Goal: Task Accomplishment & Management: Use online tool/utility

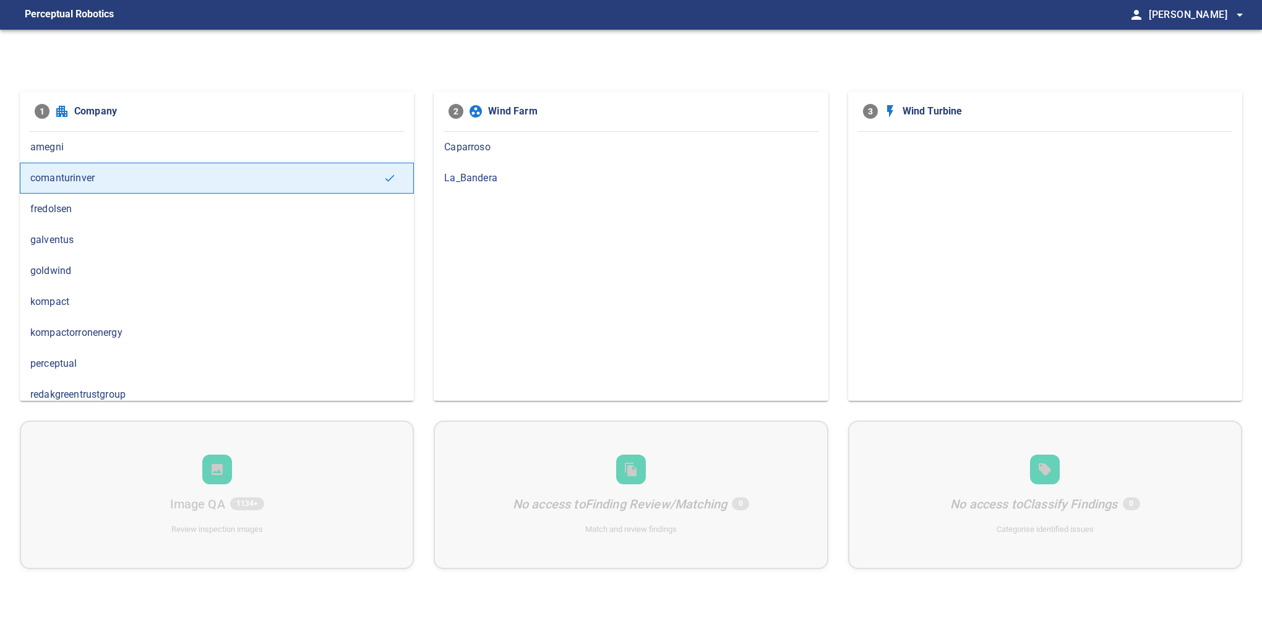
click at [564, 167] on div "La_Bandera" at bounding box center [631, 178] width 394 height 31
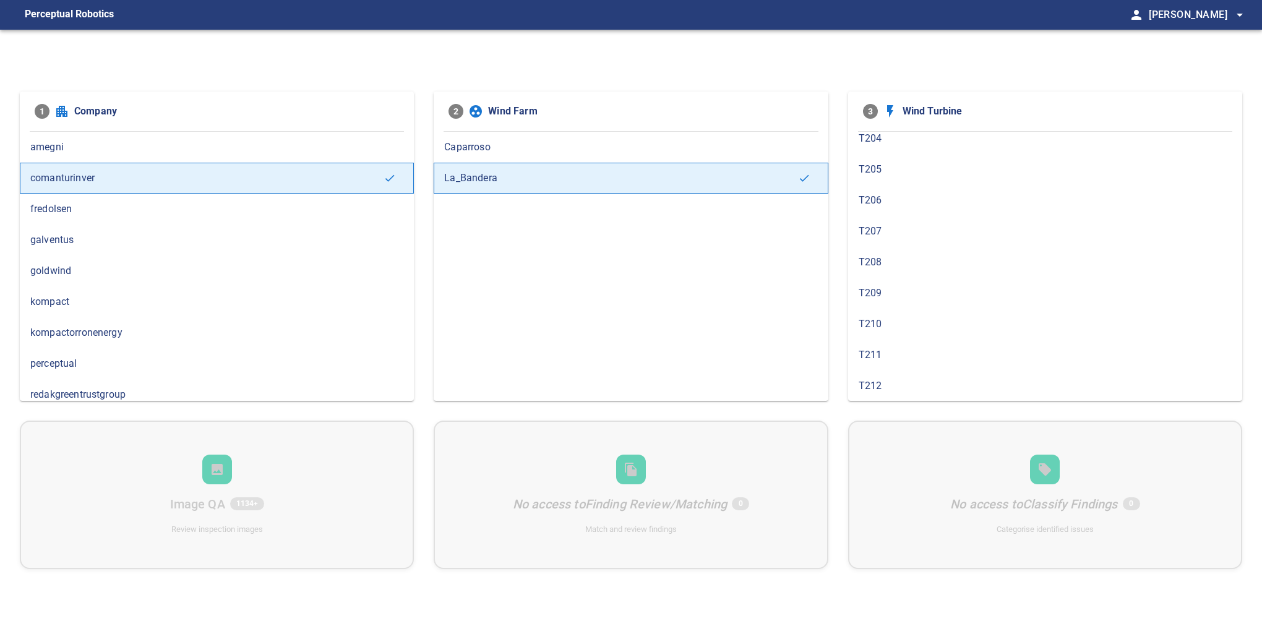
scroll to position [436, 0]
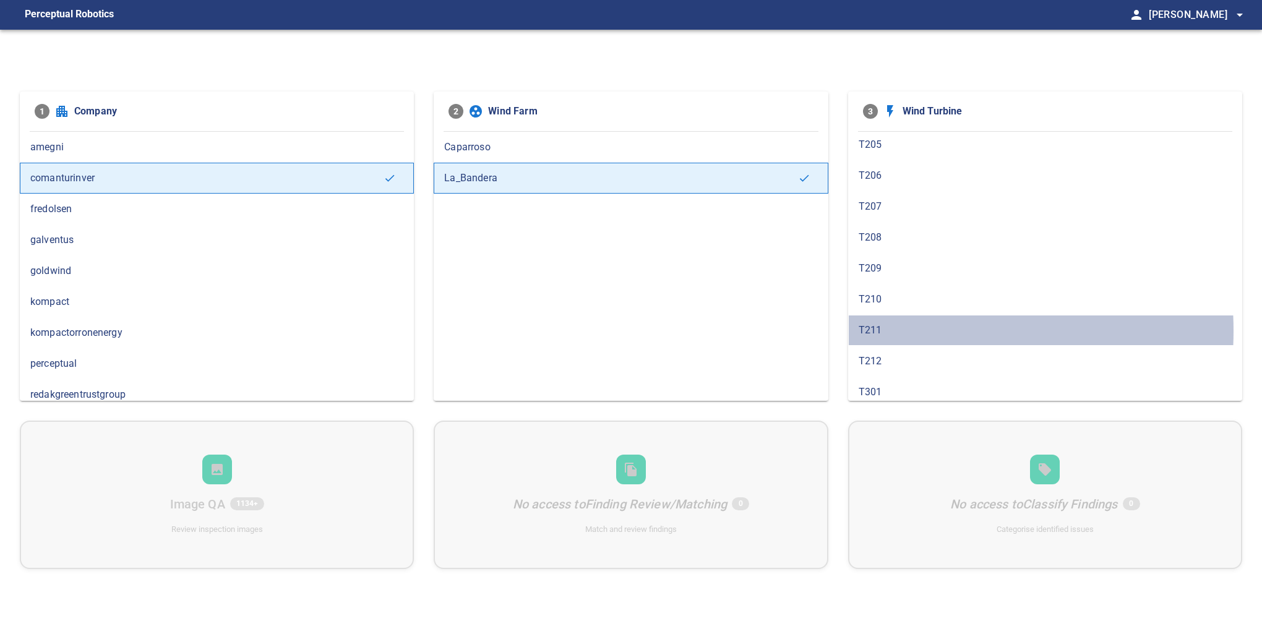
click at [902, 326] on span "T211" at bounding box center [1045, 330] width 373 height 15
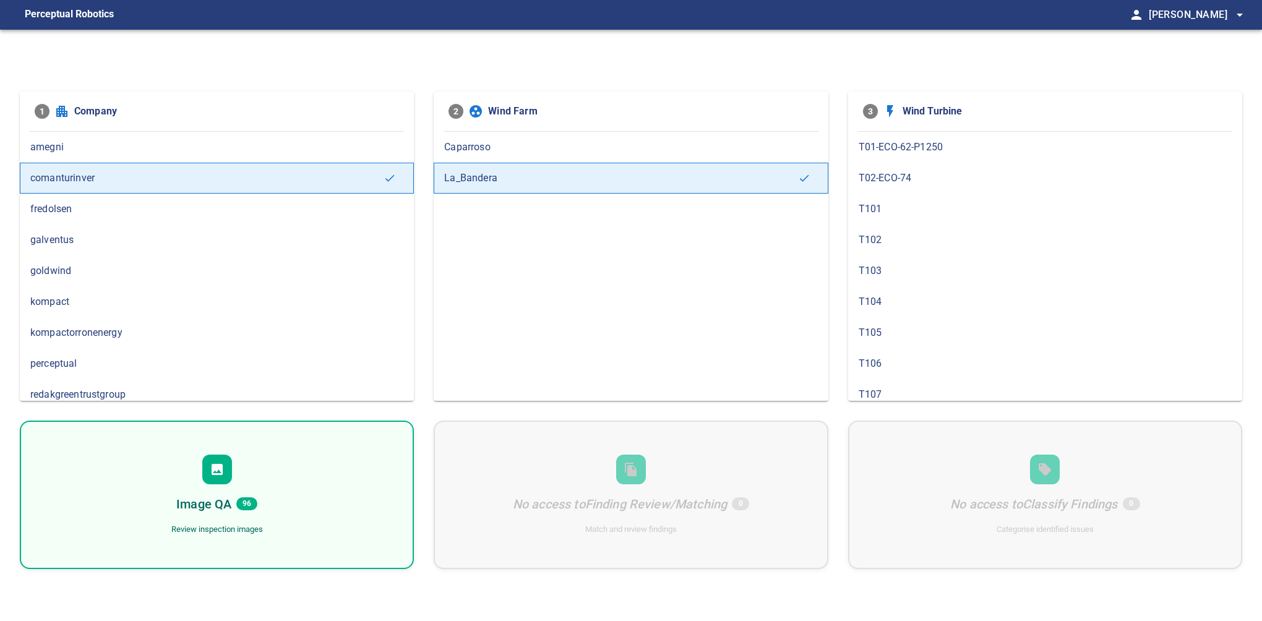
click at [261, 462] on div "Image QA 96 Review inspection images" at bounding box center [217, 495] width 394 height 149
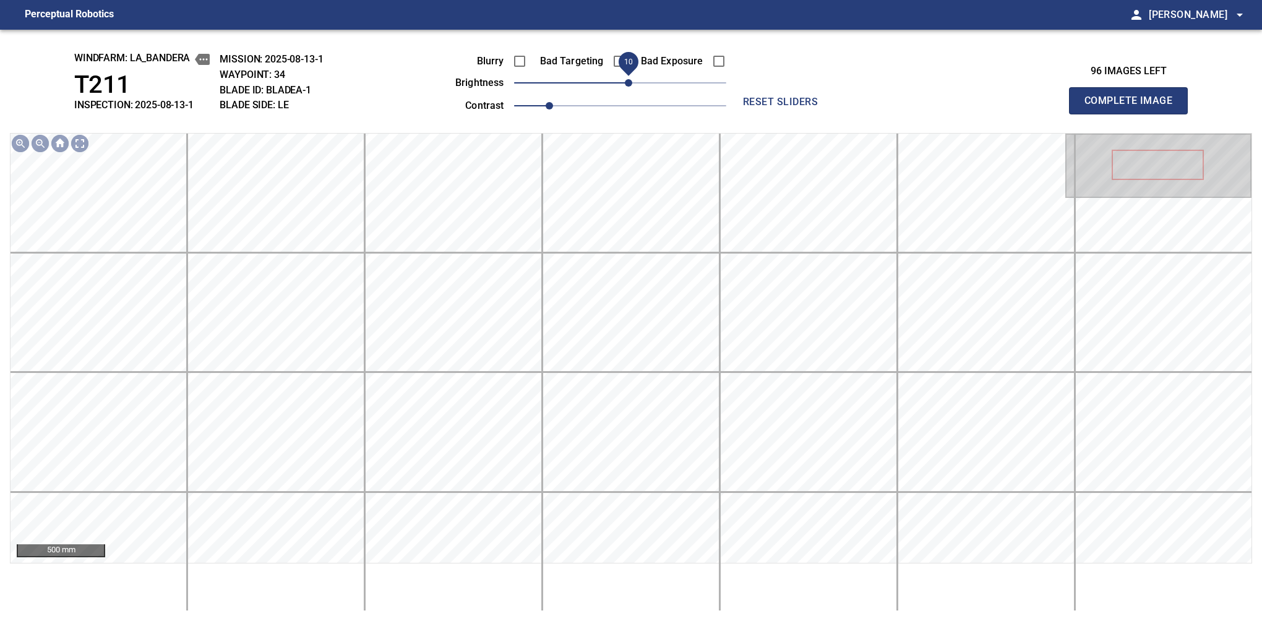
click at [628, 82] on span "10" at bounding box center [628, 82] width 7 height 7
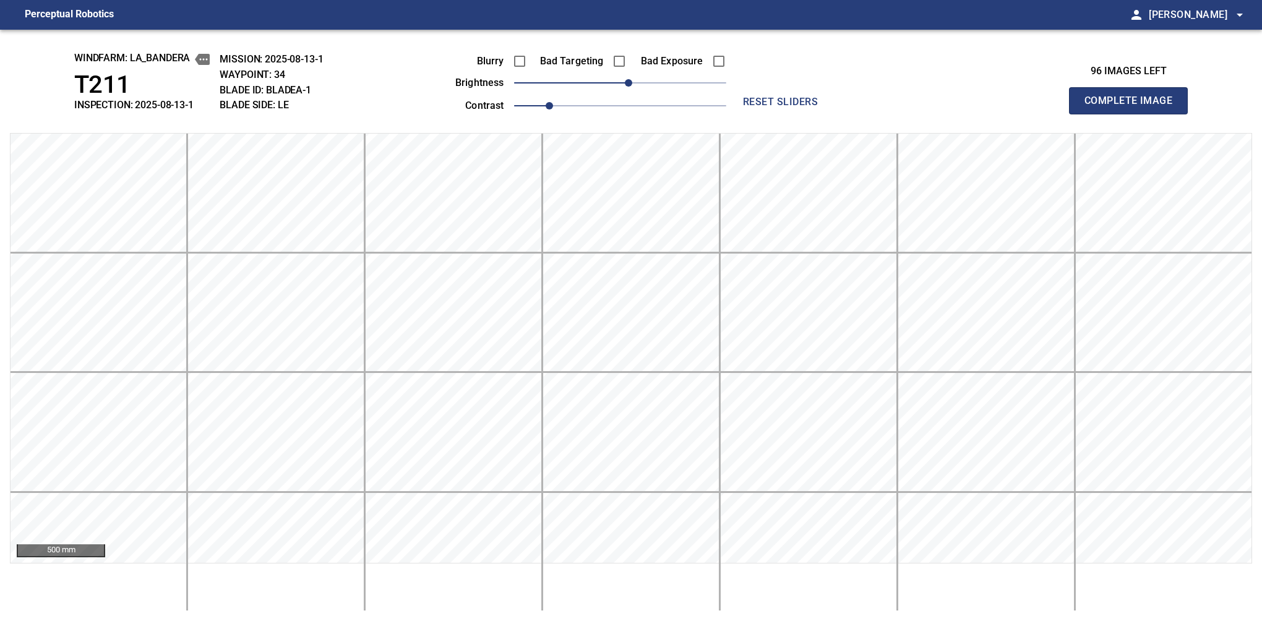
click at [1134, 114] on button "Complete Image" at bounding box center [1128, 100] width 119 height 27
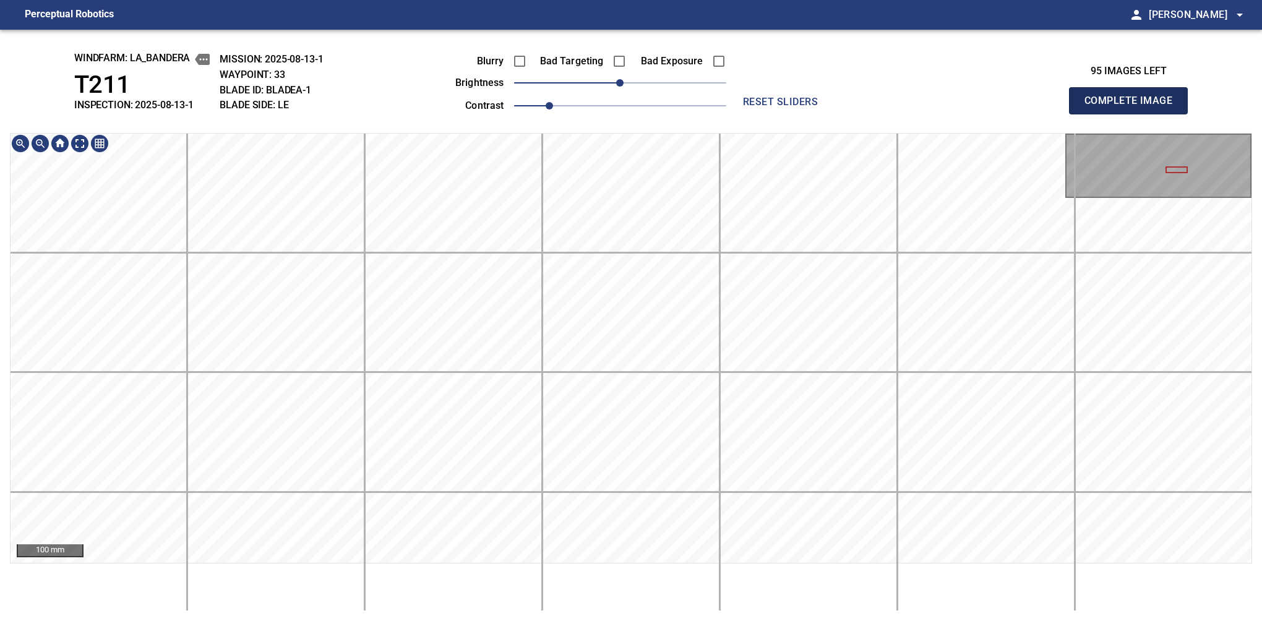
click at [1134, 114] on button "Complete Image" at bounding box center [1128, 100] width 119 height 27
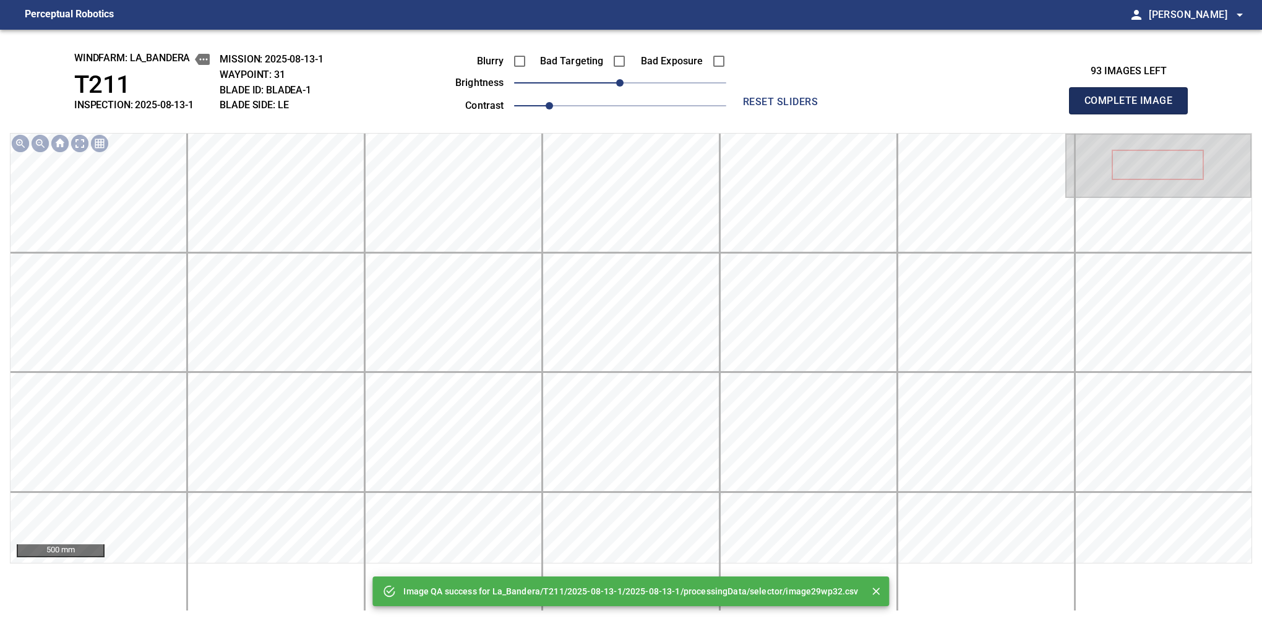
click at [1134, 114] on button "Complete Image" at bounding box center [1128, 100] width 119 height 27
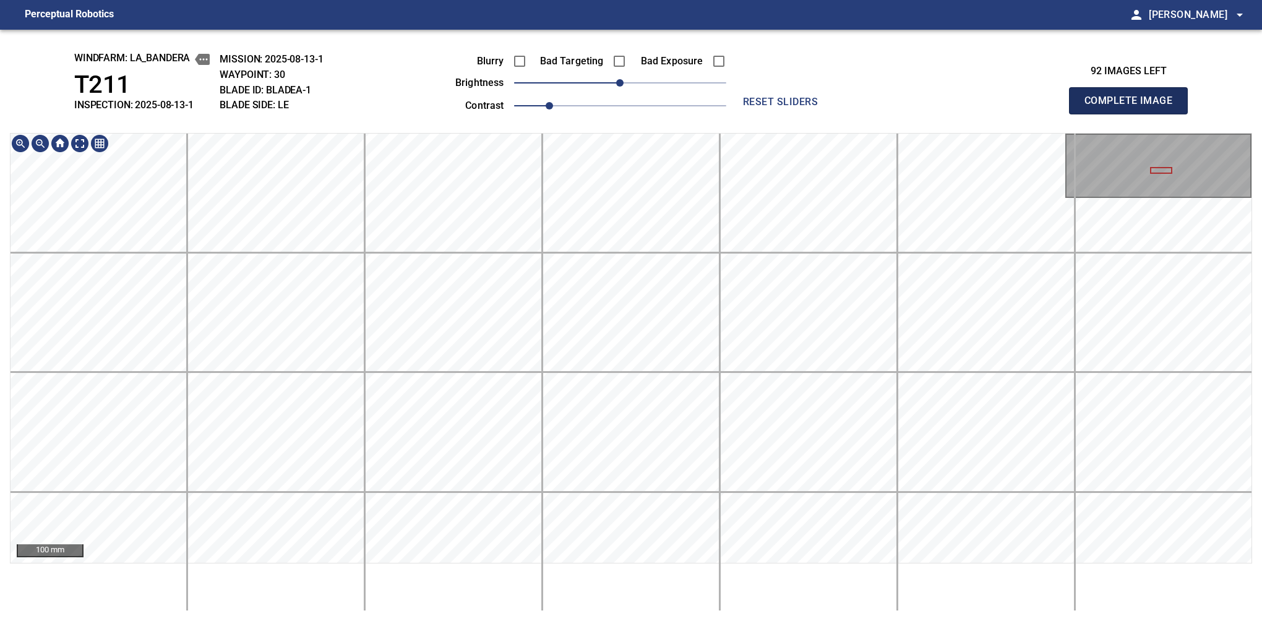
click at [1134, 114] on button "Complete Image" at bounding box center [1128, 100] width 119 height 27
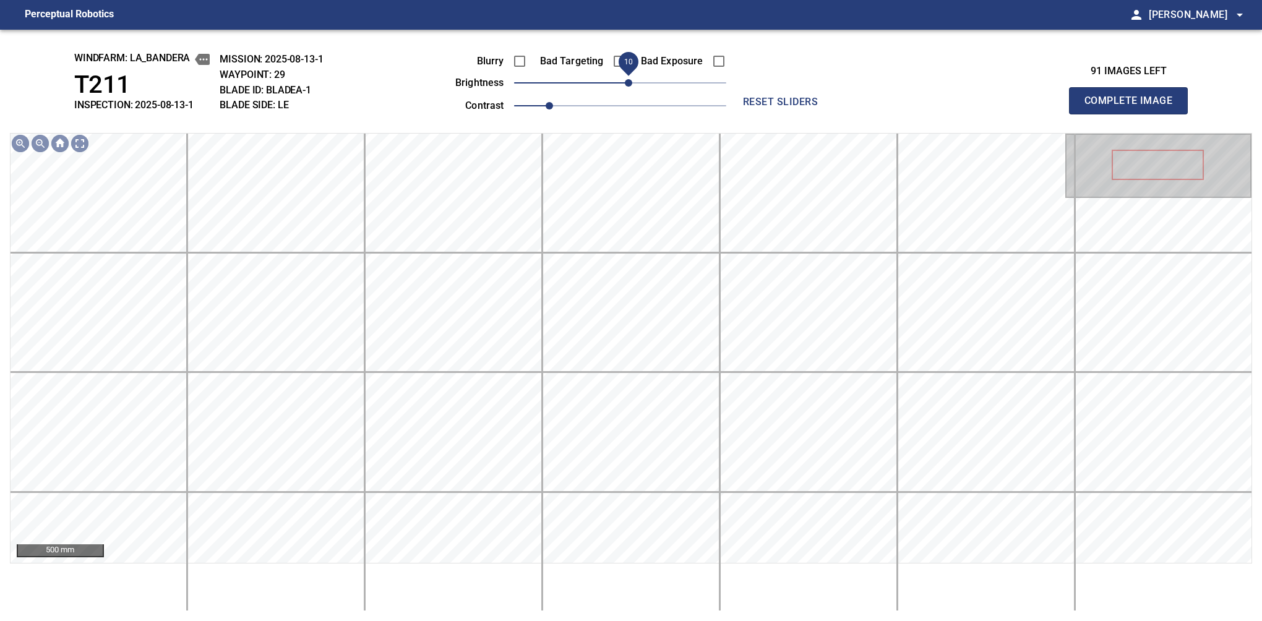
click at [628, 84] on span "10" at bounding box center [628, 82] width 7 height 7
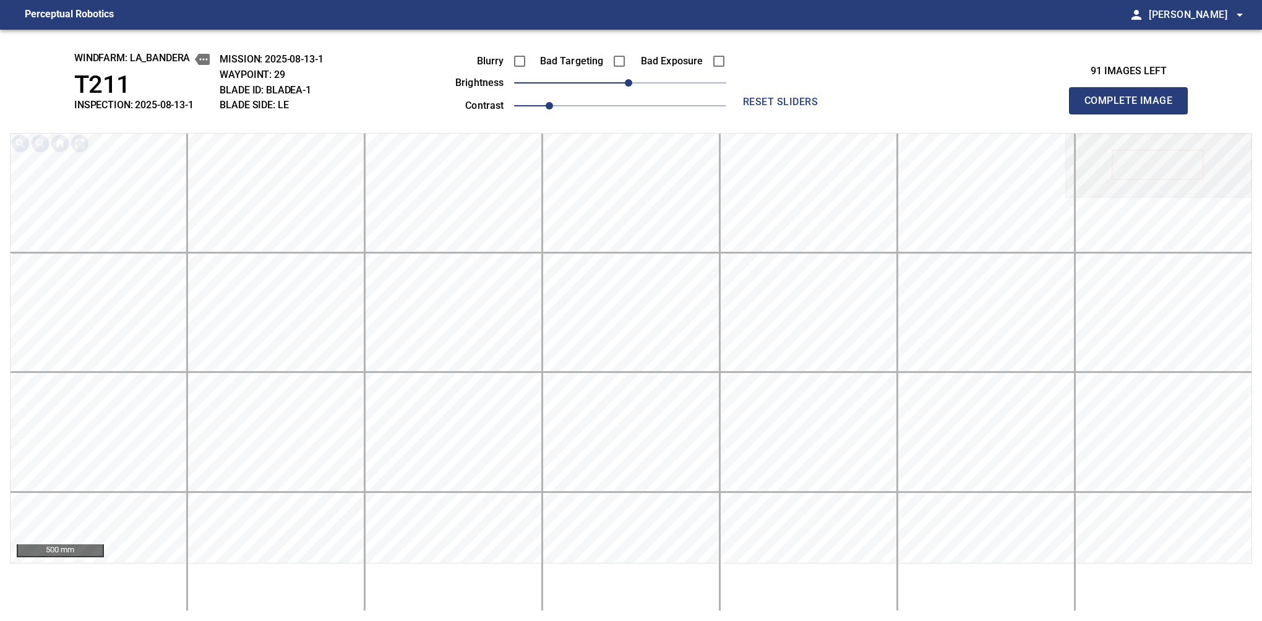
click at [1134, 114] on button "Complete Image" at bounding box center [1128, 100] width 119 height 27
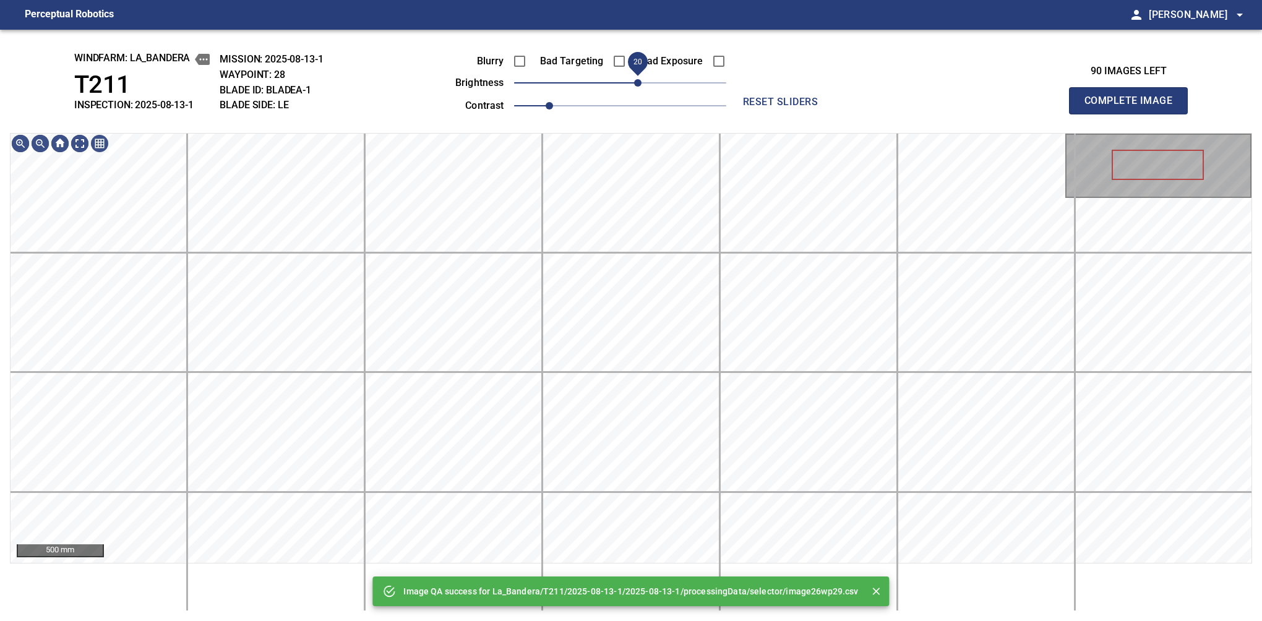
drag, startPoint x: 628, startPoint y: 84, endPoint x: 641, endPoint y: 77, distance: 14.7
click at [641, 79] on span "20" at bounding box center [637, 82] width 7 height 7
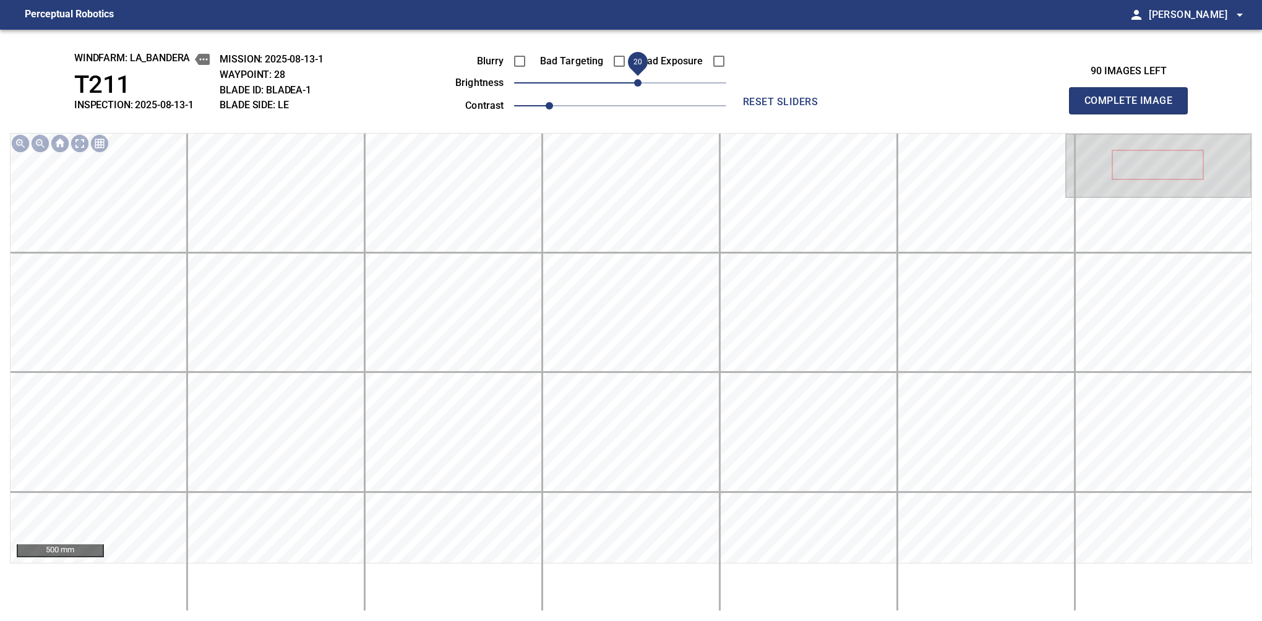
click at [1134, 114] on button "Complete Image" at bounding box center [1128, 100] width 119 height 27
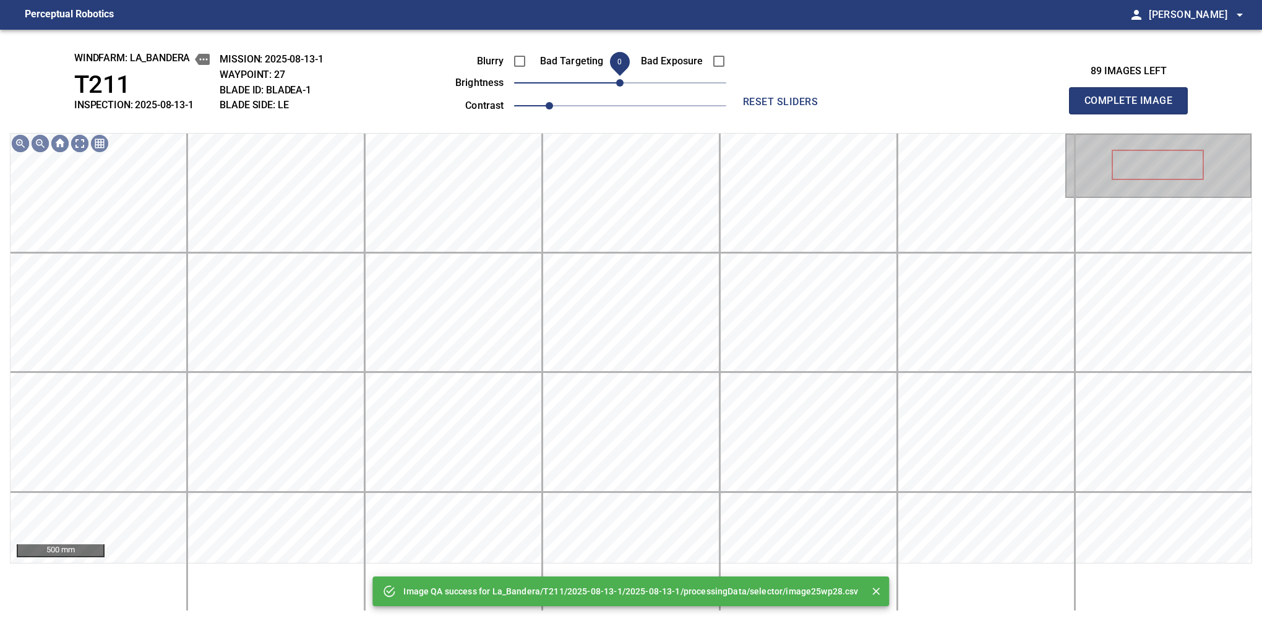
click at [624, 81] on span "0" at bounding box center [619, 82] width 7 height 7
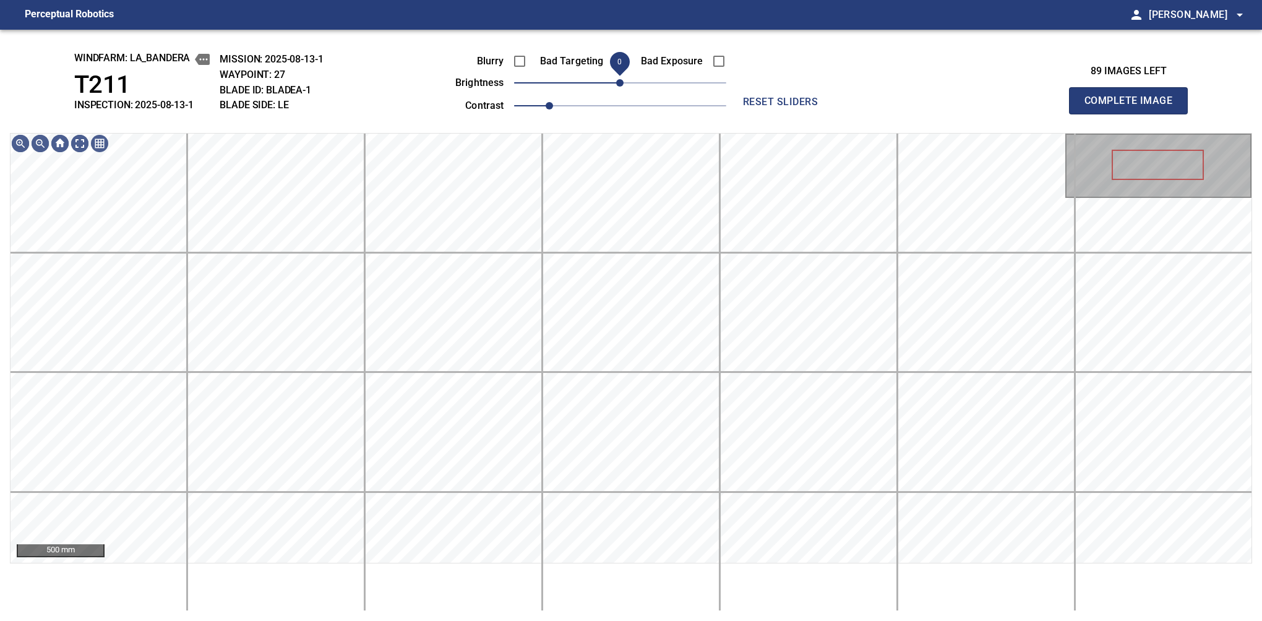
click at [621, 87] on span "0" at bounding box center [619, 82] width 7 height 7
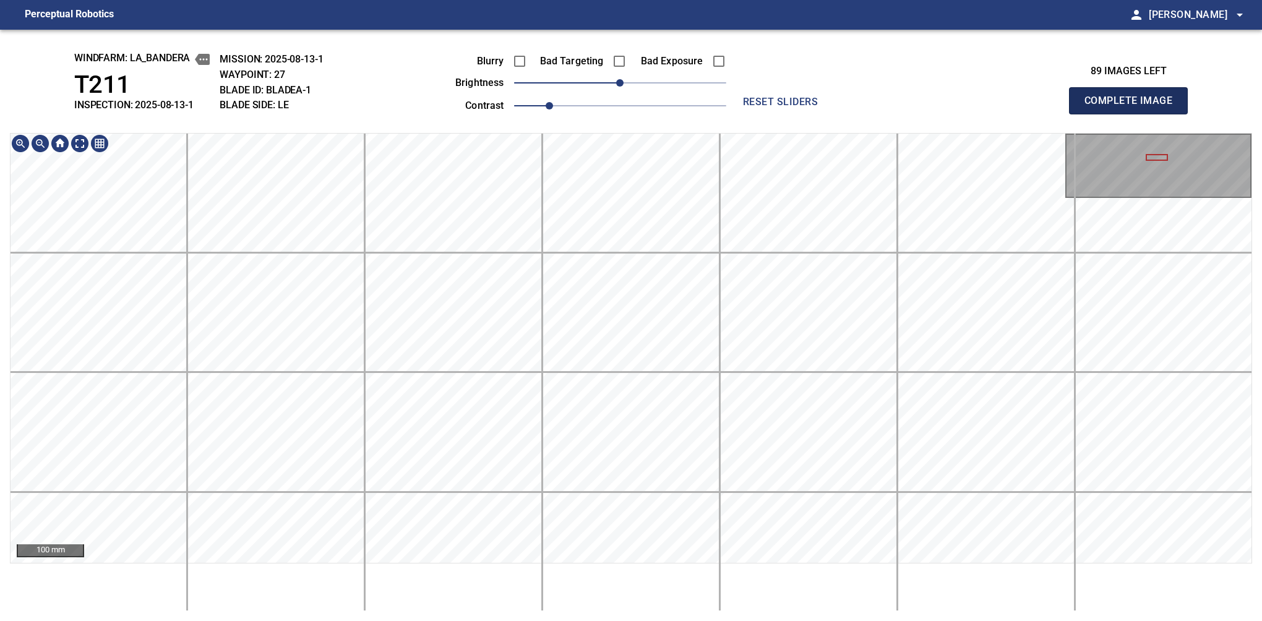
click at [1134, 114] on button "Complete Image" at bounding box center [1128, 100] width 119 height 27
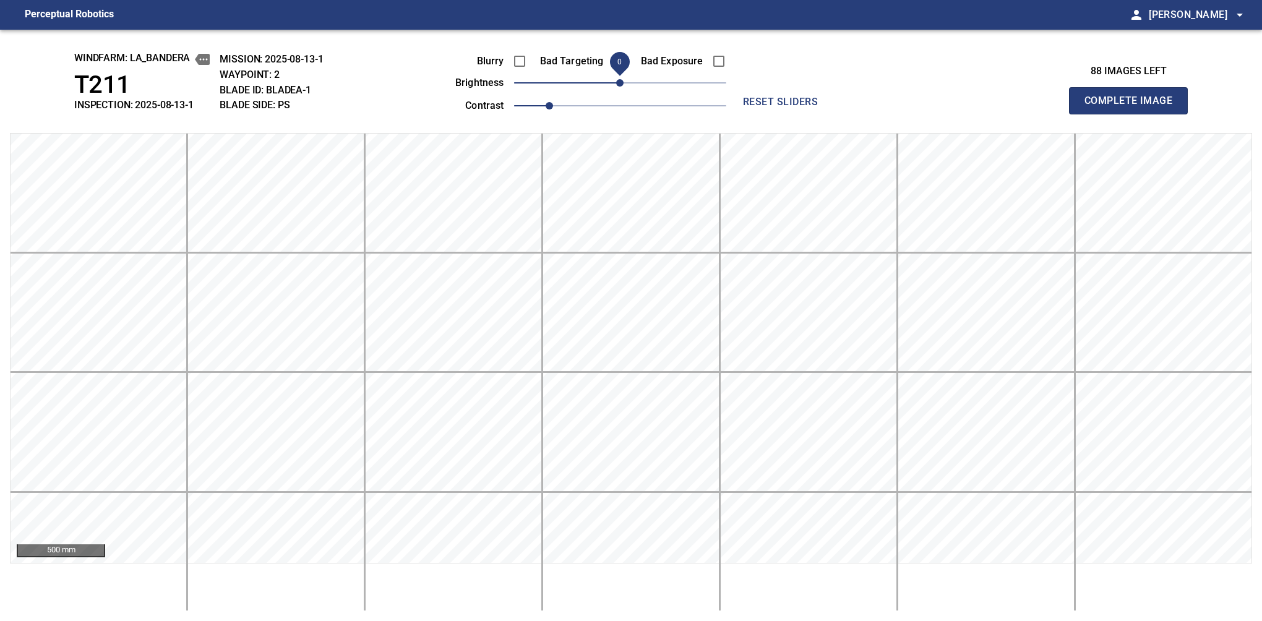
click at [1134, 114] on button "Complete Image" at bounding box center [1128, 100] width 119 height 27
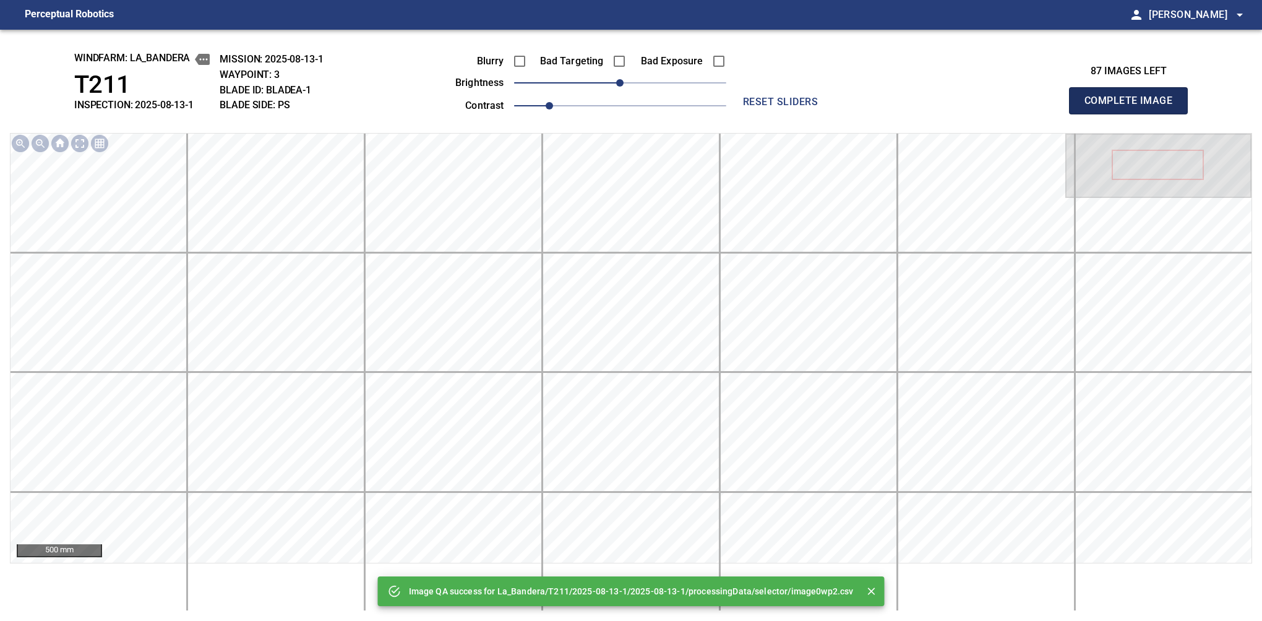
click at [1134, 114] on button "Complete Image" at bounding box center [1128, 100] width 119 height 27
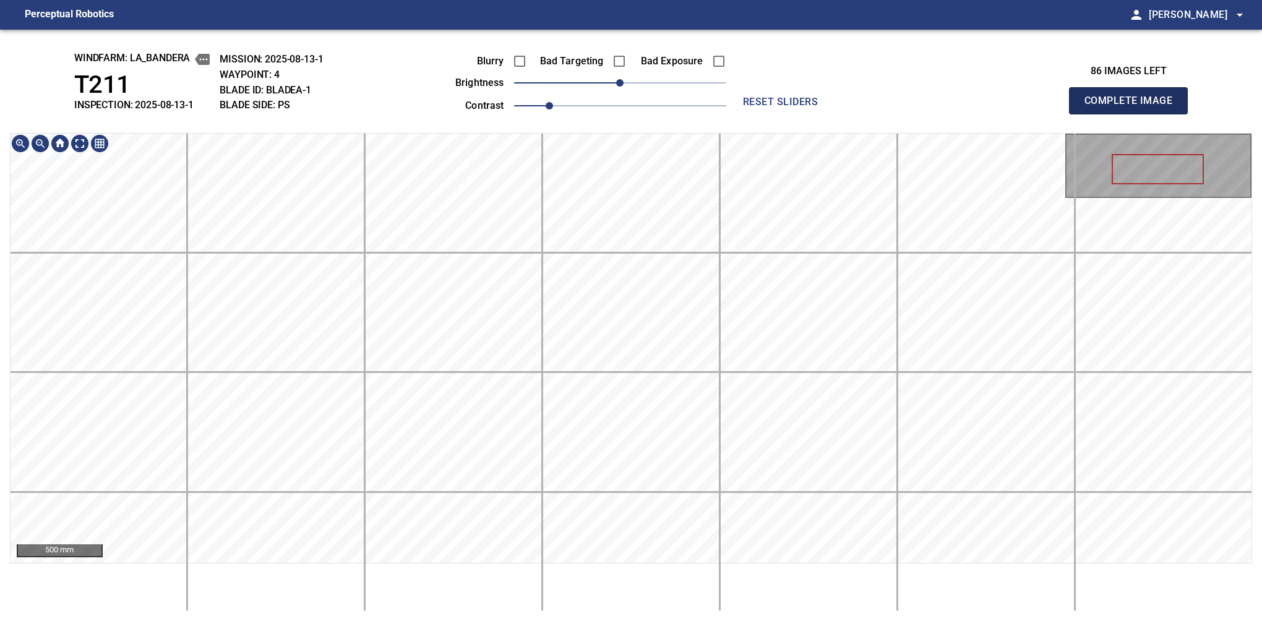
click at [1134, 114] on button "Complete Image" at bounding box center [1128, 100] width 119 height 27
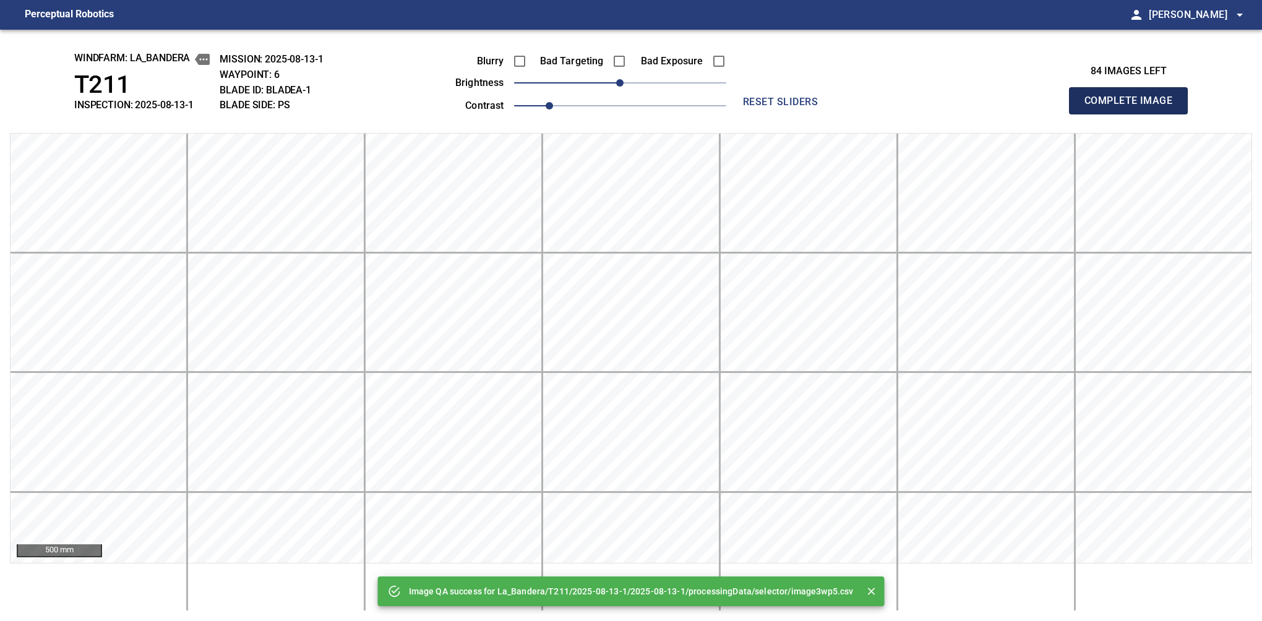
click at [1134, 114] on button "Complete Image" at bounding box center [1128, 100] width 119 height 27
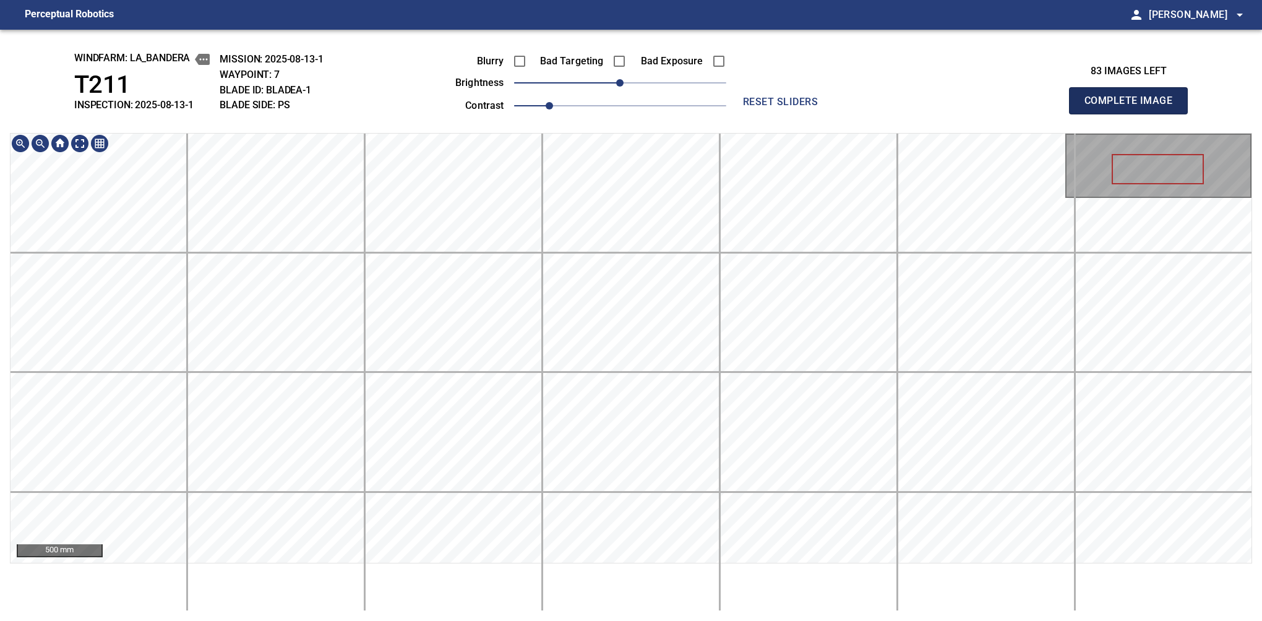
click at [1134, 114] on button "Complete Image" at bounding box center [1128, 100] width 119 height 27
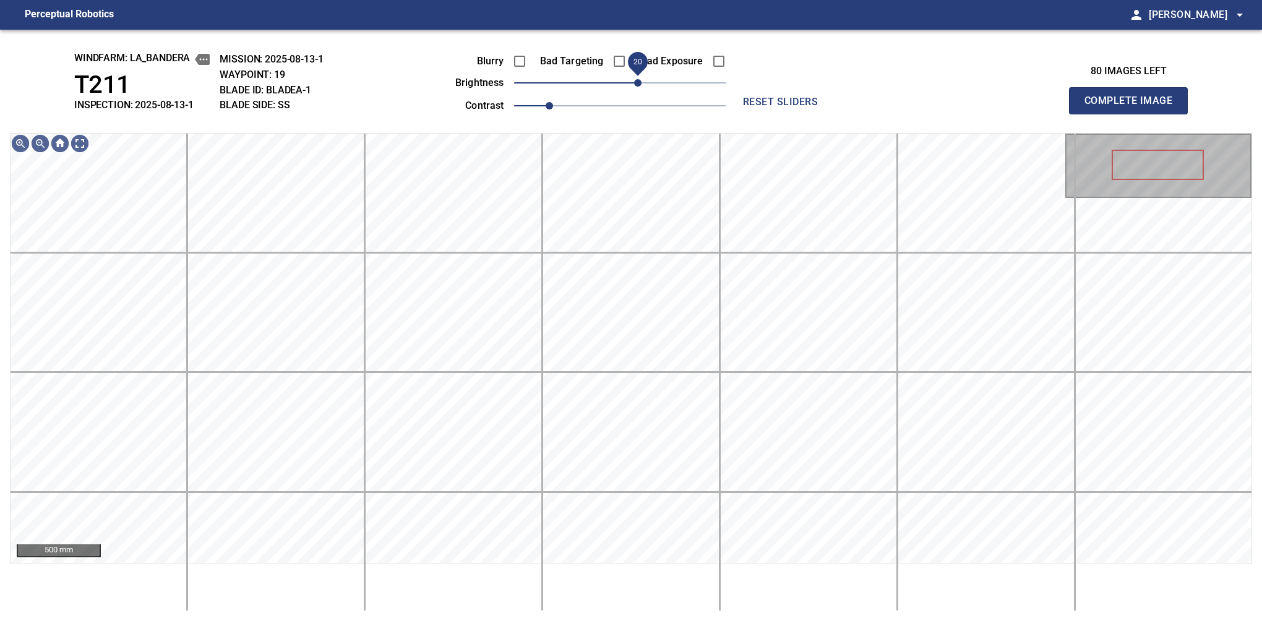
drag, startPoint x: 632, startPoint y: 82, endPoint x: 639, endPoint y: 82, distance: 6.8
click at [639, 82] on span "20" at bounding box center [637, 82] width 7 height 7
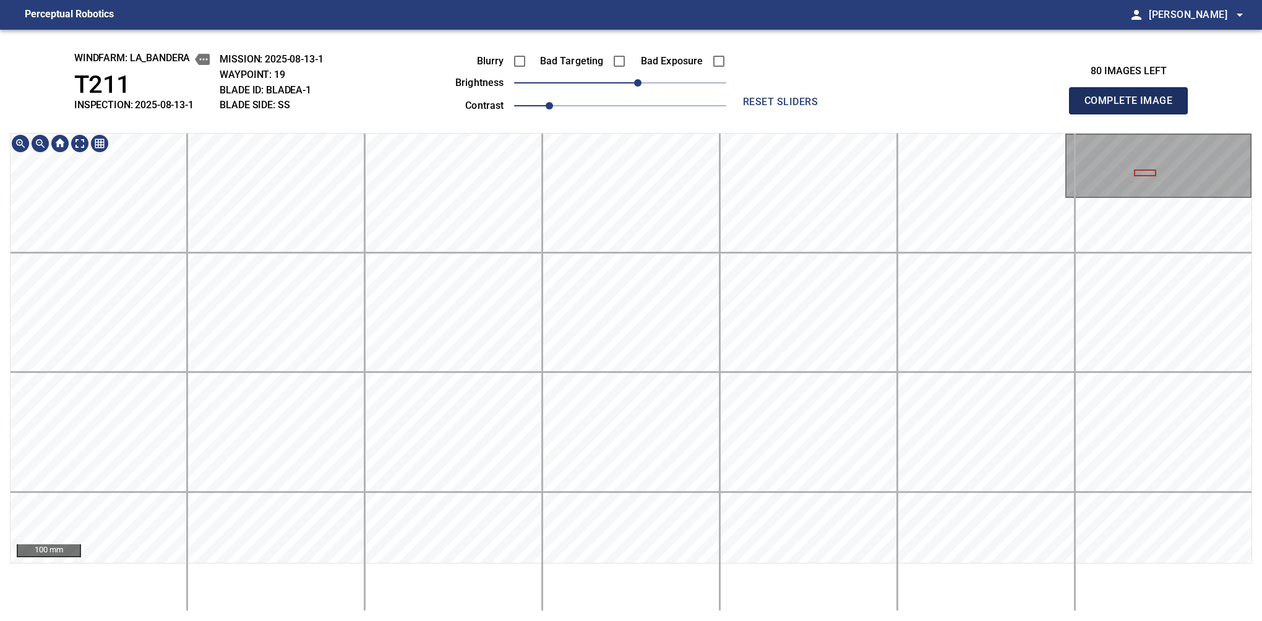
click at [1134, 114] on button "Complete Image" at bounding box center [1128, 100] width 119 height 27
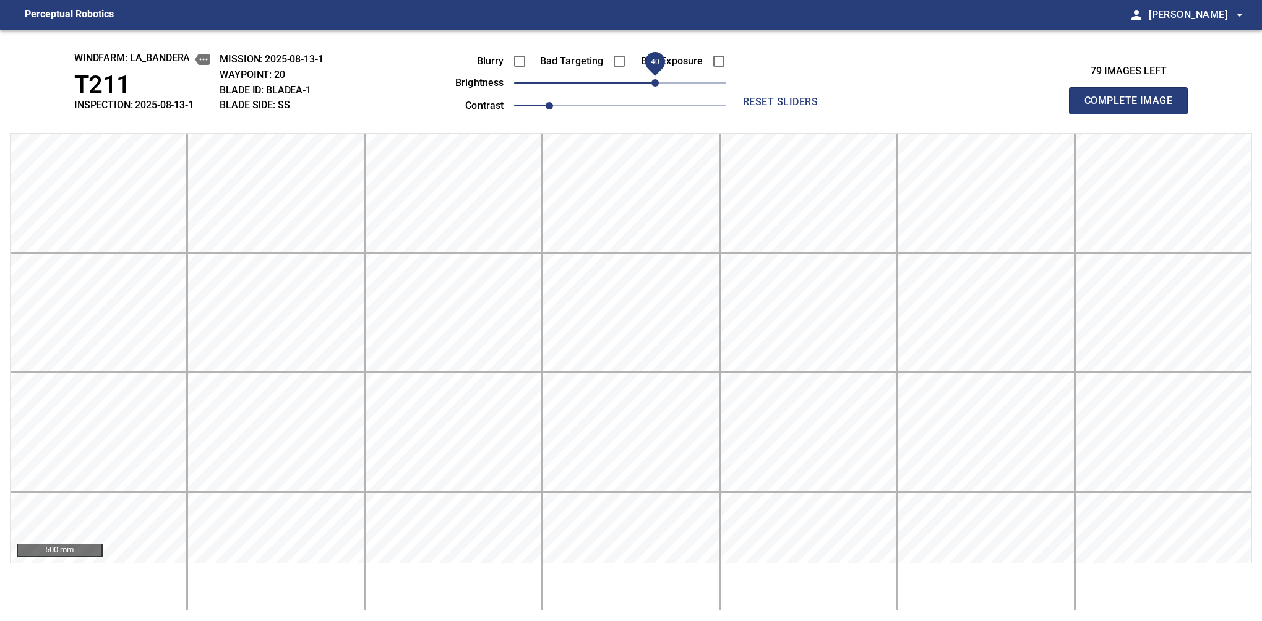
drag, startPoint x: 644, startPoint y: 86, endPoint x: 652, endPoint y: 84, distance: 8.3
click at [652, 84] on span "40" at bounding box center [620, 82] width 212 height 17
click at [1134, 114] on button "Complete Image" at bounding box center [1128, 100] width 119 height 27
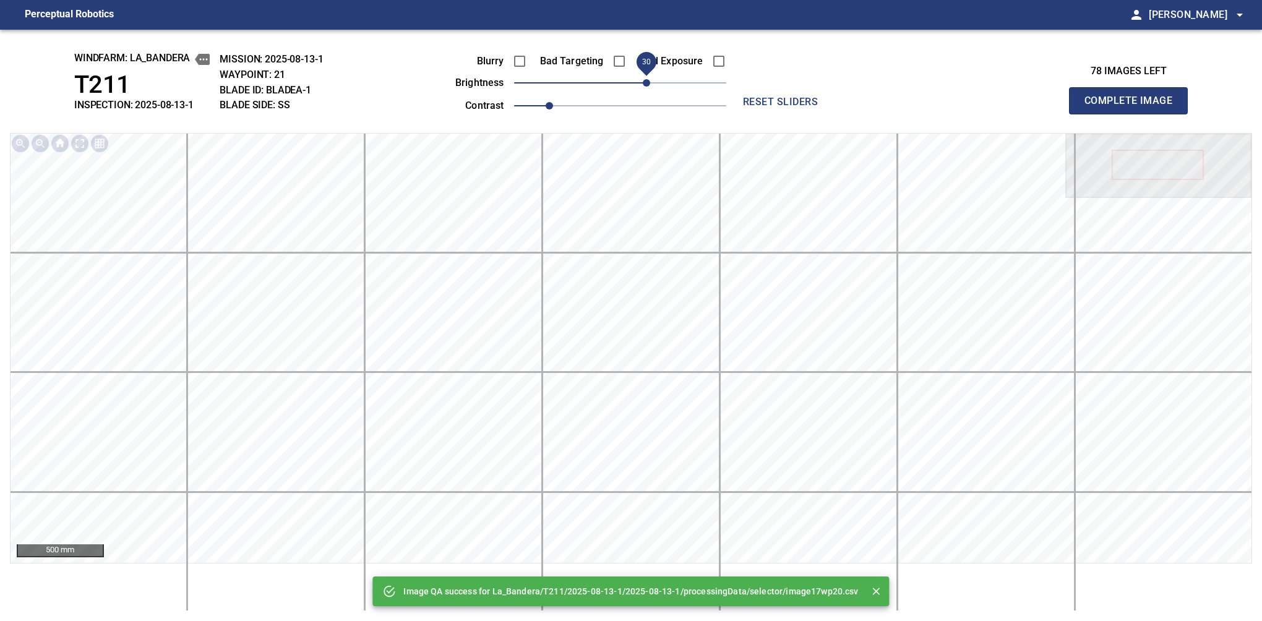
drag, startPoint x: 632, startPoint y: 80, endPoint x: 645, endPoint y: 78, distance: 13.2
click at [645, 79] on span "30" at bounding box center [646, 82] width 7 height 7
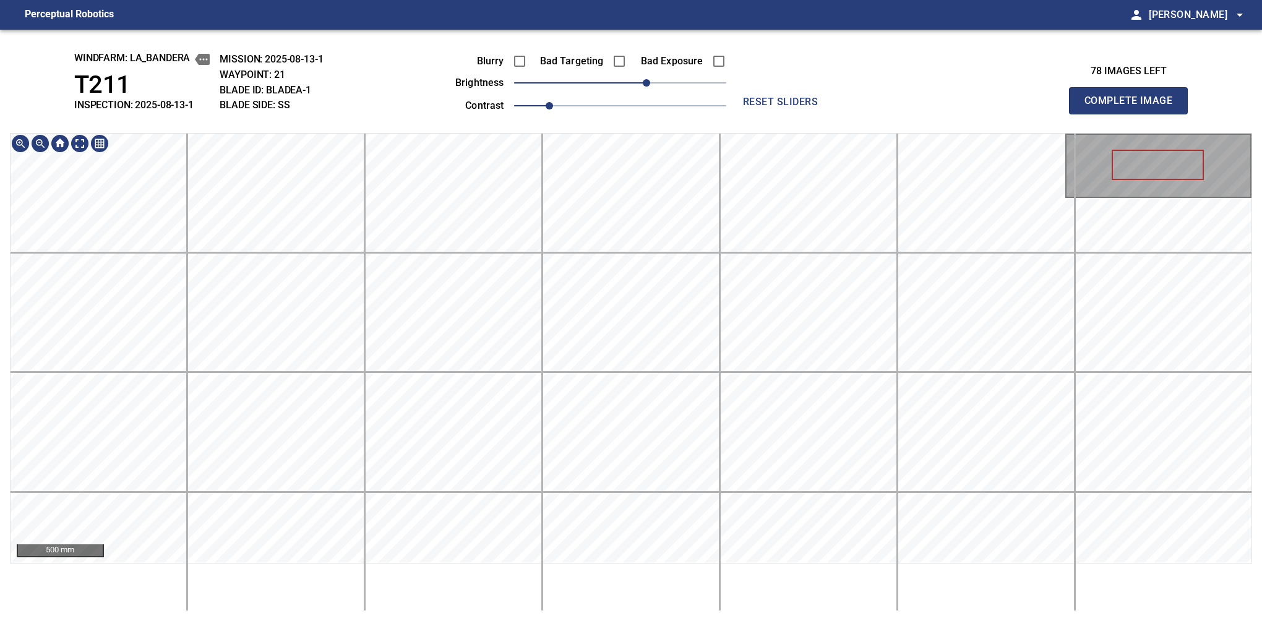
drag, startPoint x: 1134, startPoint y: 114, endPoint x: 1123, endPoint y: 198, distance: 84.8
click at [1134, 114] on button "Complete Image" at bounding box center [1128, 100] width 119 height 27
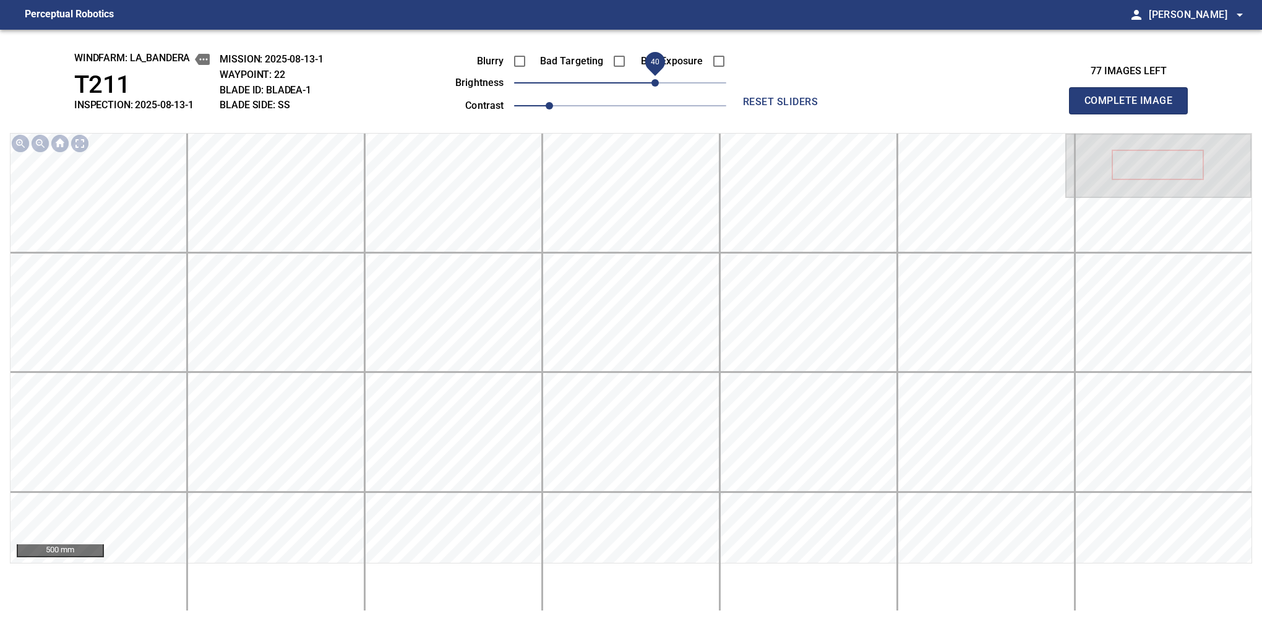
click at [654, 79] on span "40" at bounding box center [655, 82] width 7 height 7
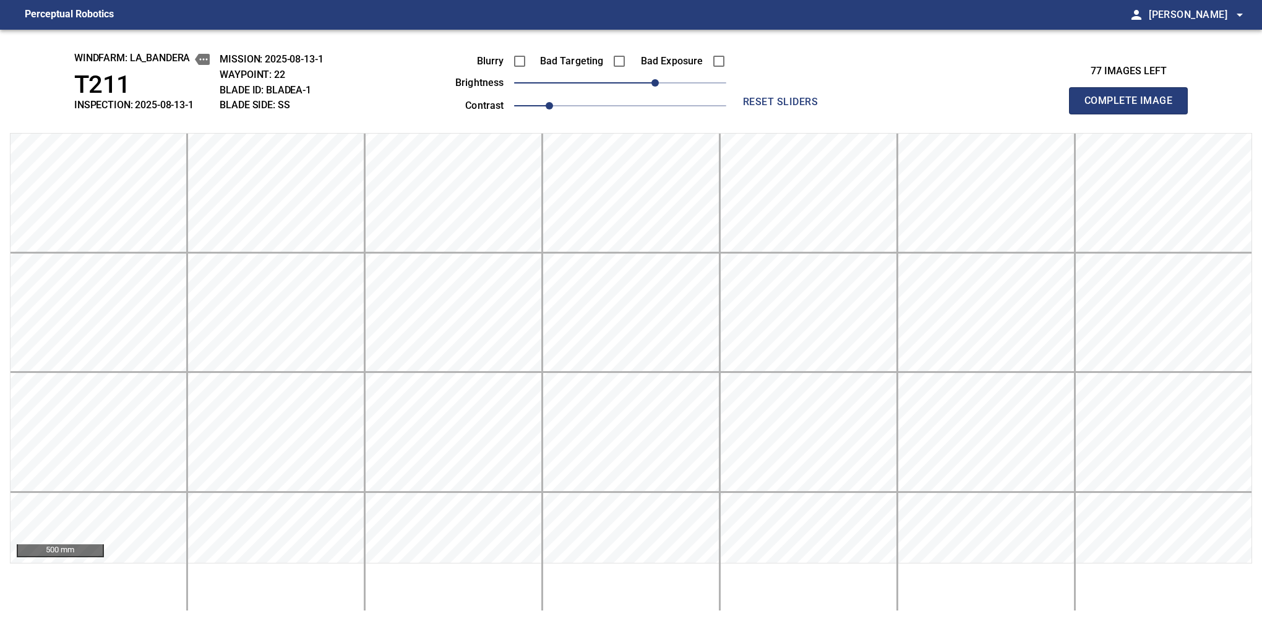
click at [1134, 114] on button "Complete Image" at bounding box center [1128, 100] width 119 height 27
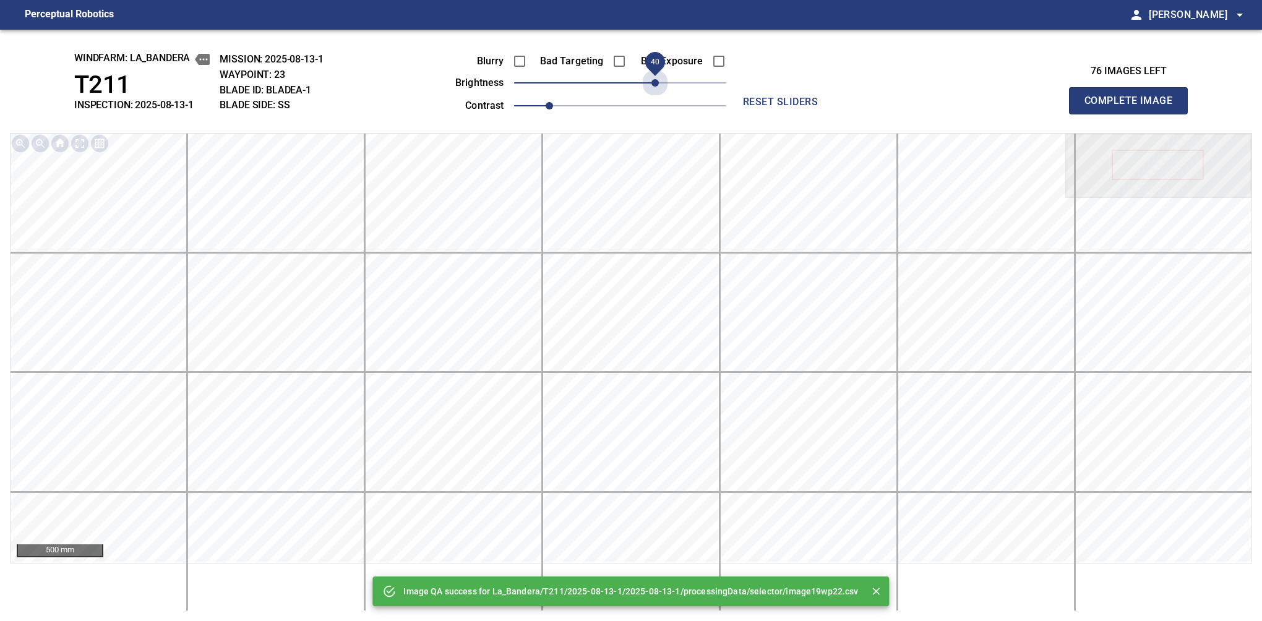
click at [654, 79] on span "40" at bounding box center [620, 82] width 212 height 17
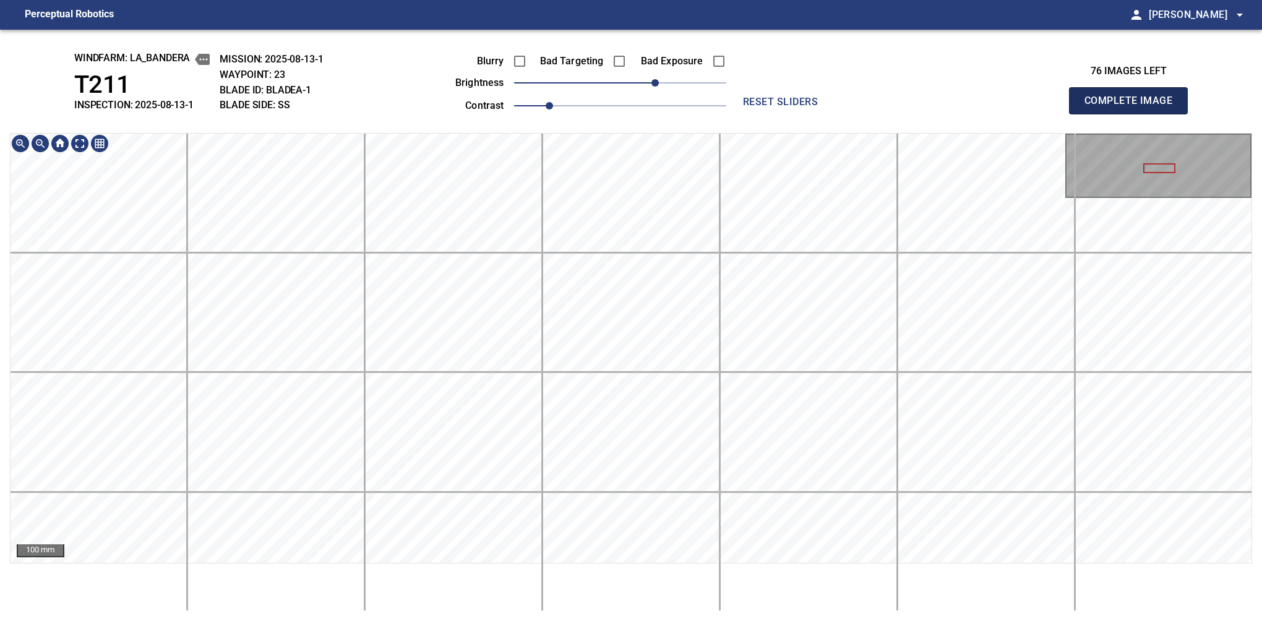
click at [1134, 114] on button "Complete Image" at bounding box center [1128, 100] width 119 height 27
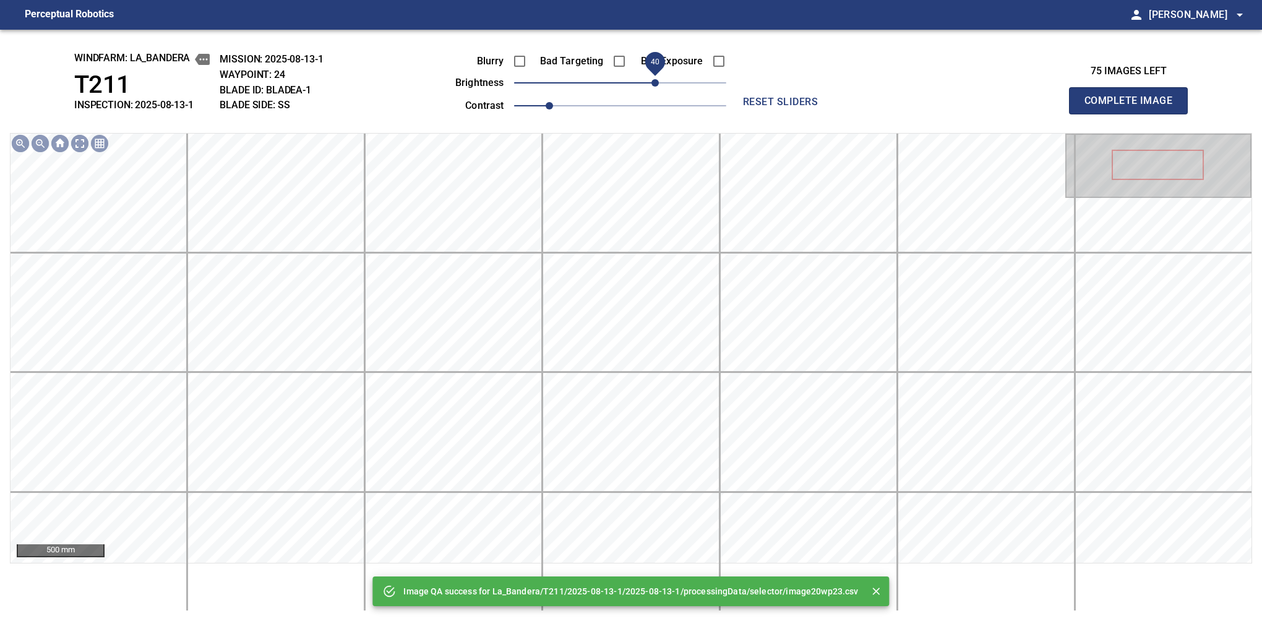
drag, startPoint x: 641, startPoint y: 86, endPoint x: 654, endPoint y: 88, distance: 12.5
click at [654, 87] on span "40" at bounding box center [655, 82] width 7 height 7
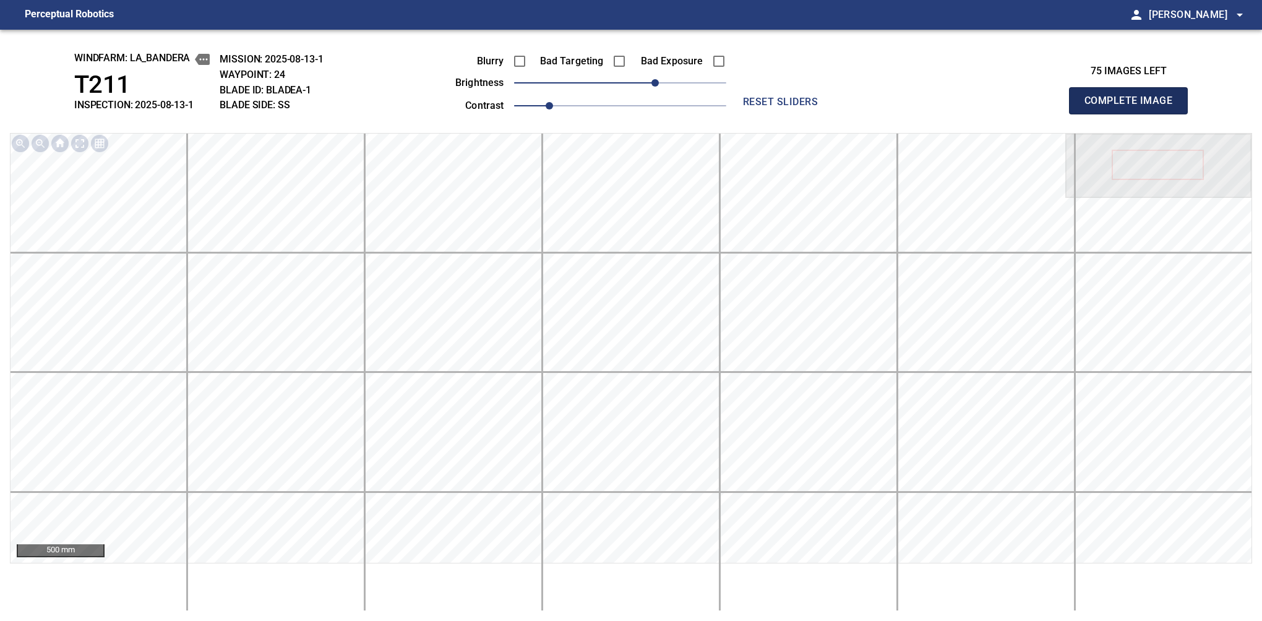
click at [1134, 114] on button "Complete Image" at bounding box center [1128, 100] width 119 height 27
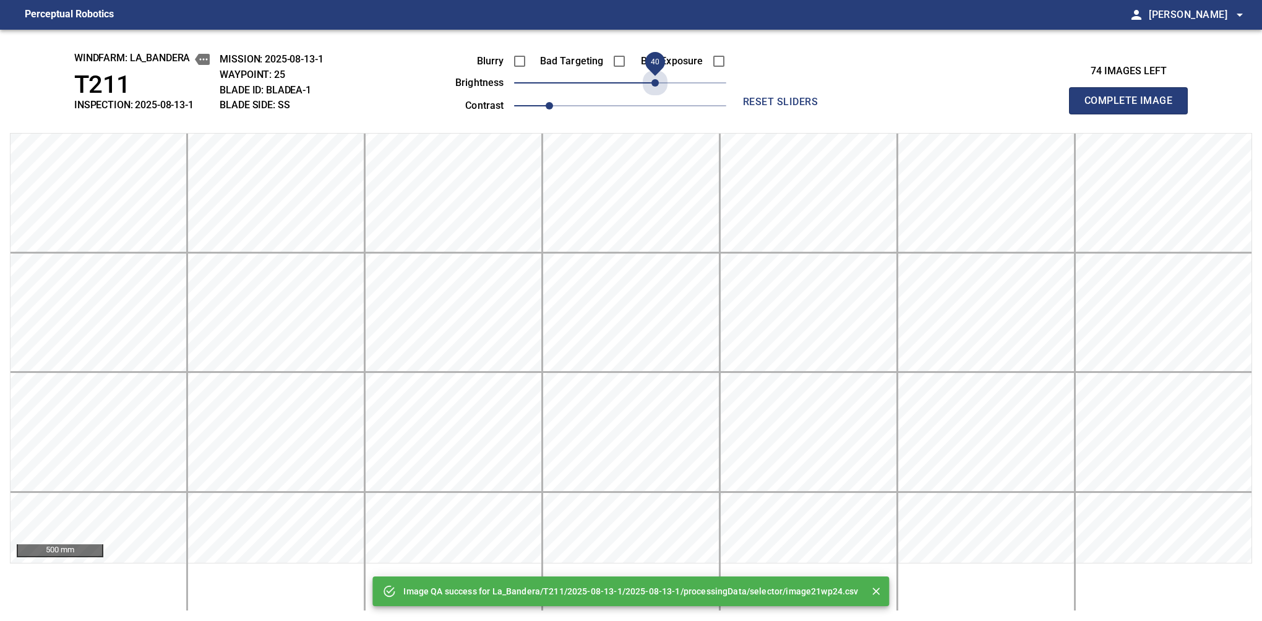
click at [654, 88] on span "40" at bounding box center [620, 82] width 212 height 17
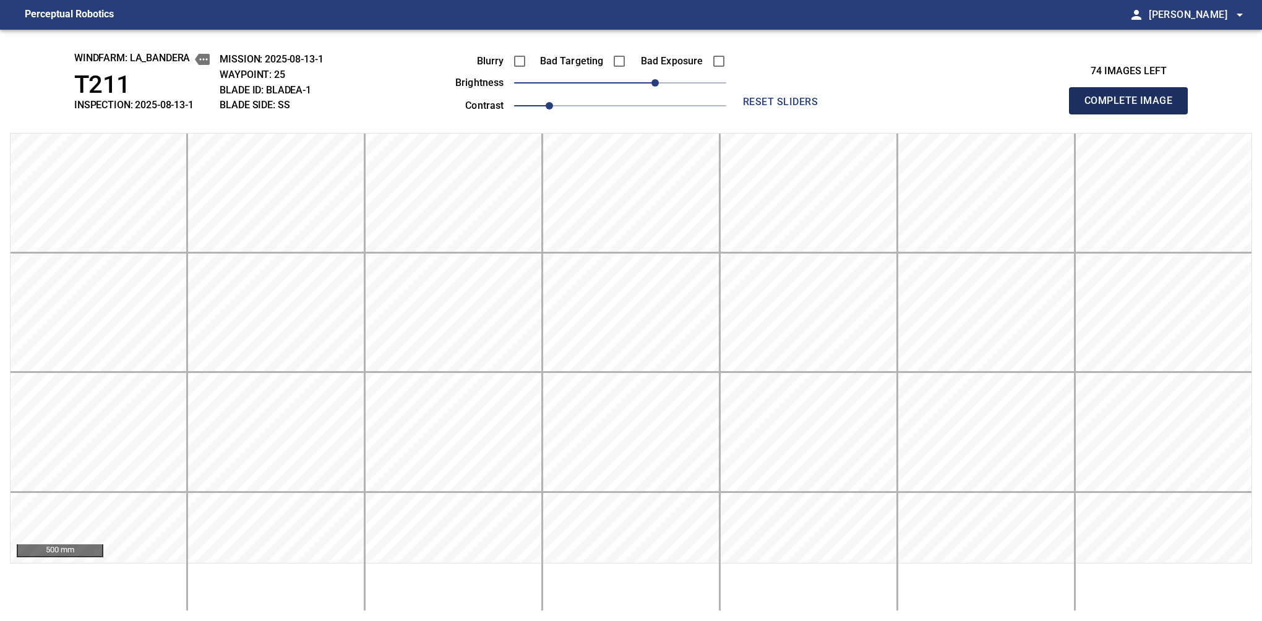
click at [1134, 114] on button "Complete Image" at bounding box center [1128, 100] width 119 height 27
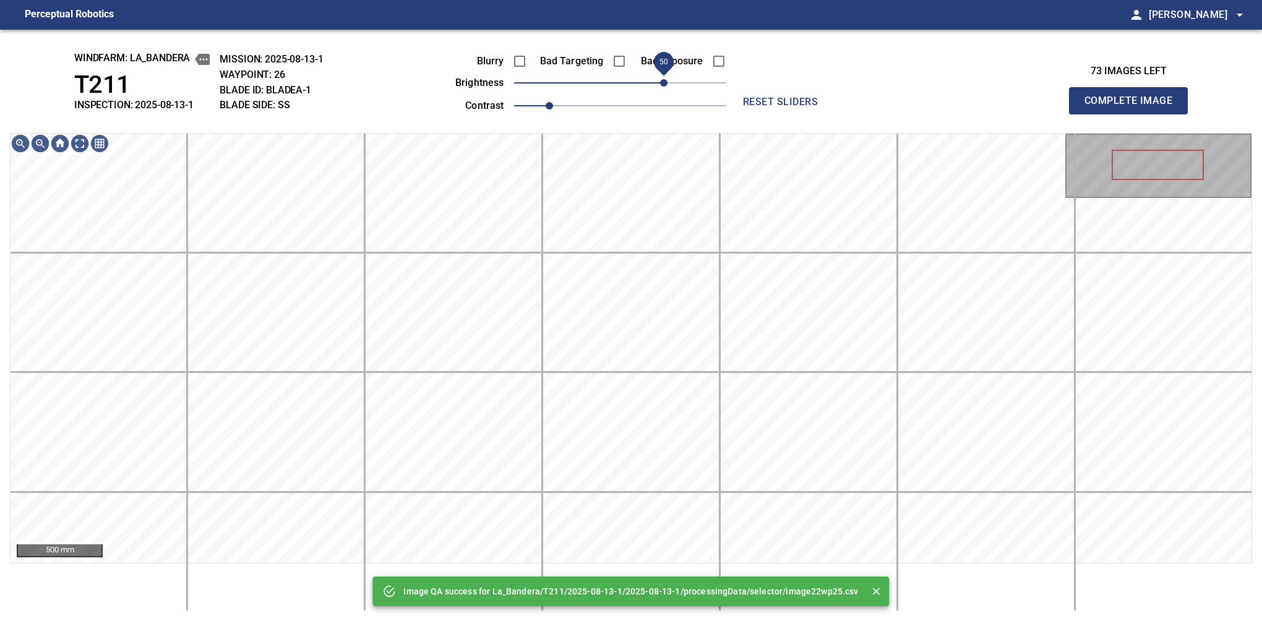
drag, startPoint x: 654, startPoint y: 88, endPoint x: 664, endPoint y: 86, distance: 10.7
click at [664, 86] on span "50" at bounding box center [620, 82] width 212 height 17
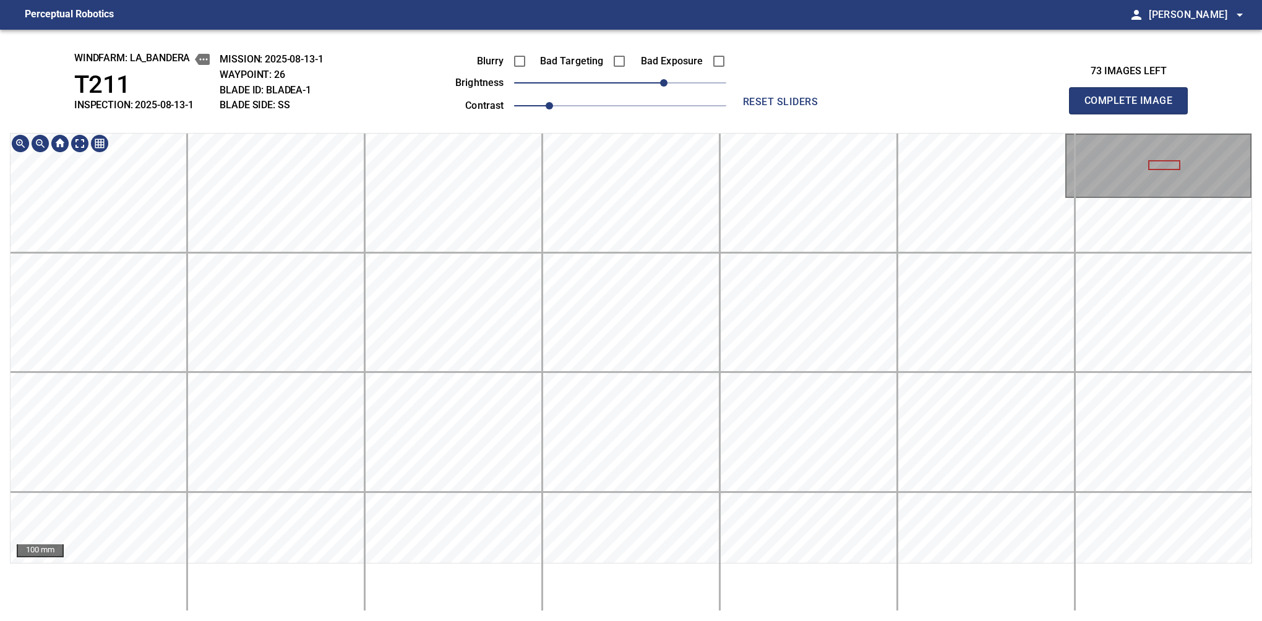
click at [1153, 131] on div "windfarm: La_Bandera T211 INSPECTION: 2025-08-13-1 MISSION: 2025-08-13-1 WAYPOI…" at bounding box center [631, 326] width 1262 height 592
click at [1134, 114] on button "Complete Image" at bounding box center [1128, 100] width 119 height 27
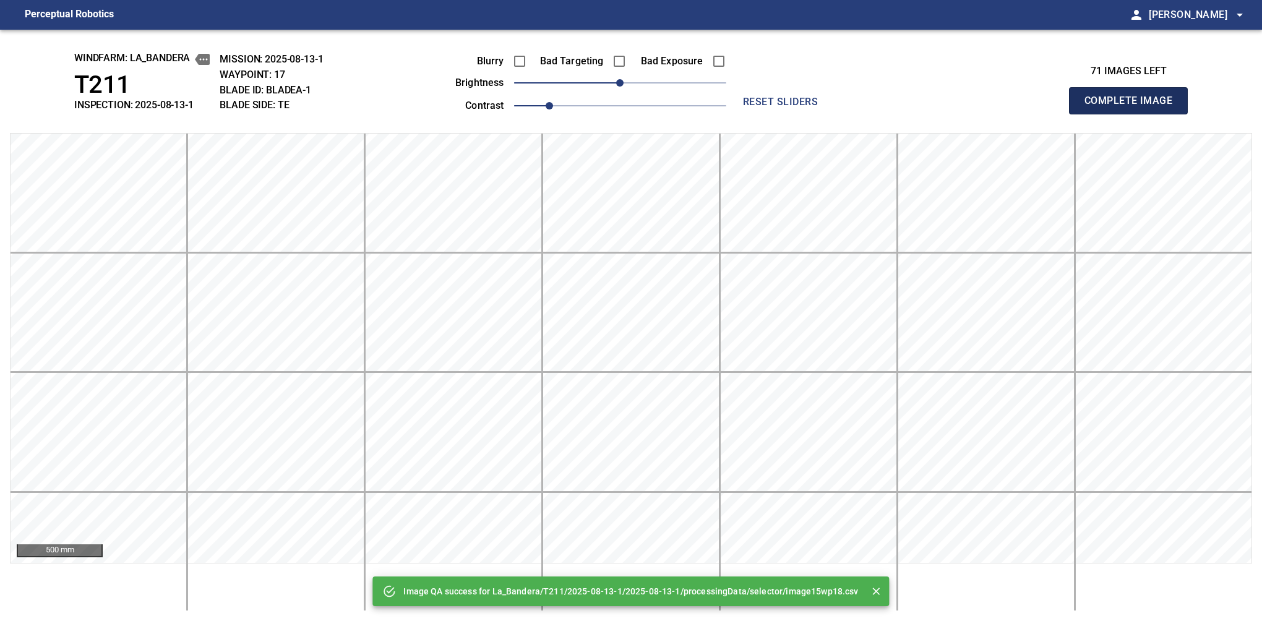
click at [1134, 114] on button "Complete Image" at bounding box center [1128, 100] width 119 height 27
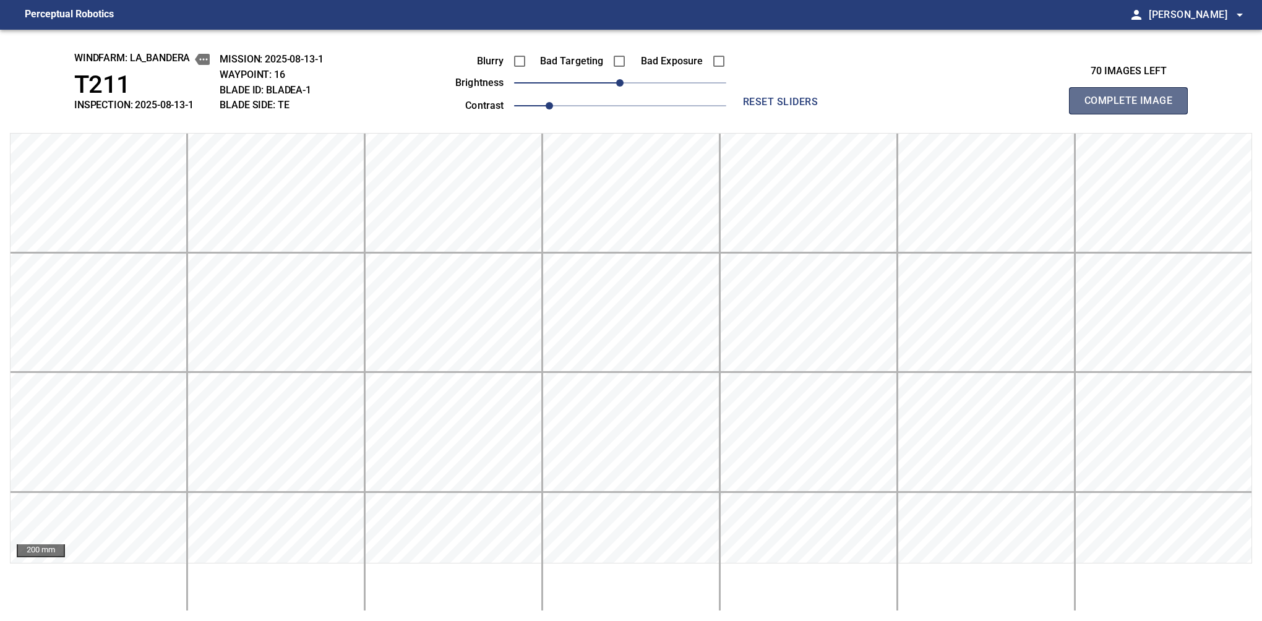
click at [1134, 114] on button "Complete Image" at bounding box center [1128, 100] width 119 height 27
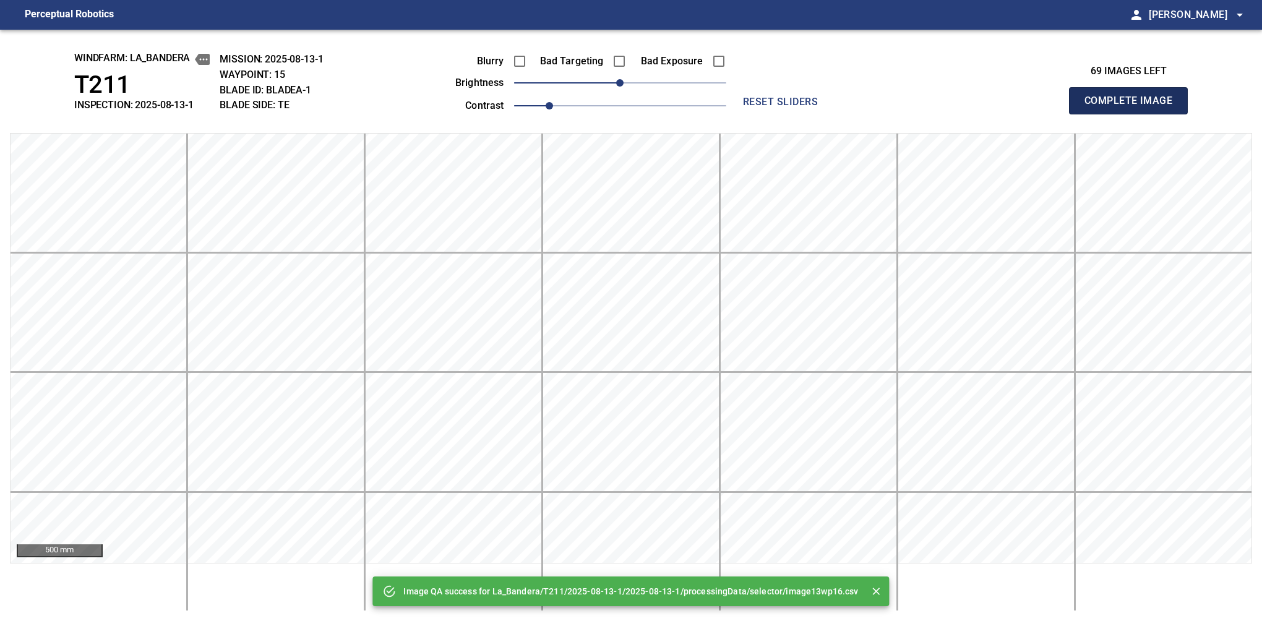
click at [1134, 114] on button "Complete Image" at bounding box center [1128, 100] width 119 height 27
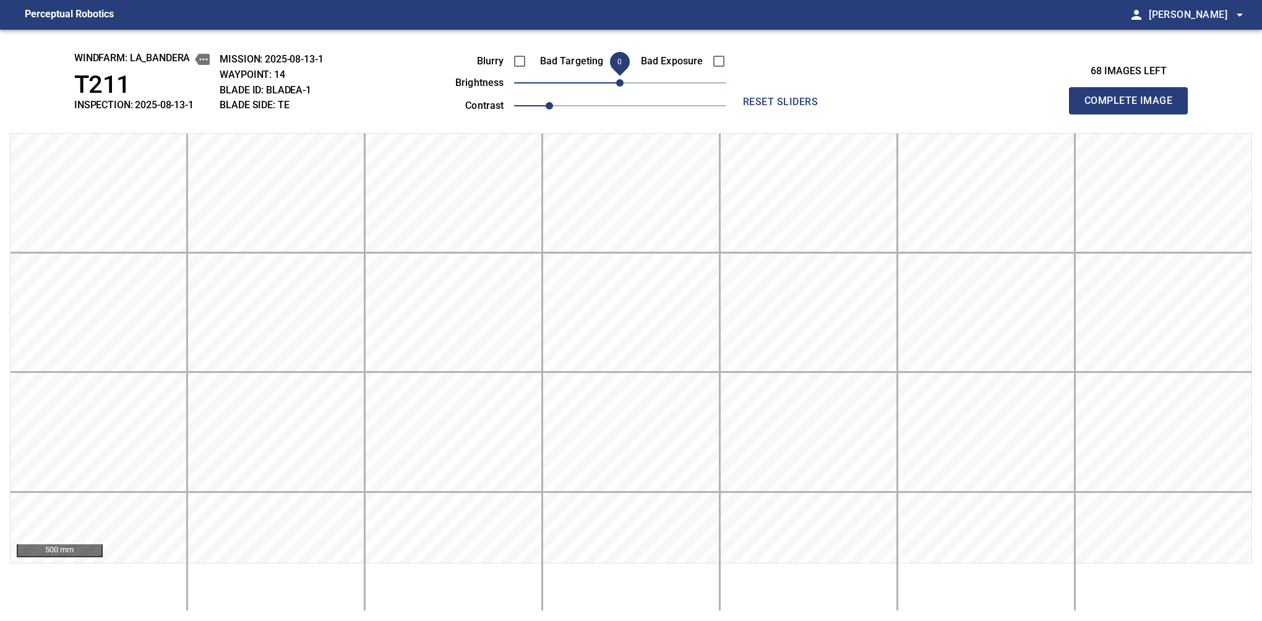
click at [1134, 114] on button "Complete Image" at bounding box center [1128, 100] width 119 height 27
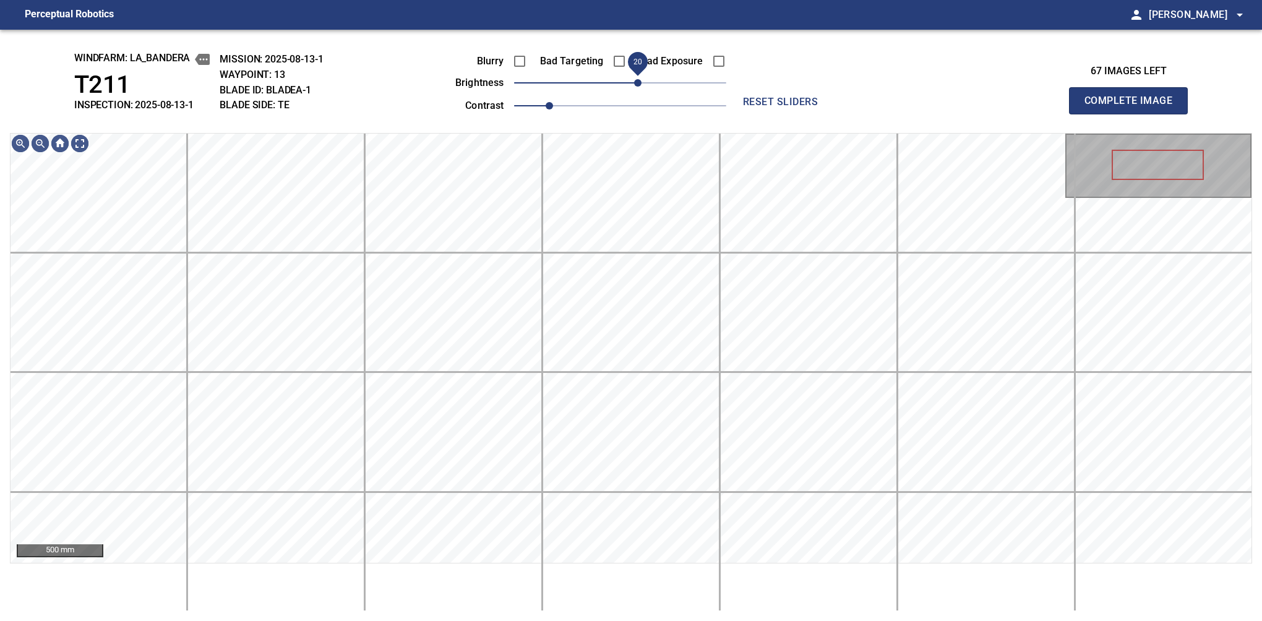
drag, startPoint x: 630, startPoint y: 84, endPoint x: 637, endPoint y: 87, distance: 7.8
click at [637, 87] on span "20" at bounding box center [637, 82] width 7 height 7
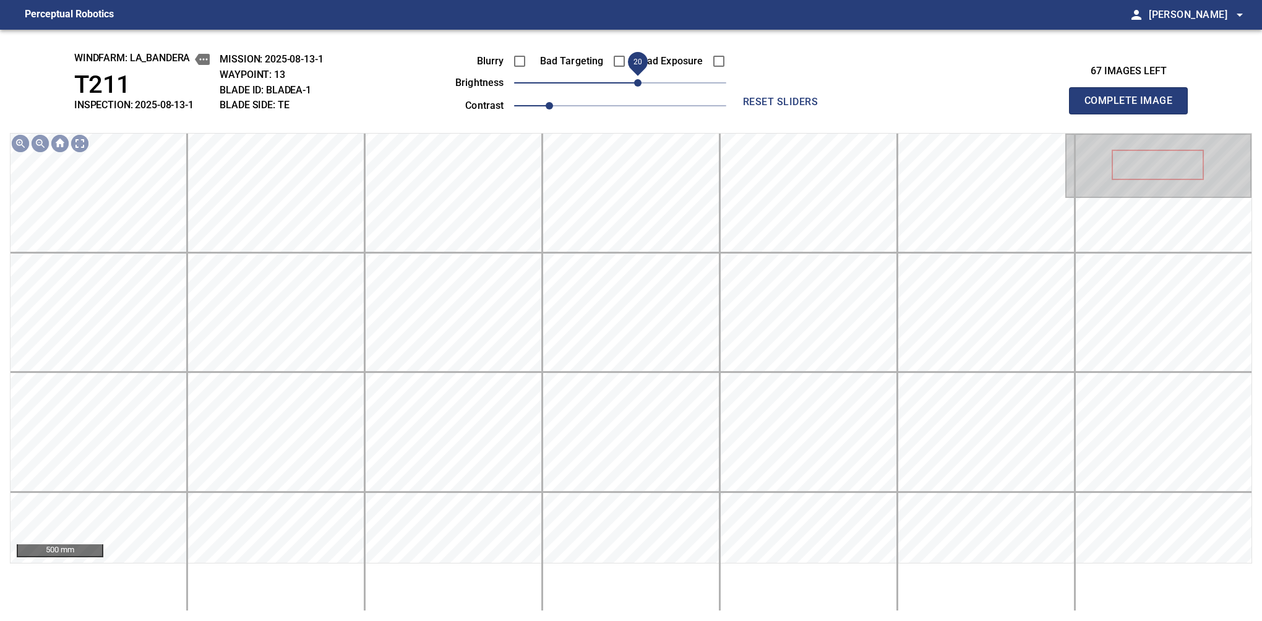
click at [1134, 114] on button "Complete Image" at bounding box center [1128, 100] width 119 height 27
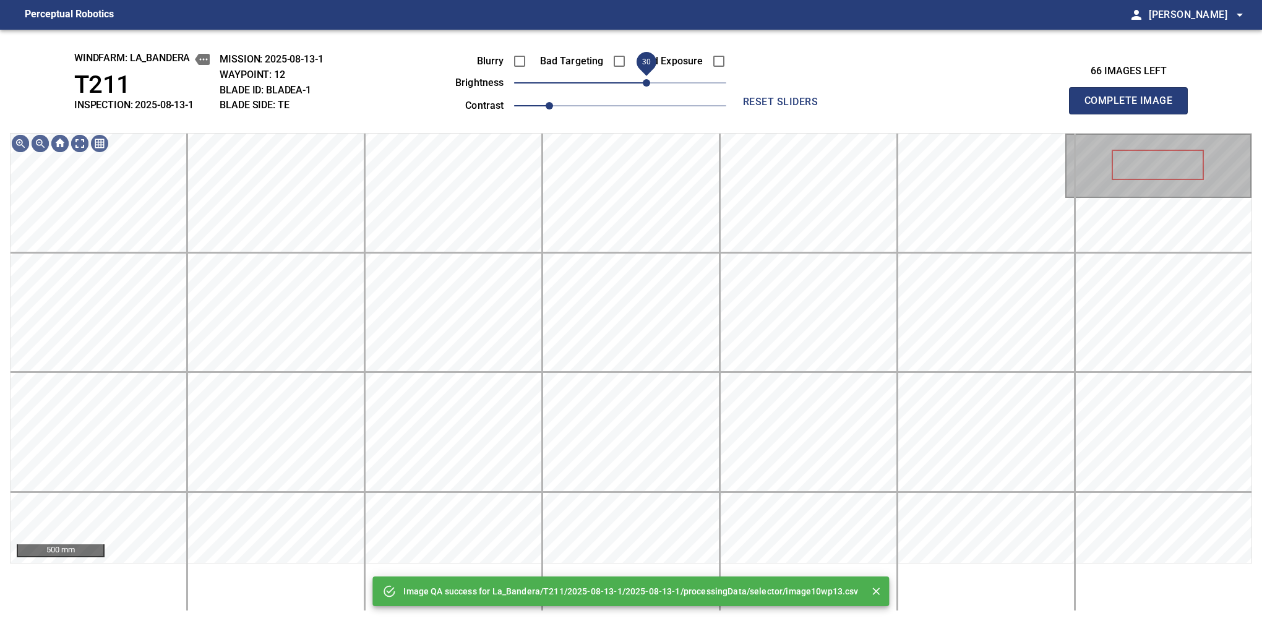
drag, startPoint x: 631, startPoint y: 87, endPoint x: 644, endPoint y: 87, distance: 13.0
click at [644, 87] on span "30" at bounding box center [646, 82] width 7 height 7
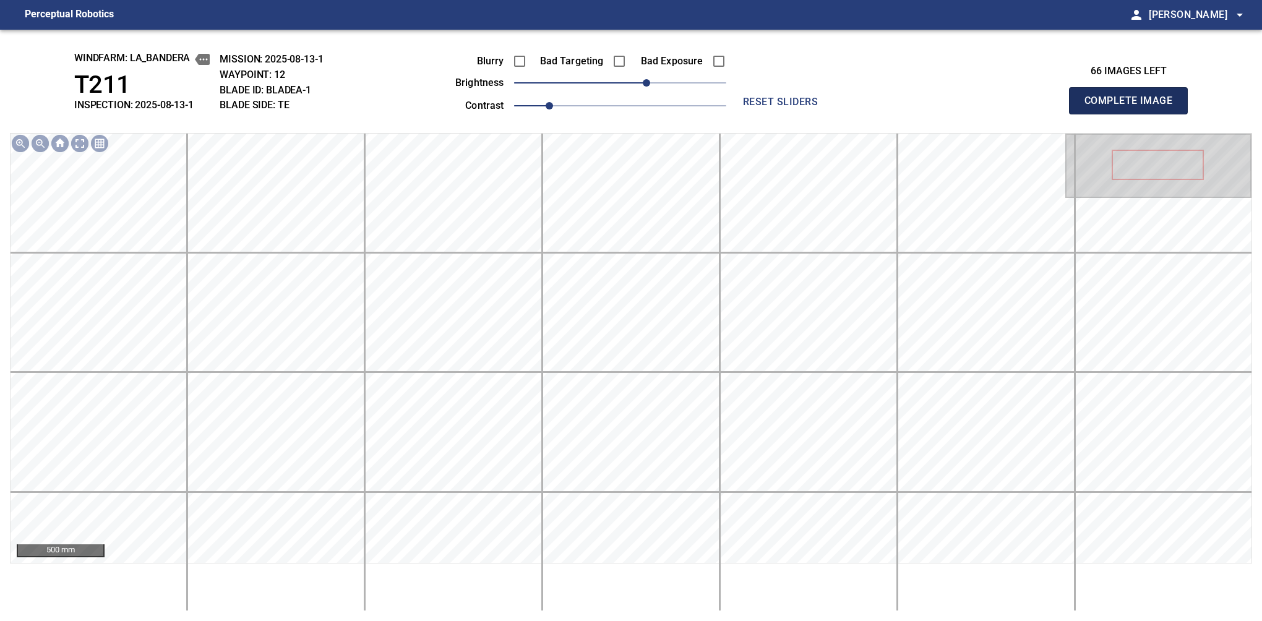
click at [1134, 114] on button "Complete Image" at bounding box center [1128, 100] width 119 height 27
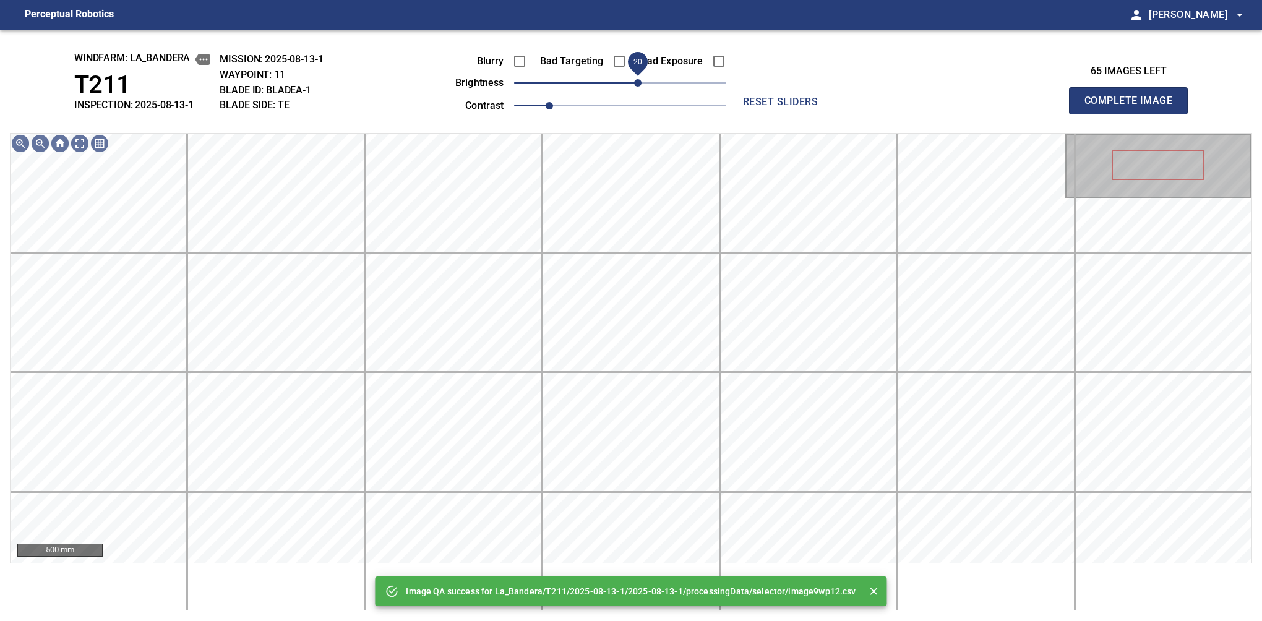
click at [639, 87] on span "20" at bounding box center [620, 82] width 212 height 17
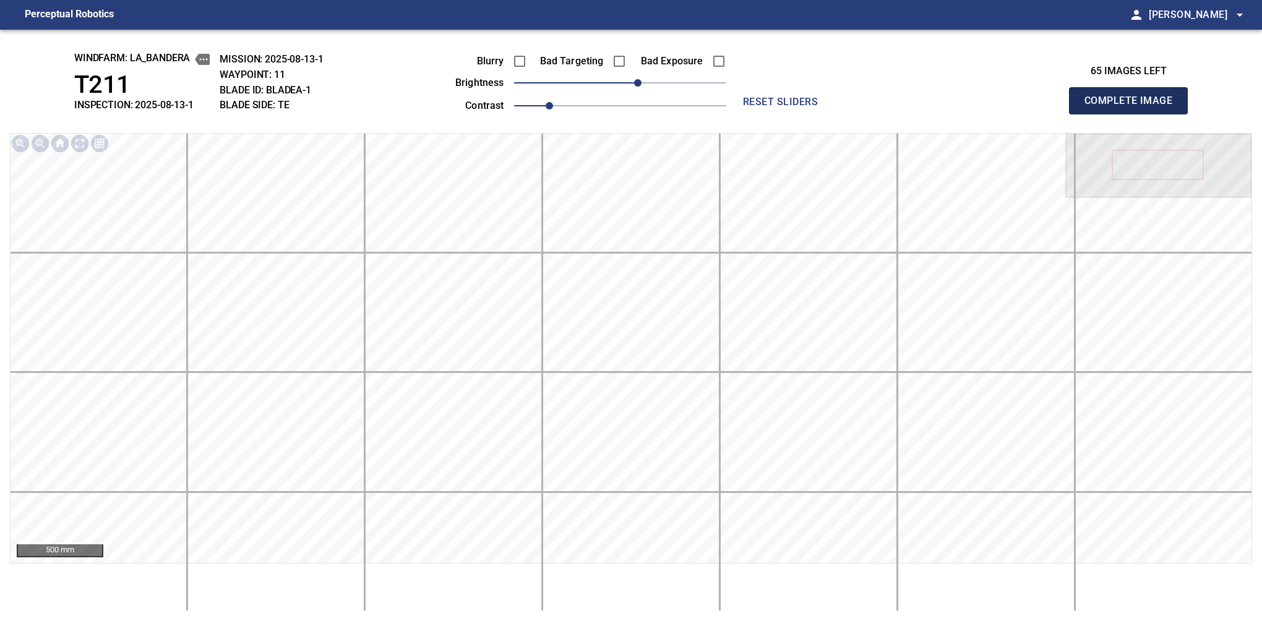
click at [1134, 114] on button "Complete Image" at bounding box center [1128, 100] width 119 height 27
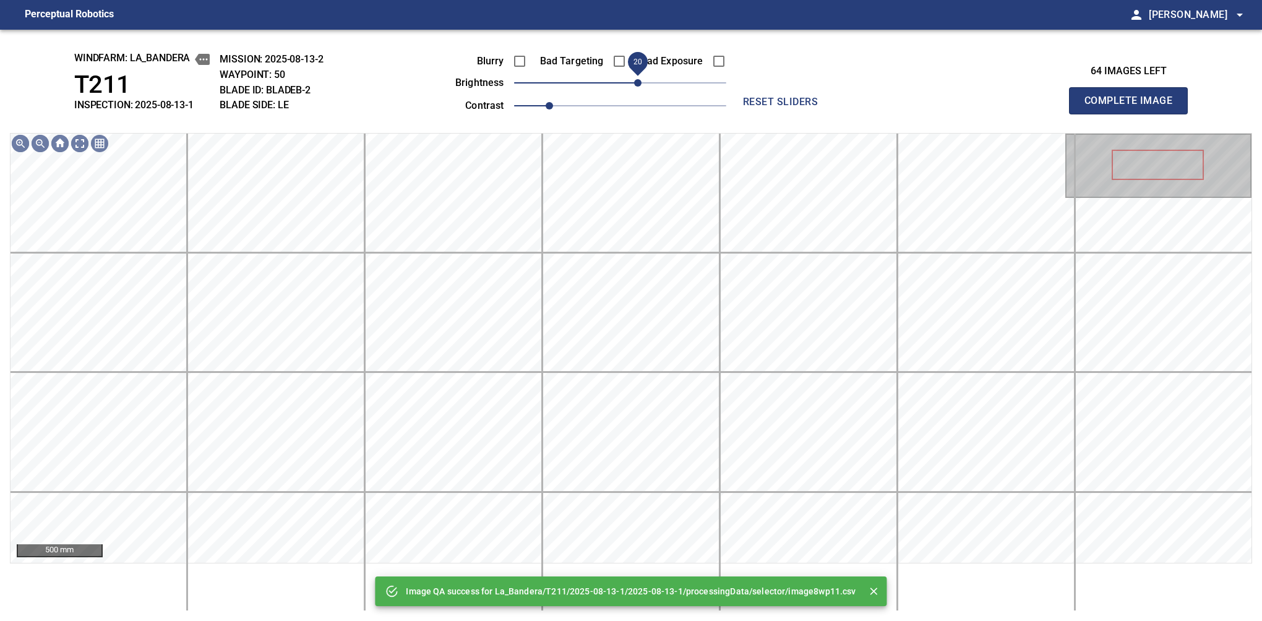
drag, startPoint x: 622, startPoint y: 85, endPoint x: 637, endPoint y: 81, distance: 15.5
click at [637, 81] on span "20" at bounding box center [637, 82] width 7 height 7
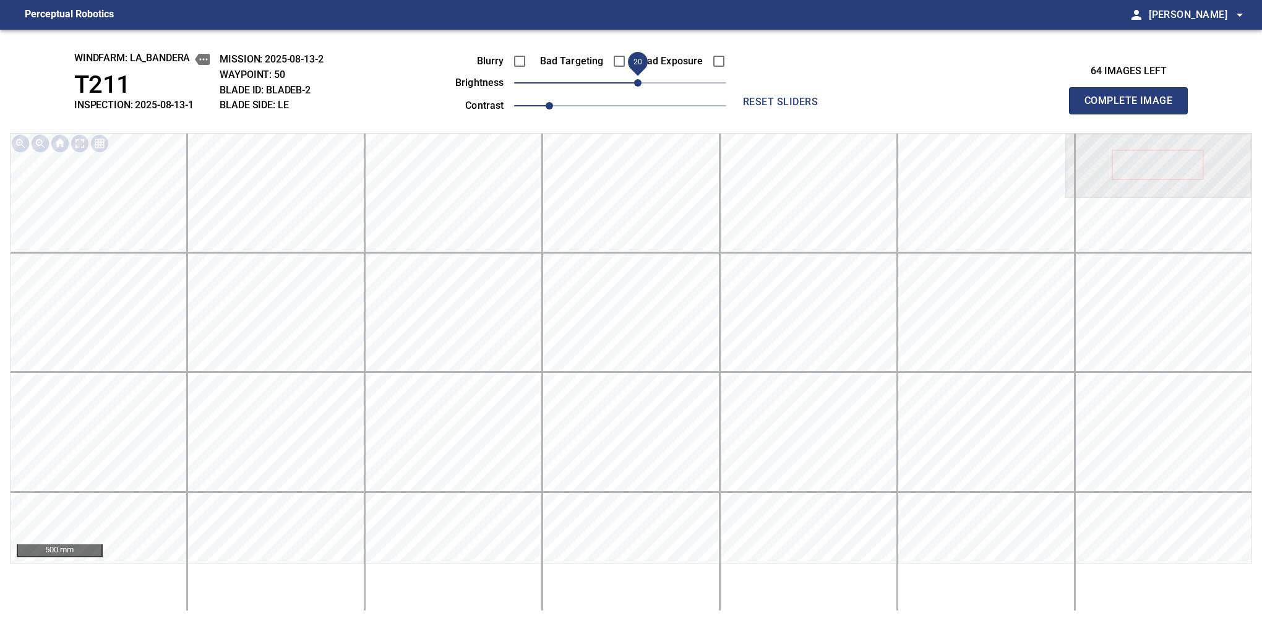
click at [1134, 114] on button "Complete Image" at bounding box center [1128, 100] width 119 height 27
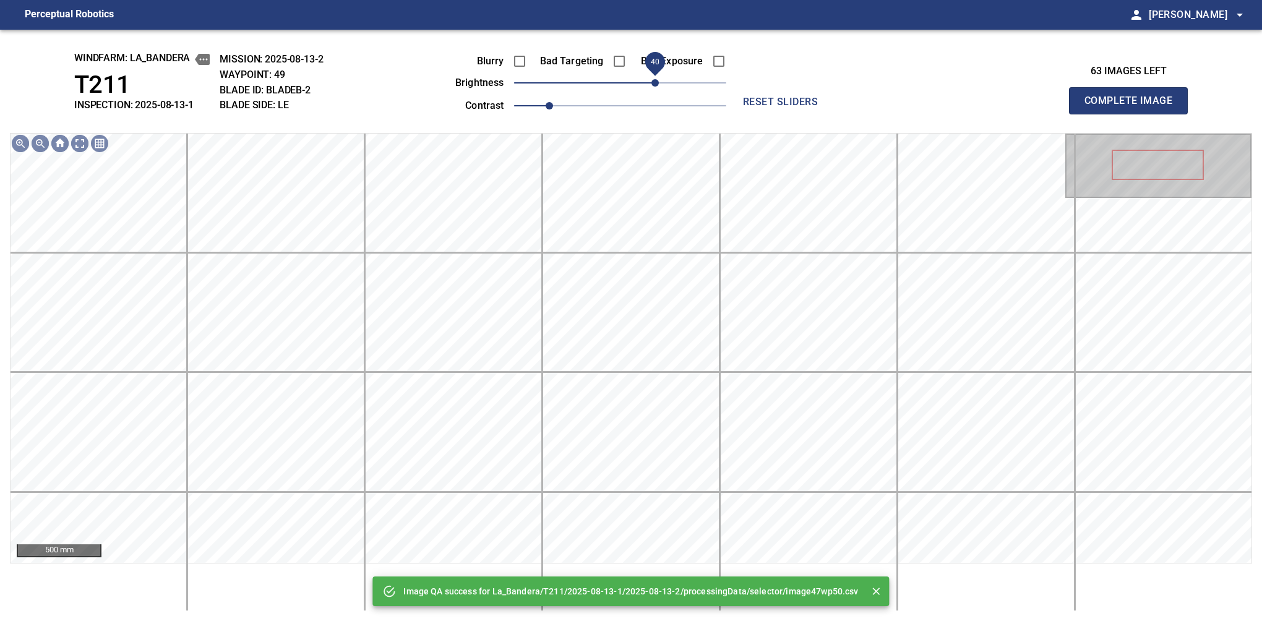
drag, startPoint x: 624, startPoint y: 81, endPoint x: 656, endPoint y: 79, distance: 32.2
click at [656, 79] on span "40" at bounding box center [655, 82] width 7 height 7
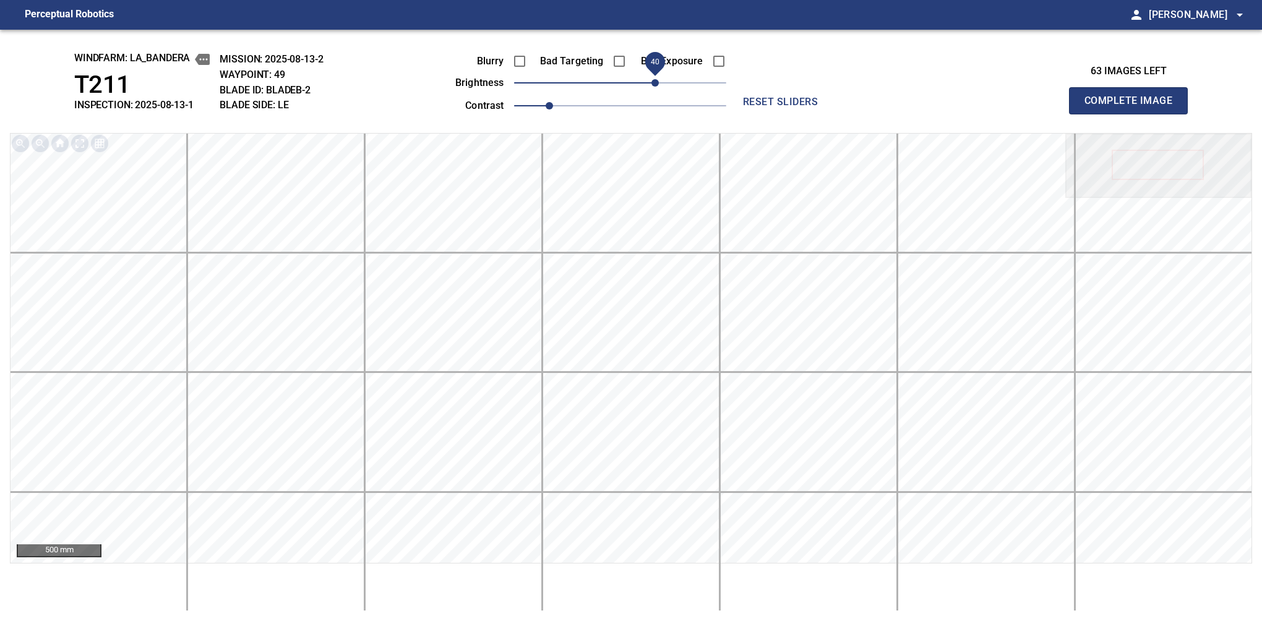
click at [1134, 114] on button "Complete Image" at bounding box center [1128, 100] width 119 height 27
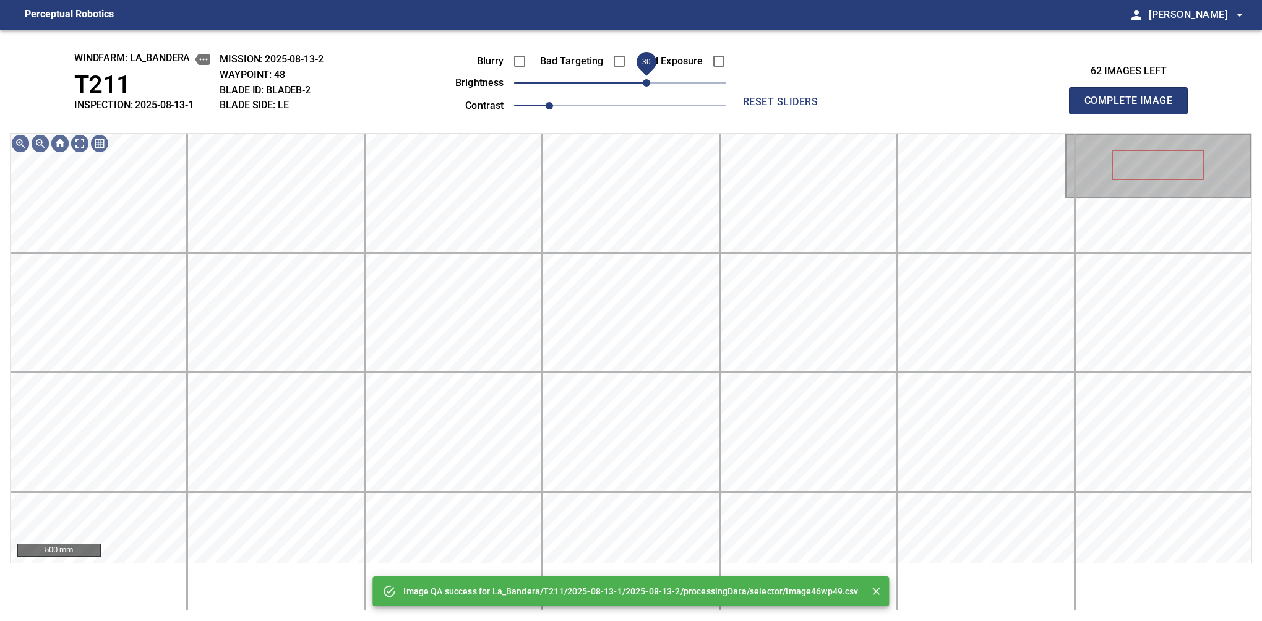
drag, startPoint x: 624, startPoint y: 82, endPoint x: 647, endPoint y: 82, distance: 23.5
click at [647, 82] on span "30" at bounding box center [646, 82] width 7 height 7
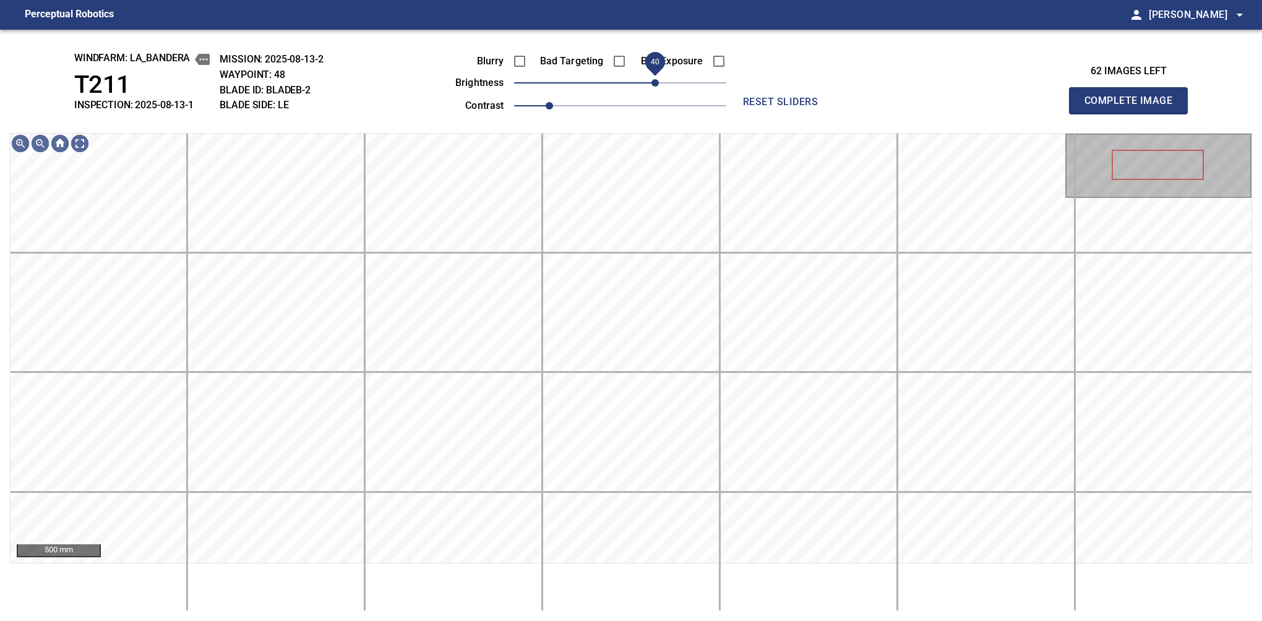
drag, startPoint x: 649, startPoint y: 86, endPoint x: 656, endPoint y: 82, distance: 8.1
click at [656, 82] on span "40" at bounding box center [655, 82] width 7 height 7
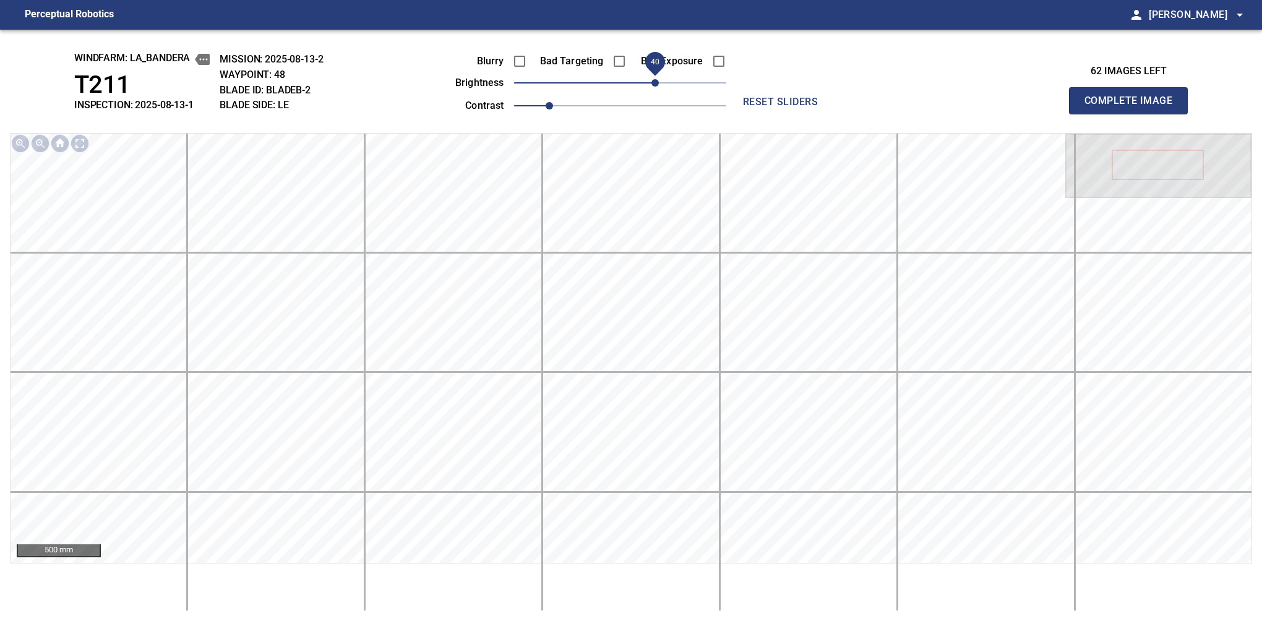
click at [1134, 114] on button "Complete Image" at bounding box center [1128, 100] width 119 height 27
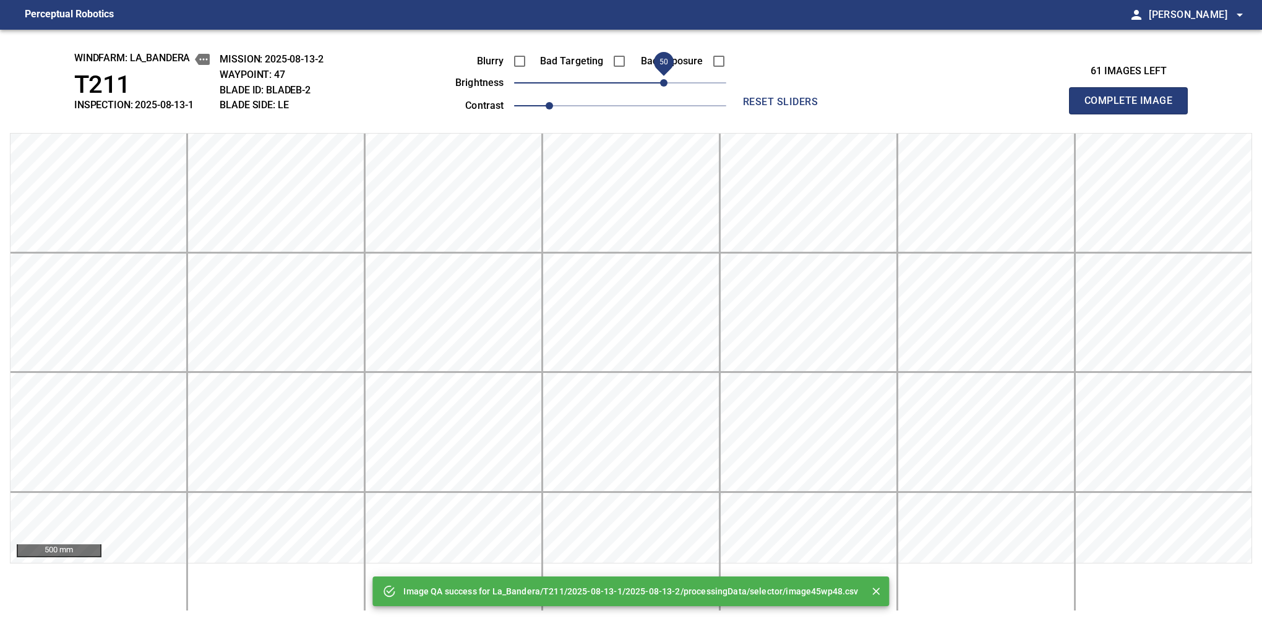
drag, startPoint x: 635, startPoint y: 82, endPoint x: 663, endPoint y: 82, distance: 27.8
click at [663, 82] on span "50" at bounding box center [620, 82] width 212 height 17
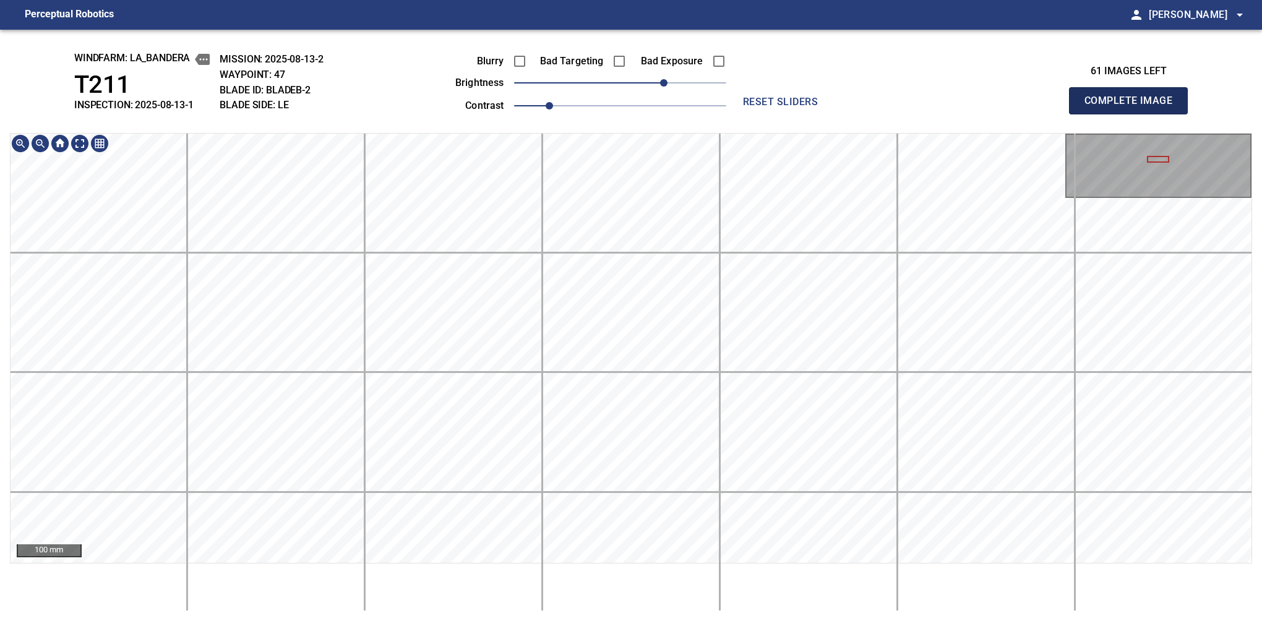
click at [1134, 114] on button "Complete Image" at bounding box center [1128, 100] width 119 height 27
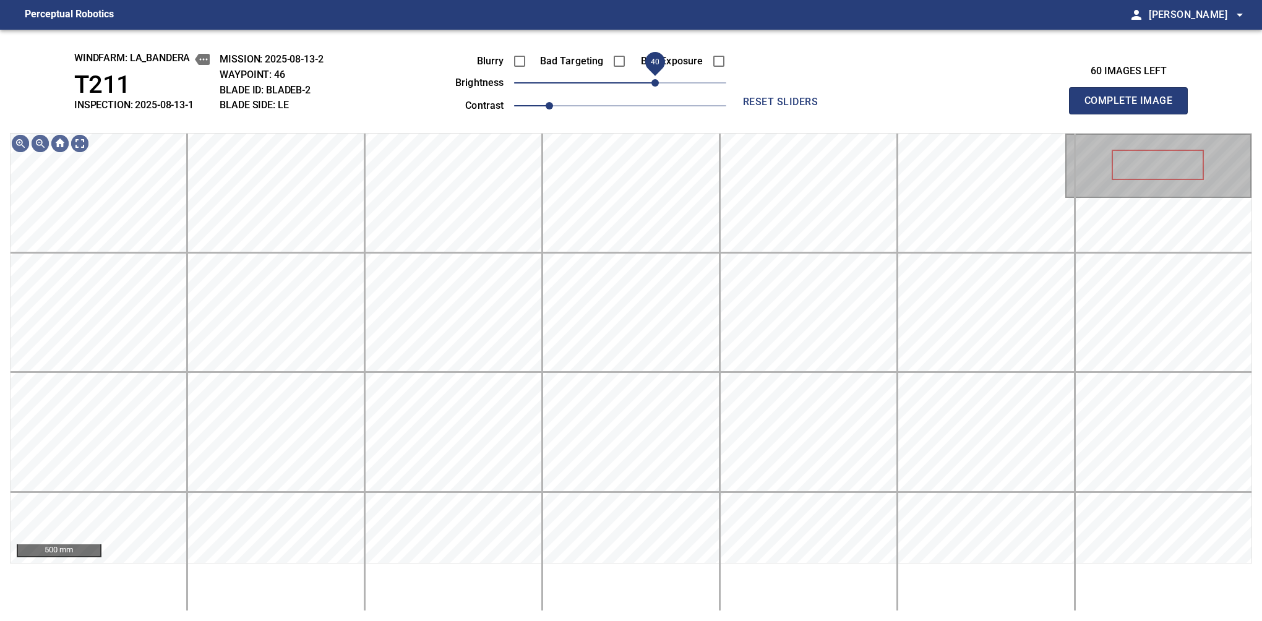
drag, startPoint x: 623, startPoint y: 79, endPoint x: 658, endPoint y: 66, distance: 37.0
click at [658, 79] on span "40" at bounding box center [655, 82] width 7 height 7
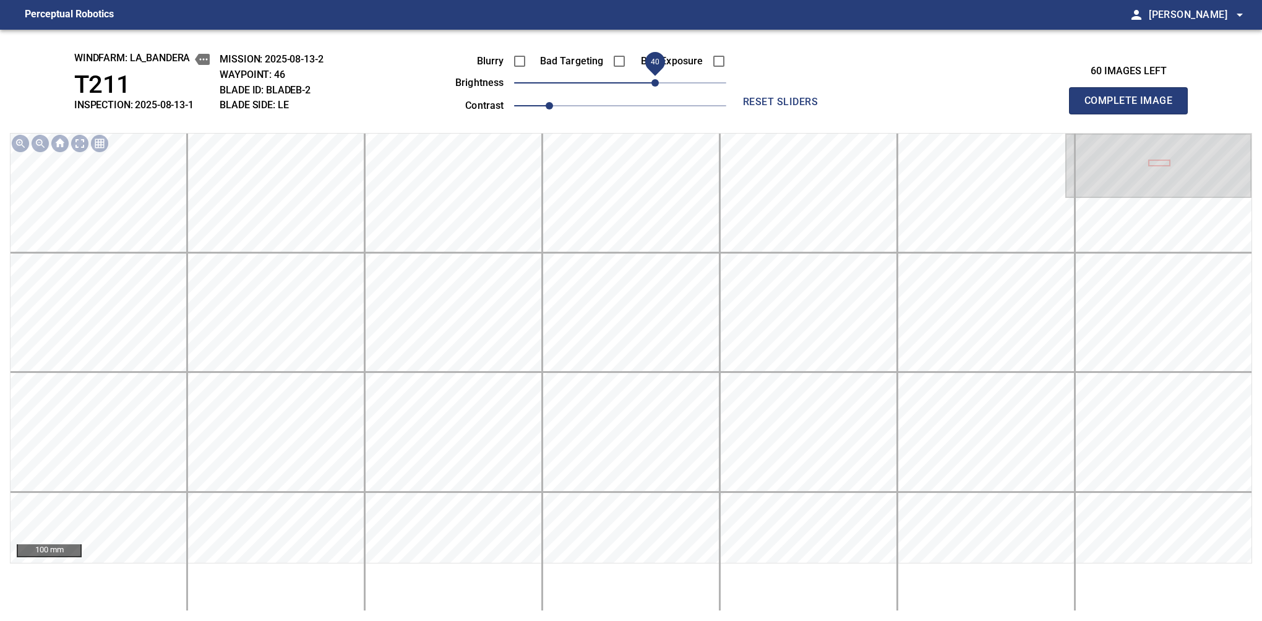
click at [1134, 114] on button "Complete Image" at bounding box center [1128, 100] width 119 height 27
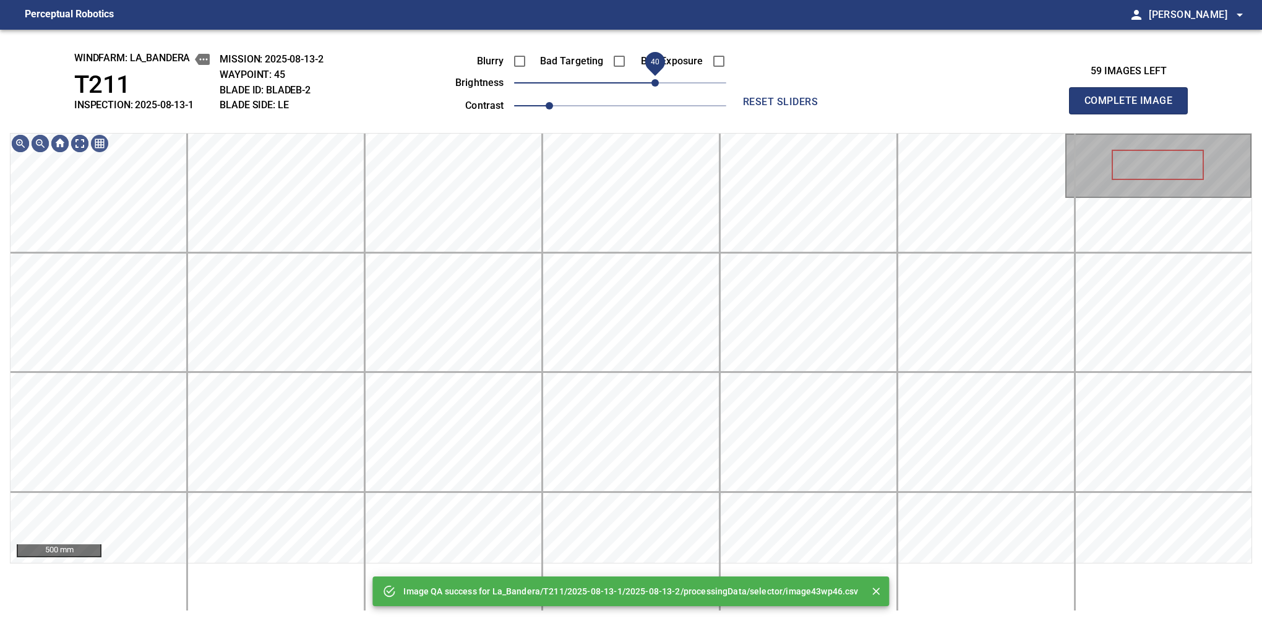
drag, startPoint x: 640, startPoint y: 83, endPoint x: 658, endPoint y: 80, distance: 18.1
click at [658, 80] on span "40" at bounding box center [655, 82] width 7 height 7
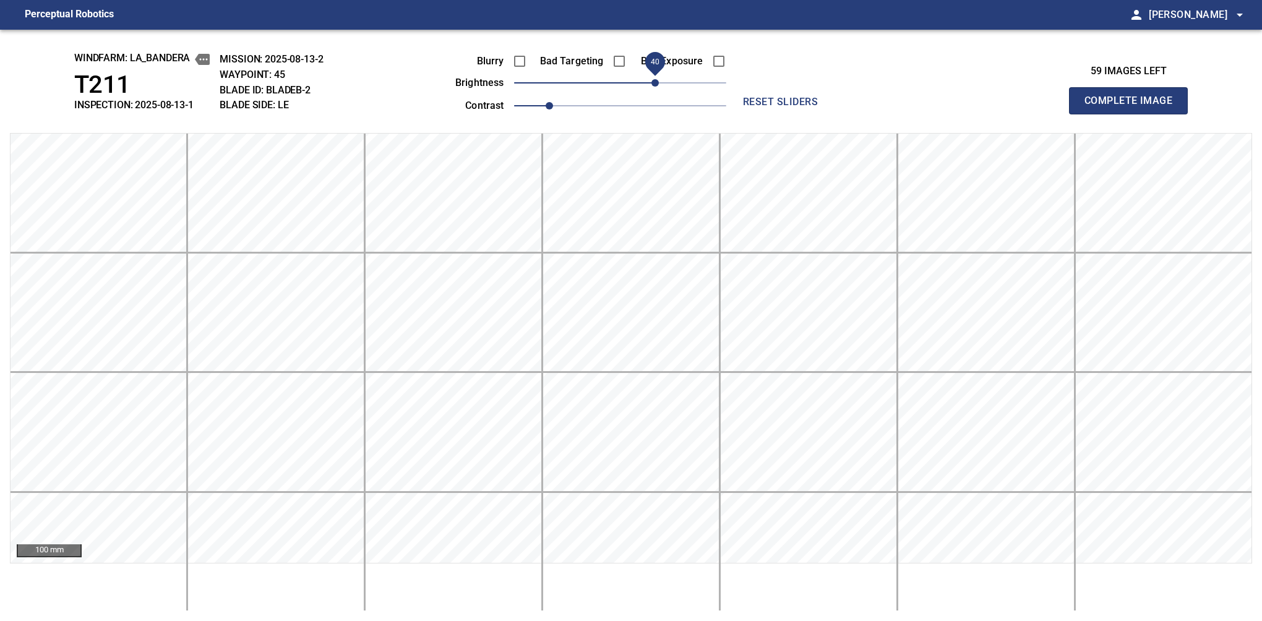
click at [1134, 114] on button "Complete Image" at bounding box center [1128, 100] width 119 height 27
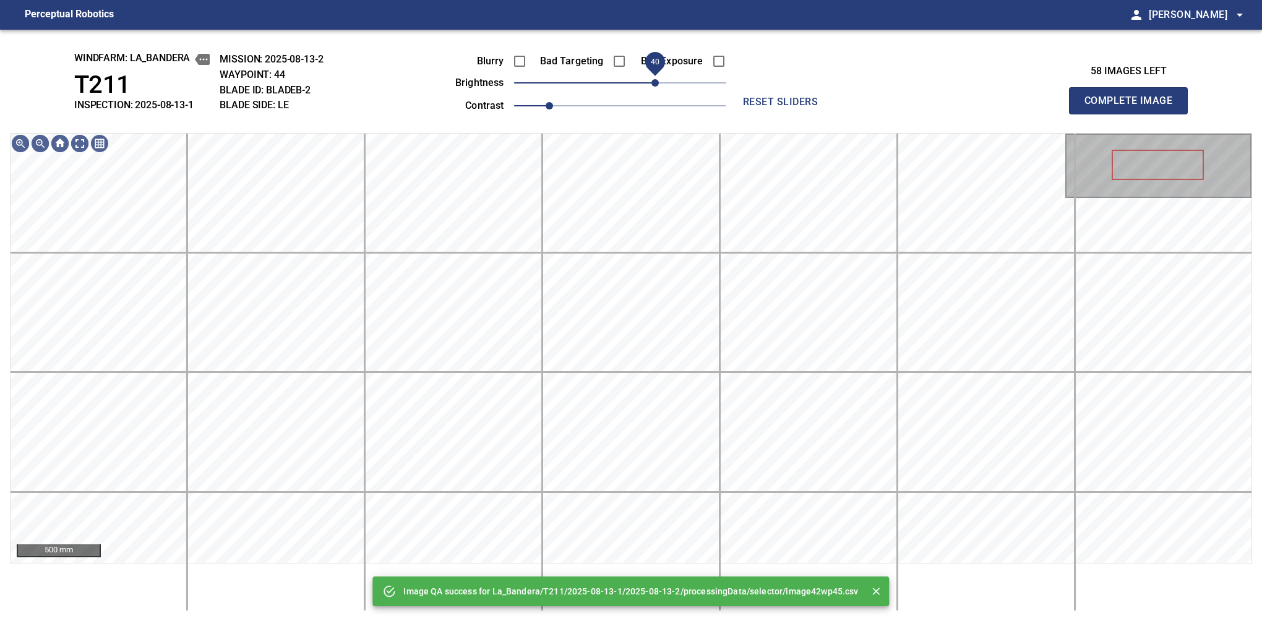
drag, startPoint x: 644, startPoint y: 77, endPoint x: 654, endPoint y: 77, distance: 9.3
click at [654, 77] on span "40" at bounding box center [620, 82] width 212 height 17
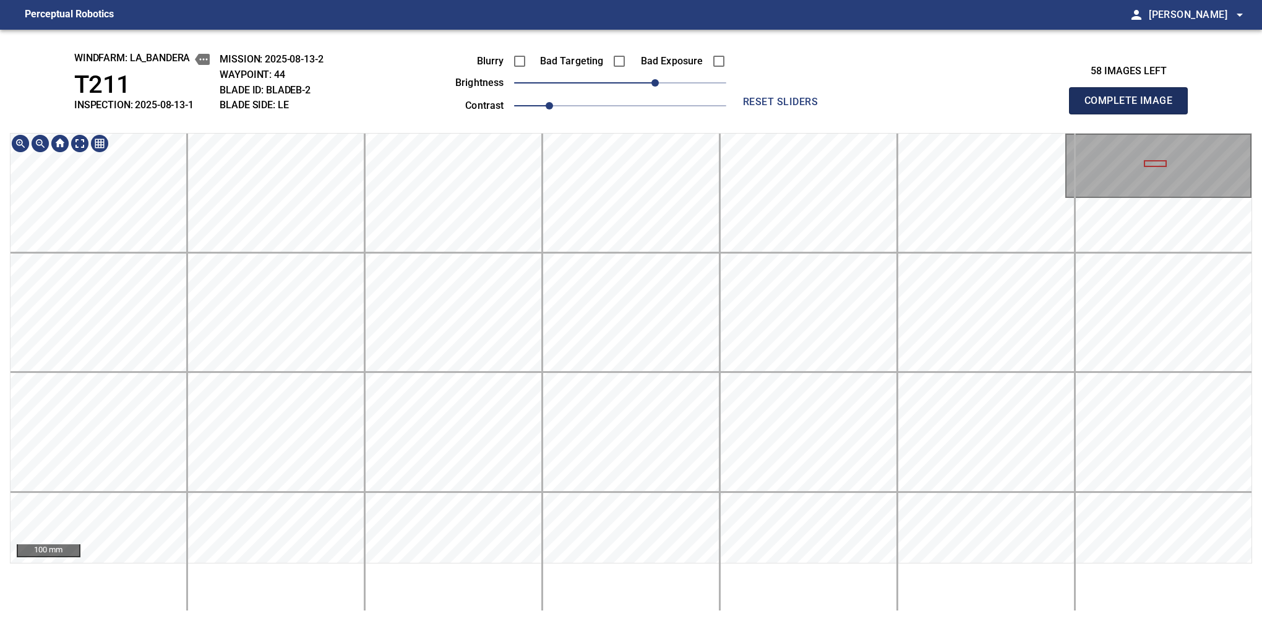
click at [1134, 114] on button "Complete Image" at bounding box center [1128, 100] width 119 height 27
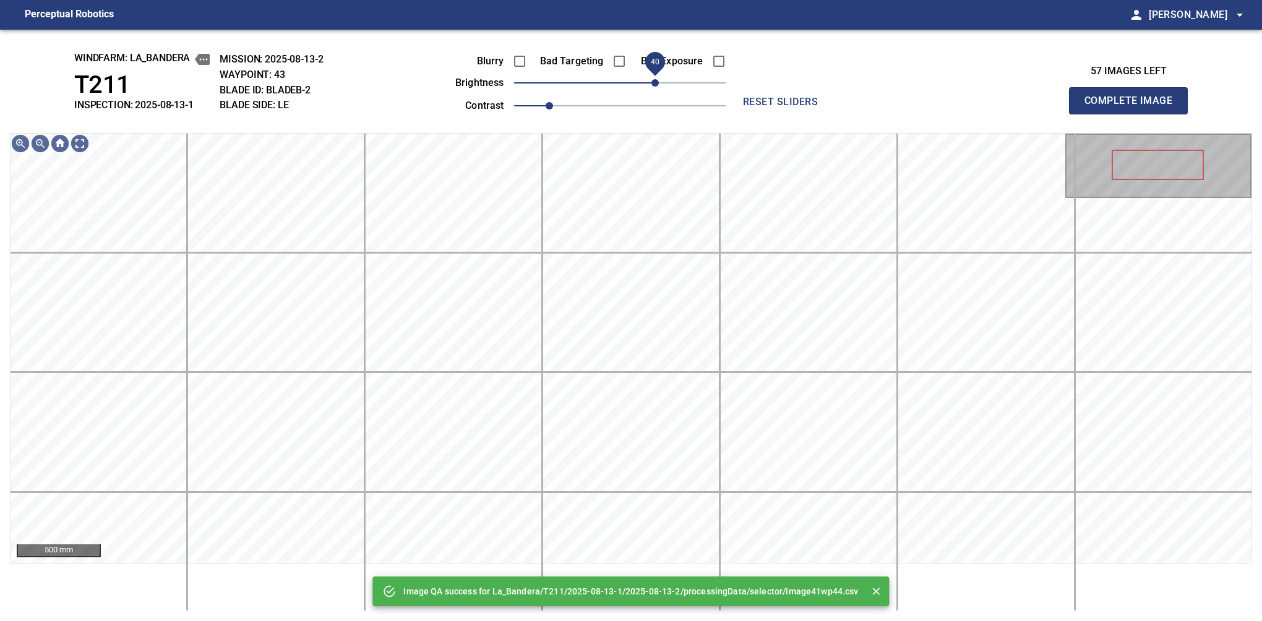
drag, startPoint x: 634, startPoint y: 84, endPoint x: 655, endPoint y: 79, distance: 22.1
click at [655, 79] on span "40" at bounding box center [655, 82] width 7 height 7
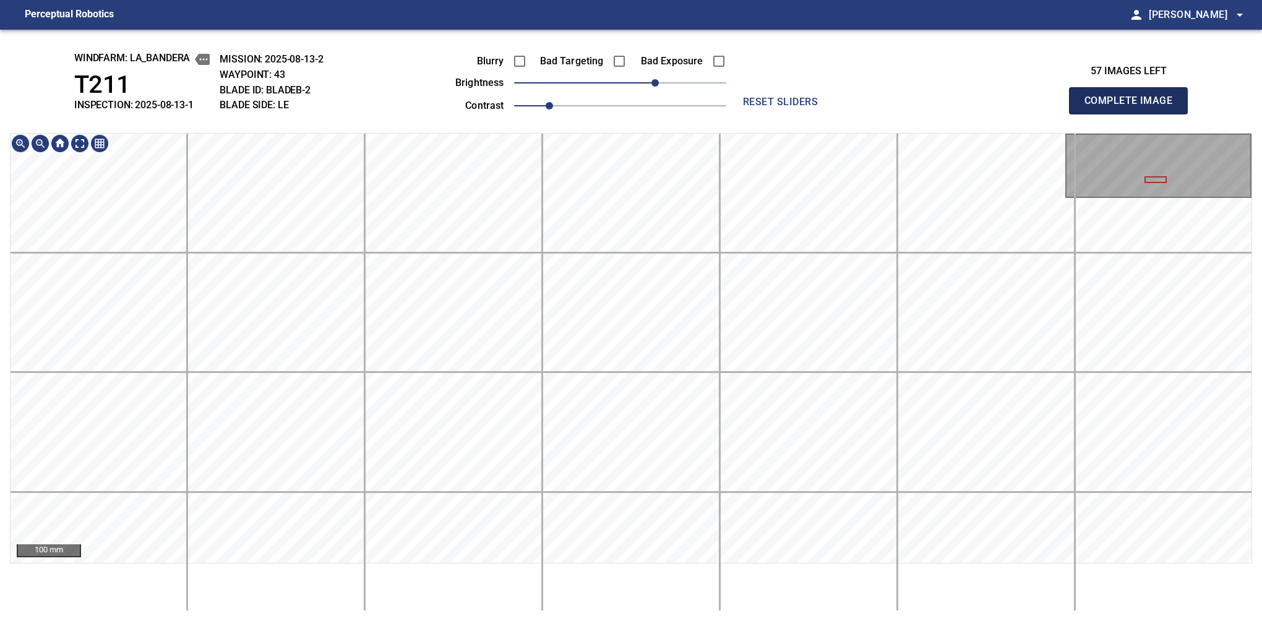
click at [1134, 114] on button "Complete Image" at bounding box center [1128, 100] width 119 height 27
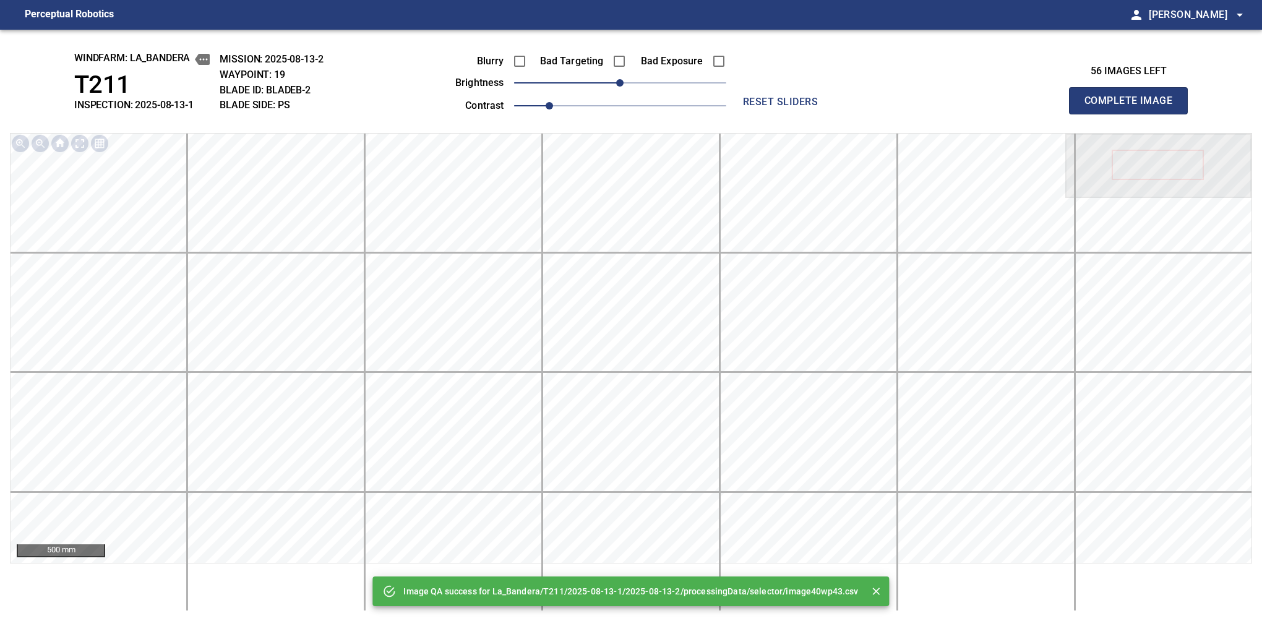
click at [1134, 114] on button "Complete Image" at bounding box center [1128, 100] width 119 height 27
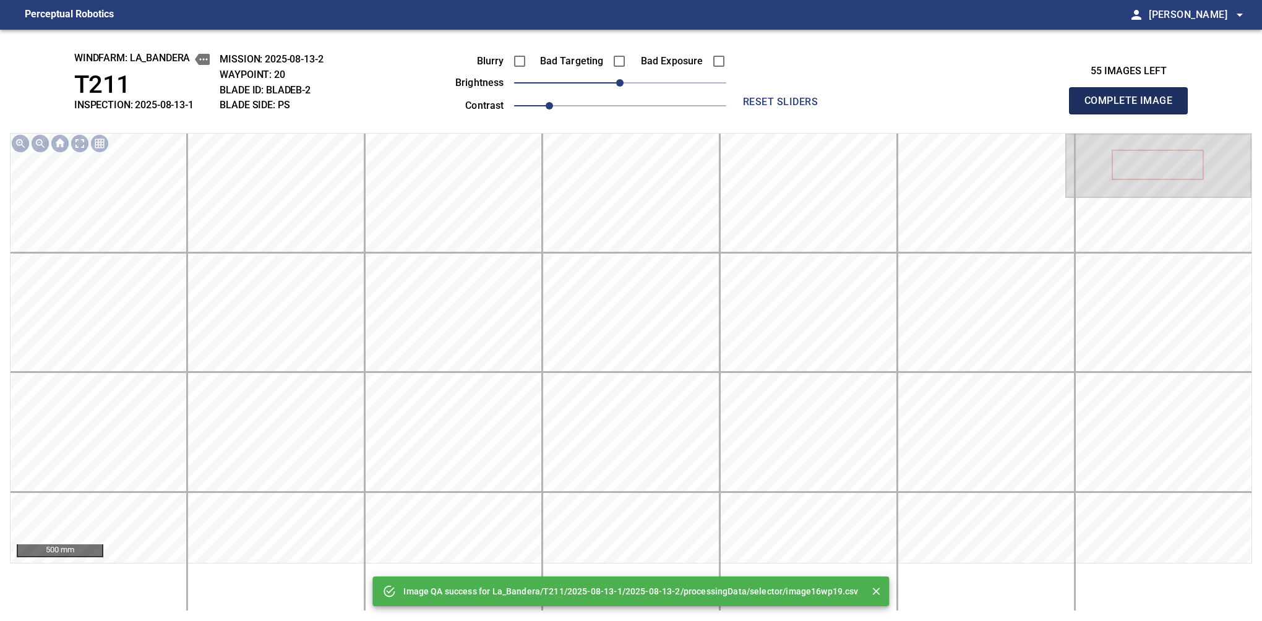
click at [1134, 114] on button "Complete Image" at bounding box center [1128, 100] width 119 height 27
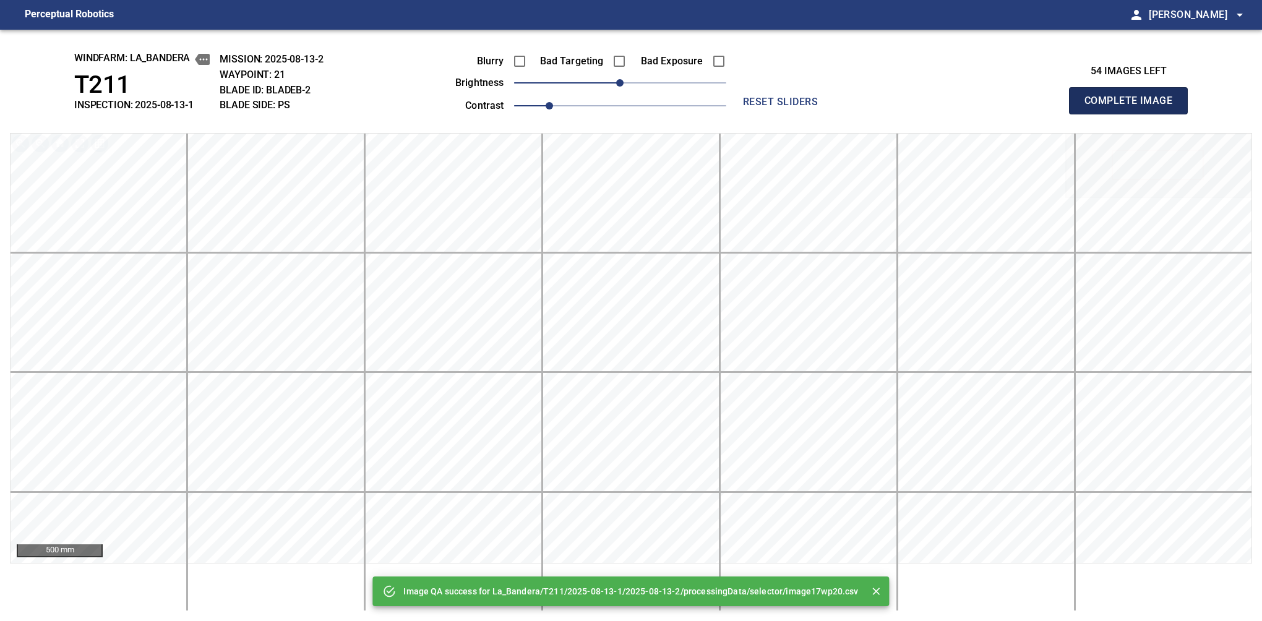
click at [1134, 114] on button "Complete Image" at bounding box center [1128, 100] width 119 height 27
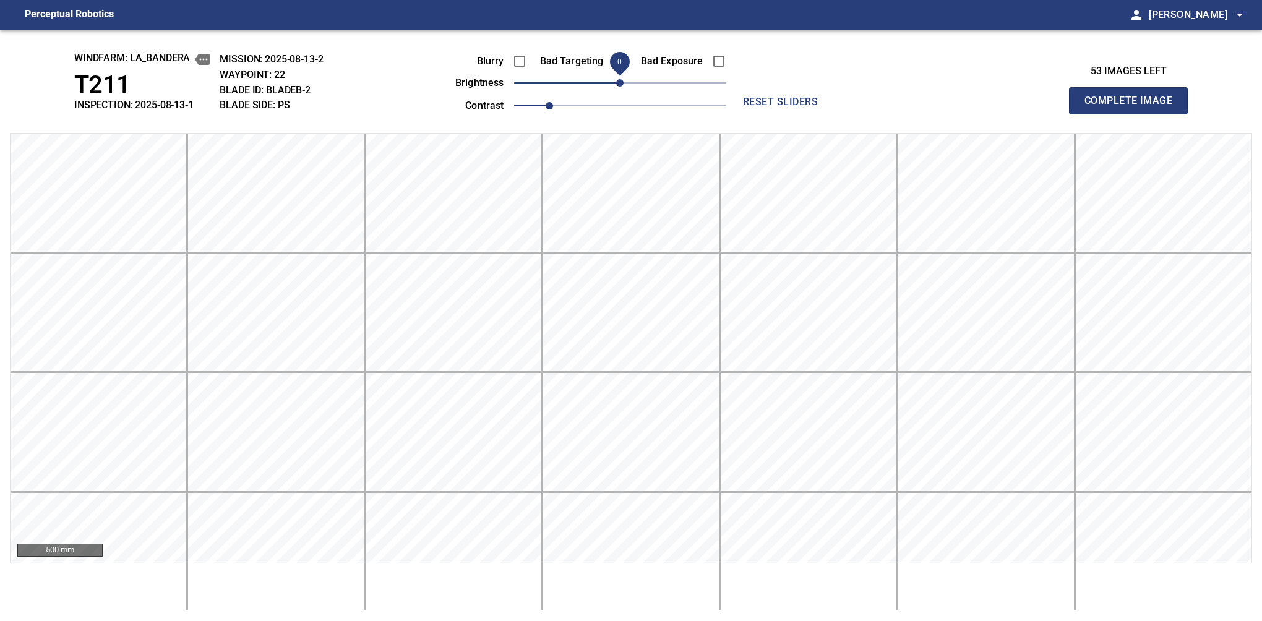
click at [1134, 114] on button "Complete Image" at bounding box center [1128, 100] width 119 height 27
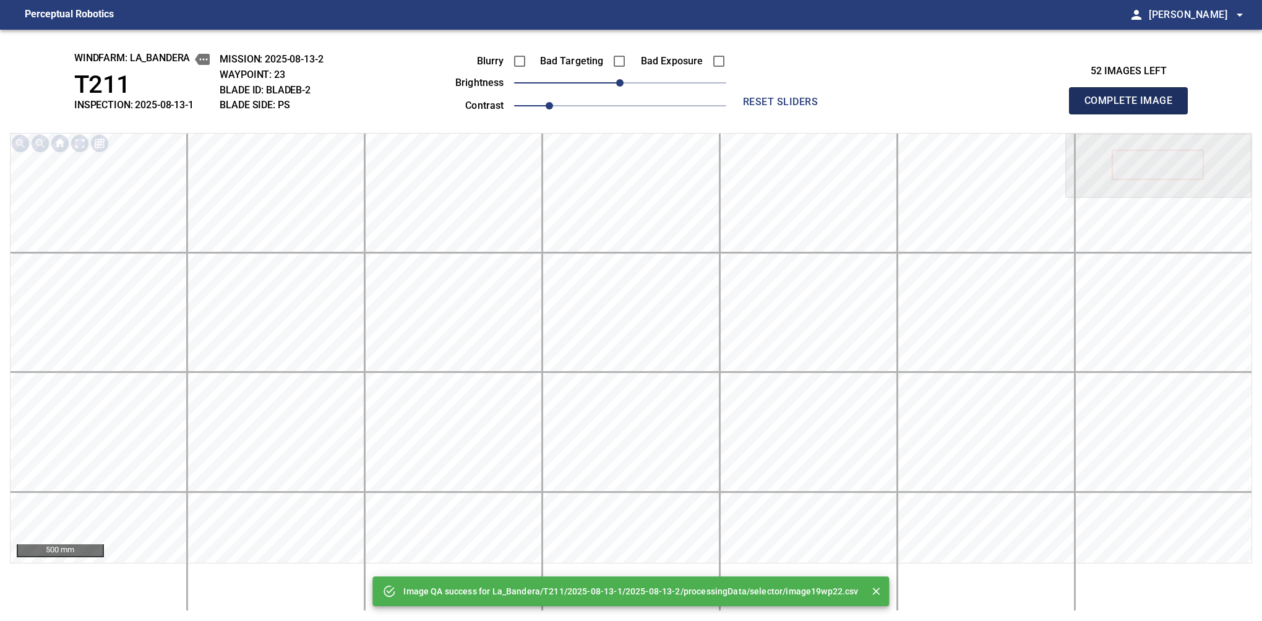
click at [1134, 114] on button "Complete Image" at bounding box center [1128, 100] width 119 height 27
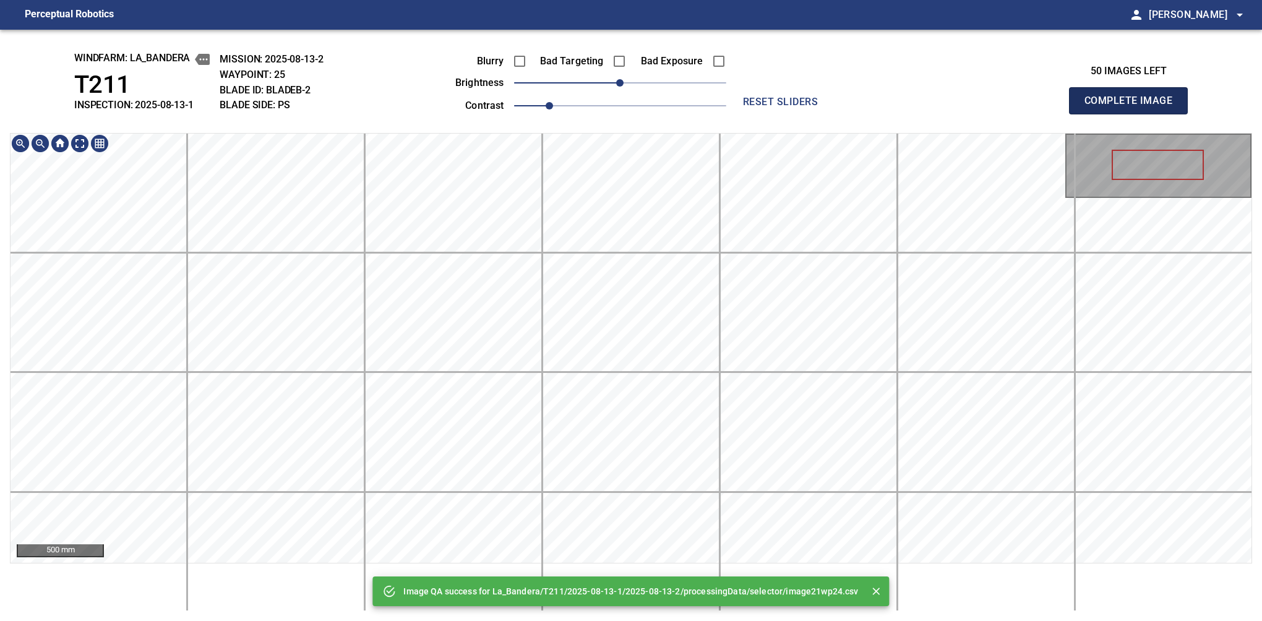
click at [1134, 114] on button "Complete Image" at bounding box center [1128, 100] width 119 height 27
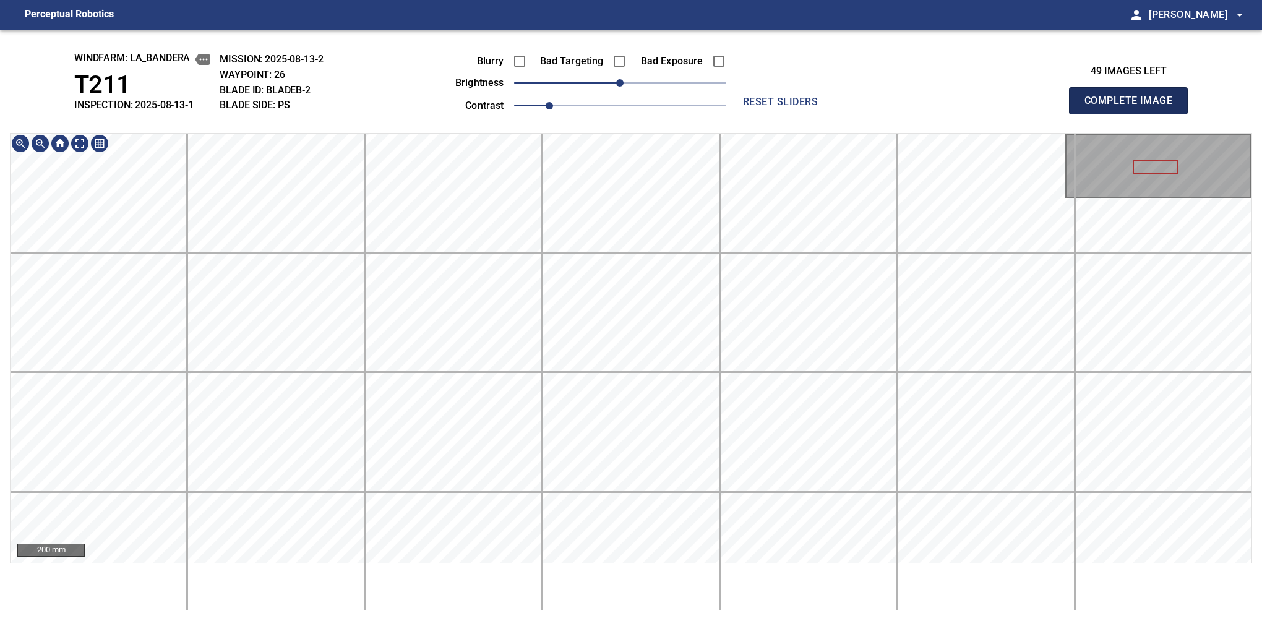
click at [1134, 114] on button "Complete Image" at bounding box center [1128, 100] width 119 height 27
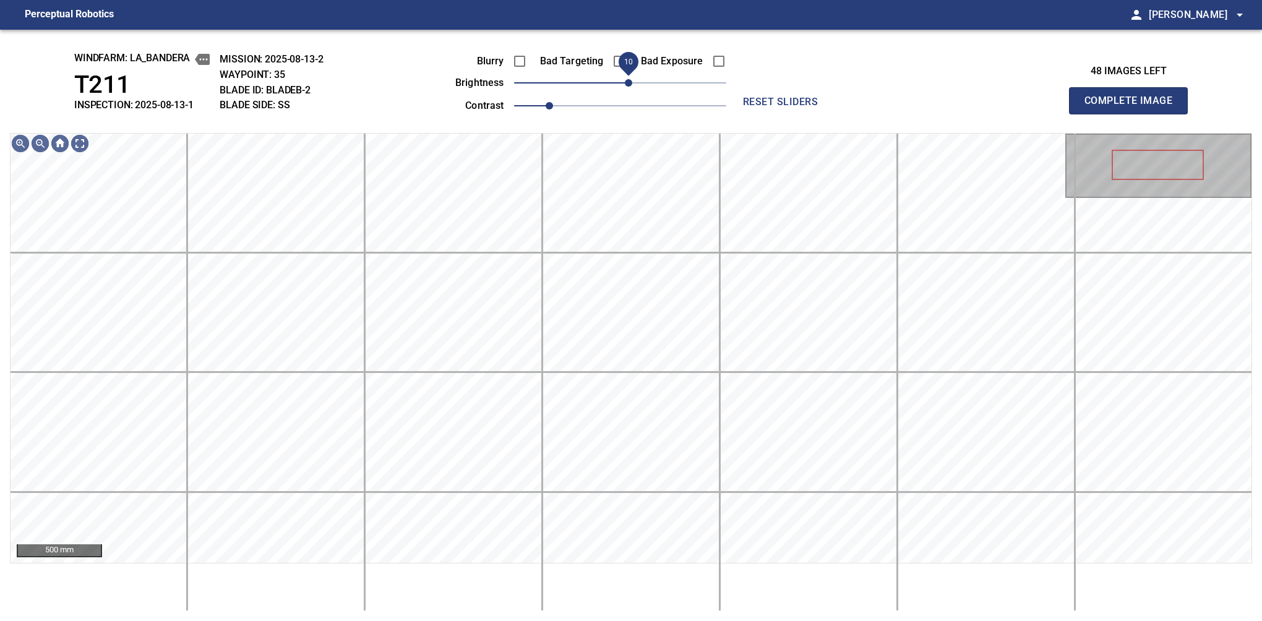
click at [629, 79] on span "10" at bounding box center [628, 82] width 7 height 7
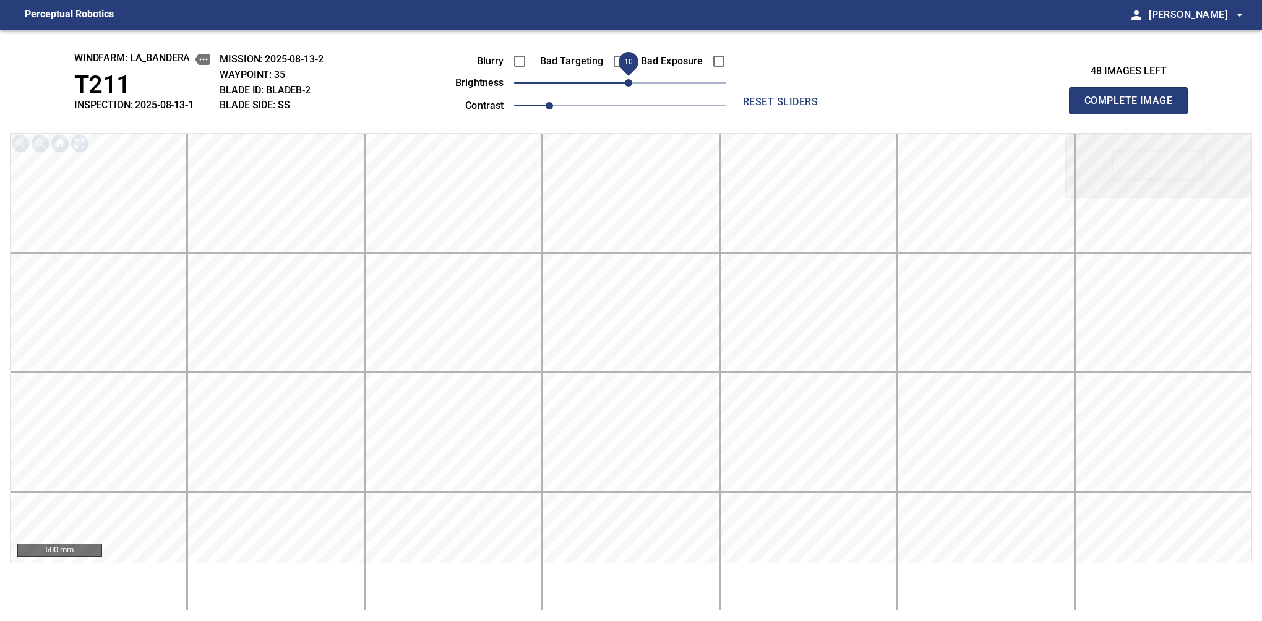
click at [1134, 114] on button "Complete Image" at bounding box center [1128, 100] width 119 height 27
drag, startPoint x: 631, startPoint y: 84, endPoint x: 644, endPoint y: 77, distance: 14.1
click at [644, 79] on span "30" at bounding box center [646, 82] width 7 height 7
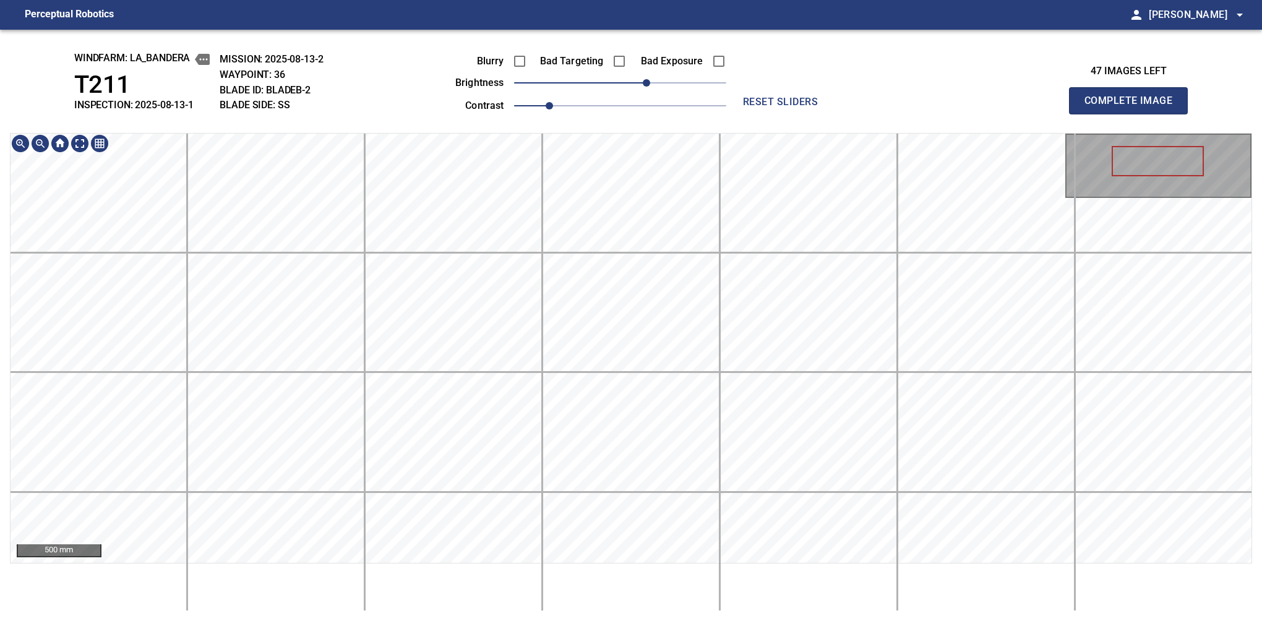
click at [655, 103] on div "windfarm: La_Bandera T211 INSPECTION: 2025-08-13-1 MISSION: 2025-08-13-2 WAYPOI…" at bounding box center [631, 326] width 1262 height 592
click at [1134, 114] on button "Complete Image" at bounding box center [1128, 100] width 119 height 27
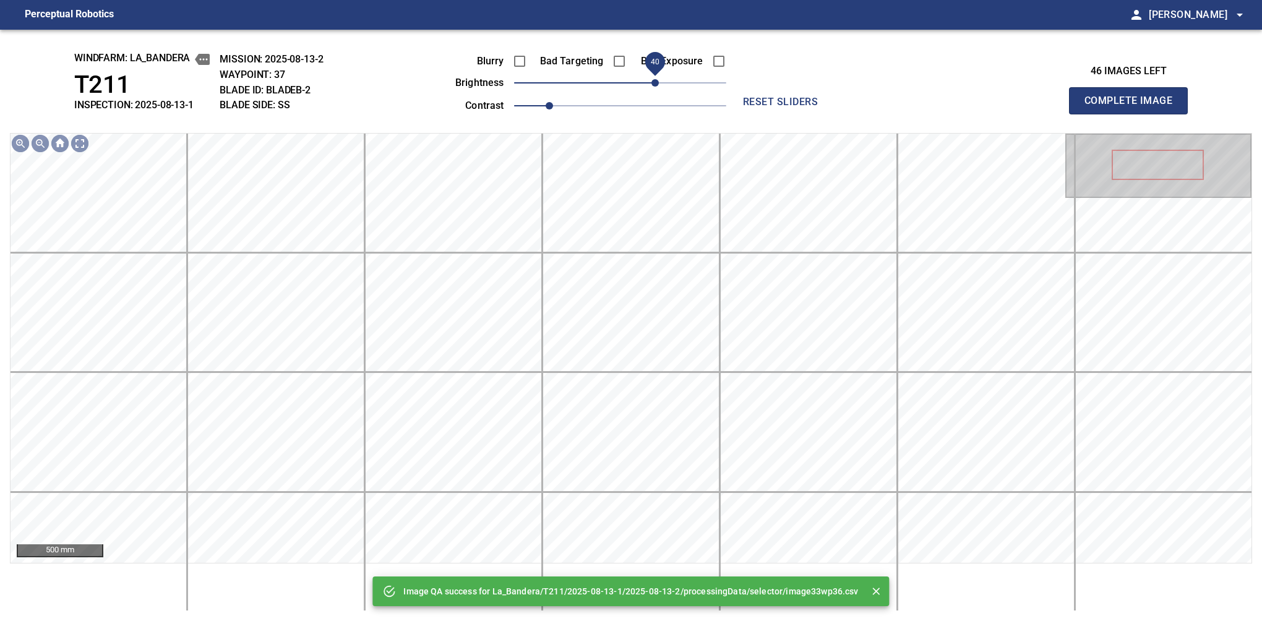
drag, startPoint x: 631, startPoint y: 84, endPoint x: 654, endPoint y: 84, distance: 22.3
click at [654, 84] on span "40" at bounding box center [655, 82] width 7 height 7
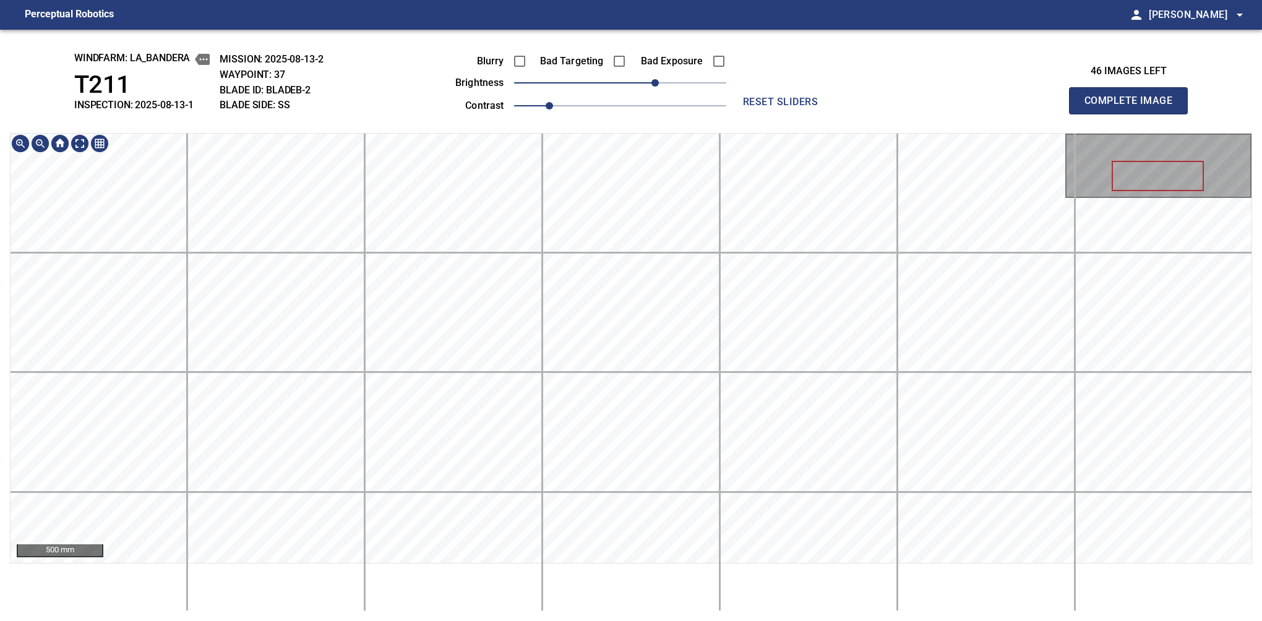
click at [636, 88] on div "windfarm: La_Bandera T211 INSPECTION: 2025-08-13-1 MISSION: 2025-08-13-2 WAYPOI…" at bounding box center [631, 326] width 1262 height 592
click at [1134, 114] on button "Complete Image" at bounding box center [1128, 100] width 119 height 27
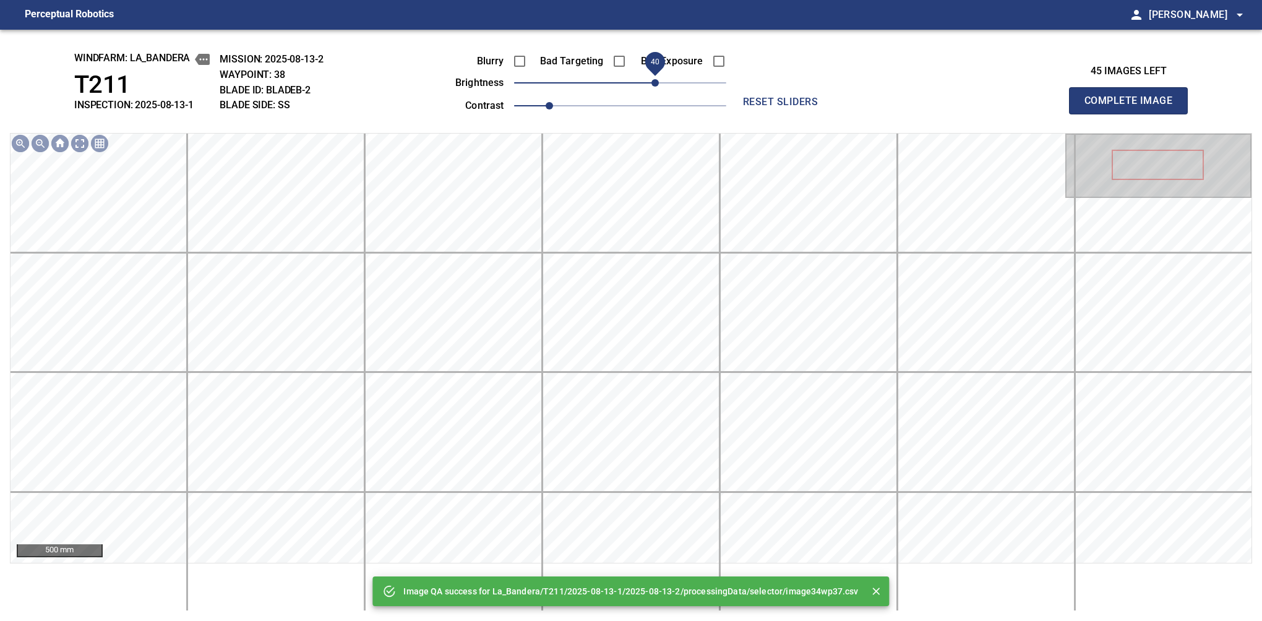
drag, startPoint x: 639, startPoint y: 82, endPoint x: 658, endPoint y: 77, distance: 19.7
click at [658, 79] on span "40" at bounding box center [655, 82] width 7 height 7
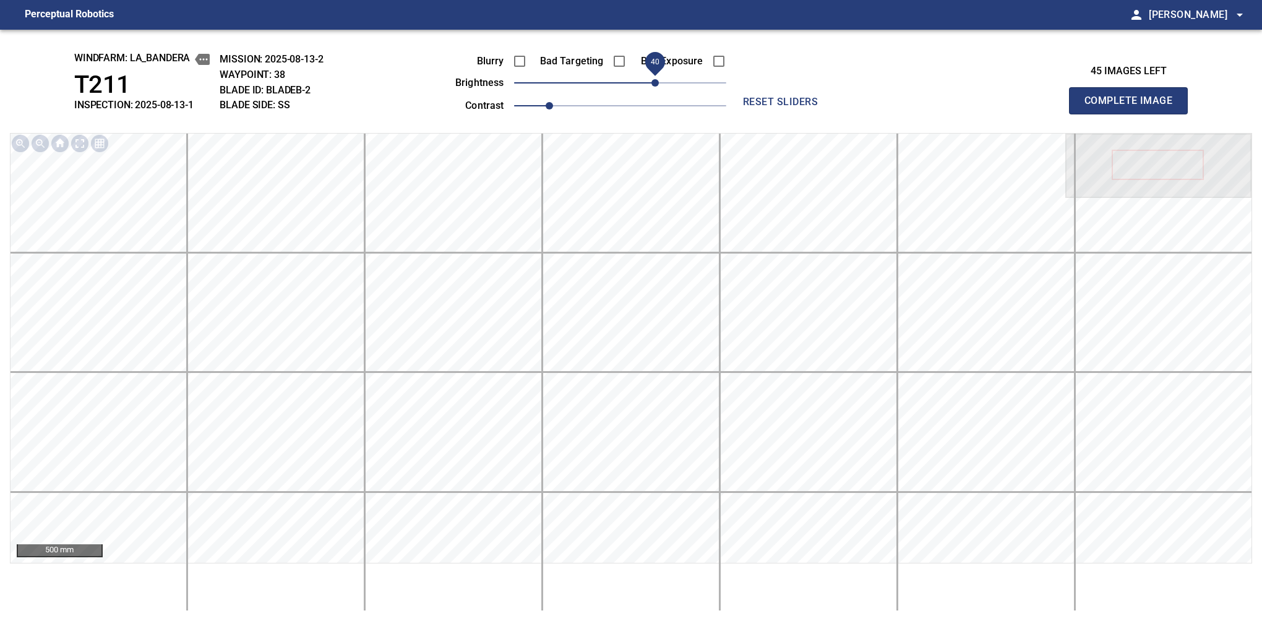
click at [1134, 114] on button "Complete Image" at bounding box center [1128, 100] width 119 height 27
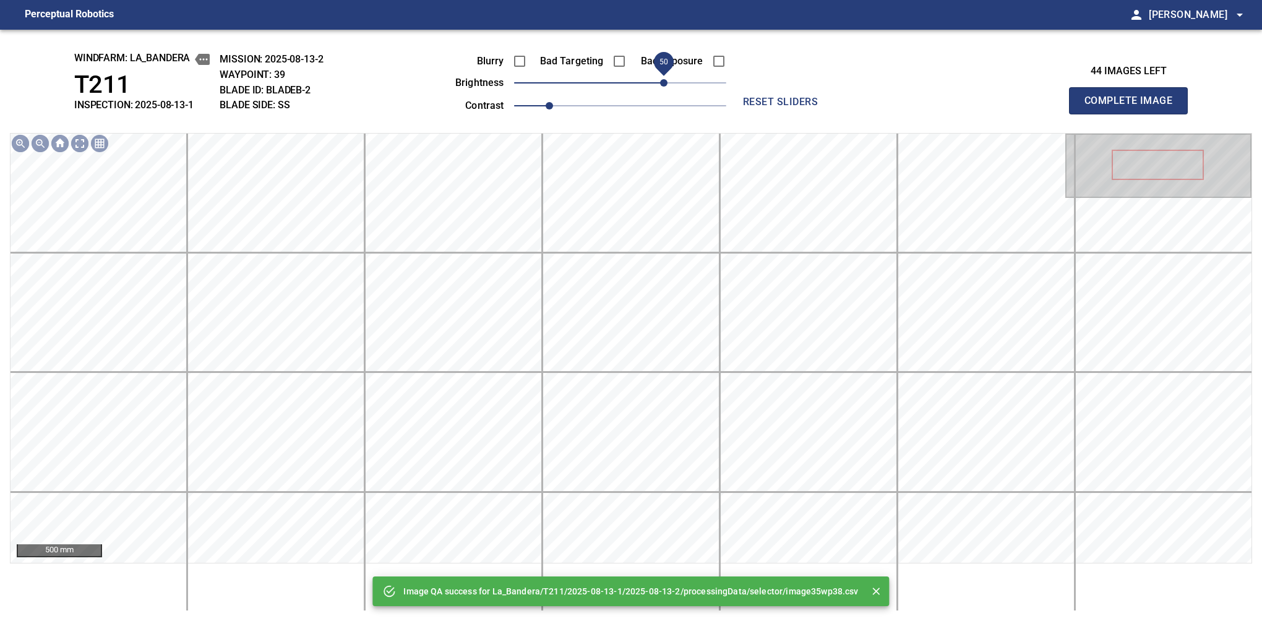
drag, startPoint x: 651, startPoint y: 76, endPoint x: 662, endPoint y: 76, distance: 11.1
click at [662, 76] on span "50" at bounding box center [620, 82] width 212 height 17
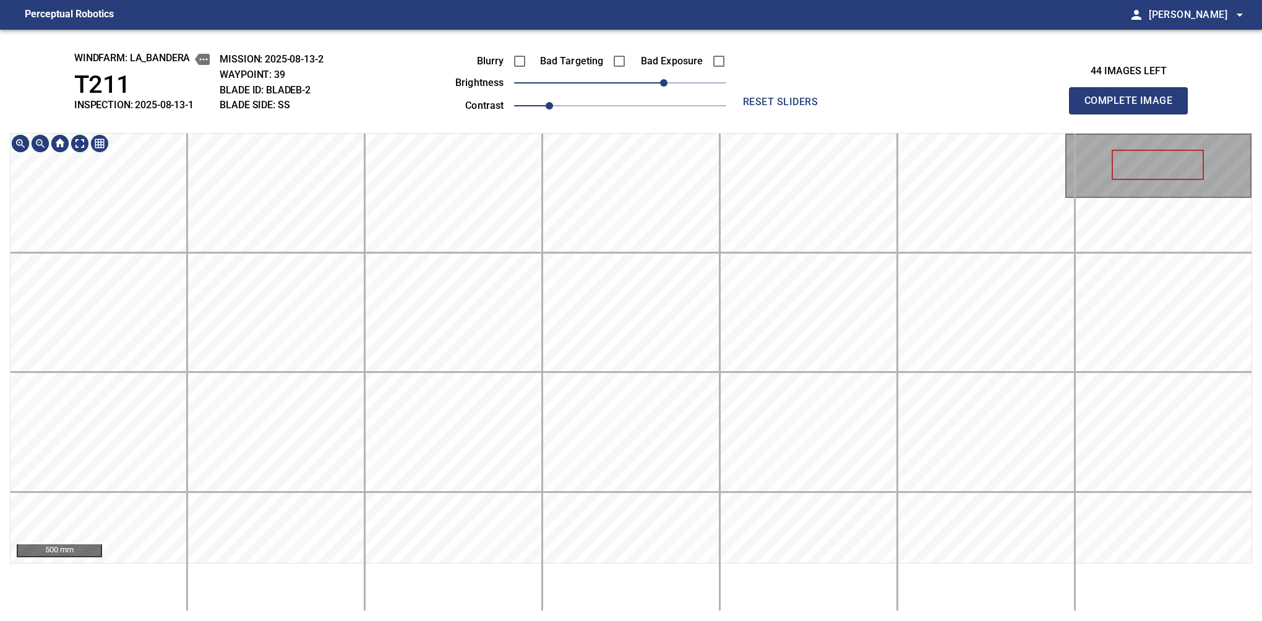
click at [668, 116] on div "windfarm: La_Bandera T211 INSPECTION: 2025-08-13-1 MISSION: 2025-08-13-2 WAYPOI…" at bounding box center [631, 326] width 1262 height 592
click at [1134, 114] on button "Complete Image" at bounding box center [1128, 100] width 119 height 27
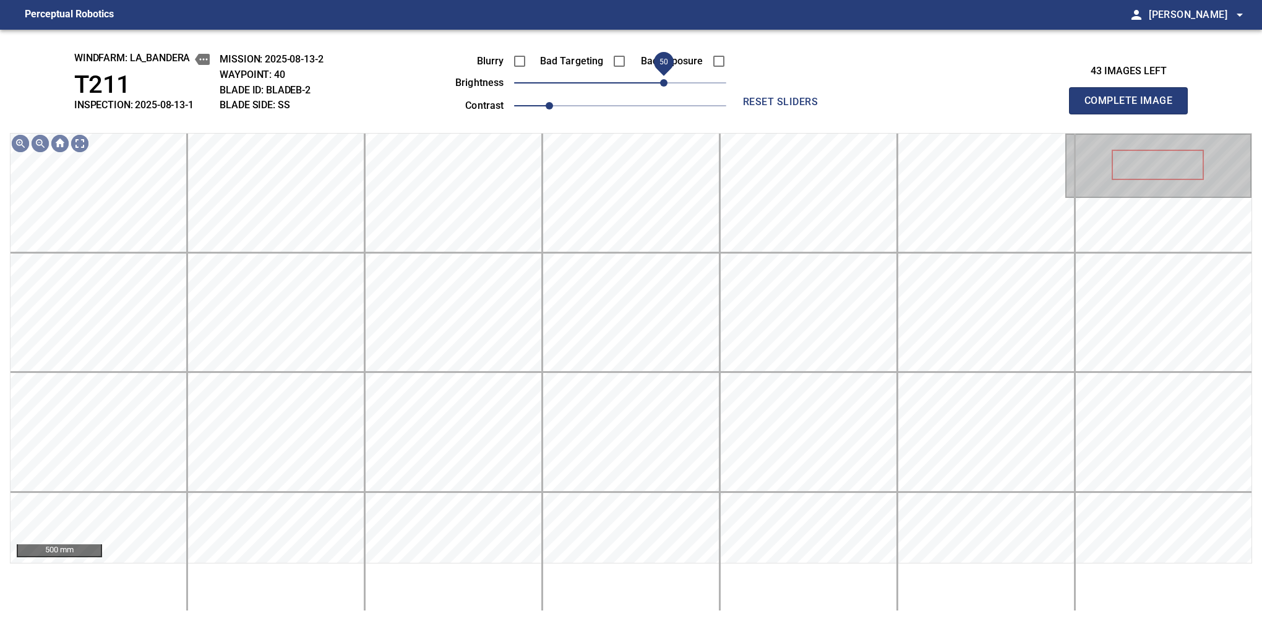
drag, startPoint x: 629, startPoint y: 82, endPoint x: 668, endPoint y: 87, distance: 39.2
click at [668, 87] on span "50" at bounding box center [663, 82] width 7 height 7
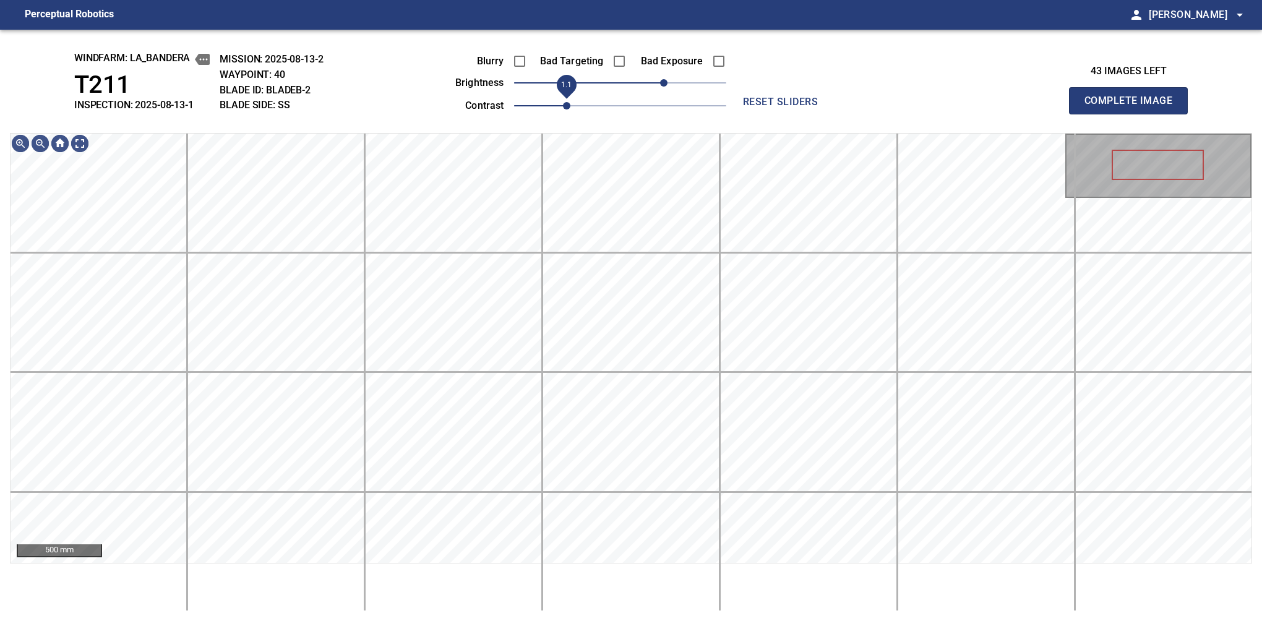
drag, startPoint x: 548, startPoint y: 98, endPoint x: 558, endPoint y: 98, distance: 10.5
click at [563, 102] on span "1.1" at bounding box center [566, 105] width 7 height 7
drag, startPoint x: 565, startPoint y: 108, endPoint x: 552, endPoint y: 112, distance: 13.5
click at [552, 110] on span "1" at bounding box center [549, 105] width 7 height 7
click at [680, 82] on span "70" at bounding box center [681, 82] width 7 height 7
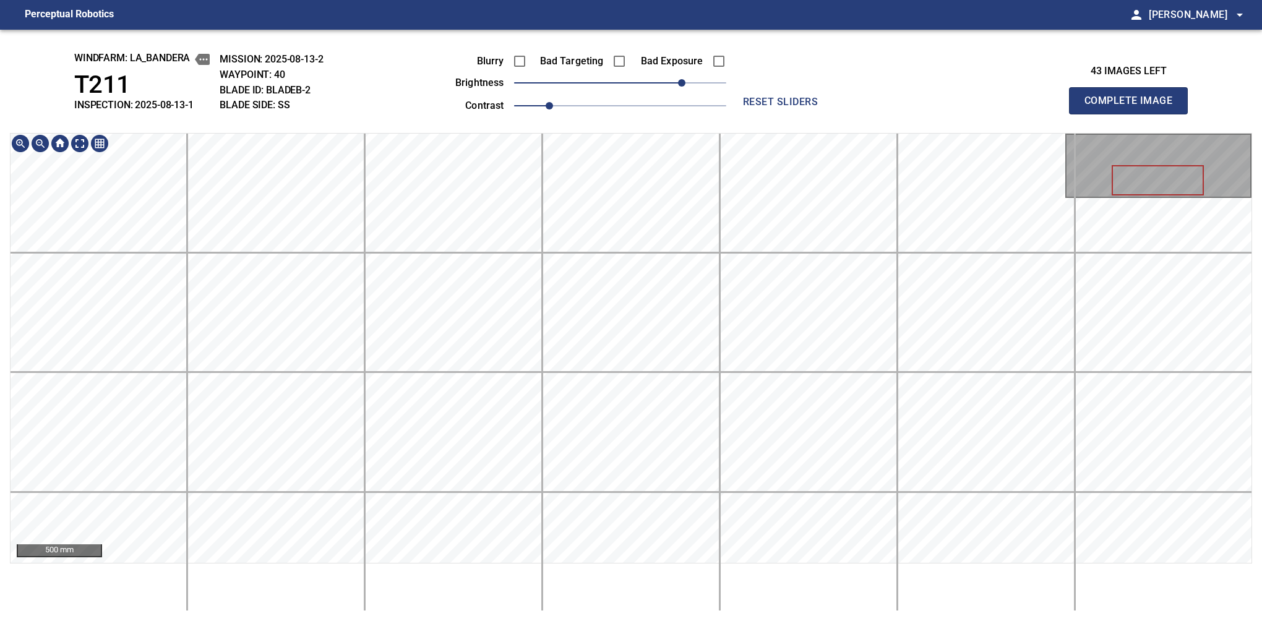
click at [1134, 114] on button "Complete Image" at bounding box center [1128, 100] width 119 height 27
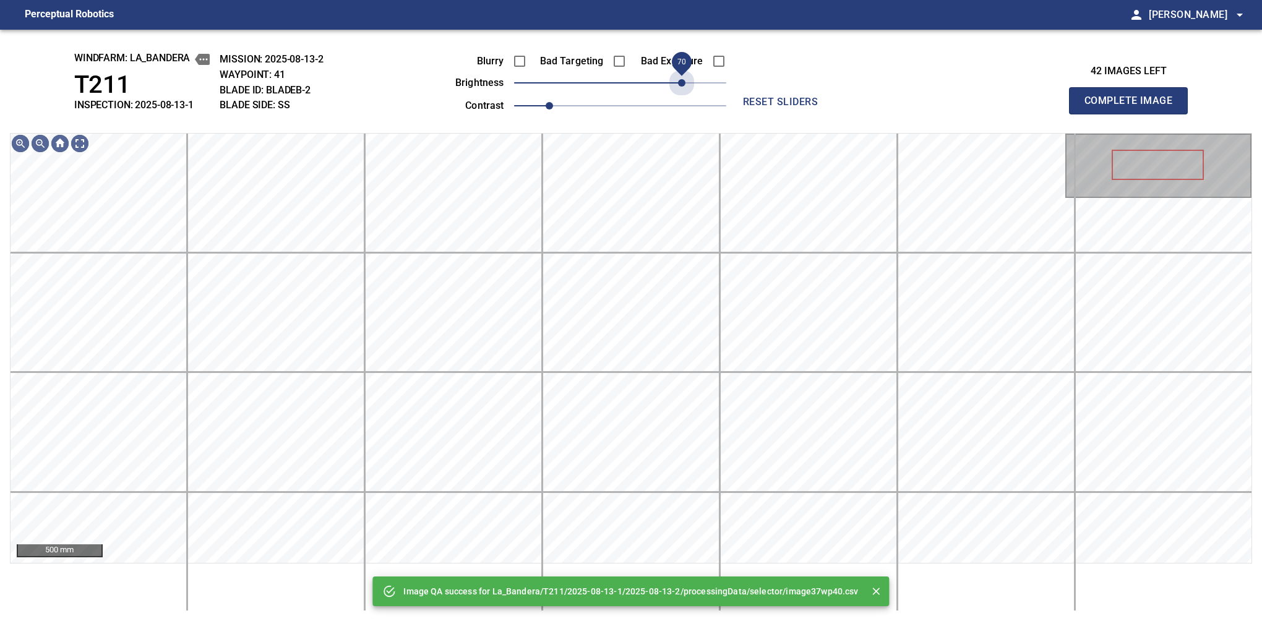
drag, startPoint x: 641, startPoint y: 84, endPoint x: 679, endPoint y: 99, distance: 41.1
click at [679, 99] on div "Blurry Bad Targeting Bad Exposure brightness 70 contrast 1" at bounding box center [577, 81] width 299 height 66
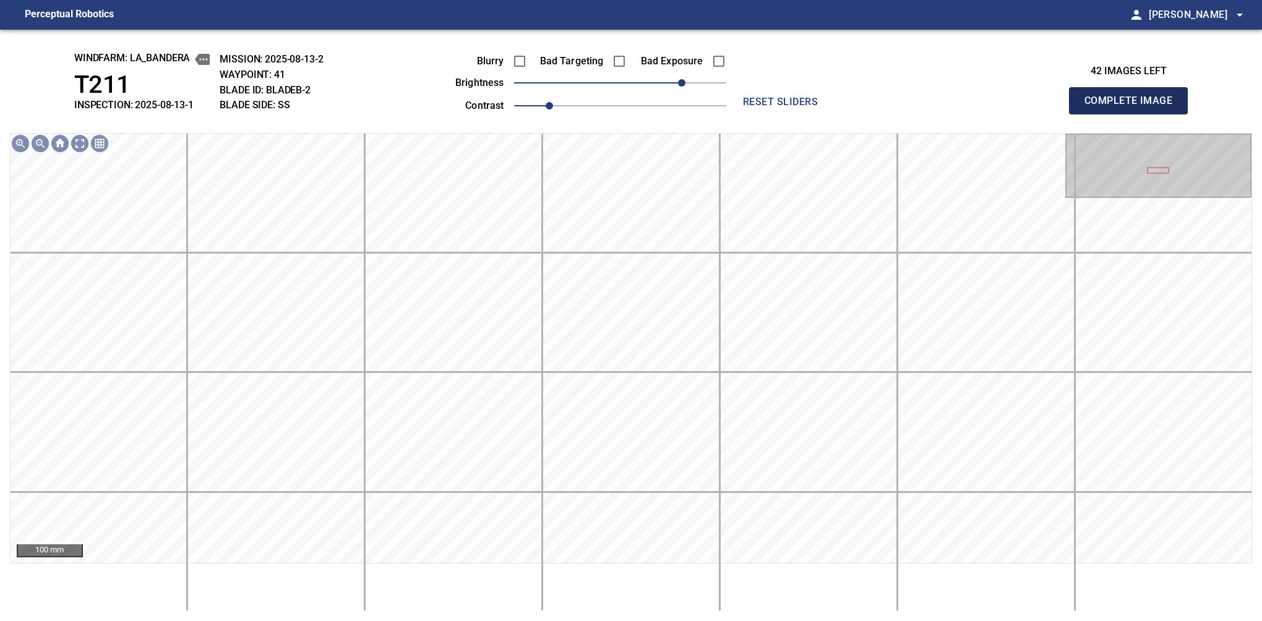
click at [1134, 114] on button "Complete Image" at bounding box center [1128, 100] width 119 height 27
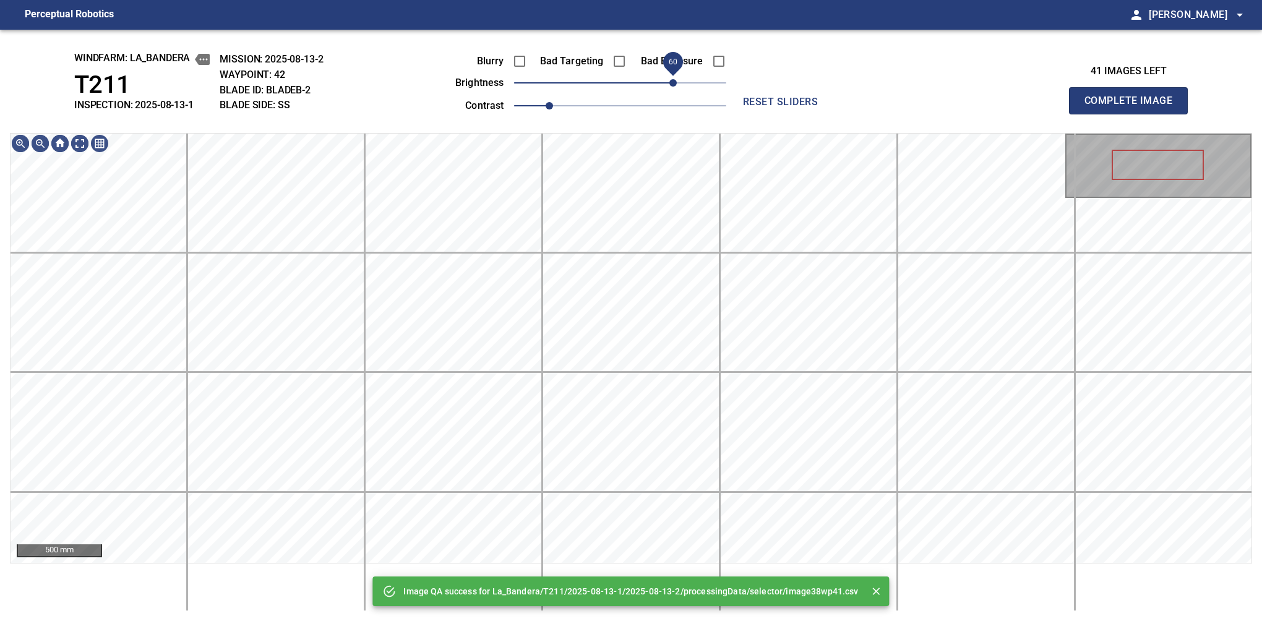
drag, startPoint x: 660, startPoint y: 82, endPoint x: 671, endPoint y: 78, distance: 11.4
click at [671, 78] on span "60" at bounding box center [620, 82] width 212 height 17
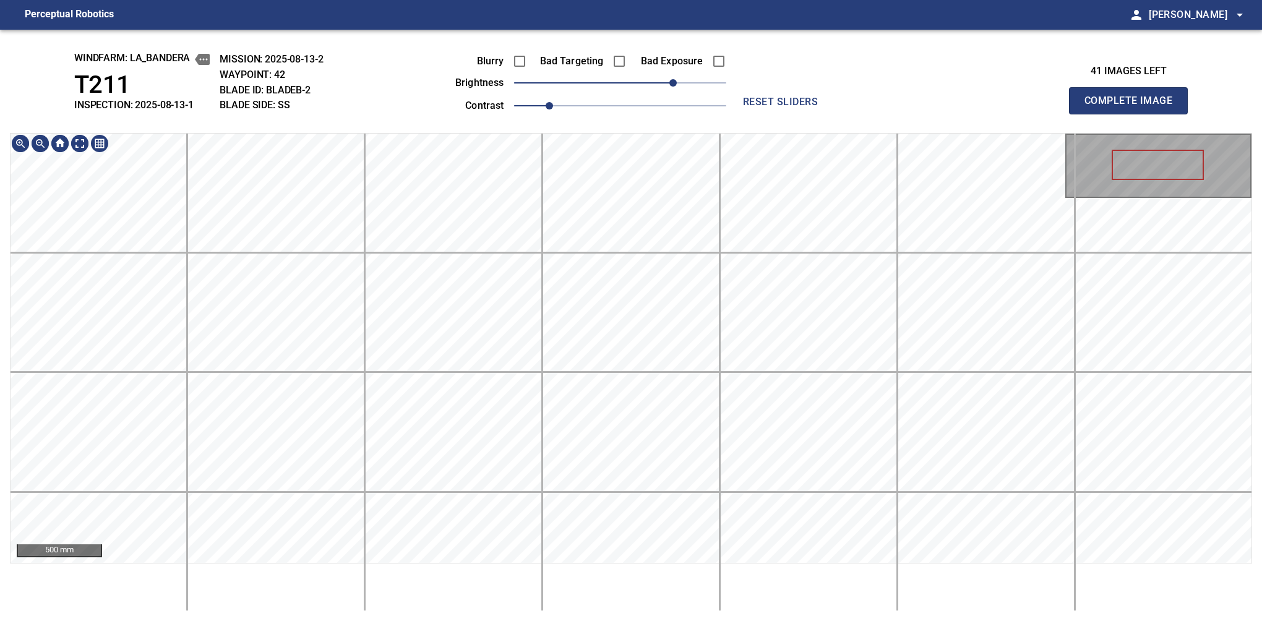
click at [634, 0] on html "Perceptual Robotics person Alex Semenov arrow_drop_down windfarm: La_Bandera T2…" at bounding box center [631, 310] width 1262 height 621
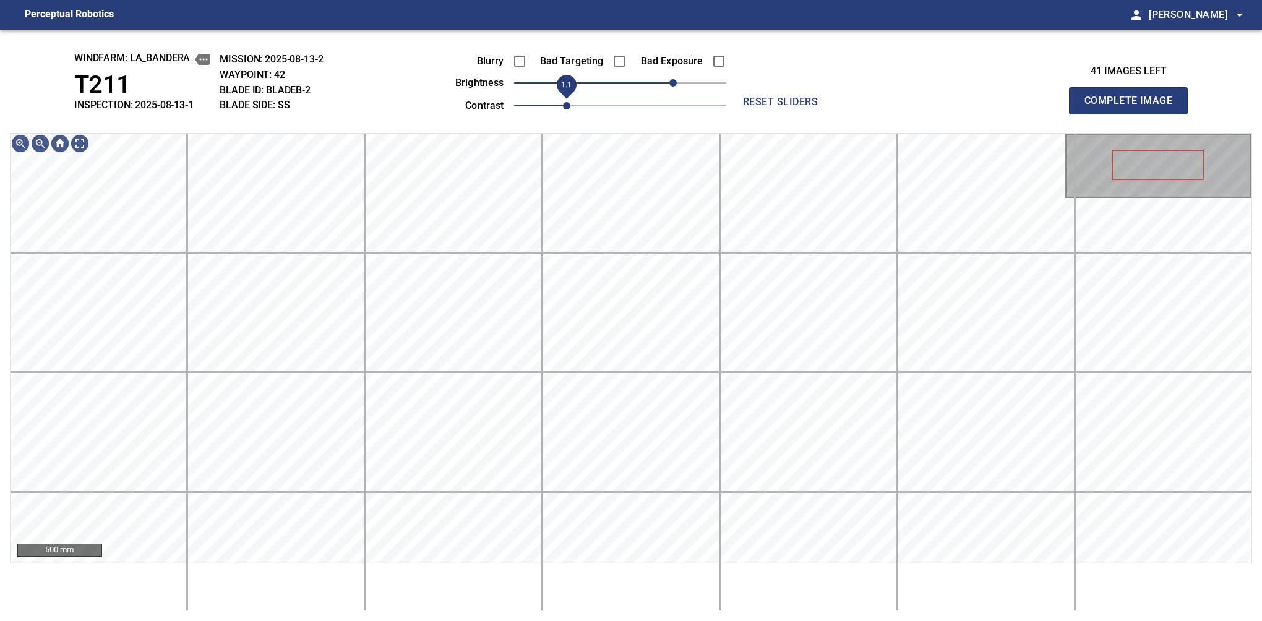
drag, startPoint x: 552, startPoint y: 106, endPoint x: 558, endPoint y: 100, distance: 9.2
click at [563, 102] on span "1.1" at bounding box center [566, 105] width 7 height 7
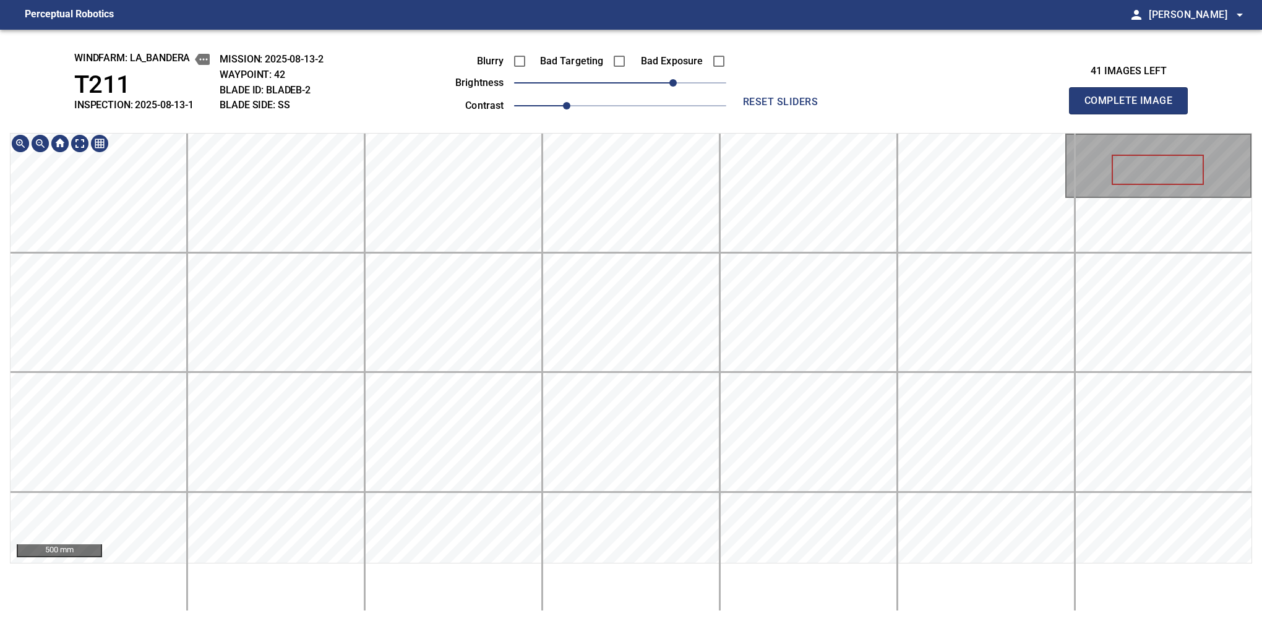
click at [600, 106] on div "windfarm: La_Bandera T211 INSPECTION: 2025-08-13-1 MISSION: 2025-08-13-2 WAYPOI…" at bounding box center [631, 326] width 1262 height 592
click at [1134, 114] on button "Complete Image" at bounding box center [1128, 100] width 119 height 27
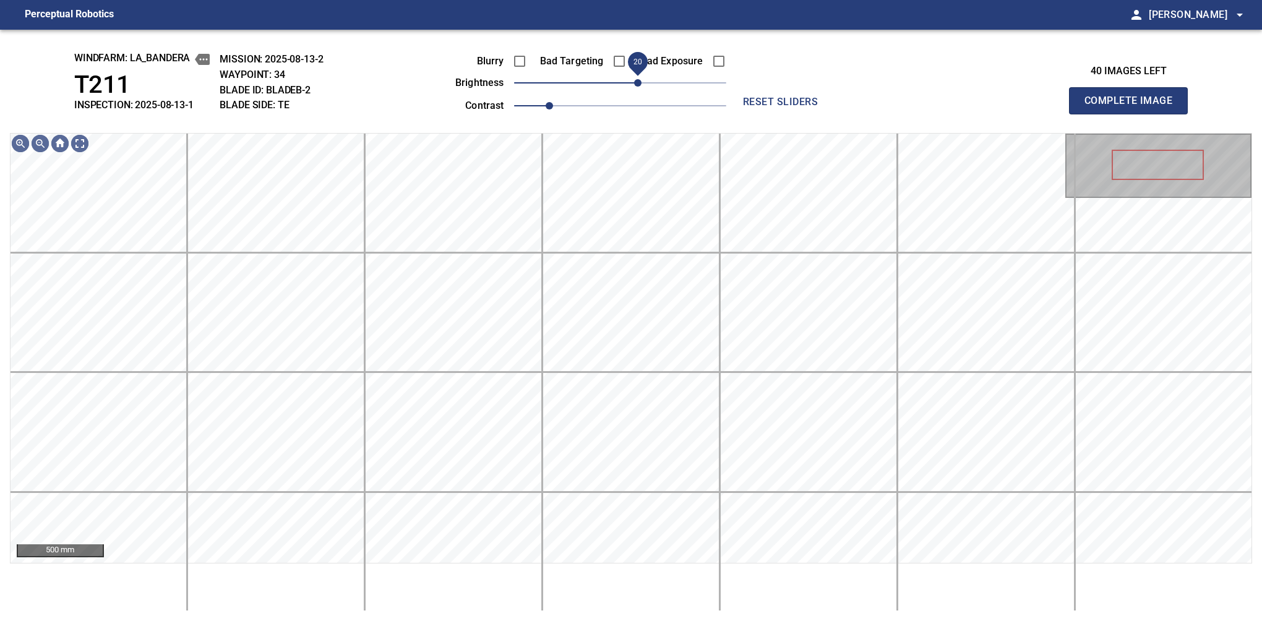
drag, startPoint x: 621, startPoint y: 87, endPoint x: 639, endPoint y: 74, distance: 21.8
click at [639, 79] on span "20" at bounding box center [637, 82] width 7 height 7
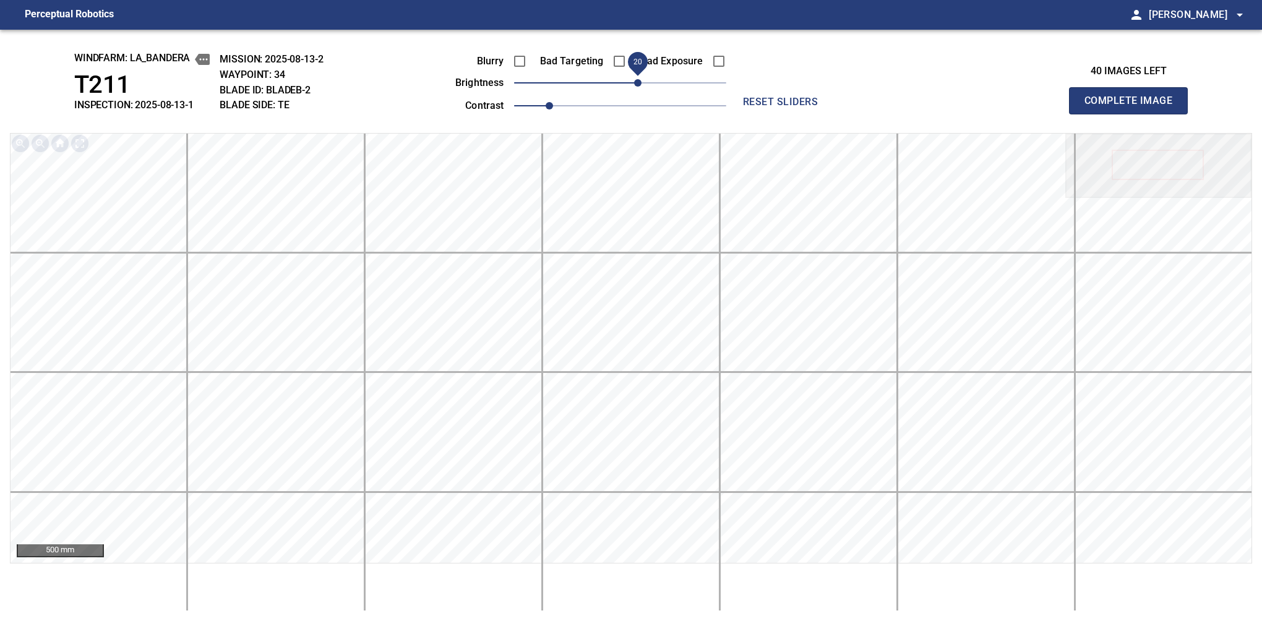
click at [1134, 114] on button "Complete Image" at bounding box center [1128, 100] width 119 height 27
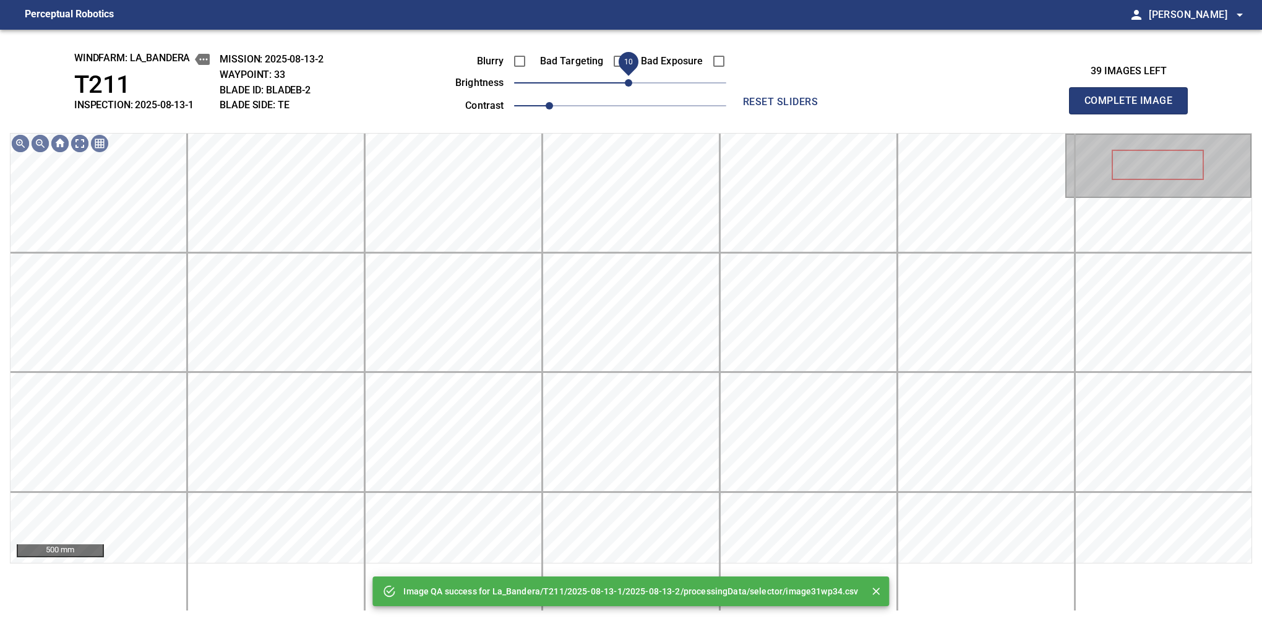
drag, startPoint x: 621, startPoint y: 80, endPoint x: 630, endPoint y: 87, distance: 10.6
click at [630, 87] on span "10" at bounding box center [628, 82] width 7 height 7
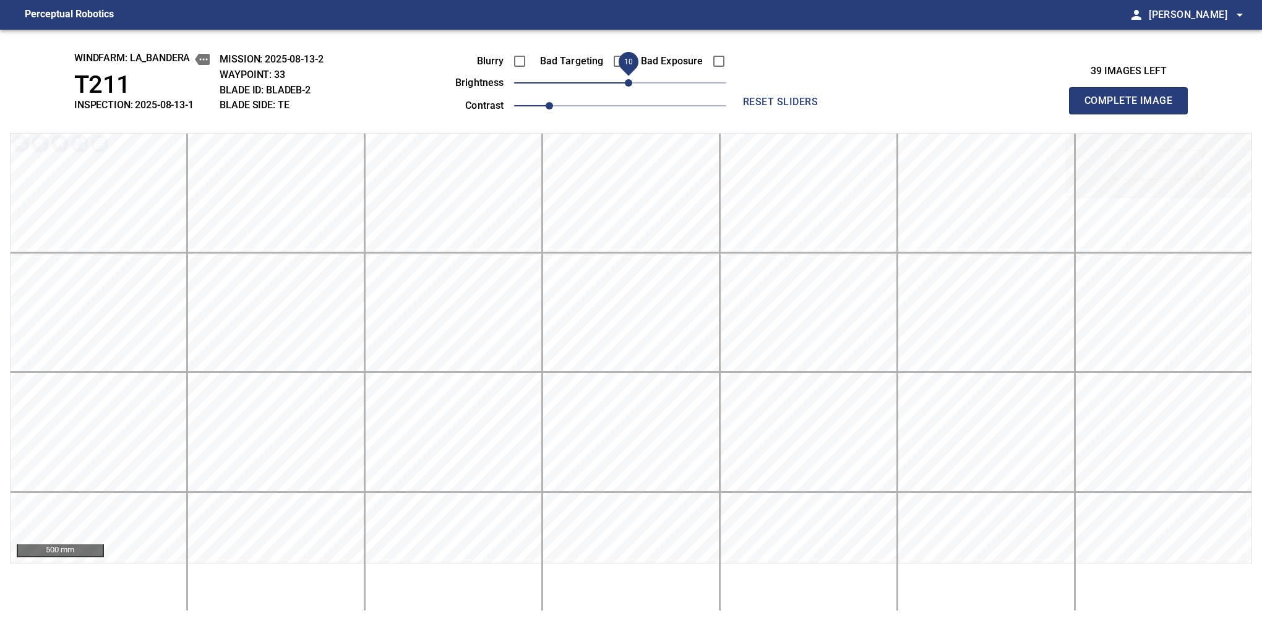
click at [1134, 114] on button "Complete Image" at bounding box center [1128, 100] width 119 height 27
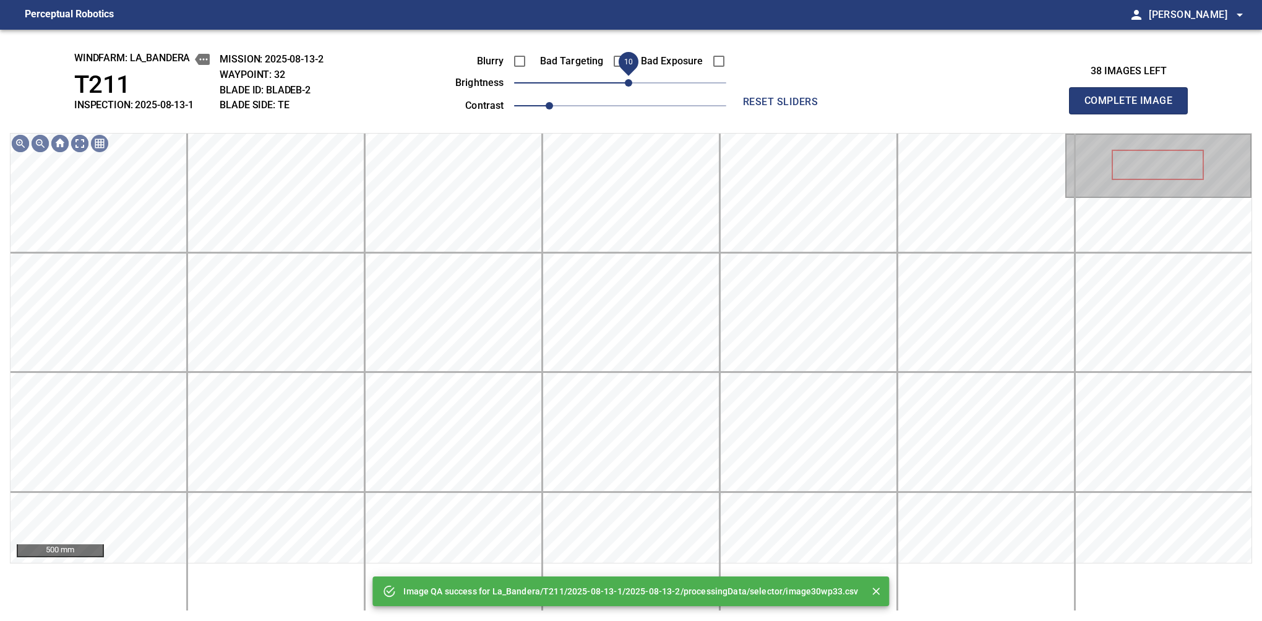
drag, startPoint x: 617, startPoint y: 89, endPoint x: 630, endPoint y: 85, distance: 13.7
click at [630, 85] on span "10" at bounding box center [628, 82] width 7 height 7
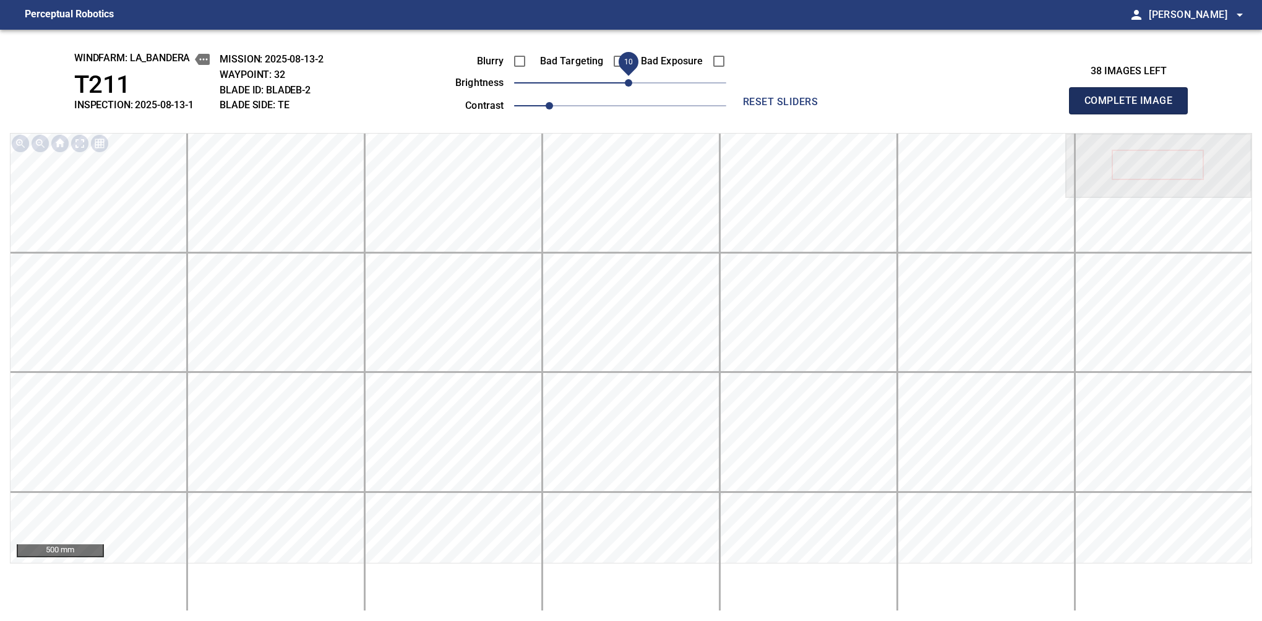
click at [1134, 114] on button "Complete Image" at bounding box center [1128, 100] width 119 height 27
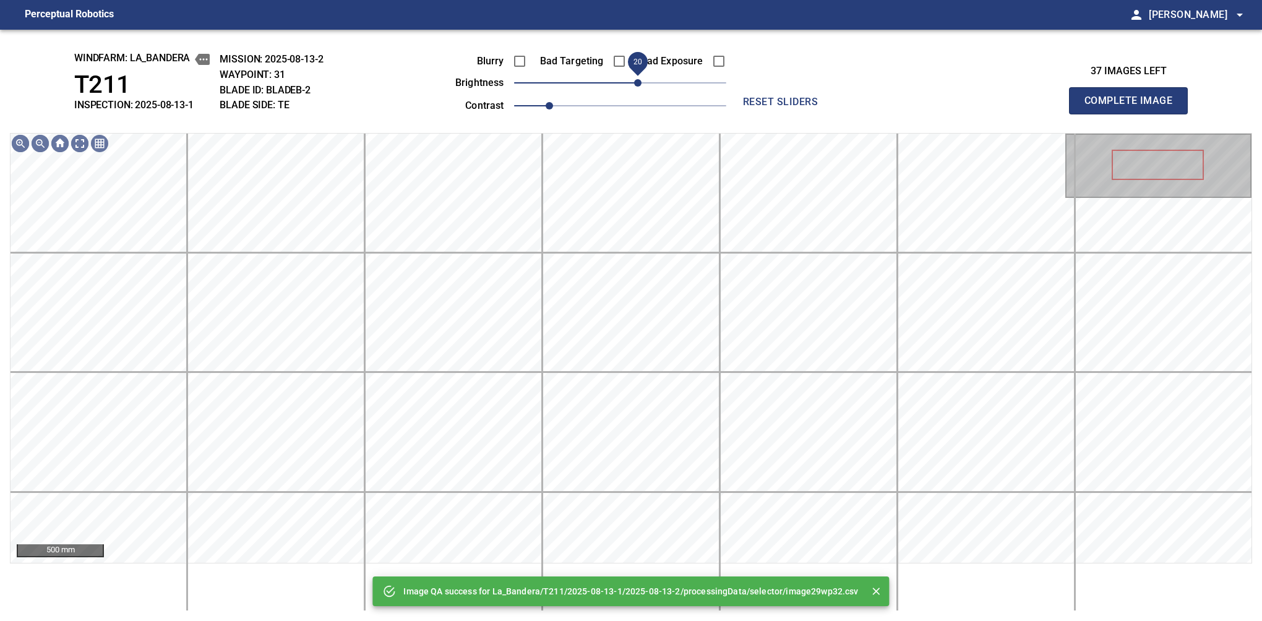
drag, startPoint x: 619, startPoint y: 85, endPoint x: 636, endPoint y: 81, distance: 17.1
click at [636, 81] on span "20" at bounding box center [637, 82] width 7 height 7
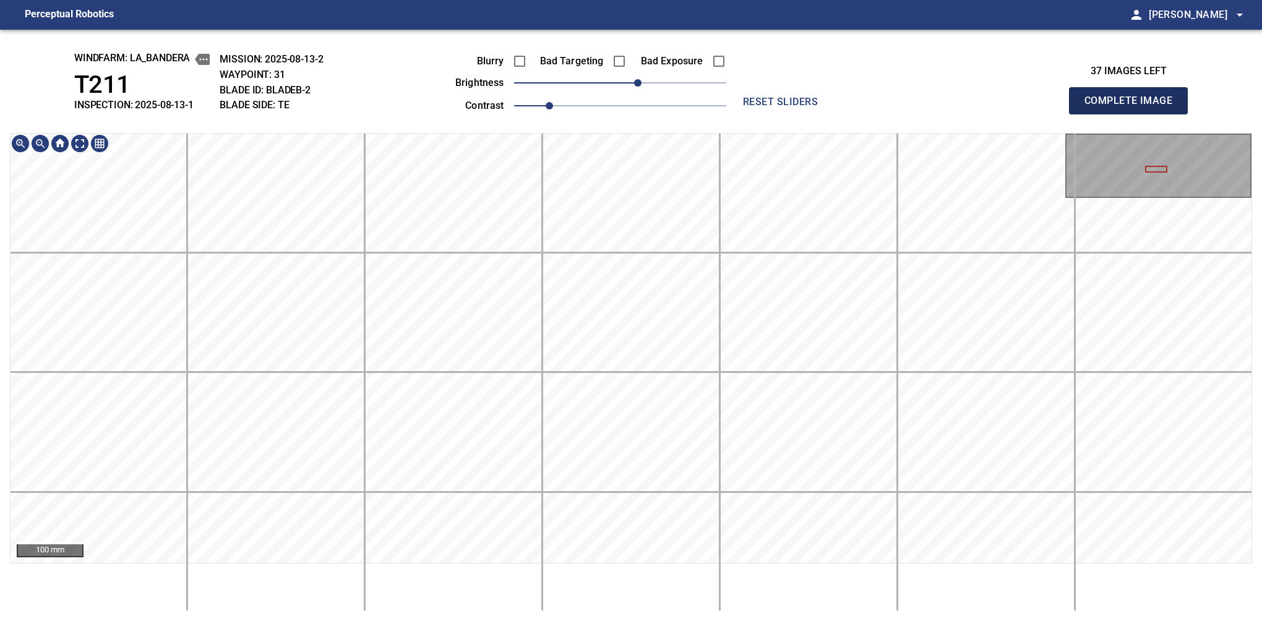
click at [1134, 114] on button "Complete Image" at bounding box center [1128, 100] width 119 height 27
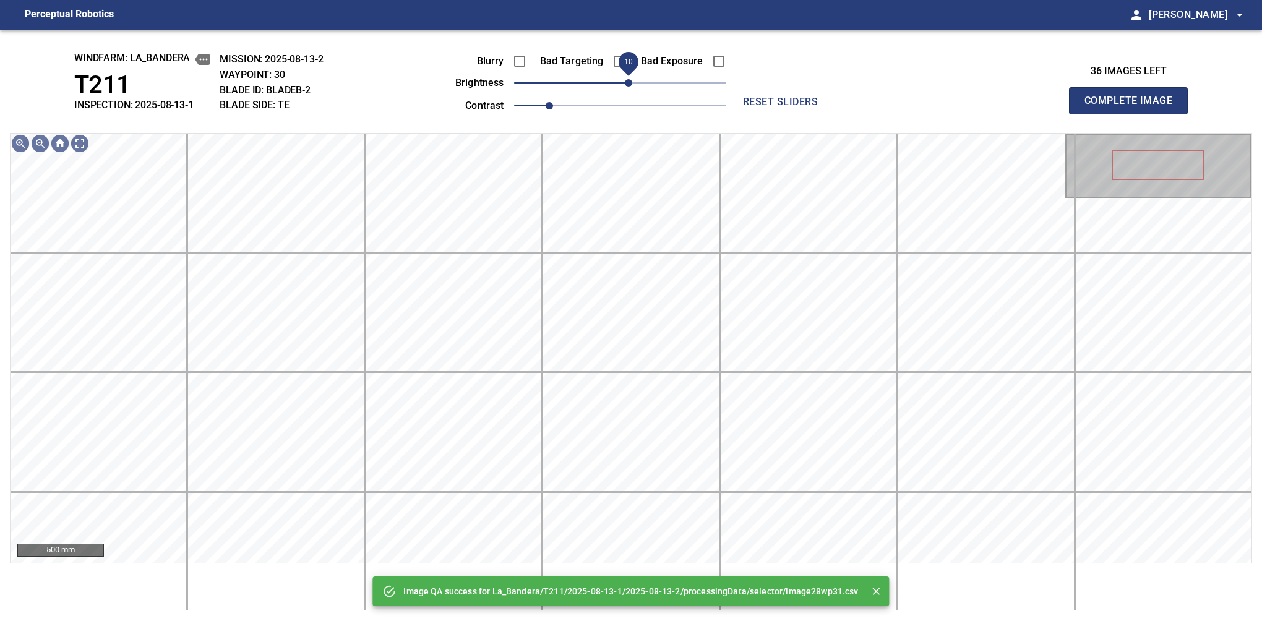
drag, startPoint x: 621, startPoint y: 92, endPoint x: 631, endPoint y: 88, distance: 10.6
click at [631, 87] on span "10" at bounding box center [628, 82] width 7 height 7
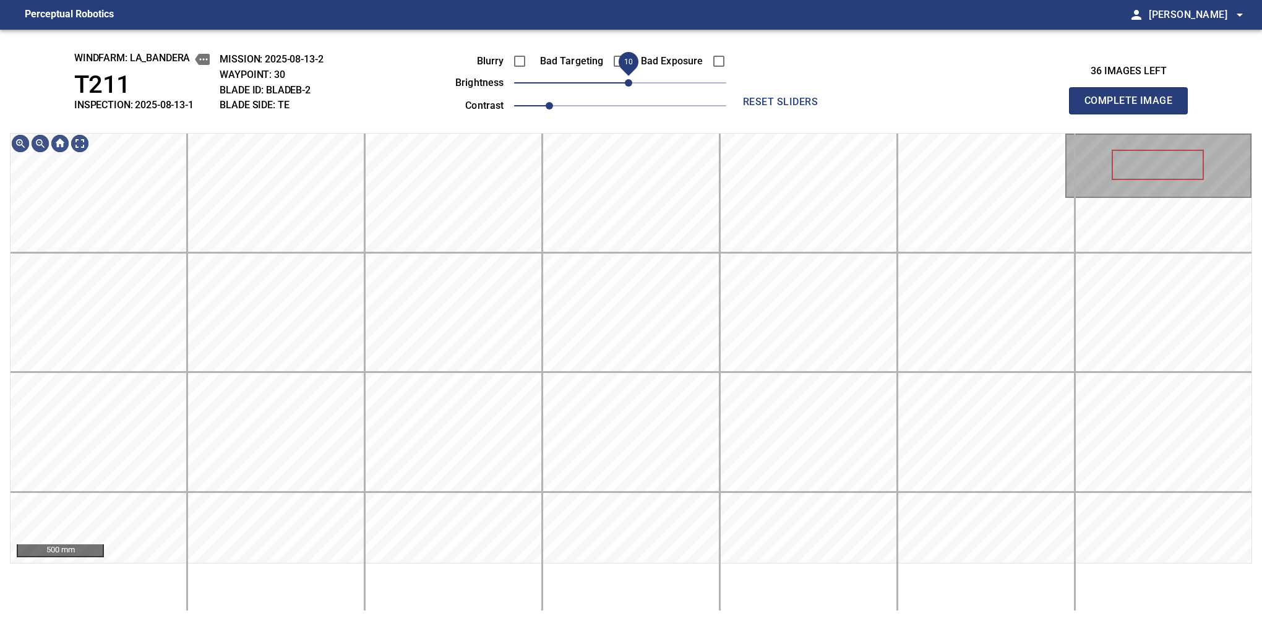
drag, startPoint x: 628, startPoint y: 84, endPoint x: 632, endPoint y: 77, distance: 8.1
click at [632, 79] on span "10" at bounding box center [628, 82] width 7 height 7
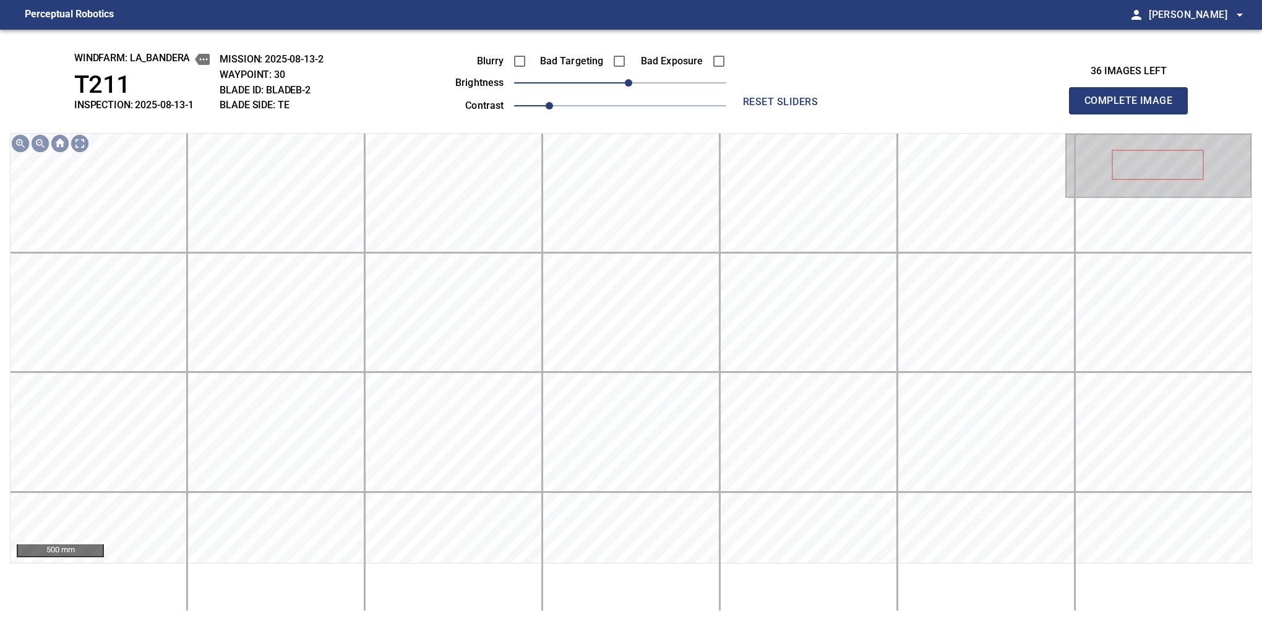
click at [1134, 114] on button "Complete Image" at bounding box center [1128, 100] width 119 height 27
drag, startPoint x: 628, startPoint y: 89, endPoint x: 634, endPoint y: 87, distance: 6.5
click at [634, 87] on span "20" at bounding box center [637, 82] width 7 height 7
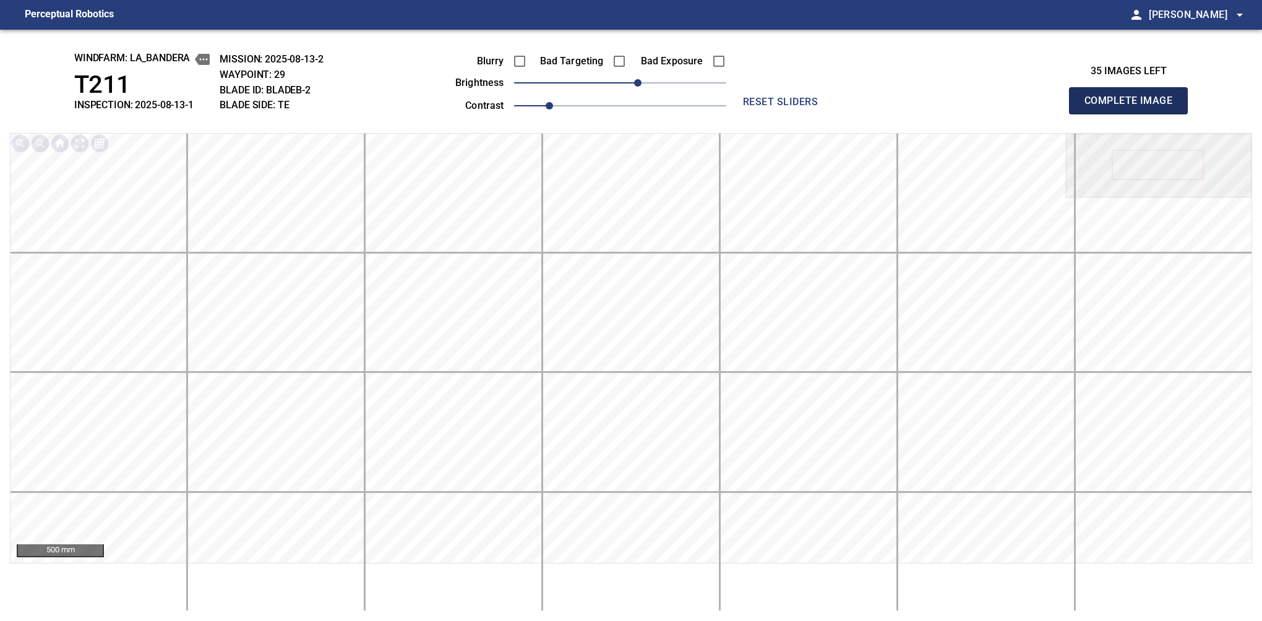
click at [1134, 114] on button "Complete Image" at bounding box center [1128, 100] width 119 height 27
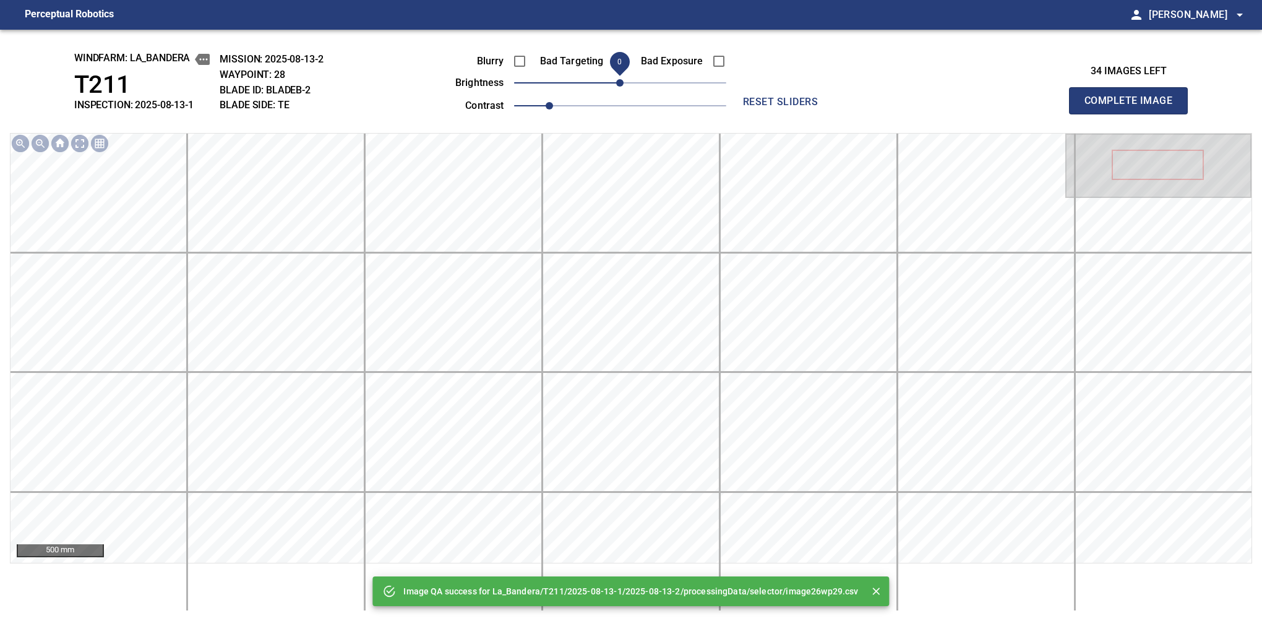
click at [624, 85] on span "0" at bounding box center [619, 82] width 7 height 7
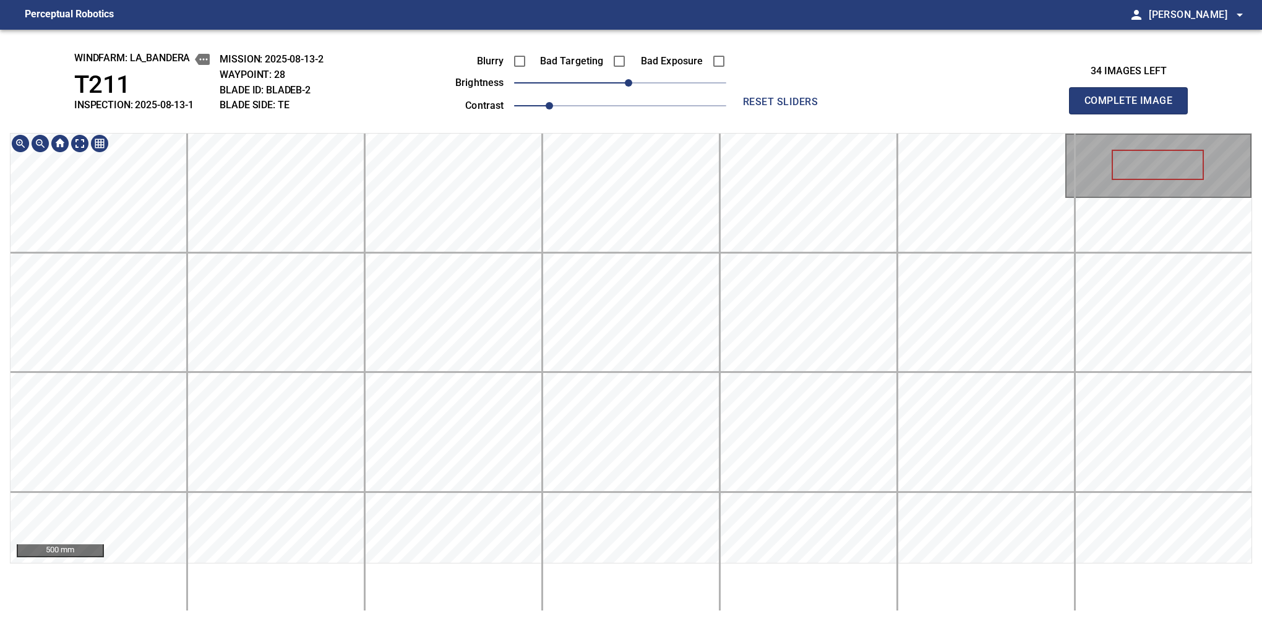
click at [589, 133] on div "500 mm" at bounding box center [631, 348] width 1243 height 431
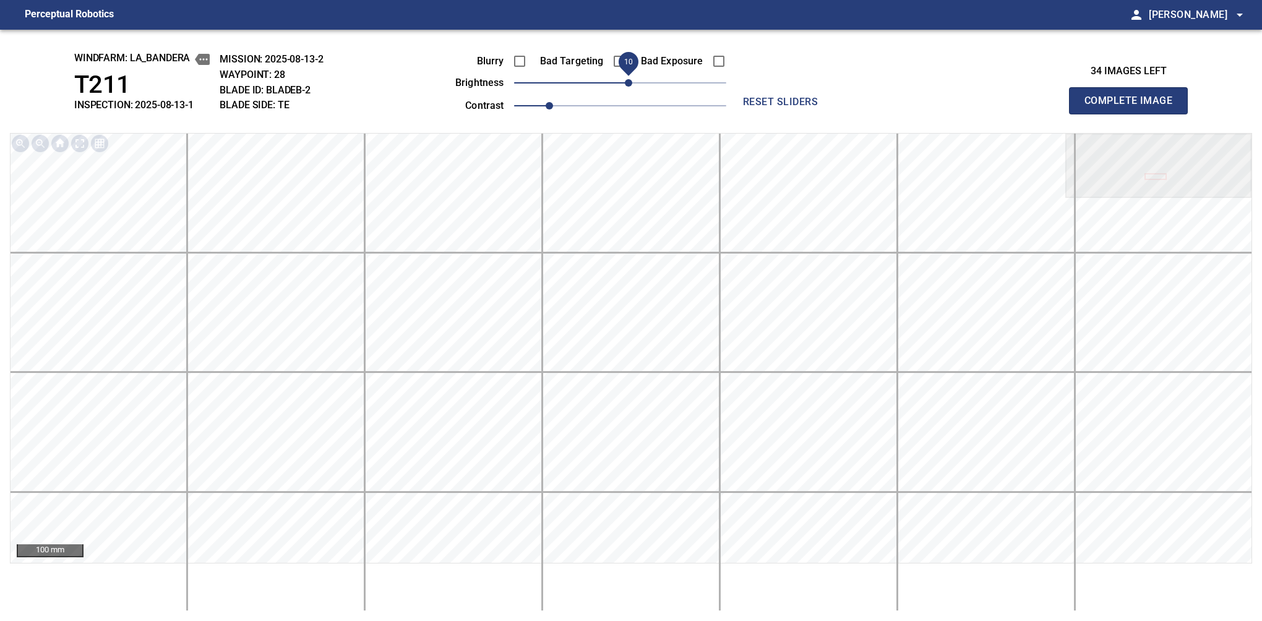
click at [1134, 114] on button "Complete Image" at bounding box center [1128, 100] width 119 height 27
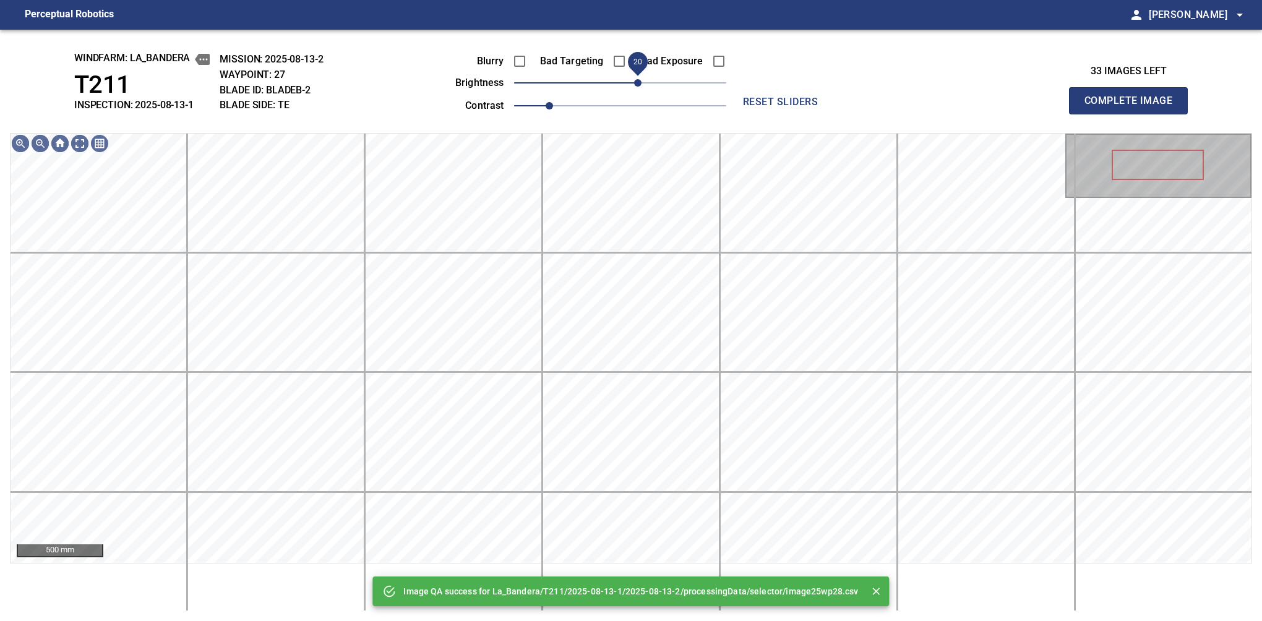
drag, startPoint x: 628, startPoint y: 85, endPoint x: 636, endPoint y: 79, distance: 10.6
click at [636, 79] on span "20" at bounding box center [637, 82] width 7 height 7
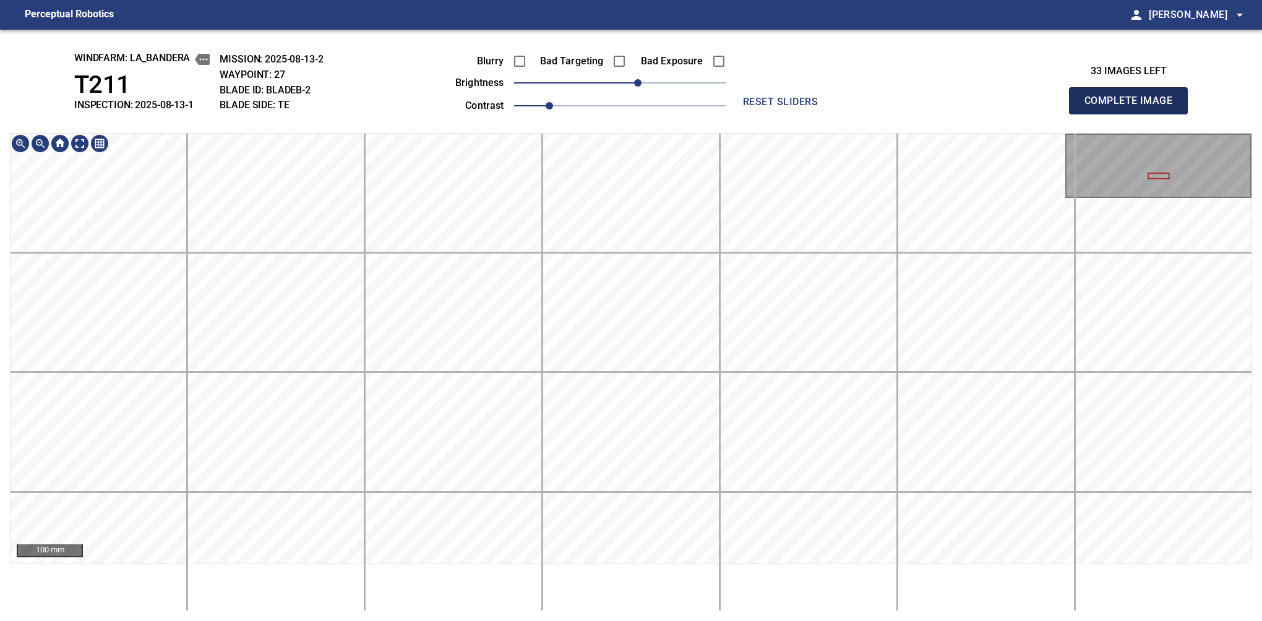
click at [1134, 114] on button "Complete Image" at bounding box center [1128, 100] width 119 height 27
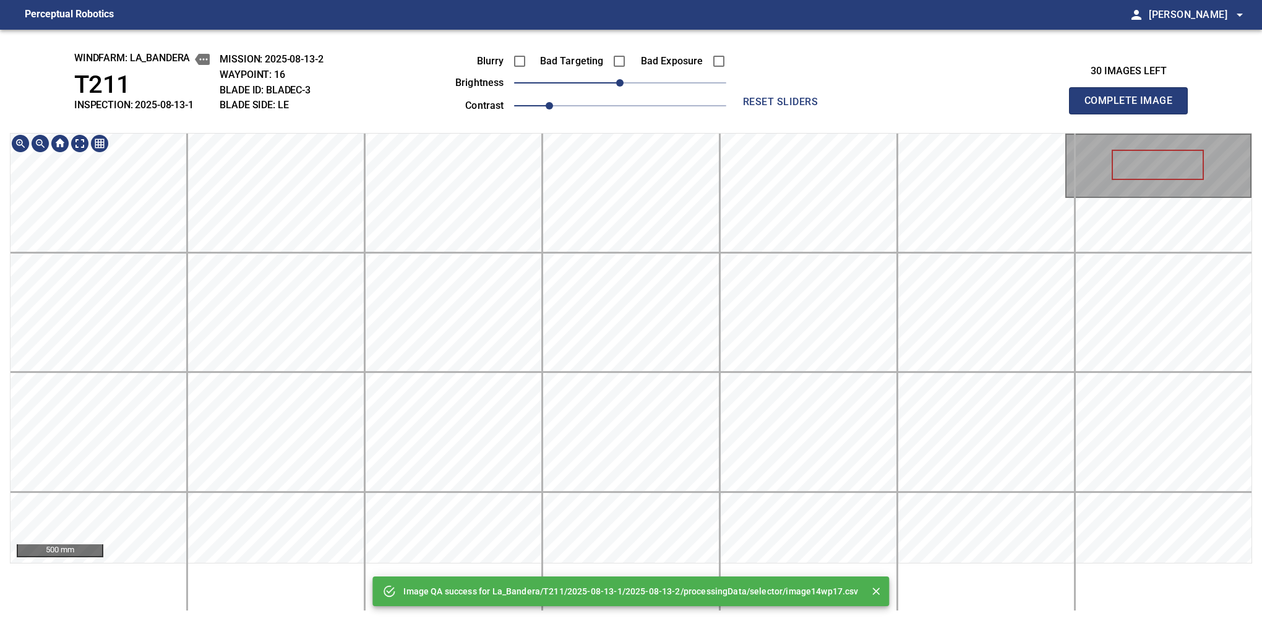
click at [639, 126] on div "Image QA success for La_Bandera/T211/2025-08-13-1/2025-08-13-2/processingData/s…" at bounding box center [631, 326] width 1262 height 592
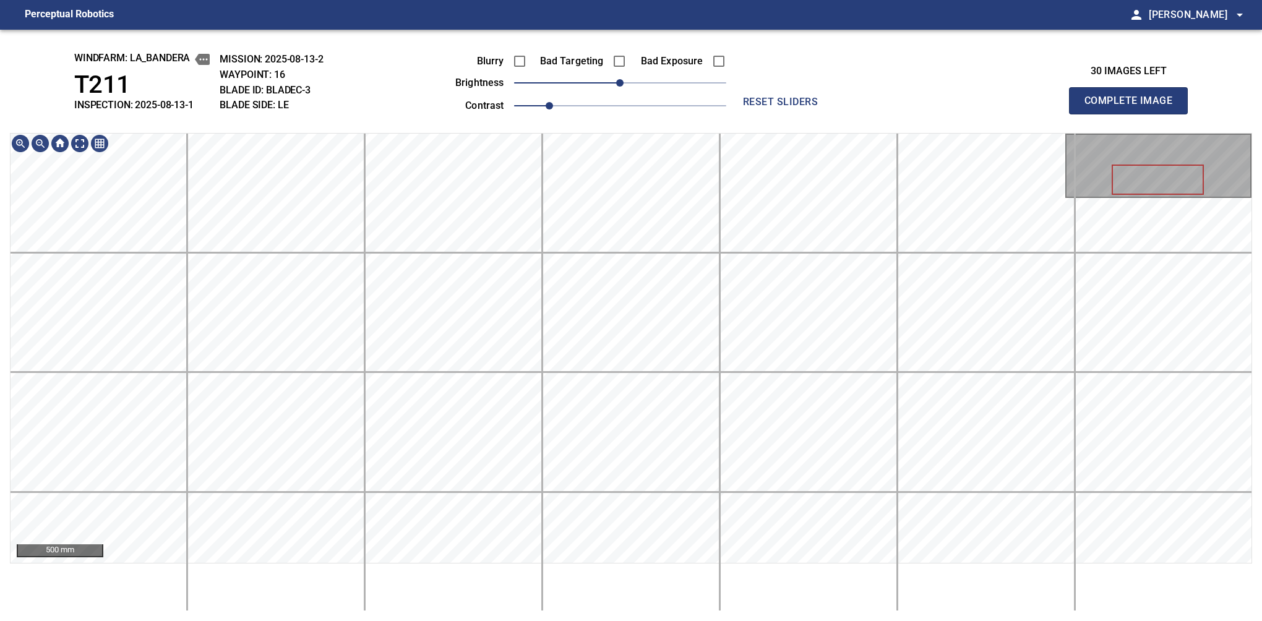
click at [1134, 114] on button "Complete Image" at bounding box center [1128, 100] width 119 height 27
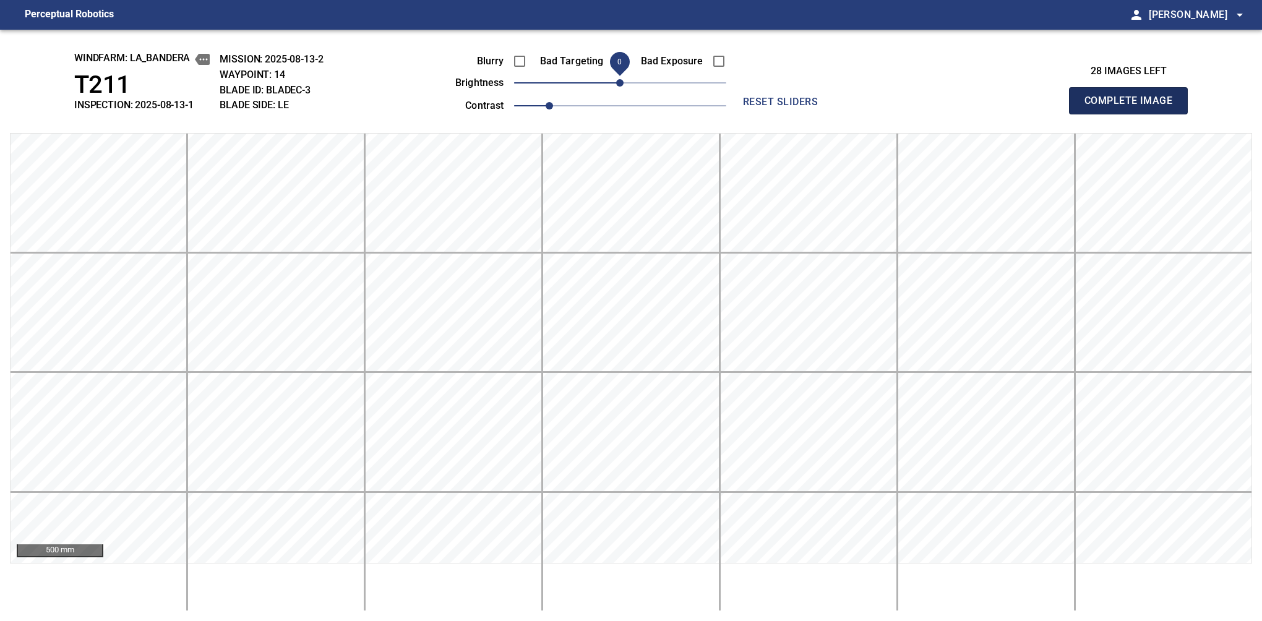
click at [1134, 114] on button "Complete Image" at bounding box center [1128, 100] width 119 height 27
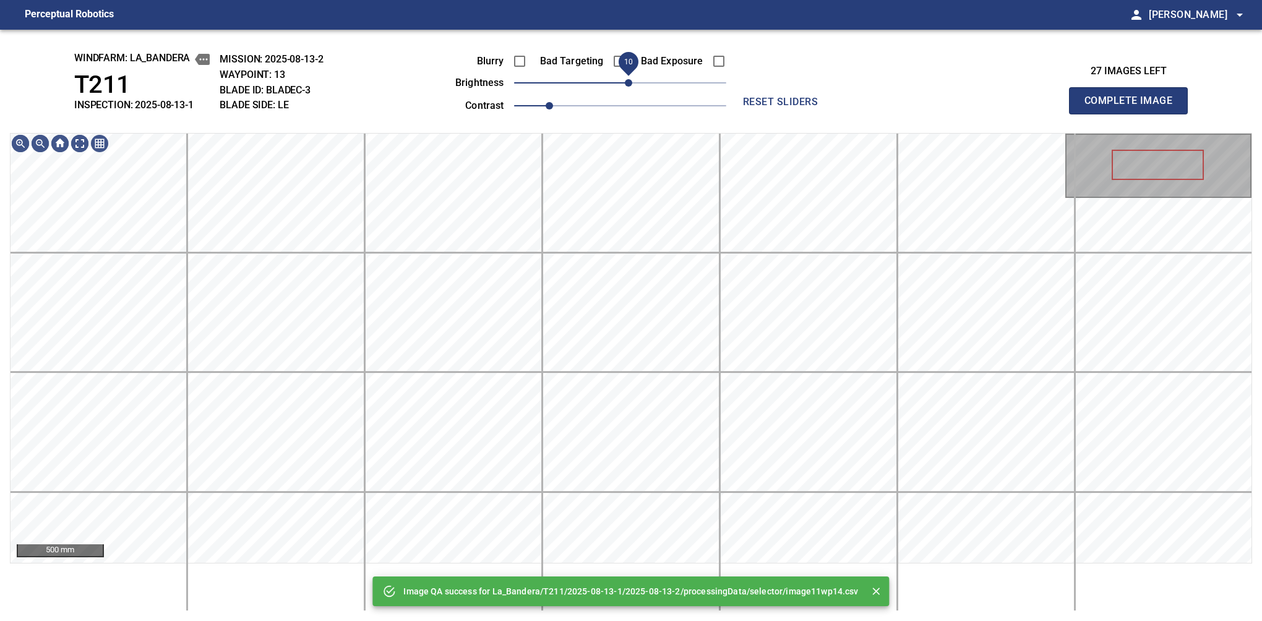
click at [628, 83] on span "10" at bounding box center [628, 82] width 7 height 7
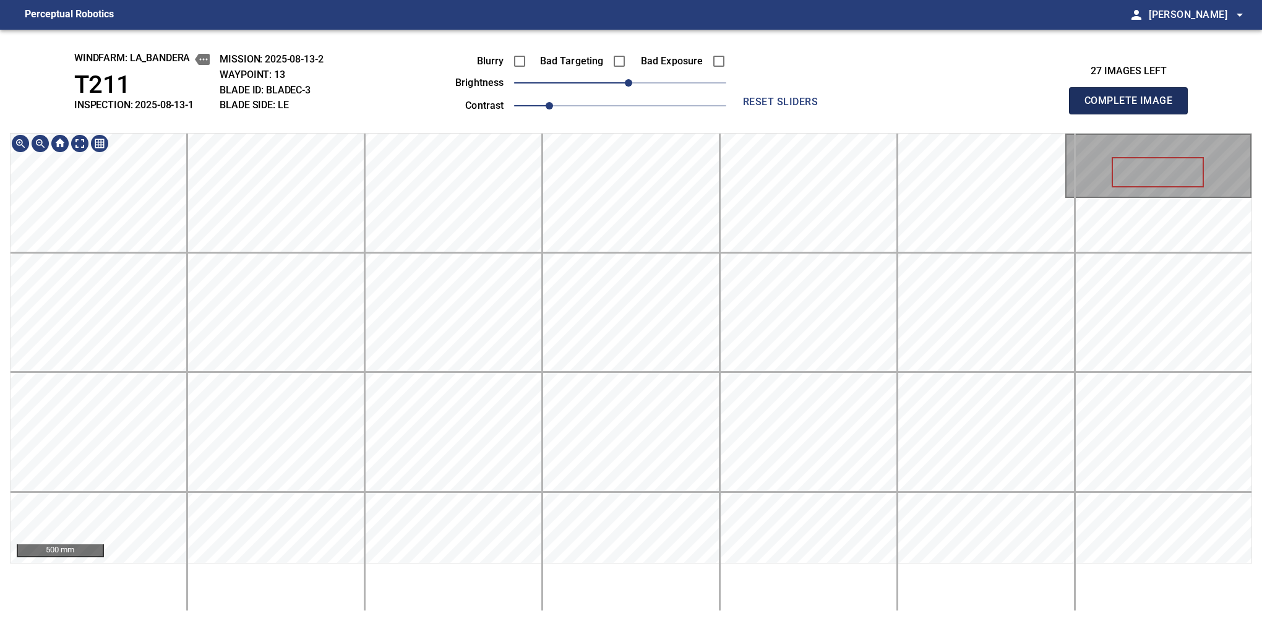
click at [1134, 114] on button "Complete Image" at bounding box center [1128, 100] width 119 height 27
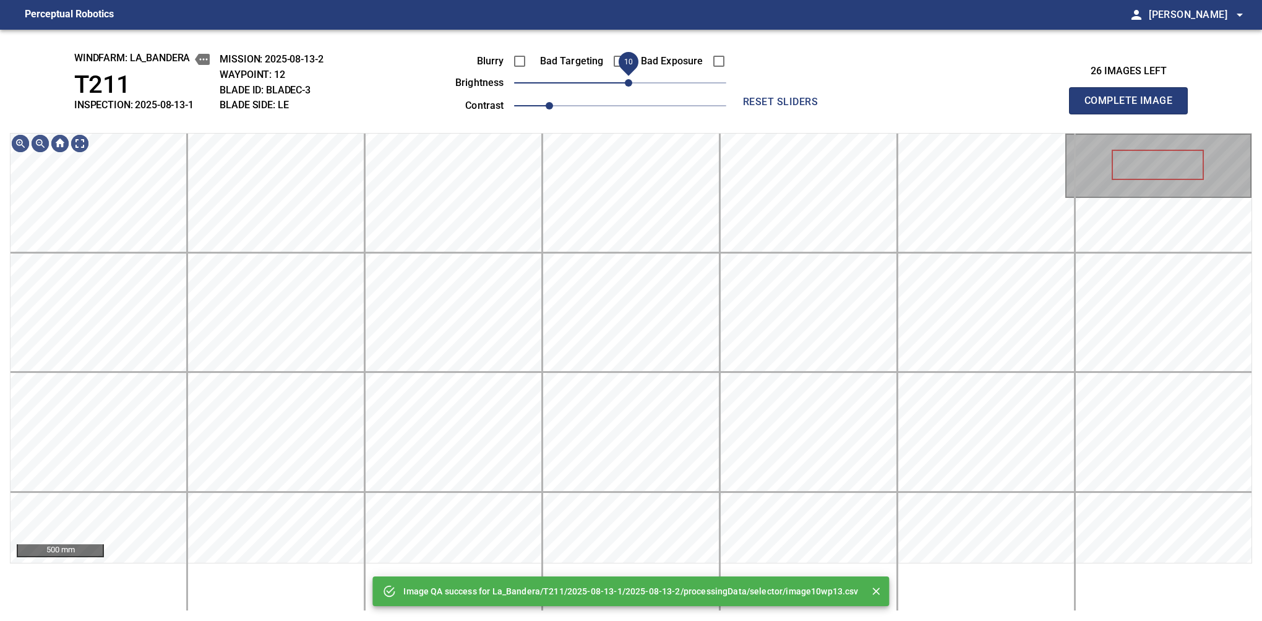
drag, startPoint x: 621, startPoint y: 85, endPoint x: 628, endPoint y: 81, distance: 7.2
click at [628, 81] on span "10" at bounding box center [628, 82] width 7 height 7
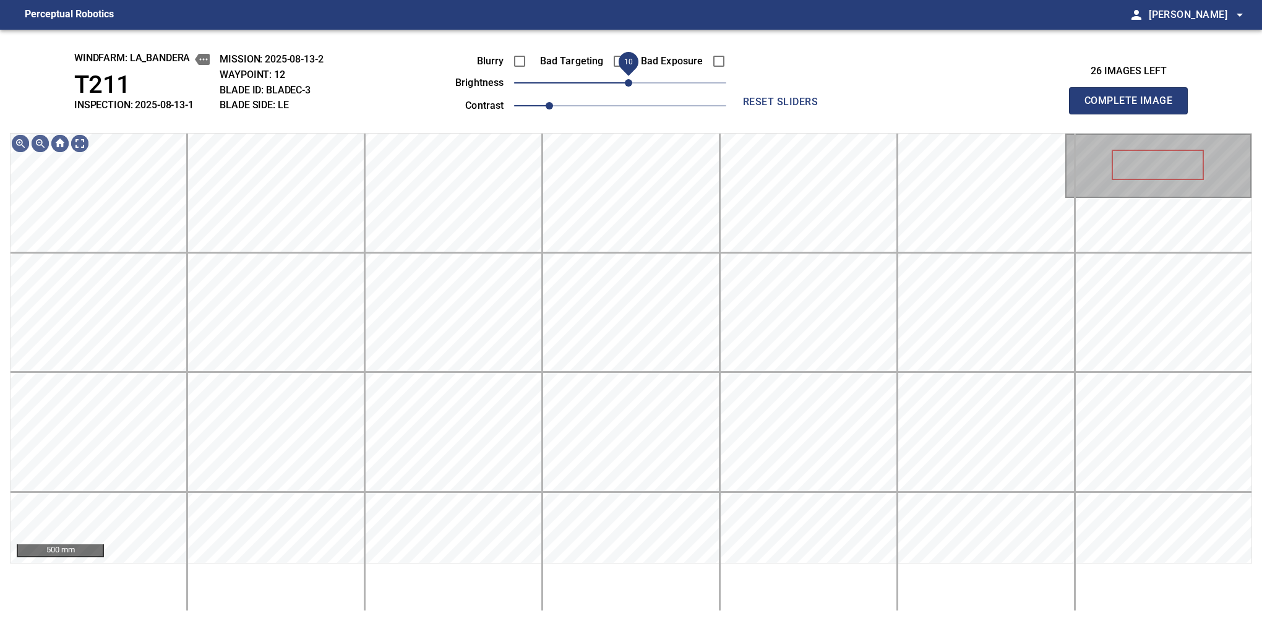
click at [631, 84] on span "10" at bounding box center [628, 82] width 7 height 7
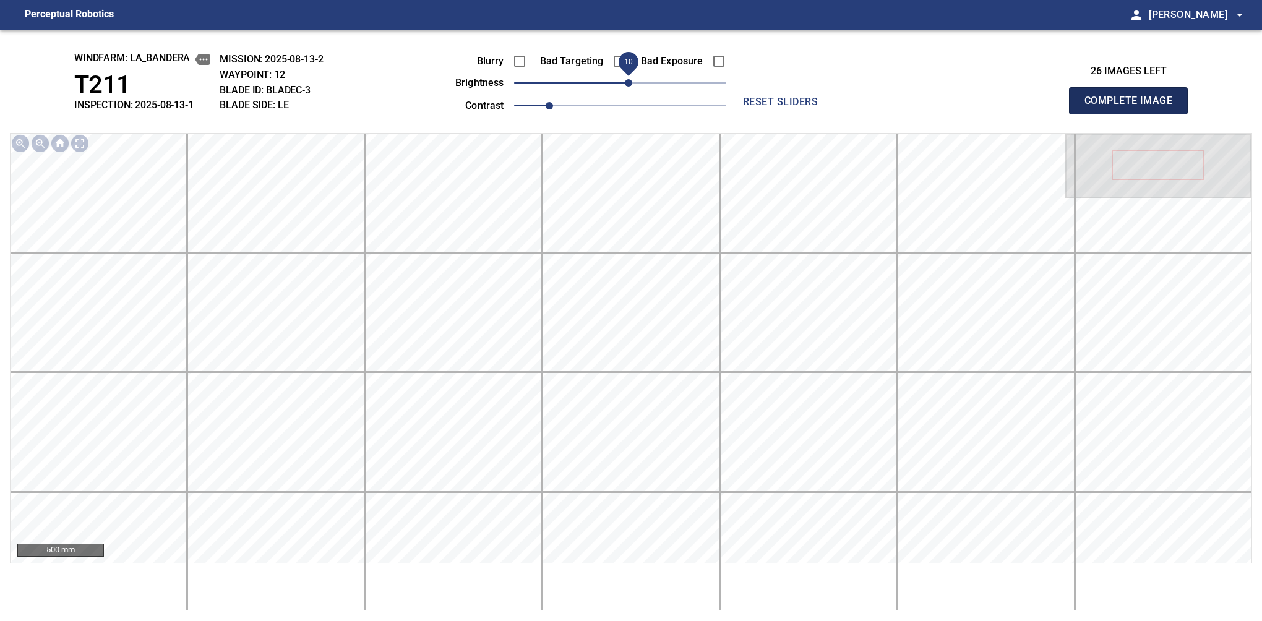
click at [1134, 114] on button "Complete Image" at bounding box center [1128, 100] width 119 height 27
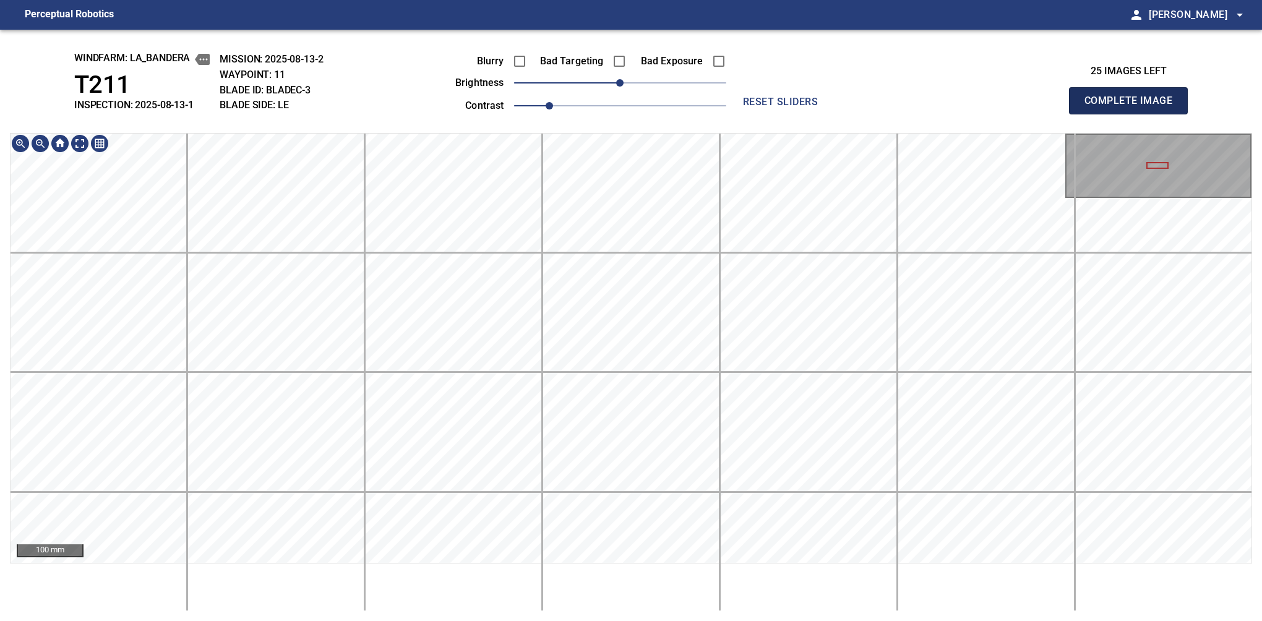
click at [1134, 114] on button "Complete Image" at bounding box center [1128, 100] width 119 height 27
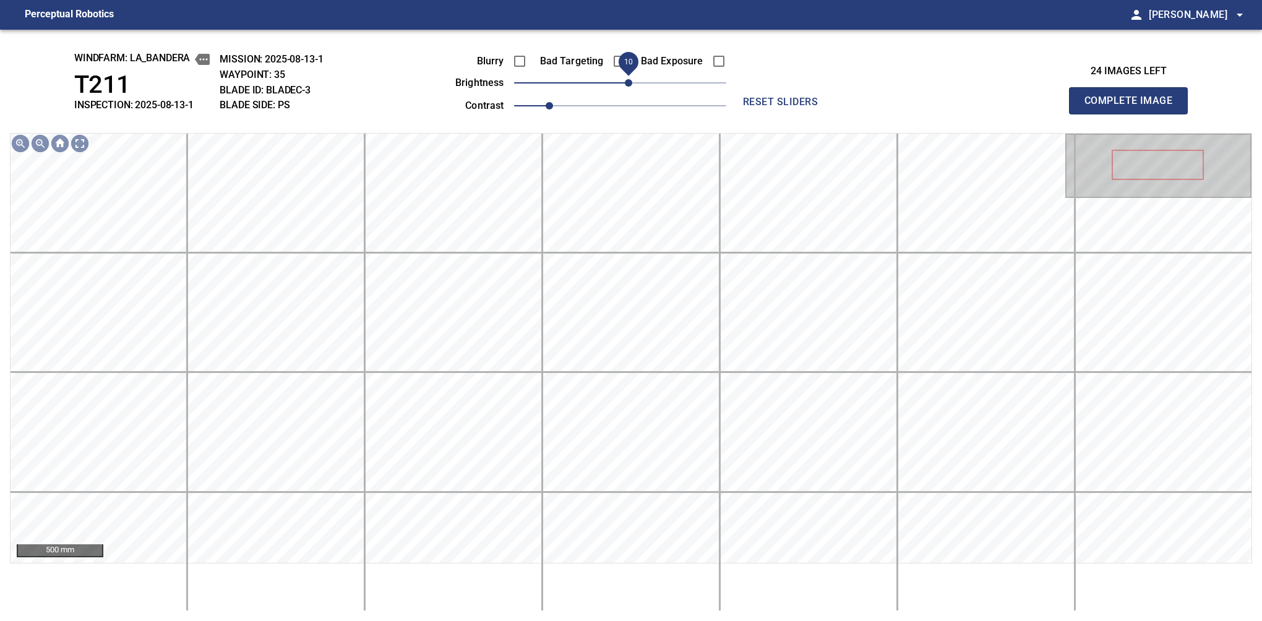
click at [626, 76] on div "Blurry Bad Targeting Bad Exposure brightness 10 contrast 1" at bounding box center [577, 81] width 299 height 66
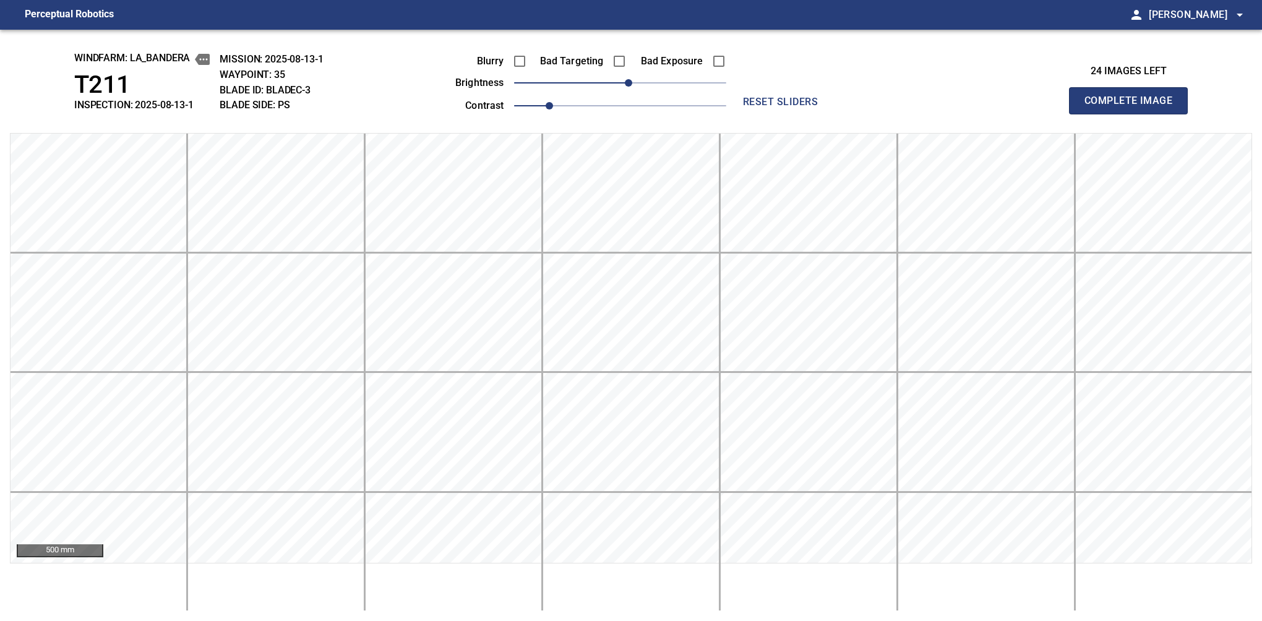
drag, startPoint x: 618, startPoint y: 85, endPoint x: 616, endPoint y: 93, distance: 8.3
click at [616, 93] on div "Blurry Bad Targeting Bad Exposure brightness 10 contrast 1" at bounding box center [577, 81] width 299 height 66
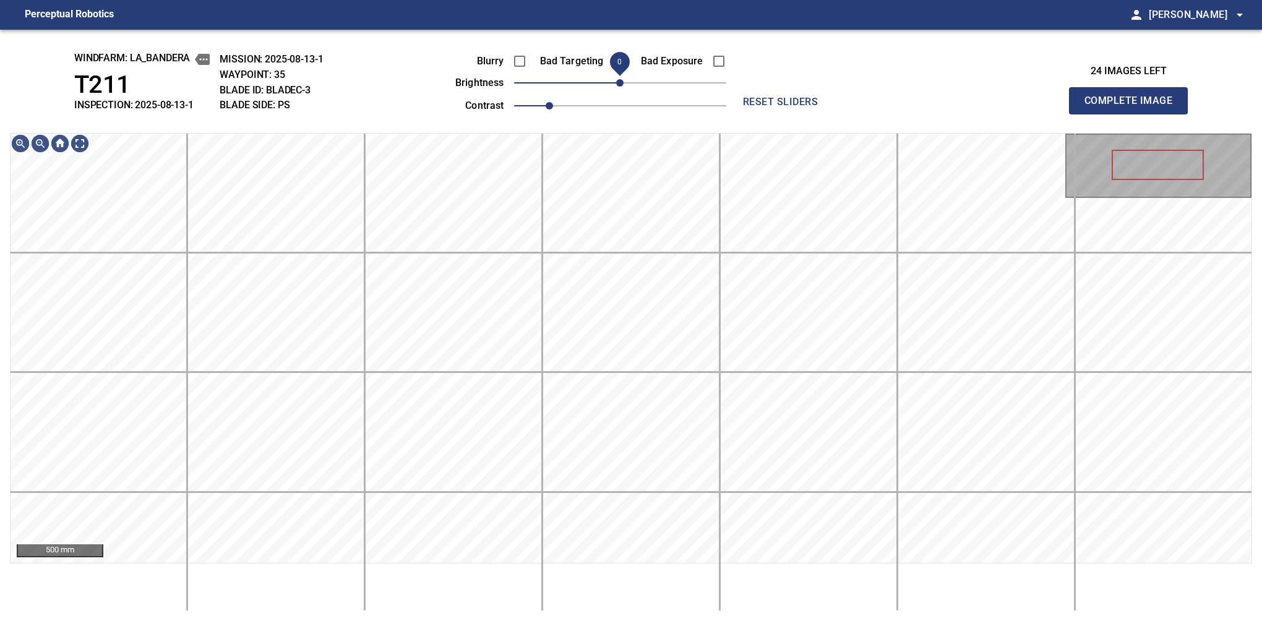
click at [624, 87] on span "0" at bounding box center [619, 82] width 7 height 7
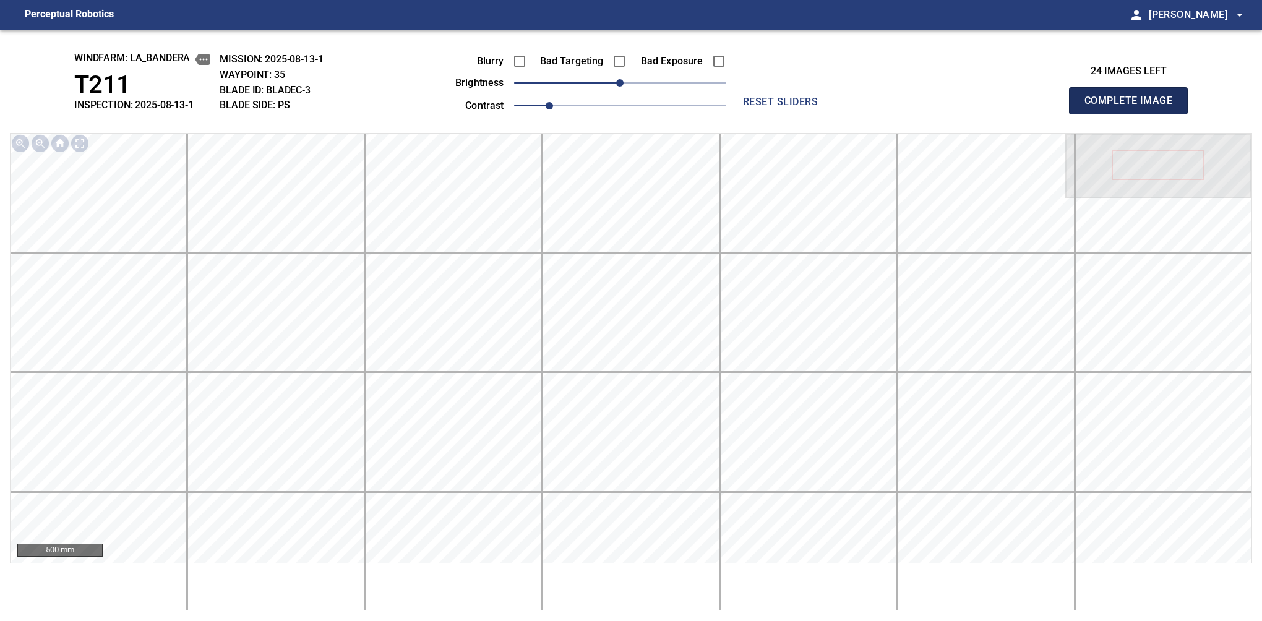
click at [1134, 114] on button "Complete Image" at bounding box center [1128, 100] width 119 height 27
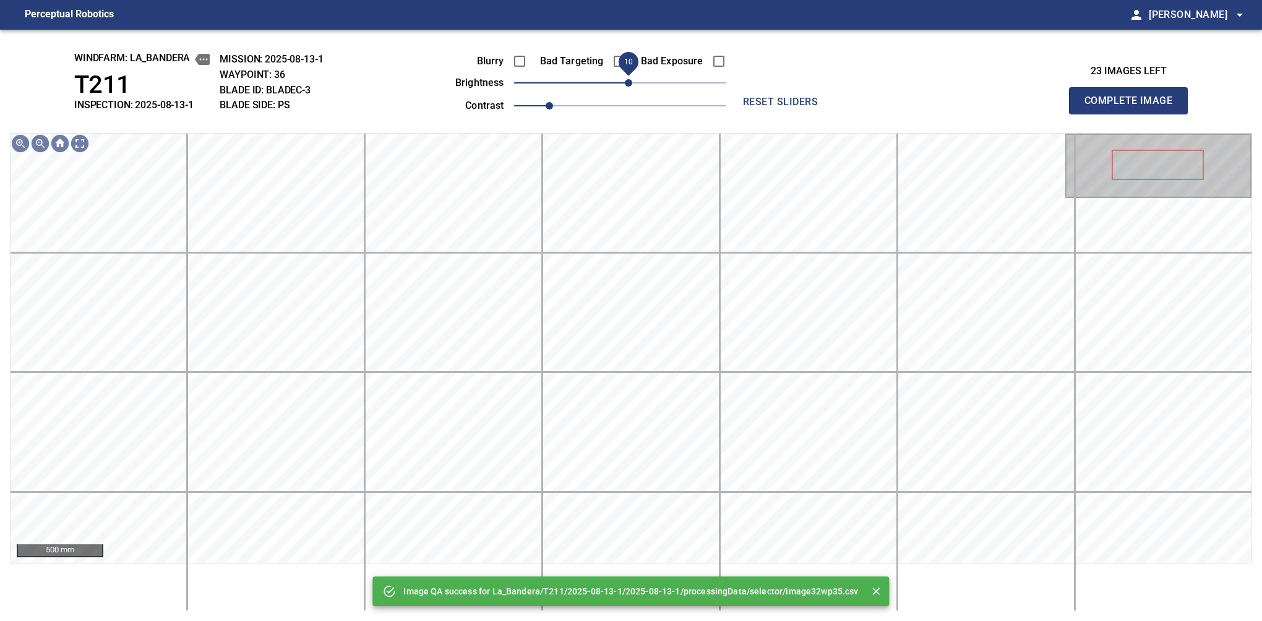
click at [626, 84] on span "10" at bounding box center [628, 82] width 7 height 7
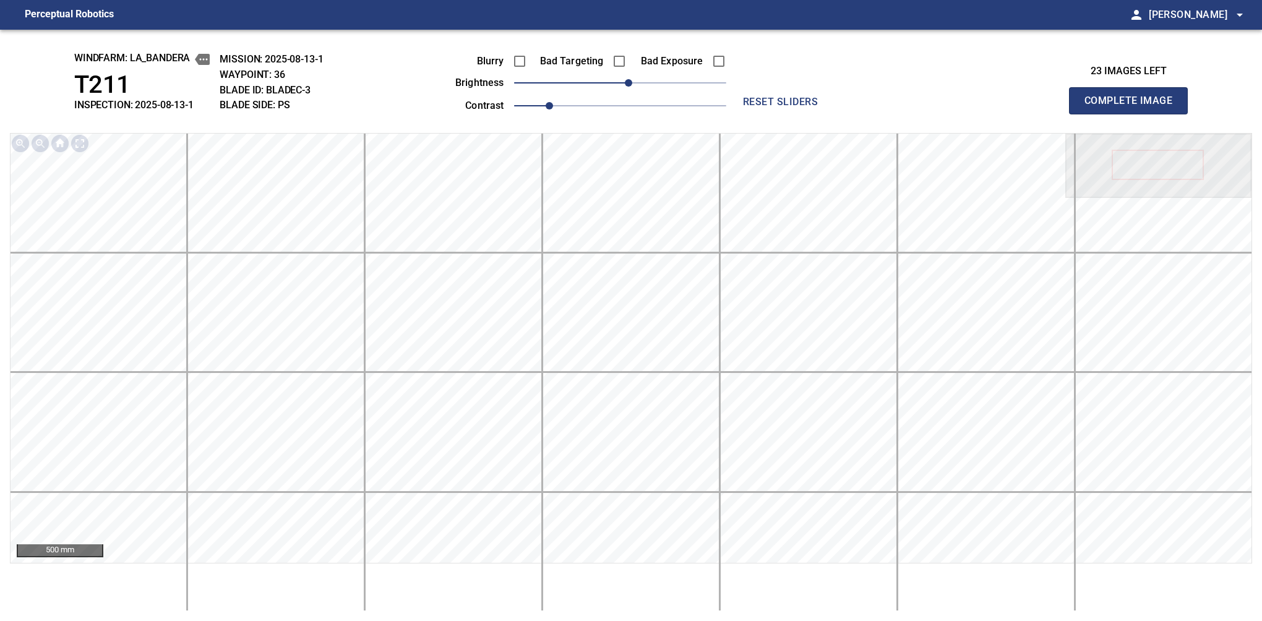
click at [1134, 114] on button "Complete Image" at bounding box center [1128, 100] width 119 height 27
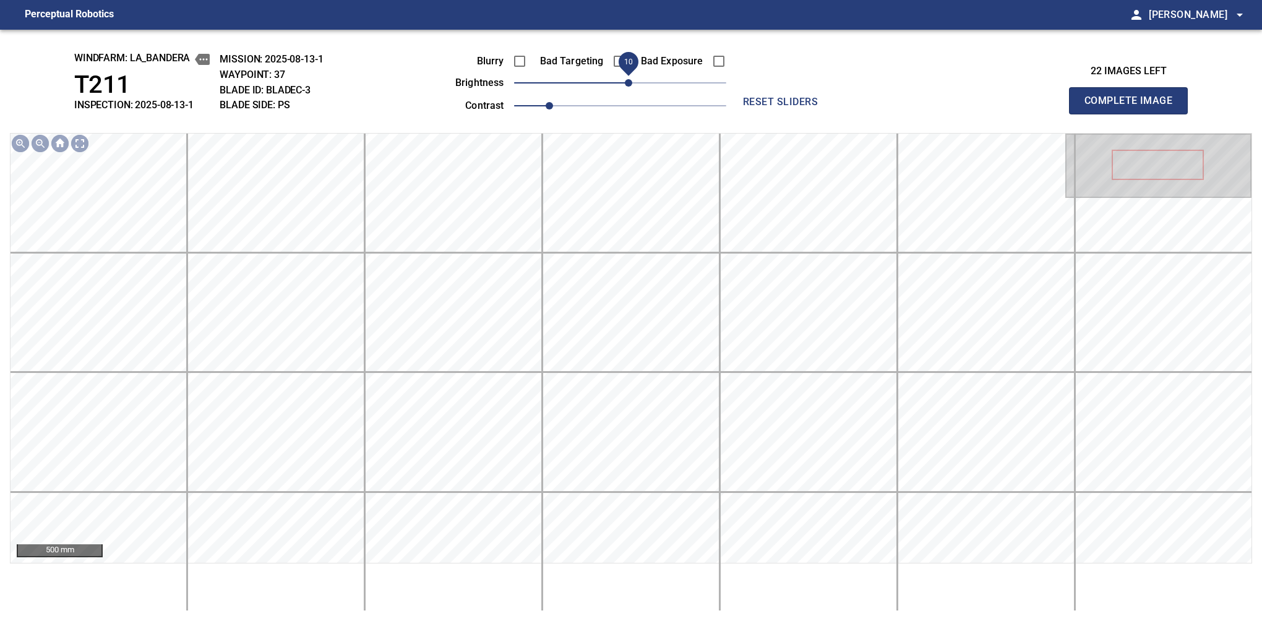
drag, startPoint x: 614, startPoint y: 83, endPoint x: 625, endPoint y: 80, distance: 11.4
click at [625, 80] on span "10" at bounding box center [628, 82] width 7 height 7
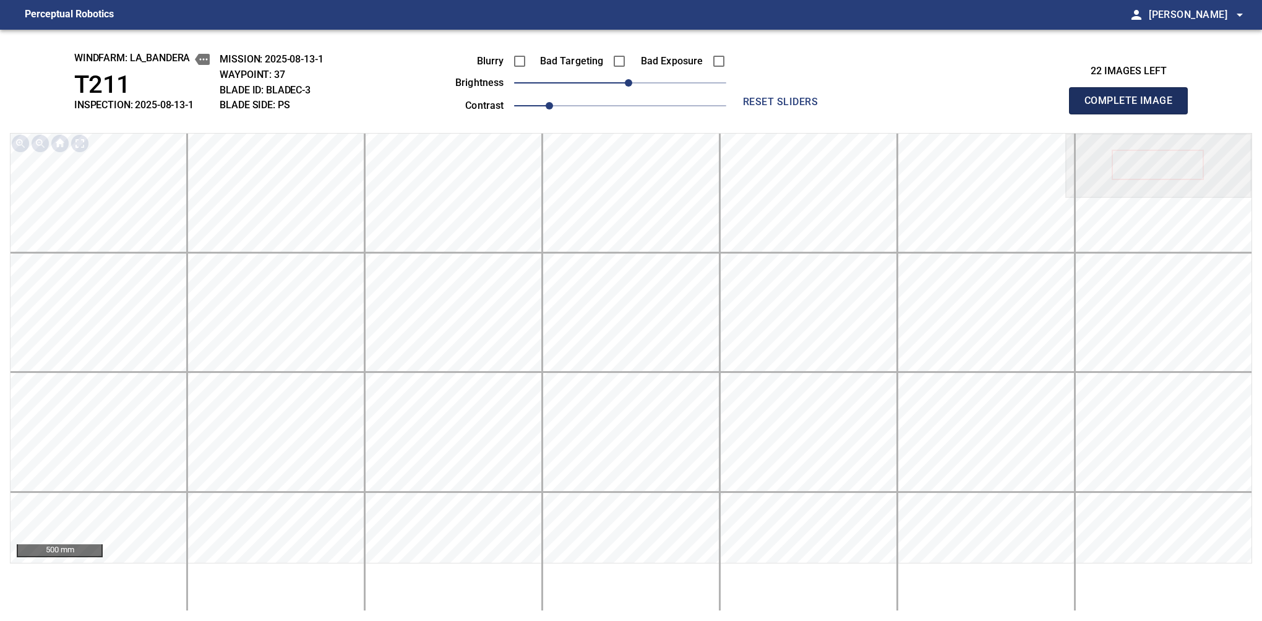
click at [1134, 114] on button "Complete Image" at bounding box center [1128, 100] width 119 height 27
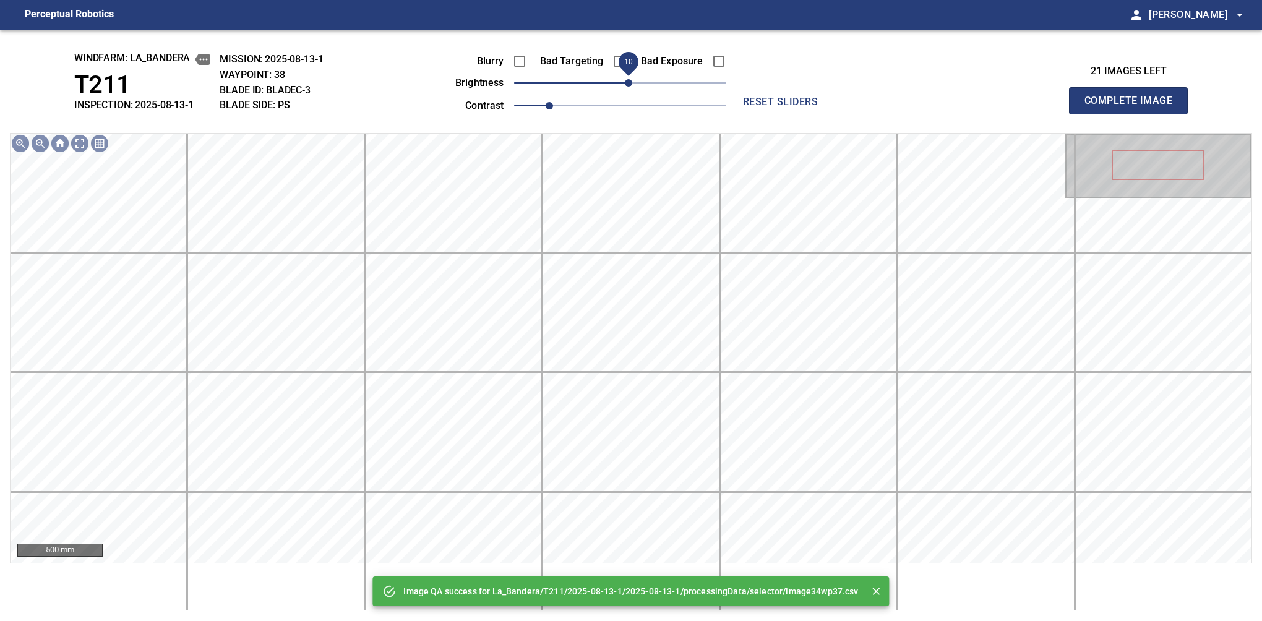
click at [629, 82] on span "10" at bounding box center [628, 82] width 7 height 7
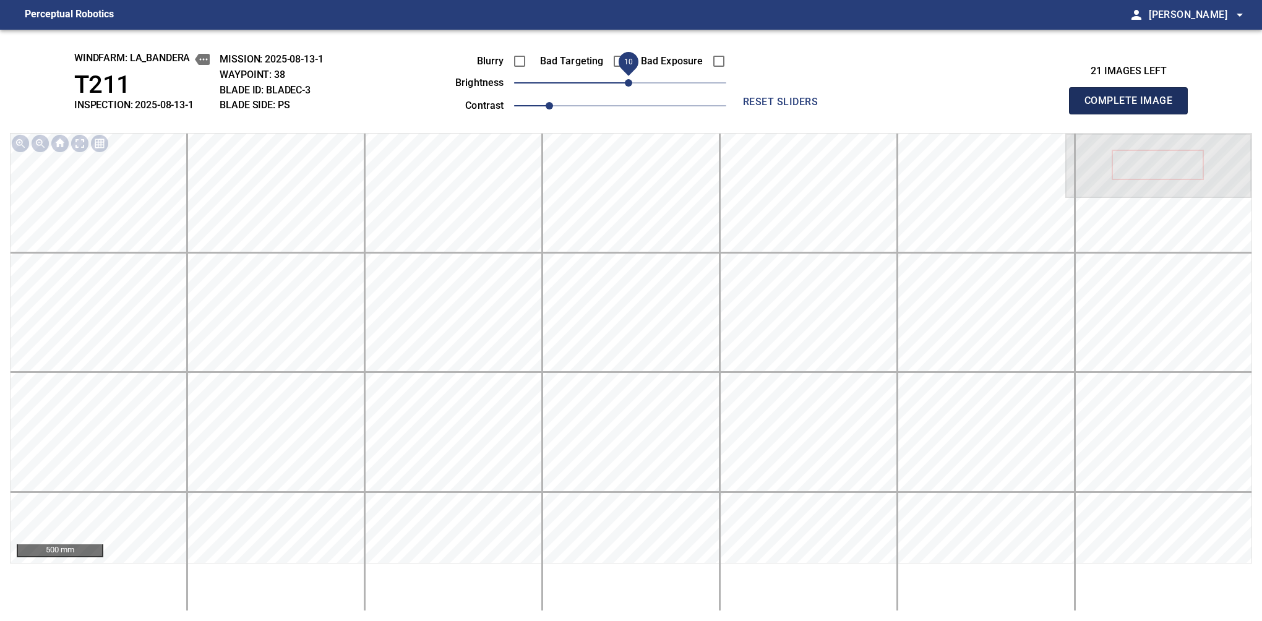
click at [1134, 114] on button "Complete Image" at bounding box center [1128, 100] width 119 height 27
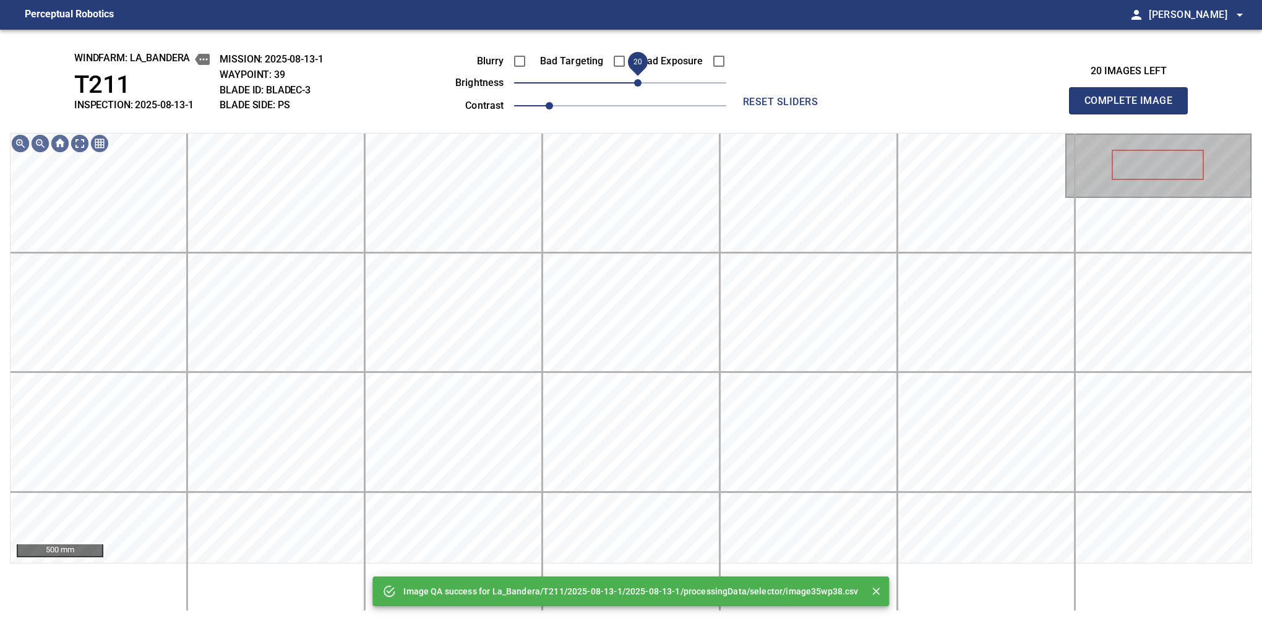
drag, startPoint x: 626, startPoint y: 87, endPoint x: 639, endPoint y: 82, distance: 13.7
click at [639, 82] on span "20" at bounding box center [637, 82] width 7 height 7
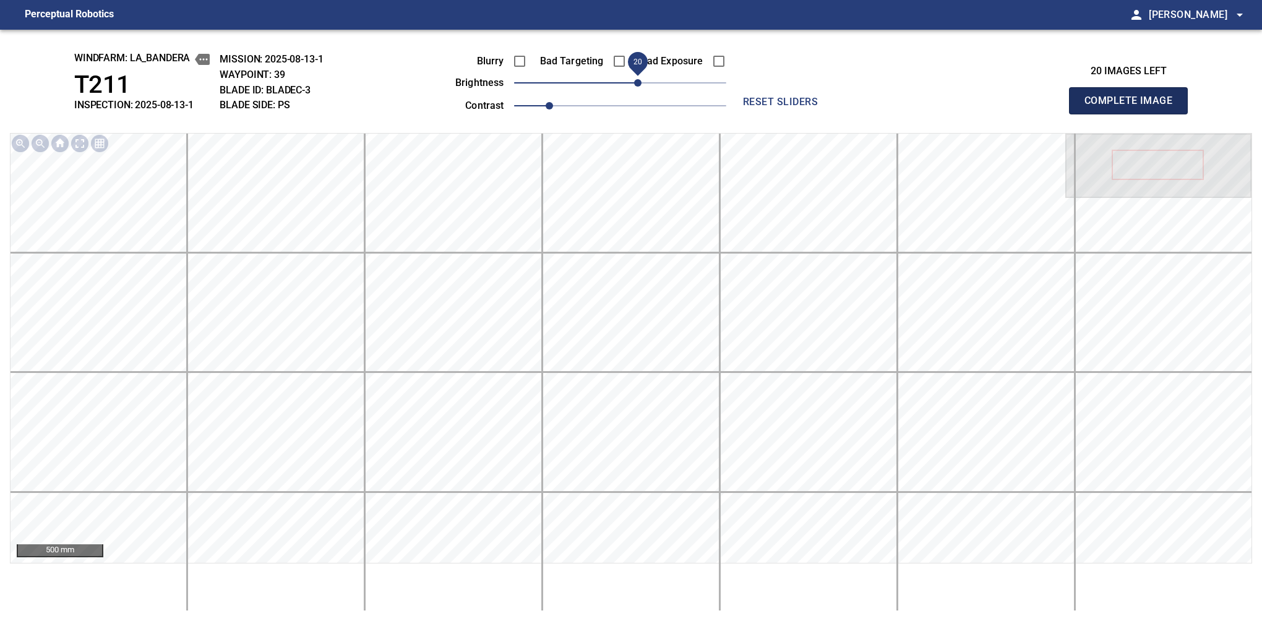
click at [1134, 114] on button "Complete Image" at bounding box center [1128, 100] width 119 height 27
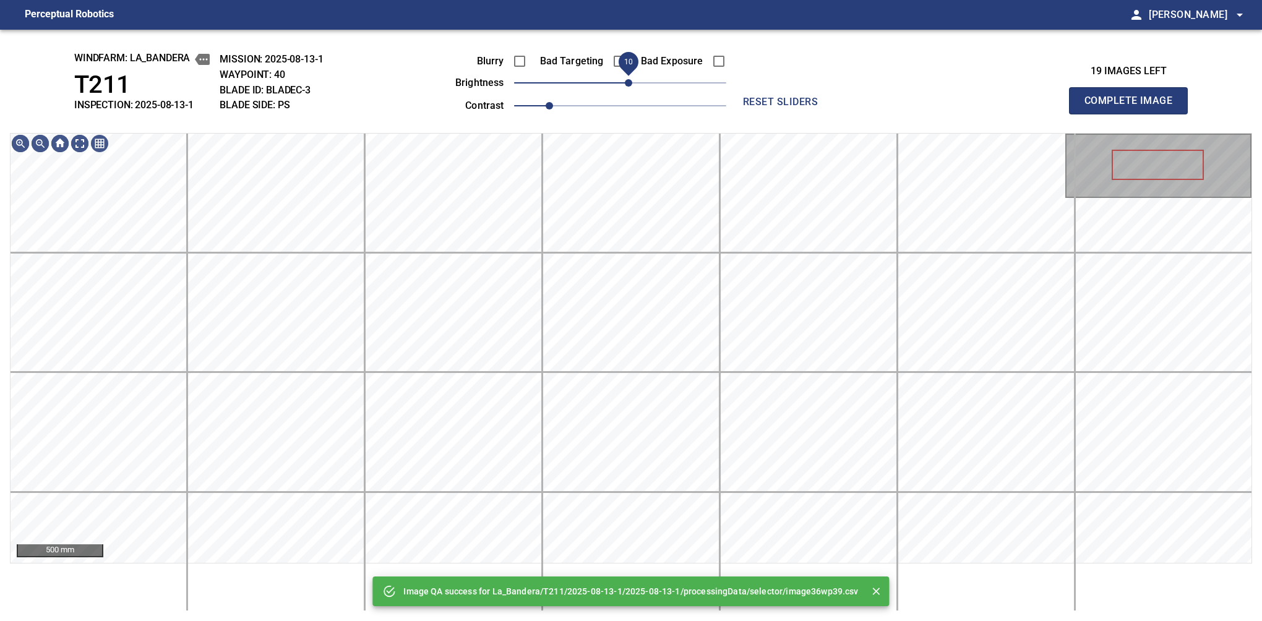
click at [626, 82] on span "10" at bounding box center [628, 82] width 7 height 7
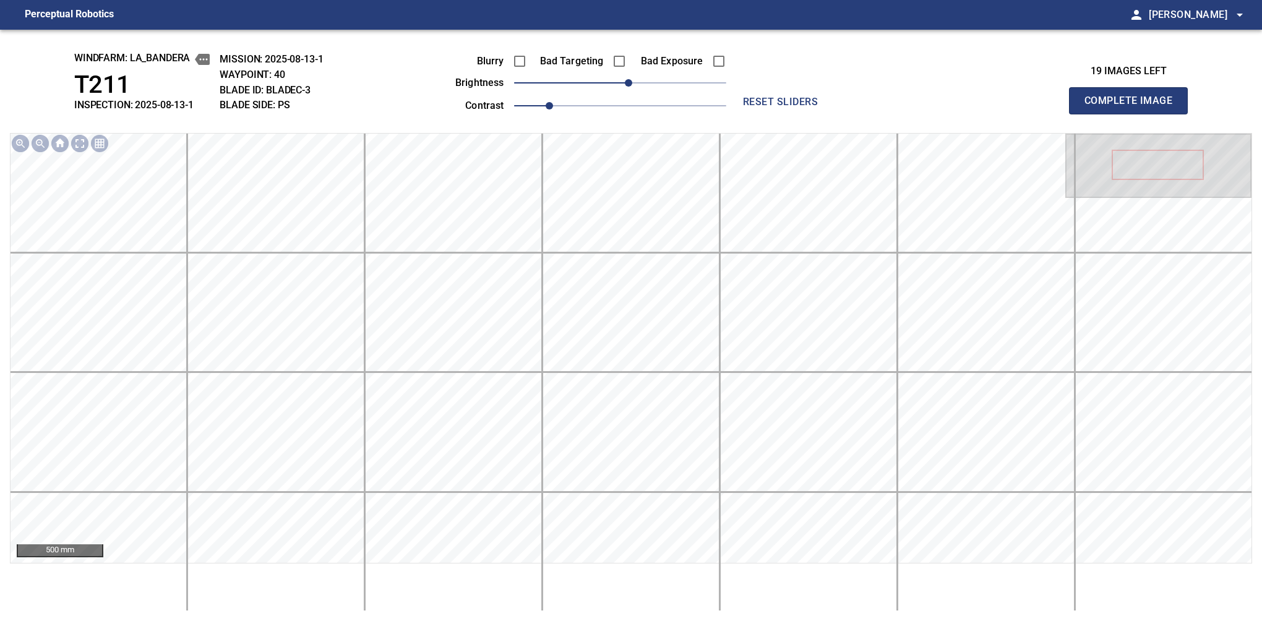
click at [1134, 114] on button "Complete Image" at bounding box center [1128, 100] width 119 height 27
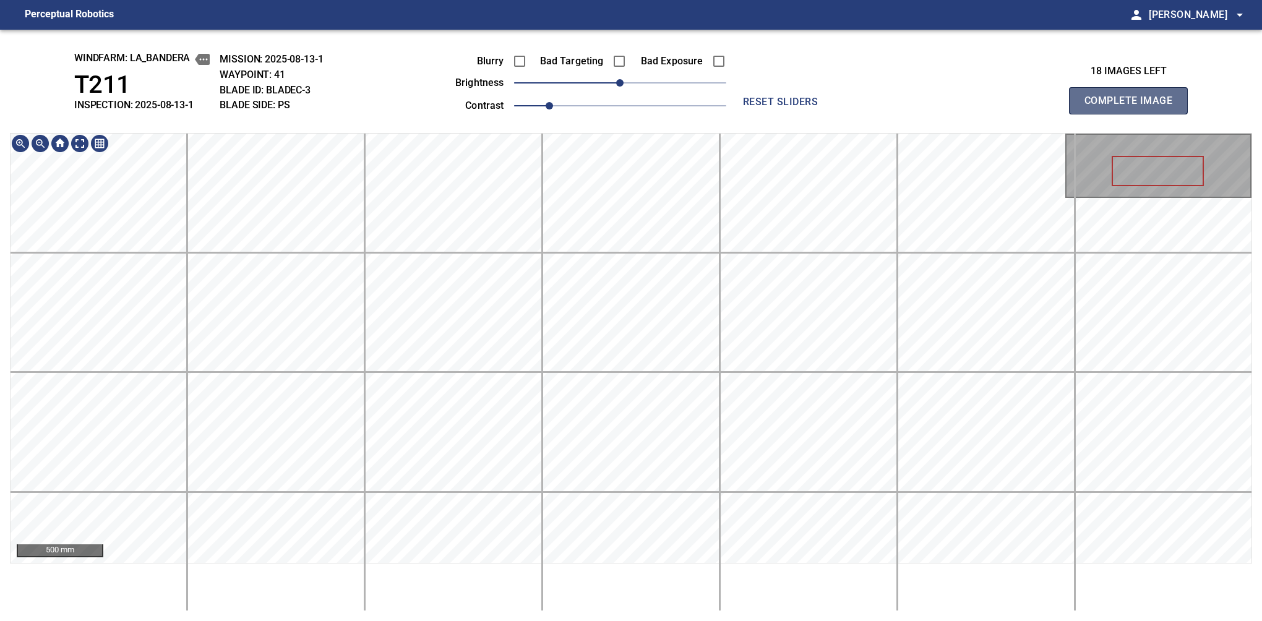
drag, startPoint x: 1134, startPoint y: 110, endPoint x: 1134, endPoint y: 99, distance: 10.5
click at [1134, 114] on button "Complete Image" at bounding box center [1128, 100] width 119 height 27
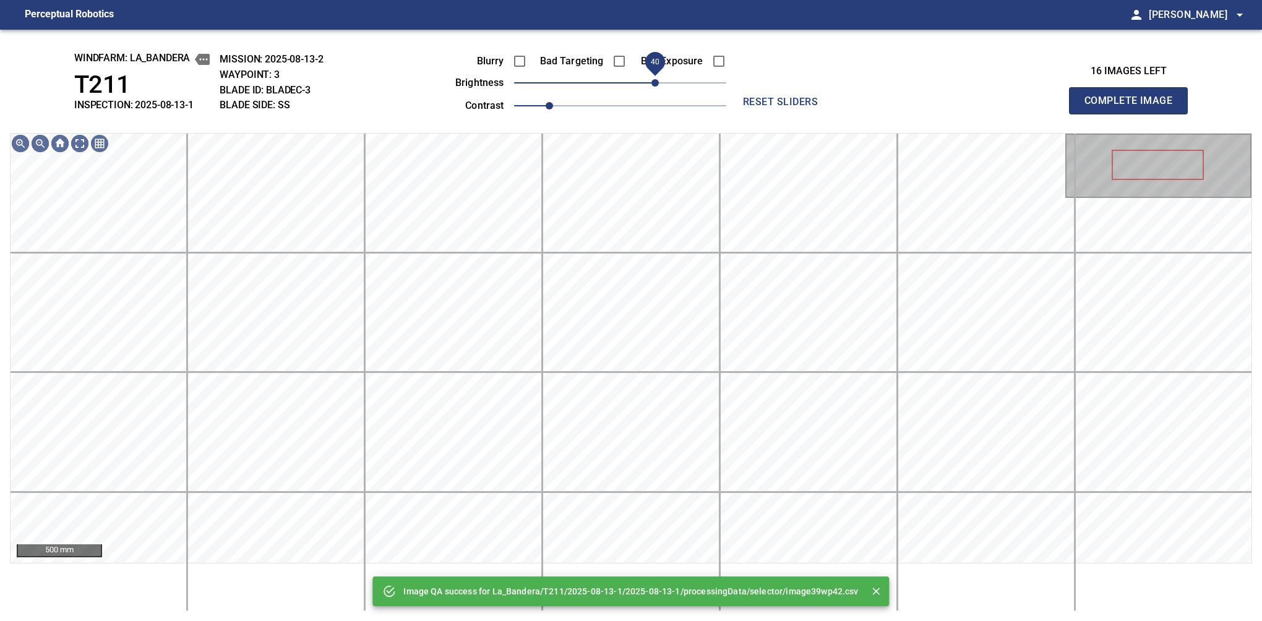
drag, startPoint x: 630, startPoint y: 87, endPoint x: 654, endPoint y: 83, distance: 24.4
click at [654, 83] on span "40" at bounding box center [655, 82] width 7 height 7
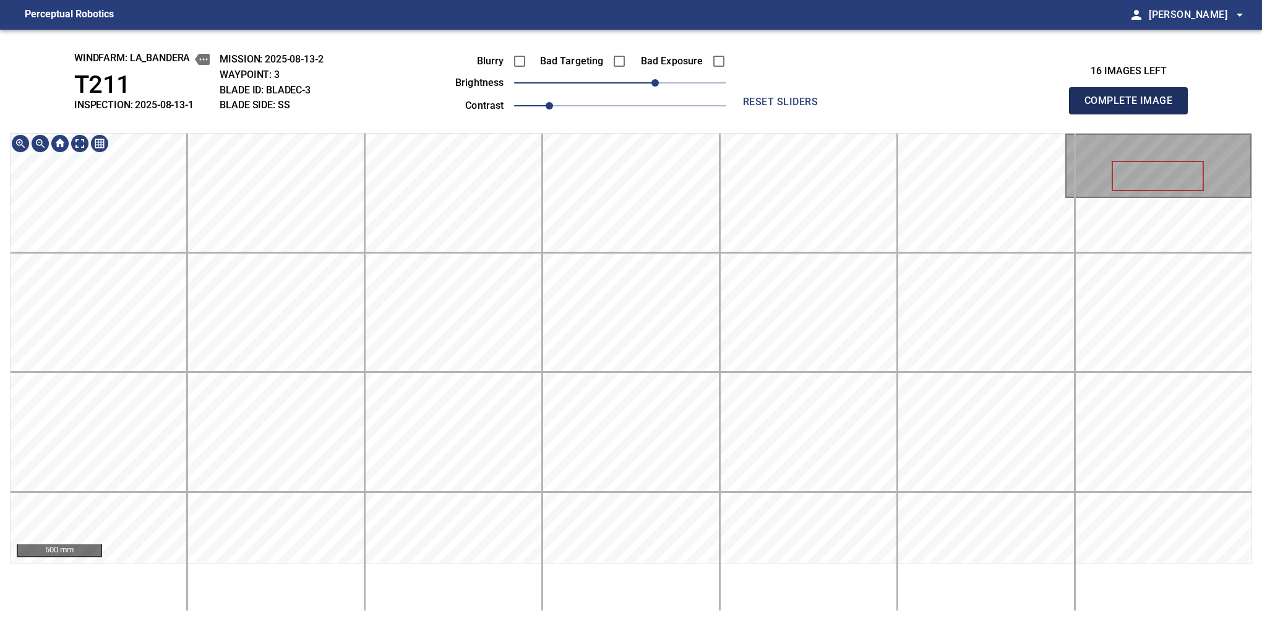
click at [1134, 114] on button "Complete Image" at bounding box center [1128, 100] width 119 height 27
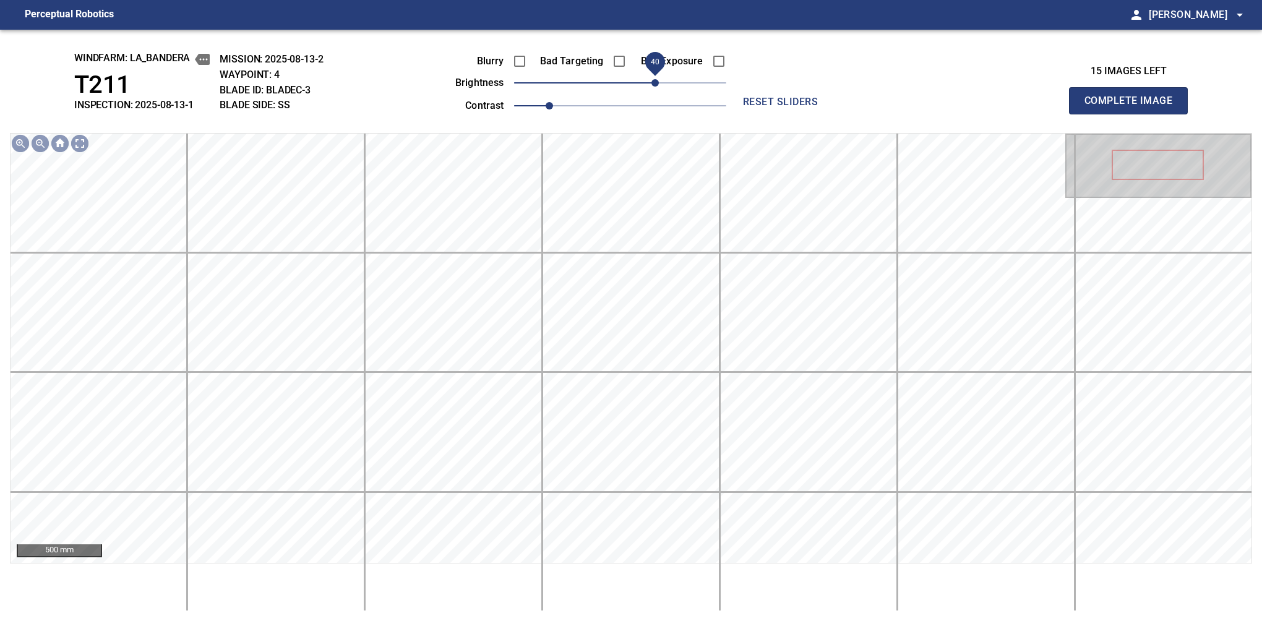
drag, startPoint x: 621, startPoint y: 81, endPoint x: 652, endPoint y: 87, distance: 30.8
click at [652, 87] on span "40" at bounding box center [655, 82] width 7 height 7
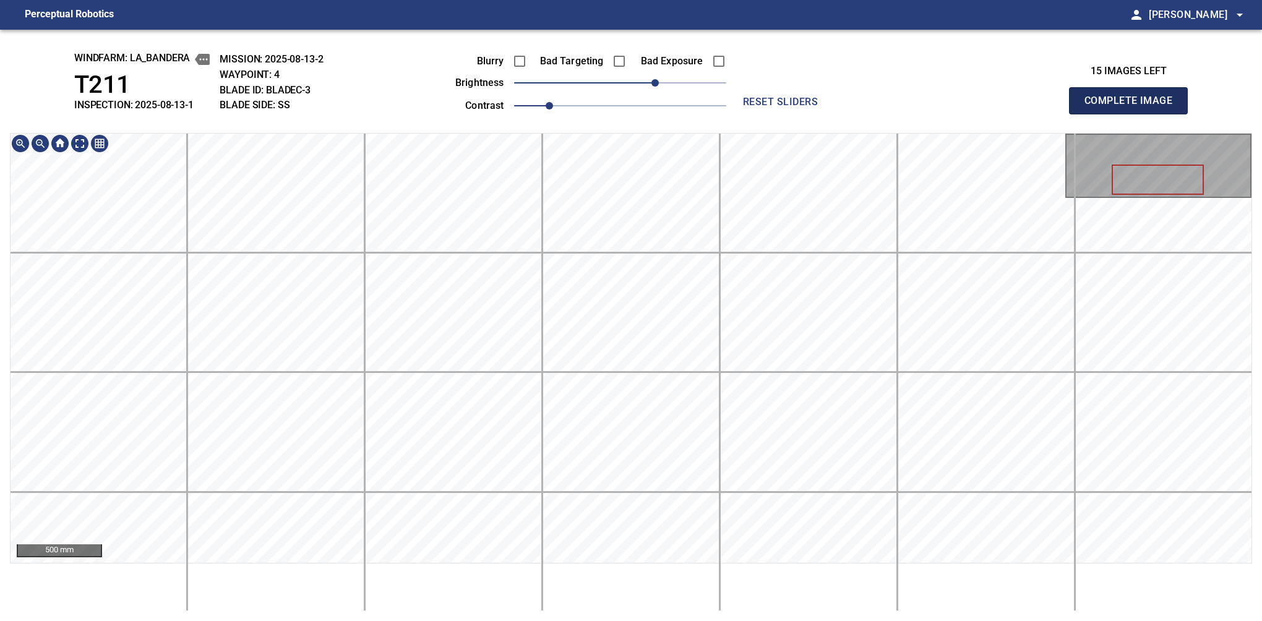
click at [1134, 114] on button "Complete Image" at bounding box center [1128, 100] width 119 height 27
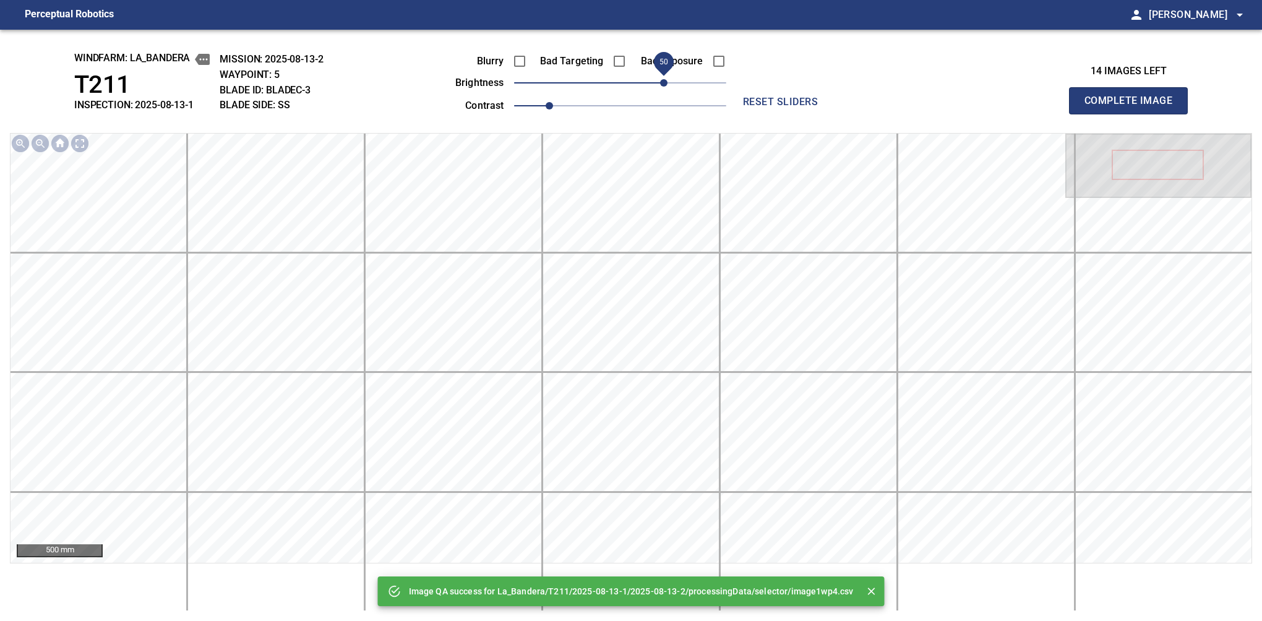
drag, startPoint x: 626, startPoint y: 89, endPoint x: 665, endPoint y: 85, distance: 39.2
click at [665, 85] on span "50" at bounding box center [663, 82] width 7 height 7
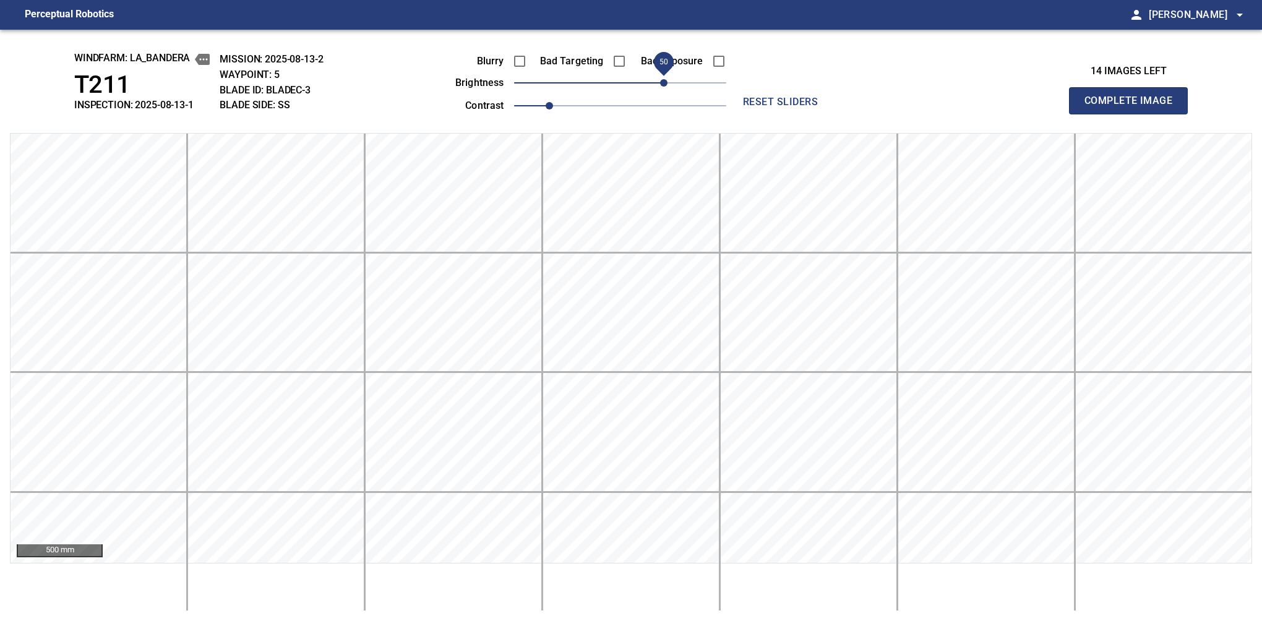
click at [1134, 114] on button "Complete Image" at bounding box center [1128, 100] width 119 height 27
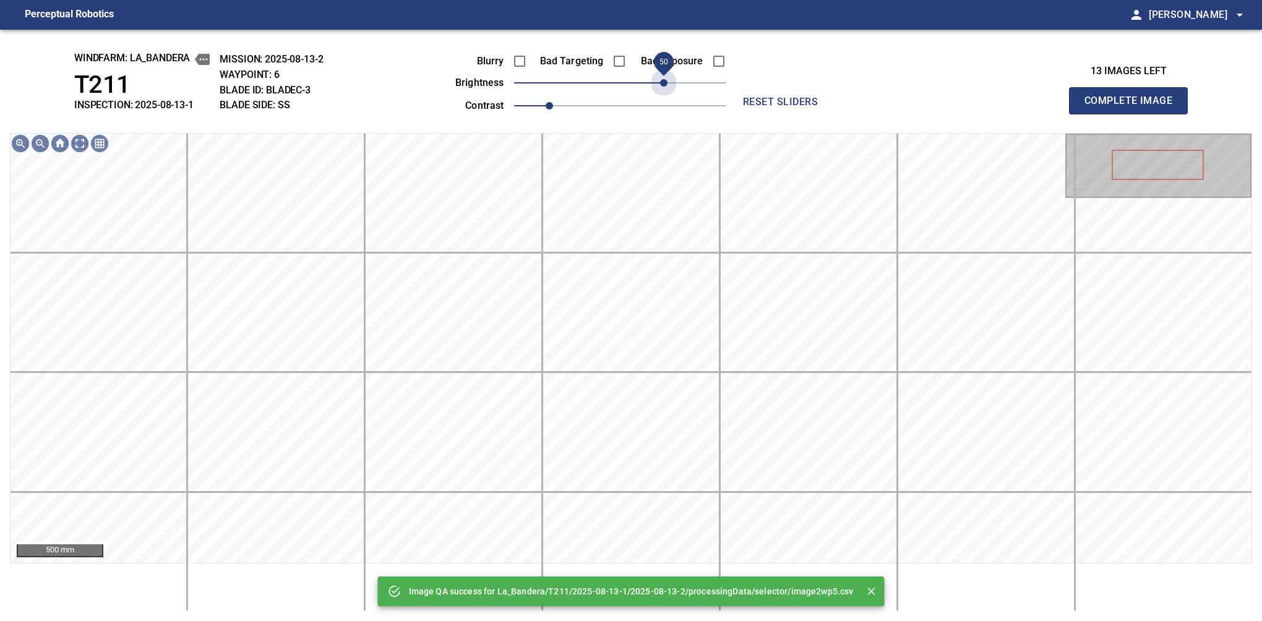
click at [665, 85] on span "50" at bounding box center [620, 82] width 212 height 17
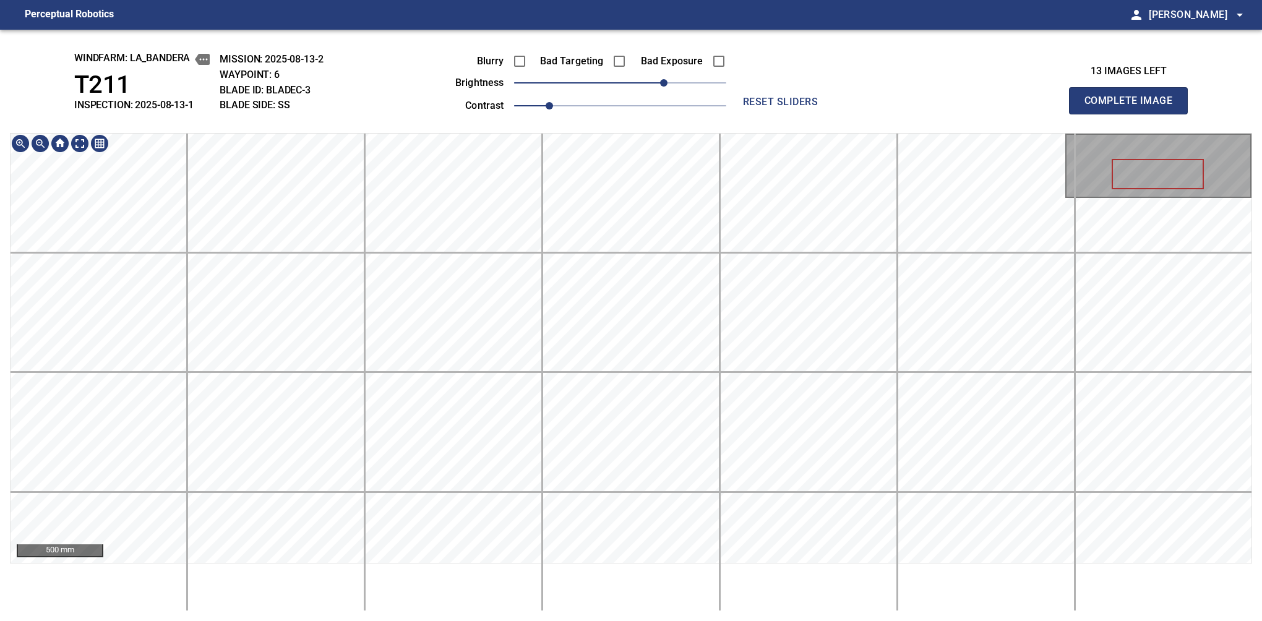
click at [1134, 114] on button "Complete Image" at bounding box center [1128, 100] width 119 height 27
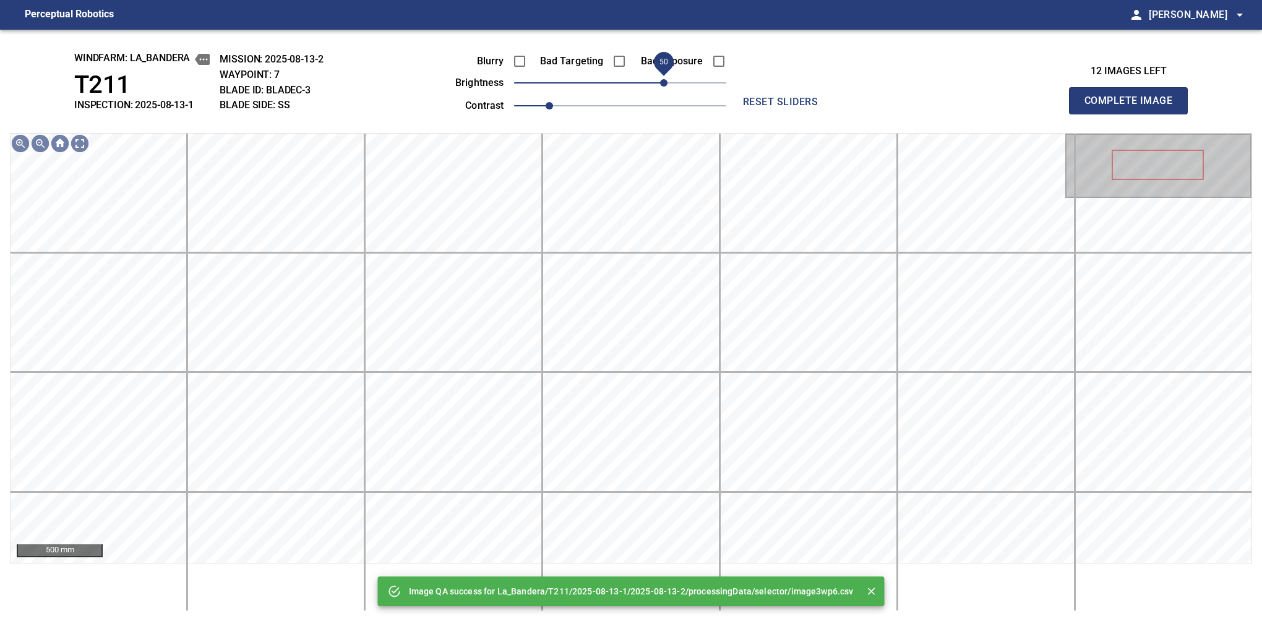
click at [660, 80] on span "50" at bounding box center [620, 82] width 212 height 17
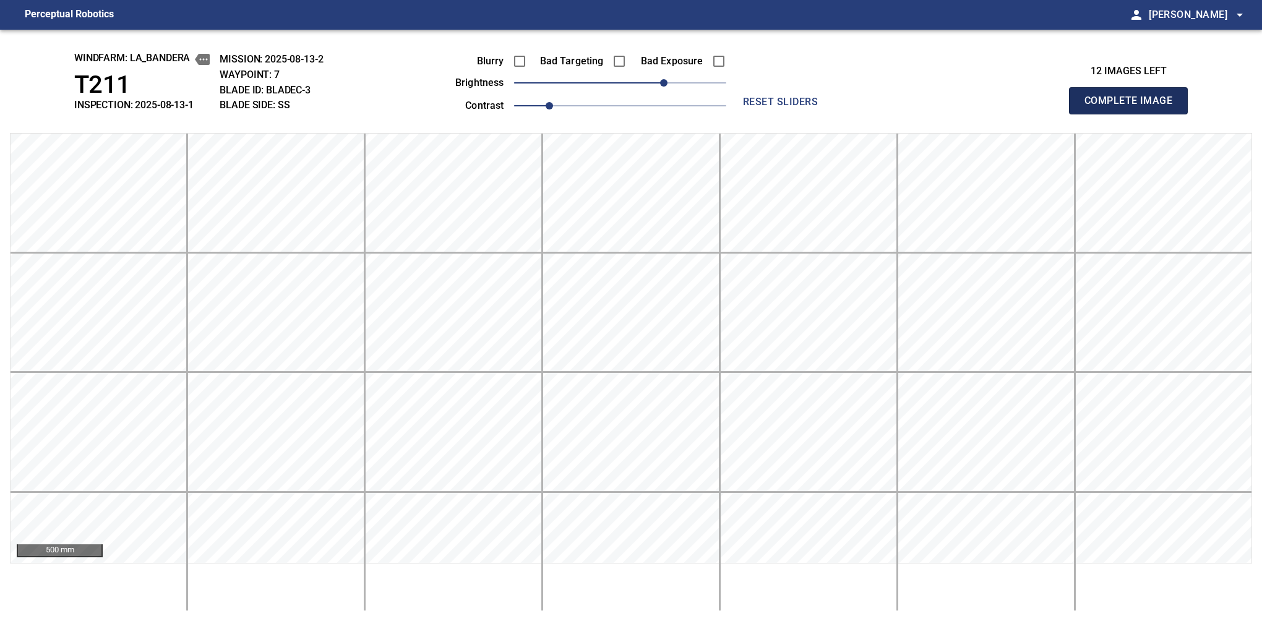
click at [1134, 114] on button "Complete Image" at bounding box center [1128, 100] width 119 height 27
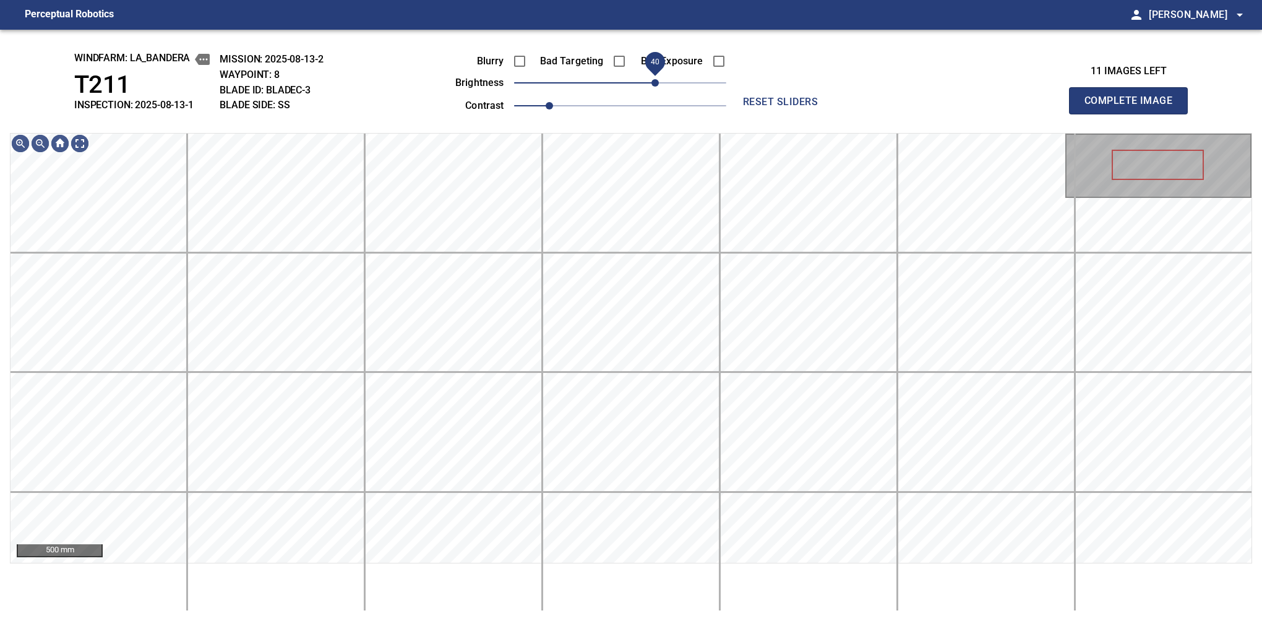
drag, startPoint x: 626, startPoint y: 85, endPoint x: 654, endPoint y: 85, distance: 27.8
click at [654, 85] on span "40" at bounding box center [655, 82] width 7 height 7
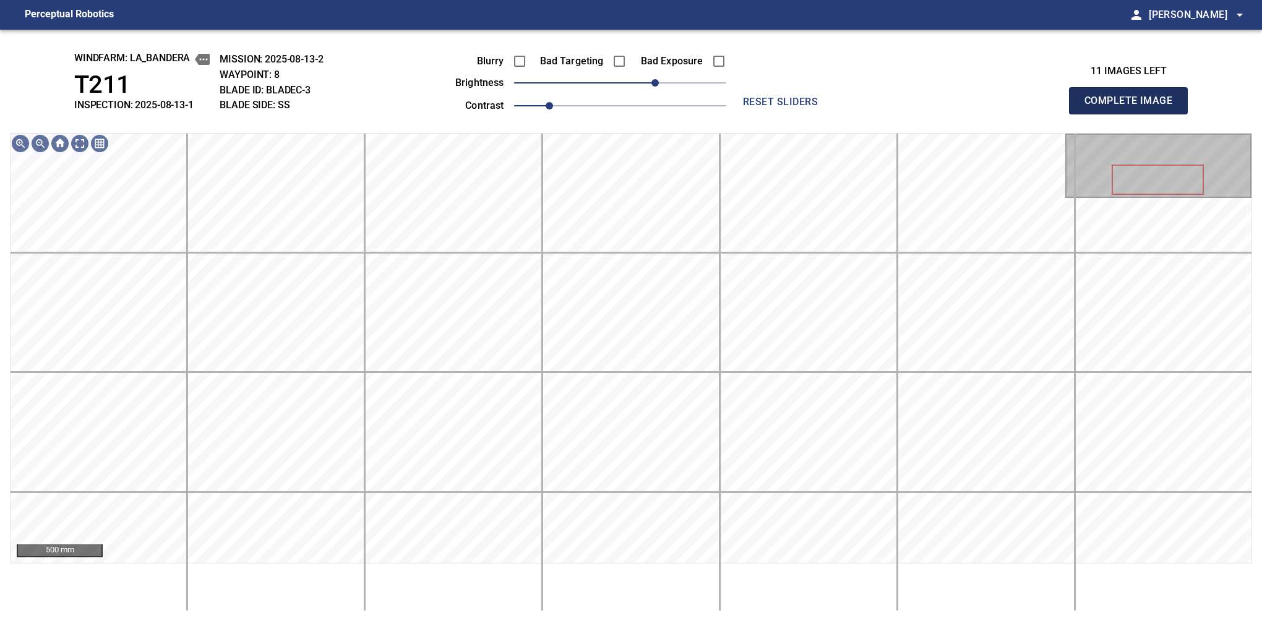
click at [1134, 114] on button "Complete Image" at bounding box center [1128, 100] width 119 height 27
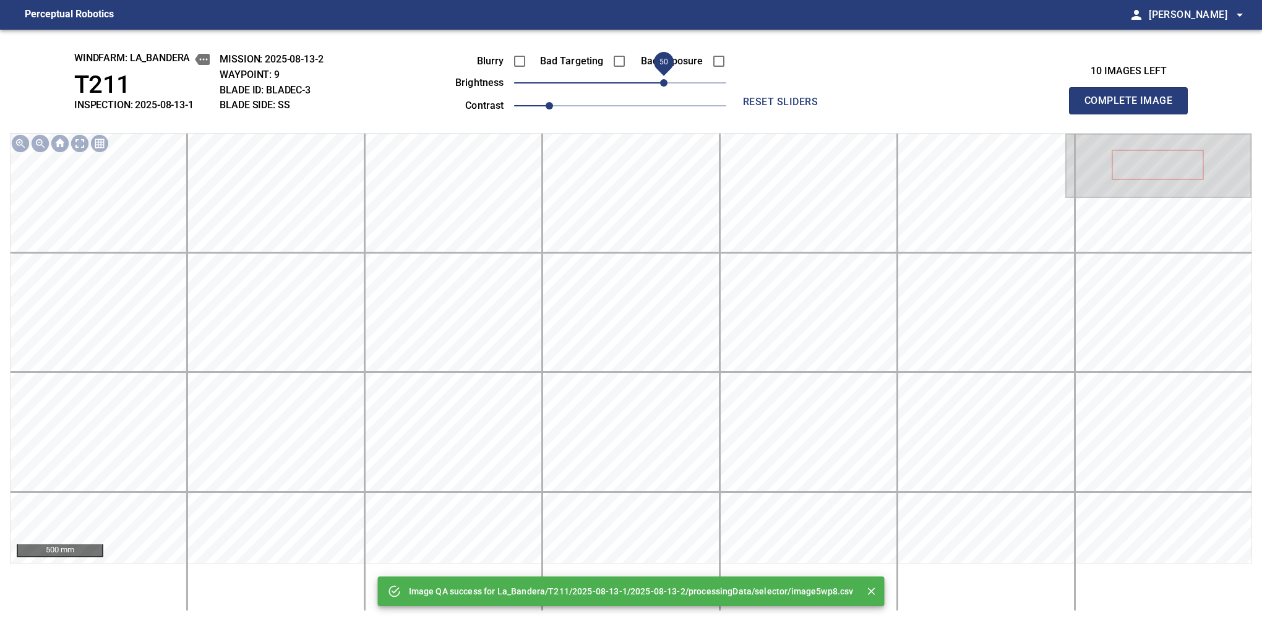
drag, startPoint x: 647, startPoint y: 82, endPoint x: 662, endPoint y: 82, distance: 15.5
click at [662, 82] on span "50" at bounding box center [663, 82] width 7 height 7
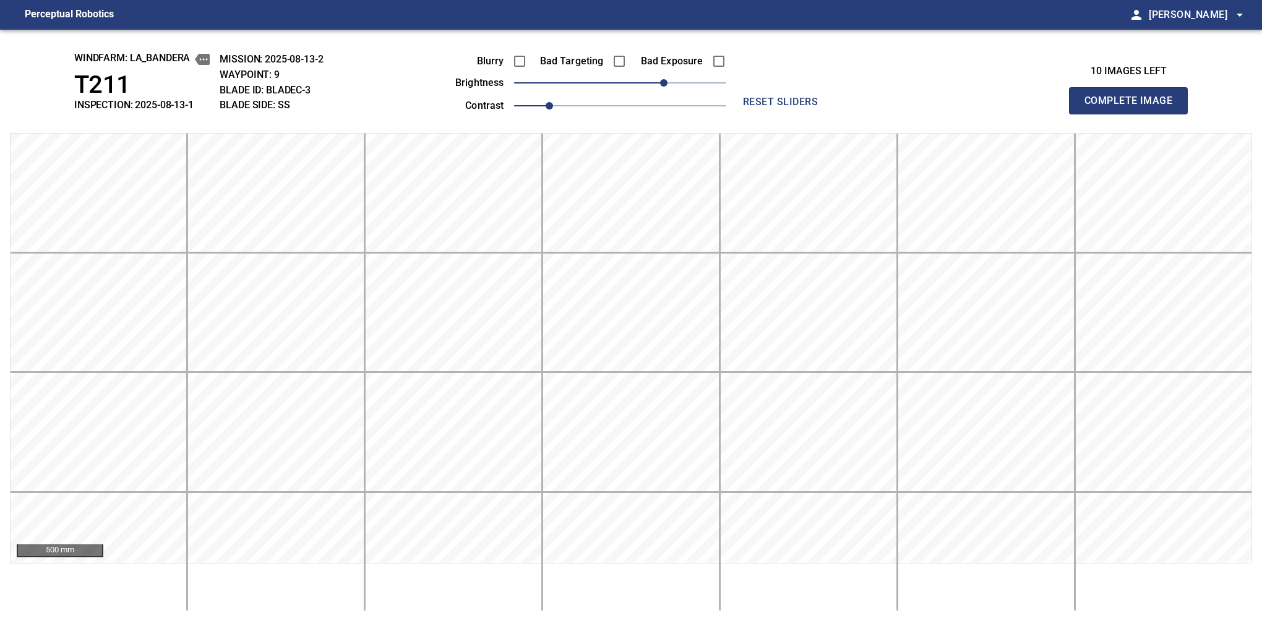
click at [1134, 114] on button "Complete Image" at bounding box center [1128, 100] width 119 height 27
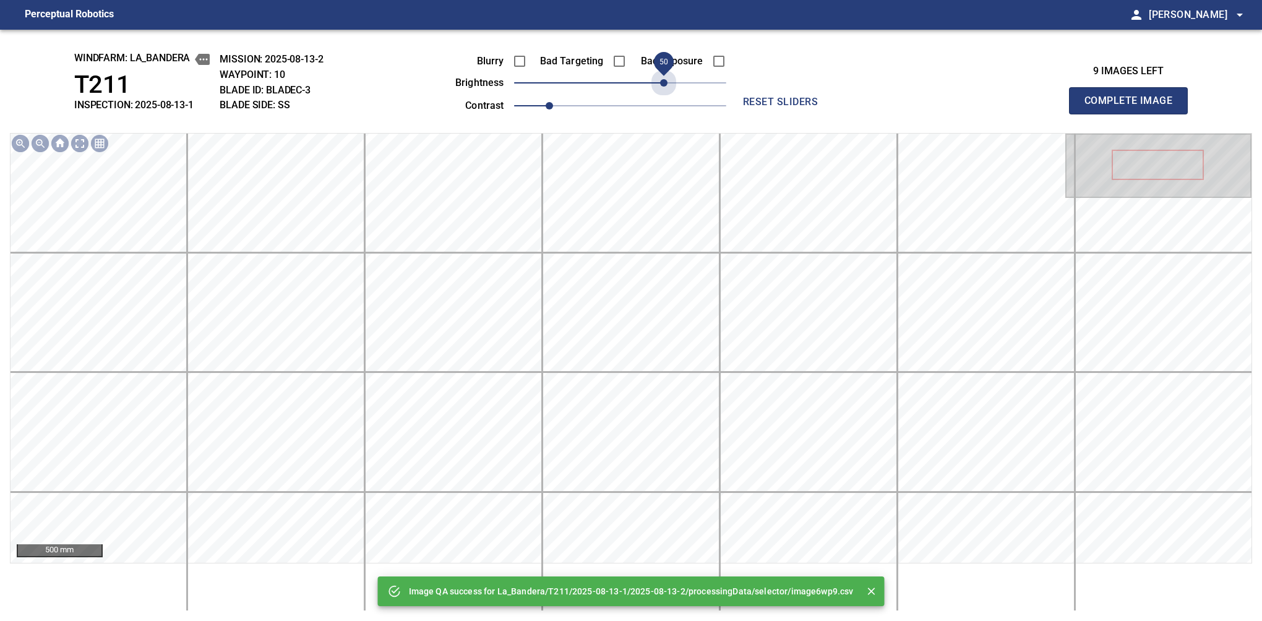
click at [662, 82] on span "50" at bounding box center [620, 82] width 212 height 17
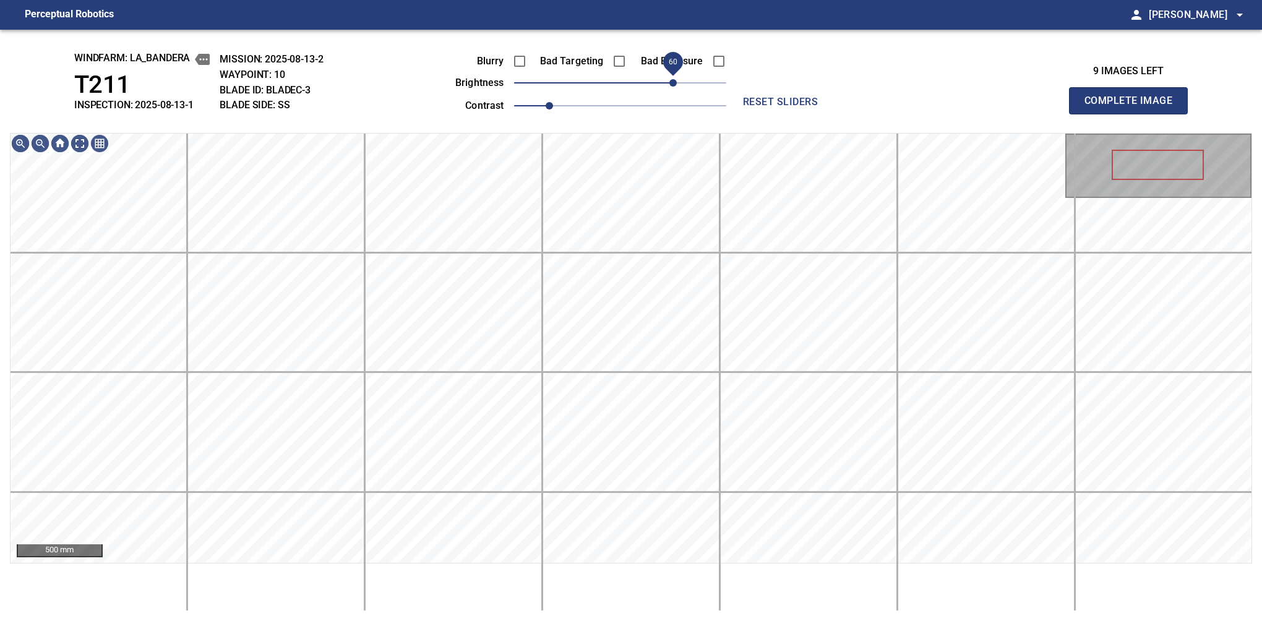
click at [673, 79] on span "60" at bounding box center [673, 82] width 7 height 7
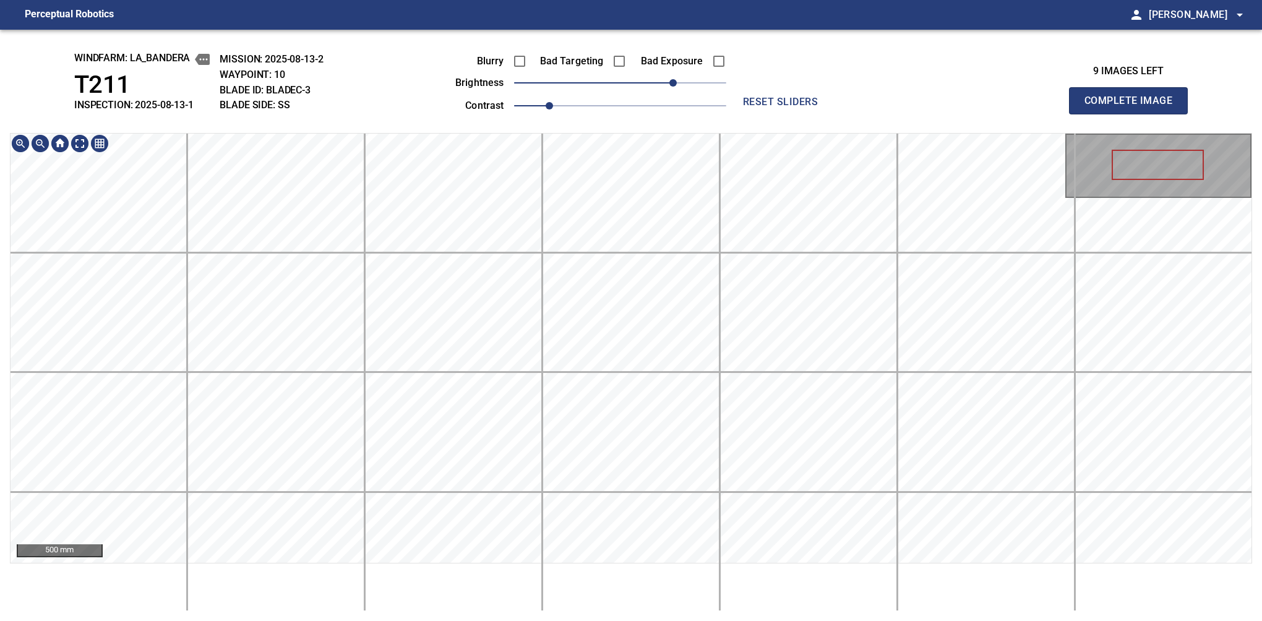
click at [1134, 114] on button "Complete Image" at bounding box center [1128, 100] width 119 height 27
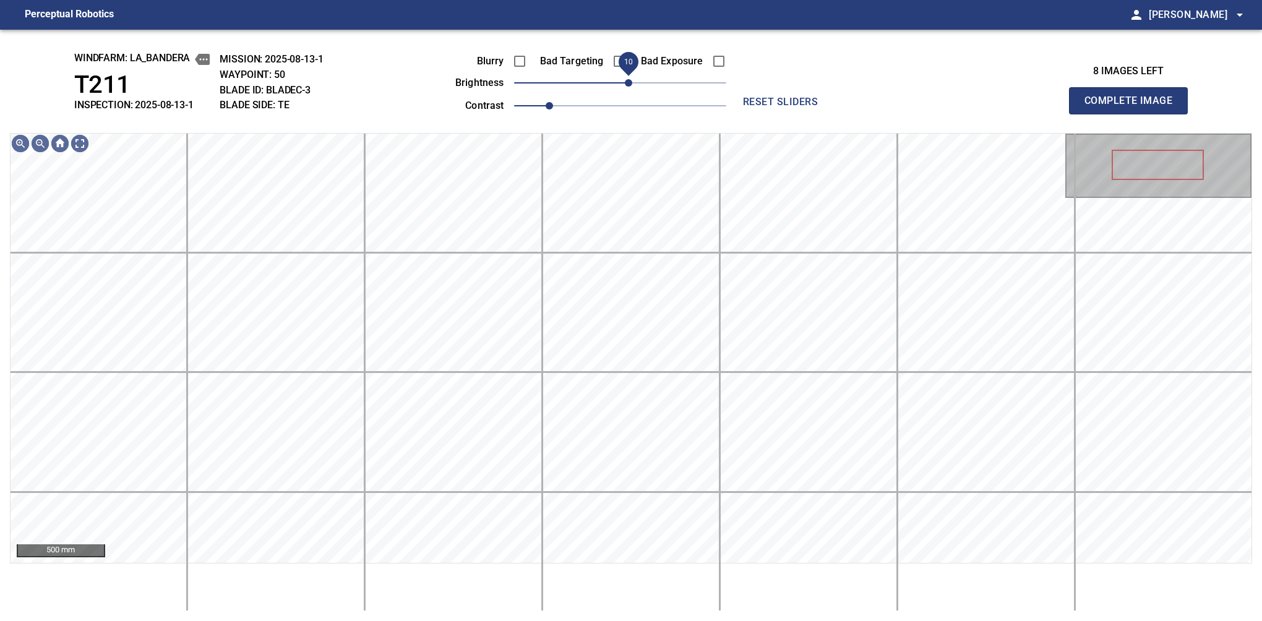
drag, startPoint x: 614, startPoint y: 82, endPoint x: 630, endPoint y: 82, distance: 16.1
click at [630, 82] on span "10" at bounding box center [628, 82] width 7 height 7
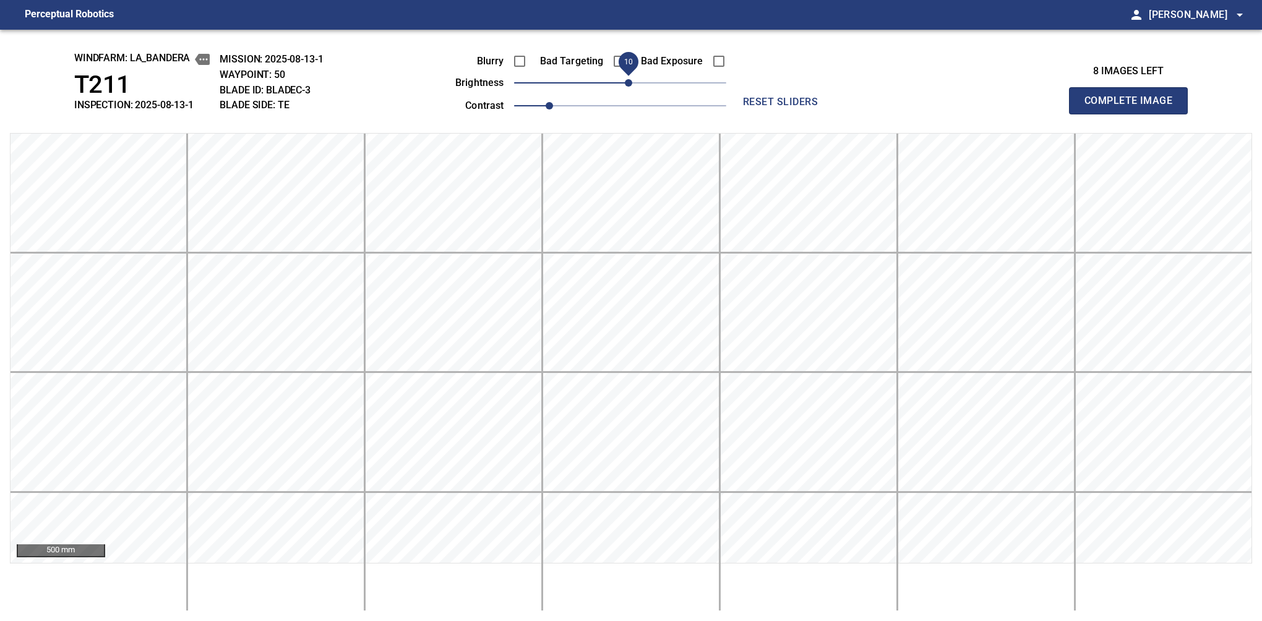
click at [1134, 114] on button "Complete Image" at bounding box center [1128, 100] width 119 height 27
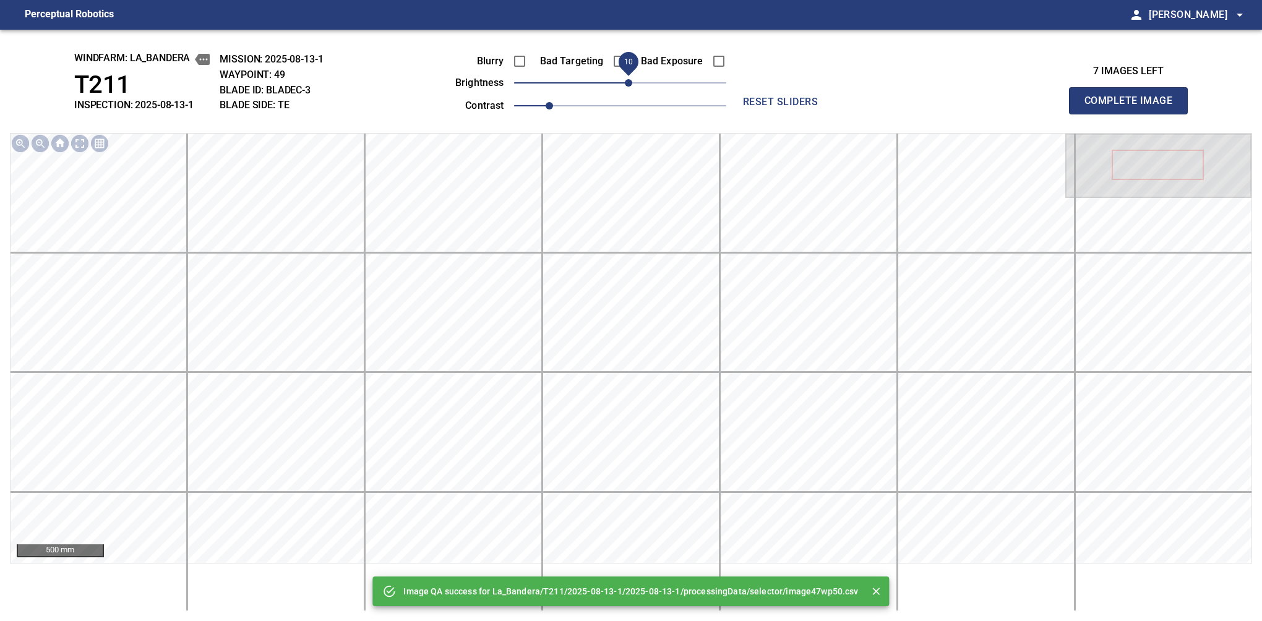
click at [627, 87] on span "10" at bounding box center [628, 82] width 7 height 7
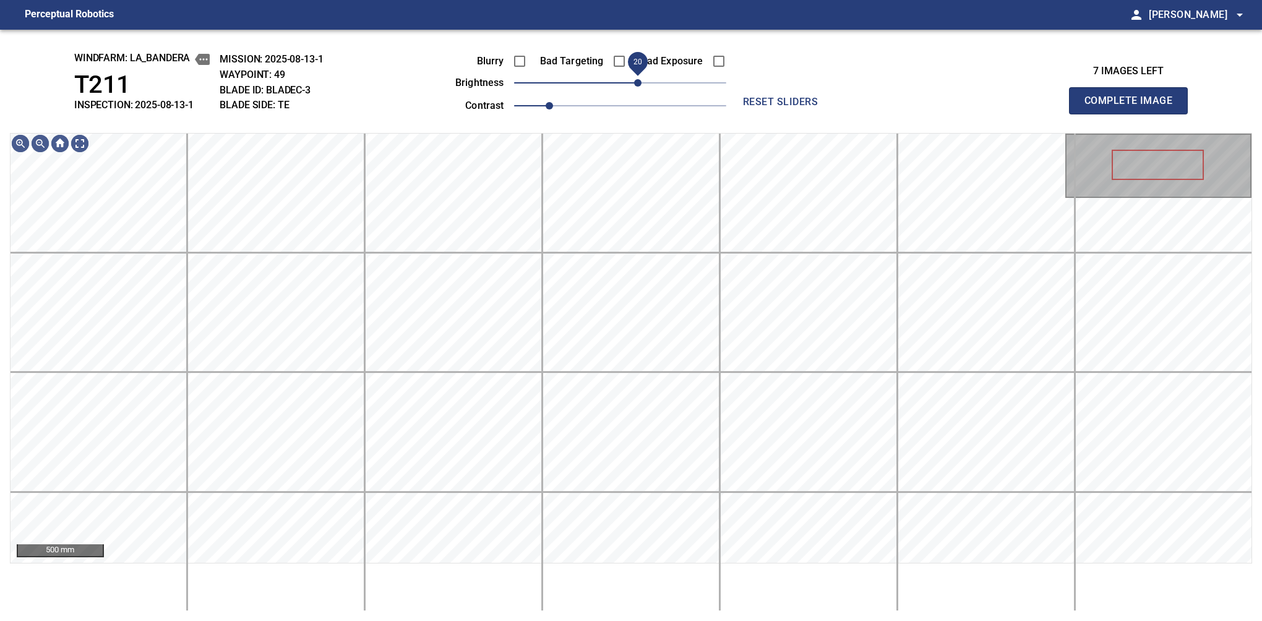
click at [640, 87] on span "20" at bounding box center [637, 82] width 7 height 7
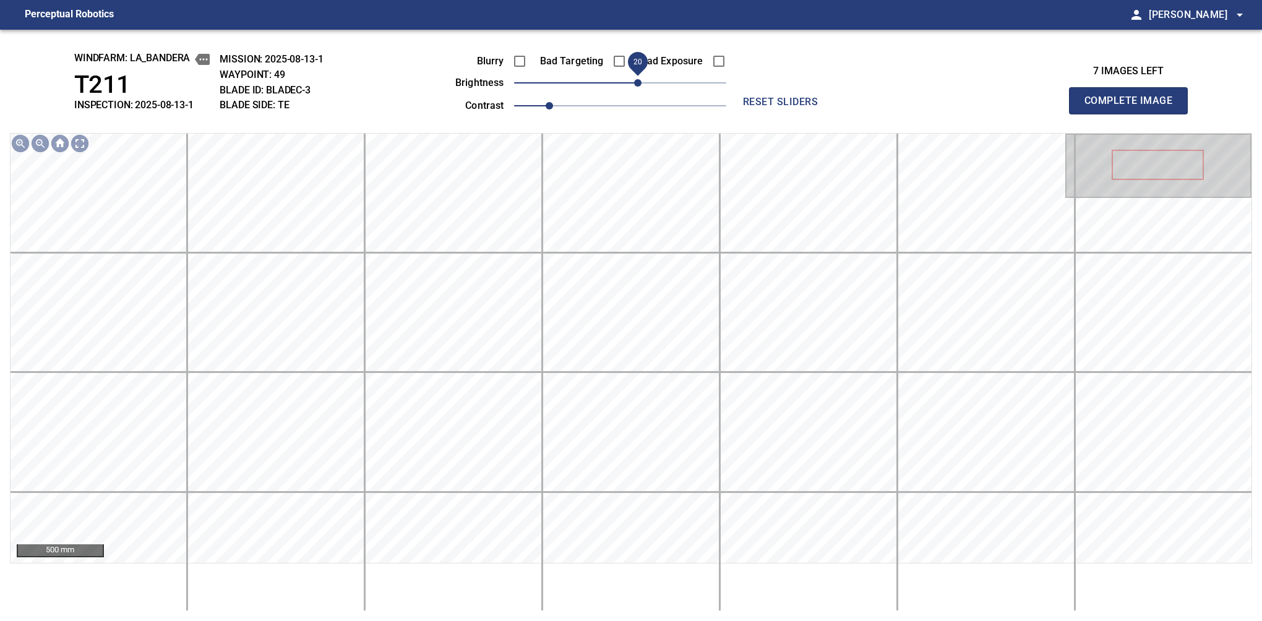
click at [1134, 114] on button "Complete Image" at bounding box center [1128, 100] width 119 height 27
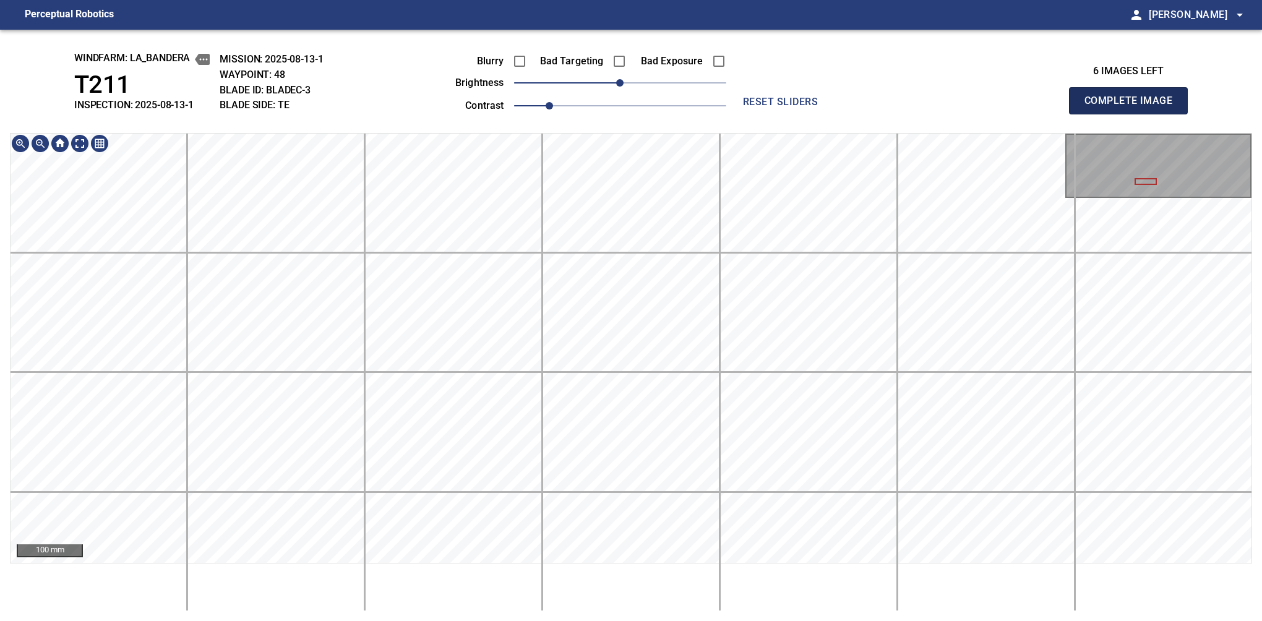
click at [1134, 114] on button "Complete Image" at bounding box center [1128, 100] width 119 height 27
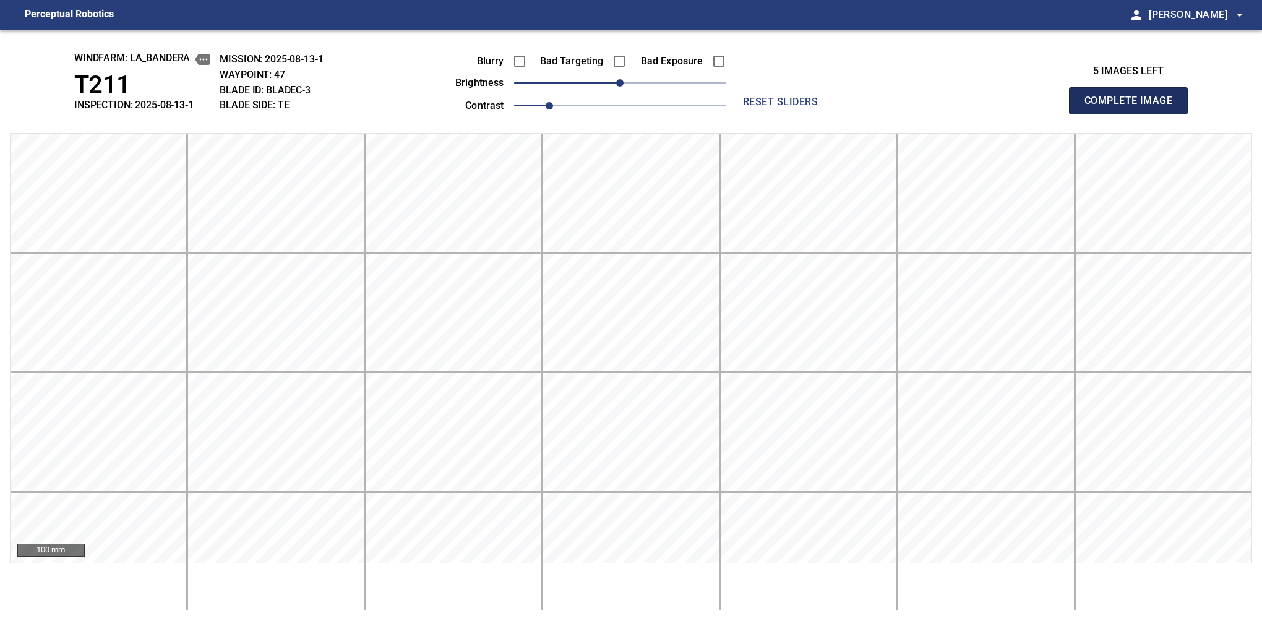
click at [1134, 114] on button "Complete Image" at bounding box center [1128, 100] width 119 height 27
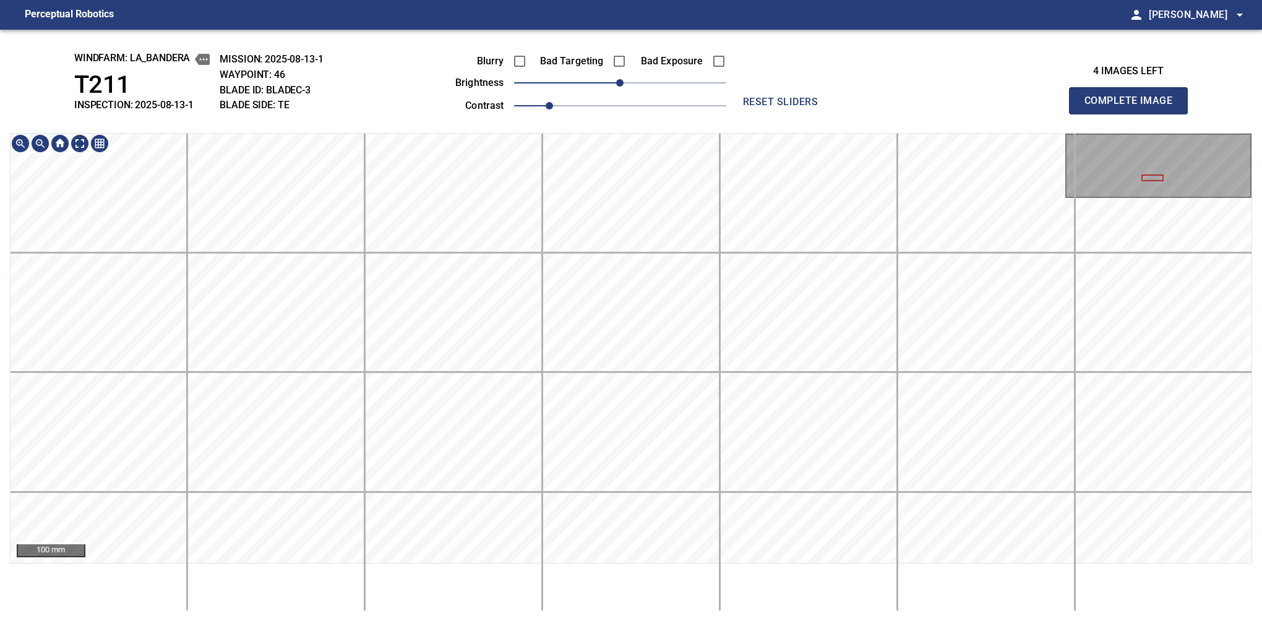
click at [1134, 114] on button "Complete Image" at bounding box center [1128, 100] width 119 height 27
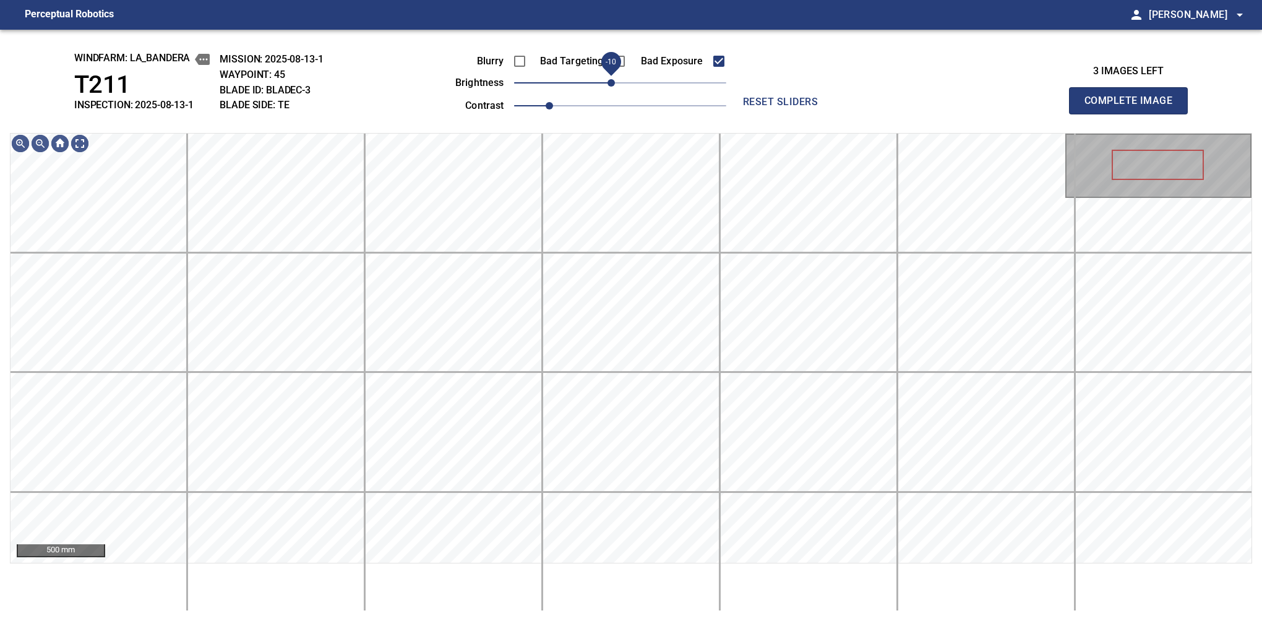
drag, startPoint x: 616, startPoint y: 87, endPoint x: 611, endPoint y: 92, distance: 6.6
click at [611, 87] on span "-10" at bounding box center [611, 82] width 7 height 7
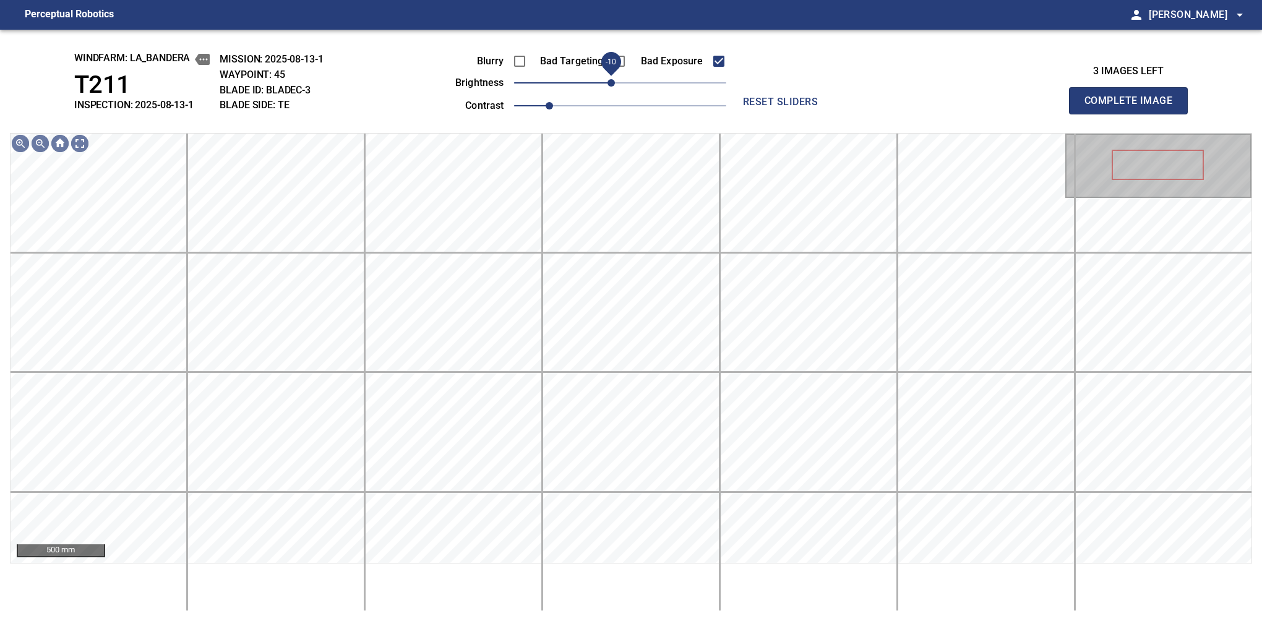
click at [1134, 114] on button "Complete Image" at bounding box center [1128, 100] width 119 height 27
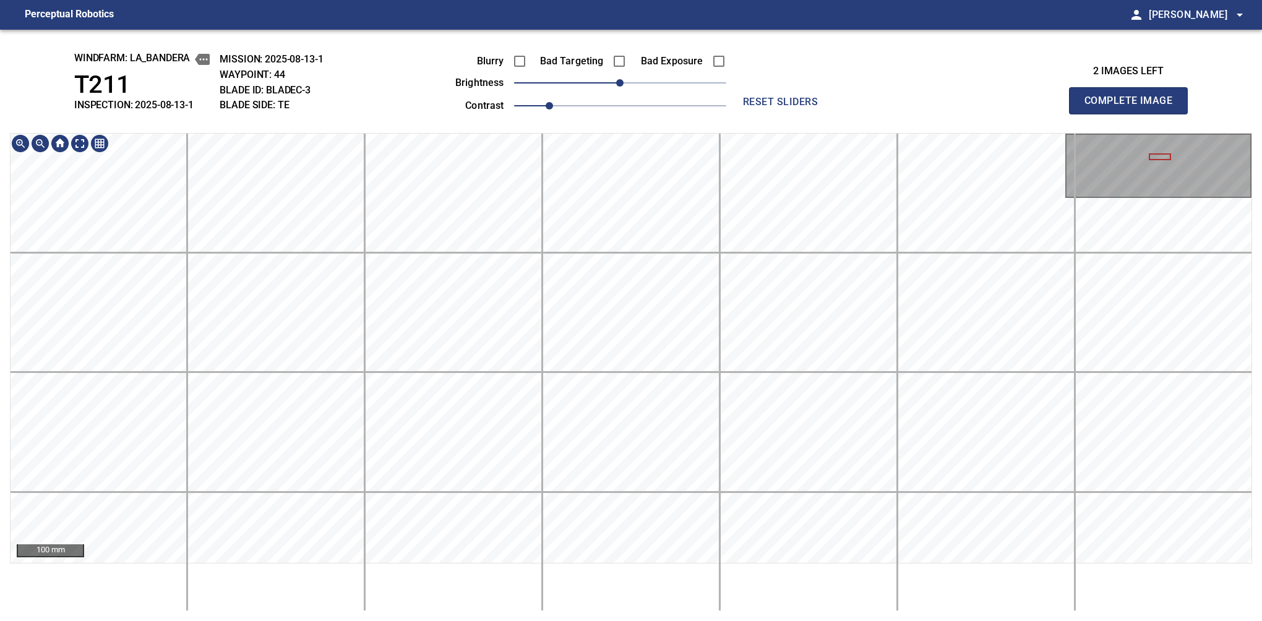
click at [646, 585] on div "100 mm" at bounding box center [631, 372] width 1243 height 478
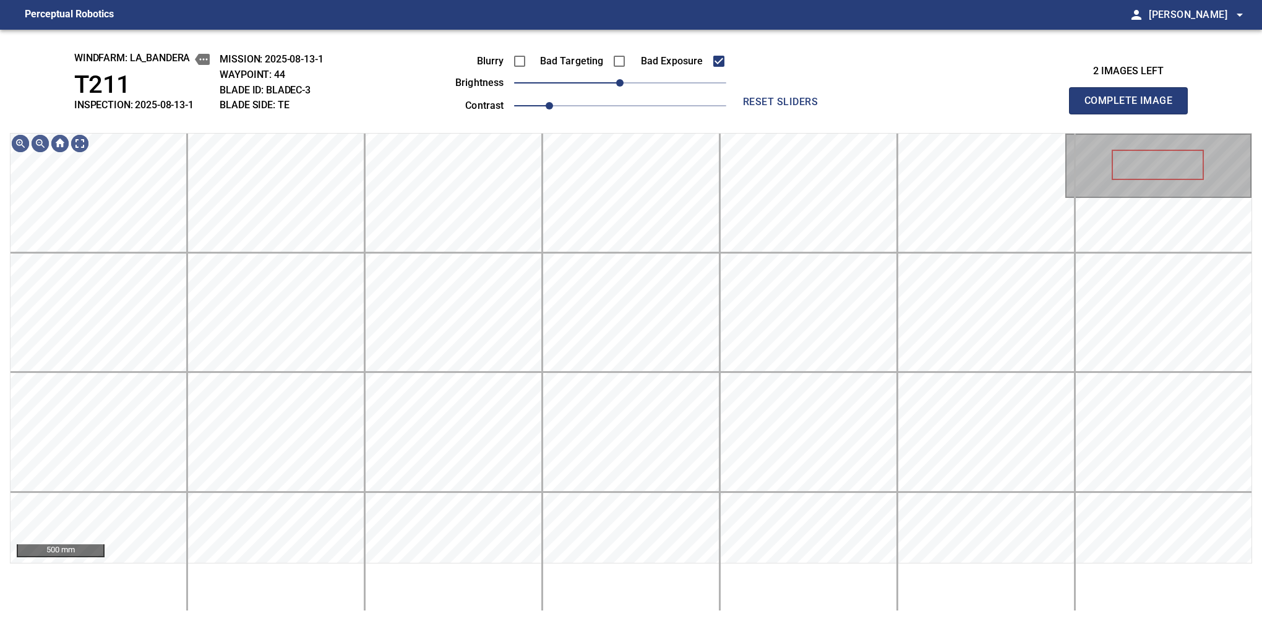
click at [1134, 114] on button "Complete Image" at bounding box center [1128, 100] width 119 height 27
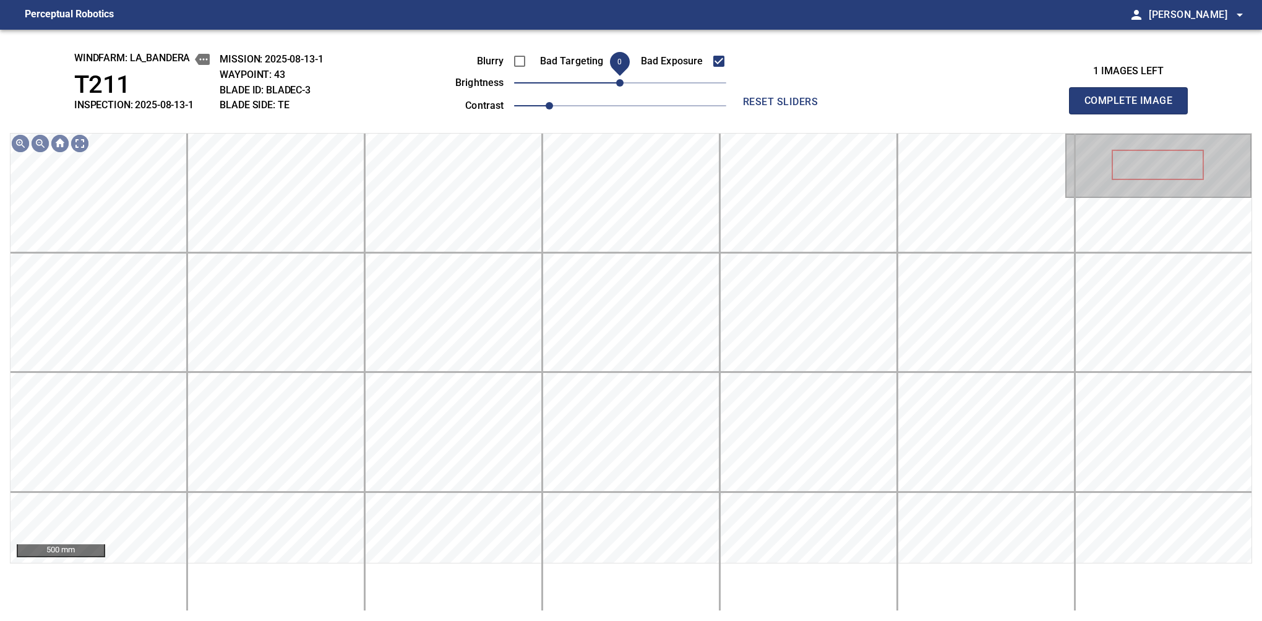
click at [616, 87] on span "0" at bounding box center [619, 82] width 7 height 7
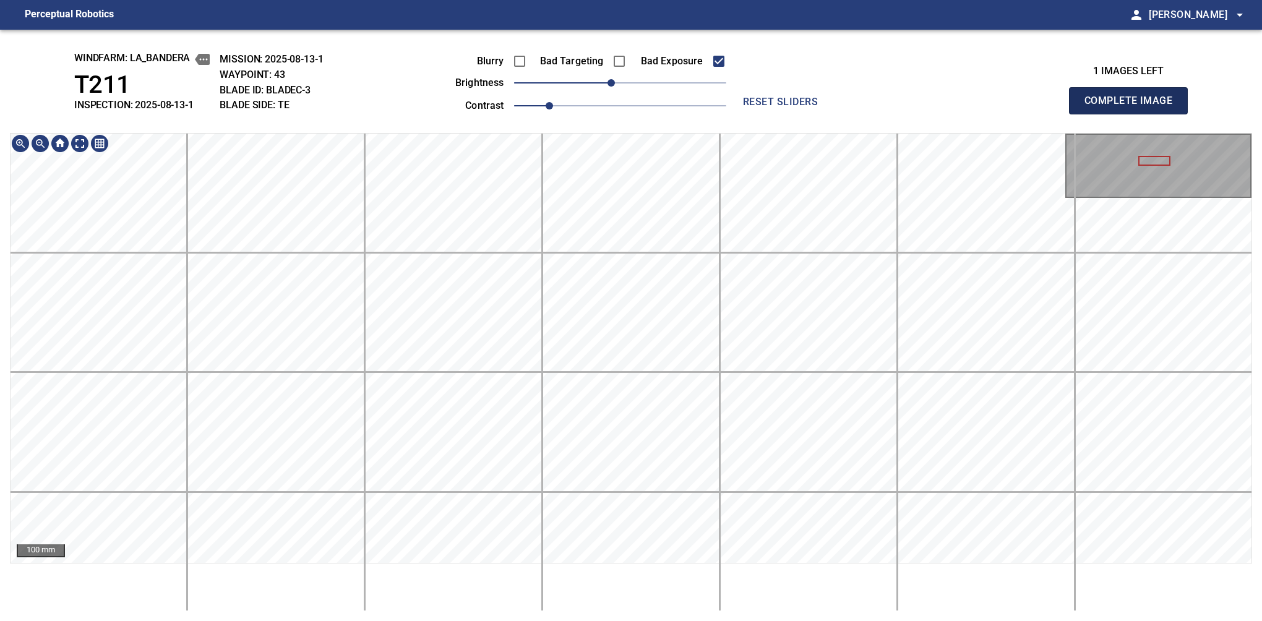
click at [1134, 114] on button "Complete Image" at bounding box center [1128, 100] width 119 height 27
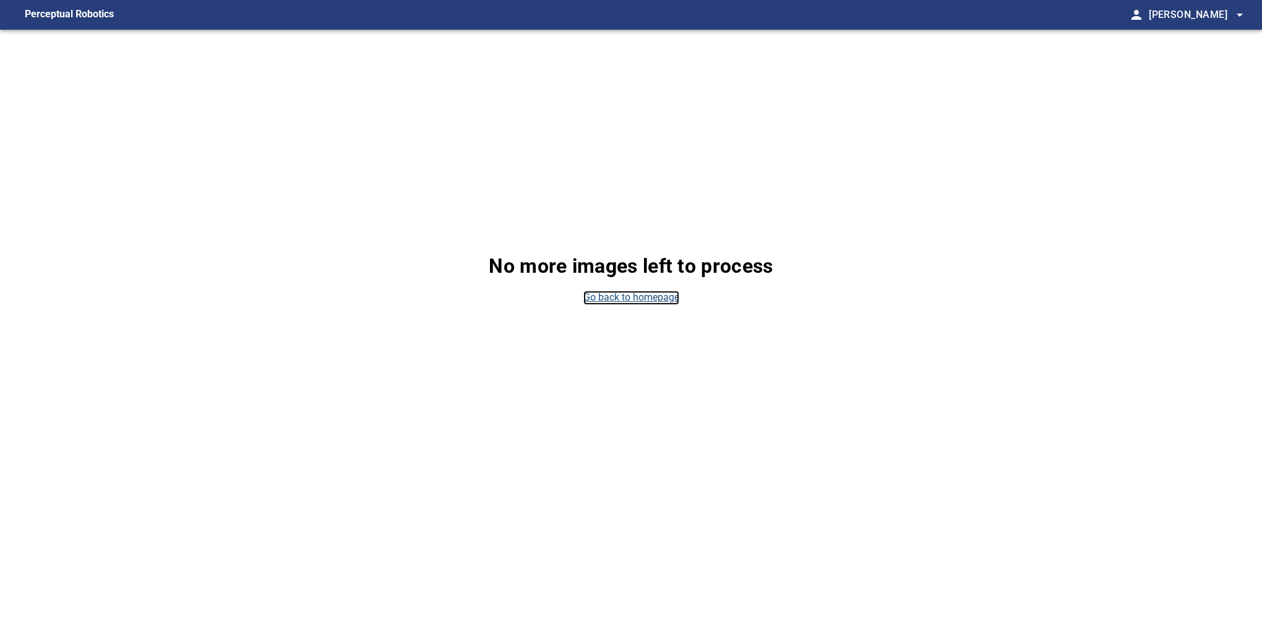
click at [639, 297] on link "Go back to homepage" at bounding box center [632, 298] width 96 height 14
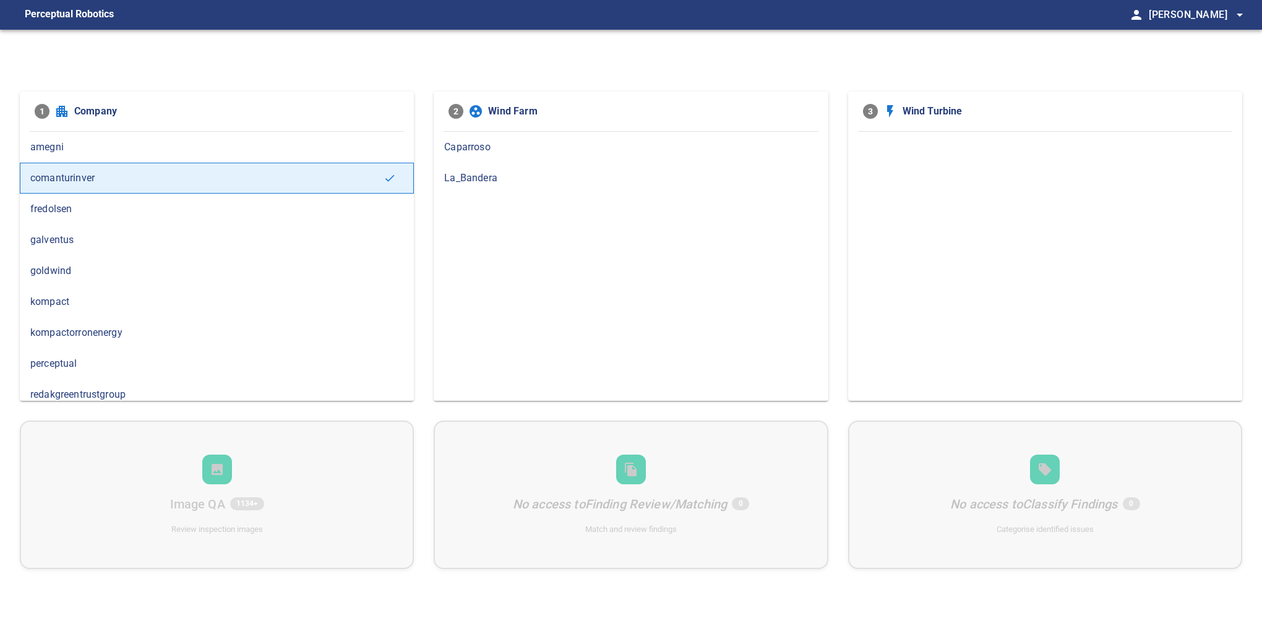
click at [495, 176] on span "La_Bandera" at bounding box center [630, 178] width 373 height 15
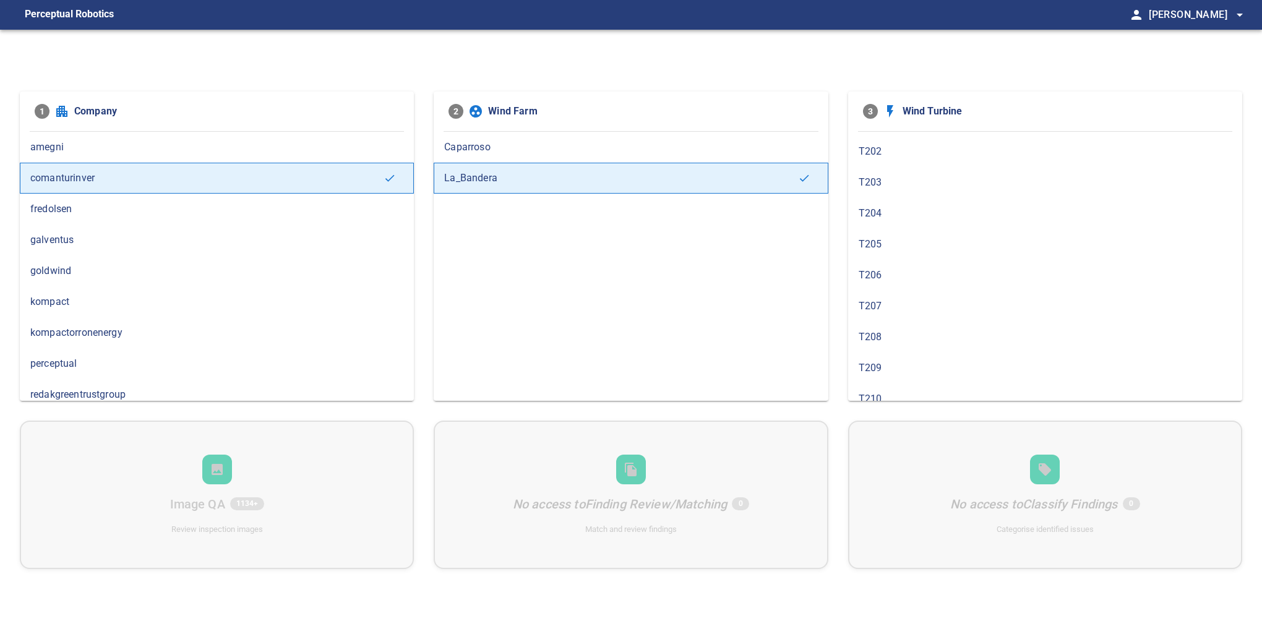
scroll to position [372, 0]
click at [842, 361] on div "1 Company amegni comanturinver fredolsen galventus goldwind kompact kompactorro…" at bounding box center [631, 246] width 1223 height 309
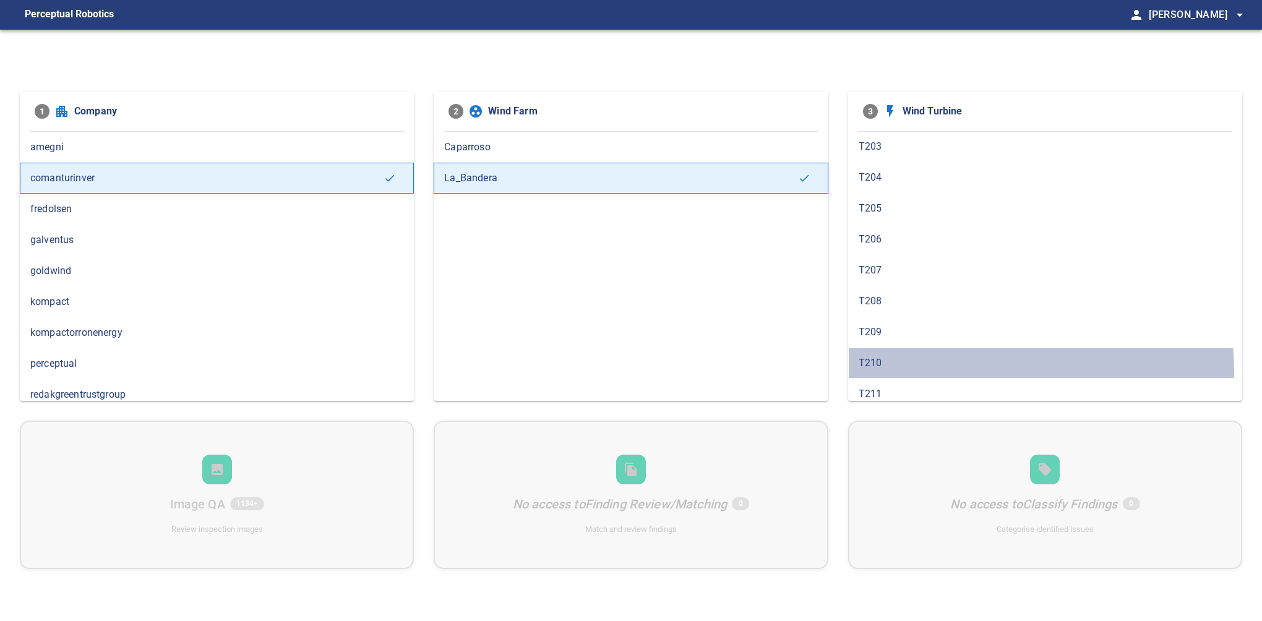
click at [872, 368] on div "T210" at bounding box center [1045, 363] width 394 height 31
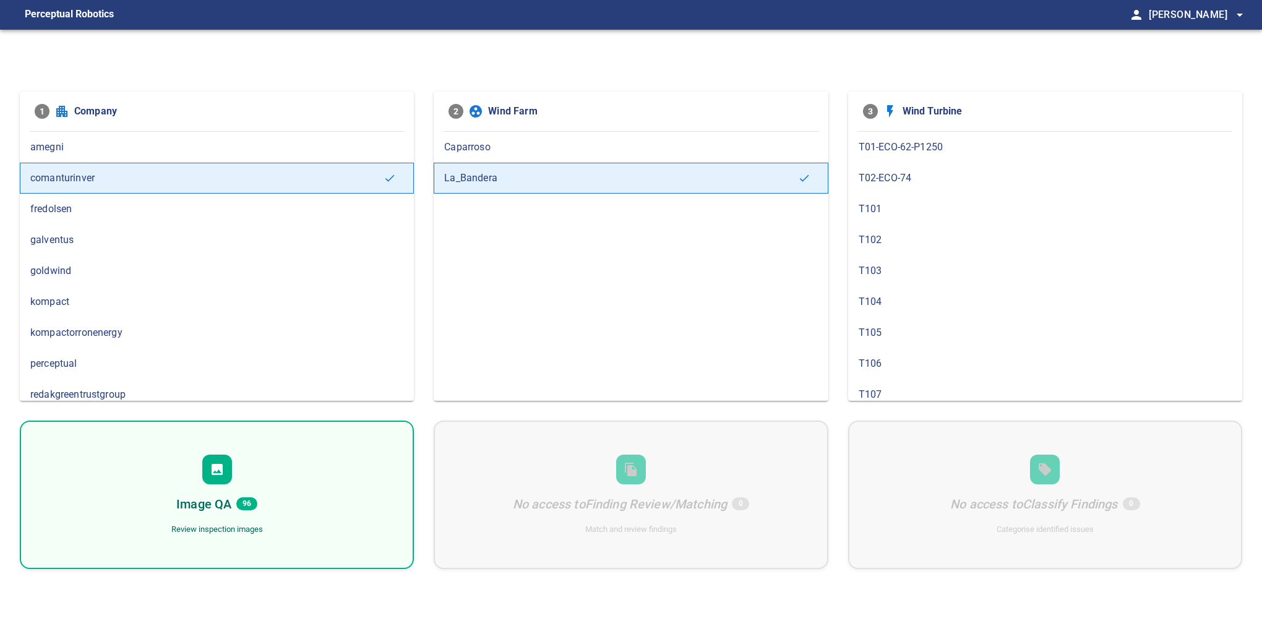
click at [279, 478] on div "Image QA 96 Review inspection images" at bounding box center [217, 495] width 394 height 149
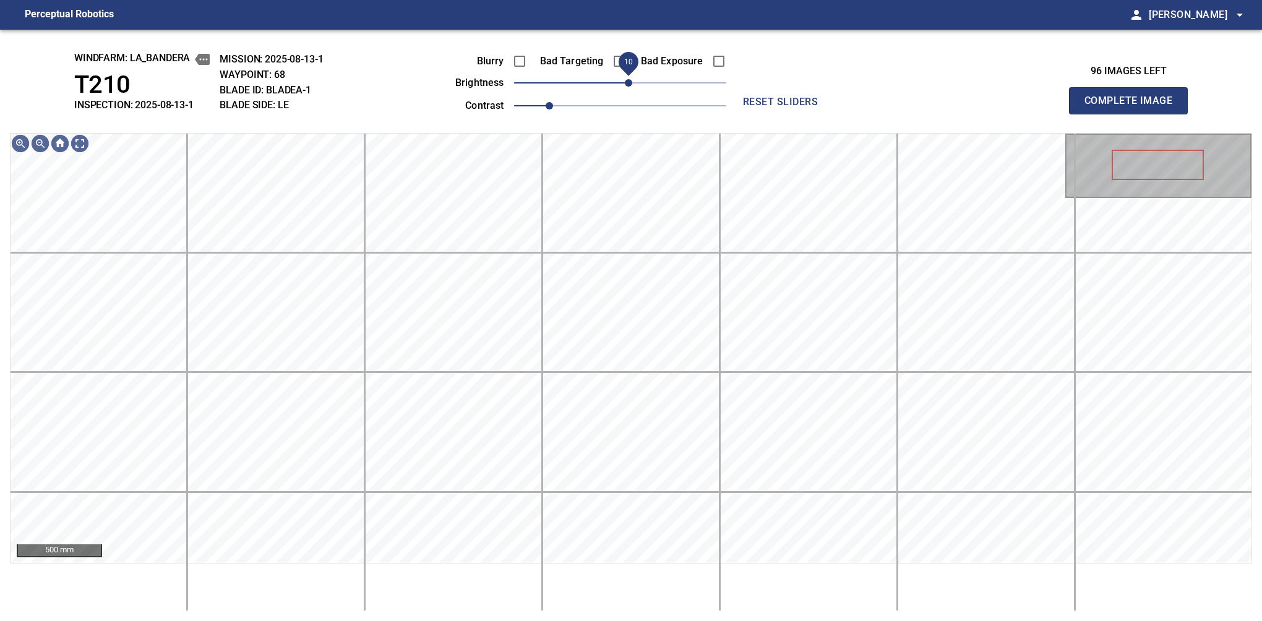
click at [626, 82] on span "10" at bounding box center [628, 82] width 7 height 7
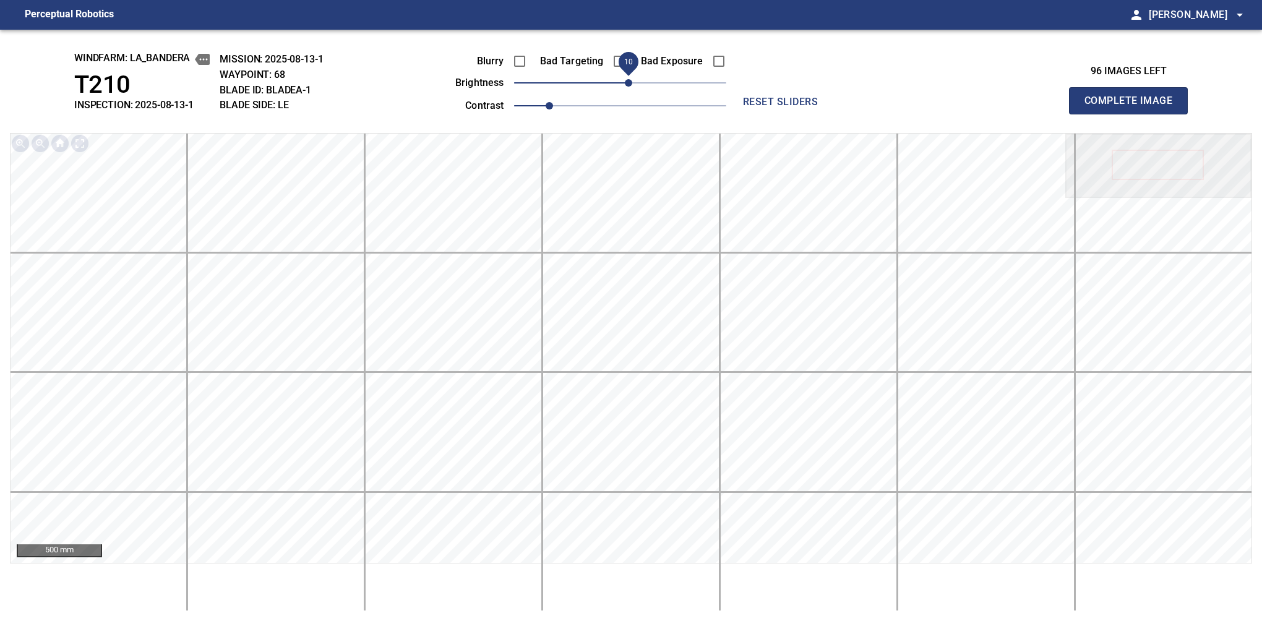
click at [1134, 114] on button "Complete Image" at bounding box center [1128, 100] width 119 height 27
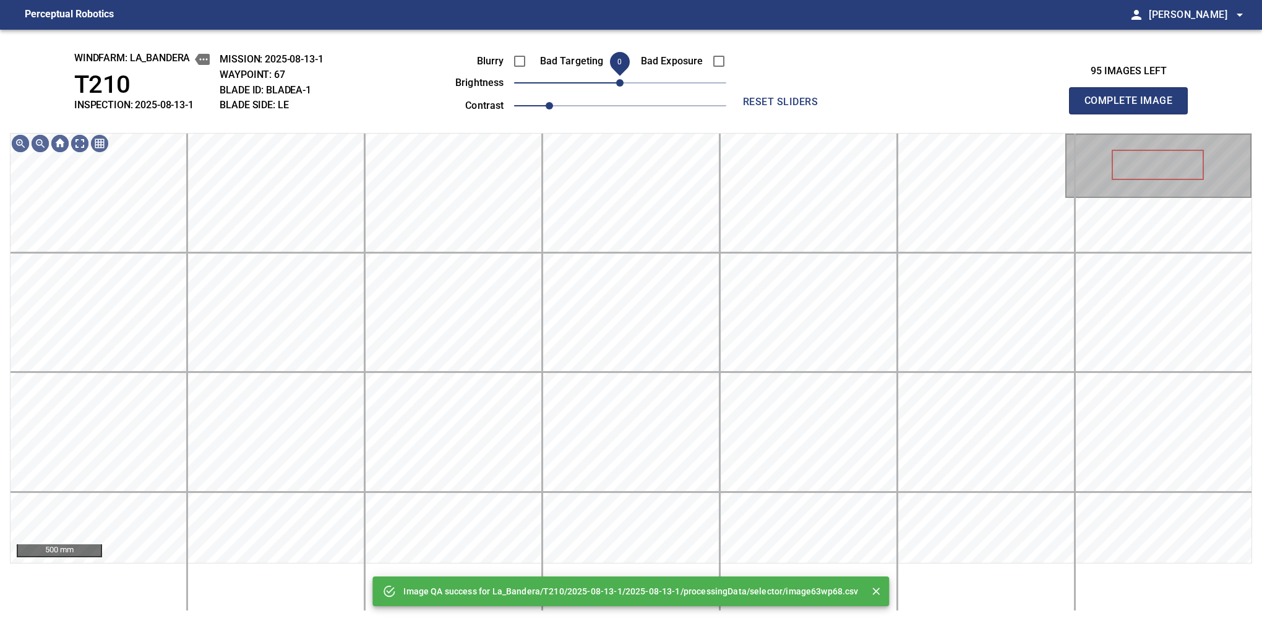
drag, startPoint x: 619, startPoint y: 85, endPoint x: 621, endPoint y: 93, distance: 8.4
click at [621, 87] on span "0" at bounding box center [619, 82] width 7 height 7
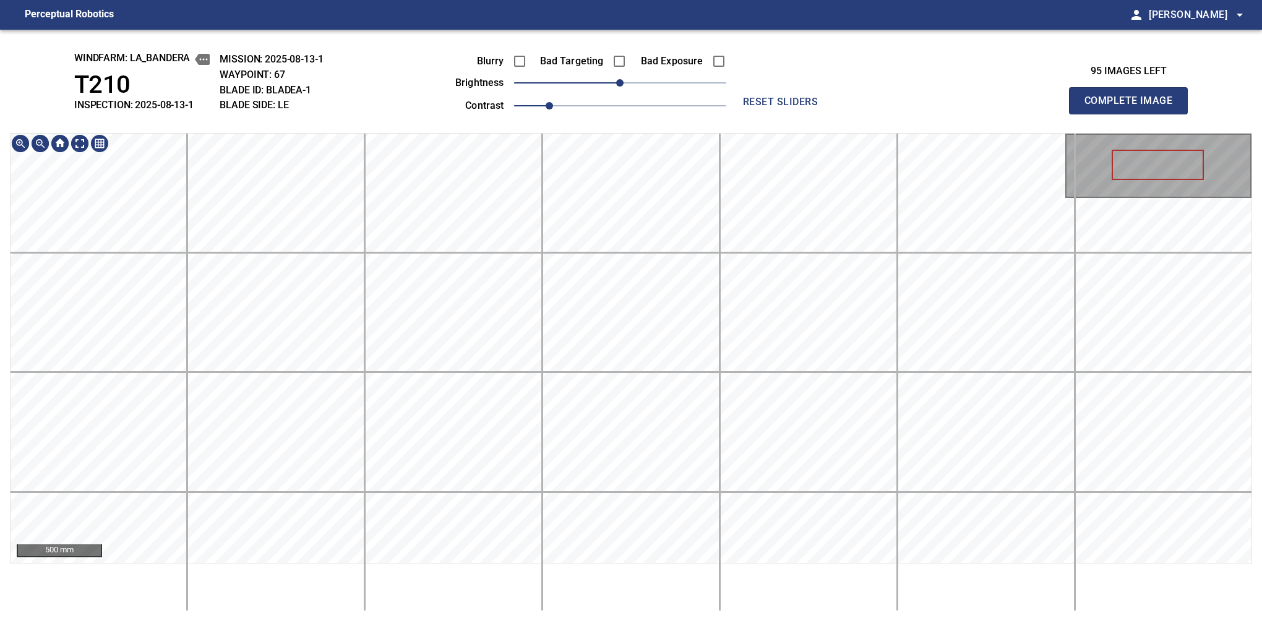
click at [1134, 114] on button "Complete Image" at bounding box center [1128, 100] width 119 height 27
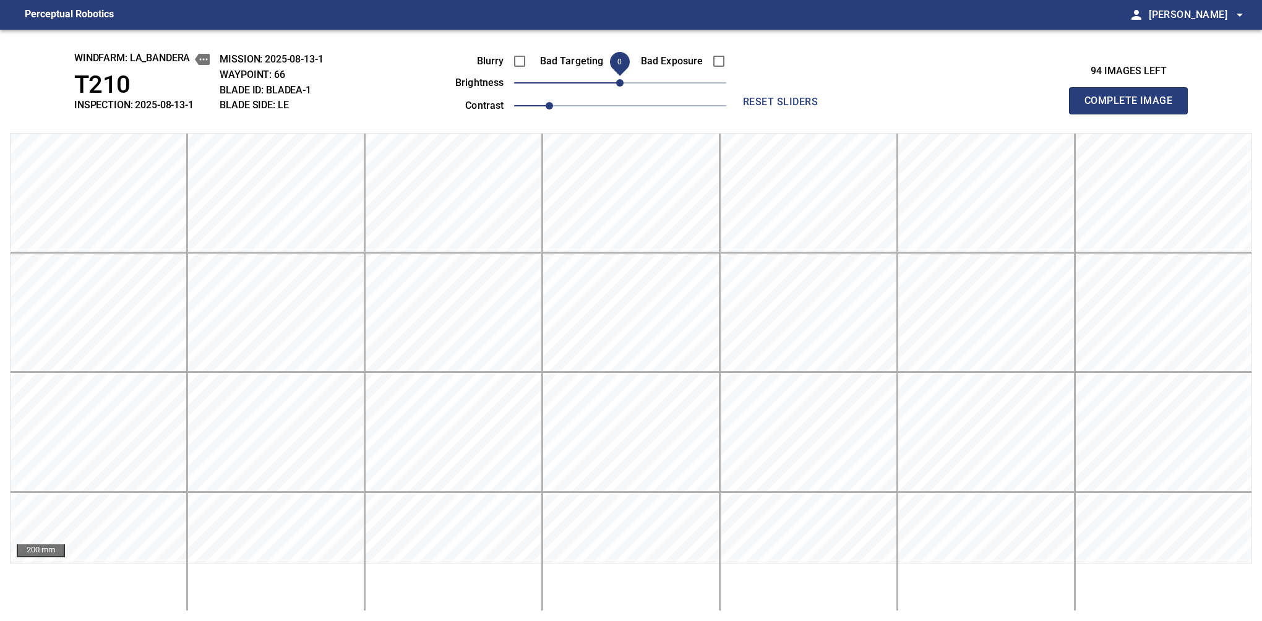
click at [1134, 114] on button "Complete Image" at bounding box center [1128, 100] width 119 height 27
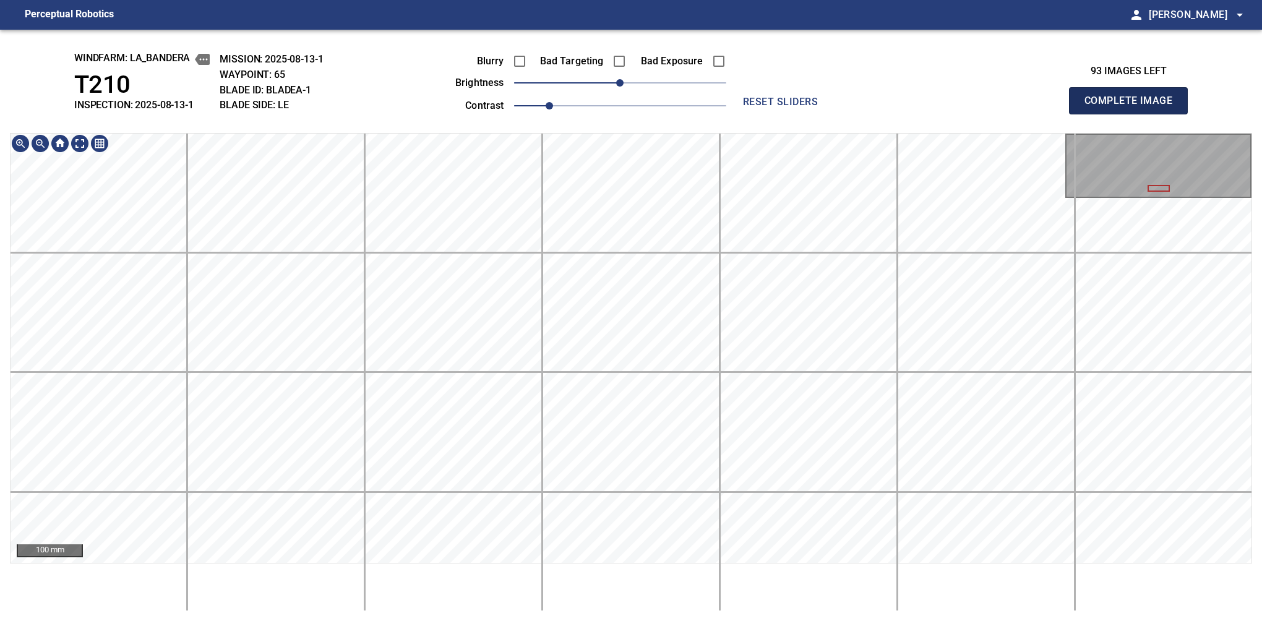
click at [1134, 114] on button "Complete Image" at bounding box center [1128, 100] width 119 height 27
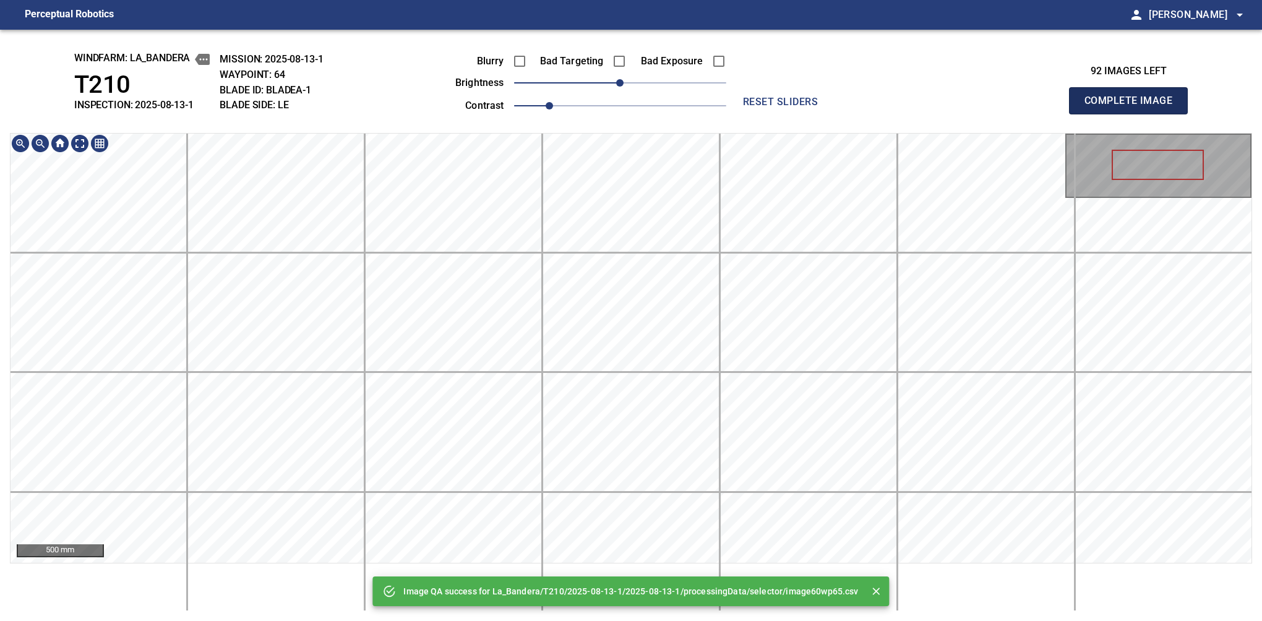
click at [1134, 114] on button "Complete Image" at bounding box center [1128, 100] width 119 height 27
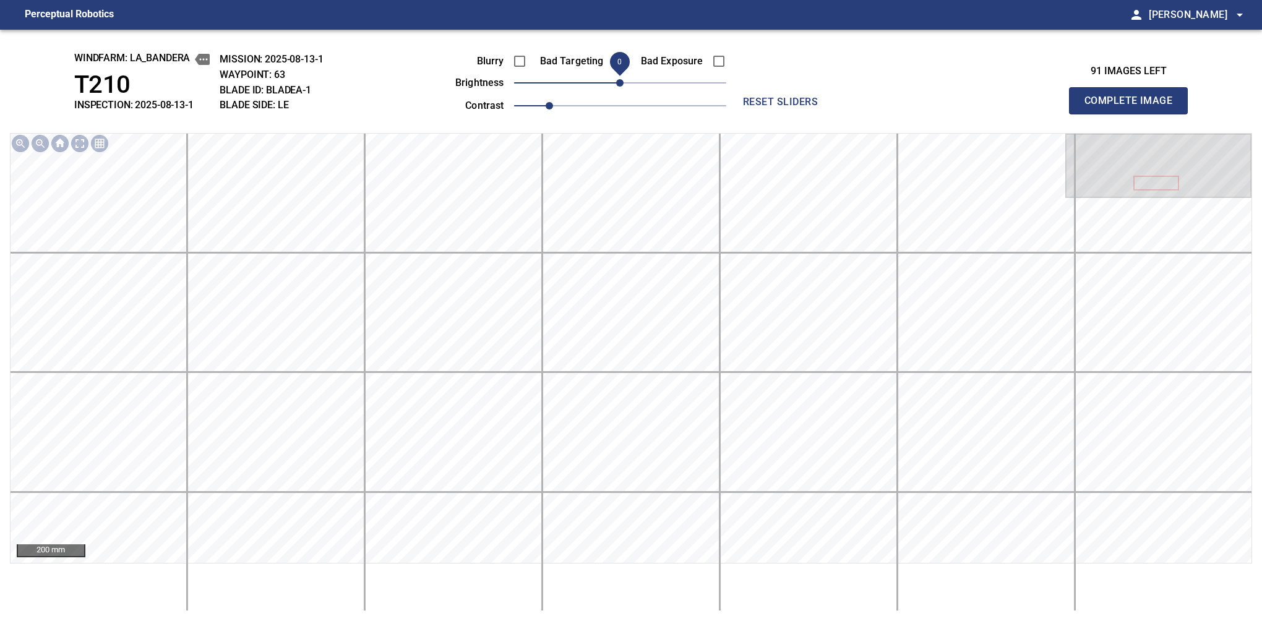
drag, startPoint x: 1134, startPoint y: 114, endPoint x: 621, endPoint y: 116, distance: 512.4
click at [1134, 114] on button "Complete Image" at bounding box center [1128, 100] width 119 height 27
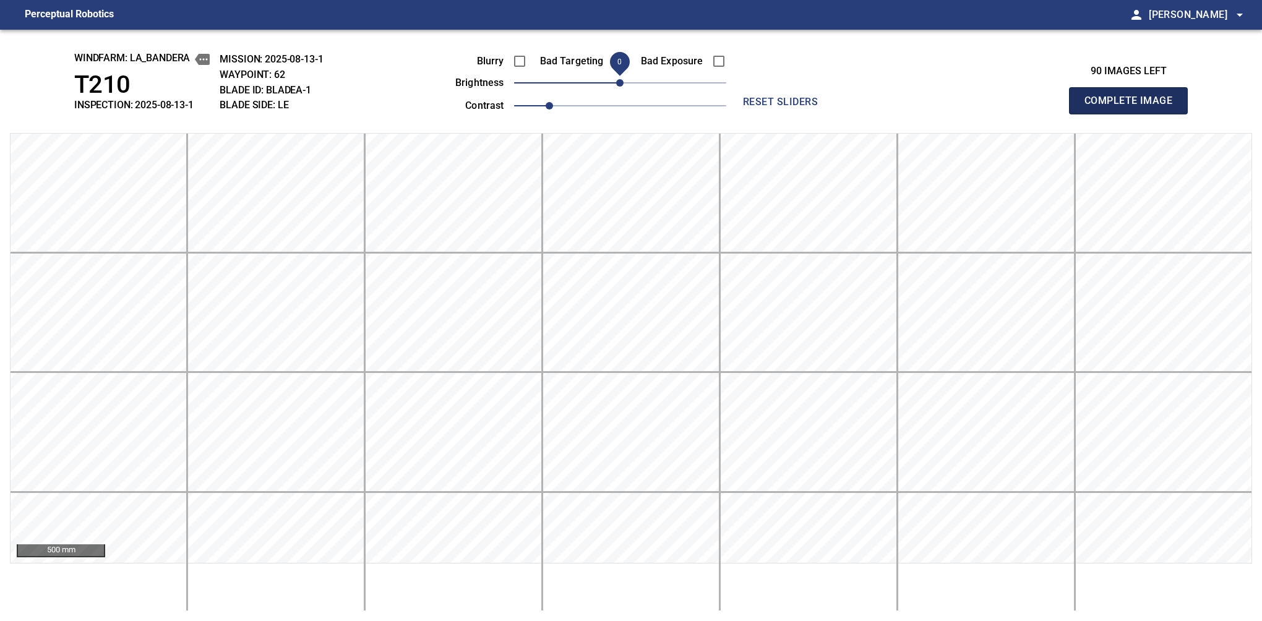
click at [1134, 114] on button "Complete Image" at bounding box center [1128, 100] width 119 height 27
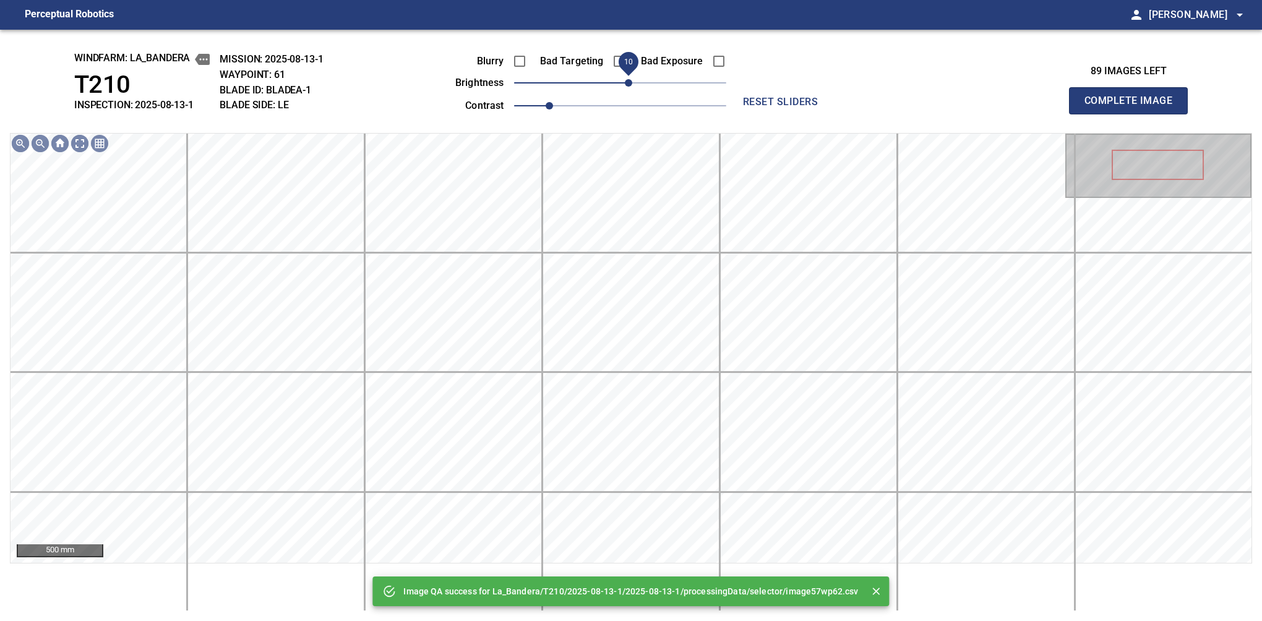
click at [628, 84] on span "10" at bounding box center [628, 82] width 7 height 7
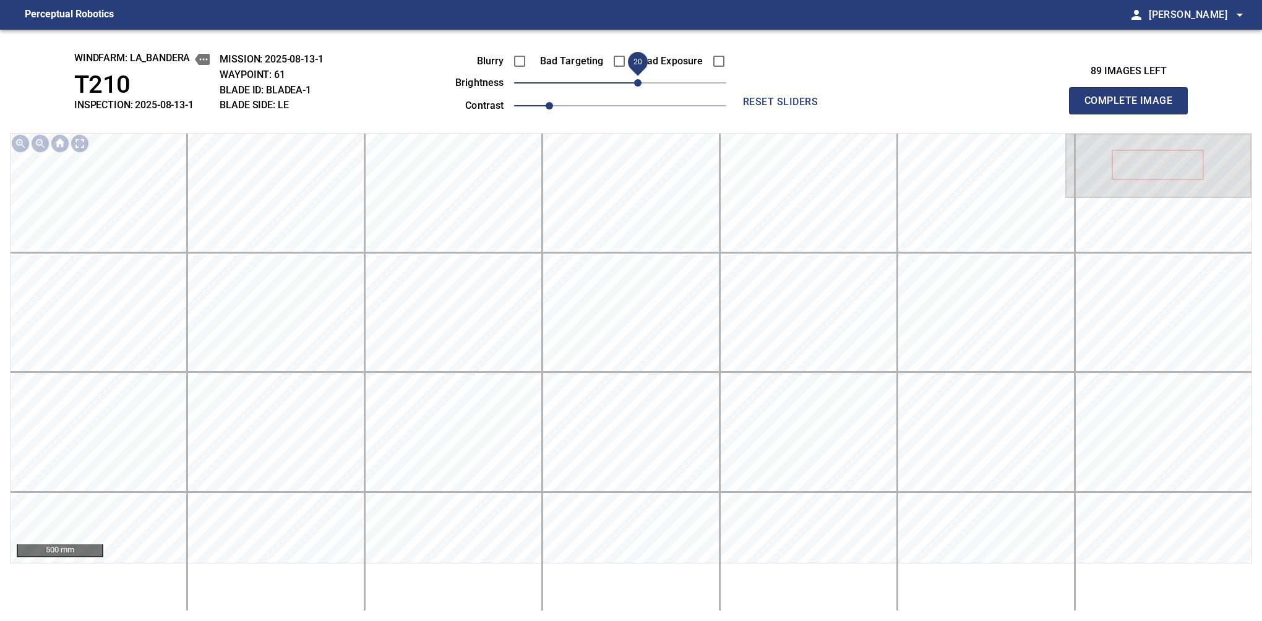
drag, startPoint x: 632, startPoint y: 87, endPoint x: 636, endPoint y: 78, distance: 9.7
click at [636, 79] on span "20" at bounding box center [637, 82] width 7 height 7
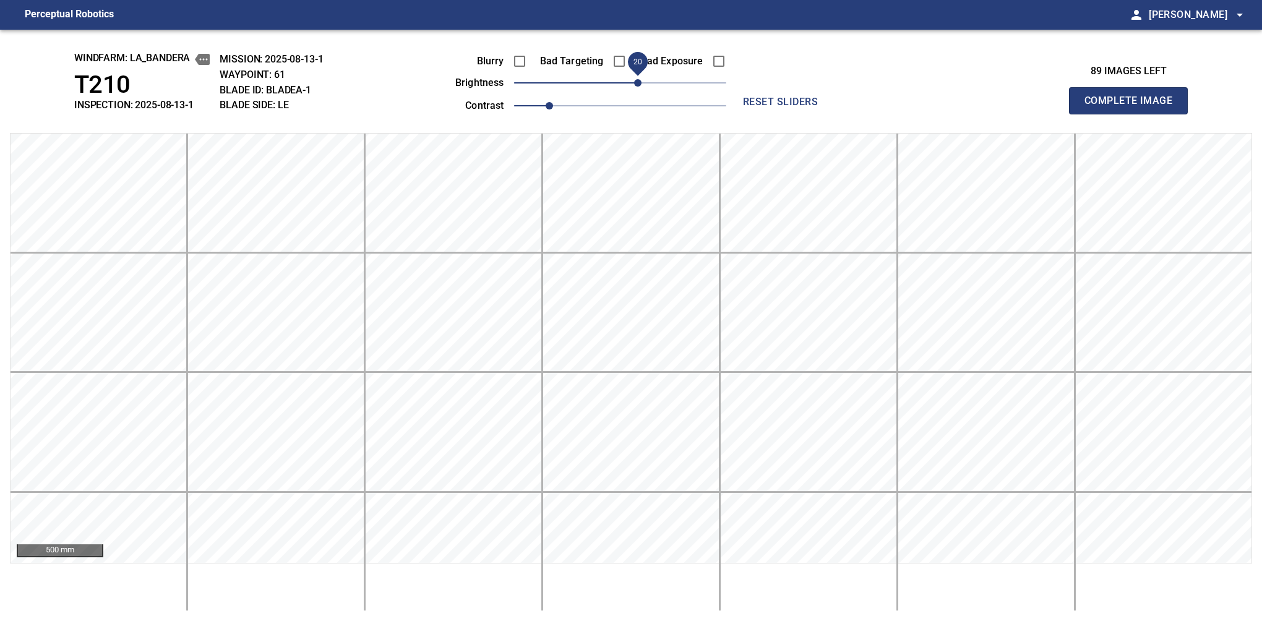
click at [1134, 114] on button "Complete Image" at bounding box center [1128, 100] width 119 height 27
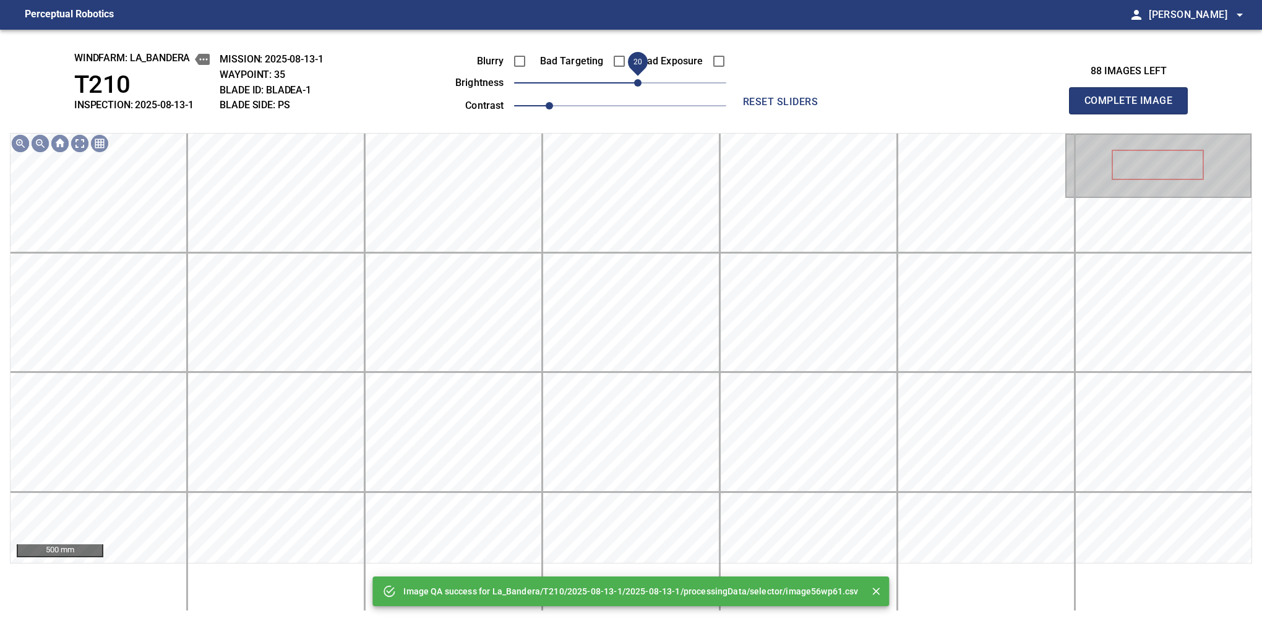
click at [634, 84] on span "20" at bounding box center [637, 82] width 7 height 7
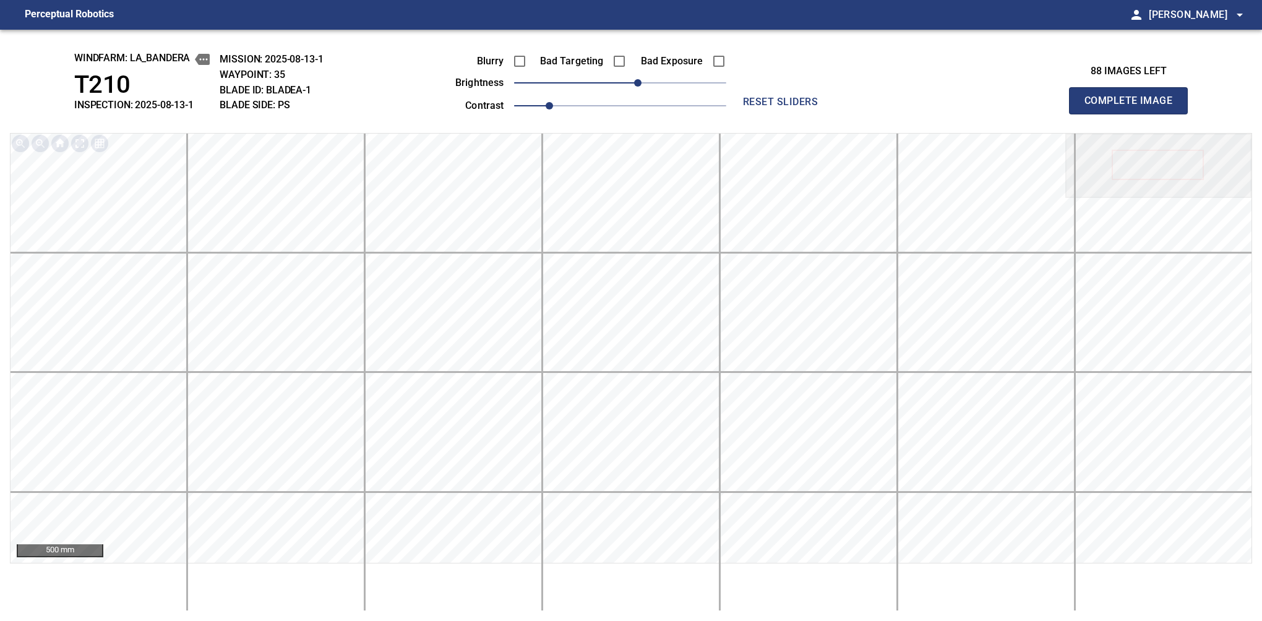
click at [1134, 114] on button "Complete Image" at bounding box center [1128, 100] width 119 height 27
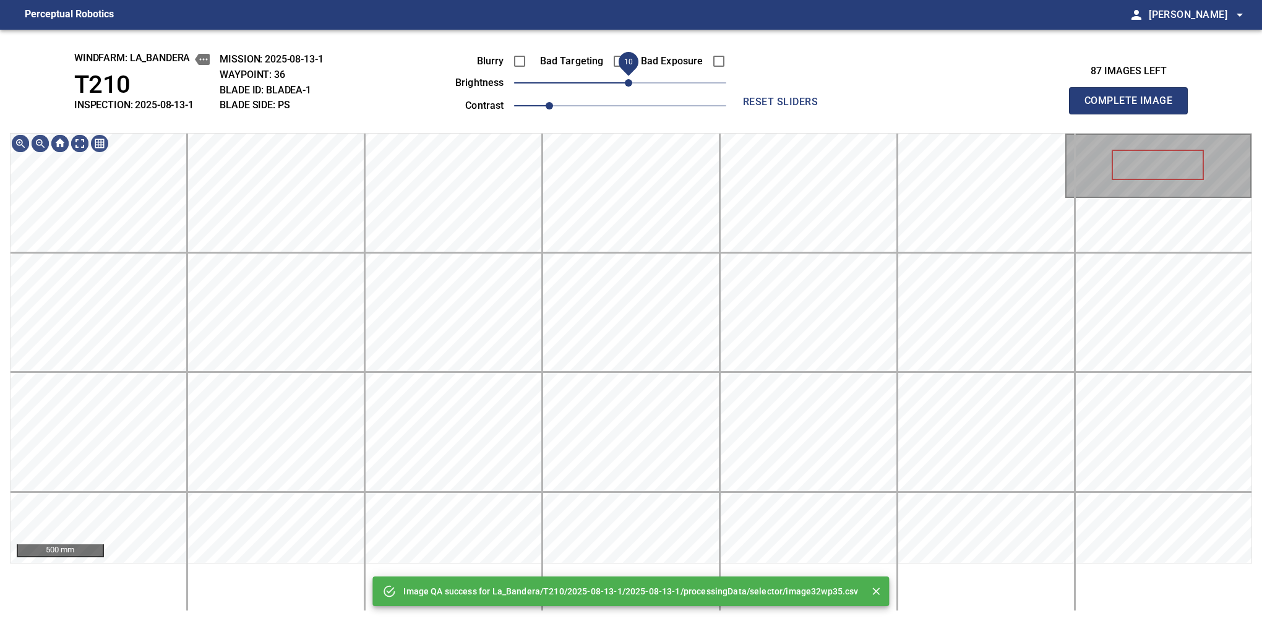
click at [626, 87] on span "10" at bounding box center [628, 82] width 7 height 7
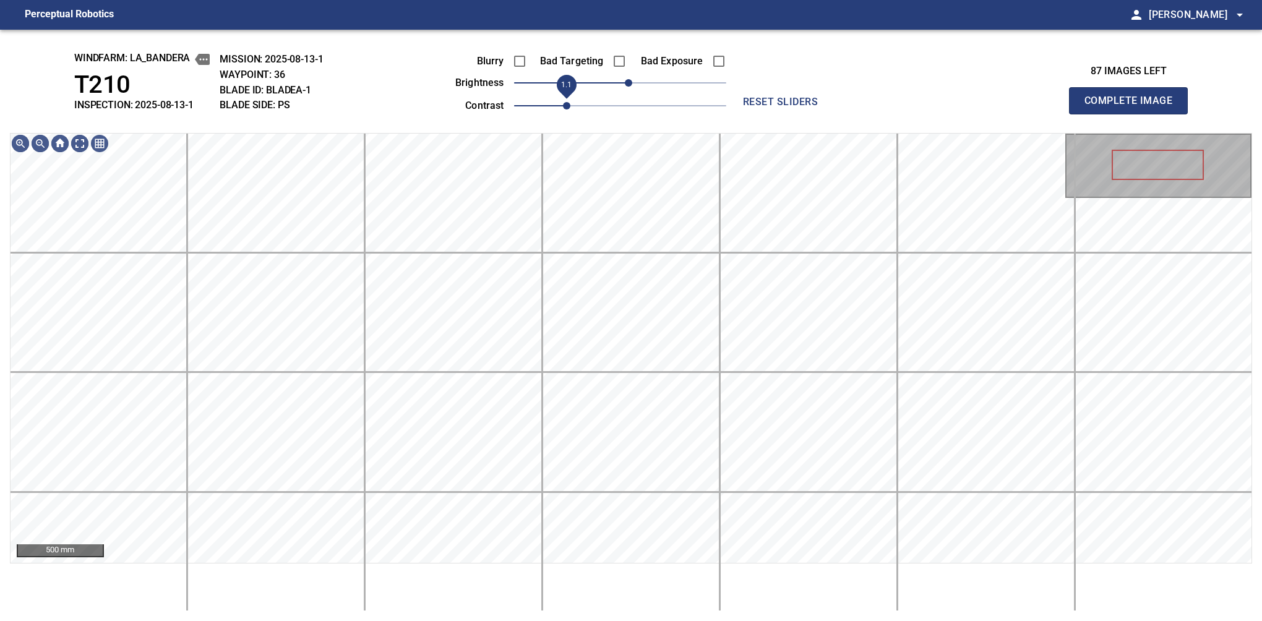
drag, startPoint x: 558, startPoint y: 108, endPoint x: 564, endPoint y: 108, distance: 6.8
click at [564, 108] on span "1.1" at bounding box center [566, 105] width 7 height 7
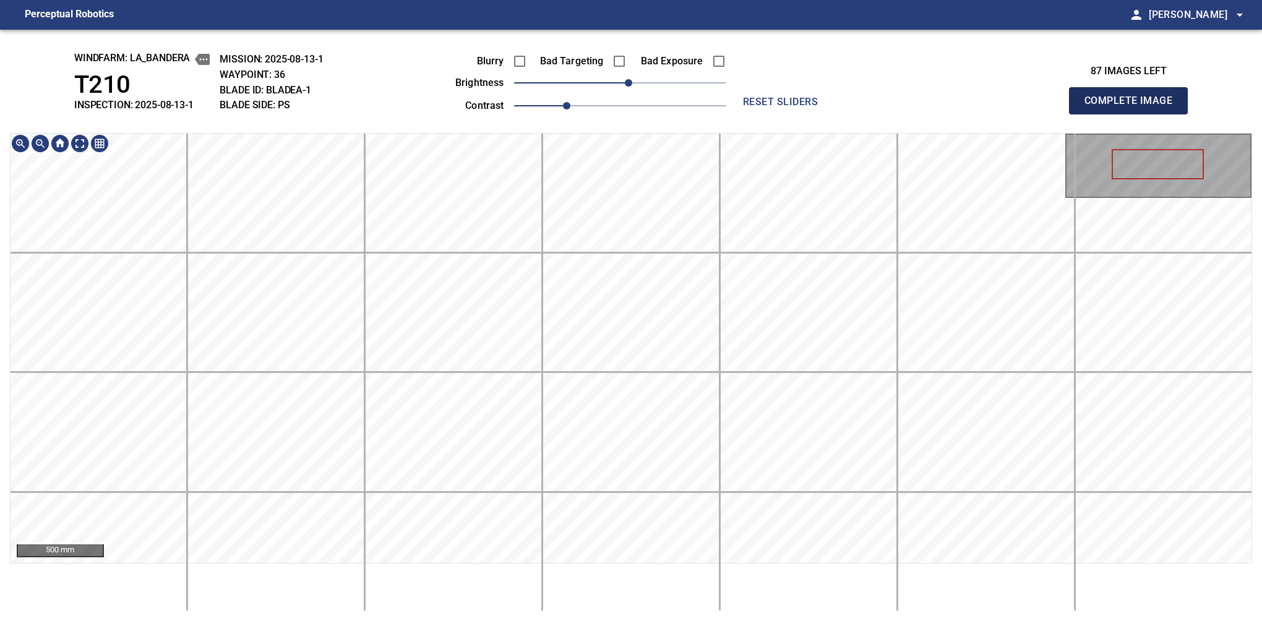
click at [1134, 114] on button "Complete Image" at bounding box center [1128, 100] width 119 height 27
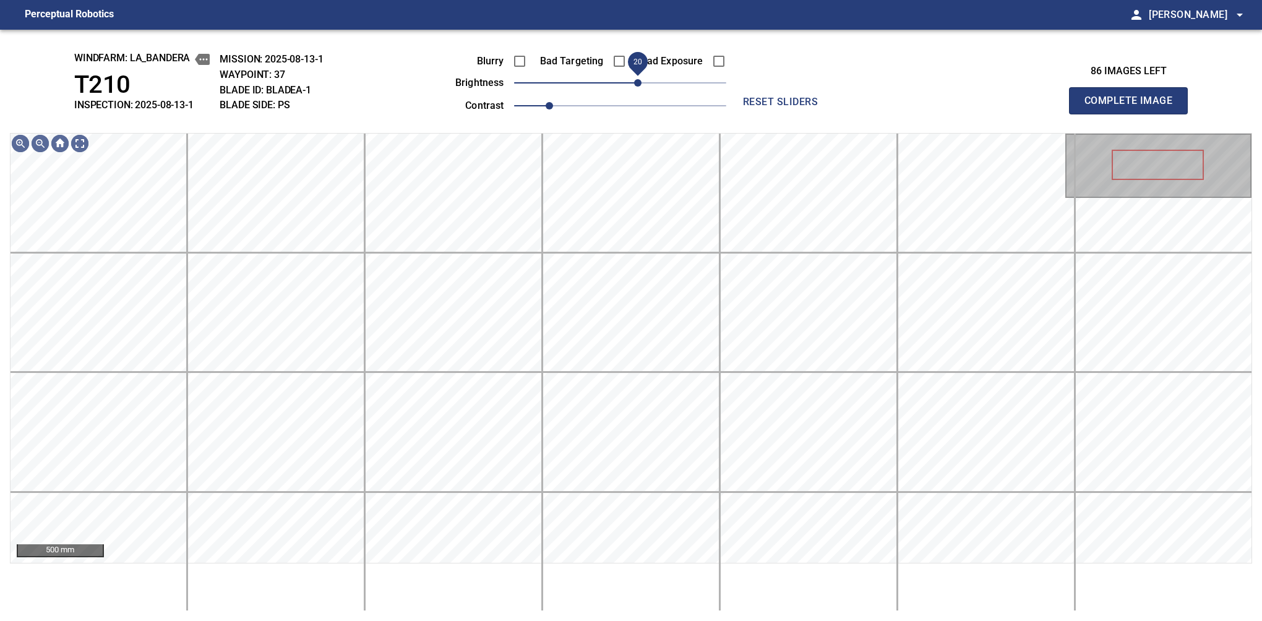
drag, startPoint x: 621, startPoint y: 87, endPoint x: 636, endPoint y: 79, distance: 17.2
click at [636, 79] on span "20" at bounding box center [637, 82] width 7 height 7
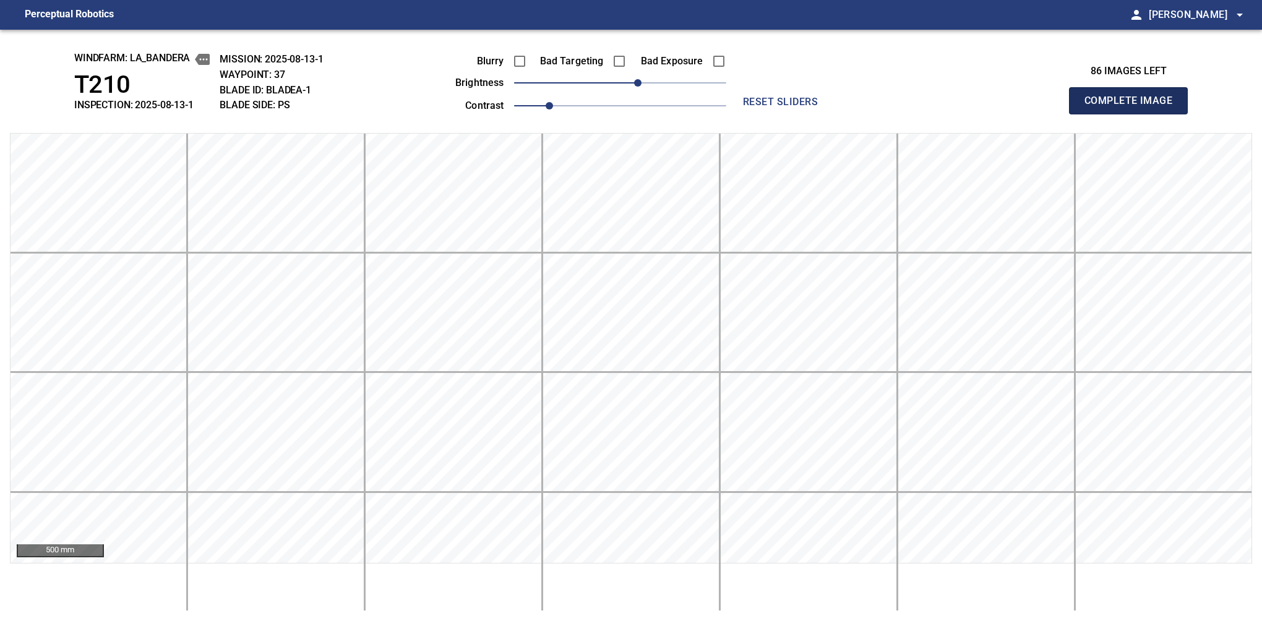
click at [1134, 114] on button "Complete Image" at bounding box center [1128, 100] width 119 height 27
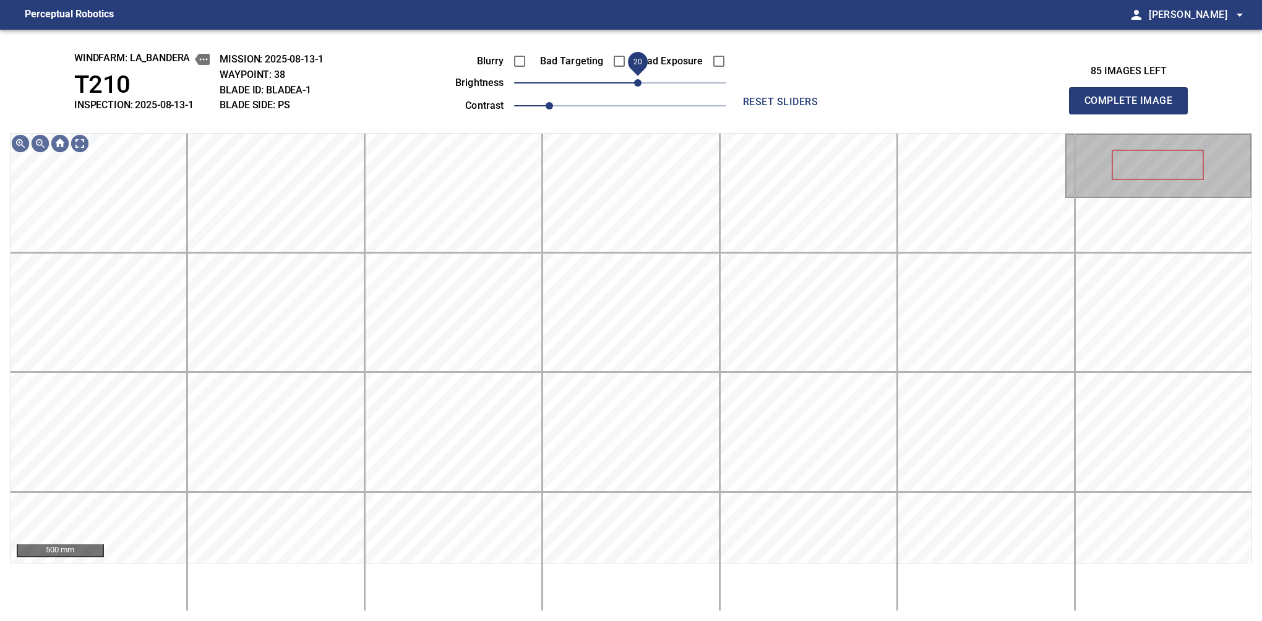
drag, startPoint x: 621, startPoint y: 85, endPoint x: 636, endPoint y: 79, distance: 16.9
click at [636, 79] on span "20" at bounding box center [637, 82] width 7 height 7
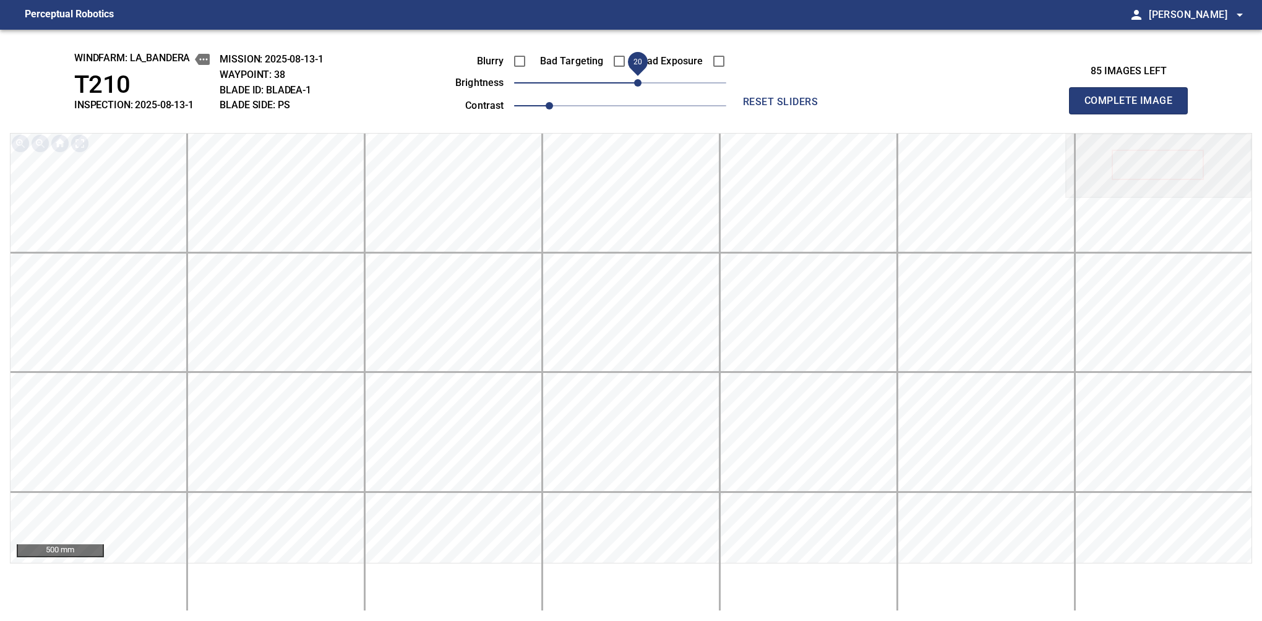
click at [1134, 114] on button "Complete Image" at bounding box center [1128, 100] width 119 height 27
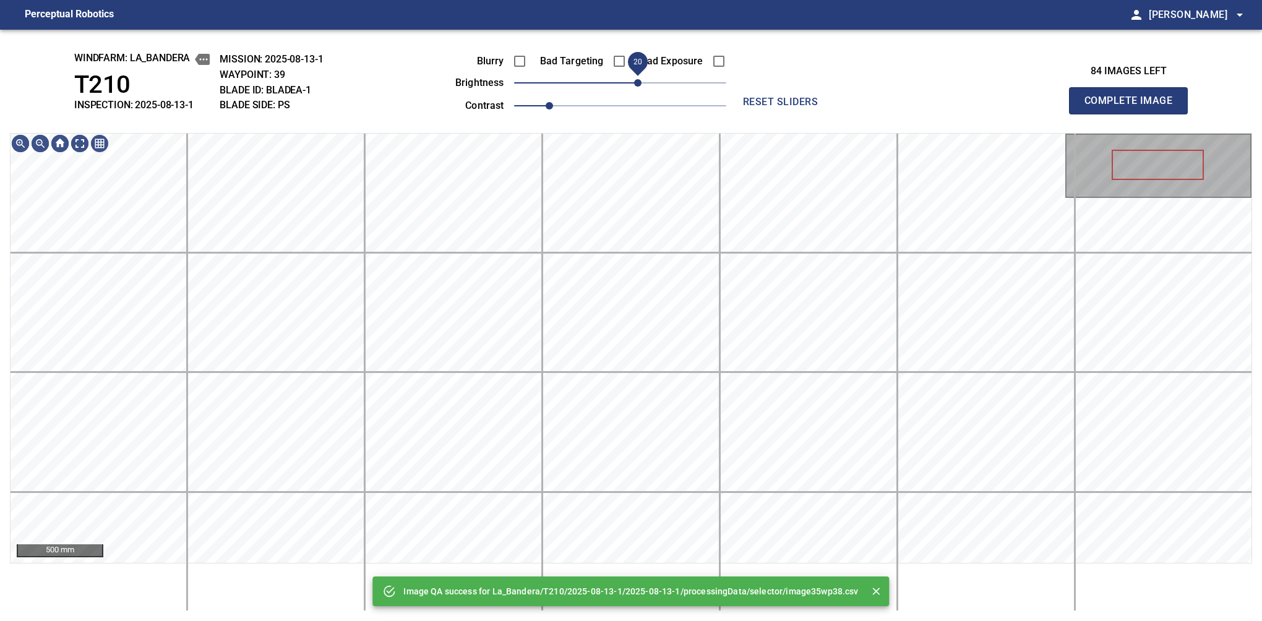
click at [634, 81] on span "20" at bounding box center [637, 82] width 7 height 7
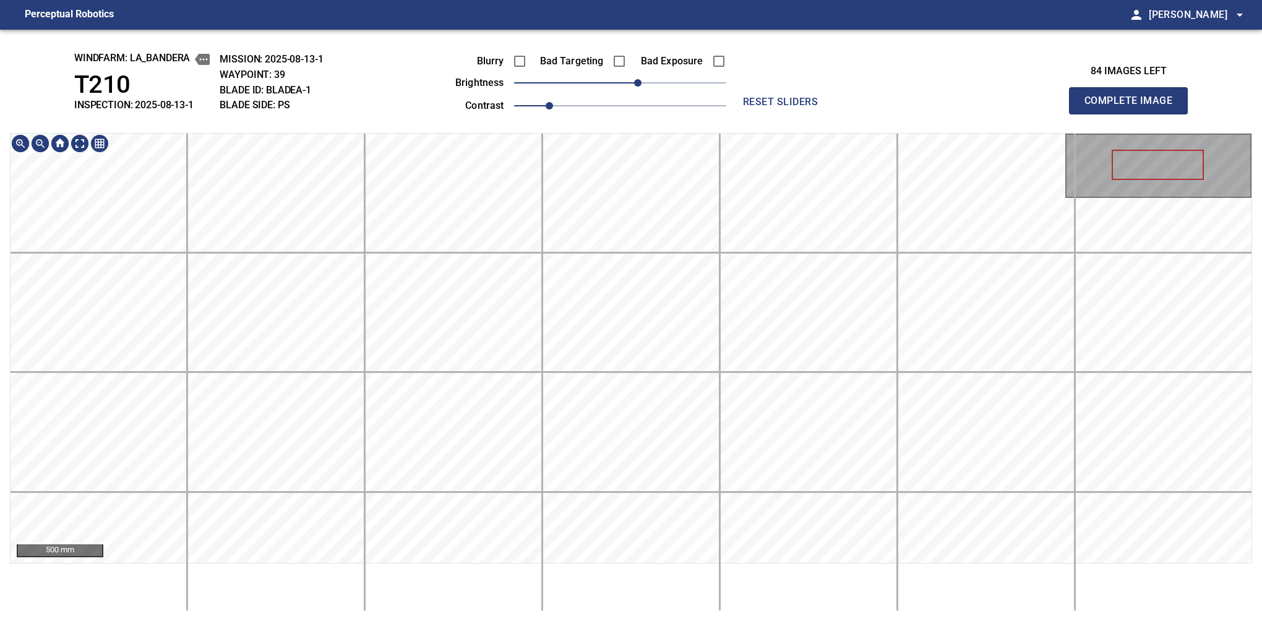
click at [1134, 114] on button "Complete Image" at bounding box center [1128, 100] width 119 height 27
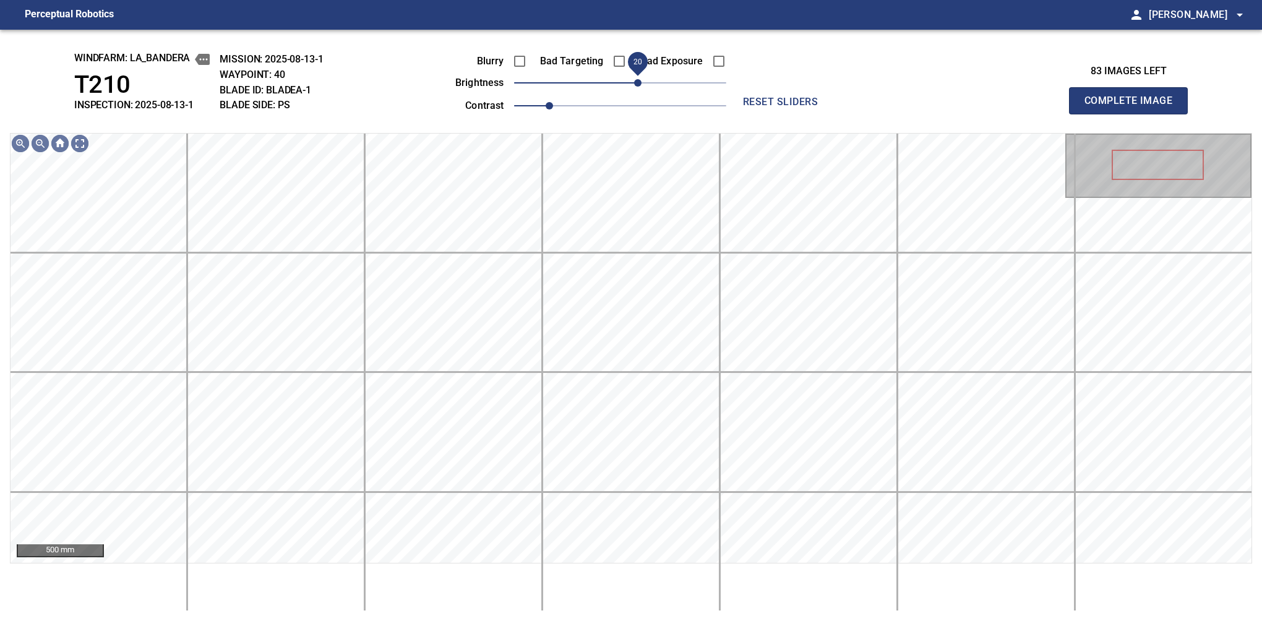
click at [634, 83] on span "20" at bounding box center [637, 82] width 7 height 7
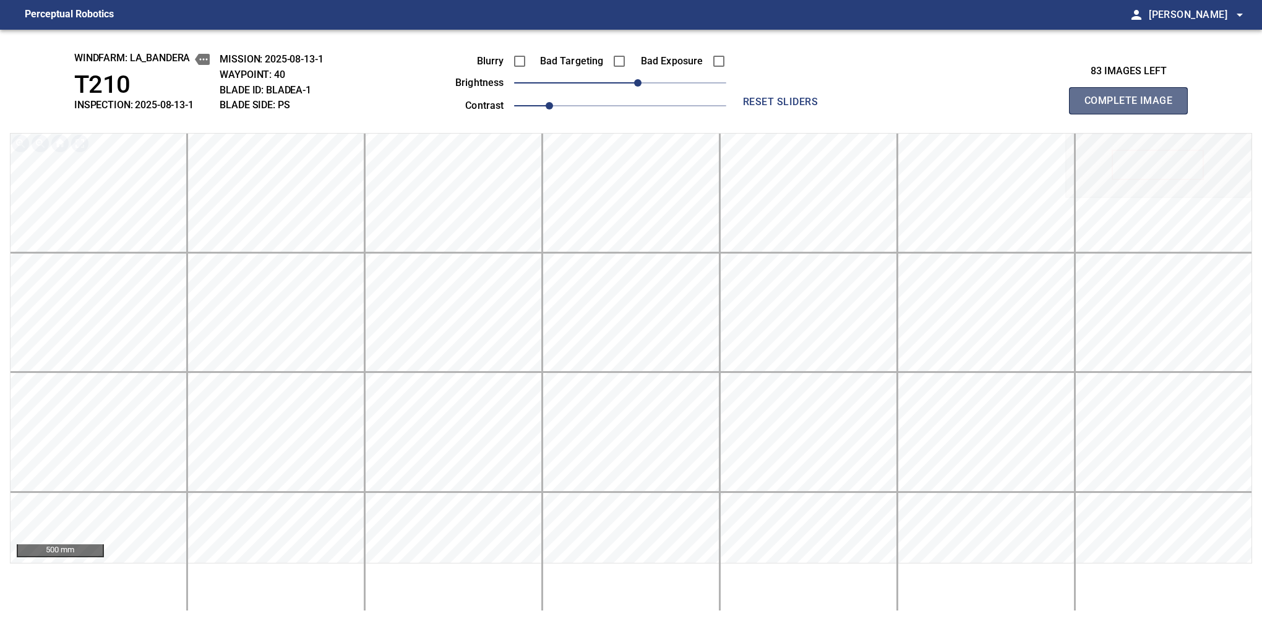
click at [1134, 114] on button "Complete Image" at bounding box center [1128, 100] width 119 height 27
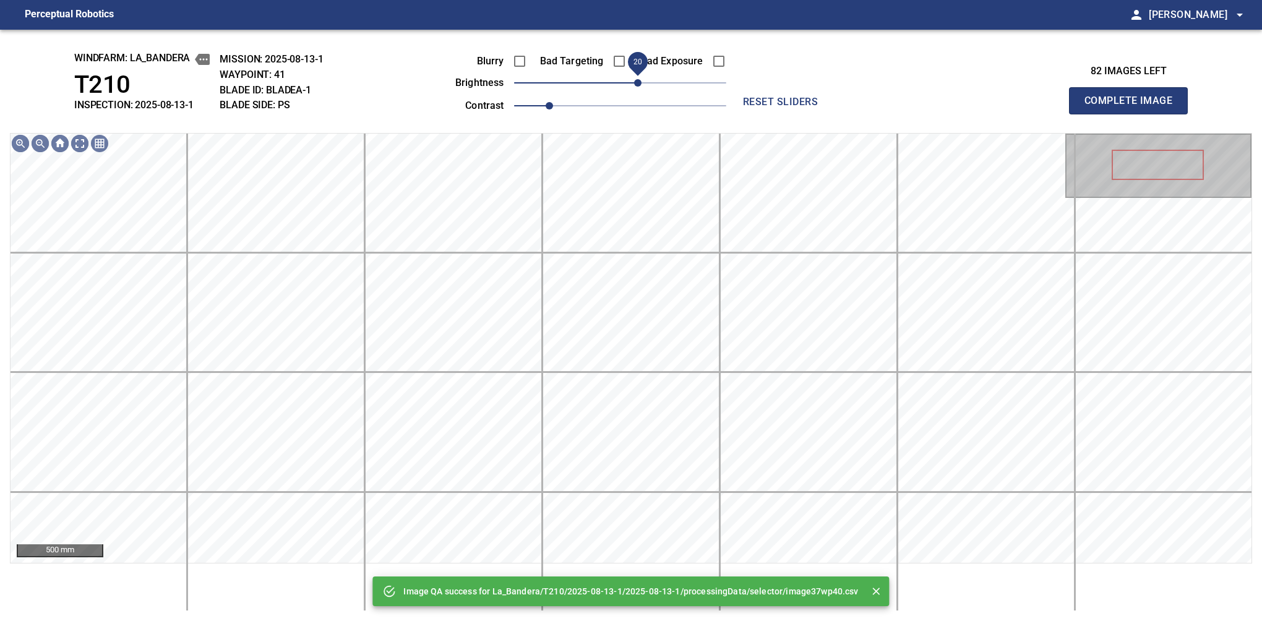
click at [637, 87] on span "20" at bounding box center [637, 82] width 7 height 7
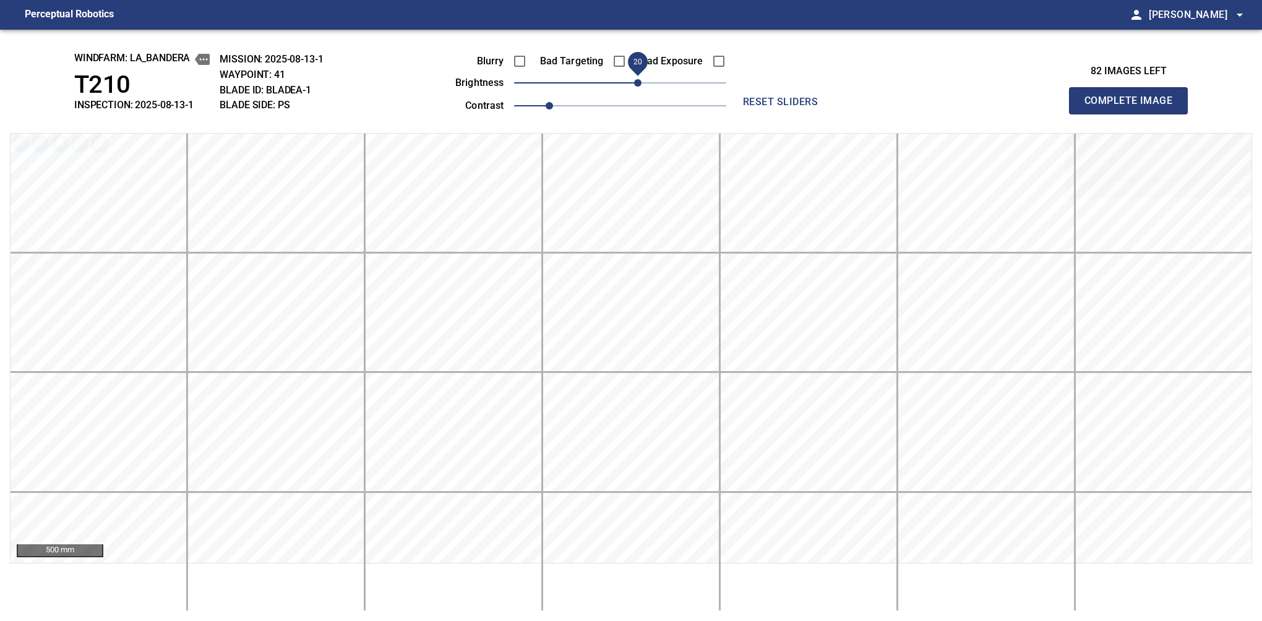
click at [1134, 114] on button "Complete Image" at bounding box center [1128, 100] width 119 height 27
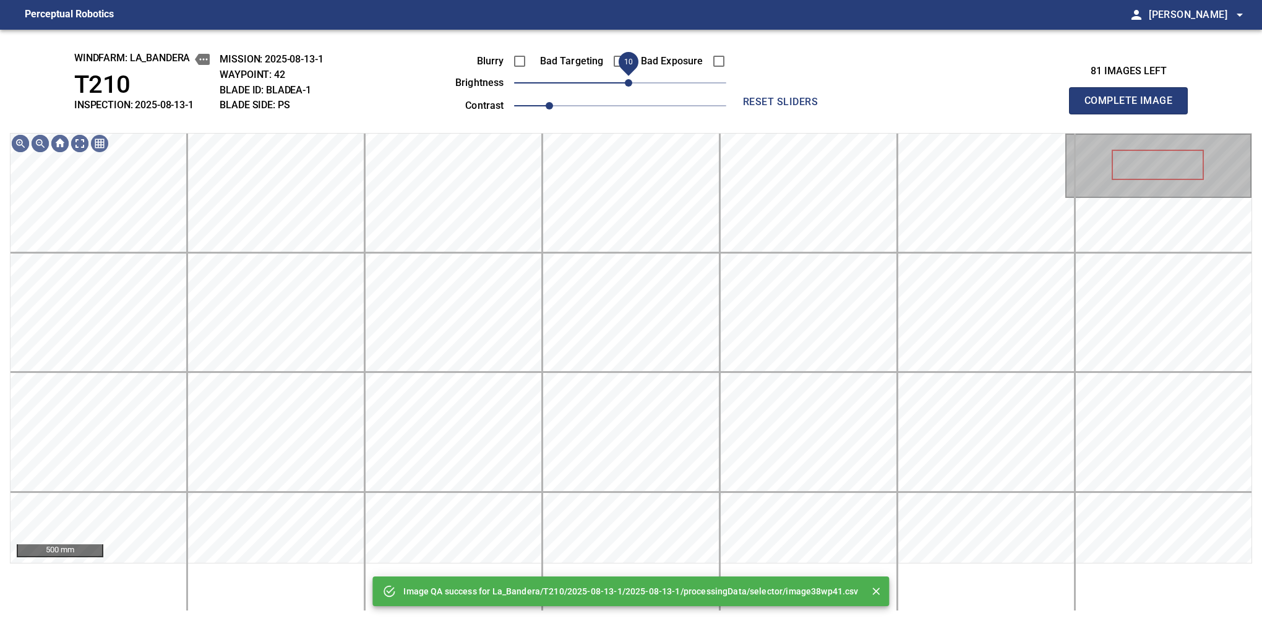
click at [626, 82] on span "10" at bounding box center [628, 82] width 7 height 7
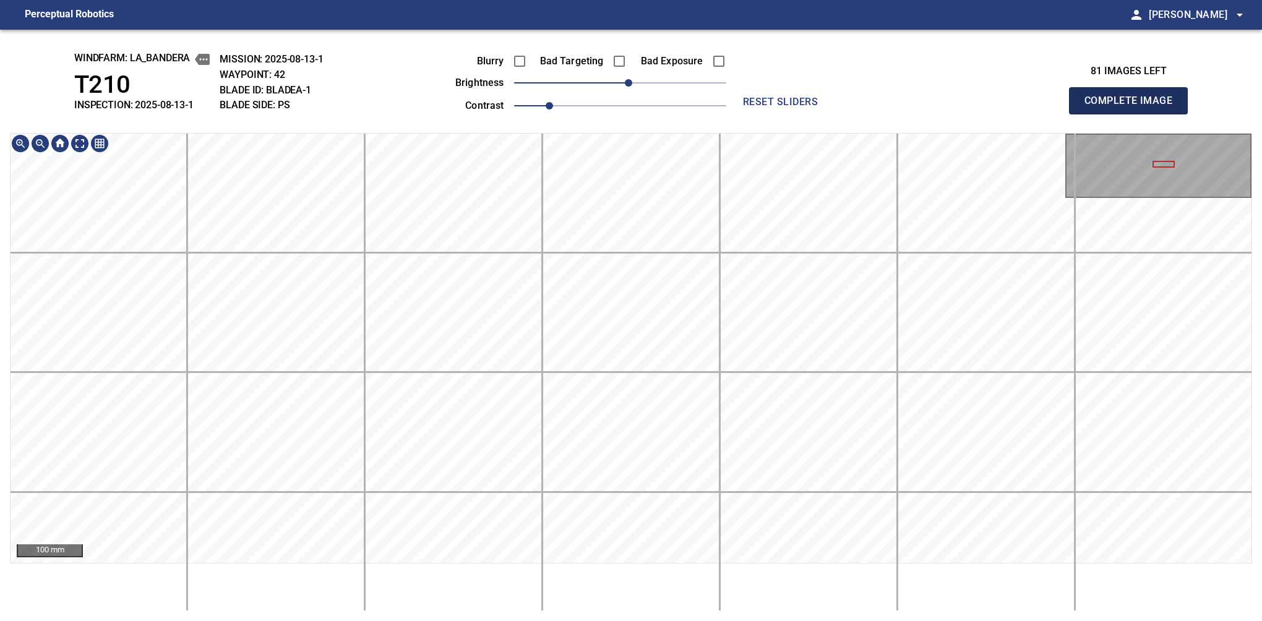
click at [1134, 114] on button "Complete Image" at bounding box center [1128, 100] width 119 height 27
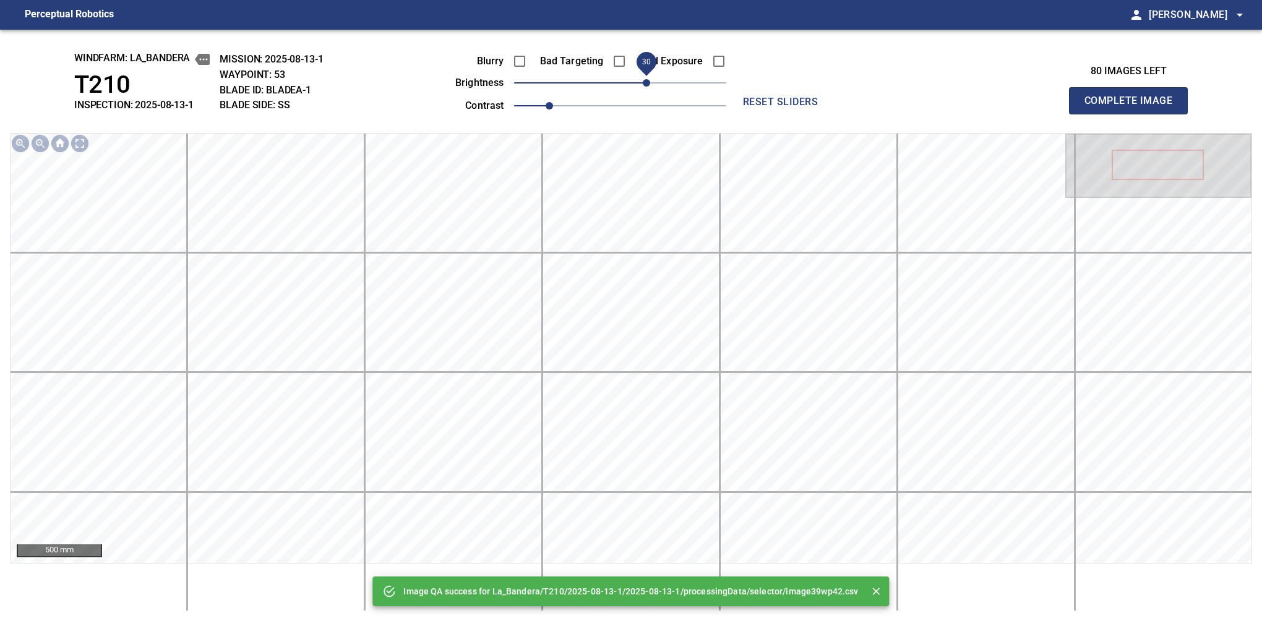
click at [650, 74] on span "30" at bounding box center [620, 82] width 212 height 17
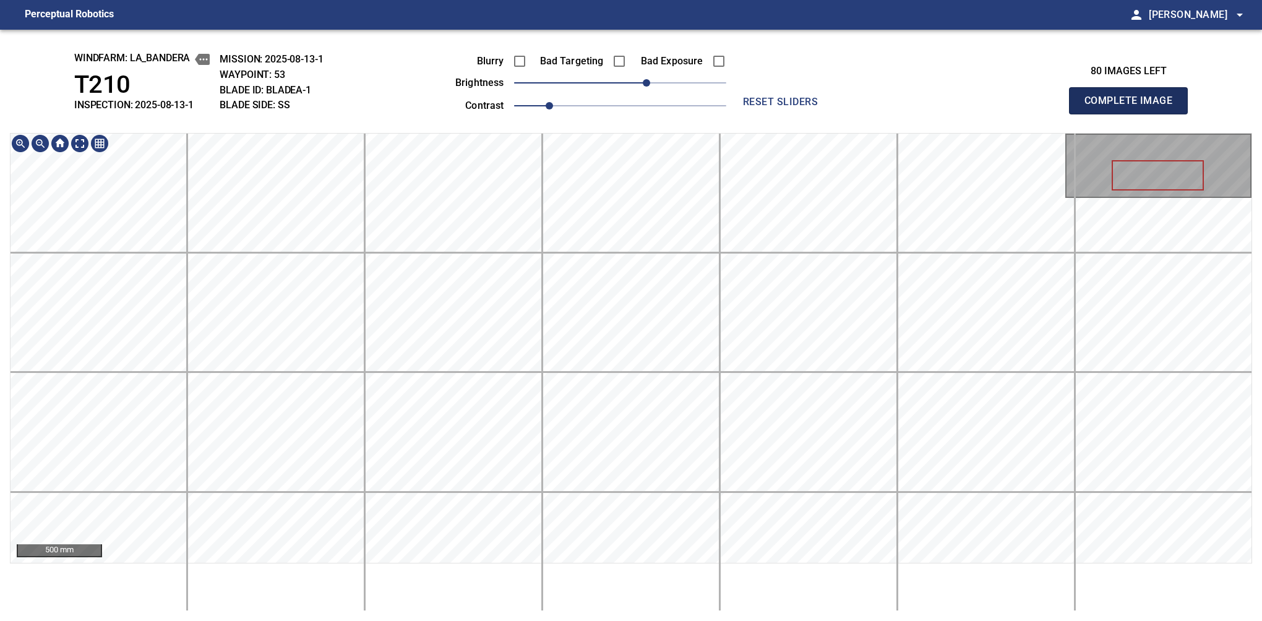
click at [1134, 114] on button "Complete Image" at bounding box center [1128, 100] width 119 height 27
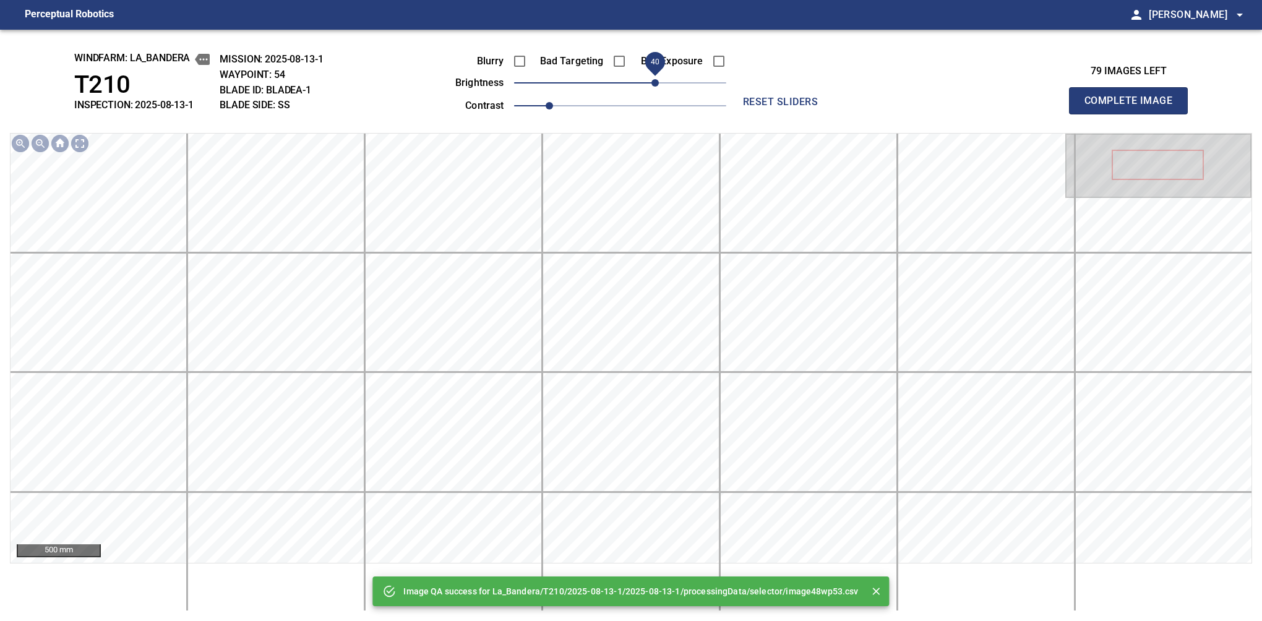
click at [652, 87] on span "40" at bounding box center [655, 82] width 7 height 7
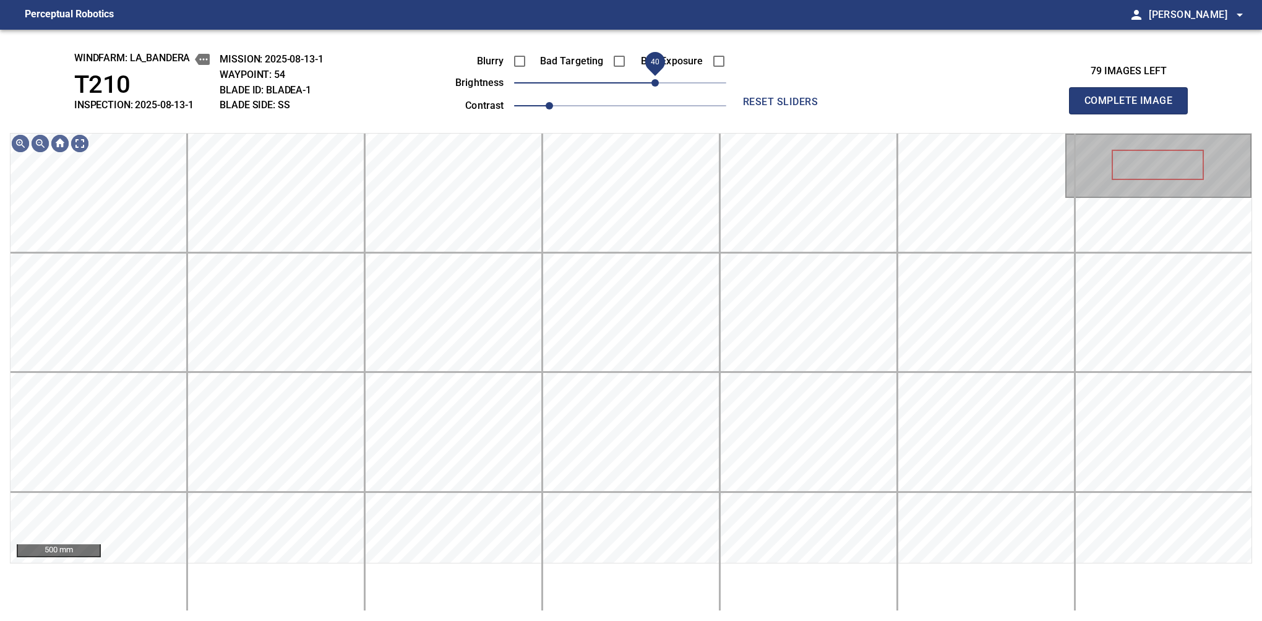
click at [659, 87] on span "40" at bounding box center [655, 82] width 7 height 7
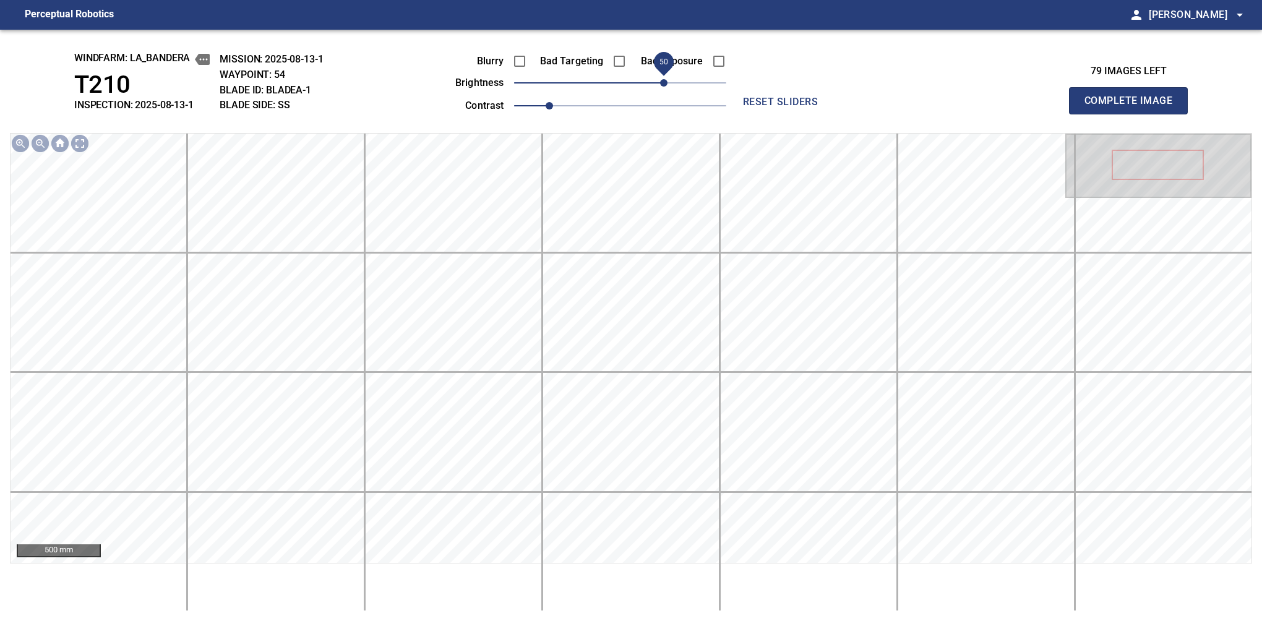
click at [663, 85] on span "50" at bounding box center [663, 82] width 7 height 7
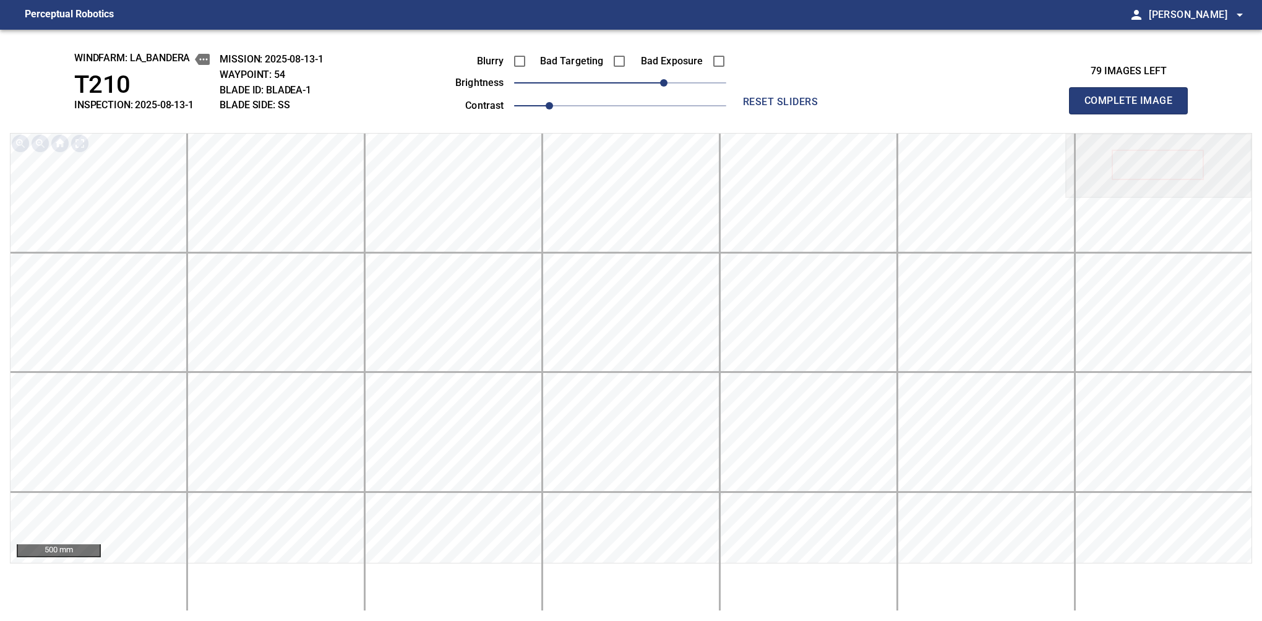
click at [1134, 114] on button "Complete Image" at bounding box center [1128, 100] width 119 height 27
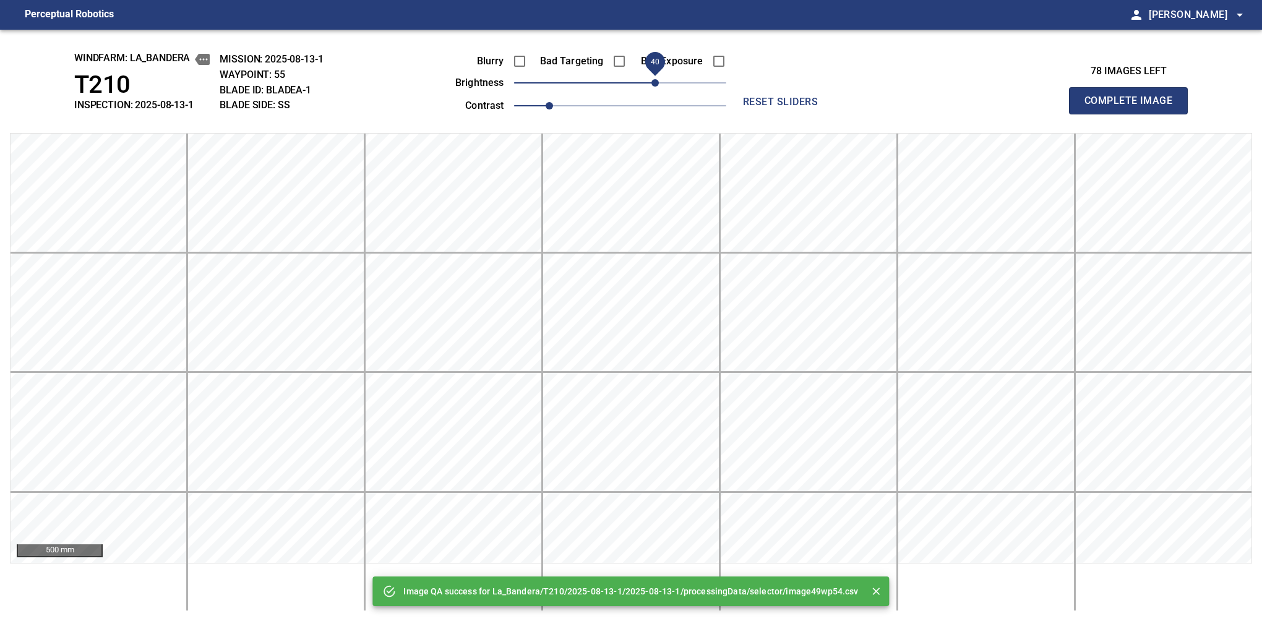
click at [658, 82] on span "40" at bounding box center [655, 82] width 7 height 7
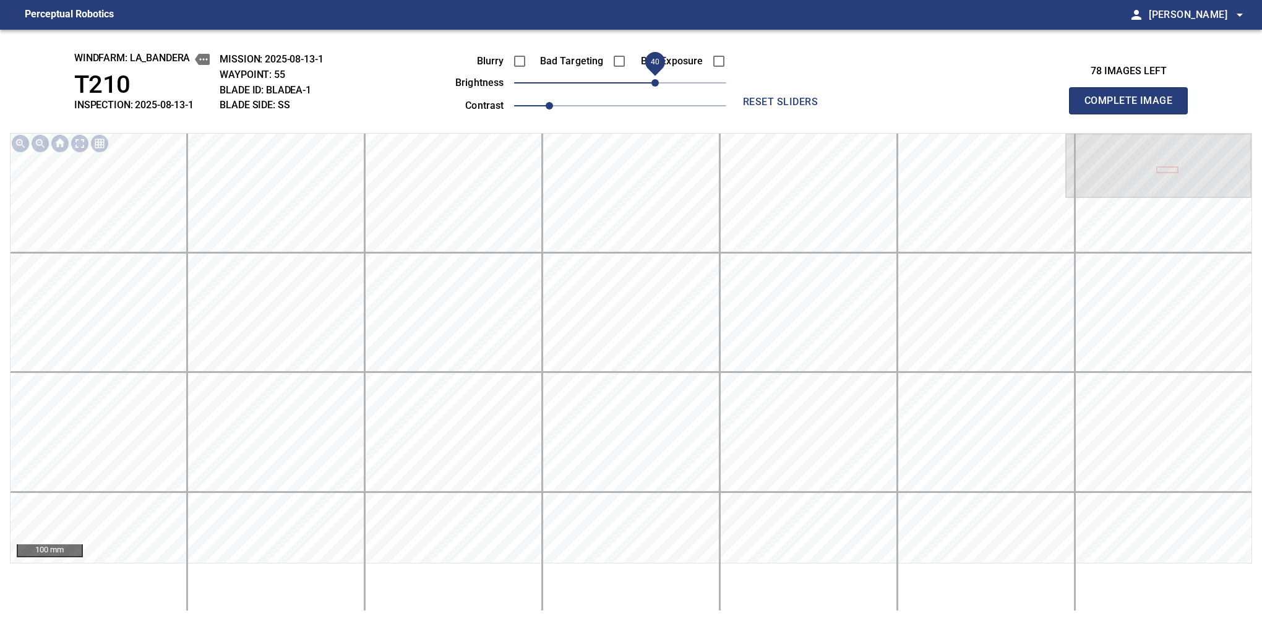
click at [1134, 114] on button "Complete Image" at bounding box center [1128, 100] width 119 height 27
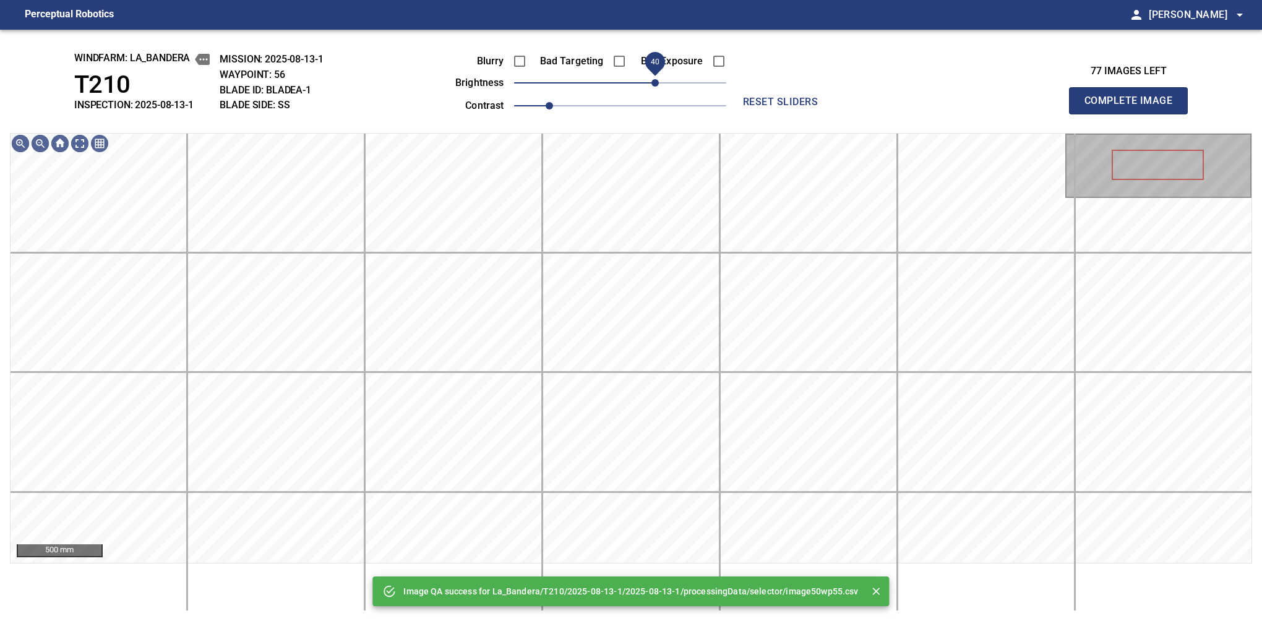
drag, startPoint x: 620, startPoint y: 81, endPoint x: 657, endPoint y: 85, distance: 36.8
click at [657, 85] on span "40" at bounding box center [655, 82] width 7 height 7
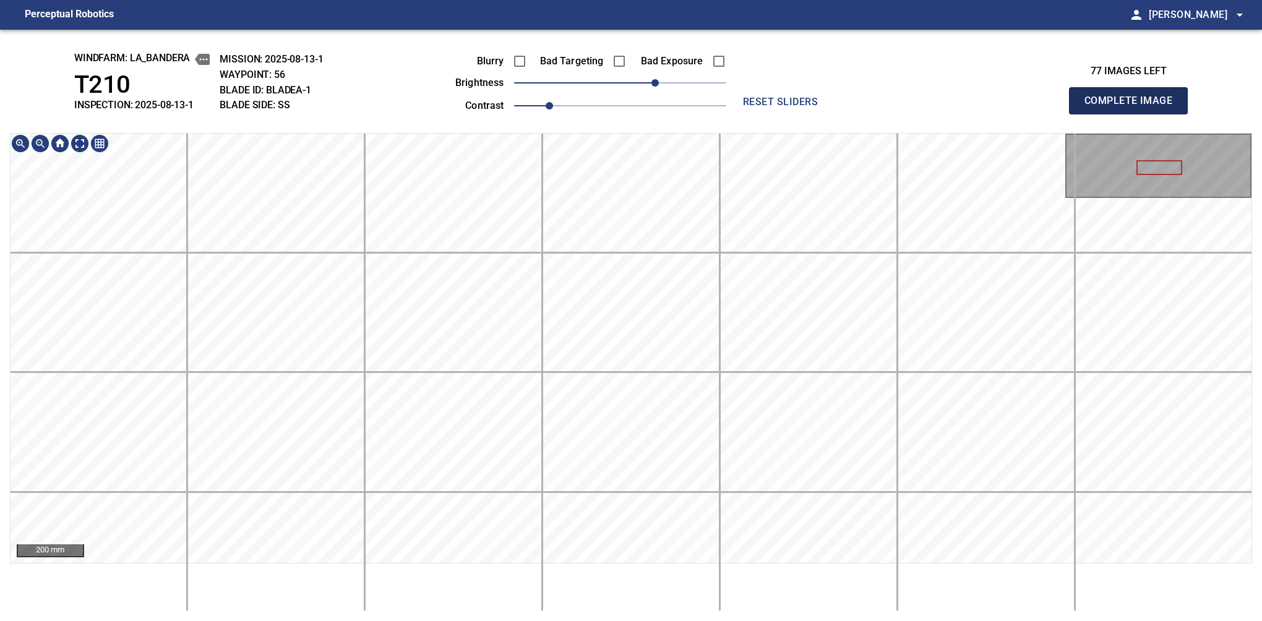
click at [1134, 114] on button "Complete Image" at bounding box center [1128, 100] width 119 height 27
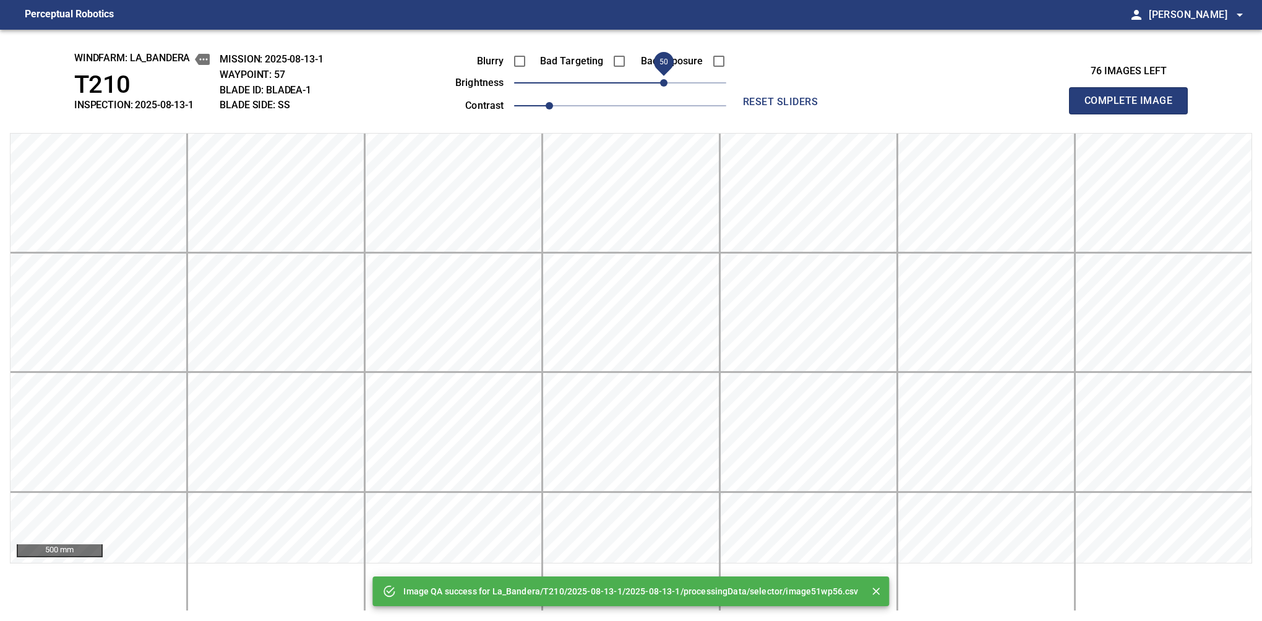
drag, startPoint x: 639, startPoint y: 90, endPoint x: 661, endPoint y: 87, distance: 22.4
click at [661, 87] on span "50" at bounding box center [663, 82] width 7 height 7
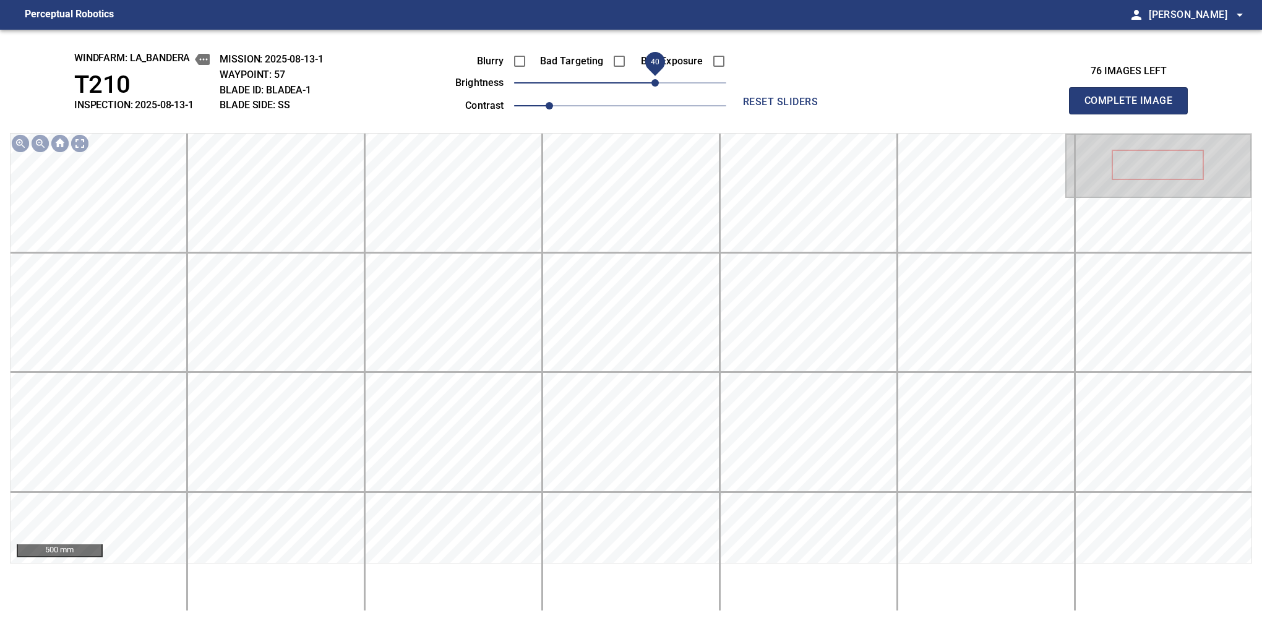
click at [658, 87] on span "40" at bounding box center [655, 82] width 7 height 7
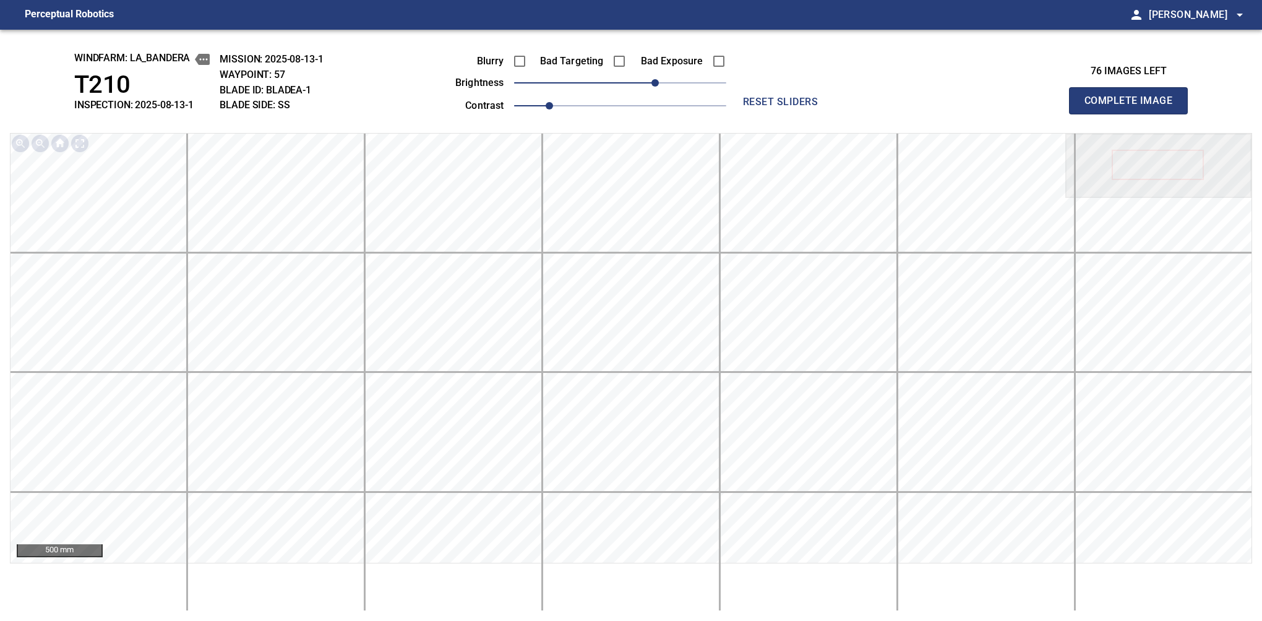
click at [1134, 114] on button "Complete Image" at bounding box center [1128, 100] width 119 height 27
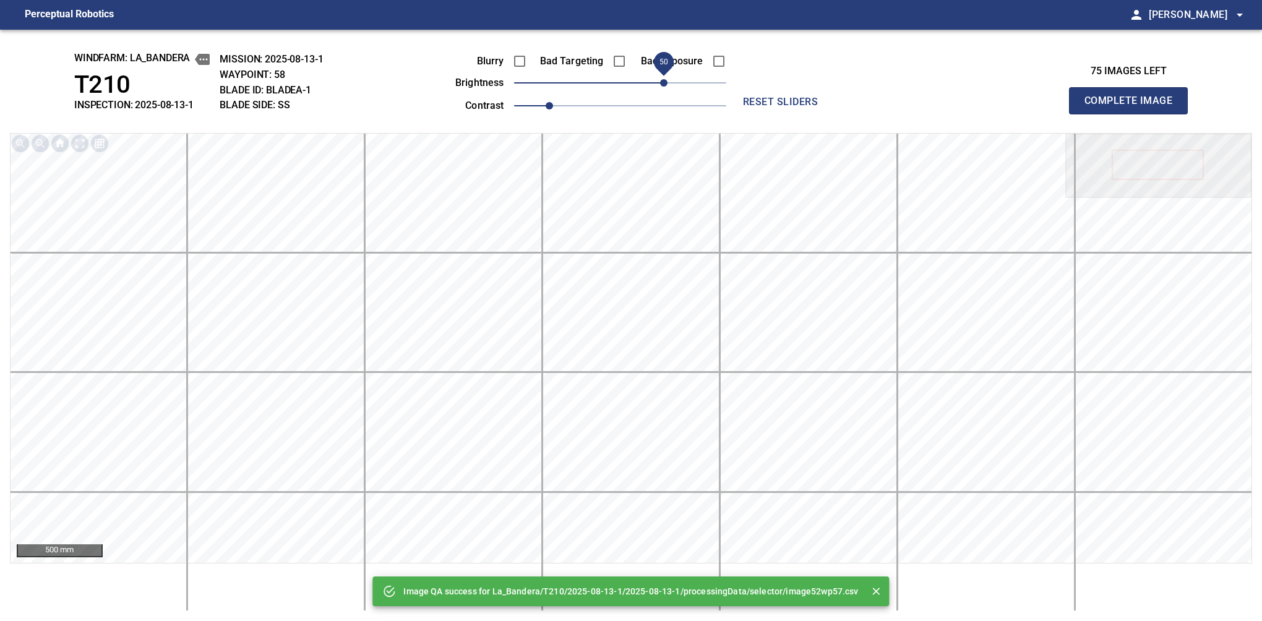
drag, startPoint x: 641, startPoint y: 81, endPoint x: 663, endPoint y: 80, distance: 21.7
click at [663, 80] on span "50" at bounding box center [620, 82] width 212 height 17
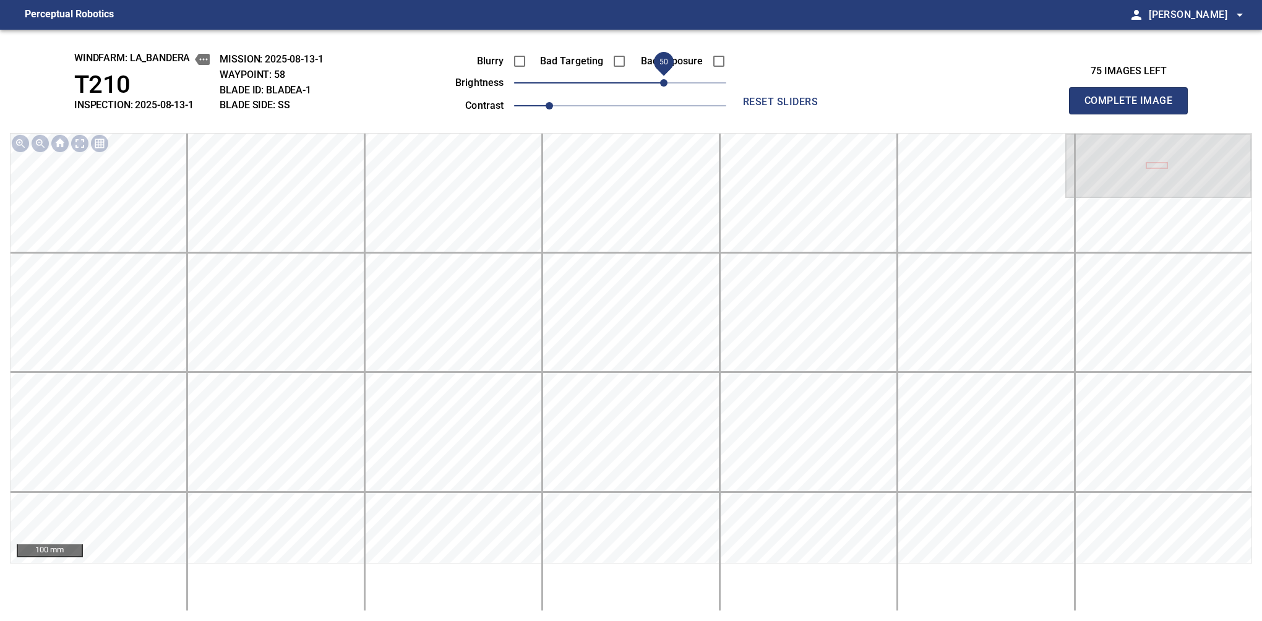
click at [1134, 114] on button "Complete Image" at bounding box center [1128, 100] width 119 height 27
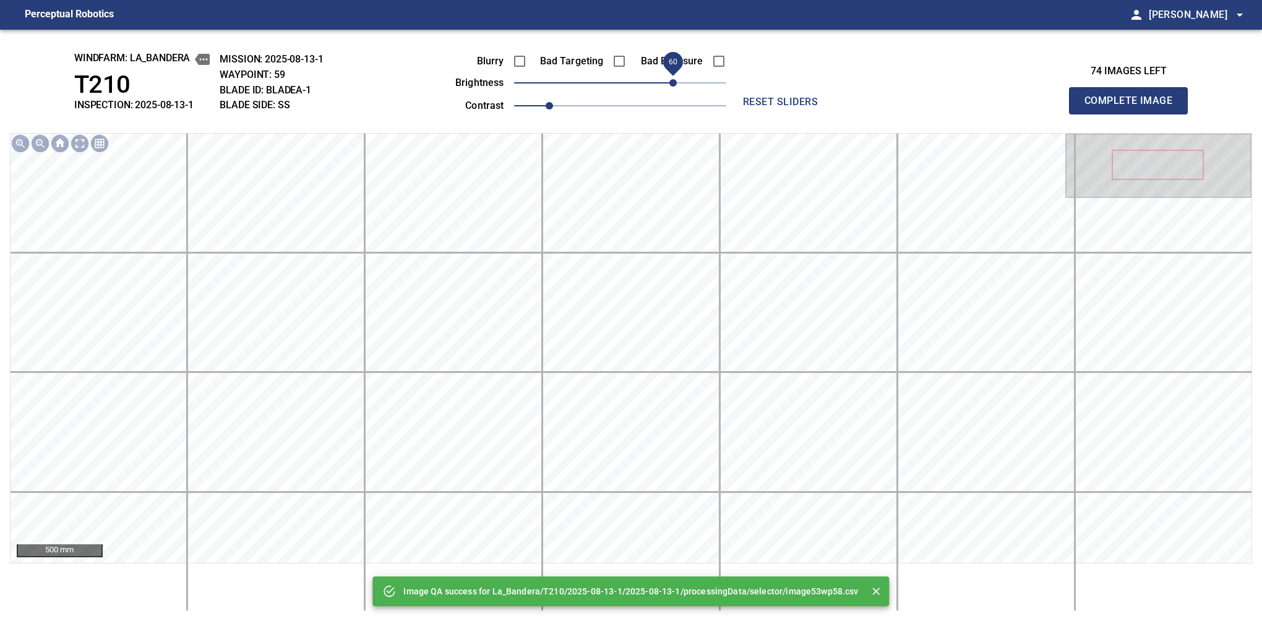
drag, startPoint x: 652, startPoint y: 83, endPoint x: 670, endPoint y: 83, distance: 17.9
click at [670, 83] on span "60" at bounding box center [620, 82] width 212 height 17
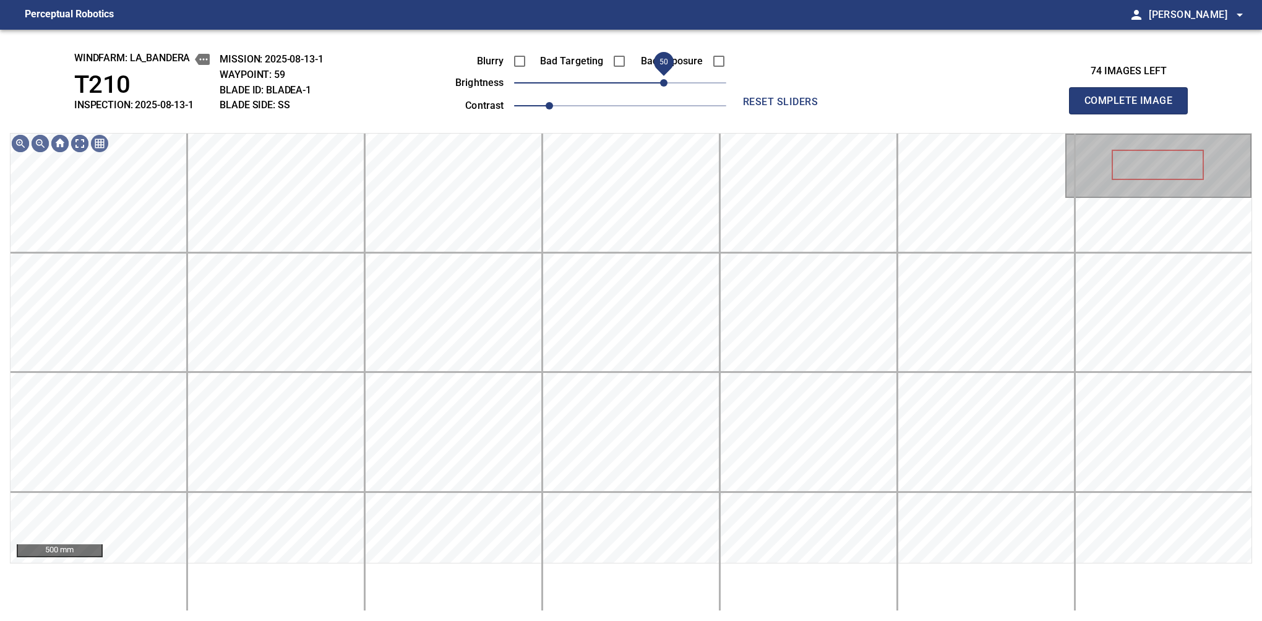
drag, startPoint x: 670, startPoint y: 83, endPoint x: 663, endPoint y: 85, distance: 7.1
click at [663, 85] on span "50" at bounding box center [663, 82] width 7 height 7
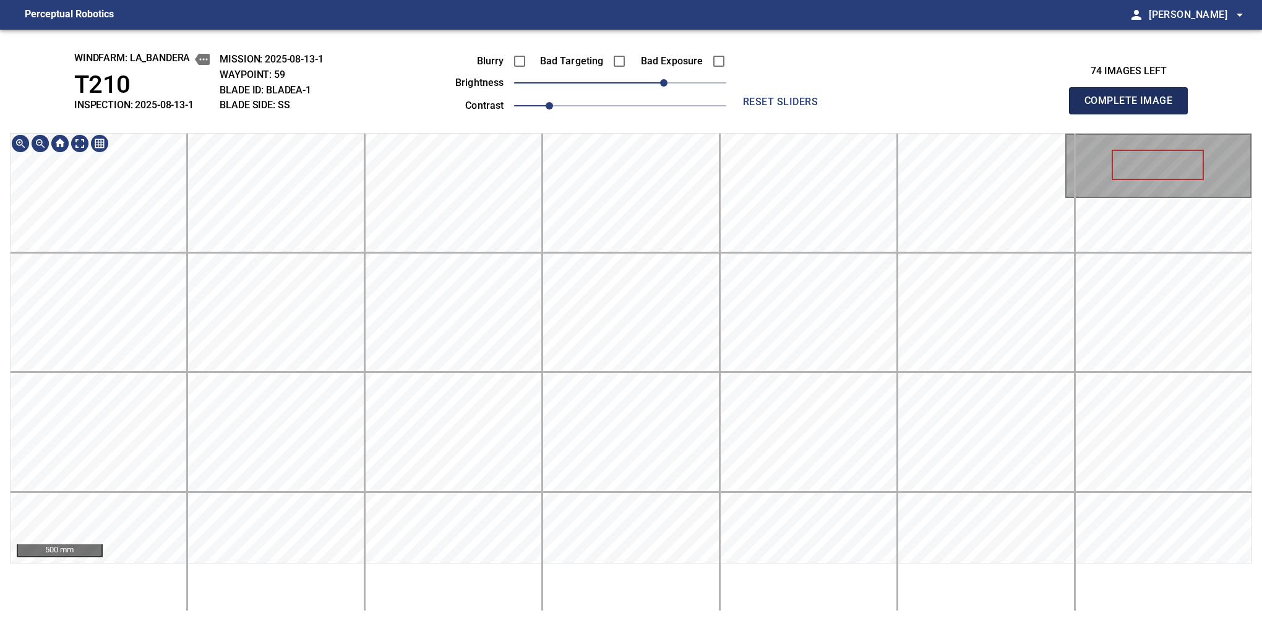
click at [1134, 114] on button "Complete Image" at bounding box center [1128, 100] width 119 height 27
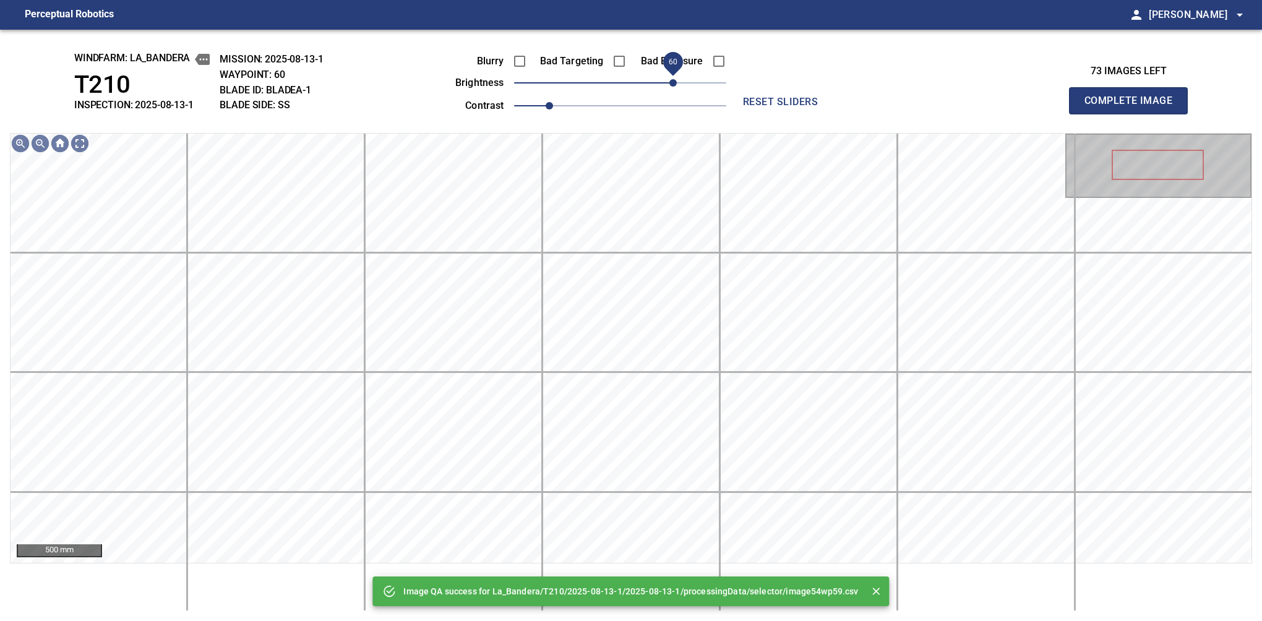
drag, startPoint x: 631, startPoint y: 85, endPoint x: 671, endPoint y: 84, distance: 40.9
click at [671, 84] on span "60" at bounding box center [673, 82] width 7 height 7
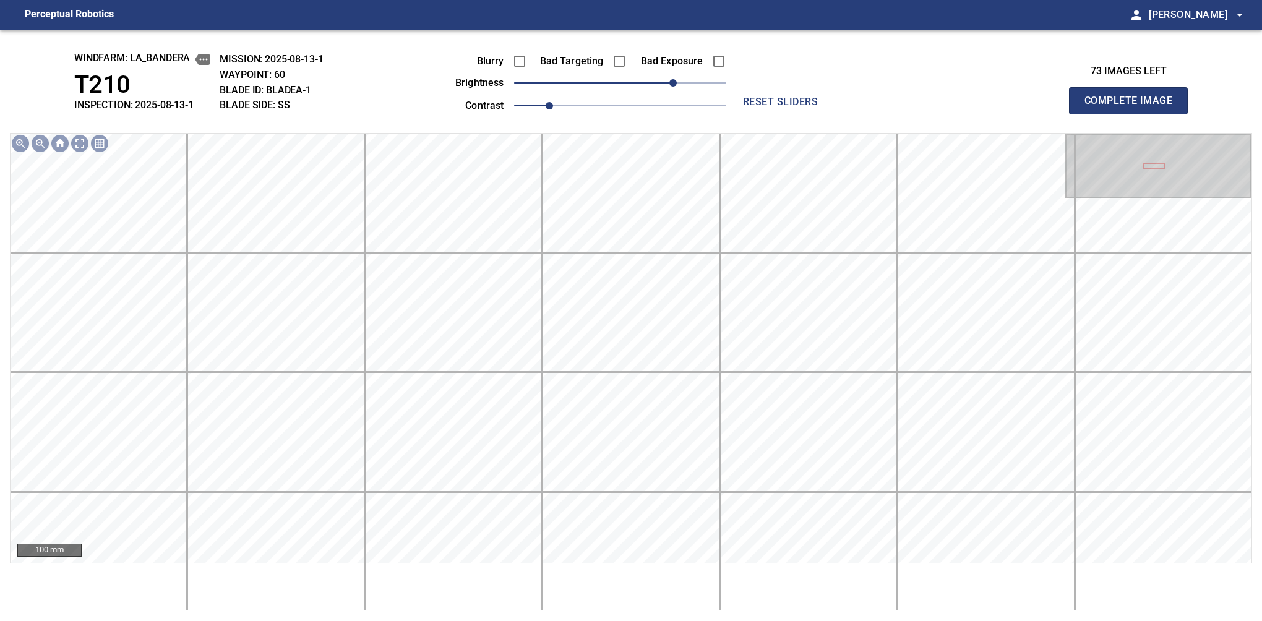
click at [1134, 114] on button "Complete Image" at bounding box center [1128, 100] width 119 height 27
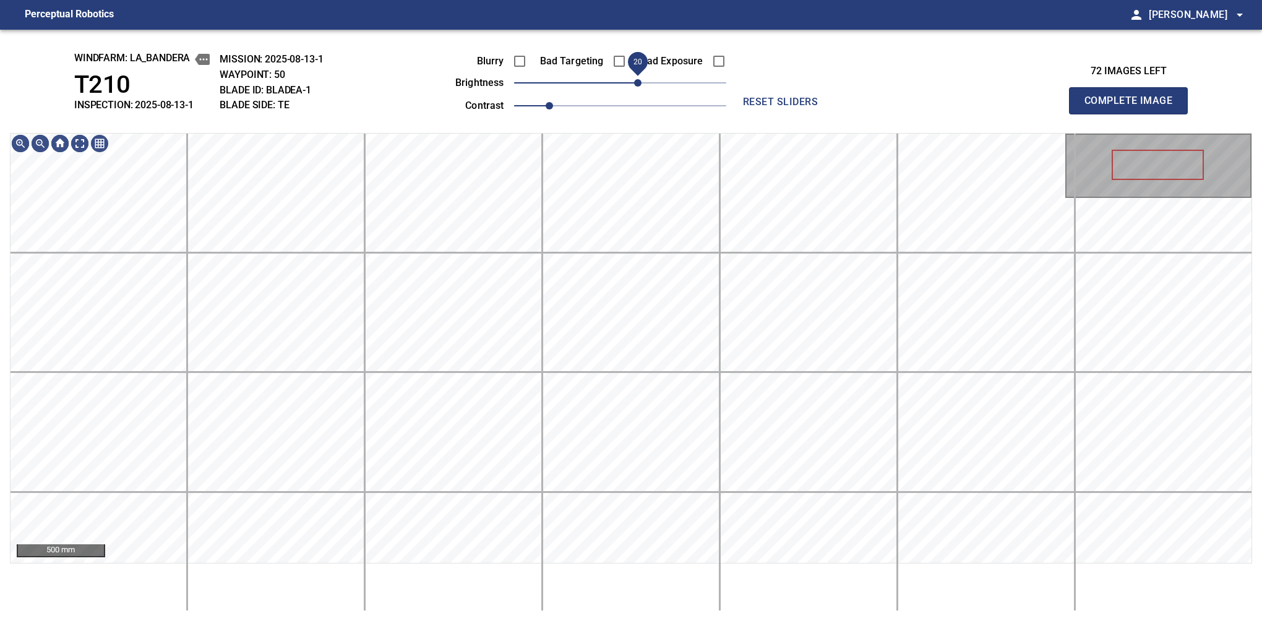
drag, startPoint x: 624, startPoint y: 85, endPoint x: 640, endPoint y: 79, distance: 17.2
click at [640, 79] on span "20" at bounding box center [637, 82] width 7 height 7
click at [1134, 114] on button "Complete Image" at bounding box center [1128, 100] width 119 height 27
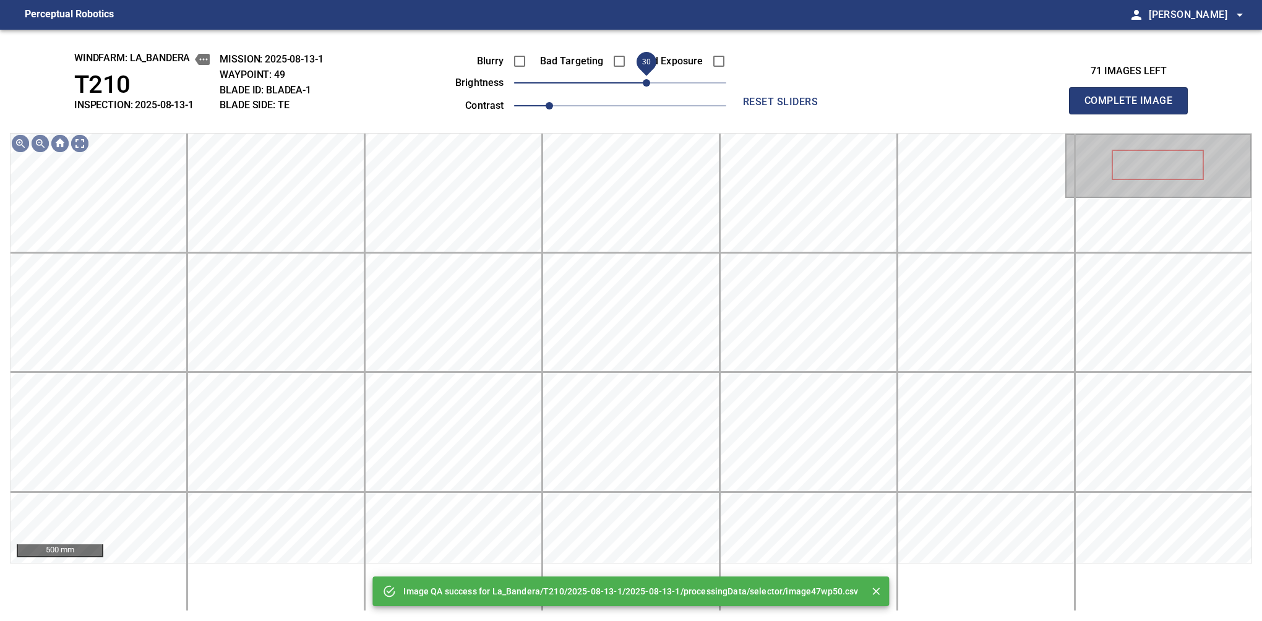
drag, startPoint x: 640, startPoint y: 79, endPoint x: 646, endPoint y: 77, distance: 6.7
click at [646, 77] on span "30" at bounding box center [620, 82] width 212 height 17
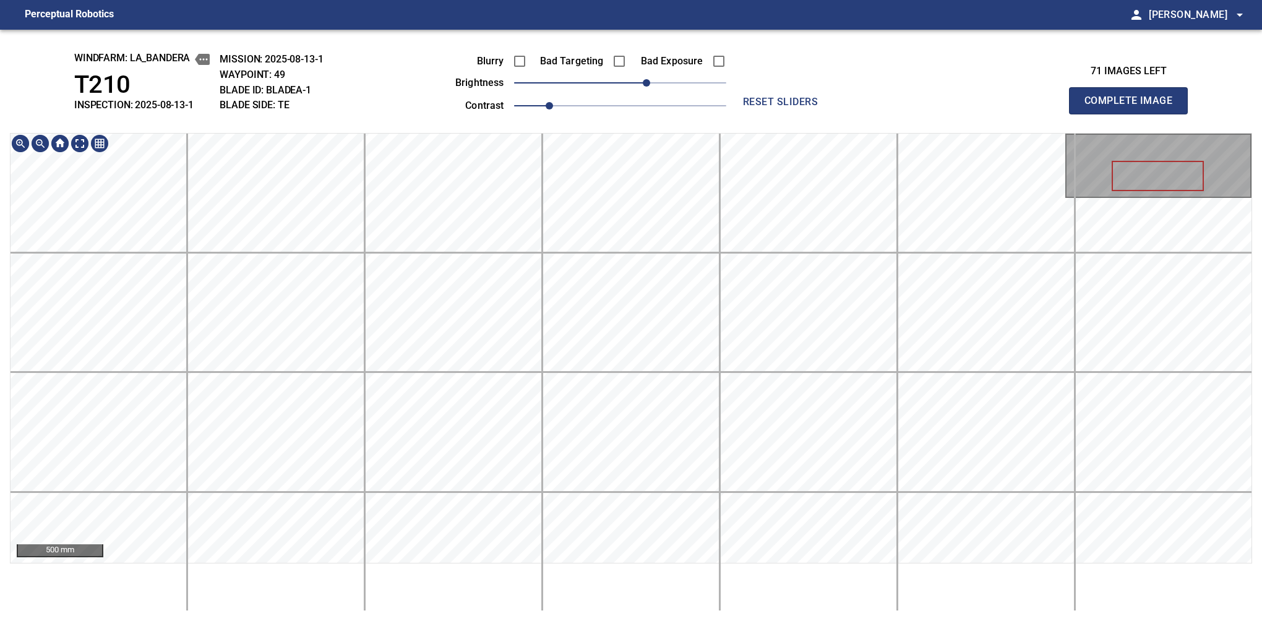
click at [606, 129] on div "windfarm: La_Bandera T210 INSPECTION: 2025-08-13-1 MISSION: 2025-08-13-1 WAYPOI…" at bounding box center [631, 326] width 1262 height 592
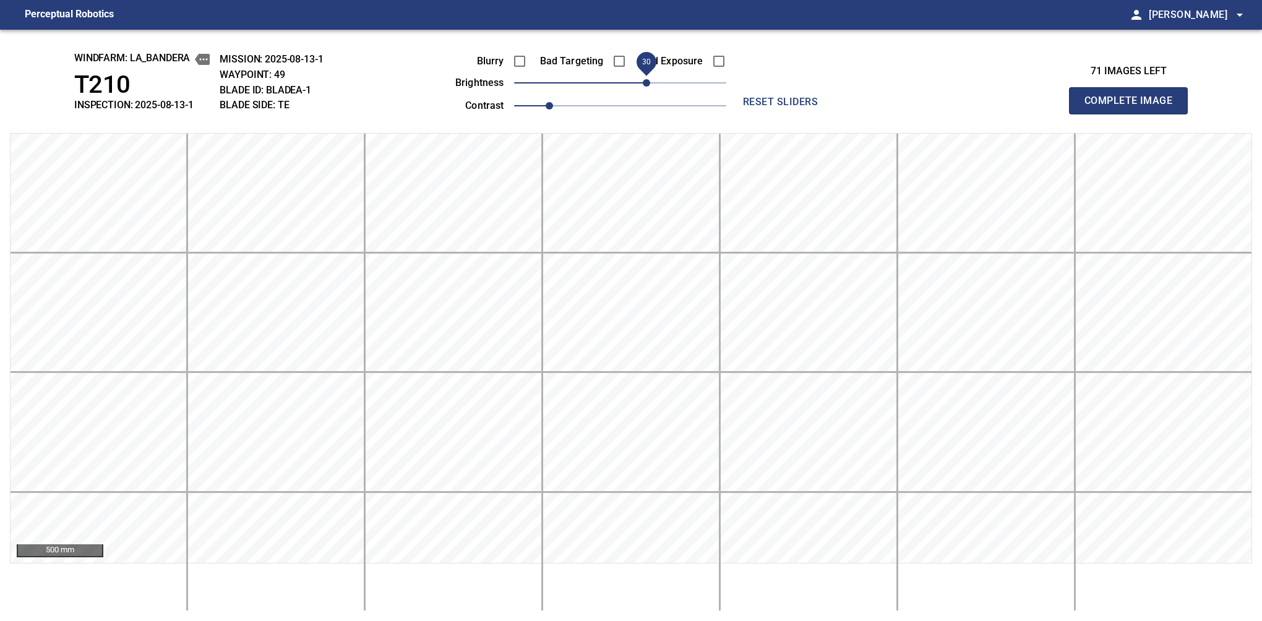
click at [1134, 114] on button "Complete Image" at bounding box center [1128, 100] width 119 height 27
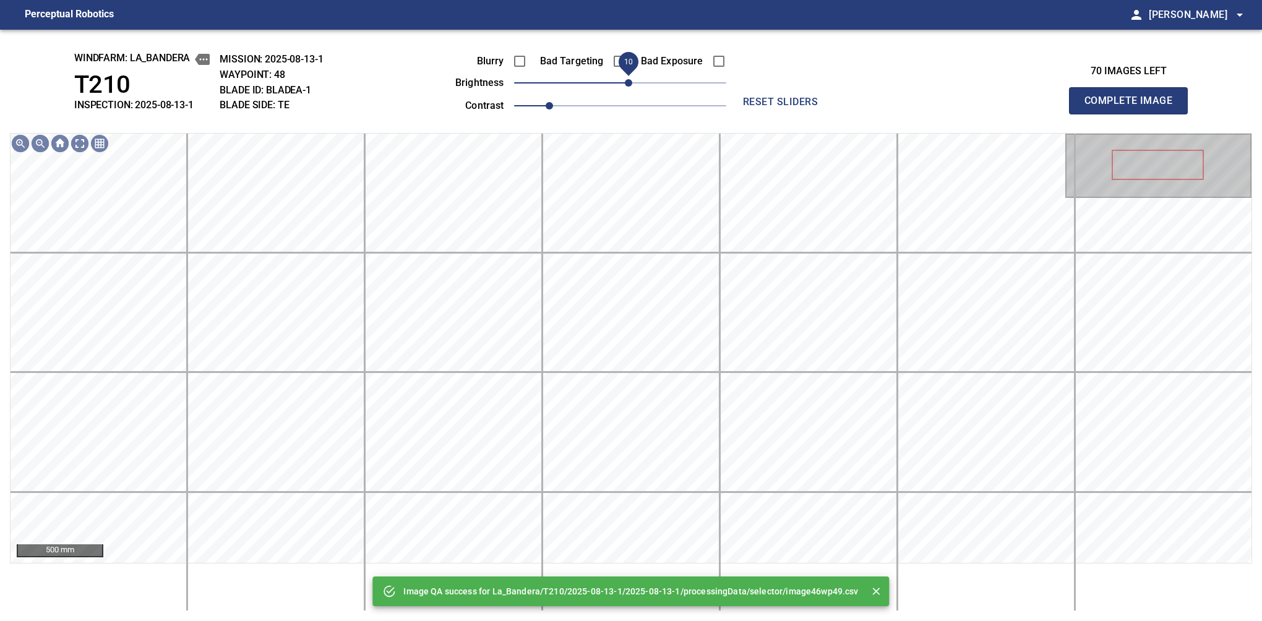
drag, startPoint x: 640, startPoint y: 82, endPoint x: 632, endPoint y: 82, distance: 8.0
click at [632, 82] on span "10" at bounding box center [628, 82] width 7 height 7
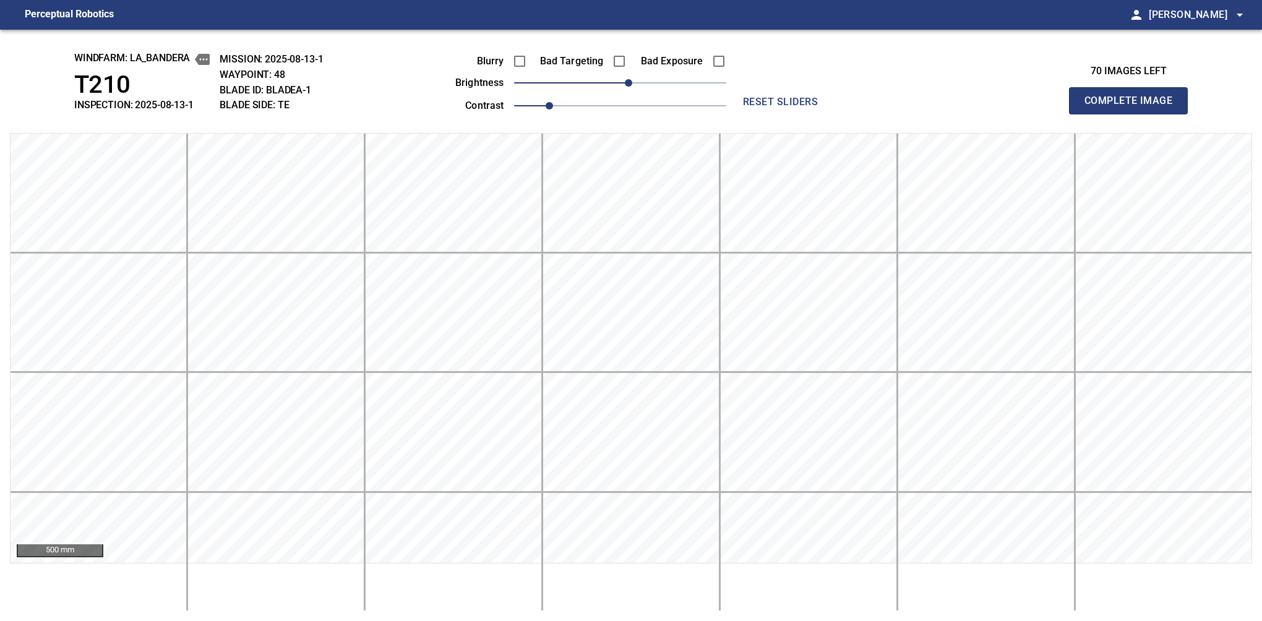
click at [1134, 114] on button "Complete Image" at bounding box center [1128, 100] width 119 height 27
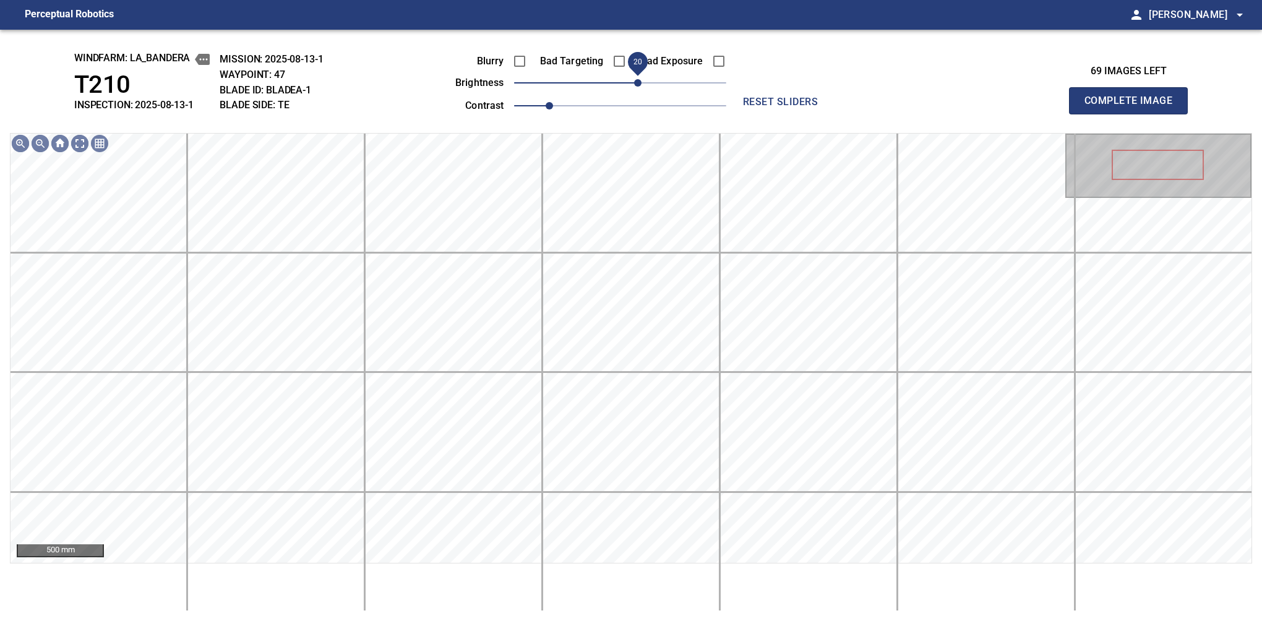
drag, startPoint x: 625, startPoint y: 82, endPoint x: 634, endPoint y: 79, distance: 9.0
click at [634, 79] on span "20" at bounding box center [637, 82] width 7 height 7
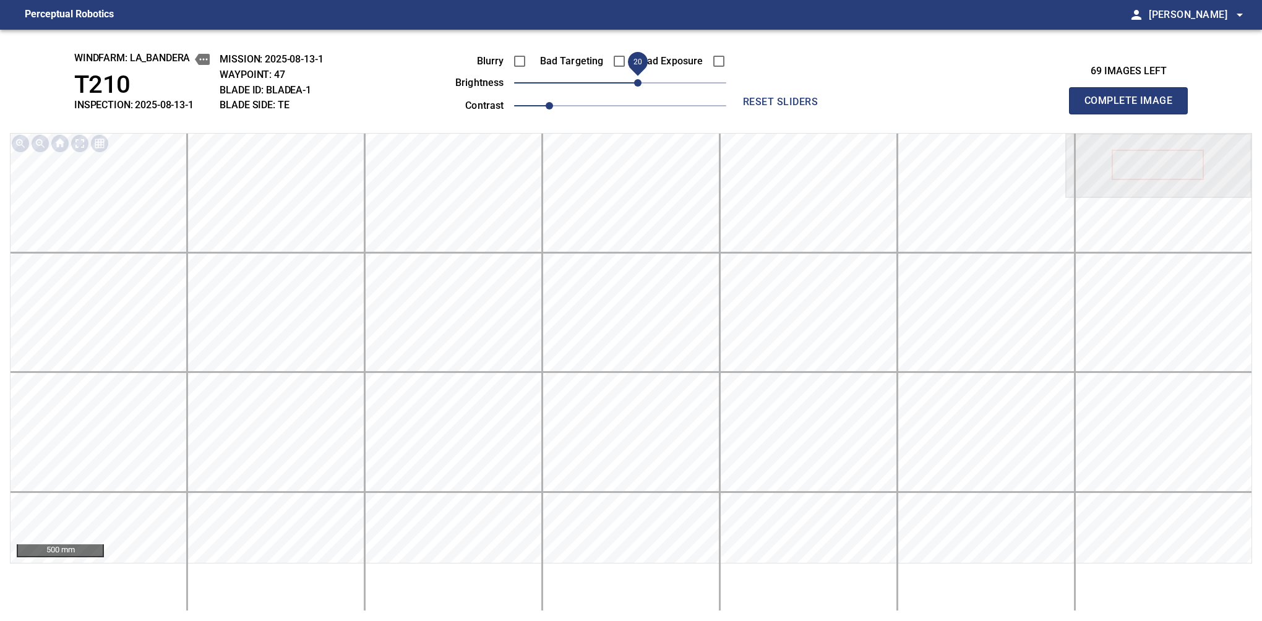
click at [639, 80] on span "20" at bounding box center [637, 82] width 7 height 7
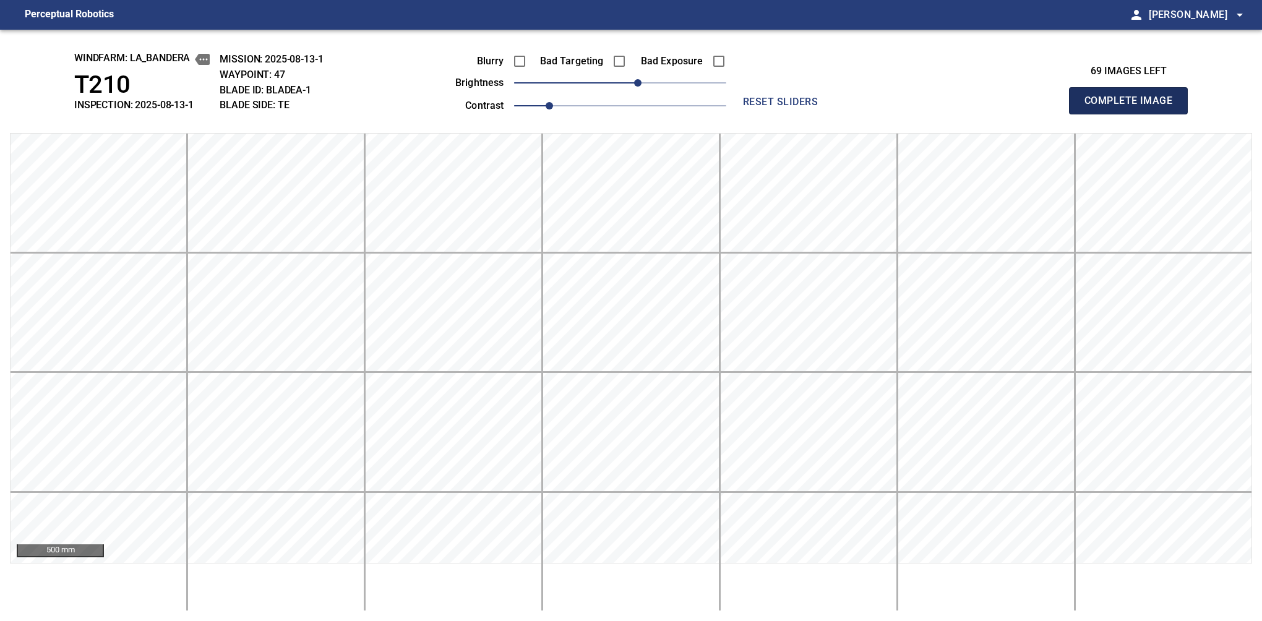
click at [1134, 114] on button "Complete Image" at bounding box center [1128, 100] width 119 height 27
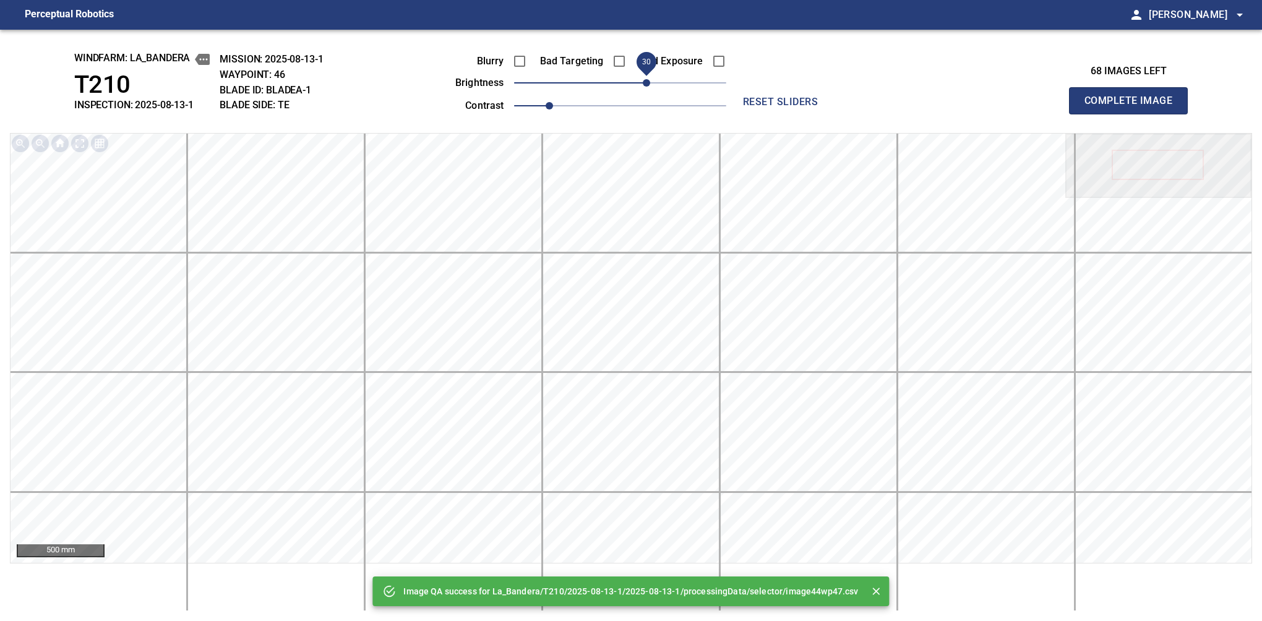
drag, startPoint x: 639, startPoint y: 80, endPoint x: 647, endPoint y: 82, distance: 8.9
click at [647, 82] on span "30" at bounding box center [620, 82] width 212 height 17
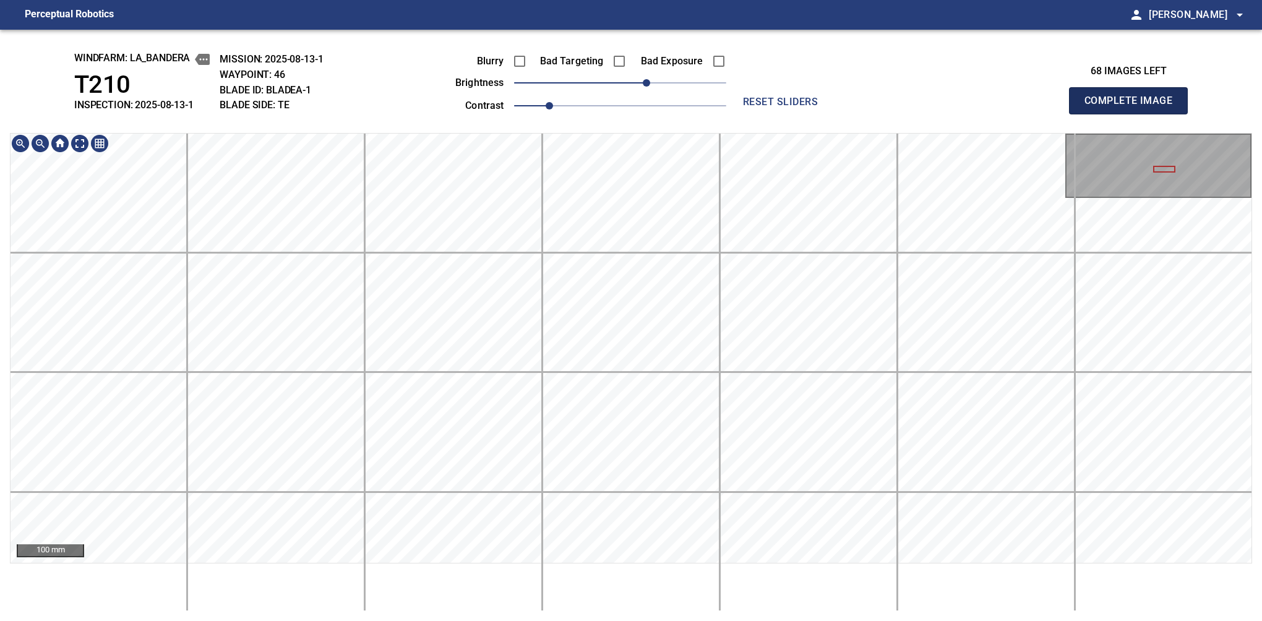
click at [1134, 114] on button "Complete Image" at bounding box center [1128, 100] width 119 height 27
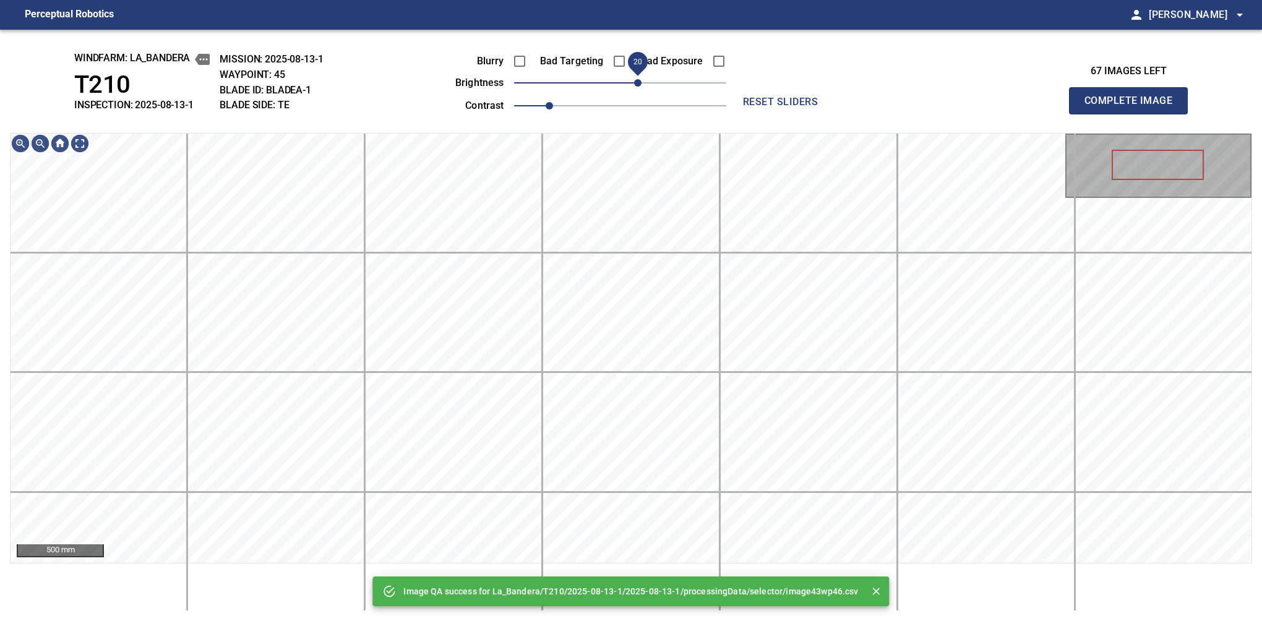
click at [641, 87] on span "20" at bounding box center [620, 82] width 212 height 17
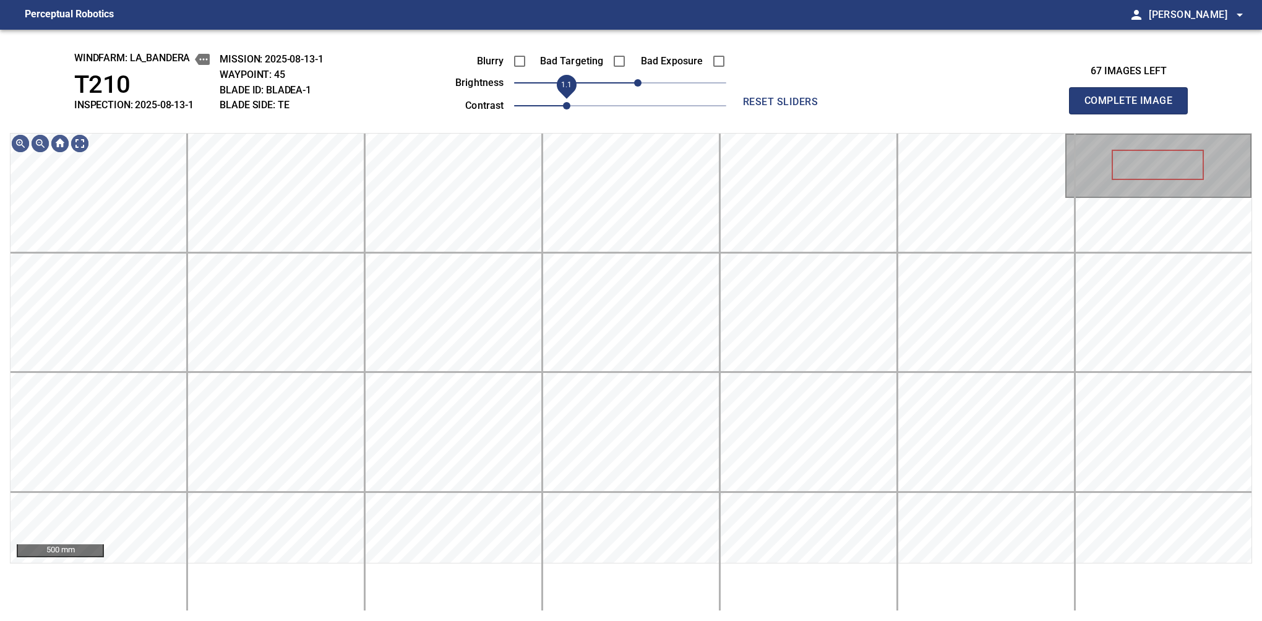
click at [563, 102] on span "1.1" at bounding box center [566, 105] width 7 height 7
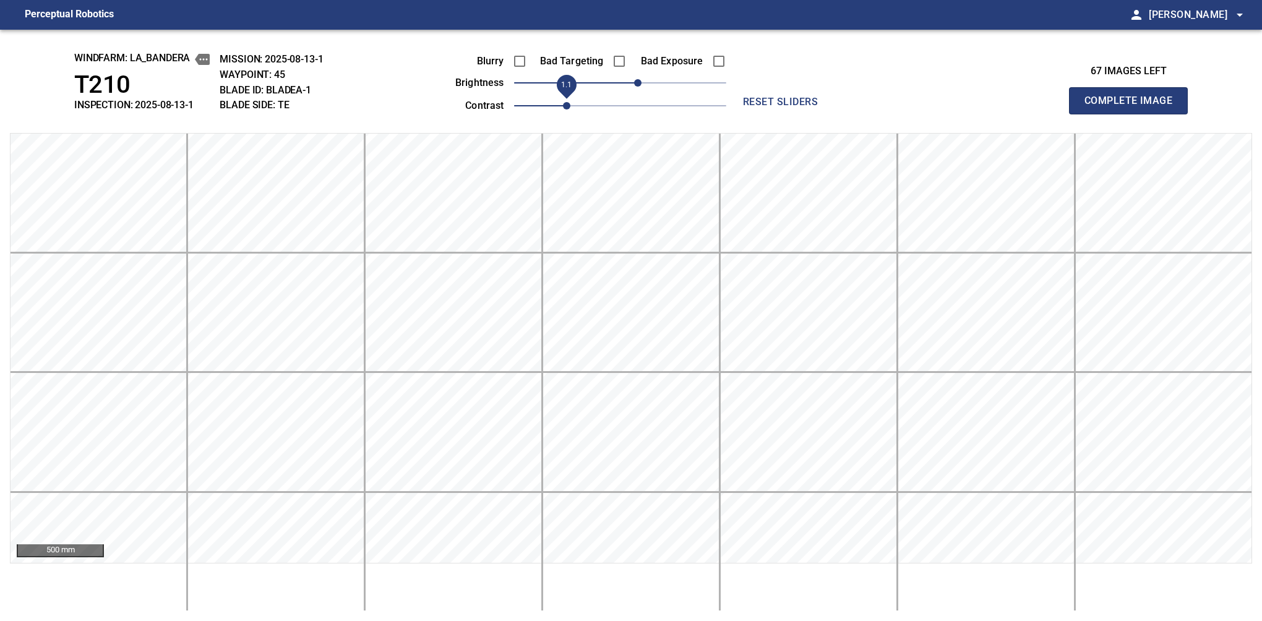
click at [563, 104] on span "1.1" at bounding box center [566, 105] width 7 height 7
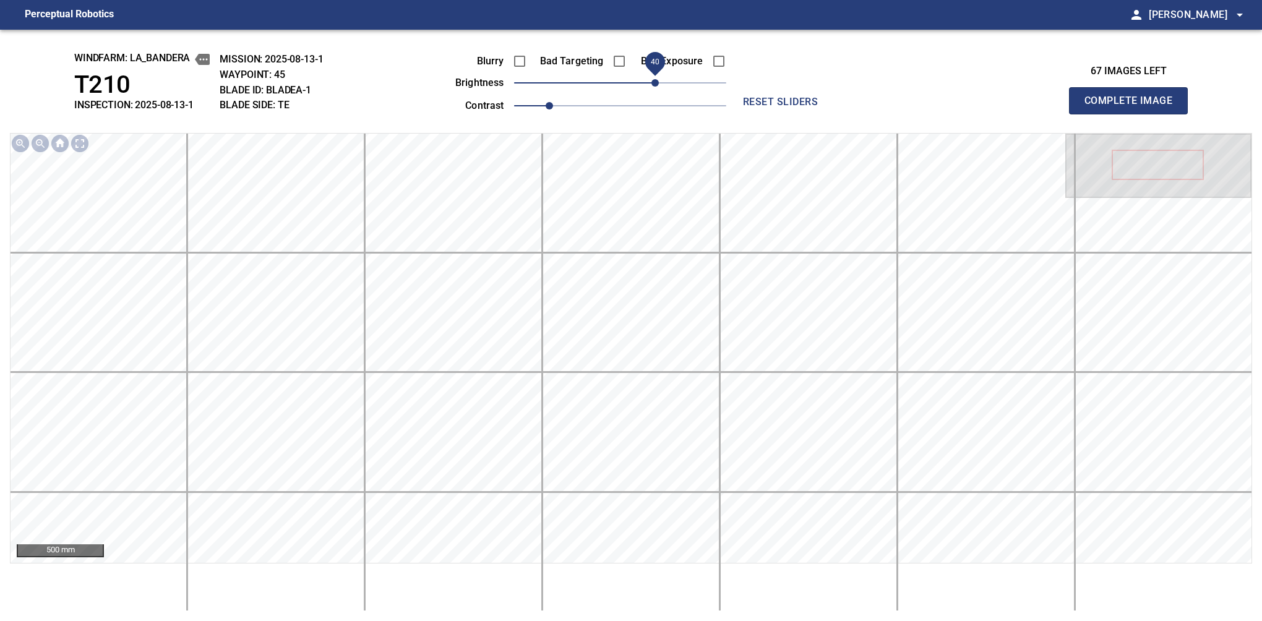
drag, startPoint x: 642, startPoint y: 87, endPoint x: 658, endPoint y: 82, distance: 16.1
click at [658, 82] on span "40" at bounding box center [655, 82] width 7 height 7
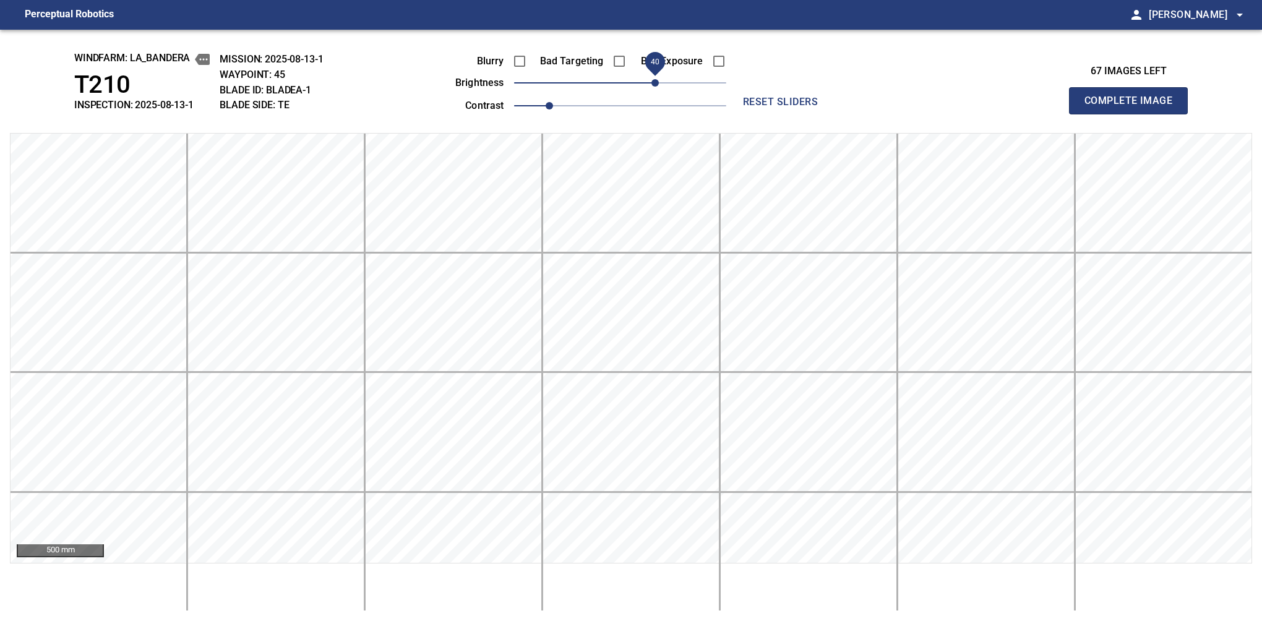
click at [1134, 114] on button "Complete Image" at bounding box center [1128, 100] width 119 height 27
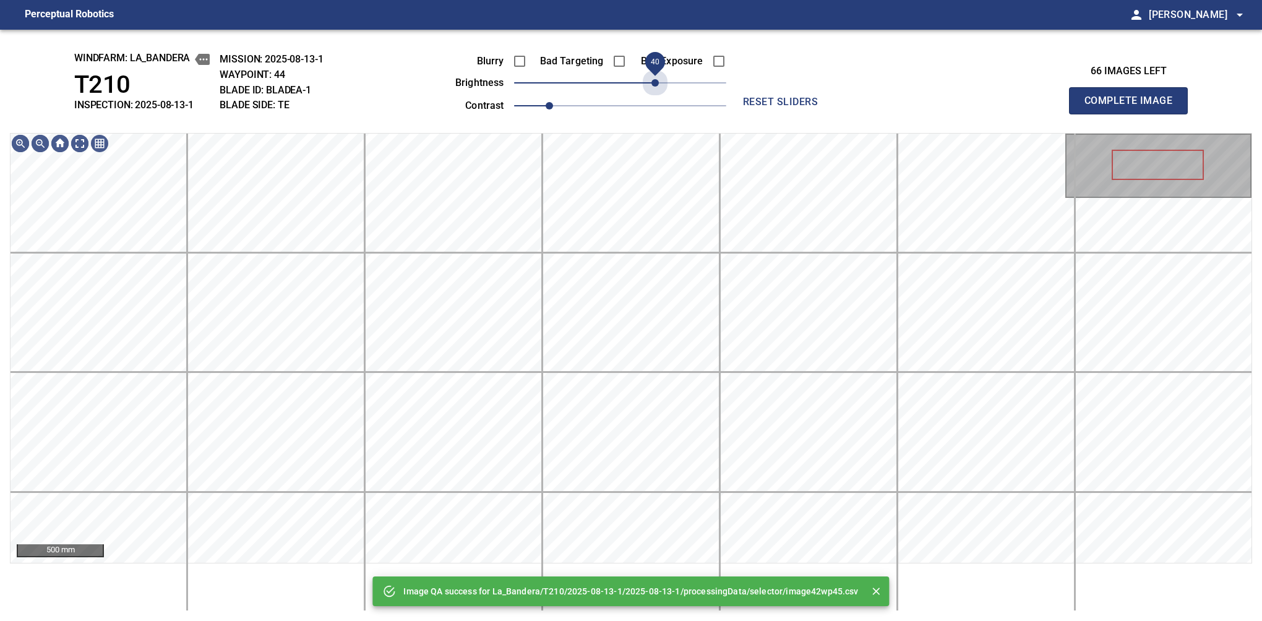
click at [658, 82] on span "40" at bounding box center [620, 82] width 212 height 17
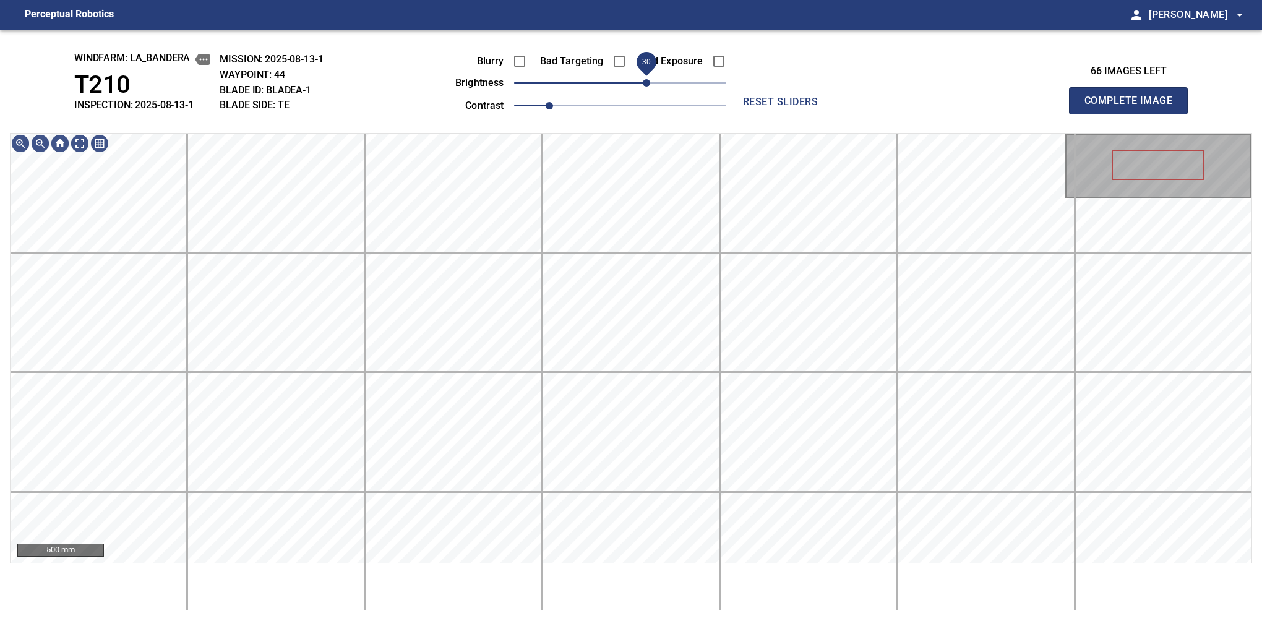
click at [647, 84] on span "30" at bounding box center [646, 82] width 7 height 7
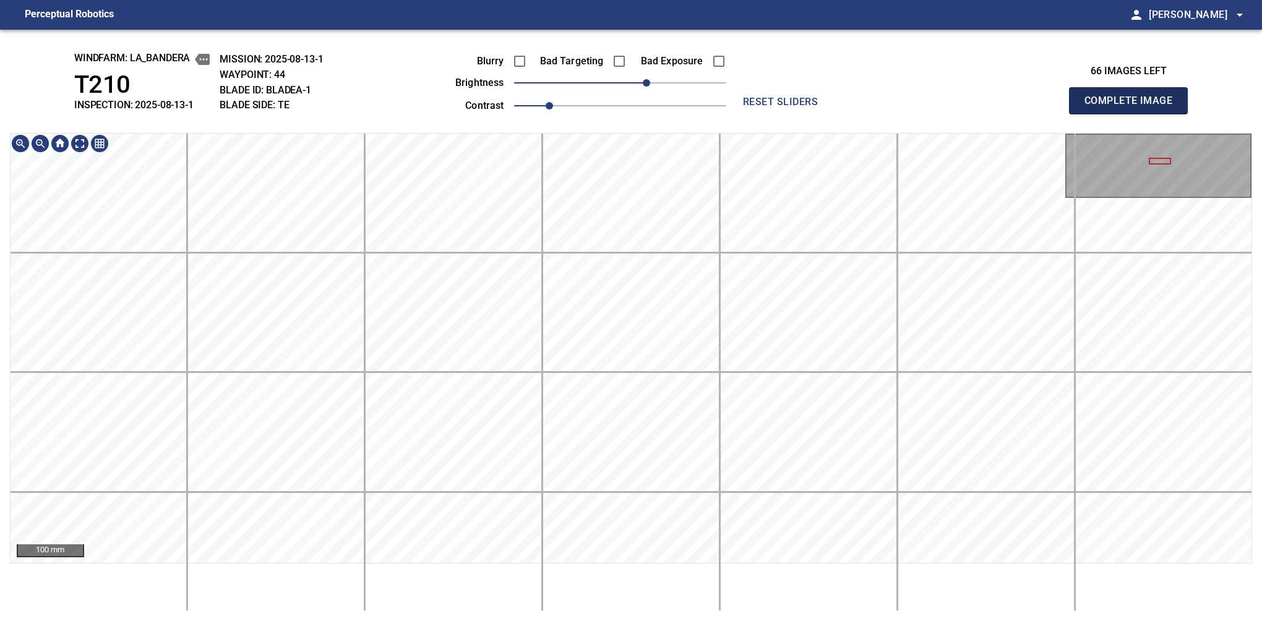
click at [1134, 114] on button "Complete Image" at bounding box center [1128, 100] width 119 height 27
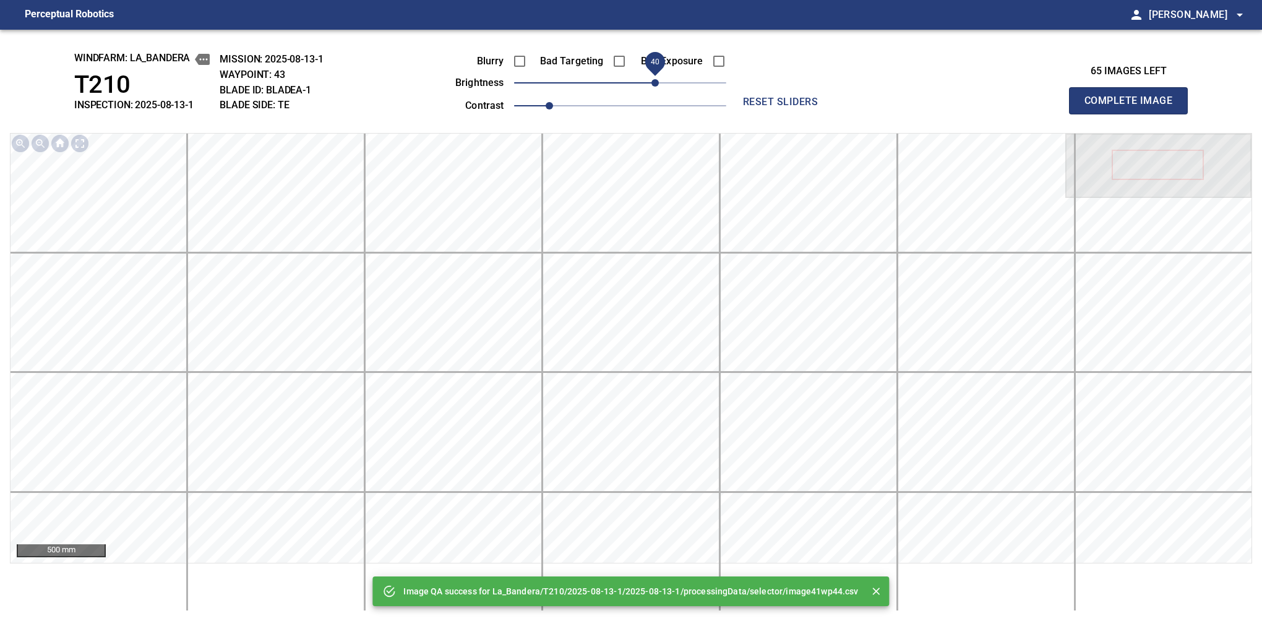
drag, startPoint x: 644, startPoint y: 82, endPoint x: 655, endPoint y: 80, distance: 12.0
click at [655, 80] on span "40" at bounding box center [620, 82] width 212 height 17
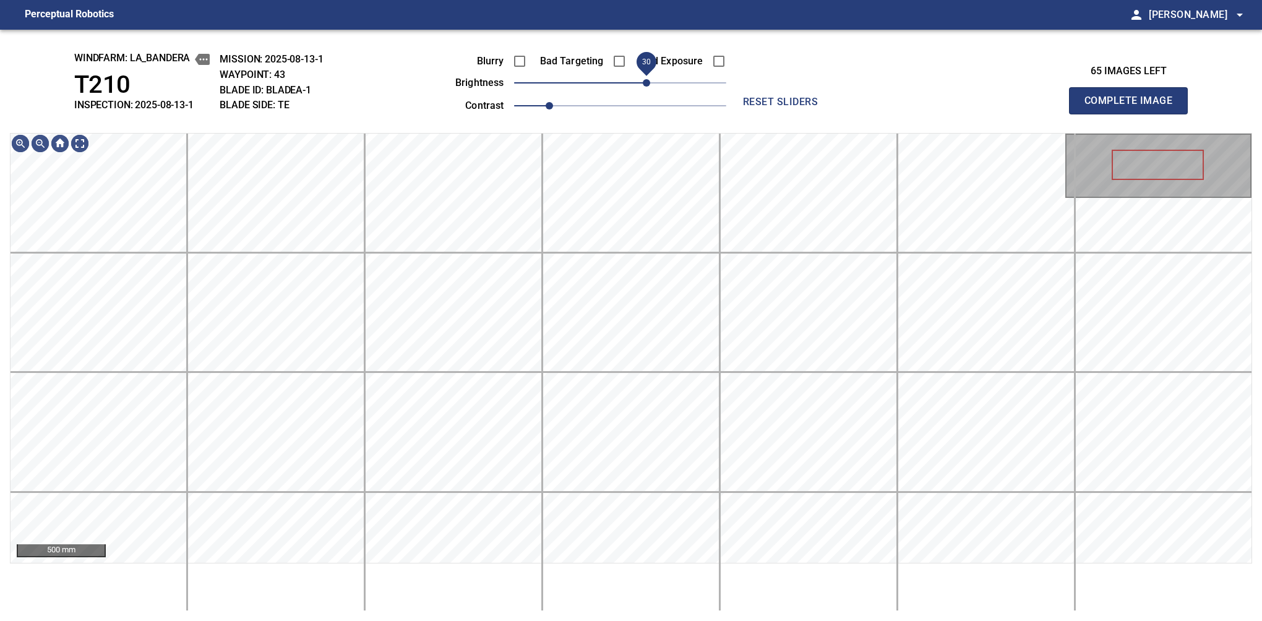
click at [649, 80] on span "30" at bounding box center [646, 82] width 7 height 7
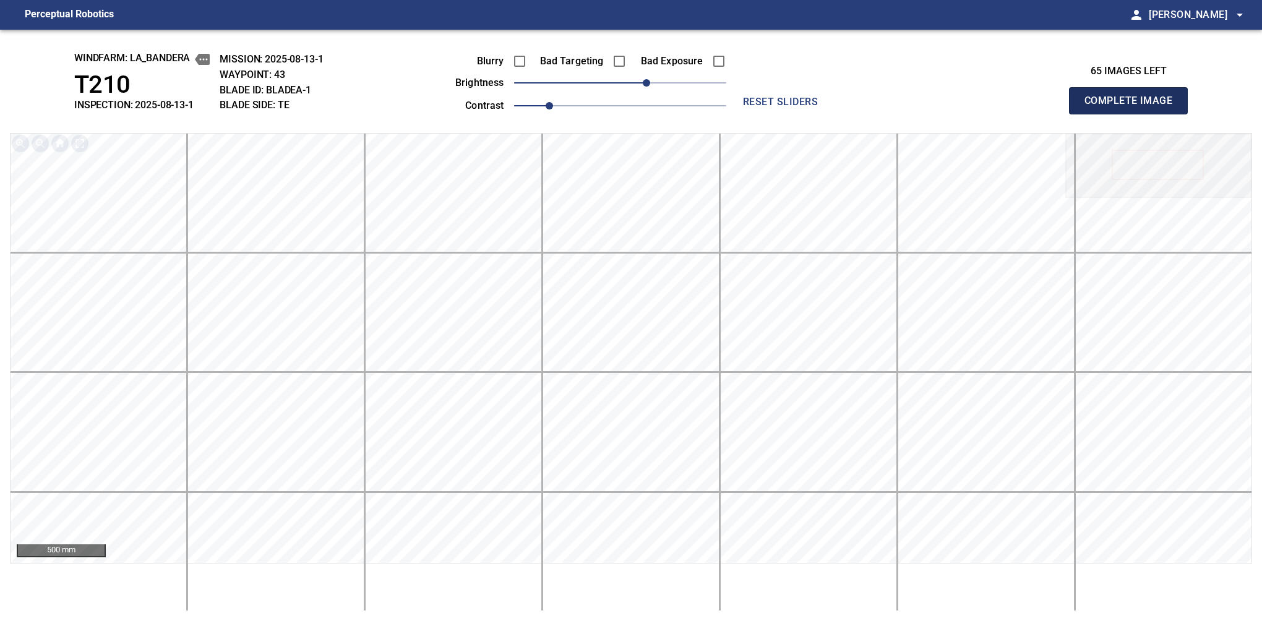
click at [1134, 114] on button "Complete Image" at bounding box center [1128, 100] width 119 height 27
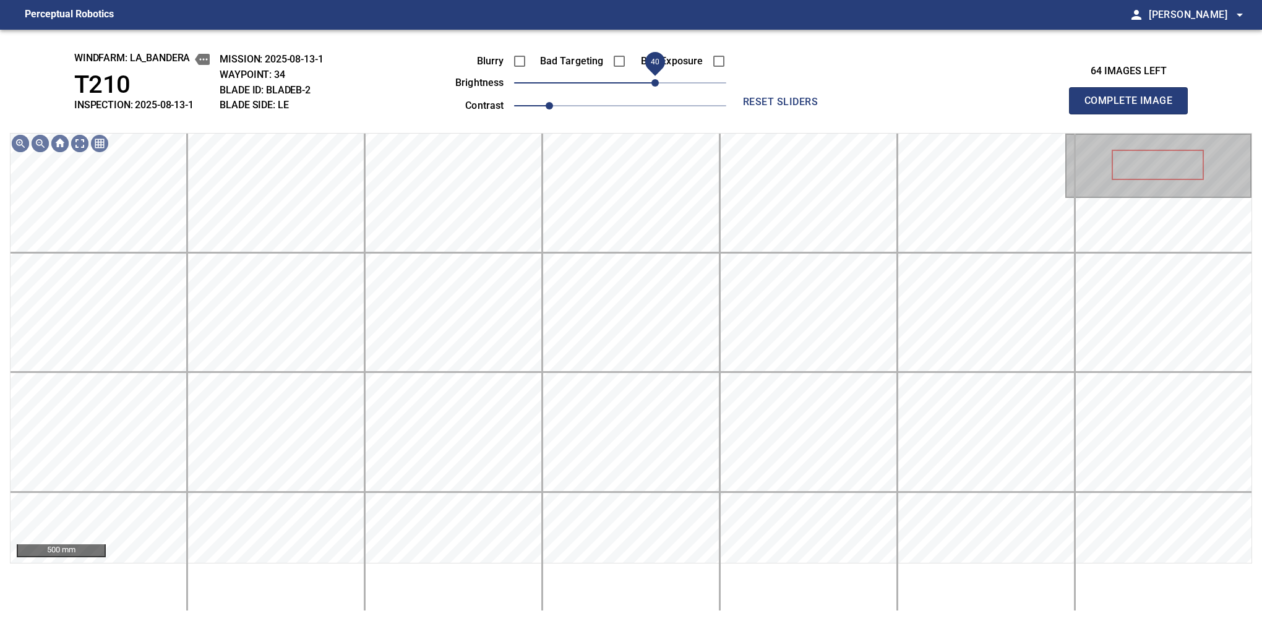
drag, startPoint x: 629, startPoint y: 80, endPoint x: 658, endPoint y: 84, distance: 29.4
click at [658, 84] on span "40" at bounding box center [655, 82] width 7 height 7
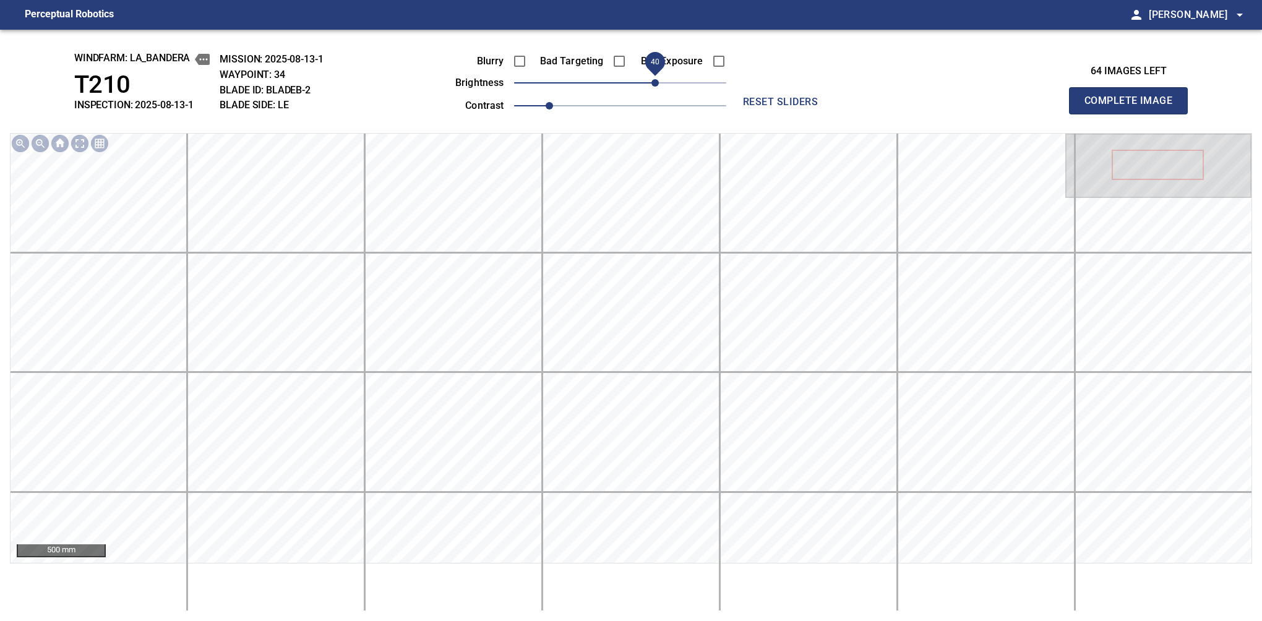
click at [1134, 114] on button "Complete Image" at bounding box center [1128, 100] width 119 height 27
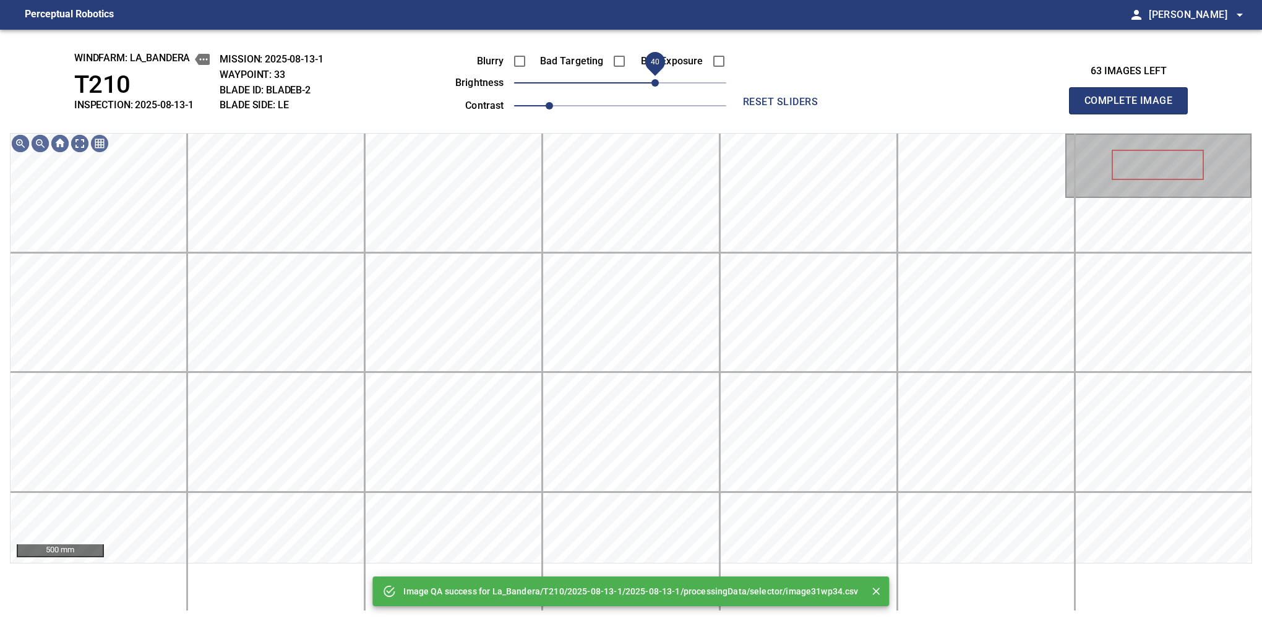
click at [654, 84] on span "40" at bounding box center [620, 82] width 212 height 17
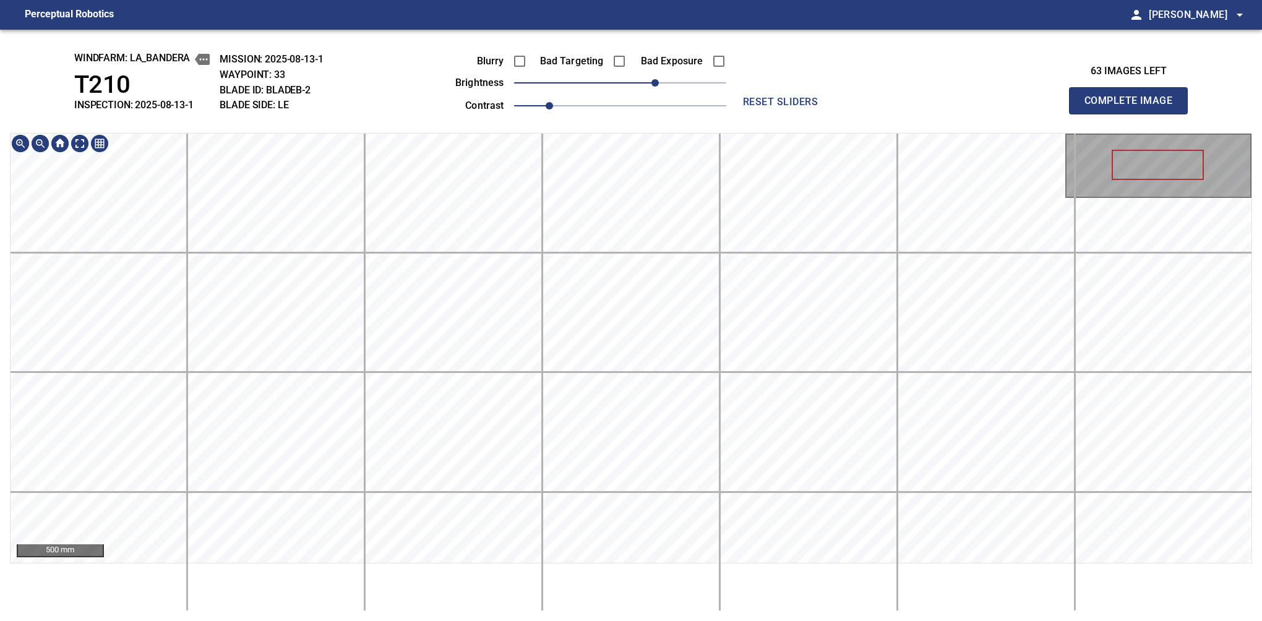
click at [1134, 114] on button "Complete Image" at bounding box center [1128, 100] width 119 height 27
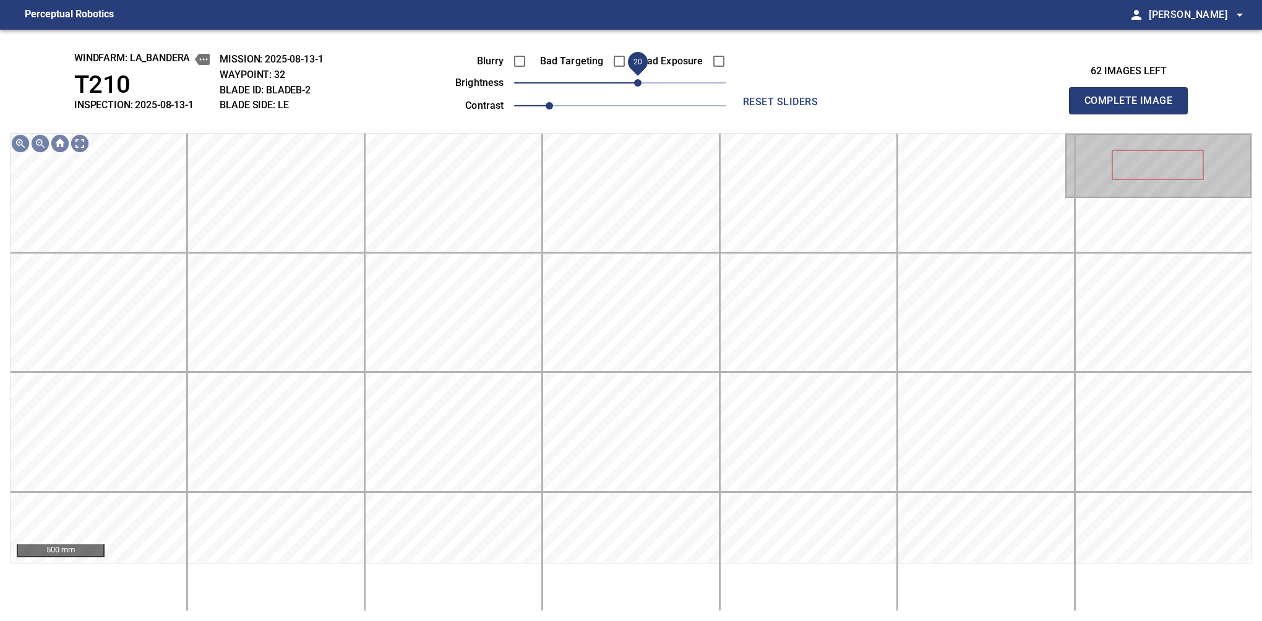
click at [639, 79] on span "20" at bounding box center [637, 82] width 7 height 7
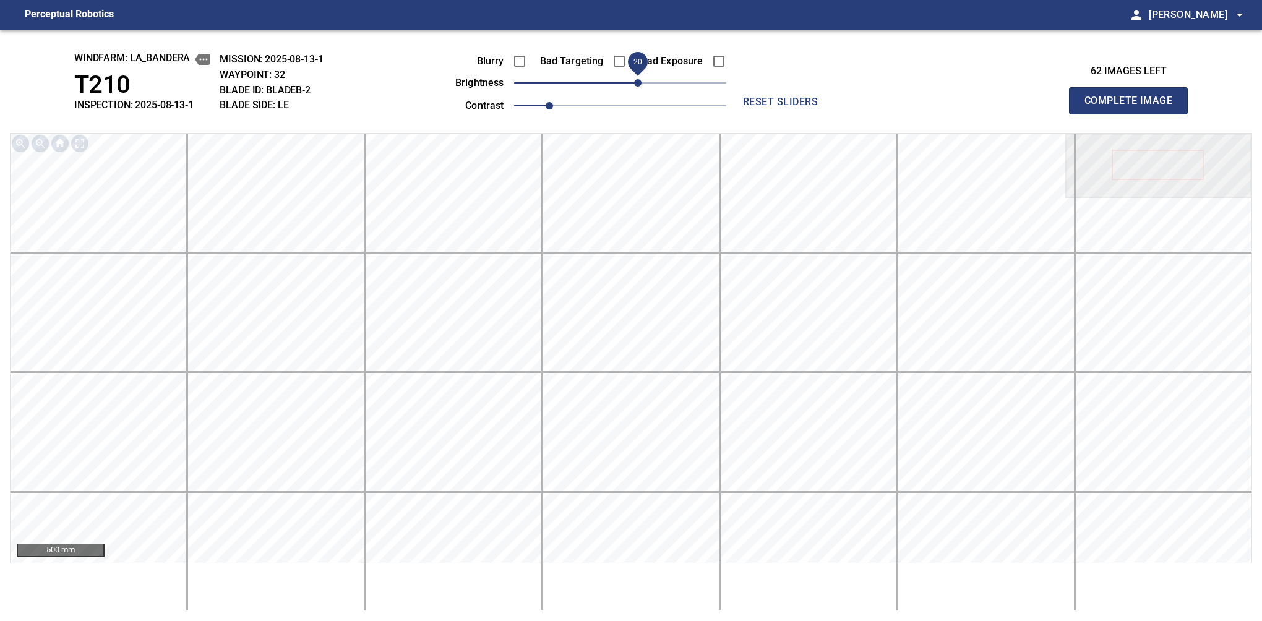
click at [1134, 114] on button "Complete Image" at bounding box center [1128, 100] width 119 height 27
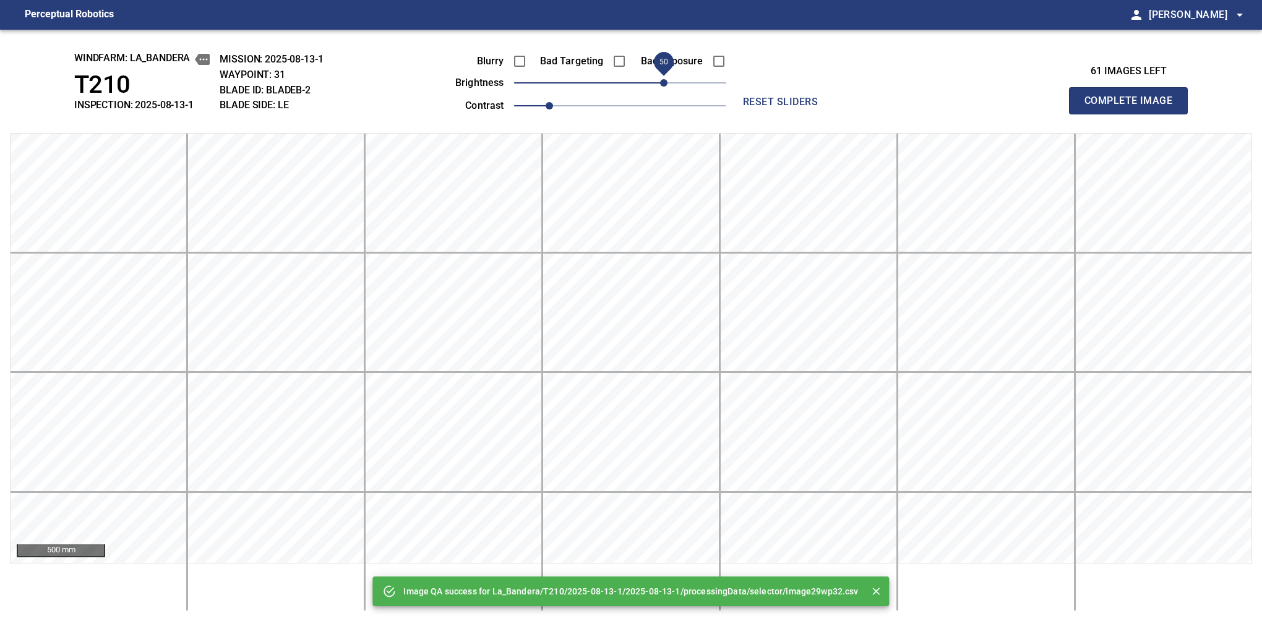
drag, startPoint x: 637, startPoint y: 80, endPoint x: 663, endPoint y: 85, distance: 26.4
click at [663, 85] on span "50" at bounding box center [620, 82] width 212 height 17
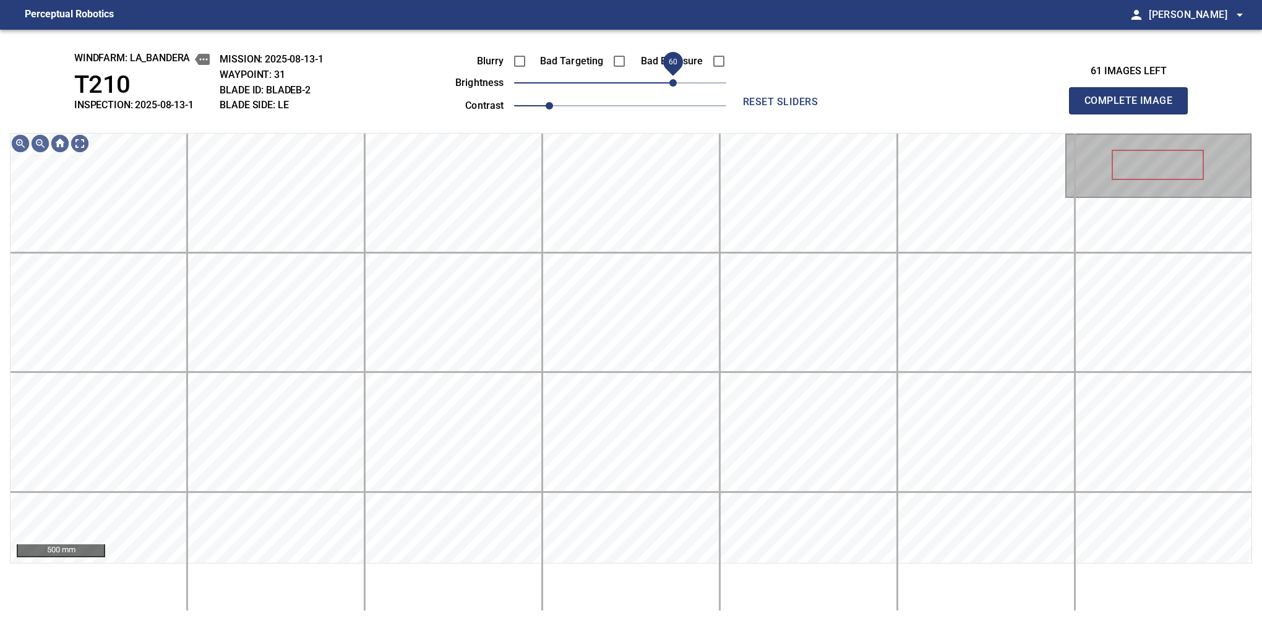
click at [671, 79] on span "60" at bounding box center [673, 82] width 7 height 7
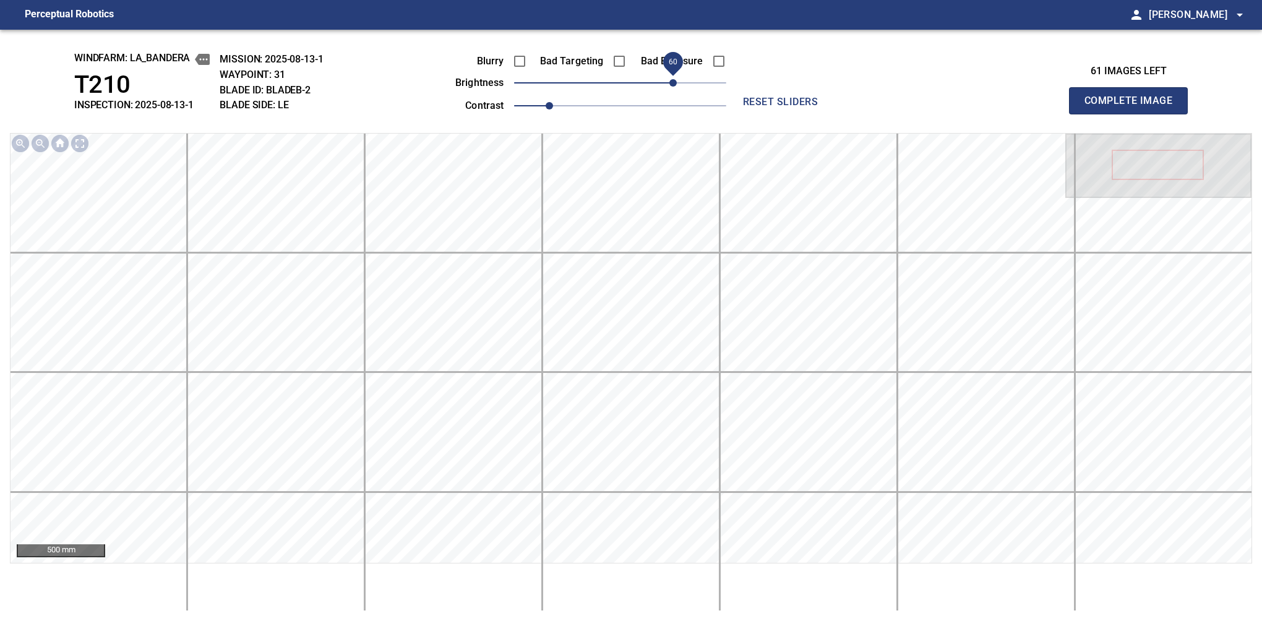
click at [1134, 114] on button "Complete Image" at bounding box center [1128, 100] width 119 height 27
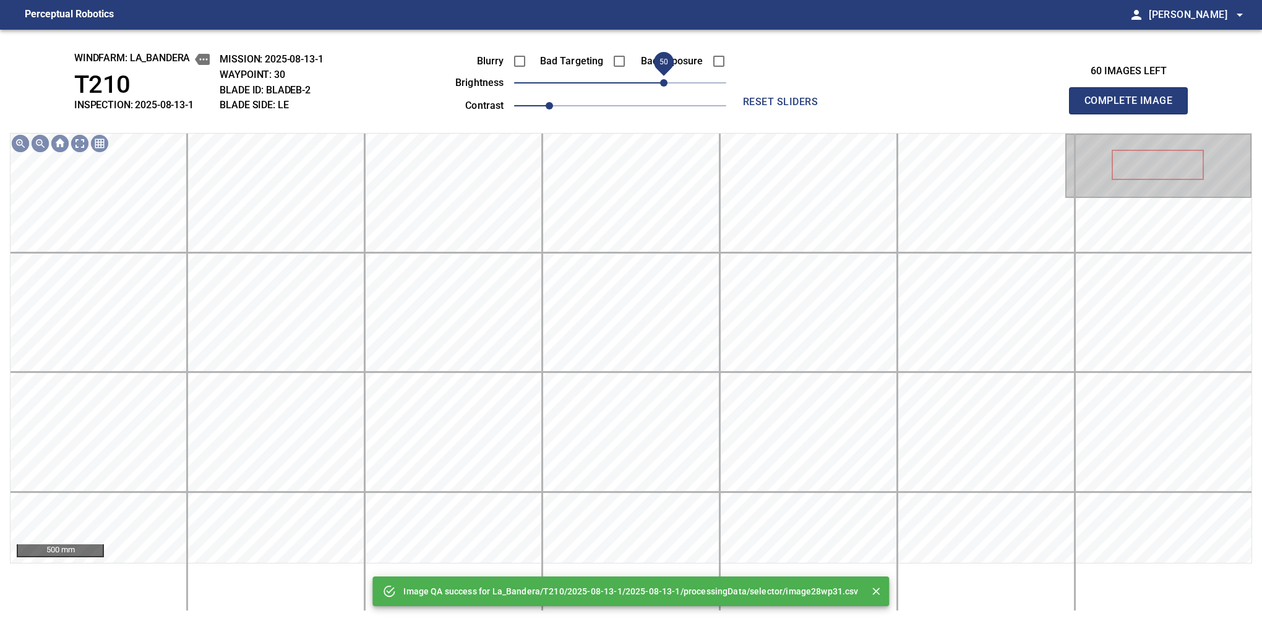
click at [665, 82] on span "50" at bounding box center [620, 82] width 212 height 17
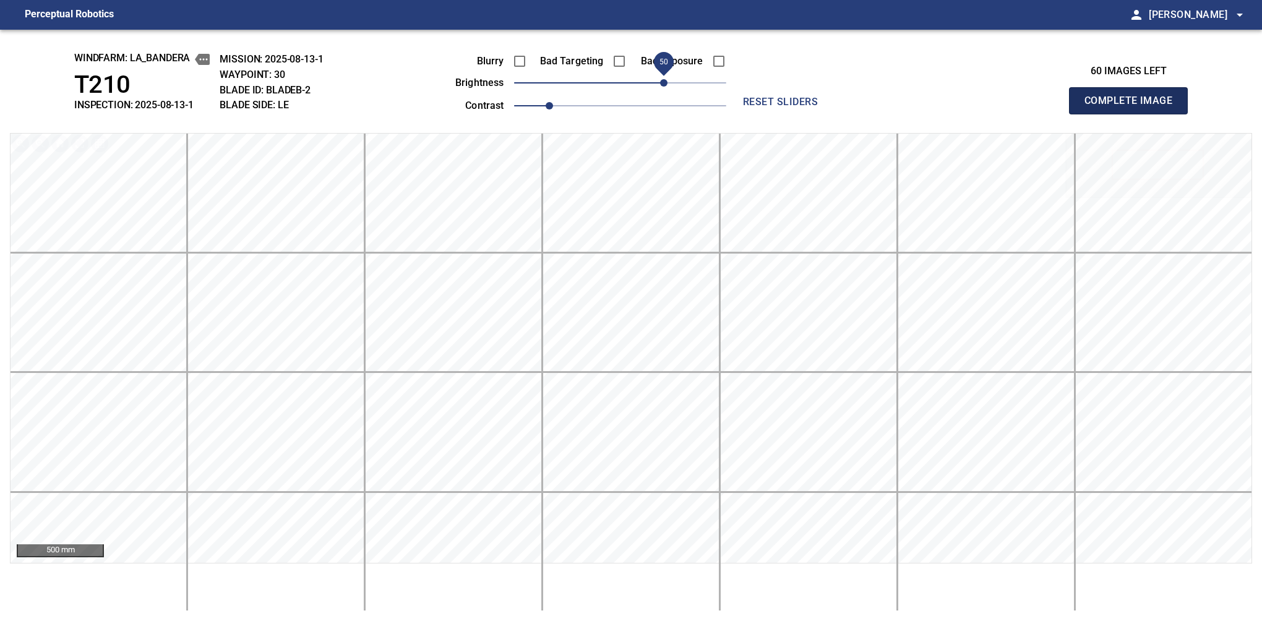
click at [1134, 114] on button "Complete Image" at bounding box center [1128, 100] width 119 height 27
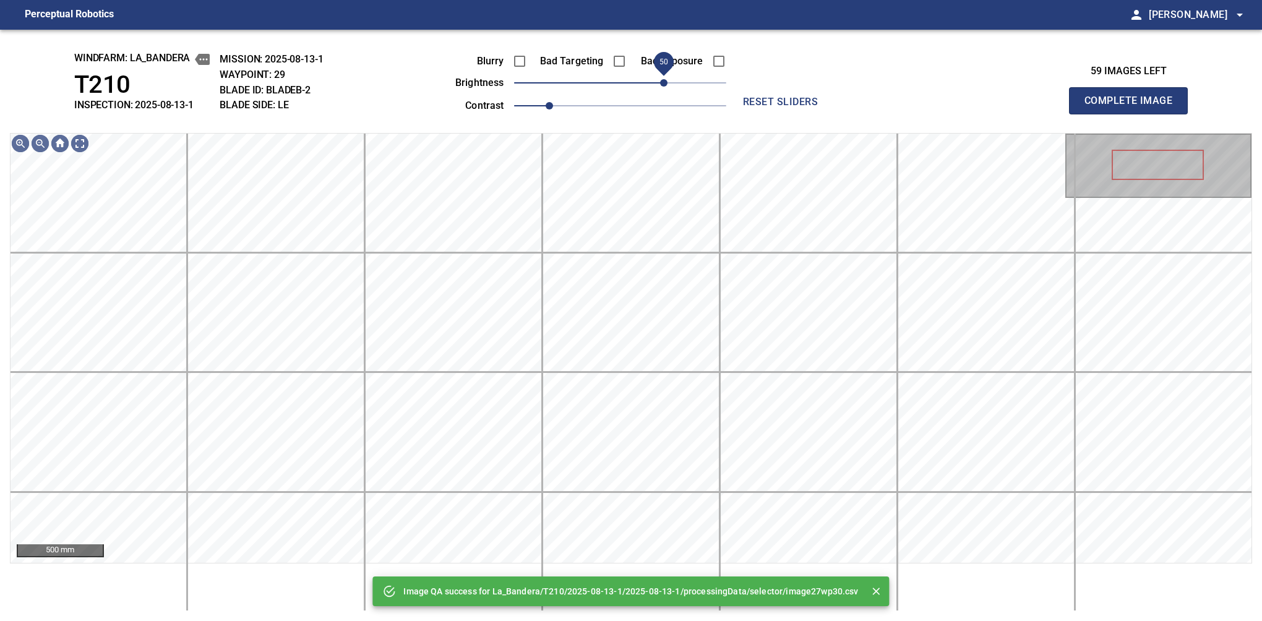
drag, startPoint x: 625, startPoint y: 83, endPoint x: 662, endPoint y: 81, distance: 36.6
click at [662, 81] on span "50" at bounding box center [663, 82] width 7 height 7
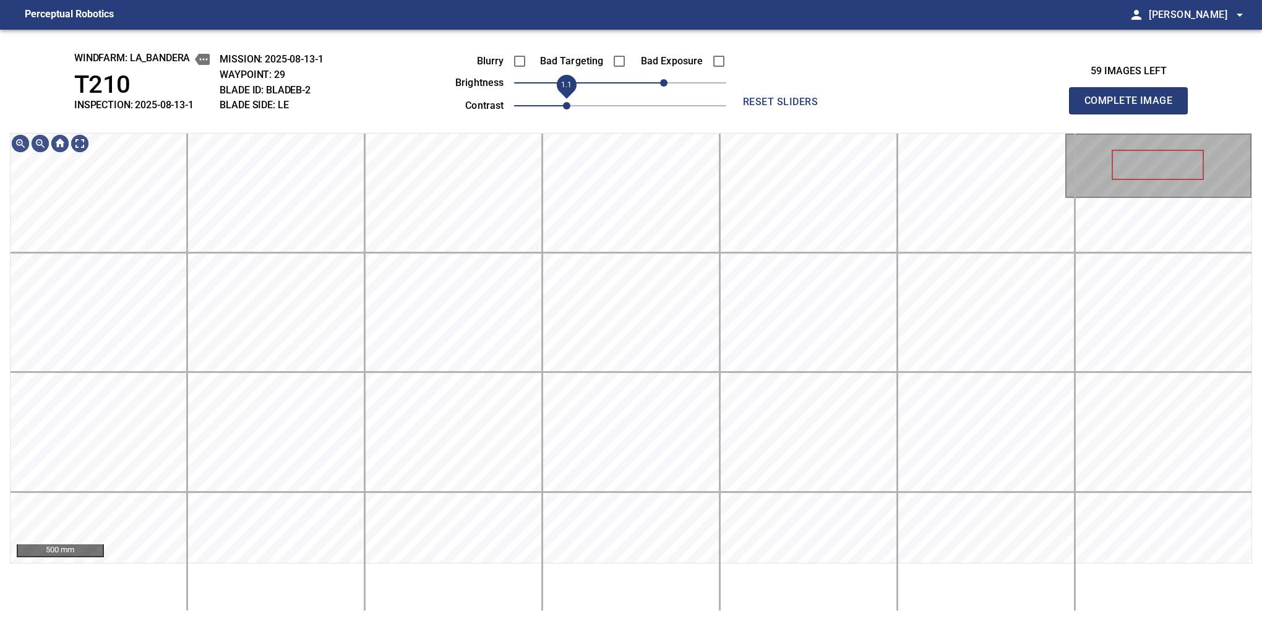
drag, startPoint x: 558, startPoint y: 102, endPoint x: 564, endPoint y: 102, distance: 6.8
click at [564, 102] on span "1.1" at bounding box center [566, 105] width 7 height 7
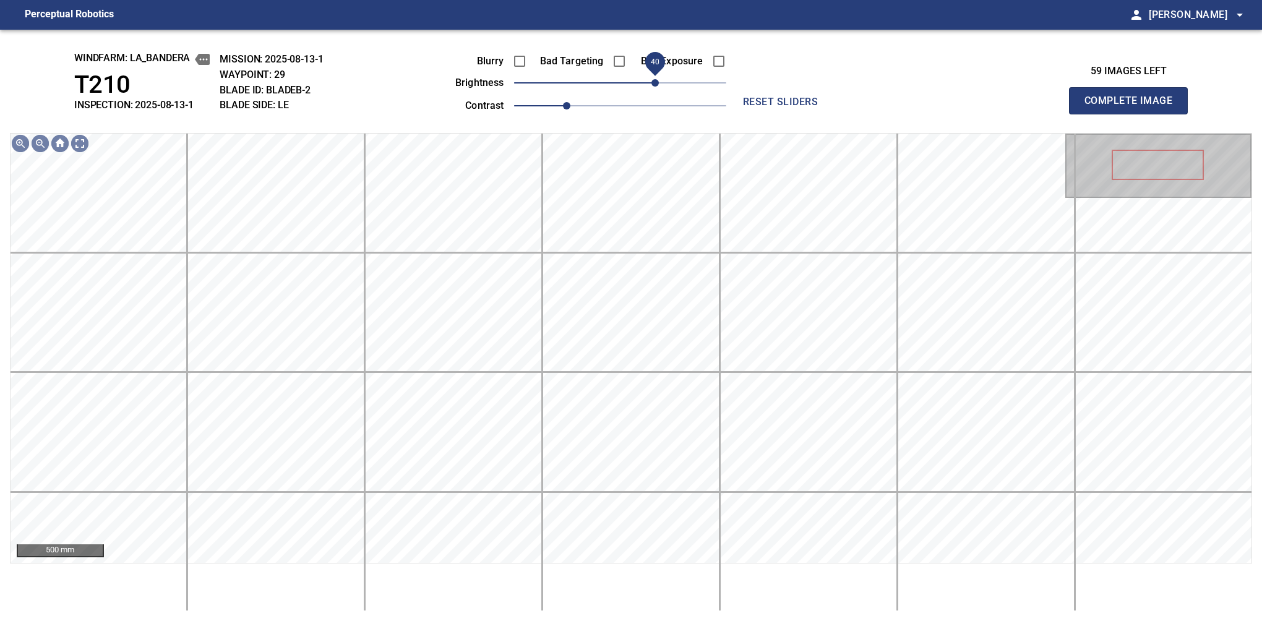
click at [656, 79] on span "40" at bounding box center [655, 82] width 7 height 7
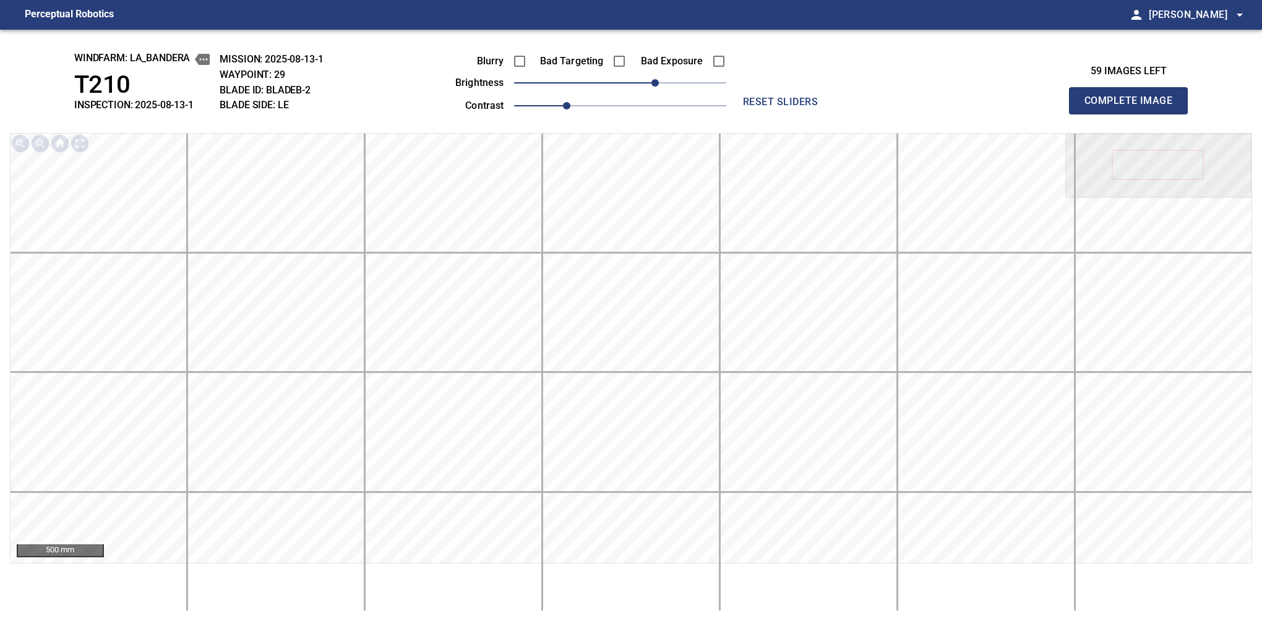
click at [1134, 114] on button "Complete Image" at bounding box center [1128, 100] width 119 height 27
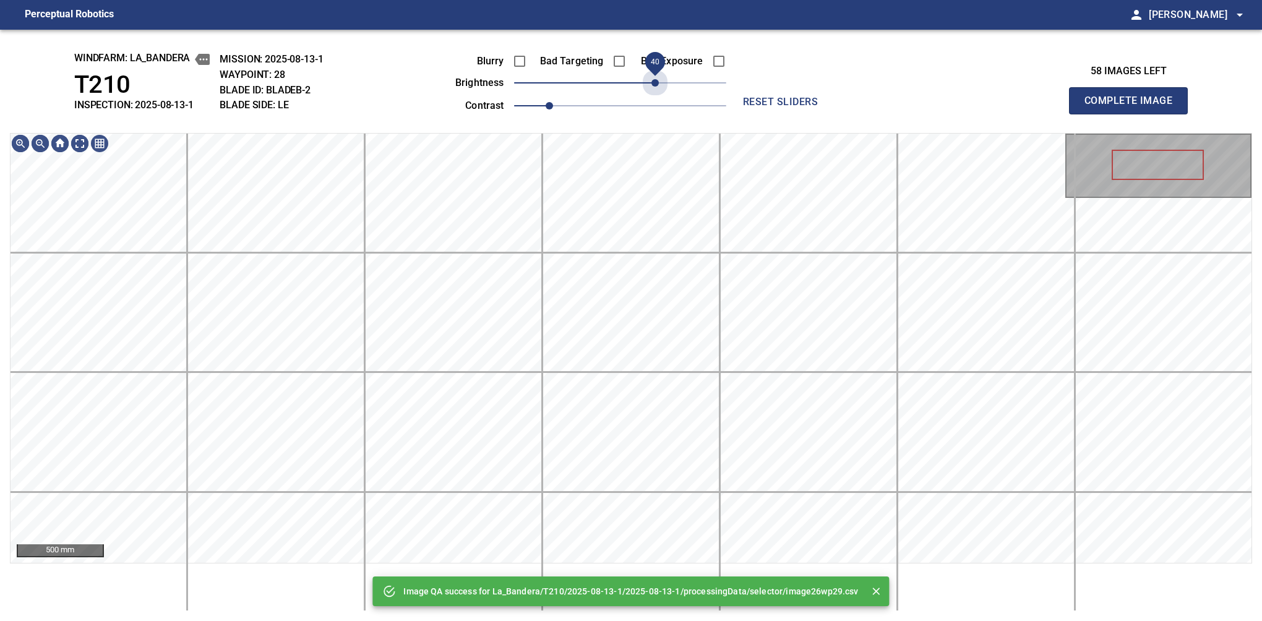
click at [656, 79] on span "40" at bounding box center [620, 82] width 212 height 17
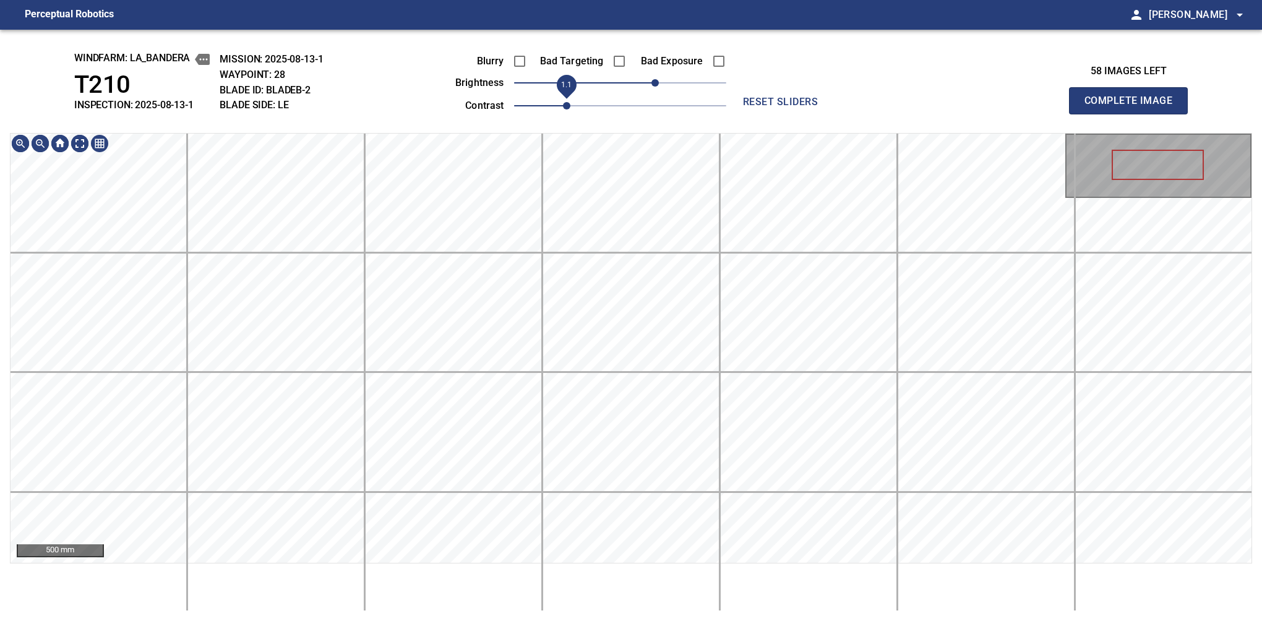
drag, startPoint x: 552, startPoint y: 102, endPoint x: 560, endPoint y: 102, distance: 8.0
click at [563, 102] on span "1.1" at bounding box center [566, 105] width 7 height 7
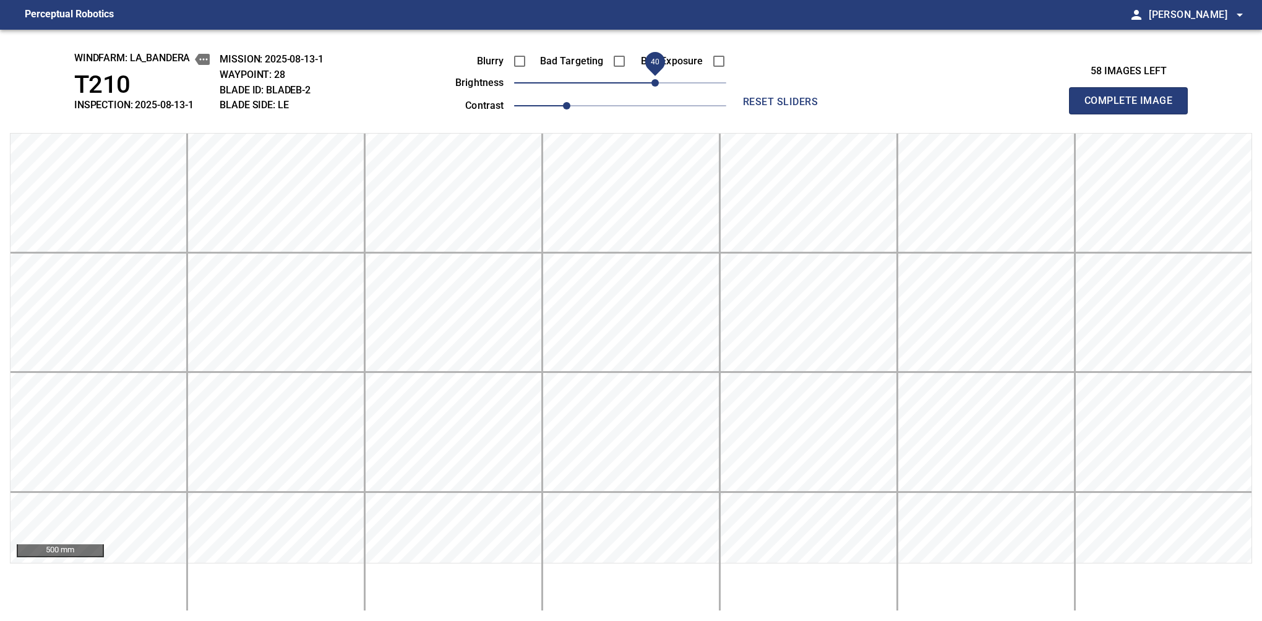
click at [1134, 114] on button "Complete Image" at bounding box center [1128, 100] width 119 height 27
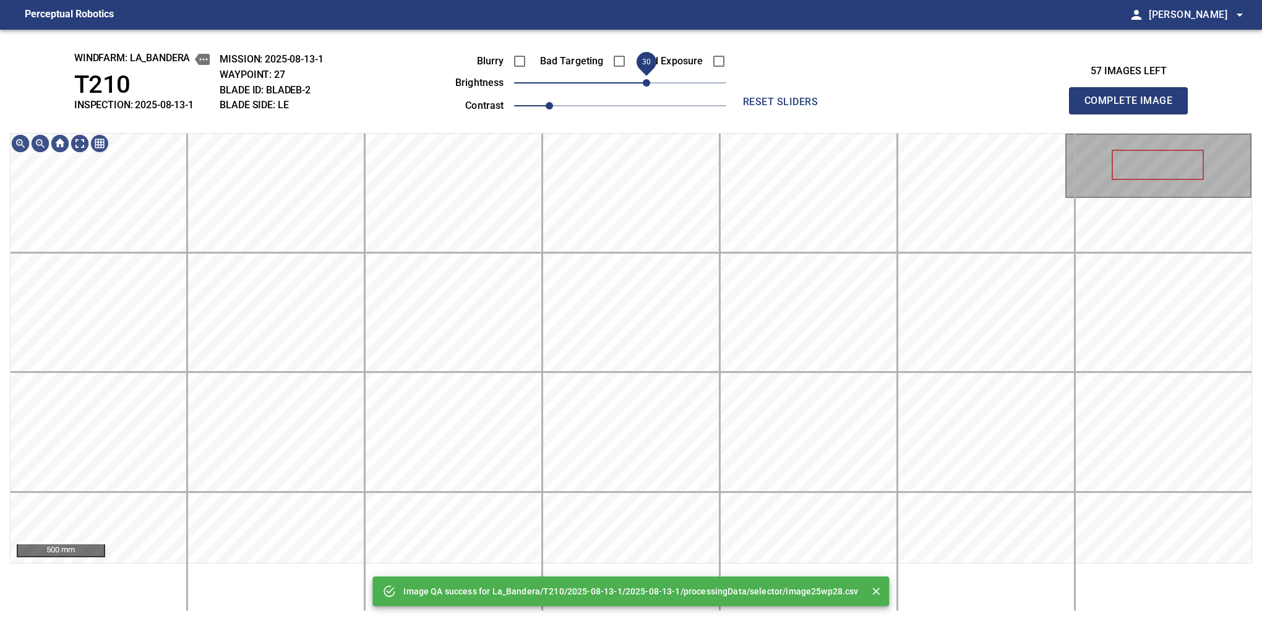
drag, startPoint x: 634, startPoint y: 81, endPoint x: 642, endPoint y: 81, distance: 8.7
click at [643, 81] on span "30" at bounding box center [646, 82] width 7 height 7
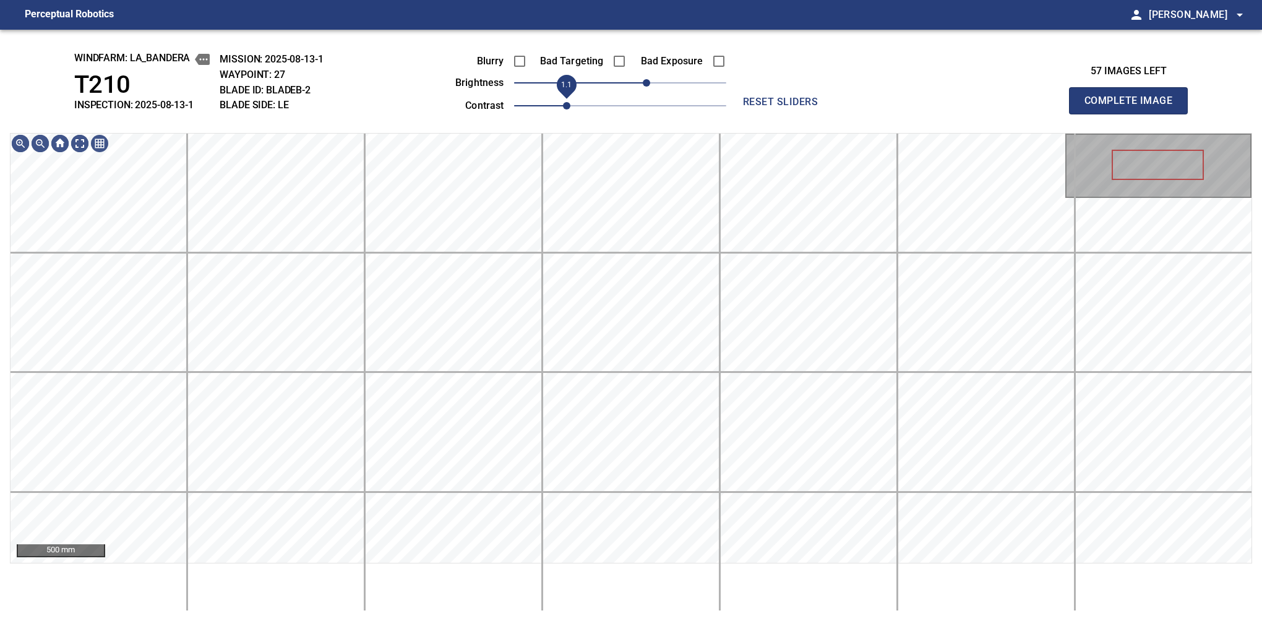
click at [563, 102] on span "1.1" at bounding box center [566, 105] width 7 height 7
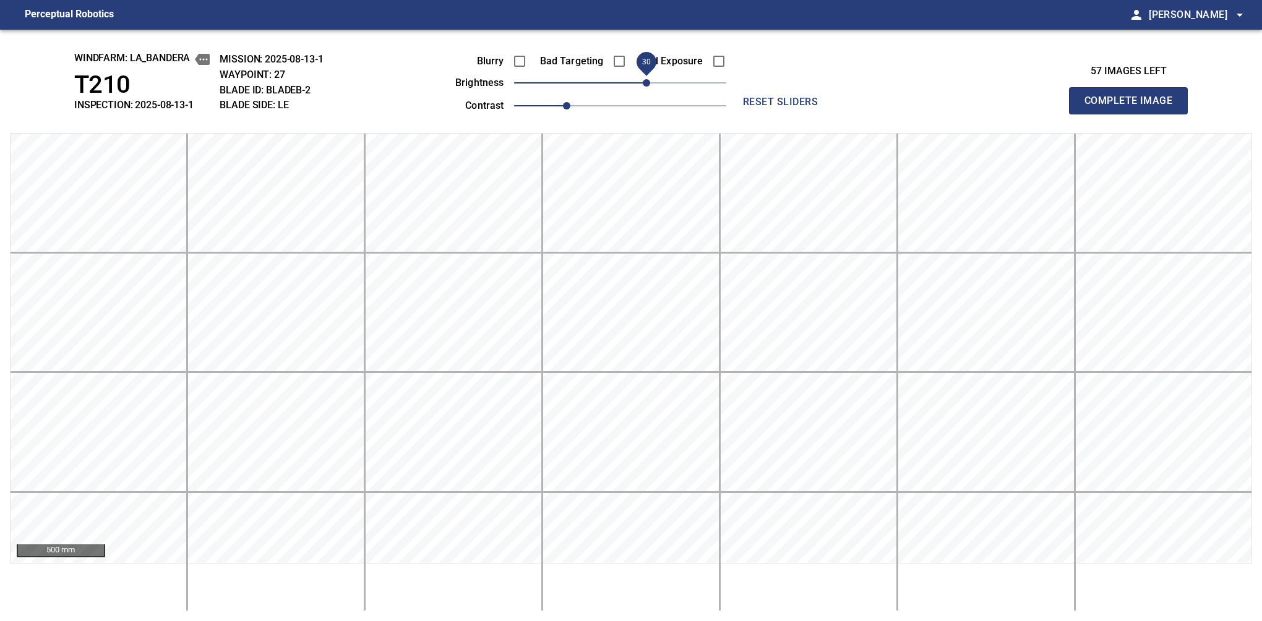
click at [1134, 114] on button "Complete Image" at bounding box center [1128, 100] width 119 height 27
click at [651, 85] on span "30" at bounding box center [620, 82] width 212 height 17
click at [1134, 114] on button "Complete Image" at bounding box center [1128, 100] width 119 height 27
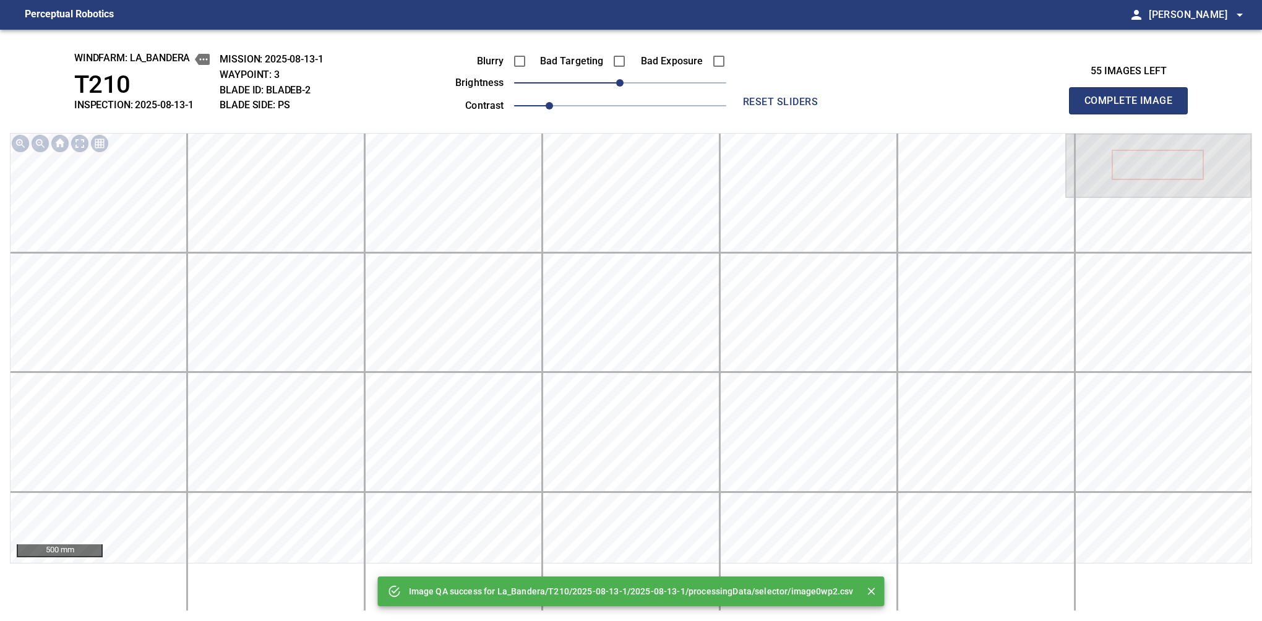
click at [636, 84] on span "0" at bounding box center [620, 82] width 212 height 17
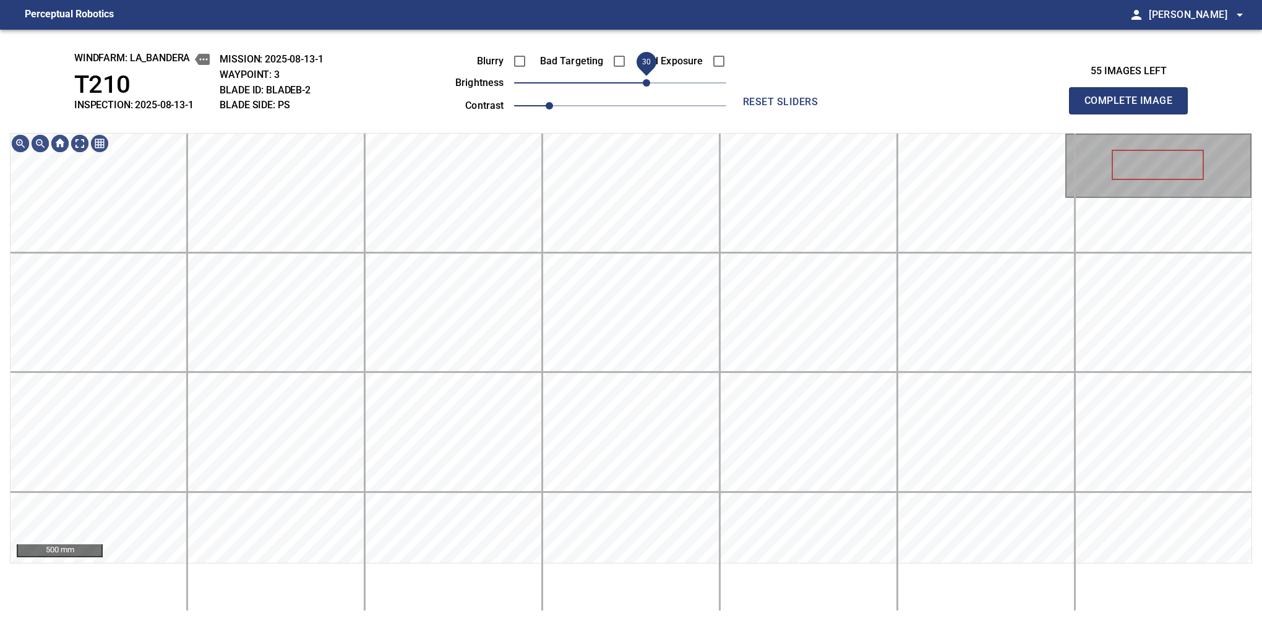
click at [644, 81] on span "30" at bounding box center [646, 82] width 7 height 7
click at [564, 103] on span "1.1" at bounding box center [566, 105] width 7 height 7
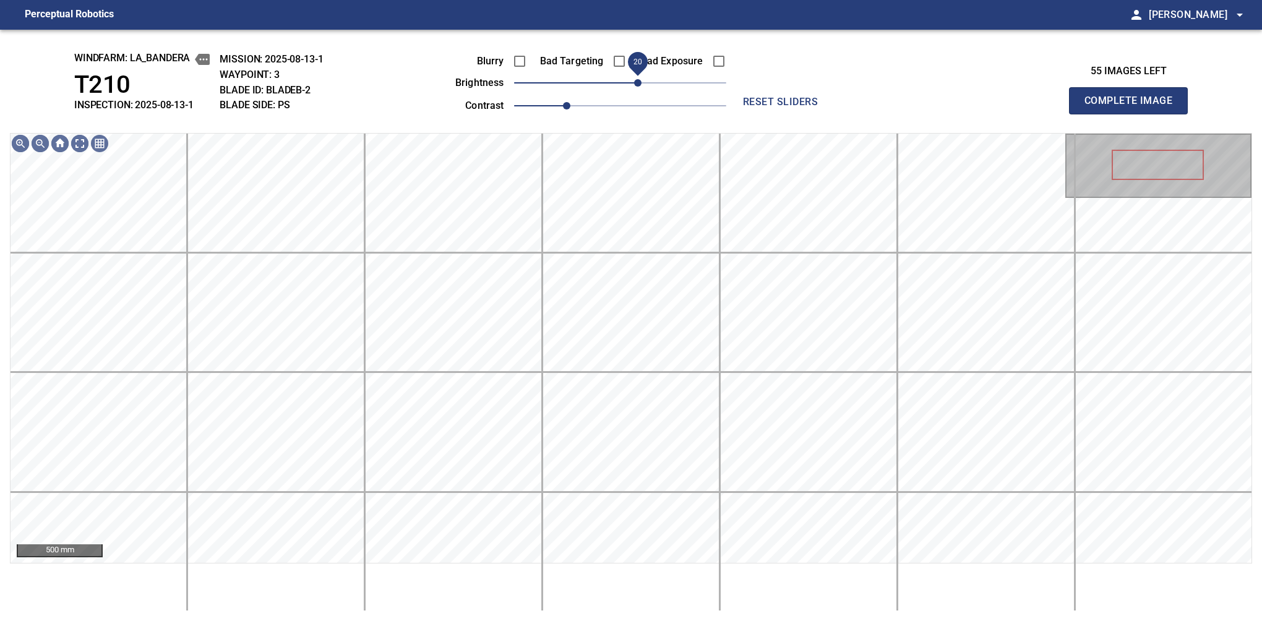
click at [641, 85] on span "20" at bounding box center [637, 82] width 7 height 7
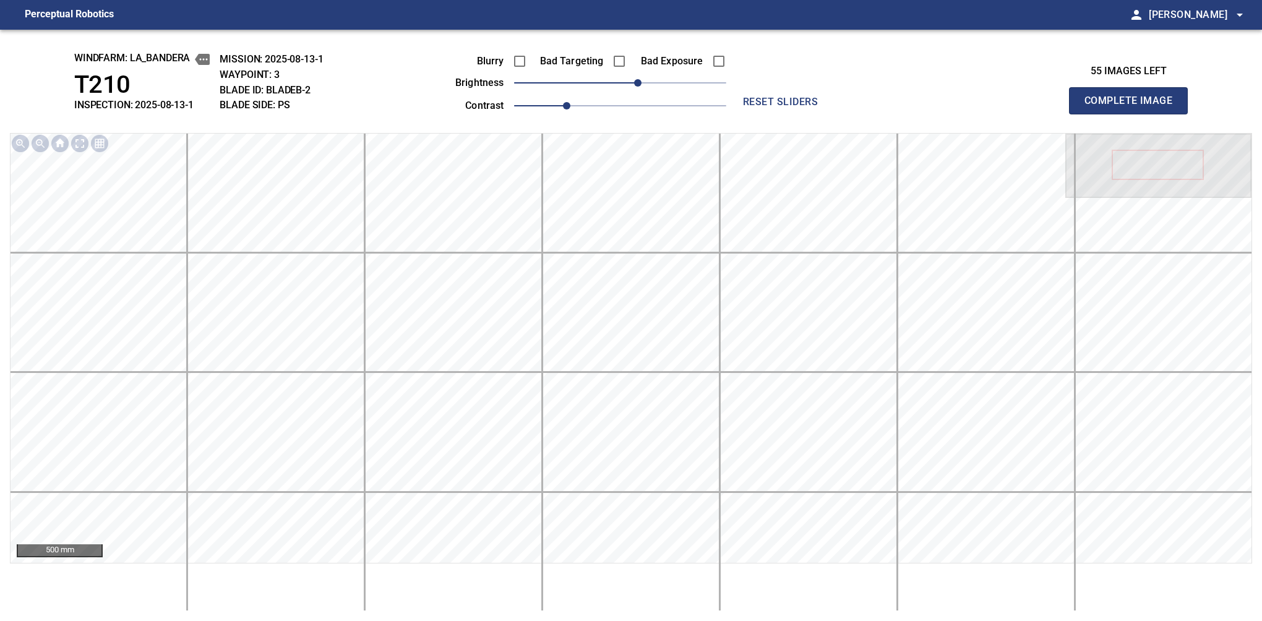
click at [1134, 114] on button "Complete Image" at bounding box center [1128, 100] width 119 height 27
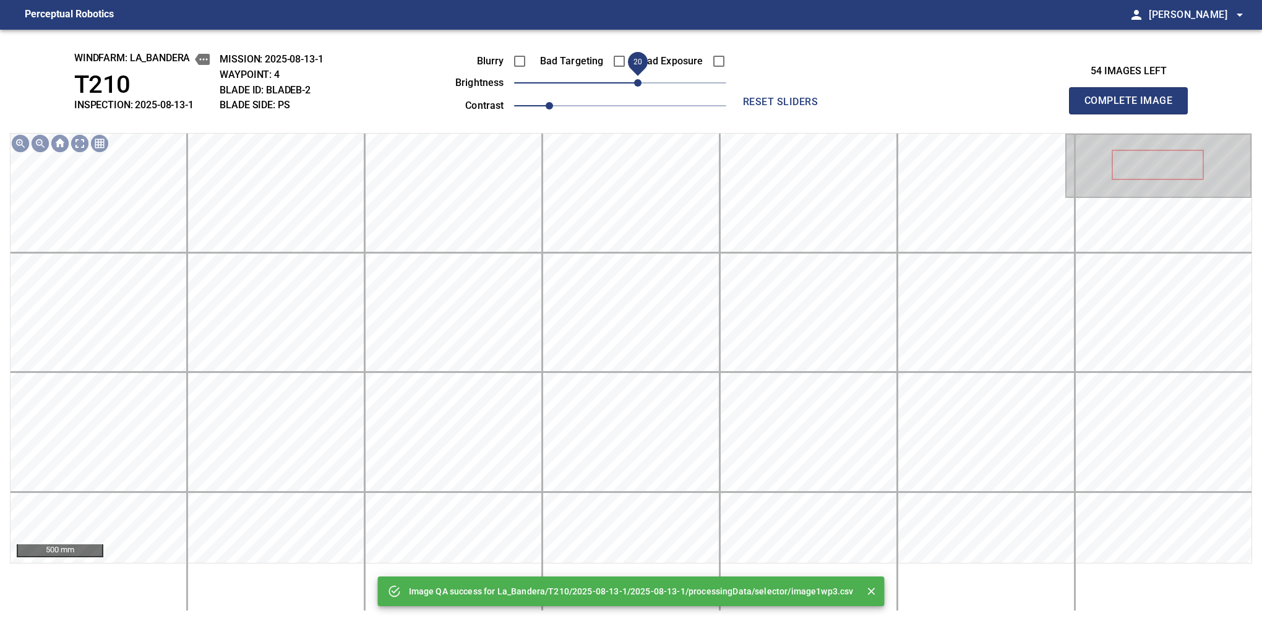
click at [634, 84] on span "20" at bounding box center [637, 82] width 7 height 7
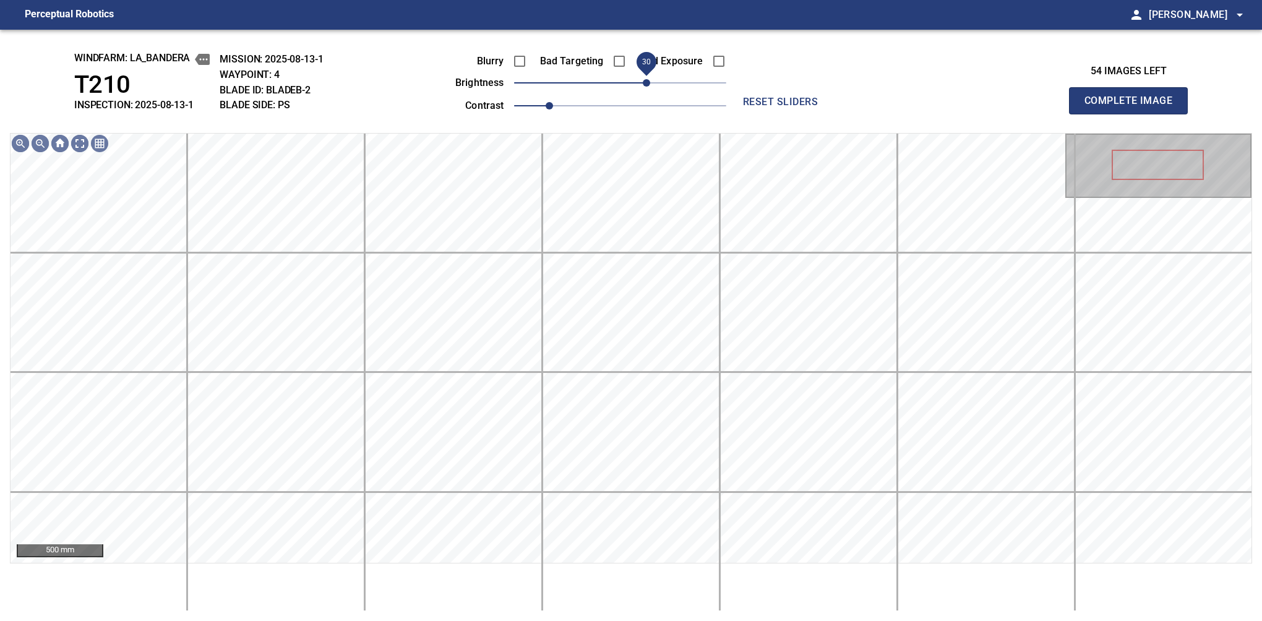
click at [647, 83] on span "30" at bounding box center [646, 82] width 7 height 7
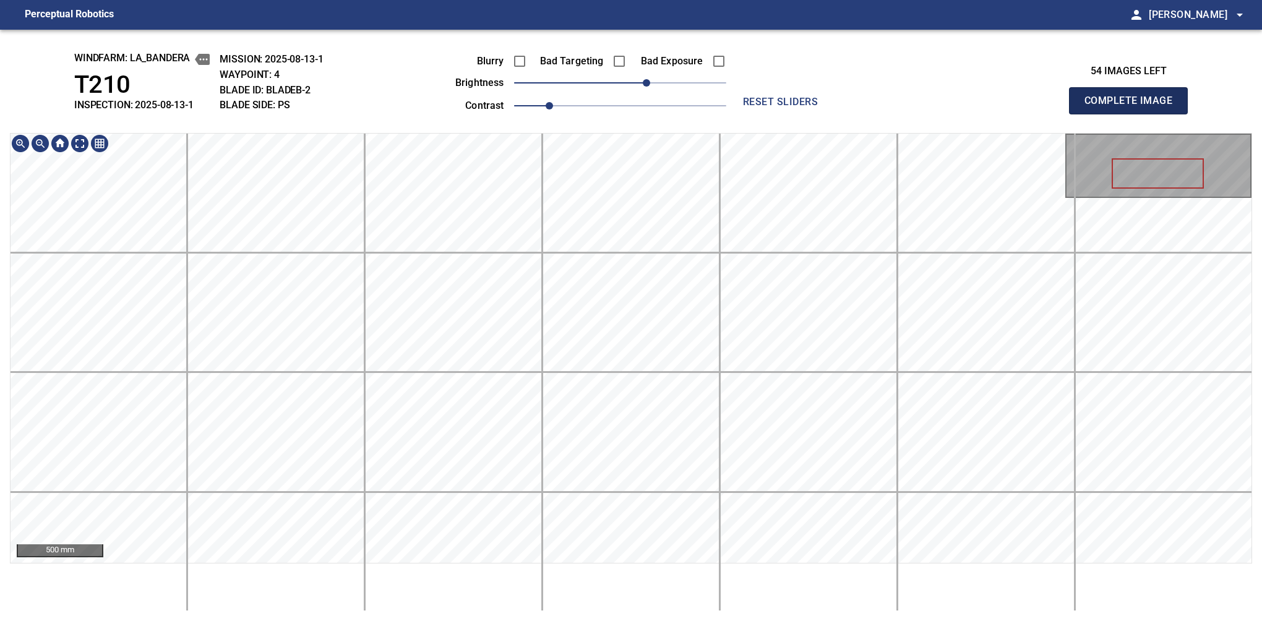
click at [1134, 114] on button "Complete Image" at bounding box center [1128, 100] width 119 height 27
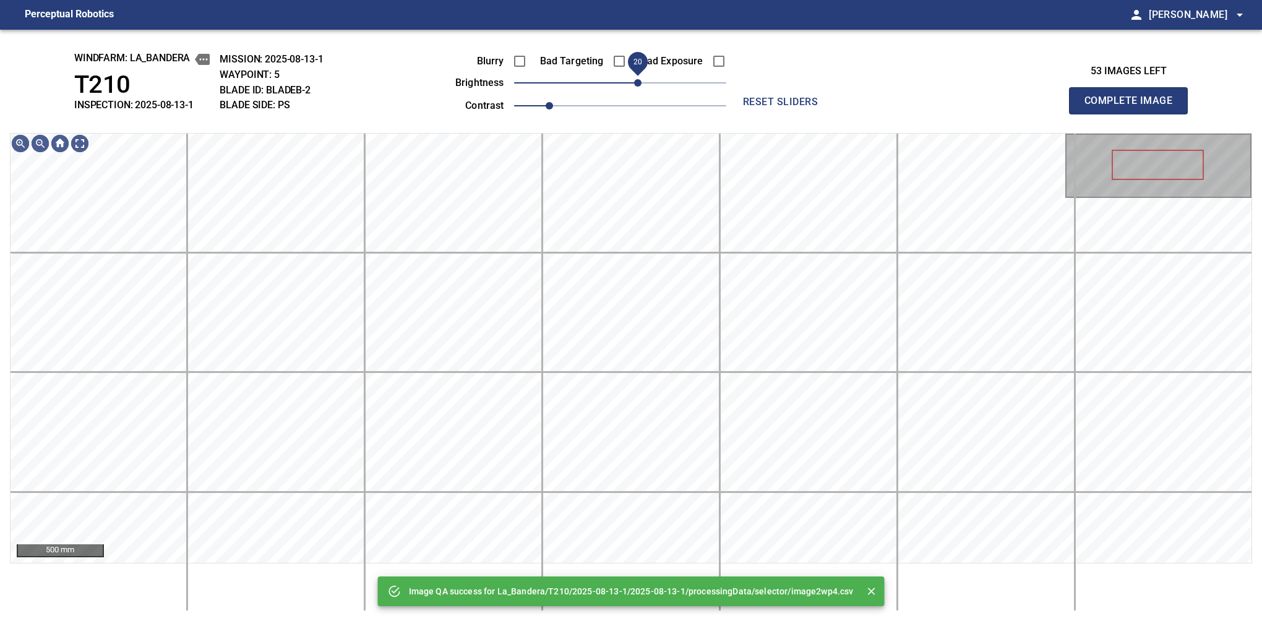
click at [637, 82] on span "20" at bounding box center [637, 82] width 7 height 7
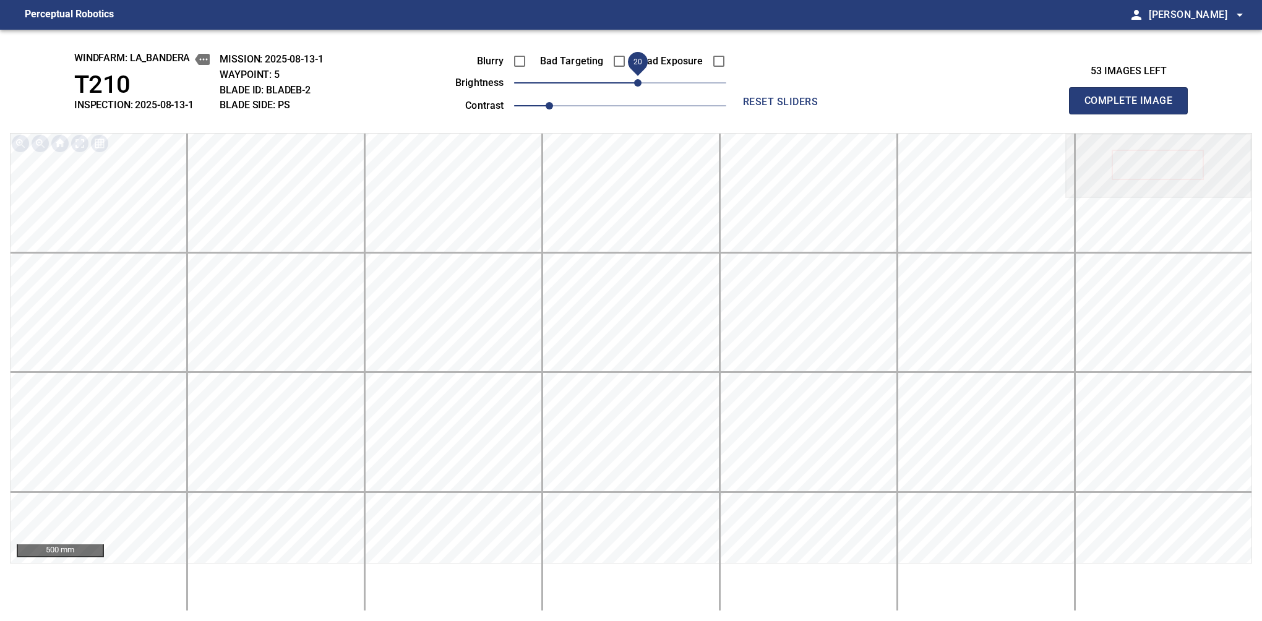
click at [1134, 114] on button "Complete Image" at bounding box center [1128, 100] width 119 height 27
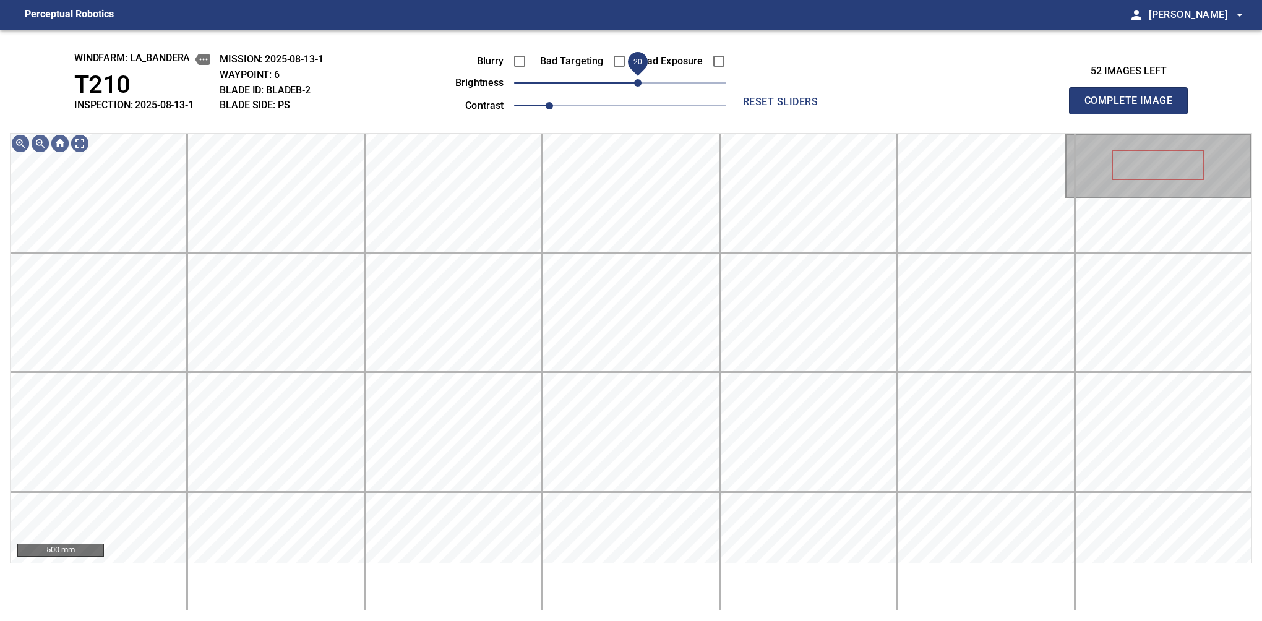
drag, startPoint x: 620, startPoint y: 80, endPoint x: 639, endPoint y: 80, distance: 19.2
click at [639, 80] on span "20" at bounding box center [637, 82] width 7 height 7
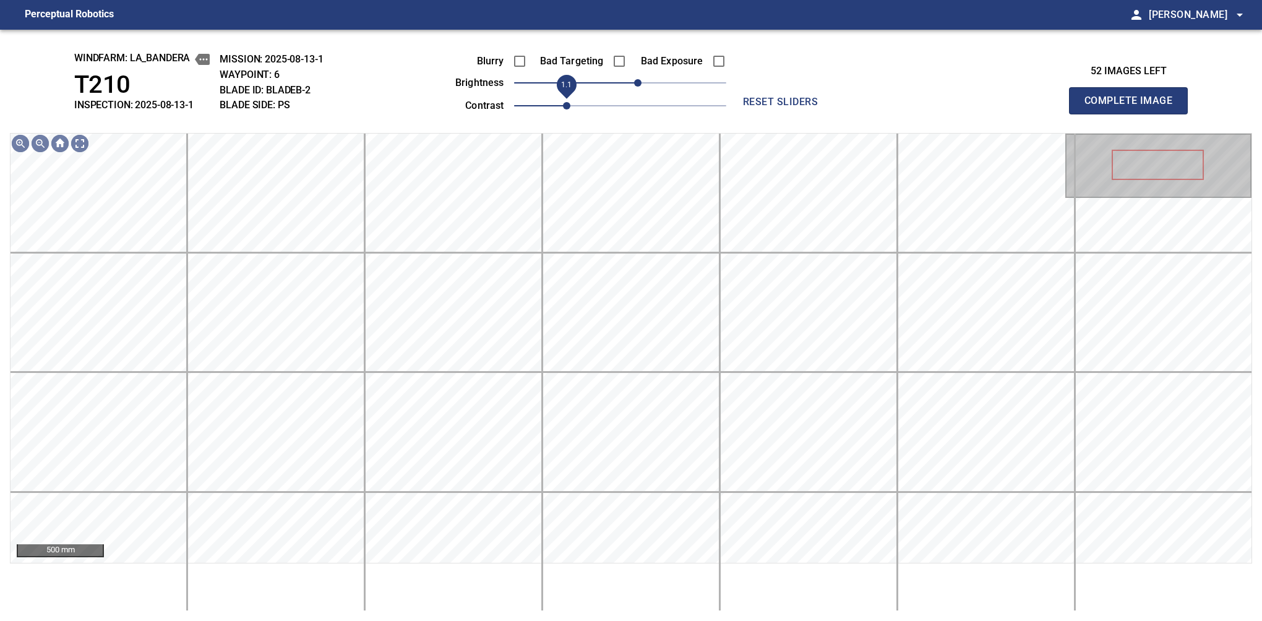
click at [563, 105] on span "1.1" at bounding box center [566, 105] width 7 height 7
click at [631, 87] on span "10" at bounding box center [628, 82] width 7 height 7
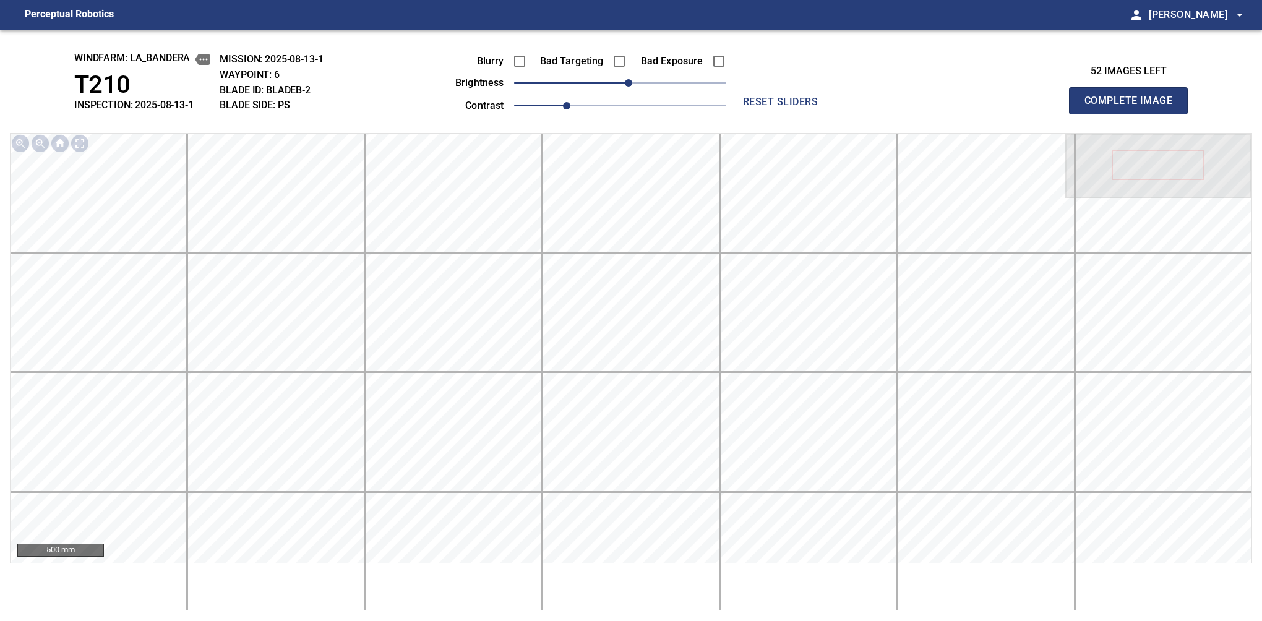
click at [1134, 114] on button "Complete Image" at bounding box center [1128, 100] width 119 height 27
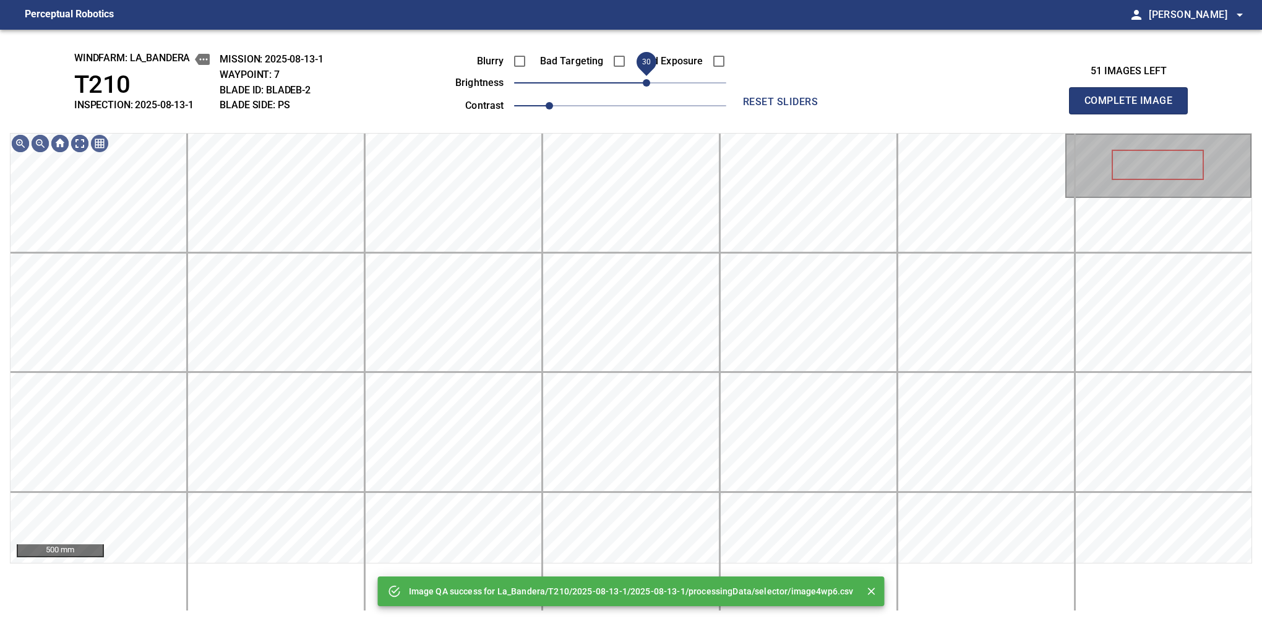
drag, startPoint x: 631, startPoint y: 81, endPoint x: 644, endPoint y: 79, distance: 13.1
click at [644, 79] on span "30" at bounding box center [646, 82] width 7 height 7
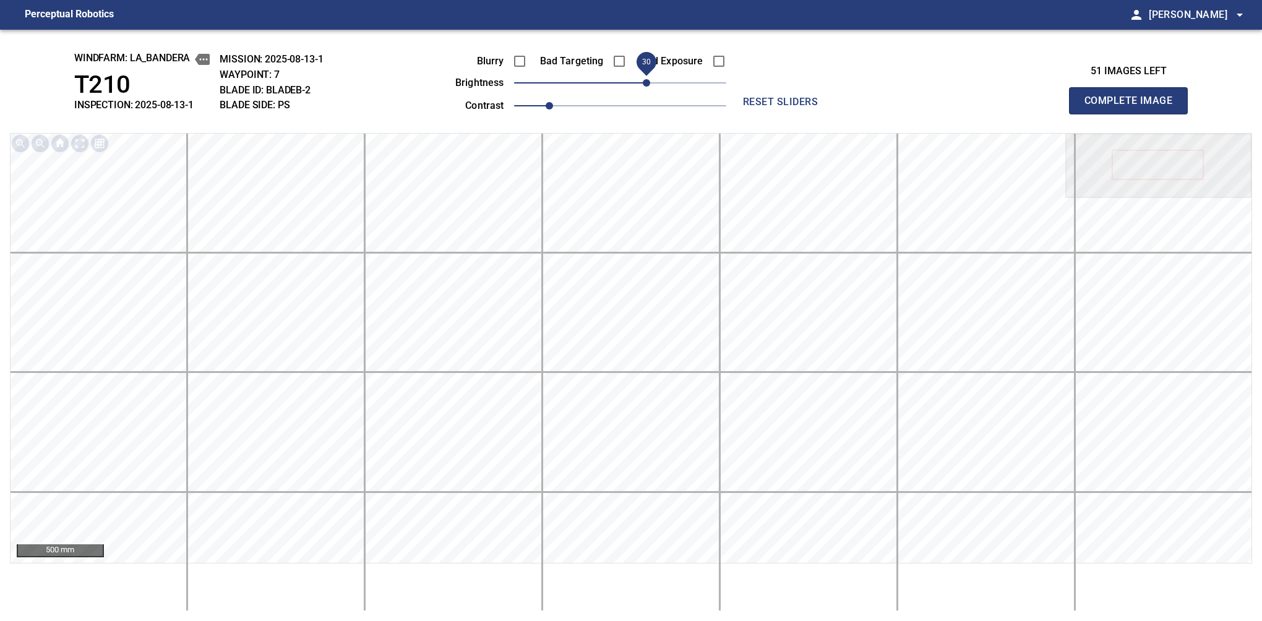
click at [1134, 114] on button "Complete Image" at bounding box center [1128, 100] width 119 height 27
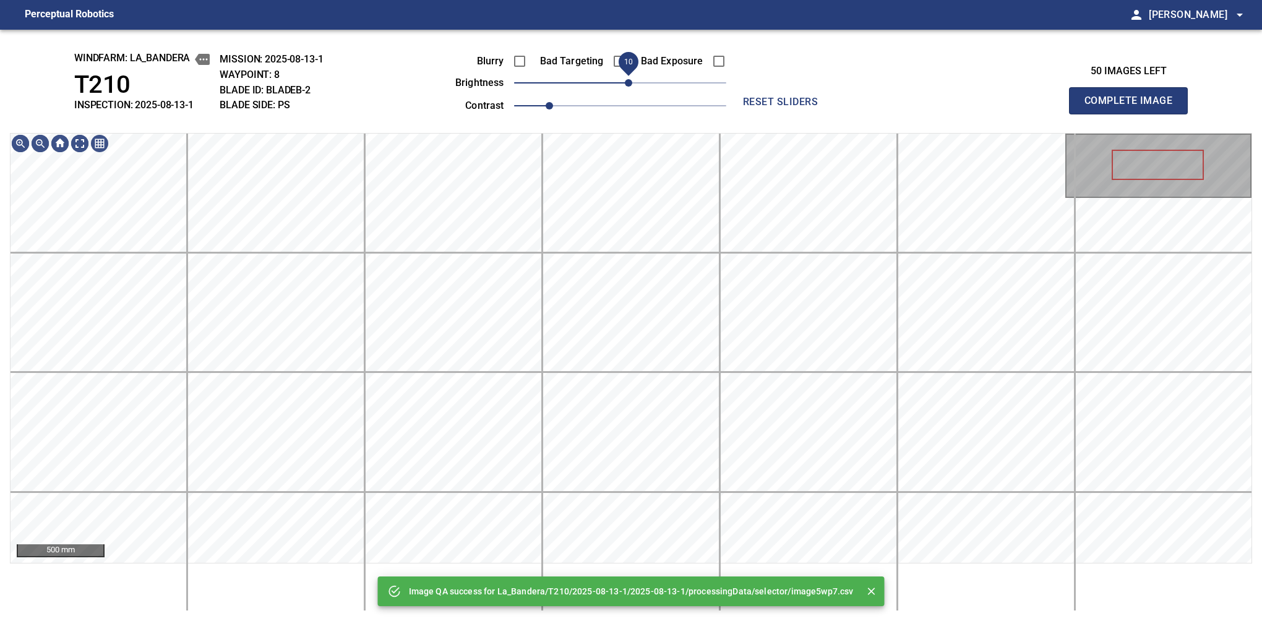
click at [631, 85] on span "10" at bounding box center [628, 82] width 7 height 7
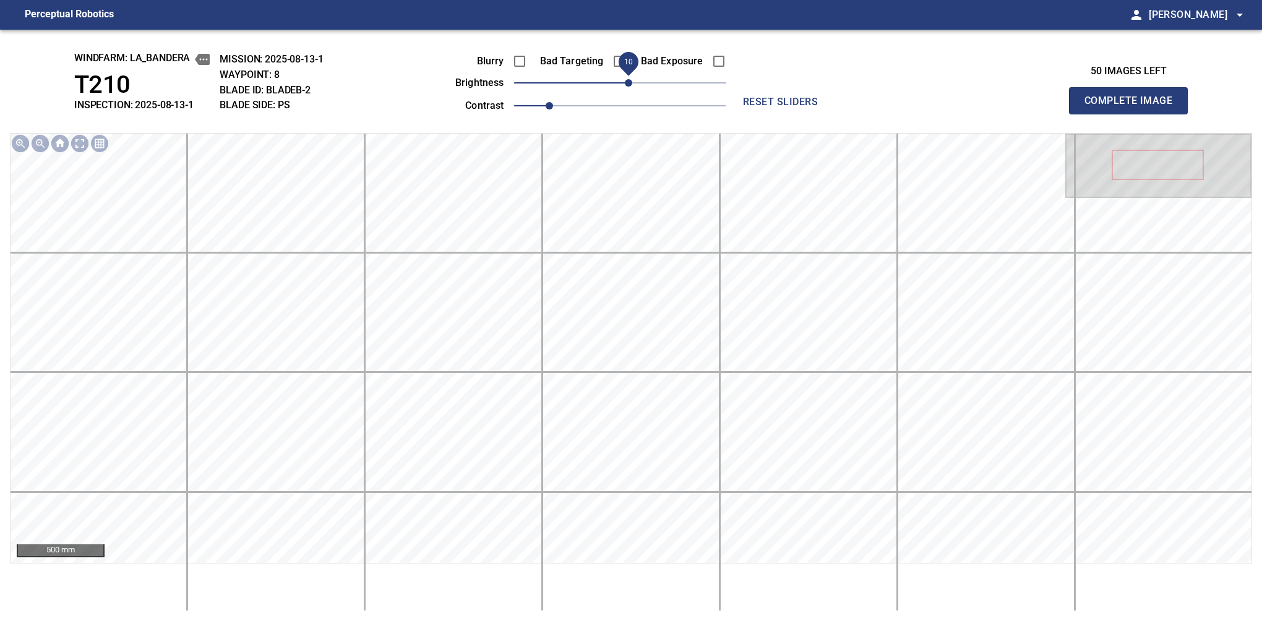
click at [1134, 114] on button "Complete Image" at bounding box center [1128, 100] width 119 height 27
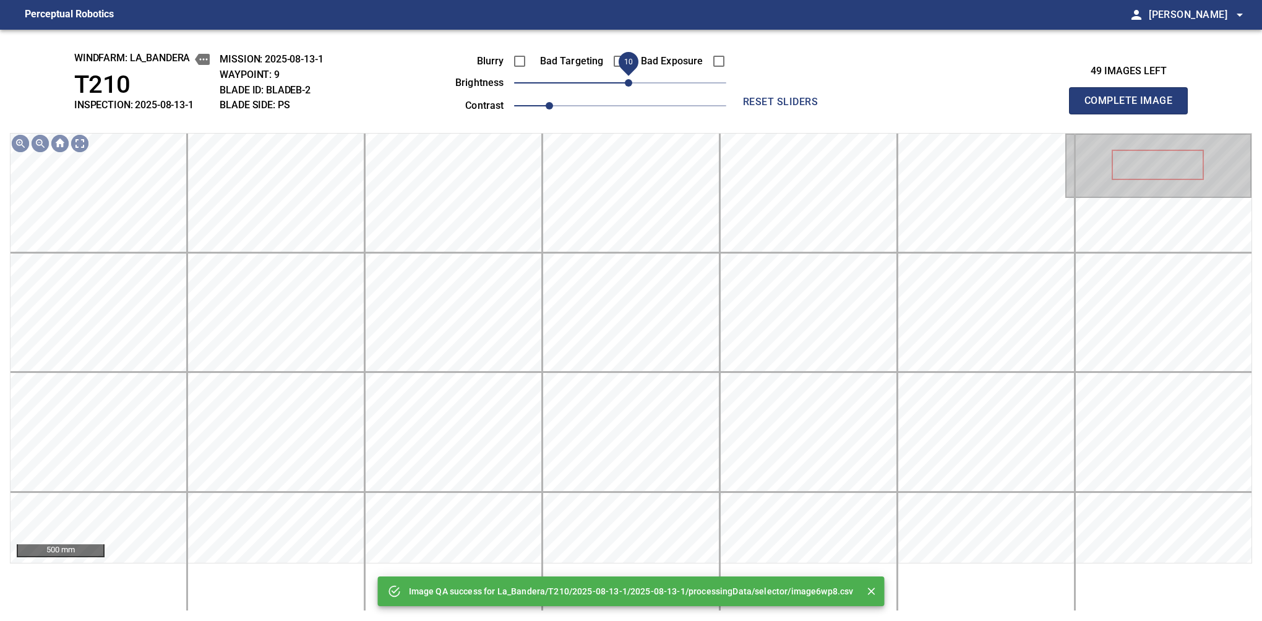
click at [628, 83] on span "10" at bounding box center [628, 82] width 7 height 7
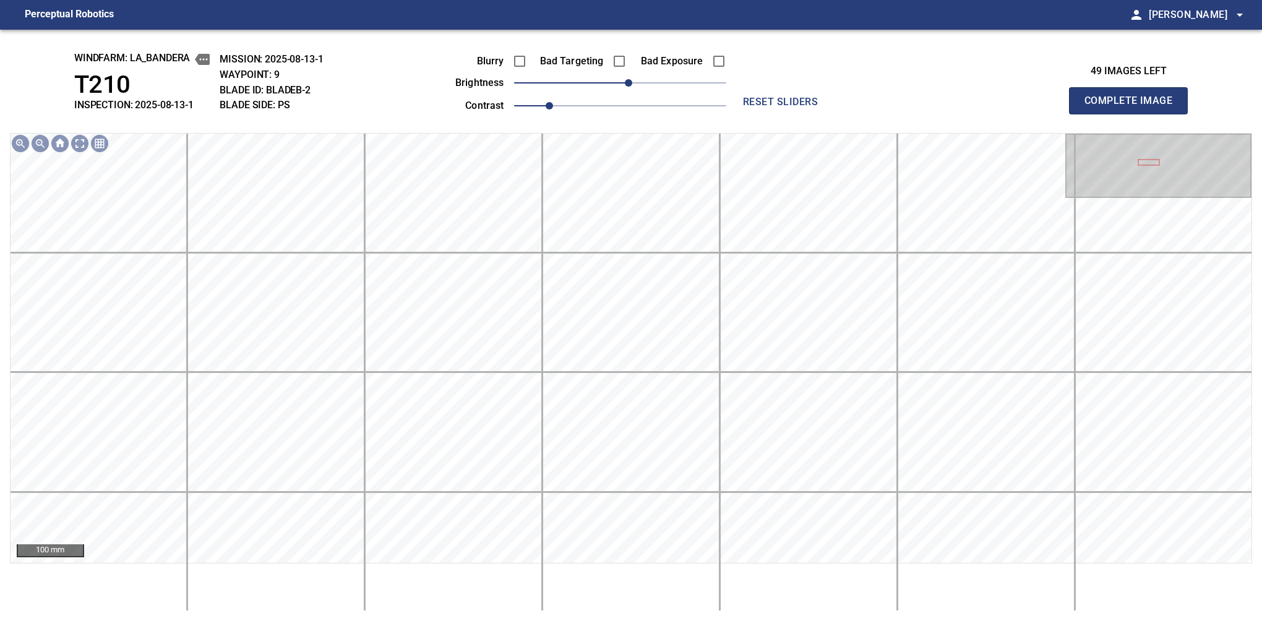
click at [1134, 114] on button "Complete Image" at bounding box center [1128, 100] width 119 height 27
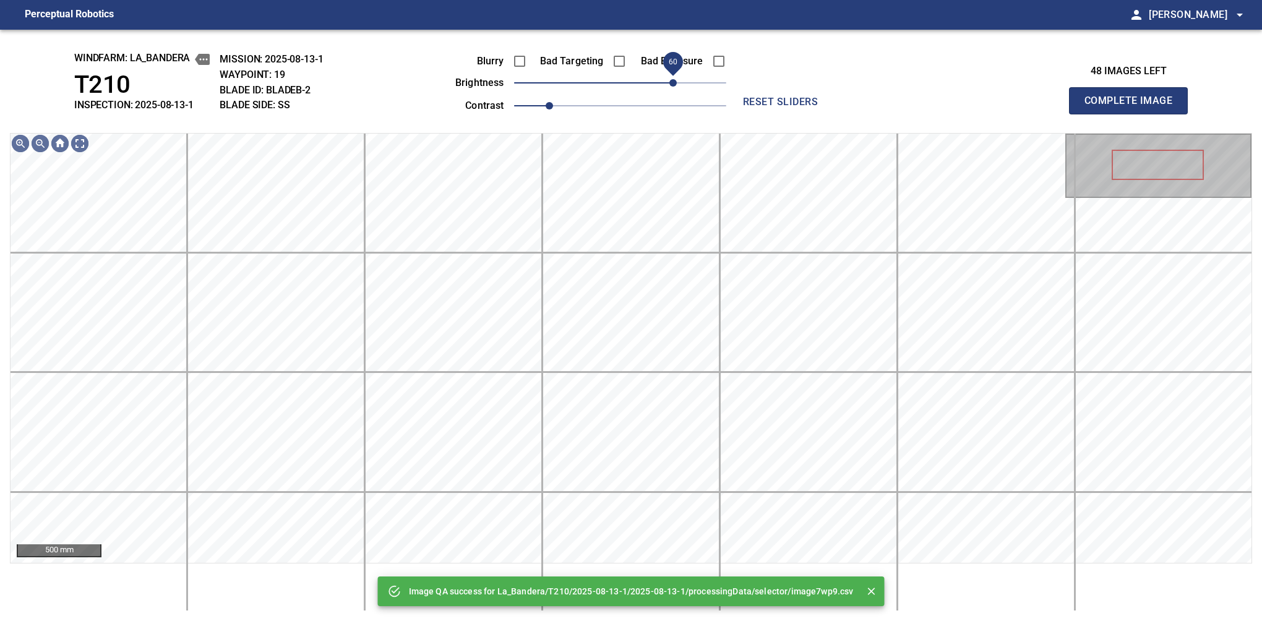
drag, startPoint x: 631, startPoint y: 83, endPoint x: 671, endPoint y: 81, distance: 40.3
click at [671, 81] on span "60" at bounding box center [673, 82] width 7 height 7
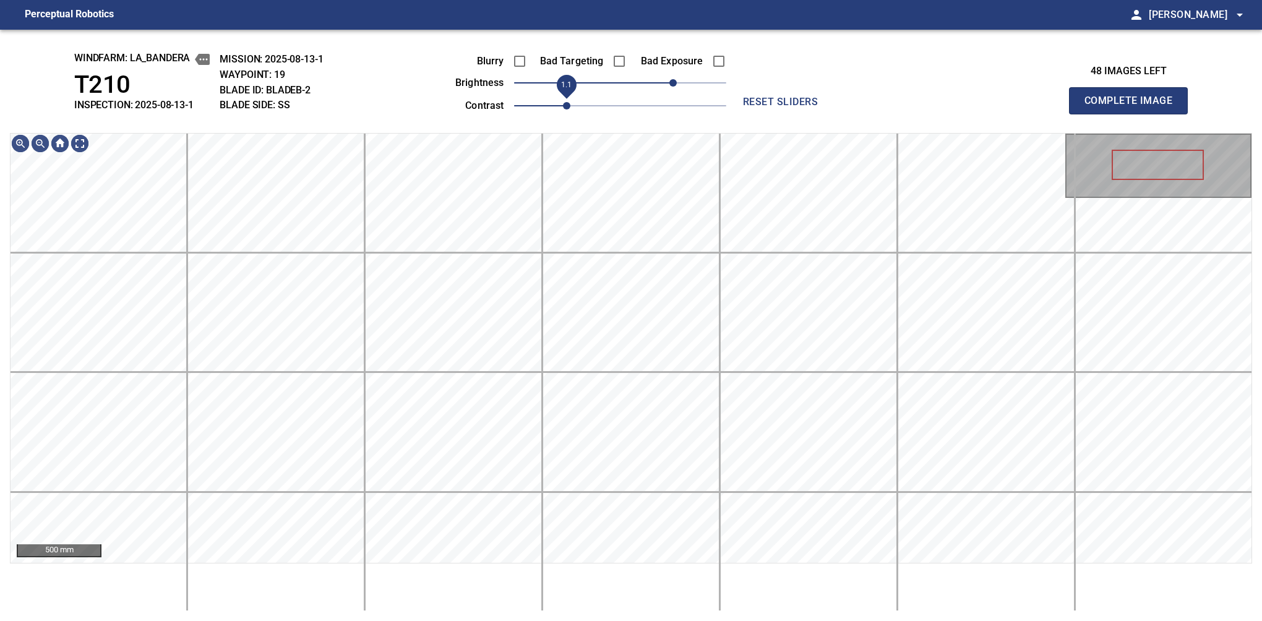
click at [563, 106] on span "1.1" at bounding box center [566, 105] width 7 height 7
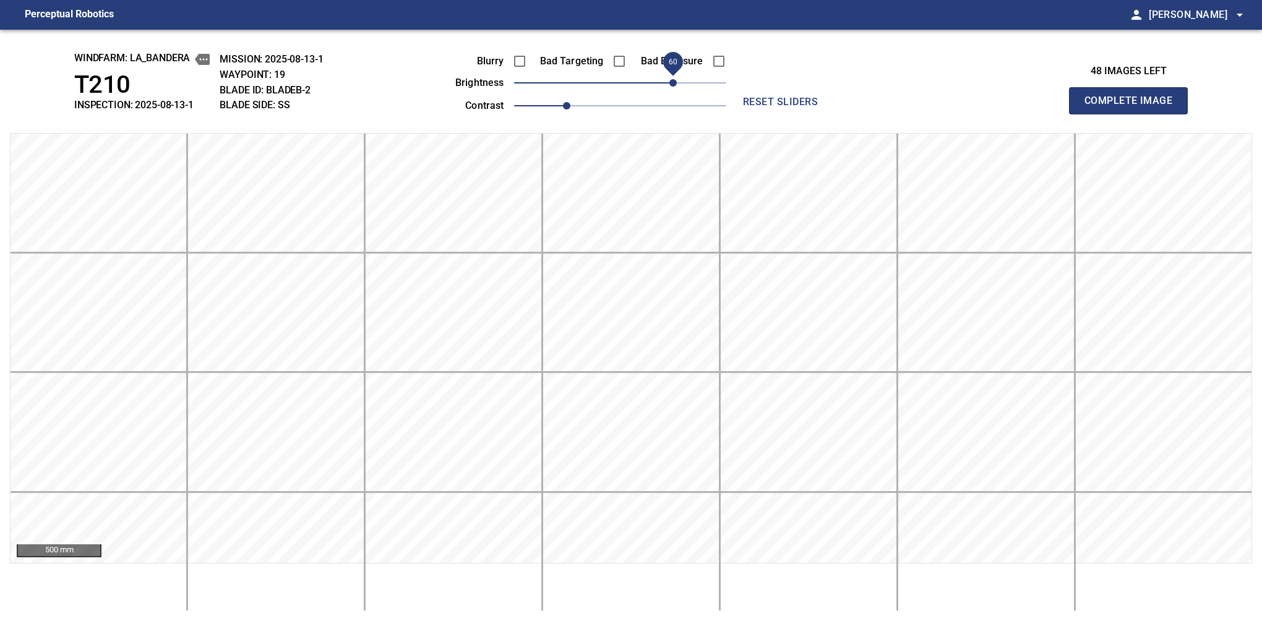
click at [1134, 114] on button "Complete Image" at bounding box center [1128, 100] width 119 height 27
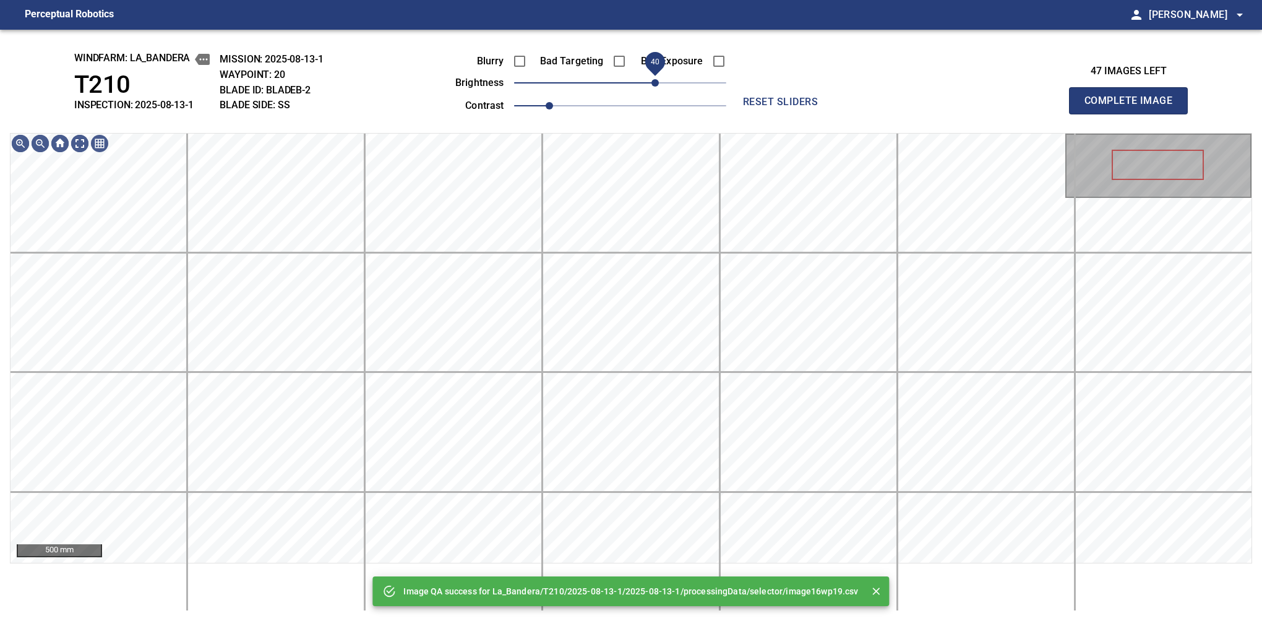
drag, startPoint x: 669, startPoint y: 81, endPoint x: 656, endPoint y: 85, distance: 13.5
click at [656, 85] on span "40" at bounding box center [620, 82] width 212 height 17
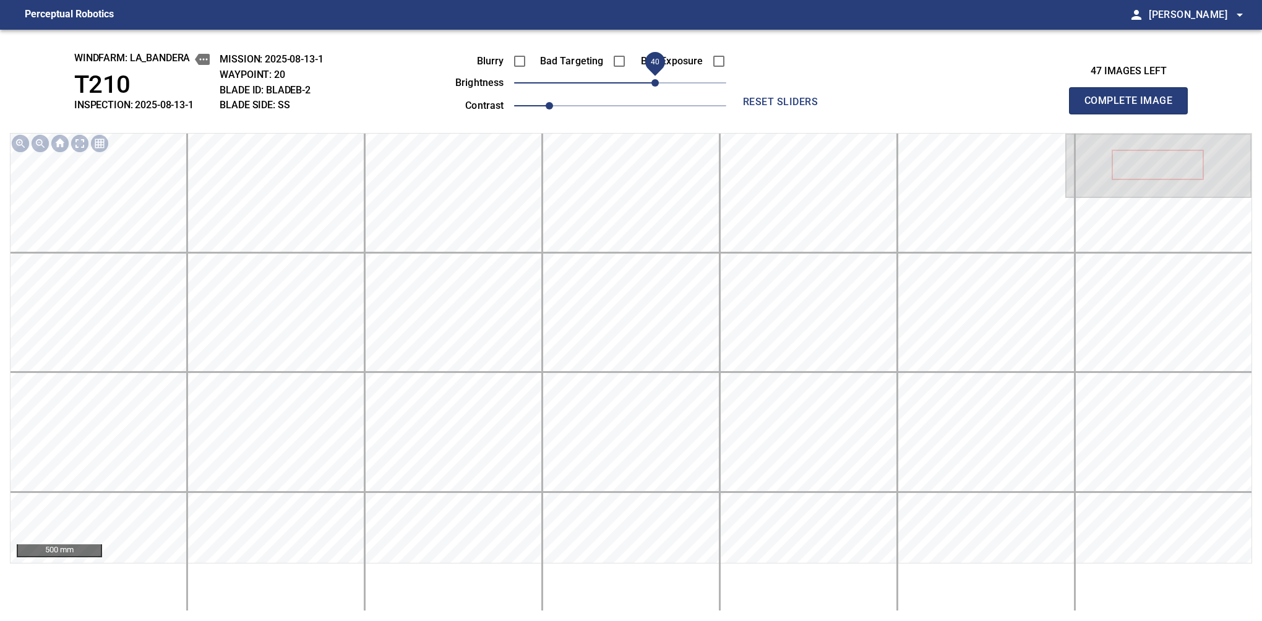
click at [1134, 114] on button "Complete Image" at bounding box center [1128, 100] width 119 height 27
click at [660, 85] on span "50" at bounding box center [620, 82] width 212 height 17
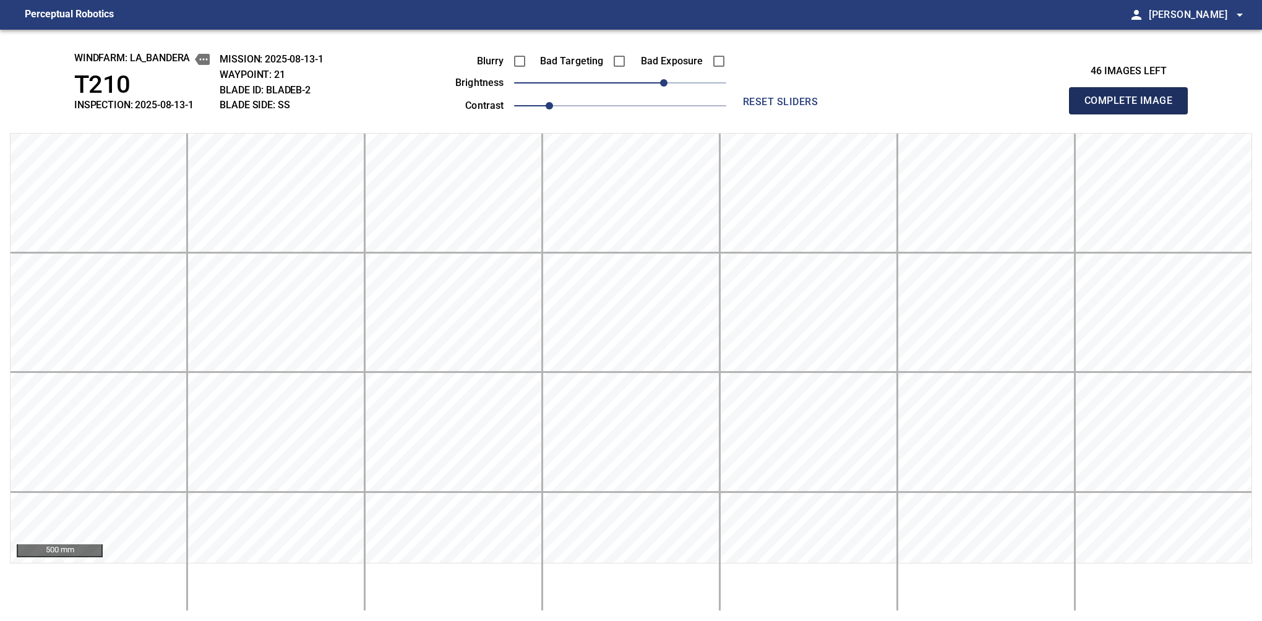
click at [1134, 114] on button "Complete Image" at bounding box center [1128, 100] width 119 height 27
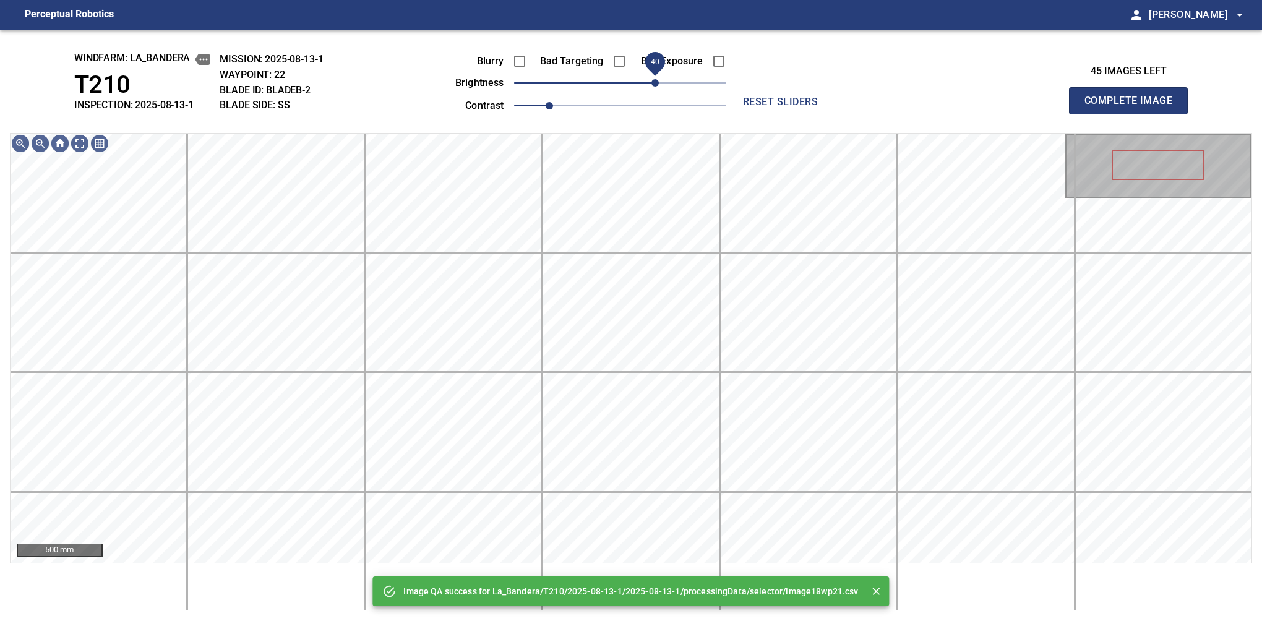
click at [656, 85] on span "40" at bounding box center [620, 82] width 212 height 17
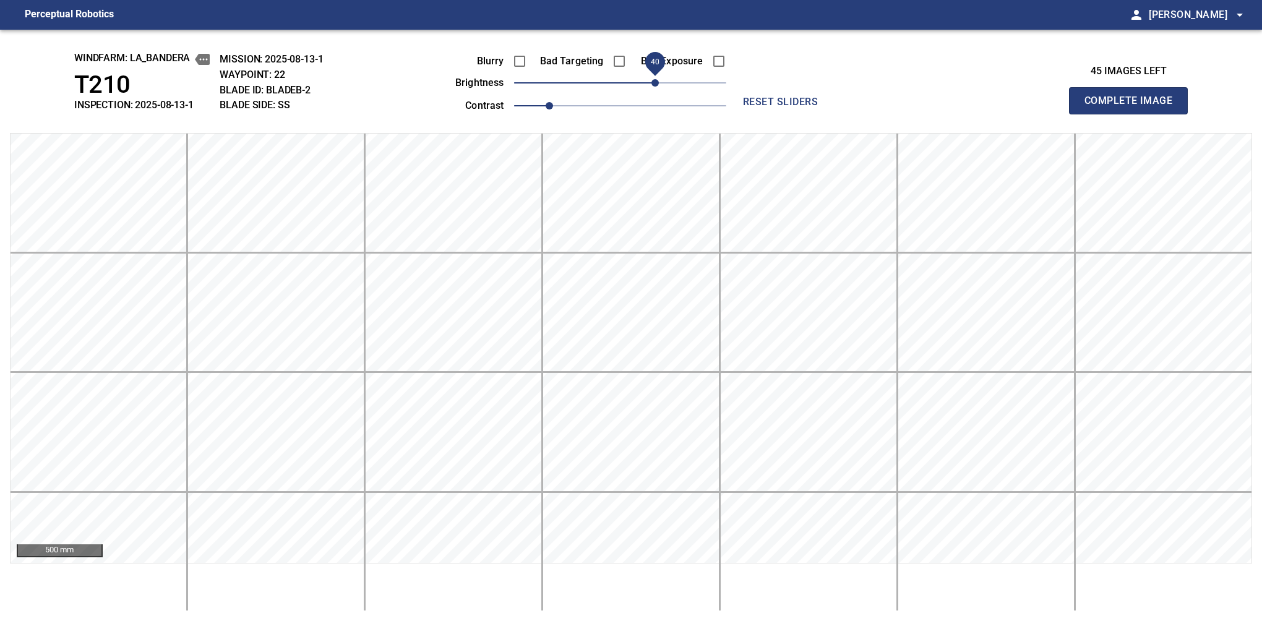
click at [1134, 114] on button "Complete Image" at bounding box center [1128, 100] width 119 height 27
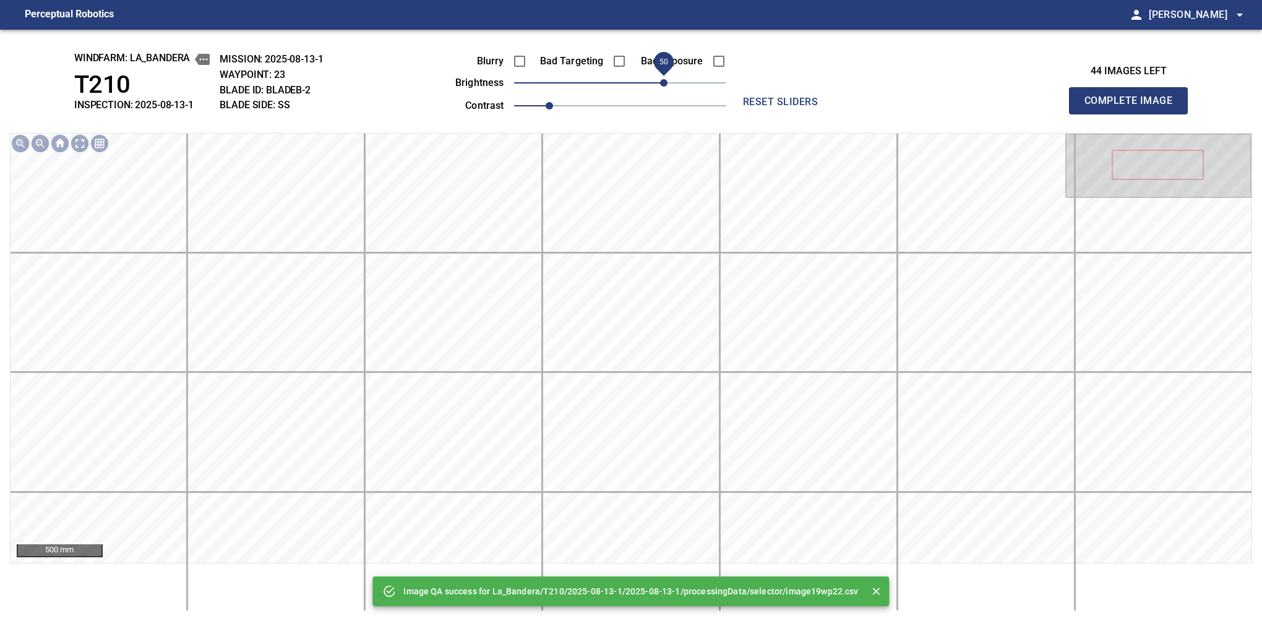
drag, startPoint x: 656, startPoint y: 85, endPoint x: 663, endPoint y: 85, distance: 6.8
click at [663, 85] on span "50" at bounding box center [620, 82] width 212 height 17
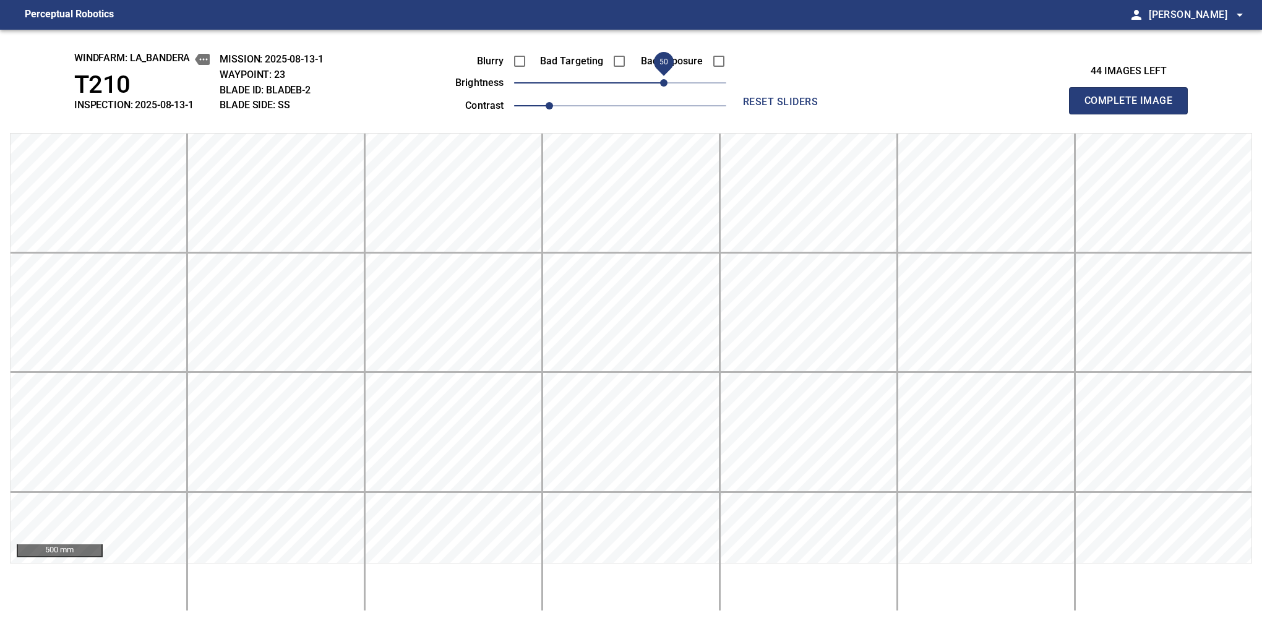
click at [1134, 114] on button "Complete Image" at bounding box center [1128, 100] width 119 height 27
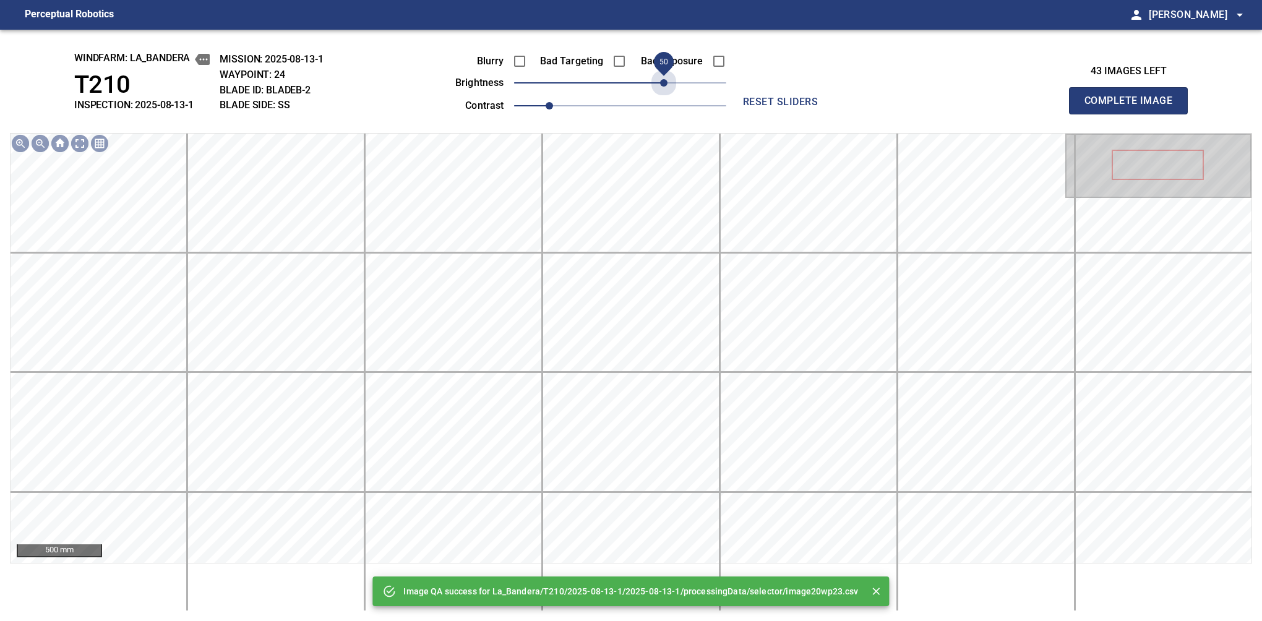
click at [663, 85] on span "50" at bounding box center [620, 82] width 212 height 17
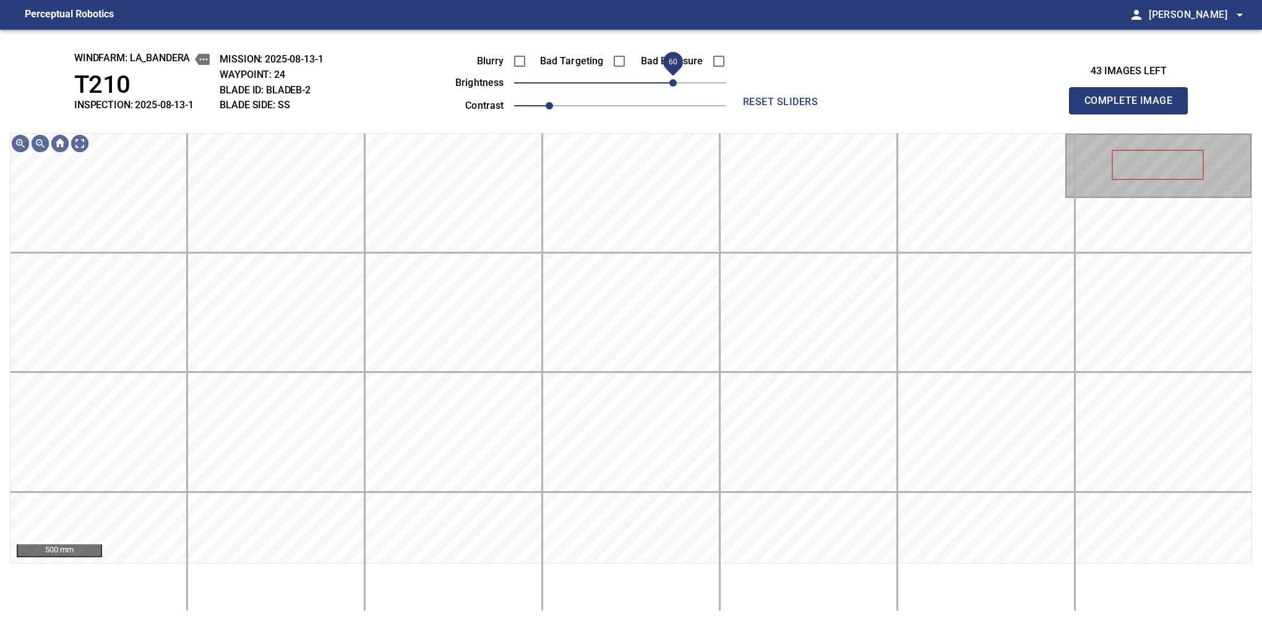
drag, startPoint x: 669, startPoint y: 85, endPoint x: 673, endPoint y: 79, distance: 7.6
click at [673, 79] on span "60" at bounding box center [673, 82] width 7 height 7
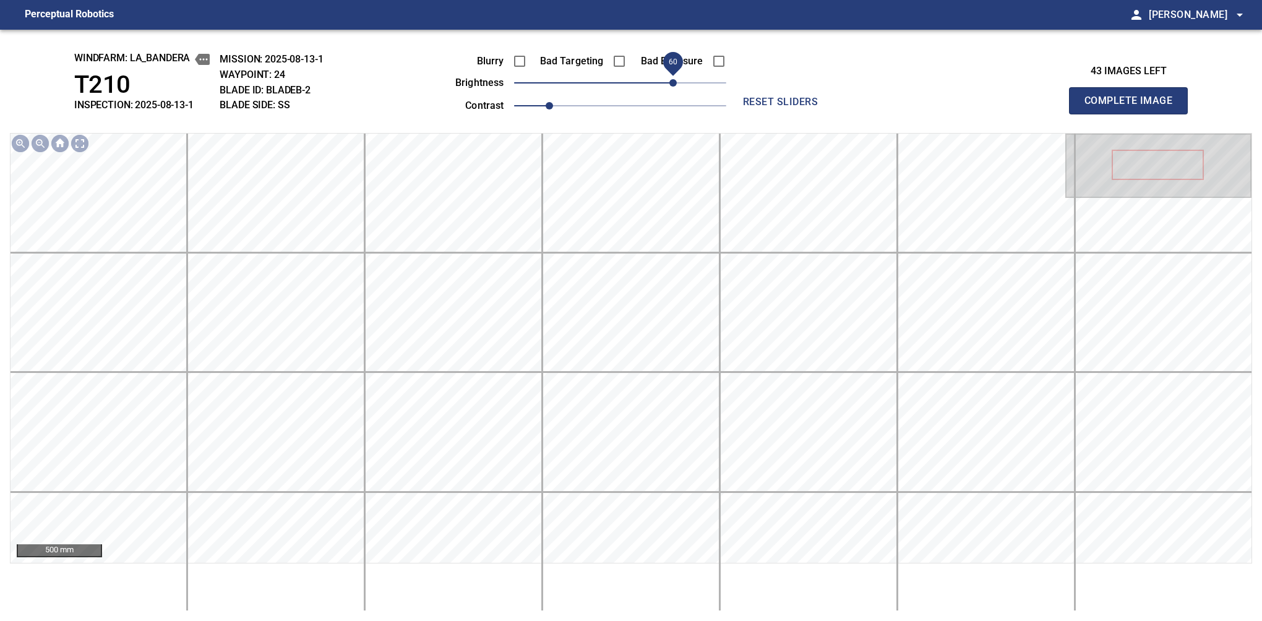
click at [1134, 114] on button "Complete Image" at bounding box center [1128, 100] width 119 height 27
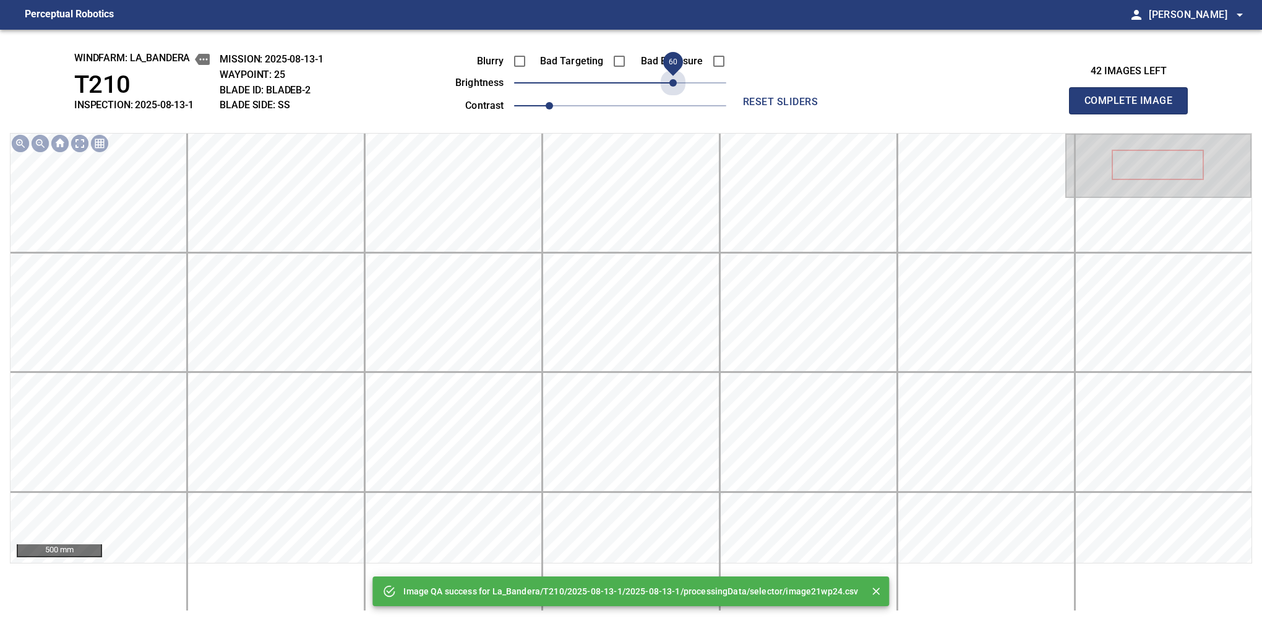
click at [673, 79] on span "60" at bounding box center [620, 82] width 212 height 17
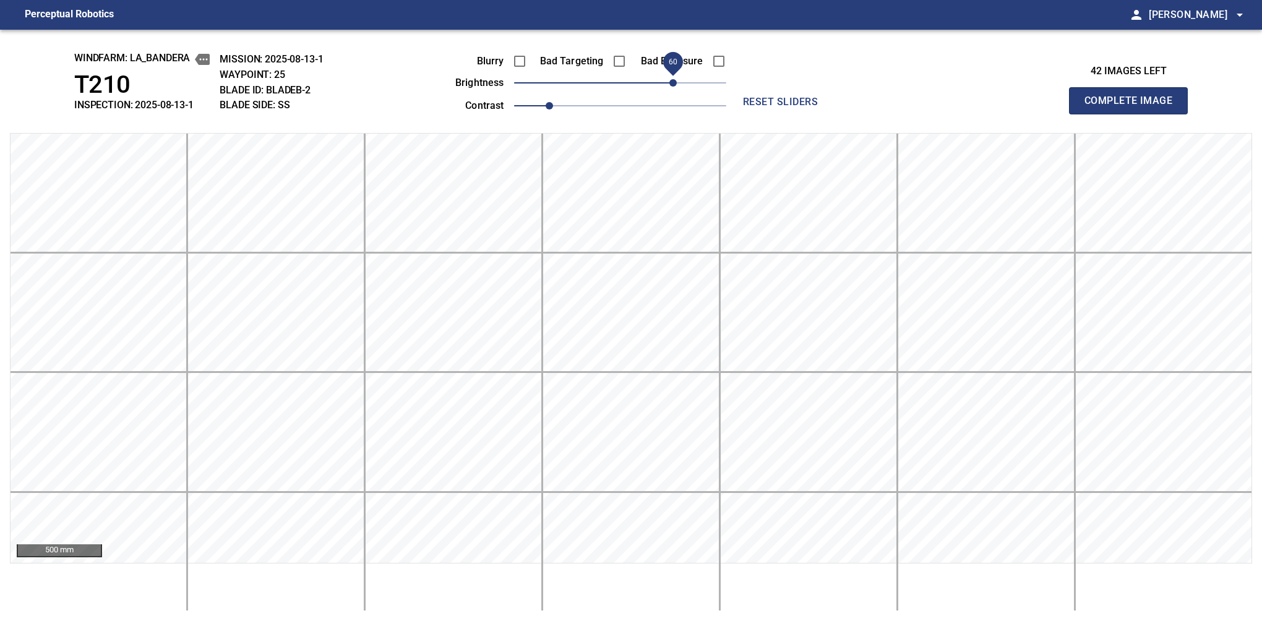
click at [1134, 114] on button "Complete Image" at bounding box center [1128, 100] width 119 height 27
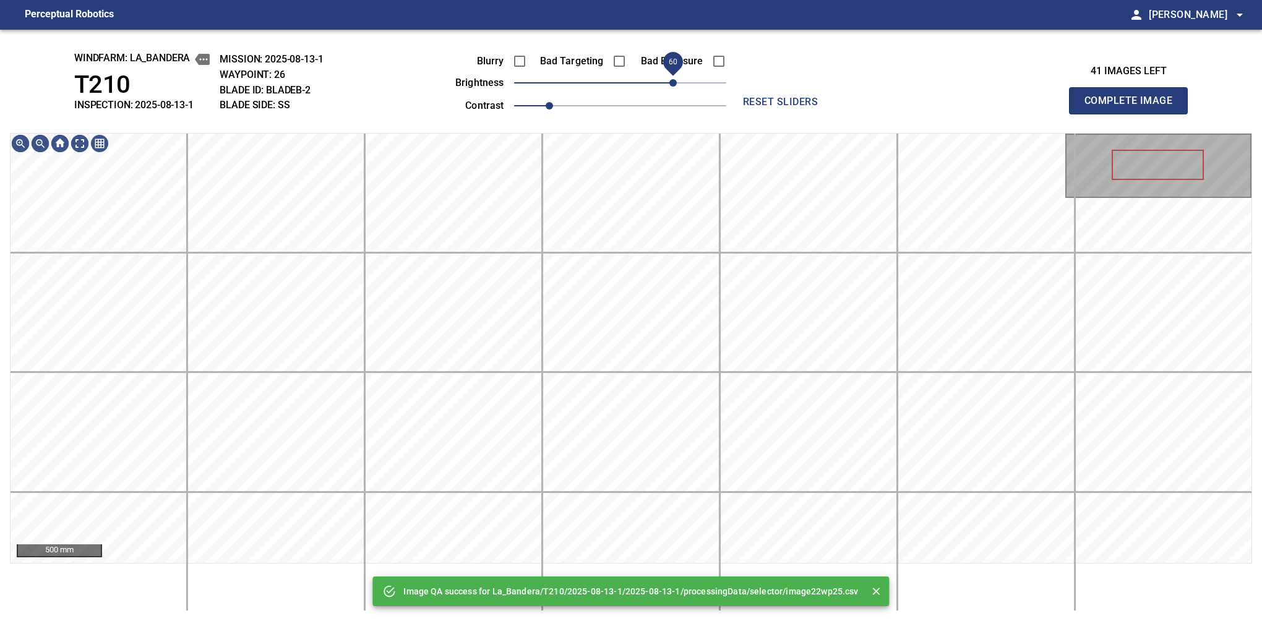
drag, startPoint x: 657, startPoint y: 77, endPoint x: 673, endPoint y: 70, distance: 16.9
click at [673, 79] on span "60" at bounding box center [673, 82] width 7 height 7
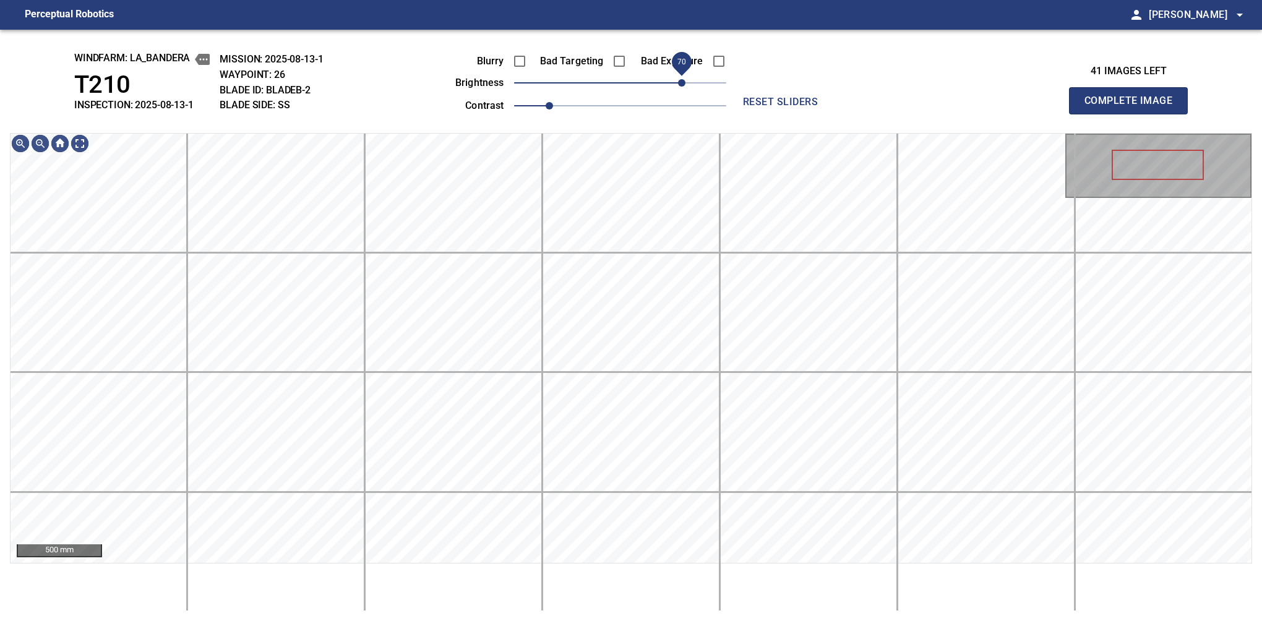
click at [680, 83] on span "70" at bounding box center [681, 82] width 7 height 7
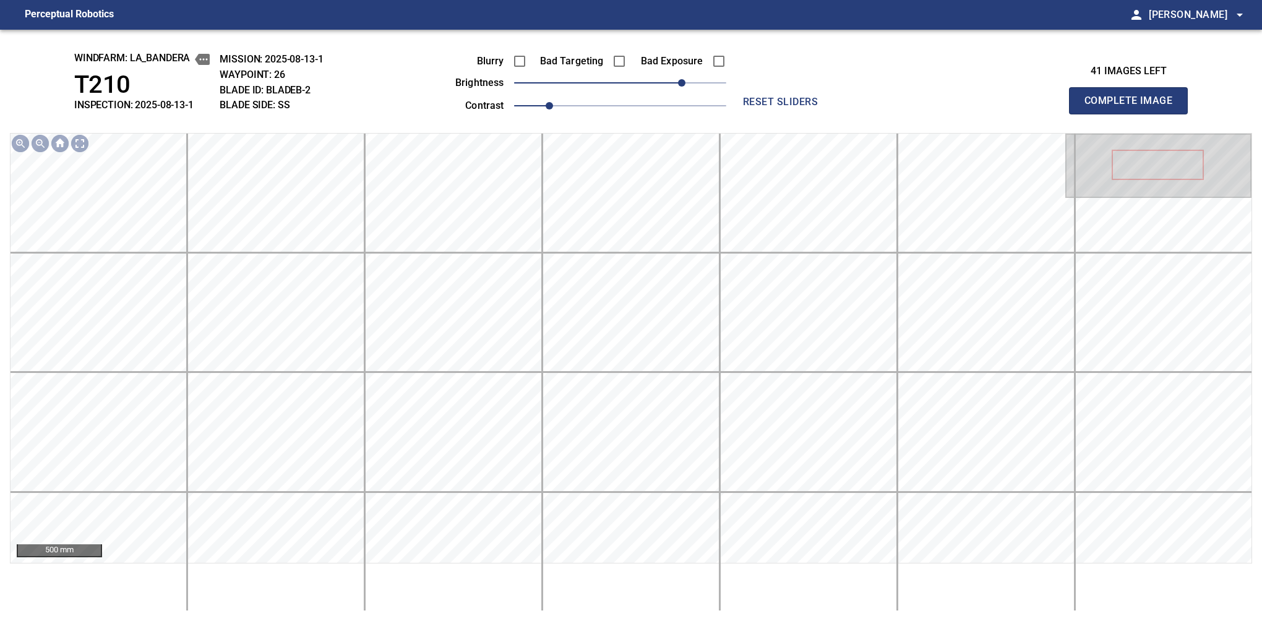
click at [1134, 114] on button "Complete Image" at bounding box center [1128, 100] width 119 height 27
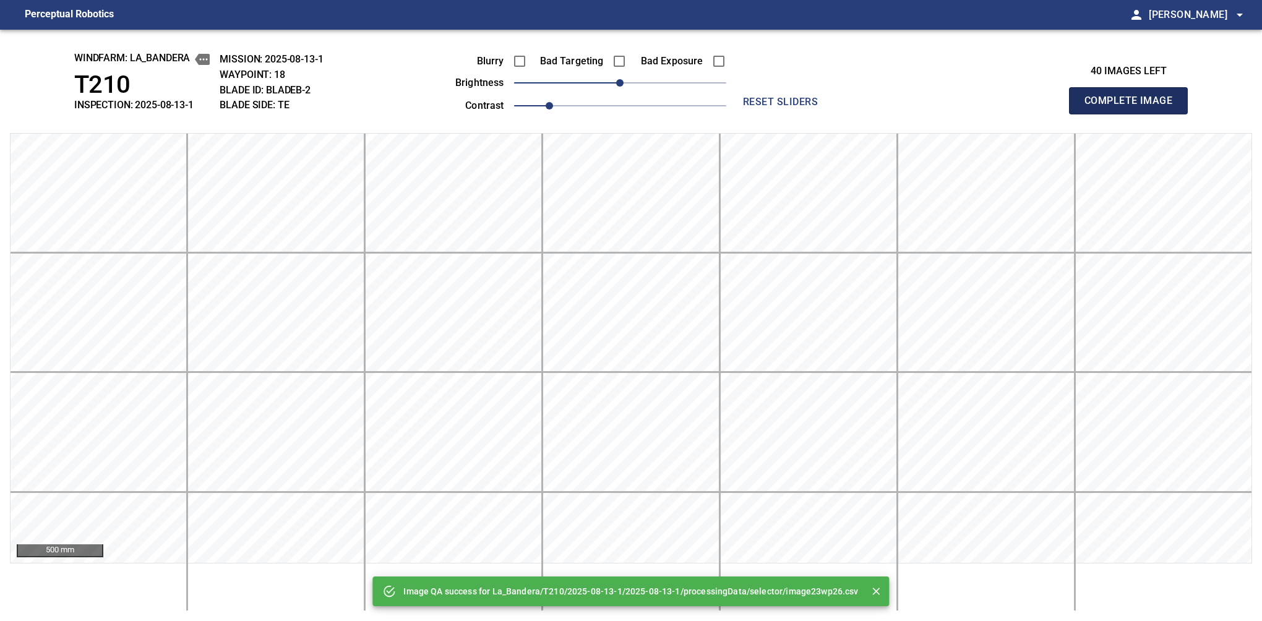
click at [1134, 114] on button "Complete Image" at bounding box center [1128, 100] width 119 height 27
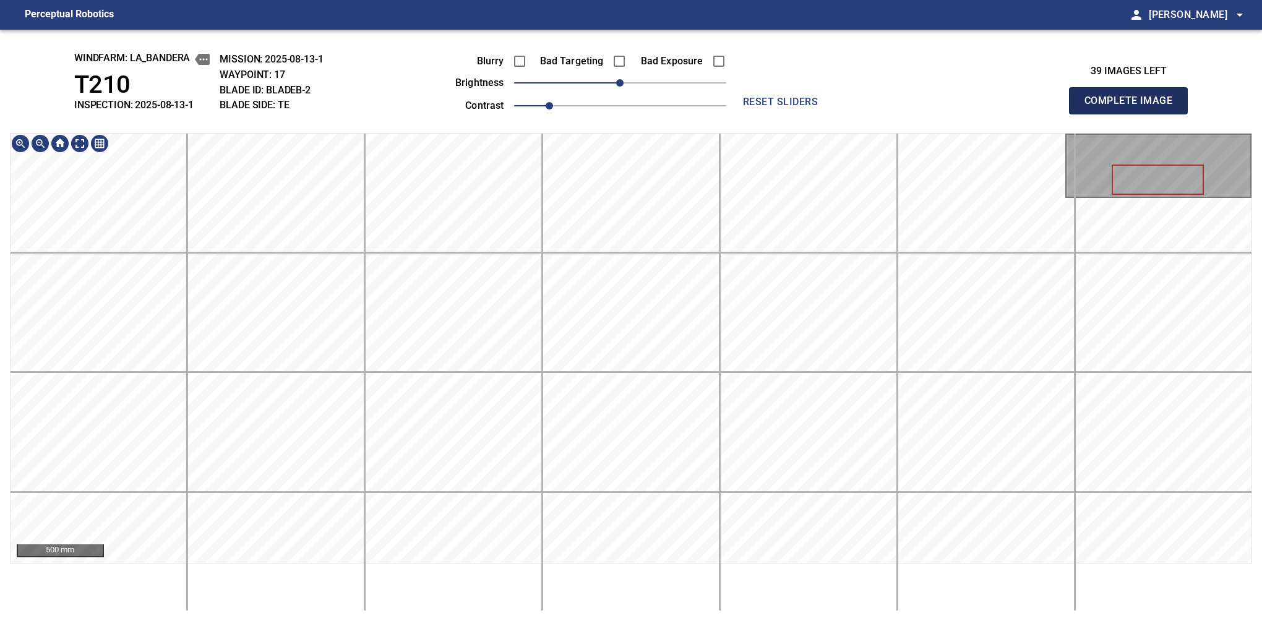
click at [1134, 114] on button "Complete Image" at bounding box center [1128, 100] width 119 height 27
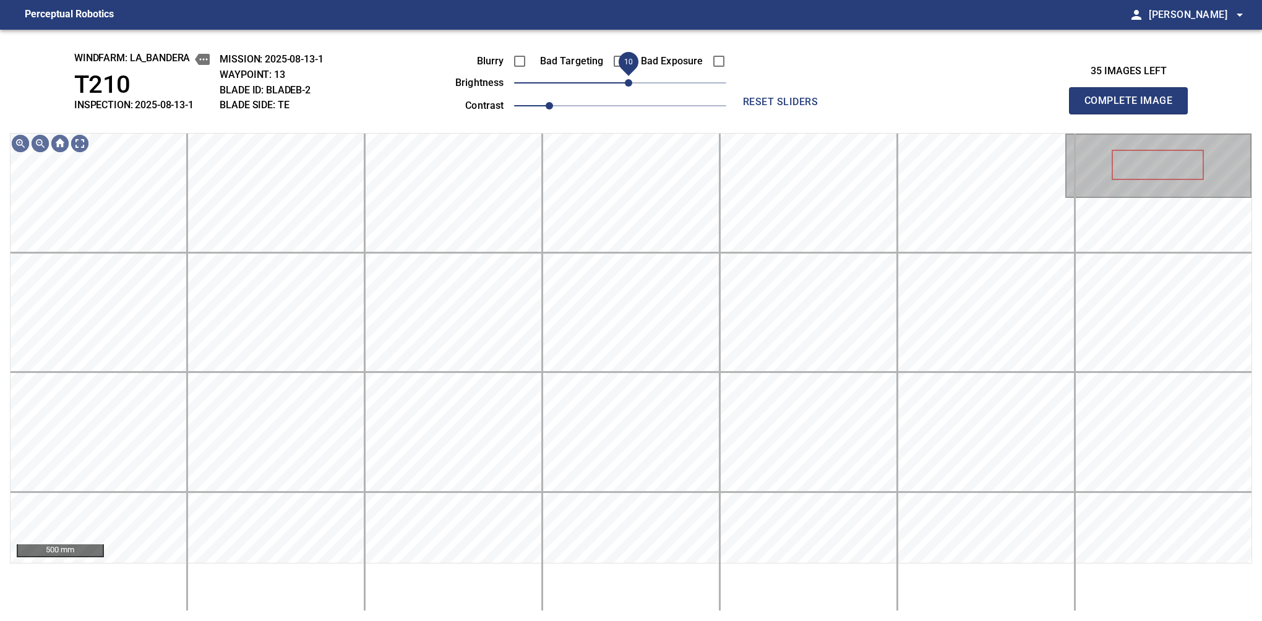
drag, startPoint x: 618, startPoint y: 84, endPoint x: 625, endPoint y: 82, distance: 7.2
click at [625, 82] on span "10" at bounding box center [628, 82] width 7 height 7
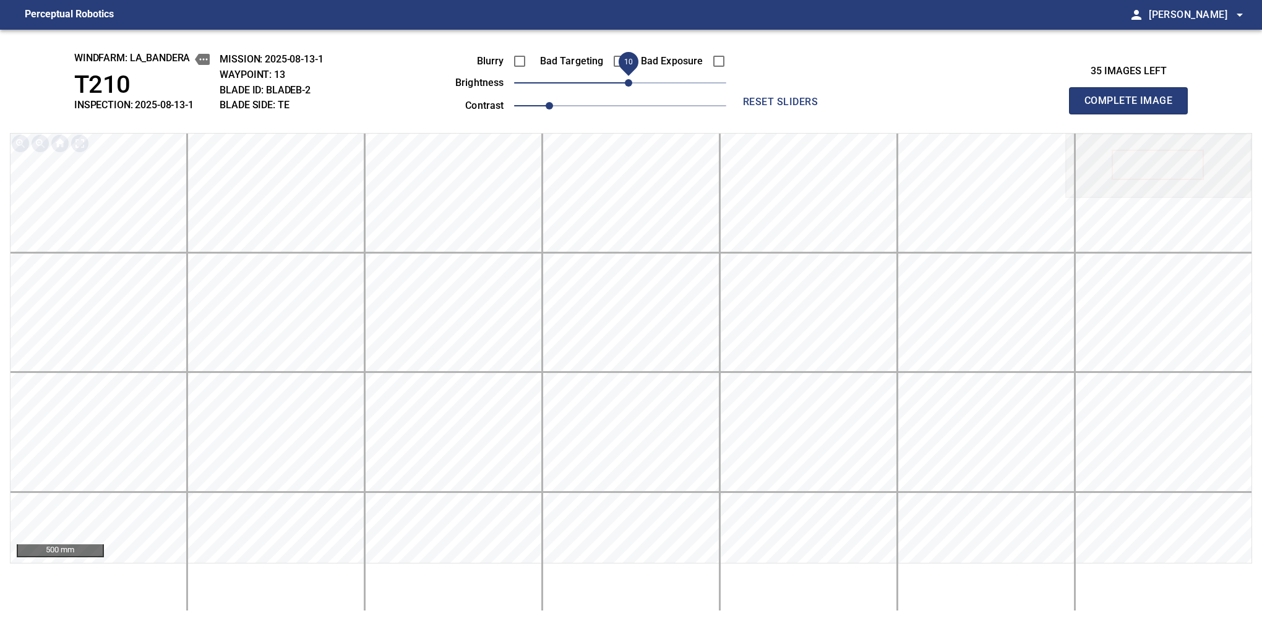
click at [625, 82] on span "10" at bounding box center [628, 82] width 7 height 7
click at [1134, 114] on button "Complete Image" at bounding box center [1128, 100] width 119 height 27
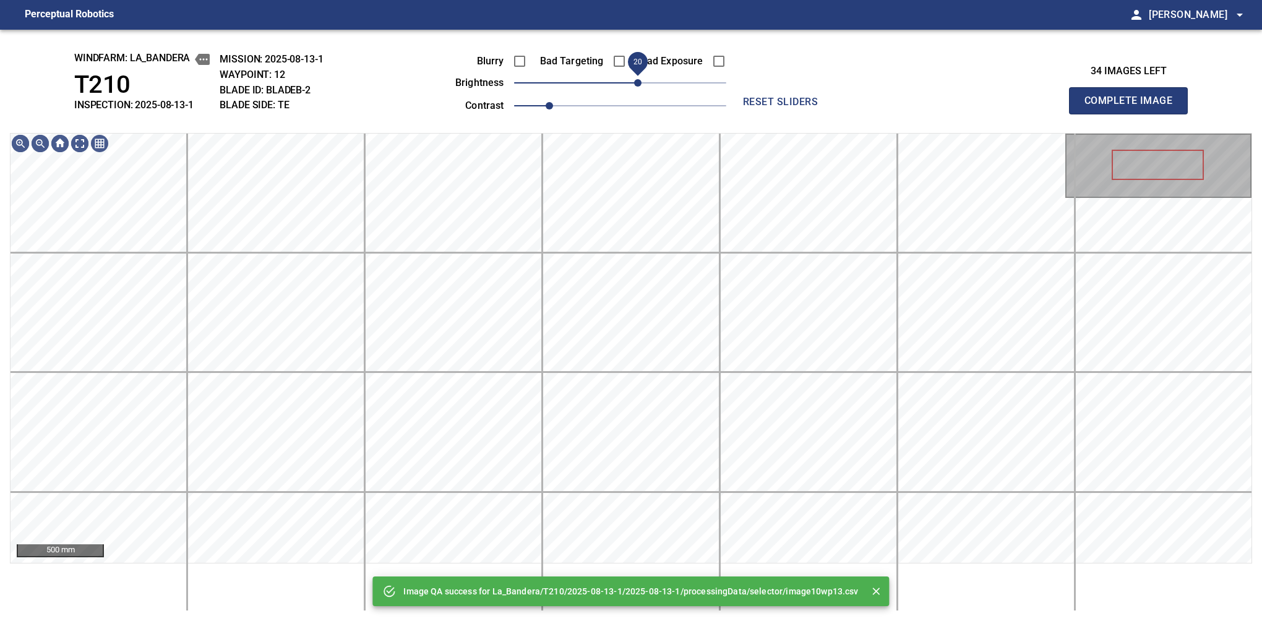
drag, startPoint x: 625, startPoint y: 82, endPoint x: 634, endPoint y: 80, distance: 8.9
click at [634, 80] on span "20" at bounding box center [637, 82] width 7 height 7
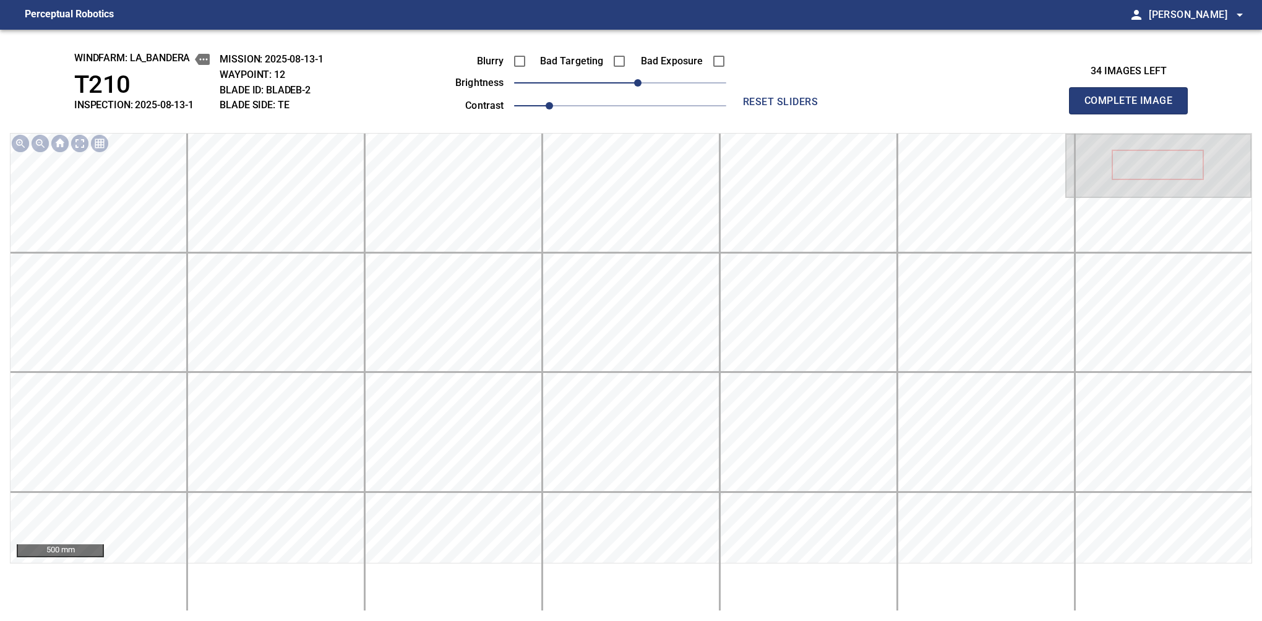
click at [1134, 114] on button "Complete Image" at bounding box center [1128, 100] width 119 height 27
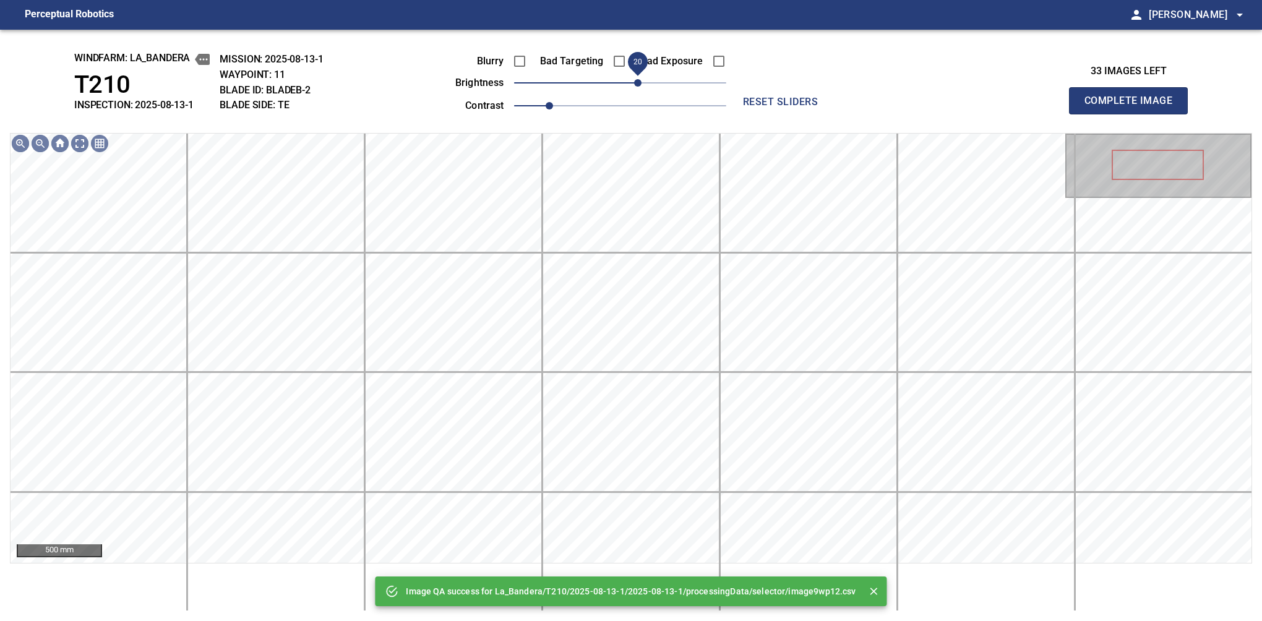
drag, startPoint x: 627, startPoint y: 87, endPoint x: 638, endPoint y: 80, distance: 13.1
click at [638, 80] on span "20" at bounding box center [637, 82] width 7 height 7
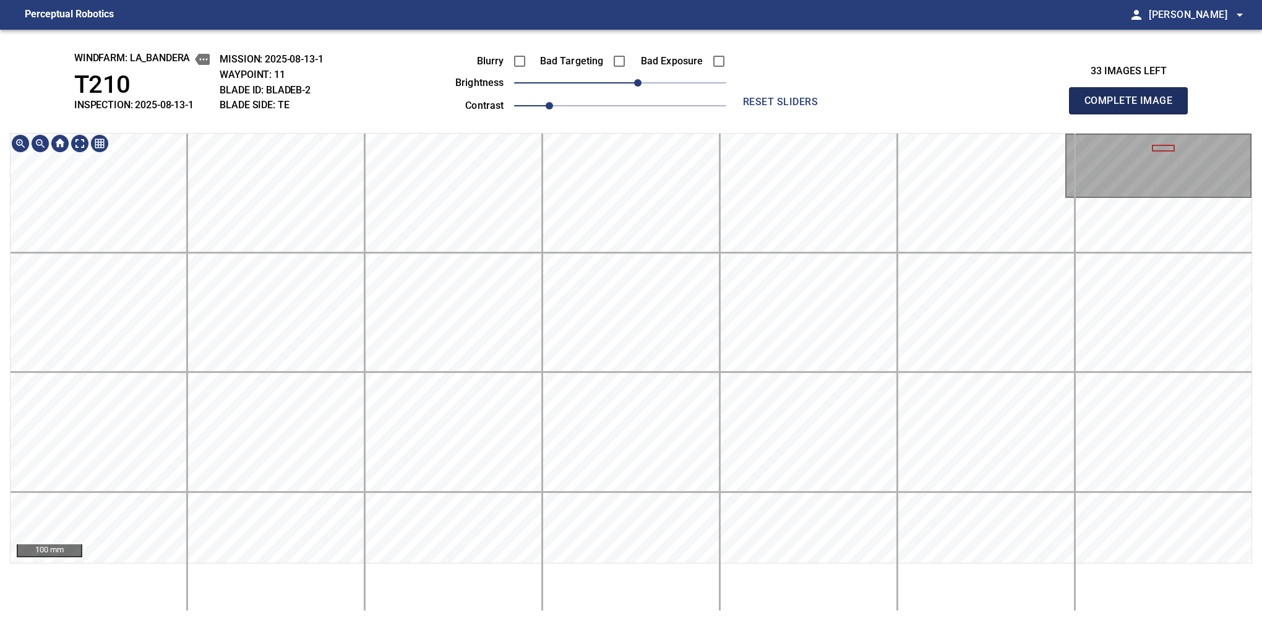
click at [1134, 114] on button "Complete Image" at bounding box center [1128, 100] width 119 height 27
drag, startPoint x: 624, startPoint y: 87, endPoint x: 631, endPoint y: 82, distance: 8.1
click at [631, 82] on span "10" at bounding box center [628, 82] width 7 height 7
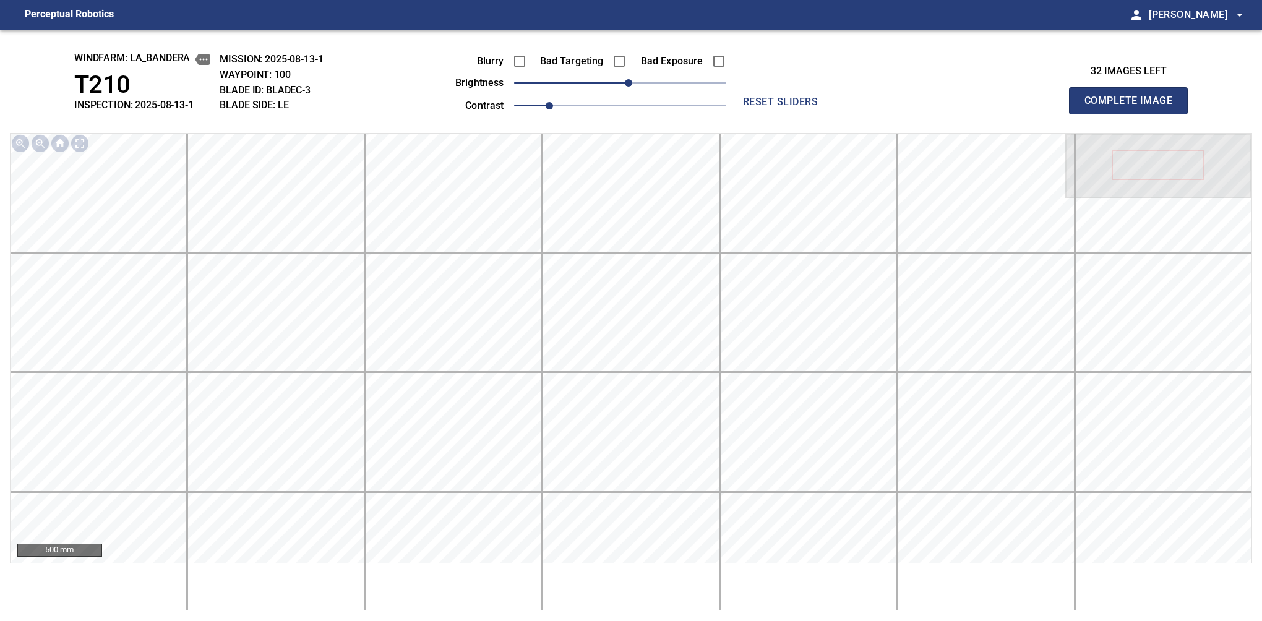
click at [1134, 114] on button "Complete Image" at bounding box center [1128, 100] width 119 height 27
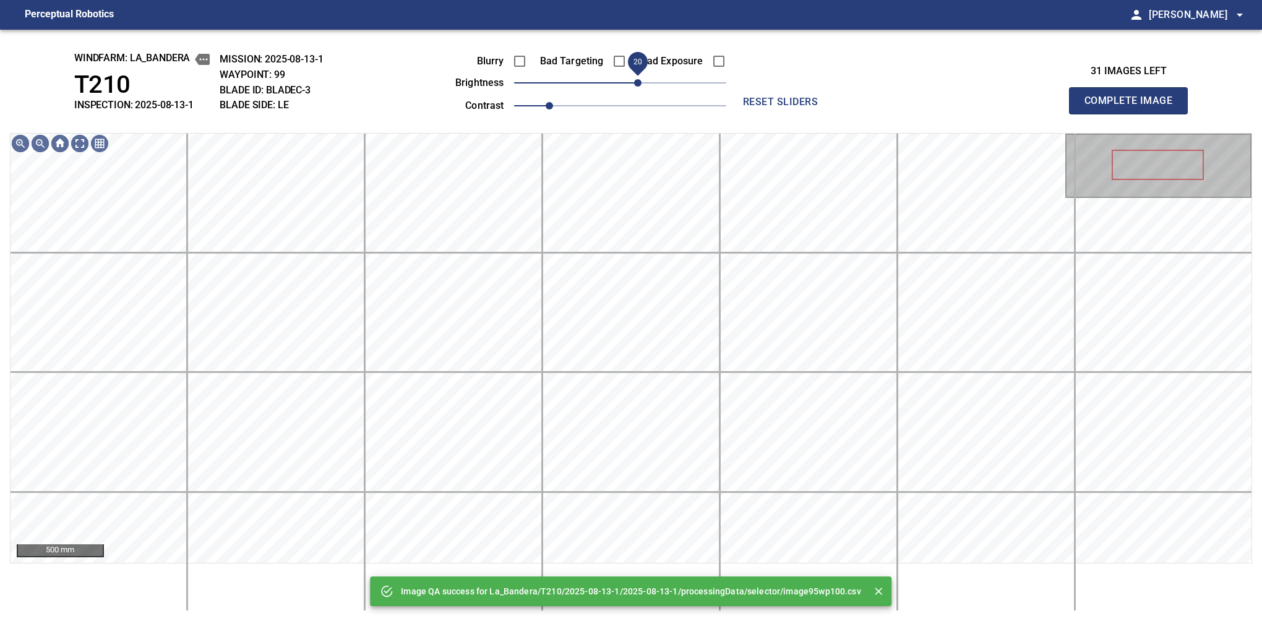
drag, startPoint x: 623, startPoint y: 87, endPoint x: 634, endPoint y: 82, distance: 12.0
click at [634, 82] on span "20" at bounding box center [637, 82] width 7 height 7
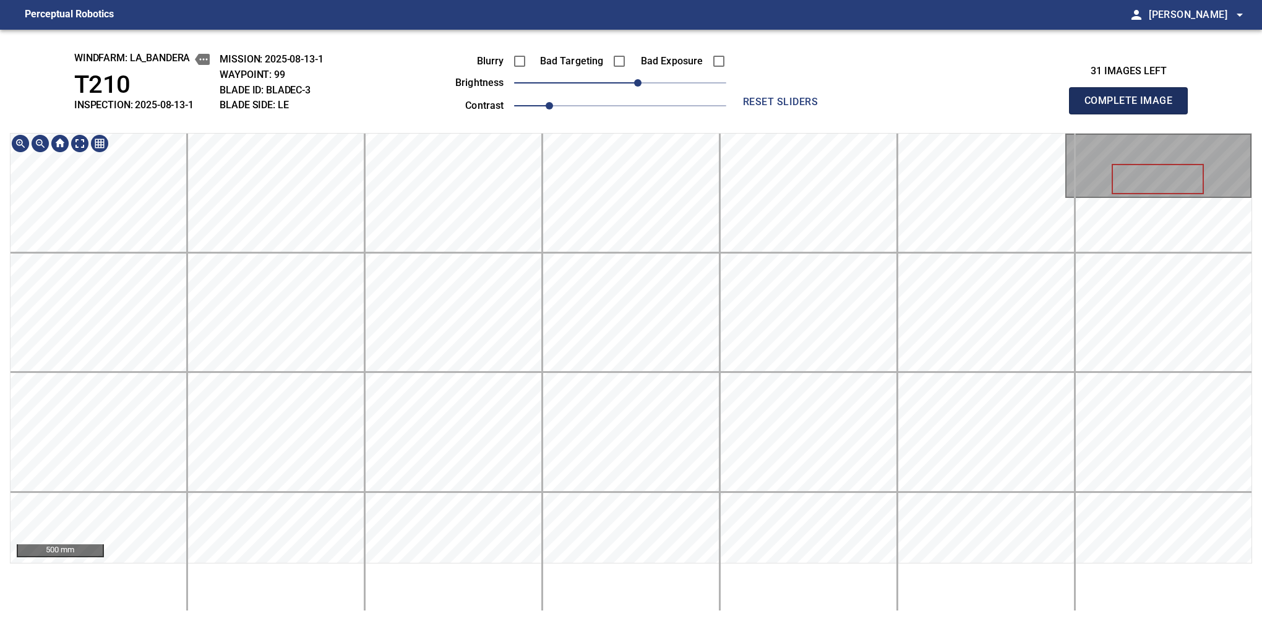
click at [1134, 114] on button "Complete Image" at bounding box center [1128, 100] width 119 height 27
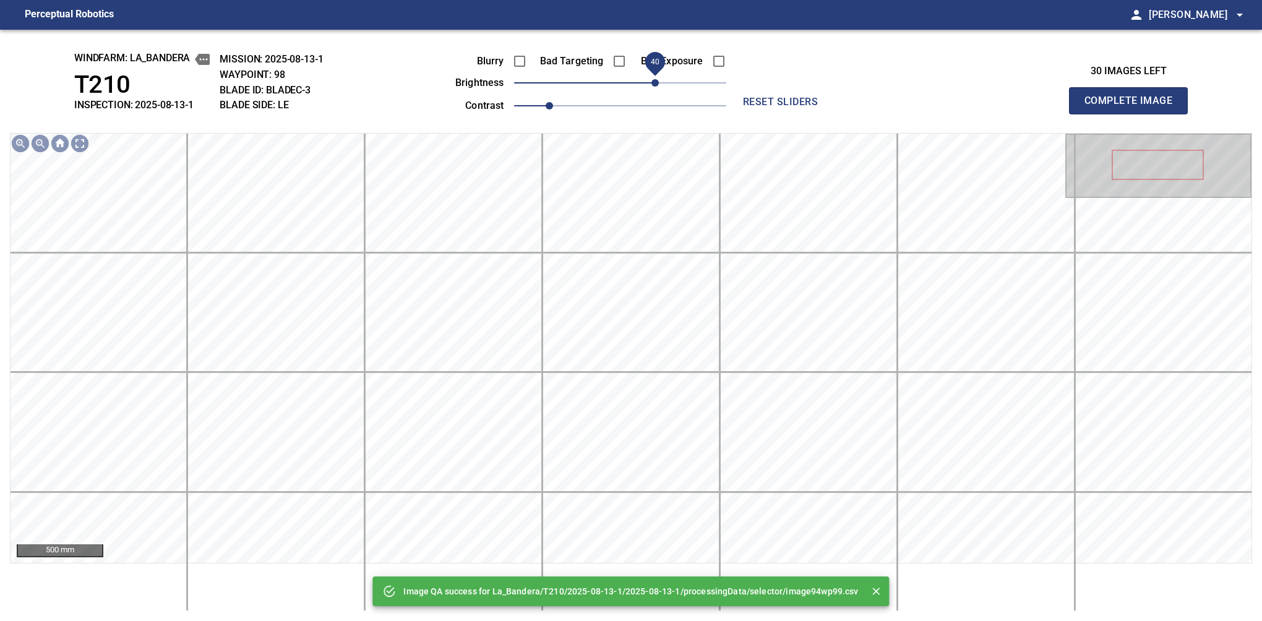
drag, startPoint x: 636, startPoint y: 84, endPoint x: 656, endPoint y: 87, distance: 20.0
click at [656, 87] on span "40" at bounding box center [620, 82] width 212 height 17
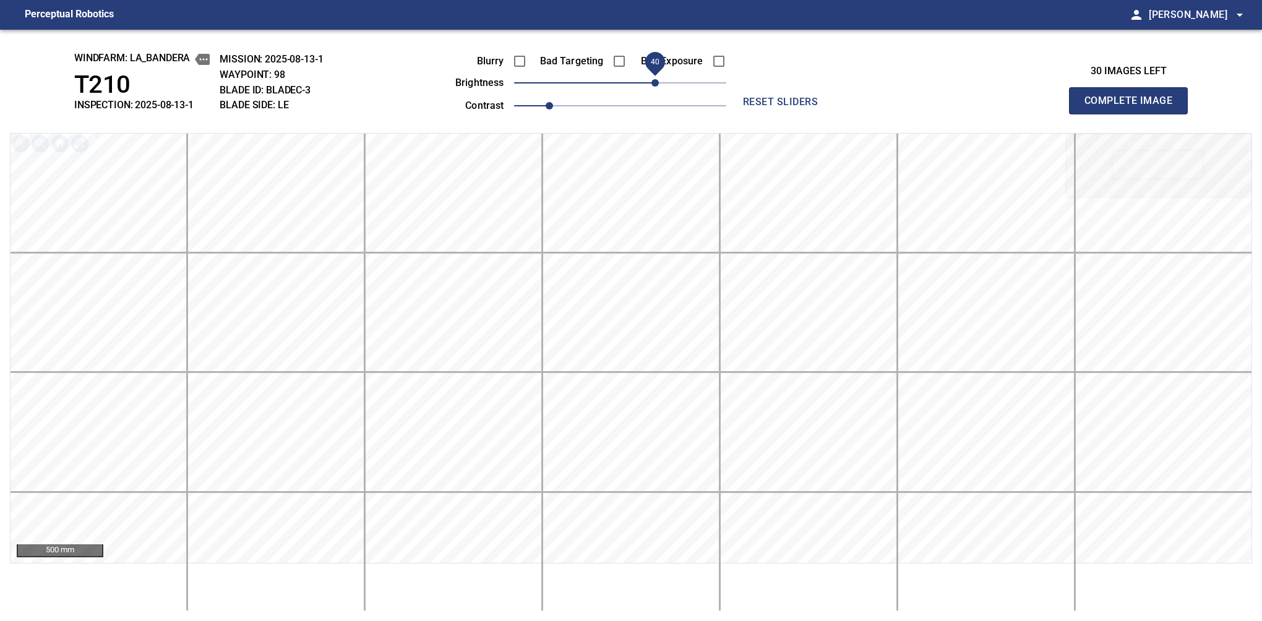
click at [1134, 114] on button "Complete Image" at bounding box center [1128, 100] width 119 height 27
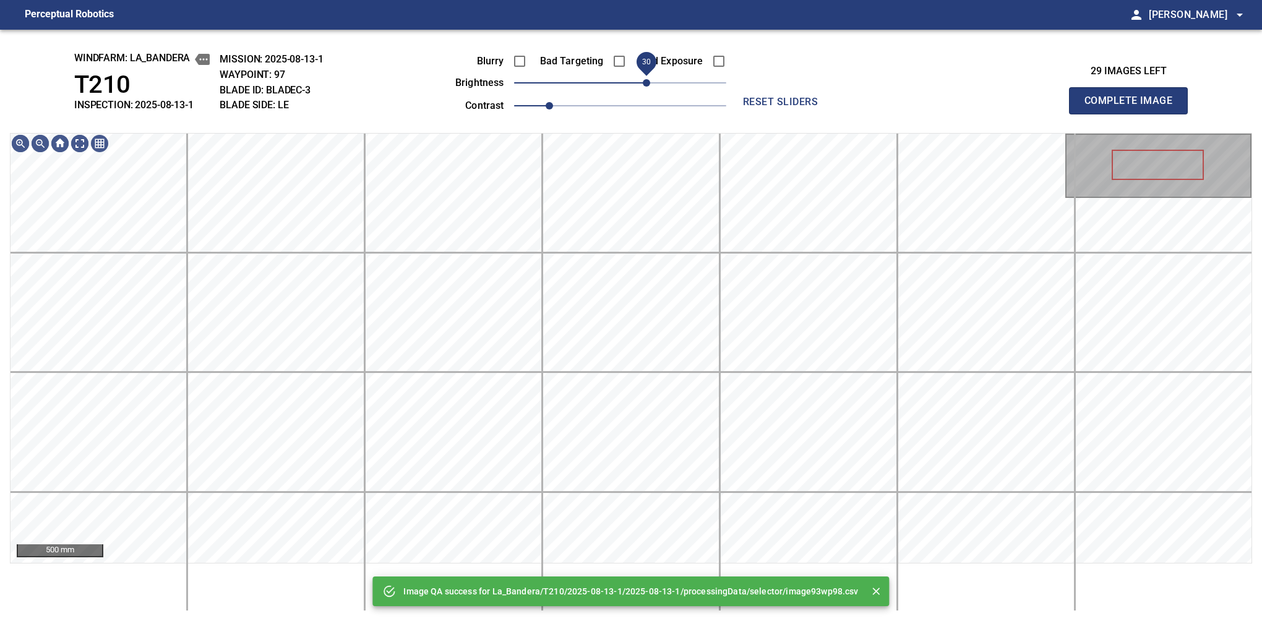
drag, startPoint x: 656, startPoint y: 87, endPoint x: 647, endPoint y: 91, distance: 9.7
click at [647, 91] on span "30" at bounding box center [620, 82] width 212 height 17
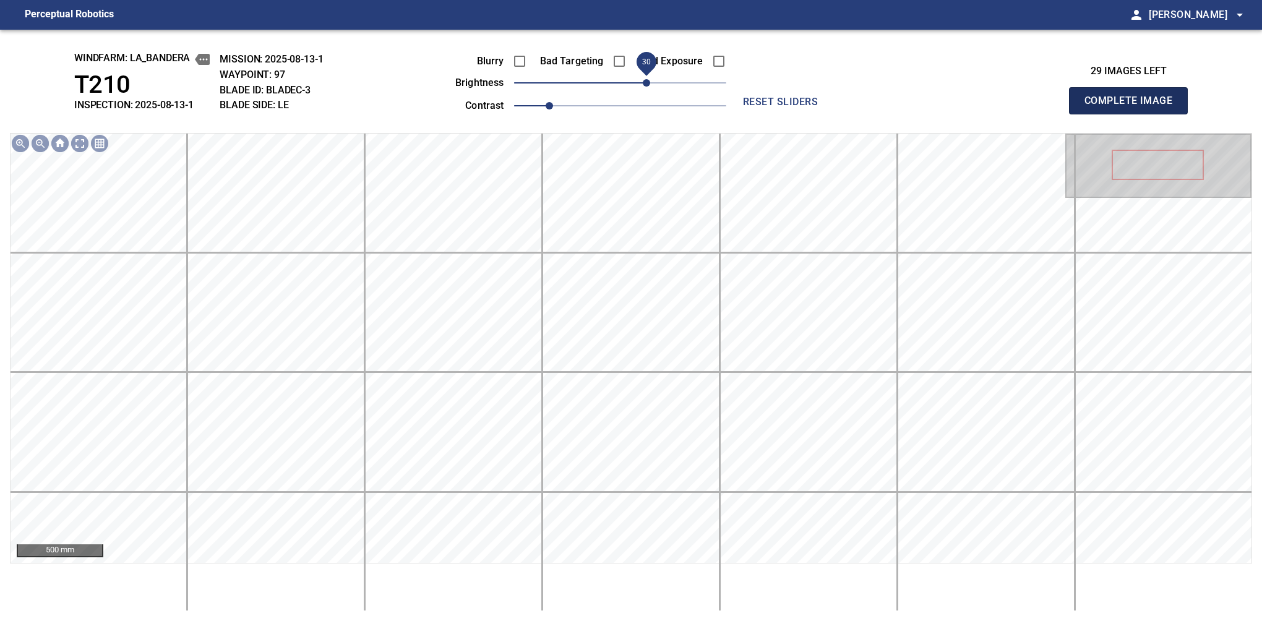
click at [1134, 114] on button "Complete Image" at bounding box center [1128, 100] width 119 height 27
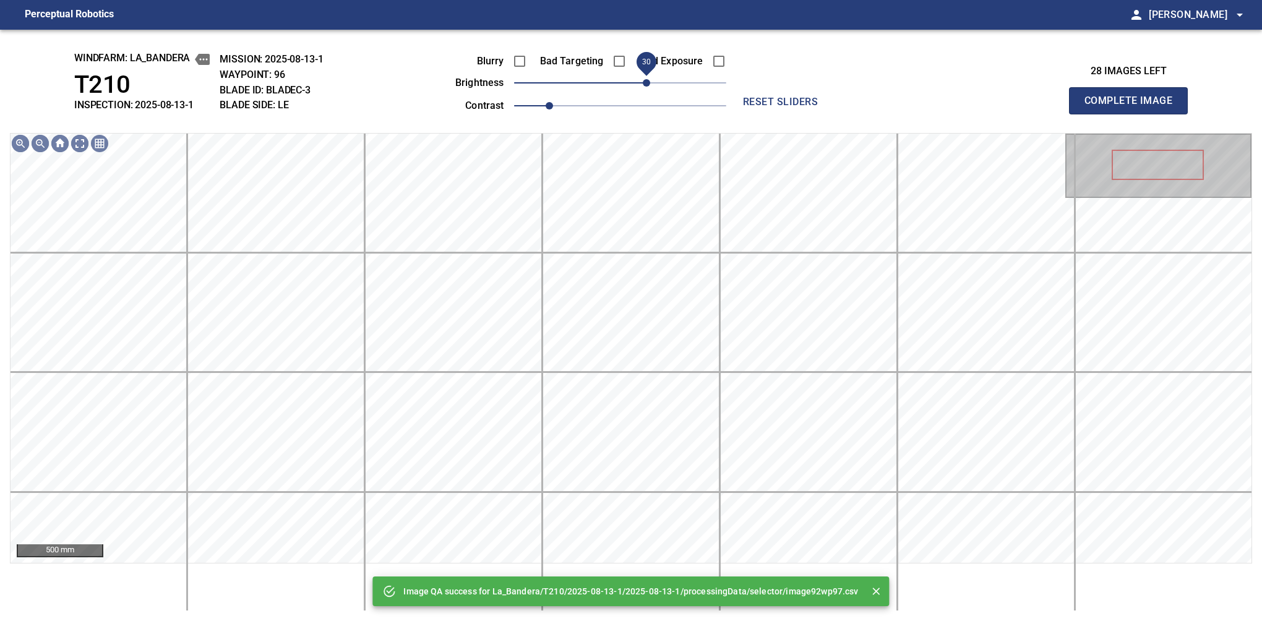
drag, startPoint x: 643, startPoint y: 84, endPoint x: 650, endPoint y: 87, distance: 7.2
click at [650, 87] on span "30" at bounding box center [620, 82] width 212 height 17
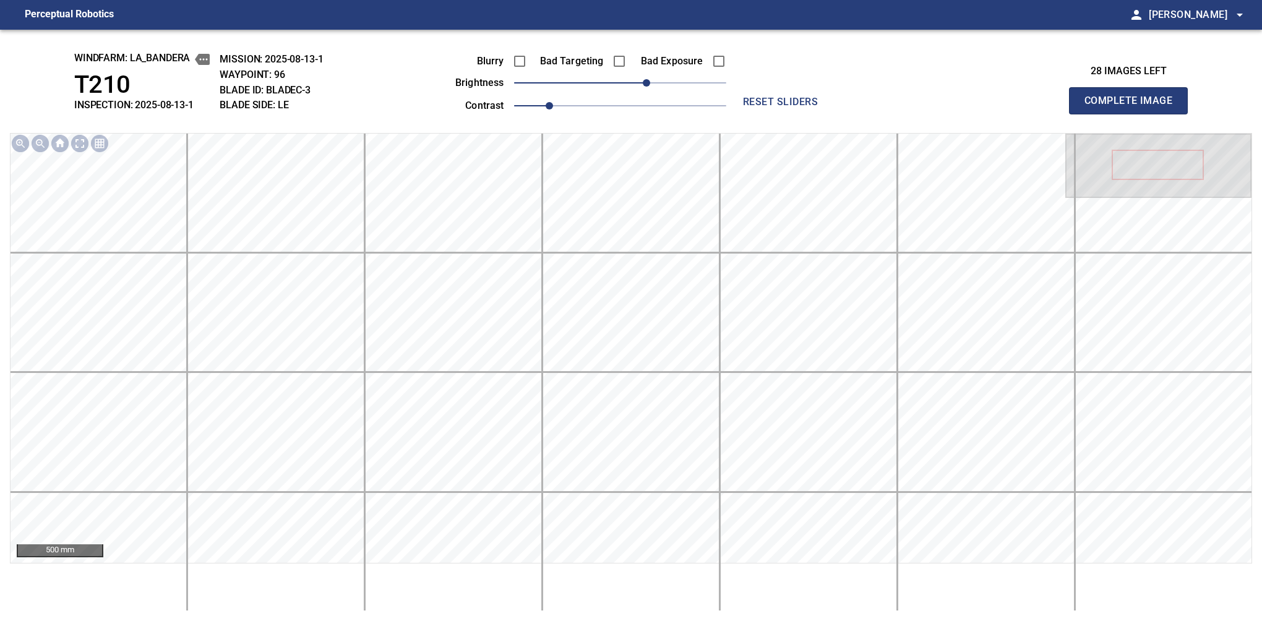
click at [1134, 114] on button "Complete Image" at bounding box center [1128, 100] width 119 height 27
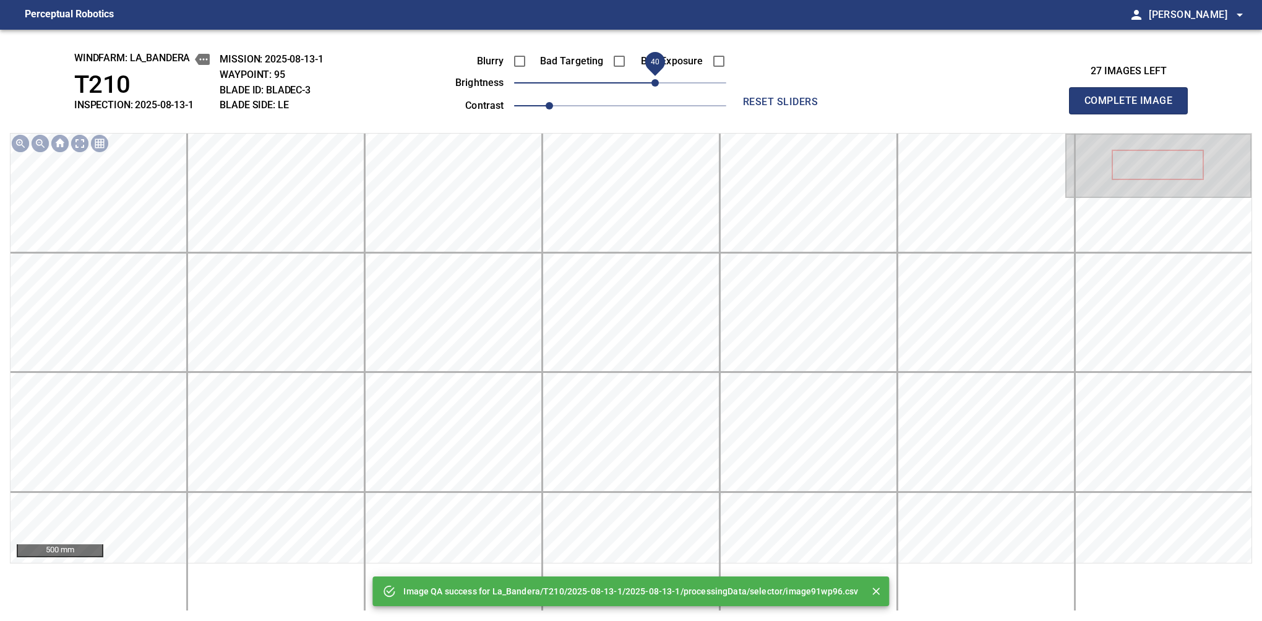
click at [656, 84] on span "40" at bounding box center [620, 82] width 212 height 17
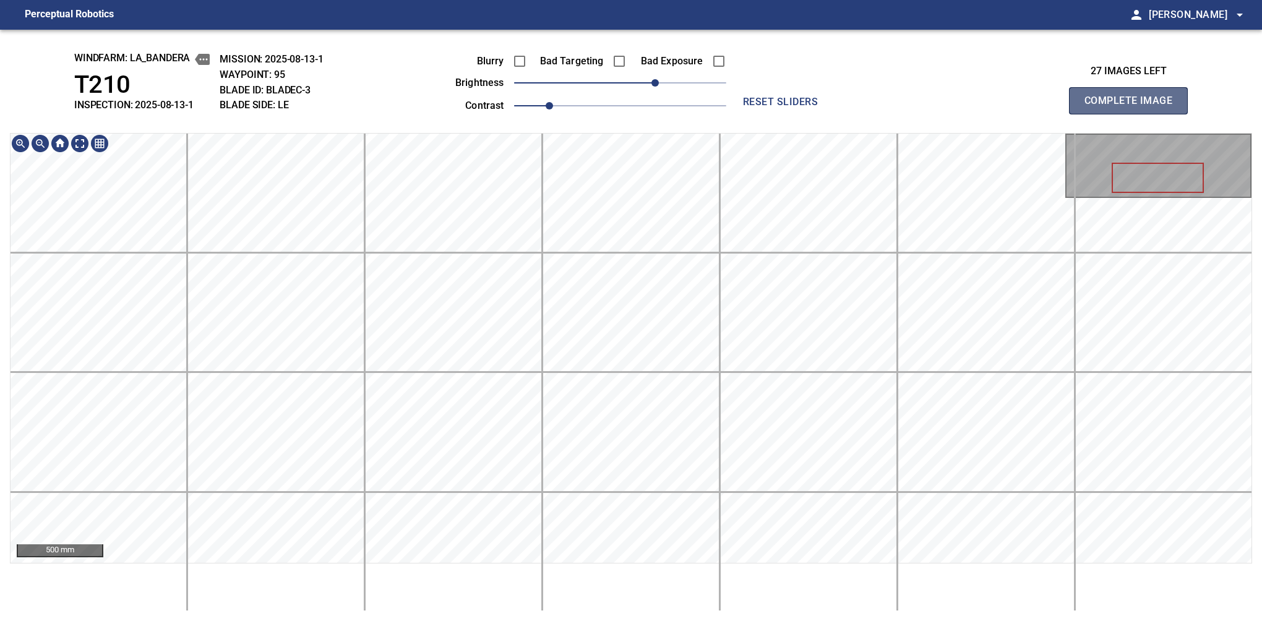
click at [1134, 114] on button "Complete Image" at bounding box center [1128, 100] width 119 height 27
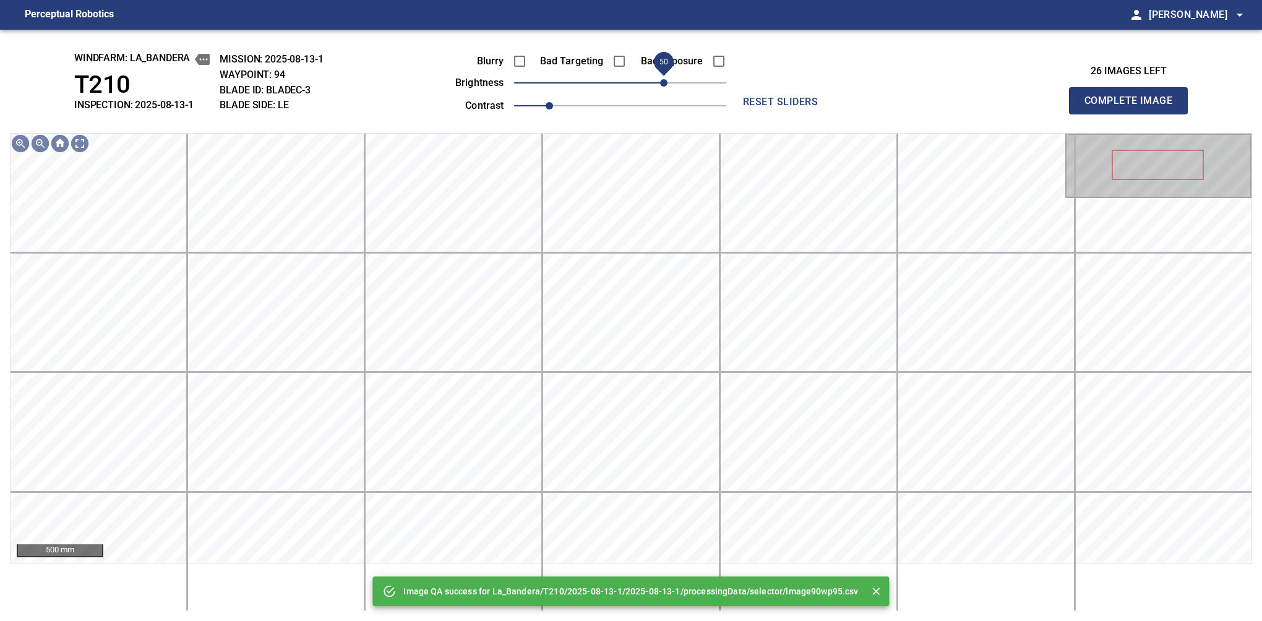
drag, startPoint x: 646, startPoint y: 85, endPoint x: 661, endPoint y: 85, distance: 14.9
click at [661, 85] on span "50" at bounding box center [663, 82] width 7 height 7
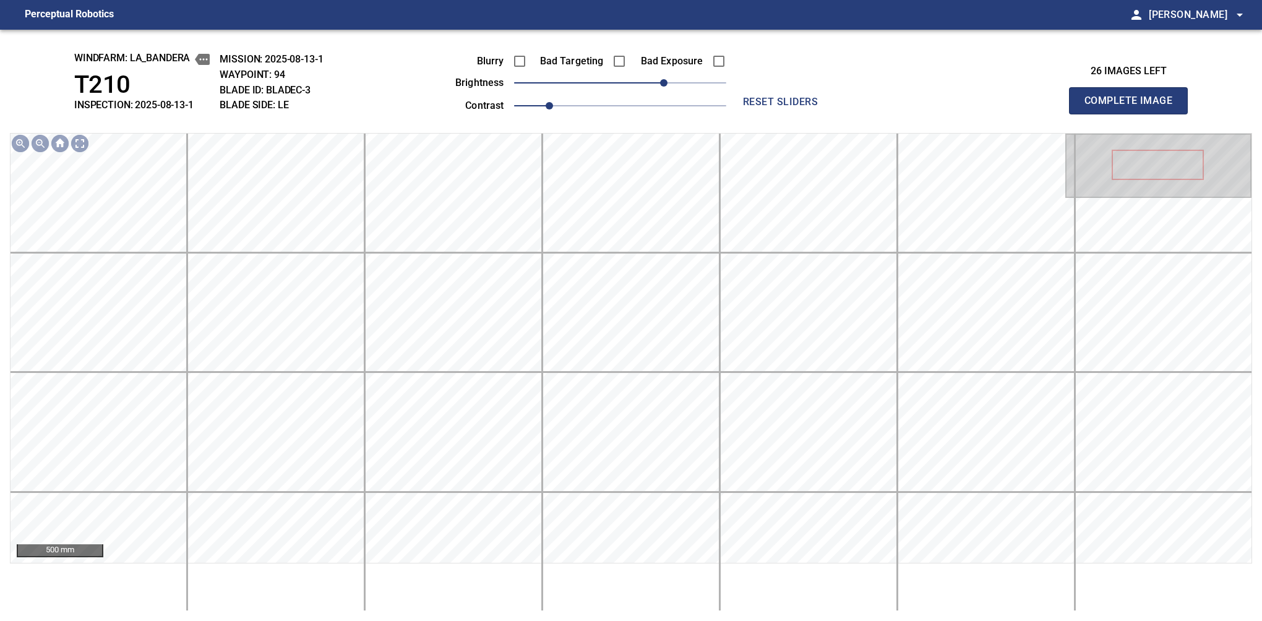
click at [1134, 114] on button "Complete Image" at bounding box center [1128, 100] width 119 height 27
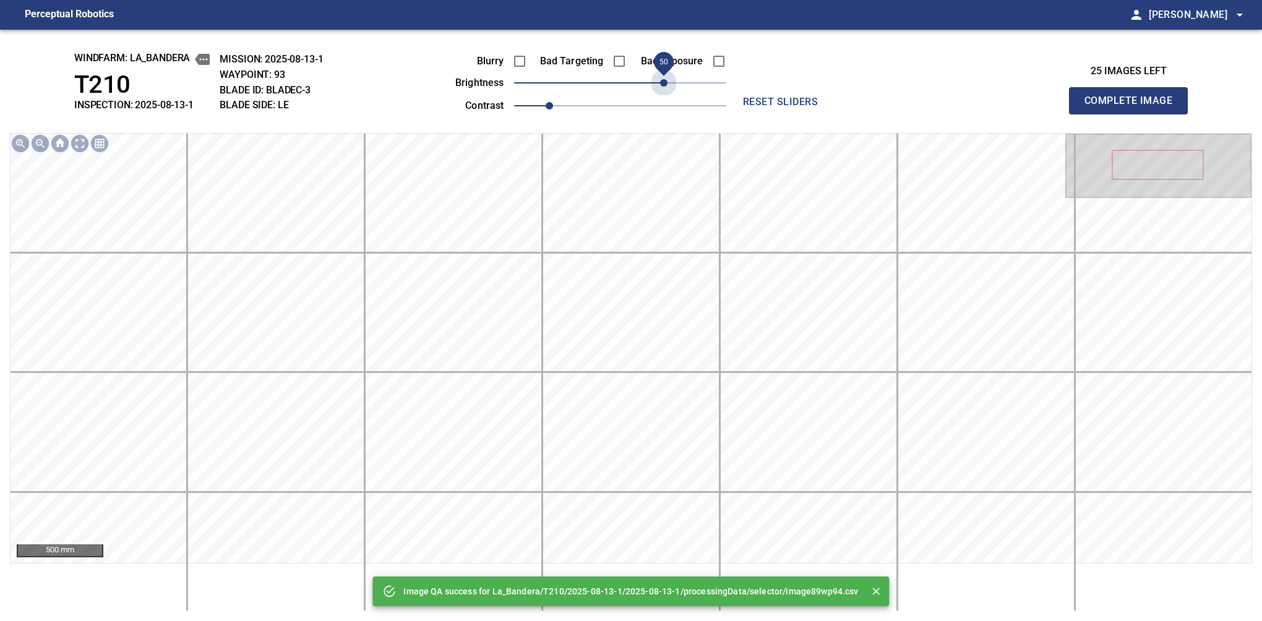
click at [661, 85] on span "50" at bounding box center [620, 82] width 212 height 17
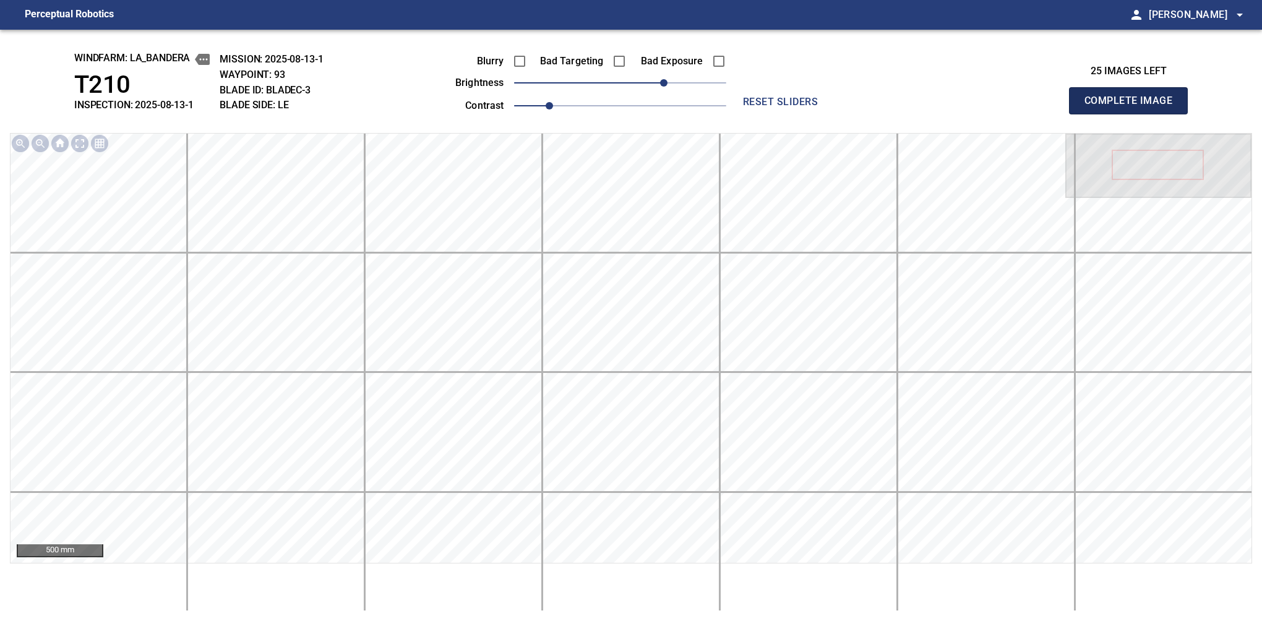
click at [1134, 114] on button "Complete Image" at bounding box center [1128, 100] width 119 height 27
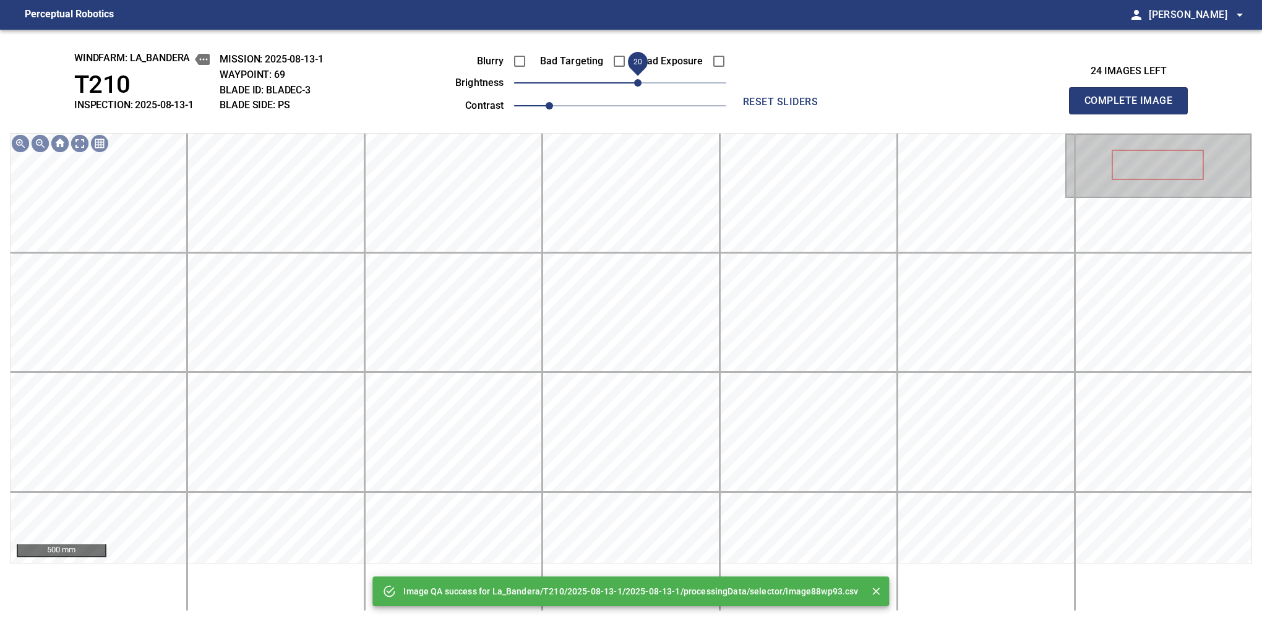
drag, startPoint x: 629, startPoint y: 85, endPoint x: 639, endPoint y: 85, distance: 9.9
click at [639, 85] on span "20" at bounding box center [637, 82] width 7 height 7
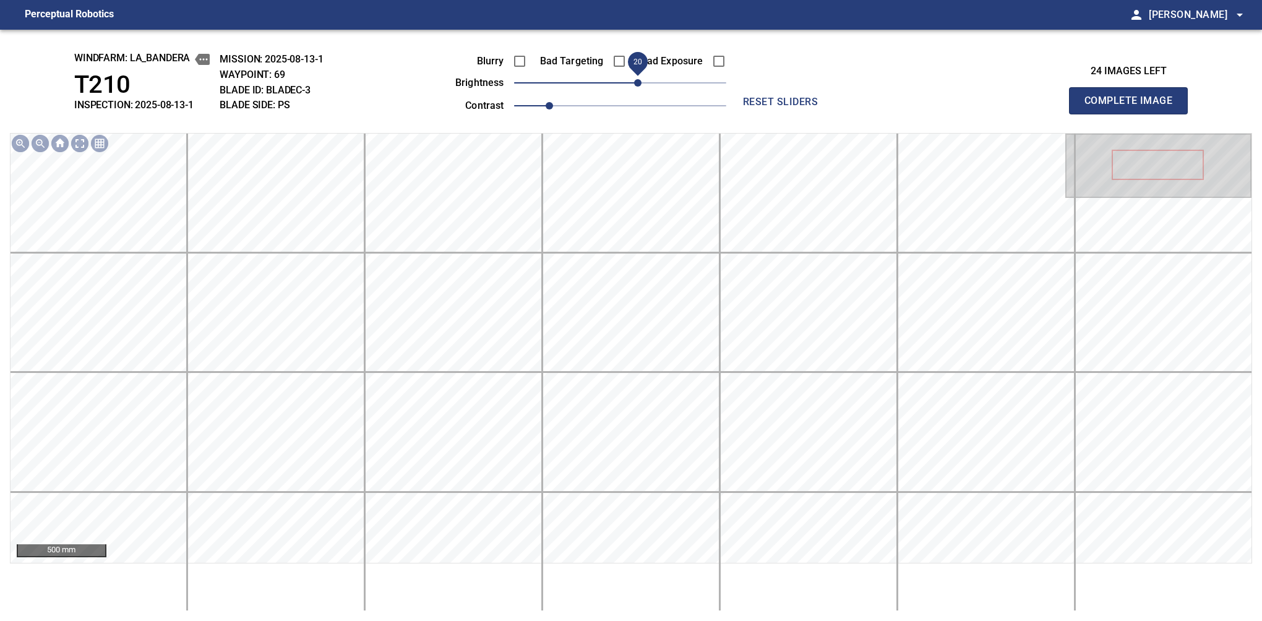
click at [1134, 114] on button "Complete Image" at bounding box center [1128, 100] width 119 height 27
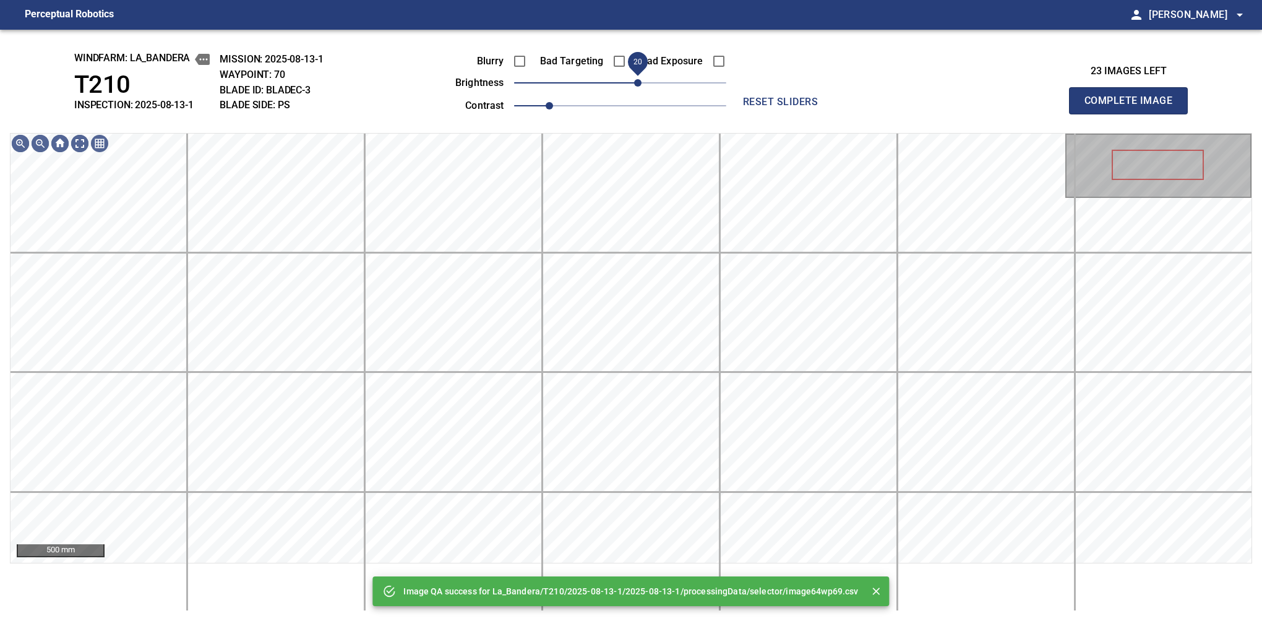
drag, startPoint x: 629, startPoint y: 85, endPoint x: 636, endPoint y: 79, distance: 9.7
click at [636, 79] on span "20" at bounding box center [637, 82] width 7 height 7
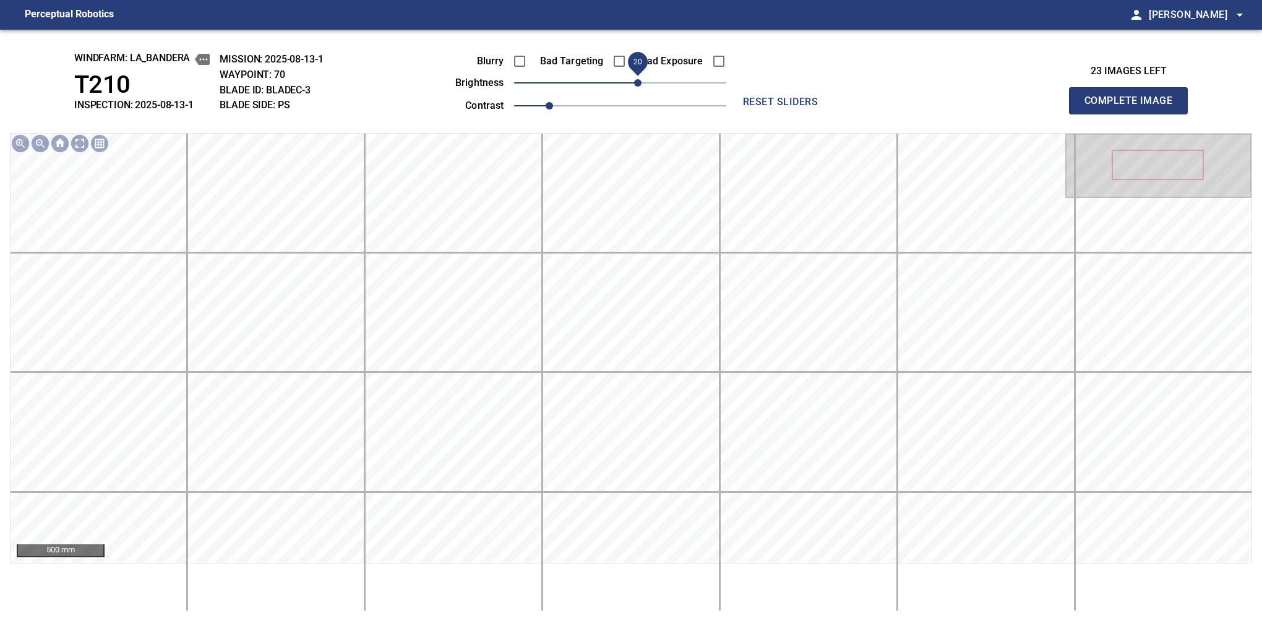
click at [1134, 114] on button "Complete Image" at bounding box center [1128, 100] width 119 height 27
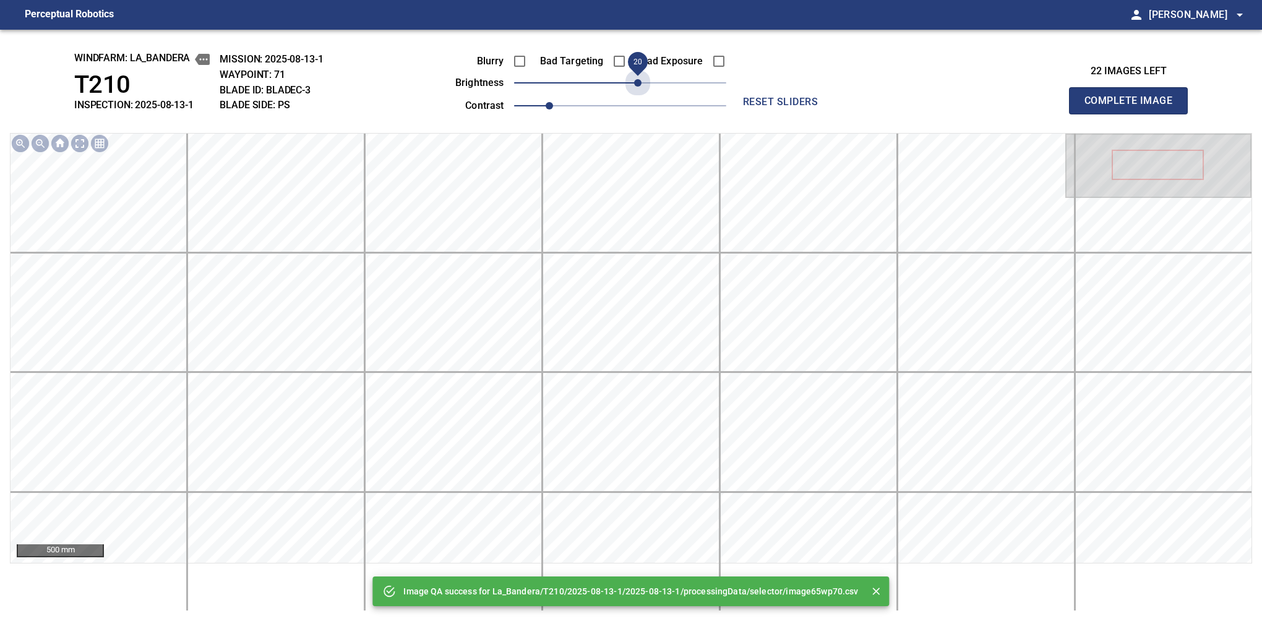
click at [636, 79] on span "20" at bounding box center [620, 82] width 212 height 17
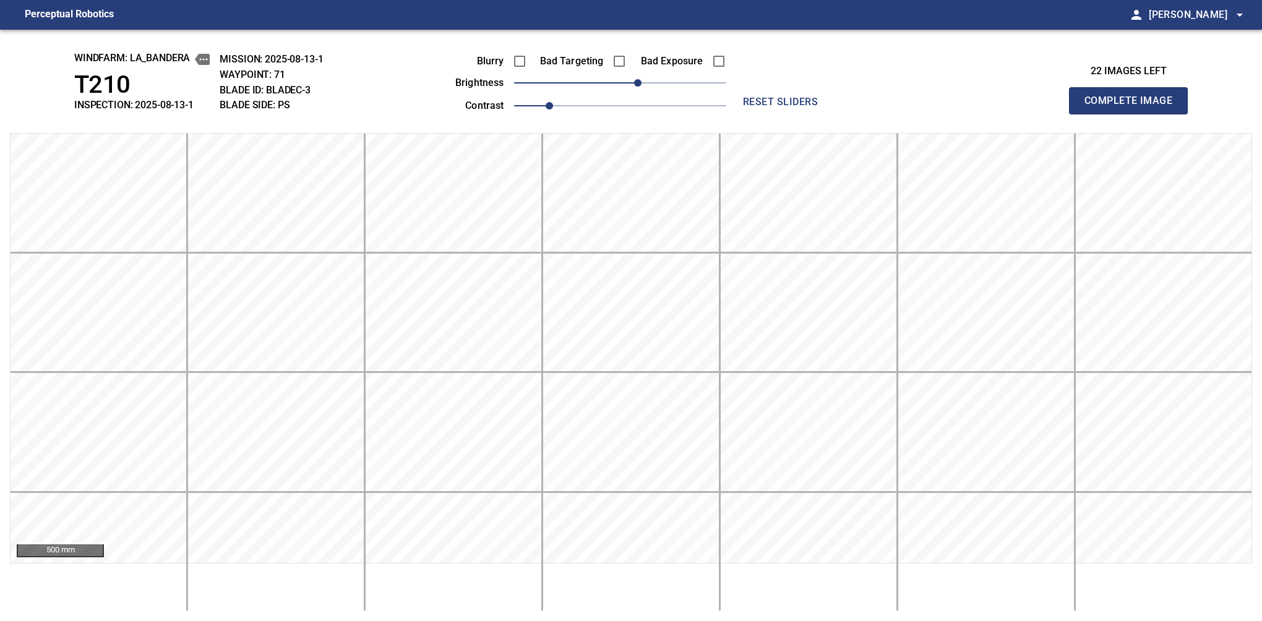
click at [1134, 114] on button "Complete Image" at bounding box center [1128, 100] width 119 height 27
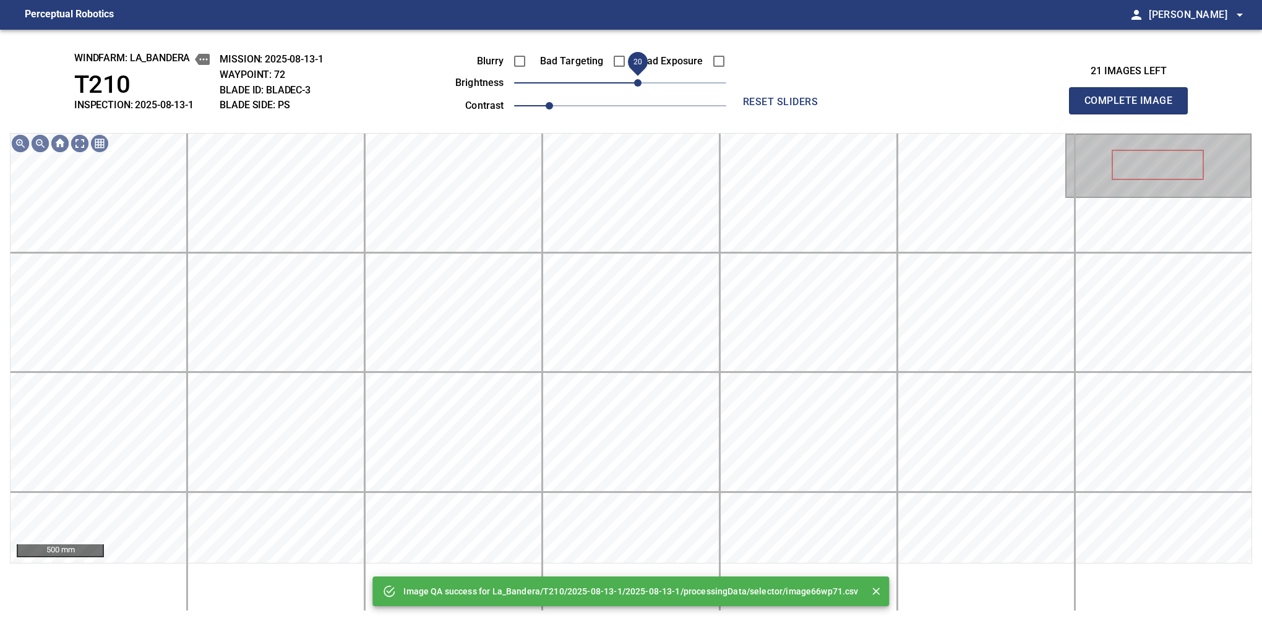
click at [636, 87] on span "20" at bounding box center [620, 82] width 212 height 17
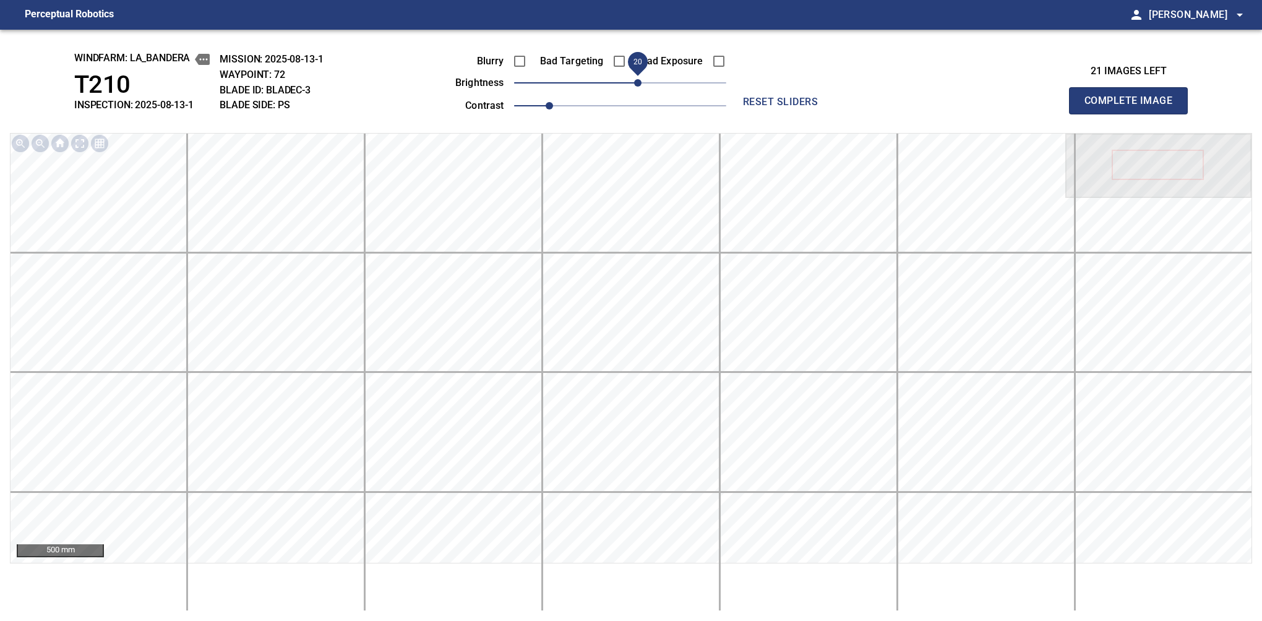
click at [1134, 114] on button "Complete Image" at bounding box center [1128, 100] width 119 height 27
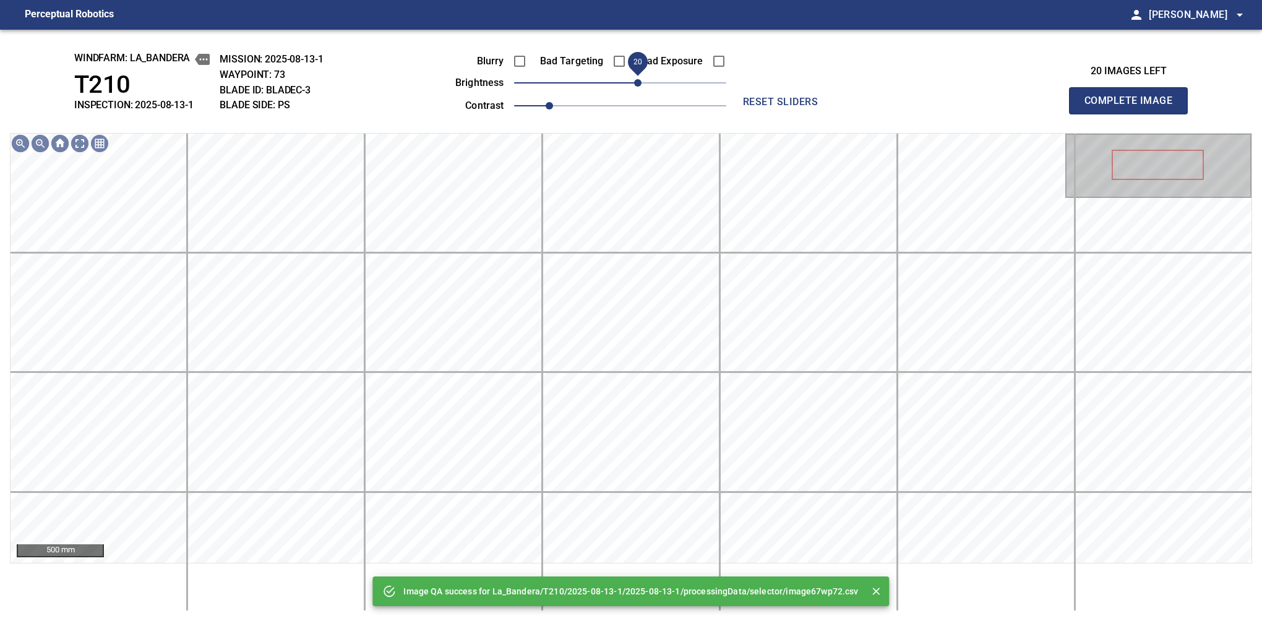
click at [639, 87] on span "20" at bounding box center [637, 82] width 7 height 7
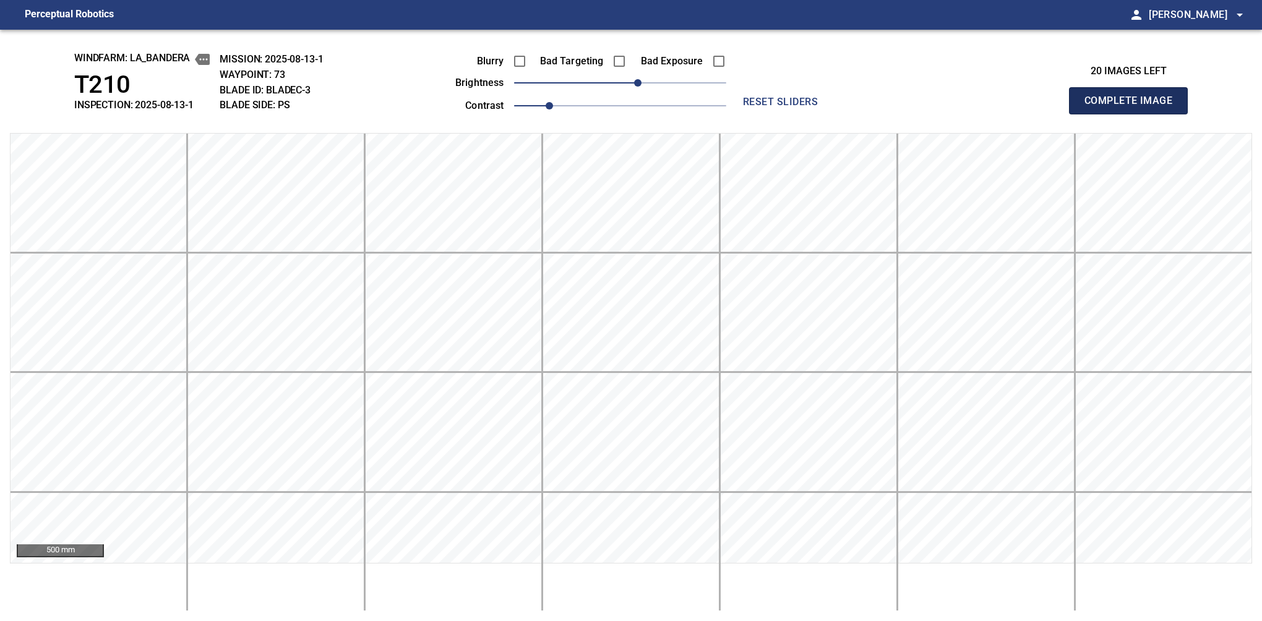
click at [1134, 114] on button "Complete Image" at bounding box center [1128, 100] width 119 height 27
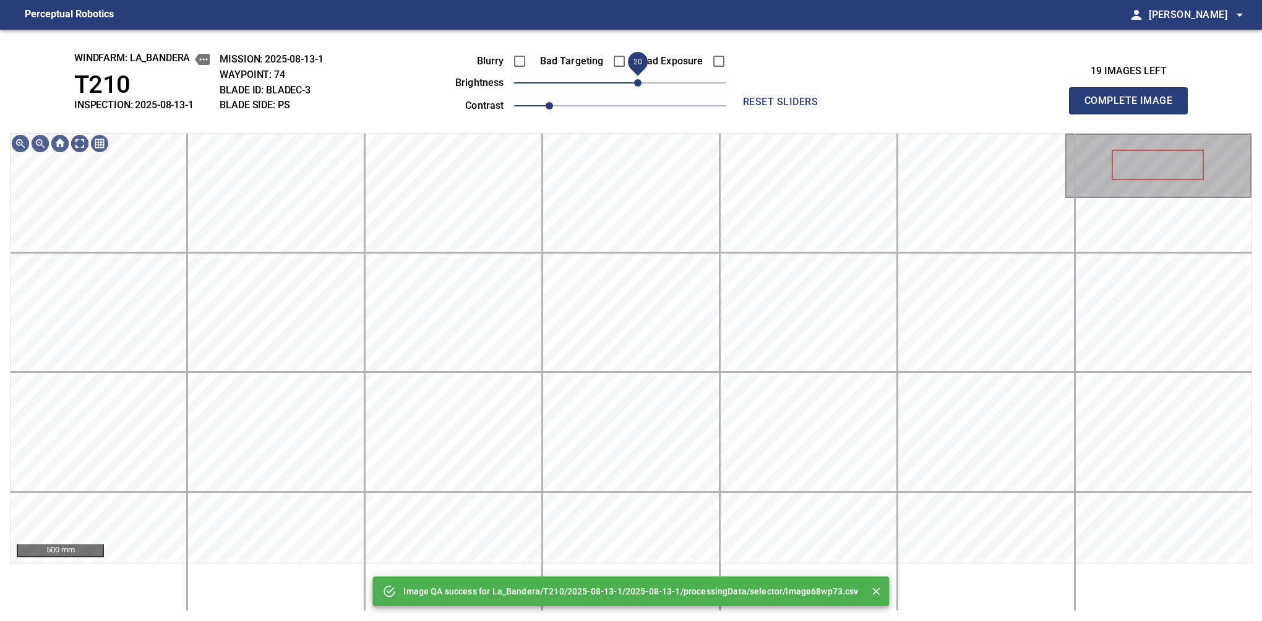
click at [634, 87] on span "20" at bounding box center [637, 82] width 7 height 7
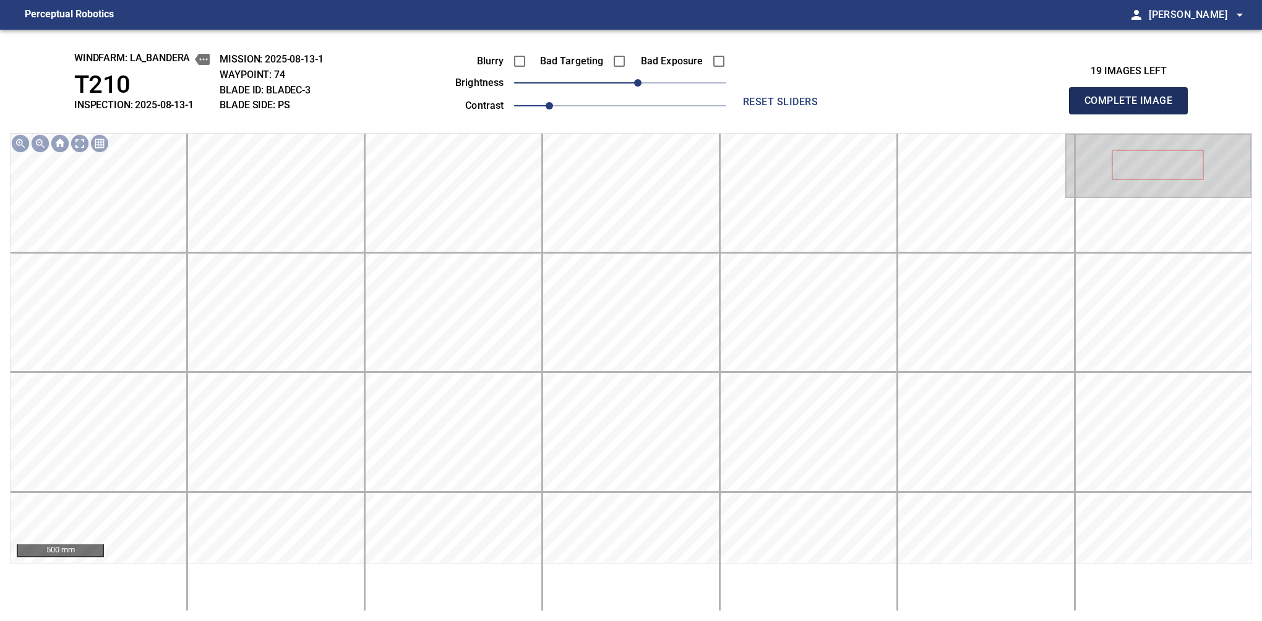
click at [1134, 114] on button "Complete Image" at bounding box center [1128, 100] width 119 height 27
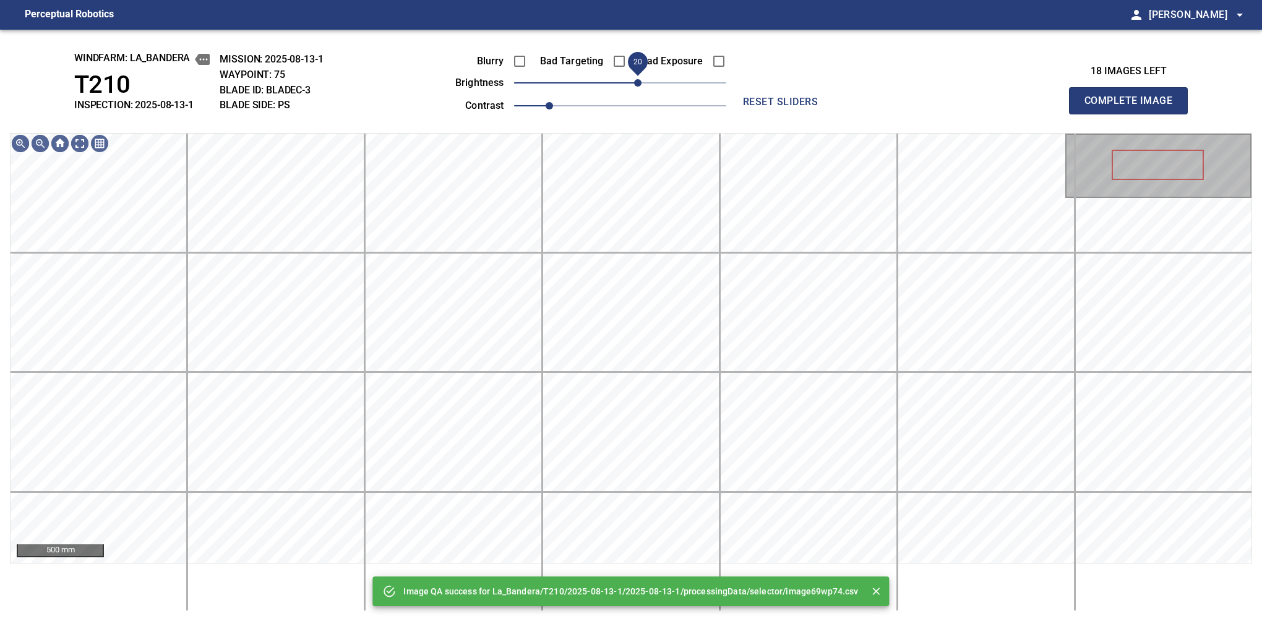
click at [636, 84] on span "20" at bounding box center [637, 82] width 7 height 7
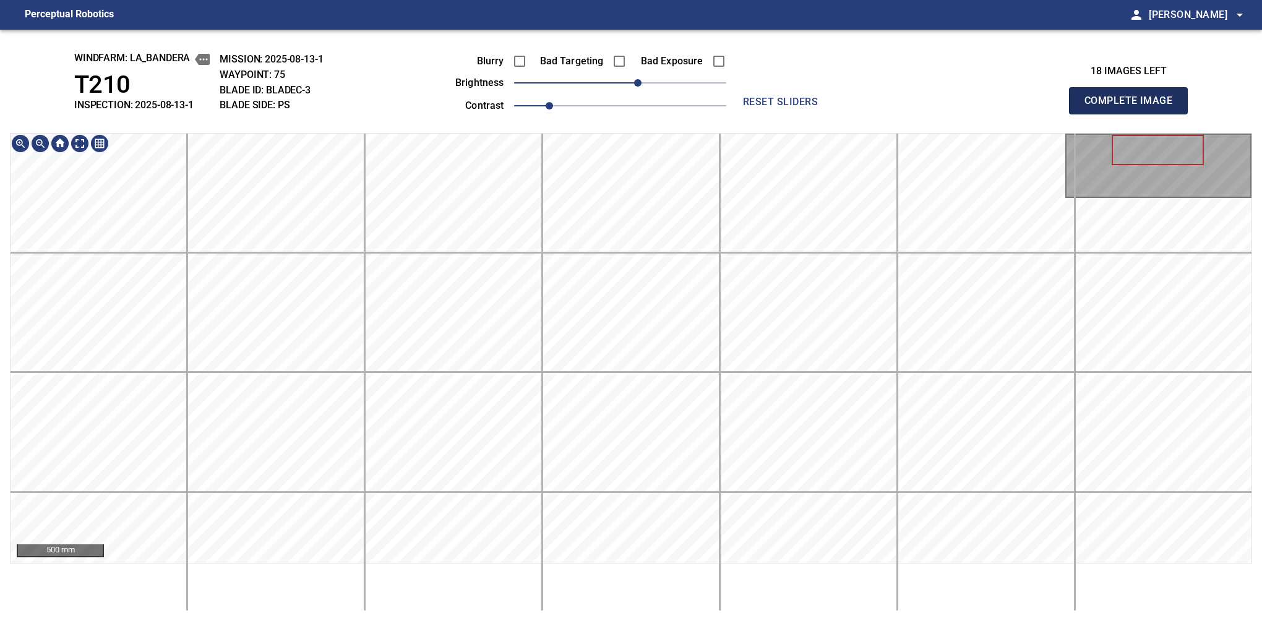
click at [1134, 114] on button "Complete Image" at bounding box center [1128, 100] width 119 height 27
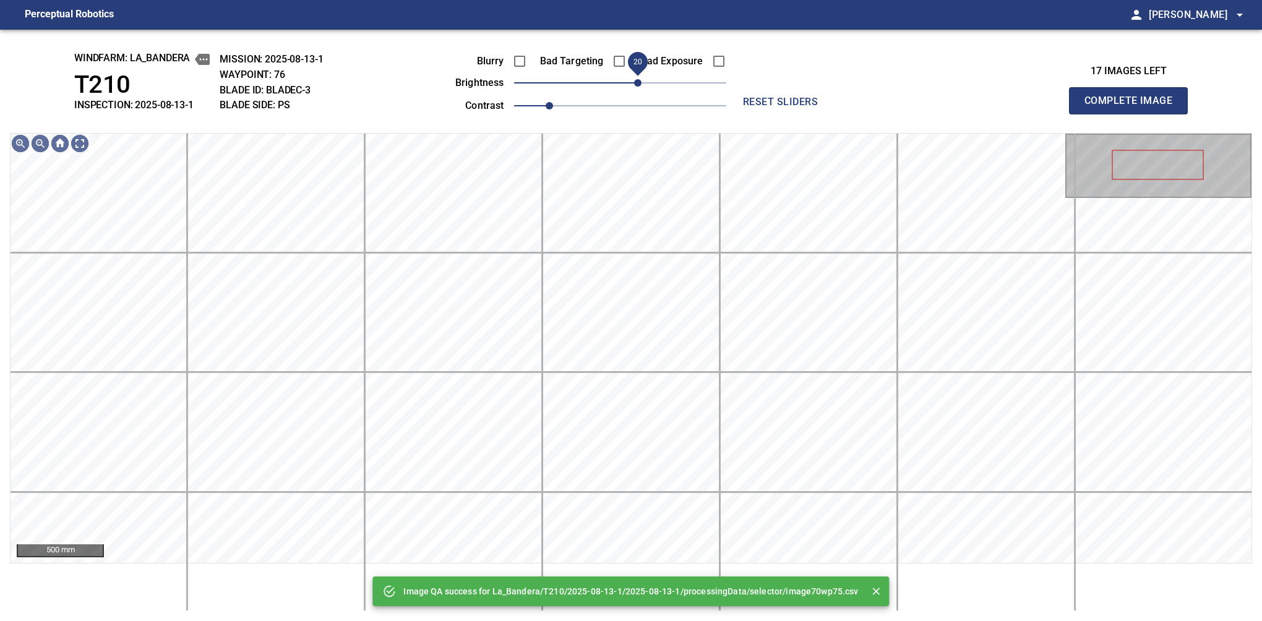
click at [634, 85] on span "20" at bounding box center [637, 82] width 7 height 7
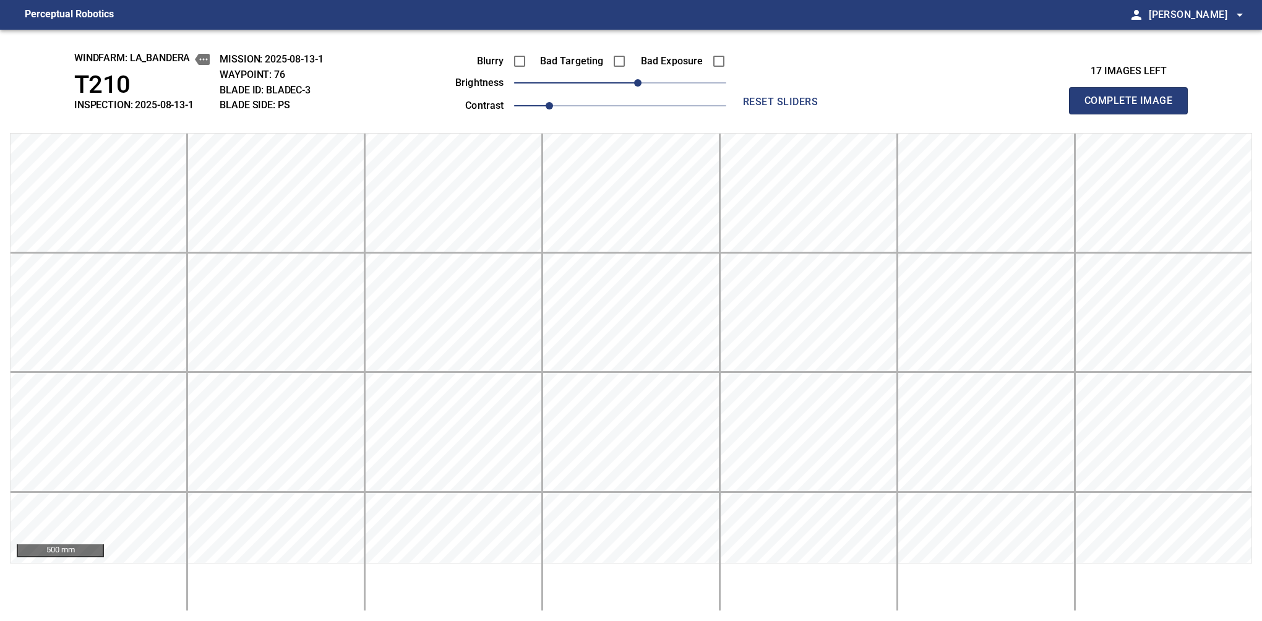
click at [1134, 114] on button "Complete Image" at bounding box center [1128, 100] width 119 height 27
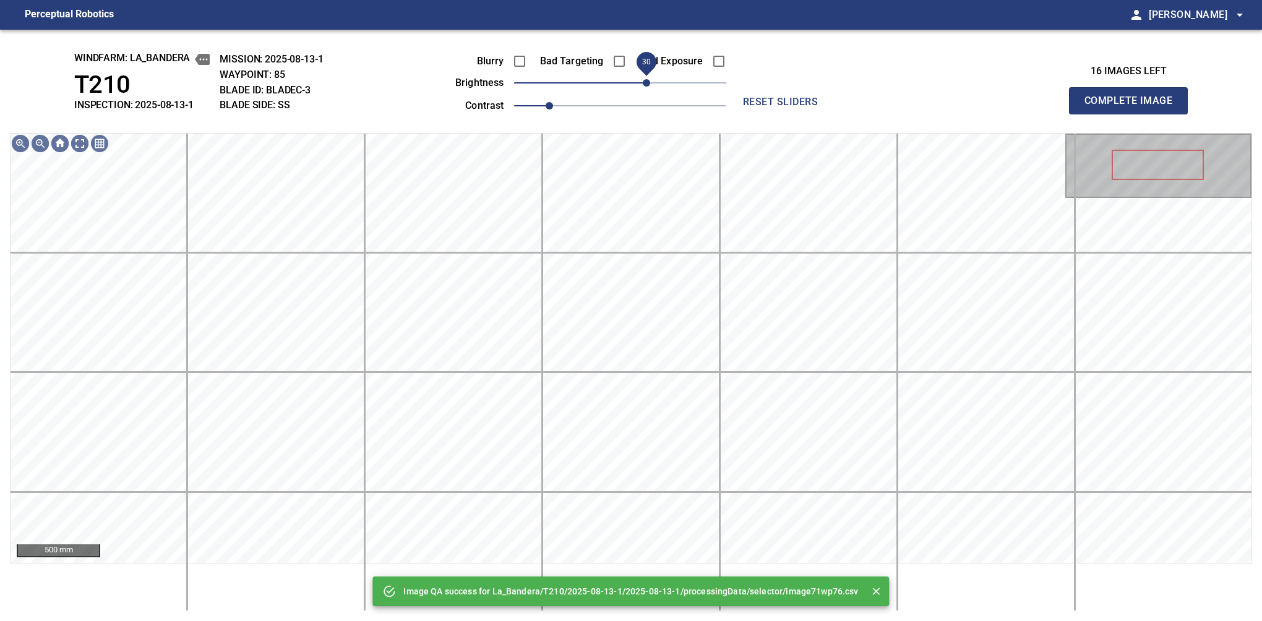
drag, startPoint x: 624, startPoint y: 85, endPoint x: 642, endPoint y: 82, distance: 18.9
click at [643, 82] on span "30" at bounding box center [646, 82] width 7 height 7
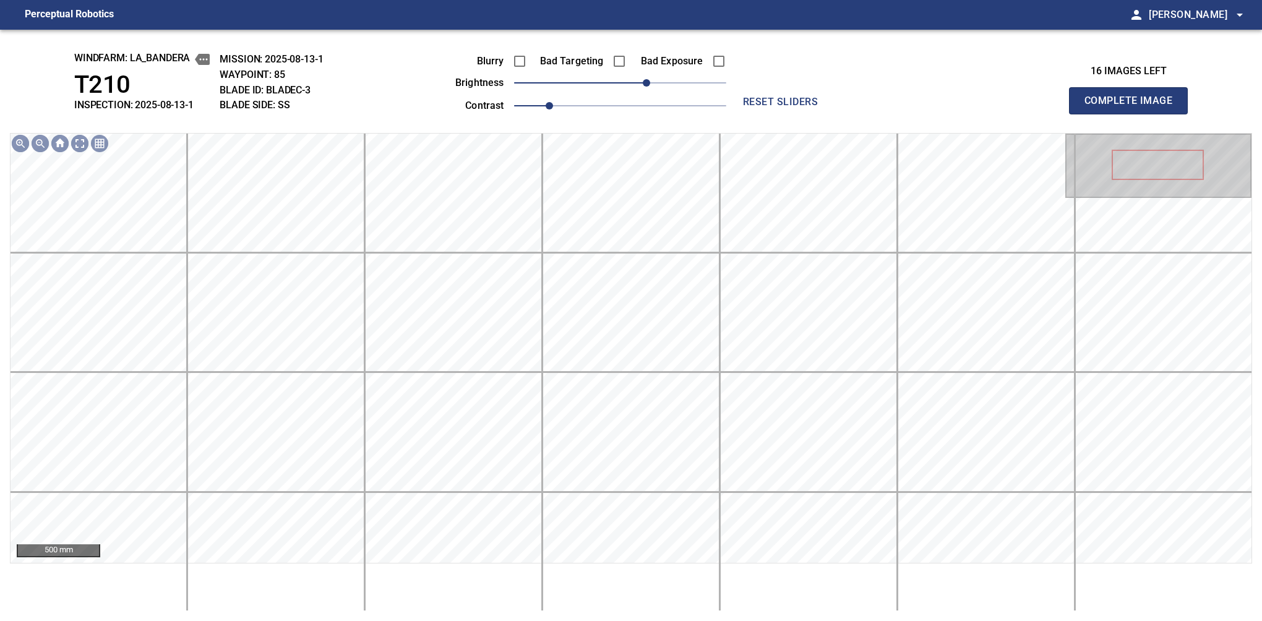
click at [1134, 114] on button "Complete Image" at bounding box center [1128, 100] width 119 height 27
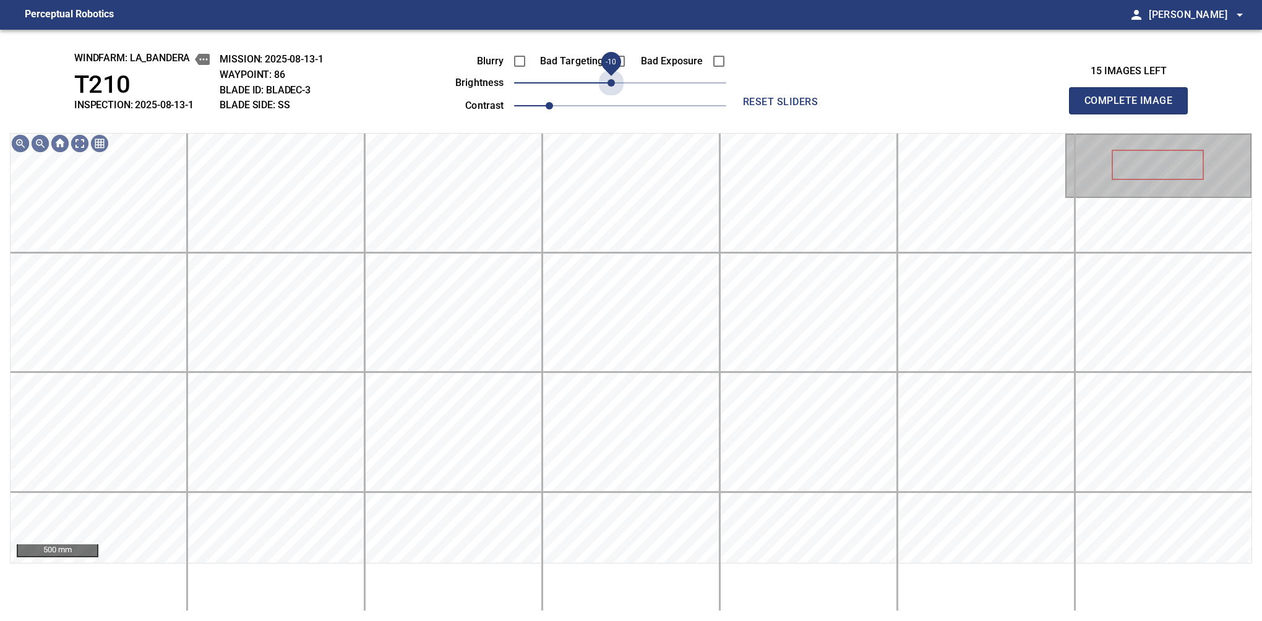
drag, startPoint x: 642, startPoint y: 82, endPoint x: 610, endPoint y: 97, distance: 35.4
click at [610, 97] on div "Blurry Bad Targeting Bad Exposure brightness -10 contrast 1" at bounding box center [577, 81] width 299 height 66
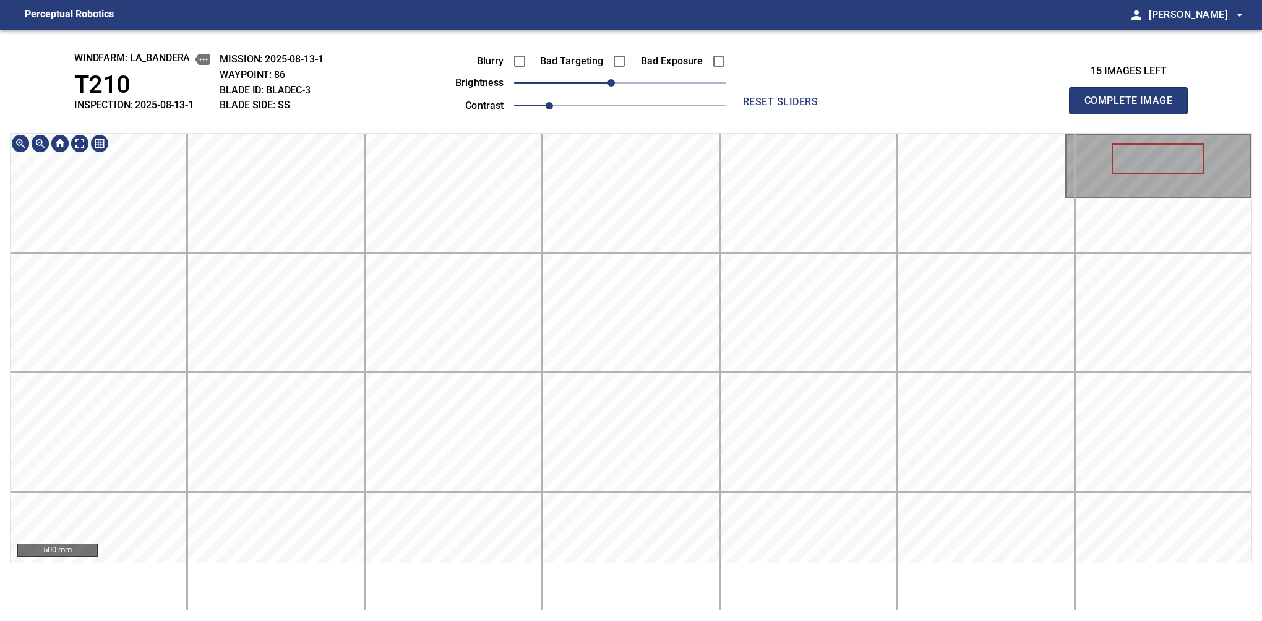
click at [628, 597] on div "500 mm" at bounding box center [631, 372] width 1243 height 478
click at [1134, 114] on button "Complete Image" at bounding box center [1128, 100] width 119 height 27
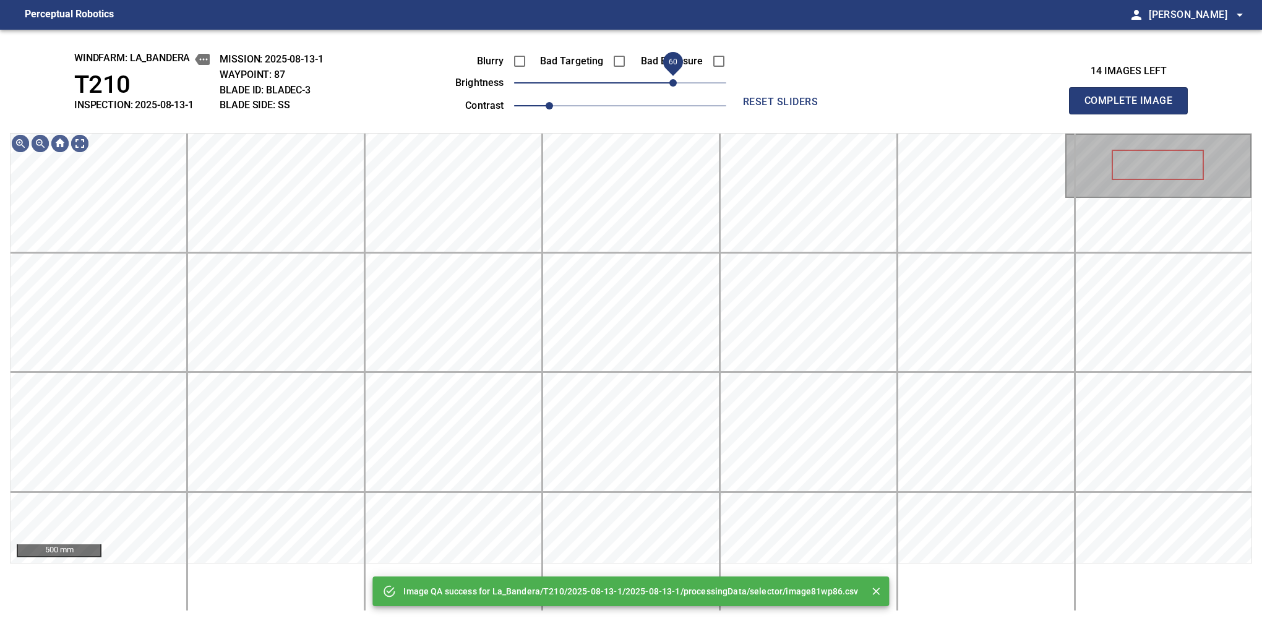
drag, startPoint x: 642, startPoint y: 84, endPoint x: 677, endPoint y: 85, distance: 34.7
click at [677, 85] on span "60" at bounding box center [673, 82] width 7 height 7
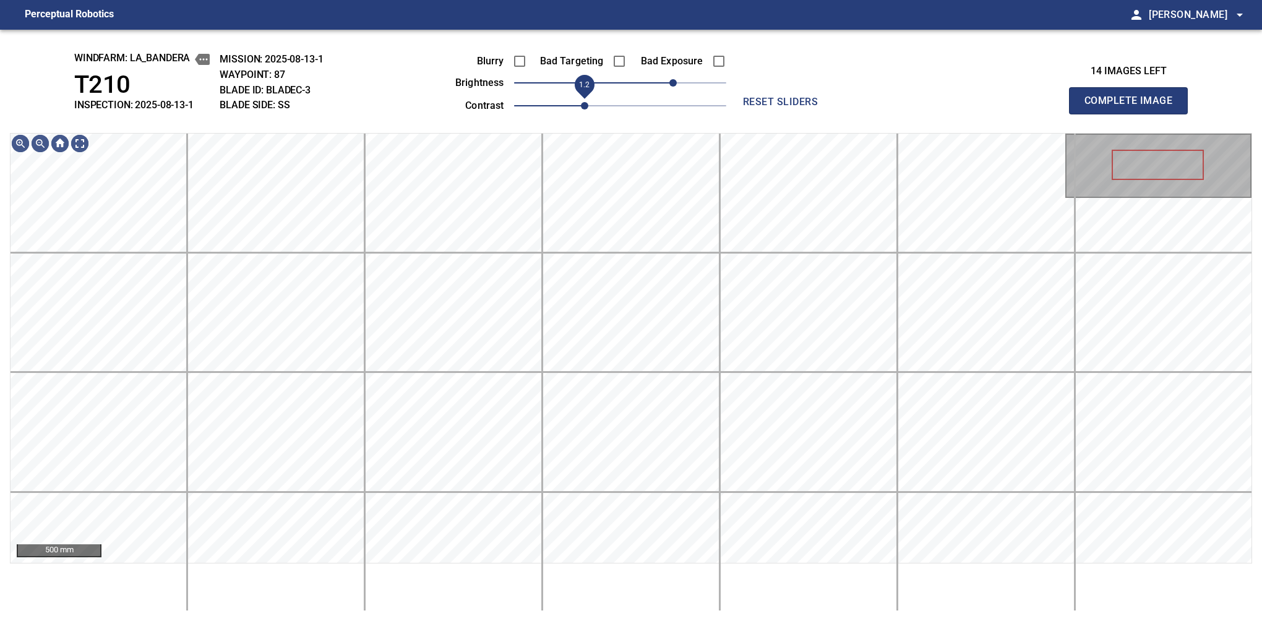
drag, startPoint x: 569, startPoint y: 106, endPoint x: 577, endPoint y: 101, distance: 9.1
click at [581, 102] on span "1.2" at bounding box center [584, 105] width 7 height 7
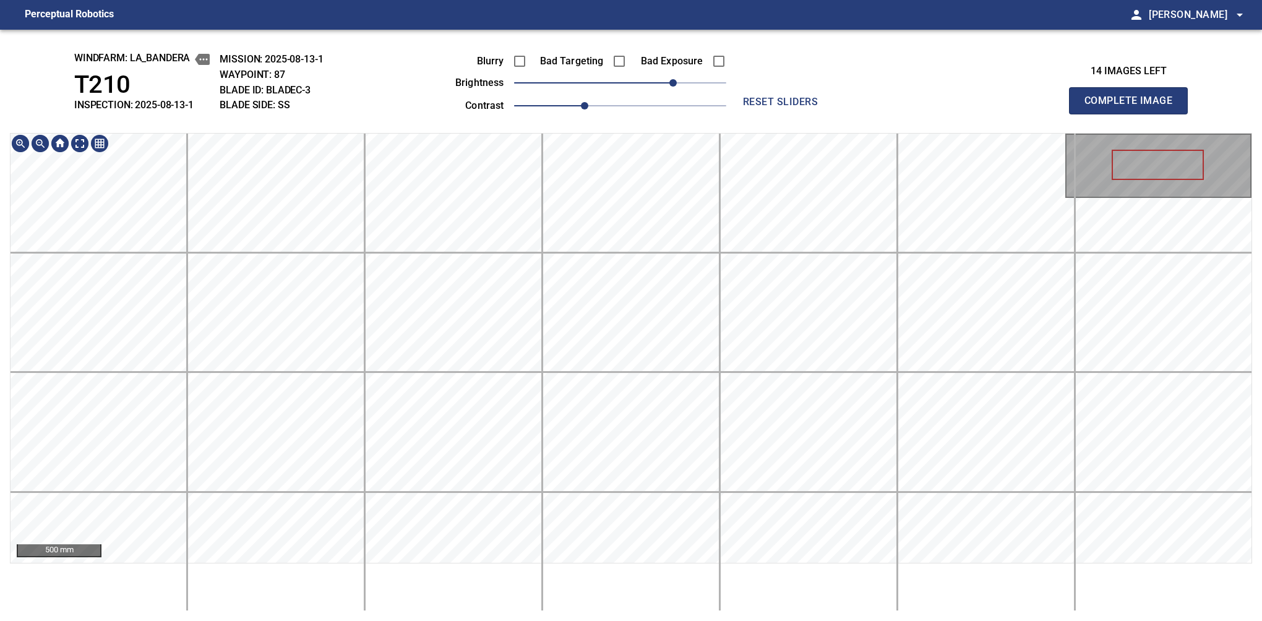
click at [646, 75] on div "windfarm: La_Bandera T210 INSPECTION: 2025-08-13-1 MISSION: 2025-08-13-1 WAYPOI…" at bounding box center [631, 326] width 1262 height 592
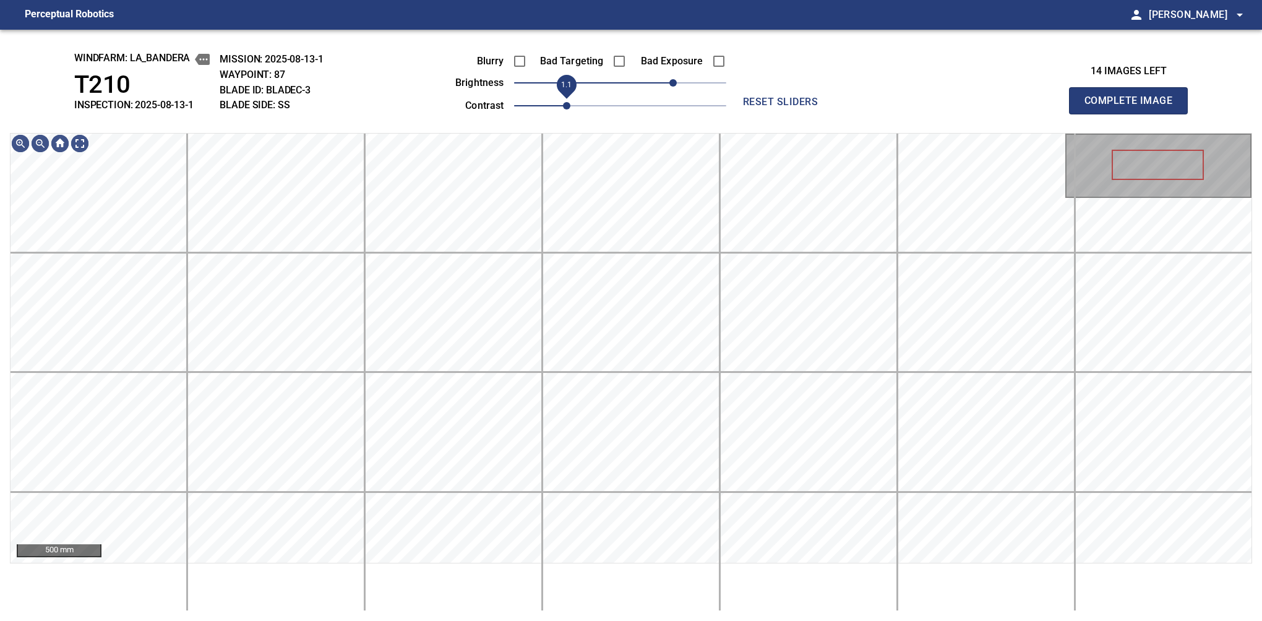
click at [571, 102] on span "1.1" at bounding box center [566, 105] width 7 height 7
click at [679, 84] on span "70" at bounding box center [681, 82] width 7 height 7
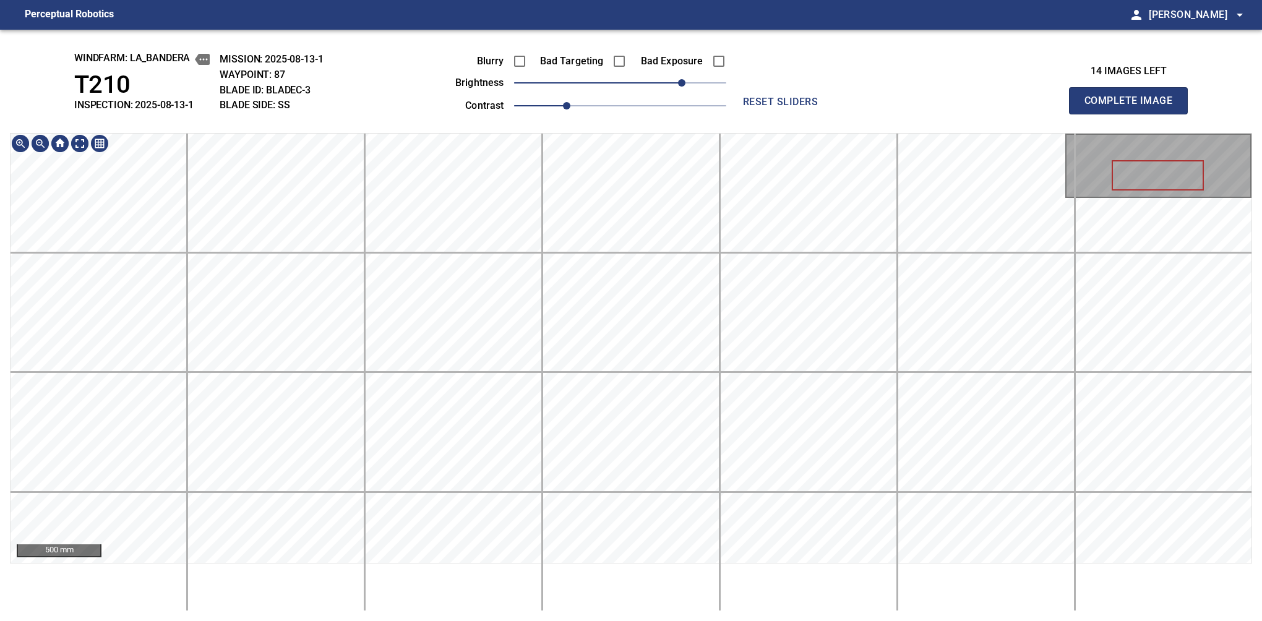
click at [625, 92] on div "windfarm: La_Bandera T210 INSPECTION: 2025-08-13-1 MISSION: 2025-08-13-1 WAYPOI…" at bounding box center [631, 326] width 1262 height 592
click at [1134, 114] on button "Complete Image" at bounding box center [1128, 100] width 119 height 27
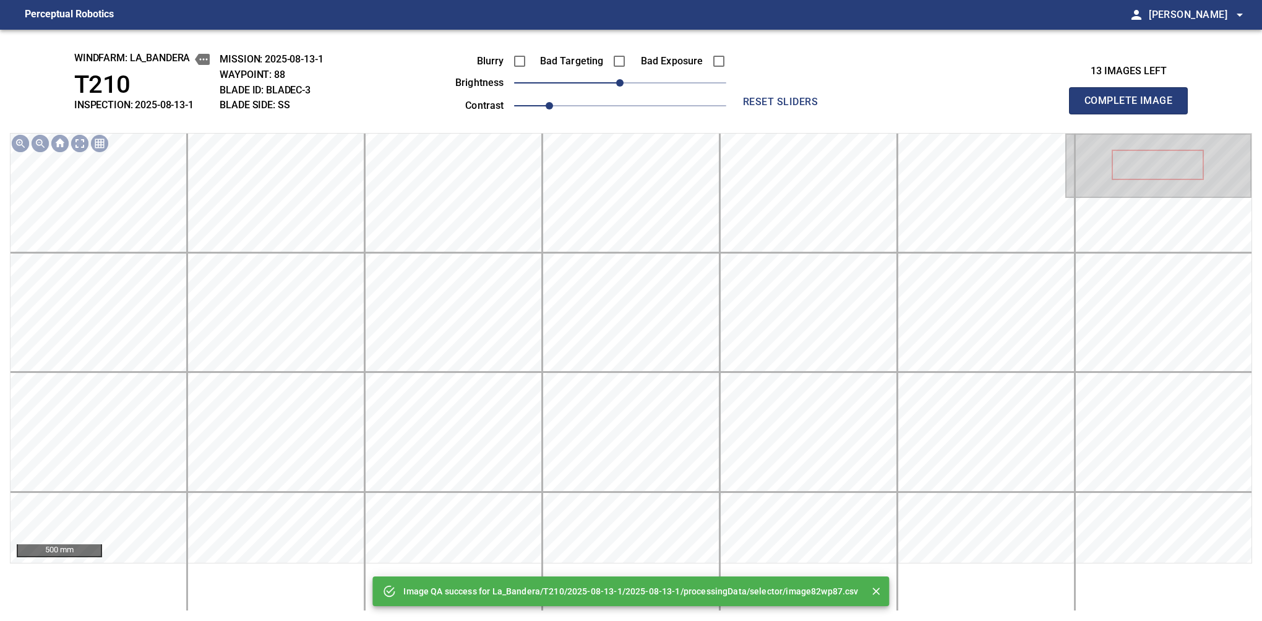
click at [564, 98] on div "Blurry Bad Targeting Bad Exposure brightness 0 contrast 1" at bounding box center [577, 81] width 299 height 66
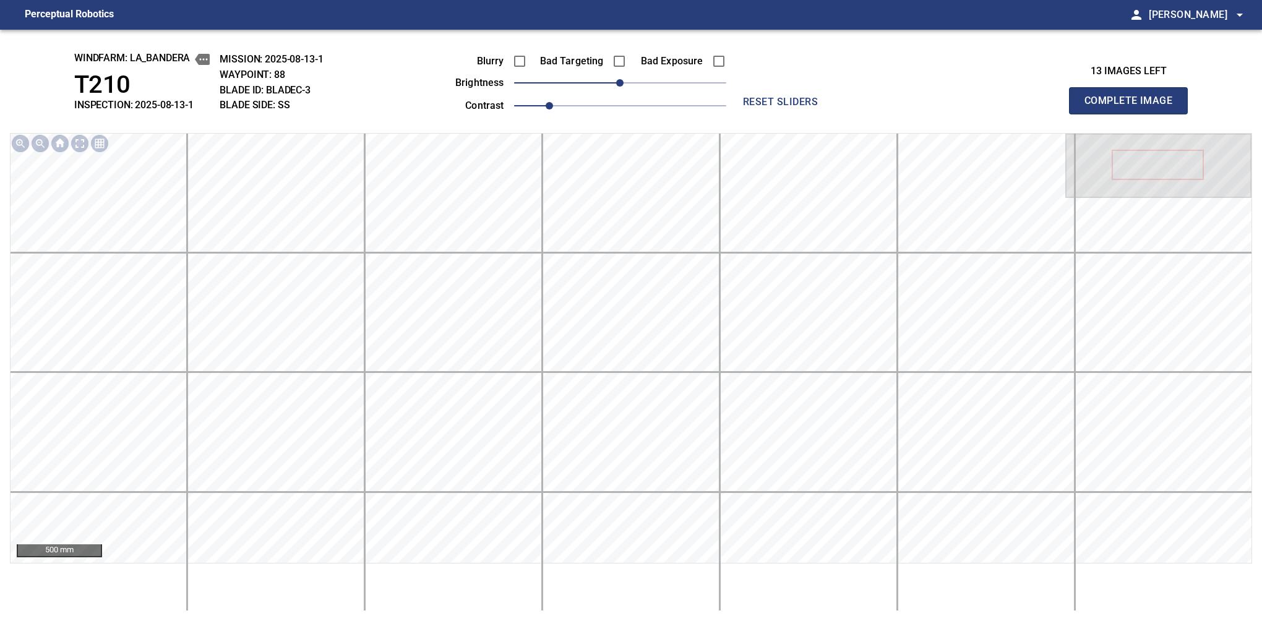
click at [567, 103] on span "1" at bounding box center [620, 105] width 212 height 17
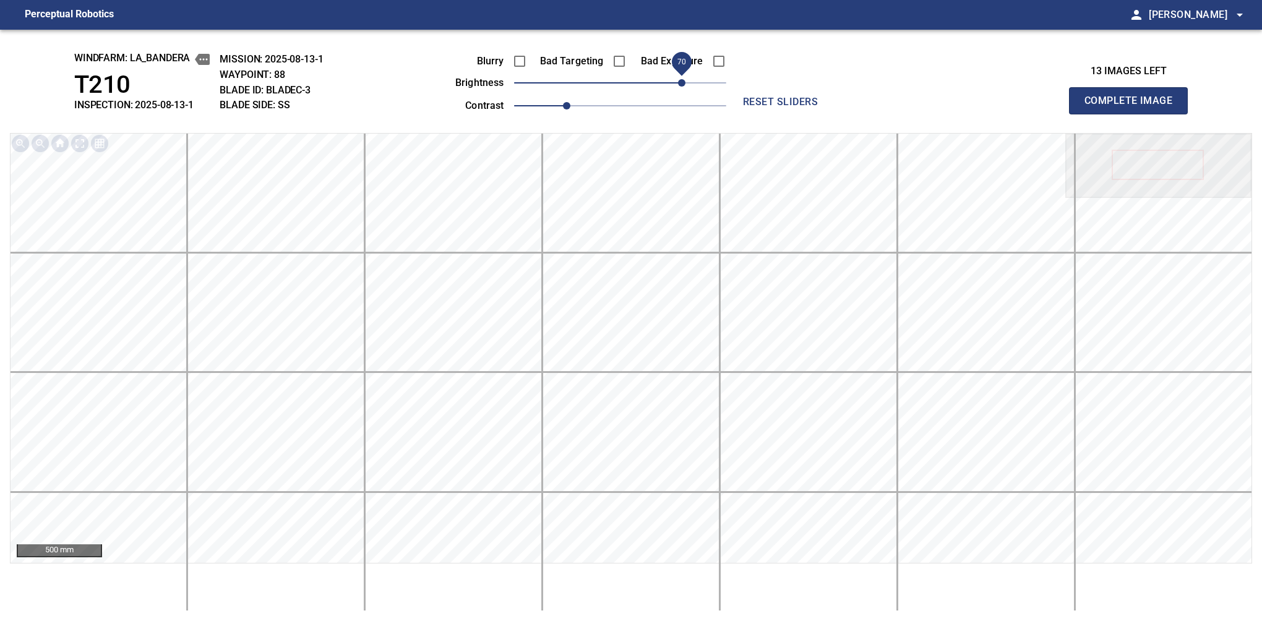
drag, startPoint x: 658, startPoint y: 82, endPoint x: 678, endPoint y: 87, distance: 20.6
click at [678, 87] on span "70" at bounding box center [681, 82] width 7 height 7
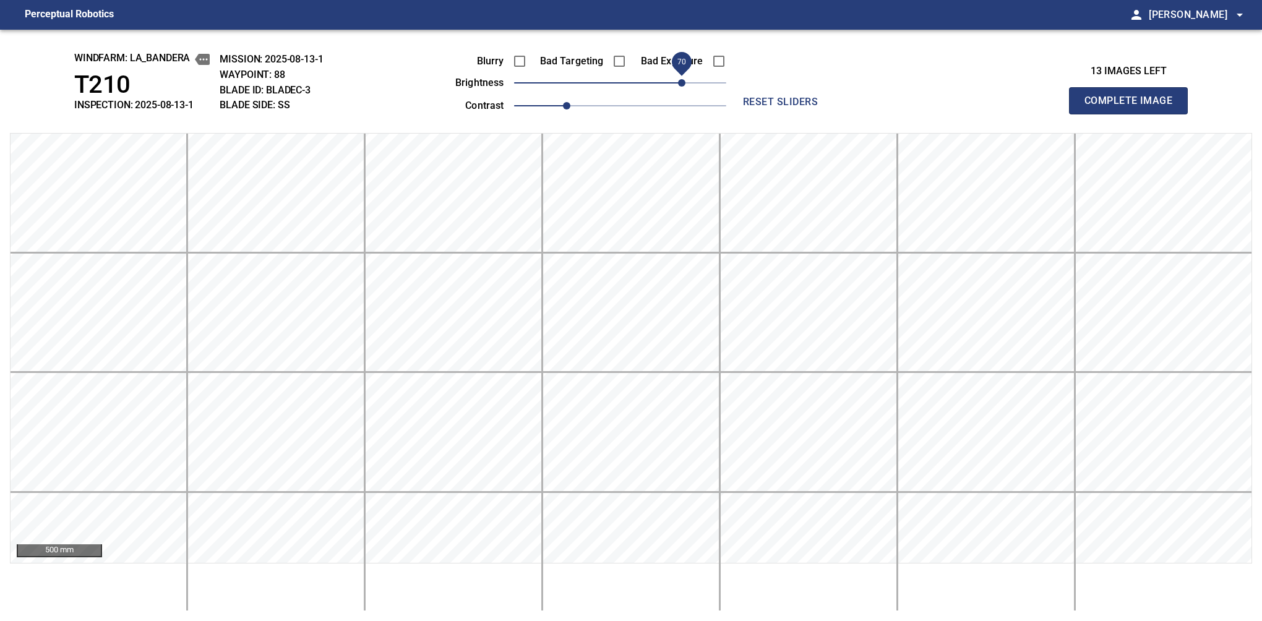
click at [1134, 114] on button "Complete Image" at bounding box center [1128, 100] width 119 height 27
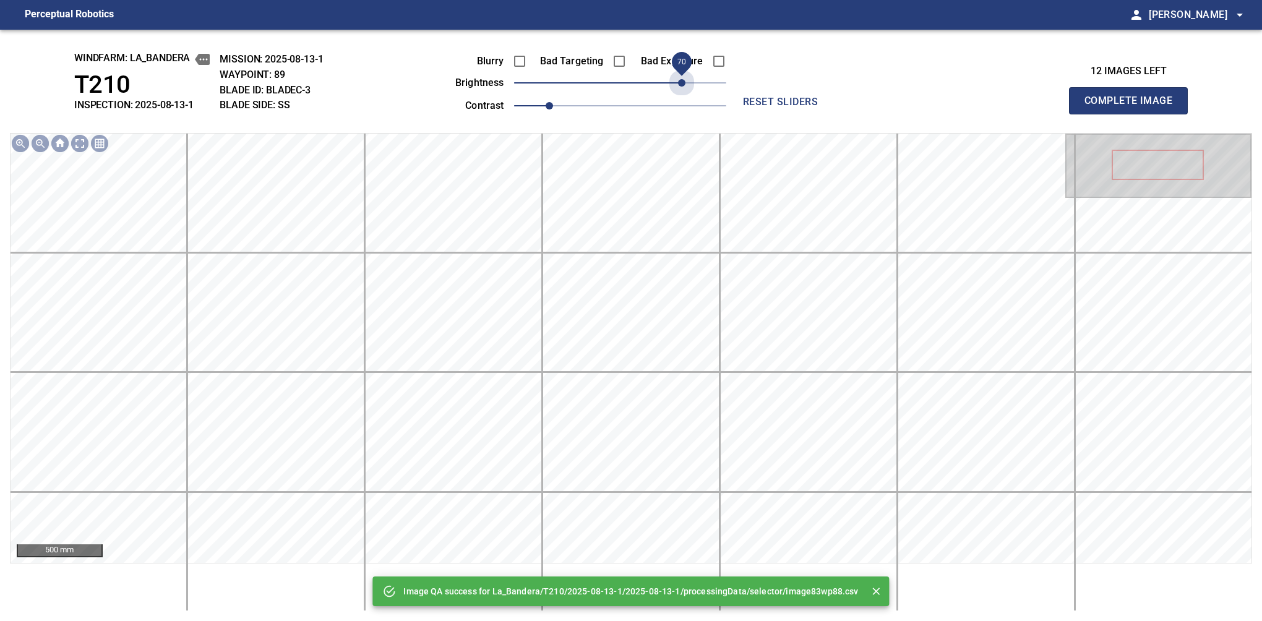
click at [678, 87] on span "70" at bounding box center [620, 82] width 212 height 17
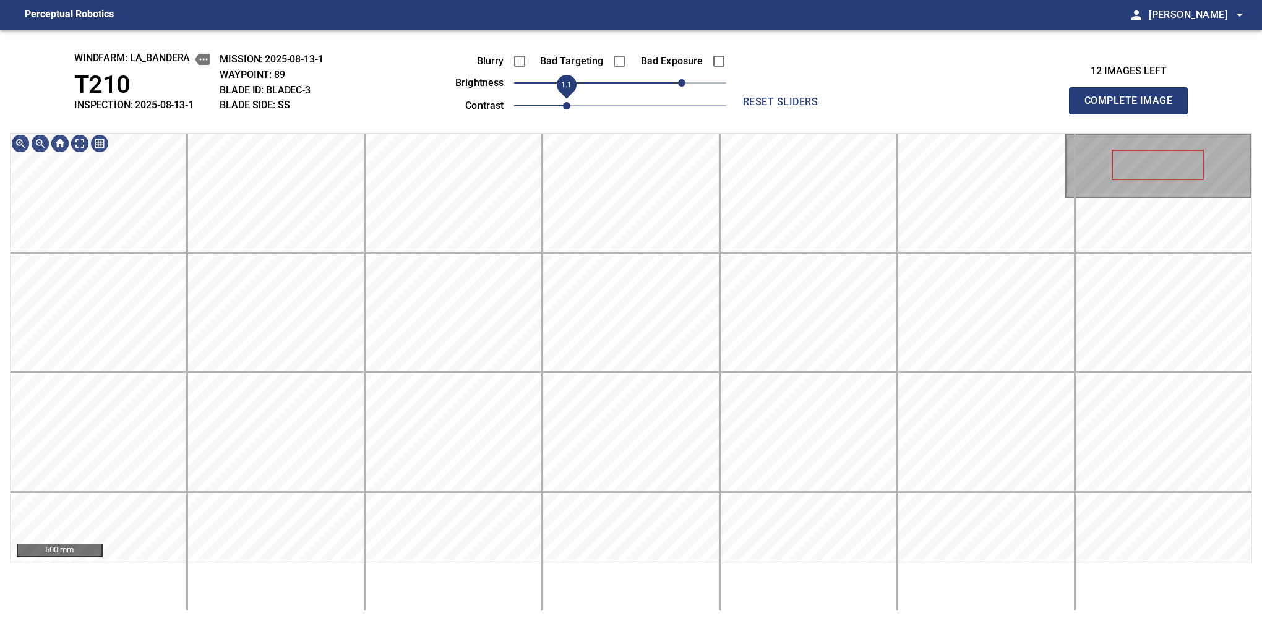
drag, startPoint x: 547, startPoint y: 102, endPoint x: 560, endPoint y: 101, distance: 13.1
click at [563, 102] on span "1.1" at bounding box center [566, 105] width 7 height 7
click at [604, 3] on main "Perceptual Robotics person Alex Semenov arrow_drop_down windfarm: La_Bandera T2…" at bounding box center [631, 310] width 1262 height 621
click at [1134, 114] on button "Complete Image" at bounding box center [1128, 100] width 119 height 27
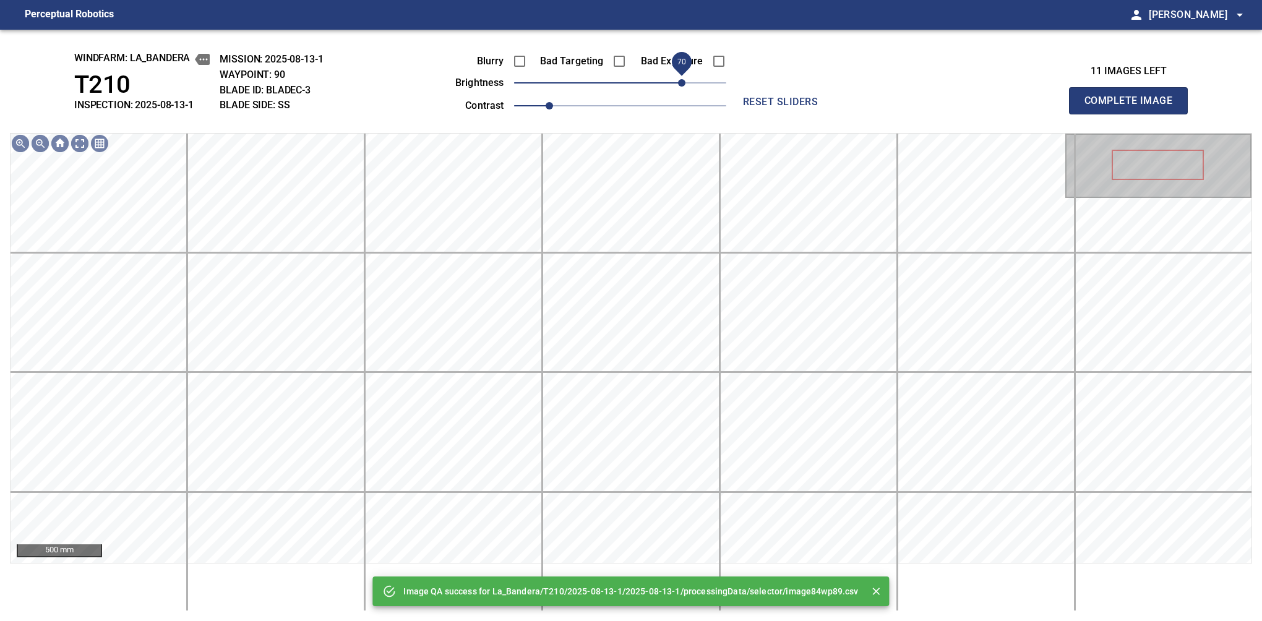
drag, startPoint x: 673, startPoint y: 81, endPoint x: 684, endPoint y: 79, distance: 10.7
click at [684, 79] on span "70" at bounding box center [620, 82] width 212 height 17
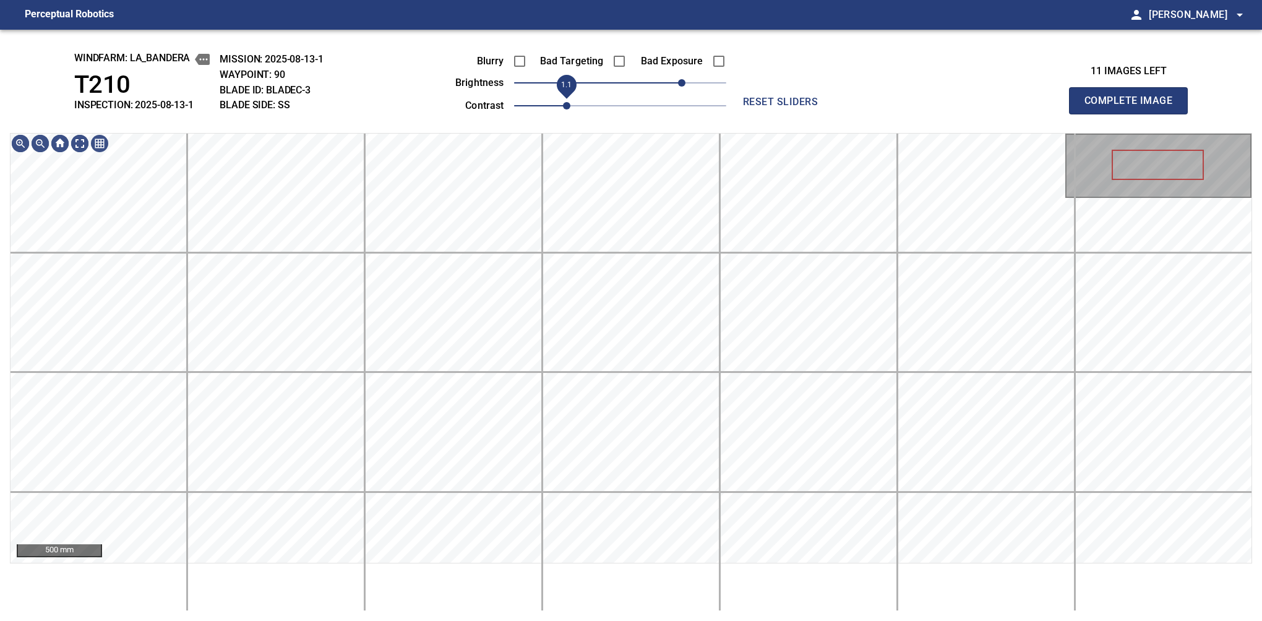
click at [563, 102] on span "1.1" at bounding box center [566, 105] width 7 height 7
click at [609, 20] on main "Perceptual Robotics person Alex Semenov arrow_drop_down windfarm: La_Bandera T2…" at bounding box center [631, 310] width 1262 height 621
click at [1134, 114] on button "Complete Image" at bounding box center [1128, 100] width 119 height 27
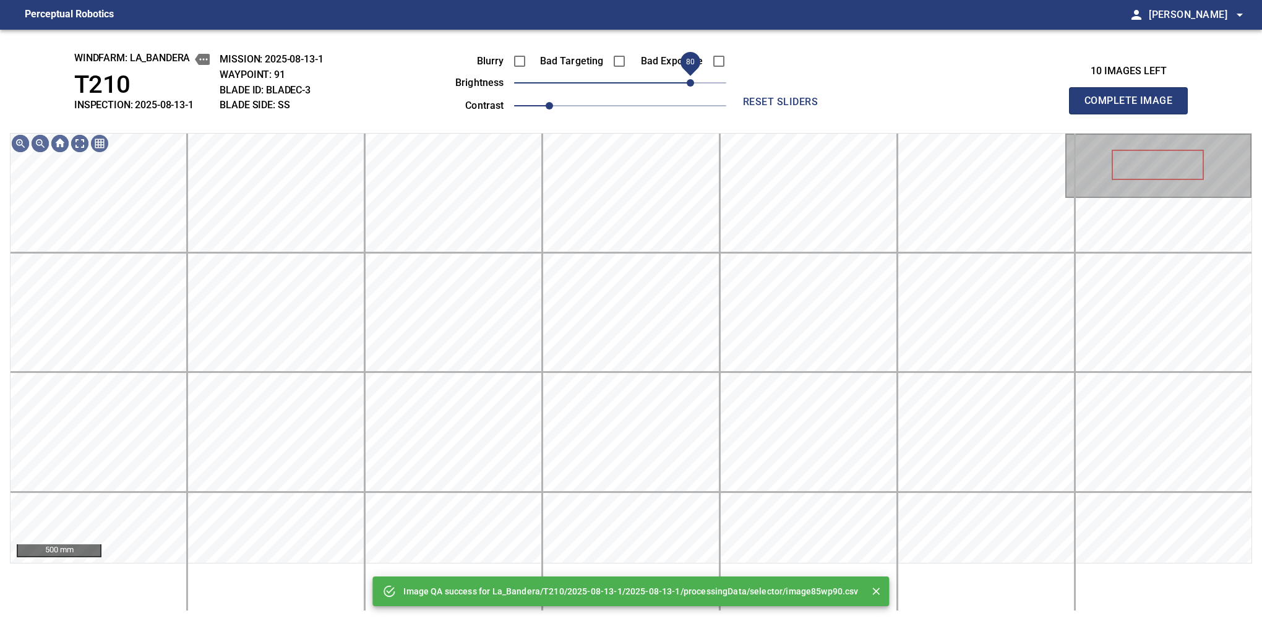
drag, startPoint x: 668, startPoint y: 80, endPoint x: 694, endPoint y: 79, distance: 26.1
click at [694, 79] on span "80" at bounding box center [620, 82] width 212 height 17
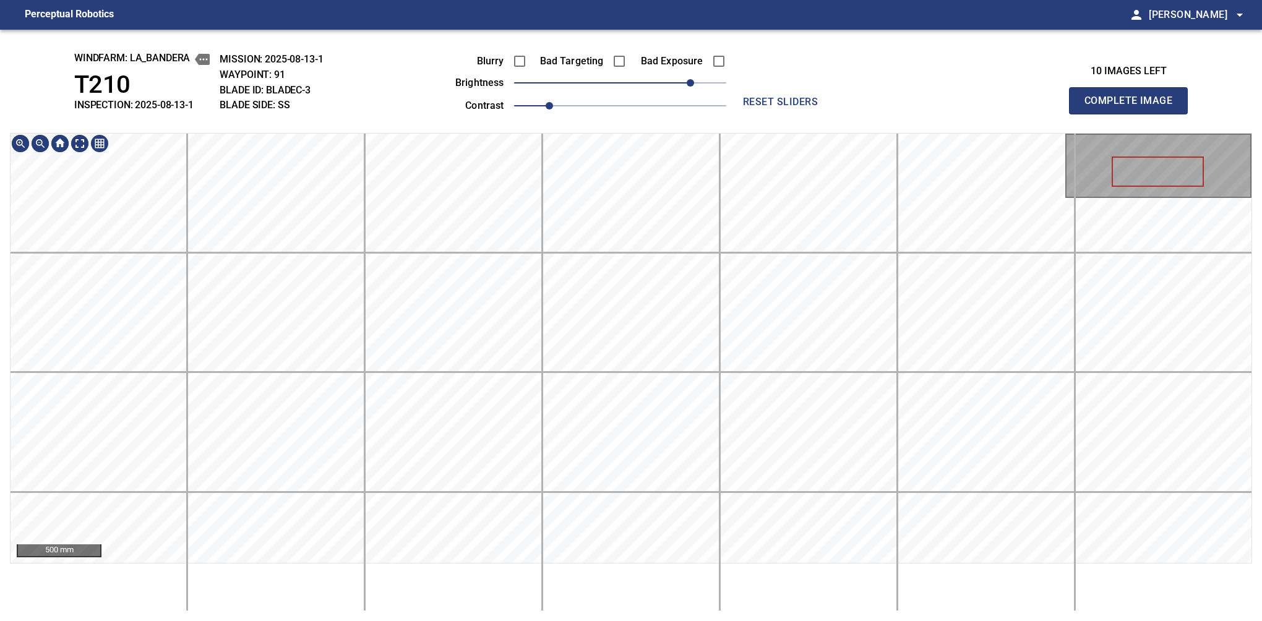
click at [668, 67] on div "windfarm: La_Bandera T210 INSPECTION: 2025-08-13-1 MISSION: 2025-08-13-1 WAYPOI…" at bounding box center [631, 326] width 1262 height 592
click at [563, 102] on span "1.1" at bounding box center [566, 105] width 7 height 7
click at [684, 79] on span "70" at bounding box center [681, 82] width 7 height 7
click at [1134, 114] on button "Complete Image" at bounding box center [1128, 100] width 119 height 27
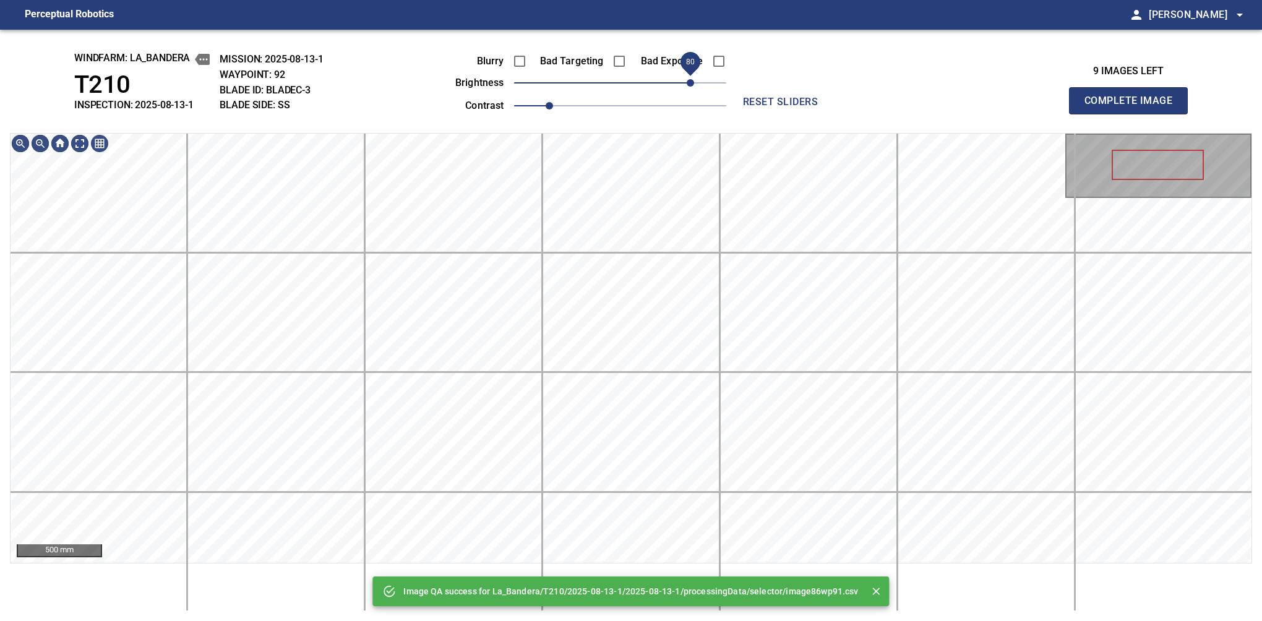
drag, startPoint x: 666, startPoint y: 78, endPoint x: 692, endPoint y: 76, distance: 26.1
click at [692, 76] on span "80" at bounding box center [620, 82] width 212 height 17
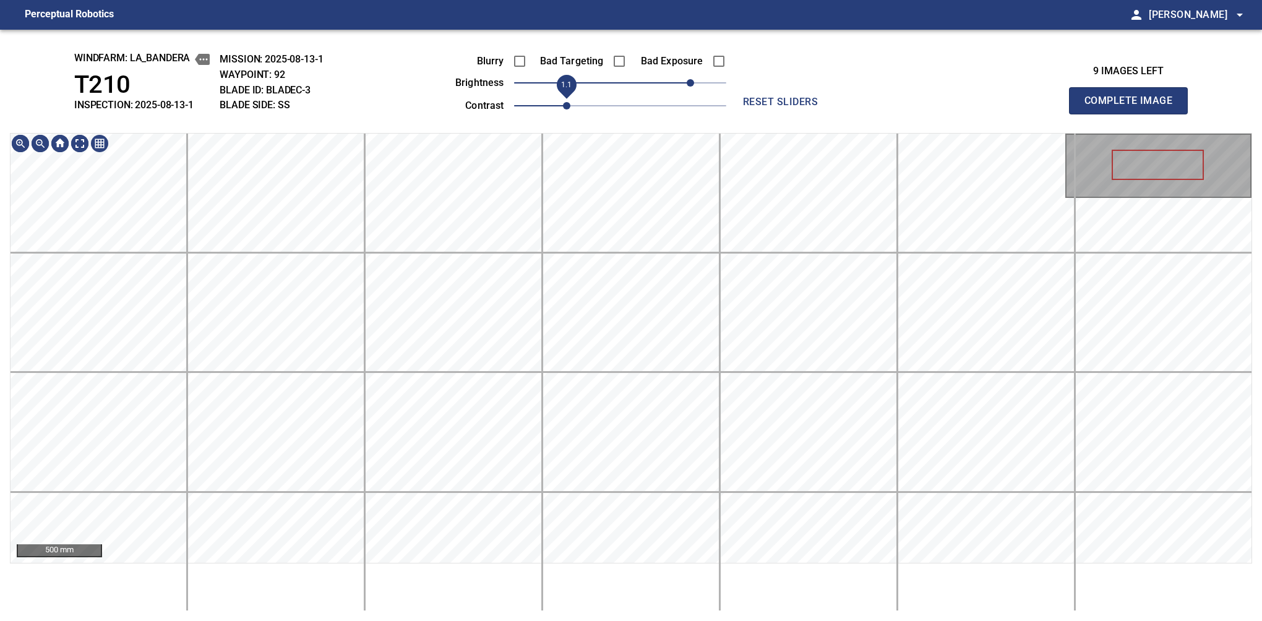
drag, startPoint x: 553, startPoint y: 108, endPoint x: 562, endPoint y: 104, distance: 9.4
click at [563, 104] on span "1.1" at bounding box center [566, 105] width 7 height 7
click at [654, 65] on div "windfarm: La_Bandera T210 INSPECTION: 2025-08-13-1 MISSION: 2025-08-13-1 WAYPOI…" at bounding box center [631, 326] width 1262 height 592
click at [1134, 114] on button "Complete Image" at bounding box center [1128, 100] width 119 height 27
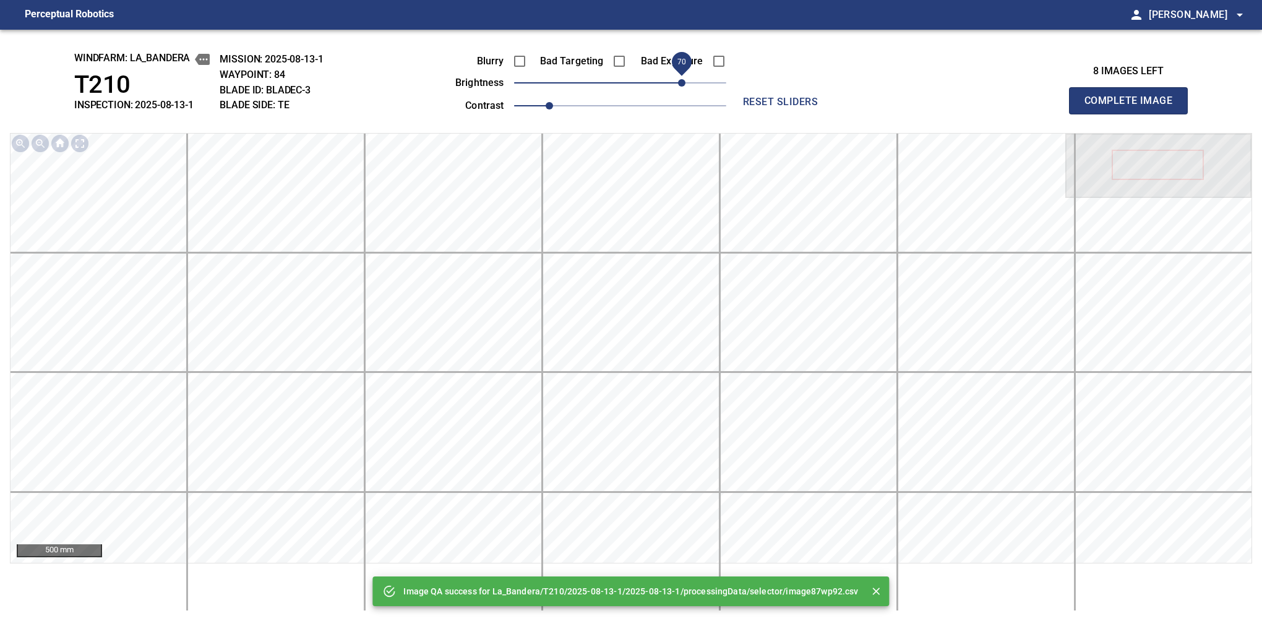
drag, startPoint x: 649, startPoint y: 84, endPoint x: 683, endPoint y: 80, distance: 34.9
click at [683, 80] on span "70" at bounding box center [620, 82] width 212 height 17
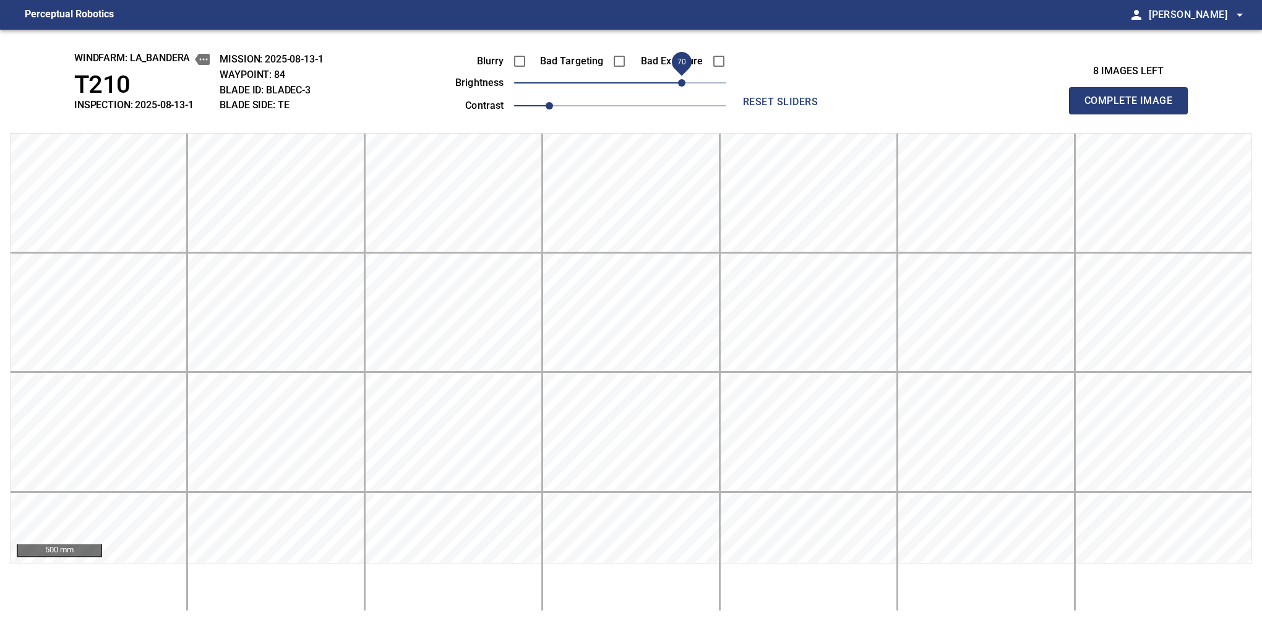
click at [1134, 114] on button "Complete Image" at bounding box center [1128, 100] width 119 height 27
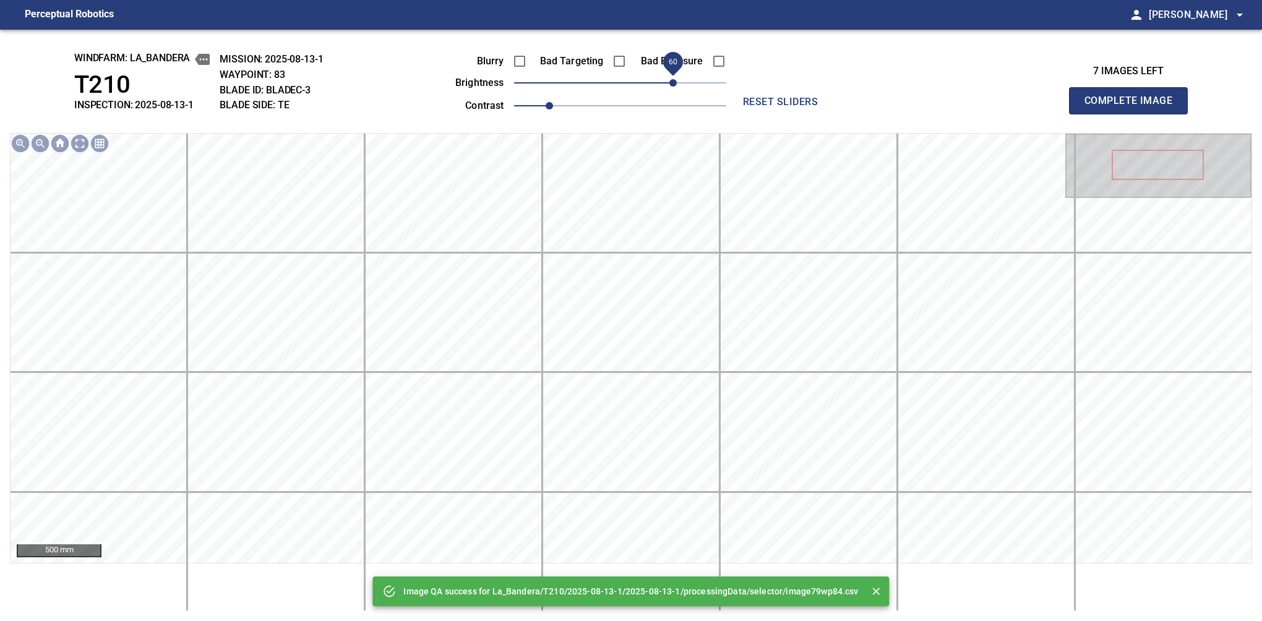
click at [670, 82] on span "60" at bounding box center [620, 82] width 212 height 17
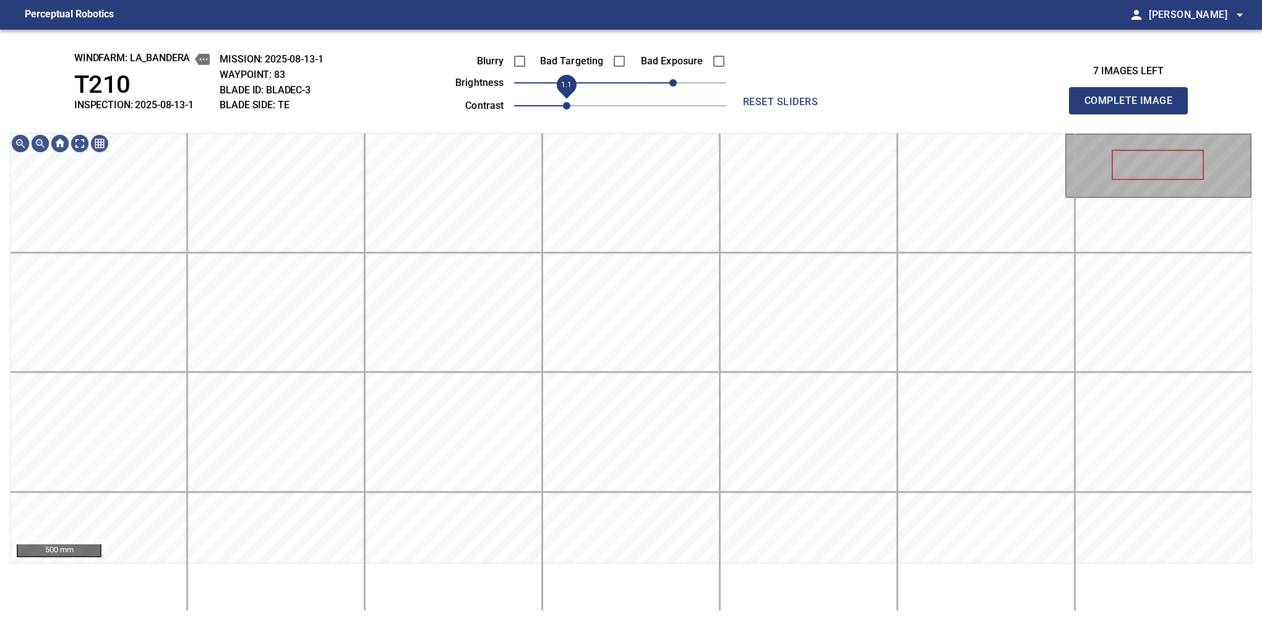
drag, startPoint x: 549, startPoint y: 106, endPoint x: 564, endPoint y: 106, distance: 14.9
click at [564, 106] on span "1.1" at bounding box center [566, 105] width 7 height 7
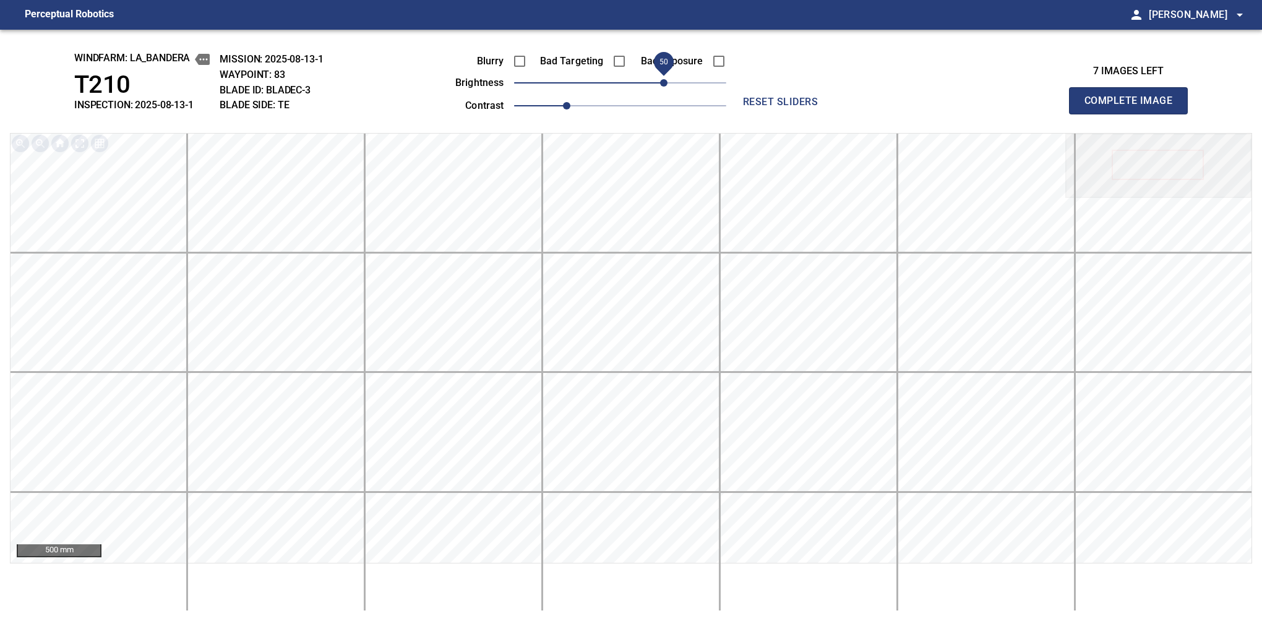
click at [666, 84] on span "50" at bounding box center [663, 82] width 7 height 7
click at [1134, 114] on button "Complete Image" at bounding box center [1128, 100] width 119 height 27
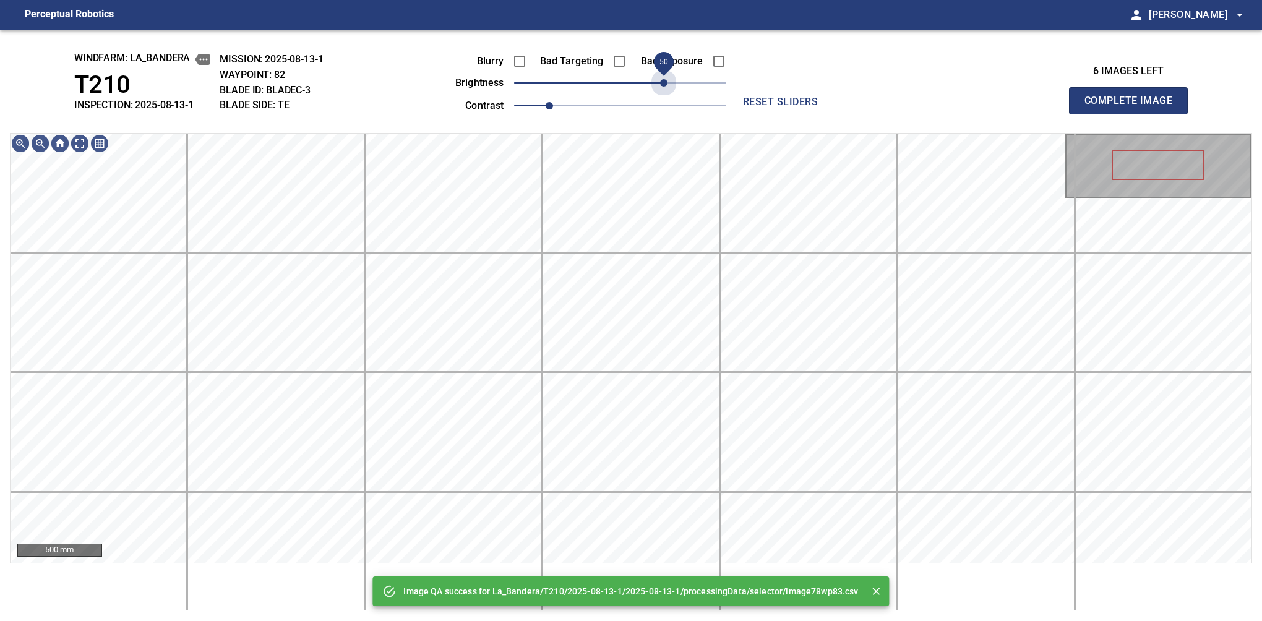
click at [666, 84] on span "50" at bounding box center [620, 82] width 212 height 17
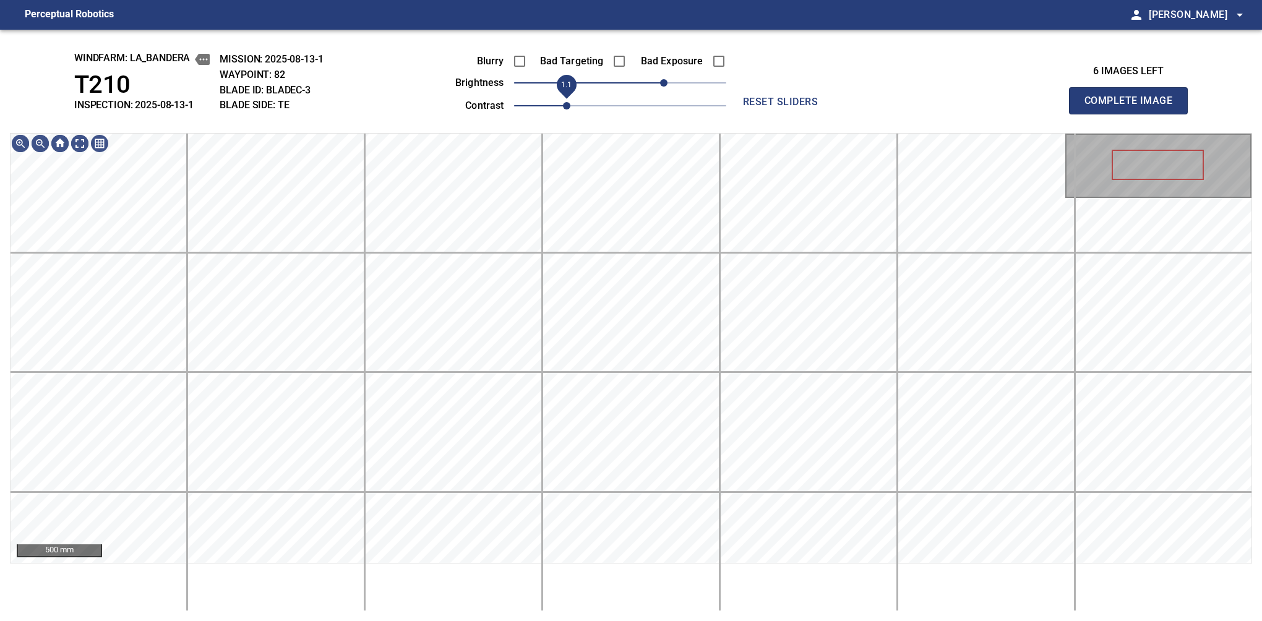
drag, startPoint x: 551, startPoint y: 106, endPoint x: 564, endPoint y: 108, distance: 13.2
click at [564, 108] on span "1.1" at bounding box center [566, 105] width 7 height 7
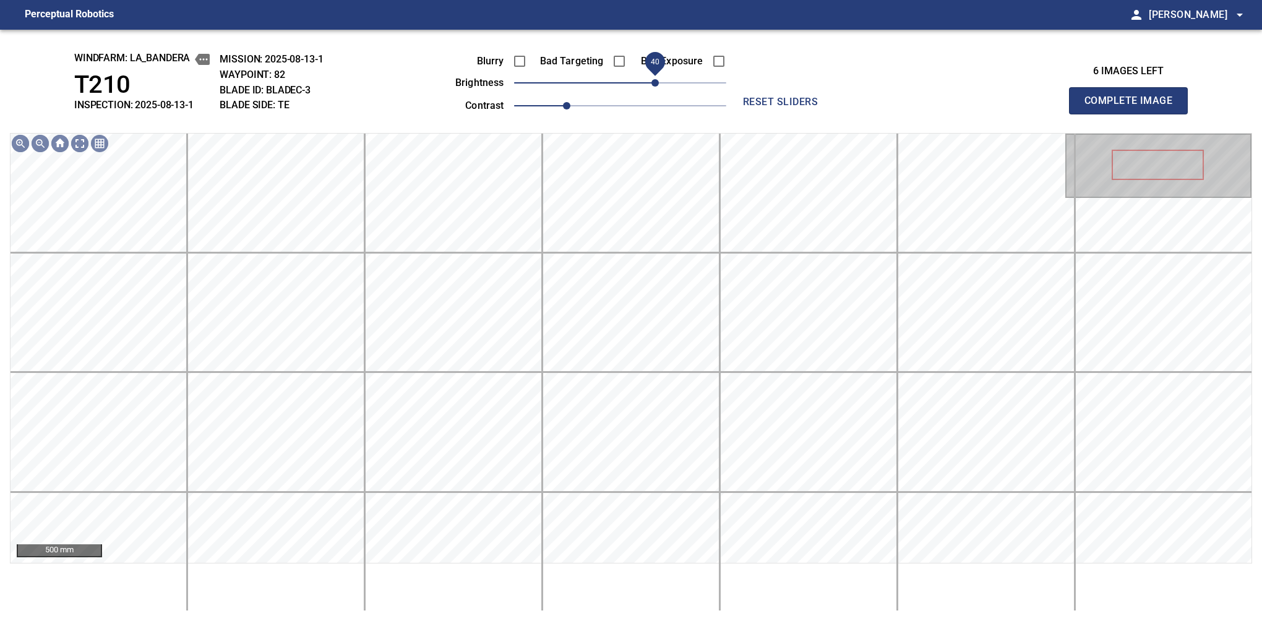
click at [657, 82] on span "40" at bounding box center [655, 82] width 7 height 7
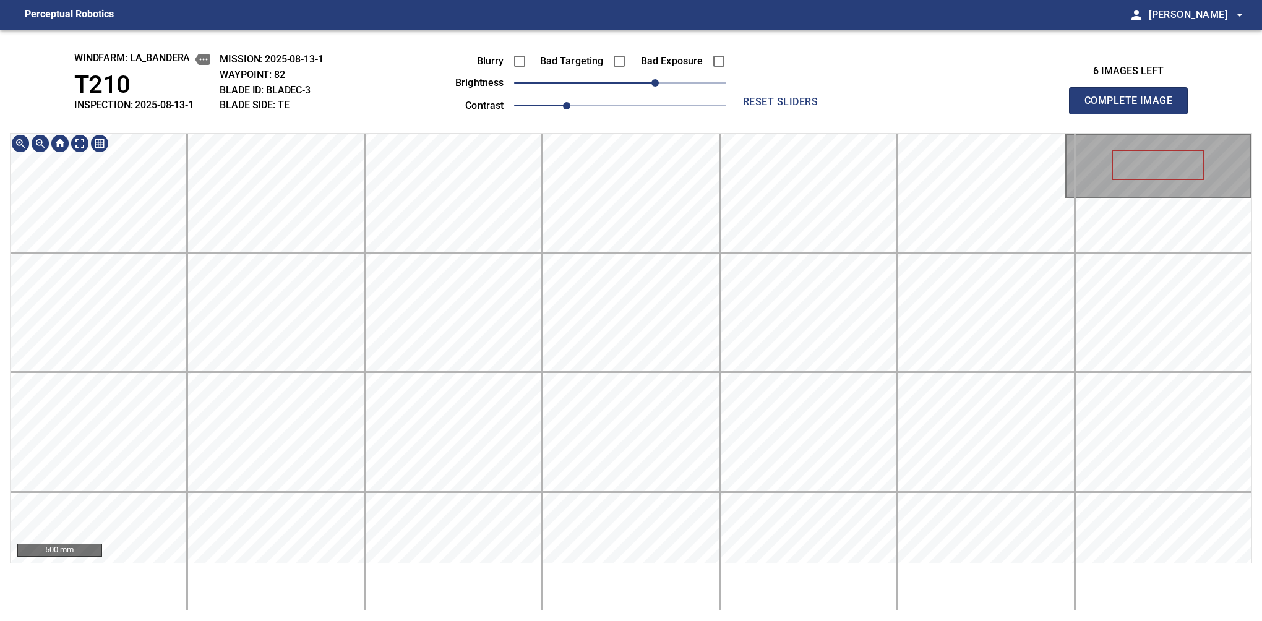
click at [588, 128] on div "windfarm: La_Bandera T210 INSPECTION: 2025-08-13-1 MISSION: 2025-08-13-1 WAYPOI…" at bounding box center [631, 326] width 1262 height 592
click at [1134, 114] on button "Complete Image" at bounding box center [1128, 100] width 119 height 27
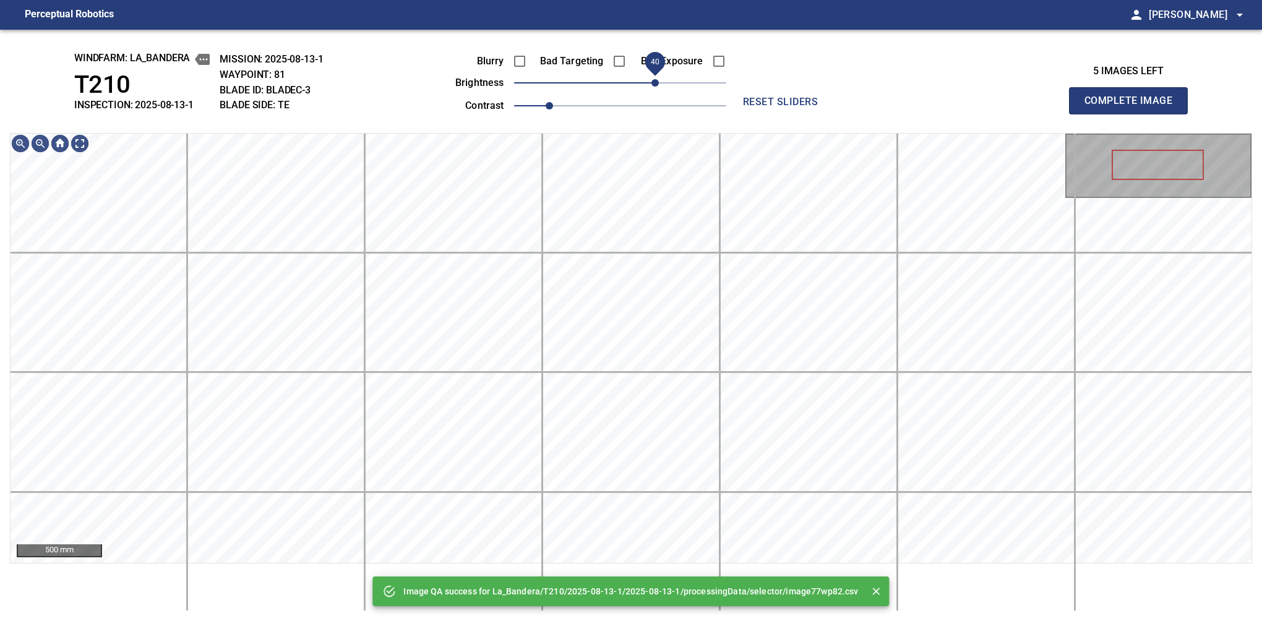
click at [657, 82] on span "40" at bounding box center [620, 82] width 212 height 17
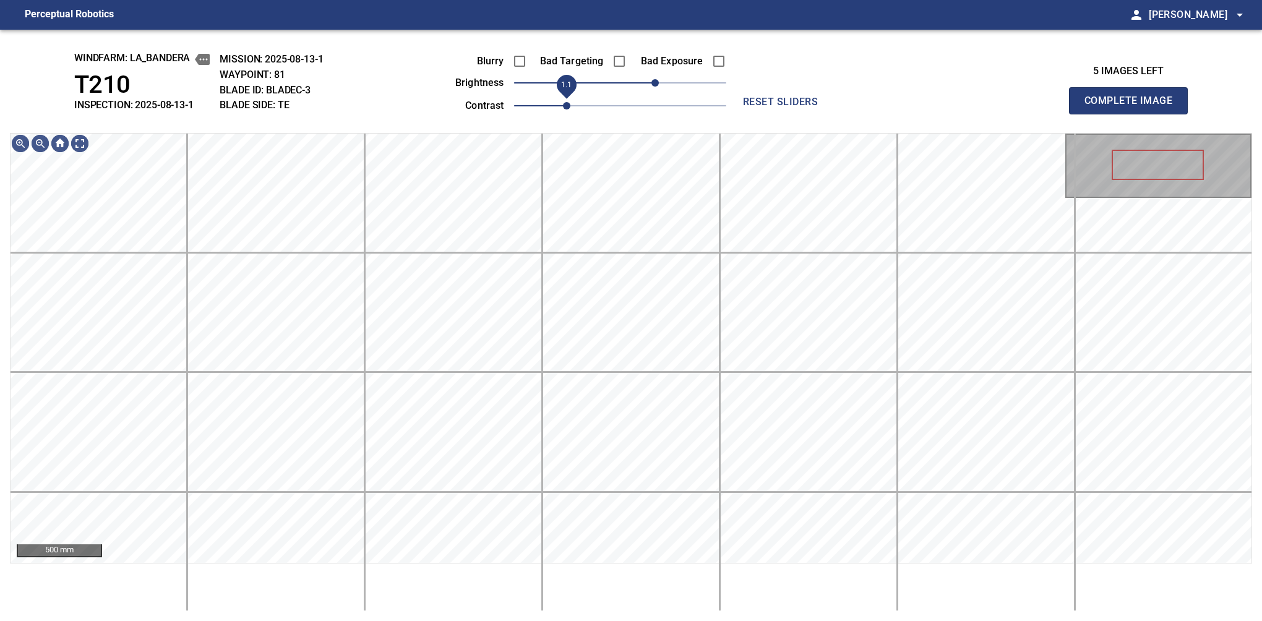
drag, startPoint x: 555, startPoint y: 106, endPoint x: 564, endPoint y: 104, distance: 9.6
click at [564, 104] on span "1.1" at bounding box center [566, 105] width 7 height 7
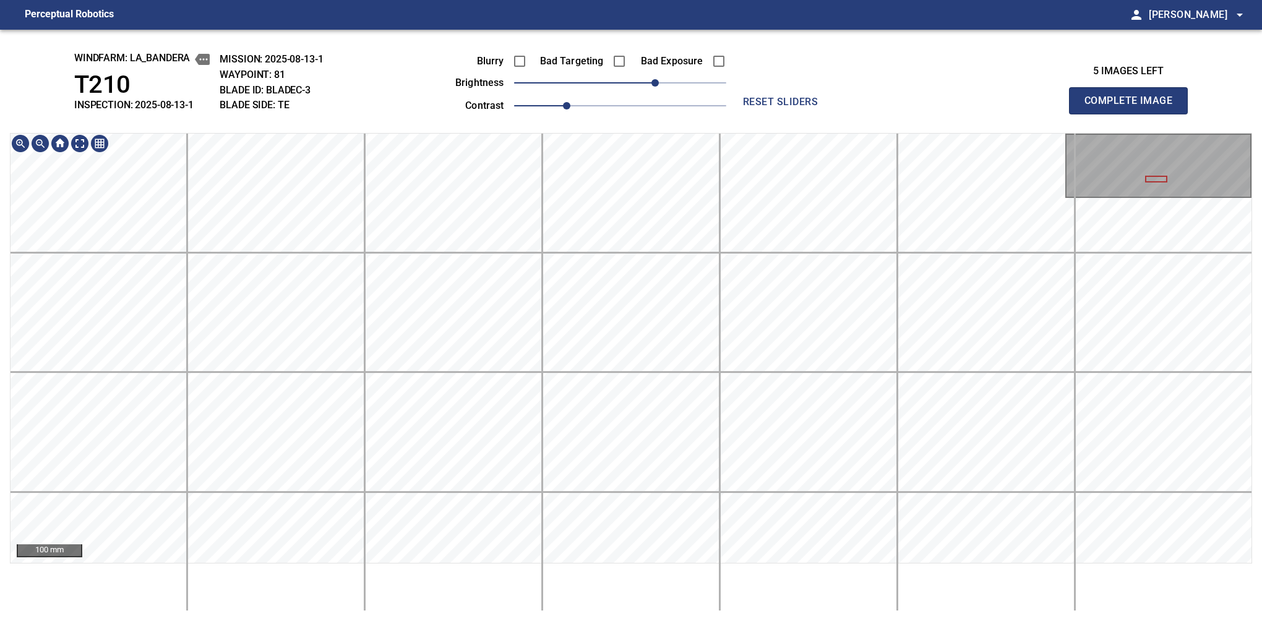
click at [1134, 114] on button "Complete Image" at bounding box center [1128, 100] width 119 height 27
click at [657, 84] on span "40" at bounding box center [620, 82] width 212 height 17
drag, startPoint x: 555, startPoint y: 113, endPoint x: 572, endPoint y: 113, distance: 17.3
click at [571, 110] on span "1.1" at bounding box center [566, 105] width 7 height 7
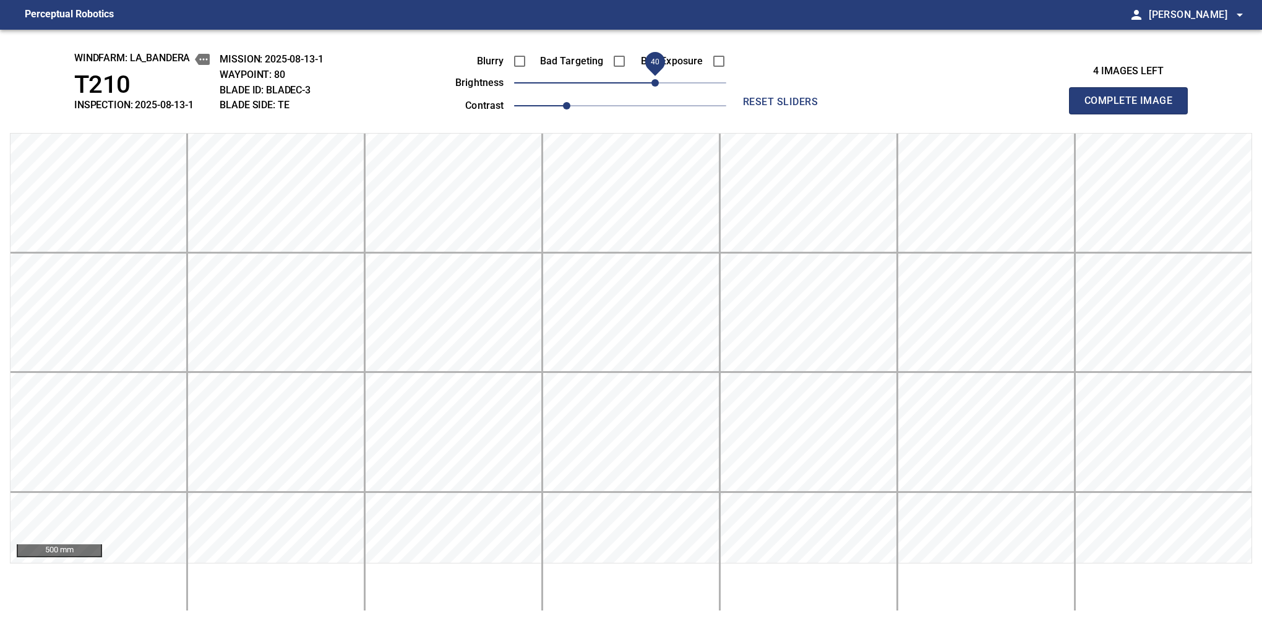
click at [1134, 114] on button "Complete Image" at bounding box center [1128, 100] width 119 height 27
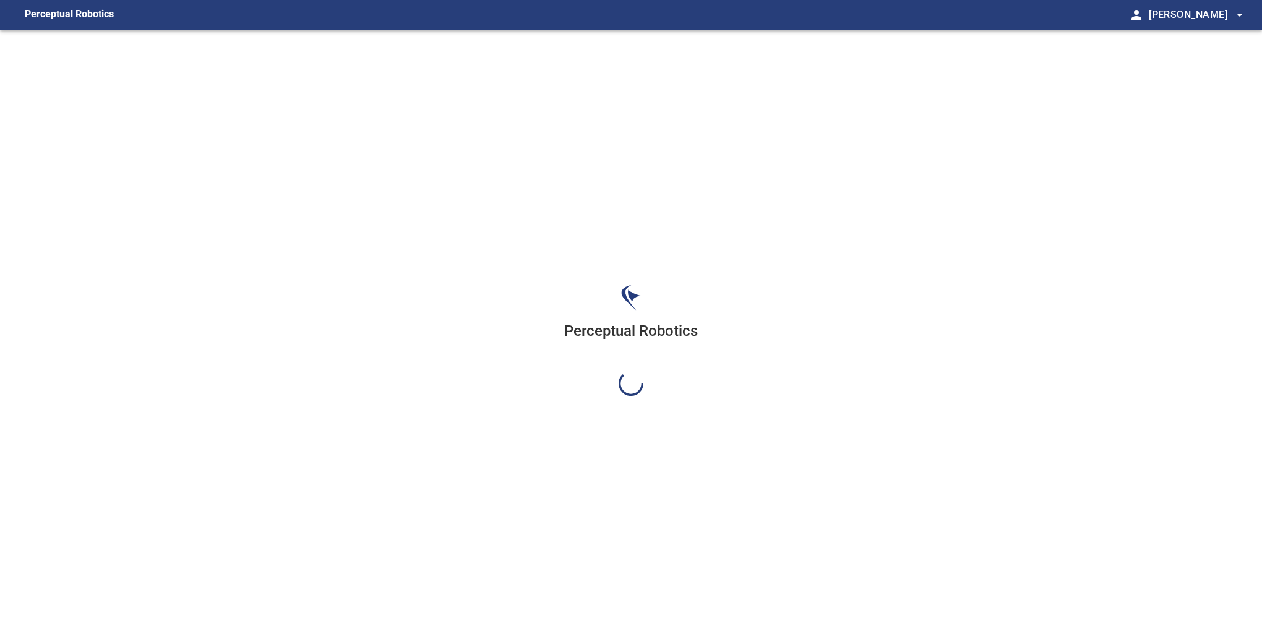
click at [655, 87] on div "Perceptual Robotics" at bounding box center [631, 340] width 1262 height 621
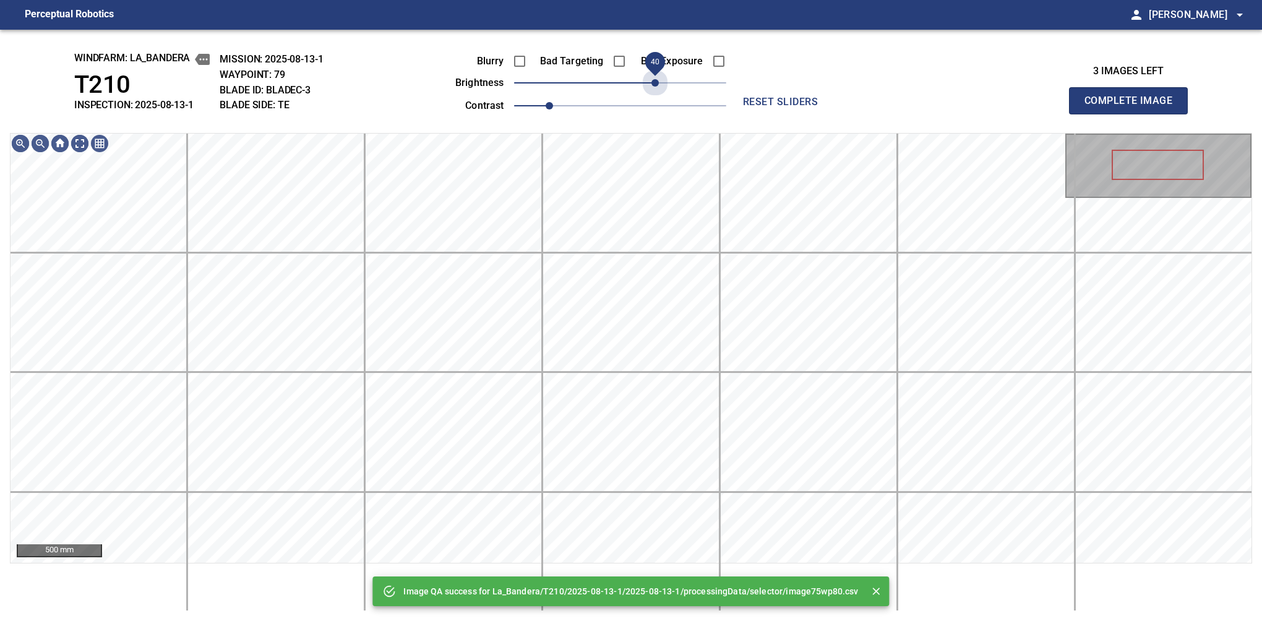
click at [655, 87] on span "40" at bounding box center [620, 82] width 212 height 17
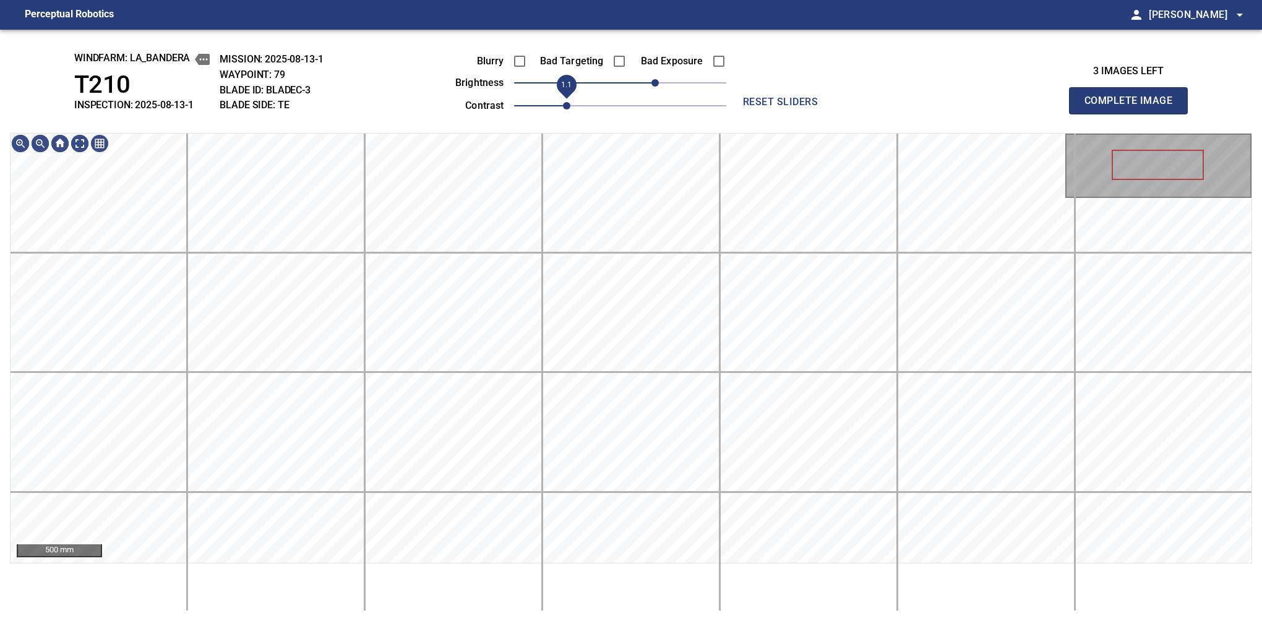
click at [563, 104] on span "1.1" at bounding box center [566, 105] width 7 height 7
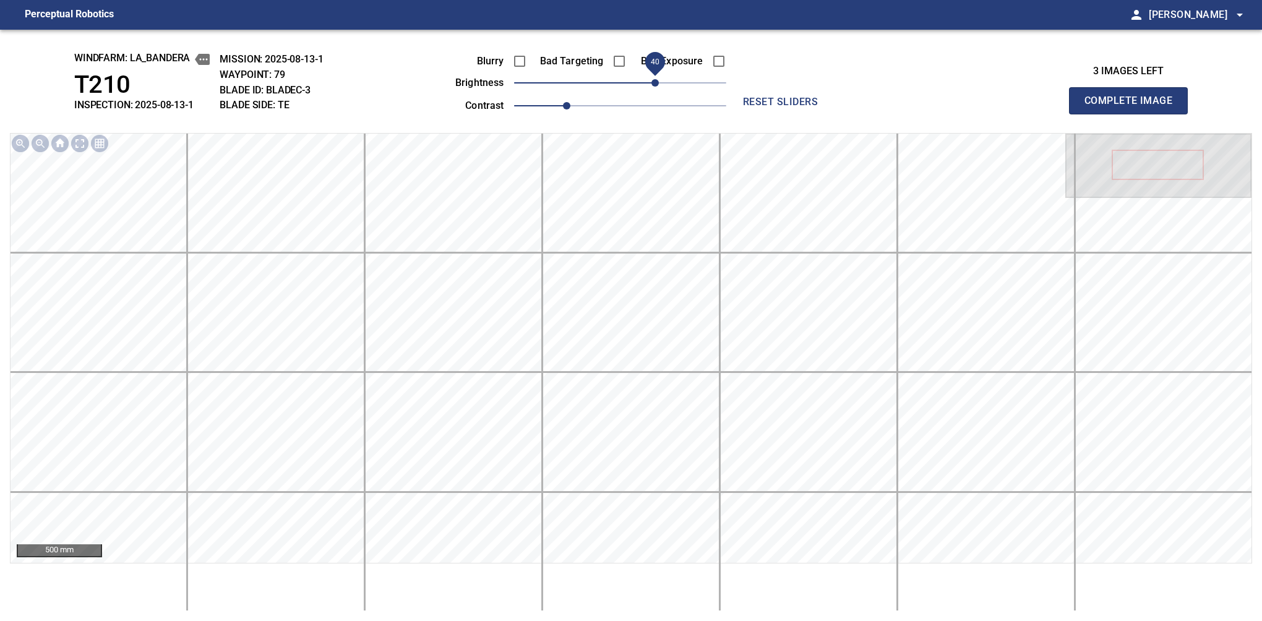
click at [1134, 114] on button "Complete Image" at bounding box center [1128, 100] width 119 height 27
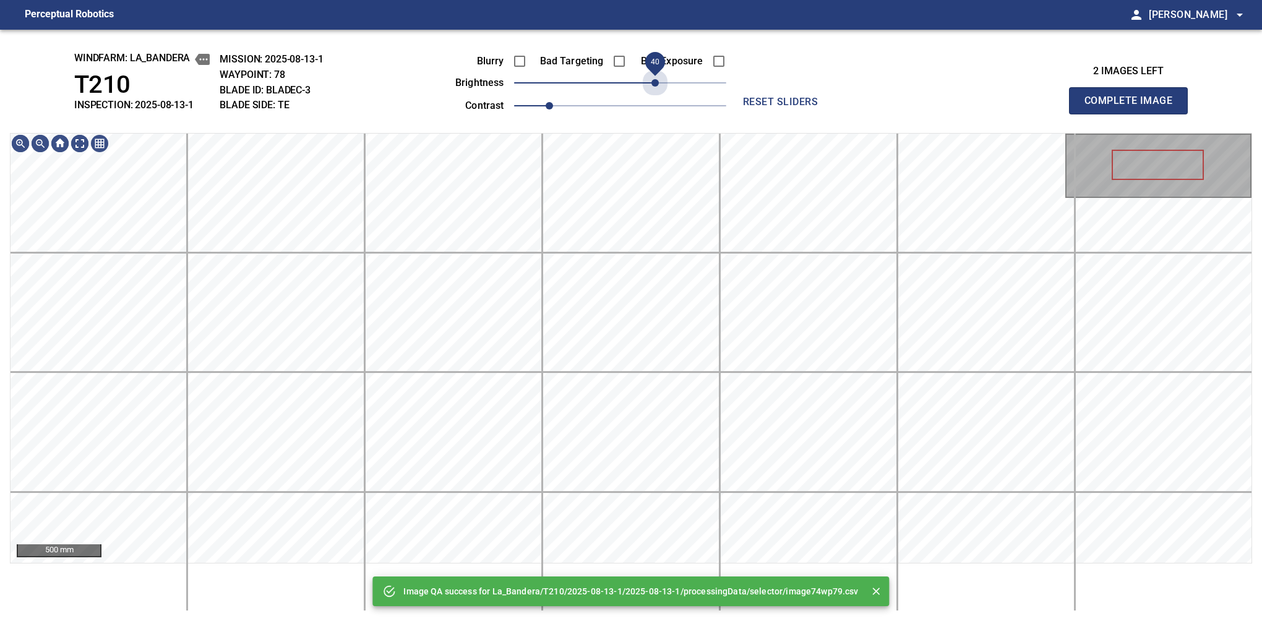
click at [659, 85] on span "40" at bounding box center [620, 82] width 212 height 17
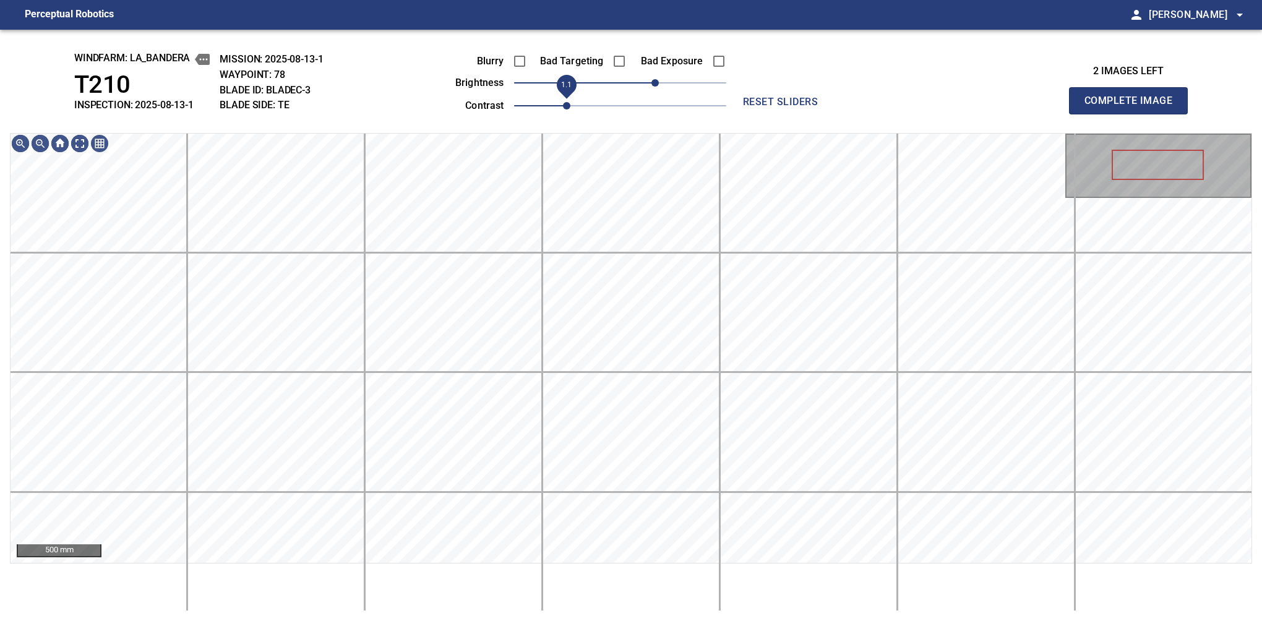
click at [563, 102] on span "1.1" at bounding box center [566, 105] width 7 height 7
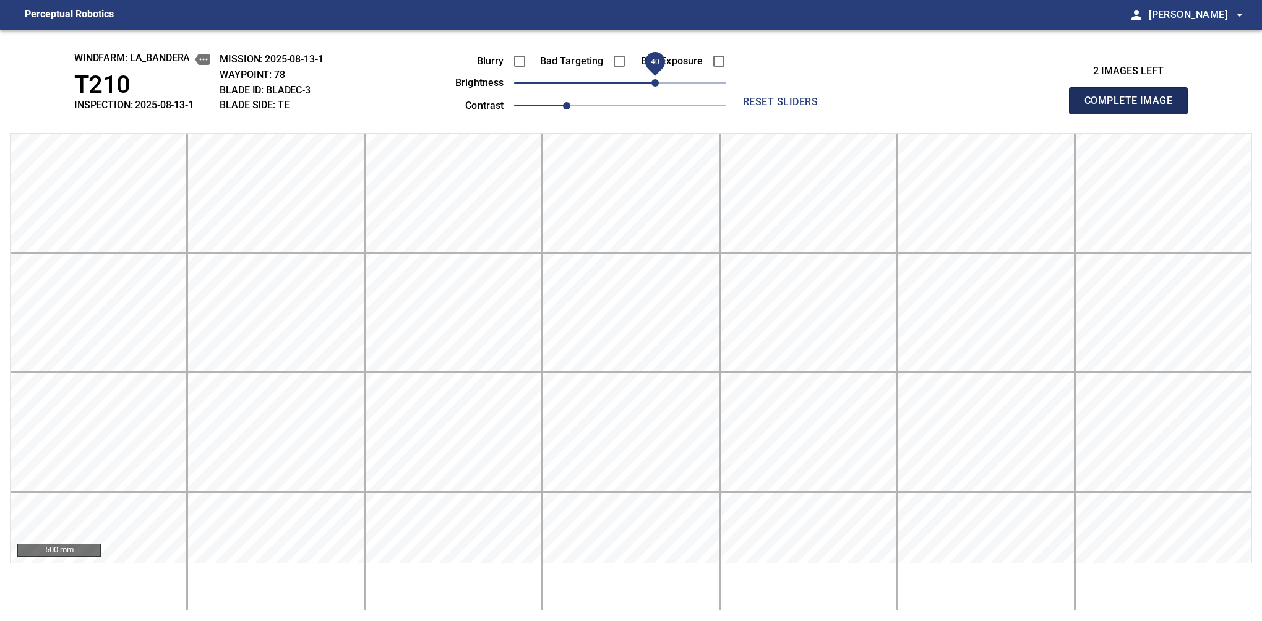
click at [1134, 114] on button "Complete Image" at bounding box center [1128, 100] width 119 height 27
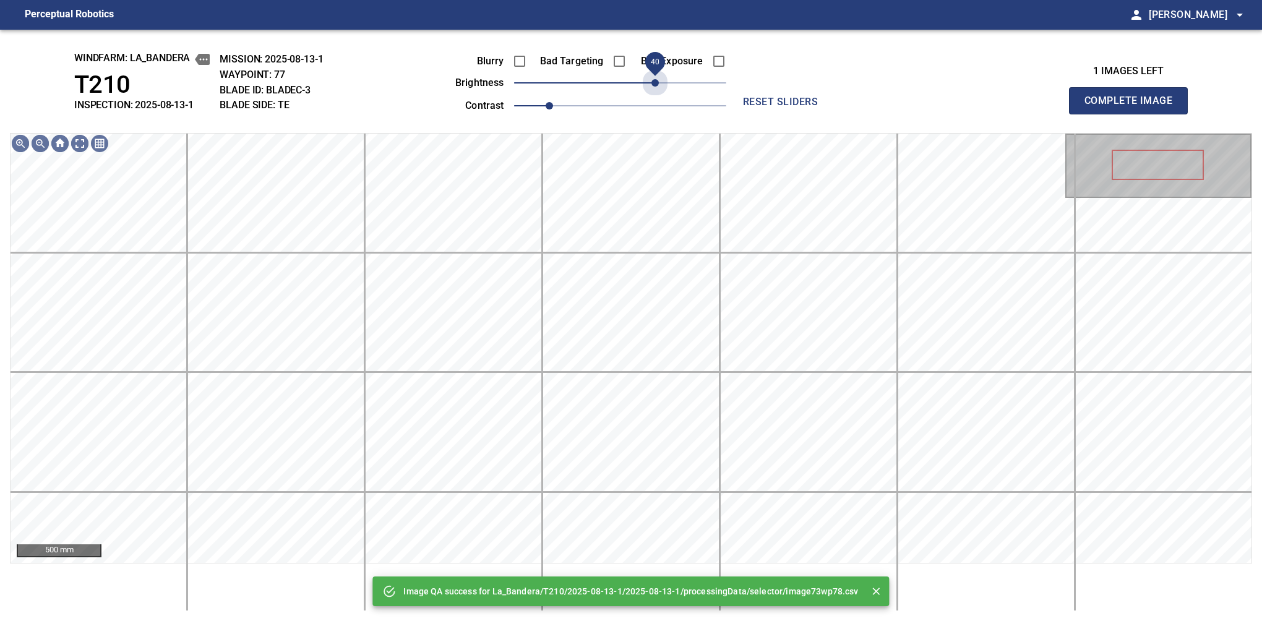
click at [657, 83] on span "40" at bounding box center [620, 82] width 212 height 17
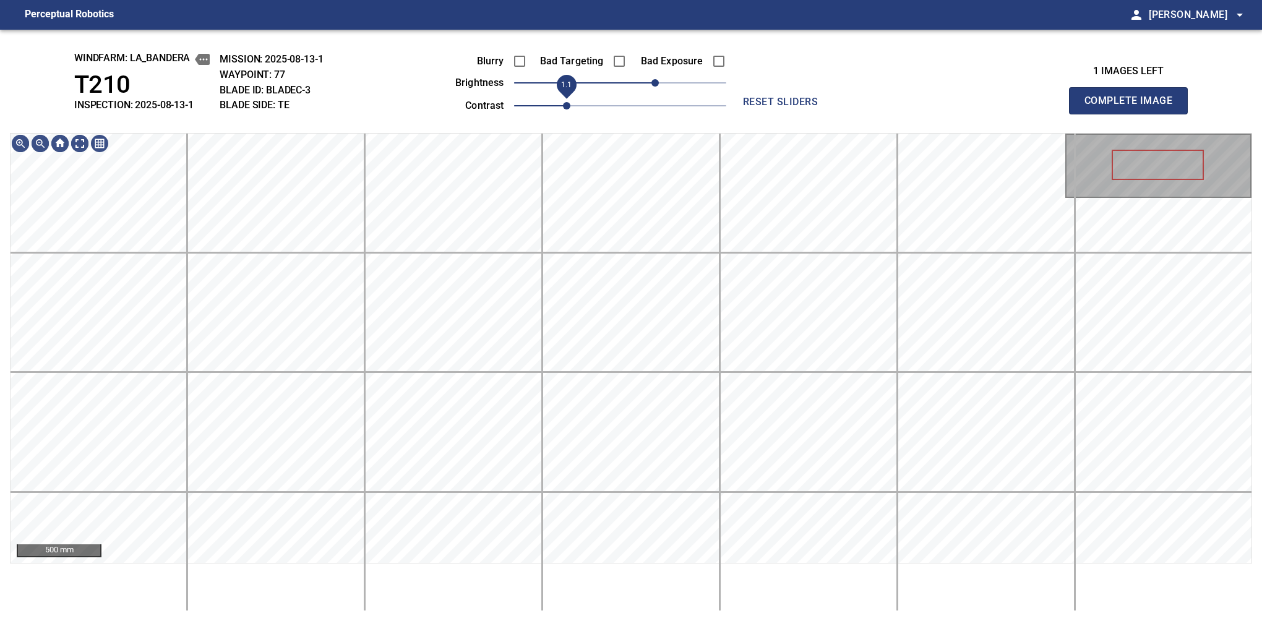
click at [563, 106] on span "1.1" at bounding box center [566, 105] width 7 height 7
click at [636, 77] on div "windfarm: La_Bandera T210 INSPECTION: 2025-08-13-1 MISSION: 2025-08-13-1 WAYPOI…" at bounding box center [631, 326] width 1262 height 592
click at [1134, 114] on button "Complete Image" at bounding box center [1128, 100] width 119 height 27
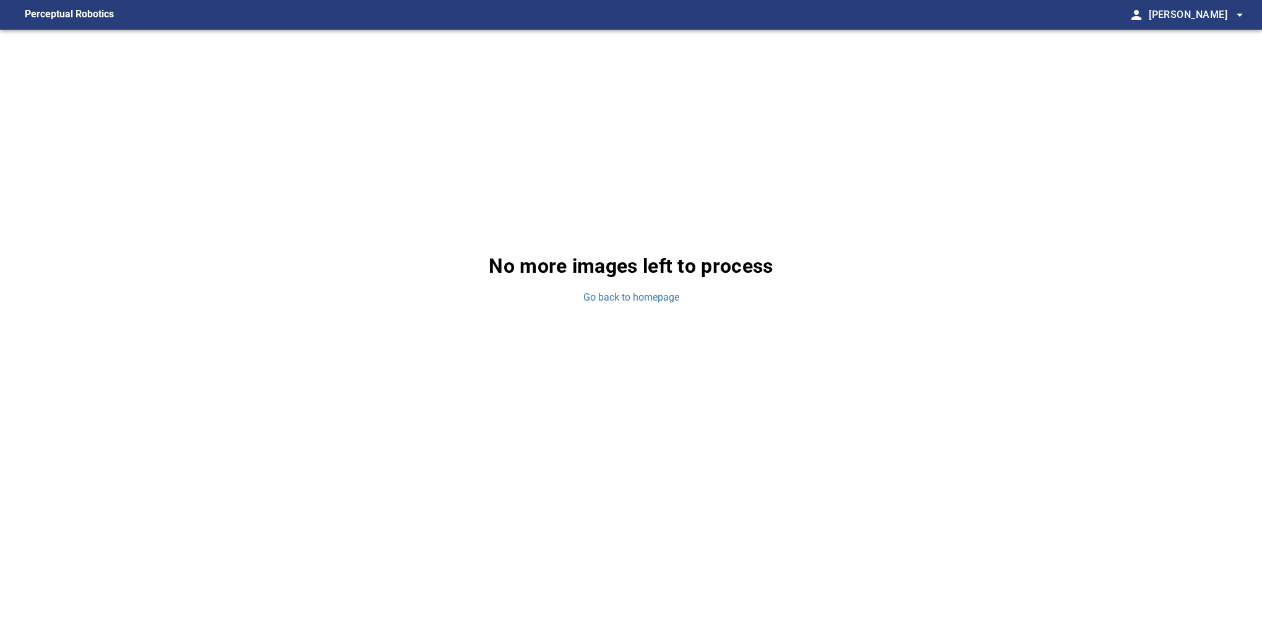
click at [620, 306] on div "No more images left to process Go back to homepage" at bounding box center [631, 278] width 1262 height 497
click at [618, 300] on link "Go back to homepage" at bounding box center [632, 298] width 96 height 14
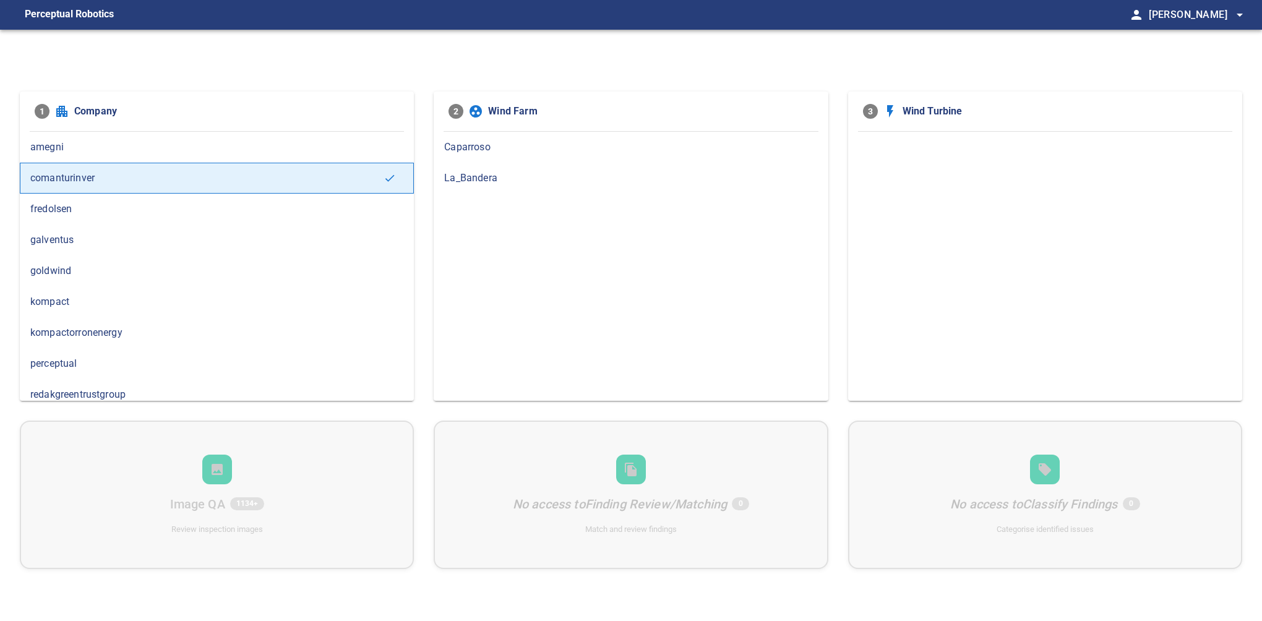
drag, startPoint x: 134, startPoint y: 600, endPoint x: 171, endPoint y: 590, distance: 38.6
click at [134, 600] on div "1 Company amegni comanturinver fredolsen galventus goldwind kompact kompactorro…" at bounding box center [631, 340] width 1262 height 621
click at [499, 176] on span "La_Bandera" at bounding box center [630, 178] width 373 height 15
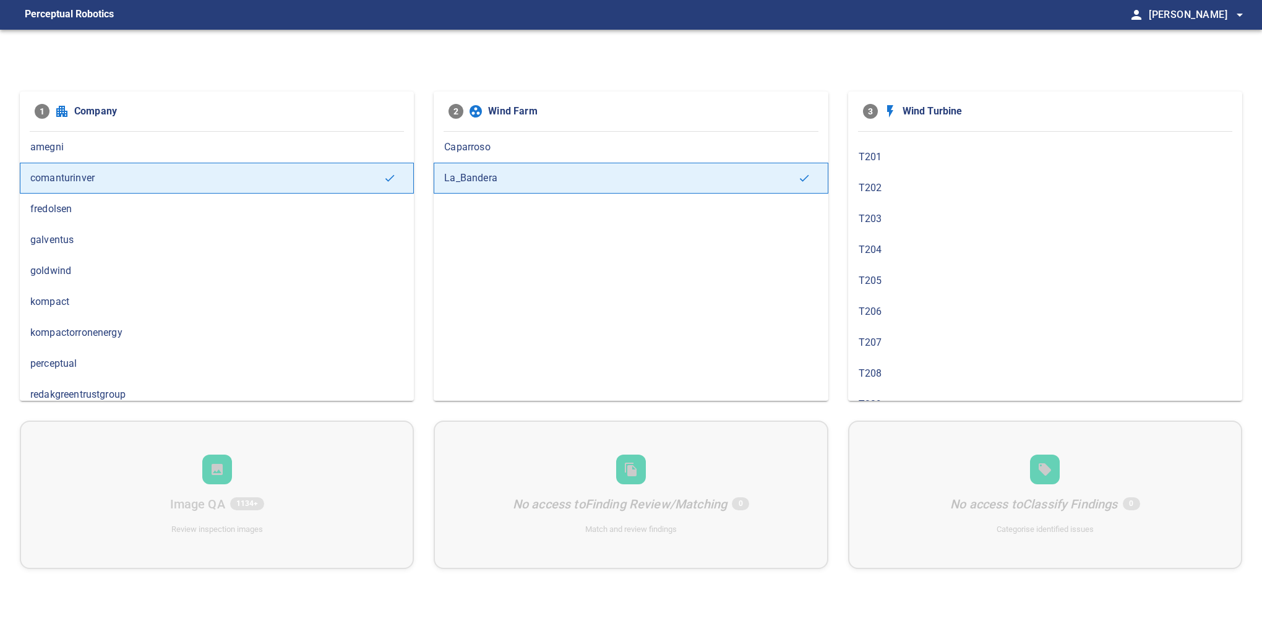
scroll to position [372, 0]
click at [922, 318] on div "T209" at bounding box center [1045, 332] width 394 height 31
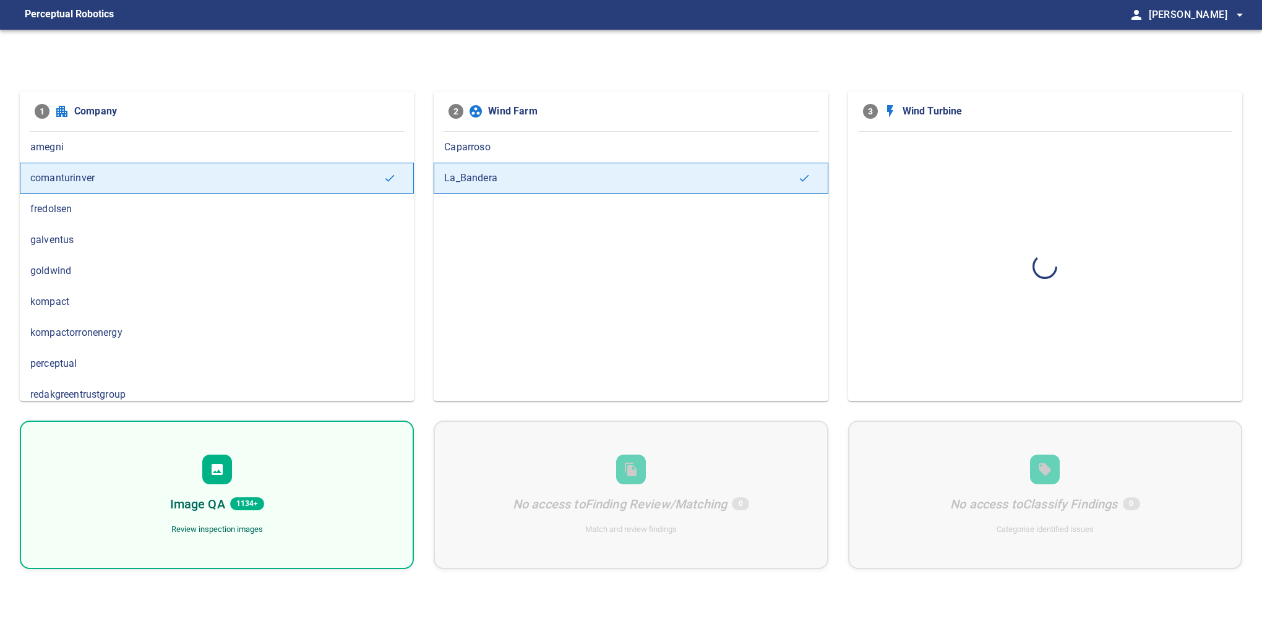
scroll to position [0, 0]
click at [307, 527] on div "Image QA 96 Review inspection images" at bounding box center [217, 495] width 394 height 149
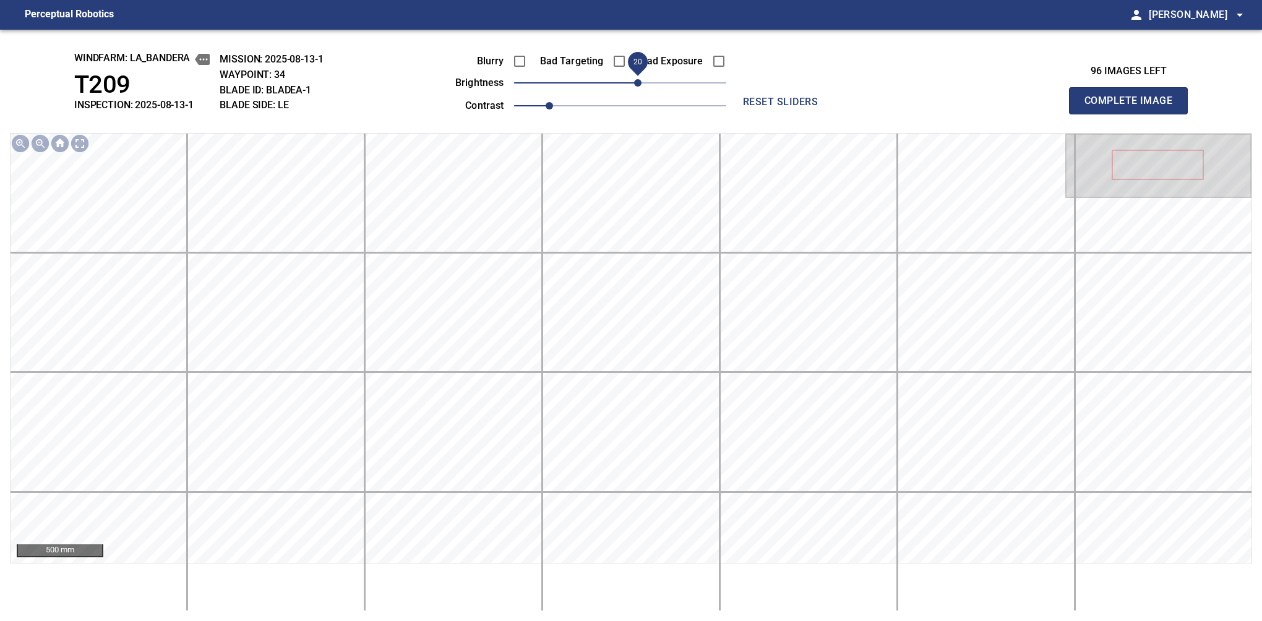
drag, startPoint x: 629, startPoint y: 82, endPoint x: 638, endPoint y: 87, distance: 9.7
click at [638, 87] on span "20" at bounding box center [637, 82] width 7 height 7
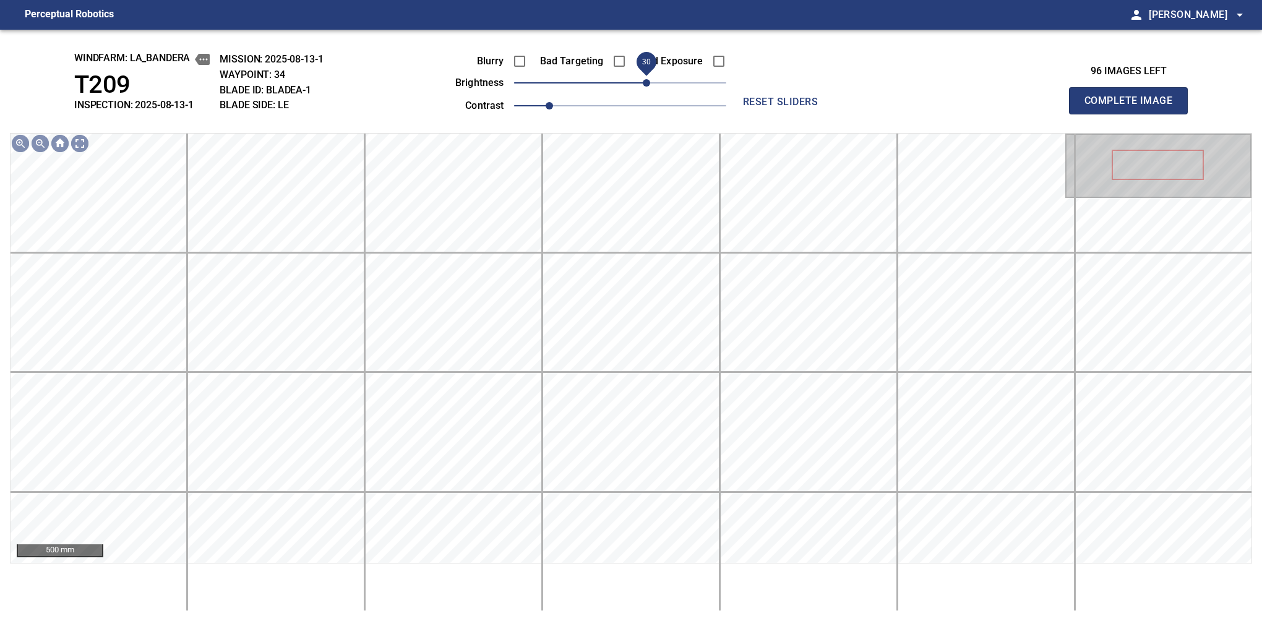
click at [644, 82] on span "30" at bounding box center [646, 82] width 7 height 7
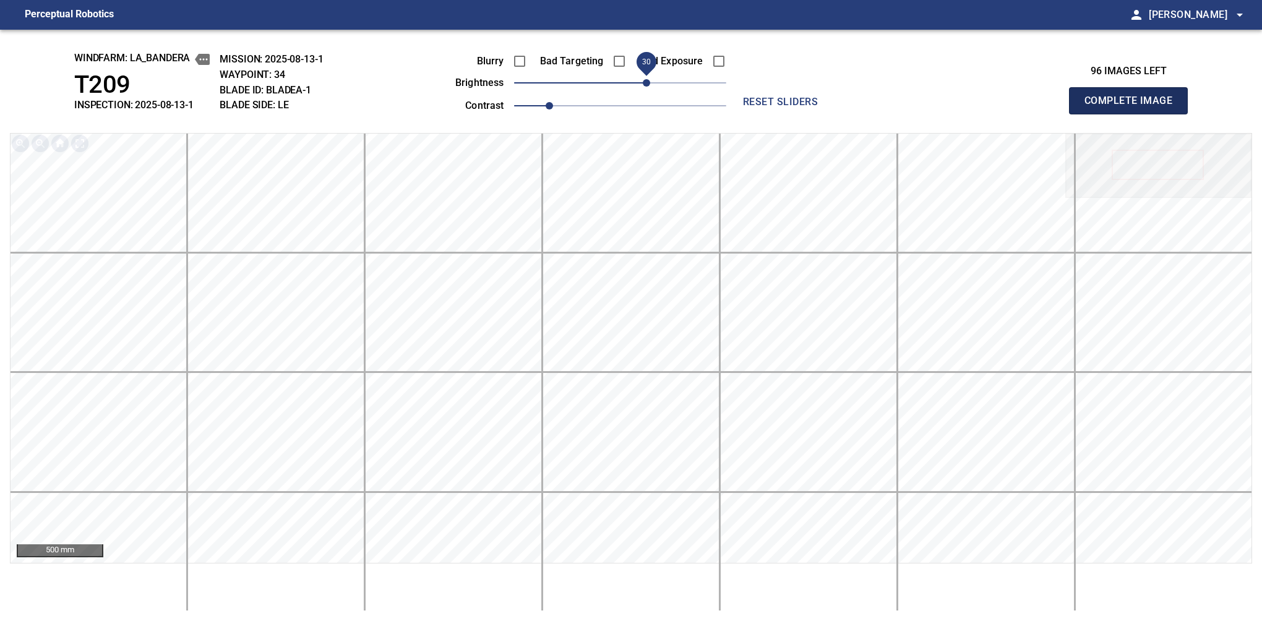
click at [1134, 114] on button "Complete Image" at bounding box center [1128, 100] width 119 height 27
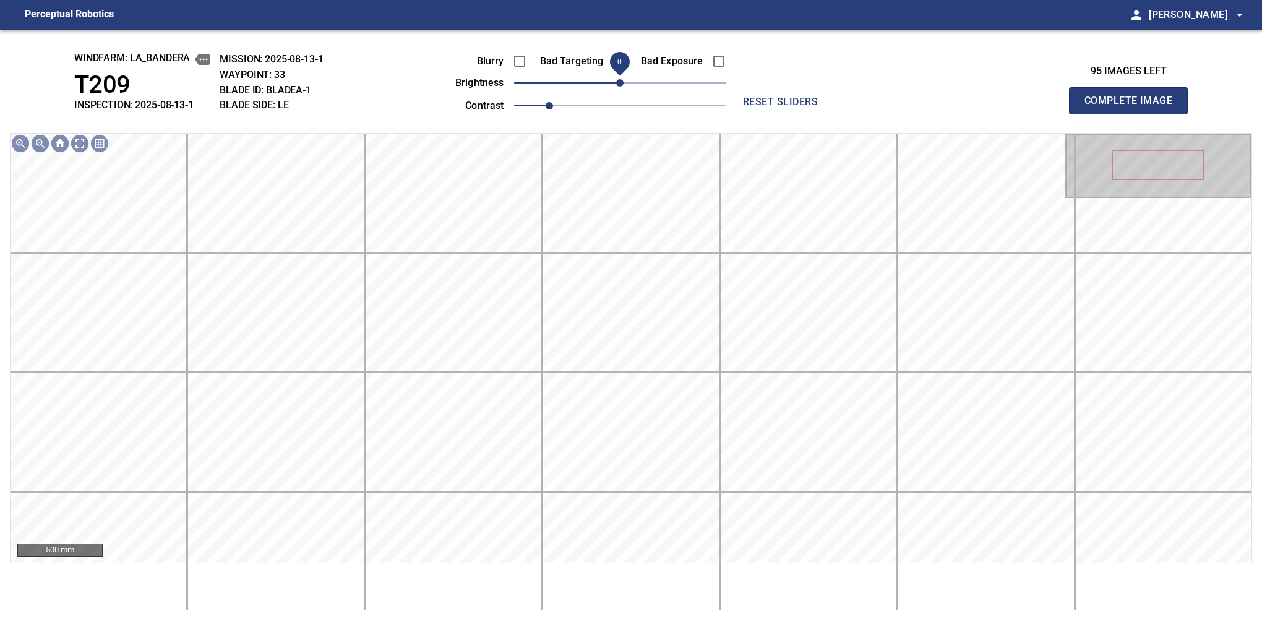
drag, startPoint x: 644, startPoint y: 82, endPoint x: 619, endPoint y: 93, distance: 27.5
click at [619, 92] on span "0" at bounding box center [620, 82] width 212 height 17
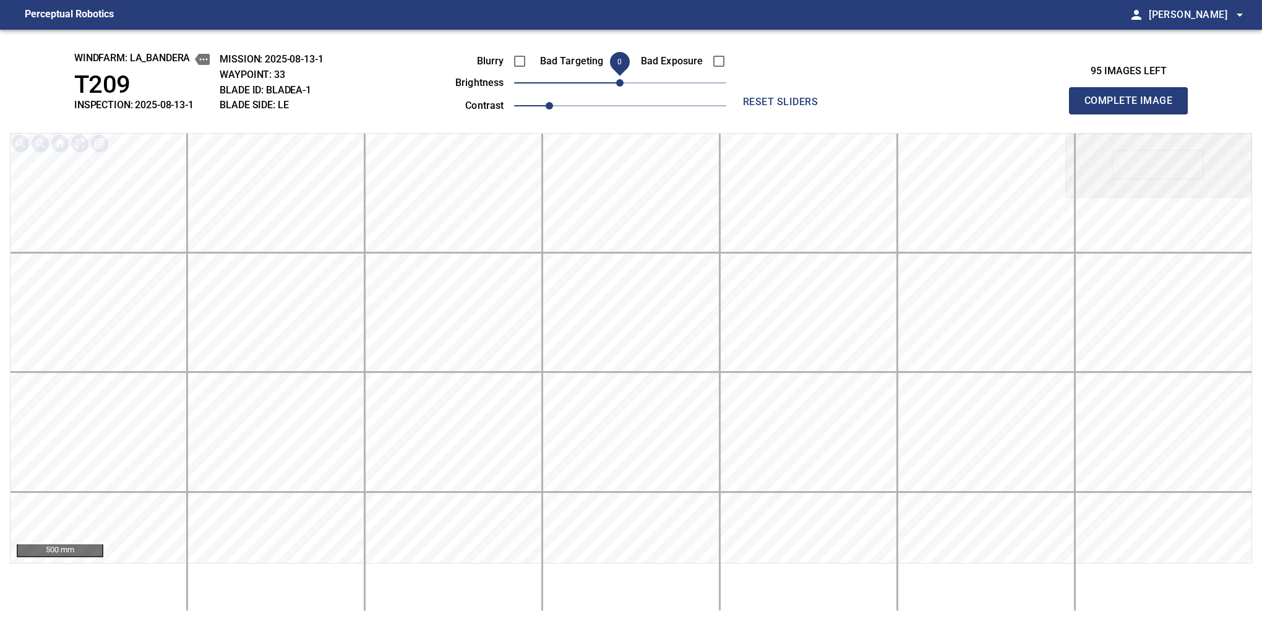
click at [1134, 114] on button "Complete Image" at bounding box center [1128, 100] width 119 height 27
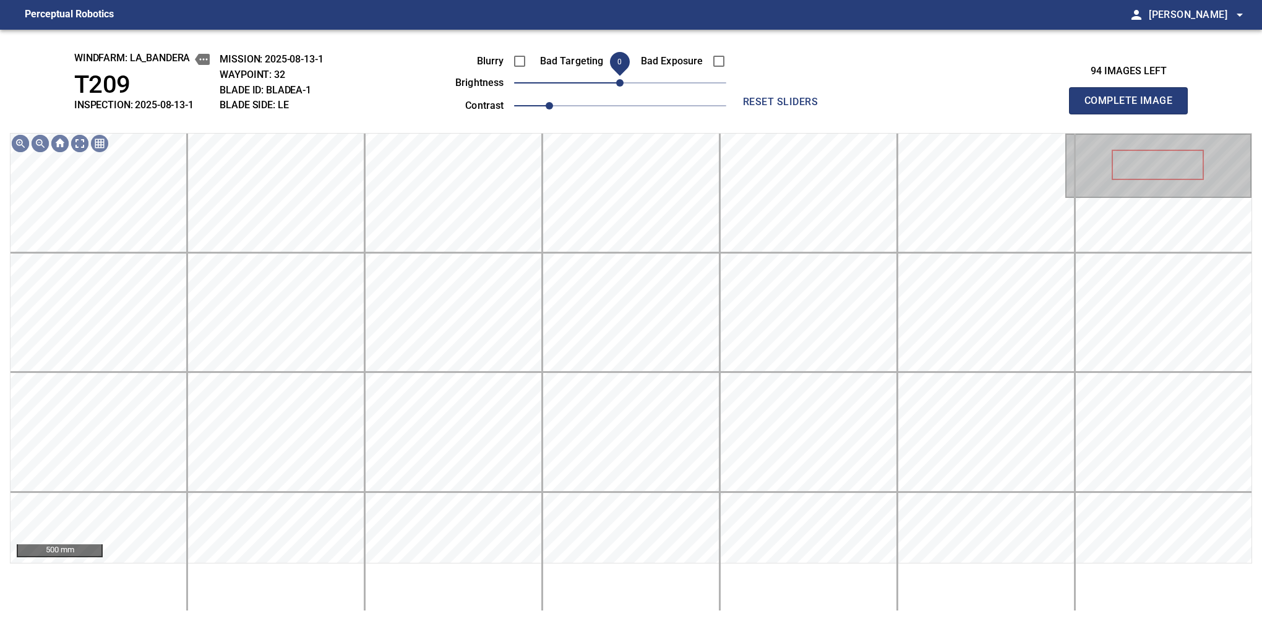
click at [621, 87] on span "0" at bounding box center [619, 82] width 7 height 7
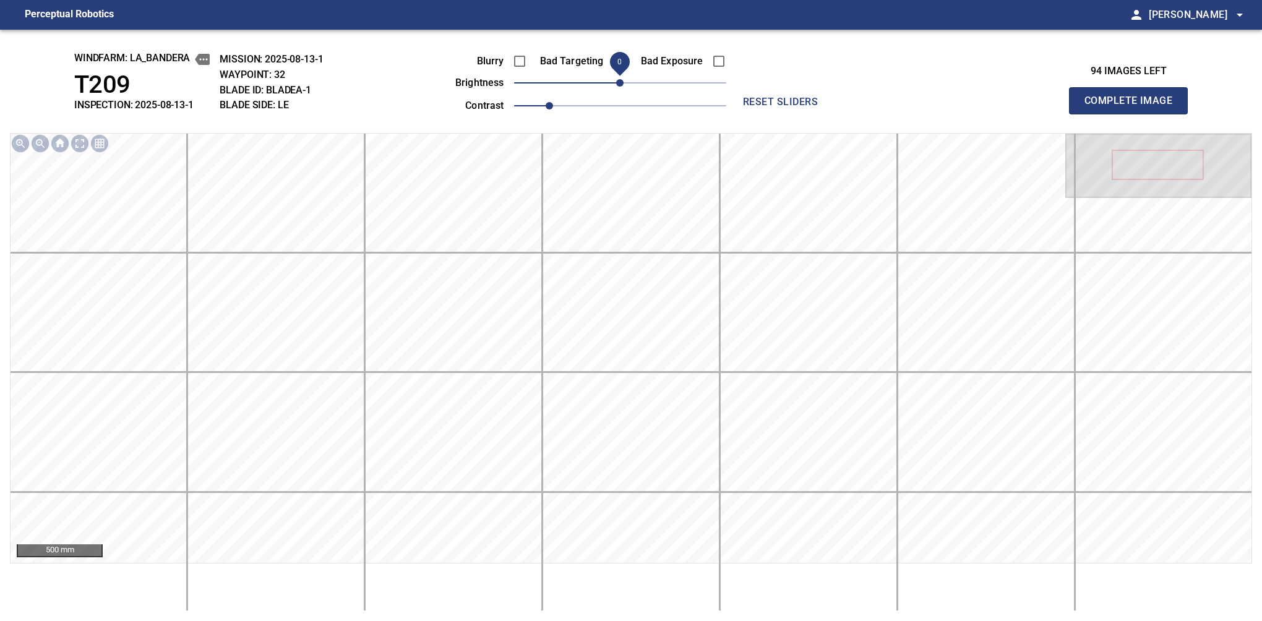
click at [1134, 114] on button "Complete Image" at bounding box center [1128, 100] width 119 height 27
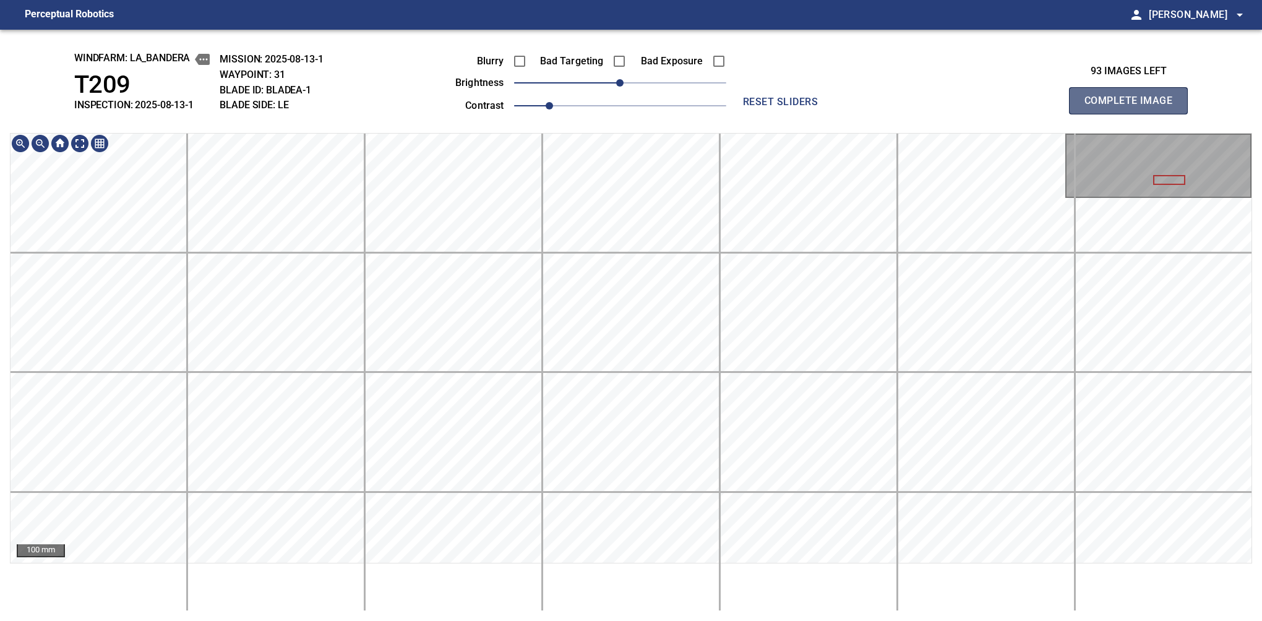
click at [1134, 114] on button "Complete Image" at bounding box center [1128, 100] width 119 height 27
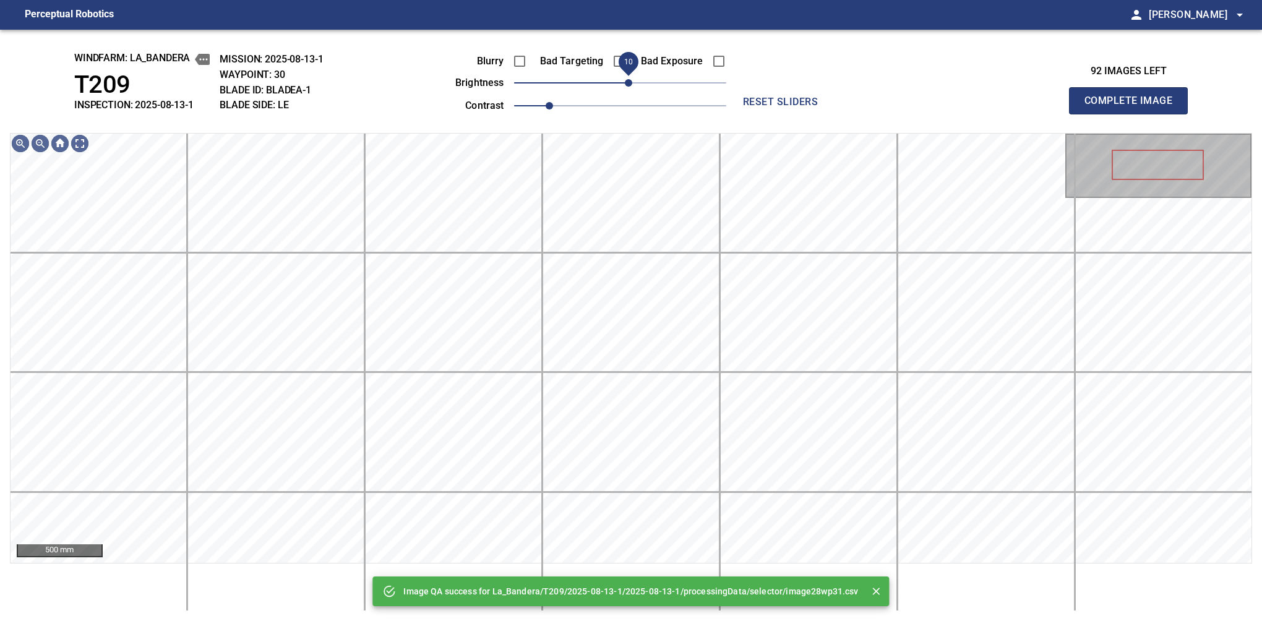
click at [625, 87] on span "10" at bounding box center [628, 82] width 7 height 7
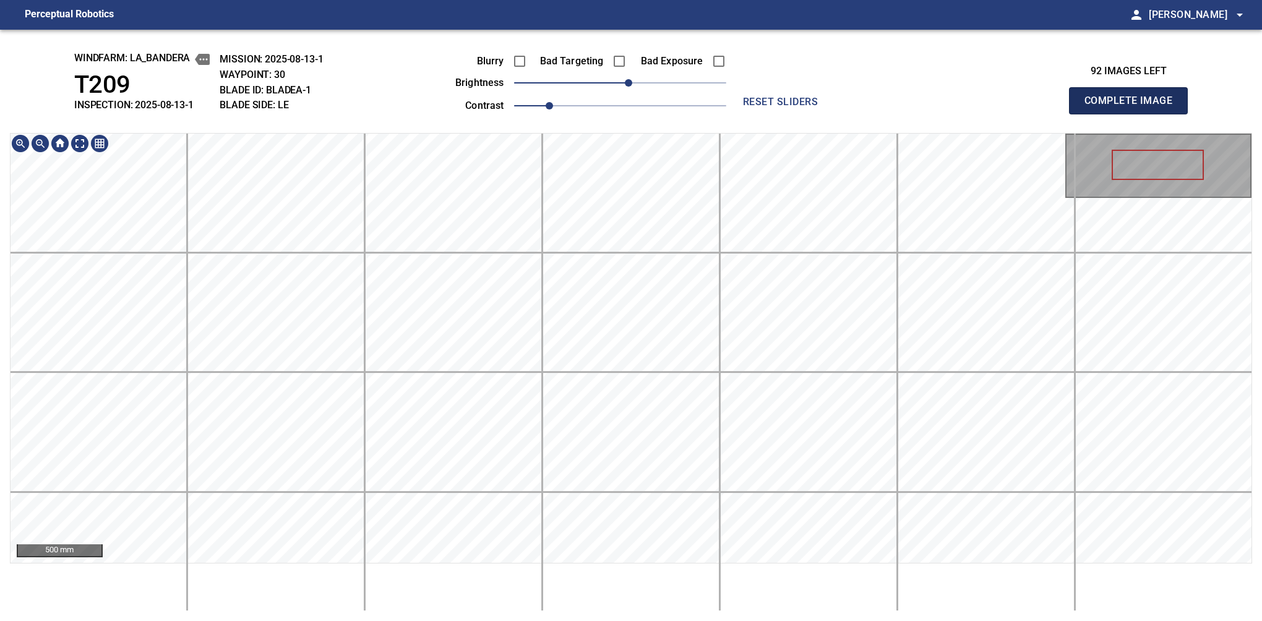
click at [1134, 114] on button "Complete Image" at bounding box center [1128, 100] width 119 height 27
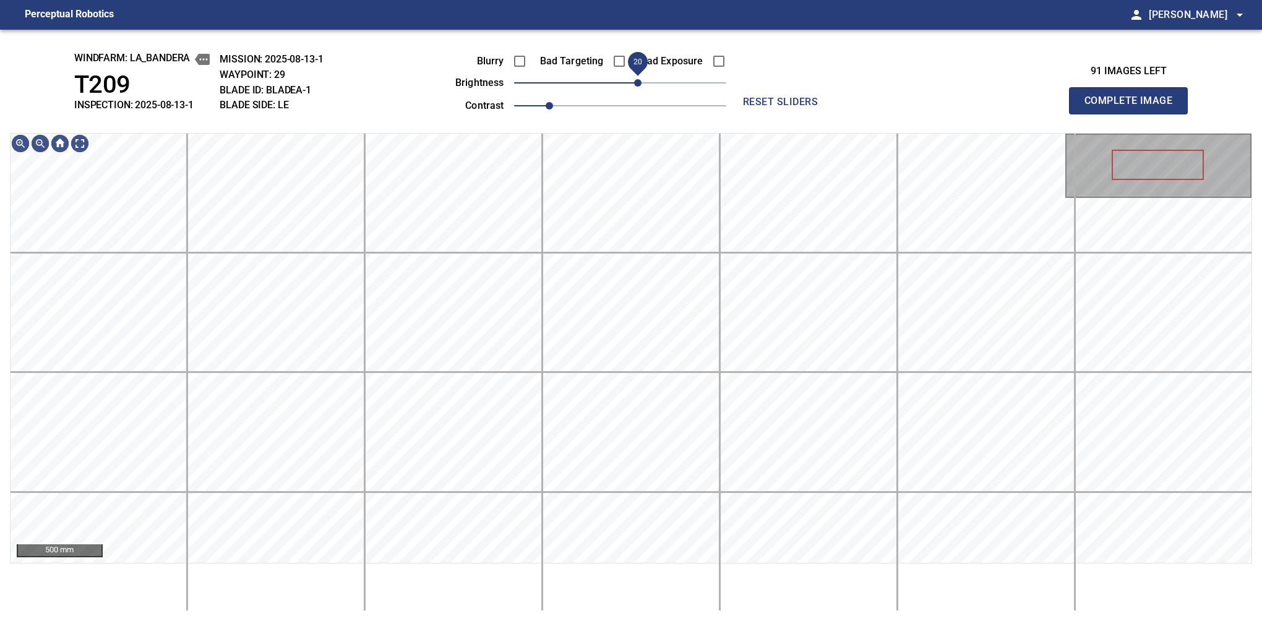
drag, startPoint x: 625, startPoint y: 80, endPoint x: 636, endPoint y: 78, distance: 11.3
click at [636, 79] on span "20" at bounding box center [637, 82] width 7 height 7
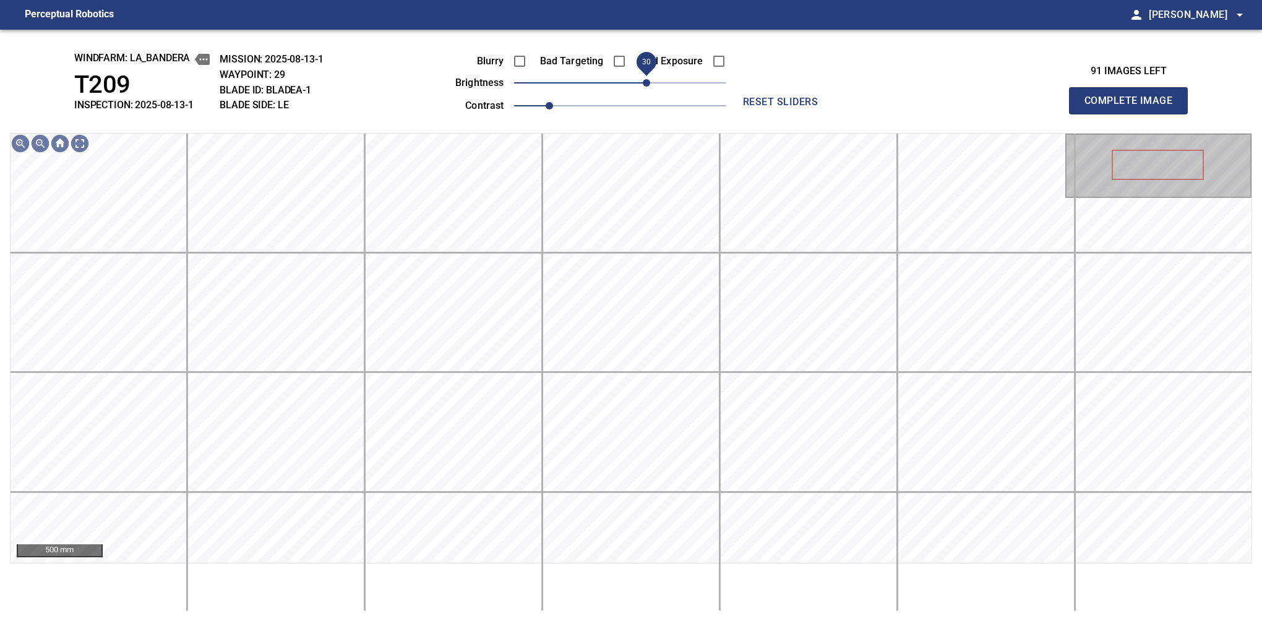
drag, startPoint x: 636, startPoint y: 78, endPoint x: 645, endPoint y: 79, distance: 8.8
click at [645, 79] on span "30" at bounding box center [646, 82] width 7 height 7
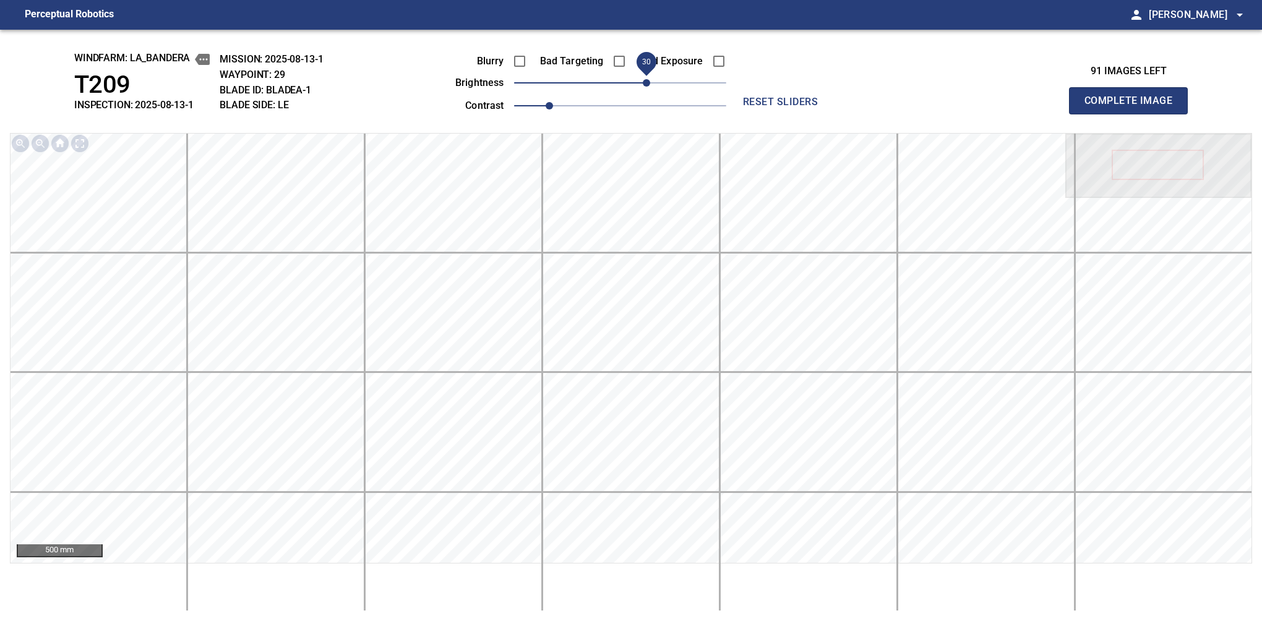
click at [1134, 114] on button "Complete Image" at bounding box center [1128, 100] width 119 height 27
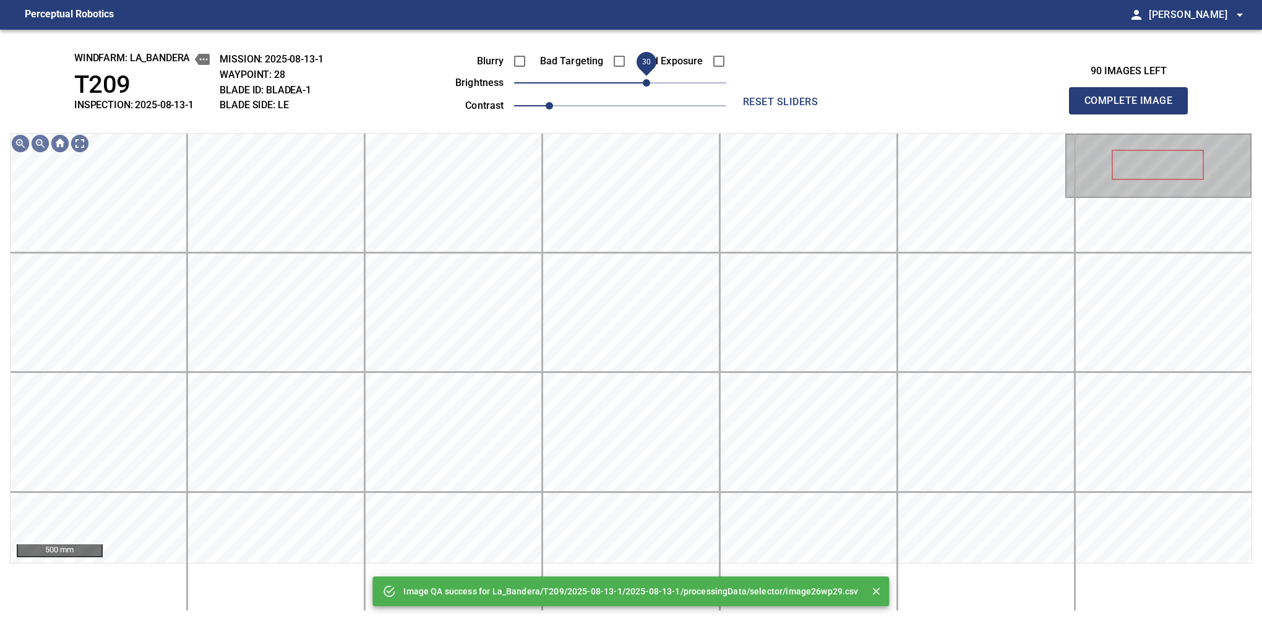
drag, startPoint x: 617, startPoint y: 84, endPoint x: 649, endPoint y: 76, distance: 32.7
click at [649, 79] on span "30" at bounding box center [646, 82] width 7 height 7
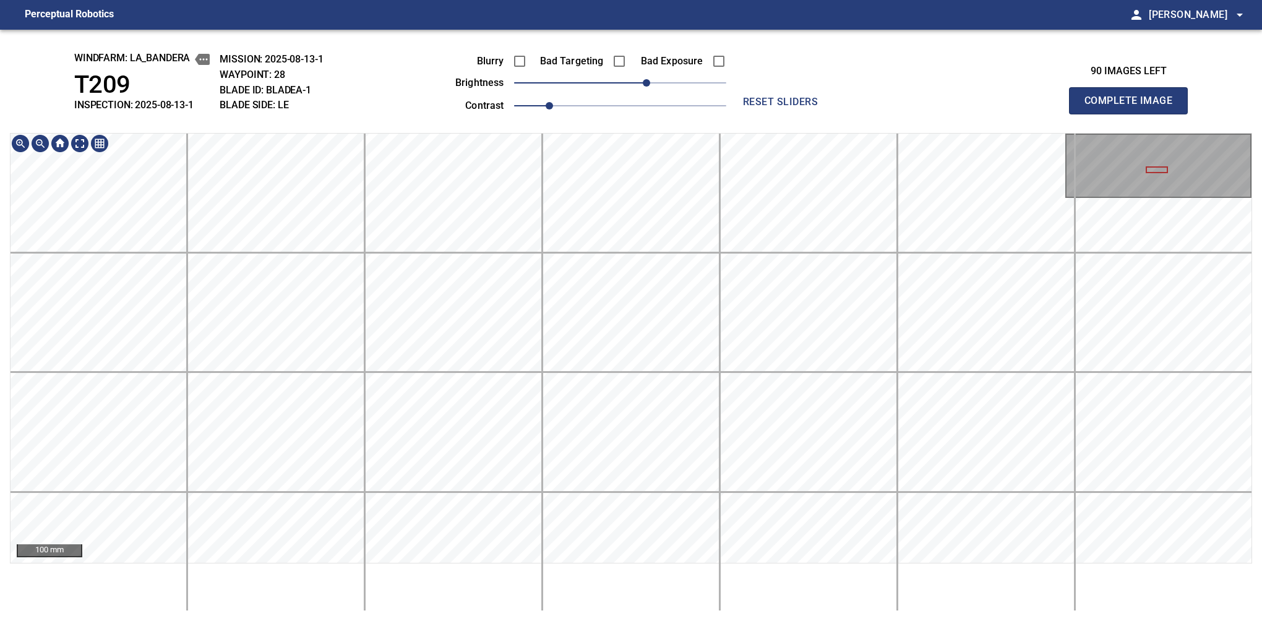
click at [1134, 114] on button "Complete Image" at bounding box center [1128, 100] width 119 height 27
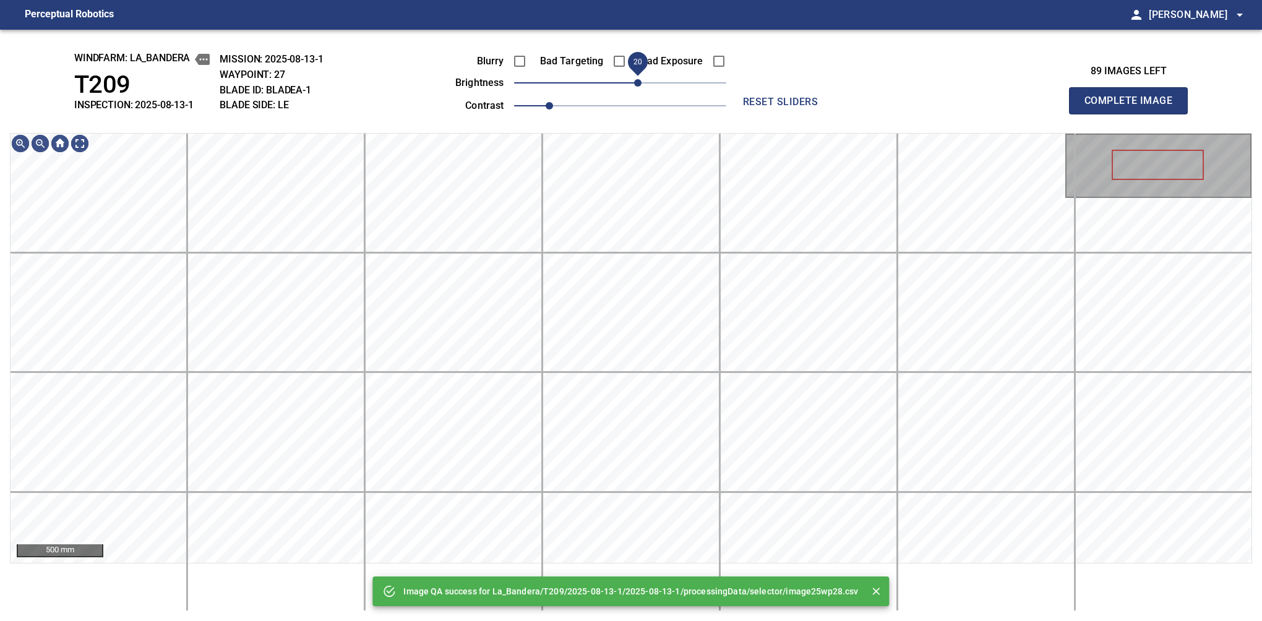
drag, startPoint x: 627, startPoint y: 90, endPoint x: 636, endPoint y: 86, distance: 9.7
click at [636, 86] on span "20" at bounding box center [637, 82] width 7 height 7
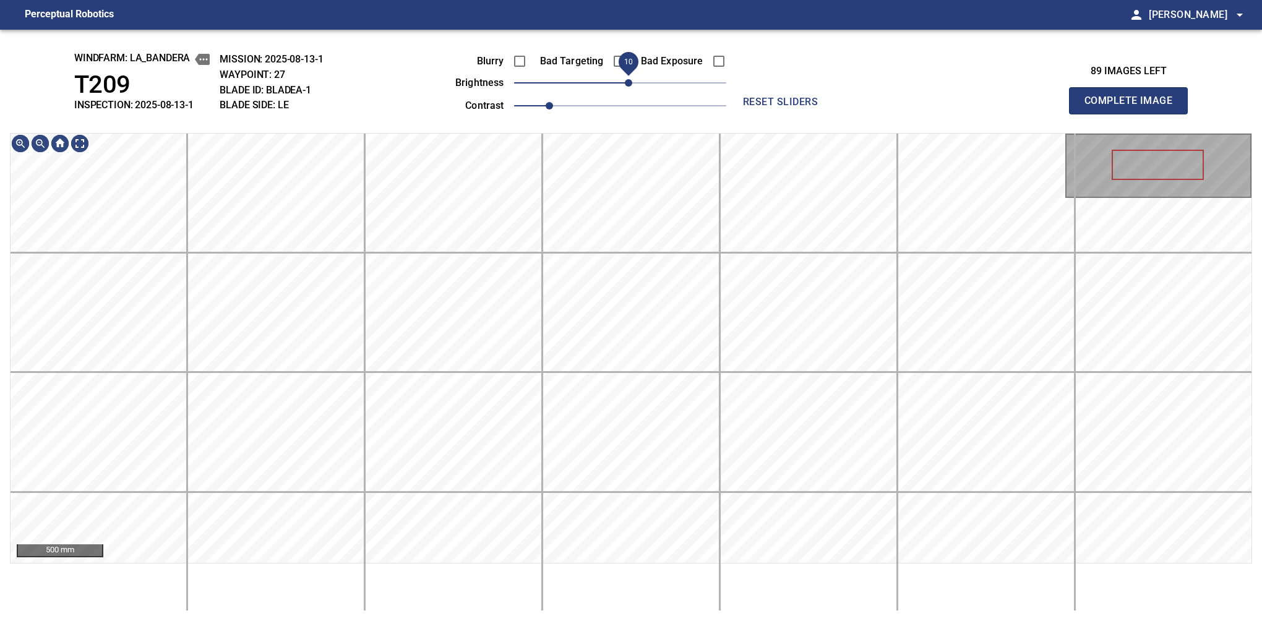
click at [631, 87] on span "10" at bounding box center [628, 82] width 7 height 7
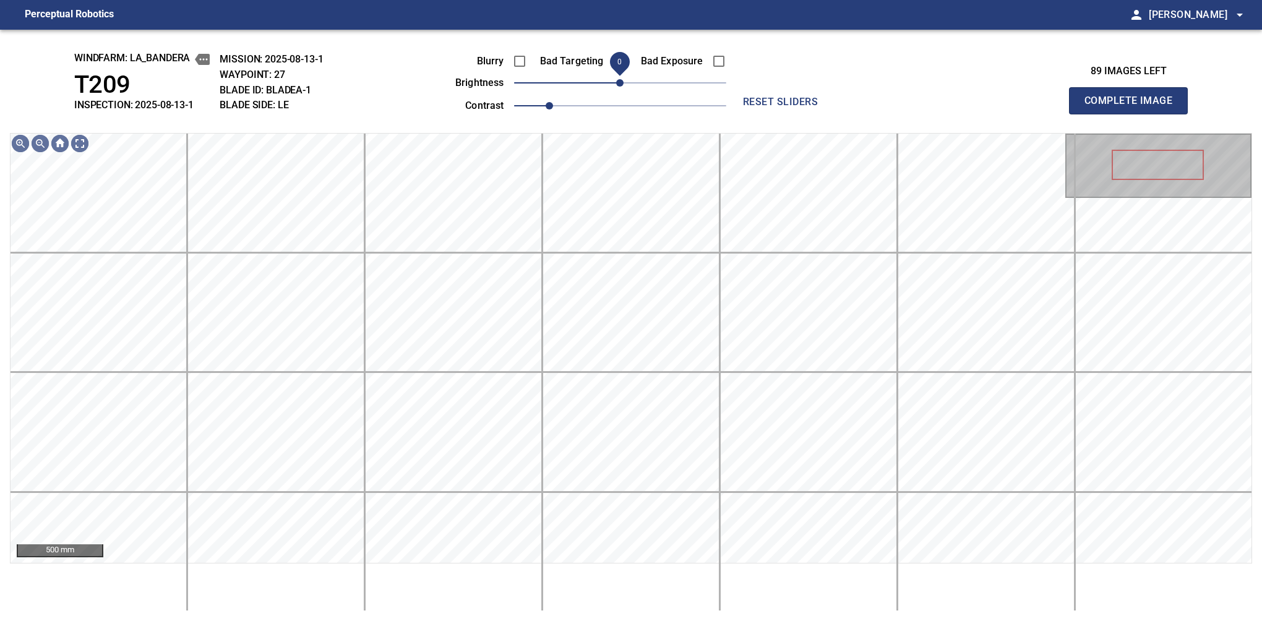
click at [623, 86] on span "0" at bounding box center [619, 82] width 7 height 7
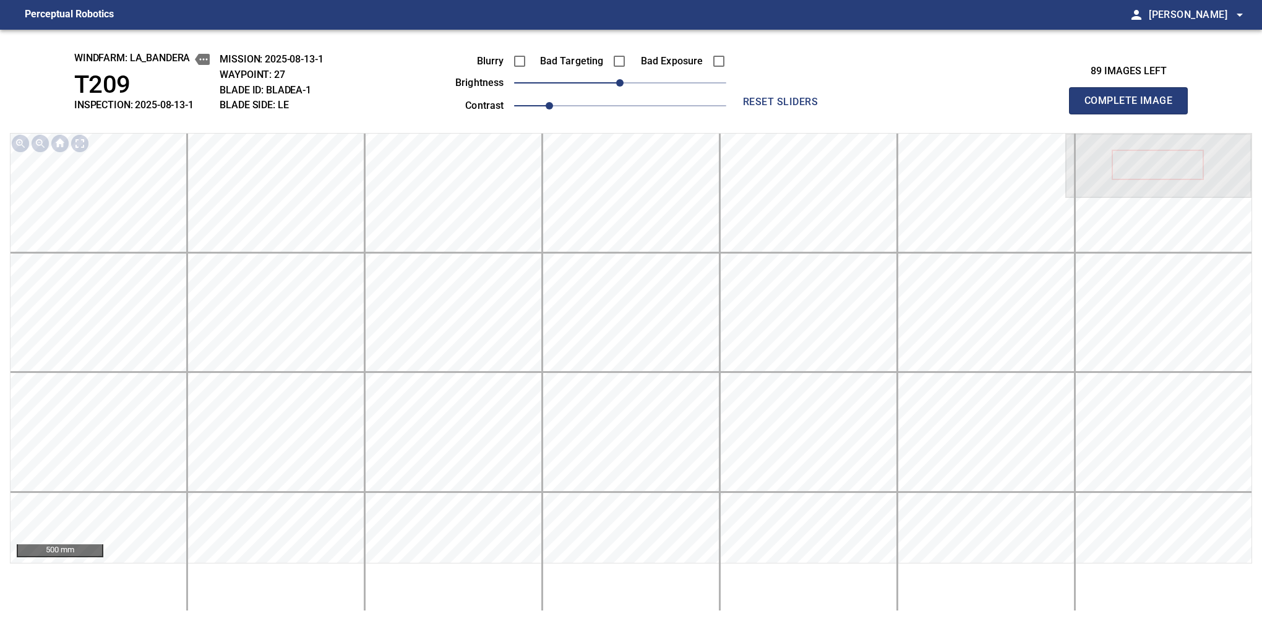
click at [1134, 114] on button "Complete Image" at bounding box center [1128, 100] width 119 height 27
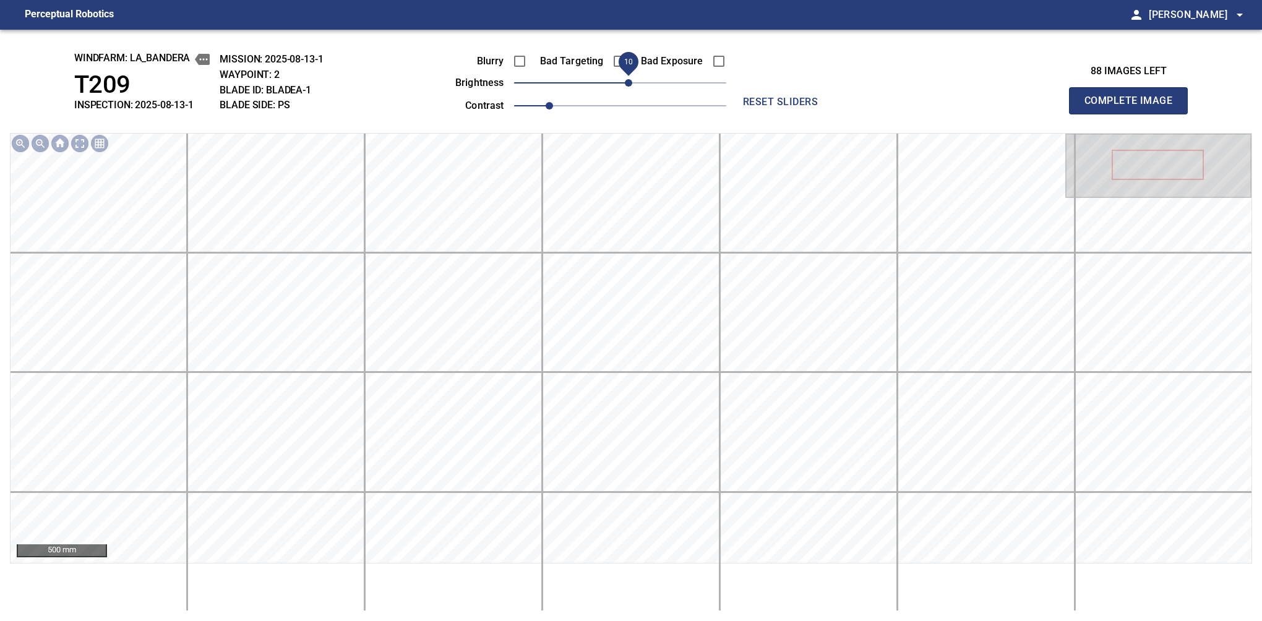
click at [632, 84] on span "10" at bounding box center [628, 82] width 7 height 7
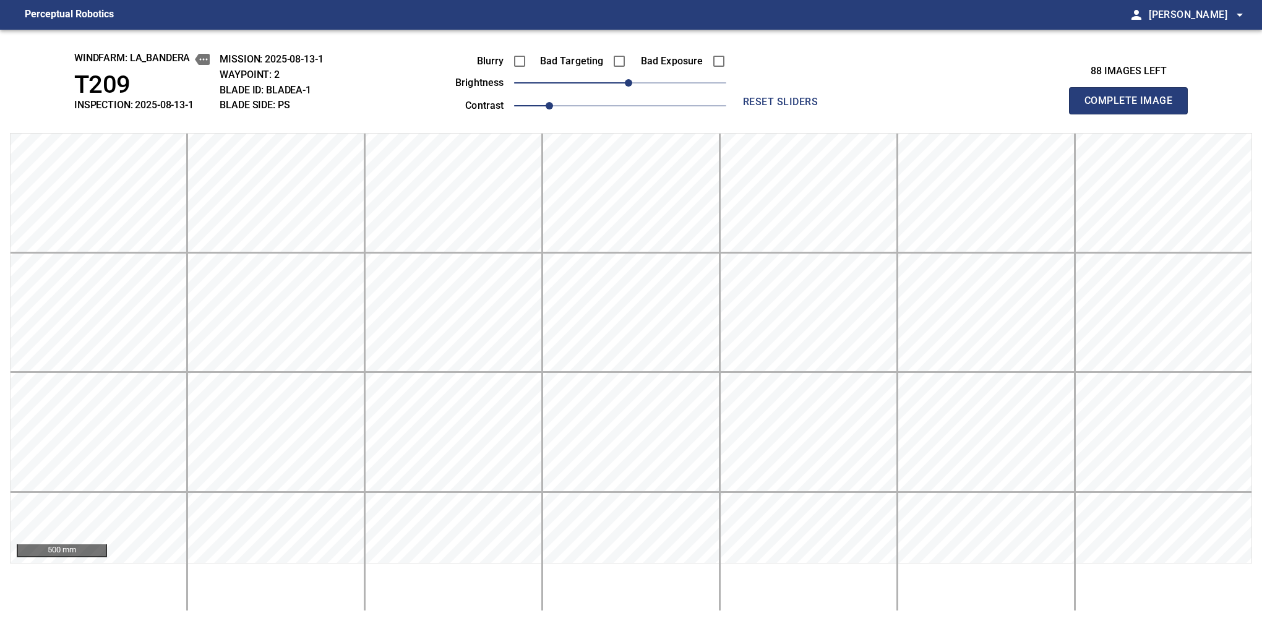
click at [1134, 114] on button "Complete Image" at bounding box center [1128, 100] width 119 height 27
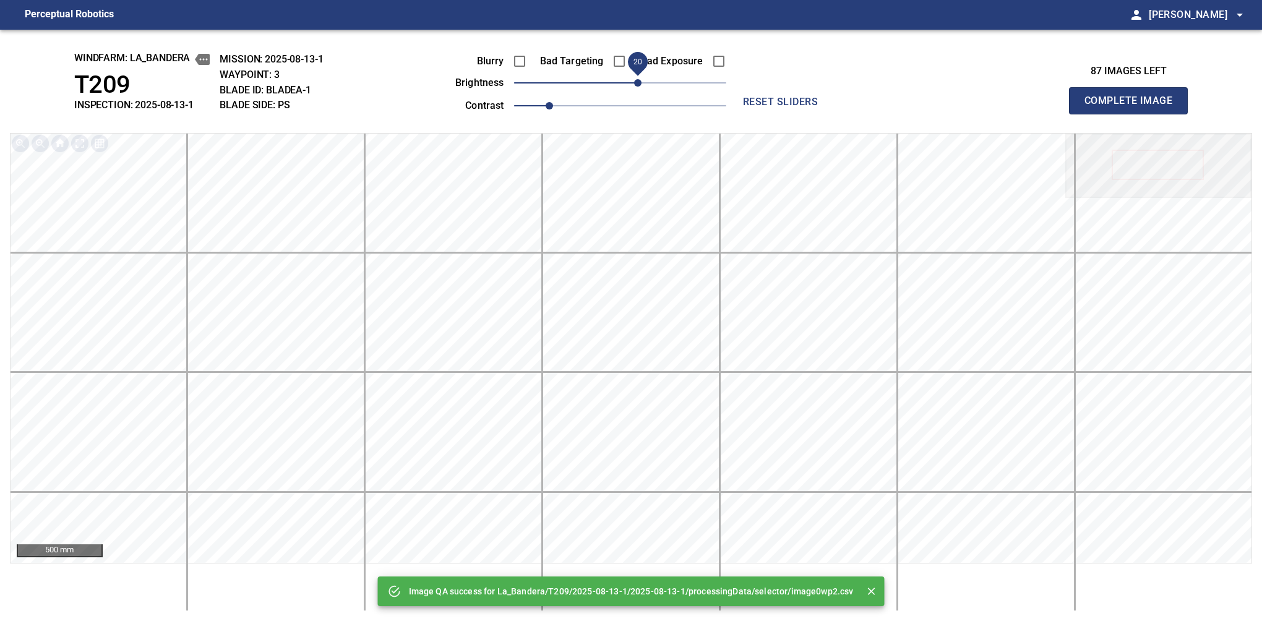
drag, startPoint x: 626, startPoint y: 86, endPoint x: 634, endPoint y: 84, distance: 8.9
click at [634, 84] on span "20" at bounding box center [637, 82] width 7 height 7
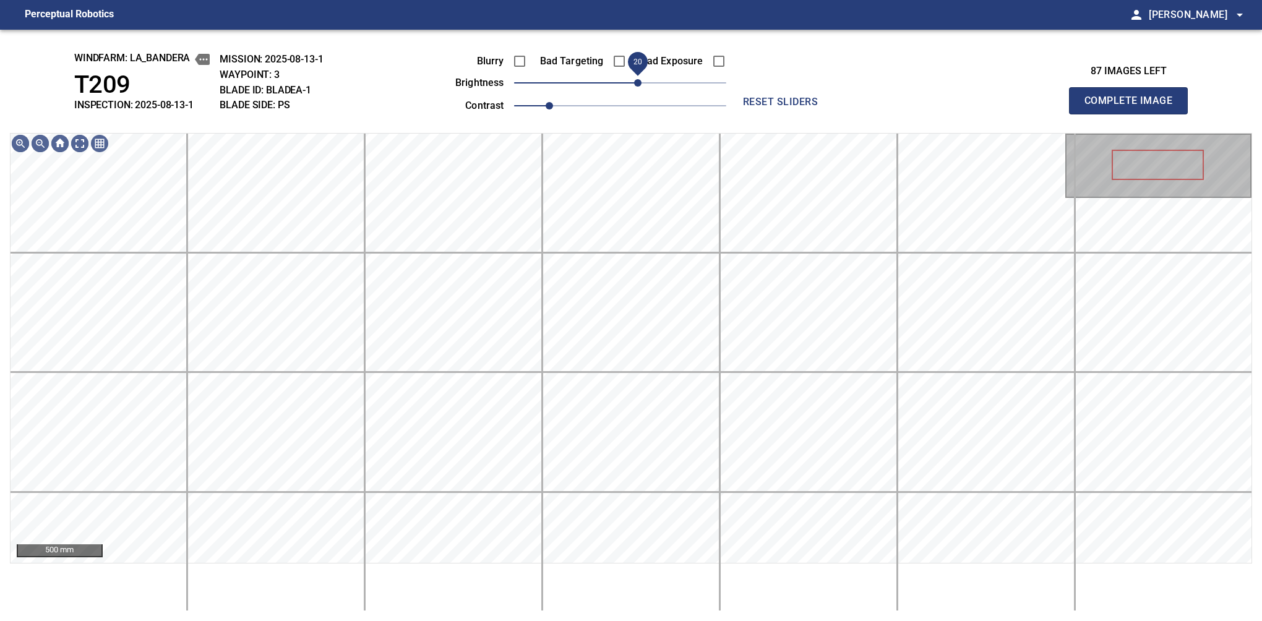
click at [634, 84] on span "20" at bounding box center [637, 82] width 7 height 7
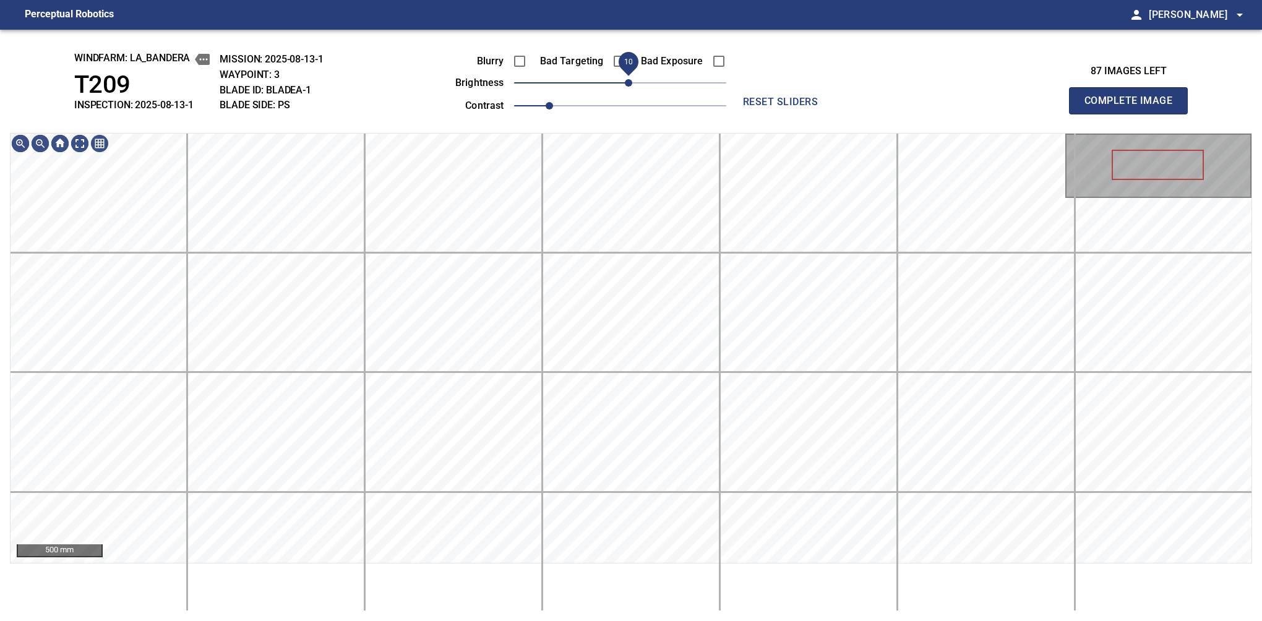
click at [632, 86] on span "10" at bounding box center [628, 82] width 7 height 7
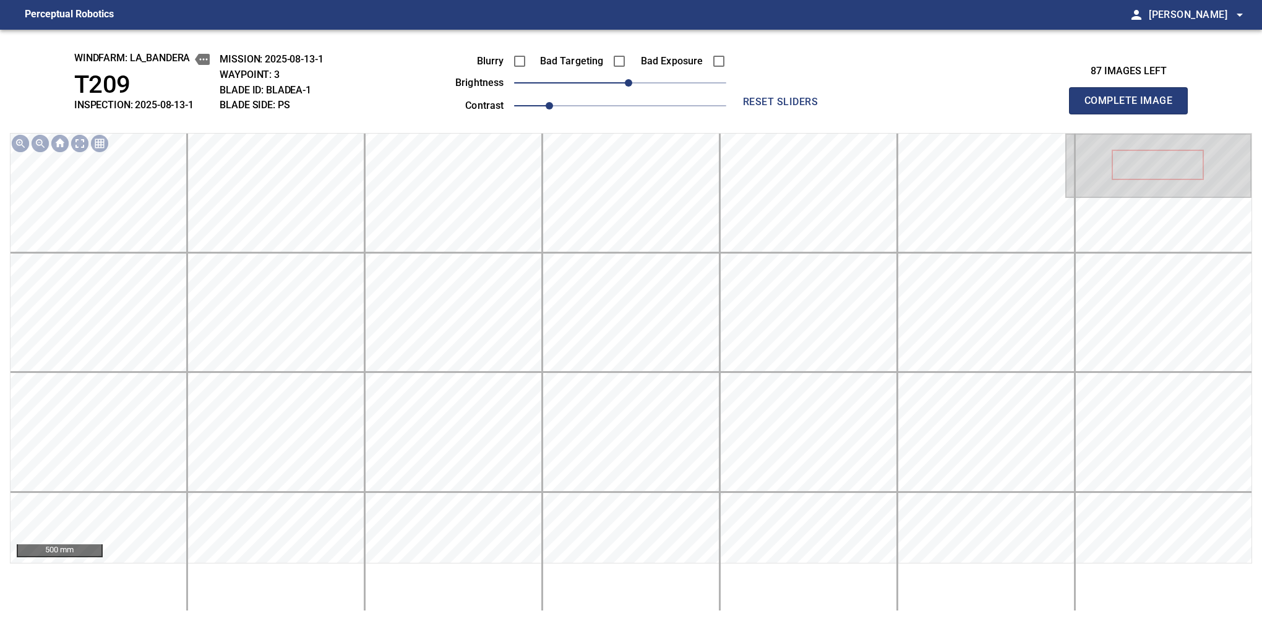
click at [1134, 114] on button "Complete Image" at bounding box center [1128, 100] width 119 height 27
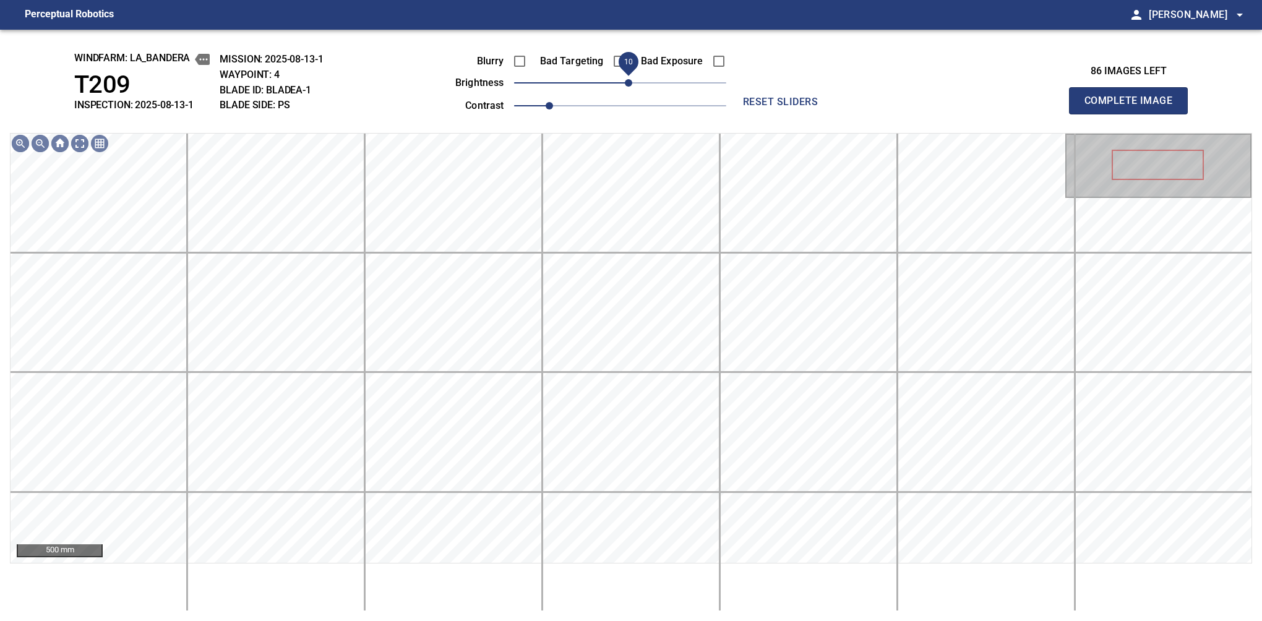
click at [626, 86] on span "10" at bounding box center [628, 82] width 7 height 7
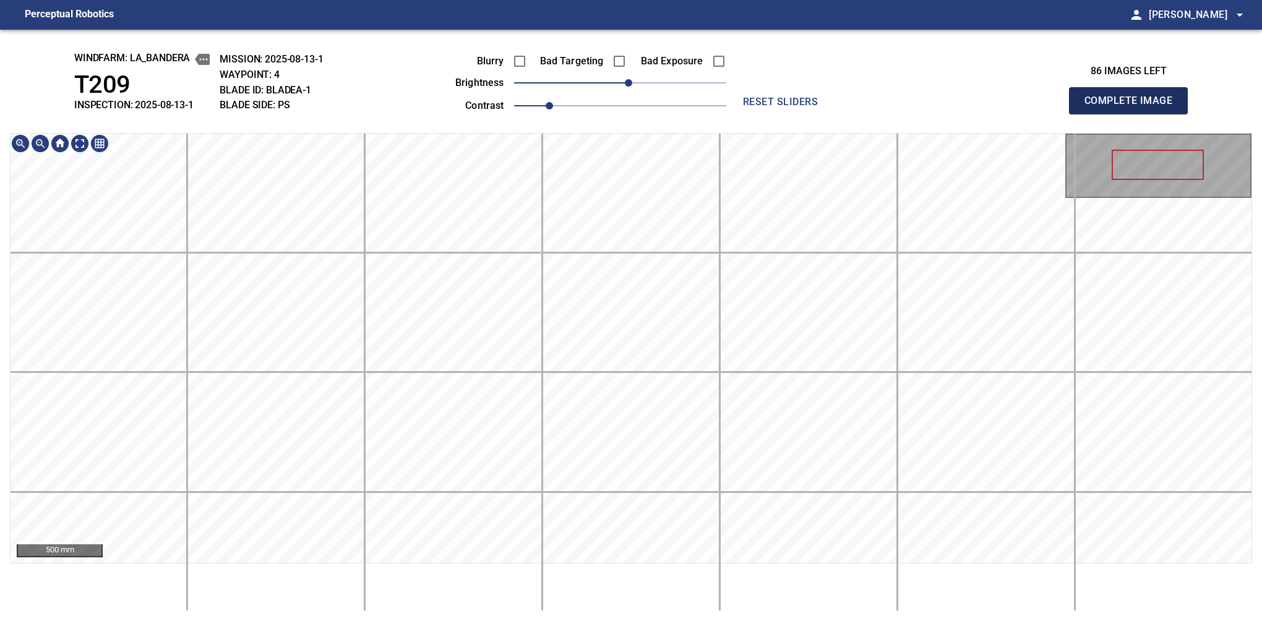
click at [1134, 114] on button "Complete Image" at bounding box center [1128, 100] width 119 height 27
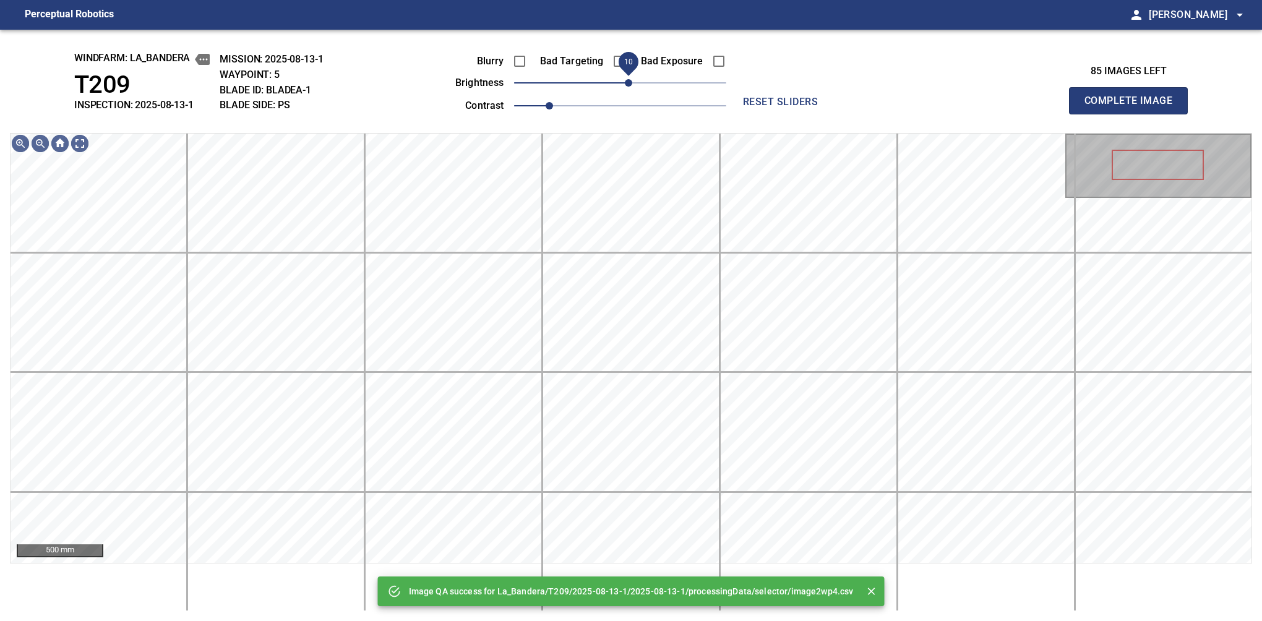
drag, startPoint x: 619, startPoint y: 82, endPoint x: 628, endPoint y: 80, distance: 8.9
click at [628, 80] on span "10" at bounding box center [628, 82] width 7 height 7
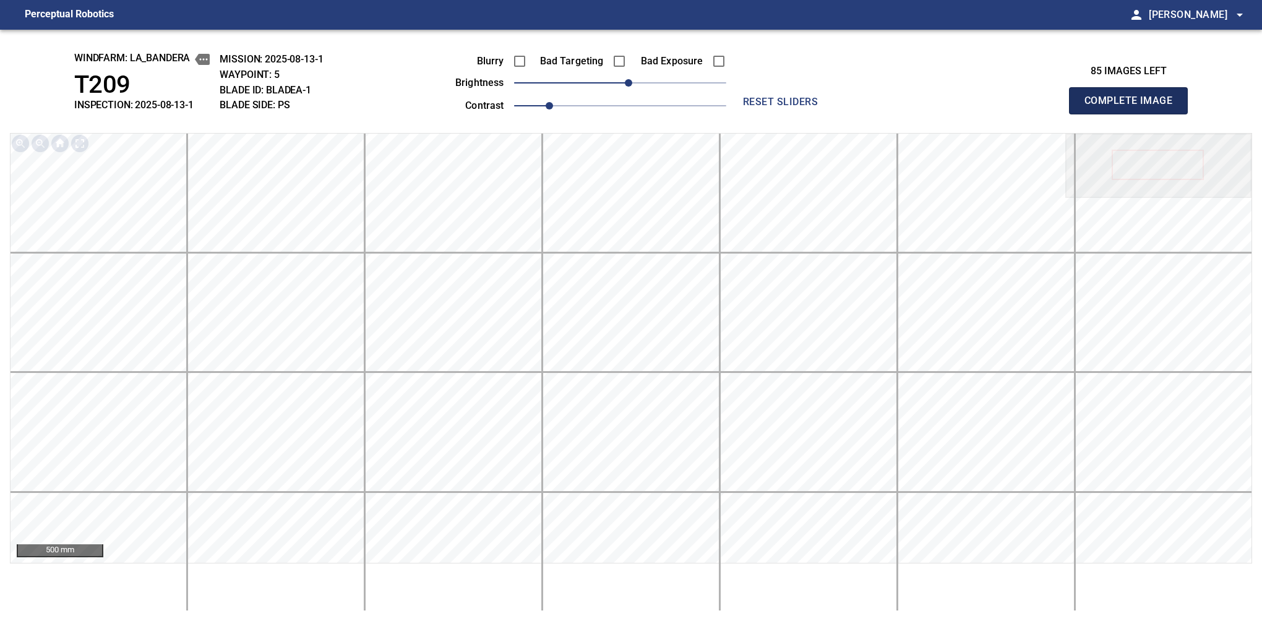
click at [1134, 114] on button "Complete Image" at bounding box center [1128, 100] width 119 height 27
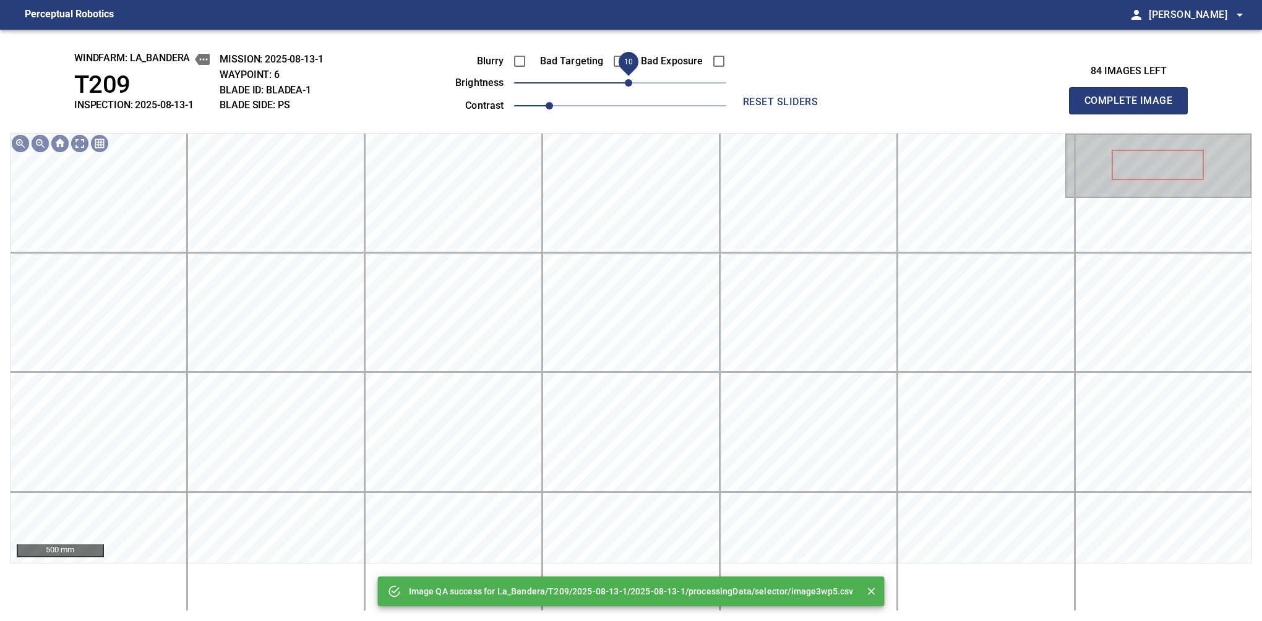
click at [629, 82] on span "10" at bounding box center [628, 82] width 7 height 7
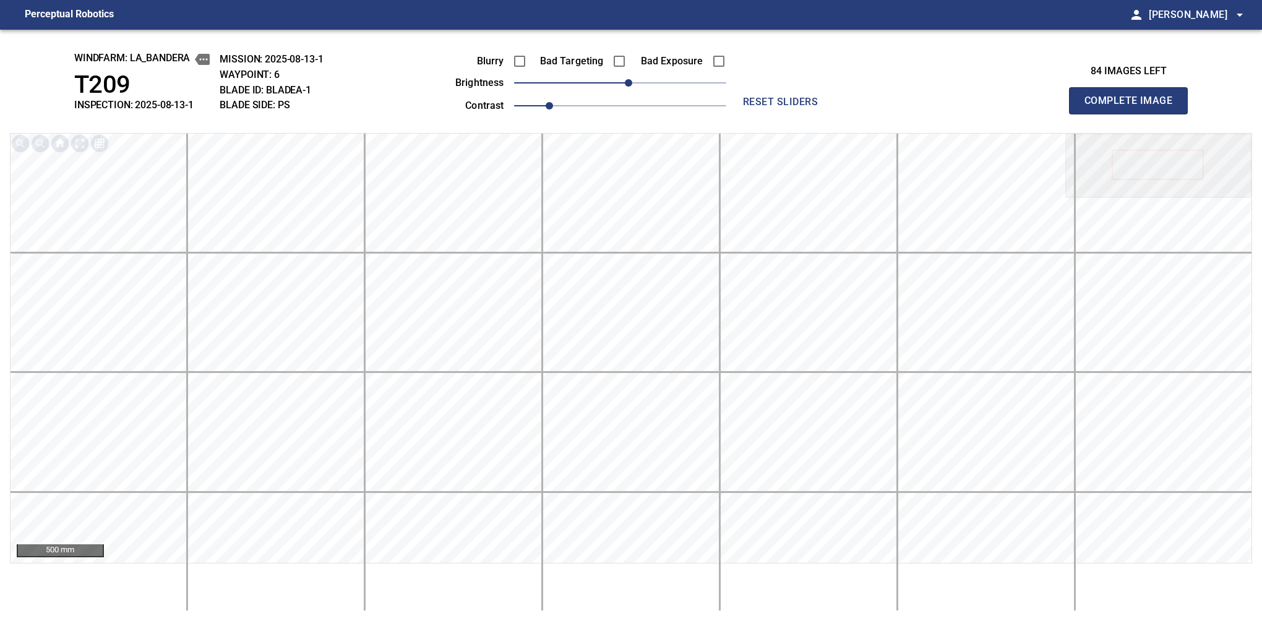
click at [1134, 114] on button "Complete Image" at bounding box center [1128, 100] width 119 height 27
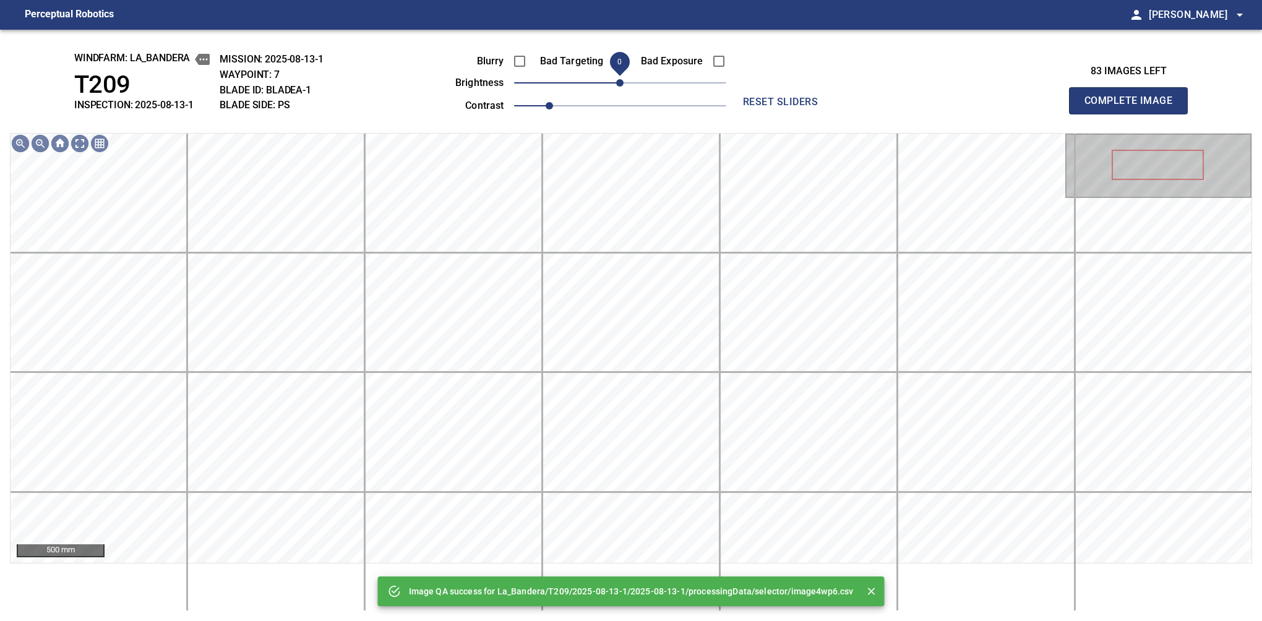
drag, startPoint x: 629, startPoint y: 79, endPoint x: 621, endPoint y: 80, distance: 8.1
click at [621, 80] on span "0" at bounding box center [619, 82] width 7 height 7
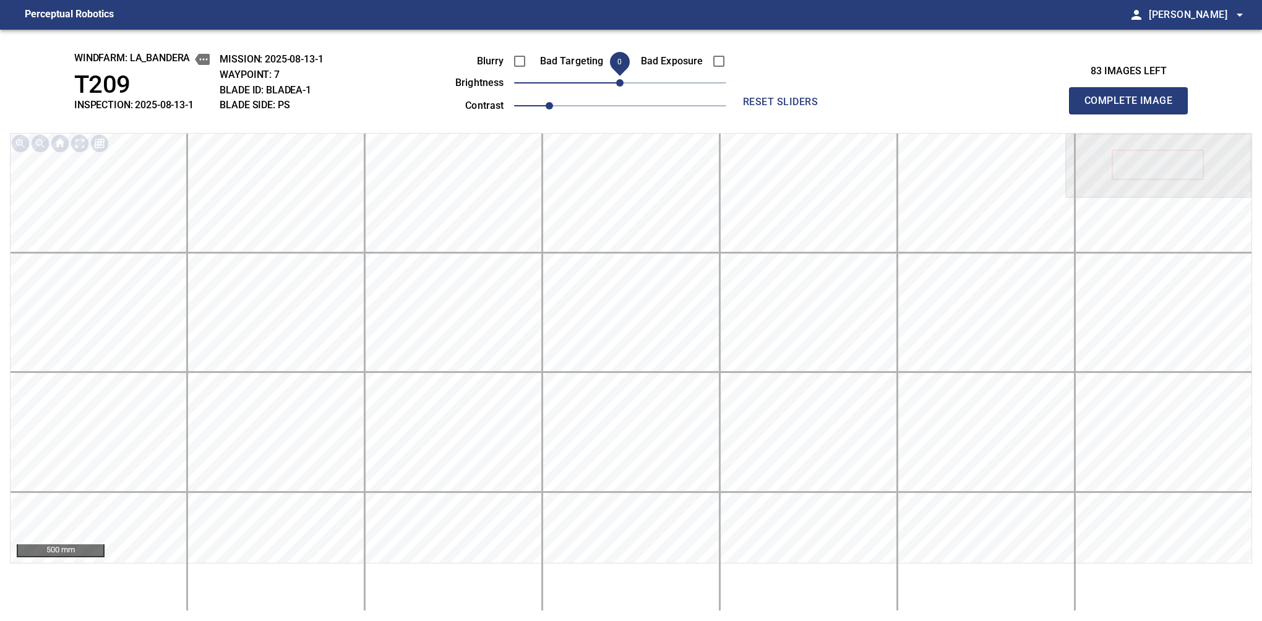
click at [1134, 114] on button "Complete Image" at bounding box center [1128, 100] width 119 height 27
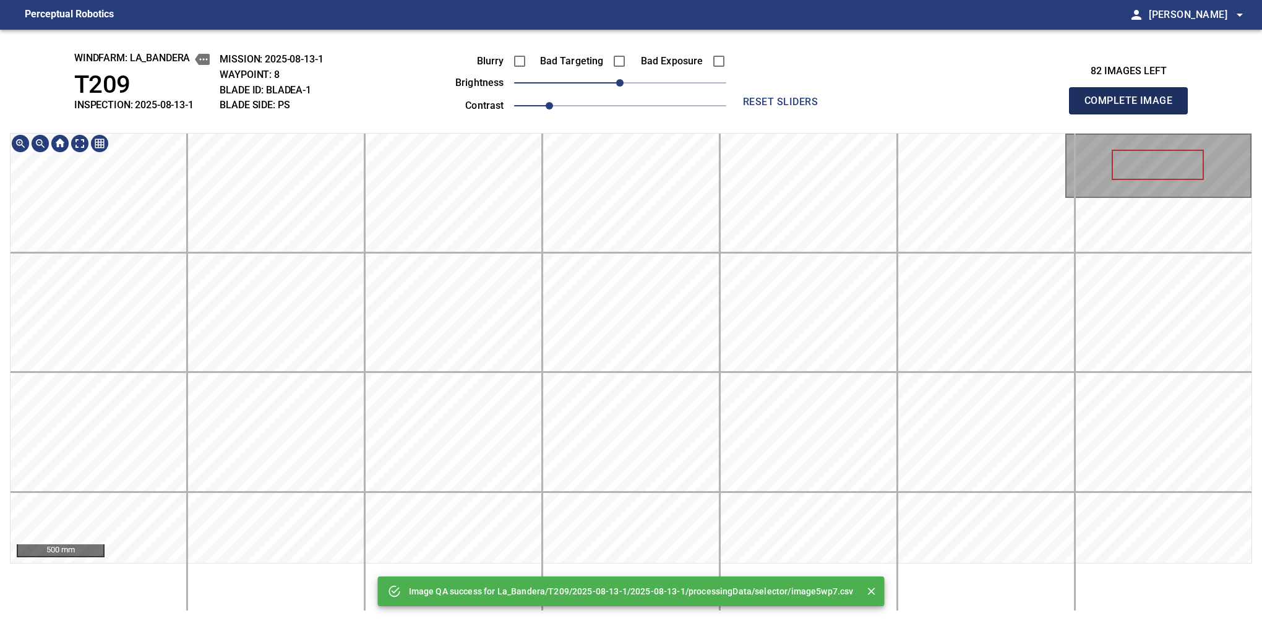
click at [1134, 114] on button "Complete Image" at bounding box center [1128, 100] width 119 height 27
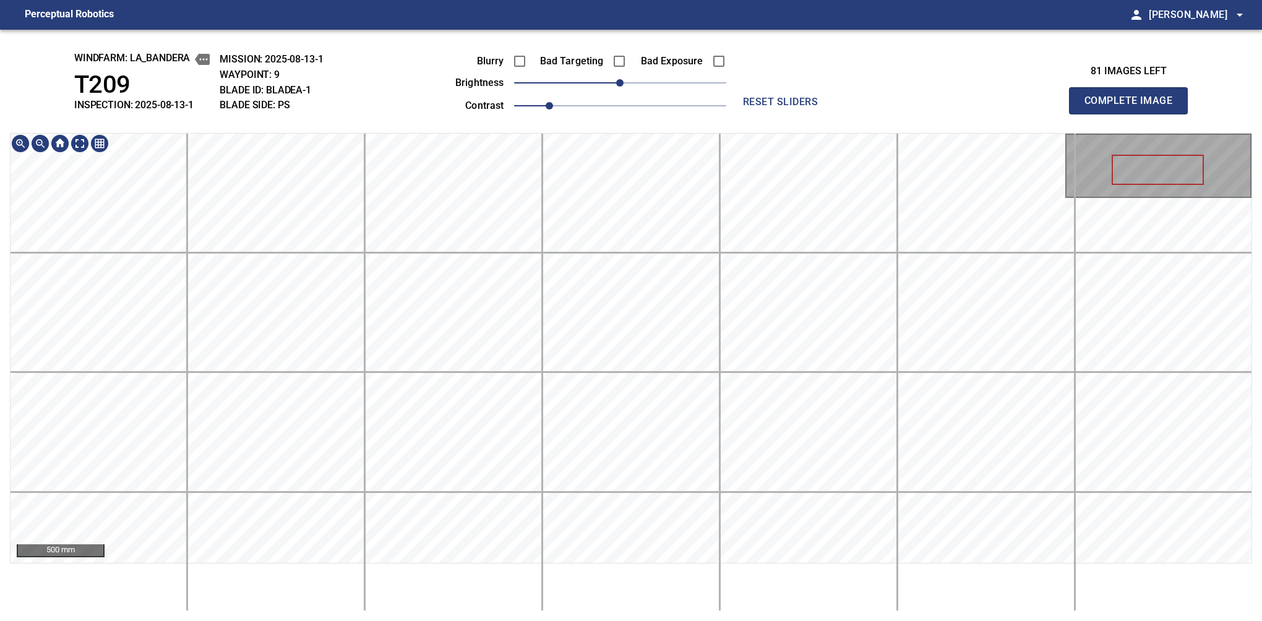
drag, startPoint x: 1127, startPoint y: 126, endPoint x: 552, endPoint y: 574, distance: 728.9
click at [1134, 114] on button "Complete Image" at bounding box center [1128, 100] width 119 height 27
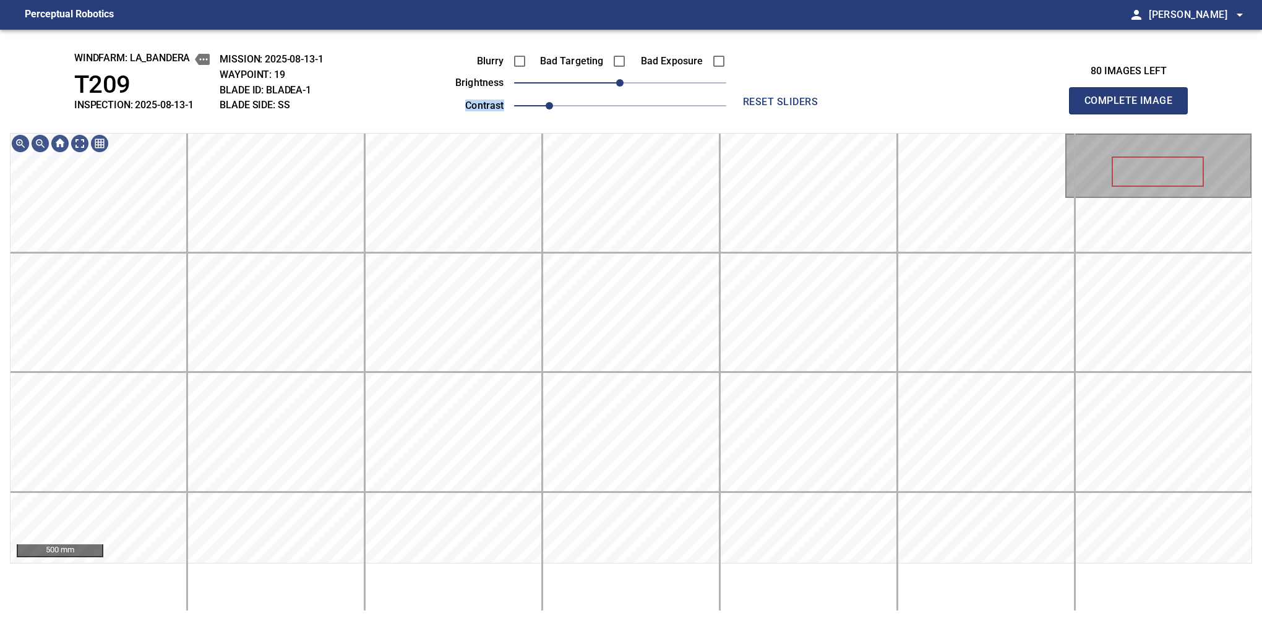
drag, startPoint x: 632, startPoint y: 92, endPoint x: 651, endPoint y: 85, distance: 20.2
click at [651, 85] on div "Blurry Bad Targeting Bad Exposure brightness 0 contrast 1" at bounding box center [577, 81] width 299 height 66
drag, startPoint x: 642, startPoint y: 77, endPoint x: 673, endPoint y: 72, distance: 31.2
click at [673, 79] on span "60" at bounding box center [673, 82] width 7 height 7
click at [550, 104] on span "1" at bounding box center [549, 105] width 7 height 7
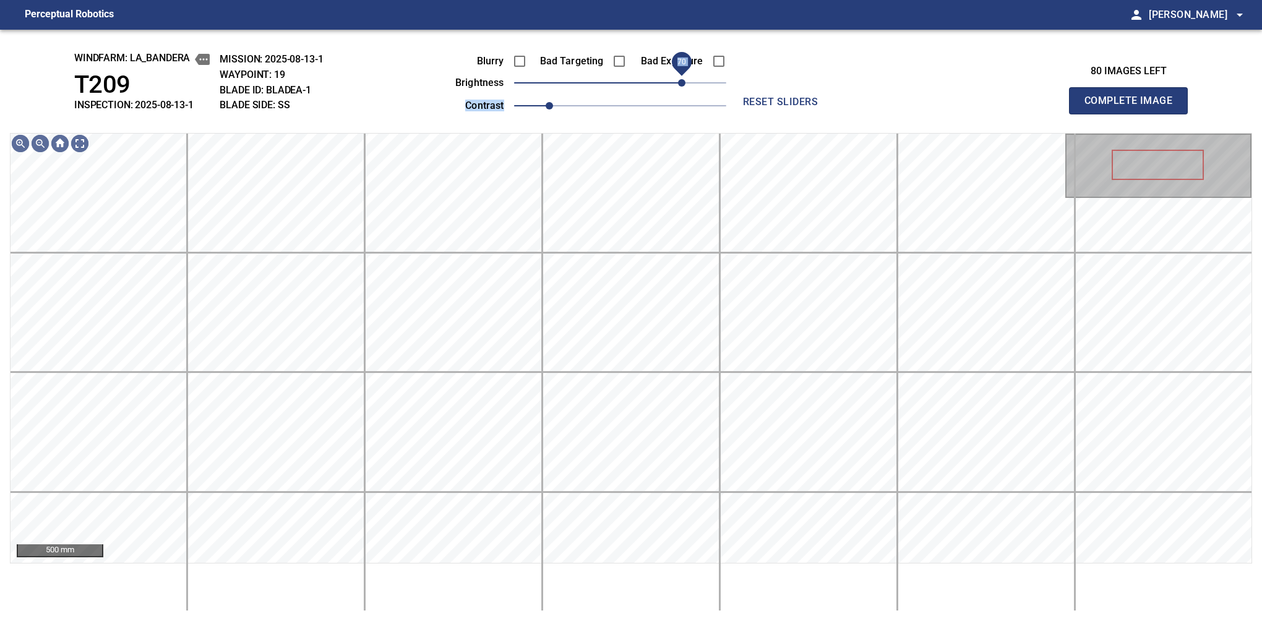
drag, startPoint x: 675, startPoint y: 83, endPoint x: 681, endPoint y: 81, distance: 6.5
click at [681, 81] on span "70" at bounding box center [681, 82] width 7 height 7
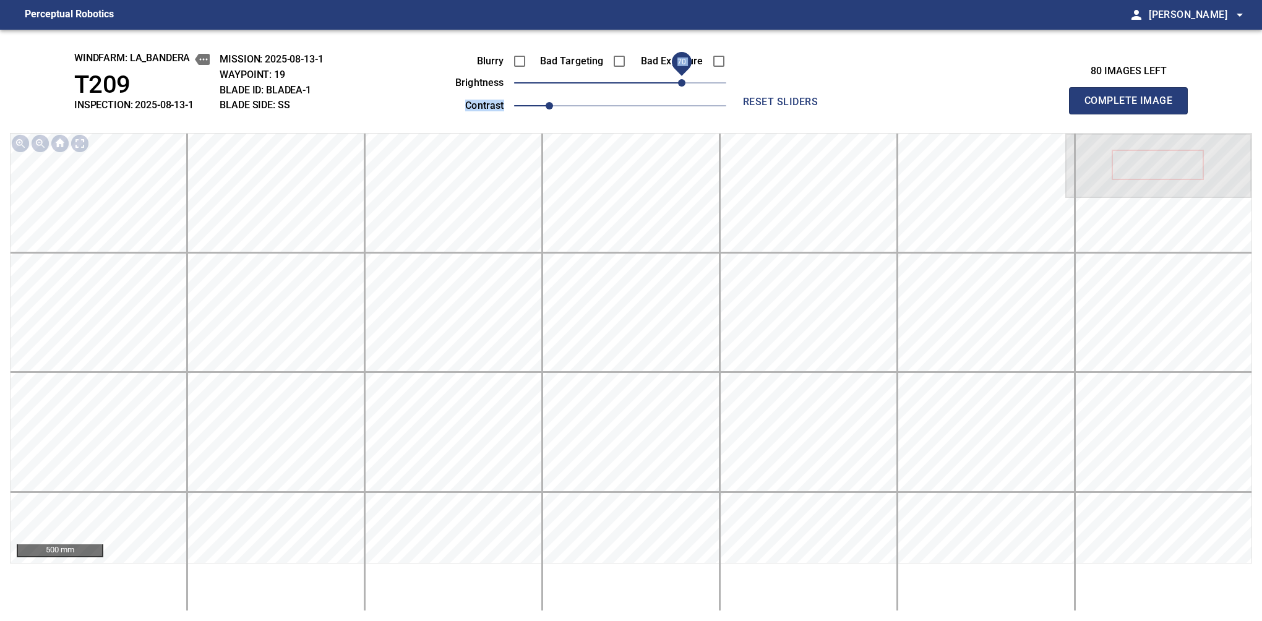
click at [1134, 114] on button "Complete Image" at bounding box center [1128, 100] width 119 height 27
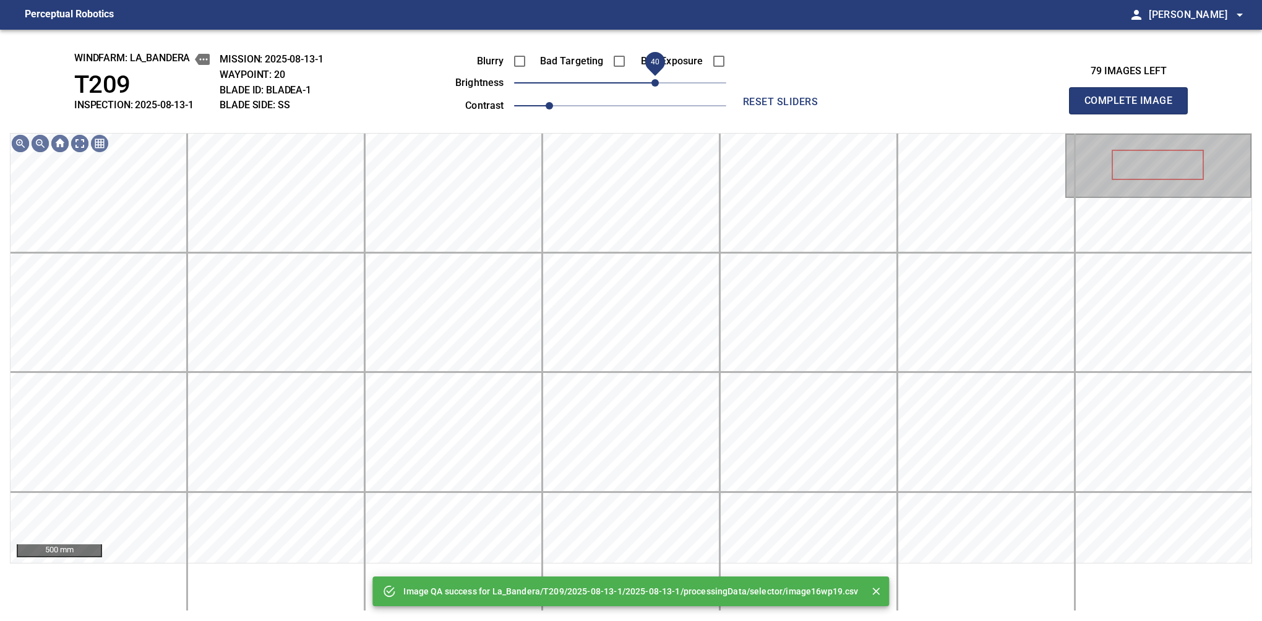
drag, startPoint x: 681, startPoint y: 81, endPoint x: 656, endPoint y: 79, distance: 25.4
click at [656, 79] on span "40" at bounding box center [620, 82] width 212 height 17
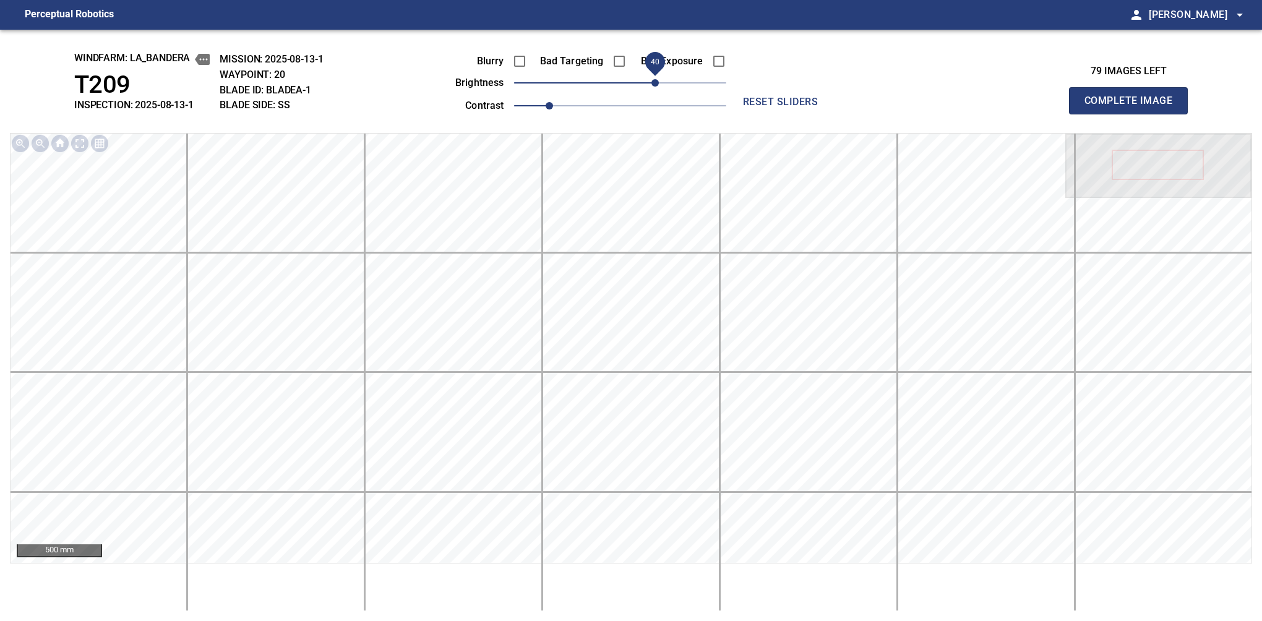
click at [1134, 114] on button "Complete Image" at bounding box center [1128, 100] width 119 height 27
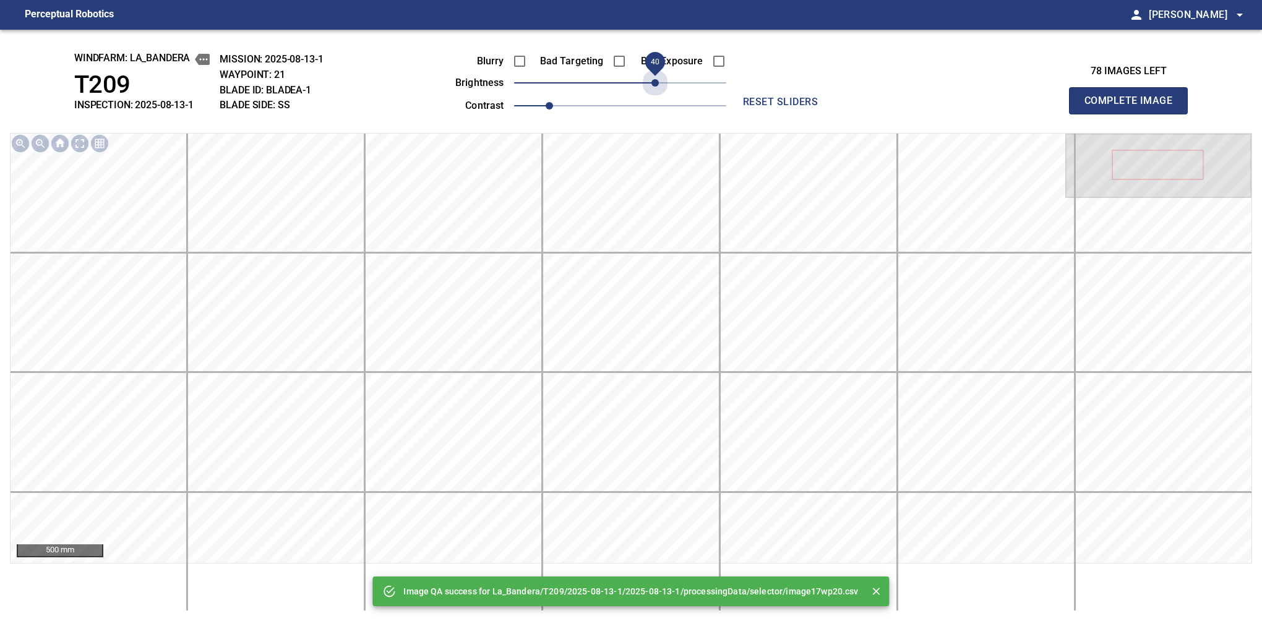
click at [656, 79] on span "40" at bounding box center [620, 82] width 212 height 17
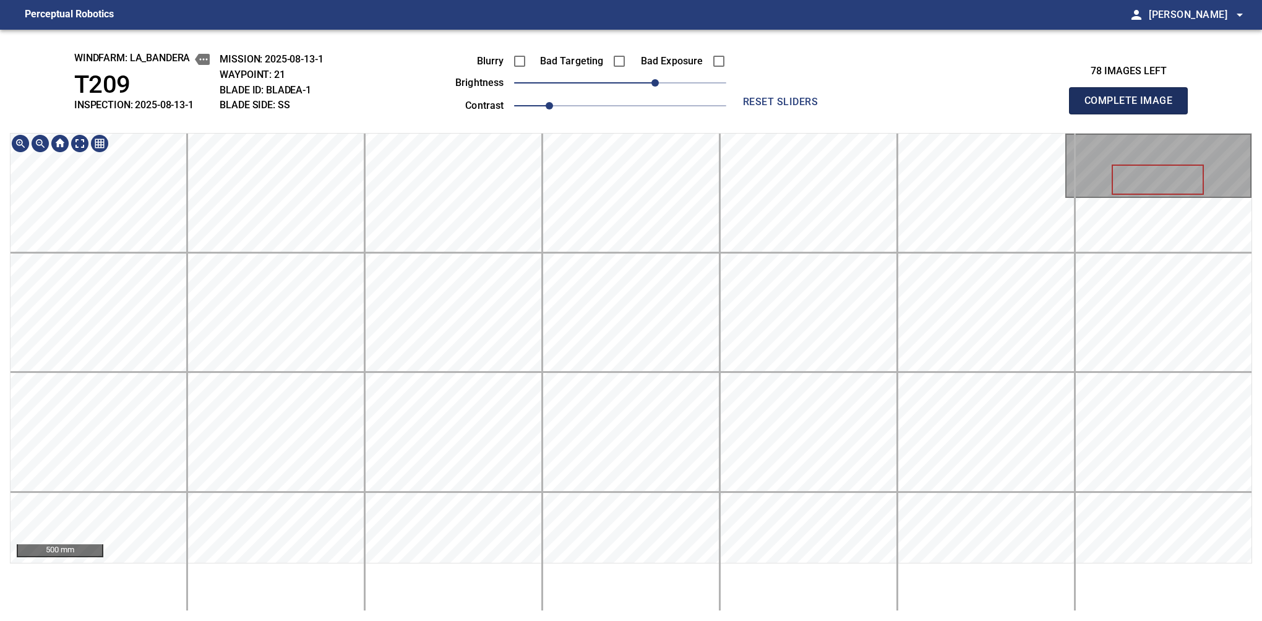
click at [1134, 114] on button "Complete Image" at bounding box center [1128, 100] width 119 height 27
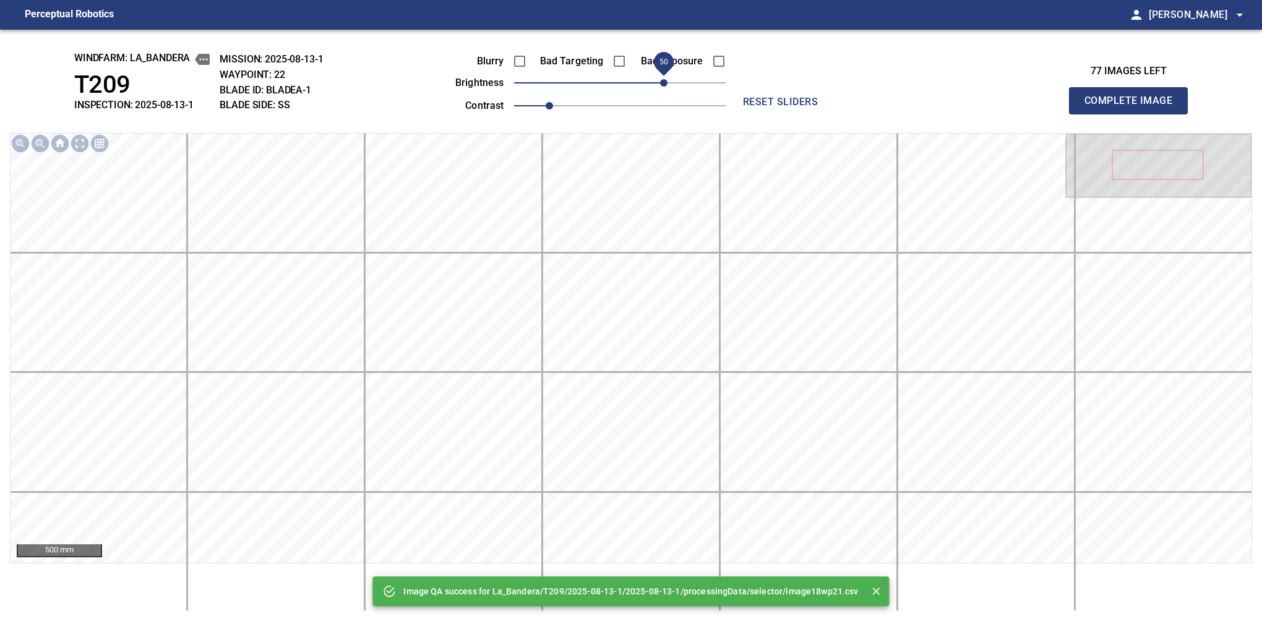
drag, startPoint x: 636, startPoint y: 82, endPoint x: 664, endPoint y: 83, distance: 27.9
click at [664, 83] on span "50" at bounding box center [620, 82] width 212 height 17
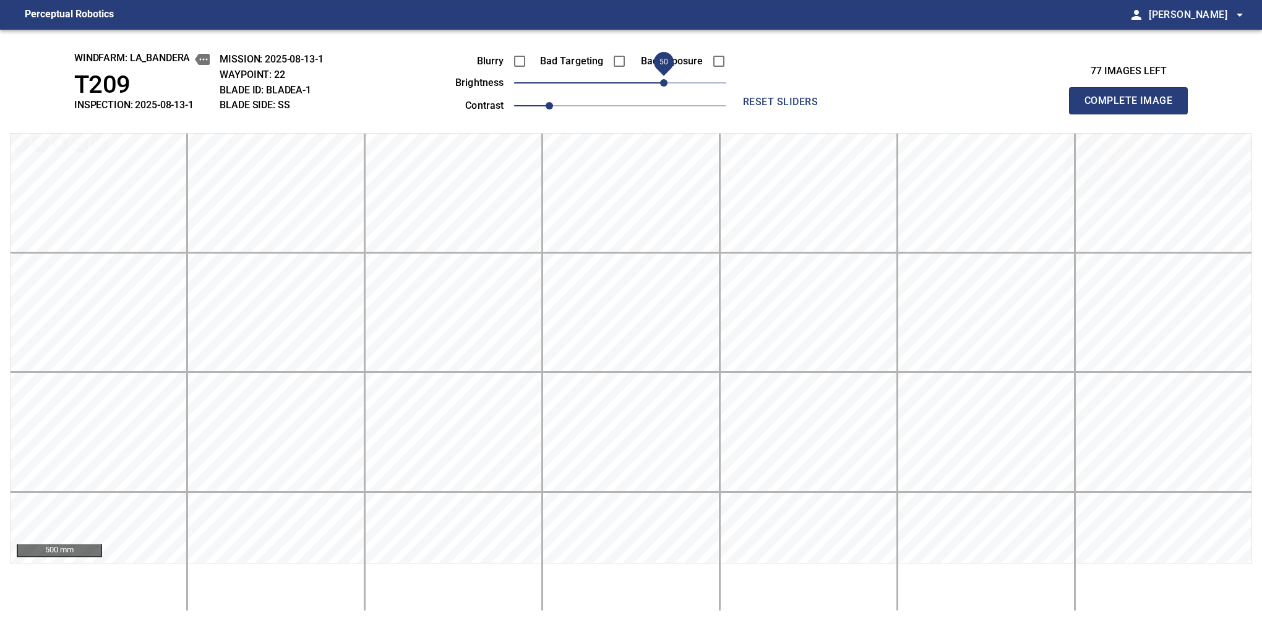
click at [1134, 114] on button "Complete Image" at bounding box center [1128, 100] width 119 height 27
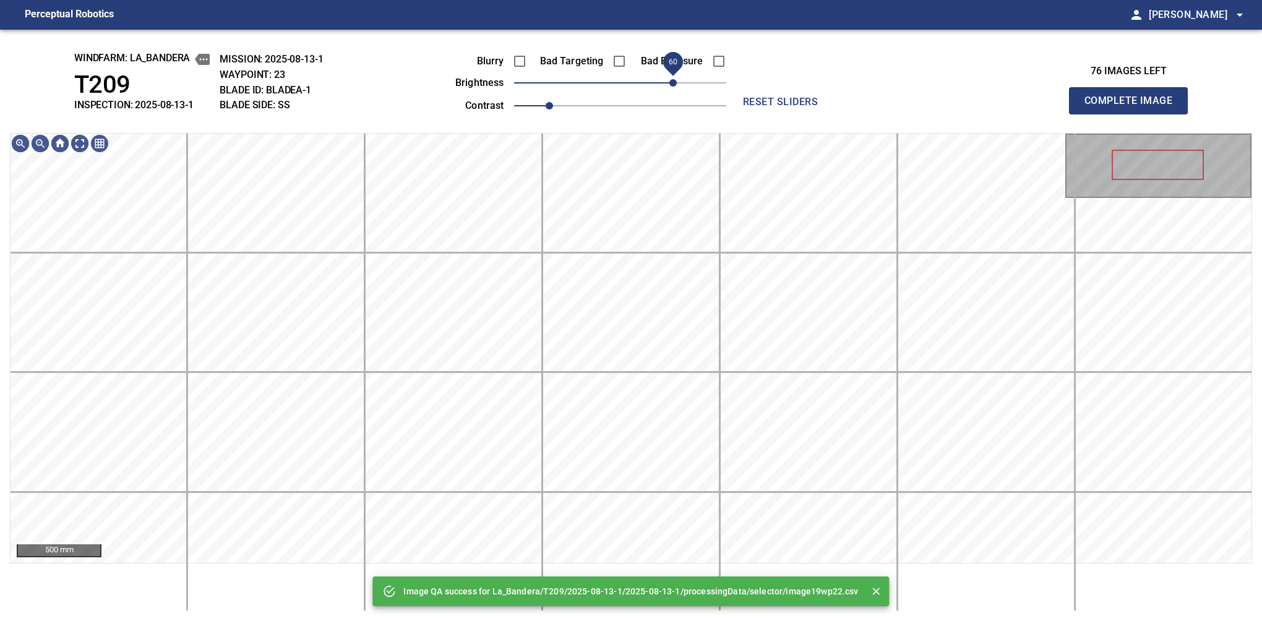
drag, startPoint x: 664, startPoint y: 83, endPoint x: 673, endPoint y: 79, distance: 9.4
click at [673, 79] on span "60" at bounding box center [620, 82] width 212 height 17
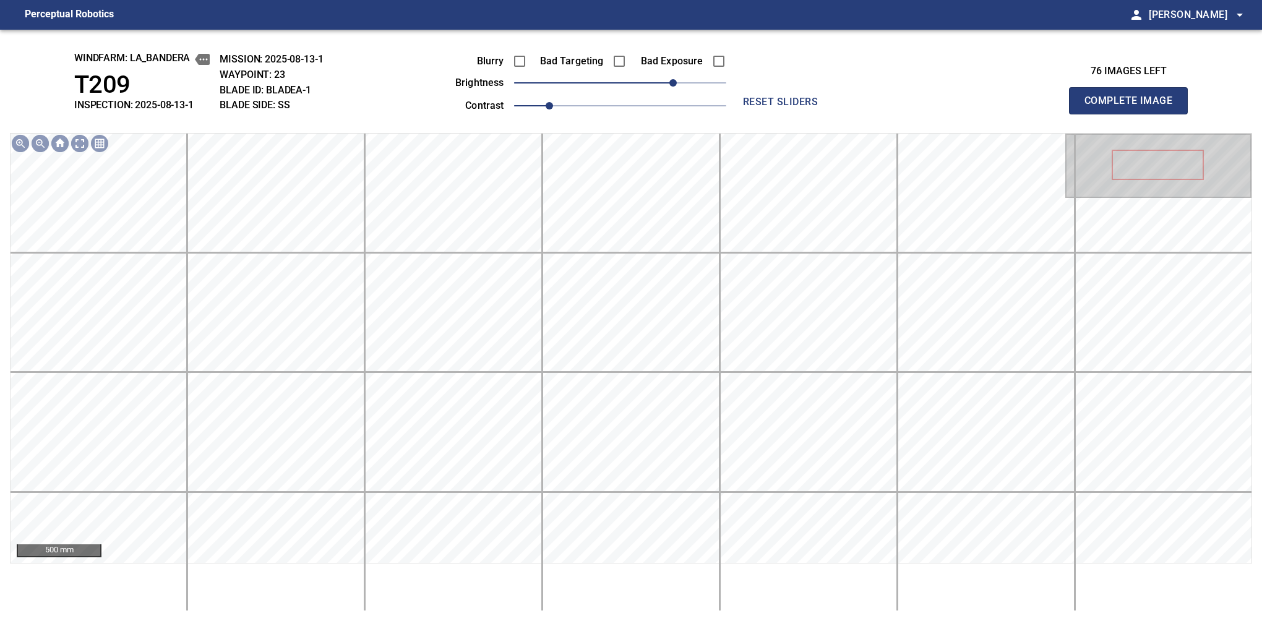
click at [1134, 114] on button "Complete Image" at bounding box center [1128, 100] width 119 height 27
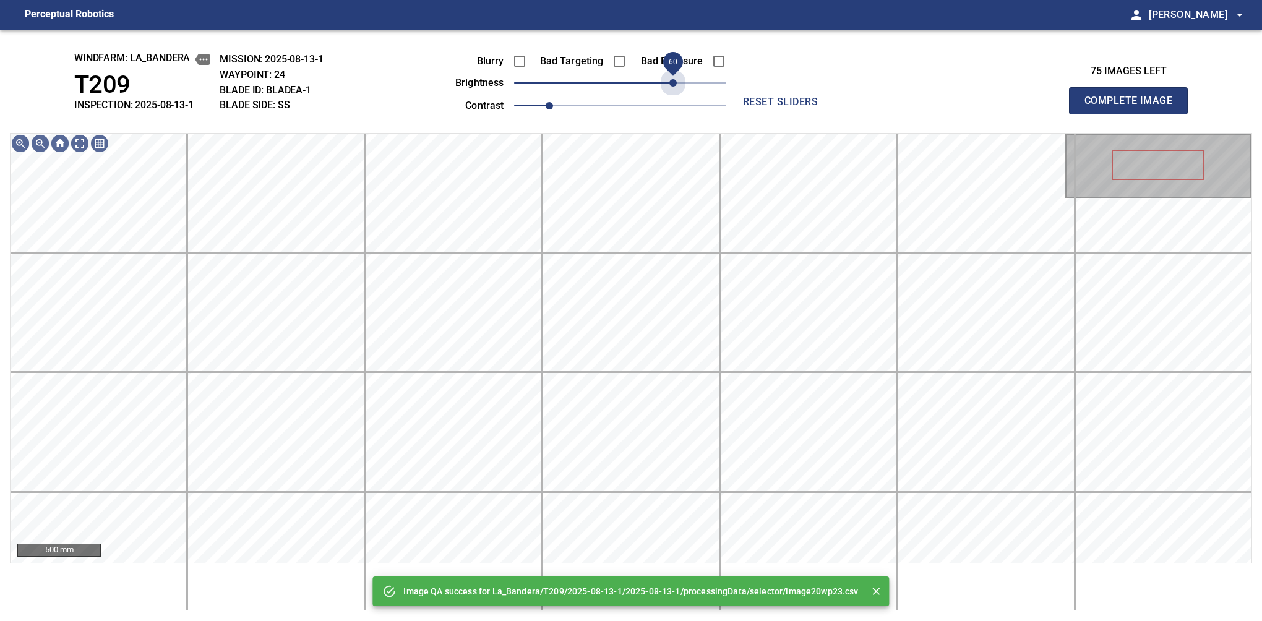
click at [673, 79] on span "60" at bounding box center [620, 82] width 212 height 17
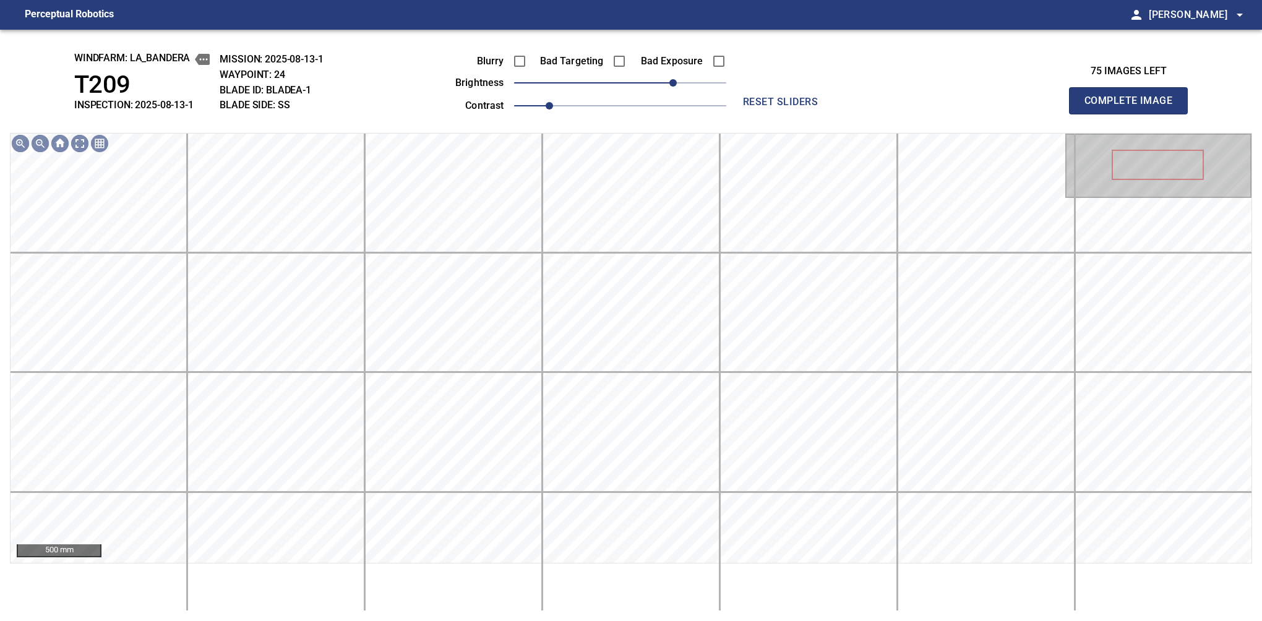
click at [1134, 114] on button "Complete Image" at bounding box center [1128, 100] width 119 height 27
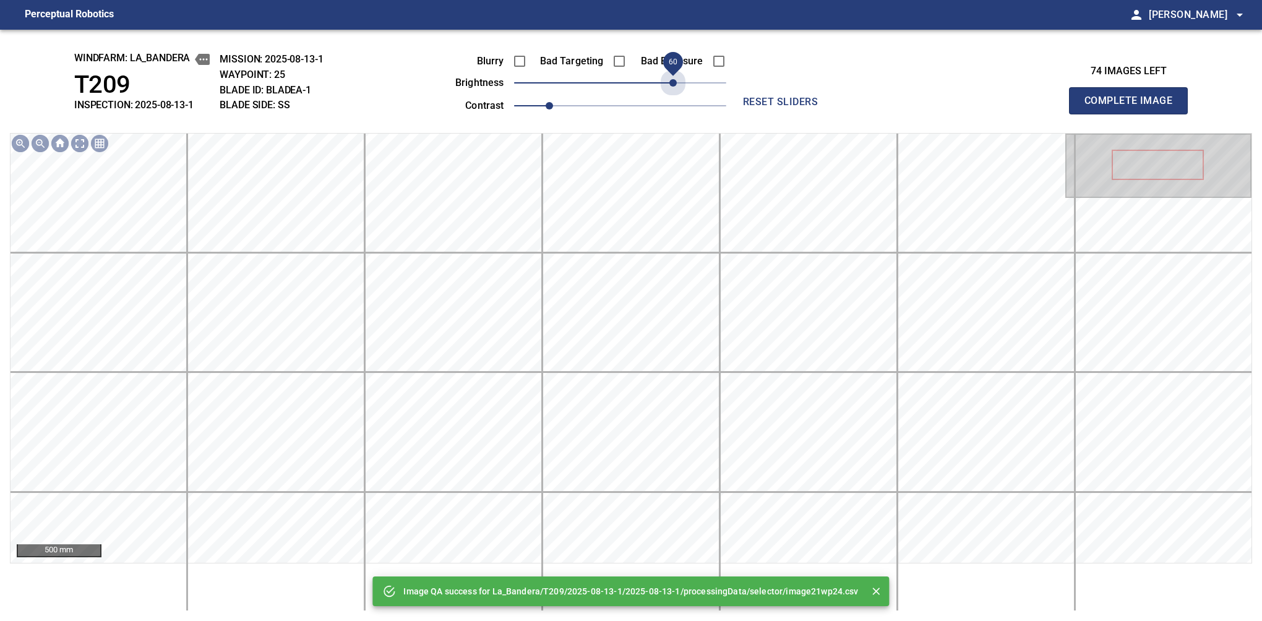
click at [673, 79] on span "60" at bounding box center [620, 82] width 212 height 17
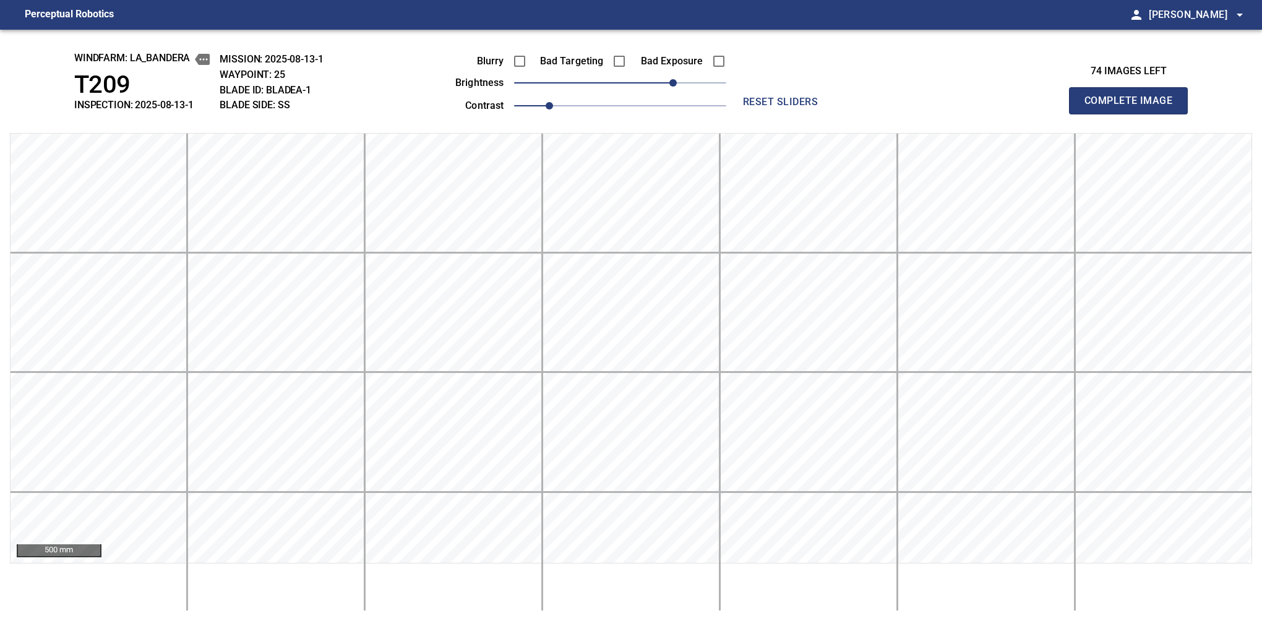
click at [1134, 114] on button "Complete Image" at bounding box center [1128, 100] width 119 height 27
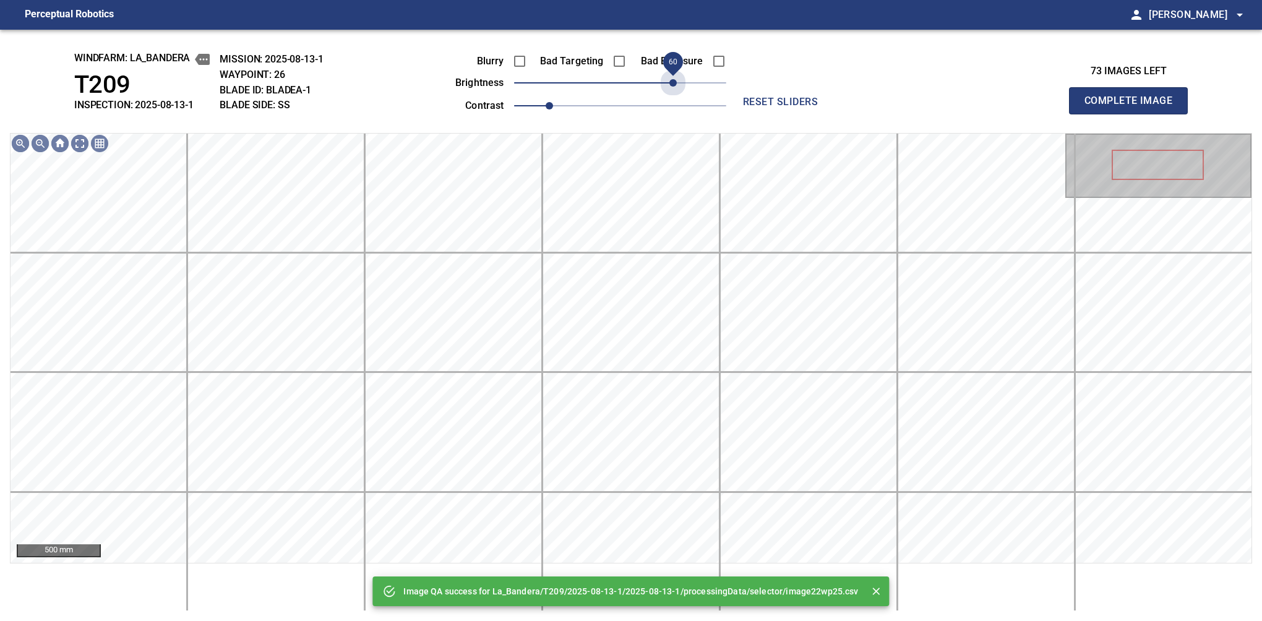
click at [670, 84] on span "60" at bounding box center [620, 82] width 212 height 17
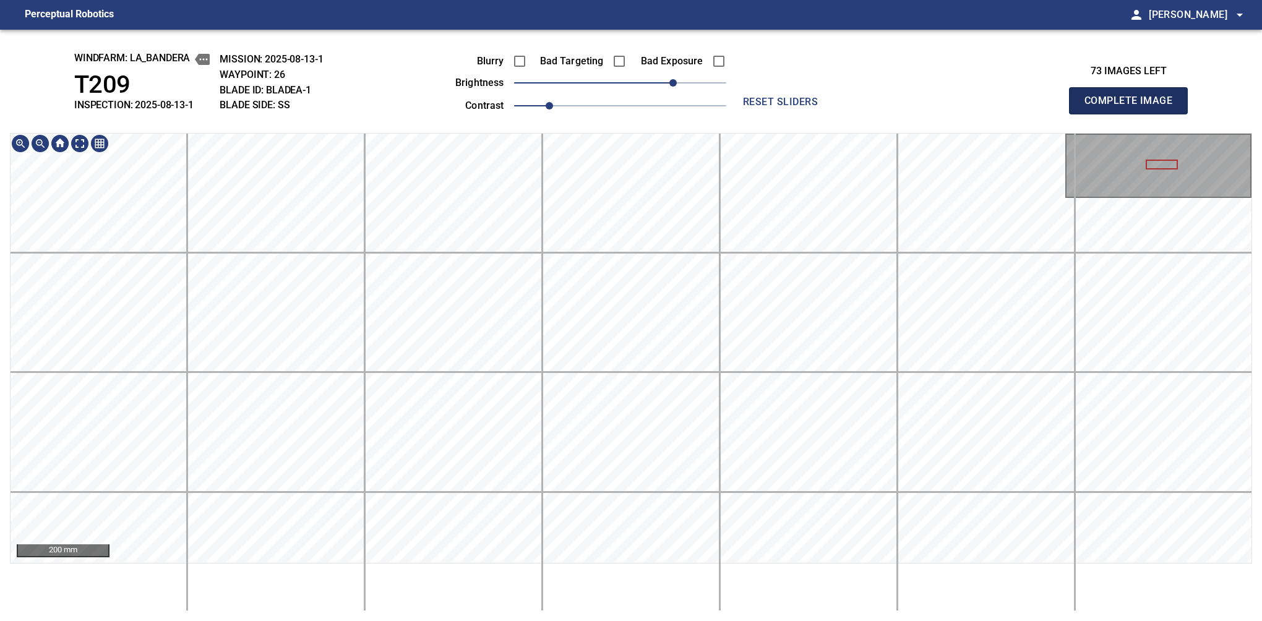
click at [1134, 114] on button "Complete Image" at bounding box center [1128, 100] width 119 height 27
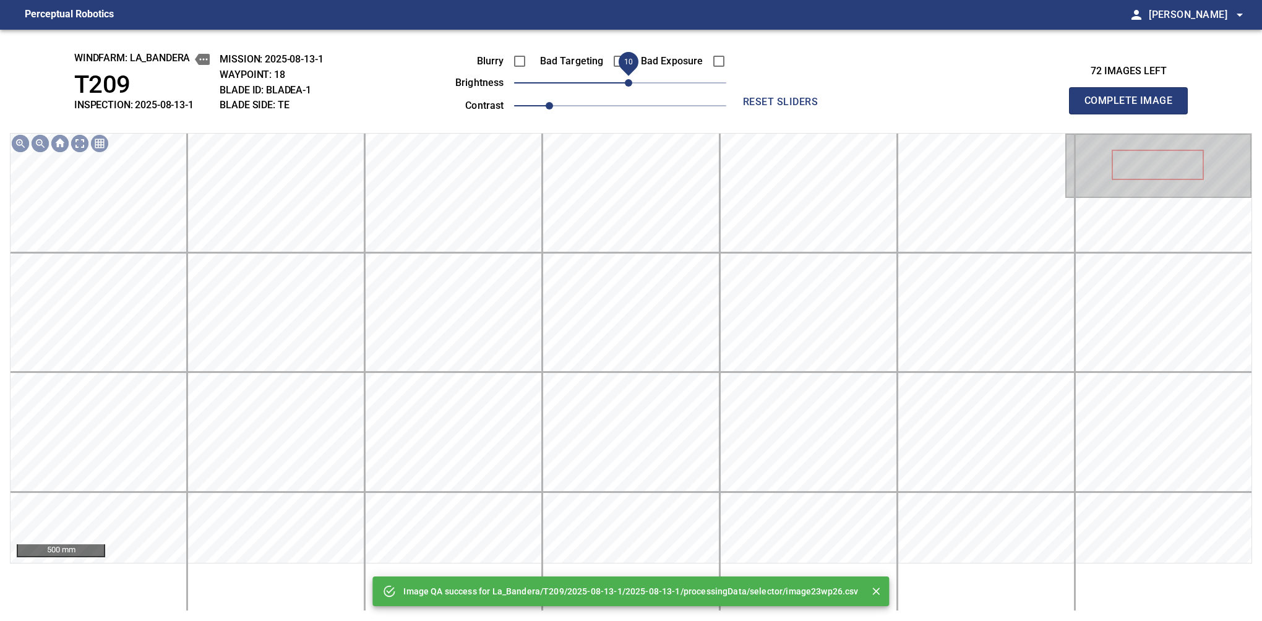
click at [625, 84] on span "10" at bounding box center [628, 82] width 7 height 7
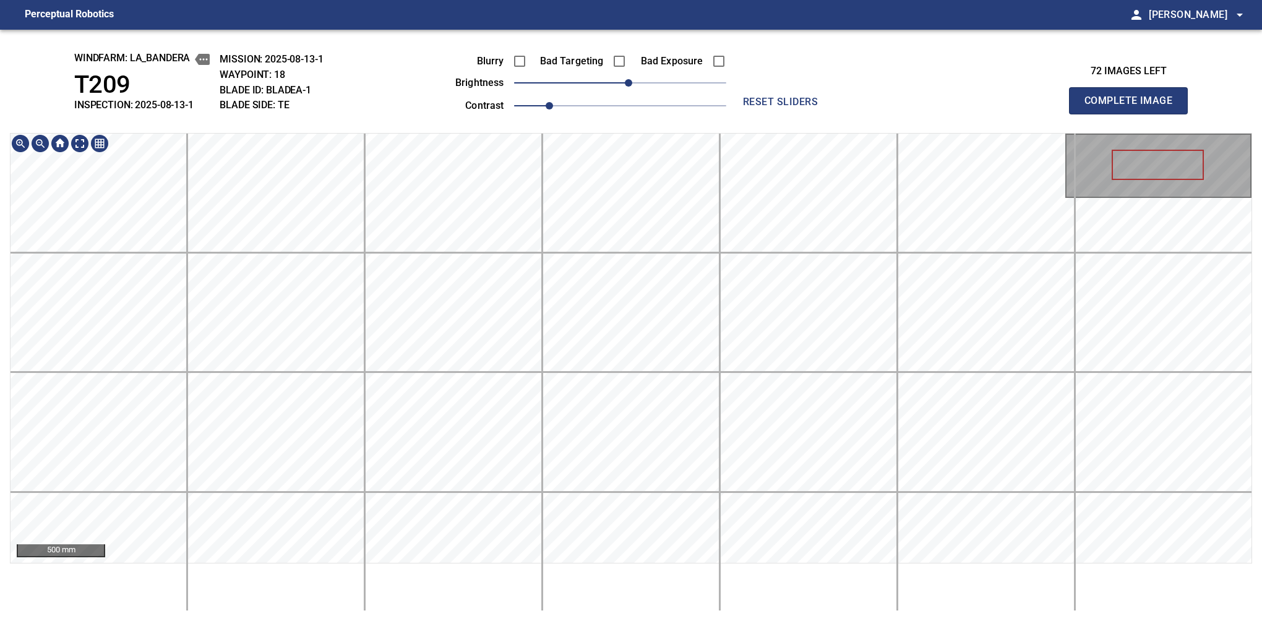
click at [564, 120] on div "windfarm: La_Bandera T209 INSPECTION: 2025-08-13-1 MISSION: 2025-08-13-1 WAYPOI…" at bounding box center [631, 326] width 1262 height 592
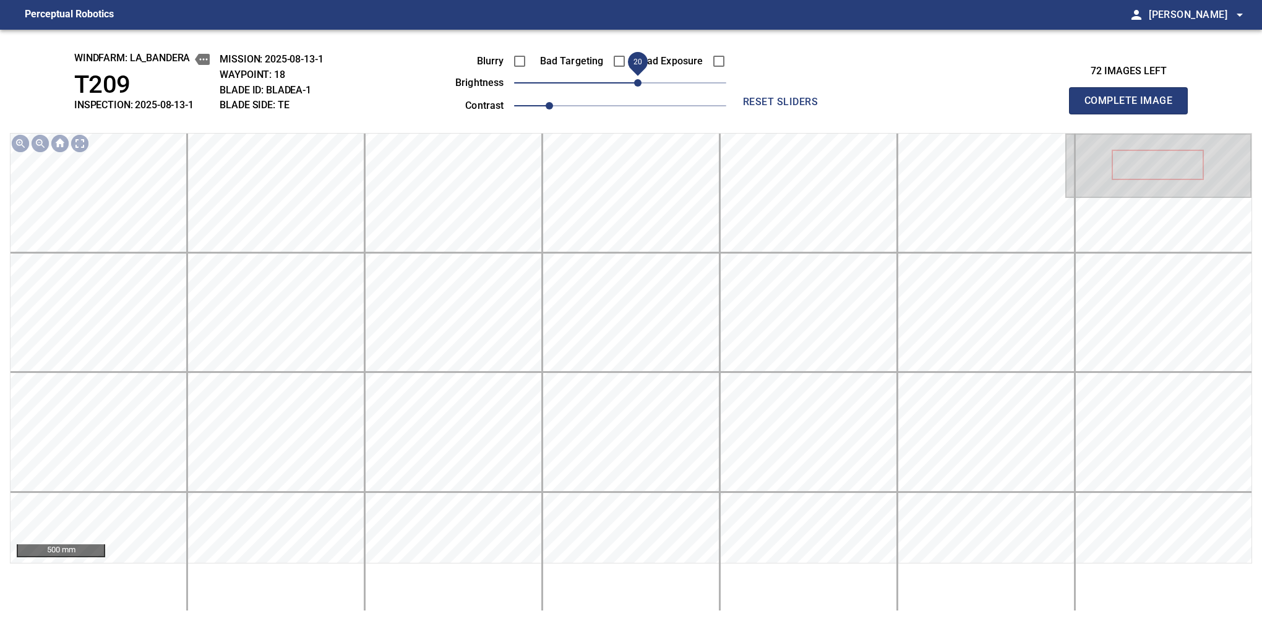
click at [636, 84] on span "20" at bounding box center [637, 82] width 7 height 7
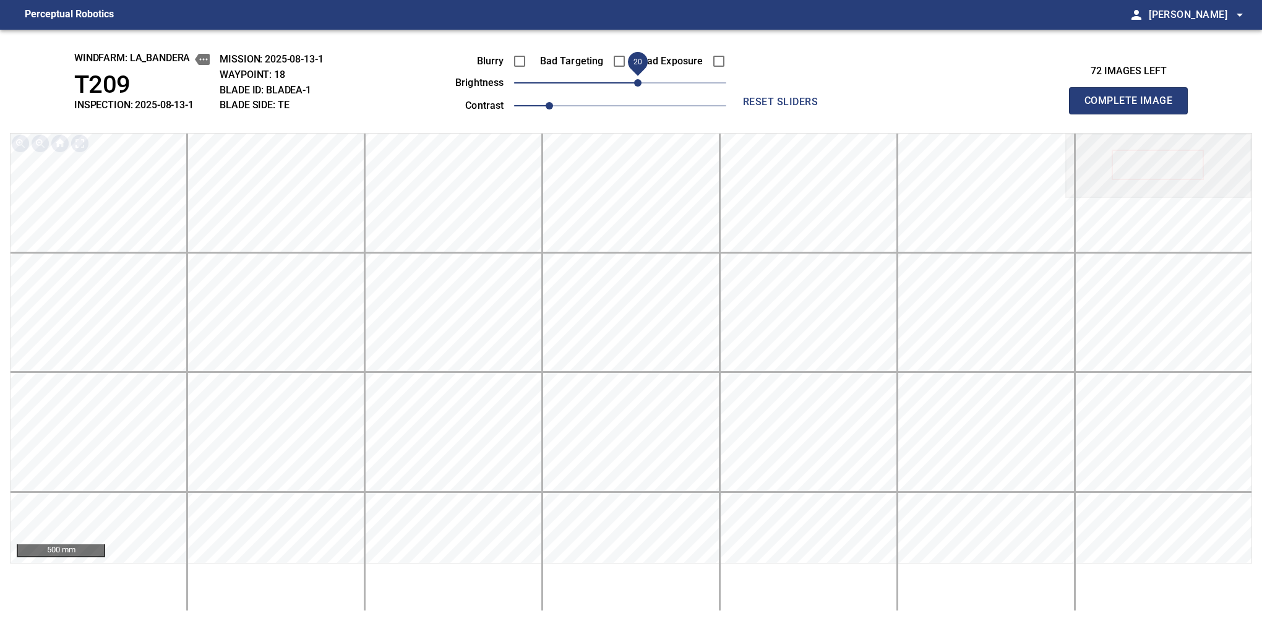
click at [1134, 114] on button "Complete Image" at bounding box center [1128, 100] width 119 height 27
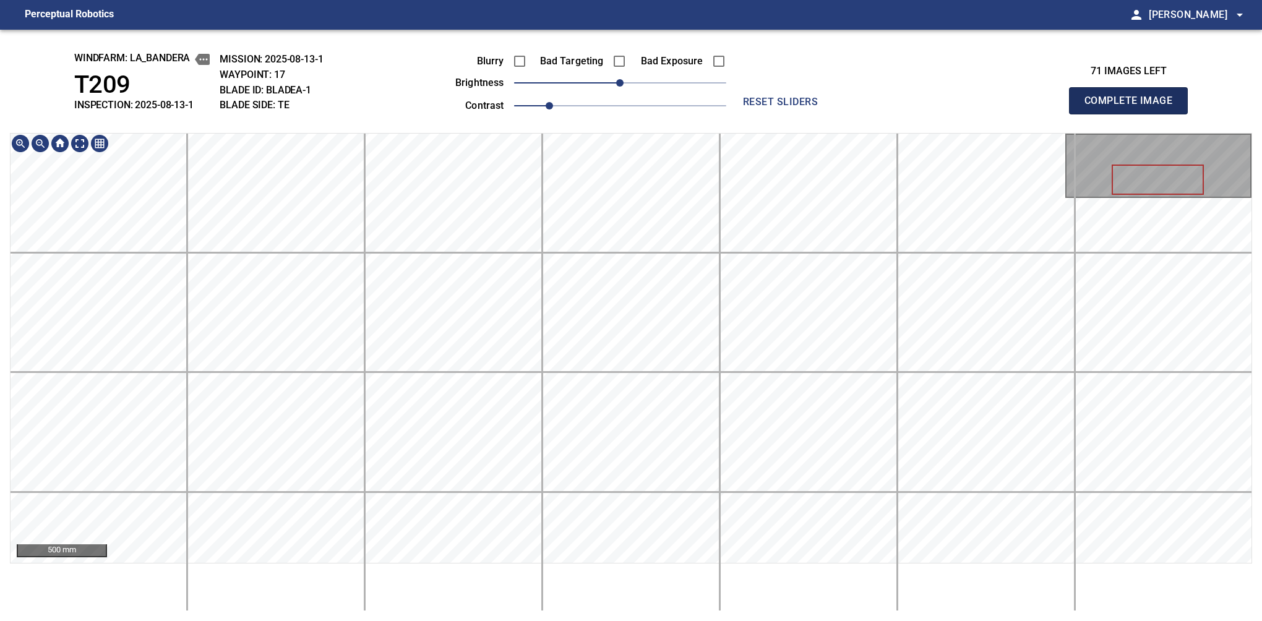
click at [1134, 114] on button "Complete Image" at bounding box center [1128, 100] width 119 height 27
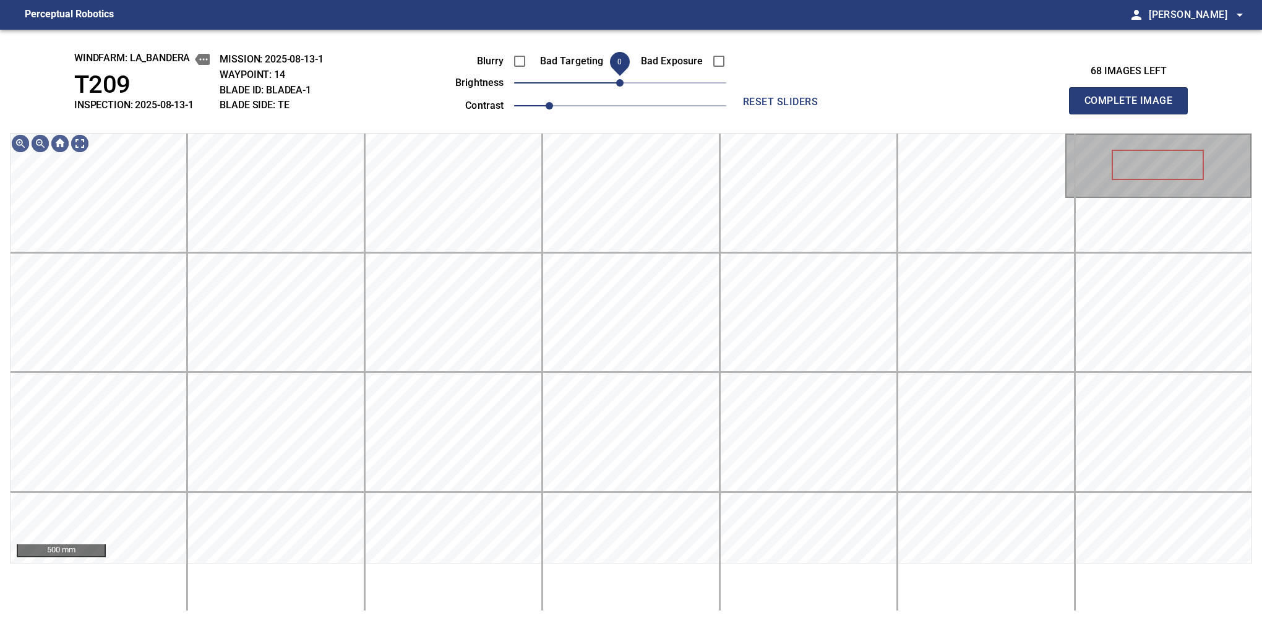
click at [619, 82] on span "0" at bounding box center [619, 82] width 7 height 7
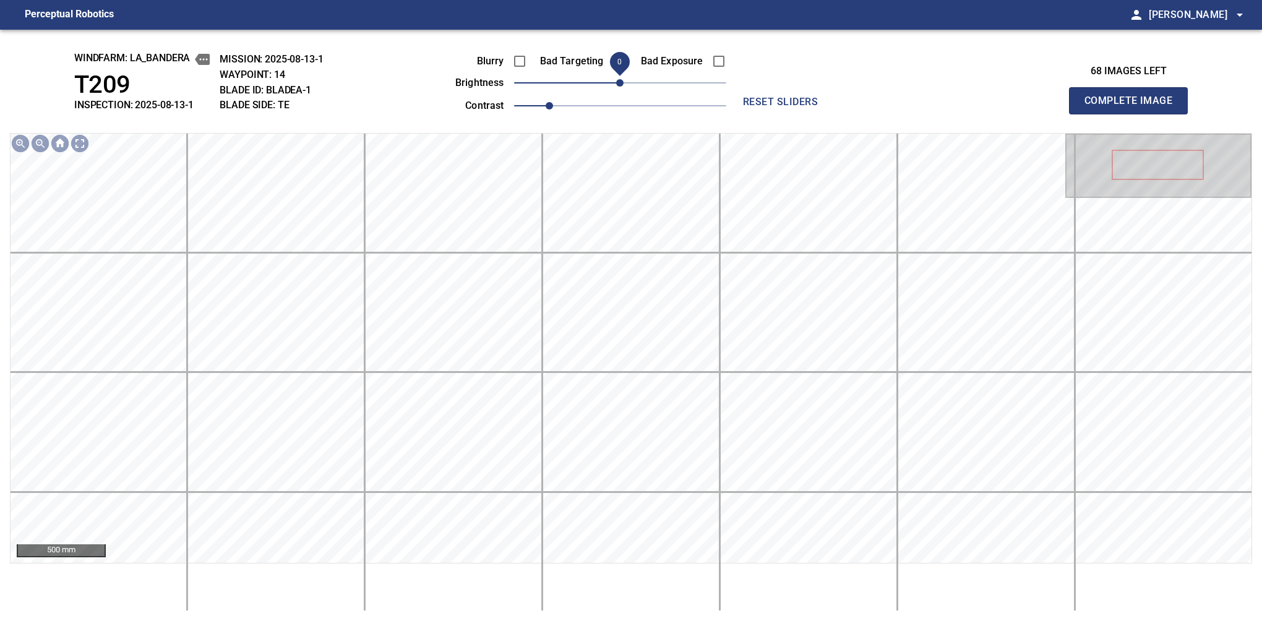
click at [1134, 114] on button "Complete Image" at bounding box center [1128, 100] width 119 height 27
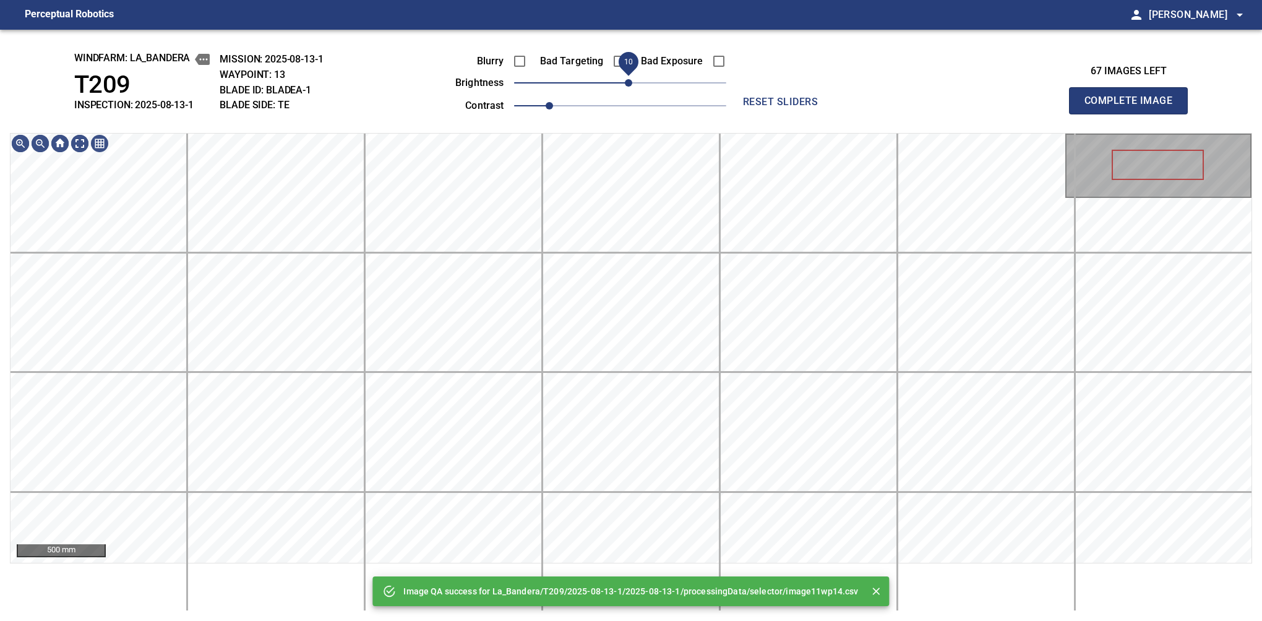
drag, startPoint x: 619, startPoint y: 82, endPoint x: 628, endPoint y: 80, distance: 8.9
click at [628, 80] on span "10" at bounding box center [628, 82] width 7 height 7
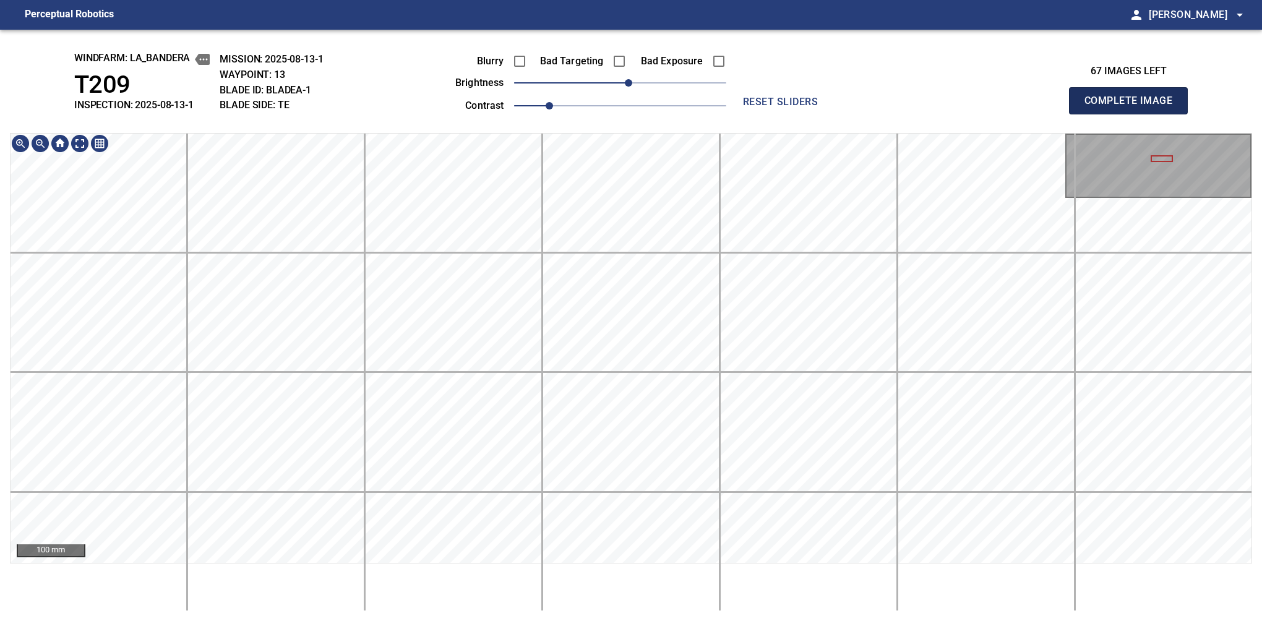
click at [1134, 114] on button "Complete Image" at bounding box center [1128, 100] width 119 height 27
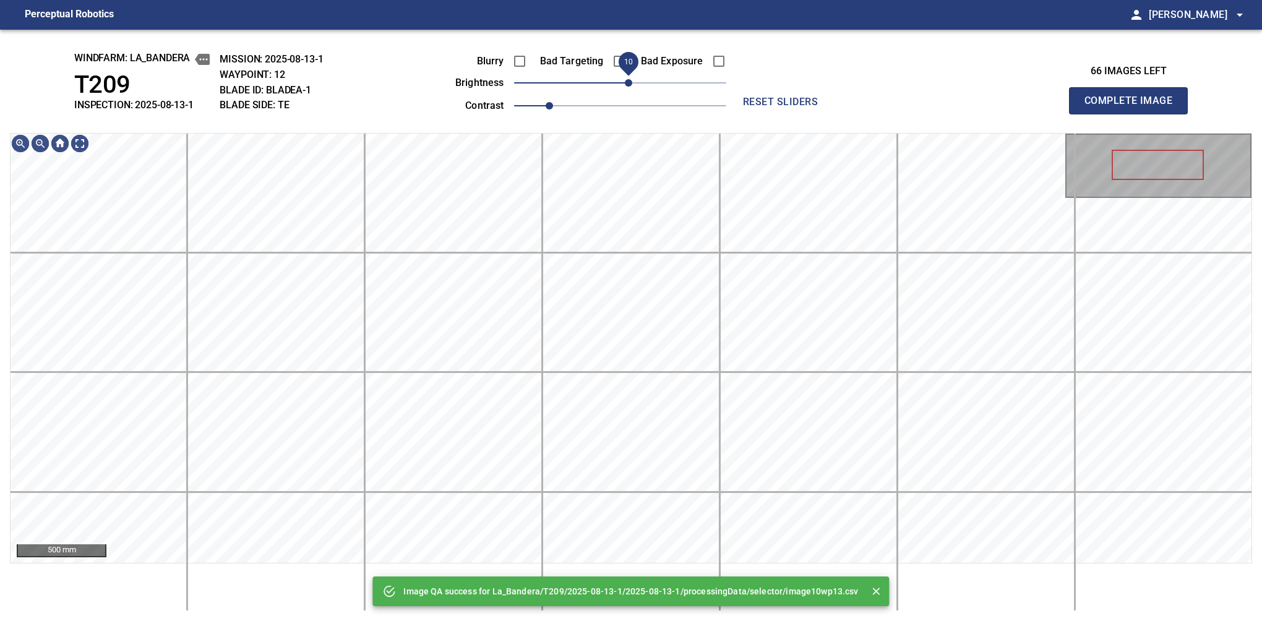
click at [628, 85] on span "10" at bounding box center [628, 82] width 7 height 7
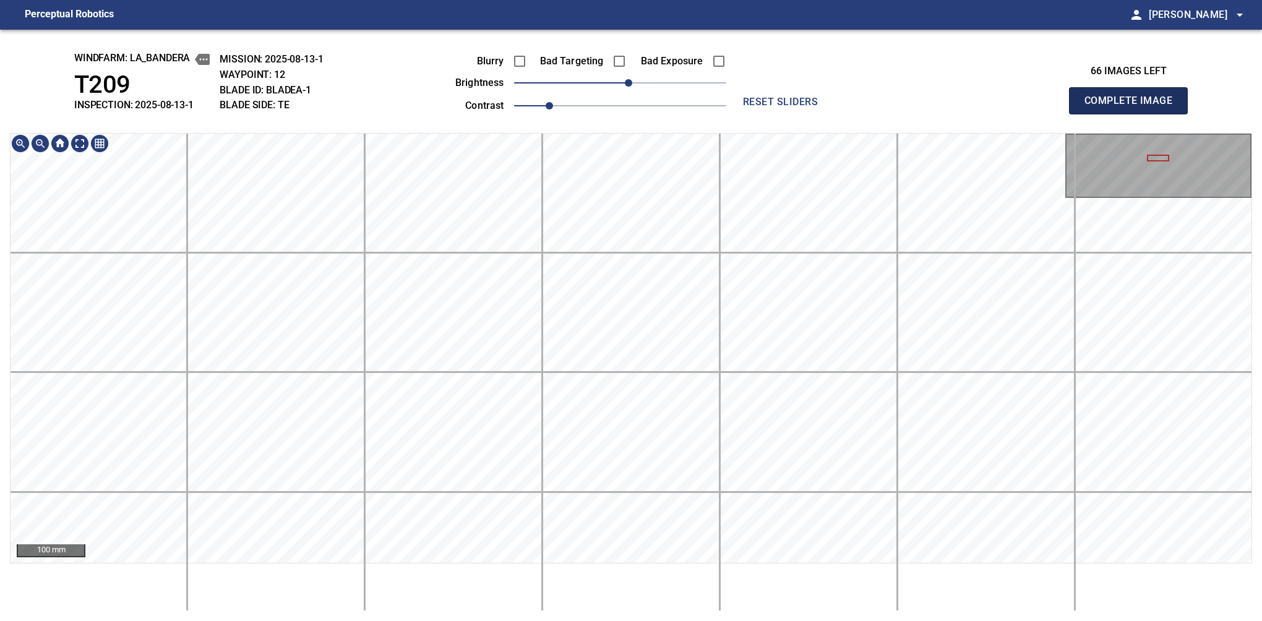
click at [1134, 114] on button "Complete Image" at bounding box center [1128, 100] width 119 height 27
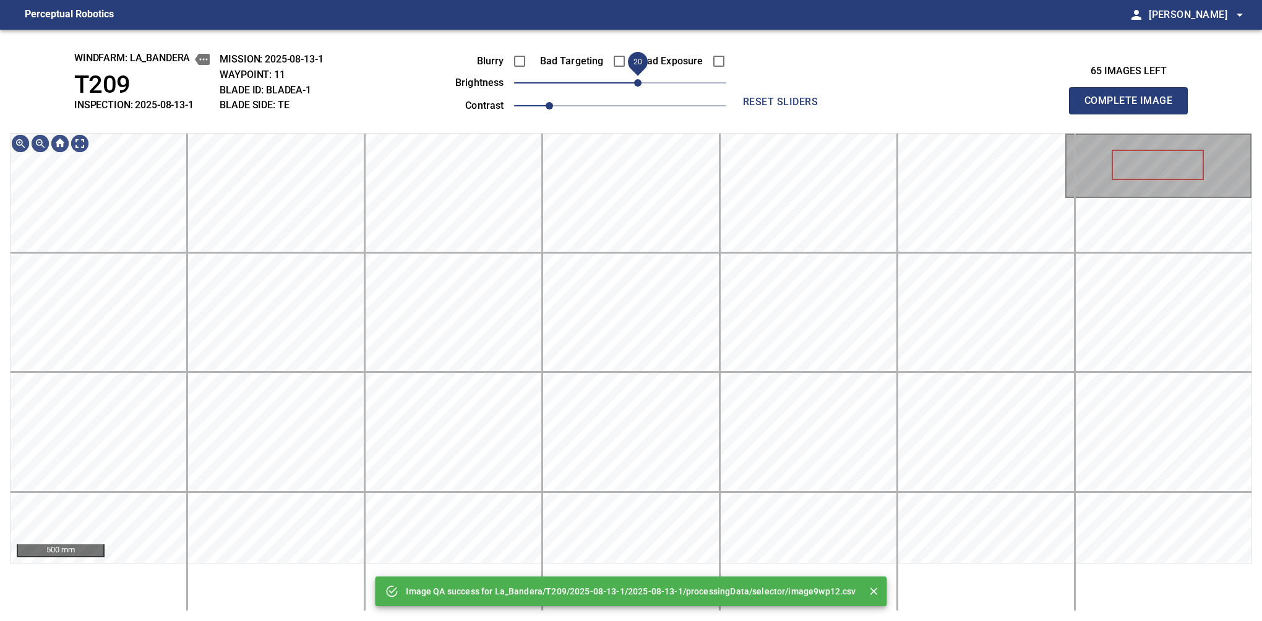
click at [636, 79] on span "20" at bounding box center [637, 82] width 7 height 7
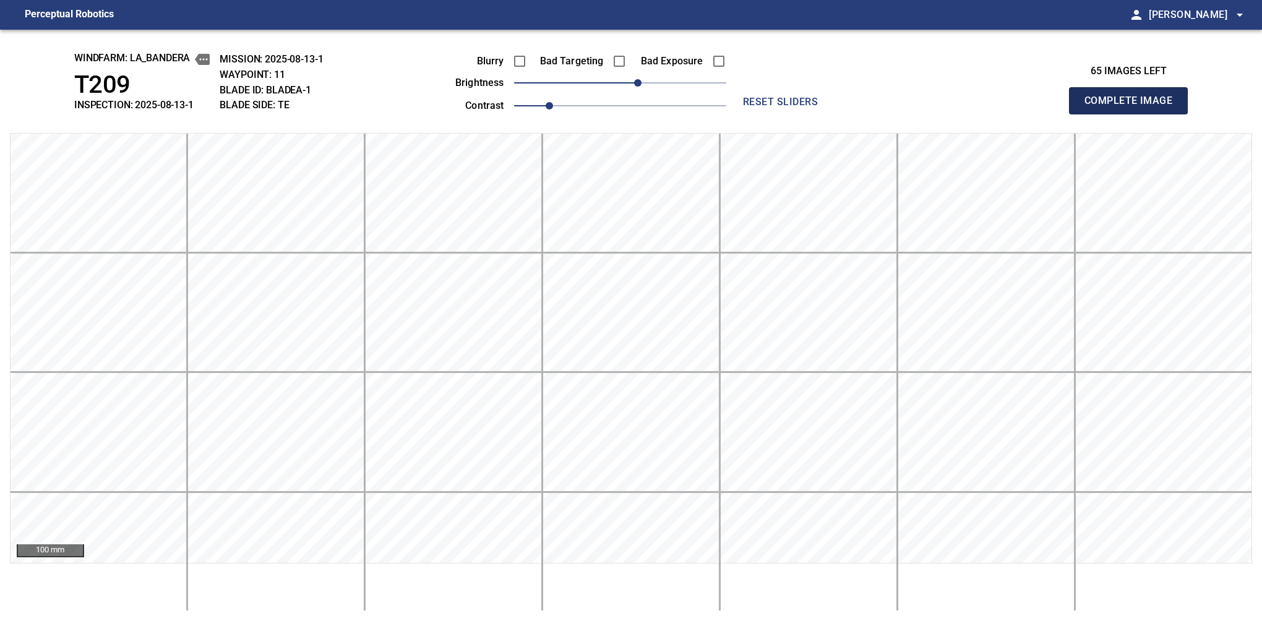
click at [1134, 114] on button "Complete Image" at bounding box center [1128, 100] width 119 height 27
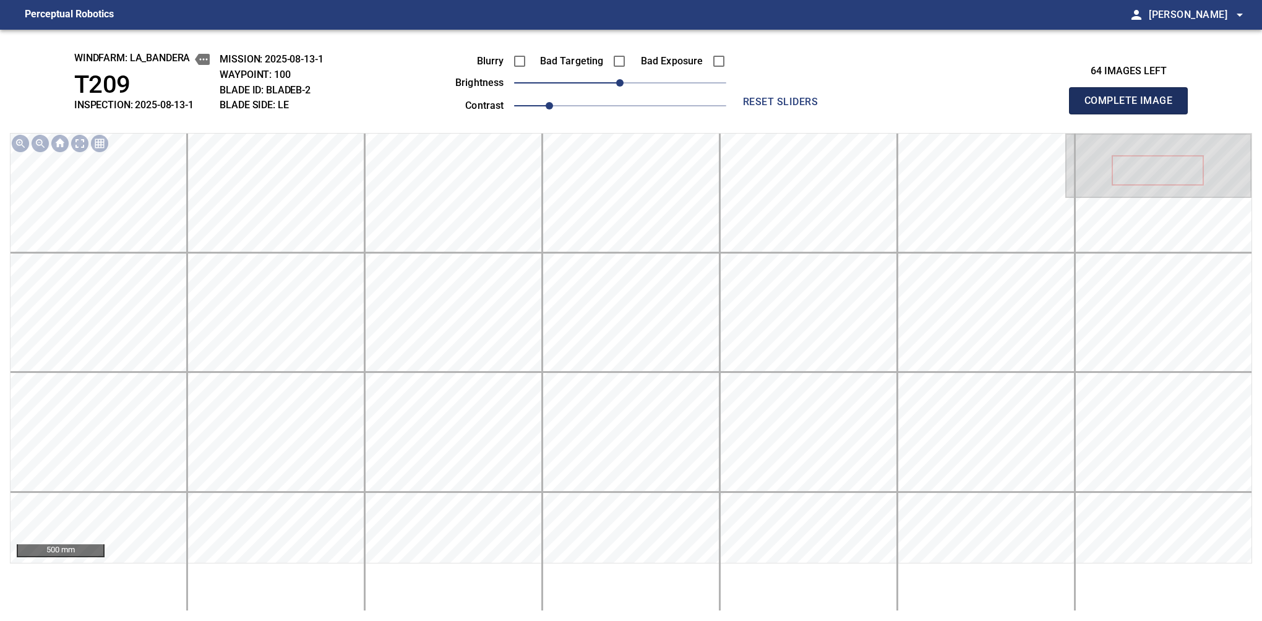
click at [1134, 114] on button "Complete Image" at bounding box center [1128, 100] width 119 height 27
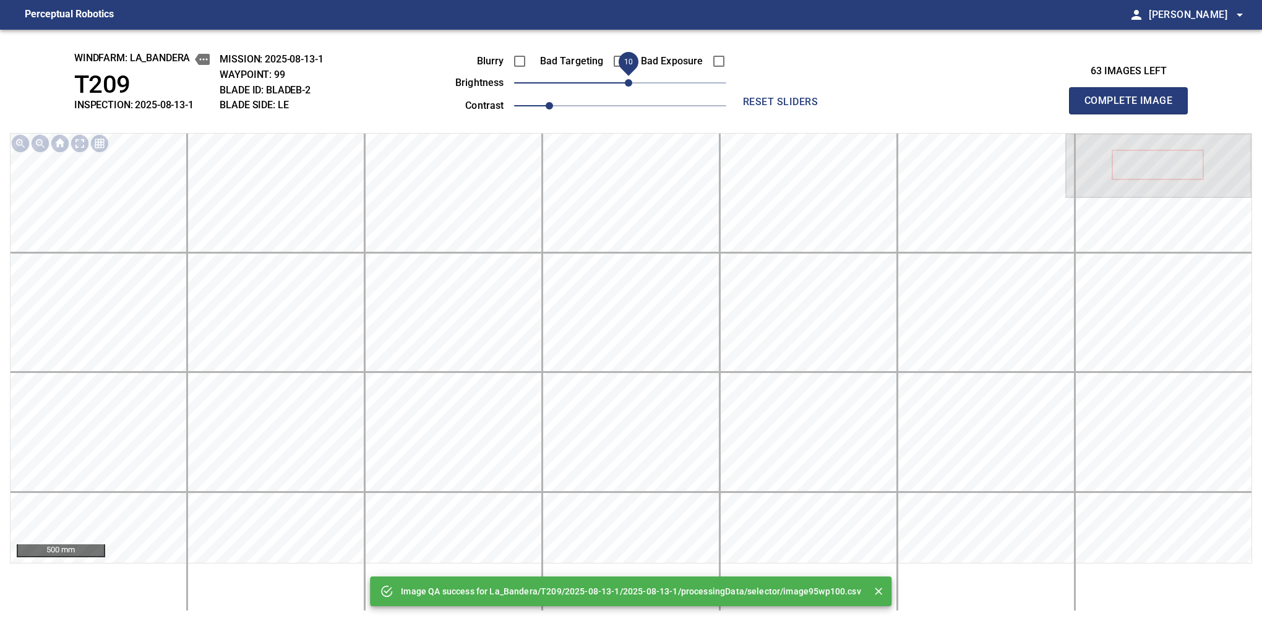
drag, startPoint x: 624, startPoint y: 80, endPoint x: 632, endPoint y: 76, distance: 9.4
click at [632, 79] on span "10" at bounding box center [628, 82] width 7 height 7
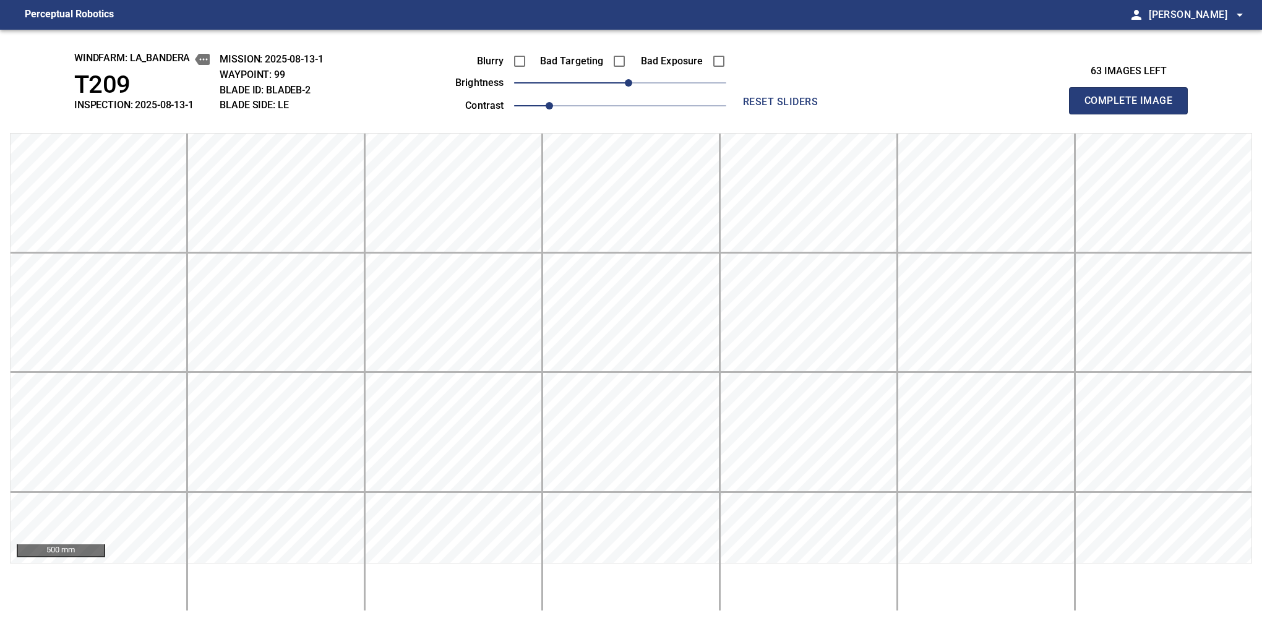
click at [1134, 114] on button "Complete Image" at bounding box center [1128, 100] width 119 height 27
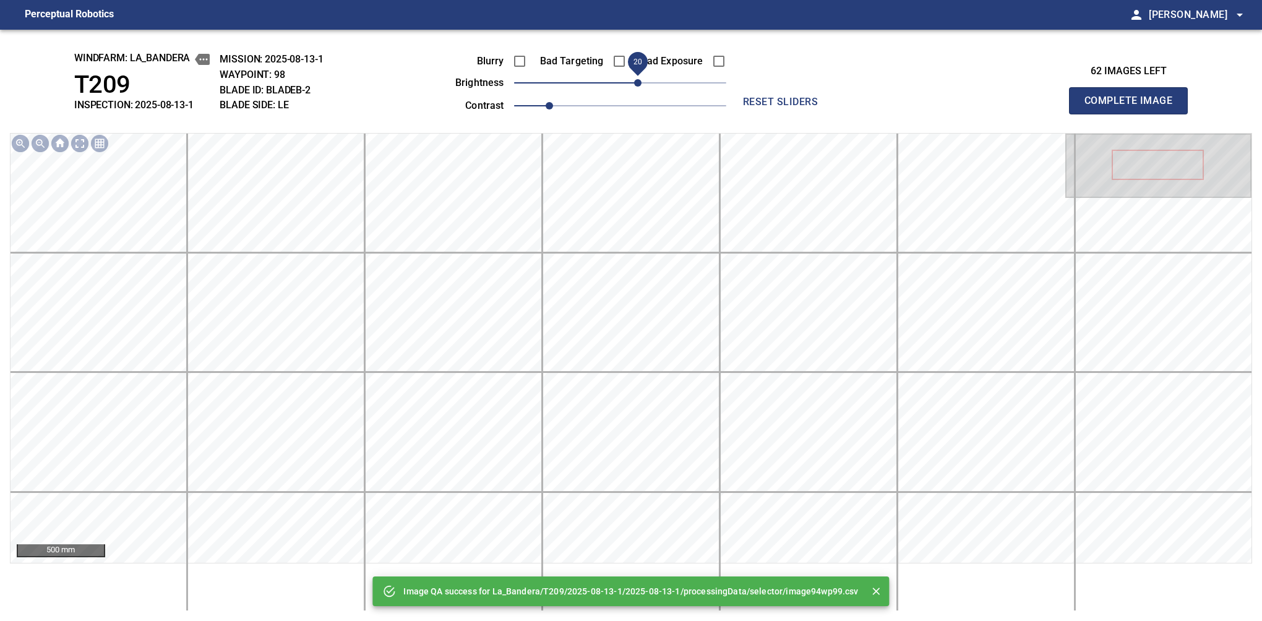
drag, startPoint x: 626, startPoint y: 80, endPoint x: 636, endPoint y: 76, distance: 11.4
click at [636, 79] on span "20" at bounding box center [637, 82] width 7 height 7
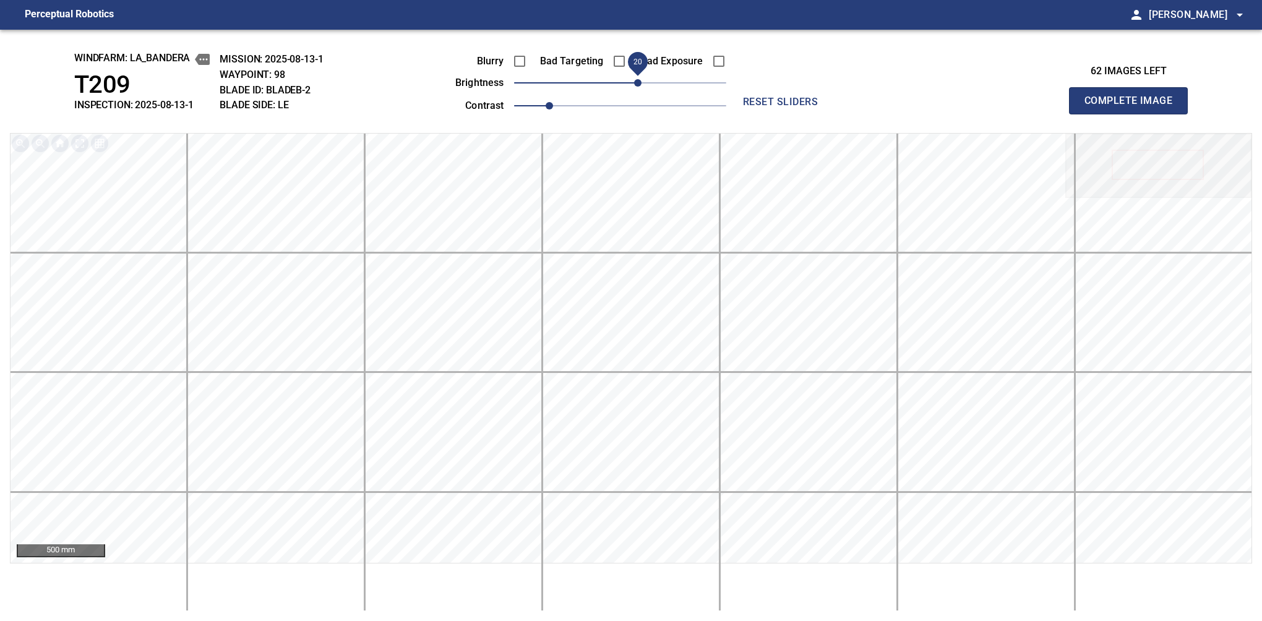
click at [1134, 114] on button "Complete Image" at bounding box center [1128, 100] width 119 height 27
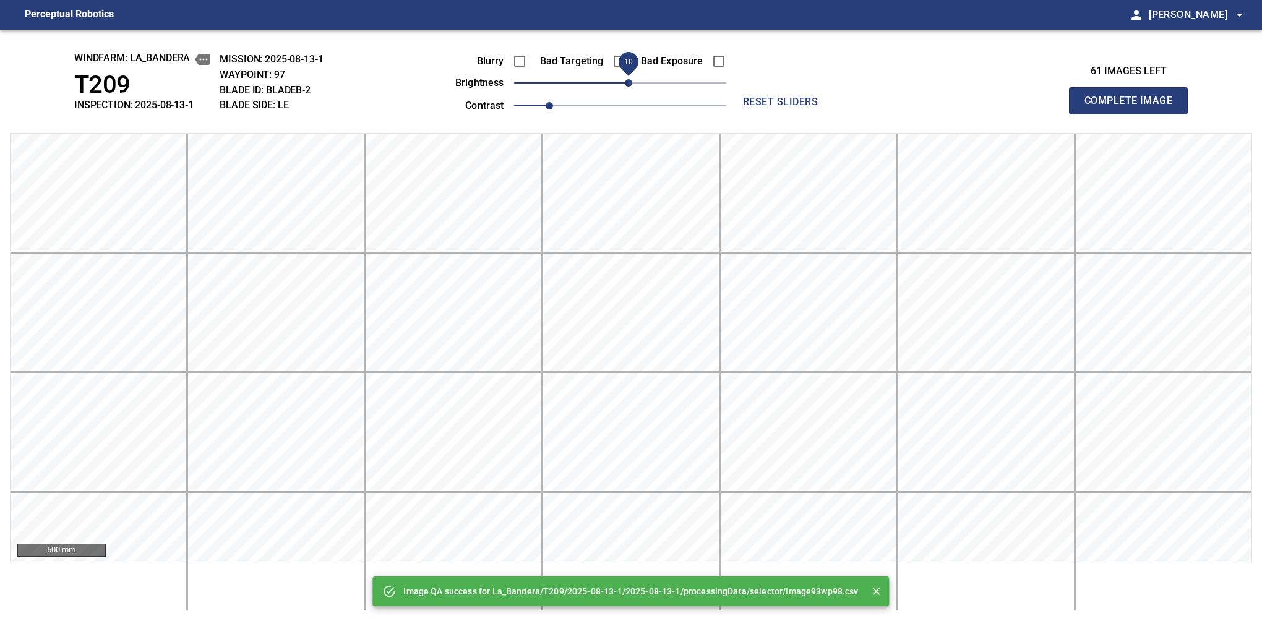
click at [632, 79] on span "10" at bounding box center [628, 82] width 7 height 7
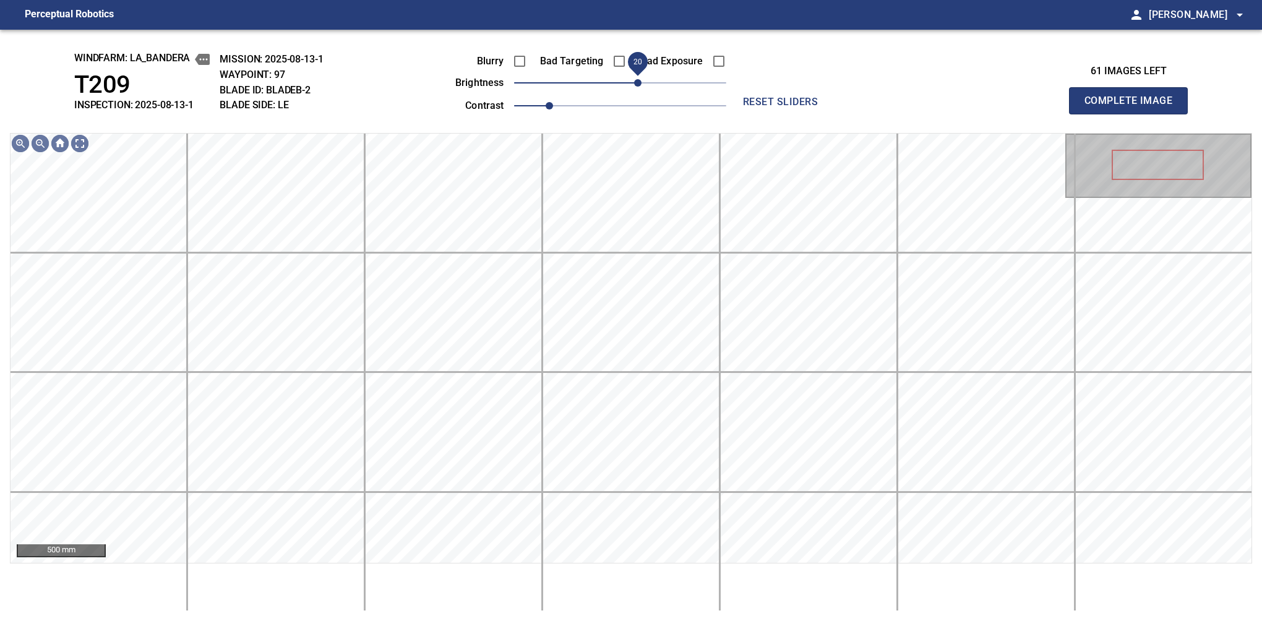
click at [636, 79] on span "20" at bounding box center [637, 82] width 7 height 7
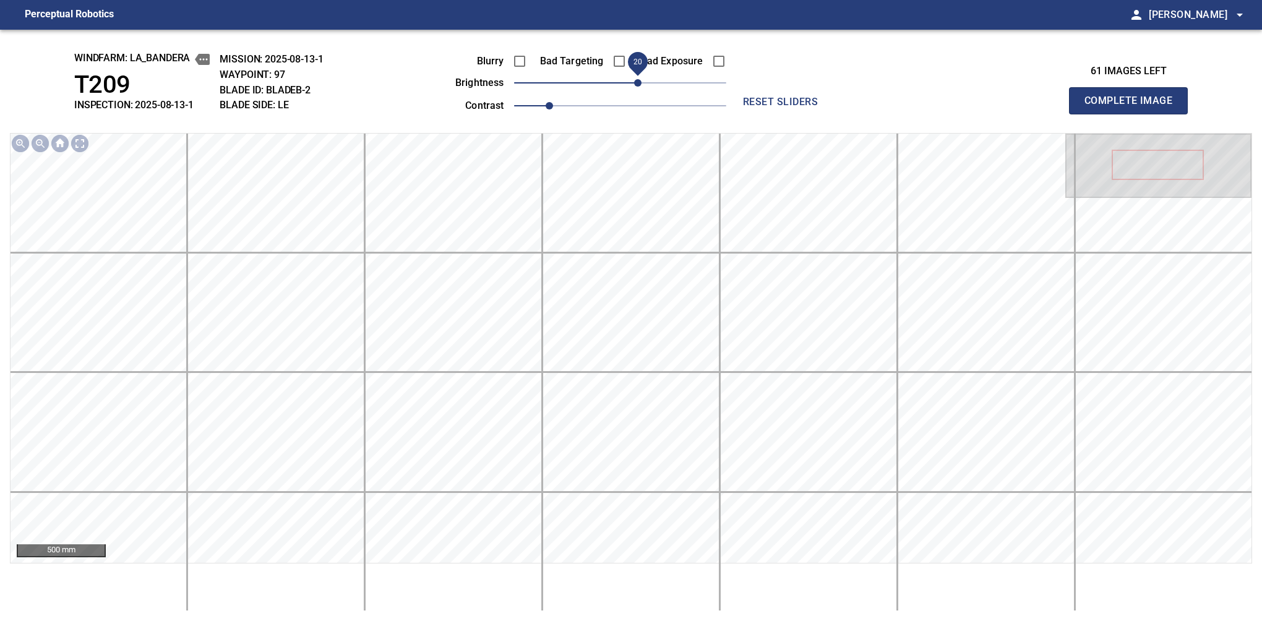
click at [1134, 114] on button "Complete Image" at bounding box center [1128, 100] width 119 height 27
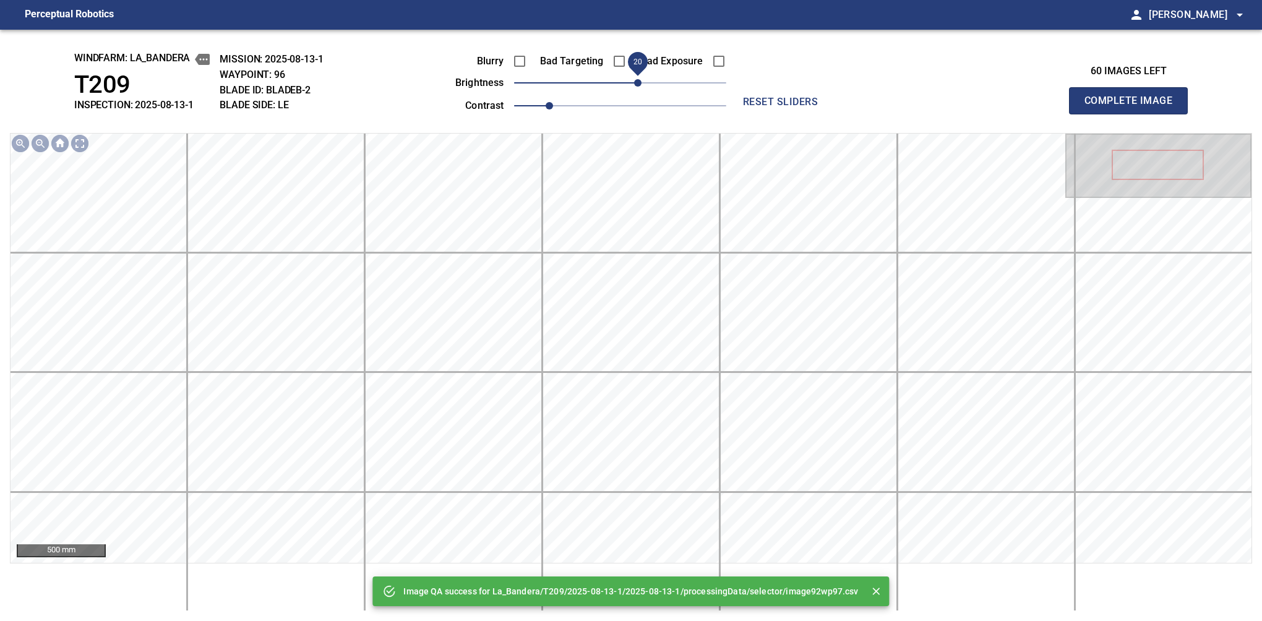
click at [634, 82] on span "20" at bounding box center [637, 82] width 7 height 7
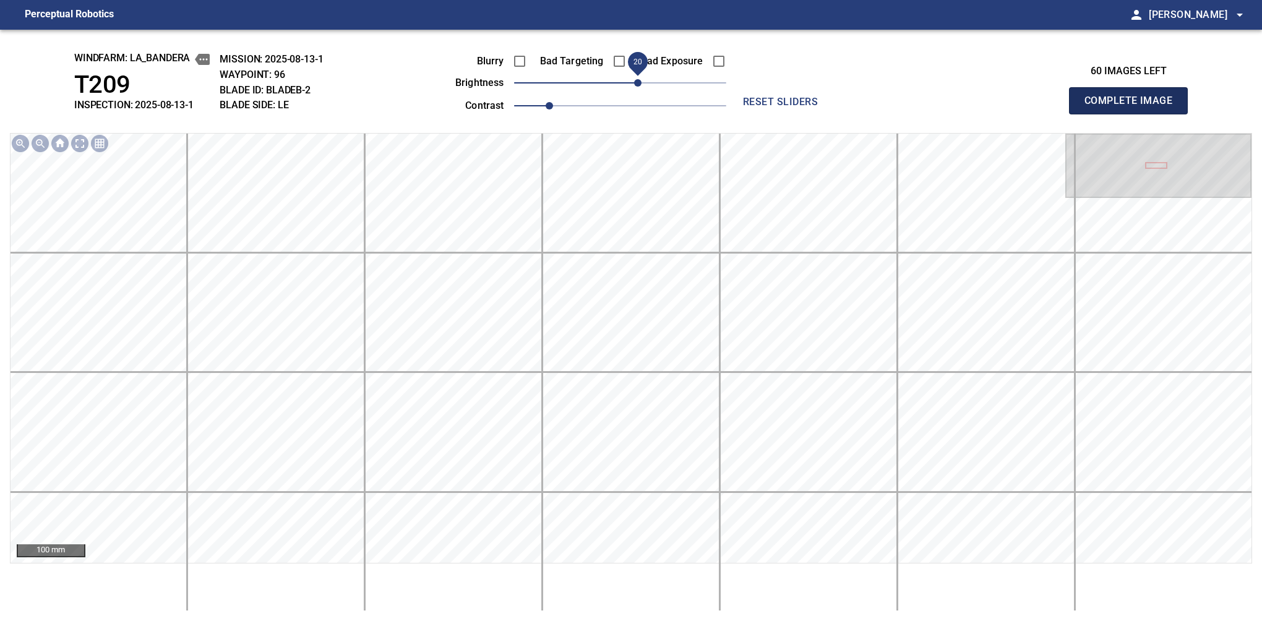
click at [1134, 114] on button "Complete Image" at bounding box center [1128, 100] width 119 height 27
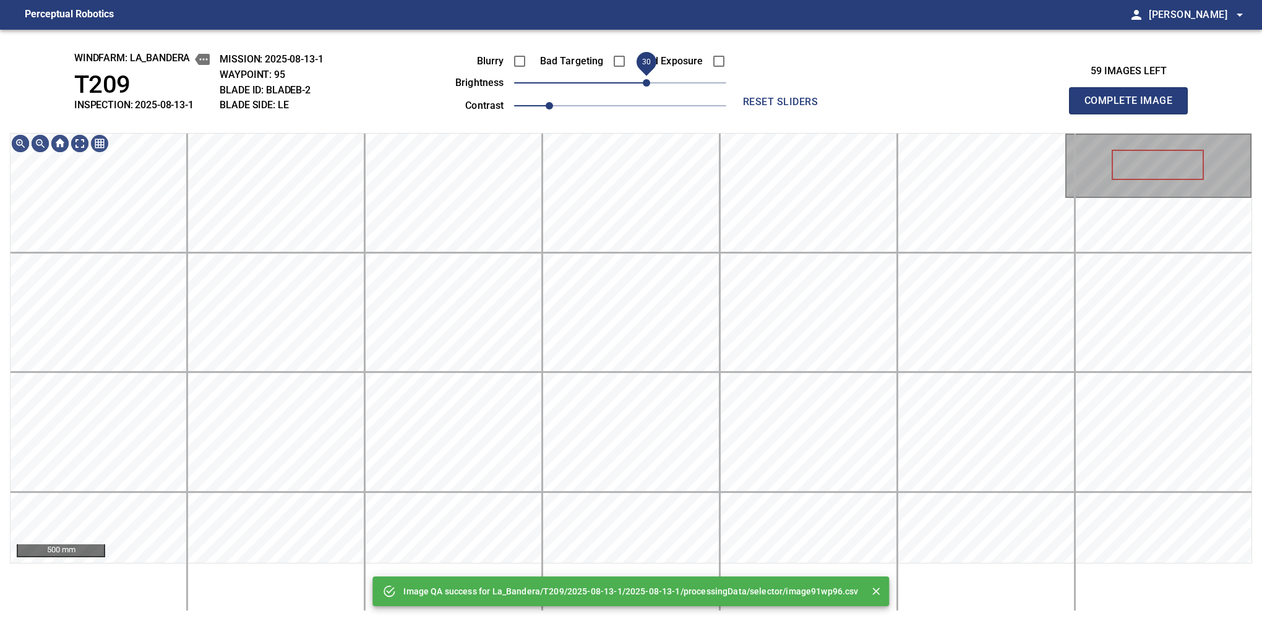
drag, startPoint x: 628, startPoint y: 81, endPoint x: 645, endPoint y: 81, distance: 16.7
click at [645, 81] on span "30" at bounding box center [646, 82] width 7 height 7
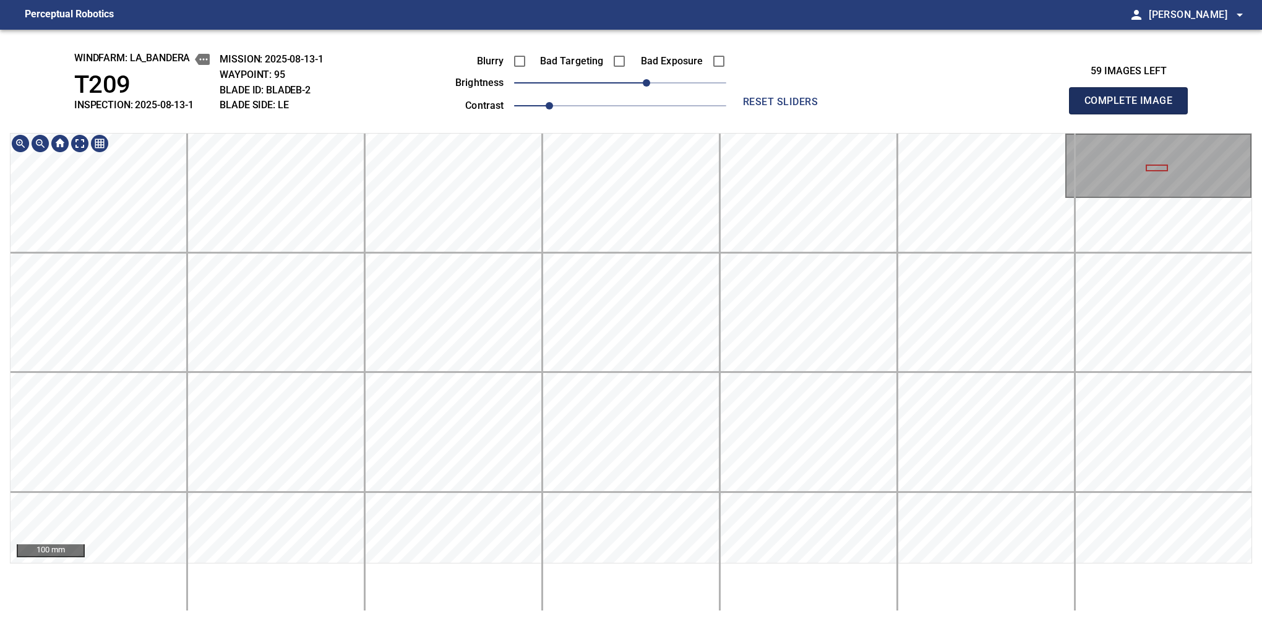
click at [1134, 114] on button "Complete Image" at bounding box center [1128, 100] width 119 height 27
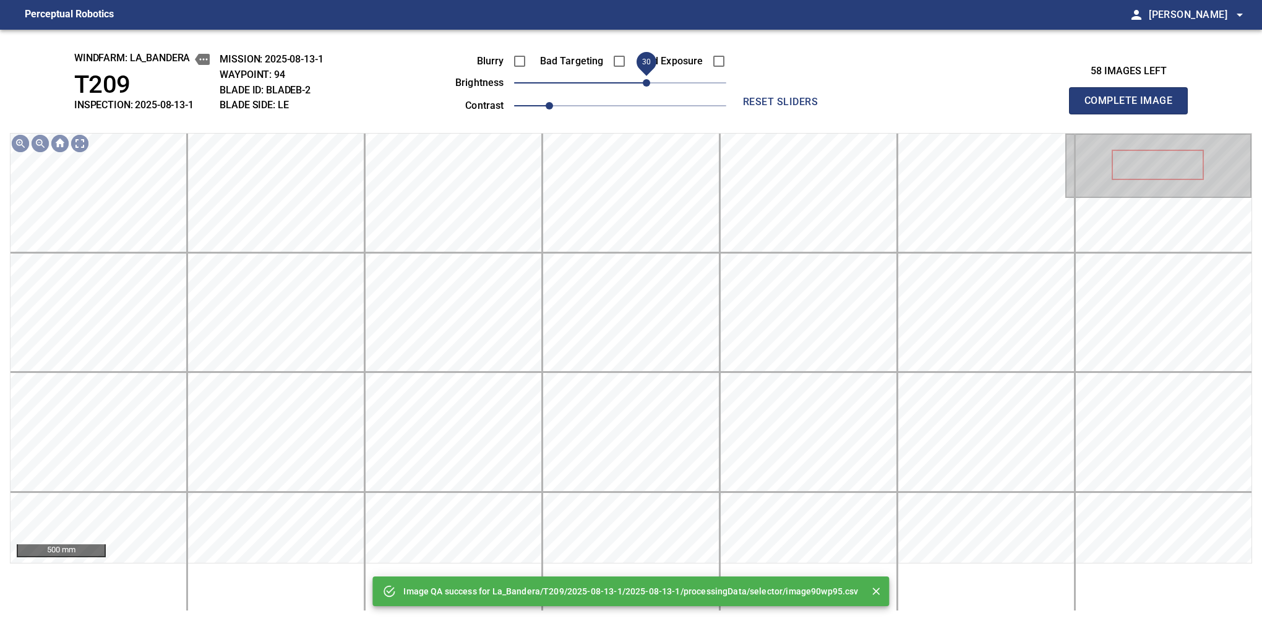
drag, startPoint x: 636, startPoint y: 84, endPoint x: 645, endPoint y: 82, distance: 8.9
click at [645, 82] on span "30" at bounding box center [646, 82] width 7 height 7
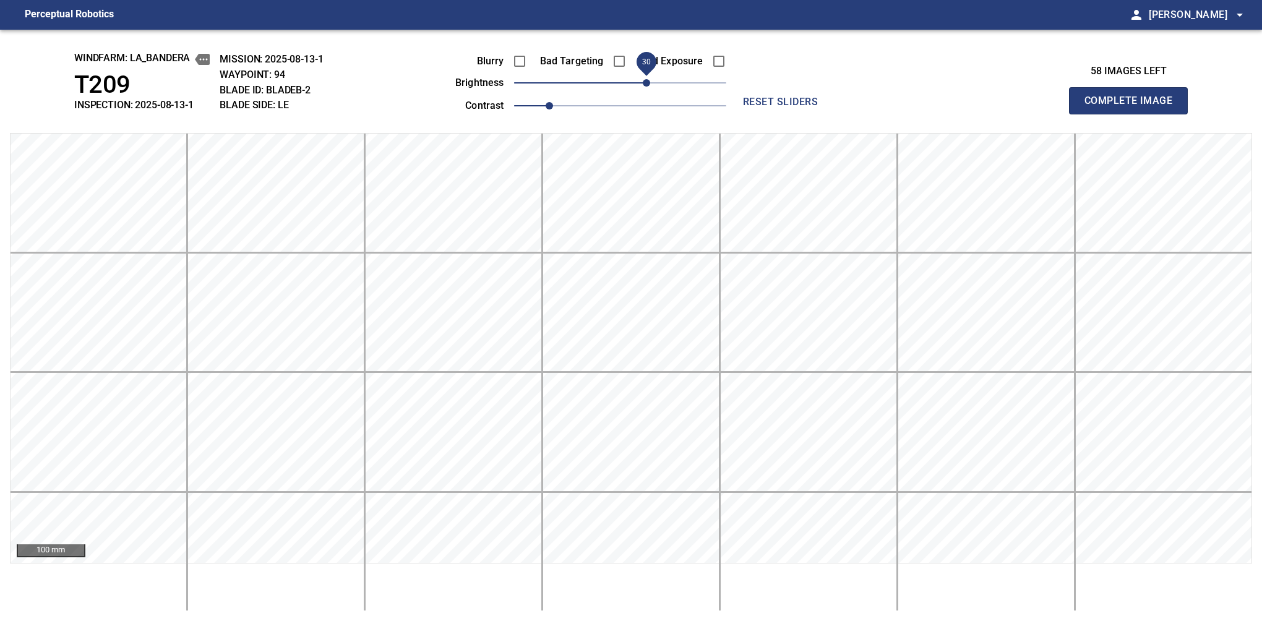
click at [1134, 114] on button "Complete Image" at bounding box center [1128, 100] width 119 height 27
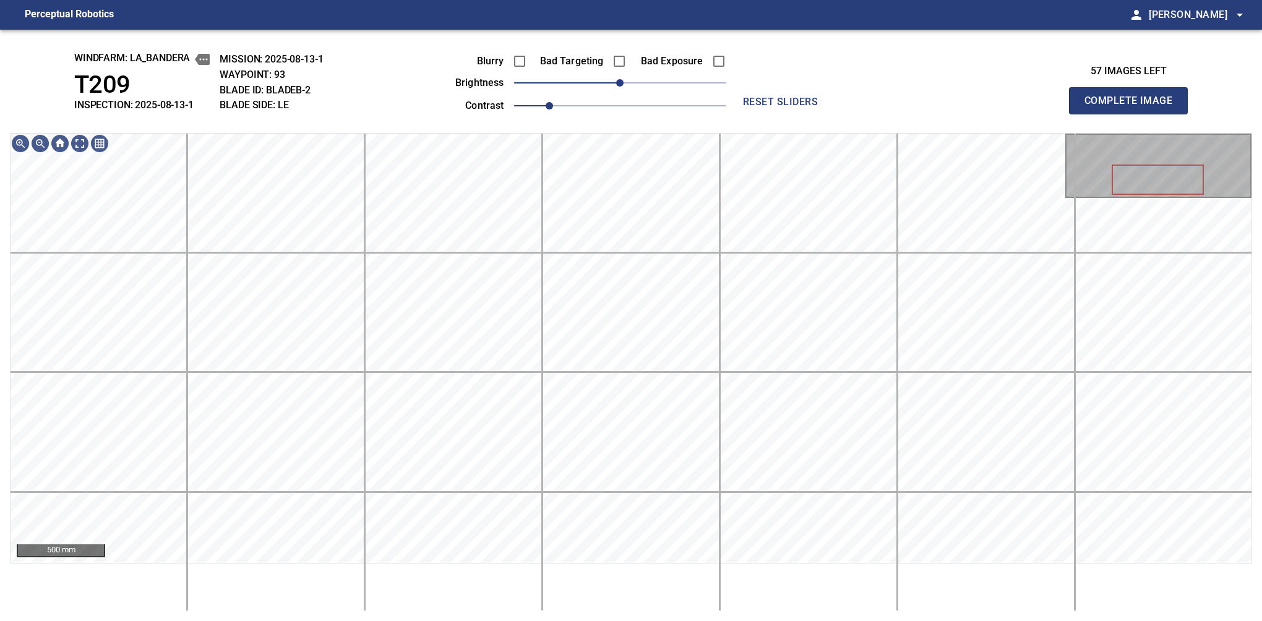
click at [647, 77] on div "Blurry Bad Targeting Bad Exposure brightness 0 contrast 1" at bounding box center [577, 81] width 299 height 66
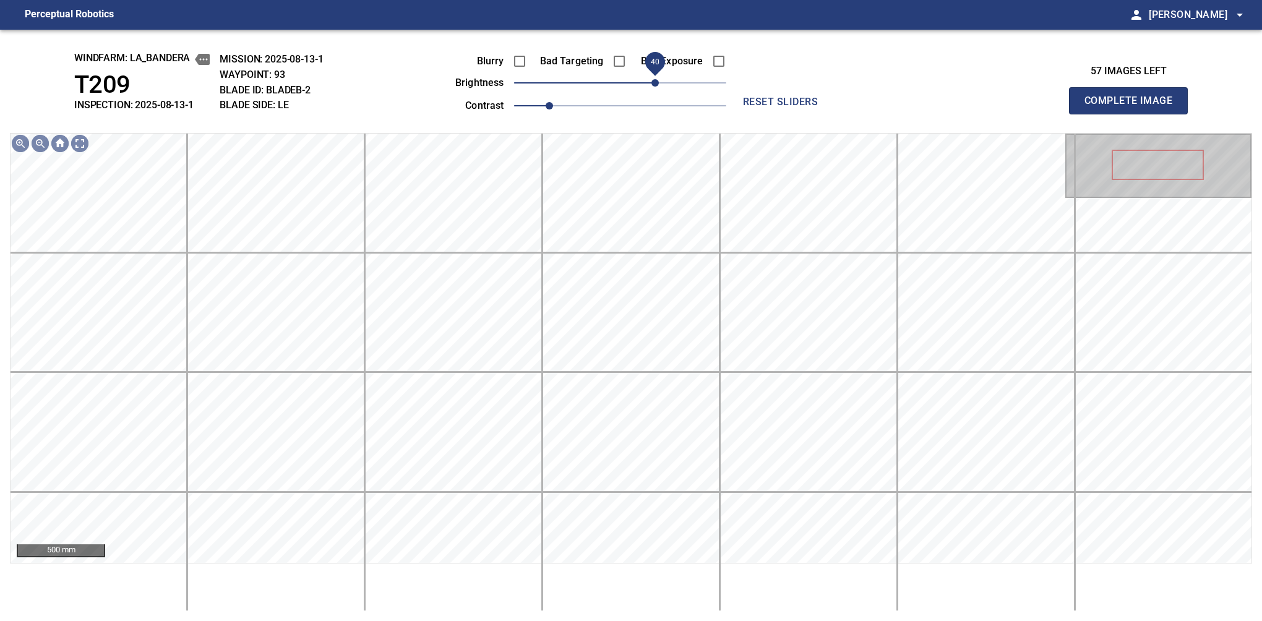
drag, startPoint x: 631, startPoint y: 82, endPoint x: 655, endPoint y: 79, distance: 24.3
click at [655, 79] on span "40" at bounding box center [655, 82] width 7 height 7
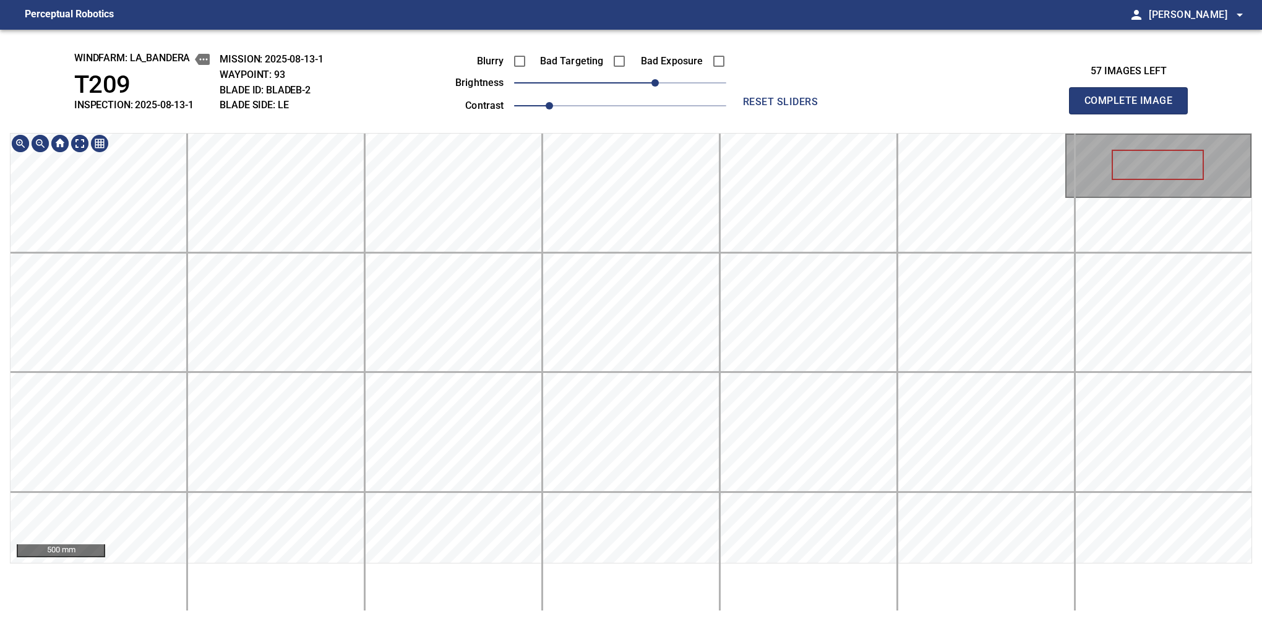
click at [593, 119] on div "windfarm: La_Bandera T209 INSPECTION: 2025-08-13-1 MISSION: 2025-08-13-1 WAYPOI…" at bounding box center [631, 326] width 1262 height 592
click at [1134, 114] on button "Complete Image" at bounding box center [1128, 100] width 119 height 27
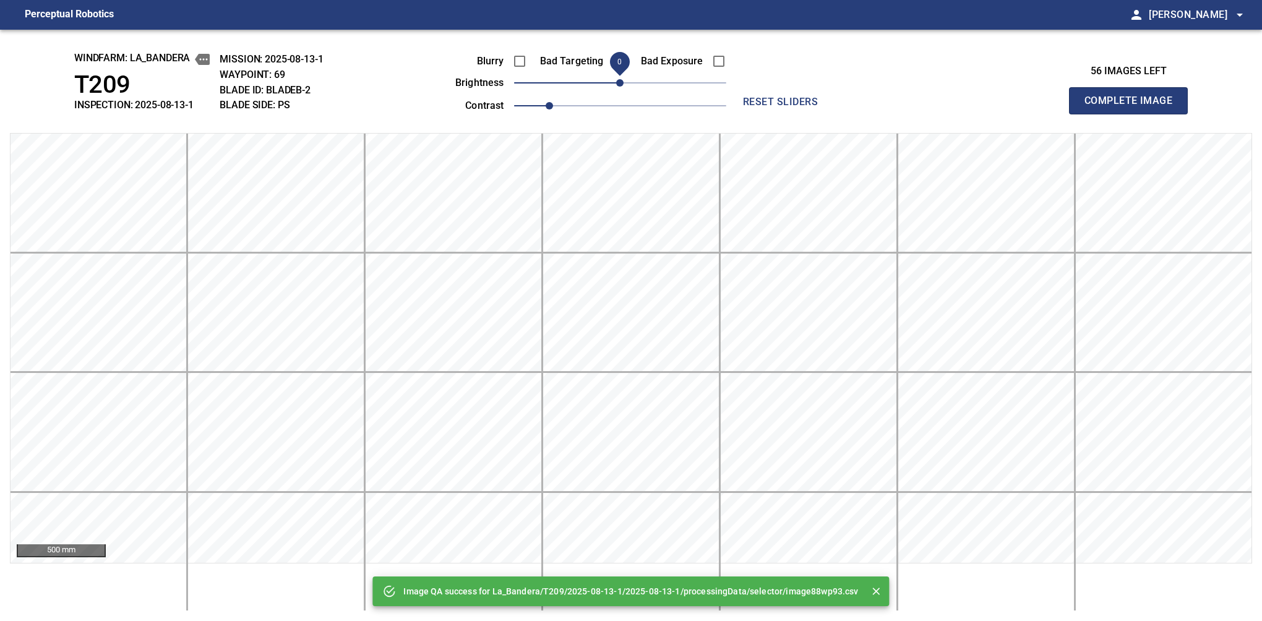
click at [1134, 114] on button "Complete Image" at bounding box center [1128, 100] width 119 height 27
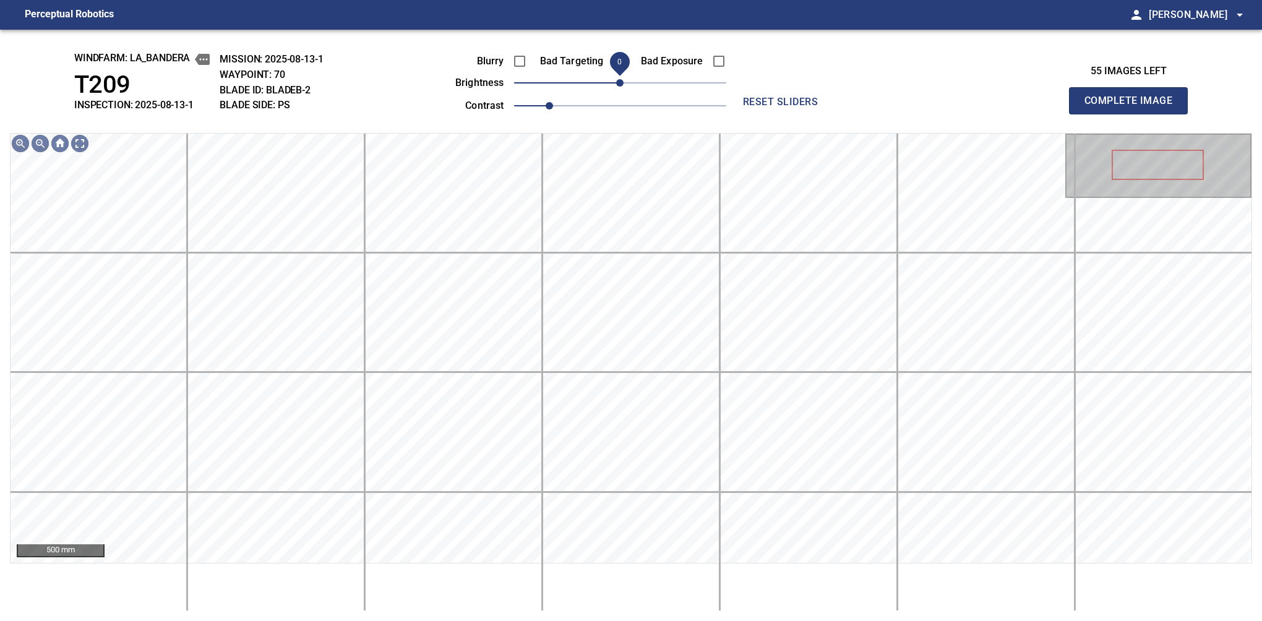
click at [624, 79] on span "0" at bounding box center [619, 82] width 7 height 7
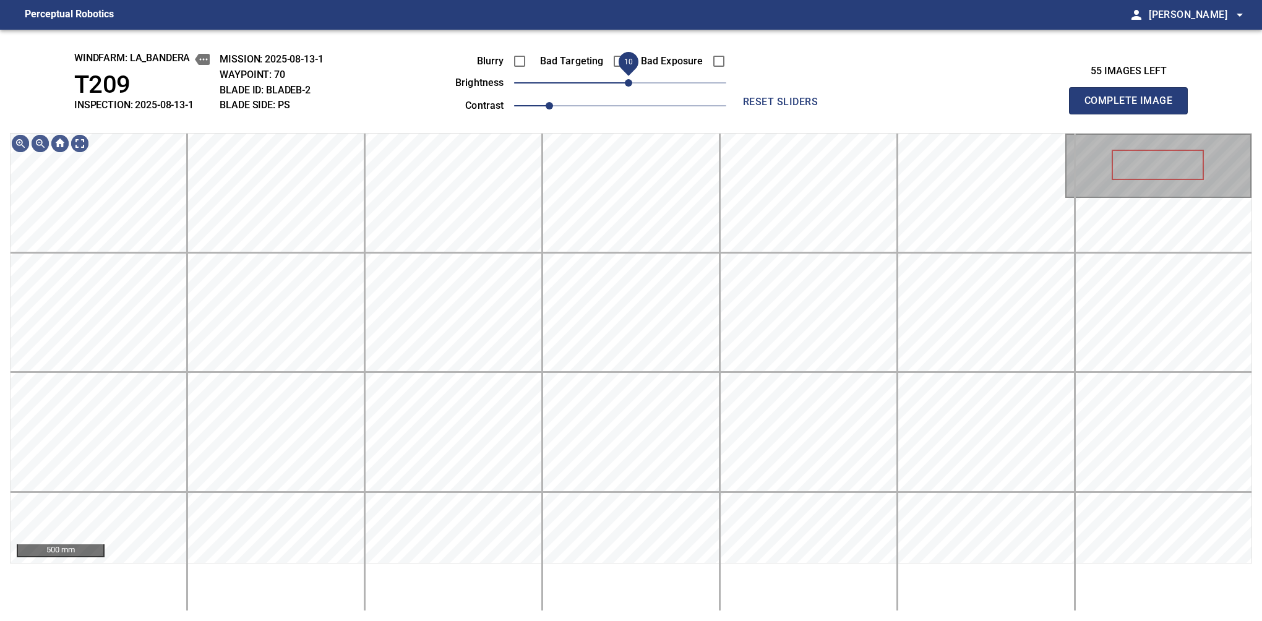
click at [625, 79] on span "10" at bounding box center [628, 82] width 7 height 7
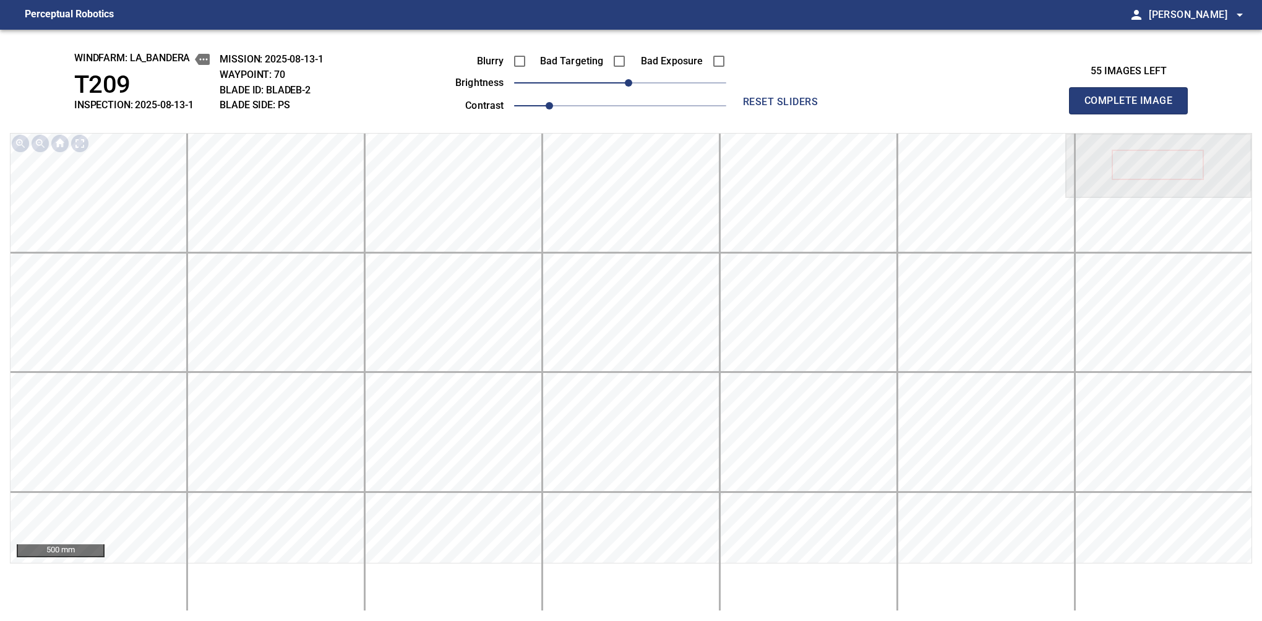
click at [1134, 114] on button "Complete Image" at bounding box center [1128, 100] width 119 height 27
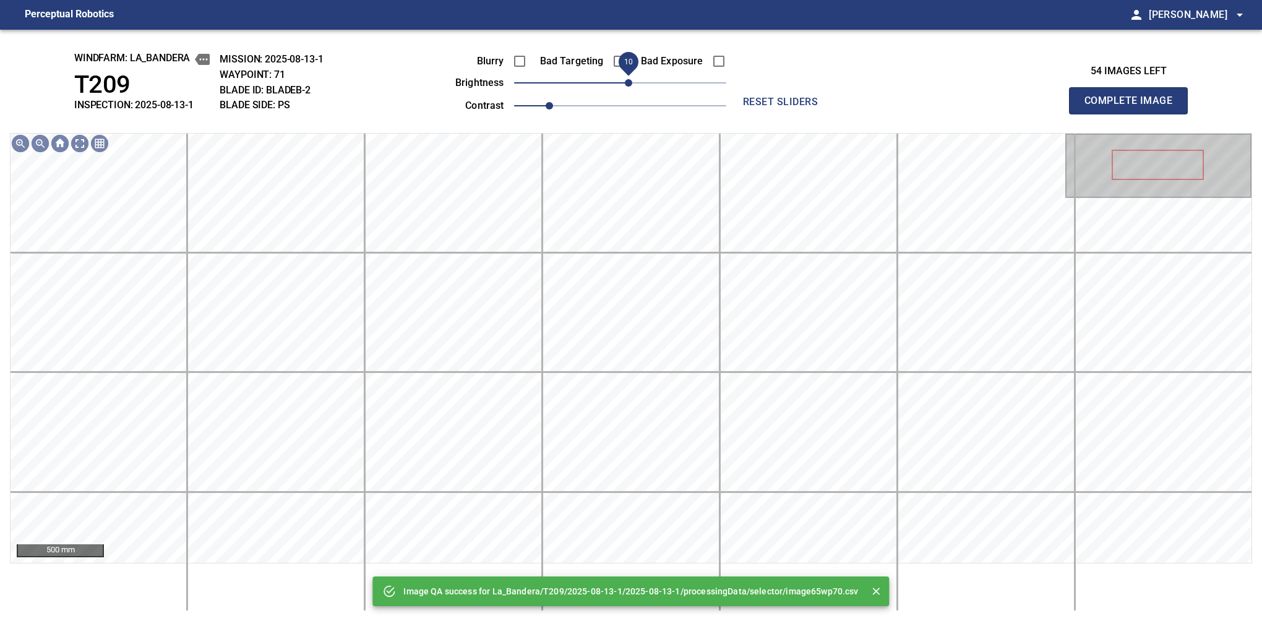
drag, startPoint x: 619, startPoint y: 82, endPoint x: 627, endPoint y: 82, distance: 8.0
click at [627, 82] on span "10" at bounding box center [628, 82] width 7 height 7
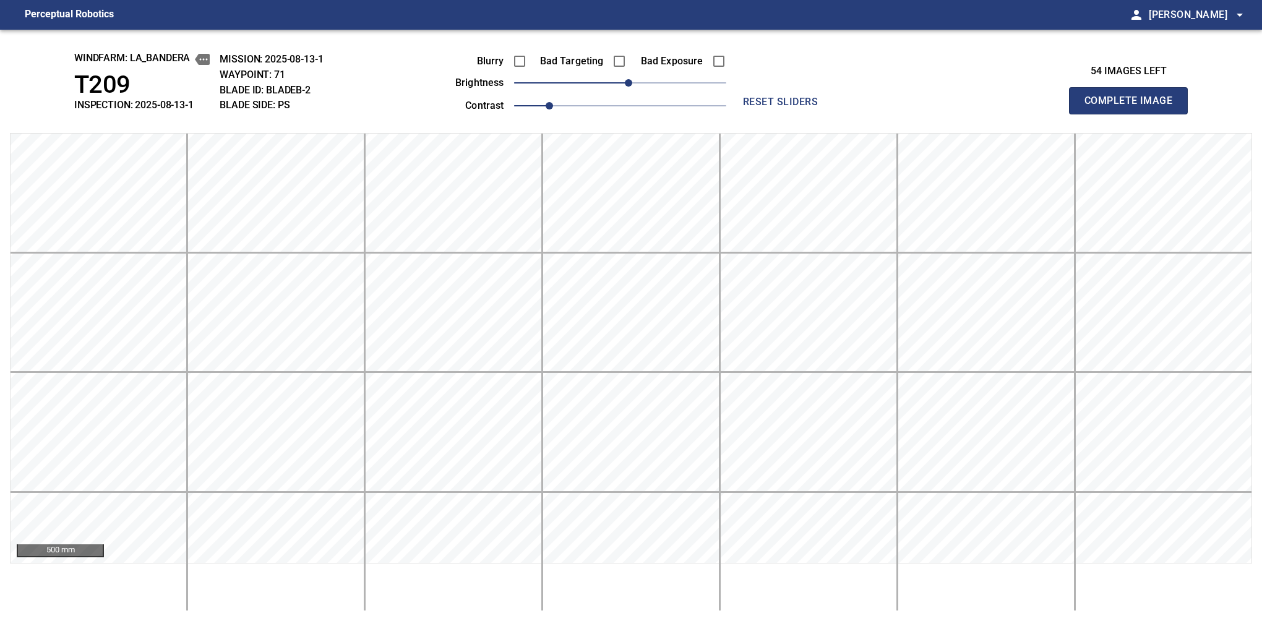
click at [1134, 114] on button "Complete Image" at bounding box center [1128, 100] width 119 height 27
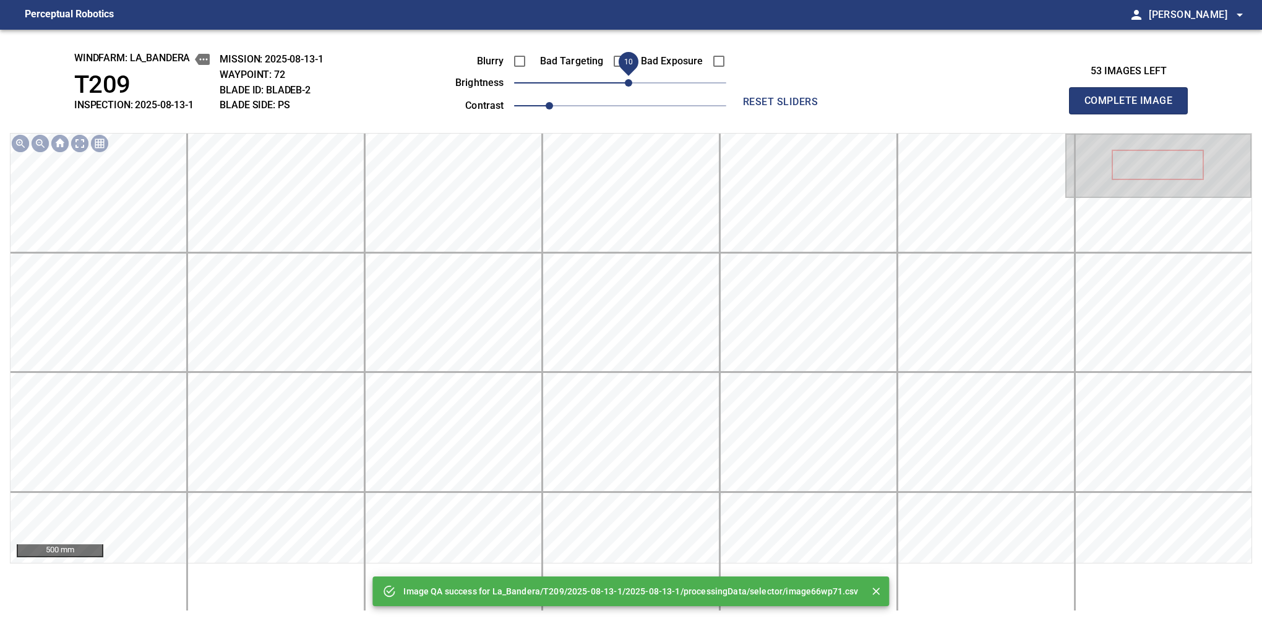
click at [627, 79] on span "10" at bounding box center [628, 82] width 7 height 7
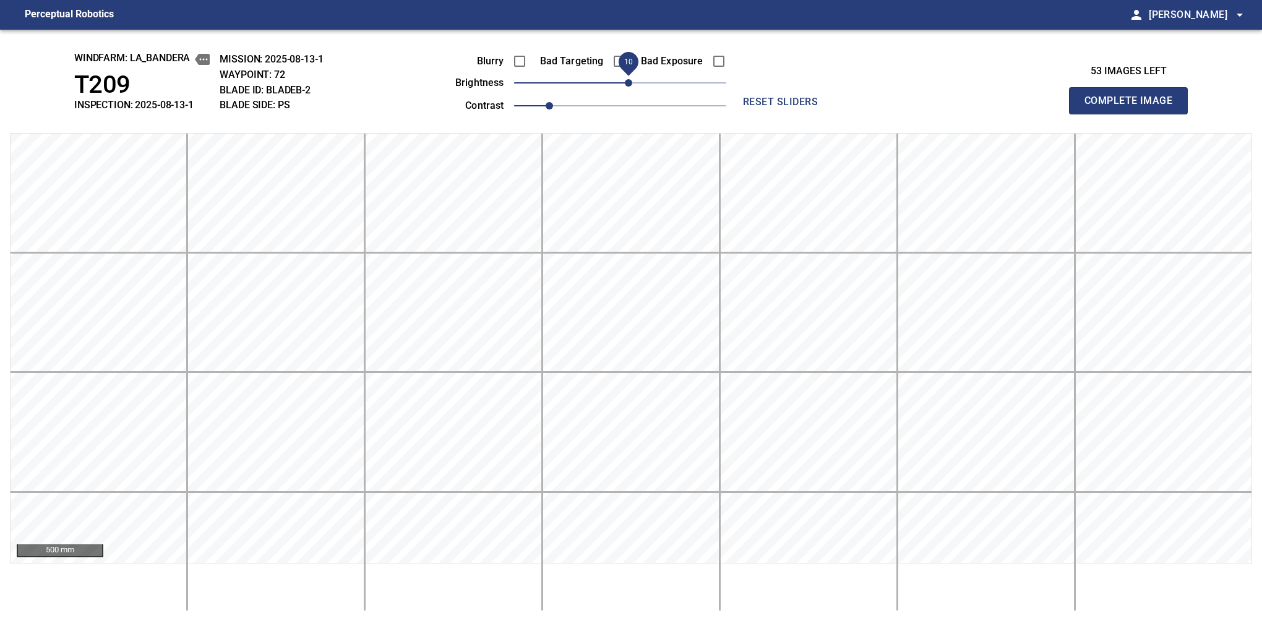
click at [1134, 114] on button "Complete Image" at bounding box center [1128, 100] width 119 height 27
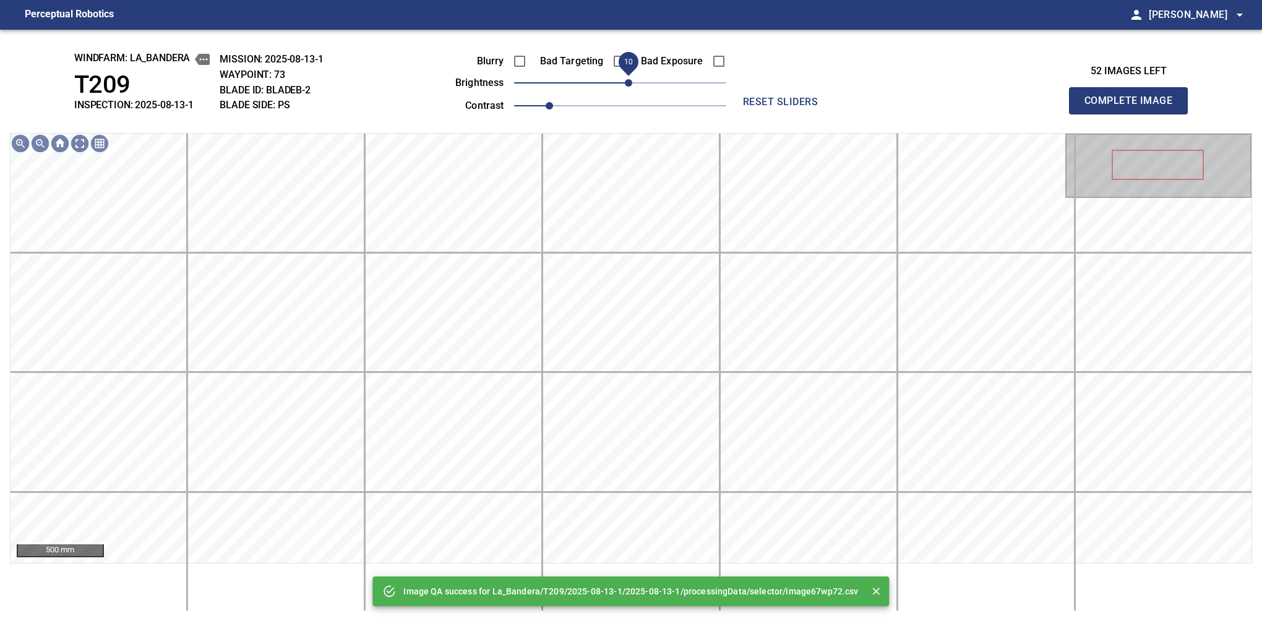
click at [627, 79] on span "10" at bounding box center [628, 82] width 7 height 7
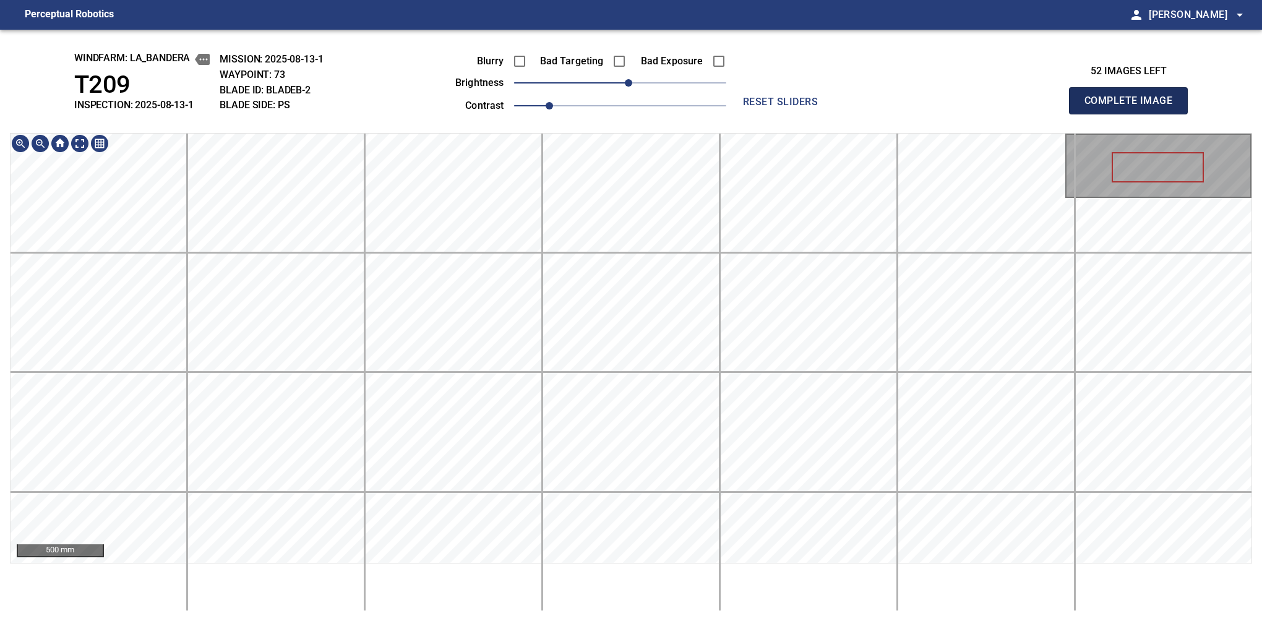
click at [1134, 114] on button "Complete Image" at bounding box center [1128, 100] width 119 height 27
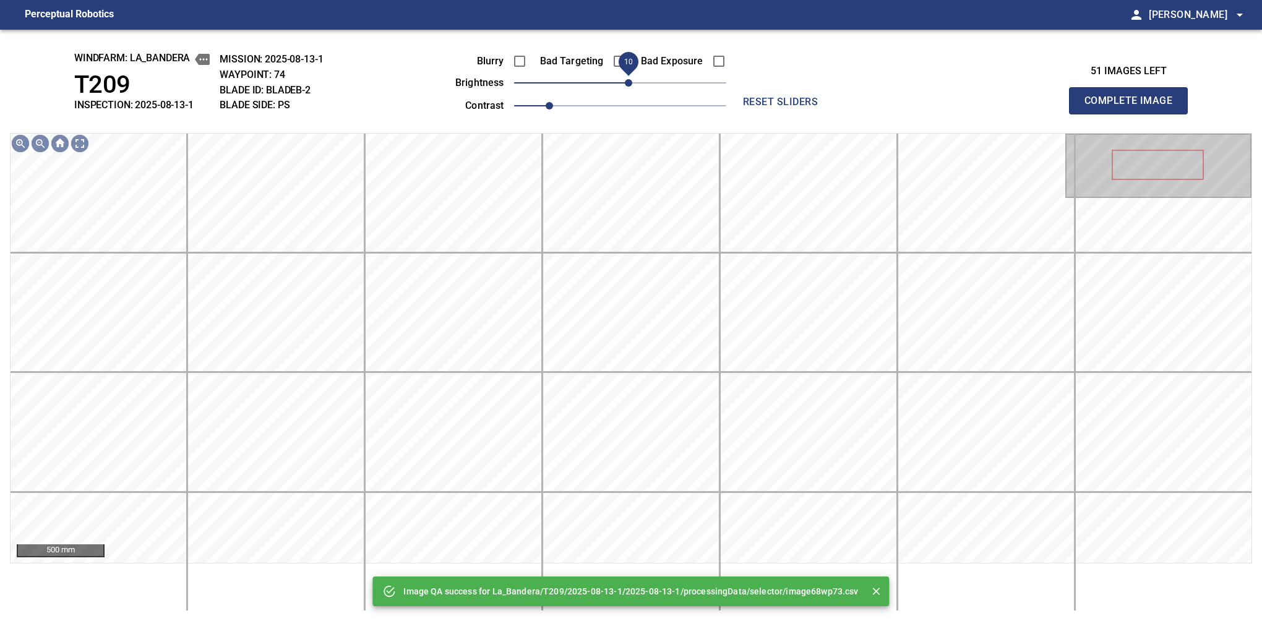
click at [629, 81] on span "10" at bounding box center [628, 82] width 7 height 7
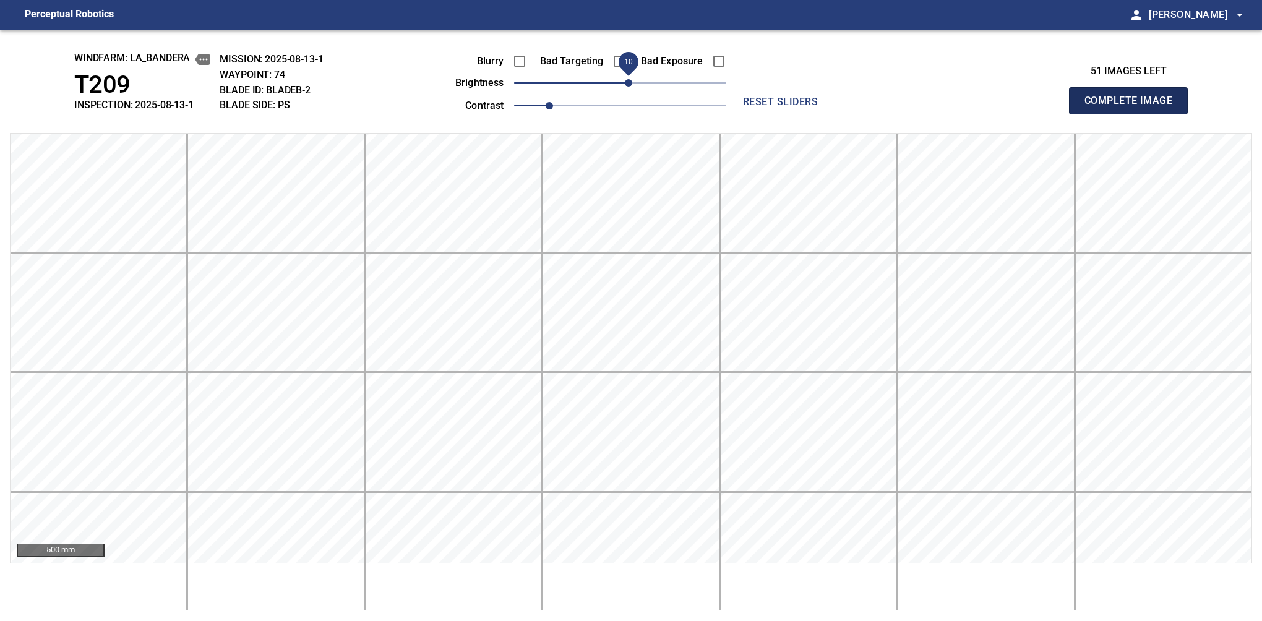
click at [1134, 114] on button "Complete Image" at bounding box center [1128, 100] width 119 height 27
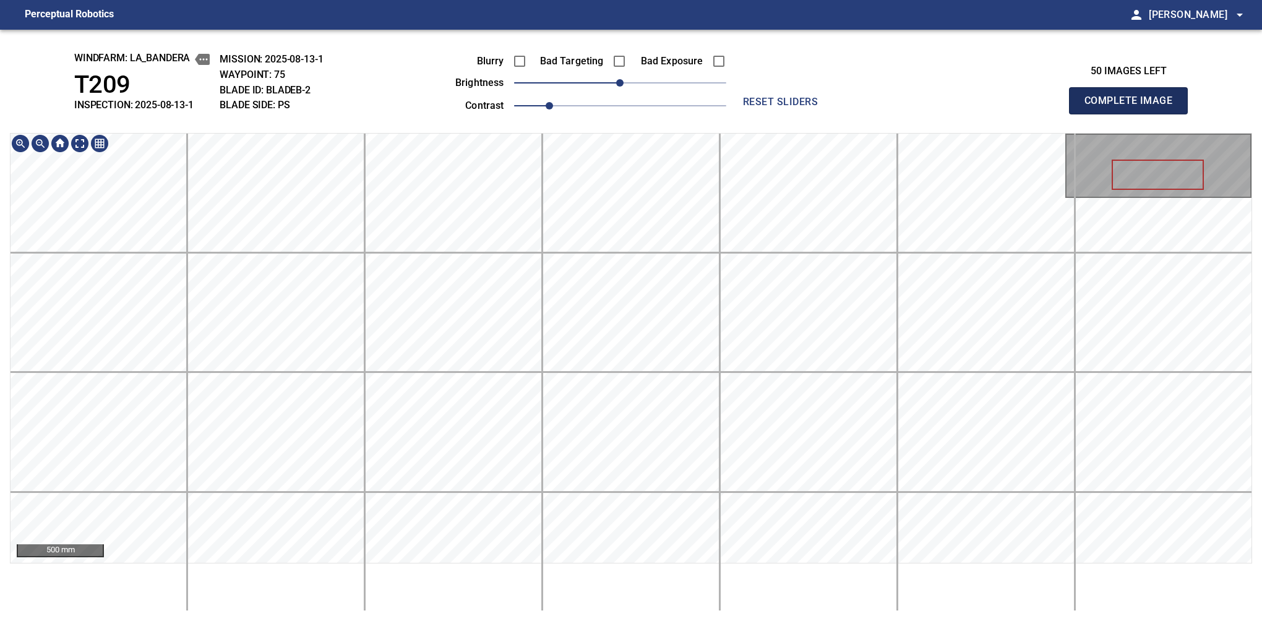
click at [1134, 114] on button "Complete Image" at bounding box center [1128, 100] width 119 height 27
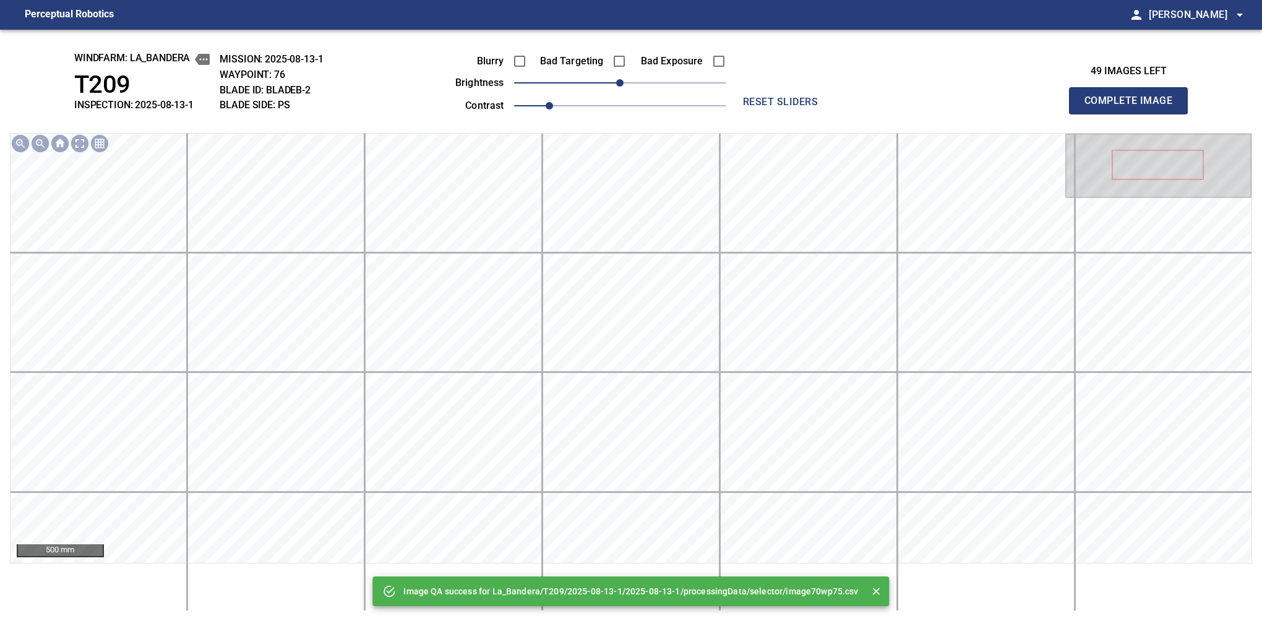
click at [733, 123] on div "Image QA success for La_Bandera/T209/2025-08-13-1/2025-08-13-1/processingData/s…" at bounding box center [631, 326] width 1262 height 592
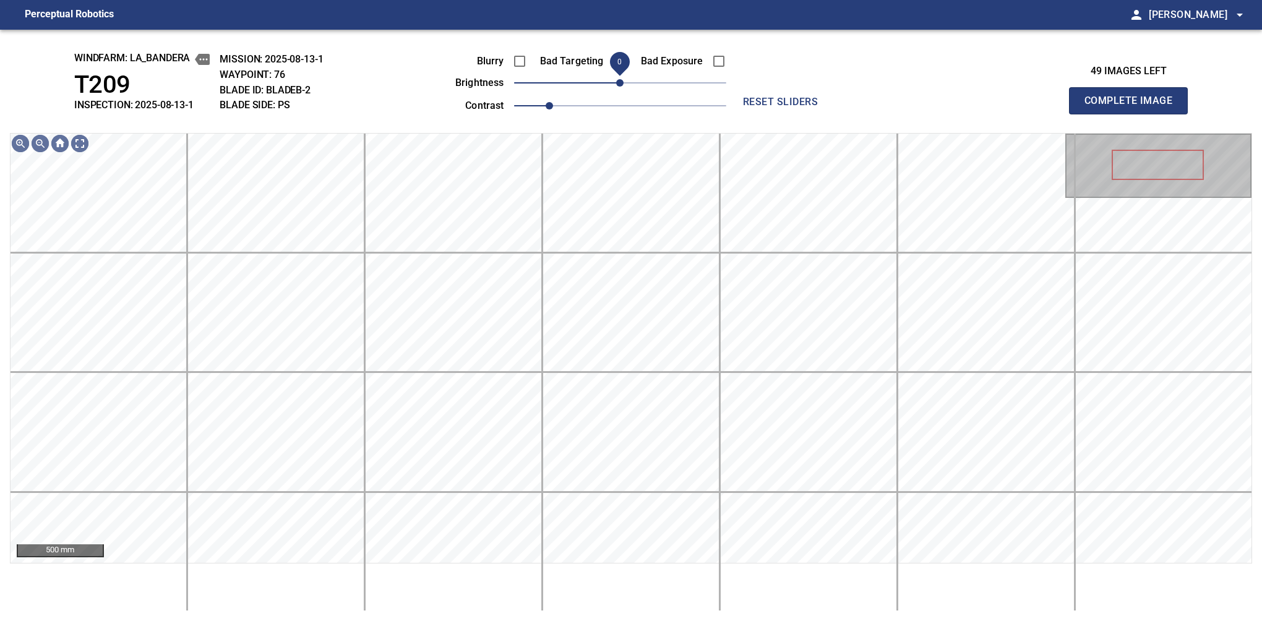
click at [621, 85] on span "0" at bounding box center [619, 82] width 7 height 7
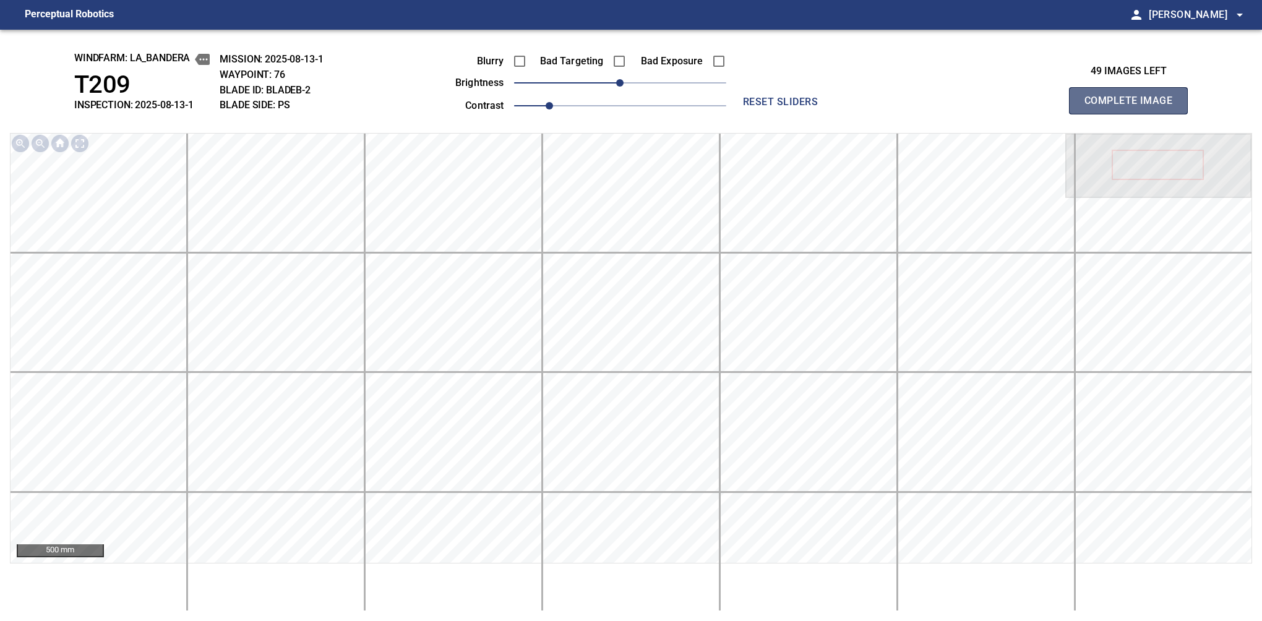
click at [1134, 114] on button "Complete Image" at bounding box center [1128, 100] width 119 height 27
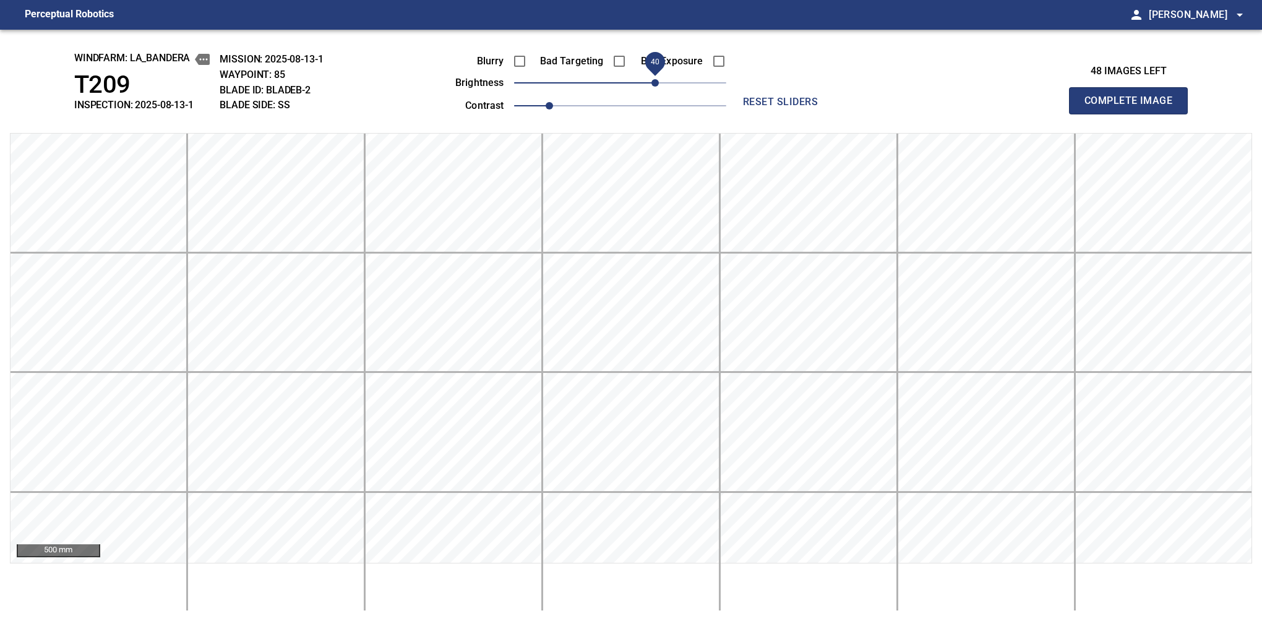
drag, startPoint x: 621, startPoint y: 85, endPoint x: 653, endPoint y: 85, distance: 32.2
click at [653, 85] on span "40" at bounding box center [655, 82] width 7 height 7
click at [1134, 114] on button "Complete Image" at bounding box center [1128, 100] width 119 height 27
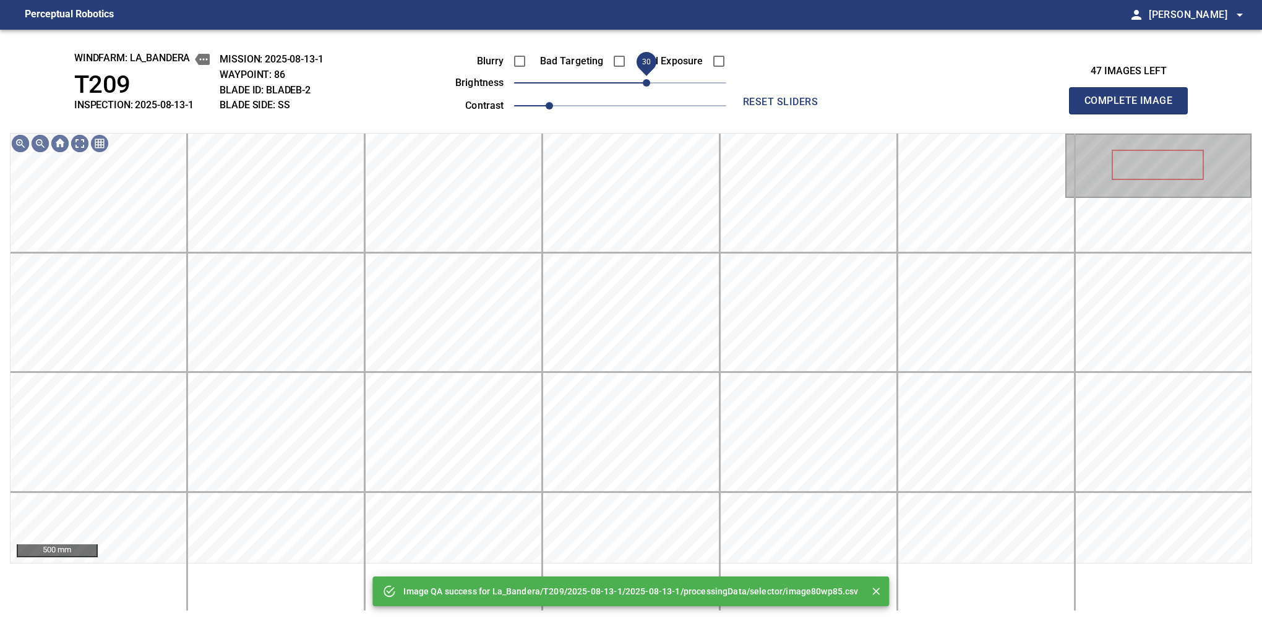
drag, startPoint x: 624, startPoint y: 83, endPoint x: 649, endPoint y: 77, distance: 24.9
click at [649, 79] on span "30" at bounding box center [646, 82] width 7 height 7
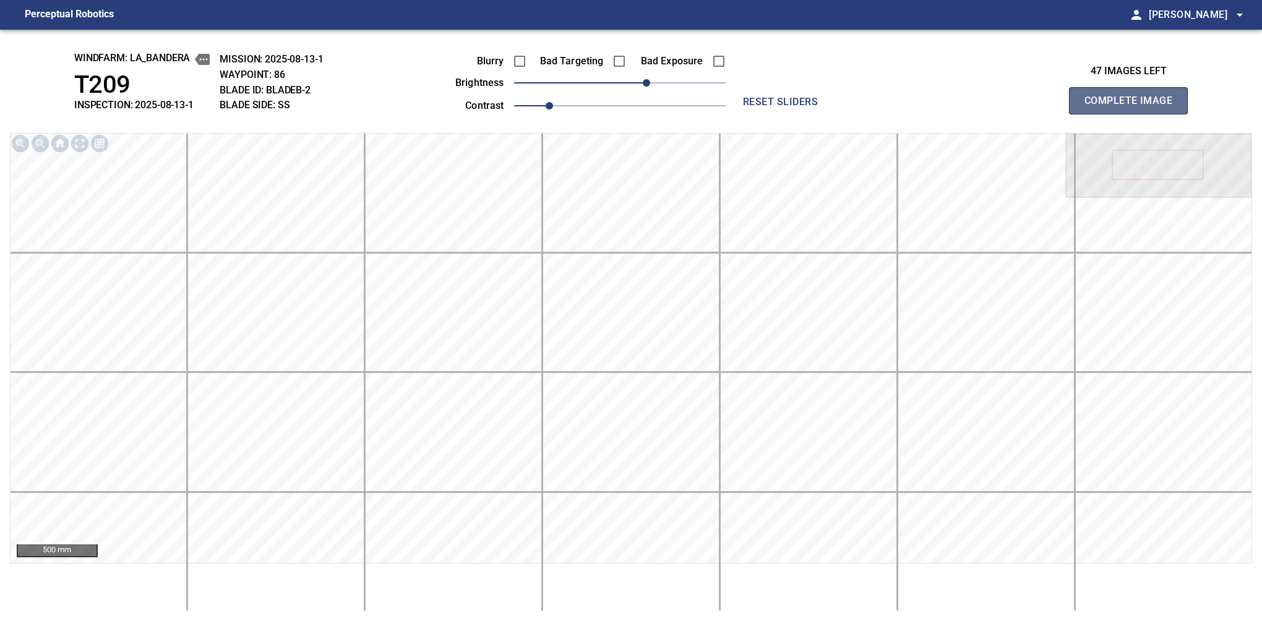
click at [1134, 114] on button "Complete Image" at bounding box center [1128, 100] width 119 height 27
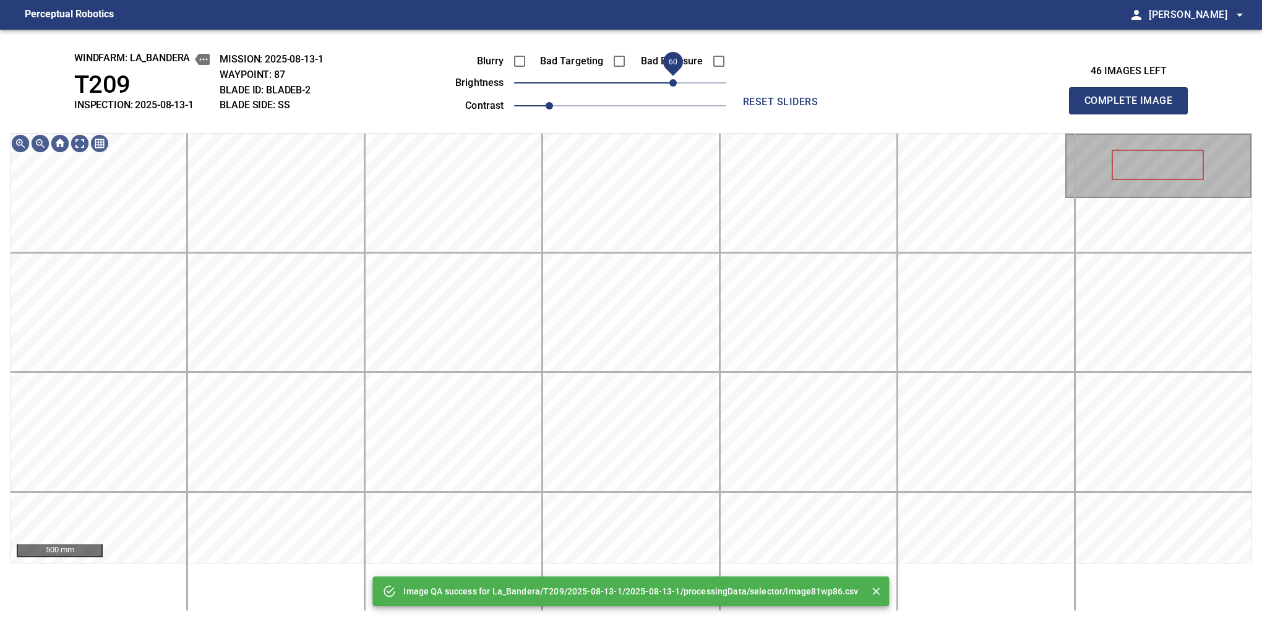
drag, startPoint x: 663, startPoint y: 80, endPoint x: 672, endPoint y: 80, distance: 8.7
click at [672, 80] on span "60" at bounding box center [673, 82] width 7 height 7
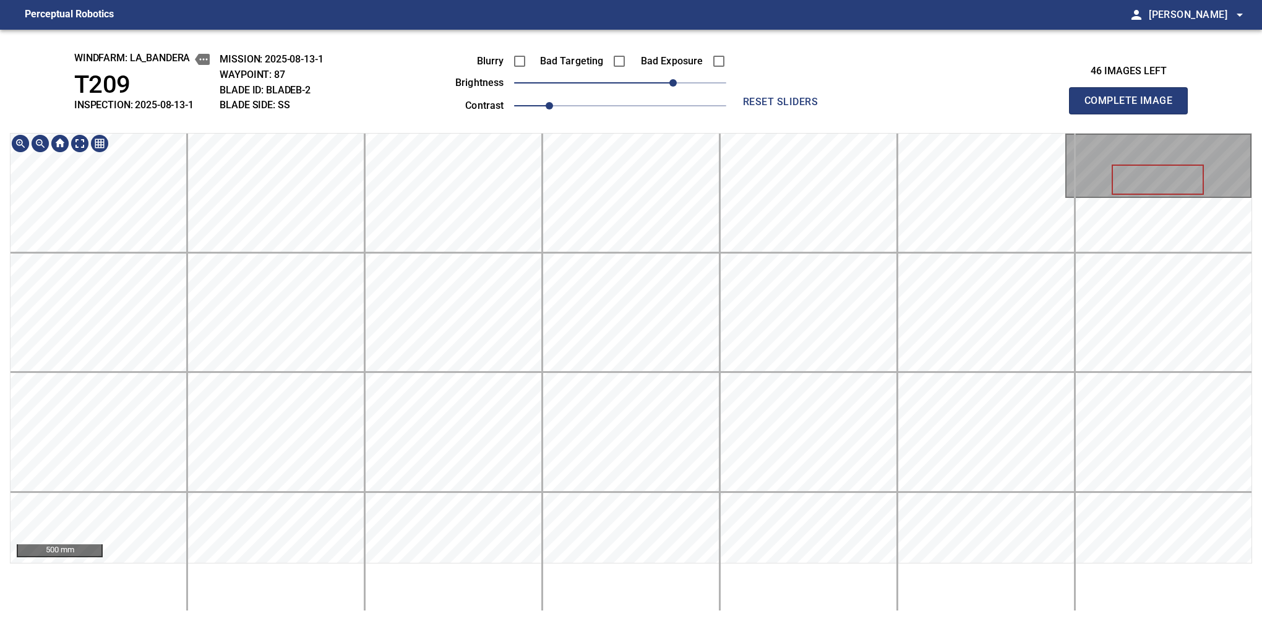
click at [659, 116] on div "windfarm: La_Bandera T209 INSPECTION: 2025-08-13-1 MISSION: 2025-08-13-1 WAYPOI…" at bounding box center [631, 326] width 1262 height 592
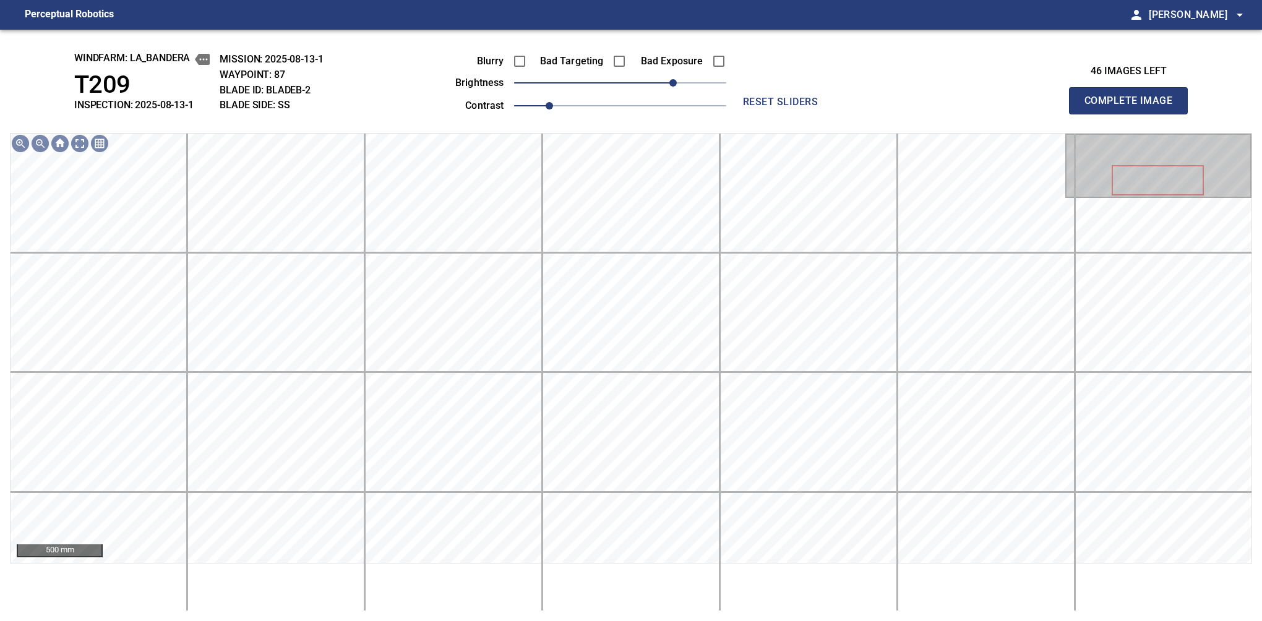
click at [1134, 114] on button "Complete Image" at bounding box center [1128, 100] width 119 height 27
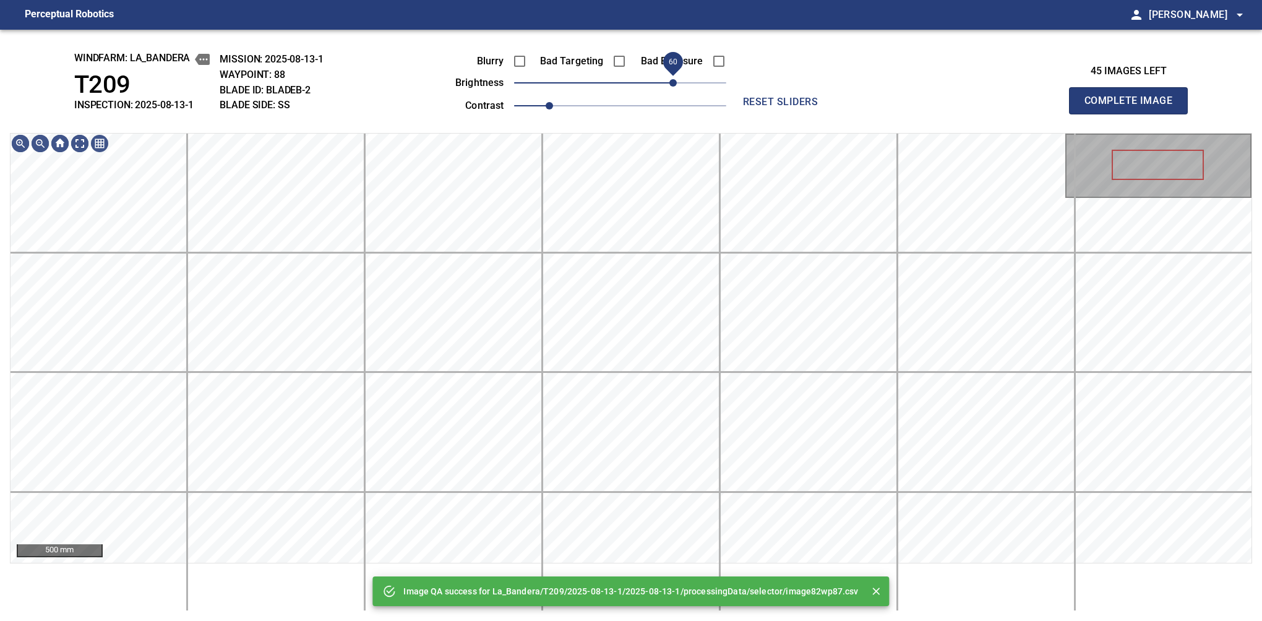
drag, startPoint x: 626, startPoint y: 90, endPoint x: 672, endPoint y: 84, distance: 46.2
click at [672, 84] on span "60" at bounding box center [673, 82] width 7 height 7
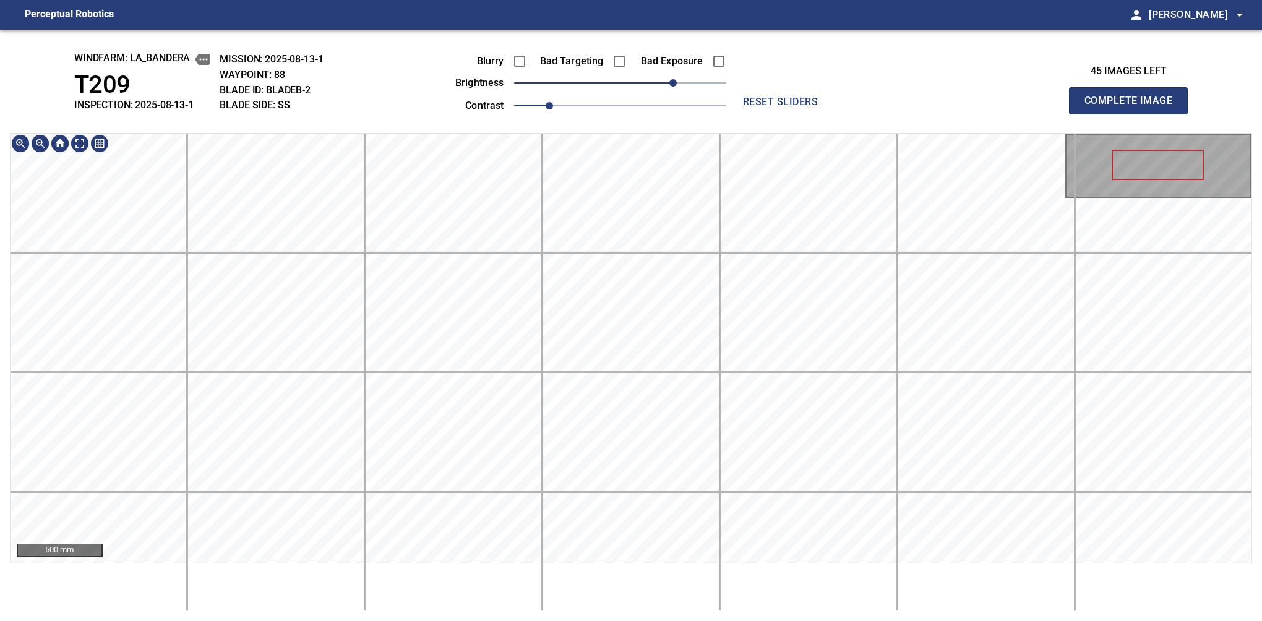
click at [681, 105] on div "windfarm: La_Bandera T209 INSPECTION: 2025-08-13-1 MISSION: 2025-08-13-1 WAYPOI…" at bounding box center [631, 326] width 1262 height 592
click at [1134, 114] on button "Complete Image" at bounding box center [1128, 100] width 119 height 27
drag, startPoint x: 620, startPoint y: 81, endPoint x: 678, endPoint y: 84, distance: 58.2
click at [678, 84] on span "70" at bounding box center [681, 82] width 7 height 7
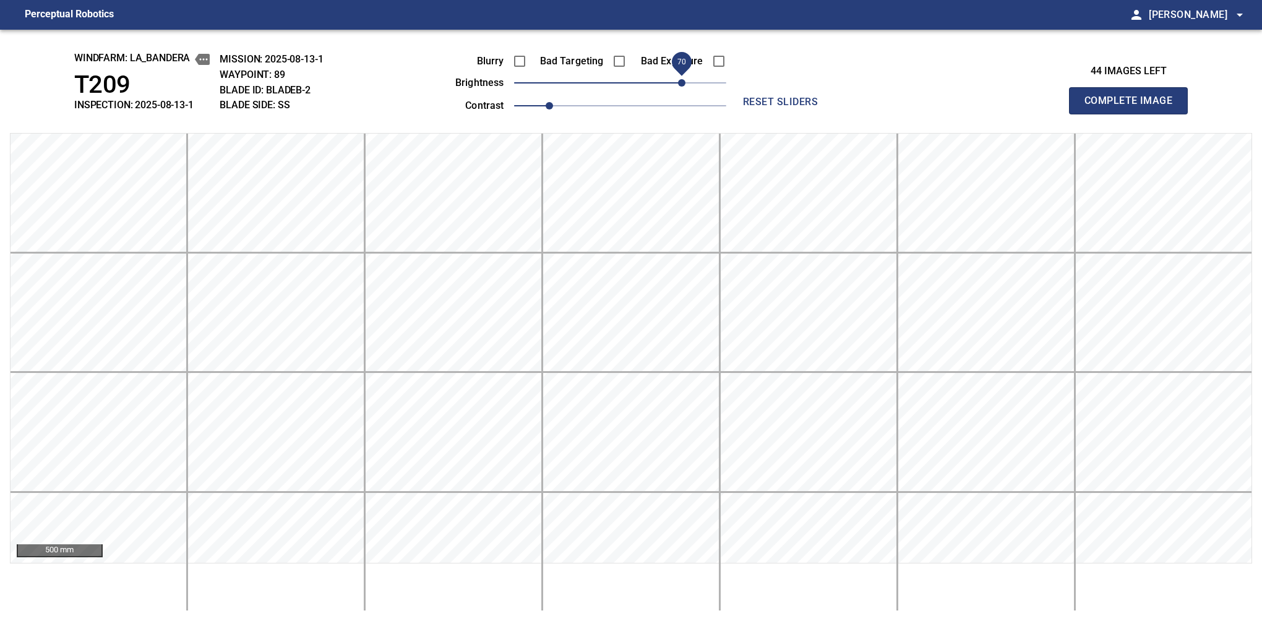
click at [1134, 114] on button "Complete Image" at bounding box center [1128, 100] width 119 height 27
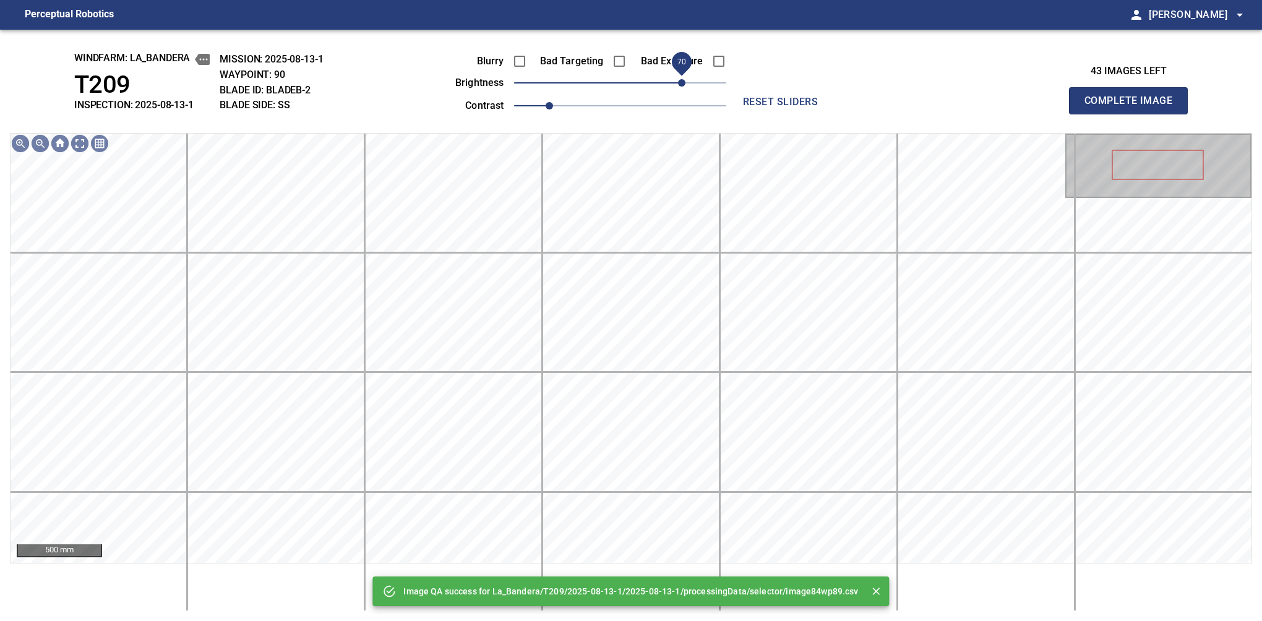
click at [686, 84] on span "70" at bounding box center [620, 82] width 212 height 17
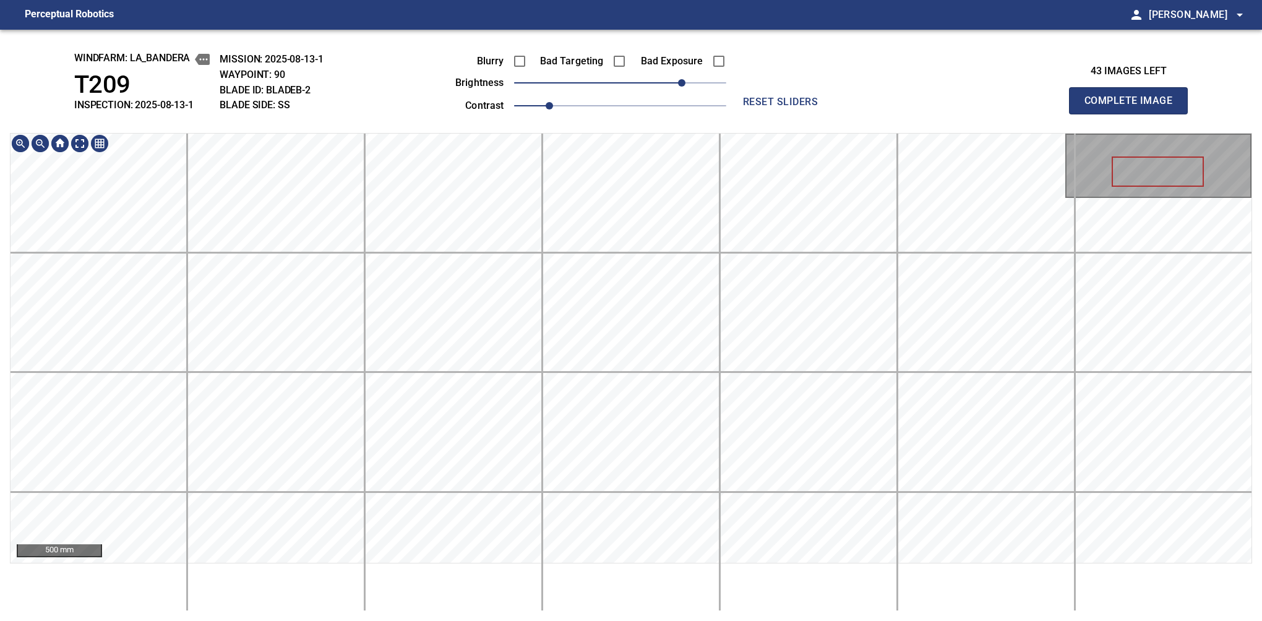
click at [656, 67] on div "windfarm: La_Bandera T209 INSPECTION: 2025-08-13-1 MISSION: 2025-08-13-1 WAYPOI…" at bounding box center [631, 326] width 1262 height 592
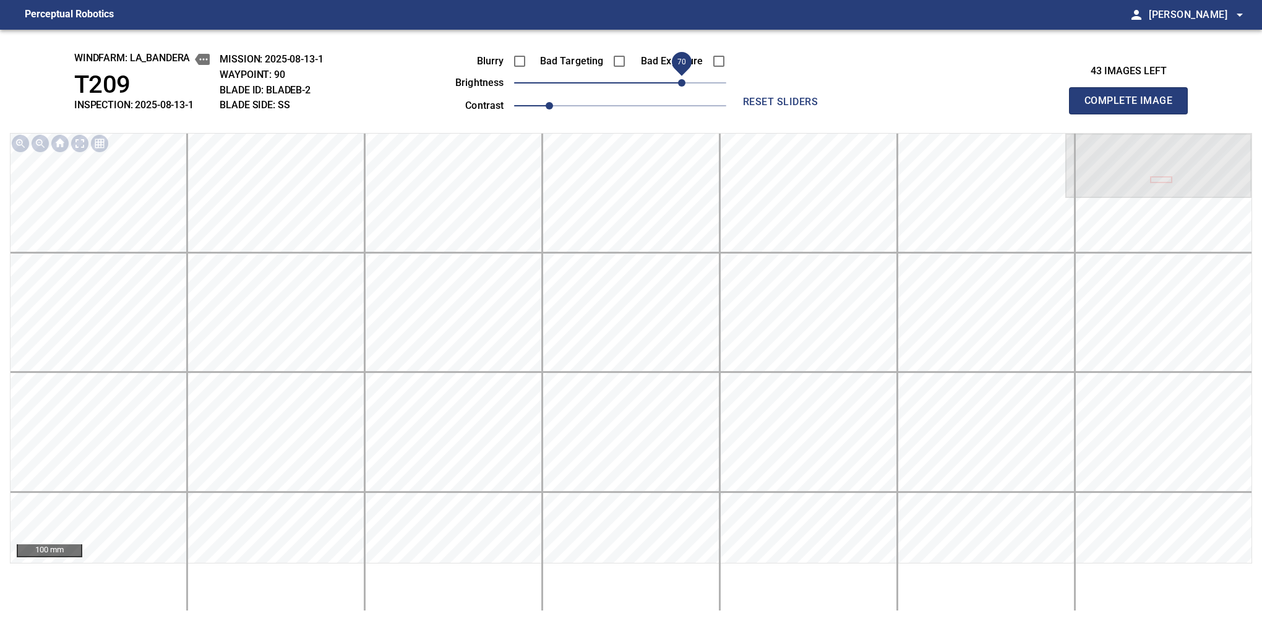
click at [1134, 114] on button "Complete Image" at bounding box center [1128, 100] width 119 height 27
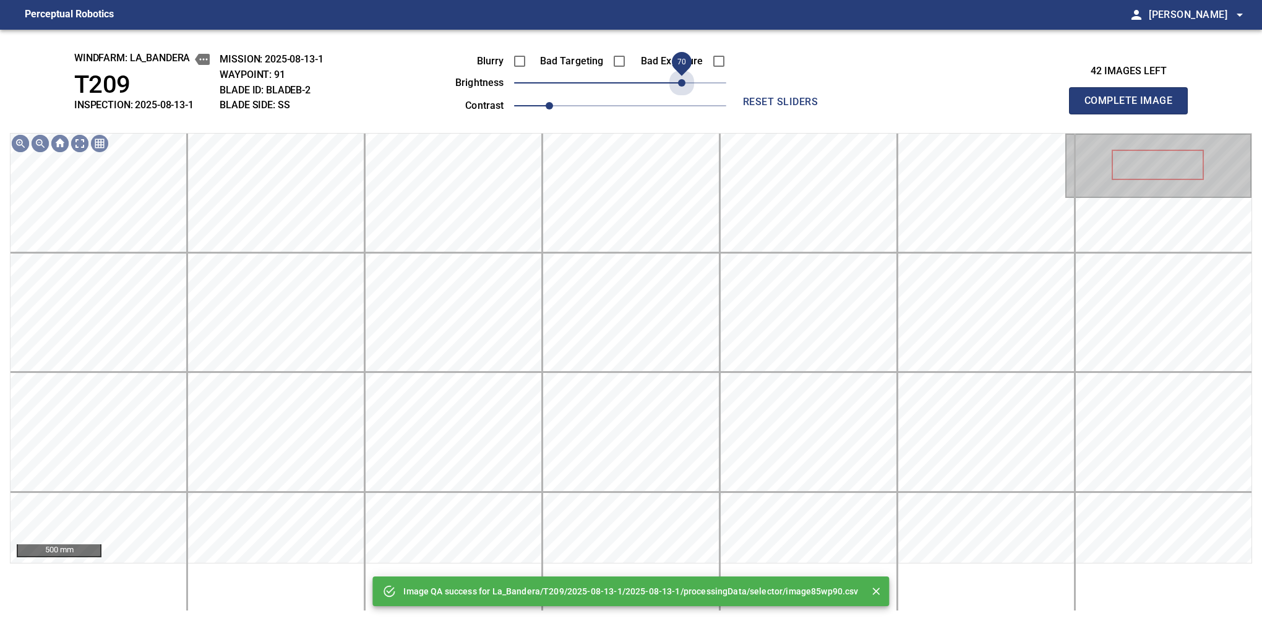
click at [680, 87] on span "70" at bounding box center [620, 82] width 212 height 17
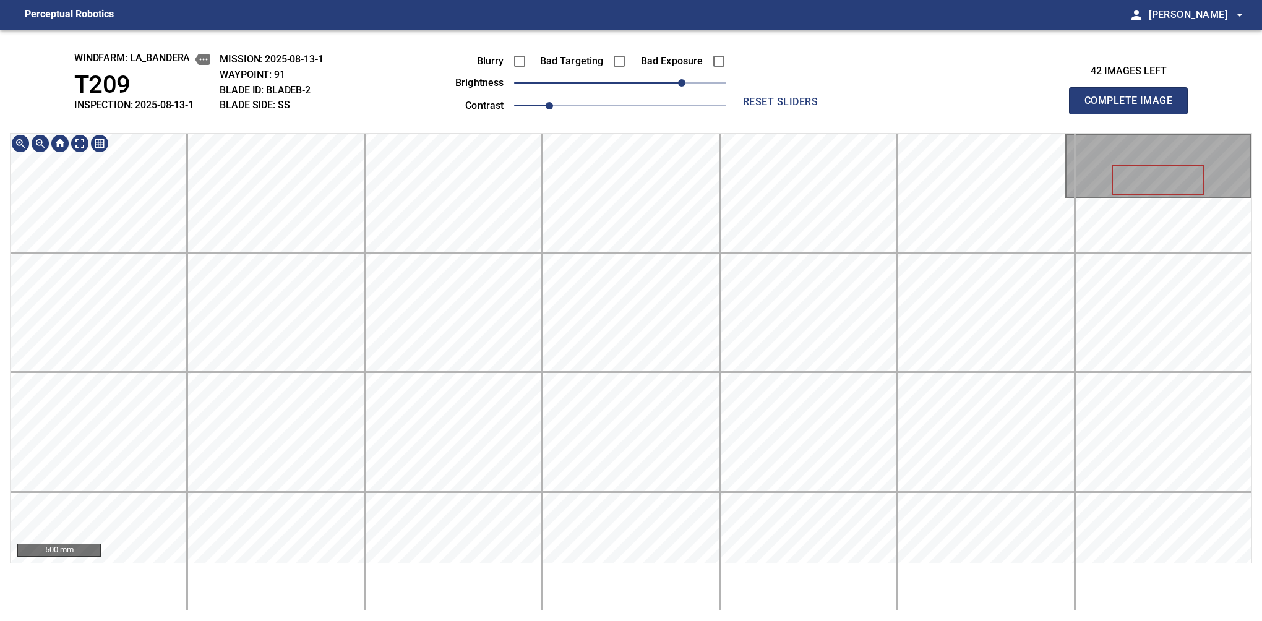
click at [652, 82] on div "windfarm: La_Bandera T209 INSPECTION: 2025-08-13-1 MISSION: 2025-08-13-1 WAYPOI…" at bounding box center [631, 326] width 1262 height 592
click at [1134, 114] on button "Complete Image" at bounding box center [1128, 100] width 119 height 27
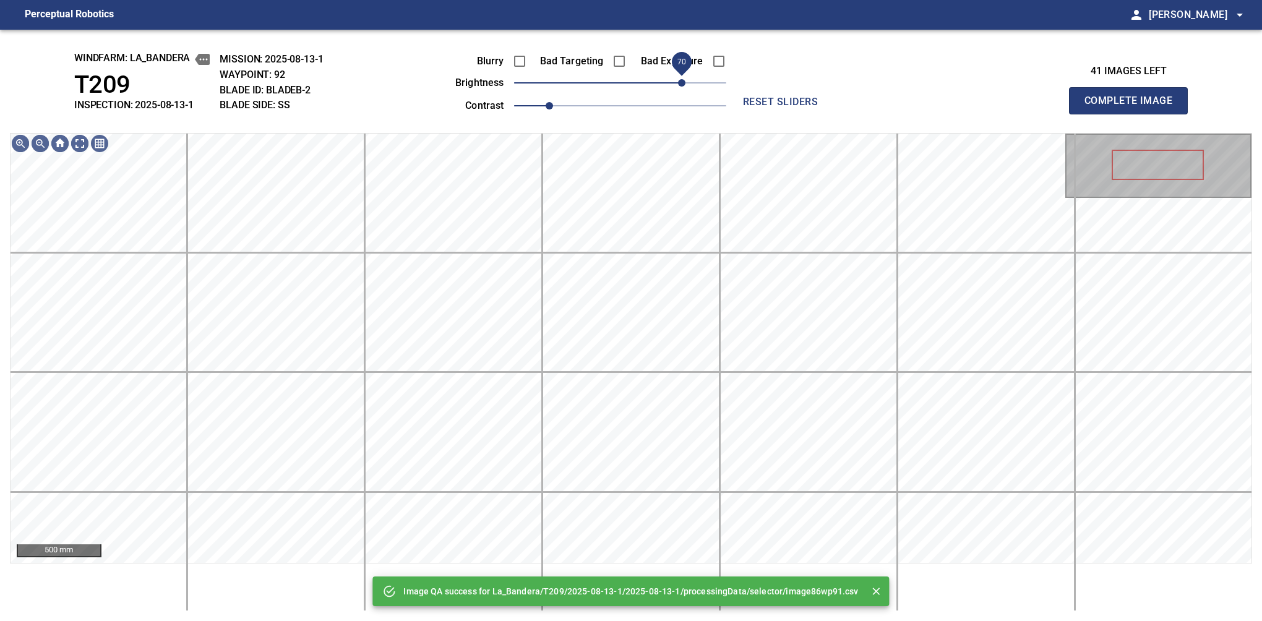
drag, startPoint x: 660, startPoint y: 82, endPoint x: 684, endPoint y: 79, distance: 23.8
click at [684, 79] on span "70" at bounding box center [620, 82] width 212 height 17
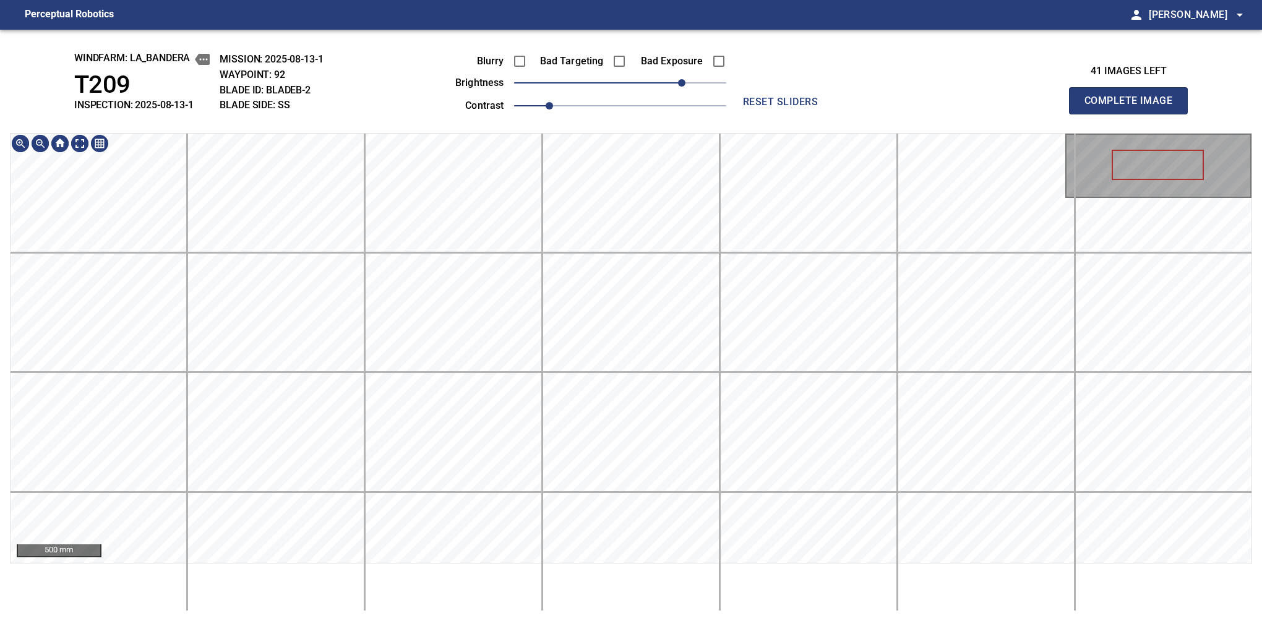
click at [644, 0] on html "Perceptual Robotics person Alex Semenov arrow_drop_down windfarm: La_Bandera T2…" at bounding box center [631, 310] width 1262 height 621
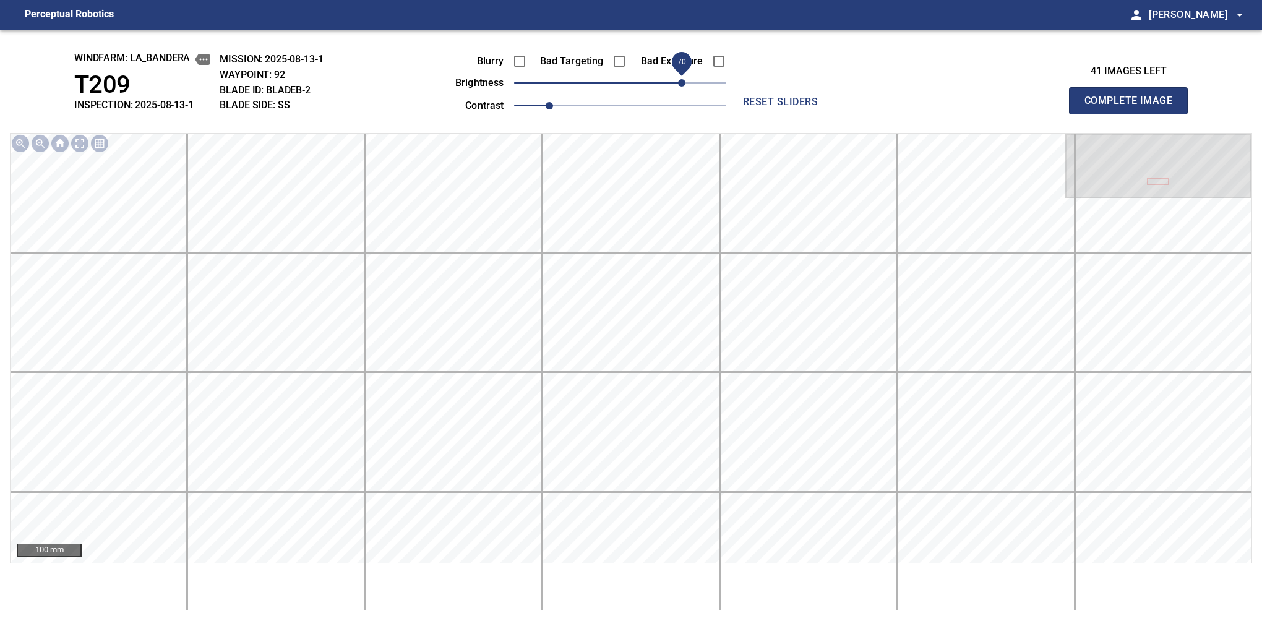
click at [1134, 114] on button "Complete Image" at bounding box center [1128, 100] width 119 height 27
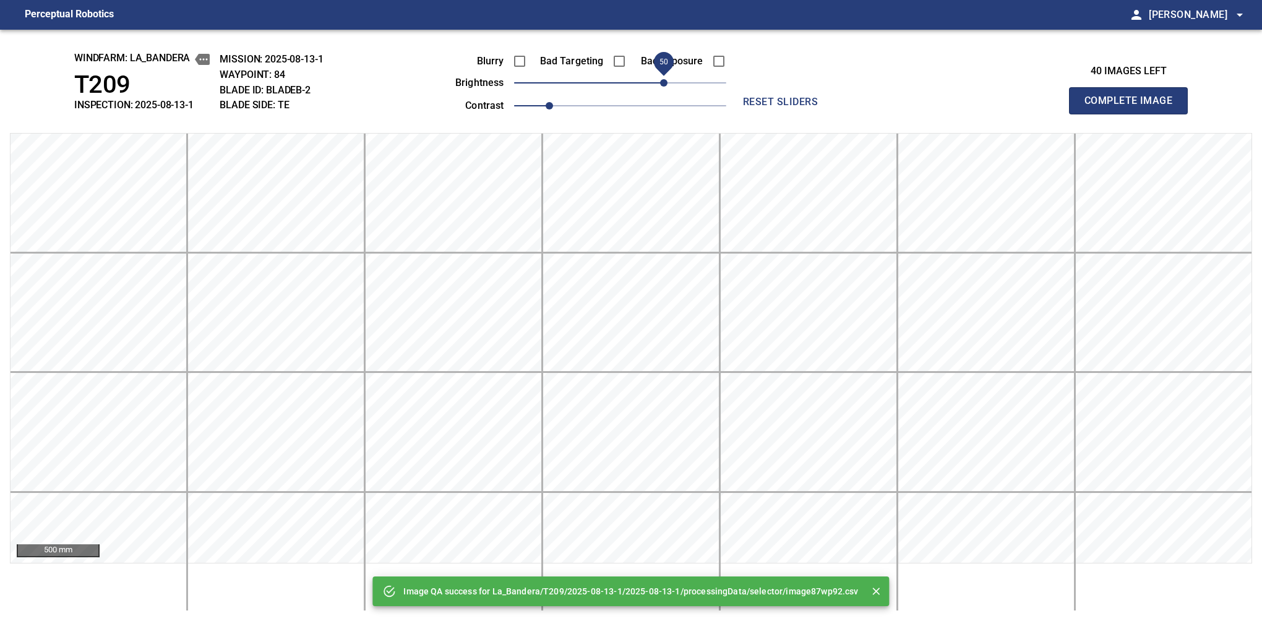
drag, startPoint x: 648, startPoint y: 85, endPoint x: 663, endPoint y: 79, distance: 16.1
click at [663, 79] on span "50" at bounding box center [620, 82] width 212 height 17
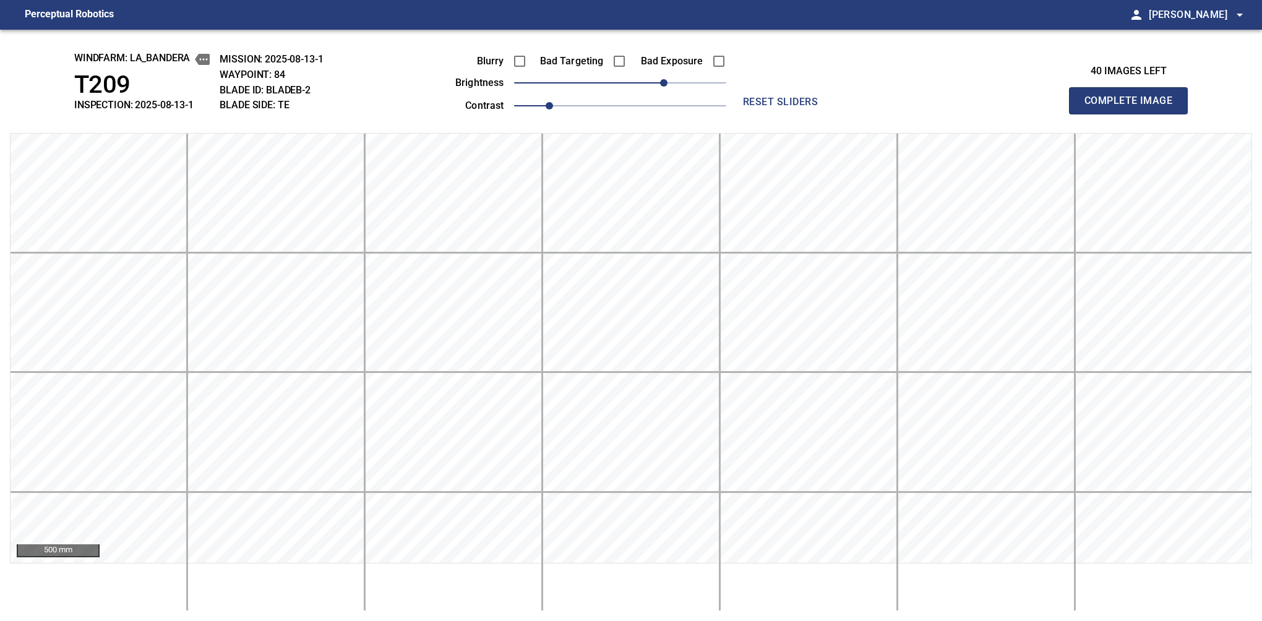
click at [1134, 114] on button "Complete Image" at bounding box center [1128, 100] width 119 height 27
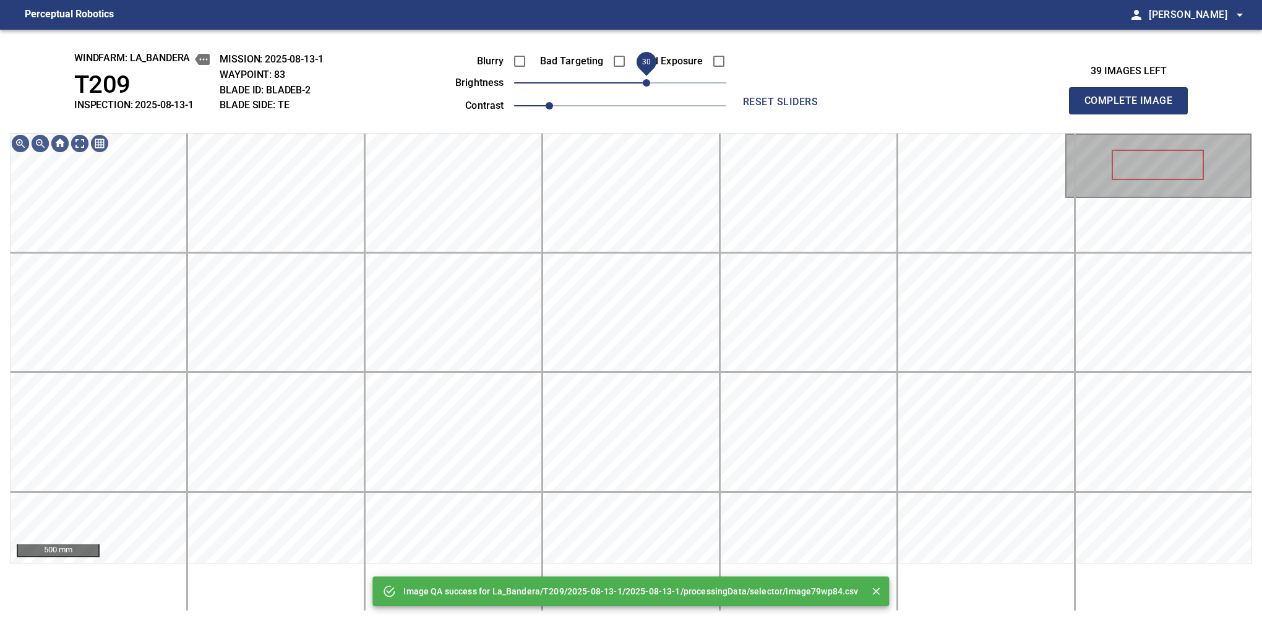
drag, startPoint x: 663, startPoint y: 79, endPoint x: 648, endPoint y: 82, distance: 15.3
click at [648, 82] on span "30" at bounding box center [620, 82] width 212 height 17
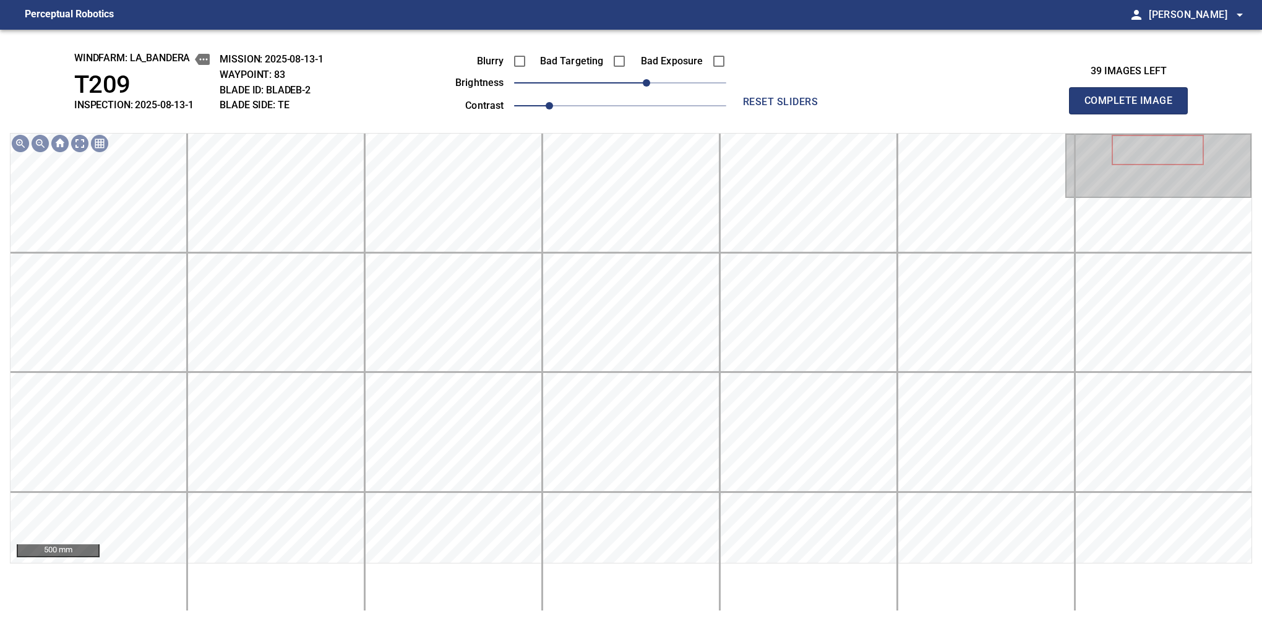
click at [1134, 114] on button "Complete Image" at bounding box center [1128, 100] width 119 height 27
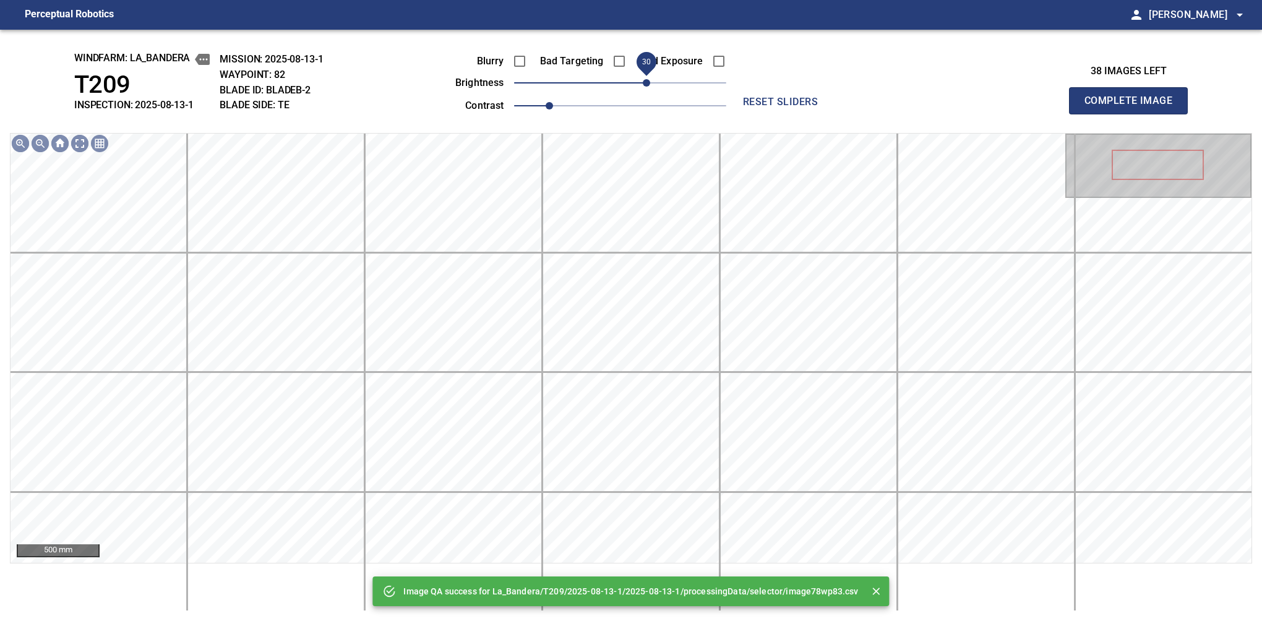
drag, startPoint x: 625, startPoint y: 85, endPoint x: 645, endPoint y: 84, distance: 19.9
click at [645, 84] on span "30" at bounding box center [646, 82] width 7 height 7
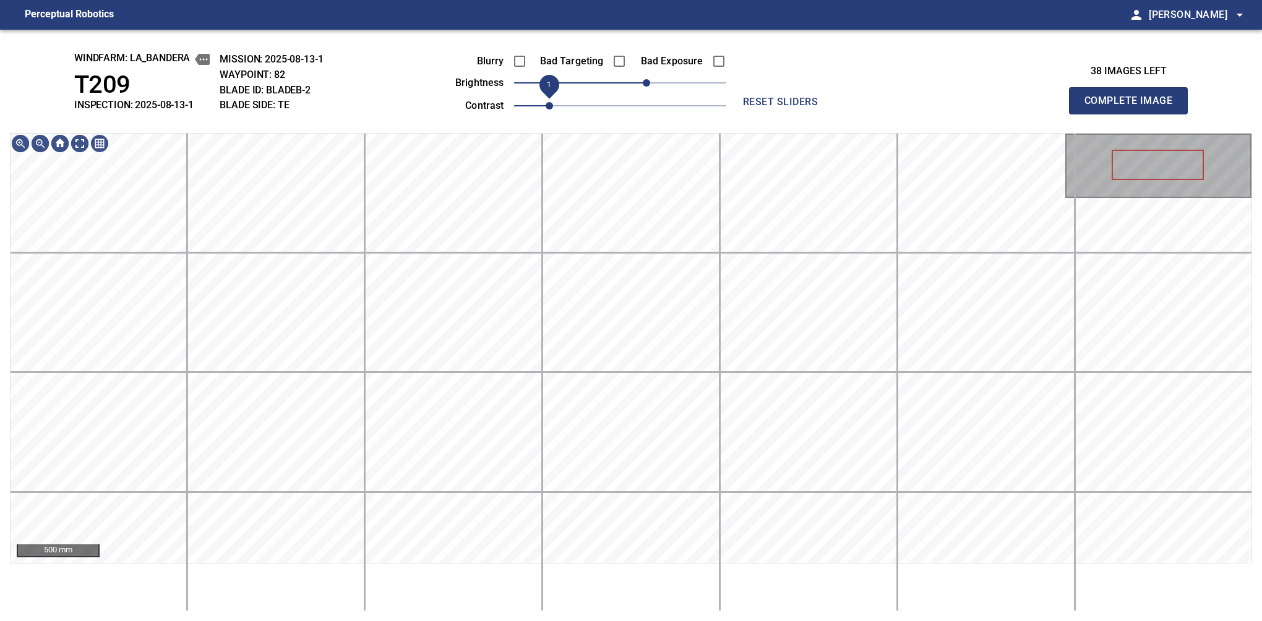
drag, startPoint x: 563, startPoint y: 107, endPoint x: 552, endPoint y: 109, distance: 10.7
click at [552, 109] on span "1" at bounding box center [549, 105] width 7 height 7
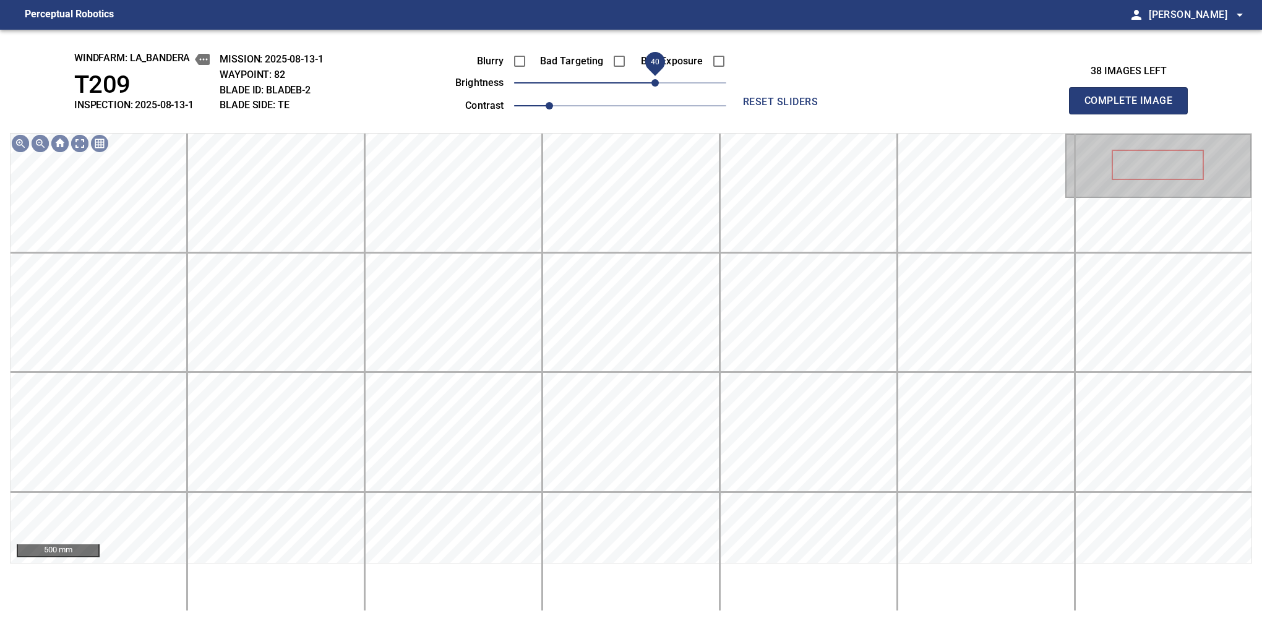
drag, startPoint x: 651, startPoint y: 85, endPoint x: 660, endPoint y: 74, distance: 14.1
click at [659, 79] on span "40" at bounding box center [655, 82] width 7 height 7
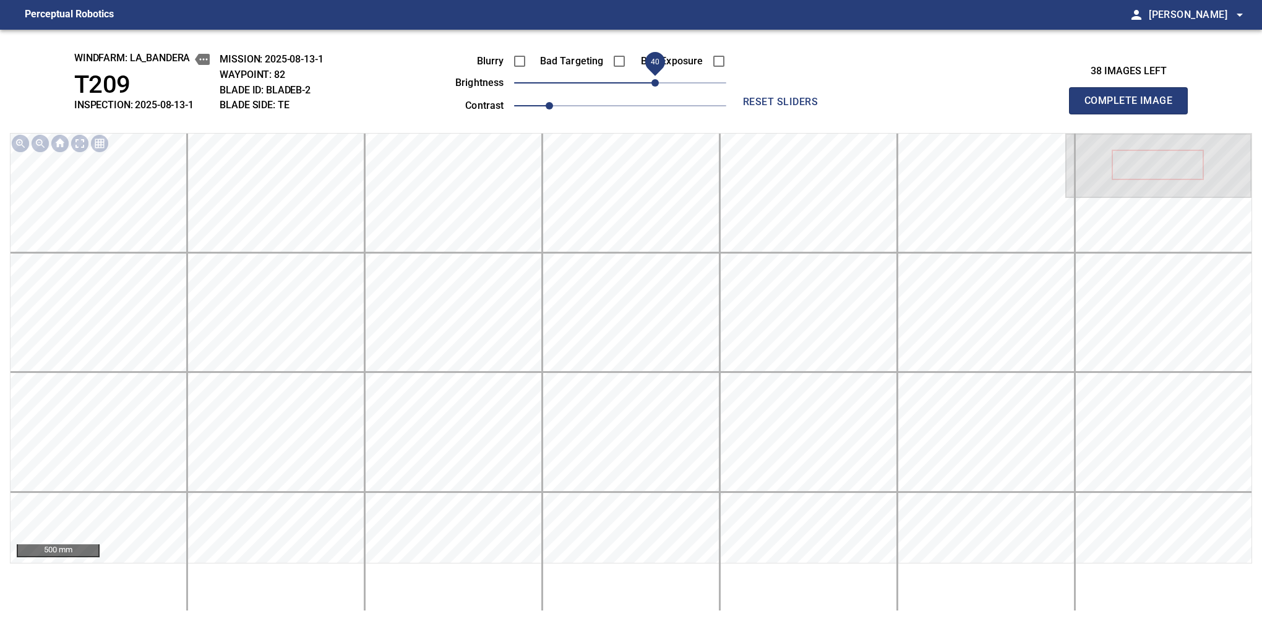
click at [1134, 114] on button "Complete Image" at bounding box center [1128, 100] width 119 height 27
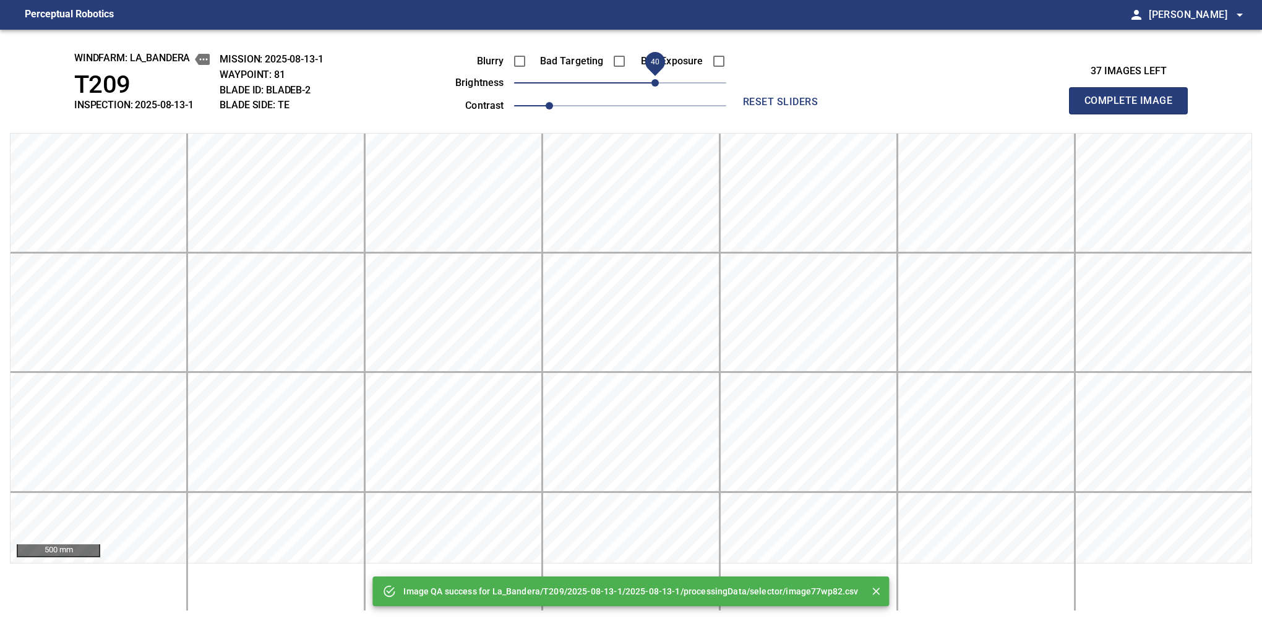
drag, startPoint x: 660, startPoint y: 74, endPoint x: 654, endPoint y: 77, distance: 6.7
click at [654, 77] on span "40" at bounding box center [620, 82] width 212 height 17
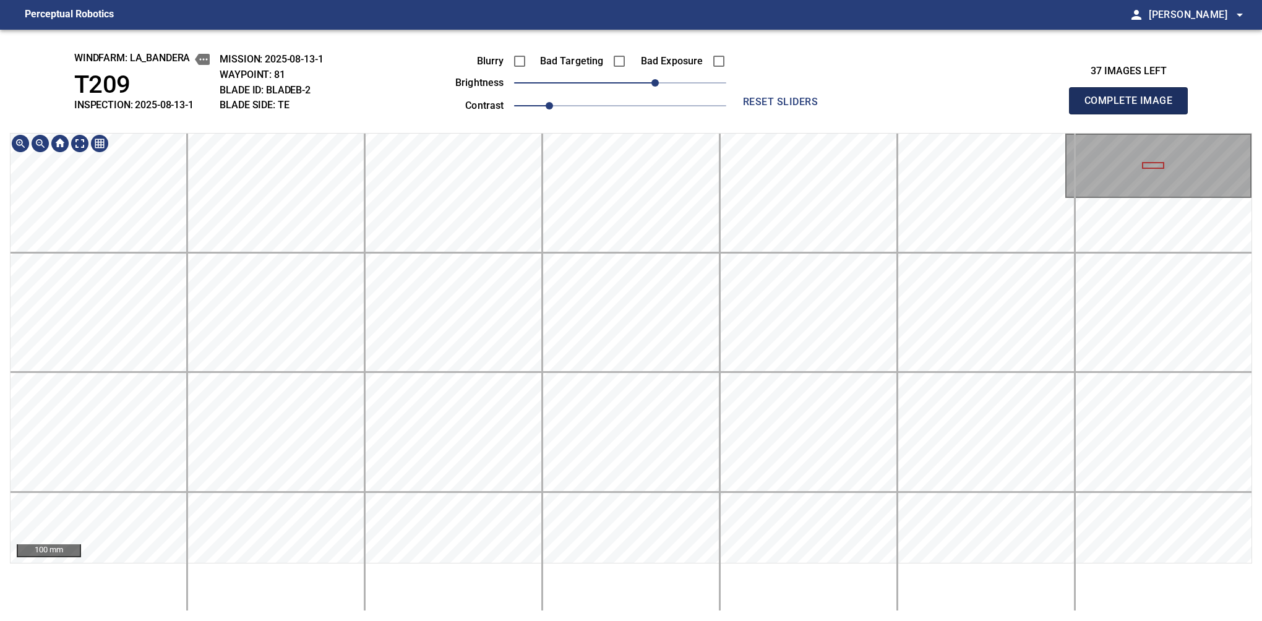
click at [1134, 114] on button "Complete Image" at bounding box center [1128, 100] width 119 height 27
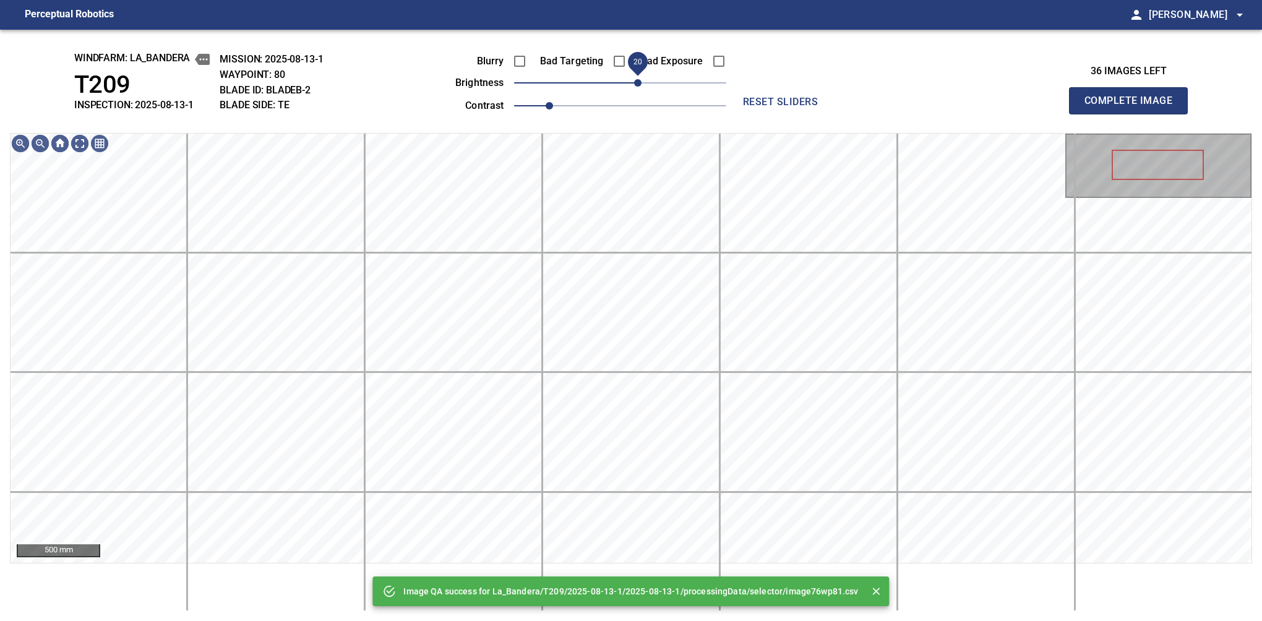
drag, startPoint x: 627, startPoint y: 88, endPoint x: 642, endPoint y: 87, distance: 14.9
click at [642, 87] on span "20" at bounding box center [637, 82] width 7 height 7
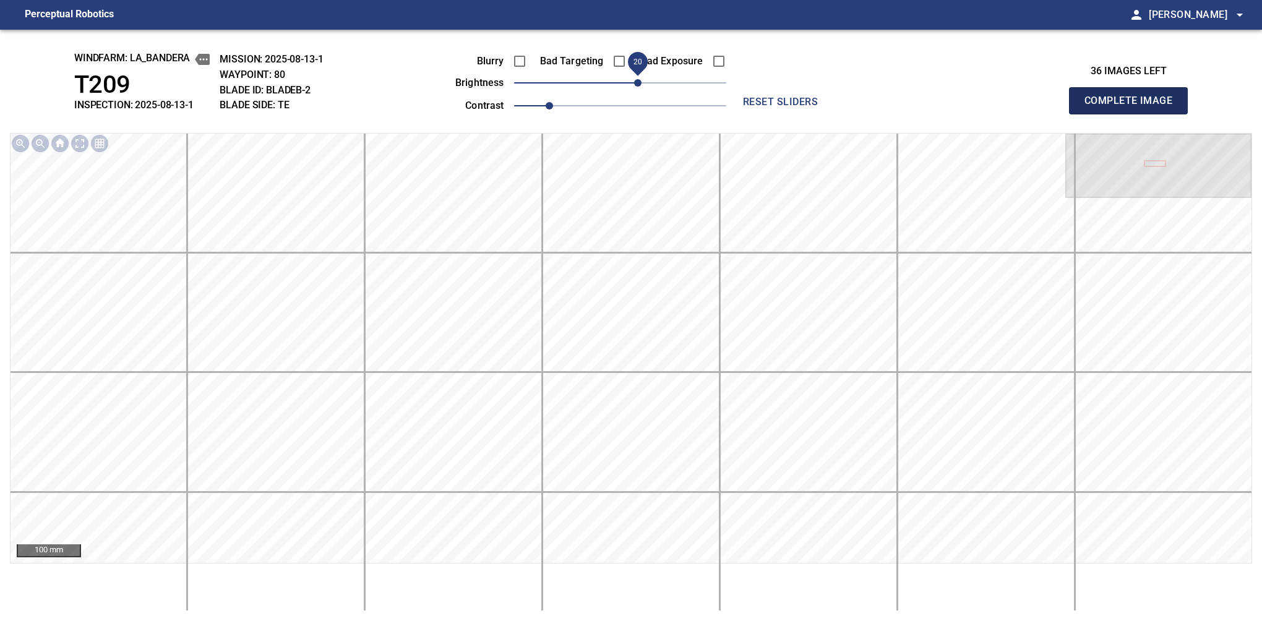
click at [1134, 114] on button "Complete Image" at bounding box center [1128, 100] width 119 height 27
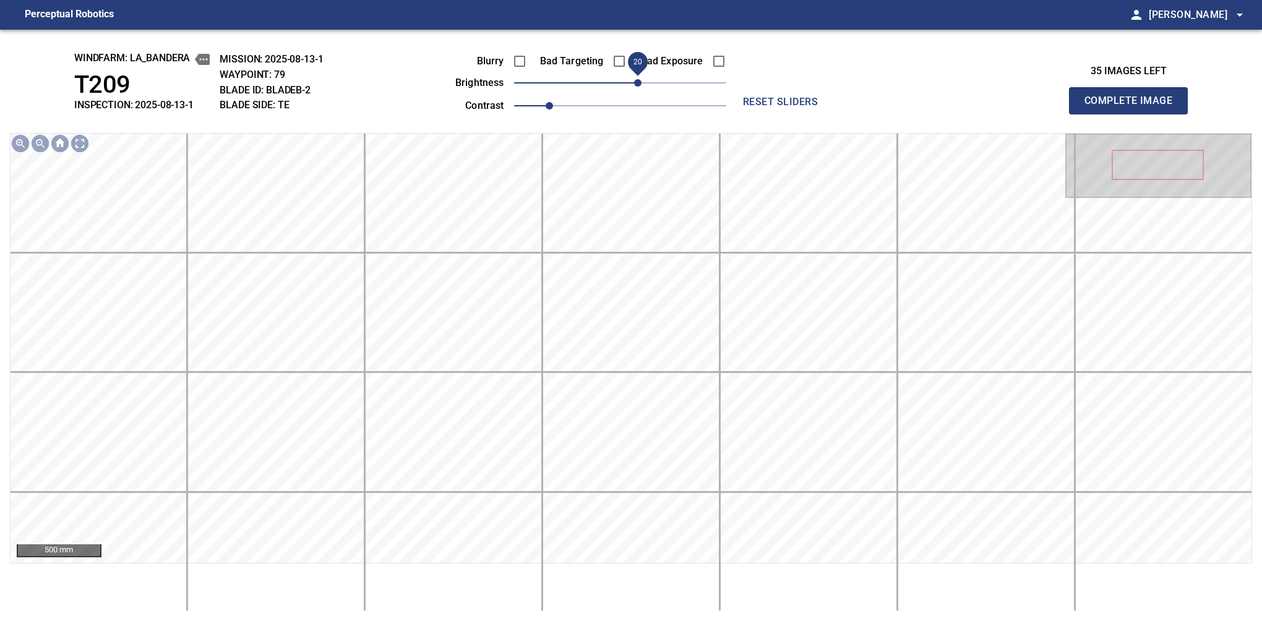
drag, startPoint x: 622, startPoint y: 83, endPoint x: 640, endPoint y: 77, distance: 19.0
click at [640, 79] on span "20" at bounding box center [637, 82] width 7 height 7
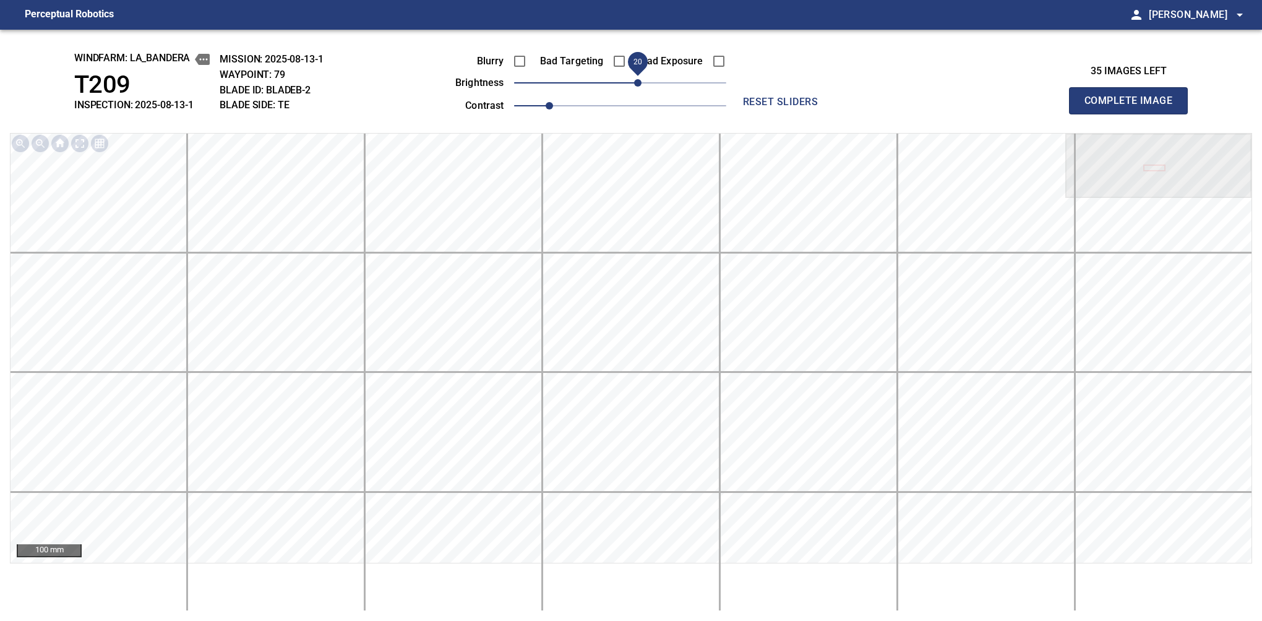
click at [1134, 114] on button "Complete Image" at bounding box center [1128, 100] width 119 height 27
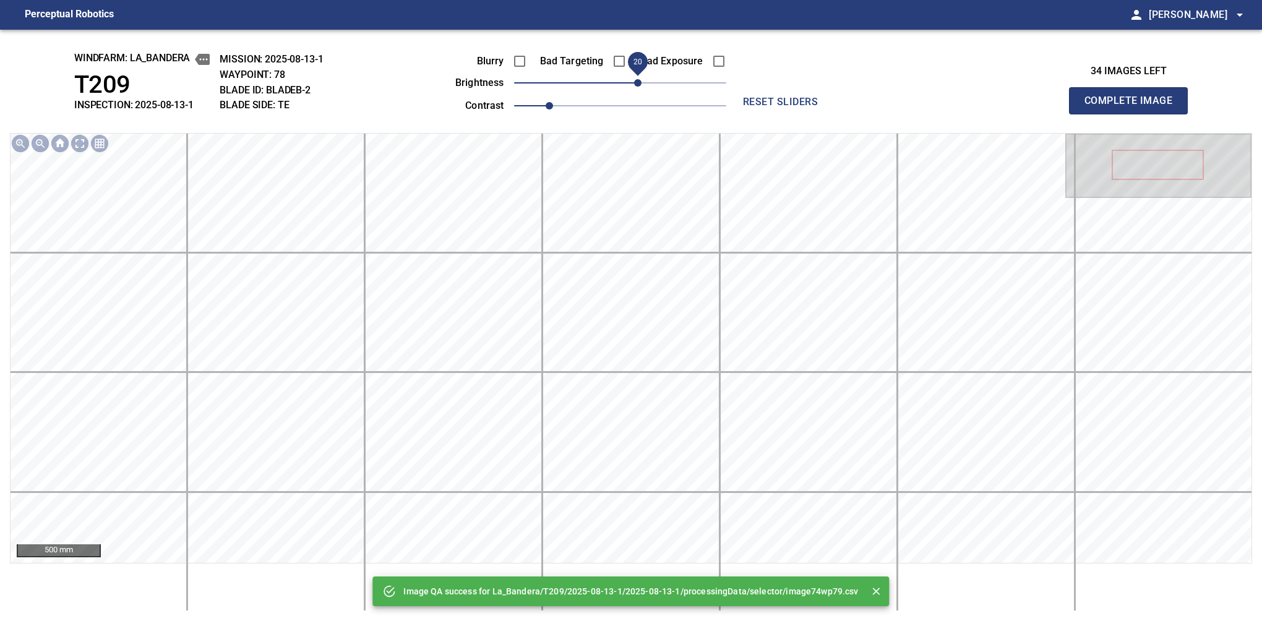
click at [639, 80] on span "20" at bounding box center [620, 82] width 212 height 17
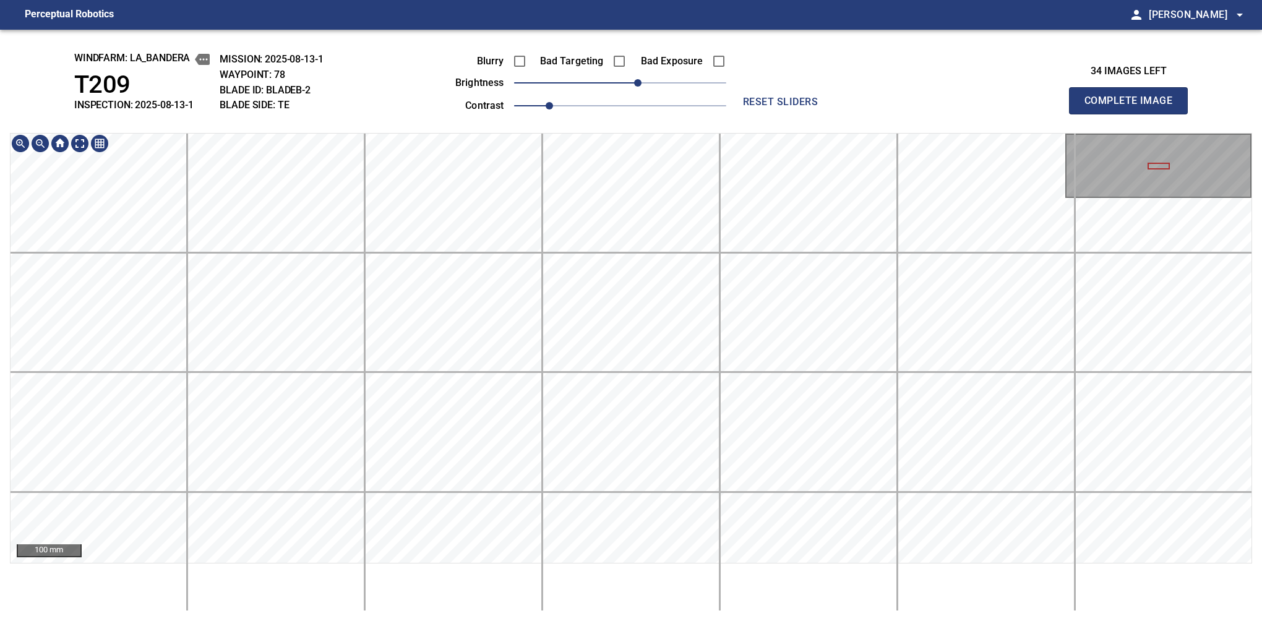
click at [1134, 114] on button "Complete Image" at bounding box center [1128, 100] width 119 height 27
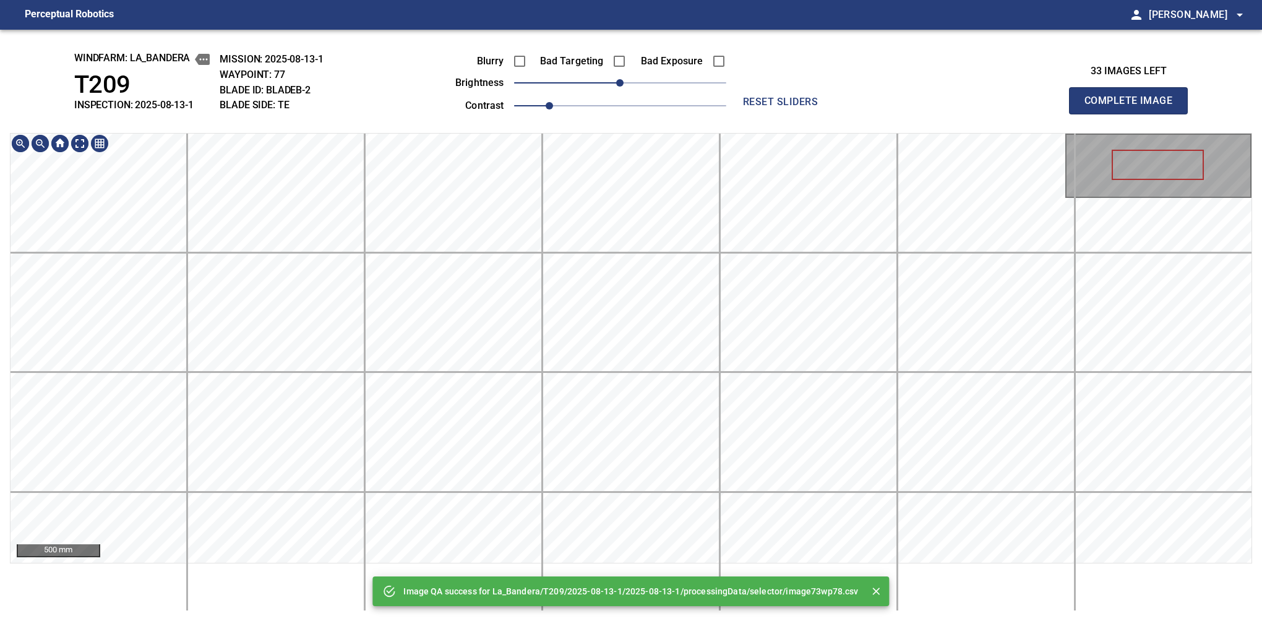
click at [675, 104] on div "Image QA success for La_Bandera/T209/2025-08-13-1/2025-08-13-1/processingData/s…" at bounding box center [631, 326] width 1262 height 592
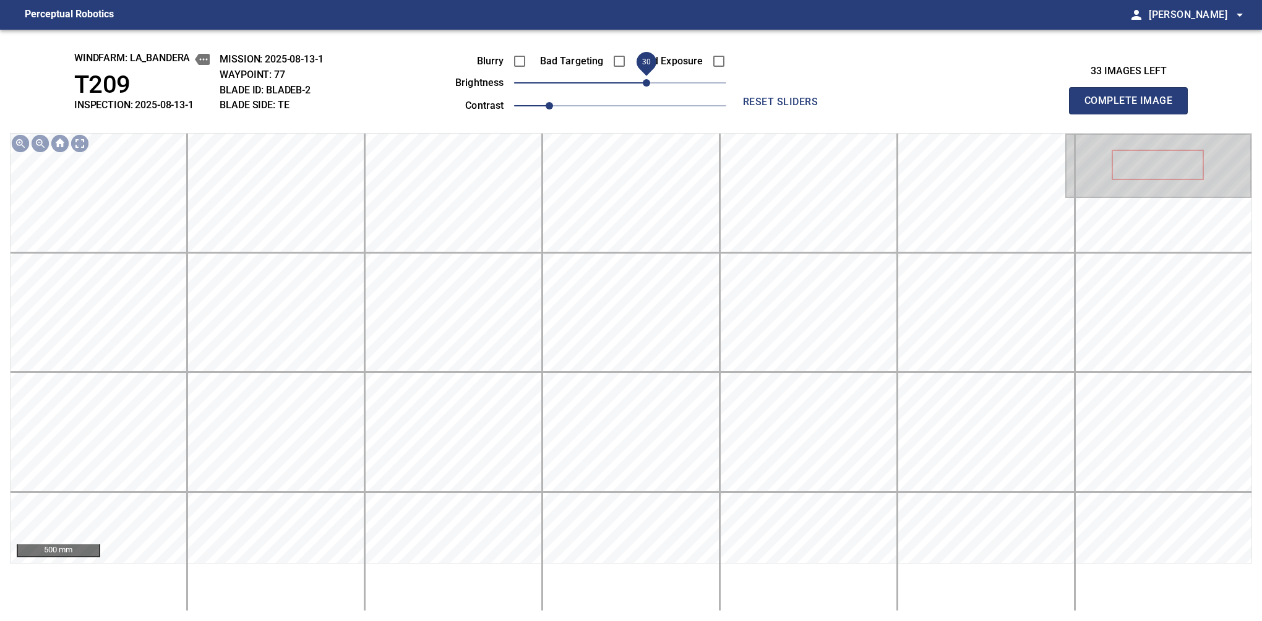
drag, startPoint x: 658, startPoint y: 87, endPoint x: 651, endPoint y: 84, distance: 7.8
click at [650, 84] on span "30" at bounding box center [646, 82] width 7 height 7
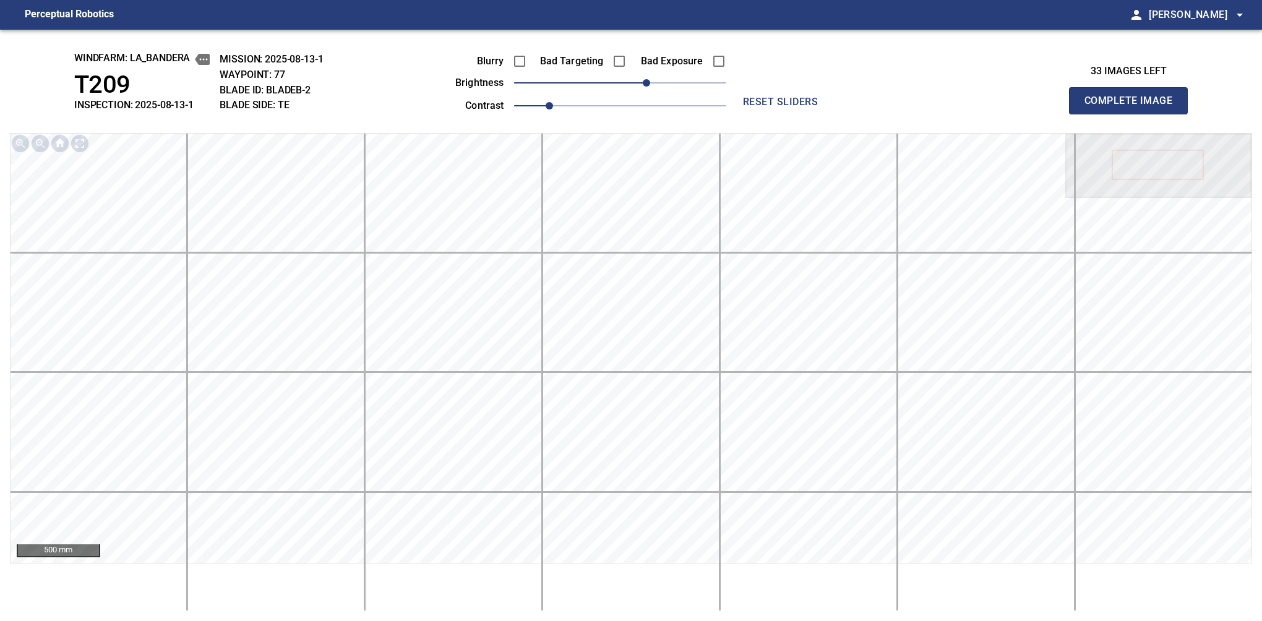
click at [1134, 114] on button "Complete Image" at bounding box center [1128, 100] width 119 height 27
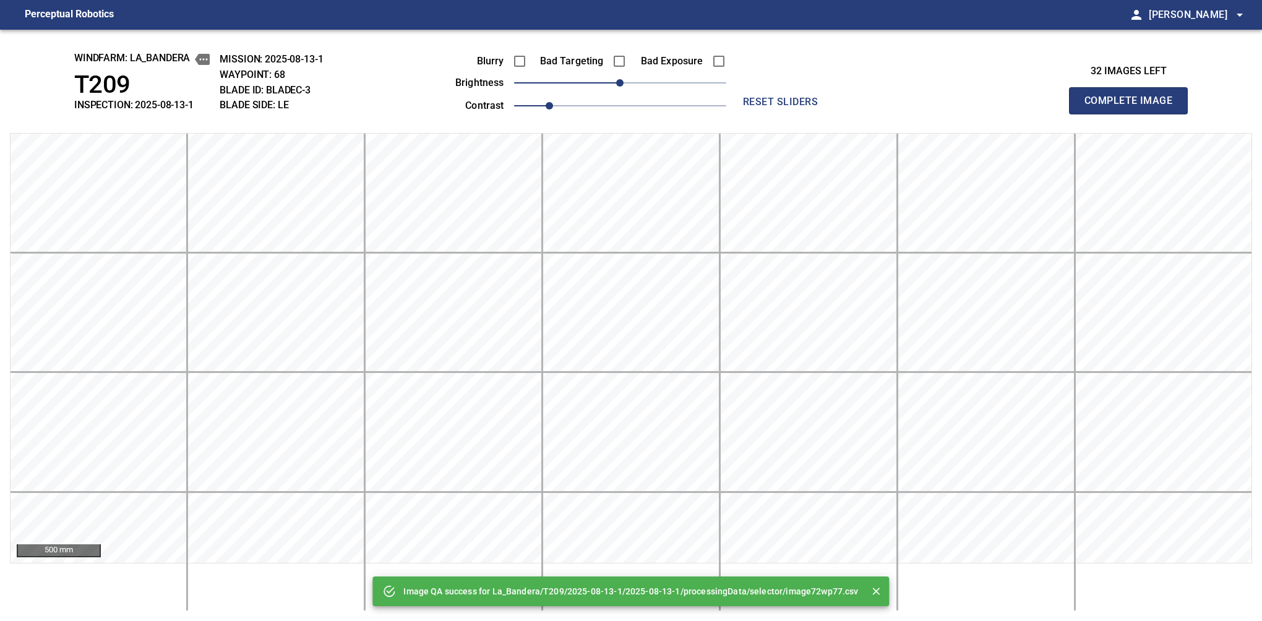
click at [1134, 114] on button "Complete Image" at bounding box center [1128, 100] width 119 height 27
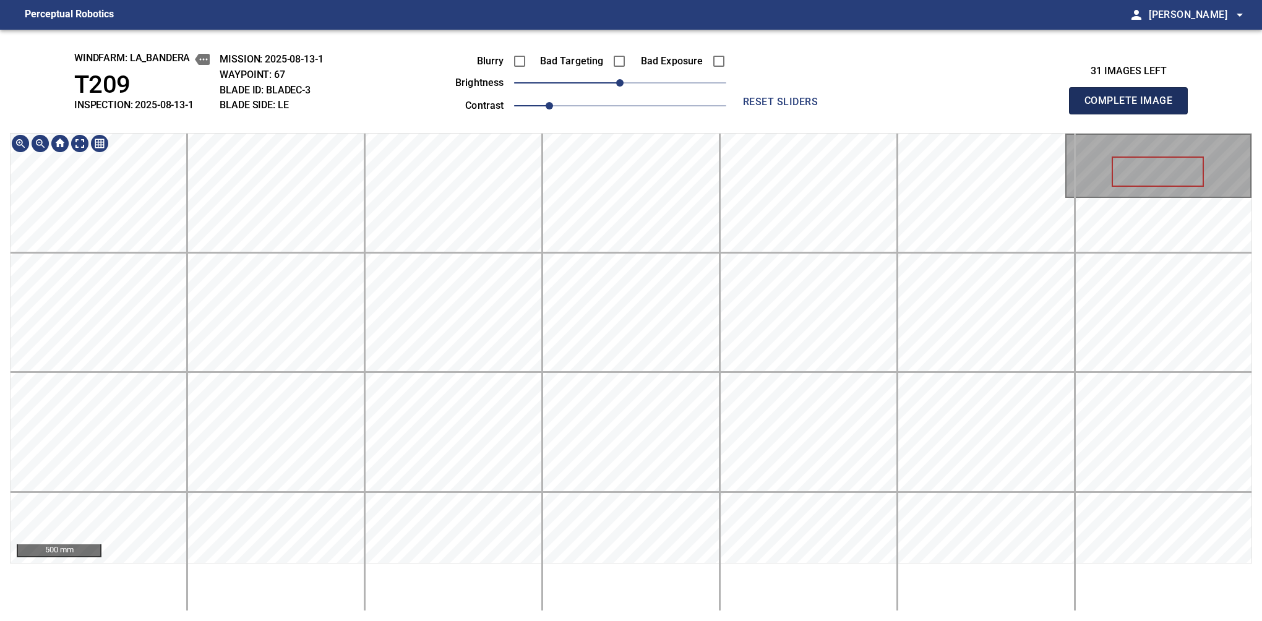
click at [1134, 114] on button "Complete Image" at bounding box center [1128, 100] width 119 height 27
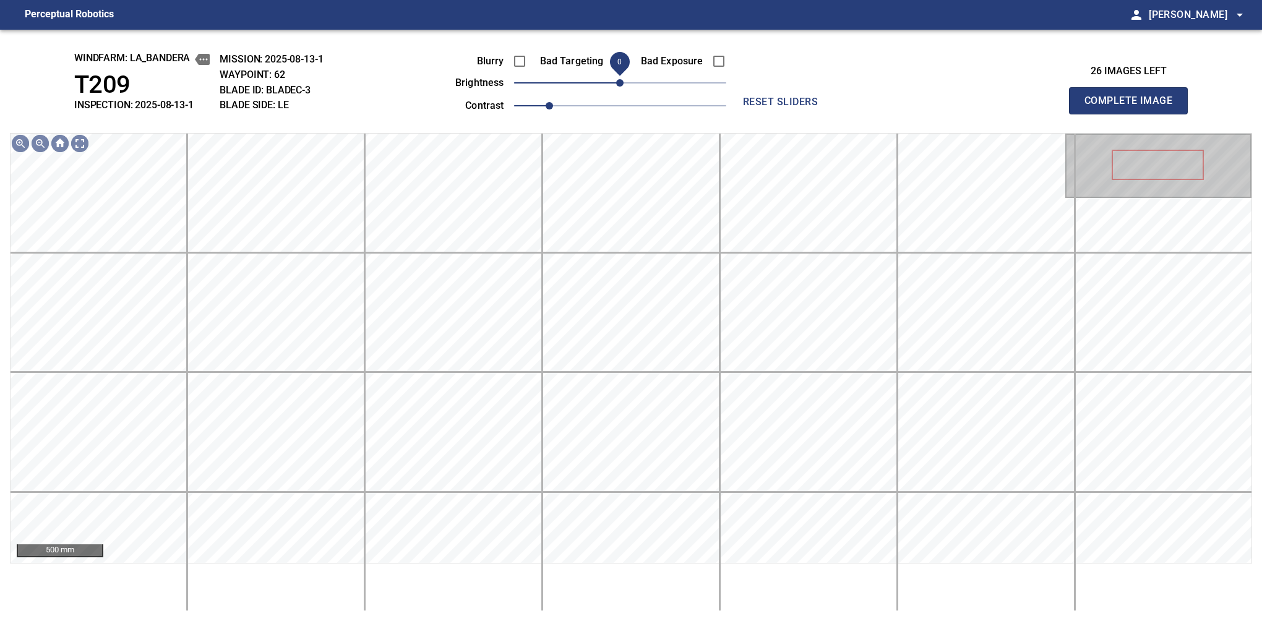
drag, startPoint x: 616, startPoint y: 88, endPoint x: 621, endPoint y: 83, distance: 7.0
click at [621, 83] on span "0" at bounding box center [619, 82] width 7 height 7
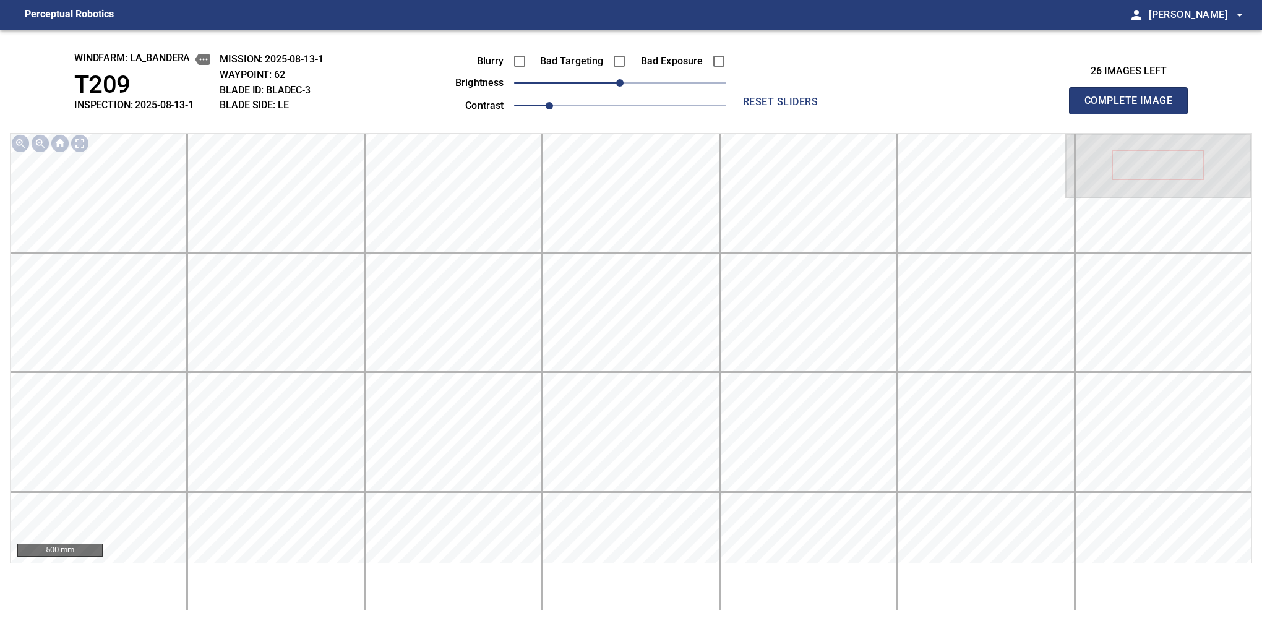
click at [1134, 114] on button "Complete Image" at bounding box center [1128, 100] width 119 height 27
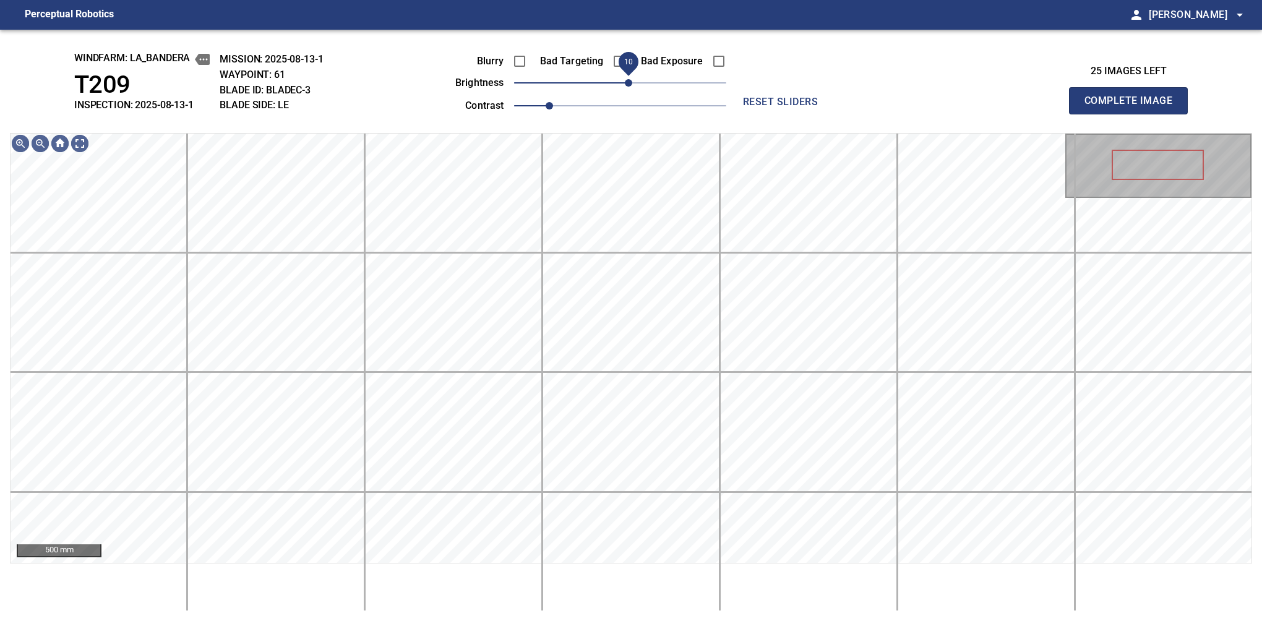
click at [627, 81] on span "10" at bounding box center [628, 82] width 7 height 7
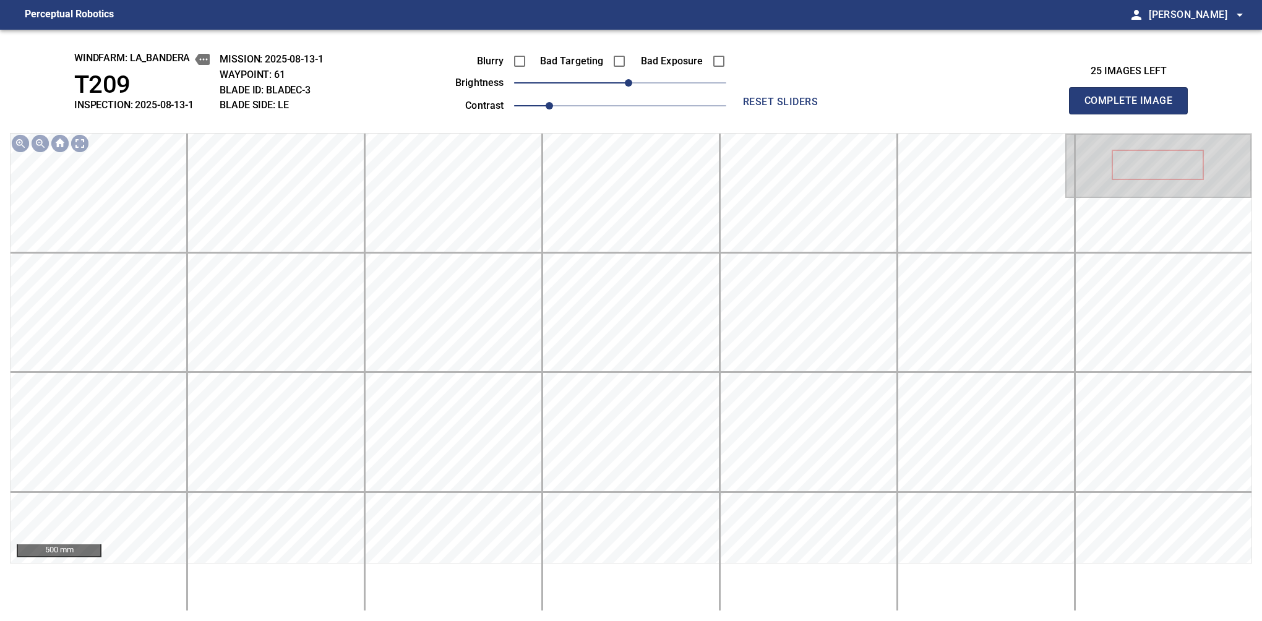
click at [1134, 114] on button "Complete Image" at bounding box center [1128, 100] width 119 height 27
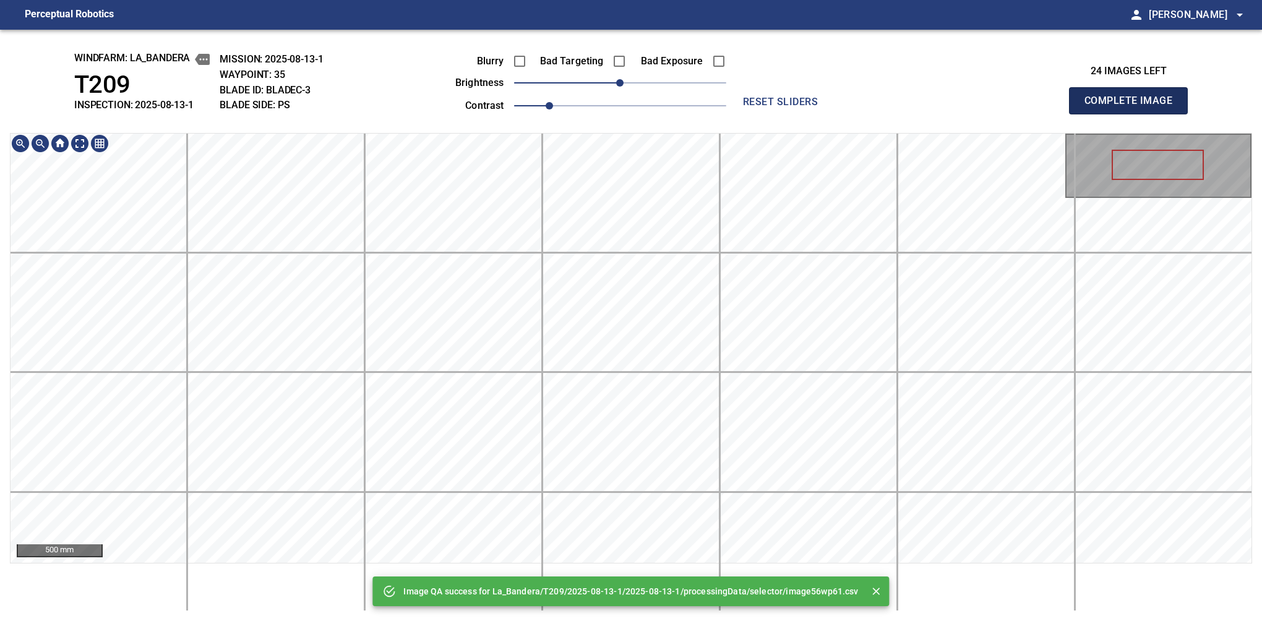
click at [1134, 114] on button "Complete Image" at bounding box center [1128, 100] width 119 height 27
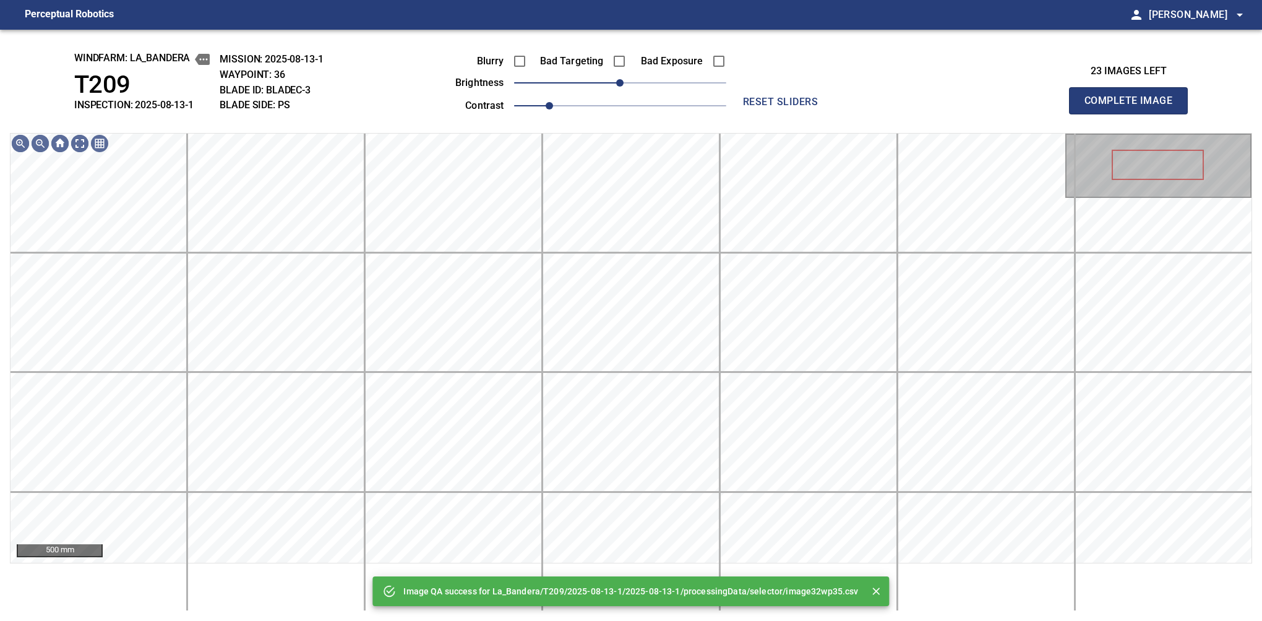
click at [603, 122] on div "Image QA success for La_Bandera/T209/2025-08-13-1/2025-08-13-1/processingData/s…" at bounding box center [631, 326] width 1262 height 592
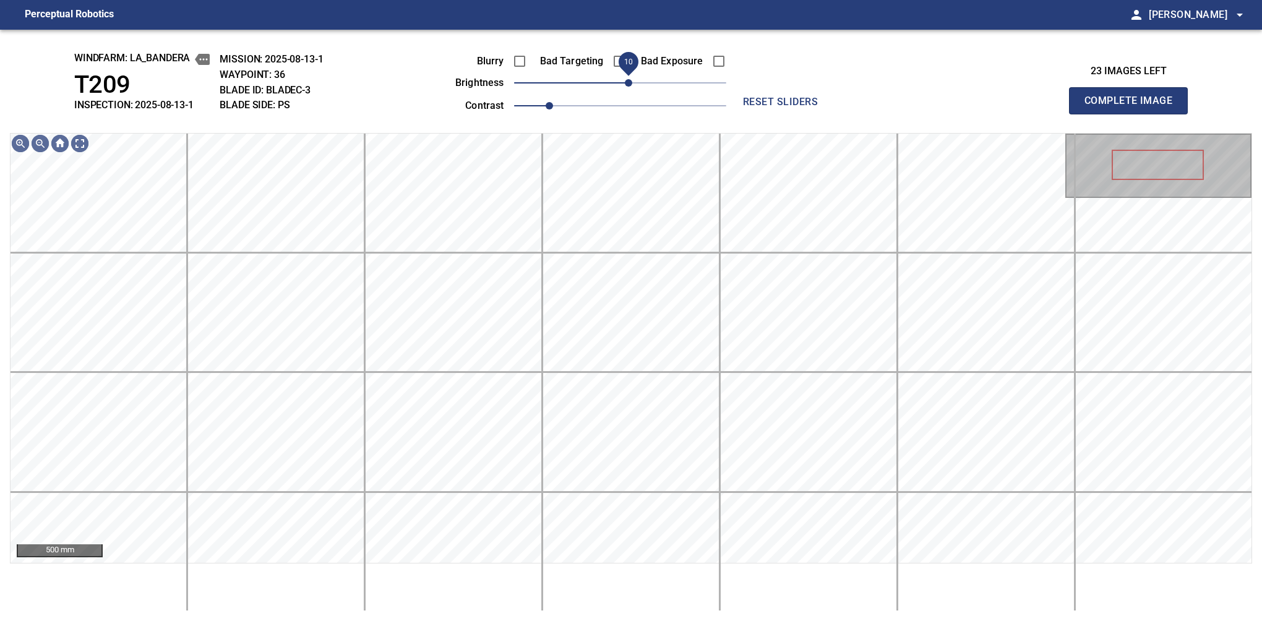
click at [629, 85] on span "10" at bounding box center [628, 82] width 7 height 7
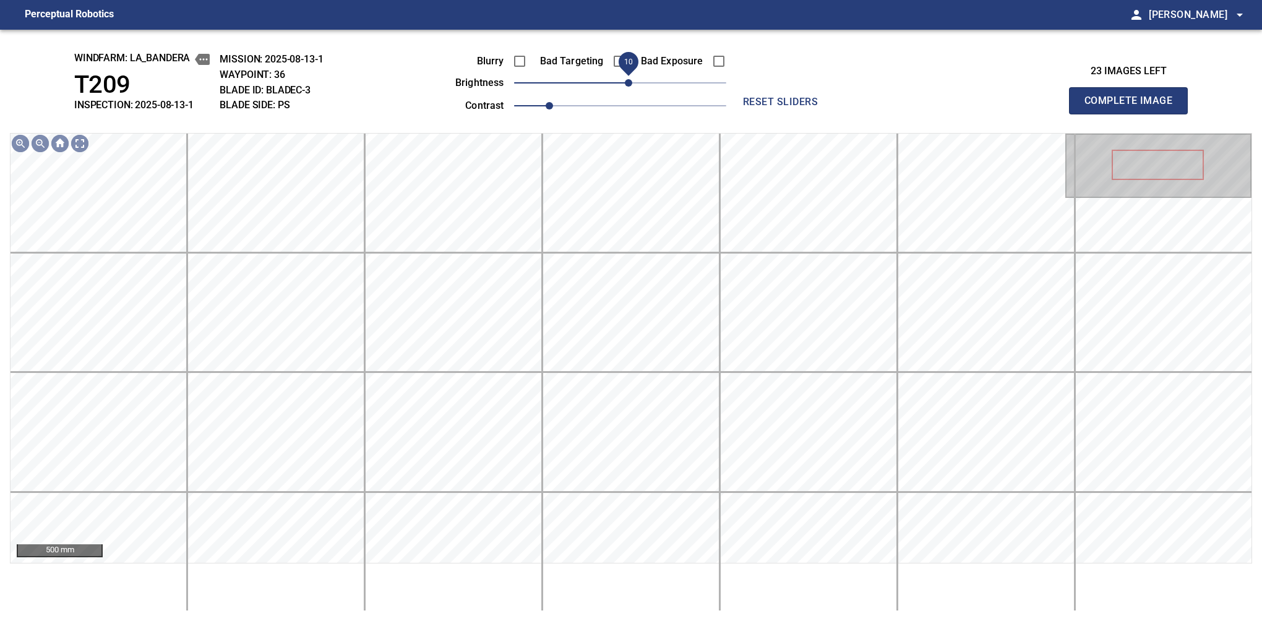
click at [1134, 114] on button "Complete Image" at bounding box center [1128, 100] width 119 height 27
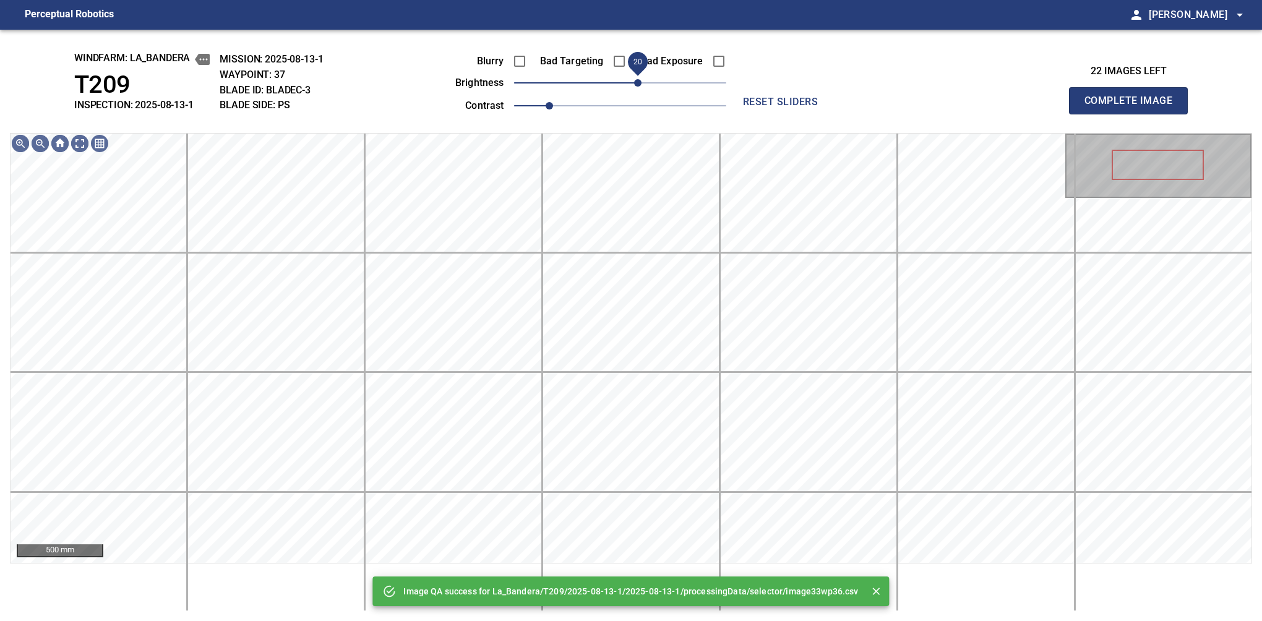
drag, startPoint x: 626, startPoint y: 83, endPoint x: 637, endPoint y: 81, distance: 10.7
click at [637, 81] on span "20" at bounding box center [637, 82] width 7 height 7
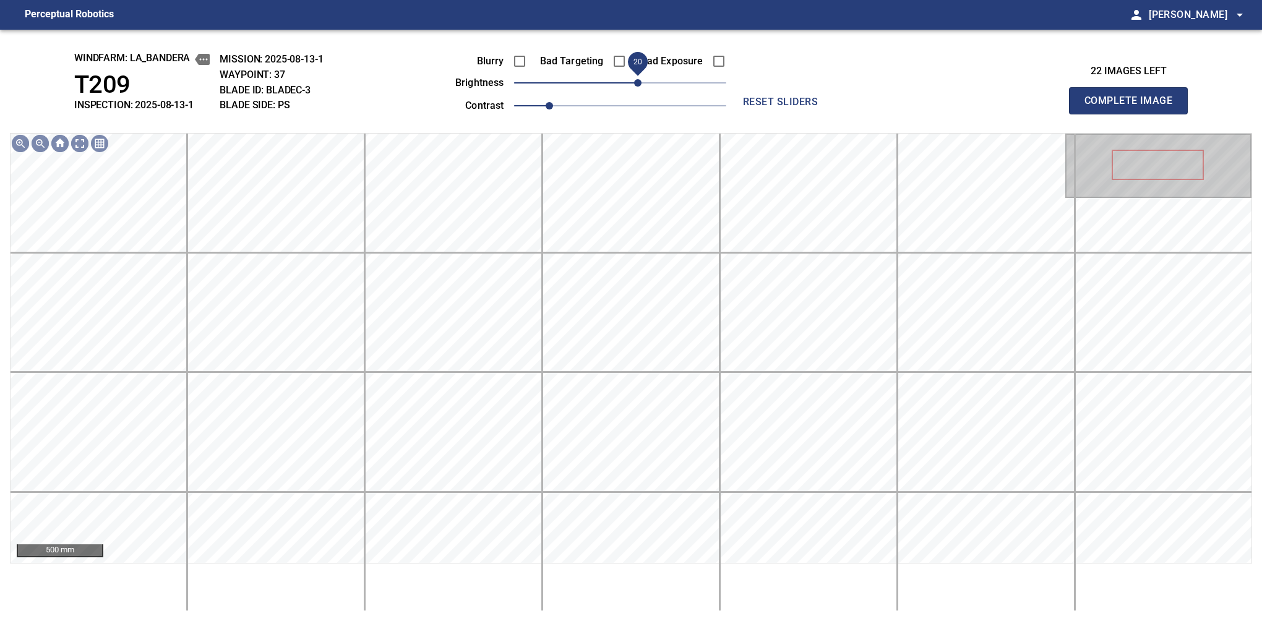
click at [1134, 114] on button "Complete Image" at bounding box center [1128, 100] width 119 height 27
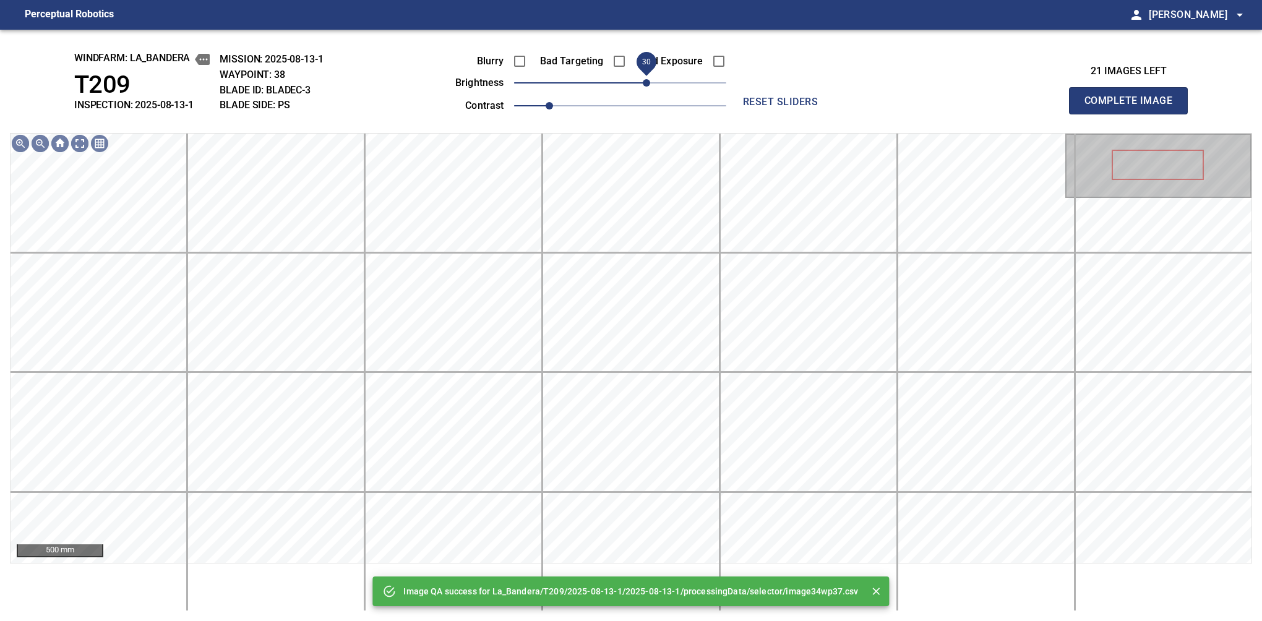
drag, startPoint x: 624, startPoint y: 89, endPoint x: 644, endPoint y: 81, distance: 21.4
click at [644, 81] on span "30" at bounding box center [646, 82] width 7 height 7
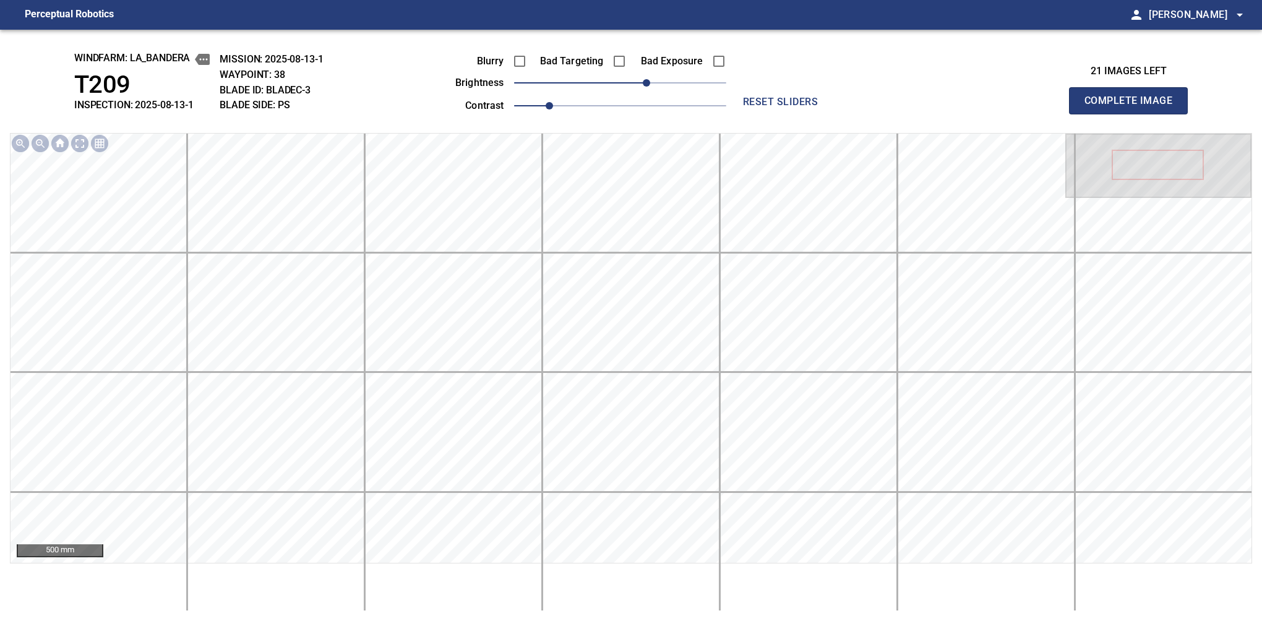
click at [1134, 114] on button "Complete Image" at bounding box center [1128, 100] width 119 height 27
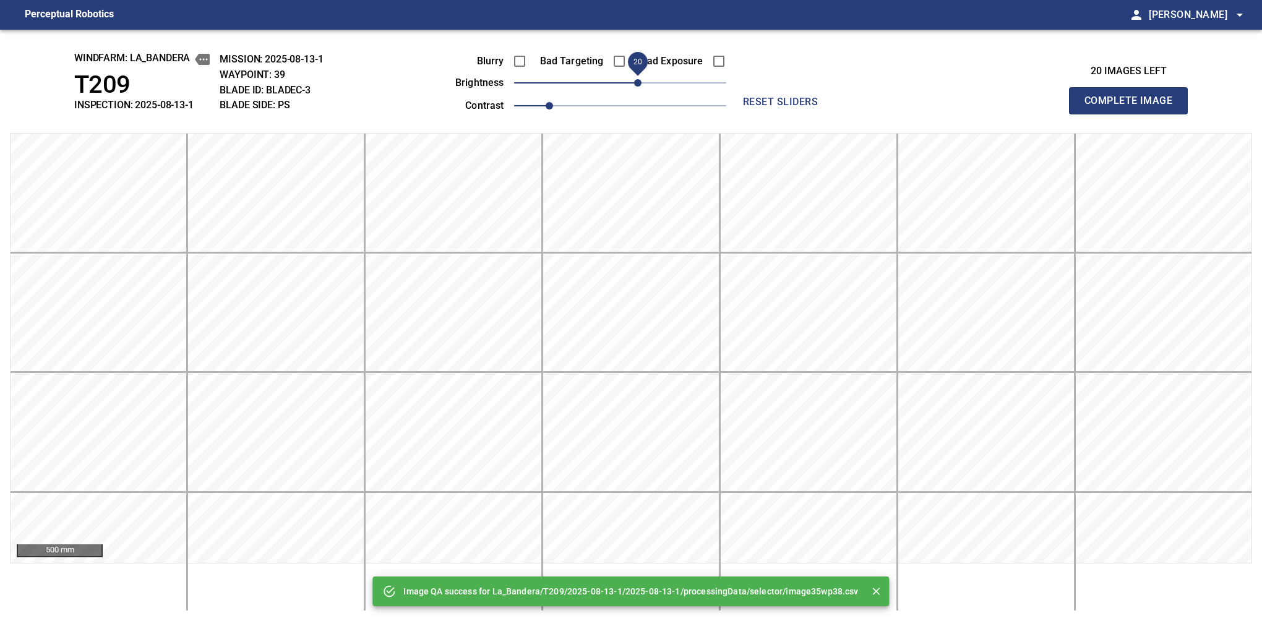
drag, startPoint x: 635, startPoint y: 81, endPoint x: 641, endPoint y: 83, distance: 6.5
click at [641, 83] on span "20" at bounding box center [637, 82] width 7 height 7
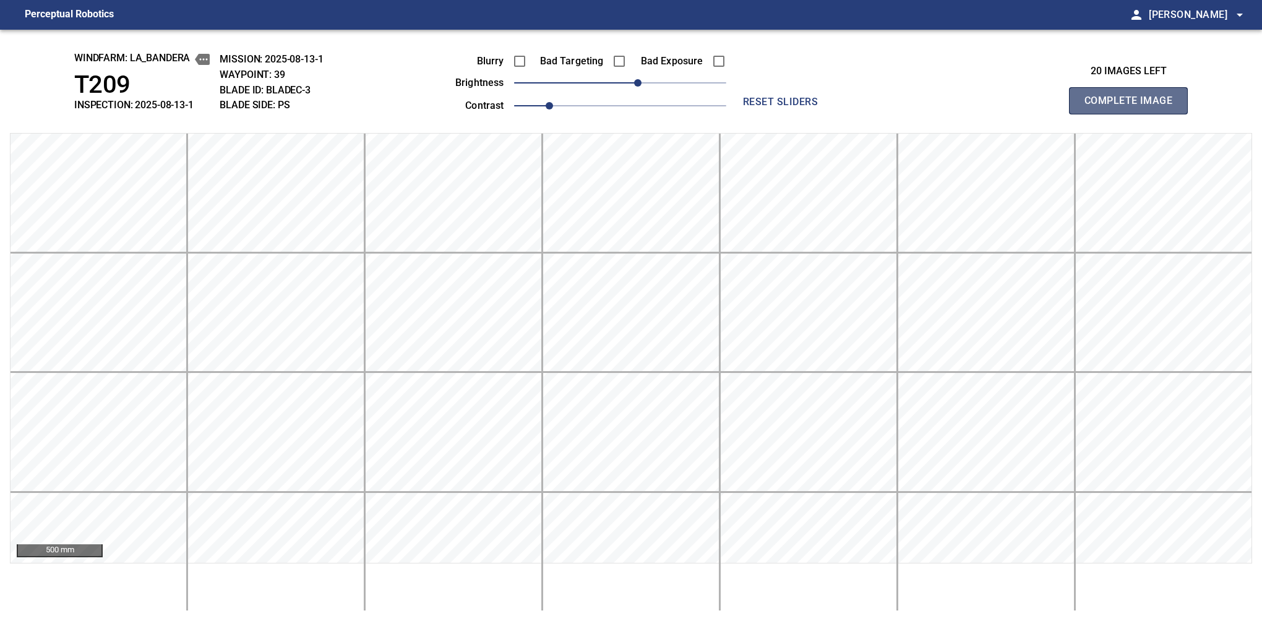
click at [1134, 114] on button "Complete Image" at bounding box center [1128, 100] width 119 height 27
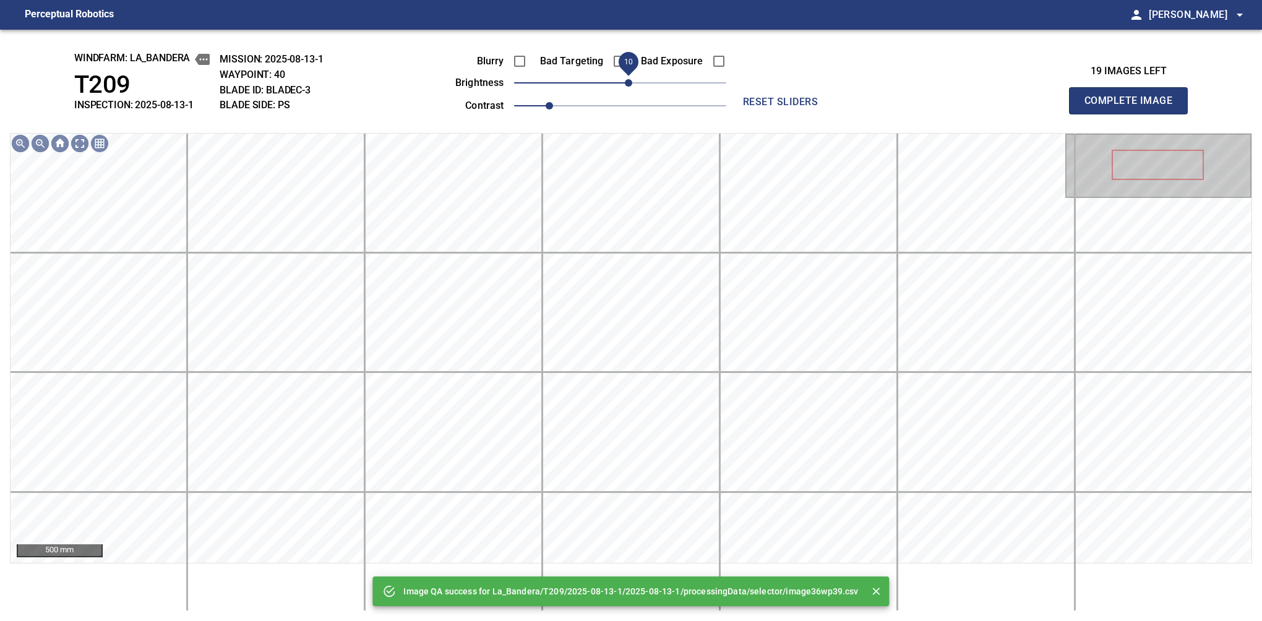
drag, startPoint x: 639, startPoint y: 81, endPoint x: 631, endPoint y: 81, distance: 8.0
click at [631, 81] on span "10" at bounding box center [620, 82] width 212 height 17
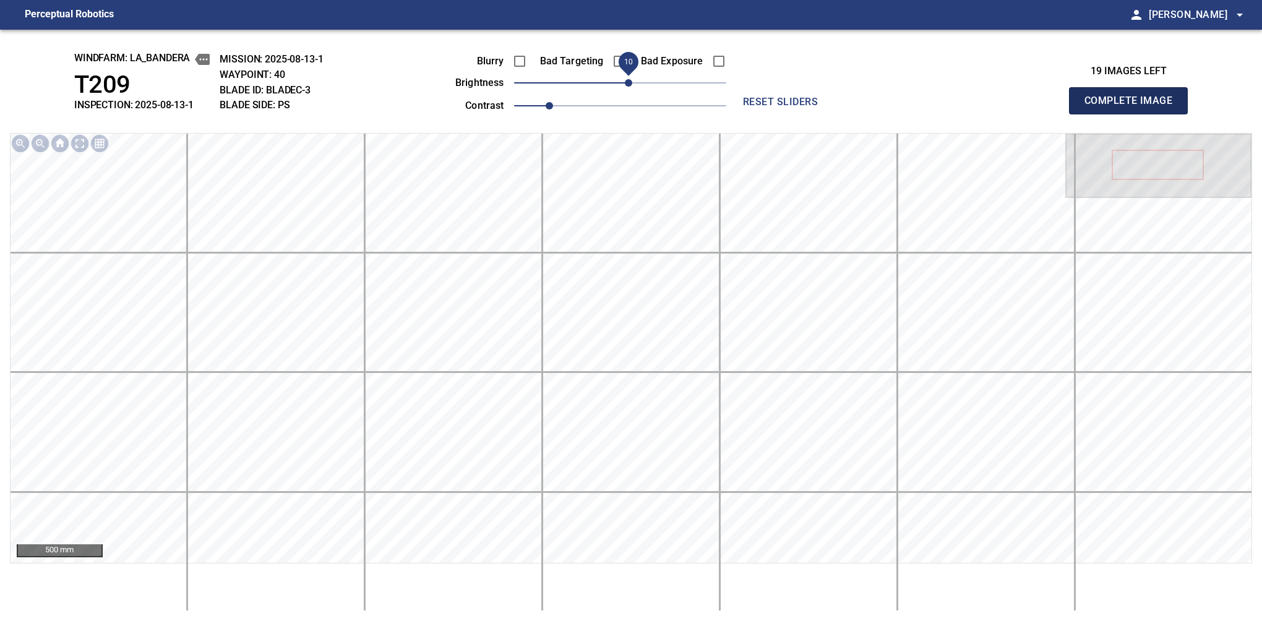
click at [1134, 114] on button "Complete Image" at bounding box center [1128, 100] width 119 height 27
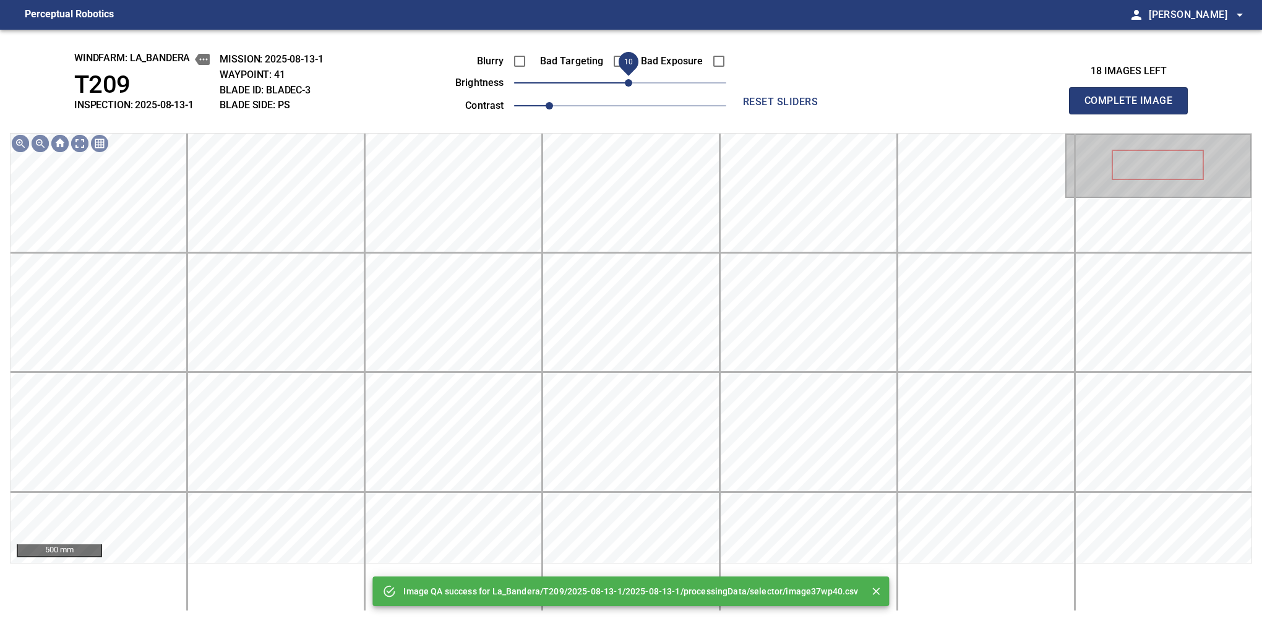
click at [628, 81] on span "10" at bounding box center [628, 82] width 7 height 7
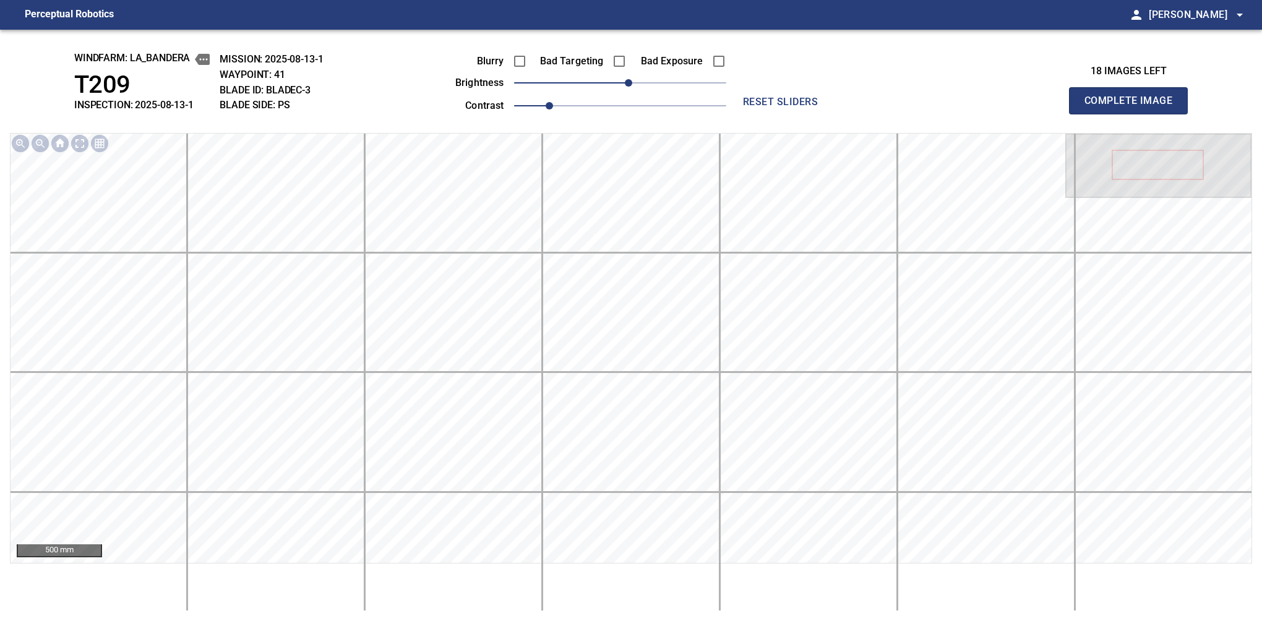
click at [1134, 114] on button "Complete Image" at bounding box center [1128, 100] width 119 height 27
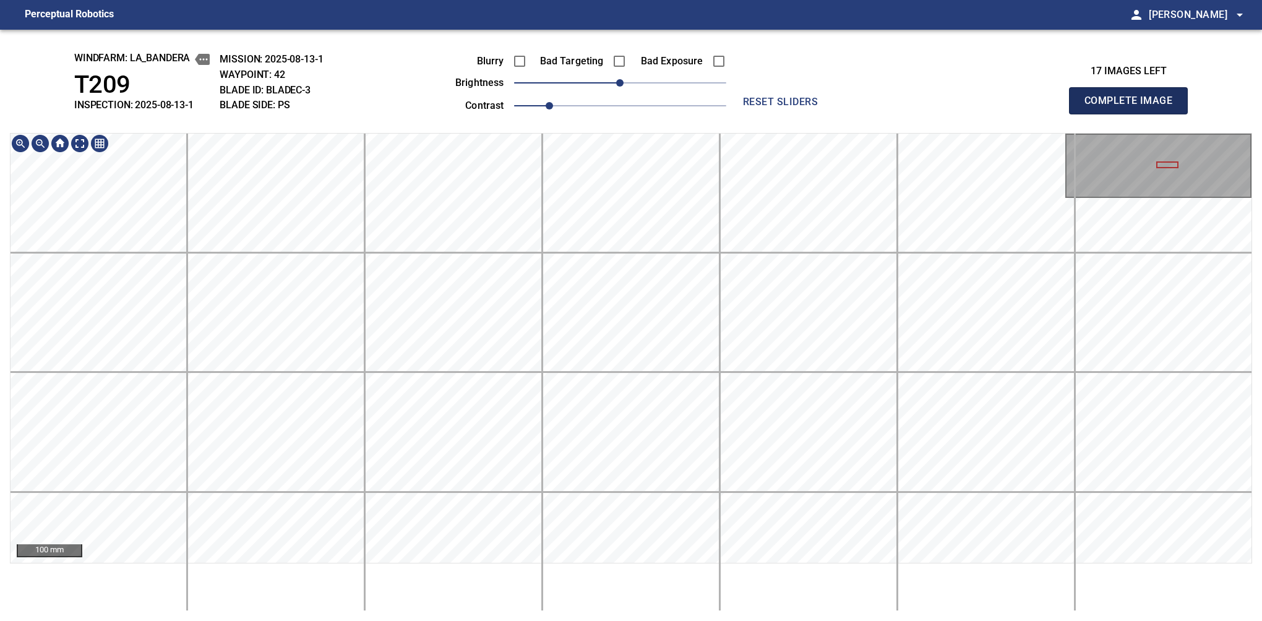
click at [1134, 114] on button "Complete Image" at bounding box center [1128, 100] width 119 height 27
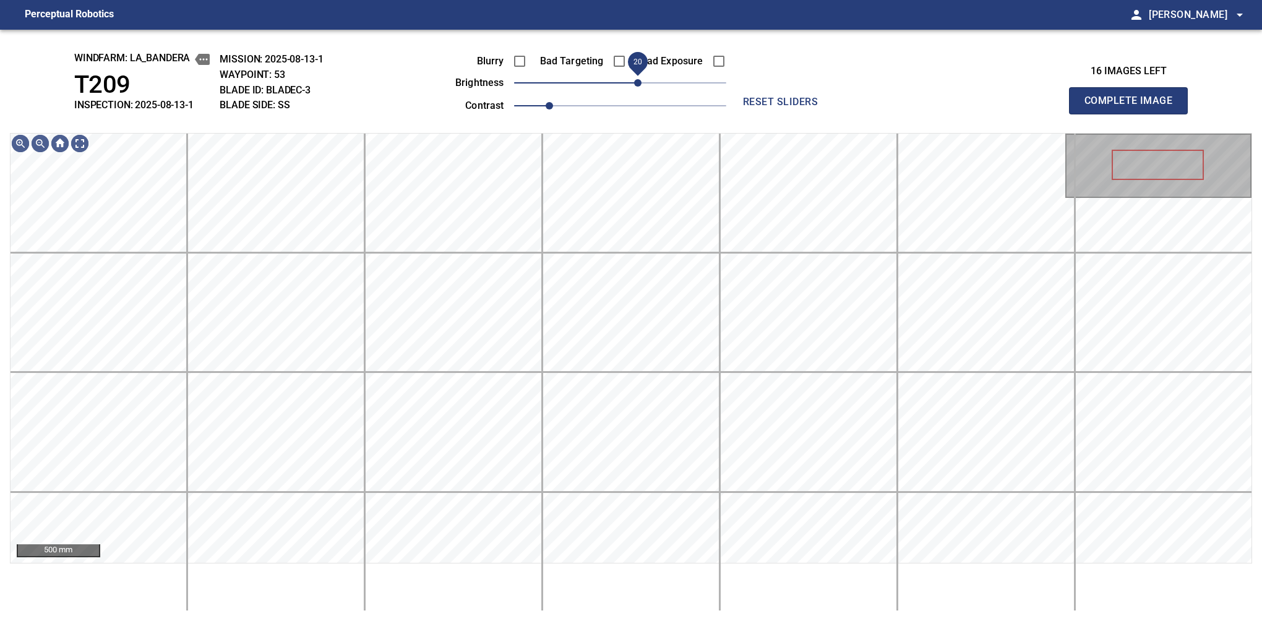
drag, startPoint x: 625, startPoint y: 81, endPoint x: 634, endPoint y: 81, distance: 8.7
click at [634, 81] on span "20" at bounding box center [637, 82] width 7 height 7
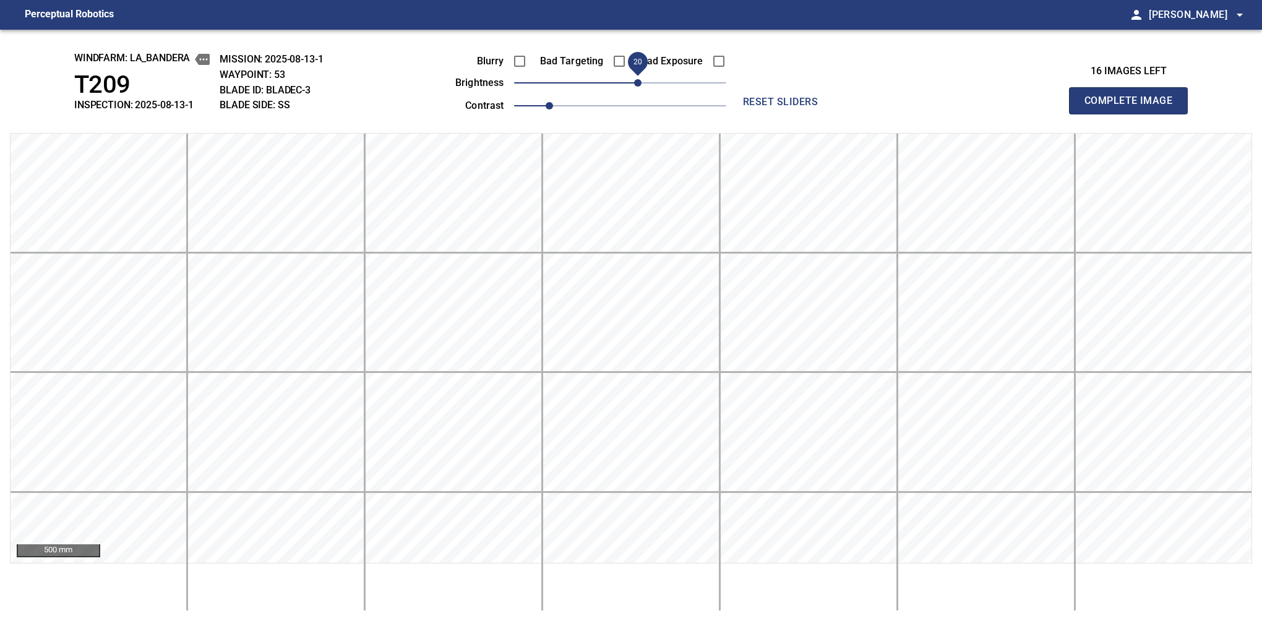
click at [1134, 114] on button "Complete Image" at bounding box center [1128, 100] width 119 height 27
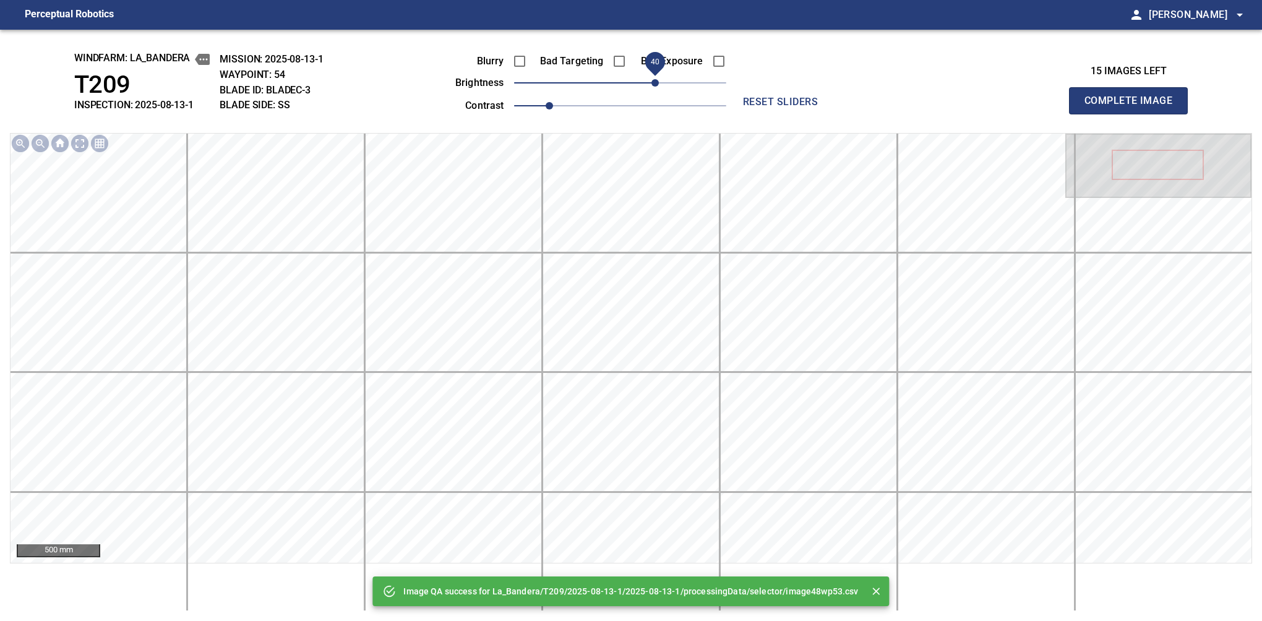
drag, startPoint x: 645, startPoint y: 86, endPoint x: 654, endPoint y: 84, distance: 8.9
click at [654, 84] on span "40" at bounding box center [620, 82] width 212 height 17
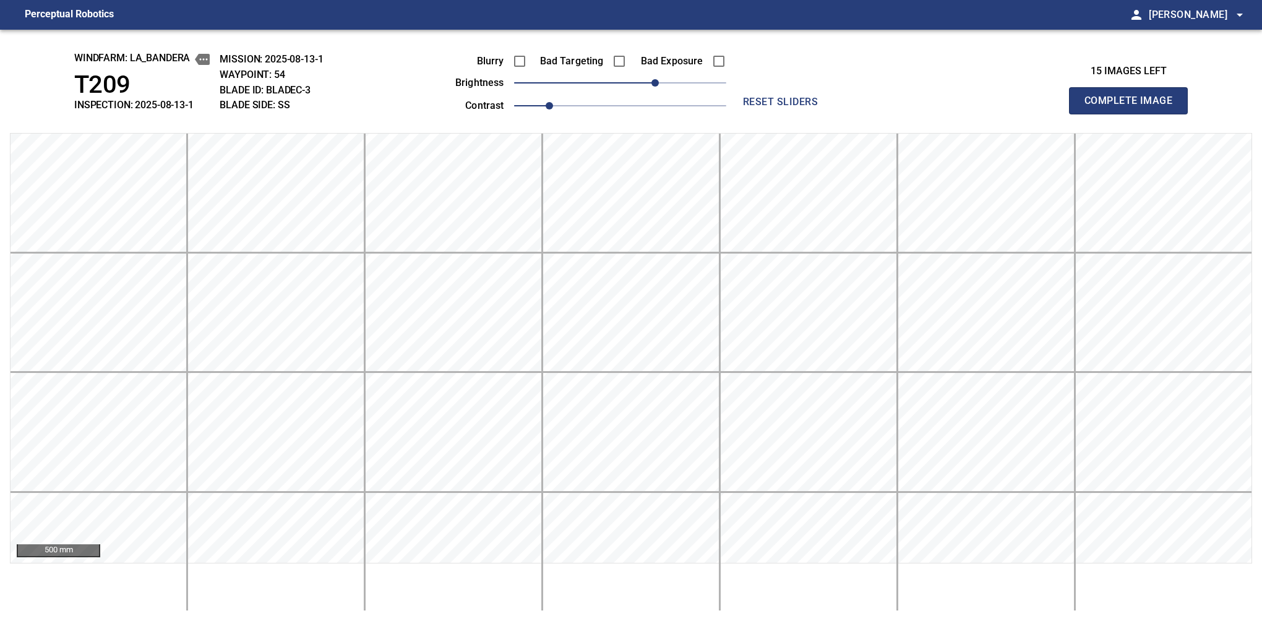
click at [1134, 114] on button "Complete Image" at bounding box center [1128, 100] width 119 height 27
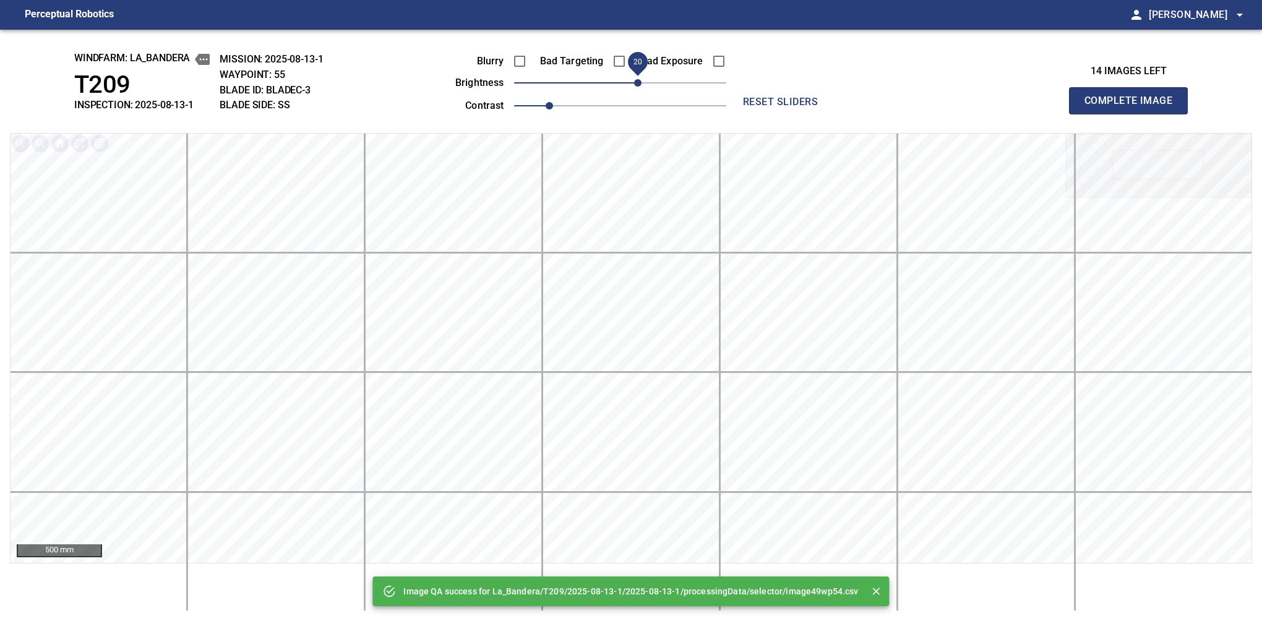
click at [634, 86] on span "20" at bounding box center [637, 82] width 7 height 7
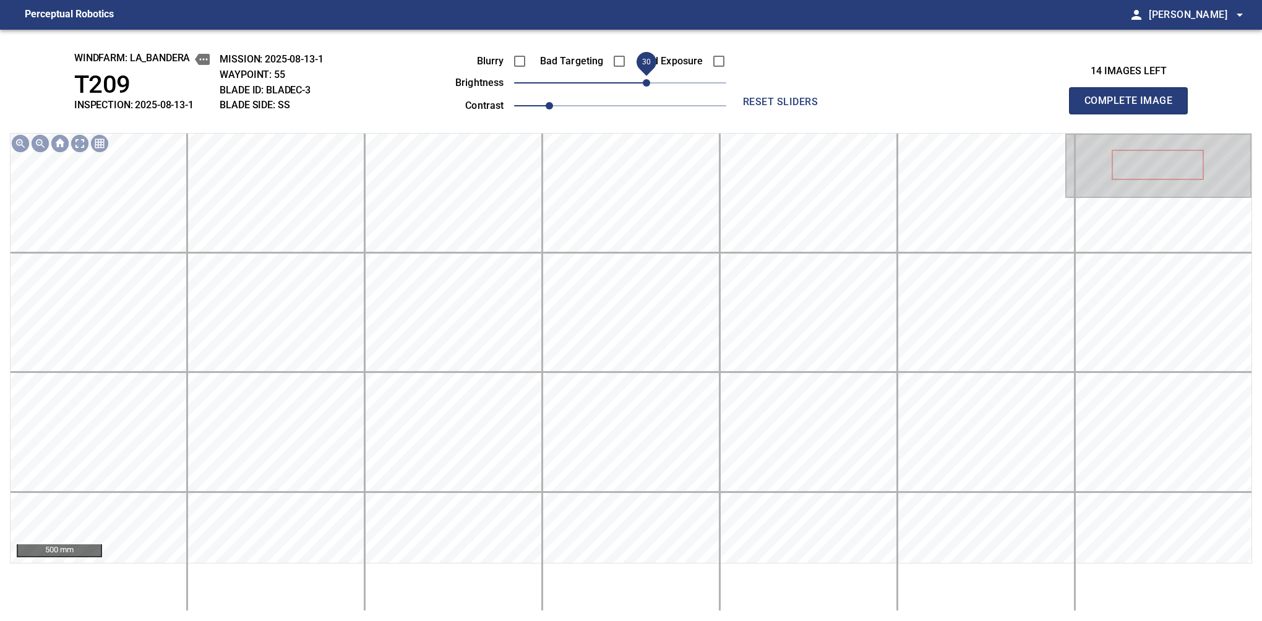
drag, startPoint x: 634, startPoint y: 86, endPoint x: 645, endPoint y: 80, distance: 12.7
click at [645, 80] on span "30" at bounding box center [646, 82] width 7 height 7
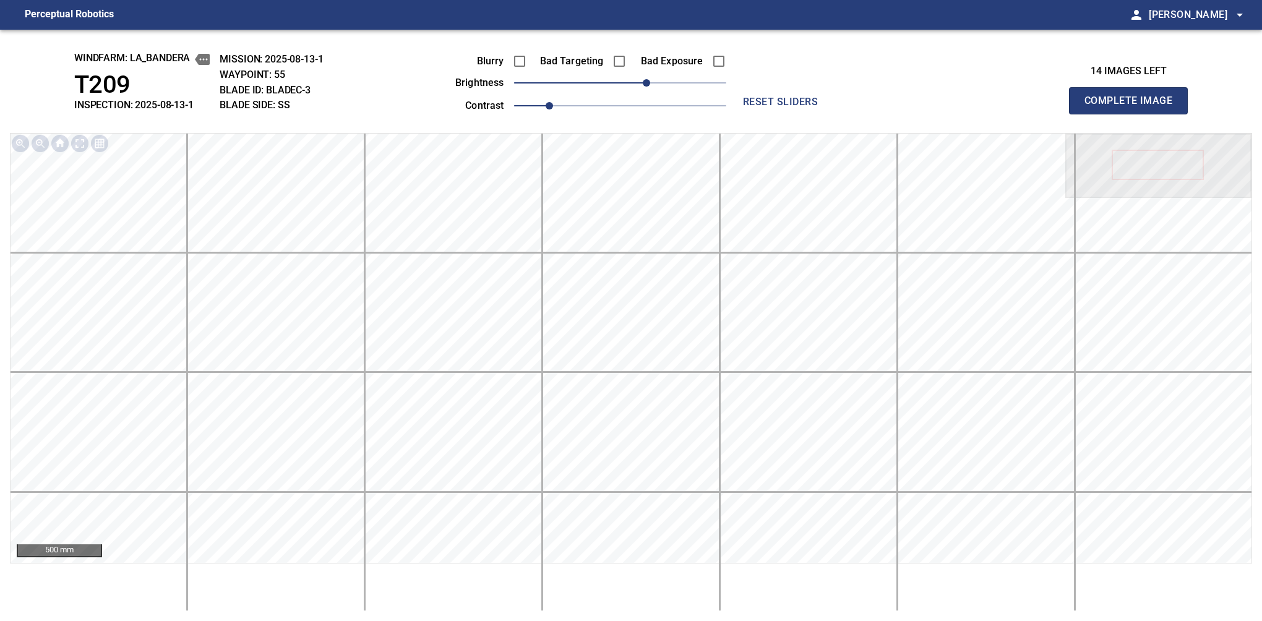
click at [1134, 114] on button "Complete Image" at bounding box center [1128, 100] width 119 height 27
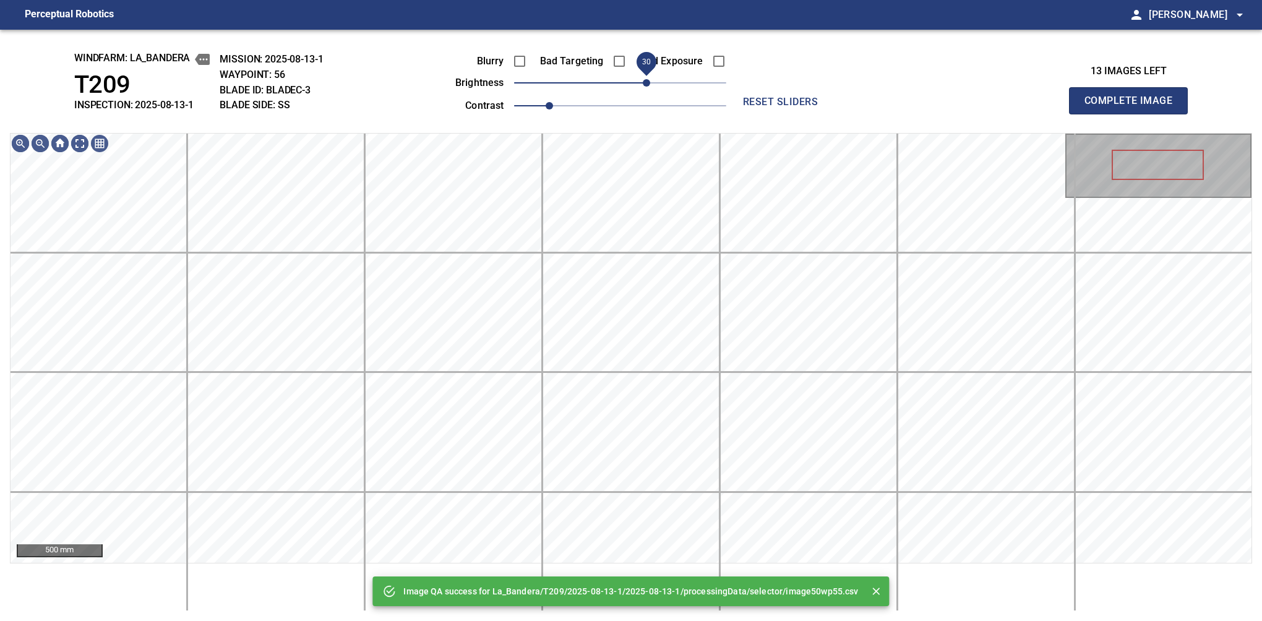
drag, startPoint x: 632, startPoint y: 87, endPoint x: 647, endPoint y: 87, distance: 14.9
click at [647, 87] on span "30" at bounding box center [646, 82] width 7 height 7
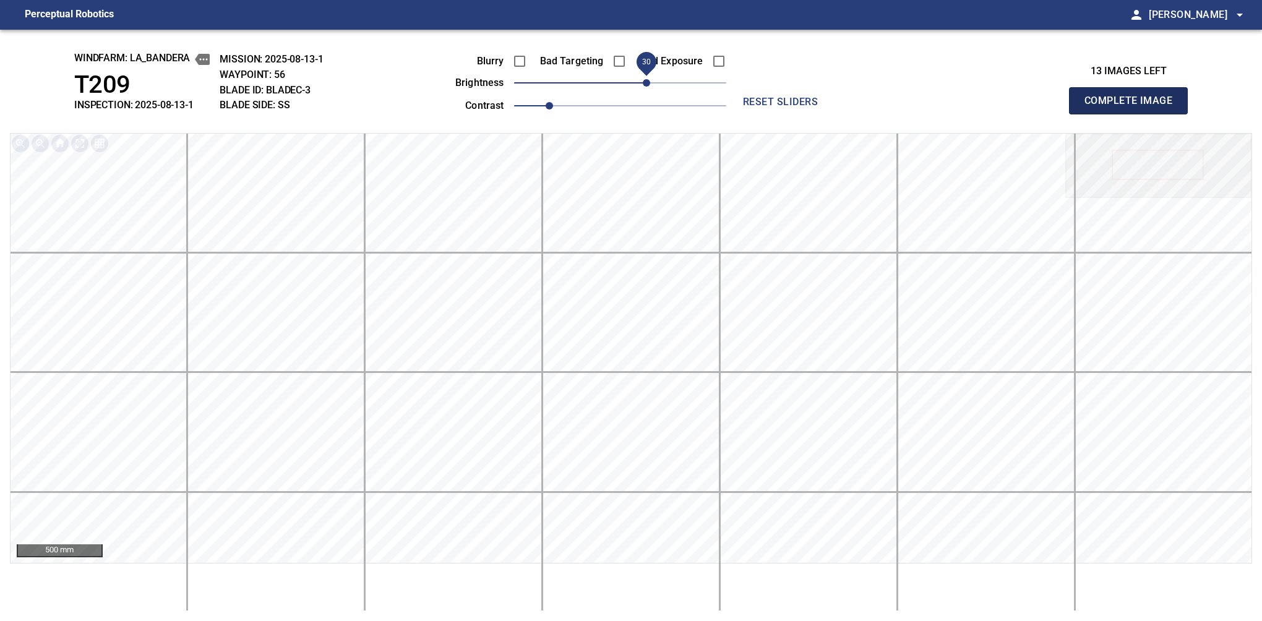
click at [1134, 114] on button "Complete Image" at bounding box center [1128, 100] width 119 height 27
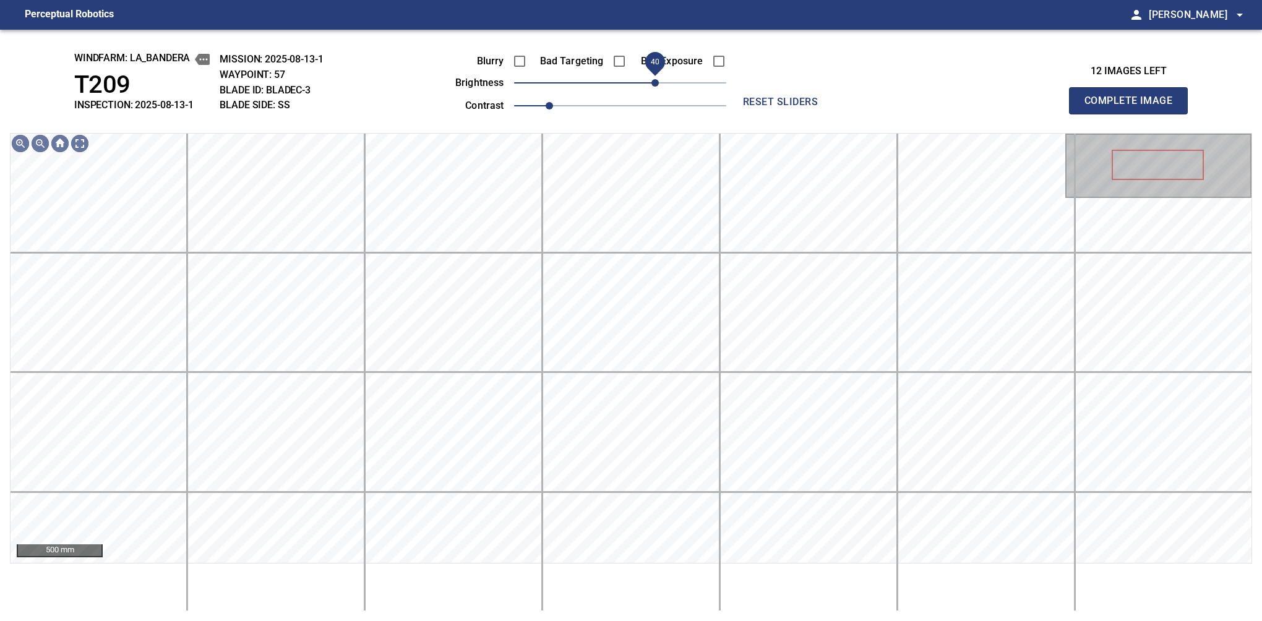
drag, startPoint x: 621, startPoint y: 85, endPoint x: 655, endPoint y: 80, distance: 34.3
click at [655, 80] on span "40" at bounding box center [655, 82] width 7 height 7
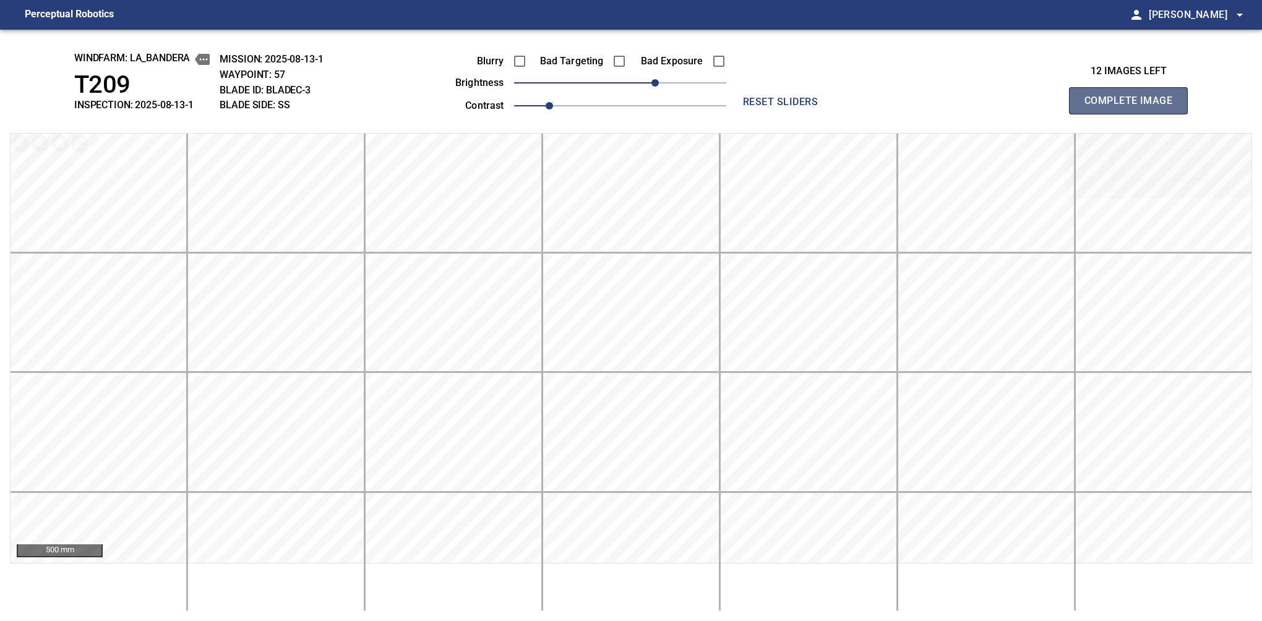
click at [1134, 114] on button "Complete Image" at bounding box center [1128, 100] width 119 height 27
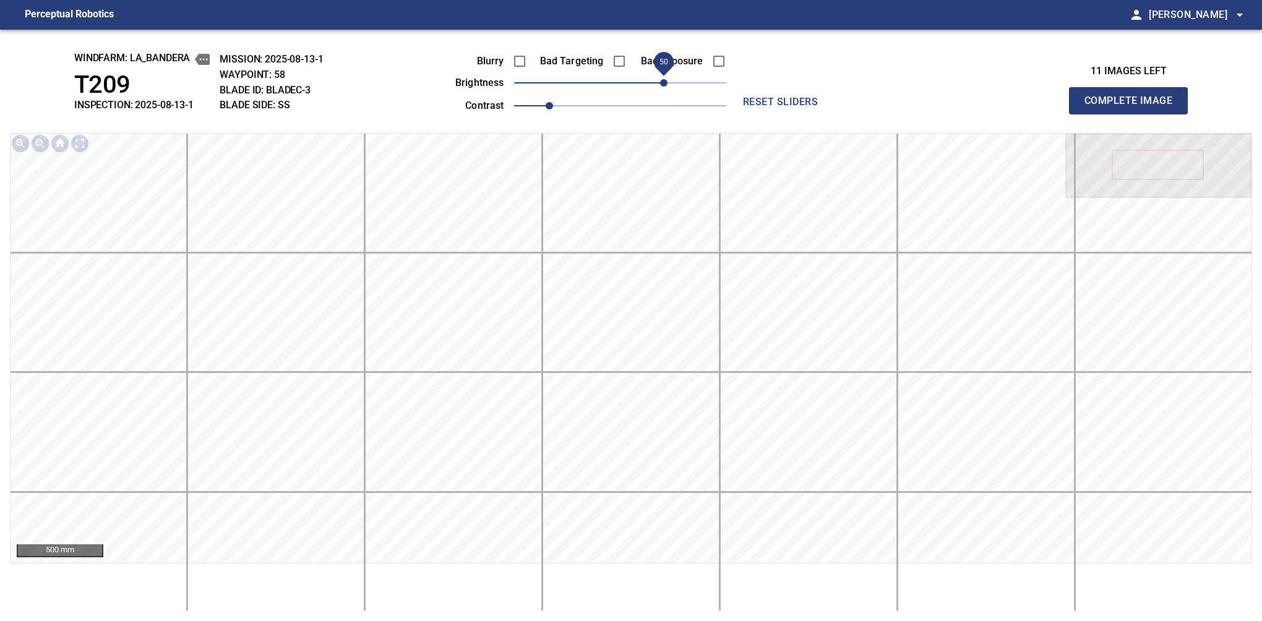
drag, startPoint x: 624, startPoint y: 87, endPoint x: 668, endPoint y: 83, distance: 44.2
click at [668, 83] on span "50" at bounding box center [663, 82] width 7 height 7
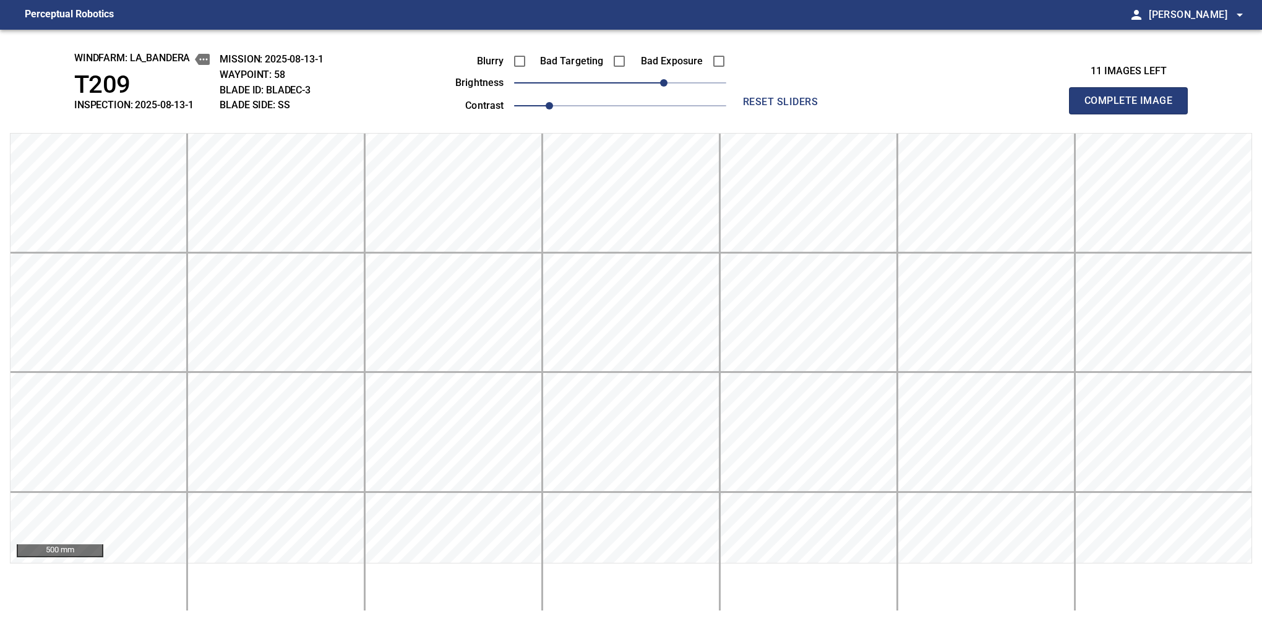
click at [1134, 114] on button "Complete Image" at bounding box center [1128, 100] width 119 height 27
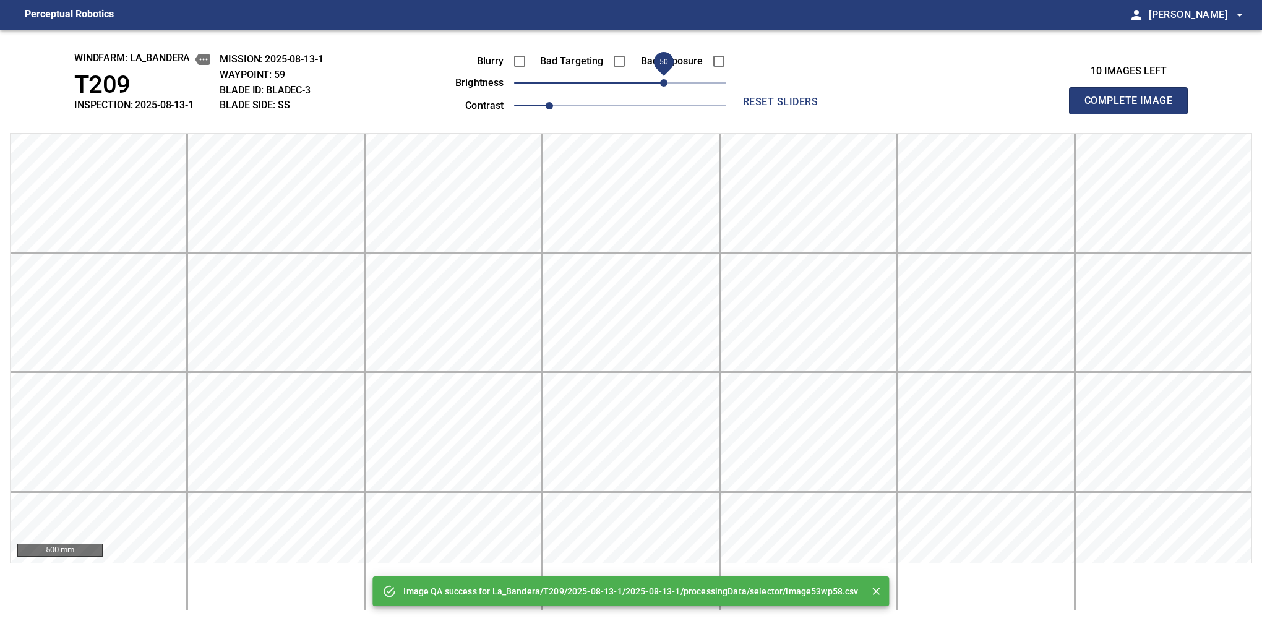
click at [664, 80] on span "50" at bounding box center [620, 82] width 212 height 17
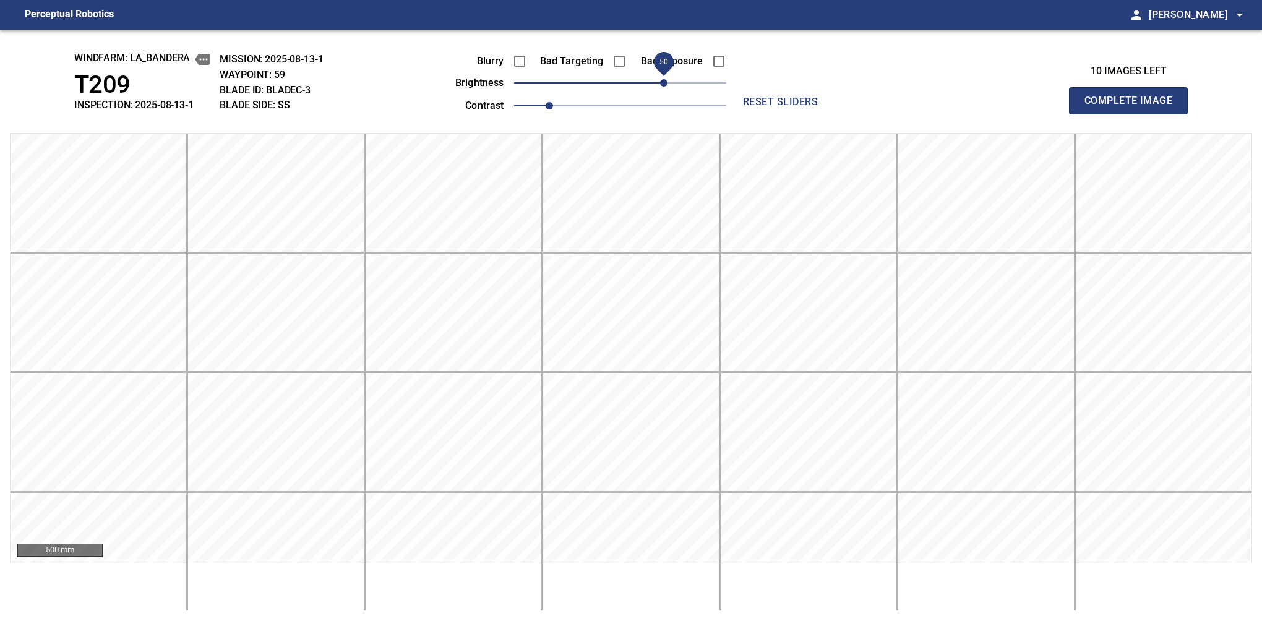
click at [1134, 114] on button "Complete Image" at bounding box center [1128, 100] width 119 height 27
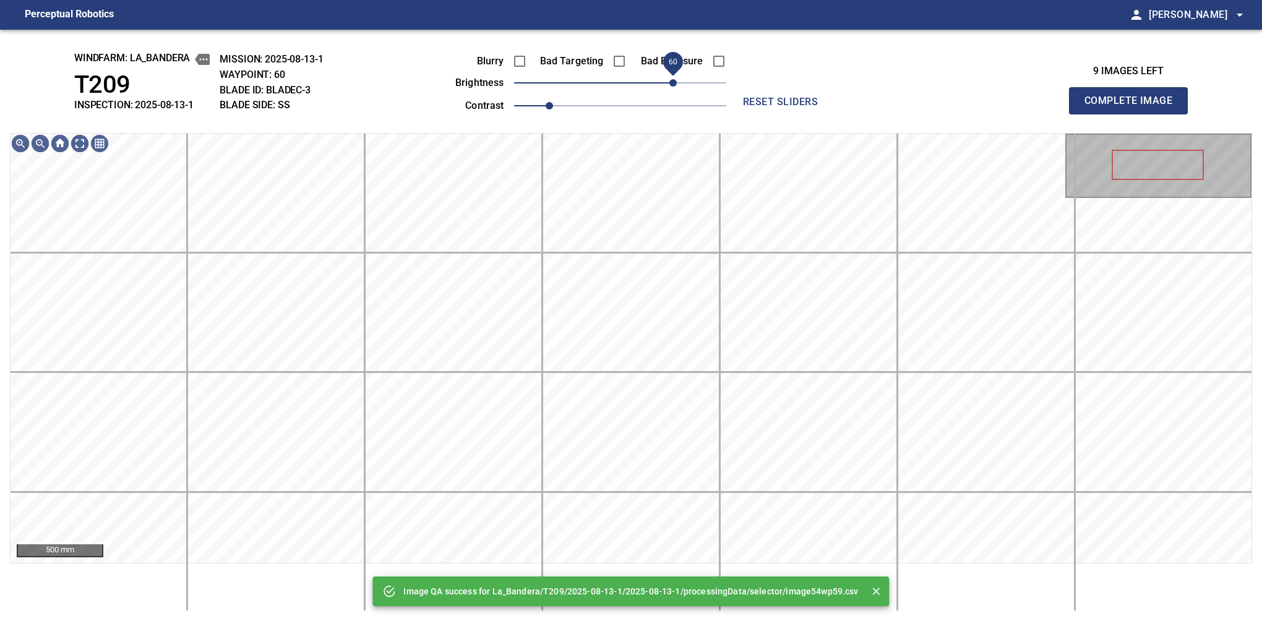
drag, startPoint x: 664, startPoint y: 80, endPoint x: 675, endPoint y: 80, distance: 10.5
click at [675, 80] on span "60" at bounding box center [620, 82] width 212 height 17
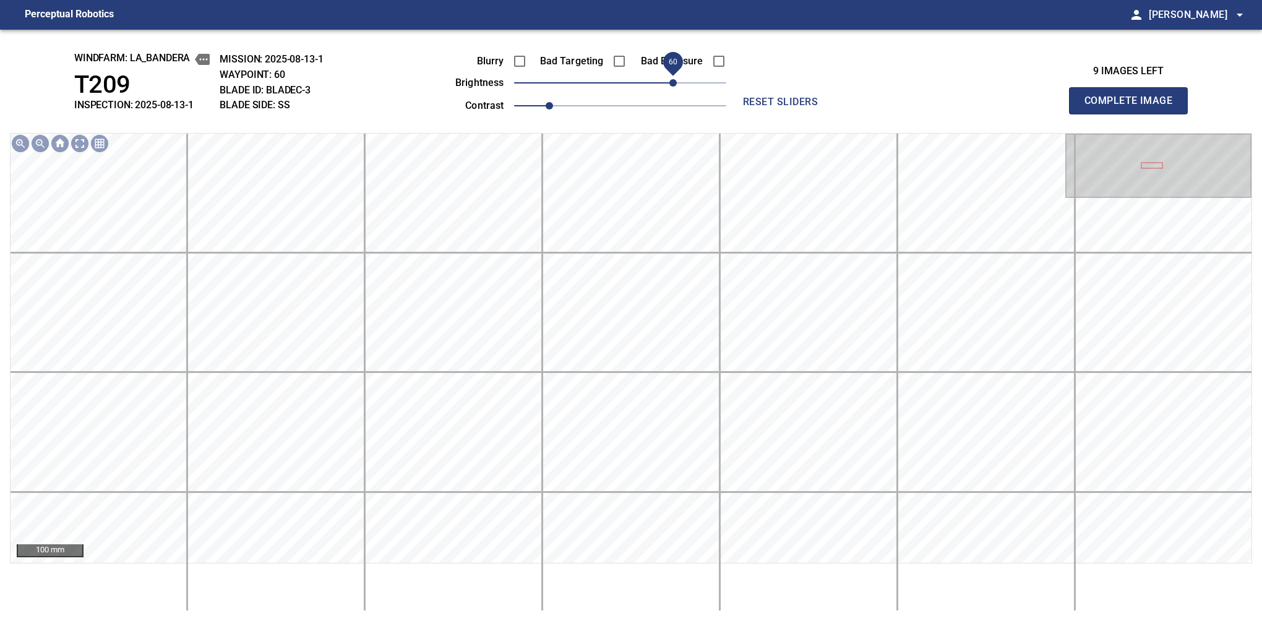
click at [1134, 114] on button "Complete Image" at bounding box center [1128, 100] width 119 height 27
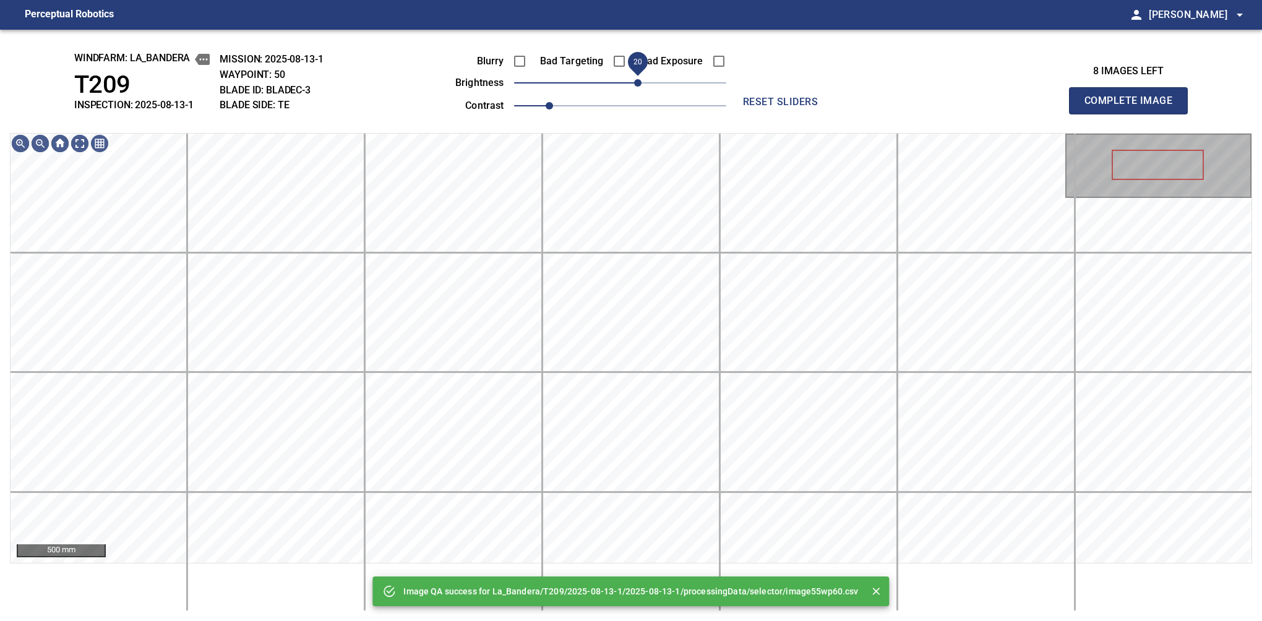
drag, startPoint x: 623, startPoint y: 85, endPoint x: 634, endPoint y: 83, distance: 10.8
click at [634, 83] on span "20" at bounding box center [637, 82] width 7 height 7
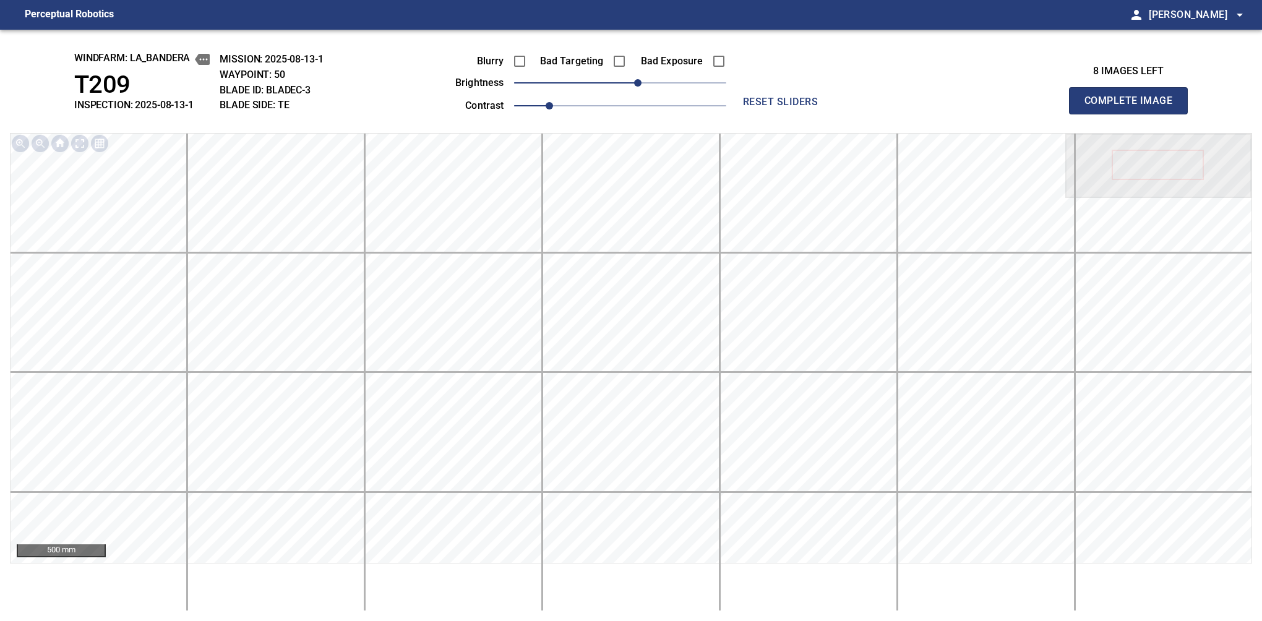
click at [1134, 114] on button "Complete Image" at bounding box center [1128, 100] width 119 height 27
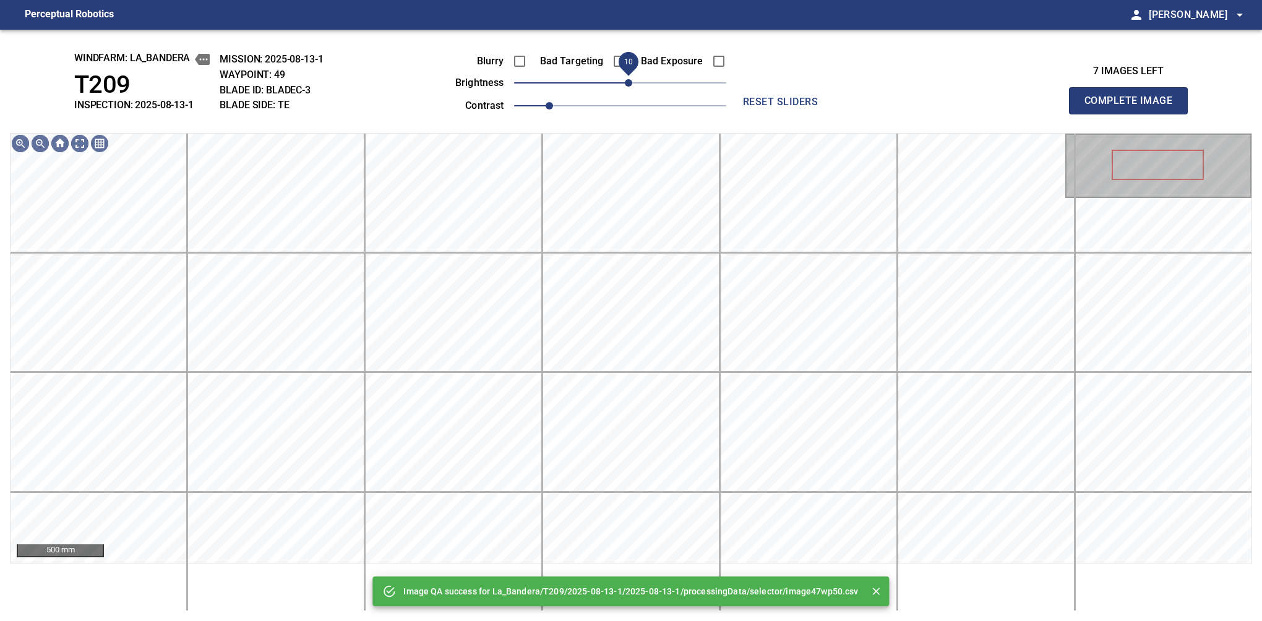
click at [631, 85] on span "10" at bounding box center [628, 82] width 7 height 7
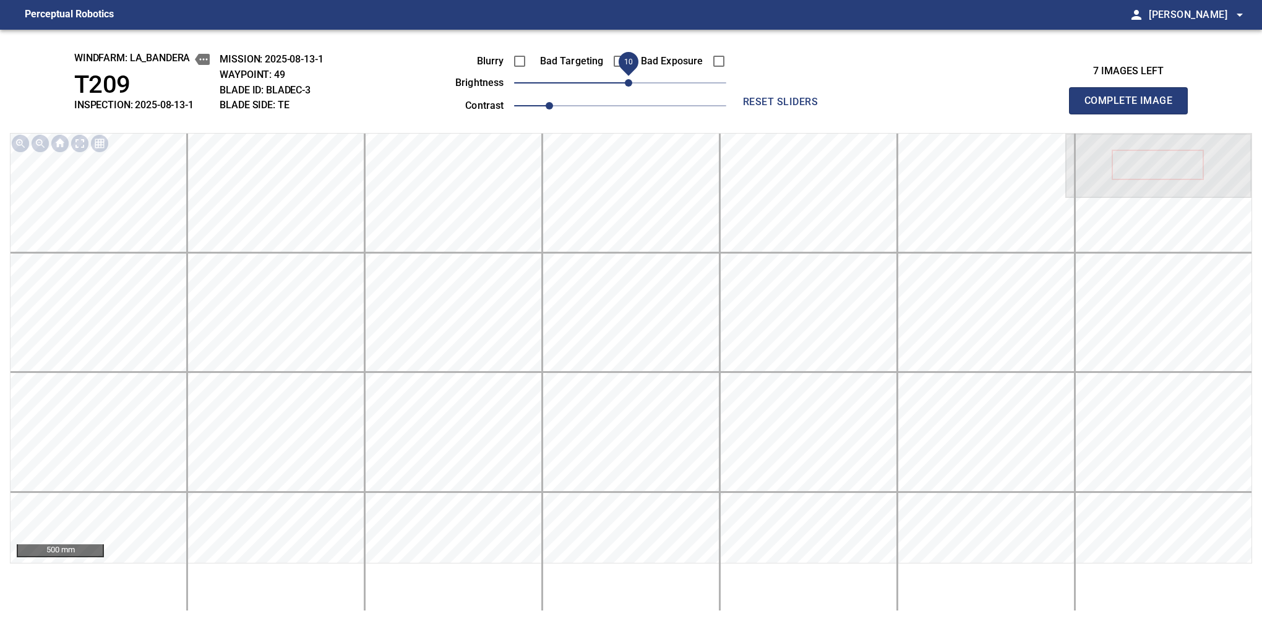
click at [1134, 114] on button "Complete Image" at bounding box center [1128, 100] width 119 height 27
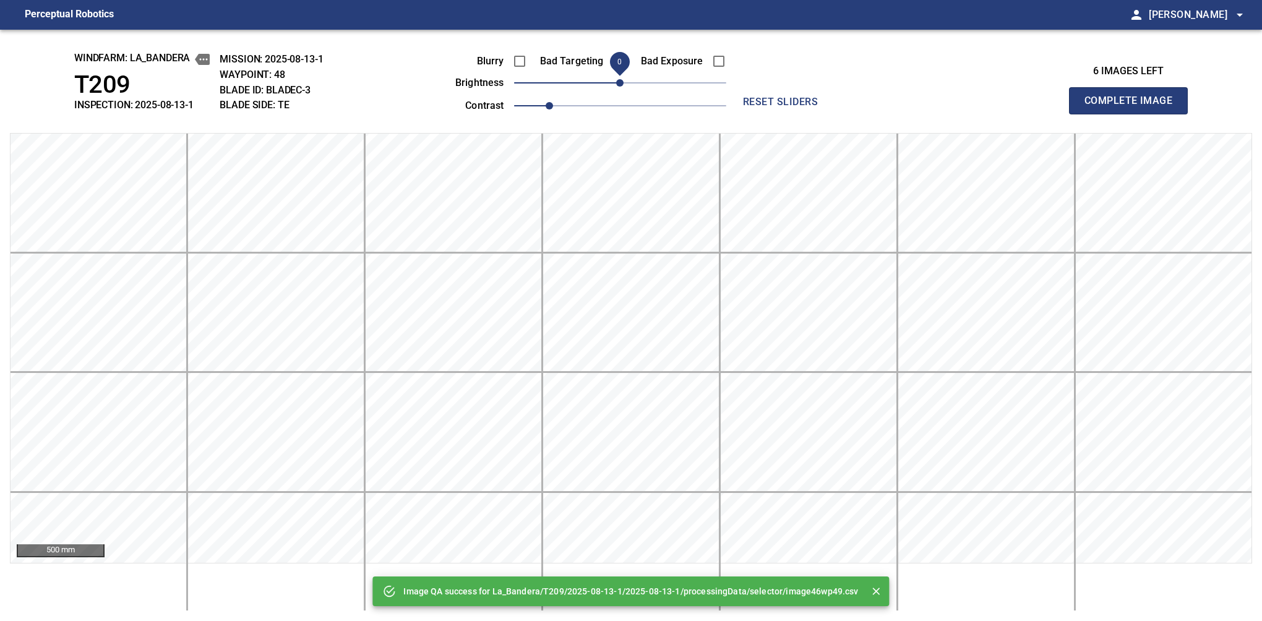
click at [1134, 114] on button "Complete Image" at bounding box center [1128, 100] width 119 height 27
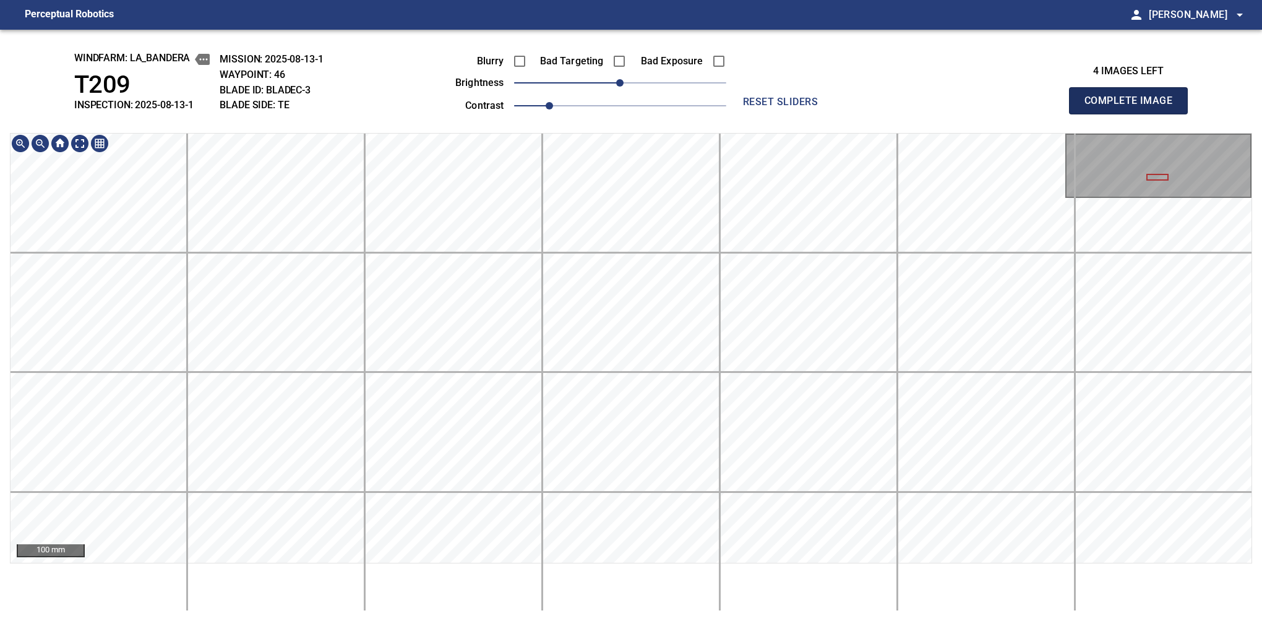
click at [1134, 114] on button "Complete Image" at bounding box center [1128, 100] width 119 height 27
click at [646, 621] on html "Perceptual Robotics person Alex Semenov arrow_drop_down windfarm: La_Bandera T2…" at bounding box center [631, 310] width 1262 height 621
click at [666, 621] on html "Perceptual Robotics person Alex Semenov arrow_drop_down windfarm: La_Bandera T2…" at bounding box center [631, 310] width 1262 height 621
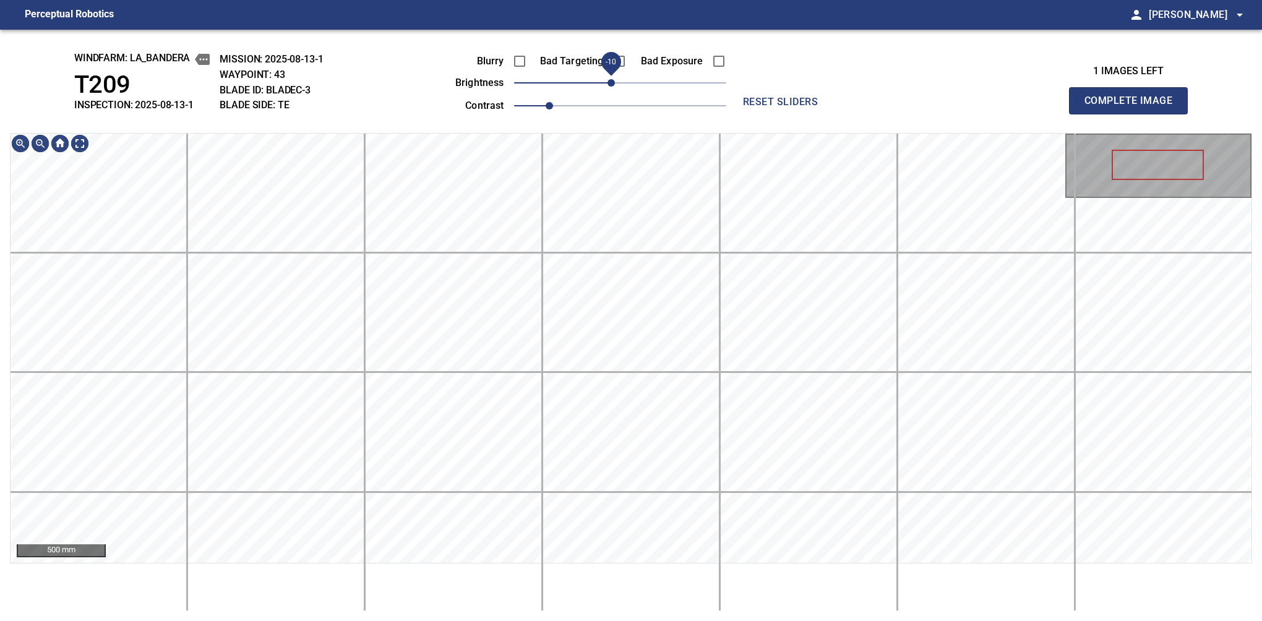
click at [611, 82] on span "-10" at bounding box center [611, 82] width 7 height 7
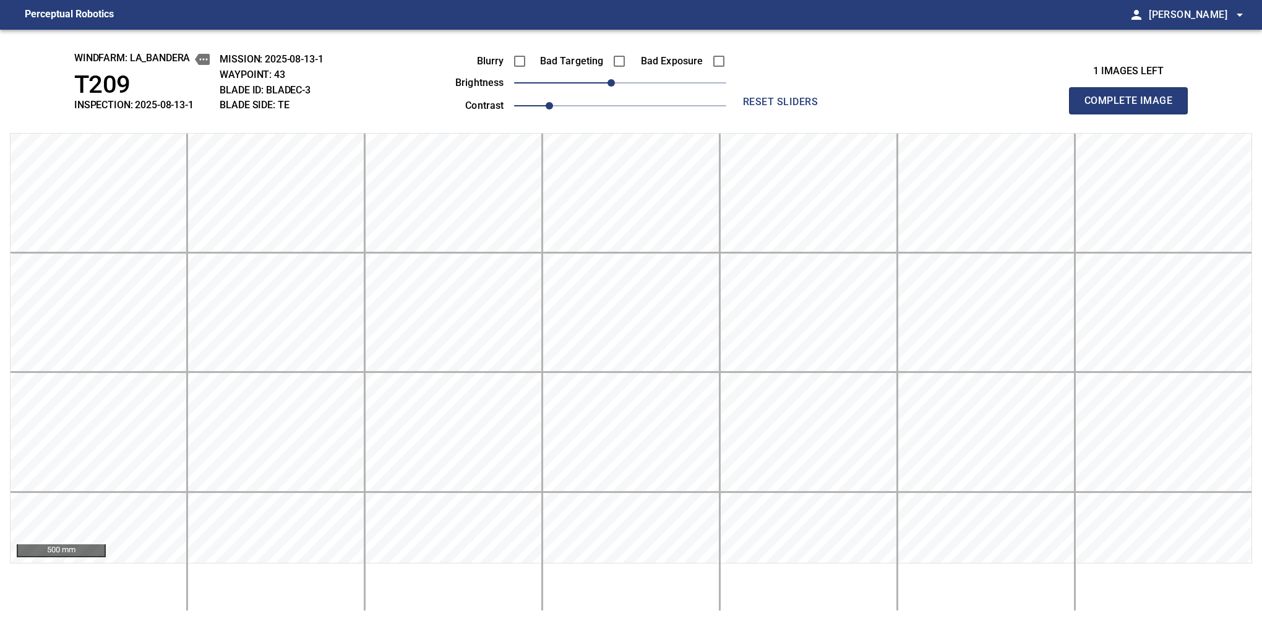
click at [1134, 114] on button "Complete Image" at bounding box center [1128, 100] width 119 height 27
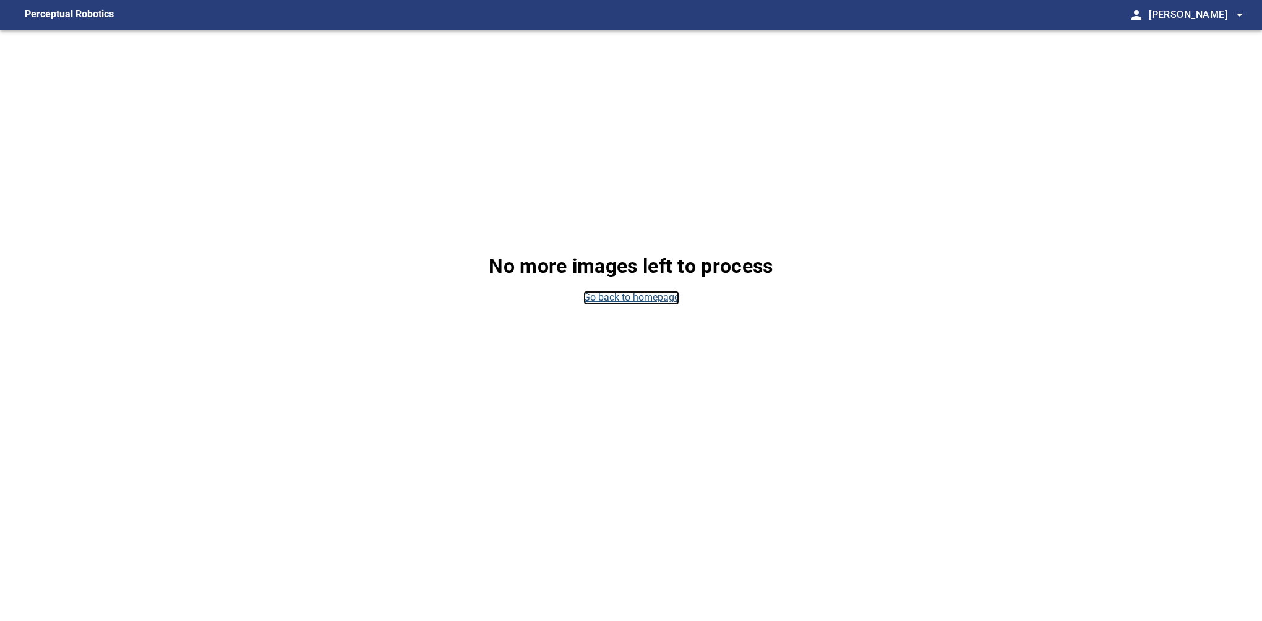
click at [618, 301] on link "Go back to homepage" at bounding box center [632, 298] width 96 height 14
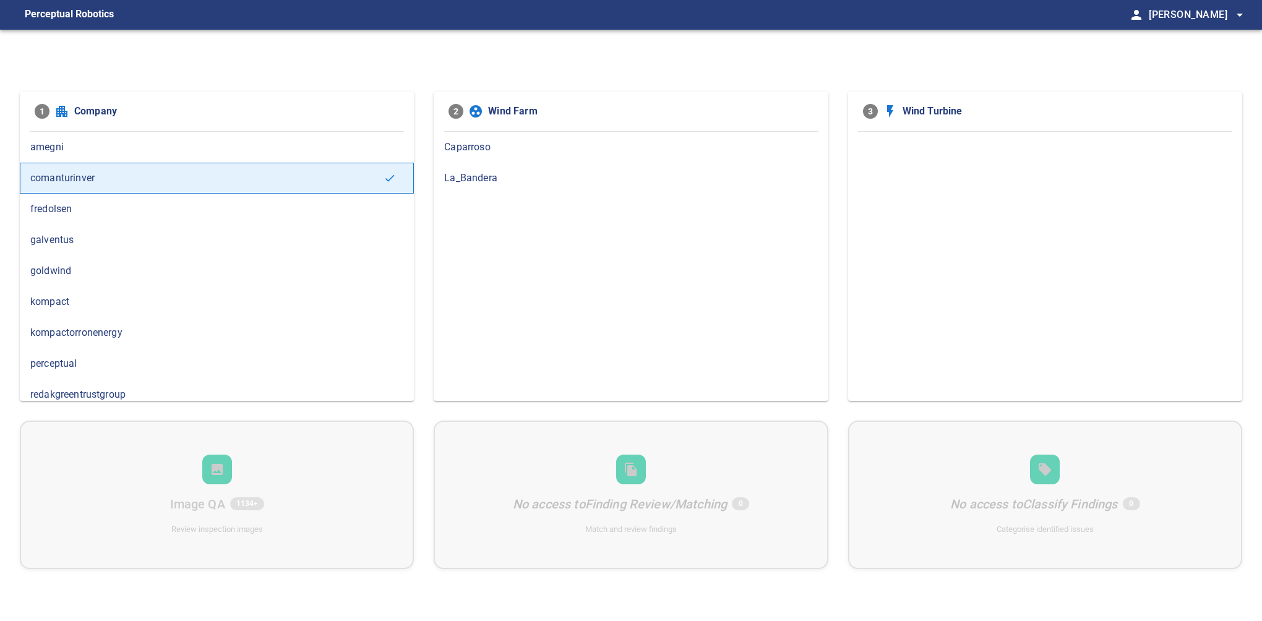
click at [1003, 83] on div "1 Company amegni comanturinver fredolsen galventus goldwind kompact kompactorro…" at bounding box center [631, 340] width 1262 height 621
click at [483, 176] on span "La_Bandera" at bounding box center [630, 178] width 373 height 15
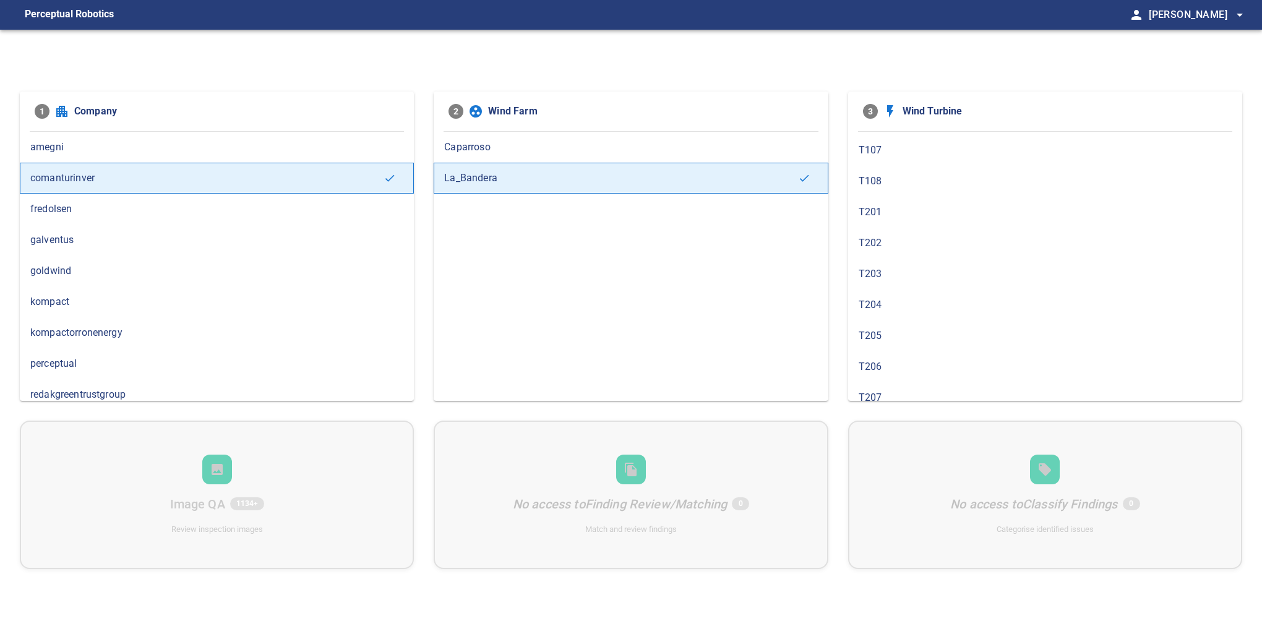
scroll to position [270, 0]
click at [912, 366] on span "T207" at bounding box center [1045, 372] width 373 height 15
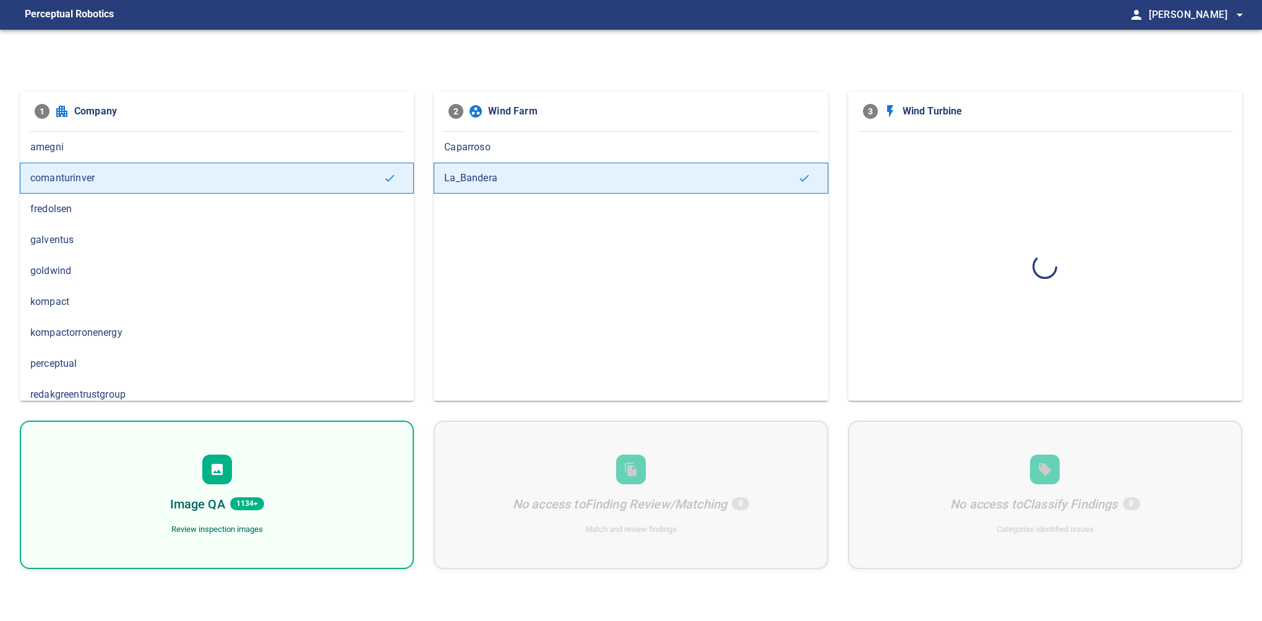
scroll to position [0, 0]
click at [201, 483] on div "Image QA 96 Review inspection images" at bounding box center [217, 495] width 394 height 149
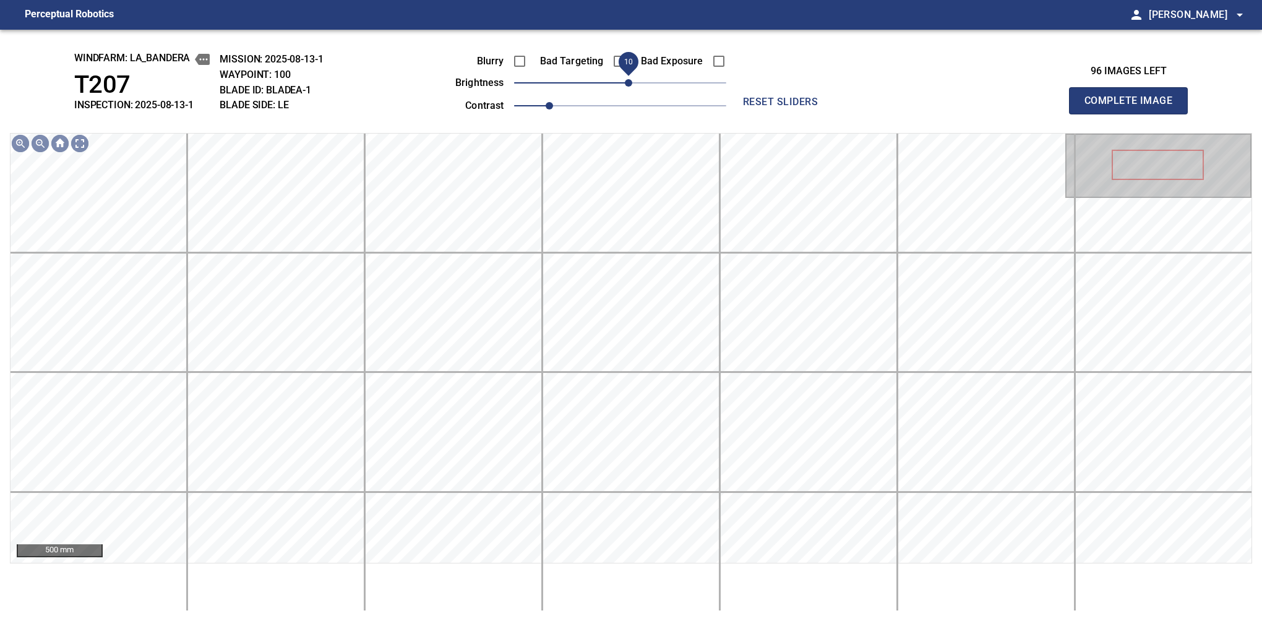
drag, startPoint x: 619, startPoint y: 83, endPoint x: 626, endPoint y: 83, distance: 6.8
click at [626, 83] on span "10" at bounding box center [628, 82] width 7 height 7
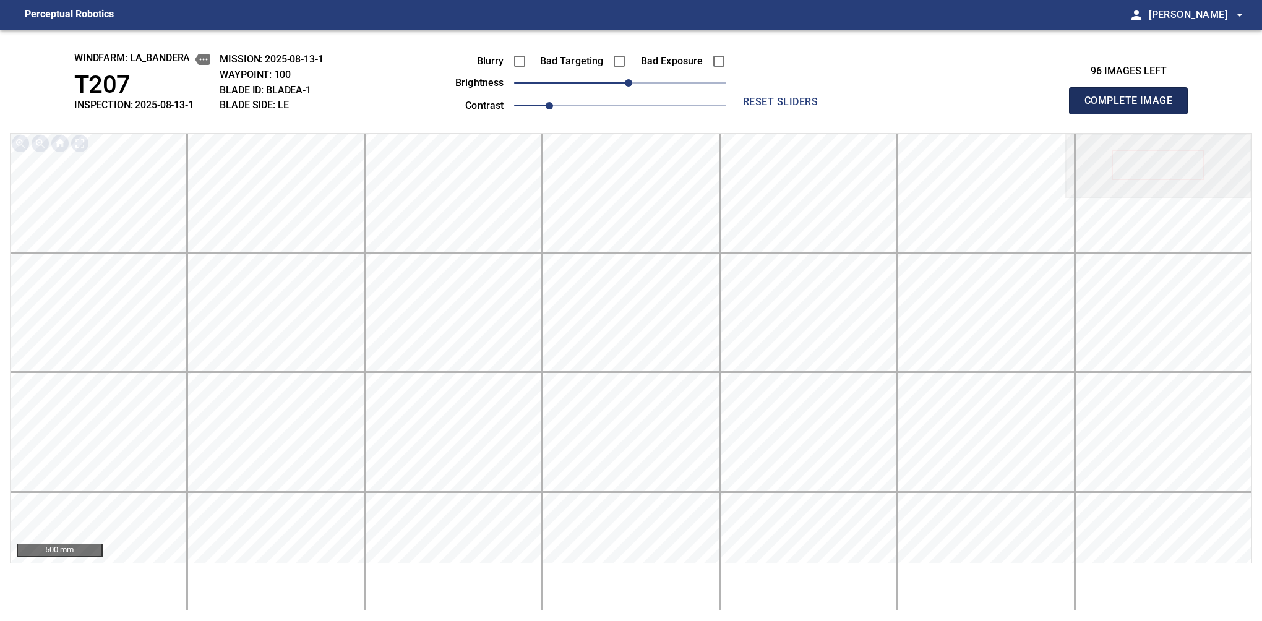
click at [1134, 114] on button "Complete Image" at bounding box center [1128, 100] width 119 height 27
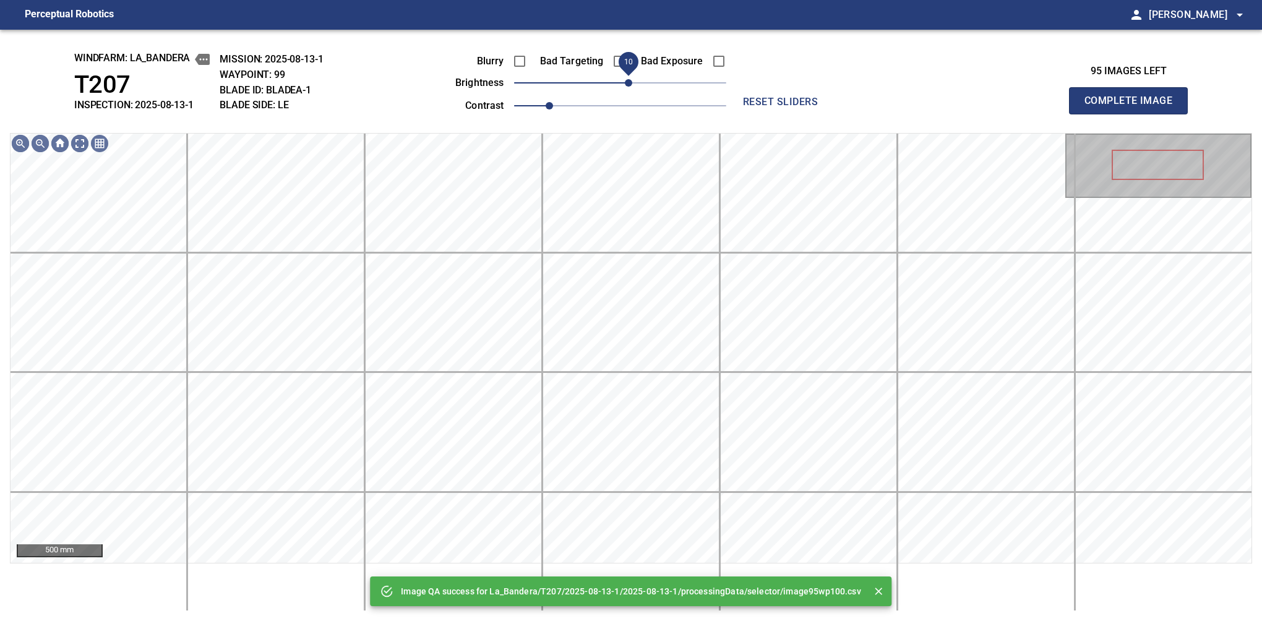
click at [626, 83] on span "10" at bounding box center [628, 82] width 7 height 7
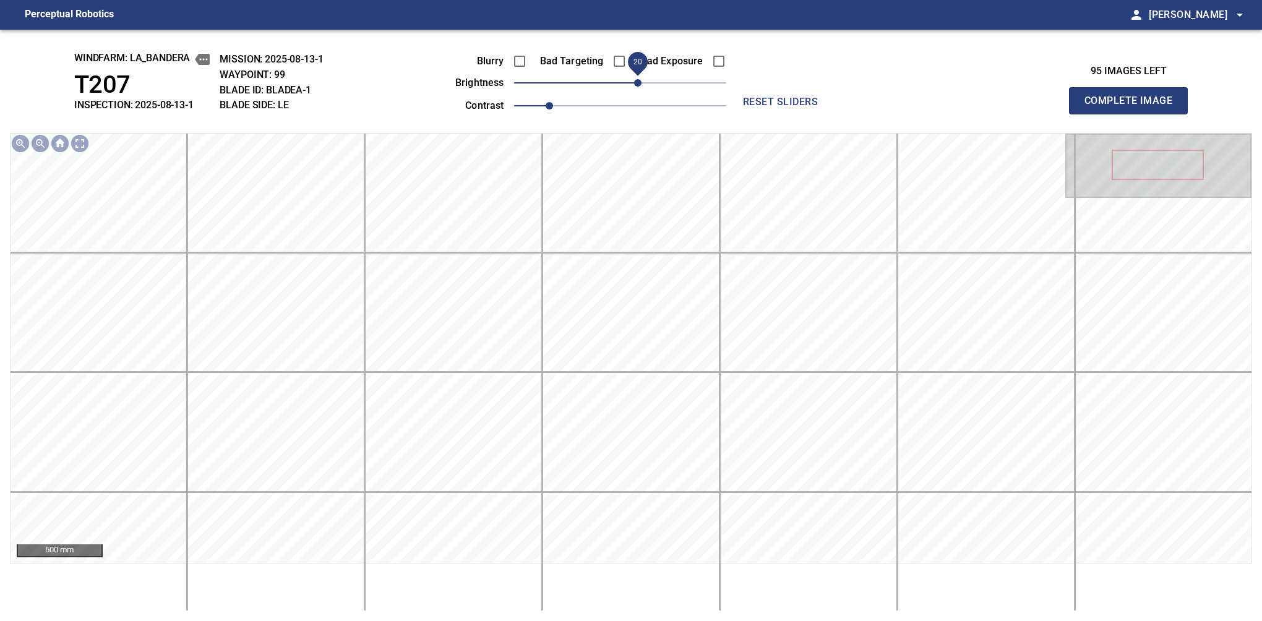
click at [636, 87] on span "20" at bounding box center [637, 82] width 7 height 7
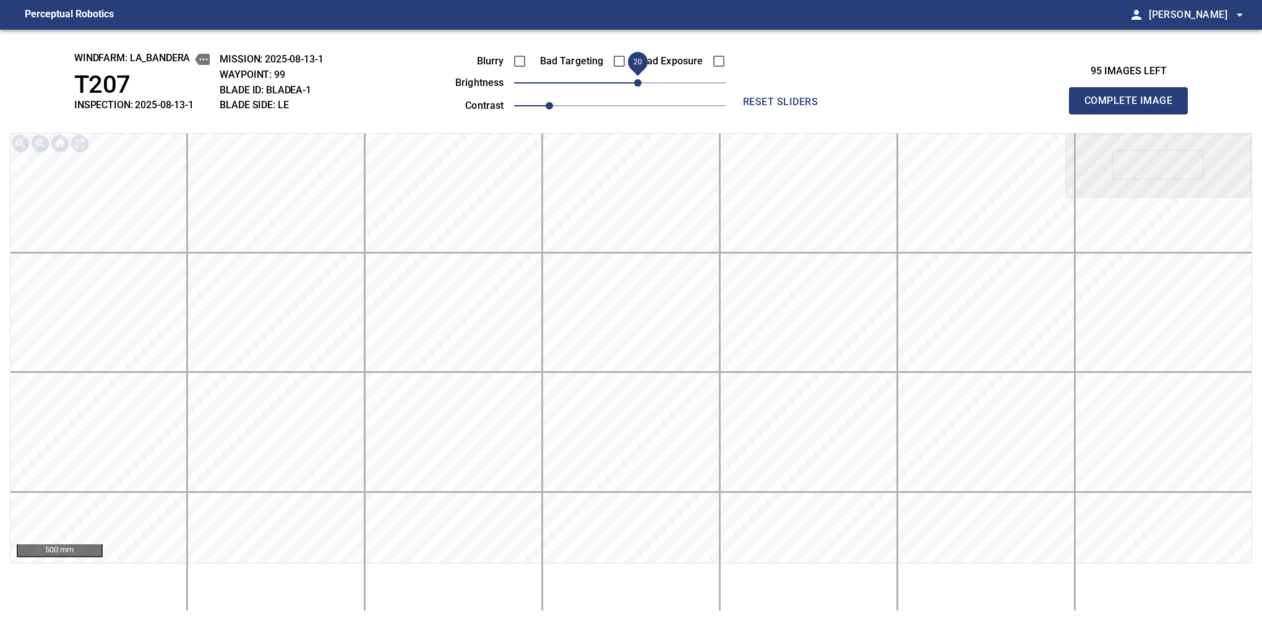
click at [1134, 114] on button "Complete Image" at bounding box center [1128, 100] width 119 height 27
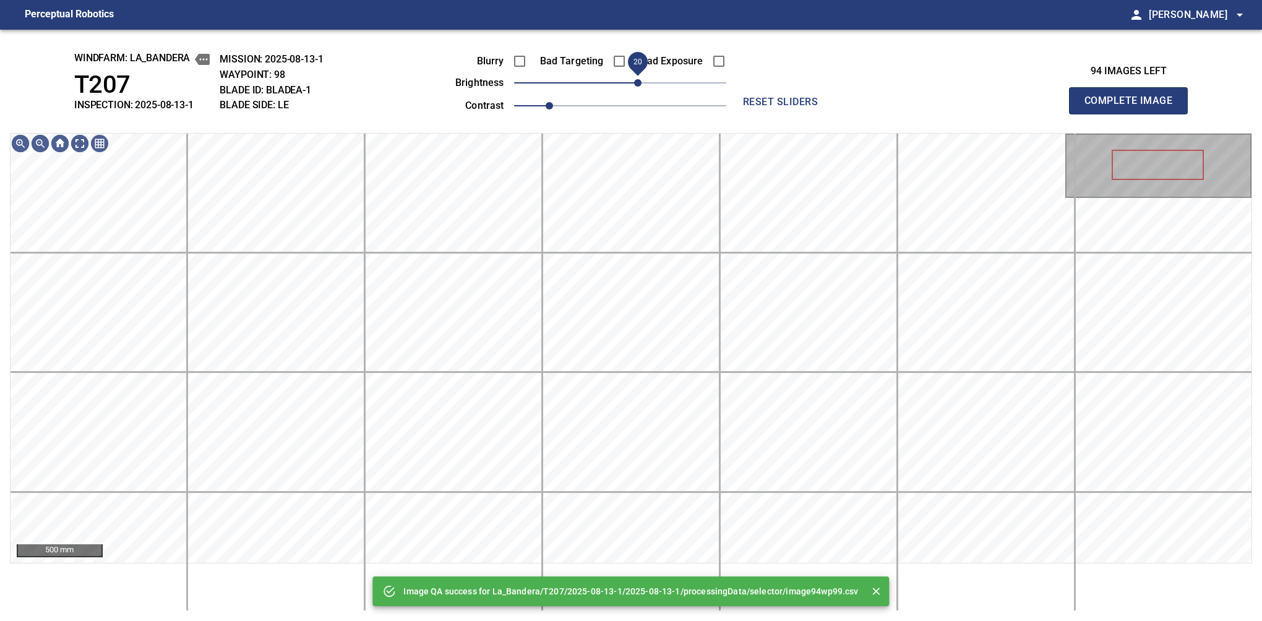
drag, startPoint x: 625, startPoint y: 83, endPoint x: 634, endPoint y: 83, distance: 8.7
click at [634, 83] on span "20" at bounding box center [637, 82] width 7 height 7
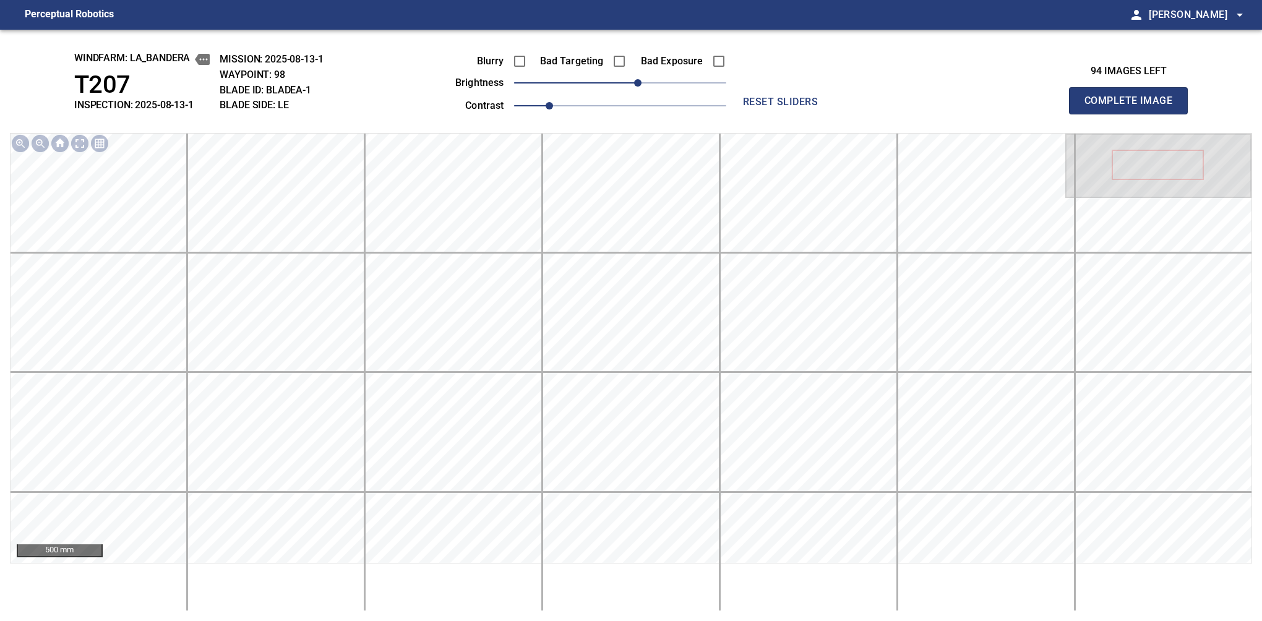
click at [1134, 114] on button "Complete Image" at bounding box center [1128, 100] width 119 height 27
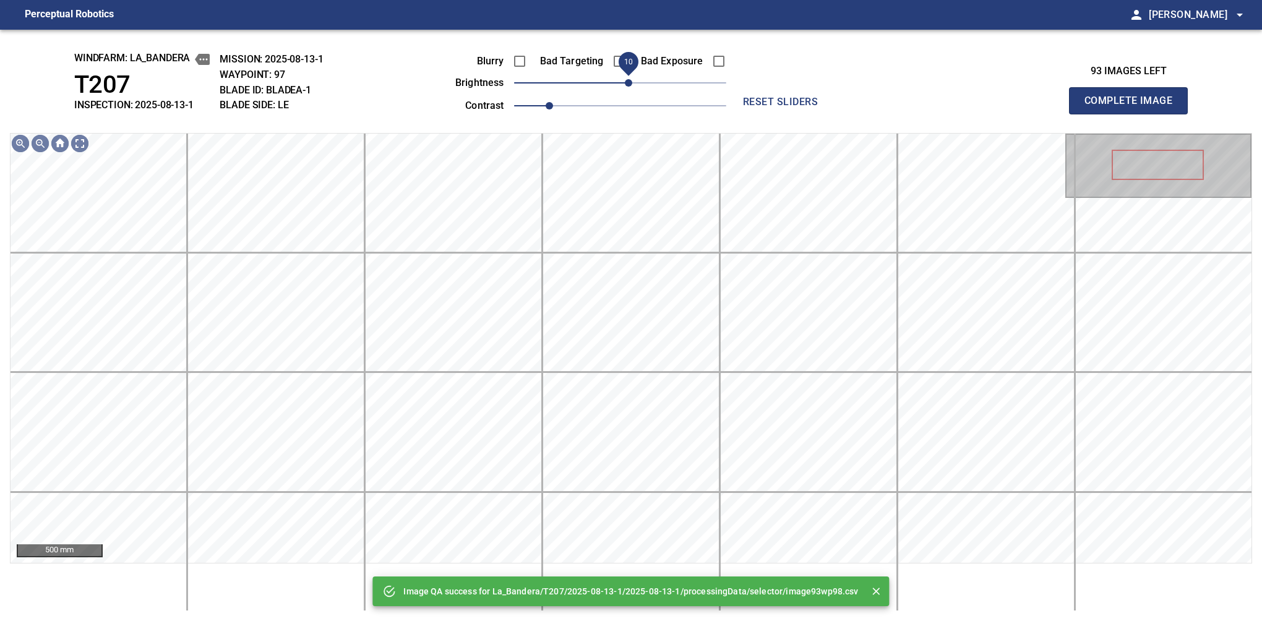
click at [627, 79] on span "10" at bounding box center [628, 82] width 7 height 7
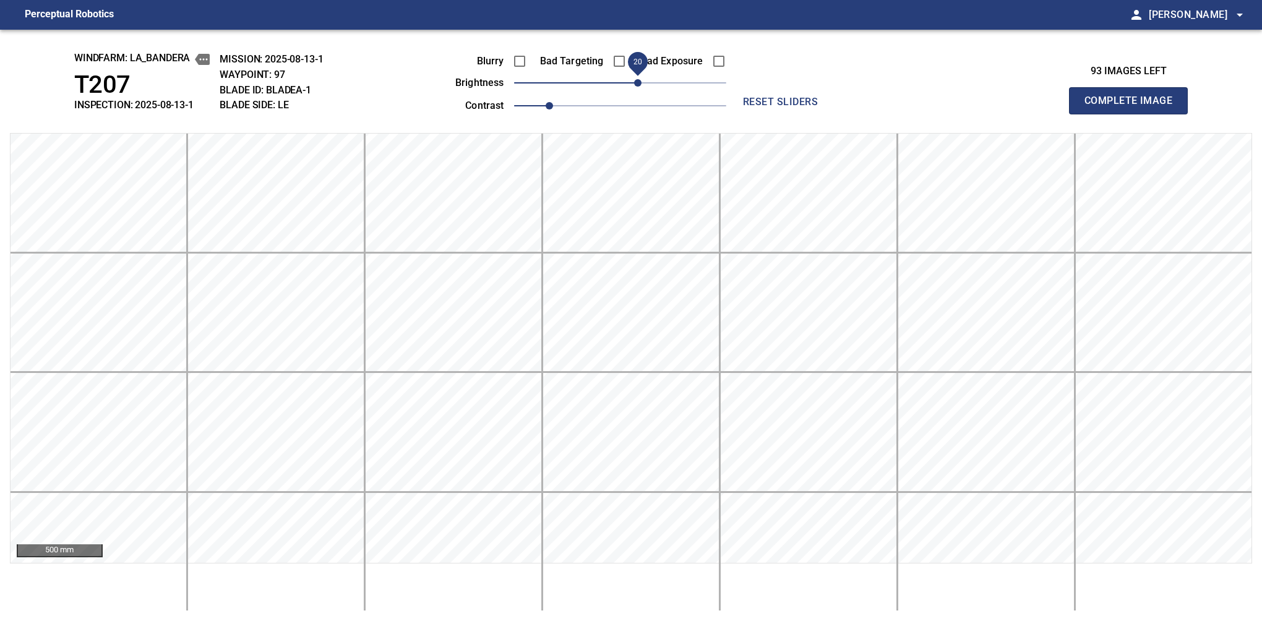
drag, startPoint x: 629, startPoint y: 83, endPoint x: 636, endPoint y: 83, distance: 6.8
click at [636, 83] on span "20" at bounding box center [637, 82] width 7 height 7
click at [1134, 114] on button "Complete Image" at bounding box center [1128, 100] width 119 height 27
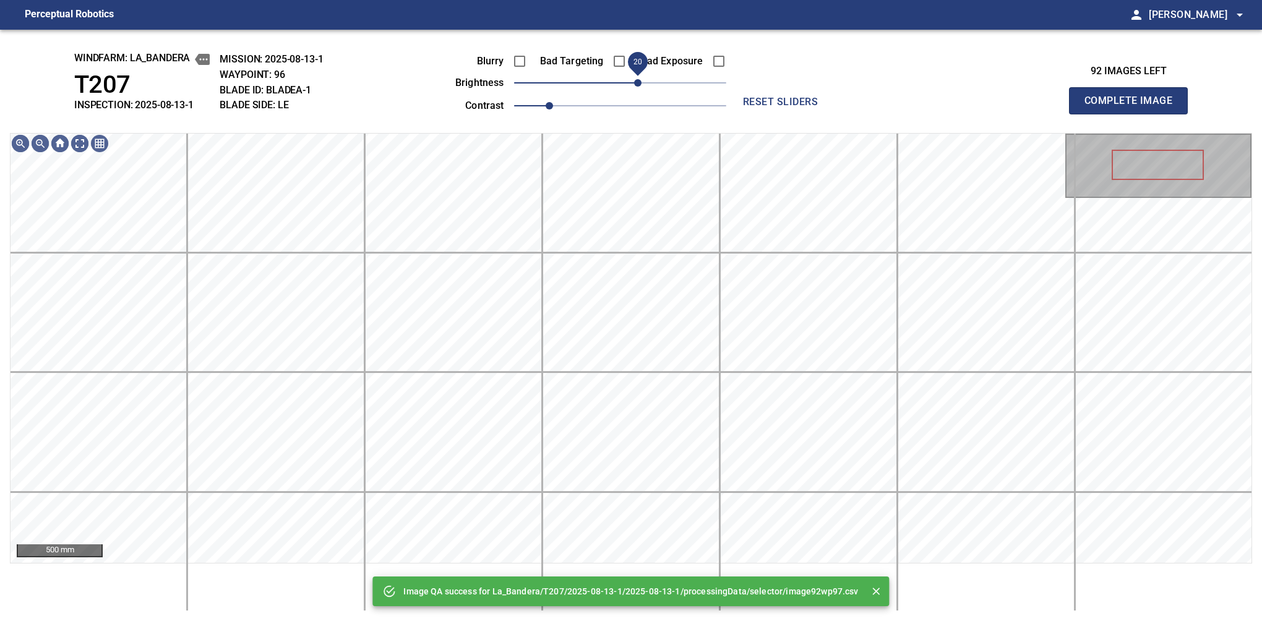
drag, startPoint x: 621, startPoint y: 90, endPoint x: 634, endPoint y: 79, distance: 16.7
click at [634, 79] on span "20" at bounding box center [637, 82] width 7 height 7
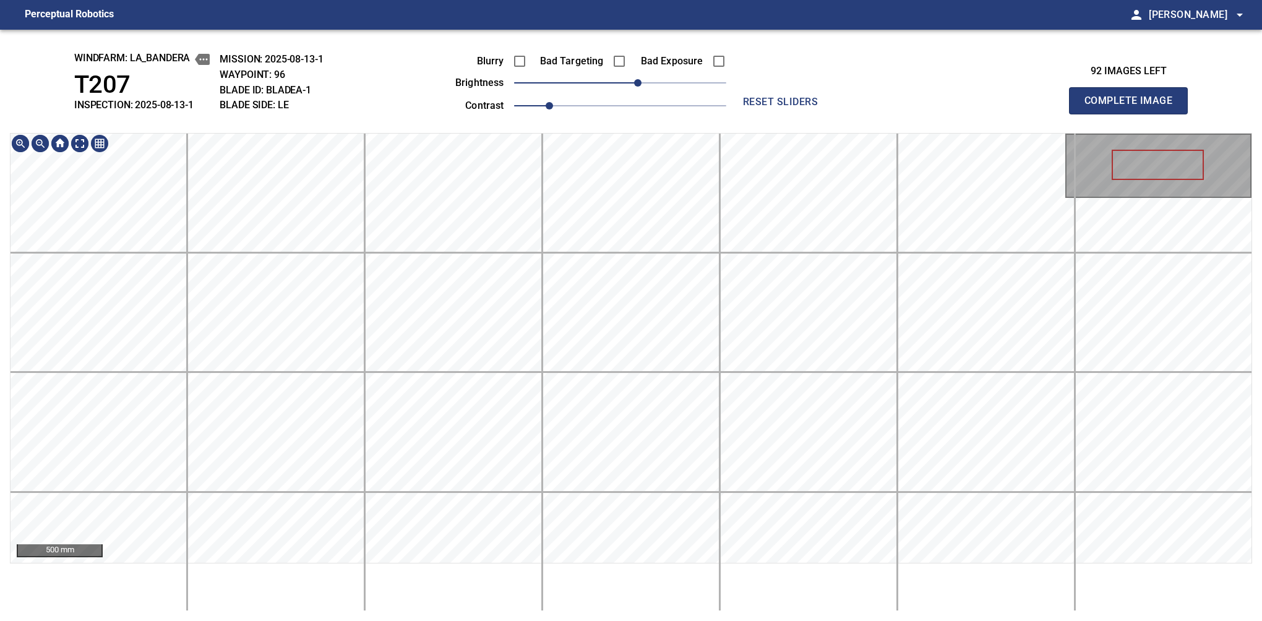
click at [615, 105] on div "windfarm: La_Bandera T207 INSPECTION: 2025-08-13-1 MISSION: 2025-08-13-1 WAYPOI…" at bounding box center [631, 326] width 1262 height 592
drag, startPoint x: 1125, startPoint y: 133, endPoint x: 1097, endPoint y: 166, distance: 43.4
click at [1134, 114] on button "Complete Image" at bounding box center [1128, 100] width 119 height 27
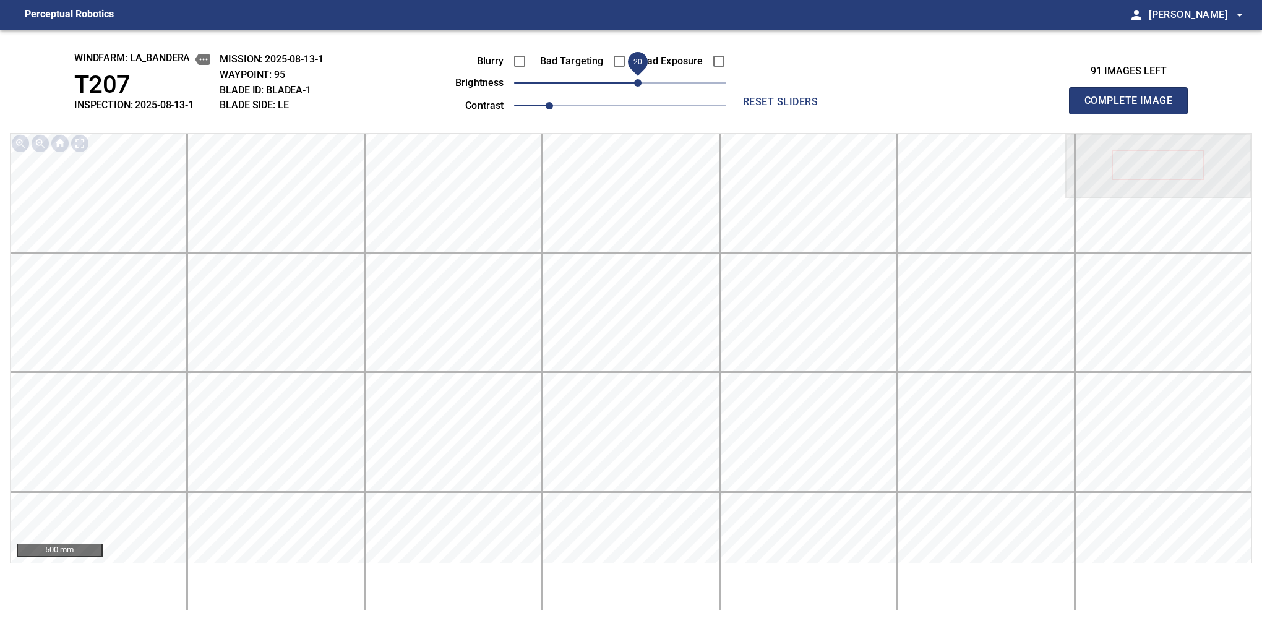
drag, startPoint x: 623, startPoint y: 81, endPoint x: 636, endPoint y: 82, distance: 13.7
click at [636, 82] on span "20" at bounding box center [637, 82] width 7 height 7
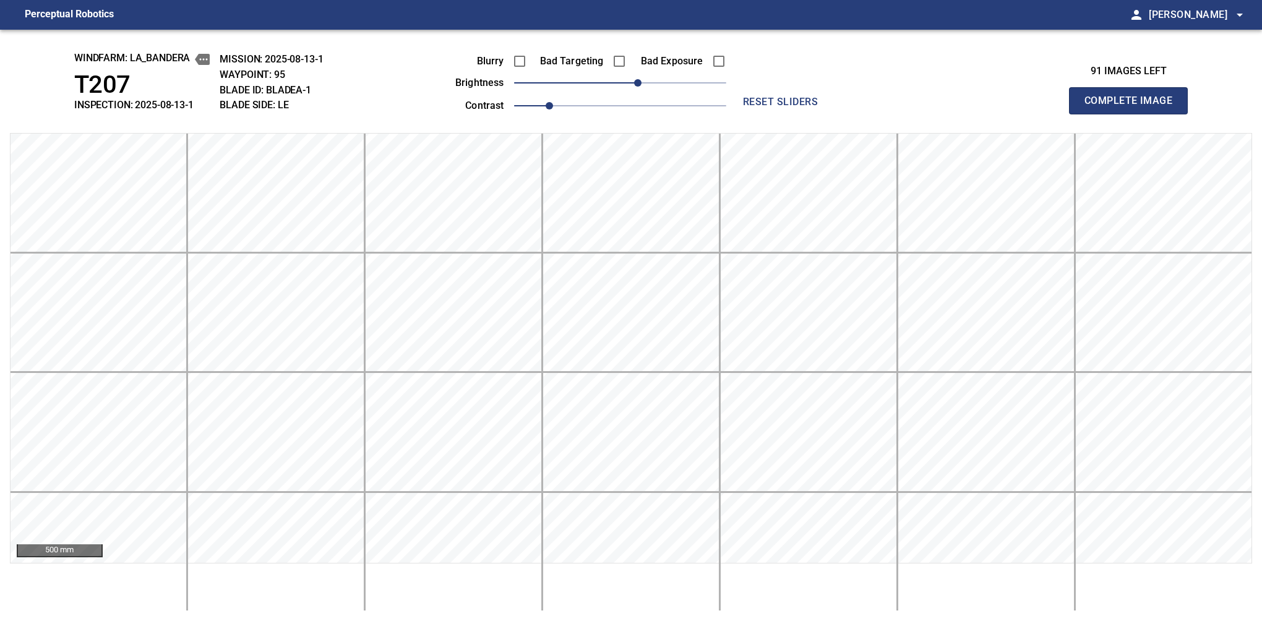
click at [1134, 114] on button "Complete Image" at bounding box center [1128, 100] width 119 height 27
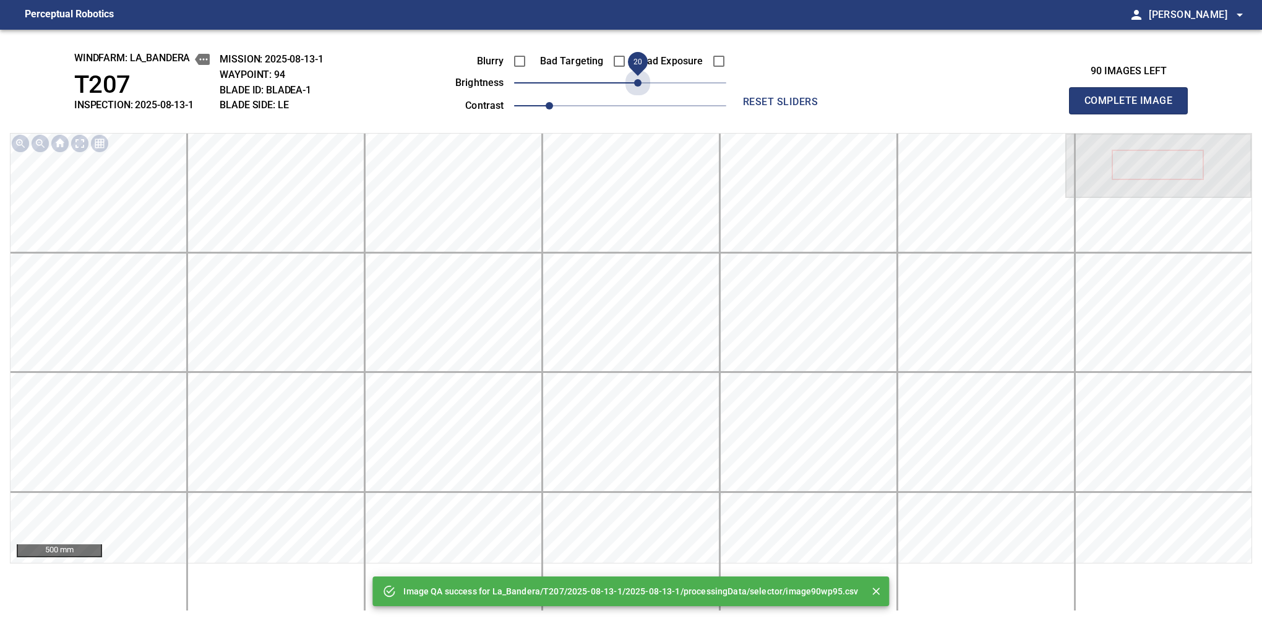
click at [636, 82] on span "20" at bounding box center [620, 82] width 212 height 17
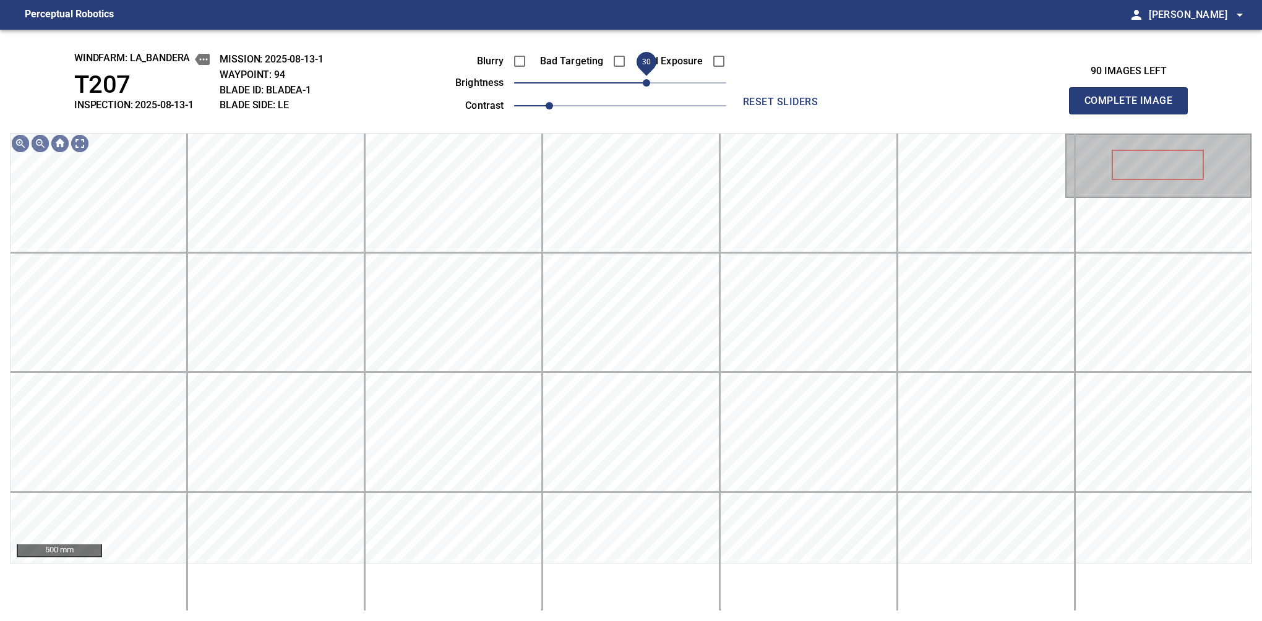
drag, startPoint x: 636, startPoint y: 80, endPoint x: 644, endPoint y: 80, distance: 8.0
click at [644, 80] on span "30" at bounding box center [646, 82] width 7 height 7
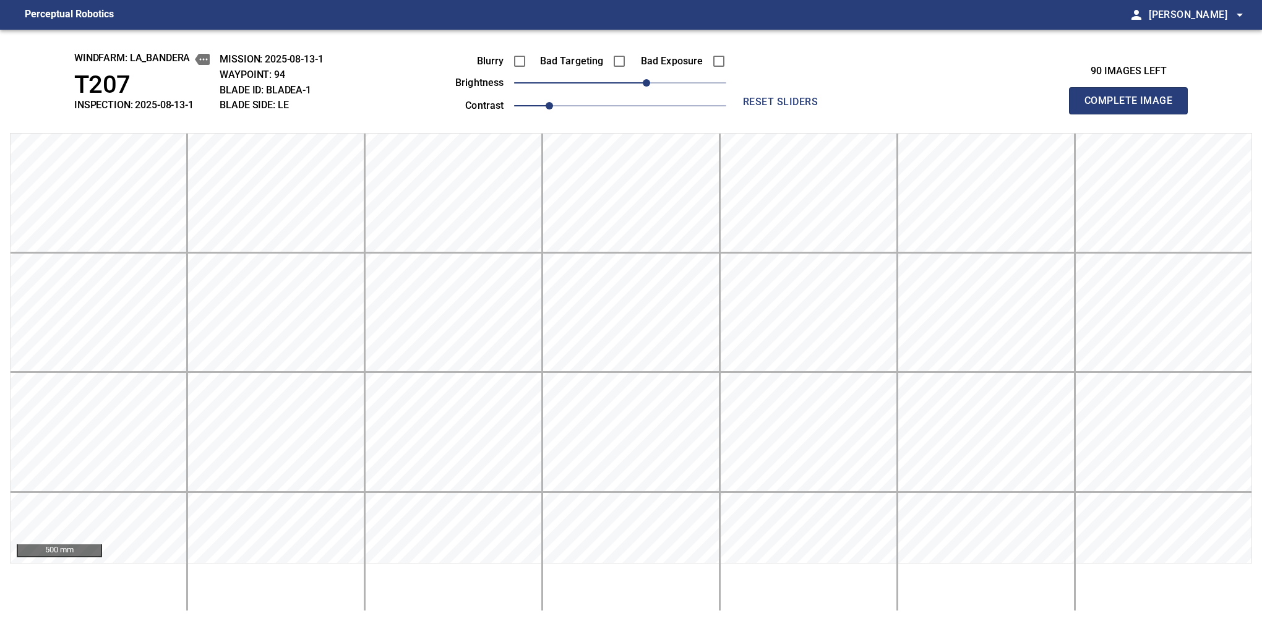
click at [1134, 114] on button "Complete Image" at bounding box center [1128, 100] width 119 height 27
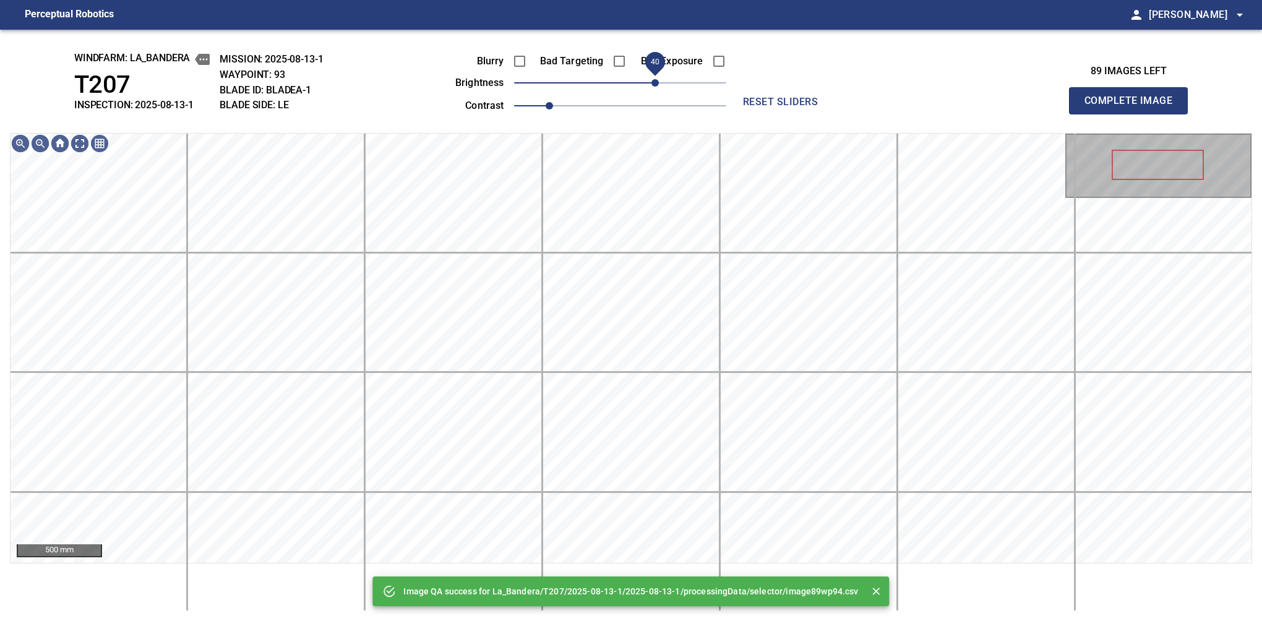
drag, startPoint x: 638, startPoint y: 87, endPoint x: 655, endPoint y: 80, distance: 18.4
click at [655, 80] on span "40" at bounding box center [620, 82] width 212 height 17
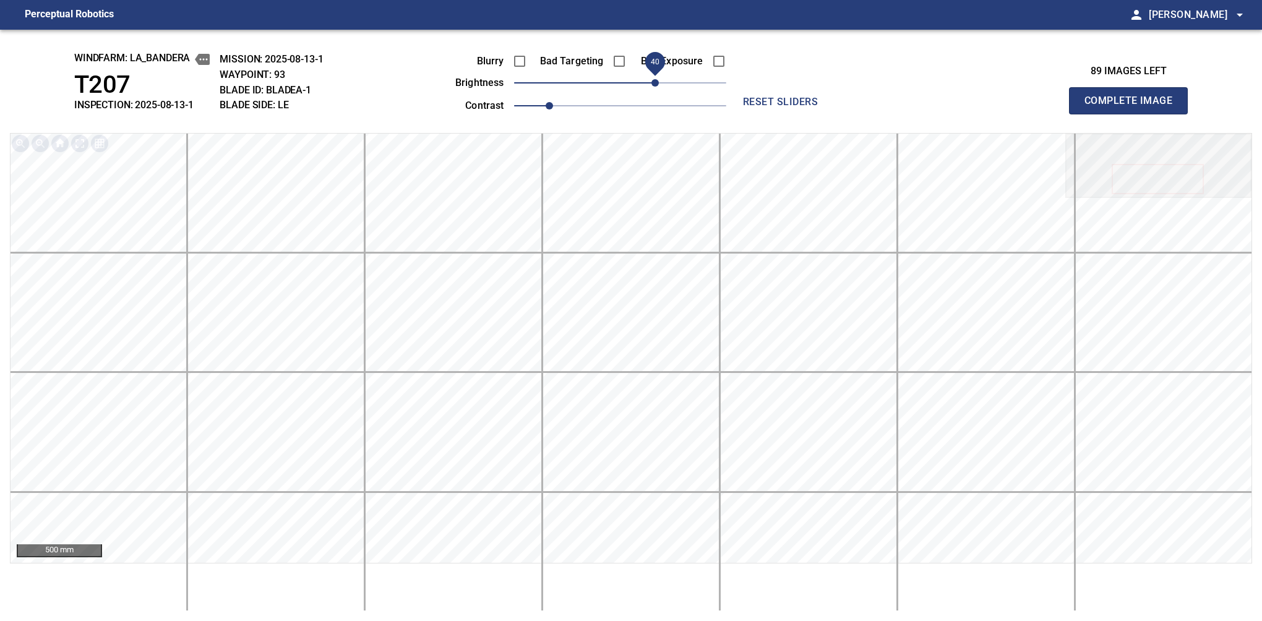
click at [1134, 114] on button "Complete Image" at bounding box center [1128, 100] width 119 height 27
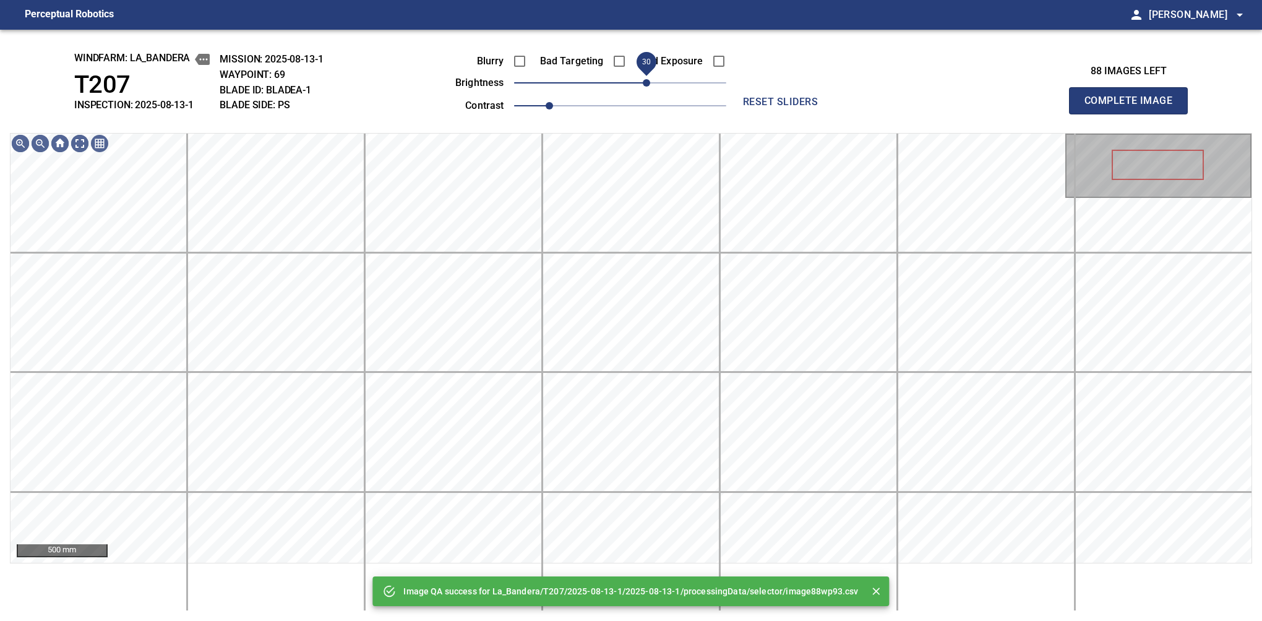
drag, startPoint x: 623, startPoint y: 79, endPoint x: 646, endPoint y: 72, distance: 24.5
click at [646, 79] on span "30" at bounding box center [646, 82] width 7 height 7
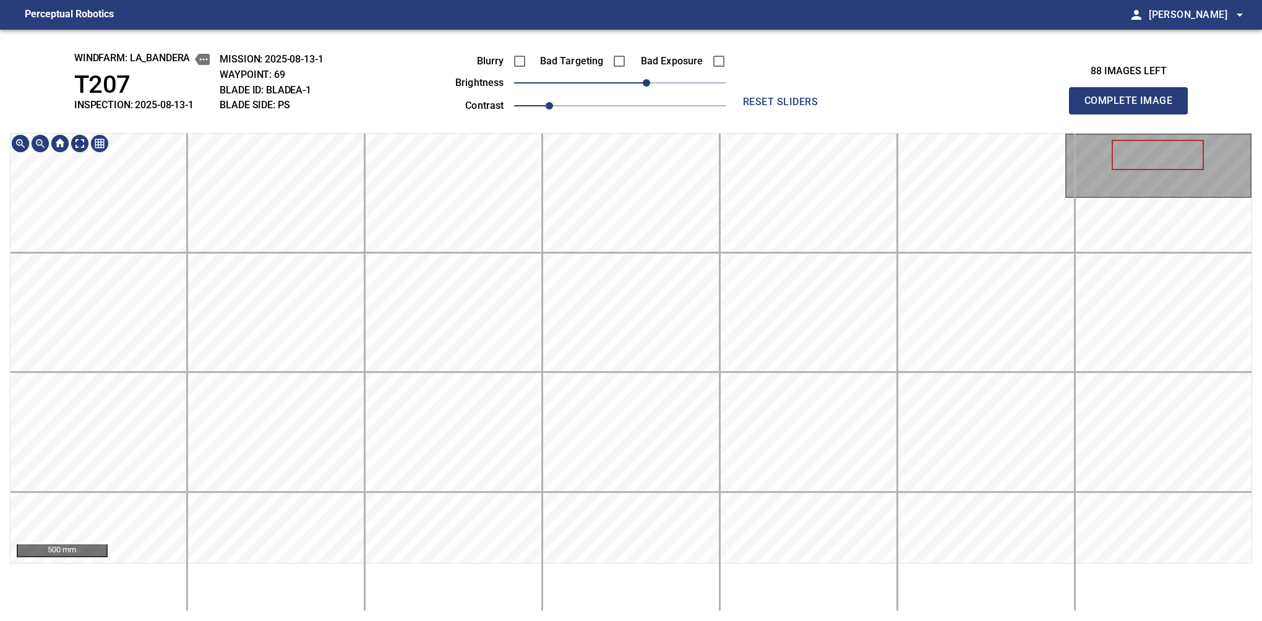
click at [655, 613] on div "windfarm: La_Bandera T207 INSPECTION: 2025-08-13-1 MISSION: 2025-08-13-1 WAYPOI…" at bounding box center [631, 326] width 1262 height 592
click at [1134, 114] on button "Complete Image" at bounding box center [1128, 100] width 119 height 27
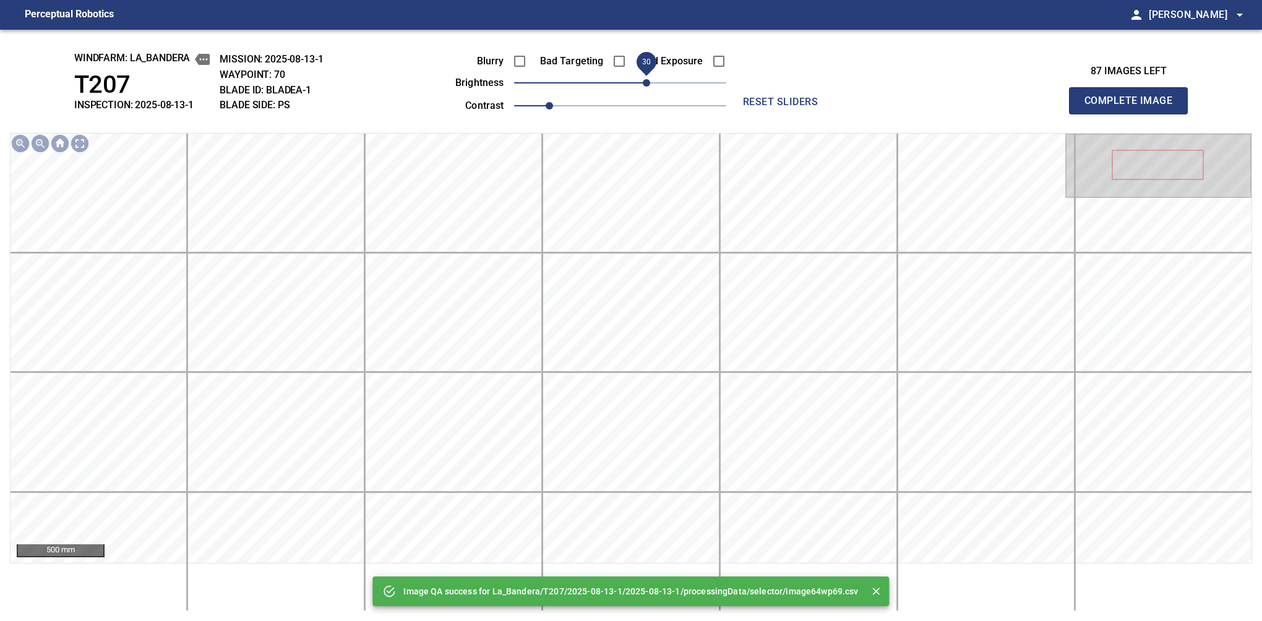
drag, startPoint x: 634, startPoint y: 84, endPoint x: 644, endPoint y: 84, distance: 9.9
click at [644, 84] on span "30" at bounding box center [646, 82] width 7 height 7
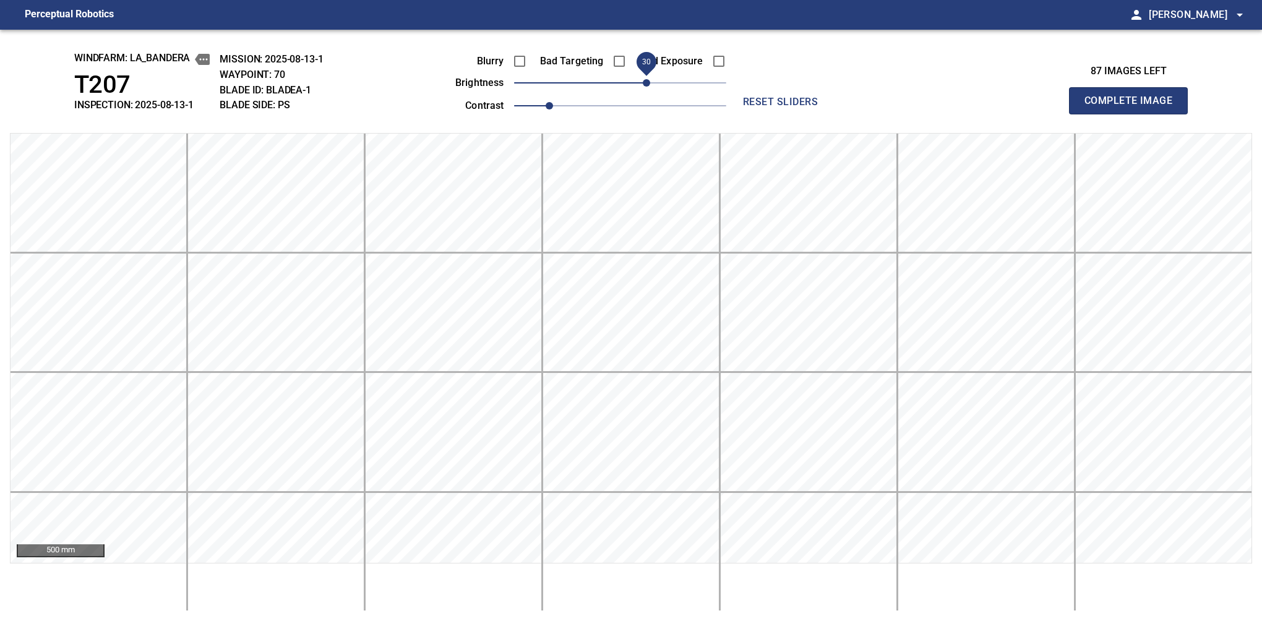
click at [1134, 114] on button "Complete Image" at bounding box center [1128, 100] width 119 height 27
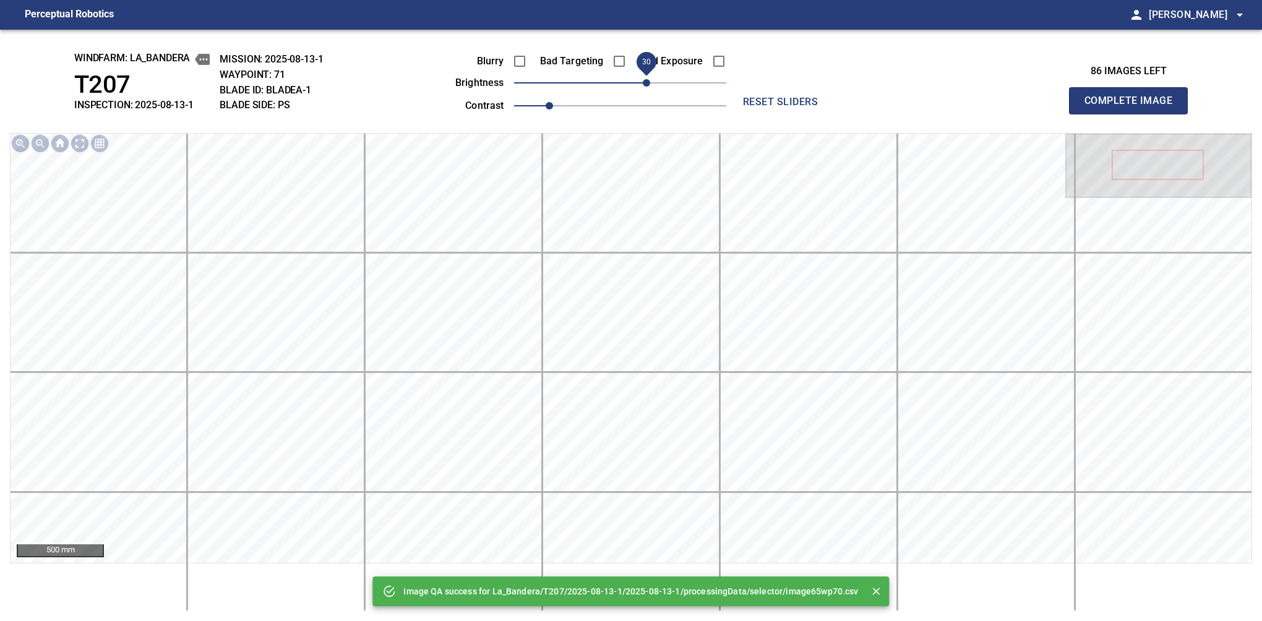
click at [650, 77] on span "30" at bounding box center [620, 82] width 212 height 17
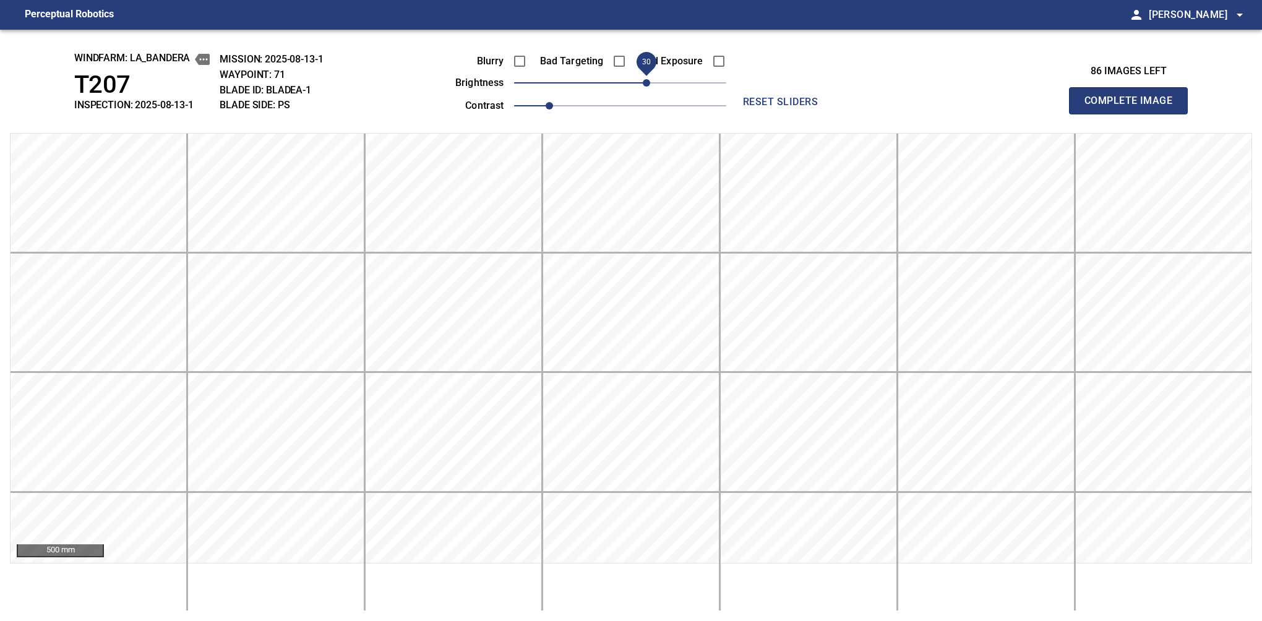
click at [1134, 114] on button "Complete Image" at bounding box center [1128, 100] width 119 height 27
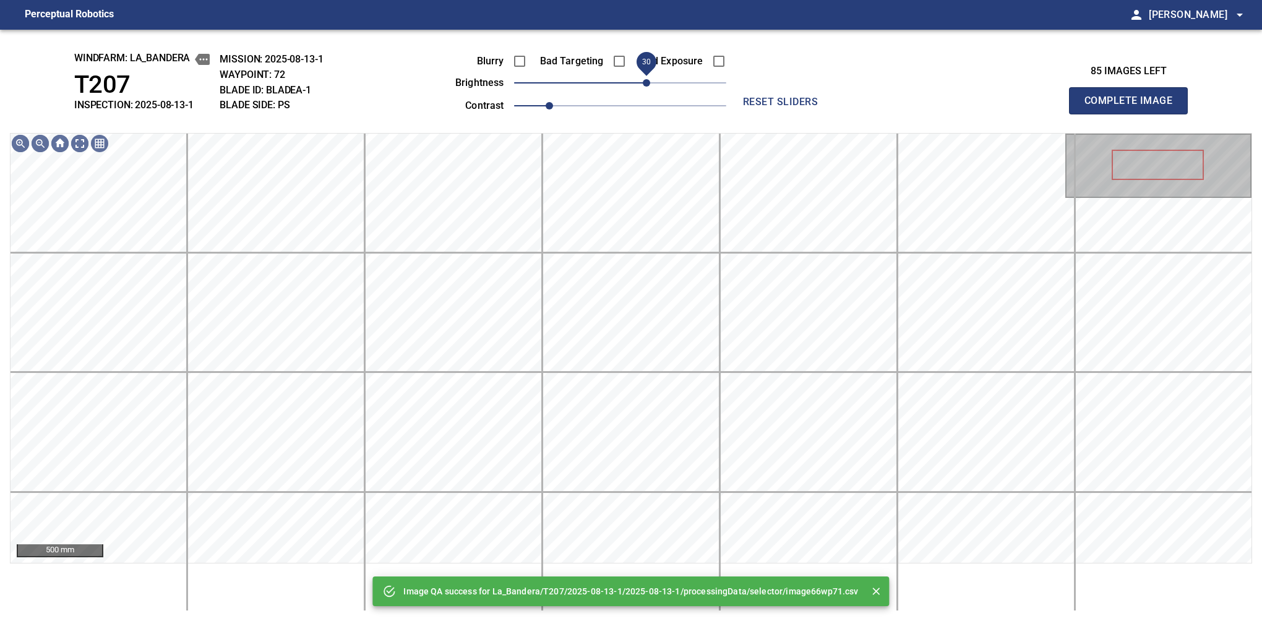
click at [644, 84] on span "30" at bounding box center [646, 82] width 7 height 7
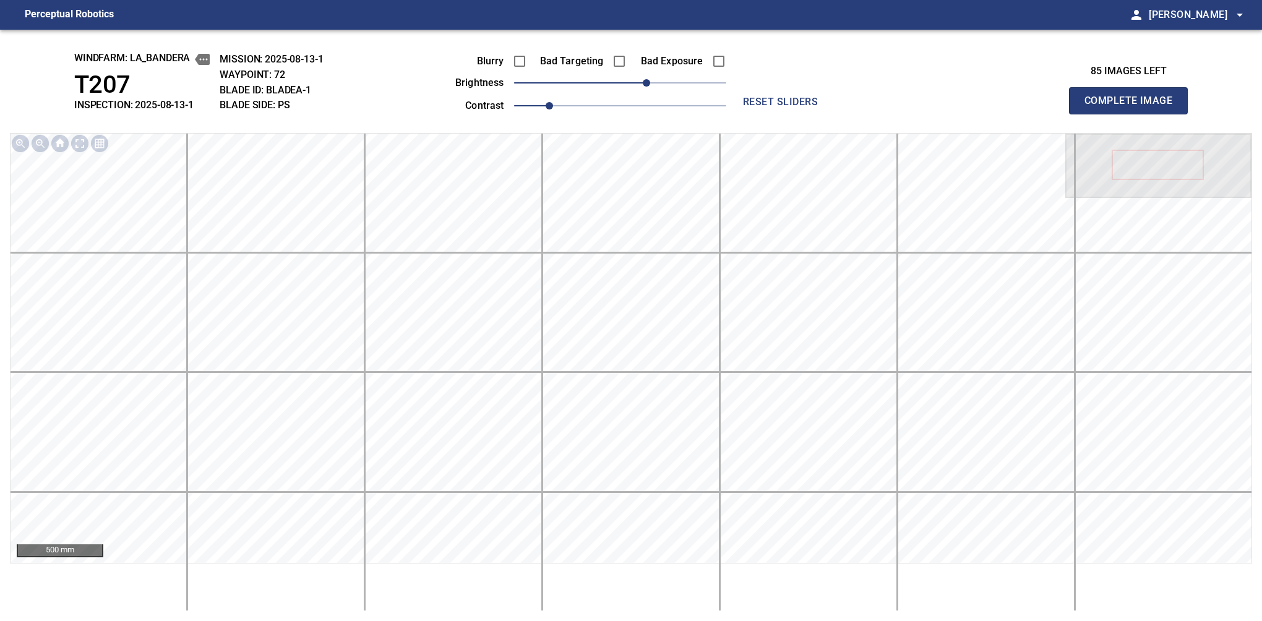
click at [1134, 114] on button "Complete Image" at bounding box center [1128, 100] width 119 height 27
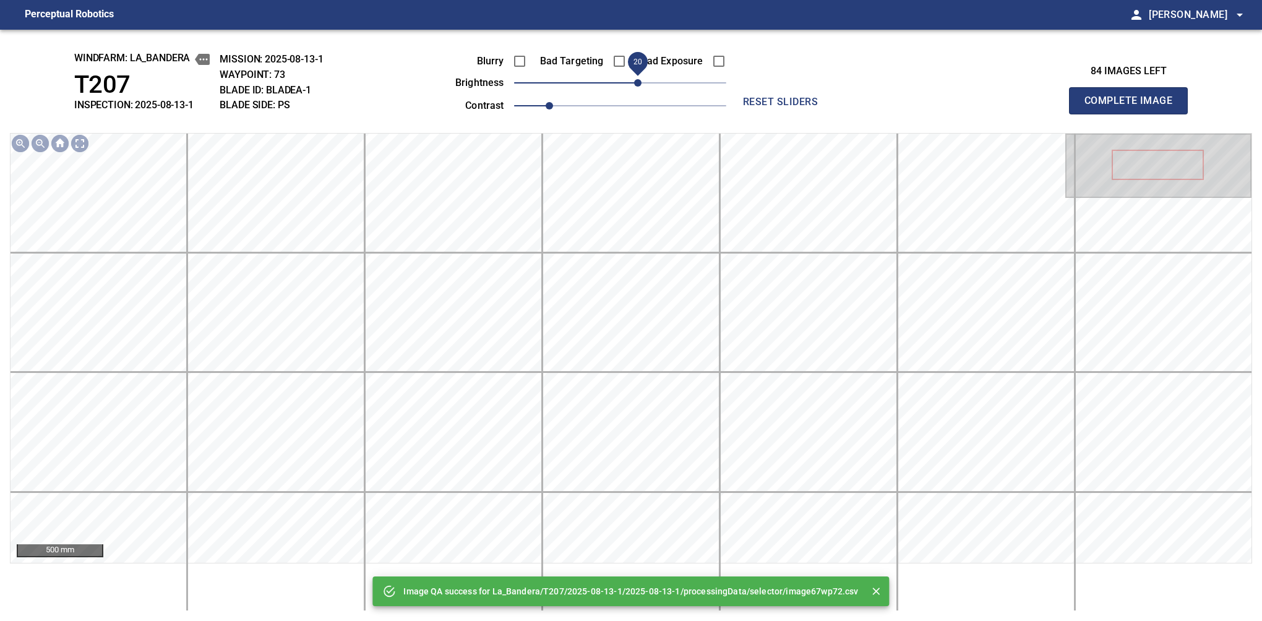
click at [636, 82] on span "20" at bounding box center [637, 82] width 7 height 7
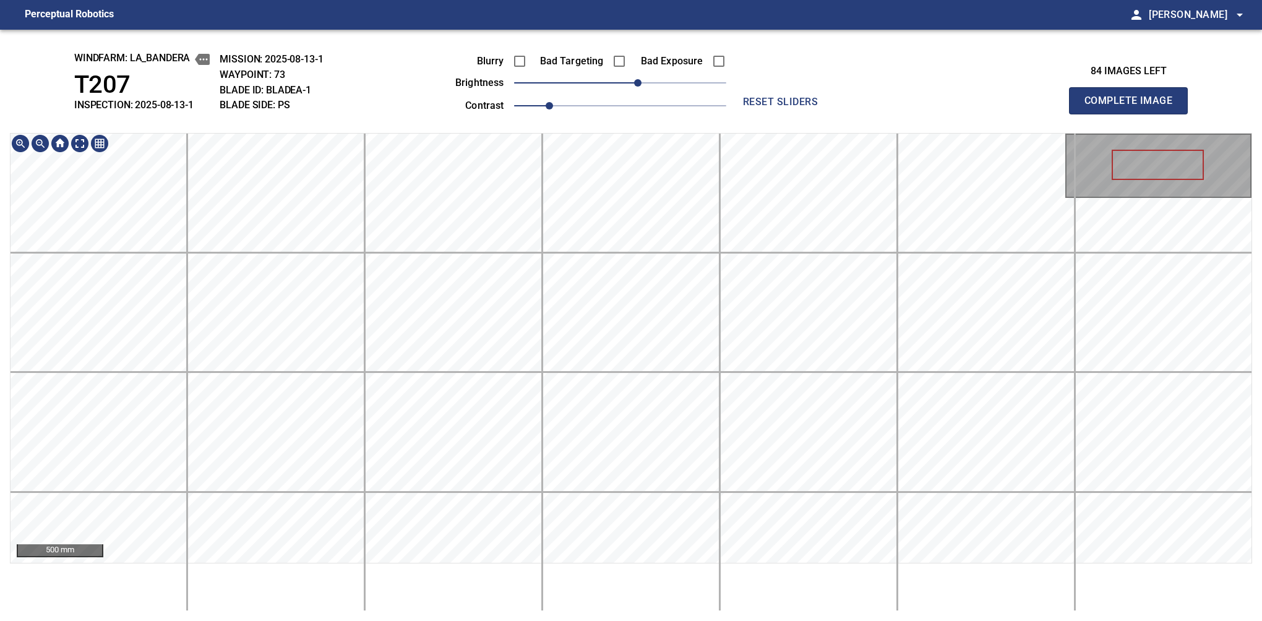
click at [735, 131] on div "windfarm: La_Bandera T207 INSPECTION: 2025-08-13-1 MISSION: 2025-08-13-1 WAYPOI…" at bounding box center [631, 326] width 1262 height 592
click at [1134, 114] on button "Complete Image" at bounding box center [1128, 100] width 119 height 27
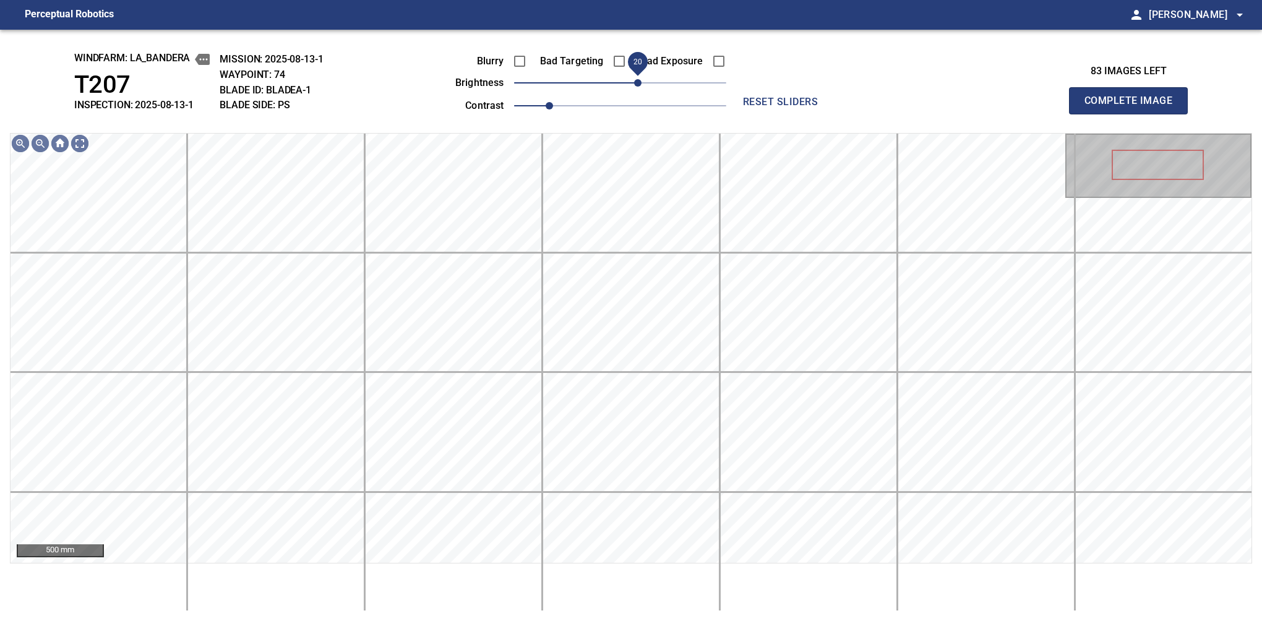
drag, startPoint x: 632, startPoint y: 87, endPoint x: 639, endPoint y: 84, distance: 7.5
click at [639, 84] on span "20" at bounding box center [637, 82] width 7 height 7
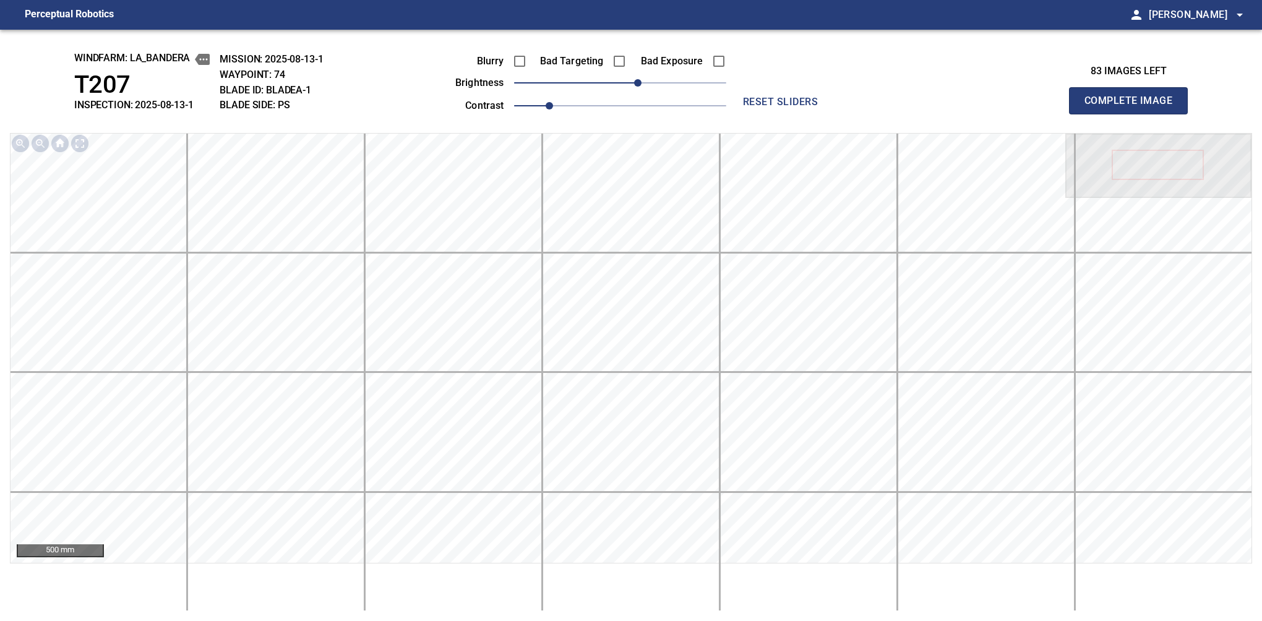
click at [1134, 114] on button "Complete Image" at bounding box center [1128, 100] width 119 height 27
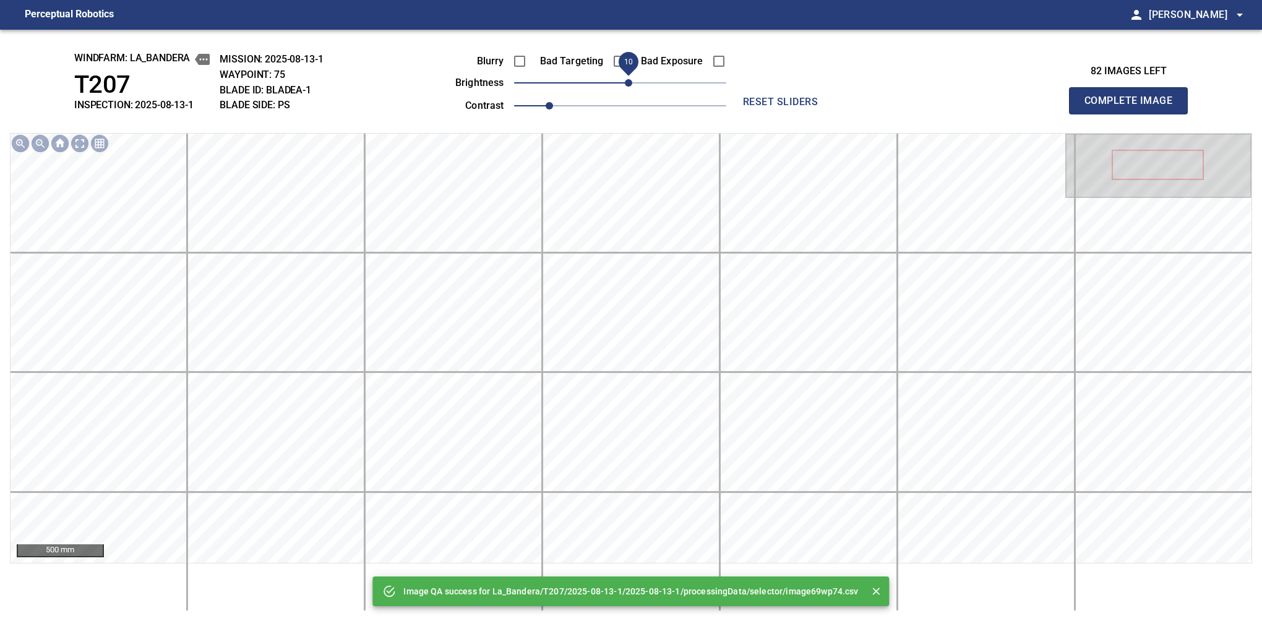
click at [626, 84] on span "10" at bounding box center [628, 82] width 7 height 7
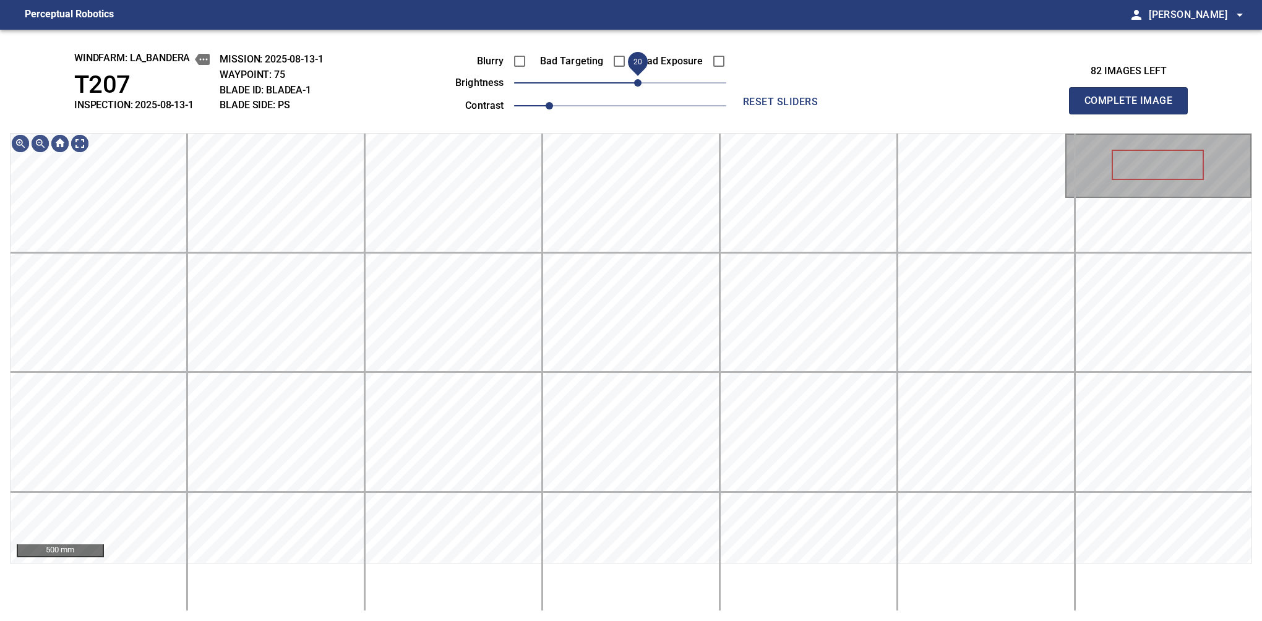
click at [634, 86] on span "20" at bounding box center [637, 82] width 7 height 7
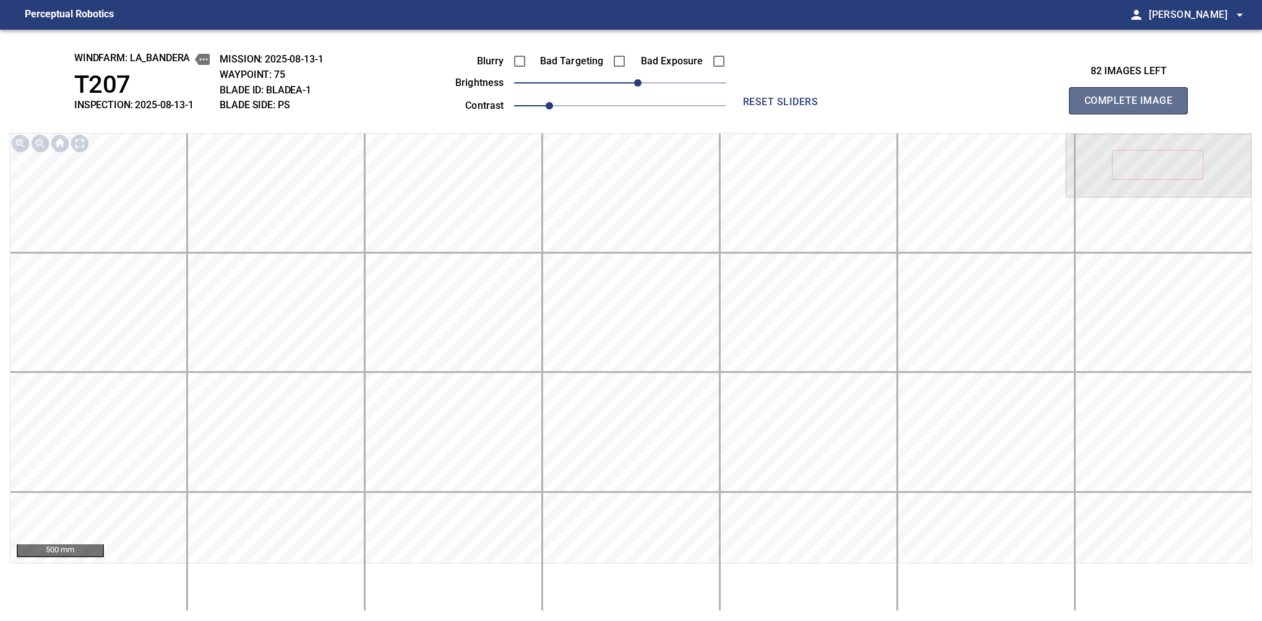
click at [1134, 114] on button "Complete Image" at bounding box center [1128, 100] width 119 height 27
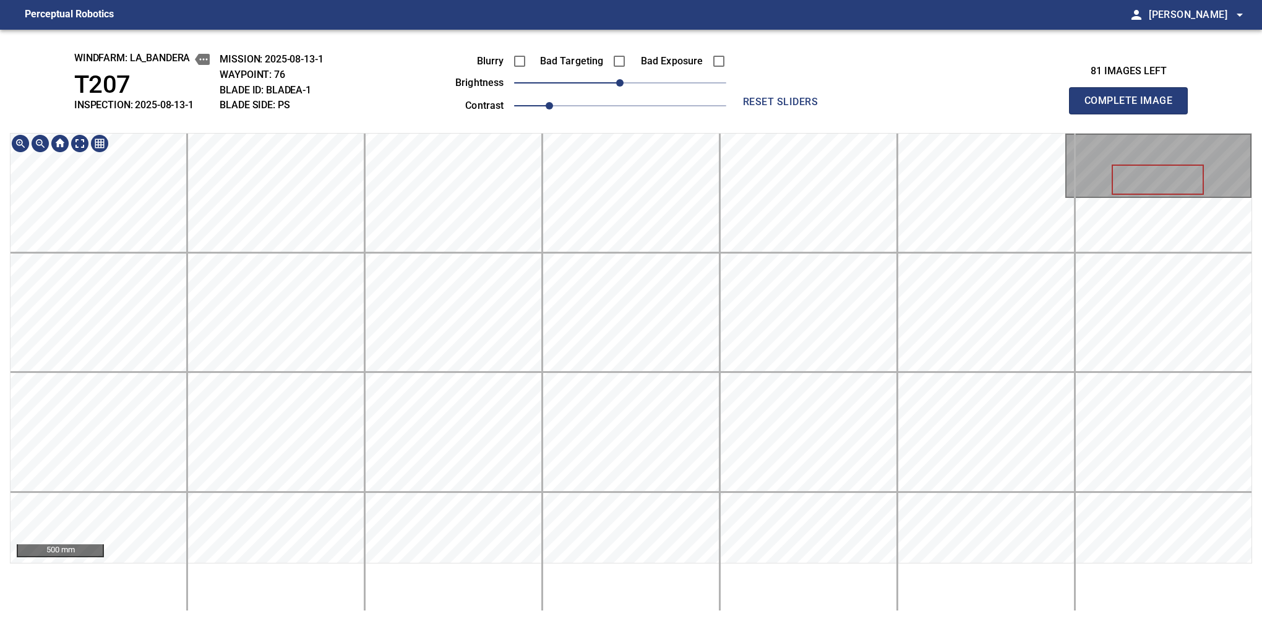
click at [1134, 114] on button "Complete Image" at bounding box center [1128, 100] width 119 height 27
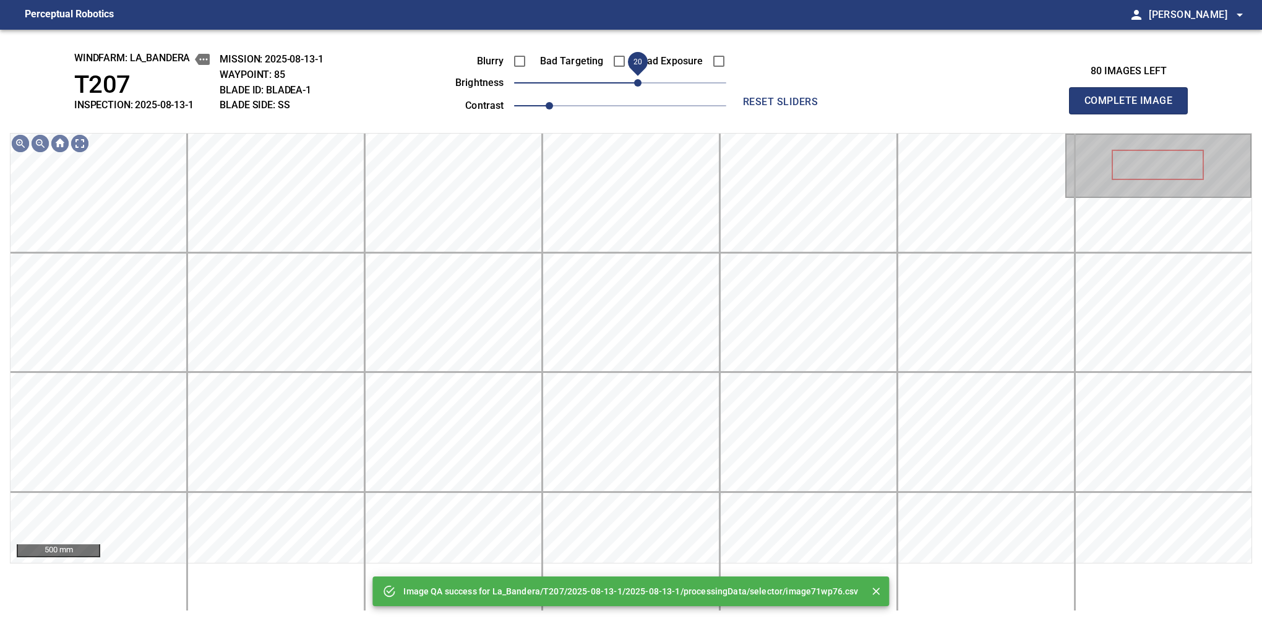
click at [639, 84] on span "20" at bounding box center [637, 82] width 7 height 7
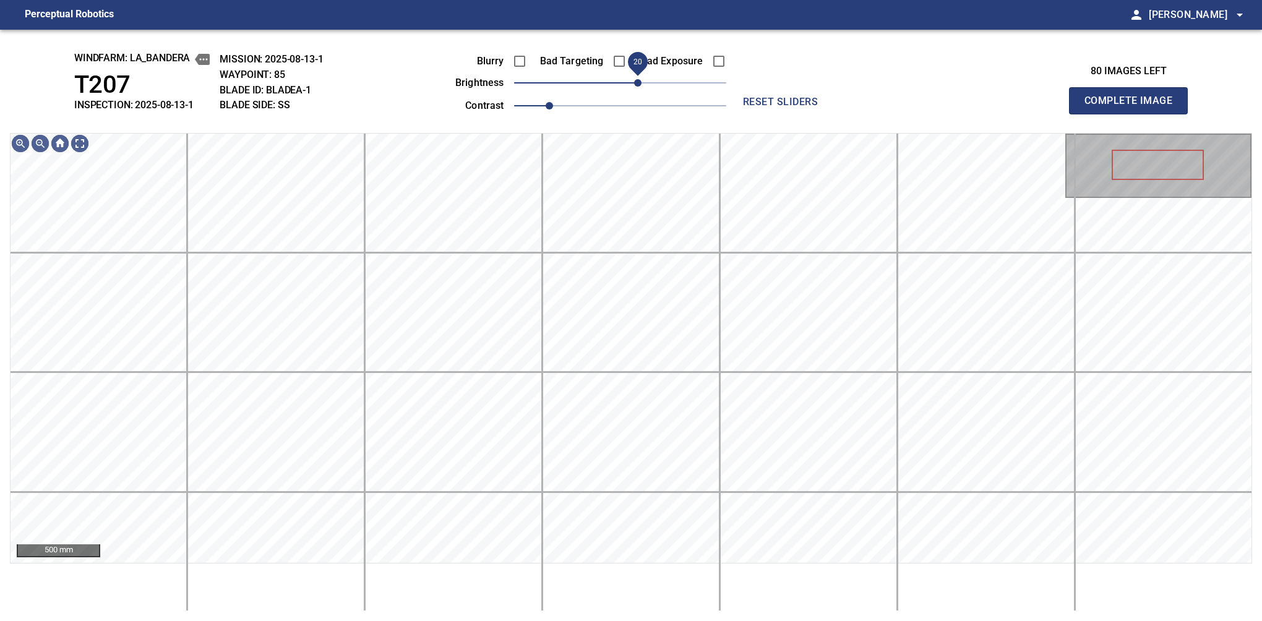
click at [639, 79] on span "20" at bounding box center [637, 82] width 7 height 7
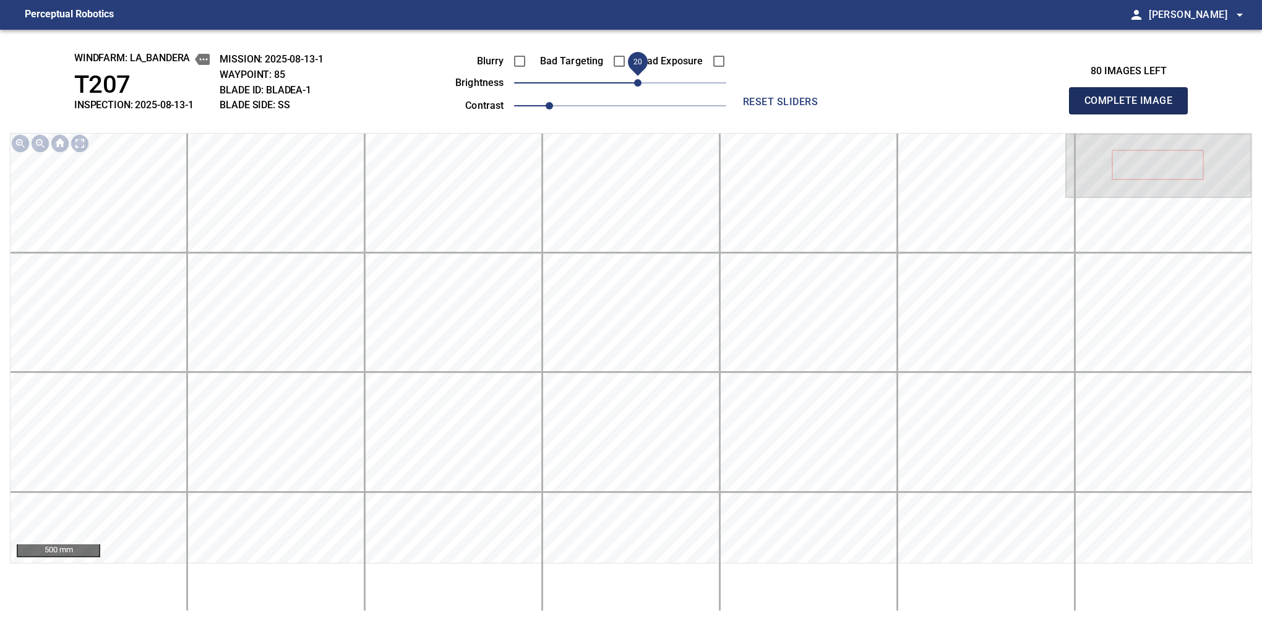
click at [1134, 114] on button "Complete Image" at bounding box center [1128, 100] width 119 height 27
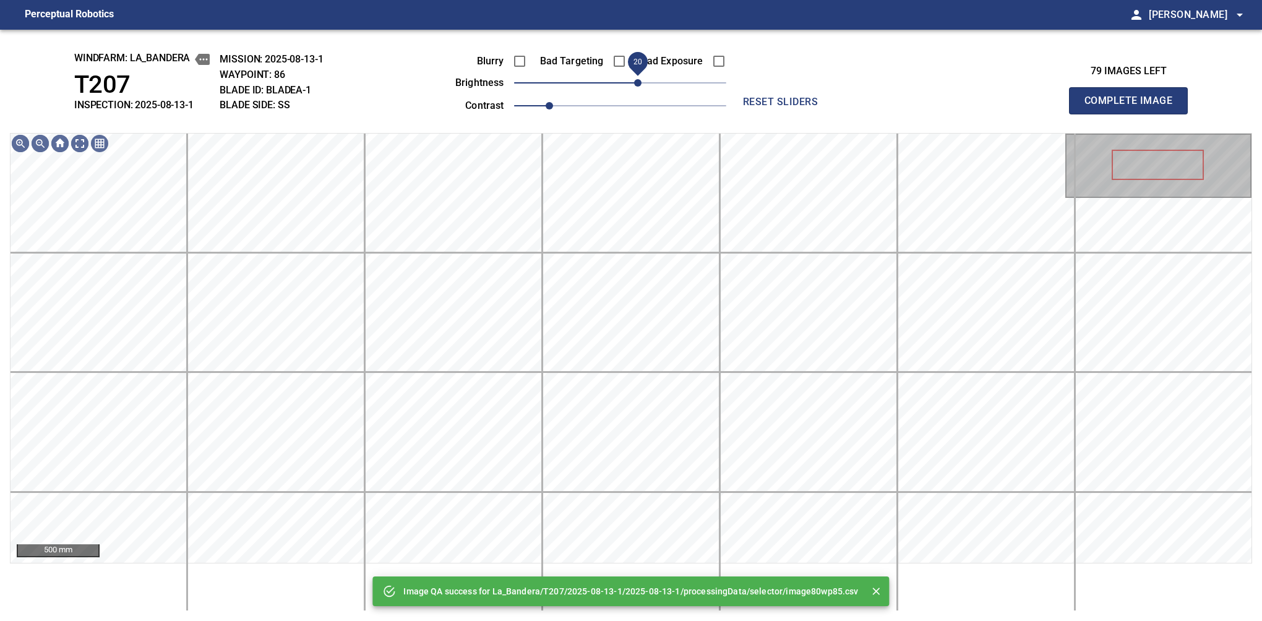
drag, startPoint x: 622, startPoint y: 82, endPoint x: 639, endPoint y: 77, distance: 17.9
click at [639, 79] on span "20" at bounding box center [637, 82] width 7 height 7
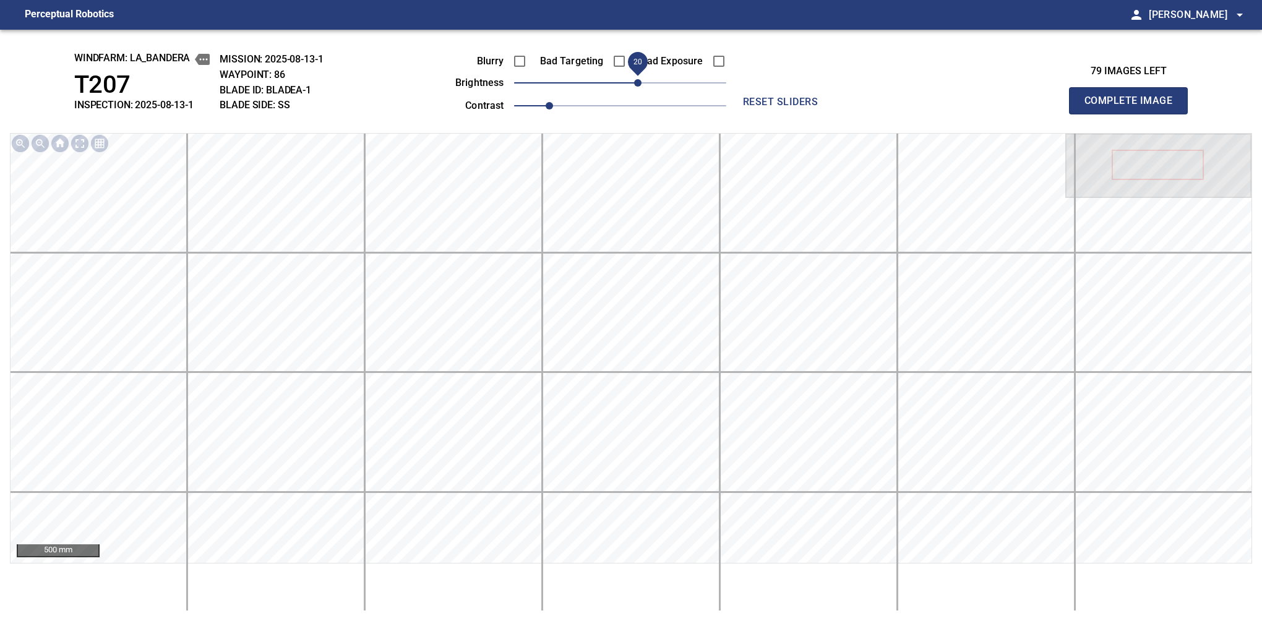
click at [1134, 114] on button "Complete Image" at bounding box center [1128, 100] width 119 height 27
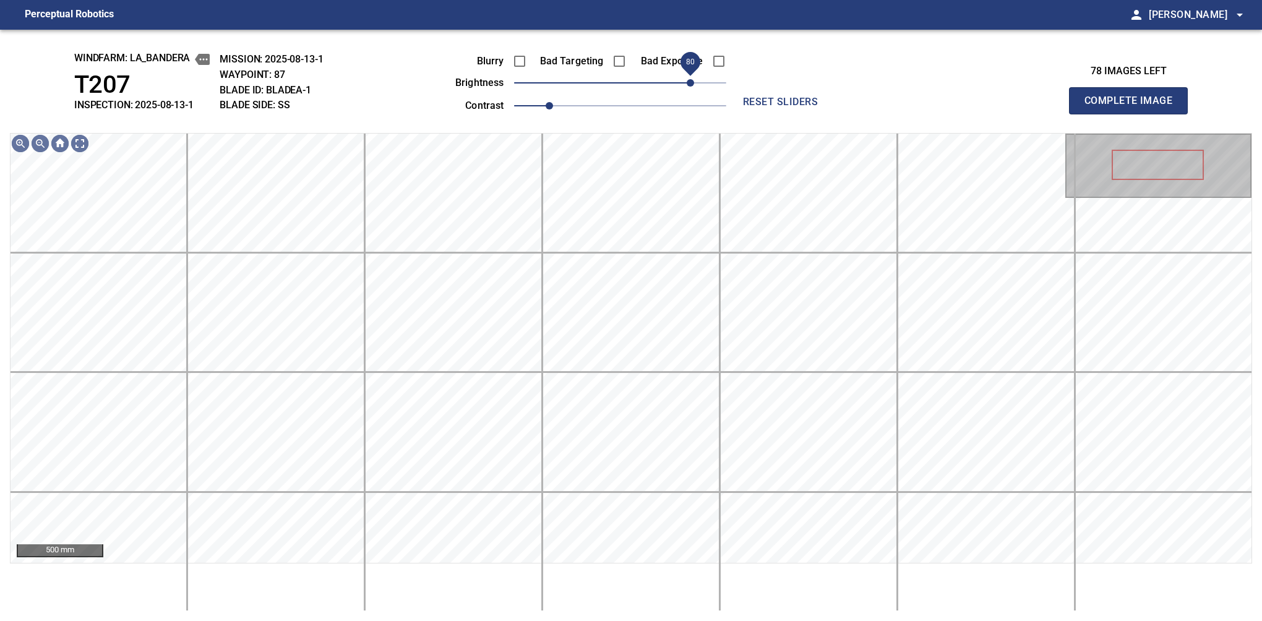
drag, startPoint x: 661, startPoint y: 77, endPoint x: 693, endPoint y: 72, distance: 32.6
click at [693, 79] on span "80" at bounding box center [690, 82] width 7 height 7
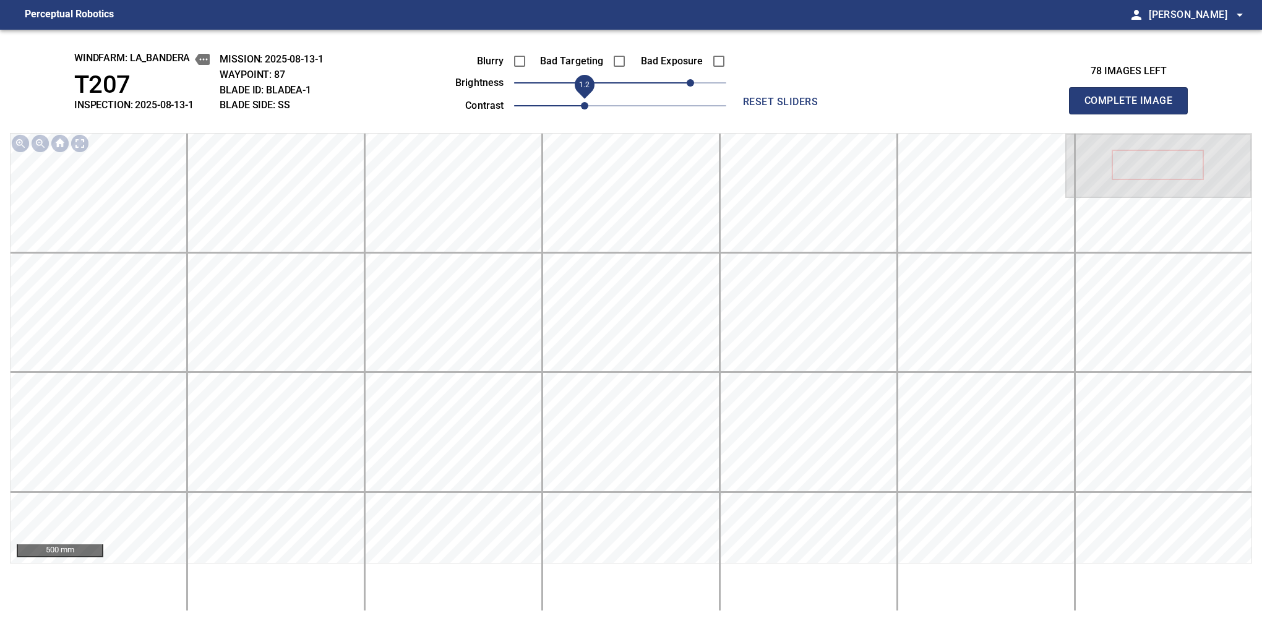
drag, startPoint x: 572, startPoint y: 104, endPoint x: 593, endPoint y: 103, distance: 21.7
click at [589, 103] on span "1.2" at bounding box center [584, 105] width 7 height 7
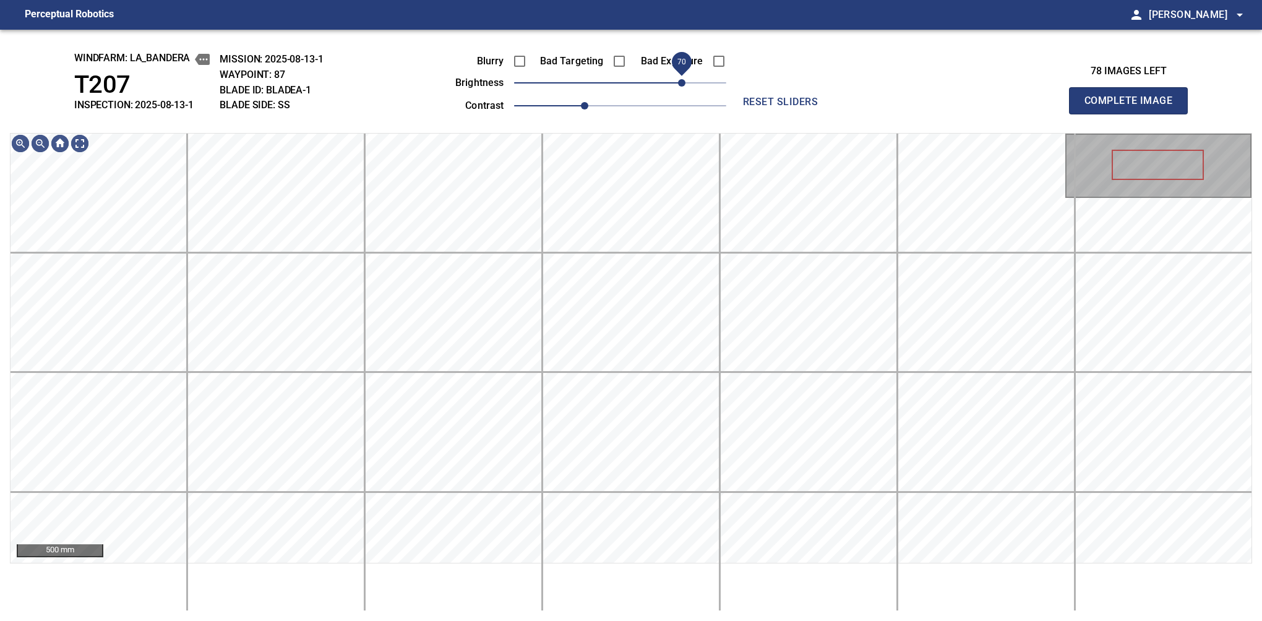
click at [686, 81] on span "70" at bounding box center [681, 82] width 7 height 7
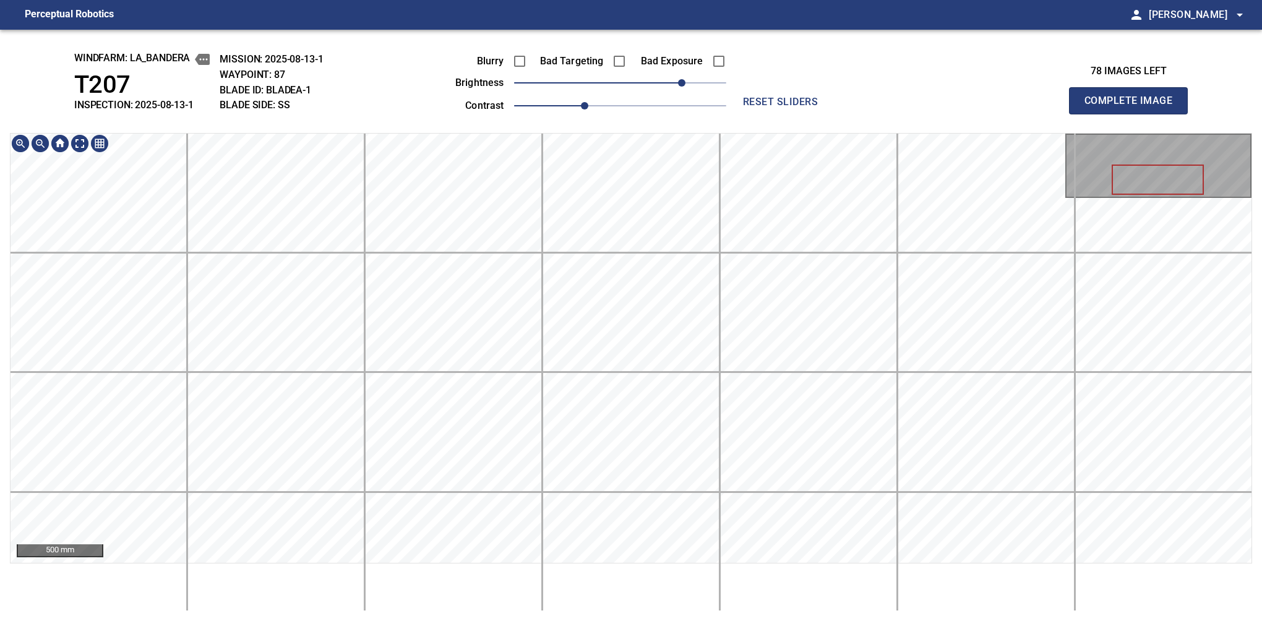
click at [611, 45] on div "windfarm: La_Bandera T207 INSPECTION: 2025-08-13-1 MISSION: 2025-08-13-1 WAYPOI…" at bounding box center [631, 326] width 1262 height 592
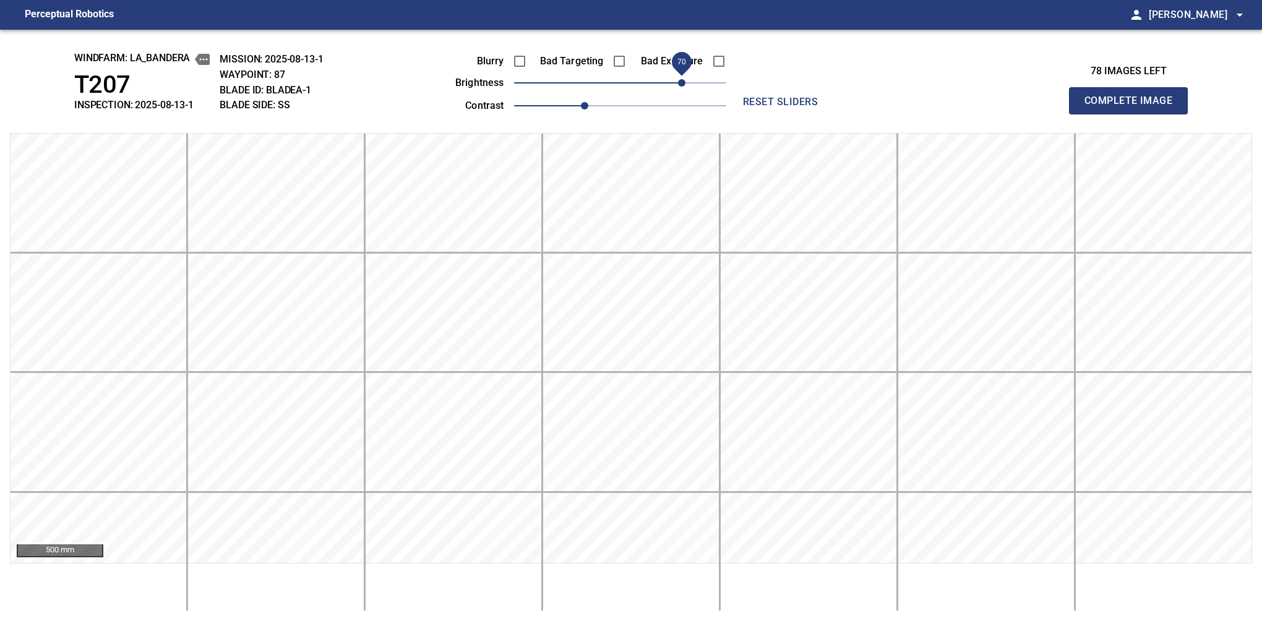
click at [1134, 114] on button "Complete Image" at bounding box center [1128, 100] width 119 height 27
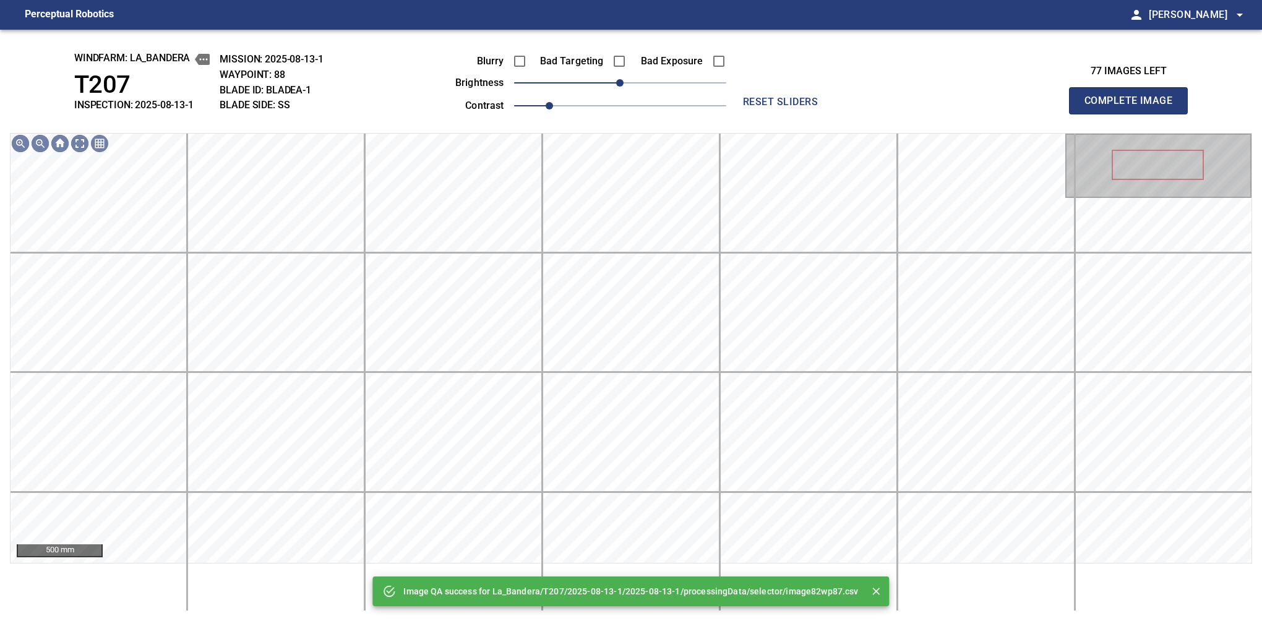
click at [686, 79] on span "0" at bounding box center [620, 82] width 212 height 17
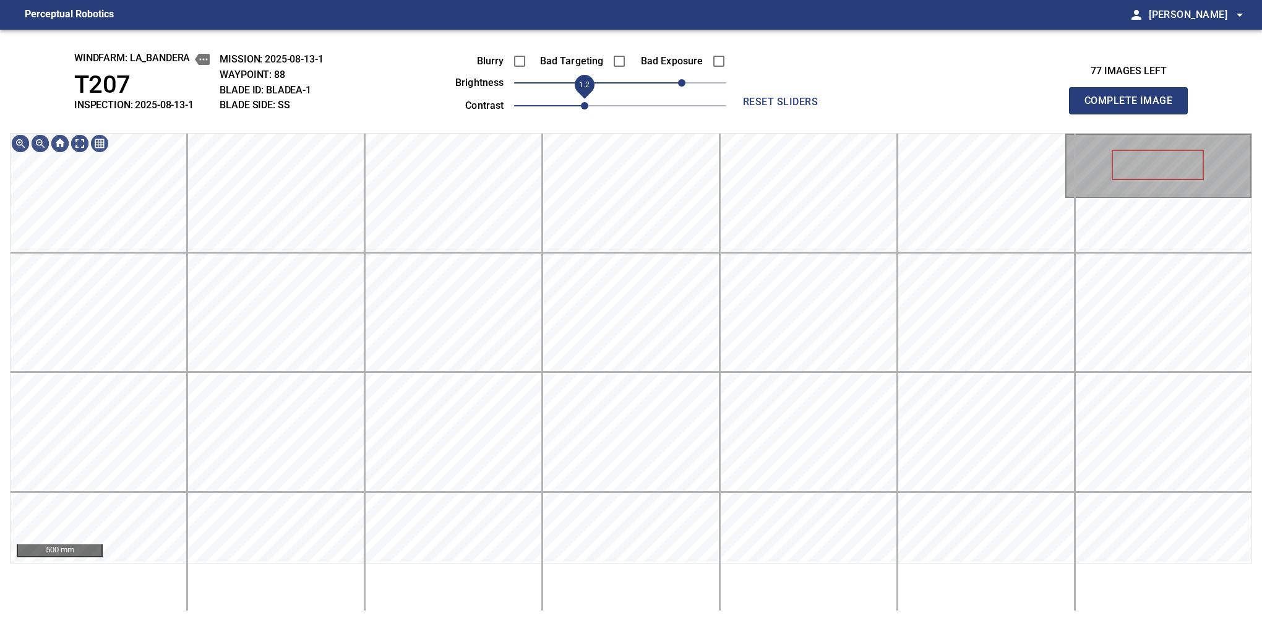
drag, startPoint x: 569, startPoint y: 105, endPoint x: 580, endPoint y: 101, distance: 11.2
click at [580, 101] on span "1.2" at bounding box center [620, 105] width 212 height 17
click at [639, 97] on div "windfarm: La_Bandera T207 INSPECTION: 2025-08-13-1 MISSION: 2025-08-13-1 WAYPOI…" at bounding box center [631, 326] width 1262 height 592
click at [1134, 114] on button "Complete Image" at bounding box center [1128, 100] width 119 height 27
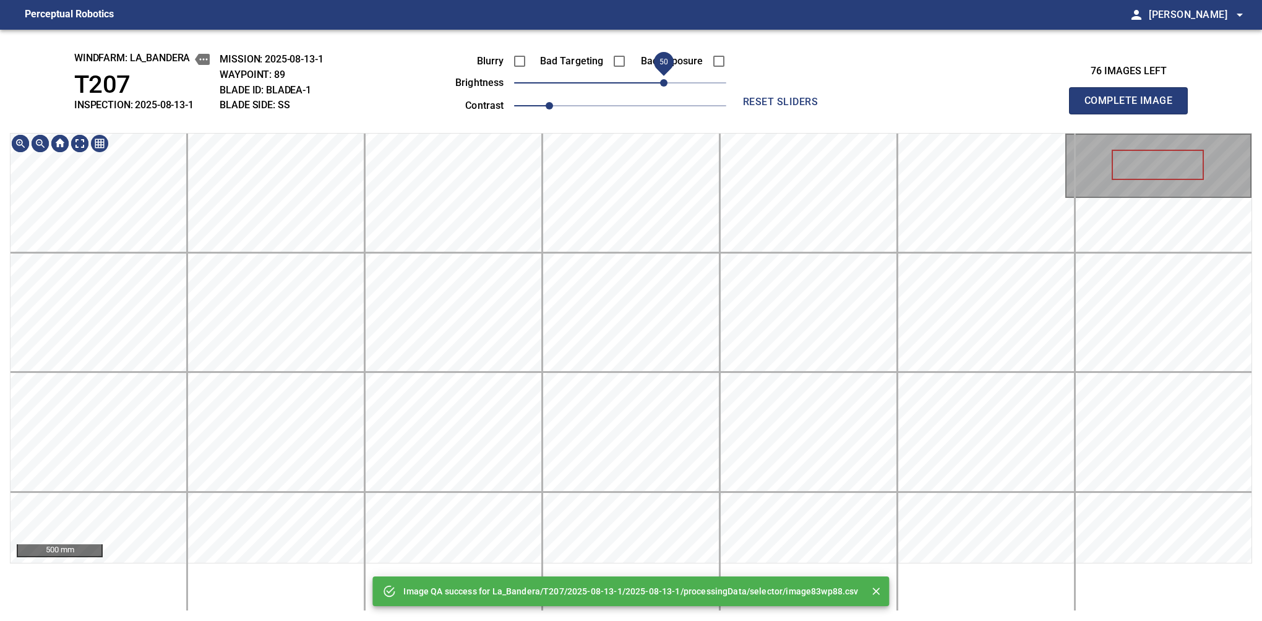
drag, startPoint x: 656, startPoint y: 84, endPoint x: 668, endPoint y: 81, distance: 12.6
click at [668, 81] on span "50" at bounding box center [663, 82] width 7 height 7
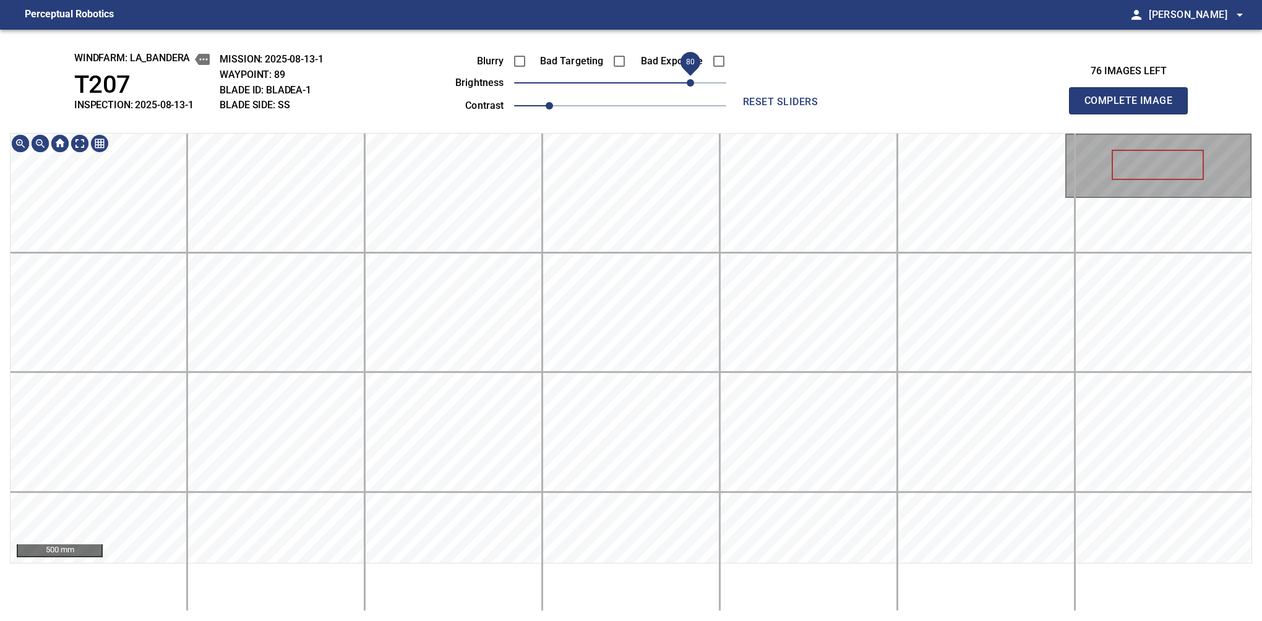
drag, startPoint x: 668, startPoint y: 81, endPoint x: 688, endPoint y: 81, distance: 19.8
click at [688, 81] on span "80" at bounding box center [690, 82] width 7 height 7
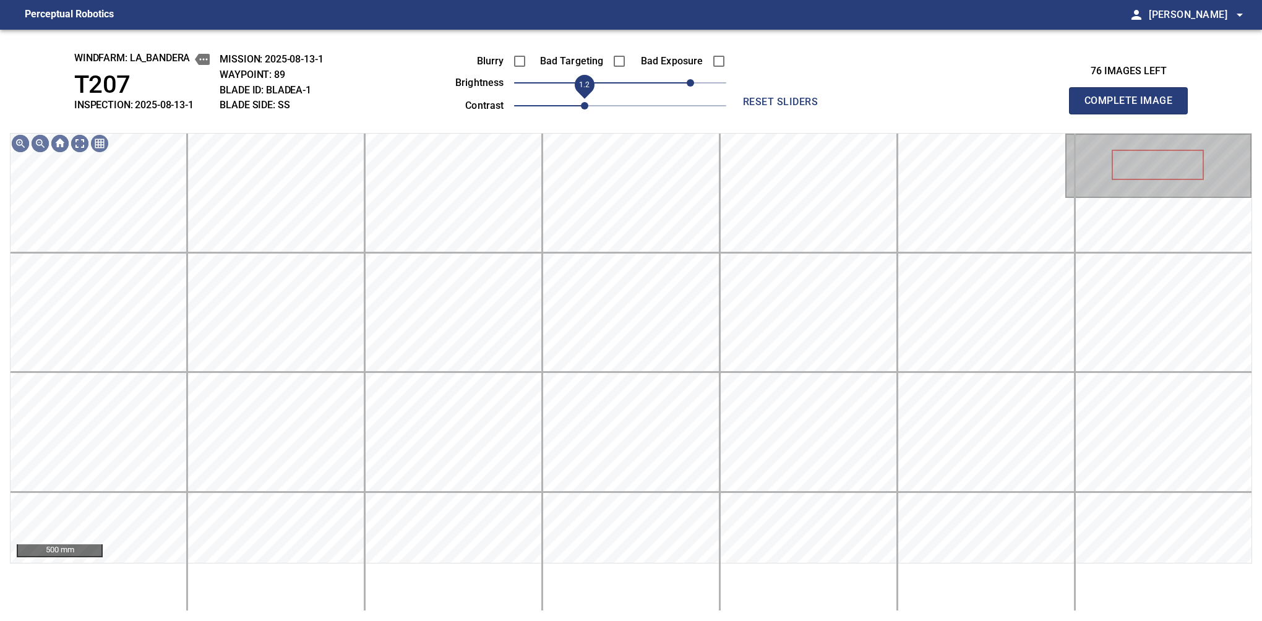
drag, startPoint x: 556, startPoint y: 106, endPoint x: 584, endPoint y: 103, distance: 28.1
click at [584, 103] on span "1.2" at bounding box center [584, 105] width 7 height 7
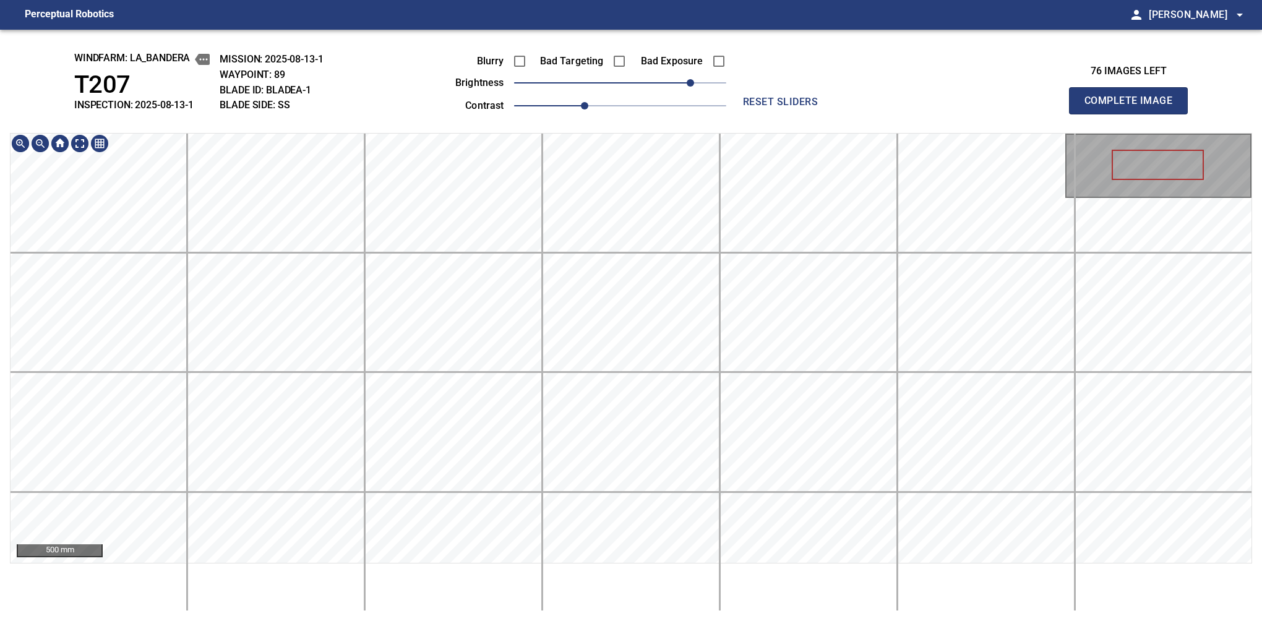
click at [667, 49] on div "windfarm: La_Bandera T207 INSPECTION: 2025-08-13-1 MISSION: 2025-08-13-1 WAYPOI…" at bounding box center [631, 326] width 1262 height 592
click at [1134, 114] on button "Complete Image" at bounding box center [1128, 100] width 119 height 27
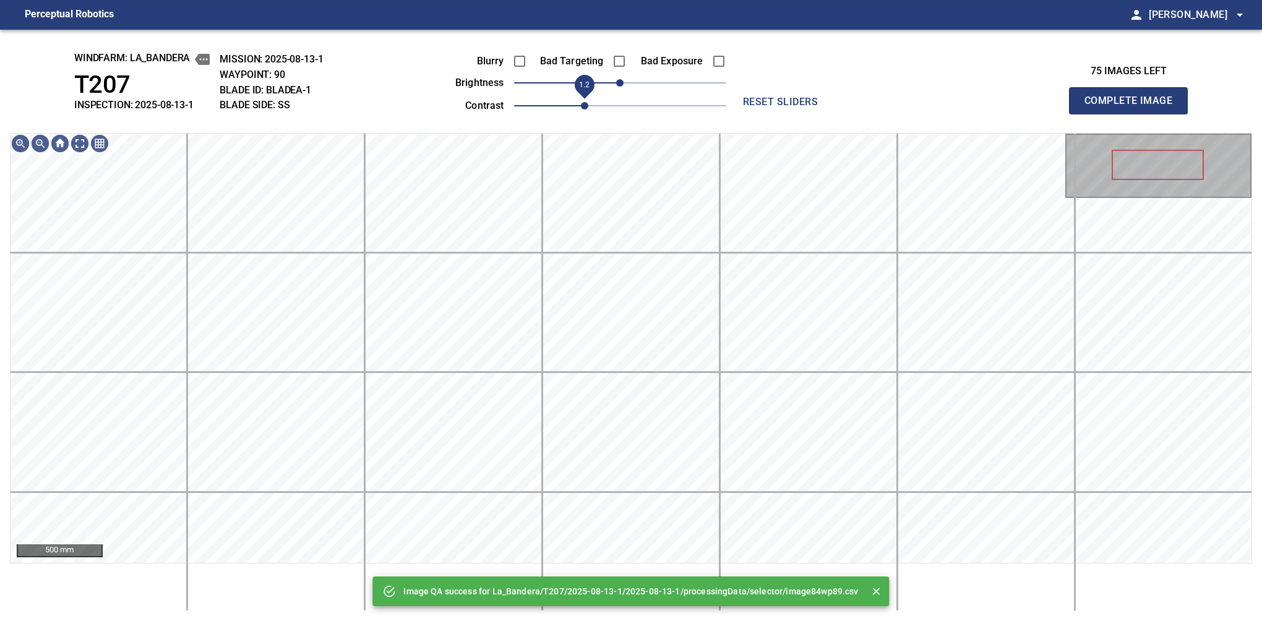
click at [592, 103] on span "1.2" at bounding box center [620, 105] width 212 height 17
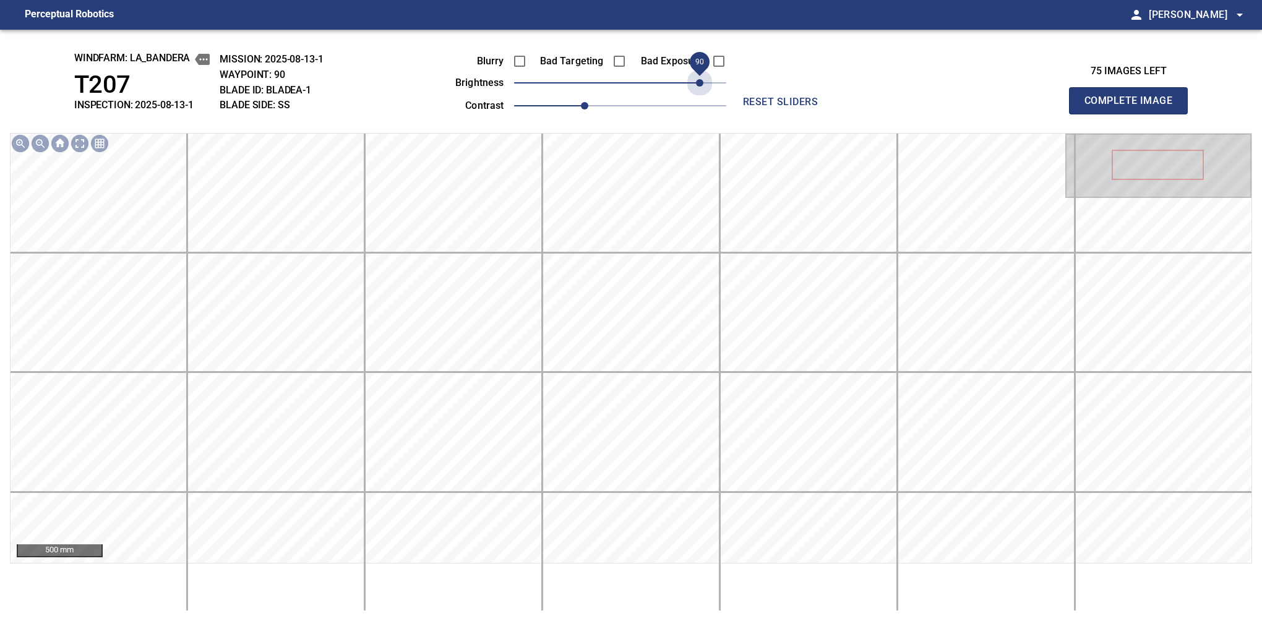
drag, startPoint x: 616, startPoint y: 79, endPoint x: 703, endPoint y: 77, distance: 86.7
click at [703, 79] on span "90" at bounding box center [699, 82] width 7 height 7
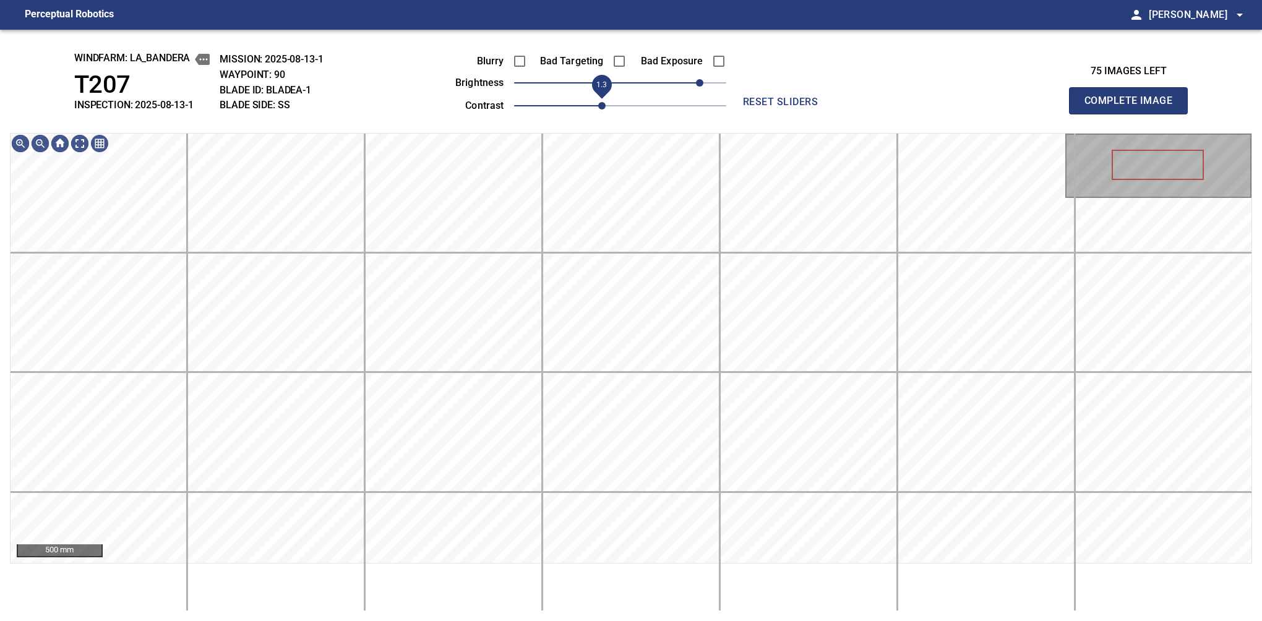
drag, startPoint x: 590, startPoint y: 103, endPoint x: 599, endPoint y: 103, distance: 8.7
click at [599, 103] on span "1.3" at bounding box center [601, 105] width 7 height 7
click at [694, 79] on span "80" at bounding box center [690, 82] width 7 height 7
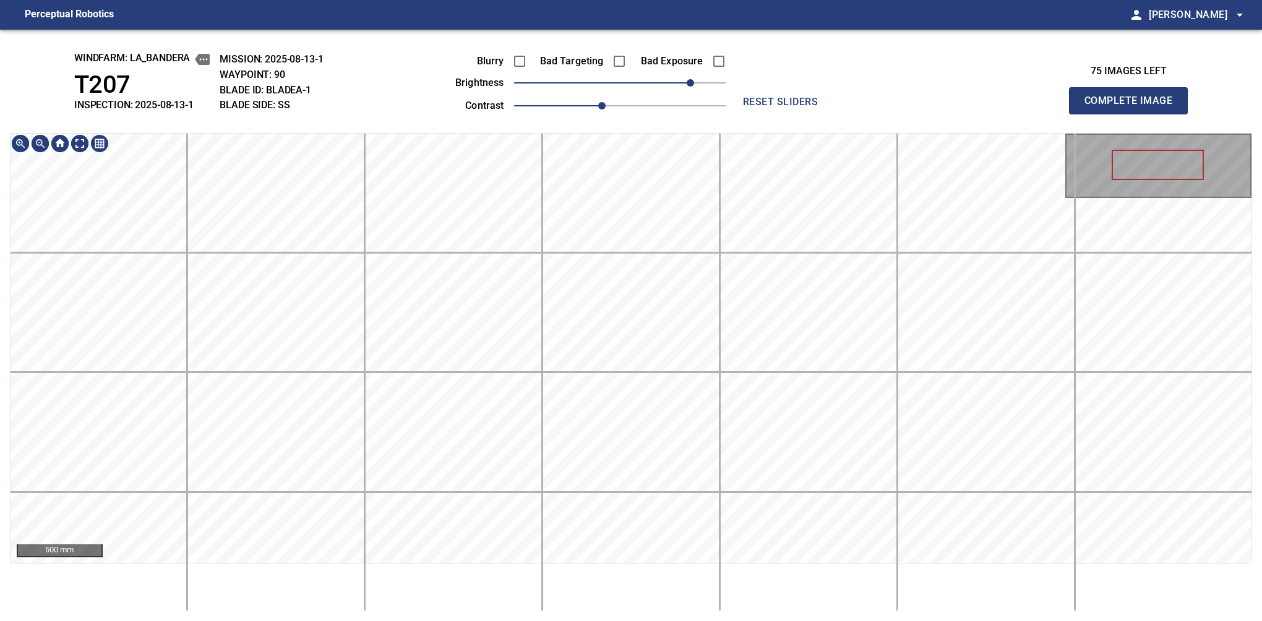
click at [643, 127] on div "windfarm: La_Bandera T207 INSPECTION: 2025-08-13-1 MISSION: 2025-08-13-1 WAYPOI…" at bounding box center [631, 326] width 1262 height 592
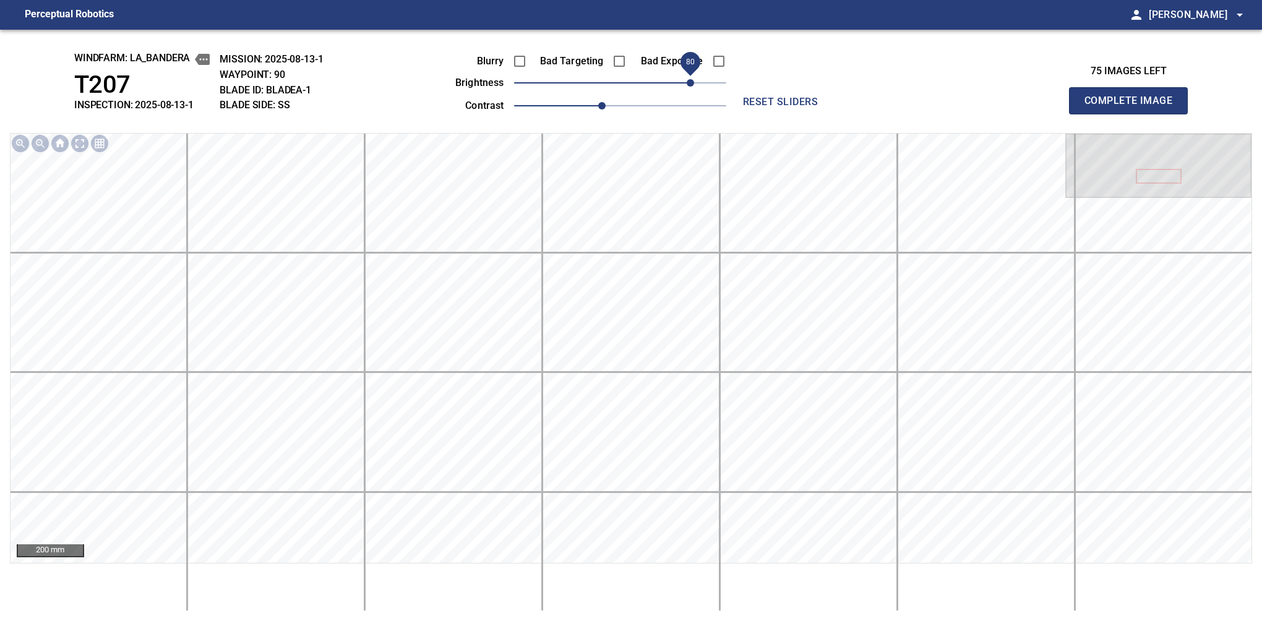
click at [1134, 114] on button "Complete Image" at bounding box center [1128, 100] width 119 height 27
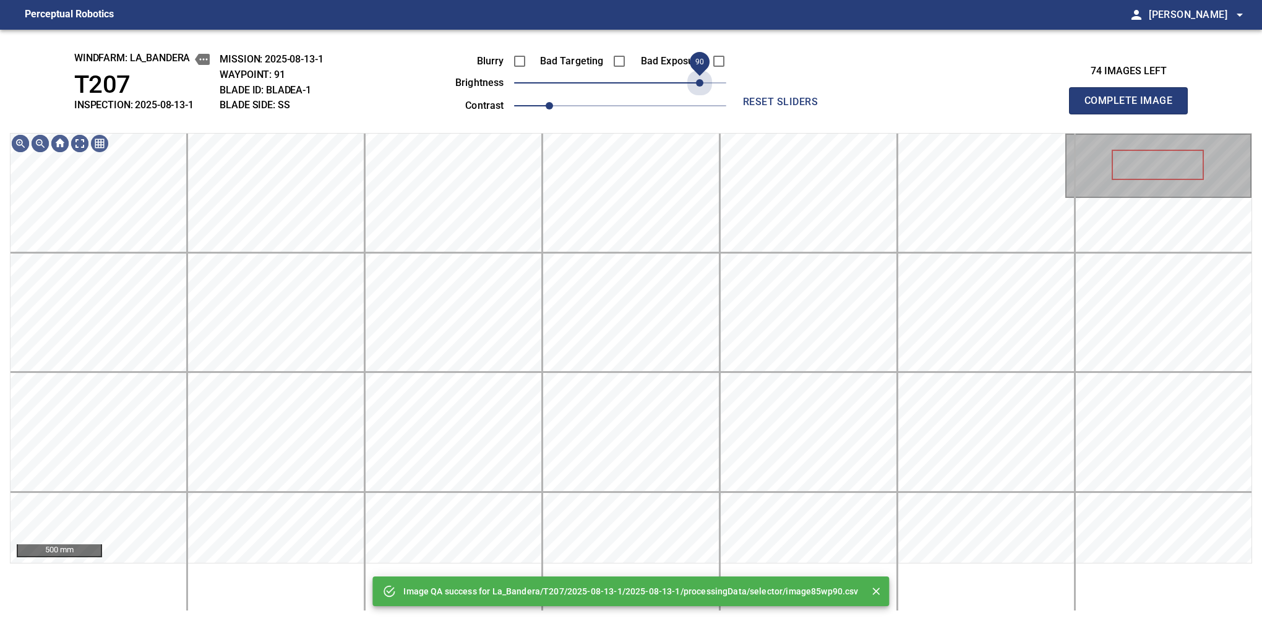
click at [696, 79] on span "90" at bounding box center [620, 82] width 212 height 17
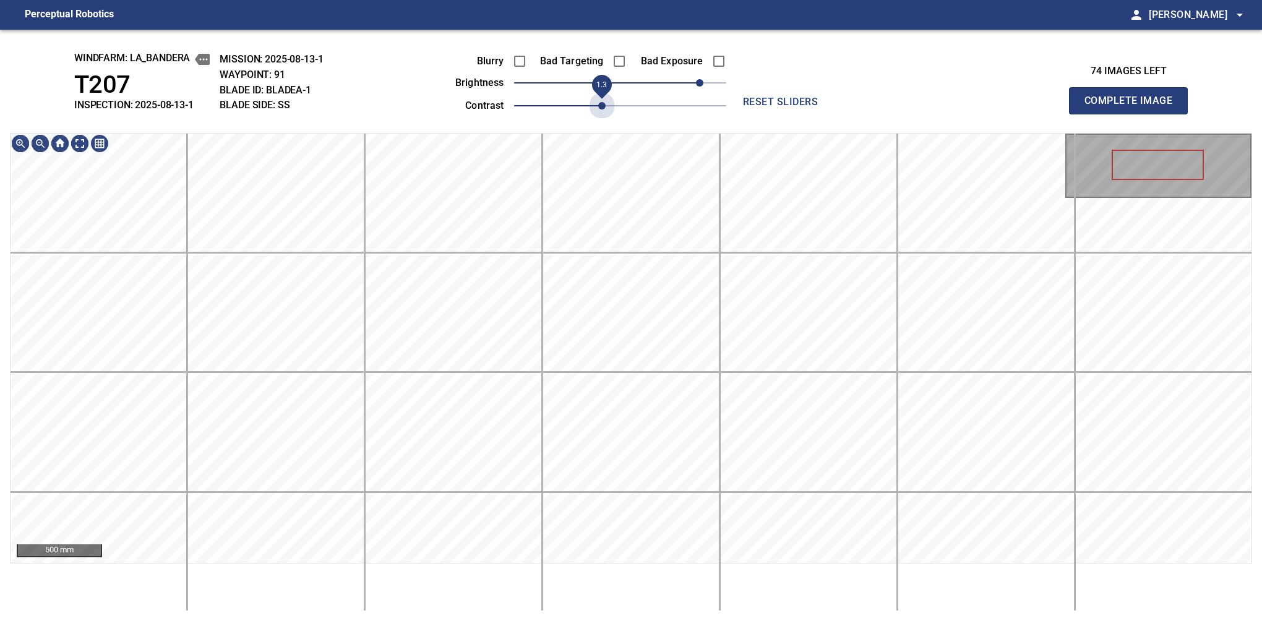
drag, startPoint x: 559, startPoint y: 106, endPoint x: 594, endPoint y: 97, distance: 35.9
click at [598, 102] on span "1.3" at bounding box center [601, 105] width 7 height 7
click at [690, 79] on span "80" at bounding box center [690, 82] width 7 height 7
click at [660, 50] on div "windfarm: La_Bandera T207 INSPECTION: 2025-08-13-1 MISSION: 2025-08-13-1 WAYPOI…" at bounding box center [631, 326] width 1262 height 592
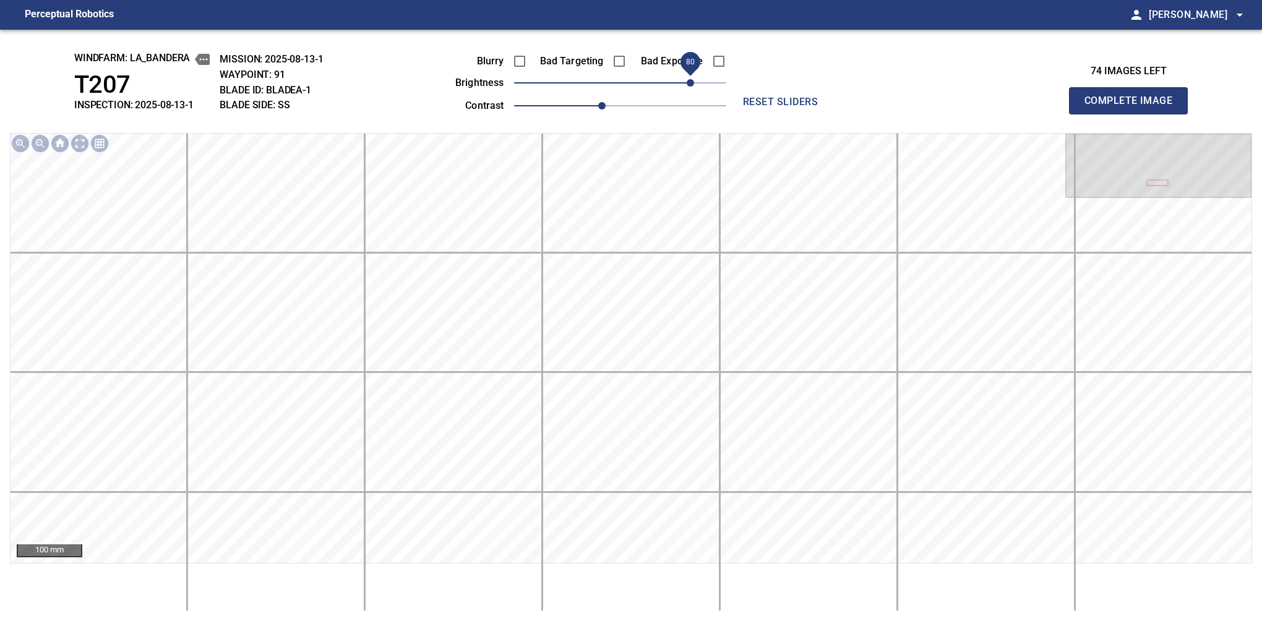
click at [1134, 114] on button "Complete Image" at bounding box center [1128, 100] width 119 height 27
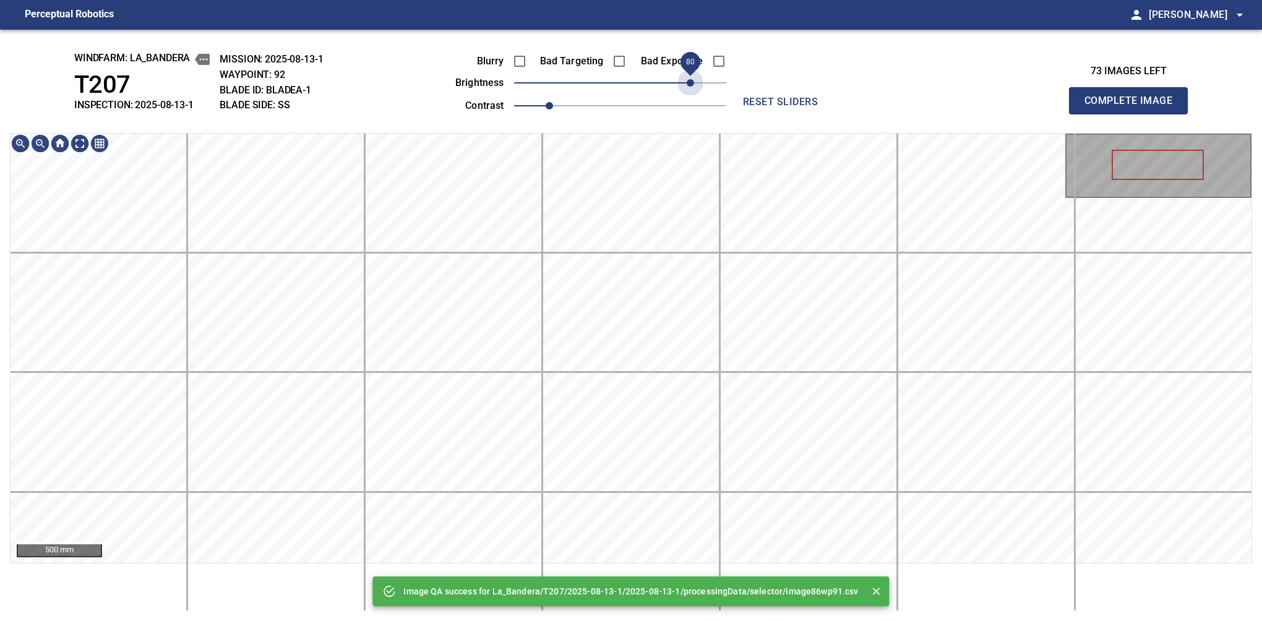
click at [694, 84] on span "80" at bounding box center [620, 82] width 212 height 17
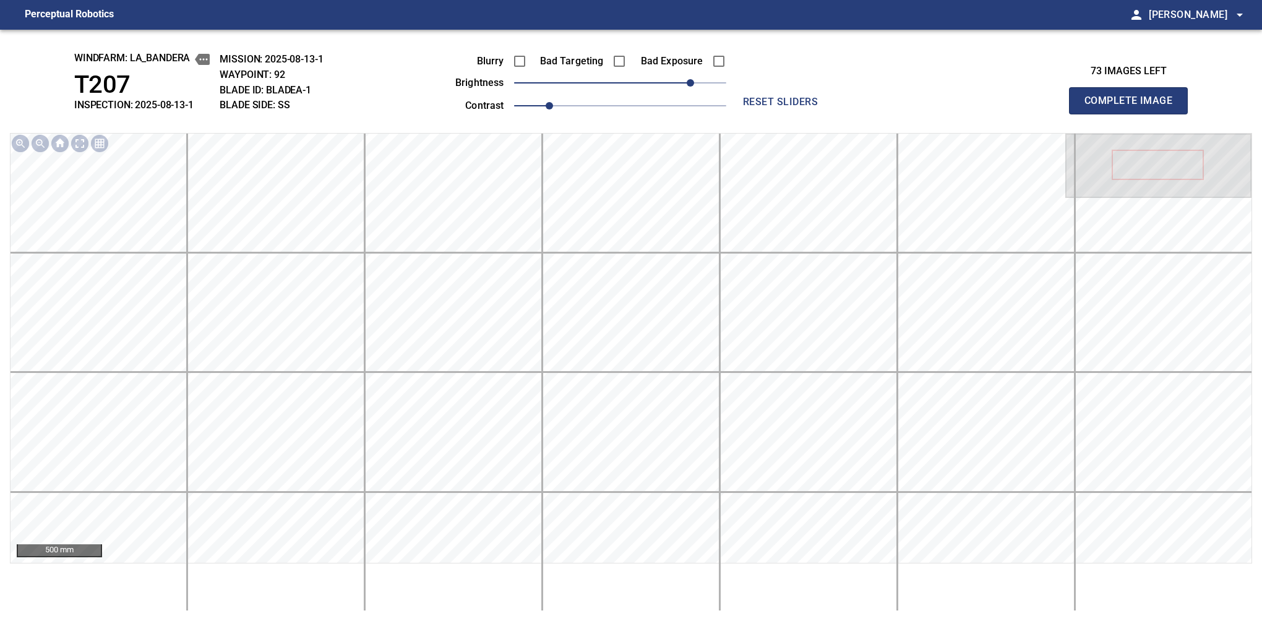
drag, startPoint x: 583, startPoint y: 98, endPoint x: 605, endPoint y: 103, distance: 22.1
click at [605, 103] on div "Blurry Bad Targeting Bad Exposure brightness 80 contrast 1" at bounding box center [577, 81] width 299 height 66
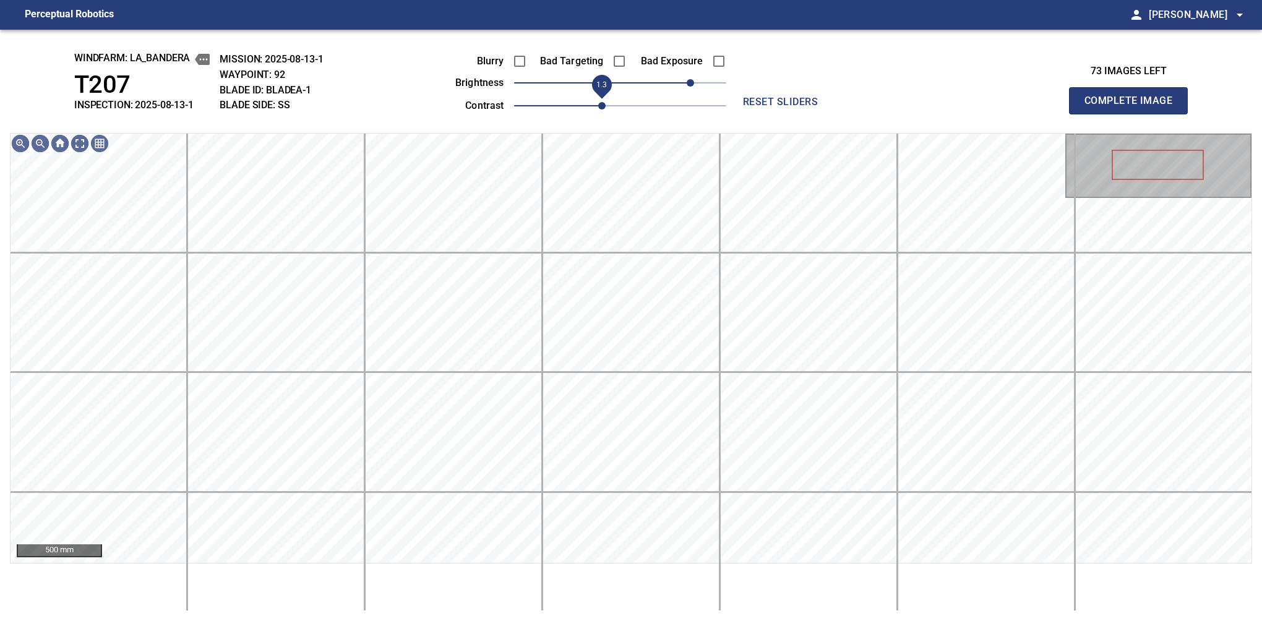
click at [605, 103] on span "1.3" at bounding box center [620, 105] width 212 height 17
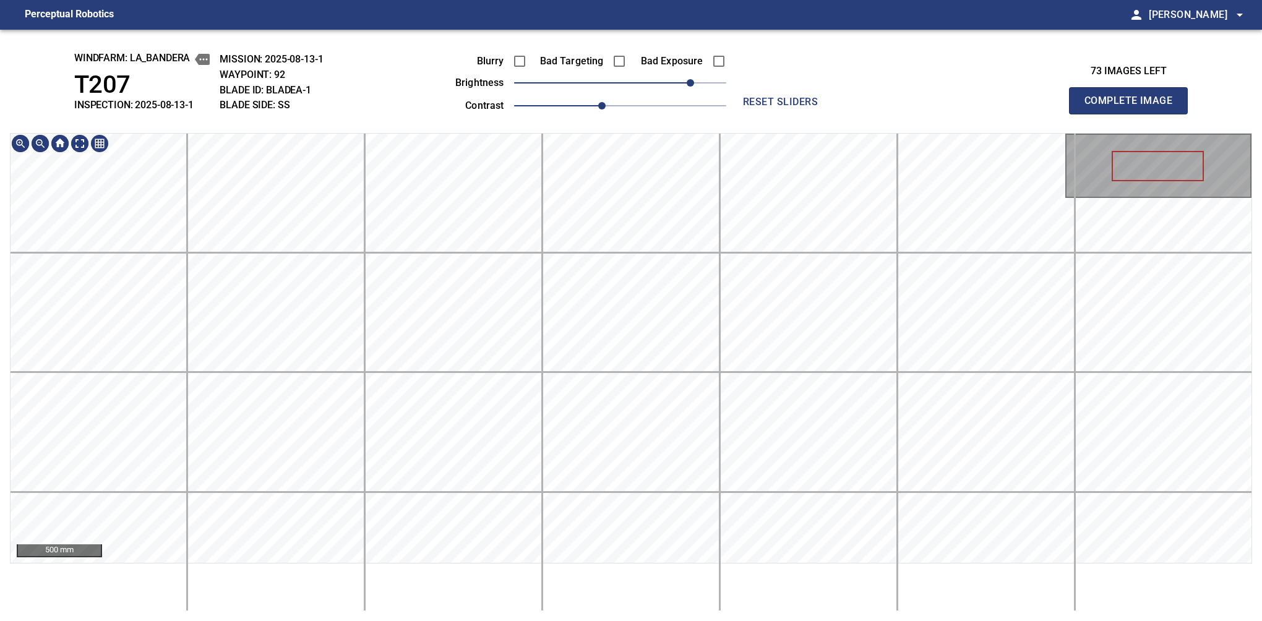
click at [655, 0] on html "Perceptual Robotics person Alex Semenov arrow_drop_down windfarm: La_Bandera T2…" at bounding box center [631, 310] width 1262 height 621
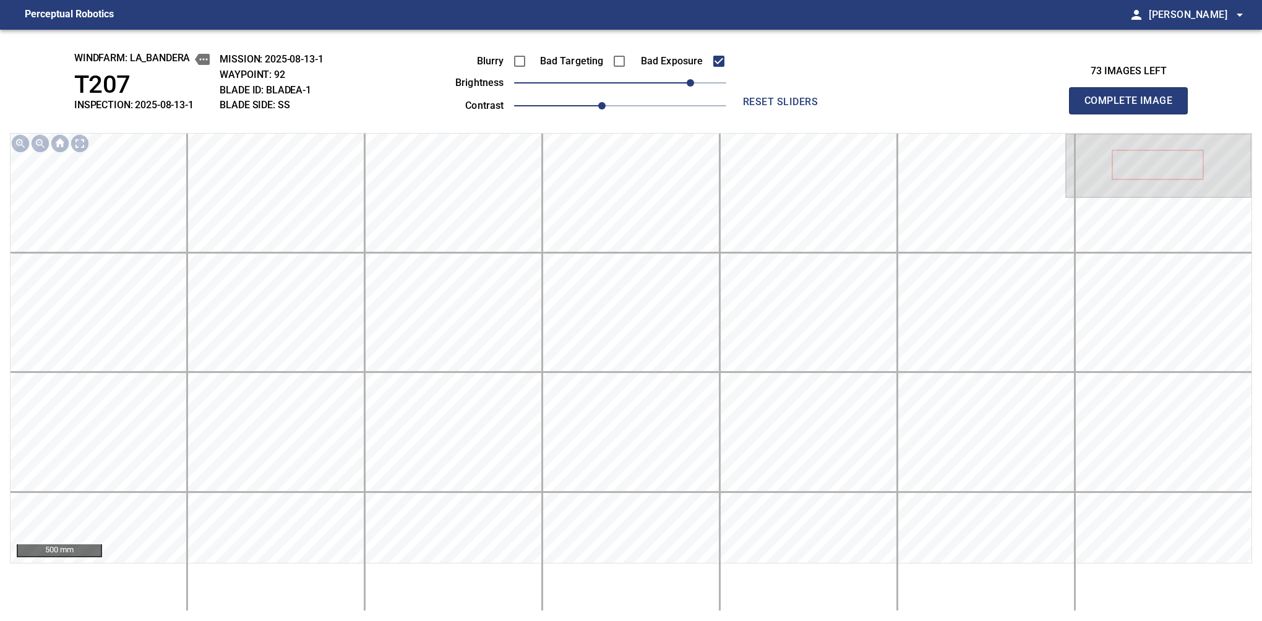
click at [1134, 114] on button "Complete Image" at bounding box center [1128, 100] width 119 height 27
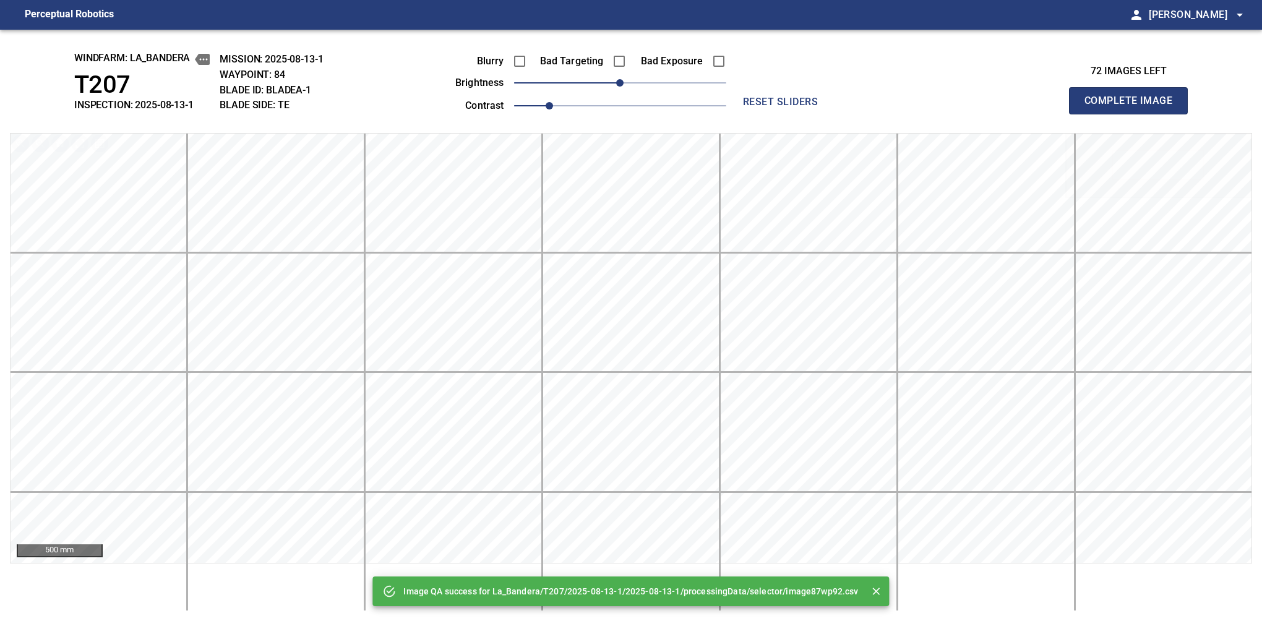
click at [644, 81] on div "Blurry Bad Targeting Bad Exposure brightness 0 contrast 1" at bounding box center [577, 81] width 299 height 66
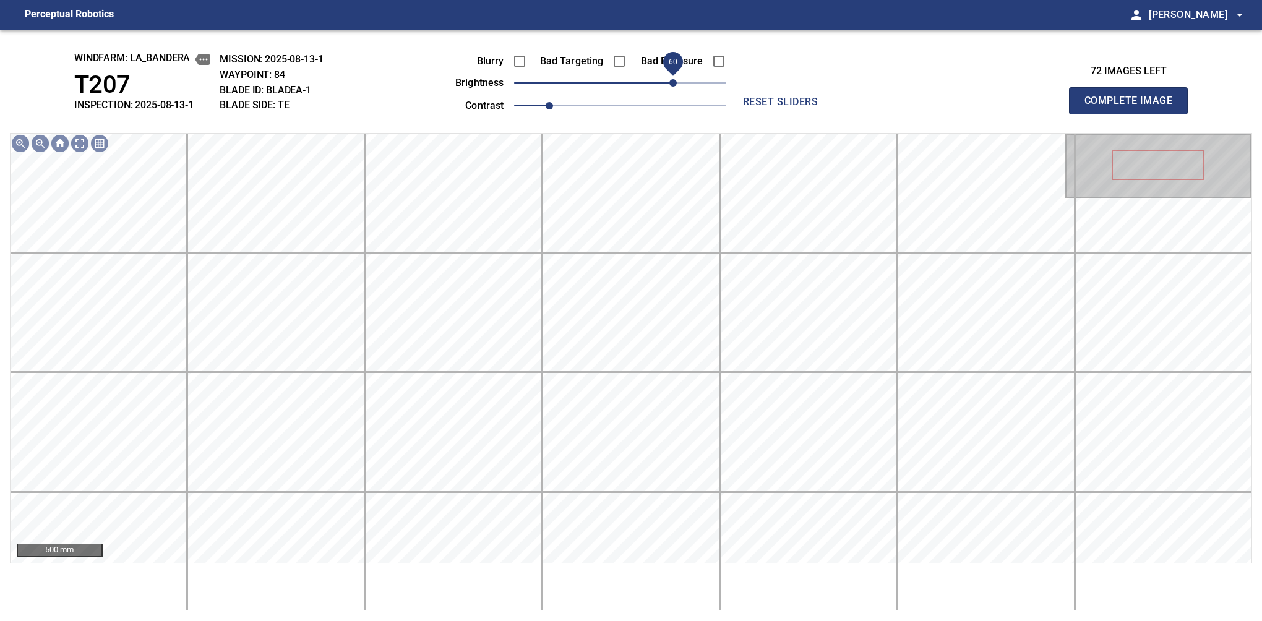
drag, startPoint x: 655, startPoint y: 81, endPoint x: 672, endPoint y: 81, distance: 17.3
click at [672, 81] on span "60" at bounding box center [620, 82] width 212 height 17
click at [563, 105] on span "1.1" at bounding box center [566, 105] width 7 height 7
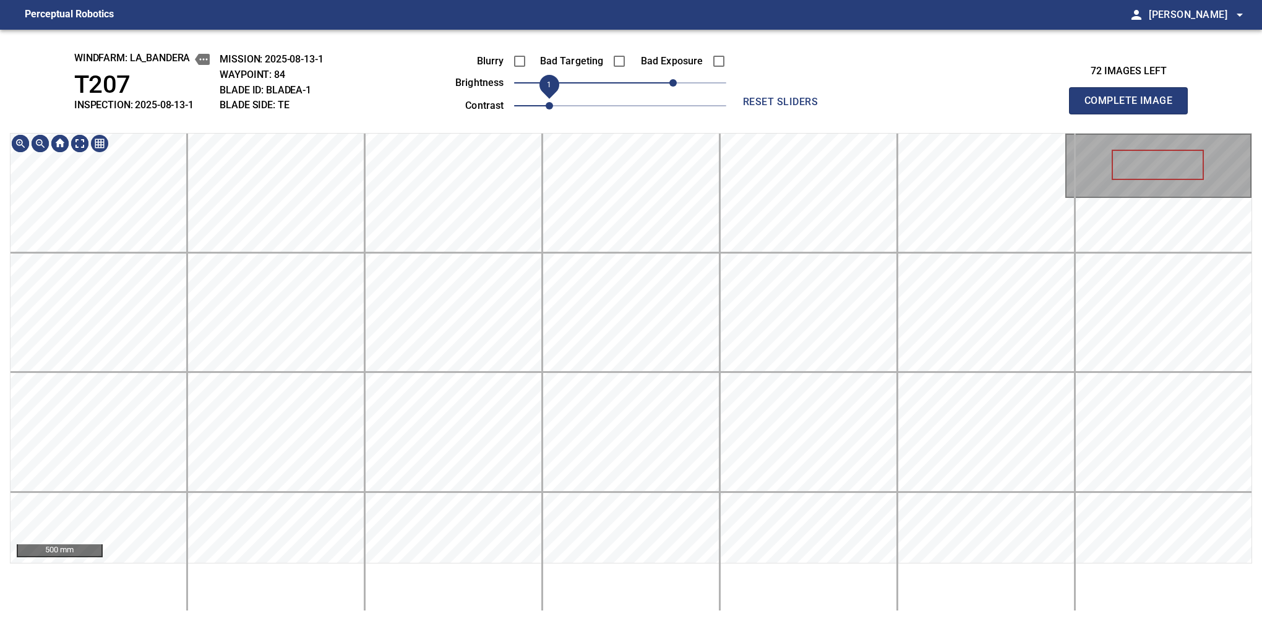
click at [553, 105] on span "1" at bounding box center [549, 105] width 7 height 7
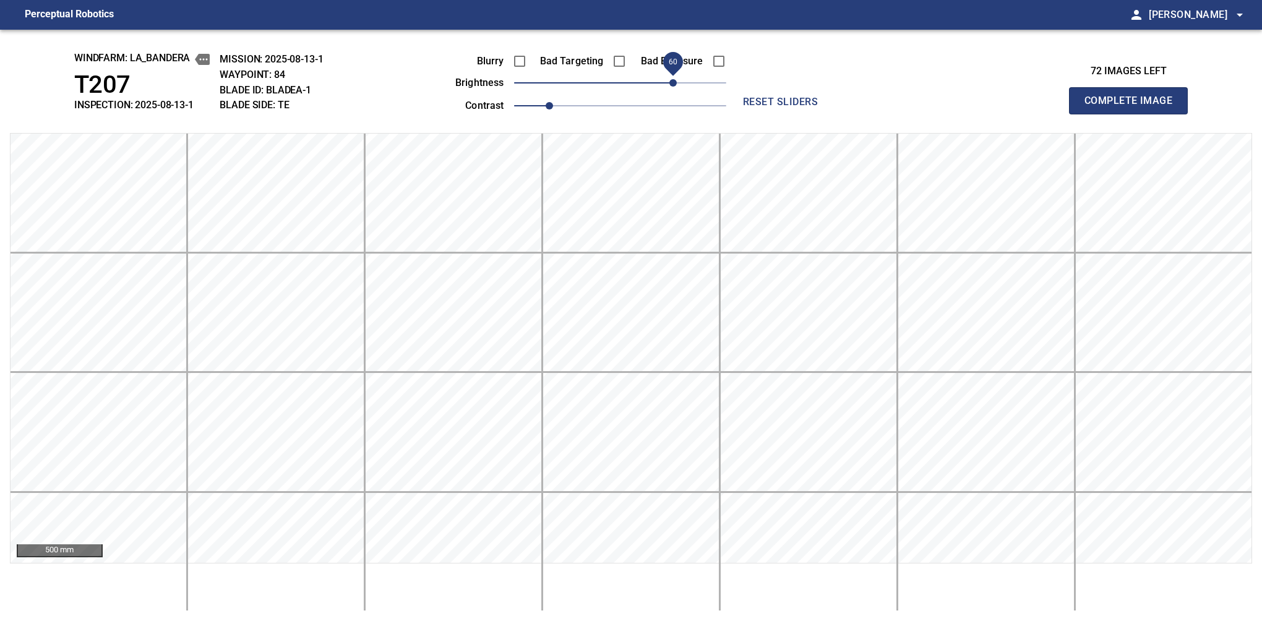
click at [1134, 114] on button "Complete Image" at bounding box center [1128, 100] width 119 height 27
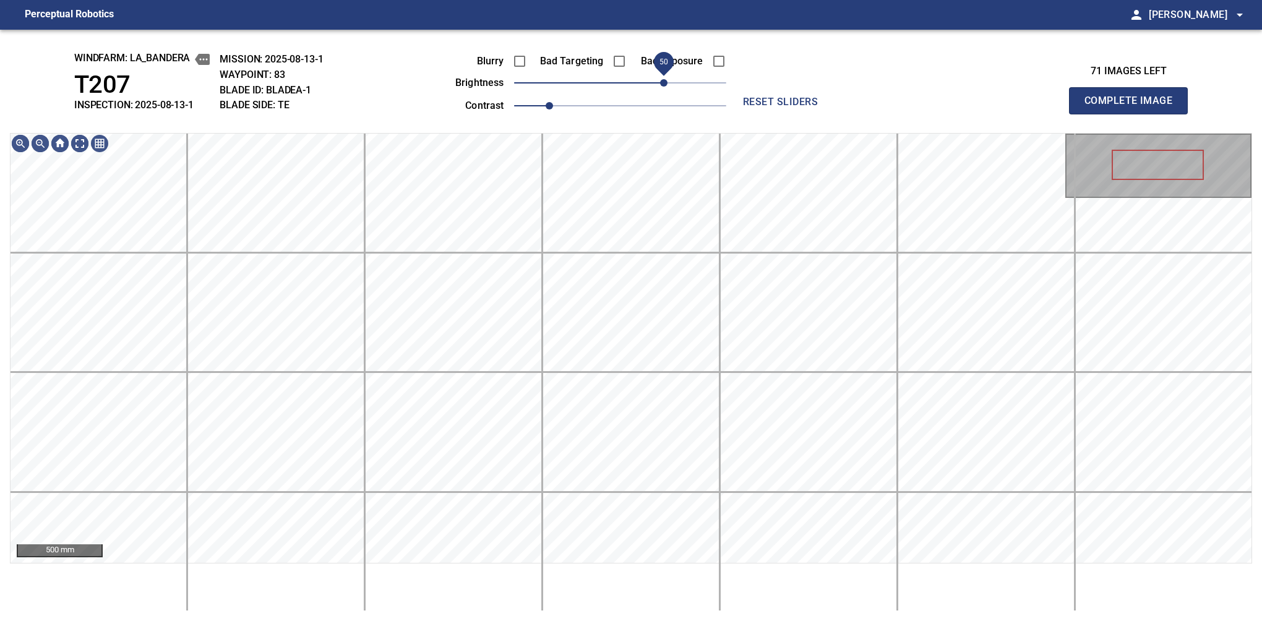
drag, startPoint x: 625, startPoint y: 90, endPoint x: 668, endPoint y: 74, distance: 46.2
click at [668, 79] on span "50" at bounding box center [663, 82] width 7 height 7
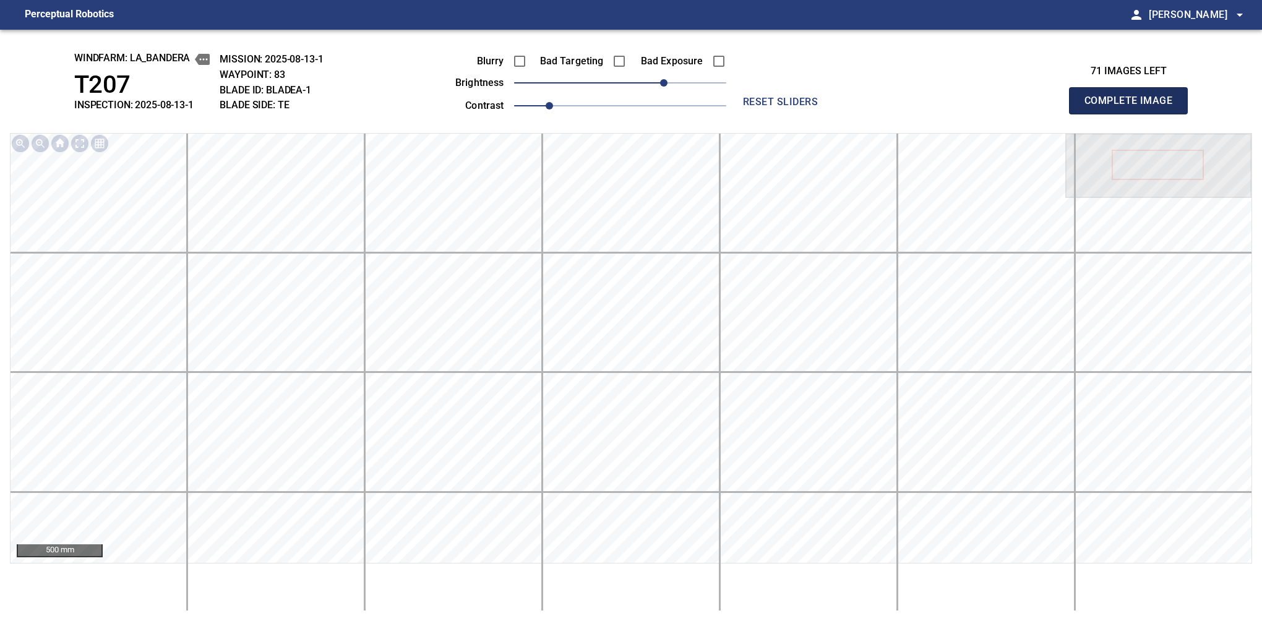
click at [1134, 114] on button "Complete Image" at bounding box center [1128, 100] width 119 height 27
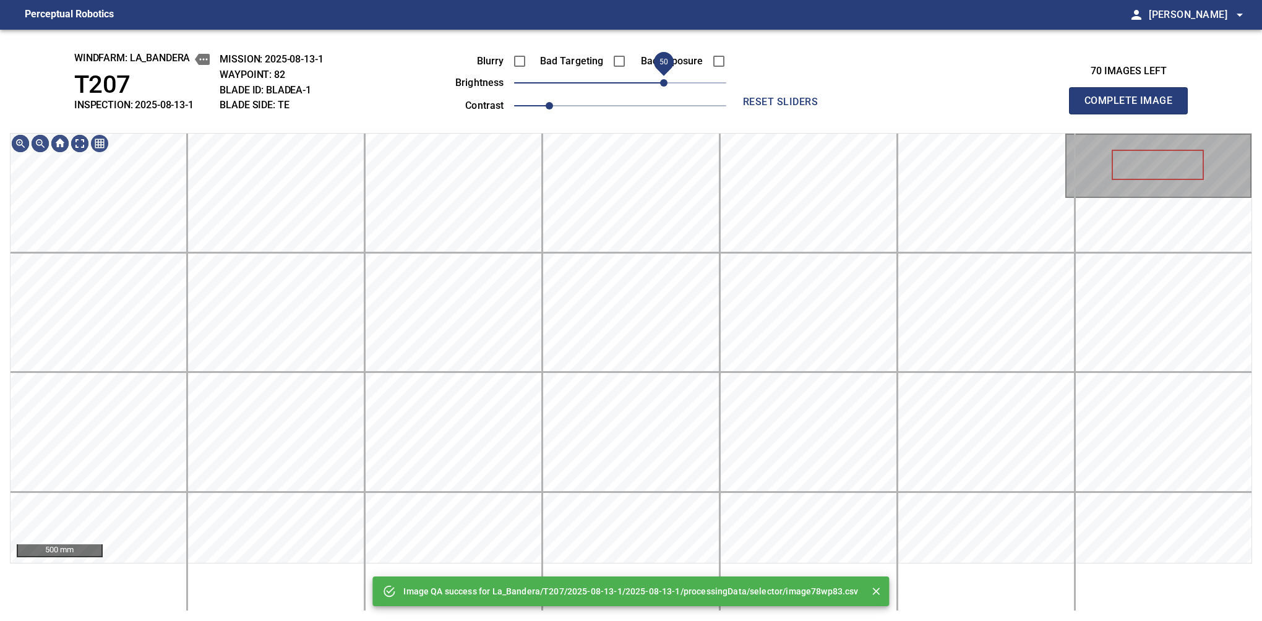
drag, startPoint x: 675, startPoint y: 81, endPoint x: 668, endPoint y: 87, distance: 8.8
click at [668, 87] on span "50" at bounding box center [620, 82] width 212 height 17
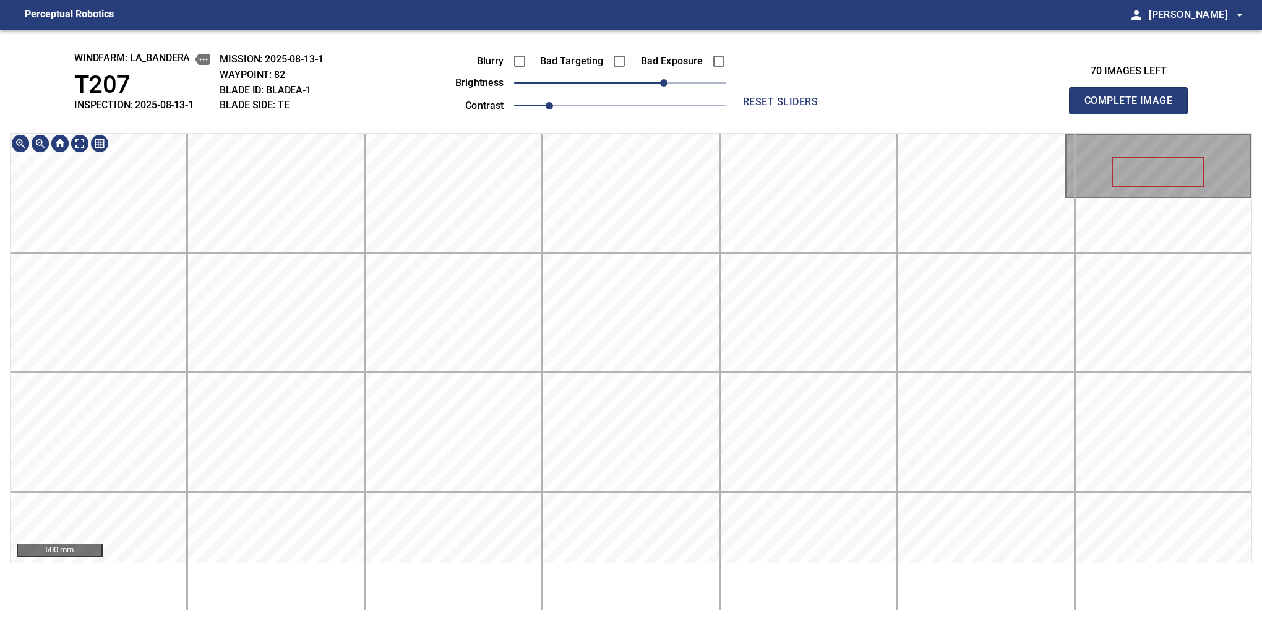
click at [693, 85] on div "windfarm: La_Bandera T207 INSPECTION: 2025-08-13-1 MISSION: 2025-08-13-1 WAYPOI…" at bounding box center [631, 326] width 1262 height 592
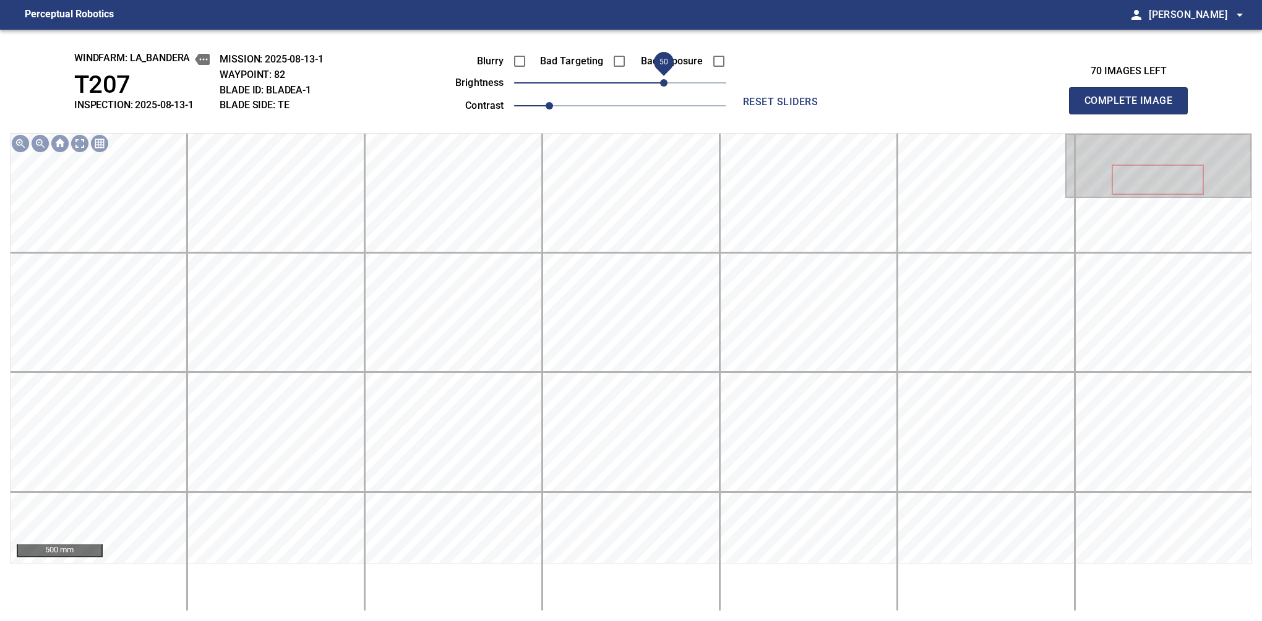
click at [1134, 114] on button "Complete Image" at bounding box center [1128, 100] width 119 height 27
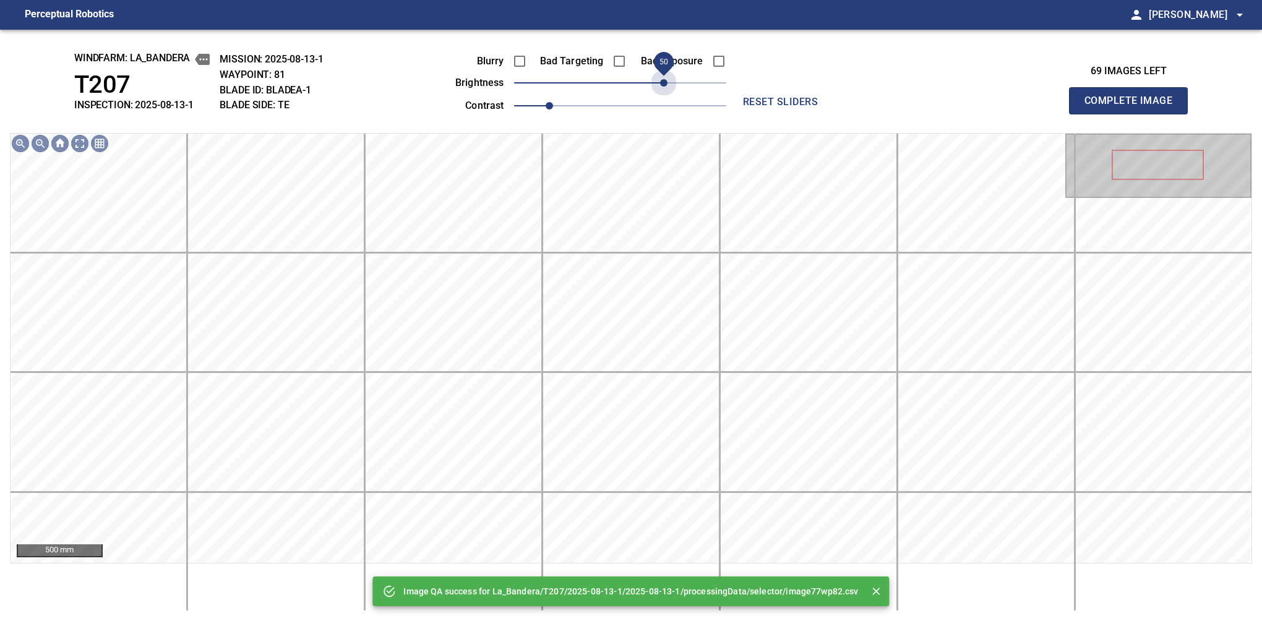
click at [662, 82] on span "50" at bounding box center [620, 82] width 212 height 17
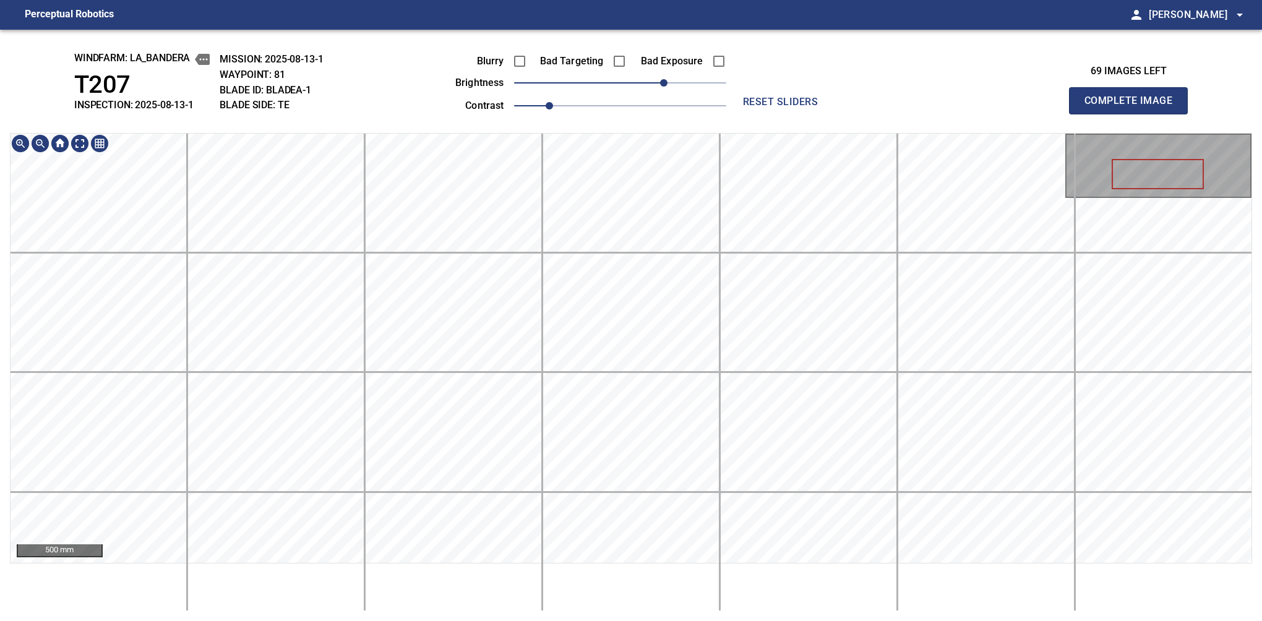
click at [673, 38] on div "windfarm: La_Bandera T207 INSPECTION: 2025-08-13-1 MISSION: 2025-08-13-1 WAYPOI…" at bounding box center [631, 326] width 1262 height 592
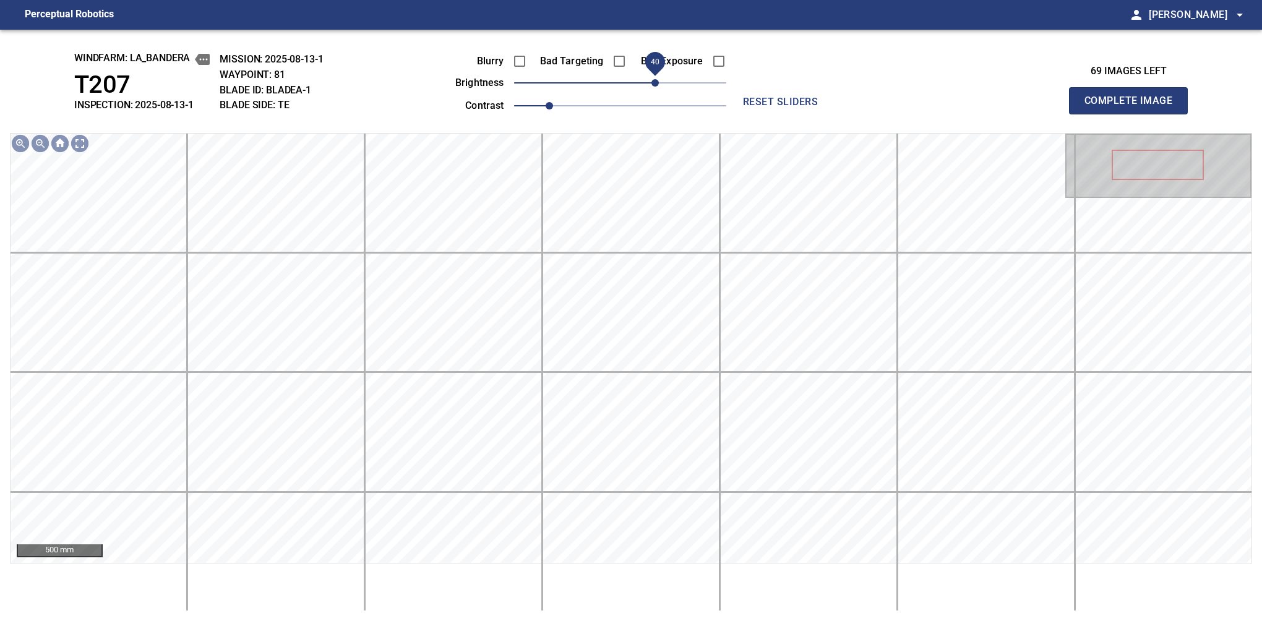
click at [659, 85] on span "40" at bounding box center [655, 82] width 7 height 7
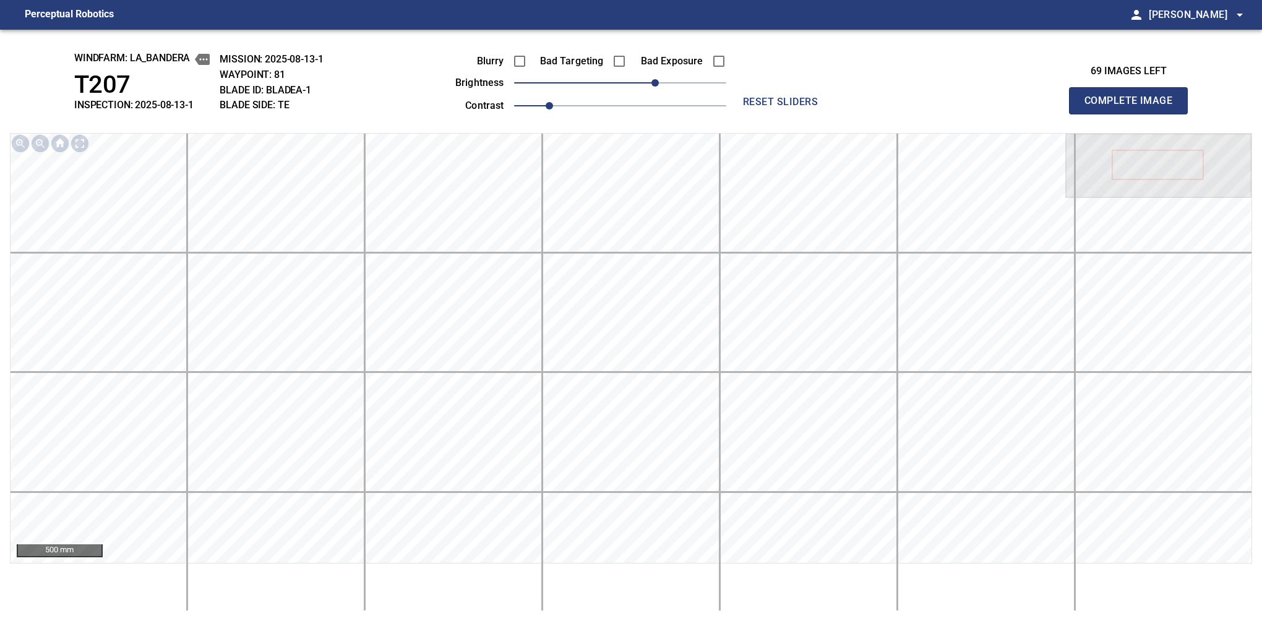
click at [1134, 114] on button "Complete Image" at bounding box center [1128, 100] width 119 height 27
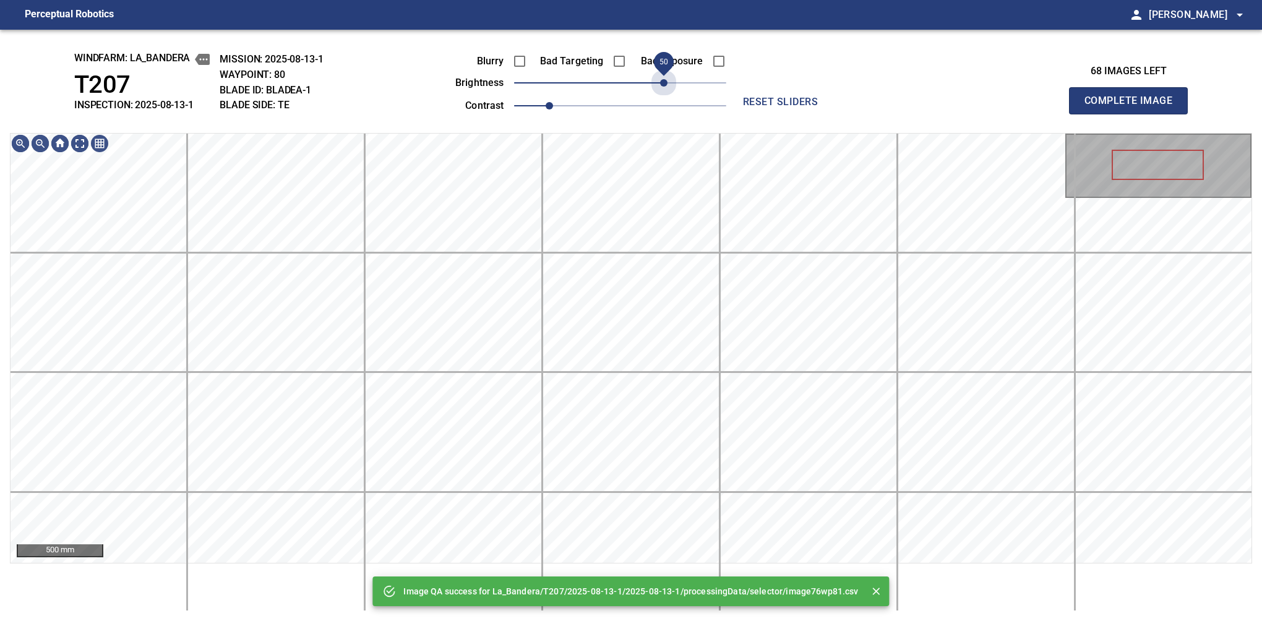
click at [661, 79] on span "50" at bounding box center [620, 82] width 212 height 17
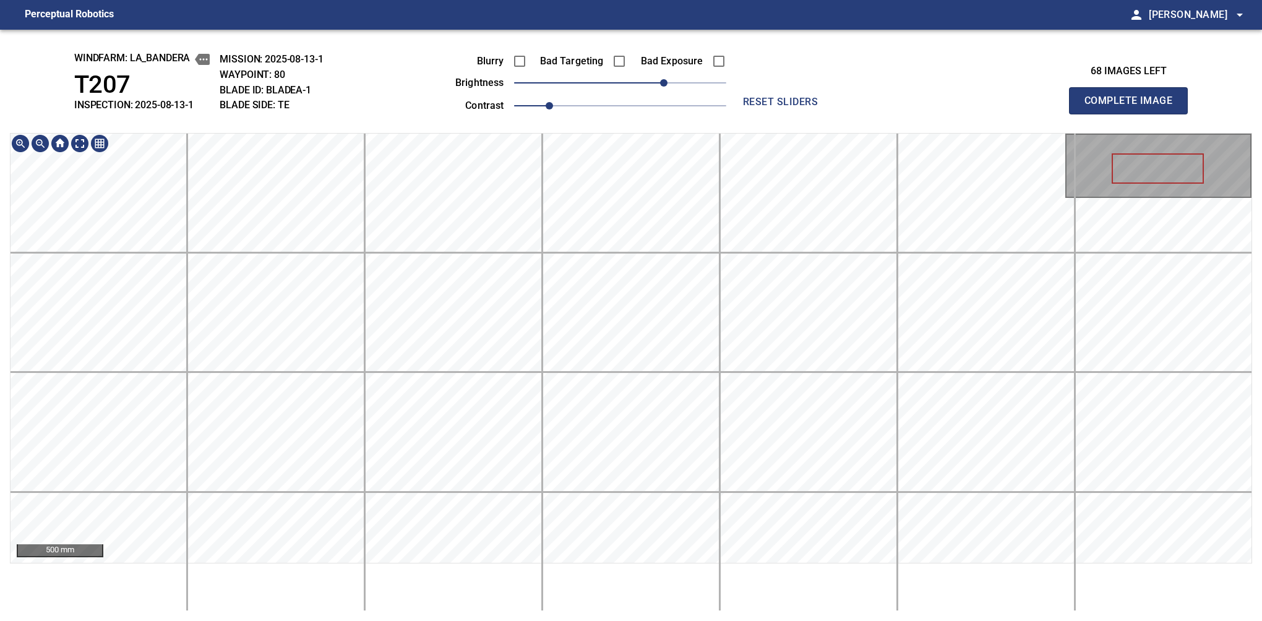
click at [623, 19] on main "Perceptual Robotics person Alex Semenov arrow_drop_down windfarm: La_Bandera T2…" at bounding box center [631, 310] width 1262 height 621
click at [1134, 114] on button "Complete Image" at bounding box center [1128, 100] width 119 height 27
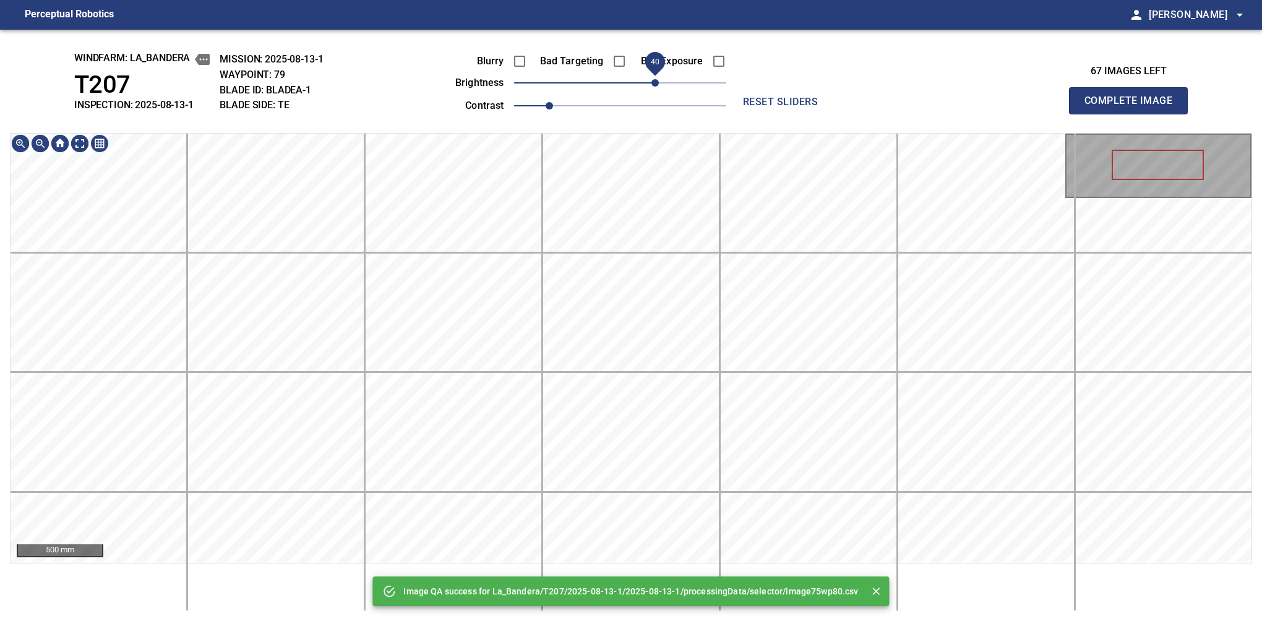
drag, startPoint x: 650, startPoint y: 79, endPoint x: 657, endPoint y: 92, distance: 14.1
click at [657, 92] on span "40" at bounding box center [620, 82] width 212 height 17
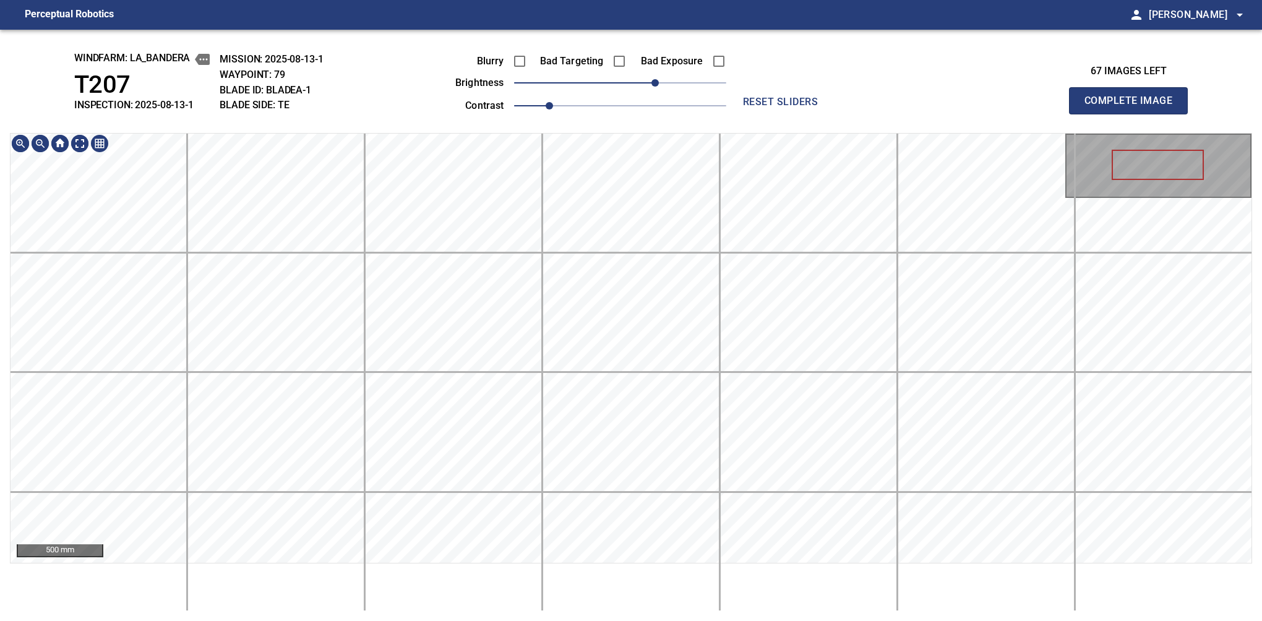
click at [594, 103] on div "windfarm: La_Bandera T207 INSPECTION: 2025-08-13-1 MISSION: 2025-08-13-1 WAYPOI…" at bounding box center [631, 326] width 1262 height 592
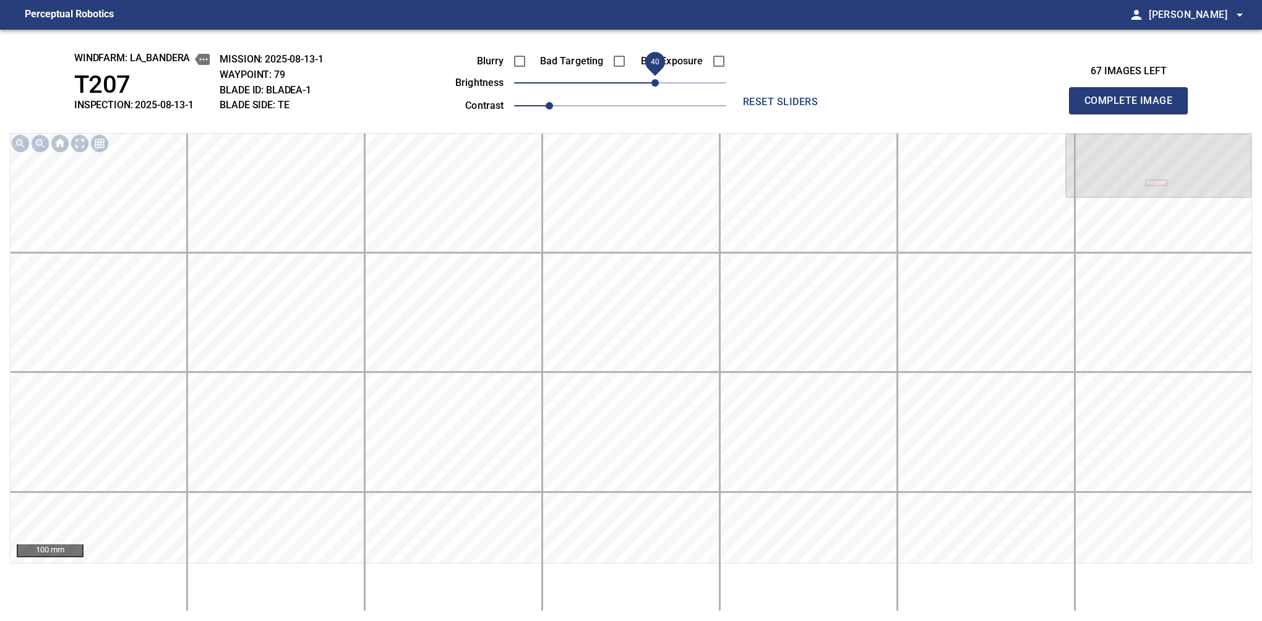
click at [1134, 114] on button "Complete Image" at bounding box center [1128, 100] width 119 height 27
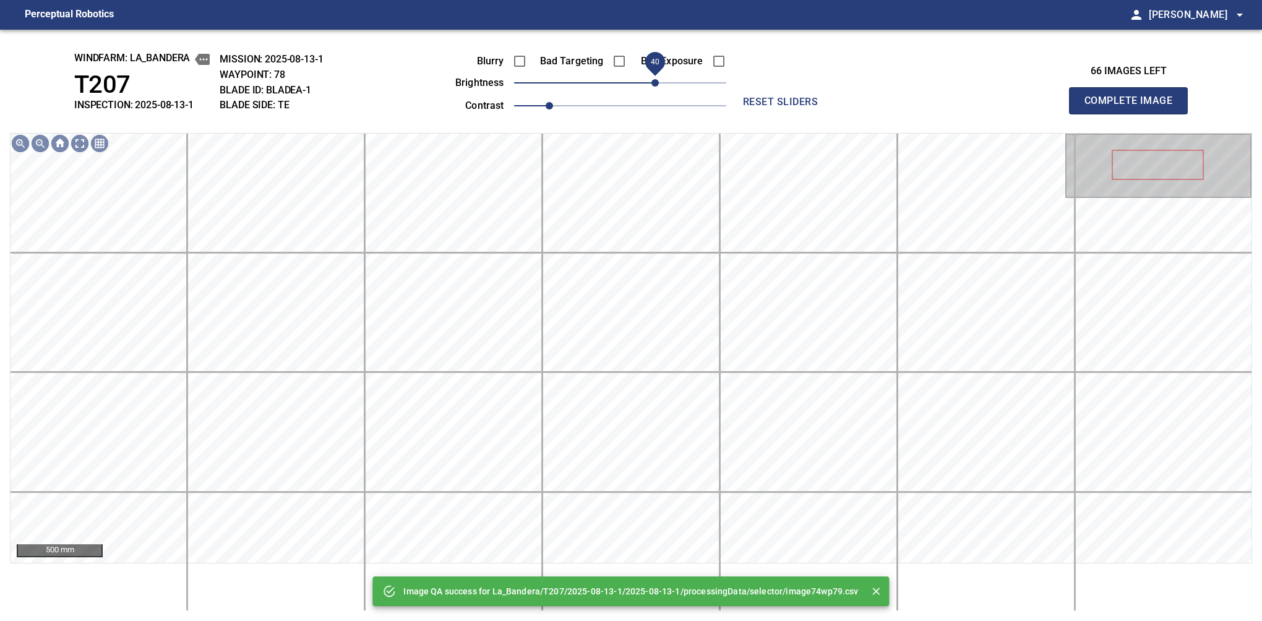
drag, startPoint x: 645, startPoint y: 88, endPoint x: 654, endPoint y: 85, distance: 8.4
click at [654, 85] on span "40" at bounding box center [620, 82] width 212 height 17
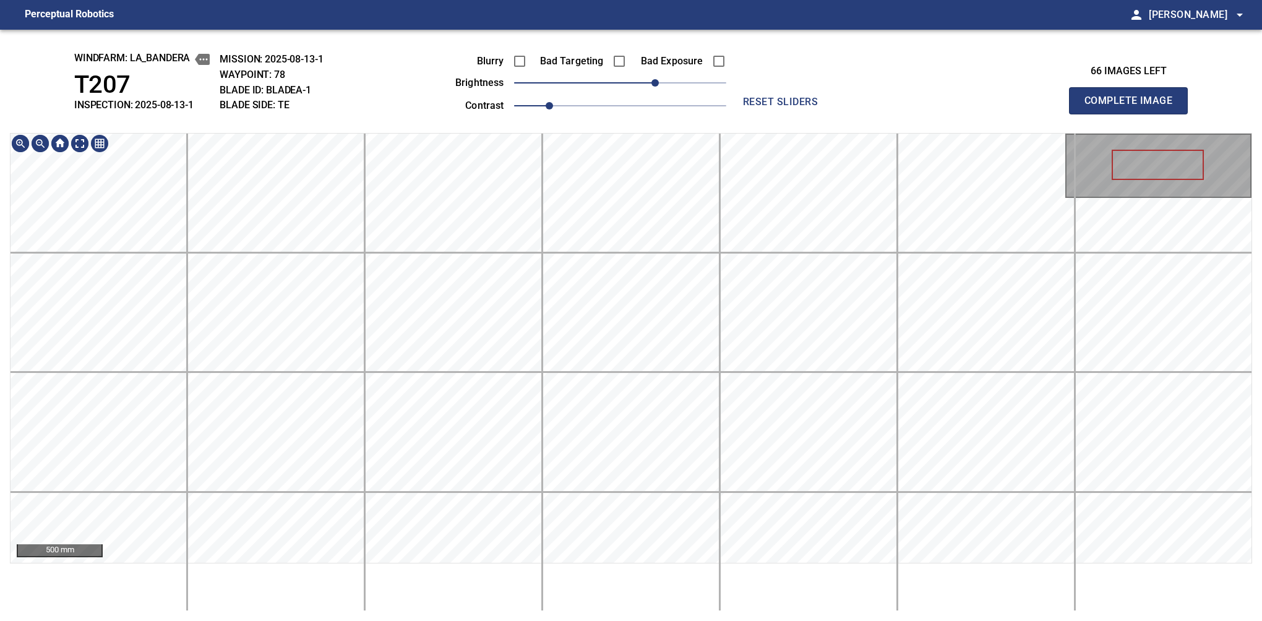
click at [635, 105] on div "windfarm: La_Bandera T207 INSPECTION: 2025-08-13-1 MISSION: 2025-08-13-1 WAYPOI…" at bounding box center [631, 326] width 1262 height 592
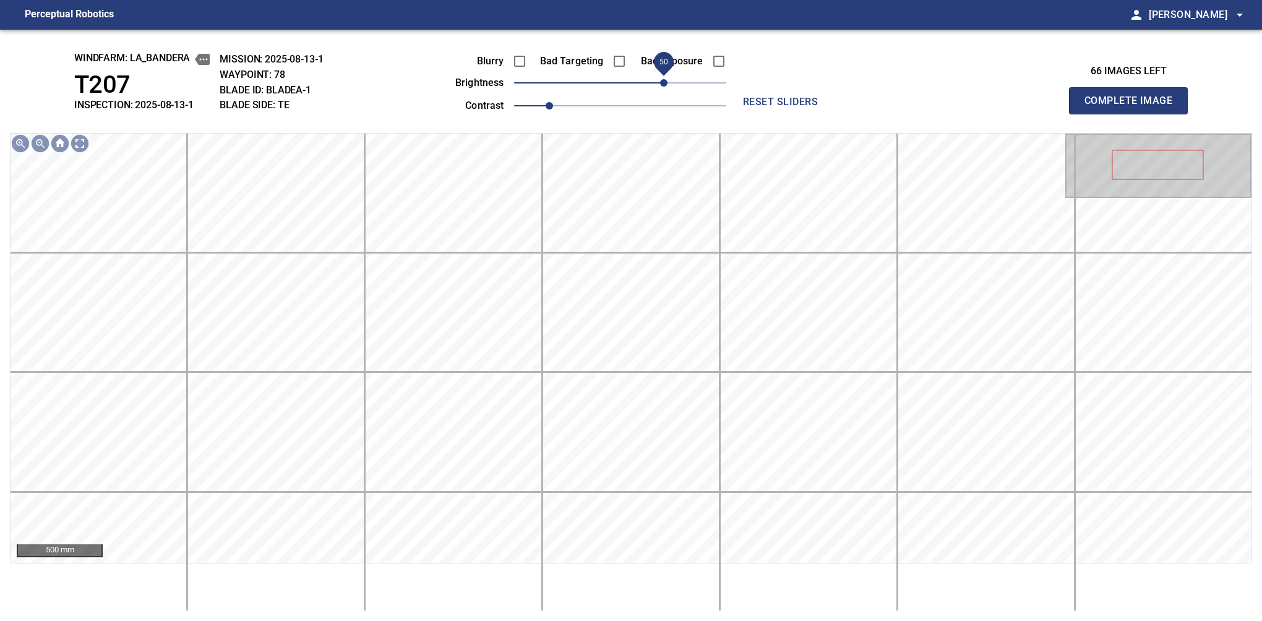
click at [660, 81] on span "50" at bounding box center [663, 82] width 7 height 7
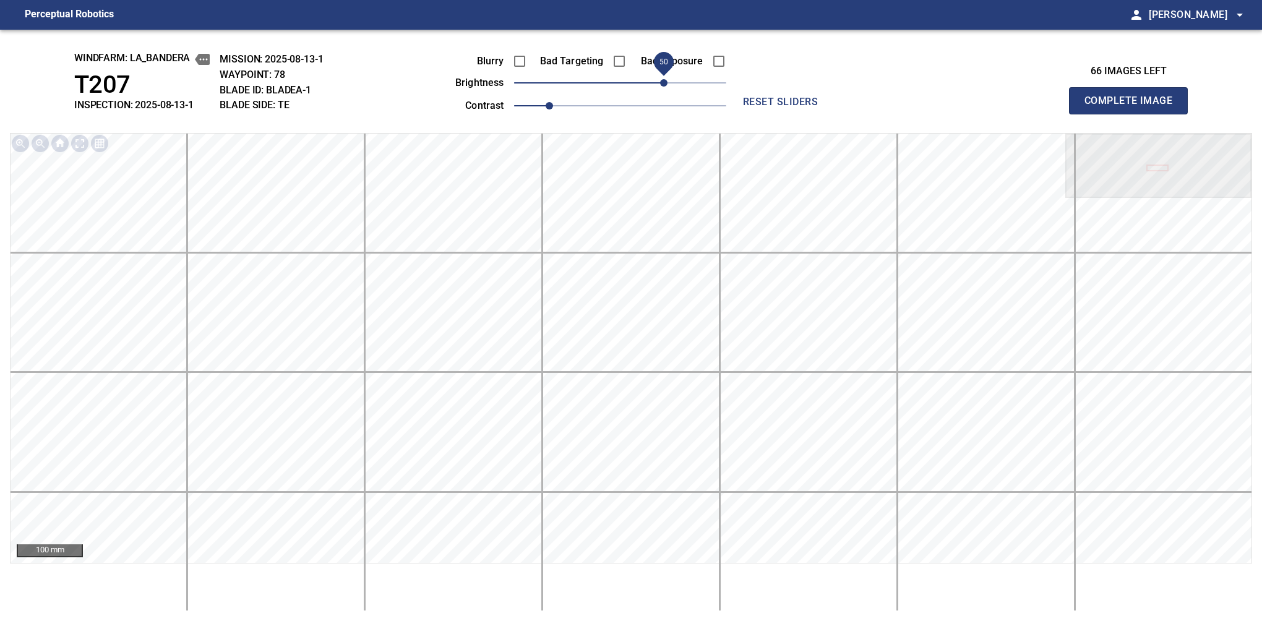
click at [1134, 114] on button "Complete Image" at bounding box center [1128, 100] width 119 height 27
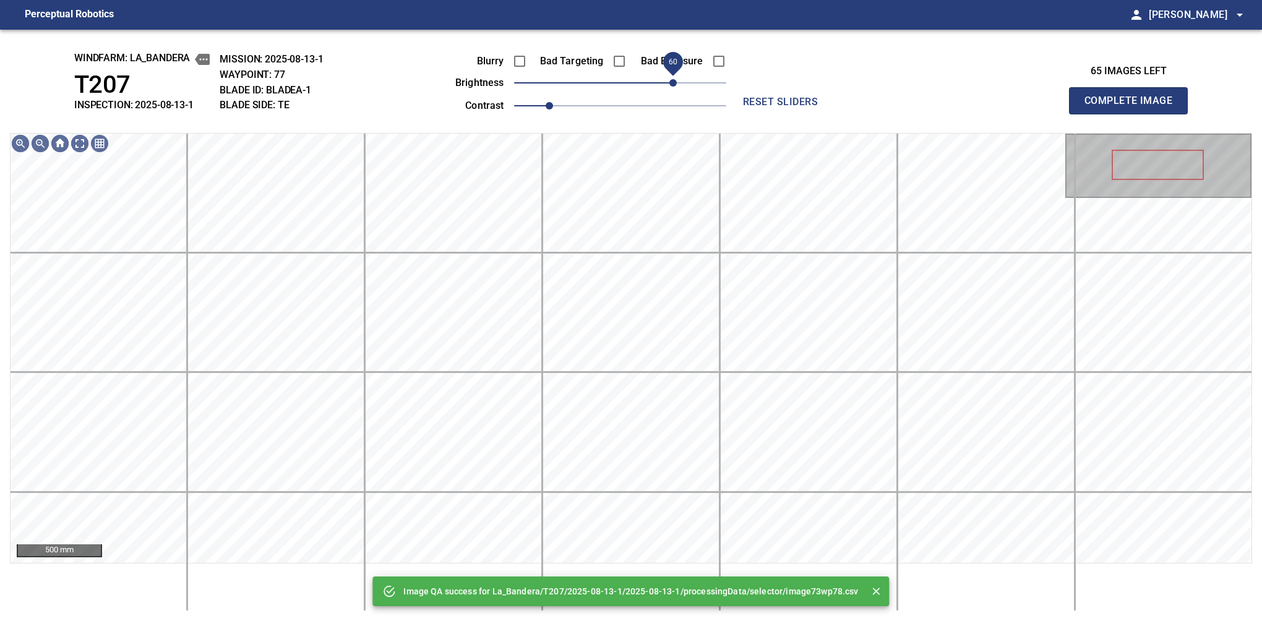
click at [669, 90] on span "60" at bounding box center [620, 82] width 212 height 17
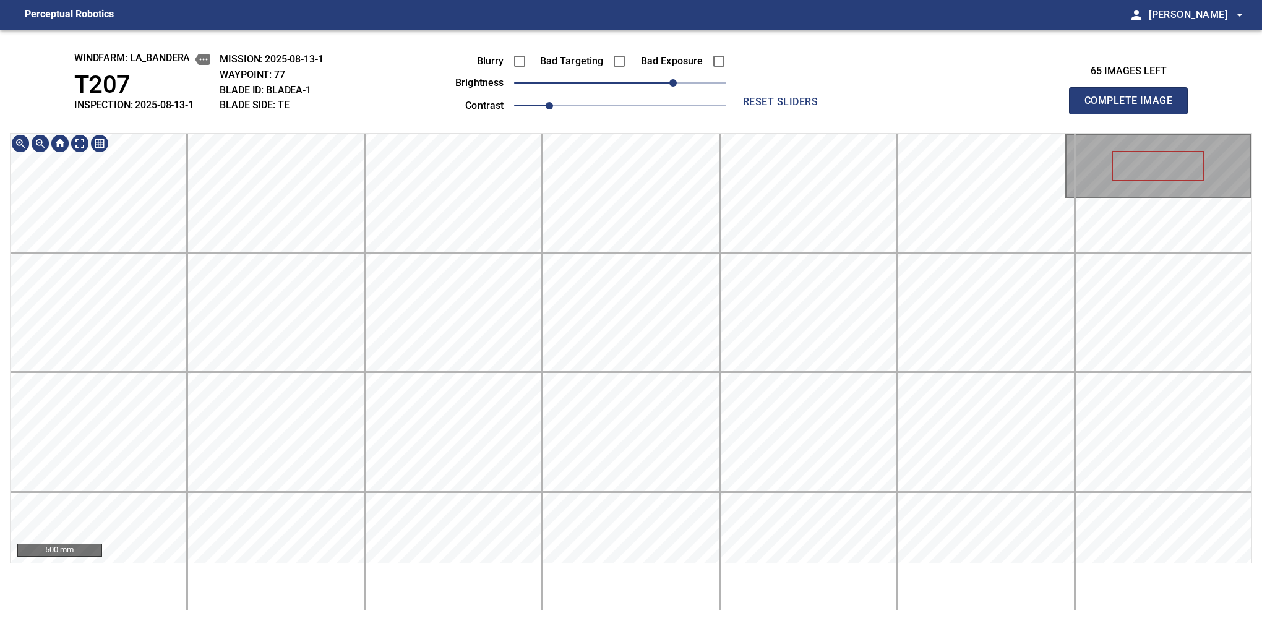
click at [618, 7] on main "Perceptual Robotics person Alex Semenov arrow_drop_down windfarm: La_Bandera T2…" at bounding box center [631, 310] width 1262 height 621
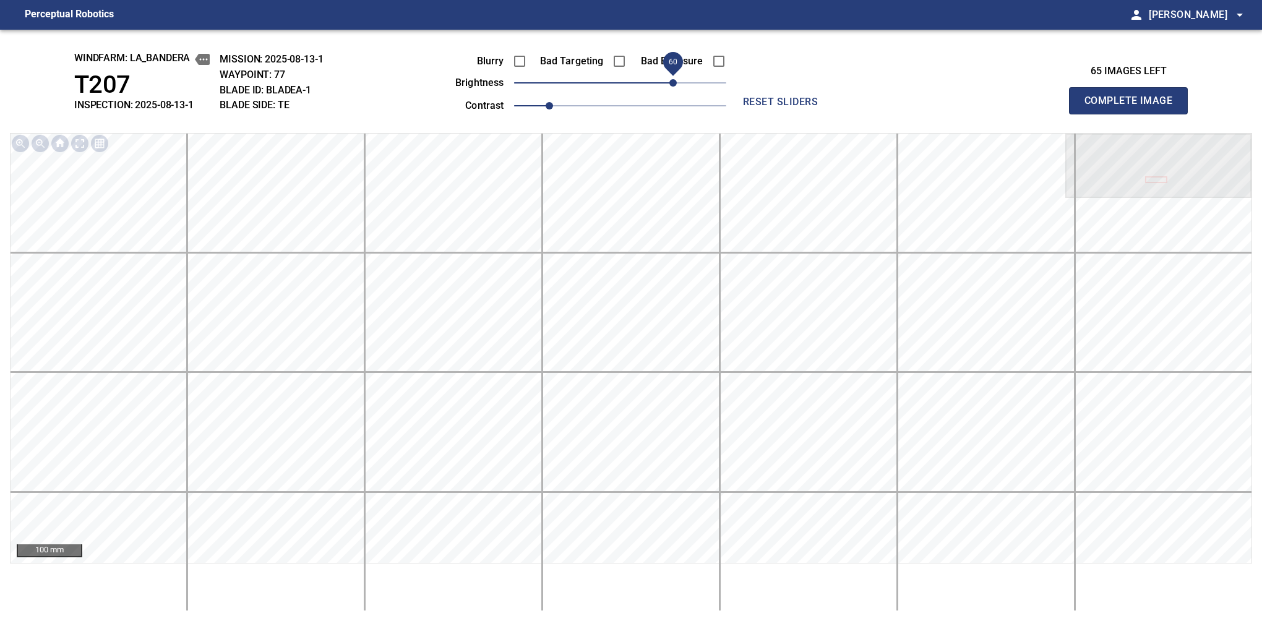
click at [1134, 114] on button "Complete Image" at bounding box center [1128, 100] width 119 height 27
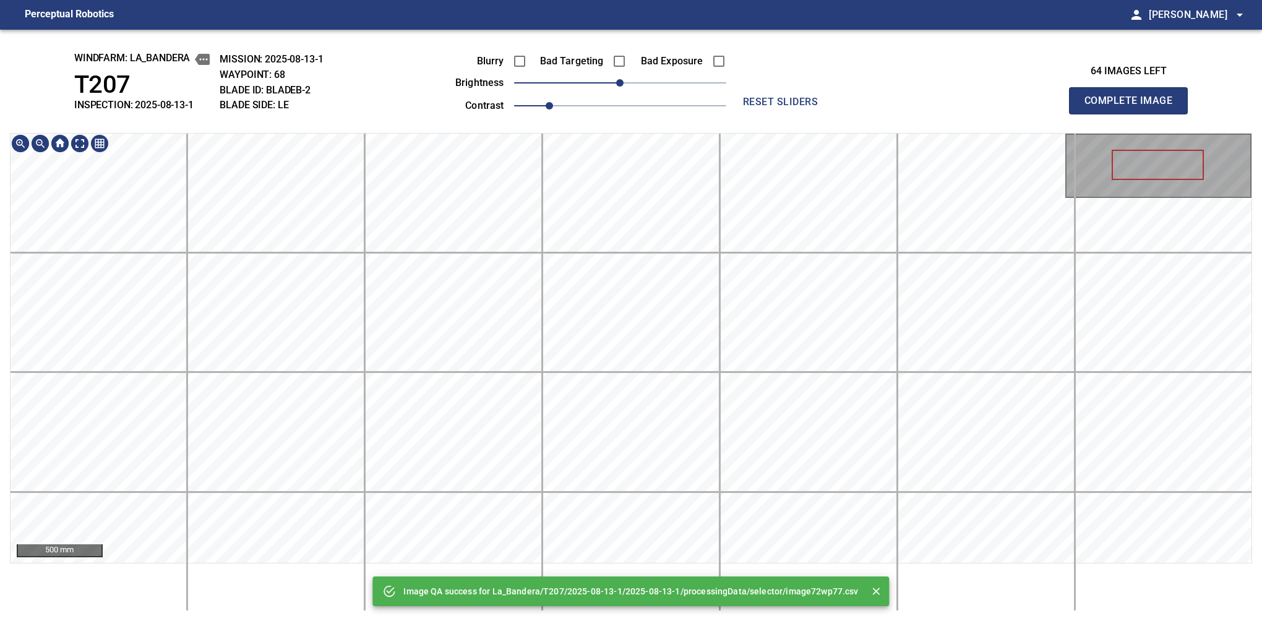
click at [639, 62] on div "Image QA success for La_Bandera/T207/2025-08-13-1/2025-08-13-1/processingData/s…" at bounding box center [631, 326] width 1262 height 592
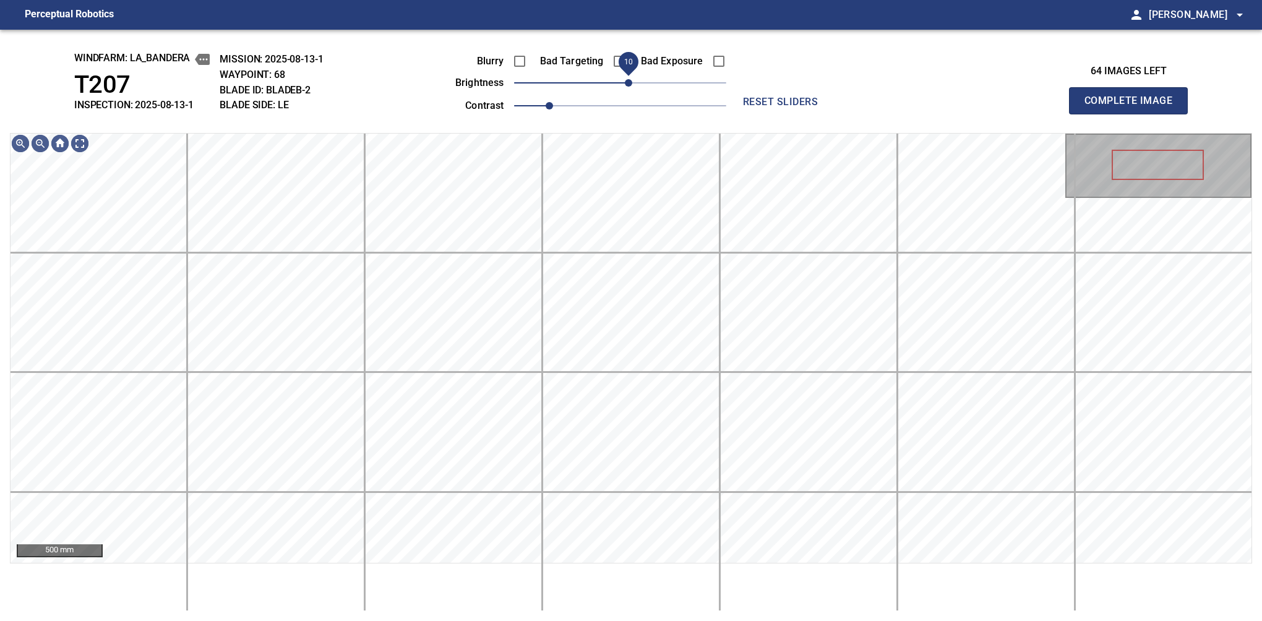
click at [628, 79] on span "10" at bounding box center [628, 82] width 7 height 7
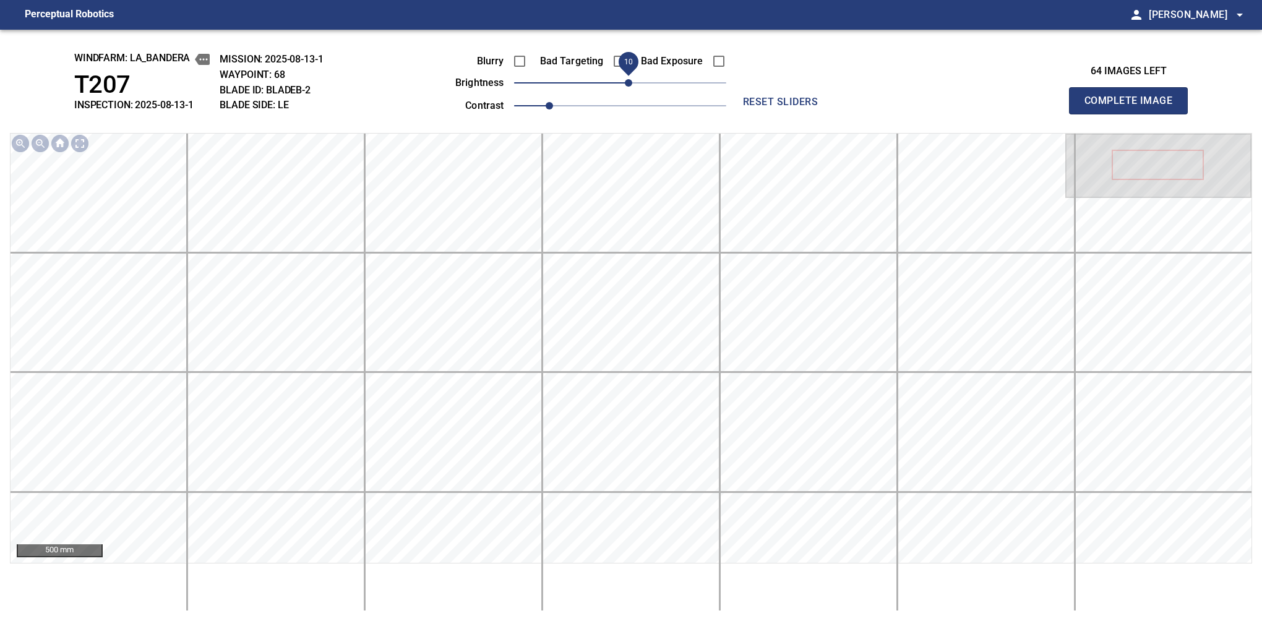
click at [1134, 114] on button "Complete Image" at bounding box center [1128, 100] width 119 height 27
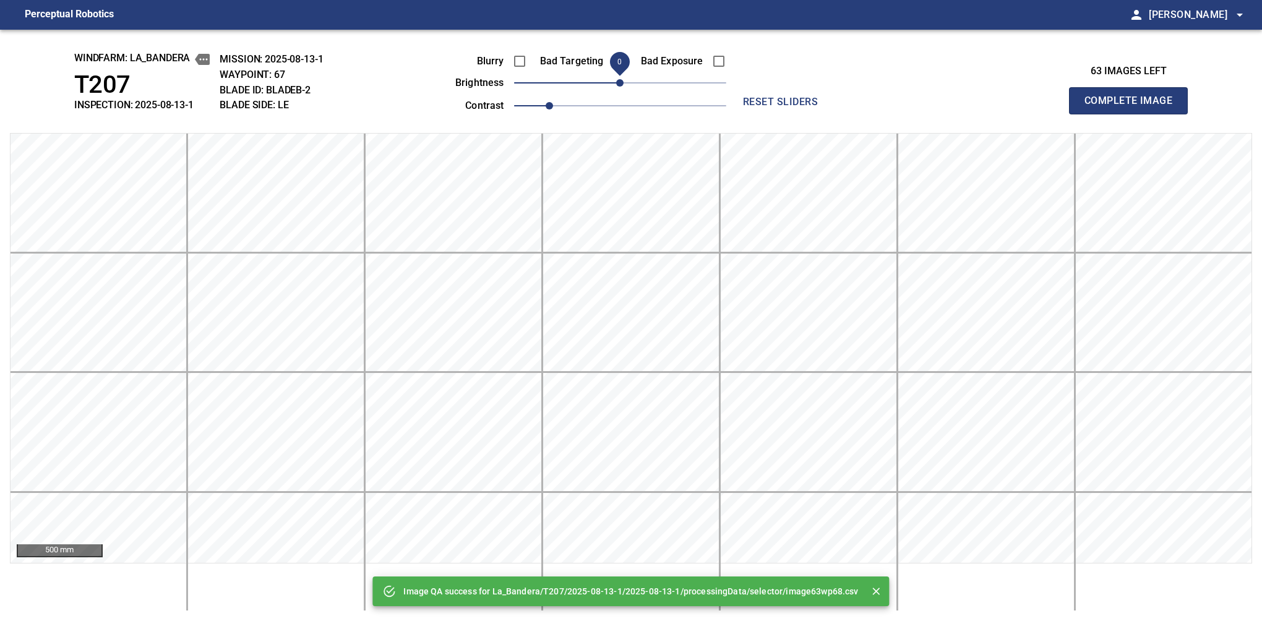
click at [1134, 114] on button "Complete Image" at bounding box center [1128, 100] width 119 height 27
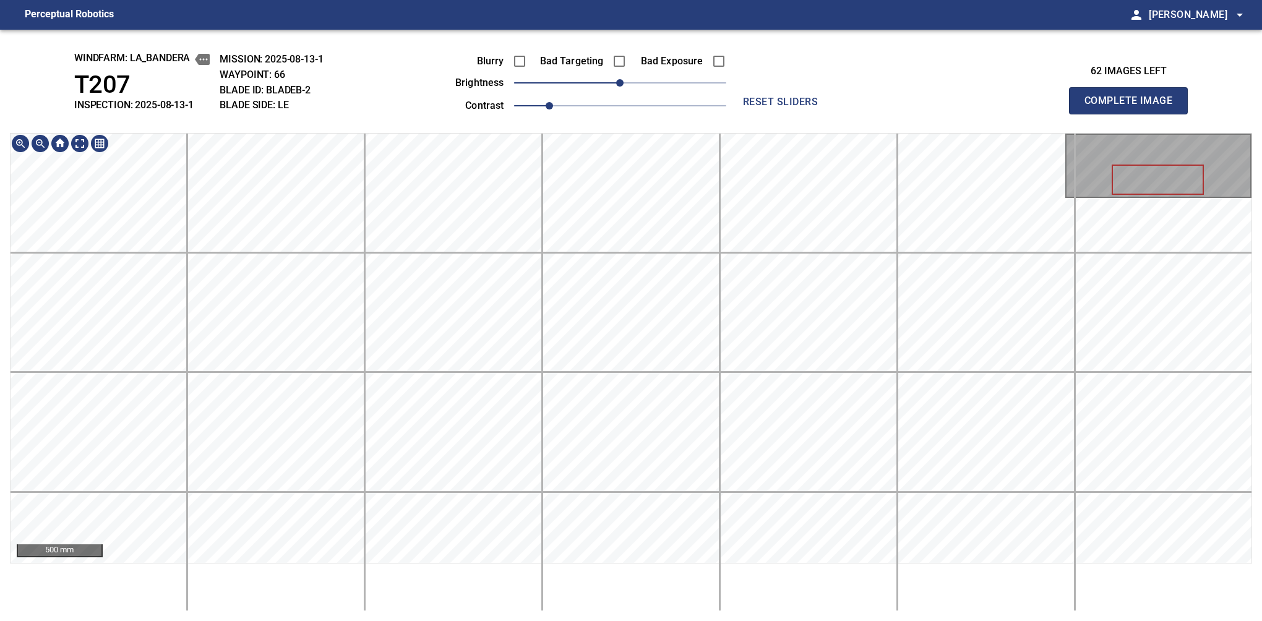
click at [1134, 114] on button "Complete Image" at bounding box center [1128, 100] width 119 height 27
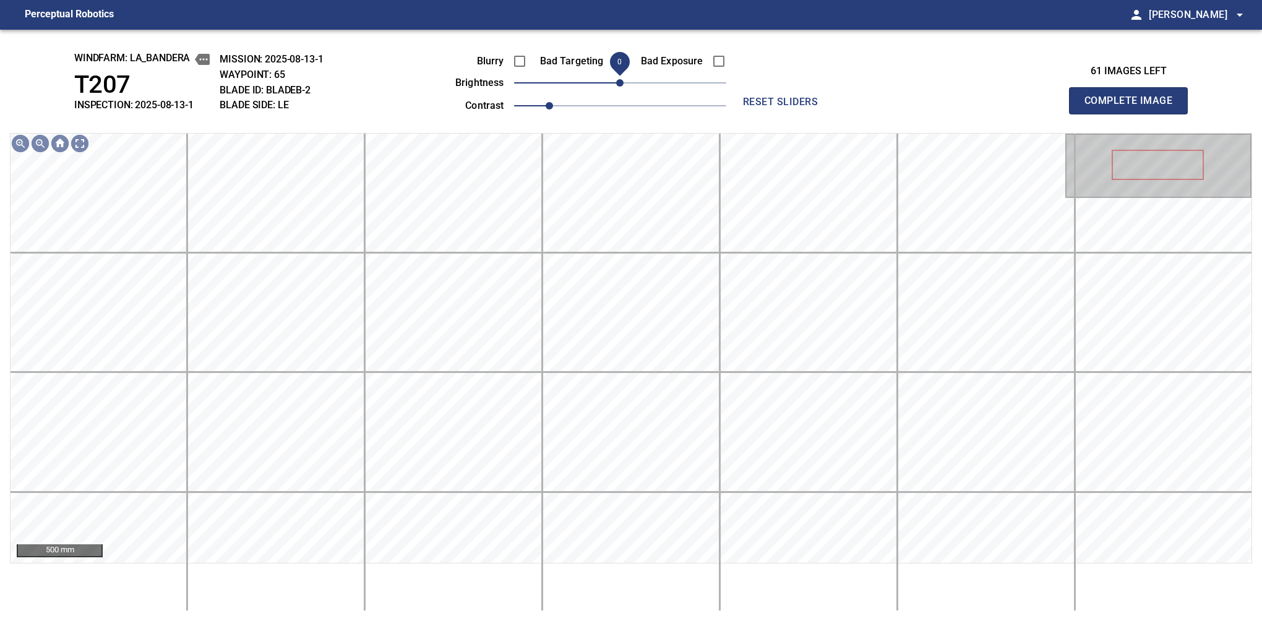
click at [621, 79] on span "0" at bounding box center [619, 82] width 7 height 7
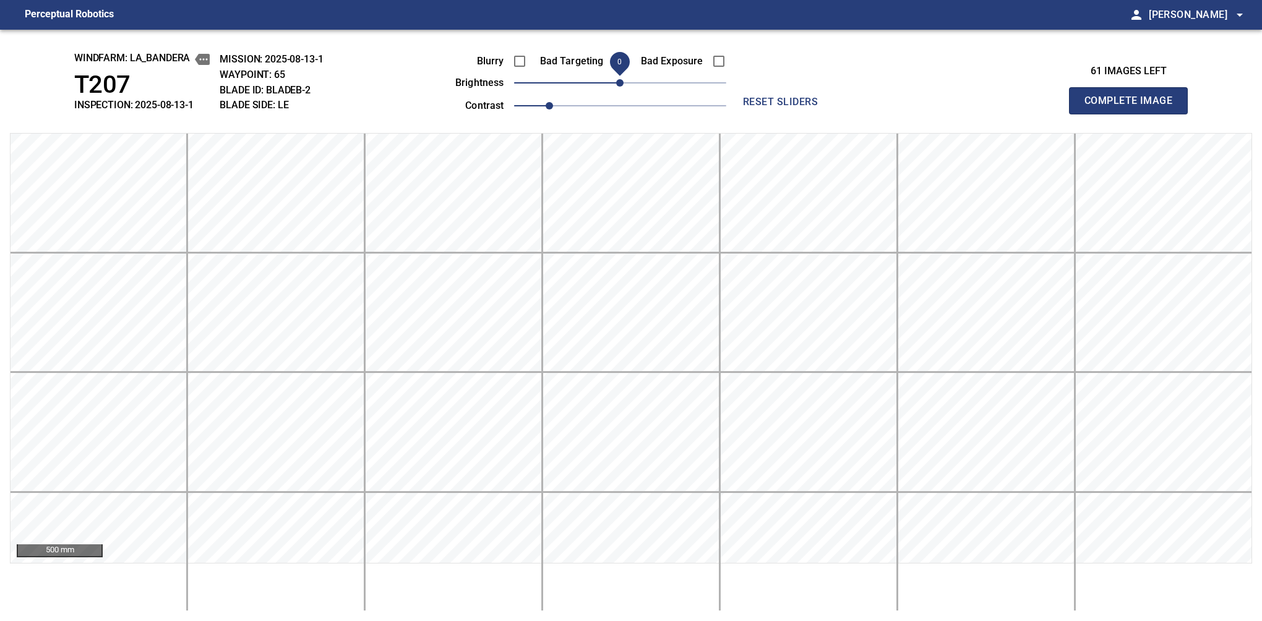
click at [1134, 114] on button "Complete Image" at bounding box center [1128, 100] width 119 height 27
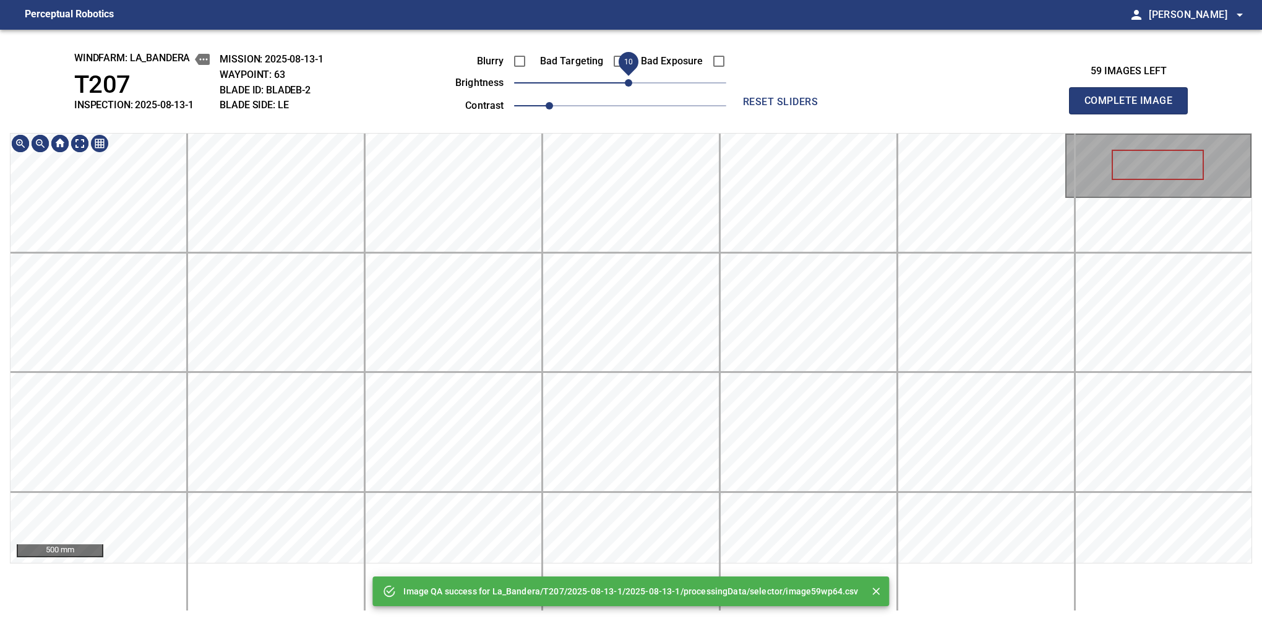
click at [628, 82] on span "10" at bounding box center [628, 82] width 7 height 7
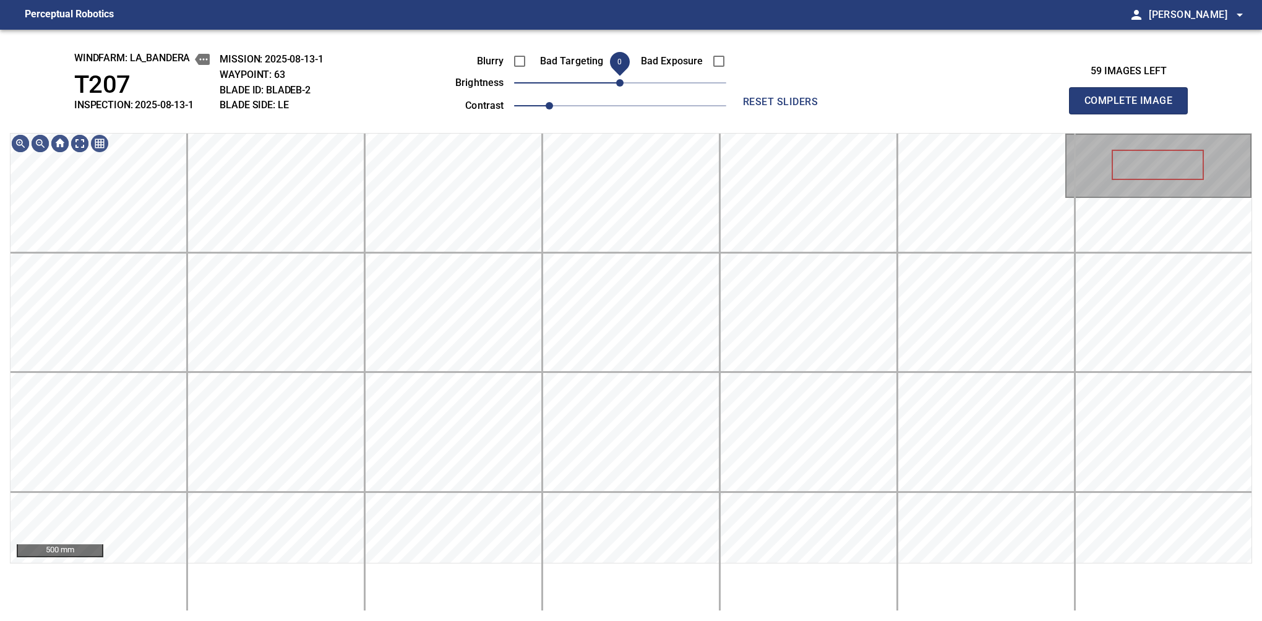
drag, startPoint x: 628, startPoint y: 82, endPoint x: 619, endPoint y: 87, distance: 9.8
click at [619, 87] on span "0" at bounding box center [619, 82] width 7 height 7
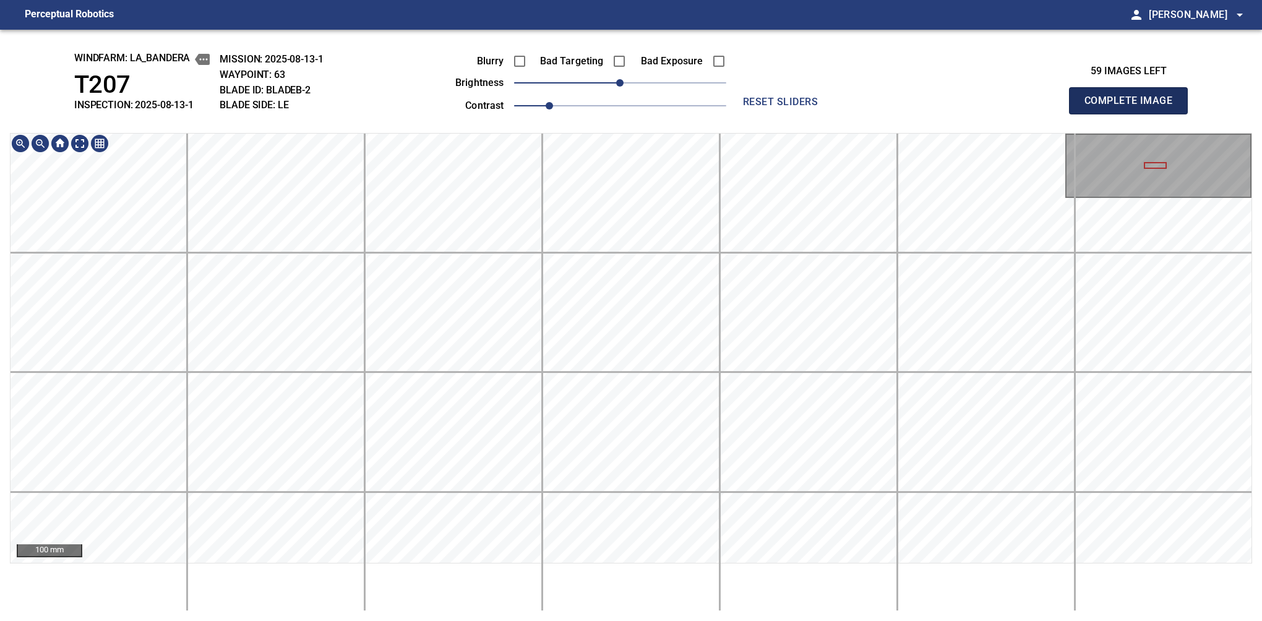
click at [1134, 114] on button "Complete Image" at bounding box center [1128, 100] width 119 height 27
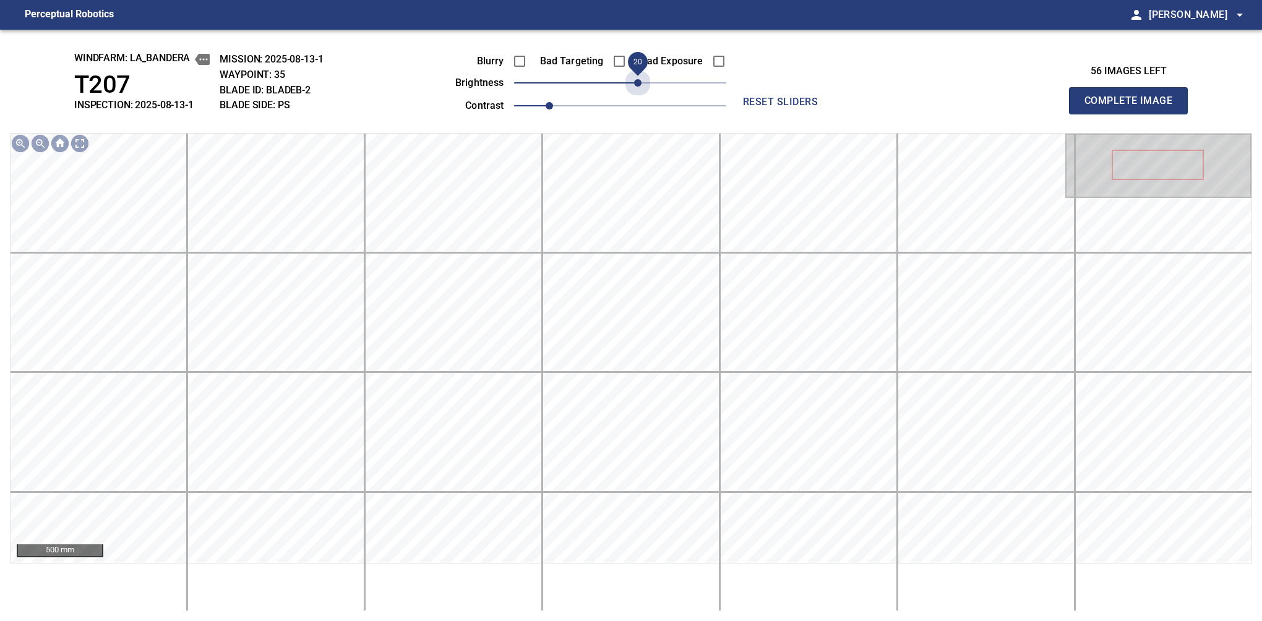
click at [641, 85] on span "20" at bounding box center [620, 82] width 212 height 17
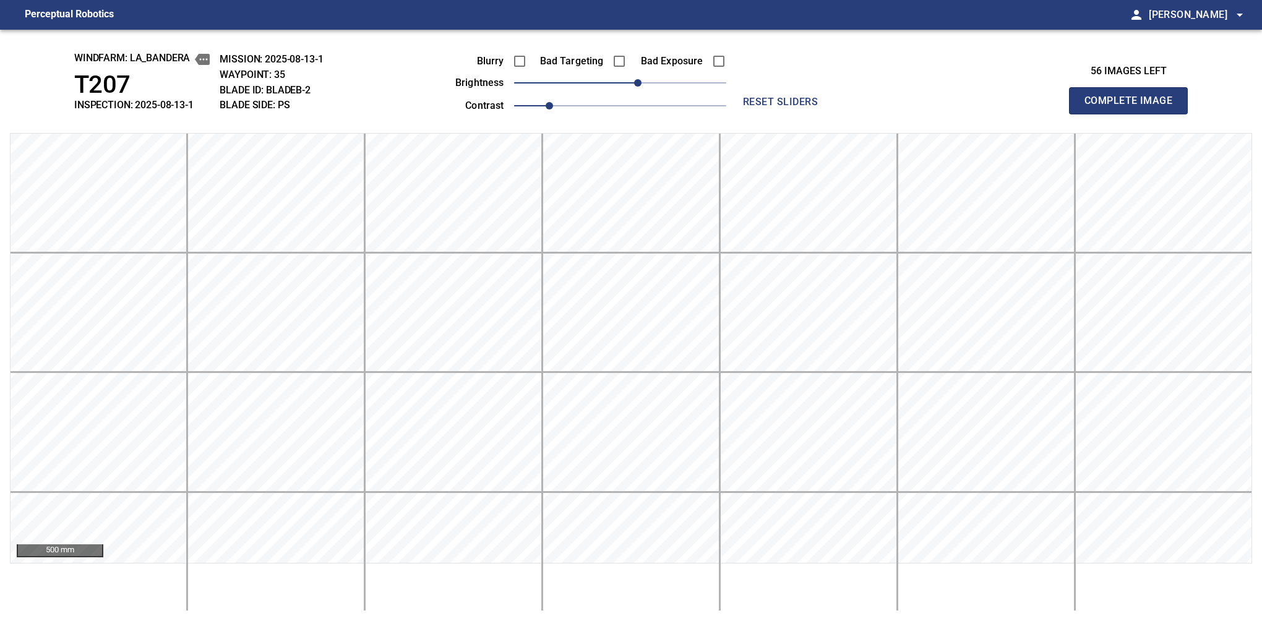
click at [1134, 114] on button "Complete Image" at bounding box center [1128, 100] width 119 height 27
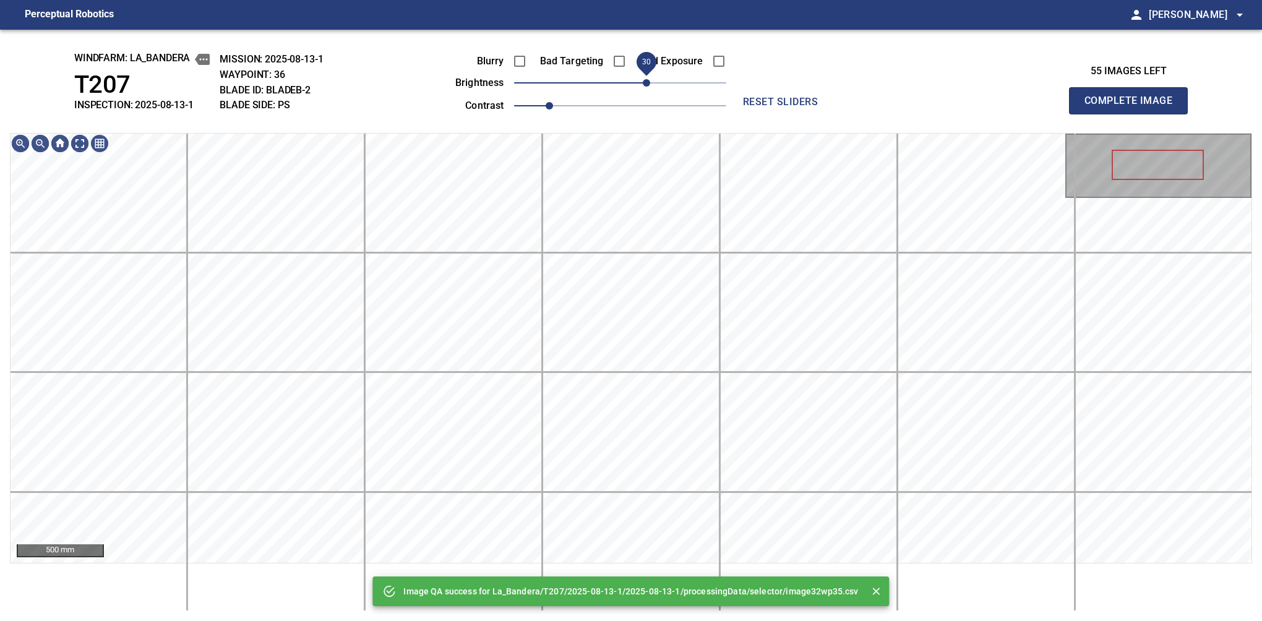
drag, startPoint x: 626, startPoint y: 85, endPoint x: 649, endPoint y: 85, distance: 22.9
click at [649, 85] on span "30" at bounding box center [646, 82] width 7 height 7
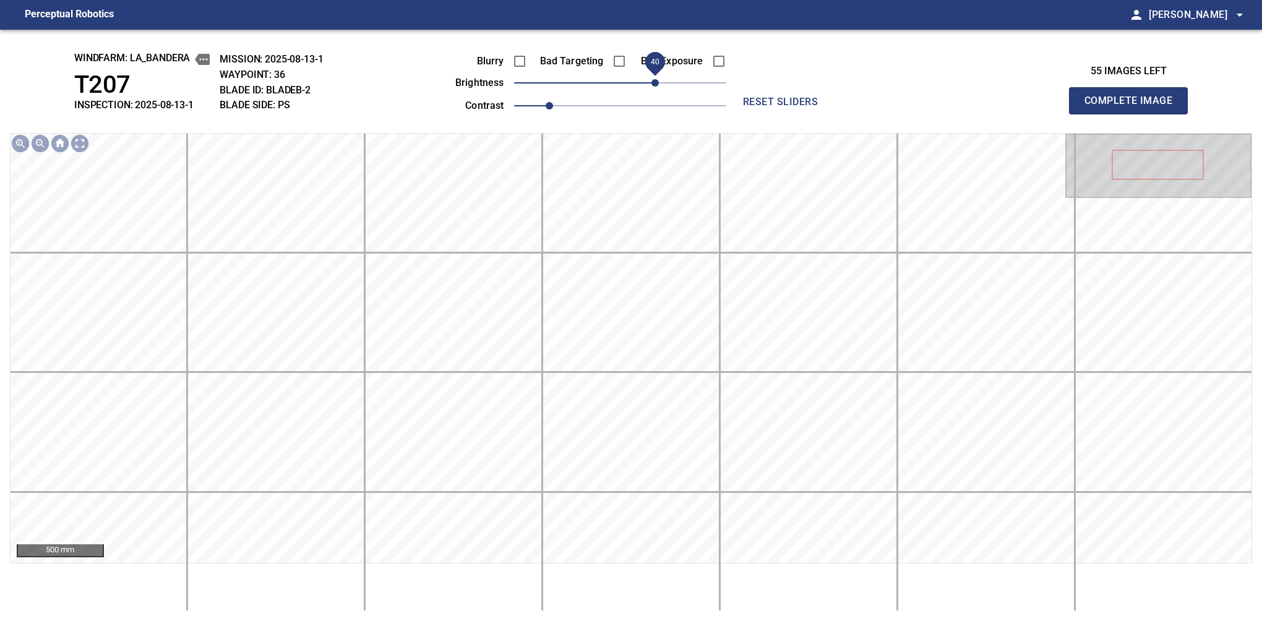
click at [654, 84] on span "40" at bounding box center [655, 82] width 7 height 7
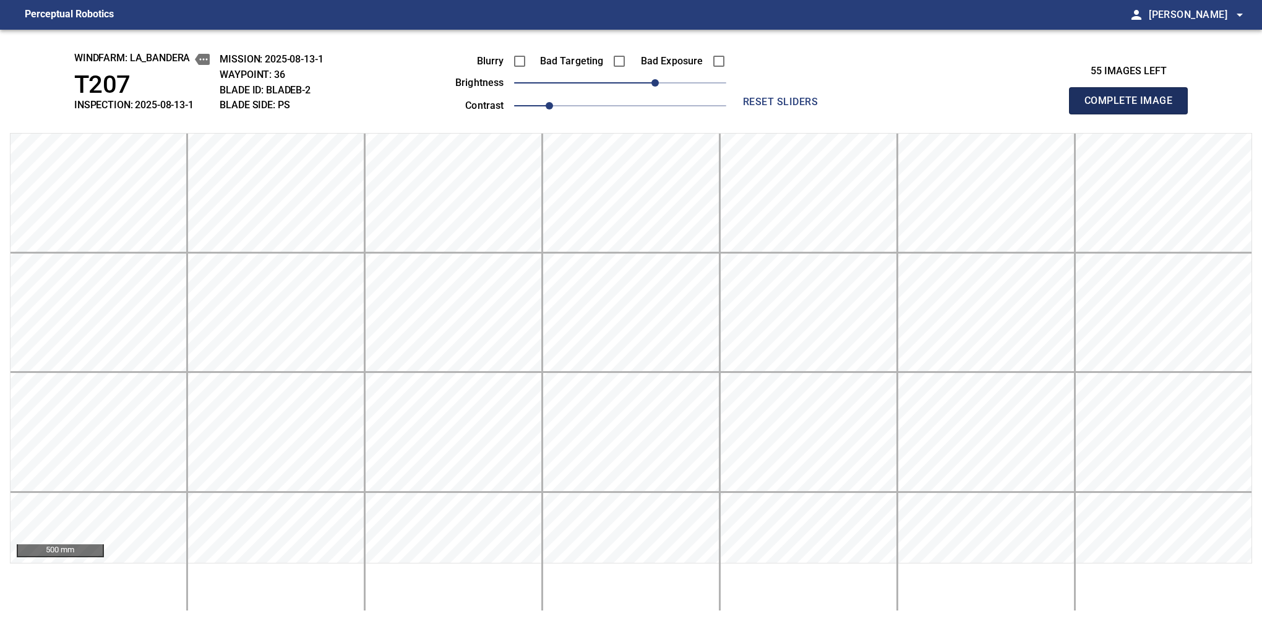
click at [1134, 114] on button "Complete Image" at bounding box center [1128, 100] width 119 height 27
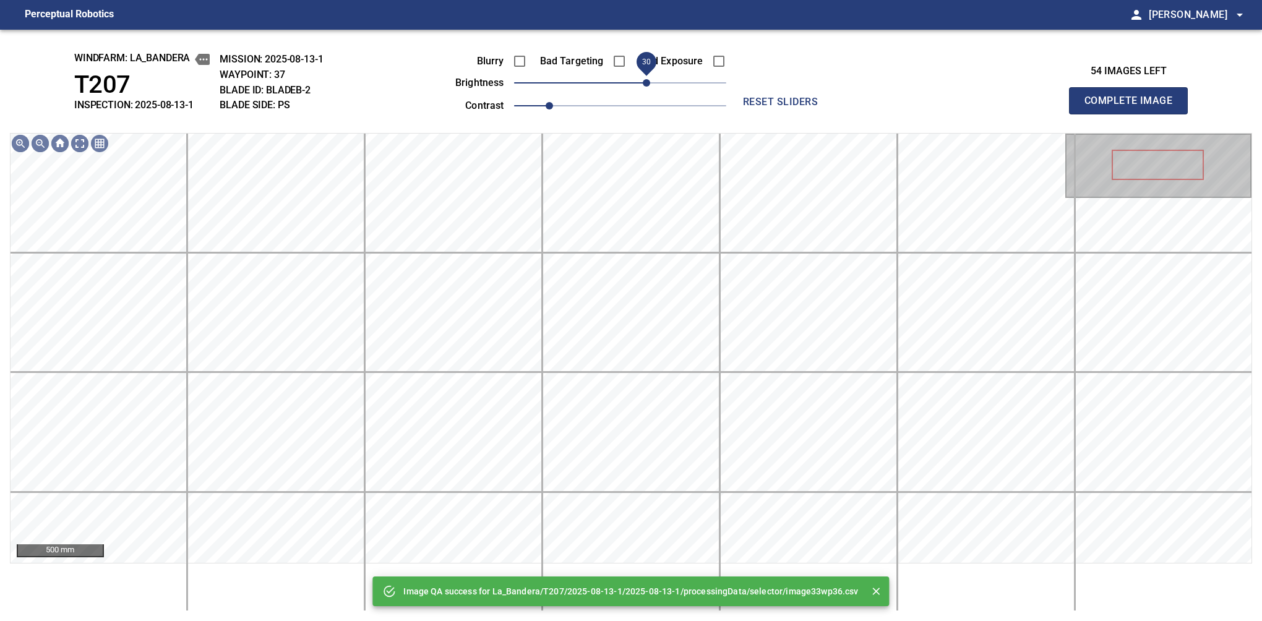
click at [651, 86] on span "30" at bounding box center [620, 82] width 212 height 17
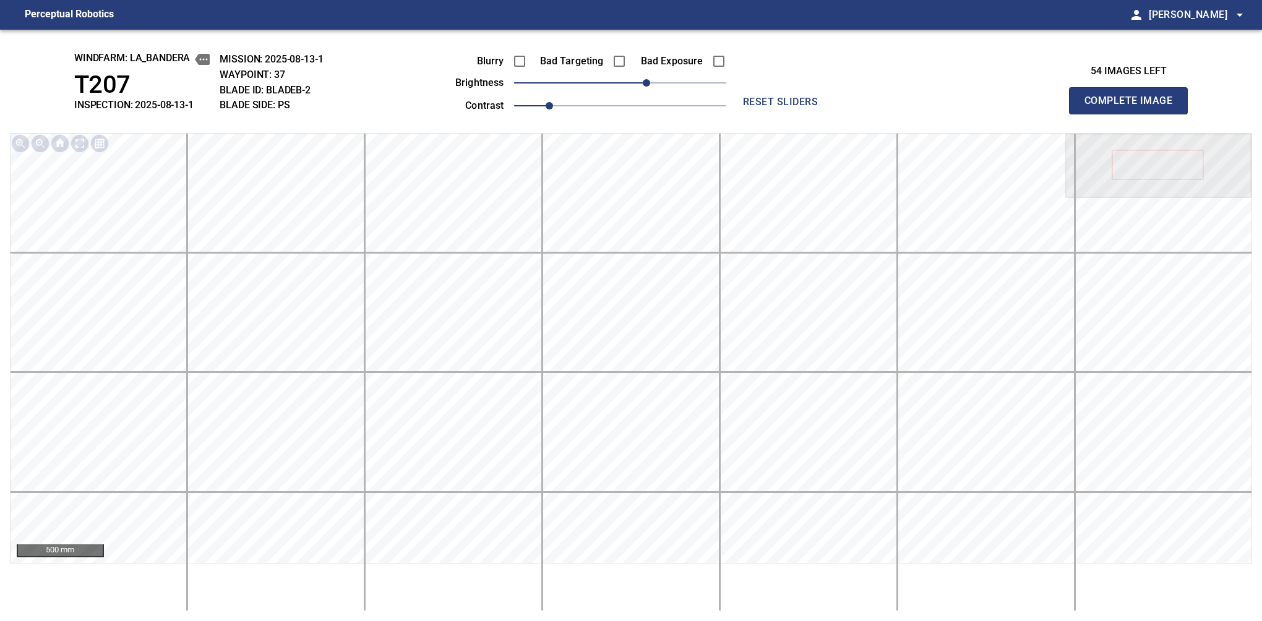
click at [1134, 114] on button "Complete Image" at bounding box center [1128, 100] width 119 height 27
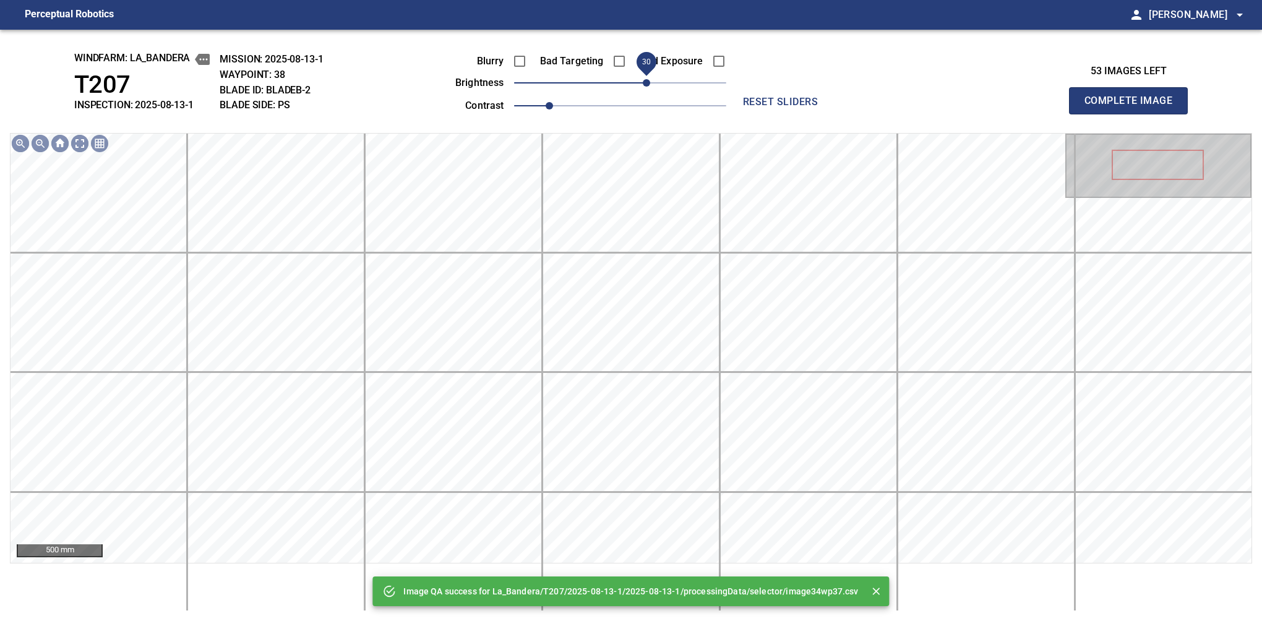
click at [651, 84] on span "30" at bounding box center [620, 82] width 212 height 17
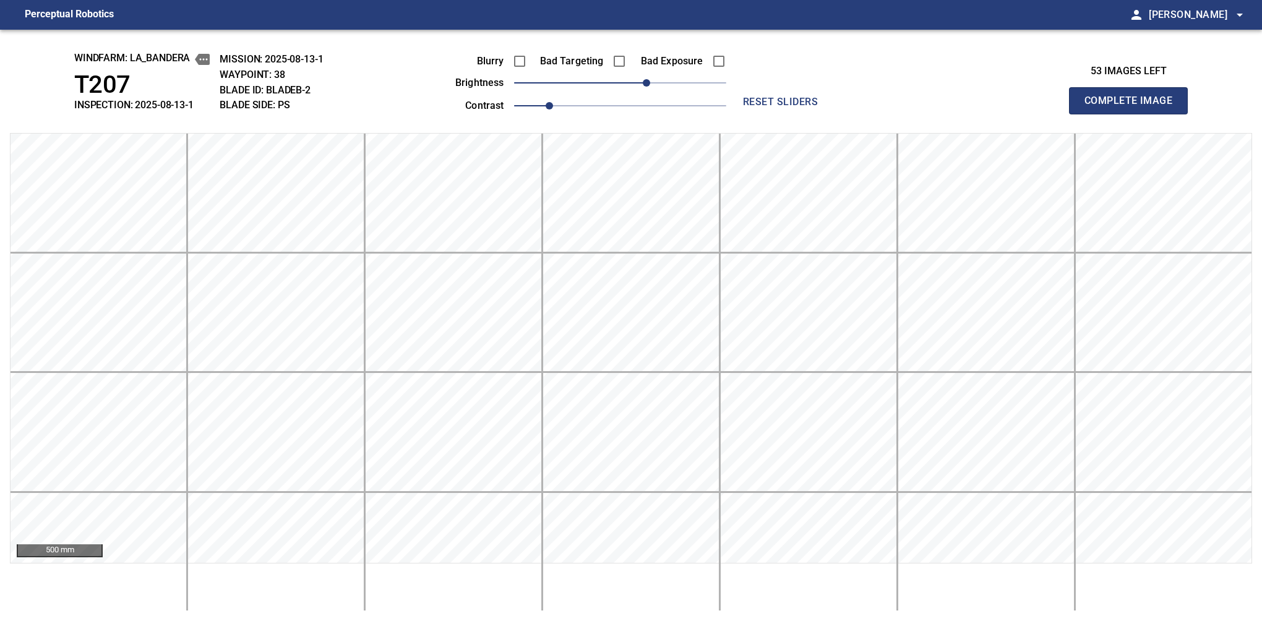
click at [1134, 114] on button "Complete Image" at bounding box center [1128, 100] width 119 height 27
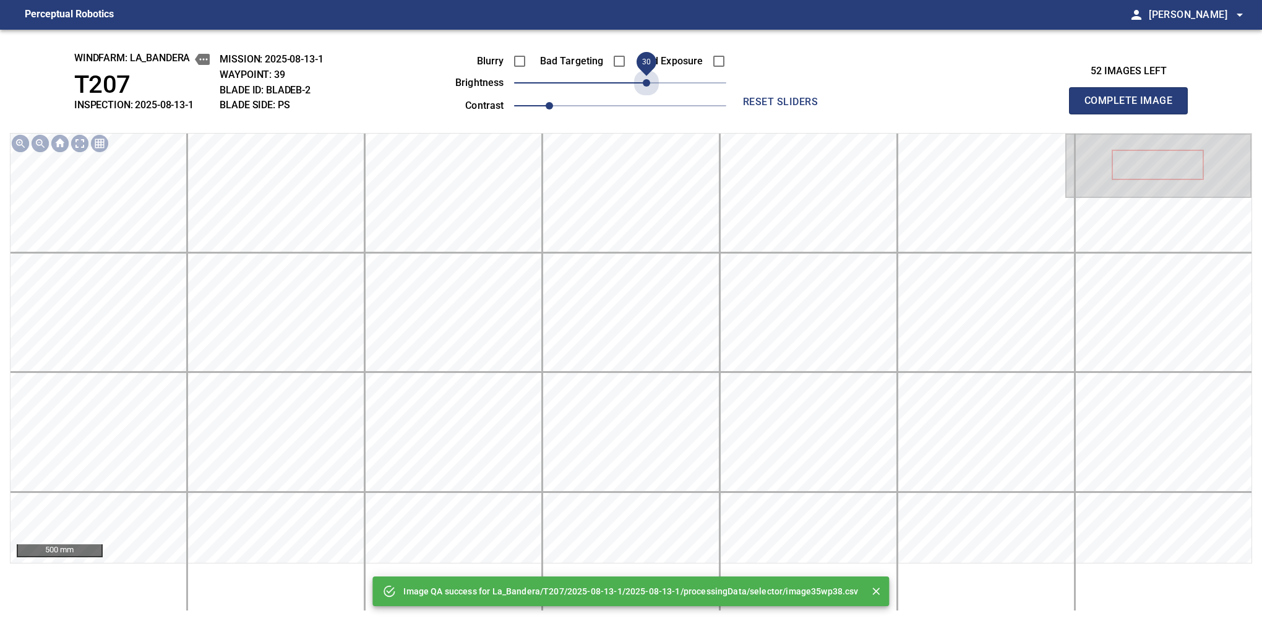
click at [651, 84] on span "30" at bounding box center [620, 82] width 212 height 17
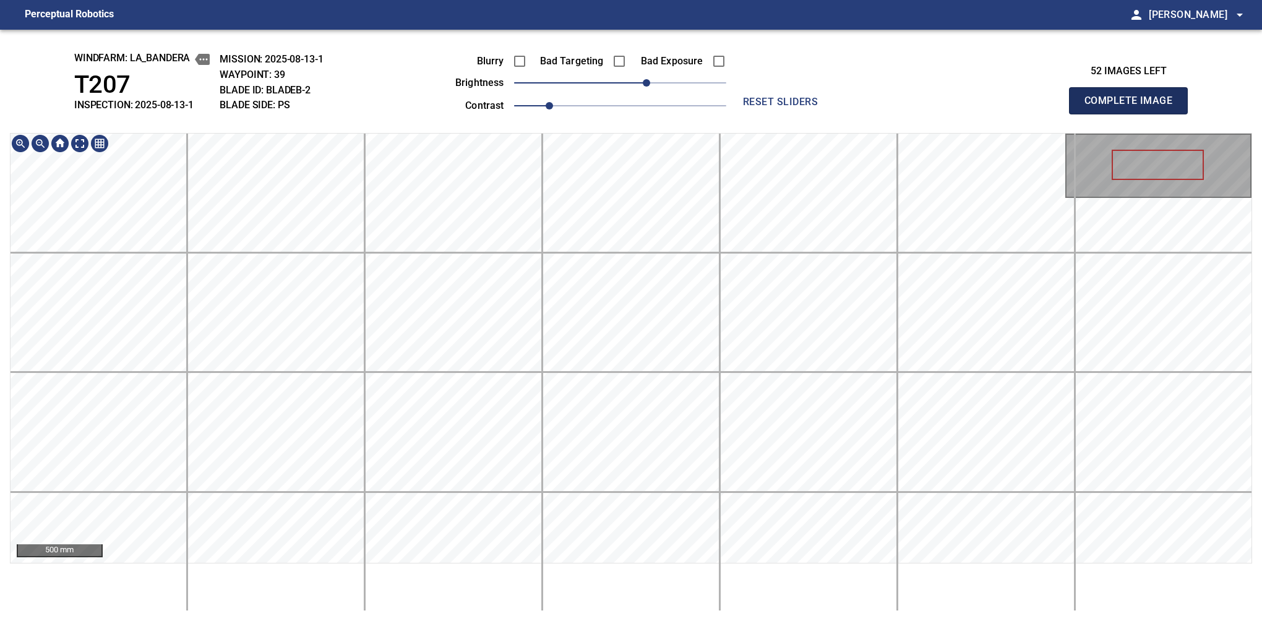
click at [1134, 114] on button "Complete Image" at bounding box center [1128, 100] width 119 height 27
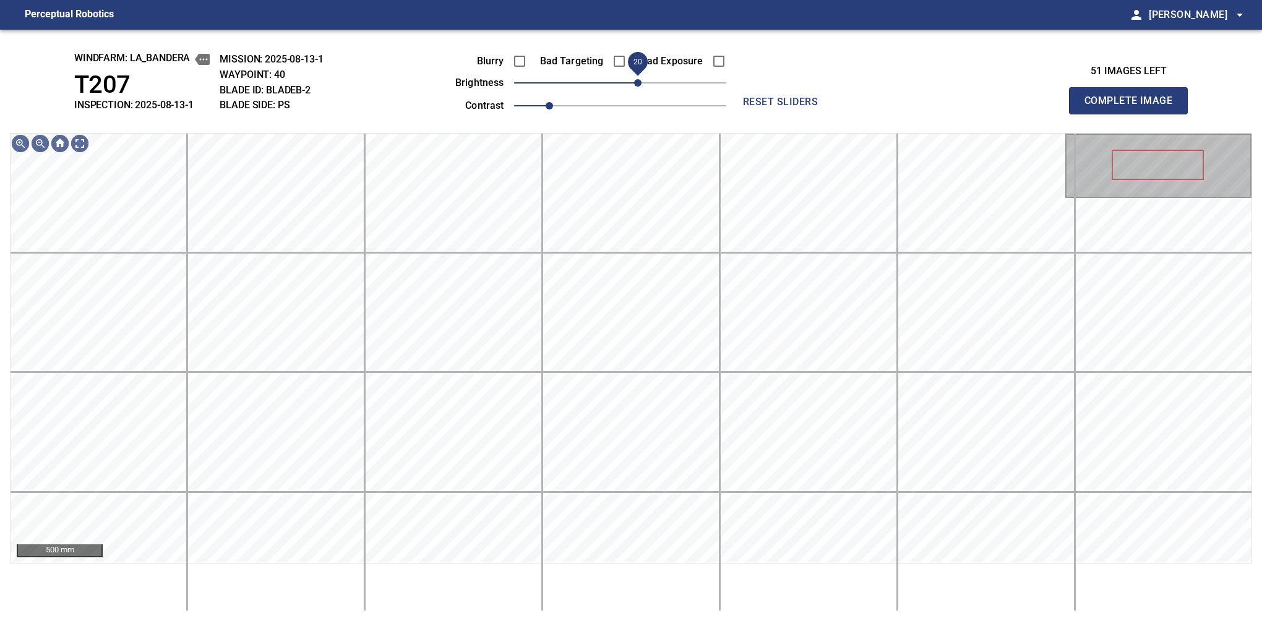
drag, startPoint x: 651, startPoint y: 77, endPoint x: 641, endPoint y: 85, distance: 13.2
click at [641, 85] on span "20" at bounding box center [620, 82] width 212 height 17
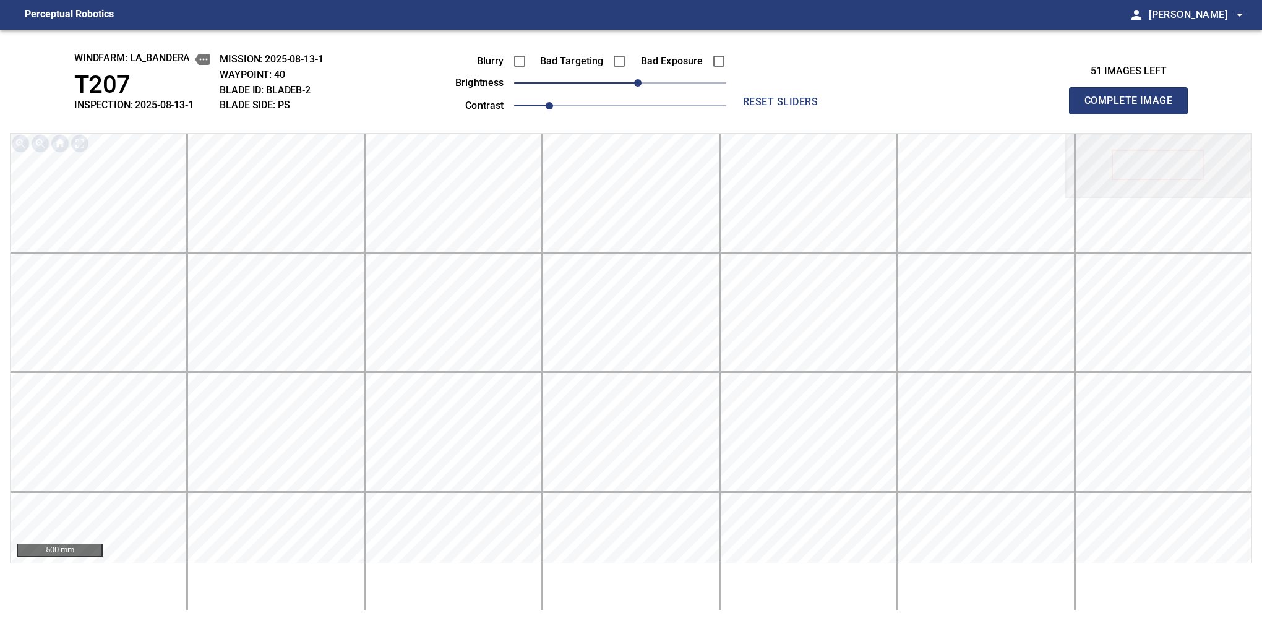
click at [1134, 114] on button "Complete Image" at bounding box center [1128, 100] width 119 height 27
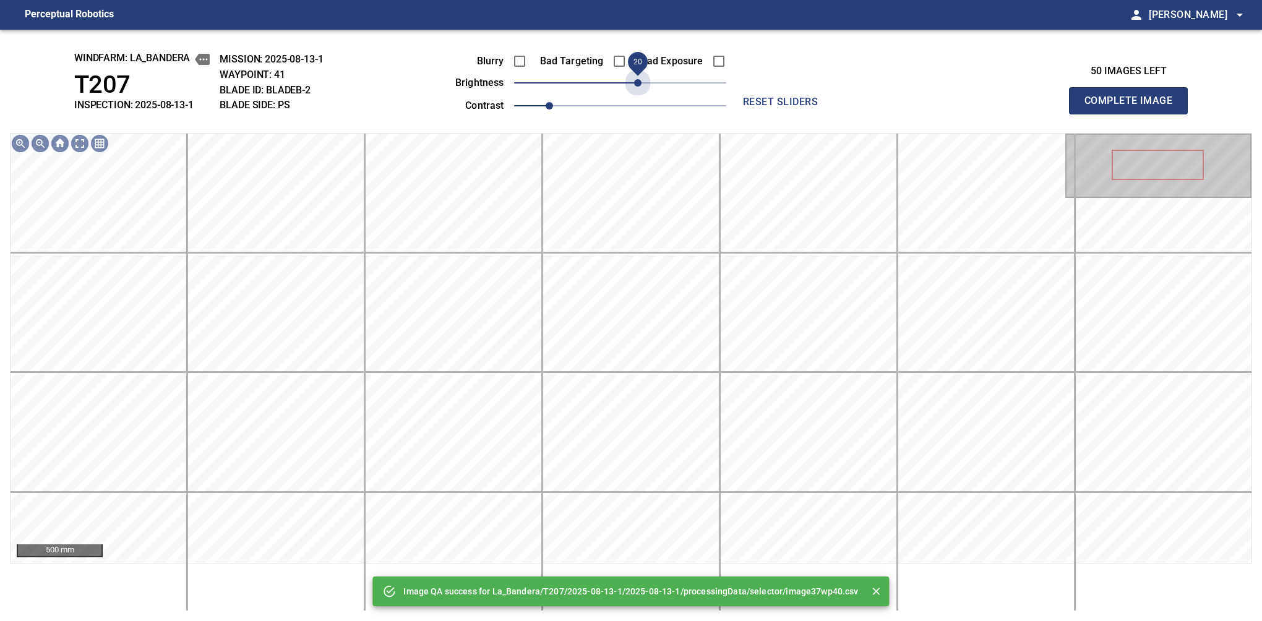
click at [641, 85] on span "20" at bounding box center [620, 82] width 212 height 17
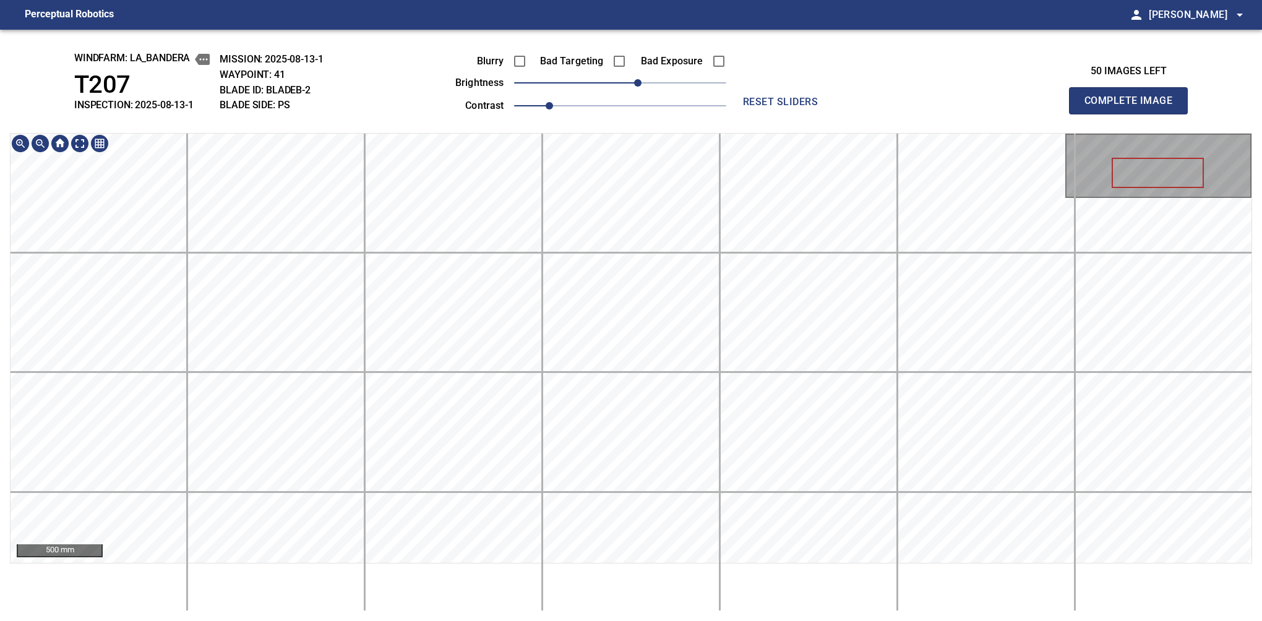
click at [1134, 114] on button "Complete Image" at bounding box center [1128, 100] width 119 height 27
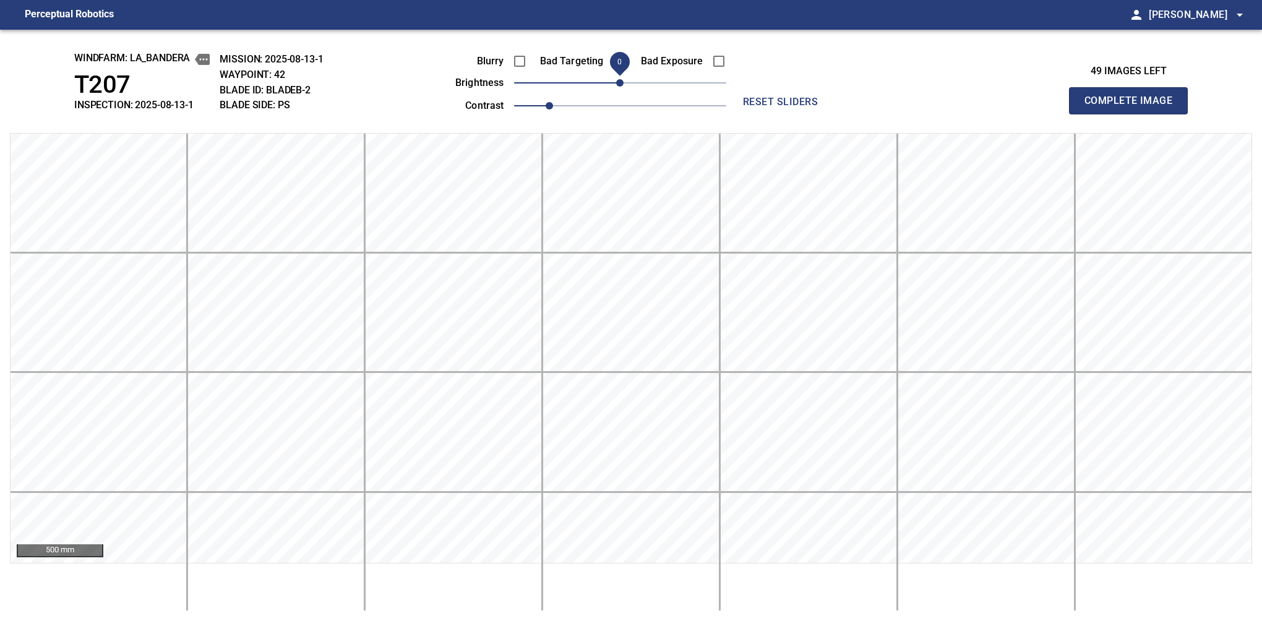
click at [1134, 114] on button "Complete Image" at bounding box center [1128, 100] width 119 height 27
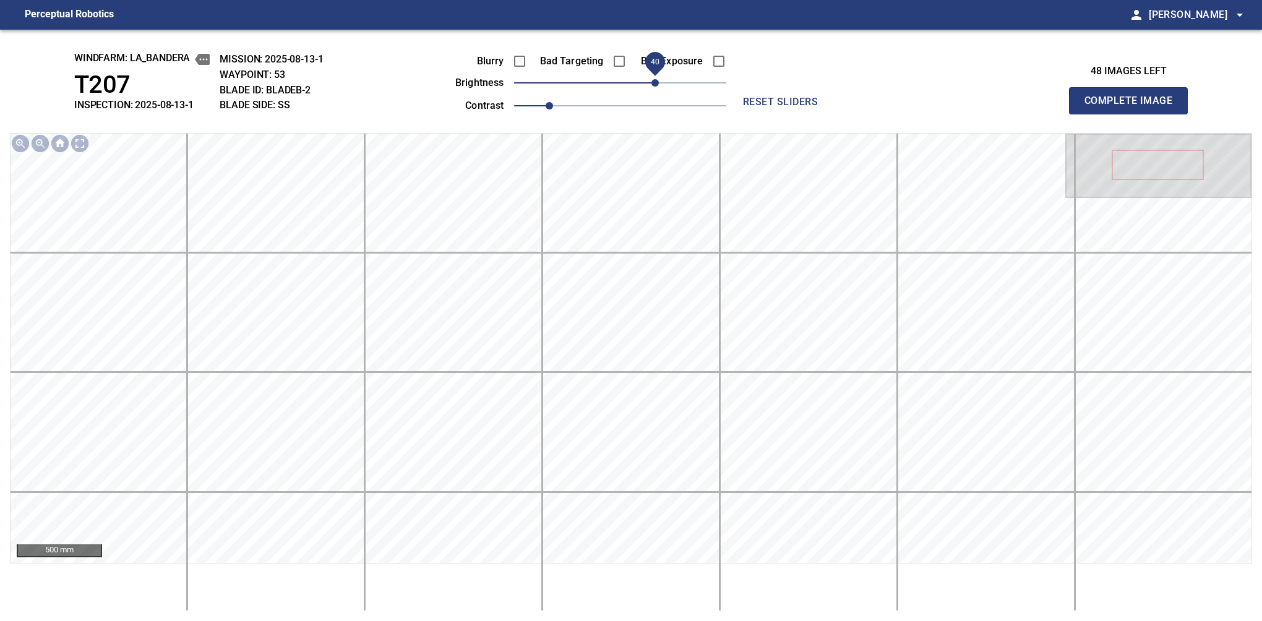
drag, startPoint x: 634, startPoint y: 87, endPoint x: 654, endPoint y: 87, distance: 19.8
click at [654, 87] on span "40" at bounding box center [655, 82] width 7 height 7
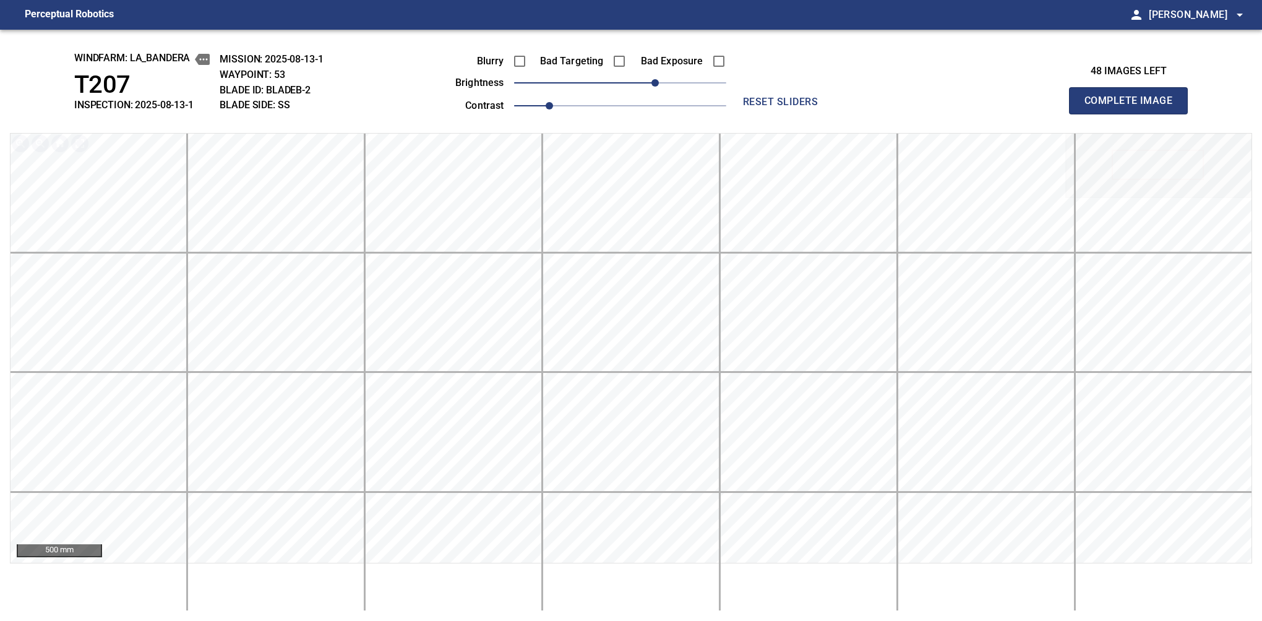
click at [1134, 114] on button "Complete Image" at bounding box center [1128, 100] width 119 height 27
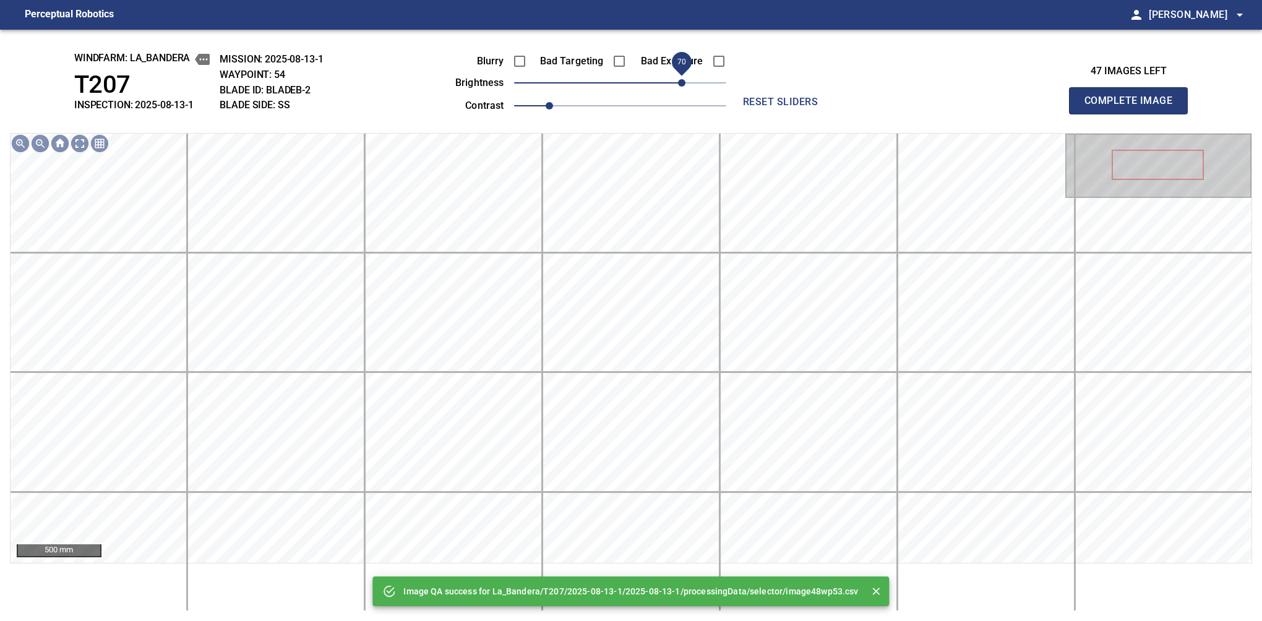
drag, startPoint x: 660, startPoint y: 82, endPoint x: 681, endPoint y: 82, distance: 21.0
click at [681, 82] on span "70" at bounding box center [620, 82] width 212 height 17
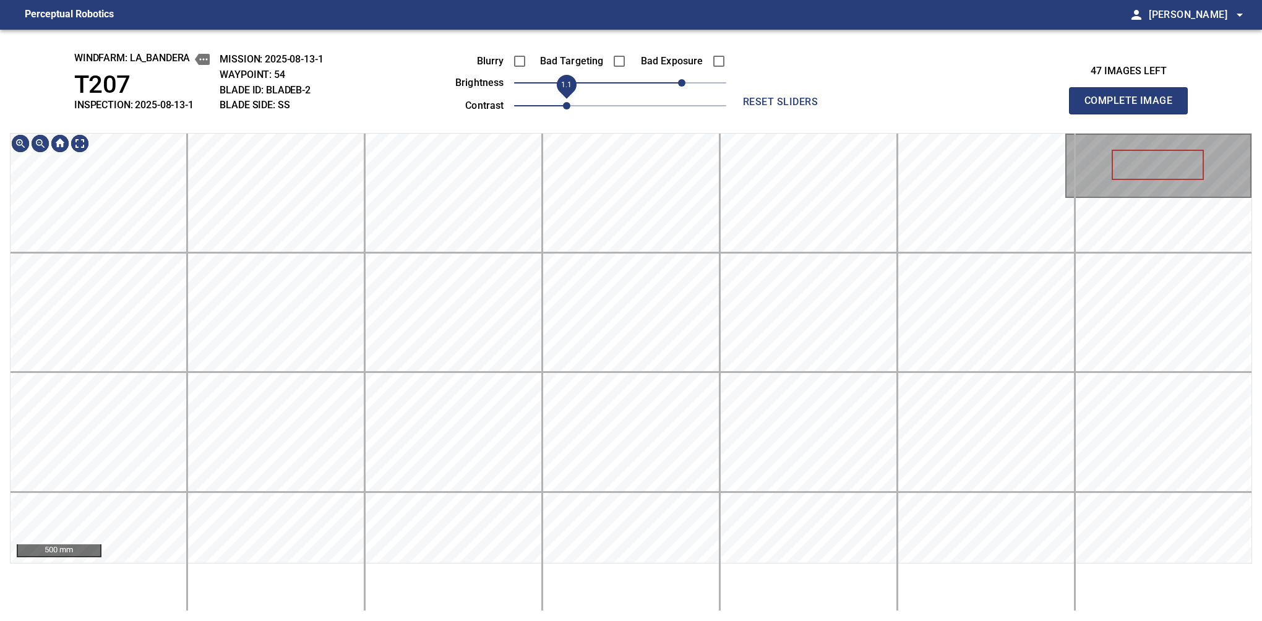
click at [563, 108] on span "1.1" at bounding box center [566, 105] width 7 height 7
click at [1134, 114] on button "Complete Image" at bounding box center [1128, 100] width 119 height 27
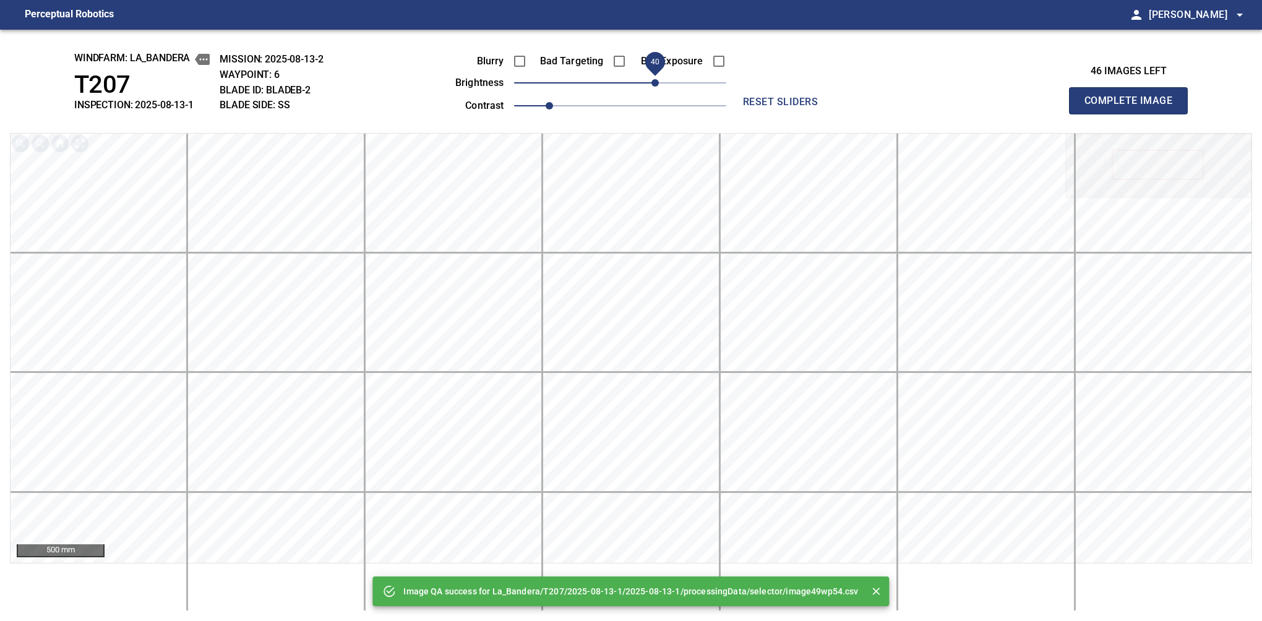
drag, startPoint x: 647, startPoint y: 87, endPoint x: 658, endPoint y: 87, distance: 10.5
click at [658, 87] on span "40" at bounding box center [620, 82] width 212 height 17
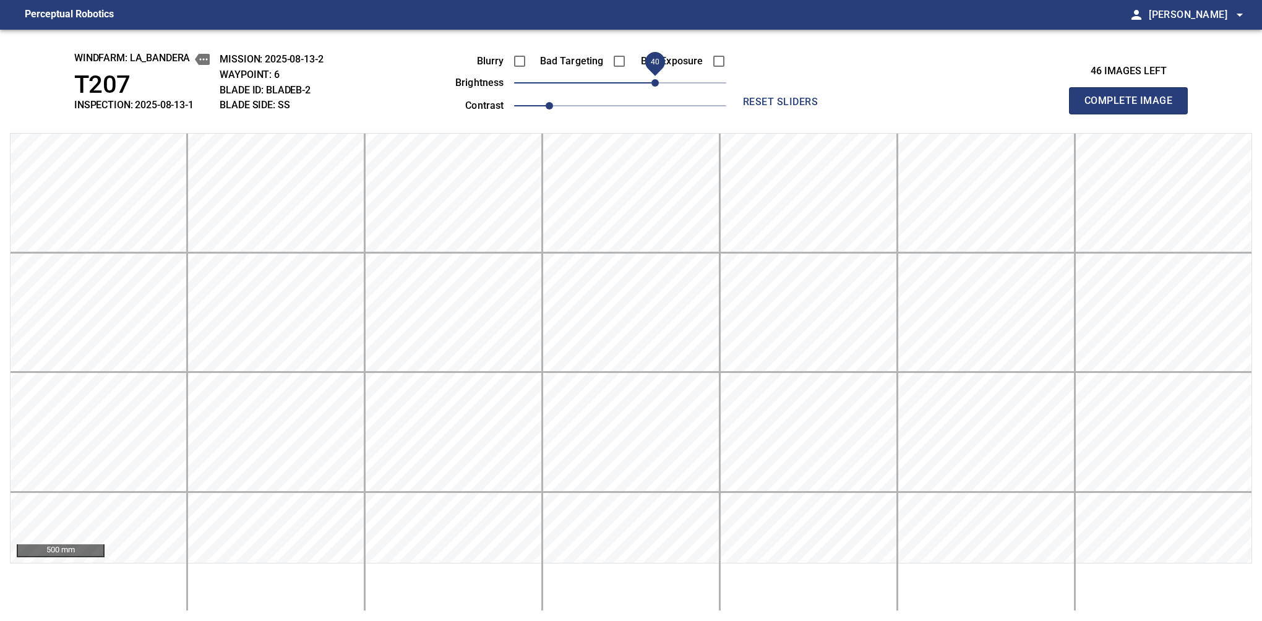
click at [1134, 114] on button "Complete Image" at bounding box center [1128, 100] width 119 height 27
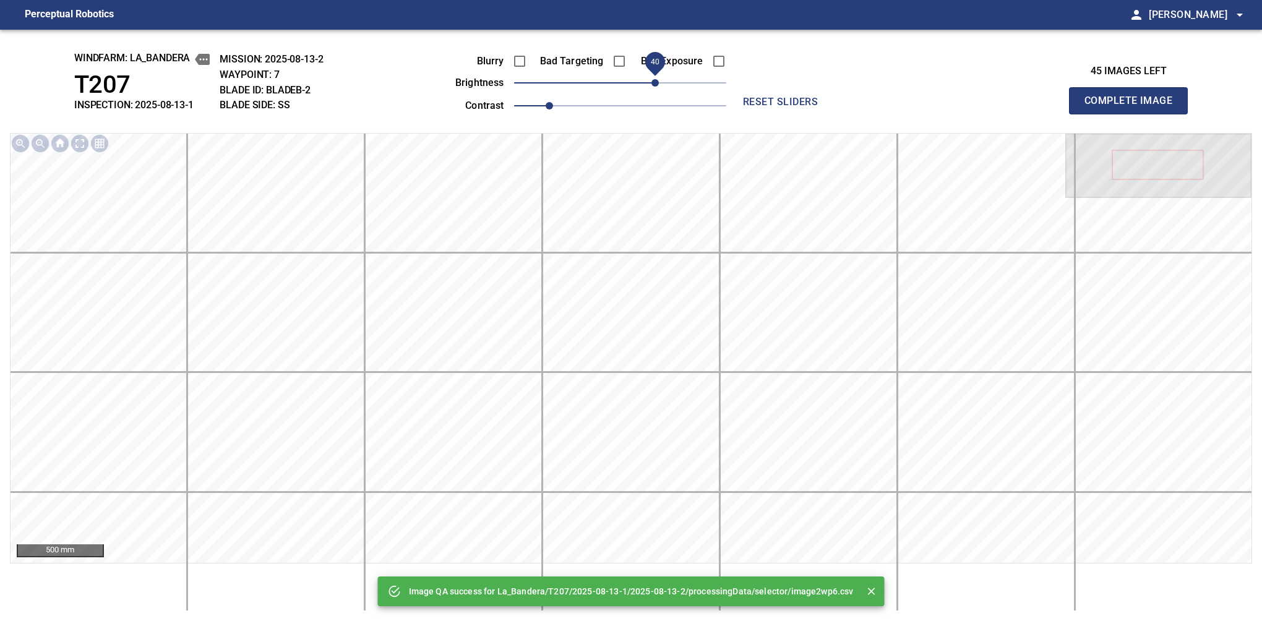
click at [658, 84] on span "40" at bounding box center [620, 82] width 212 height 17
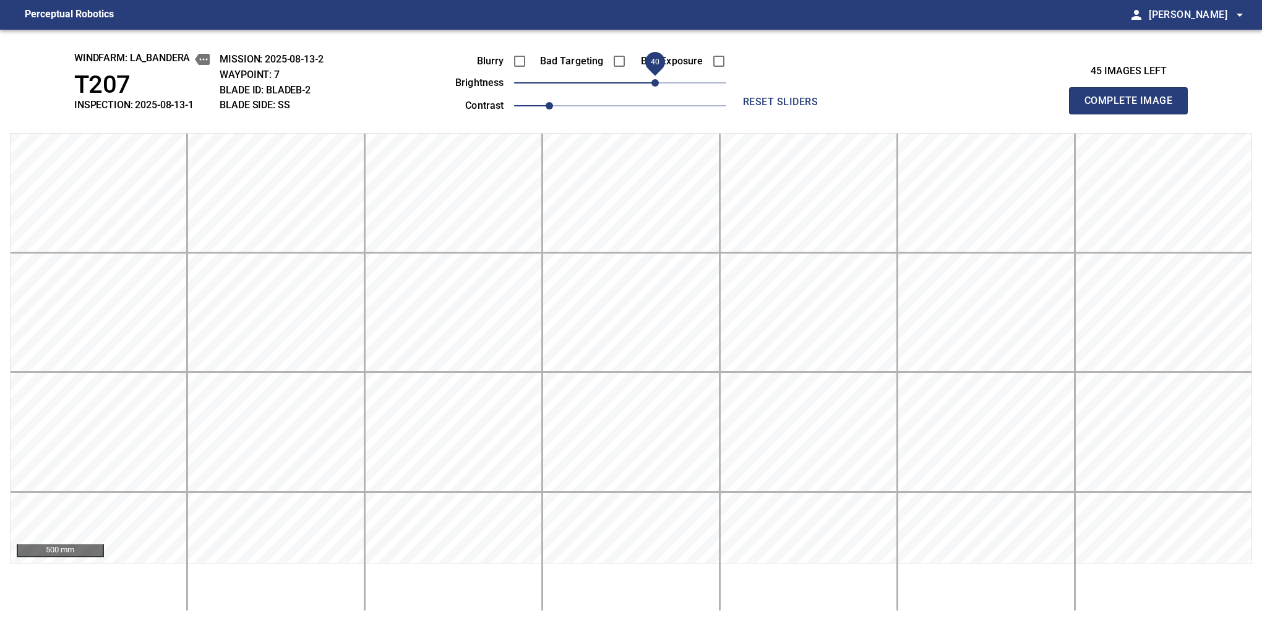
click at [1134, 114] on button "Complete Image" at bounding box center [1128, 100] width 119 height 27
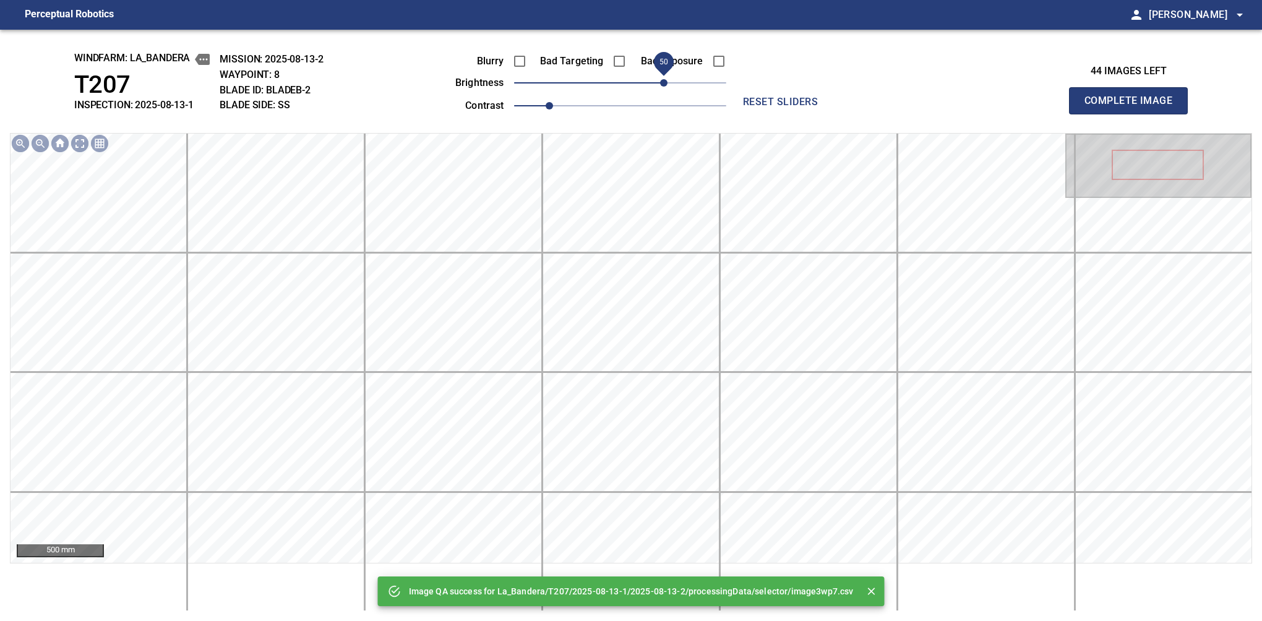
drag, startPoint x: 649, startPoint y: 82, endPoint x: 663, endPoint y: 82, distance: 14.2
click at [663, 82] on span "50" at bounding box center [663, 82] width 7 height 7
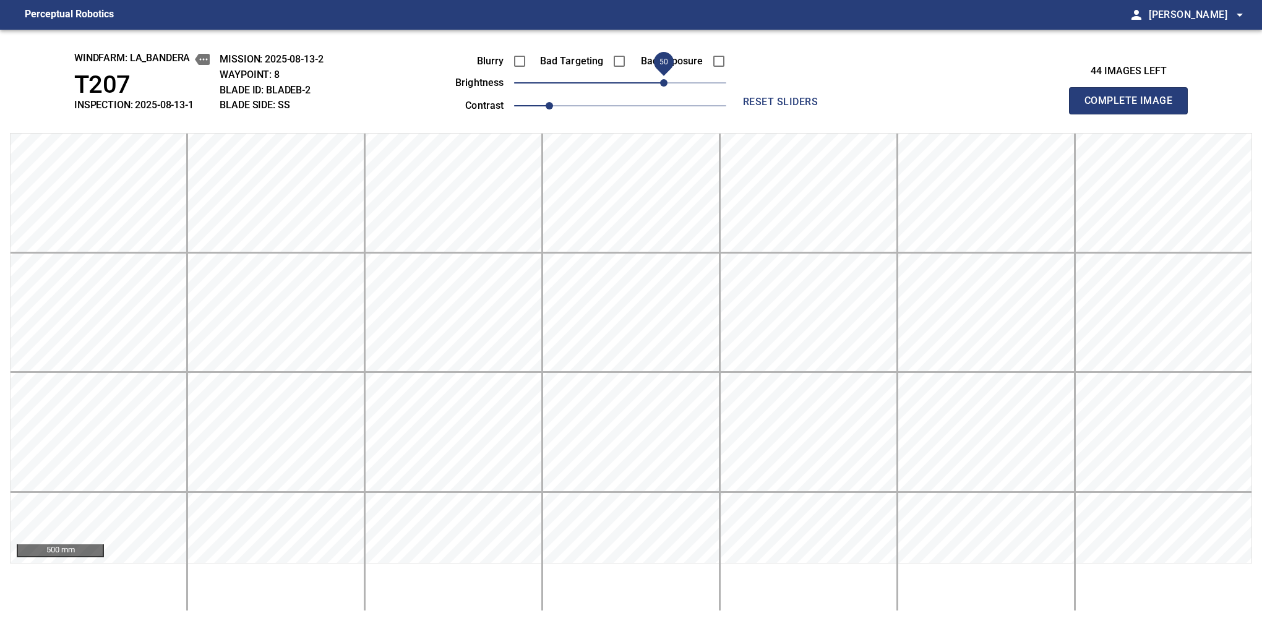
click at [1134, 114] on button "Complete Image" at bounding box center [1128, 100] width 119 height 27
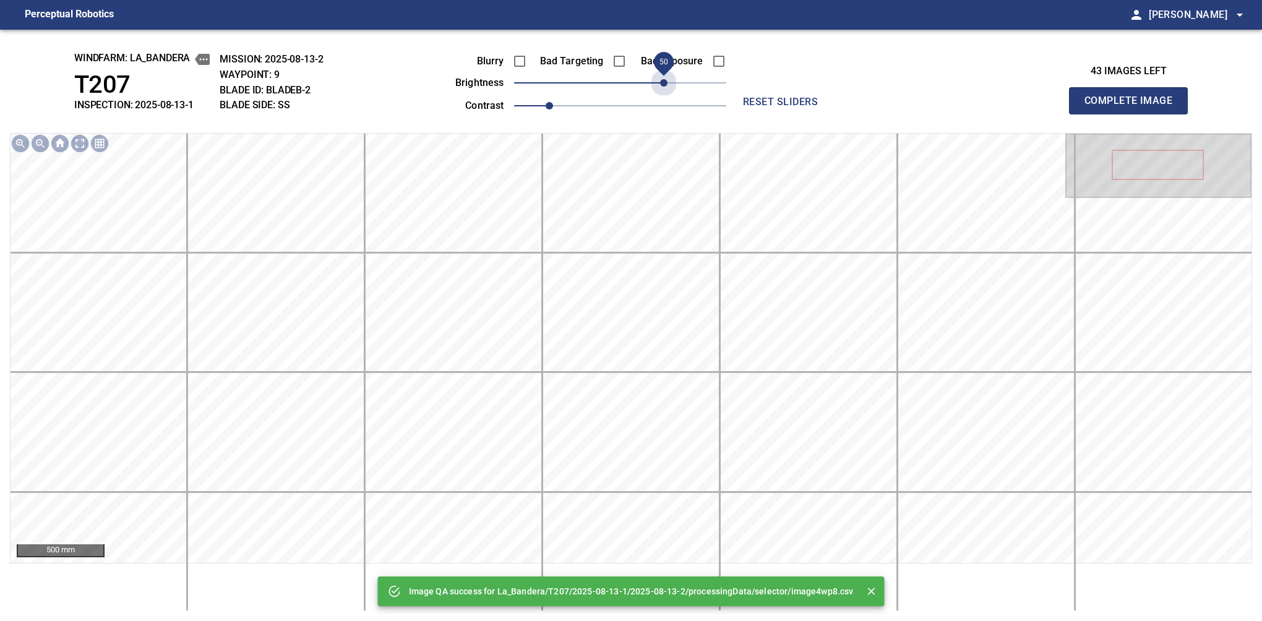
click at [663, 82] on span "50" at bounding box center [620, 82] width 212 height 17
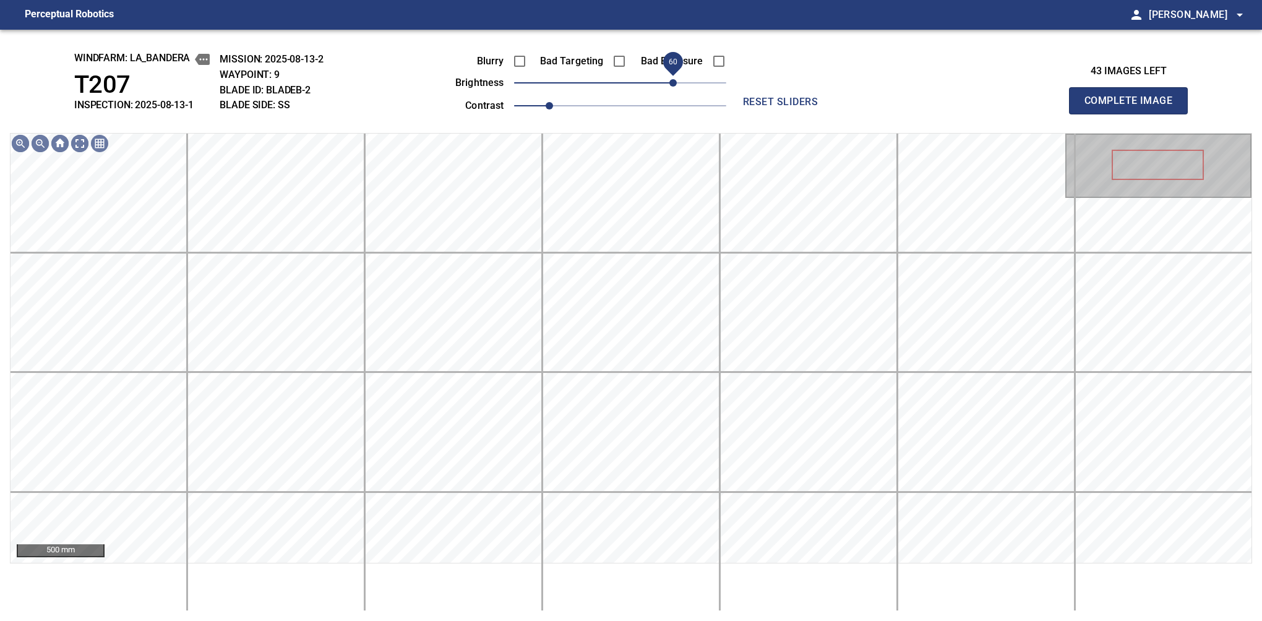
drag, startPoint x: 663, startPoint y: 82, endPoint x: 671, endPoint y: 82, distance: 8.0
click at [671, 82] on span "60" at bounding box center [673, 82] width 7 height 7
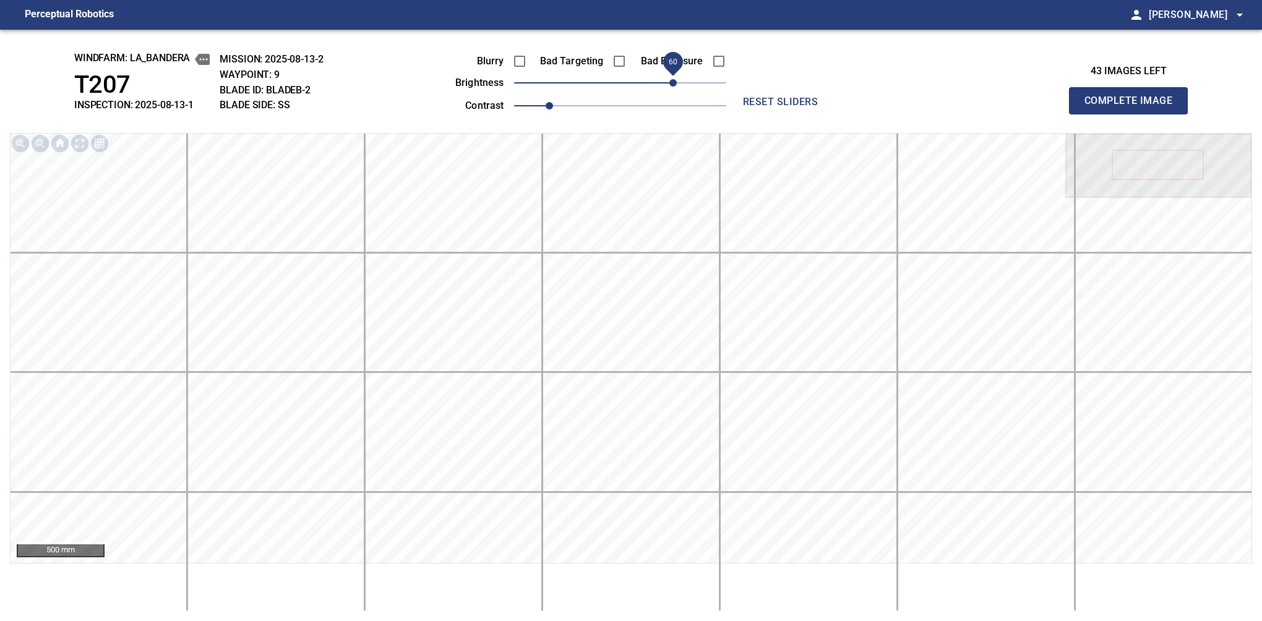
click at [1134, 114] on button "Complete Image" at bounding box center [1128, 100] width 119 height 27
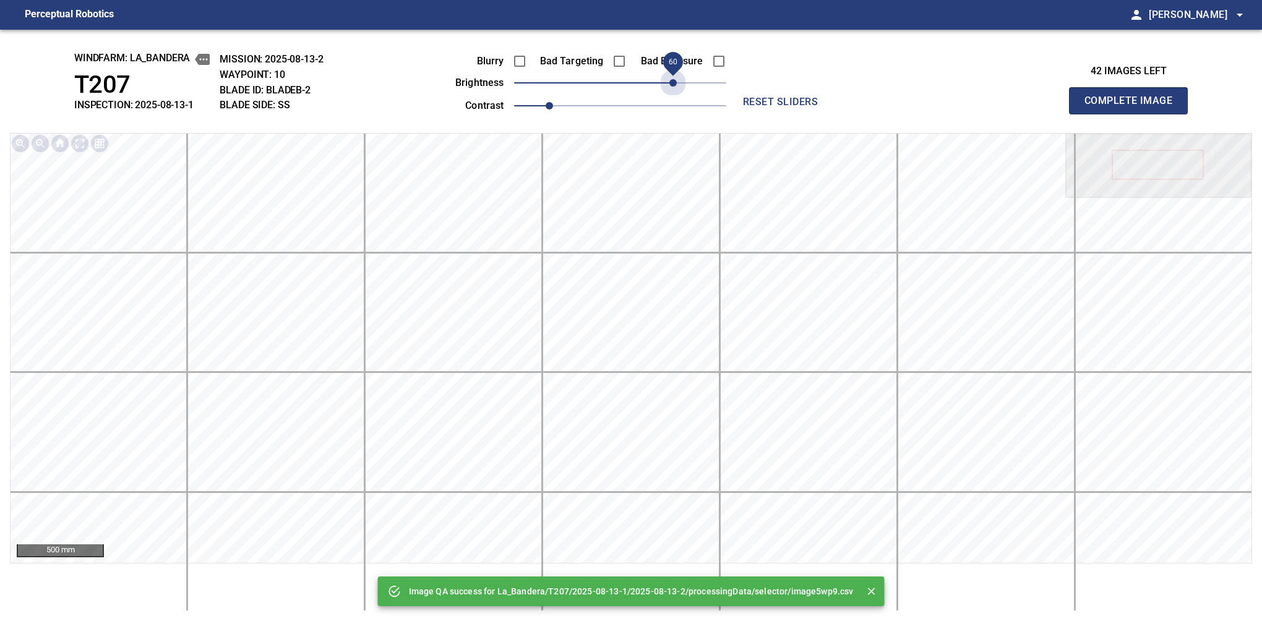
click at [671, 82] on span "60" at bounding box center [620, 82] width 212 height 17
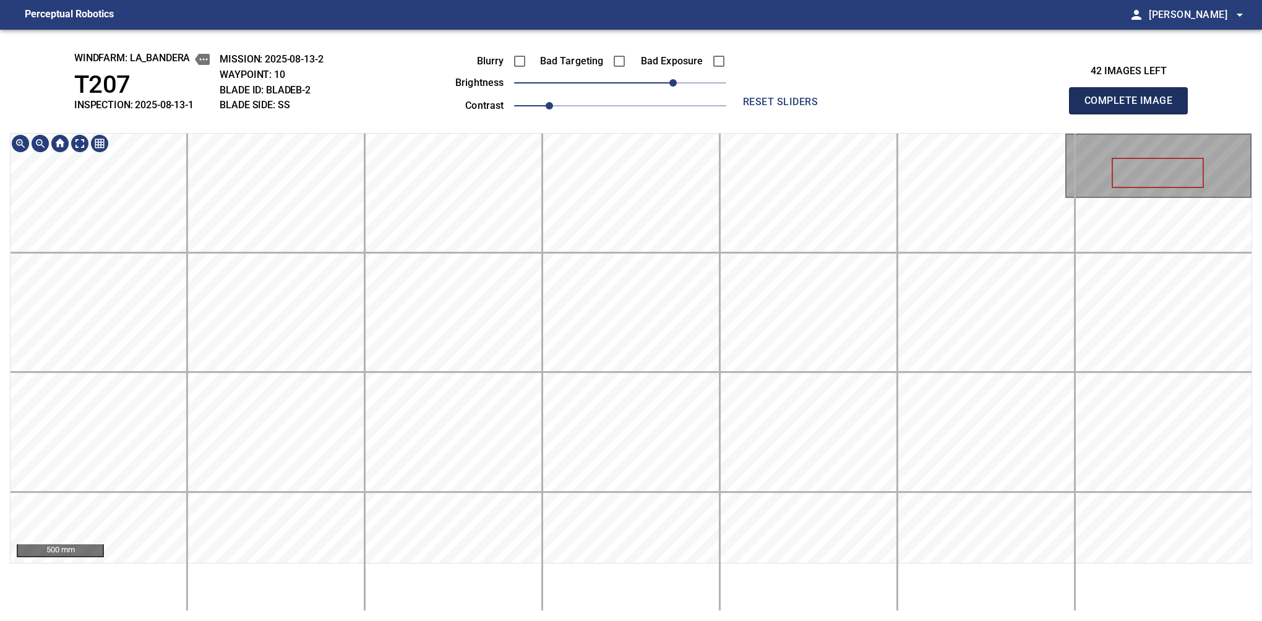
click at [1134, 114] on button "Complete Image" at bounding box center [1128, 100] width 119 height 27
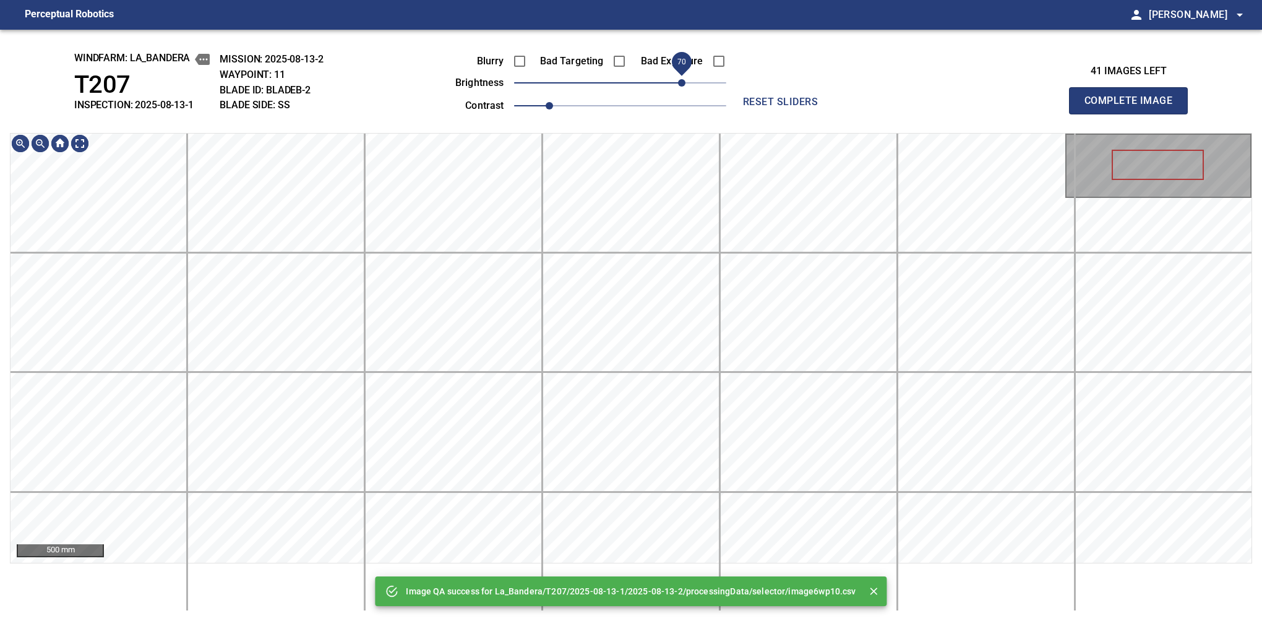
drag, startPoint x: 663, startPoint y: 88, endPoint x: 678, endPoint y: 82, distance: 16.7
click at [678, 82] on span "70" at bounding box center [681, 82] width 7 height 7
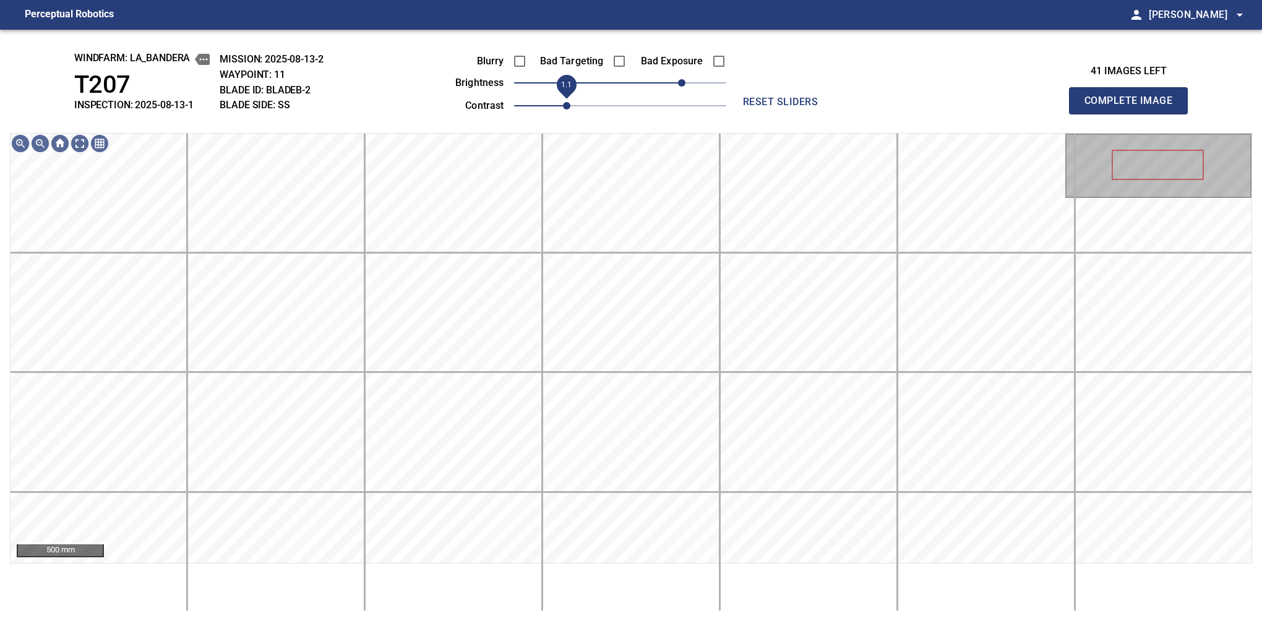
drag, startPoint x: 559, startPoint y: 97, endPoint x: 572, endPoint y: 93, distance: 13.7
click at [571, 102] on span "1.1" at bounding box center [566, 105] width 7 height 7
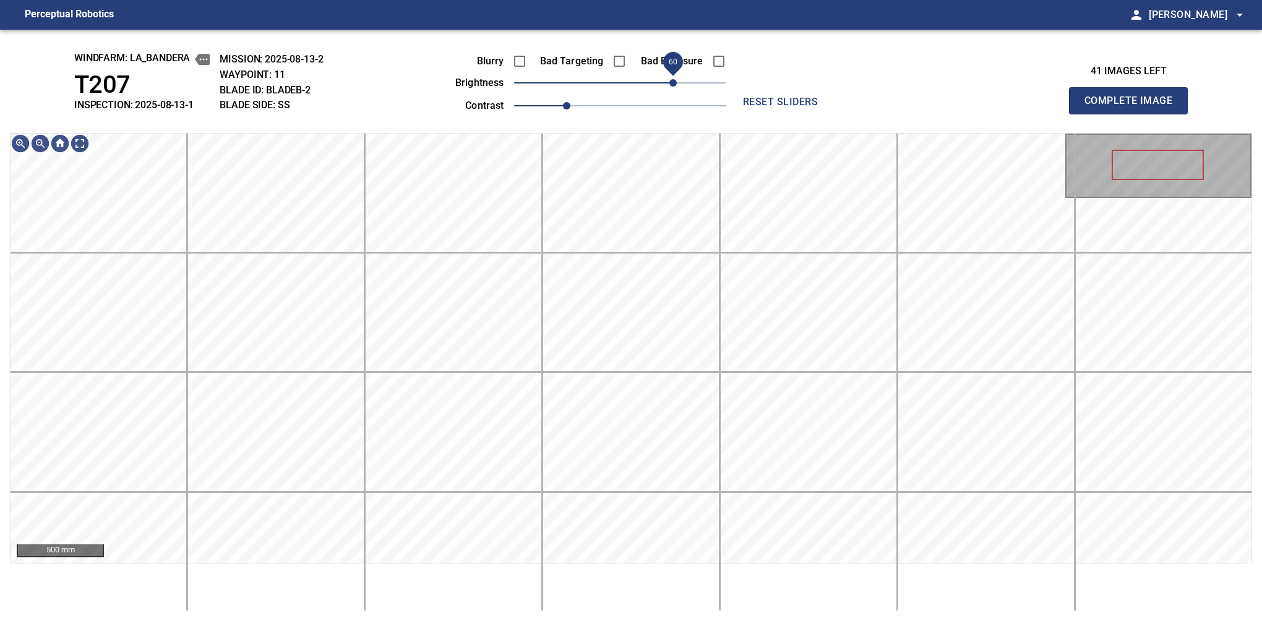
drag, startPoint x: 685, startPoint y: 77, endPoint x: 672, endPoint y: 79, distance: 13.1
click at [672, 79] on span "60" at bounding box center [673, 82] width 7 height 7
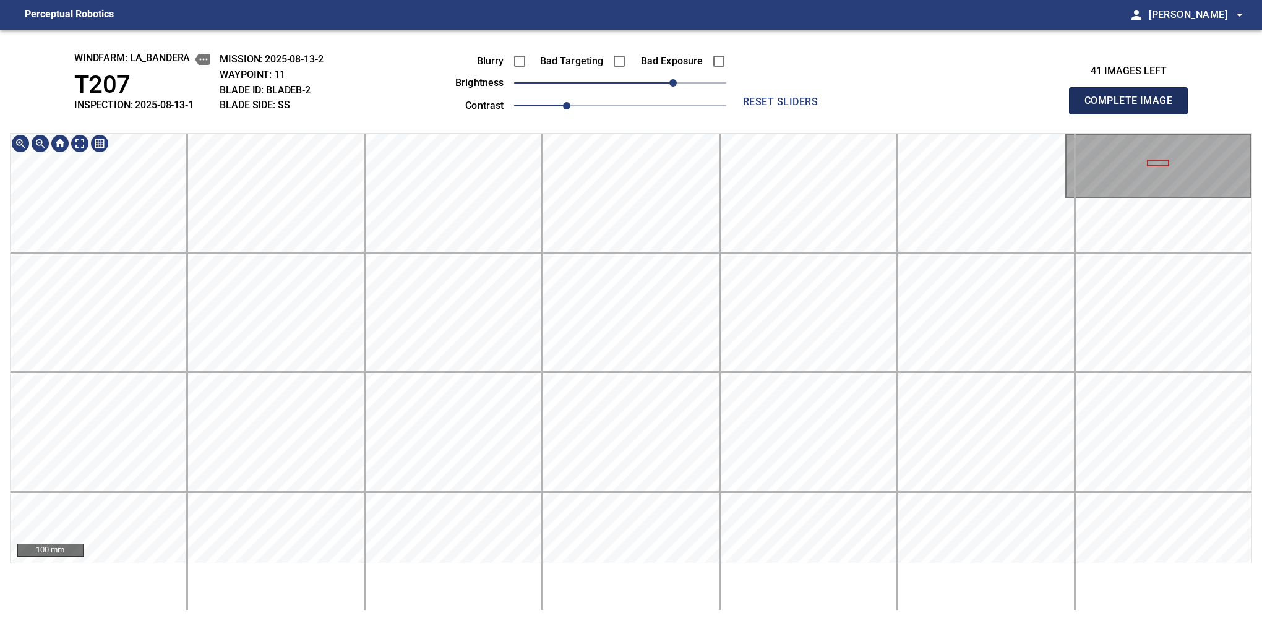
click at [1134, 114] on button "Complete Image" at bounding box center [1128, 100] width 119 height 27
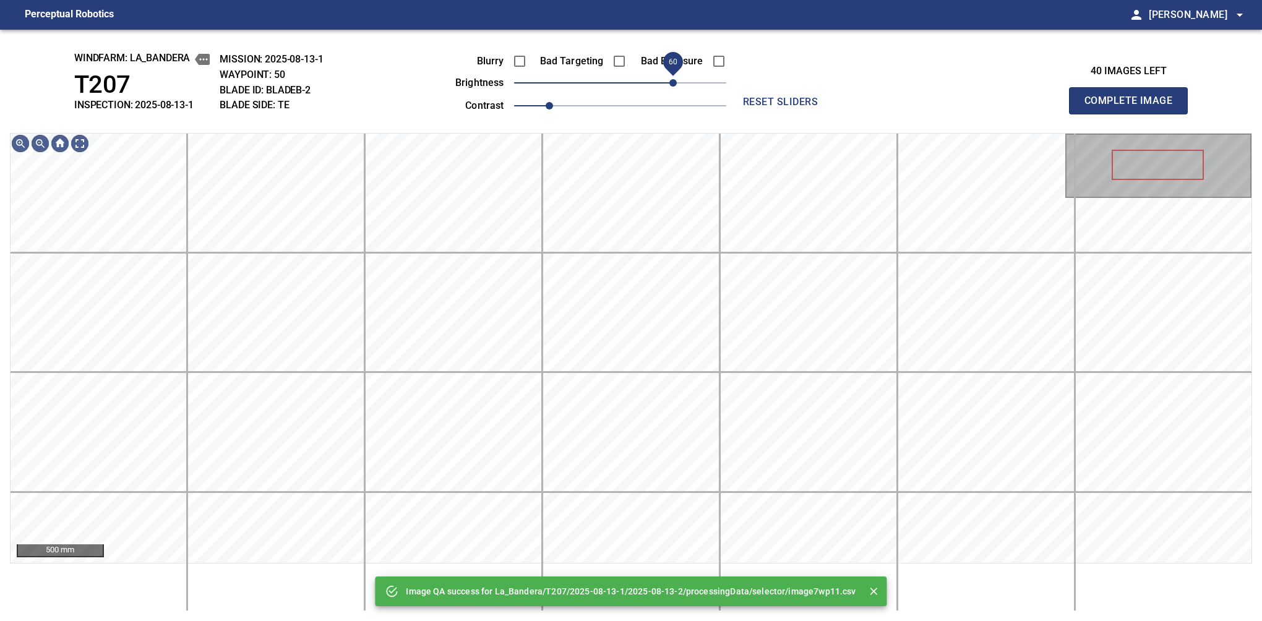
click at [670, 79] on span "60" at bounding box center [673, 82] width 7 height 7
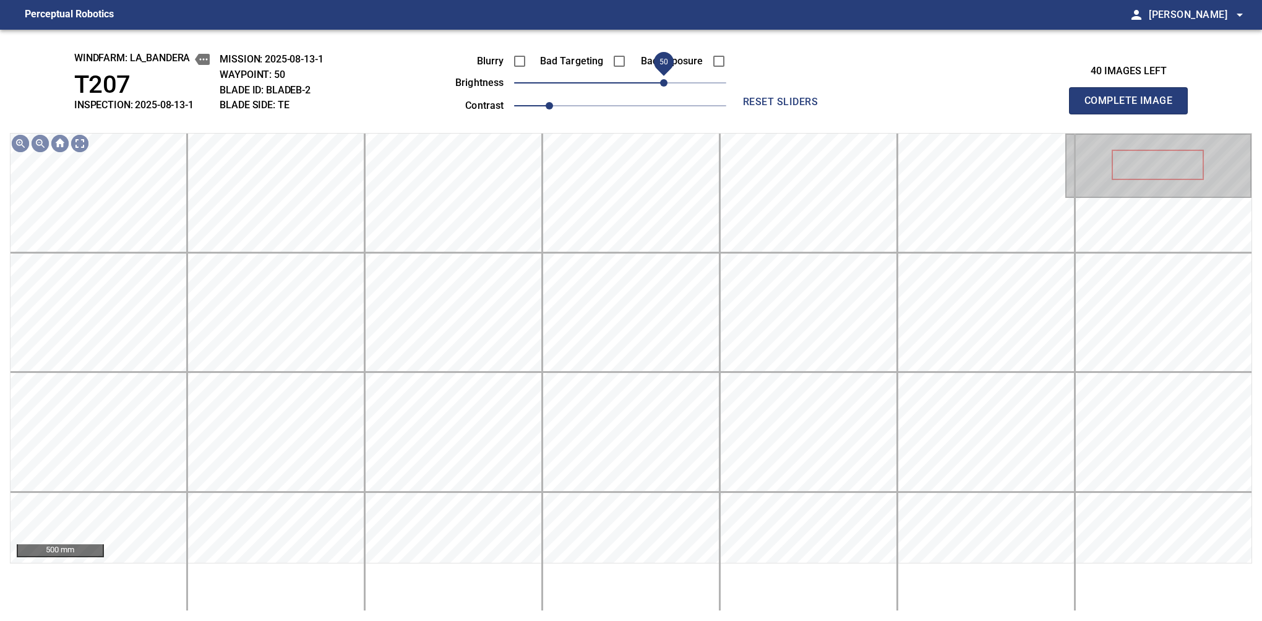
click at [666, 79] on span "50" at bounding box center [663, 82] width 7 height 7
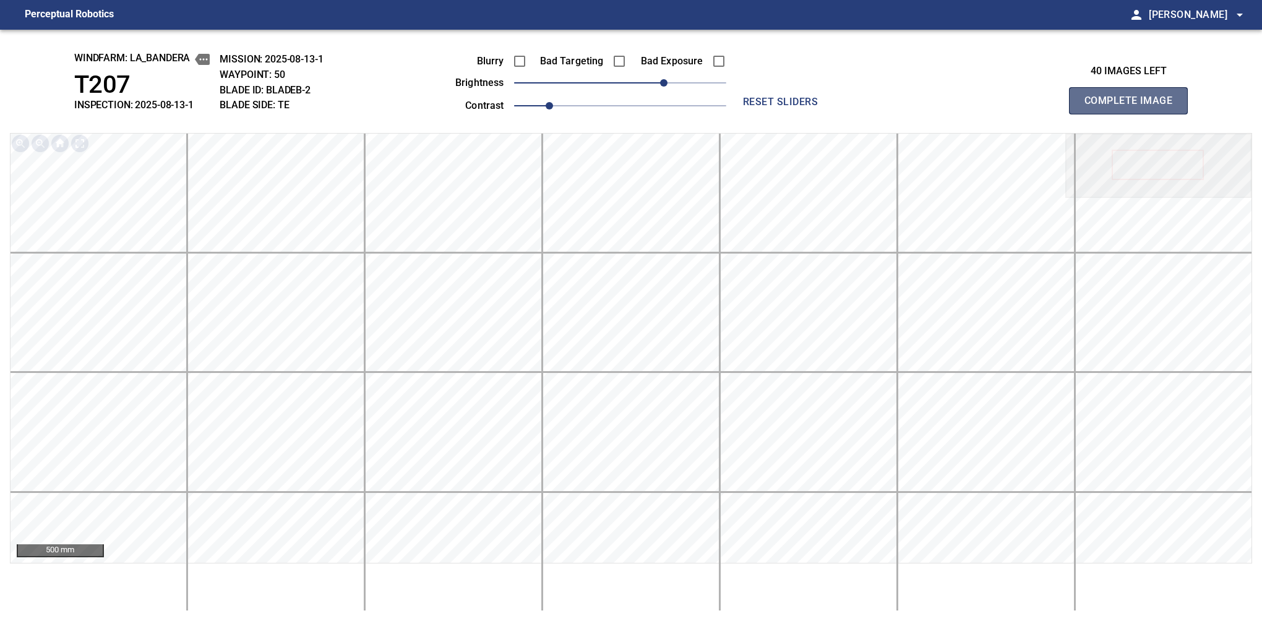
click at [1134, 114] on button "Complete Image" at bounding box center [1128, 100] width 119 height 27
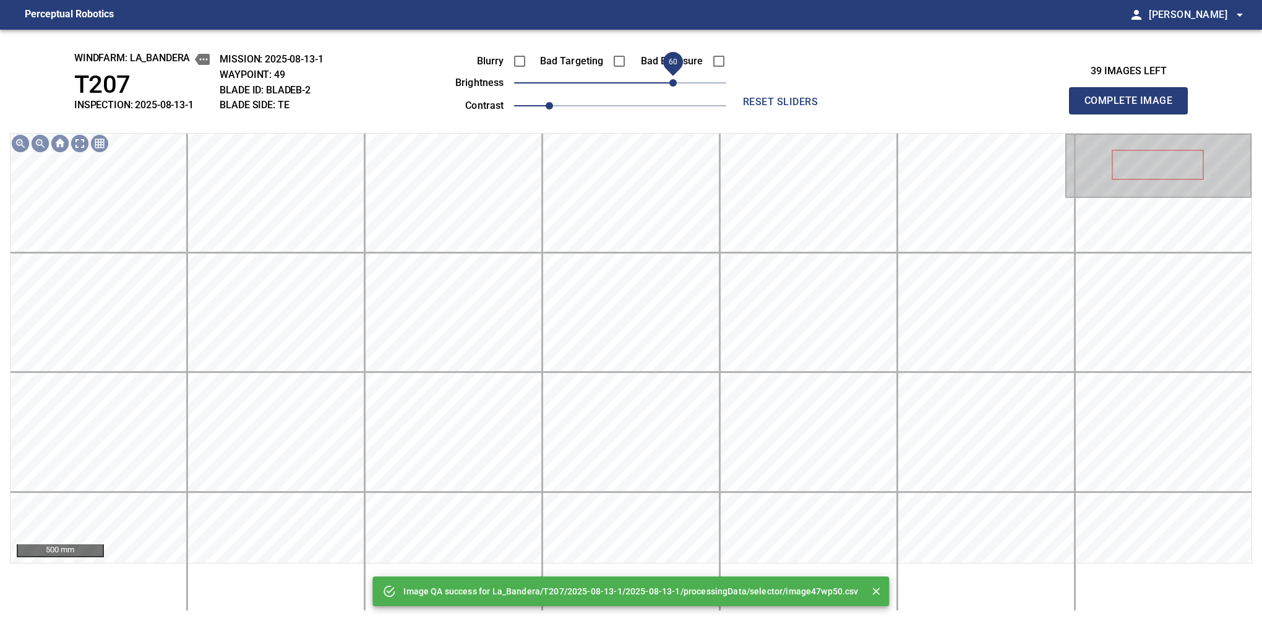
drag, startPoint x: 666, startPoint y: 77, endPoint x: 674, endPoint y: 76, distance: 8.3
click at [674, 76] on span "60" at bounding box center [620, 82] width 212 height 17
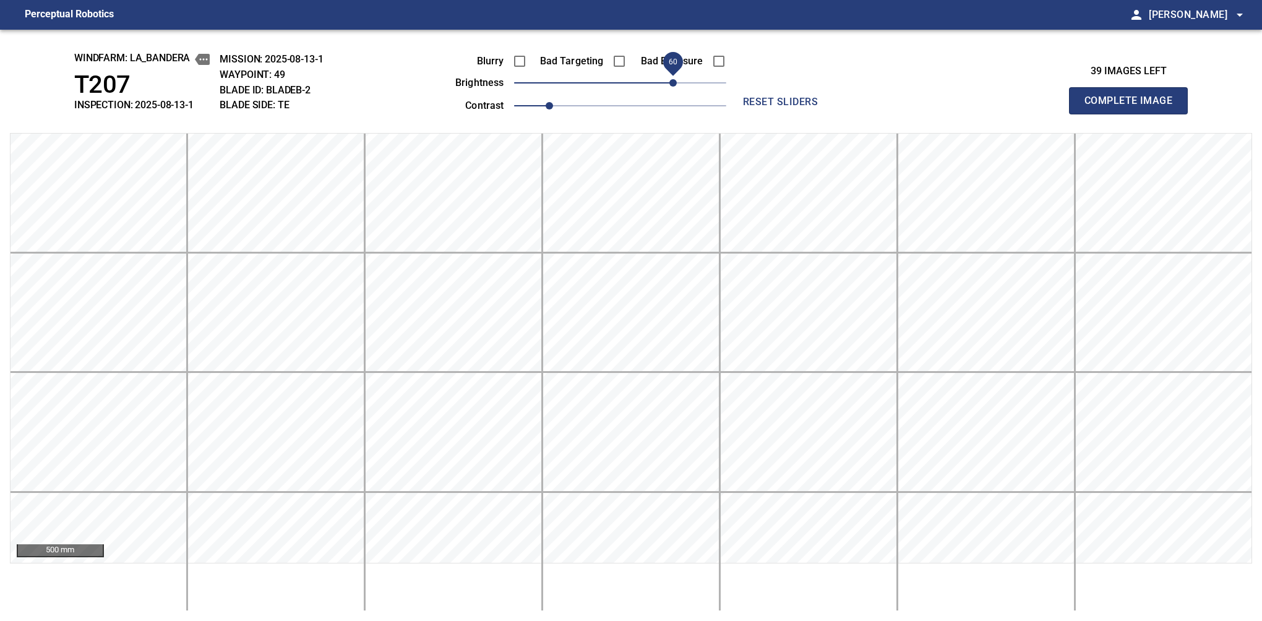
click at [1134, 114] on button "Complete Image" at bounding box center [1128, 100] width 119 height 27
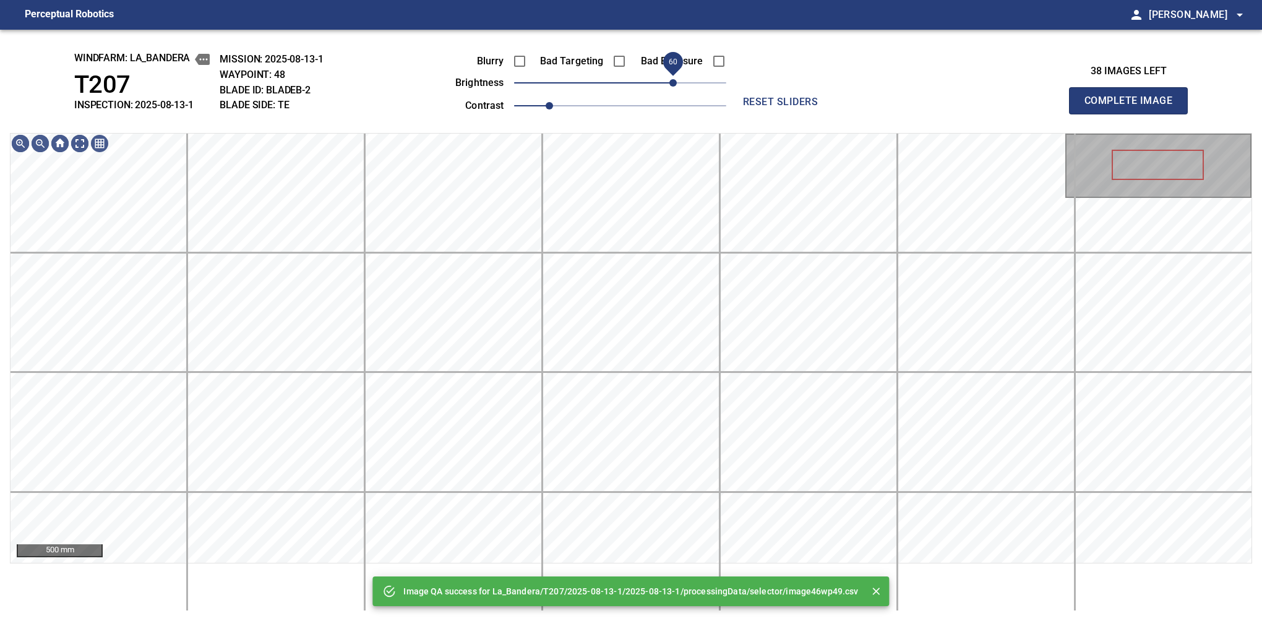
drag, startPoint x: 650, startPoint y: 82, endPoint x: 670, endPoint y: 80, distance: 20.0
click at [670, 80] on span "60" at bounding box center [620, 82] width 212 height 17
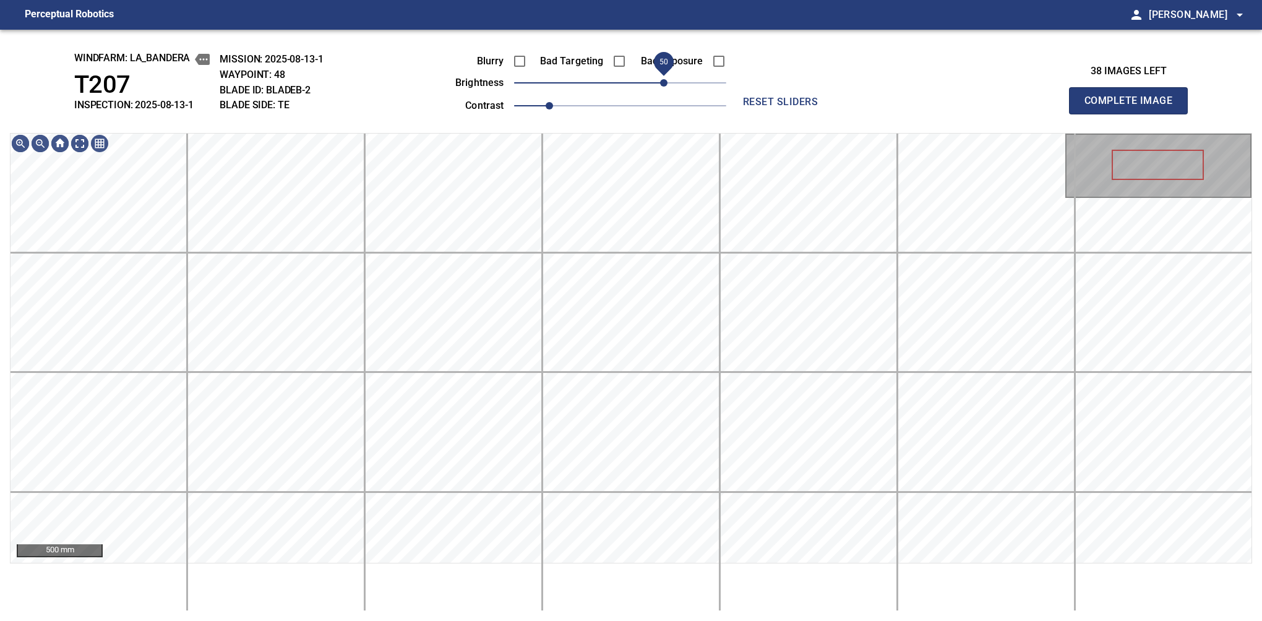
click at [667, 80] on span "50" at bounding box center [663, 82] width 7 height 7
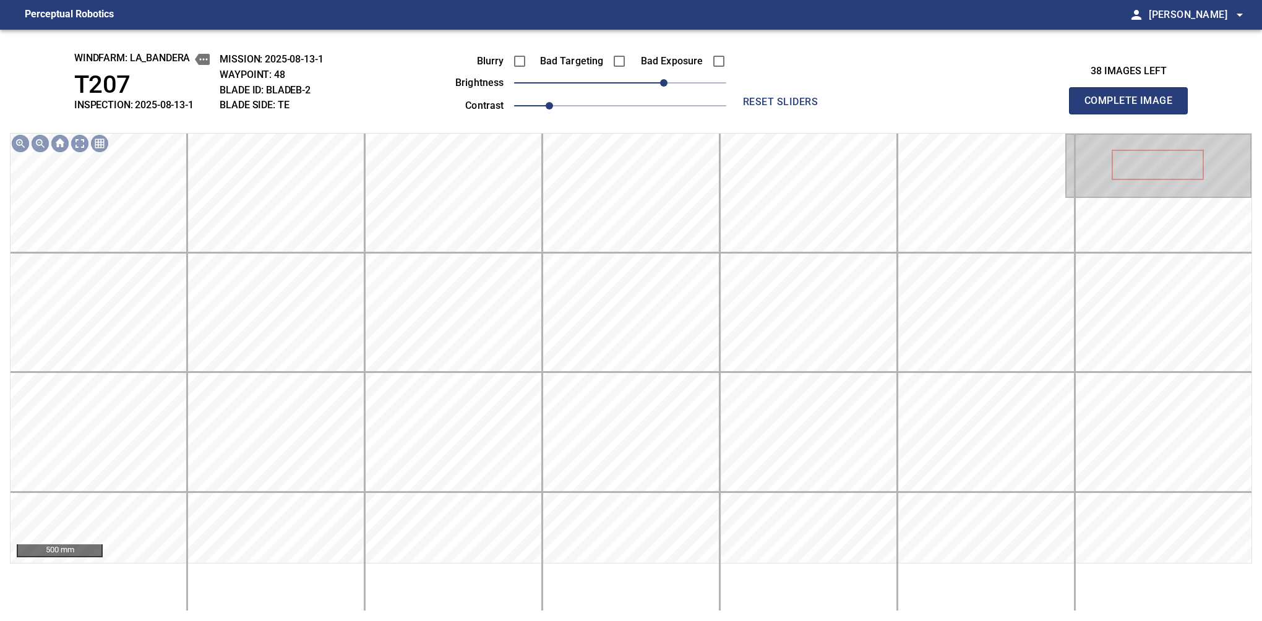
click at [1134, 114] on button "Complete Image" at bounding box center [1128, 100] width 119 height 27
click at [658, 80] on span "40" at bounding box center [655, 82] width 7 height 7
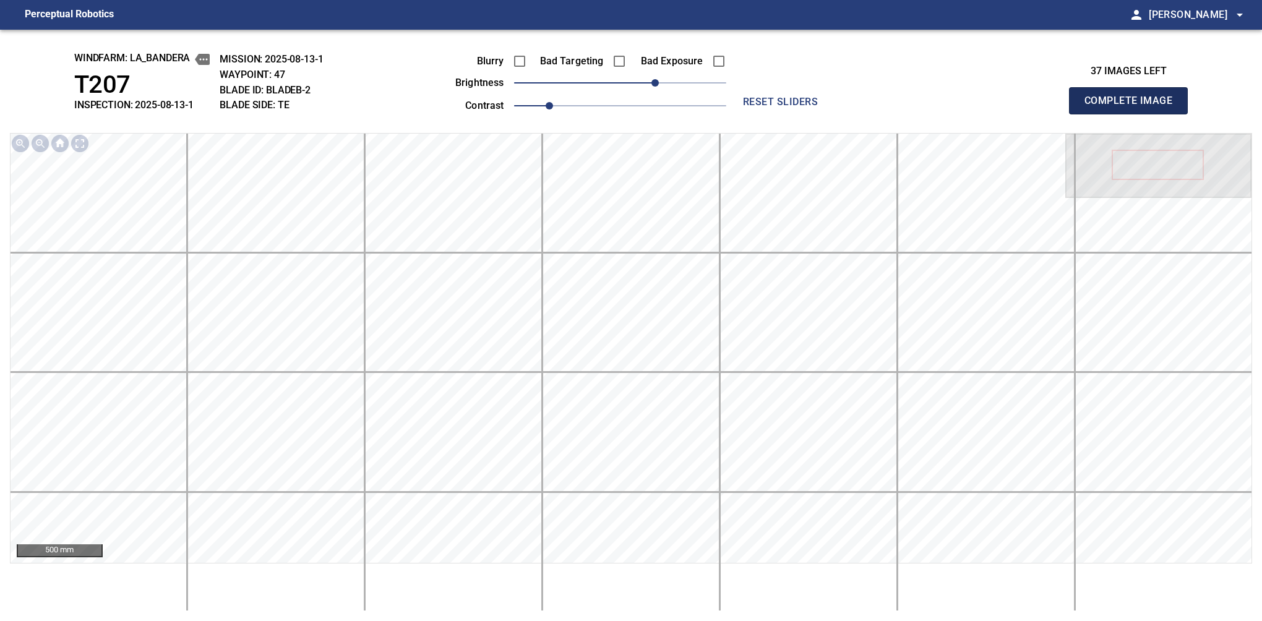
click at [1134, 114] on button "Complete Image" at bounding box center [1128, 100] width 119 height 27
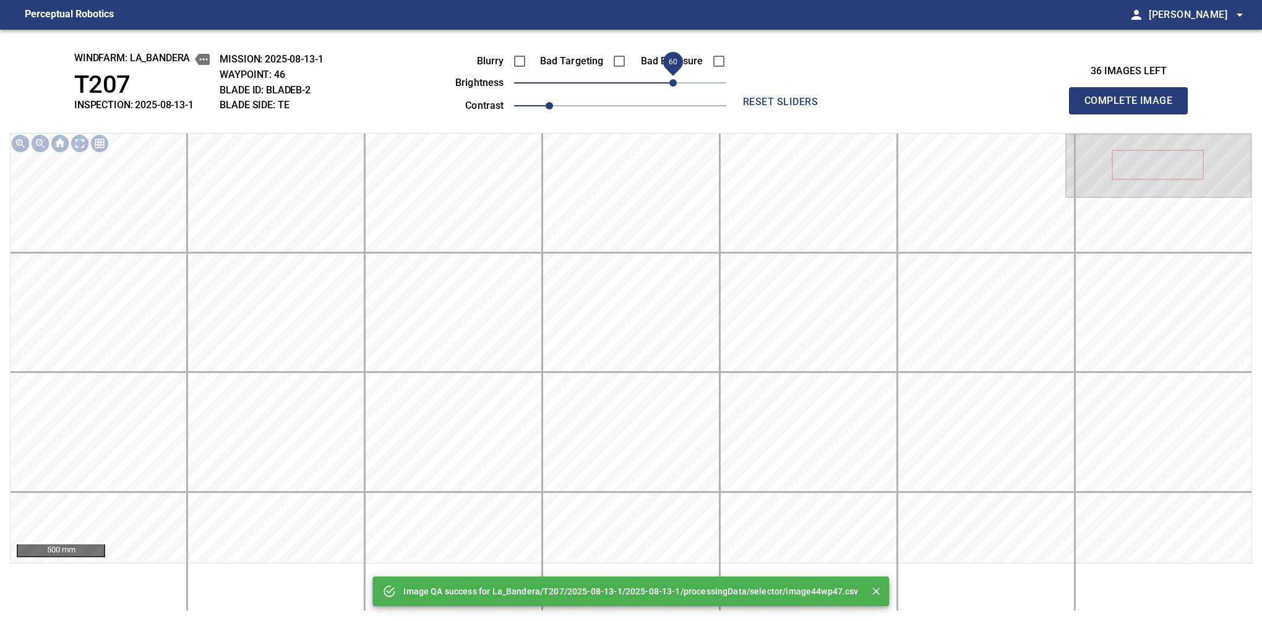
click at [669, 83] on span "60" at bounding box center [620, 82] width 212 height 17
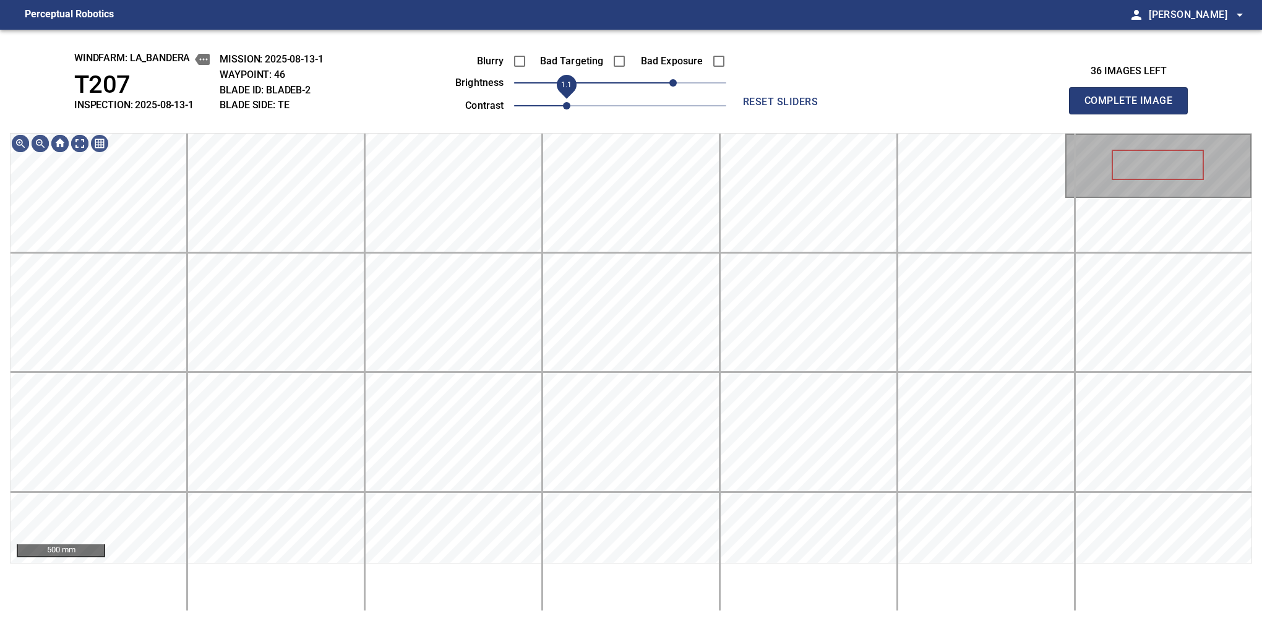
drag, startPoint x: 552, startPoint y: 101, endPoint x: 558, endPoint y: 104, distance: 6.7
click at [563, 104] on span "1.1" at bounding box center [566, 105] width 7 height 7
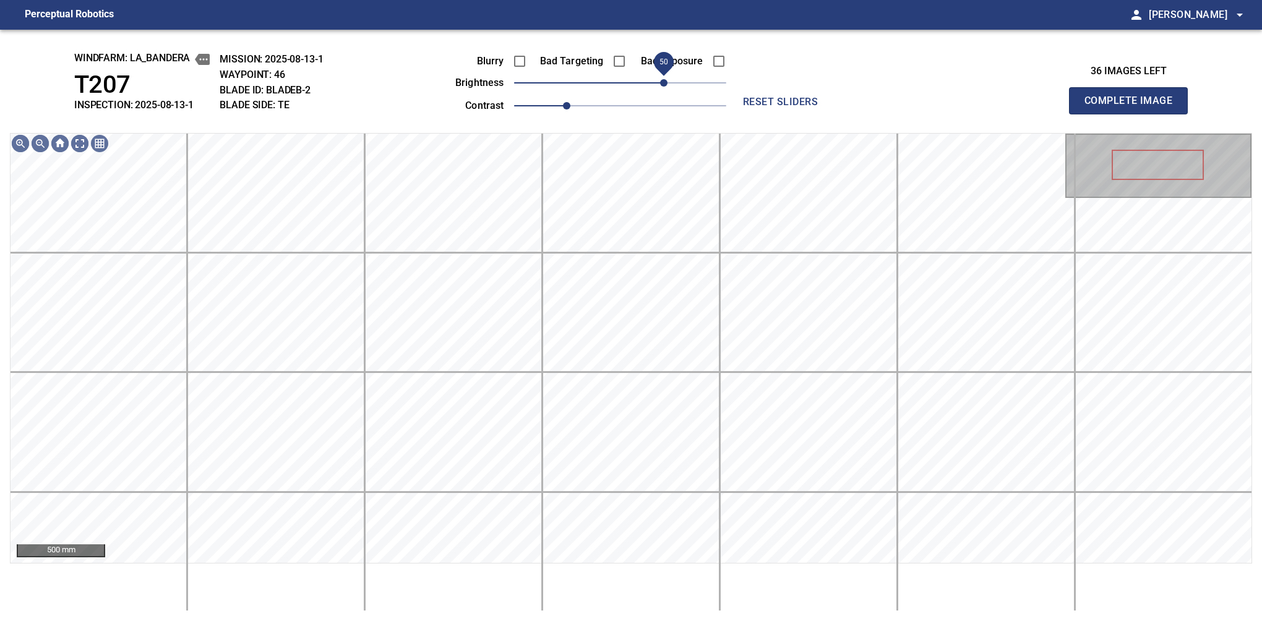
click at [667, 80] on span "50" at bounding box center [663, 82] width 7 height 7
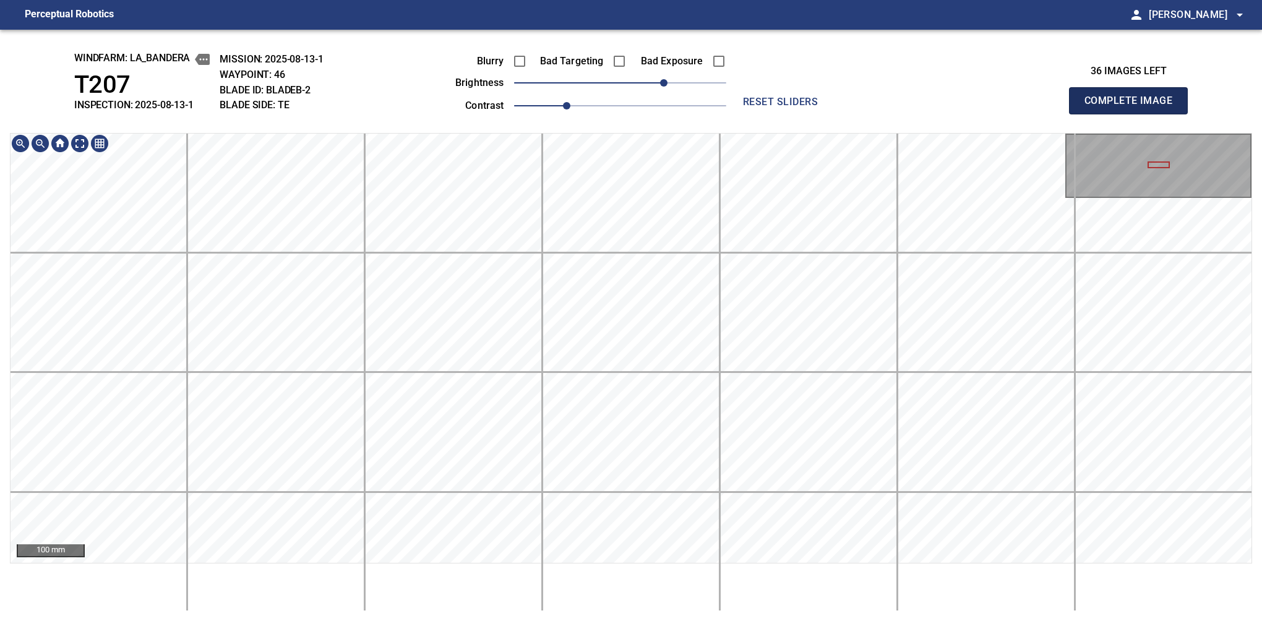
click at [1134, 114] on button "Complete Image" at bounding box center [1128, 100] width 119 height 27
drag, startPoint x: 636, startPoint y: 80, endPoint x: 651, endPoint y: 76, distance: 15.5
click at [650, 79] on span "30" at bounding box center [646, 82] width 7 height 7
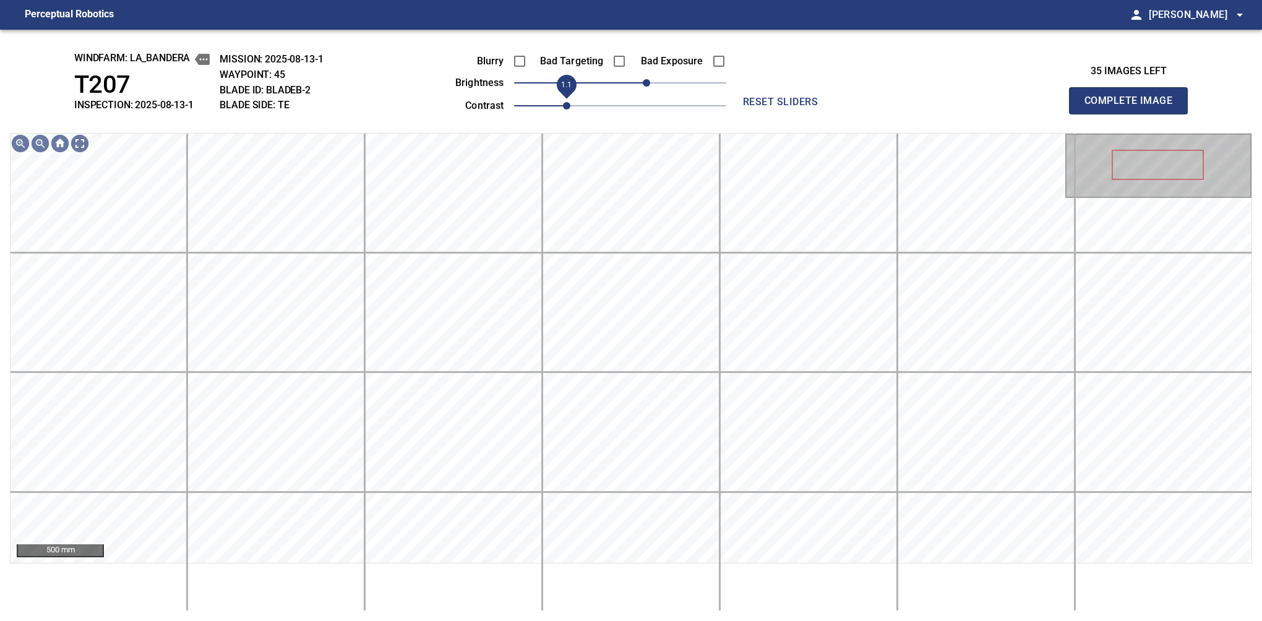
click at [563, 102] on span "1.1" at bounding box center [566, 105] width 7 height 7
click at [656, 84] on span "40" at bounding box center [655, 82] width 7 height 7
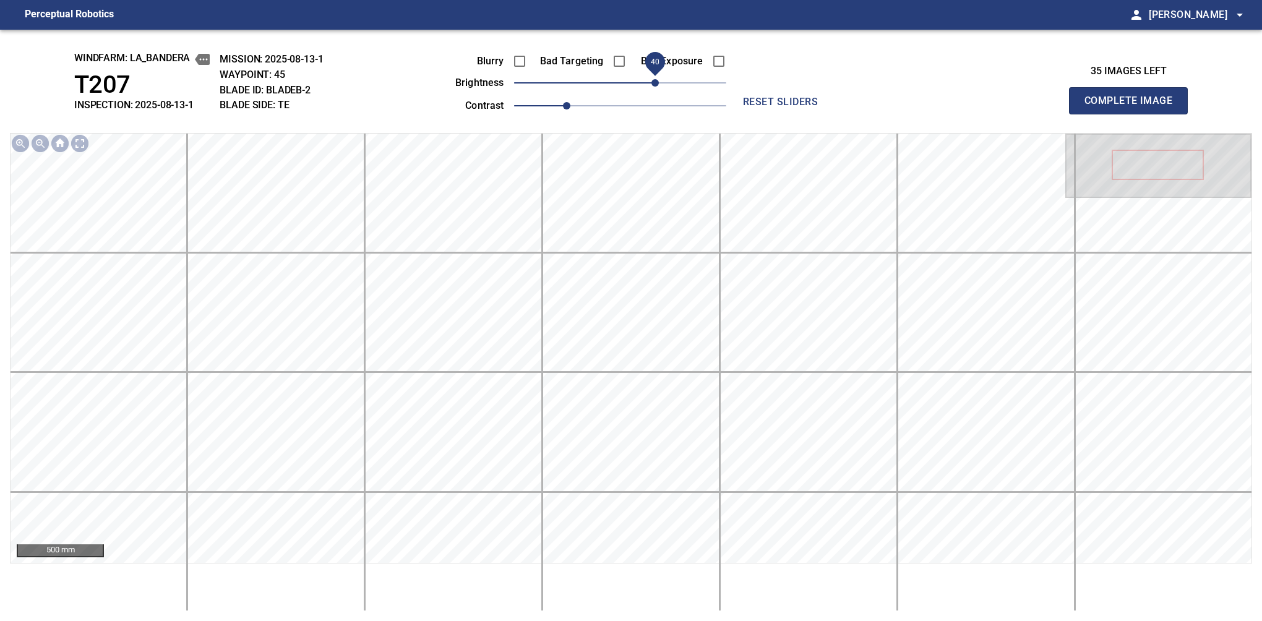
click at [1134, 114] on button "Complete Image" at bounding box center [1128, 100] width 119 height 27
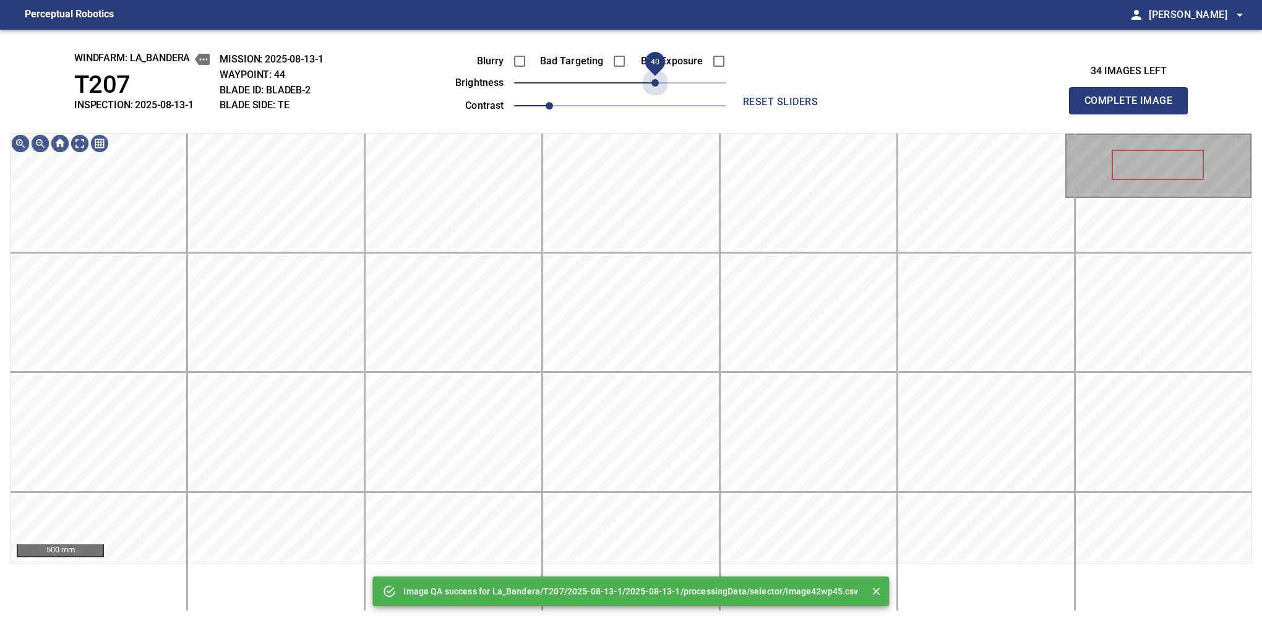
click at [656, 84] on span "40" at bounding box center [620, 82] width 212 height 17
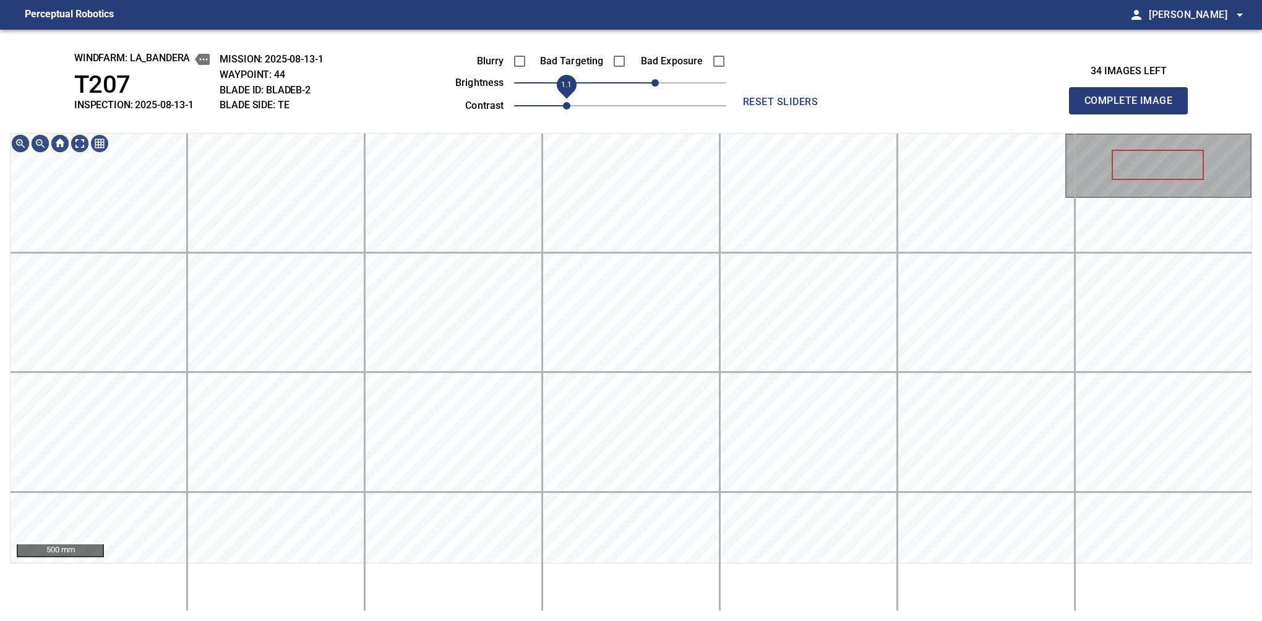
click at [563, 104] on span "1.1" at bounding box center [566, 105] width 7 height 7
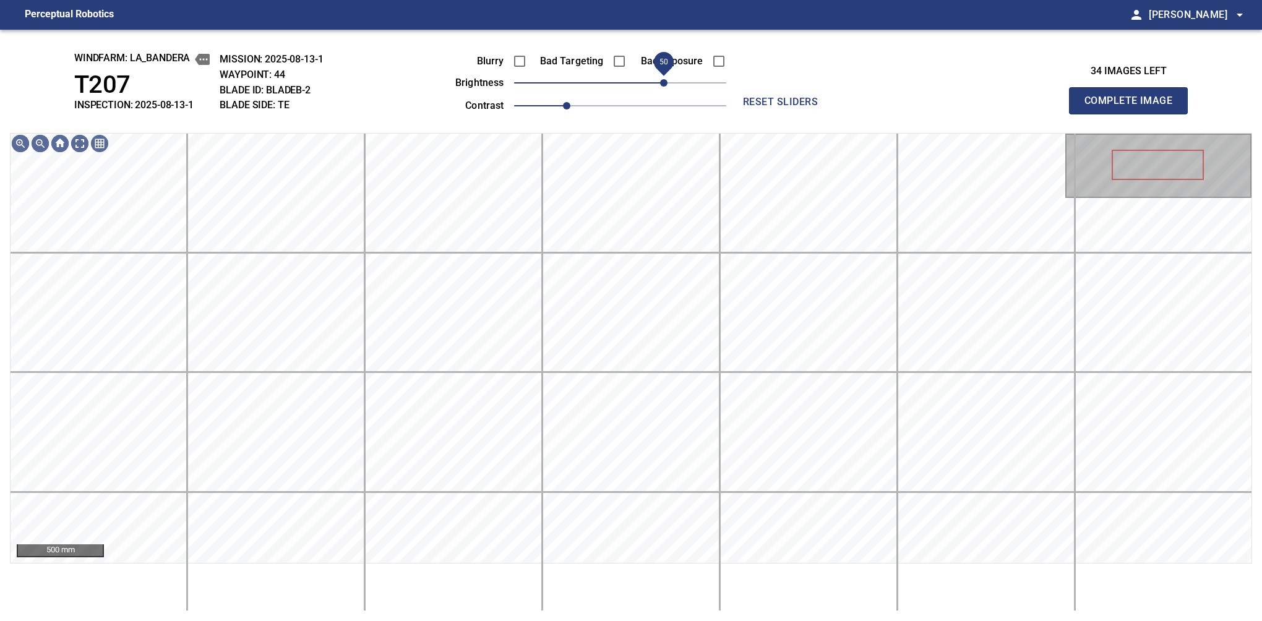
drag, startPoint x: 656, startPoint y: 84, endPoint x: 662, endPoint y: 82, distance: 6.5
click at [662, 82] on span "50" at bounding box center [663, 82] width 7 height 7
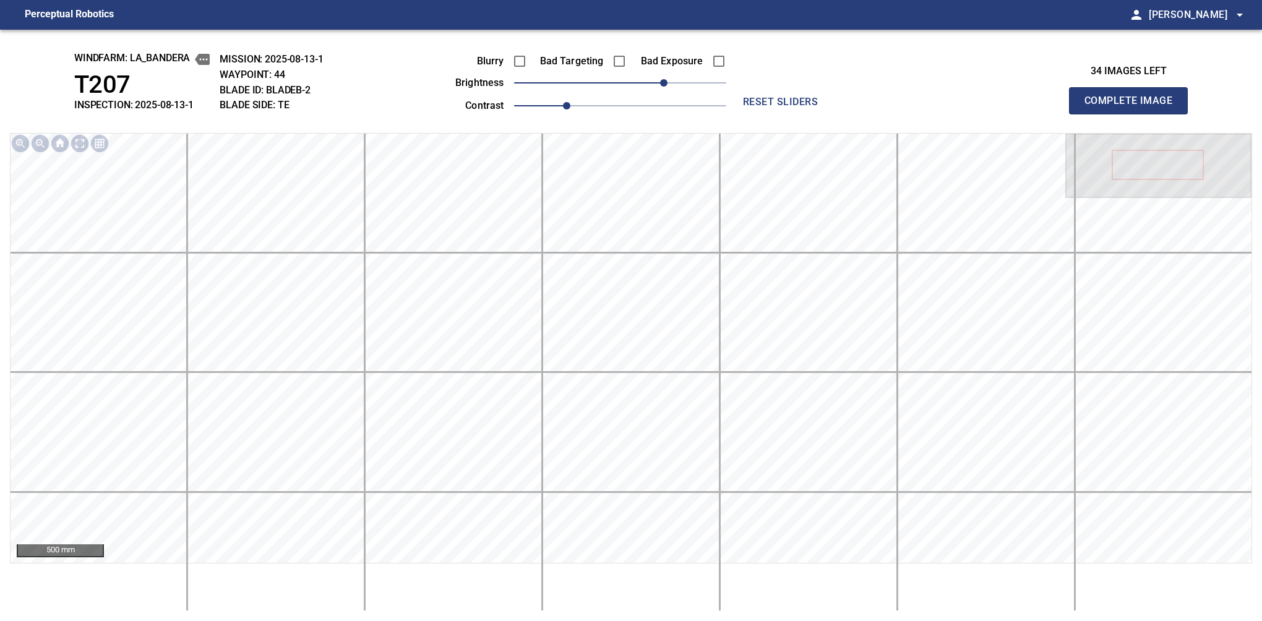
click at [1134, 114] on button "Complete Image" at bounding box center [1128, 100] width 119 height 27
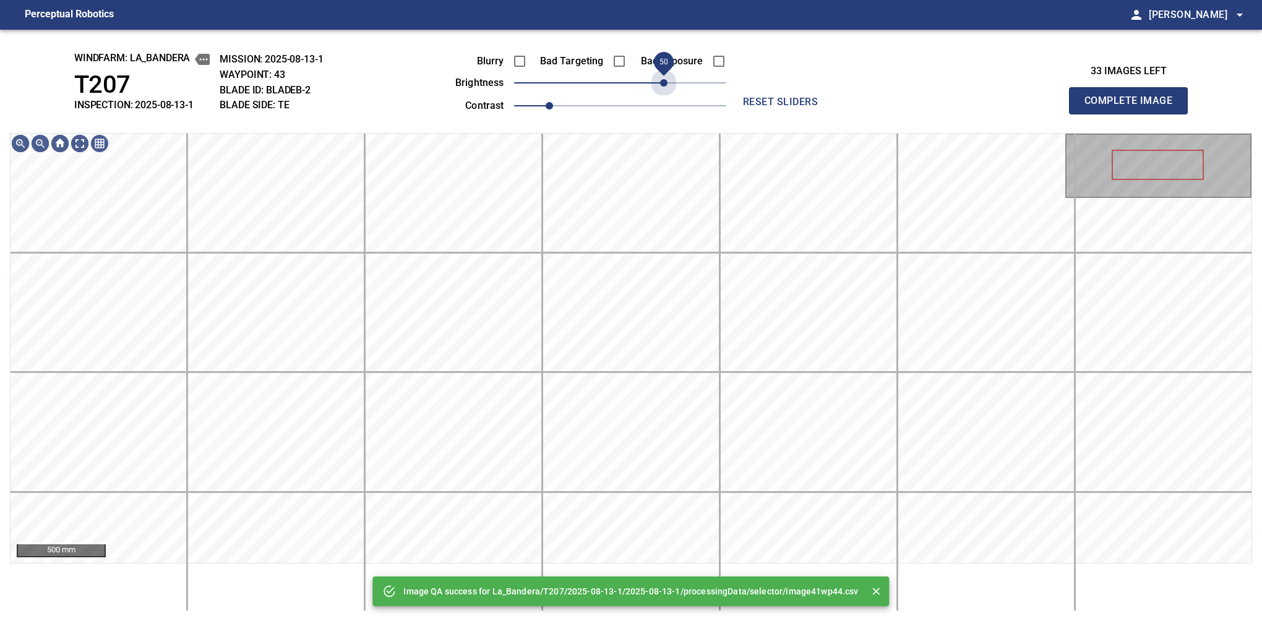
click at [662, 82] on span "50" at bounding box center [620, 82] width 212 height 17
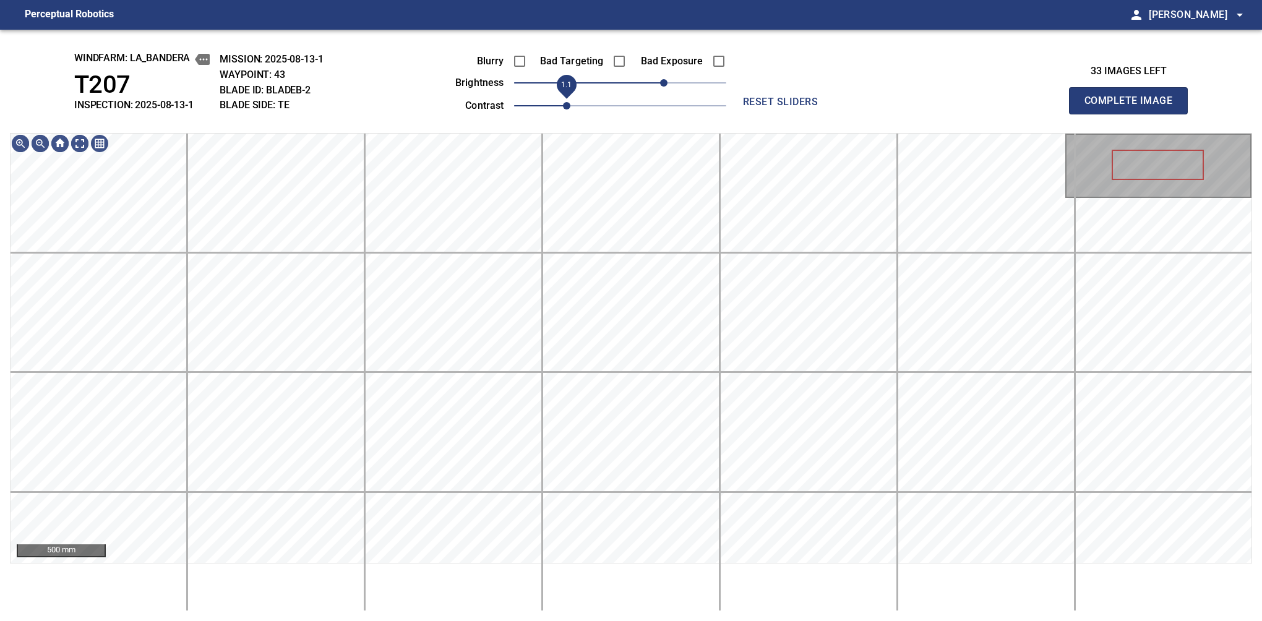
click at [567, 110] on span "1.1" at bounding box center [566, 105] width 7 height 7
click at [655, 79] on span "40" at bounding box center [655, 82] width 7 height 7
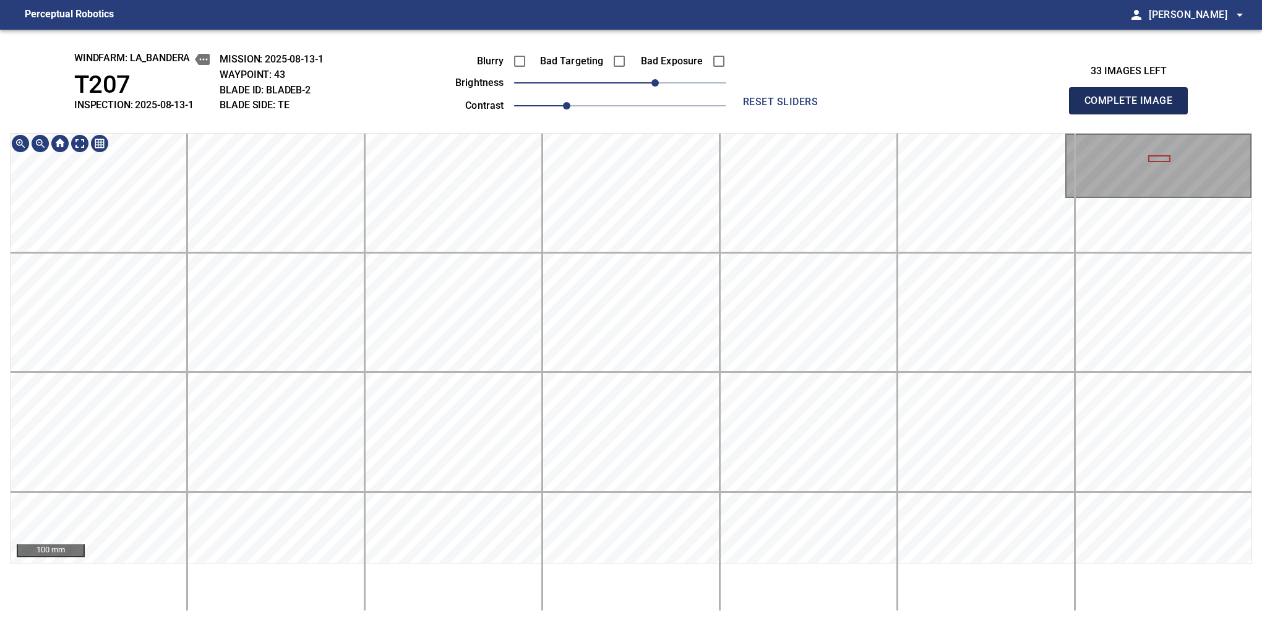
click at [1134, 114] on button "Complete Image" at bounding box center [1128, 100] width 119 height 27
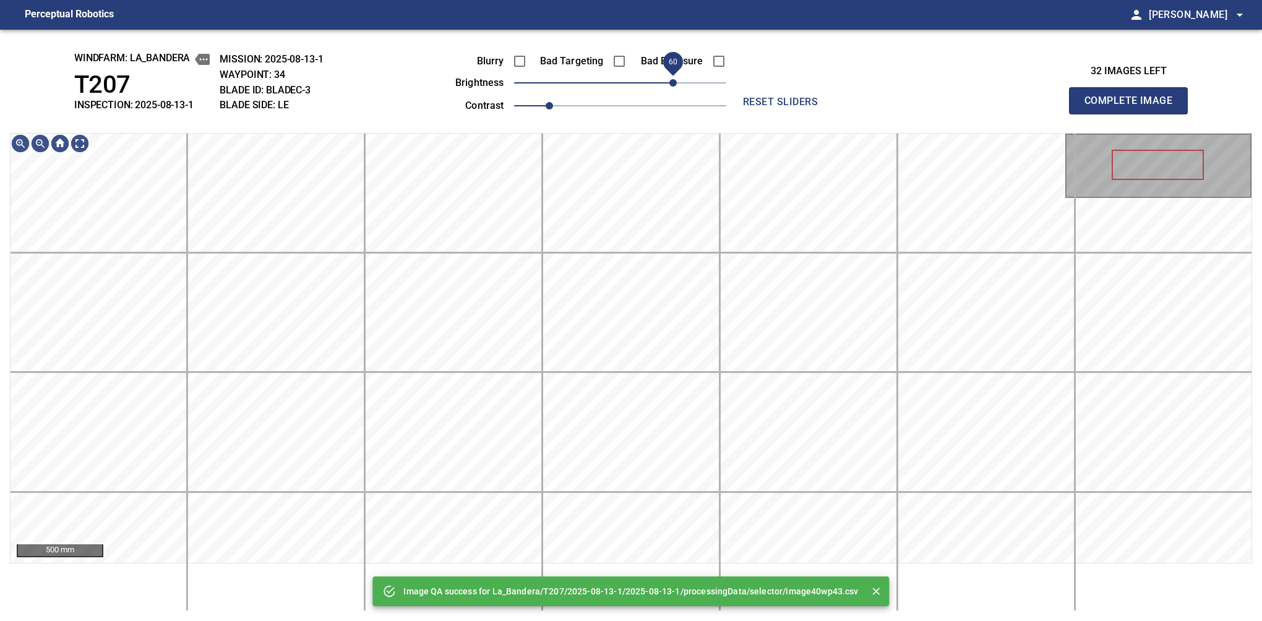
drag, startPoint x: 651, startPoint y: 87, endPoint x: 676, endPoint y: 82, distance: 25.1
click at [676, 82] on span "60" at bounding box center [673, 82] width 7 height 7
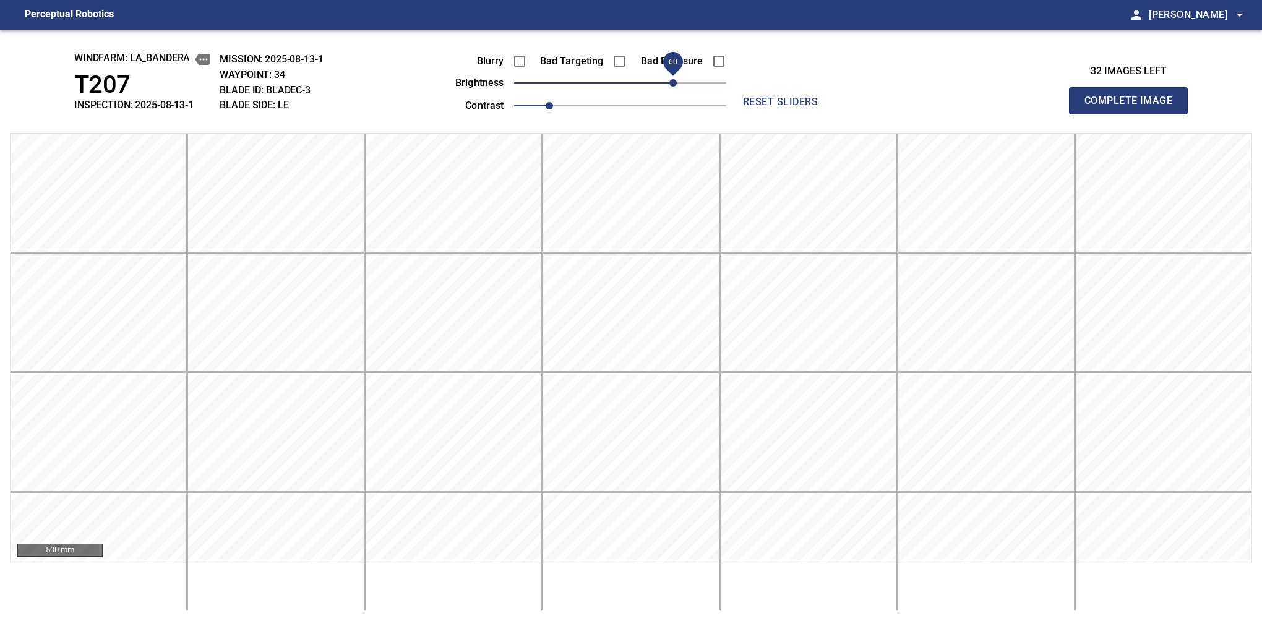
click at [1134, 114] on button "Complete Image" at bounding box center [1128, 100] width 119 height 27
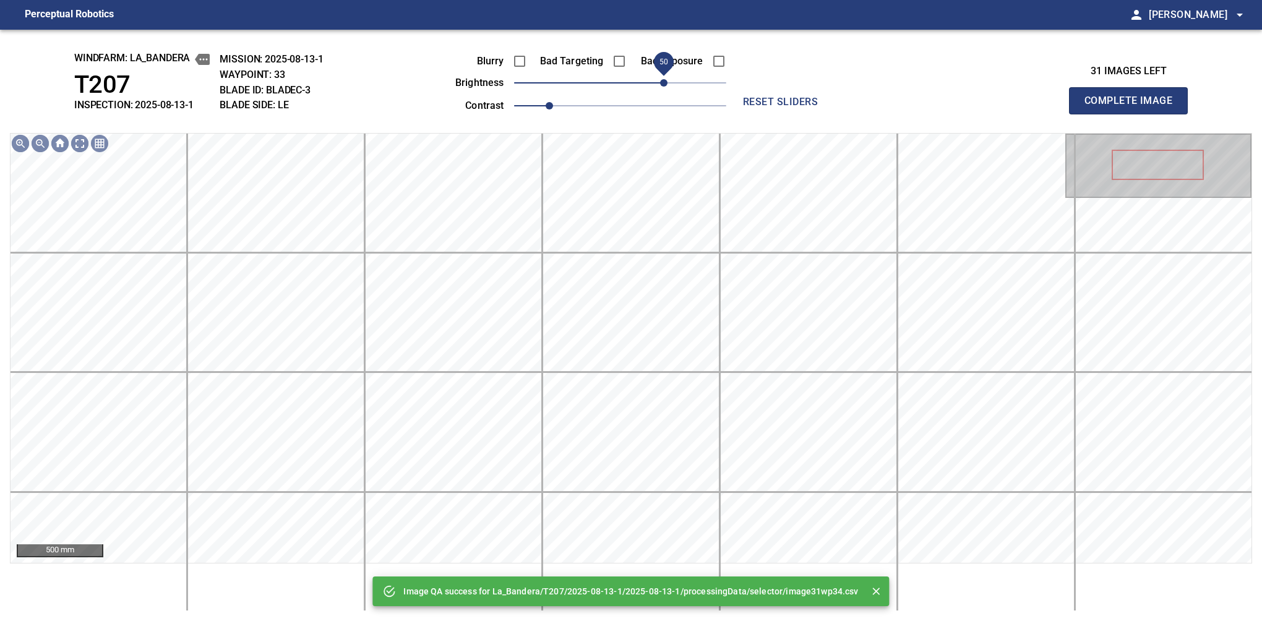
click at [667, 82] on span "50" at bounding box center [620, 82] width 212 height 17
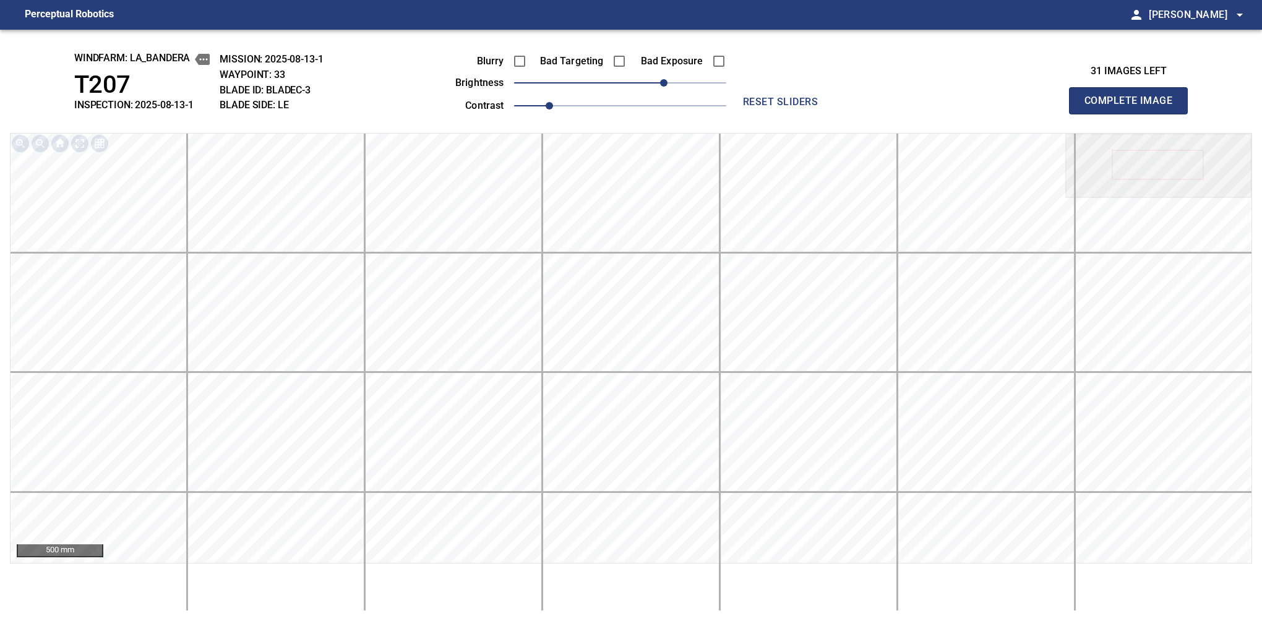
click at [1134, 114] on button "Complete Image" at bounding box center [1128, 100] width 119 height 27
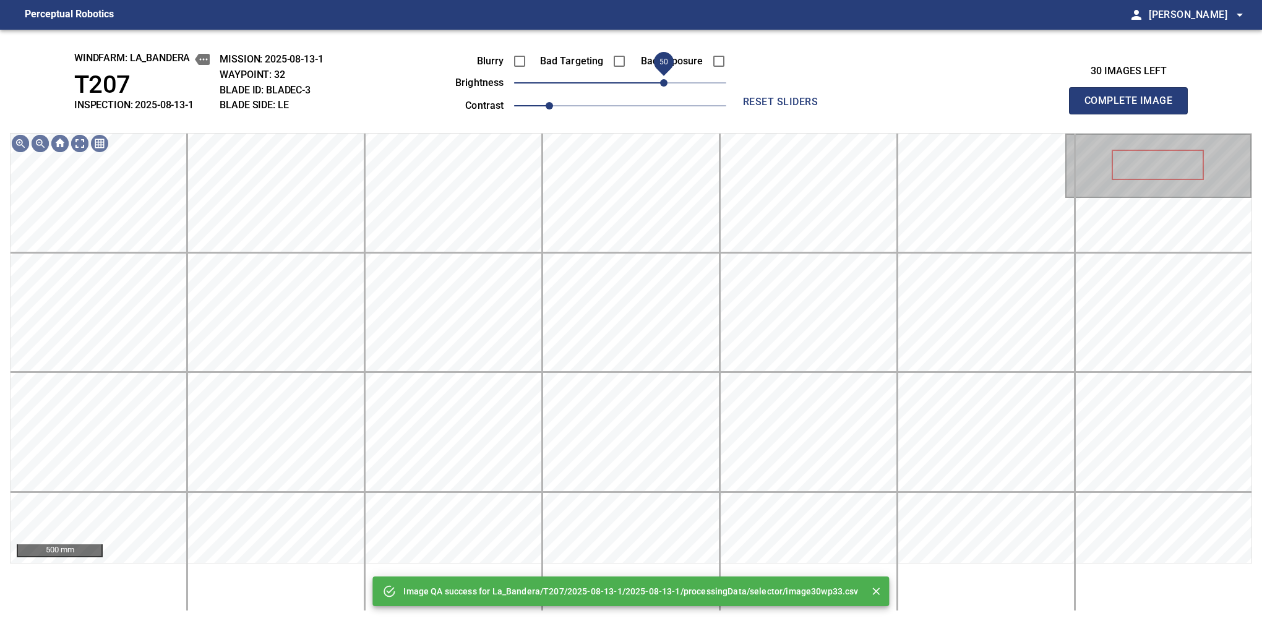
click at [667, 76] on span "50" at bounding box center [620, 82] width 212 height 17
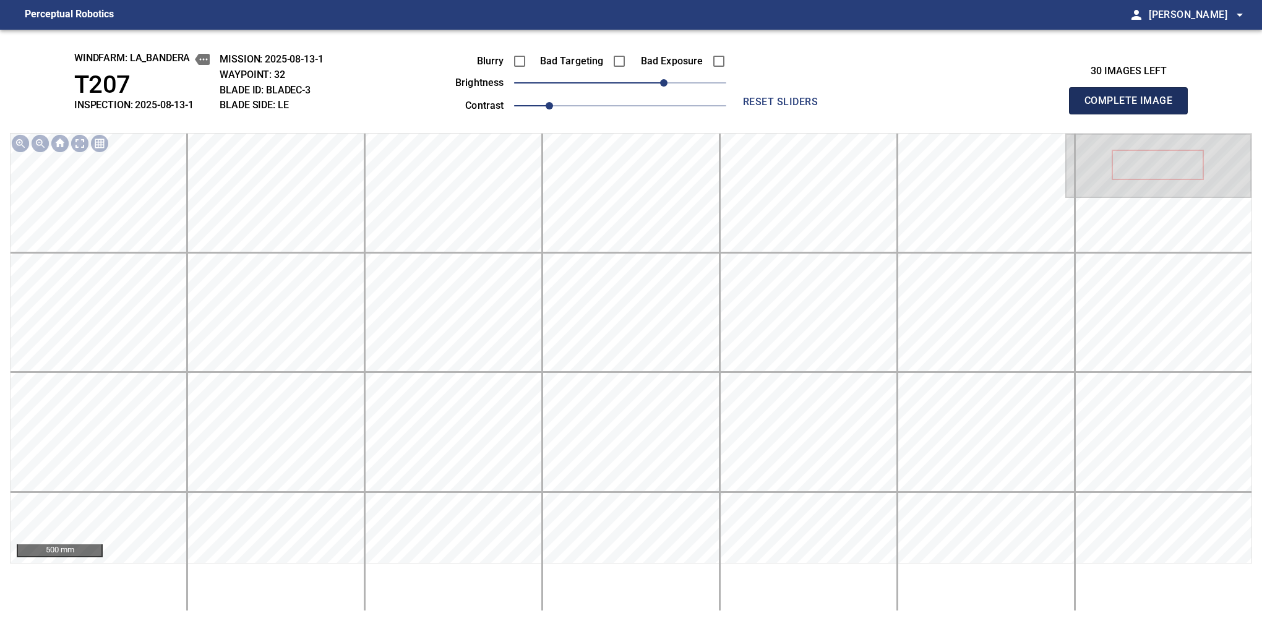
click at [1134, 114] on button "Complete Image" at bounding box center [1128, 100] width 119 height 27
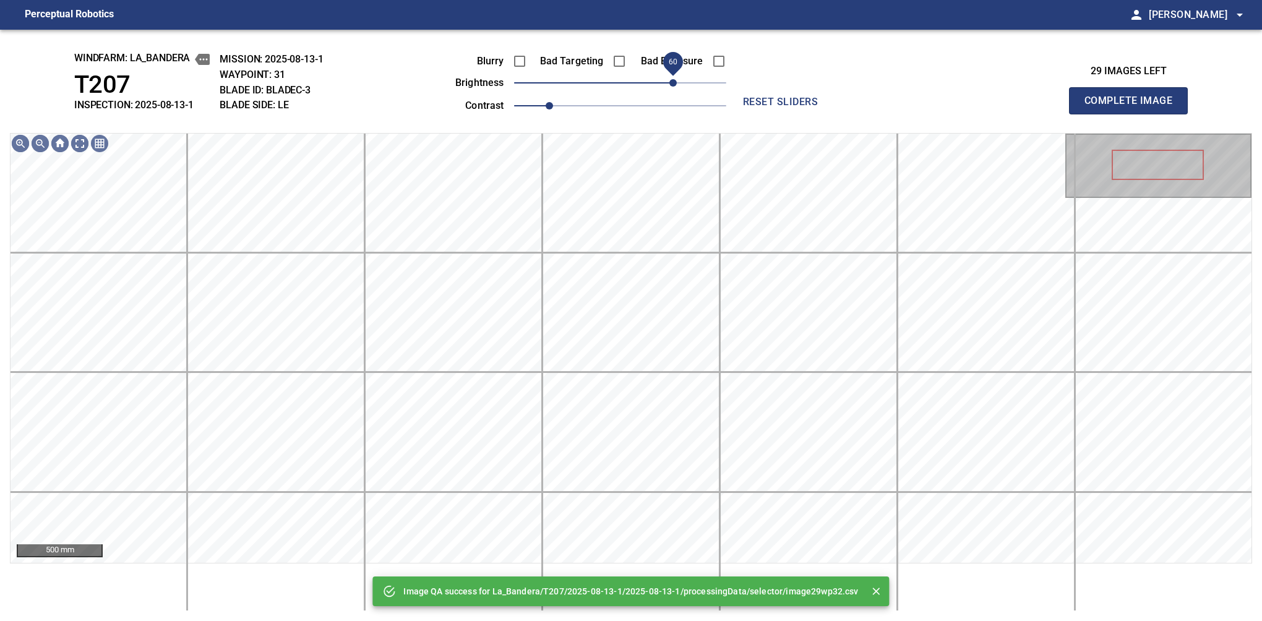
click at [671, 76] on span "60" at bounding box center [620, 82] width 212 height 17
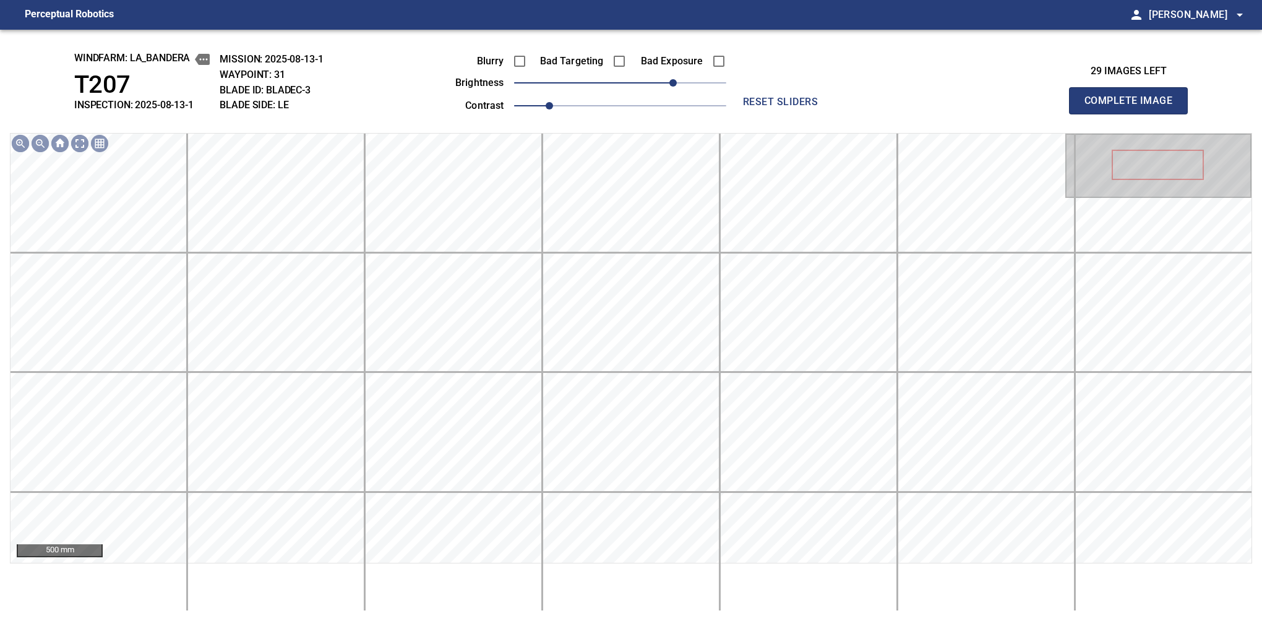
click at [1134, 114] on button "Complete Image" at bounding box center [1128, 100] width 119 height 27
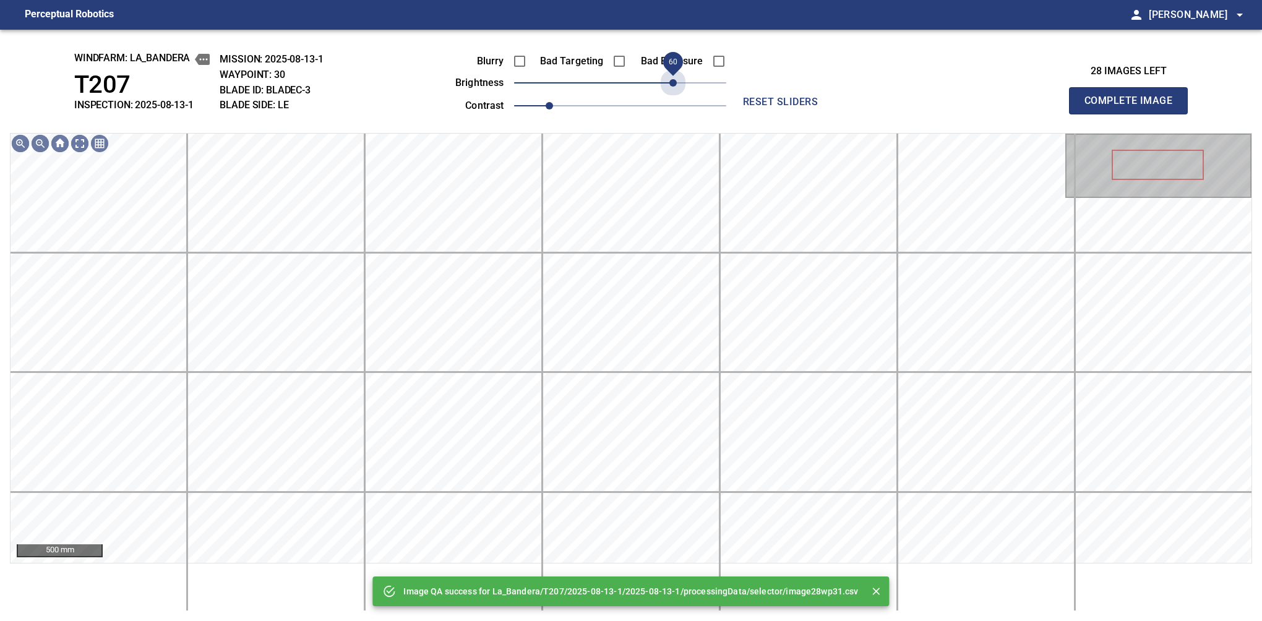
click at [673, 77] on span "60" at bounding box center [620, 82] width 212 height 17
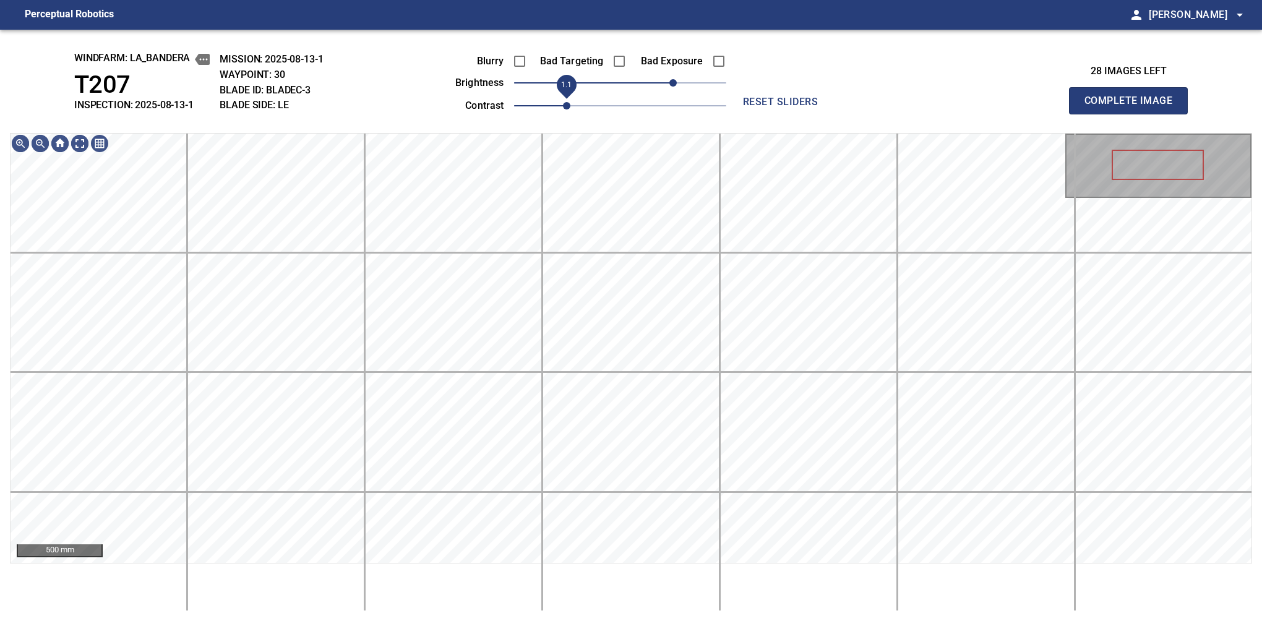
drag, startPoint x: 552, startPoint y: 104, endPoint x: 562, endPoint y: 104, distance: 9.9
click at [563, 104] on span "1.1" at bounding box center [566, 105] width 7 height 7
click at [681, 82] on span "70" at bounding box center [681, 82] width 7 height 7
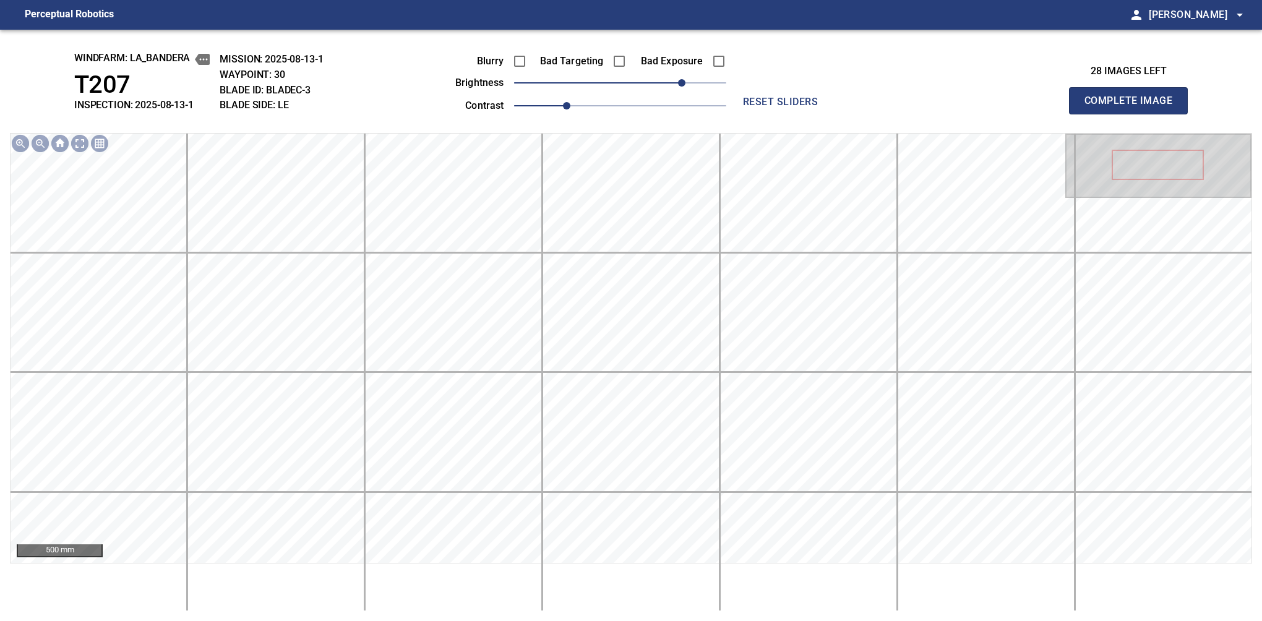
click at [1134, 114] on button "Complete Image" at bounding box center [1128, 100] width 119 height 27
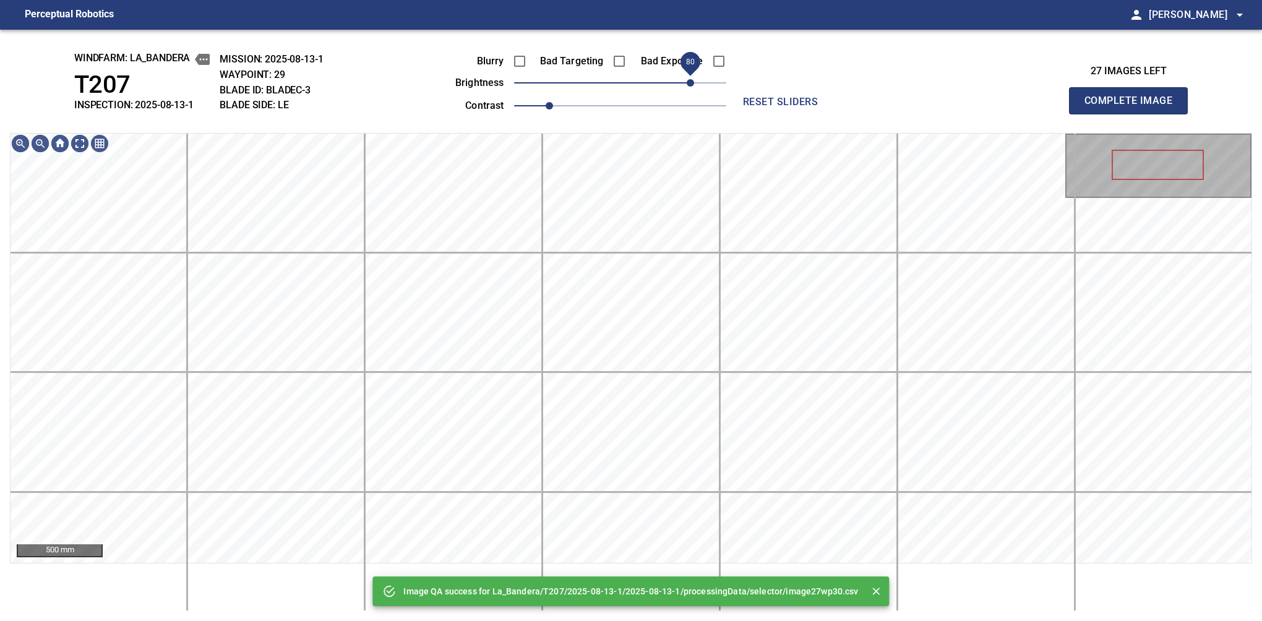
drag, startPoint x: 659, startPoint y: 80, endPoint x: 690, endPoint y: 78, distance: 31.0
click at [690, 78] on span "80" at bounding box center [620, 82] width 212 height 17
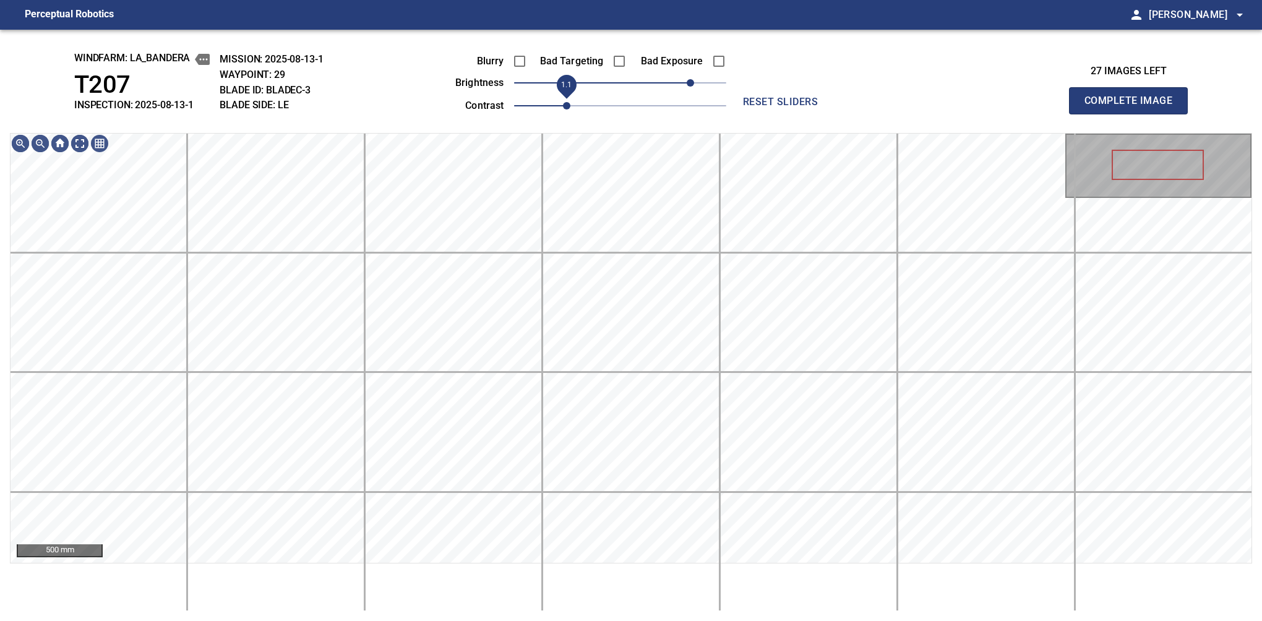
click at [563, 102] on span "1.1" at bounding box center [566, 105] width 7 height 7
click at [685, 80] on span "70" at bounding box center [681, 82] width 7 height 7
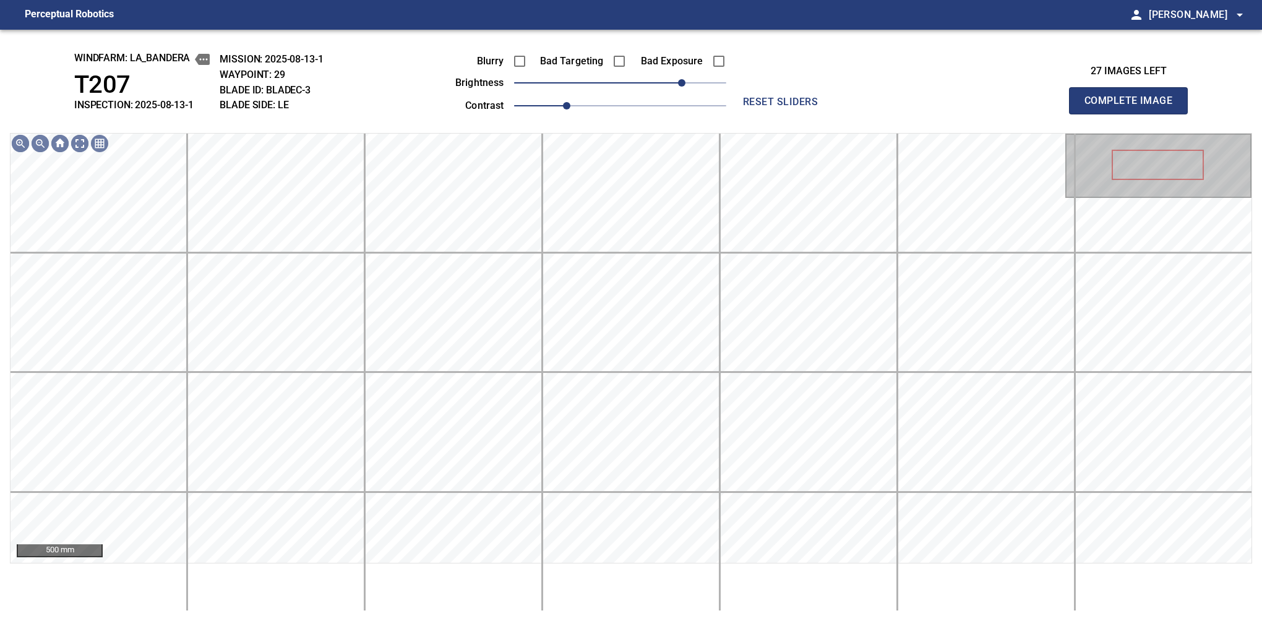
click at [1134, 114] on button "Complete Image" at bounding box center [1128, 100] width 119 height 27
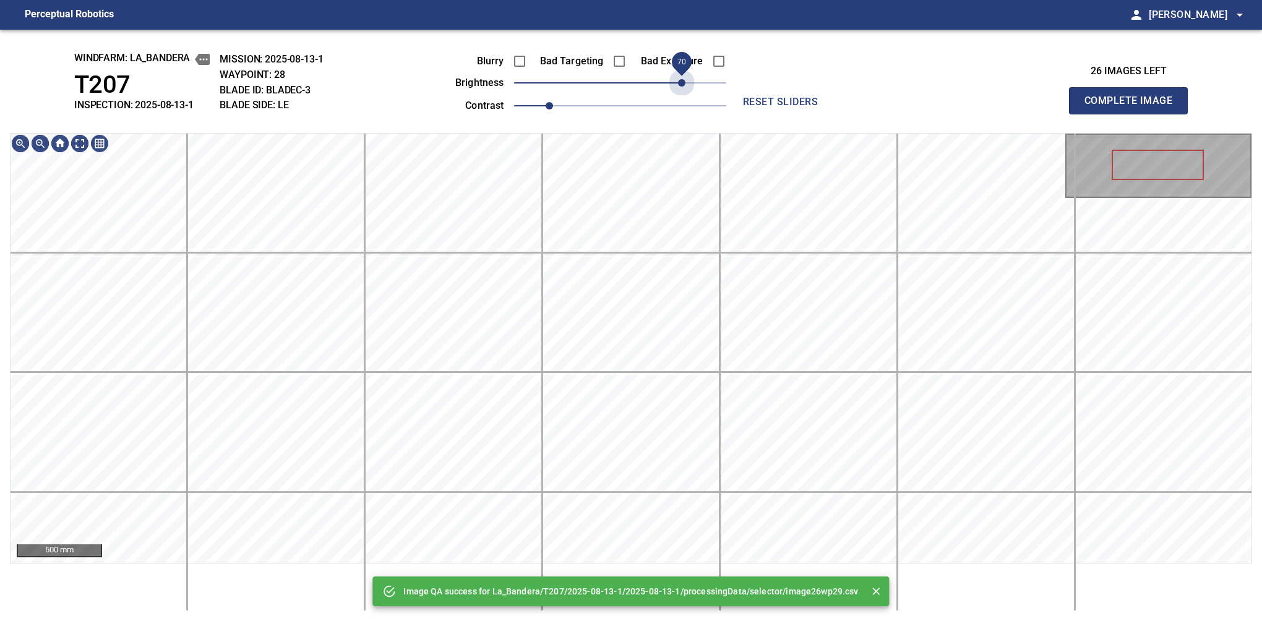
click at [685, 80] on span "70" at bounding box center [620, 82] width 212 height 17
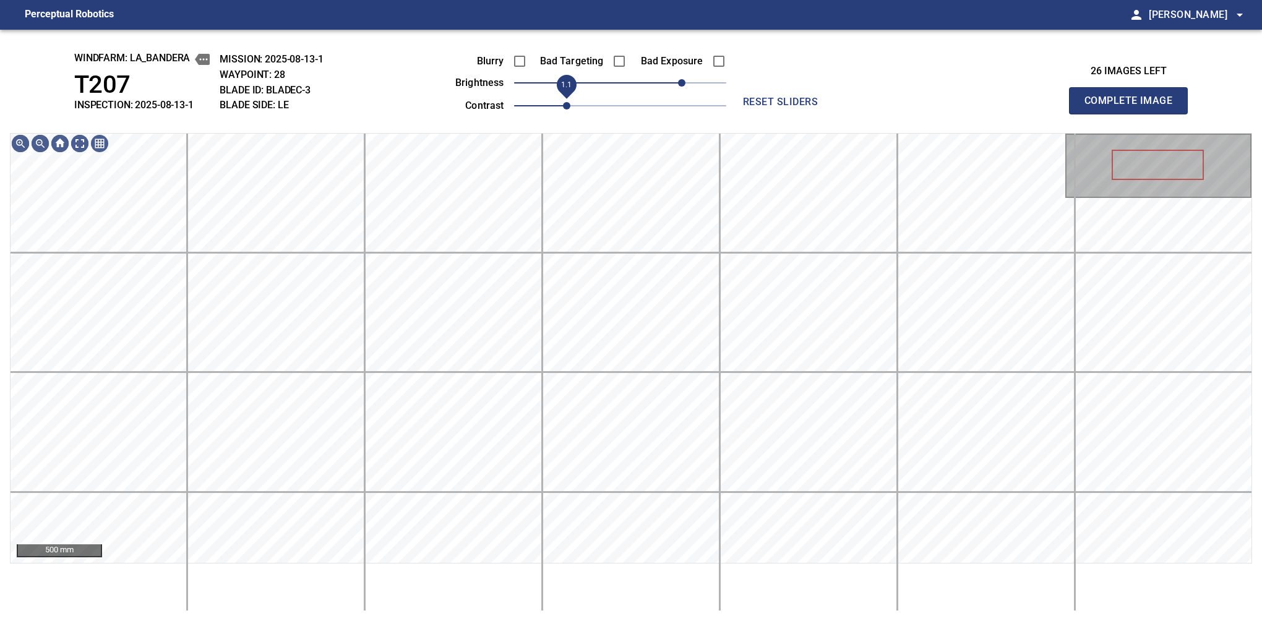
click at [563, 102] on span "1.1" at bounding box center [566, 105] width 7 height 7
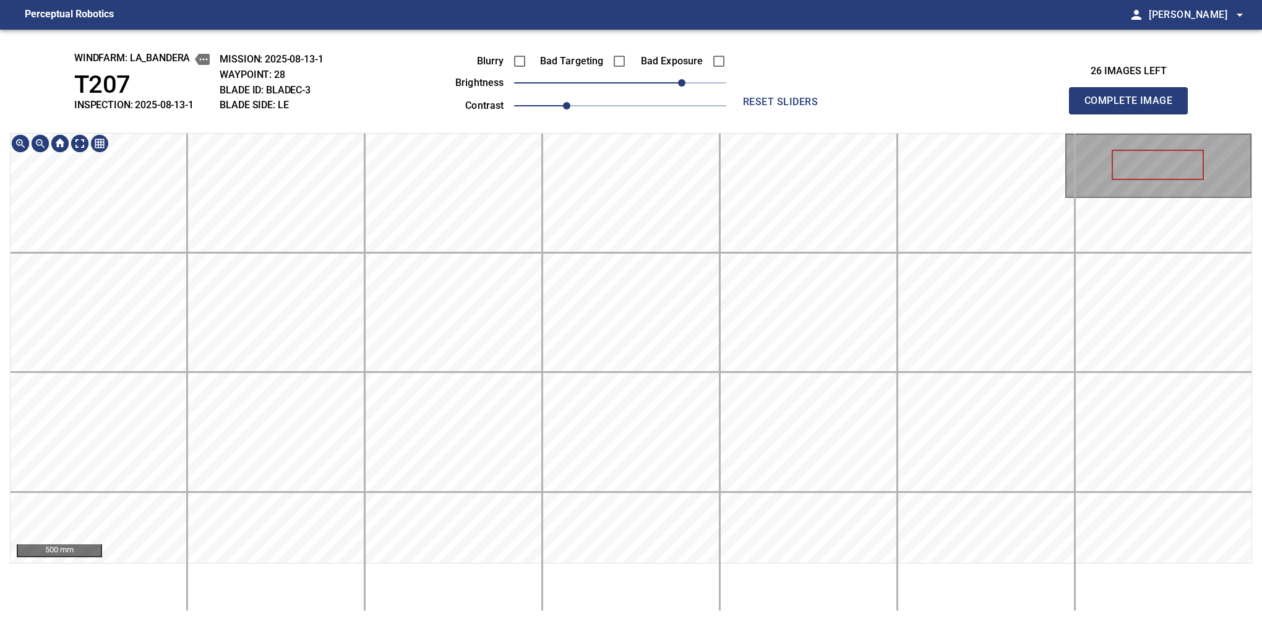
click at [588, 92] on div "windfarm: La_Bandera T207 INSPECTION: 2025-08-13-1 MISSION: 2025-08-13-1 WAYPOI…" at bounding box center [631, 326] width 1262 height 592
click at [1134, 114] on button "Complete Image" at bounding box center [1128, 100] width 119 height 27
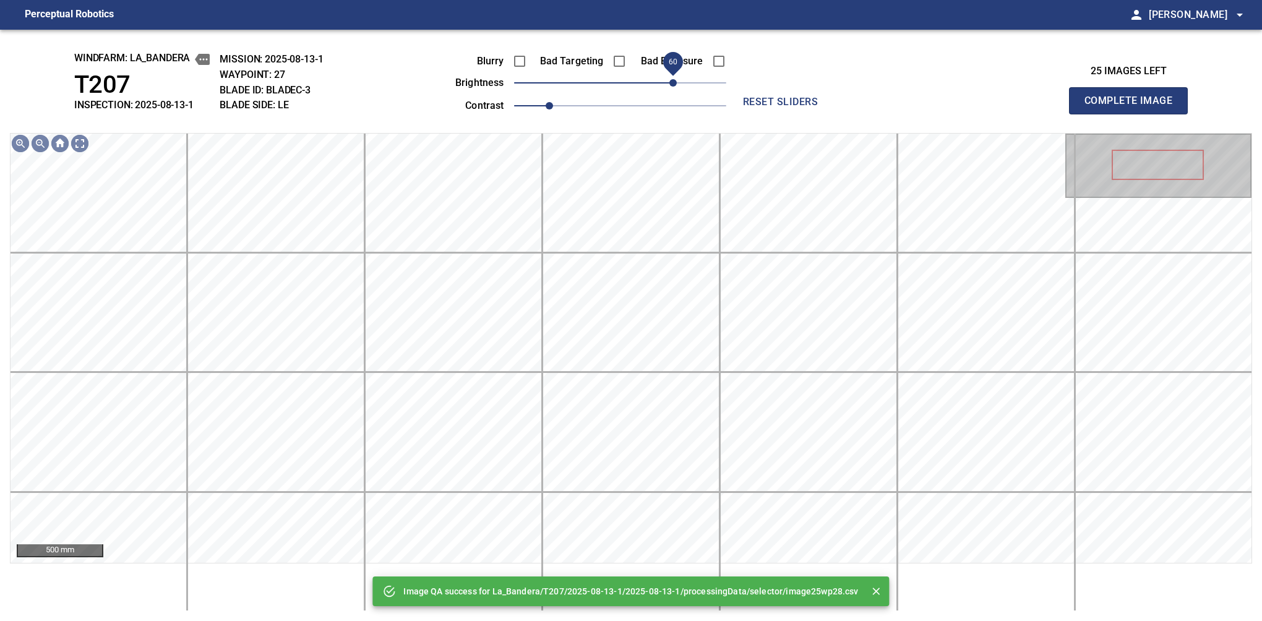
drag, startPoint x: 657, startPoint y: 79, endPoint x: 676, endPoint y: 77, distance: 19.3
click at [676, 77] on span "60" at bounding box center [620, 82] width 212 height 17
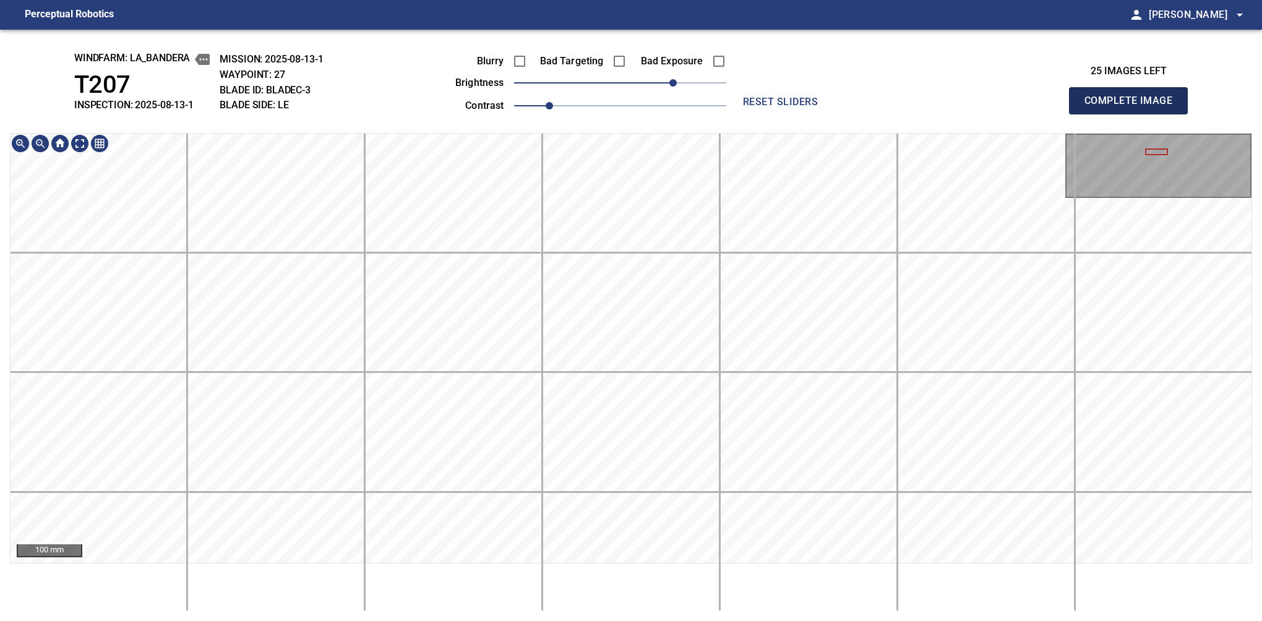
click at [1134, 114] on button "Complete Image" at bounding box center [1128, 100] width 119 height 27
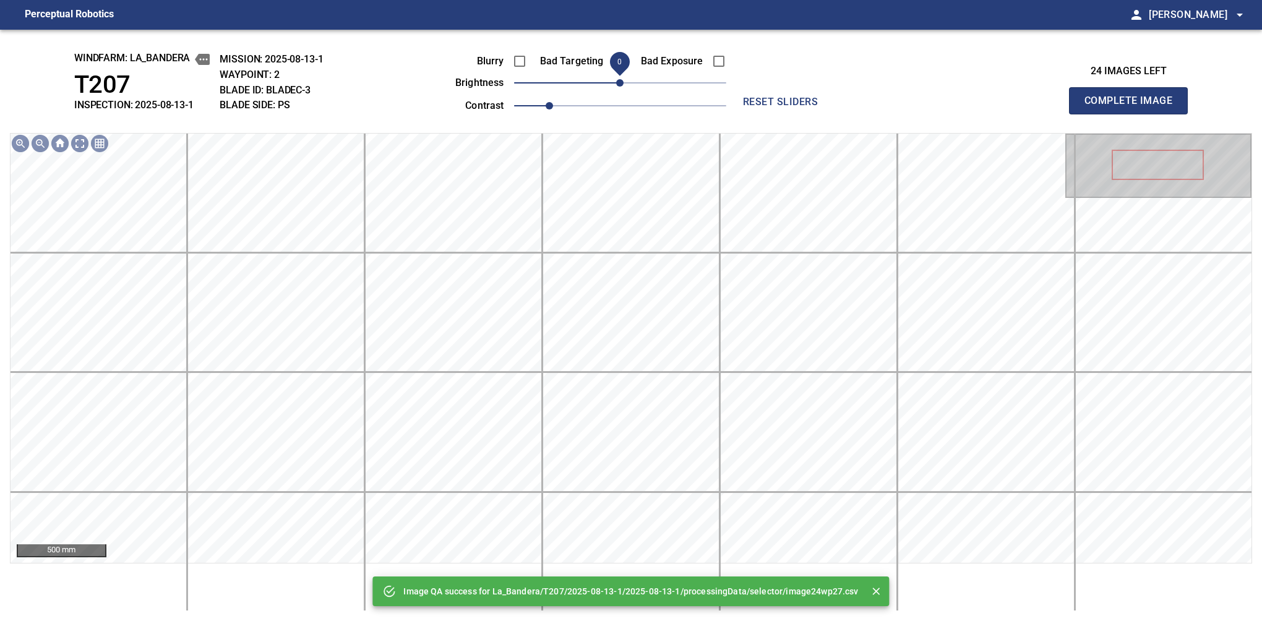
click at [621, 79] on span "0" at bounding box center [619, 82] width 7 height 7
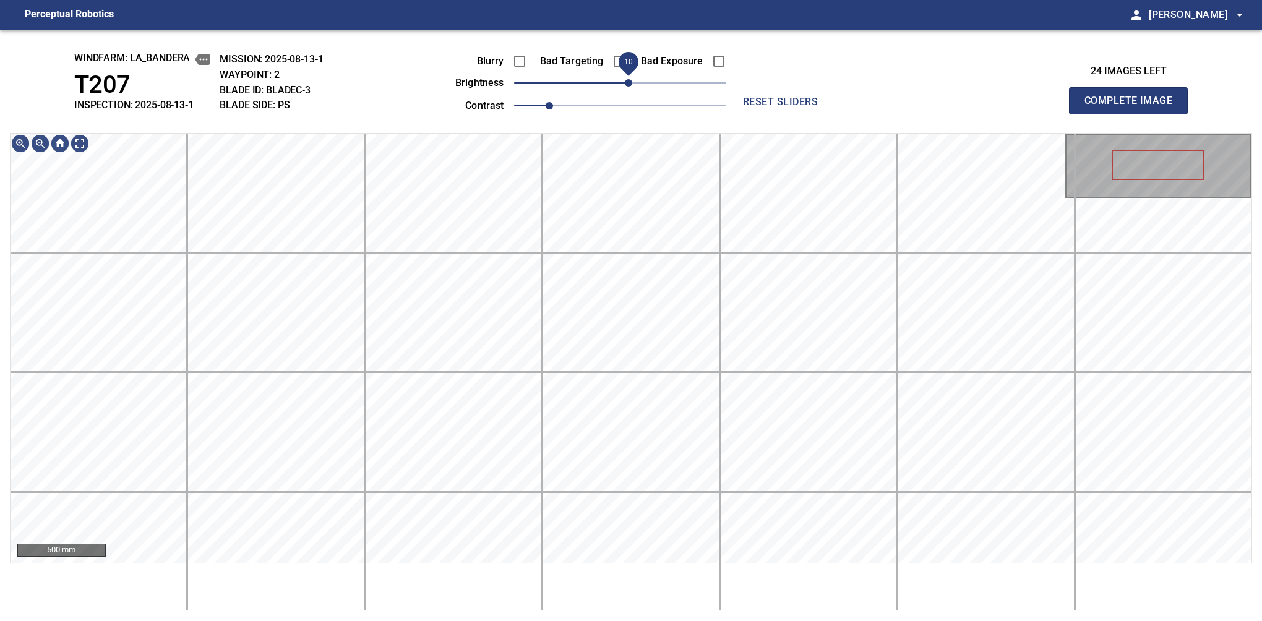
drag, startPoint x: 621, startPoint y: 79, endPoint x: 632, endPoint y: 79, distance: 11.1
click at [632, 79] on span "10" at bounding box center [628, 82] width 7 height 7
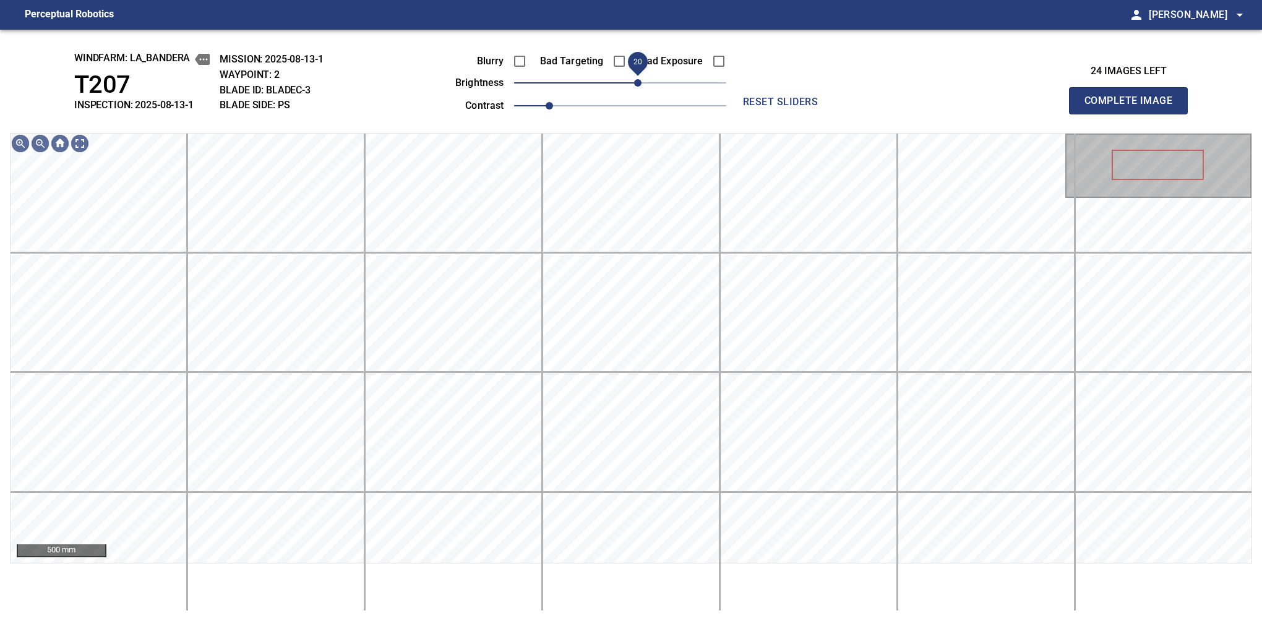
drag, startPoint x: 629, startPoint y: 80, endPoint x: 639, endPoint y: 80, distance: 9.3
click at [639, 80] on span "20" at bounding box center [637, 82] width 7 height 7
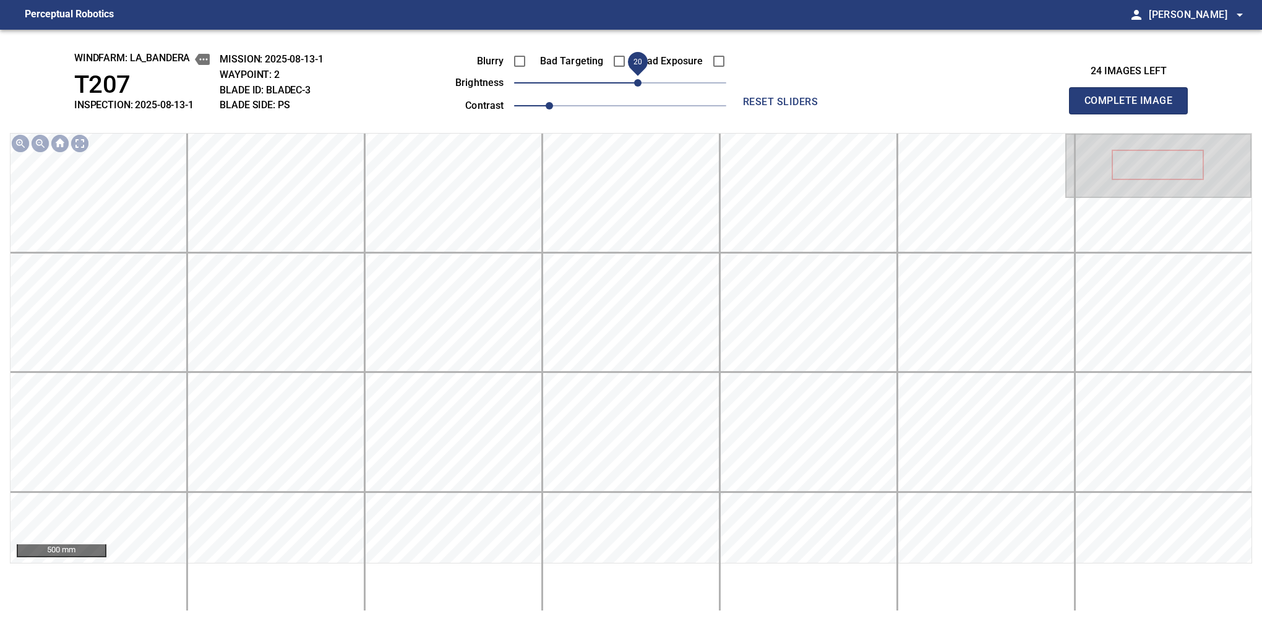
click at [1134, 114] on button "Complete Image" at bounding box center [1128, 100] width 119 height 27
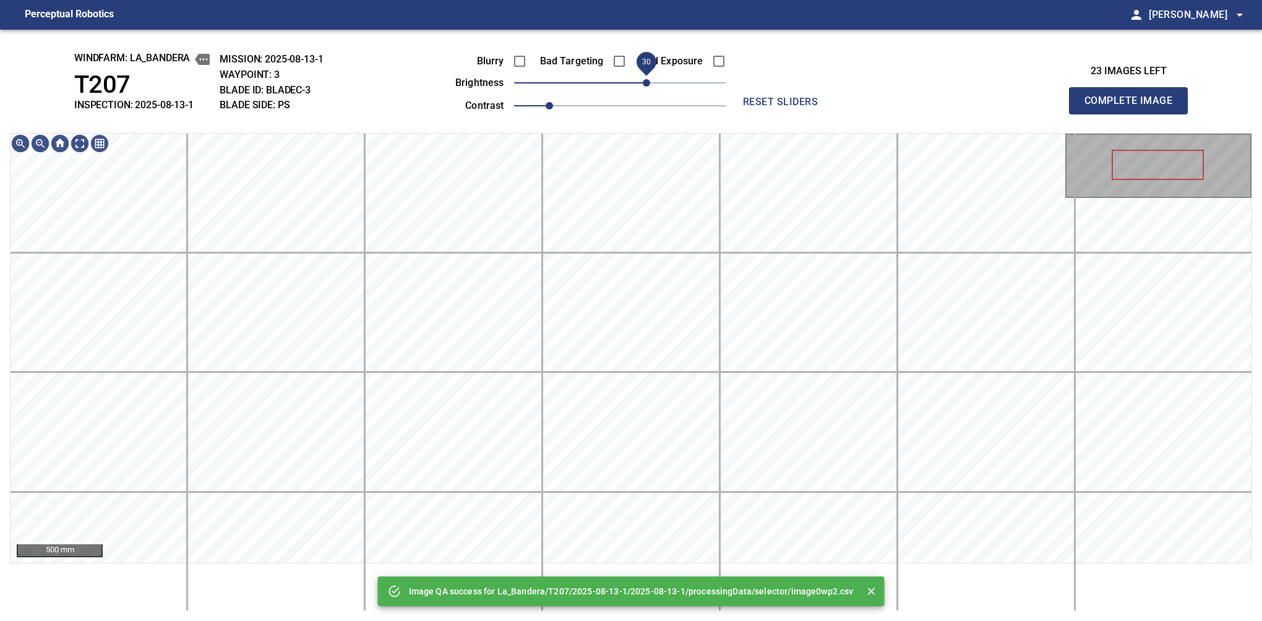
drag, startPoint x: 630, startPoint y: 87, endPoint x: 645, endPoint y: 83, distance: 15.3
click at [645, 83] on span "30" at bounding box center [646, 82] width 7 height 7
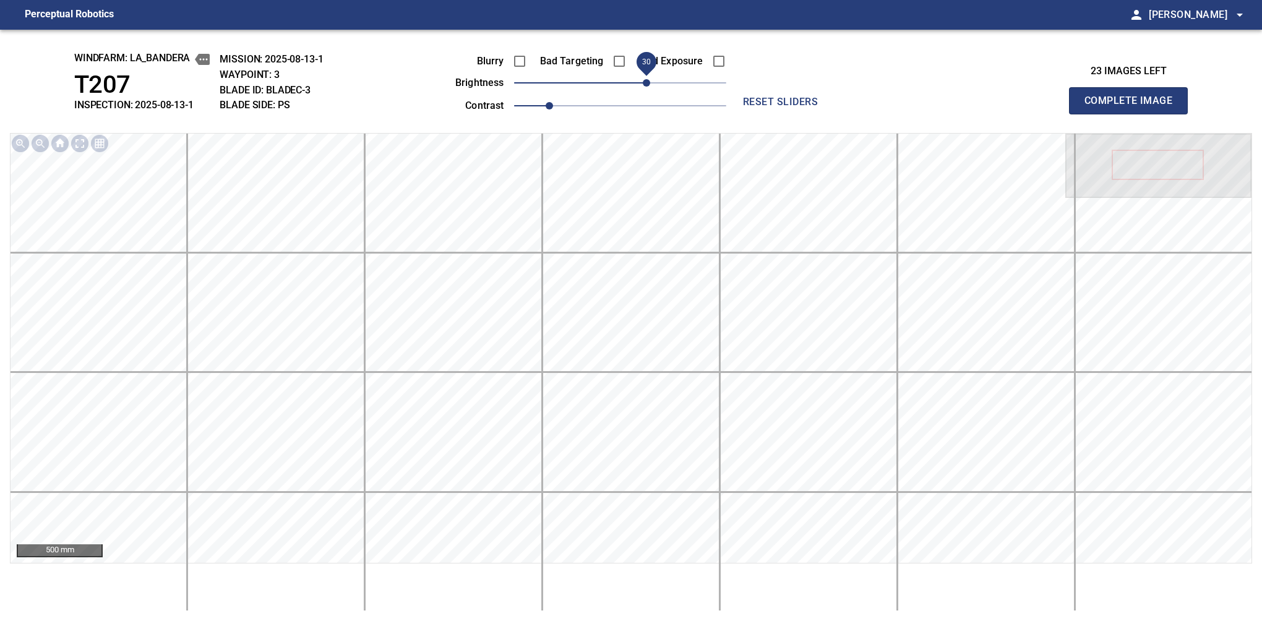
click at [1134, 114] on button "Complete Image" at bounding box center [1128, 100] width 119 height 27
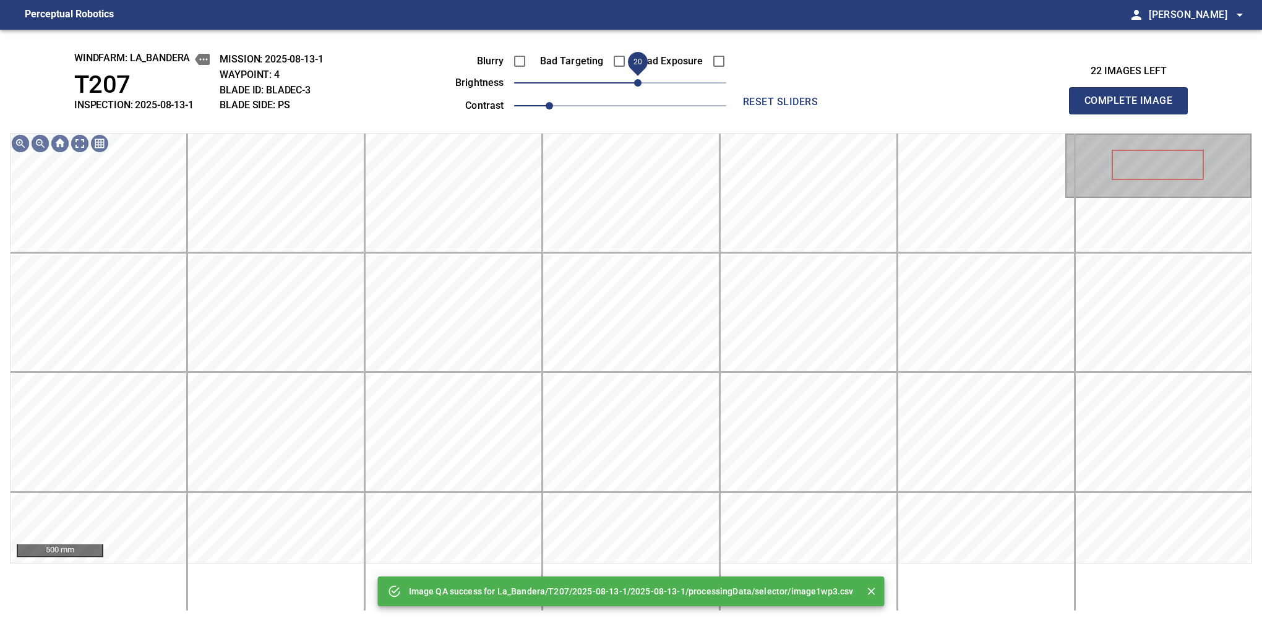
click at [639, 83] on span "20" at bounding box center [620, 82] width 212 height 17
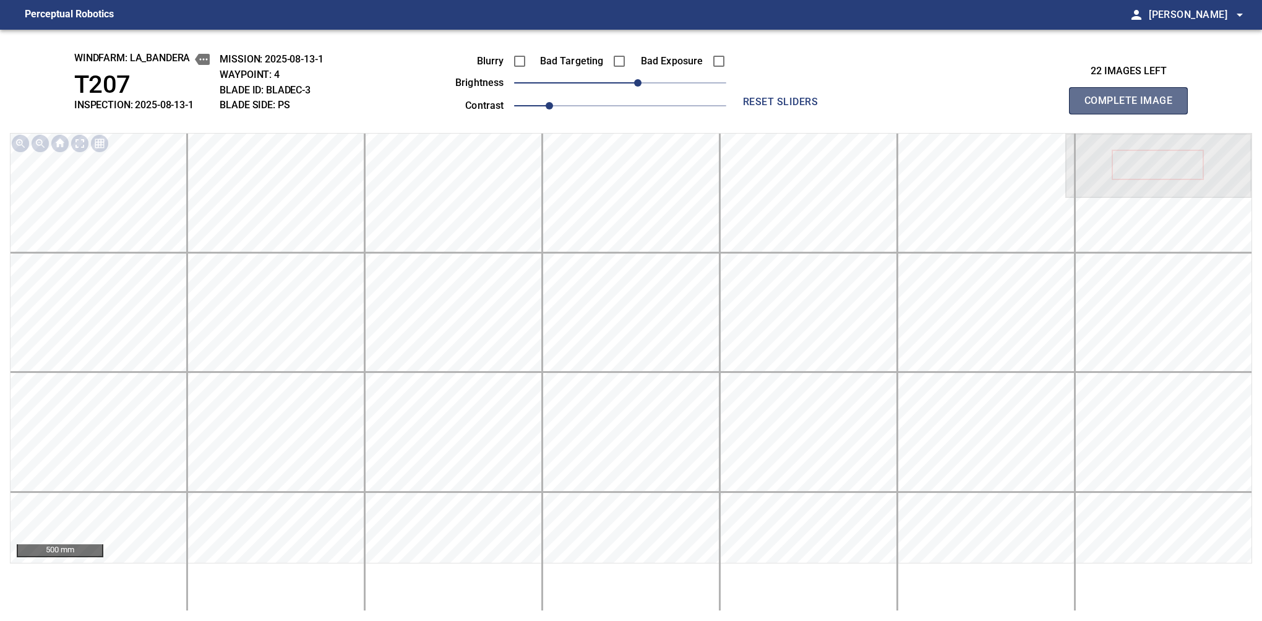
click at [1134, 114] on button "Complete Image" at bounding box center [1128, 100] width 119 height 27
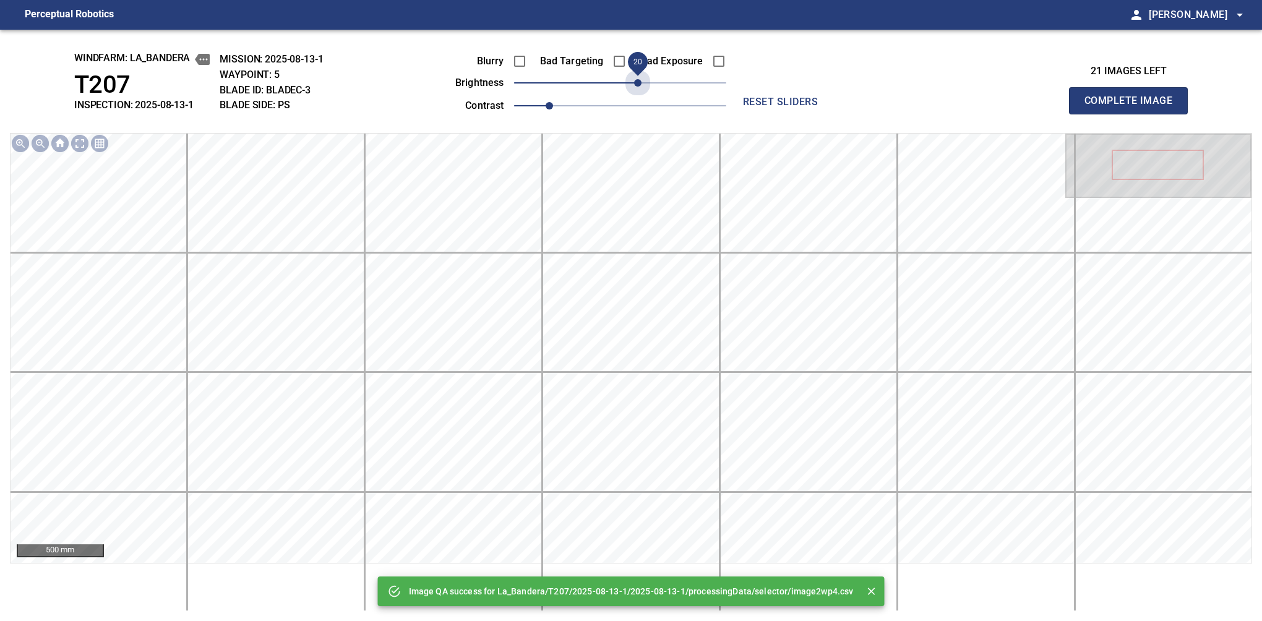
click at [639, 83] on span "20" at bounding box center [620, 82] width 212 height 17
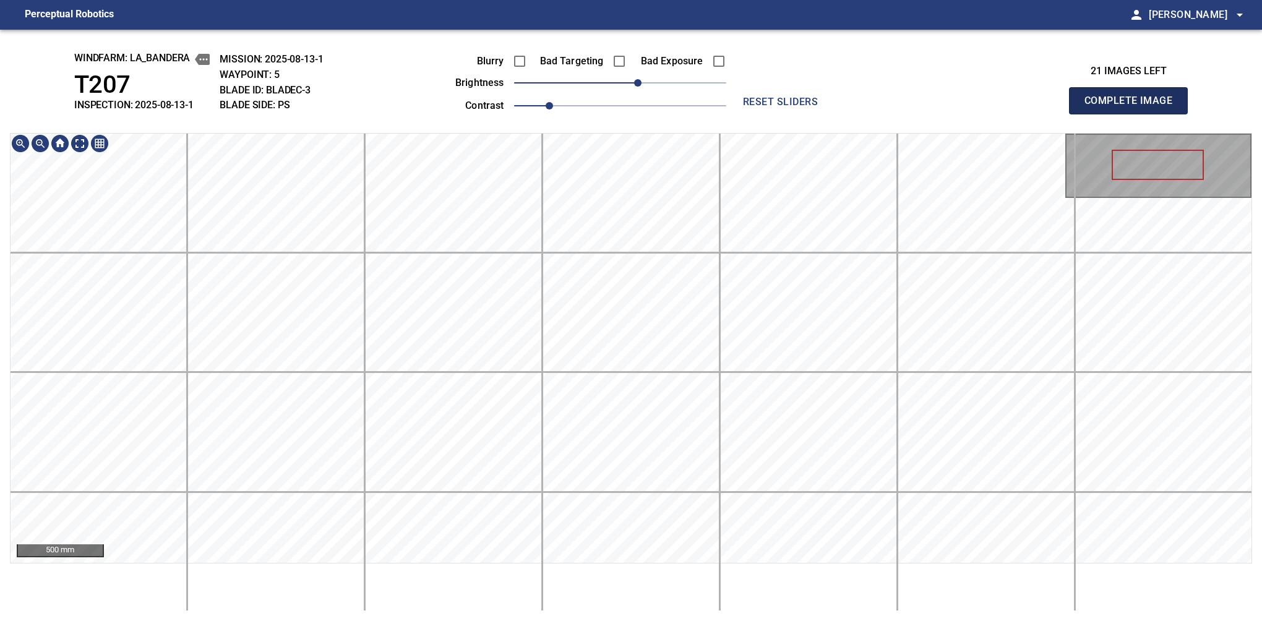
click at [1134, 114] on button "Complete Image" at bounding box center [1128, 100] width 119 height 27
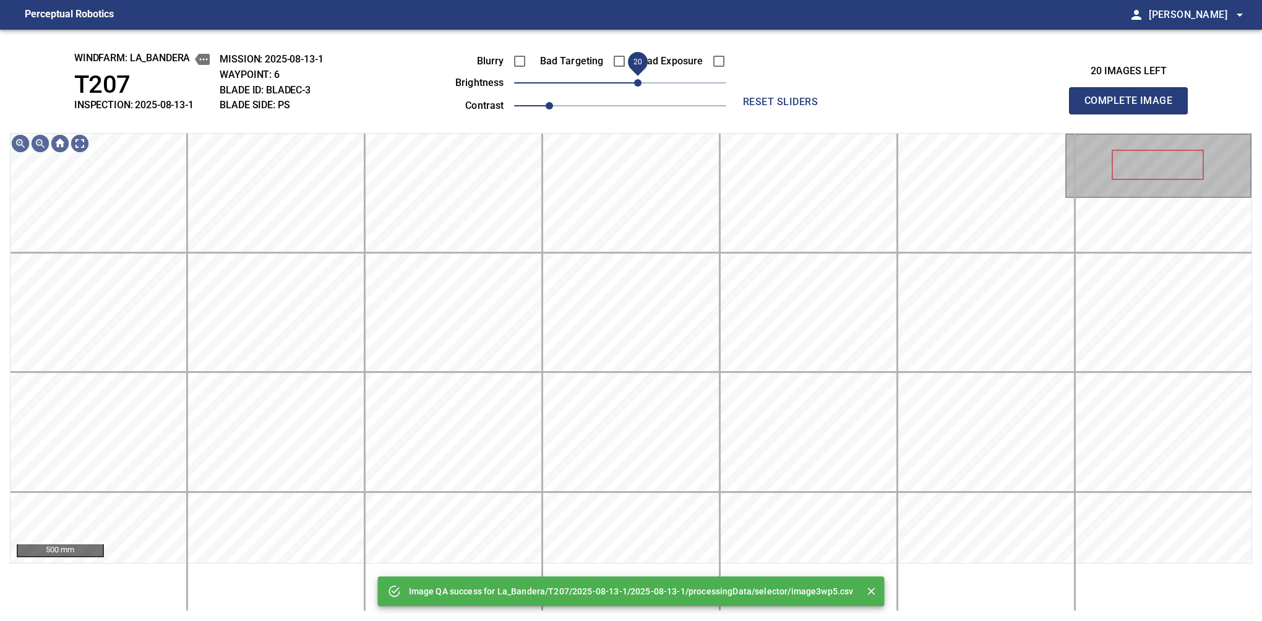
click at [636, 79] on span "20" at bounding box center [637, 82] width 7 height 7
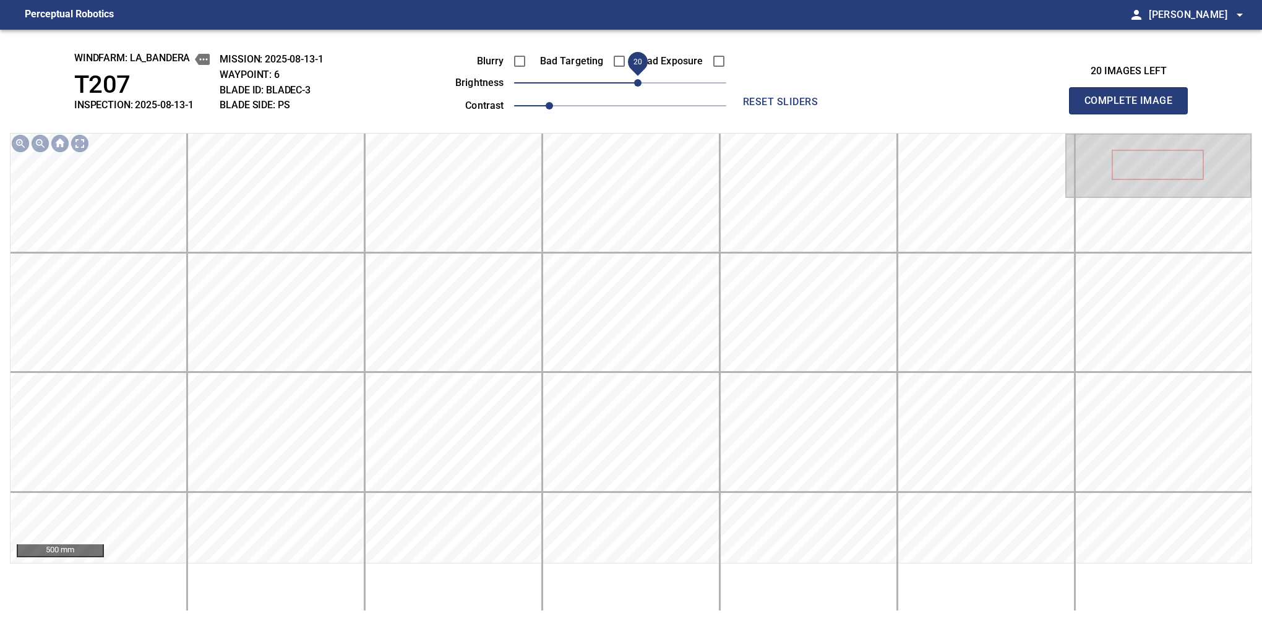
click at [1134, 114] on button "Complete Image" at bounding box center [1128, 100] width 119 height 27
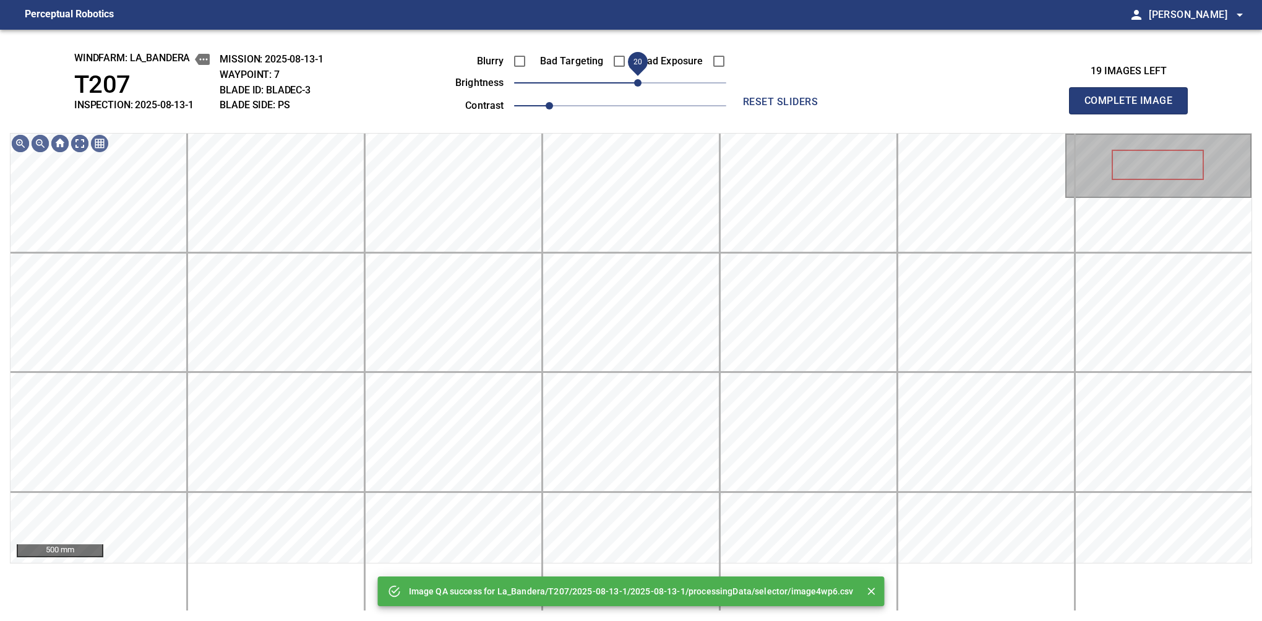
click at [634, 79] on span "20" at bounding box center [637, 82] width 7 height 7
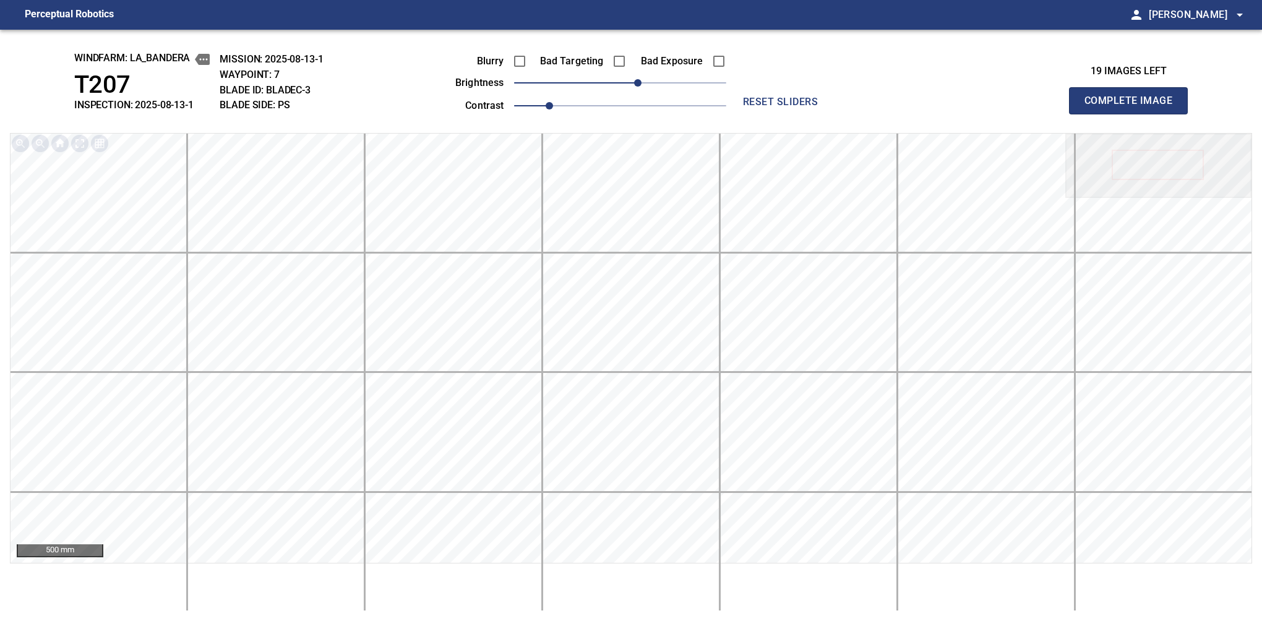
click at [1134, 114] on button "Complete Image" at bounding box center [1128, 100] width 119 height 27
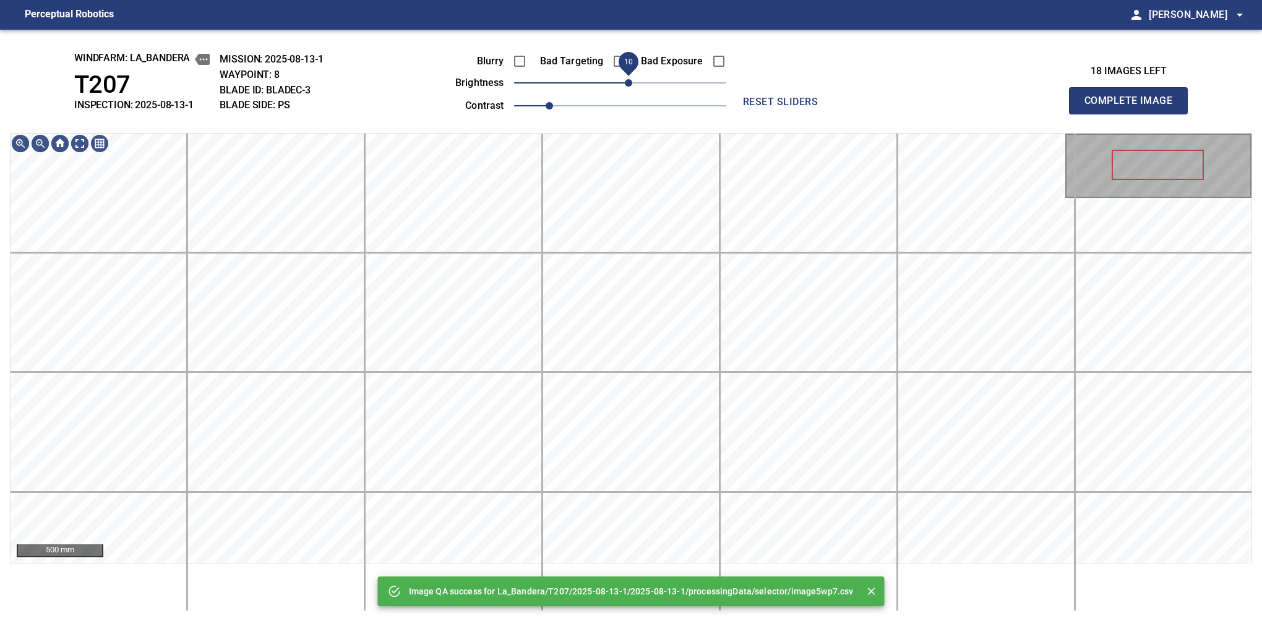
drag, startPoint x: 616, startPoint y: 85, endPoint x: 626, endPoint y: 83, distance: 10.1
click at [626, 83] on span "10" at bounding box center [628, 82] width 7 height 7
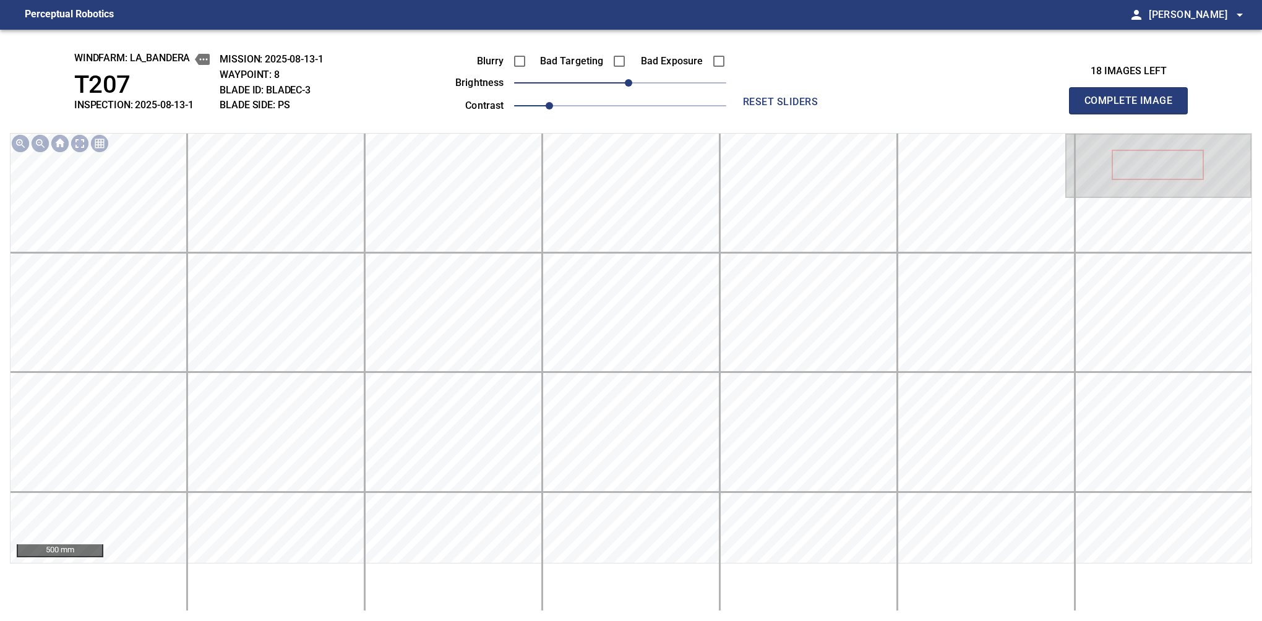
click at [1134, 114] on button "Complete Image" at bounding box center [1128, 100] width 119 height 27
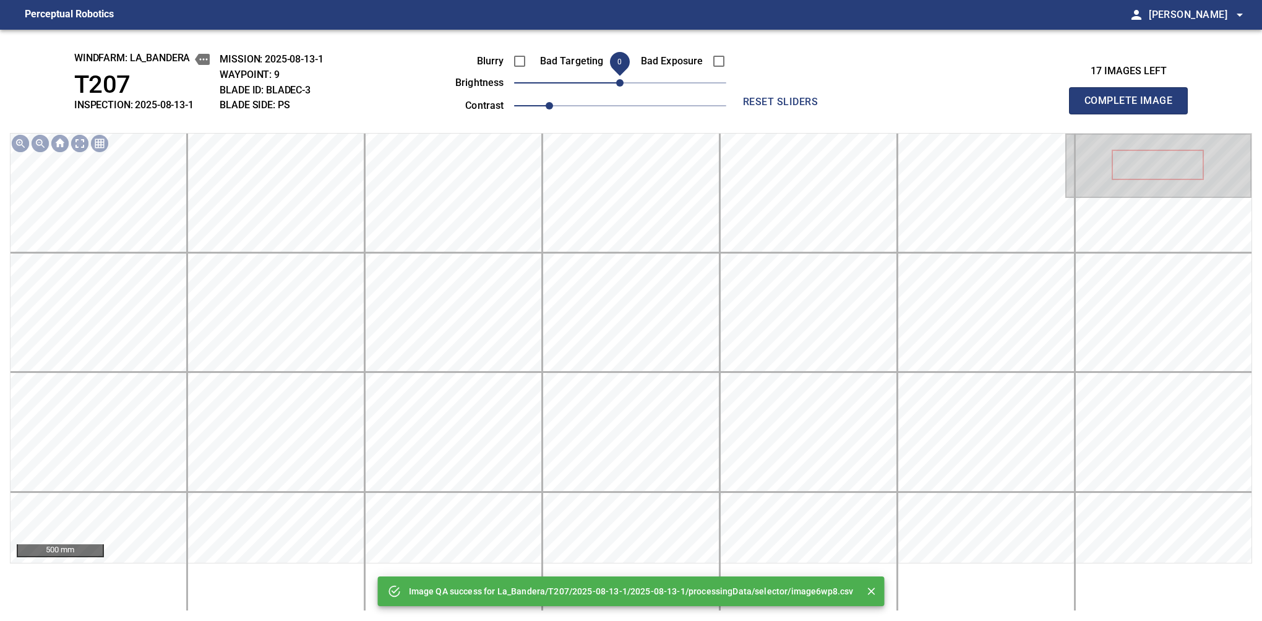
click at [624, 83] on span "0" at bounding box center [619, 82] width 7 height 7
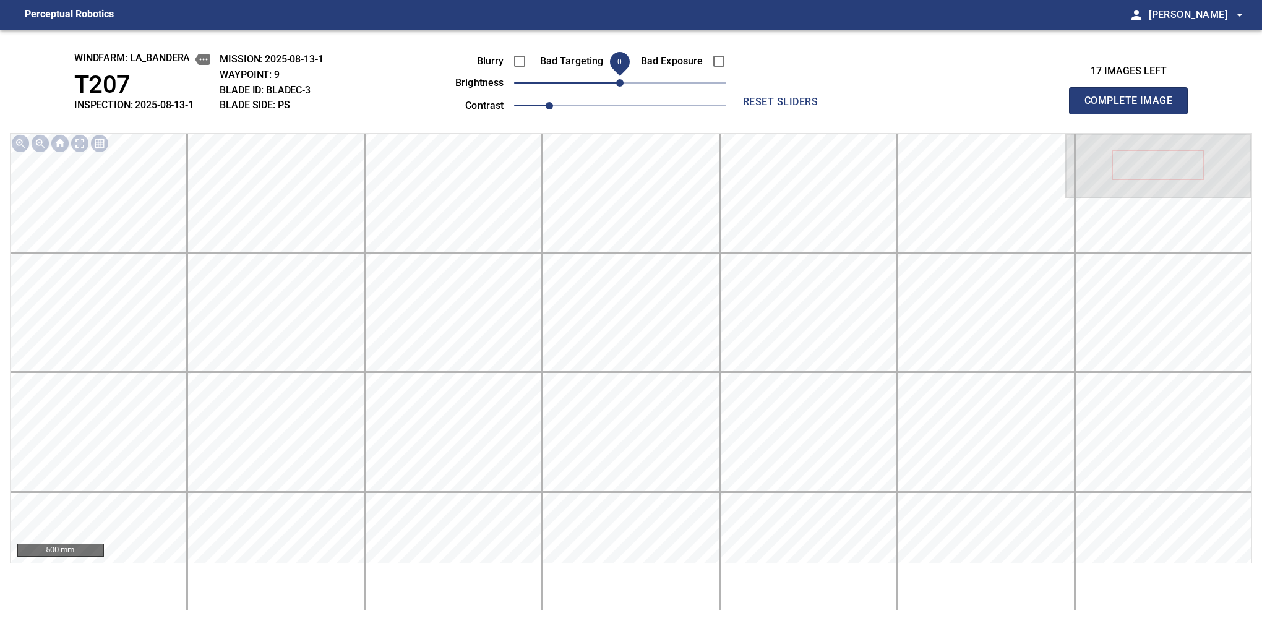
click at [624, 83] on span "0" at bounding box center [619, 82] width 7 height 7
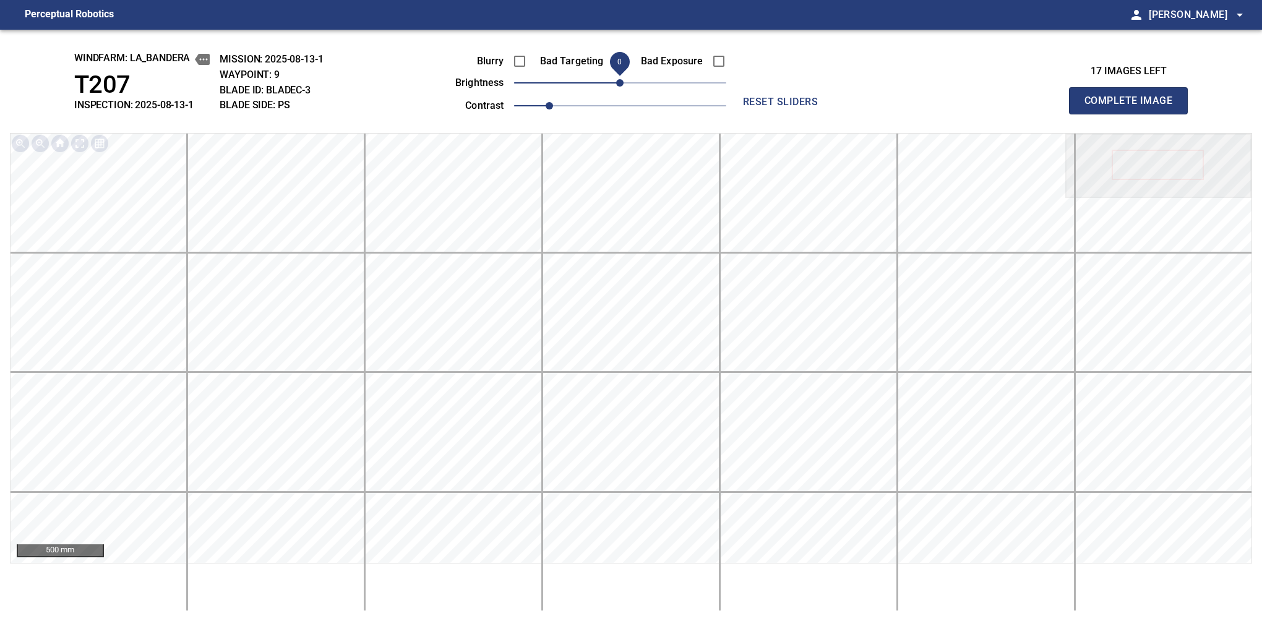
click at [1134, 114] on button "Complete Image" at bounding box center [1128, 100] width 119 height 27
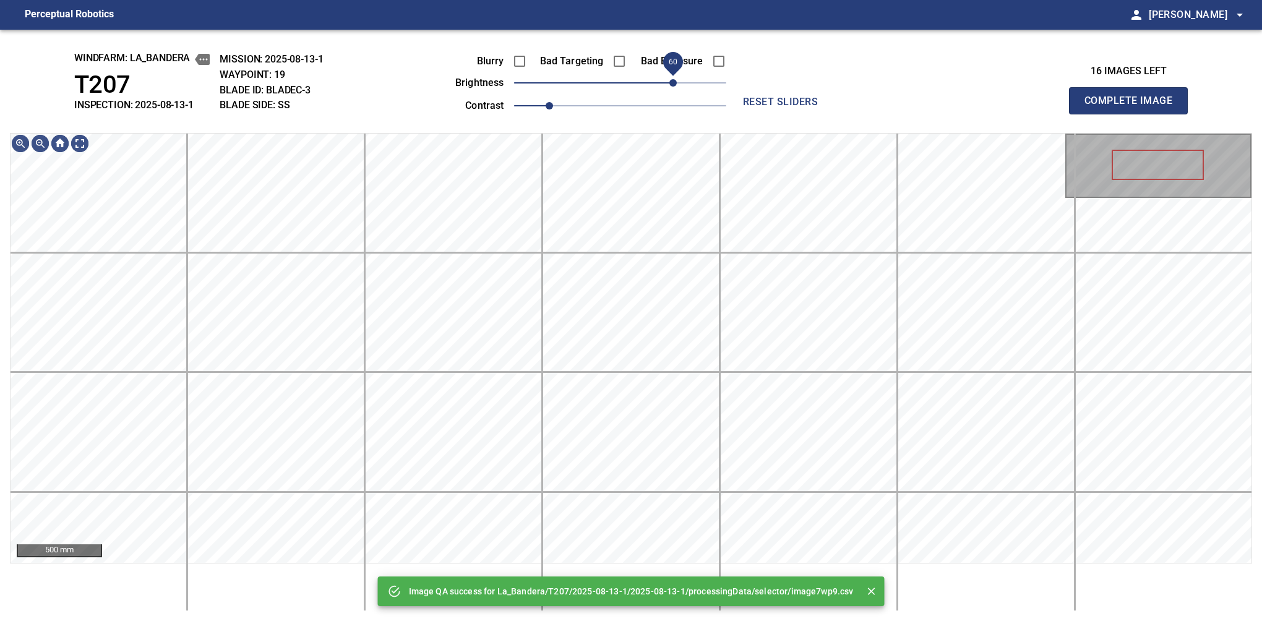
drag, startPoint x: 637, startPoint y: 83, endPoint x: 670, endPoint y: 81, distance: 32.2
click at [670, 81] on span "60" at bounding box center [673, 82] width 7 height 7
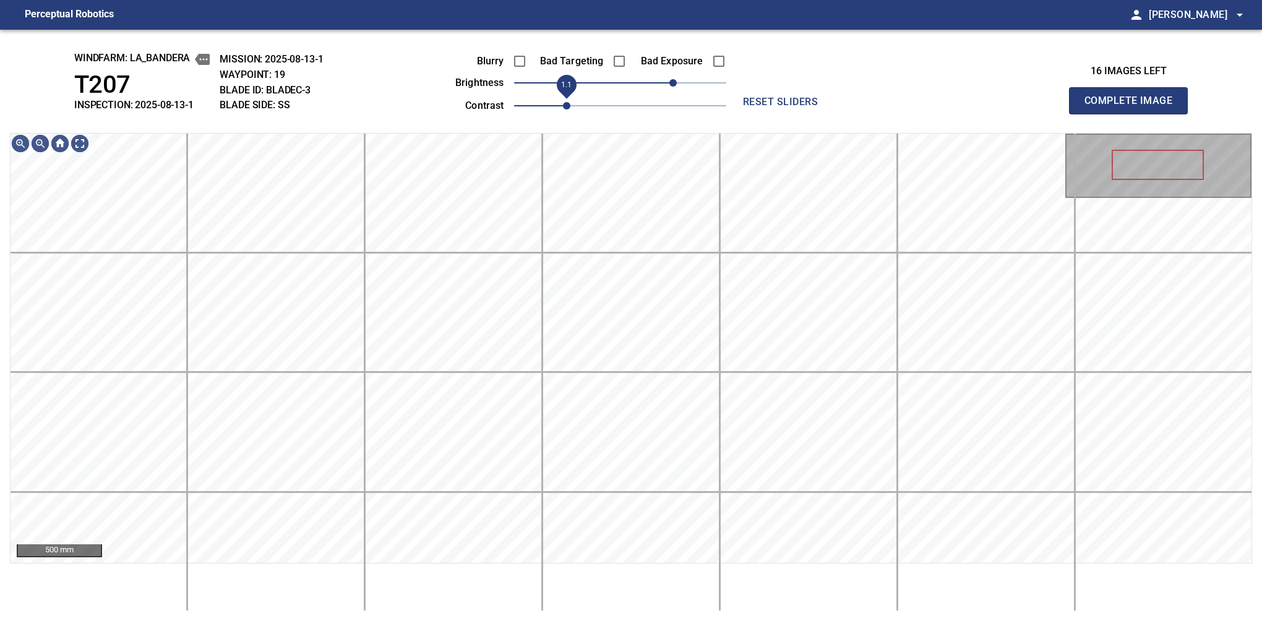
drag, startPoint x: 555, startPoint y: 109, endPoint x: 566, endPoint y: 107, distance: 10.7
click at [566, 107] on span "1.1" at bounding box center [566, 105] width 7 height 7
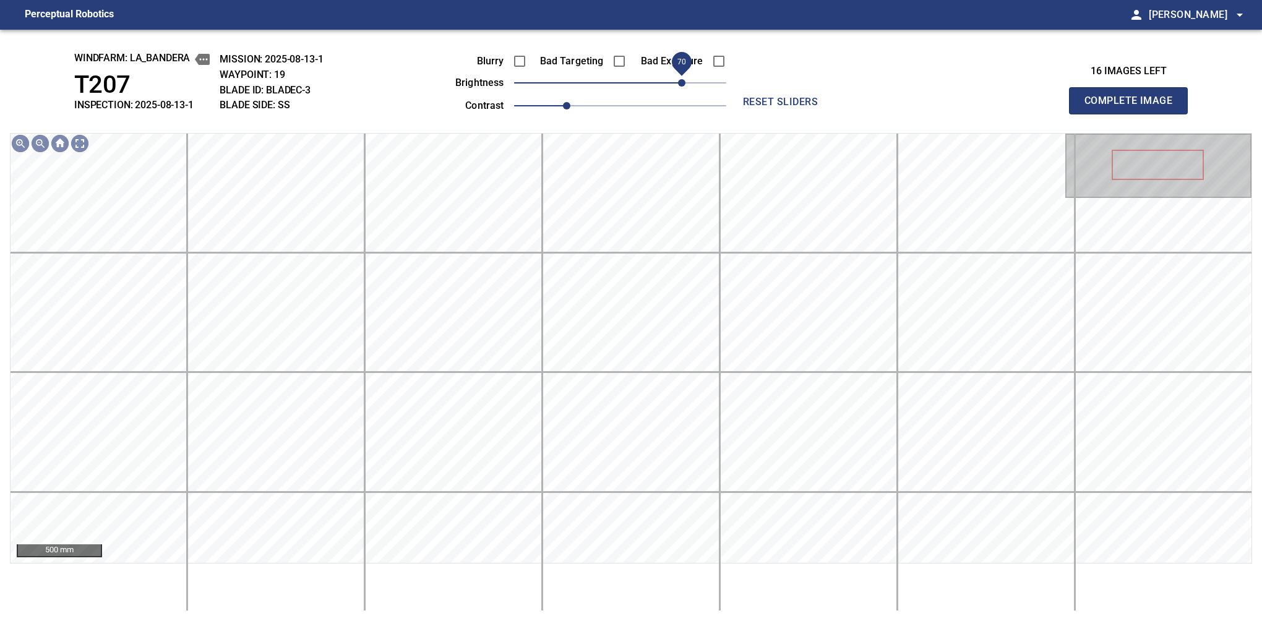
drag, startPoint x: 670, startPoint y: 81, endPoint x: 681, endPoint y: 81, distance: 11.1
click at [681, 81] on span "70" at bounding box center [681, 82] width 7 height 7
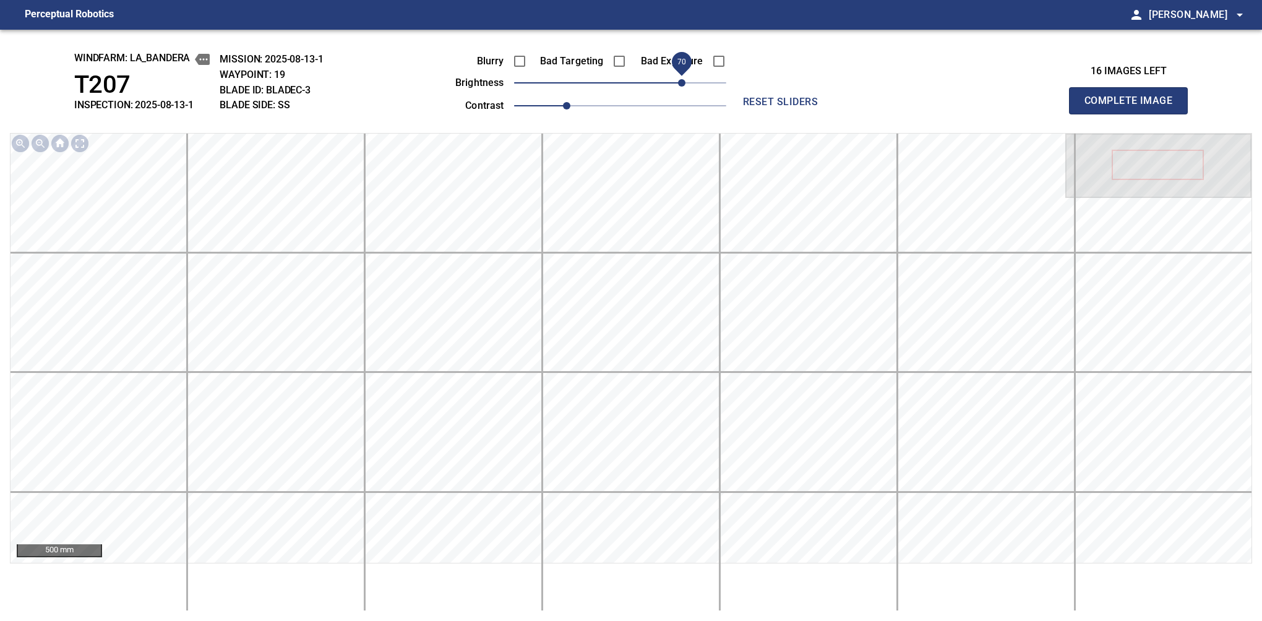
click at [1134, 114] on button "Complete Image" at bounding box center [1128, 100] width 119 height 27
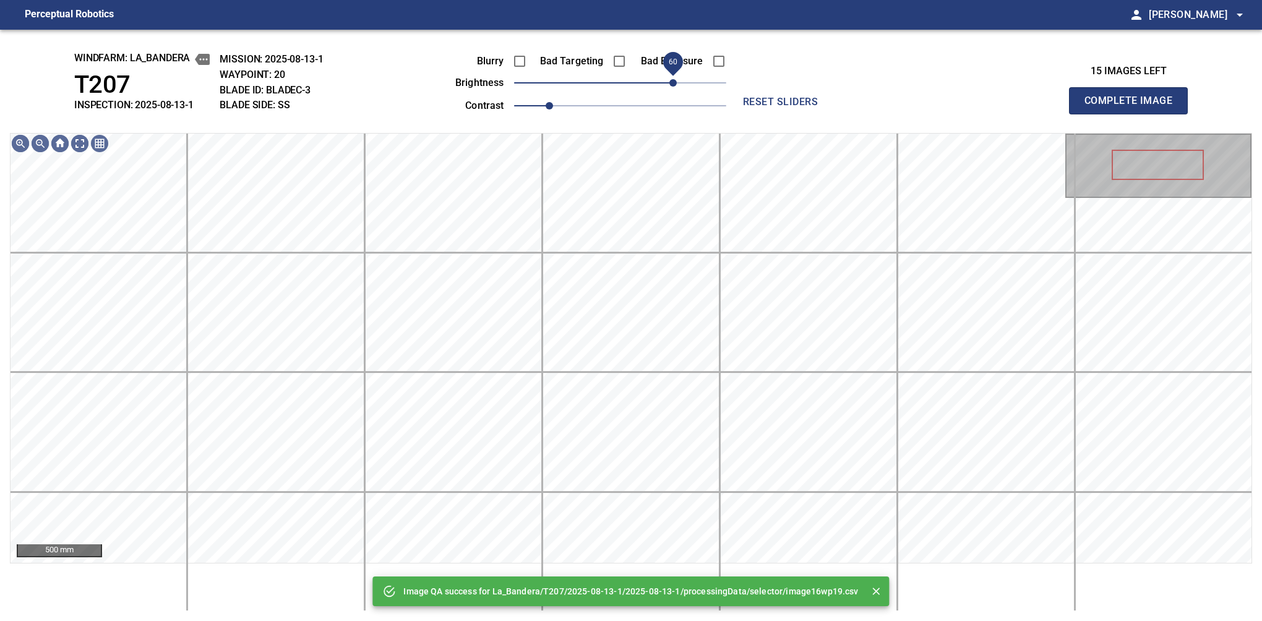
click at [676, 83] on span "60" at bounding box center [620, 82] width 212 height 17
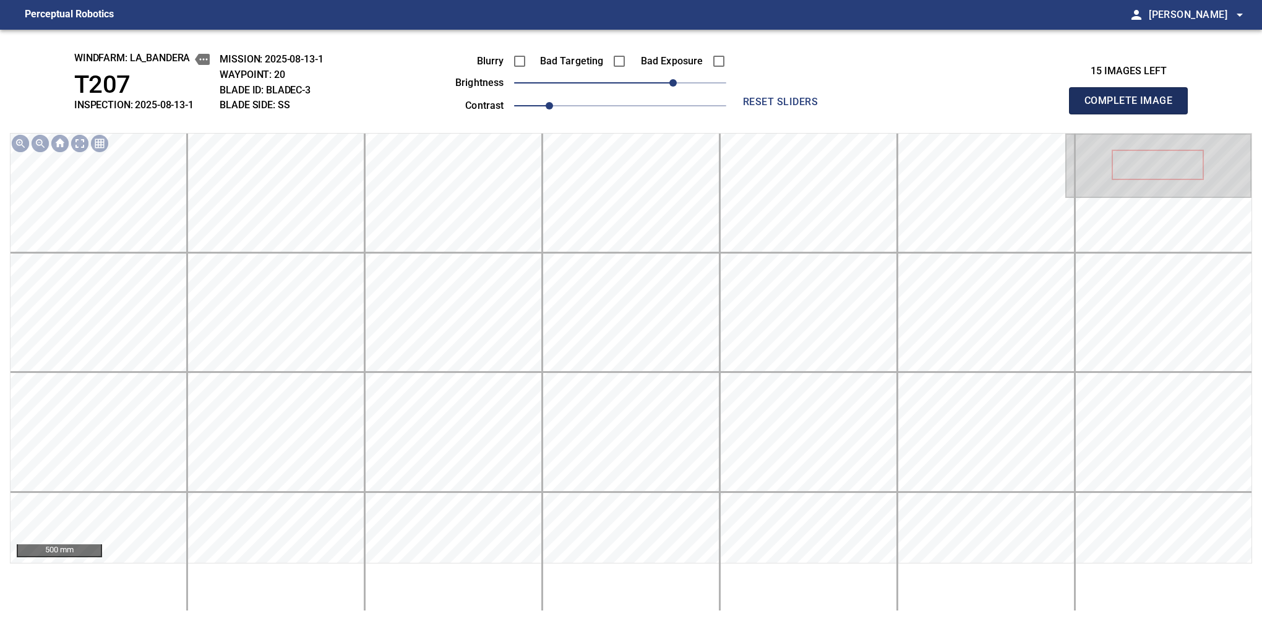
click at [1134, 114] on button "Complete Image" at bounding box center [1128, 100] width 119 height 27
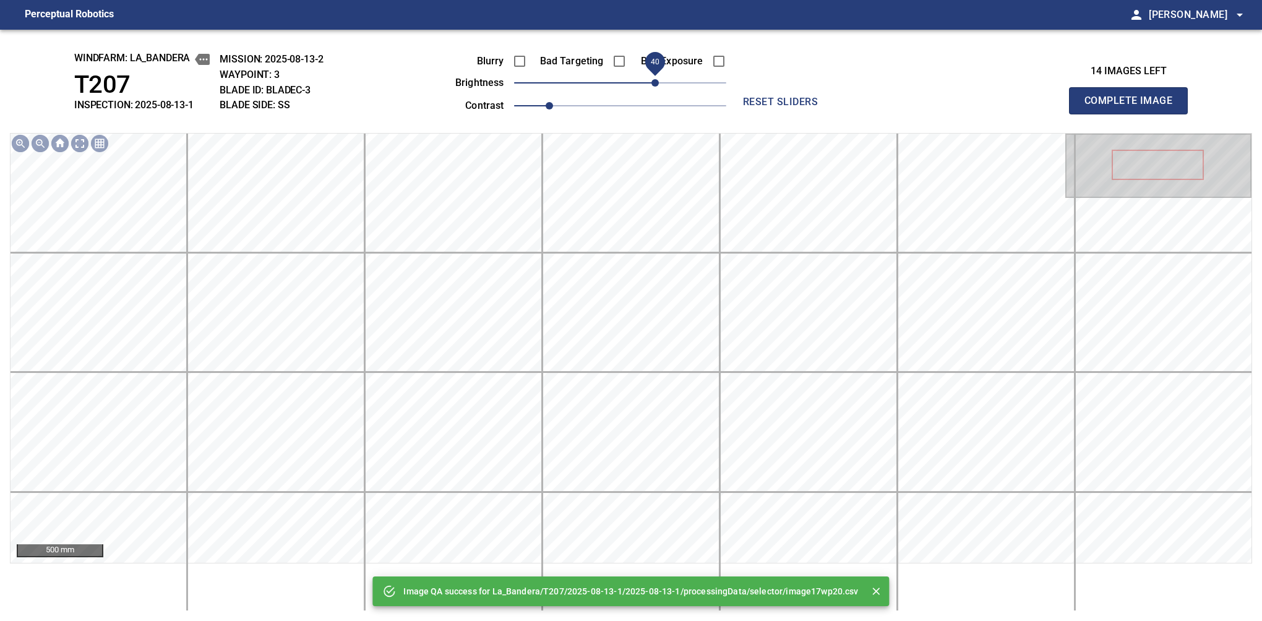
drag, startPoint x: 676, startPoint y: 83, endPoint x: 659, endPoint y: 87, distance: 17.7
click at [659, 87] on span "40" at bounding box center [620, 82] width 212 height 17
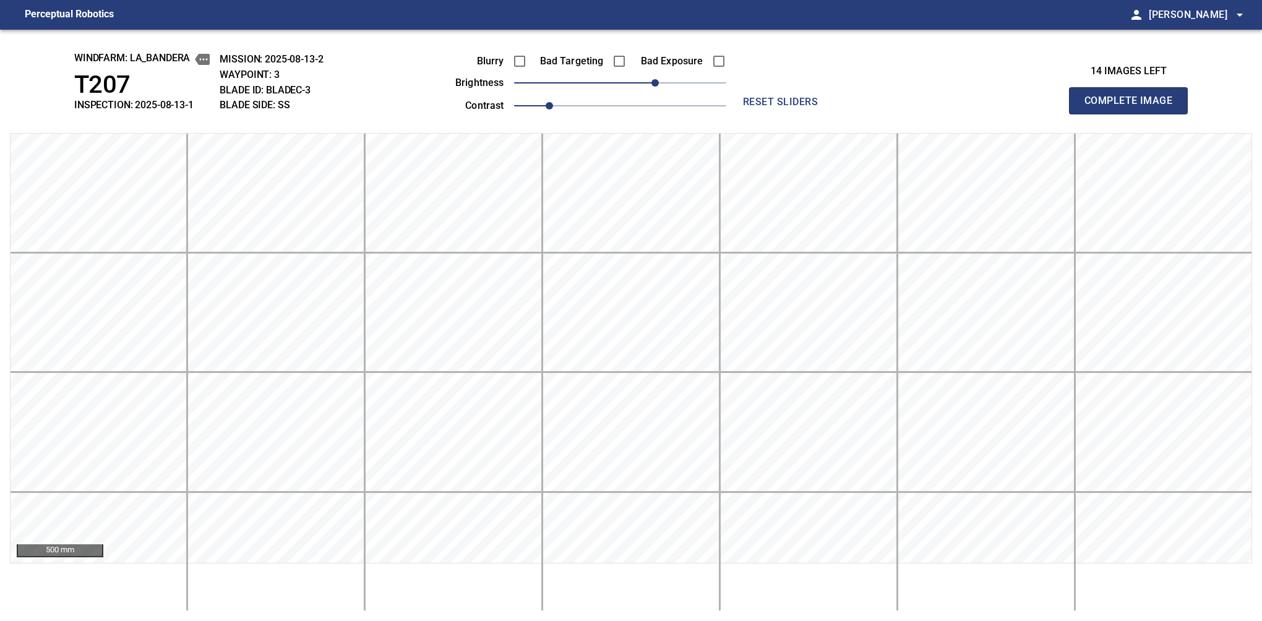
click at [1134, 114] on button "Complete Image" at bounding box center [1128, 100] width 119 height 27
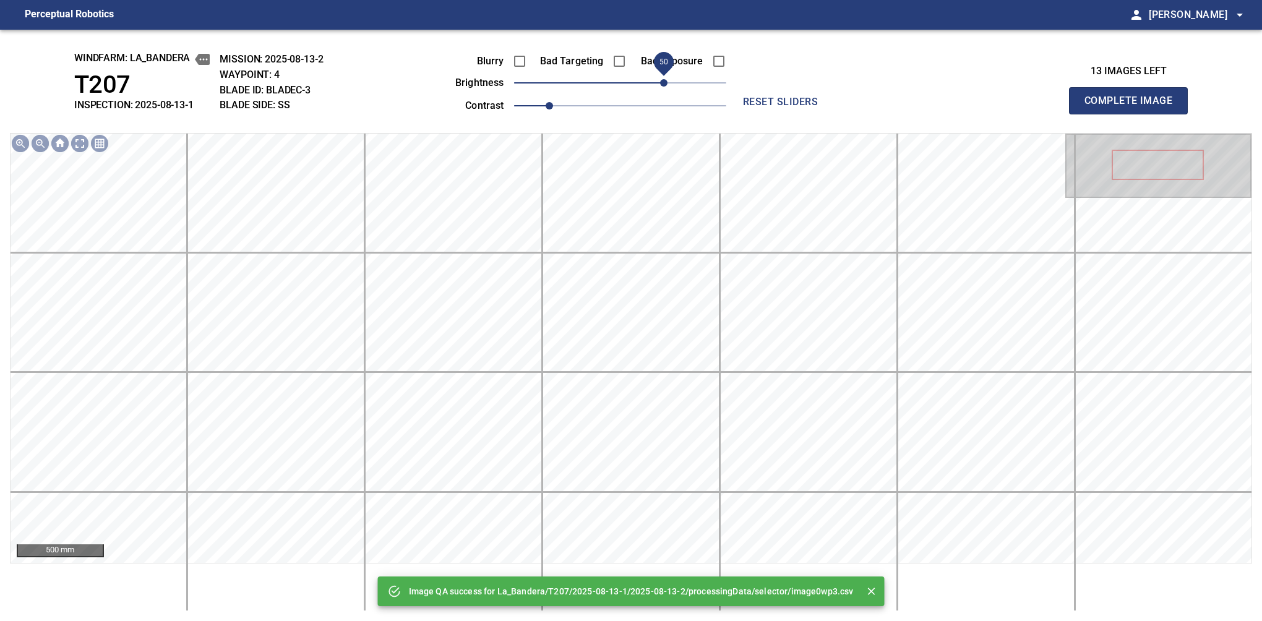
drag, startPoint x: 659, startPoint y: 85, endPoint x: 668, endPoint y: 80, distance: 9.7
click at [668, 80] on span "50" at bounding box center [620, 82] width 212 height 17
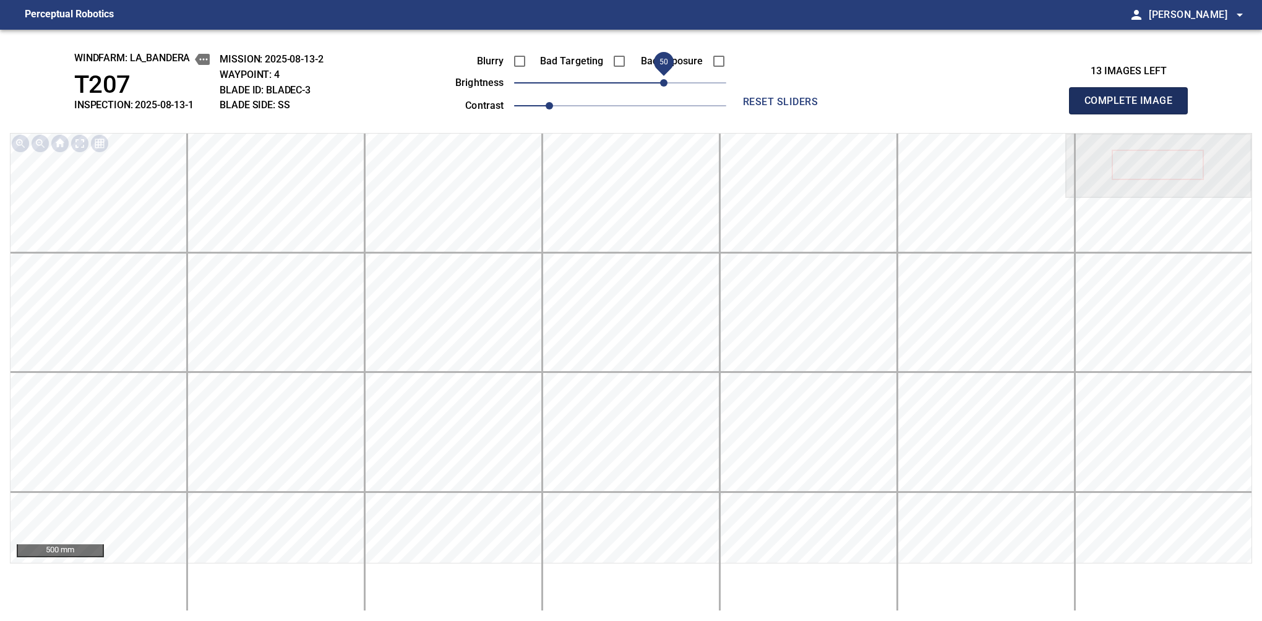
click at [1134, 114] on button "Complete Image" at bounding box center [1128, 100] width 119 height 27
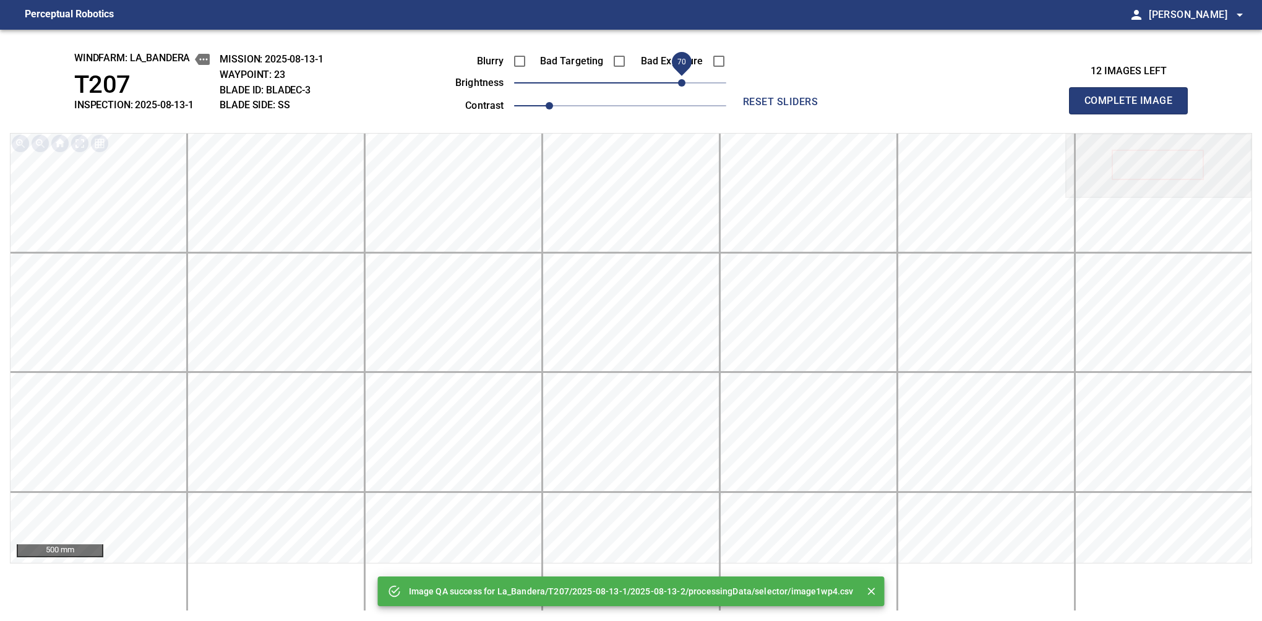
click at [683, 79] on span "70" at bounding box center [620, 82] width 212 height 17
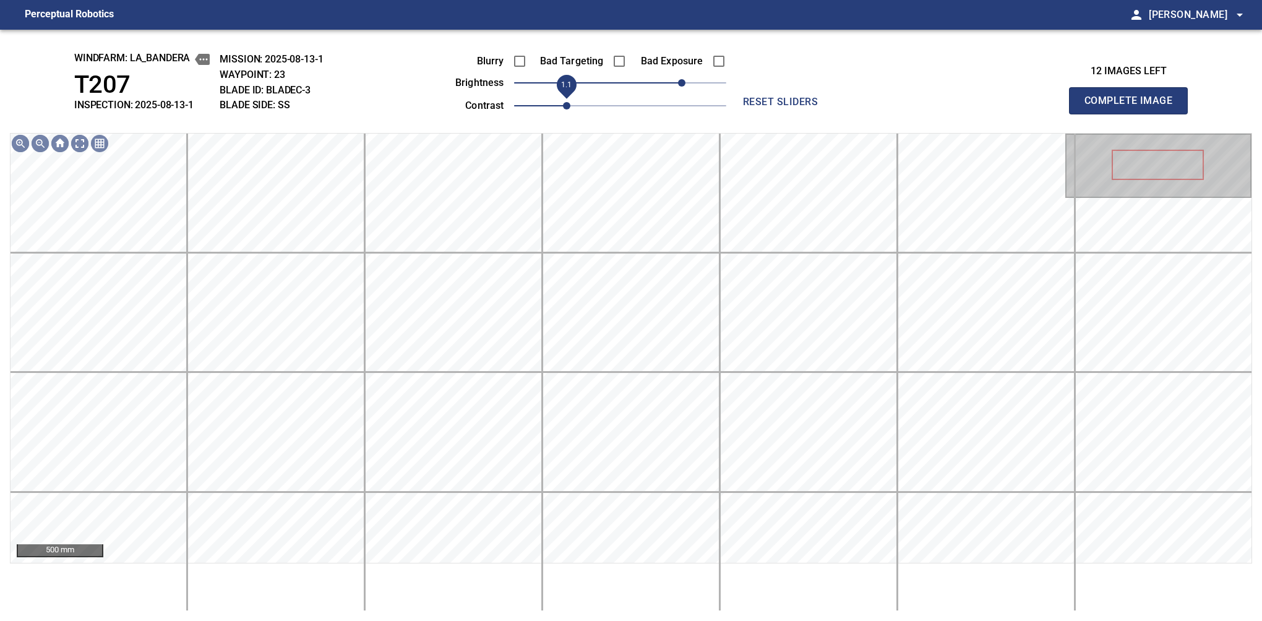
click at [564, 106] on span "1.1" at bounding box center [566, 105] width 7 height 7
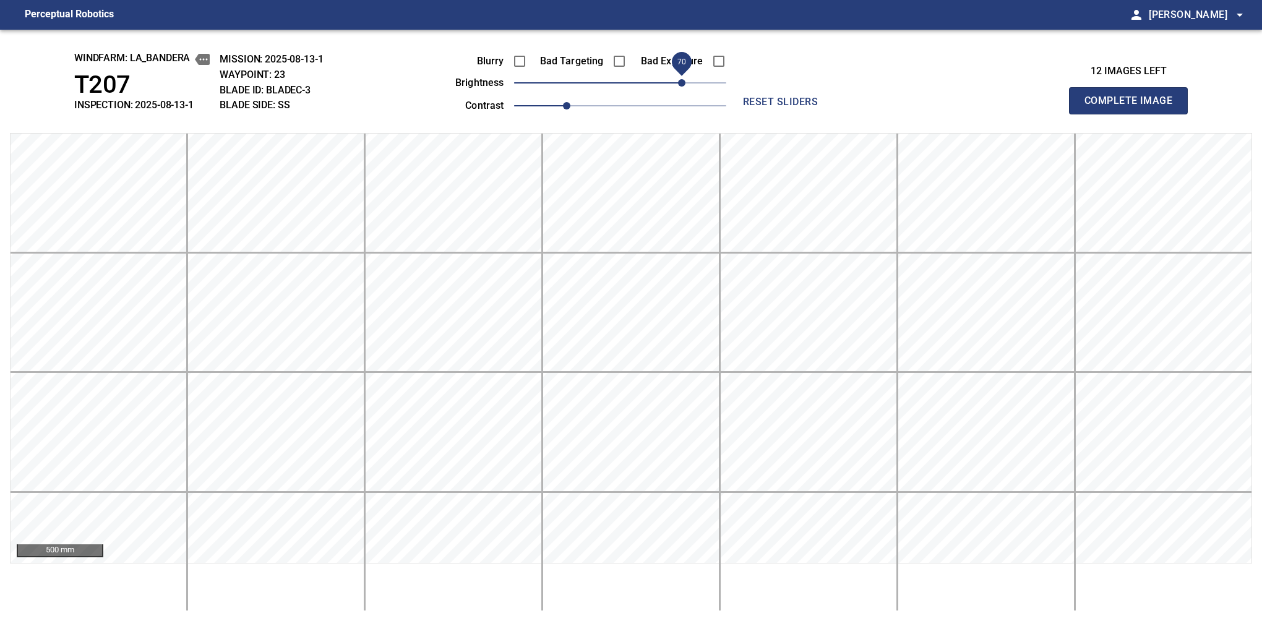
click at [1134, 114] on button "Complete Image" at bounding box center [1128, 100] width 119 height 27
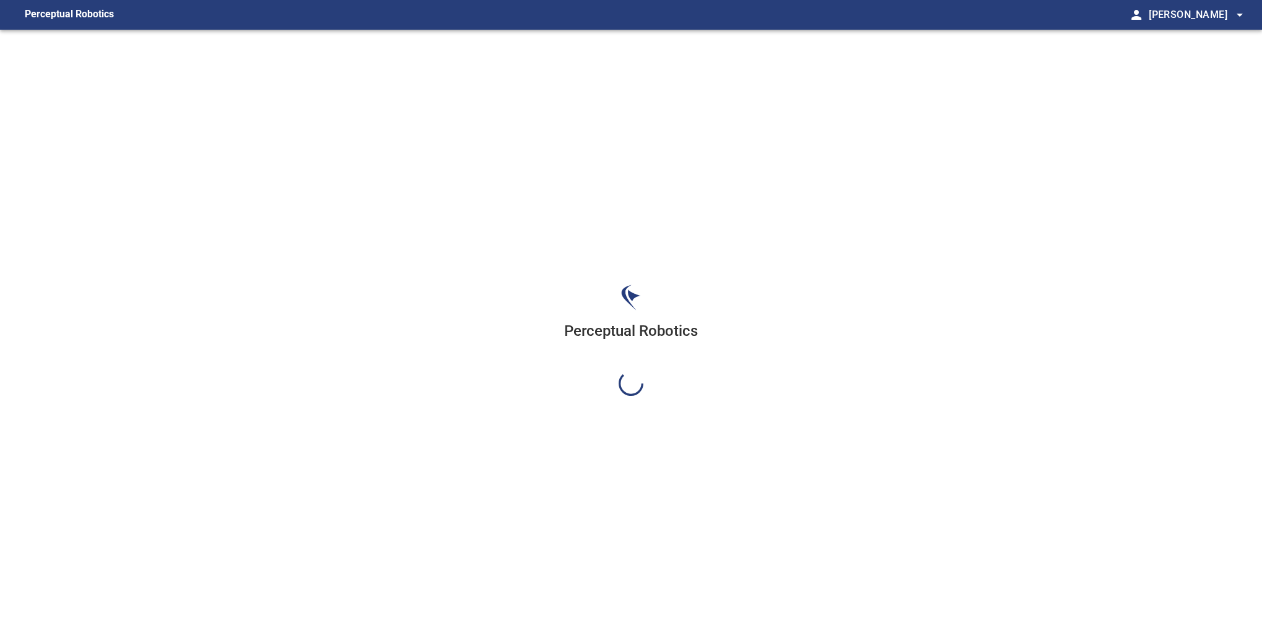
click at [681, 79] on div "Perceptual Robotics" at bounding box center [631, 340] width 1262 height 621
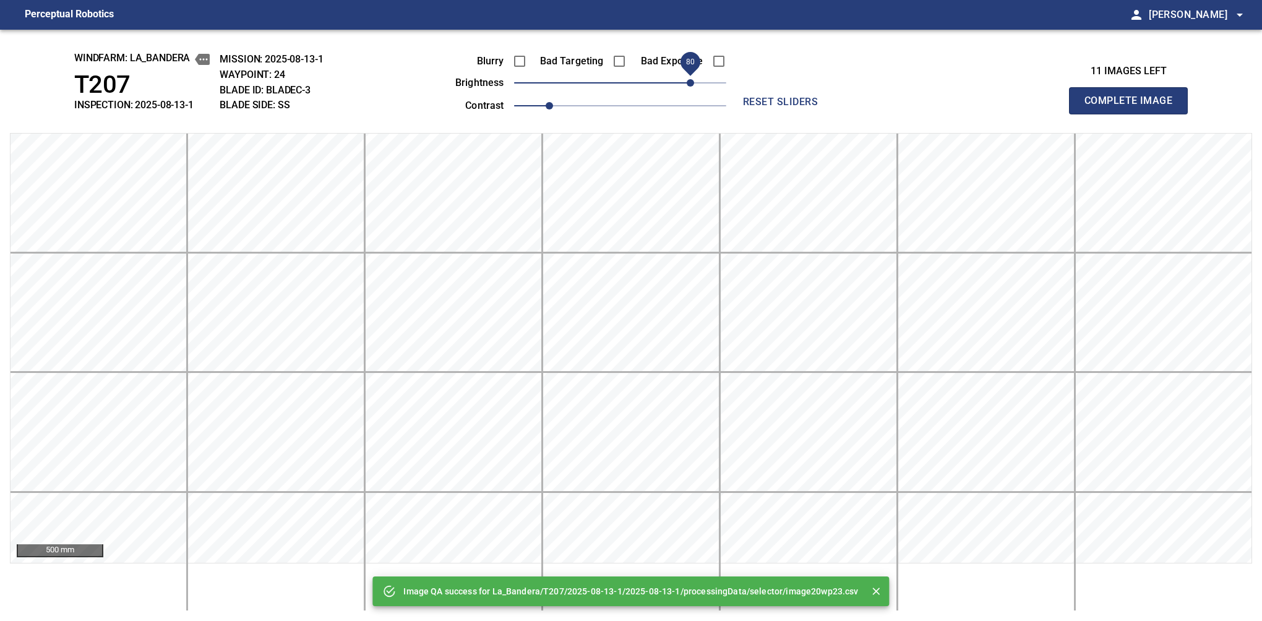
drag, startPoint x: 681, startPoint y: 79, endPoint x: 694, endPoint y: 79, distance: 13.0
click at [694, 79] on span "80" at bounding box center [620, 82] width 212 height 17
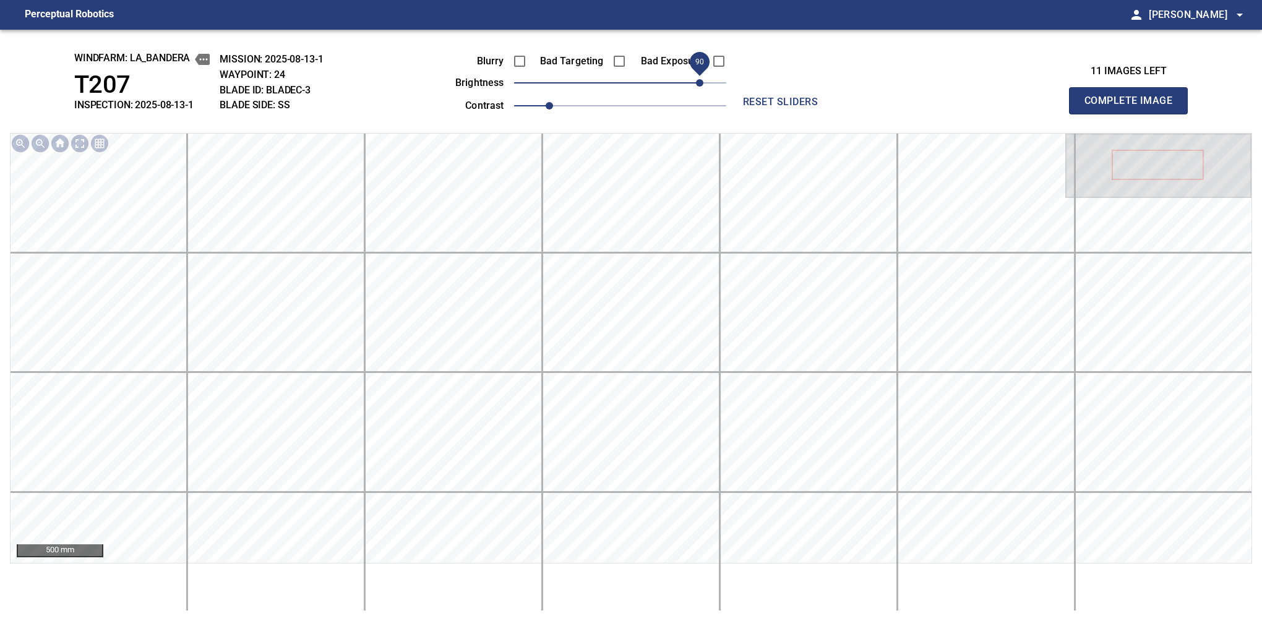
click at [701, 80] on span "90" at bounding box center [699, 82] width 7 height 7
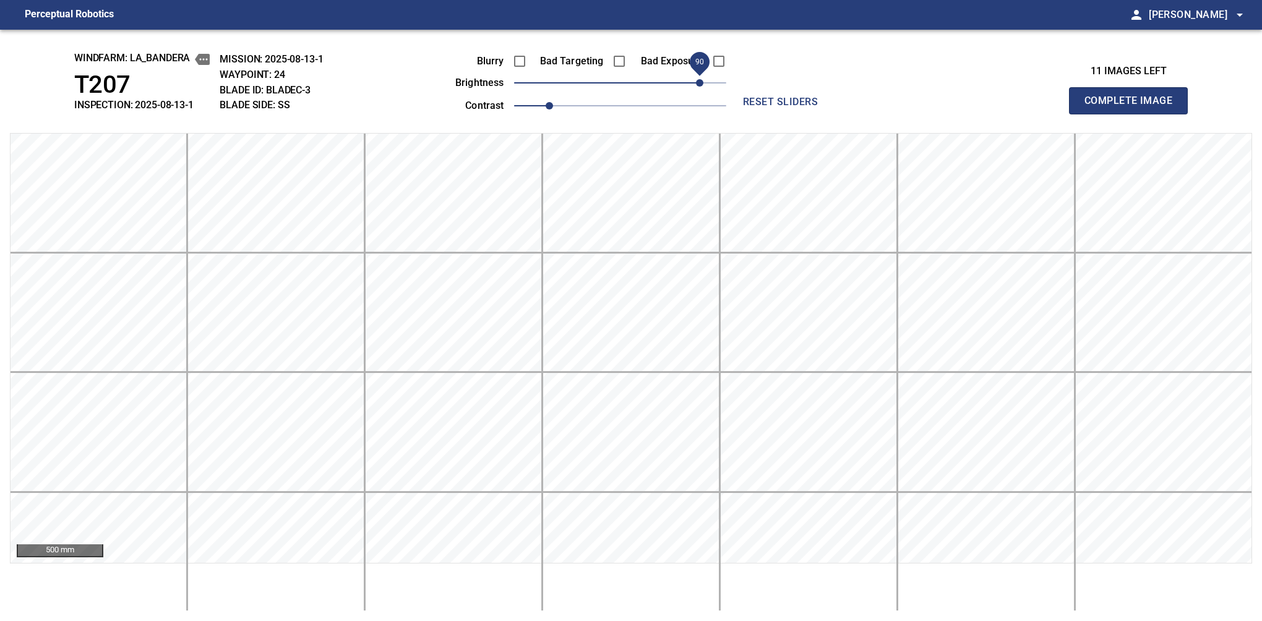
click at [1134, 114] on button "Complete Image" at bounding box center [1128, 100] width 119 height 27
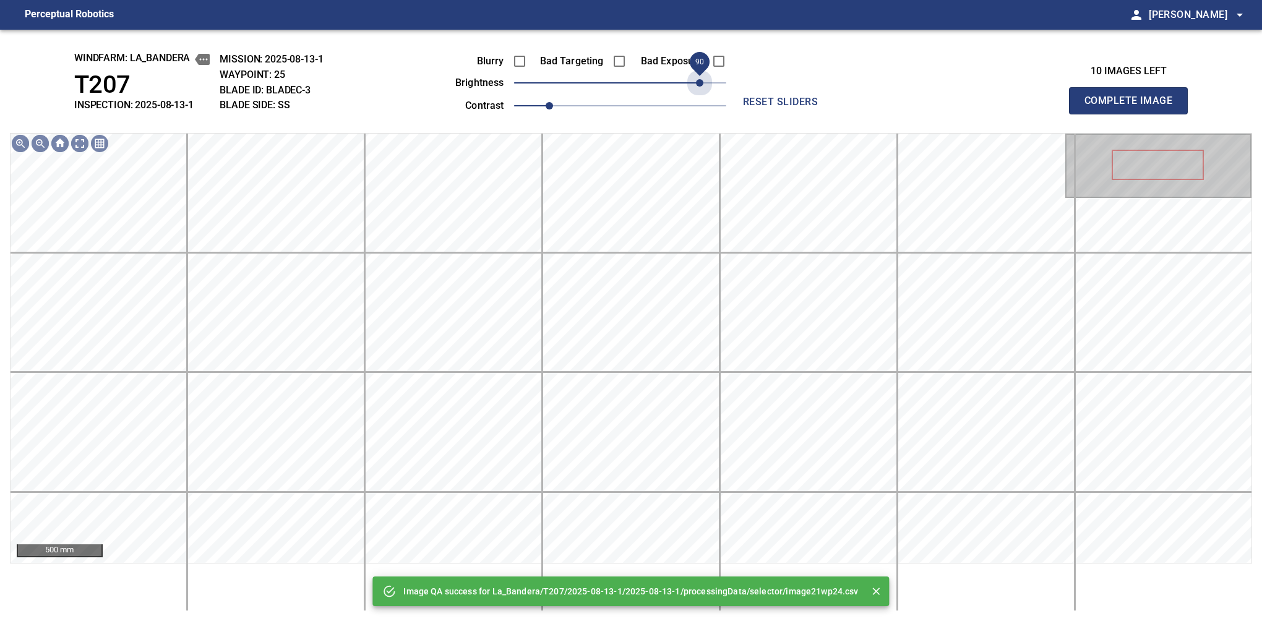
click at [698, 80] on span "90" at bounding box center [620, 82] width 212 height 17
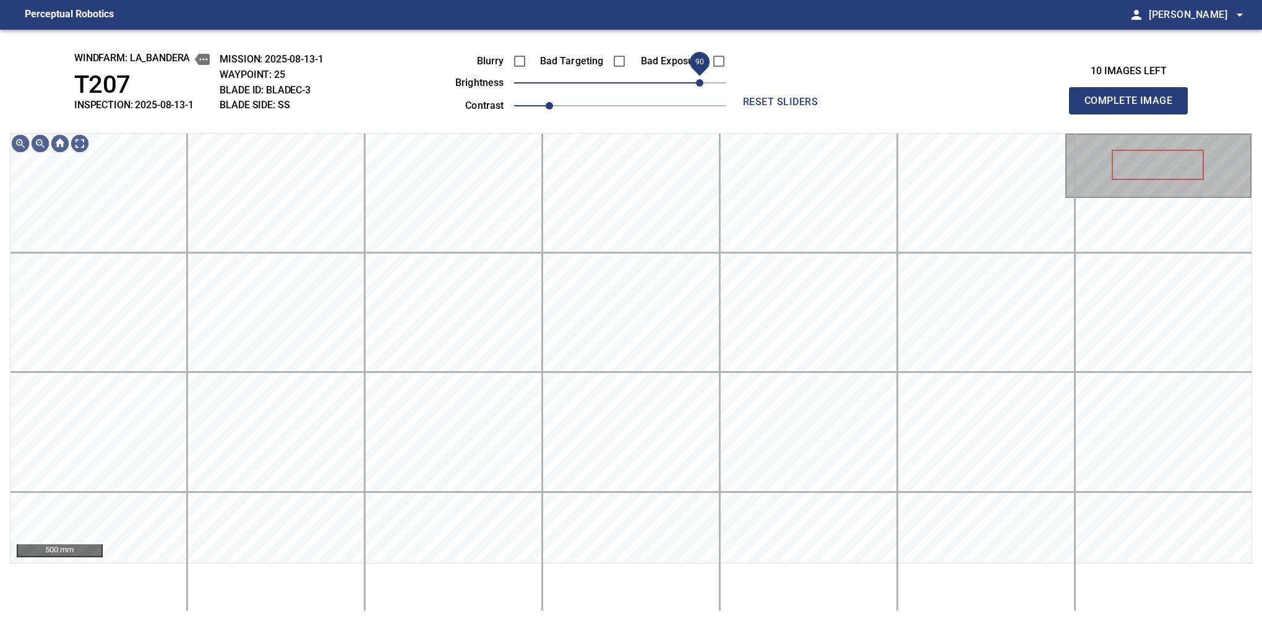
click at [698, 85] on span "90" at bounding box center [699, 82] width 7 height 7
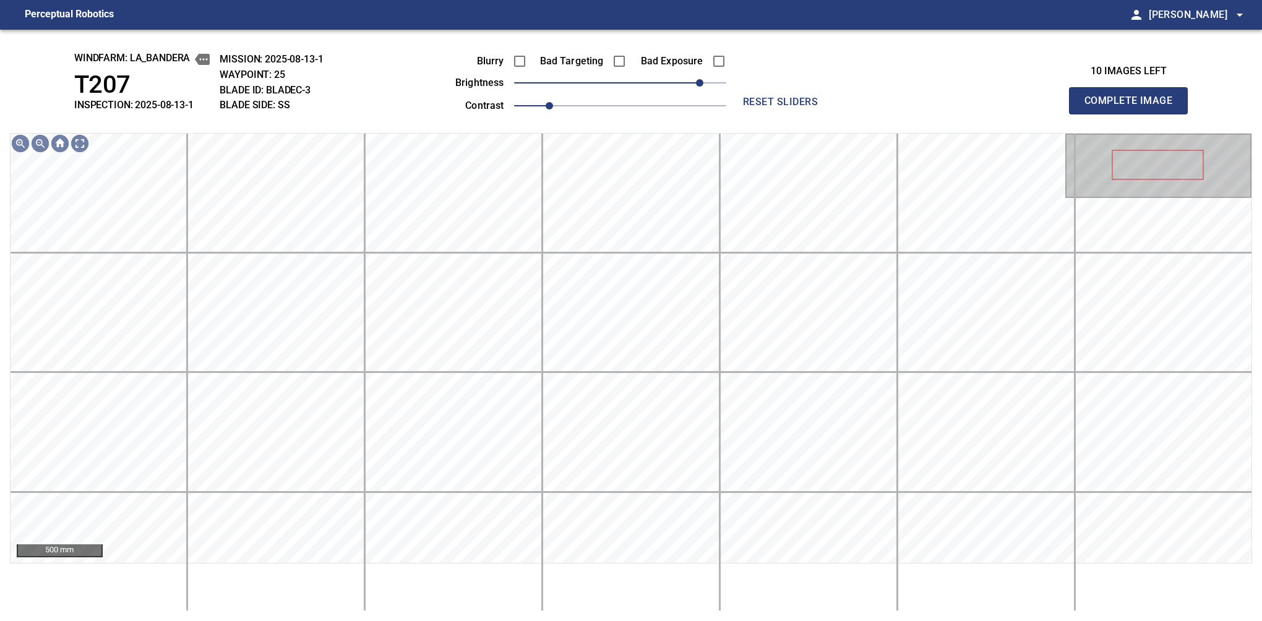
click at [1134, 114] on button "Complete Image" at bounding box center [1128, 100] width 119 height 27
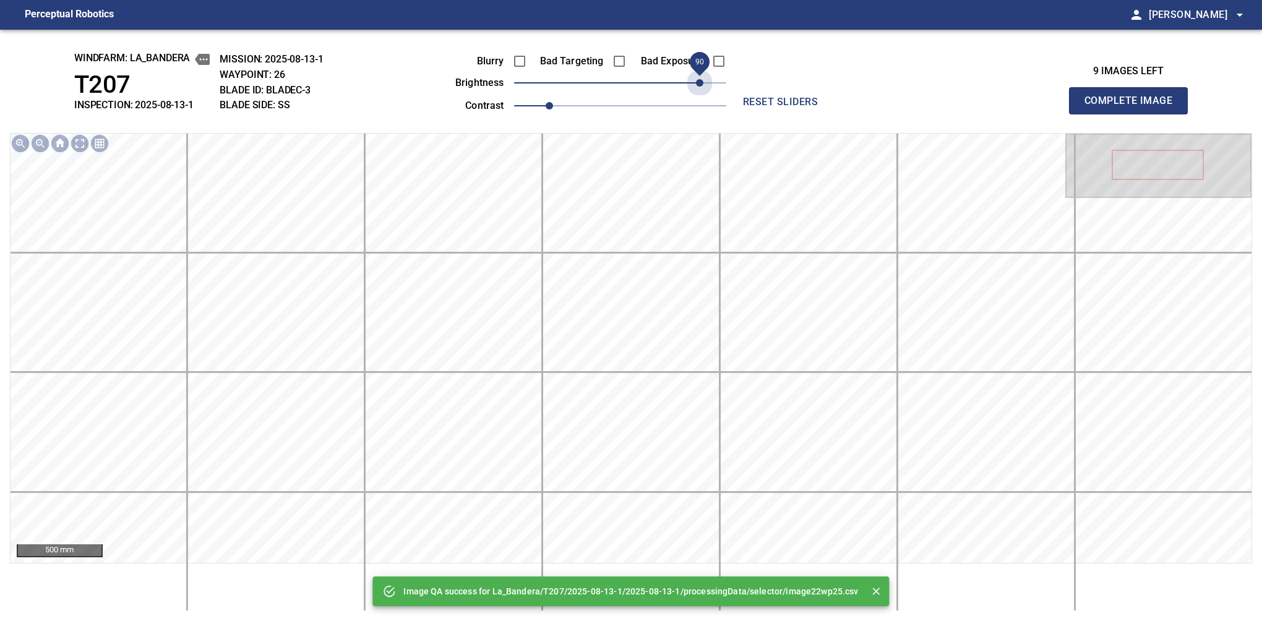
click at [700, 83] on span "90" at bounding box center [620, 82] width 212 height 17
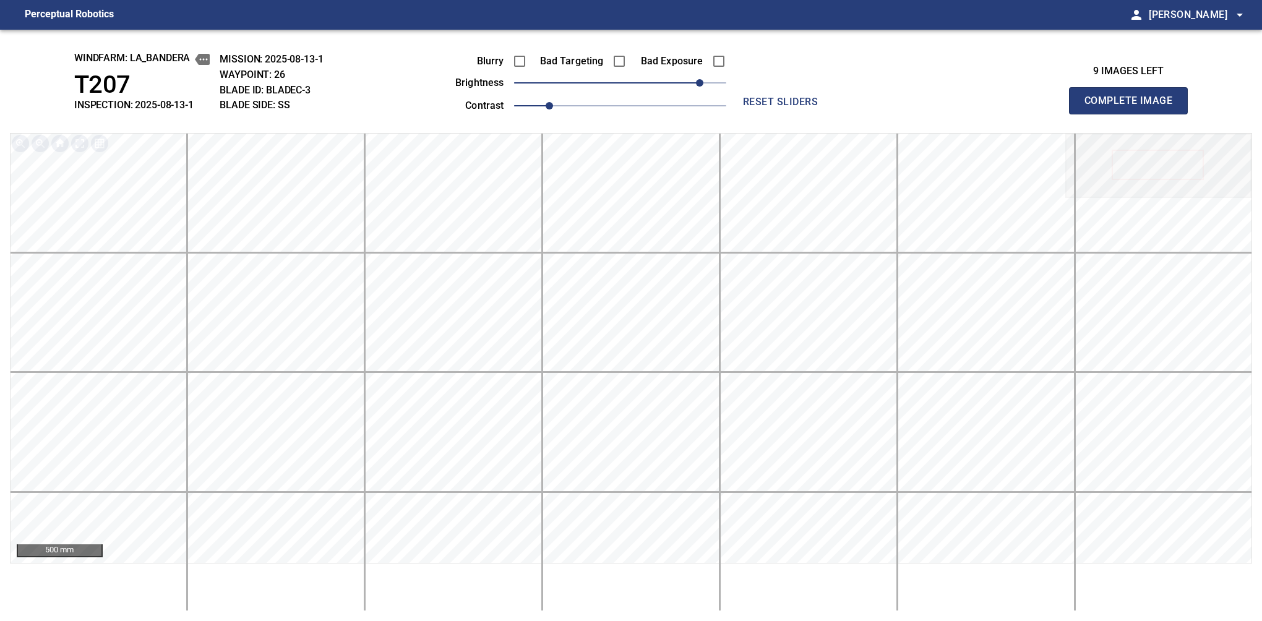
click at [754, 98] on span "reset sliders" at bounding box center [780, 101] width 89 height 17
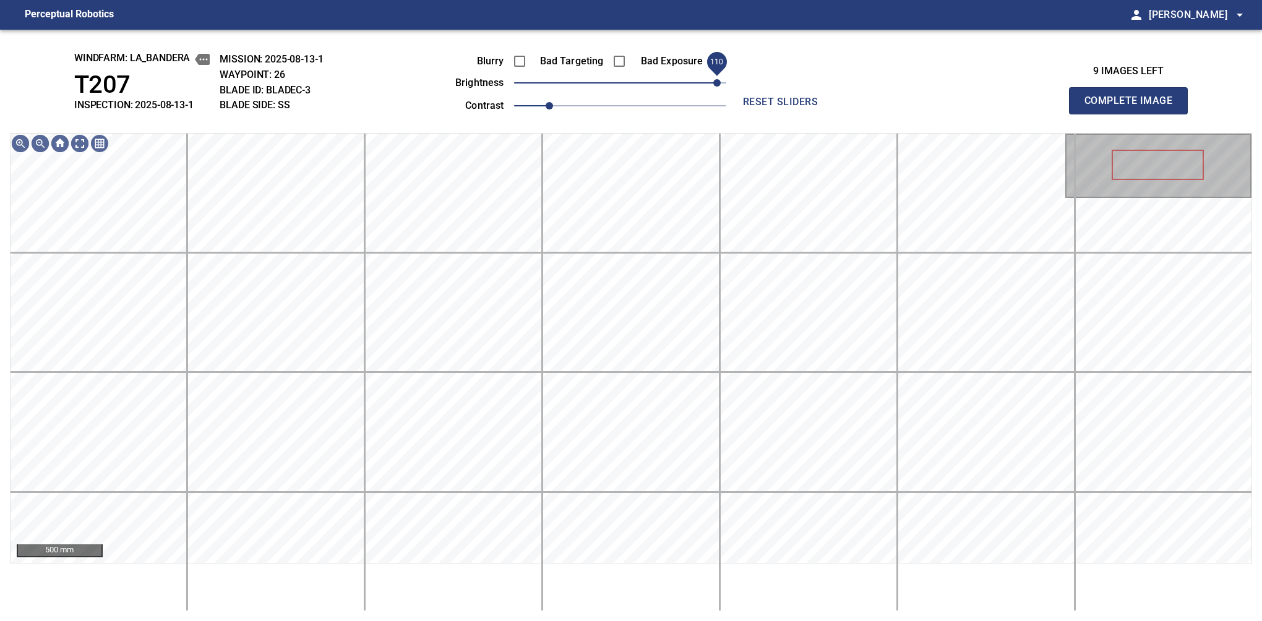
drag, startPoint x: 700, startPoint y: 83, endPoint x: 717, endPoint y: 81, distance: 17.4
click at [717, 81] on span "110" at bounding box center [620, 82] width 212 height 17
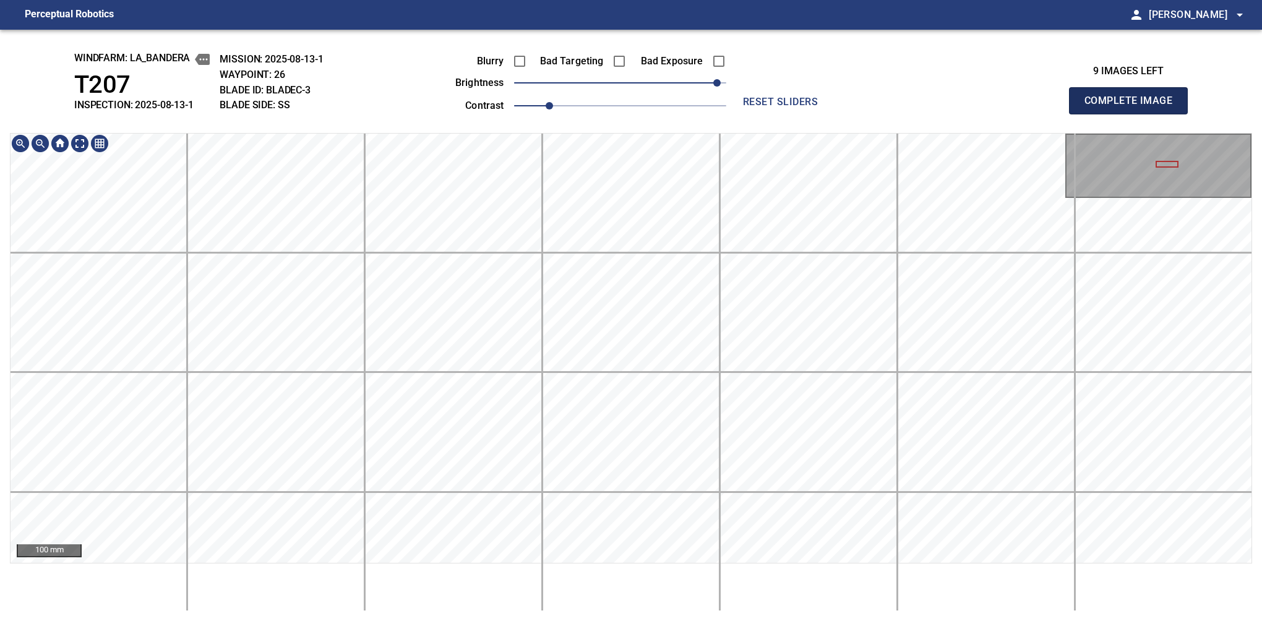
click at [1134, 114] on button "Complete Image" at bounding box center [1128, 100] width 119 height 27
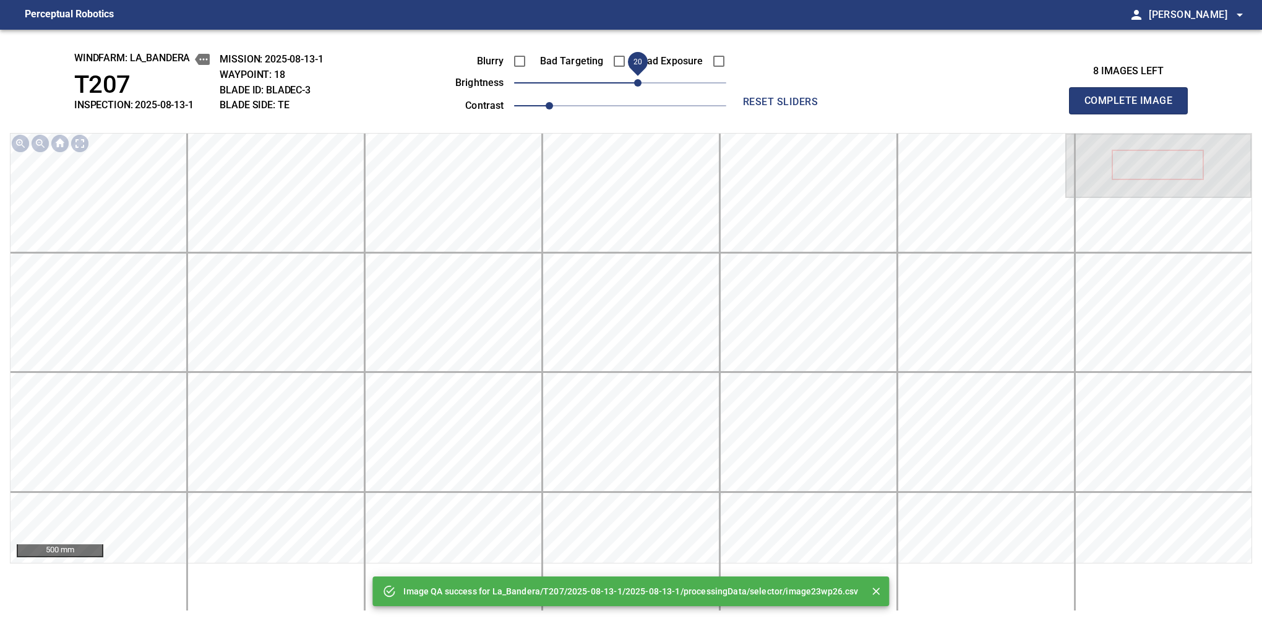
drag, startPoint x: 630, startPoint y: 89, endPoint x: 639, endPoint y: 87, distance: 9.0
click at [639, 87] on span "20" at bounding box center [637, 82] width 7 height 7
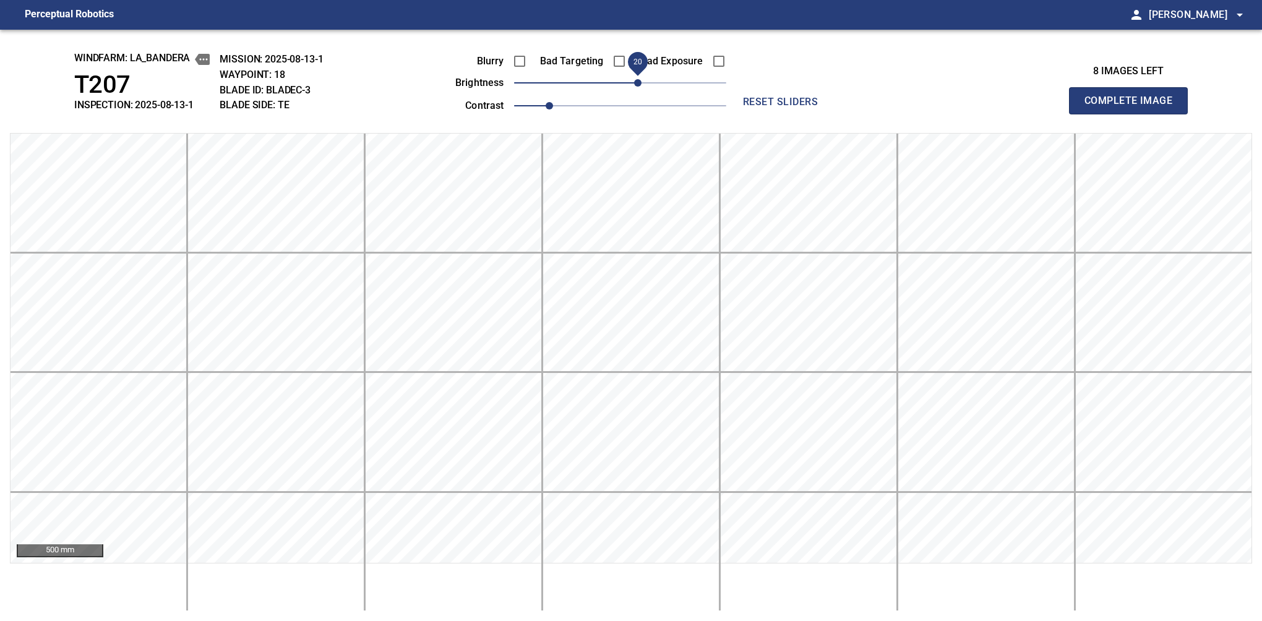
click at [1134, 114] on button "Complete Image" at bounding box center [1128, 100] width 119 height 27
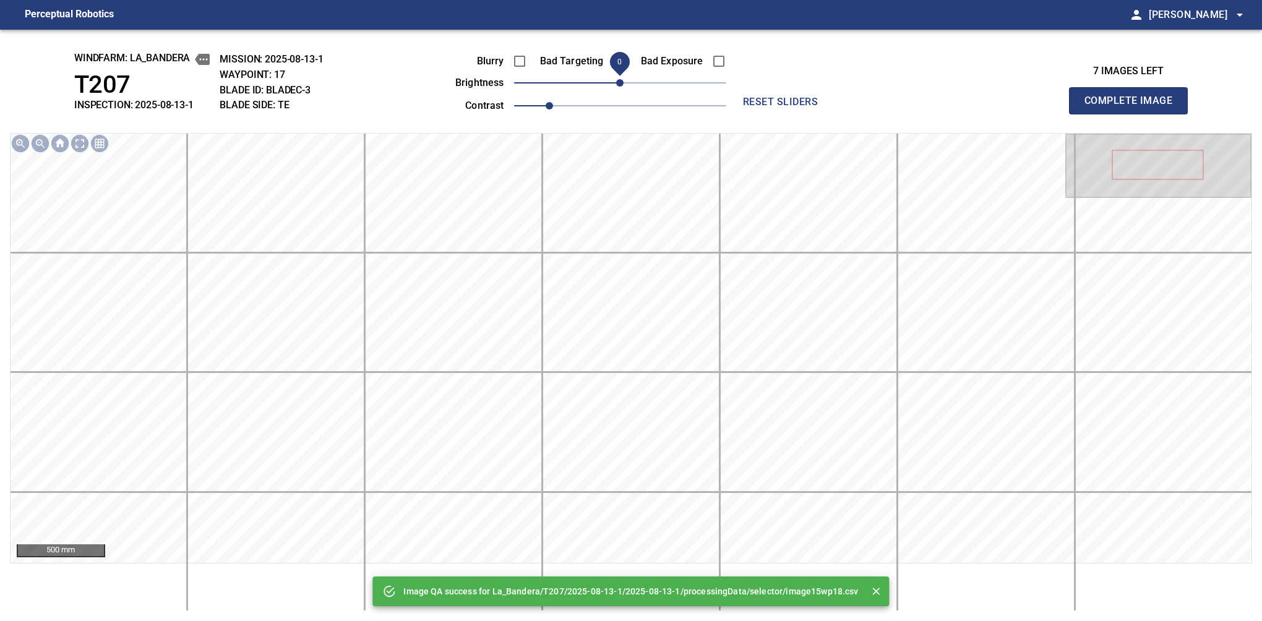
click at [1134, 114] on button "Complete Image" at bounding box center [1128, 100] width 119 height 27
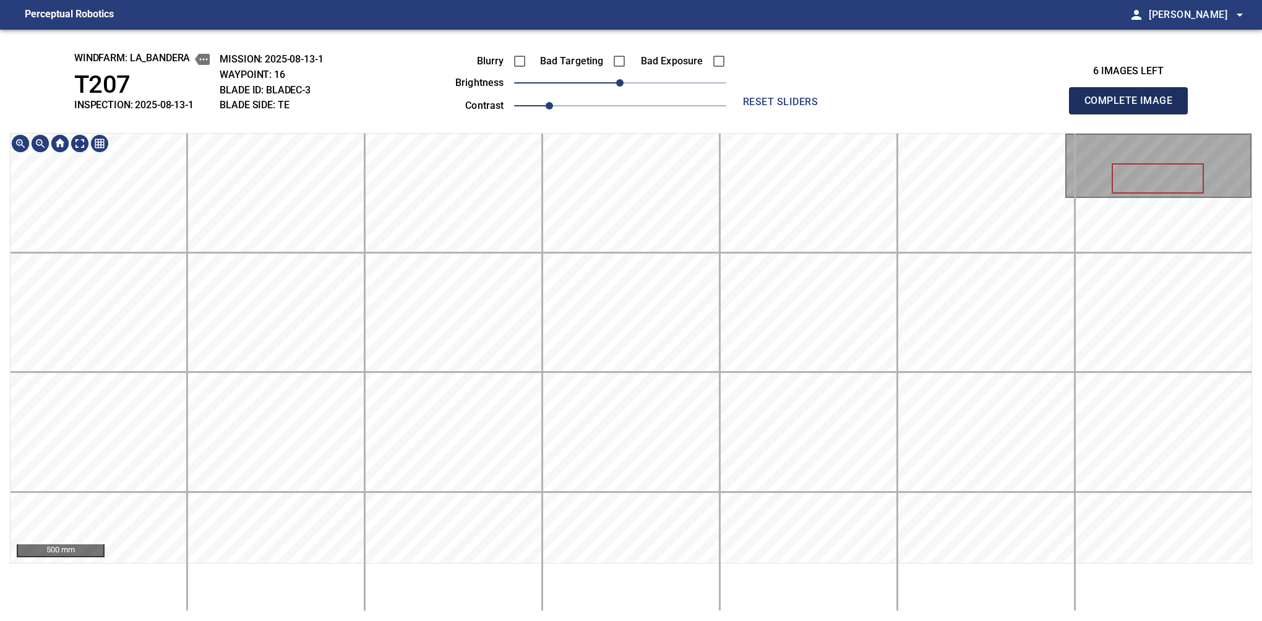
click at [1134, 114] on button "Complete Image" at bounding box center [1128, 100] width 119 height 27
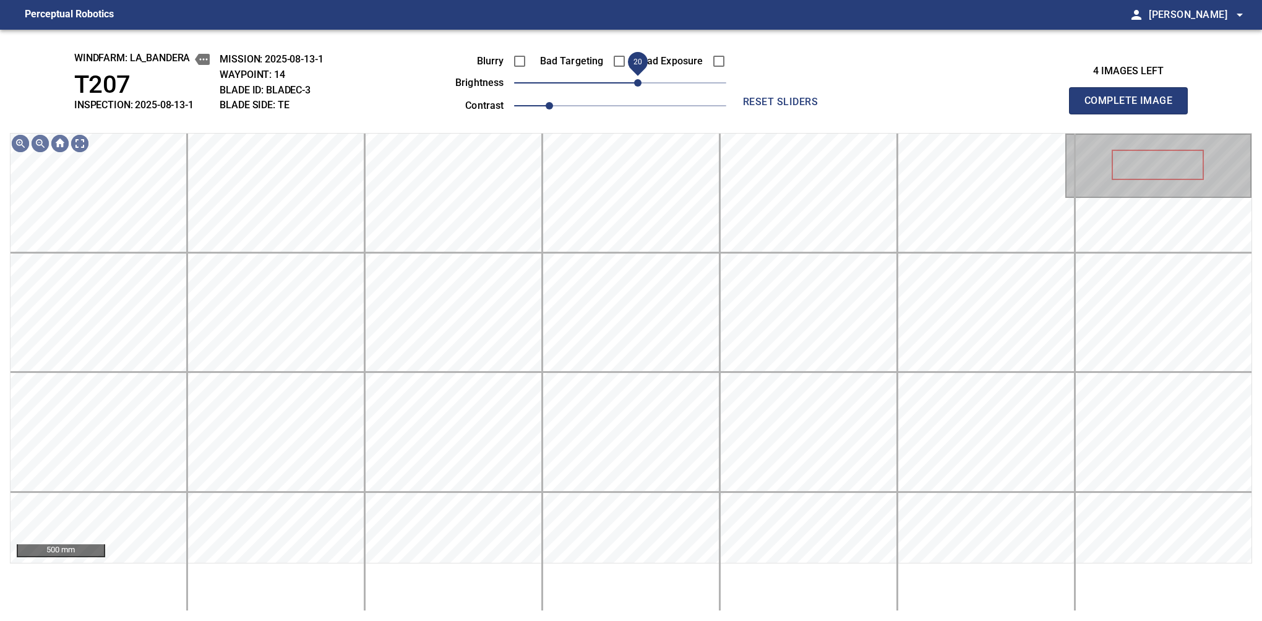
drag, startPoint x: 631, startPoint y: 82, endPoint x: 639, endPoint y: 82, distance: 8.0
click at [639, 82] on span "20" at bounding box center [637, 82] width 7 height 7
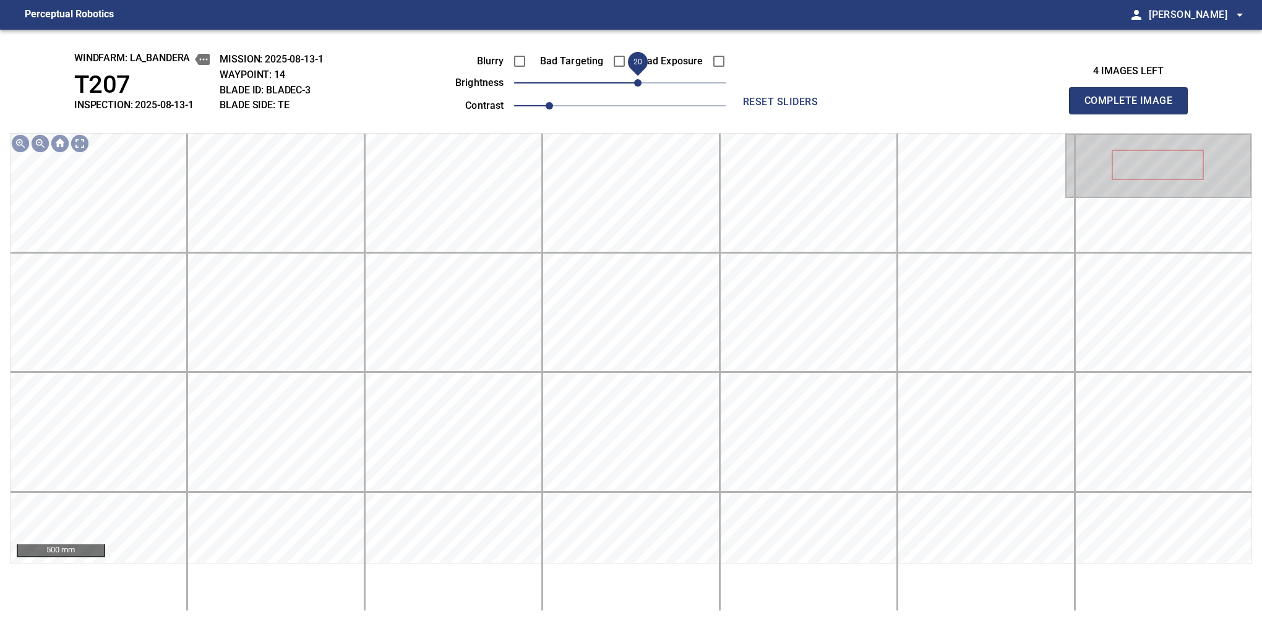
click at [1134, 114] on button "Complete Image" at bounding box center [1128, 100] width 119 height 27
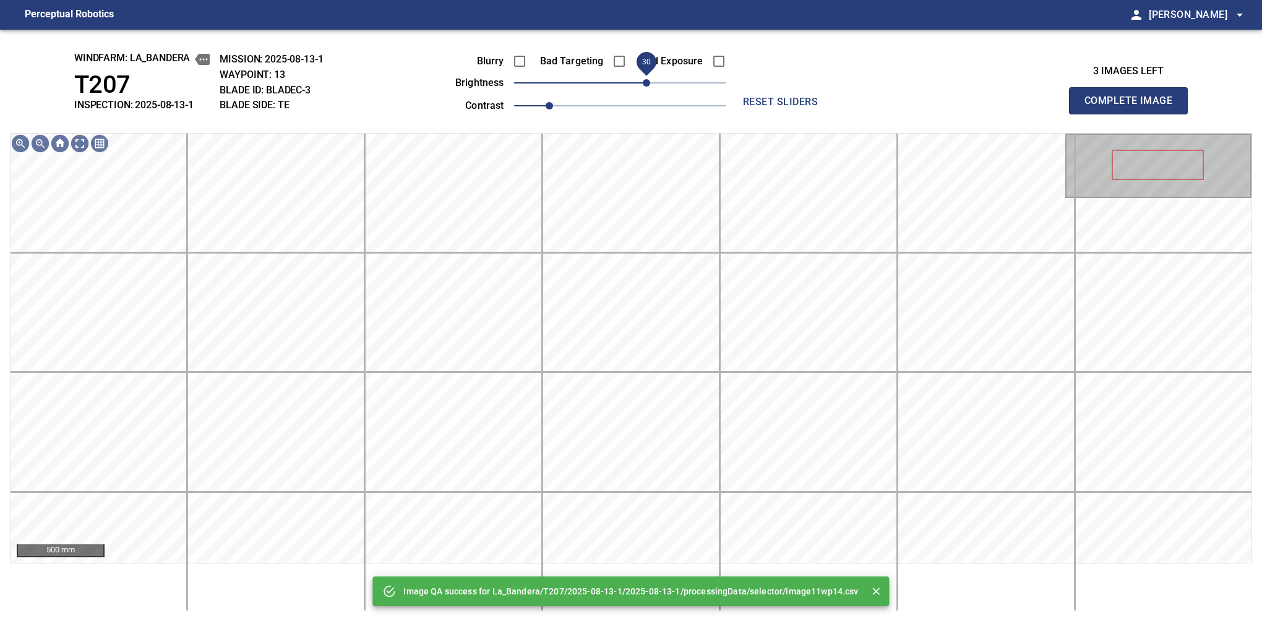
click at [645, 82] on span "30" at bounding box center [646, 82] width 7 height 7
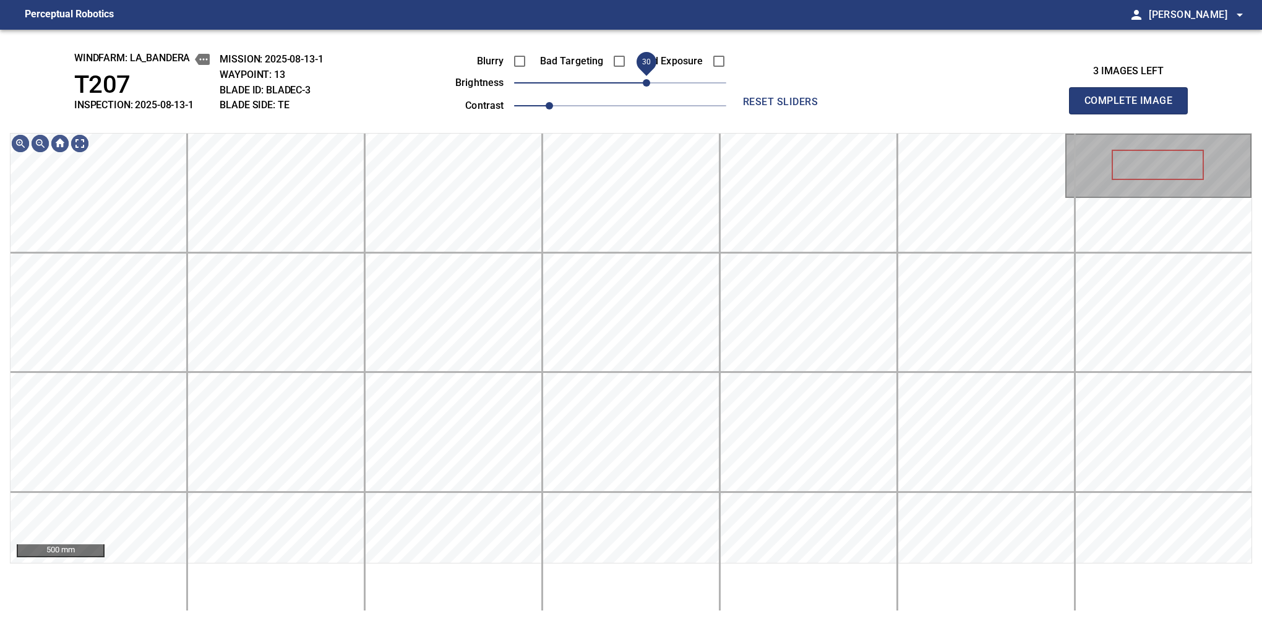
click at [643, 79] on span "30" at bounding box center [646, 82] width 7 height 7
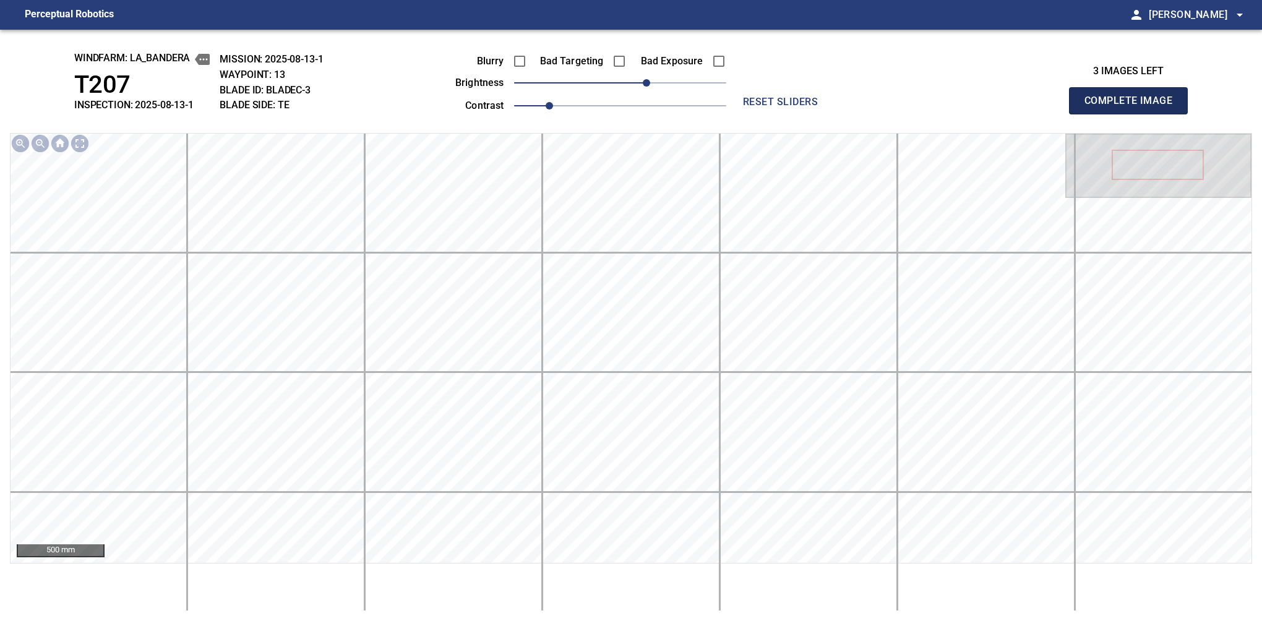
click at [1134, 114] on button "Complete Image" at bounding box center [1128, 100] width 119 height 27
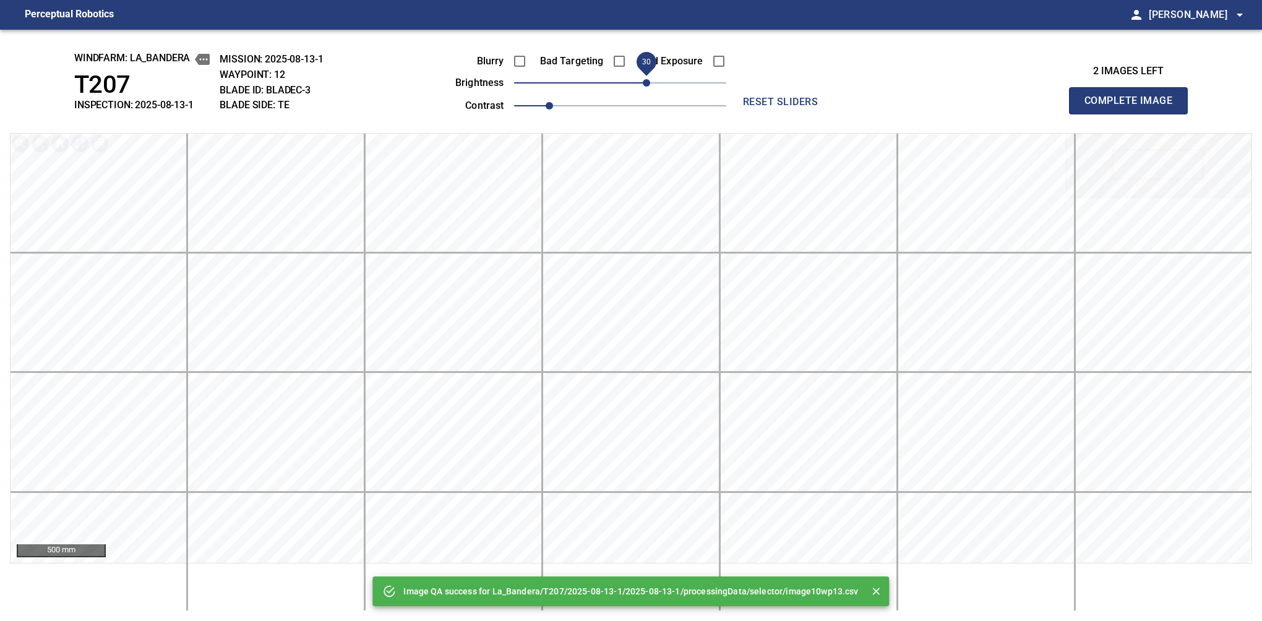
drag, startPoint x: 625, startPoint y: 90, endPoint x: 649, endPoint y: 82, distance: 25.1
click at [649, 82] on span "30" at bounding box center [646, 82] width 7 height 7
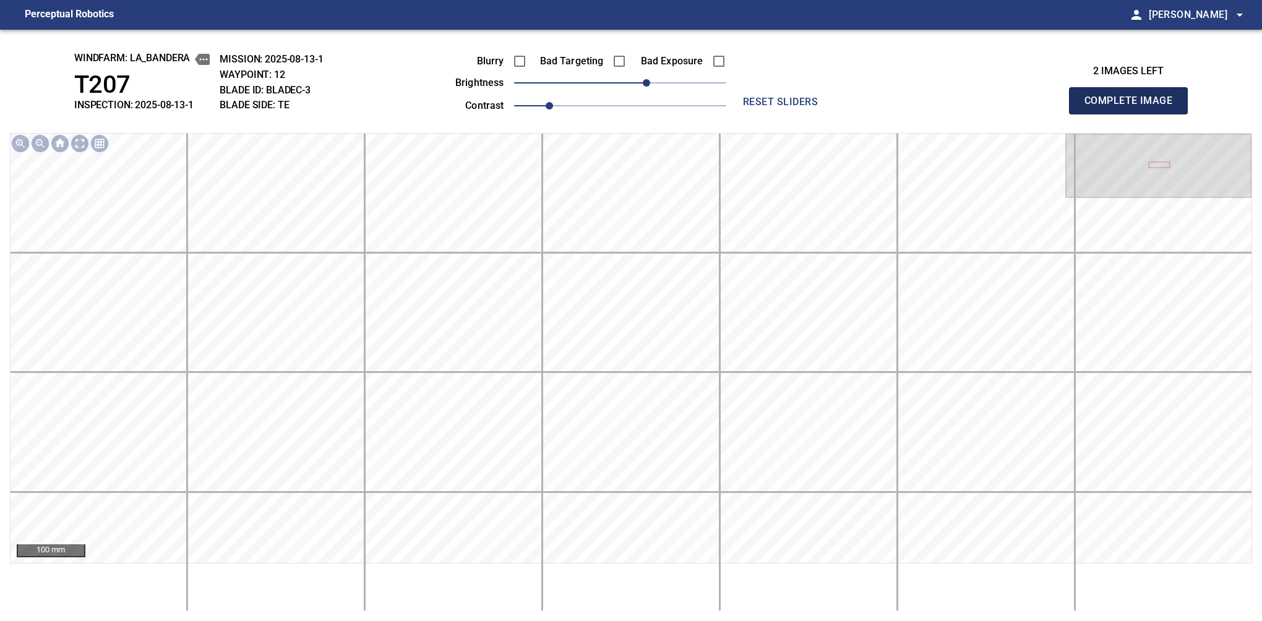
click at [1134, 114] on button "Complete Image" at bounding box center [1128, 100] width 119 height 27
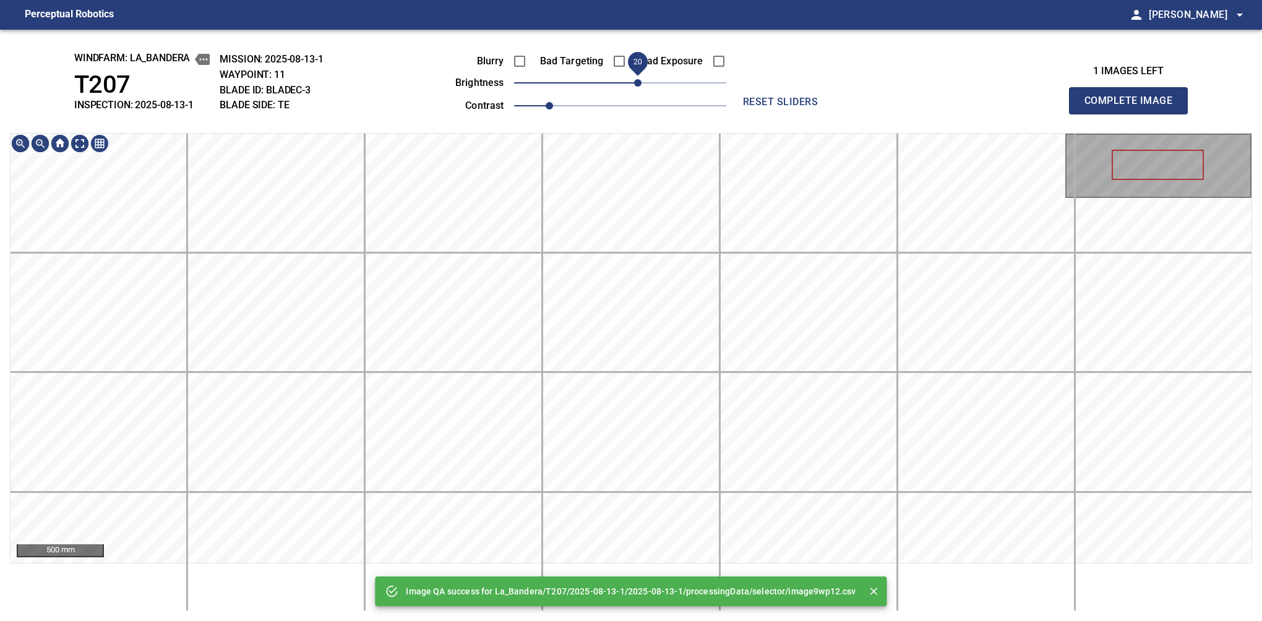
drag, startPoint x: 625, startPoint y: 88, endPoint x: 642, endPoint y: 82, distance: 18.0
click at [642, 82] on span "20" at bounding box center [637, 82] width 7 height 7
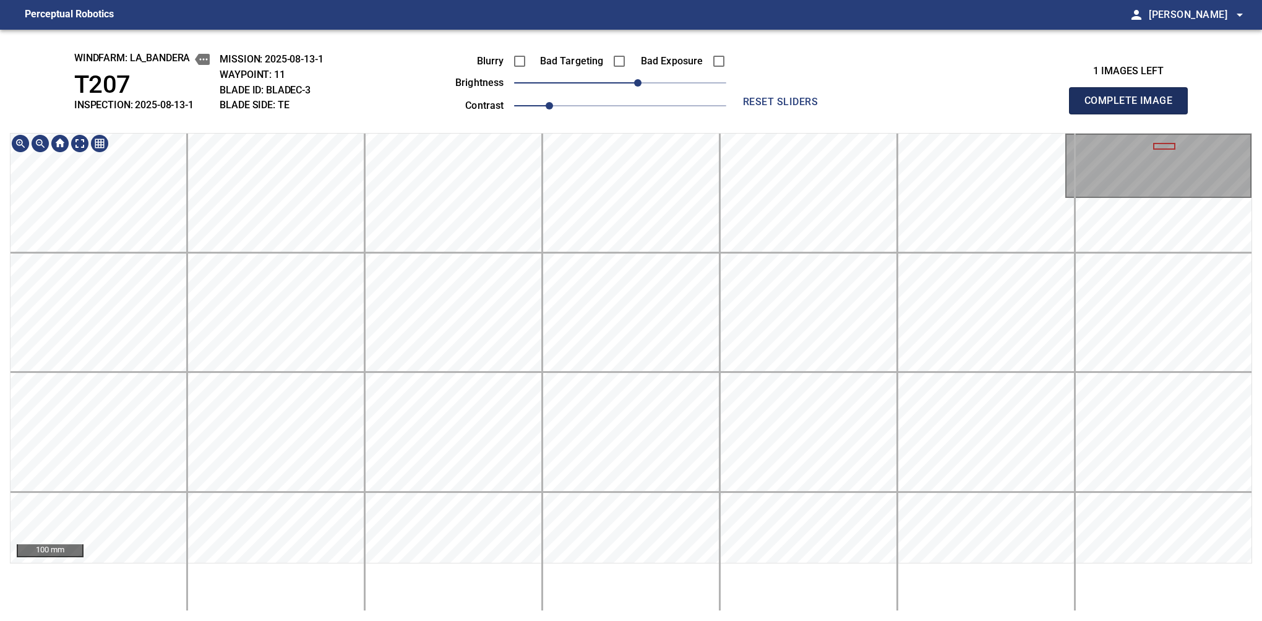
click at [1134, 114] on button "Complete Image" at bounding box center [1128, 100] width 119 height 27
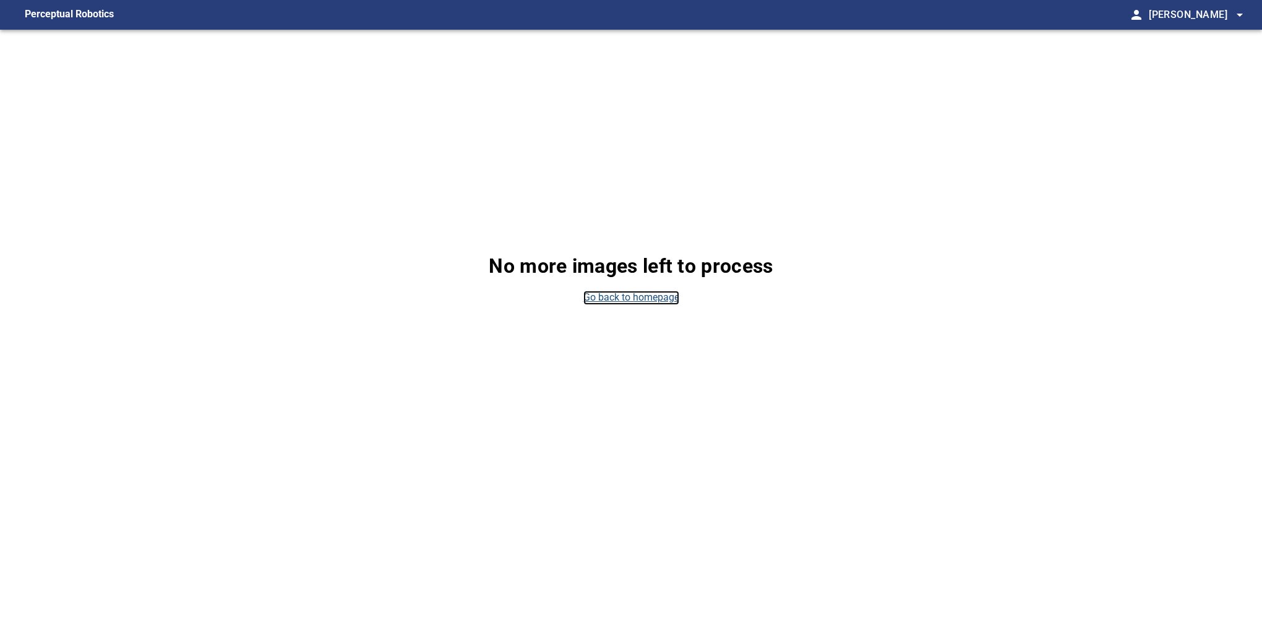
click at [606, 296] on link "Go back to homepage" at bounding box center [632, 298] width 96 height 14
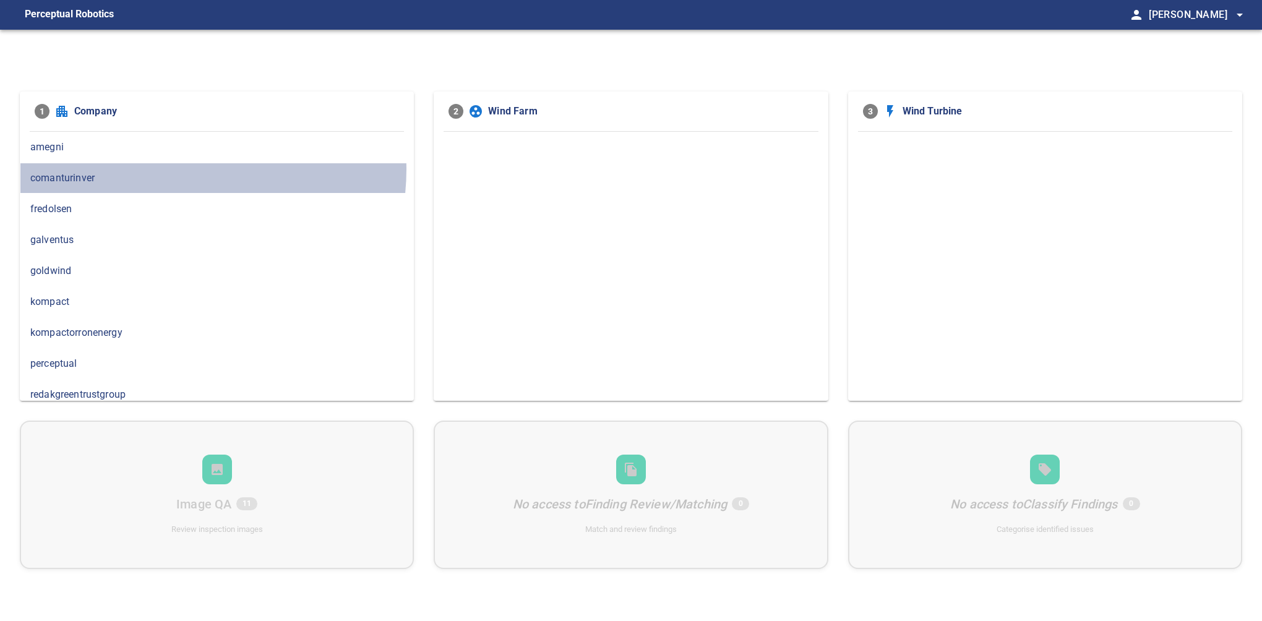
click at [173, 169] on div "comanturinver" at bounding box center [217, 178] width 394 height 31
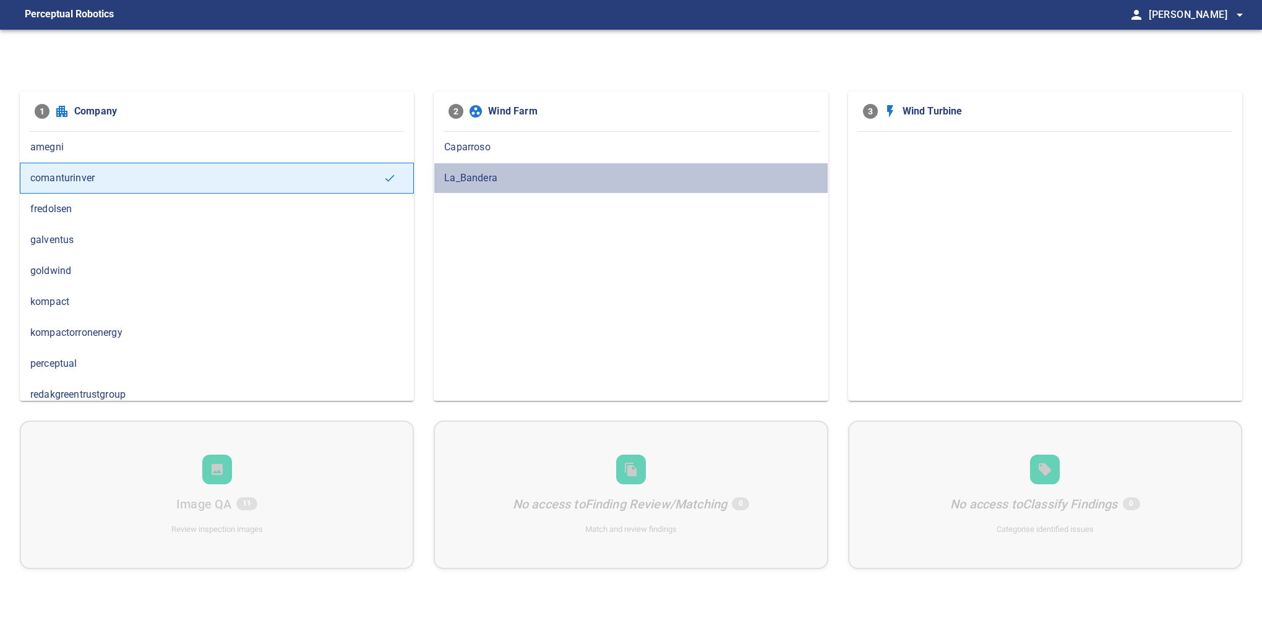
click at [476, 180] on span "La_Bandera" at bounding box center [630, 178] width 373 height 15
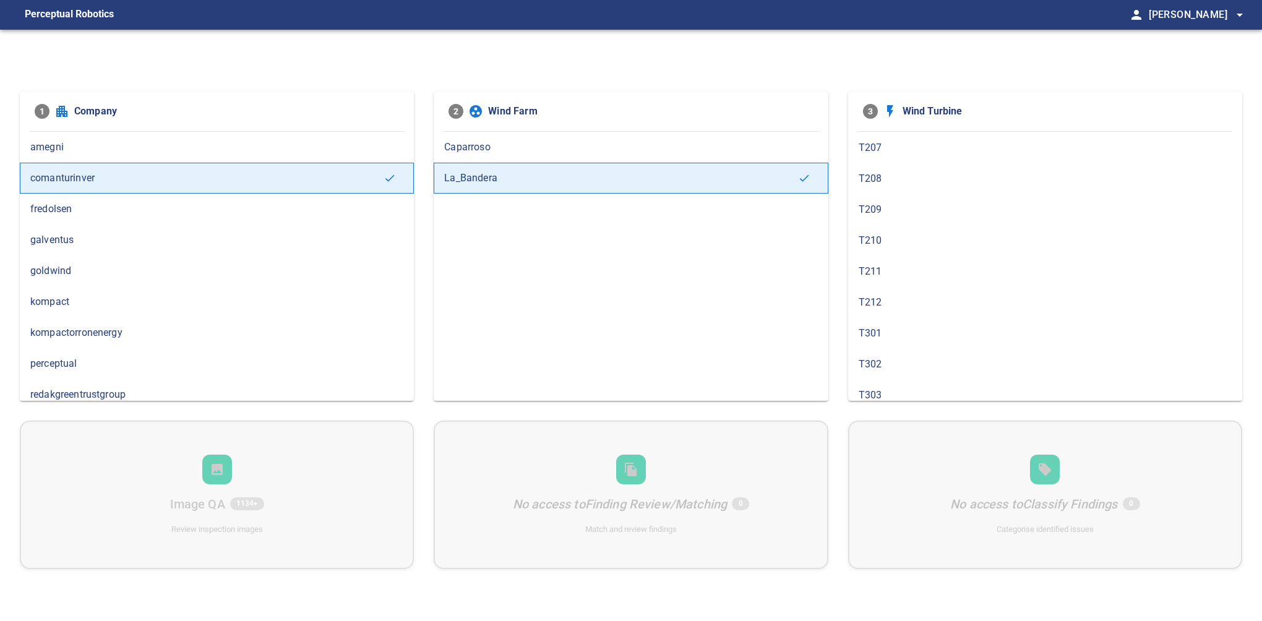
scroll to position [472, 0]
click at [852, 196] on div "T208" at bounding box center [1045, 201] width 394 height 31
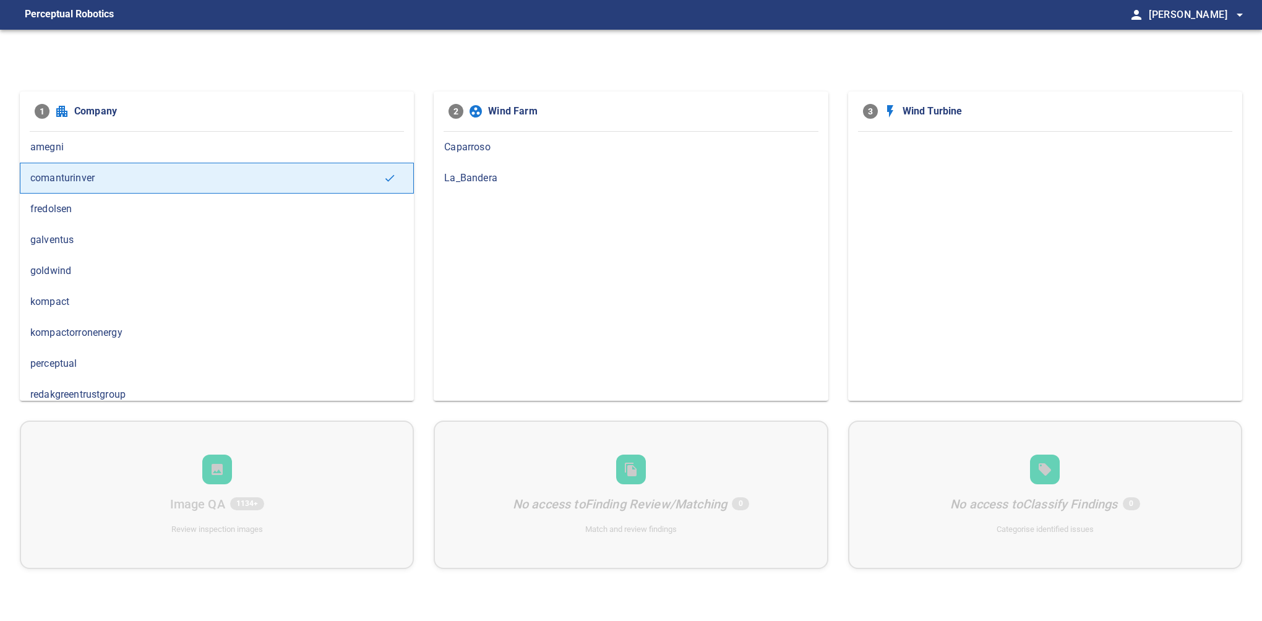
click at [485, 171] on span "La_Bandera" at bounding box center [630, 178] width 373 height 15
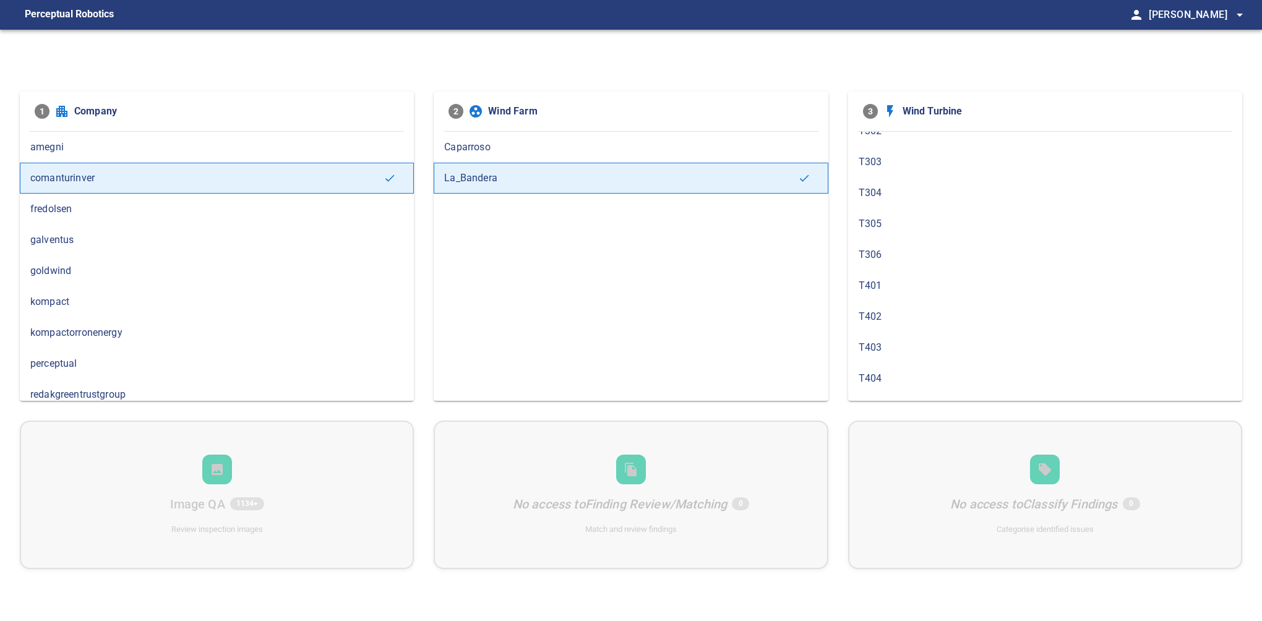
scroll to position [739, 0]
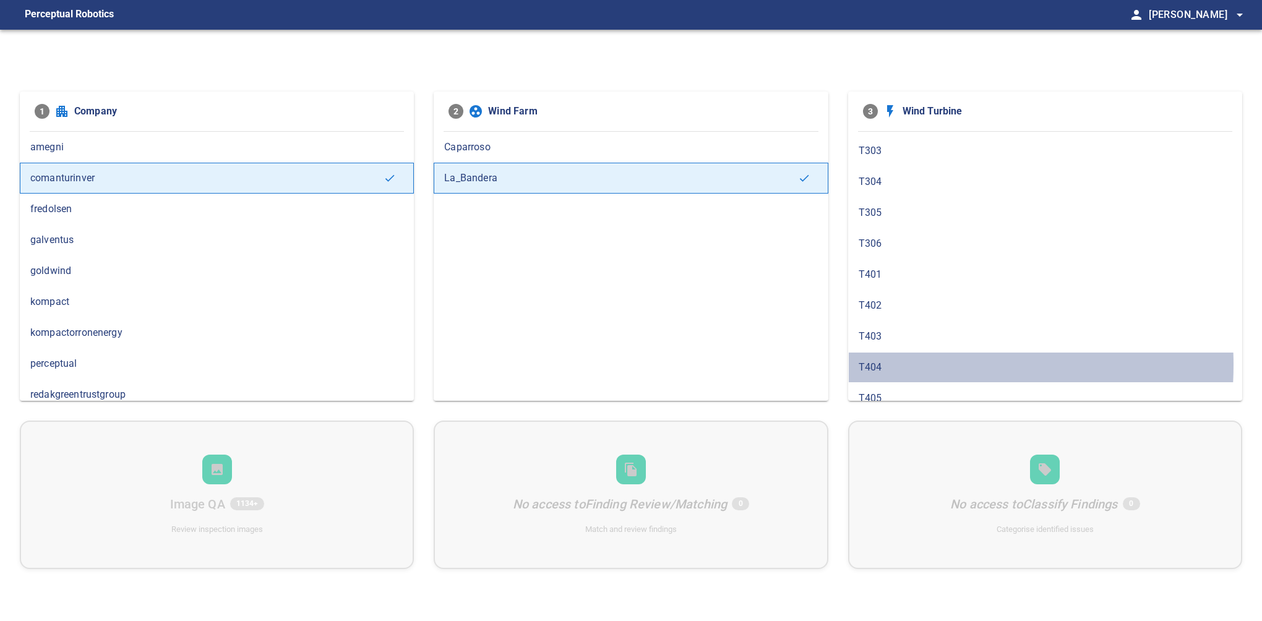
click at [892, 360] on span "T404" at bounding box center [1045, 367] width 373 height 15
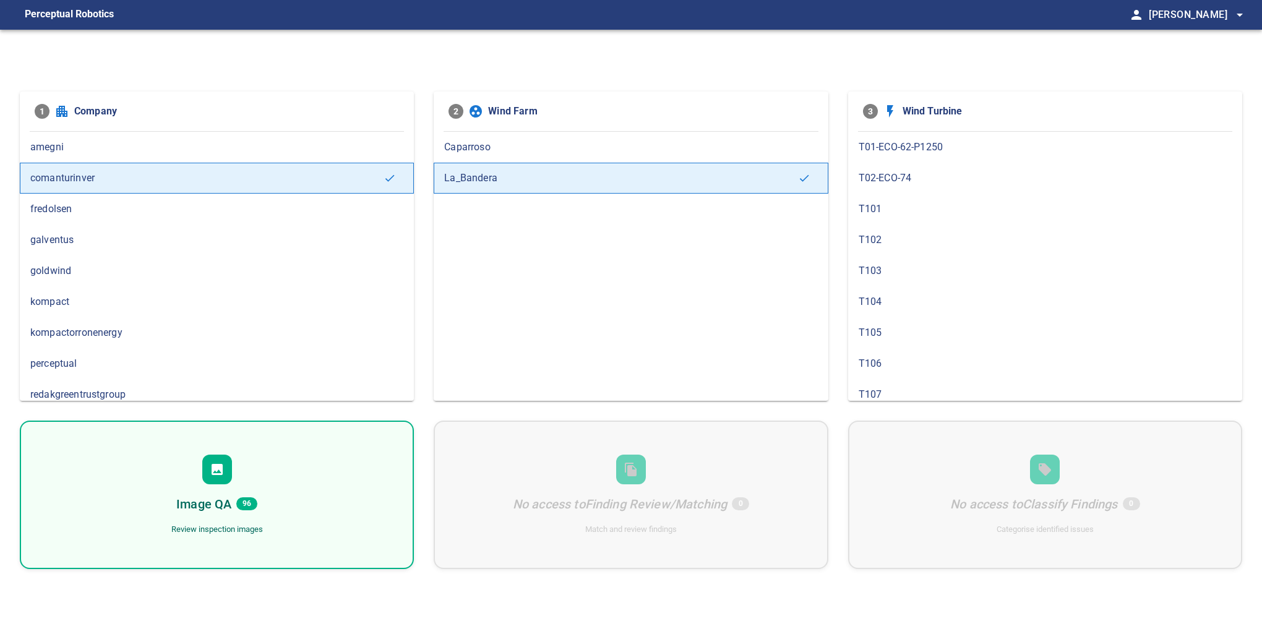
click at [246, 488] on div "Image QA 96 Review inspection images" at bounding box center [217, 495] width 394 height 149
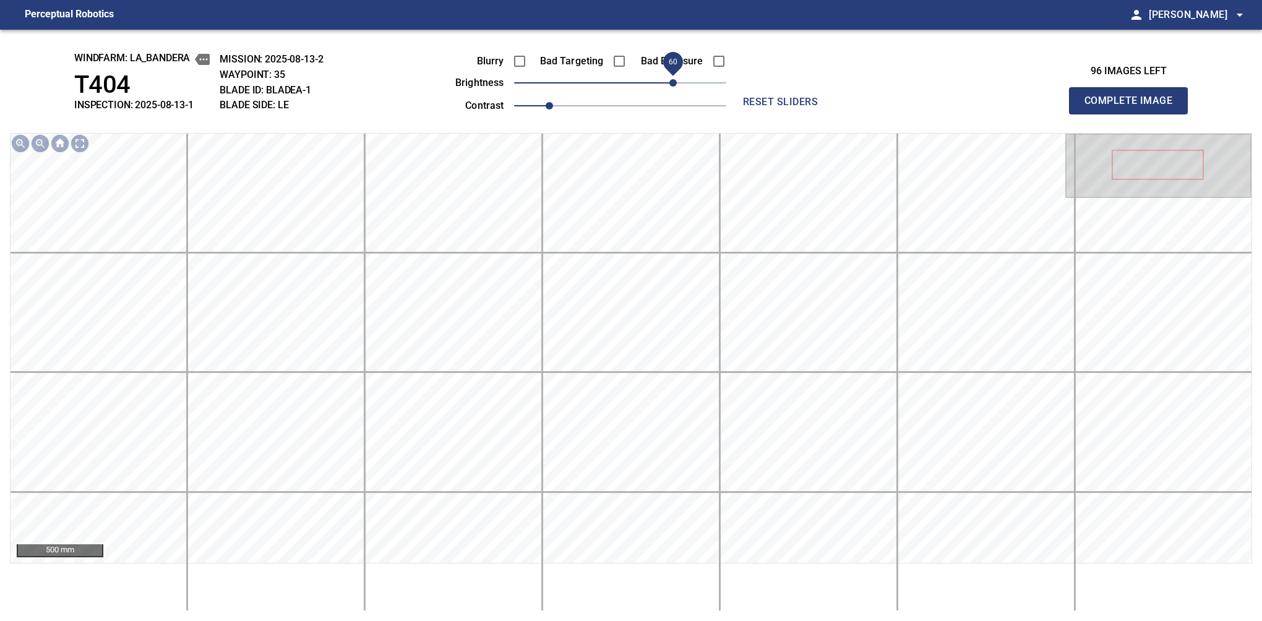
drag, startPoint x: 653, startPoint y: 87, endPoint x: 673, endPoint y: 87, distance: 20.4
click at [673, 87] on span "60" at bounding box center [620, 82] width 212 height 17
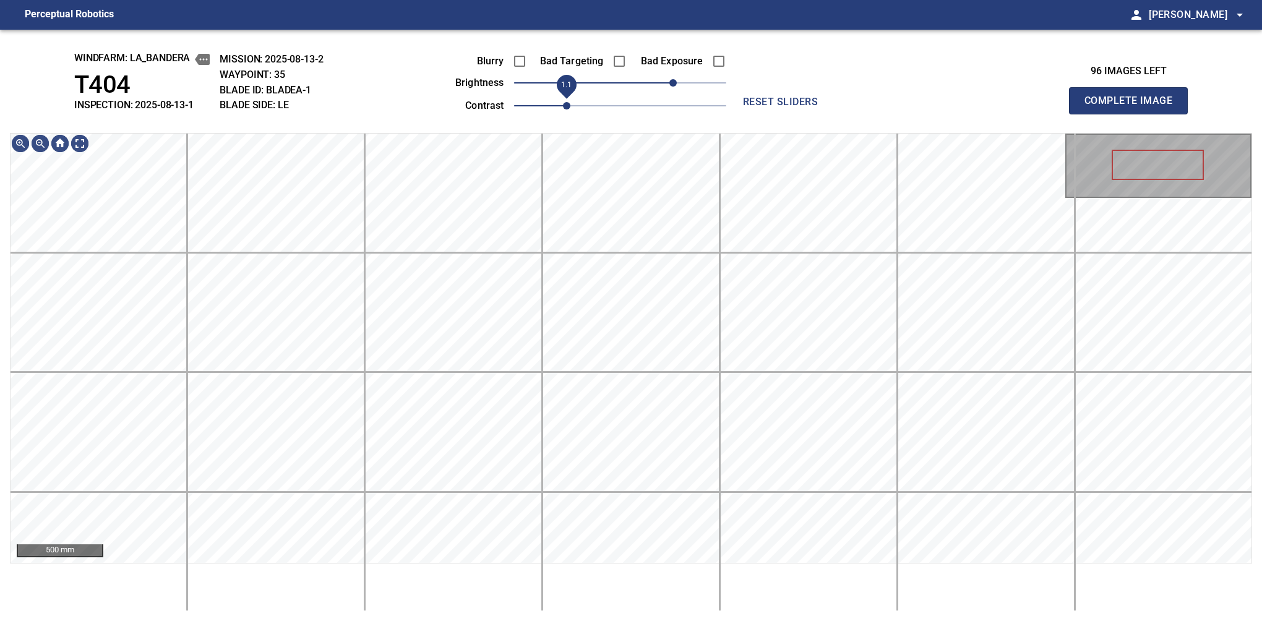
click at [564, 102] on span "1.1" at bounding box center [566, 105] width 7 height 7
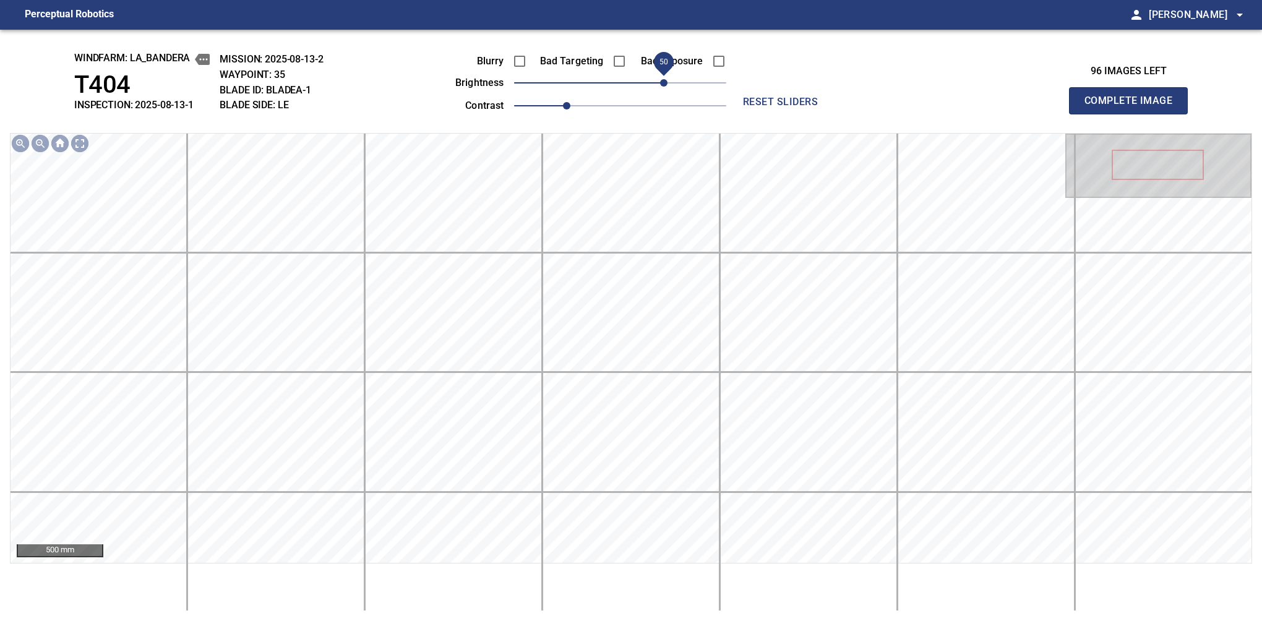
click at [664, 82] on span "50" at bounding box center [663, 82] width 7 height 7
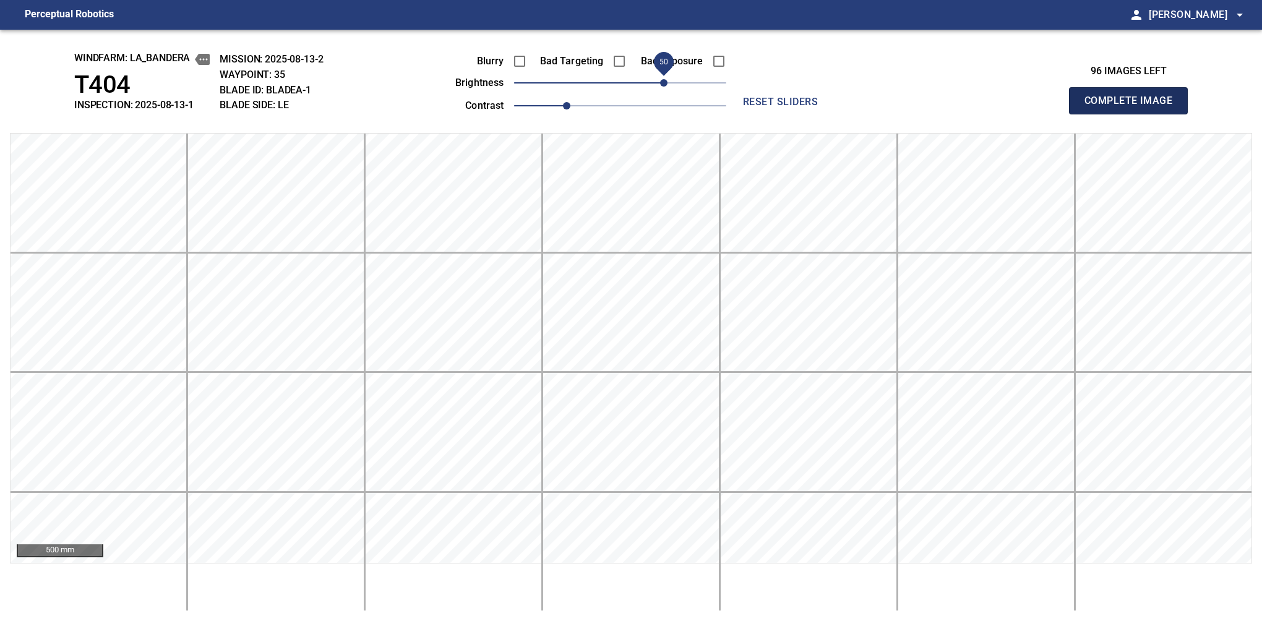
click at [1134, 114] on button "Complete Image" at bounding box center [1128, 100] width 119 height 27
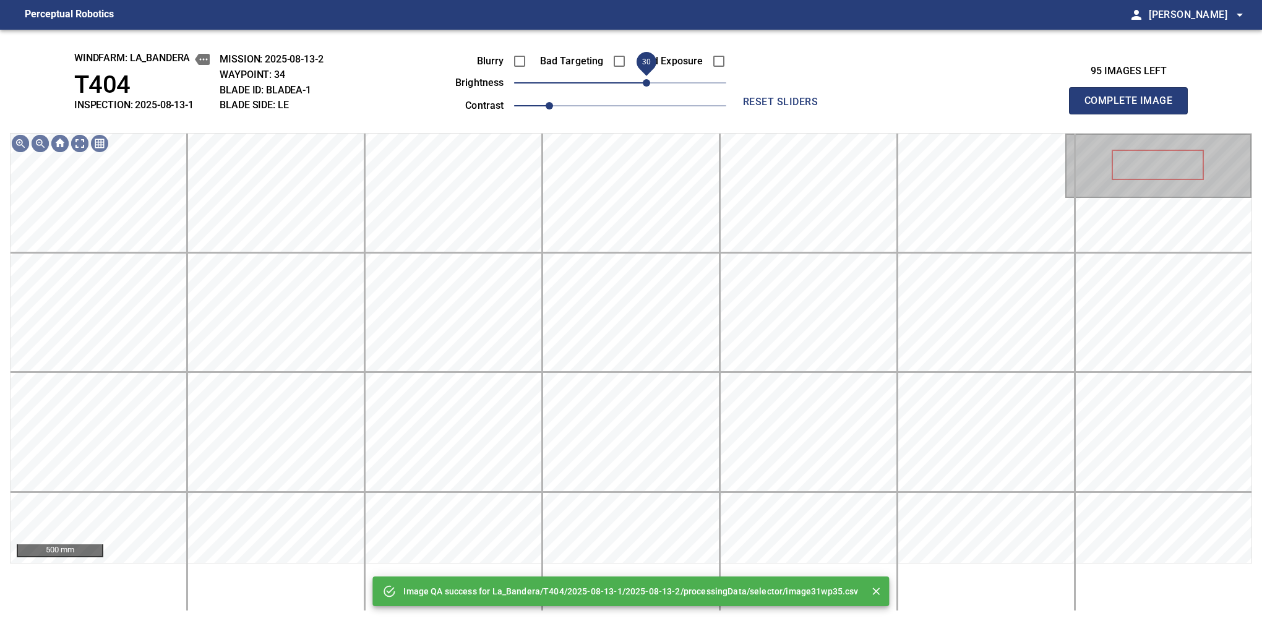
drag, startPoint x: 664, startPoint y: 82, endPoint x: 651, endPoint y: 89, distance: 14.7
click at [651, 89] on span "30" at bounding box center [620, 82] width 212 height 17
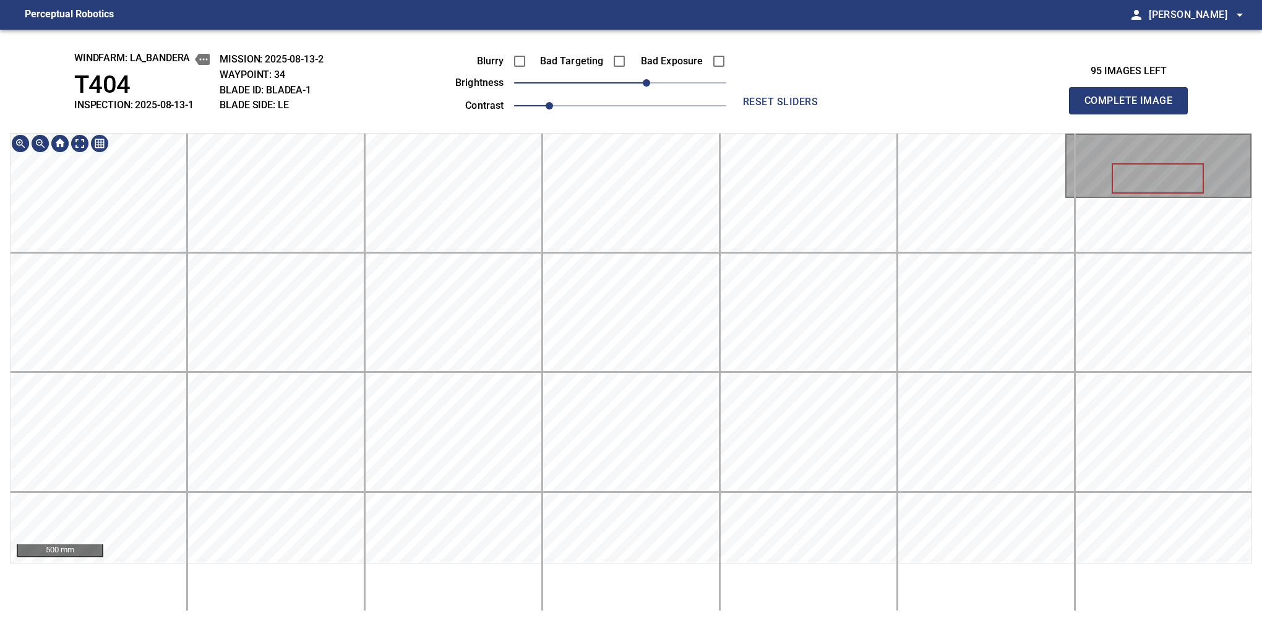
click at [619, 37] on div "windfarm: La_Bandera T404 INSPECTION: 2025-08-13-1 MISSION: 2025-08-13-2 WAYPOI…" at bounding box center [631, 326] width 1262 height 592
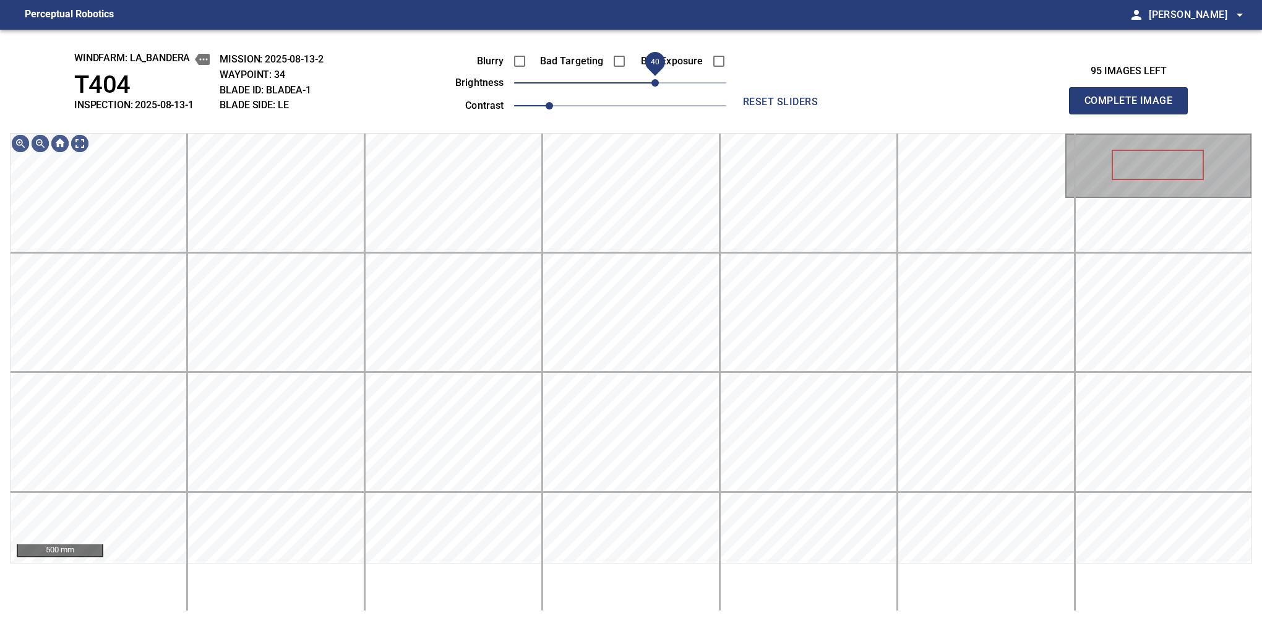
click at [654, 84] on span "40" at bounding box center [655, 82] width 7 height 7
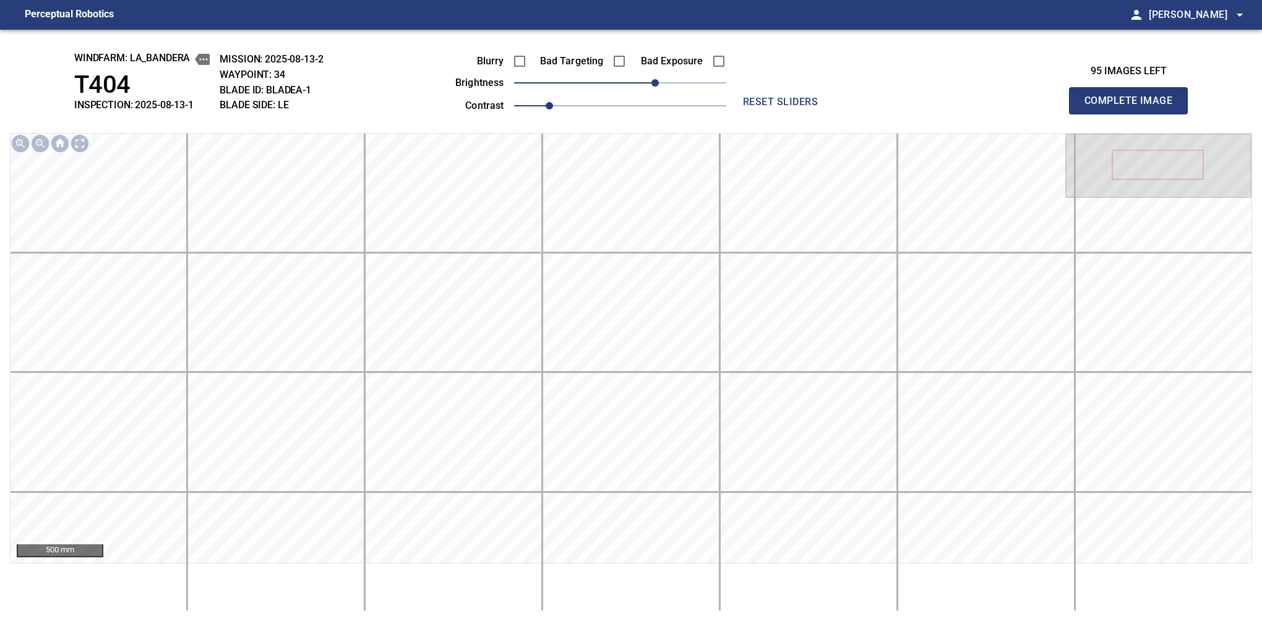
click at [1134, 114] on button "Complete Image" at bounding box center [1128, 100] width 119 height 27
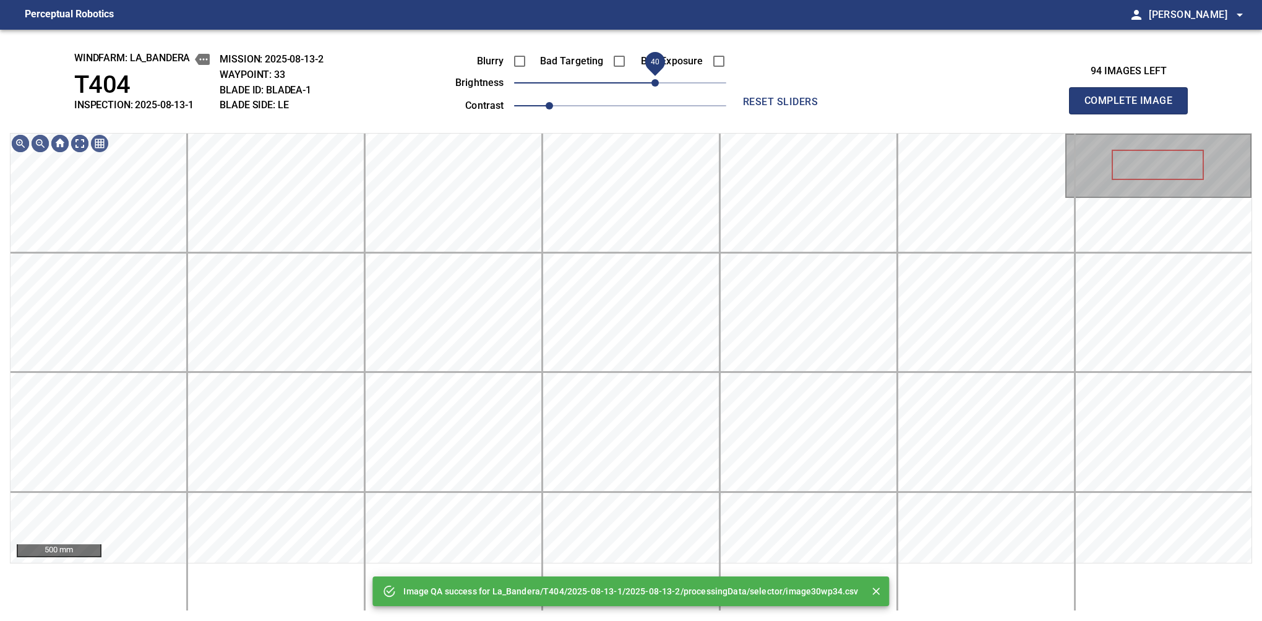
drag, startPoint x: 632, startPoint y: 78, endPoint x: 657, endPoint y: 84, distance: 26.1
click at [657, 84] on span "40" at bounding box center [655, 82] width 7 height 7
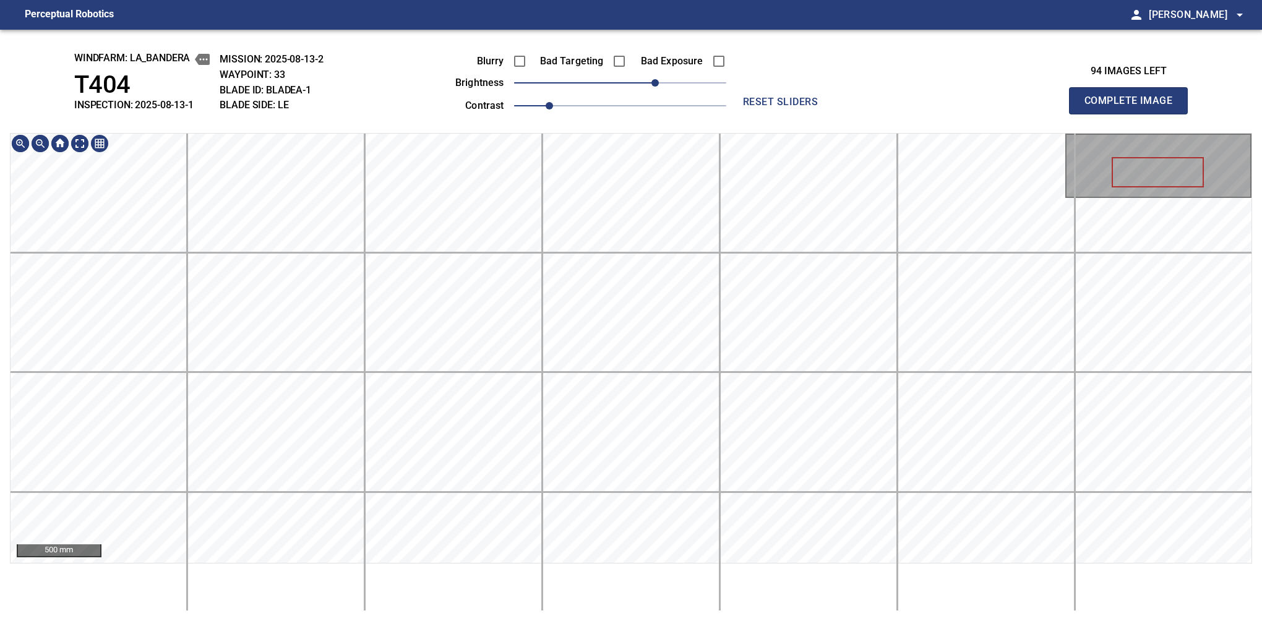
click at [681, 35] on div "windfarm: La_Bandera T404 INSPECTION: 2025-08-13-1 MISSION: 2025-08-13-2 WAYPOI…" at bounding box center [631, 326] width 1262 height 592
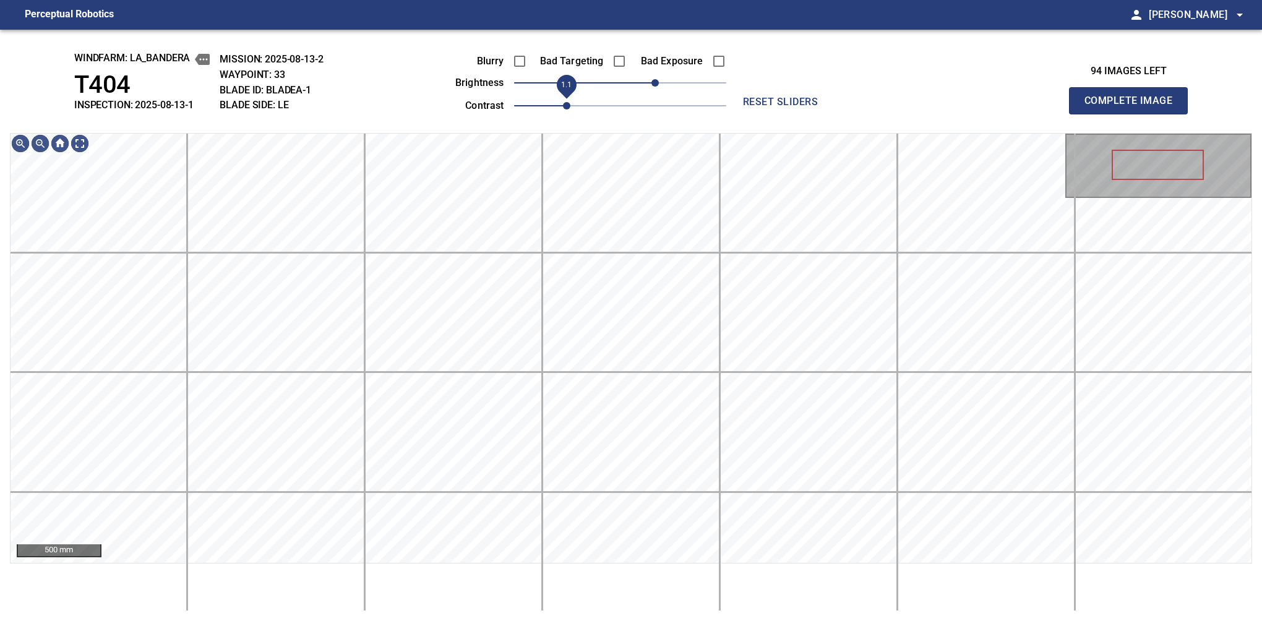
click at [563, 102] on span "1.1" at bounding box center [566, 105] width 7 height 7
drag, startPoint x: 649, startPoint y: 80, endPoint x: 639, endPoint y: 88, distance: 13.6
click at [639, 87] on span "20" at bounding box center [637, 82] width 7 height 7
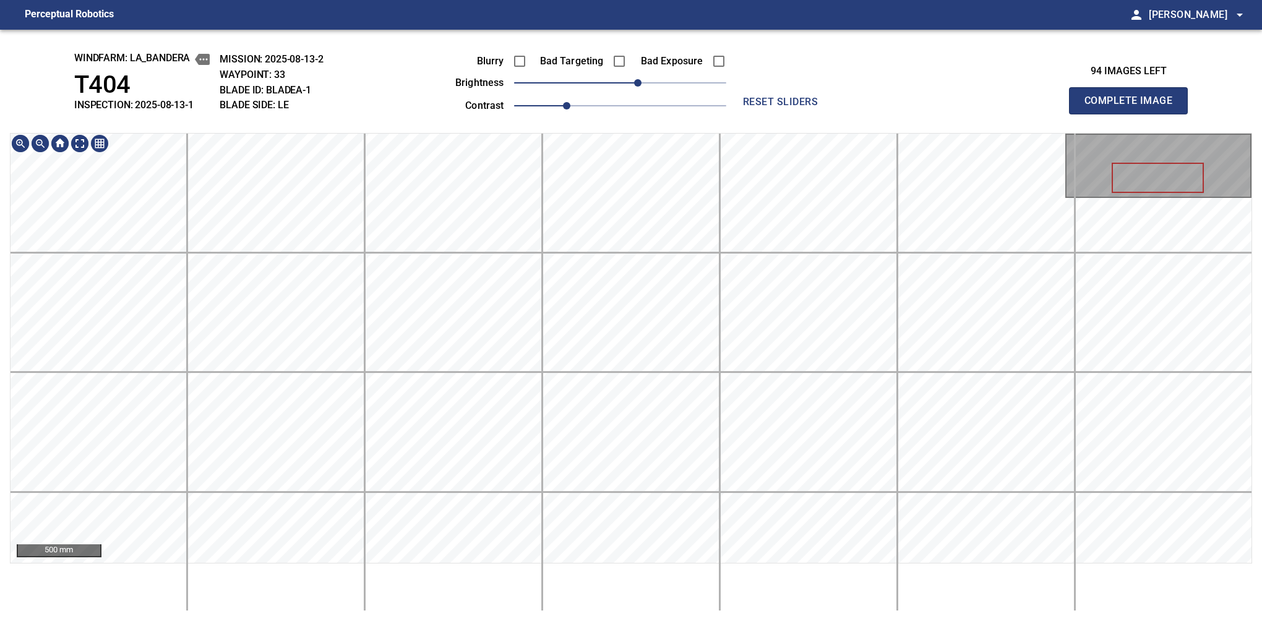
click at [604, 61] on div "windfarm: La_Bandera T404 INSPECTION: 2025-08-13-1 MISSION: 2025-08-13-2 WAYPOI…" at bounding box center [631, 326] width 1262 height 592
click at [1134, 114] on button "Complete Image" at bounding box center [1128, 100] width 119 height 27
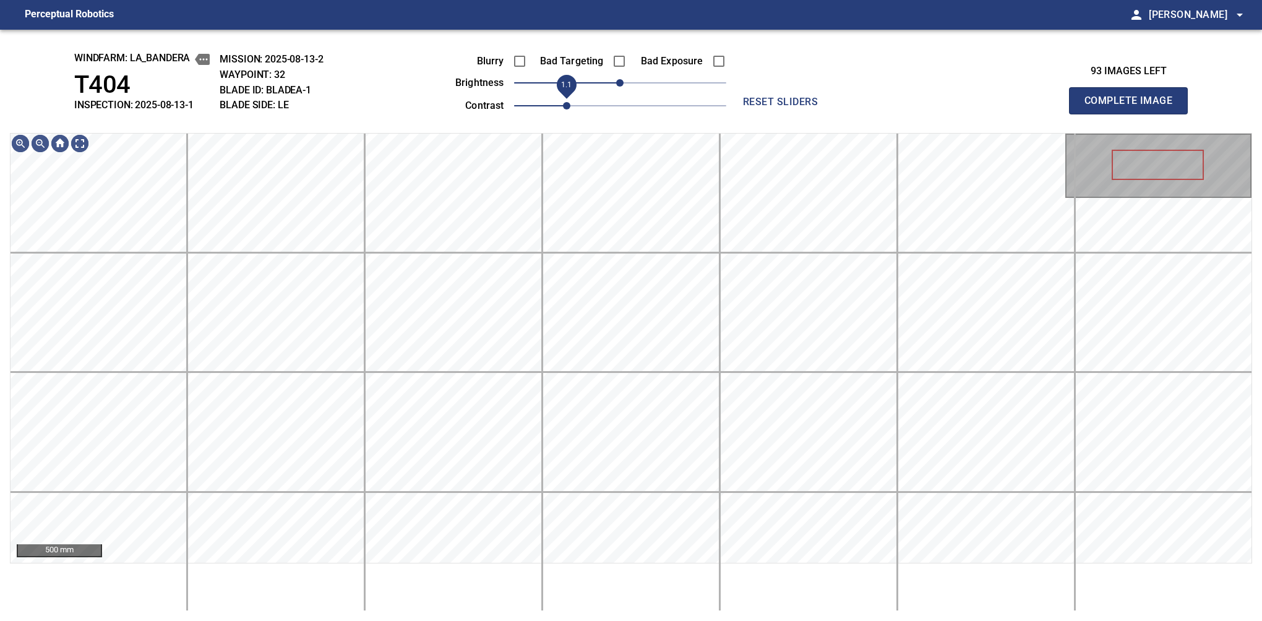
drag, startPoint x: 552, startPoint y: 102, endPoint x: 560, endPoint y: 100, distance: 8.4
click at [563, 102] on span "1.1" at bounding box center [566, 105] width 7 height 7
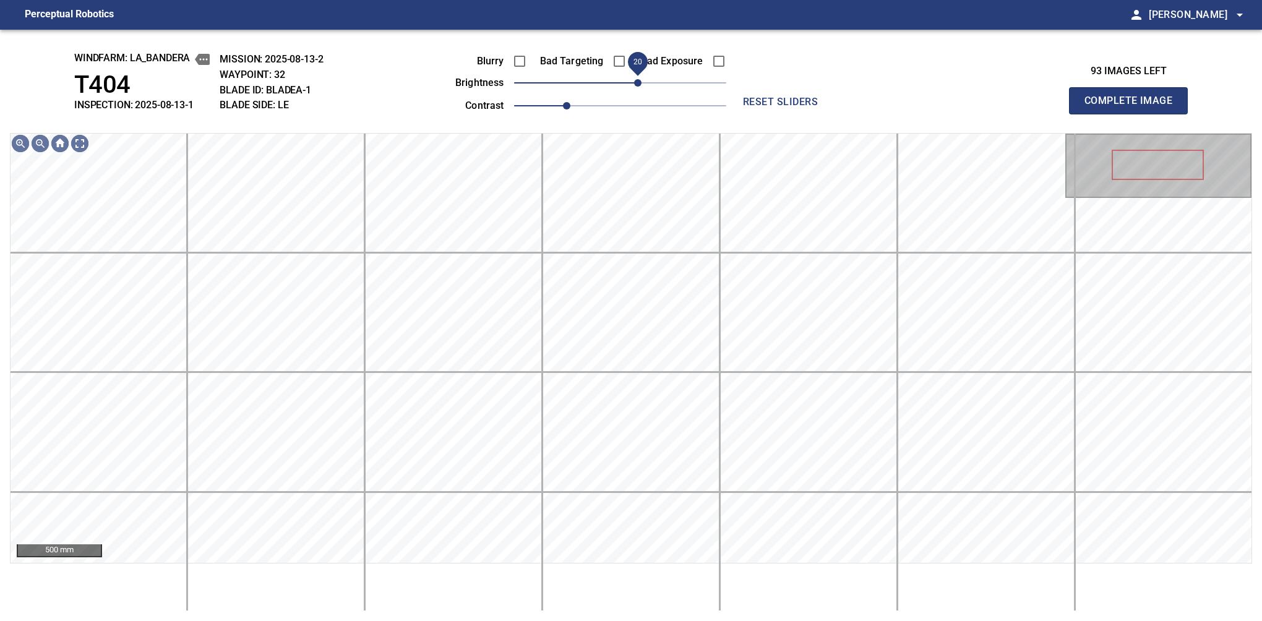
click at [634, 80] on span "20" at bounding box center [637, 82] width 7 height 7
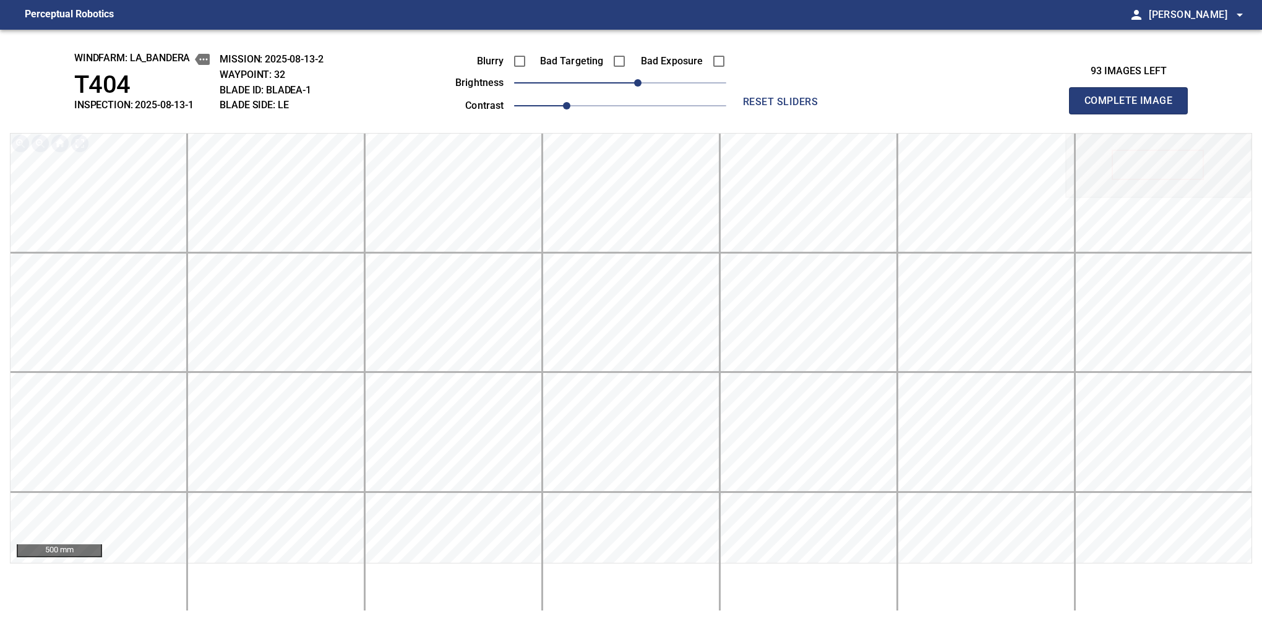
click at [1134, 114] on button "Complete Image" at bounding box center [1128, 100] width 119 height 27
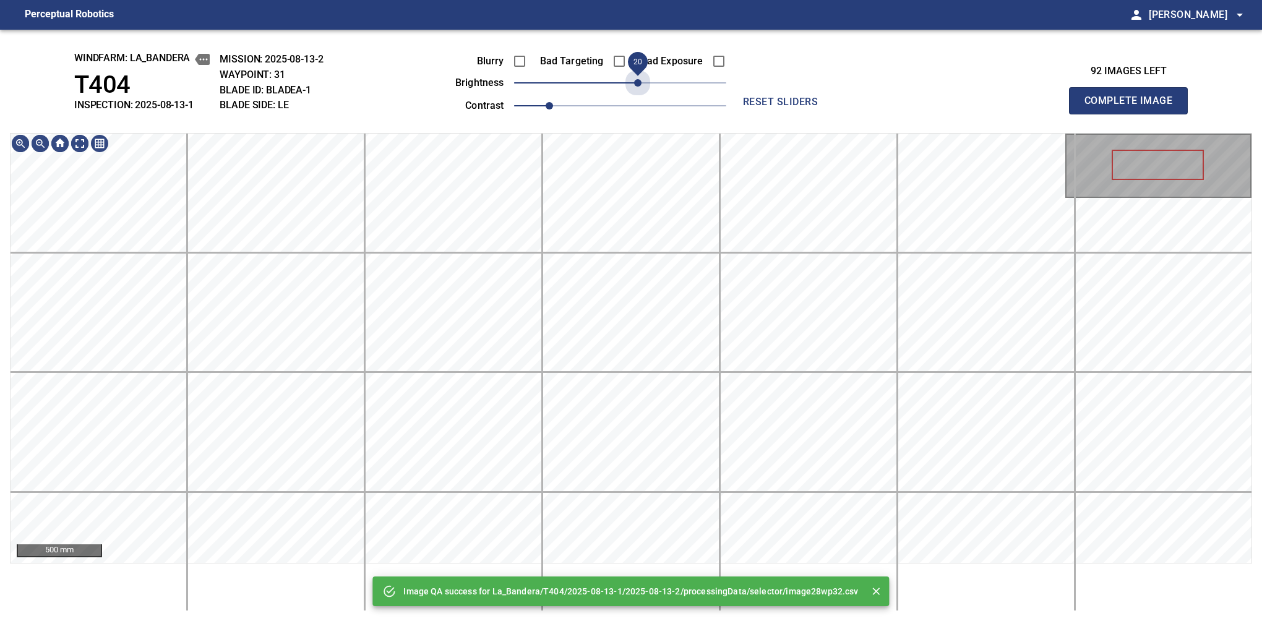
click at [634, 80] on span "20" at bounding box center [620, 82] width 212 height 17
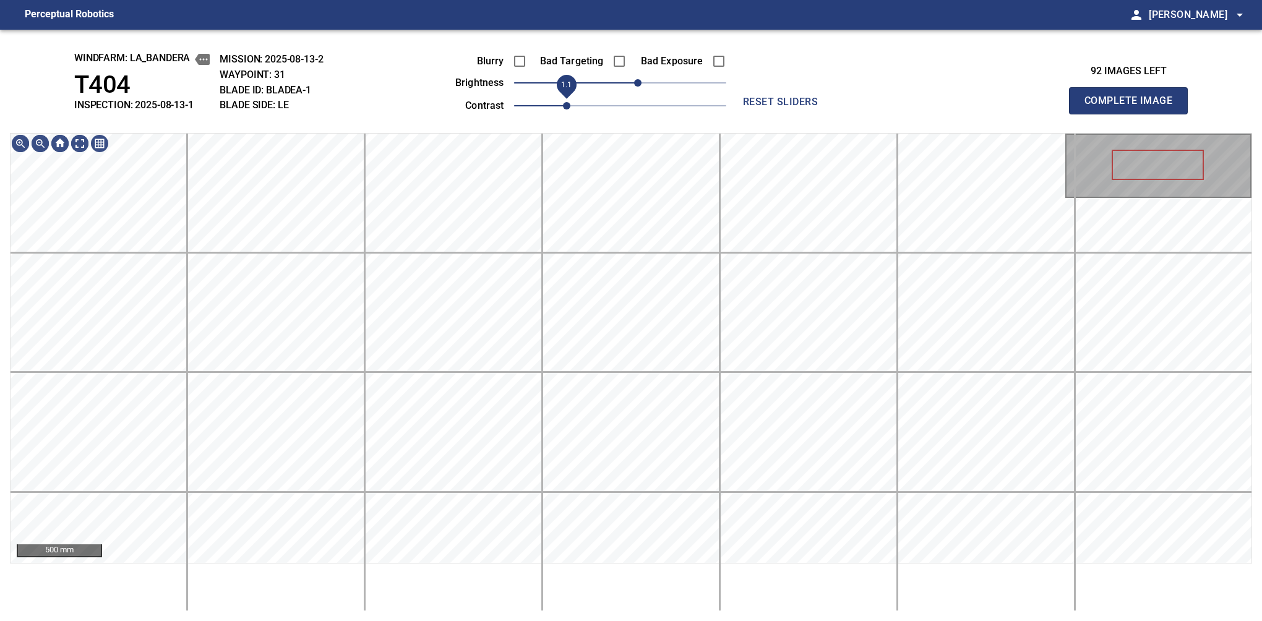
click at [563, 104] on span "1.1" at bounding box center [566, 105] width 7 height 7
click at [644, 83] on span "30" at bounding box center [646, 82] width 7 height 7
click at [673, 109] on div "windfarm: La_Bandera T404 INSPECTION: 2025-08-13-1 MISSION: 2025-08-13-2 WAYPOI…" at bounding box center [631, 326] width 1262 height 592
click at [1134, 114] on button "Complete Image" at bounding box center [1128, 100] width 119 height 27
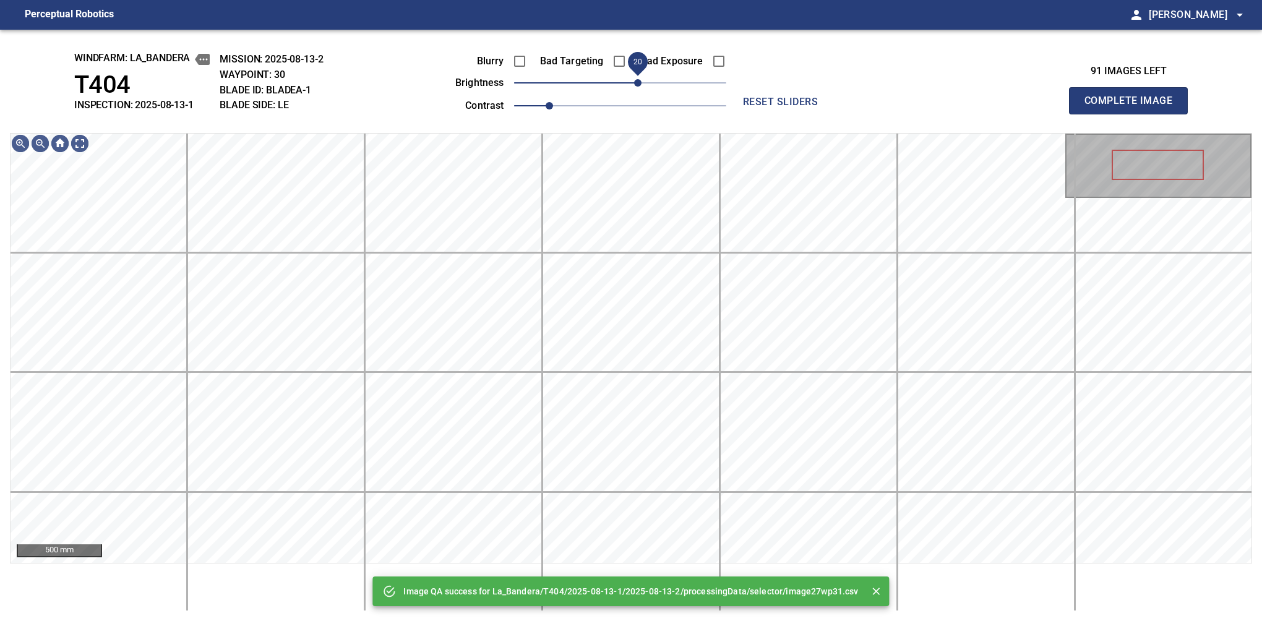
click at [639, 83] on span "20" at bounding box center [637, 82] width 7 height 7
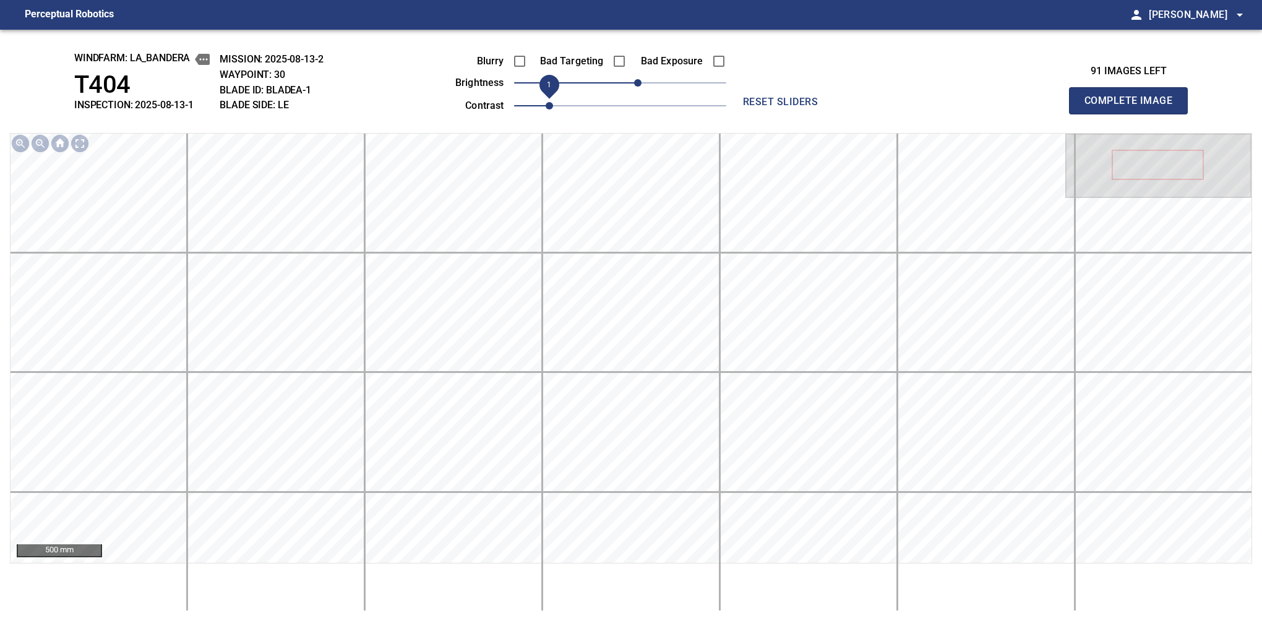
click at [553, 102] on span "1" at bounding box center [549, 105] width 7 height 7
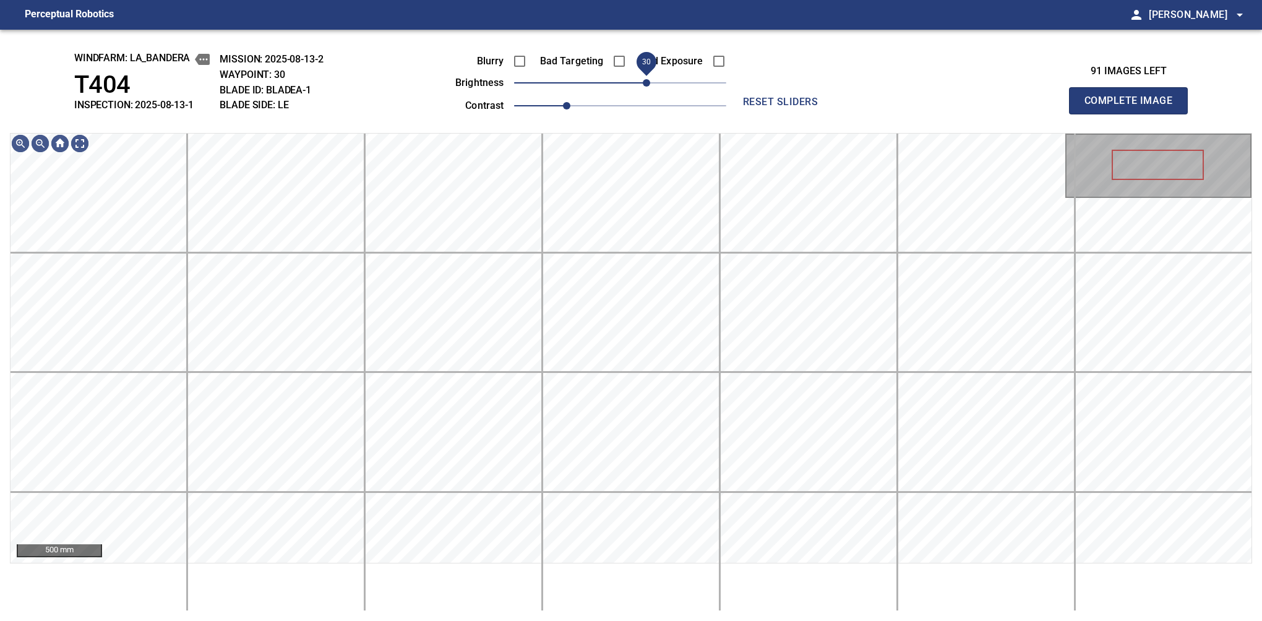
click at [645, 83] on span "30" at bounding box center [646, 82] width 7 height 7
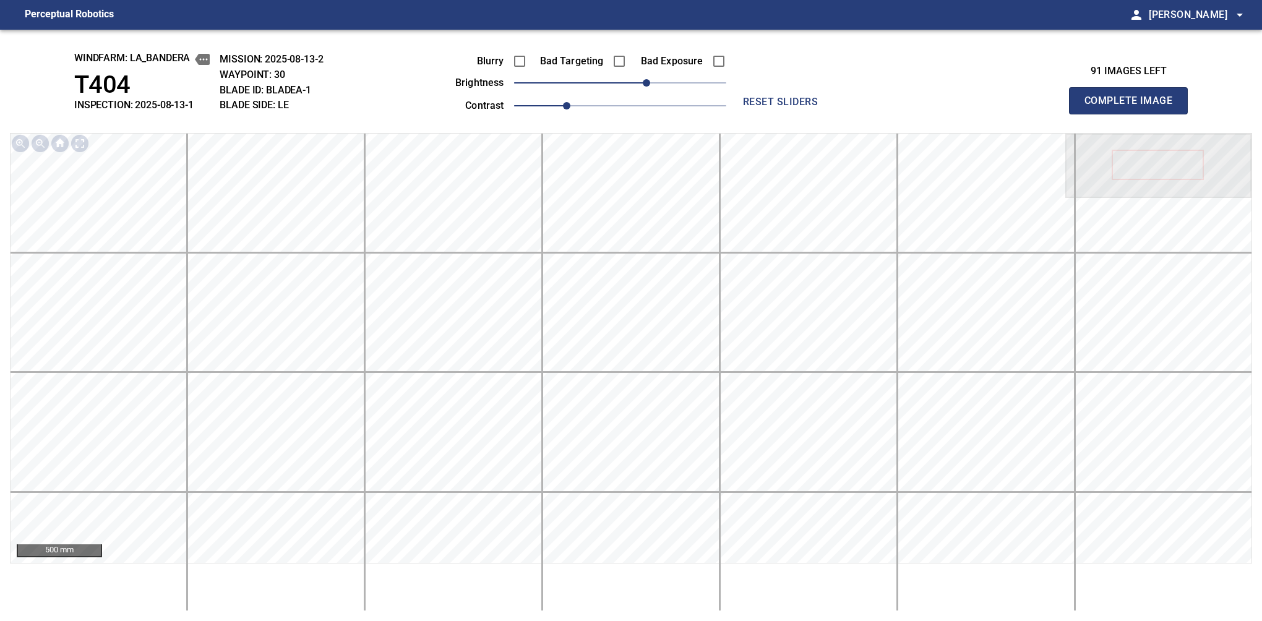
click at [1134, 114] on button "Complete Image" at bounding box center [1128, 100] width 119 height 27
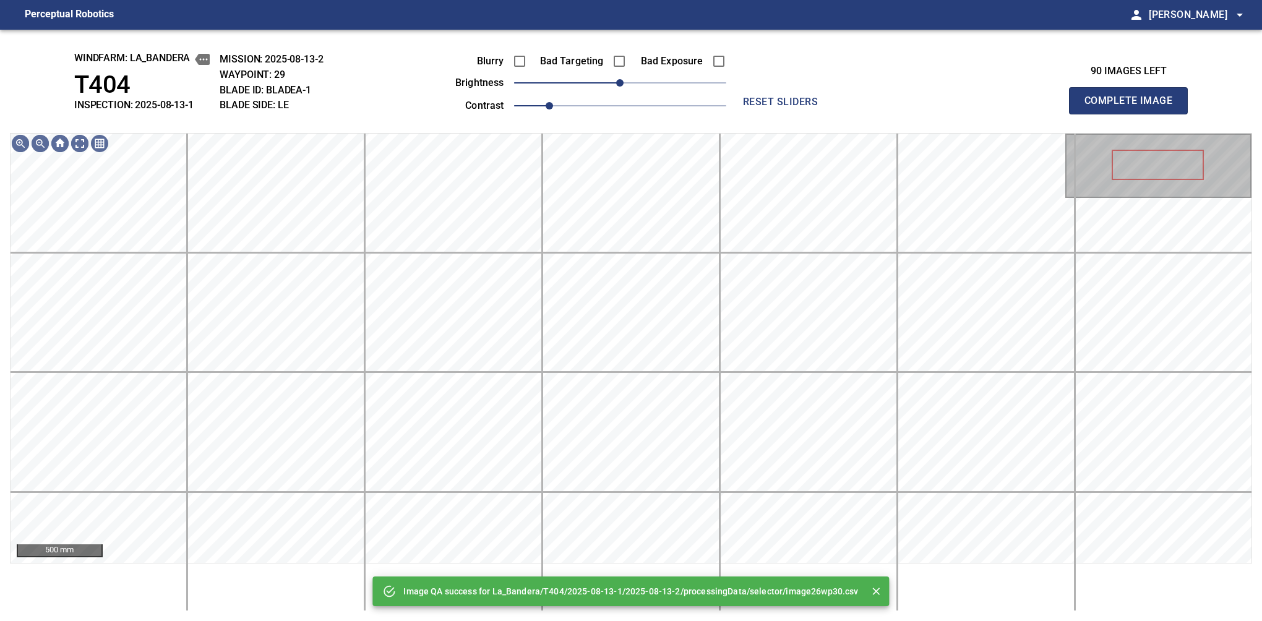
click at [645, 83] on span "0" at bounding box center [620, 82] width 212 height 17
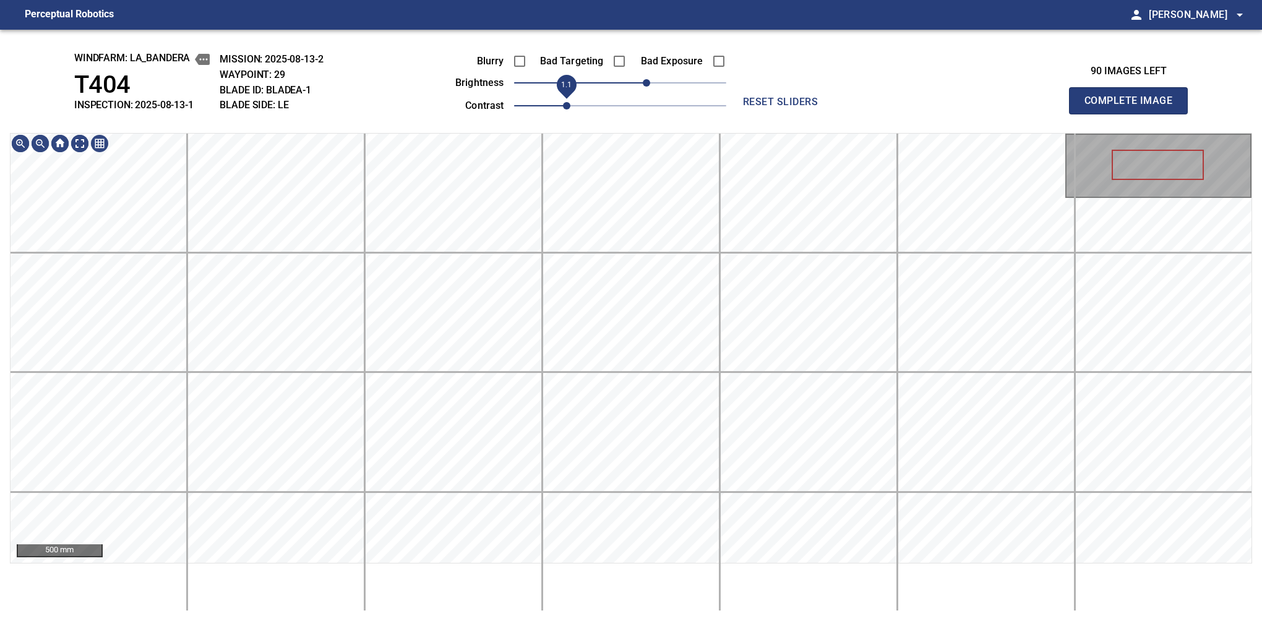
click at [563, 104] on span "1.1" at bounding box center [566, 105] width 7 height 7
click at [669, 124] on div "windfarm: La_Bandera T404 INSPECTION: 2025-08-13-1 MISSION: 2025-08-13-2 WAYPOI…" at bounding box center [631, 326] width 1262 height 592
click at [1134, 114] on button "Complete Image" at bounding box center [1128, 100] width 119 height 27
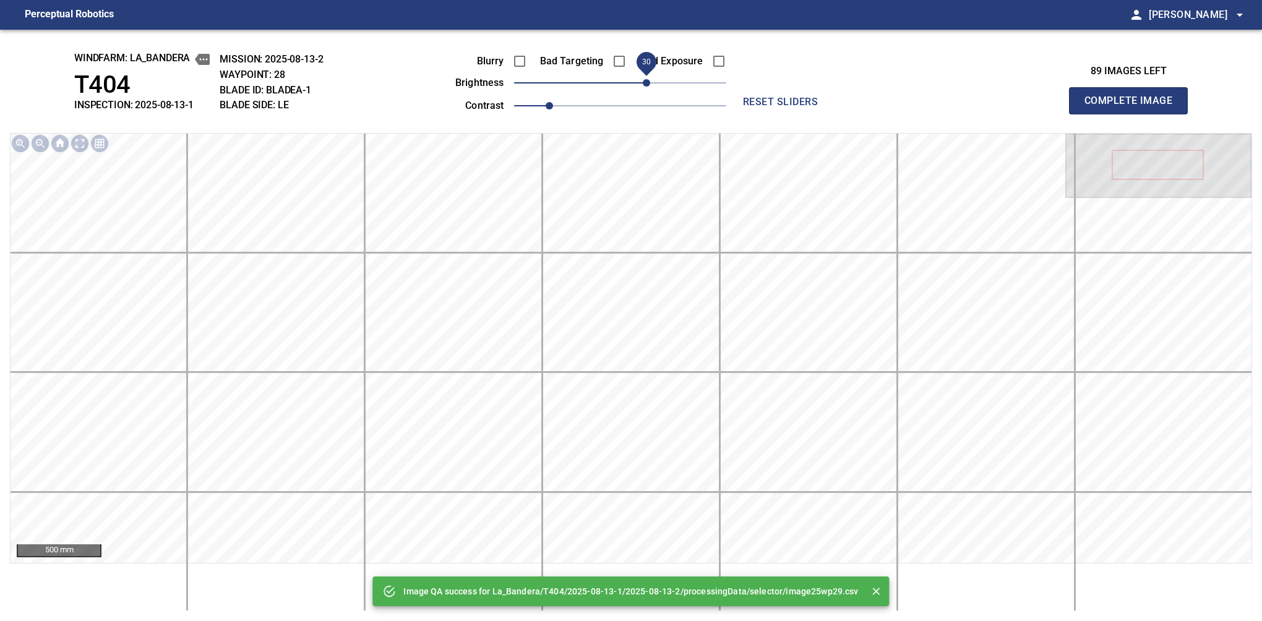
drag, startPoint x: 628, startPoint y: 92, endPoint x: 649, endPoint y: 81, distance: 23.5
click at [649, 81] on span "30" at bounding box center [646, 82] width 7 height 7
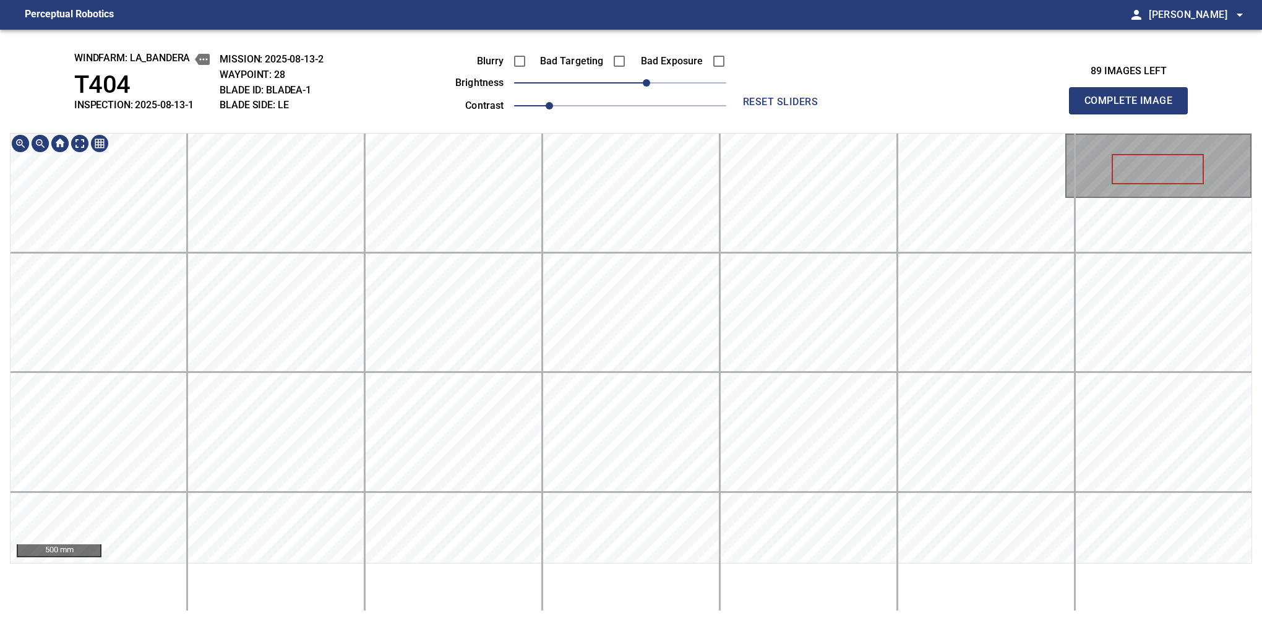
click at [625, 0] on html "Perceptual Robotics person [PERSON_NAME] arrow_drop_down windfarm: La_Bandera T…" at bounding box center [631, 310] width 1262 height 621
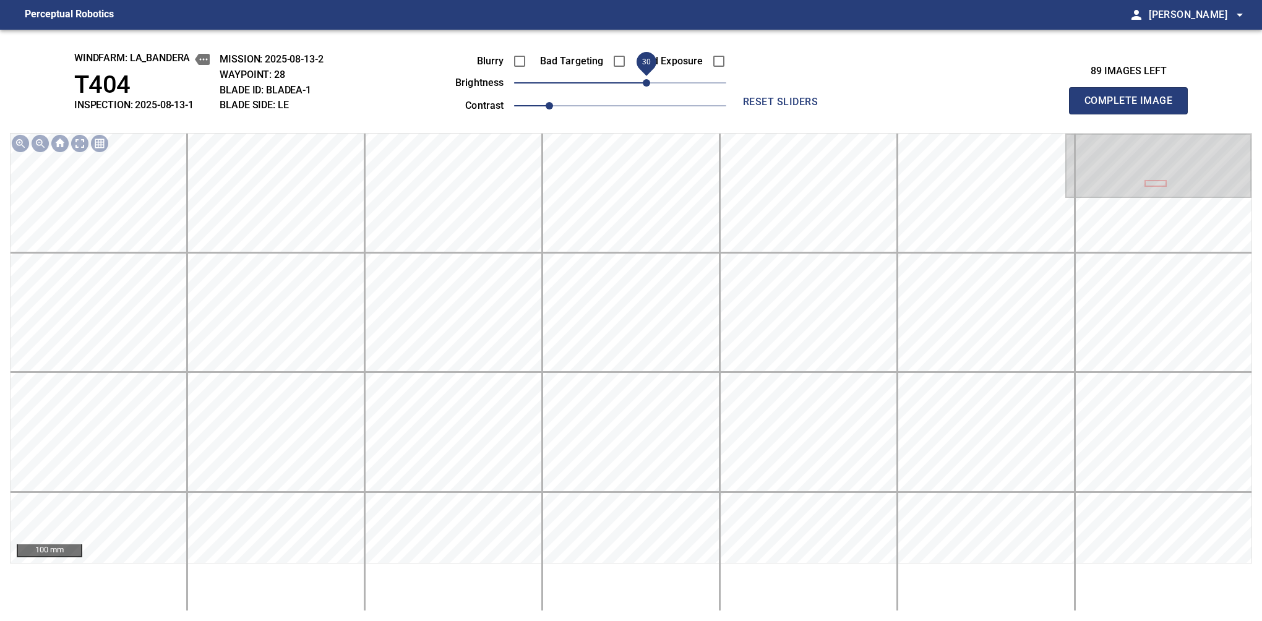
click at [1134, 114] on button "Complete Image" at bounding box center [1128, 100] width 119 height 27
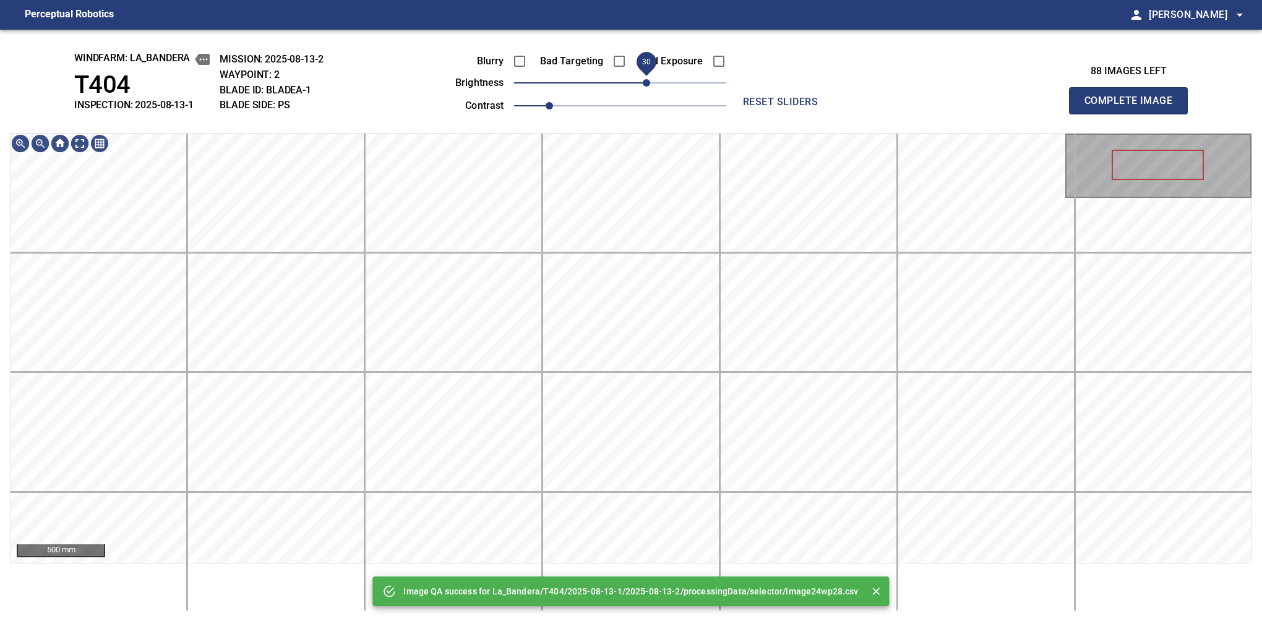
click at [645, 86] on span "30" at bounding box center [646, 82] width 7 height 7
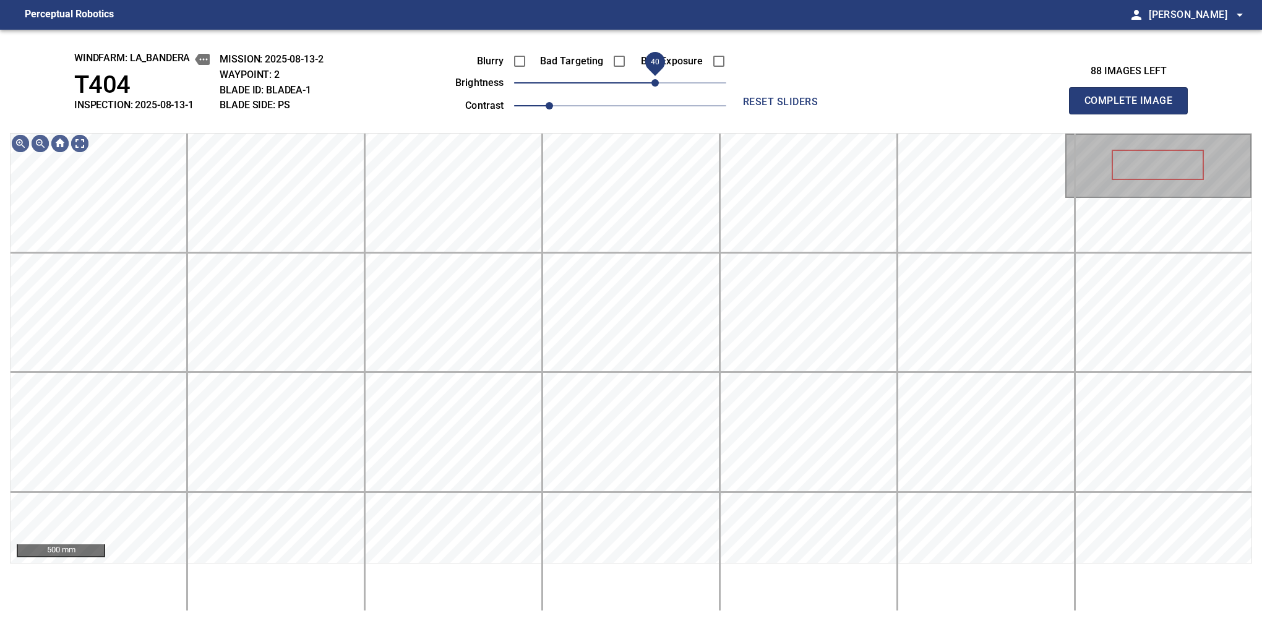
drag, startPoint x: 647, startPoint y: 86, endPoint x: 654, endPoint y: 84, distance: 7.2
click at [654, 84] on span "40" at bounding box center [655, 82] width 7 height 7
drag, startPoint x: 654, startPoint y: 84, endPoint x: 647, endPoint y: 85, distance: 6.5
click at [647, 85] on span "30" at bounding box center [646, 82] width 7 height 7
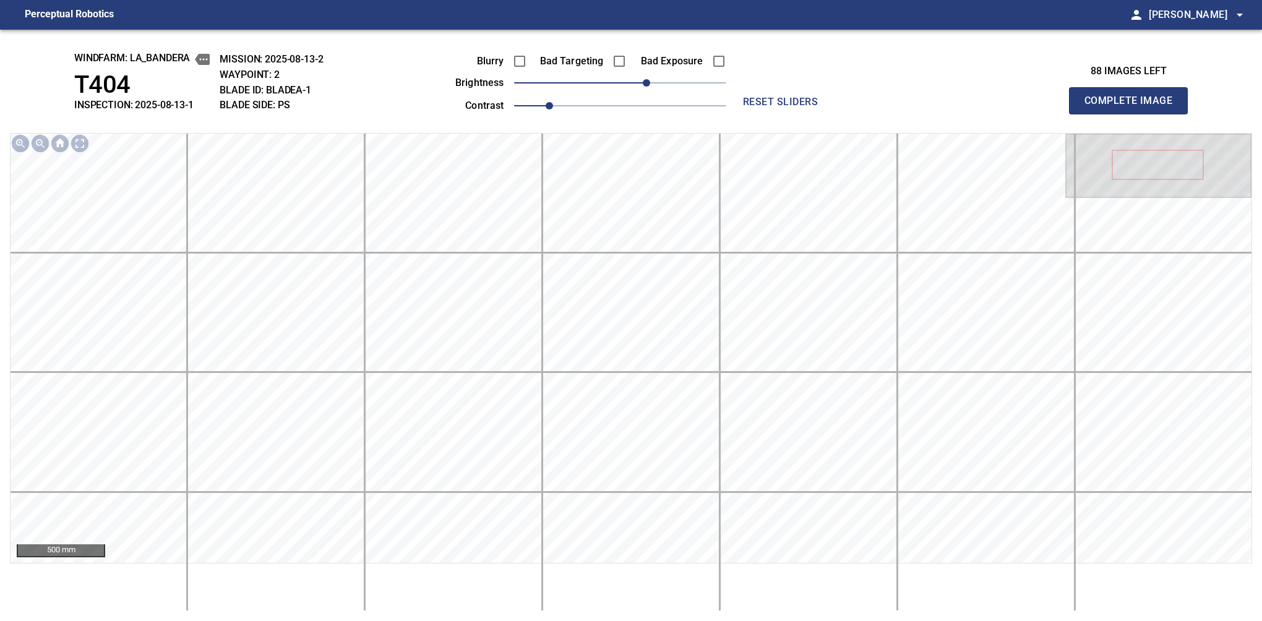
click at [1134, 114] on button "Complete Image" at bounding box center [1128, 100] width 119 height 27
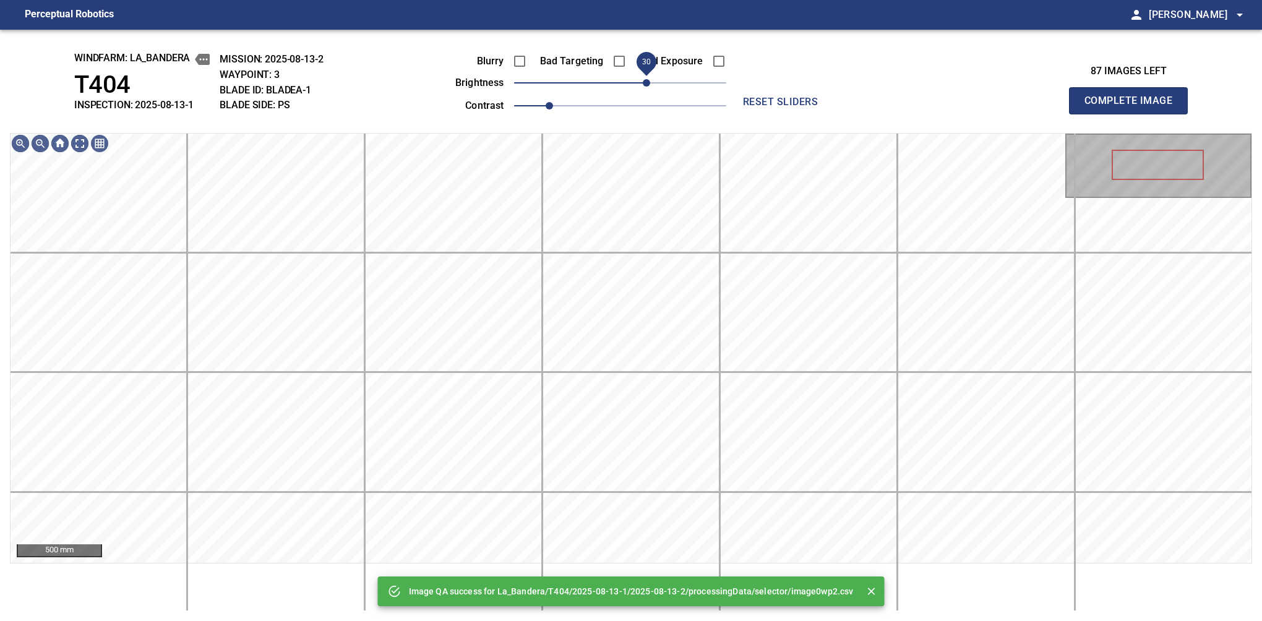
click at [651, 82] on span "30" at bounding box center [620, 82] width 212 height 17
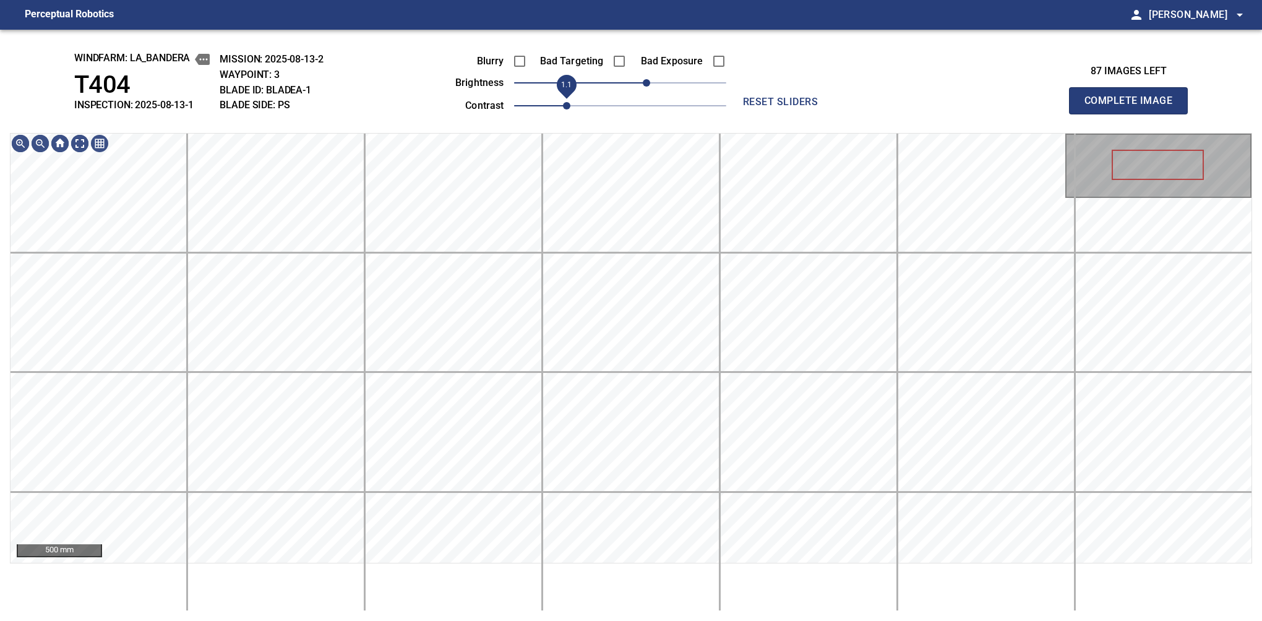
drag, startPoint x: 555, startPoint y: 110, endPoint x: 561, endPoint y: 105, distance: 7.6
click at [563, 105] on span "1.1" at bounding box center [566, 105] width 7 height 7
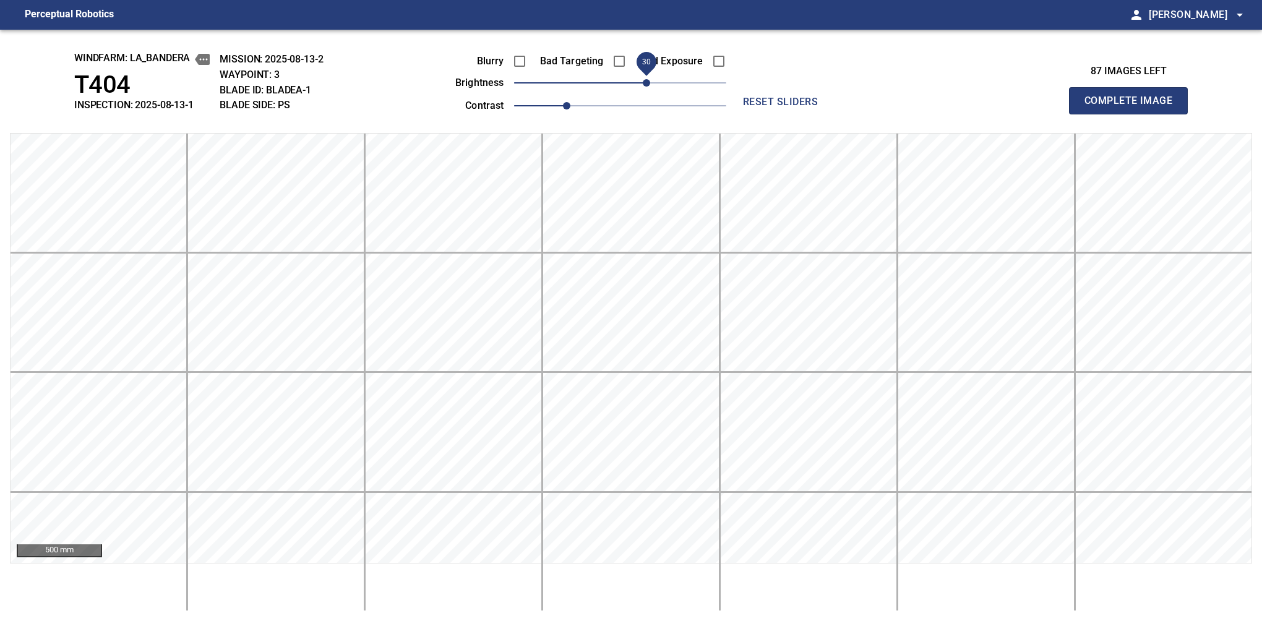
click at [1134, 114] on button "Complete Image" at bounding box center [1128, 100] width 119 height 27
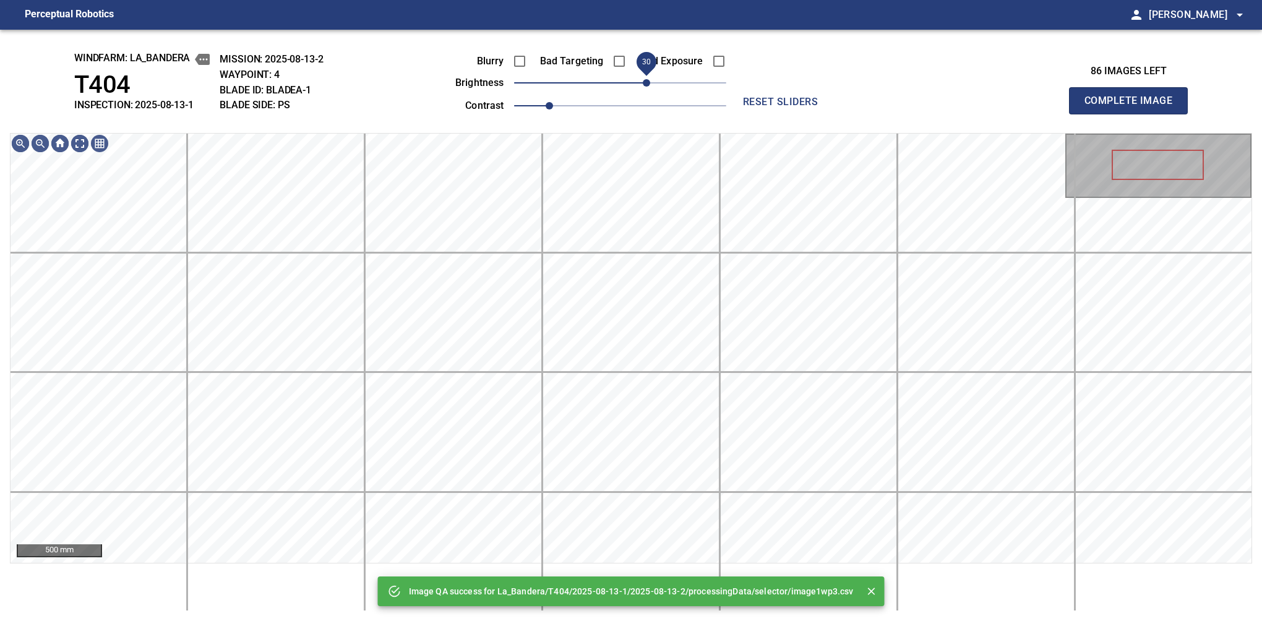
click at [643, 84] on span "30" at bounding box center [646, 82] width 7 height 7
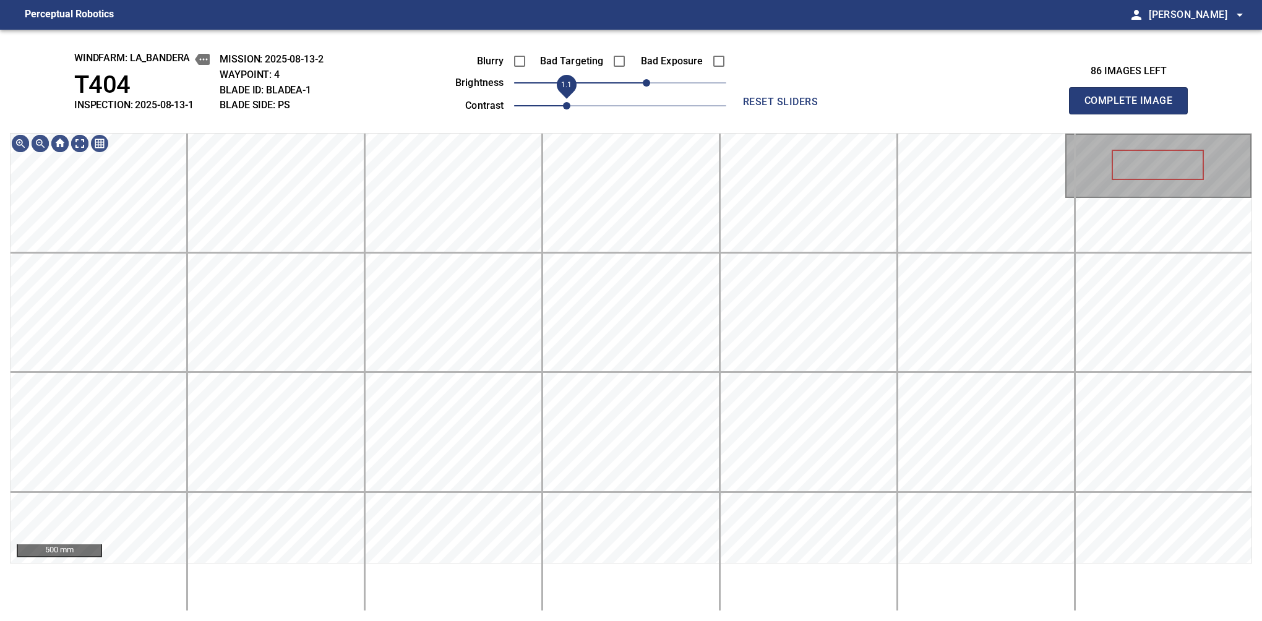
drag, startPoint x: 555, startPoint y: 103, endPoint x: 561, endPoint y: 101, distance: 7.1
click at [563, 102] on span "1.1" at bounding box center [566, 105] width 7 height 7
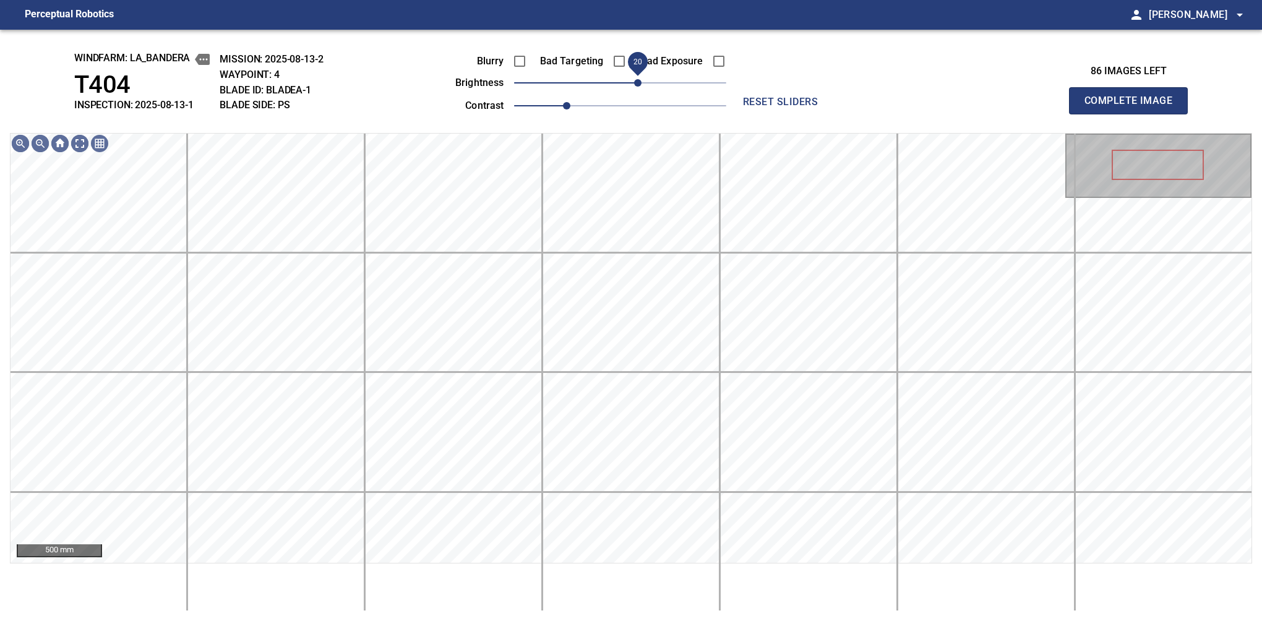
click at [636, 86] on span "20" at bounding box center [637, 82] width 7 height 7
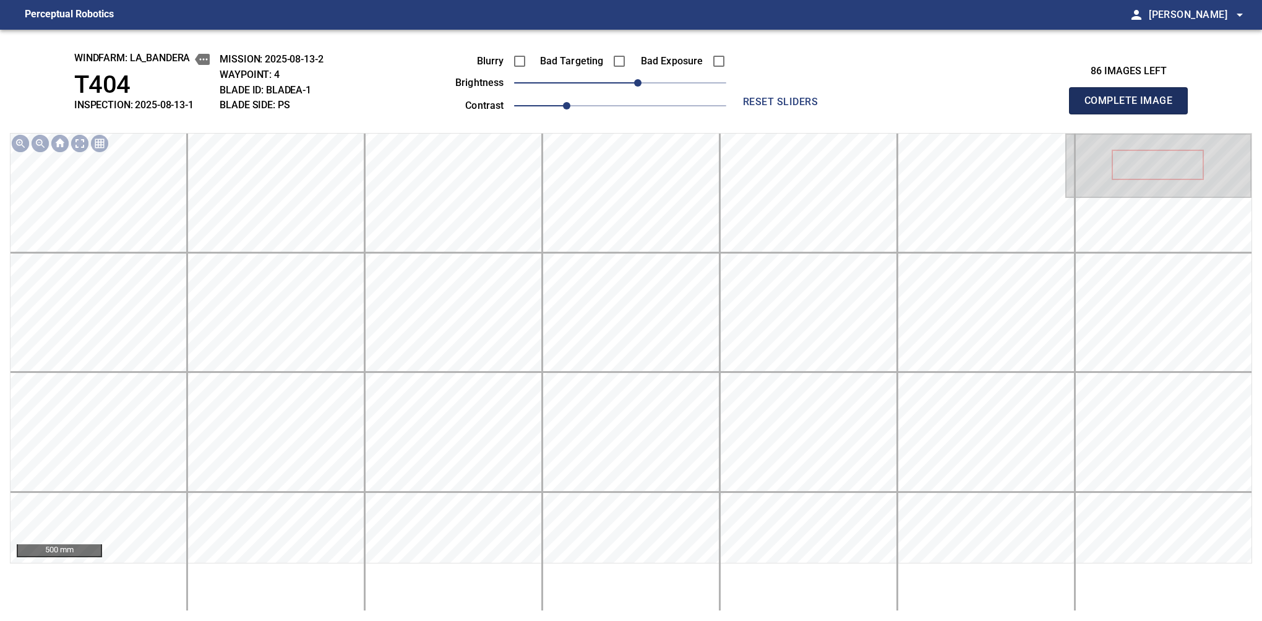
click at [1134, 114] on button "Complete Image" at bounding box center [1128, 100] width 119 height 27
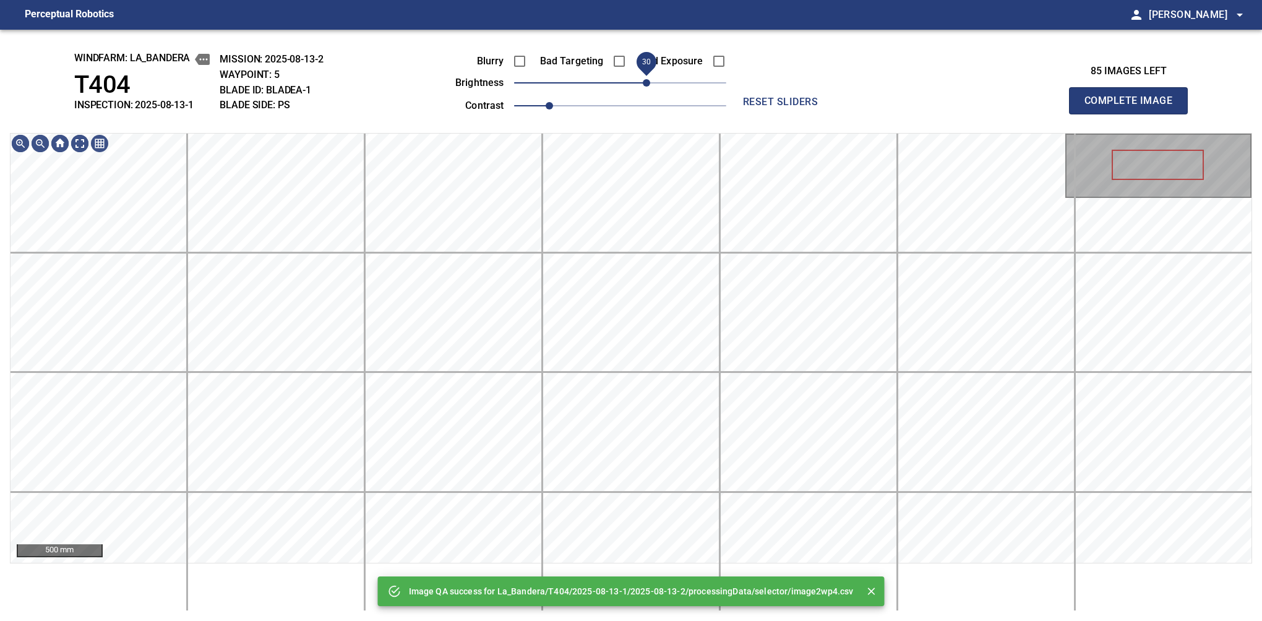
drag, startPoint x: 636, startPoint y: 86, endPoint x: 651, endPoint y: 77, distance: 17.2
click at [651, 77] on span "30" at bounding box center [620, 82] width 212 height 17
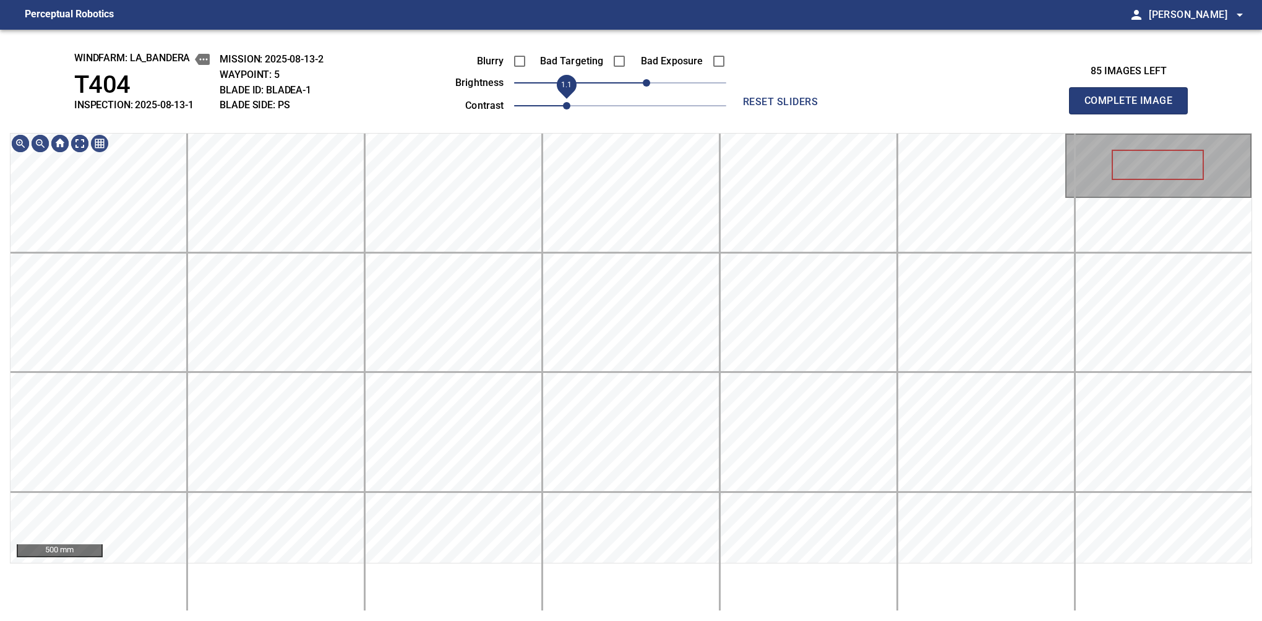
click at [563, 103] on span "1.1" at bounding box center [566, 105] width 7 height 7
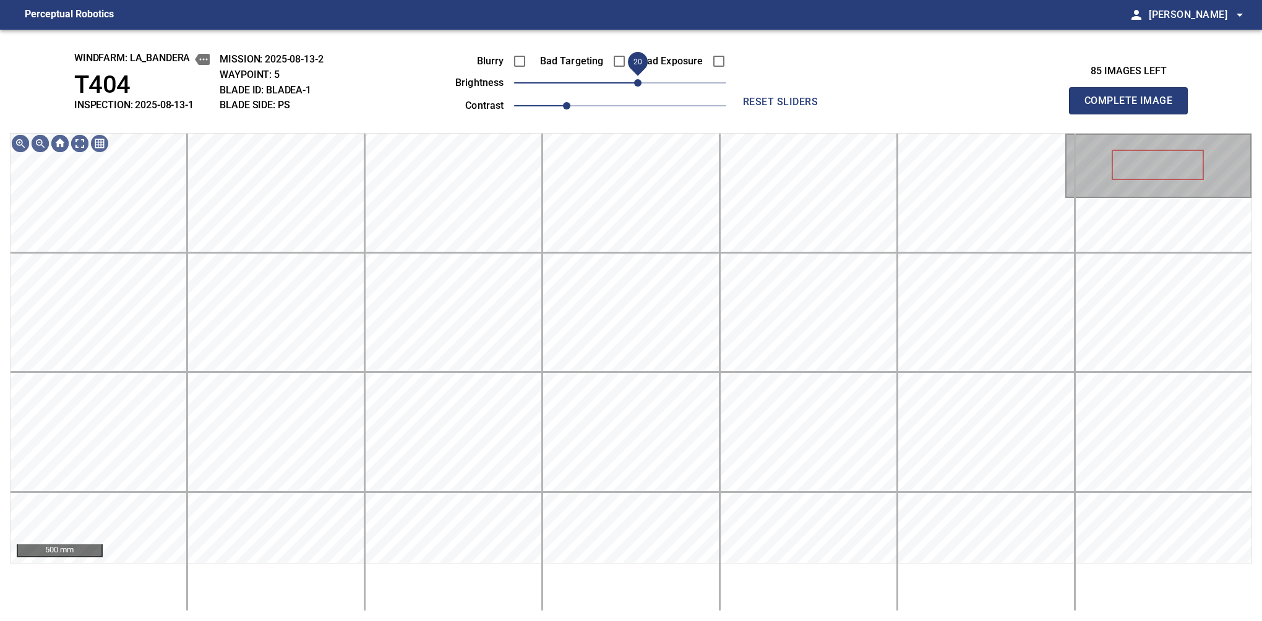
drag, startPoint x: 647, startPoint y: 88, endPoint x: 639, endPoint y: 88, distance: 8.7
click at [639, 87] on span "20" at bounding box center [637, 82] width 7 height 7
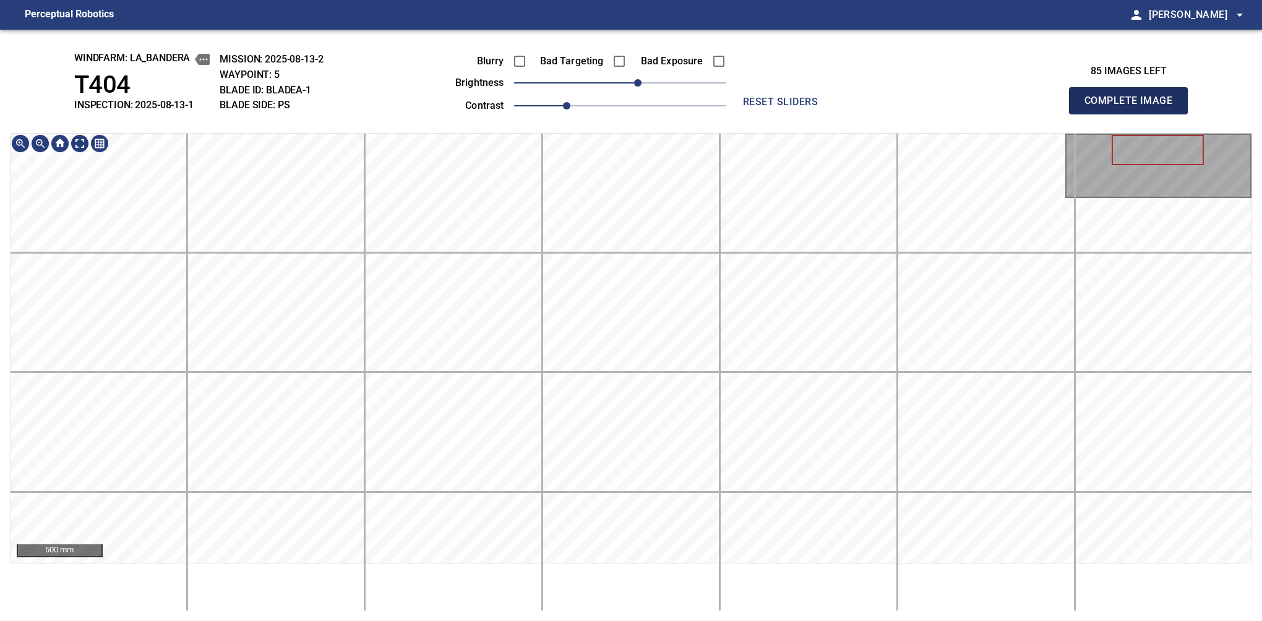
click at [1134, 114] on button "Complete Image" at bounding box center [1128, 100] width 119 height 27
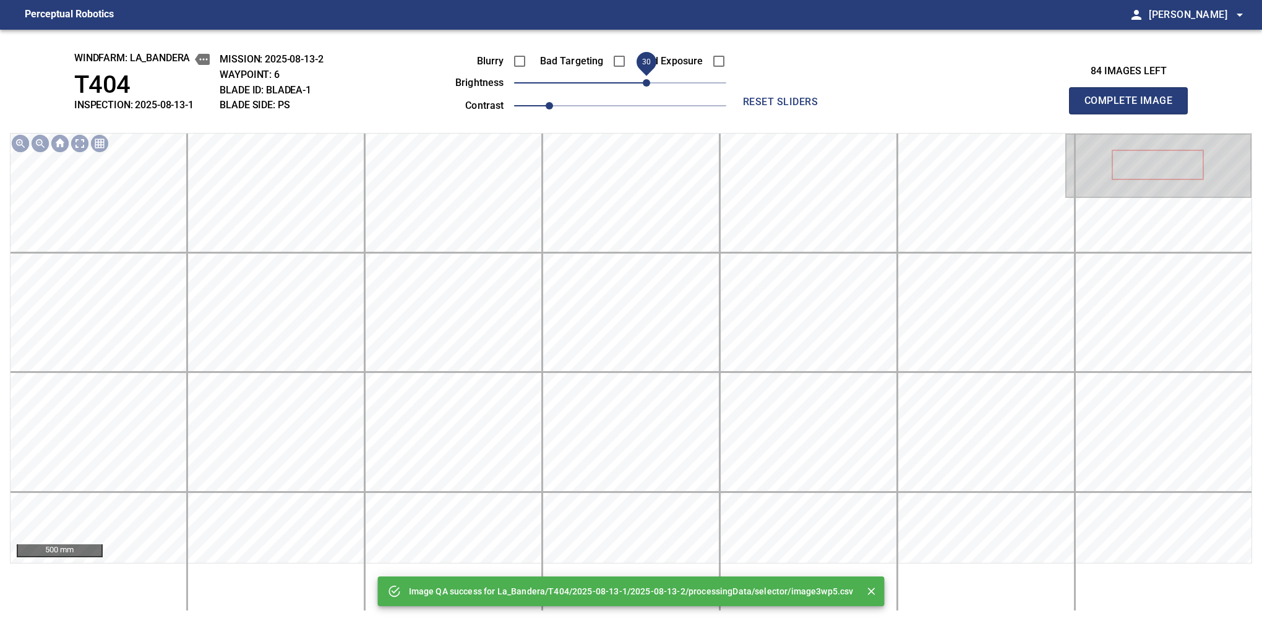
drag, startPoint x: 636, startPoint y: 84, endPoint x: 643, endPoint y: 79, distance: 8.4
click at [643, 79] on span "30" at bounding box center [646, 82] width 7 height 7
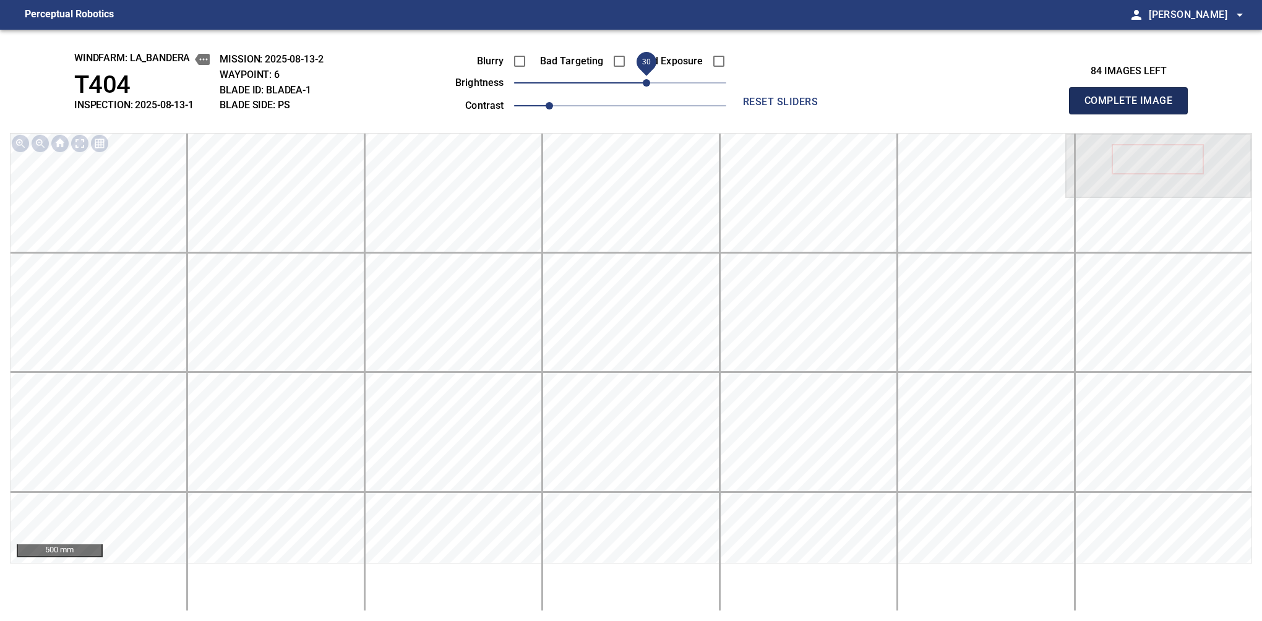
click at [1134, 114] on button "Complete Image" at bounding box center [1128, 100] width 119 height 27
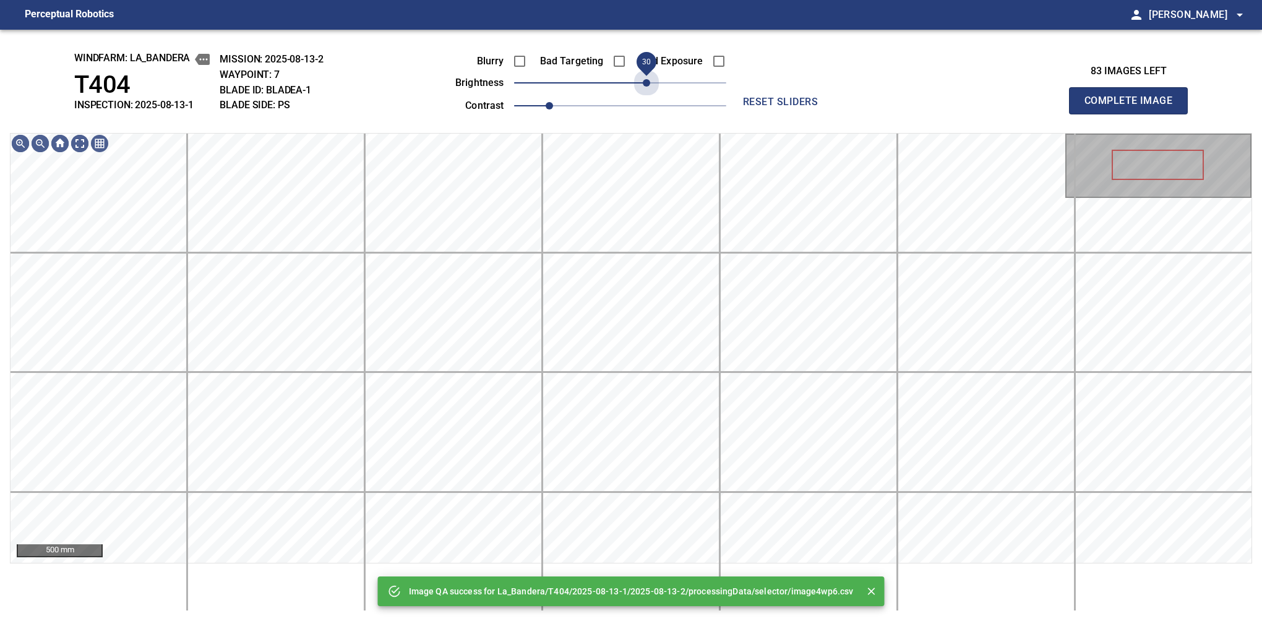
click at [650, 84] on span "30" at bounding box center [620, 82] width 212 height 17
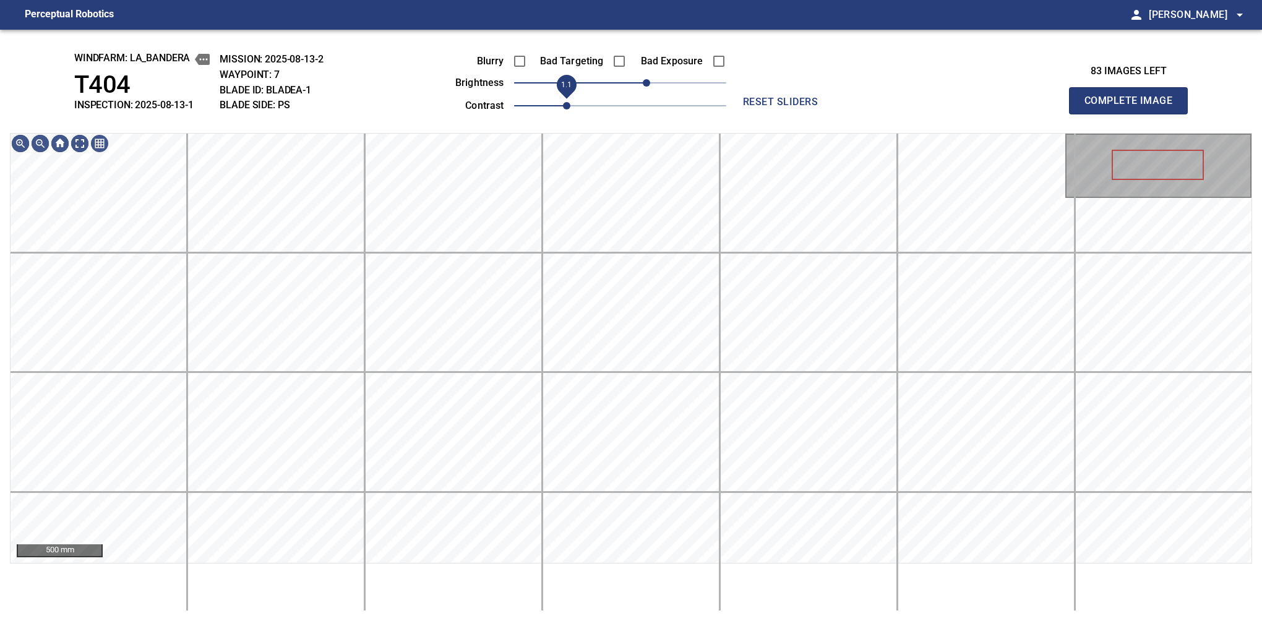
drag, startPoint x: 555, startPoint y: 104, endPoint x: 561, endPoint y: 101, distance: 6.7
click at [563, 102] on span "1.1" at bounding box center [566, 105] width 7 height 7
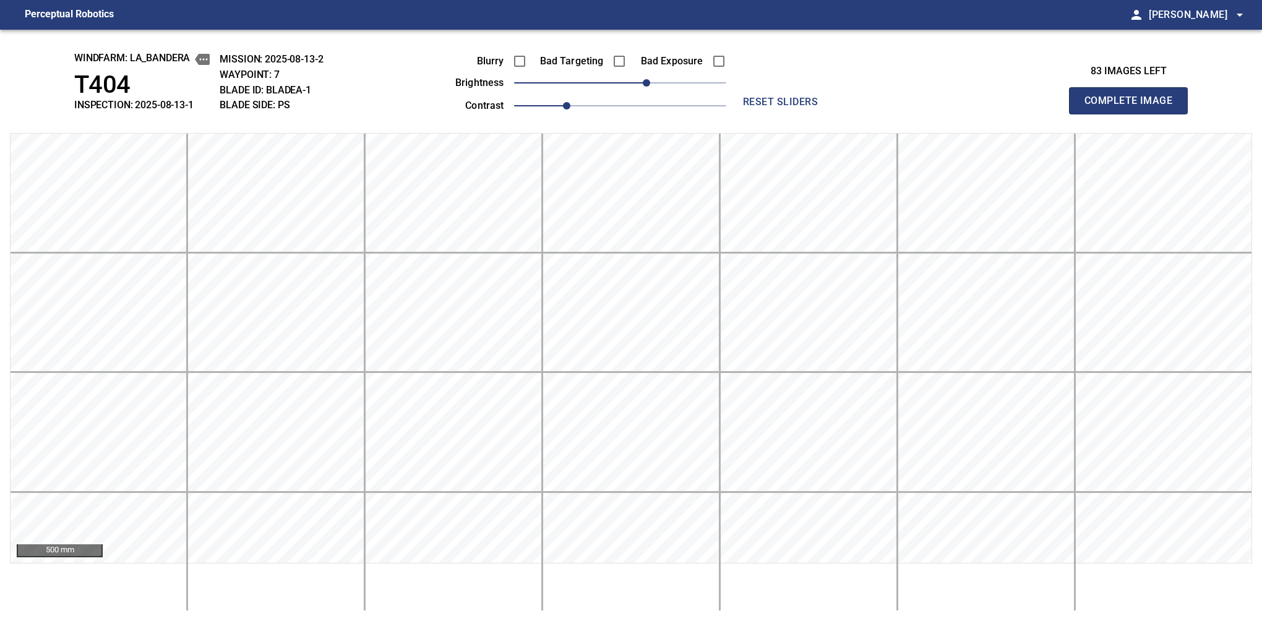
click at [1134, 114] on button "Complete Image" at bounding box center [1128, 100] width 119 height 27
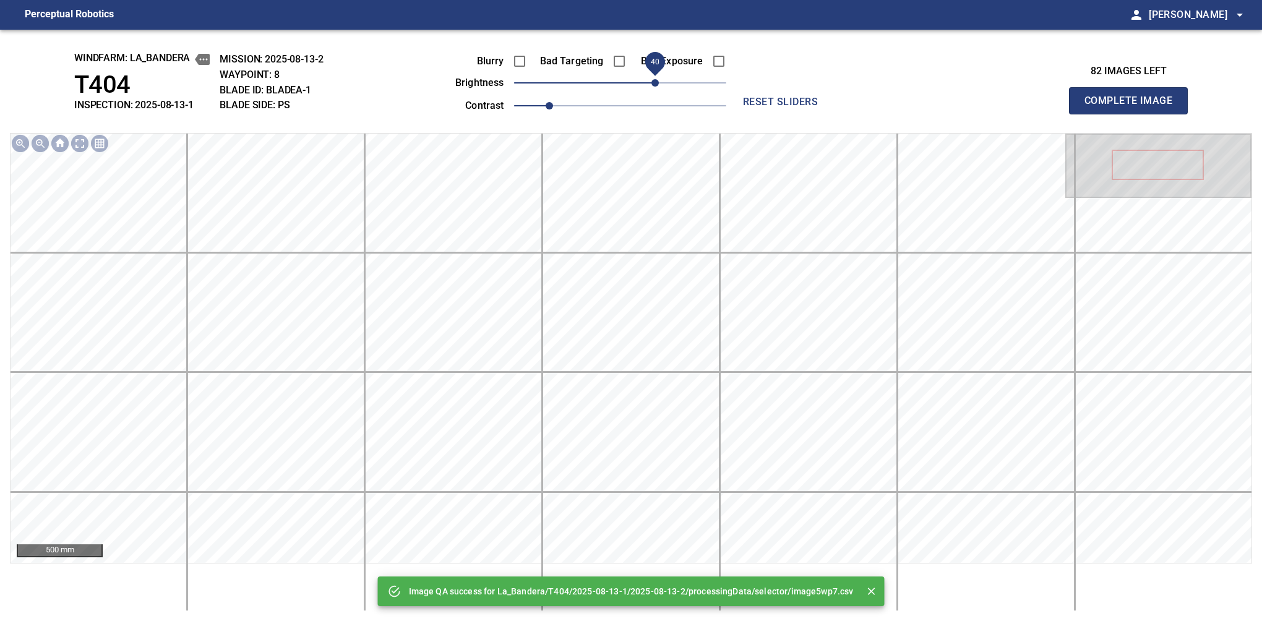
drag, startPoint x: 630, startPoint y: 84, endPoint x: 652, endPoint y: 79, distance: 22.2
click at [652, 79] on span "40" at bounding box center [655, 82] width 7 height 7
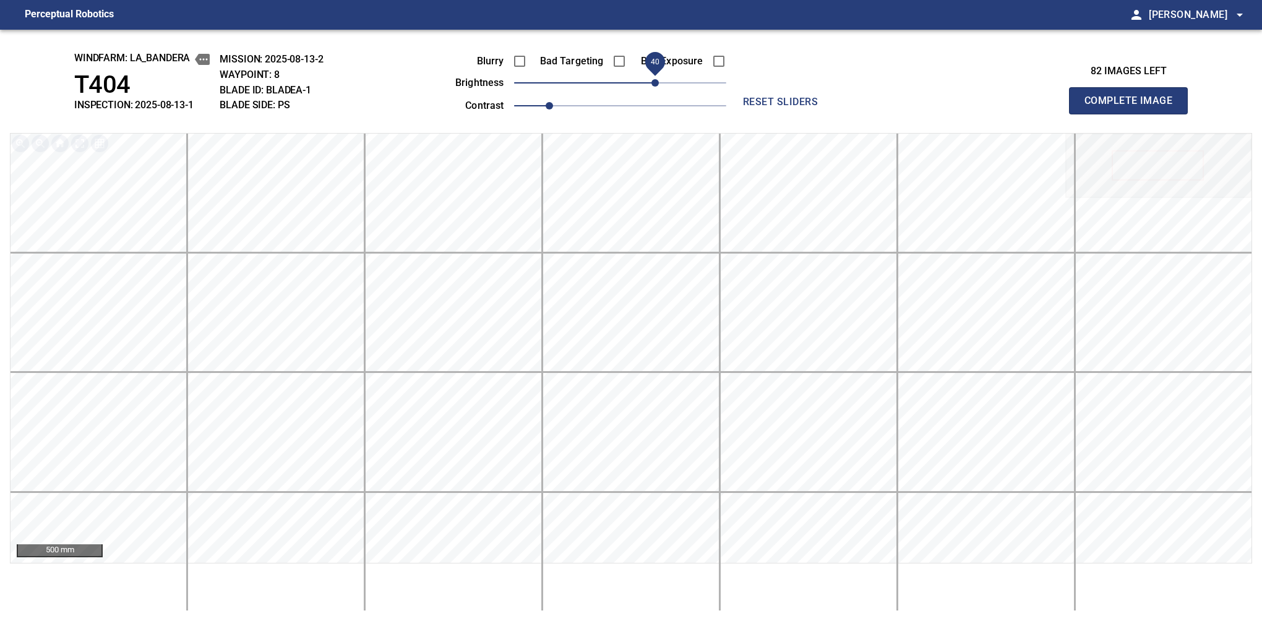
click at [1134, 114] on button "Complete Image" at bounding box center [1128, 100] width 119 height 27
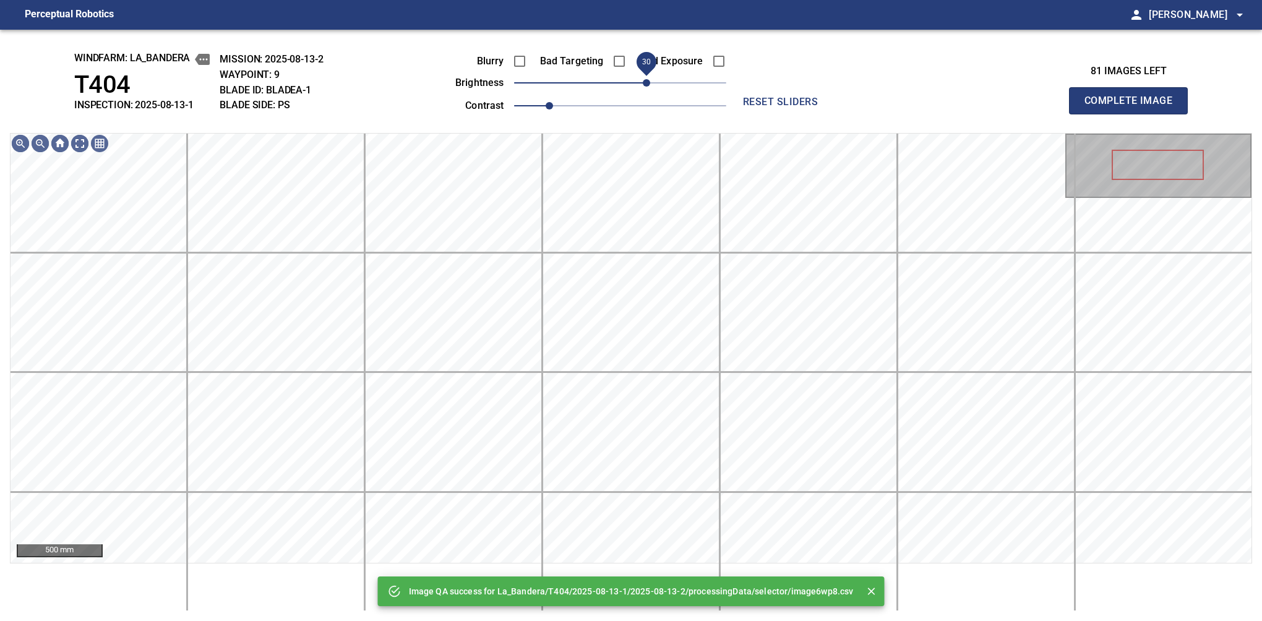
drag, startPoint x: 641, startPoint y: 82, endPoint x: 649, endPoint y: 77, distance: 9.7
click at [649, 79] on span "30" at bounding box center [646, 82] width 7 height 7
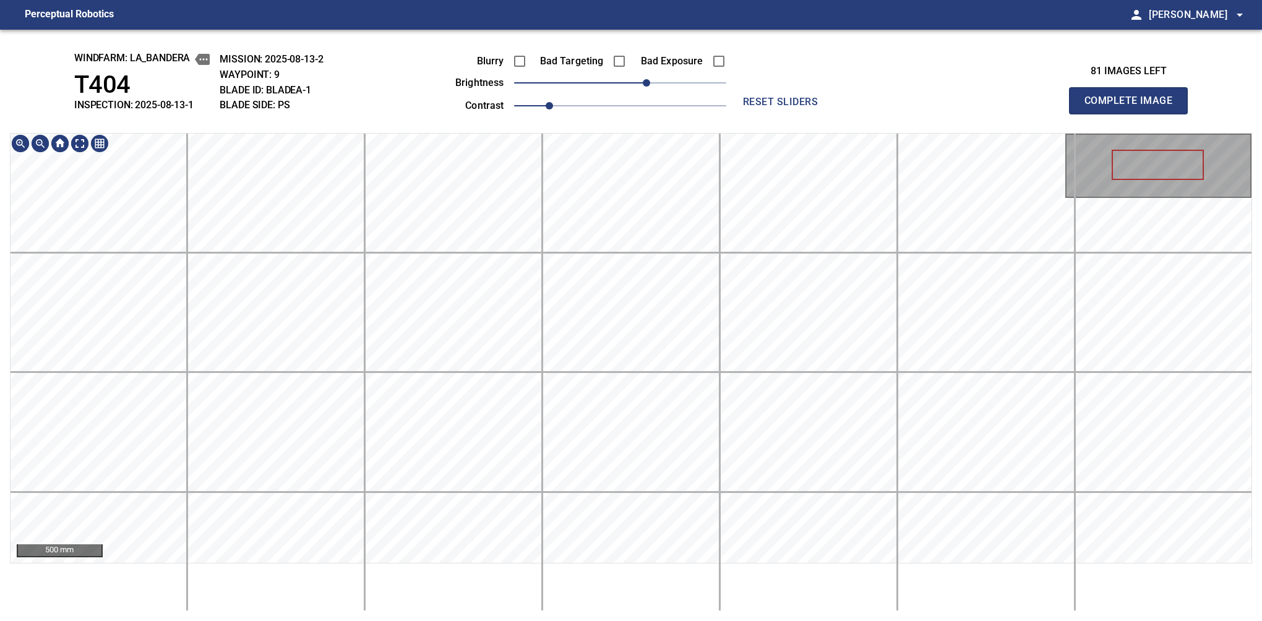
click at [604, 37] on div "windfarm: La_Bandera T404 INSPECTION: 2025-08-13-1 MISSION: 2025-08-13-2 WAYPOI…" at bounding box center [631, 326] width 1262 height 592
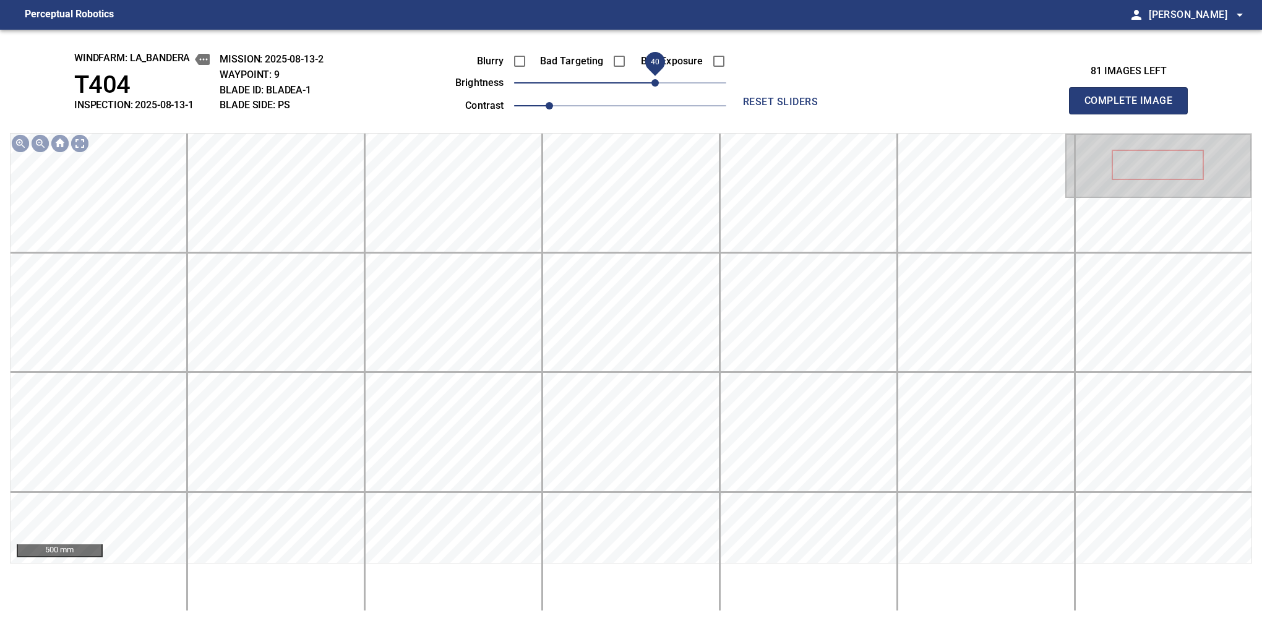
click at [654, 79] on span "40" at bounding box center [655, 82] width 7 height 7
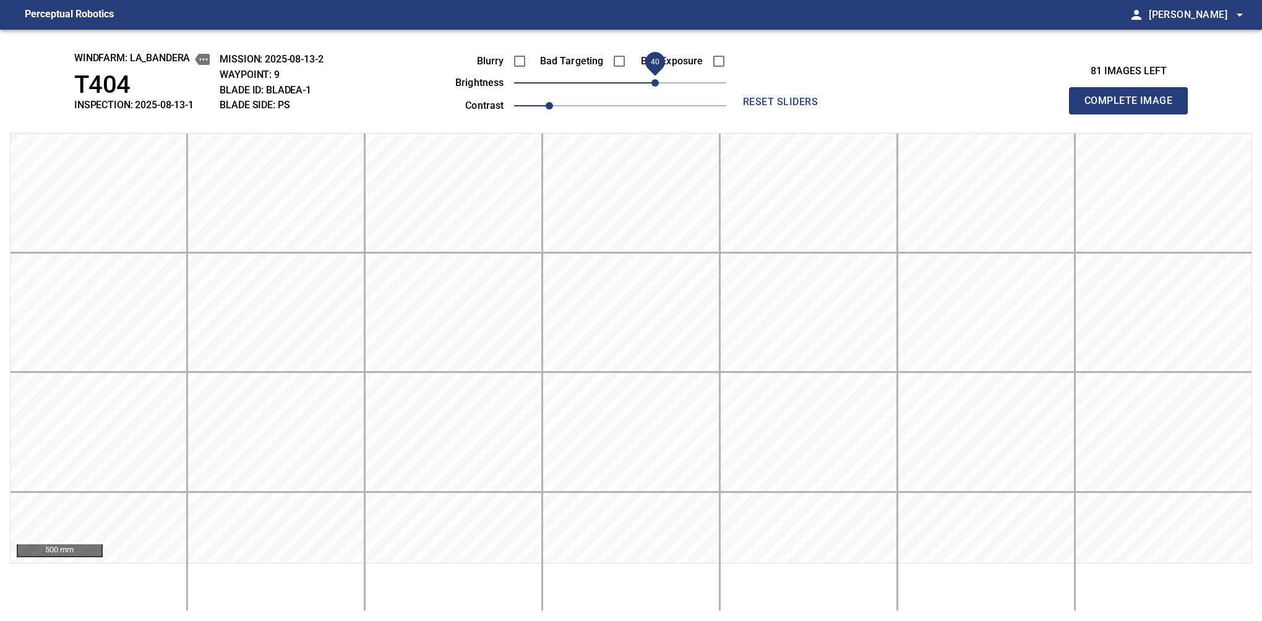
click at [1134, 114] on button "Complete Image" at bounding box center [1128, 100] width 119 height 27
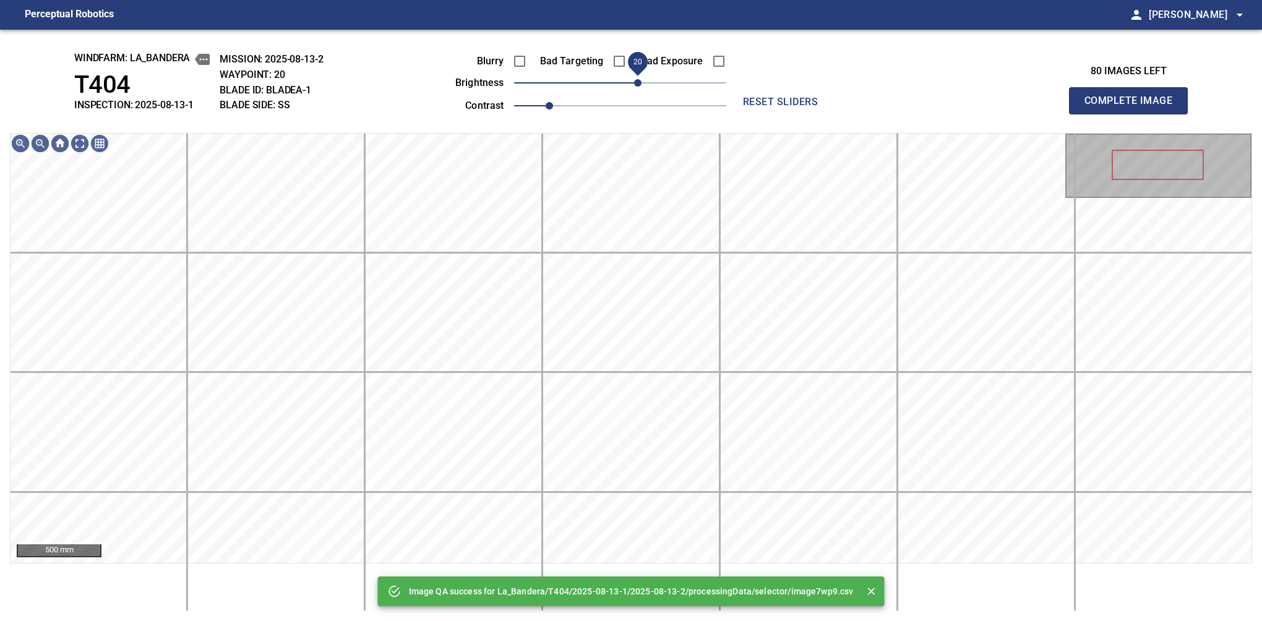
drag, startPoint x: 628, startPoint y: 84, endPoint x: 641, endPoint y: 84, distance: 13.6
click at [641, 84] on span "20" at bounding box center [637, 82] width 7 height 7
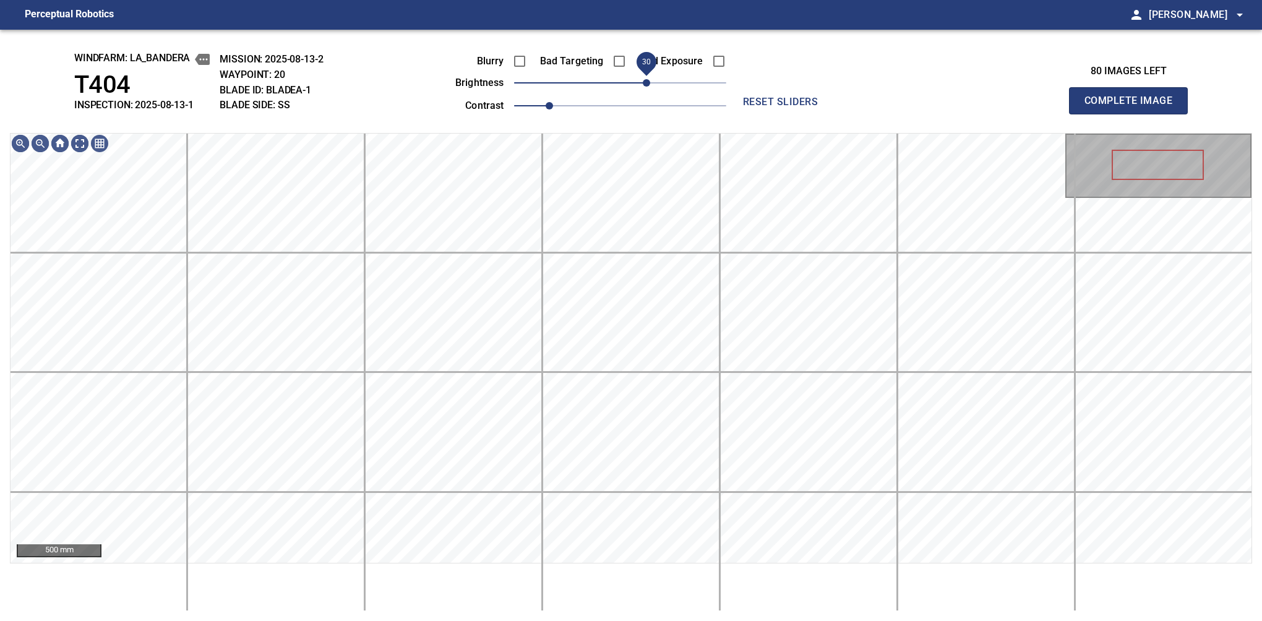
click at [647, 84] on span "30" at bounding box center [646, 82] width 7 height 7
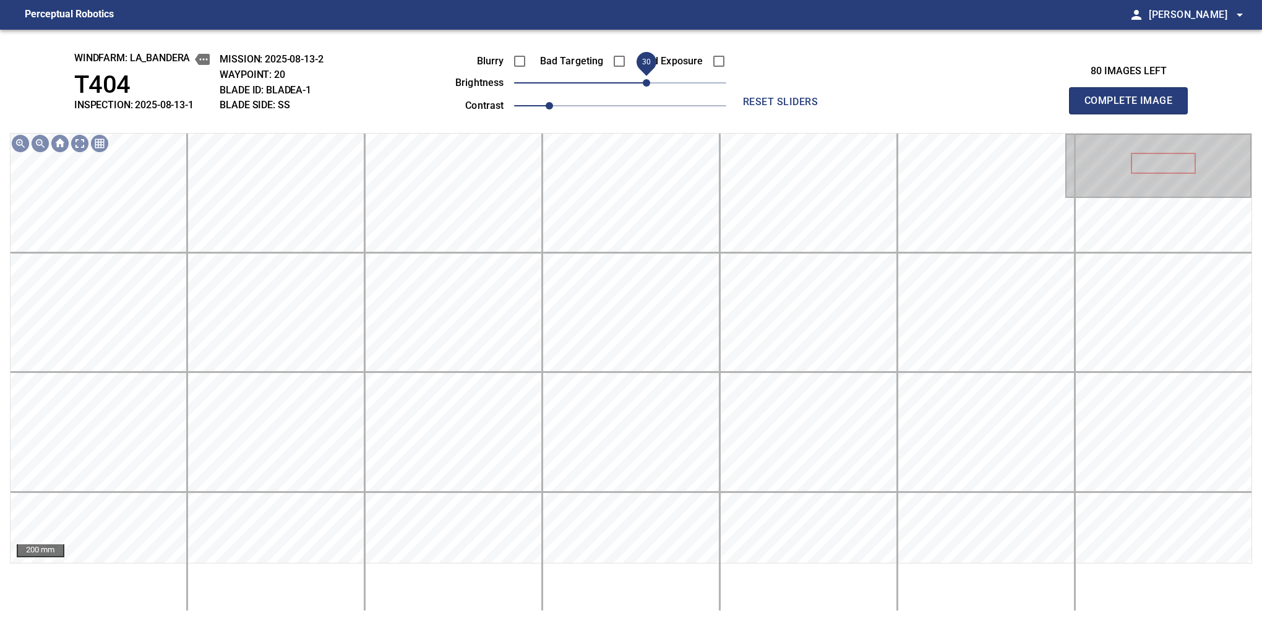
click at [650, 85] on span "30" at bounding box center [646, 82] width 7 height 7
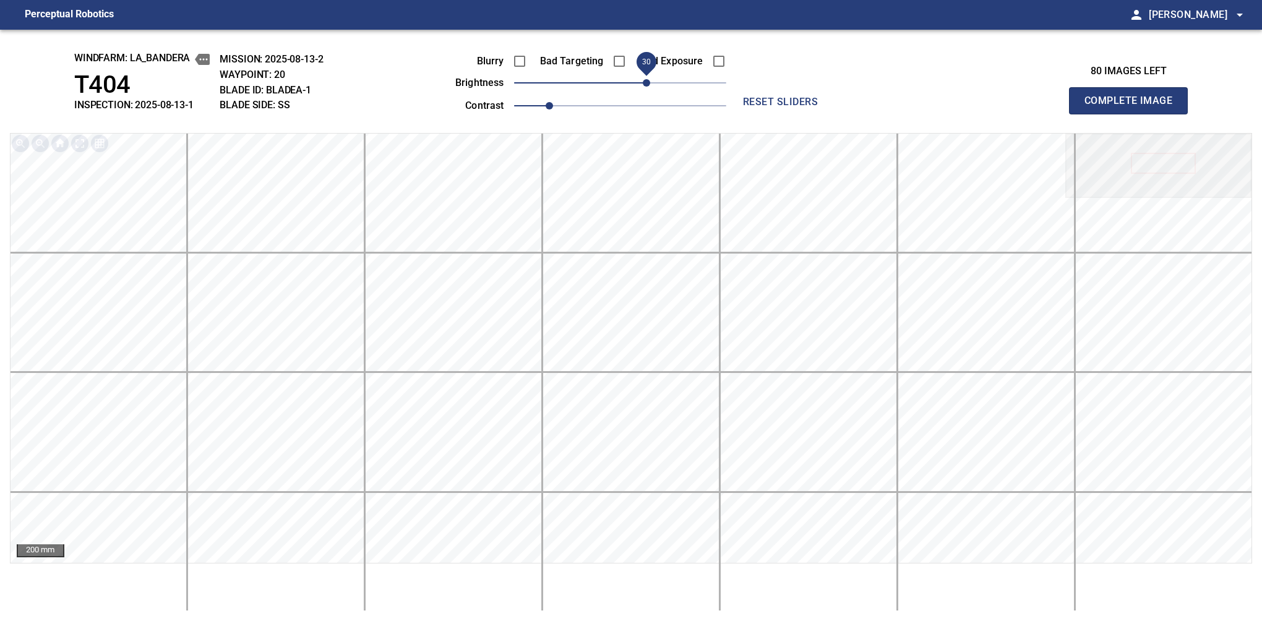
click at [1134, 114] on button "Complete Image" at bounding box center [1128, 100] width 119 height 27
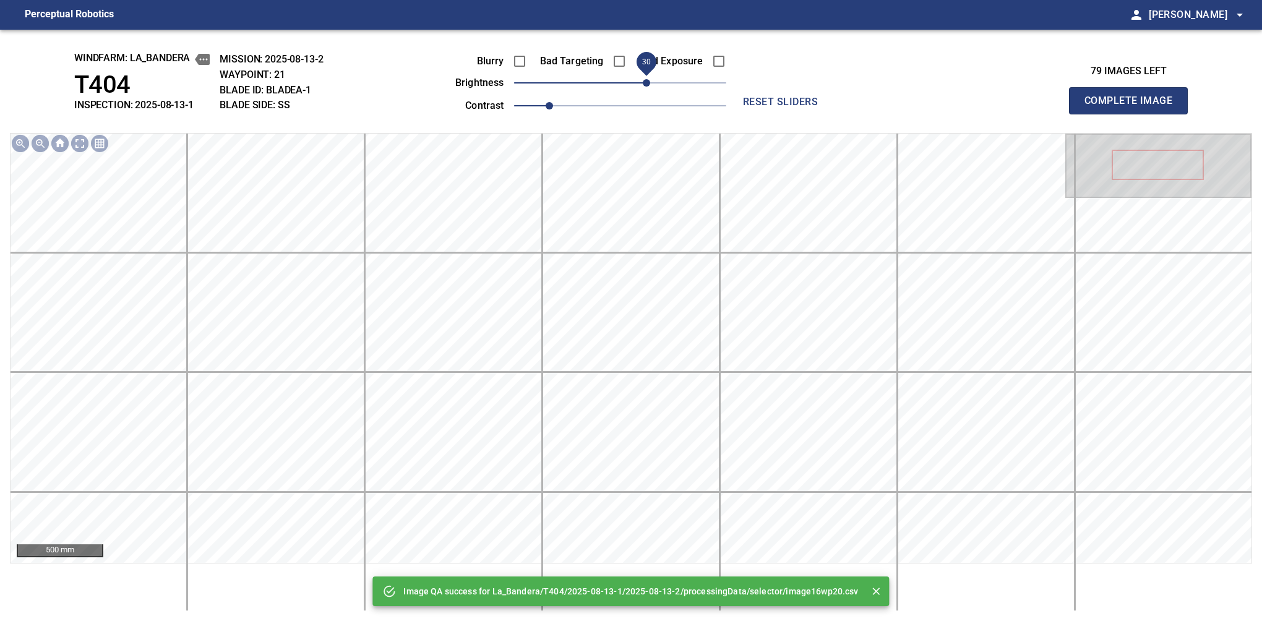
click at [644, 81] on span "30" at bounding box center [646, 82] width 7 height 7
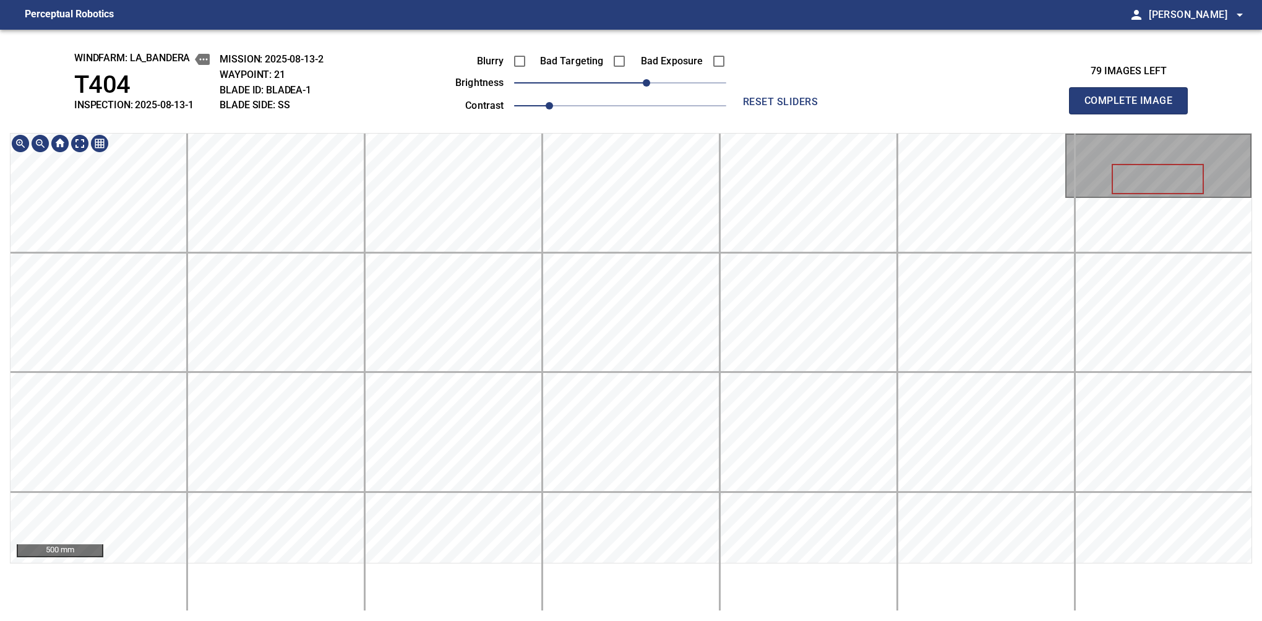
click at [673, 123] on div "windfarm: La_Bandera T404 INSPECTION: 2025-08-13-1 MISSION: 2025-08-13-2 WAYPOI…" at bounding box center [631, 326] width 1262 height 592
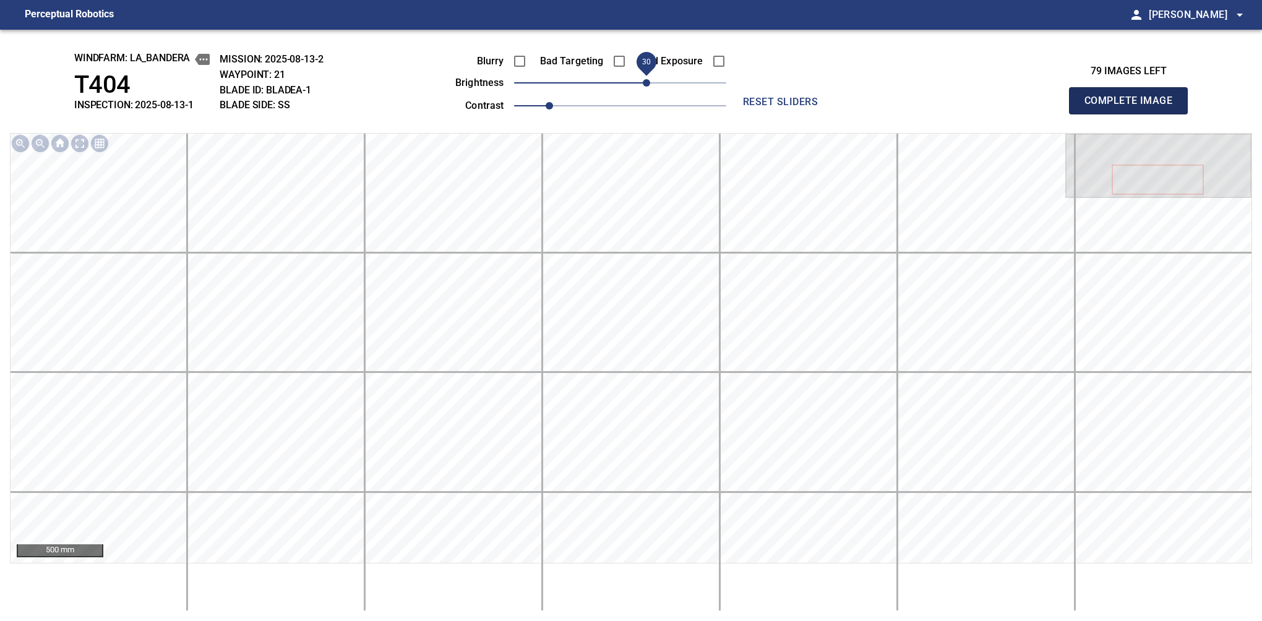
click at [1134, 114] on button "Complete Image" at bounding box center [1128, 100] width 119 height 27
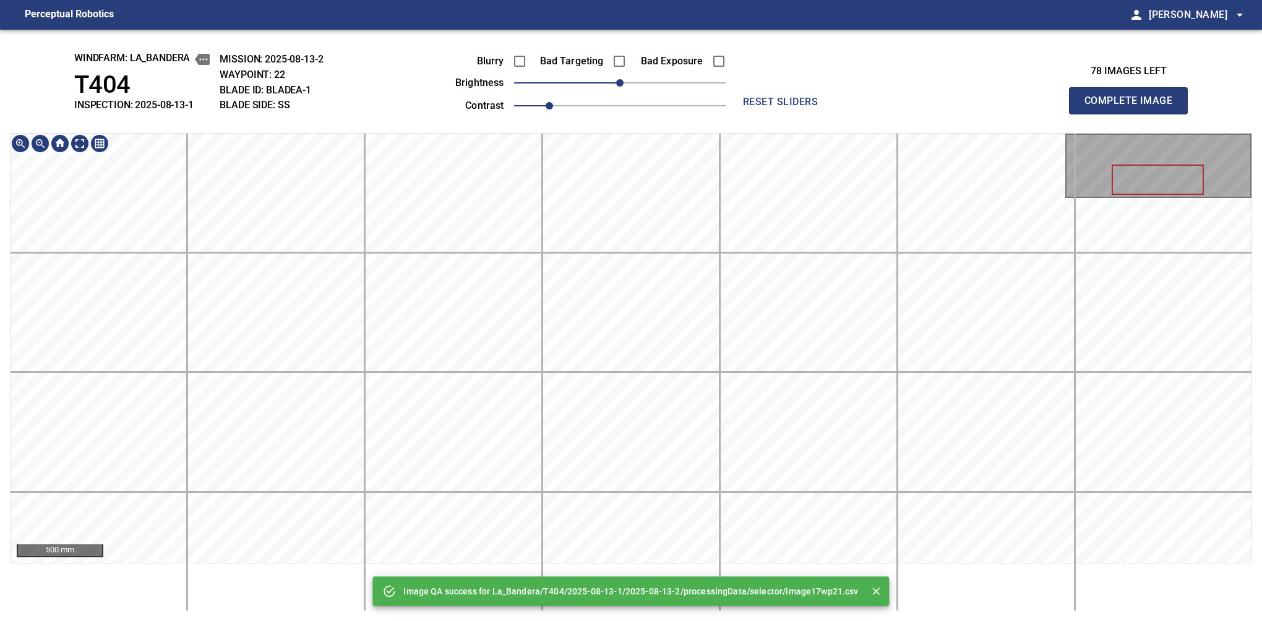
click at [630, 116] on div "Image QA success for La_Bandera/T404/2025-08-13-1/2025-08-13-2/processingData/s…" at bounding box center [631, 326] width 1262 height 592
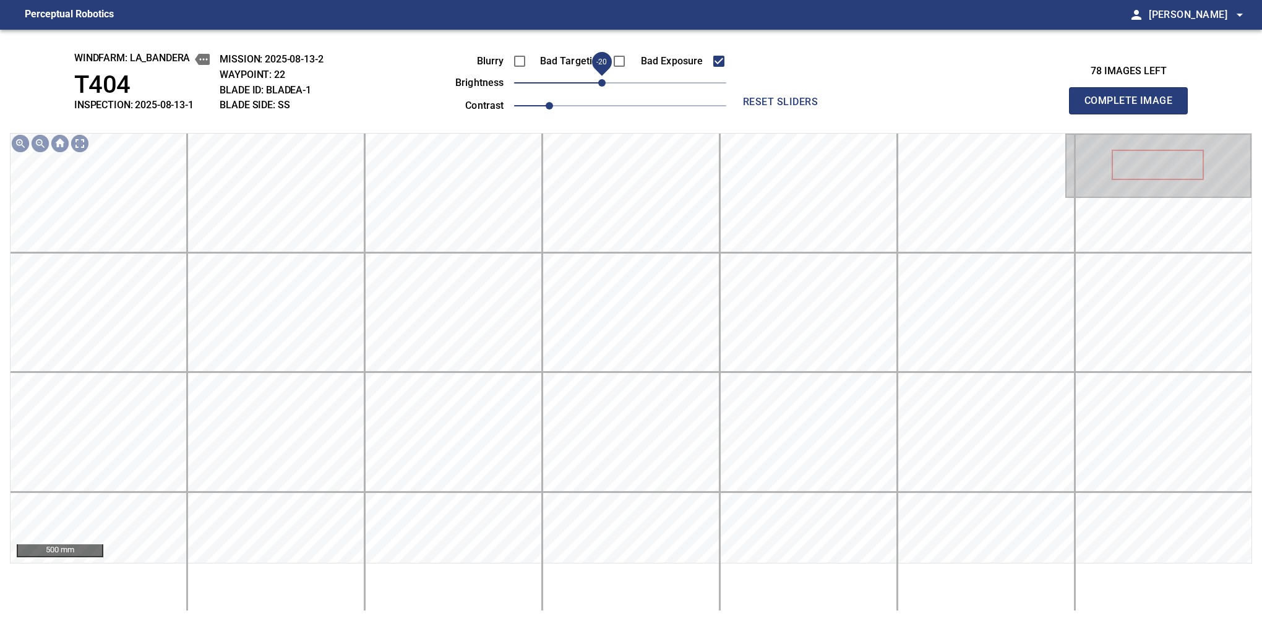
drag, startPoint x: 617, startPoint y: 85, endPoint x: 604, endPoint y: 89, distance: 13.5
click at [604, 87] on span "-20" at bounding box center [601, 82] width 7 height 7
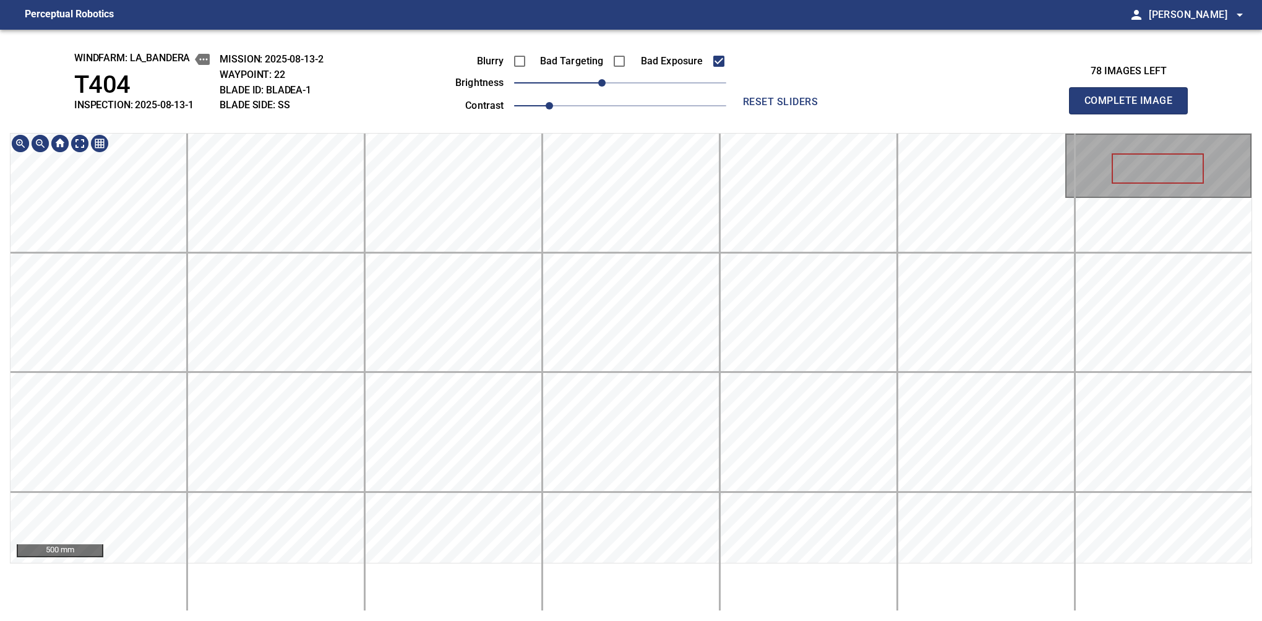
click at [665, 84] on div "windfarm: La_Bandera T404 INSPECTION: 2025-08-13-1 MISSION: 2025-08-13-2 WAYPOI…" at bounding box center [631, 326] width 1262 height 592
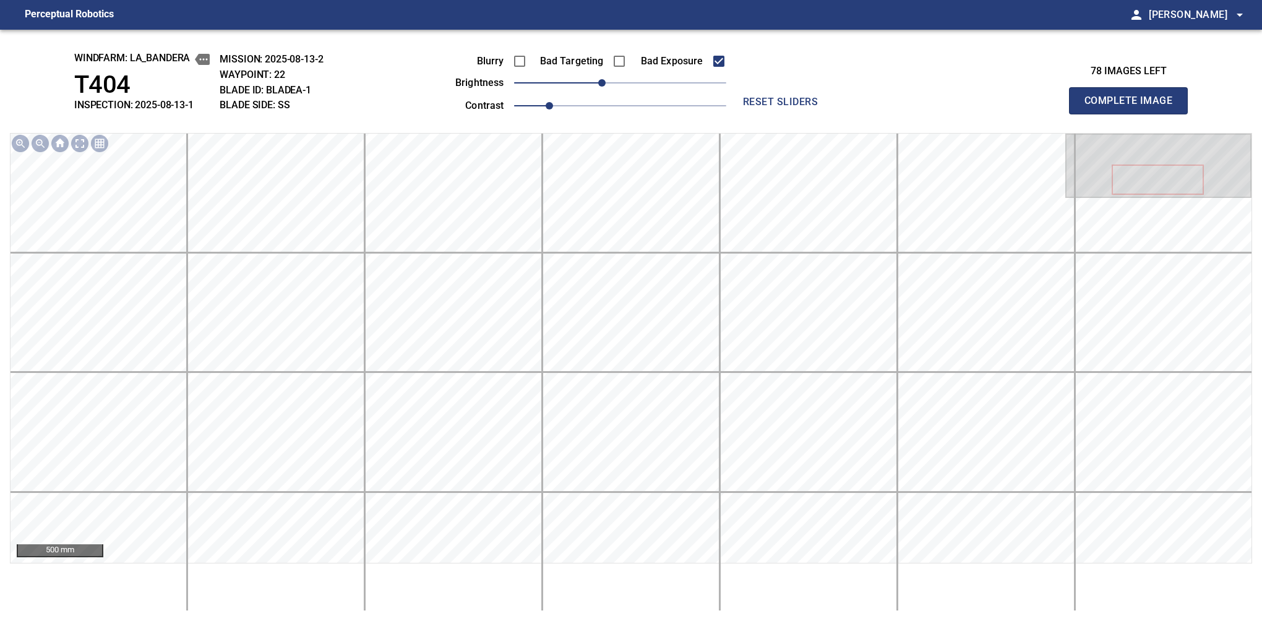
click at [1134, 114] on button "Complete Image" at bounding box center [1128, 100] width 119 height 27
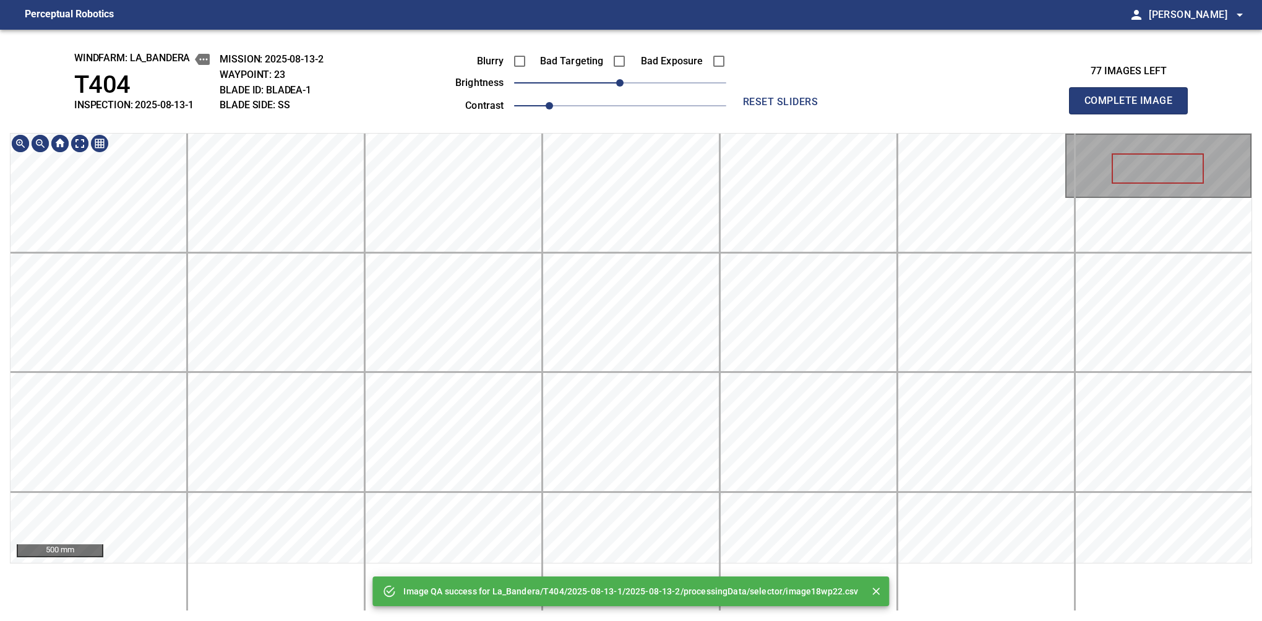
click at [676, 101] on div "Image QA success for La_Bandera/T404/2025-08-13-1/2025-08-13-2/processingData/s…" at bounding box center [631, 326] width 1262 height 592
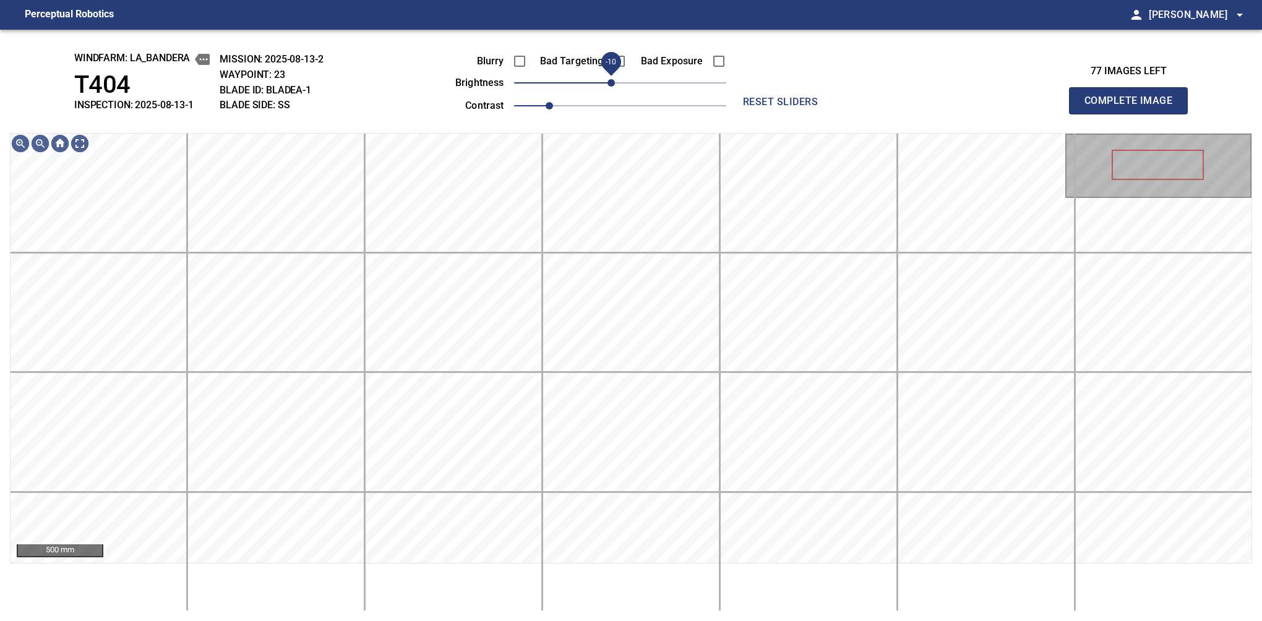
click at [608, 85] on span "-10" at bounding box center [611, 82] width 7 height 7
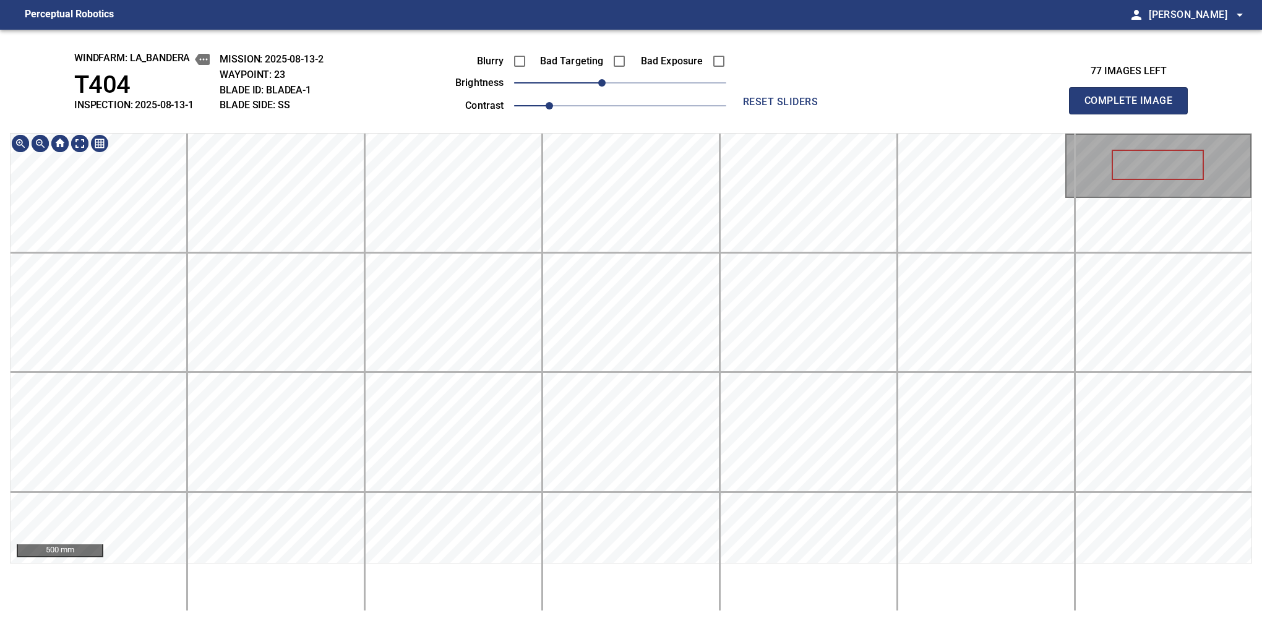
click at [648, 0] on html "Perceptual Robotics person [PERSON_NAME] arrow_drop_down windfarm: La_Bandera T…" at bounding box center [631, 310] width 1262 height 621
click at [753, 98] on span "reset sliders" at bounding box center [780, 101] width 89 height 17
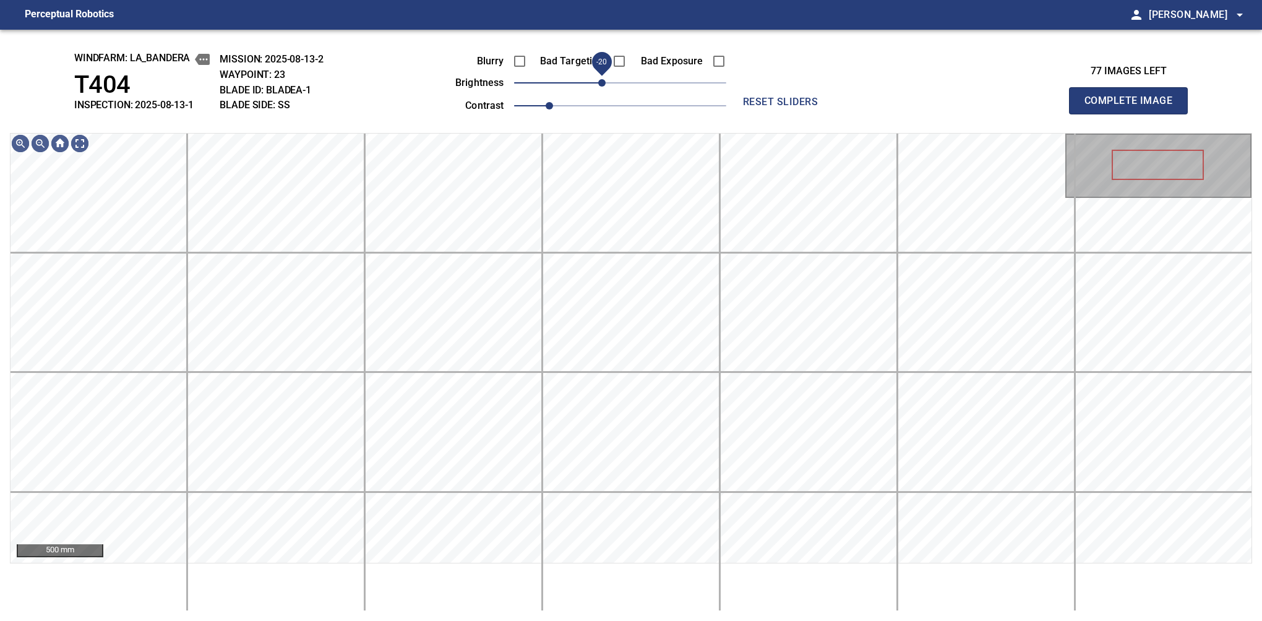
click at [604, 84] on span "-20" at bounding box center [601, 82] width 7 height 7
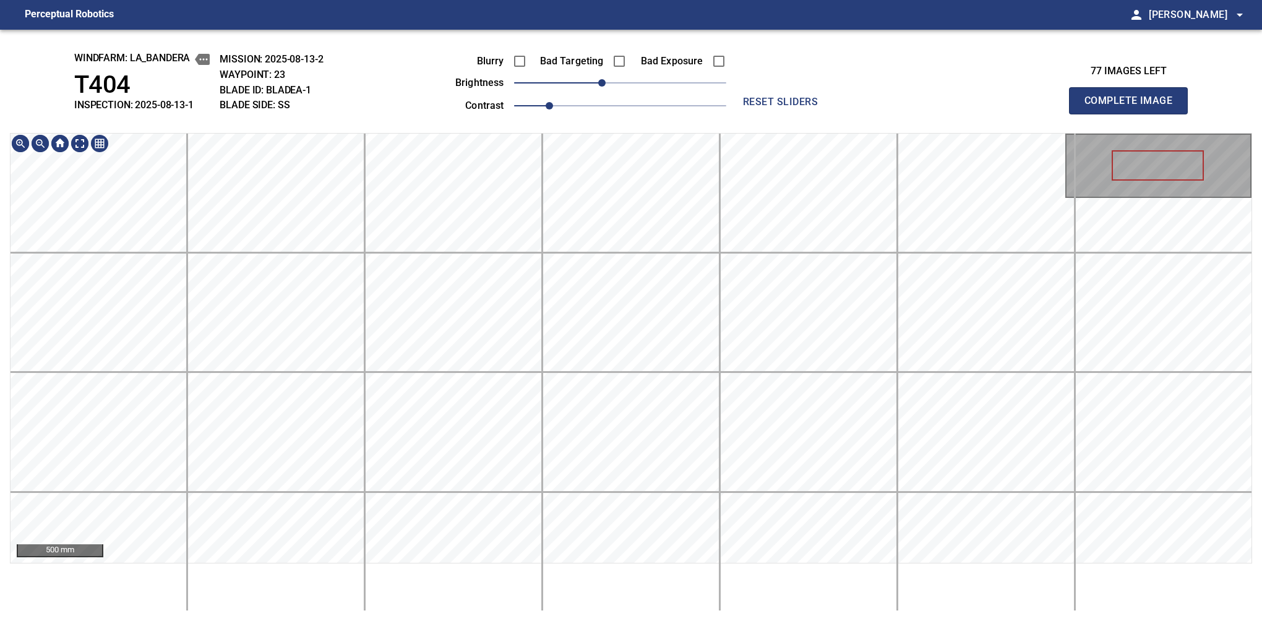
click at [654, 129] on div "windfarm: La_Bandera T404 INSPECTION: 2025-08-13-1 MISSION: 2025-08-13-2 WAYPOI…" at bounding box center [631, 326] width 1262 height 592
drag, startPoint x: 1129, startPoint y: 116, endPoint x: 1103, endPoint y: 122, distance: 26.7
click at [1134, 114] on button "Complete Image" at bounding box center [1128, 100] width 119 height 27
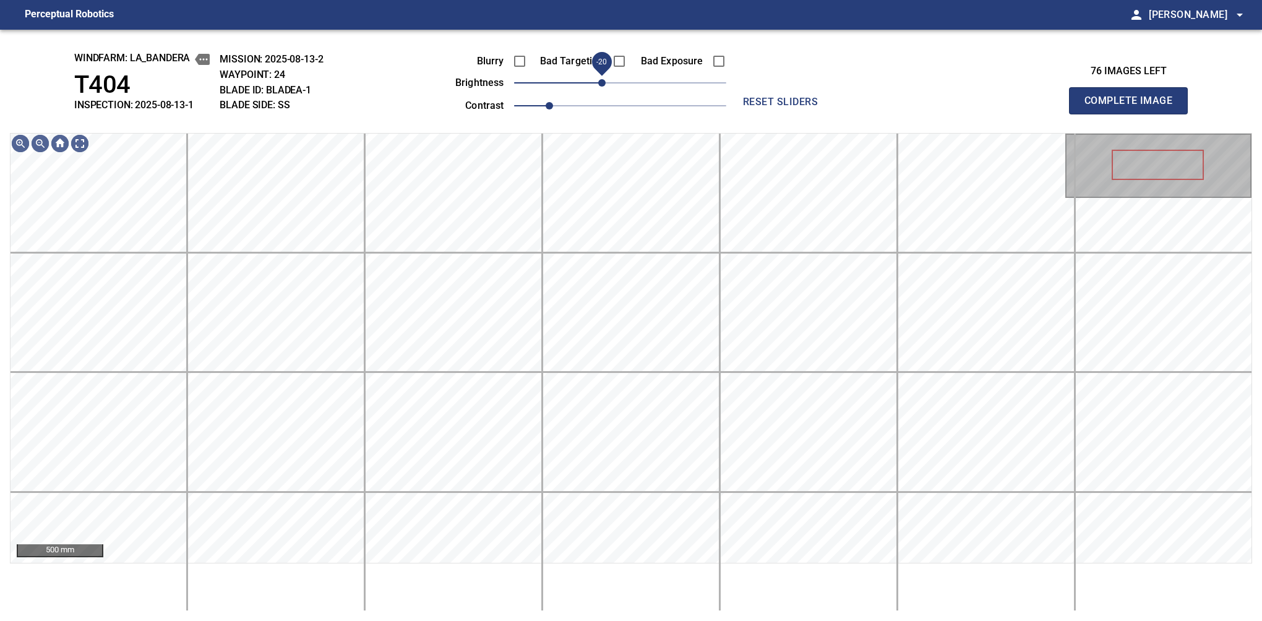
drag, startPoint x: 611, startPoint y: 82, endPoint x: 604, endPoint y: 84, distance: 7.1
click at [604, 84] on span "-20" at bounding box center [601, 82] width 7 height 7
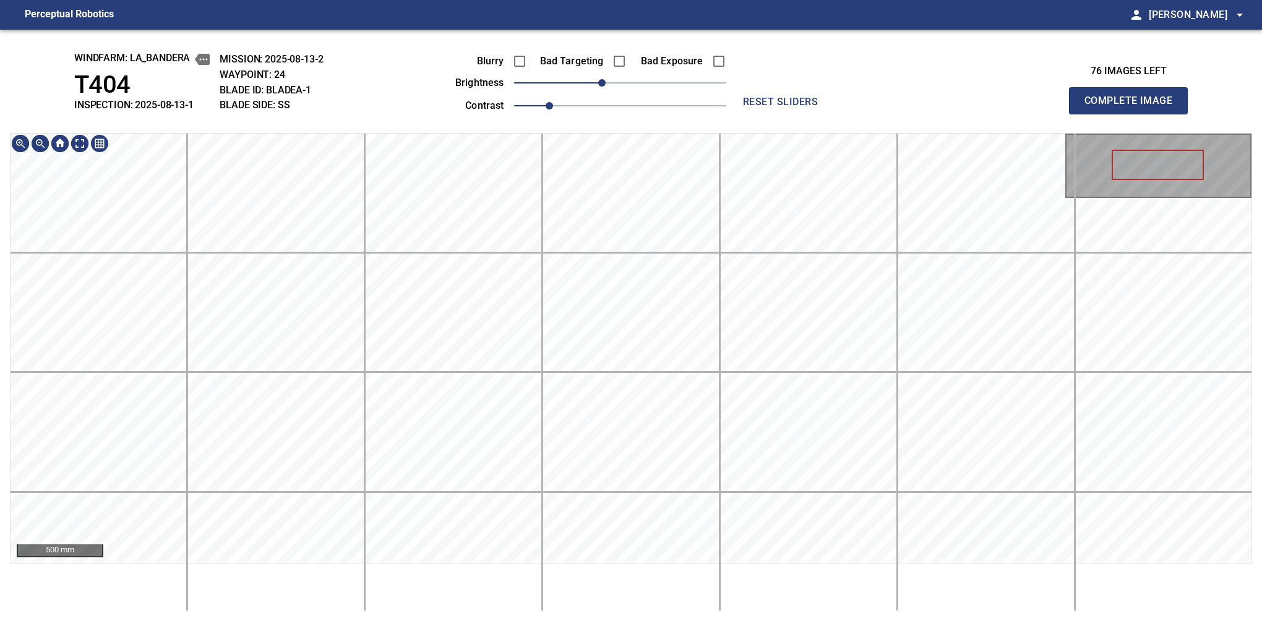
click at [641, 40] on div "windfarm: La_Bandera T404 INSPECTION: 2025-08-13-1 MISSION: 2025-08-13-2 WAYPOI…" at bounding box center [631, 326] width 1262 height 592
click at [1134, 114] on button "Complete Image" at bounding box center [1128, 100] width 119 height 27
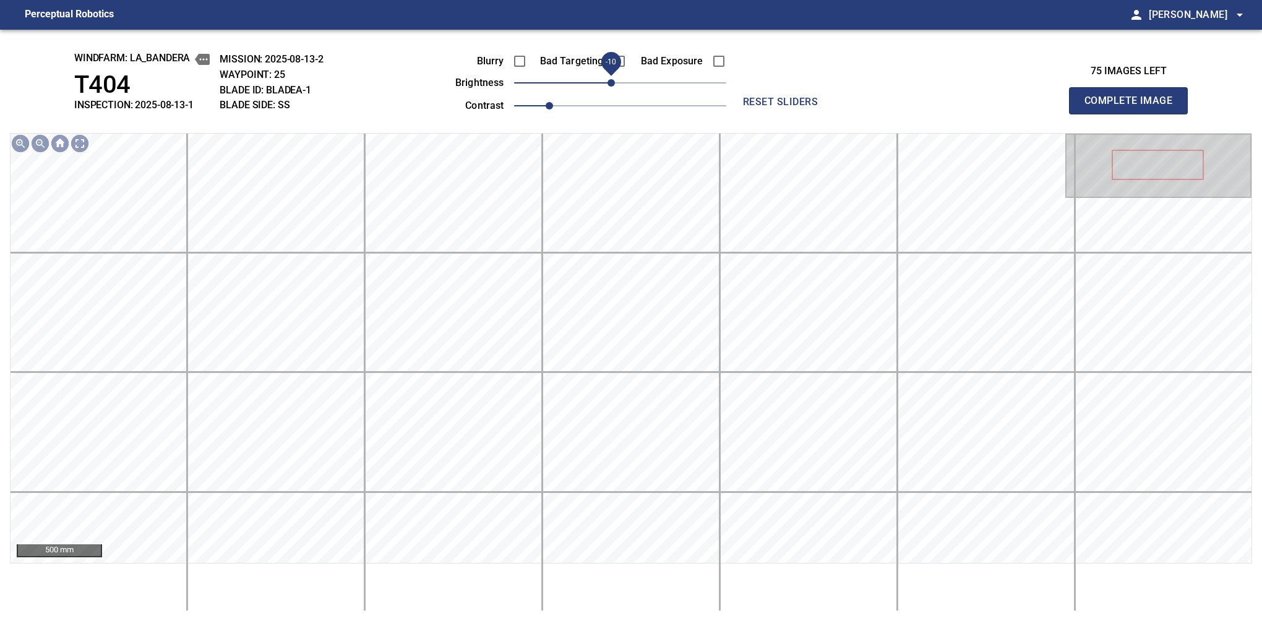
click at [611, 87] on span "-10" at bounding box center [611, 82] width 7 height 7
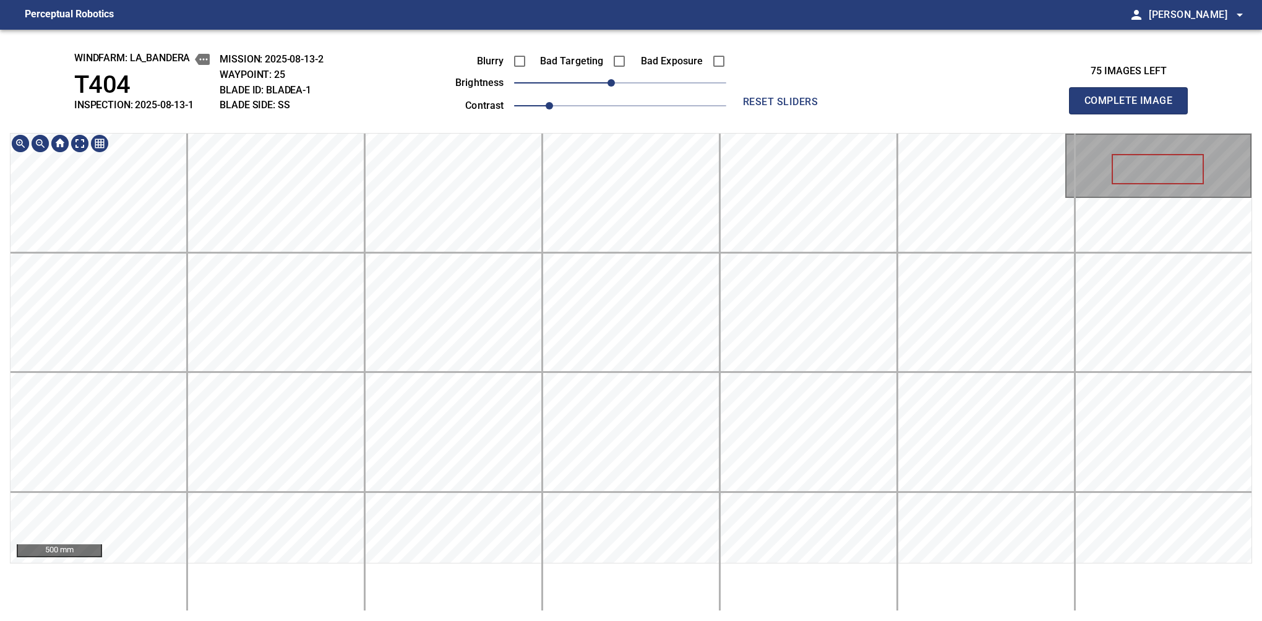
click at [619, 0] on html "Perceptual Robotics person [PERSON_NAME] arrow_drop_down windfarm: La_Bandera T…" at bounding box center [631, 310] width 1262 height 621
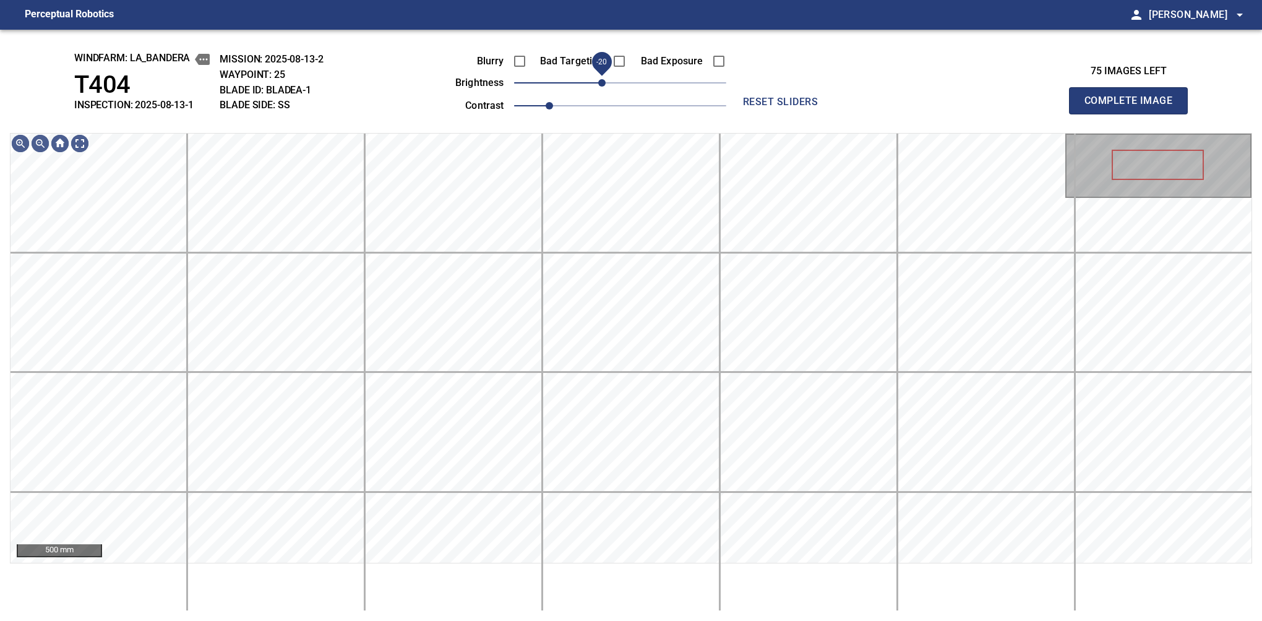
click at [606, 87] on span "-20" at bounding box center [601, 82] width 7 height 7
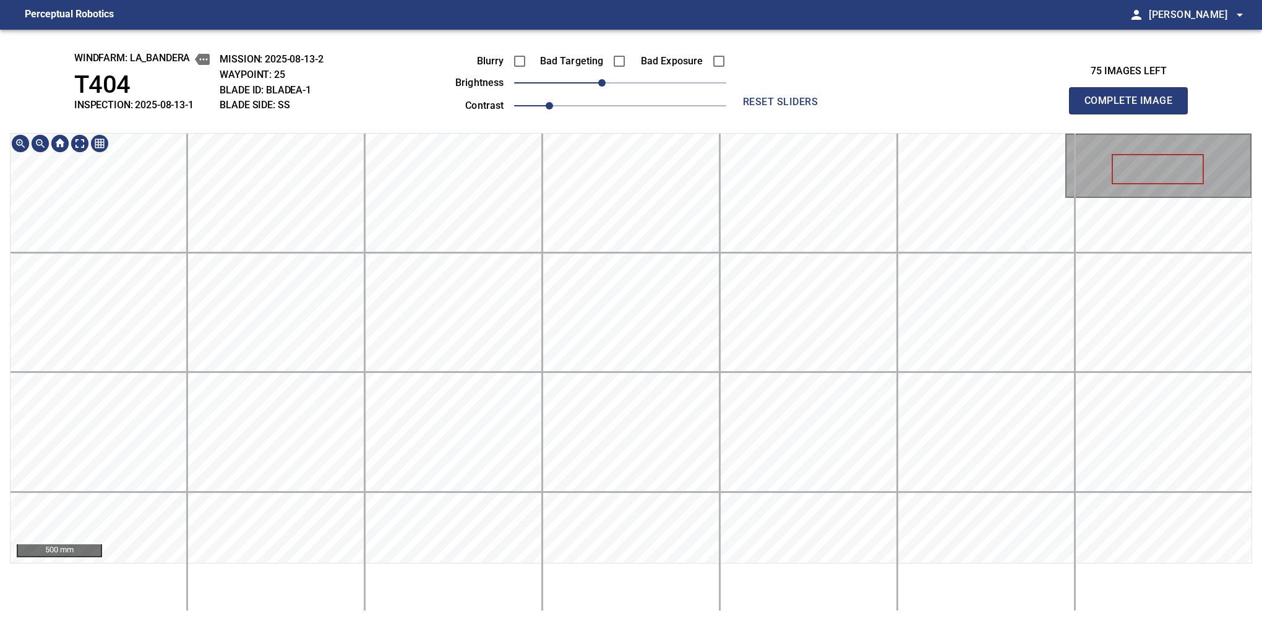
click at [654, 0] on html "Perceptual Robotics person [PERSON_NAME] arrow_drop_down windfarm: La_Bandera T…" at bounding box center [631, 310] width 1262 height 621
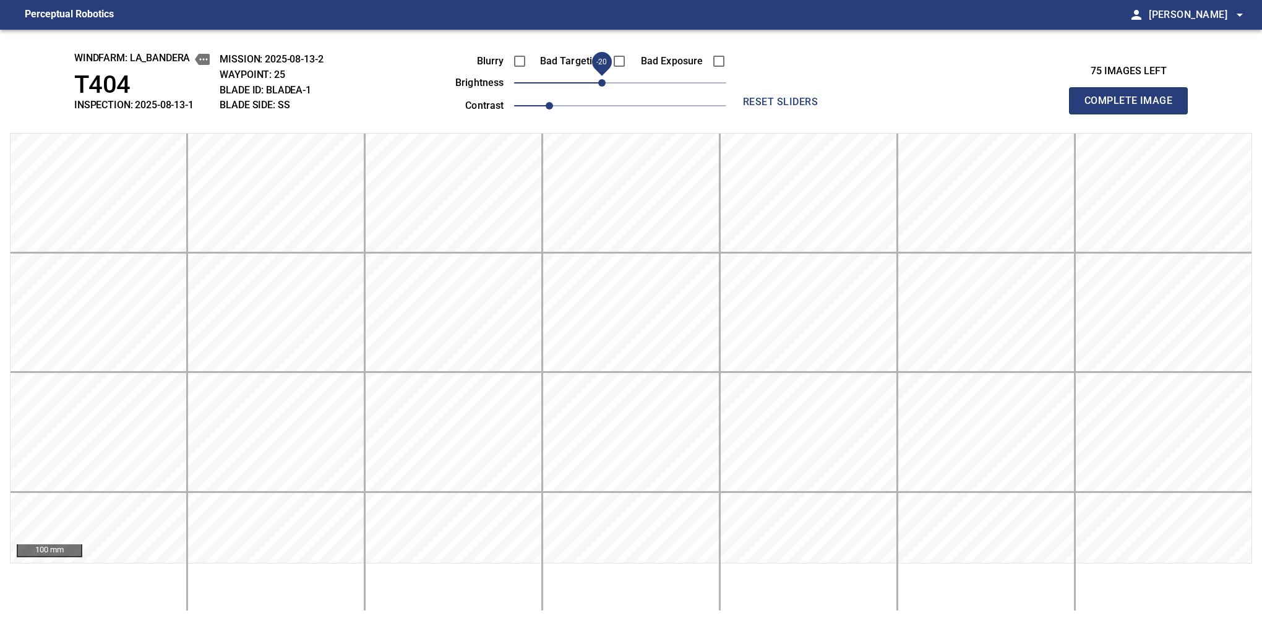
click at [1134, 114] on button "Complete Image" at bounding box center [1128, 100] width 119 height 27
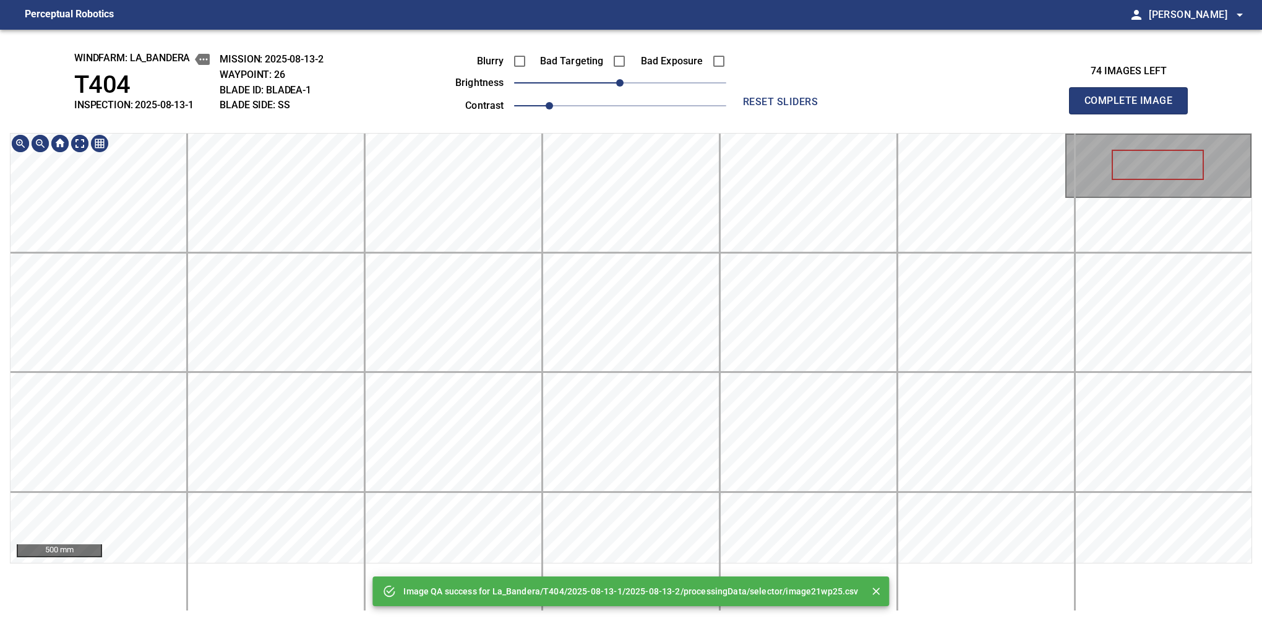
click at [628, 126] on div "Image QA success for La_Bandera/T404/2025-08-13-1/2025-08-13-2/processingData/s…" at bounding box center [631, 326] width 1262 height 592
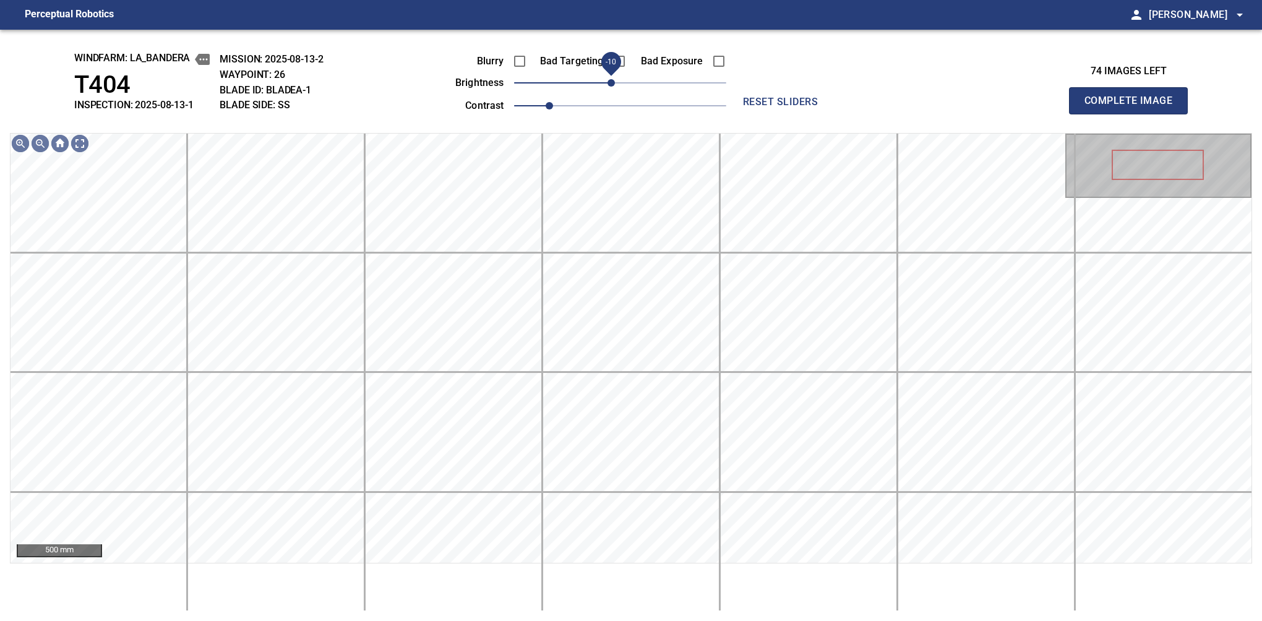
click at [613, 82] on span "-10" at bounding box center [611, 82] width 7 height 7
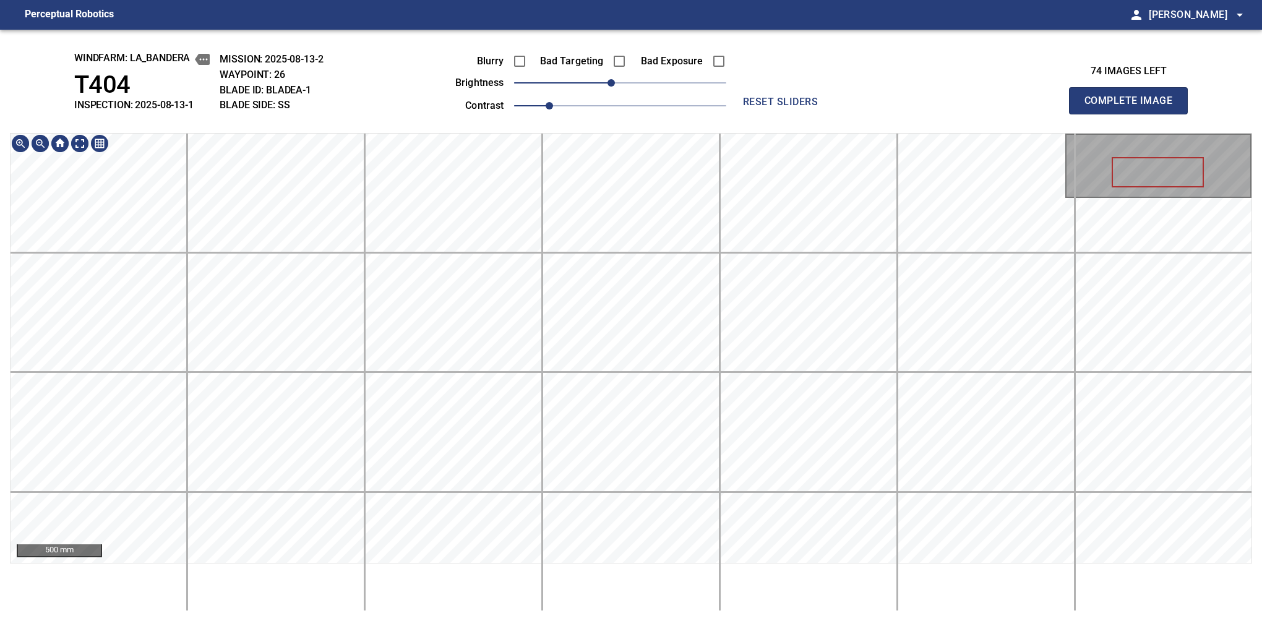
click at [606, 15] on main "Perceptual Robotics person [PERSON_NAME] arrow_drop_down windfarm: La_Bandera T…" at bounding box center [631, 310] width 1262 height 621
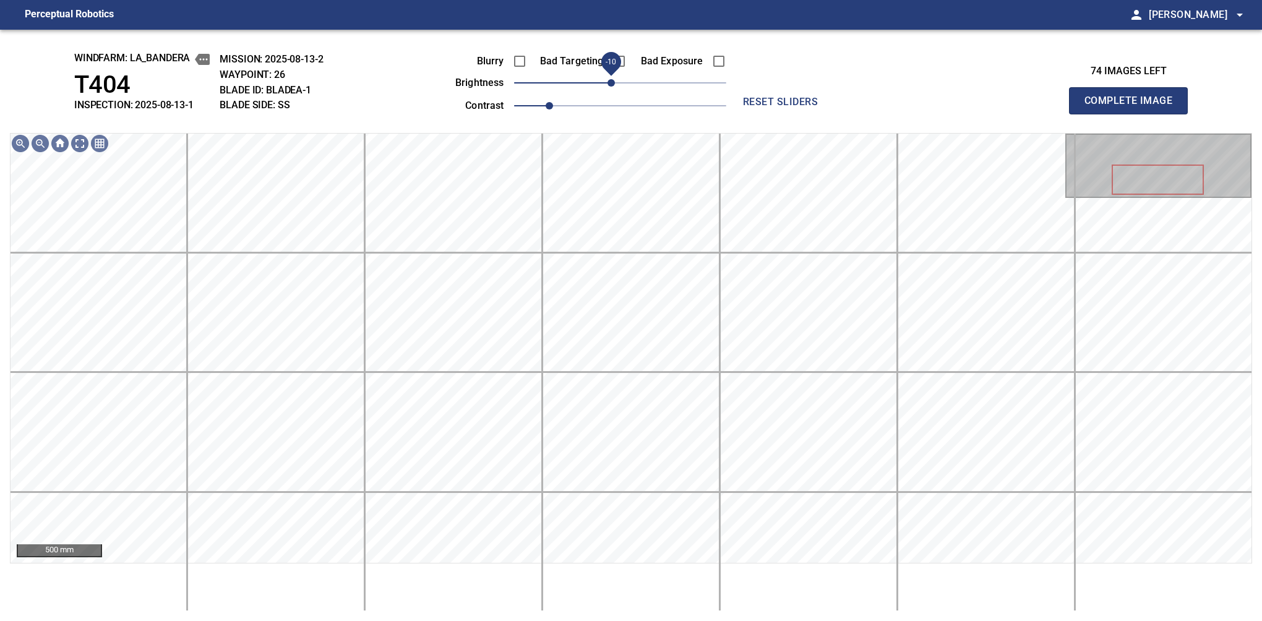
click at [609, 82] on span "-10" at bounding box center [611, 82] width 7 height 7
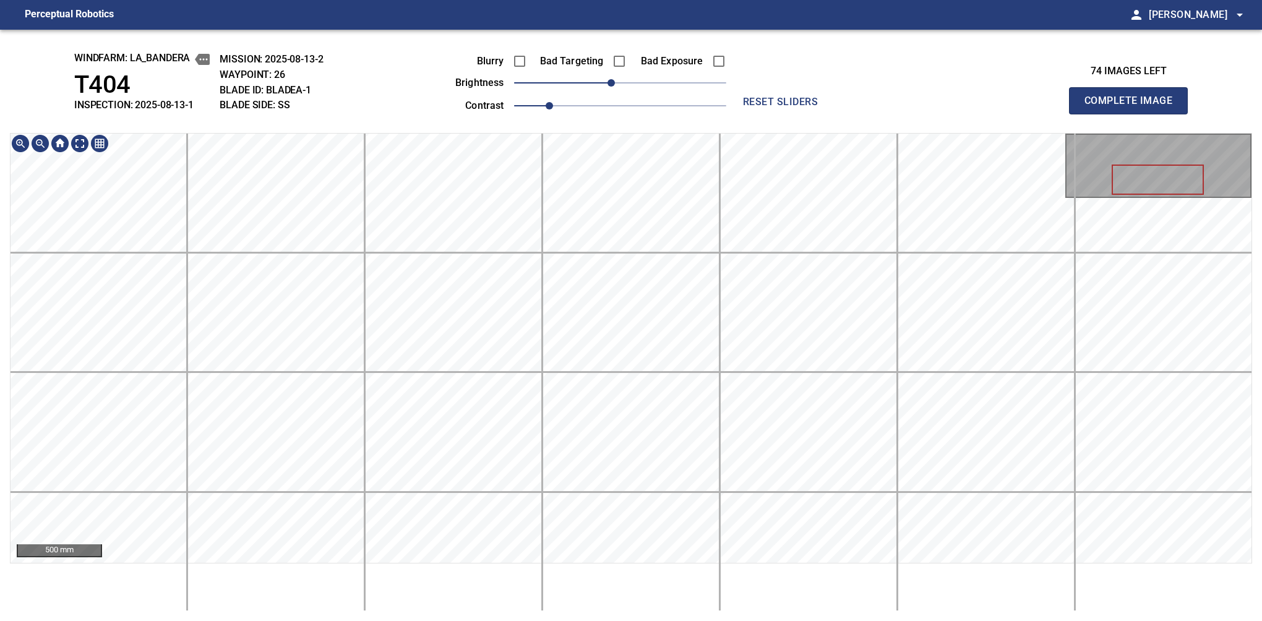
click at [680, 87] on div "windfarm: La_Bandera T404 INSPECTION: 2025-08-13-1 MISSION: 2025-08-13-2 WAYPOI…" at bounding box center [631, 326] width 1262 height 592
click at [1134, 114] on button "Complete Image" at bounding box center [1128, 100] width 119 height 27
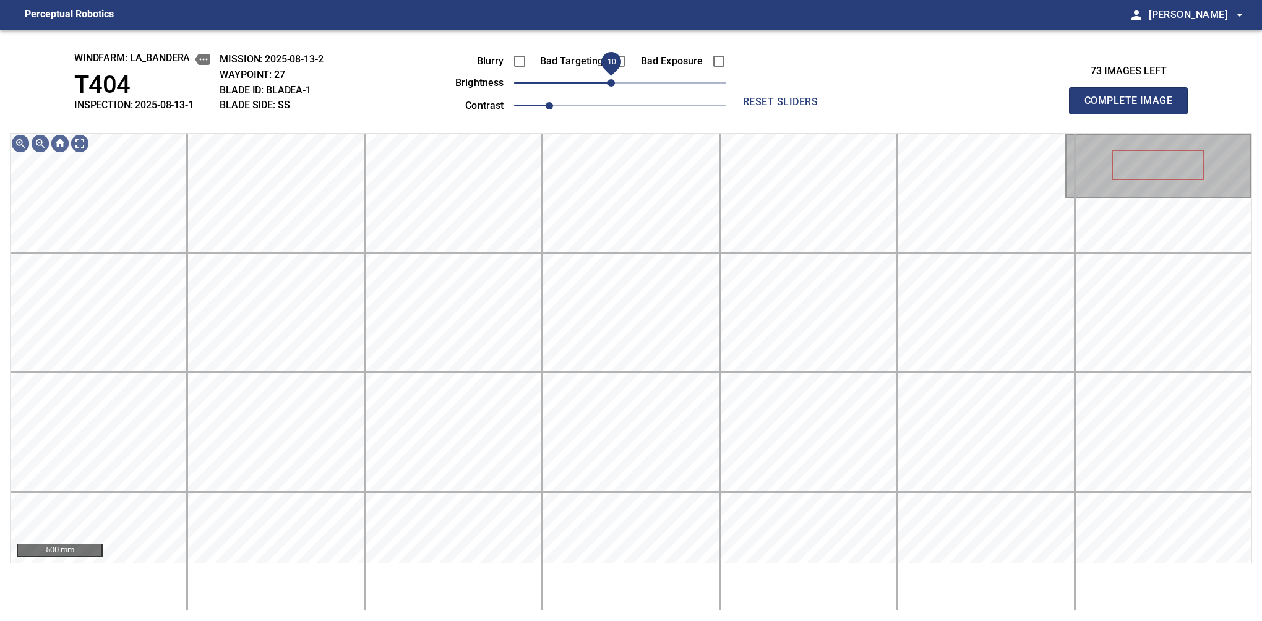
drag, startPoint x: 619, startPoint y: 84, endPoint x: 613, endPoint y: 82, distance: 7.1
click at [613, 82] on span "-10" at bounding box center [611, 82] width 7 height 7
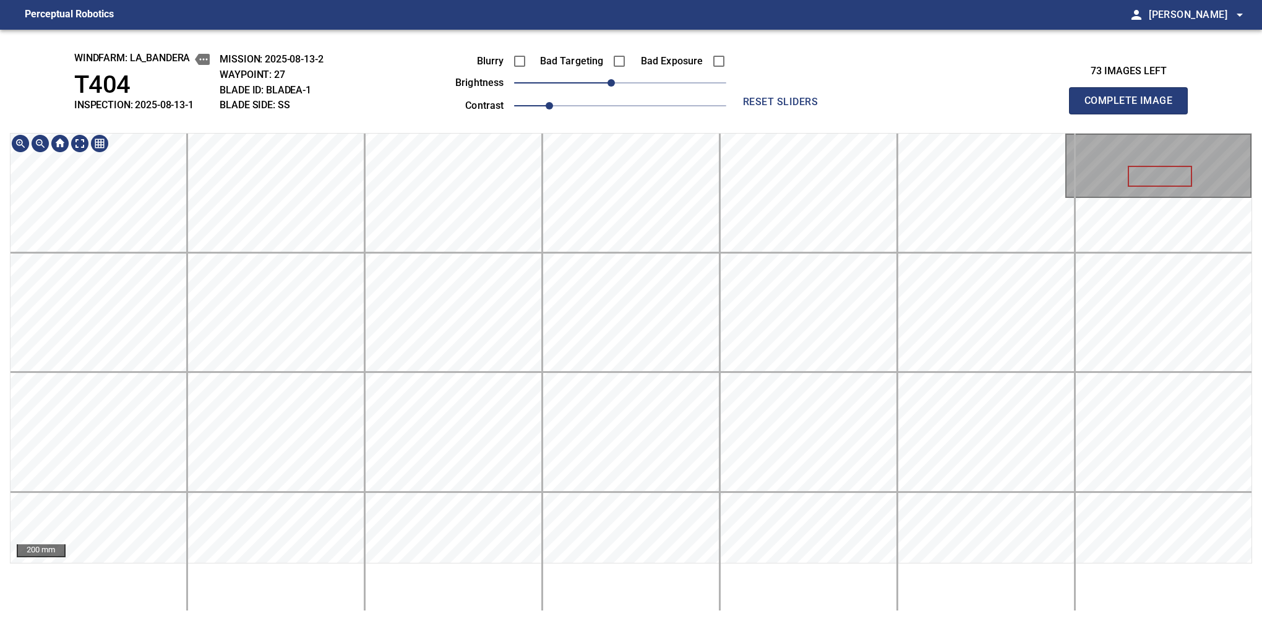
click at [632, 93] on div "windfarm: La_Bandera T404 INSPECTION: 2025-08-13-1 MISSION: 2025-08-13-2 WAYPOI…" at bounding box center [631, 326] width 1262 height 592
click at [608, 82] on span "-10" at bounding box center [611, 82] width 7 height 7
click at [613, 0] on html "Perceptual Robotics person [PERSON_NAME] arrow_drop_down windfarm: La_Bandera T…" at bounding box center [631, 310] width 1262 height 621
click at [1134, 114] on button "Complete Image" at bounding box center [1128, 100] width 119 height 27
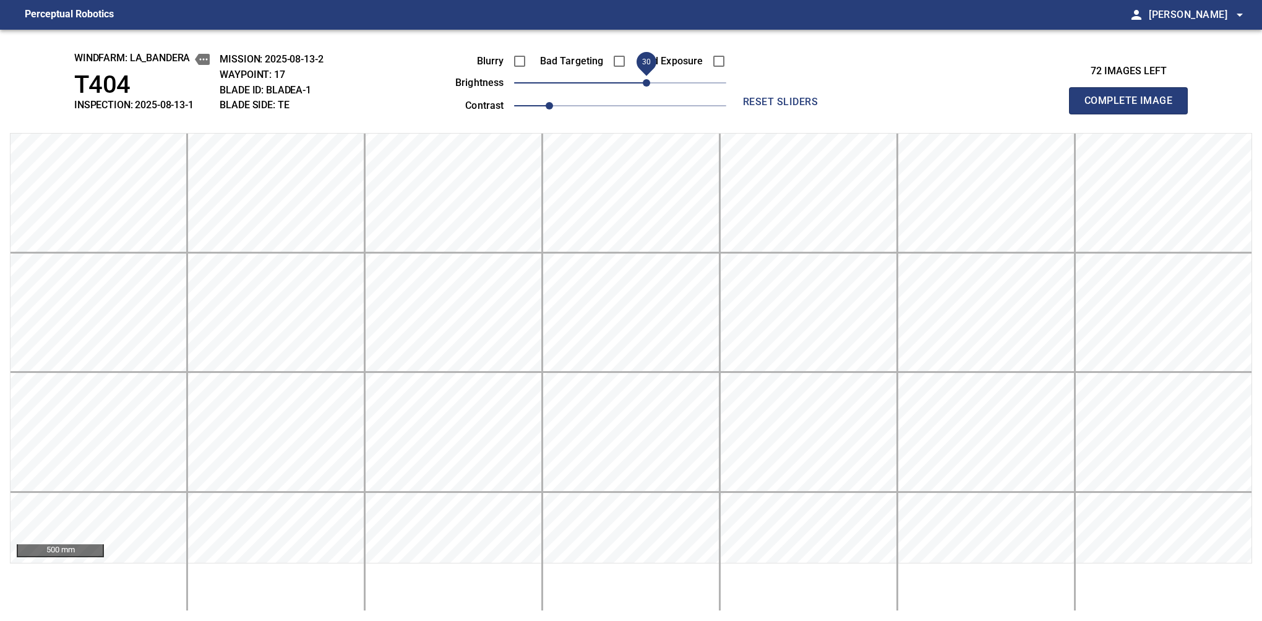
drag, startPoint x: 641, startPoint y: 84, endPoint x: 651, endPoint y: 84, distance: 10.5
click at [650, 84] on span "30" at bounding box center [646, 82] width 7 height 7
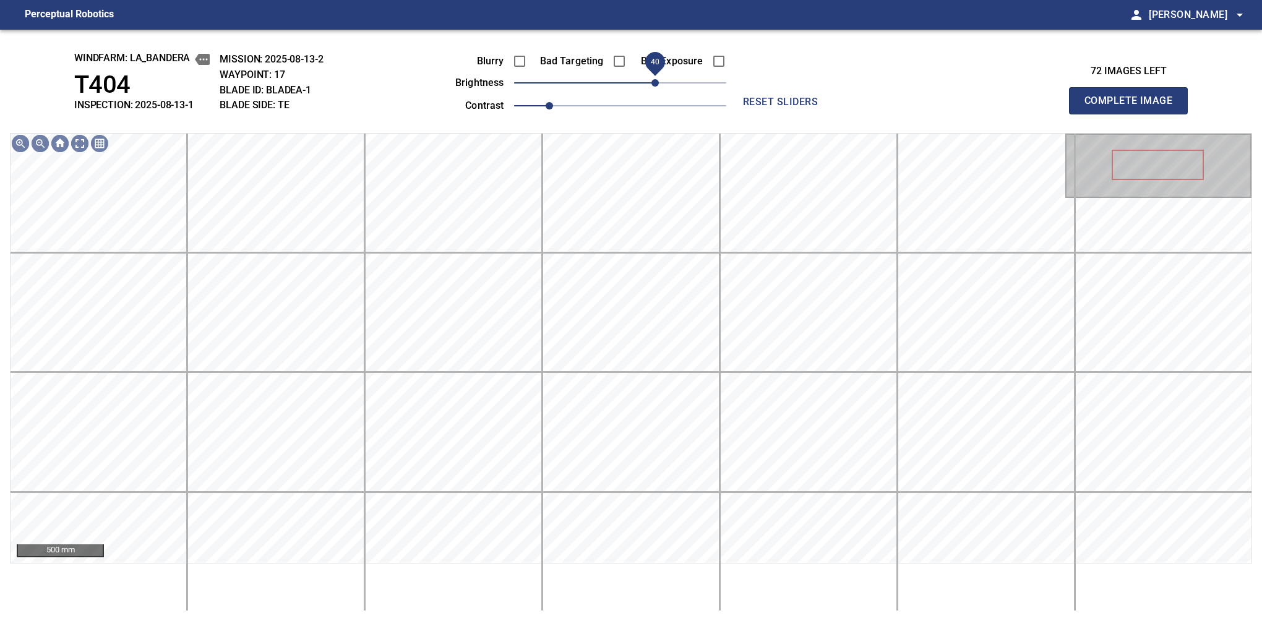
click at [656, 84] on span "40" at bounding box center [655, 82] width 7 height 7
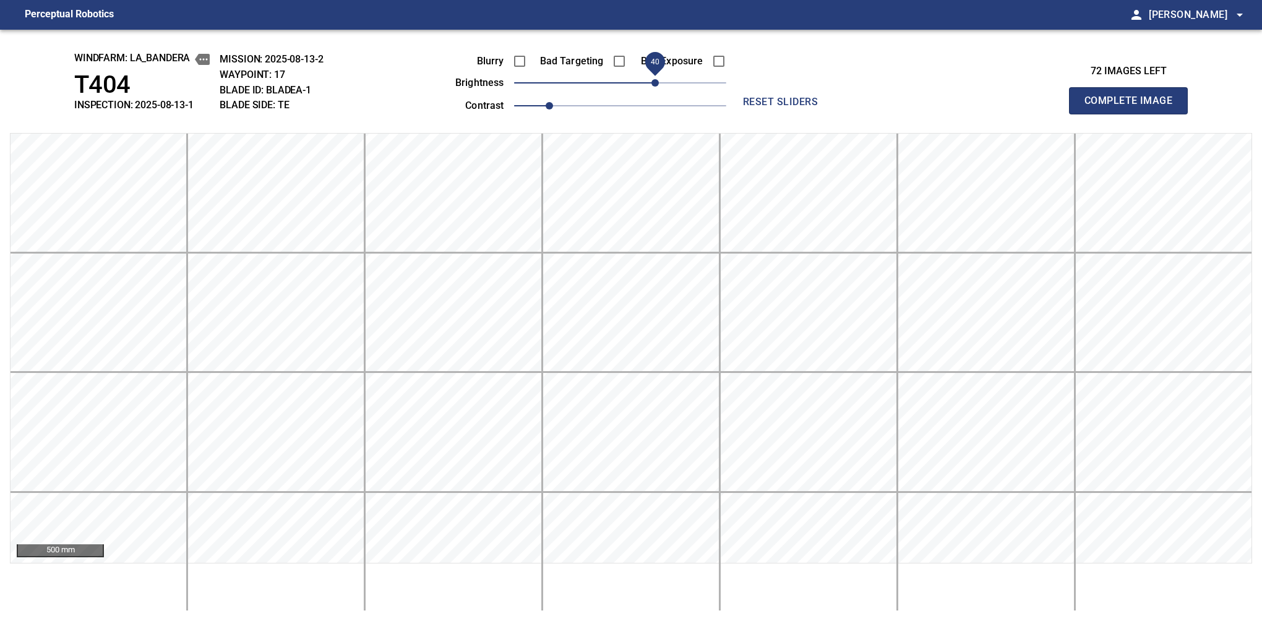
click at [1134, 114] on button "Complete Image" at bounding box center [1128, 100] width 119 height 27
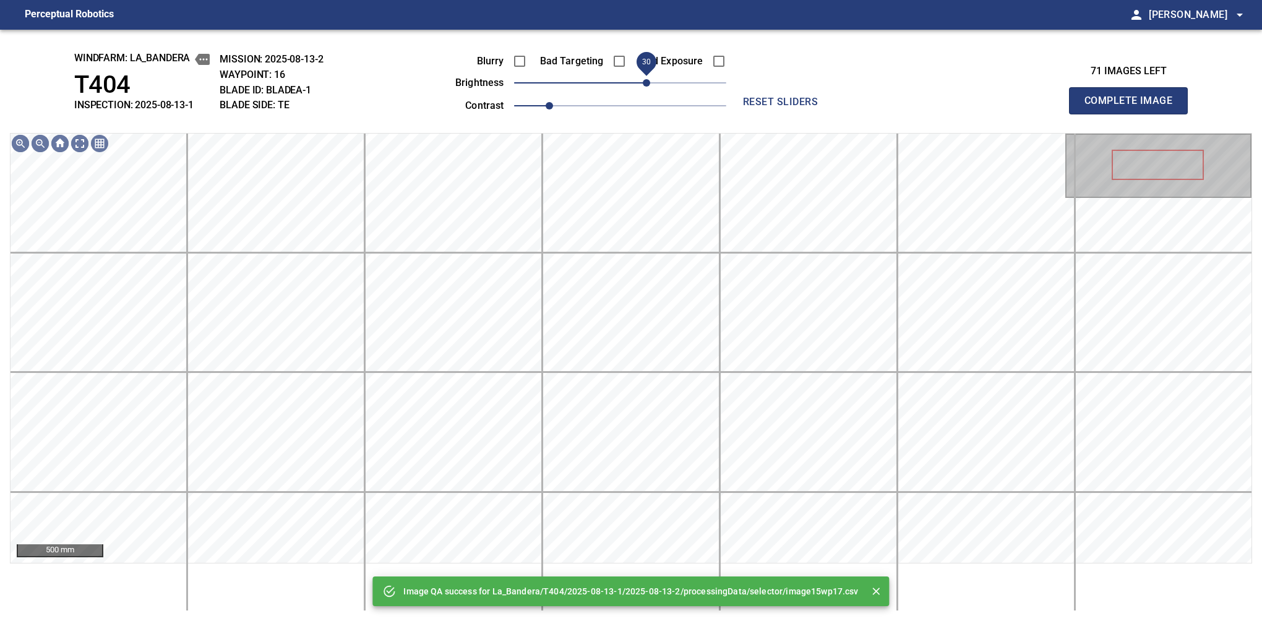
drag, startPoint x: 656, startPoint y: 84, endPoint x: 645, endPoint y: 86, distance: 10.7
click at [645, 86] on span "30" at bounding box center [620, 82] width 212 height 17
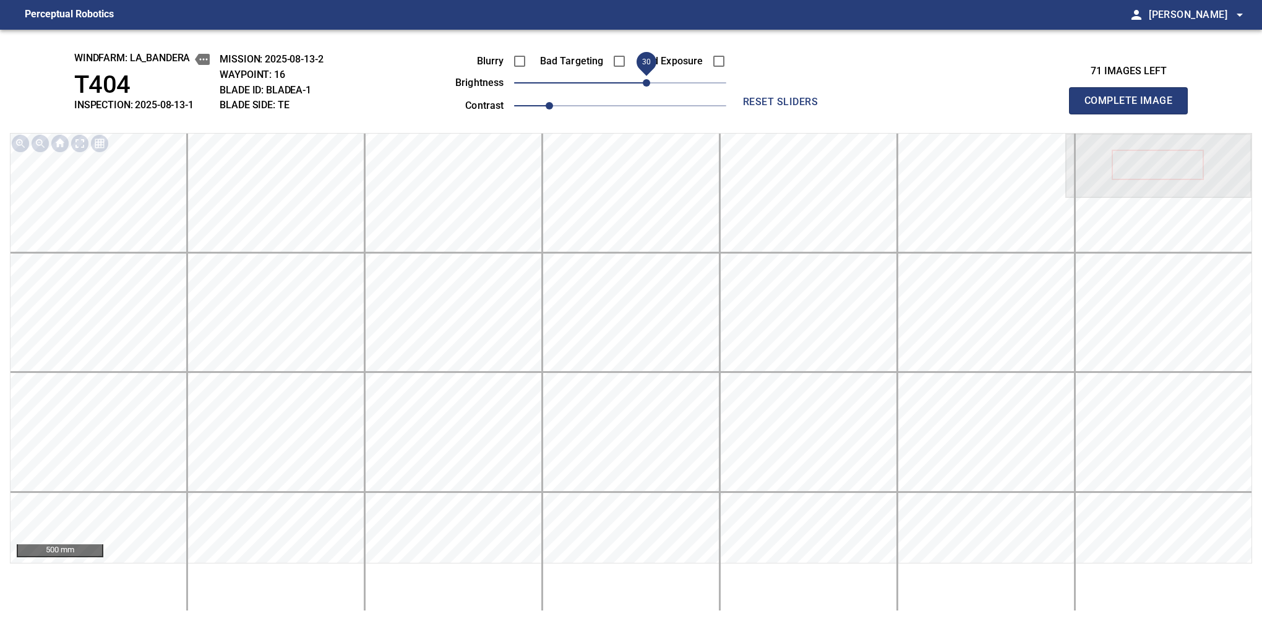
click at [1134, 114] on button "Complete Image" at bounding box center [1128, 100] width 119 height 27
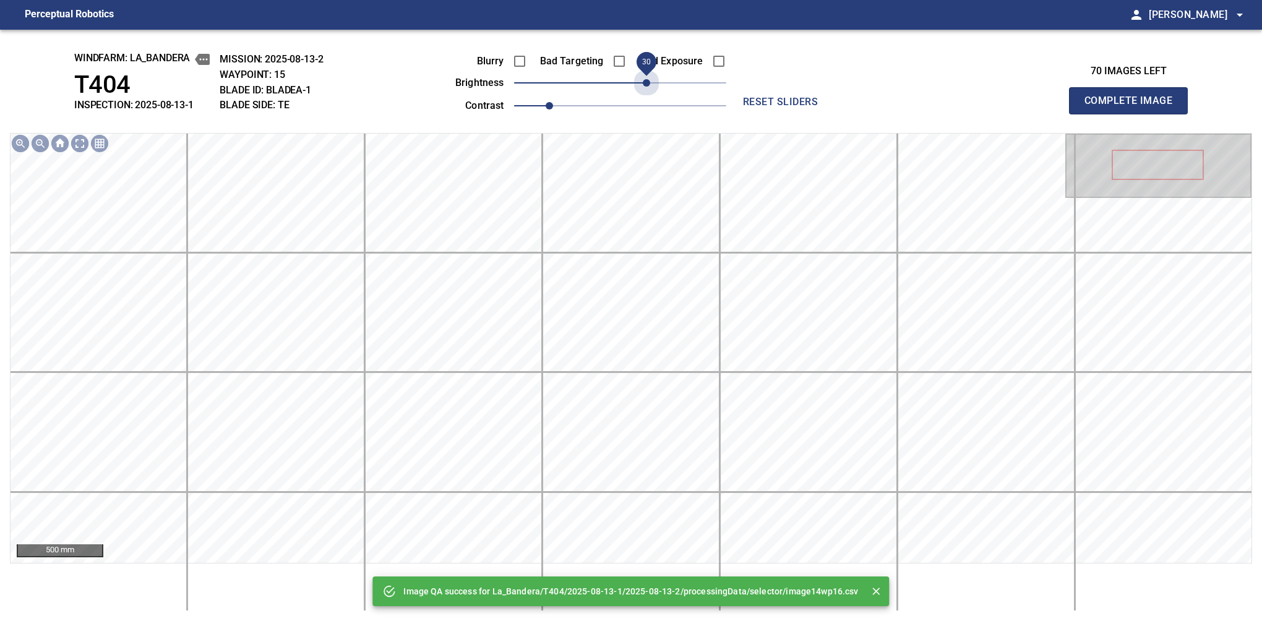
click at [645, 86] on span "30" at bounding box center [620, 82] width 212 height 17
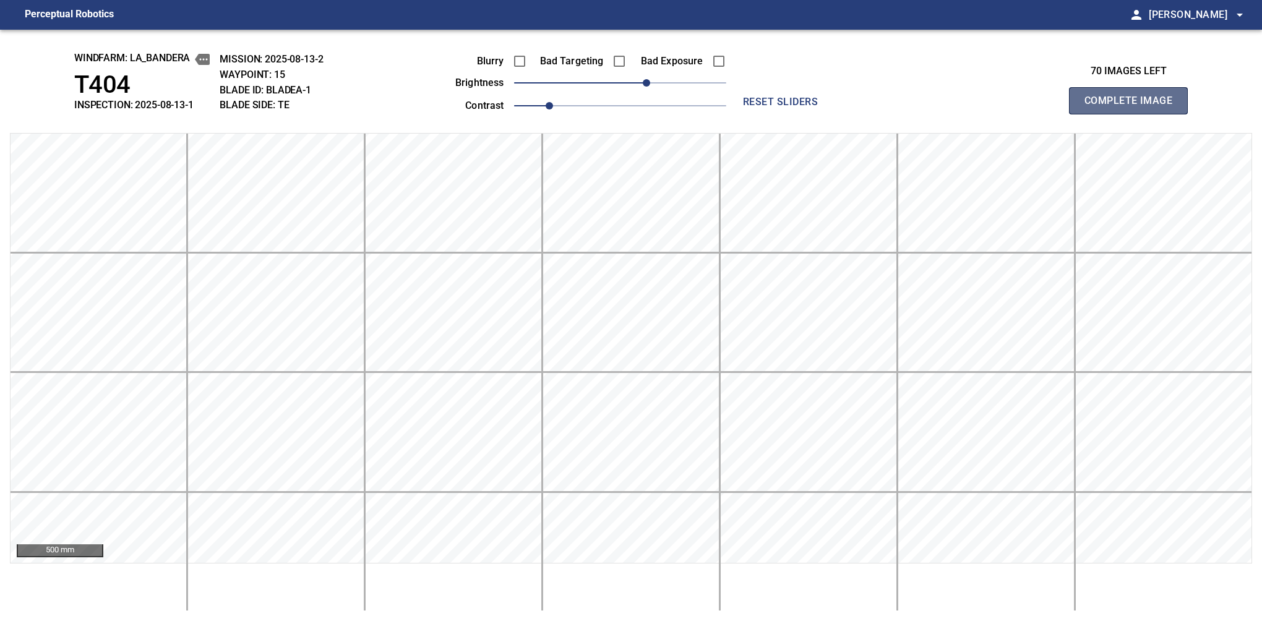
click at [1134, 114] on button "Complete Image" at bounding box center [1128, 100] width 119 height 27
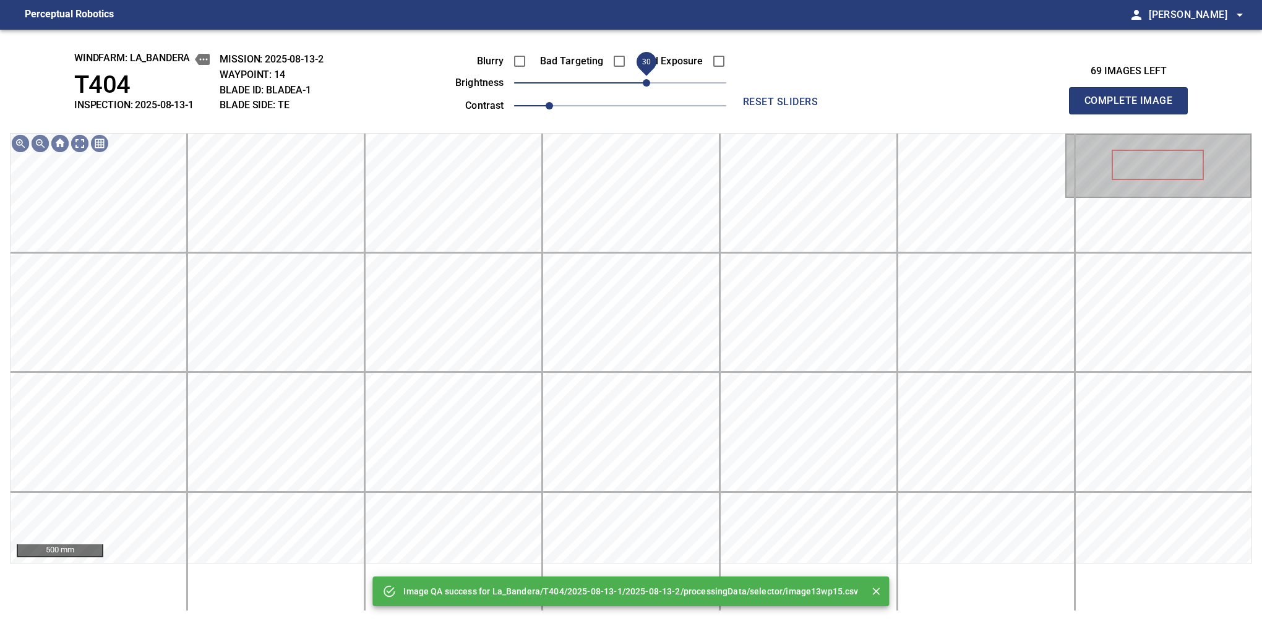
click at [645, 86] on span "30" at bounding box center [620, 82] width 212 height 17
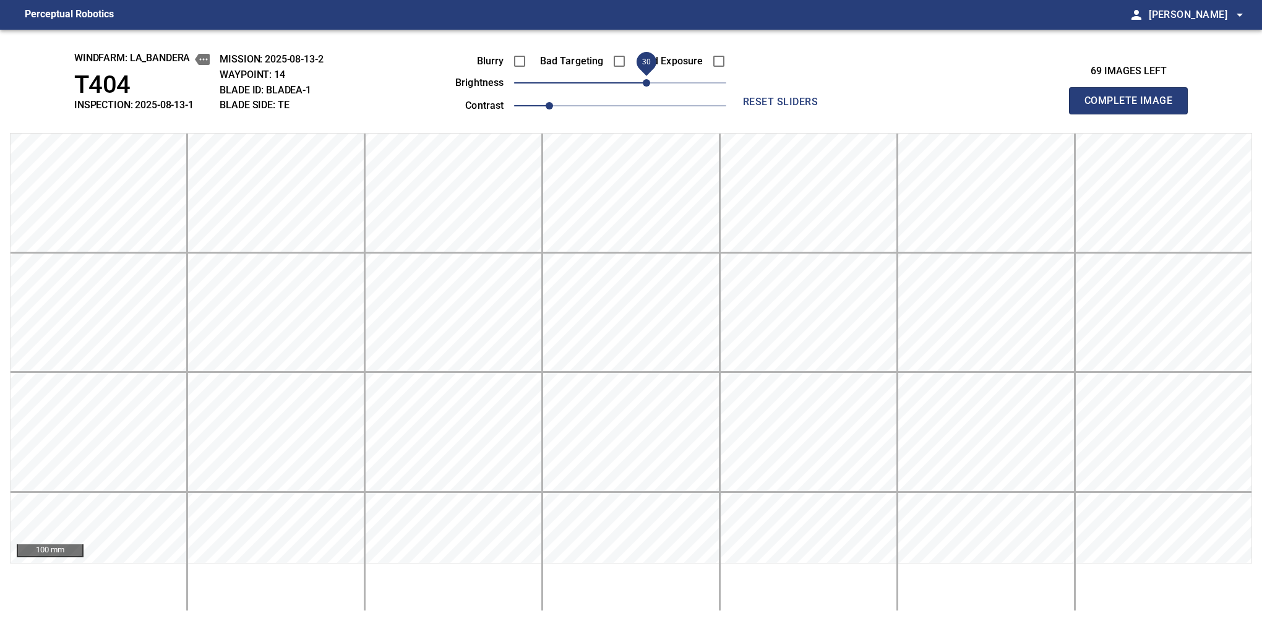
click at [1134, 114] on button "Complete Image" at bounding box center [1128, 100] width 119 height 27
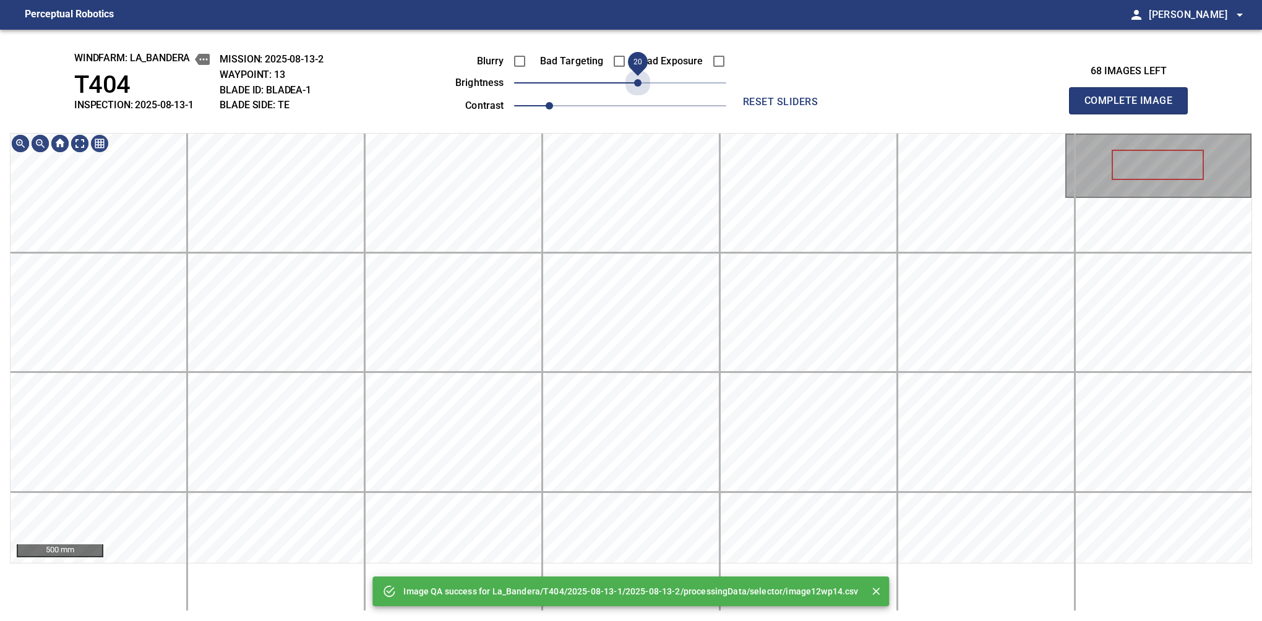
click at [641, 82] on span "20" at bounding box center [620, 82] width 212 height 17
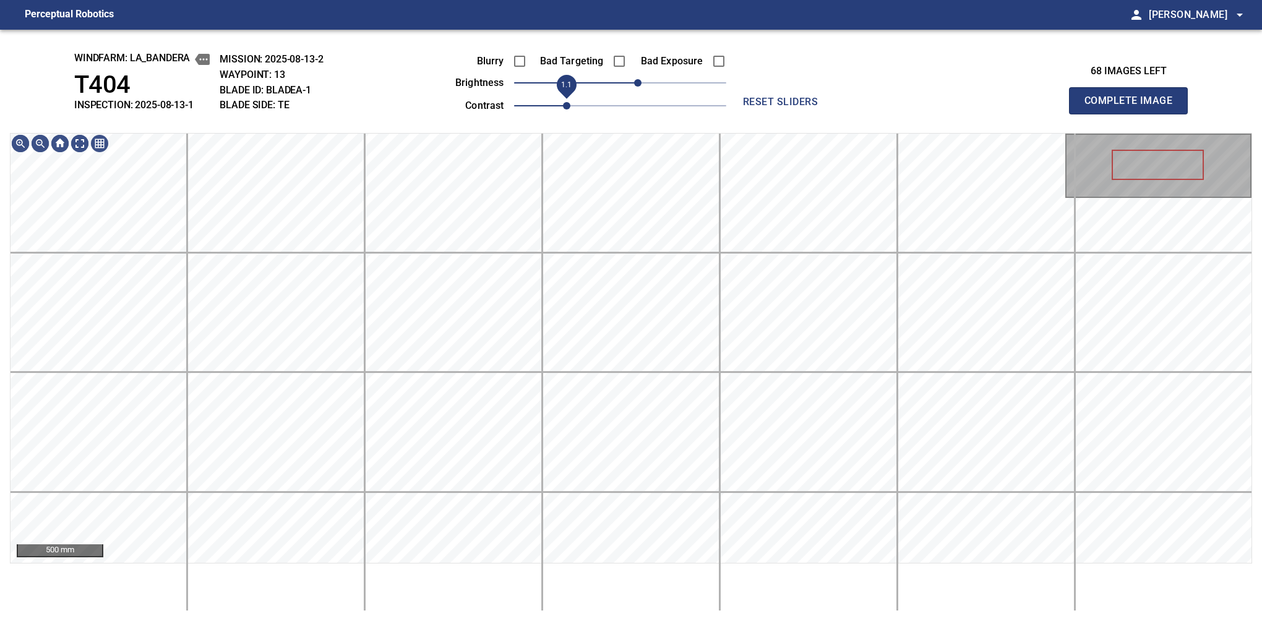
drag, startPoint x: 557, startPoint y: 110, endPoint x: 563, endPoint y: 106, distance: 7.2
click at [563, 106] on span "1.1" at bounding box center [566, 105] width 7 height 7
click at [579, 621] on html "Perceptual Robotics person [PERSON_NAME] arrow_drop_down windfarm: La_Bandera T…" at bounding box center [631, 310] width 1262 height 621
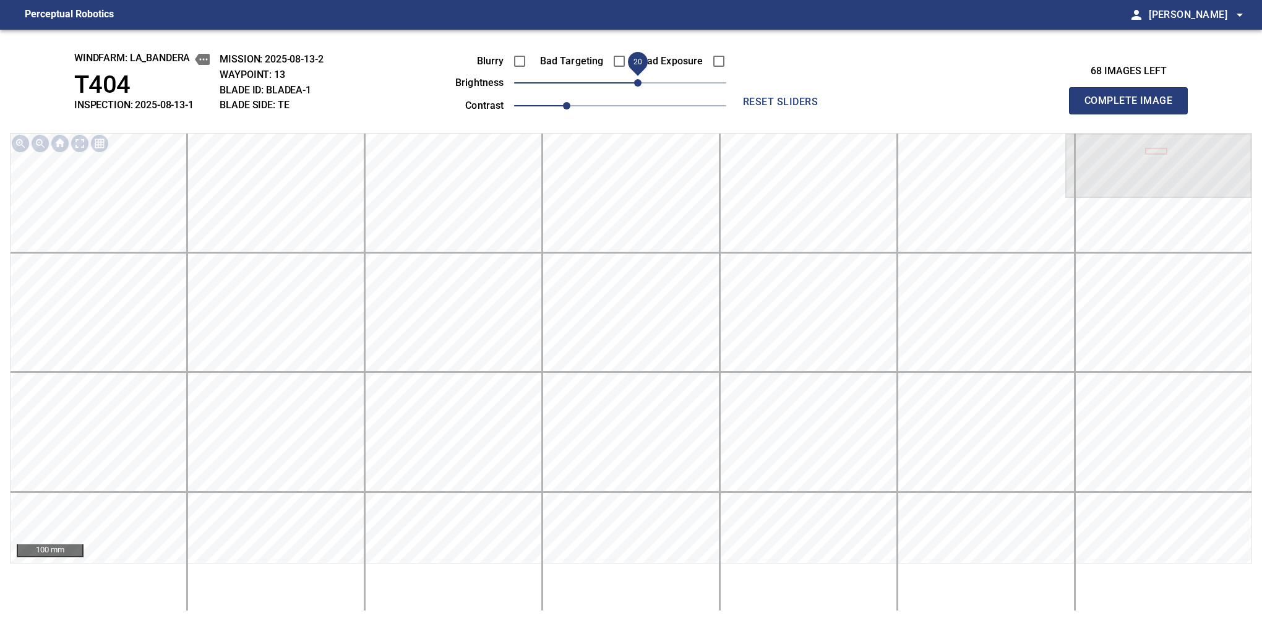
click at [1134, 114] on button "Complete Image" at bounding box center [1128, 100] width 119 height 27
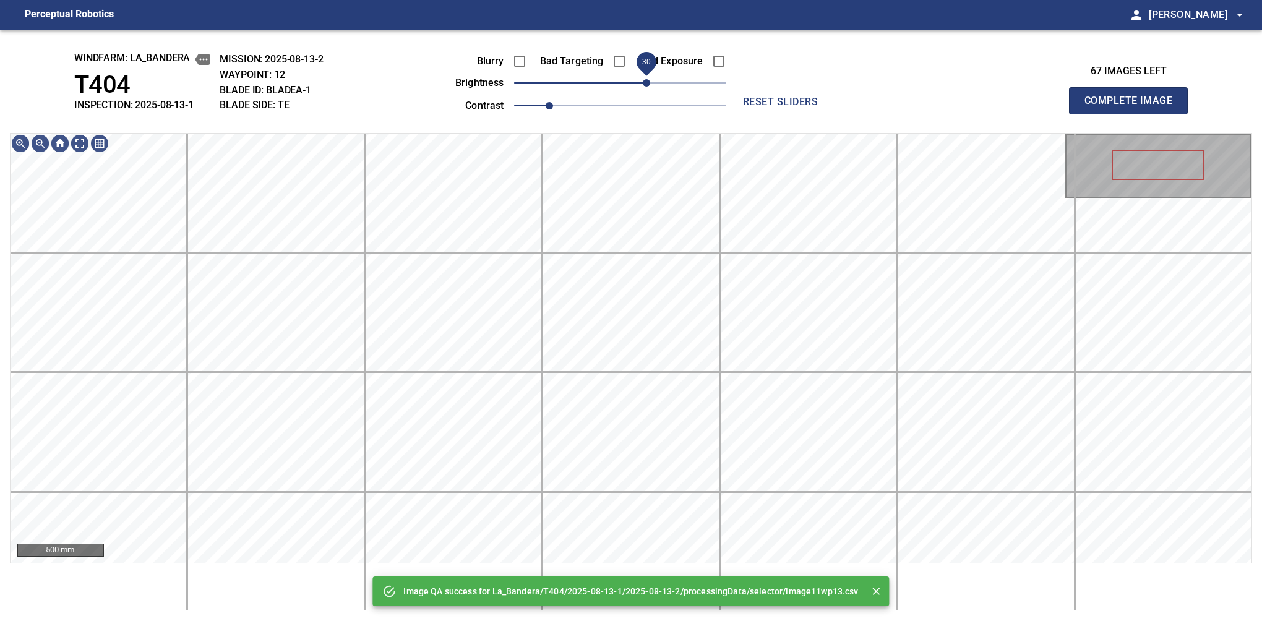
click at [645, 82] on span "30" at bounding box center [646, 82] width 7 height 7
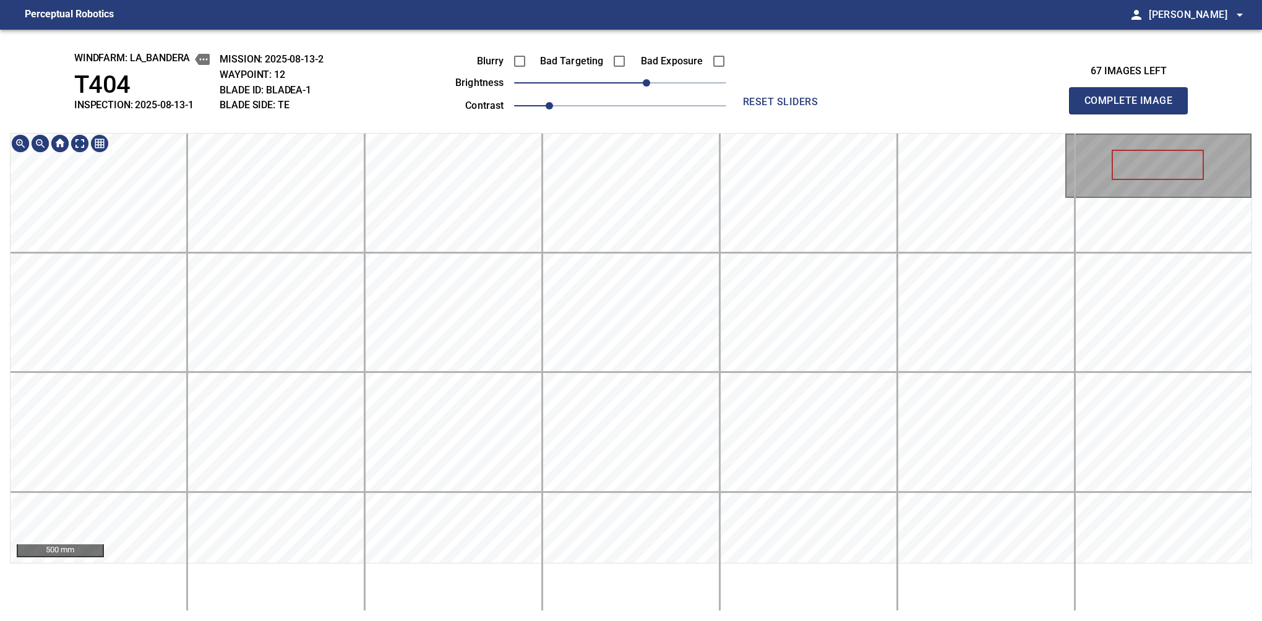
click at [579, 621] on html "Perceptual Robotics person [PERSON_NAME] arrow_drop_down windfarm: La_Bandera T…" at bounding box center [631, 310] width 1262 height 621
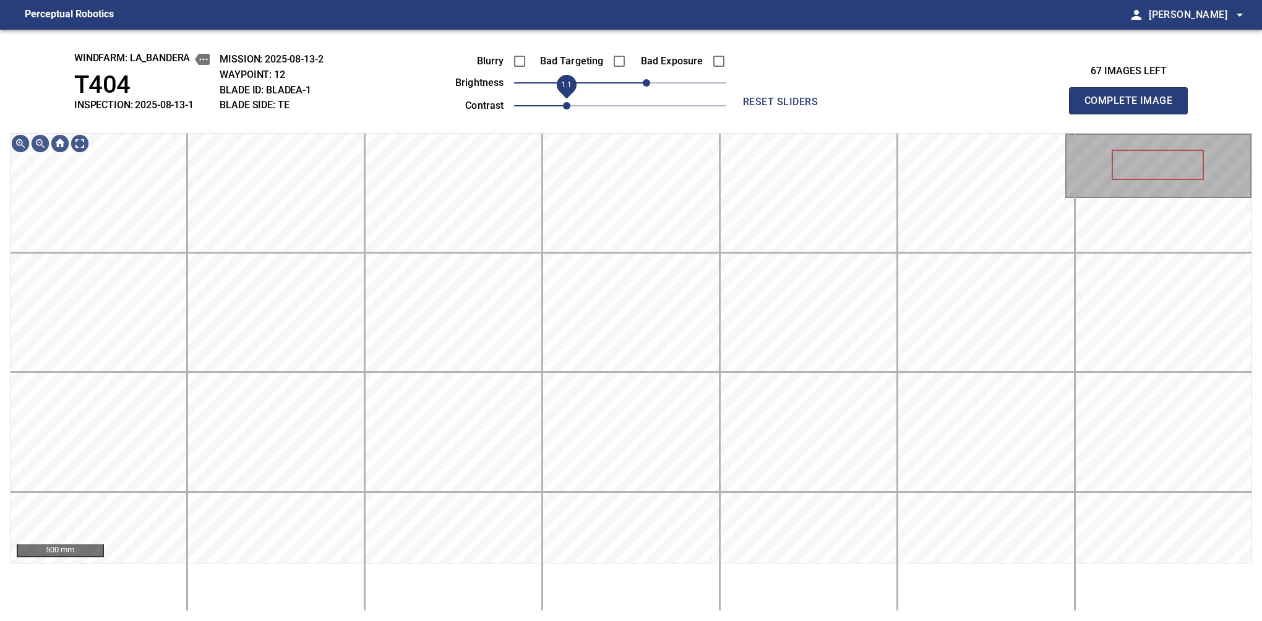
click at [563, 104] on span "1.1" at bounding box center [566, 105] width 7 height 7
click at [641, 83] on span "20" at bounding box center [637, 82] width 7 height 7
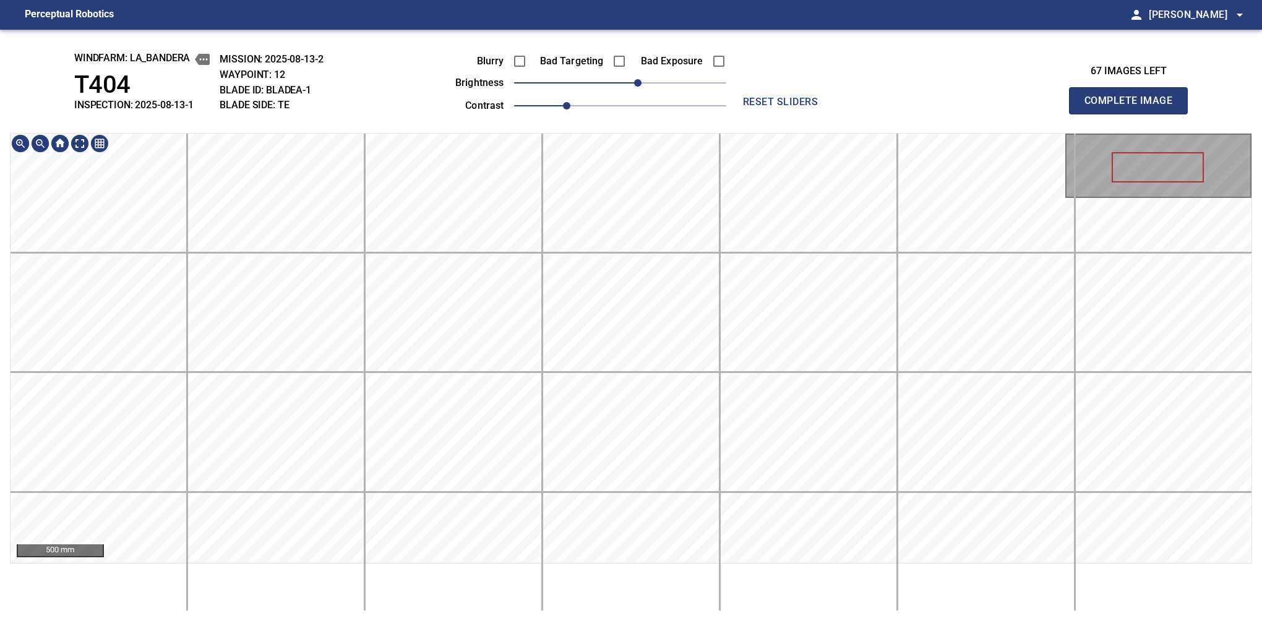
click at [583, 89] on div "windfarm: La_Bandera T404 INSPECTION: 2025-08-13-1 MISSION: 2025-08-13-2 WAYPOI…" at bounding box center [631, 326] width 1262 height 592
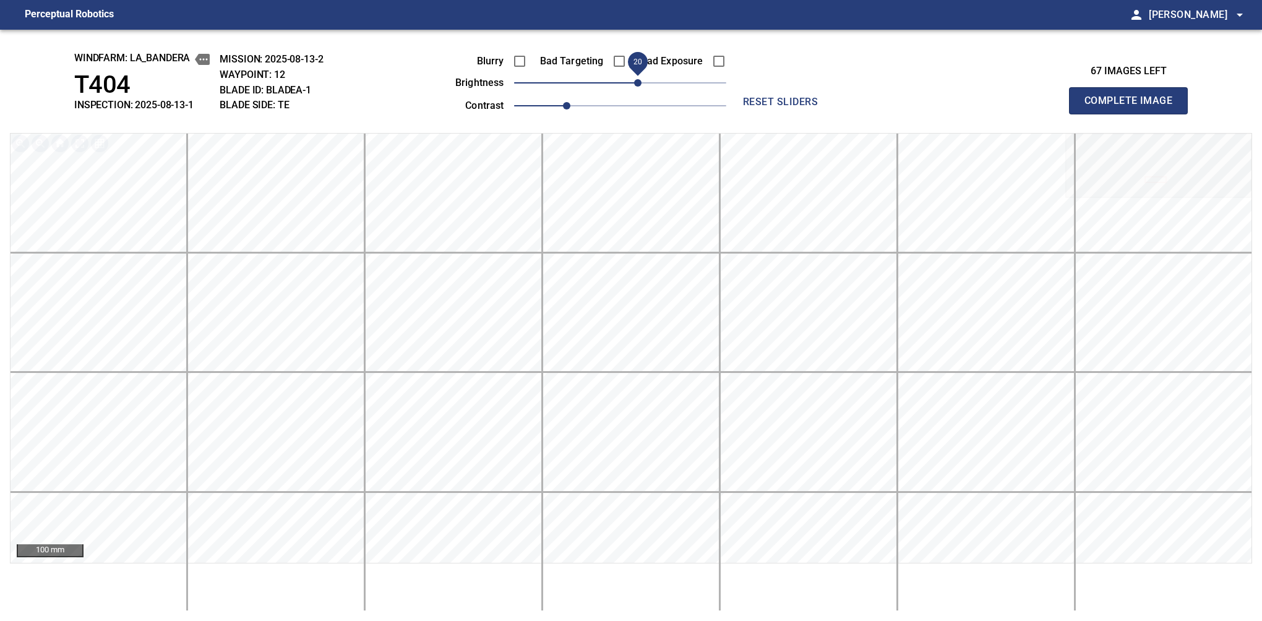
click at [1134, 114] on button "Complete Image" at bounding box center [1128, 100] width 119 height 27
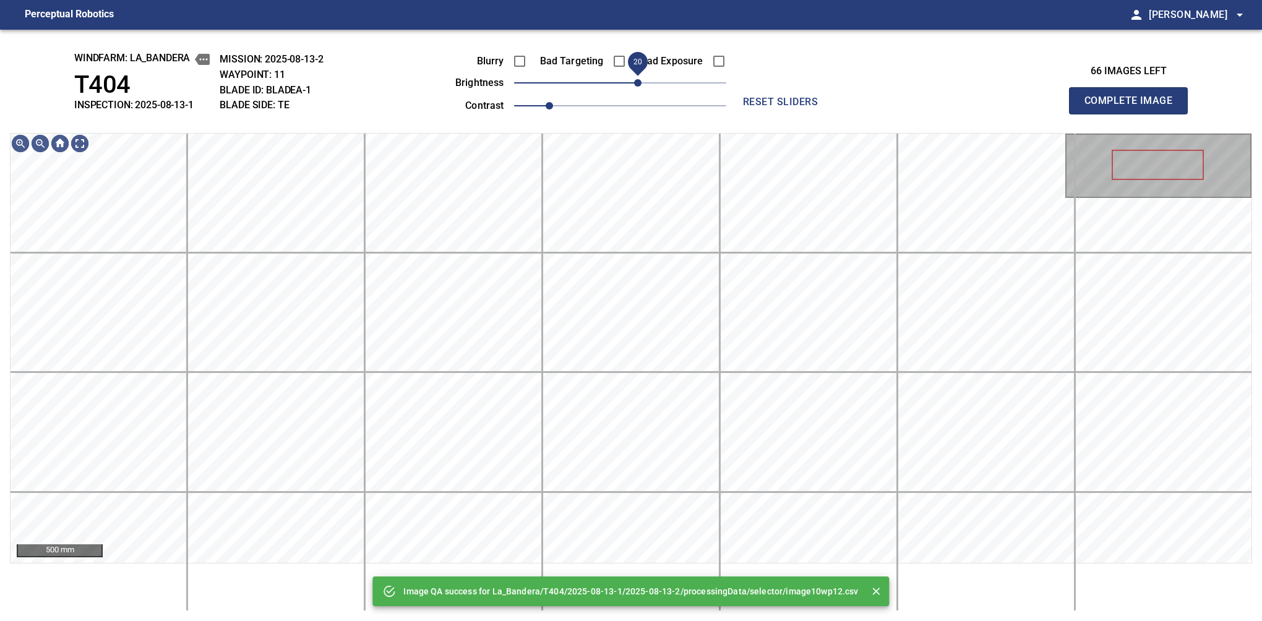
click at [637, 84] on span "20" at bounding box center [637, 82] width 7 height 7
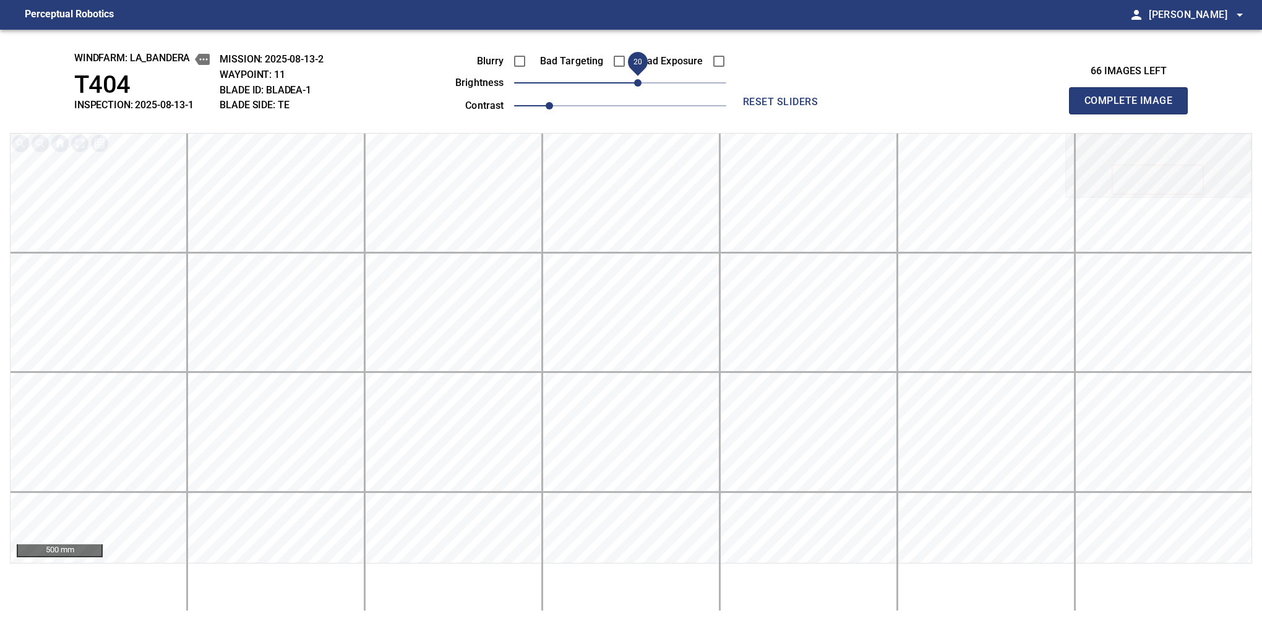
click at [1134, 114] on button "Complete Image" at bounding box center [1128, 100] width 119 height 27
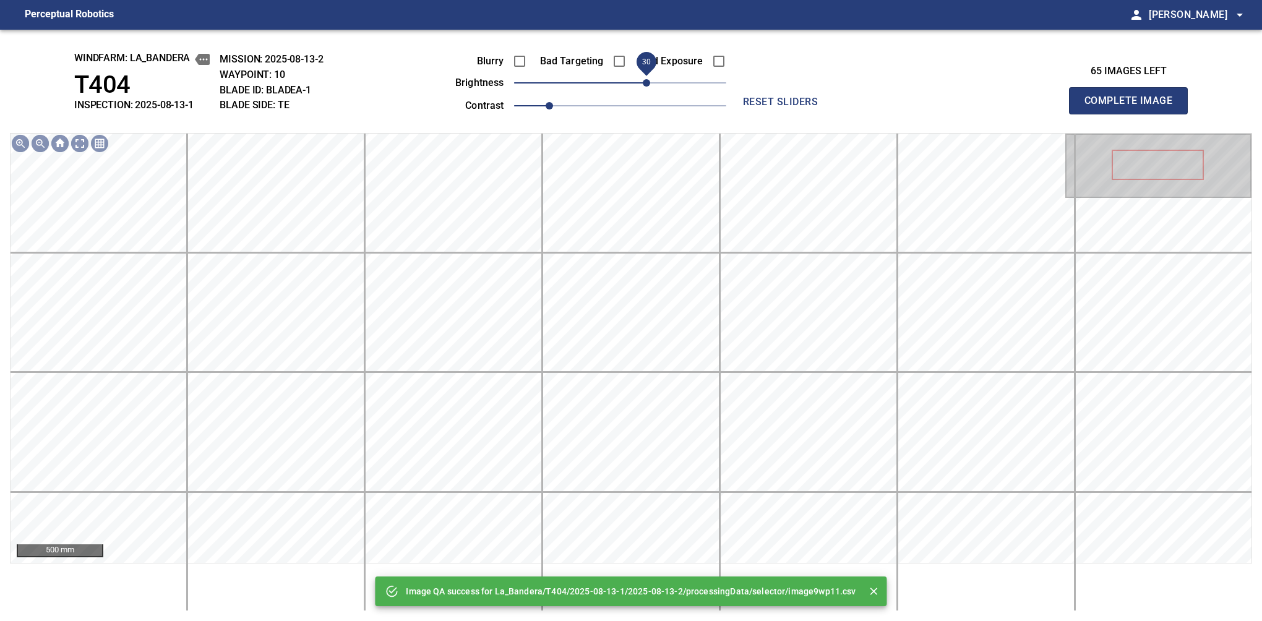
drag, startPoint x: 632, startPoint y: 85, endPoint x: 643, endPoint y: 83, distance: 10.7
click at [643, 83] on span "30" at bounding box center [646, 82] width 7 height 7
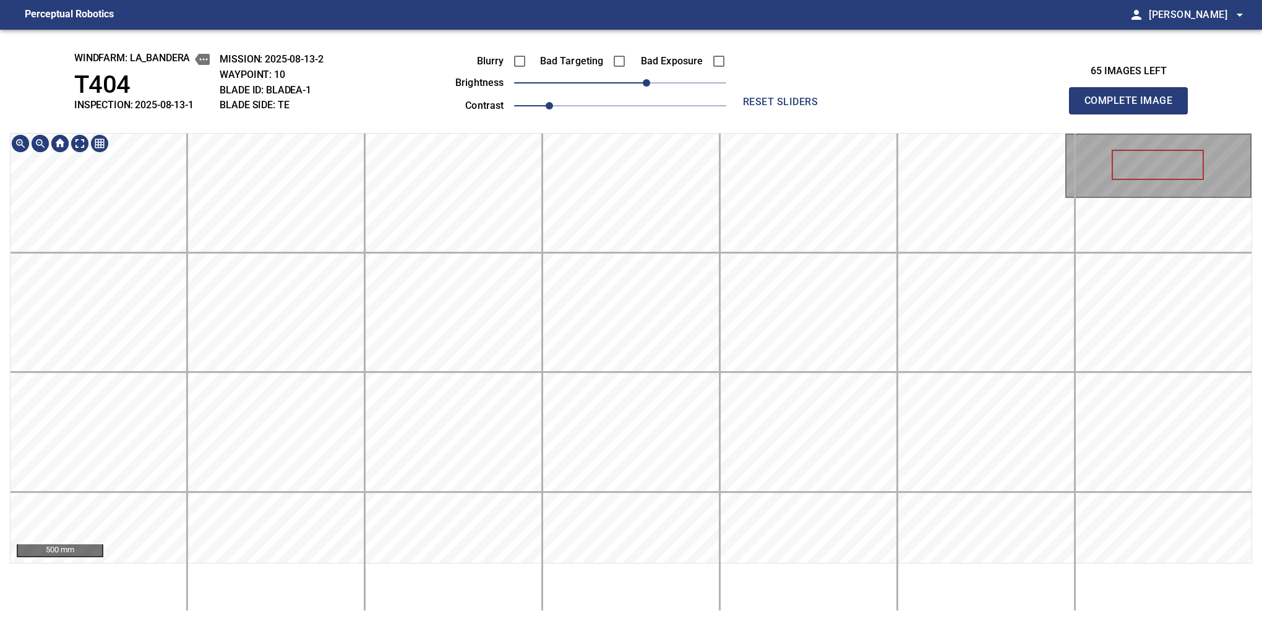
click at [629, 111] on div "windfarm: La_Bandera T404 INSPECTION: 2025-08-13-1 MISSION: 2025-08-13-2 WAYPOI…" at bounding box center [631, 326] width 1262 height 592
click at [1134, 114] on button "Complete Image" at bounding box center [1128, 100] width 119 height 27
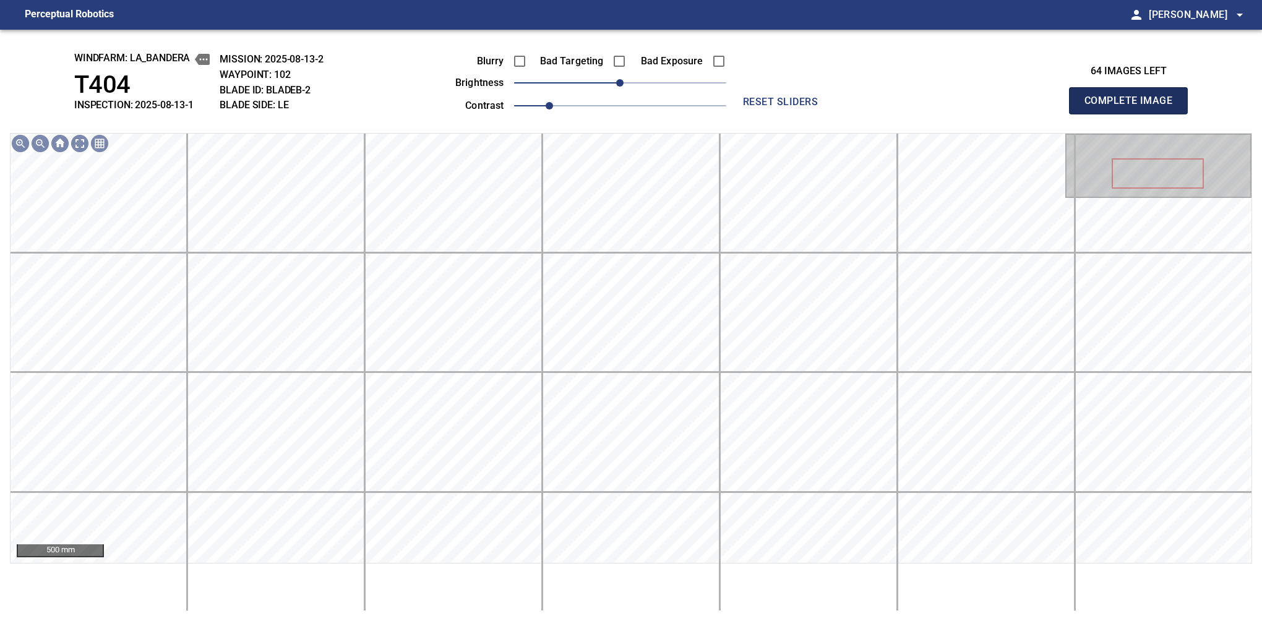
click at [1134, 114] on button "Complete Image" at bounding box center [1128, 100] width 119 height 27
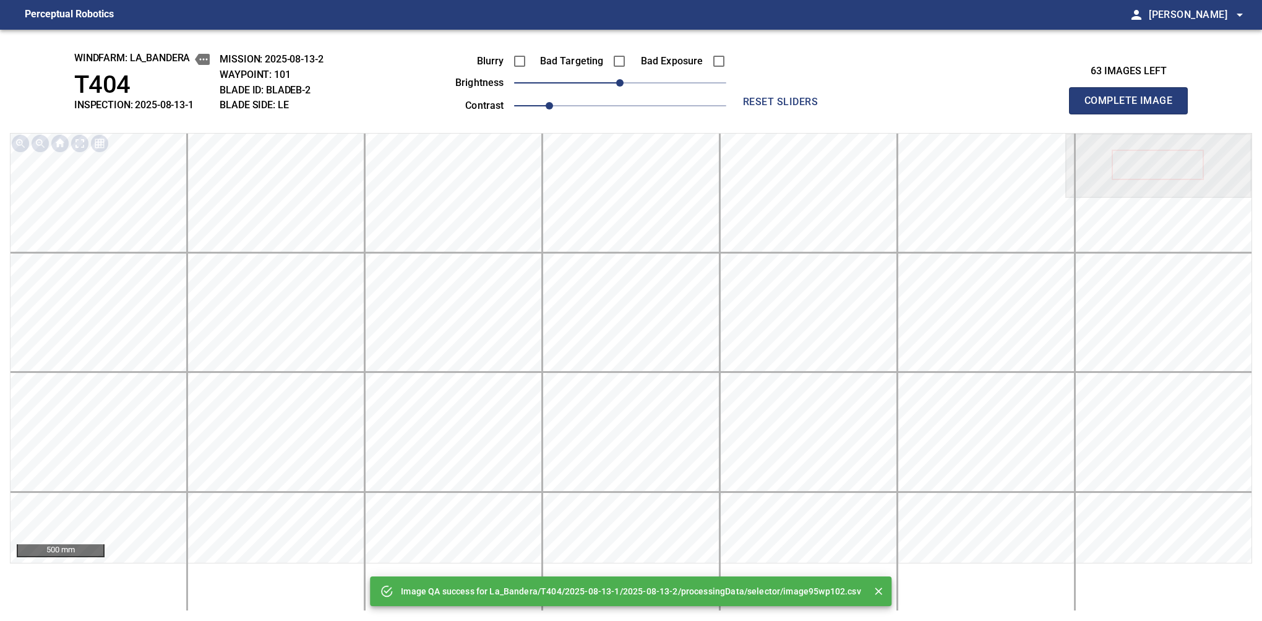
click at [1134, 114] on button "Complete Image" at bounding box center [1128, 100] width 119 height 27
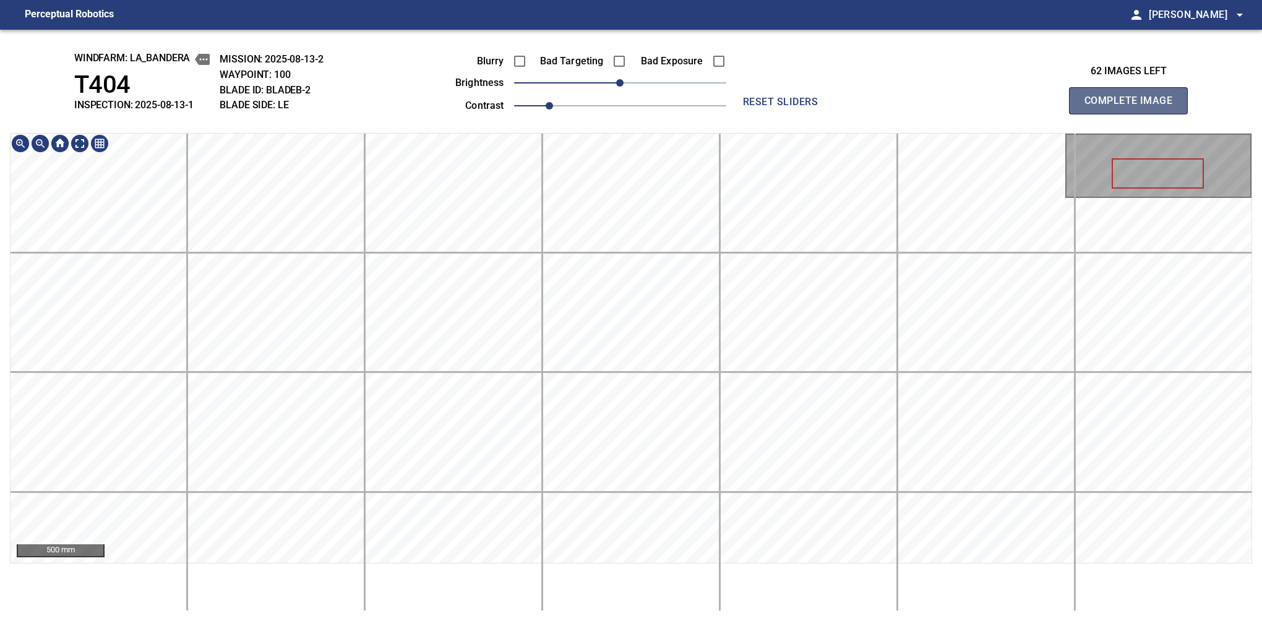
click at [1134, 114] on button "Complete Image" at bounding box center [1128, 100] width 119 height 27
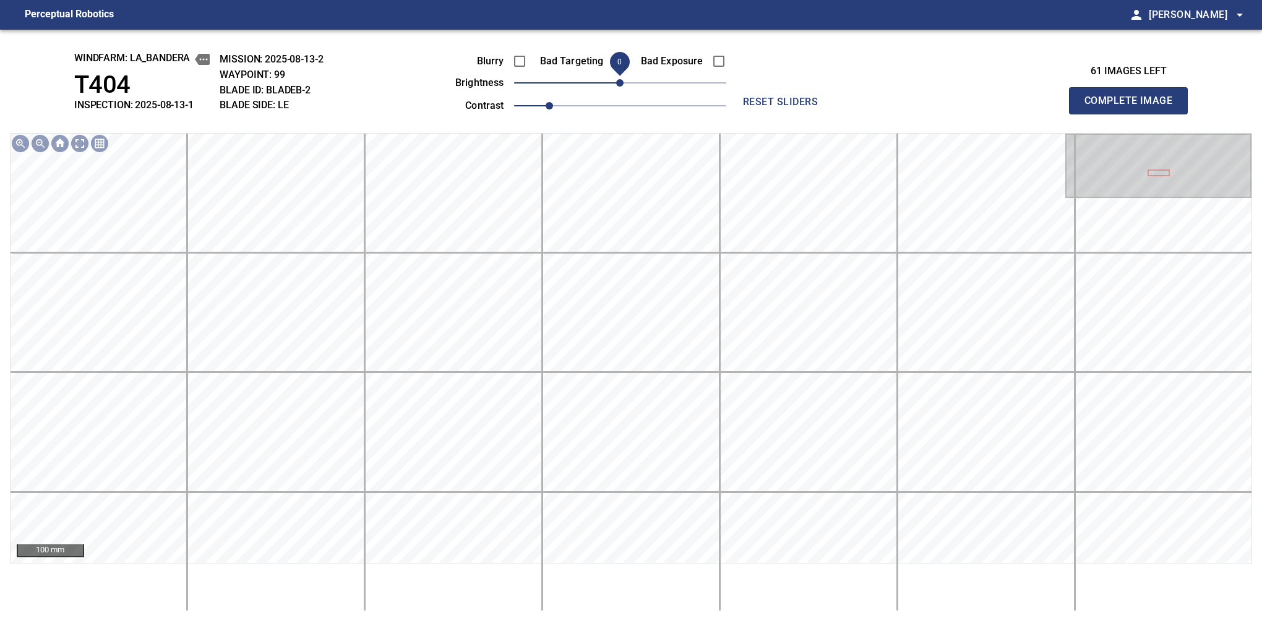
drag, startPoint x: 1134, startPoint y: 116, endPoint x: 634, endPoint y: 129, distance: 500.2
click at [1134, 114] on button "Complete Image" at bounding box center [1128, 100] width 119 height 27
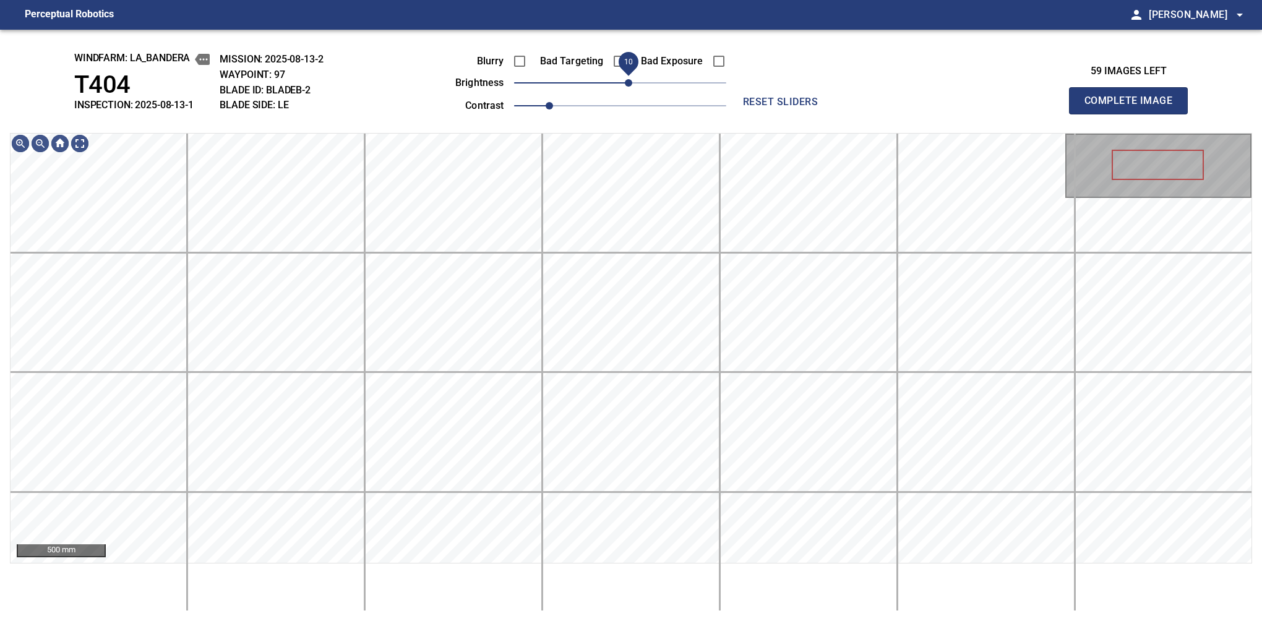
click at [628, 86] on span "10" at bounding box center [628, 82] width 7 height 7
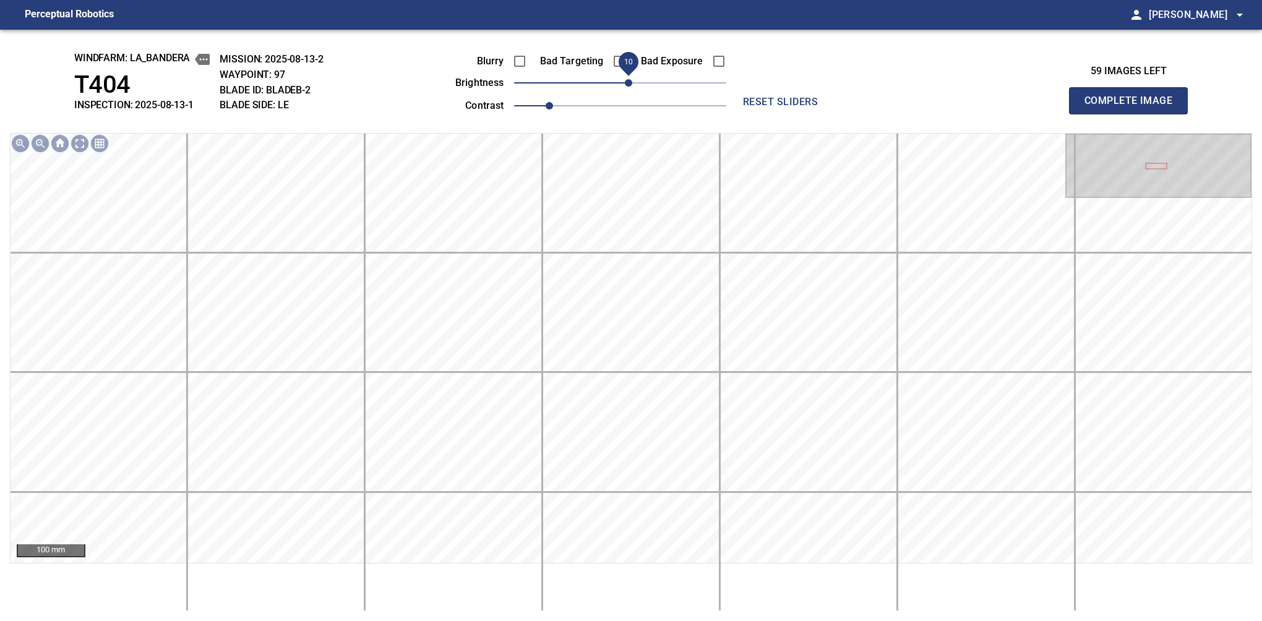
click at [1134, 114] on button "Complete Image" at bounding box center [1128, 100] width 119 height 27
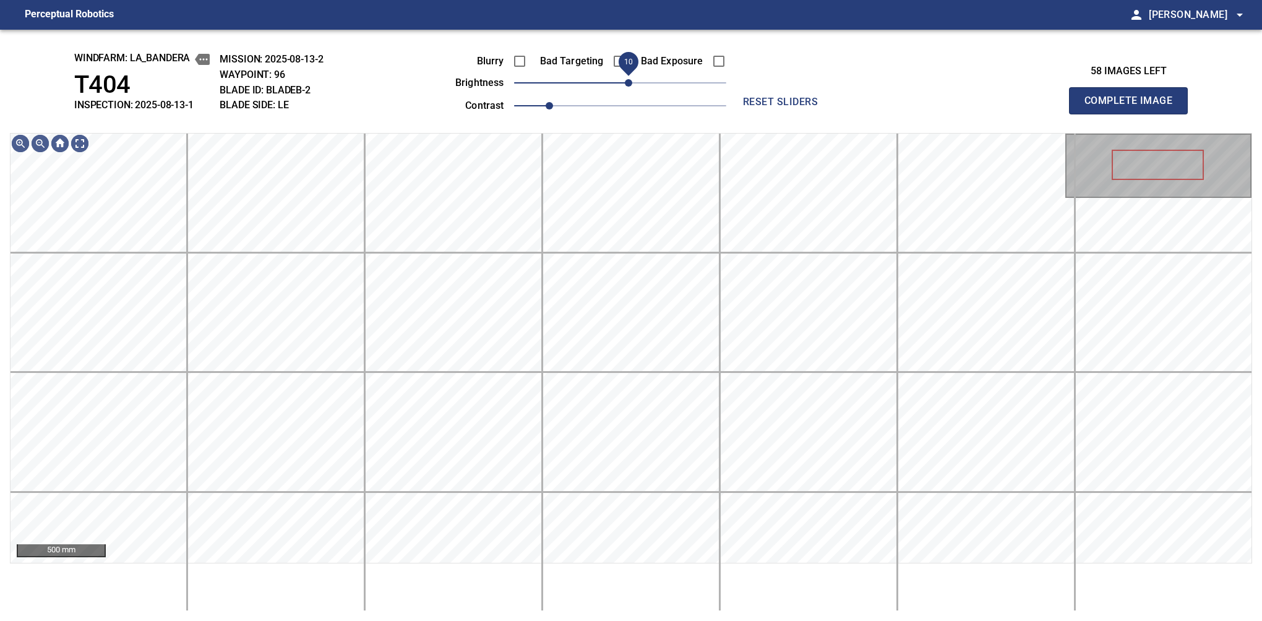
drag, startPoint x: 621, startPoint y: 86, endPoint x: 628, endPoint y: 84, distance: 7.1
click at [628, 84] on span "10" at bounding box center [628, 82] width 7 height 7
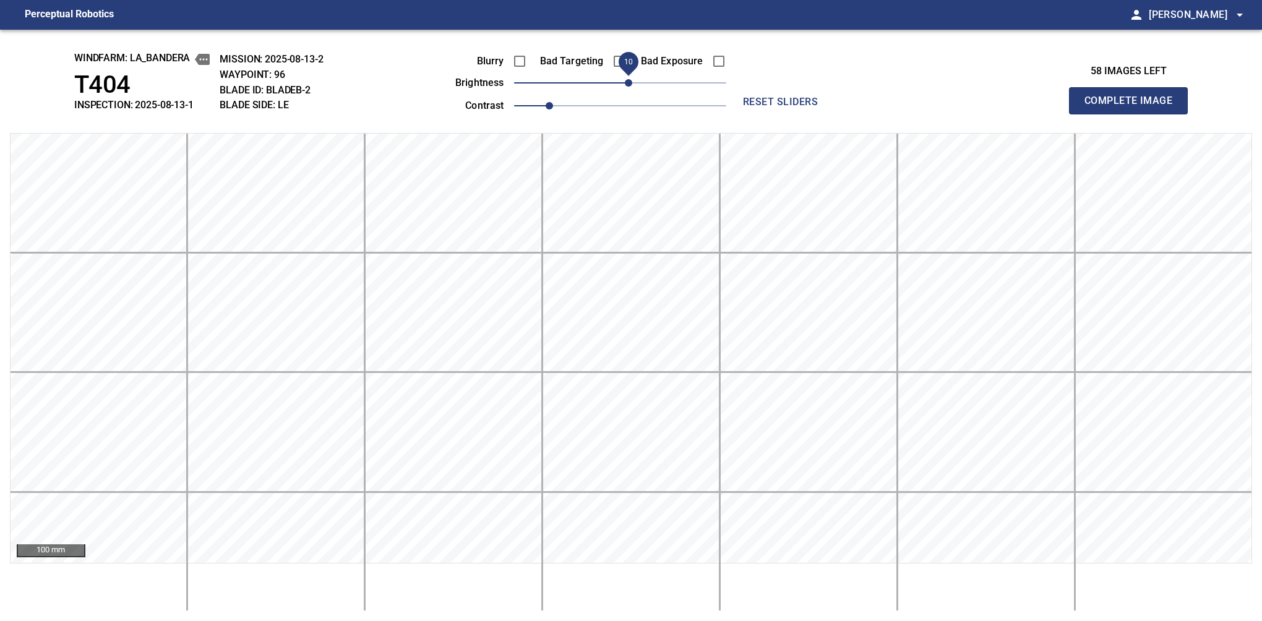
click at [1134, 114] on button "Complete Image" at bounding box center [1128, 100] width 119 height 27
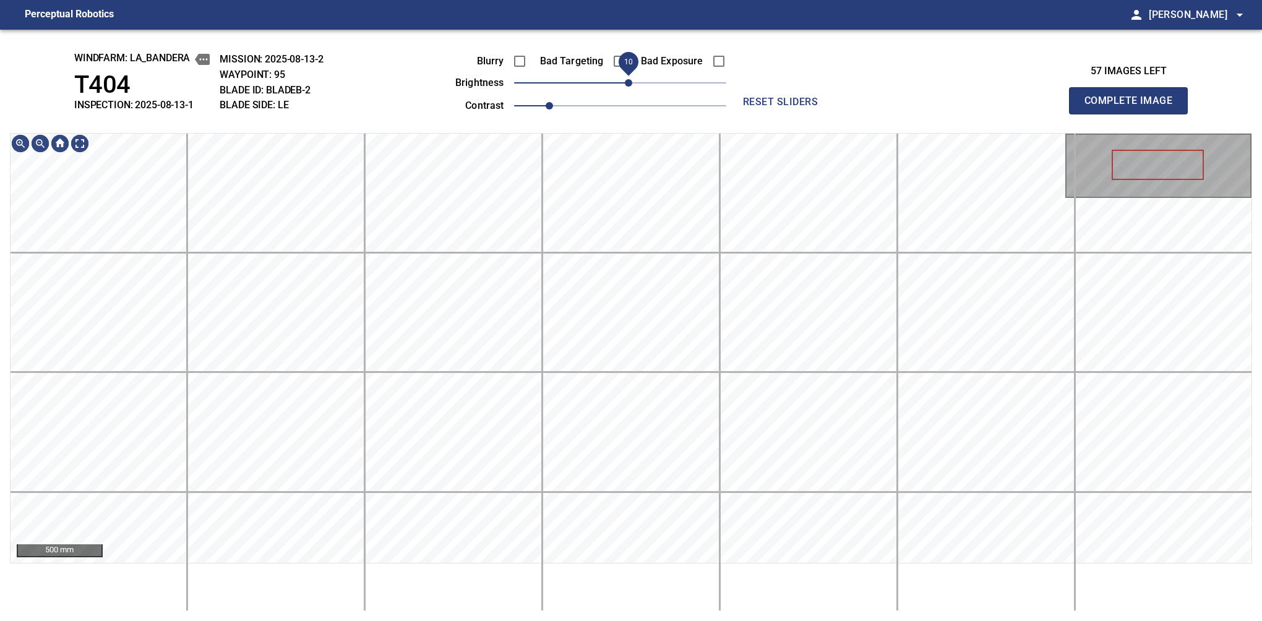
click at [626, 87] on span "10" at bounding box center [628, 82] width 7 height 7
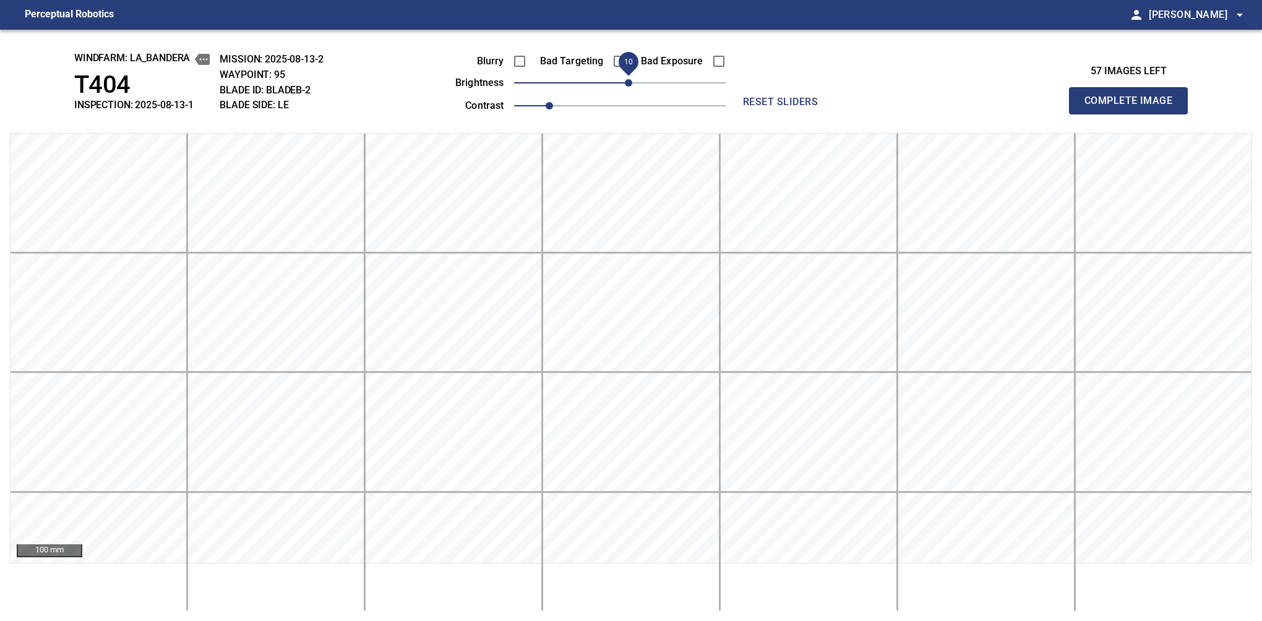
click at [1134, 114] on button "Complete Image" at bounding box center [1128, 100] width 119 height 27
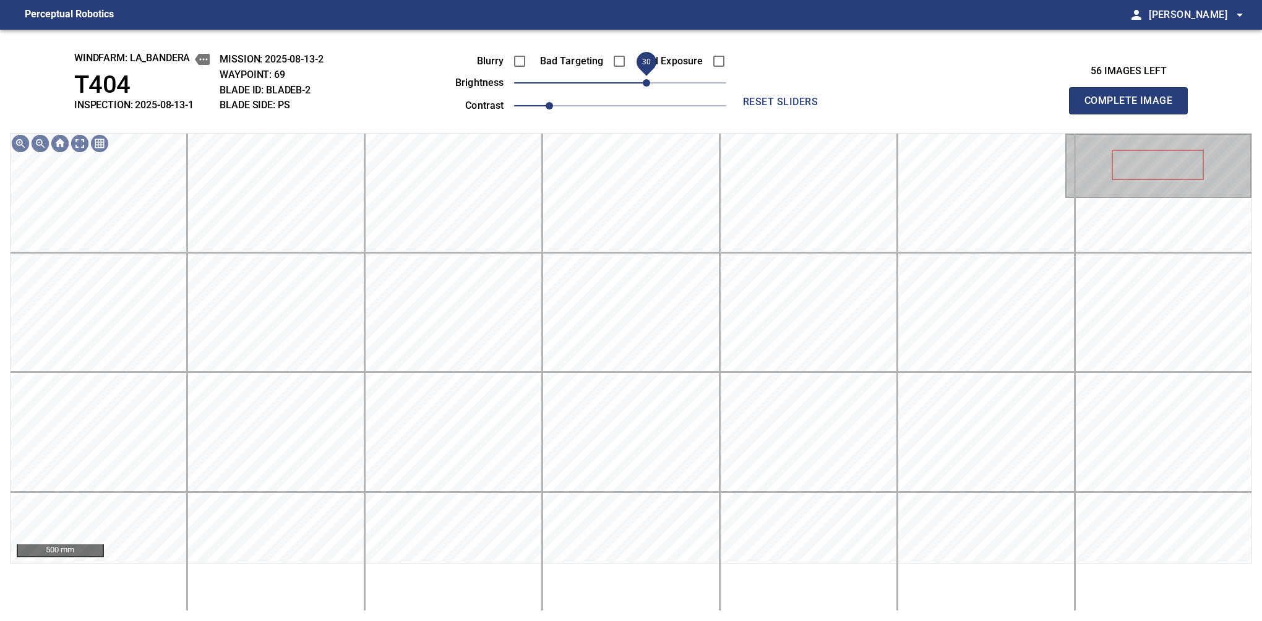
drag, startPoint x: 634, startPoint y: 86, endPoint x: 650, endPoint y: 77, distance: 18.3
click at [650, 79] on span "30" at bounding box center [646, 82] width 7 height 7
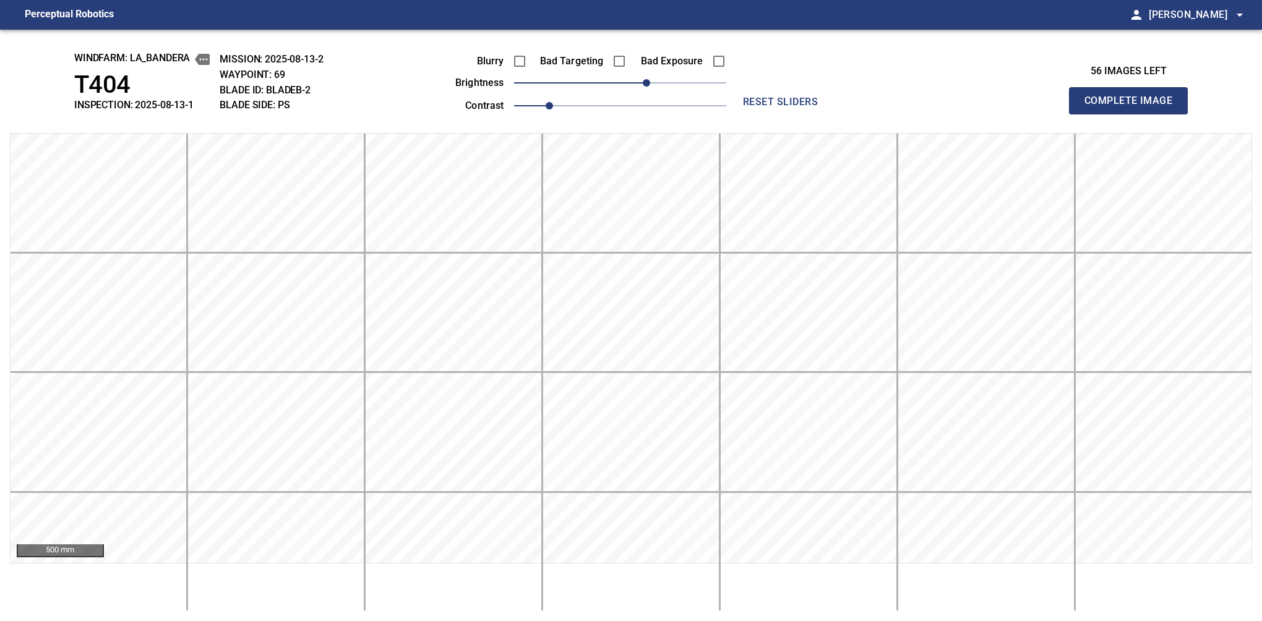
click at [1134, 114] on button "Complete Image" at bounding box center [1128, 100] width 119 height 27
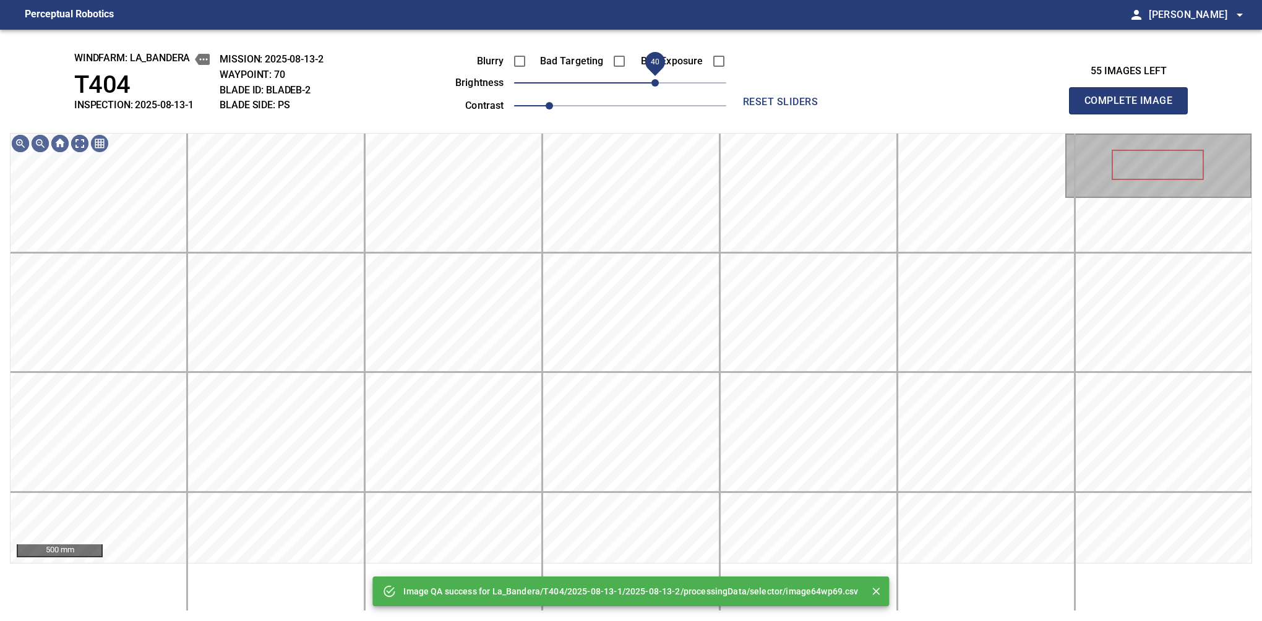
drag, startPoint x: 647, startPoint y: 77, endPoint x: 656, endPoint y: 77, distance: 8.7
click at [656, 77] on span "40" at bounding box center [620, 82] width 212 height 17
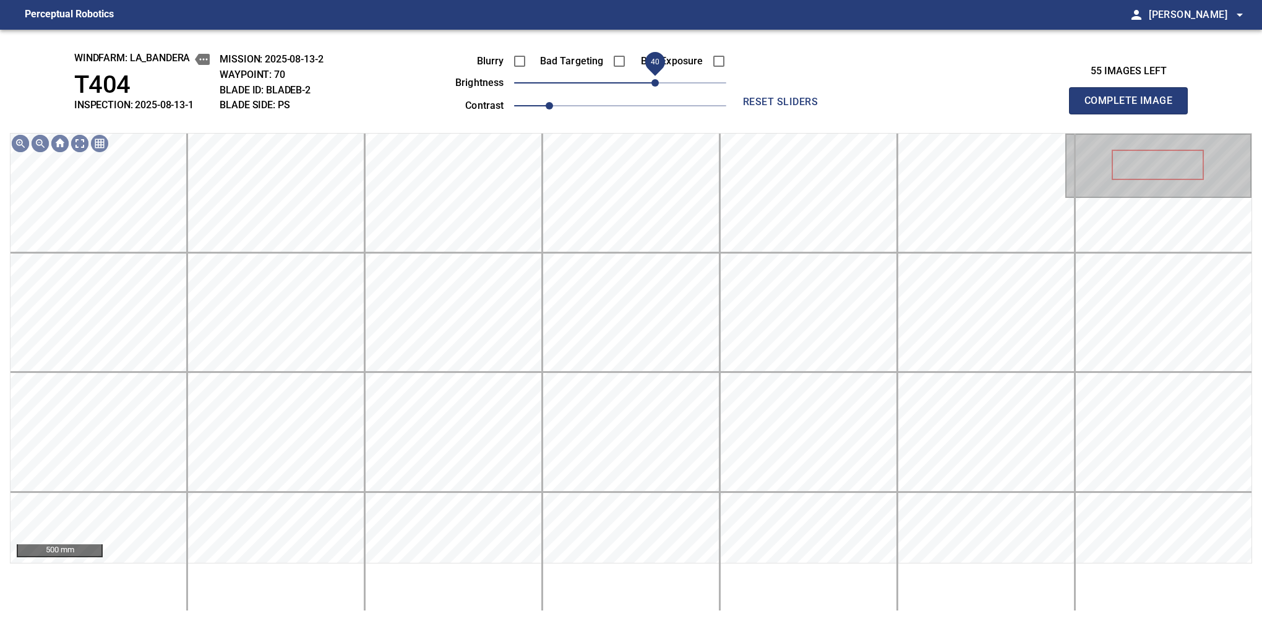
click at [658, 82] on span "40" at bounding box center [655, 82] width 7 height 7
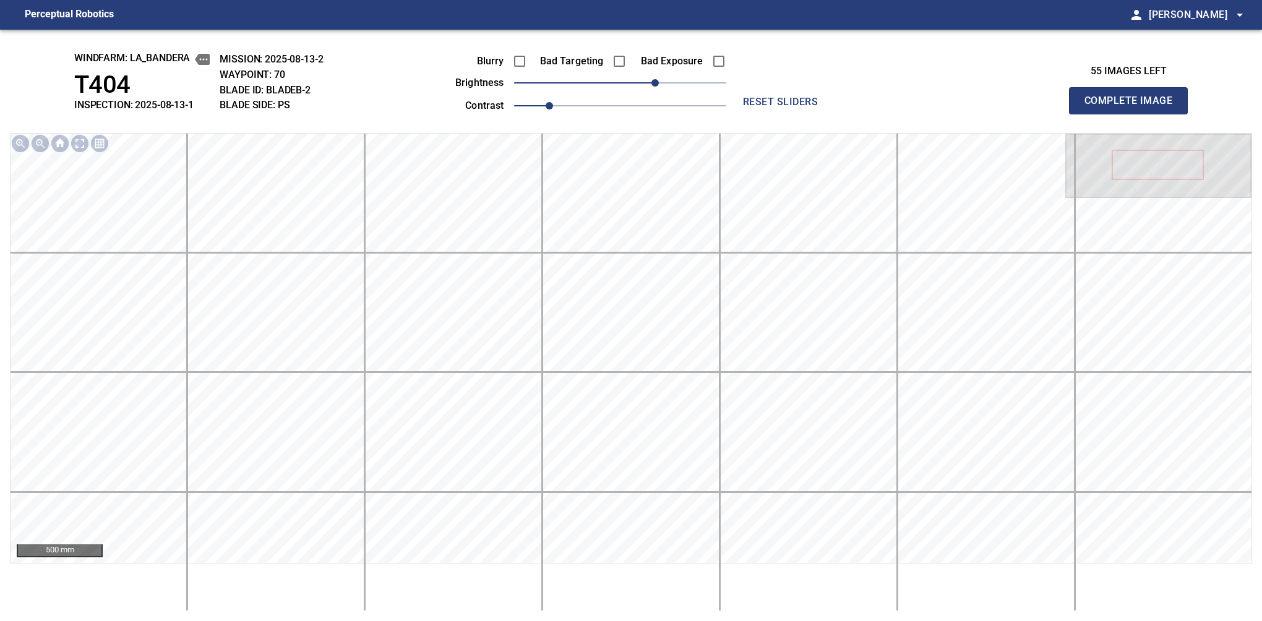
click at [1134, 114] on button "Complete Image" at bounding box center [1128, 100] width 119 height 27
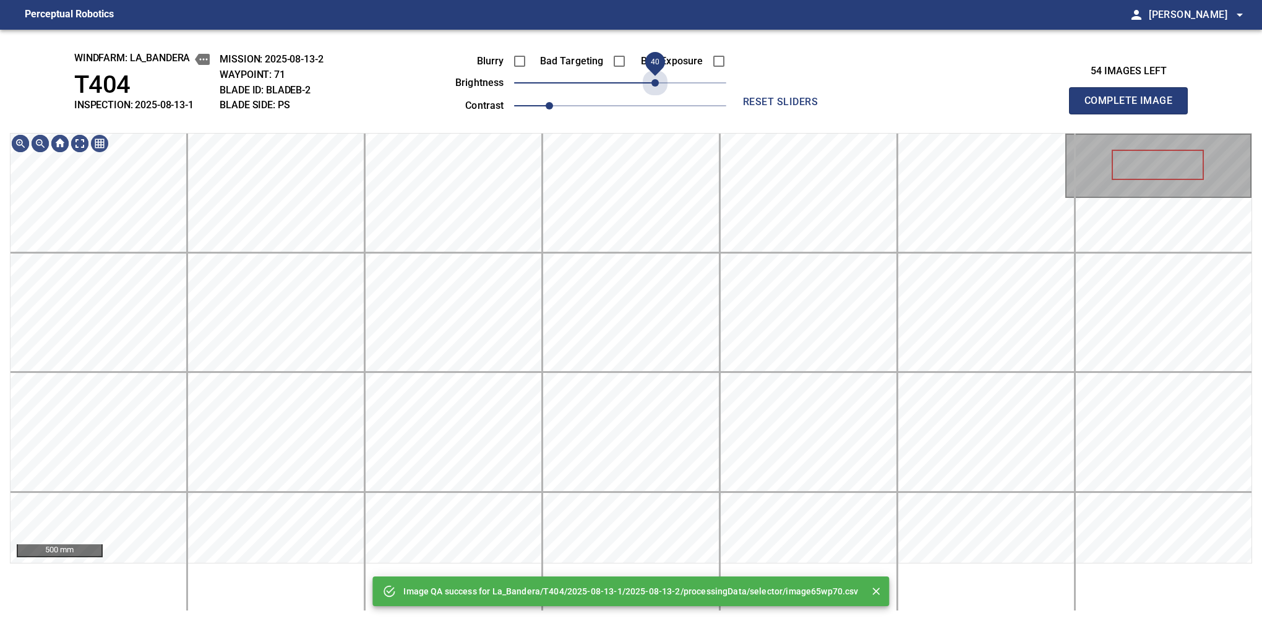
click at [658, 82] on span "40" at bounding box center [620, 82] width 212 height 17
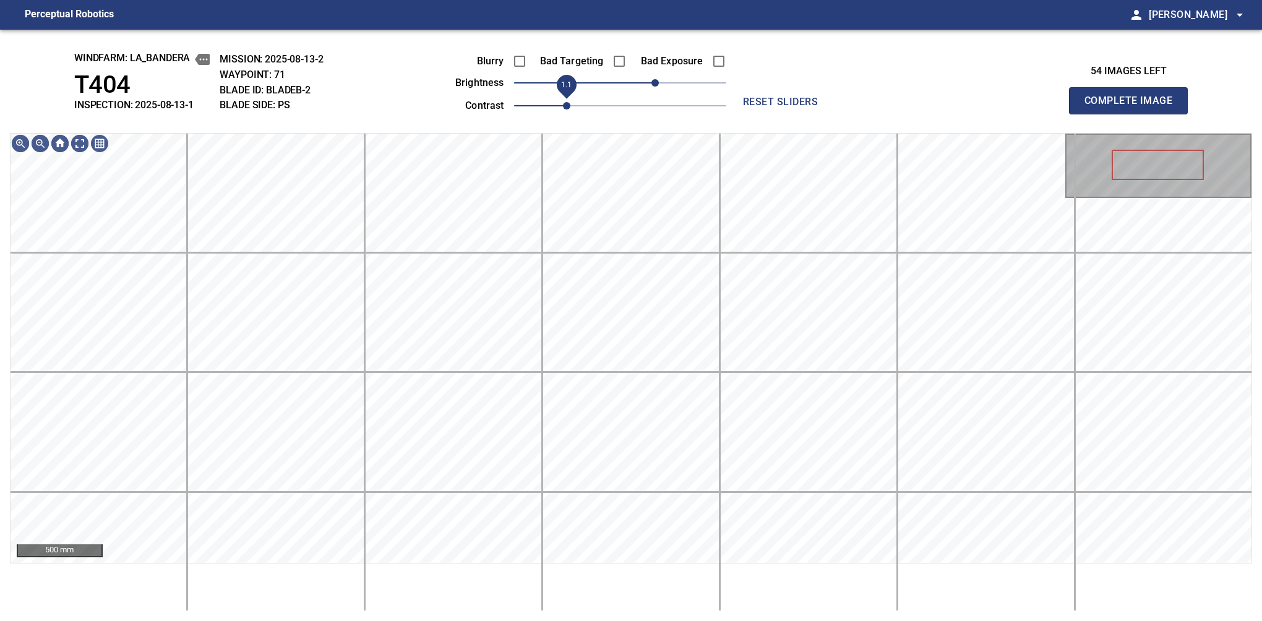
click at [563, 105] on span "1.1" at bounding box center [566, 105] width 7 height 7
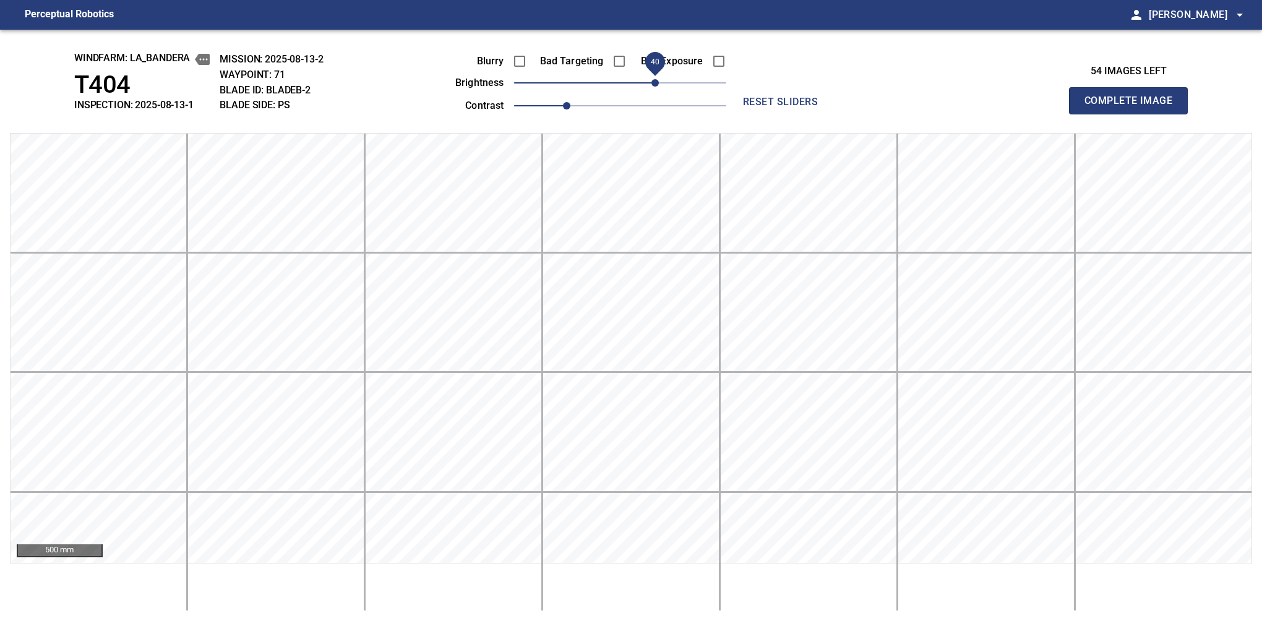
click at [1134, 114] on button "Complete Image" at bounding box center [1128, 100] width 119 height 27
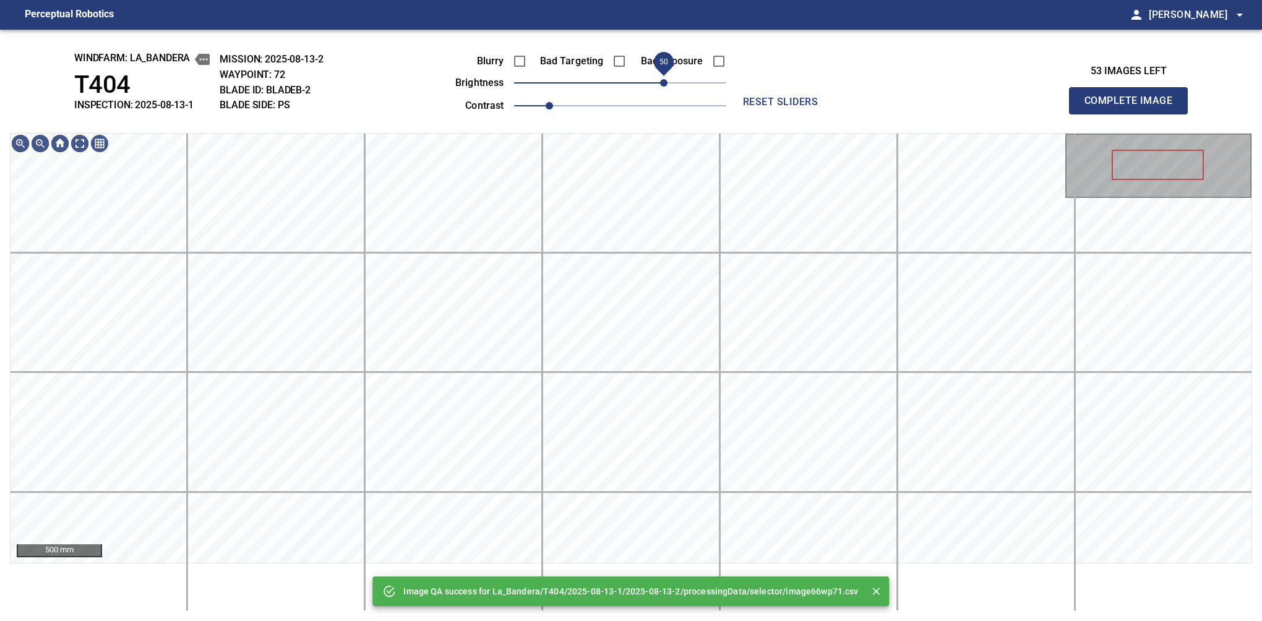
drag, startPoint x: 639, startPoint y: 90, endPoint x: 665, endPoint y: 90, distance: 26.6
click at [665, 87] on span "50" at bounding box center [663, 82] width 7 height 7
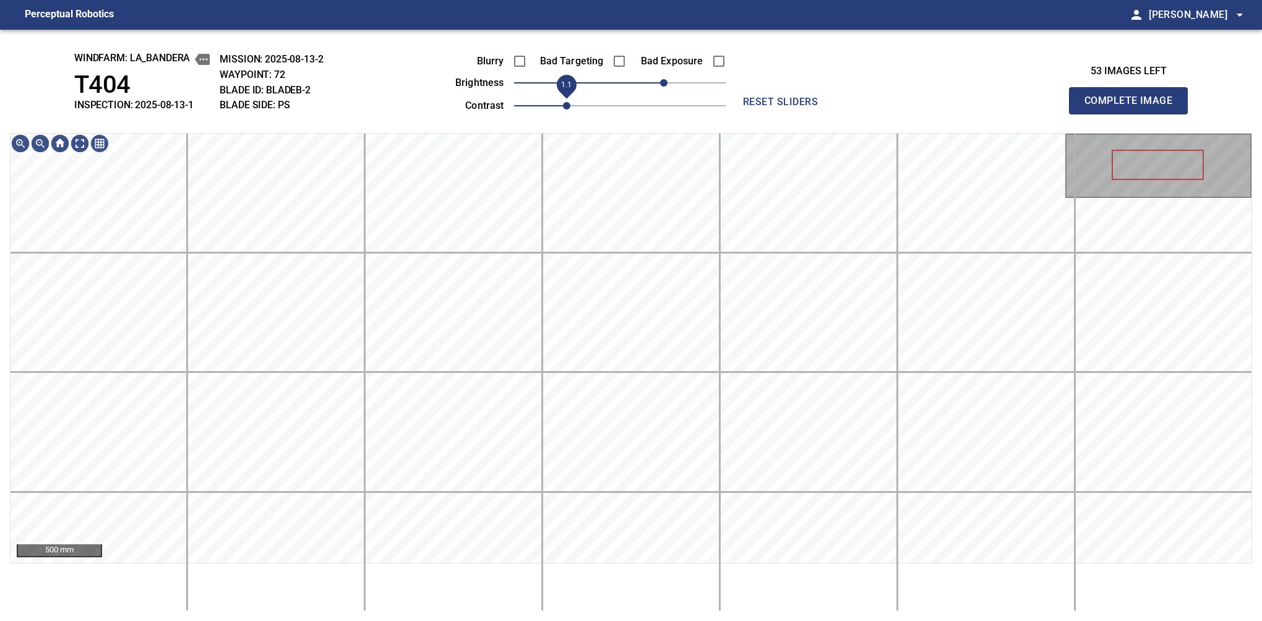
click at [563, 106] on span "1.1" at bounding box center [566, 105] width 7 height 7
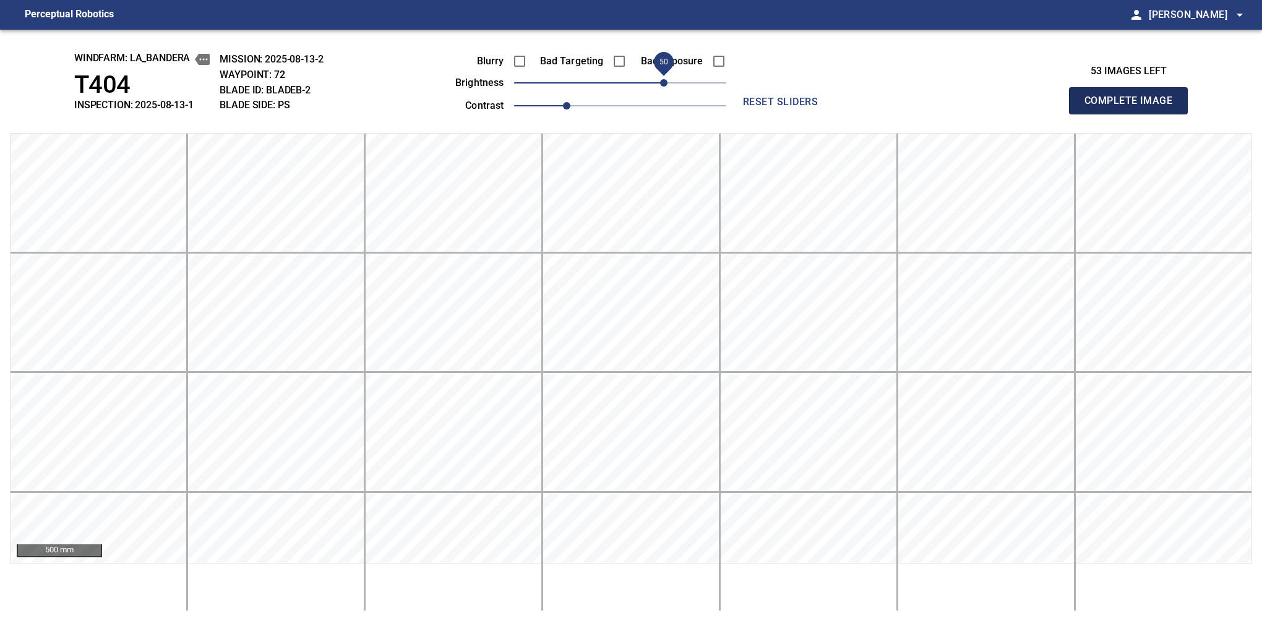
click at [1134, 114] on button "Complete Image" at bounding box center [1128, 100] width 119 height 27
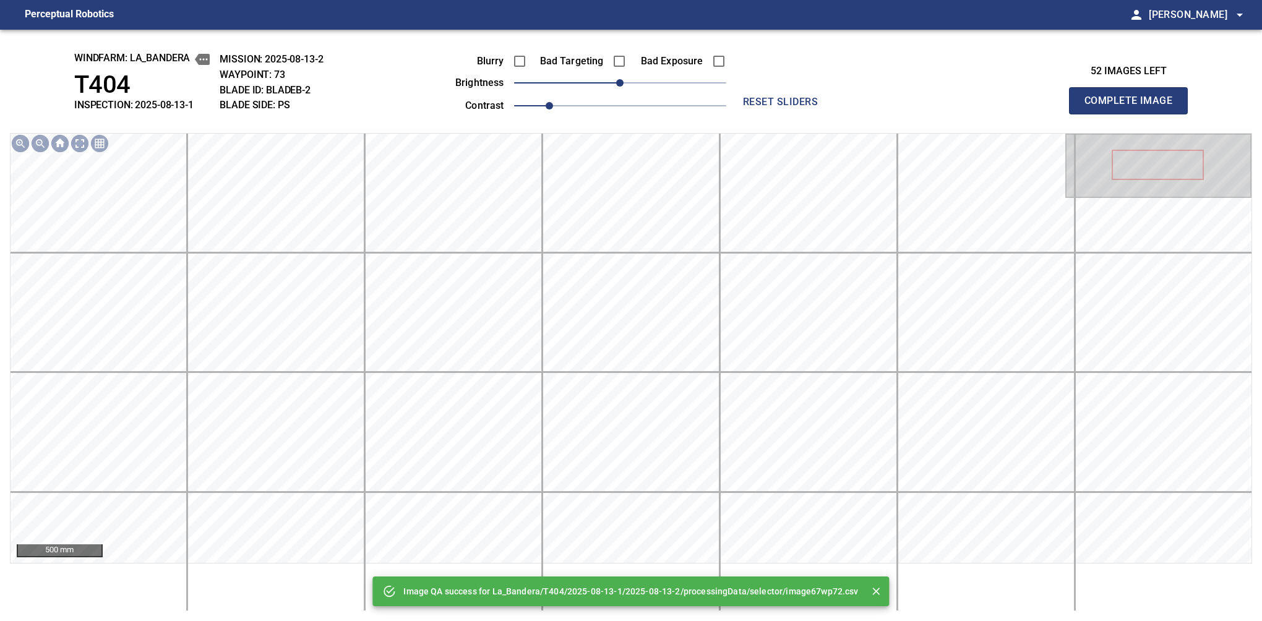
click at [657, 86] on span "0" at bounding box center [620, 82] width 212 height 17
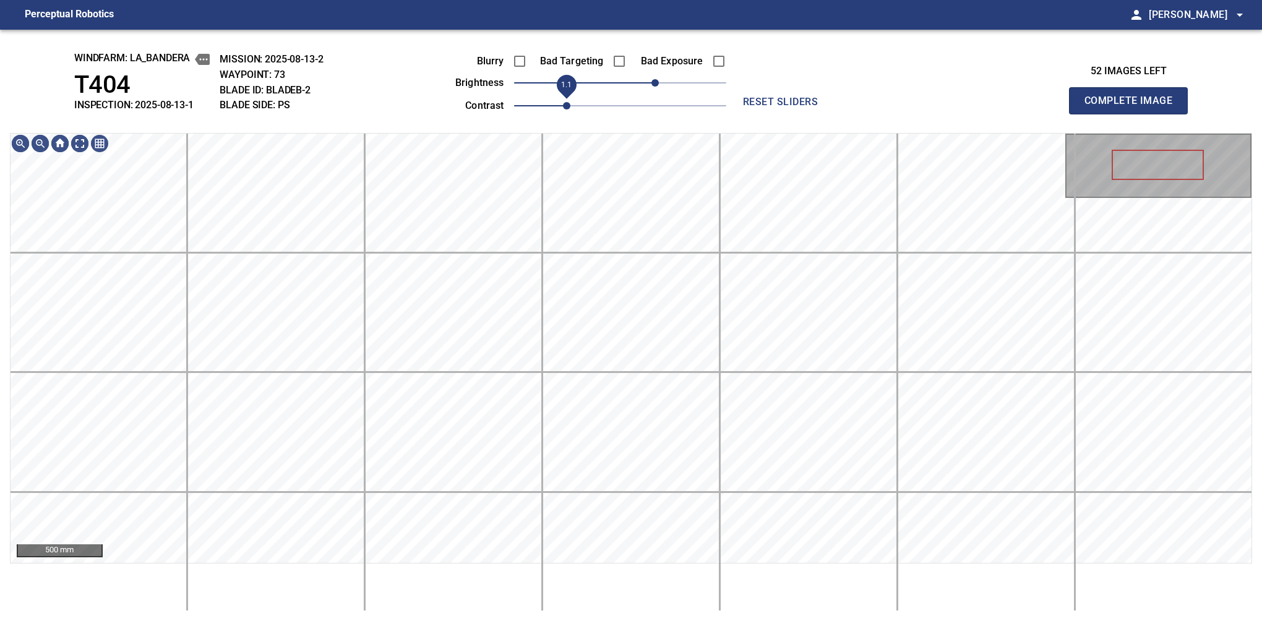
click at [563, 102] on span "1.1" at bounding box center [566, 105] width 7 height 7
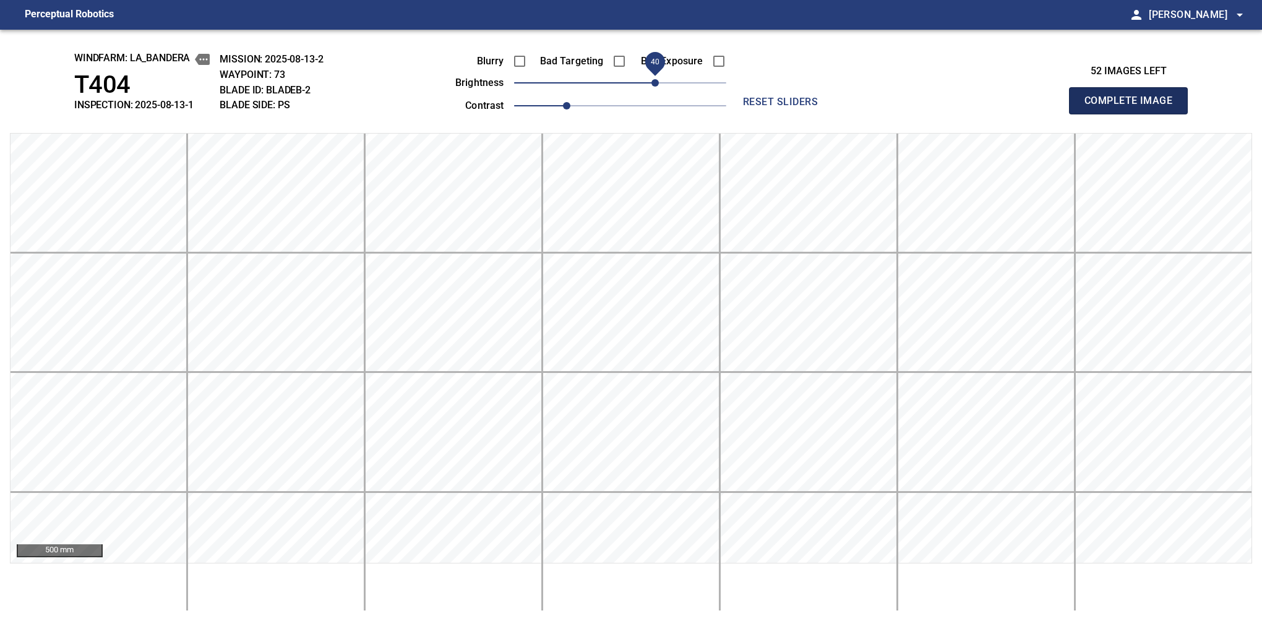
click at [1134, 114] on button "Complete Image" at bounding box center [1128, 100] width 119 height 27
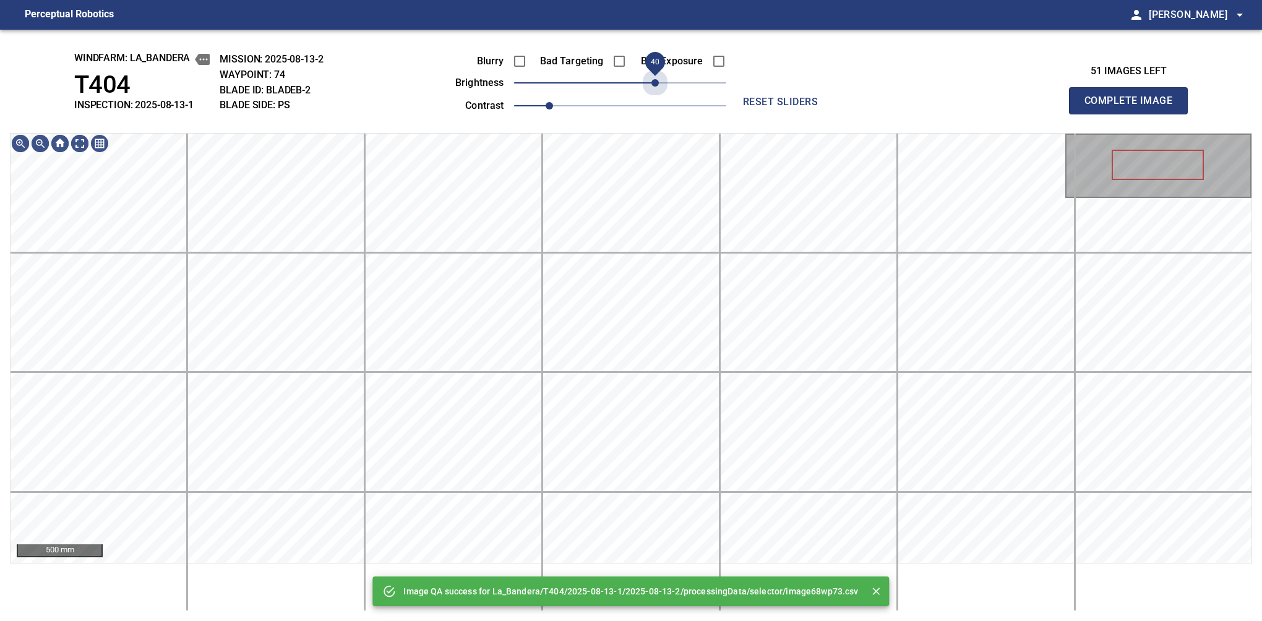
click at [653, 84] on span "40" at bounding box center [620, 82] width 212 height 17
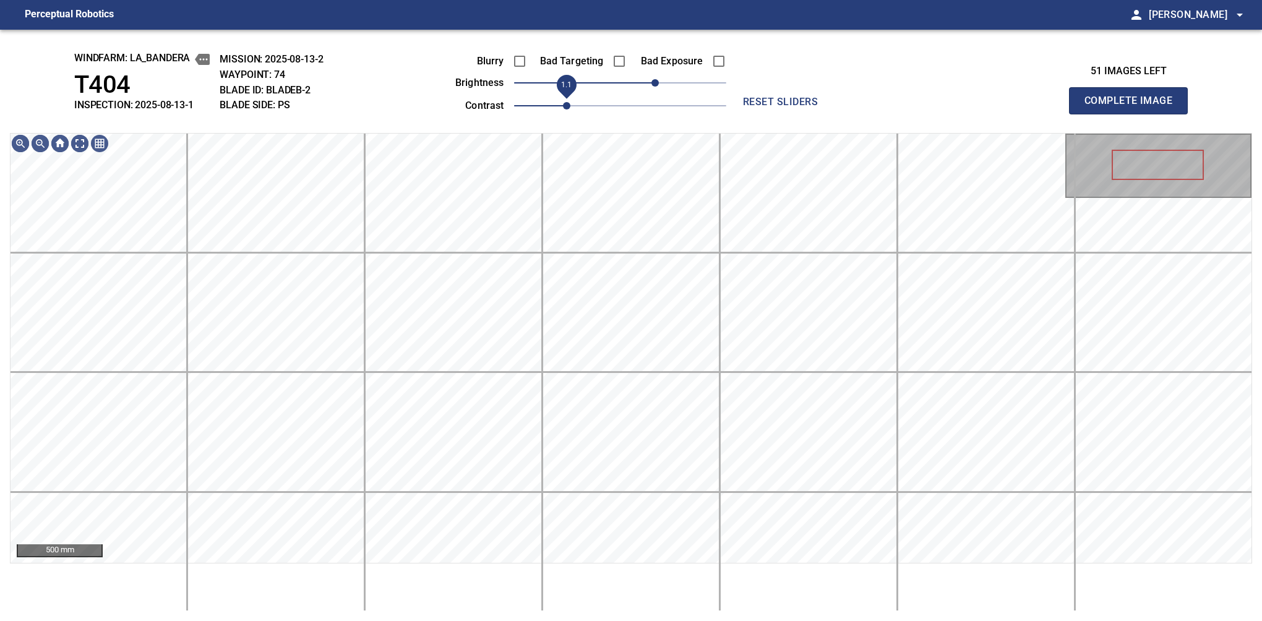
click at [563, 105] on span "1.1" at bounding box center [566, 105] width 7 height 7
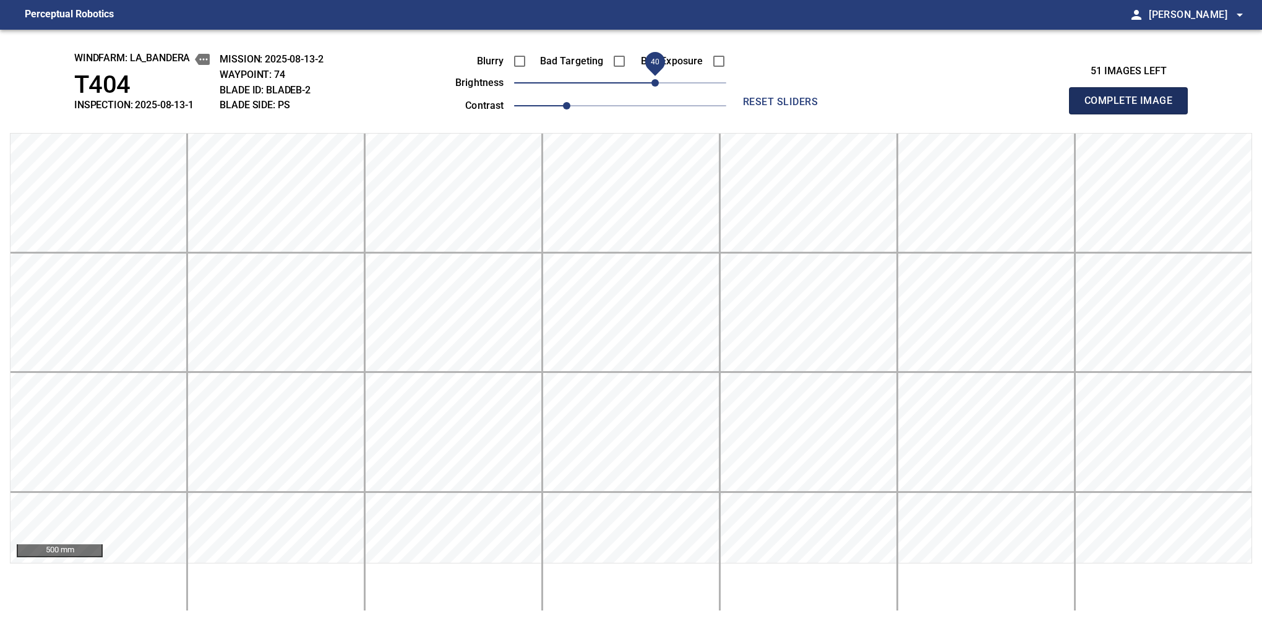
click at [1134, 114] on button "Complete Image" at bounding box center [1128, 100] width 119 height 27
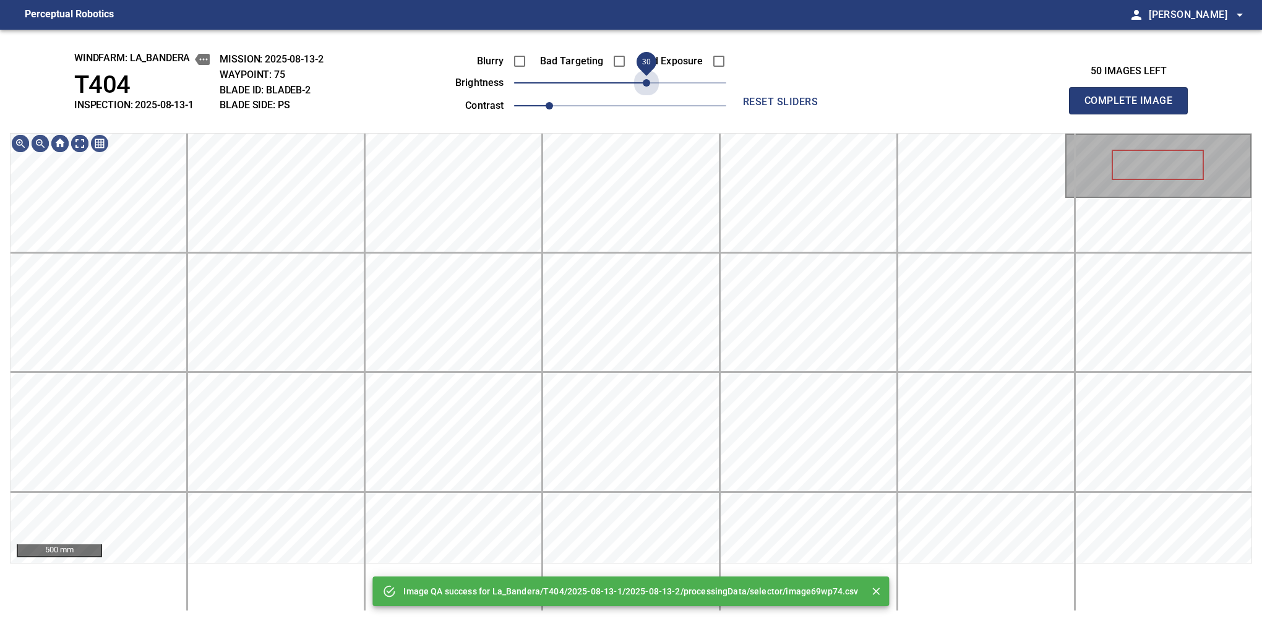
click at [646, 82] on span "30" at bounding box center [620, 82] width 212 height 17
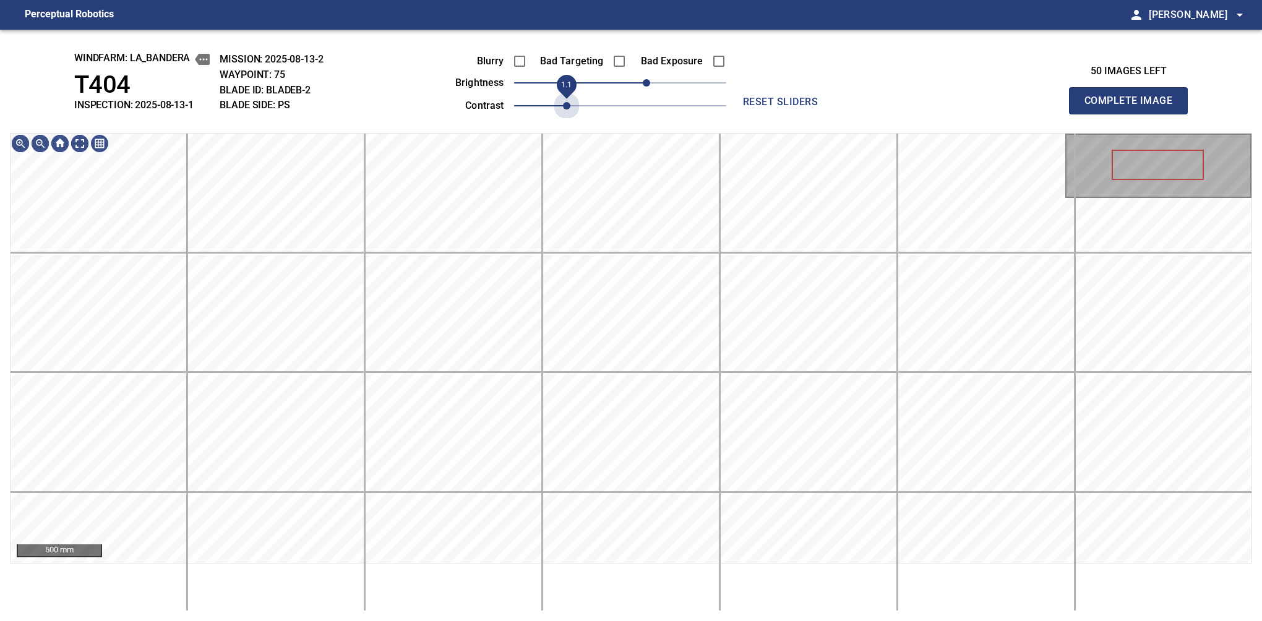
click at [572, 106] on span "1.1" at bounding box center [620, 105] width 212 height 17
click at [652, 82] on span "40" at bounding box center [655, 82] width 7 height 7
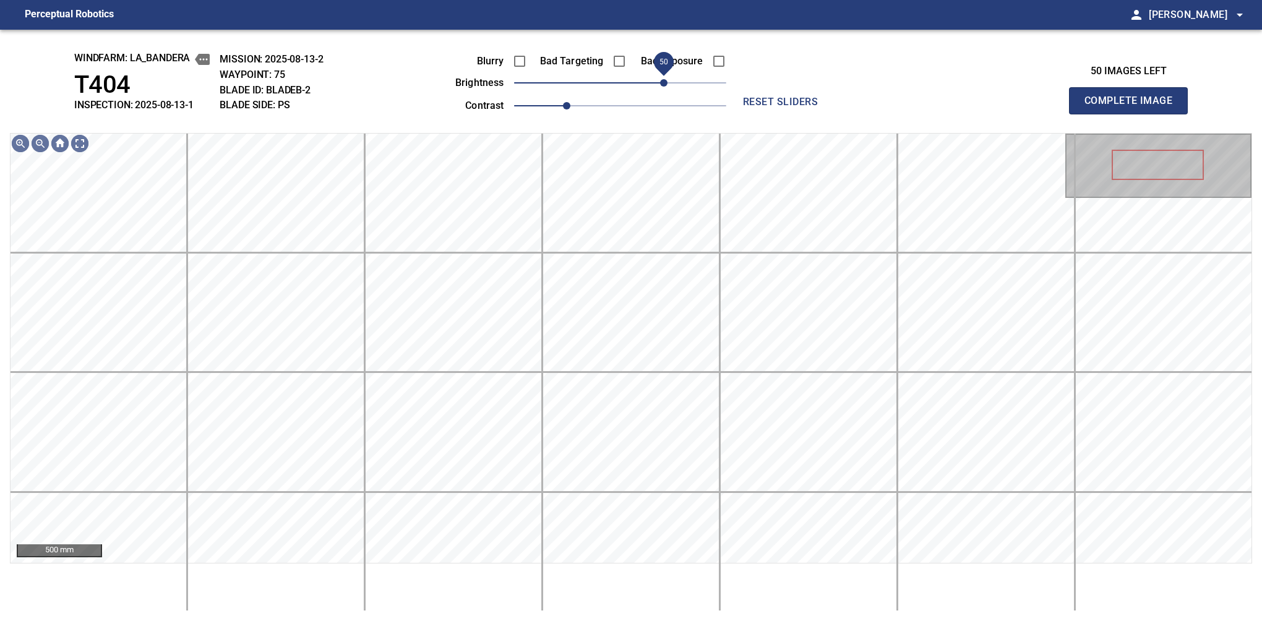
click at [661, 83] on span "50" at bounding box center [663, 82] width 7 height 7
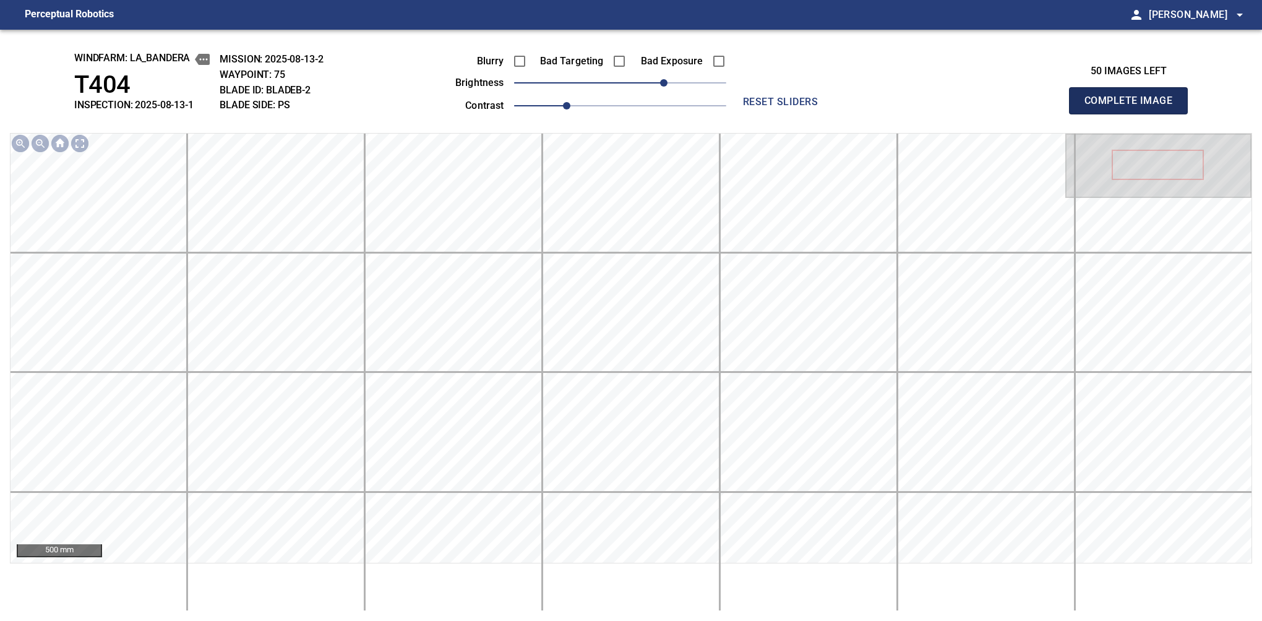
click at [1134, 114] on button "Complete Image" at bounding box center [1128, 100] width 119 height 27
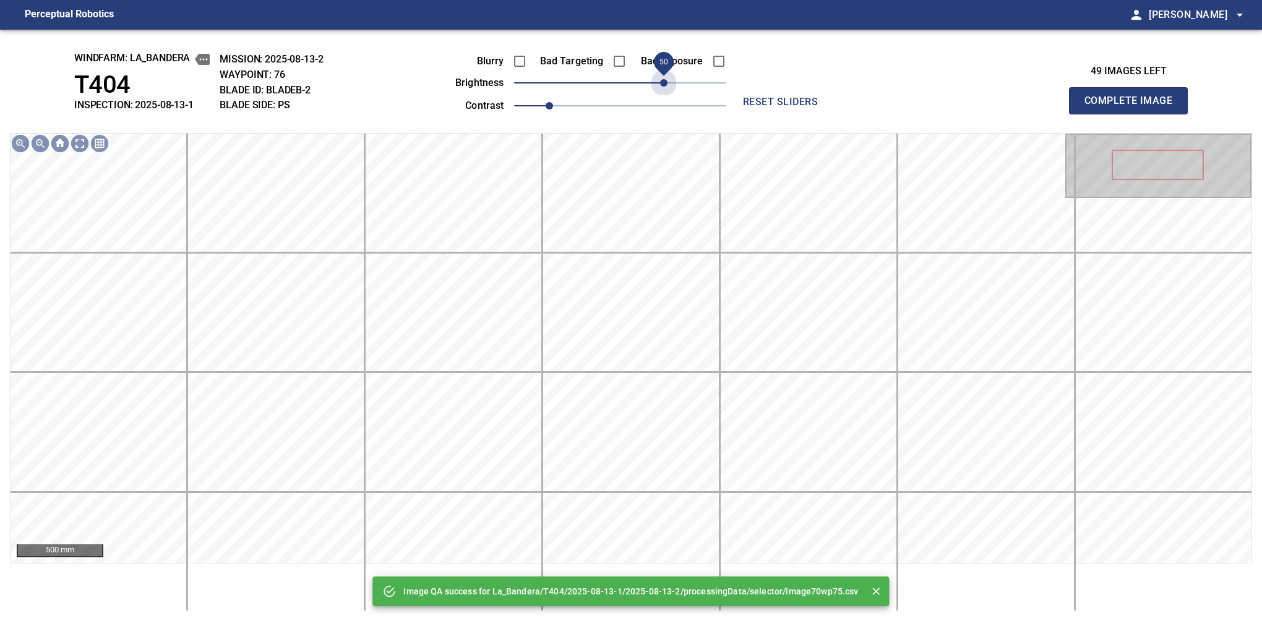
click at [661, 83] on span "50" at bounding box center [620, 82] width 212 height 17
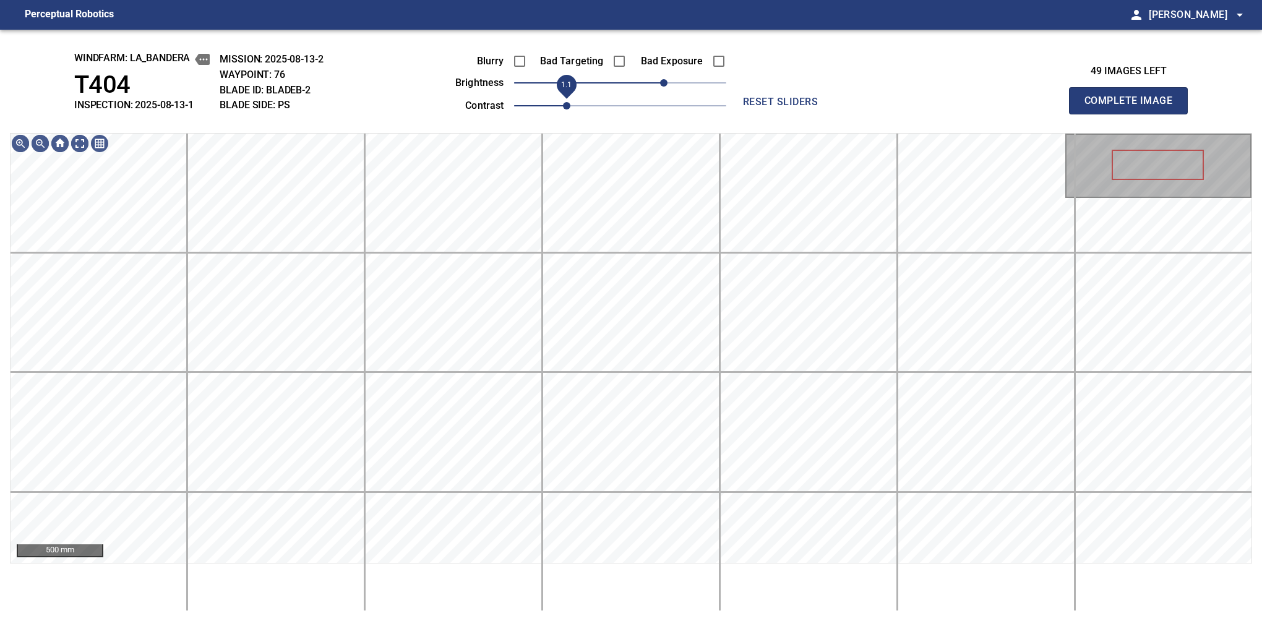
click at [563, 106] on span "1.1" at bounding box center [566, 105] width 7 height 7
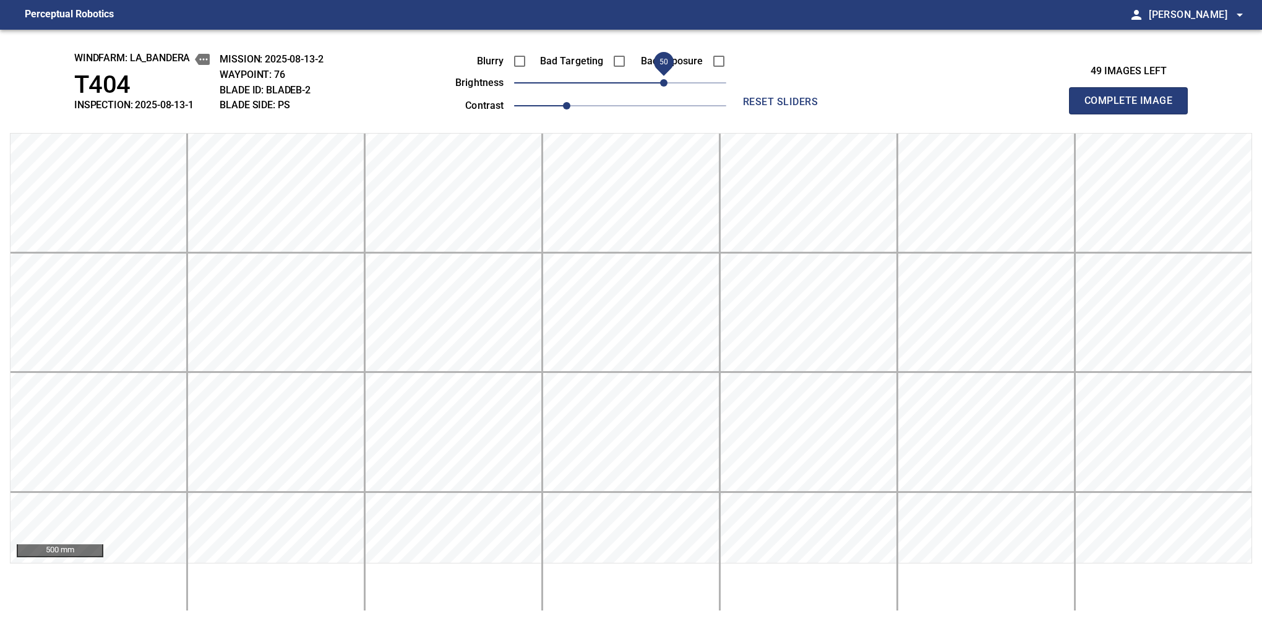
click at [1134, 114] on button "Complete Image" at bounding box center [1128, 100] width 119 height 27
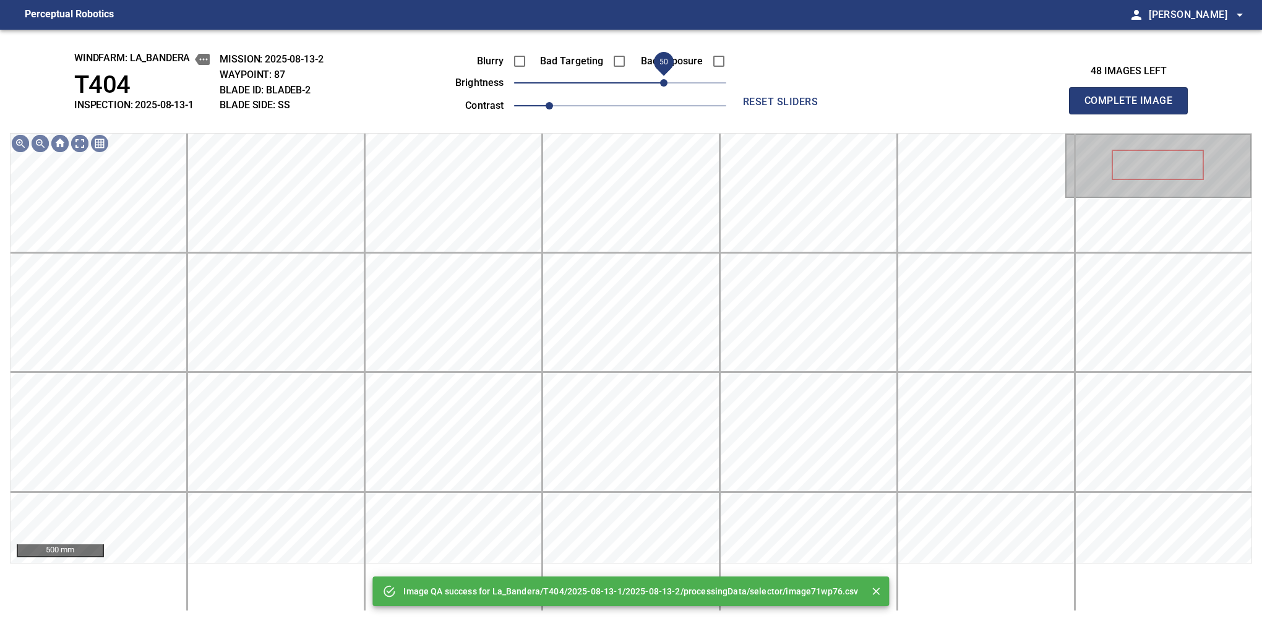
click at [667, 83] on span "50" at bounding box center [620, 82] width 212 height 17
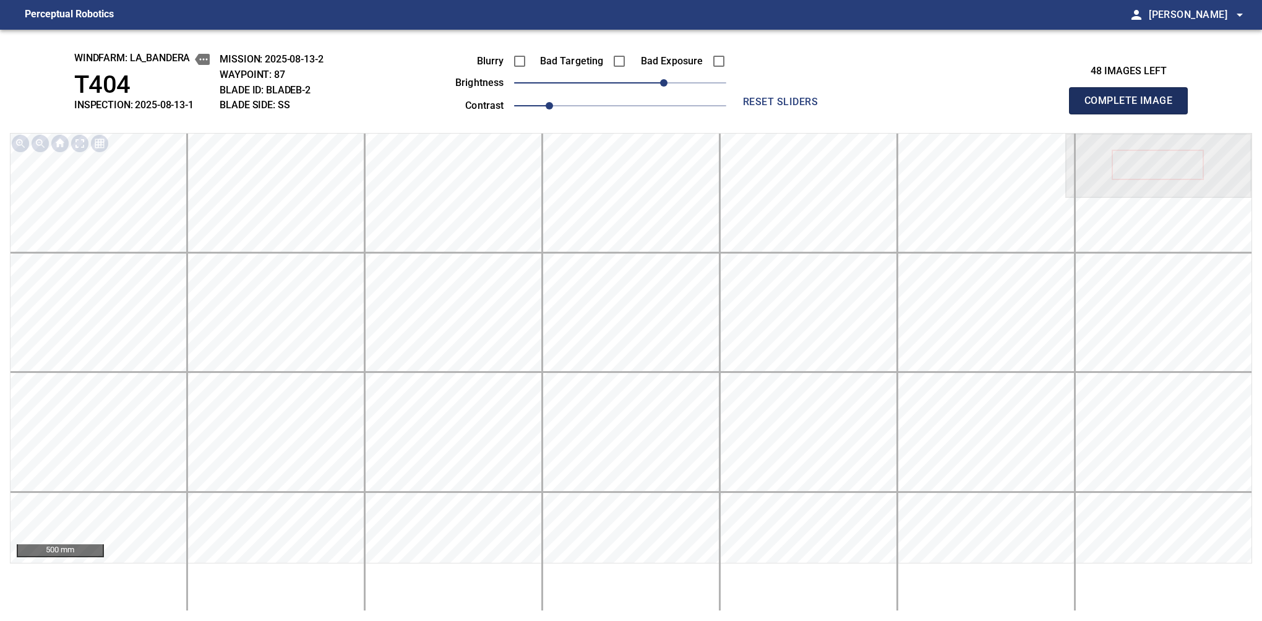
click at [1134, 114] on button "Complete Image" at bounding box center [1128, 100] width 119 height 27
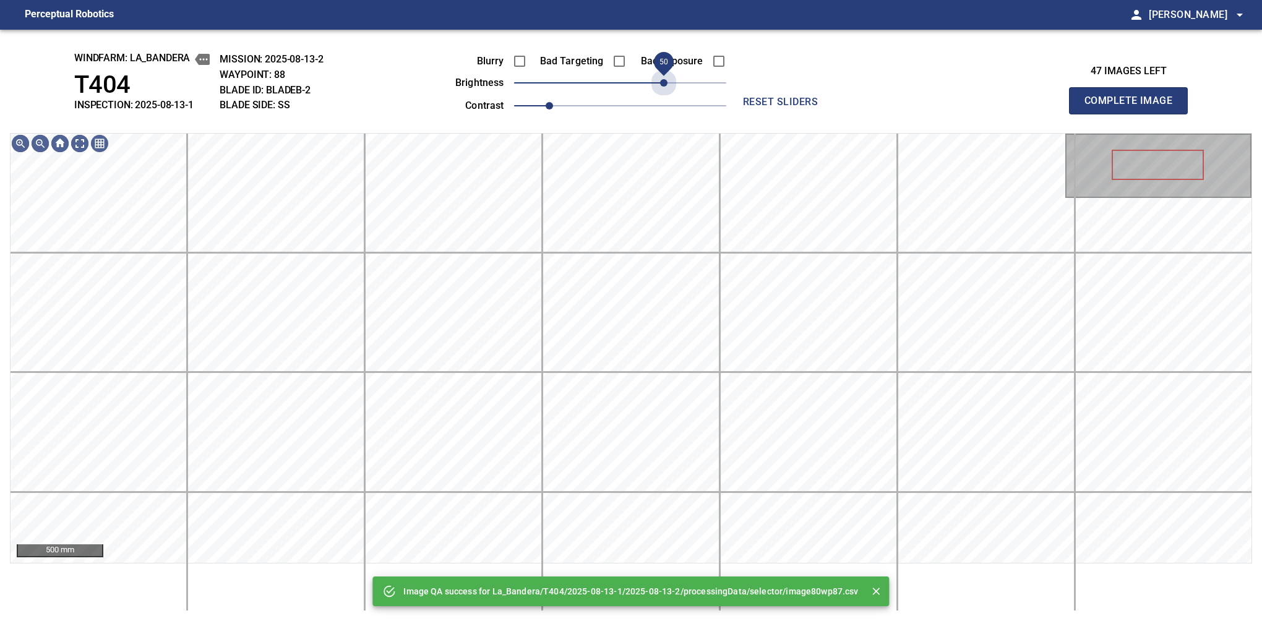
click at [667, 83] on span "50" at bounding box center [620, 82] width 212 height 17
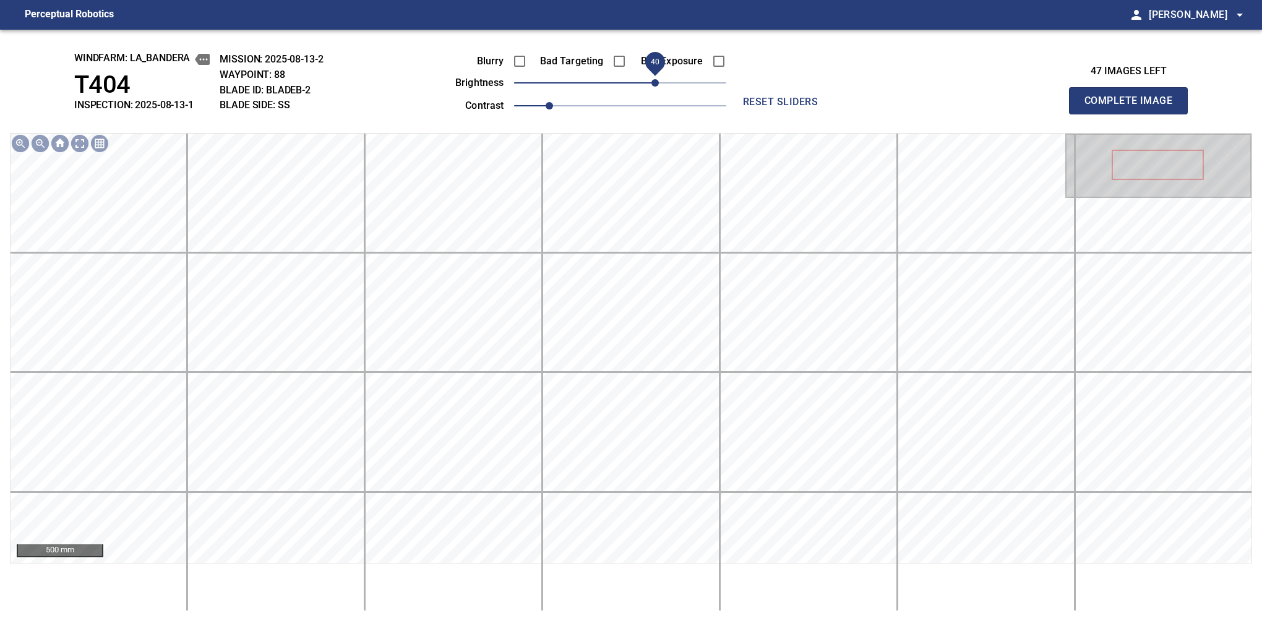
click at [658, 83] on span "40" at bounding box center [655, 82] width 7 height 7
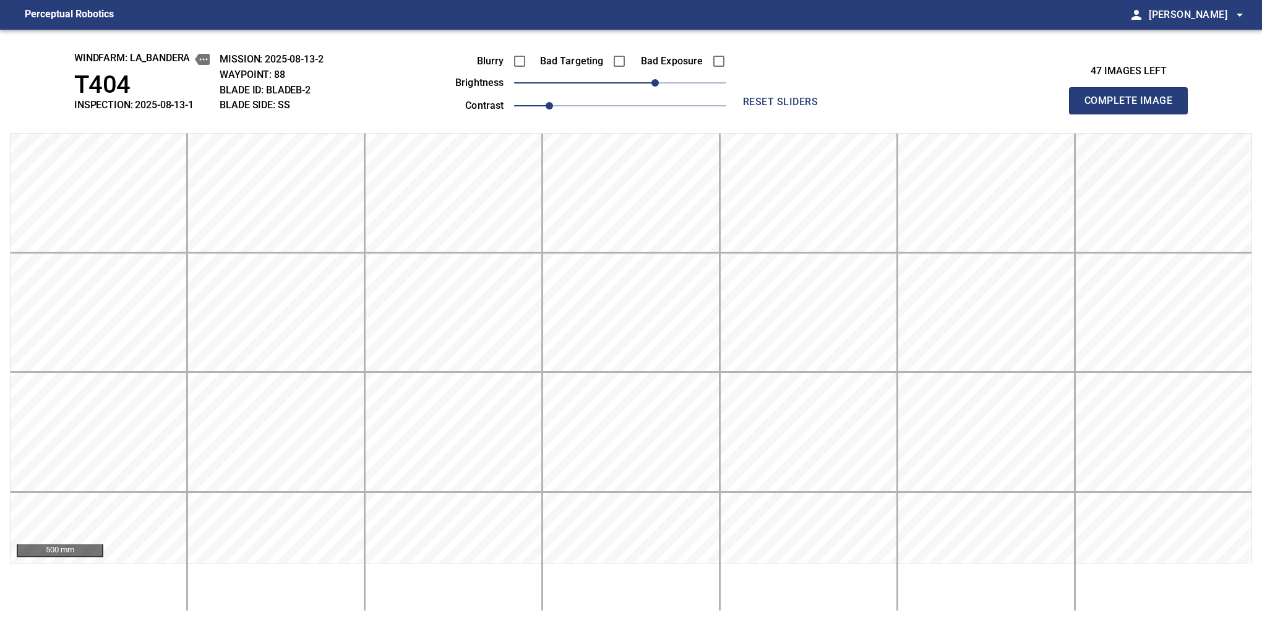
click at [1134, 114] on button "Complete Image" at bounding box center [1128, 100] width 119 height 27
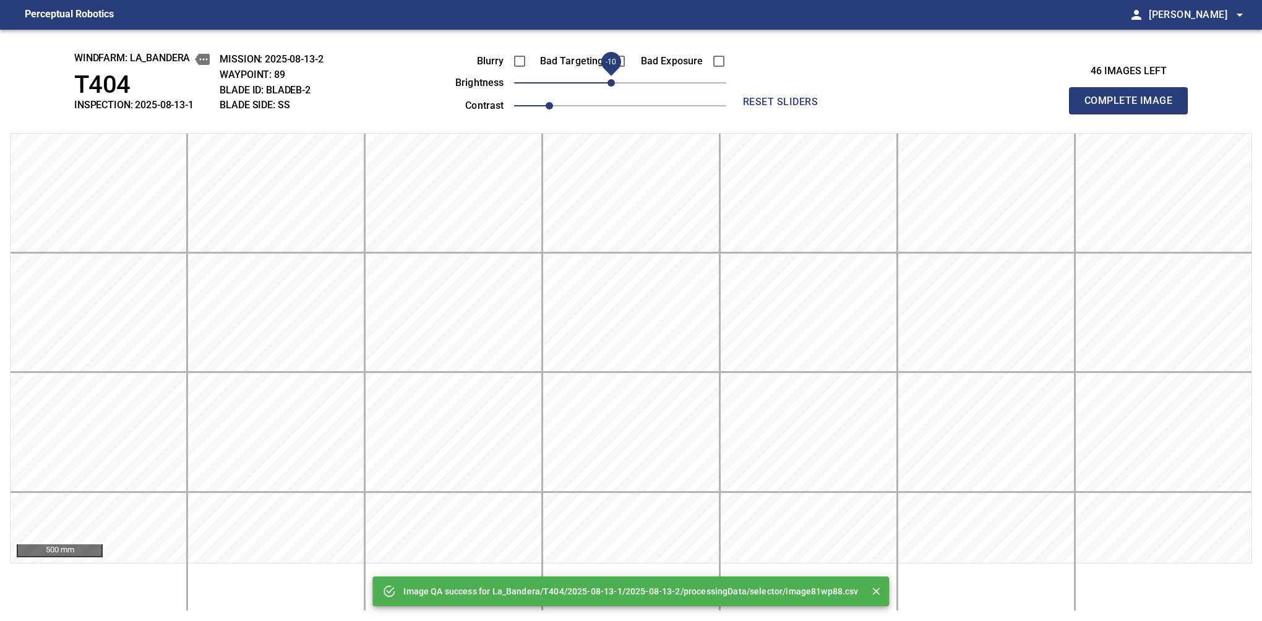
drag, startPoint x: 658, startPoint y: 83, endPoint x: 615, endPoint y: 83, distance: 43.3
click at [615, 83] on span "-10" at bounding box center [620, 82] width 212 height 17
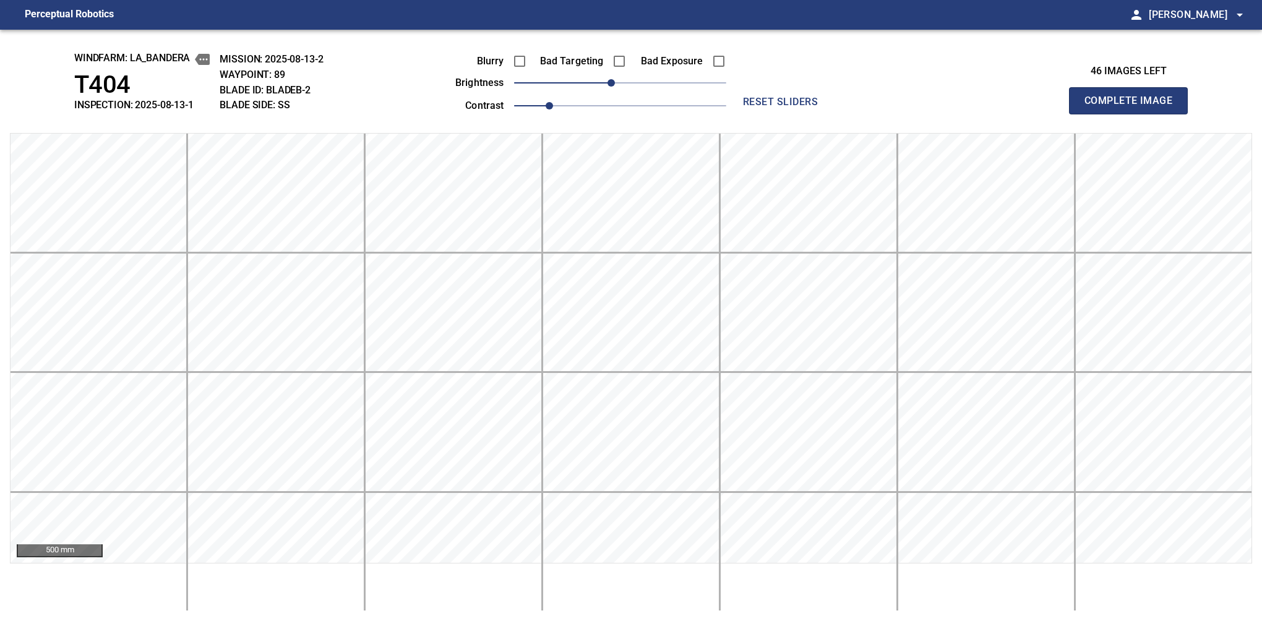
click at [745, 96] on span "reset sliders" at bounding box center [780, 101] width 89 height 17
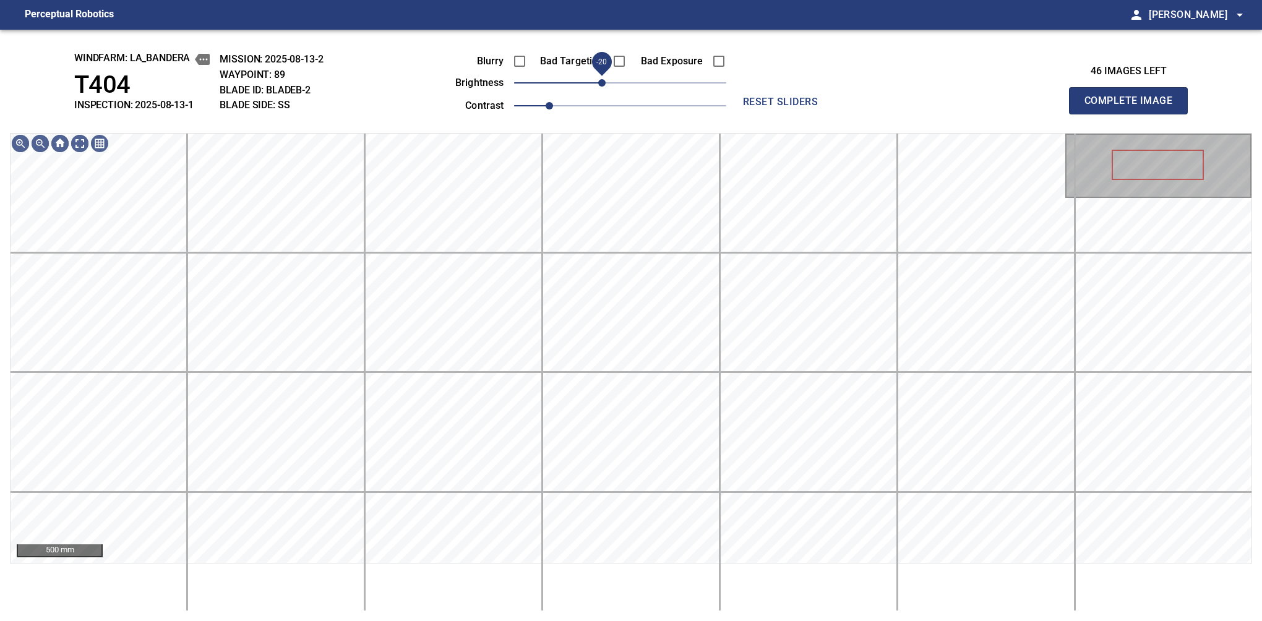
click at [606, 85] on span "-20" at bounding box center [601, 82] width 7 height 7
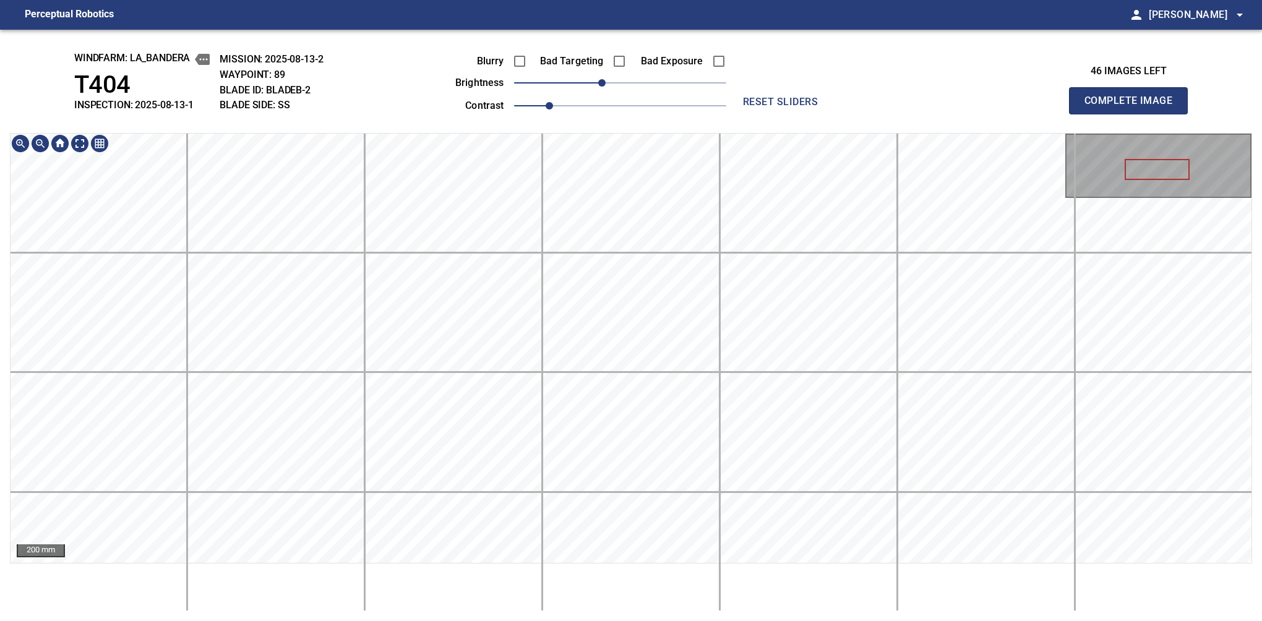
click at [760, 96] on span "reset sliders" at bounding box center [780, 101] width 89 height 17
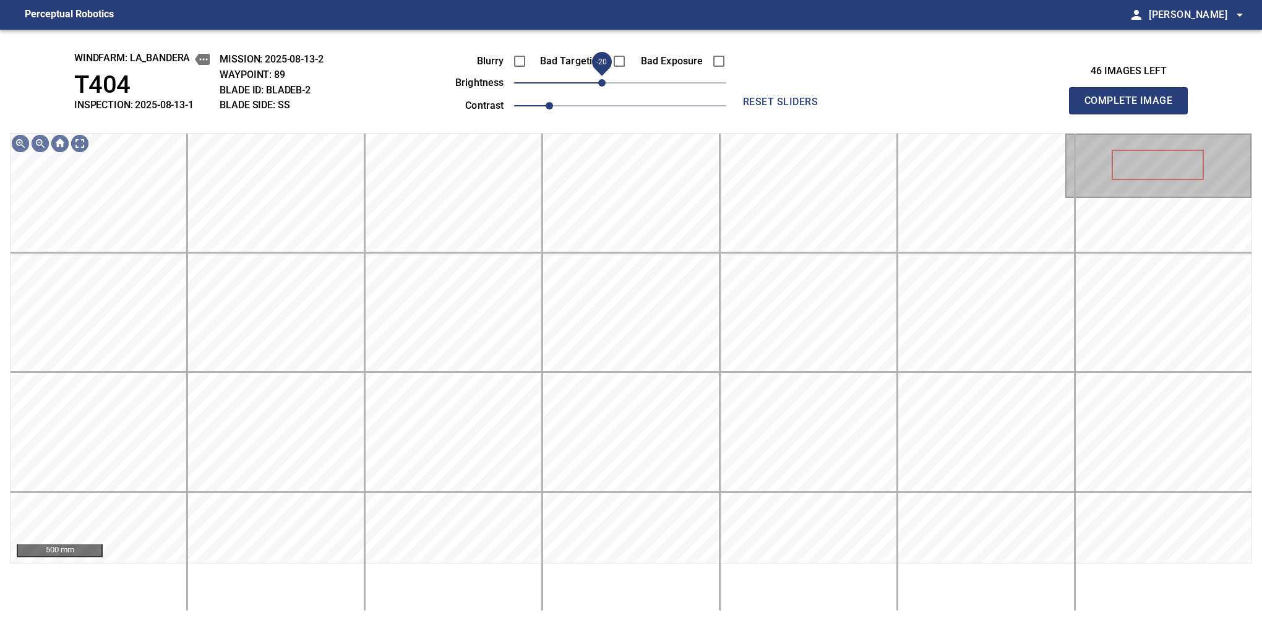
drag, startPoint x: 613, startPoint y: 83, endPoint x: 604, endPoint y: 85, distance: 9.5
click at [604, 85] on span "-20" at bounding box center [601, 82] width 7 height 7
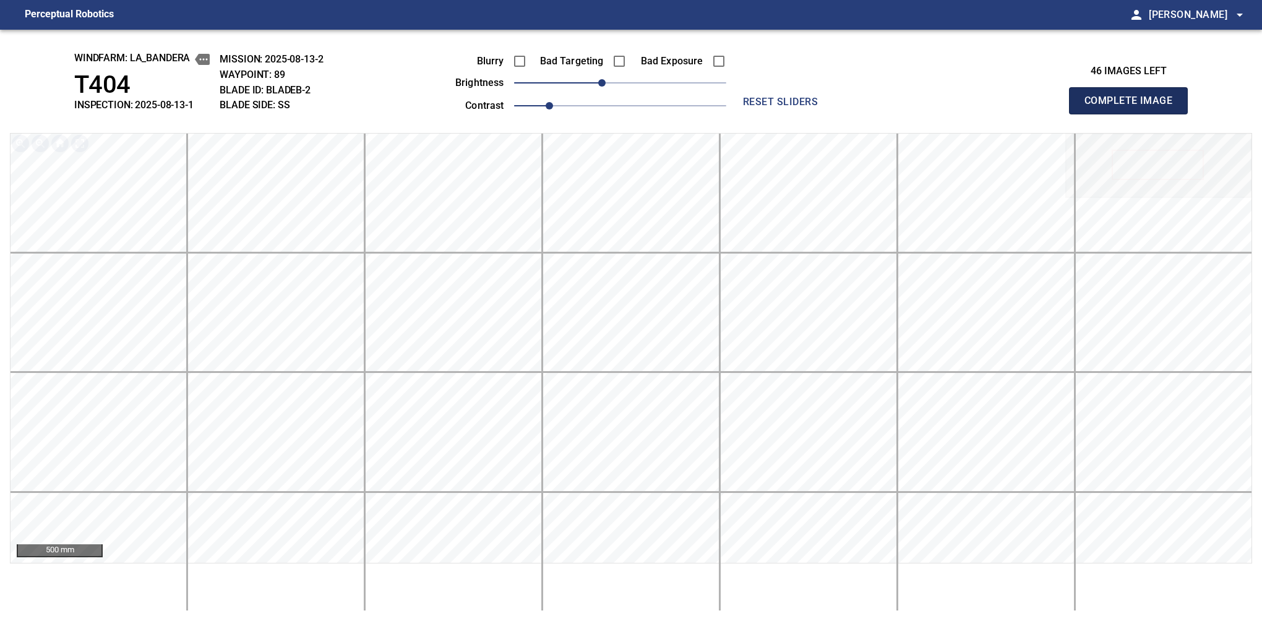
click at [1134, 114] on button "Complete Image" at bounding box center [1128, 100] width 119 height 27
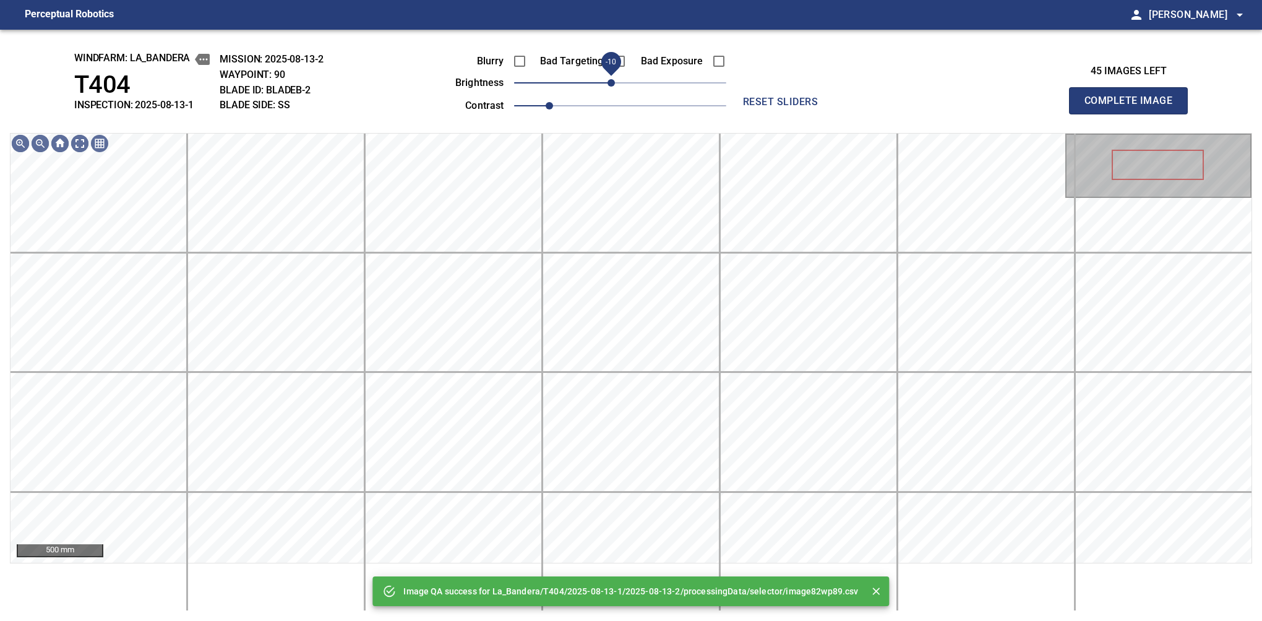
click at [613, 83] on span "-10" at bounding box center [611, 82] width 7 height 7
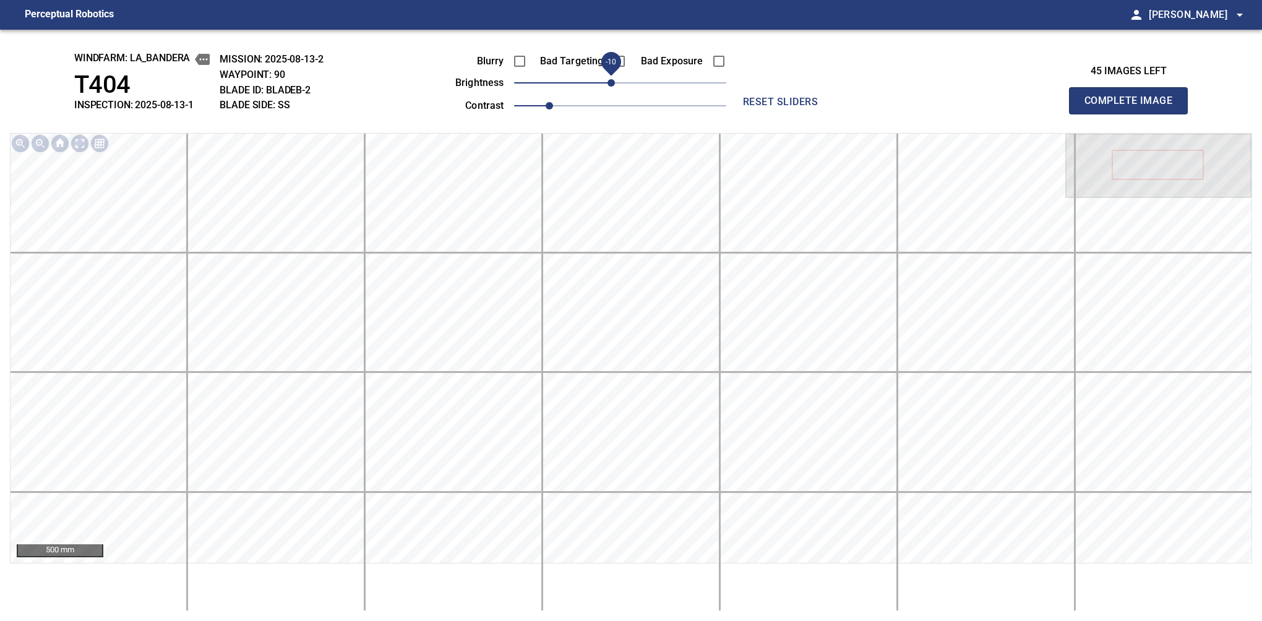
click at [1134, 114] on button "Complete Image" at bounding box center [1128, 100] width 119 height 27
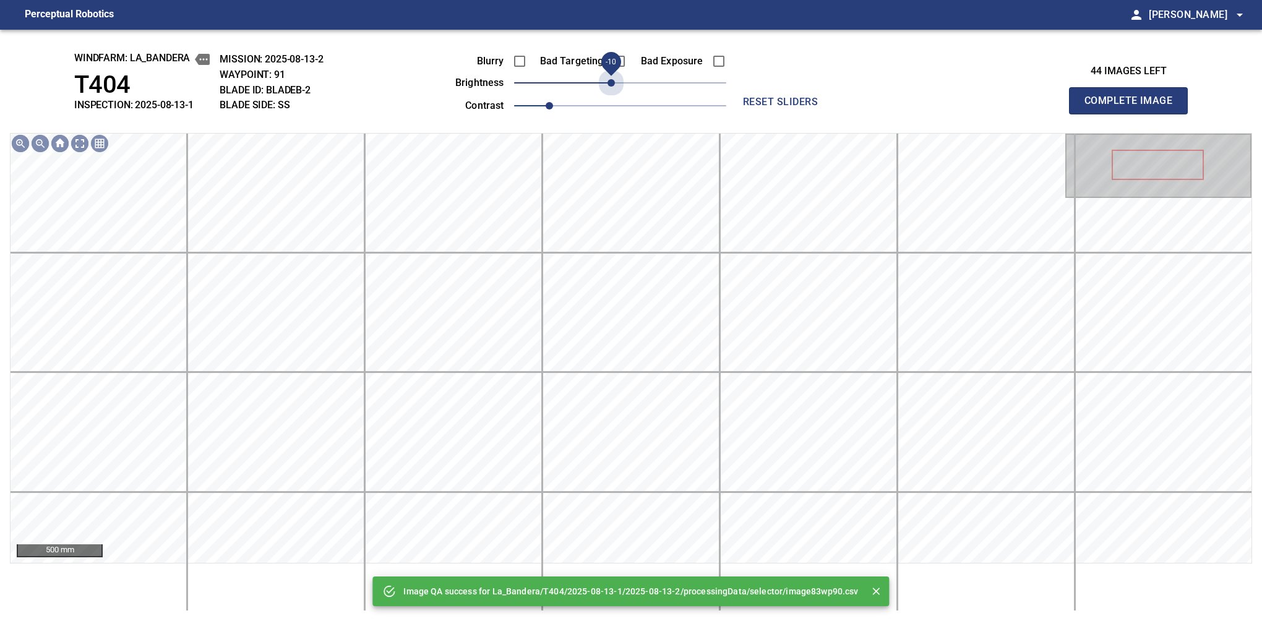
click at [613, 83] on span "-10" at bounding box center [611, 82] width 7 height 7
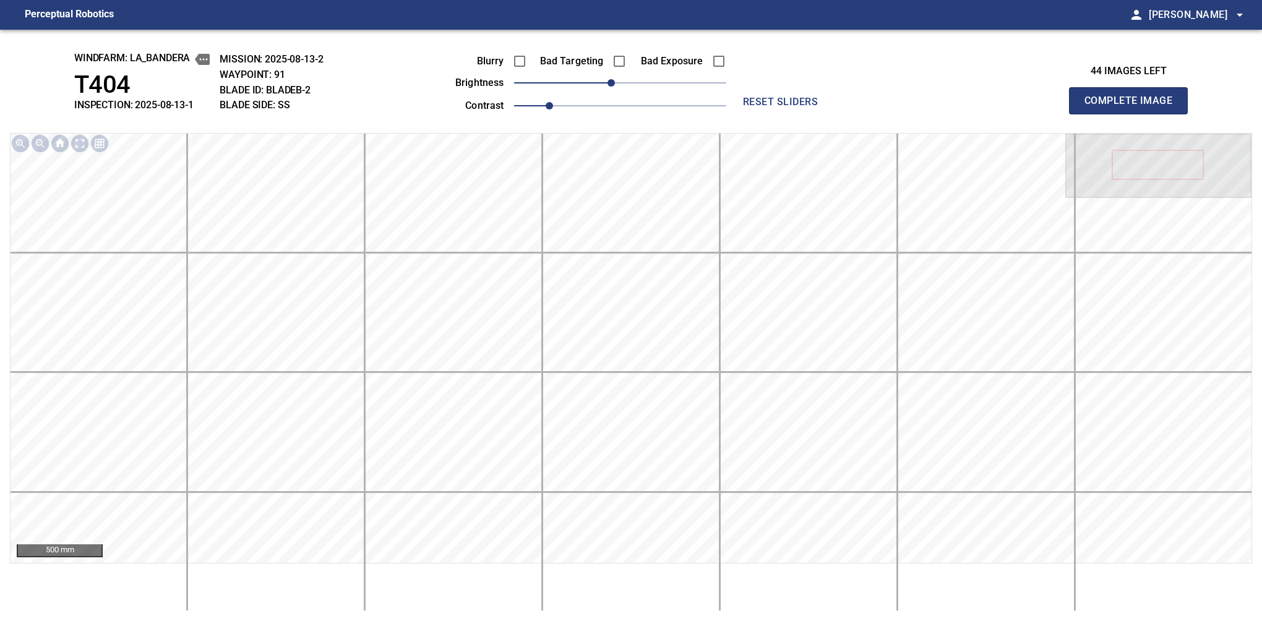
click at [1134, 114] on button "Complete Image" at bounding box center [1128, 100] width 119 height 27
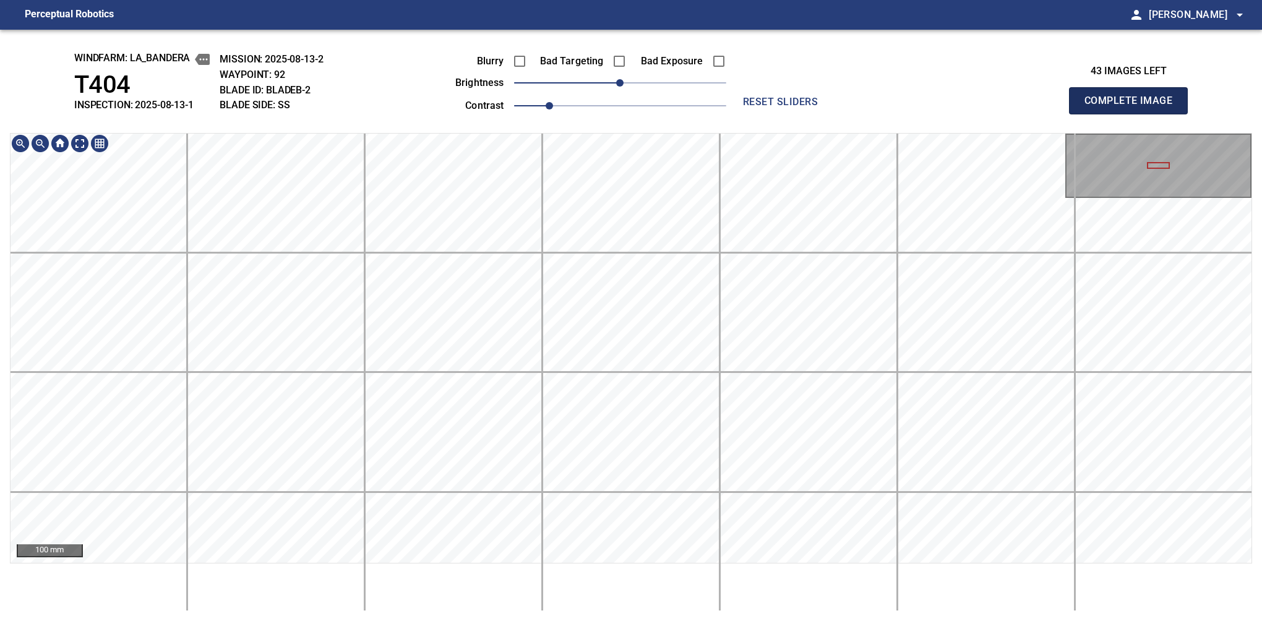
click at [1134, 114] on button "Complete Image" at bounding box center [1128, 100] width 119 height 27
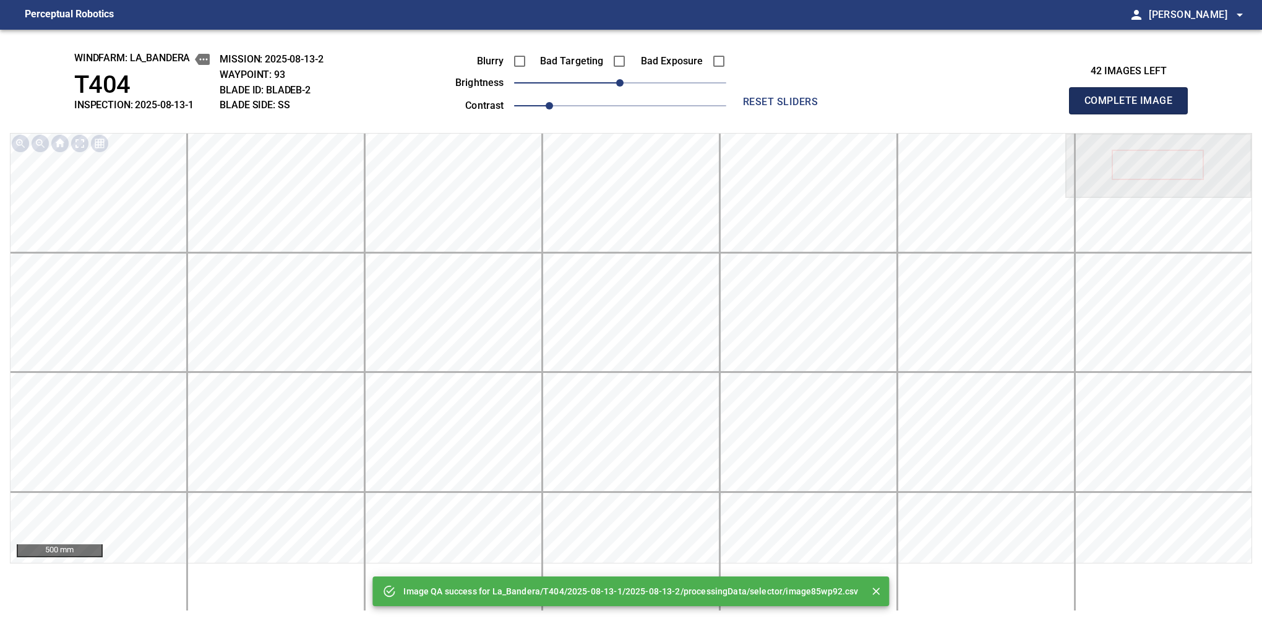
click at [1134, 114] on button "Complete Image" at bounding box center [1128, 100] width 119 height 27
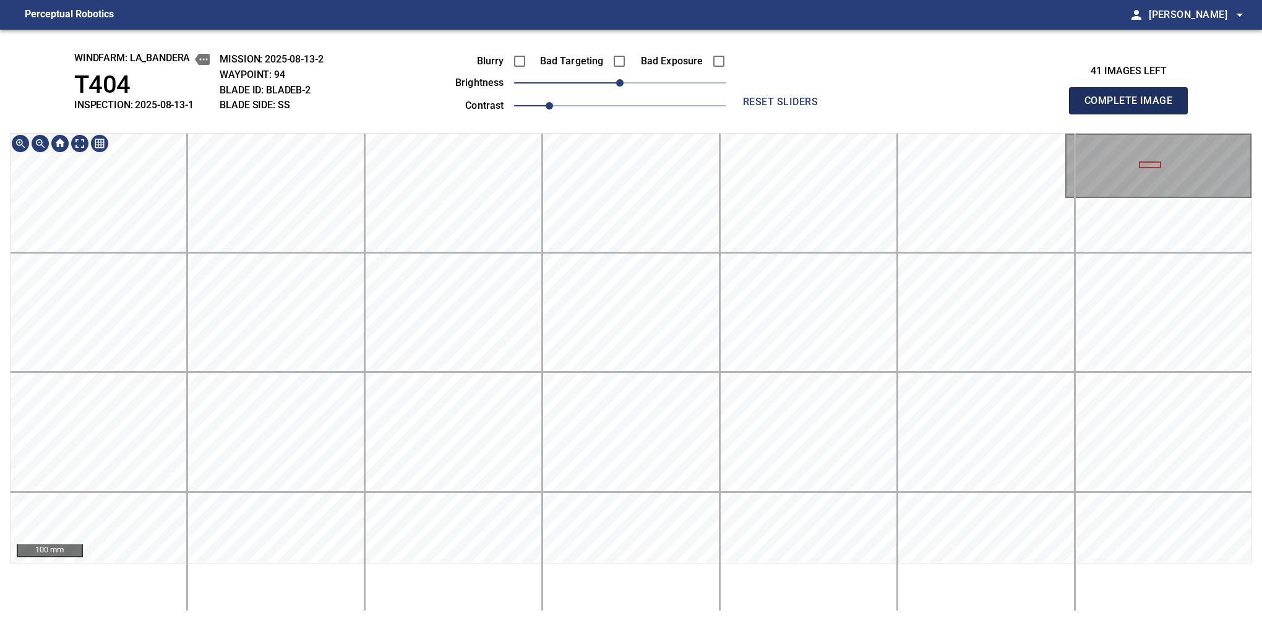
click at [1134, 114] on button "Complete Image" at bounding box center [1128, 100] width 119 height 27
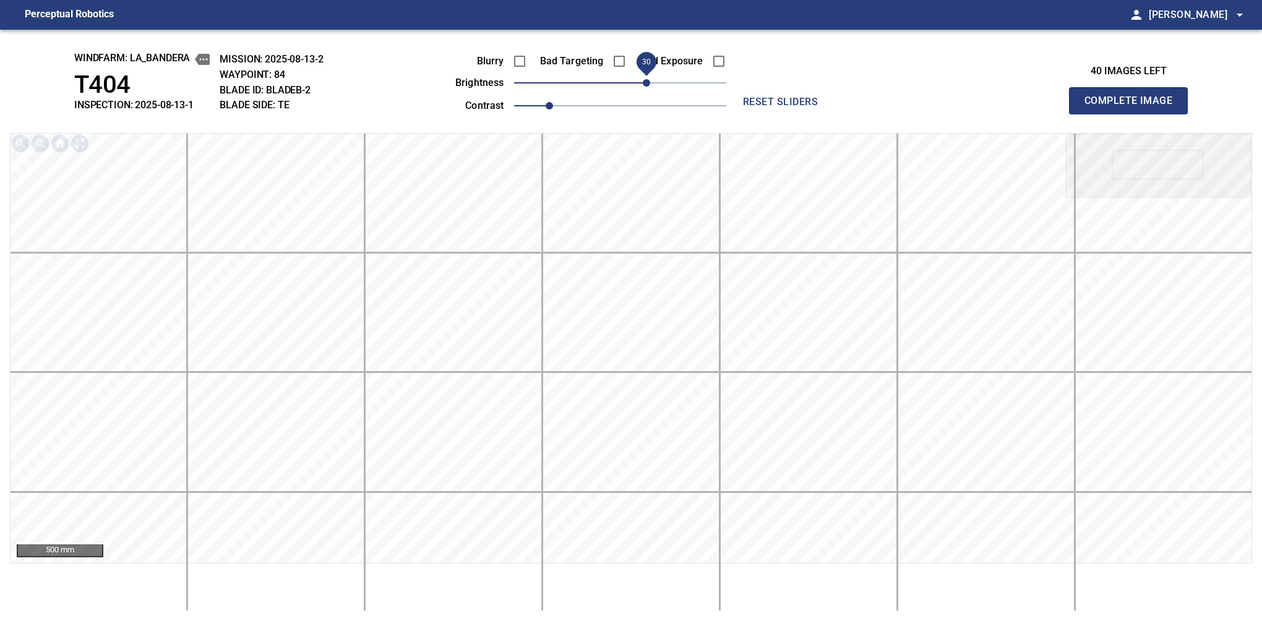
drag, startPoint x: 636, startPoint y: 84, endPoint x: 644, endPoint y: 87, distance: 9.0
click at [644, 87] on span "30" at bounding box center [646, 82] width 7 height 7
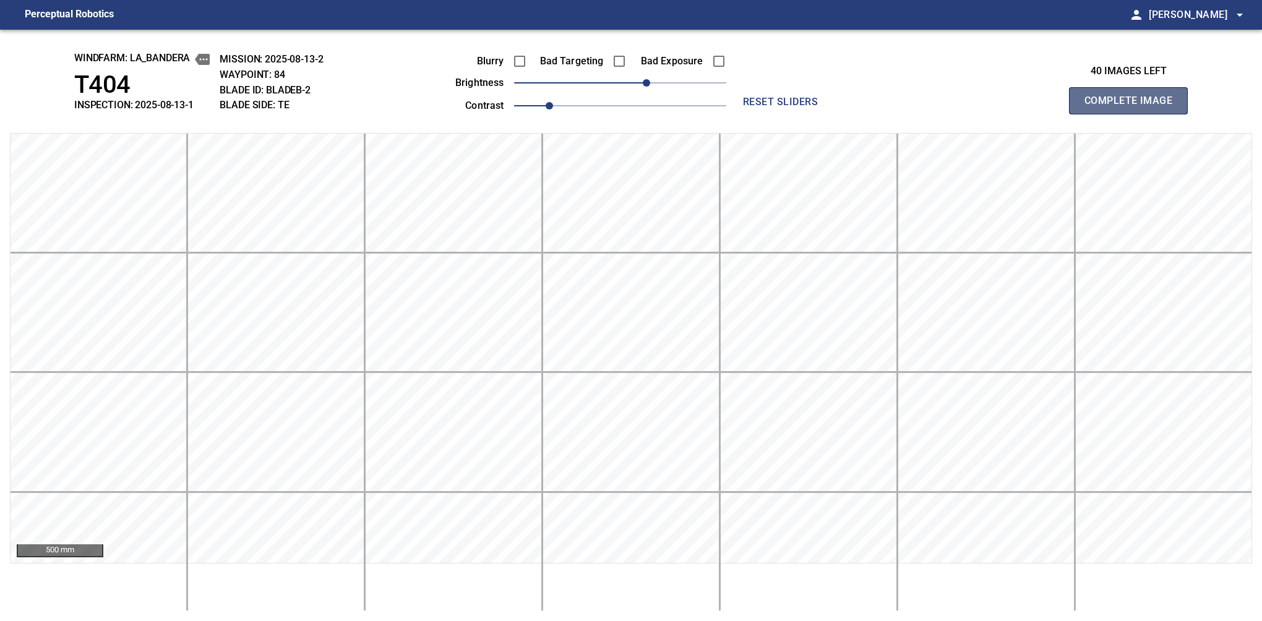
click at [1134, 114] on button "Complete Image" at bounding box center [1128, 100] width 119 height 27
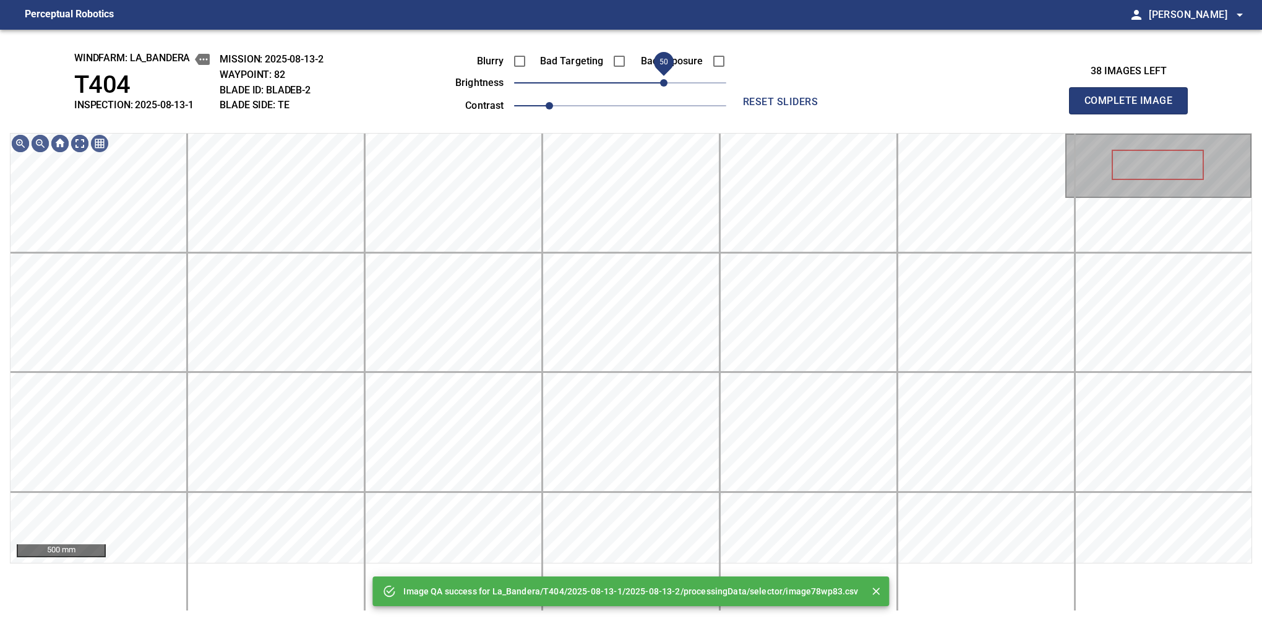
drag, startPoint x: 668, startPoint y: 84, endPoint x: 662, endPoint y: 87, distance: 7.2
click at [662, 87] on span "50" at bounding box center [663, 82] width 7 height 7
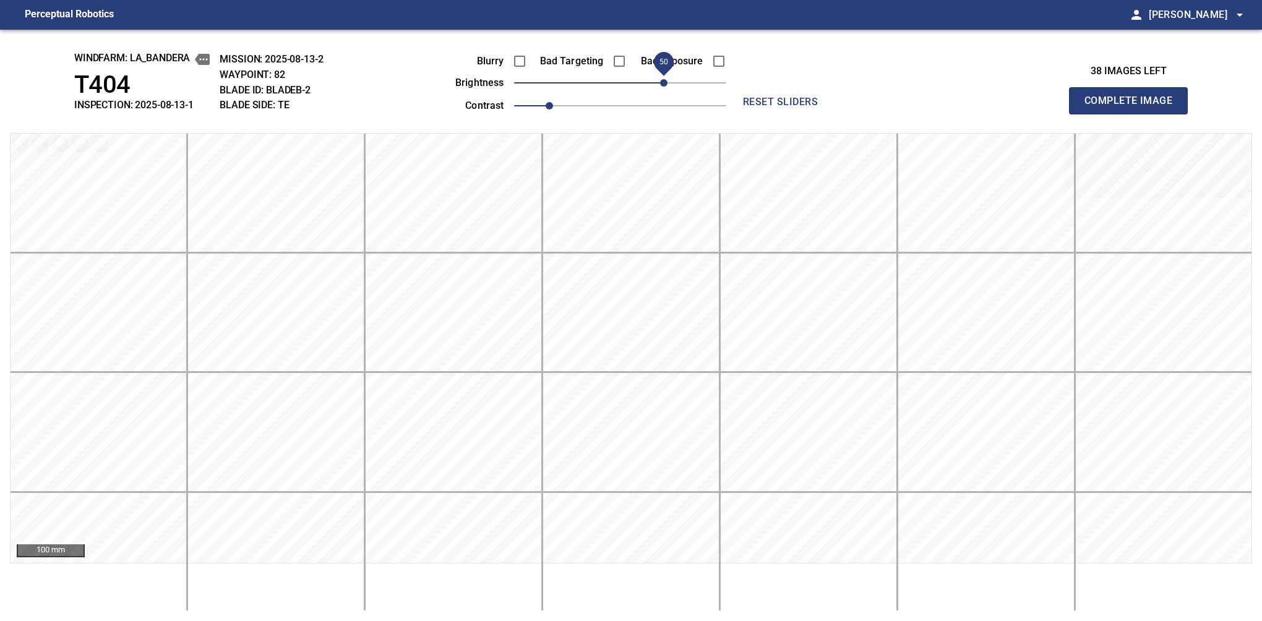
click at [1134, 114] on button "Complete Image" at bounding box center [1128, 100] width 119 height 27
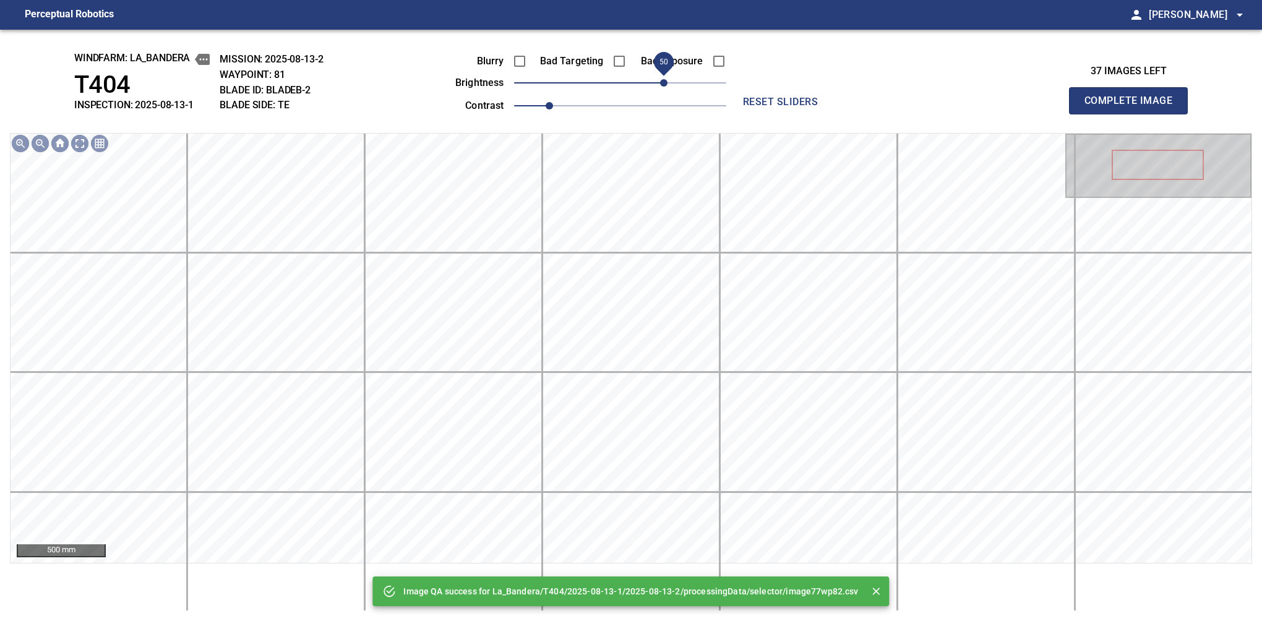
click at [665, 84] on span "50" at bounding box center [620, 82] width 212 height 17
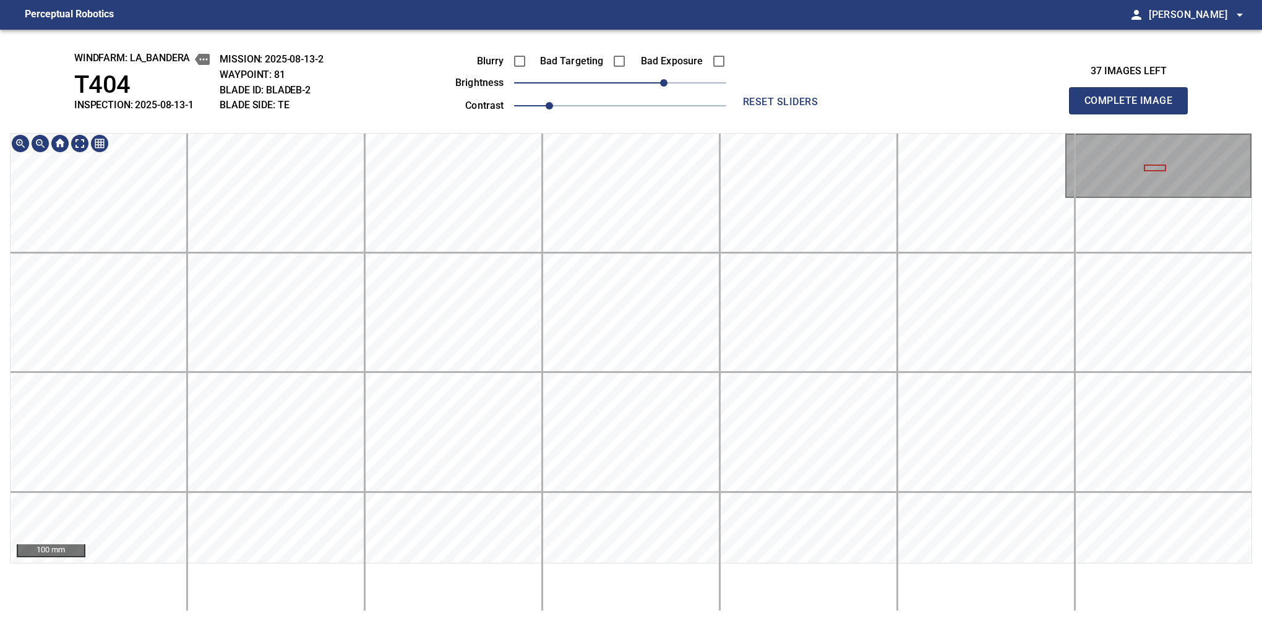
click at [1134, 114] on button "Complete Image" at bounding box center [1128, 100] width 119 height 27
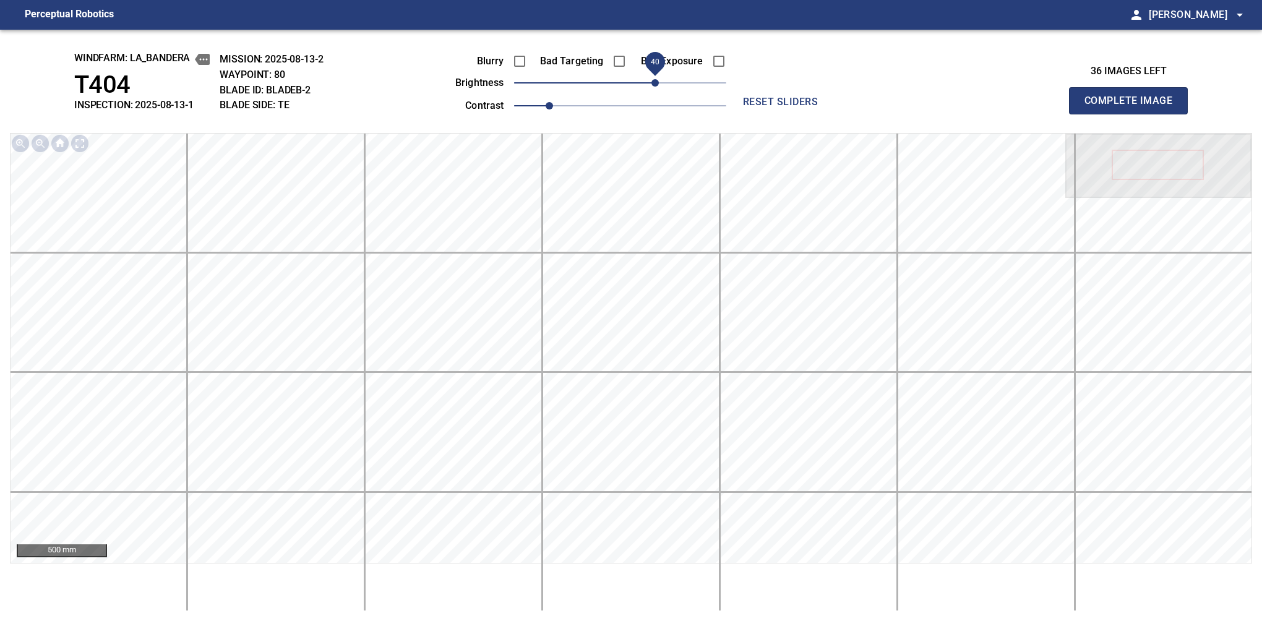
drag, startPoint x: 667, startPoint y: 87, endPoint x: 654, endPoint y: 88, distance: 13.1
click at [654, 88] on span "40" at bounding box center [620, 82] width 212 height 17
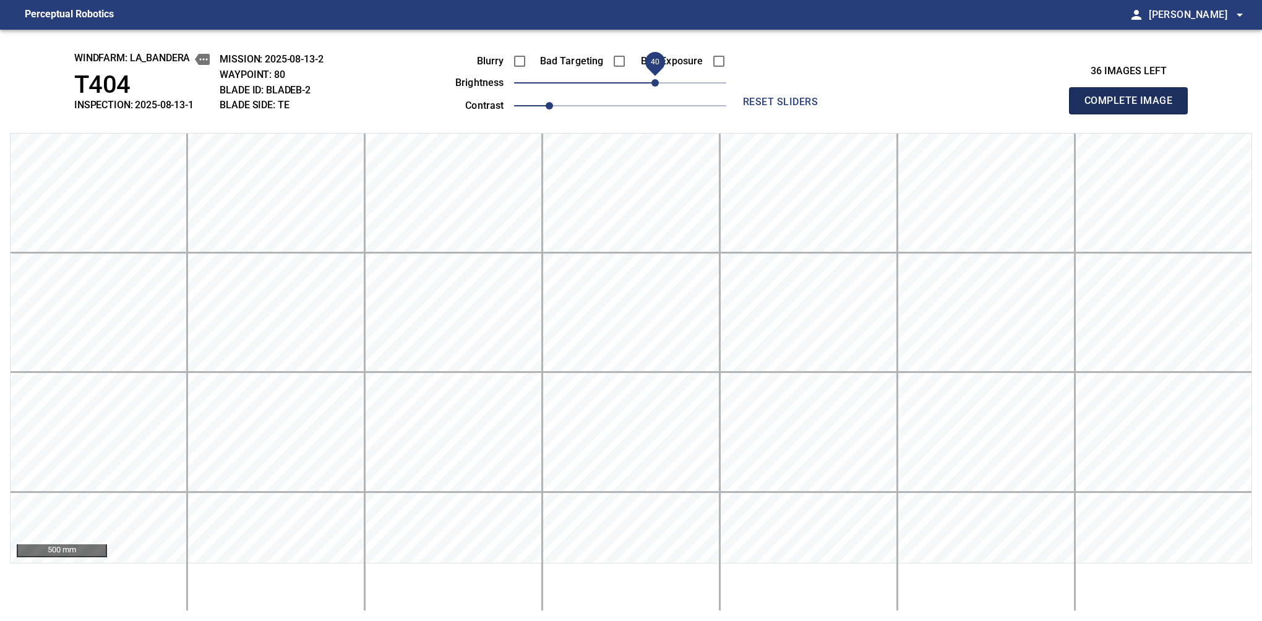
click at [1134, 114] on button "Complete Image" at bounding box center [1128, 100] width 119 height 27
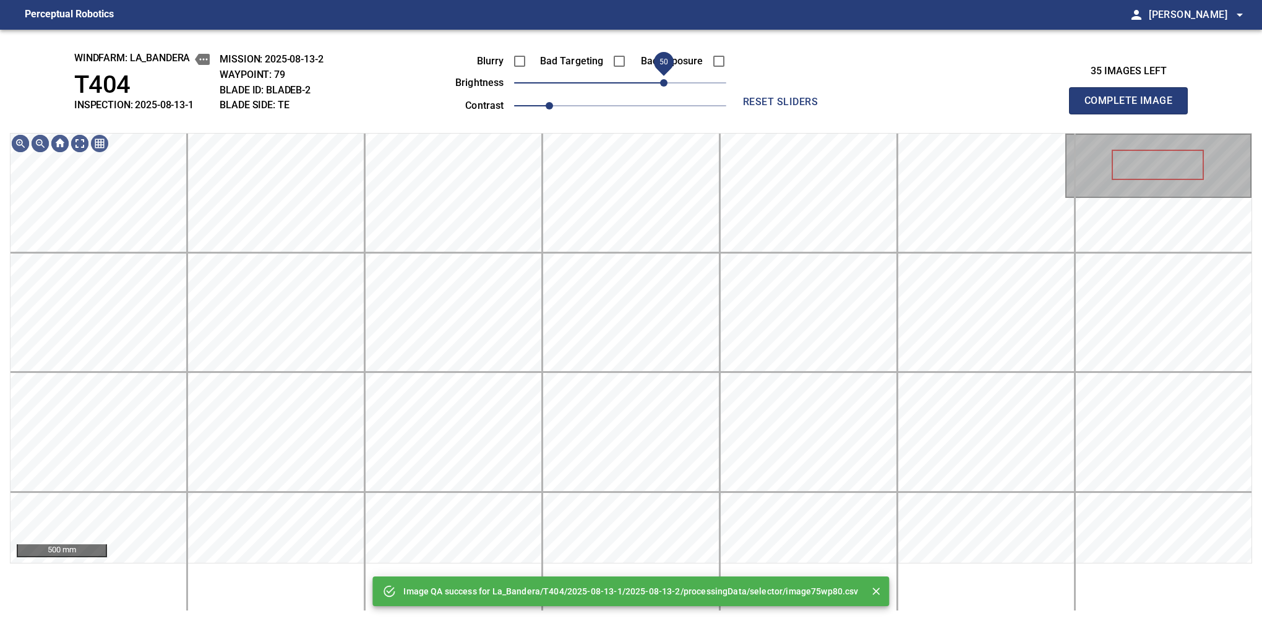
drag, startPoint x: 654, startPoint y: 88, endPoint x: 662, endPoint y: 76, distance: 15.6
click at [662, 76] on span "50" at bounding box center [620, 82] width 212 height 17
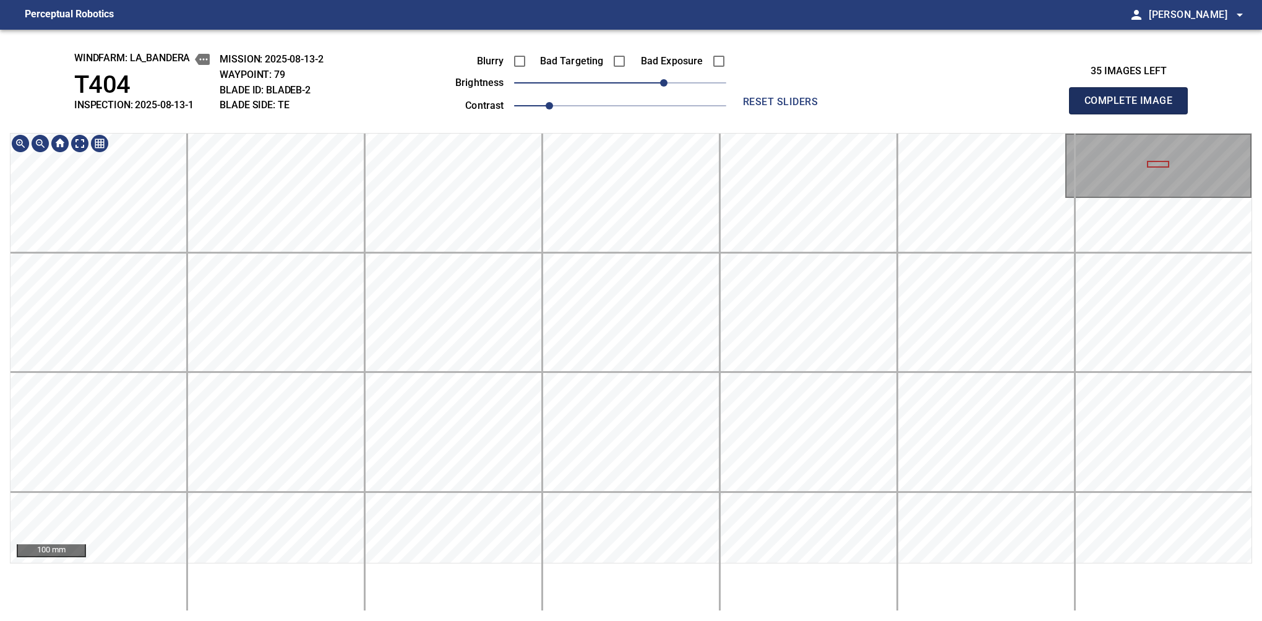
click at [1134, 114] on button "Complete Image" at bounding box center [1128, 100] width 119 height 27
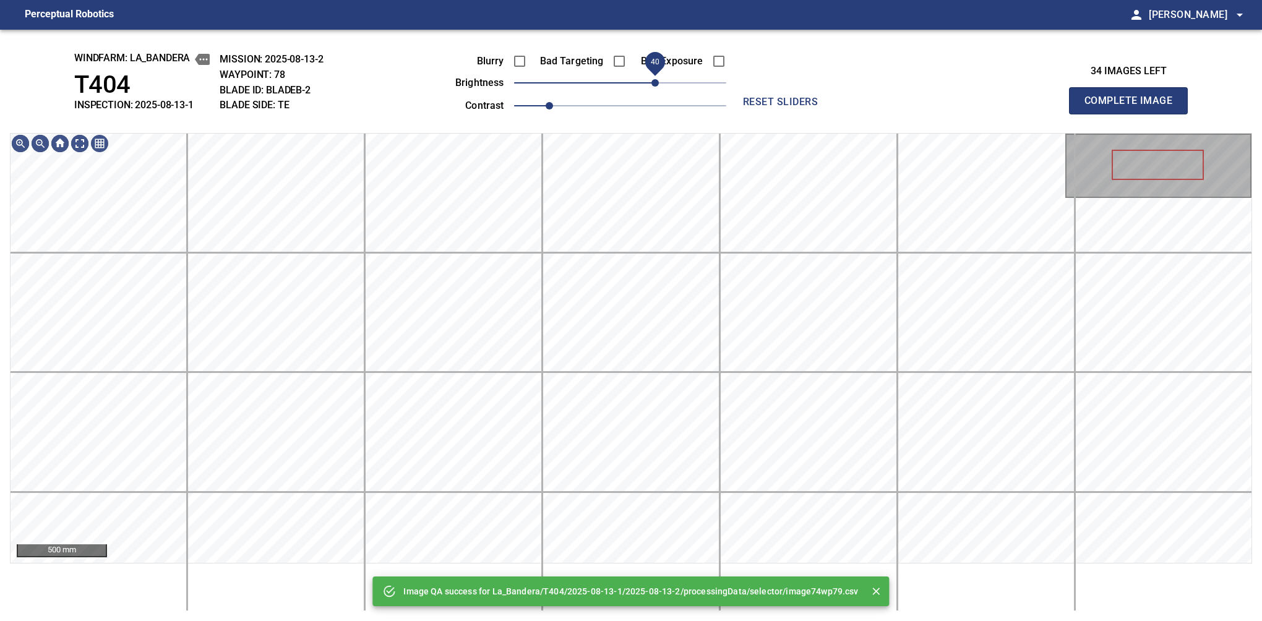
drag, startPoint x: 667, startPoint y: 88, endPoint x: 658, endPoint y: 92, distance: 9.1
click at [658, 92] on span "40" at bounding box center [620, 82] width 212 height 17
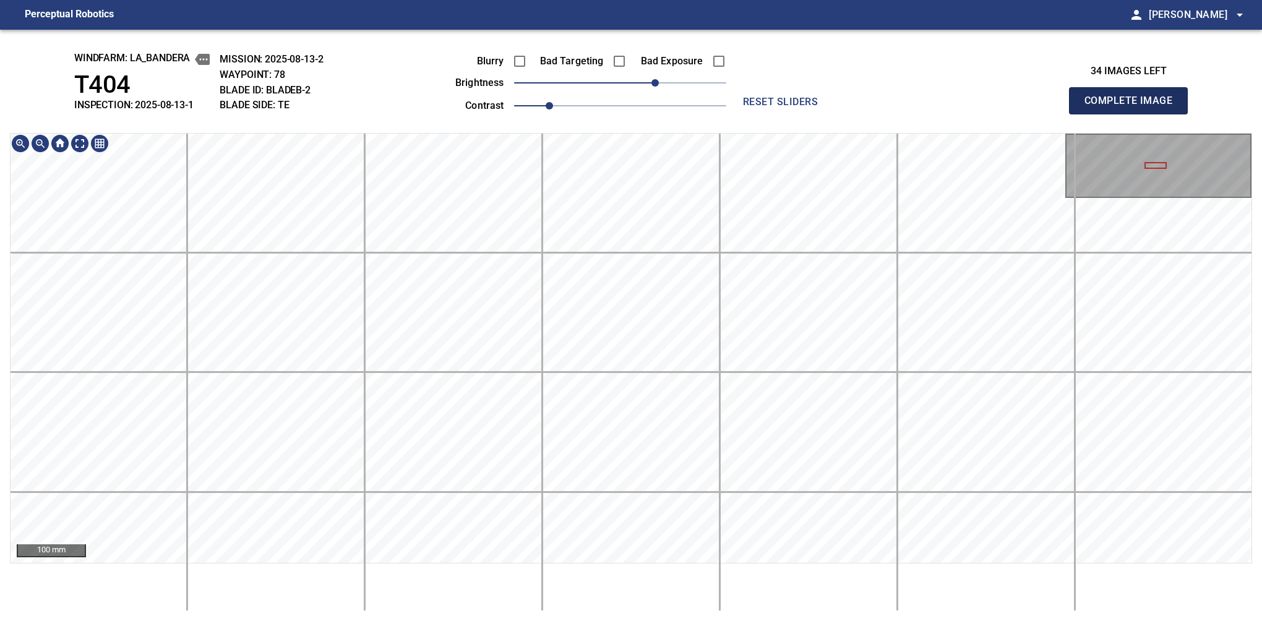
click at [1134, 114] on button "Complete Image" at bounding box center [1128, 100] width 119 height 27
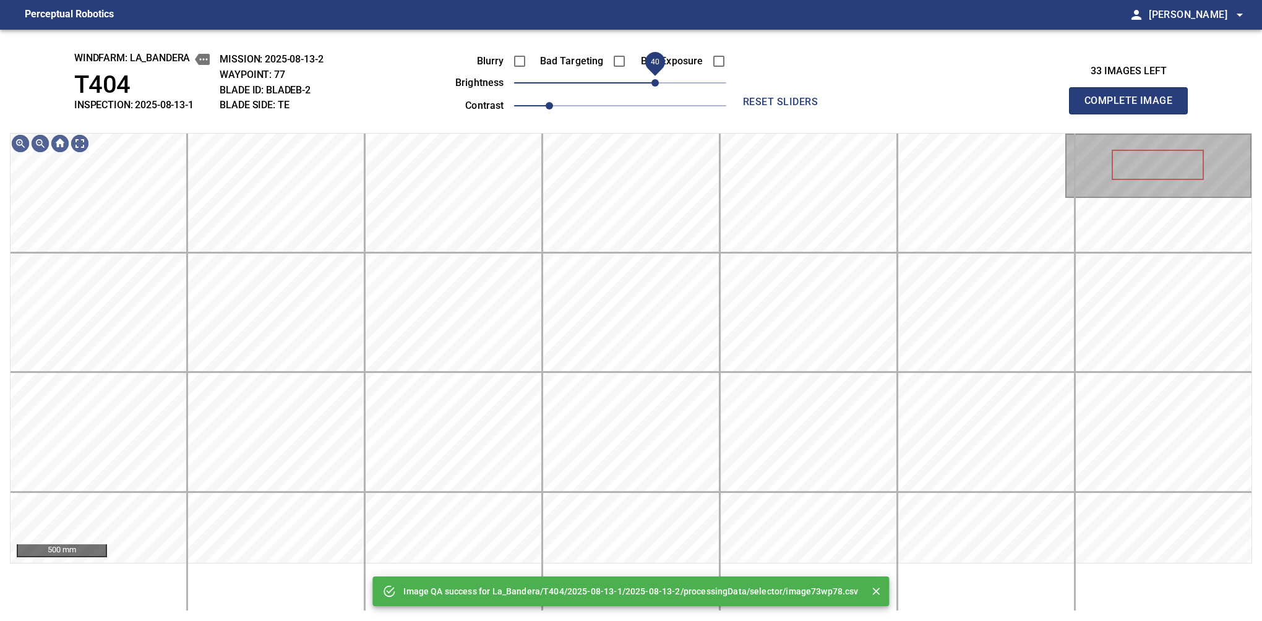
drag, startPoint x: 634, startPoint y: 90, endPoint x: 658, endPoint y: 88, distance: 24.8
click at [658, 88] on span "40" at bounding box center [620, 82] width 212 height 17
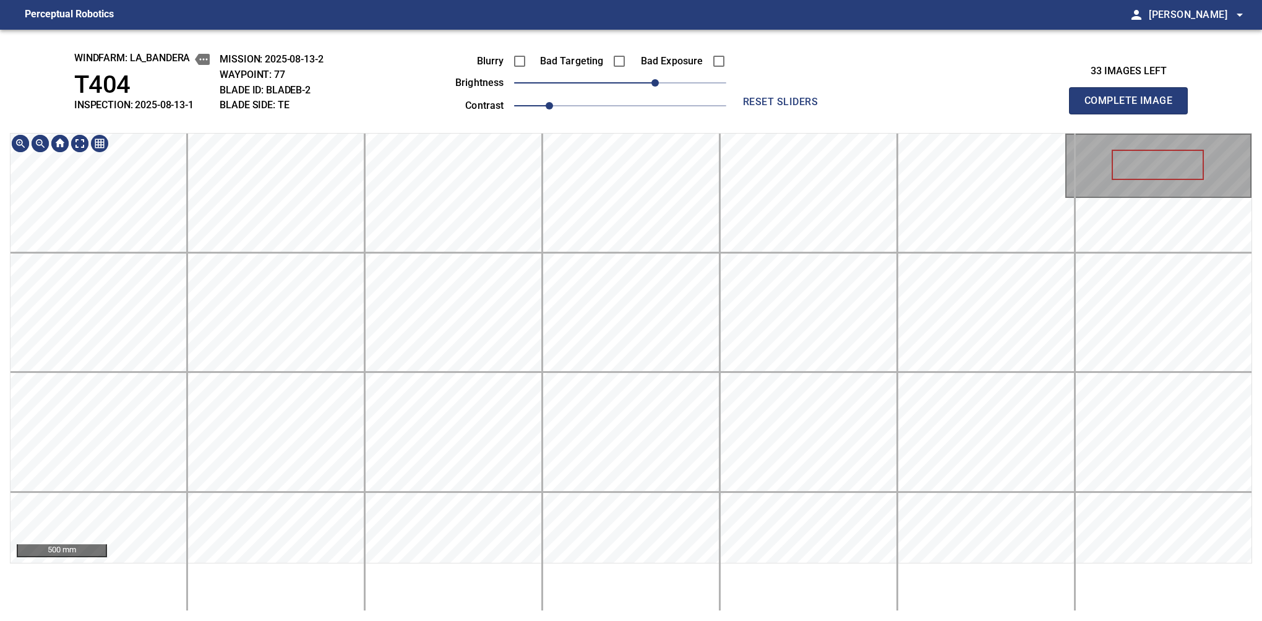
click at [673, 107] on div "windfarm: La_Bandera T404 INSPECTION: 2025-08-13-1 MISSION: 2025-08-13-2 WAYPOI…" at bounding box center [631, 326] width 1262 height 592
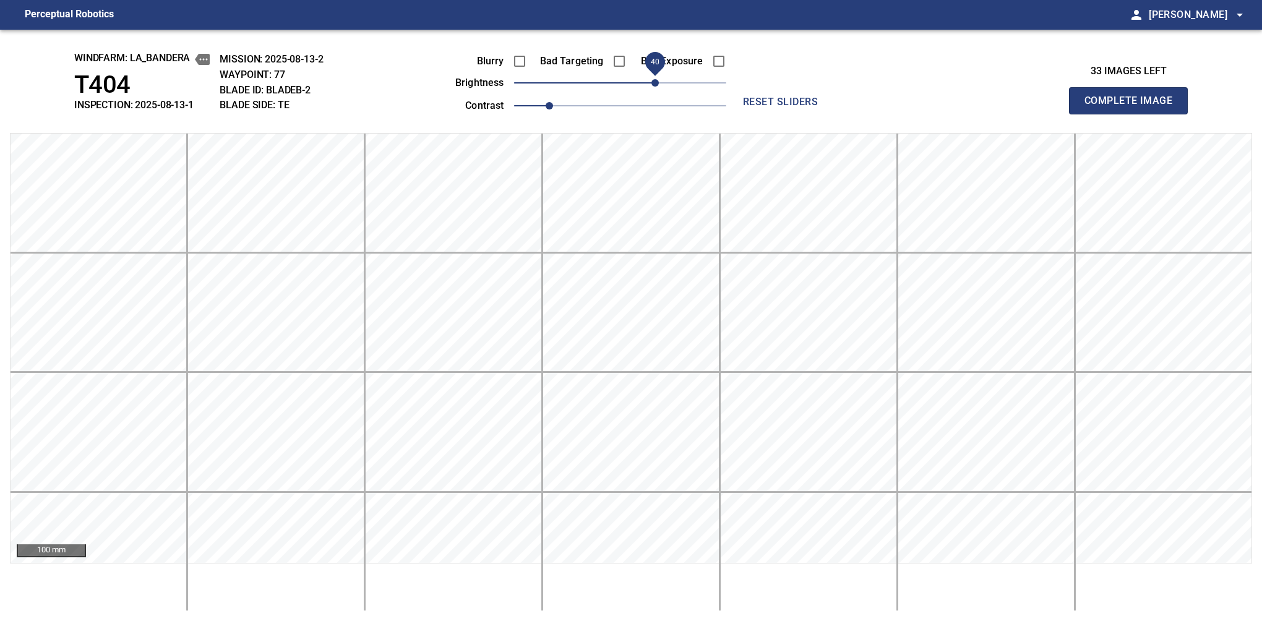
click at [1134, 114] on button "Complete Image" at bounding box center [1128, 100] width 119 height 27
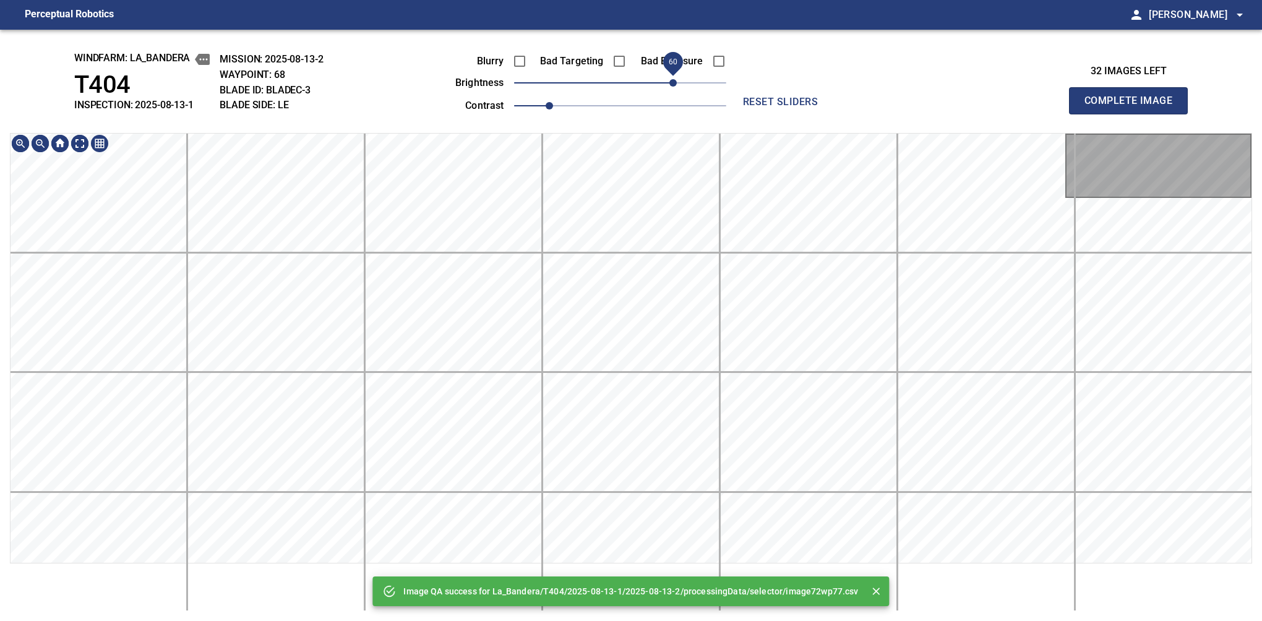
drag, startPoint x: 660, startPoint y: 82, endPoint x: 671, endPoint y: 79, distance: 11.4
click at [671, 79] on span "60" at bounding box center [620, 82] width 212 height 17
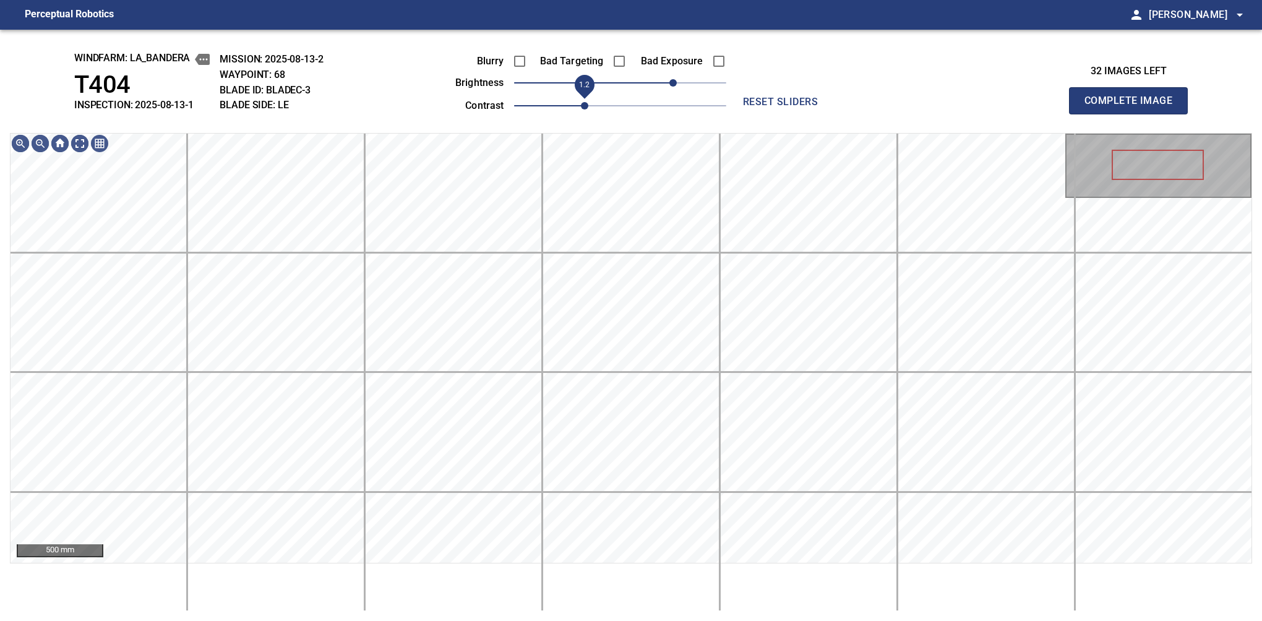
drag, startPoint x: 553, startPoint y: 107, endPoint x: 582, endPoint y: 103, distance: 28.7
click at [582, 103] on span "1.2" at bounding box center [584, 105] width 7 height 7
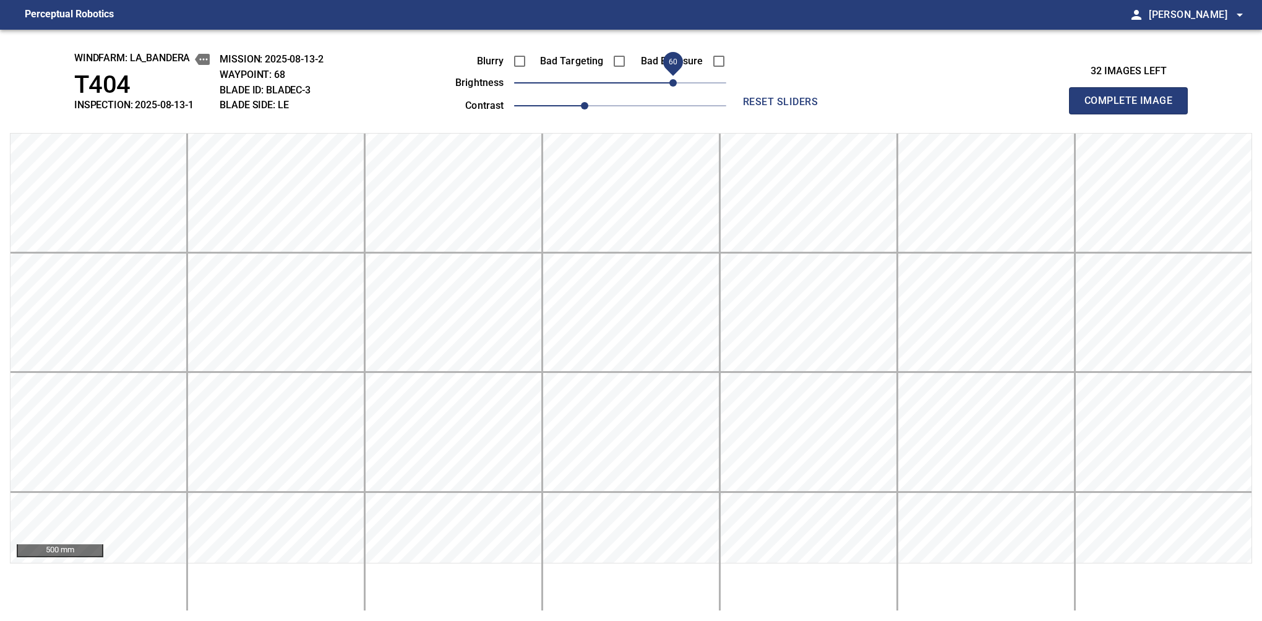
click at [1134, 114] on button "Complete Image" at bounding box center [1128, 100] width 119 height 27
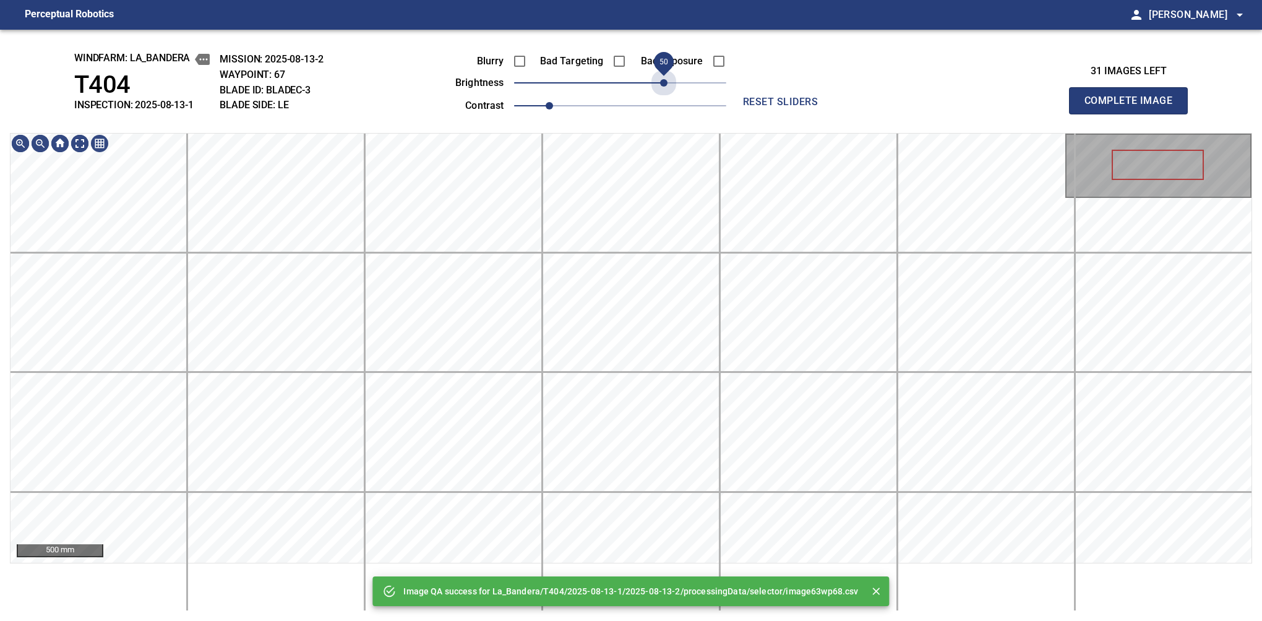
click at [668, 79] on span "50" at bounding box center [620, 82] width 212 height 17
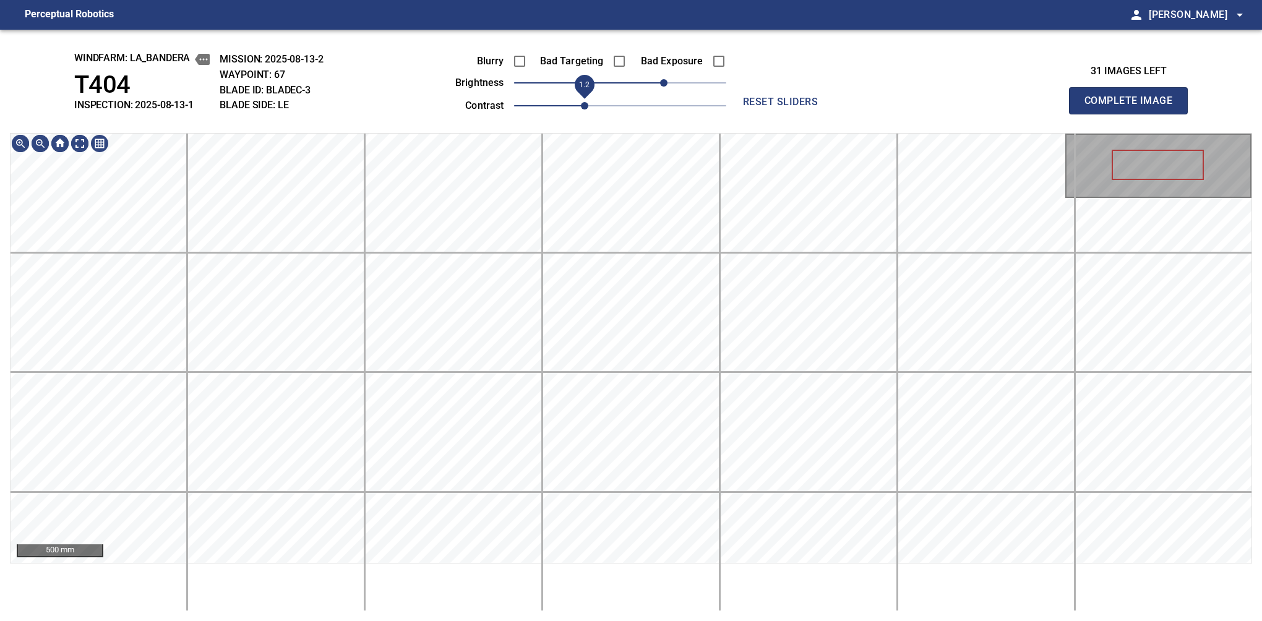
click at [582, 106] on span "1.2" at bounding box center [620, 105] width 212 height 17
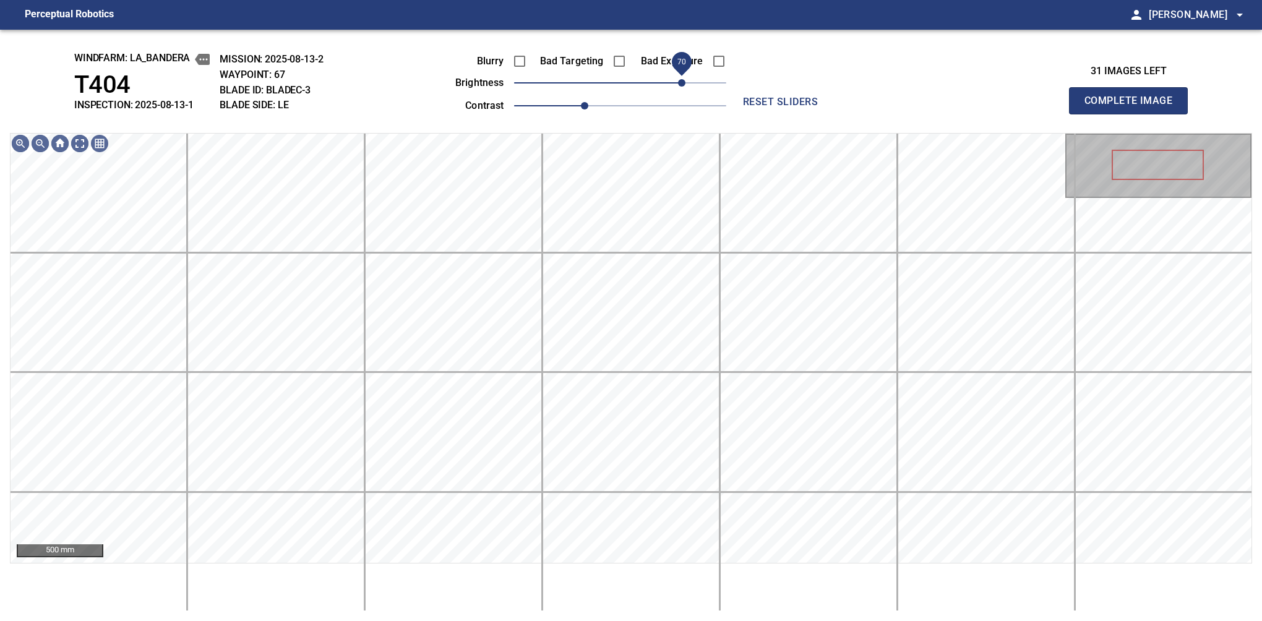
drag, startPoint x: 673, startPoint y: 84, endPoint x: 683, endPoint y: 79, distance: 11.6
click at [683, 79] on span "70" at bounding box center [681, 82] width 7 height 7
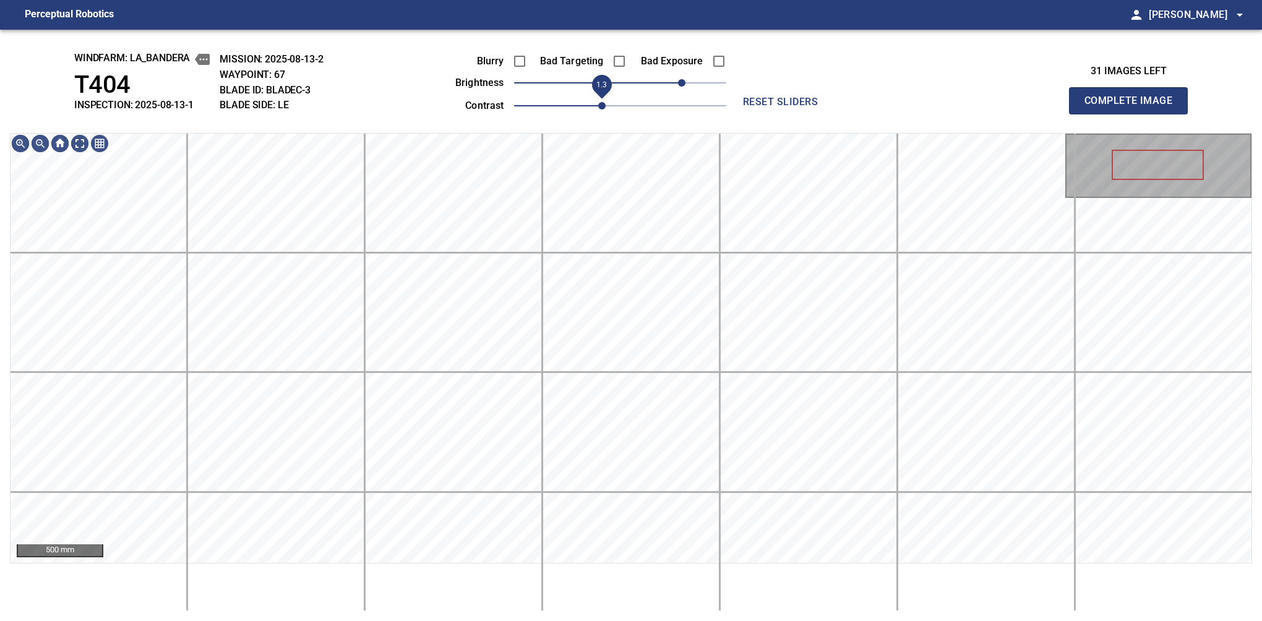
click at [599, 104] on span "1.3" at bounding box center [601, 105] width 7 height 7
click at [555, 38] on div "windfarm: La_Bandera T404 INSPECTION: 2025-08-13-1 MISSION: 2025-08-13-2 WAYPOI…" at bounding box center [631, 326] width 1262 height 592
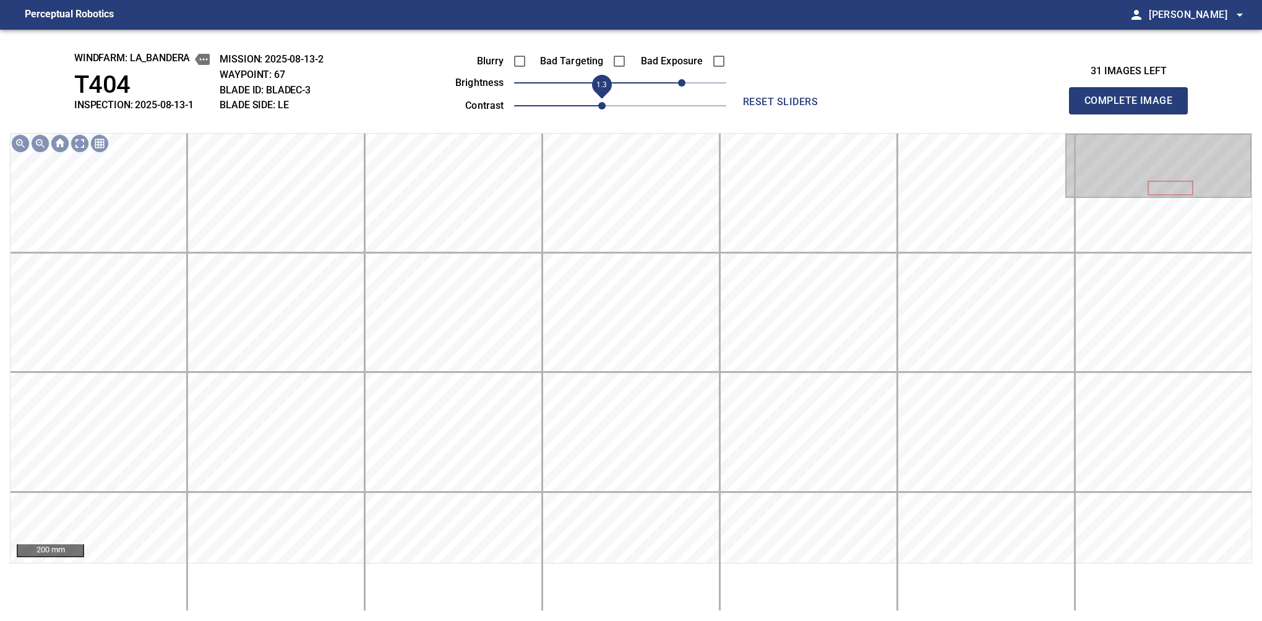
drag, startPoint x: 602, startPoint y: 101, endPoint x: 587, endPoint y: 103, distance: 15.0
click at [598, 103] on span "1.3" at bounding box center [601, 105] width 7 height 7
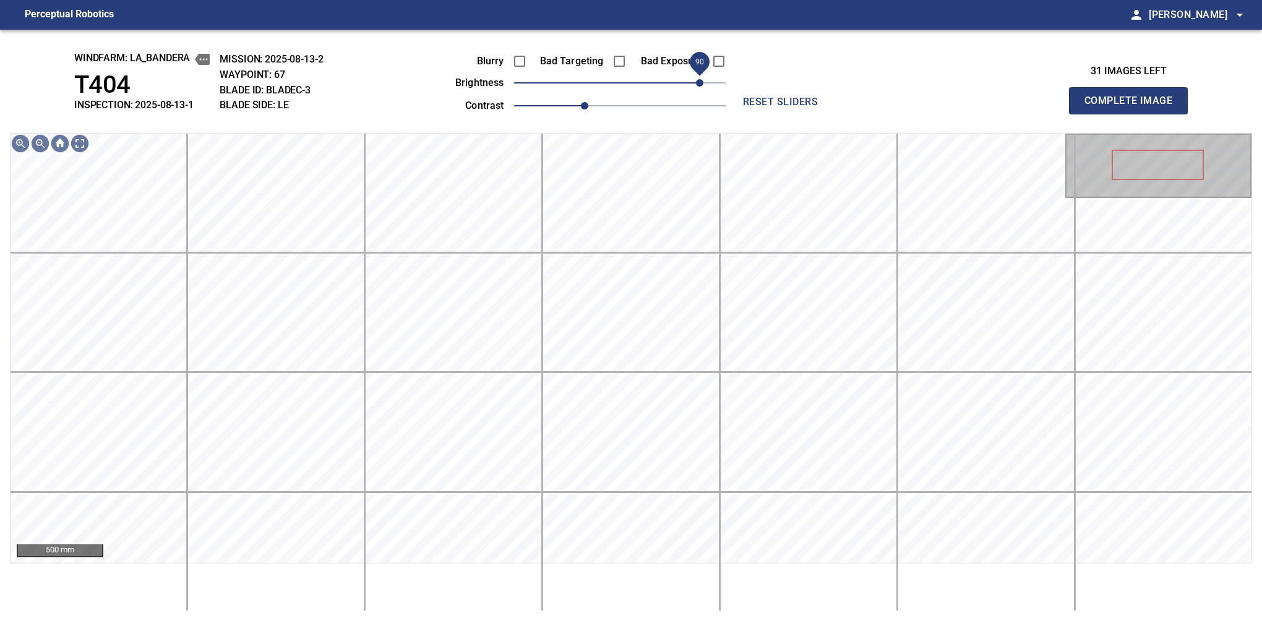
drag, startPoint x: 679, startPoint y: 88, endPoint x: 699, endPoint y: 79, distance: 21.9
click at [699, 79] on span "90" at bounding box center [699, 82] width 7 height 7
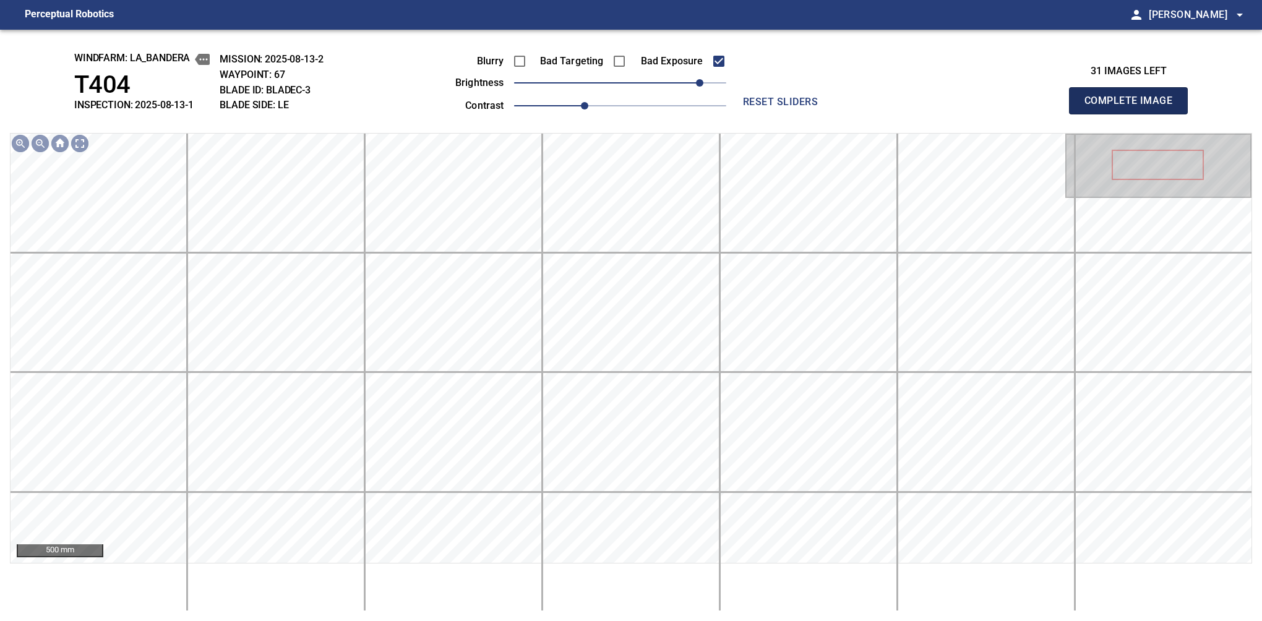
click at [1134, 114] on button "Complete Image" at bounding box center [1128, 100] width 119 height 27
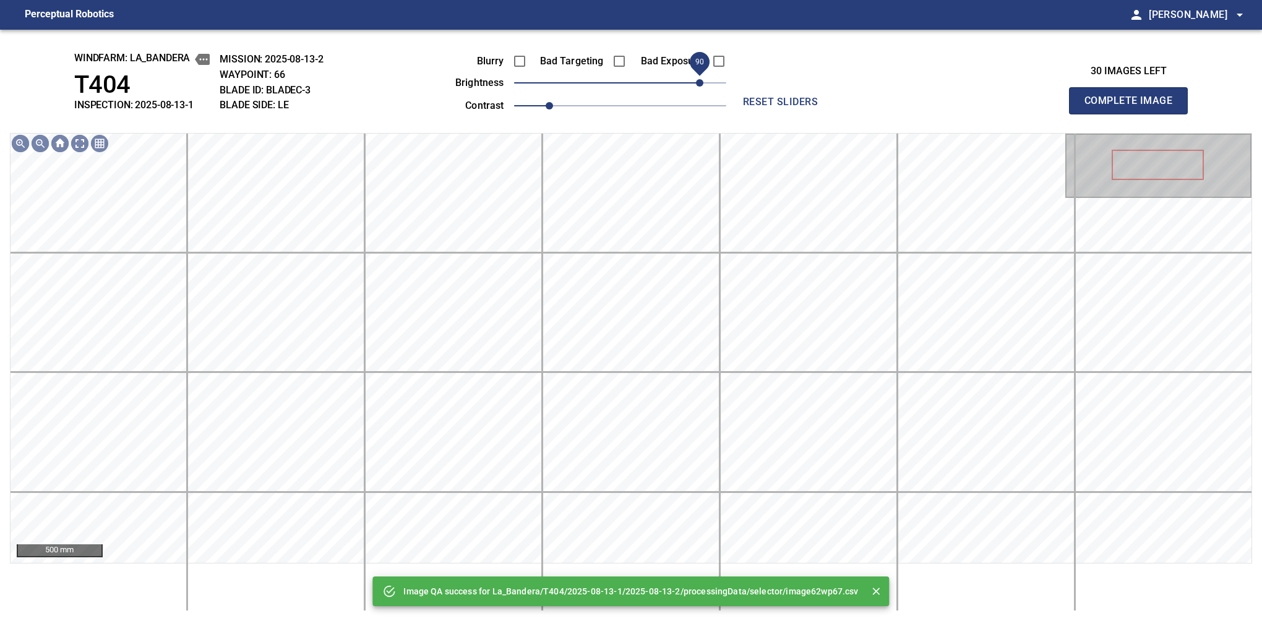
drag, startPoint x: 683, startPoint y: 87, endPoint x: 703, endPoint y: 82, distance: 20.4
click at [703, 82] on span "90" at bounding box center [620, 82] width 212 height 17
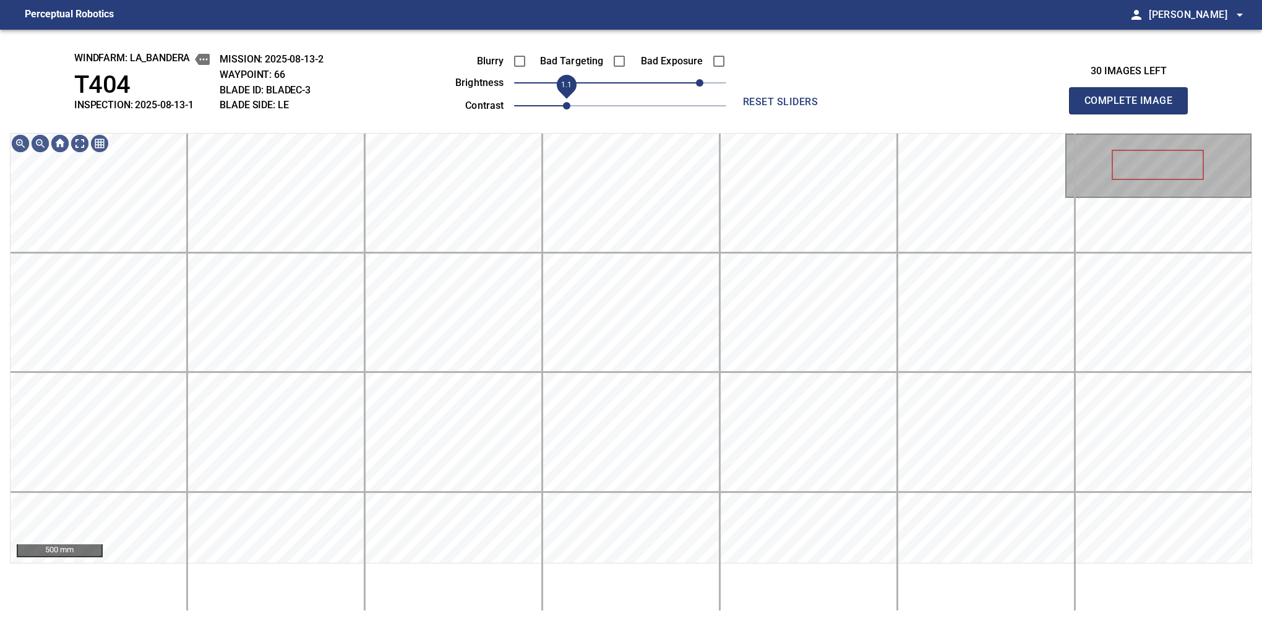
click at [563, 108] on span "1.1" at bounding box center [566, 105] width 7 height 7
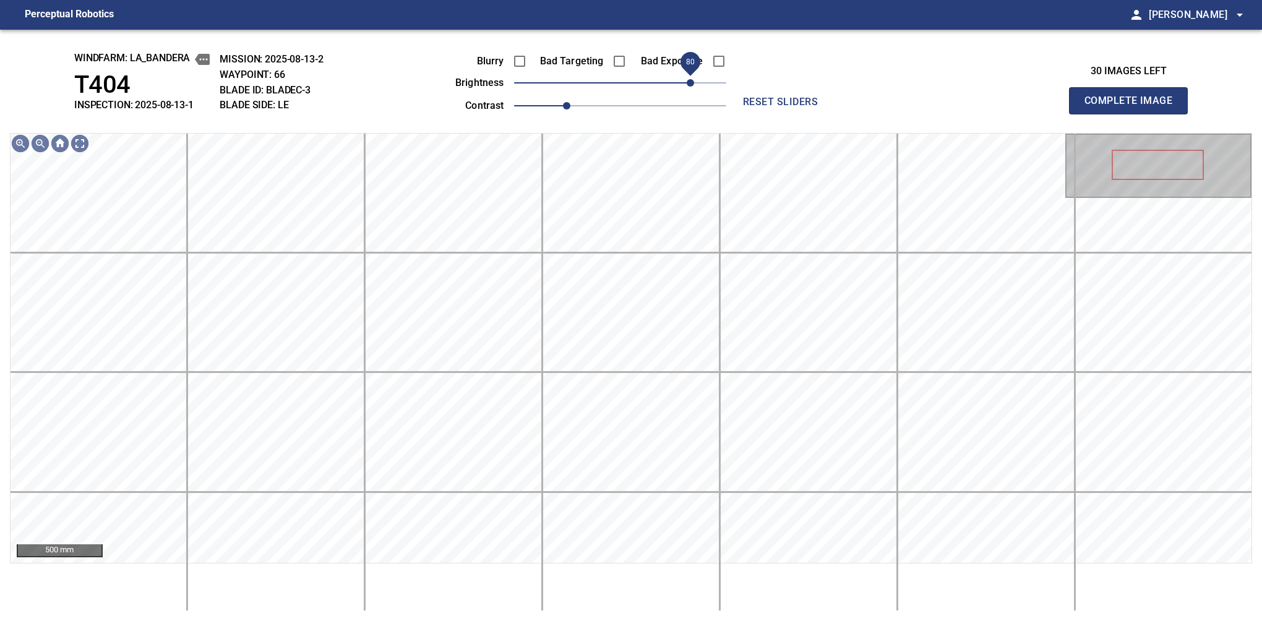
drag, startPoint x: 697, startPoint y: 82, endPoint x: 688, endPoint y: 82, distance: 8.7
click at [688, 82] on span "80" at bounding box center [690, 82] width 7 height 7
click at [1134, 114] on button "Complete Image" at bounding box center [1128, 100] width 119 height 27
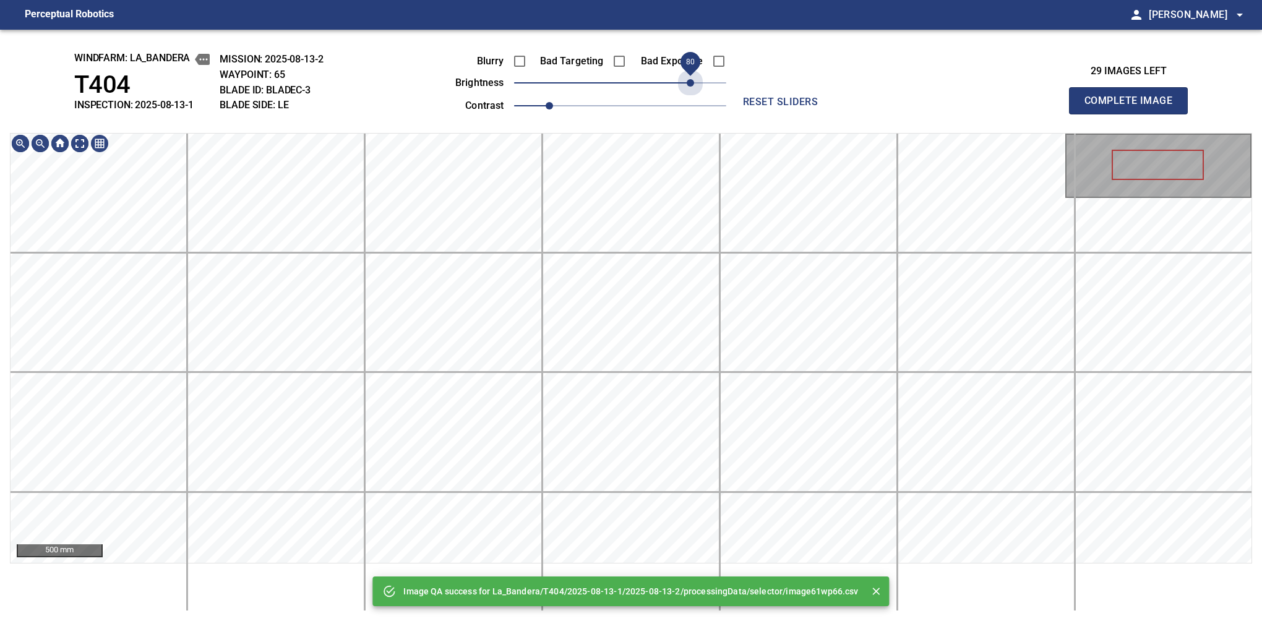
click at [694, 84] on span "80" at bounding box center [620, 82] width 212 height 17
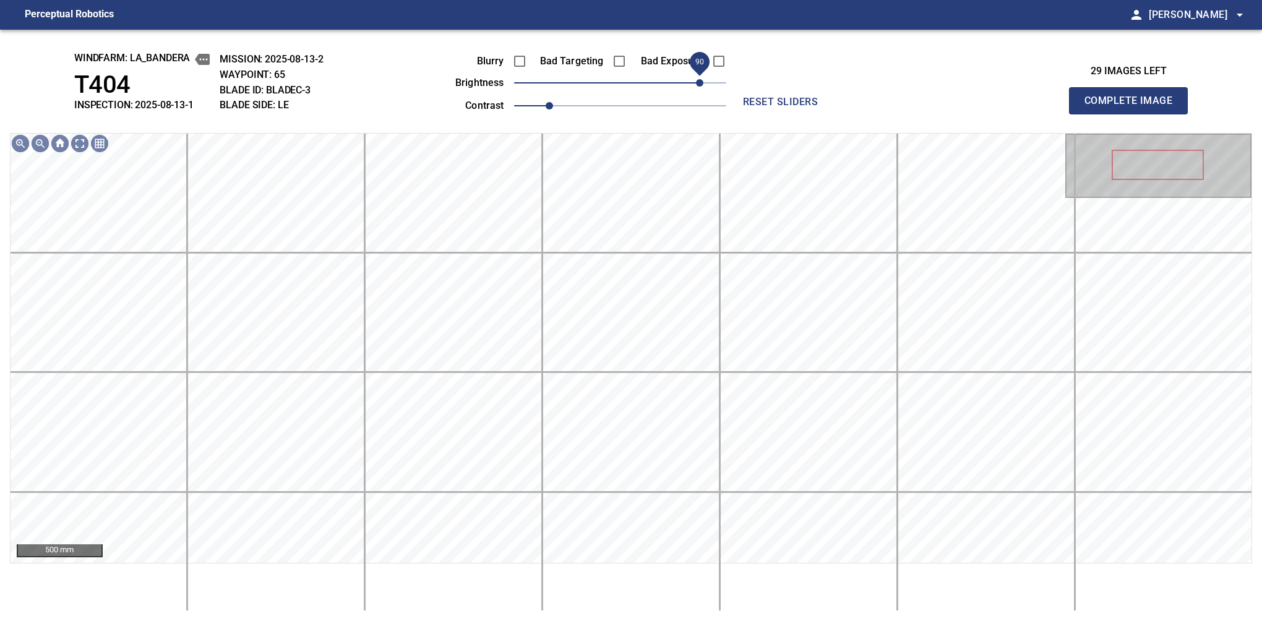
click at [696, 80] on span "90" at bounding box center [699, 82] width 7 height 7
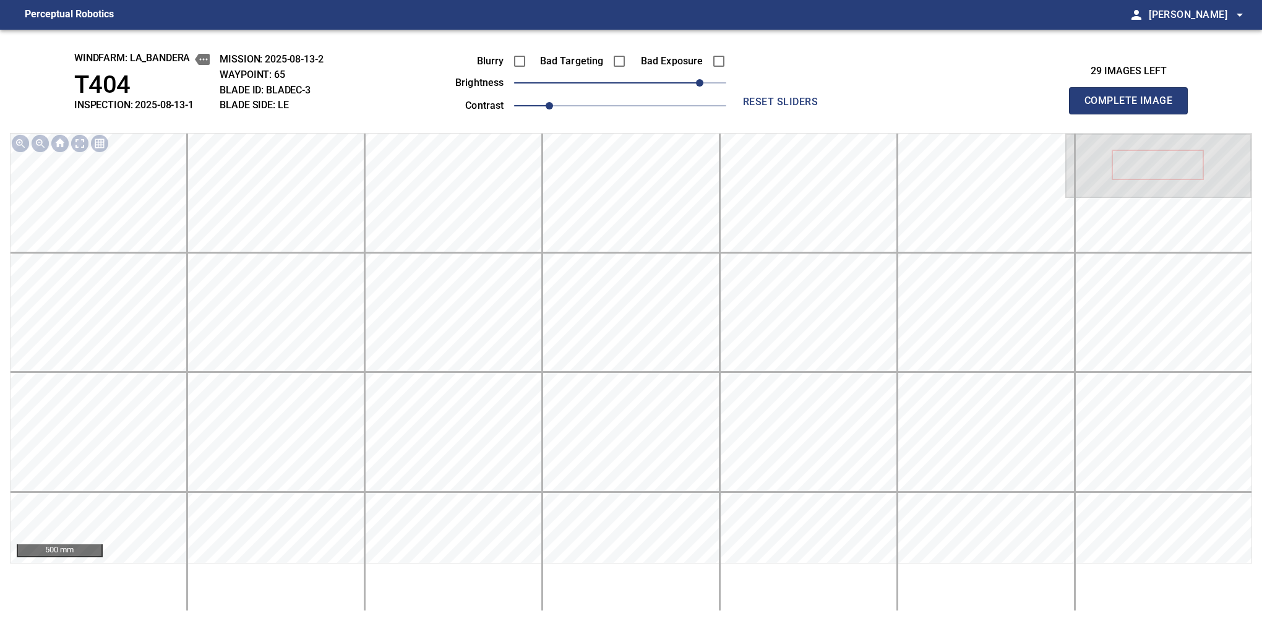
click at [1134, 114] on button "Complete Image" at bounding box center [1128, 100] width 119 height 27
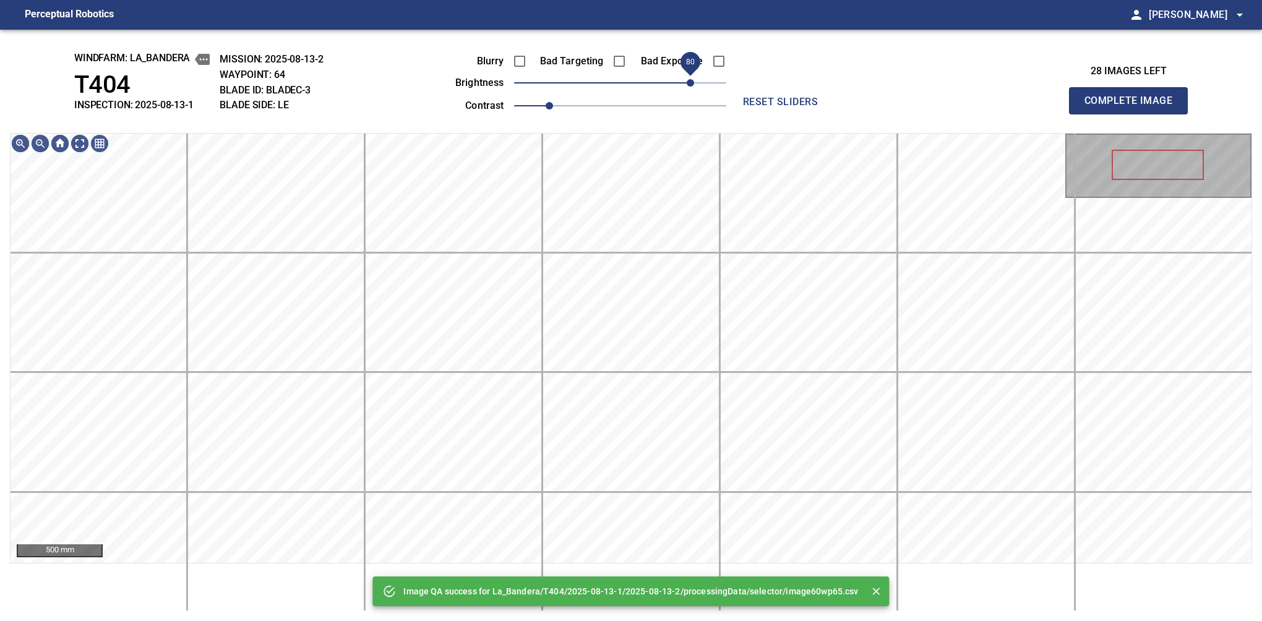
click at [694, 84] on span "80" at bounding box center [620, 82] width 212 height 17
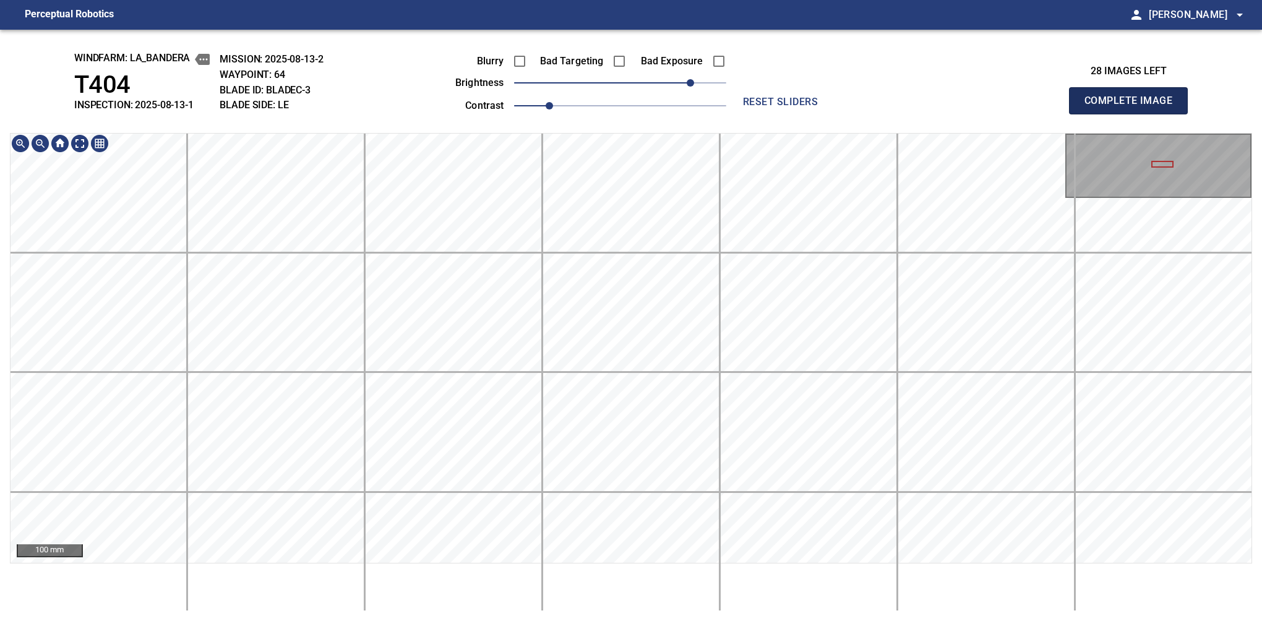
click at [1134, 114] on button "Complete Image" at bounding box center [1128, 100] width 119 height 27
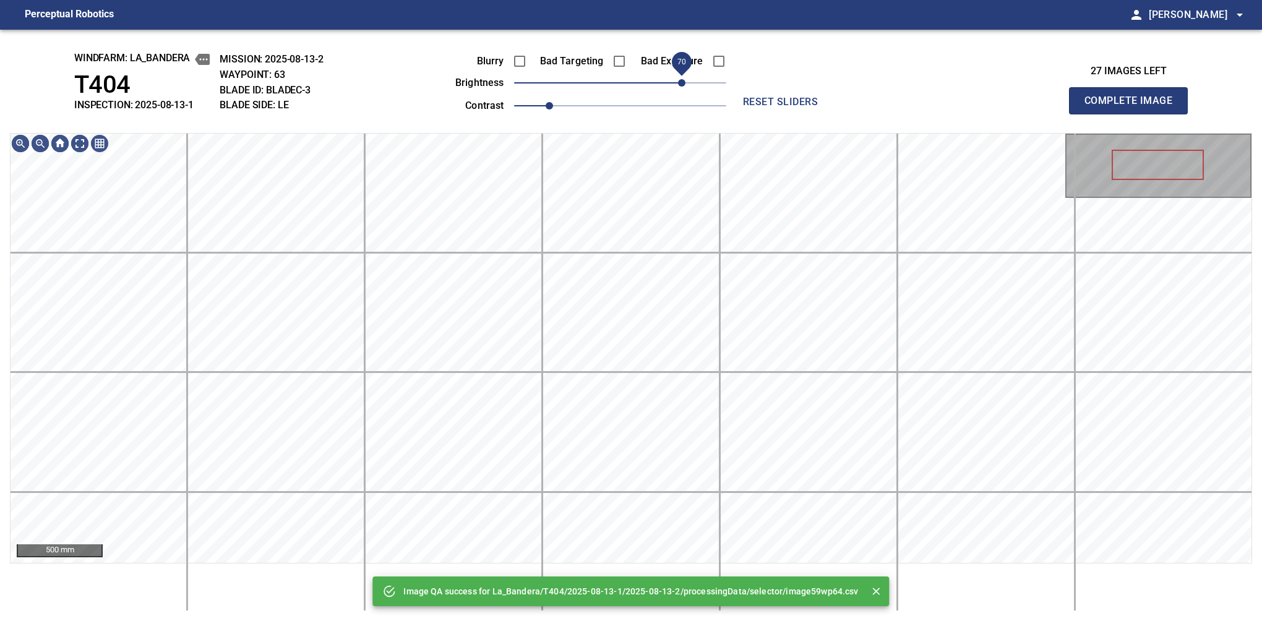
drag, startPoint x: 704, startPoint y: 85, endPoint x: 683, endPoint y: 89, distance: 21.5
click at [683, 89] on span "70" at bounding box center [620, 82] width 212 height 17
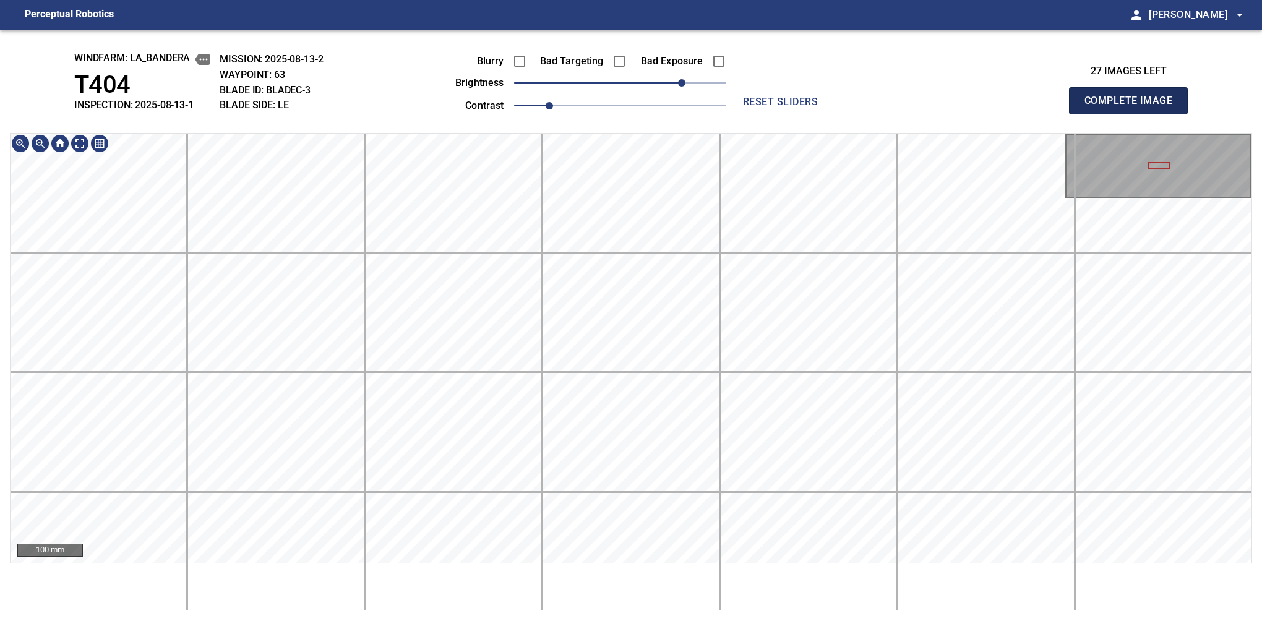
click at [1134, 114] on button "Complete Image" at bounding box center [1128, 100] width 119 height 27
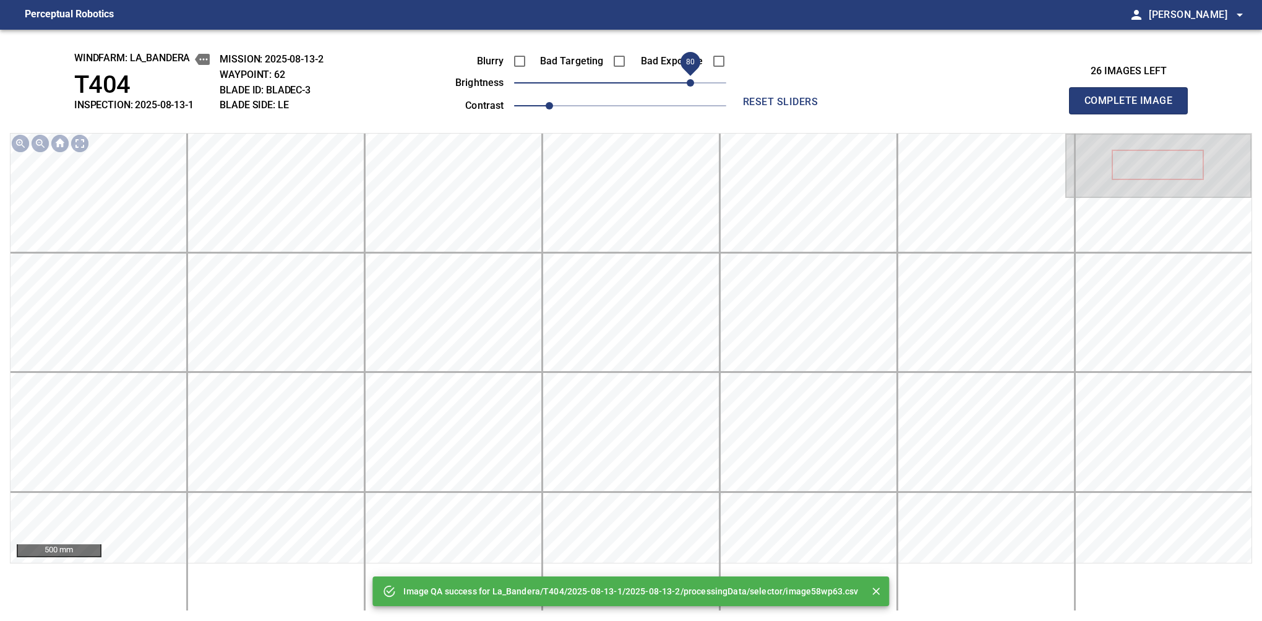
click at [689, 77] on span "80" at bounding box center [620, 82] width 212 height 17
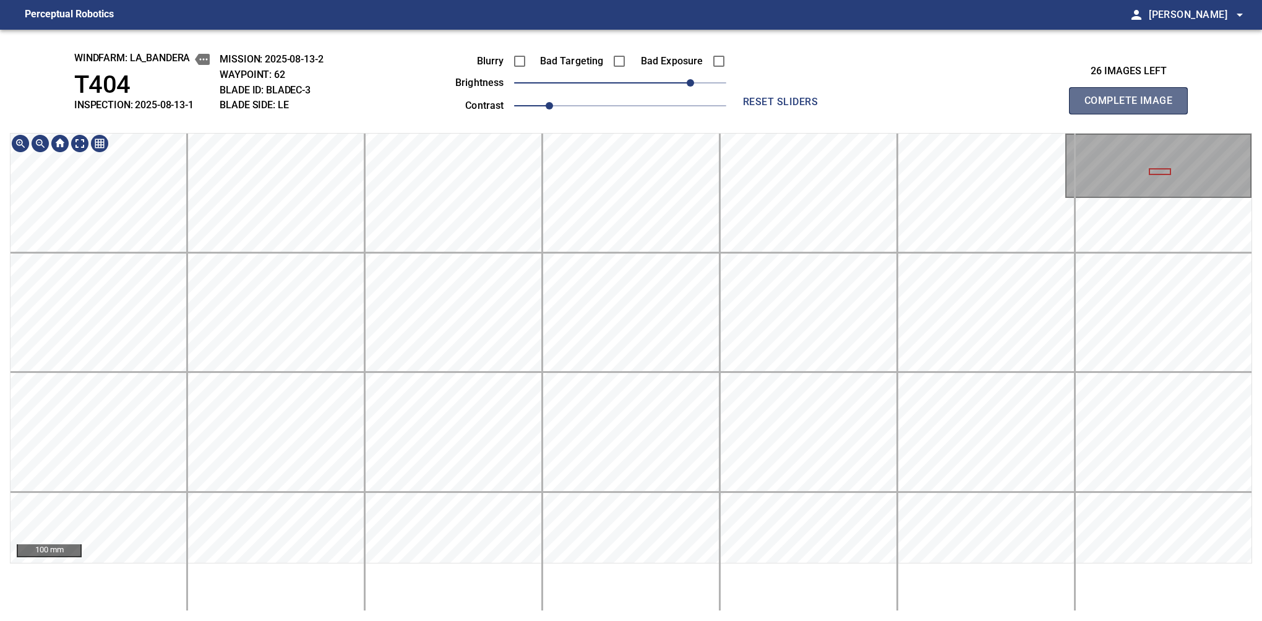
click at [1134, 114] on button "Complete Image" at bounding box center [1128, 100] width 119 height 27
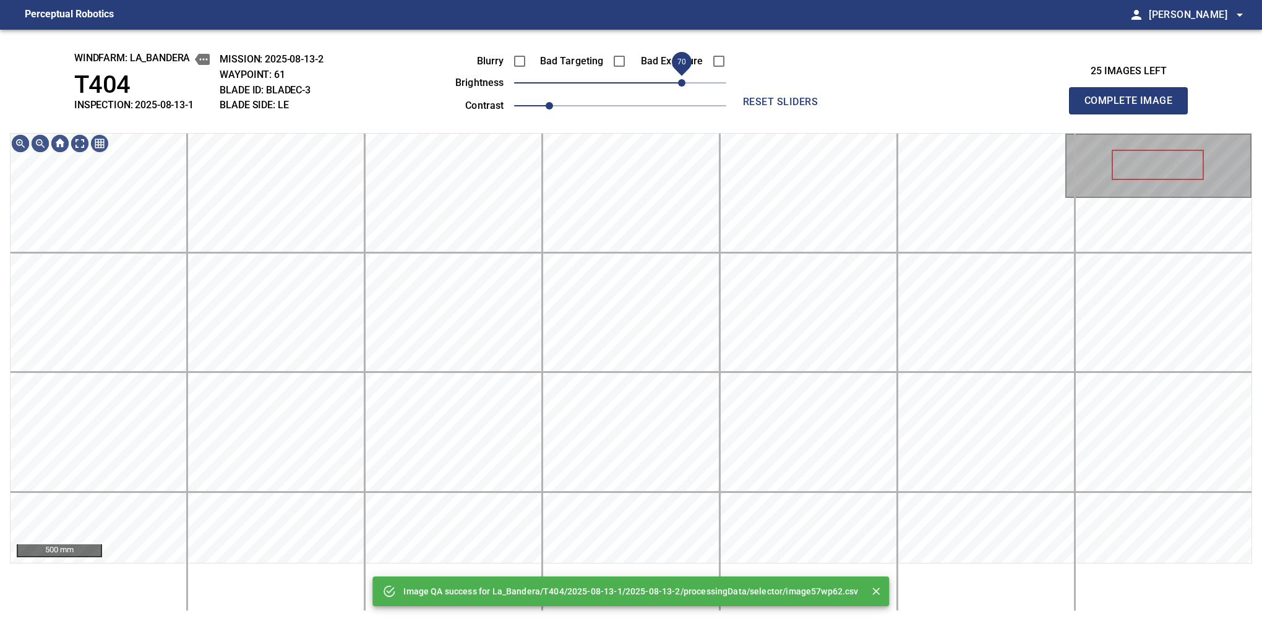
drag, startPoint x: 693, startPoint y: 77, endPoint x: 681, endPoint y: 88, distance: 16.7
click at [681, 88] on span "70" at bounding box center [620, 82] width 212 height 17
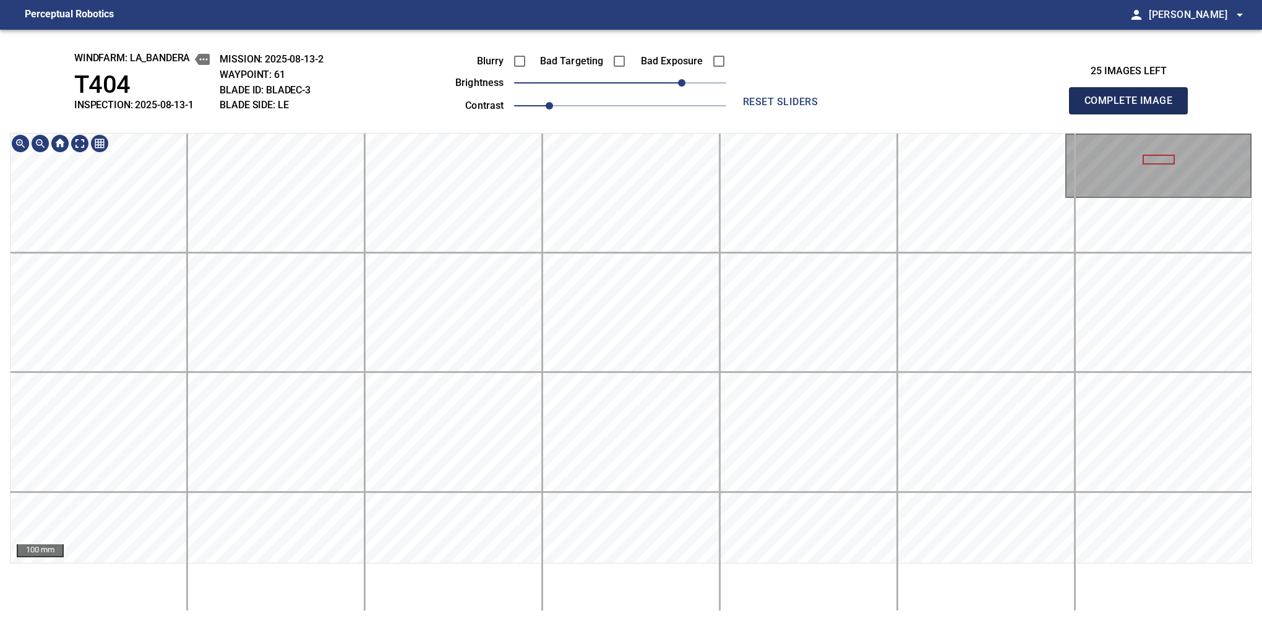
click at [1134, 114] on button "Complete Image" at bounding box center [1128, 100] width 119 height 27
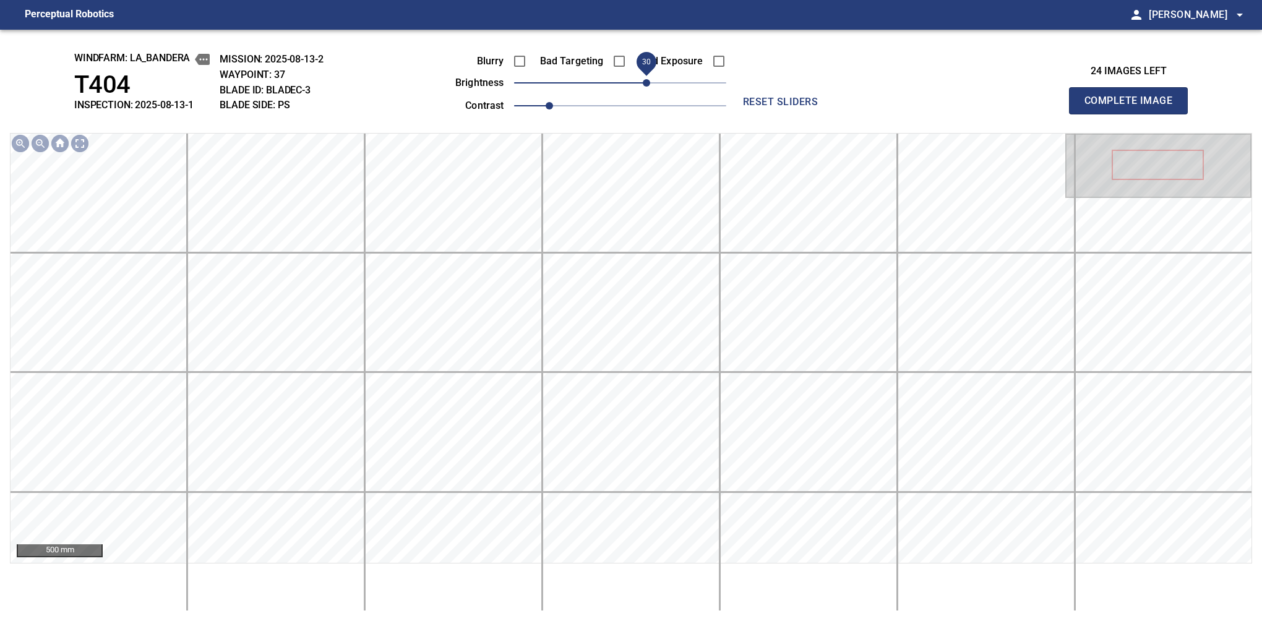
drag, startPoint x: 629, startPoint y: 77, endPoint x: 644, endPoint y: 77, distance: 14.9
click at [644, 79] on span "30" at bounding box center [646, 82] width 7 height 7
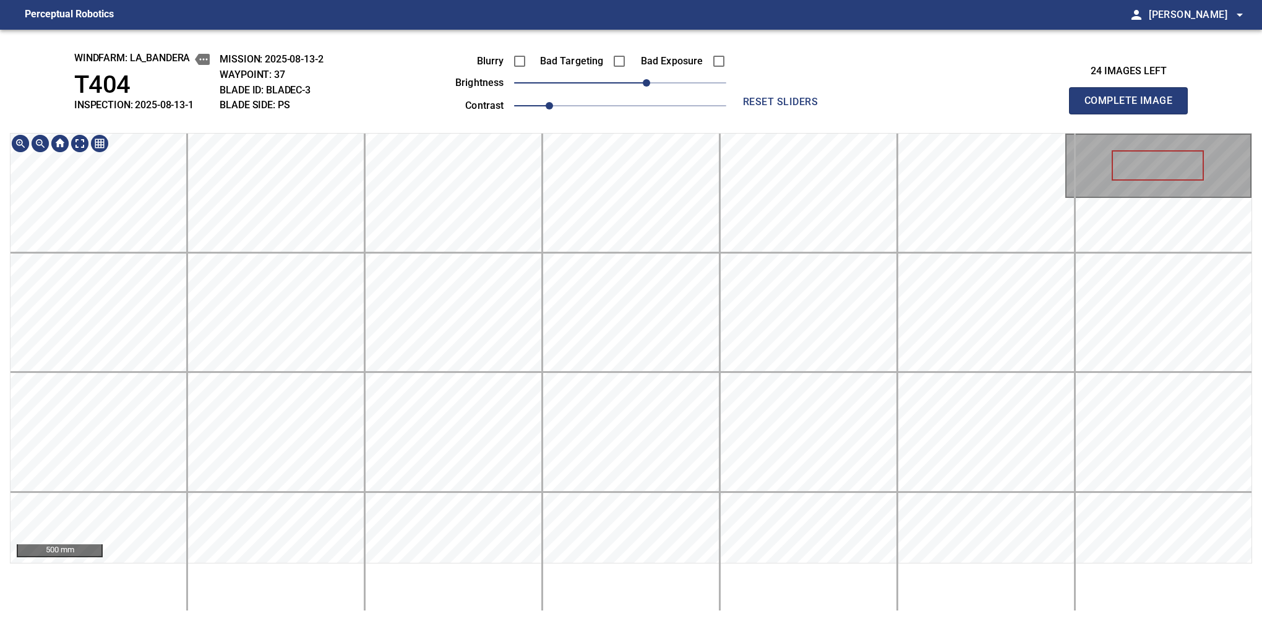
click at [746, 67] on div "windfarm: La_Bandera T404 INSPECTION: 2025-08-13-1 MISSION: 2025-08-13-2 WAYPOI…" at bounding box center [631, 326] width 1262 height 592
click at [1134, 114] on button "Complete Image" at bounding box center [1128, 100] width 119 height 27
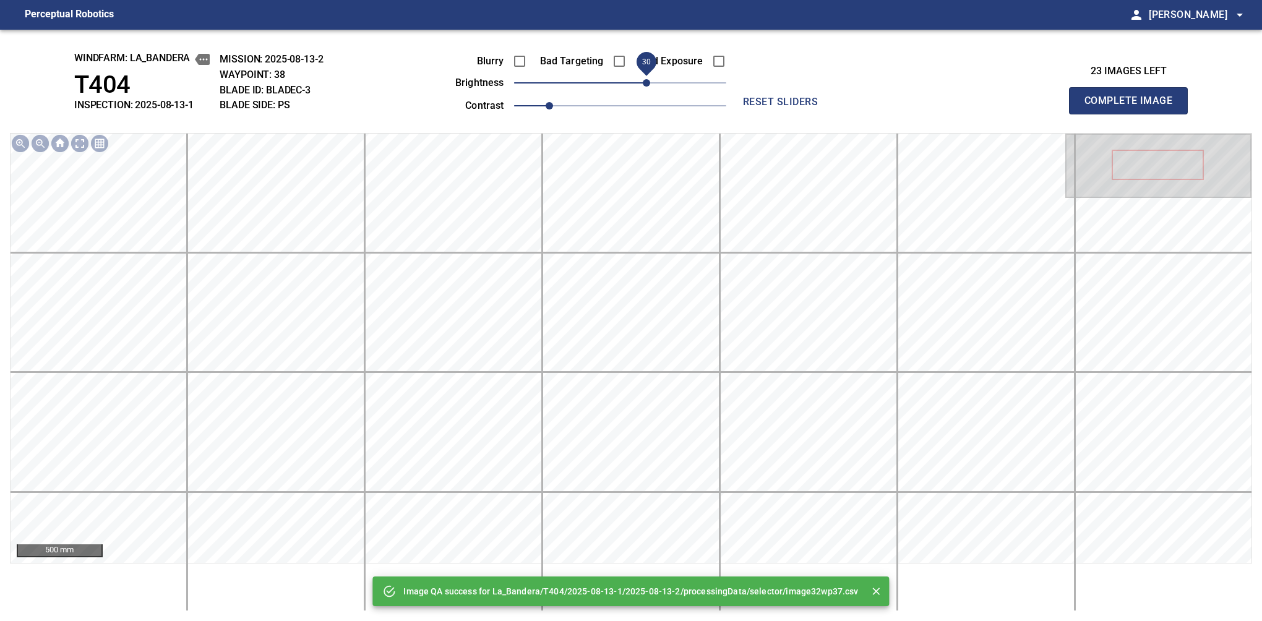
drag, startPoint x: 641, startPoint y: 88, endPoint x: 649, endPoint y: 84, distance: 8.6
click at [649, 84] on span "30" at bounding box center [620, 82] width 212 height 17
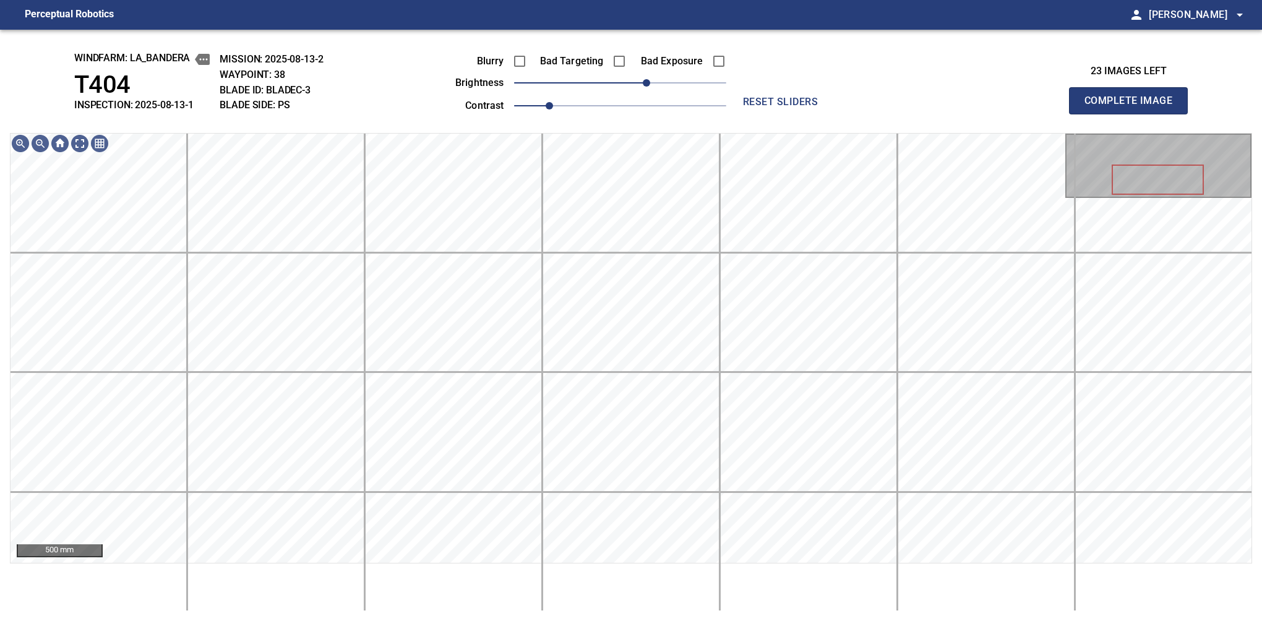
click at [1134, 114] on button "Complete Image" at bounding box center [1128, 100] width 119 height 27
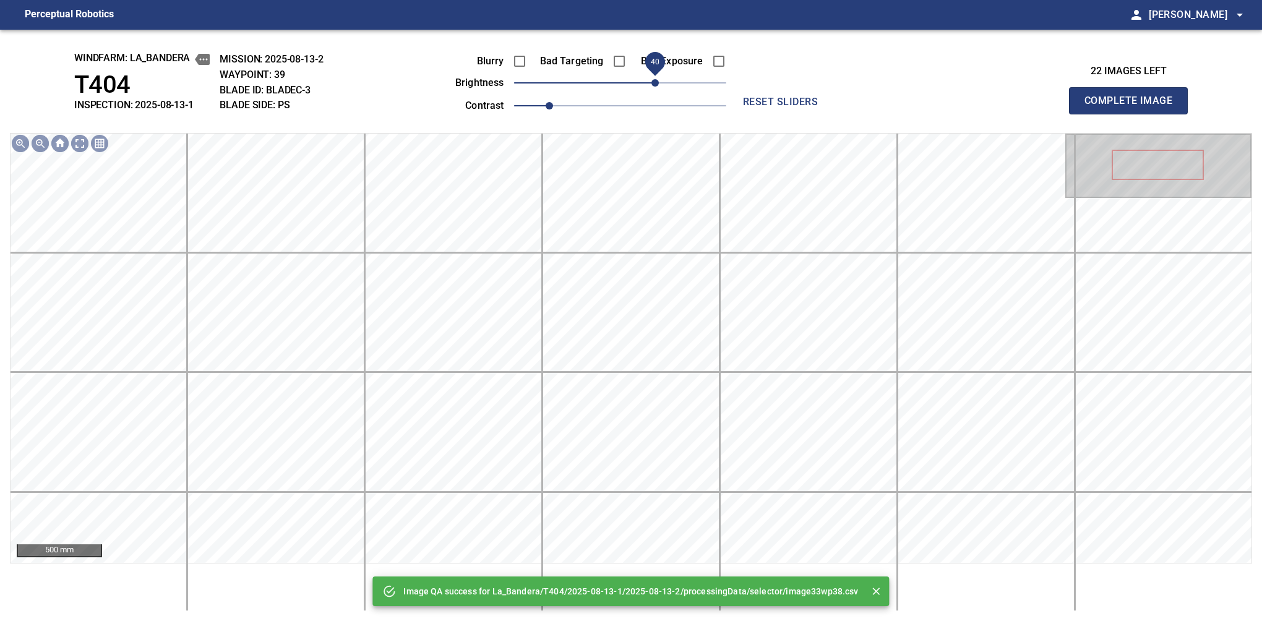
click at [659, 82] on span "40" at bounding box center [620, 82] width 212 height 17
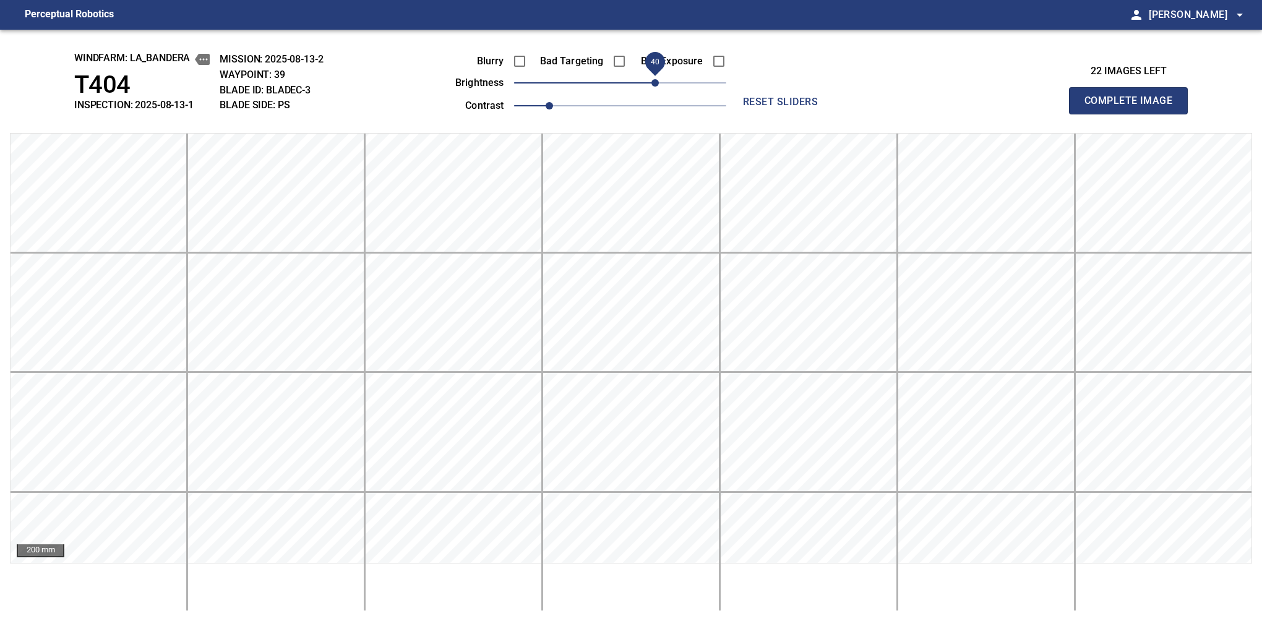
click at [1134, 114] on button "Complete Image" at bounding box center [1128, 100] width 119 height 27
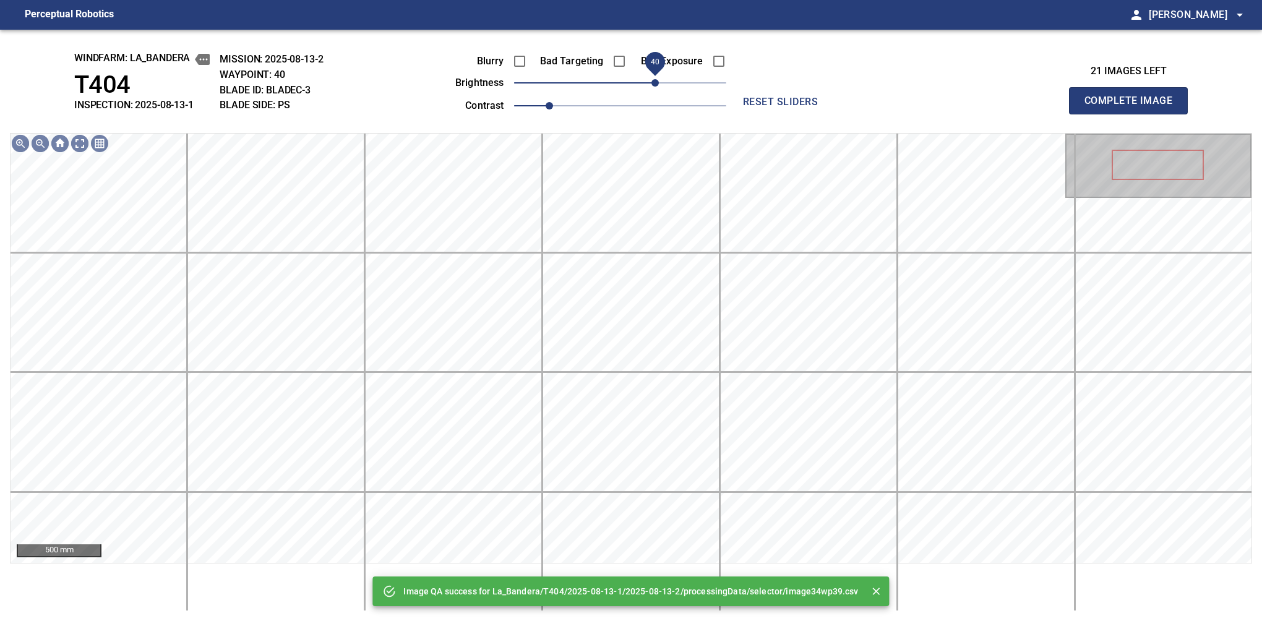
drag, startPoint x: 644, startPoint y: 79, endPoint x: 658, endPoint y: 80, distance: 14.9
click at [658, 80] on span "40" at bounding box center [620, 82] width 212 height 17
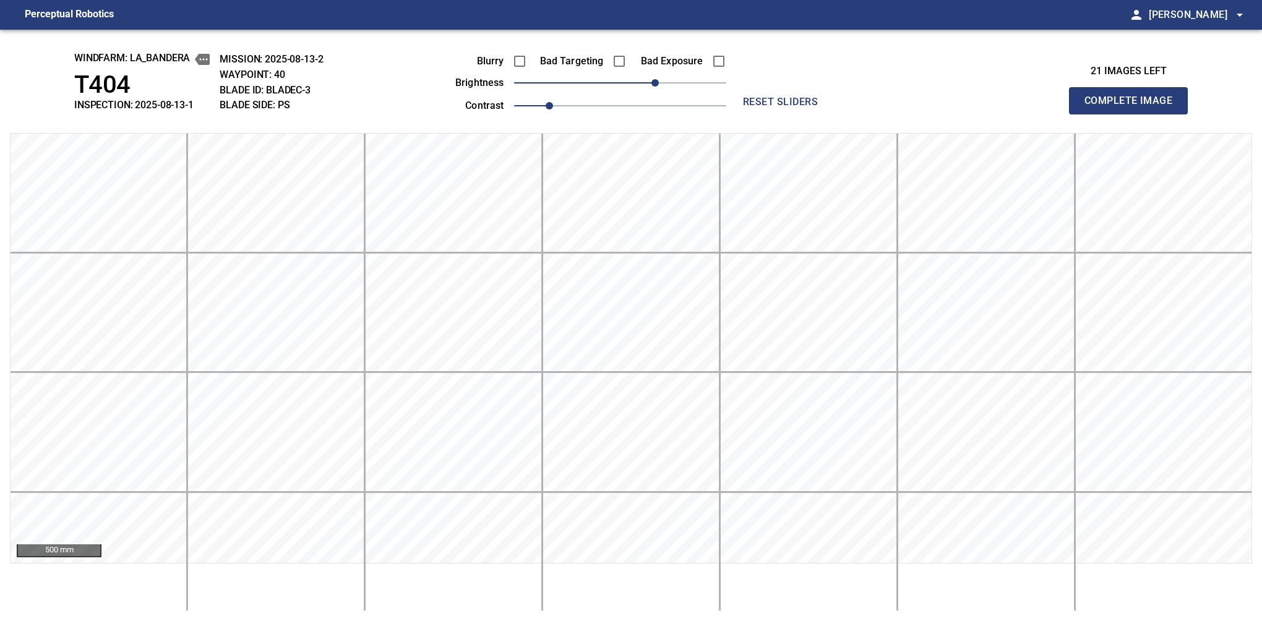
click at [1134, 114] on button "Complete Image" at bounding box center [1128, 100] width 119 height 27
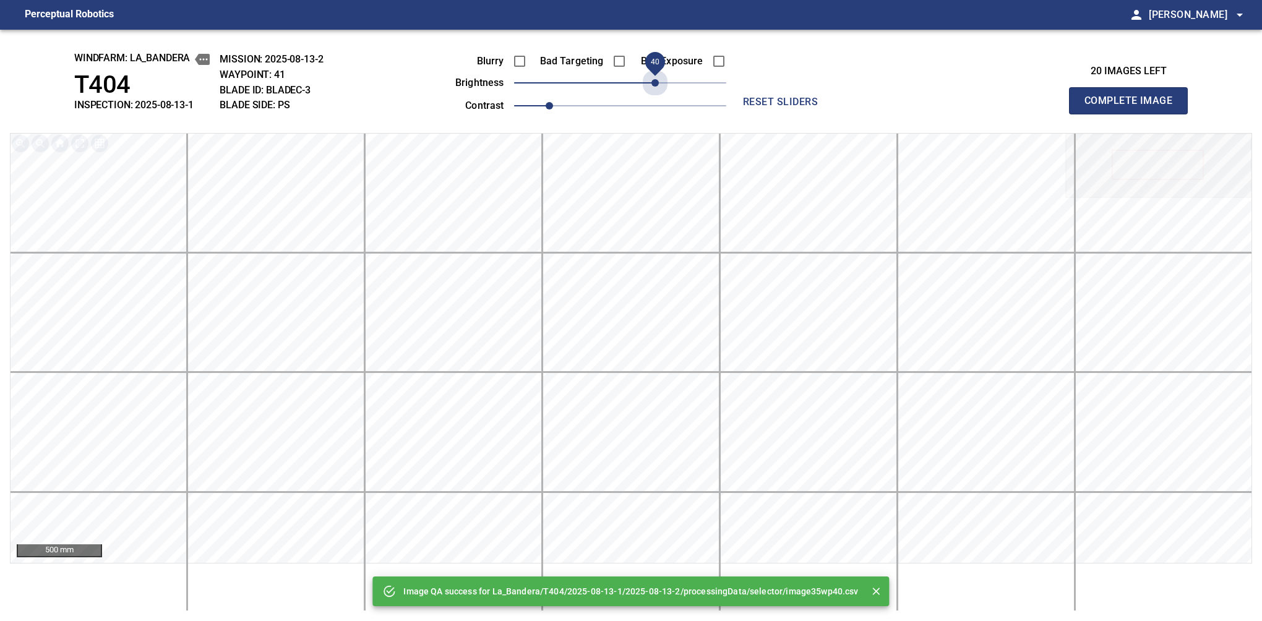
click at [658, 80] on span "40" at bounding box center [620, 82] width 212 height 17
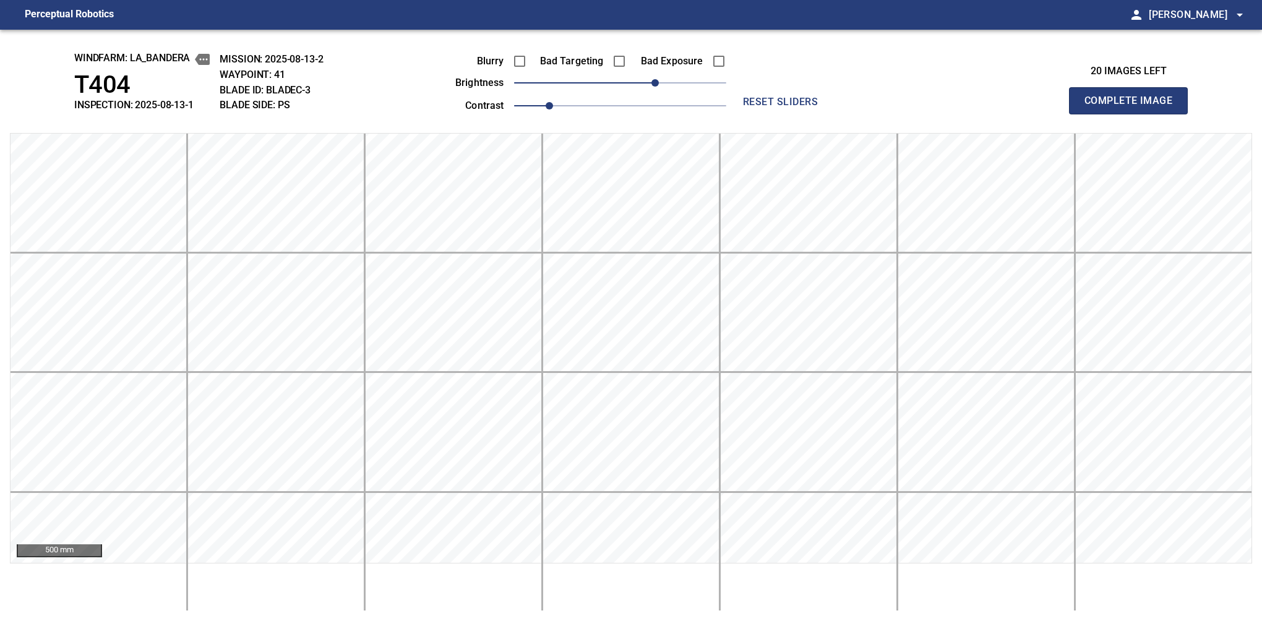
click at [1134, 114] on button "Complete Image" at bounding box center [1128, 100] width 119 height 27
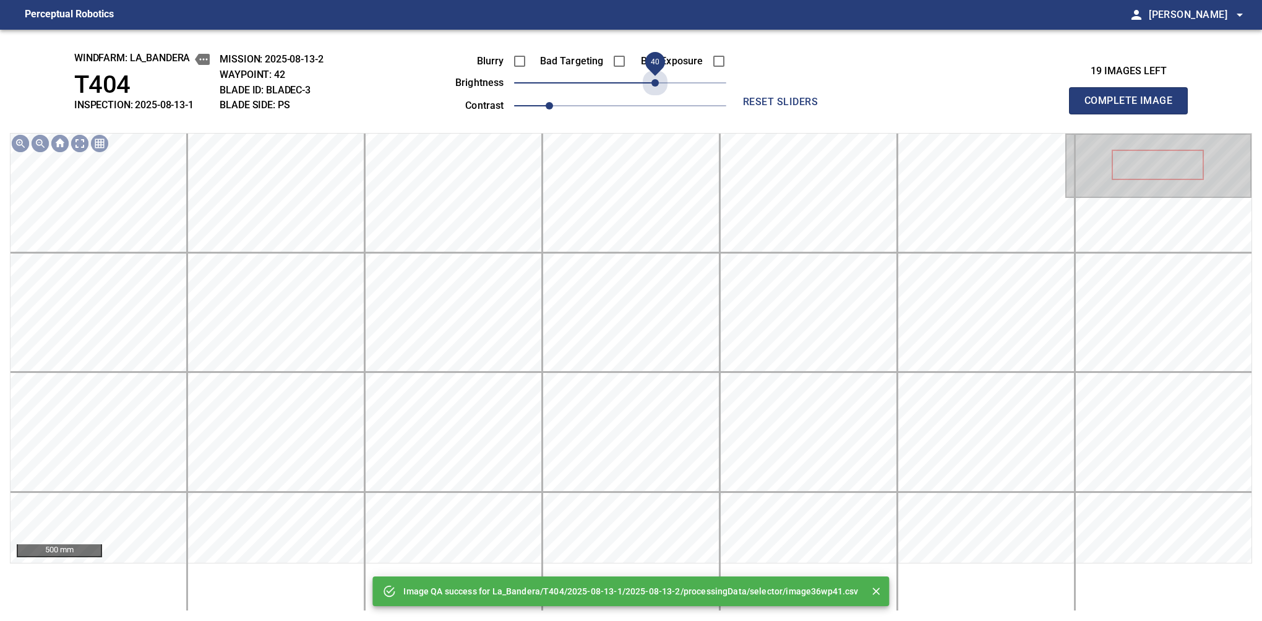
click at [658, 80] on span "40" at bounding box center [620, 82] width 212 height 17
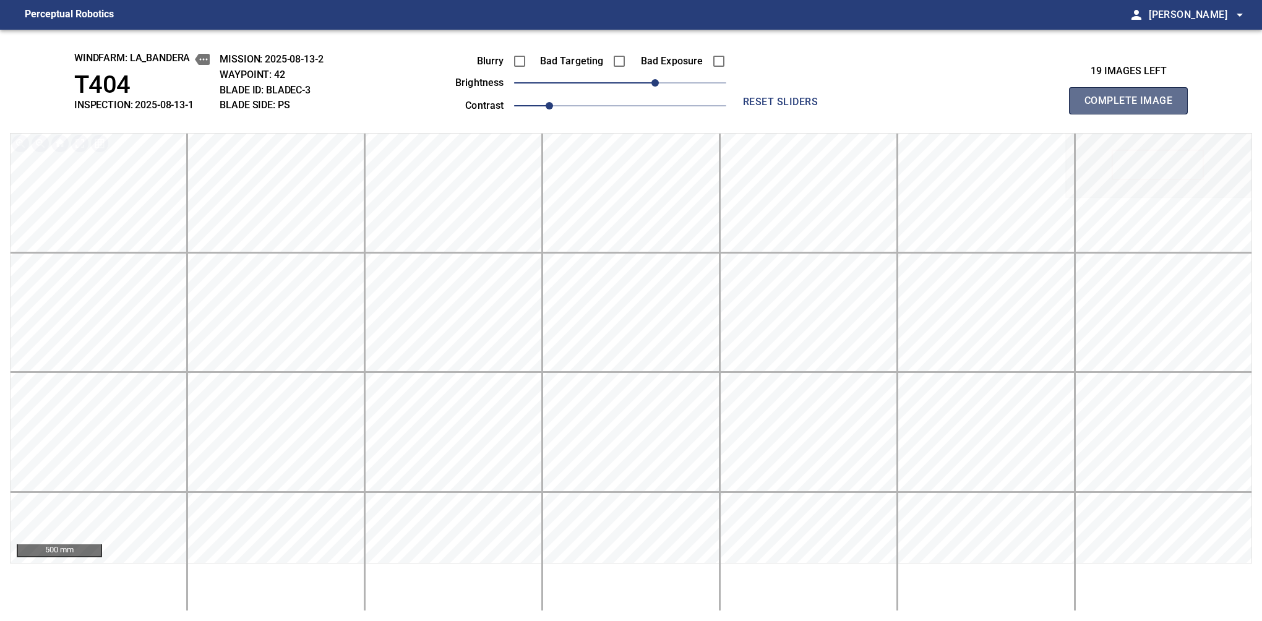
click at [1134, 114] on button "Complete Image" at bounding box center [1128, 100] width 119 height 27
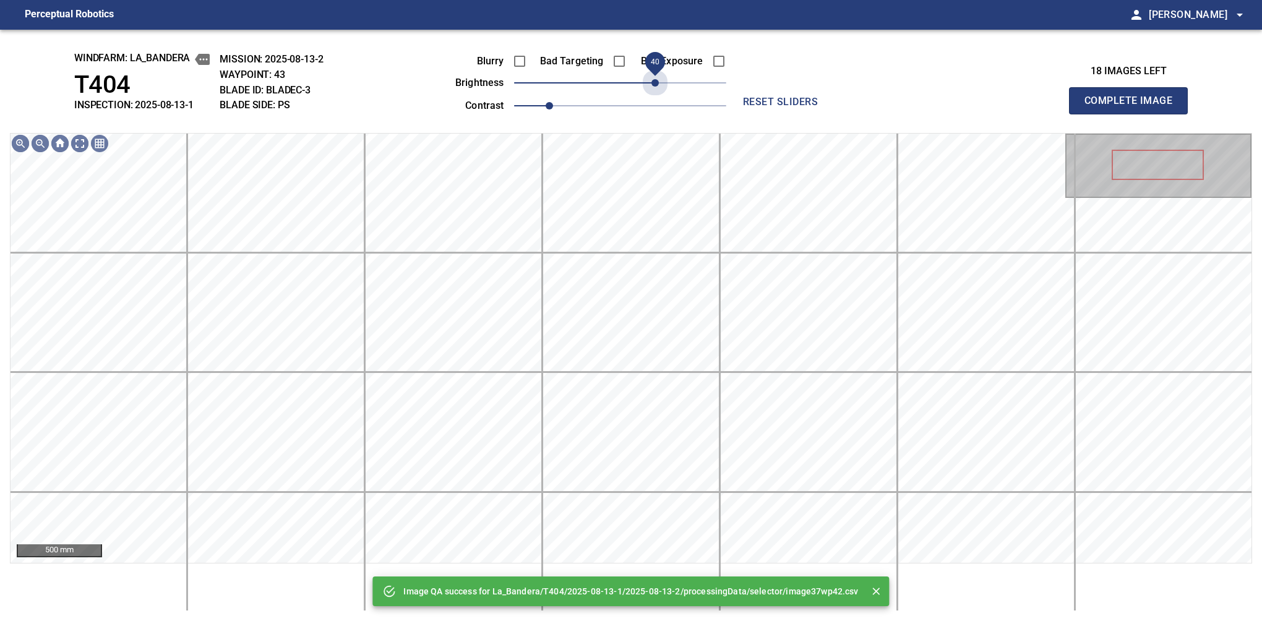
click at [658, 80] on span "40" at bounding box center [620, 82] width 212 height 17
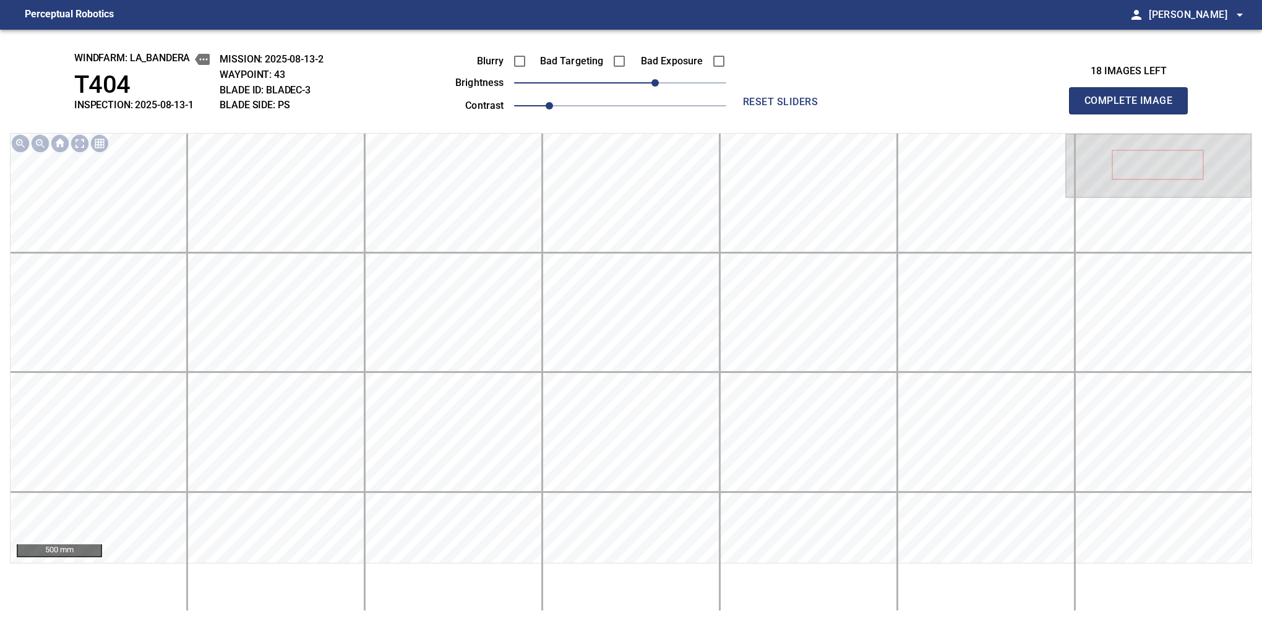
click at [1134, 114] on button "Complete Image" at bounding box center [1128, 100] width 119 height 27
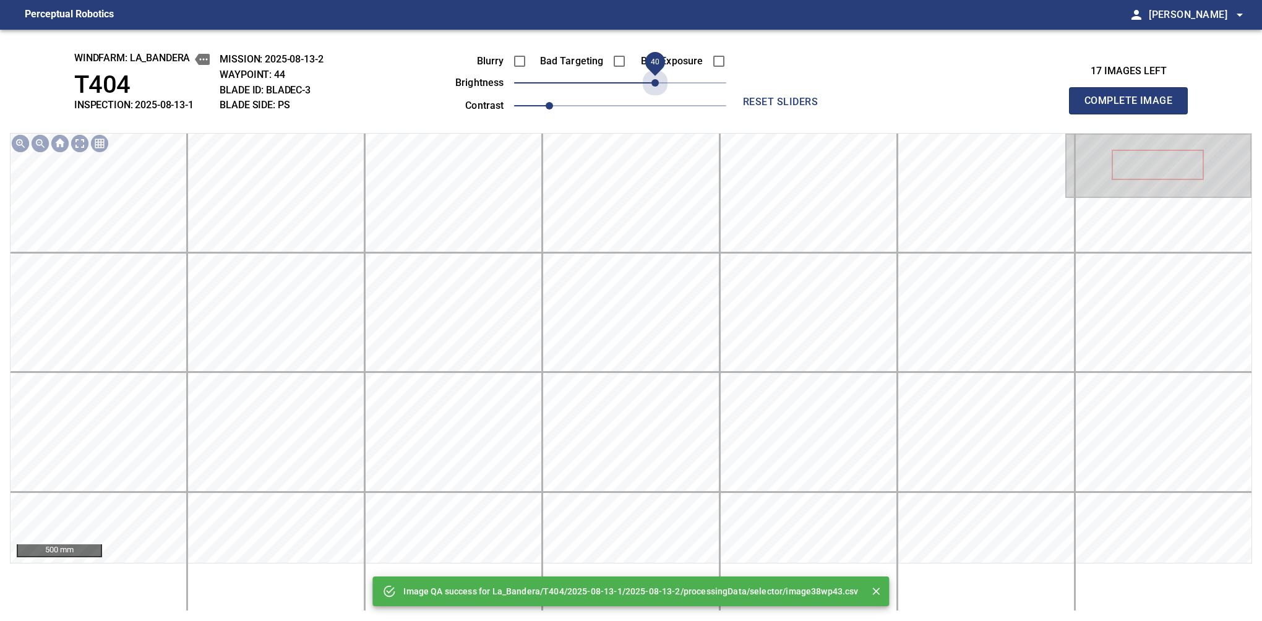
click at [658, 80] on span "40" at bounding box center [620, 82] width 212 height 17
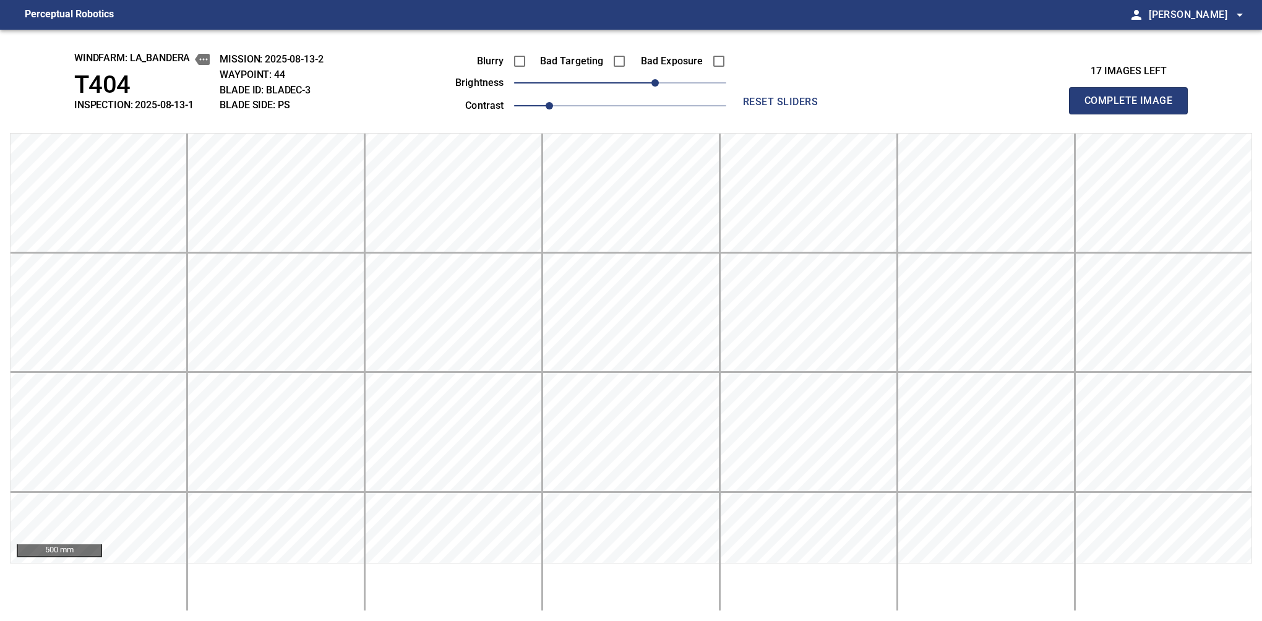
click at [1134, 114] on button "Complete Image" at bounding box center [1128, 100] width 119 height 27
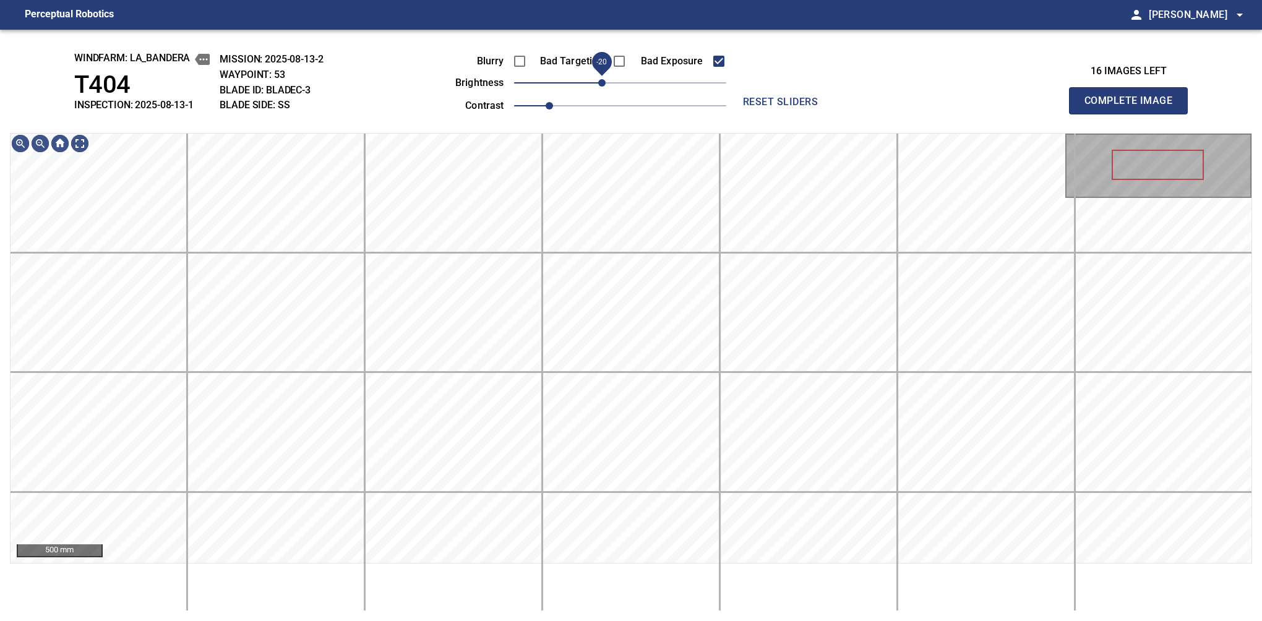
drag, startPoint x: 609, startPoint y: 82, endPoint x: 603, endPoint y: 90, distance: 10.6
click at [603, 87] on span "-20" at bounding box center [601, 82] width 7 height 7
click at [551, 126] on div "windfarm: La_Bandera T404 INSPECTION: 2025-08-13-1 MISSION: 2025-08-13-2 WAYPOI…" at bounding box center [631, 326] width 1262 height 592
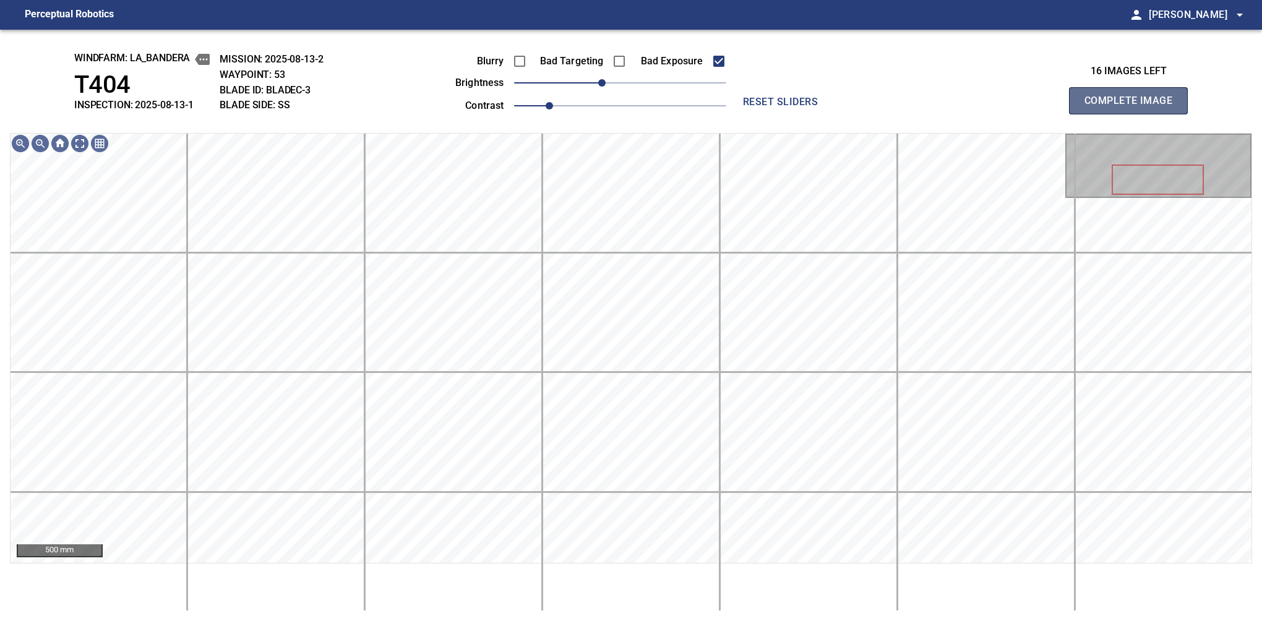
click at [1134, 114] on button "Complete Image" at bounding box center [1128, 100] width 119 height 27
drag, startPoint x: 607, startPoint y: 95, endPoint x: 599, endPoint y: 101, distance: 10.5
click at [599, 101] on div "Blurry Bad Targeting Bad Exposure brightness -20 contrast 1" at bounding box center [577, 81] width 299 height 66
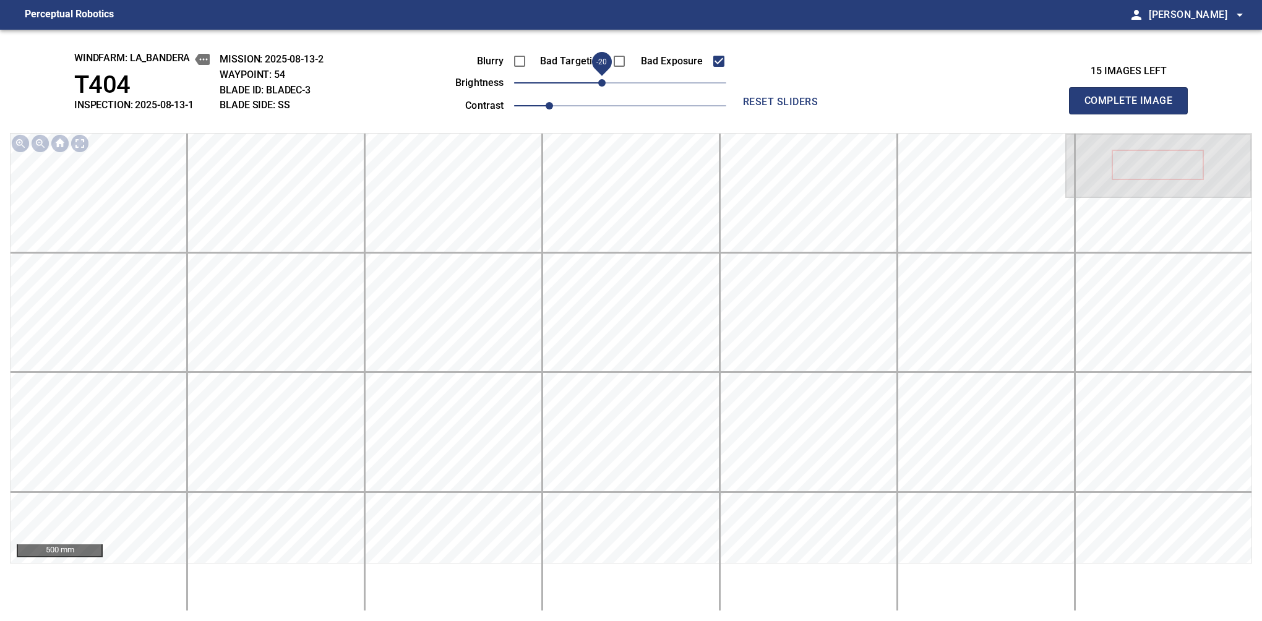
click at [1134, 114] on button "Complete Image" at bounding box center [1128, 100] width 119 height 27
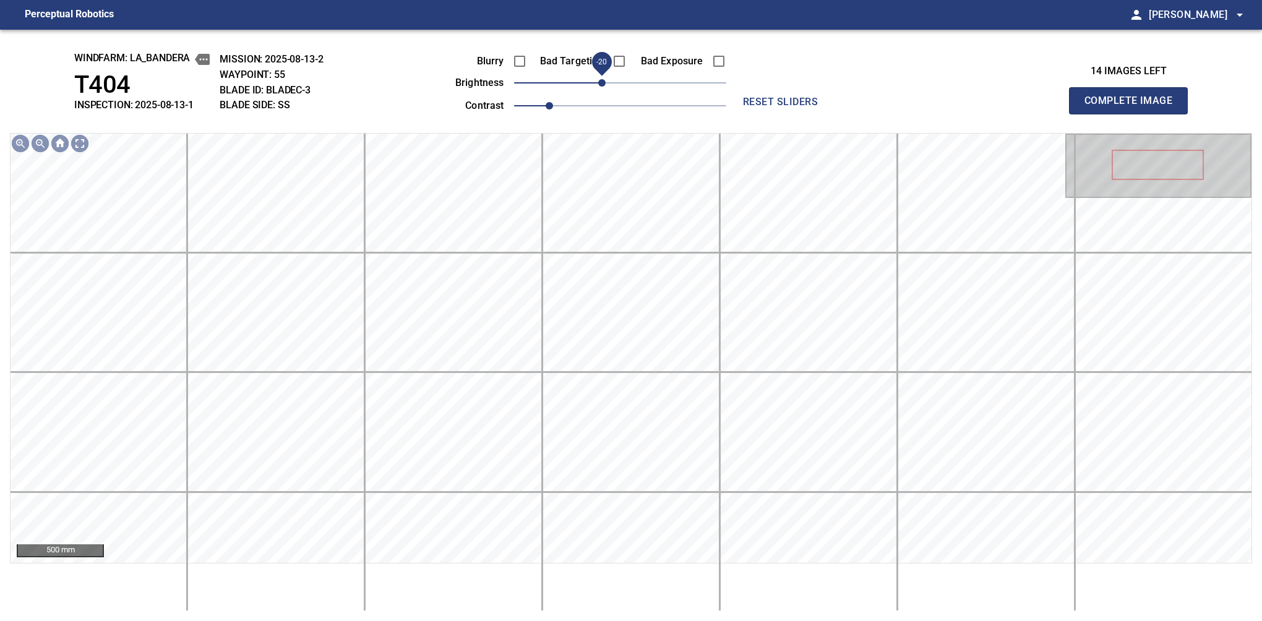
click at [606, 87] on span "-20" at bounding box center [601, 82] width 7 height 7
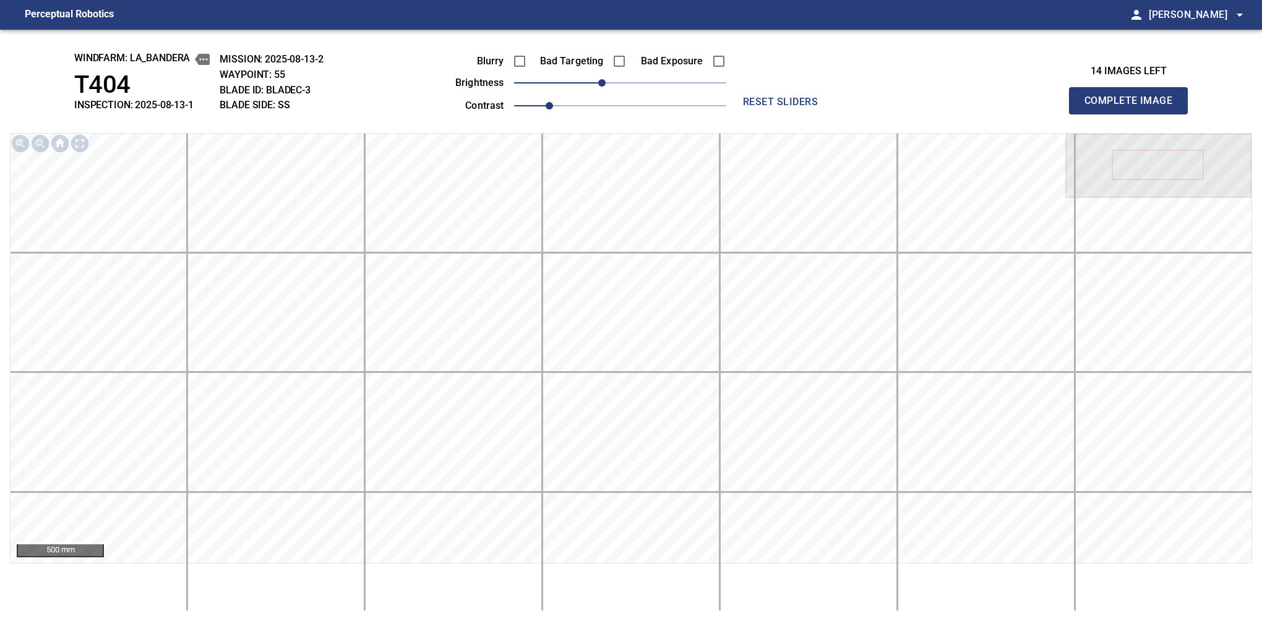
click at [1134, 114] on button "Complete Image" at bounding box center [1128, 100] width 119 height 27
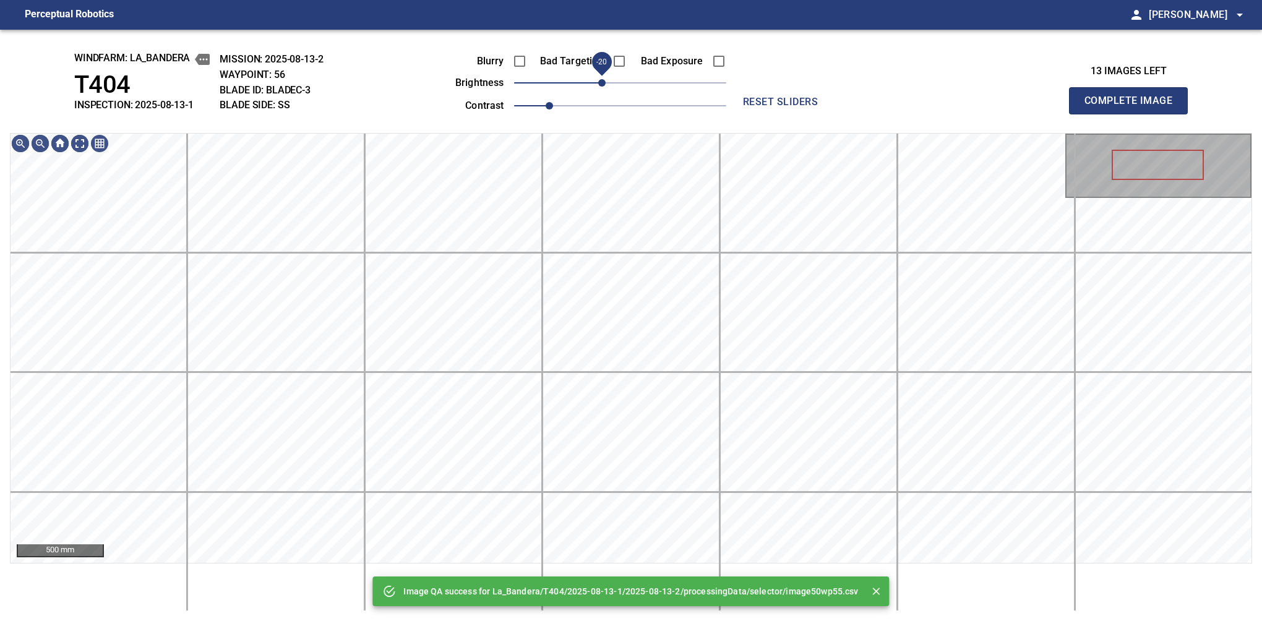
drag, startPoint x: 614, startPoint y: 81, endPoint x: 604, endPoint y: 88, distance: 12.0
click at [604, 87] on span "-20" at bounding box center [601, 82] width 7 height 7
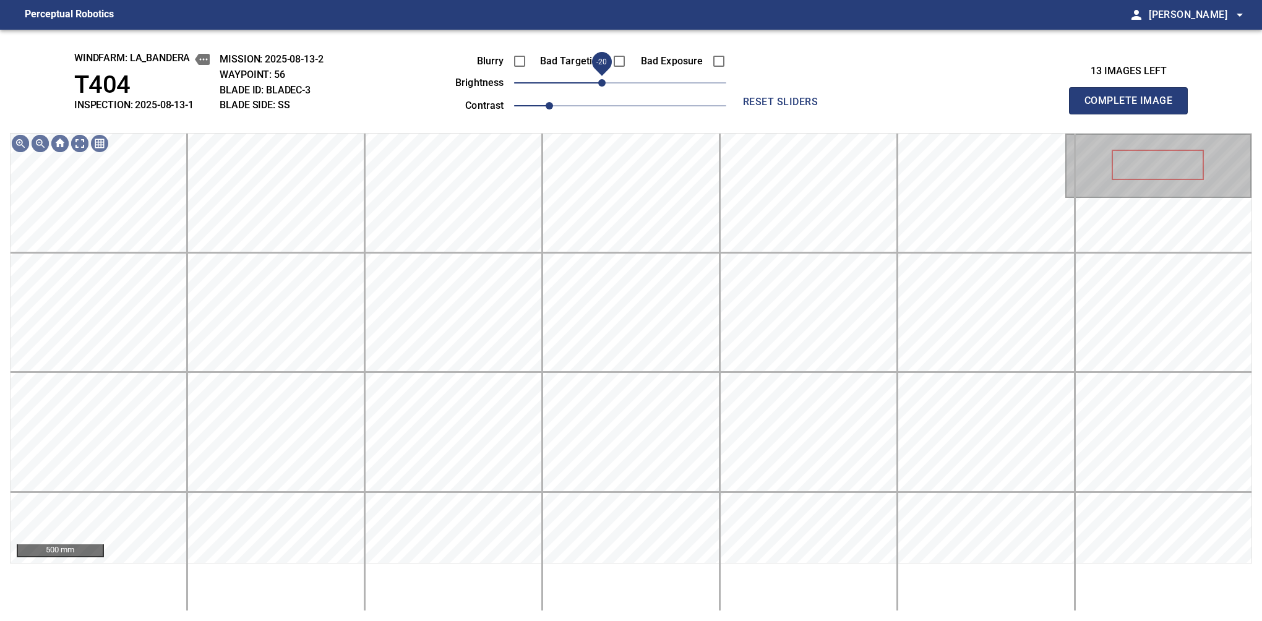
click at [1134, 114] on button "Complete Image" at bounding box center [1128, 100] width 119 height 27
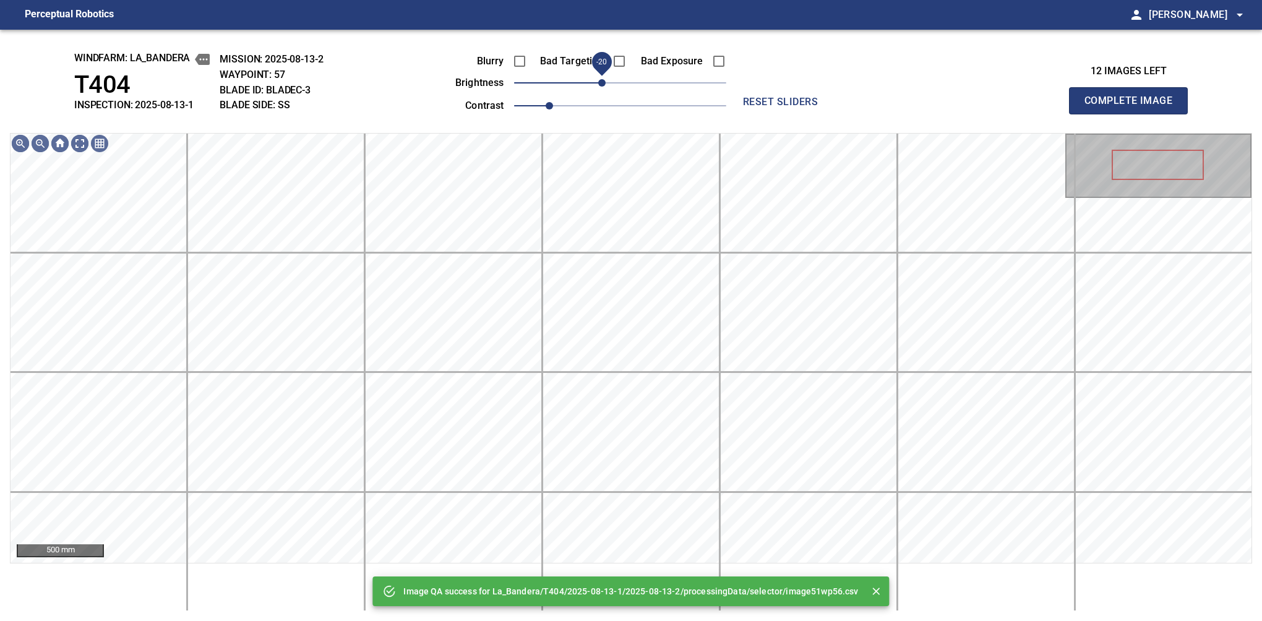
drag, startPoint x: 617, startPoint y: 82, endPoint x: 604, endPoint y: 94, distance: 17.9
click at [604, 87] on span "-20" at bounding box center [601, 82] width 7 height 7
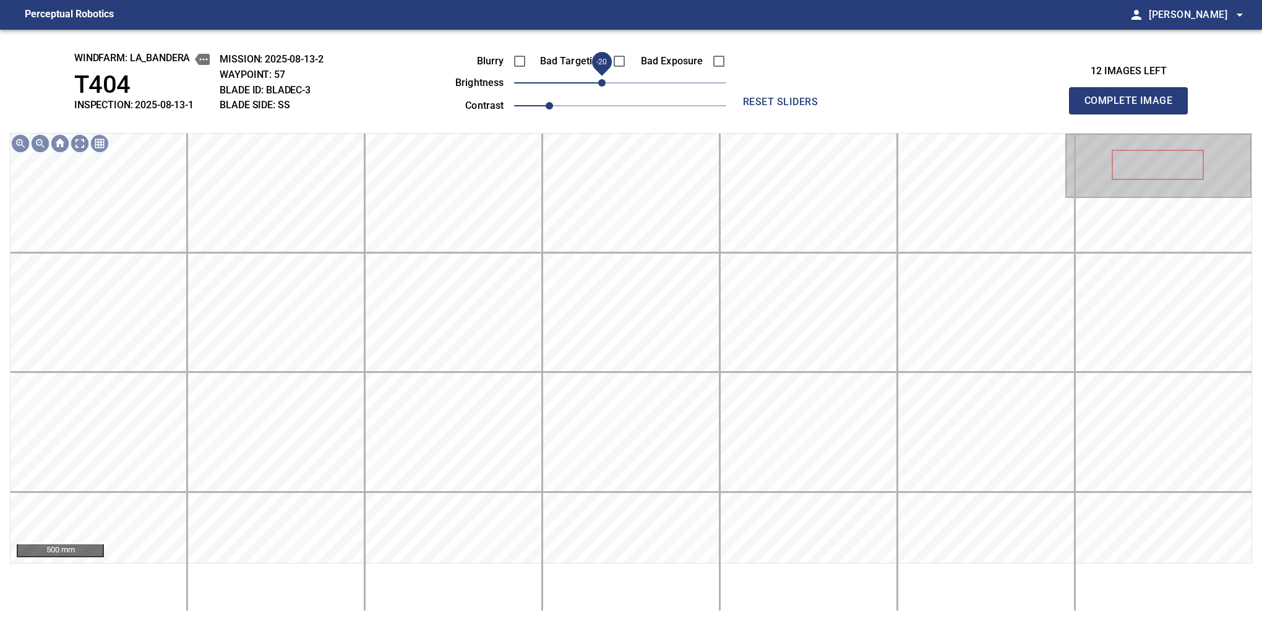
click at [1134, 114] on button "Complete Image" at bounding box center [1128, 100] width 119 height 27
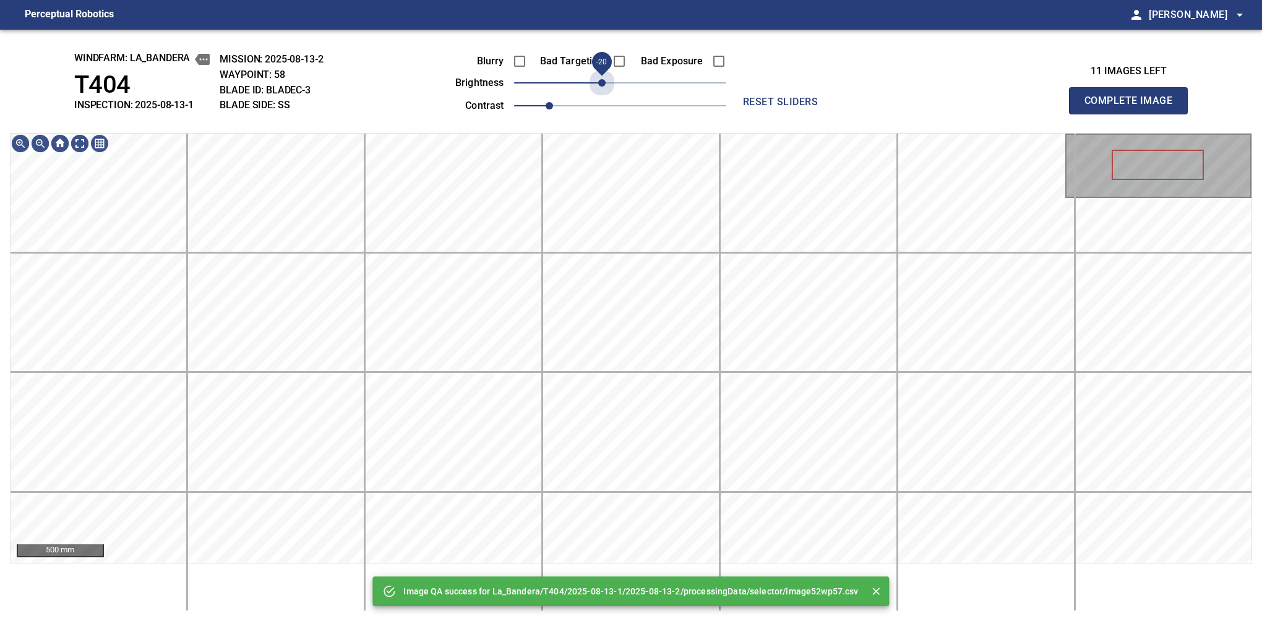
click at [606, 86] on span "-20" at bounding box center [620, 82] width 212 height 17
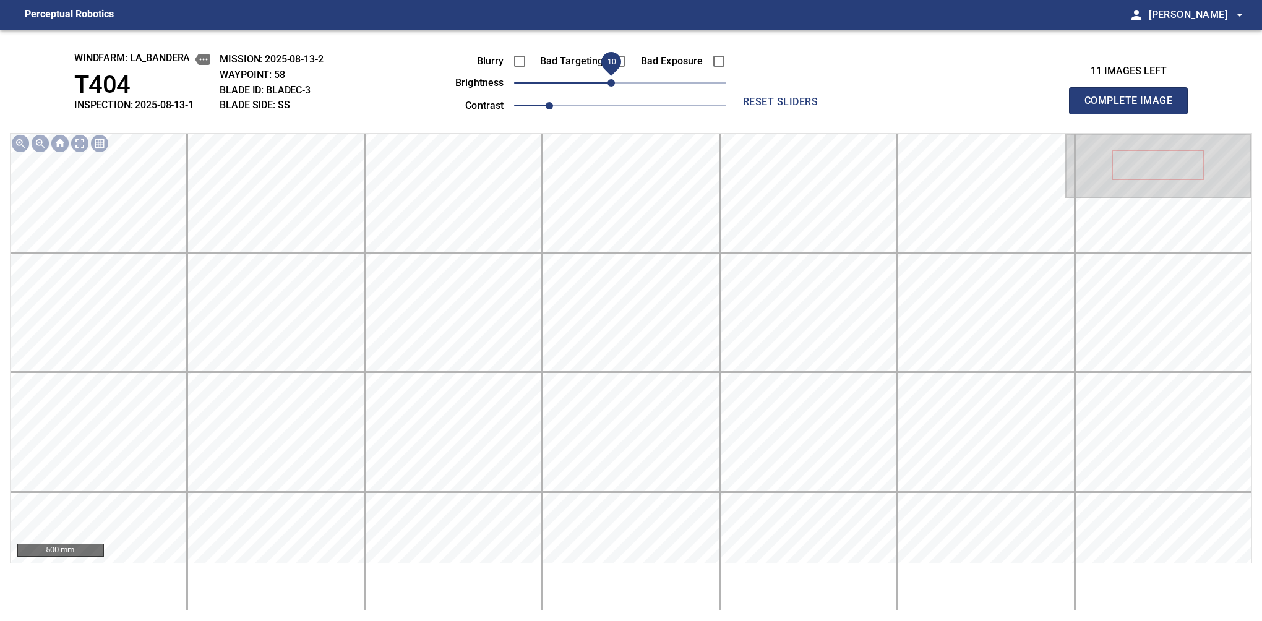
click at [612, 86] on span "-10" at bounding box center [611, 82] width 7 height 7
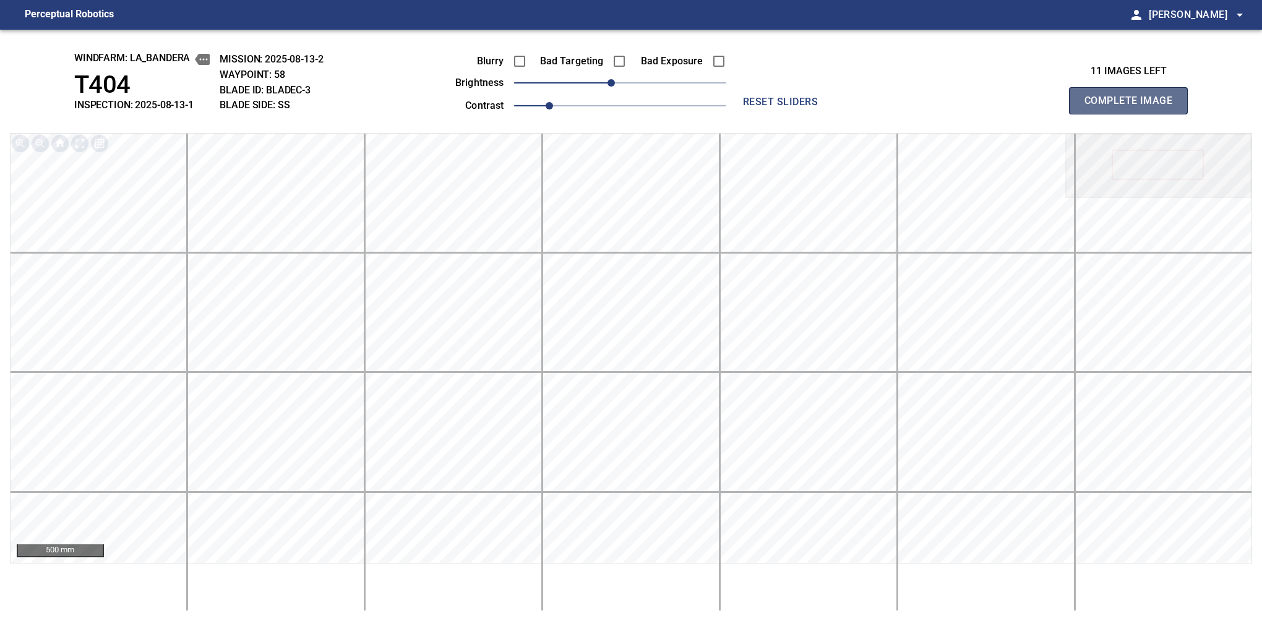
click at [1134, 114] on button "Complete Image" at bounding box center [1128, 100] width 119 height 27
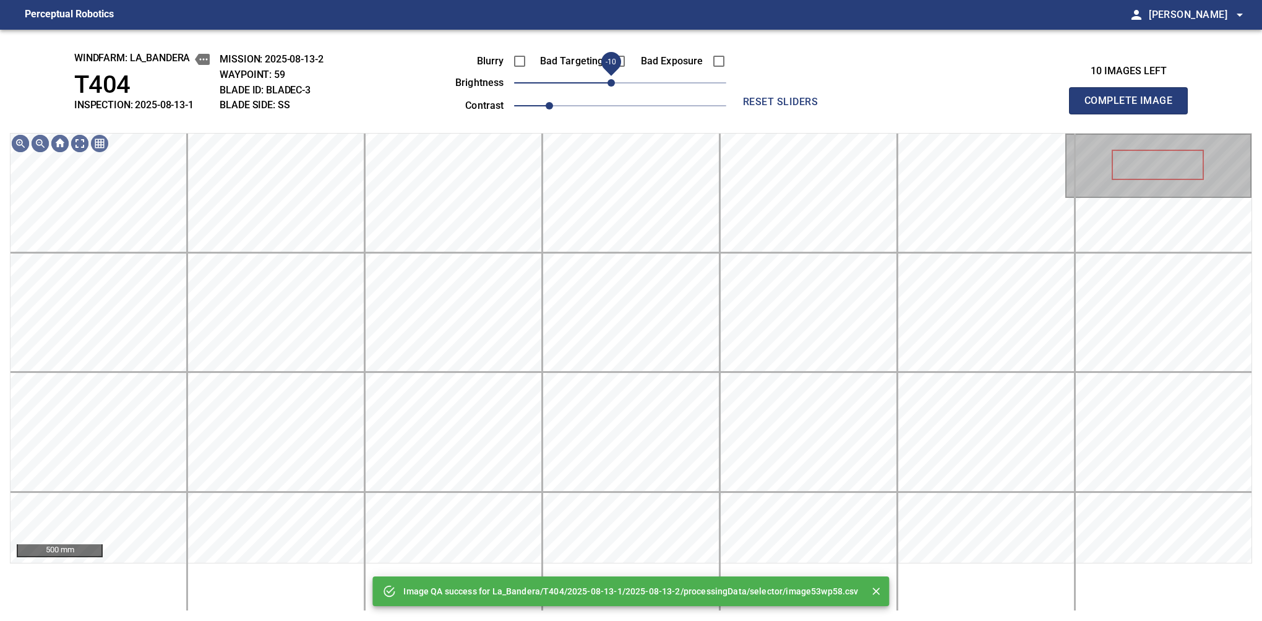
drag, startPoint x: 619, startPoint y: 82, endPoint x: 612, endPoint y: 84, distance: 7.1
click at [612, 84] on span "-10" at bounding box center [611, 82] width 7 height 7
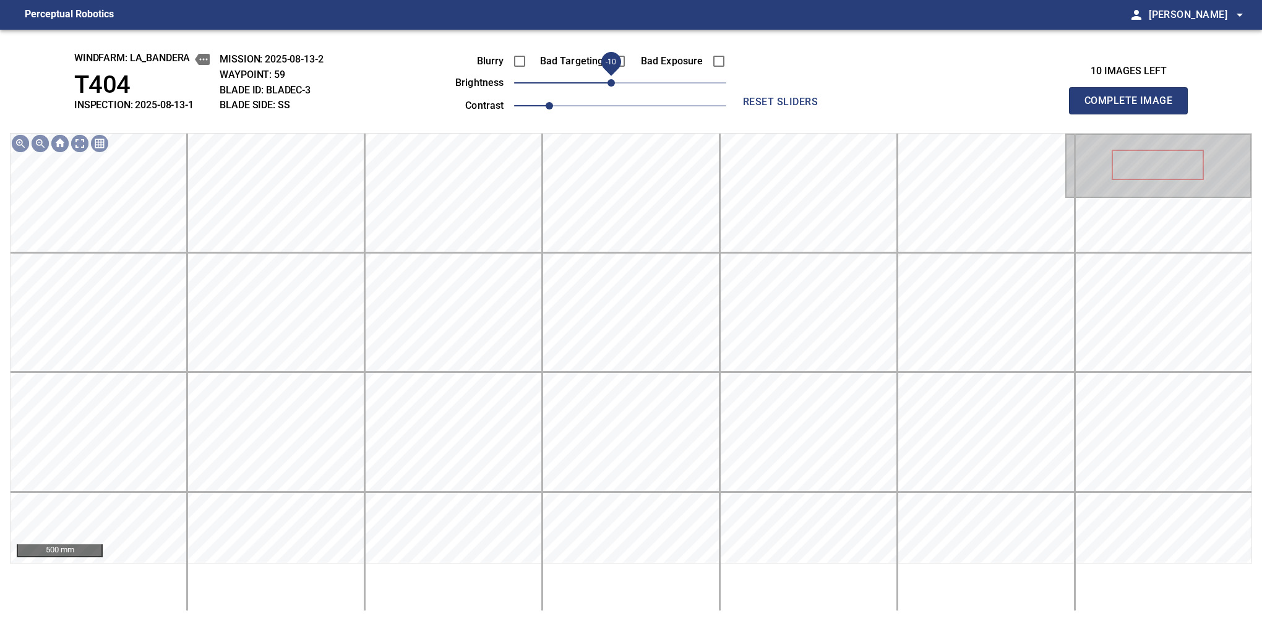
click at [1134, 114] on button "Complete Image" at bounding box center [1128, 100] width 119 height 27
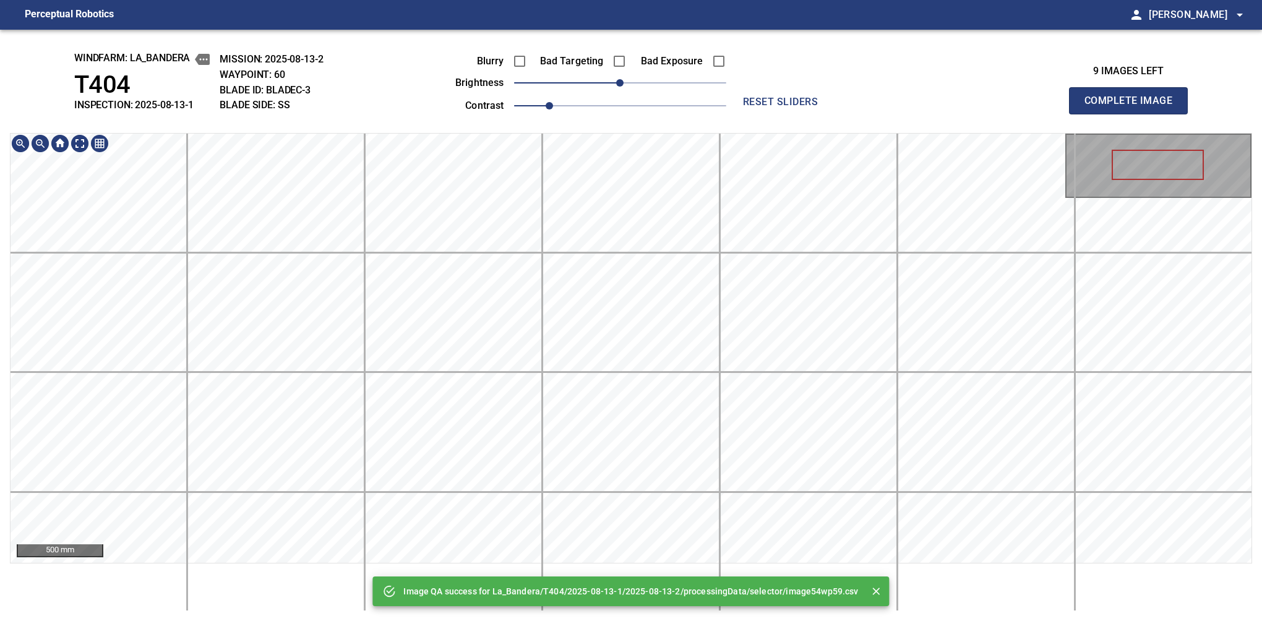
click at [1134, 114] on button "Complete Image" at bounding box center [1128, 100] width 119 height 27
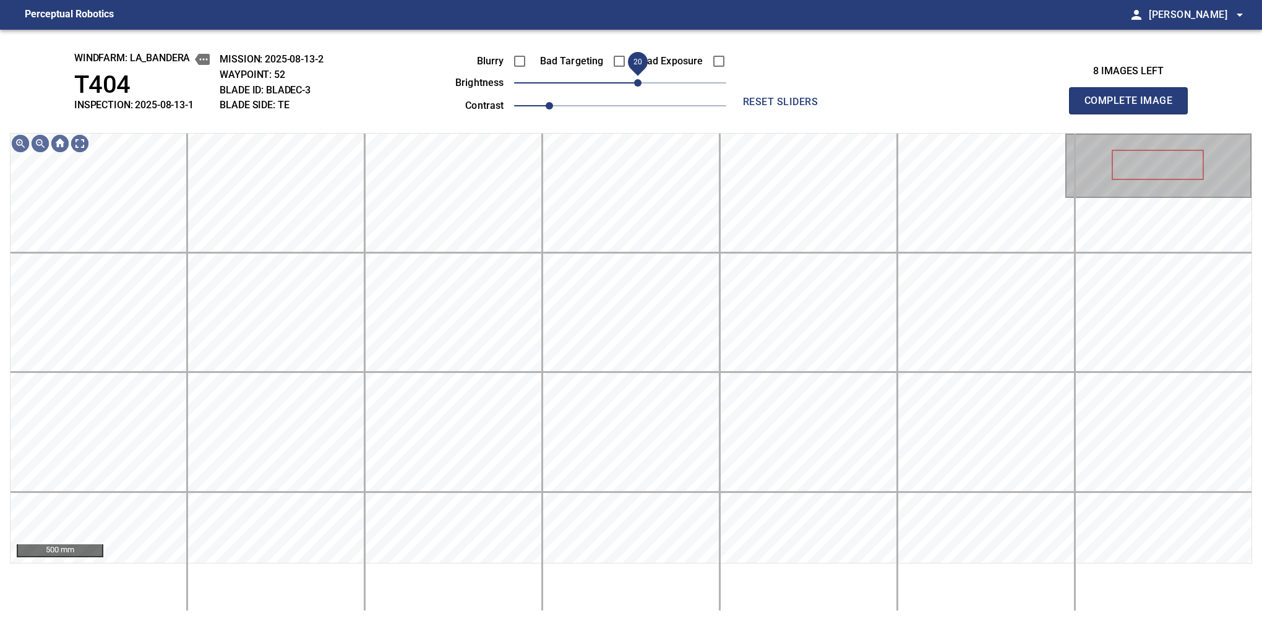
drag, startPoint x: 625, startPoint y: 82, endPoint x: 638, endPoint y: 79, distance: 13.2
click at [638, 79] on span "20" at bounding box center [637, 82] width 7 height 7
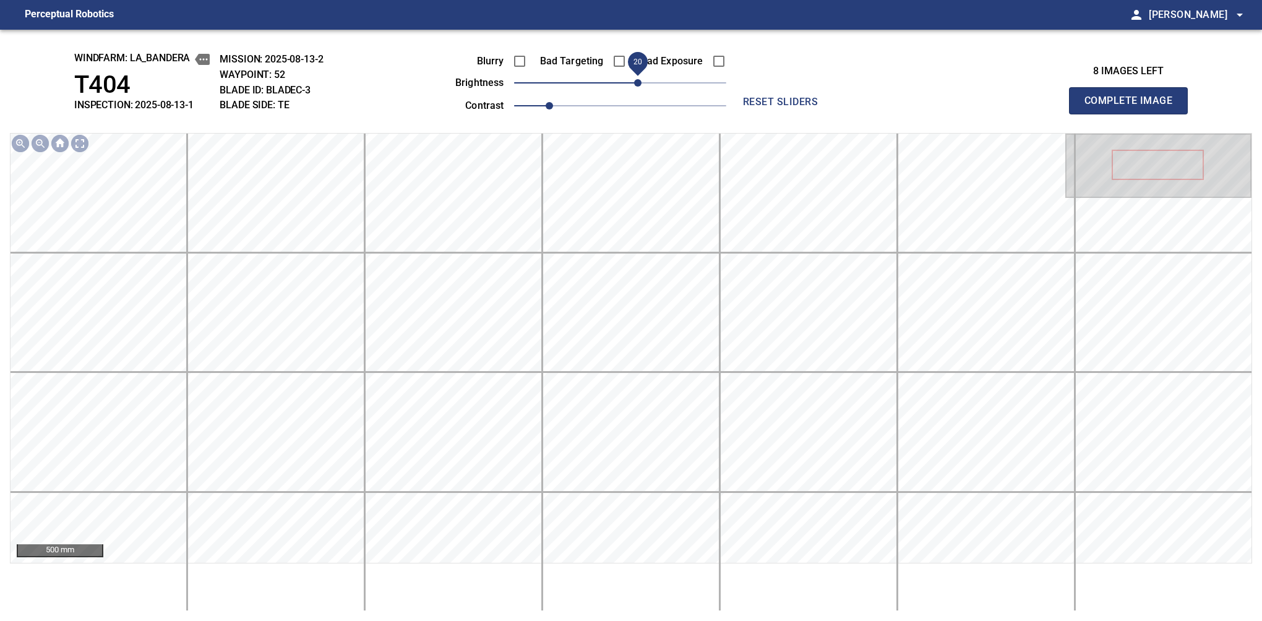
click at [1134, 114] on button "Complete Image" at bounding box center [1128, 100] width 119 height 27
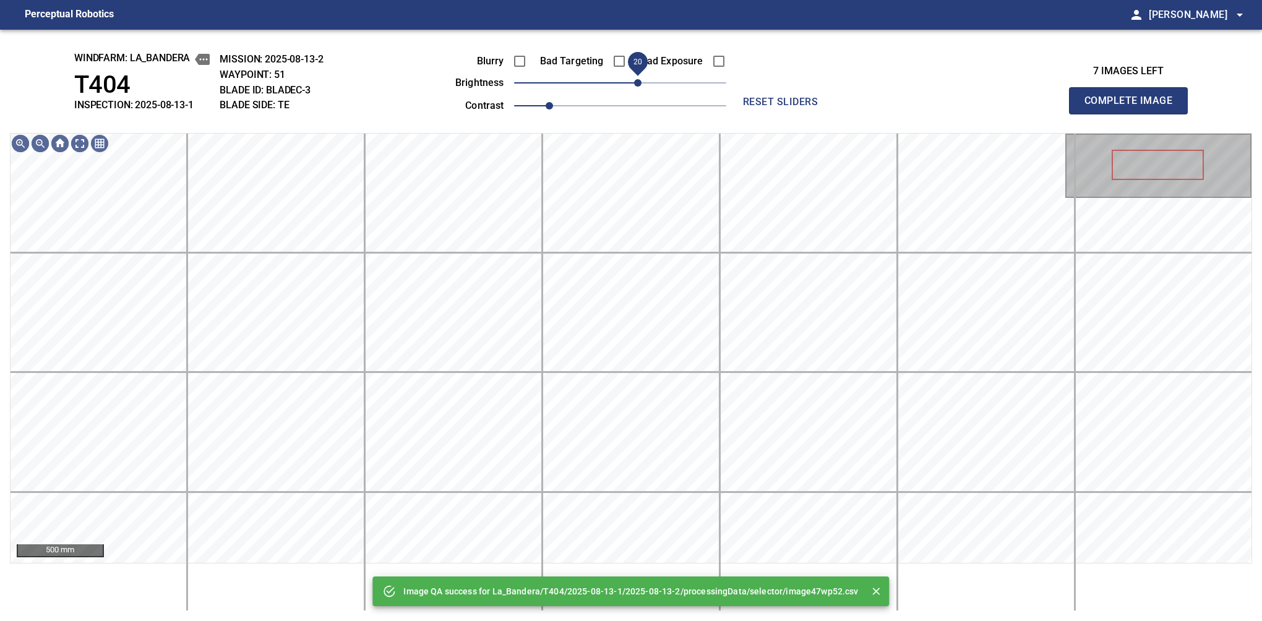
drag, startPoint x: 624, startPoint y: 90, endPoint x: 634, endPoint y: 82, distance: 12.3
click at [634, 82] on span "20" at bounding box center [637, 82] width 7 height 7
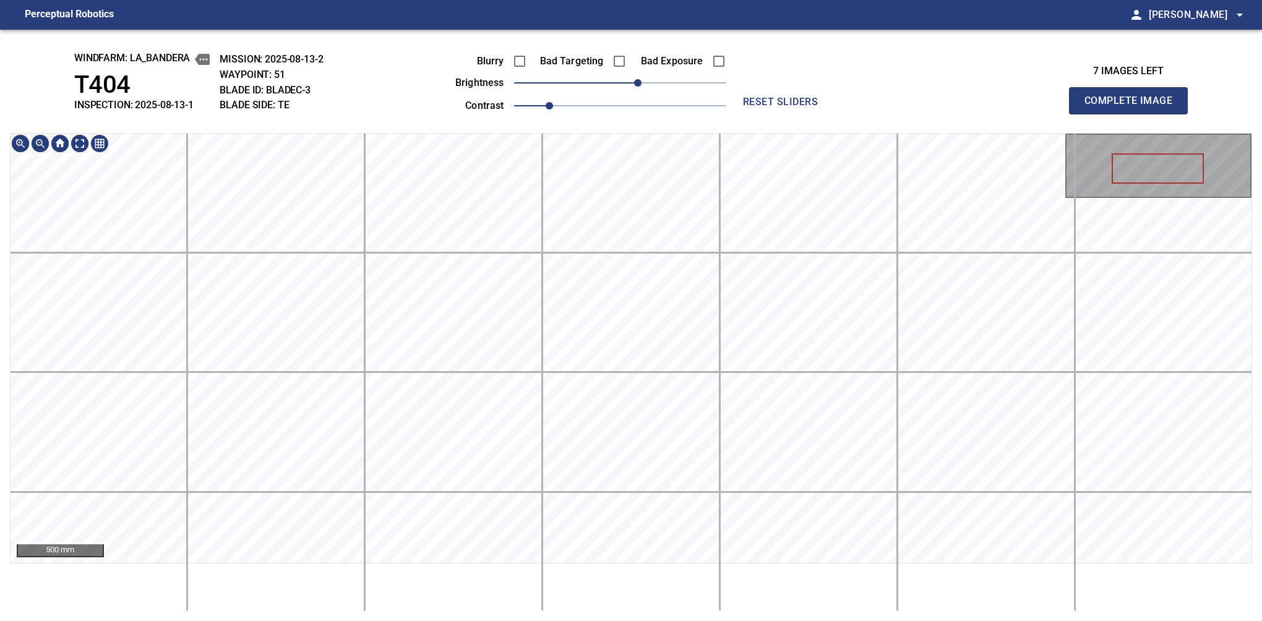
click at [612, 50] on div "windfarm: La_Bandera T404 INSPECTION: 2025-08-13-1 MISSION: 2025-08-13-2 WAYPOI…" at bounding box center [631, 326] width 1262 height 592
click at [1134, 114] on button "Complete Image" at bounding box center [1128, 100] width 119 height 27
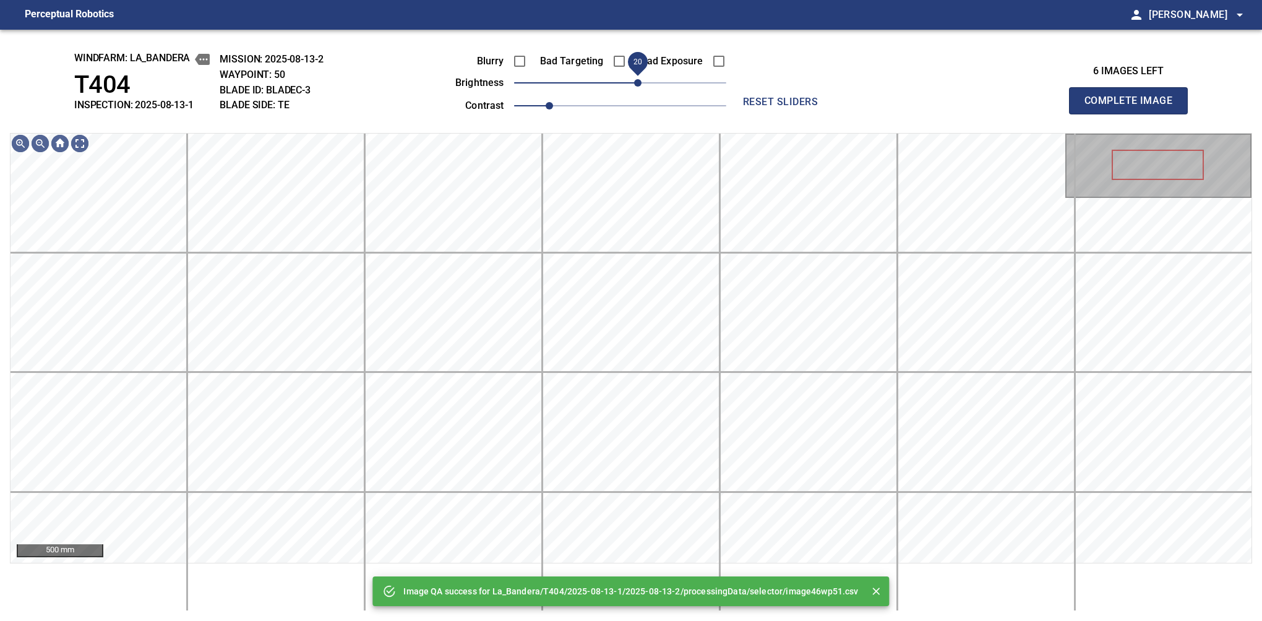
drag, startPoint x: 623, startPoint y: 87, endPoint x: 636, endPoint y: 78, distance: 15.6
click at [636, 79] on span "20" at bounding box center [637, 82] width 7 height 7
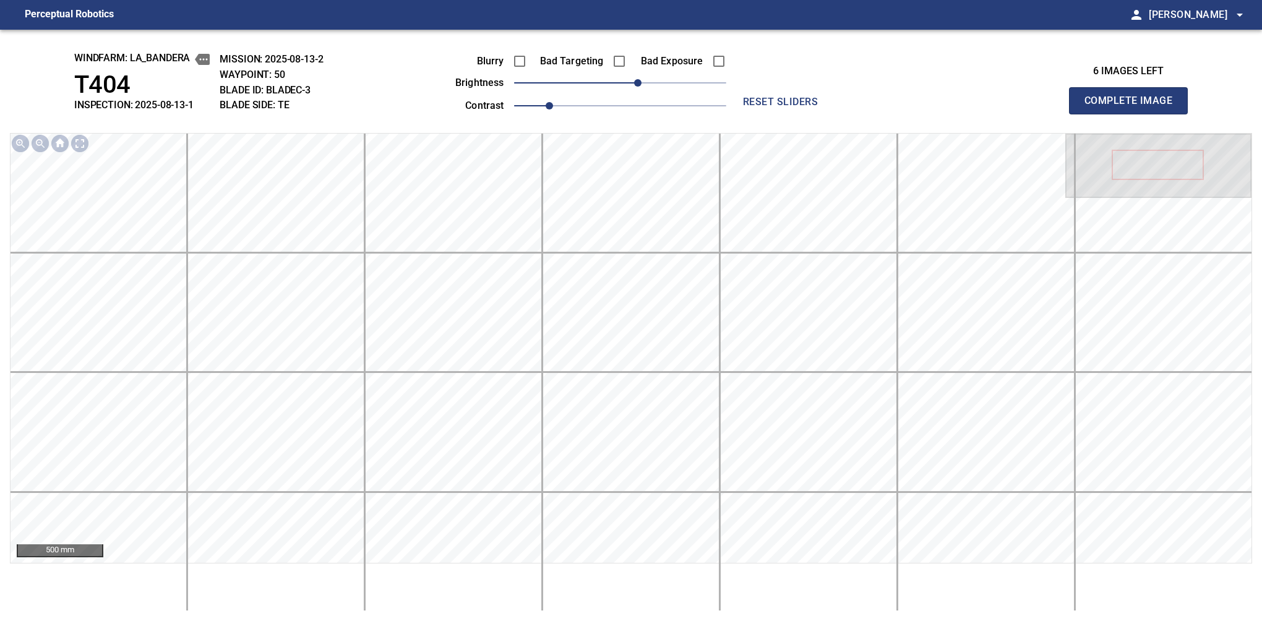
click at [1134, 114] on button "Complete Image" at bounding box center [1128, 100] width 119 height 27
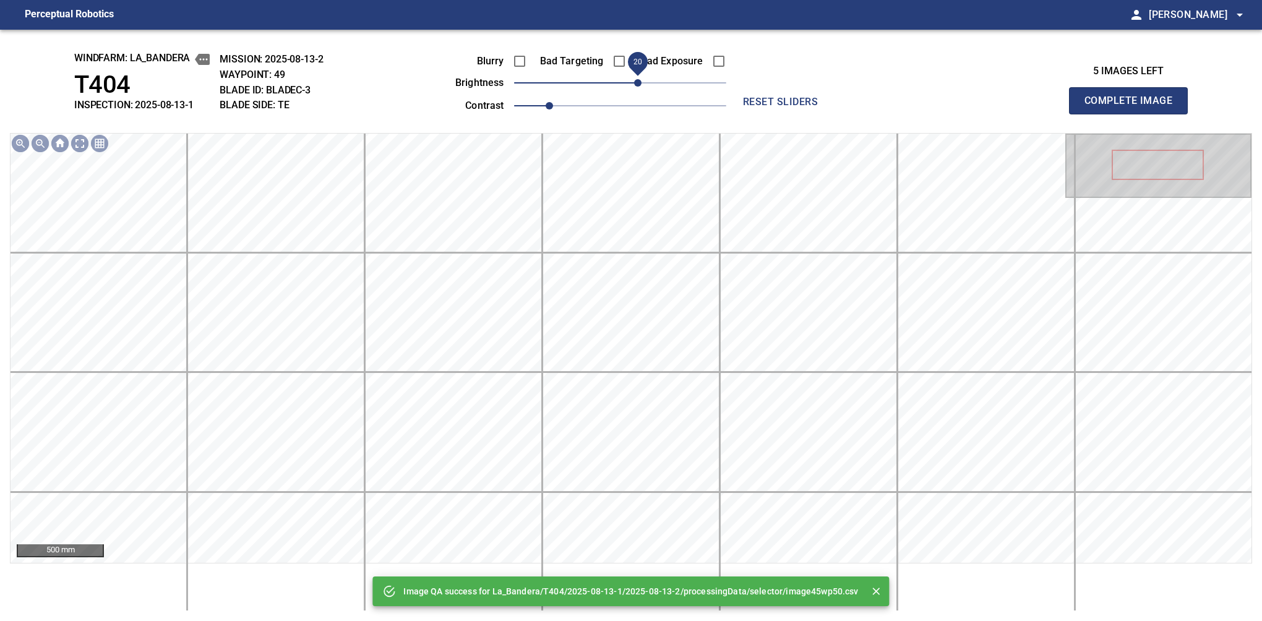
drag, startPoint x: 618, startPoint y: 82, endPoint x: 639, endPoint y: 76, distance: 21.8
click at [639, 79] on span "20" at bounding box center [637, 82] width 7 height 7
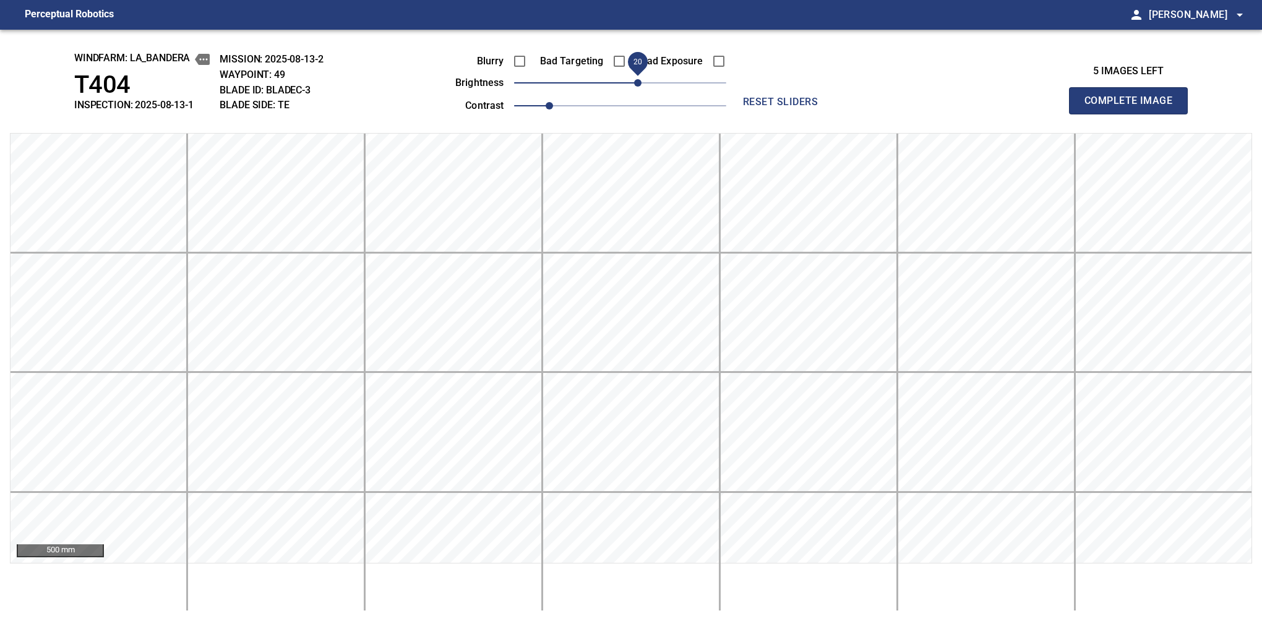
click at [639, 79] on span "20" at bounding box center [637, 82] width 7 height 7
click at [1134, 114] on button "Complete Image" at bounding box center [1128, 100] width 119 height 27
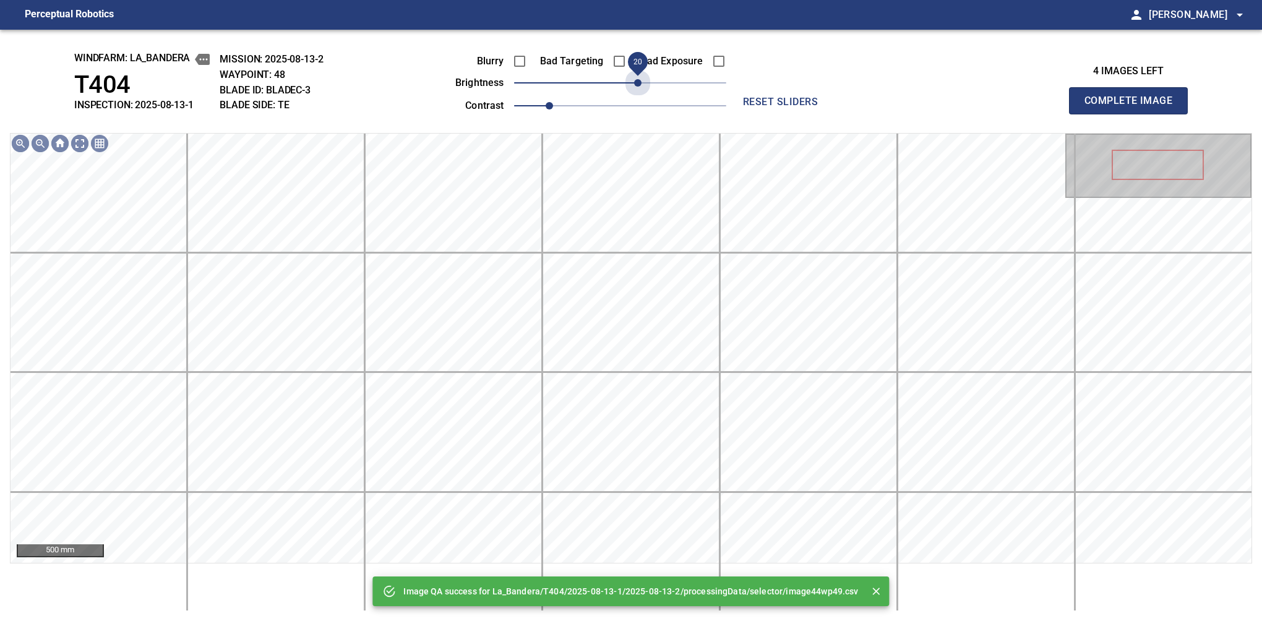
click at [639, 76] on span "20" at bounding box center [620, 82] width 212 height 17
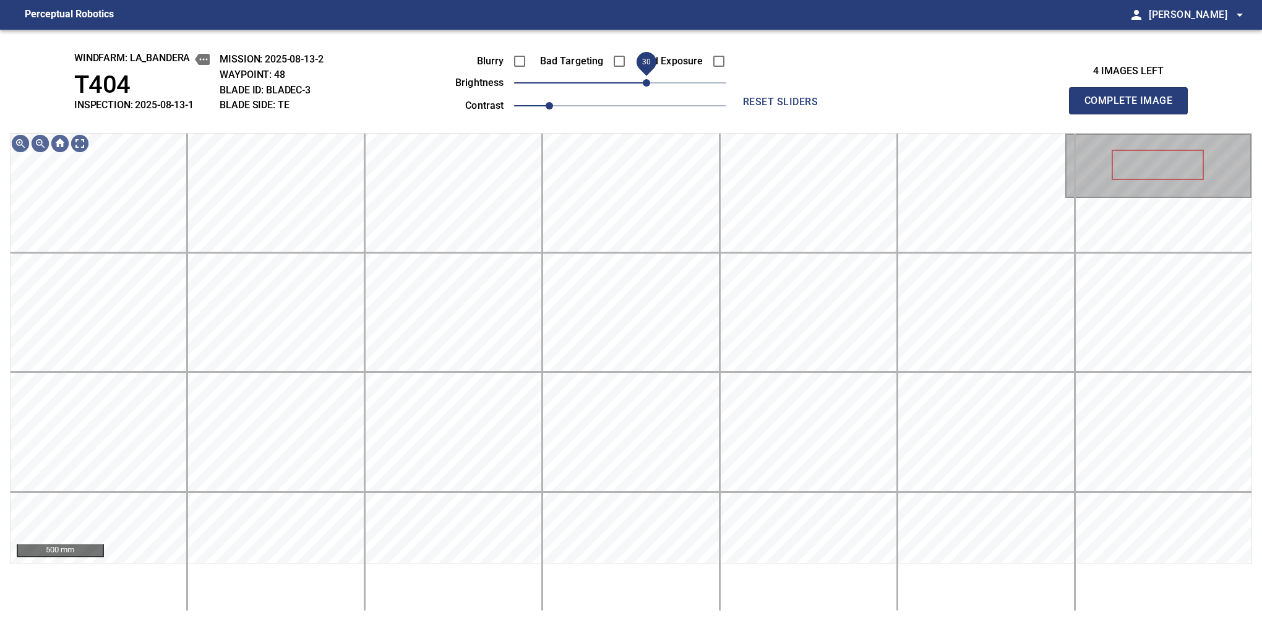
click at [646, 83] on span "30" at bounding box center [646, 82] width 7 height 7
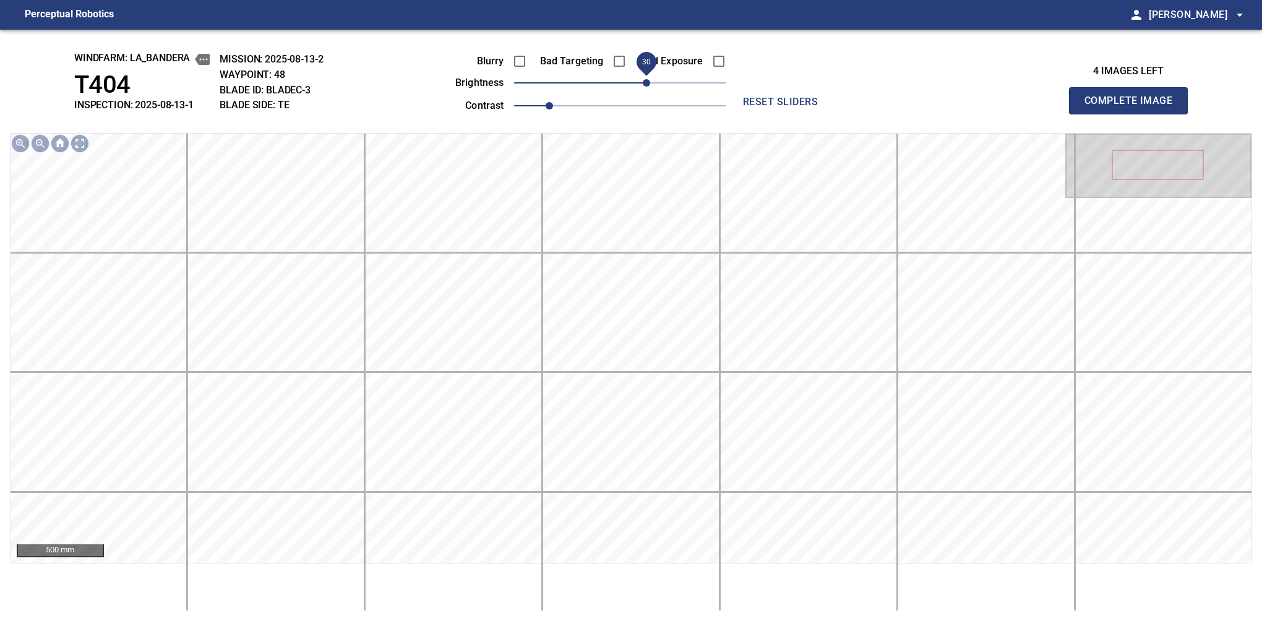
click at [1134, 114] on button "Complete Image" at bounding box center [1128, 100] width 119 height 27
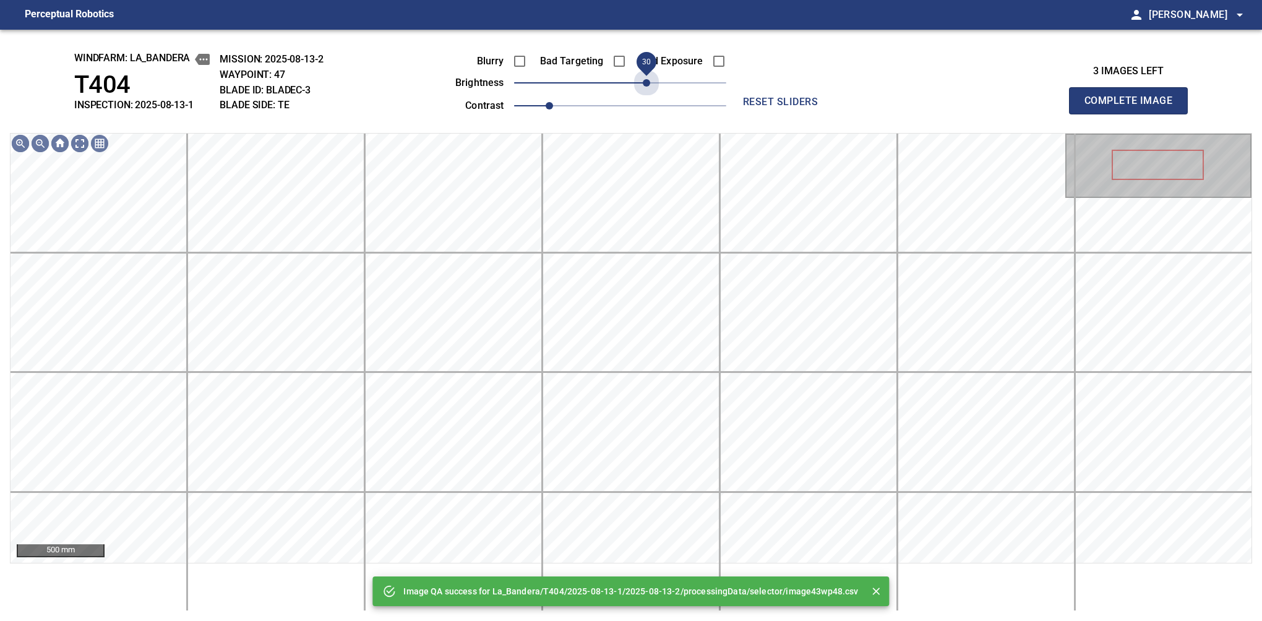
click at [646, 83] on span "30" at bounding box center [620, 82] width 212 height 17
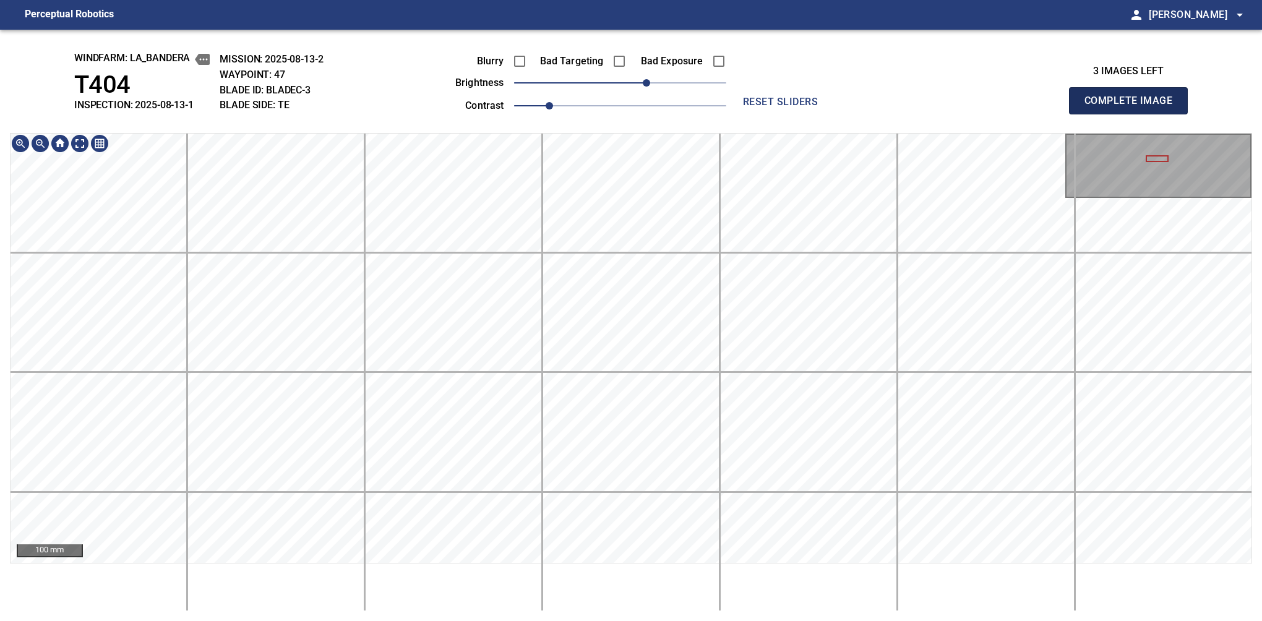
click at [1134, 114] on button "Complete Image" at bounding box center [1128, 100] width 119 height 27
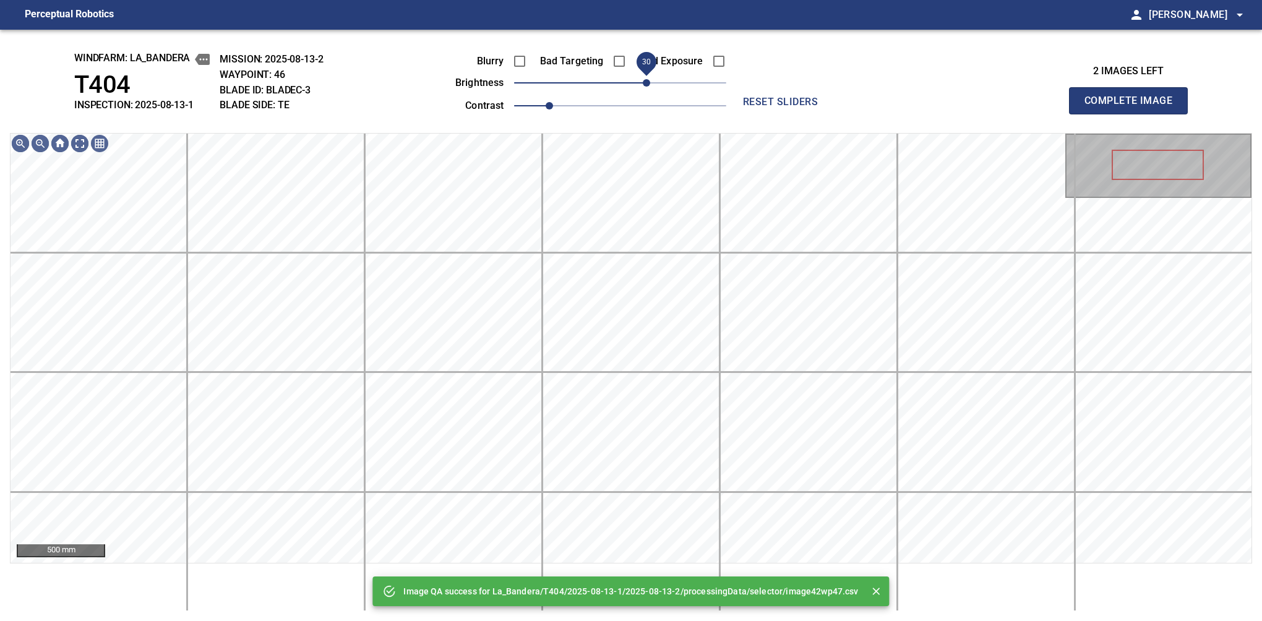
drag, startPoint x: 637, startPoint y: 83, endPoint x: 644, endPoint y: 81, distance: 7.1
click at [644, 81] on span "30" at bounding box center [620, 82] width 212 height 17
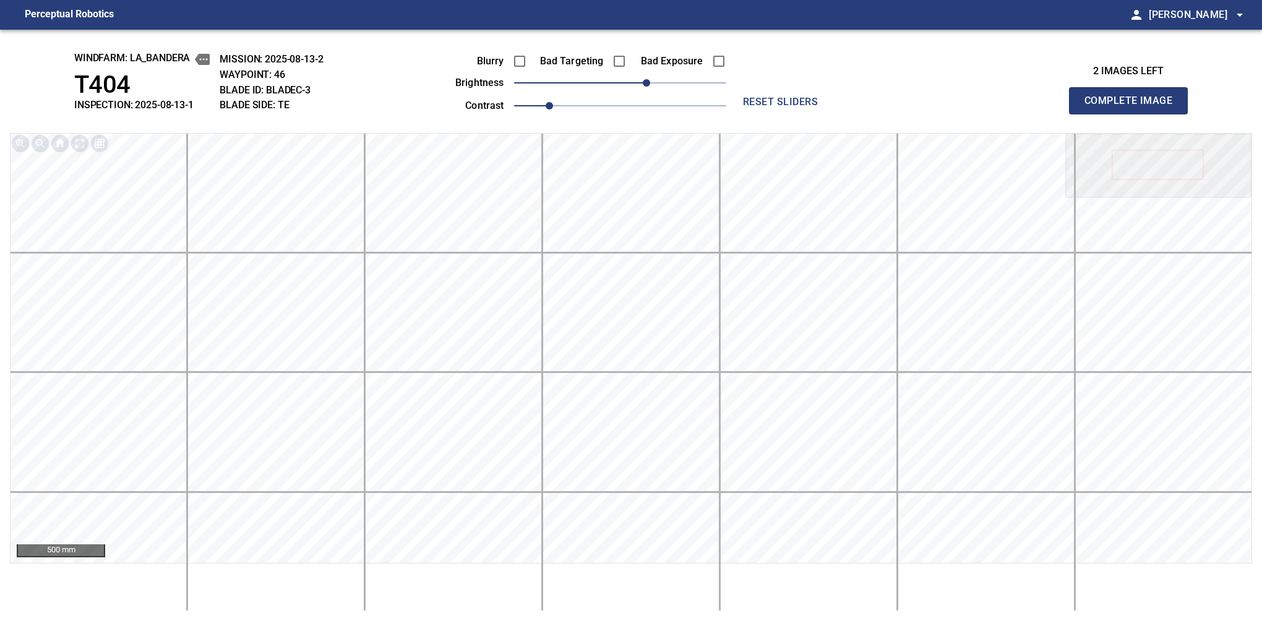
click at [1134, 114] on button "Complete Image" at bounding box center [1128, 100] width 119 height 27
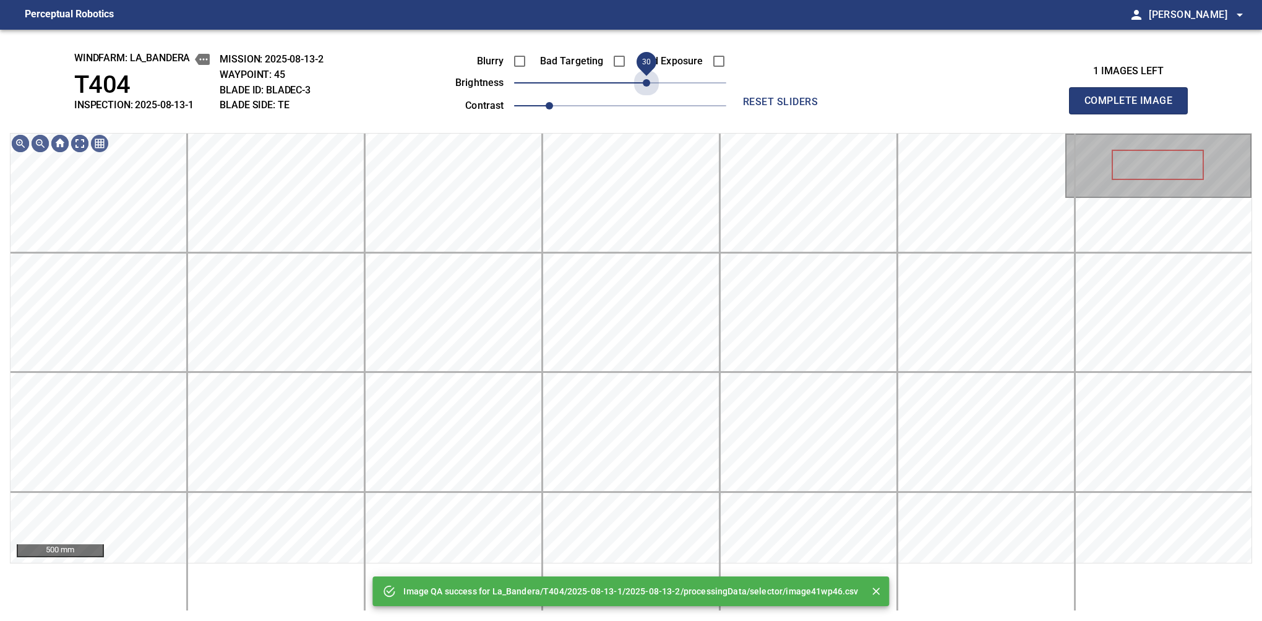
click at [644, 81] on span "30" at bounding box center [620, 82] width 212 height 17
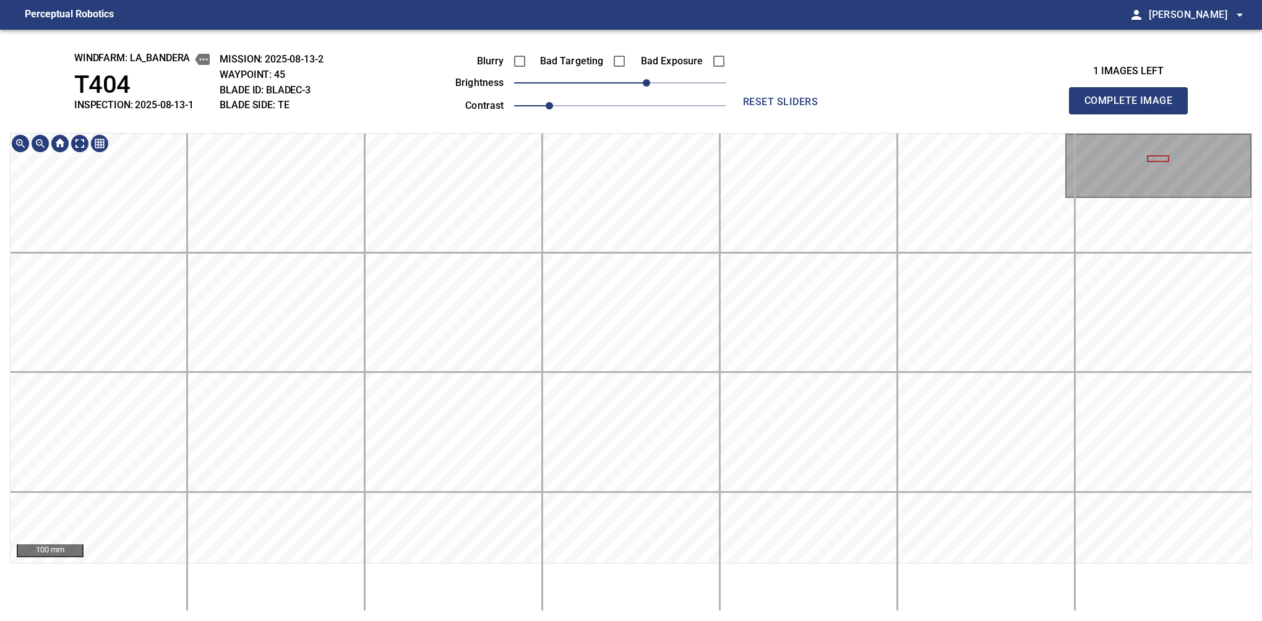
click at [1134, 114] on button "Complete Image" at bounding box center [1128, 100] width 119 height 27
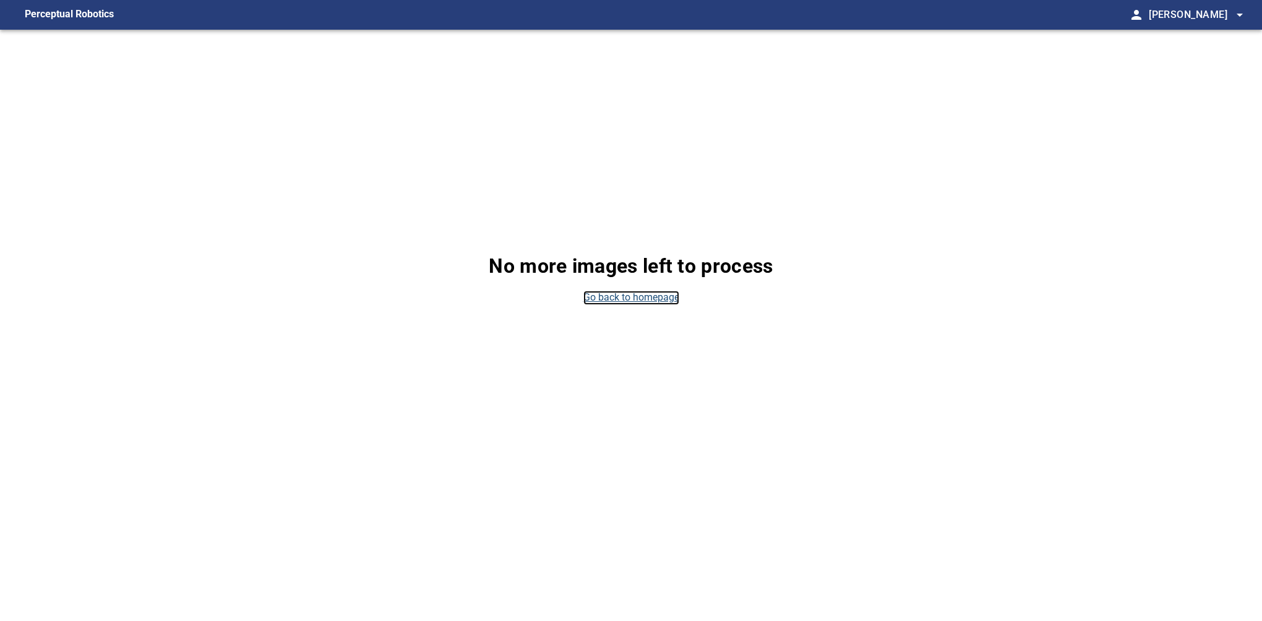
click at [611, 292] on link "Go back to homepage" at bounding box center [632, 298] width 96 height 14
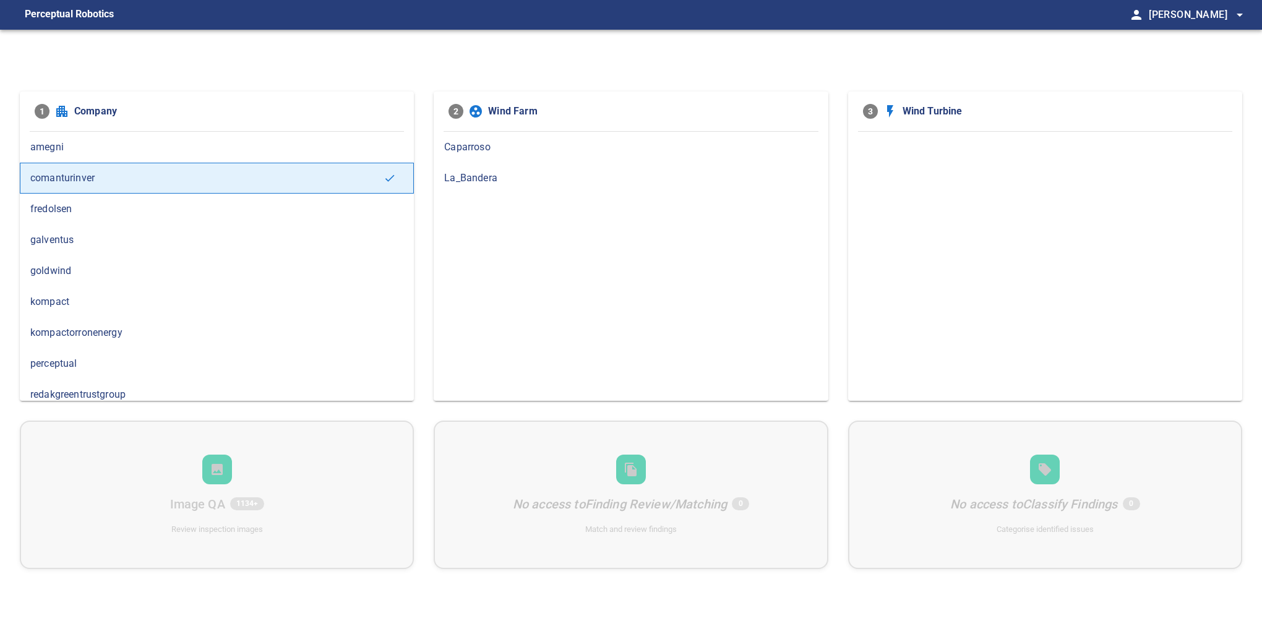
click at [496, 186] on div "La_Bandera" at bounding box center [631, 178] width 394 height 31
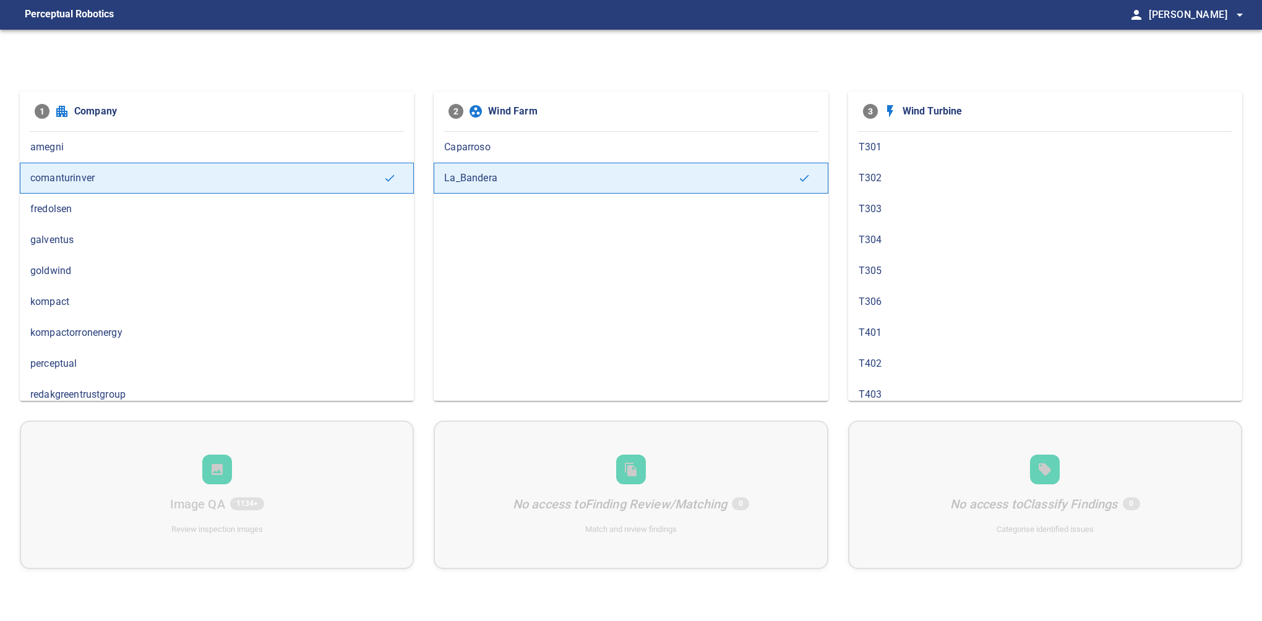
scroll to position [692, 0]
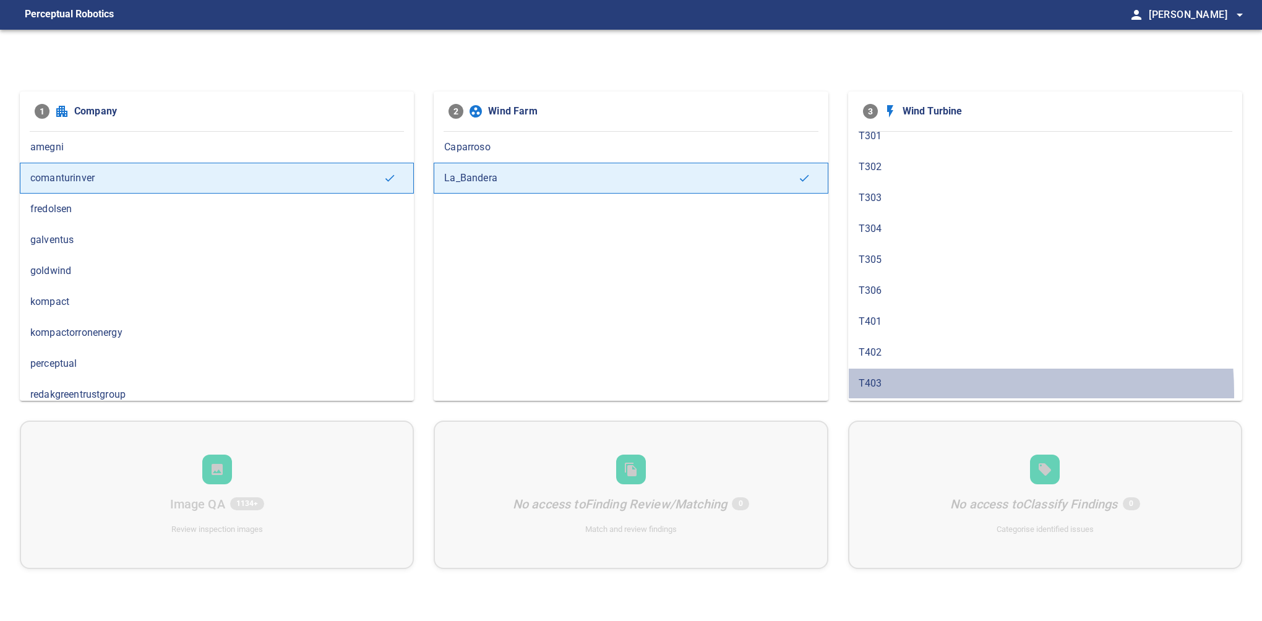
click at [900, 386] on div "T403" at bounding box center [1045, 383] width 394 height 31
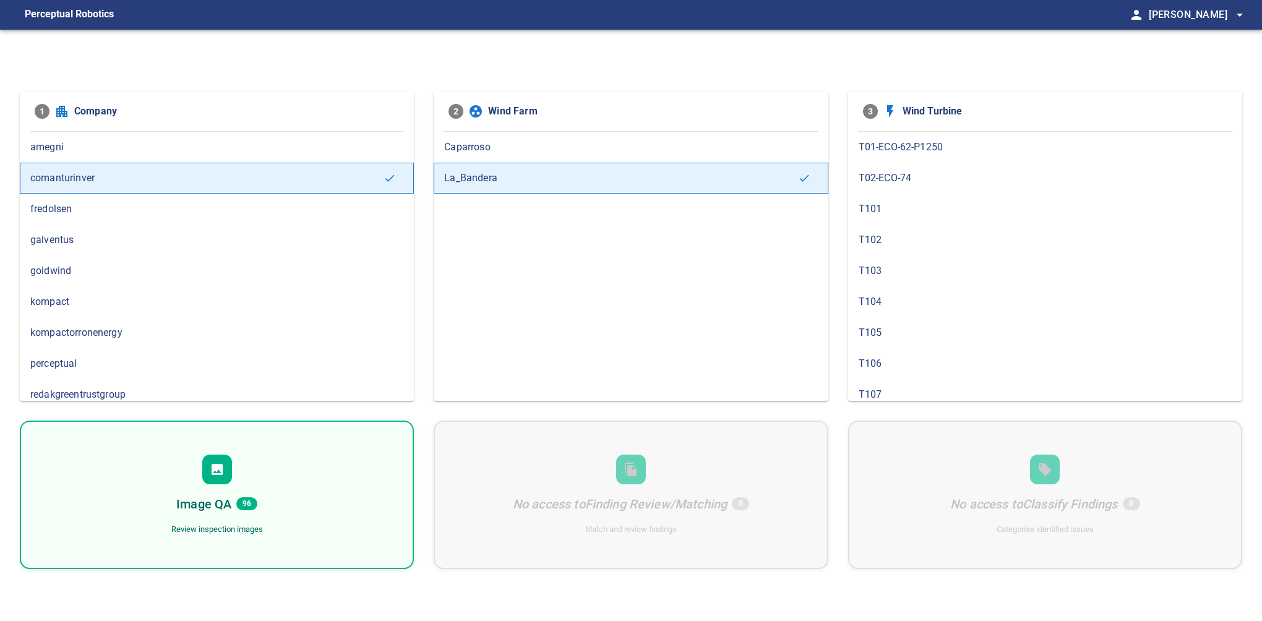
click at [262, 475] on div "Image QA 96 Review inspection images" at bounding box center [217, 495] width 394 height 149
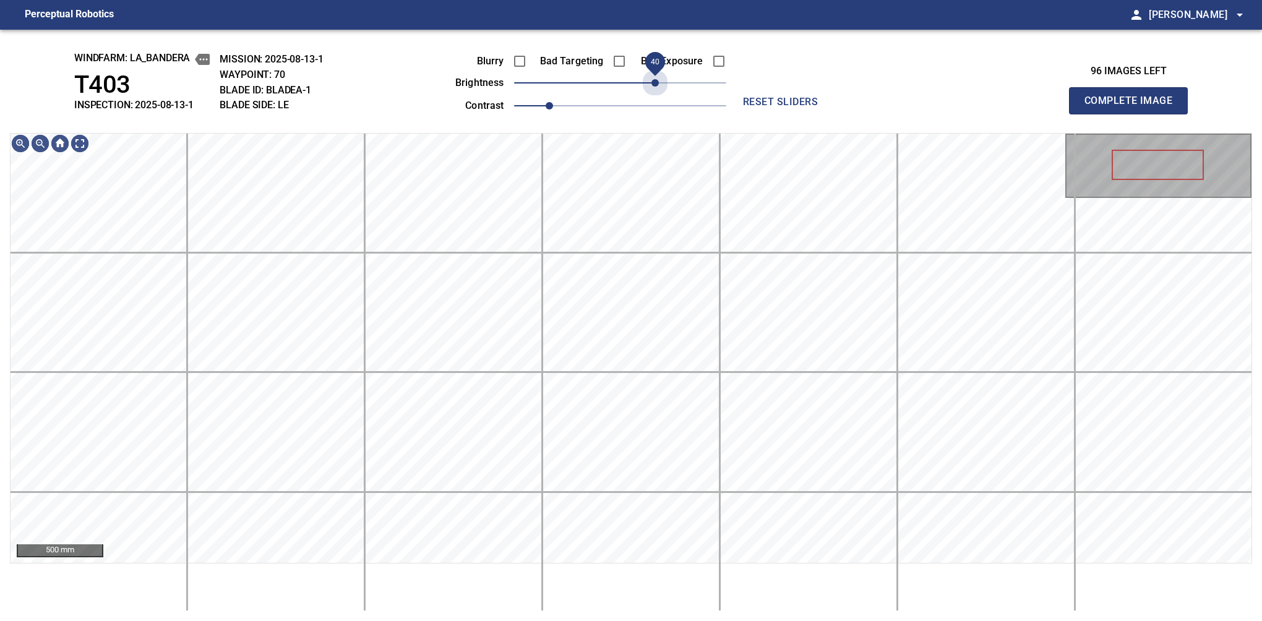
drag, startPoint x: 625, startPoint y: 83, endPoint x: 660, endPoint y: 81, distance: 34.7
click at [659, 81] on span "40" at bounding box center [655, 82] width 7 height 7
click at [563, 102] on span "1.1" at bounding box center [566, 105] width 7 height 7
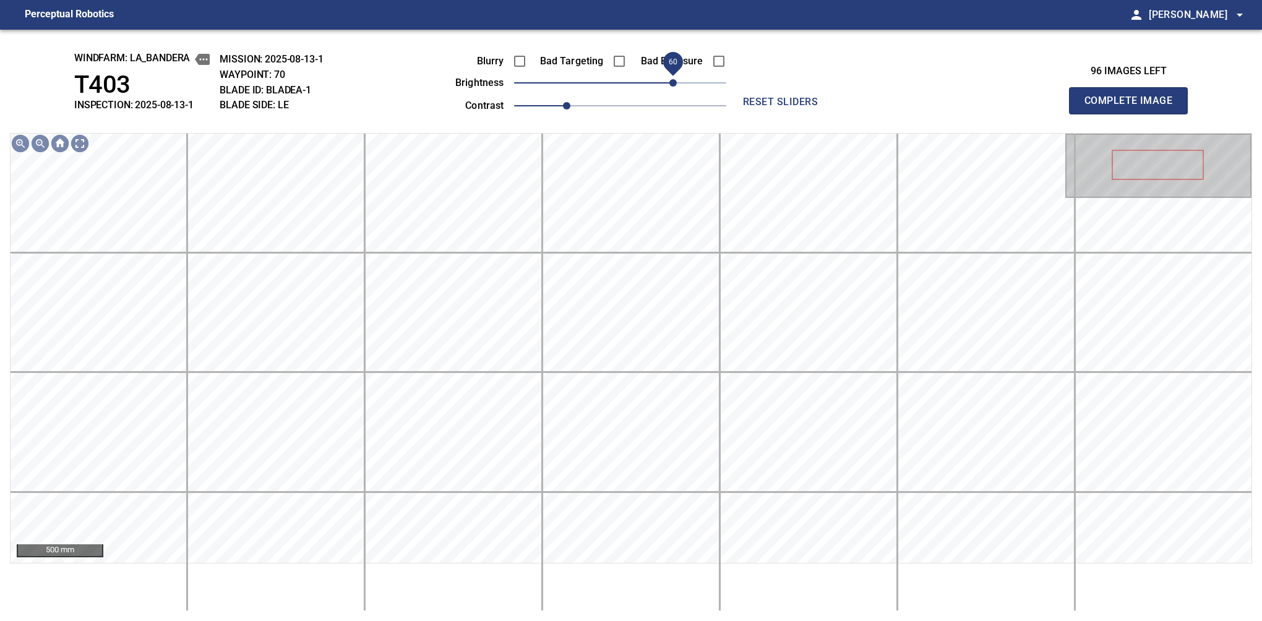
drag, startPoint x: 664, startPoint y: 81, endPoint x: 671, endPoint y: 79, distance: 7.2
click at [671, 79] on span "60" at bounding box center [673, 82] width 7 height 7
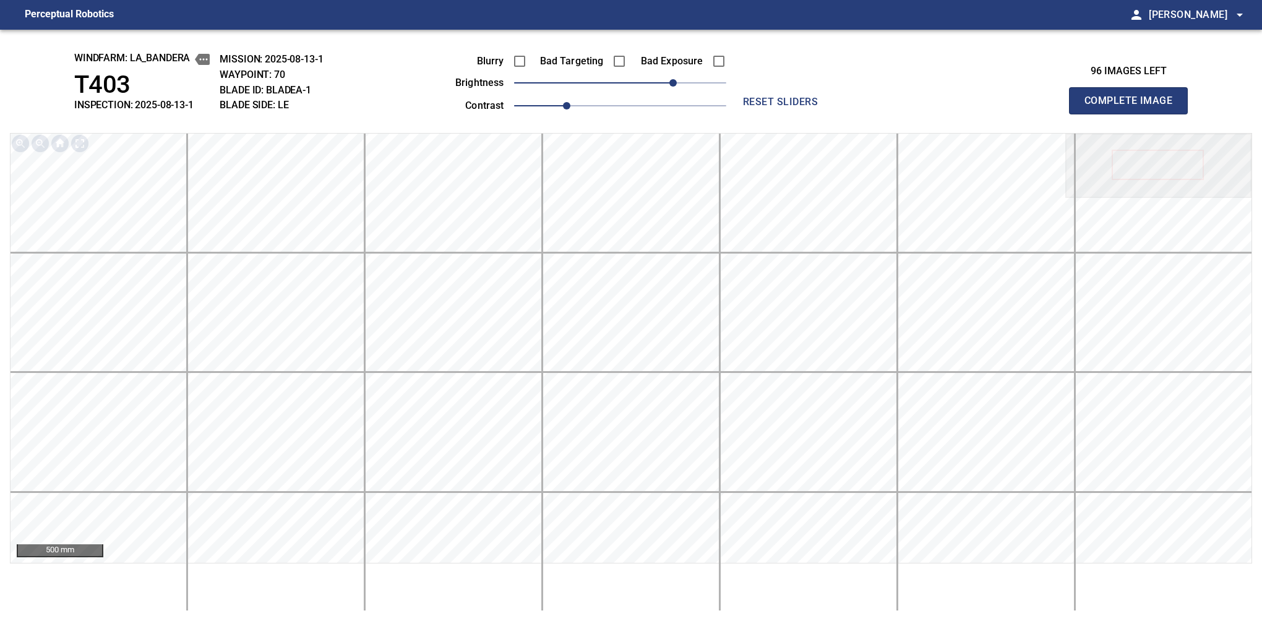
click at [1134, 114] on button "Complete Image" at bounding box center [1128, 100] width 119 height 27
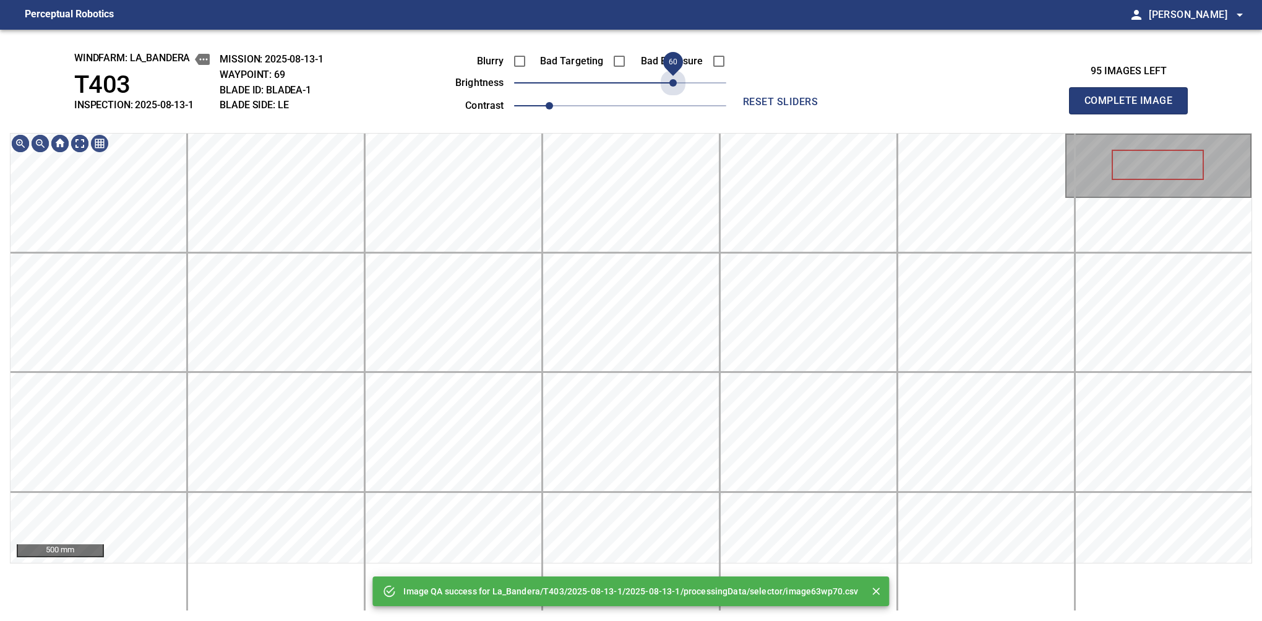
click at [671, 79] on span "60" at bounding box center [620, 82] width 212 height 17
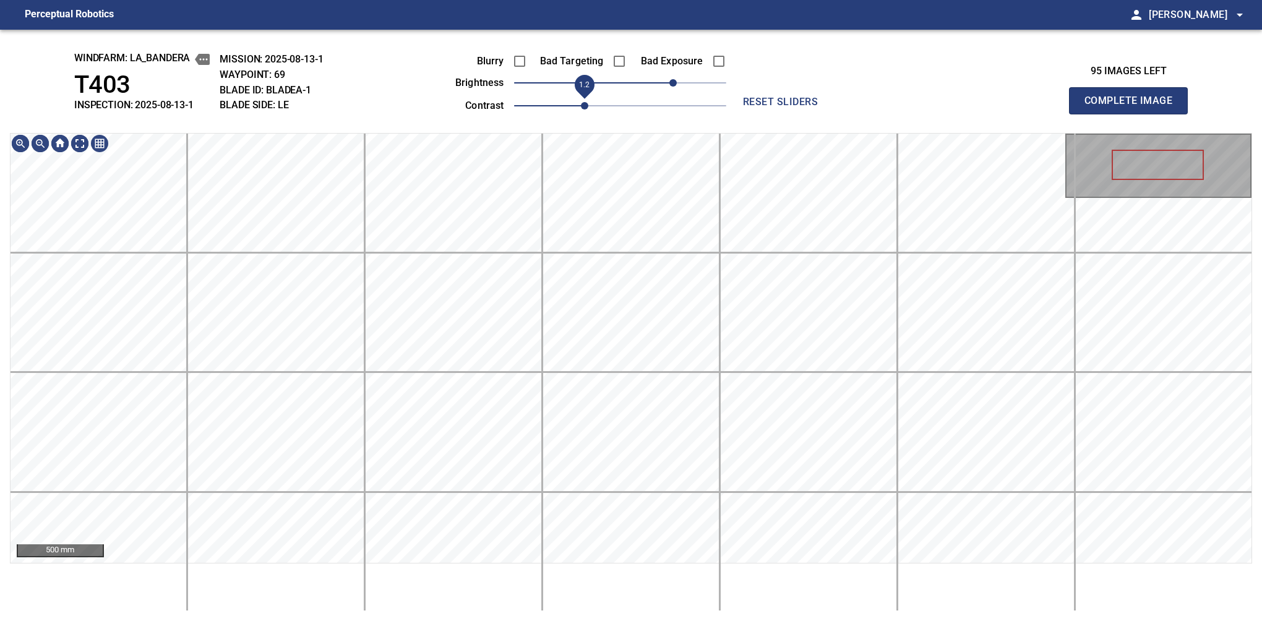
drag, startPoint x: 559, startPoint y: 105, endPoint x: 579, endPoint y: 98, distance: 20.7
click at [581, 102] on span "1.2" at bounding box center [584, 105] width 7 height 7
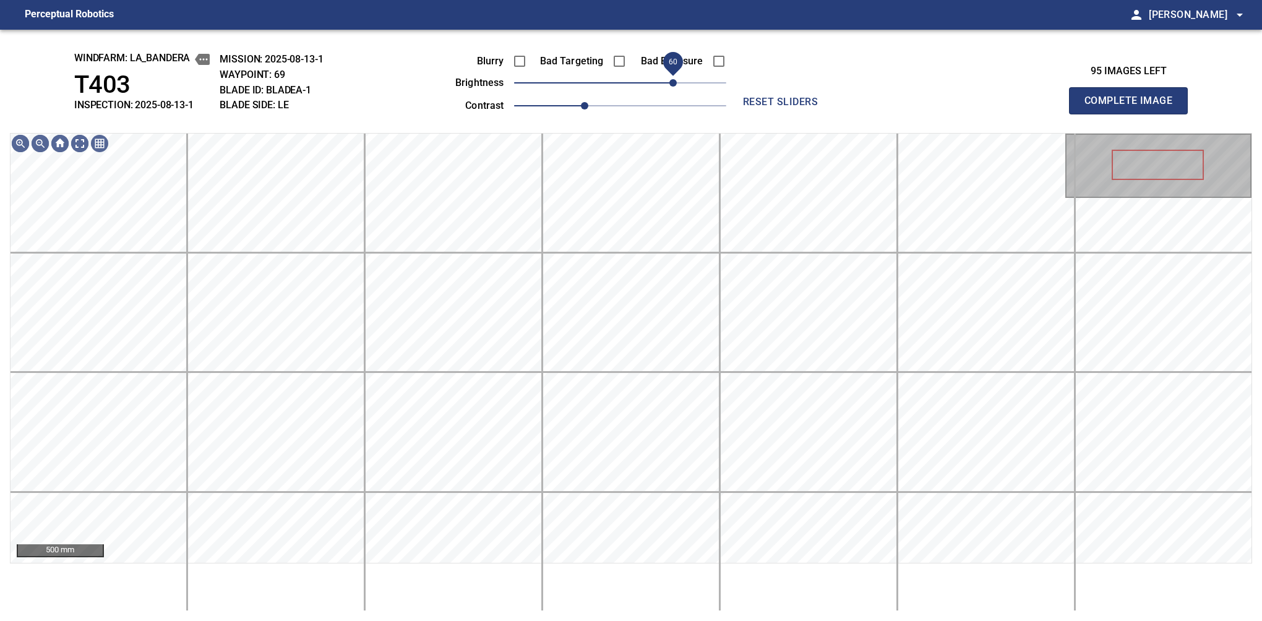
click at [675, 83] on span "60" at bounding box center [673, 82] width 7 height 7
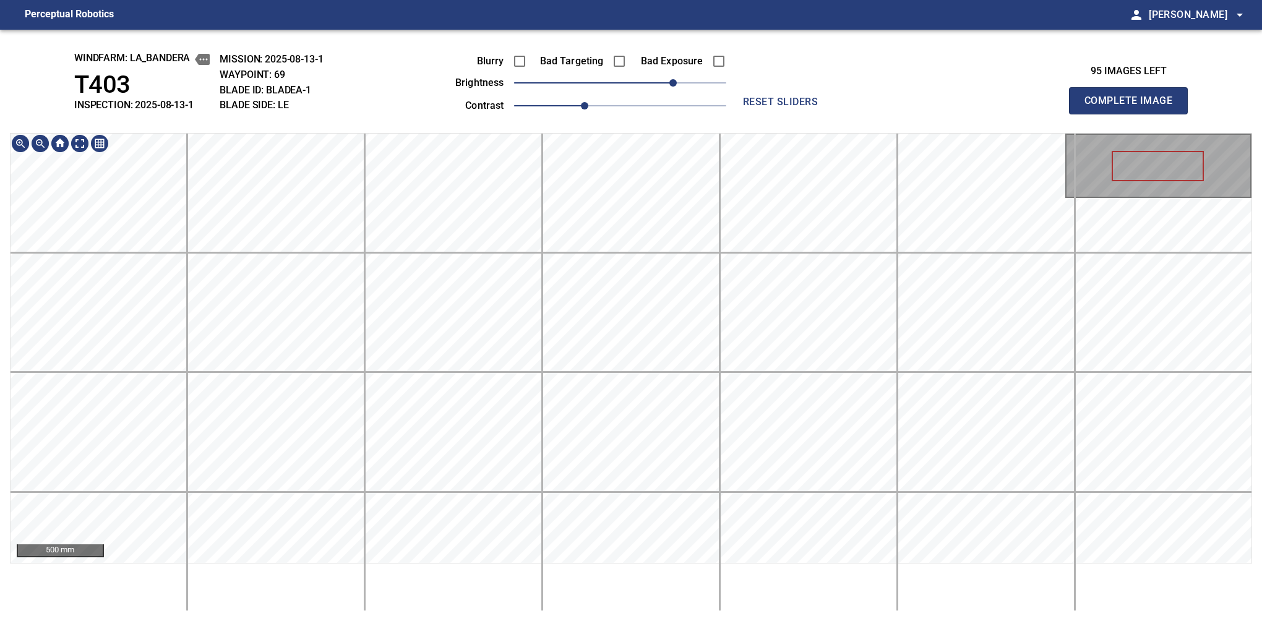
click at [731, 59] on div "windfarm: La_Bandera T403 INSPECTION: 2025-08-13-1 MISSION: 2025-08-13-1 WAYPOI…" at bounding box center [631, 326] width 1262 height 592
click at [1134, 114] on button "Complete Image" at bounding box center [1128, 100] width 119 height 27
drag, startPoint x: 618, startPoint y: 89, endPoint x: 663, endPoint y: 72, distance: 48.4
click at [663, 79] on span "50" at bounding box center [663, 82] width 7 height 7
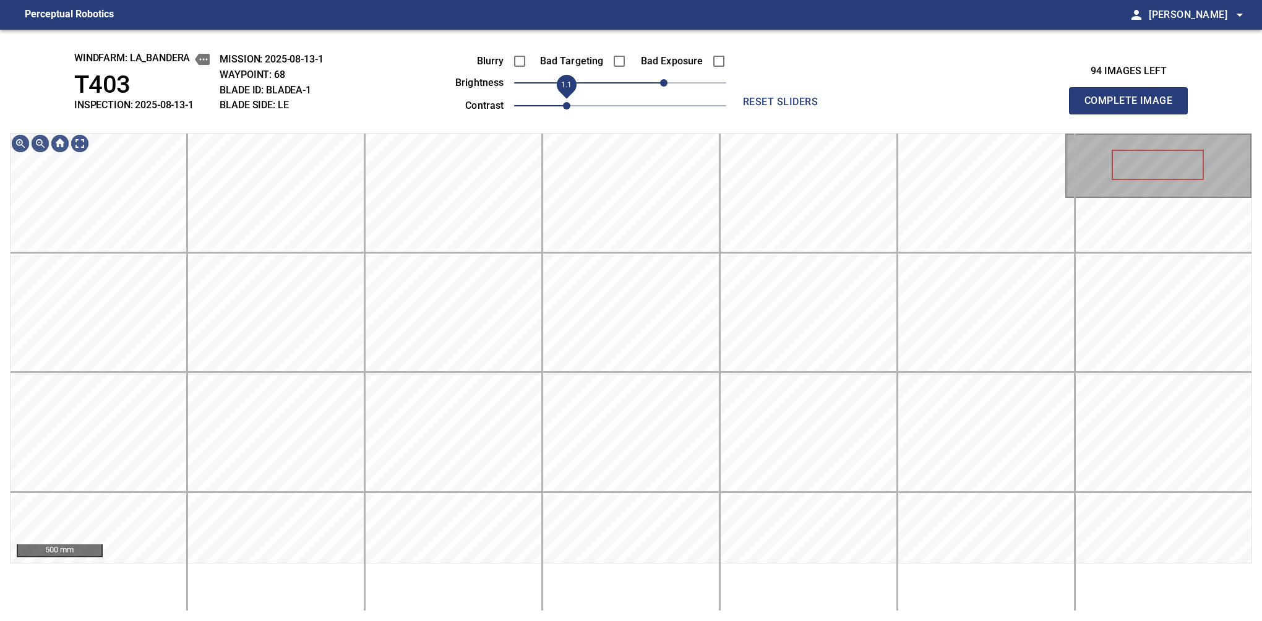
drag, startPoint x: 558, startPoint y: 101, endPoint x: 572, endPoint y: 101, distance: 14.9
click at [563, 102] on span "1.1" at bounding box center [566, 105] width 7 height 7
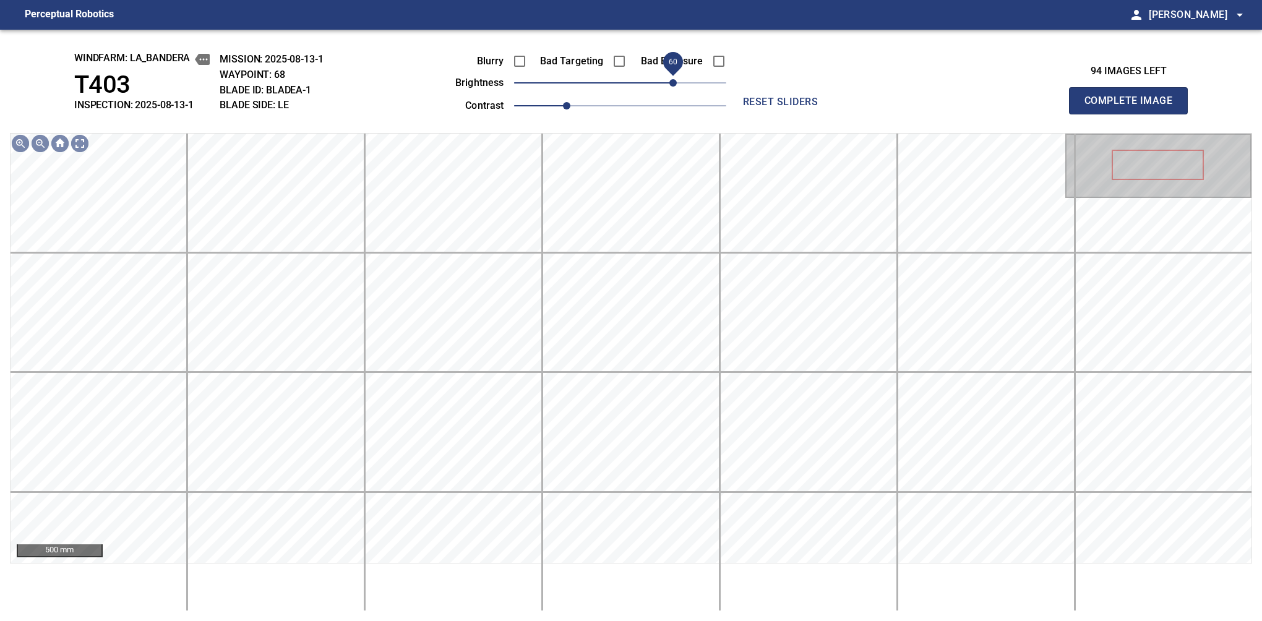
click at [670, 87] on span "60" at bounding box center [673, 82] width 7 height 7
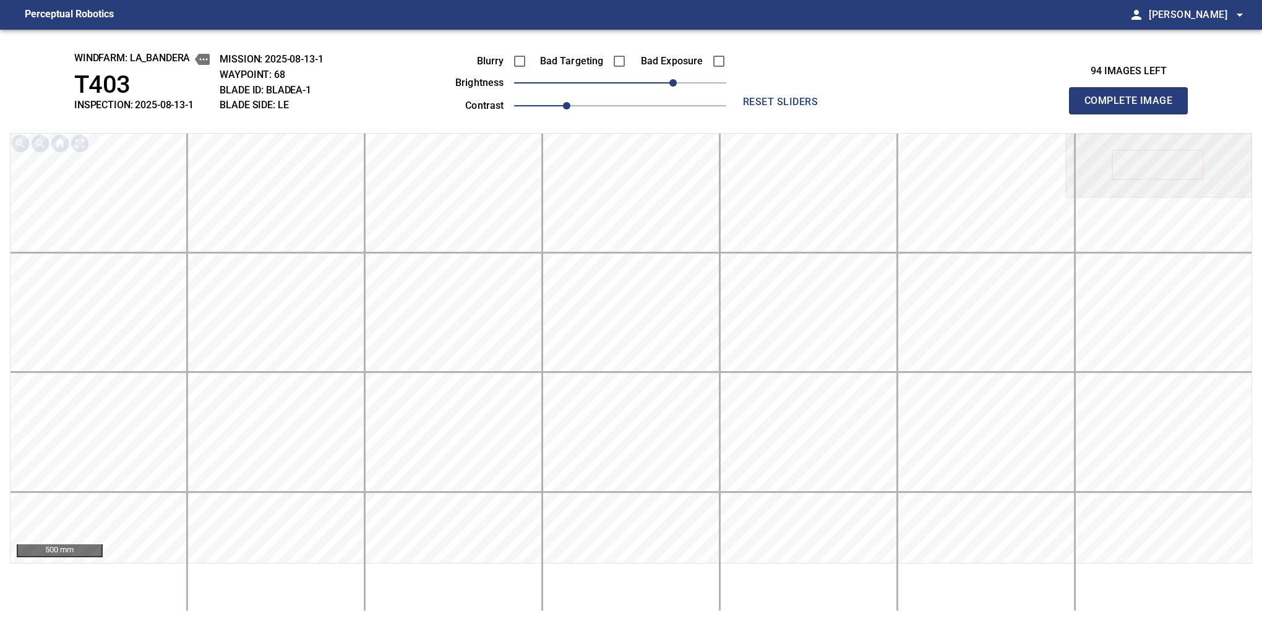
click at [1134, 114] on button "Complete Image" at bounding box center [1128, 100] width 119 height 27
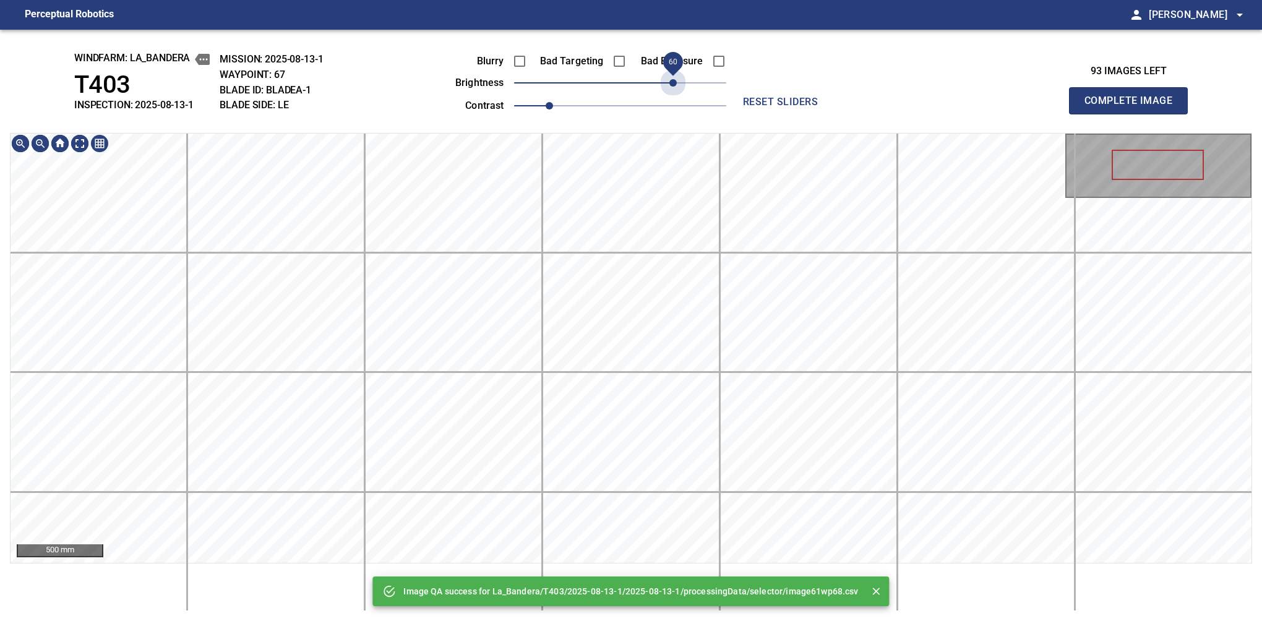
click at [670, 89] on span "60" at bounding box center [620, 82] width 212 height 17
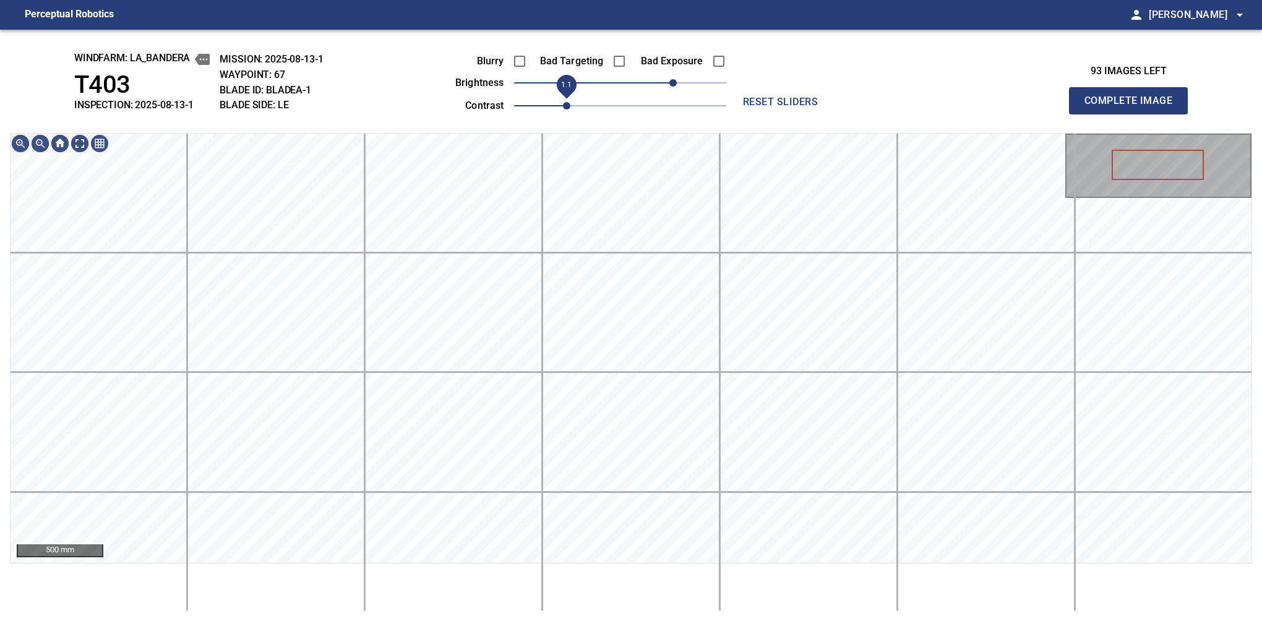
click at [566, 106] on span "1.1" at bounding box center [566, 105] width 7 height 7
click at [709, 83] on div "windfarm: La_Bandera T403 INSPECTION: 2025-08-13-1 MISSION: 2025-08-13-1 WAYPOI…" at bounding box center [631, 326] width 1262 height 592
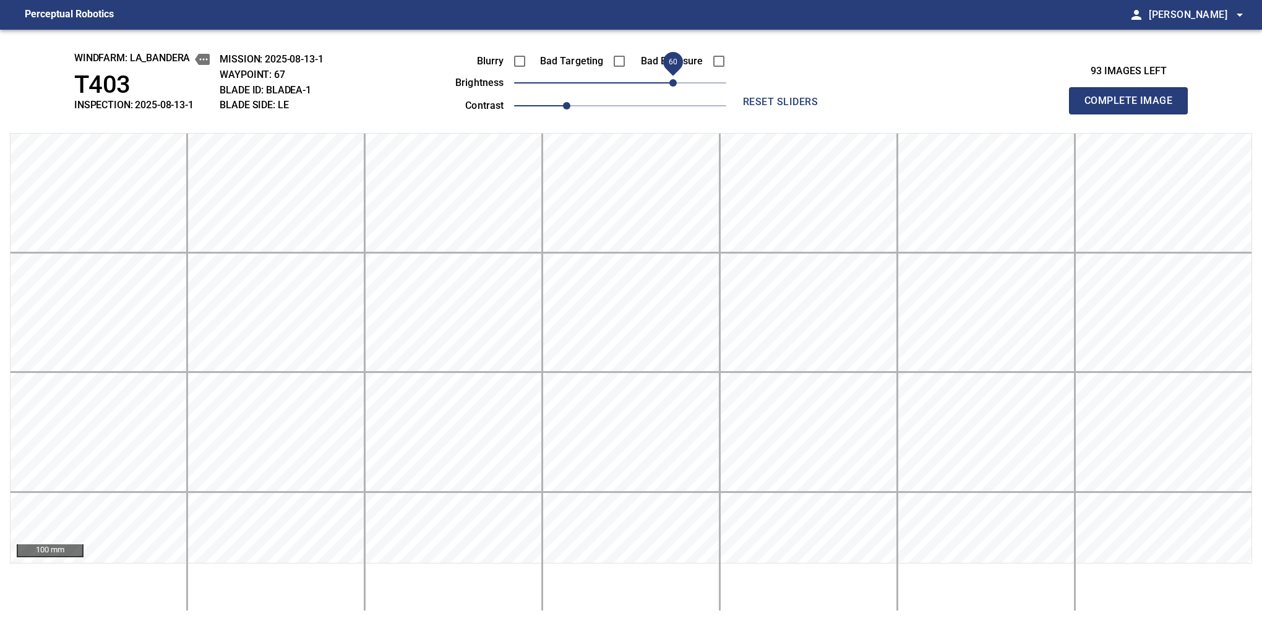
click at [1134, 114] on button "Complete Image" at bounding box center [1128, 100] width 119 height 27
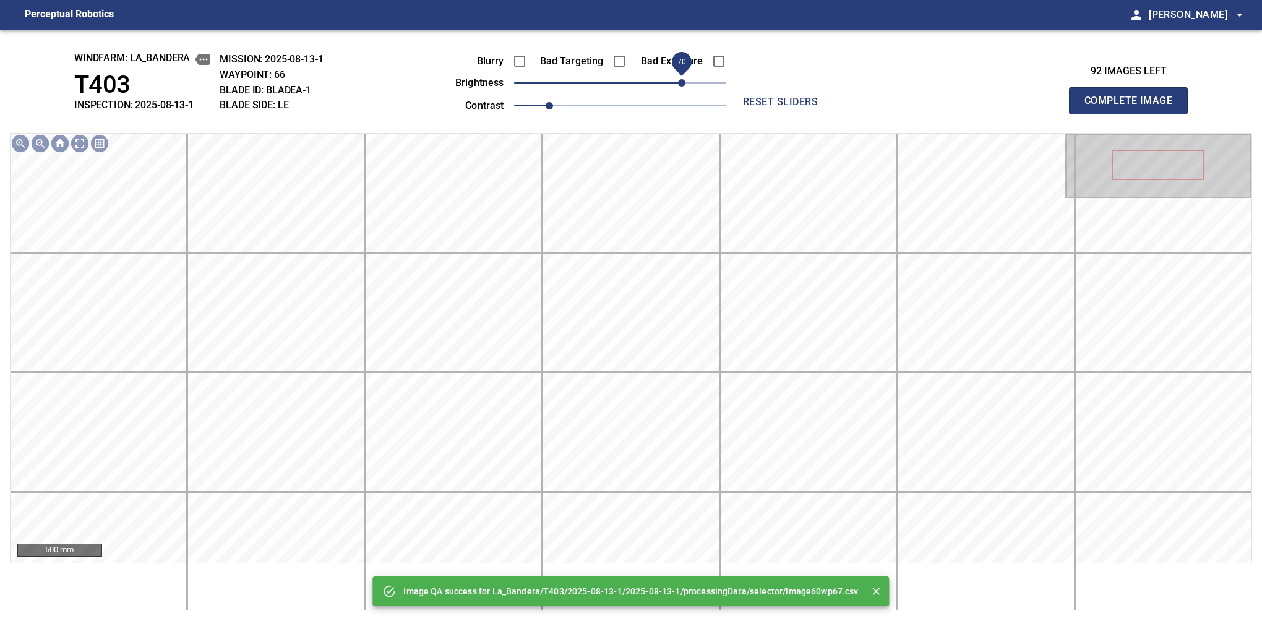
click at [683, 87] on span "70" at bounding box center [620, 82] width 212 height 17
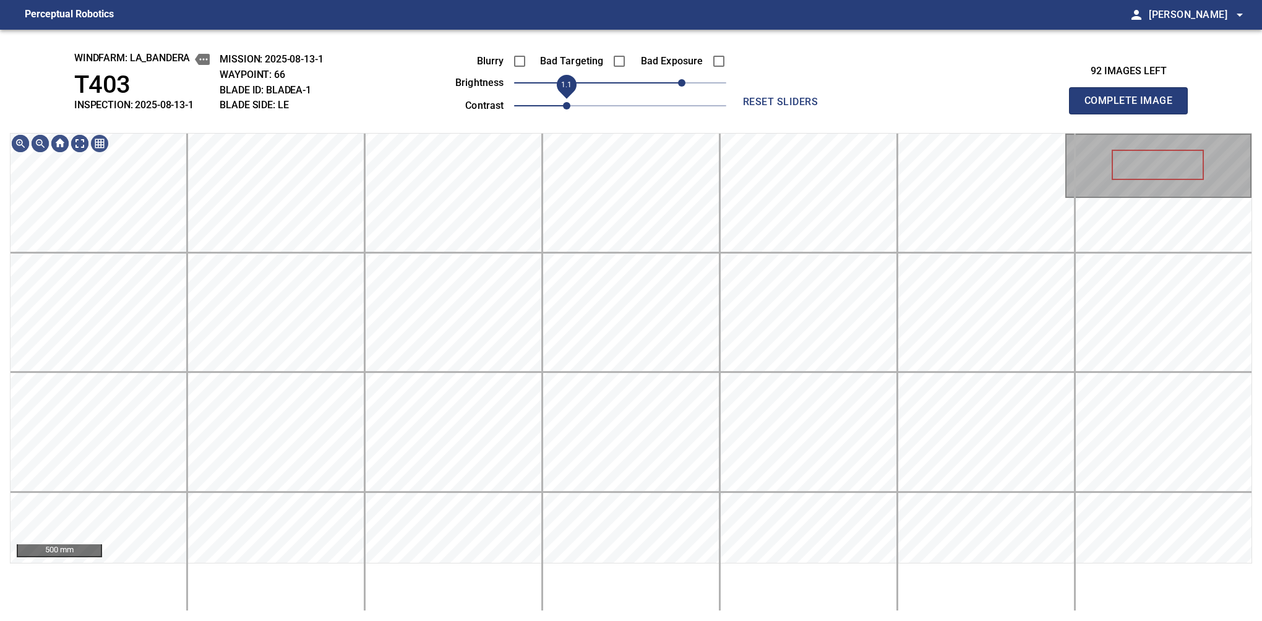
drag, startPoint x: 551, startPoint y: 106, endPoint x: 562, endPoint y: 103, distance: 11.7
click at [563, 103] on span "1.1" at bounding box center [566, 105] width 7 height 7
click at [1134, 114] on button "Complete Image" at bounding box center [1128, 100] width 119 height 27
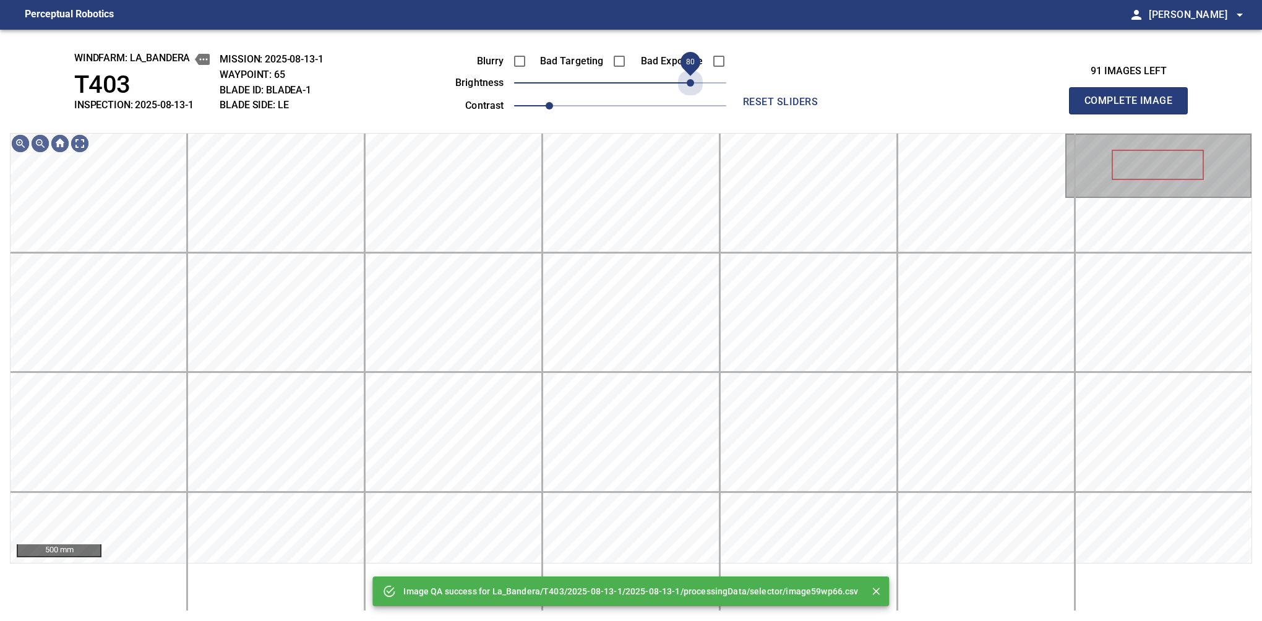
drag, startPoint x: 629, startPoint y: 92, endPoint x: 693, endPoint y: 66, distance: 69.2
click at [693, 79] on span "80" at bounding box center [690, 82] width 7 height 7
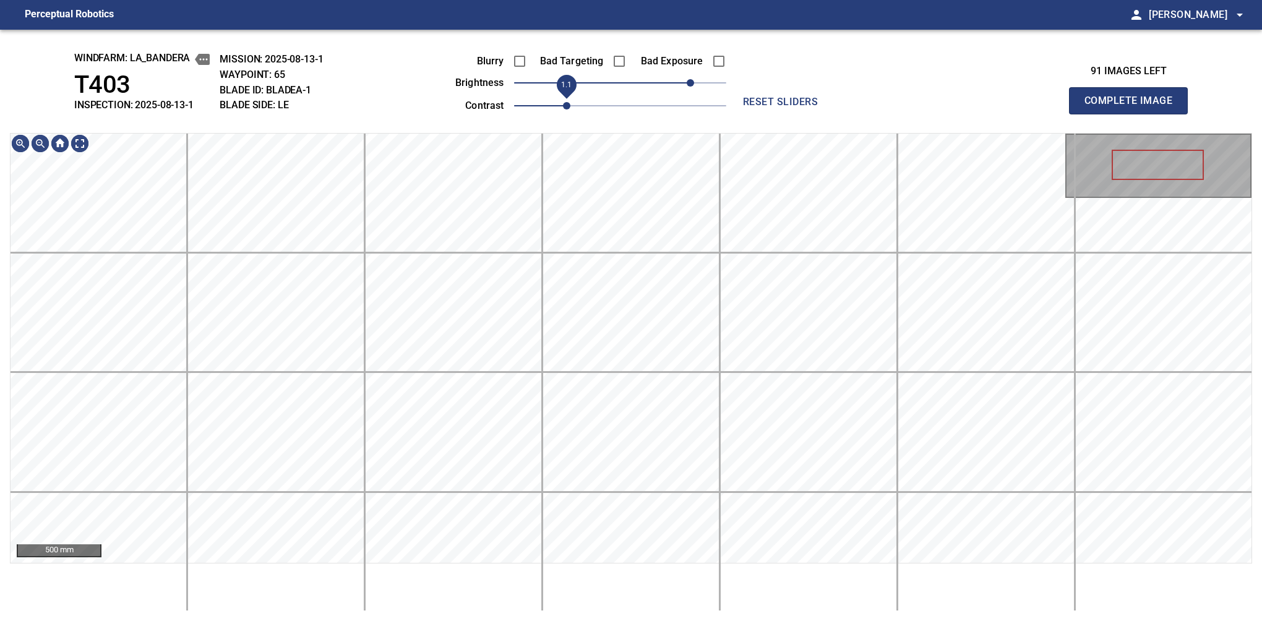
click at [563, 105] on span "1.1" at bounding box center [566, 105] width 7 height 7
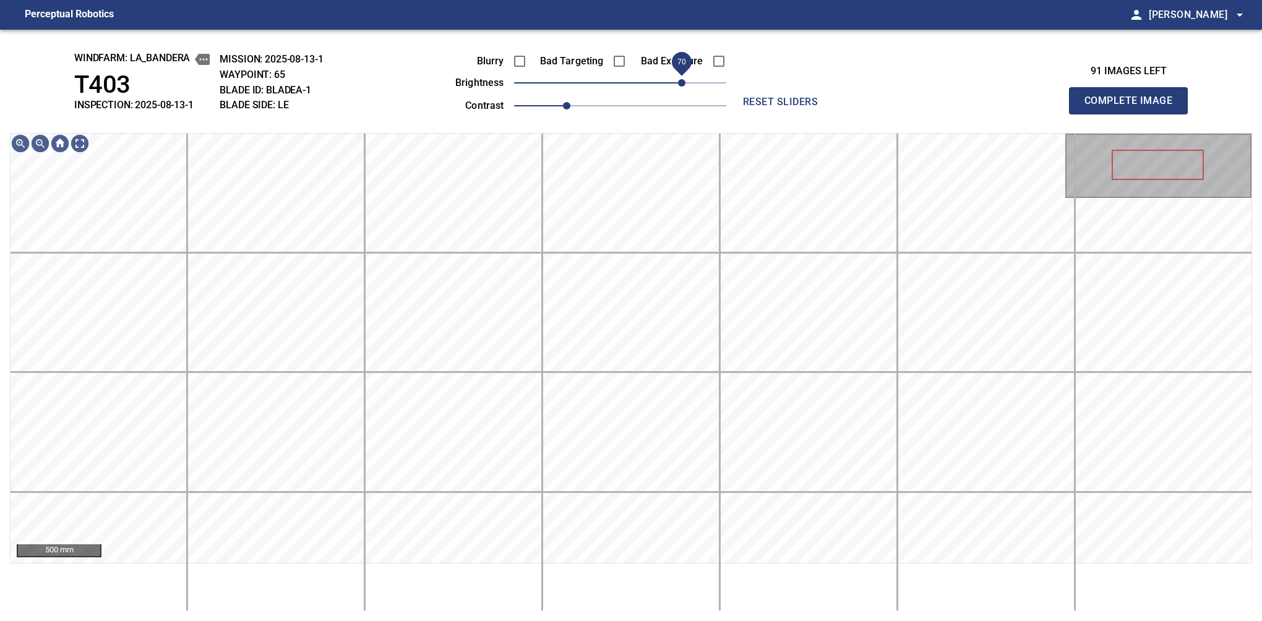
drag, startPoint x: 689, startPoint y: 77, endPoint x: 683, endPoint y: 81, distance: 7.6
click at [683, 81] on span "70" at bounding box center [681, 82] width 7 height 7
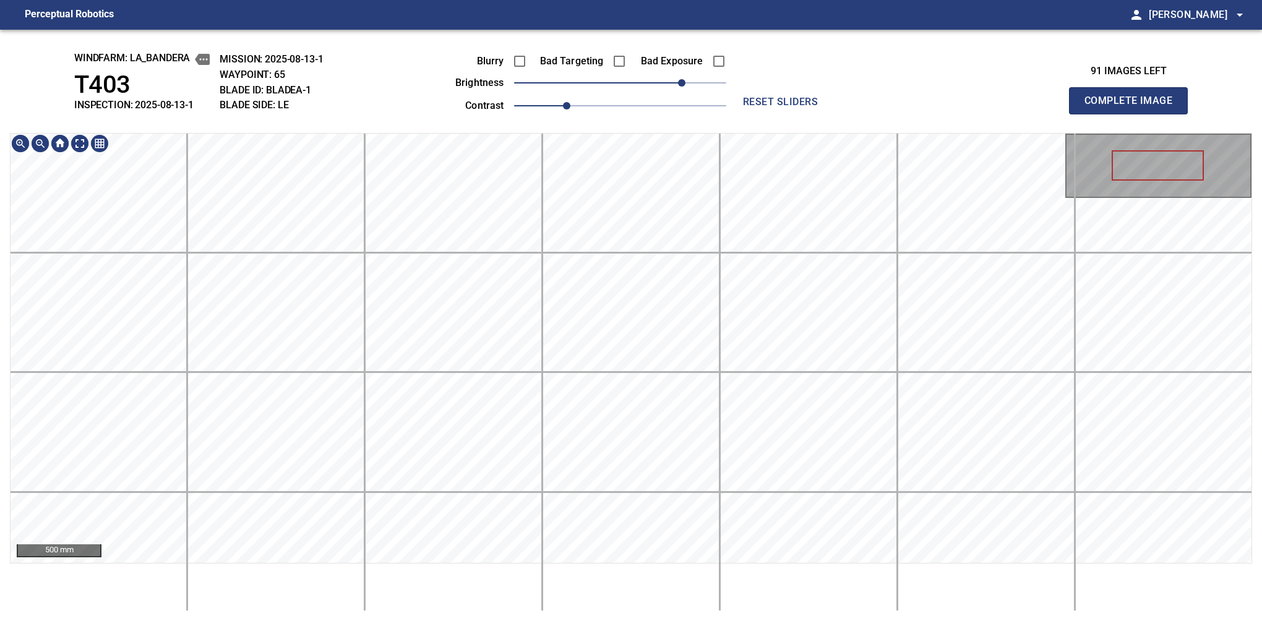
click at [681, 55] on div "windfarm: La_Bandera T403 INSPECTION: 2025-08-13-1 MISSION: 2025-08-13-1 WAYPOI…" at bounding box center [631, 326] width 1262 height 592
click at [1134, 114] on button "Complete Image" at bounding box center [1128, 100] width 119 height 27
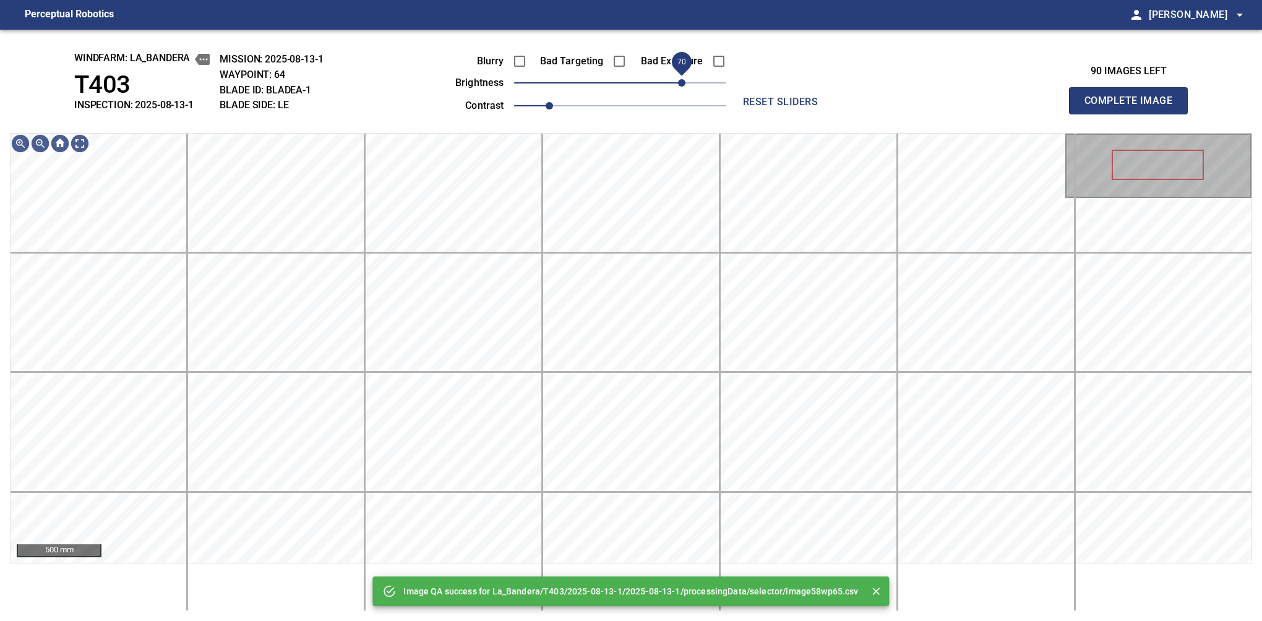
drag, startPoint x: 661, startPoint y: 85, endPoint x: 683, endPoint y: 79, distance: 22.5
click at [683, 79] on span "70" at bounding box center [620, 82] width 212 height 17
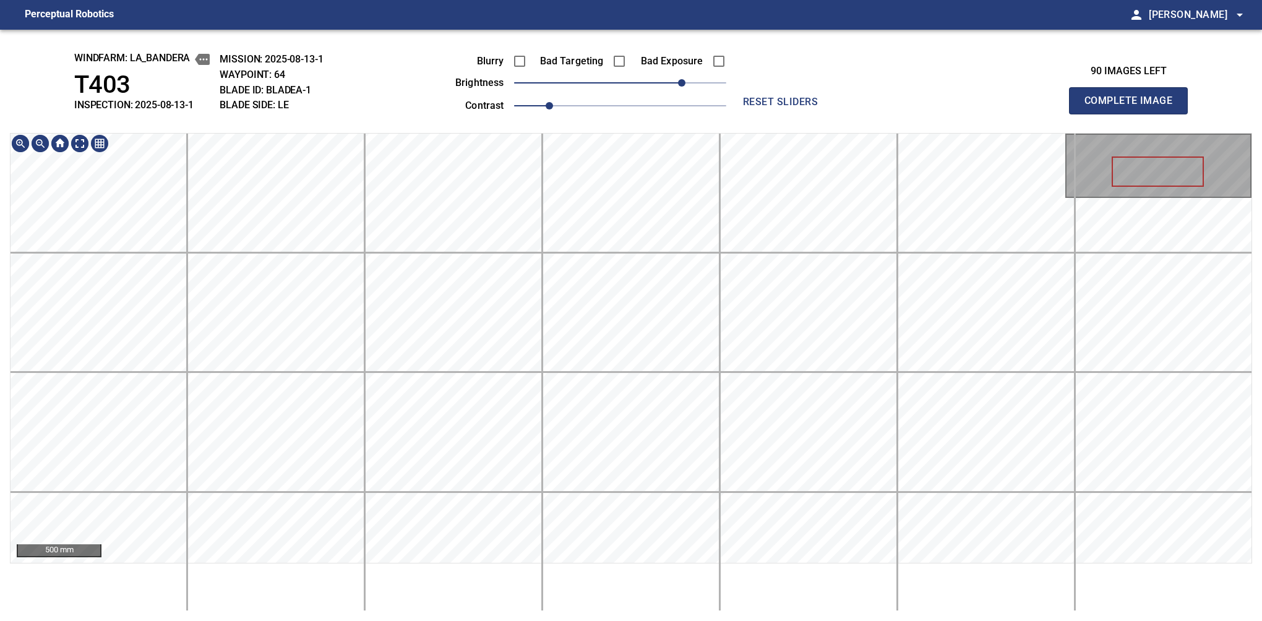
click at [653, 64] on div "windfarm: La_Bandera T403 INSPECTION: 2025-08-13-1 MISSION: 2025-08-13-1 WAYPOI…" at bounding box center [631, 326] width 1262 height 592
click at [691, 81] on span "80" at bounding box center [690, 82] width 7 height 7
click at [672, 68] on div "windfarm: La_Bandera T403 INSPECTION: 2025-08-13-1 MISSION: 2025-08-13-1 WAYPOI…" at bounding box center [631, 326] width 1262 height 592
click at [1134, 114] on button "Complete Image" at bounding box center [1128, 100] width 119 height 27
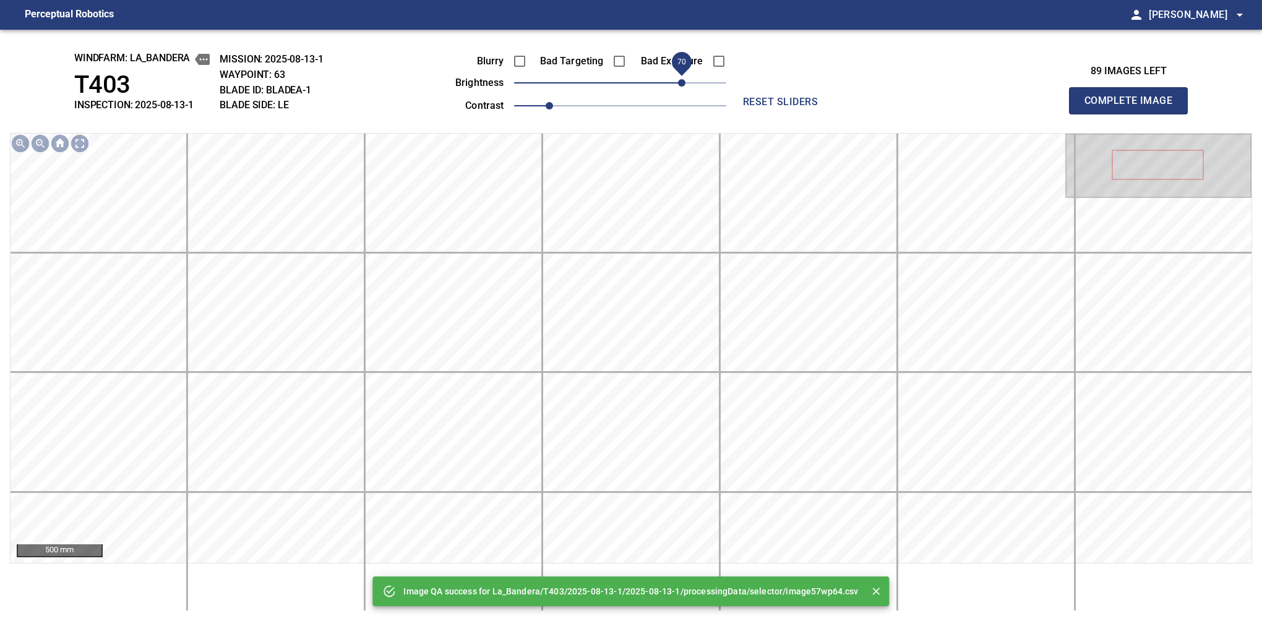
drag, startPoint x: 674, startPoint y: 79, endPoint x: 685, endPoint y: 77, distance: 11.4
click at [685, 77] on span "70" at bounding box center [620, 82] width 212 height 17
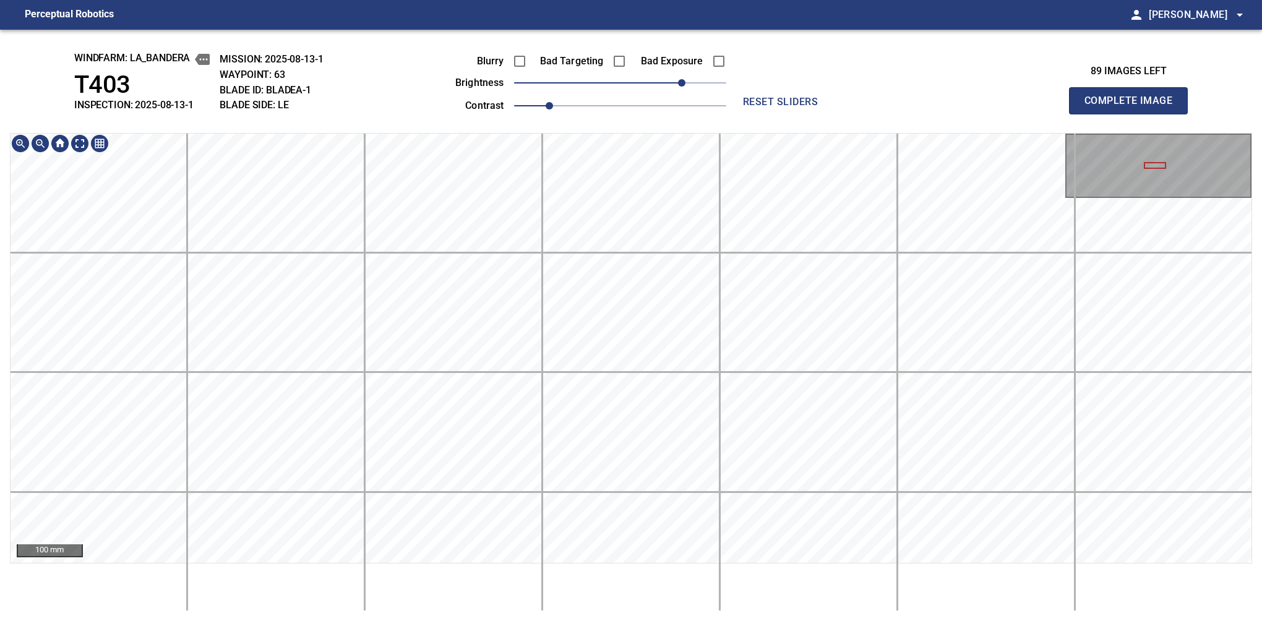
click at [1134, 114] on button "Complete Image" at bounding box center [1128, 100] width 119 height 27
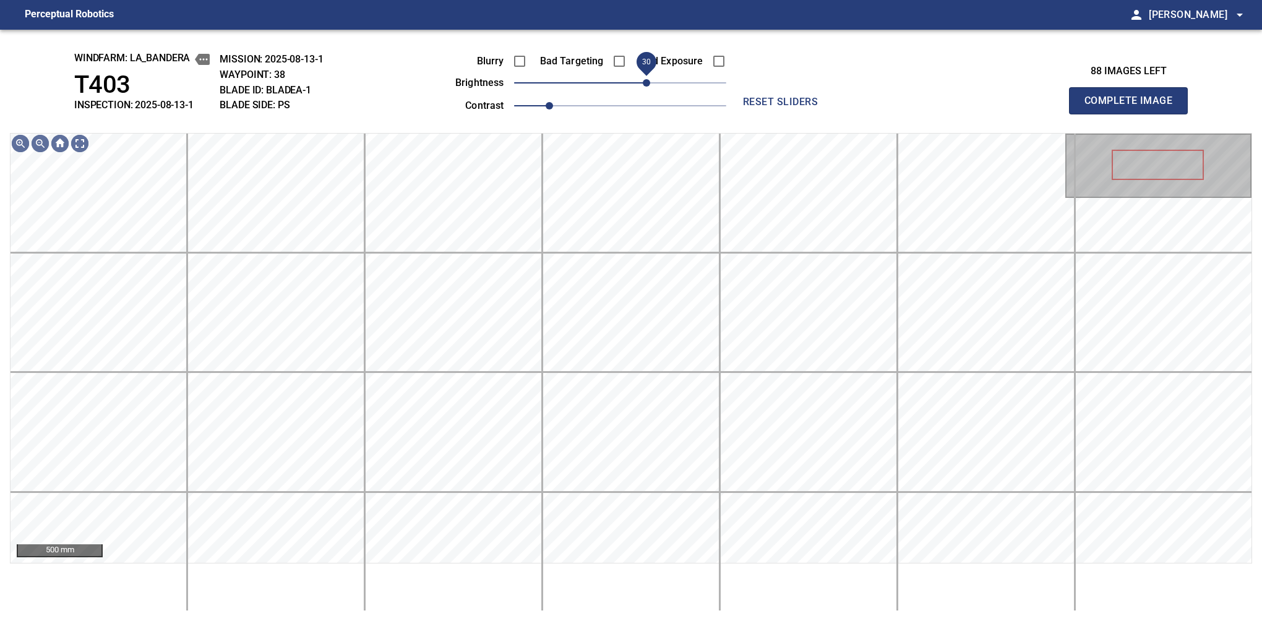
drag, startPoint x: 624, startPoint y: 83, endPoint x: 651, endPoint y: 76, distance: 28.1
click at [650, 79] on span "30" at bounding box center [646, 82] width 7 height 7
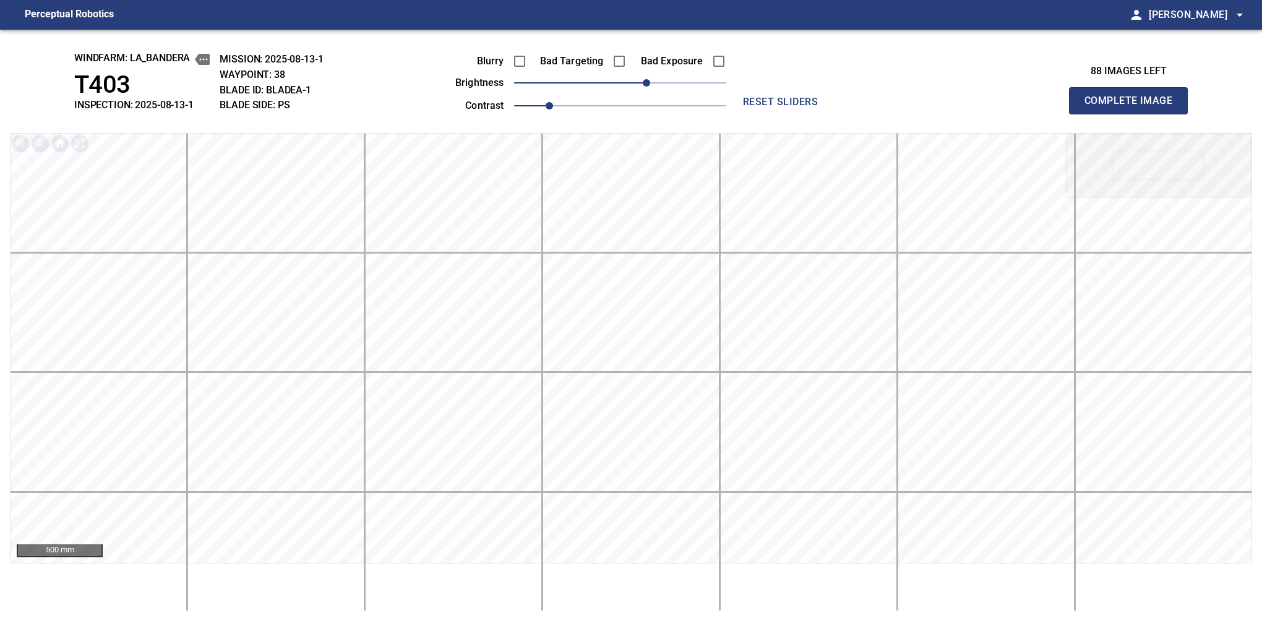
click at [1134, 114] on button "Complete Image" at bounding box center [1128, 100] width 119 height 27
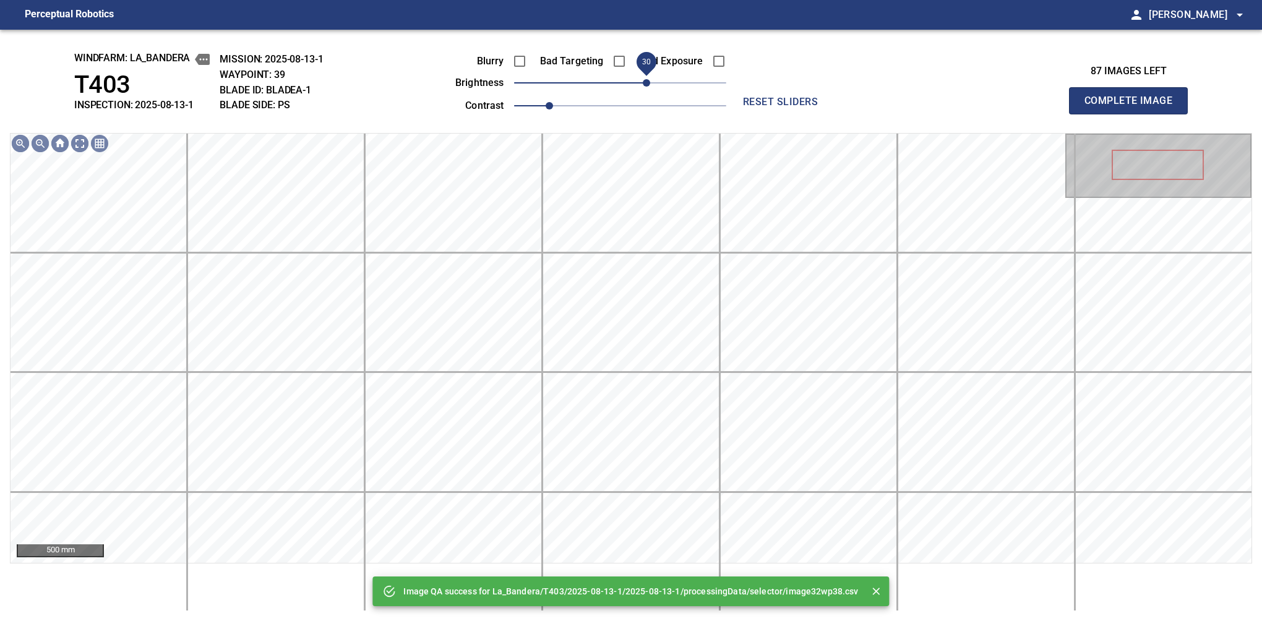
click at [649, 87] on span "30" at bounding box center [620, 82] width 212 height 17
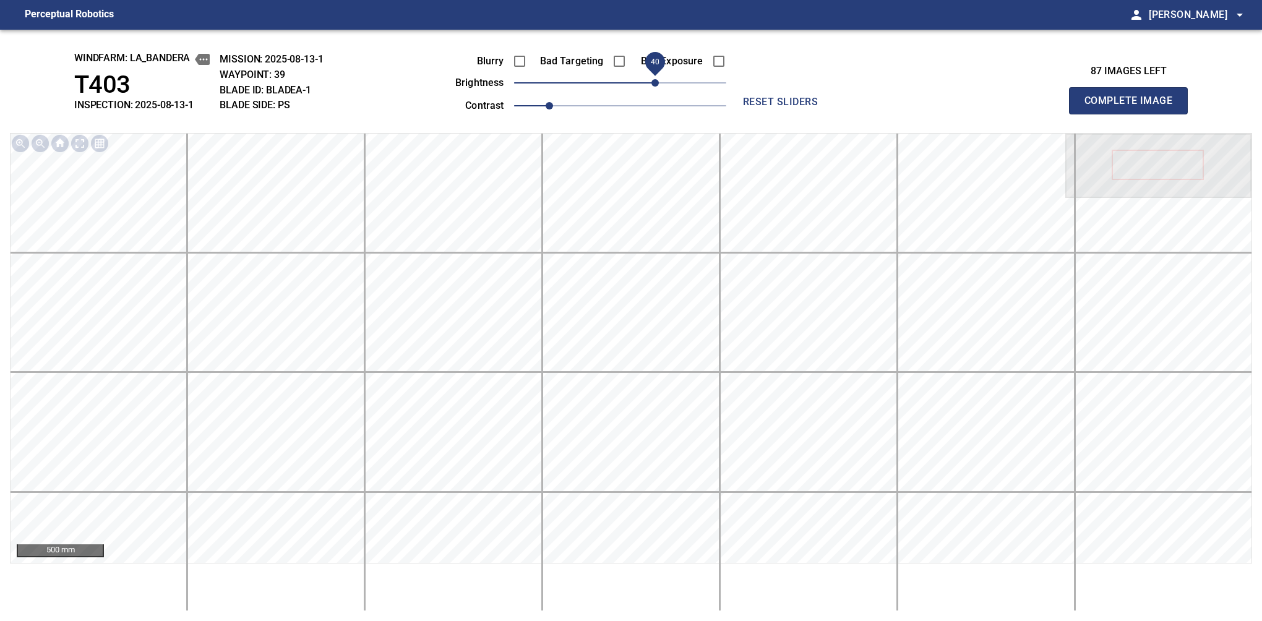
click at [653, 80] on span "40" at bounding box center [655, 82] width 7 height 7
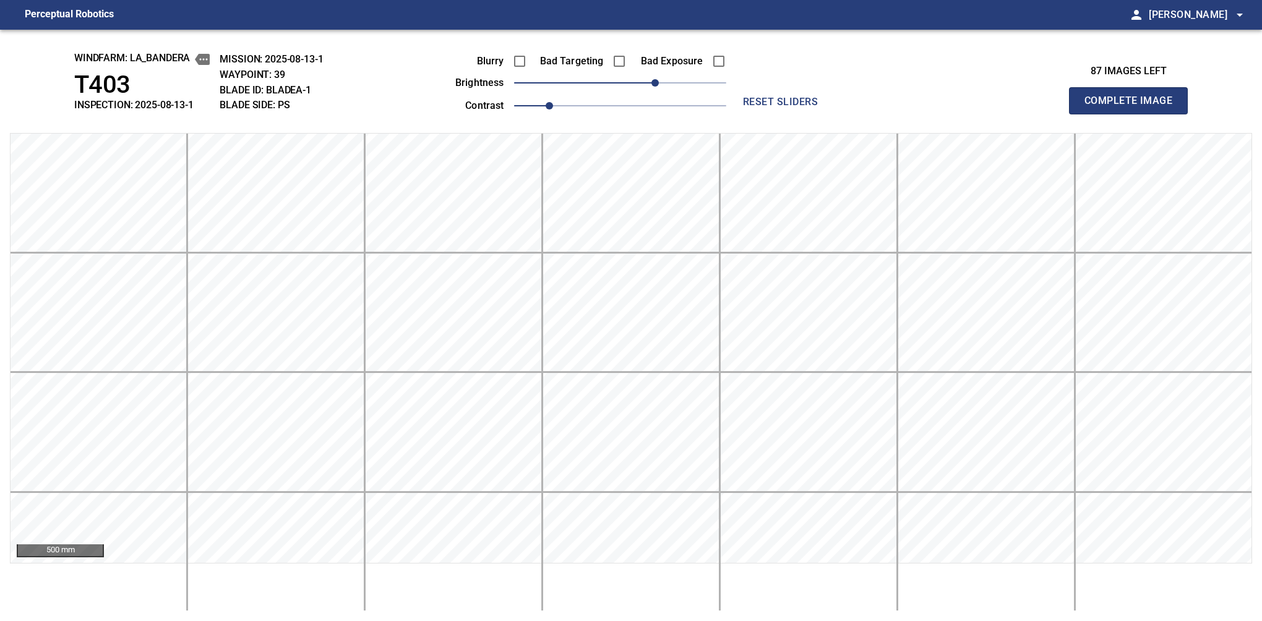
click at [1134, 114] on button "Complete Image" at bounding box center [1128, 100] width 119 height 27
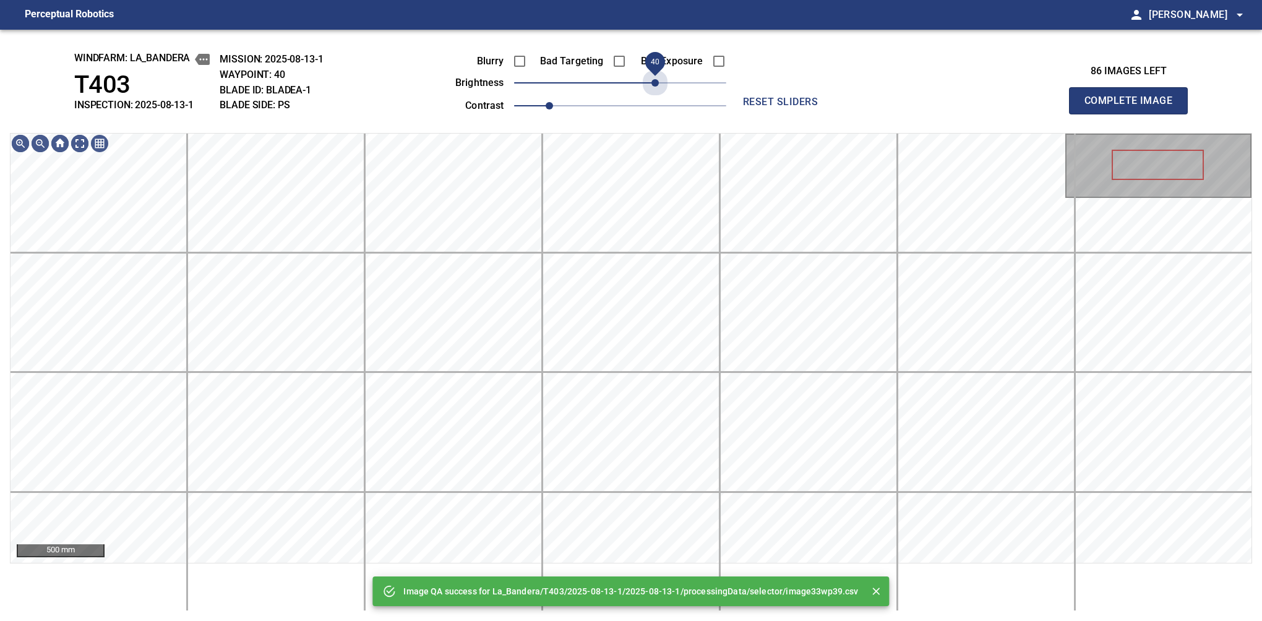
click at [653, 80] on span "40" at bounding box center [620, 82] width 212 height 17
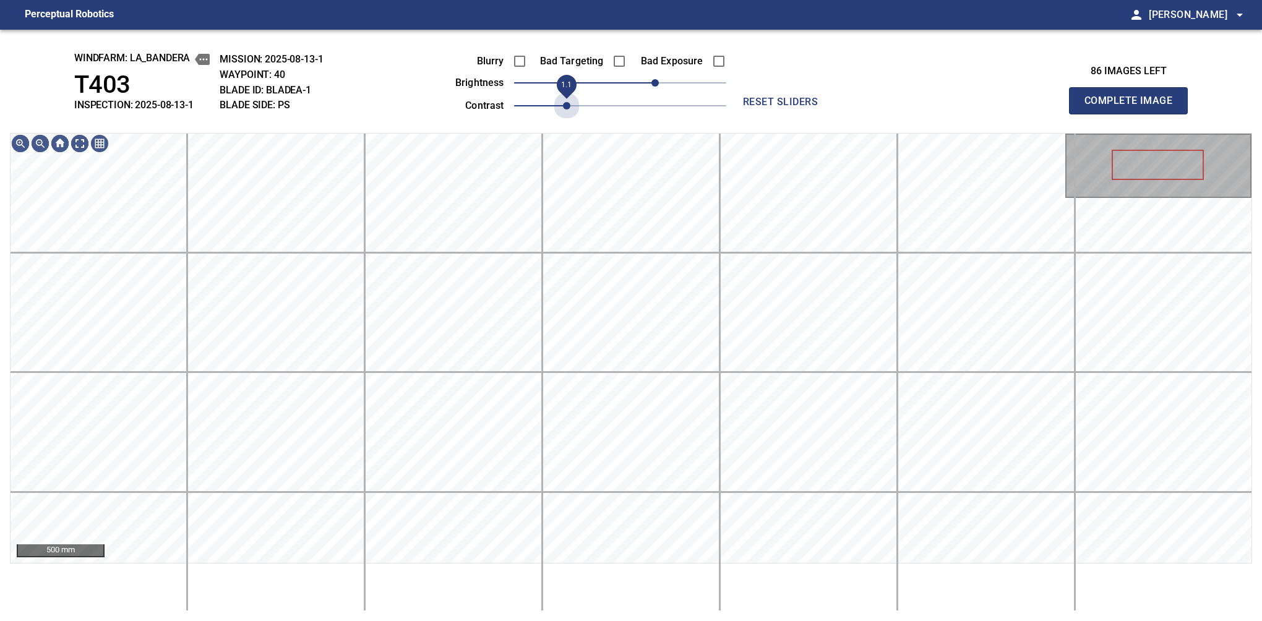
drag, startPoint x: 555, startPoint y: 96, endPoint x: 562, endPoint y: 94, distance: 7.1
click at [563, 102] on span "1.1" at bounding box center [566, 105] width 7 height 7
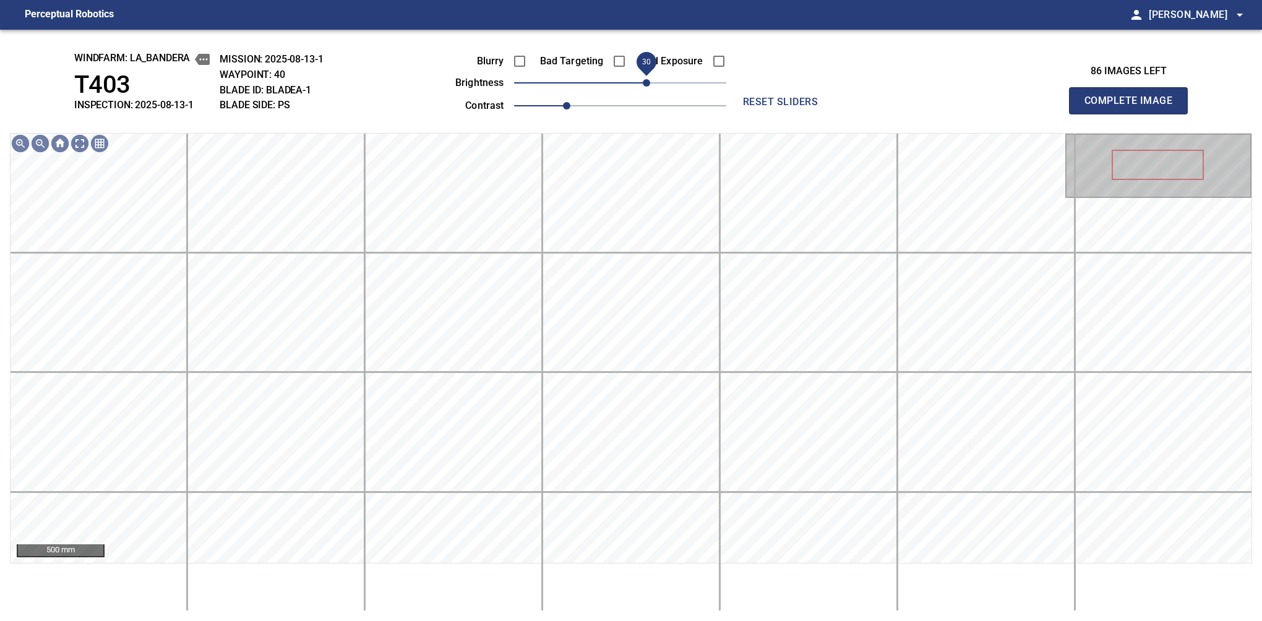
drag, startPoint x: 653, startPoint y: 83, endPoint x: 646, endPoint y: 82, distance: 6.8
click at [646, 82] on span "30" at bounding box center [646, 82] width 7 height 7
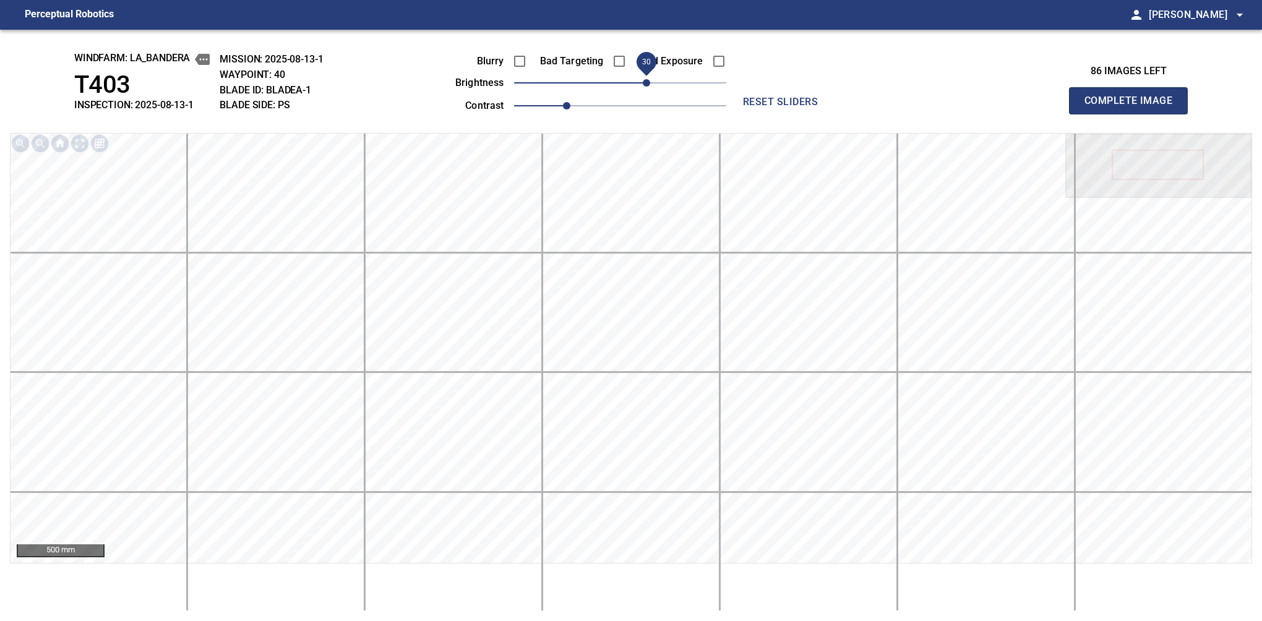
click at [1134, 114] on button "Complete Image" at bounding box center [1128, 100] width 119 height 27
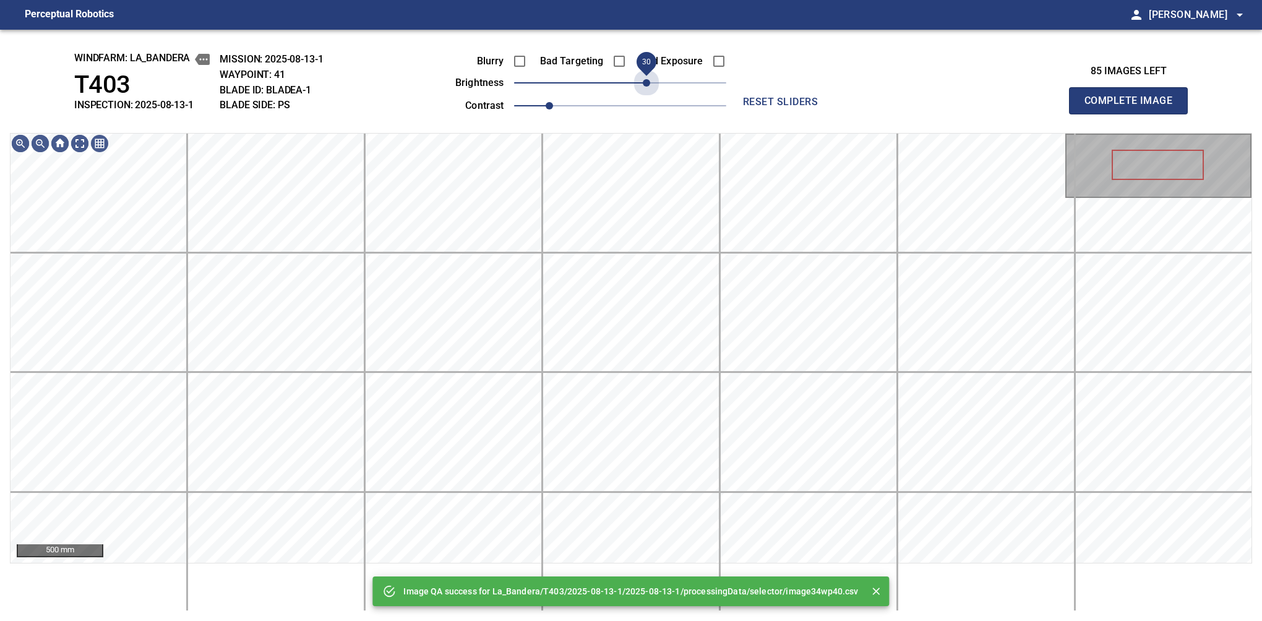
click at [646, 82] on span "30" at bounding box center [620, 82] width 212 height 17
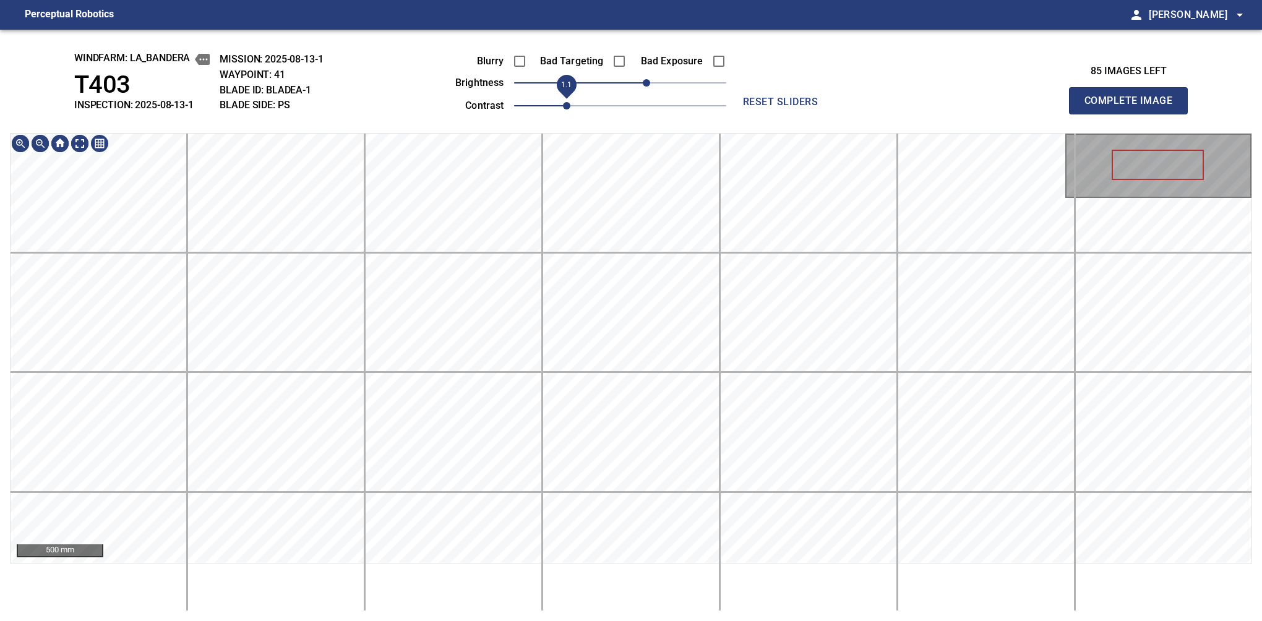
click at [563, 102] on span "1.1" at bounding box center [566, 105] width 7 height 7
click at [1134, 114] on button "Complete Image" at bounding box center [1128, 100] width 119 height 27
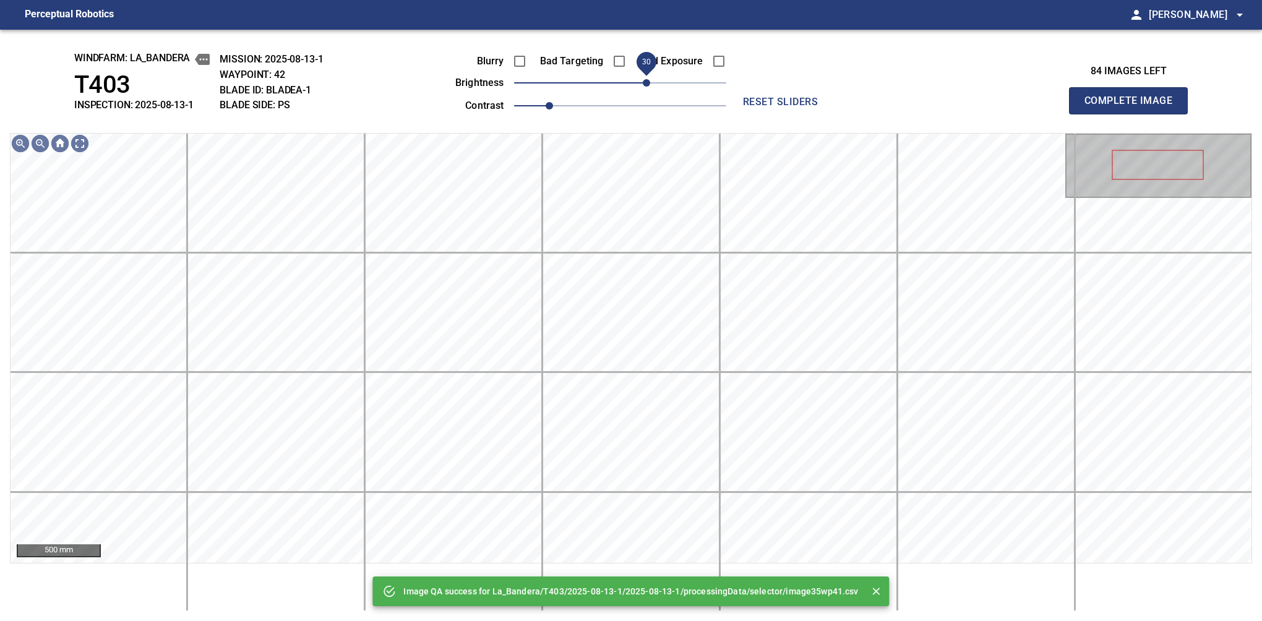
drag, startPoint x: 631, startPoint y: 85, endPoint x: 651, endPoint y: 87, distance: 19.9
click at [650, 87] on span "30" at bounding box center [646, 82] width 7 height 7
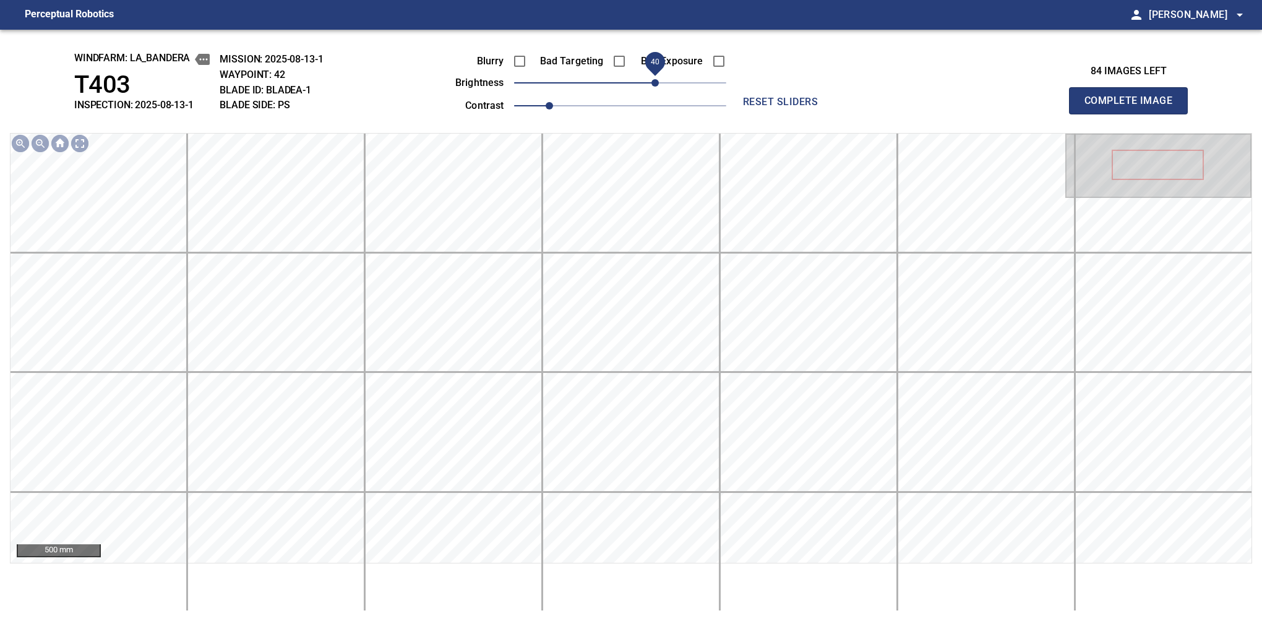
drag, startPoint x: 646, startPoint y: 84, endPoint x: 653, endPoint y: 82, distance: 7.1
click at [653, 82] on span "40" at bounding box center [655, 82] width 7 height 7
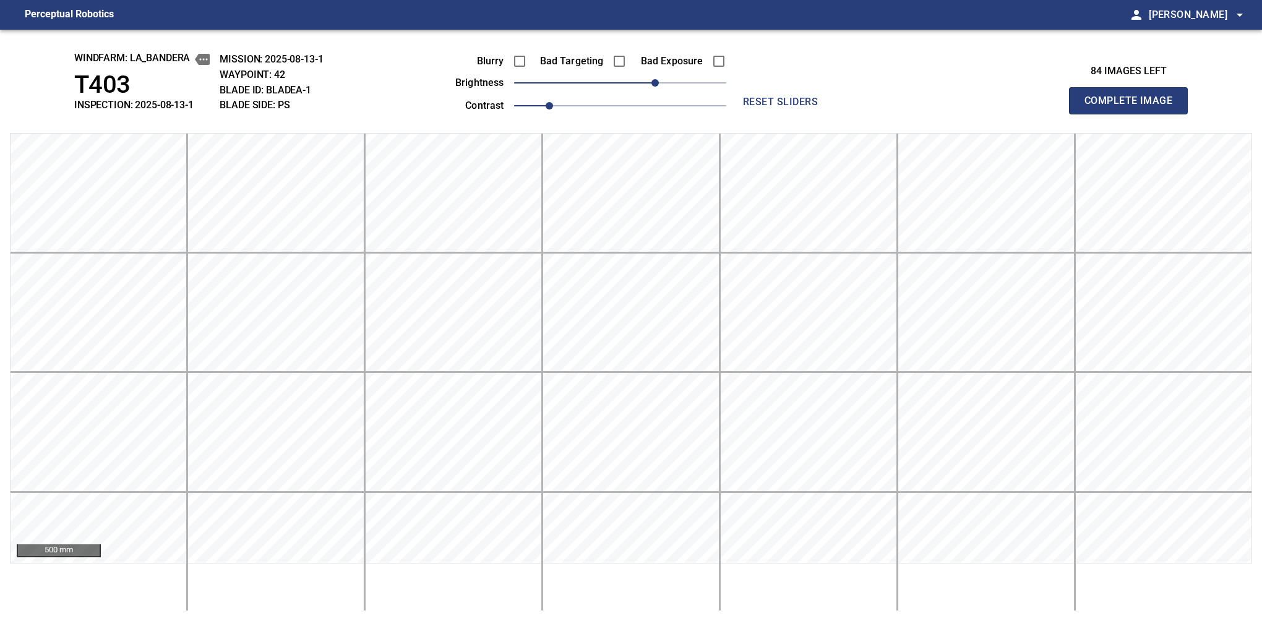
click at [1134, 114] on button "Complete Image" at bounding box center [1128, 100] width 119 height 27
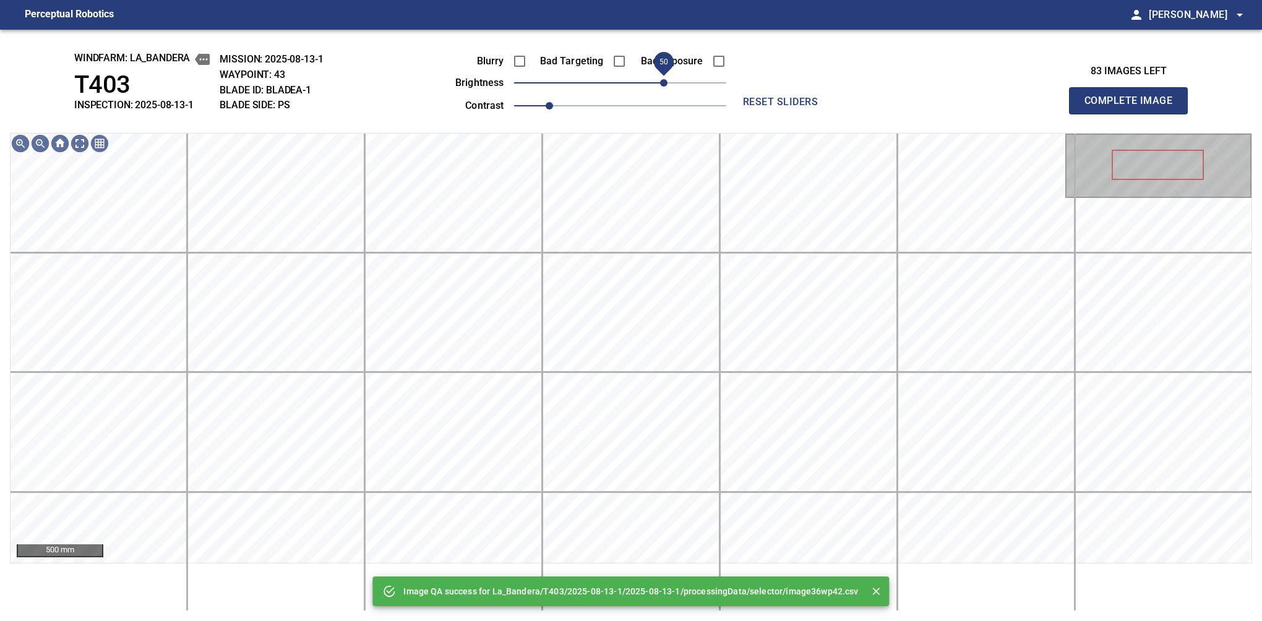
drag, startPoint x: 653, startPoint y: 82, endPoint x: 661, endPoint y: 84, distance: 8.3
click at [661, 84] on span "50" at bounding box center [620, 82] width 212 height 17
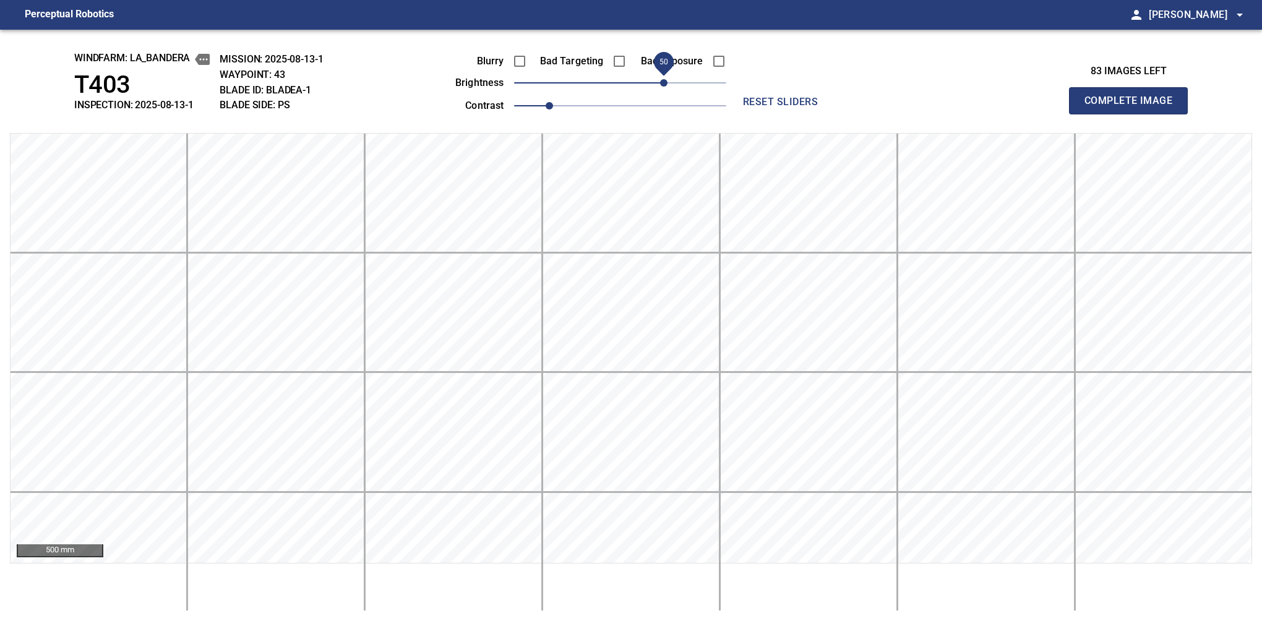
click at [1134, 114] on button "Complete Image" at bounding box center [1128, 100] width 119 height 27
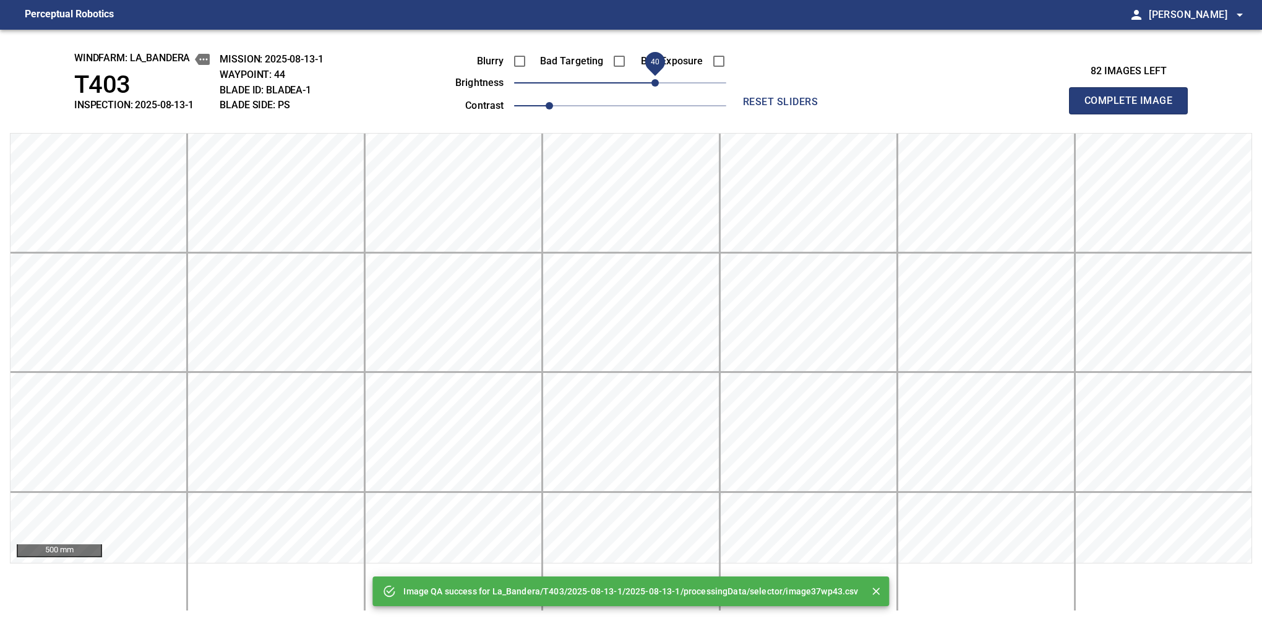
click at [659, 82] on span "40" at bounding box center [620, 82] width 212 height 17
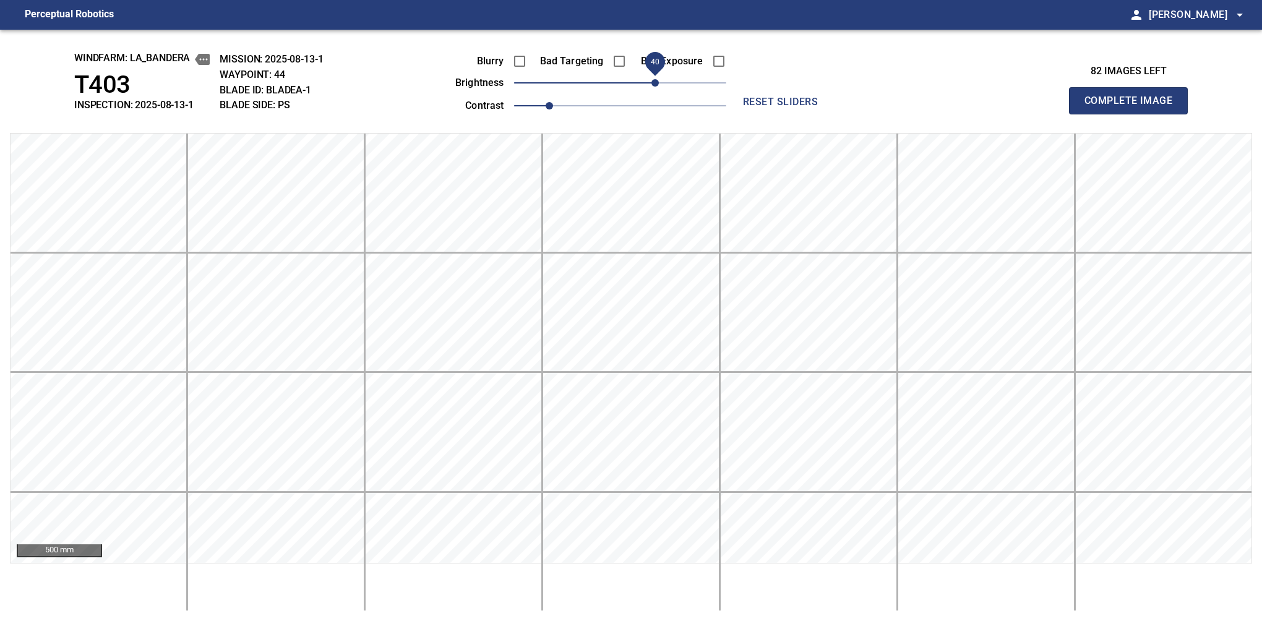
click at [1134, 114] on button "Complete Image" at bounding box center [1128, 100] width 119 height 27
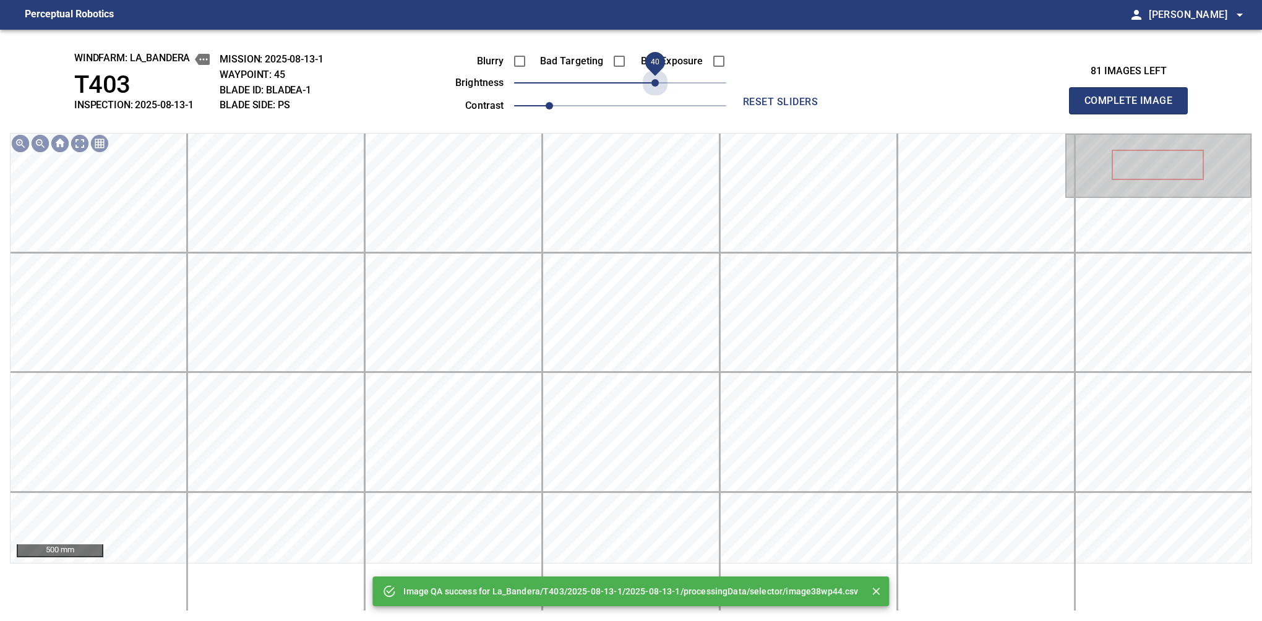
click at [659, 82] on span "40" at bounding box center [620, 82] width 212 height 17
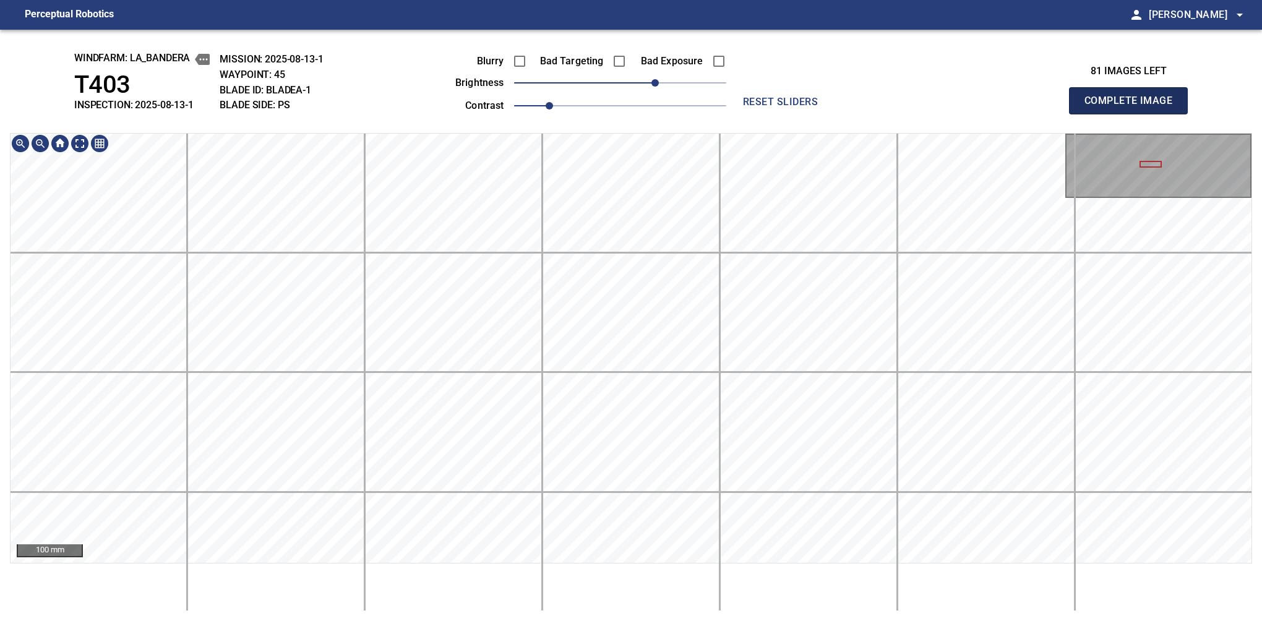
click at [1134, 114] on button "Complete Image" at bounding box center [1128, 100] width 119 height 27
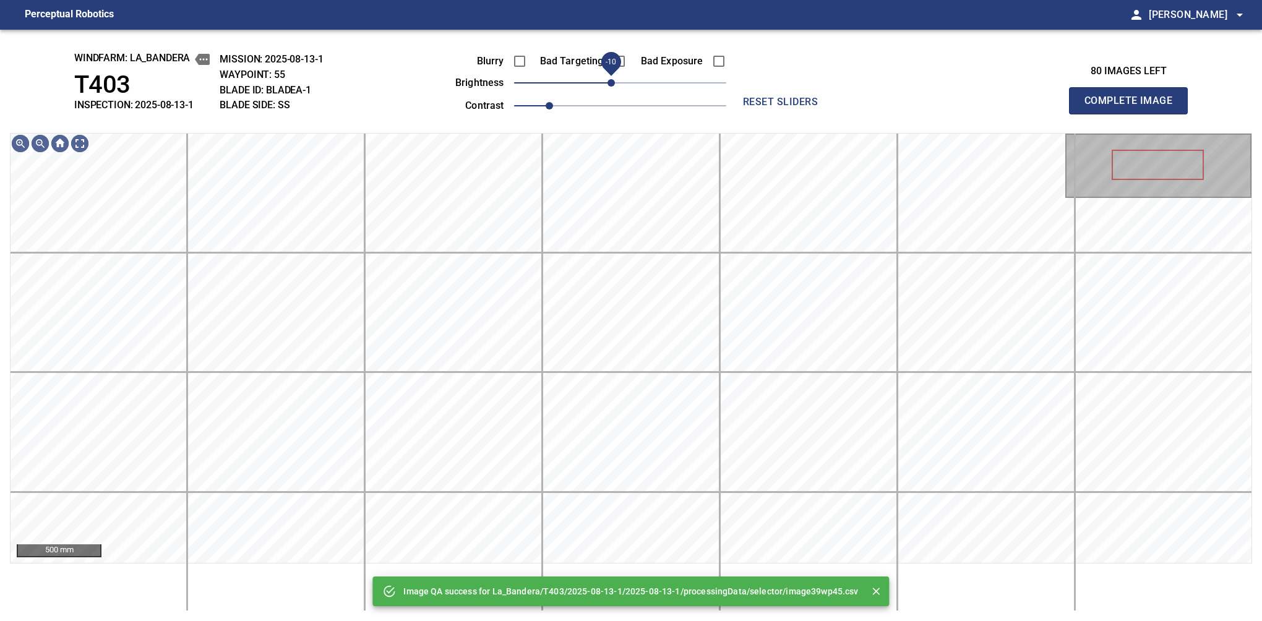
drag, startPoint x: 622, startPoint y: 84, endPoint x: 609, endPoint y: 86, distance: 13.1
click at [609, 86] on span "-10" at bounding box center [611, 82] width 7 height 7
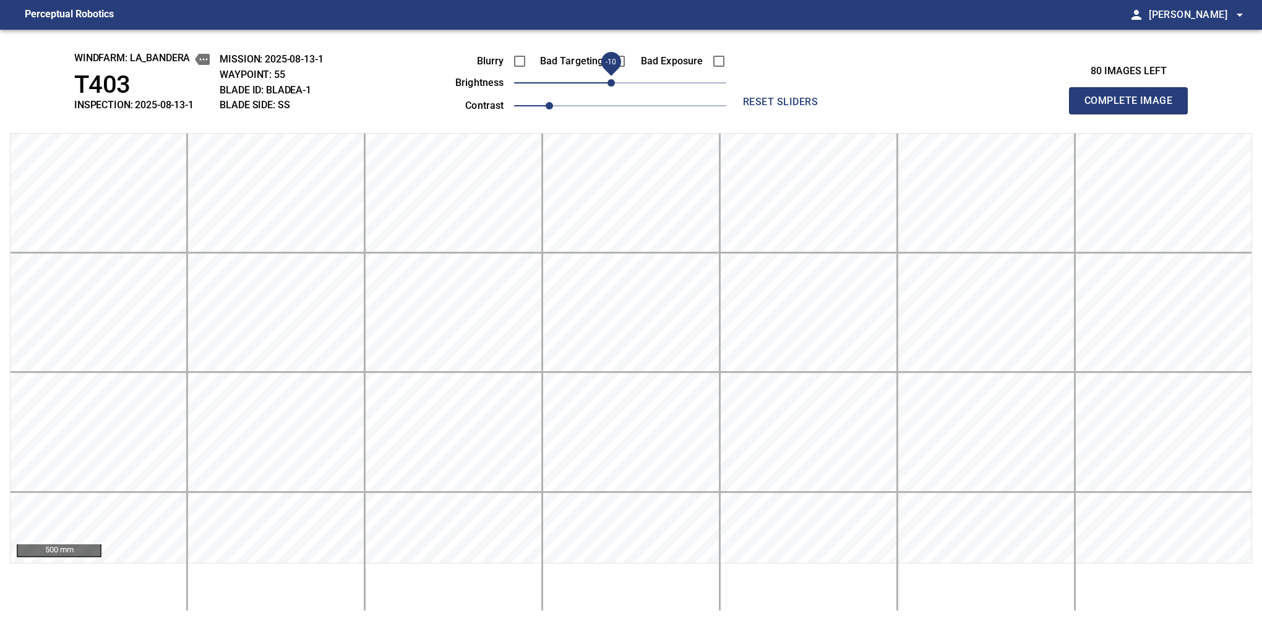
click at [1134, 114] on button "Complete Image" at bounding box center [1128, 100] width 119 height 27
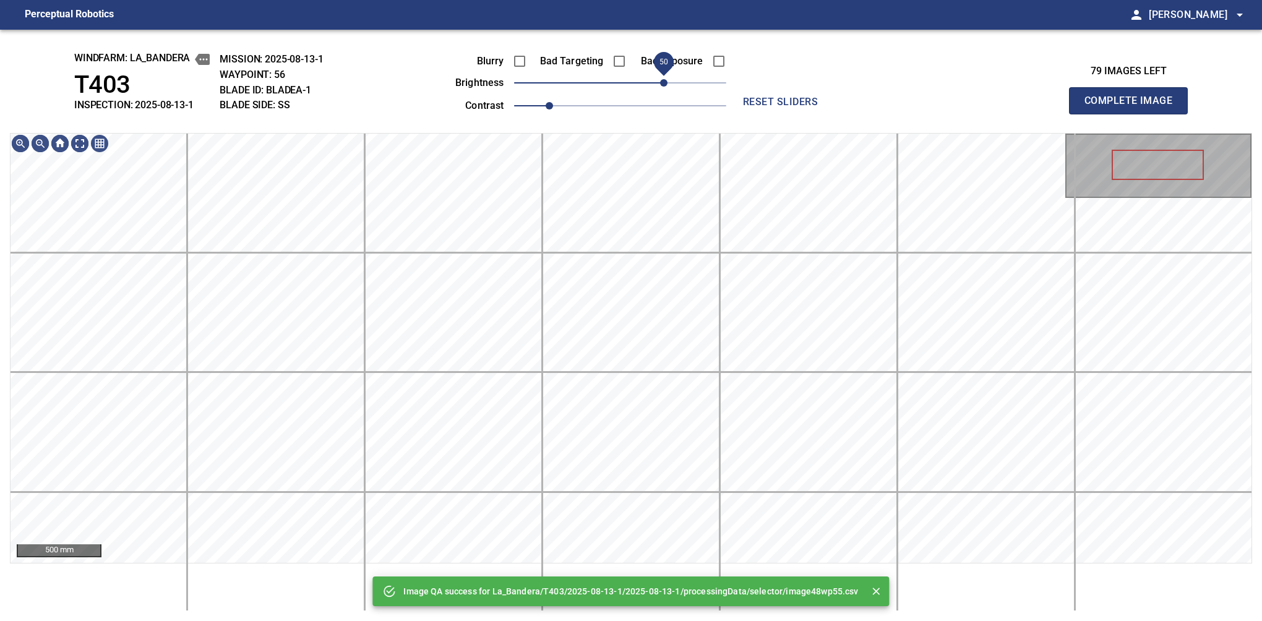
drag, startPoint x: 654, startPoint y: 82, endPoint x: 663, endPoint y: 82, distance: 8.7
click at [663, 82] on span "50" at bounding box center [663, 82] width 7 height 7
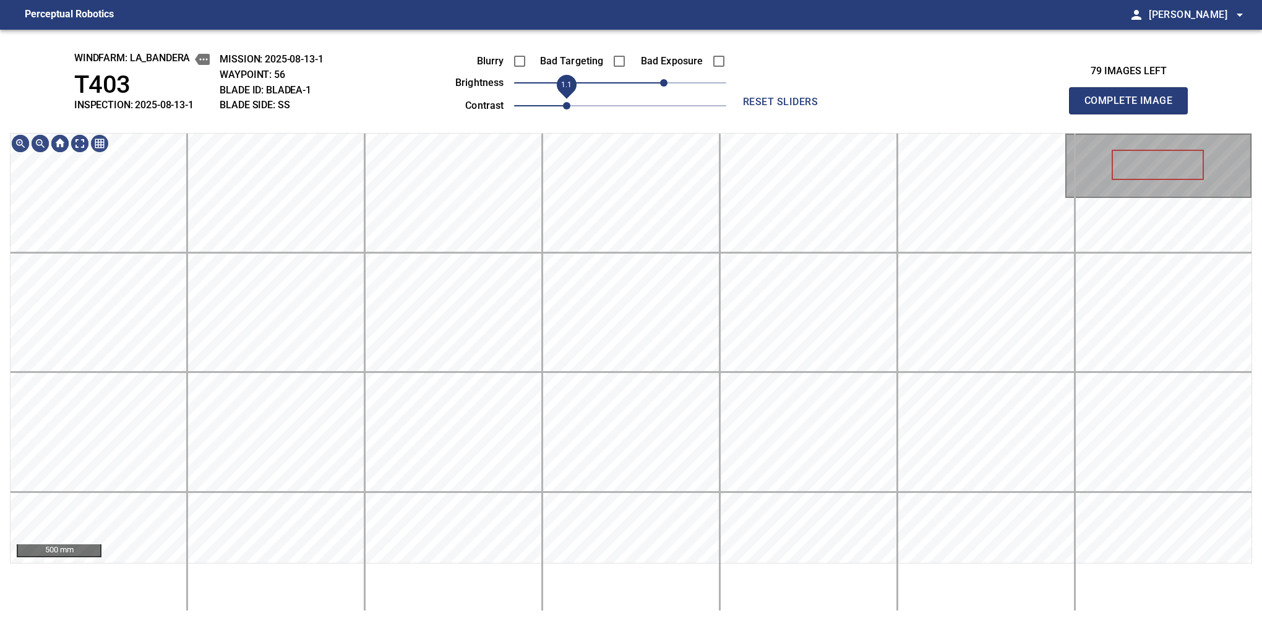
click at [565, 102] on span "1.1" at bounding box center [566, 105] width 7 height 7
drag, startPoint x: 661, startPoint y: 84, endPoint x: 654, endPoint y: 88, distance: 8.1
click at [654, 87] on span "40" at bounding box center [655, 82] width 7 height 7
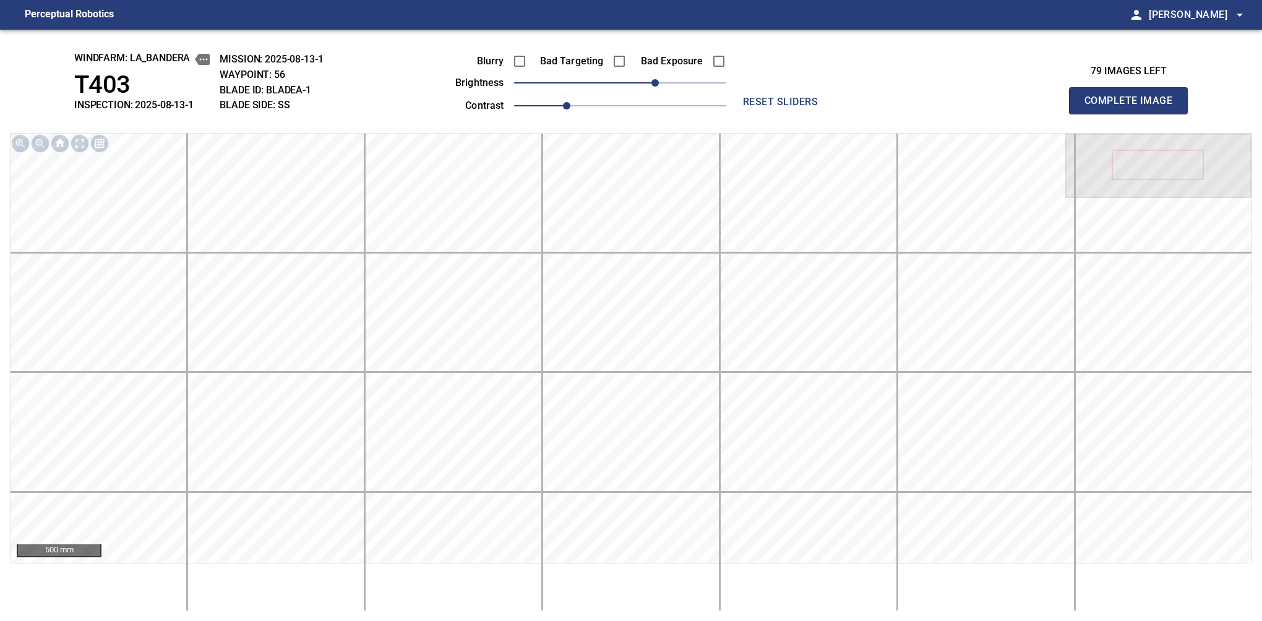
click at [1134, 114] on button "Complete Image" at bounding box center [1128, 100] width 119 height 27
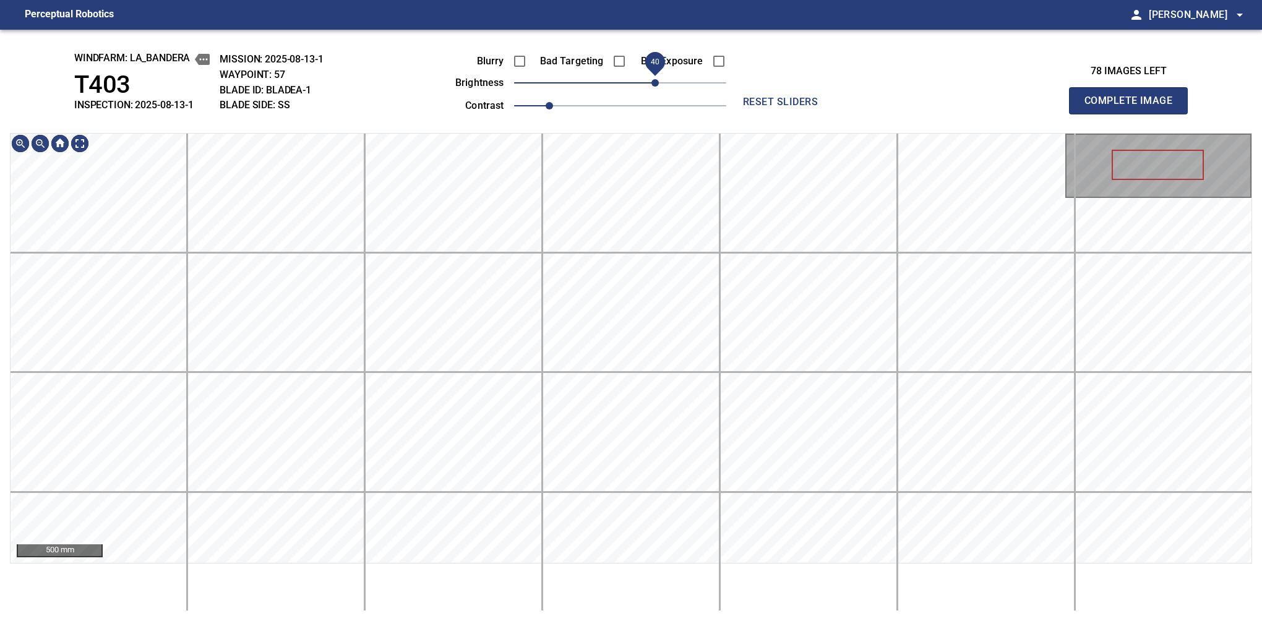
drag, startPoint x: 624, startPoint y: 85, endPoint x: 654, endPoint y: 79, distance: 30.8
click at [654, 79] on span "40" at bounding box center [655, 82] width 7 height 7
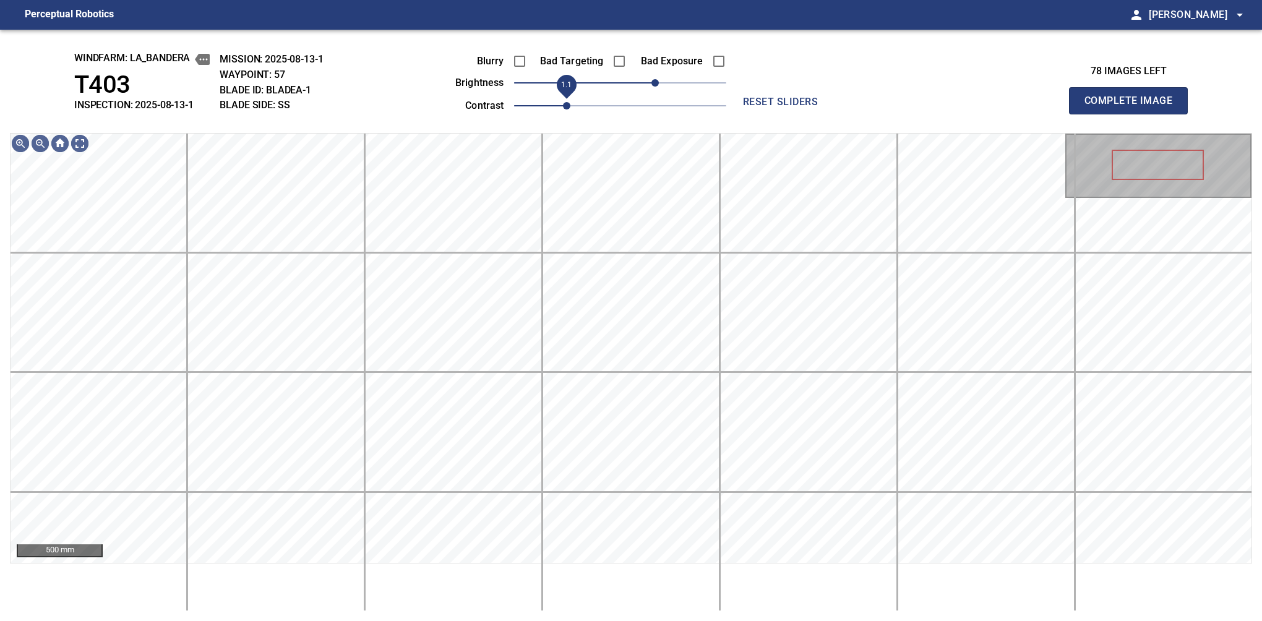
drag, startPoint x: 555, startPoint y: 109, endPoint x: 563, endPoint y: 111, distance: 8.9
click at [563, 110] on span "1.1" at bounding box center [566, 105] width 7 height 7
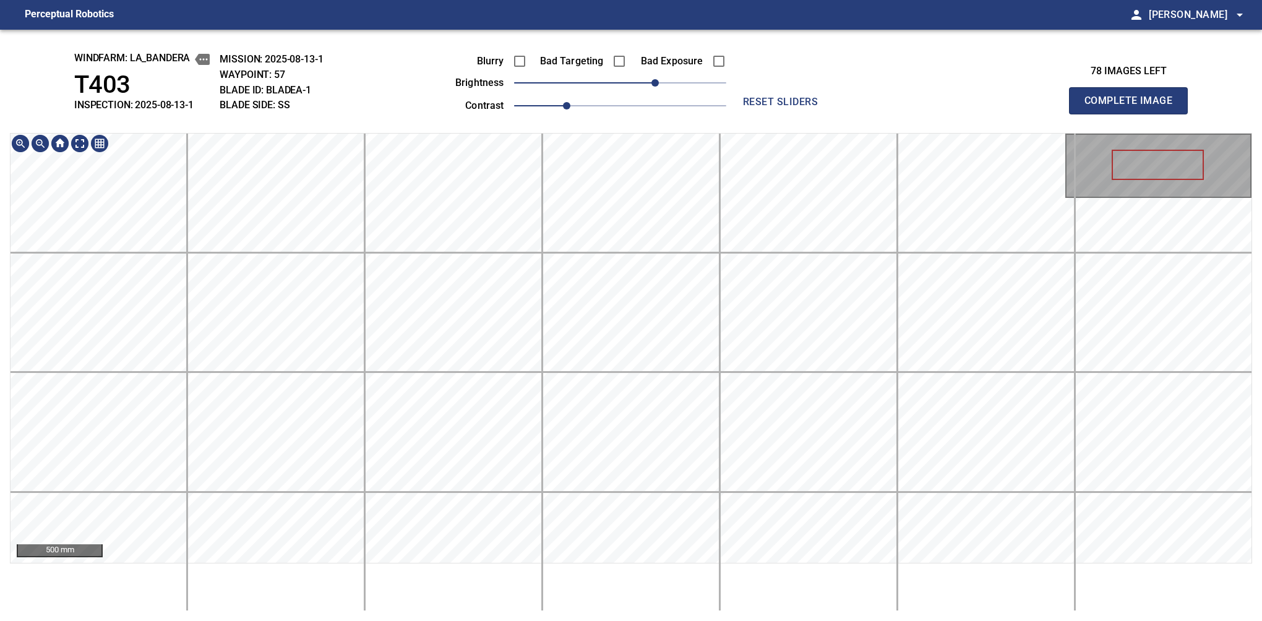
click at [661, 133] on div "500 mm" at bounding box center [631, 348] width 1243 height 431
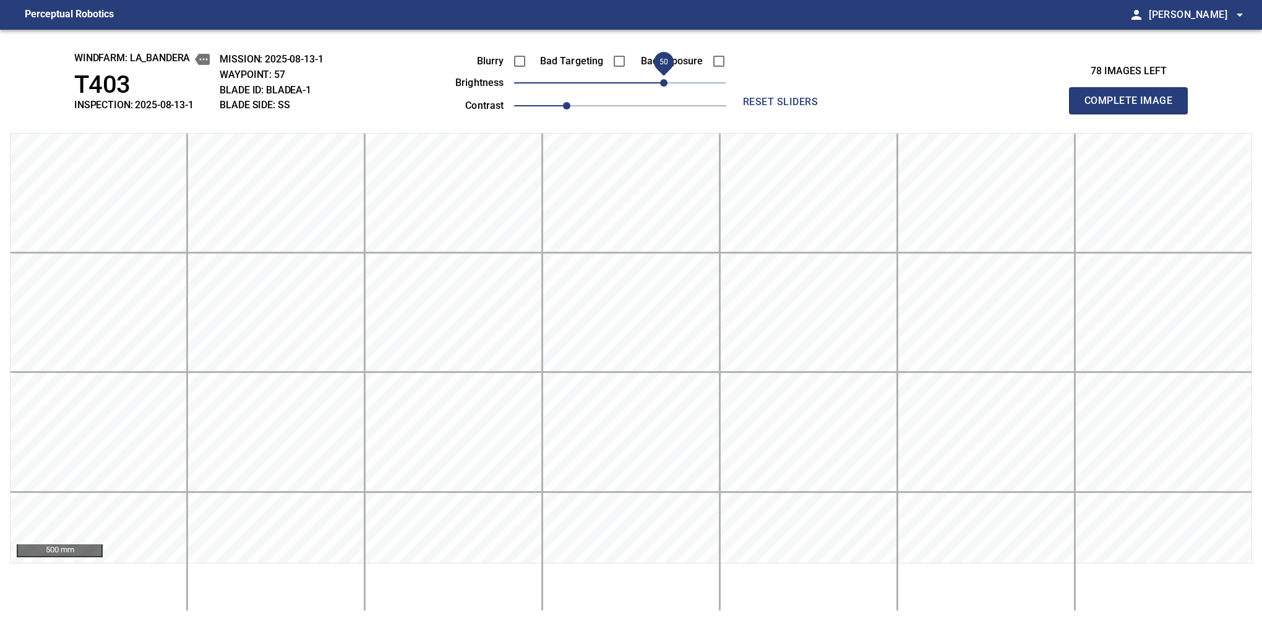
click at [661, 81] on span "50" at bounding box center [663, 82] width 7 height 7
click at [1134, 114] on button "Complete Image" at bounding box center [1128, 100] width 119 height 27
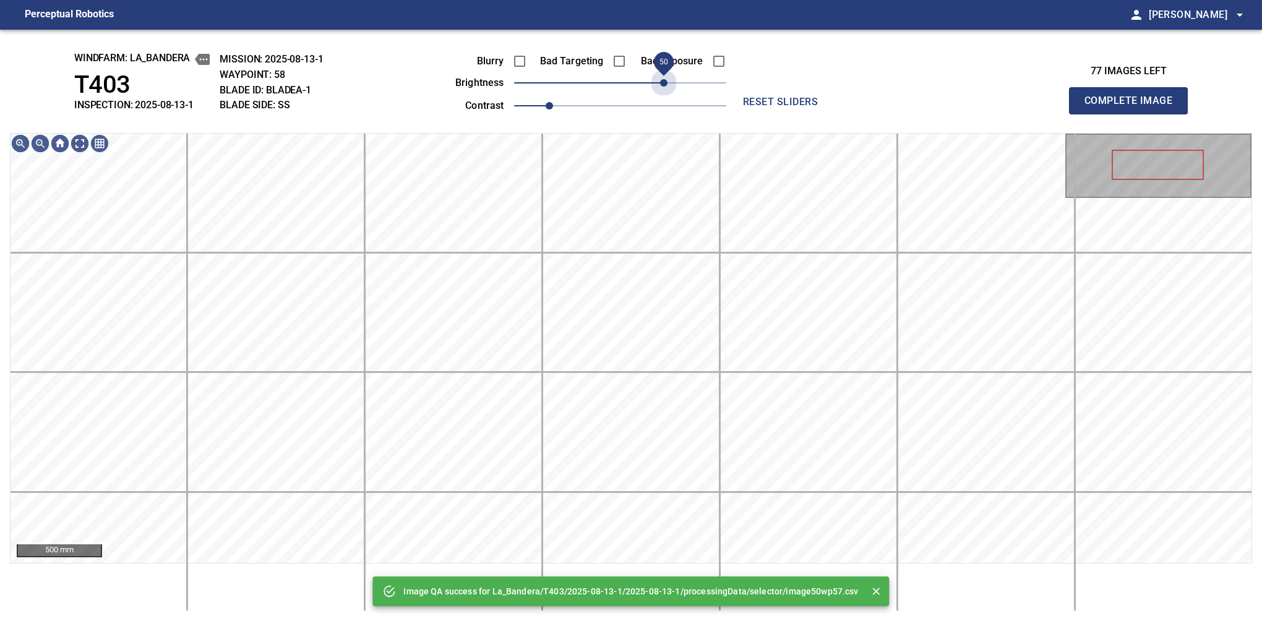
click at [661, 81] on span "50" at bounding box center [620, 82] width 212 height 17
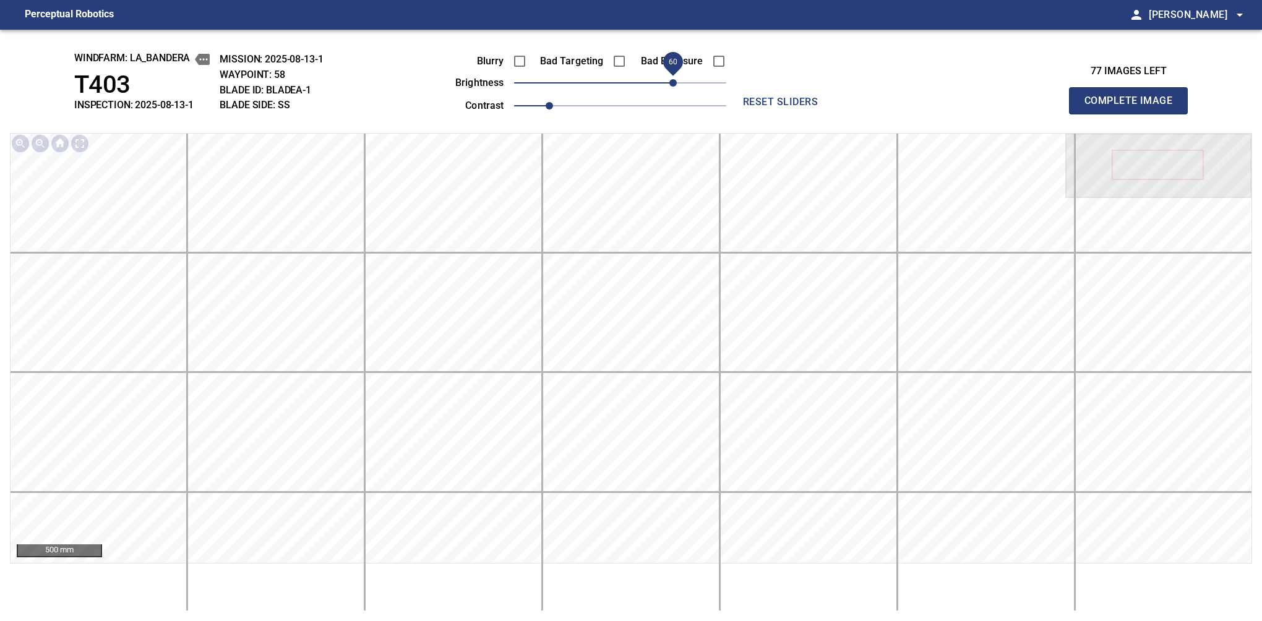
drag, startPoint x: 667, startPoint y: 84, endPoint x: 673, endPoint y: 79, distance: 7.6
click at [673, 79] on span "60" at bounding box center [673, 82] width 7 height 7
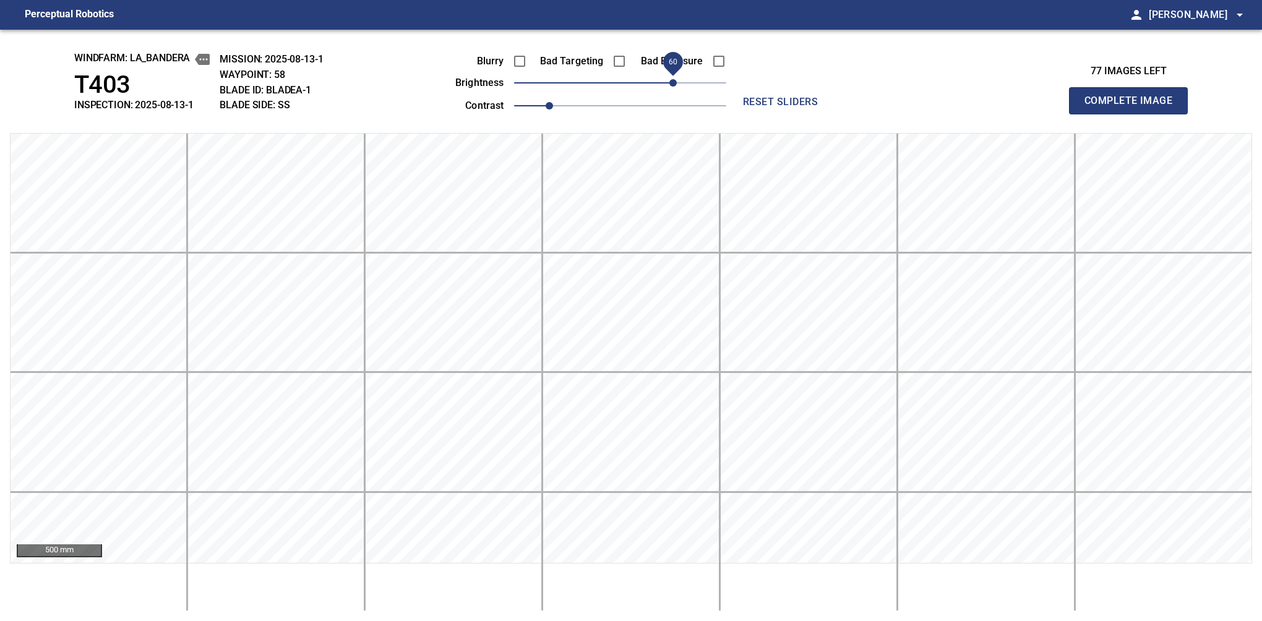
click at [1134, 114] on button "Complete Image" at bounding box center [1128, 100] width 119 height 27
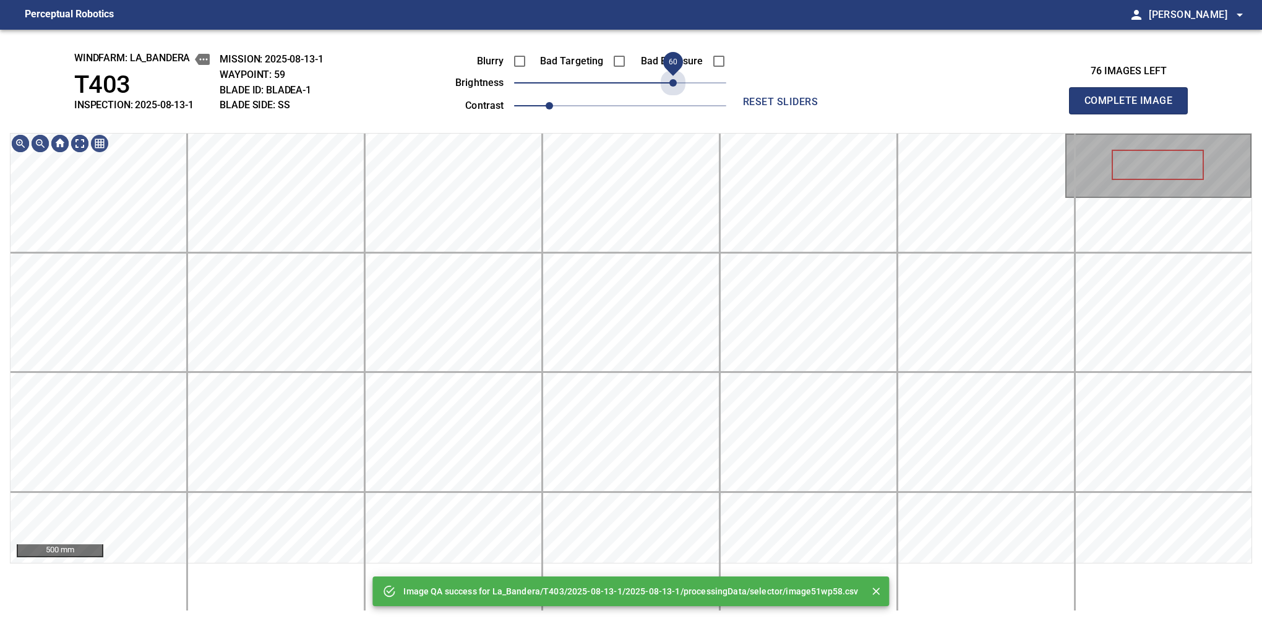
click at [673, 79] on span "60" at bounding box center [620, 82] width 212 height 17
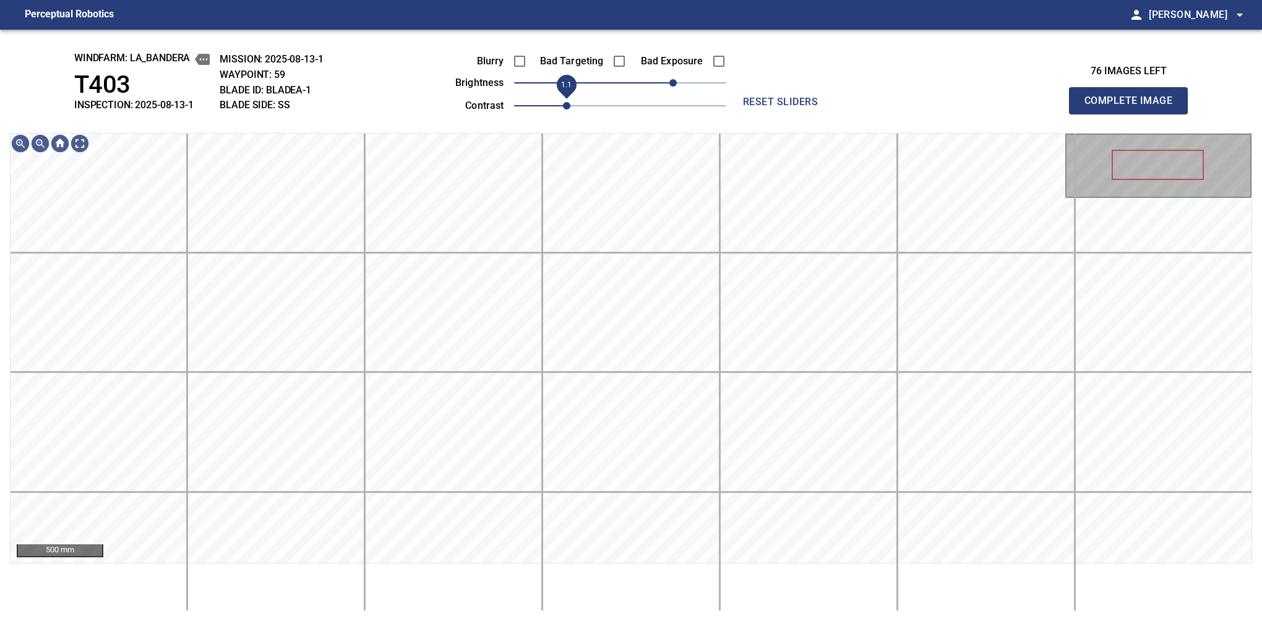
drag, startPoint x: 556, startPoint y: 116, endPoint x: 563, endPoint y: 111, distance: 7.6
click at [563, 110] on span "1.1" at bounding box center [566, 105] width 7 height 7
click at [665, 85] on span "50" at bounding box center [663, 82] width 7 height 7
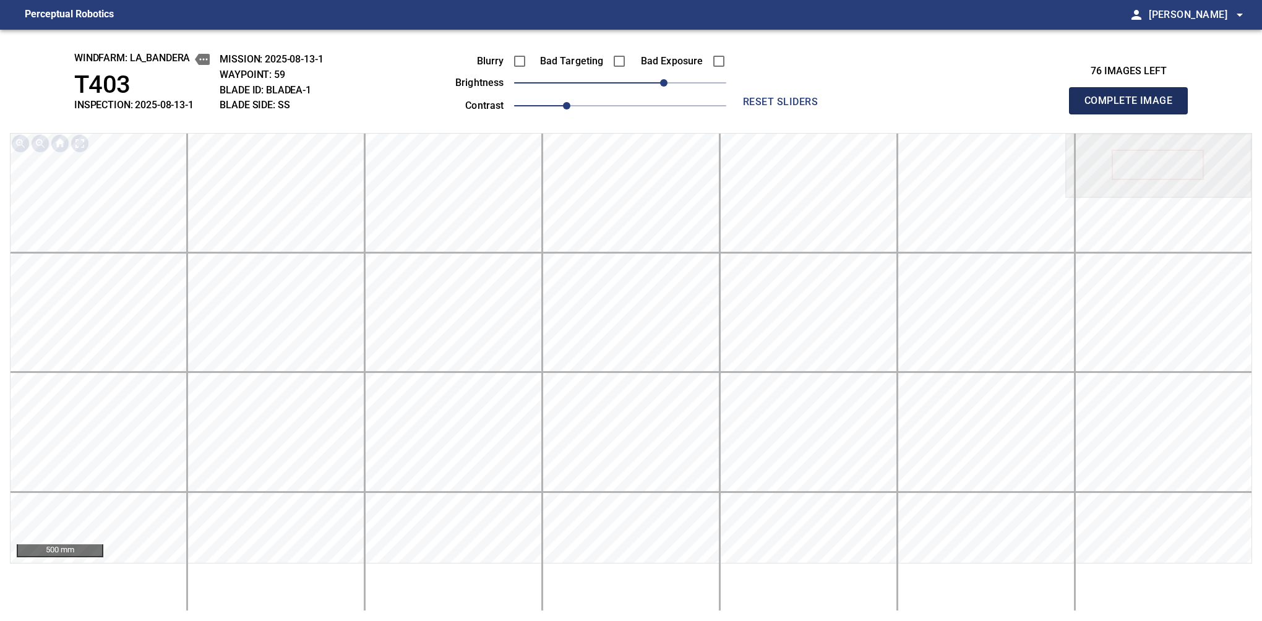
click at [1134, 114] on button "Complete Image" at bounding box center [1128, 100] width 119 height 27
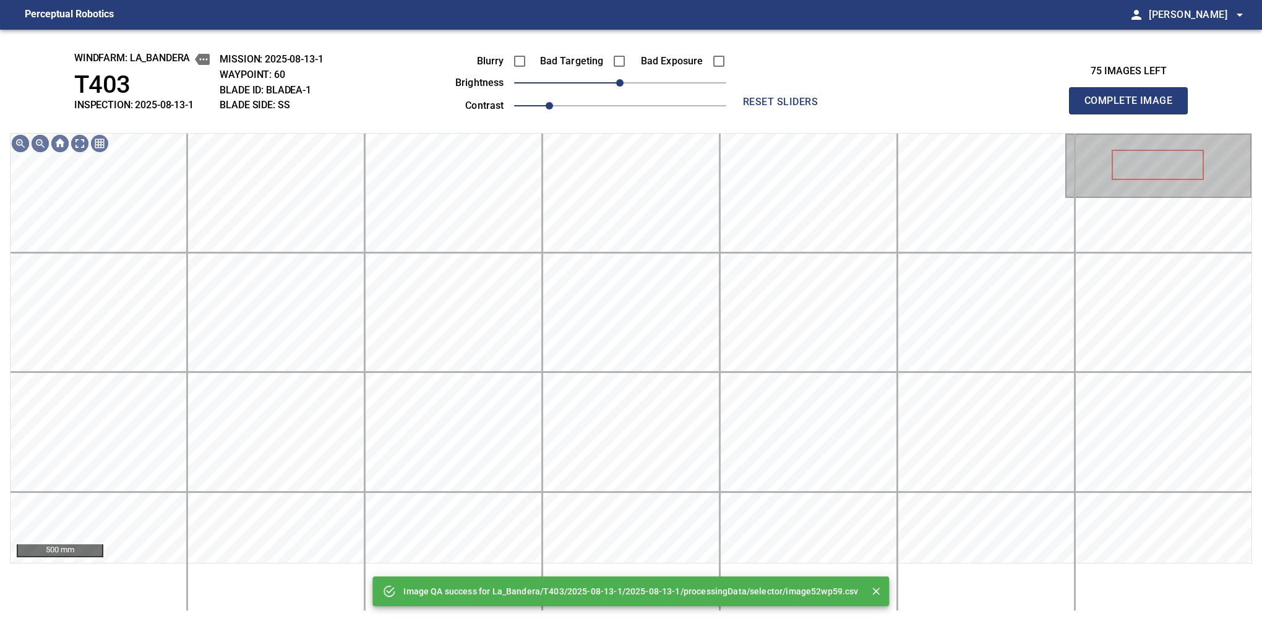
click at [665, 85] on span "0" at bounding box center [620, 82] width 212 height 17
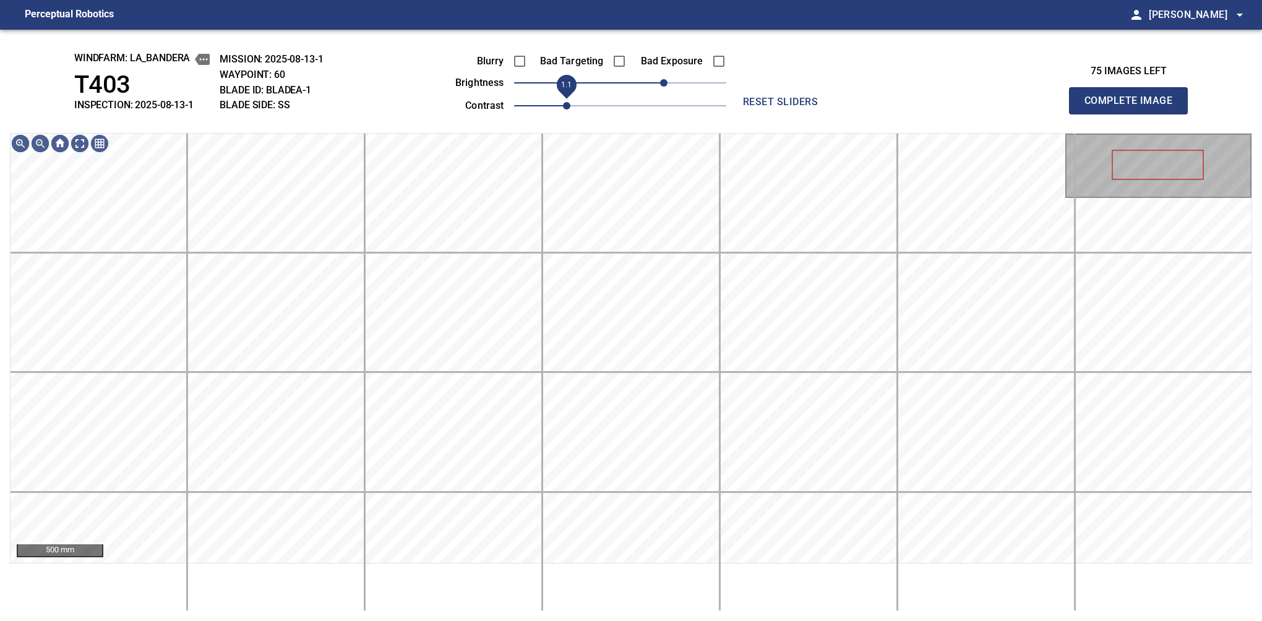
click at [563, 106] on span "1.1" at bounding box center [566, 105] width 7 height 7
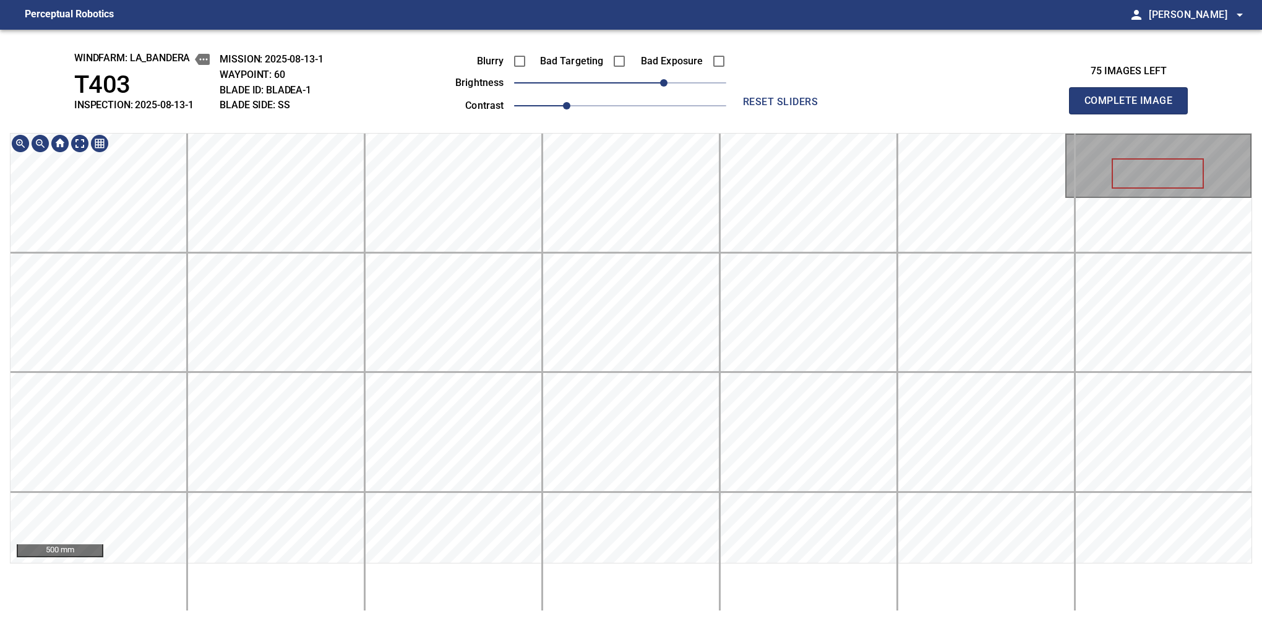
click at [1134, 114] on button "Complete Image" at bounding box center [1128, 100] width 119 height 27
click at [644, 83] on span "30" at bounding box center [646, 82] width 7 height 7
drag, startPoint x: 557, startPoint y: 106, endPoint x: 563, endPoint y: 103, distance: 7.2
click at [563, 103] on span "1.1" at bounding box center [566, 105] width 7 height 7
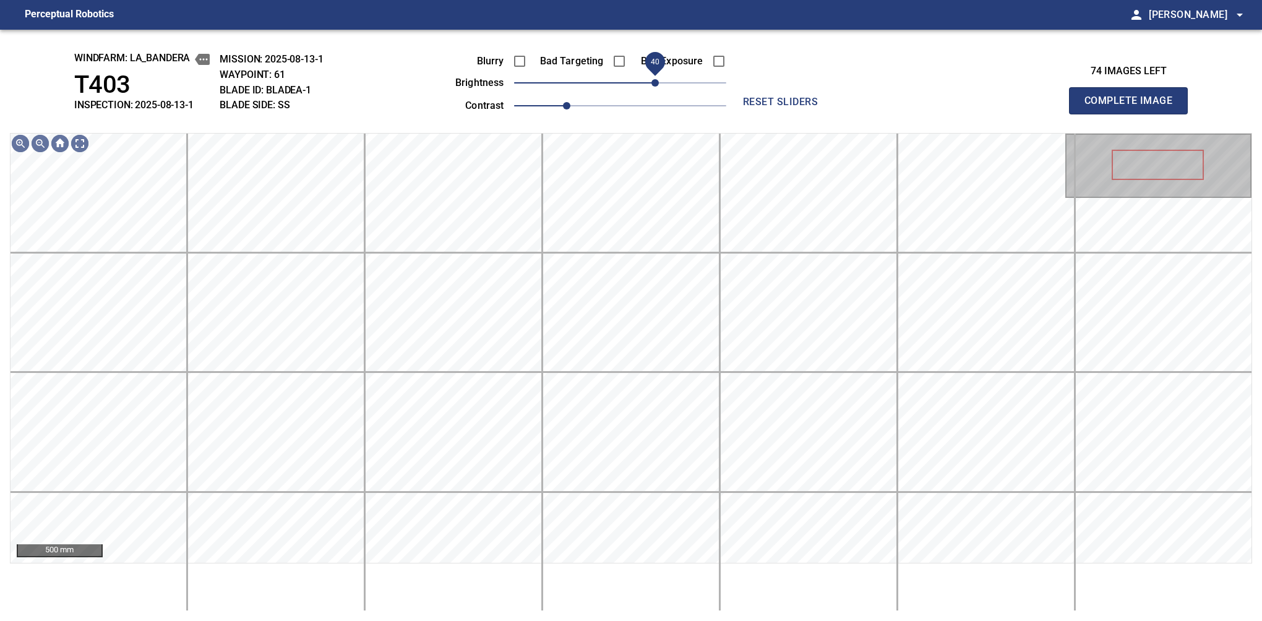
drag, startPoint x: 650, startPoint y: 89, endPoint x: 658, endPoint y: 79, distance: 13.6
click at [658, 79] on span "40" at bounding box center [655, 82] width 7 height 7
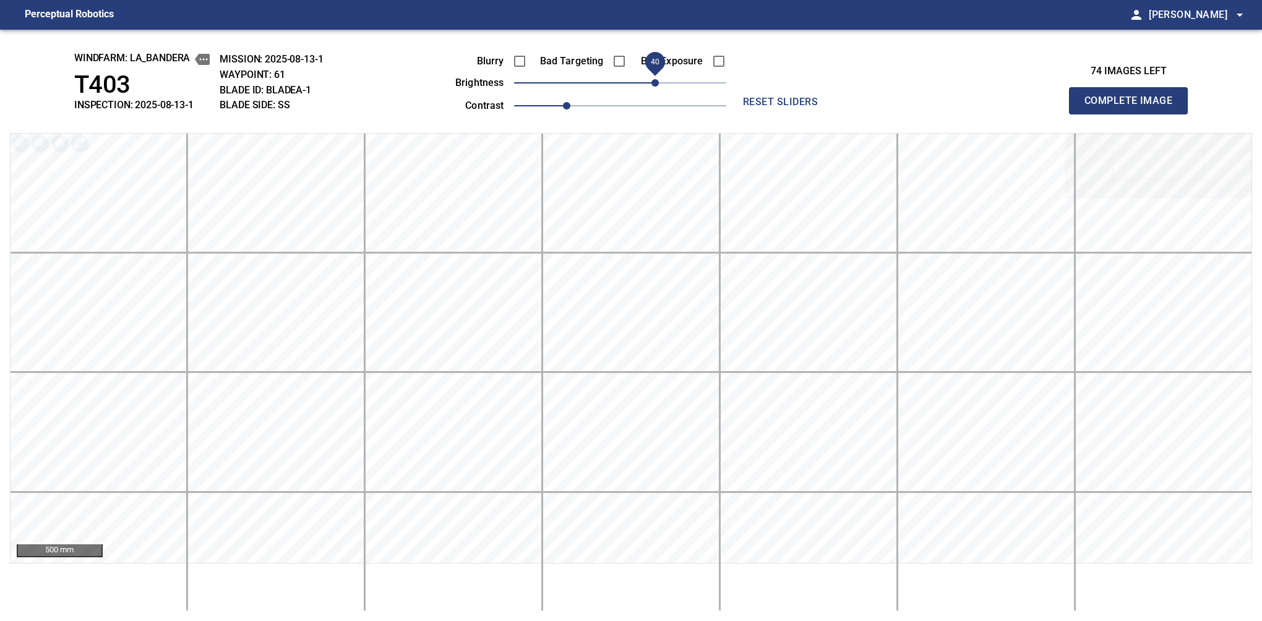
click at [1134, 114] on button "Complete Image" at bounding box center [1128, 100] width 119 height 27
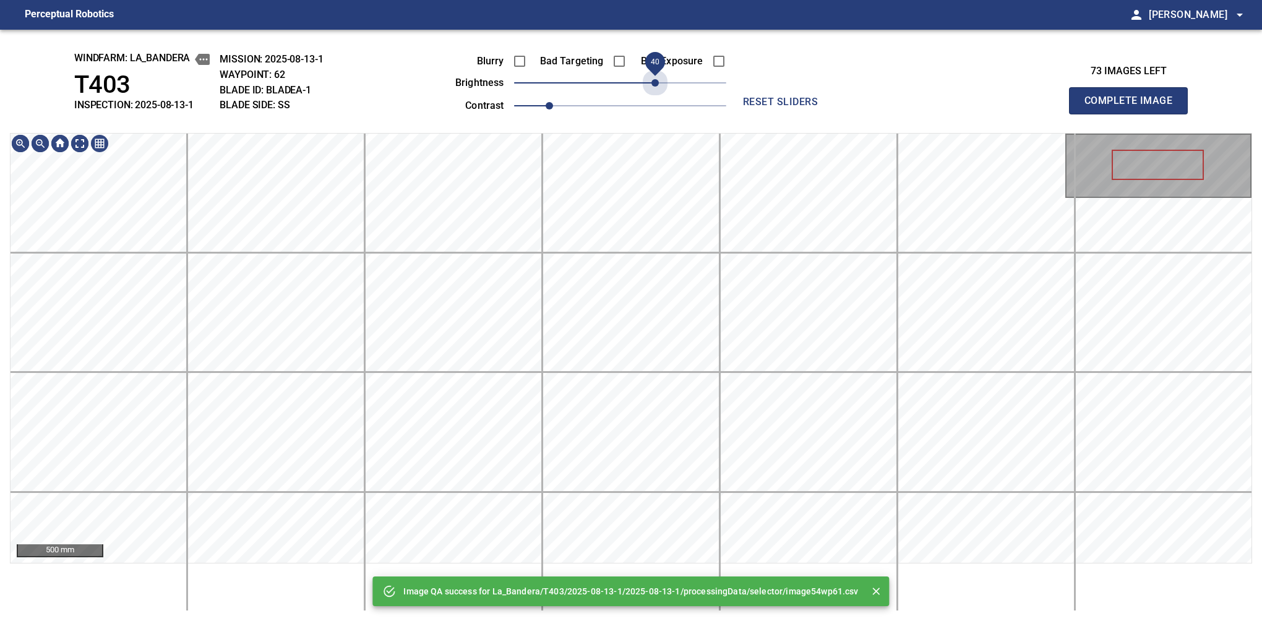
click at [658, 79] on span "40" at bounding box center [620, 82] width 212 height 17
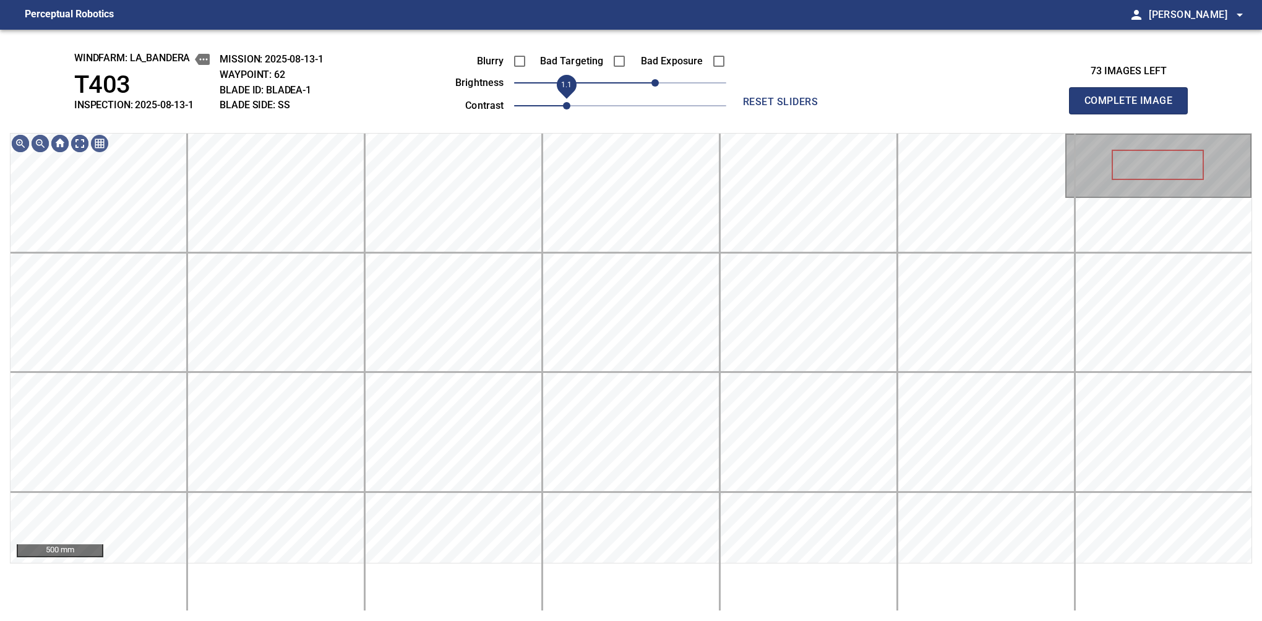
drag, startPoint x: 556, startPoint y: 106, endPoint x: 563, endPoint y: 105, distance: 6.5
click at [563, 105] on span "1.1" at bounding box center [566, 105] width 7 height 7
click at [658, 80] on span "40" at bounding box center [655, 82] width 7 height 7
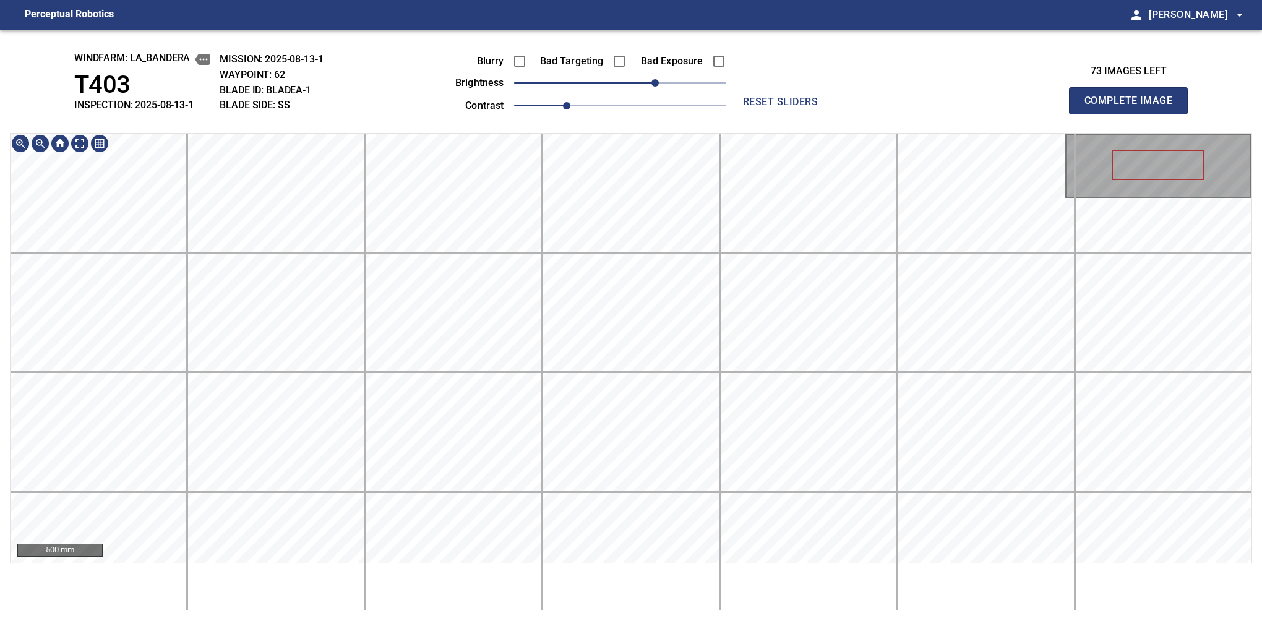
click at [1134, 114] on button "Complete Image" at bounding box center [1128, 100] width 119 height 27
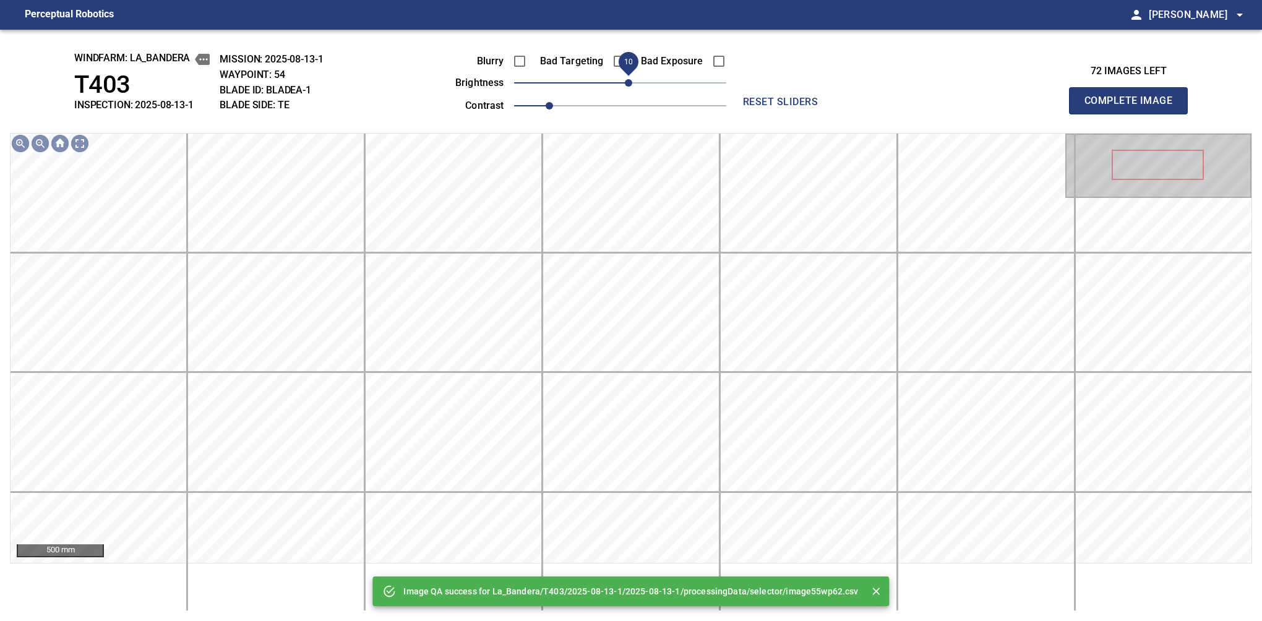
click at [626, 82] on span "10" at bounding box center [628, 82] width 7 height 7
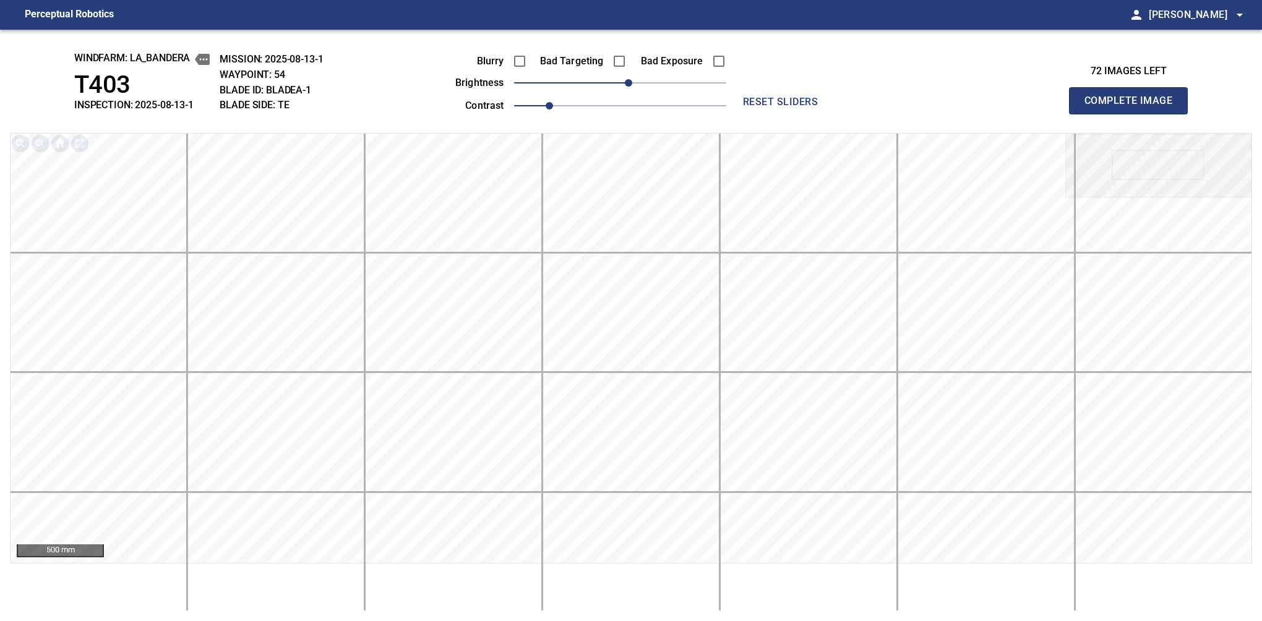
click at [1134, 114] on button "Complete Image" at bounding box center [1128, 100] width 119 height 27
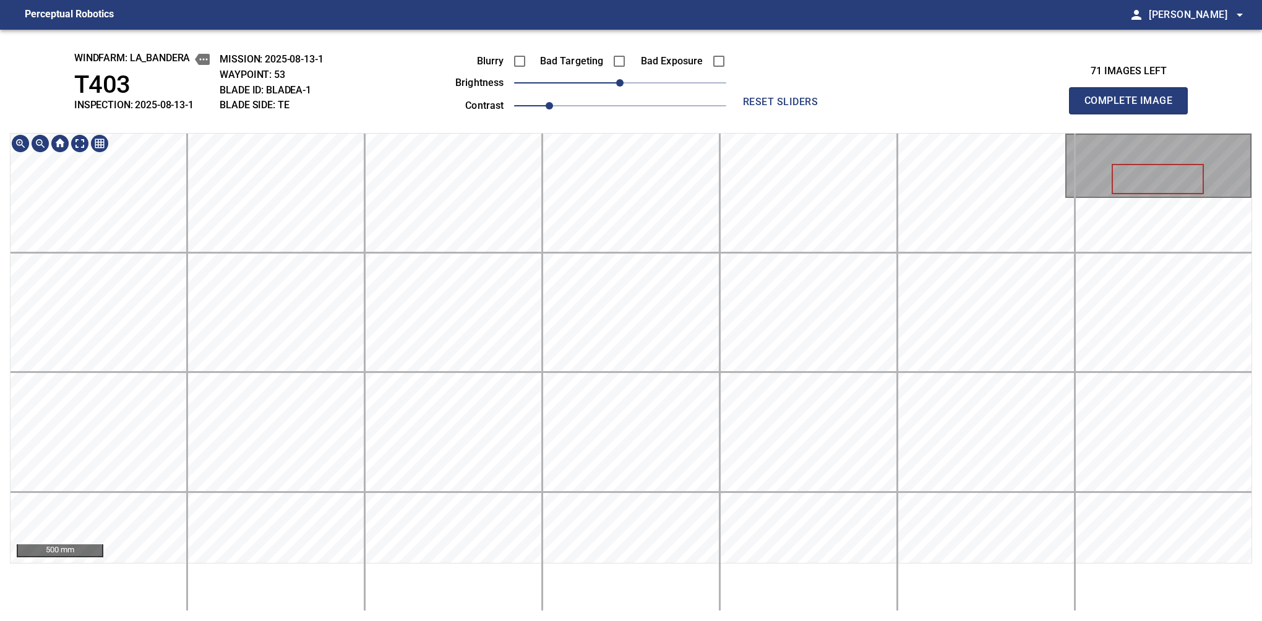
click at [1134, 114] on button "Complete Image" at bounding box center [1128, 100] width 119 height 27
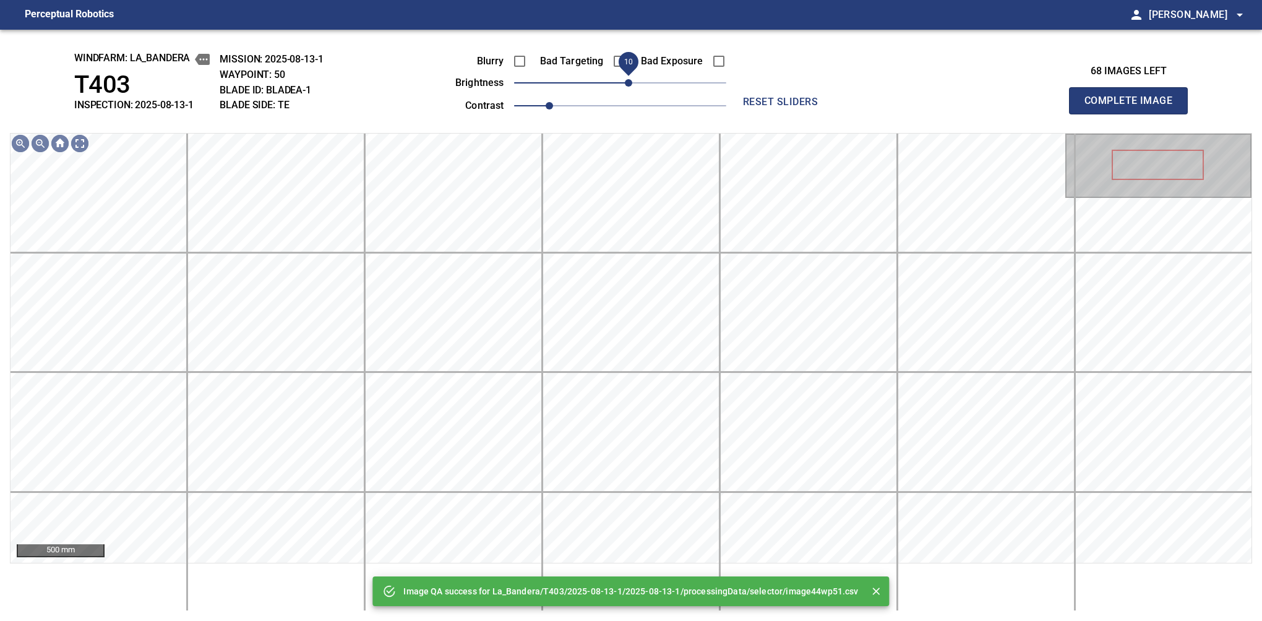
click at [628, 87] on span "10" at bounding box center [628, 82] width 7 height 7
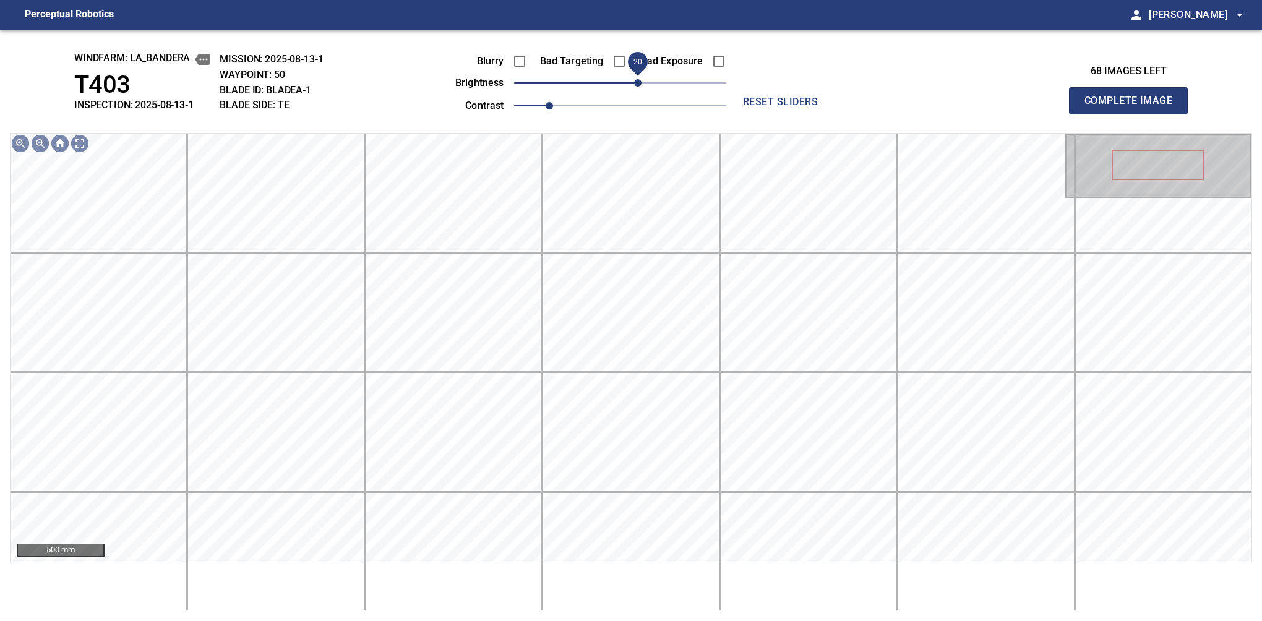
drag, startPoint x: 628, startPoint y: 88, endPoint x: 634, endPoint y: 84, distance: 7.6
click at [634, 84] on span "20" at bounding box center [637, 82] width 7 height 7
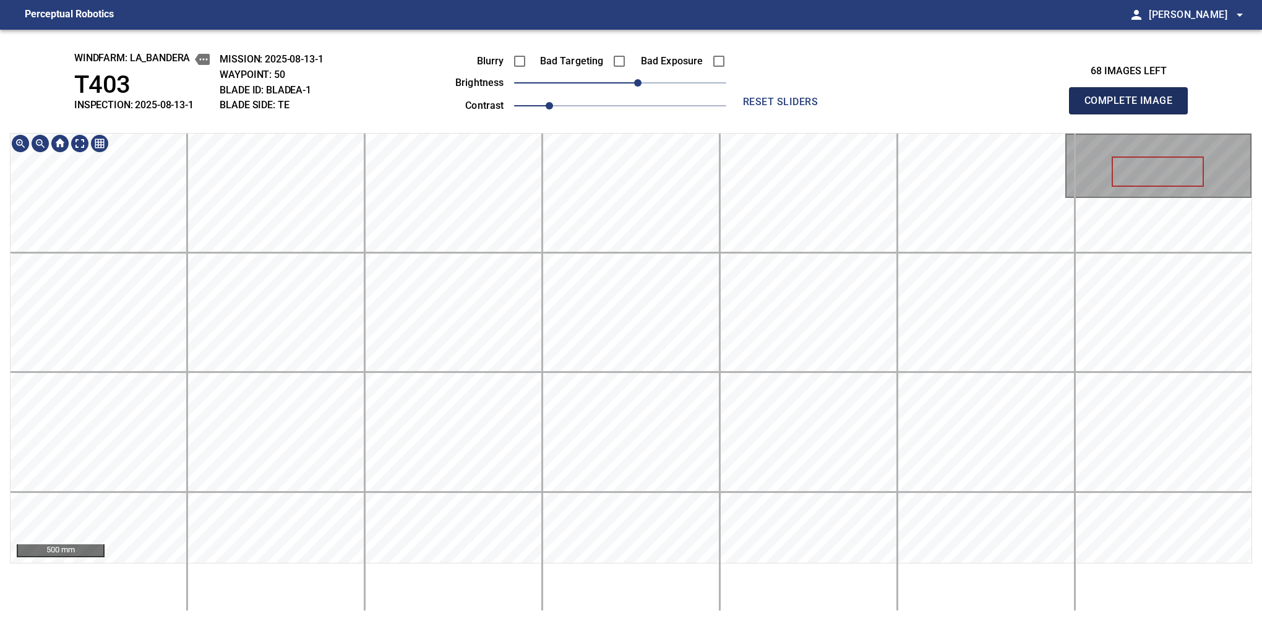
click at [1134, 114] on button "Complete Image" at bounding box center [1128, 100] width 119 height 27
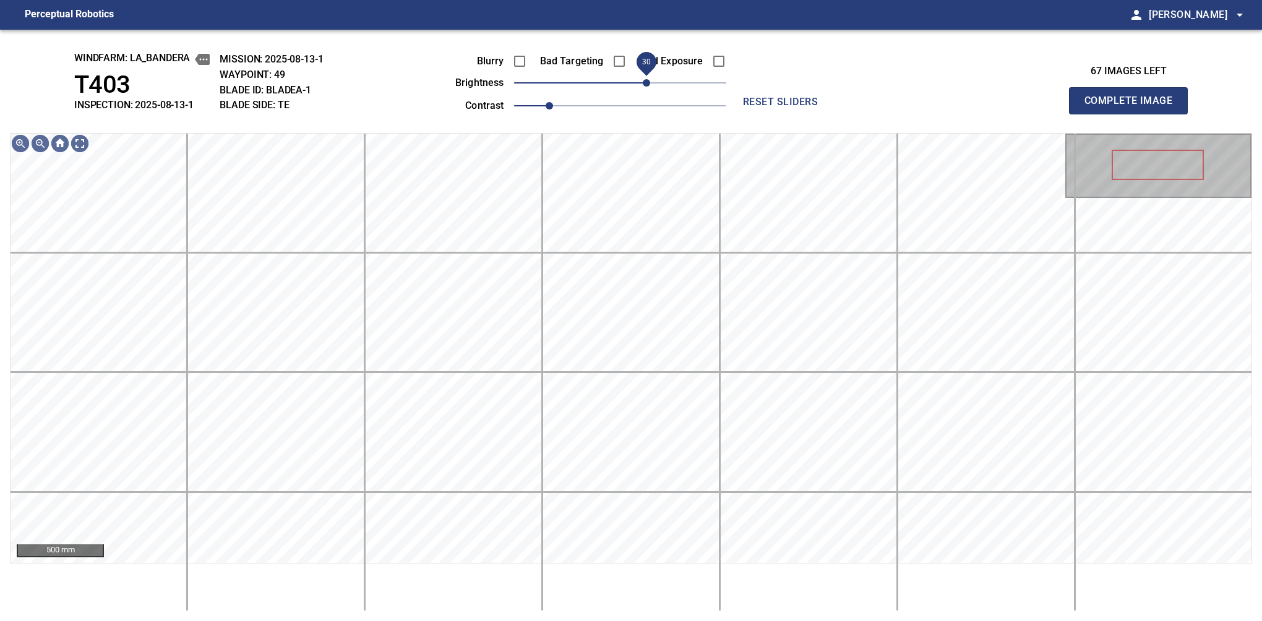
drag, startPoint x: 636, startPoint y: 84, endPoint x: 643, endPoint y: 80, distance: 8.1
click at [643, 80] on span "30" at bounding box center [646, 82] width 7 height 7
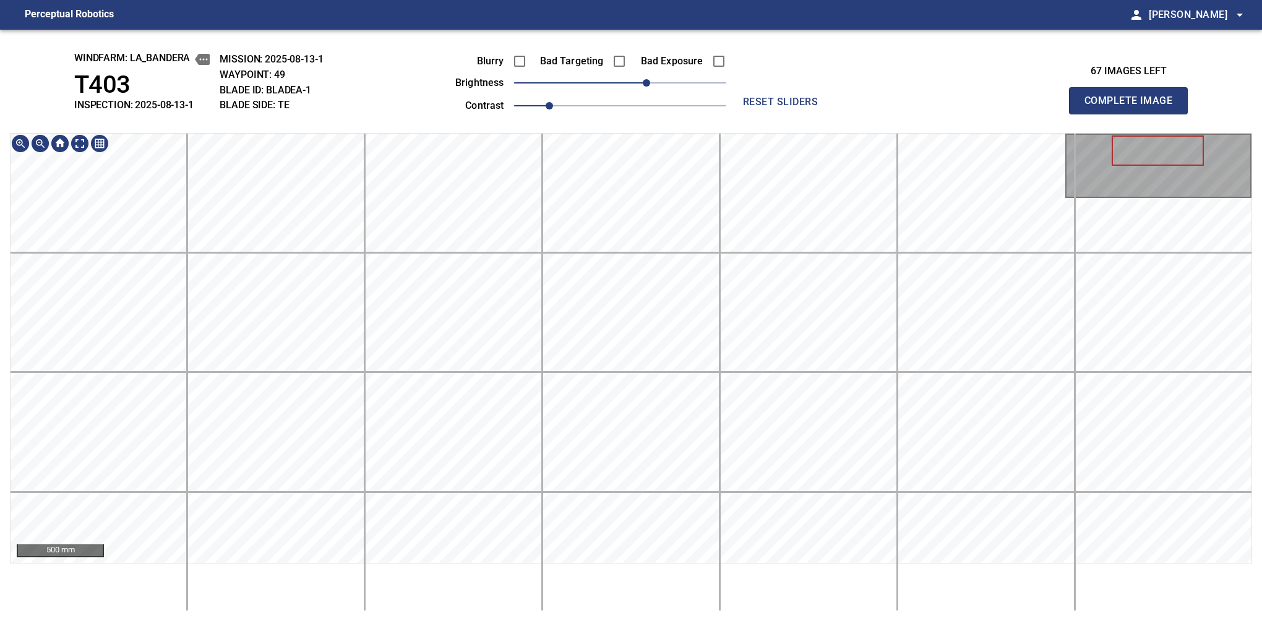
click at [563, 600] on div "500 mm" at bounding box center [631, 372] width 1243 height 478
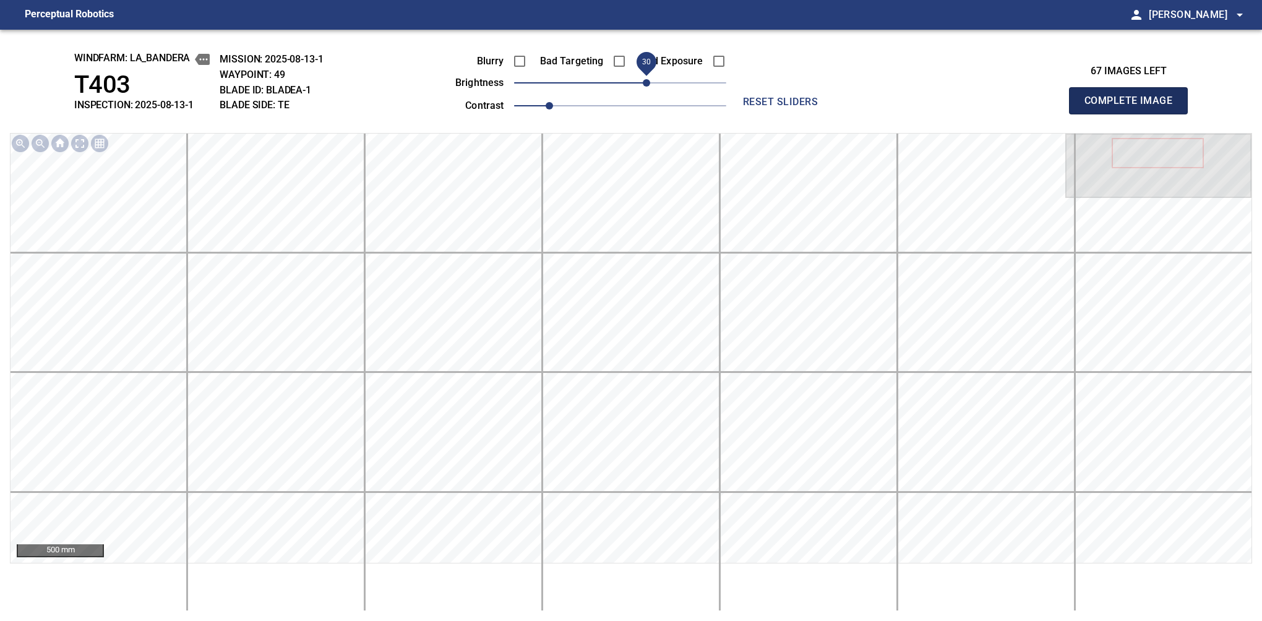
click at [1134, 114] on button "Complete Image" at bounding box center [1128, 100] width 119 height 27
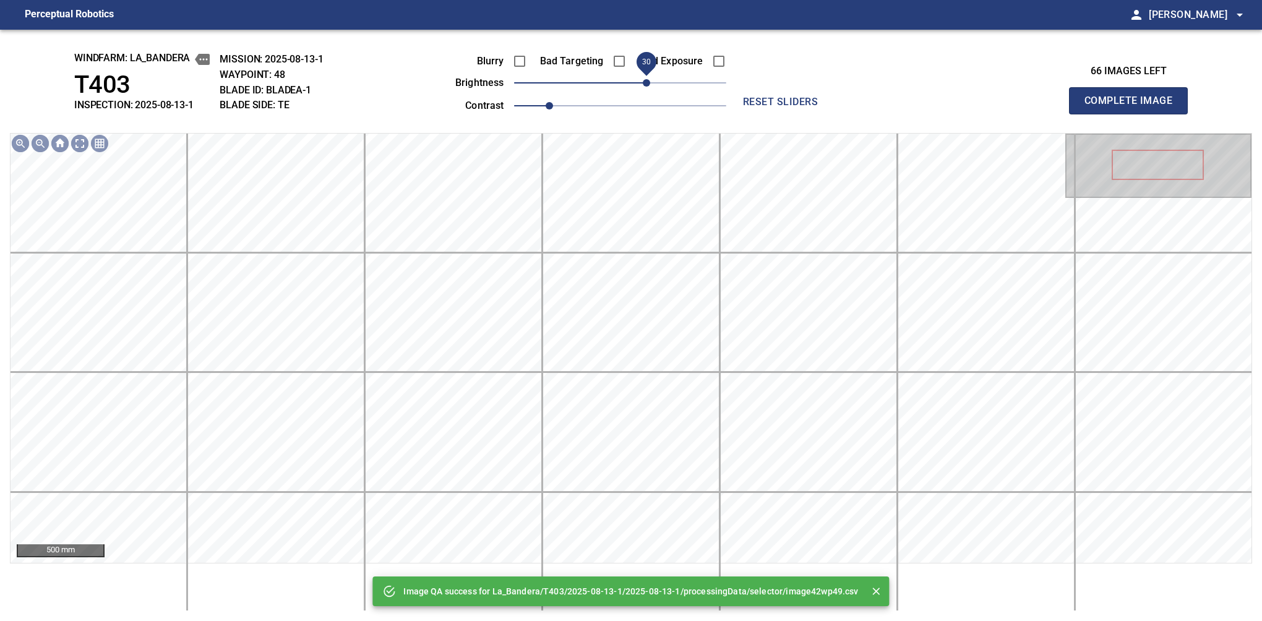
click at [647, 80] on span "30" at bounding box center [646, 82] width 7 height 7
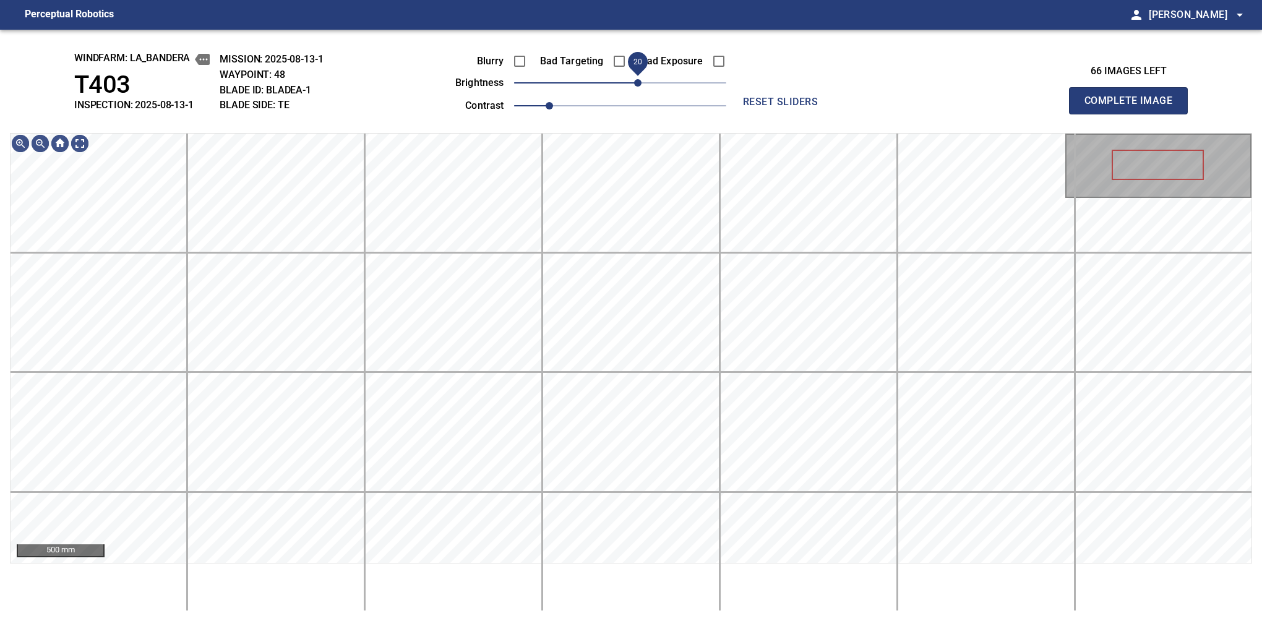
drag, startPoint x: 647, startPoint y: 89, endPoint x: 639, endPoint y: 87, distance: 9.0
click at [639, 87] on span "20" at bounding box center [637, 82] width 7 height 7
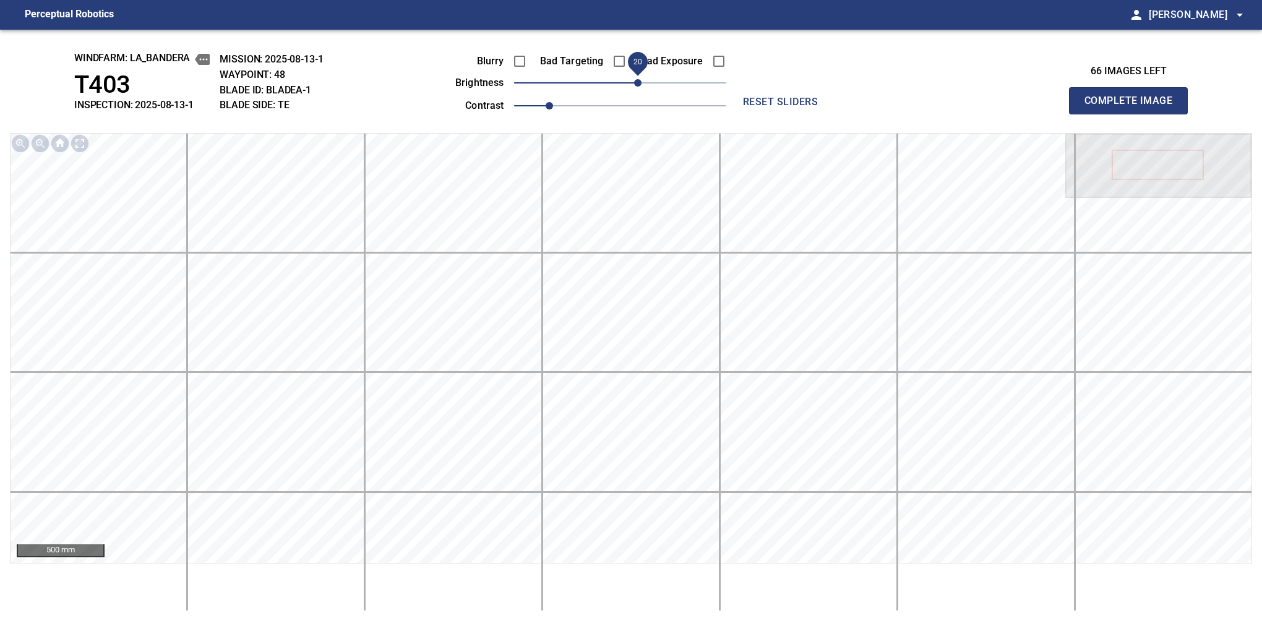
click at [1134, 114] on button "Complete Image" at bounding box center [1128, 100] width 119 height 27
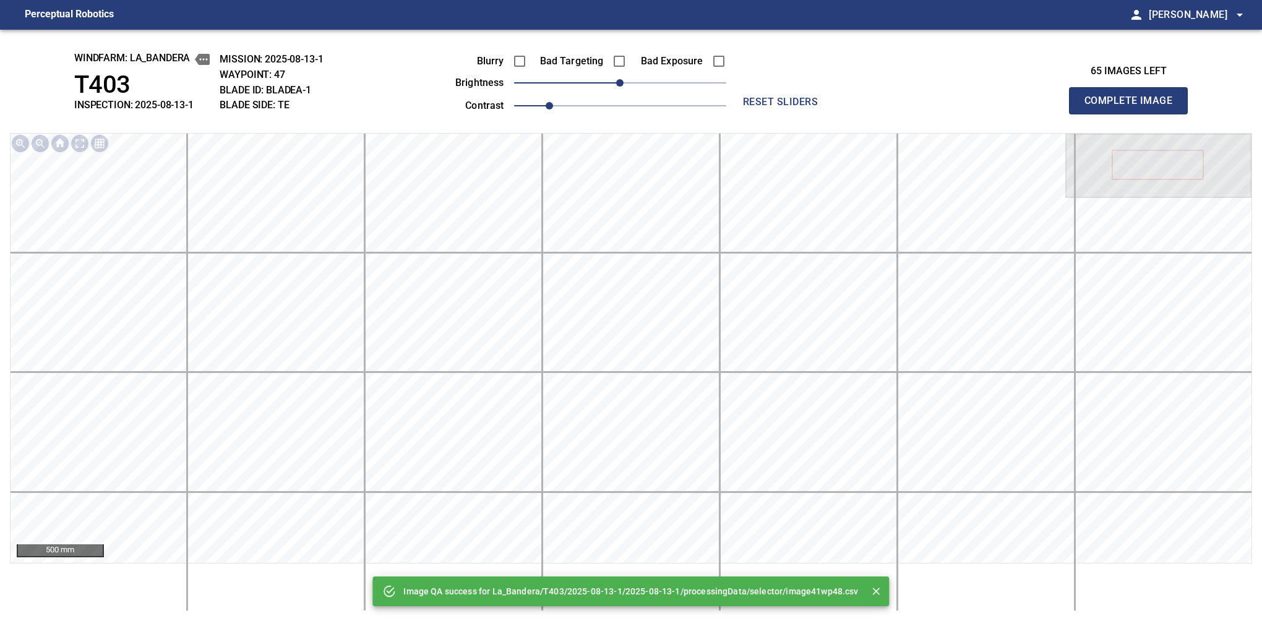
click at [658, 104] on div "Blurry Bad Targeting Bad Exposure brightness 0 contrast 1" at bounding box center [577, 81] width 299 height 66
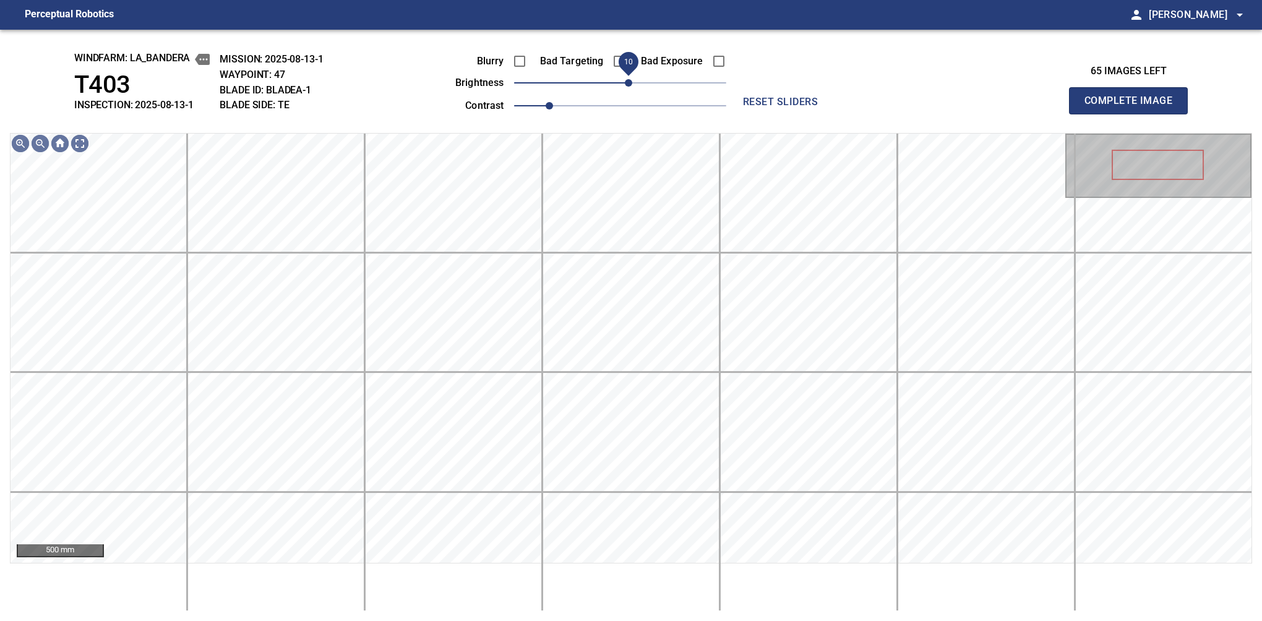
drag, startPoint x: 623, startPoint y: 85, endPoint x: 629, endPoint y: 80, distance: 7.6
click at [629, 80] on span "10" at bounding box center [628, 82] width 7 height 7
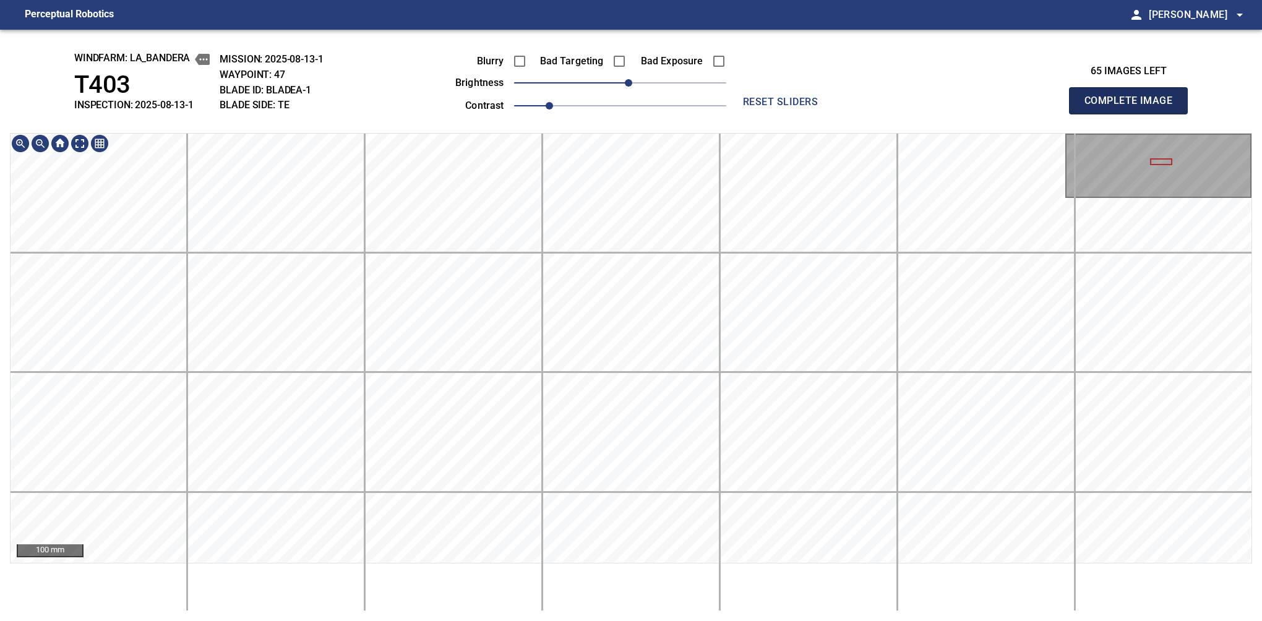
click at [1134, 114] on button "Complete Image" at bounding box center [1128, 100] width 119 height 27
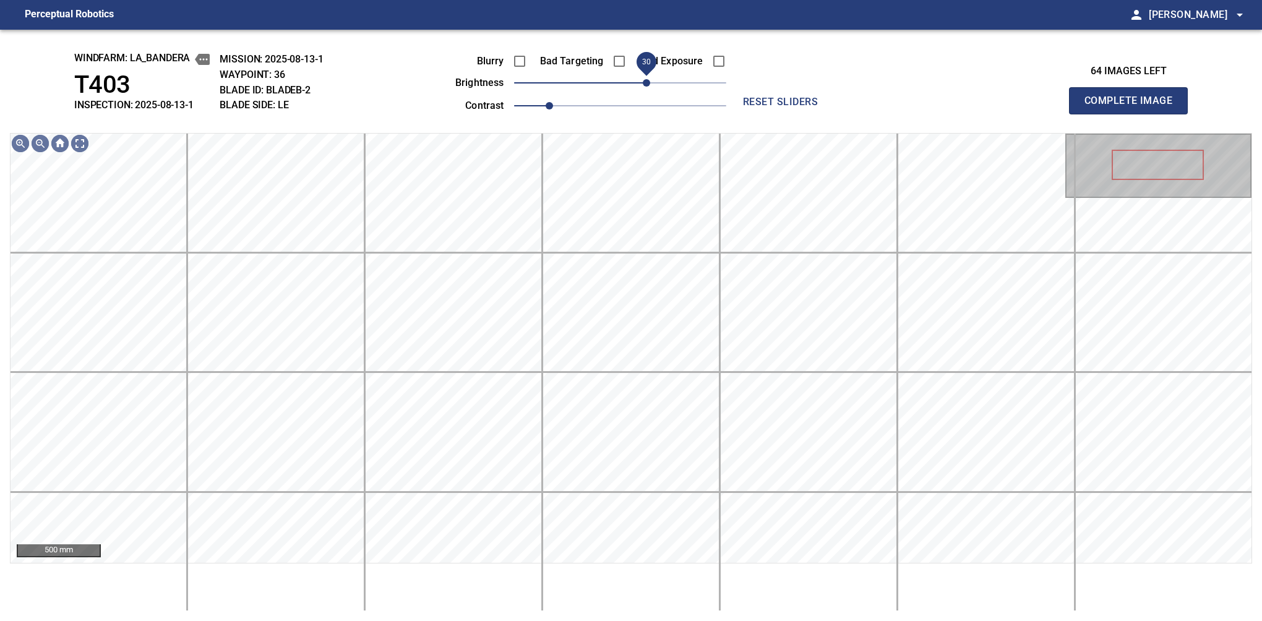
drag, startPoint x: 630, startPoint y: 83, endPoint x: 642, endPoint y: 79, distance: 13.1
click at [643, 79] on span "30" at bounding box center [646, 82] width 7 height 7
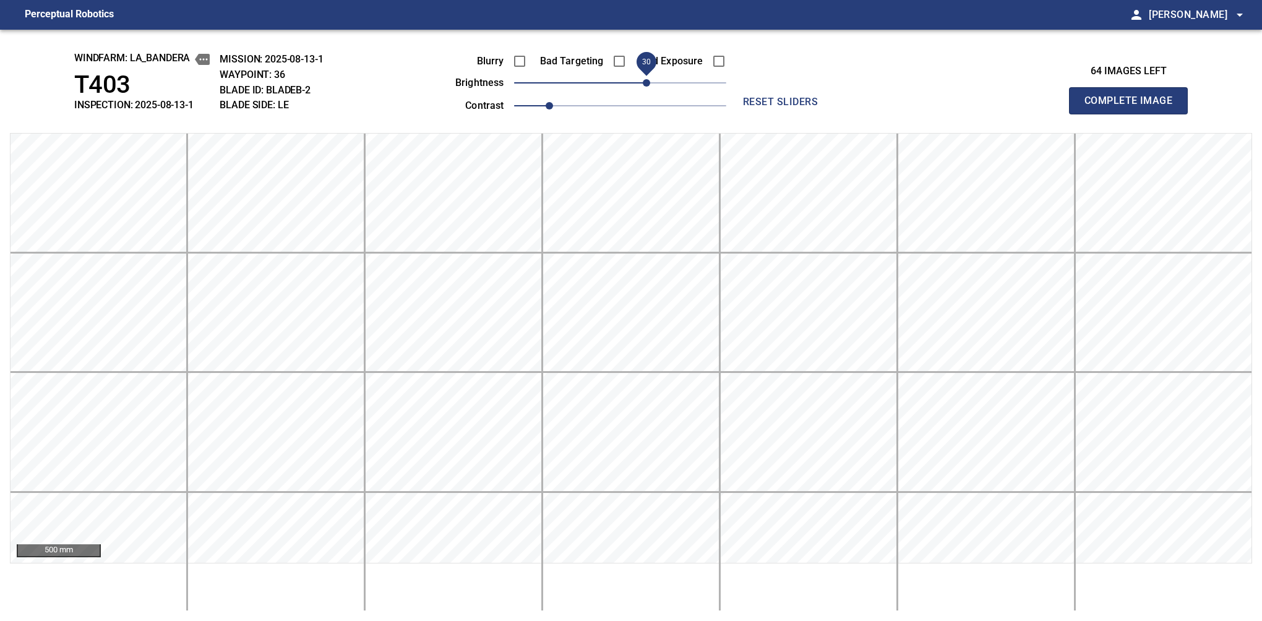
click at [1134, 114] on button "Complete Image" at bounding box center [1128, 100] width 119 height 27
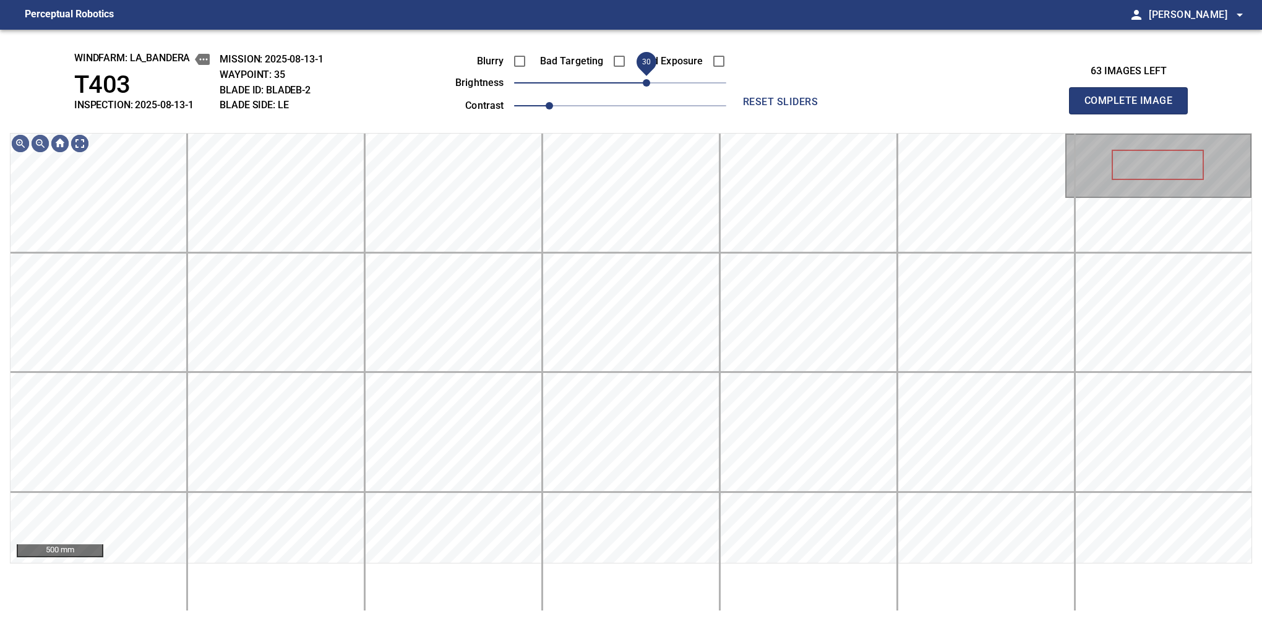
drag, startPoint x: 631, startPoint y: 87, endPoint x: 646, endPoint y: 79, distance: 17.2
click at [646, 79] on span "30" at bounding box center [646, 82] width 7 height 7
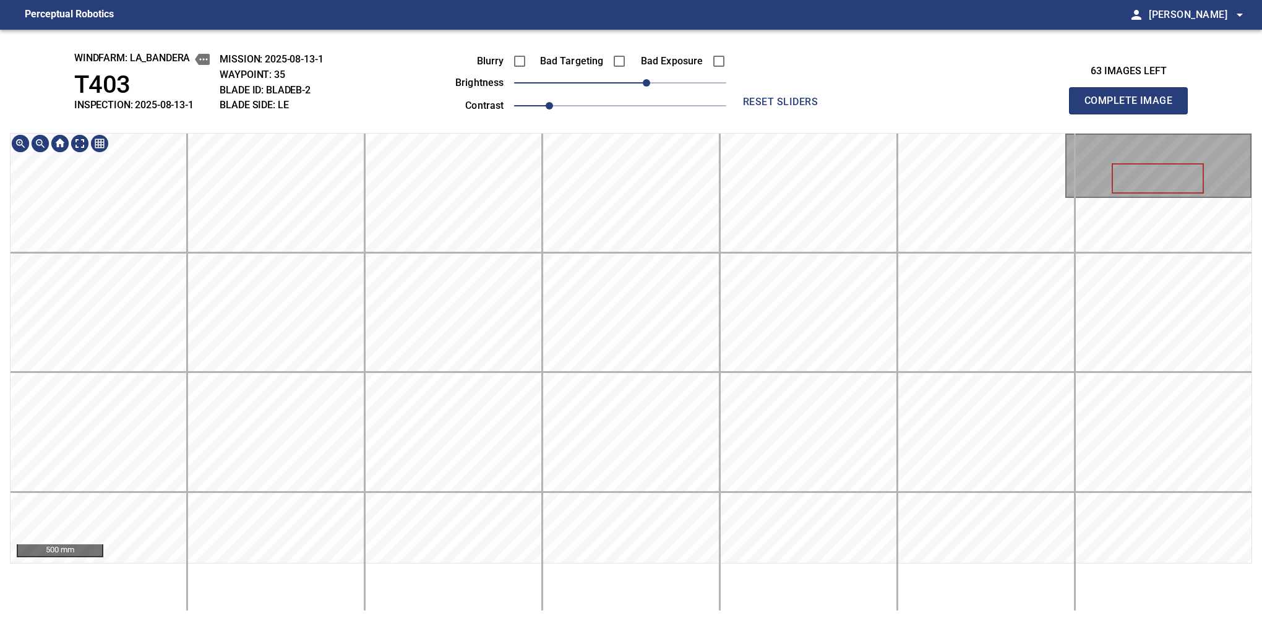
click at [641, 12] on main "Perceptual Robotics person Alex Semenov arrow_drop_down windfarm: La_Bandera T4…" at bounding box center [631, 310] width 1262 height 621
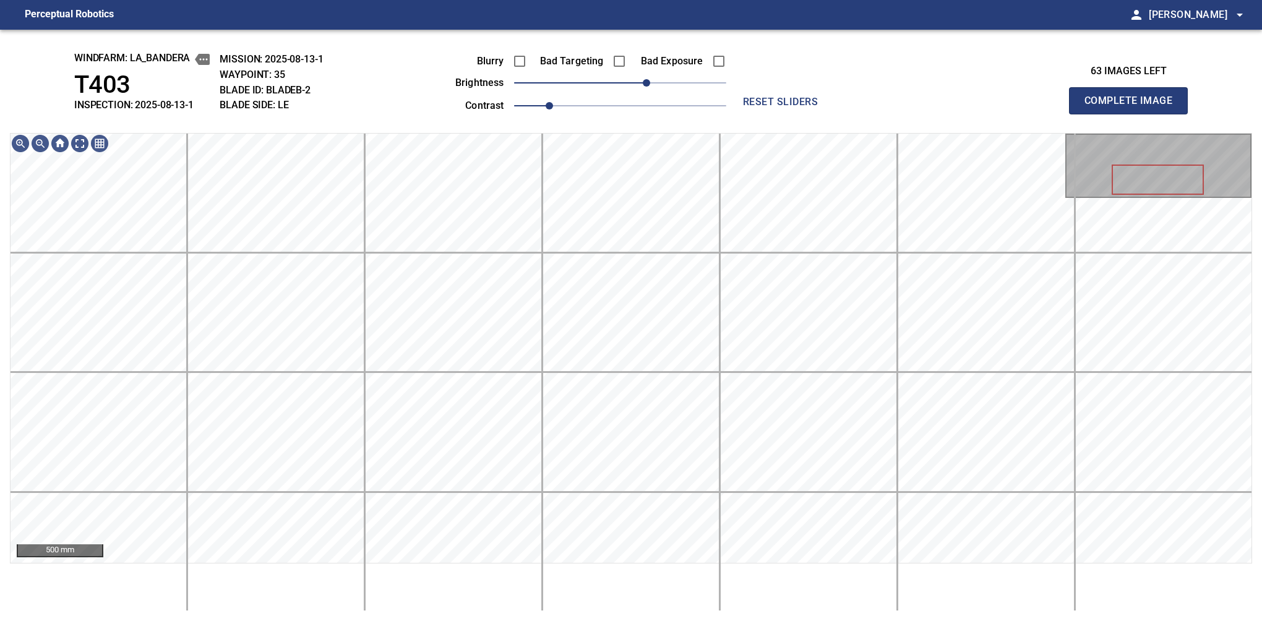
click at [1134, 114] on button "Complete Image" at bounding box center [1128, 100] width 119 height 27
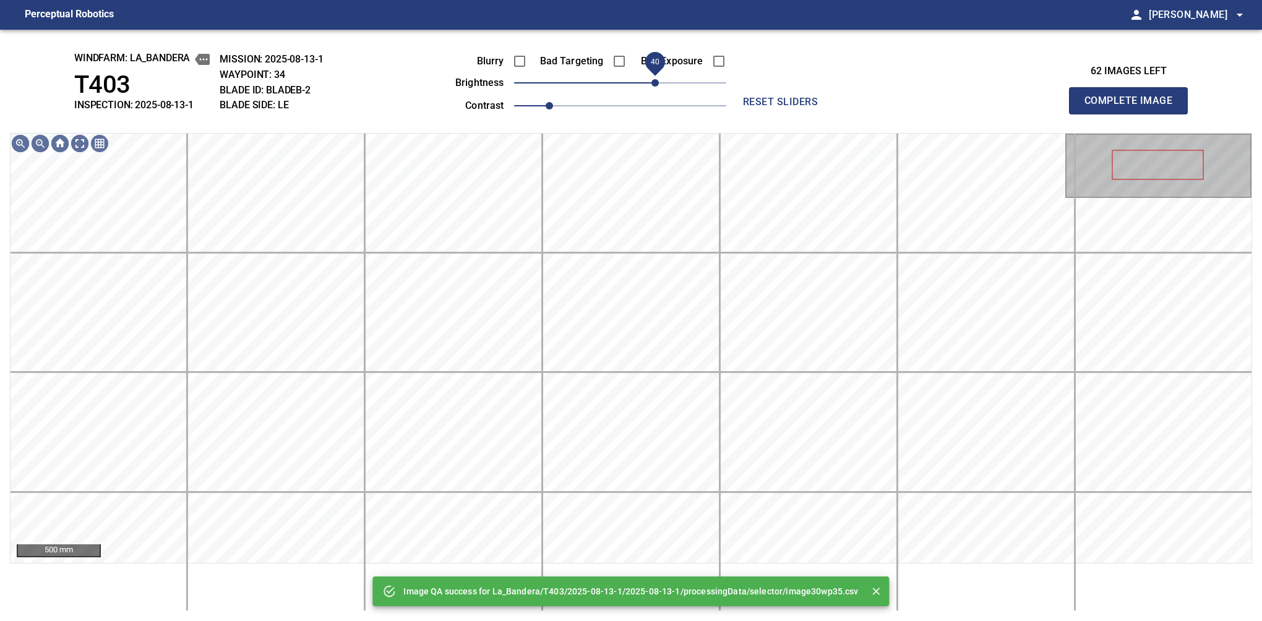
drag, startPoint x: 623, startPoint y: 83, endPoint x: 660, endPoint y: 79, distance: 36.8
click at [659, 79] on span "40" at bounding box center [655, 82] width 7 height 7
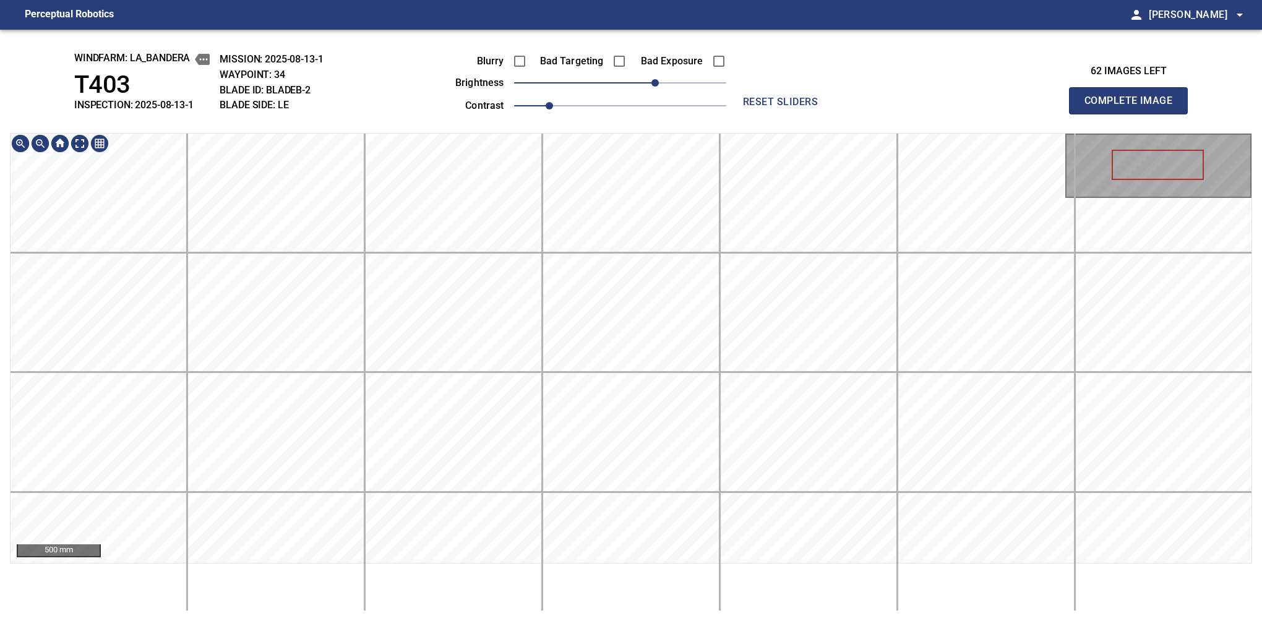
click at [593, 44] on div "windfarm: La_Bandera T403 INSPECTION: 2025-08-13-1 MISSION: 2025-08-13-1 WAYPOI…" at bounding box center [631, 326] width 1262 height 592
click at [1134, 114] on button "Complete Image" at bounding box center [1128, 100] width 119 height 27
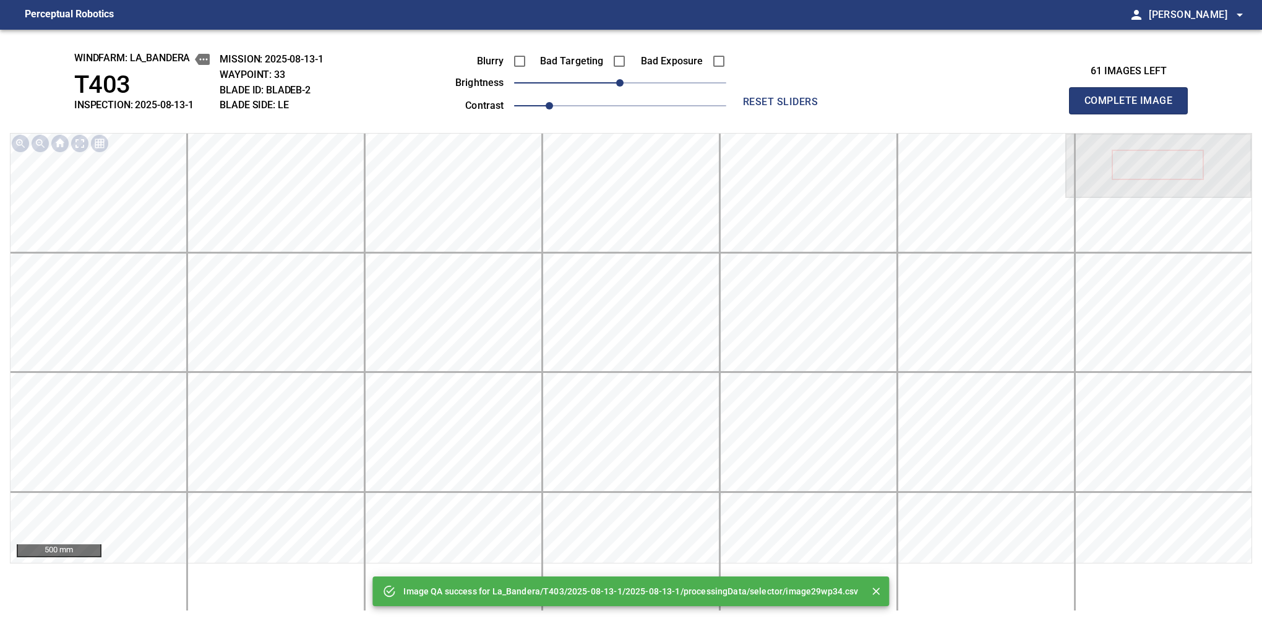
click at [644, 79] on div "Blurry Bad Targeting Bad Exposure brightness 0 contrast 1" at bounding box center [577, 81] width 299 height 66
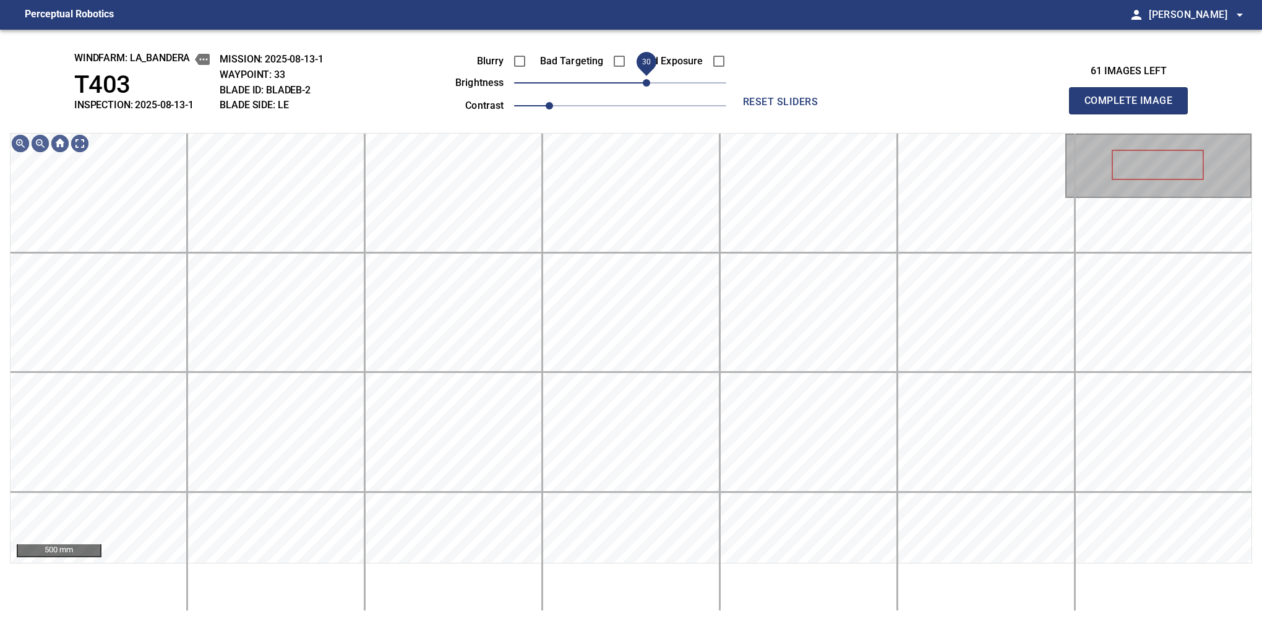
drag, startPoint x: 621, startPoint y: 80, endPoint x: 646, endPoint y: 84, distance: 25.6
click at [646, 84] on span "30" at bounding box center [646, 82] width 7 height 7
drag, startPoint x: 553, startPoint y: 104, endPoint x: 562, endPoint y: 106, distance: 9.0
click at [563, 106] on span "1.1" at bounding box center [566, 105] width 7 height 7
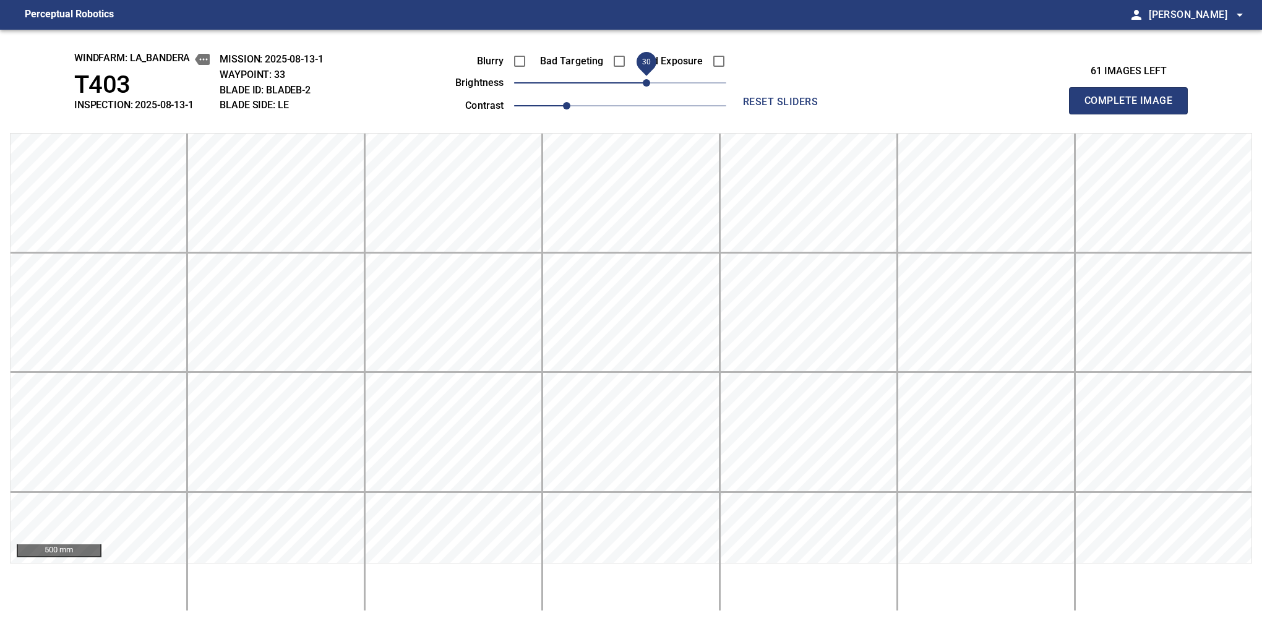
click at [645, 84] on span "30" at bounding box center [646, 82] width 7 height 7
click at [1134, 114] on button "Complete Image" at bounding box center [1128, 100] width 119 height 27
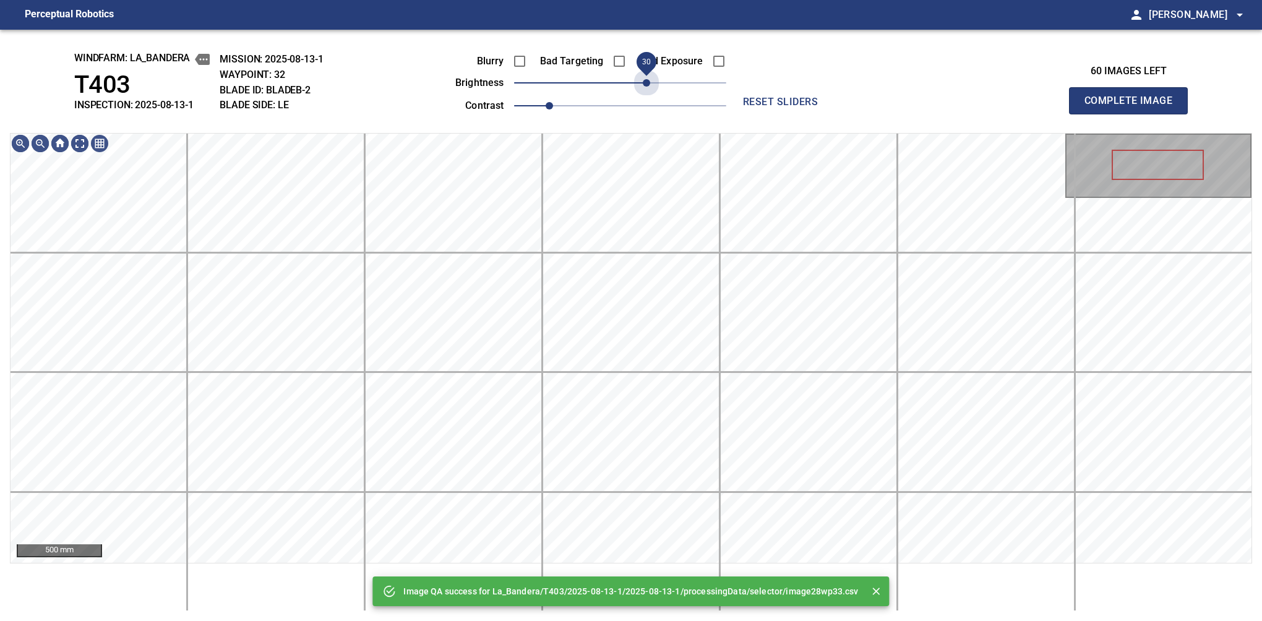
click at [645, 84] on span "30" at bounding box center [620, 82] width 212 height 17
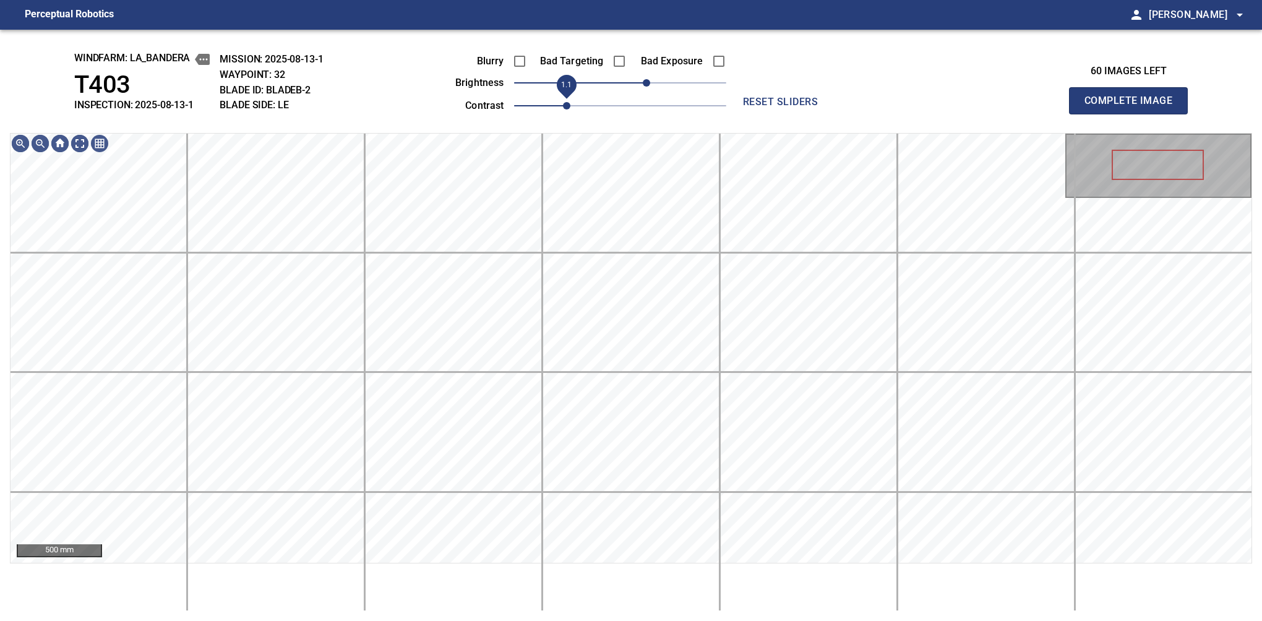
click at [563, 105] on span "1.1" at bounding box center [566, 105] width 7 height 7
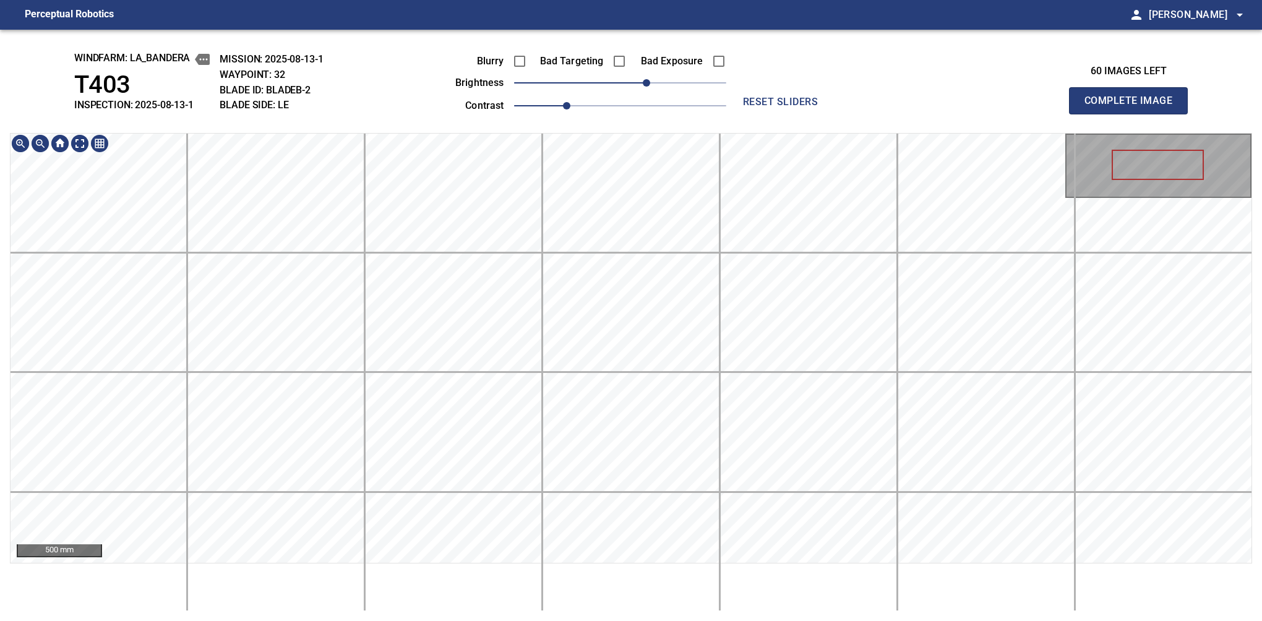
click at [624, 59] on div "windfarm: La_Bandera T403 INSPECTION: 2025-08-13-1 MISSION: 2025-08-13-1 WAYPOI…" at bounding box center [631, 326] width 1262 height 592
click at [1134, 114] on button "Complete Image" at bounding box center [1128, 100] width 119 height 27
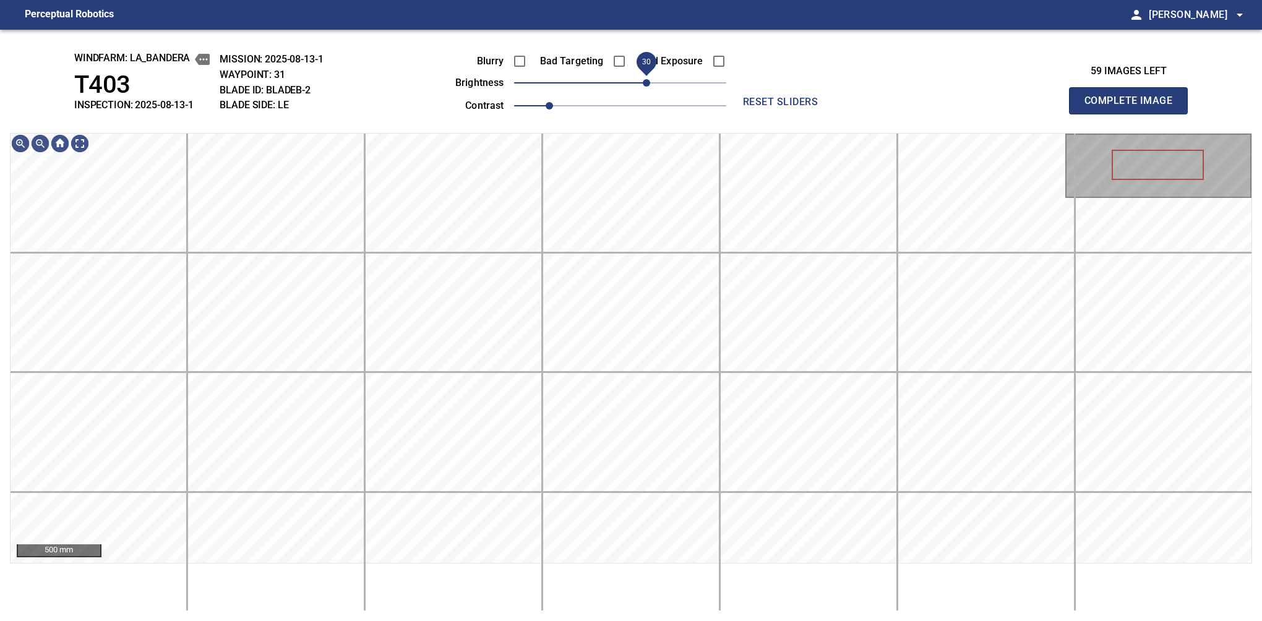
drag, startPoint x: 619, startPoint y: 84, endPoint x: 647, endPoint y: 84, distance: 28.5
click at [647, 84] on span "30" at bounding box center [646, 82] width 7 height 7
click at [563, 107] on span "1.1" at bounding box center [566, 105] width 7 height 7
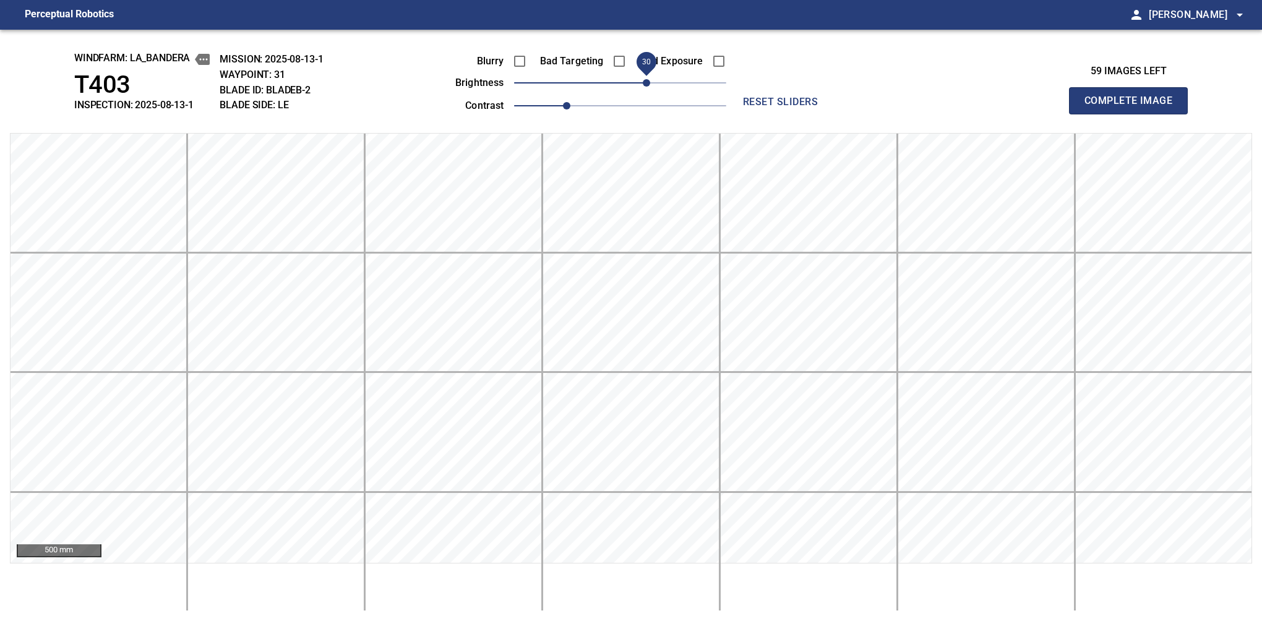
click at [1134, 114] on button "Complete Image" at bounding box center [1128, 100] width 119 height 27
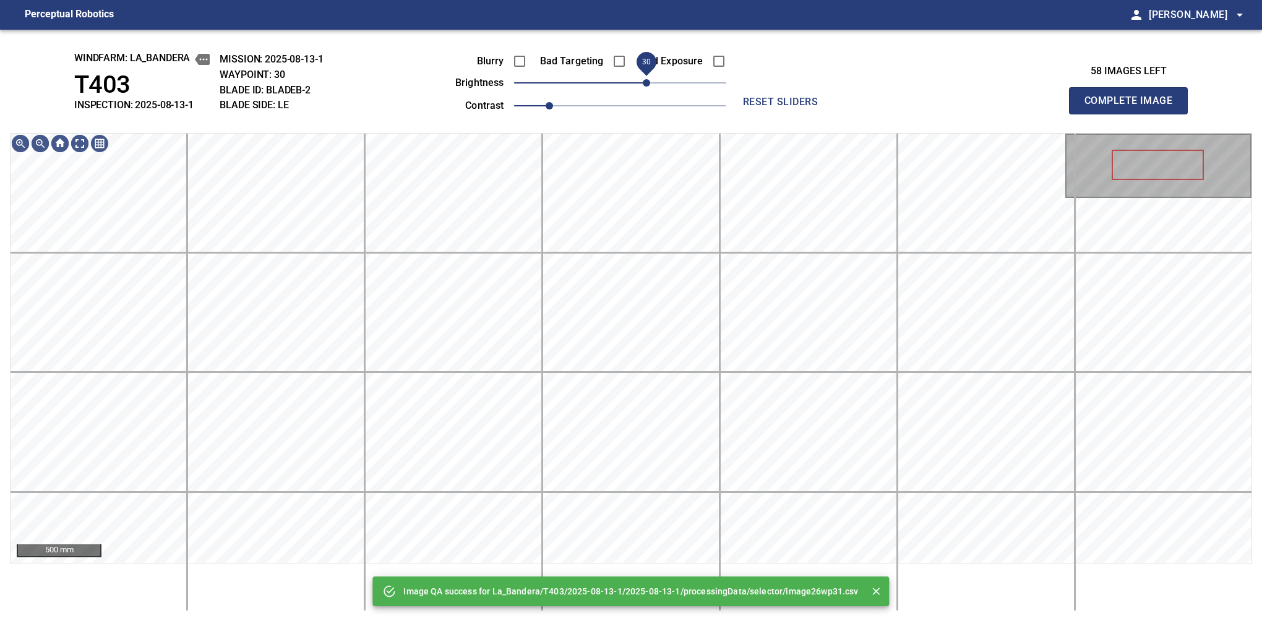
click at [643, 79] on span "30" at bounding box center [646, 82] width 7 height 7
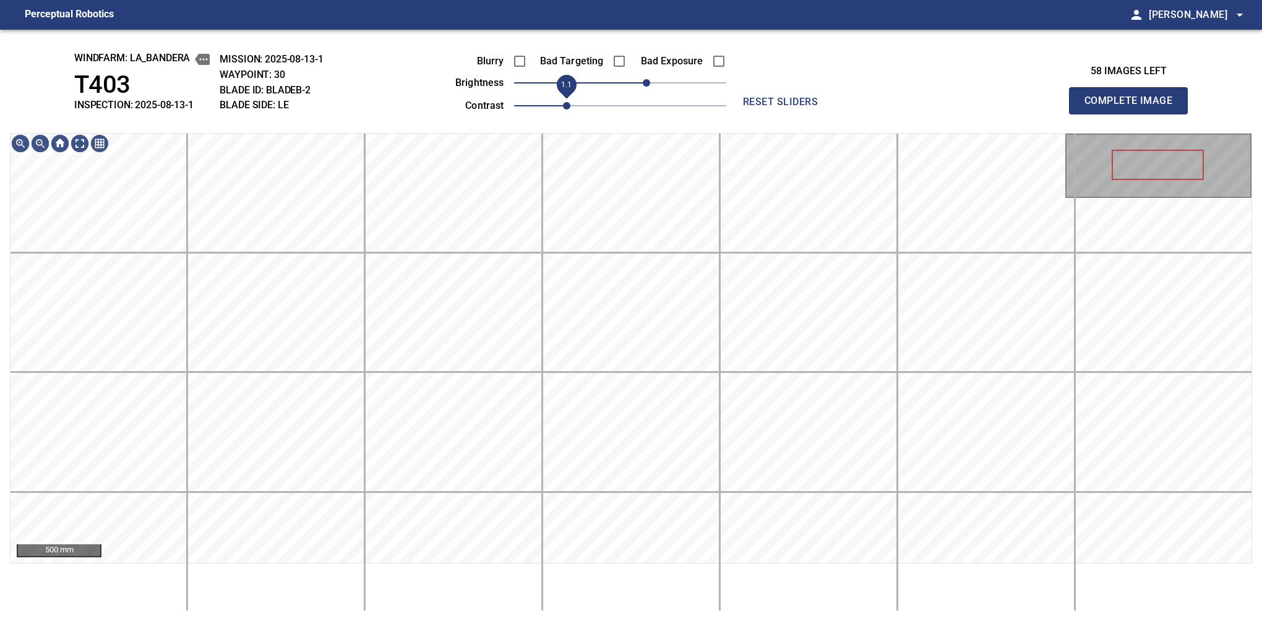
click at [563, 106] on span "1.1" at bounding box center [566, 105] width 7 height 7
click at [628, 45] on div "windfarm: La_Bandera T403 INSPECTION: 2025-08-13-1 MISSION: 2025-08-13-1 WAYPOI…" at bounding box center [631, 326] width 1262 height 592
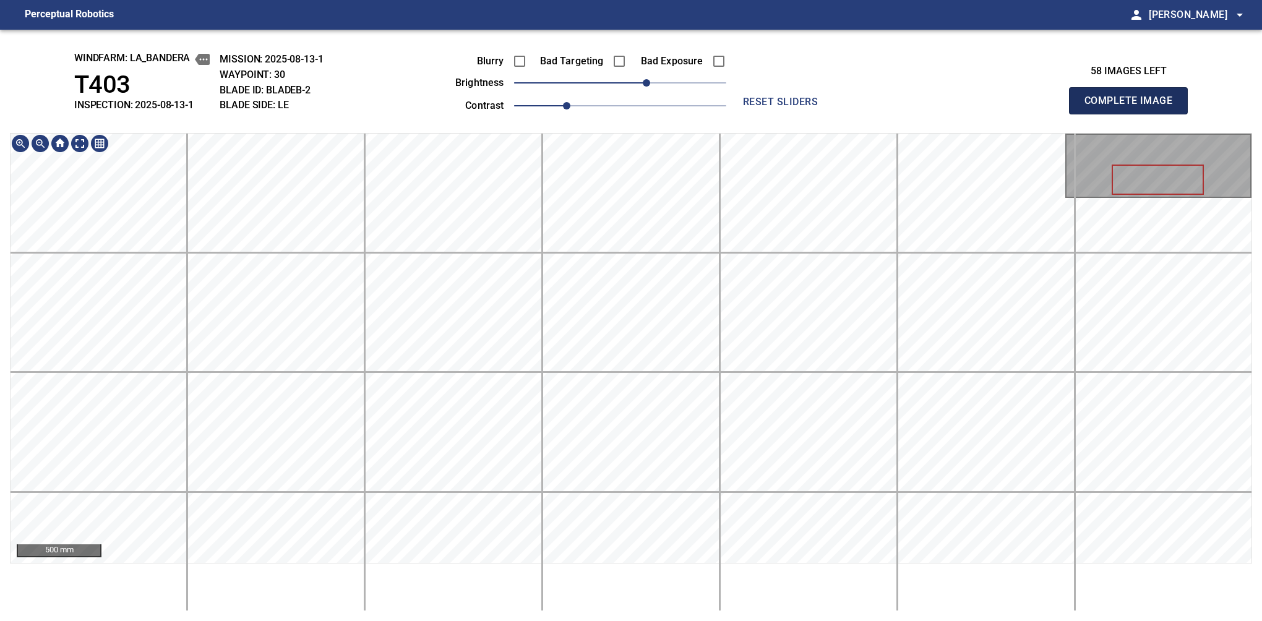
click at [1134, 114] on button "Complete Image" at bounding box center [1128, 100] width 119 height 27
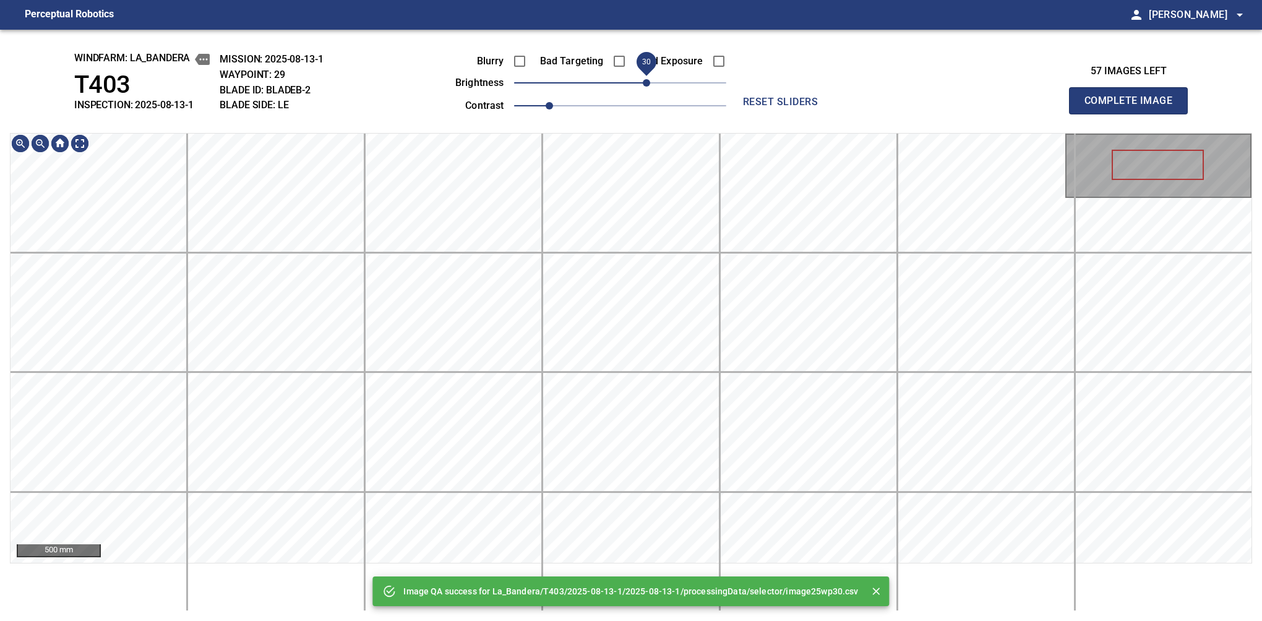
click at [651, 82] on span "30" at bounding box center [620, 82] width 212 height 17
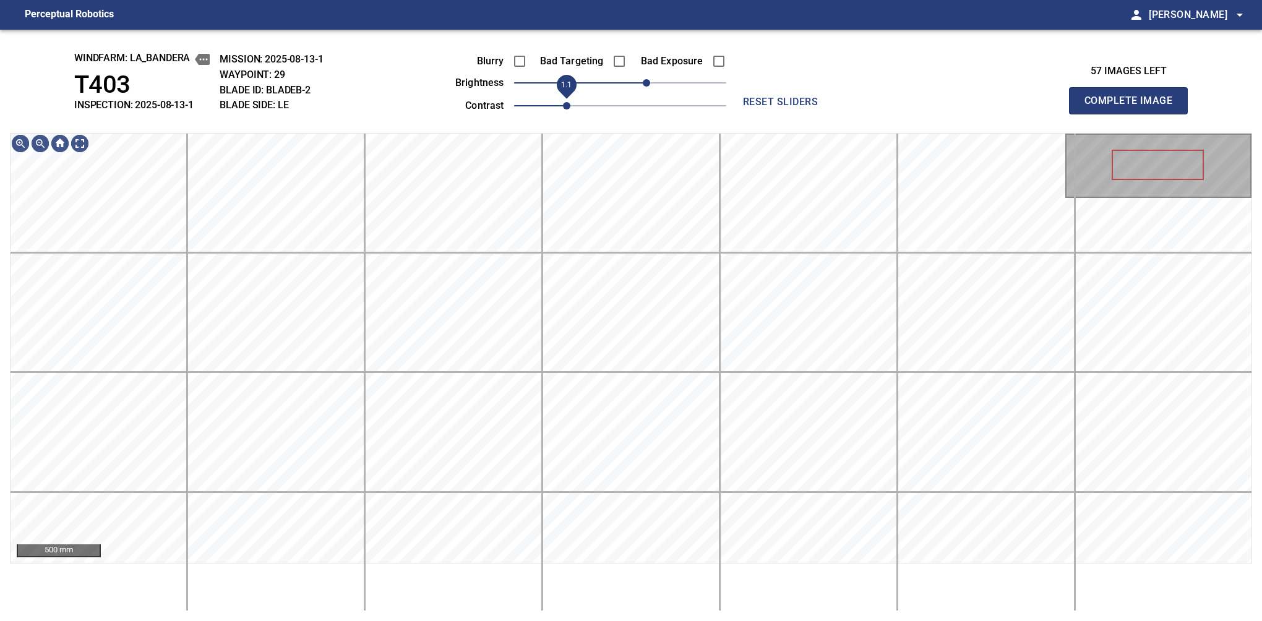
drag, startPoint x: 556, startPoint y: 99, endPoint x: 562, endPoint y: 103, distance: 7.1
click at [563, 103] on span "1.1" at bounding box center [566, 105] width 7 height 7
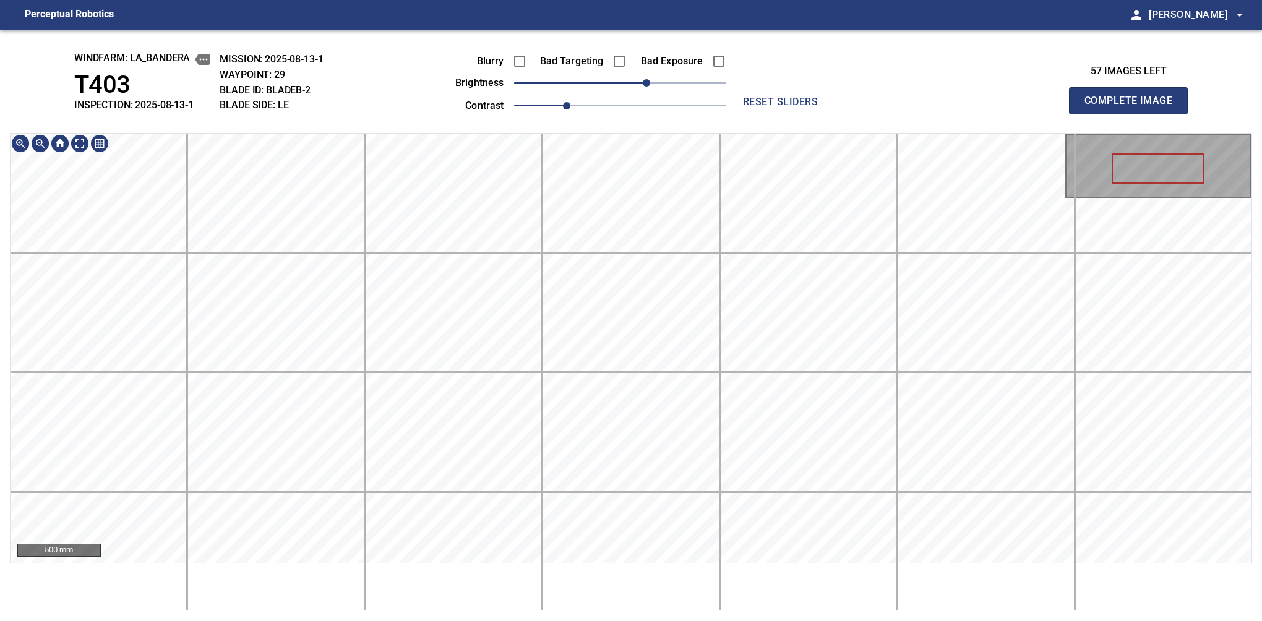
click at [593, 82] on div "windfarm: La_Bandera T403 INSPECTION: 2025-08-13-1 MISSION: 2025-08-13-1 WAYPOI…" at bounding box center [631, 326] width 1262 height 592
click at [1134, 114] on button "Complete Image" at bounding box center [1128, 100] width 119 height 27
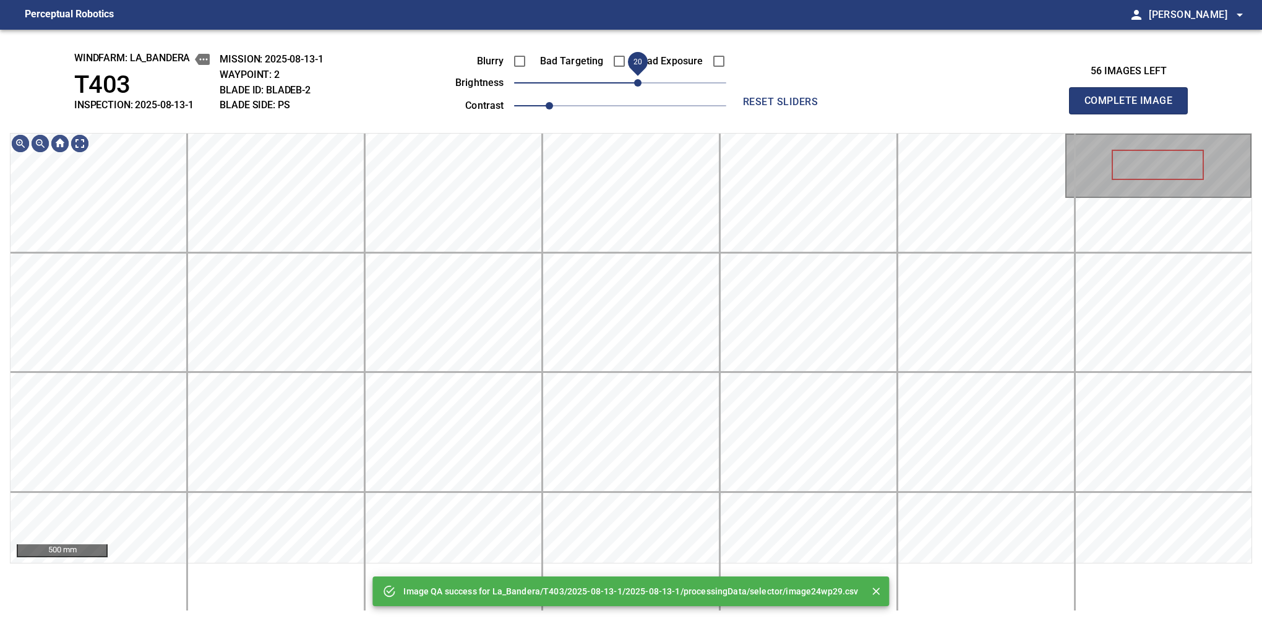
drag, startPoint x: 628, startPoint y: 84, endPoint x: 636, endPoint y: 72, distance: 13.7
click at [636, 79] on span "20" at bounding box center [637, 82] width 7 height 7
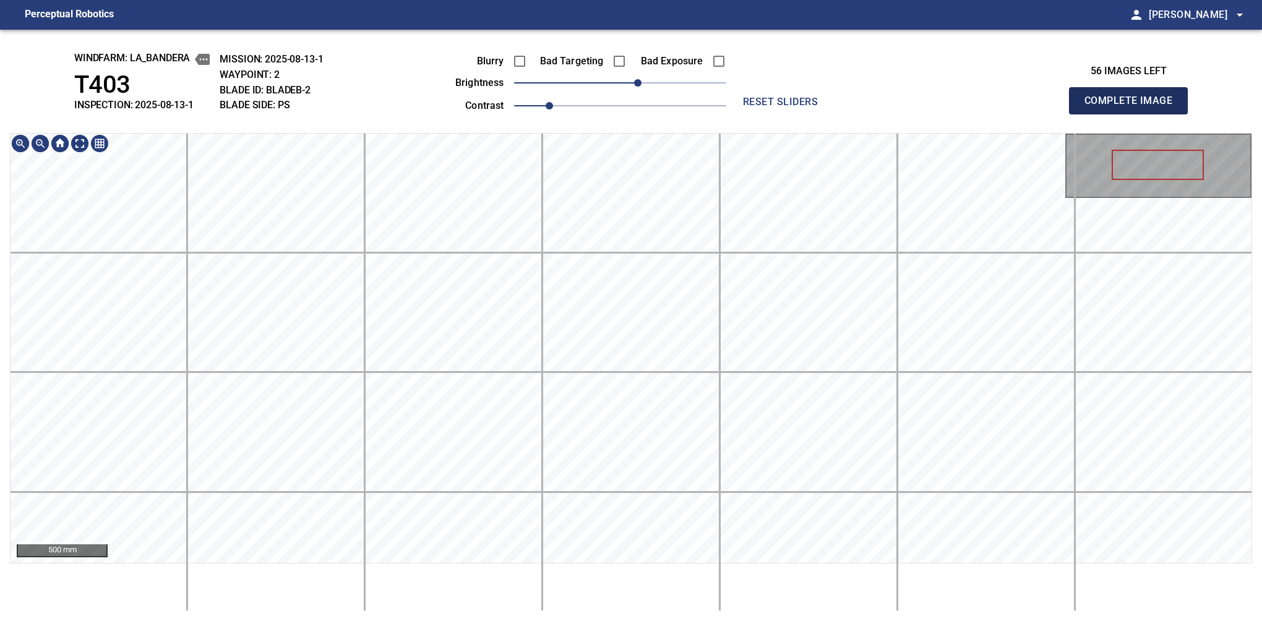
click at [1134, 114] on button "Complete Image" at bounding box center [1128, 100] width 119 height 27
drag, startPoint x: 632, startPoint y: 83, endPoint x: 643, endPoint y: 79, distance: 11.7
click at [643, 79] on span "30" at bounding box center [646, 82] width 7 height 7
click at [563, 102] on span "1.1" at bounding box center [566, 105] width 7 height 7
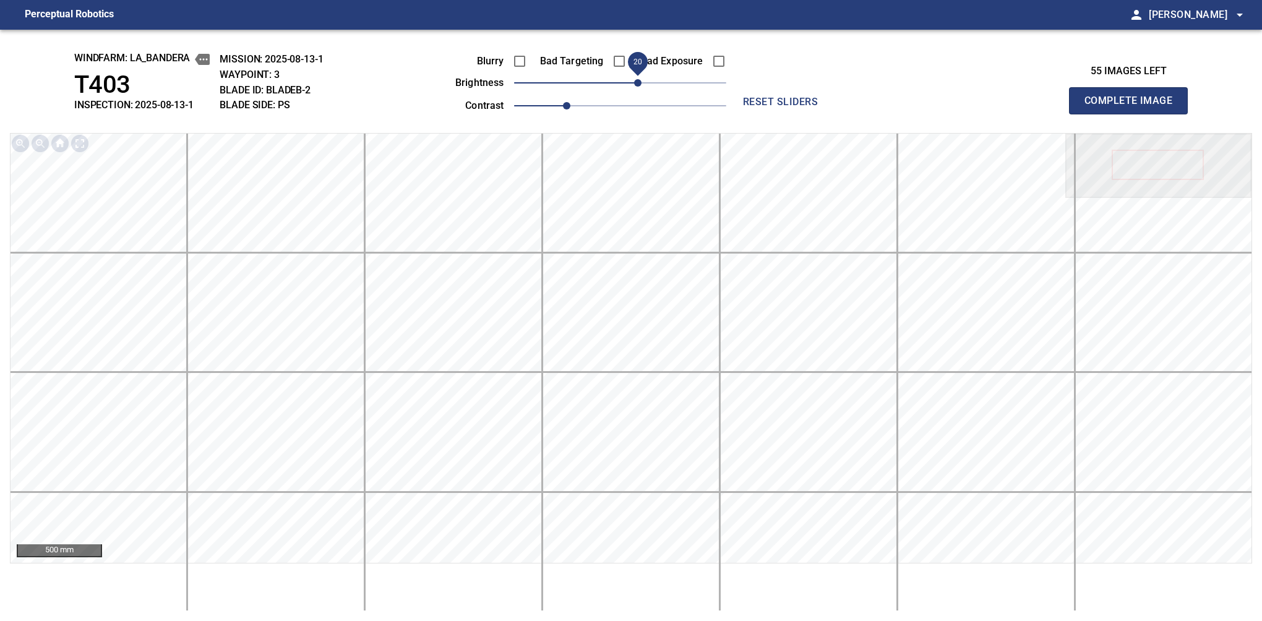
click at [637, 85] on span "20" at bounding box center [637, 82] width 7 height 7
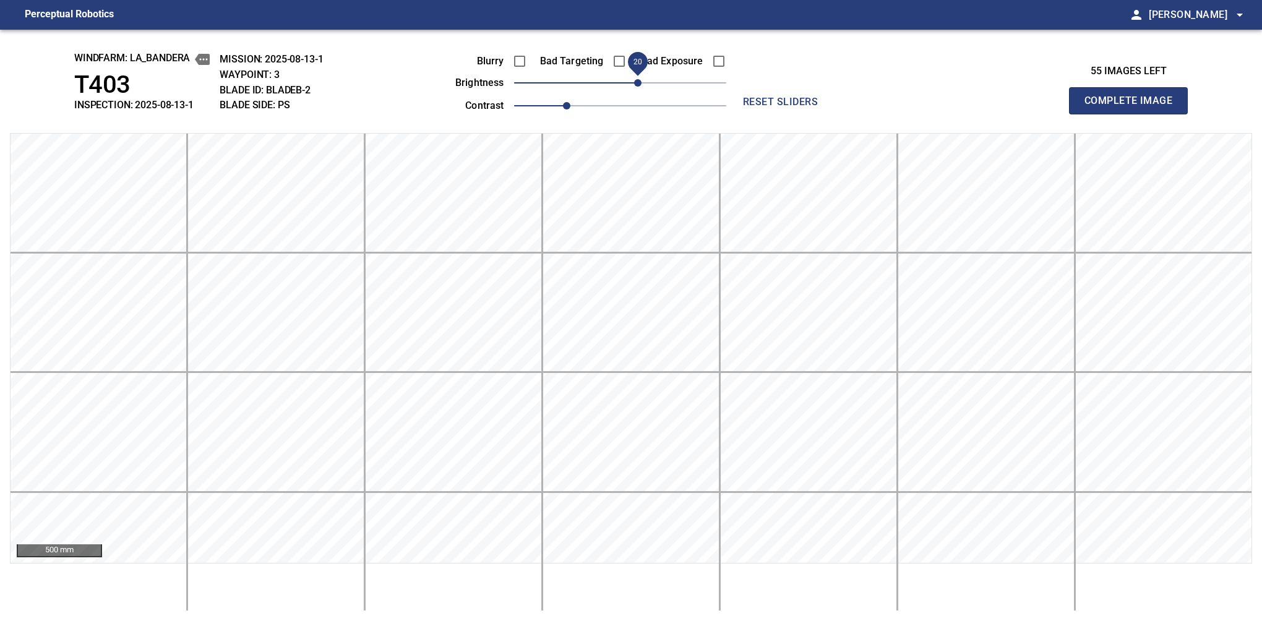
click at [1134, 114] on button "Complete Image" at bounding box center [1128, 100] width 119 height 27
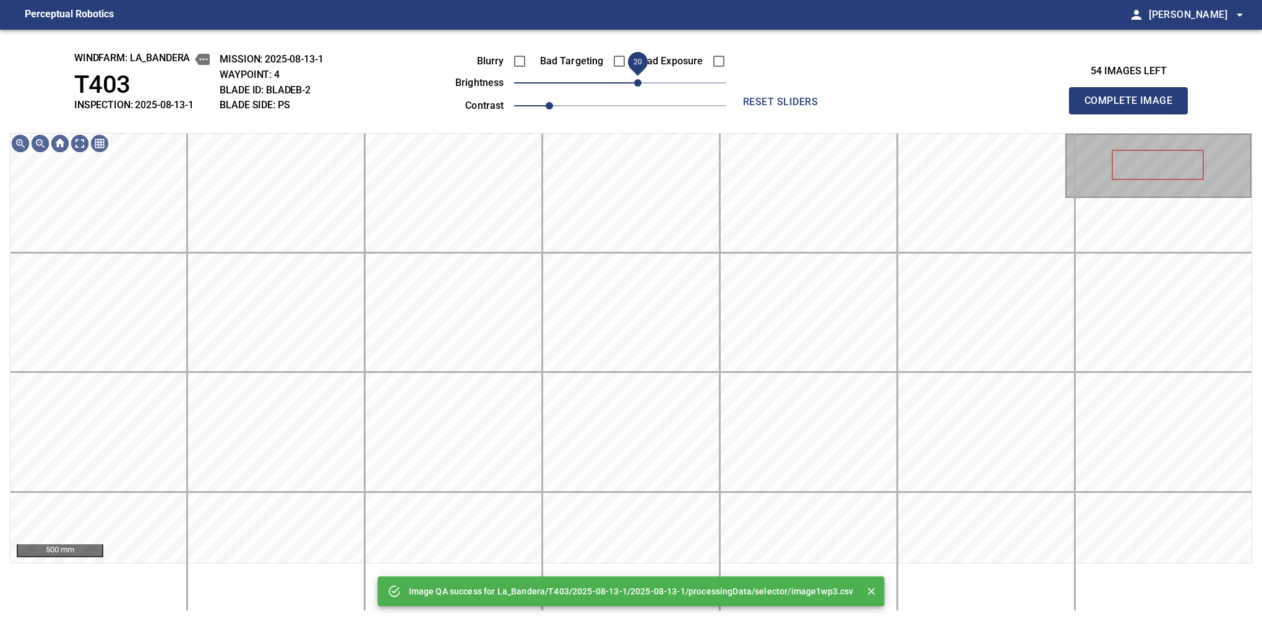
drag, startPoint x: 622, startPoint y: 87, endPoint x: 639, endPoint y: 83, distance: 17.1
click at [639, 83] on span "20" at bounding box center [637, 82] width 7 height 7
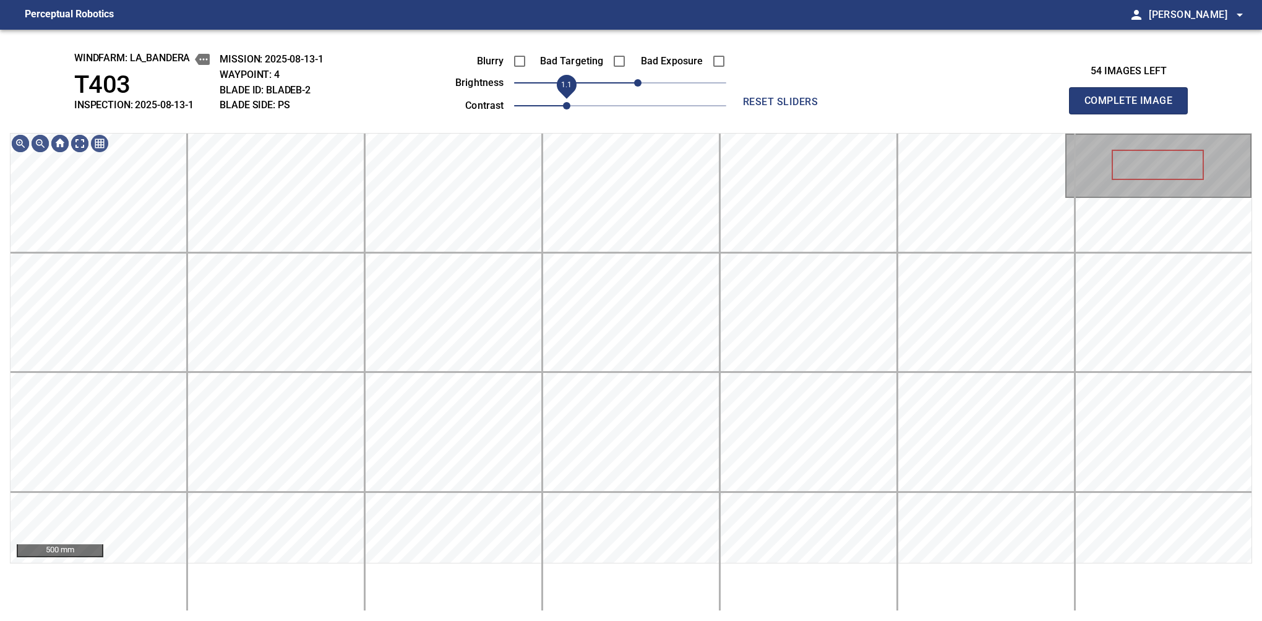
drag, startPoint x: 550, startPoint y: 106, endPoint x: 559, endPoint y: 102, distance: 9.7
click at [563, 102] on span "1.1" at bounding box center [566, 105] width 7 height 7
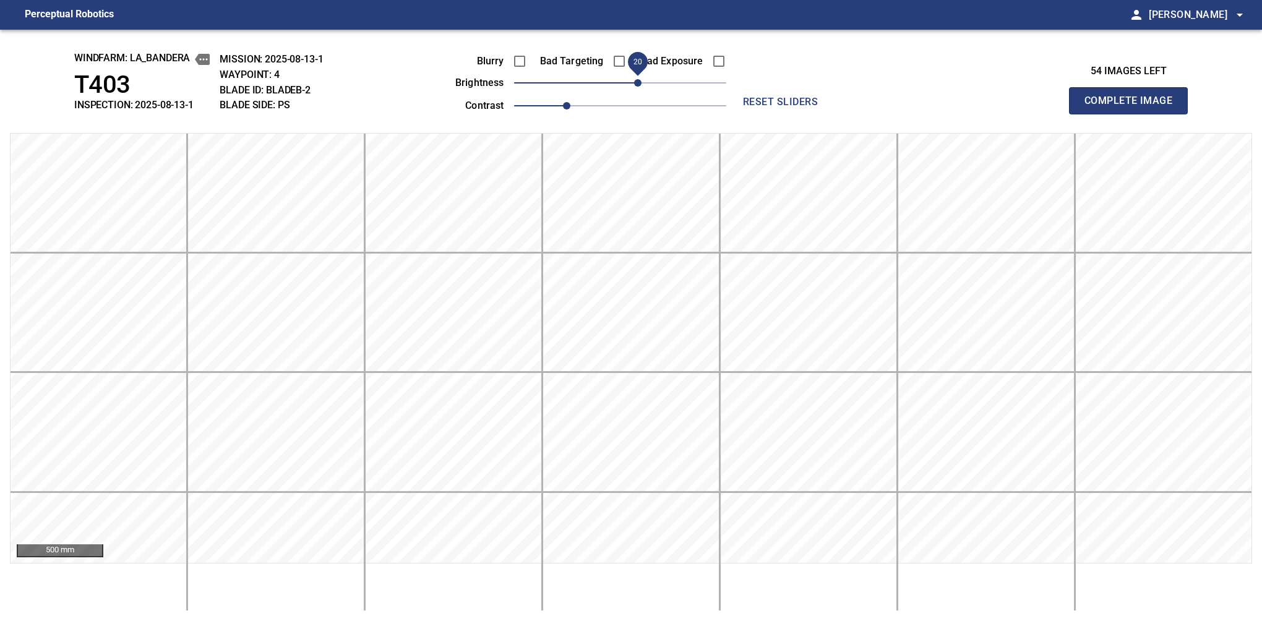
click at [1134, 114] on button "Complete Image" at bounding box center [1128, 100] width 119 height 27
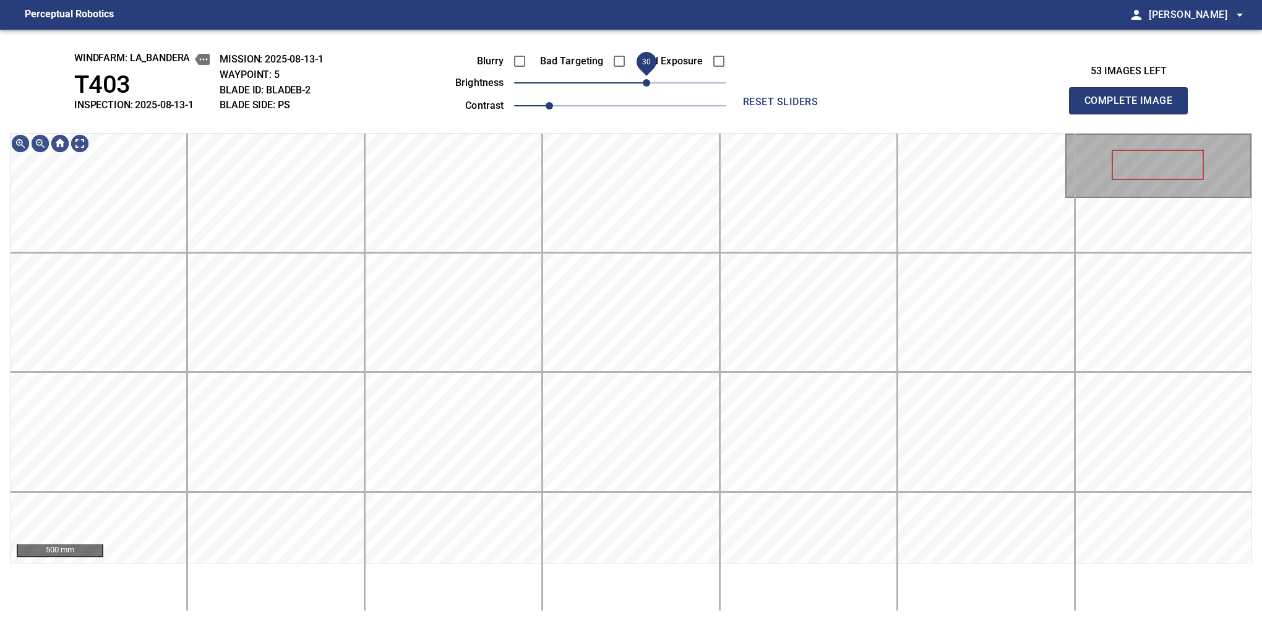
drag, startPoint x: 628, startPoint y: 83, endPoint x: 644, endPoint y: 77, distance: 16.7
click at [644, 79] on span "30" at bounding box center [646, 82] width 7 height 7
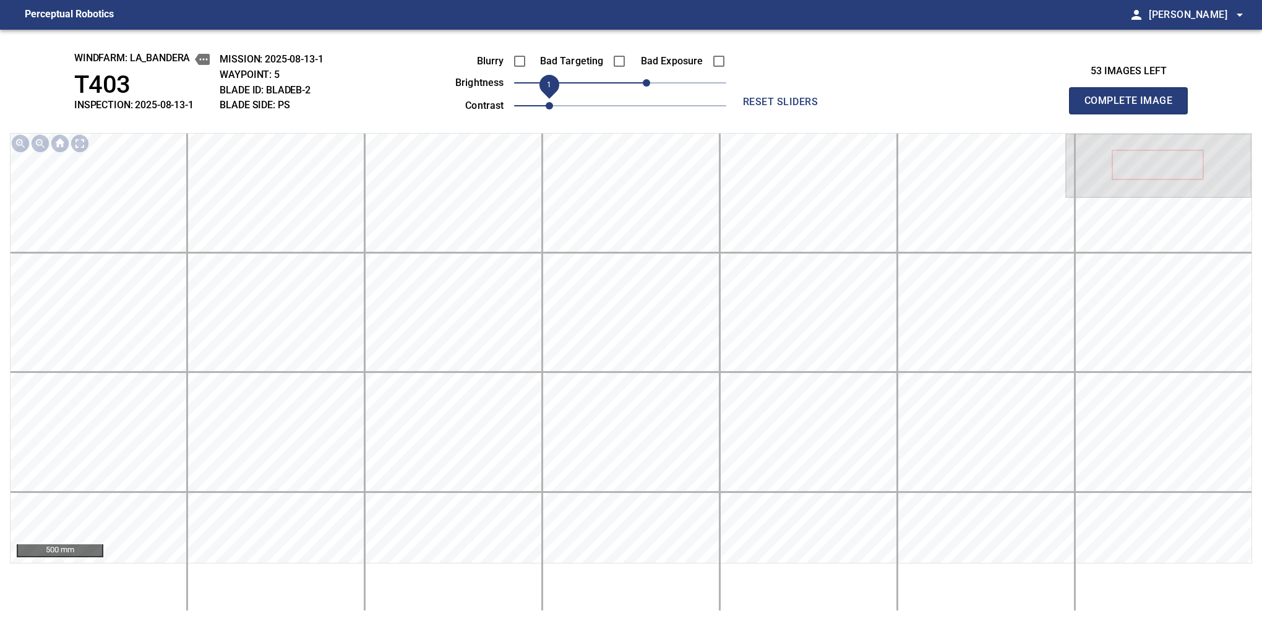
click at [550, 104] on span "1" at bounding box center [549, 105] width 7 height 7
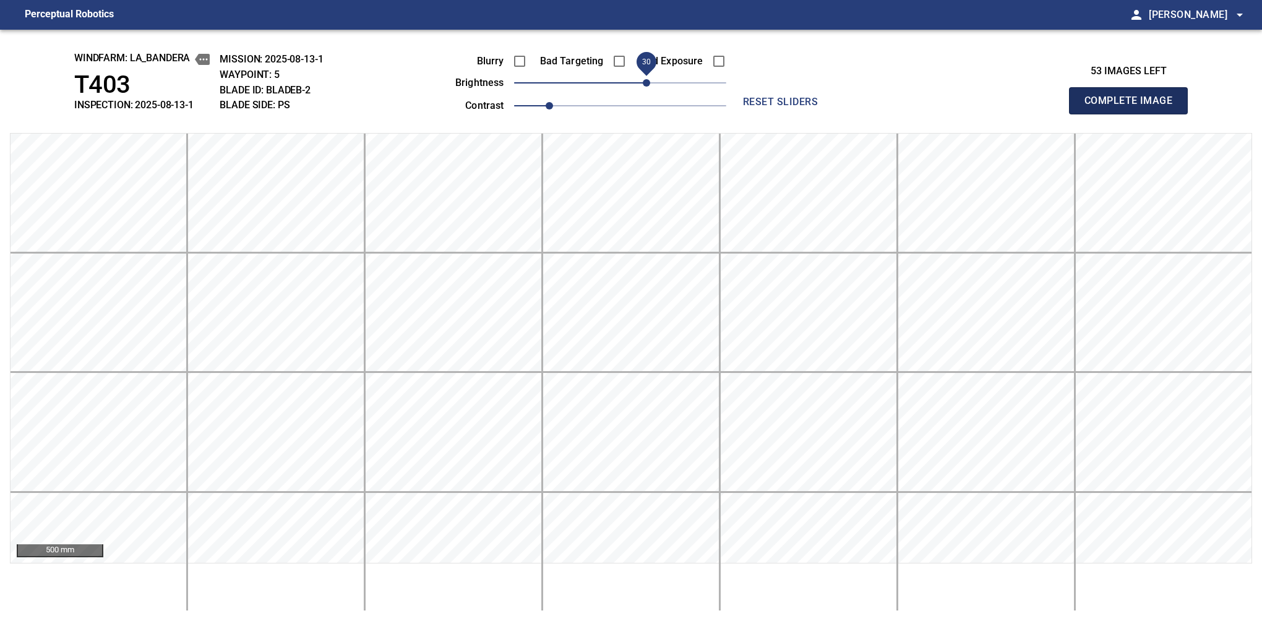
click at [1134, 114] on button "Complete Image" at bounding box center [1128, 100] width 119 height 27
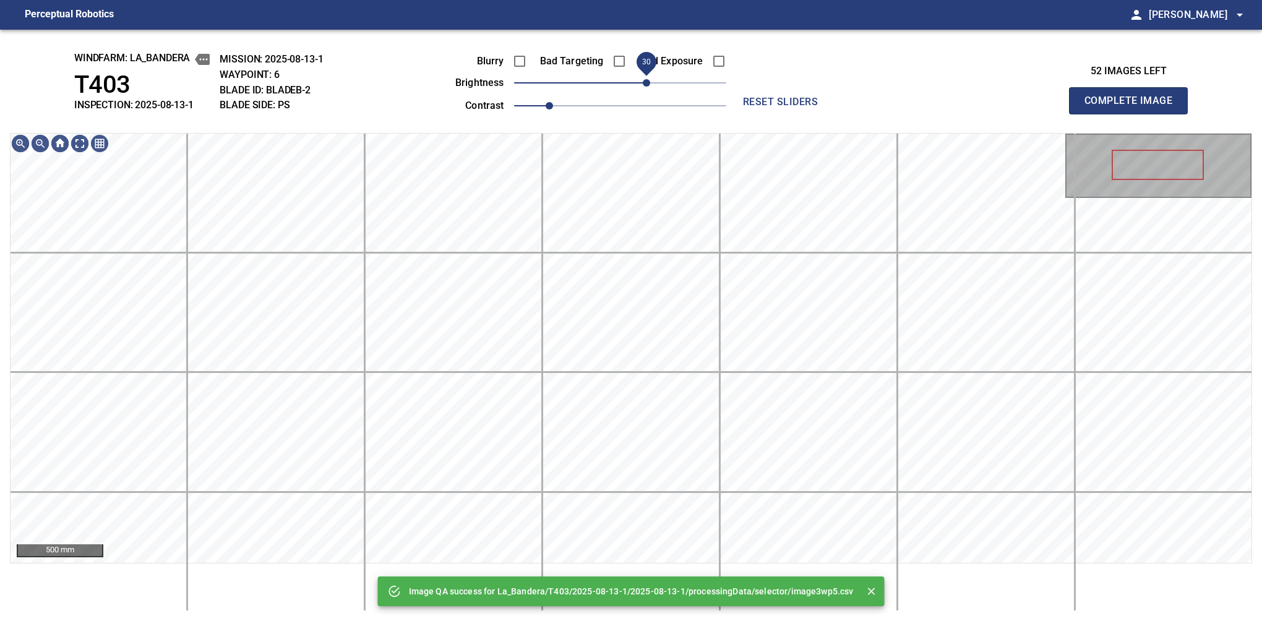
drag, startPoint x: 632, startPoint y: 84, endPoint x: 647, endPoint y: 79, distance: 16.1
click at [647, 79] on span "30" at bounding box center [646, 82] width 7 height 7
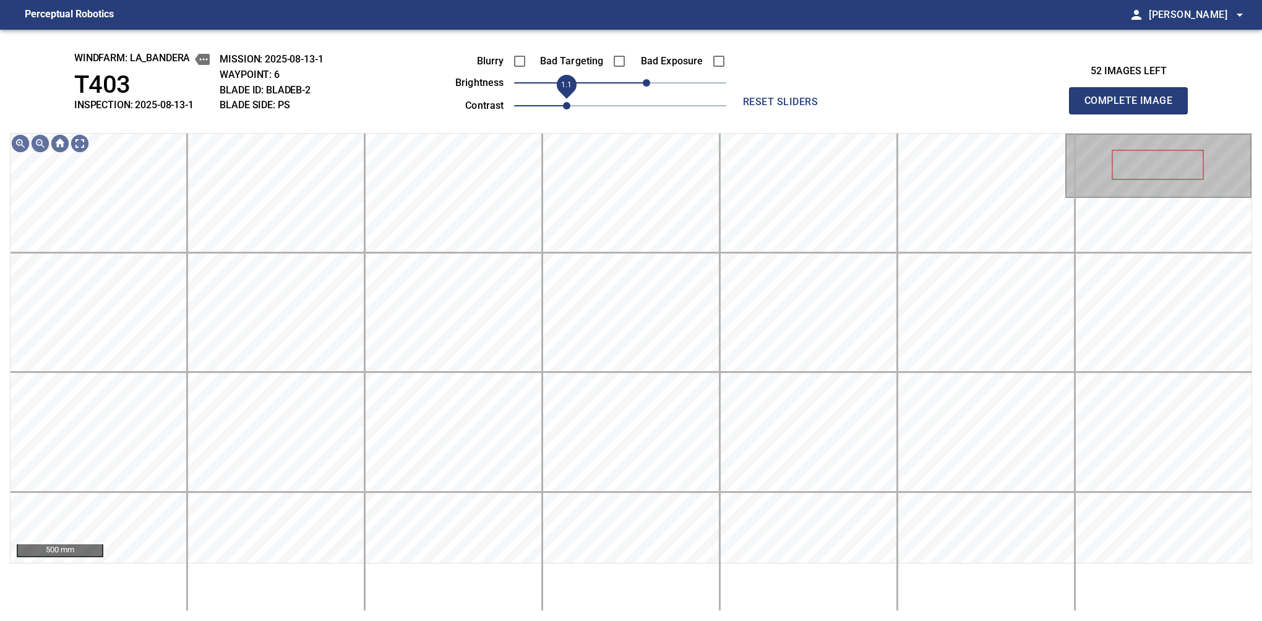
drag, startPoint x: 552, startPoint y: 109, endPoint x: 563, endPoint y: 103, distance: 12.2
click at [563, 103] on span "1.1" at bounding box center [566, 105] width 7 height 7
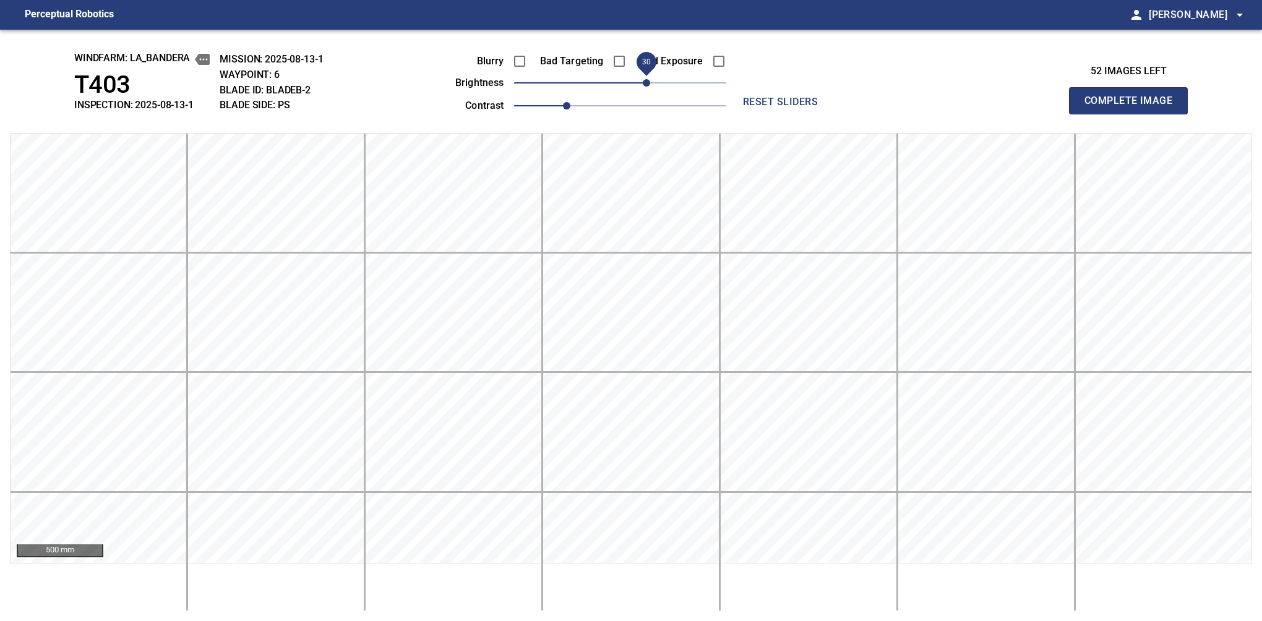
click at [1134, 114] on button "Complete Image" at bounding box center [1128, 100] width 119 height 27
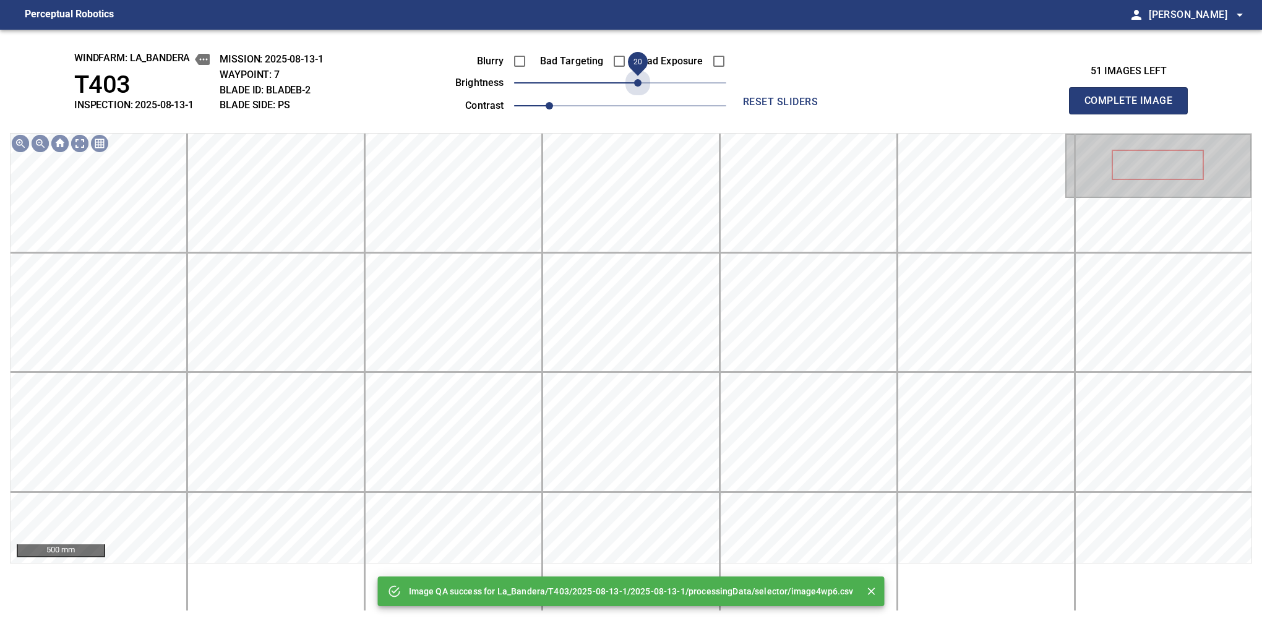
click at [641, 84] on span "20" at bounding box center [620, 82] width 212 height 17
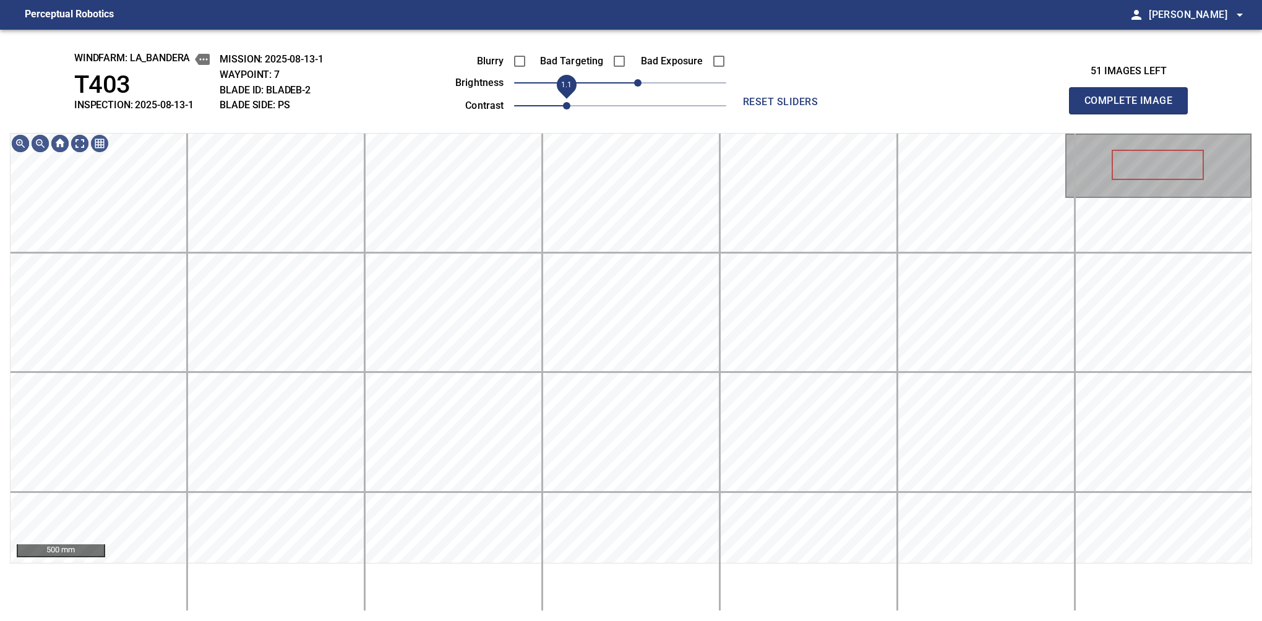
click at [563, 102] on span "1.1" at bounding box center [566, 105] width 7 height 7
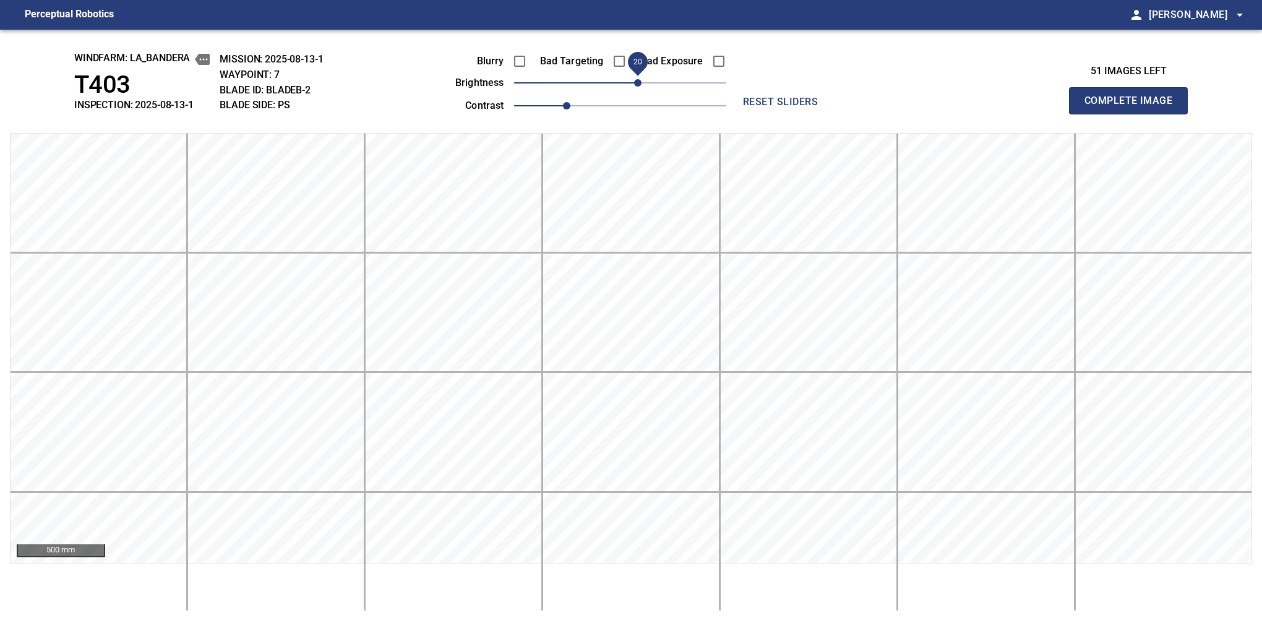
click at [1134, 114] on button "Complete Image" at bounding box center [1128, 100] width 119 height 27
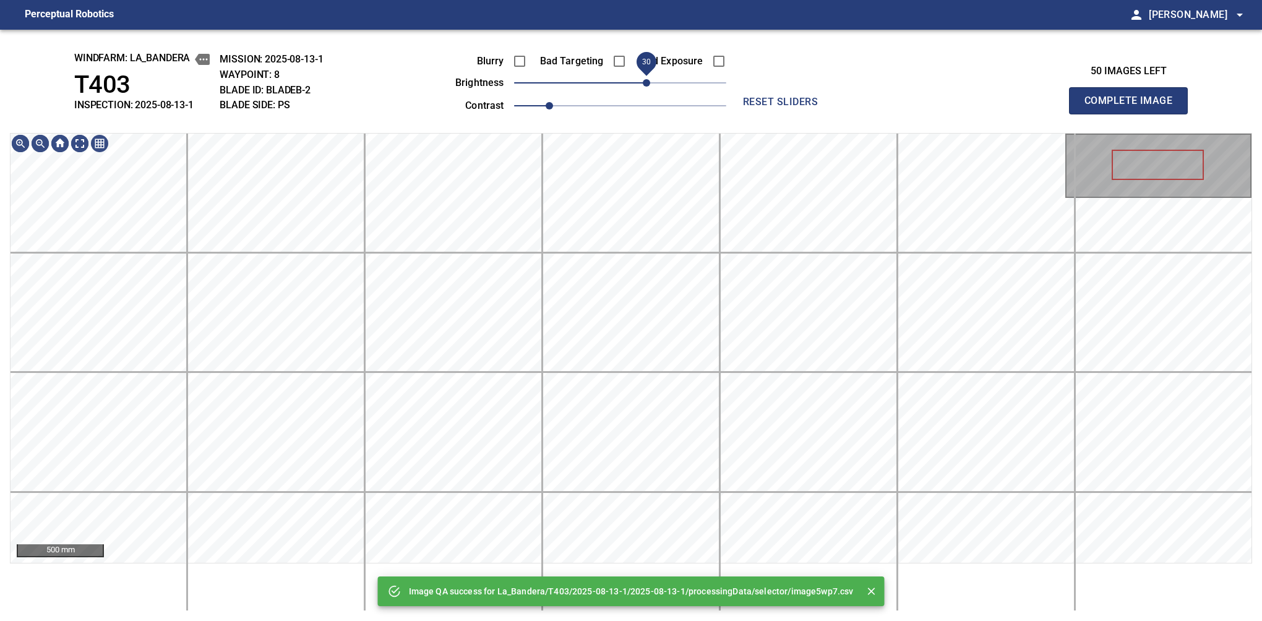
drag, startPoint x: 629, startPoint y: 81, endPoint x: 645, endPoint y: 79, distance: 15.6
click at [645, 79] on span "30" at bounding box center [646, 82] width 7 height 7
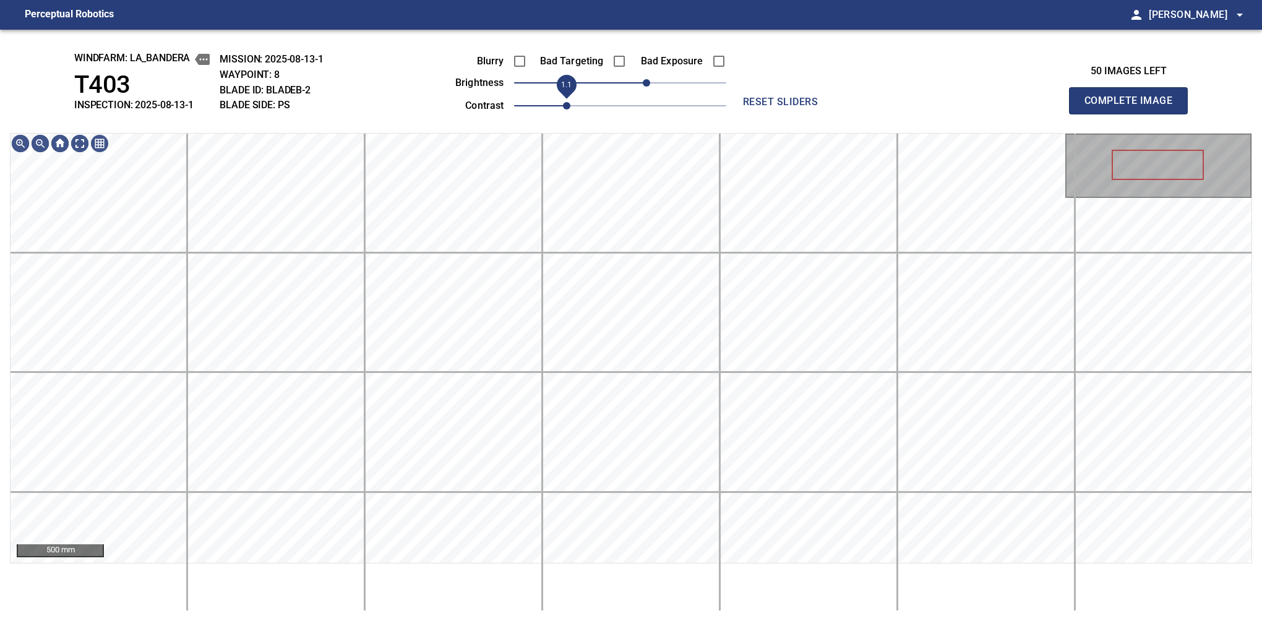
drag, startPoint x: 550, startPoint y: 111, endPoint x: 564, endPoint y: 105, distance: 16.1
click at [564, 105] on span "1.1" at bounding box center [566, 105] width 7 height 7
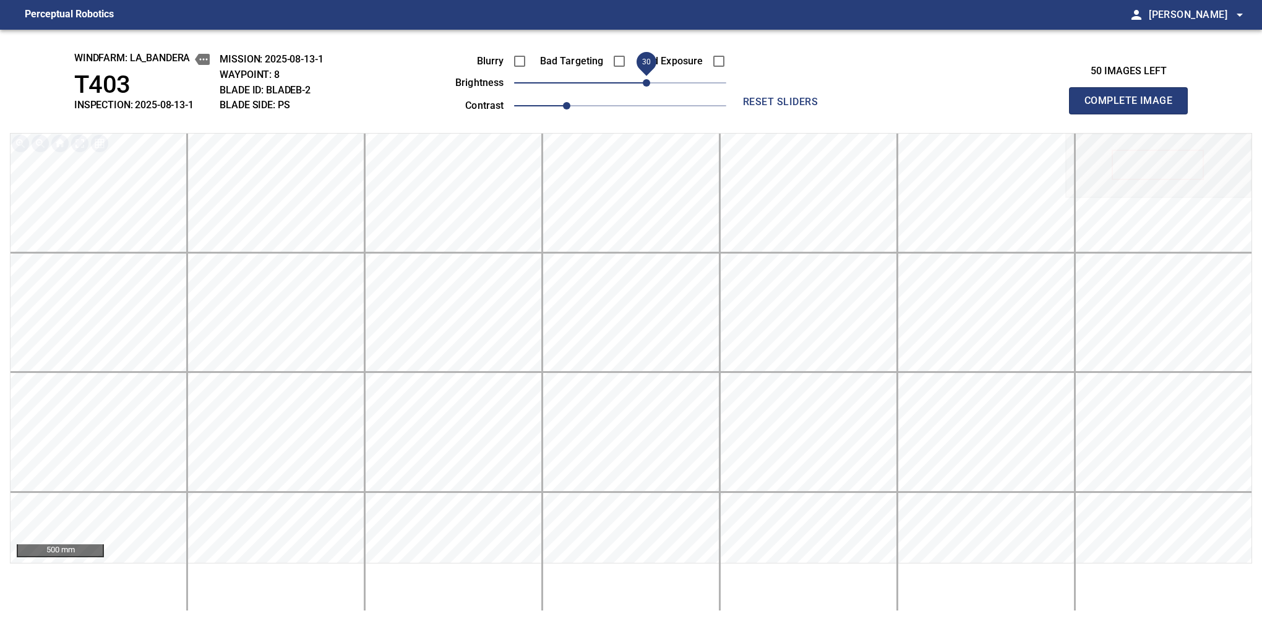
click at [1134, 114] on button "Complete Image" at bounding box center [1128, 100] width 119 height 27
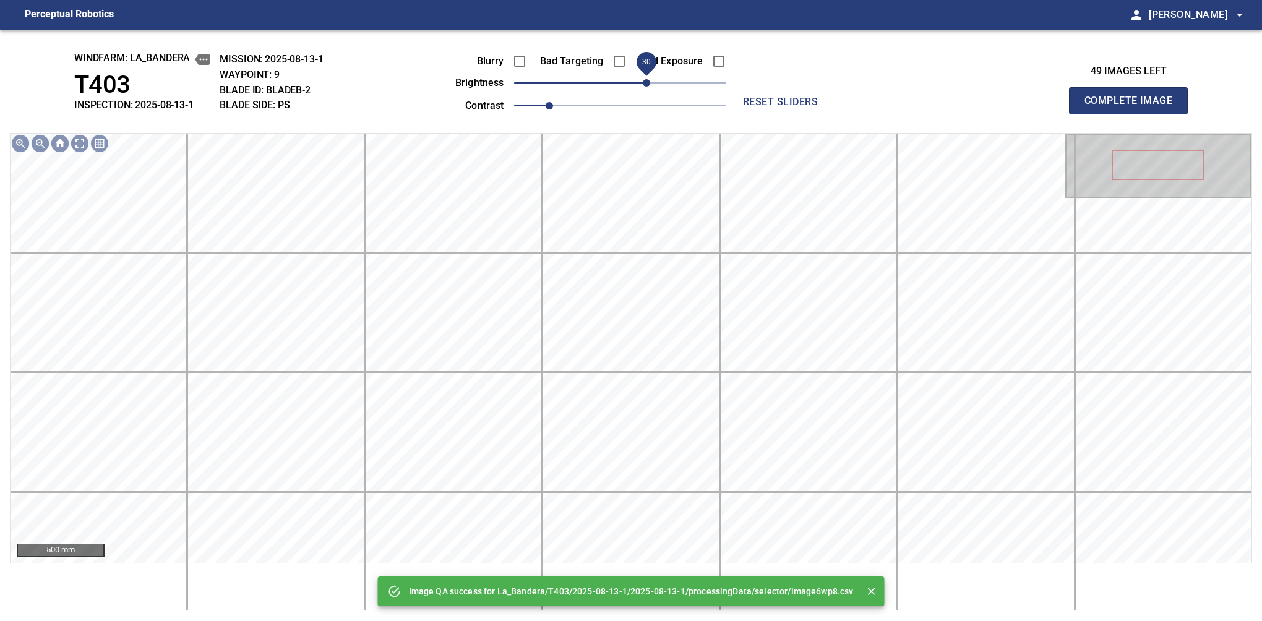
click at [651, 88] on span "30" at bounding box center [620, 82] width 212 height 17
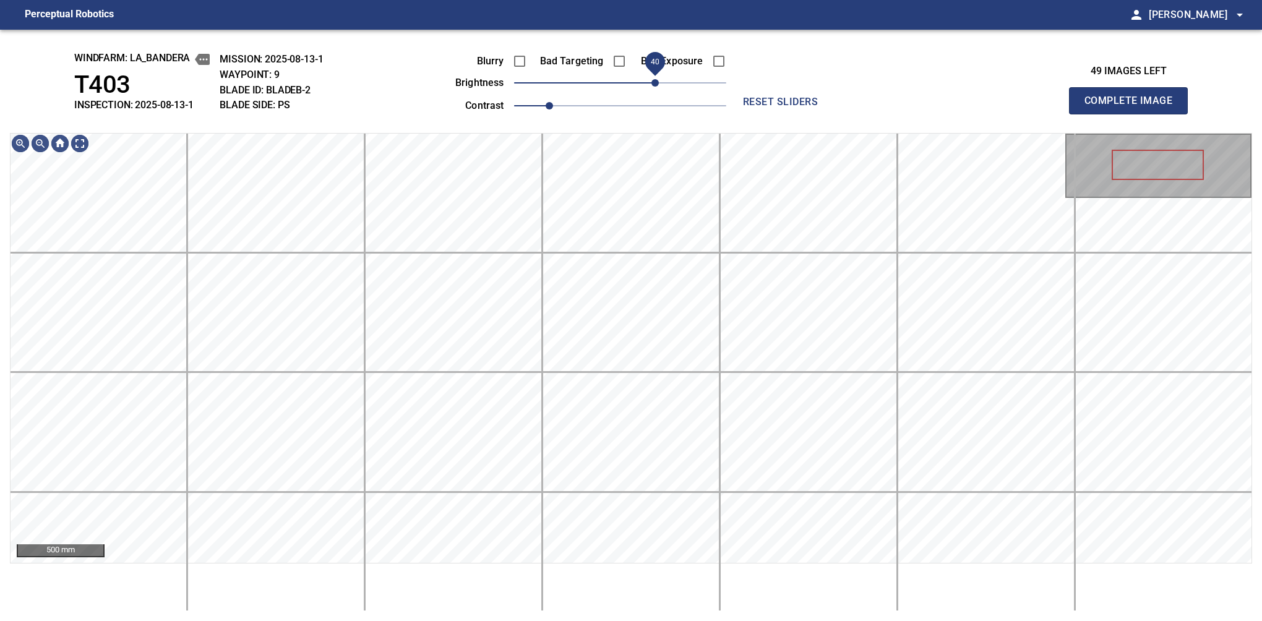
drag, startPoint x: 649, startPoint y: 79, endPoint x: 656, endPoint y: 79, distance: 6.8
click at [656, 79] on span "40" at bounding box center [655, 82] width 7 height 7
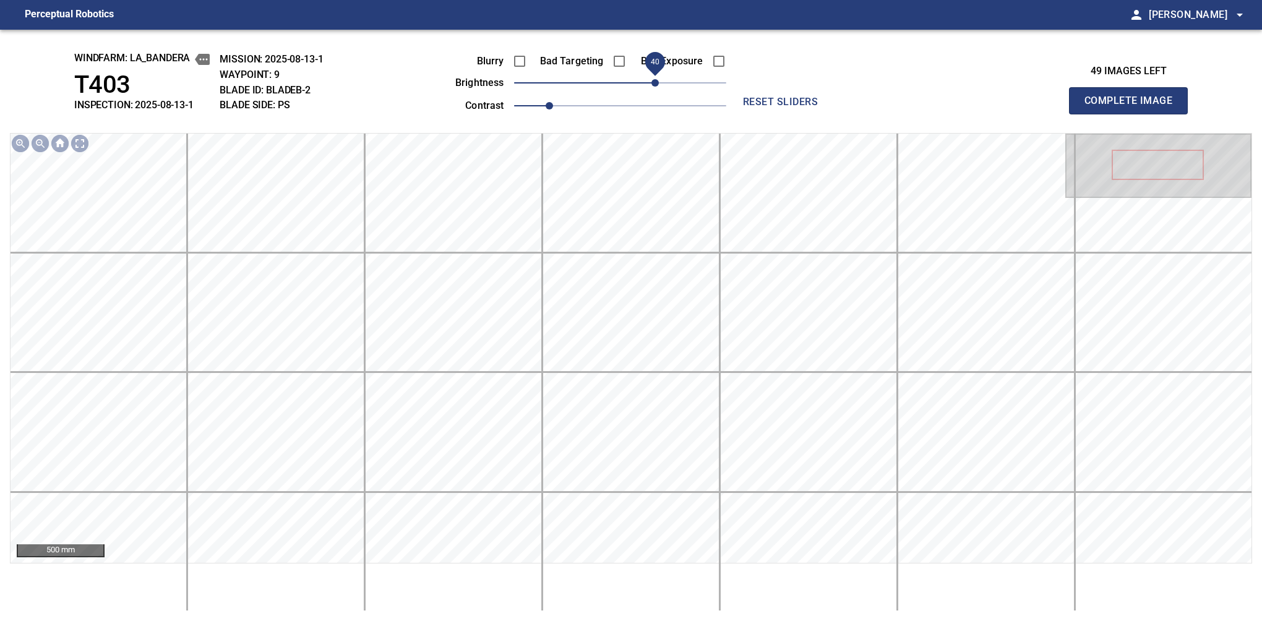
click at [1134, 114] on button "Complete Image" at bounding box center [1128, 100] width 119 height 27
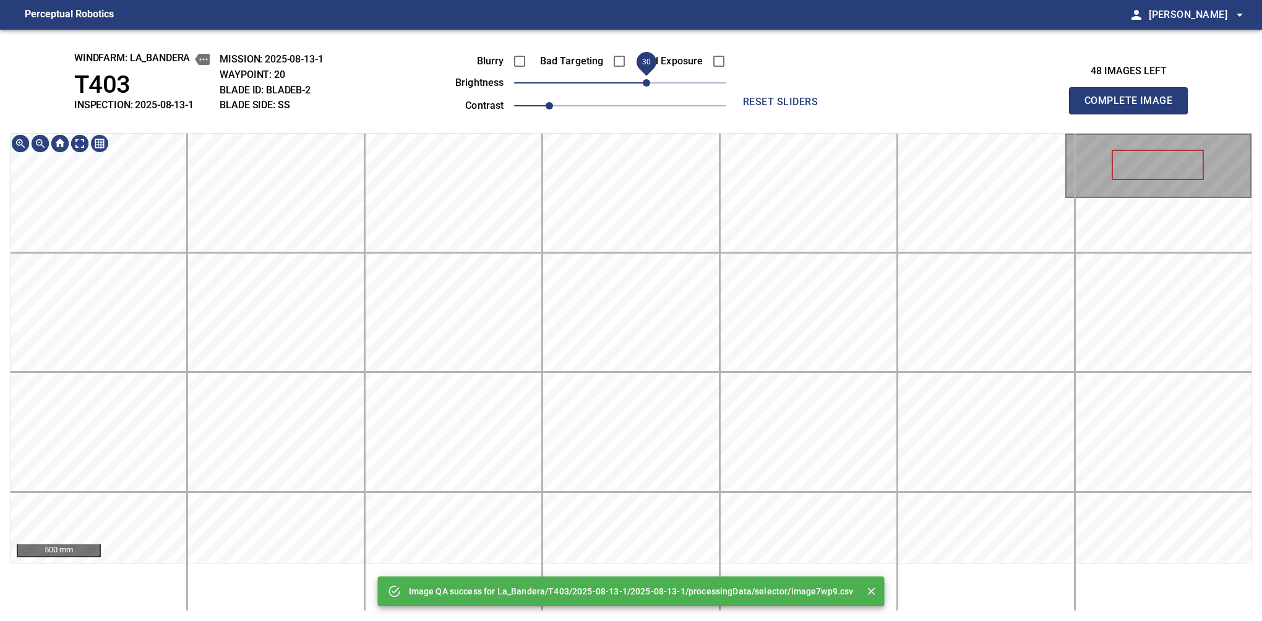
drag, startPoint x: 631, startPoint y: 90, endPoint x: 645, endPoint y: 88, distance: 13.7
click at [645, 87] on span "30" at bounding box center [646, 82] width 7 height 7
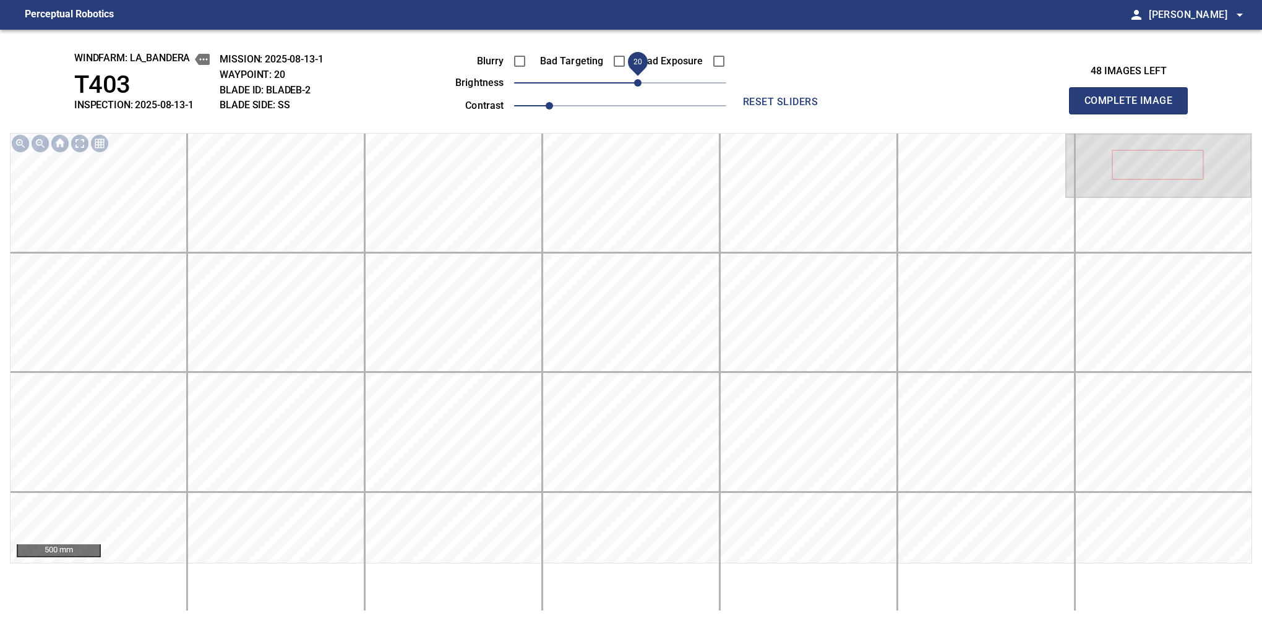
click at [639, 84] on span "20" at bounding box center [637, 82] width 7 height 7
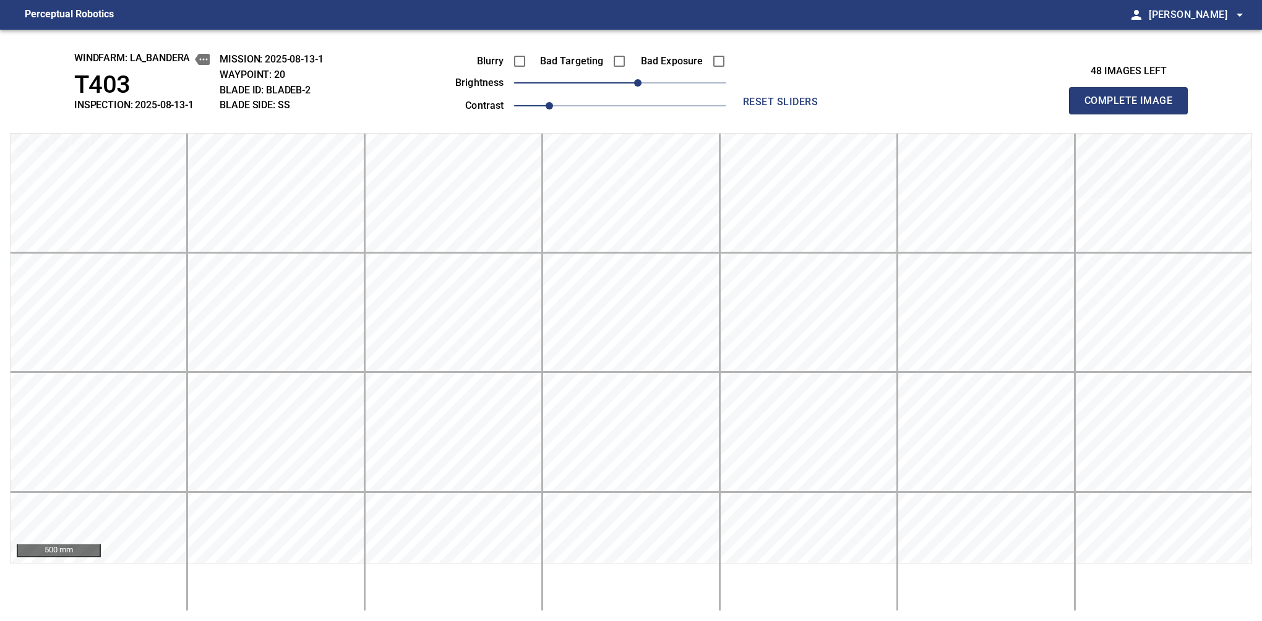
click at [1134, 114] on button "Complete Image" at bounding box center [1128, 100] width 119 height 27
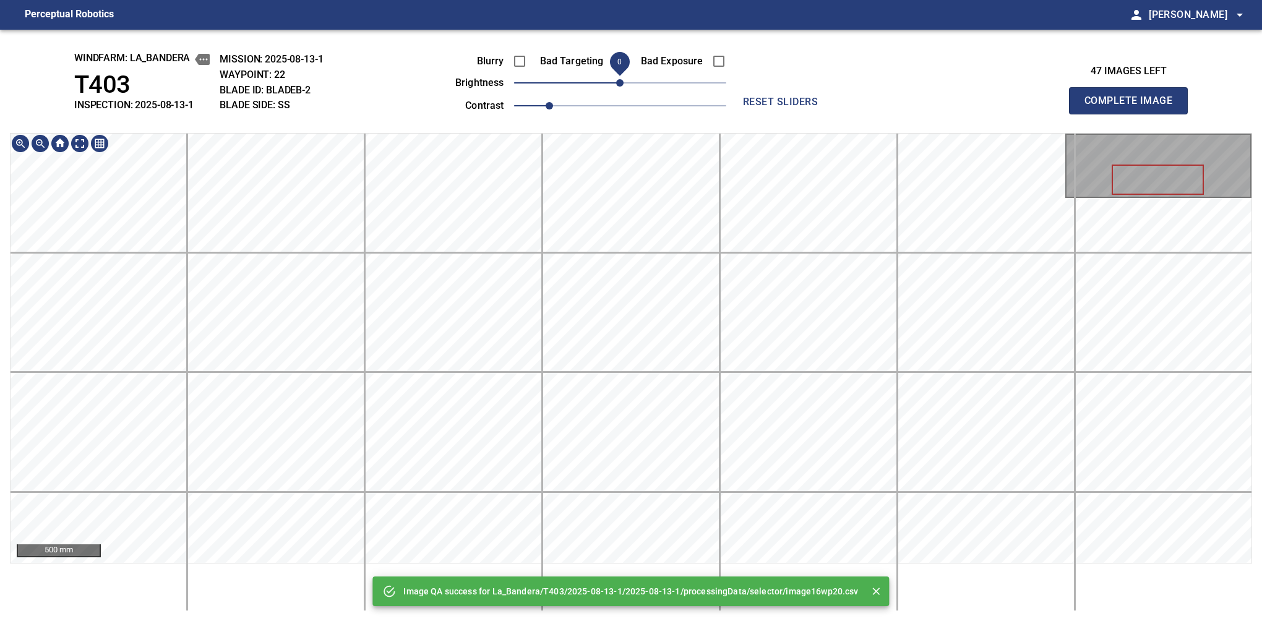
click at [621, 95] on div "Image QA success for La_Bandera/T403/2025-08-13-1/2025-08-13-1/processingData/s…" at bounding box center [631, 326] width 1262 height 592
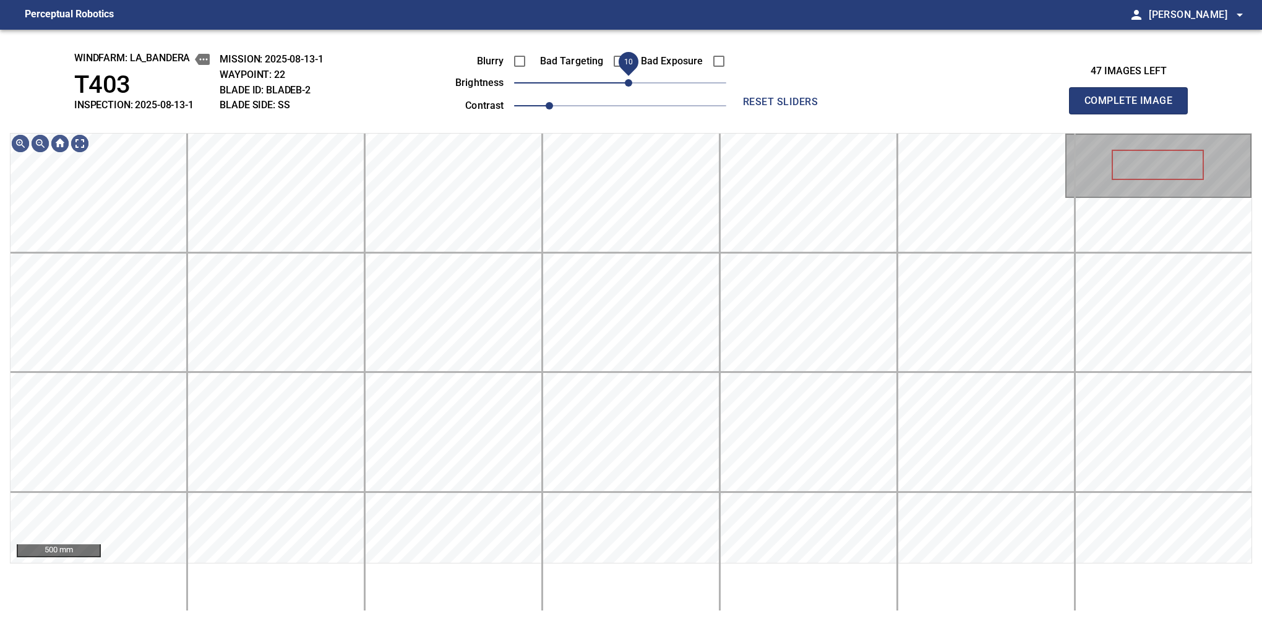
drag, startPoint x: 621, startPoint y: 87, endPoint x: 629, endPoint y: 82, distance: 9.4
click at [629, 82] on span "10" at bounding box center [628, 82] width 7 height 7
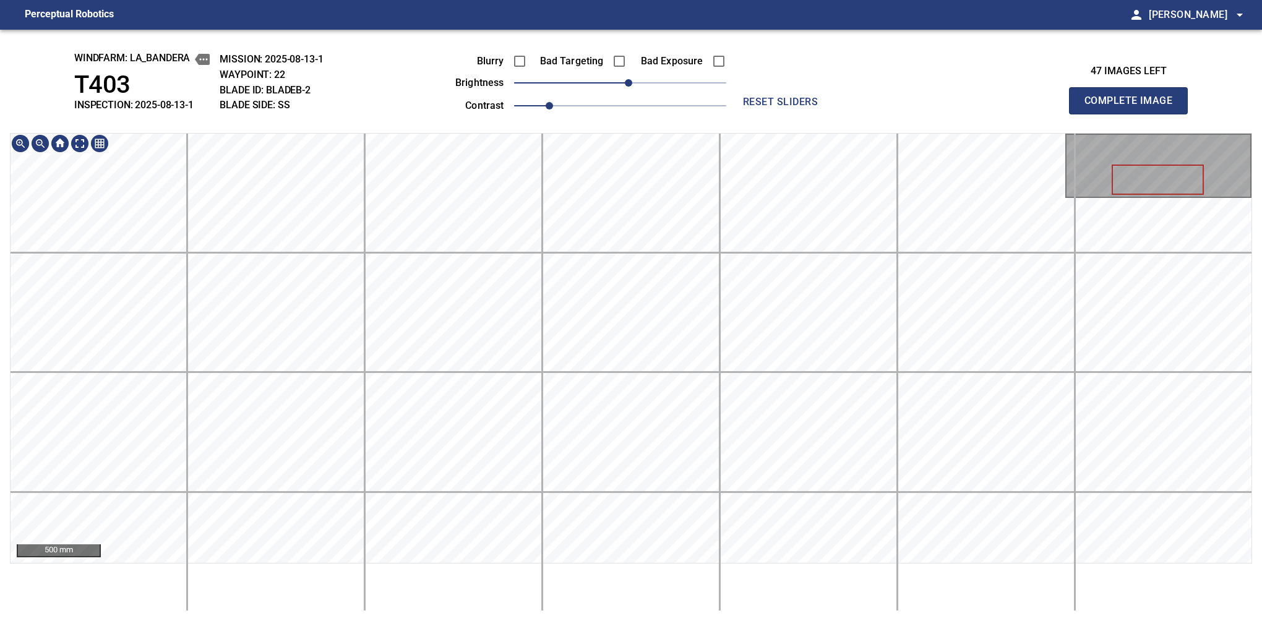
click at [639, 112] on div "windfarm: La_Bandera T403 INSPECTION: 2025-08-13-1 MISSION: 2025-08-13-1 WAYPOI…" at bounding box center [631, 326] width 1262 height 592
click at [1134, 114] on button "Complete Image" at bounding box center [1128, 100] width 119 height 27
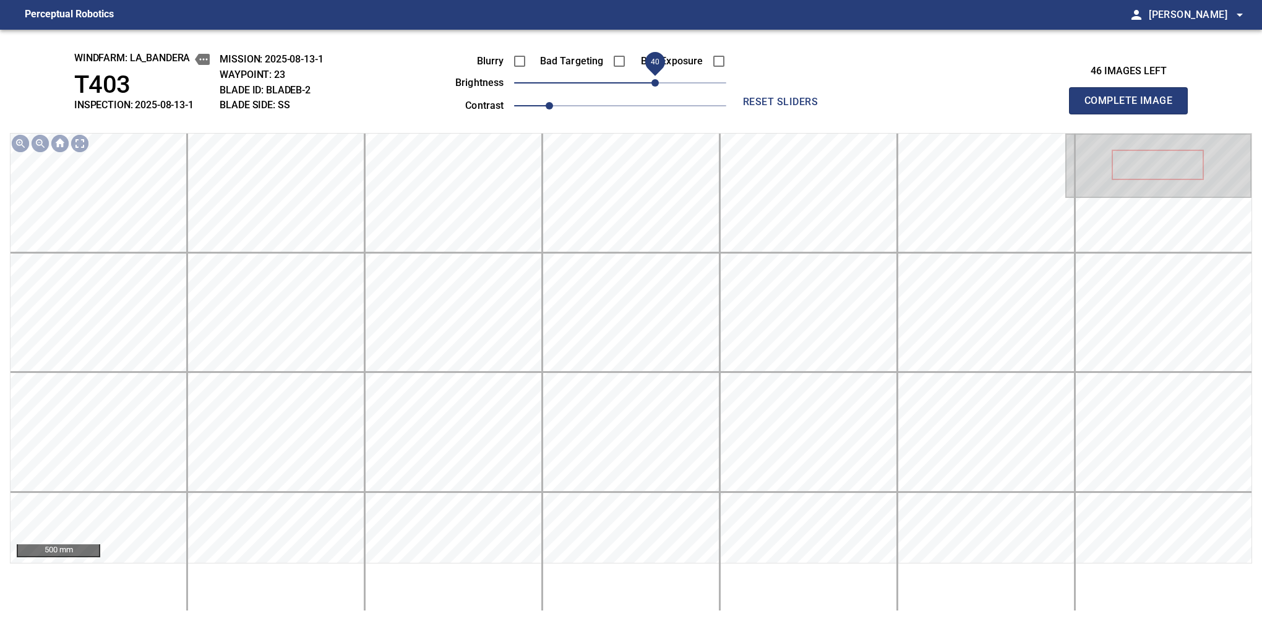
drag, startPoint x: 625, startPoint y: 82, endPoint x: 655, endPoint y: 82, distance: 30.3
click at [655, 82] on span "40" at bounding box center [655, 82] width 7 height 7
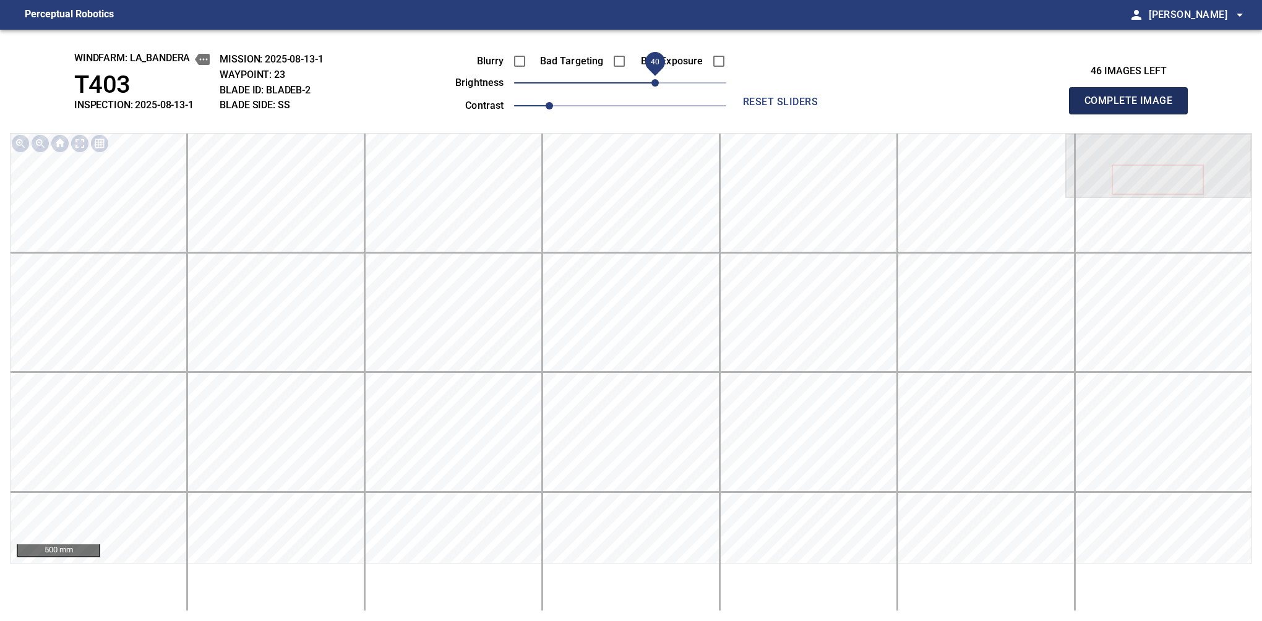
click at [1134, 114] on button "Complete Image" at bounding box center [1128, 100] width 119 height 27
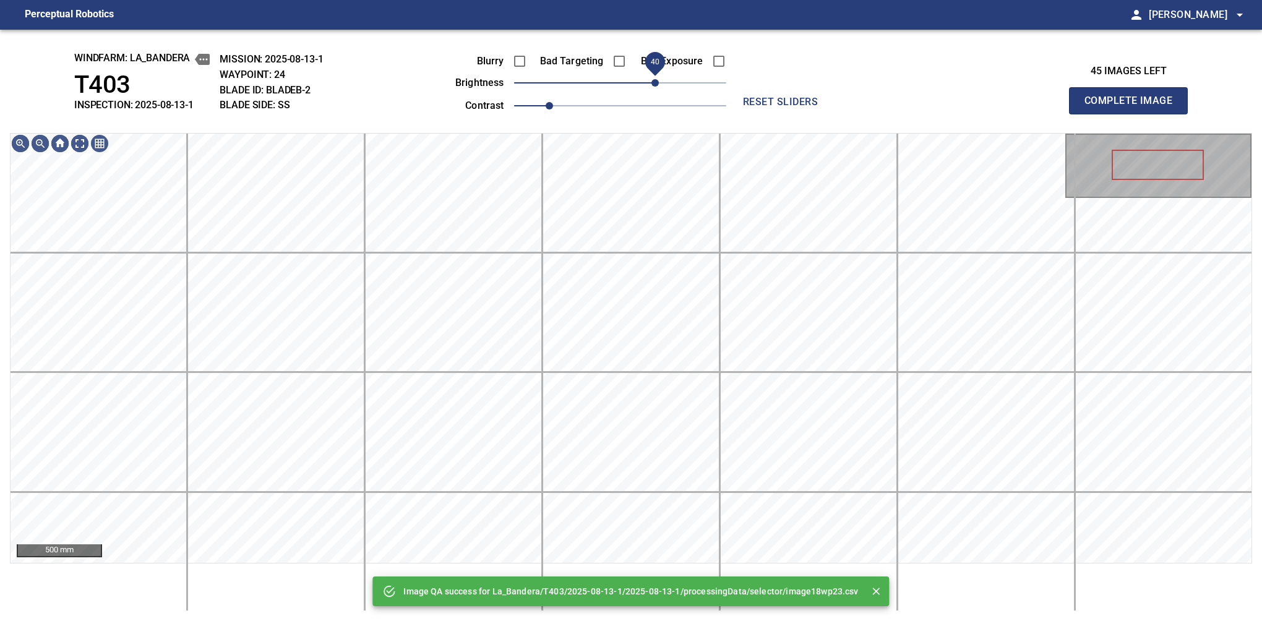
drag, startPoint x: 649, startPoint y: 76, endPoint x: 658, endPoint y: 79, distance: 9.4
click at [658, 79] on span "40" at bounding box center [620, 82] width 212 height 17
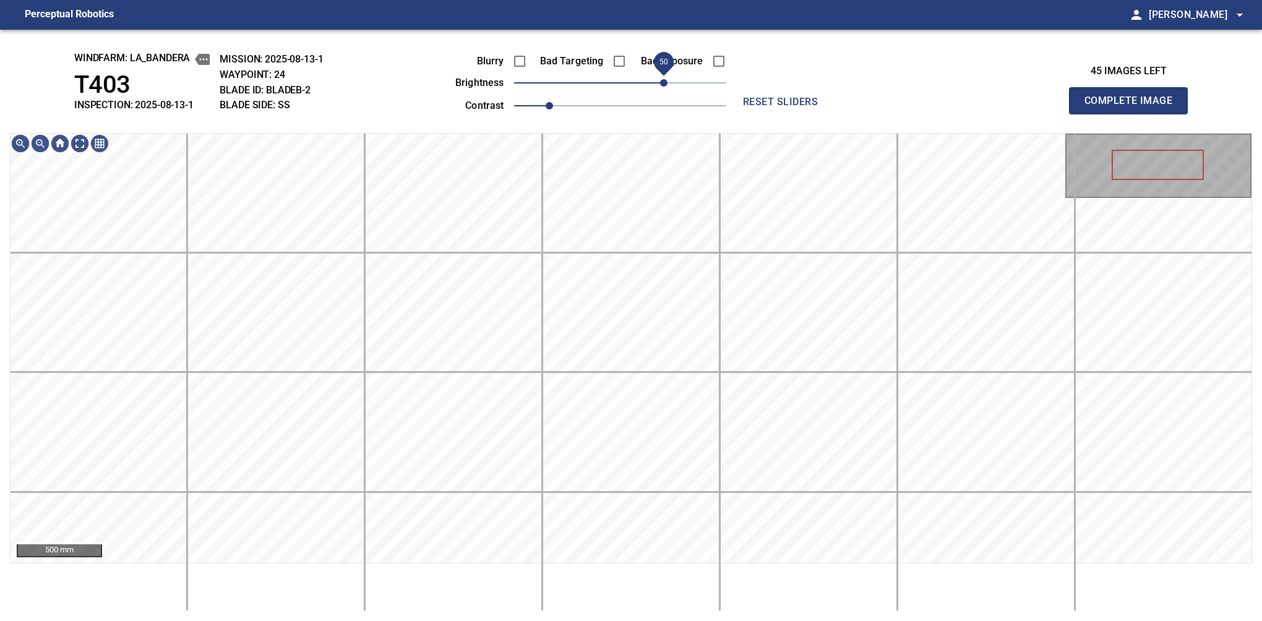
click at [667, 79] on span "50" at bounding box center [663, 82] width 7 height 7
click at [563, 108] on span "1.1" at bounding box center [566, 105] width 7 height 7
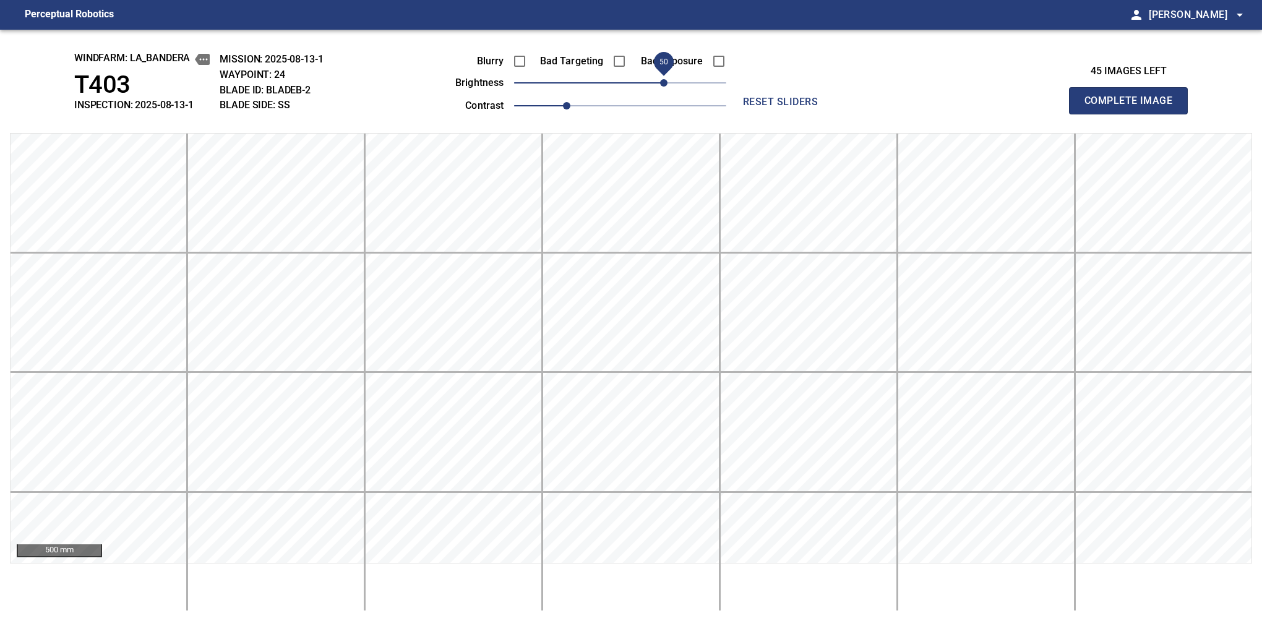
click at [1134, 114] on button "Complete Image" at bounding box center [1128, 100] width 119 height 27
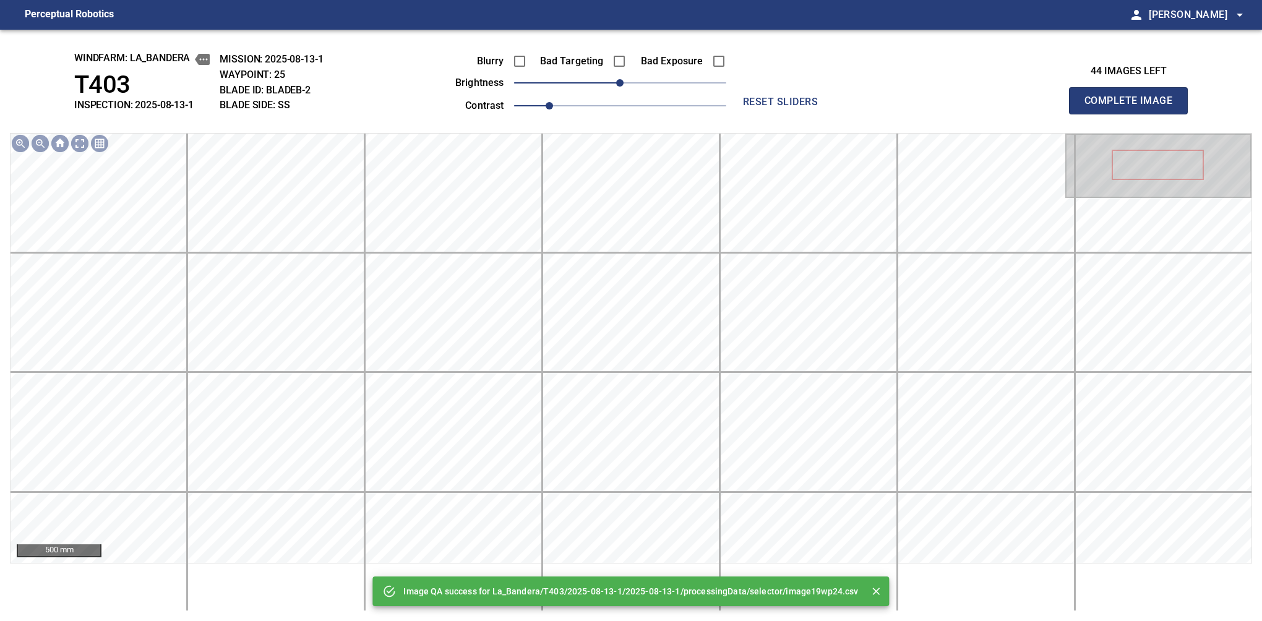
click at [664, 82] on span "0" at bounding box center [620, 82] width 212 height 17
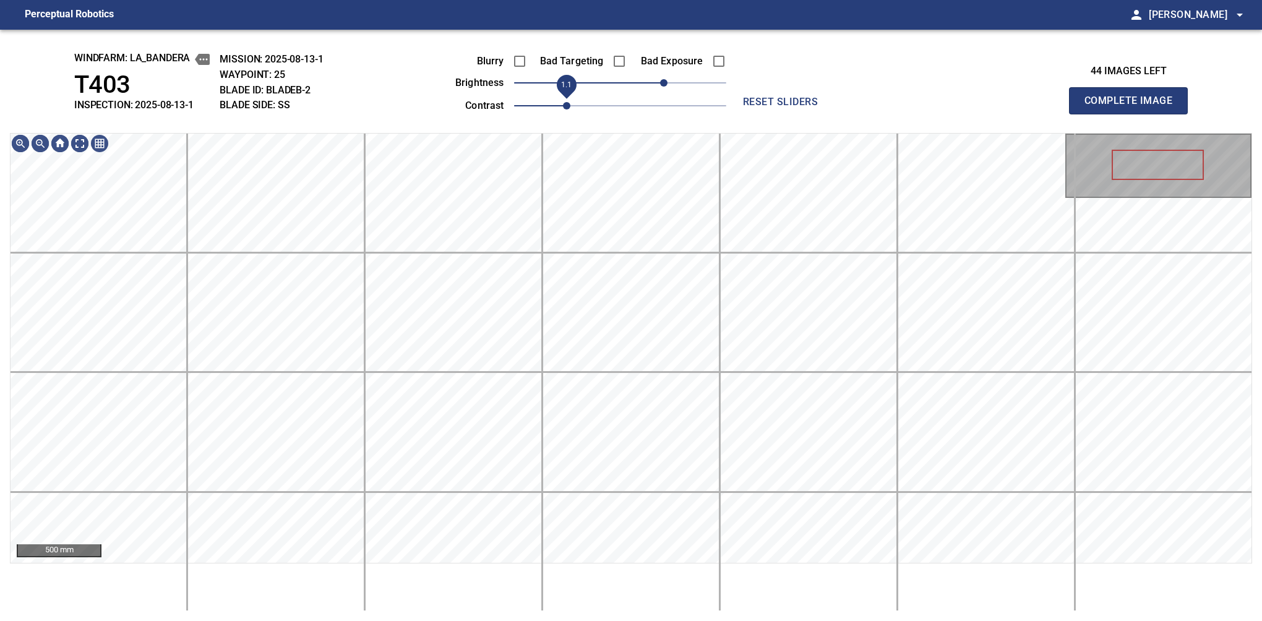
click at [563, 105] on span "1.1" at bounding box center [566, 105] width 7 height 7
click at [1134, 114] on button "Complete Image" at bounding box center [1128, 100] width 119 height 27
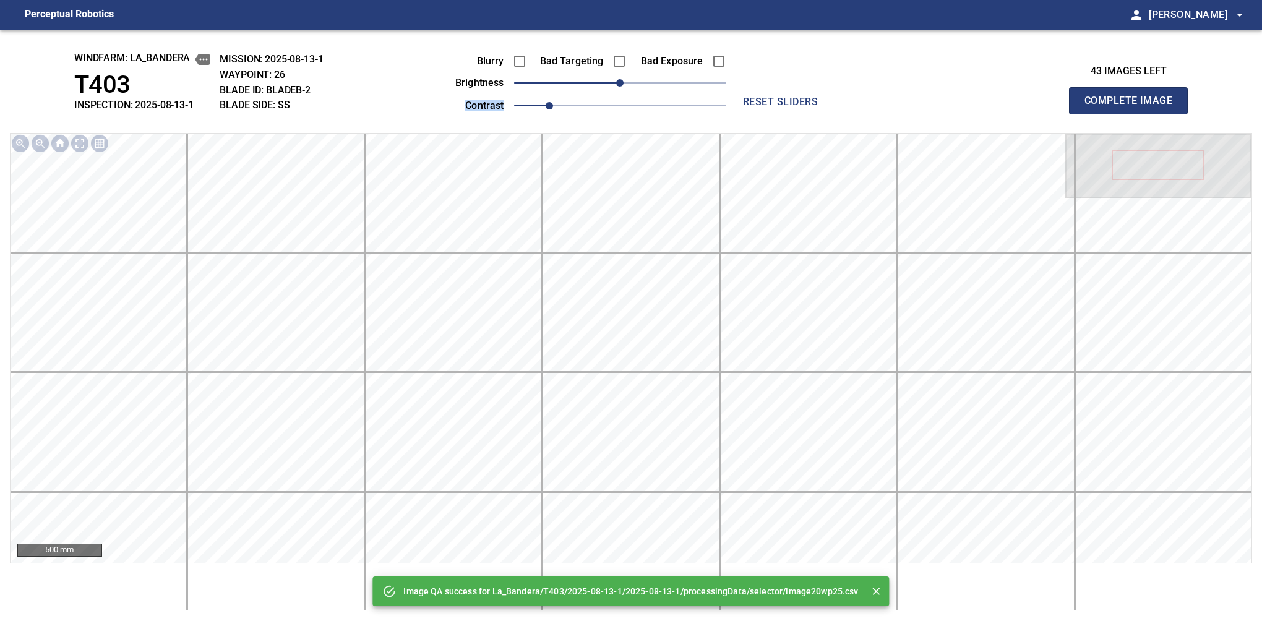
drag, startPoint x: 662, startPoint y: 94, endPoint x: 673, endPoint y: 87, distance: 13.4
click at [673, 87] on div "Blurry Bad Targeting Bad Exposure brightness 0 contrast 1" at bounding box center [577, 81] width 299 height 66
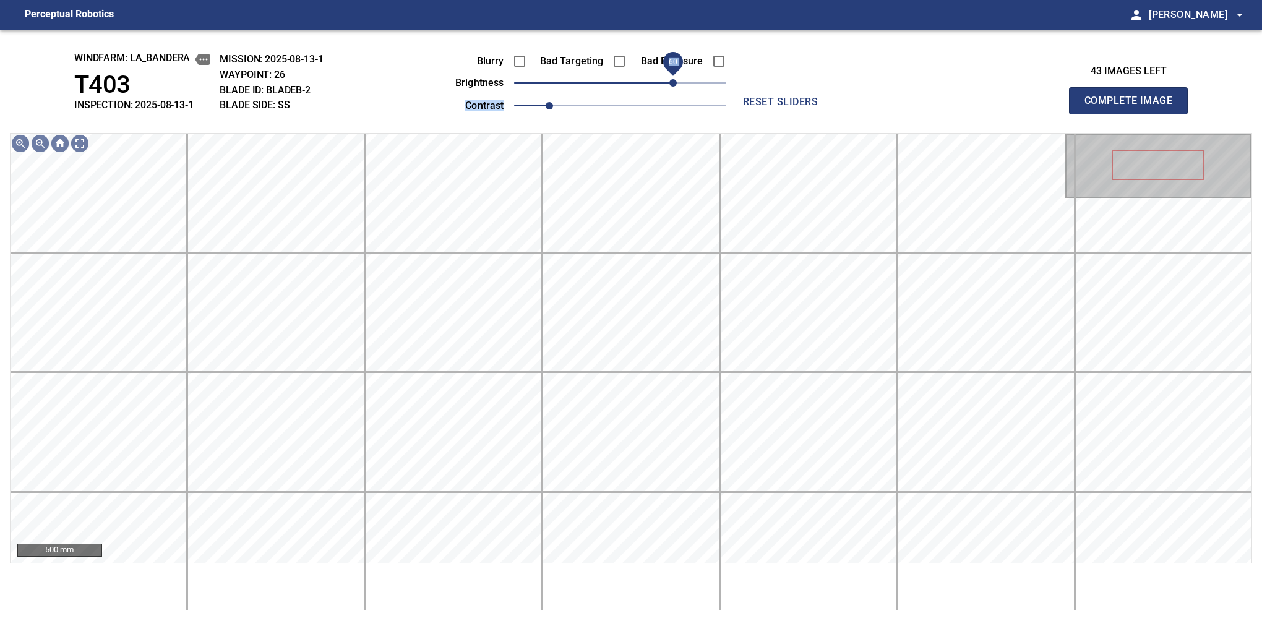
drag, startPoint x: 651, startPoint y: 84, endPoint x: 671, endPoint y: 84, distance: 19.8
click at [671, 84] on span "60" at bounding box center [620, 82] width 212 height 17
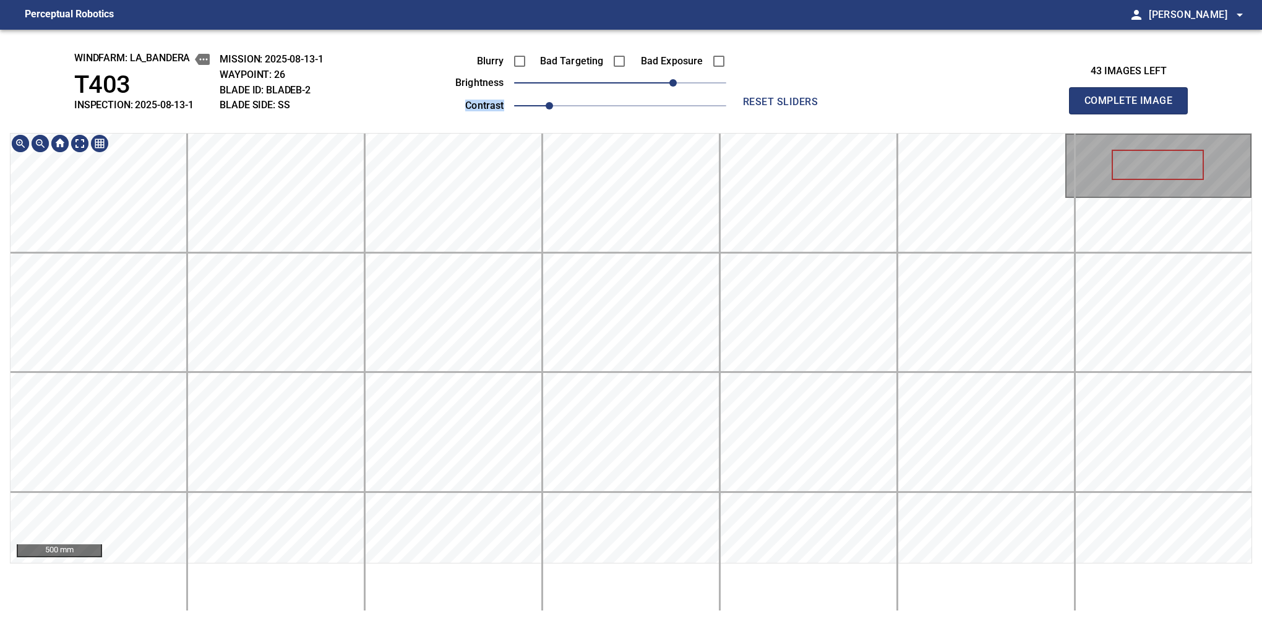
click at [561, 106] on div "windfarm: La_Bandera T403 INSPECTION: 2025-08-13-1 MISSION: 2025-08-13-1 WAYPOI…" at bounding box center [631, 326] width 1262 height 592
click at [1134, 114] on button "Complete Image" at bounding box center [1128, 100] width 119 height 27
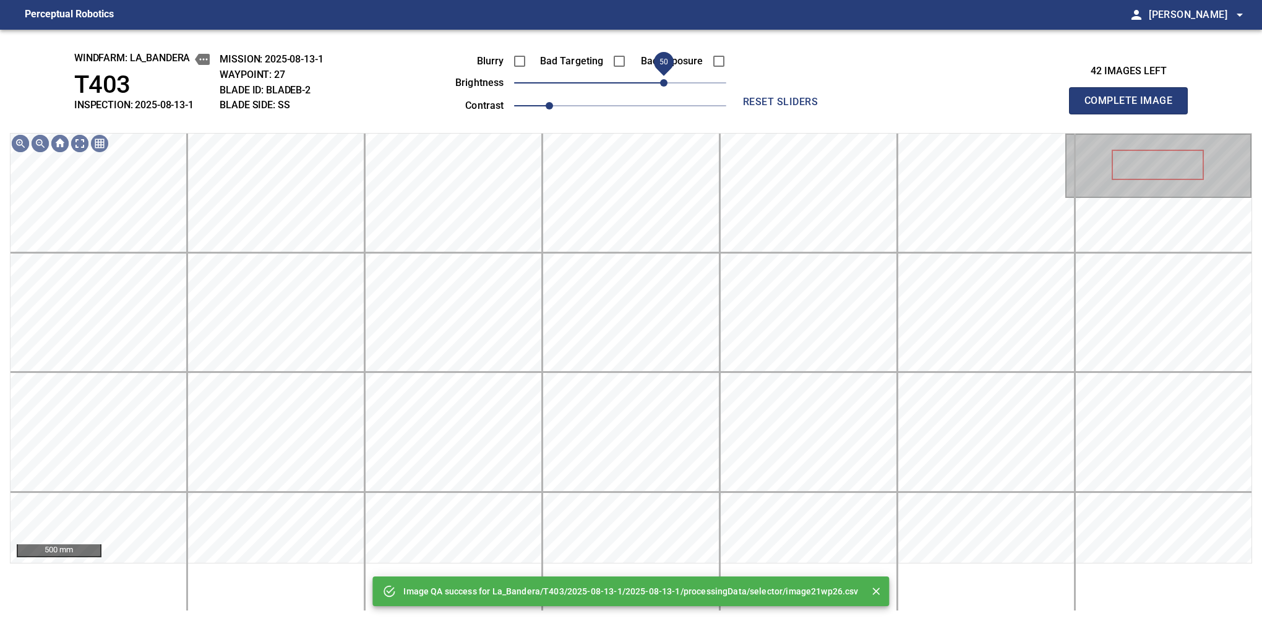
drag, startPoint x: 645, startPoint y: 87, endPoint x: 665, endPoint y: 84, distance: 20.0
click at [665, 84] on span "50" at bounding box center [620, 82] width 212 height 17
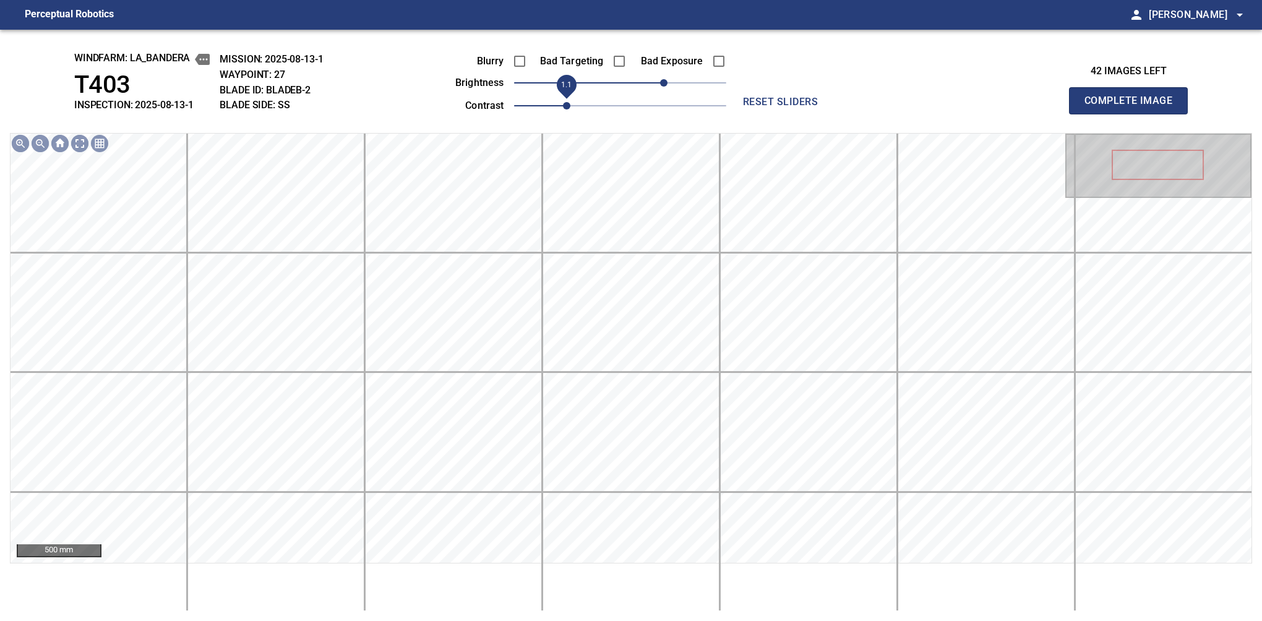
click at [563, 103] on span "1.1" at bounding box center [566, 105] width 7 height 7
click at [656, 84] on span "40" at bounding box center [655, 82] width 7 height 7
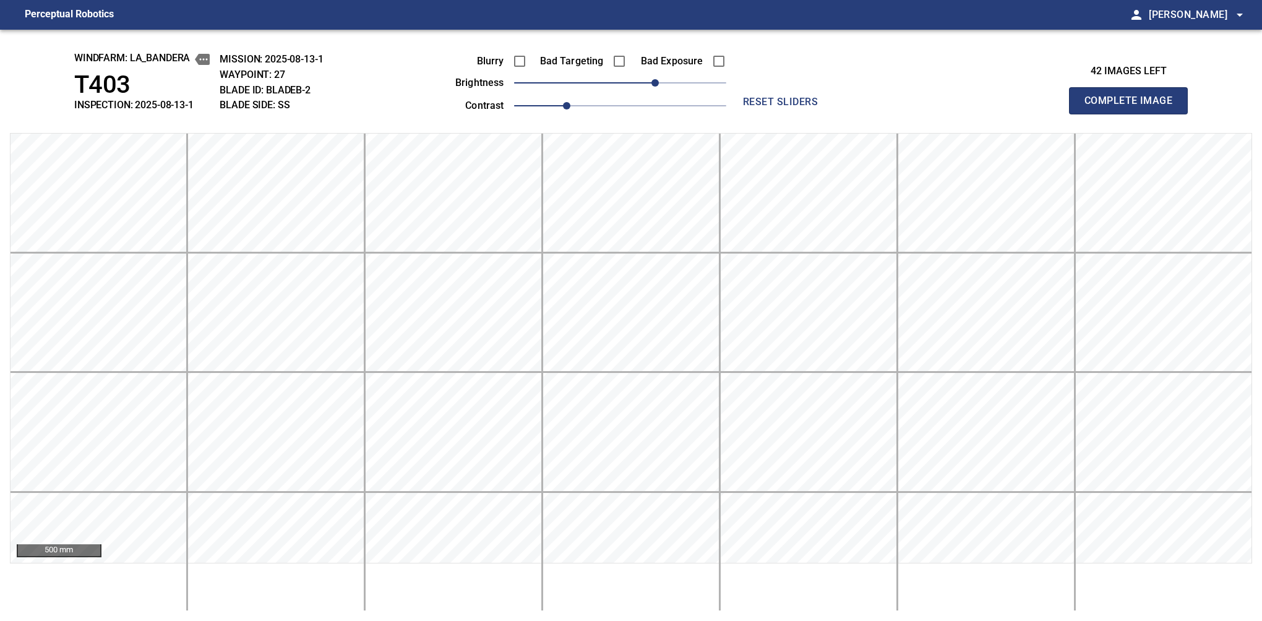
click at [1134, 114] on button "Complete Image" at bounding box center [1128, 100] width 119 height 27
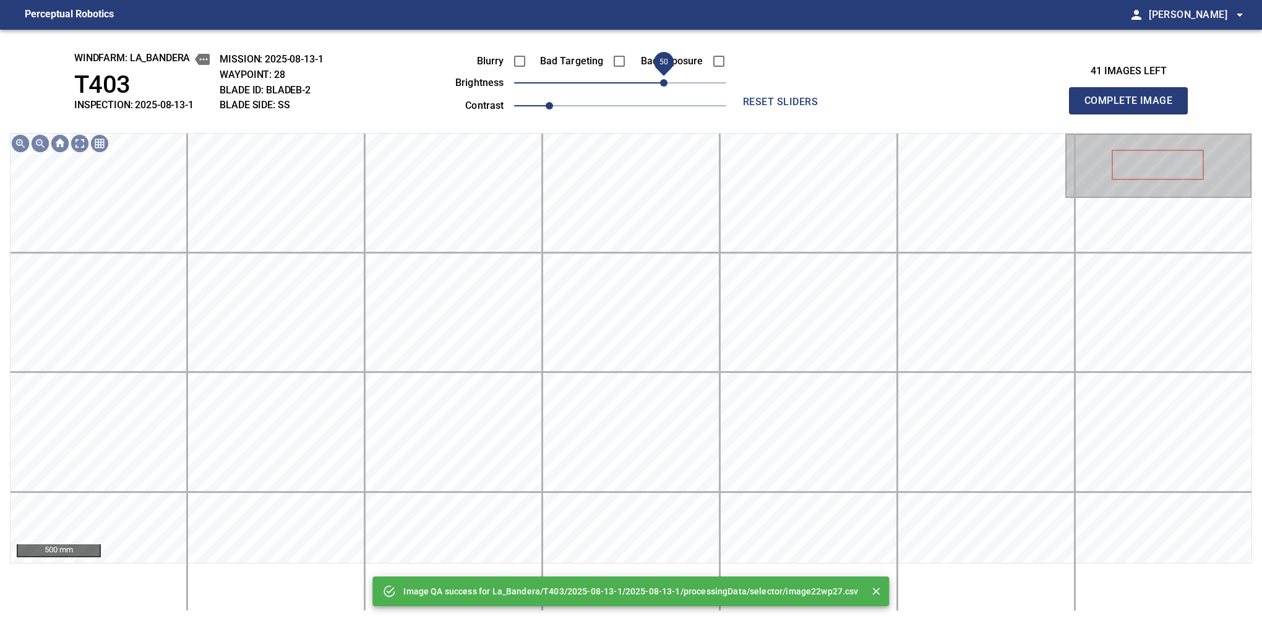
click at [664, 84] on span "50" at bounding box center [620, 82] width 212 height 17
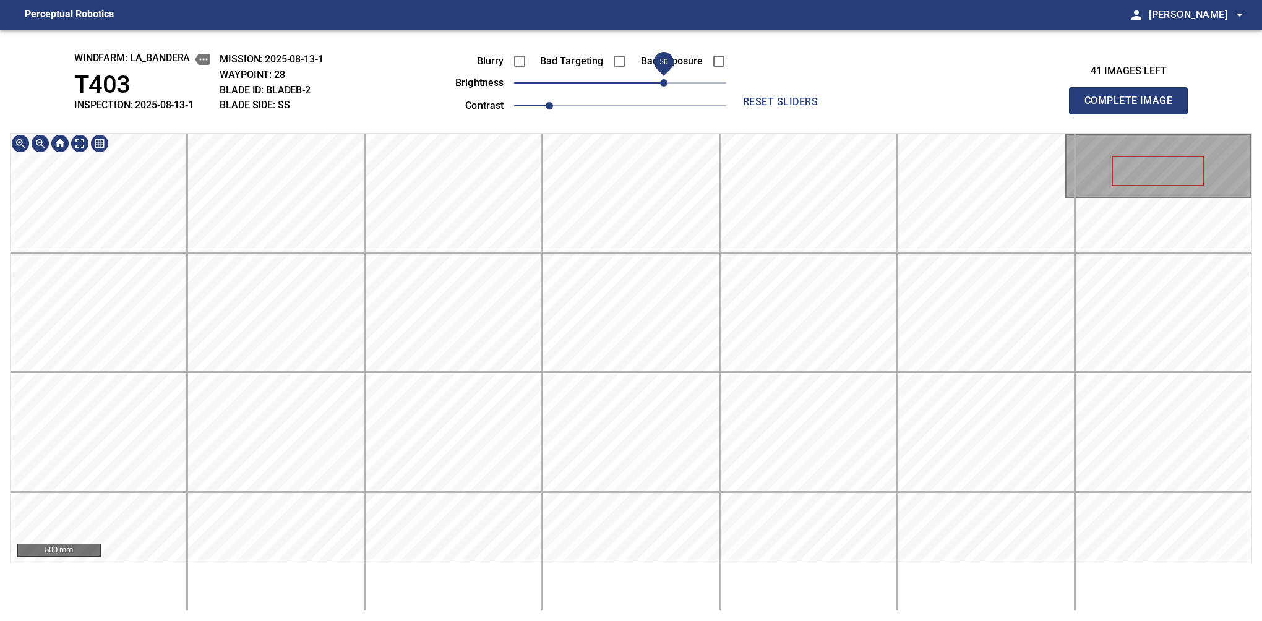
click at [619, 40] on div "windfarm: La_Bandera T403 INSPECTION: 2025-08-13-1 MISSION: 2025-08-13-1 WAYPOI…" at bounding box center [631, 326] width 1262 height 592
drag, startPoint x: 546, startPoint y: 106, endPoint x: 561, endPoint y: 108, distance: 15.0
click at [563, 108] on span "1.1" at bounding box center [566, 105] width 7 height 7
click at [661, 5] on main "Perceptual Robotics person Alex Semenov arrow_drop_down windfarm: La_Bandera T4…" at bounding box center [631, 310] width 1262 height 621
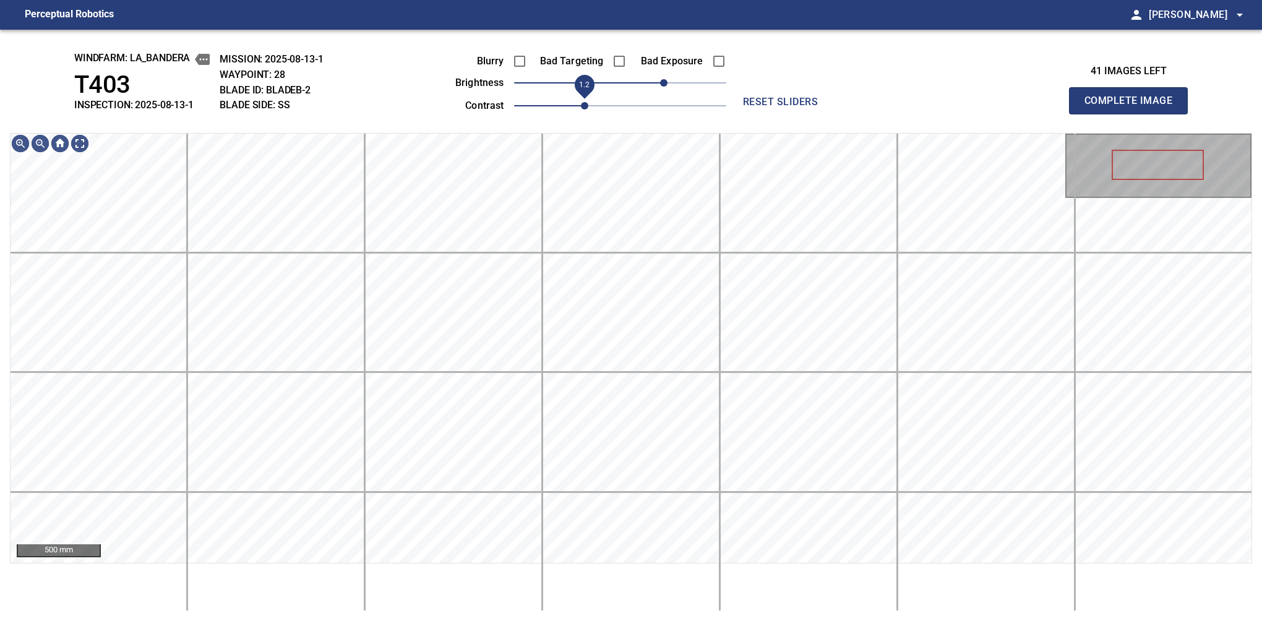
drag, startPoint x: 569, startPoint y: 99, endPoint x: 582, endPoint y: 104, distance: 13.3
click at [582, 104] on span "1.2" at bounding box center [584, 105] width 7 height 7
click at [658, 85] on span "40" at bounding box center [655, 82] width 7 height 7
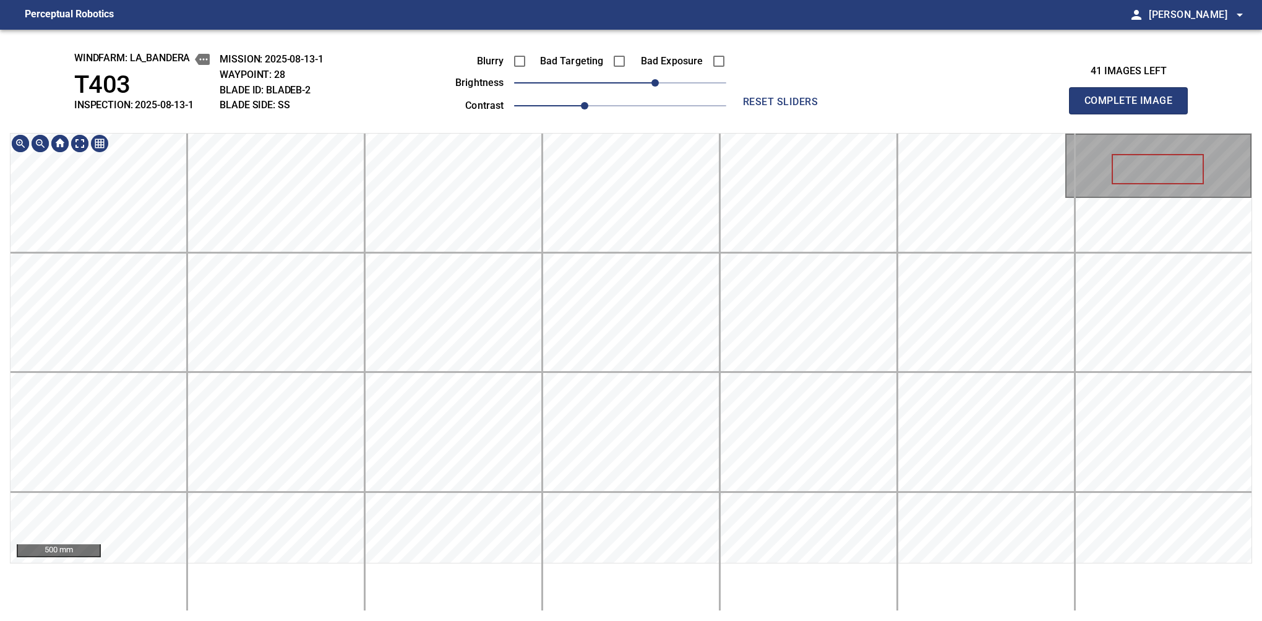
click at [682, 85] on div "windfarm: La_Bandera T403 INSPECTION: 2025-08-13-1 MISSION: 2025-08-13-1 WAYPOI…" at bounding box center [631, 326] width 1262 height 592
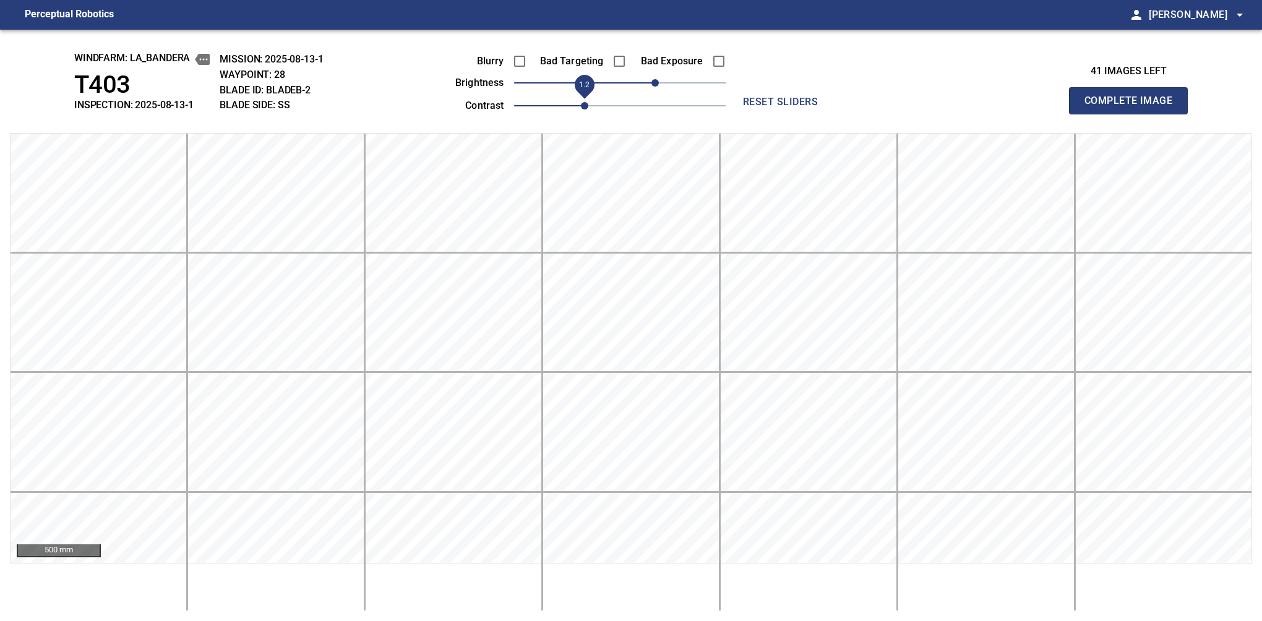
click at [1134, 114] on button "Complete Image" at bounding box center [1128, 100] width 119 height 27
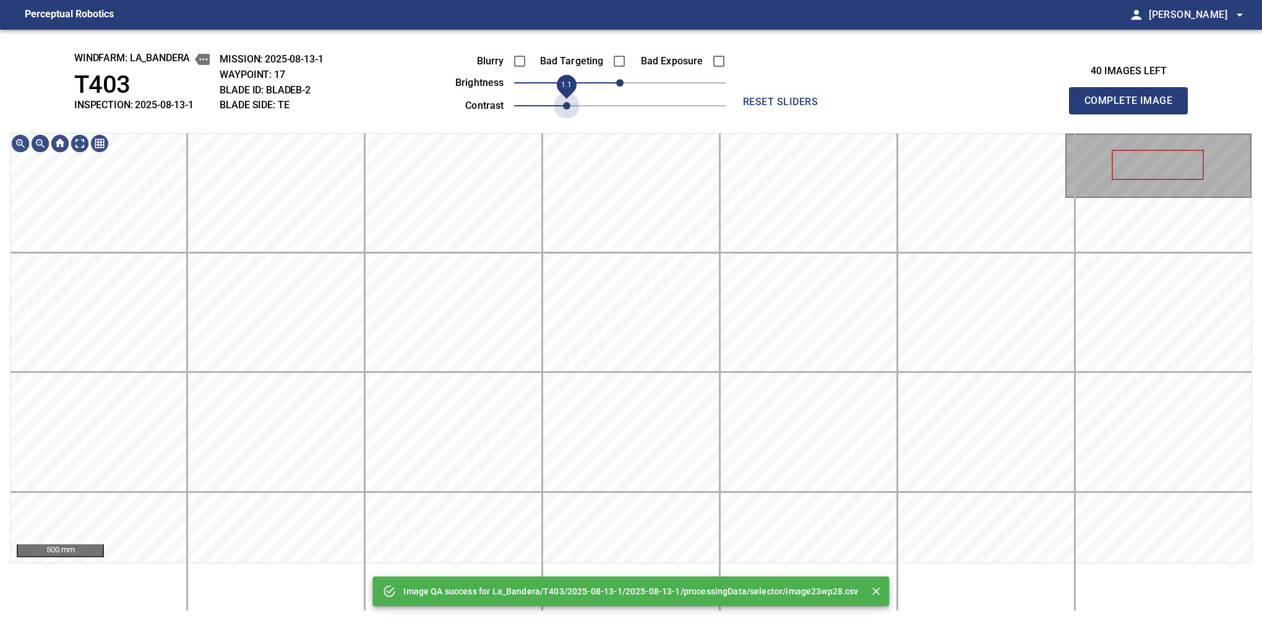
click at [574, 102] on span "1.1" at bounding box center [620, 105] width 212 height 17
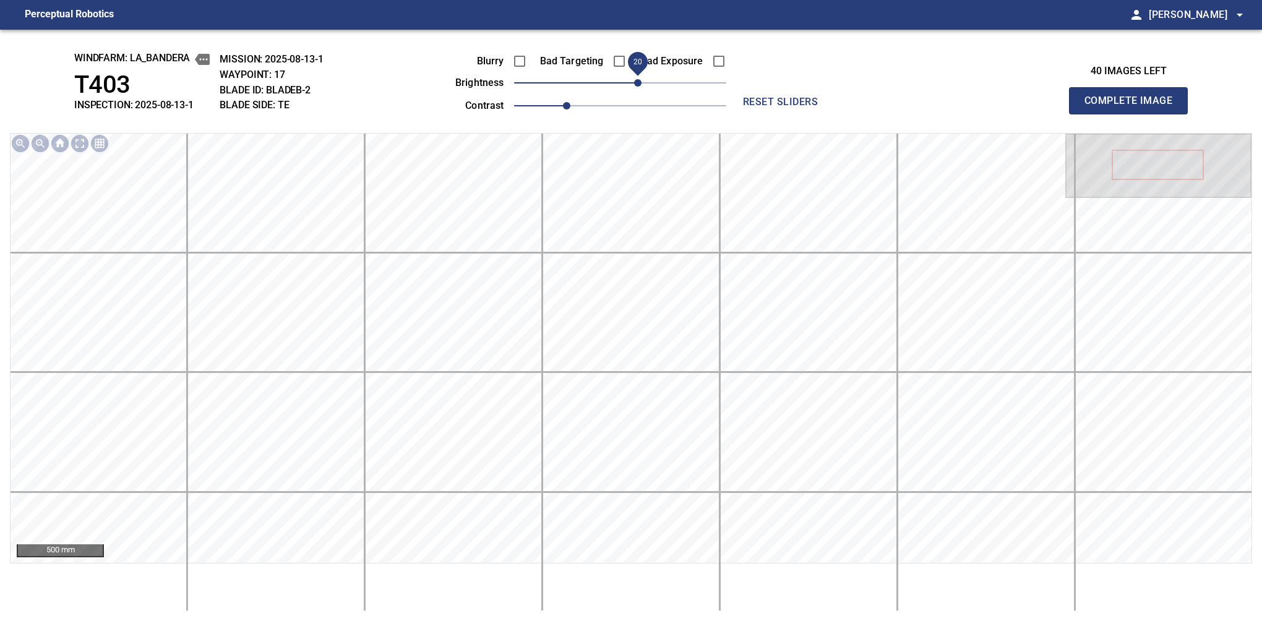
drag, startPoint x: 624, startPoint y: 83, endPoint x: 637, endPoint y: 80, distance: 13.2
click at [637, 80] on span "20" at bounding box center [637, 82] width 7 height 7
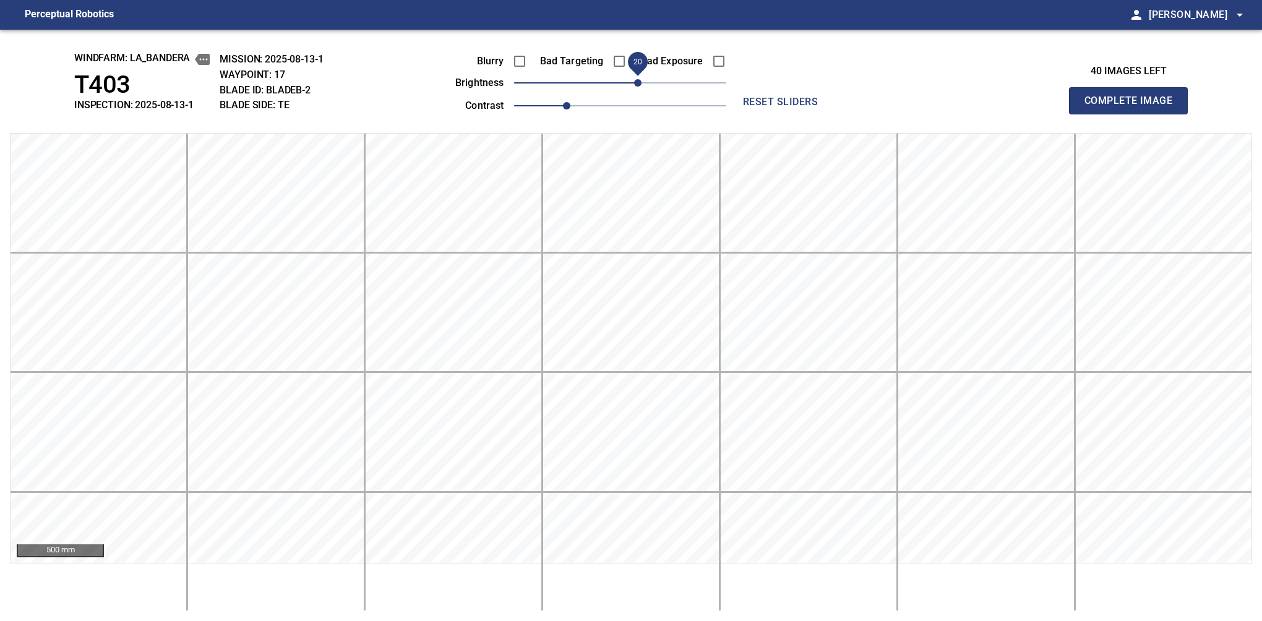
click at [1134, 114] on button "Complete Image" at bounding box center [1128, 100] width 119 height 27
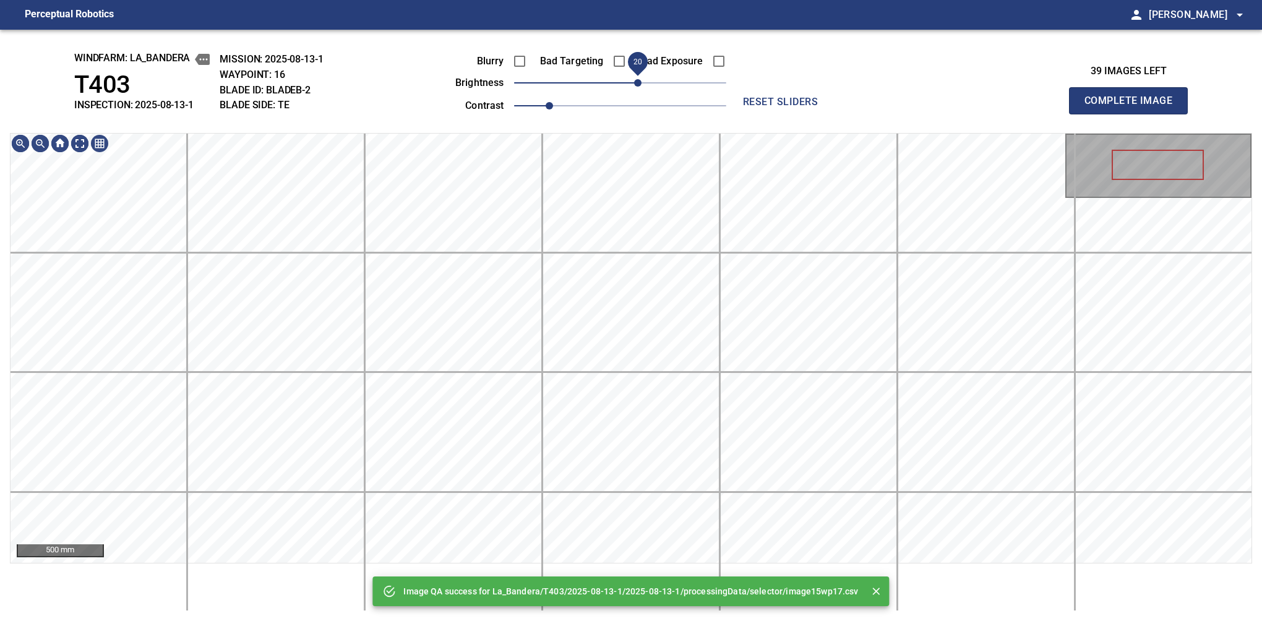
drag, startPoint x: 628, startPoint y: 84, endPoint x: 637, endPoint y: 84, distance: 8.7
click at [637, 84] on span "20" at bounding box center [637, 82] width 7 height 7
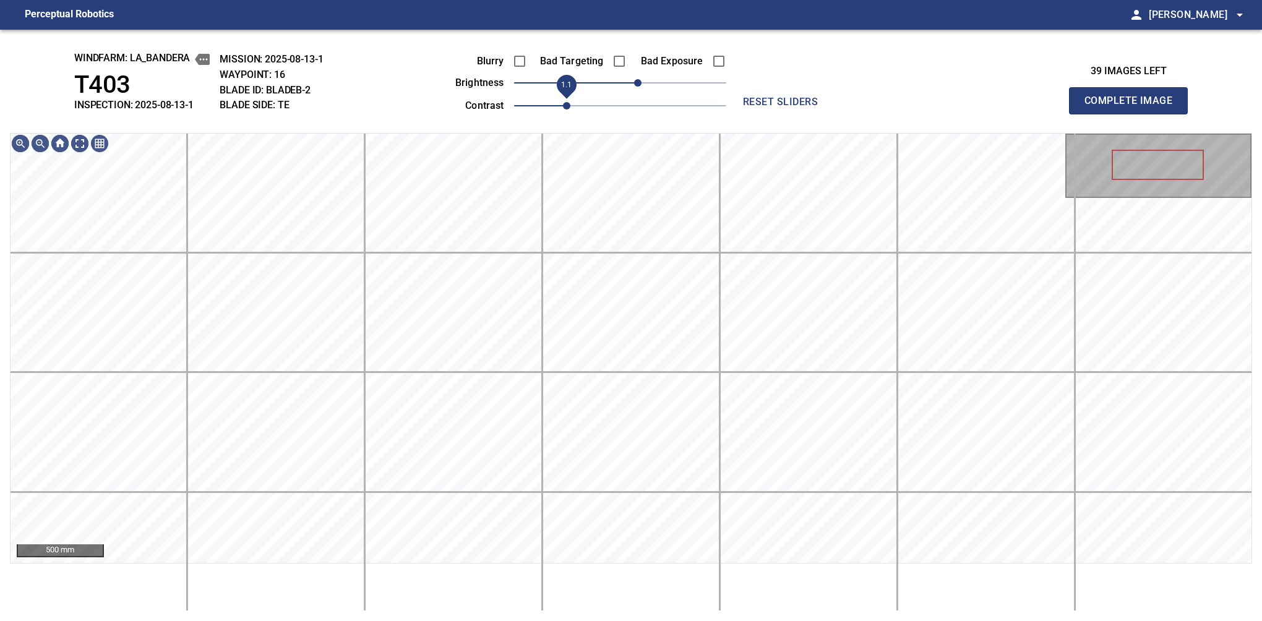
drag, startPoint x: 553, startPoint y: 101, endPoint x: 563, endPoint y: 98, distance: 11.2
click at [563, 102] on span "1.1" at bounding box center [566, 105] width 7 height 7
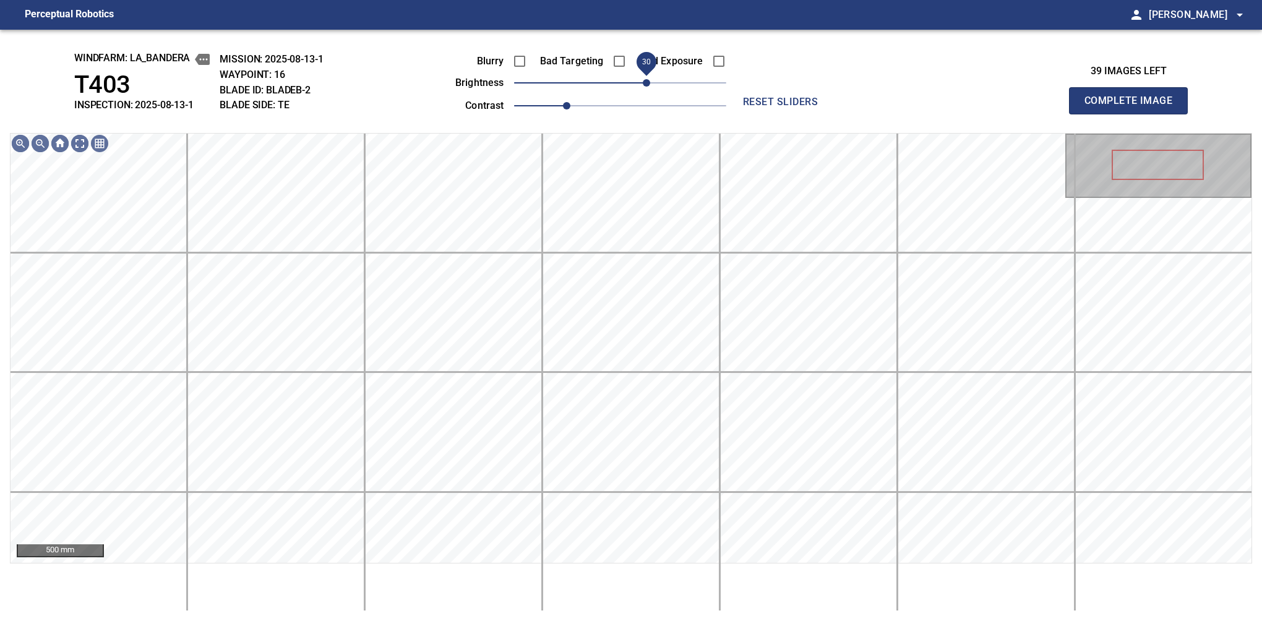
drag, startPoint x: 639, startPoint y: 85, endPoint x: 645, endPoint y: 80, distance: 8.1
click at [645, 80] on span "30" at bounding box center [646, 82] width 7 height 7
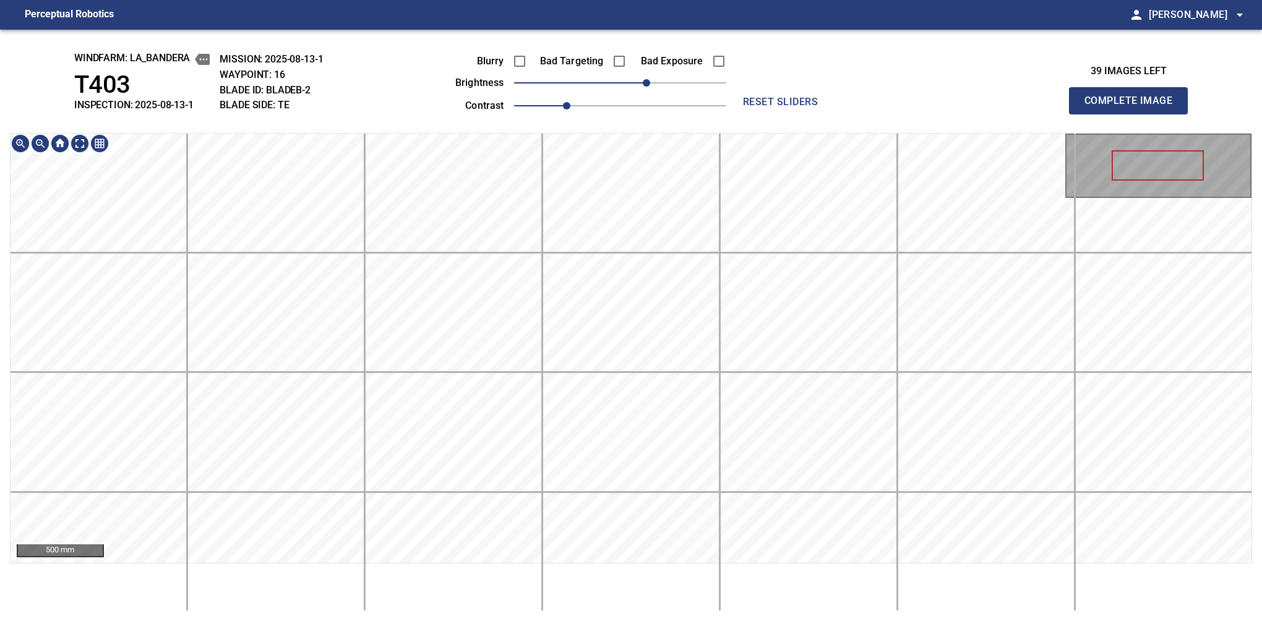
click at [619, 109] on div "windfarm: La_Bandera T403 INSPECTION: 2025-08-13-1 MISSION: 2025-08-13-1 WAYPOI…" at bounding box center [631, 326] width 1262 height 592
click at [1134, 114] on button "Complete Image" at bounding box center [1128, 100] width 119 height 27
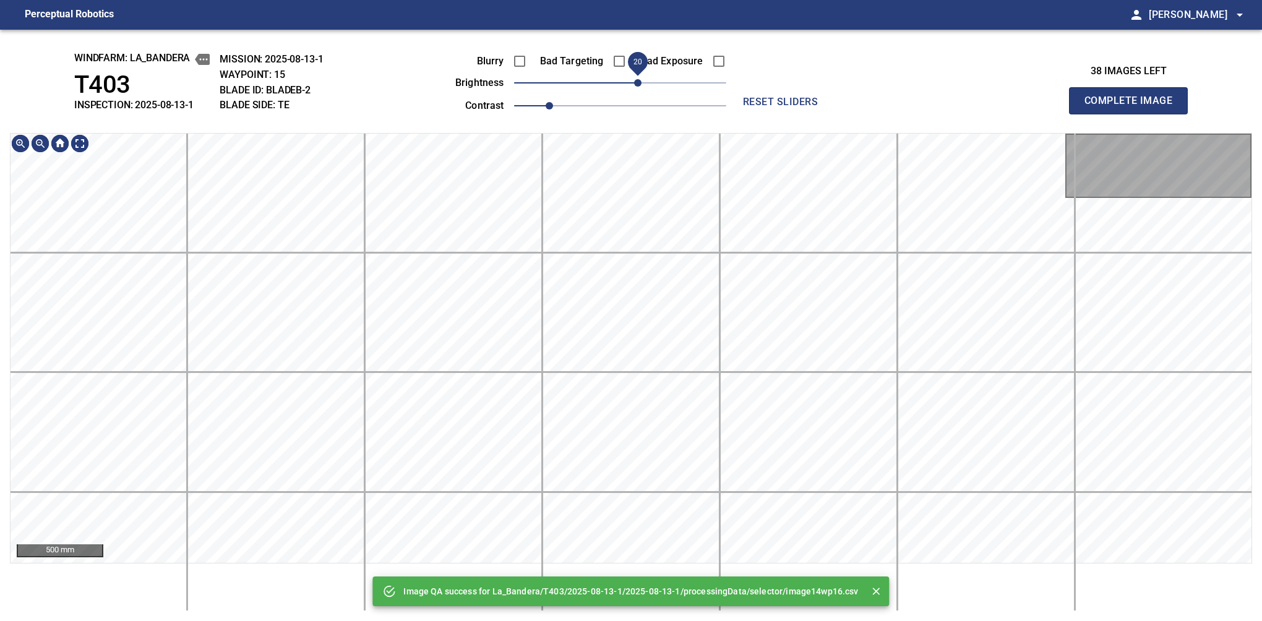
click at [639, 87] on span "20" at bounding box center [637, 82] width 7 height 7
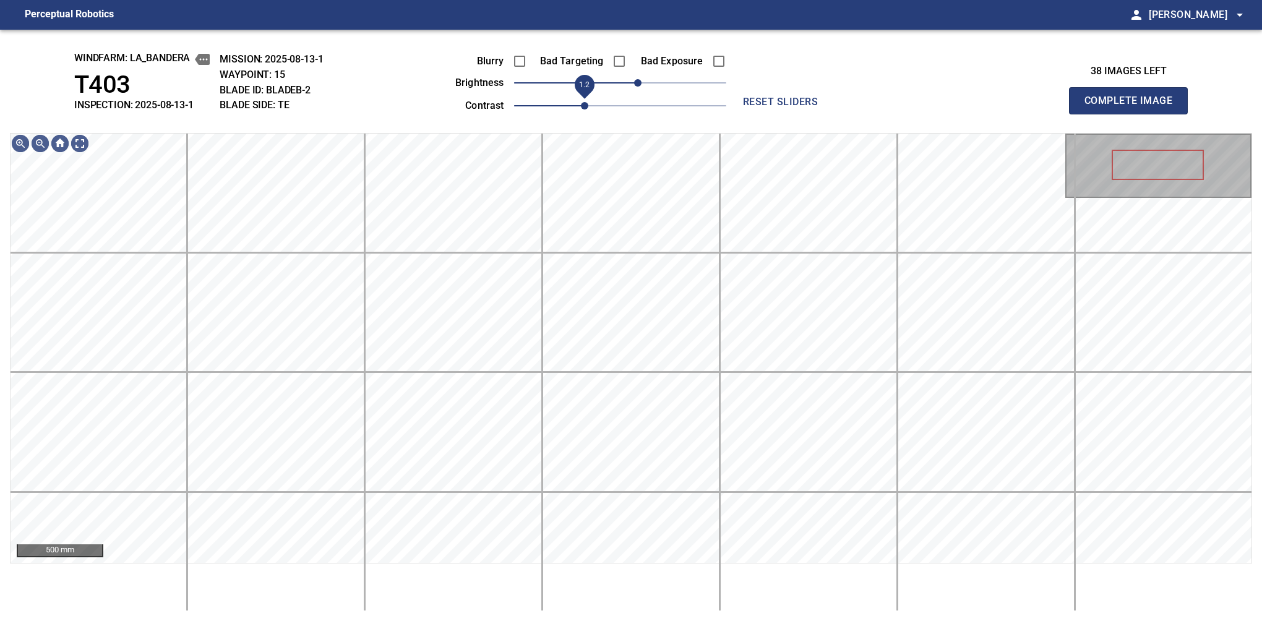
drag, startPoint x: 552, startPoint y: 100, endPoint x: 576, endPoint y: 100, distance: 24.1
click at [581, 102] on span "1.2" at bounding box center [584, 105] width 7 height 7
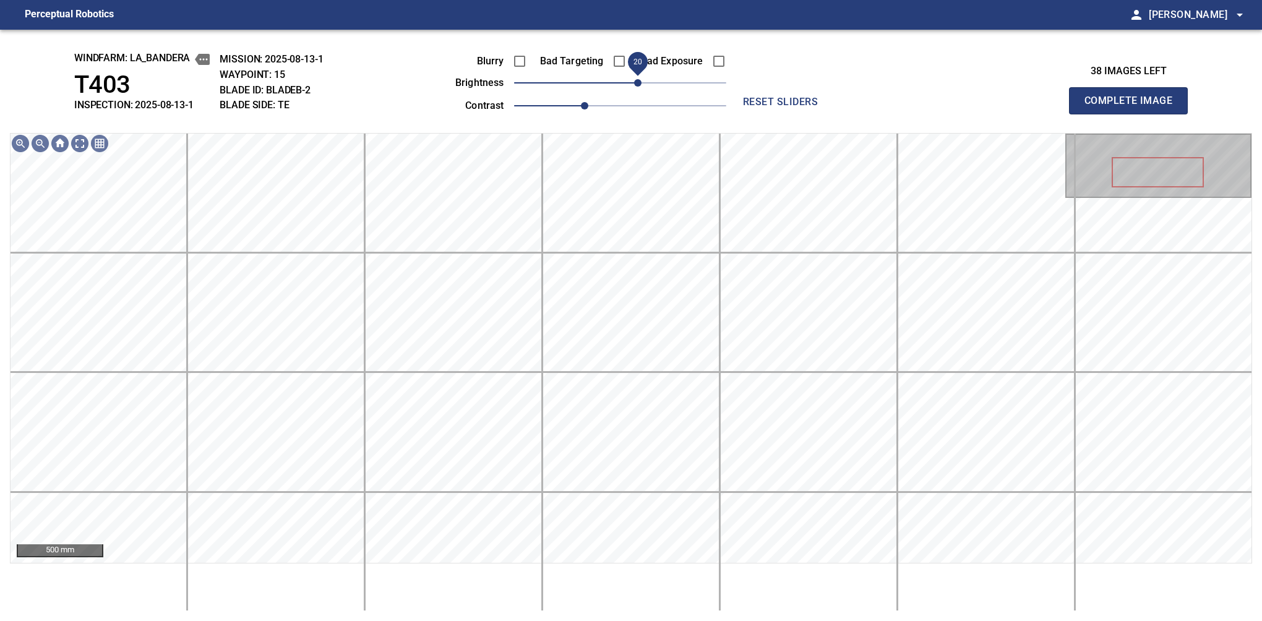
click at [1134, 114] on button "Complete Image" at bounding box center [1128, 100] width 119 height 27
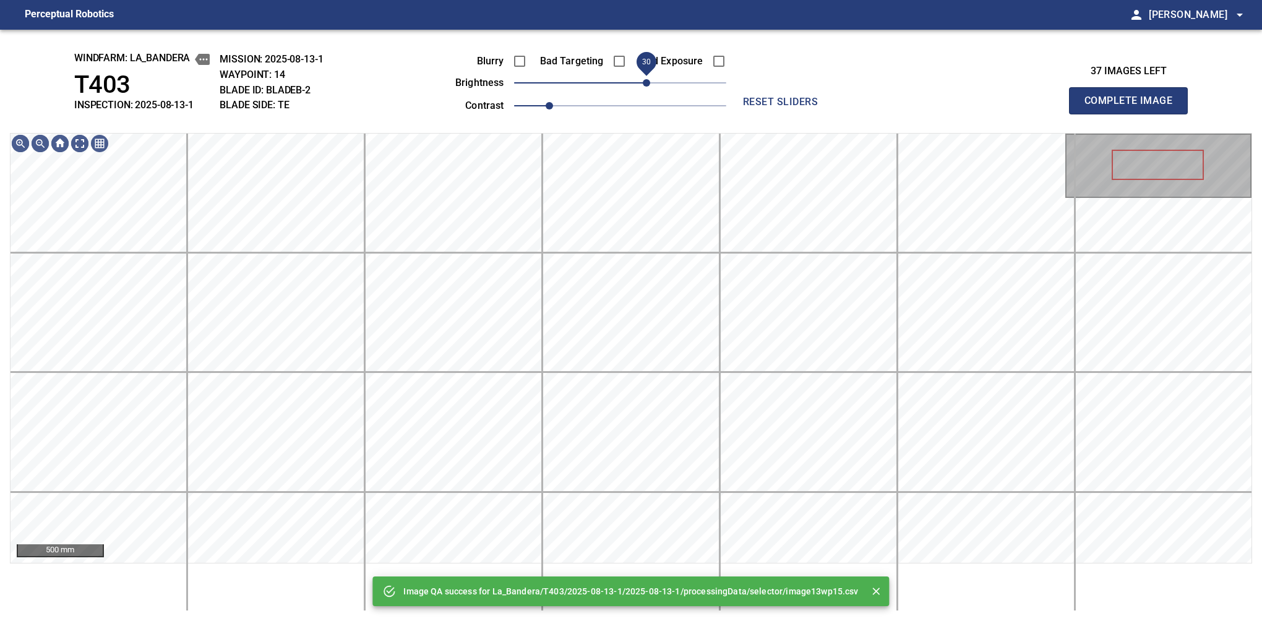
drag, startPoint x: 635, startPoint y: 83, endPoint x: 648, endPoint y: 79, distance: 13.7
click at [648, 79] on span "30" at bounding box center [620, 82] width 212 height 17
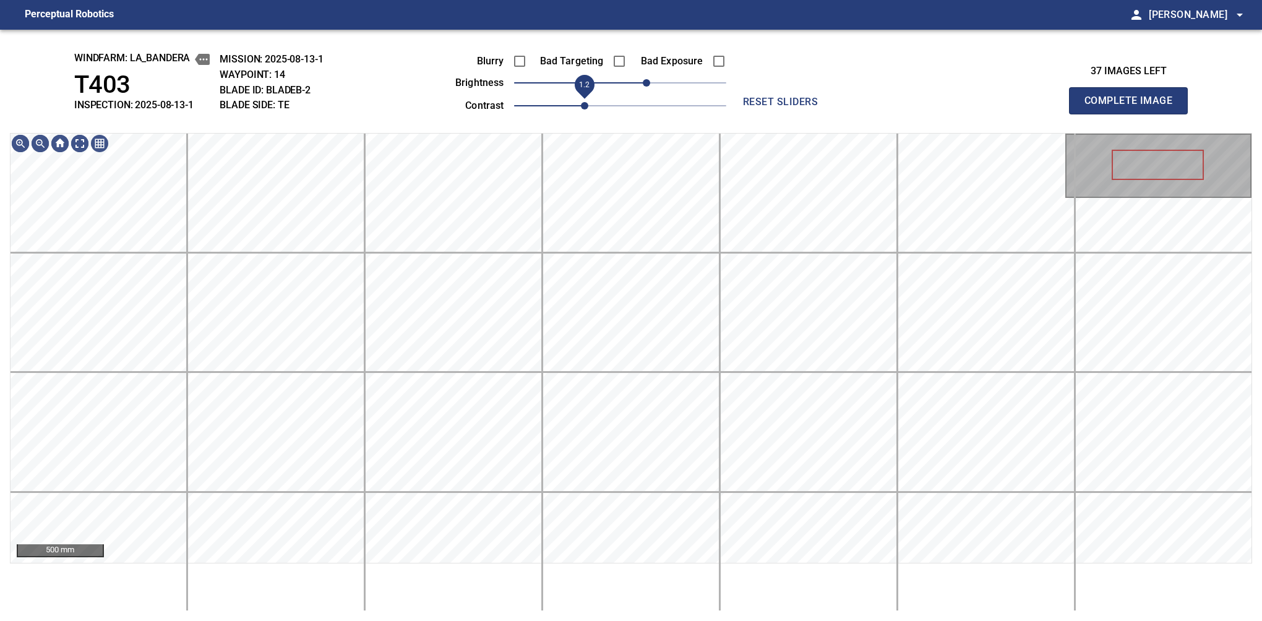
drag, startPoint x: 563, startPoint y: 109, endPoint x: 579, endPoint y: 106, distance: 15.7
click at [581, 106] on span "1.2" at bounding box center [584, 105] width 7 height 7
click at [616, 621] on html "Perceptual Robotics person Alex Semenov arrow_drop_down windfarm: La_Bandera T4…" at bounding box center [631, 310] width 1262 height 621
click at [644, 126] on div "windfarm: La_Bandera T403 INSPECTION: 2025-08-13-1 MISSION: 2025-08-13-1 WAYPOI…" at bounding box center [631, 326] width 1262 height 592
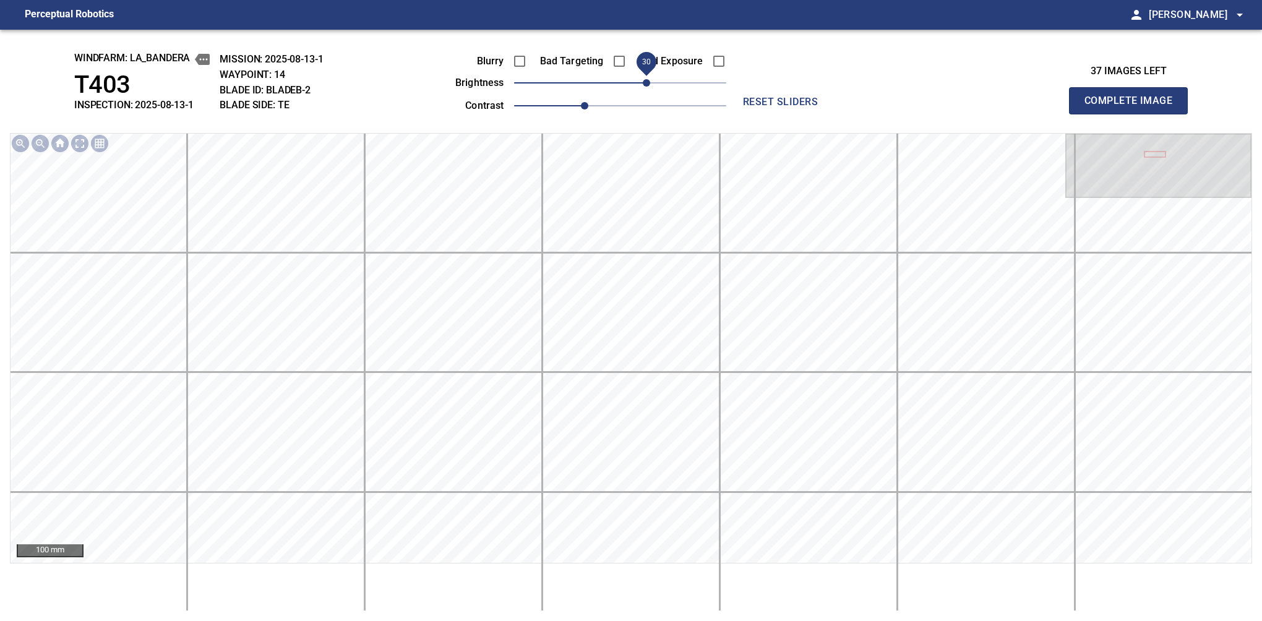
click at [1134, 114] on button "Complete Image" at bounding box center [1128, 100] width 119 height 27
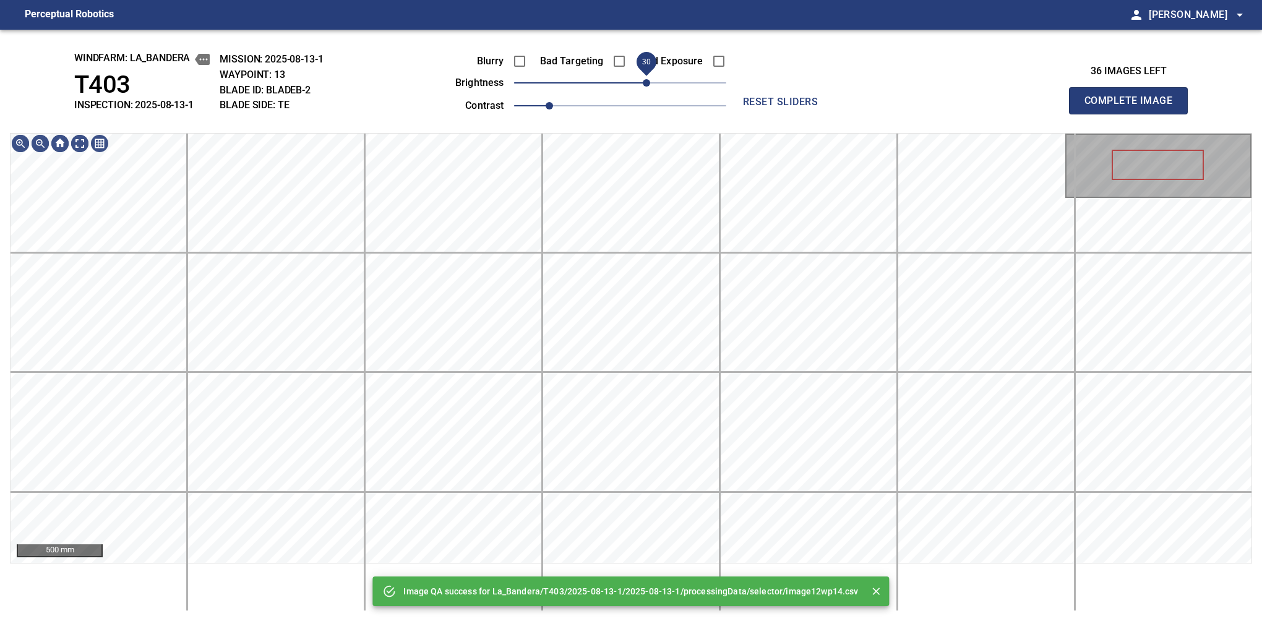
click at [650, 79] on span "30" at bounding box center [620, 82] width 212 height 17
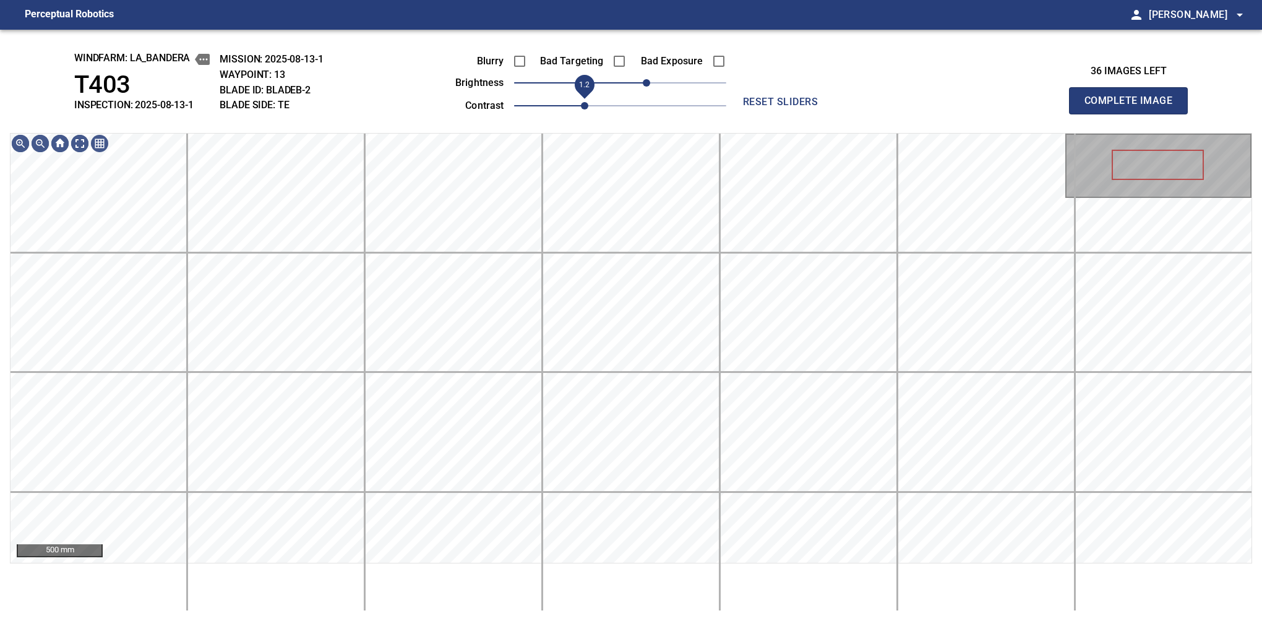
drag, startPoint x: 559, startPoint y: 105, endPoint x: 576, endPoint y: 94, distance: 19.7
click at [581, 102] on span "1.2" at bounding box center [584, 105] width 7 height 7
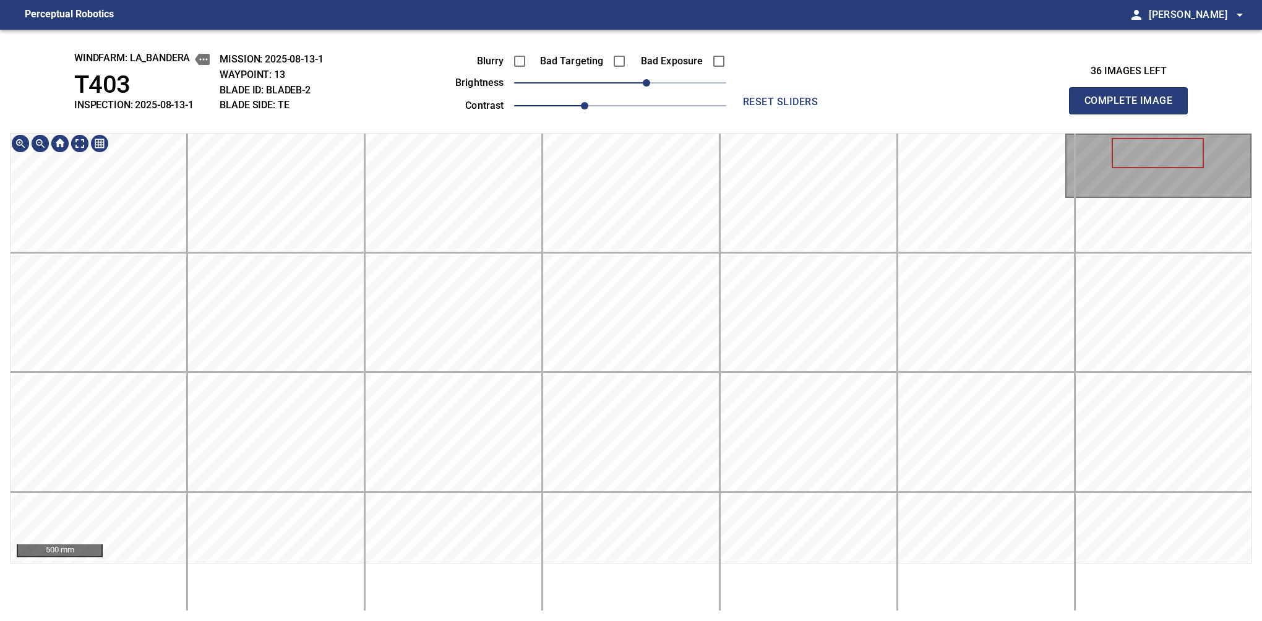
click at [596, 566] on div "500 mm" at bounding box center [631, 372] width 1243 height 478
drag, startPoint x: 581, startPoint y: 110, endPoint x: 568, endPoint y: 107, distance: 13.2
click at [568, 107] on span "1.1" at bounding box center [566, 105] width 7 height 7
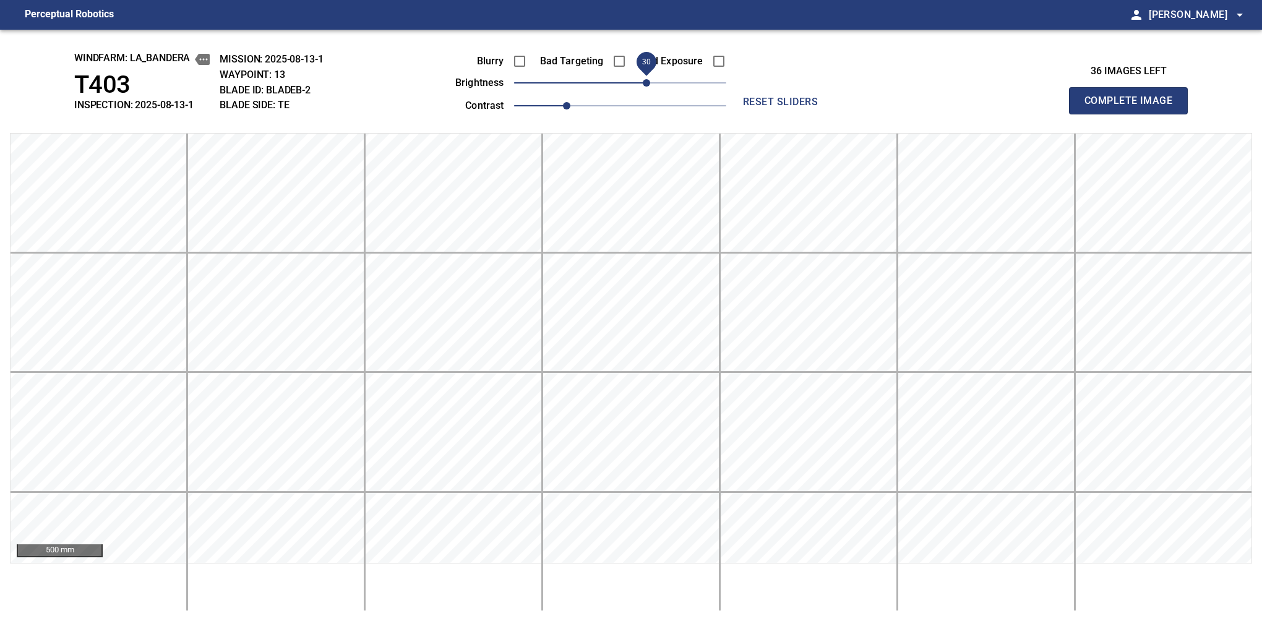
click at [648, 84] on span "30" at bounding box center [646, 82] width 7 height 7
click at [1134, 114] on button "Complete Image" at bounding box center [1128, 100] width 119 height 27
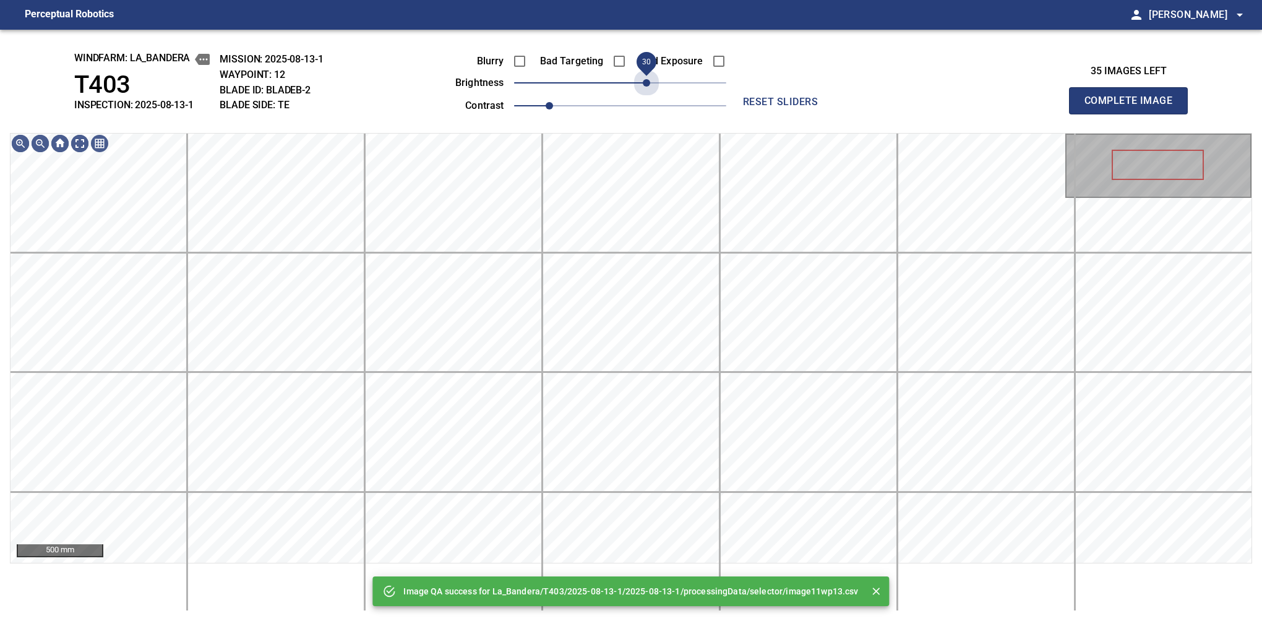
click at [648, 84] on span "30" at bounding box center [620, 82] width 212 height 17
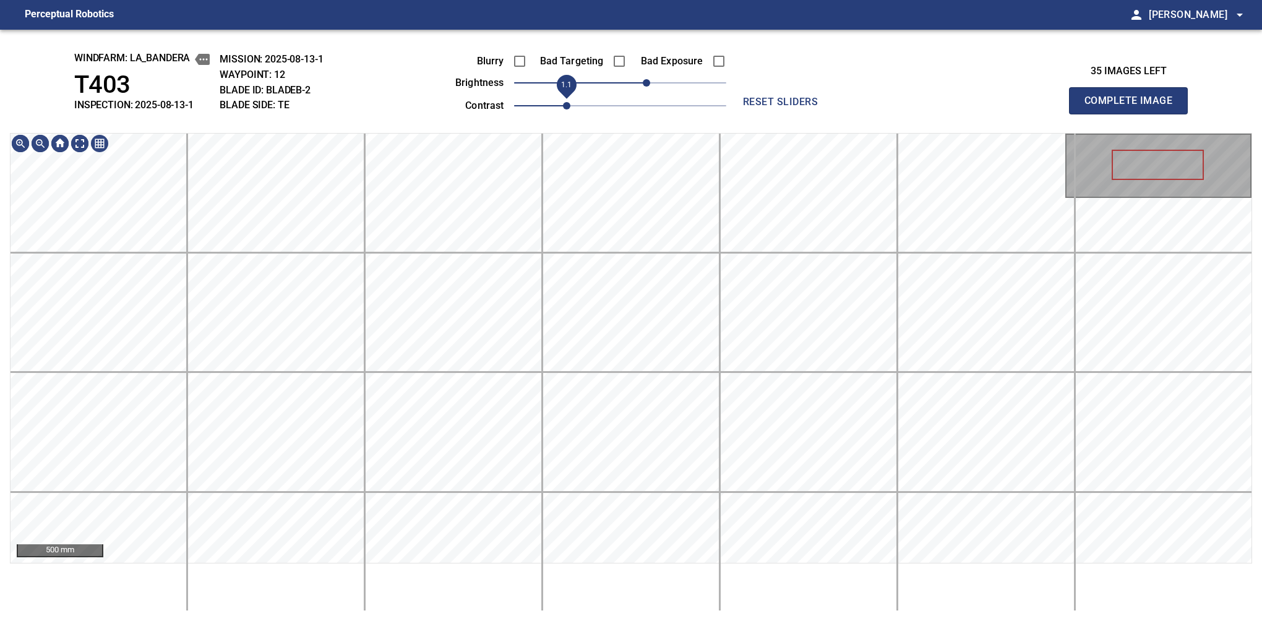
drag, startPoint x: 555, startPoint y: 103, endPoint x: 561, endPoint y: 101, distance: 7.2
click at [563, 102] on span "1.1" at bounding box center [566, 105] width 7 height 7
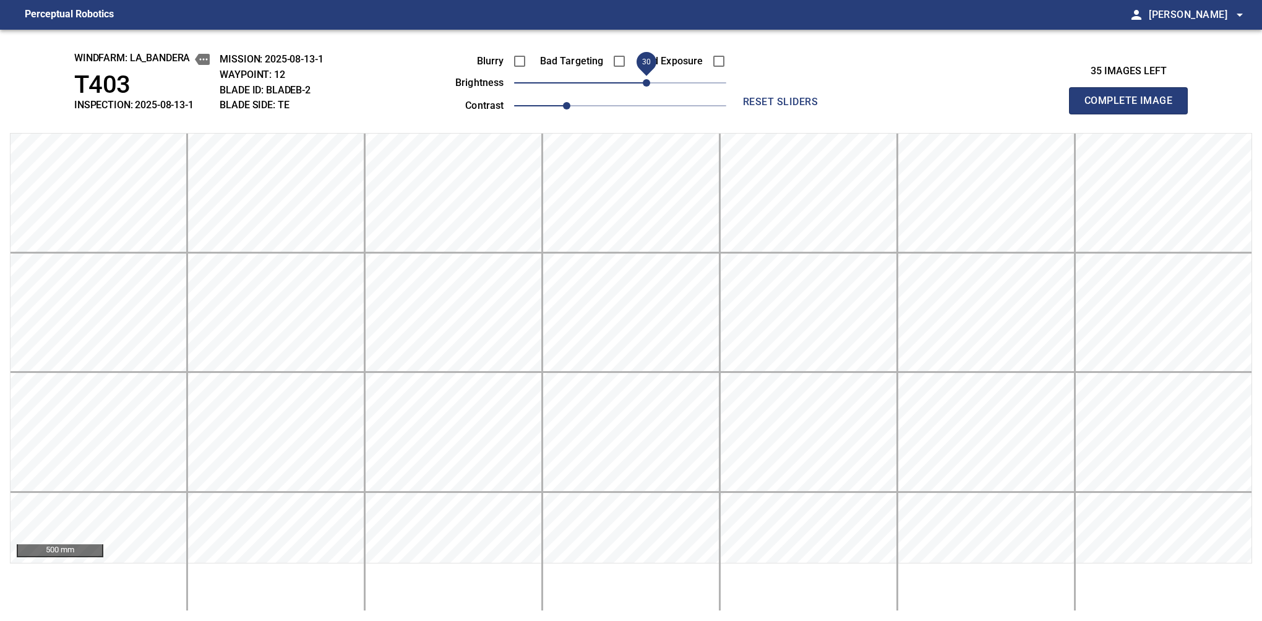
click at [1134, 114] on button "Complete Image" at bounding box center [1128, 100] width 119 height 27
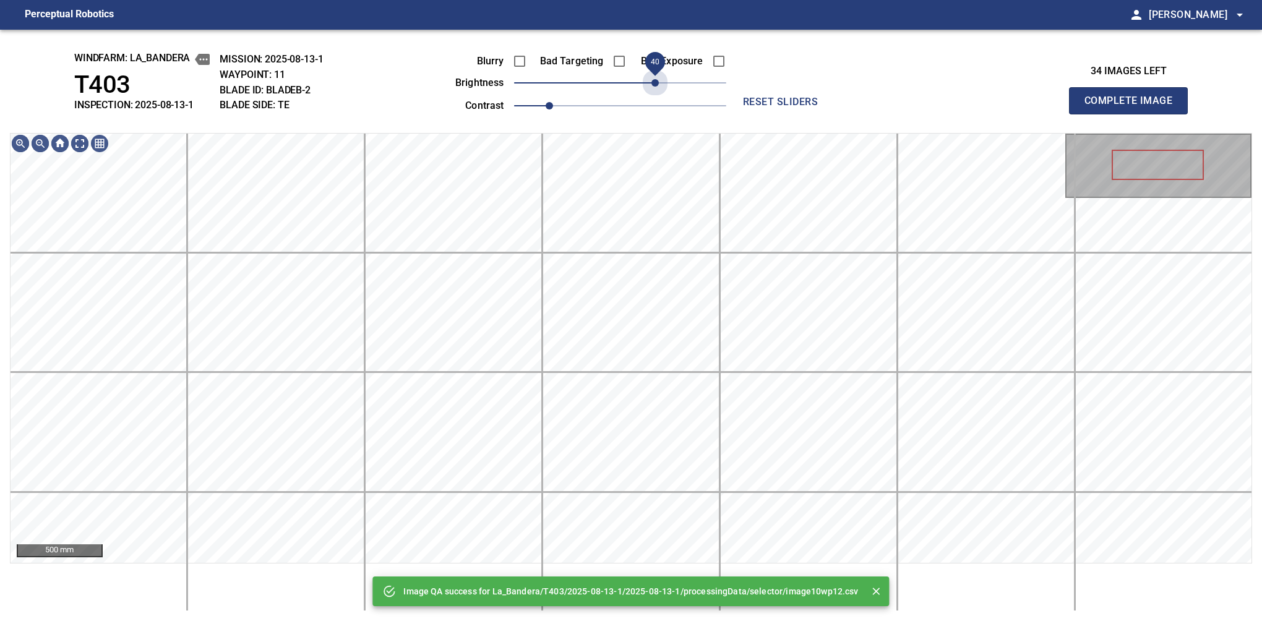
click at [654, 75] on span "40" at bounding box center [620, 82] width 212 height 17
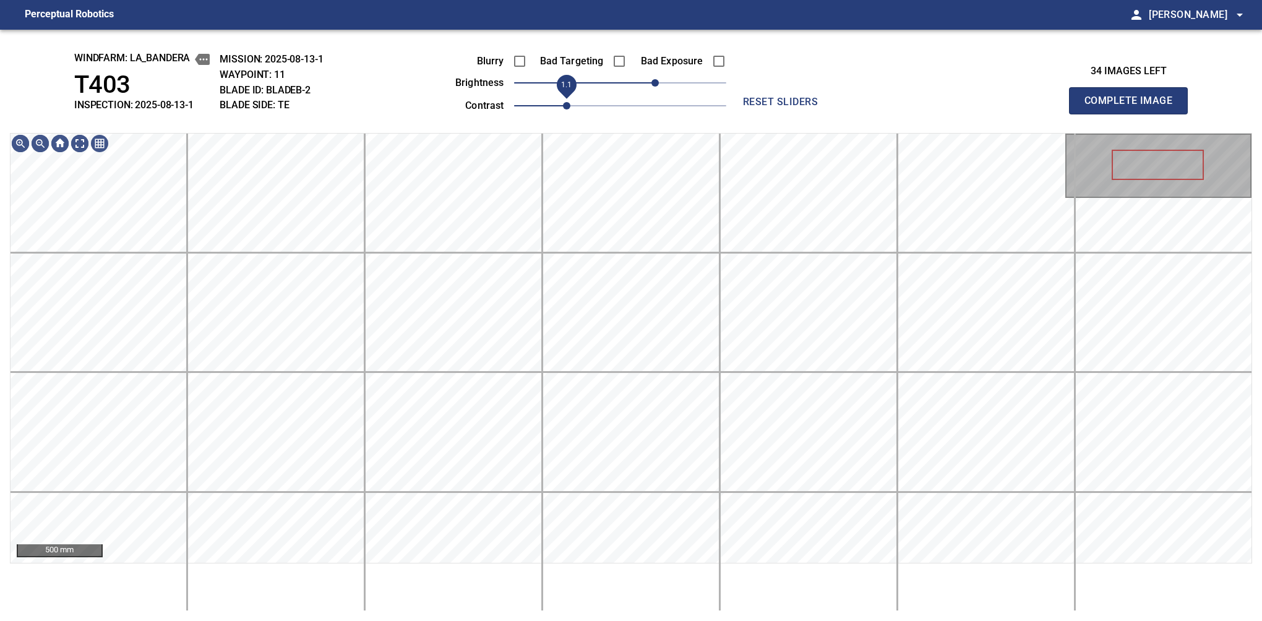
click at [563, 103] on span "1.1" at bounding box center [566, 105] width 7 height 7
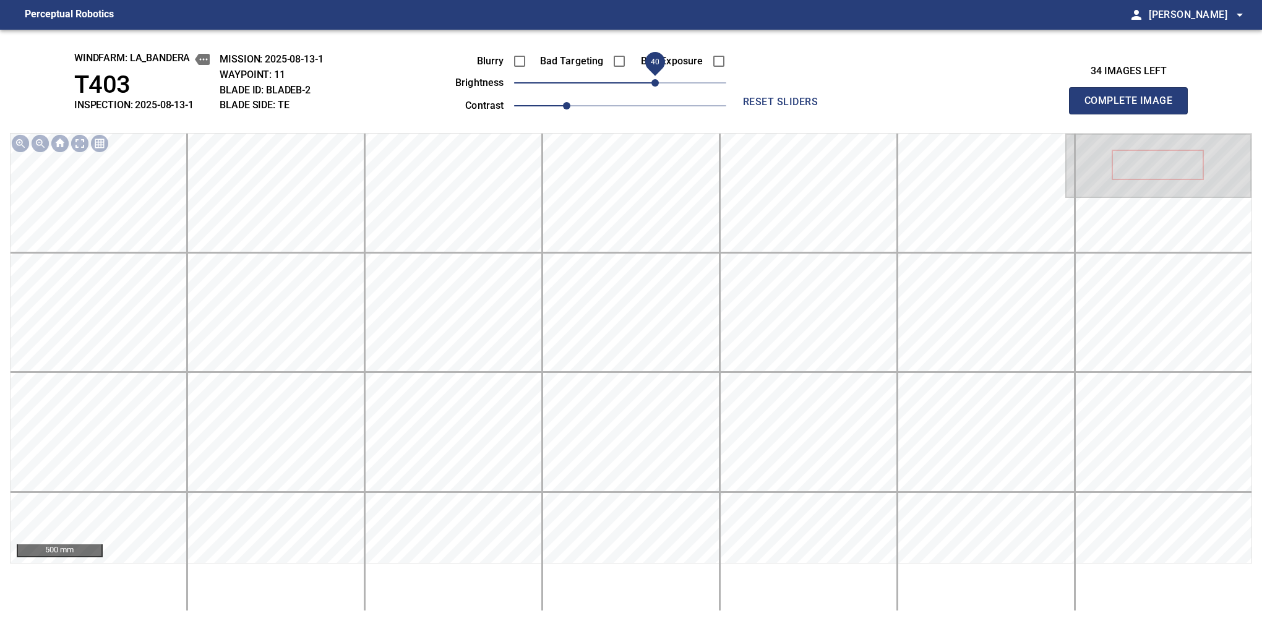
click at [652, 82] on span "40" at bounding box center [655, 82] width 7 height 7
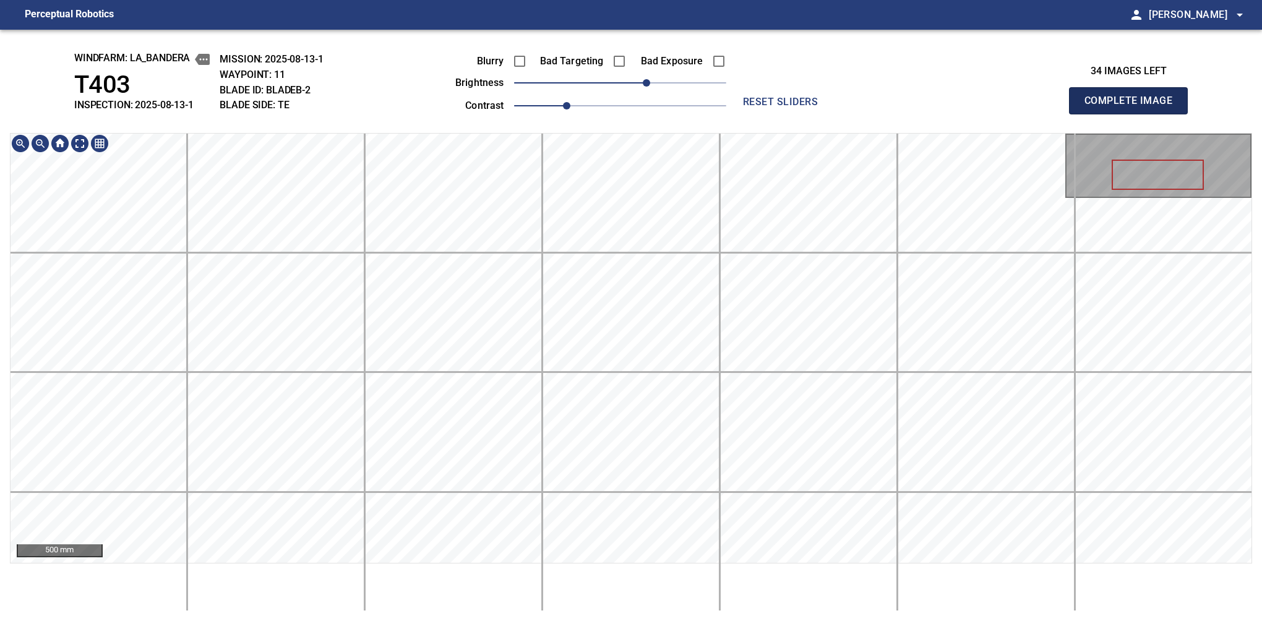
click at [1134, 114] on button "Complete Image" at bounding box center [1128, 100] width 119 height 27
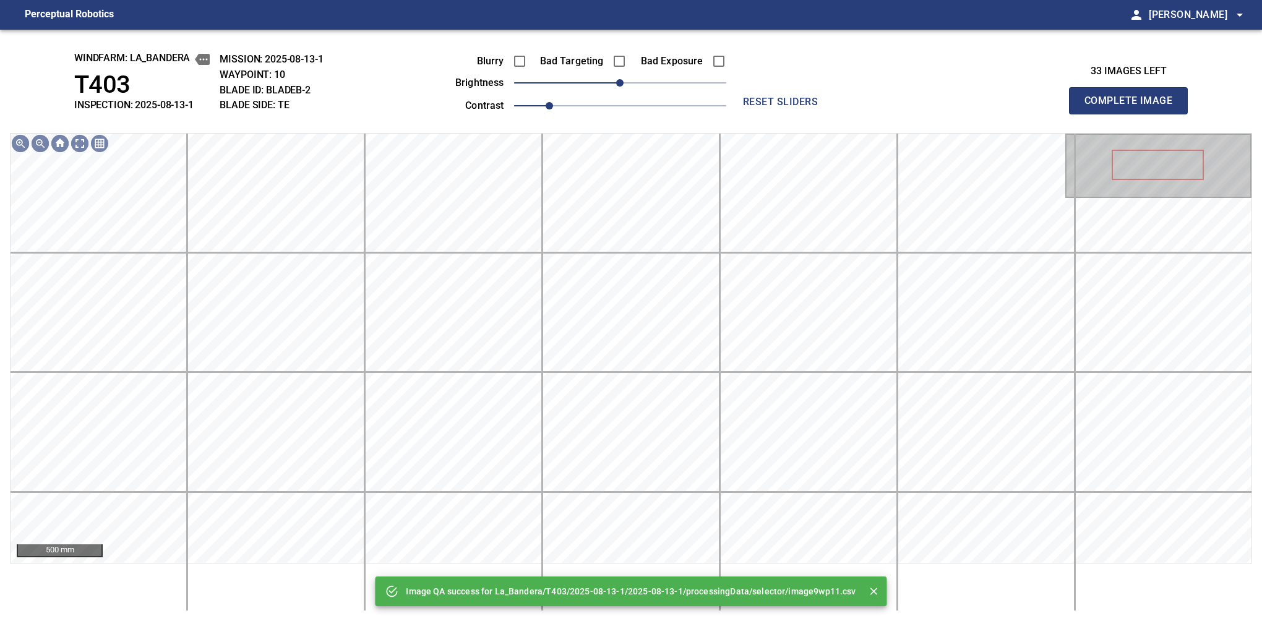
click at [643, 73] on div "Blurry Bad Targeting Bad Exposure" at bounding box center [577, 61] width 299 height 26
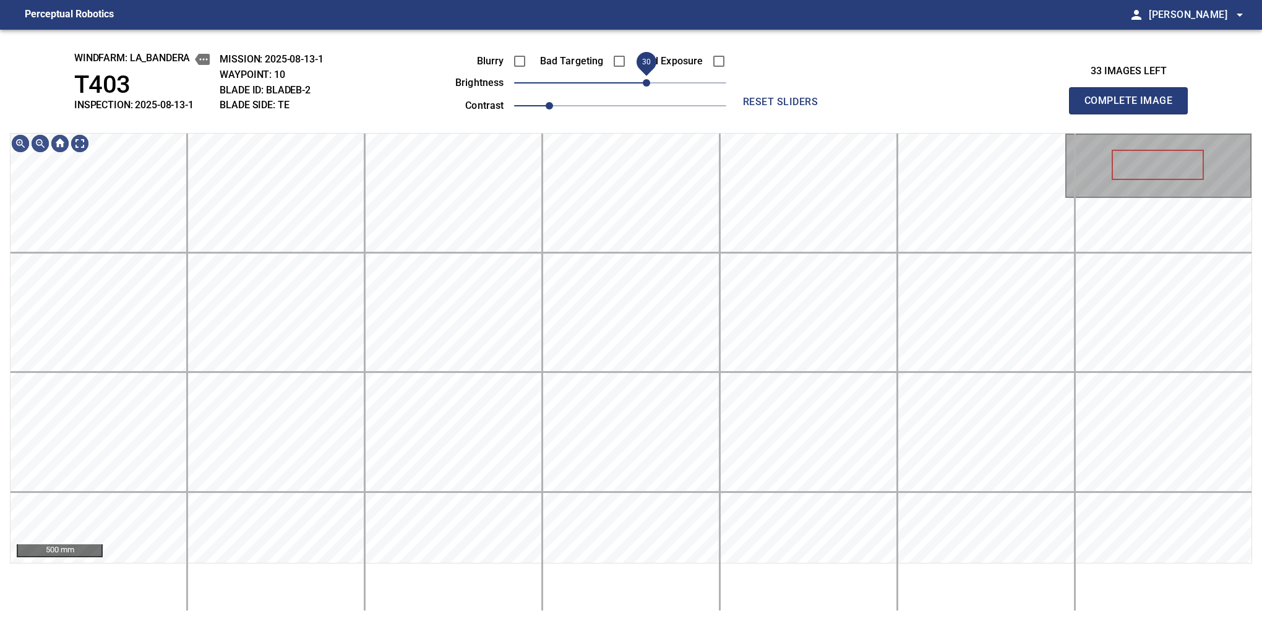
click at [645, 84] on span "30" at bounding box center [646, 82] width 7 height 7
click at [563, 106] on span "1.1" at bounding box center [566, 105] width 7 height 7
click at [596, 12] on main "Perceptual Robotics person Alex Semenov arrow_drop_down windfarm: La_Bandera T4…" at bounding box center [631, 310] width 1262 height 621
click at [1134, 114] on button "Complete Image" at bounding box center [1128, 100] width 119 height 27
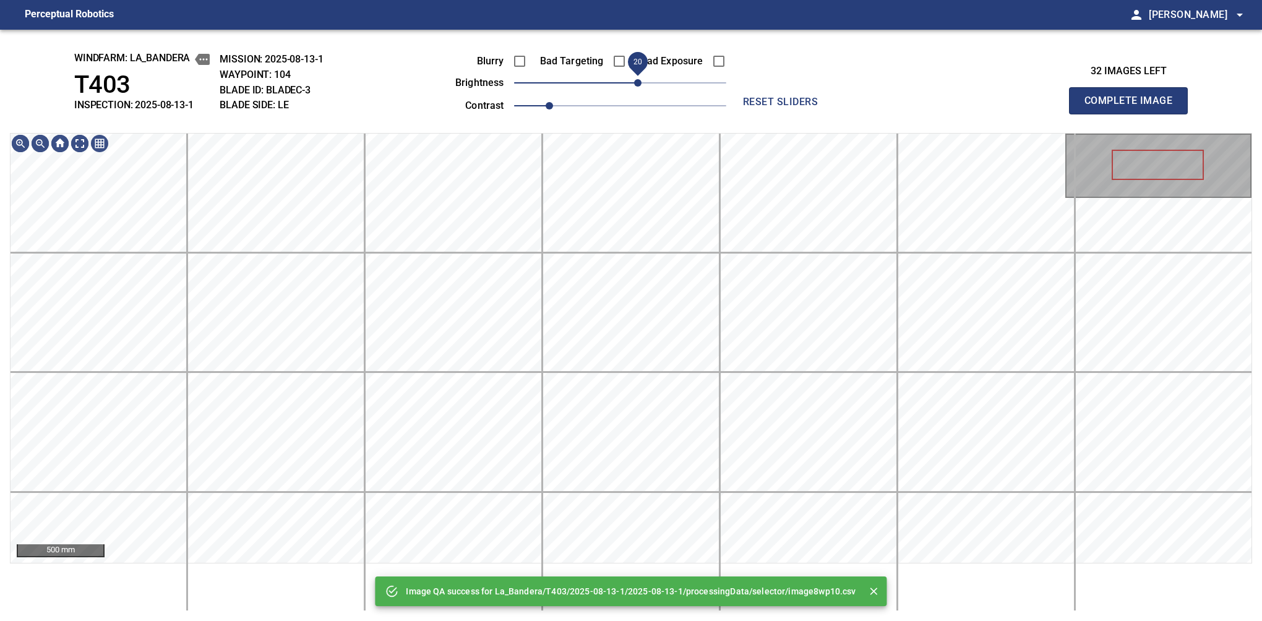
click at [639, 84] on span "20" at bounding box center [637, 82] width 7 height 7
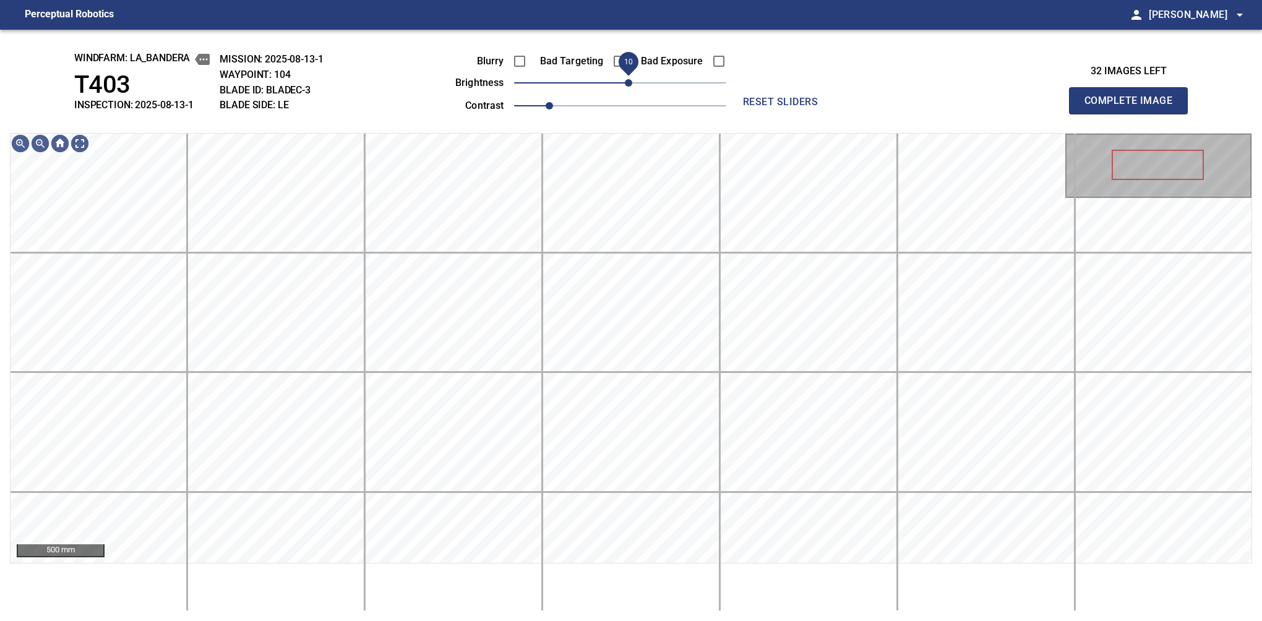
drag, startPoint x: 639, startPoint y: 77, endPoint x: 630, endPoint y: 84, distance: 10.6
click at [630, 84] on span "10" at bounding box center [628, 82] width 7 height 7
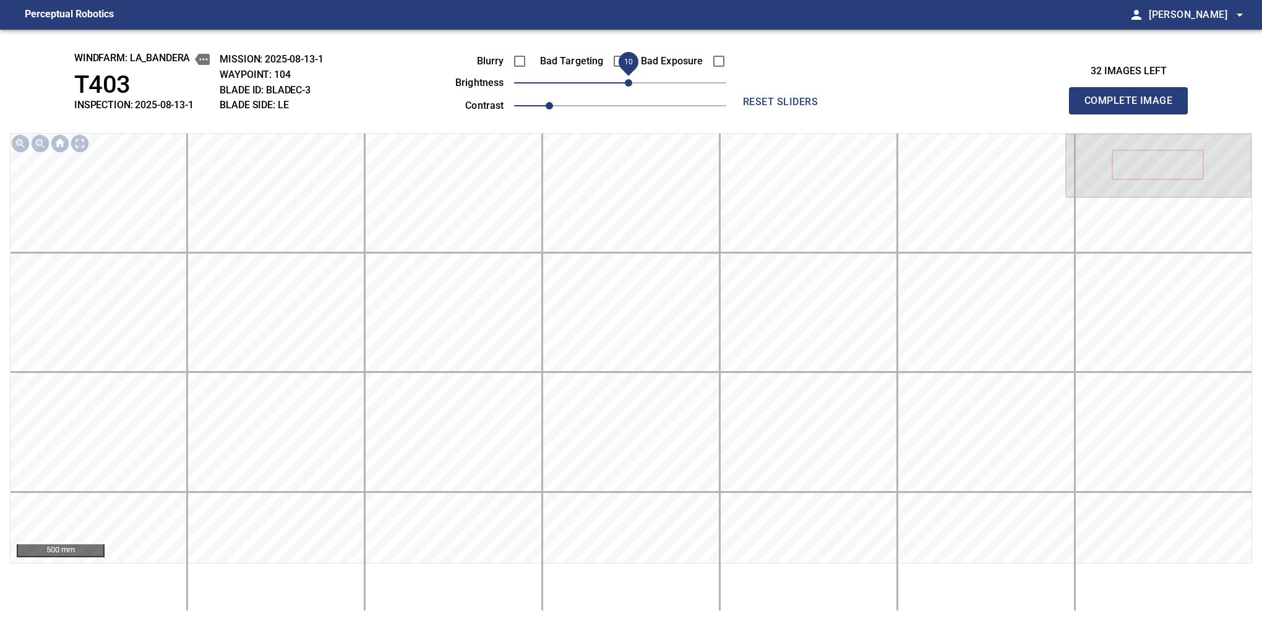
click at [1134, 114] on button "Complete Image" at bounding box center [1128, 100] width 119 height 27
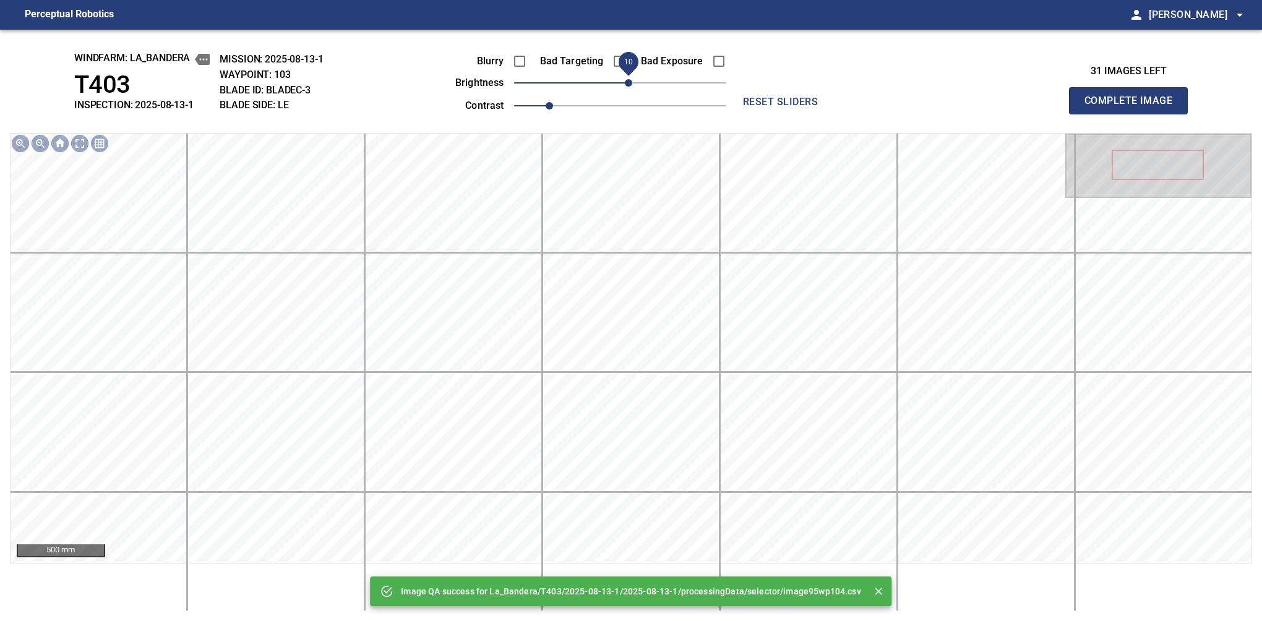
click at [626, 87] on span "10" at bounding box center [628, 82] width 7 height 7
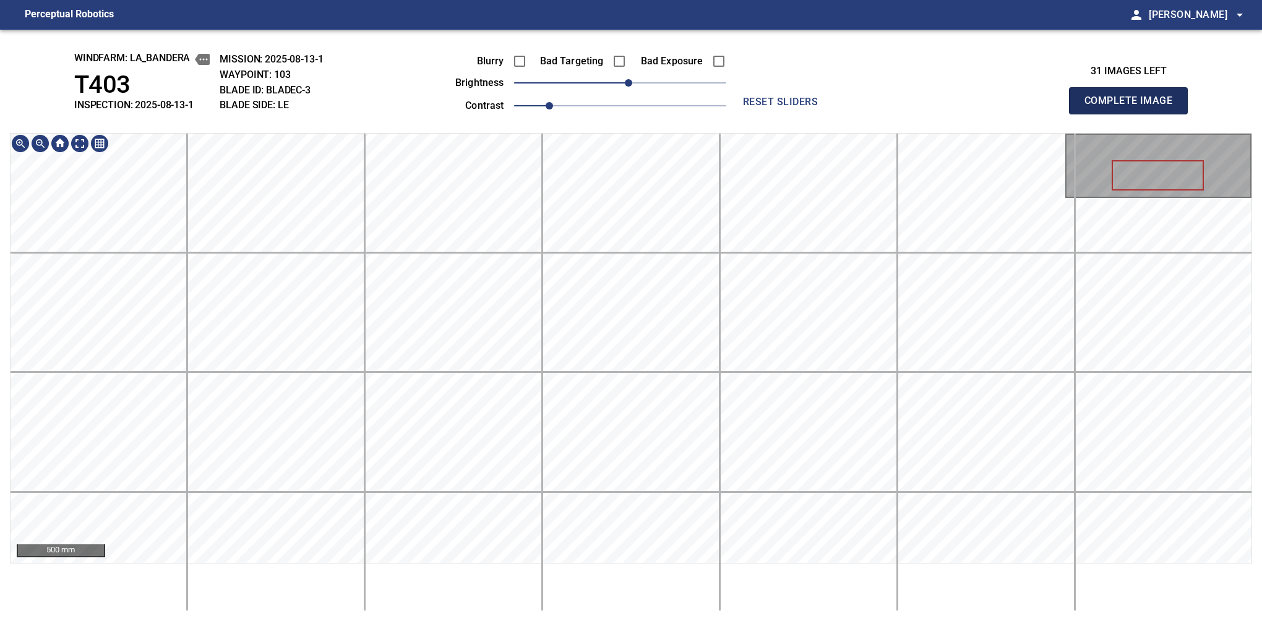
click at [1134, 114] on button "Complete Image" at bounding box center [1128, 100] width 119 height 27
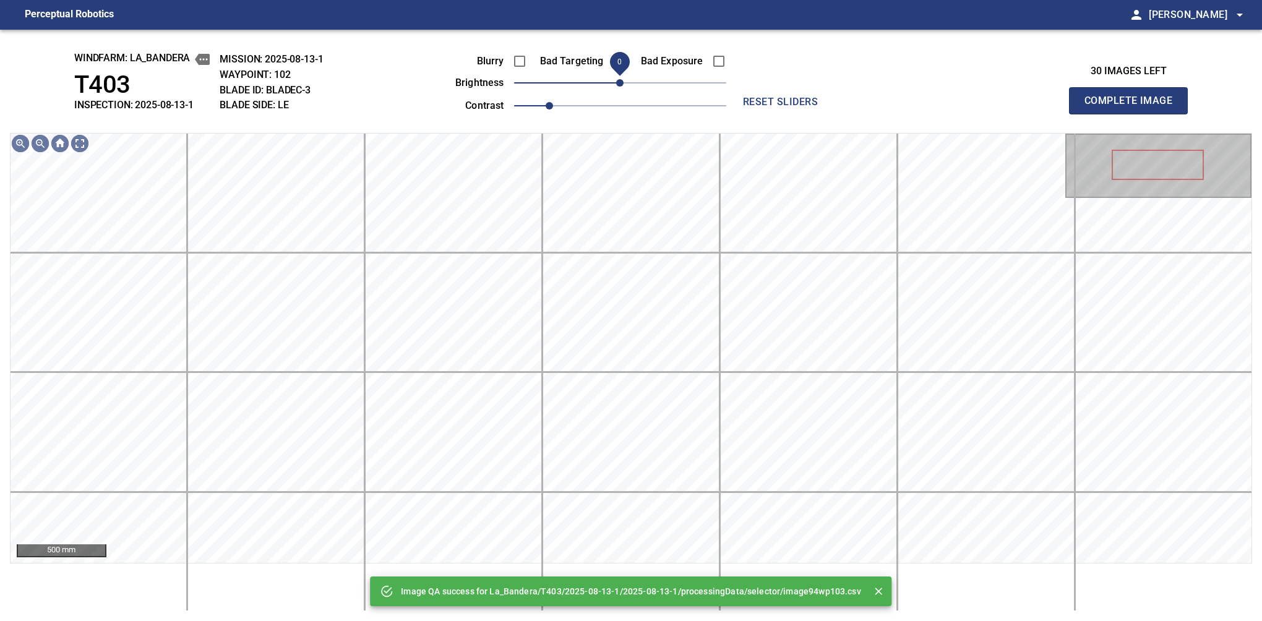
click at [621, 85] on span "0" at bounding box center [619, 82] width 7 height 7
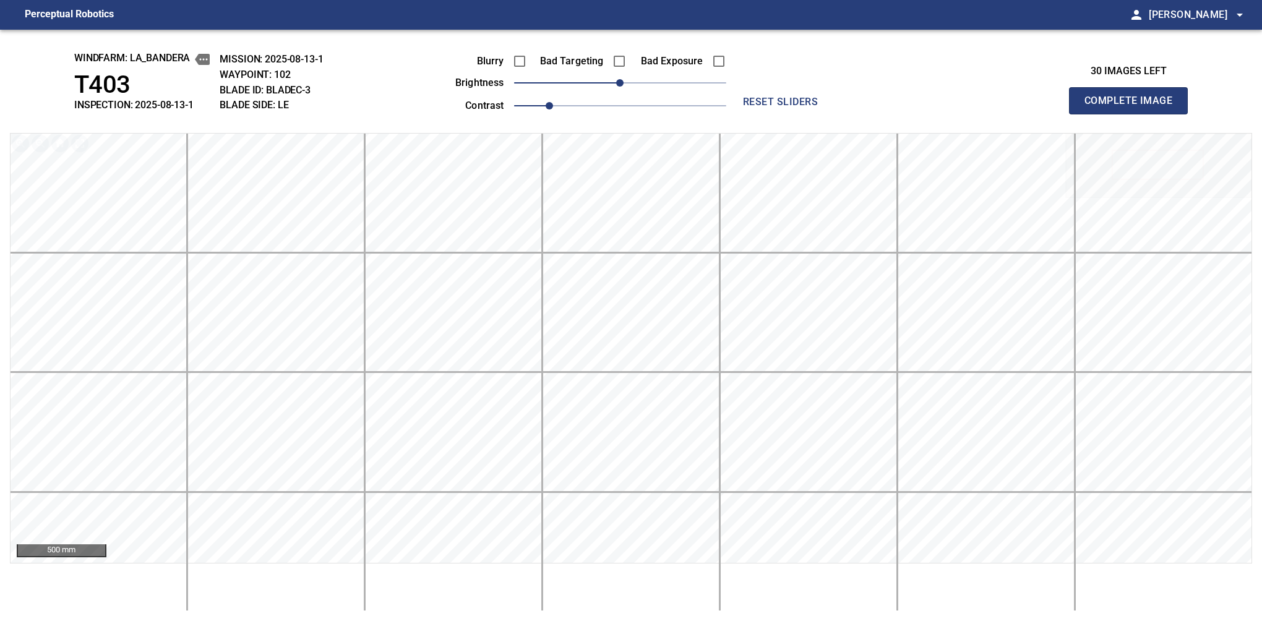
click at [1134, 114] on button "Complete Image" at bounding box center [1128, 100] width 119 height 27
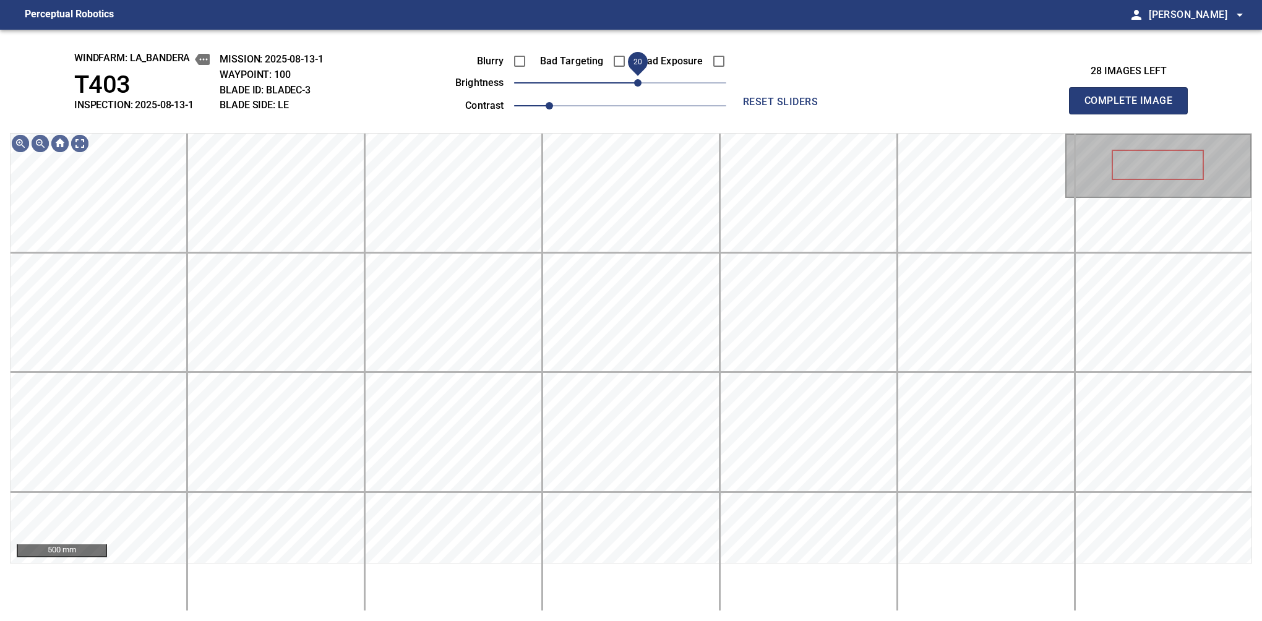
drag, startPoint x: 619, startPoint y: 86, endPoint x: 634, endPoint y: 82, distance: 15.5
click at [634, 82] on span "20" at bounding box center [637, 82] width 7 height 7
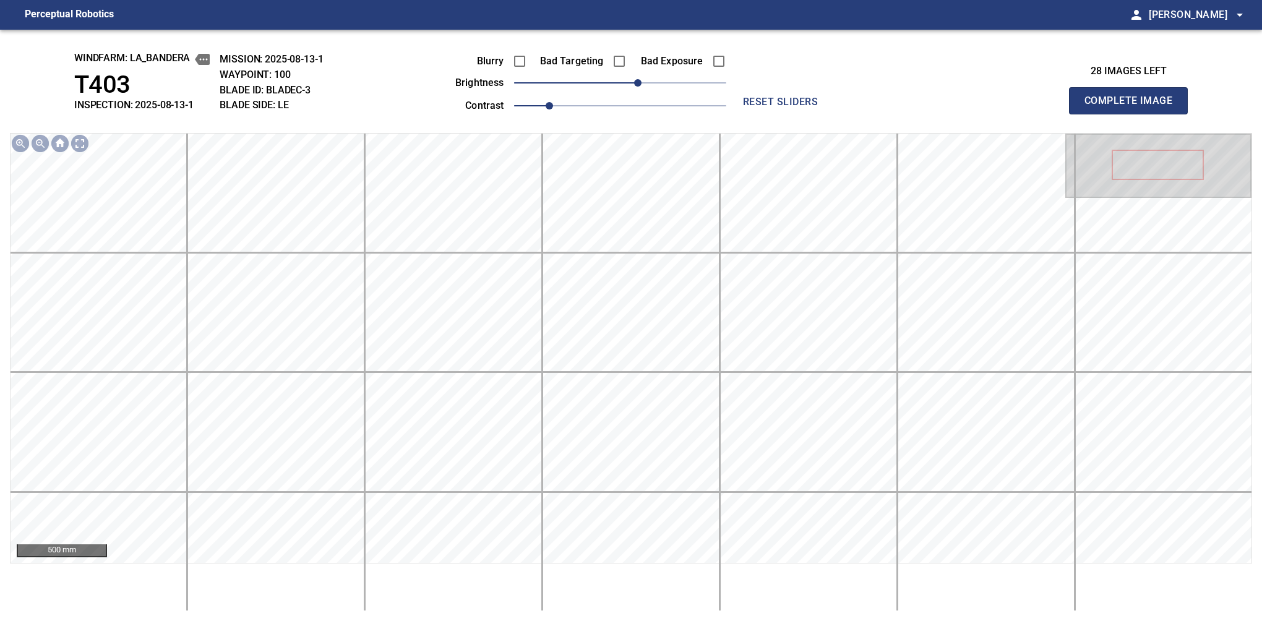
click at [1134, 114] on button "Complete Image" at bounding box center [1128, 100] width 119 height 27
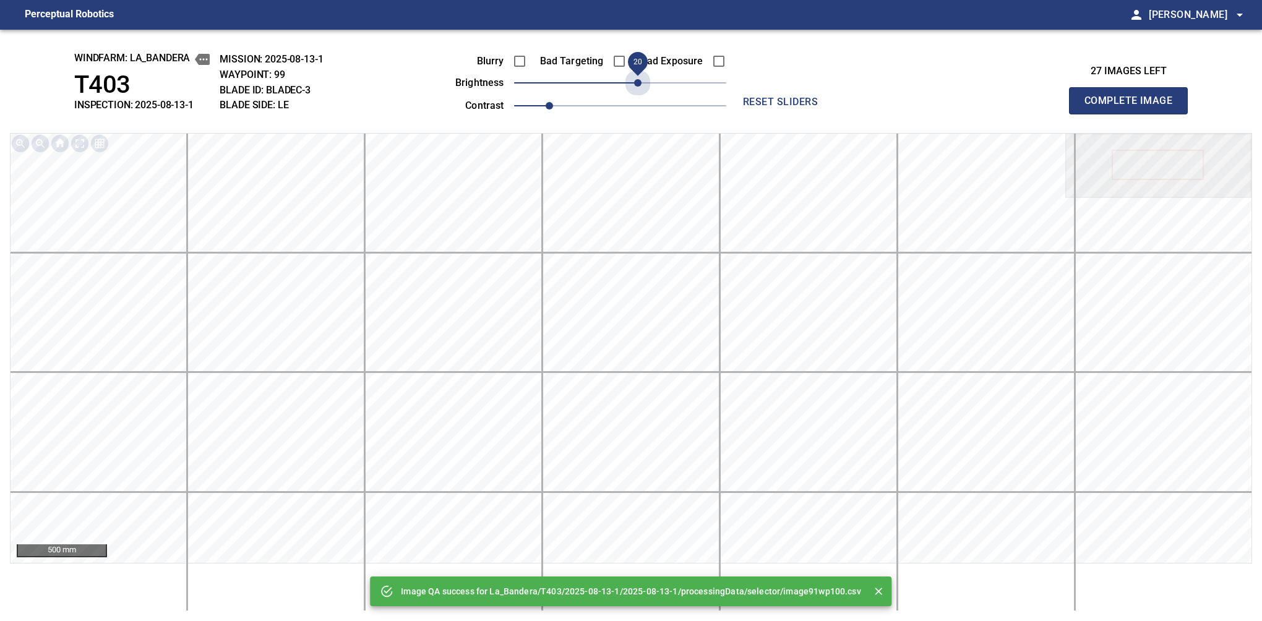
click at [634, 82] on span "20" at bounding box center [620, 82] width 212 height 17
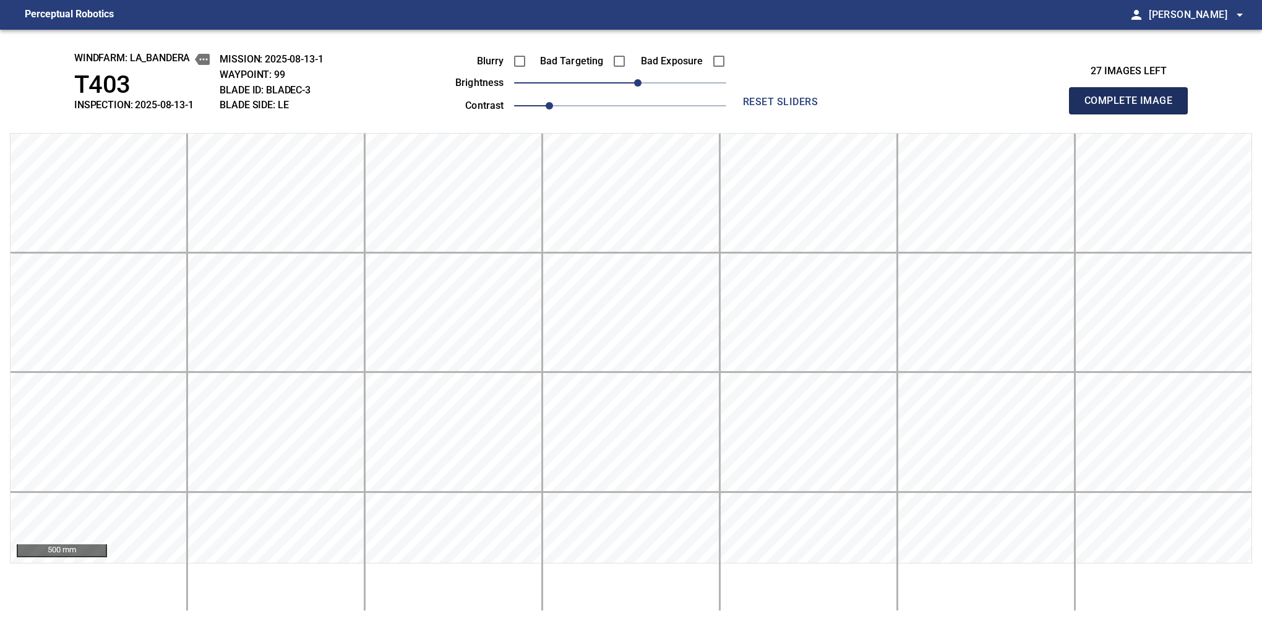
click at [1134, 114] on button "Complete Image" at bounding box center [1128, 100] width 119 height 27
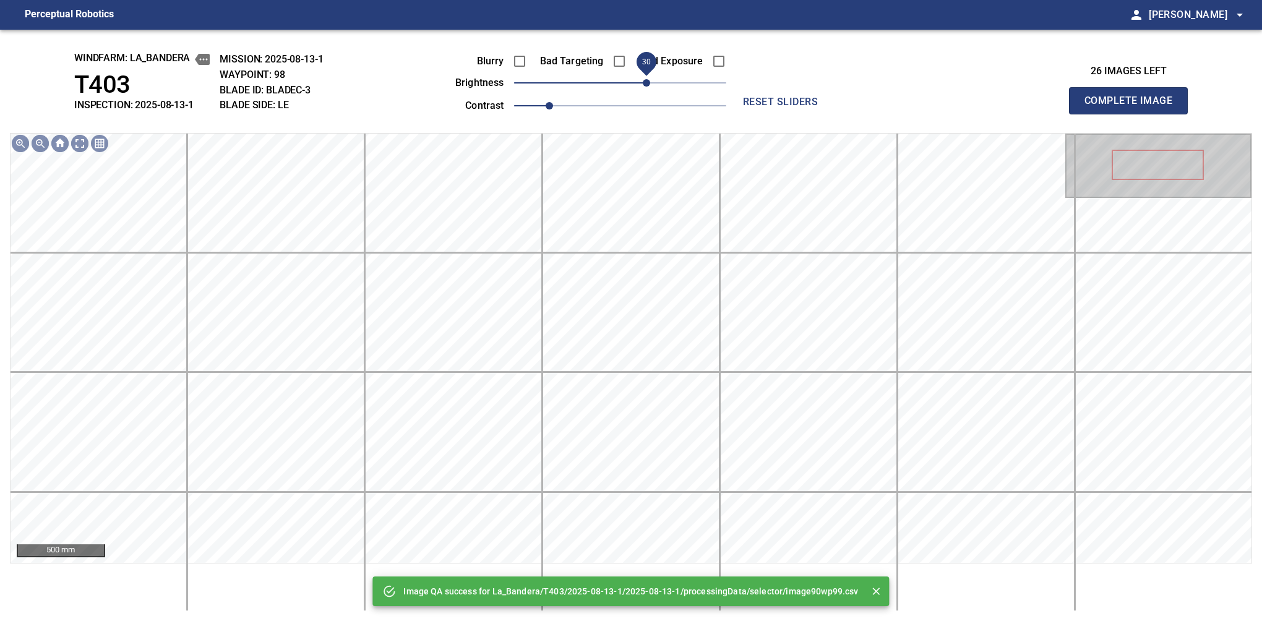
drag, startPoint x: 634, startPoint y: 82, endPoint x: 644, endPoint y: 77, distance: 11.4
click at [644, 77] on span "30" at bounding box center [620, 82] width 212 height 17
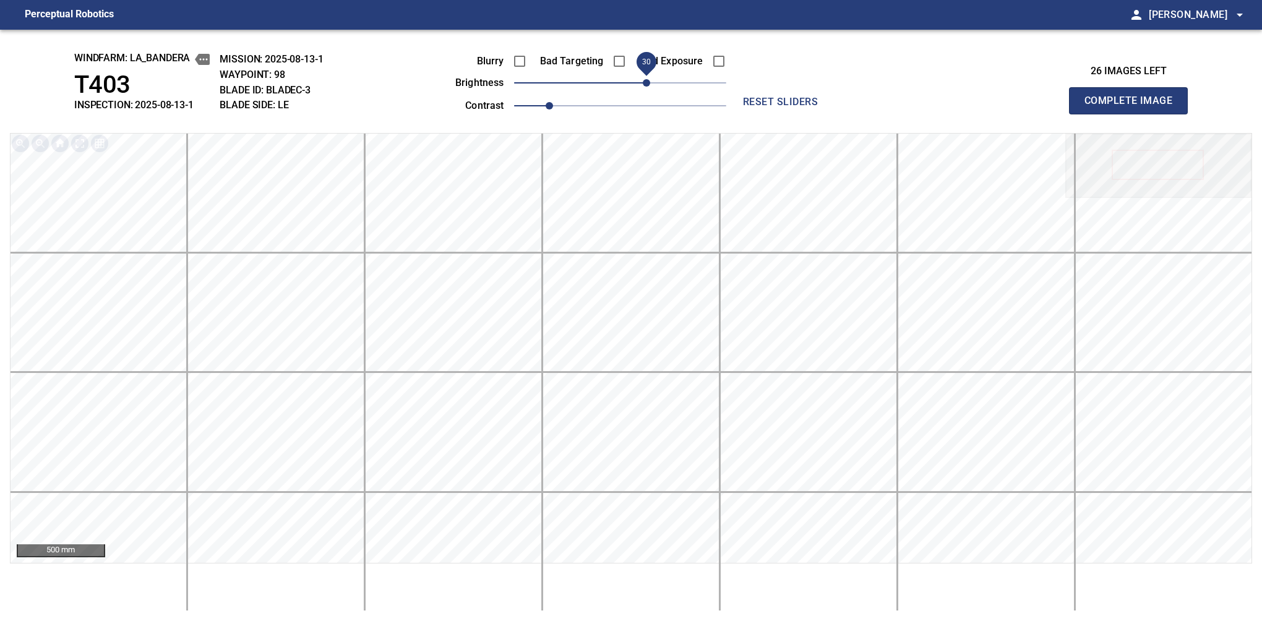
click at [644, 79] on span "30" at bounding box center [646, 82] width 7 height 7
click at [1134, 114] on button "Complete Image" at bounding box center [1128, 100] width 119 height 27
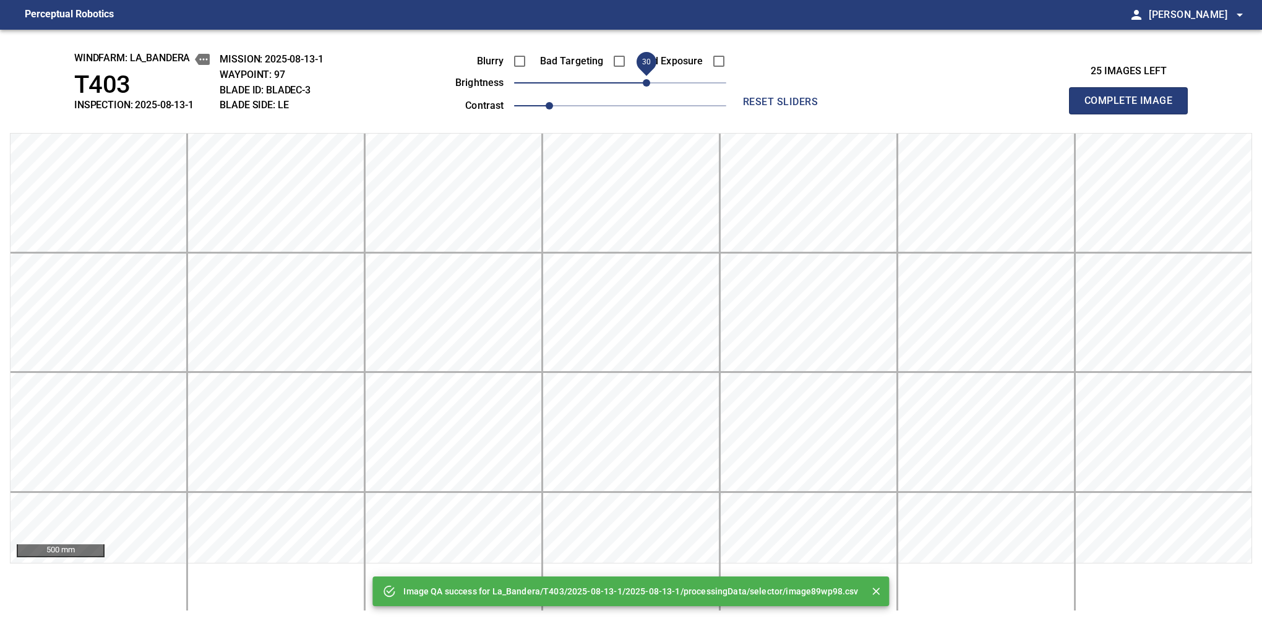
click at [642, 82] on span "30" at bounding box center [620, 82] width 212 height 17
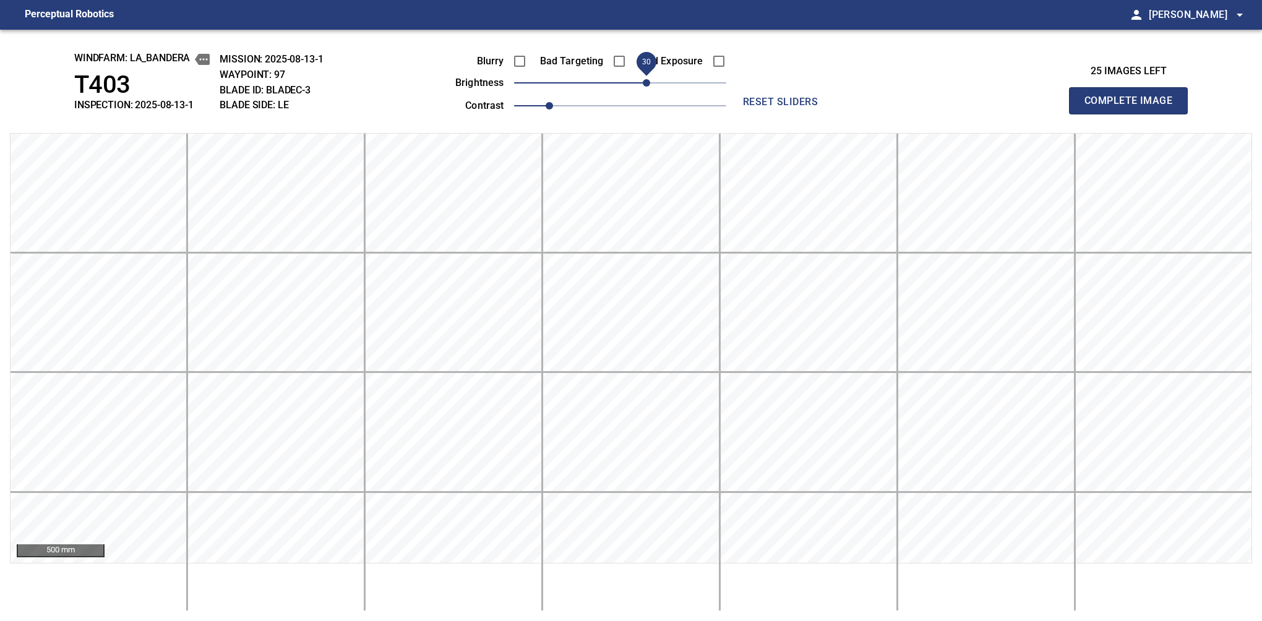
click at [1134, 114] on button "Complete Image" at bounding box center [1128, 100] width 119 height 27
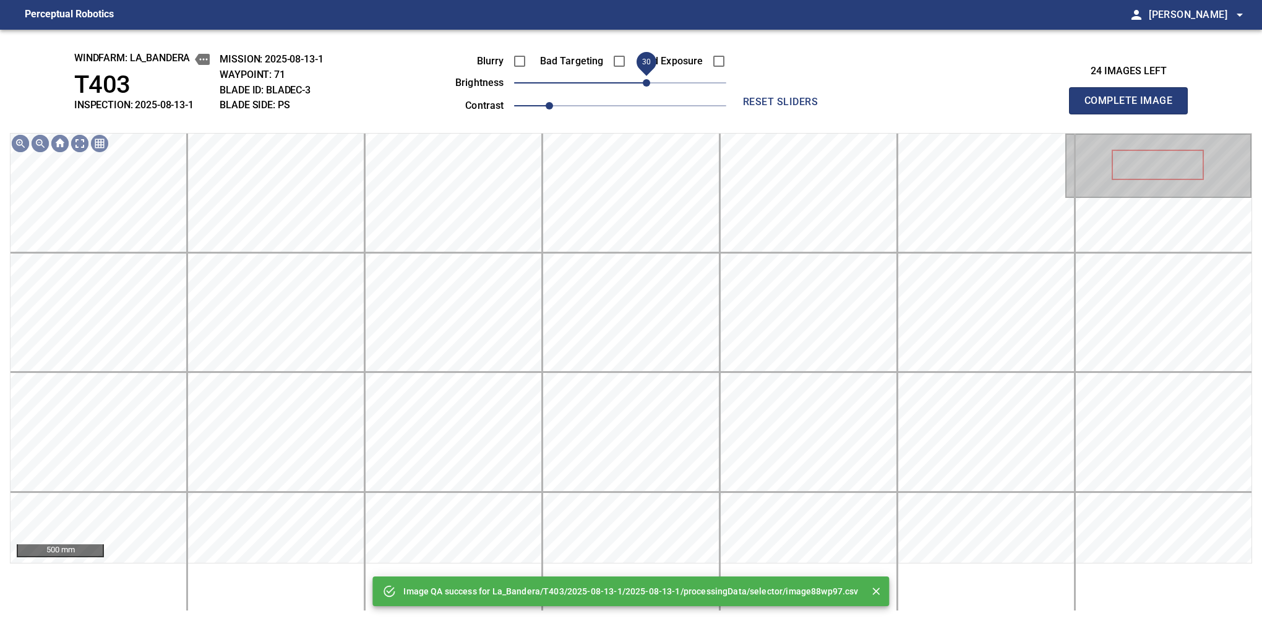
drag, startPoint x: 634, startPoint y: 84, endPoint x: 644, endPoint y: 79, distance: 11.6
click at [644, 79] on span "30" at bounding box center [646, 82] width 7 height 7
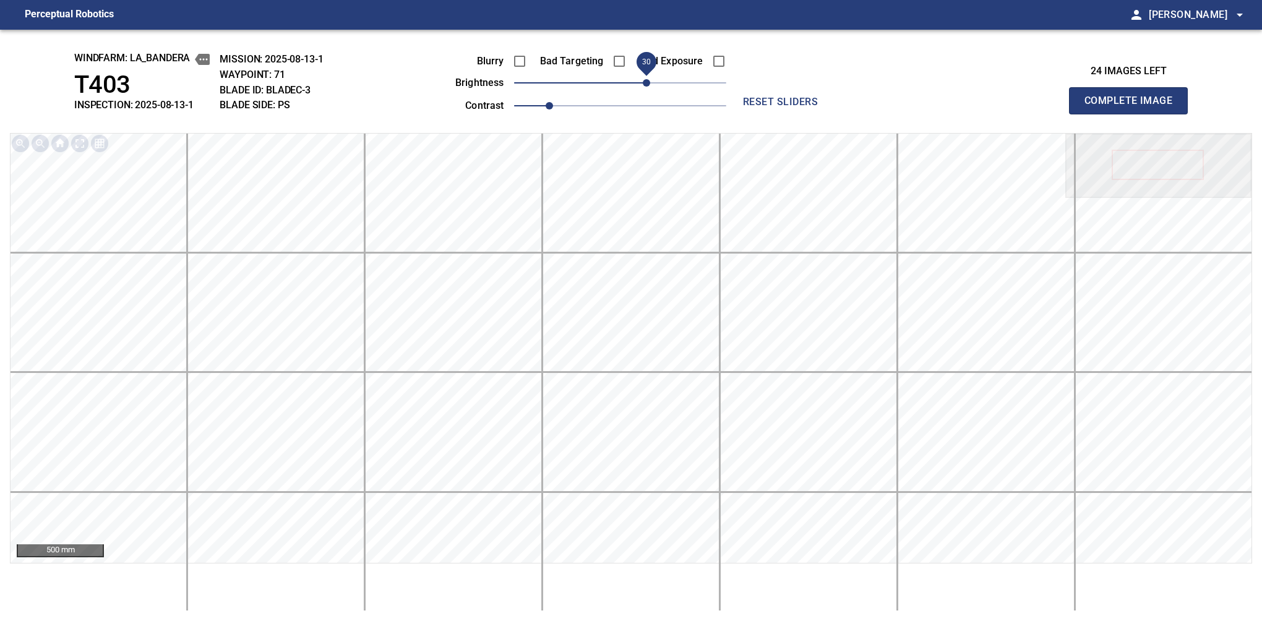
click at [1134, 114] on button "Complete Image" at bounding box center [1128, 100] width 119 height 27
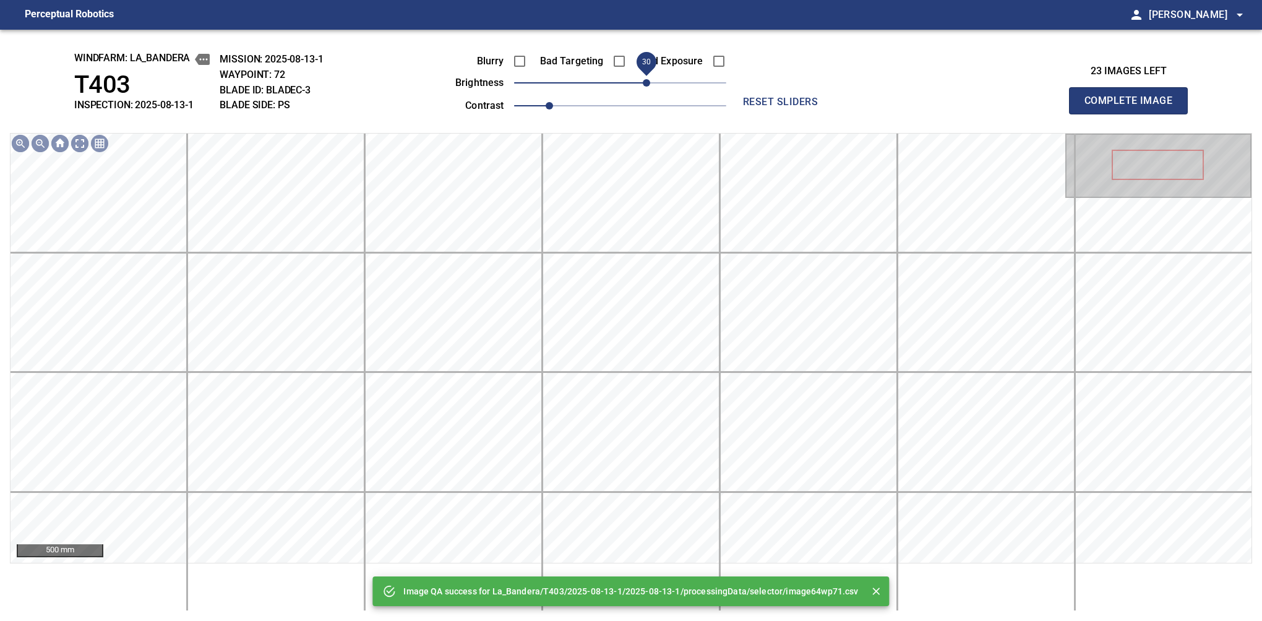
click at [649, 79] on span "30" at bounding box center [620, 82] width 212 height 17
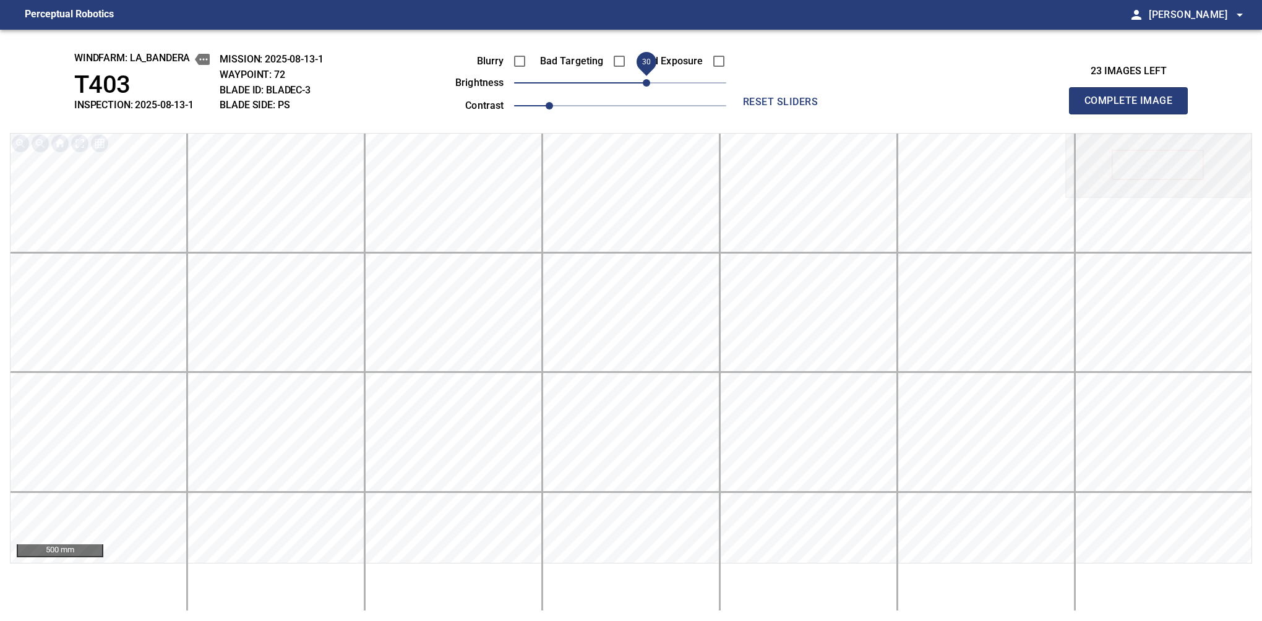
click at [1134, 114] on button "Complete Image" at bounding box center [1128, 100] width 119 height 27
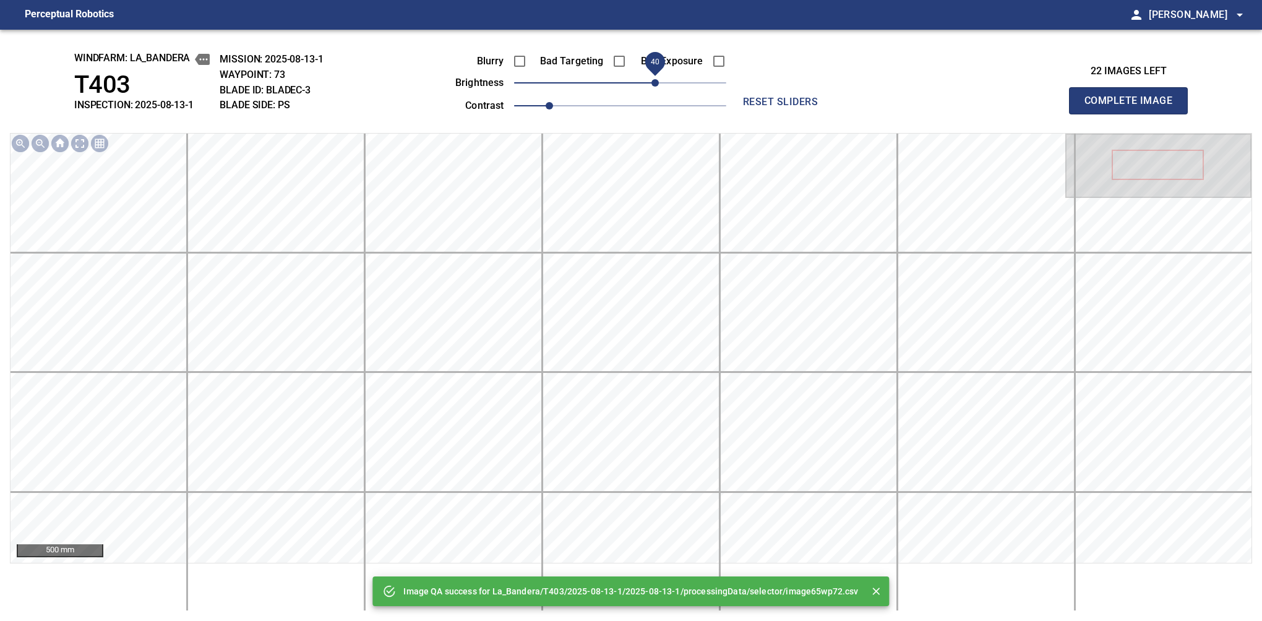
click at [655, 79] on span "40" at bounding box center [620, 82] width 212 height 17
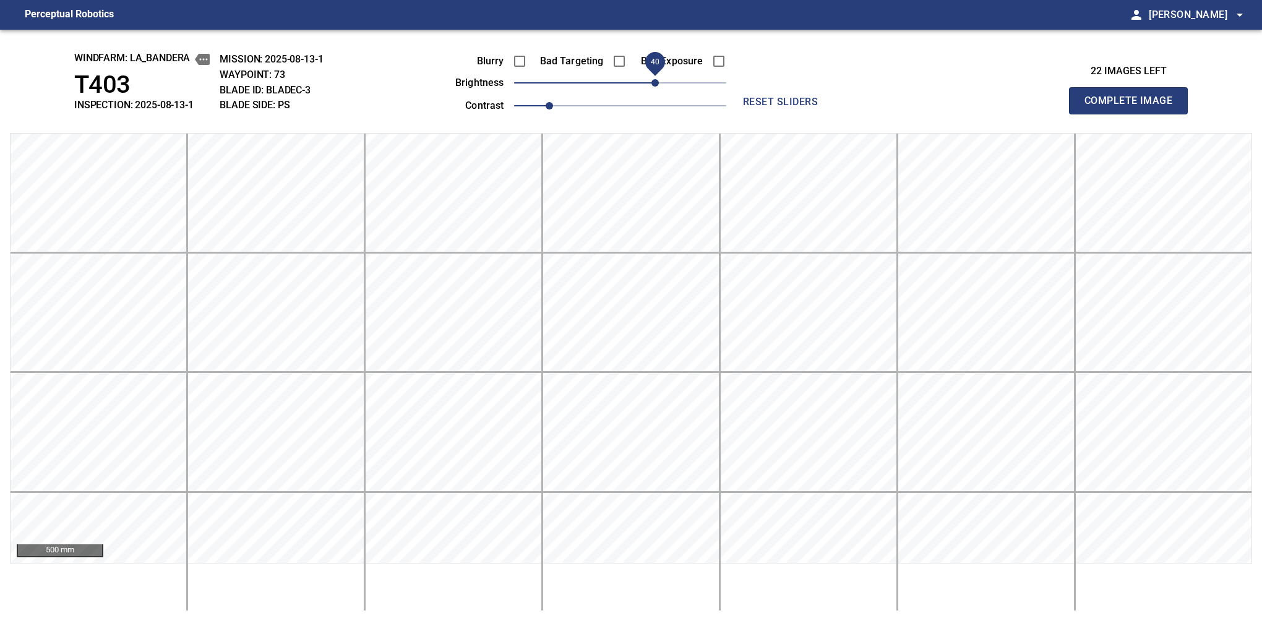
click at [1134, 114] on button "Complete Image" at bounding box center [1128, 100] width 119 height 27
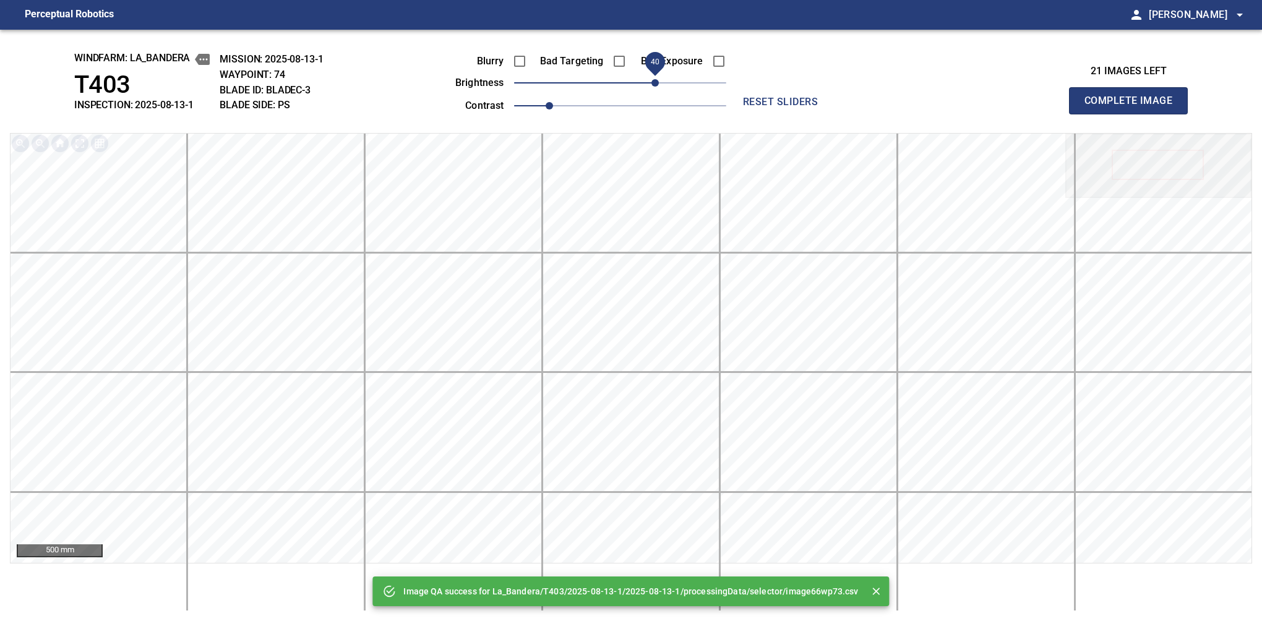
click at [653, 79] on span "40" at bounding box center [620, 82] width 212 height 17
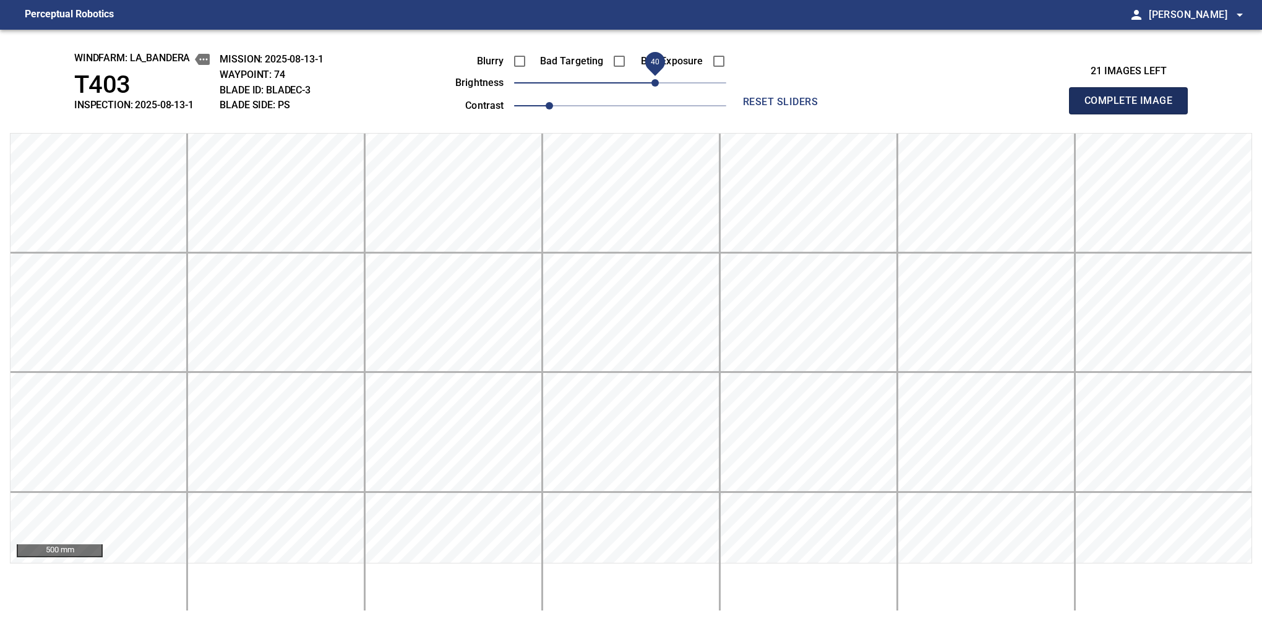
click at [1134, 114] on button "Complete Image" at bounding box center [1128, 100] width 119 height 27
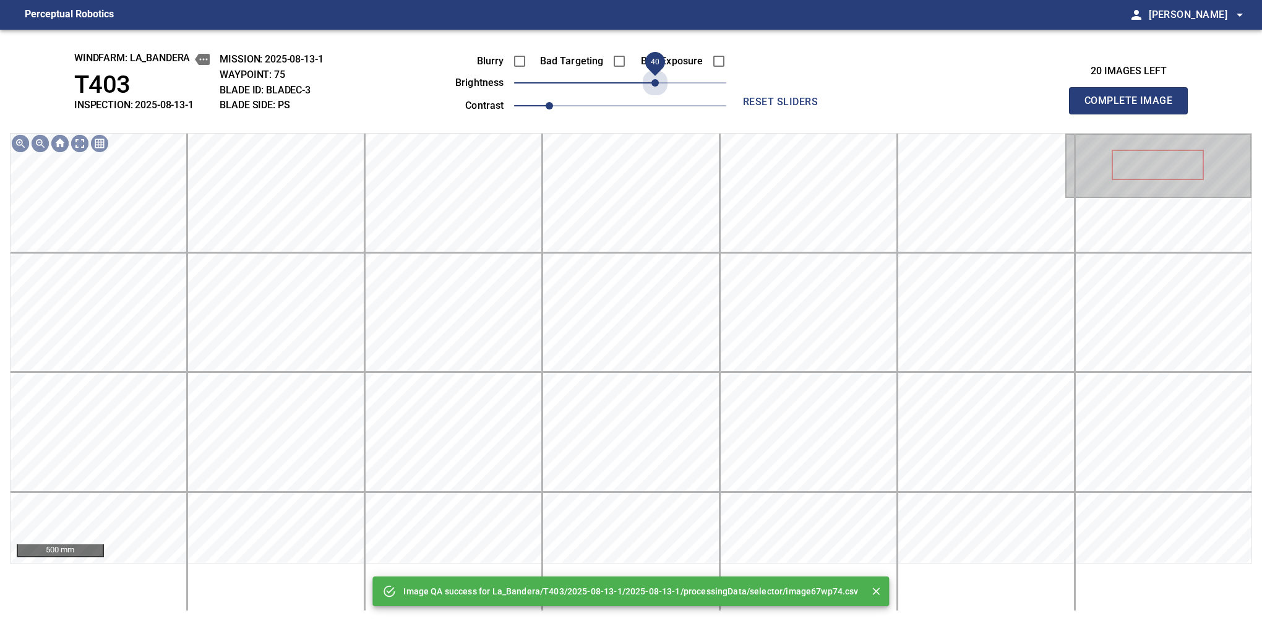
click at [653, 79] on span "40" at bounding box center [620, 82] width 212 height 17
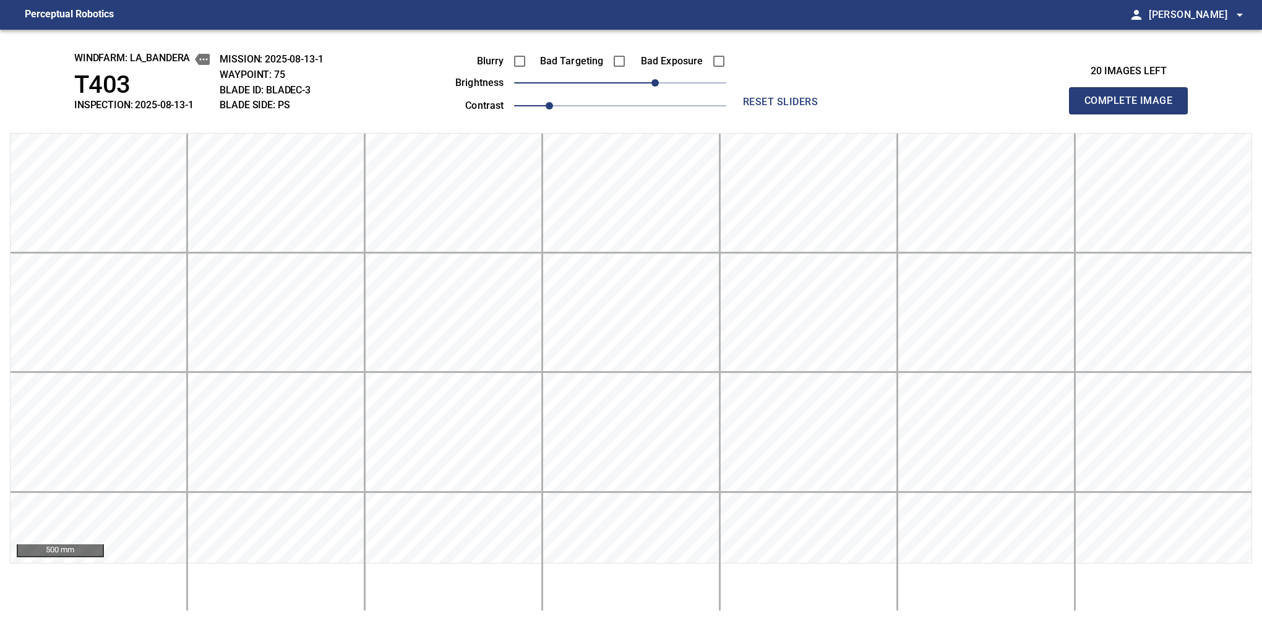
click at [1134, 114] on button "Complete Image" at bounding box center [1128, 100] width 119 height 27
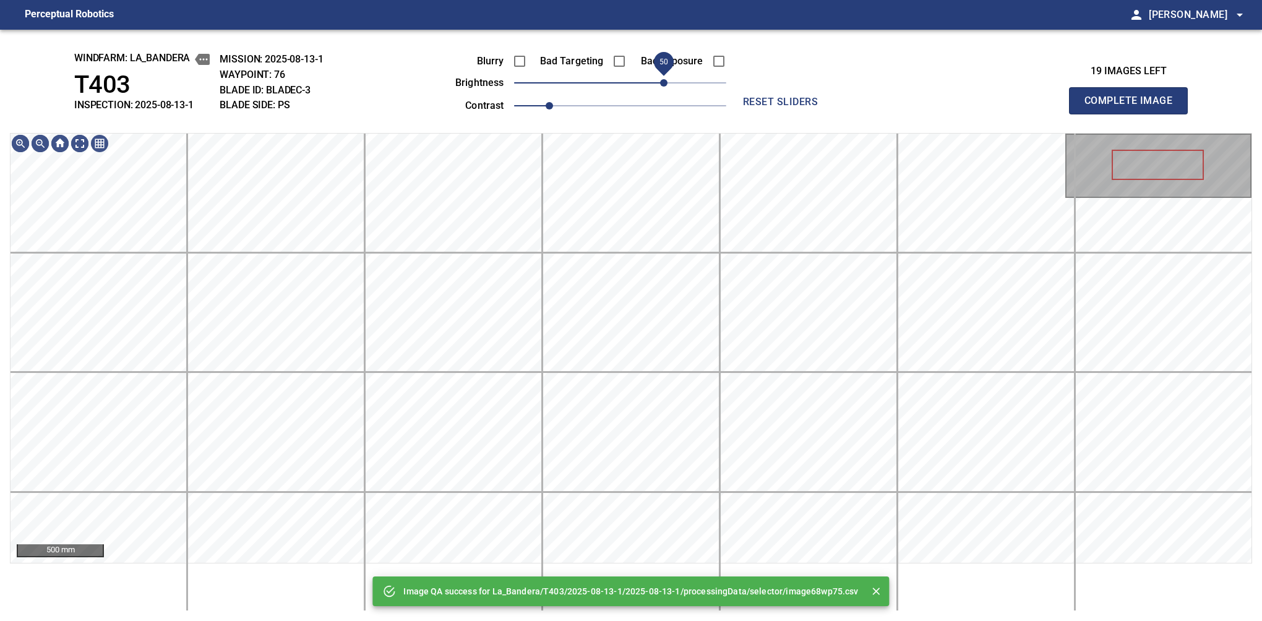
drag, startPoint x: 653, startPoint y: 79, endPoint x: 661, endPoint y: 79, distance: 8.0
click at [661, 79] on span "50" at bounding box center [620, 82] width 212 height 17
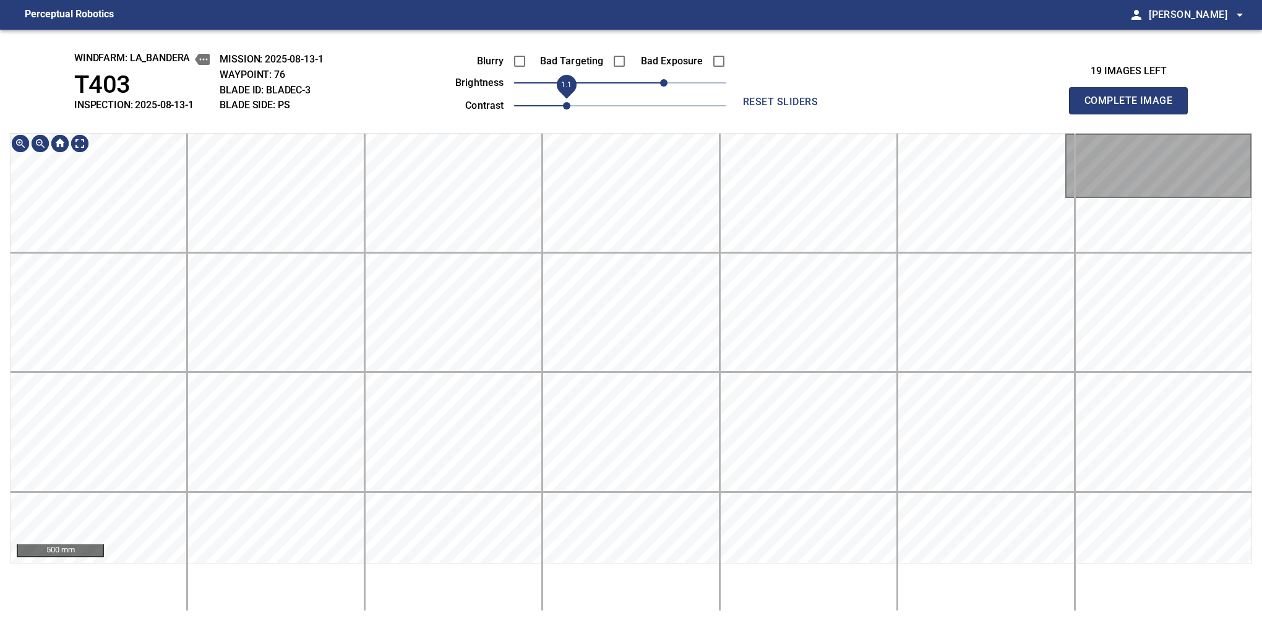
drag, startPoint x: 549, startPoint y: 108, endPoint x: 562, endPoint y: 101, distance: 14.4
click at [563, 102] on span "1.1" at bounding box center [566, 105] width 7 height 7
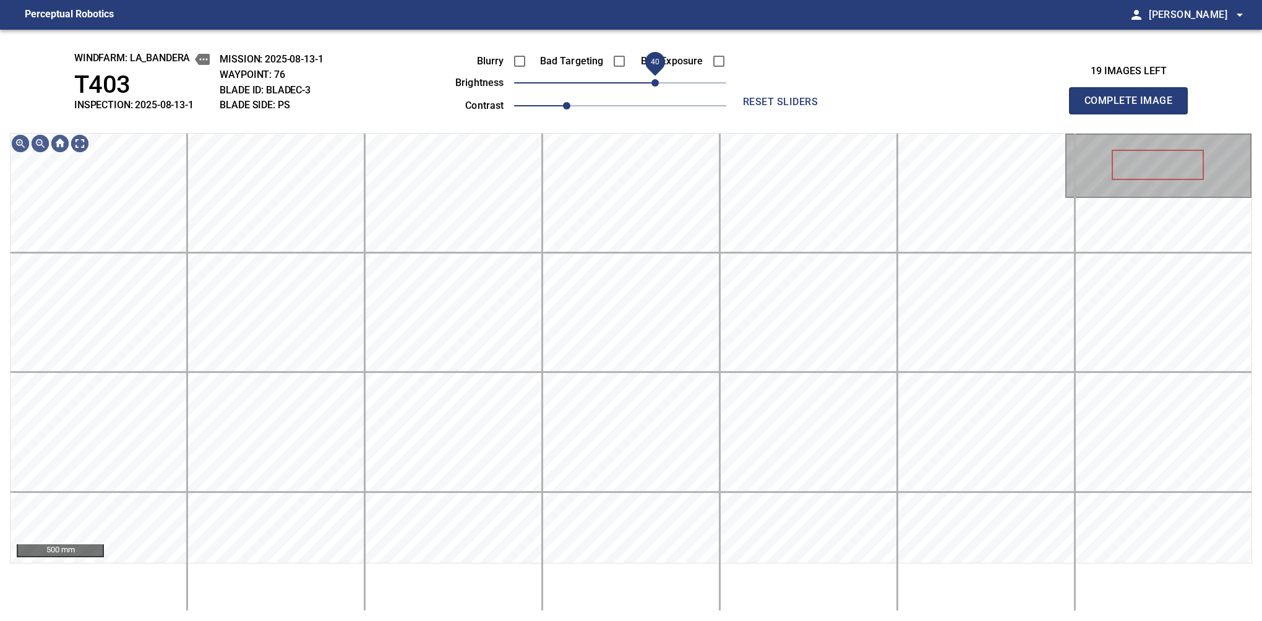
drag, startPoint x: 662, startPoint y: 82, endPoint x: 651, endPoint y: 84, distance: 10.8
click at [652, 84] on span "40" at bounding box center [655, 82] width 7 height 7
click at [655, 82] on span "40" at bounding box center [655, 82] width 7 height 7
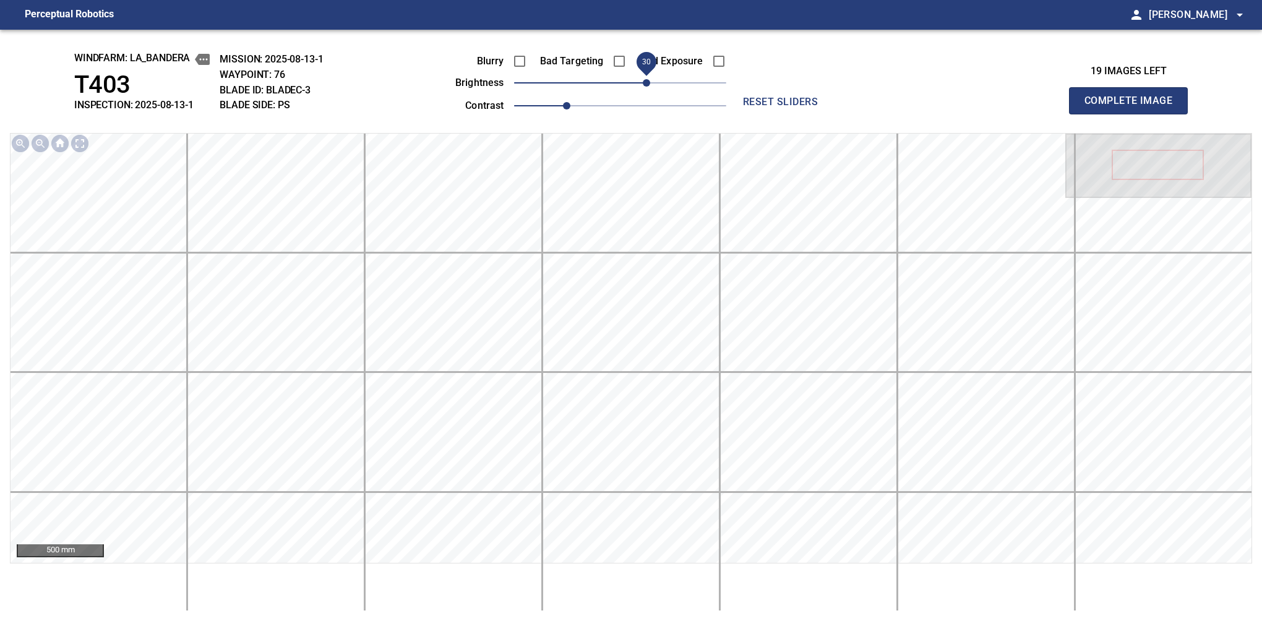
click at [650, 84] on span "30" at bounding box center [646, 82] width 7 height 7
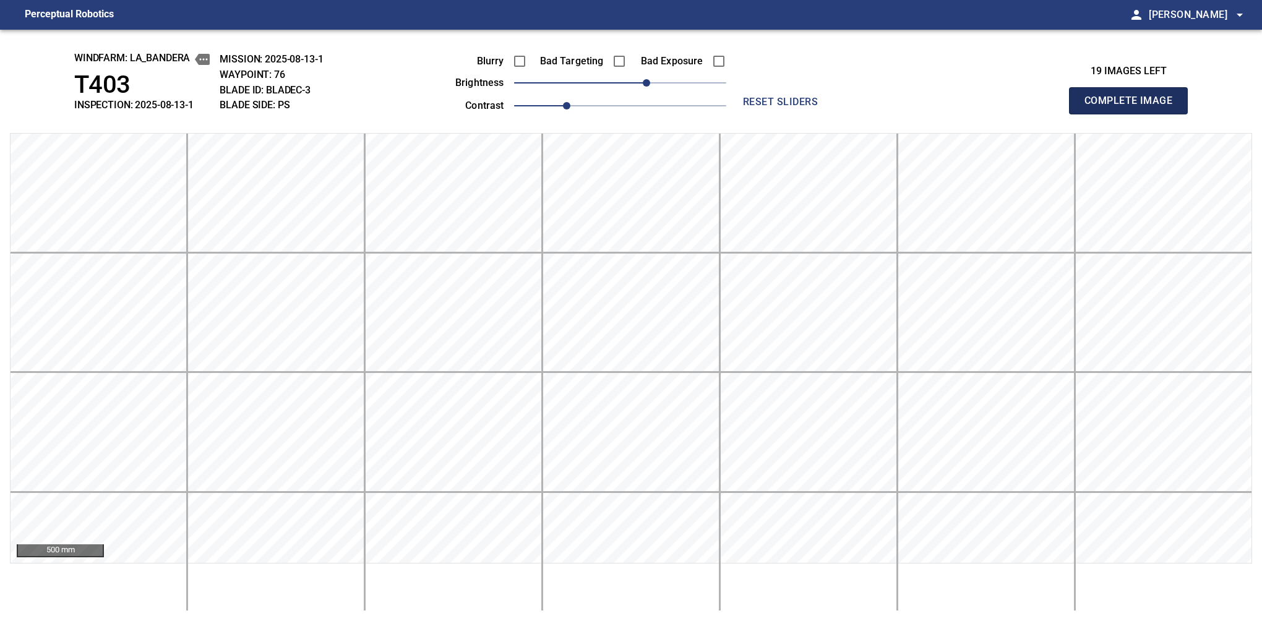
click at [1134, 114] on button "Complete Image" at bounding box center [1128, 100] width 119 height 27
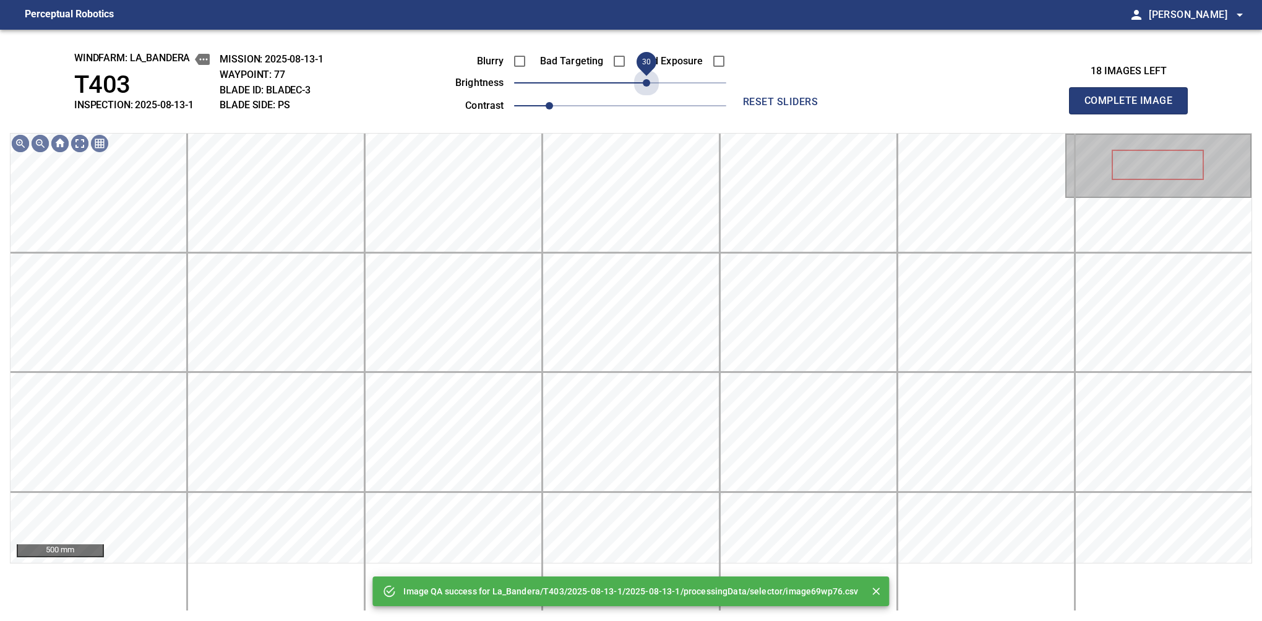
click at [651, 84] on span "30" at bounding box center [620, 82] width 212 height 17
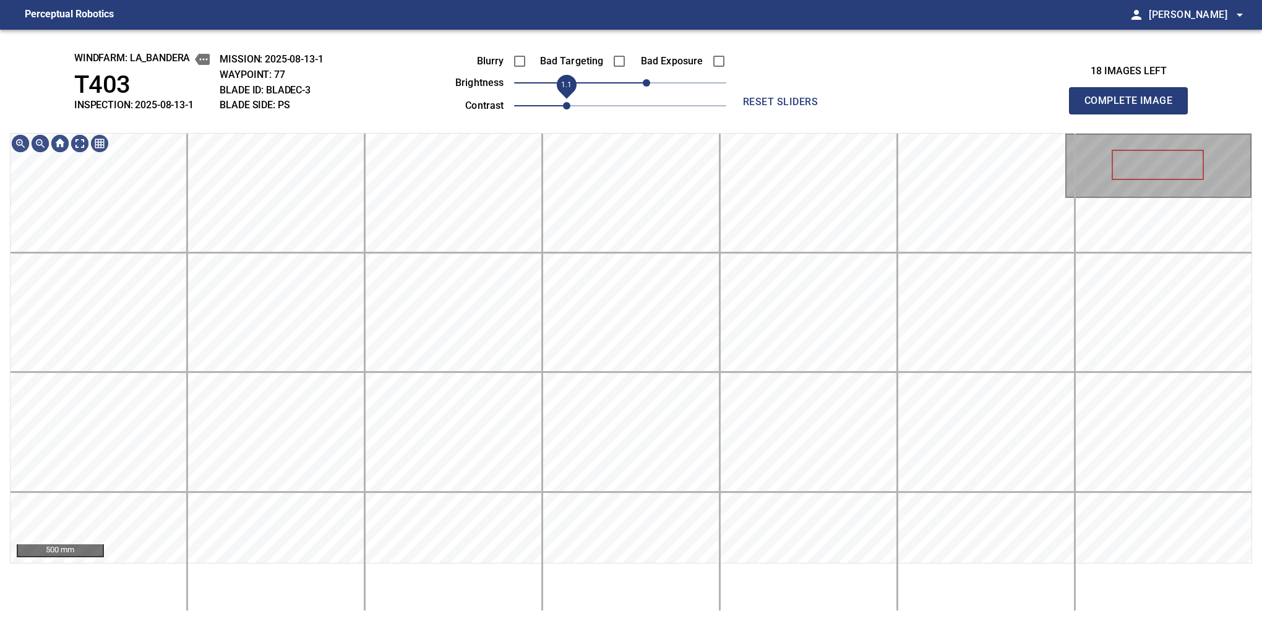
click at [563, 105] on span "1.1" at bounding box center [566, 105] width 7 height 7
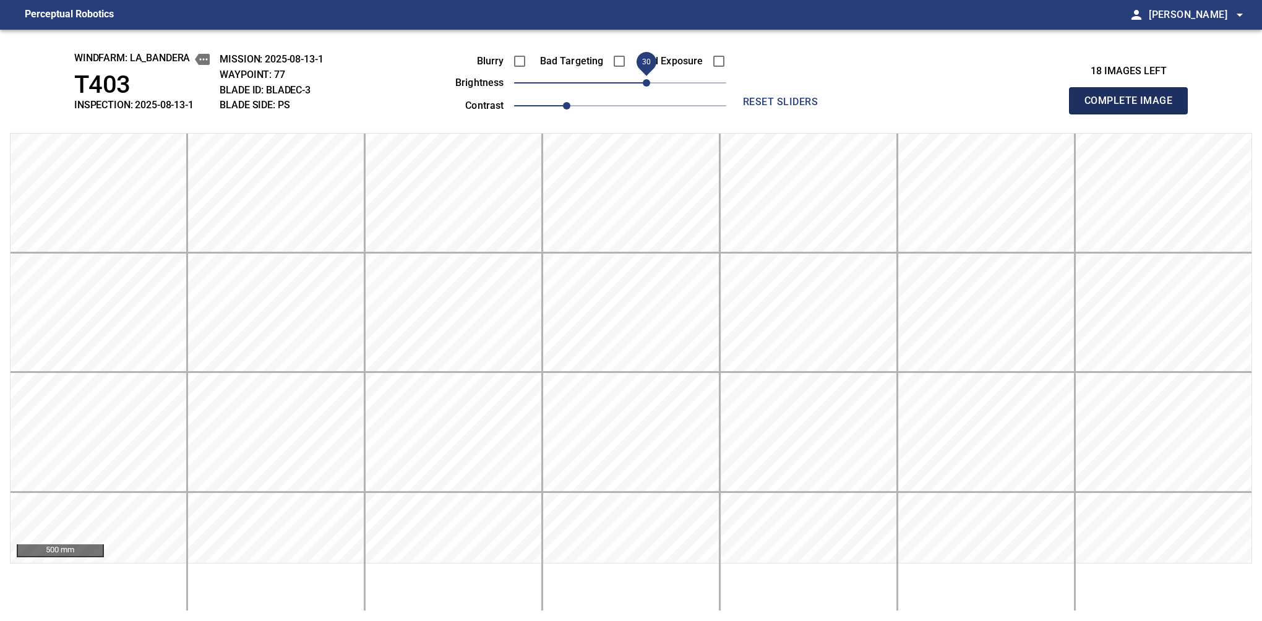
click at [1134, 114] on button "Complete Image" at bounding box center [1128, 100] width 119 height 27
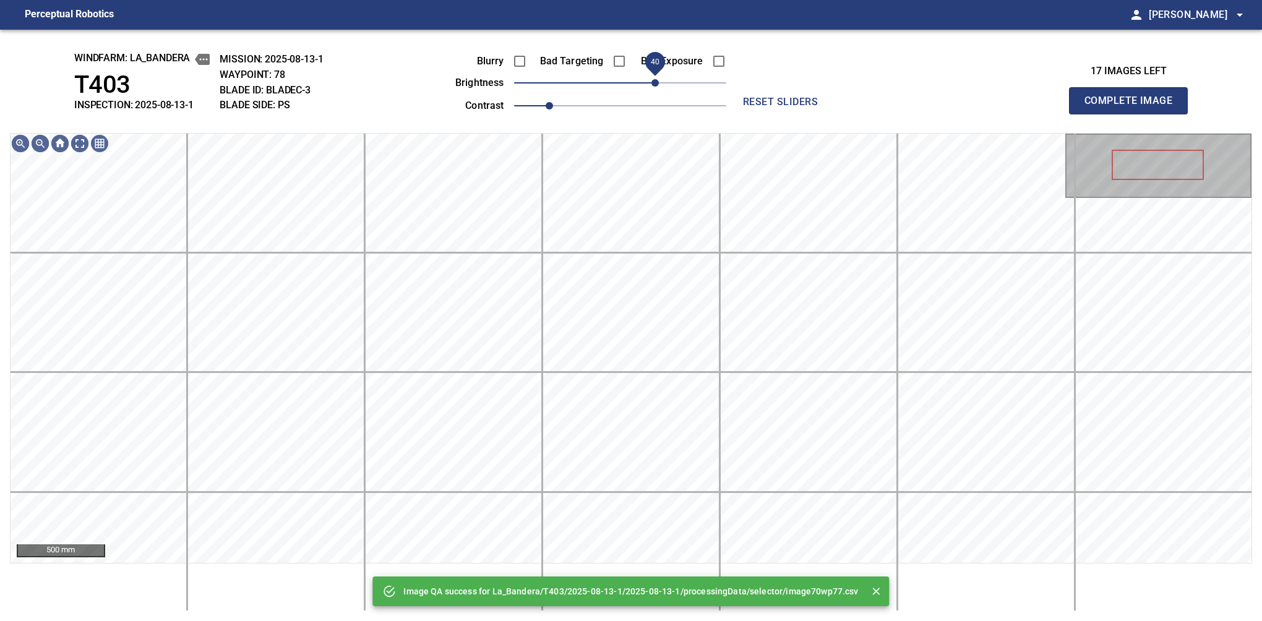
drag, startPoint x: 636, startPoint y: 79, endPoint x: 655, endPoint y: 82, distance: 19.3
click at [655, 82] on span "40" at bounding box center [620, 82] width 212 height 17
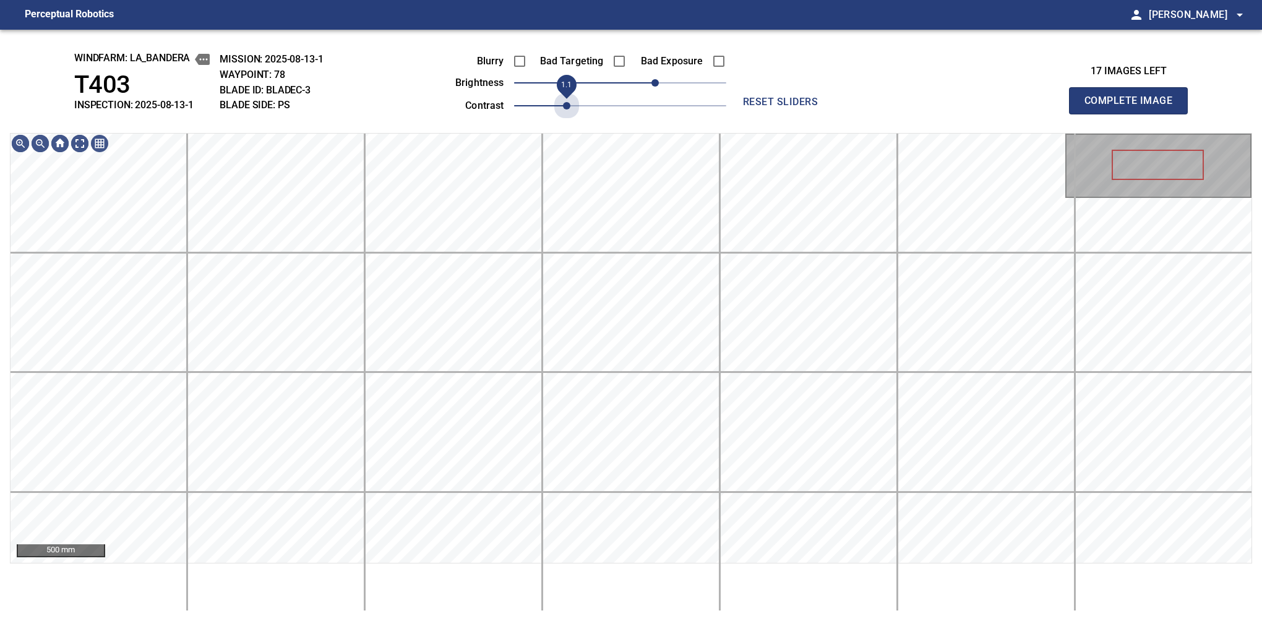
click at [564, 101] on span "1.1" at bounding box center [620, 105] width 212 height 17
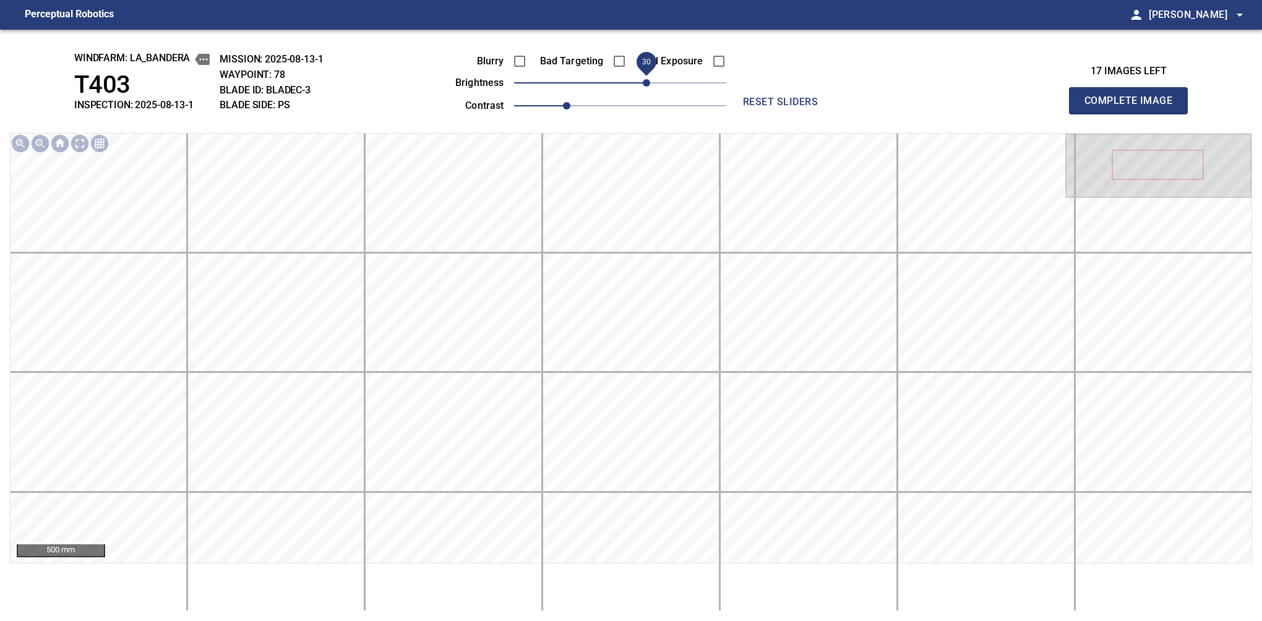
click at [650, 84] on span "30" at bounding box center [646, 82] width 7 height 7
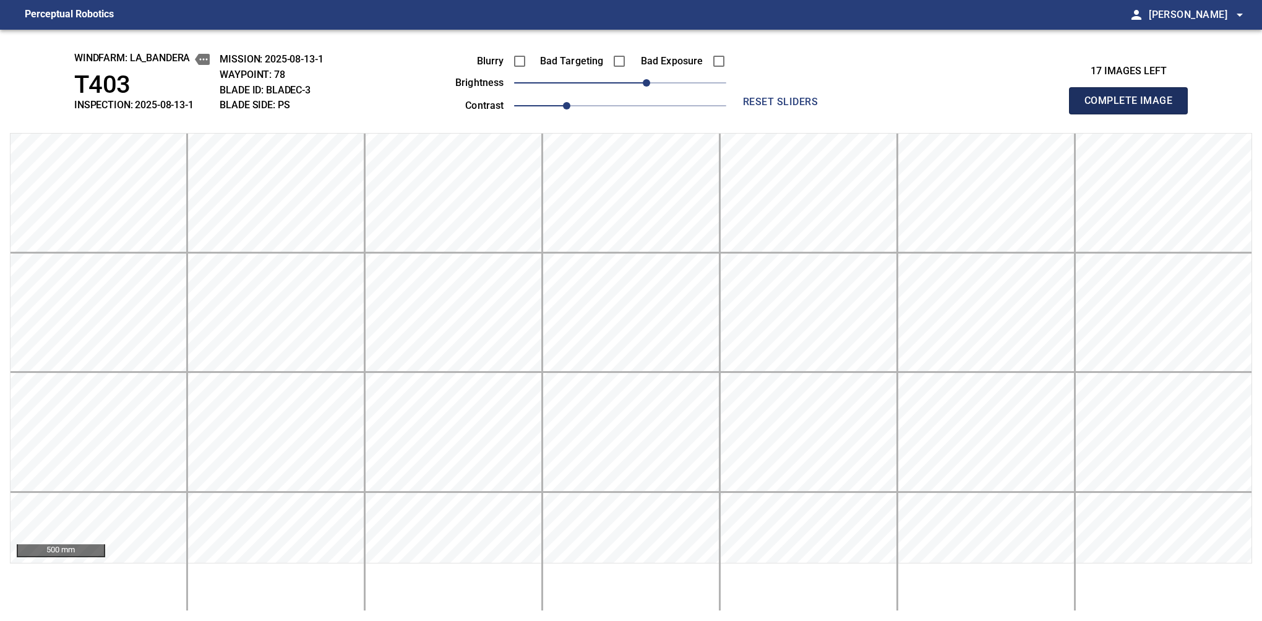
click at [1134, 114] on button "Complete Image" at bounding box center [1128, 100] width 119 height 27
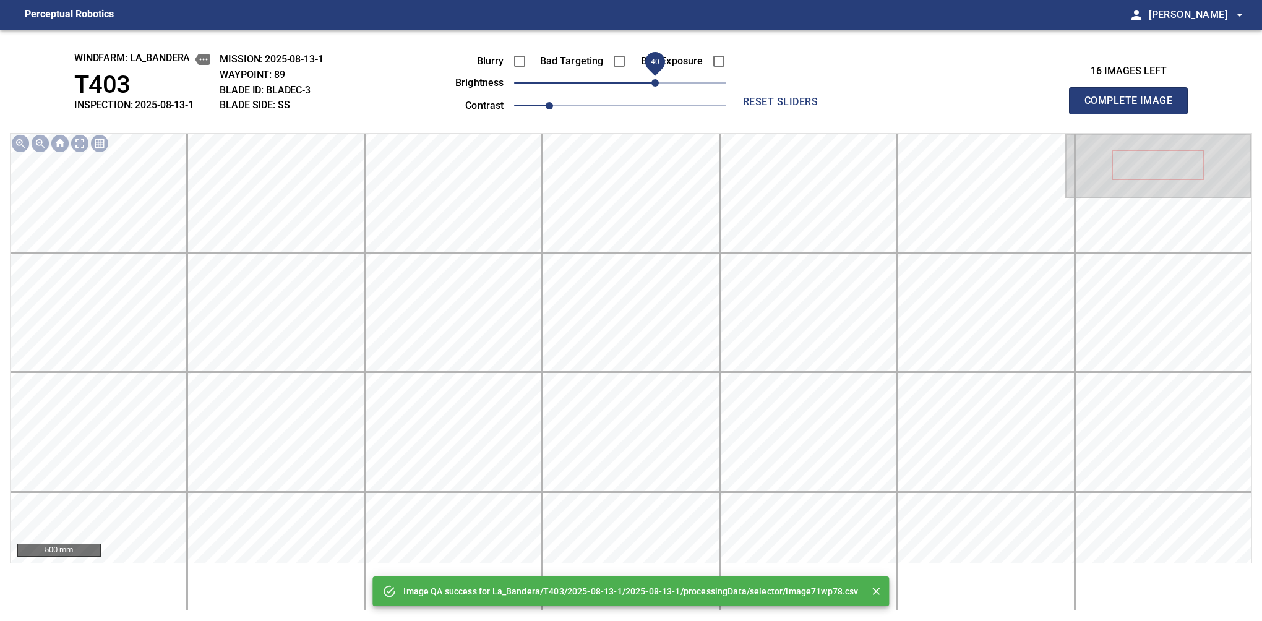
drag, startPoint x: 637, startPoint y: 86, endPoint x: 655, endPoint y: 87, distance: 17.3
click at [655, 87] on span "40" at bounding box center [620, 82] width 212 height 17
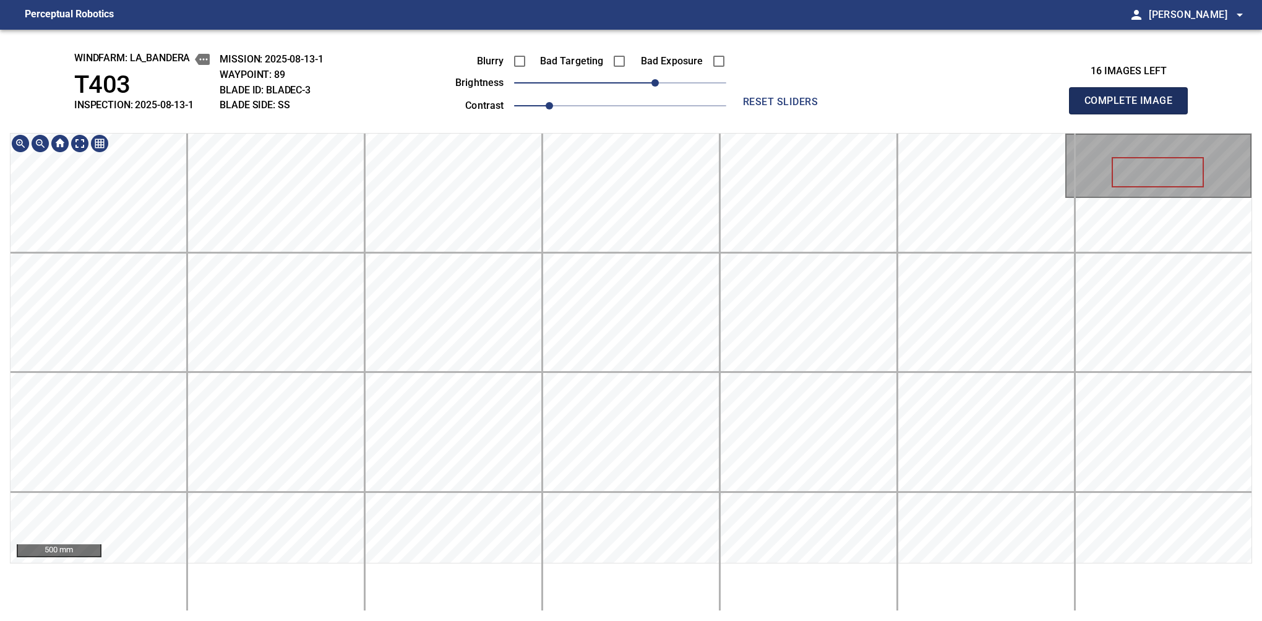
click at [1134, 114] on button "Complete Image" at bounding box center [1128, 100] width 119 height 27
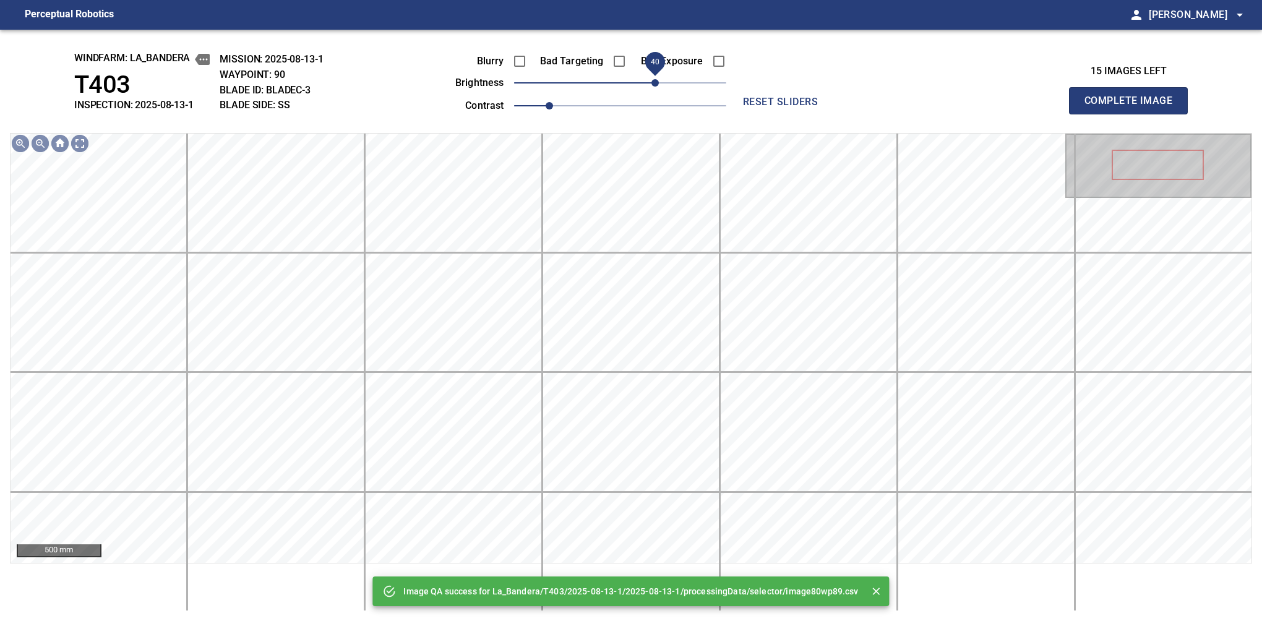
click at [654, 79] on span "40" at bounding box center [655, 82] width 7 height 7
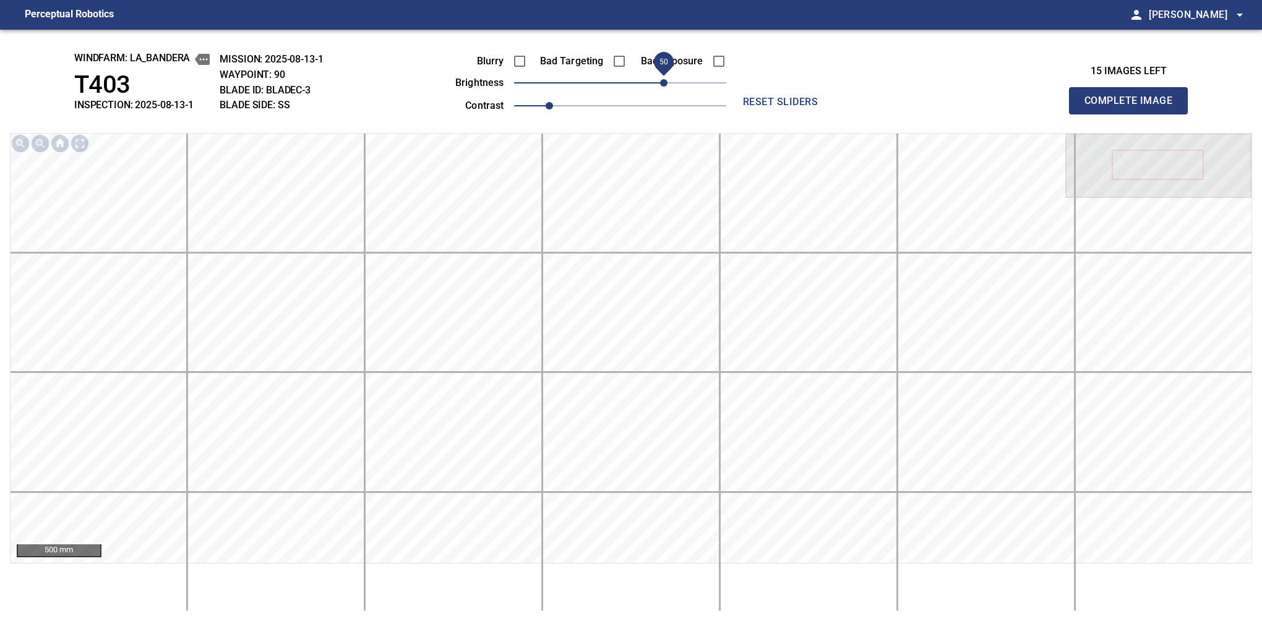
click at [664, 86] on span "50" at bounding box center [663, 82] width 7 height 7
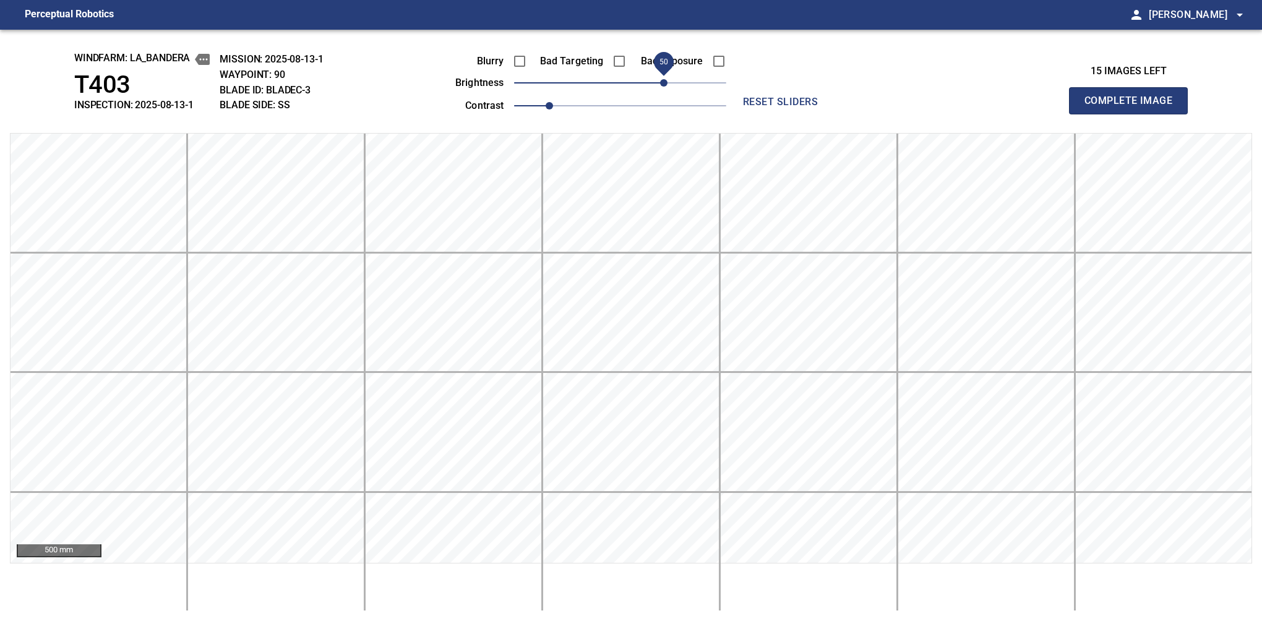
click at [1134, 114] on button "Complete Image" at bounding box center [1128, 100] width 119 height 27
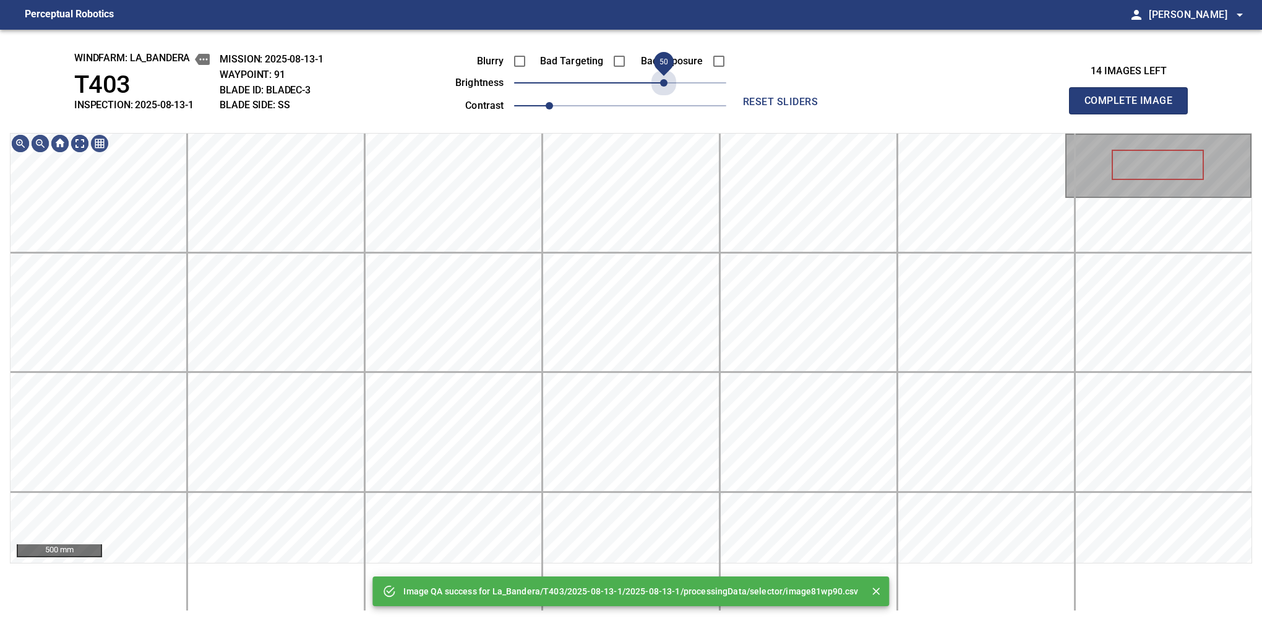
click at [664, 86] on span "50" at bounding box center [620, 82] width 212 height 17
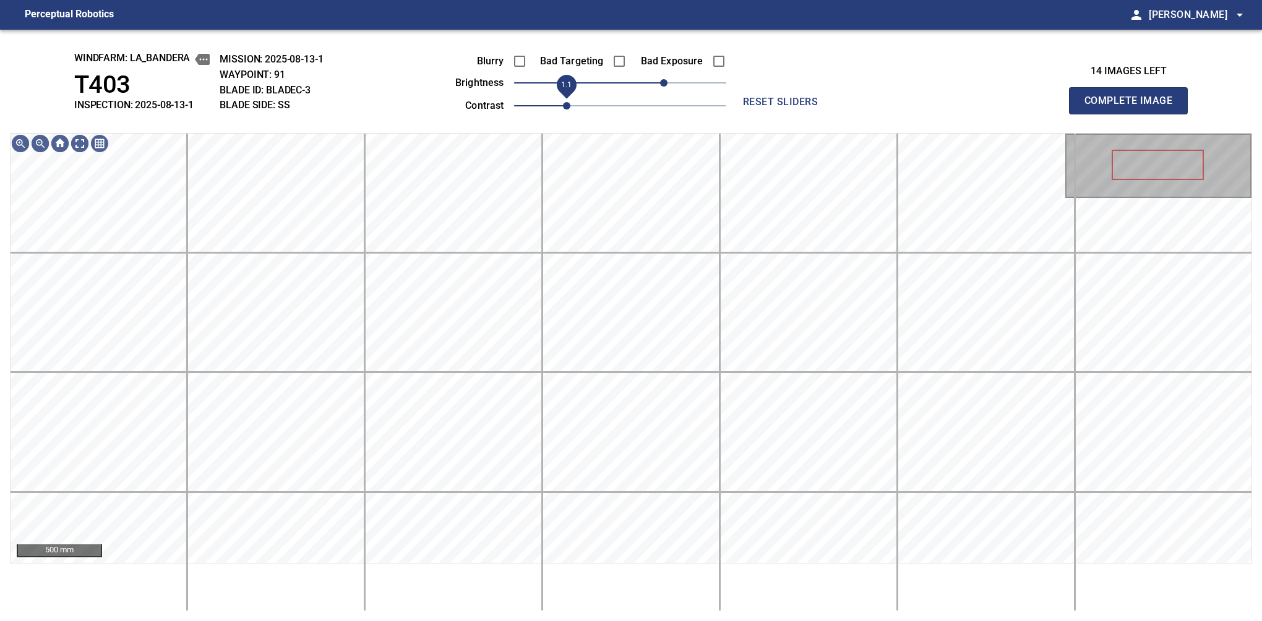
click at [563, 110] on span "1.1" at bounding box center [566, 105] width 7 height 7
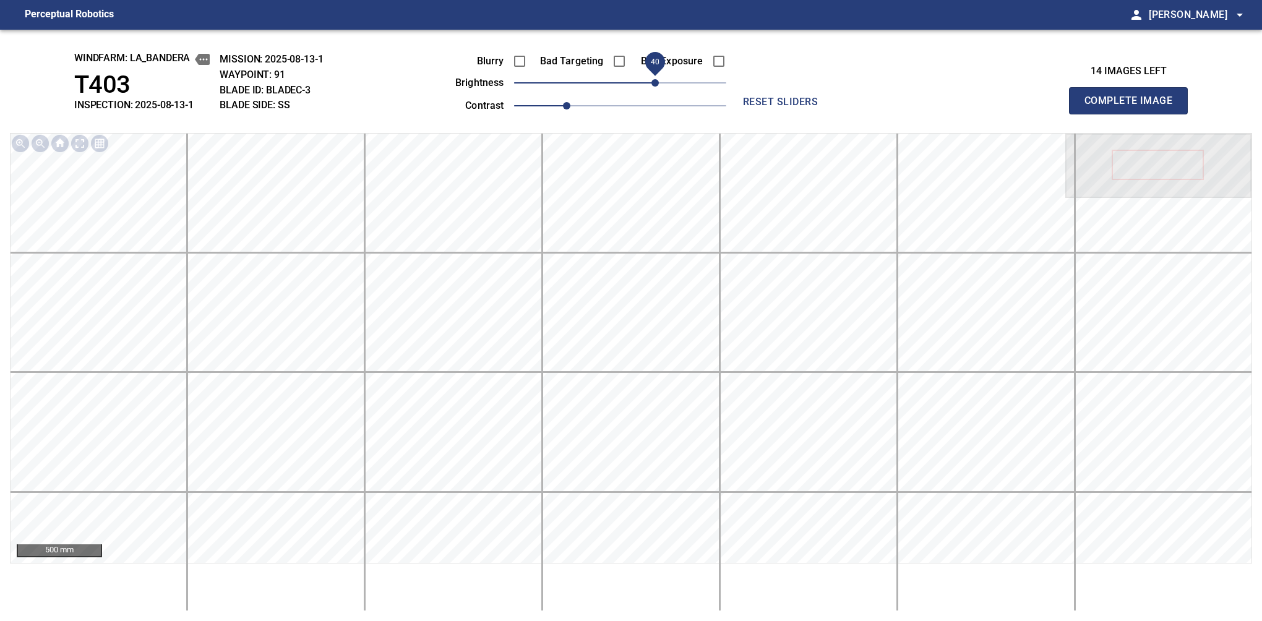
click at [657, 84] on span "40" at bounding box center [655, 82] width 7 height 7
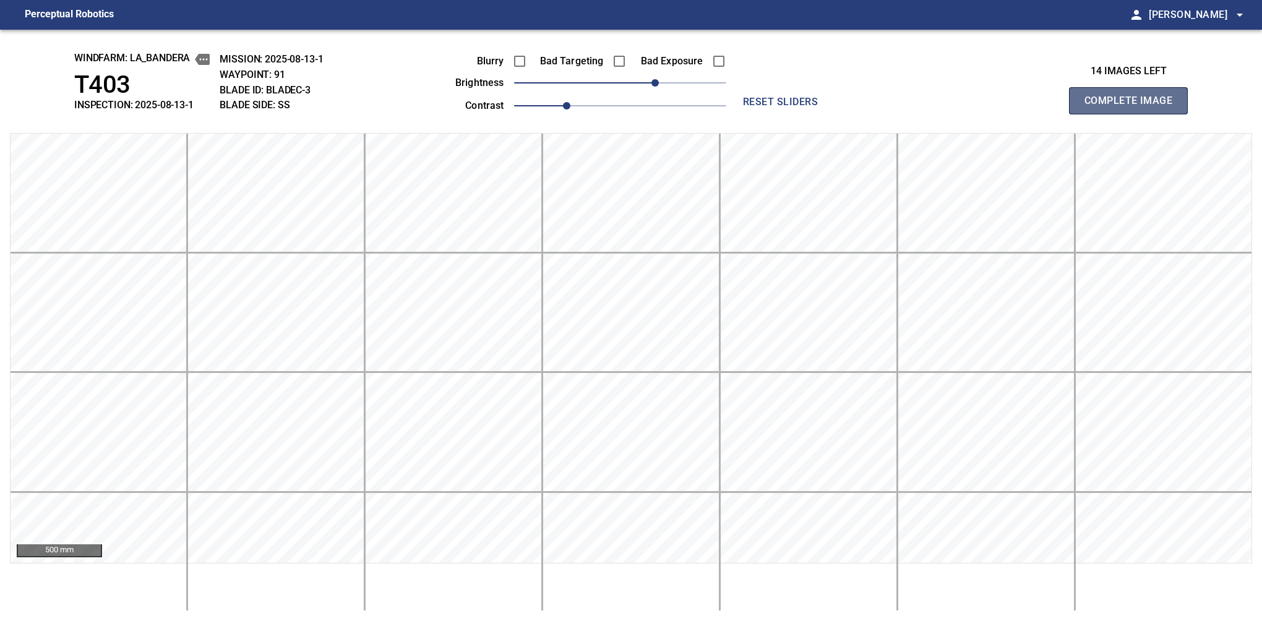
click at [1134, 114] on button "Complete Image" at bounding box center [1128, 100] width 119 height 27
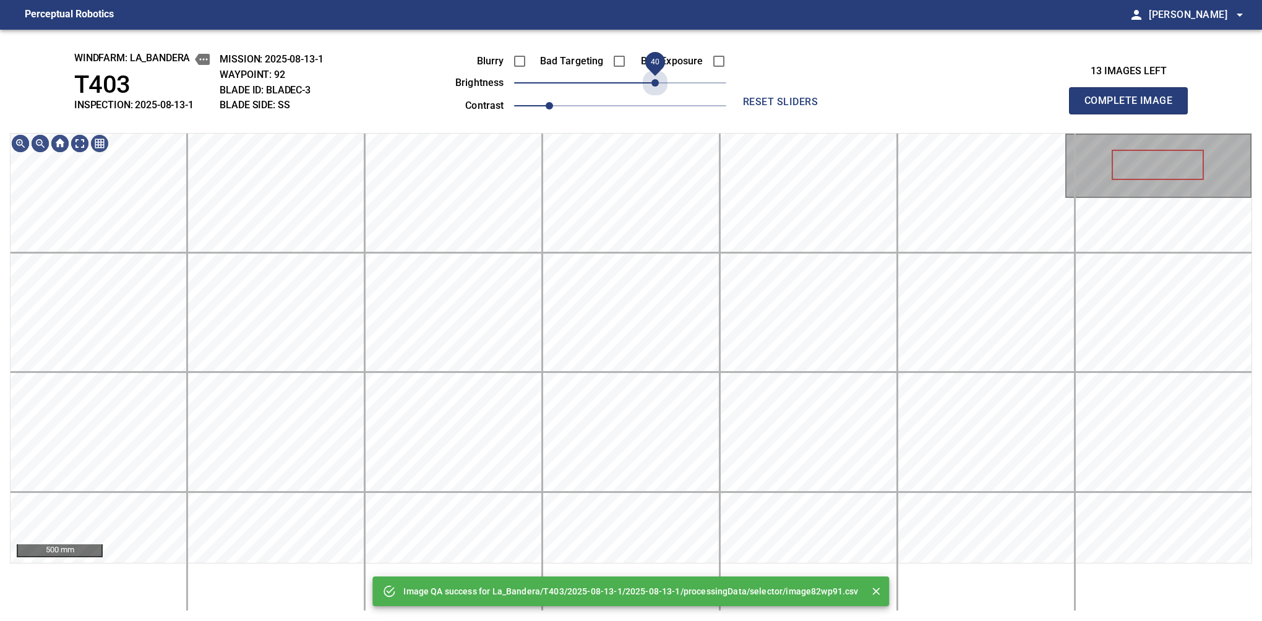
click at [657, 84] on span "40" at bounding box center [620, 82] width 212 height 17
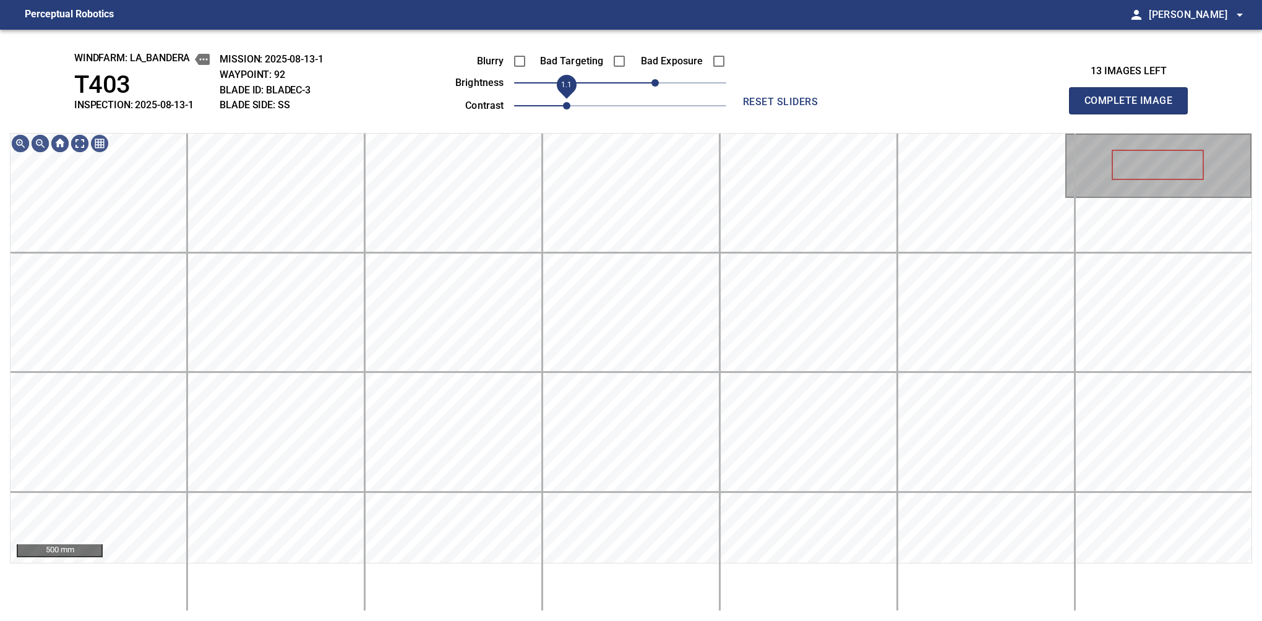
click at [563, 106] on span "1.1" at bounding box center [566, 105] width 7 height 7
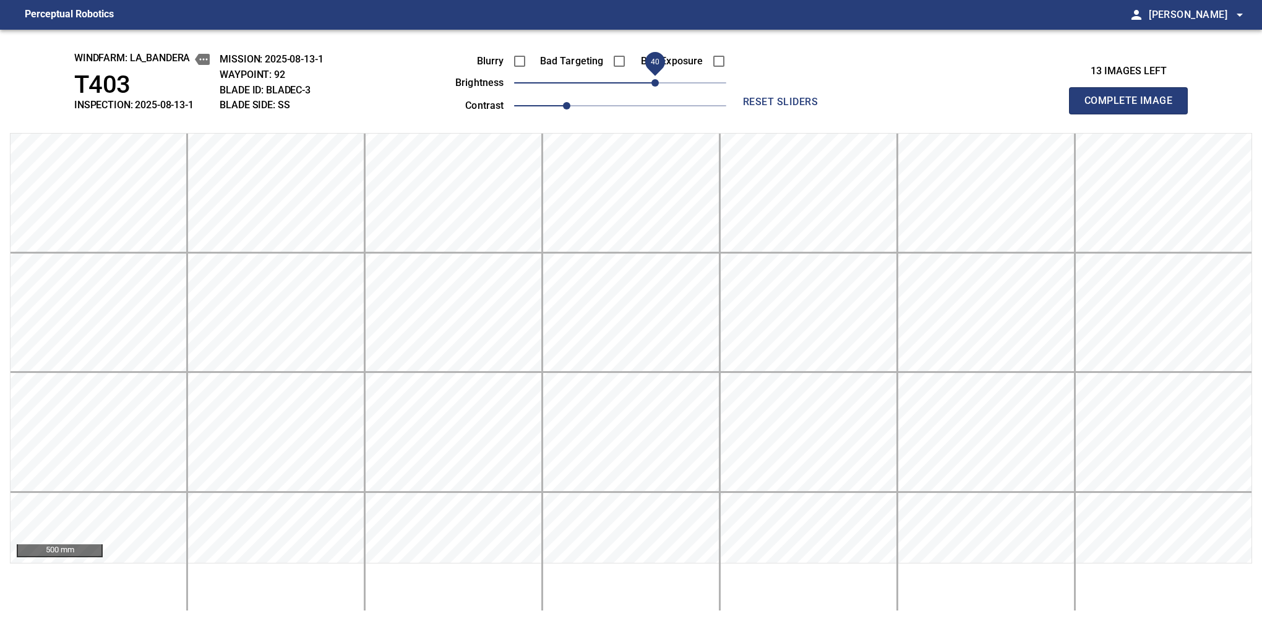
click at [1134, 114] on button "Complete Image" at bounding box center [1128, 100] width 119 height 27
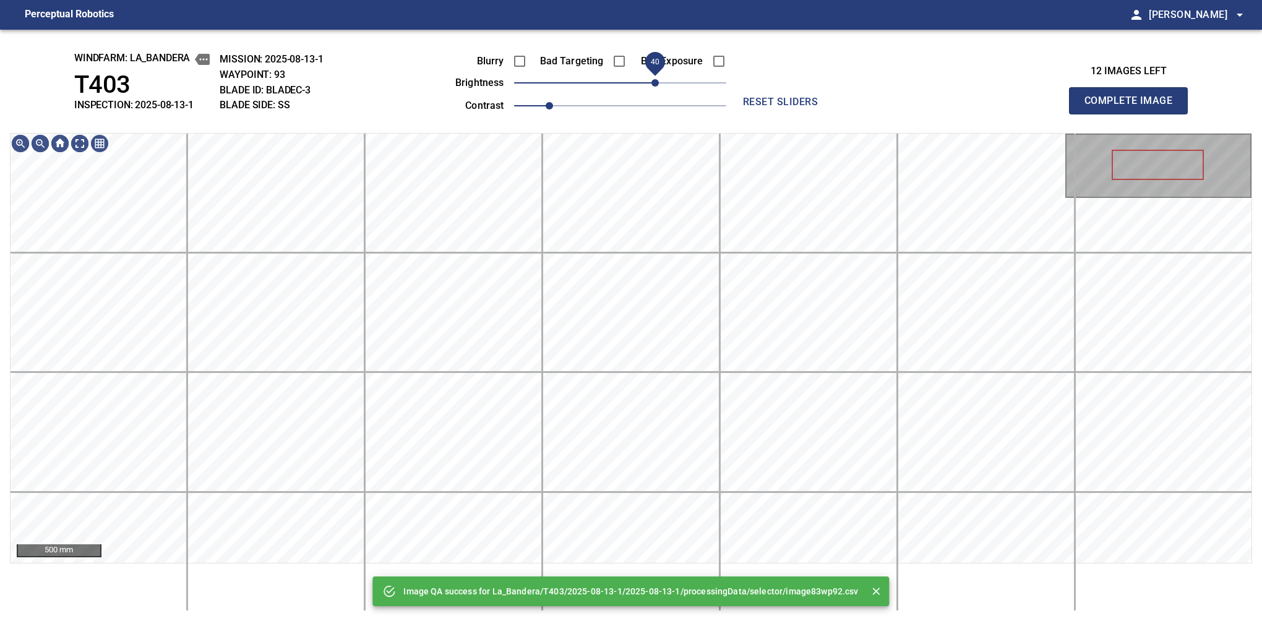
drag, startPoint x: 636, startPoint y: 80, endPoint x: 655, endPoint y: 76, distance: 20.3
click at [655, 79] on span "40" at bounding box center [655, 82] width 7 height 7
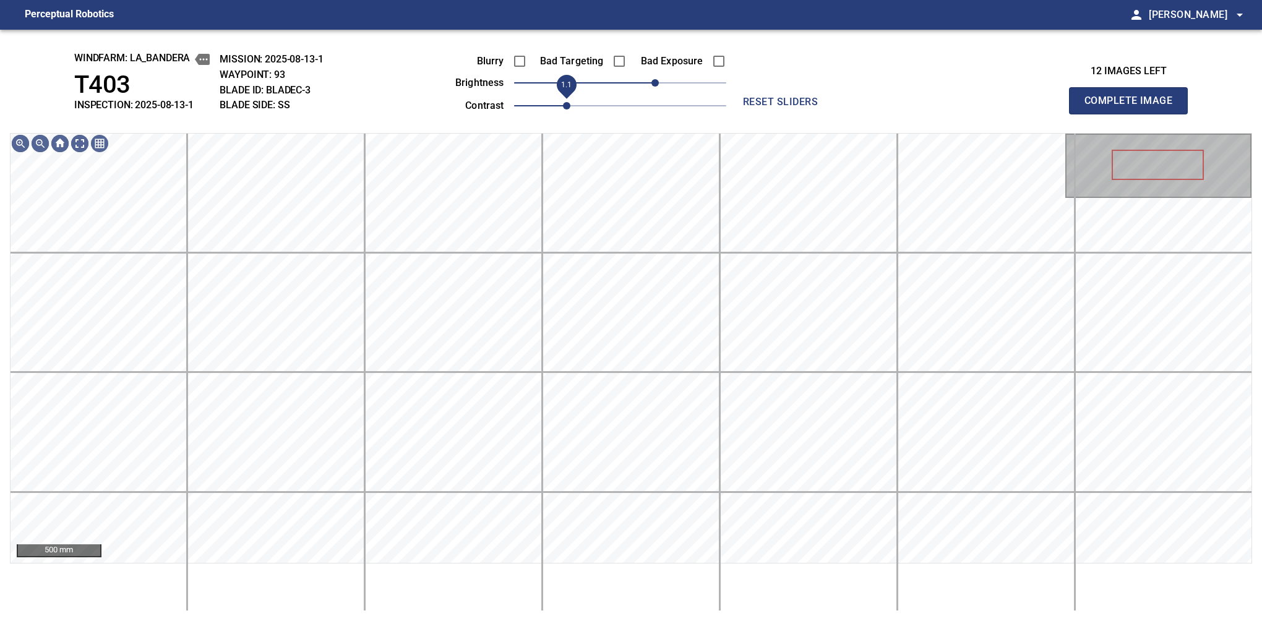
drag, startPoint x: 558, startPoint y: 101, endPoint x: 564, endPoint y: 101, distance: 6.8
click at [564, 102] on span "1.1" at bounding box center [566, 105] width 7 height 7
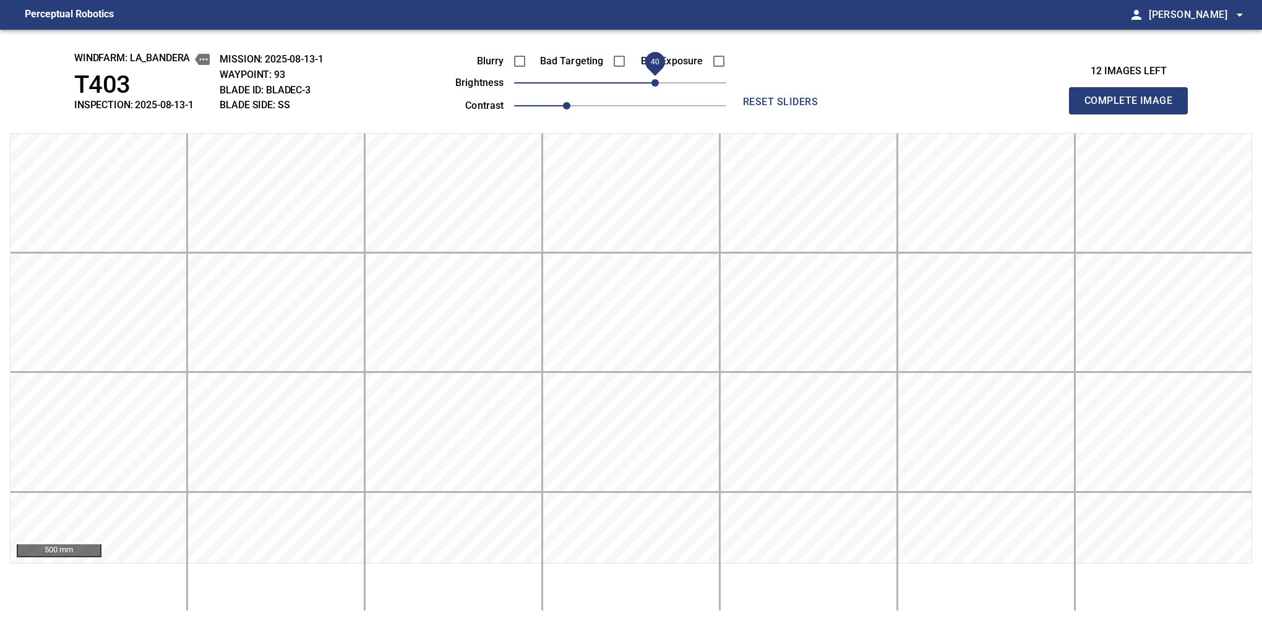
click at [1134, 114] on button "Complete Image" at bounding box center [1128, 100] width 119 height 27
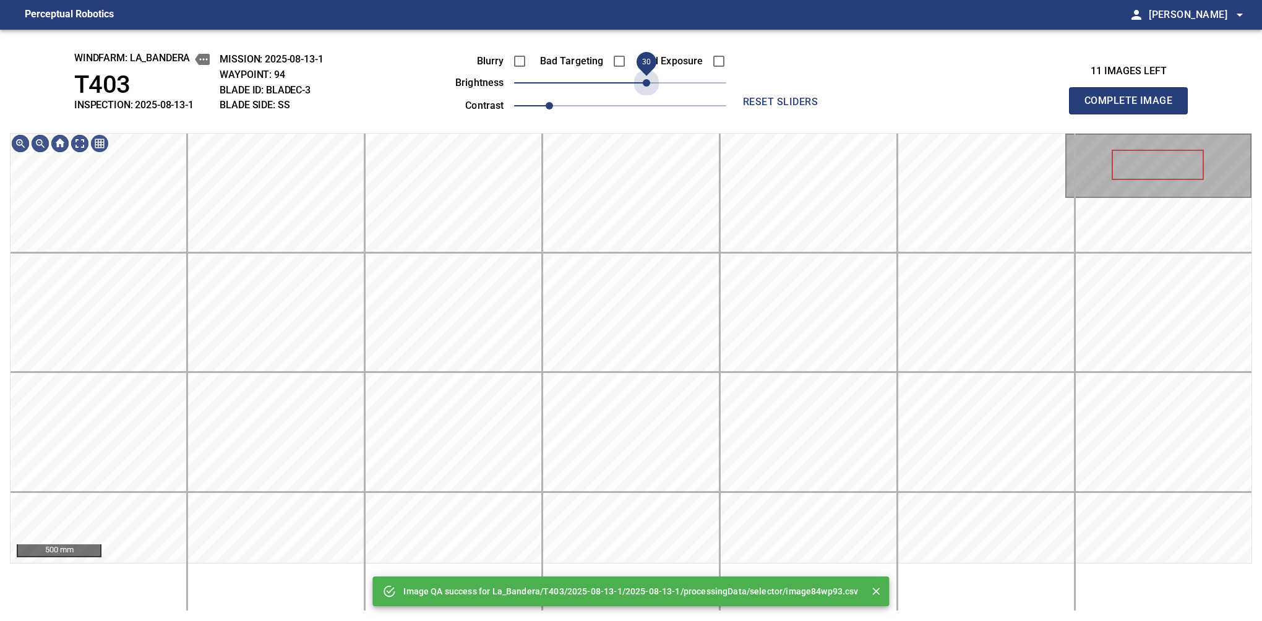
drag, startPoint x: 623, startPoint y: 89, endPoint x: 651, endPoint y: 80, distance: 29.4
click at [650, 80] on span "30" at bounding box center [646, 82] width 7 height 7
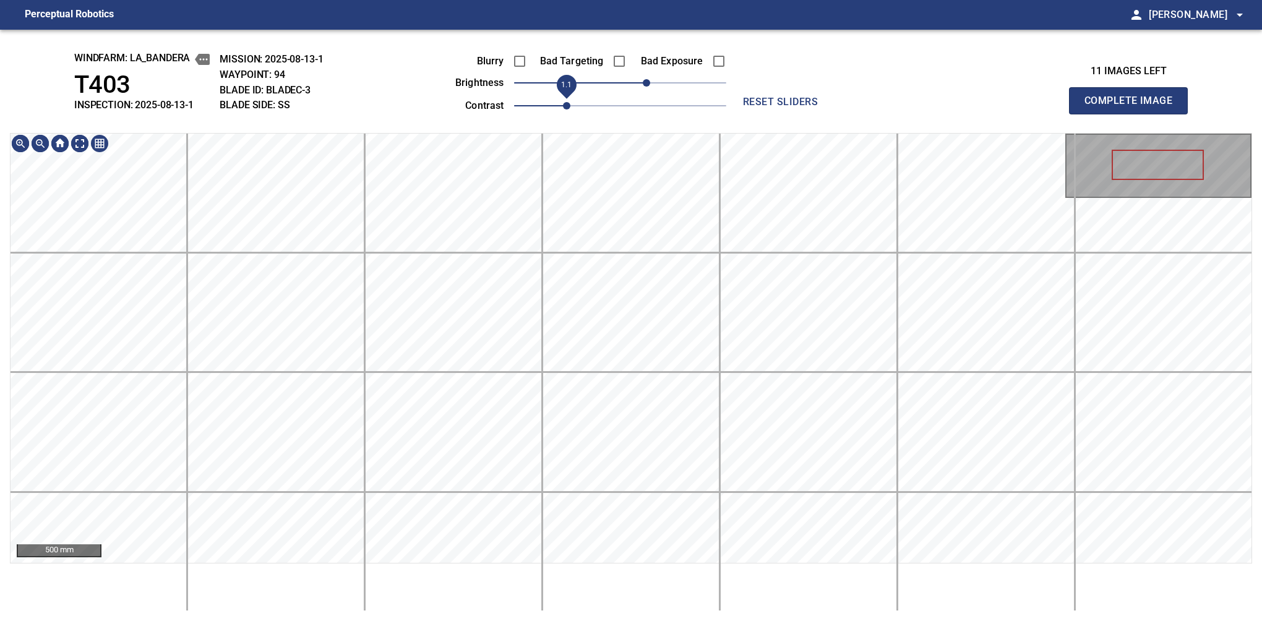
drag, startPoint x: 551, startPoint y: 111, endPoint x: 564, endPoint y: 106, distance: 13.7
click at [564, 106] on span "1.1" at bounding box center [566, 105] width 7 height 7
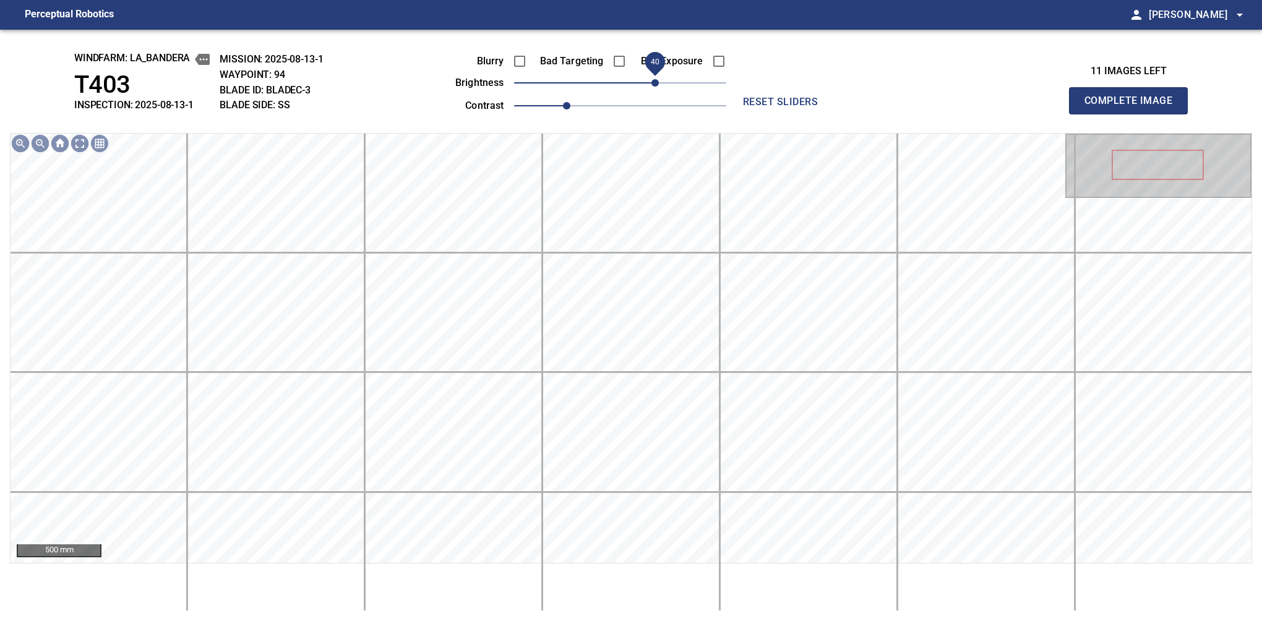
click at [655, 84] on span "40" at bounding box center [655, 82] width 7 height 7
drag, startPoint x: 655, startPoint y: 84, endPoint x: 663, endPoint y: 82, distance: 8.3
click at [663, 82] on span "50" at bounding box center [663, 82] width 7 height 7
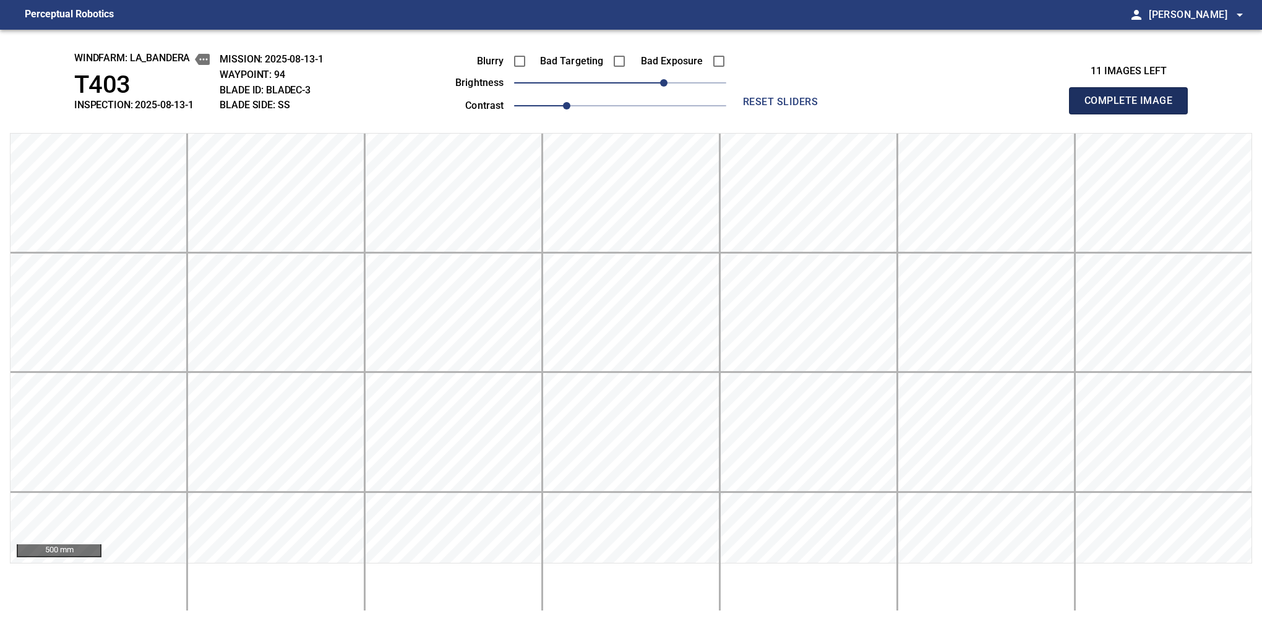
click at [1134, 114] on button "Complete Image" at bounding box center [1128, 100] width 119 height 27
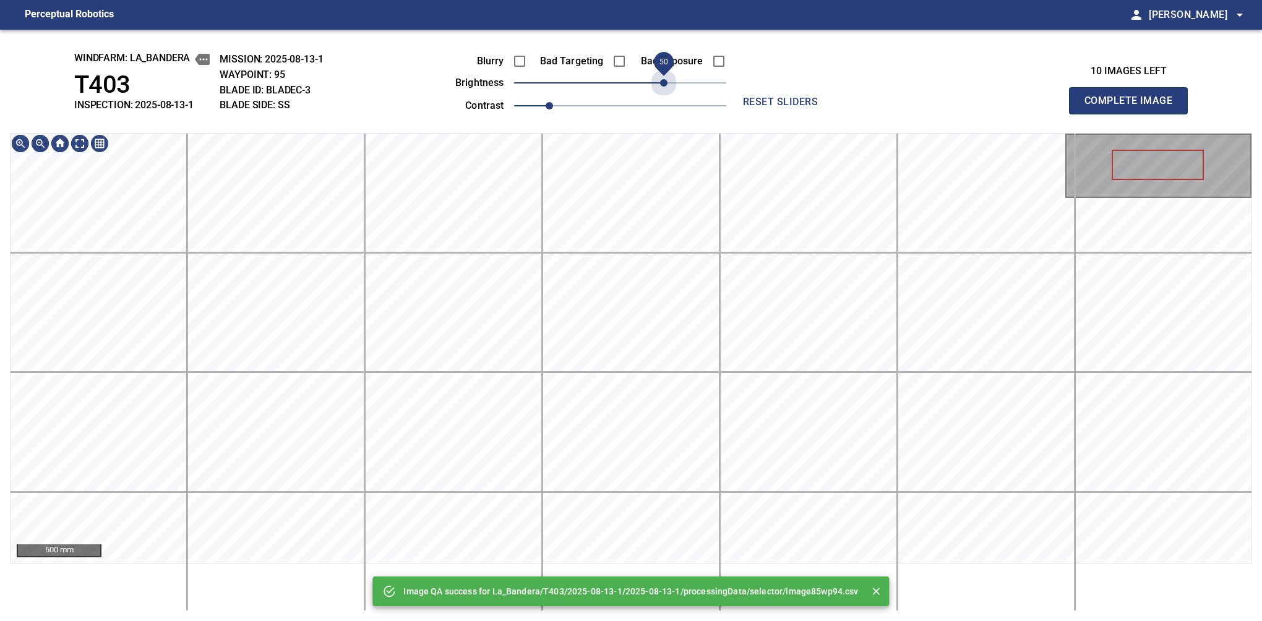
click at [663, 82] on span "50" at bounding box center [620, 82] width 212 height 17
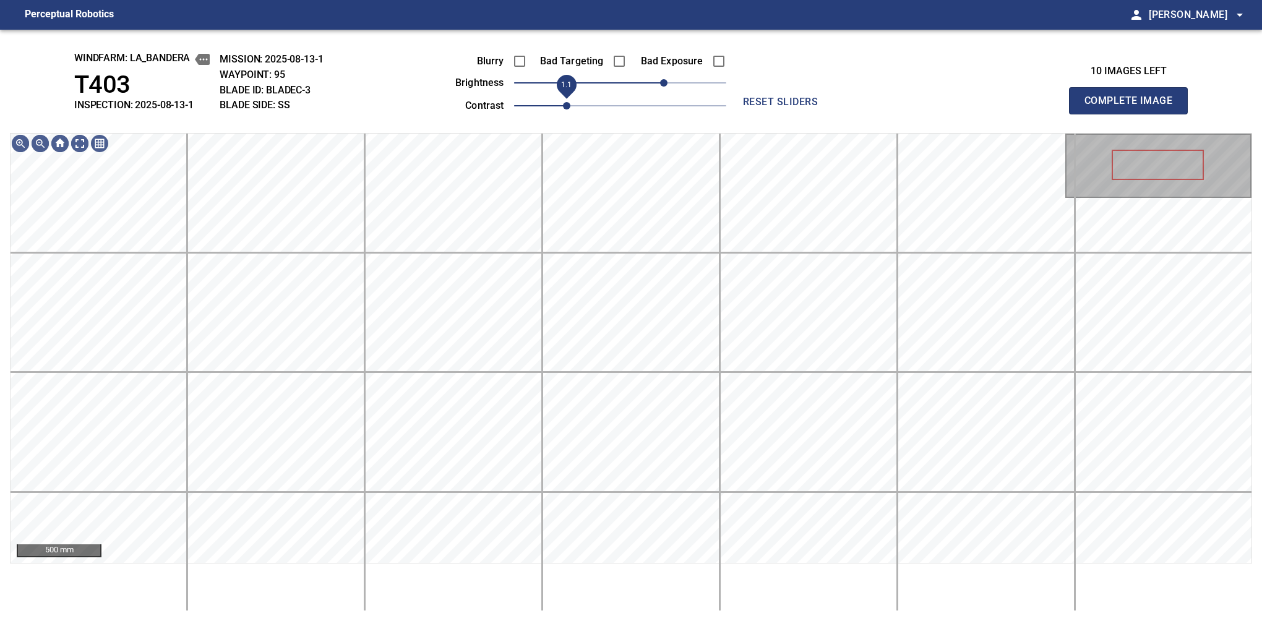
drag, startPoint x: 553, startPoint y: 110, endPoint x: 559, endPoint y: 109, distance: 6.3
click at [563, 109] on span "1.1" at bounding box center [566, 105] width 7 height 7
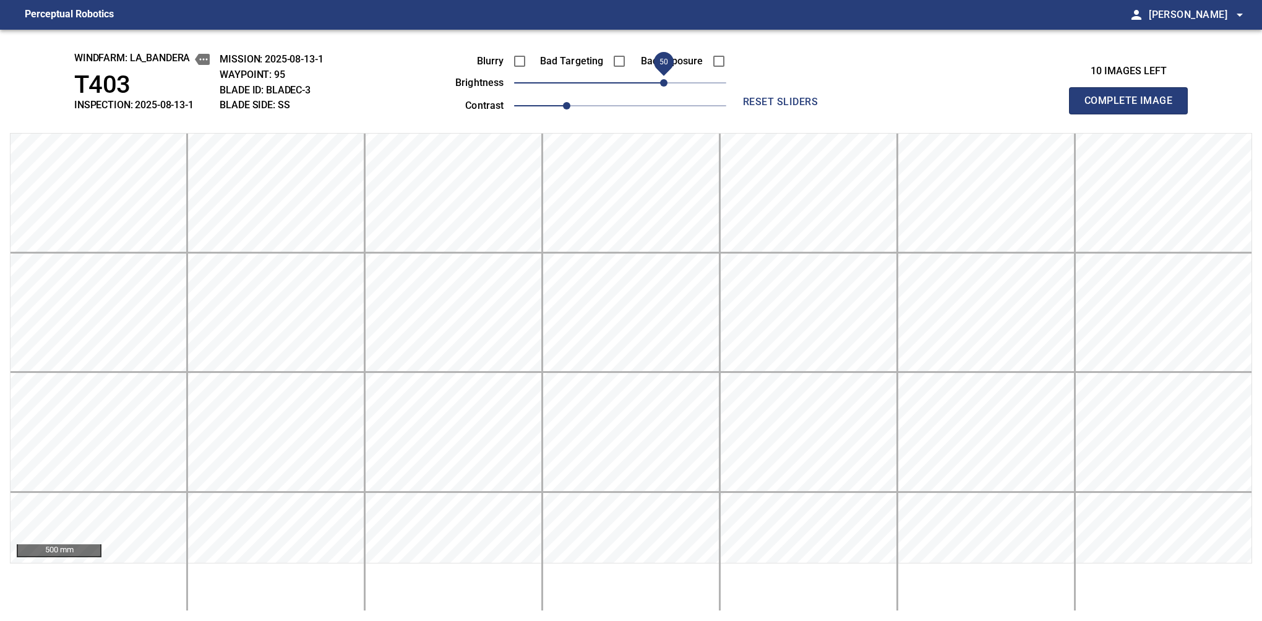
click at [663, 82] on span "50" at bounding box center [663, 82] width 7 height 7
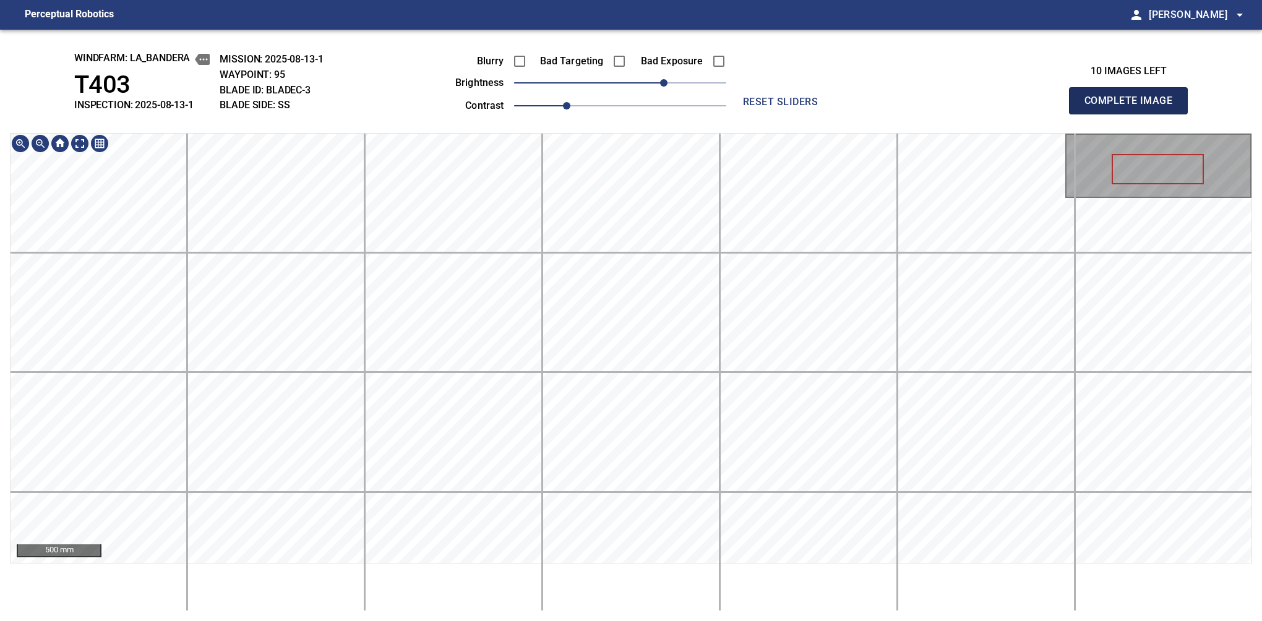
click at [1134, 114] on button "Complete Image" at bounding box center [1128, 100] width 119 height 27
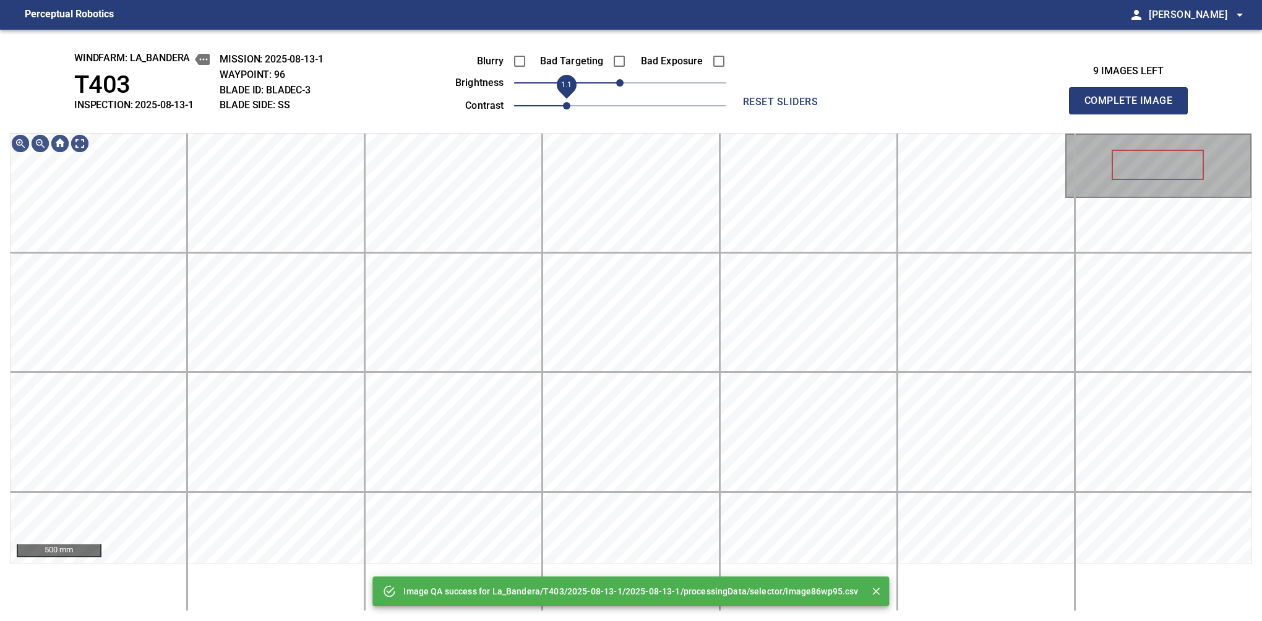
drag, startPoint x: 555, startPoint y: 107, endPoint x: 562, endPoint y: 107, distance: 6.8
click at [563, 107] on span "1.1" at bounding box center [566, 105] width 7 height 7
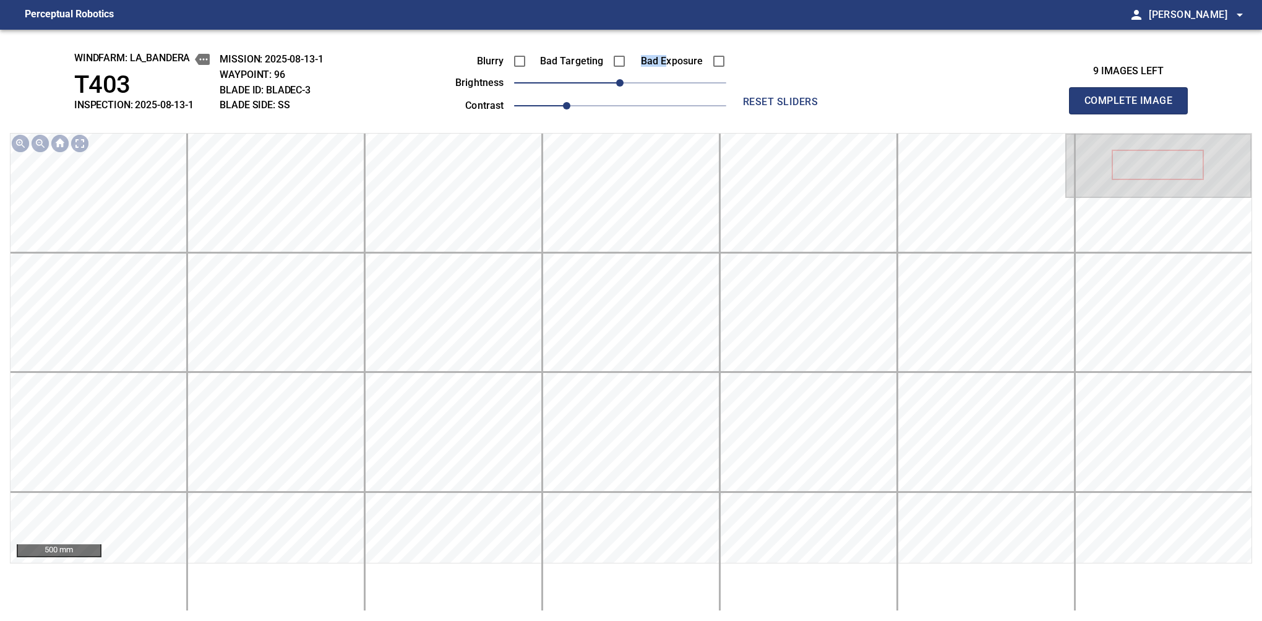
drag, startPoint x: 644, startPoint y: 72, endPoint x: 666, endPoint y: 72, distance: 21.7
click at [666, 72] on div "Bad Exposure" at bounding box center [677, 61] width 100 height 26
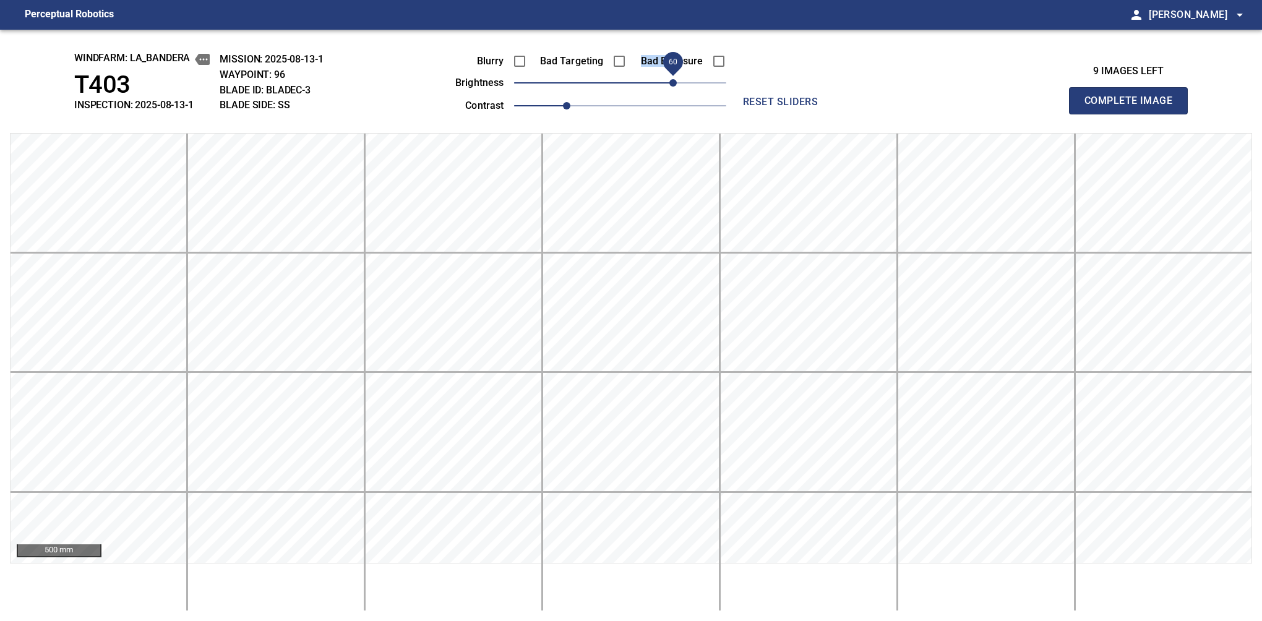
drag, startPoint x: 628, startPoint y: 83, endPoint x: 675, endPoint y: 83, distance: 47.7
click at [675, 83] on span "60" at bounding box center [673, 82] width 7 height 7
click at [1134, 114] on button "Complete Image" at bounding box center [1128, 100] width 119 height 27
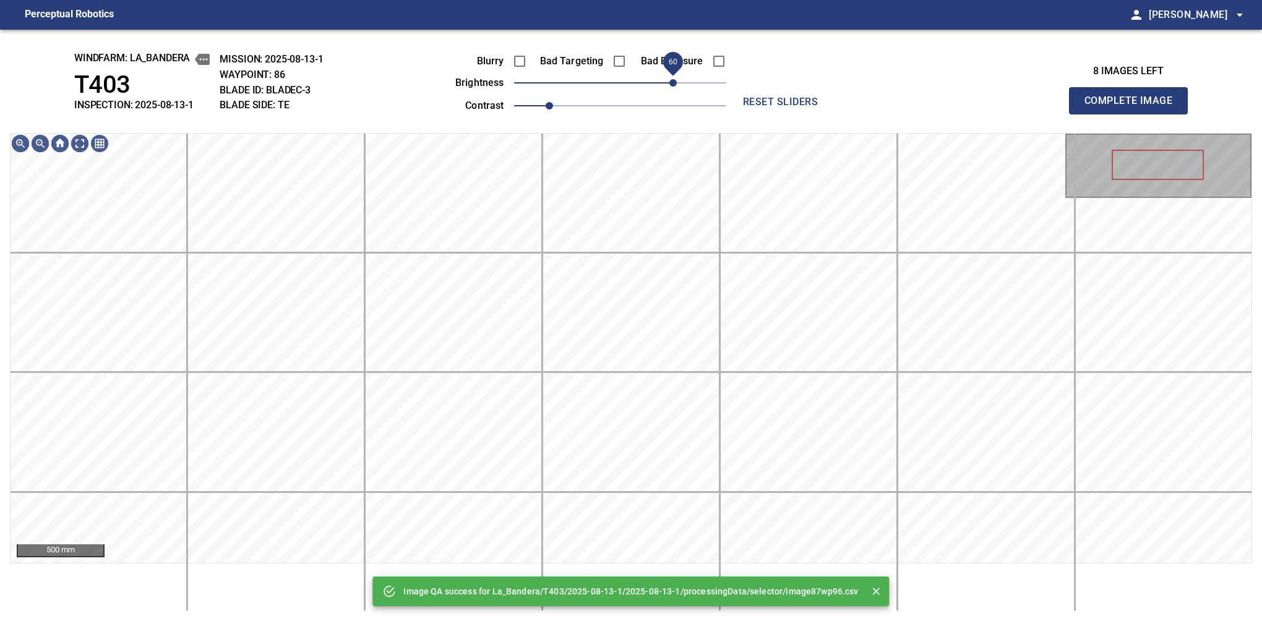
drag, startPoint x: 664, startPoint y: 81, endPoint x: 673, endPoint y: 79, distance: 8.9
click at [673, 79] on span "60" at bounding box center [620, 82] width 212 height 17
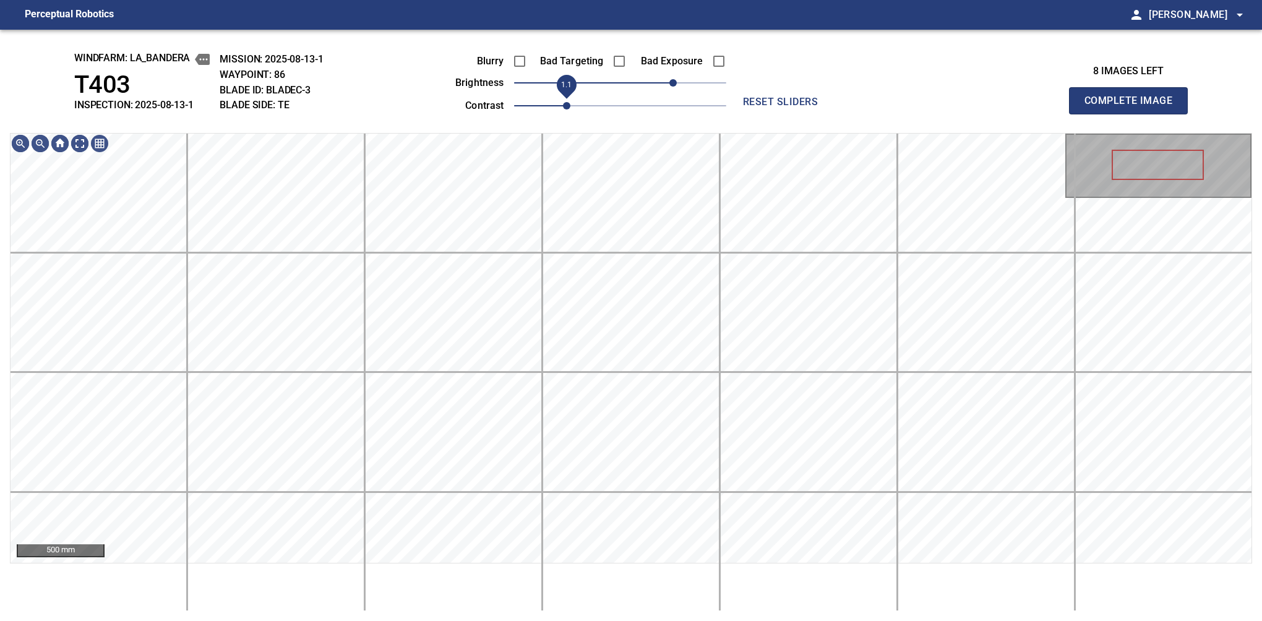
click at [563, 106] on span "1.1" at bounding box center [566, 105] width 7 height 7
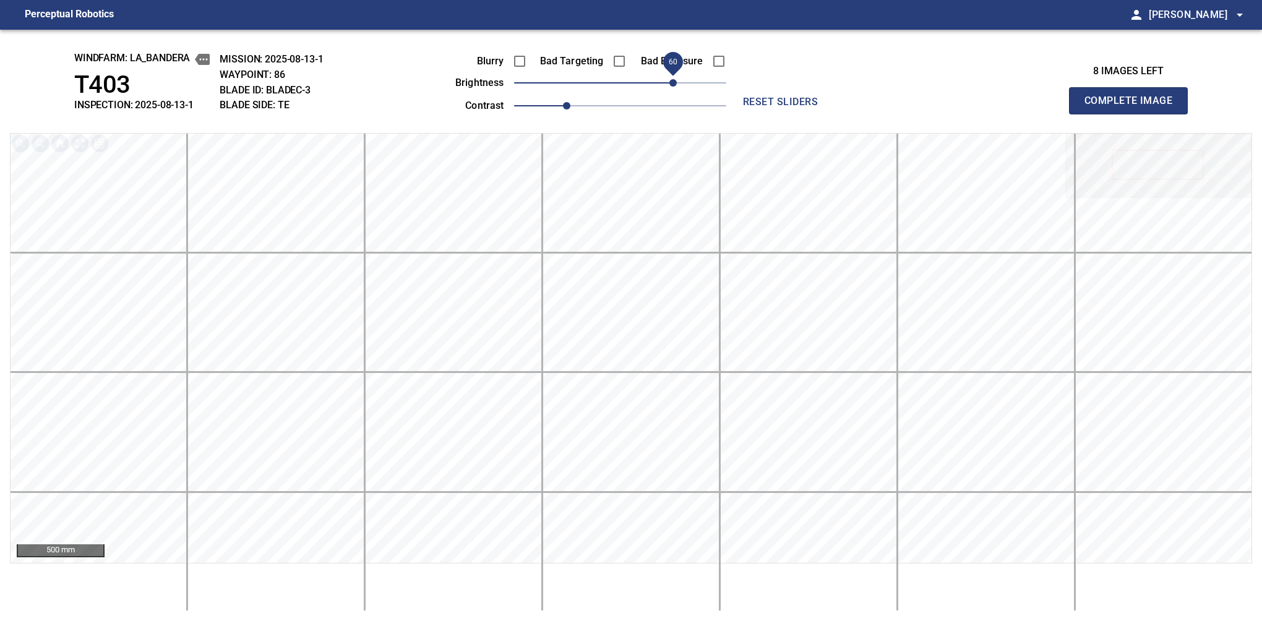
click at [1134, 114] on button "Complete Image" at bounding box center [1128, 100] width 119 height 27
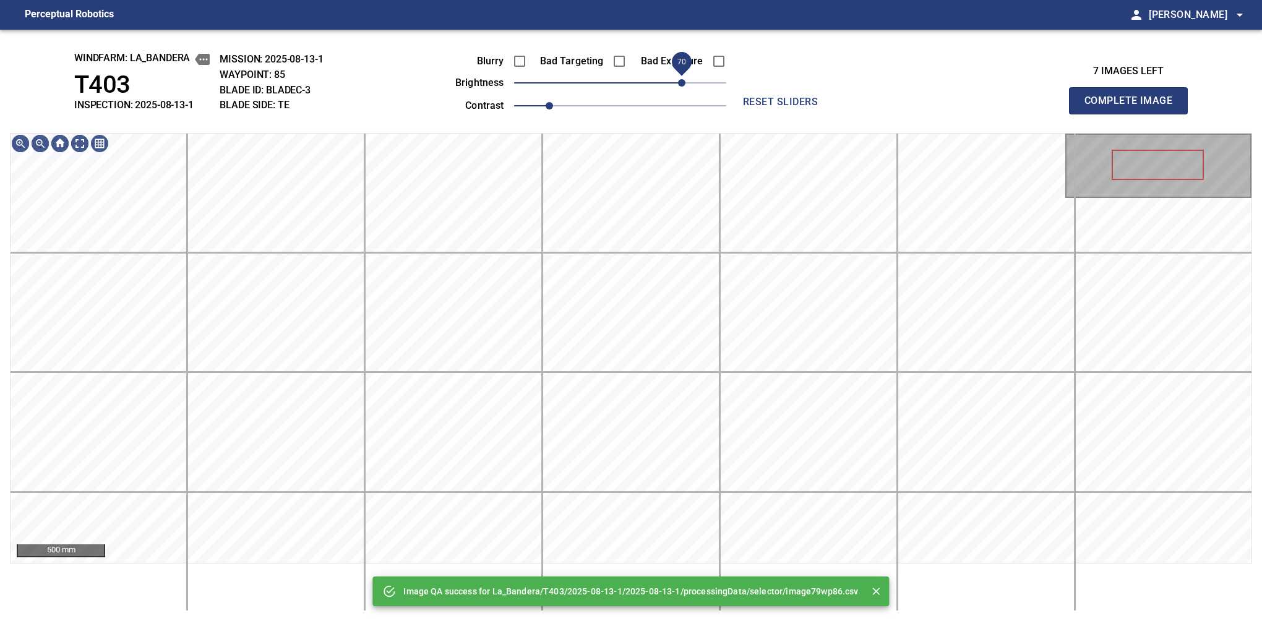
drag, startPoint x: 671, startPoint y: 83, endPoint x: 686, endPoint y: 77, distance: 16.1
click at [686, 77] on span "70" at bounding box center [620, 82] width 212 height 17
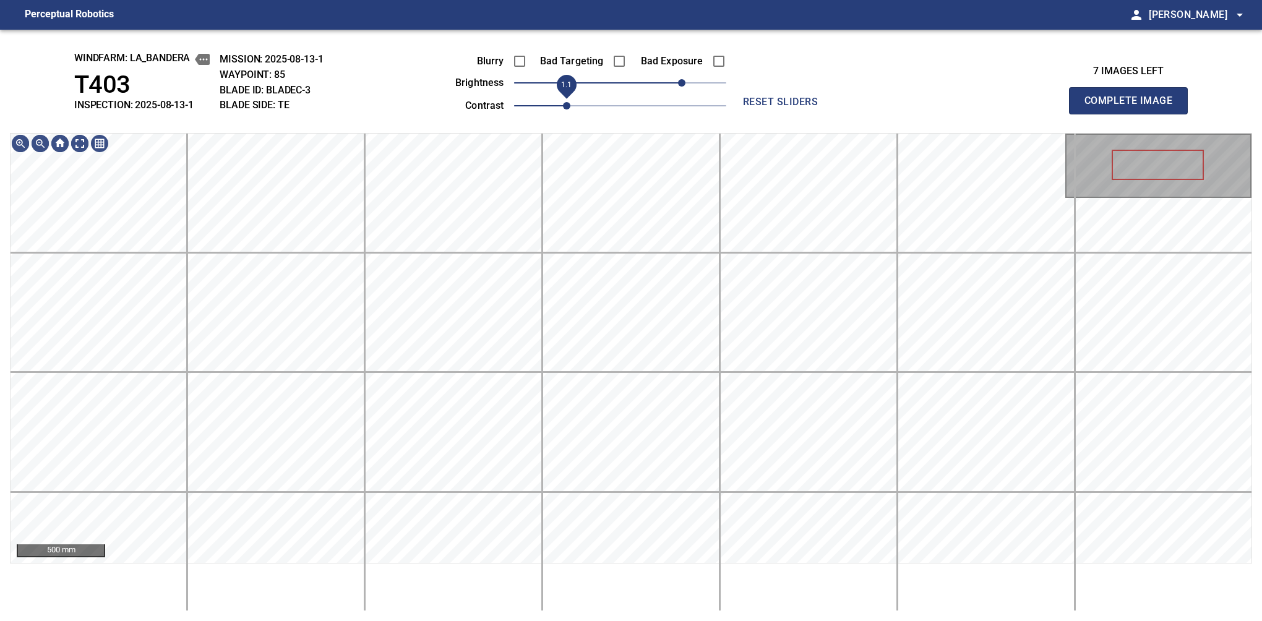
drag, startPoint x: 556, startPoint y: 103, endPoint x: 562, endPoint y: 100, distance: 6.7
click at [563, 102] on span "1.1" at bounding box center [566, 105] width 7 height 7
click at [525, 64] on div "windfarm: La_Bandera T403 INSPECTION: 2025-08-13-1 MISSION: 2025-08-13-1 WAYPOI…" at bounding box center [631, 326] width 1262 height 592
click at [1134, 114] on button "Complete Image" at bounding box center [1128, 100] width 119 height 27
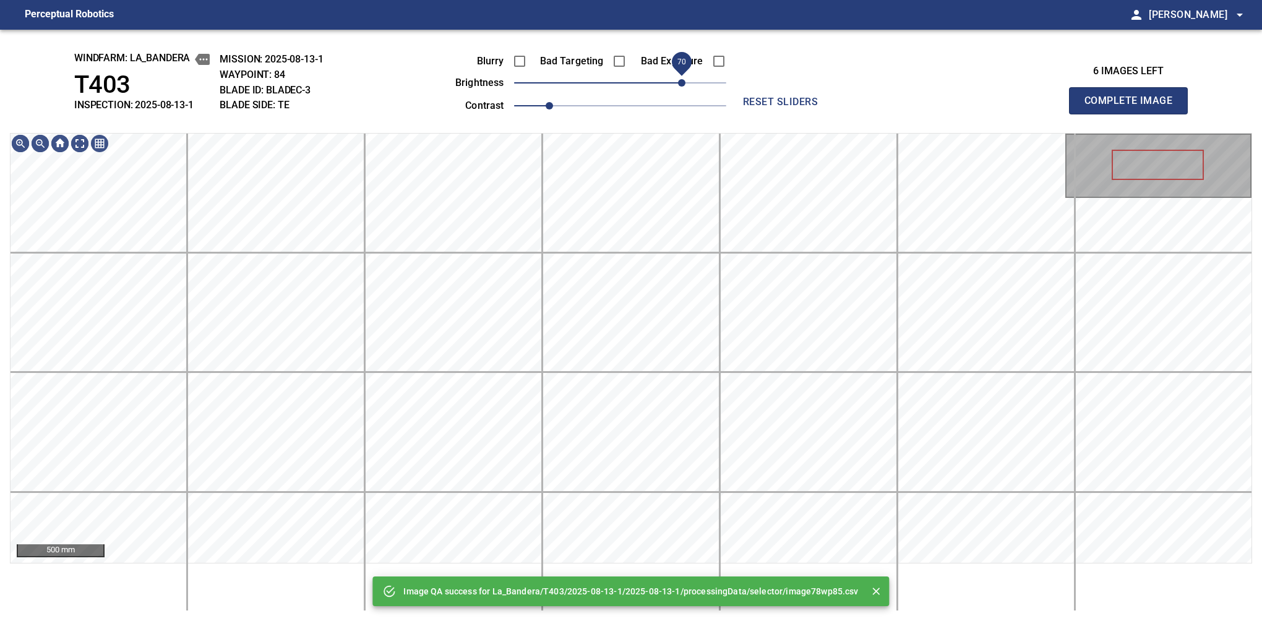
drag, startPoint x: 668, startPoint y: 84, endPoint x: 685, endPoint y: 79, distance: 17.9
click at [685, 79] on span "70" at bounding box center [620, 82] width 212 height 17
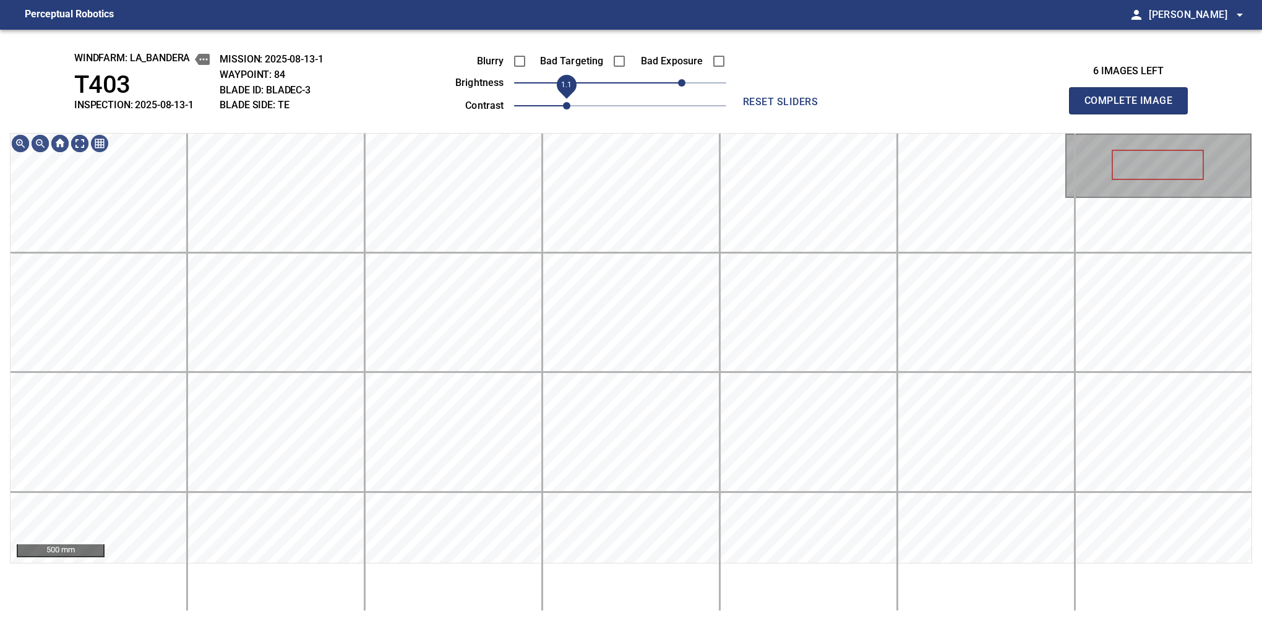
click at [563, 103] on span "1.1" at bounding box center [566, 105] width 7 height 7
click at [1134, 114] on button "Complete Image" at bounding box center [1128, 100] width 119 height 27
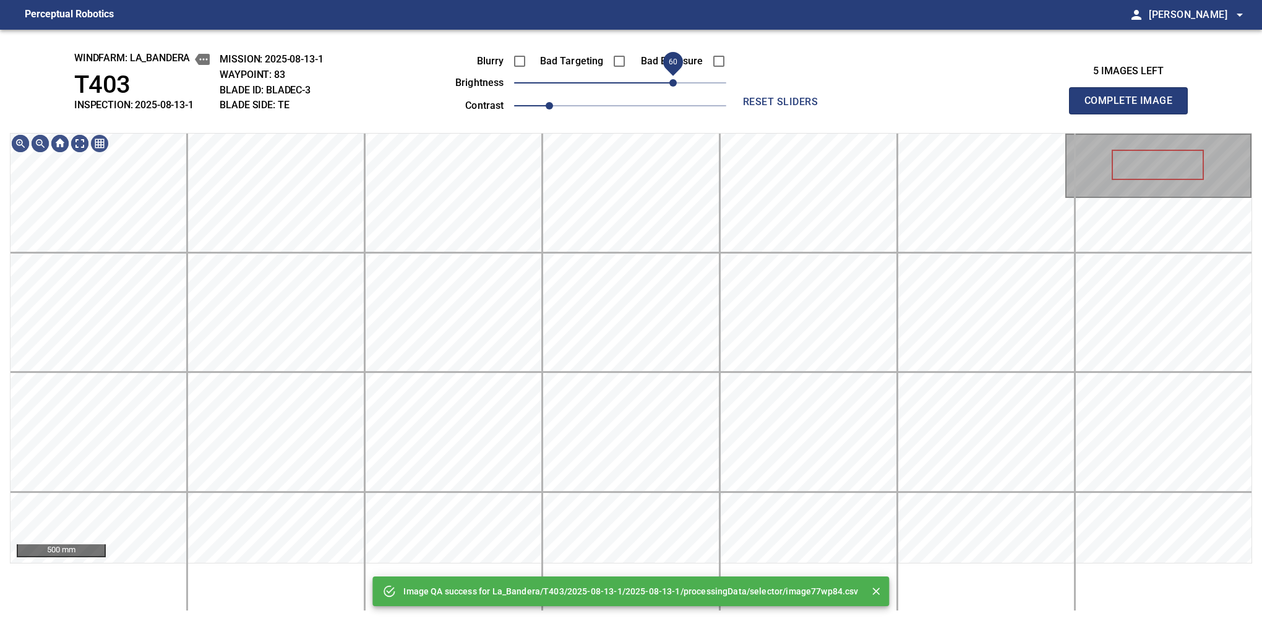
drag, startPoint x: 649, startPoint y: 81, endPoint x: 676, endPoint y: 79, distance: 27.9
click at [676, 79] on span "60" at bounding box center [620, 82] width 212 height 17
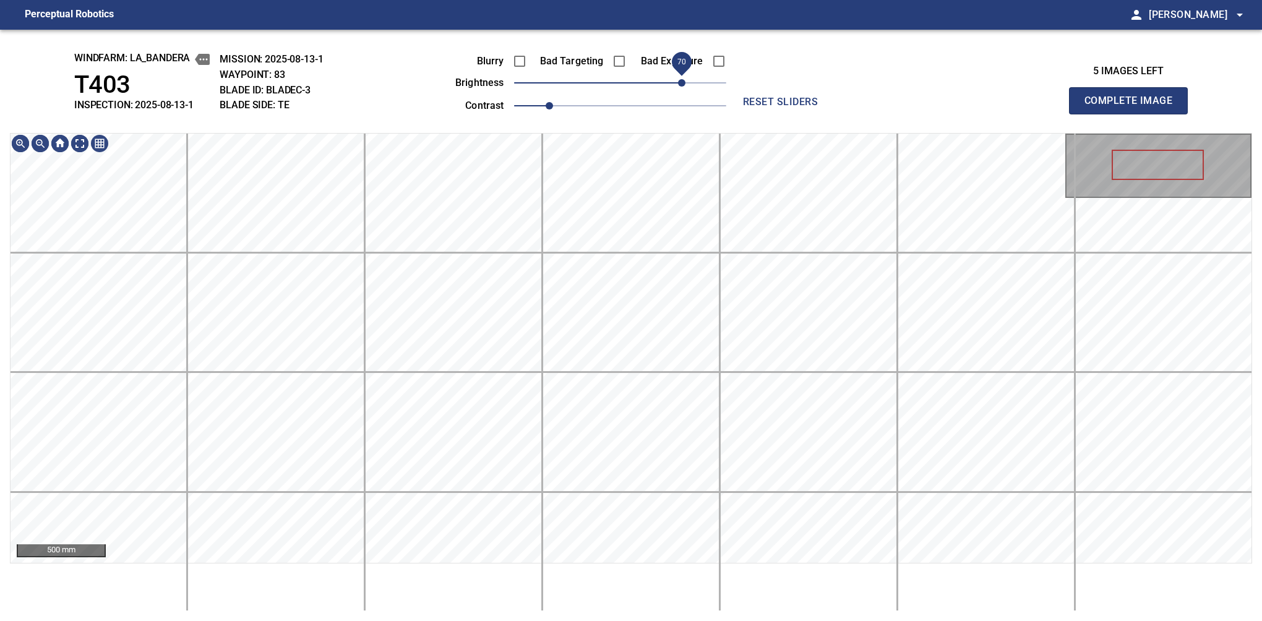
click at [681, 84] on span "70" at bounding box center [681, 82] width 7 height 7
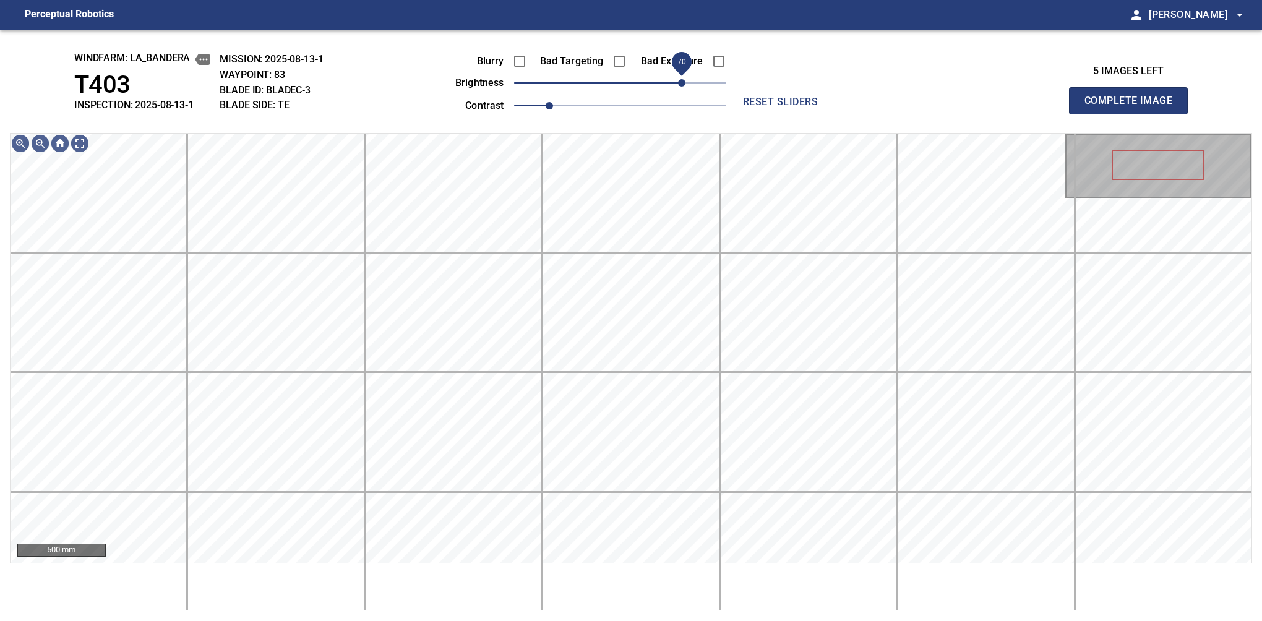
click at [681, 79] on span "70" at bounding box center [681, 82] width 7 height 7
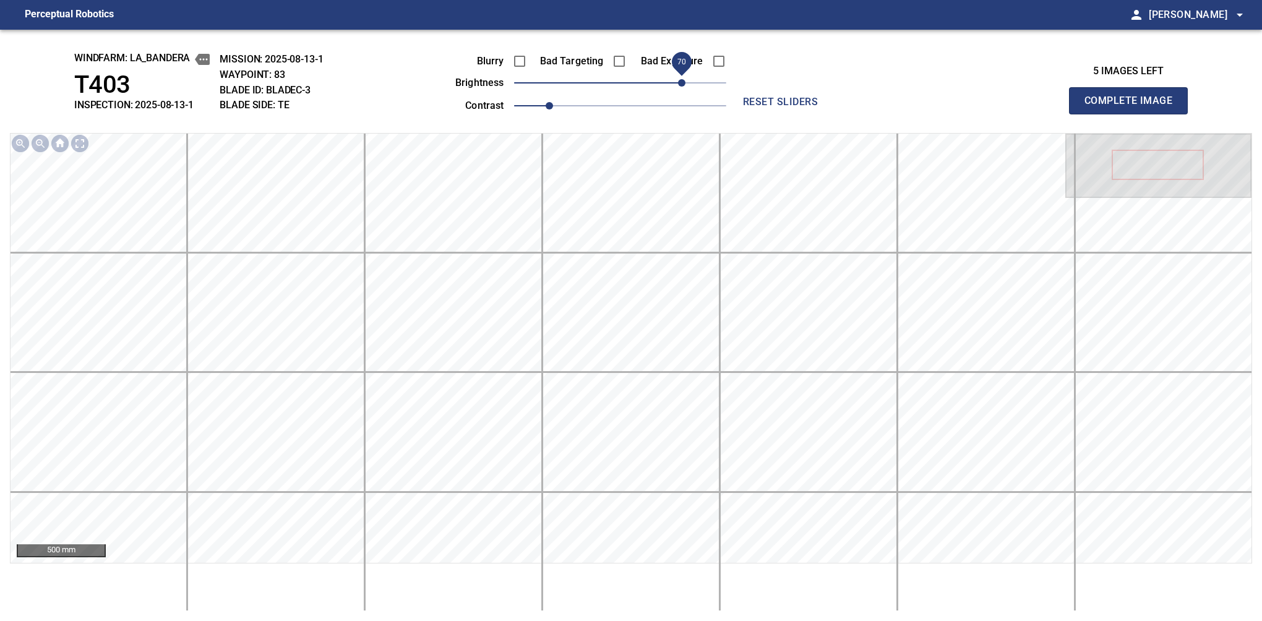
click at [1134, 114] on button "Complete Image" at bounding box center [1128, 100] width 119 height 27
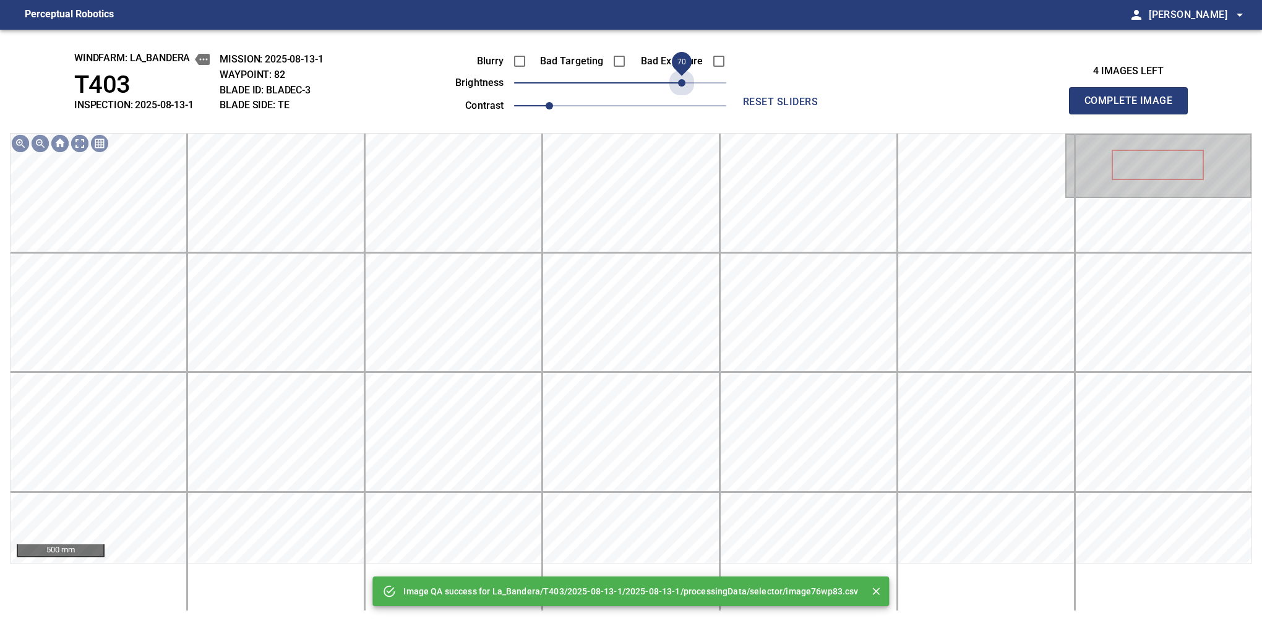
click at [681, 79] on span "70" at bounding box center [620, 82] width 212 height 17
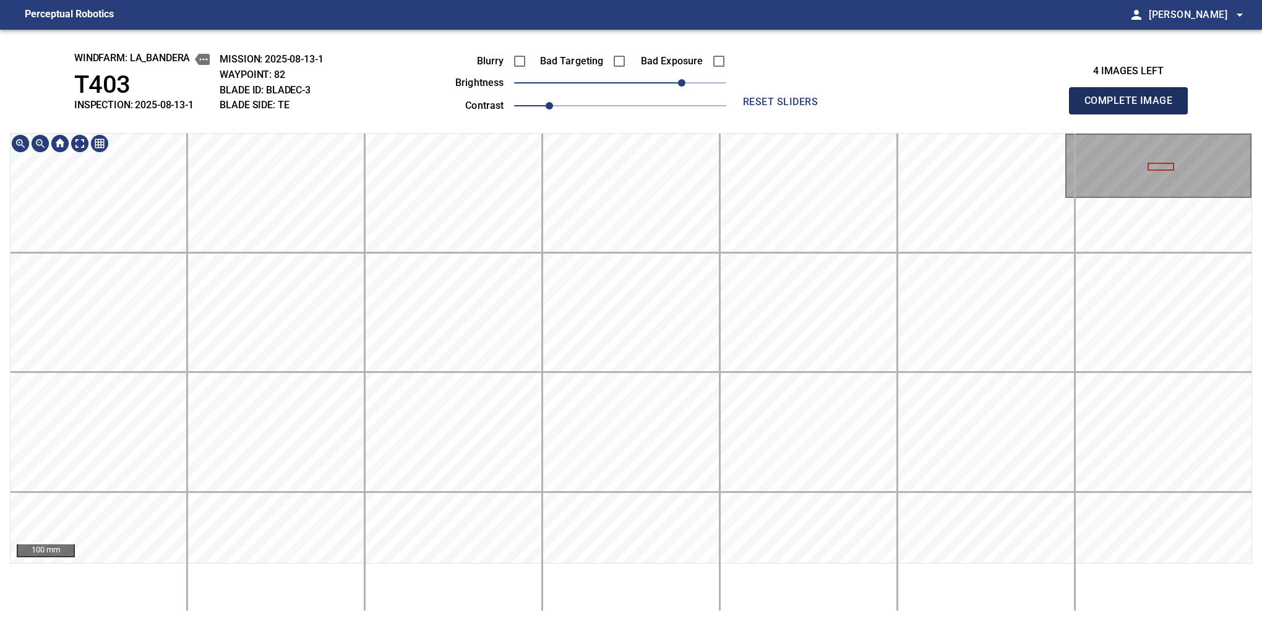
click at [1134, 114] on button "Complete Image" at bounding box center [1128, 100] width 119 height 27
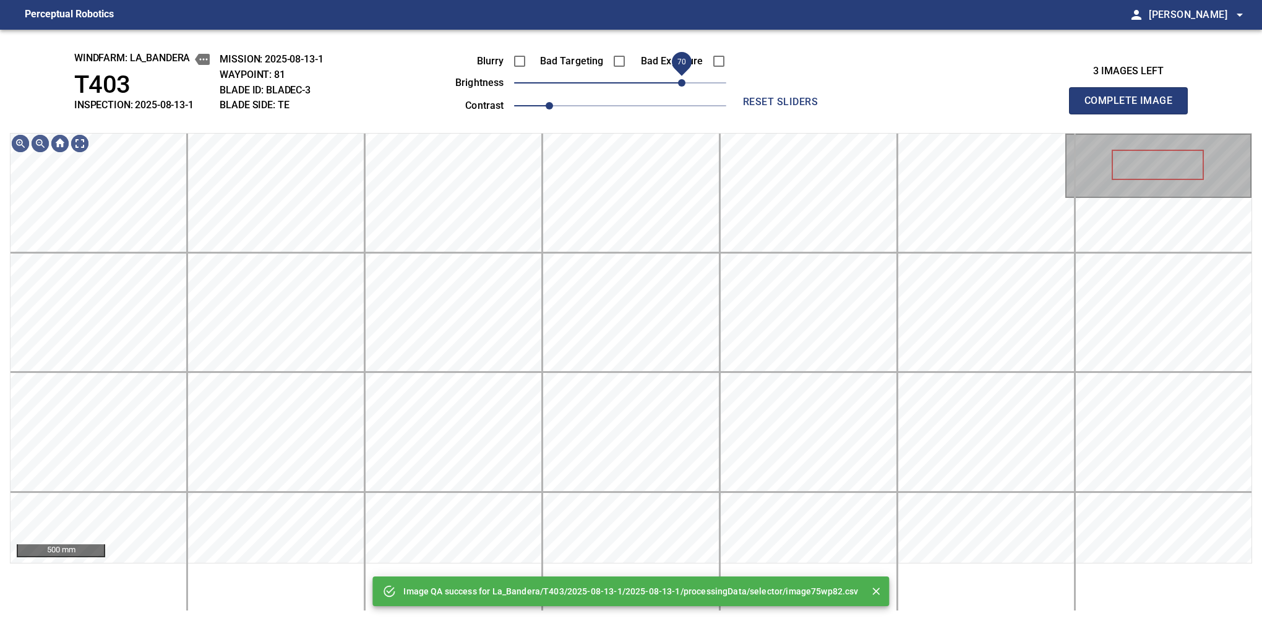
drag, startPoint x: 659, startPoint y: 84, endPoint x: 683, endPoint y: 79, distance: 24.6
click at [683, 79] on span "70" at bounding box center [620, 82] width 212 height 17
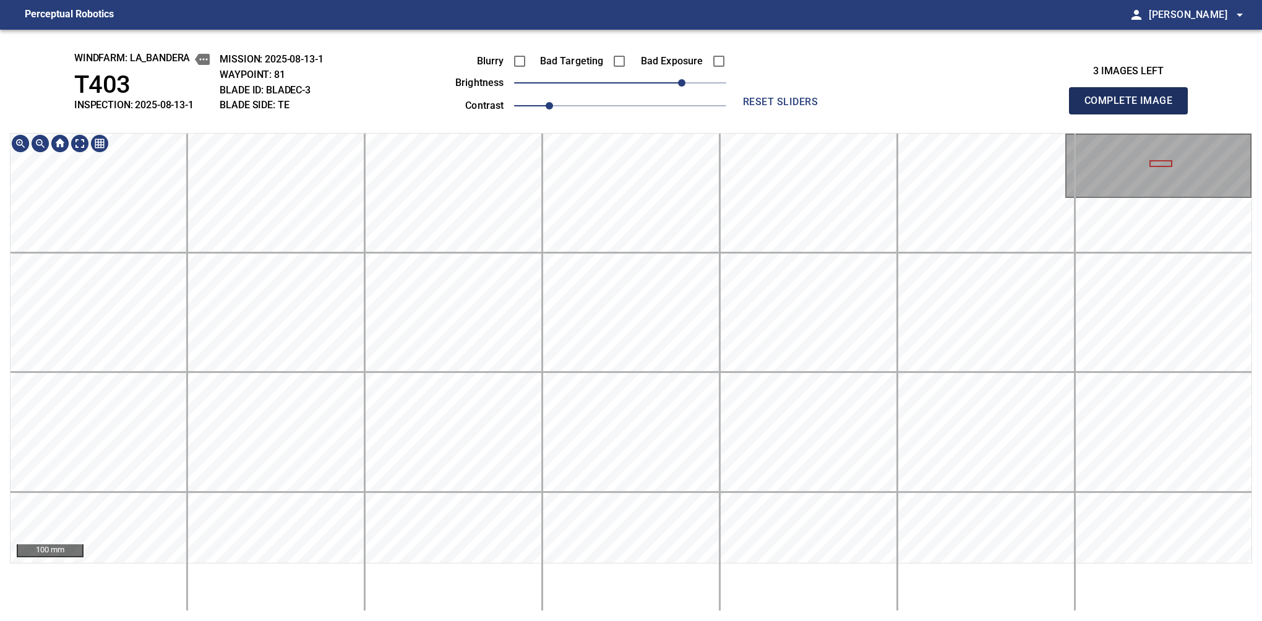
click at [1134, 114] on button "Complete Image" at bounding box center [1128, 100] width 119 height 27
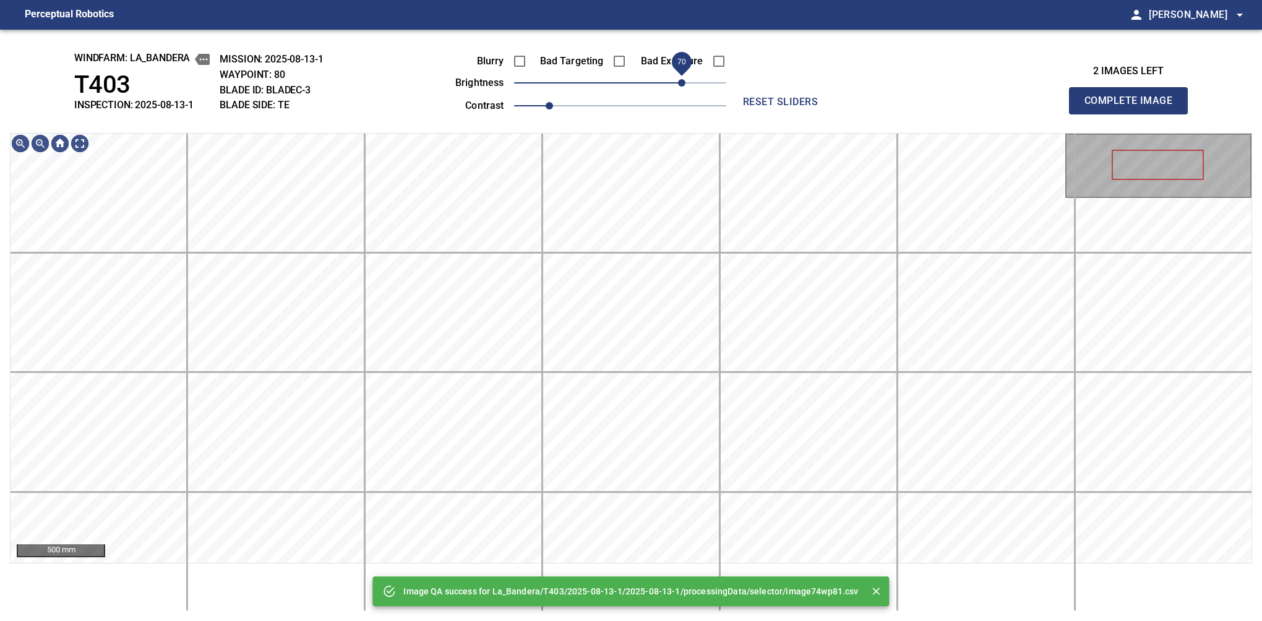
drag, startPoint x: 675, startPoint y: 77, endPoint x: 681, endPoint y: 75, distance: 6.5
click at [681, 75] on span "70" at bounding box center [620, 82] width 212 height 17
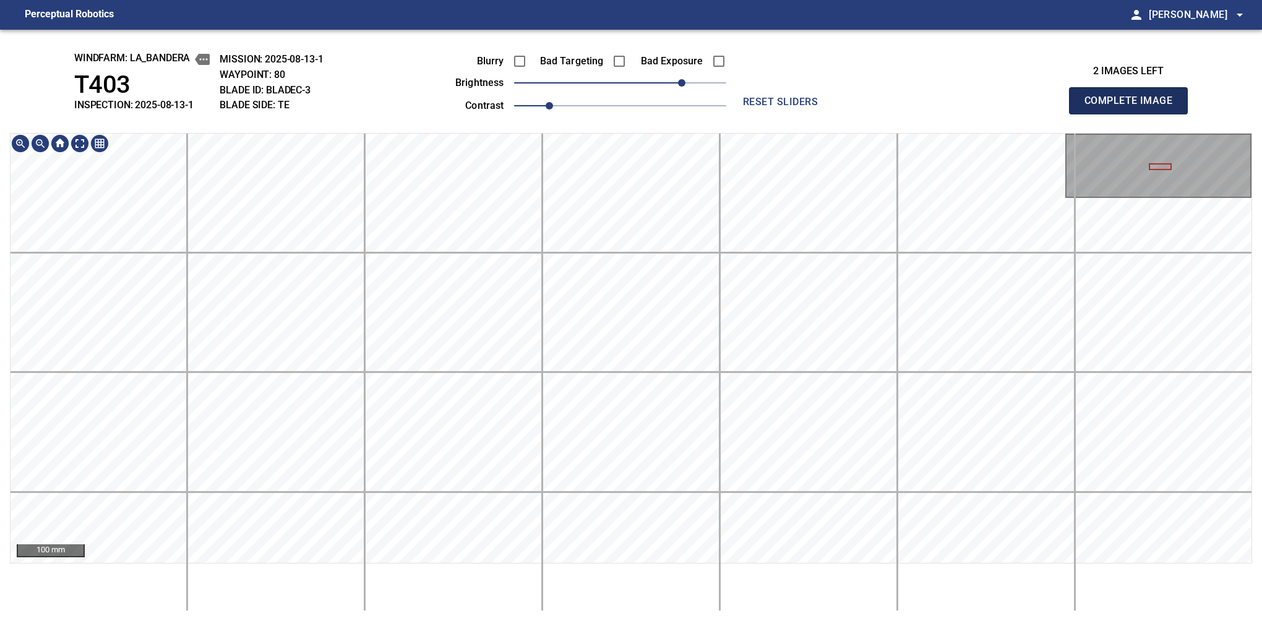
click at [1134, 114] on button "Complete Image" at bounding box center [1128, 100] width 119 height 27
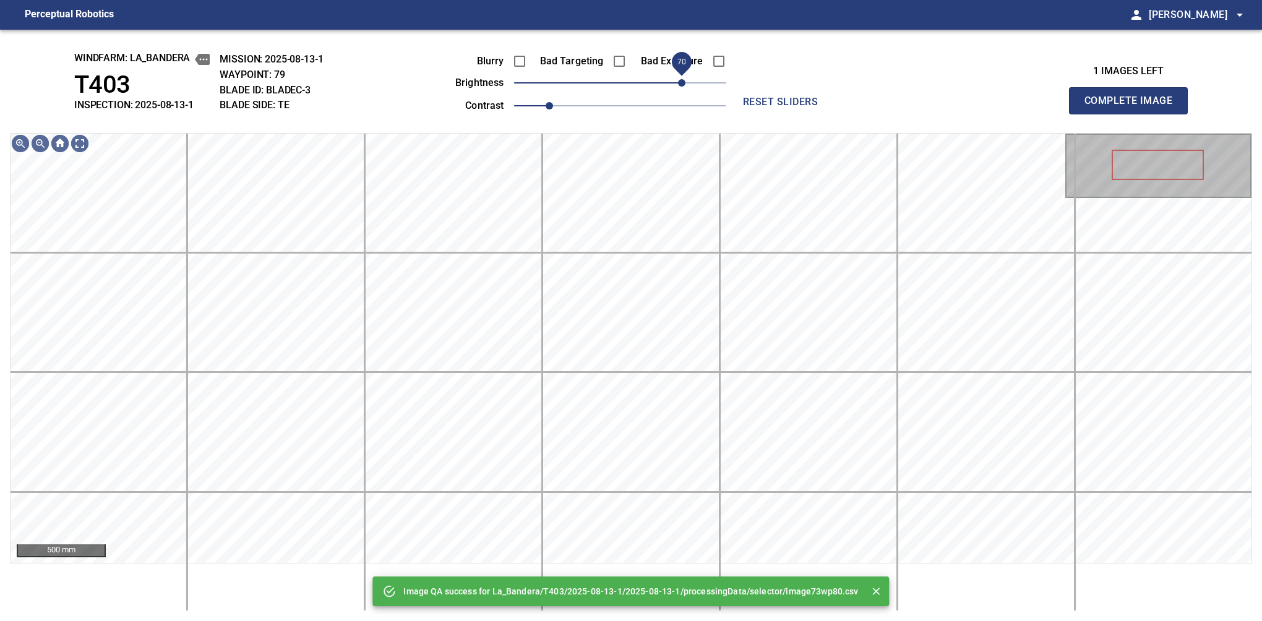
click at [679, 74] on span "70" at bounding box center [620, 82] width 212 height 17
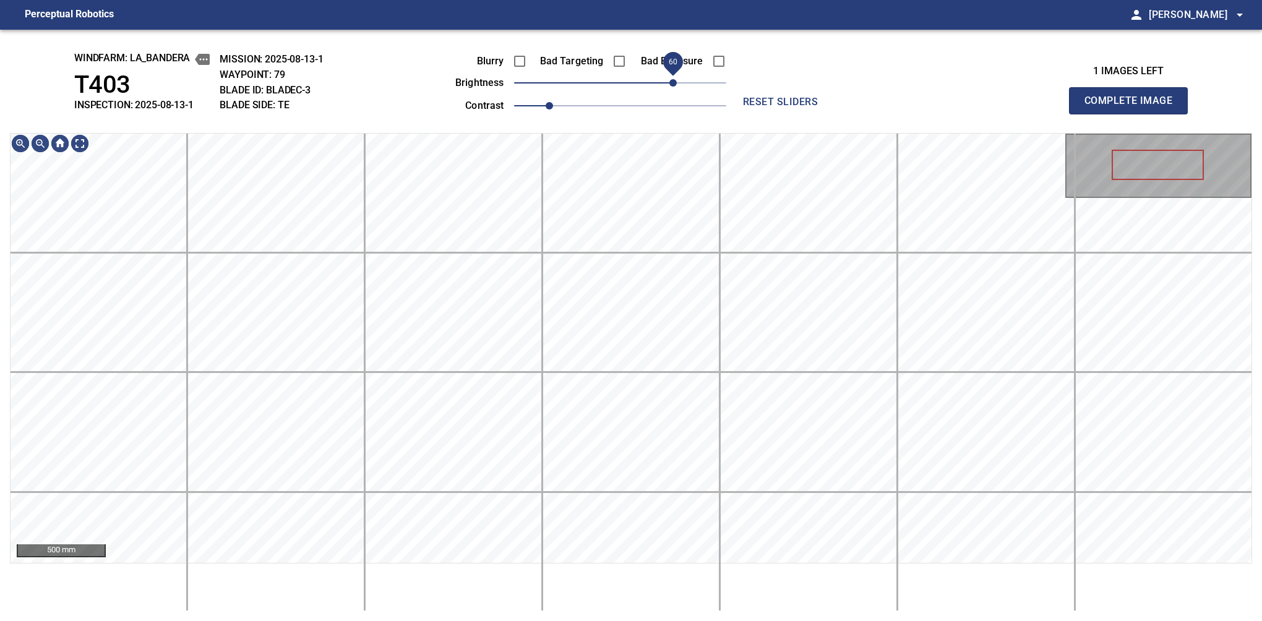
click at [677, 84] on span "60" at bounding box center [673, 82] width 7 height 7
click at [1134, 114] on button "Complete Image" at bounding box center [1128, 100] width 119 height 27
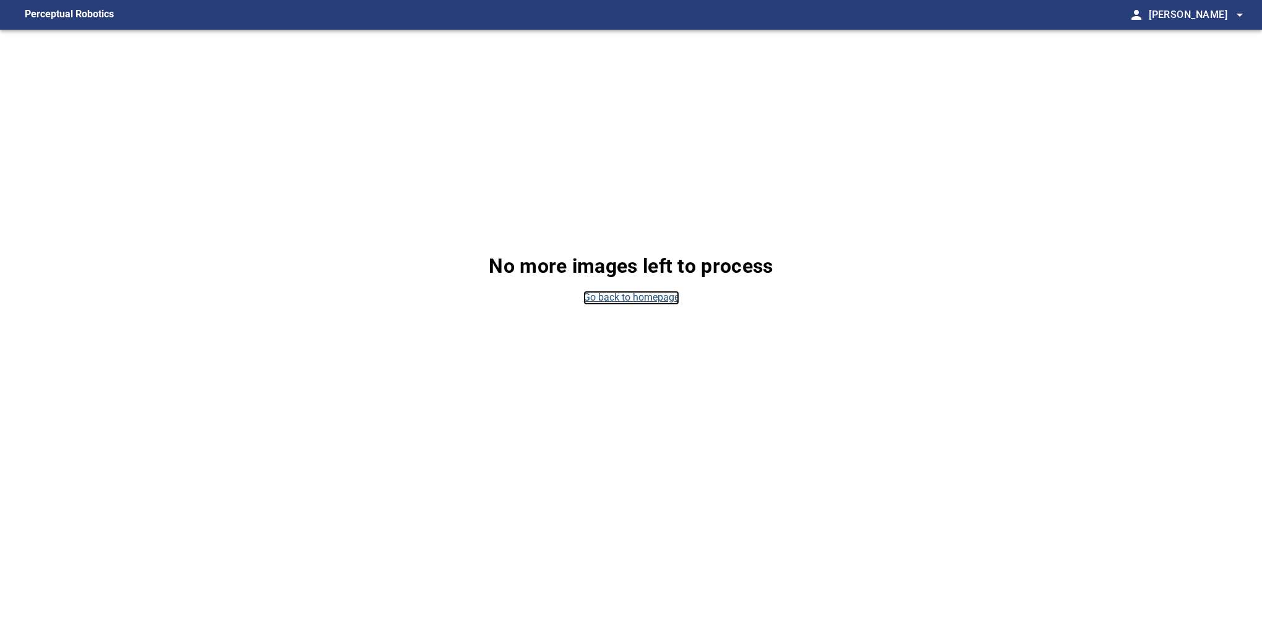
click at [614, 295] on link "Go back to homepage" at bounding box center [632, 298] width 96 height 14
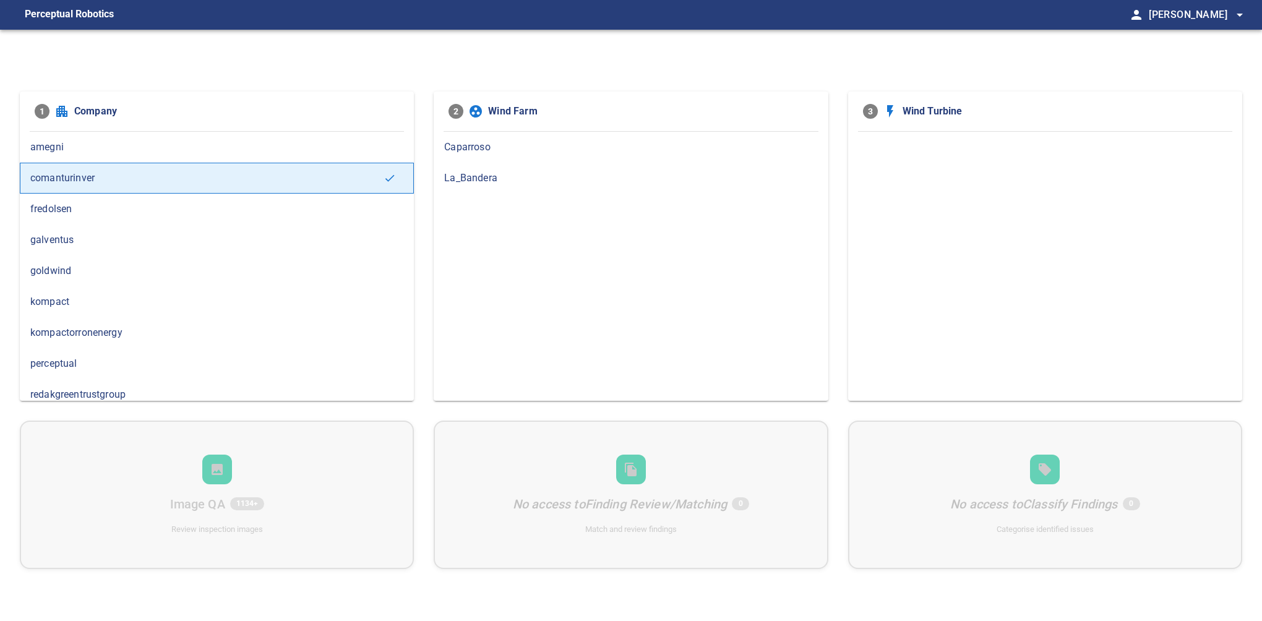
click at [493, 186] on div "La_Bandera" at bounding box center [631, 178] width 394 height 31
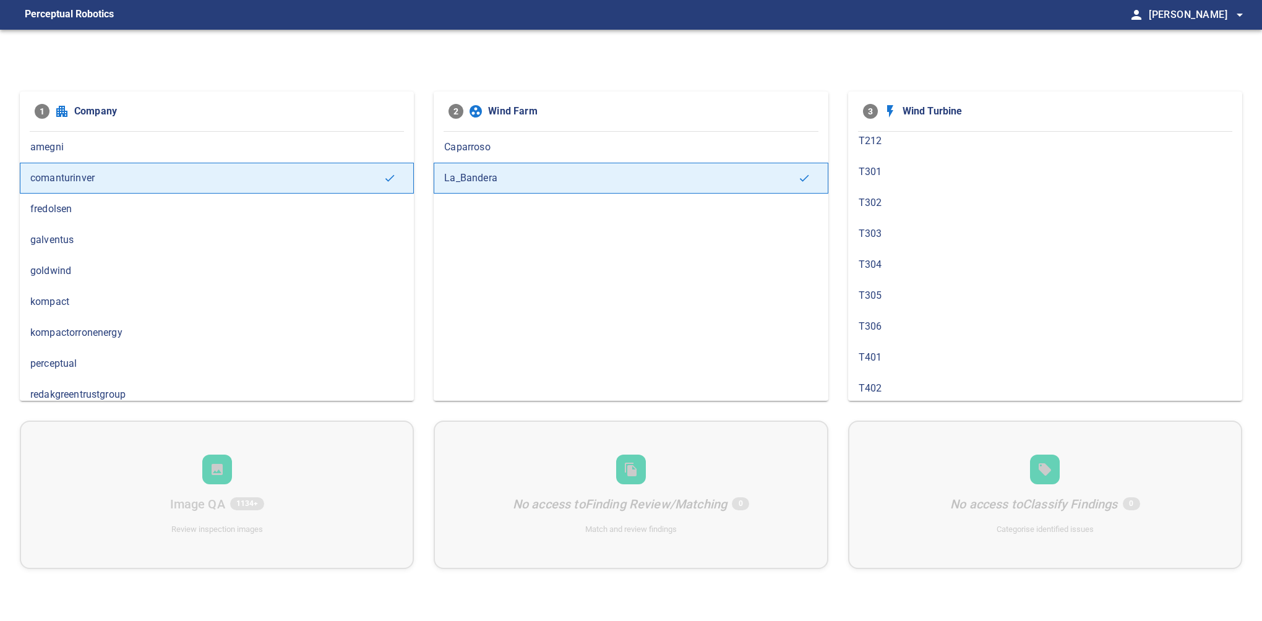
scroll to position [717, 0]
click at [948, 320] on span "T402" at bounding box center [1045, 327] width 373 height 15
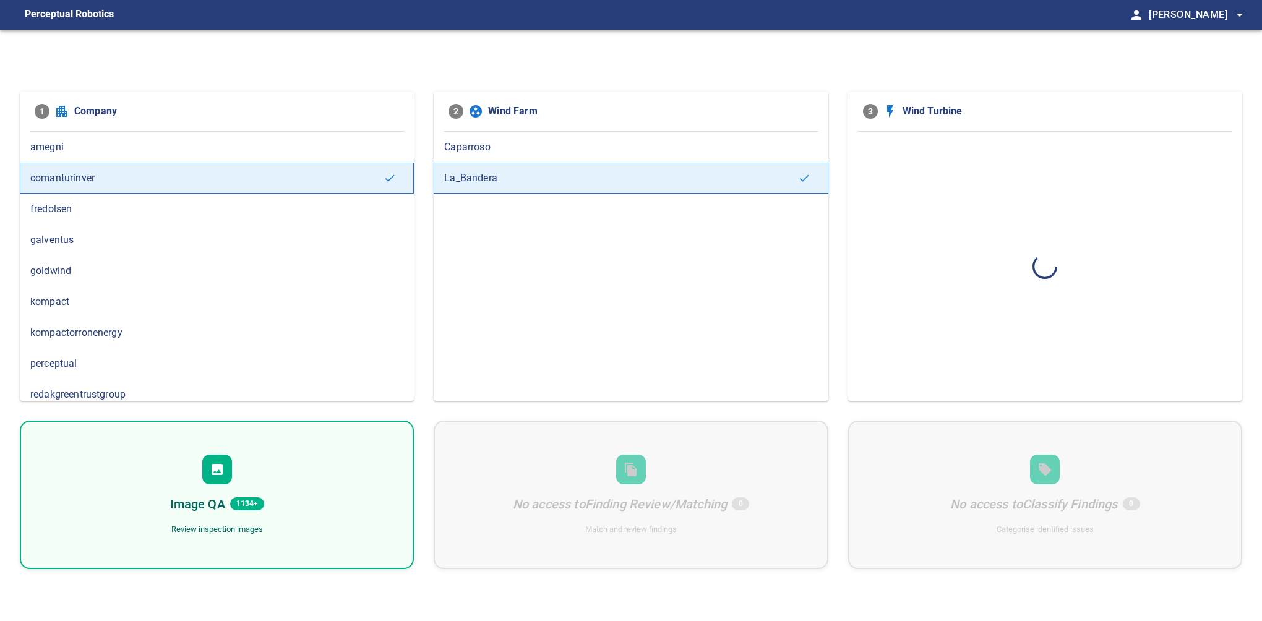
scroll to position [0, 0]
click at [344, 490] on div "Image QA 96 Review inspection images" at bounding box center [217, 495] width 394 height 149
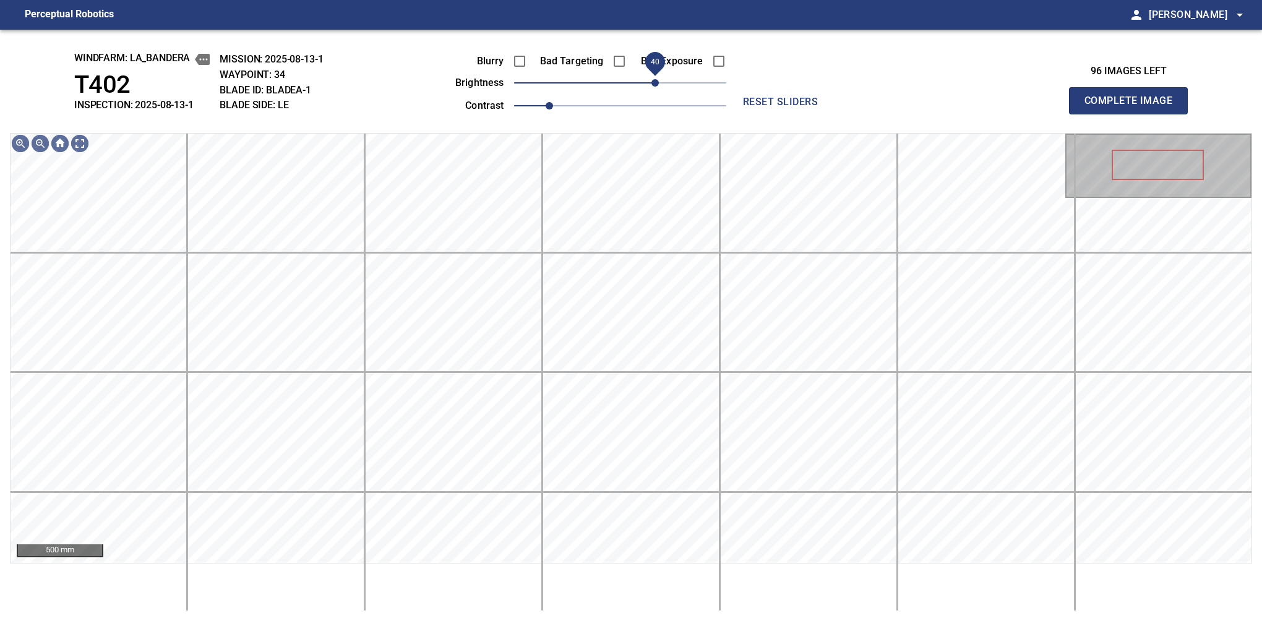
drag, startPoint x: 619, startPoint y: 83, endPoint x: 656, endPoint y: 85, distance: 37.2
click at [656, 85] on span "40" at bounding box center [655, 82] width 7 height 7
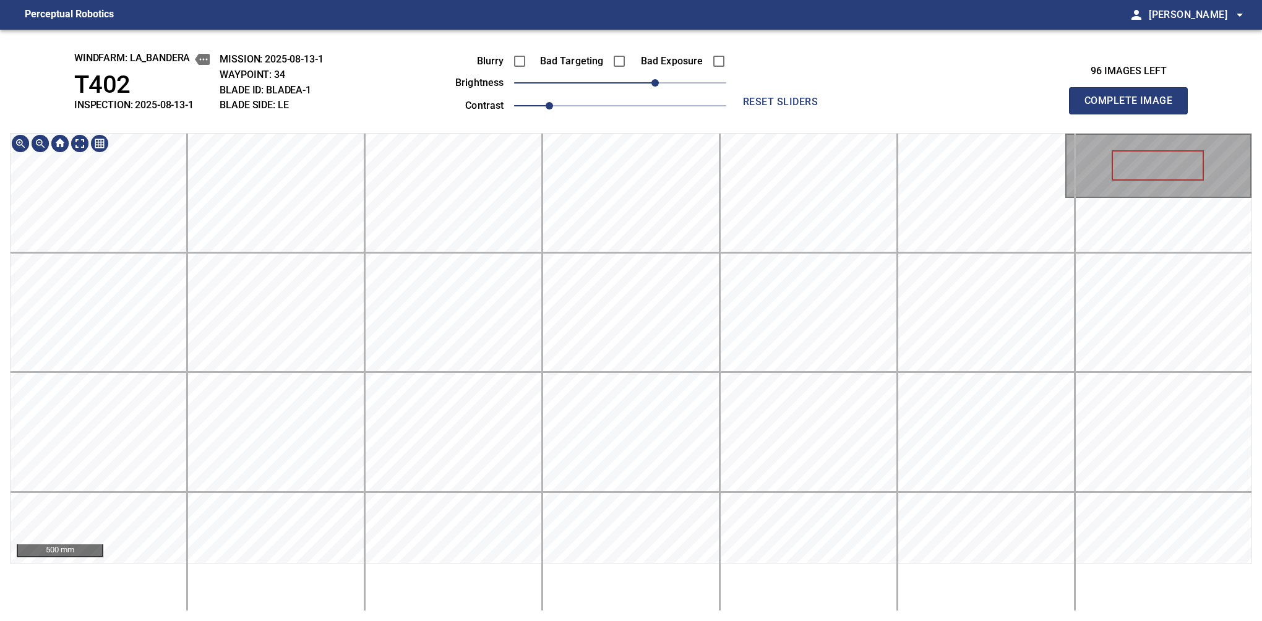
click at [644, 126] on div "windfarm: La_Bandera T402 INSPECTION: 2025-08-13-1 MISSION: 2025-08-13-1 WAYPOI…" at bounding box center [631, 326] width 1262 height 592
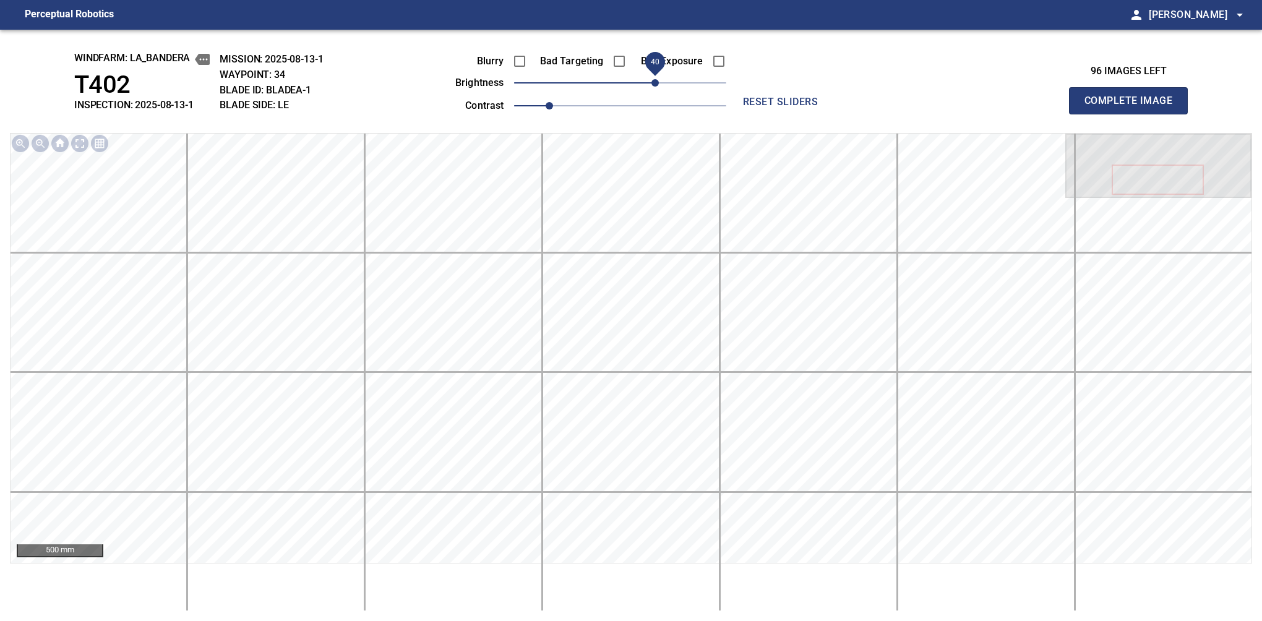
click at [1134, 114] on button "Complete Image" at bounding box center [1128, 100] width 119 height 27
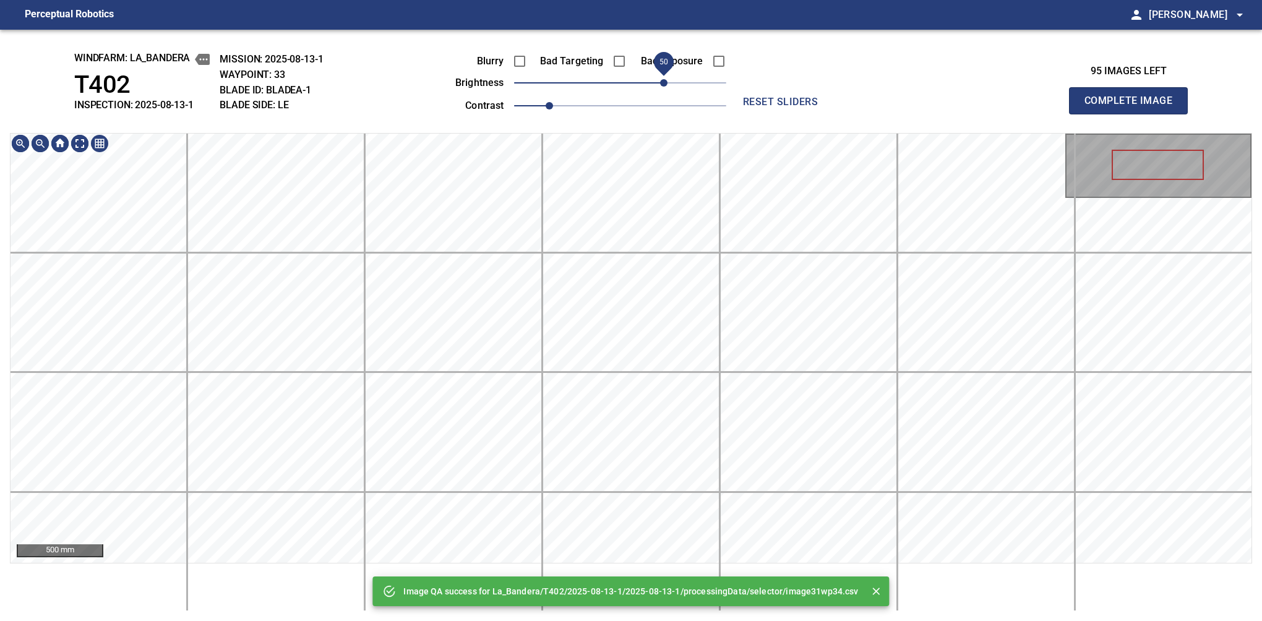
click at [662, 81] on span "50" at bounding box center [663, 82] width 7 height 7
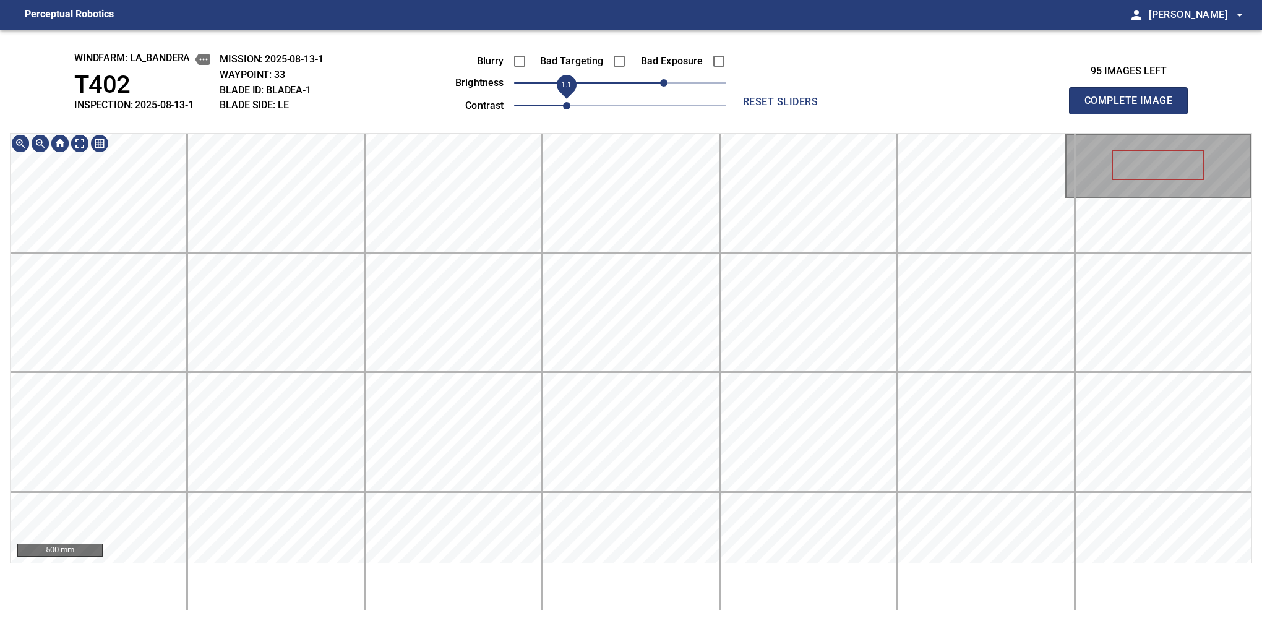
drag, startPoint x: 556, startPoint y: 103, endPoint x: 564, endPoint y: 103, distance: 8.7
click at [564, 103] on span "1.1" at bounding box center [566, 105] width 7 height 7
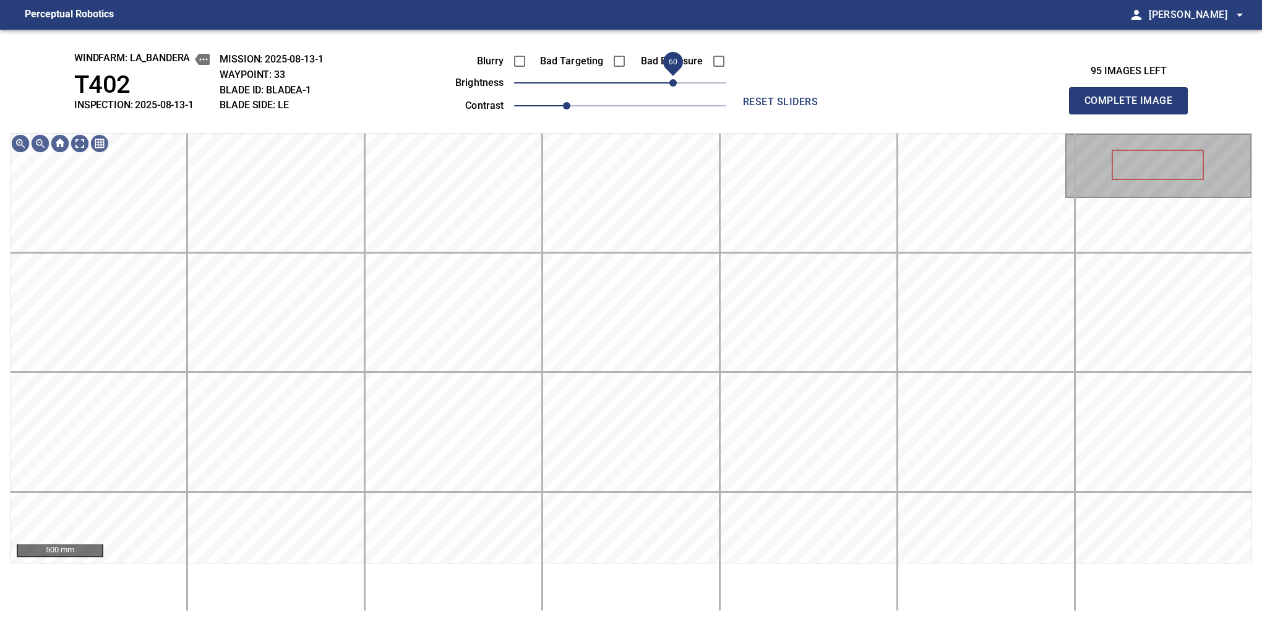
click at [675, 80] on span "60" at bounding box center [673, 82] width 7 height 7
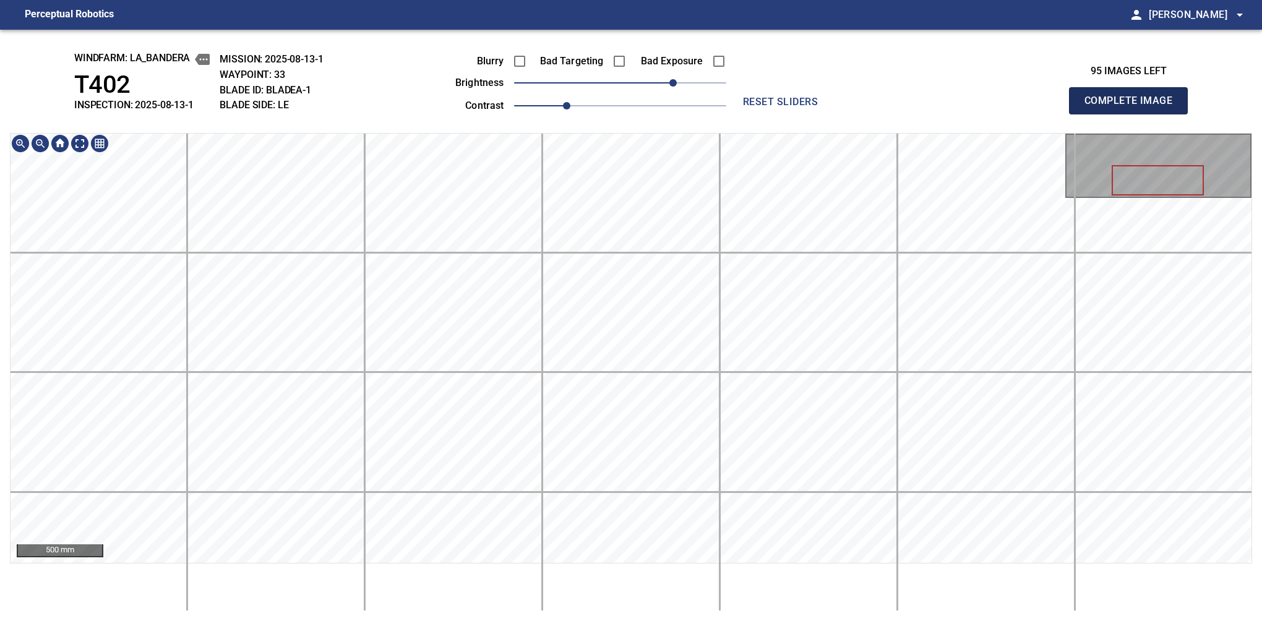
click at [1134, 114] on button "Complete Image" at bounding box center [1128, 100] width 119 height 27
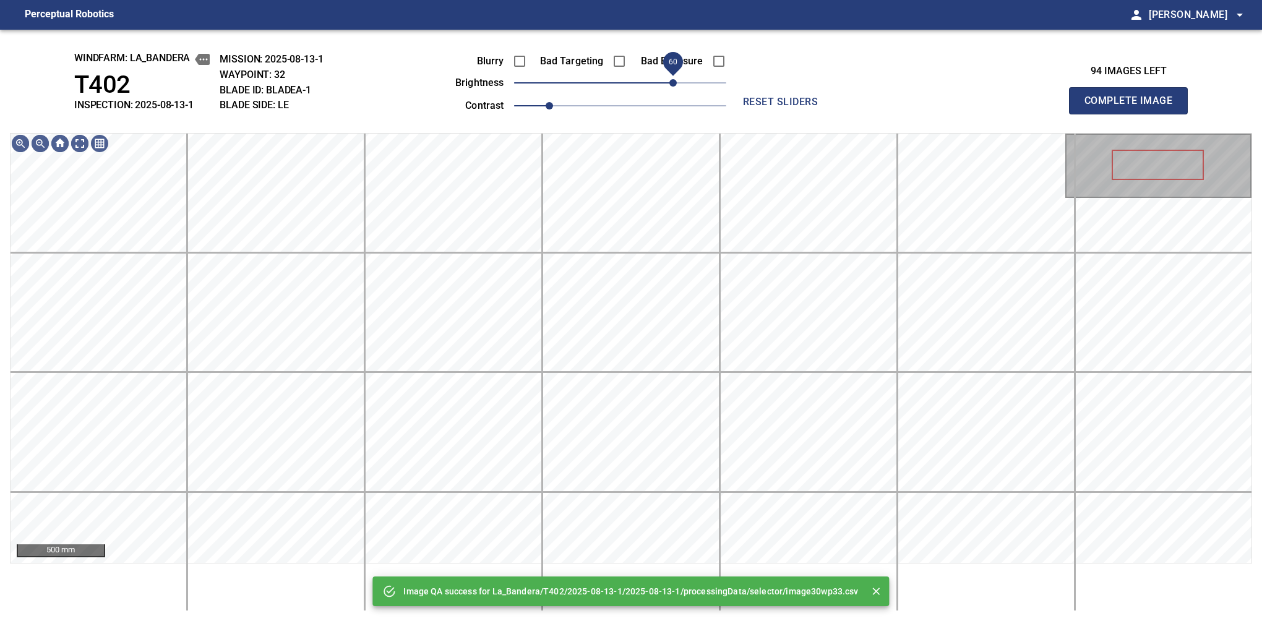
click at [671, 84] on span "60" at bounding box center [620, 82] width 212 height 17
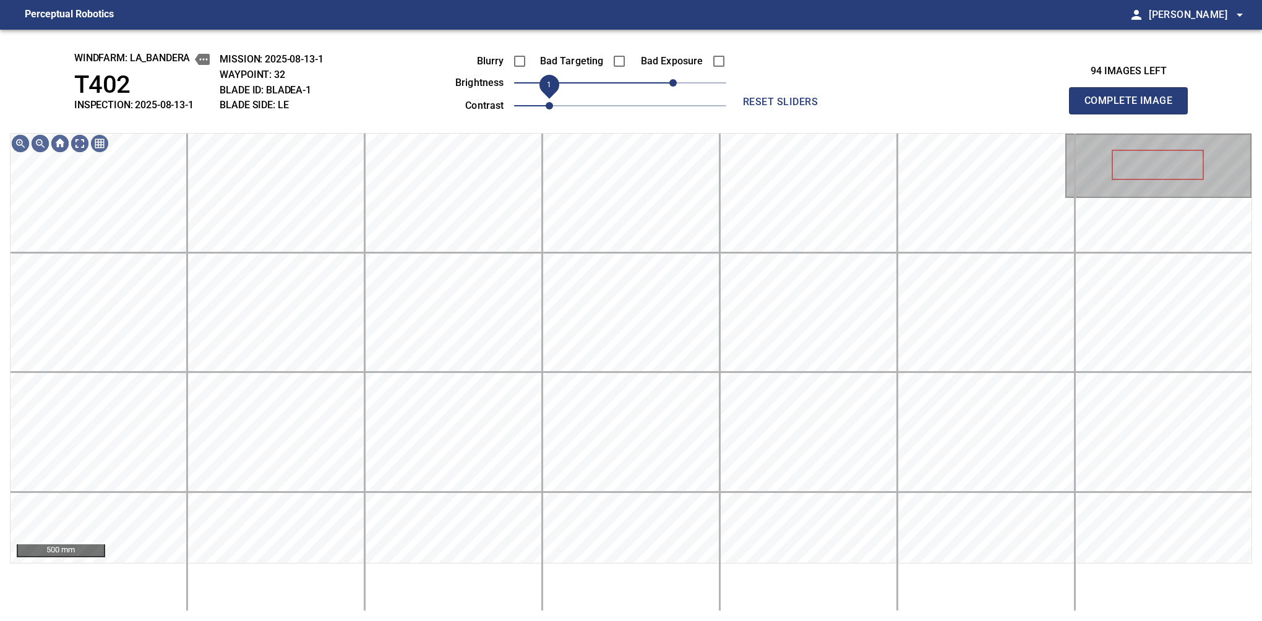
click at [553, 109] on span "1" at bounding box center [549, 105] width 7 height 7
click at [684, 82] on span "70" at bounding box center [681, 82] width 7 height 7
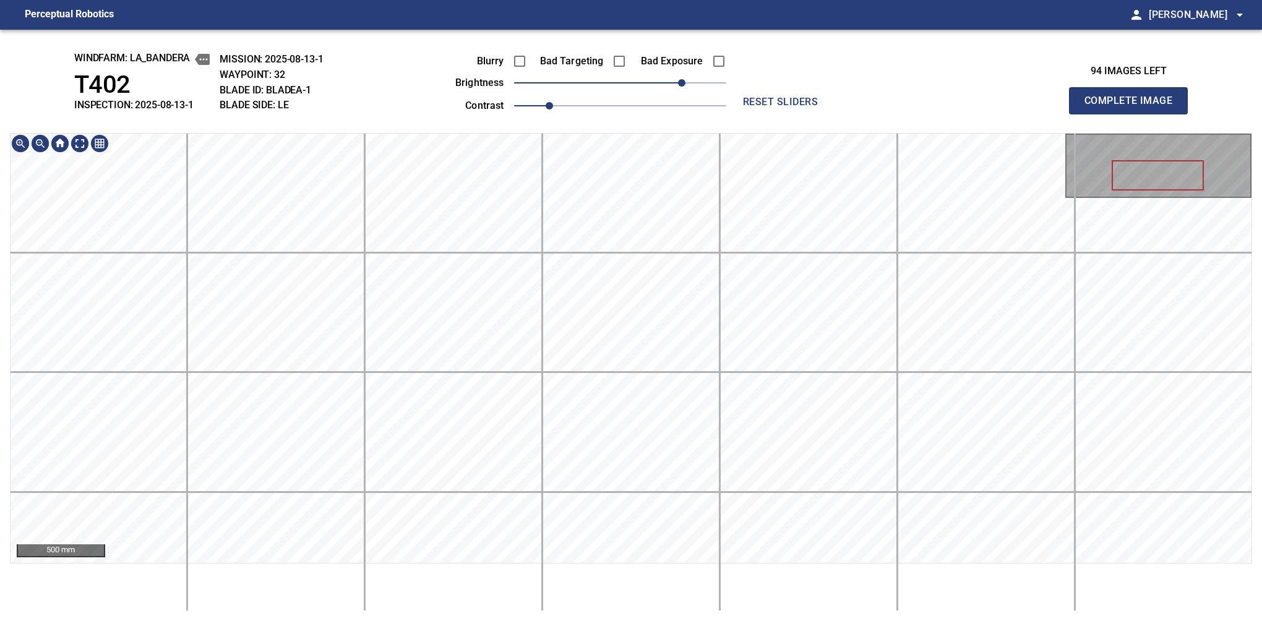
click at [660, 85] on div "windfarm: La_Bandera T402 INSPECTION: 2025-08-13-1 MISSION: 2025-08-13-1 WAYPOI…" at bounding box center [631, 326] width 1262 height 592
click at [1134, 114] on button "Complete Image" at bounding box center [1128, 100] width 119 height 27
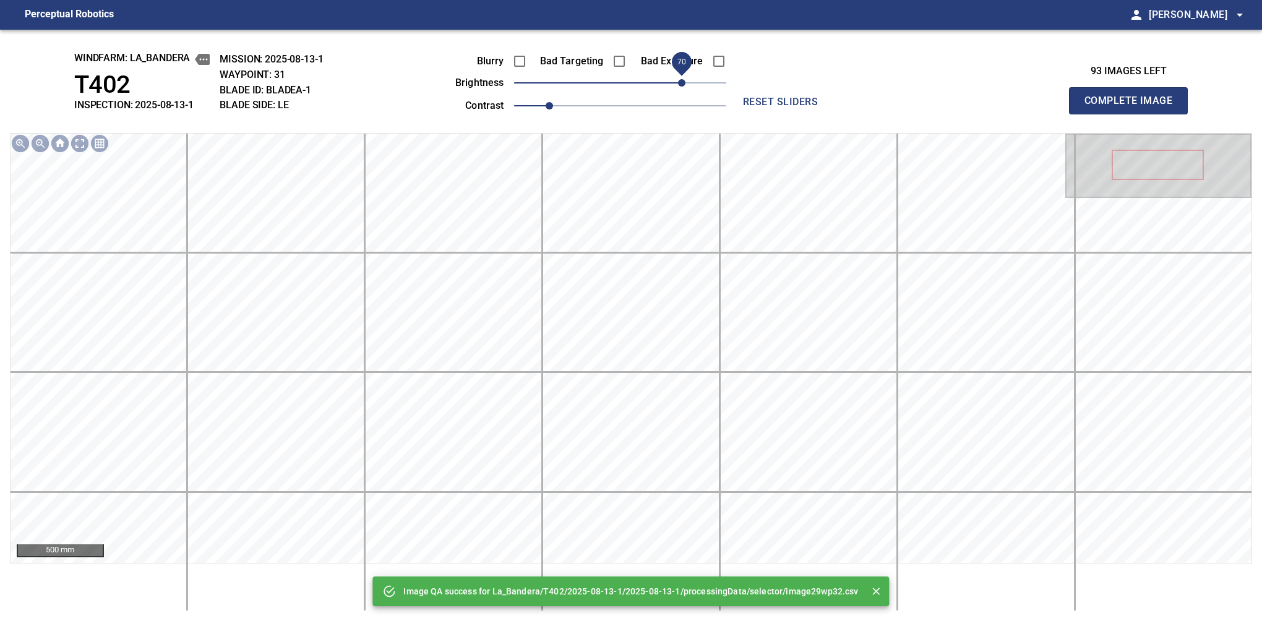
drag, startPoint x: 636, startPoint y: 85, endPoint x: 680, endPoint y: 85, distance: 43.3
click at [680, 85] on span "70" at bounding box center [681, 82] width 7 height 7
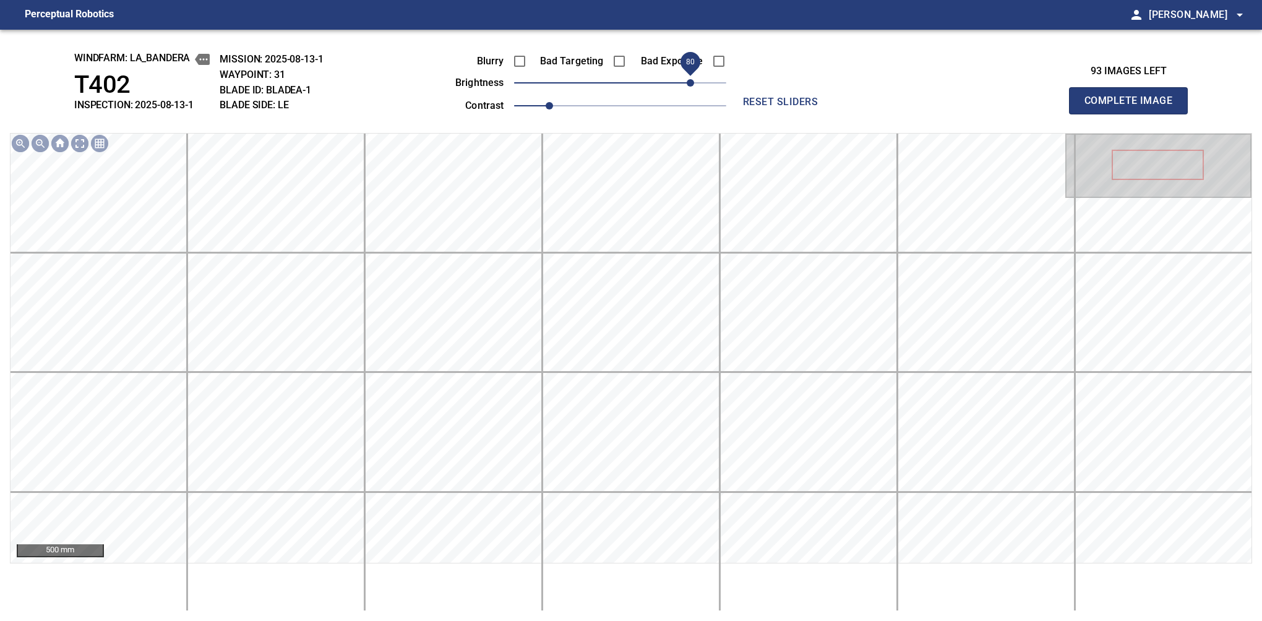
drag, startPoint x: 680, startPoint y: 85, endPoint x: 688, endPoint y: 85, distance: 8.7
click at [688, 85] on span "80" at bounding box center [690, 82] width 7 height 7
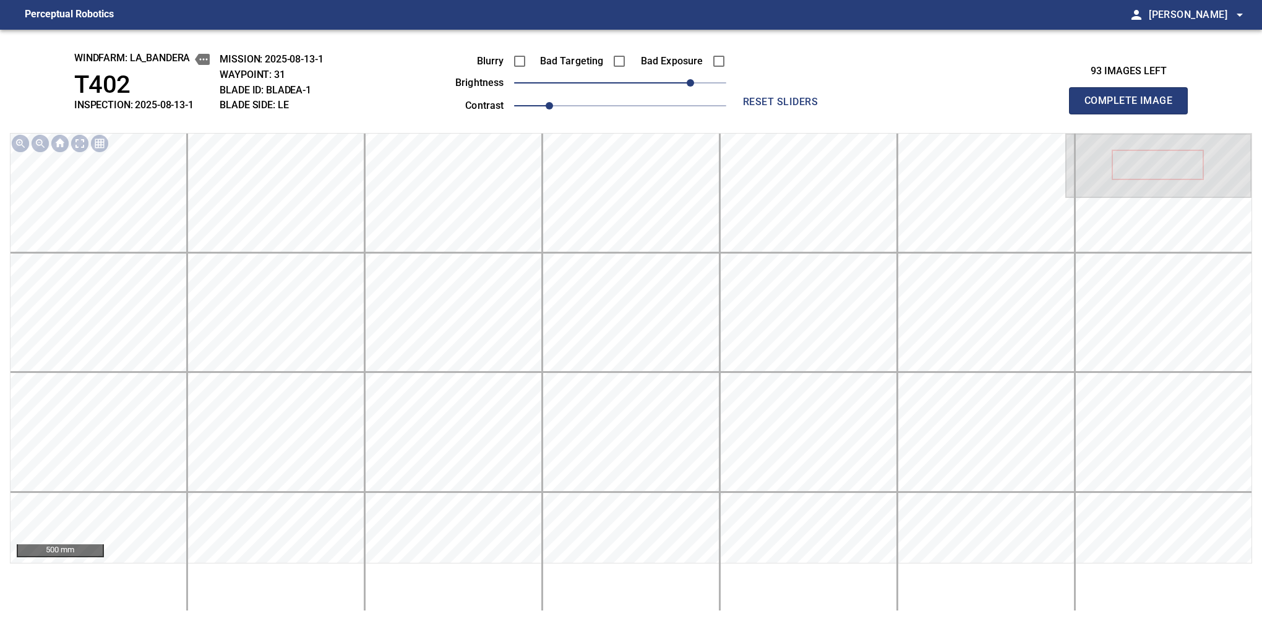
click at [1134, 114] on button "Complete Image" at bounding box center [1128, 100] width 119 height 27
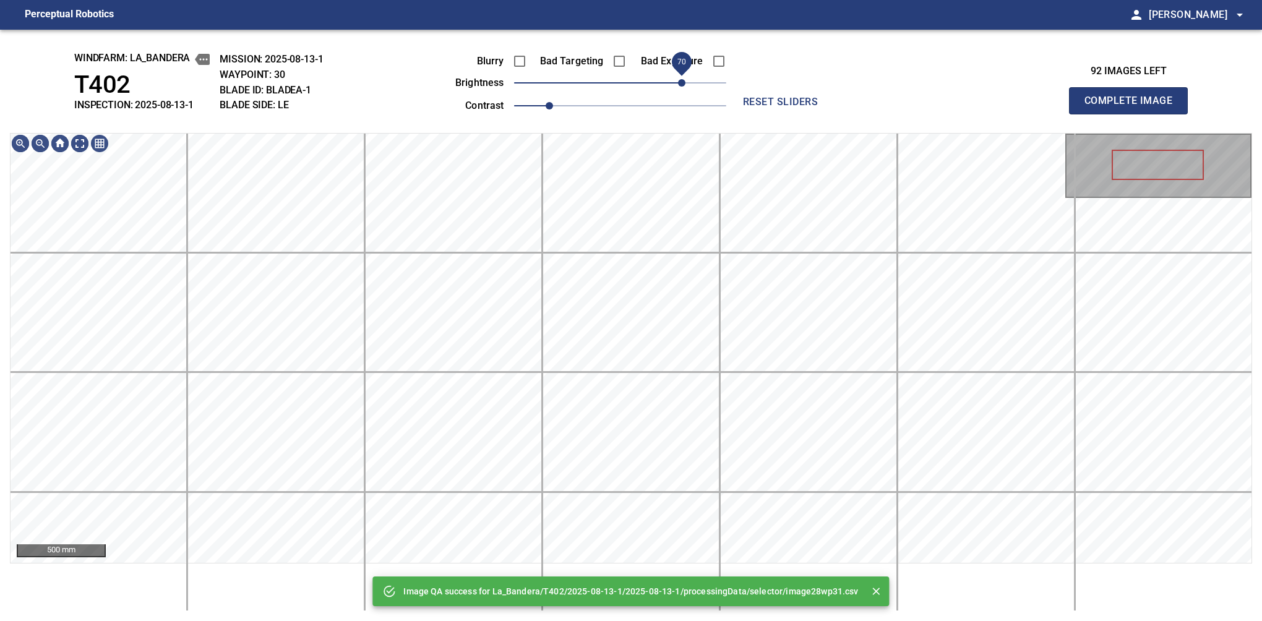
drag, startPoint x: 646, startPoint y: 81, endPoint x: 681, endPoint y: 82, distance: 34.7
click at [681, 82] on span "70" at bounding box center [620, 82] width 212 height 17
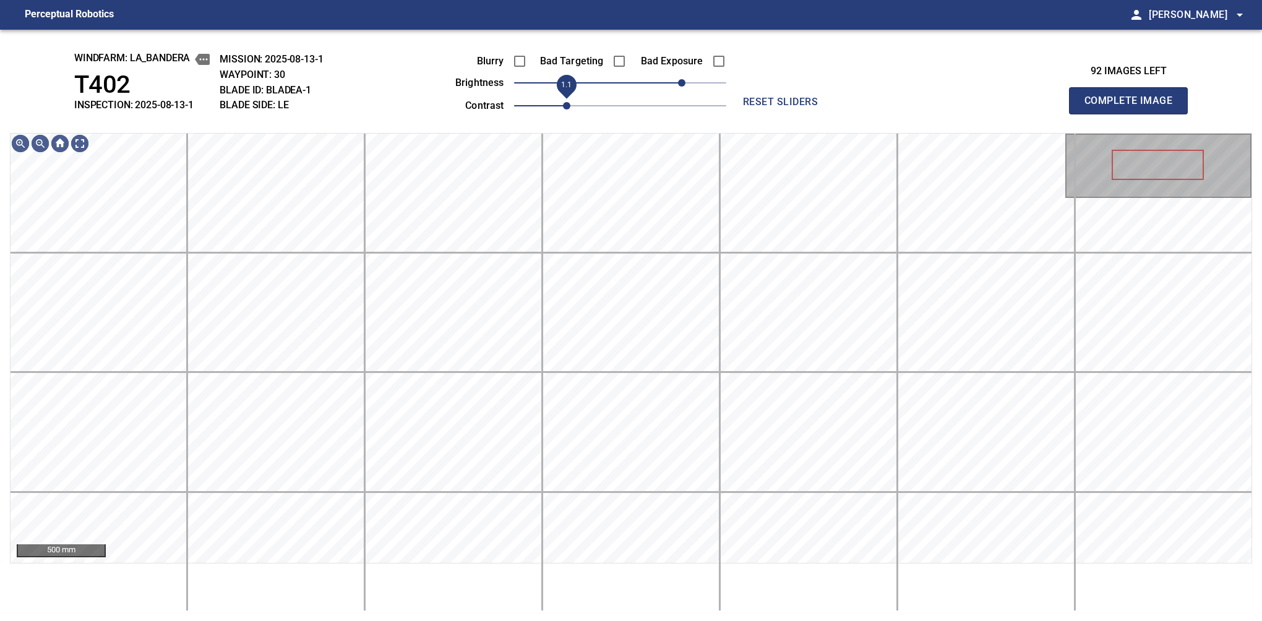
click at [563, 106] on span "1.1" at bounding box center [566, 105] width 7 height 7
click at [675, 79] on span "60" at bounding box center [673, 82] width 7 height 7
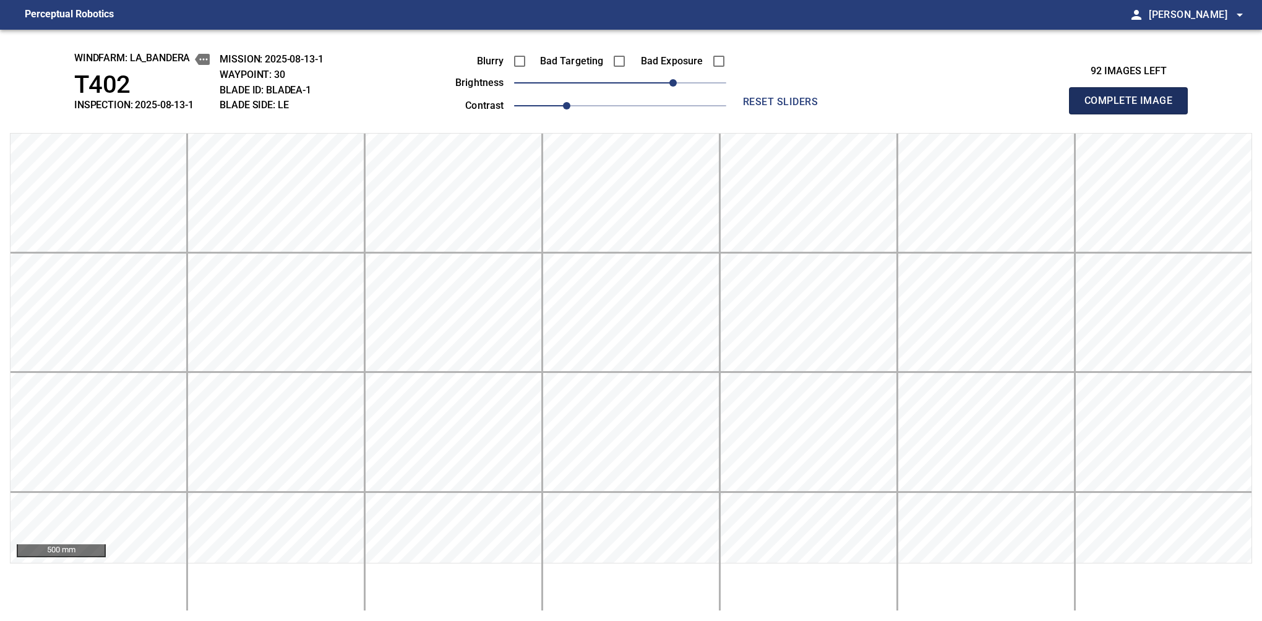
click at [1134, 114] on button "Complete Image" at bounding box center [1128, 100] width 119 height 27
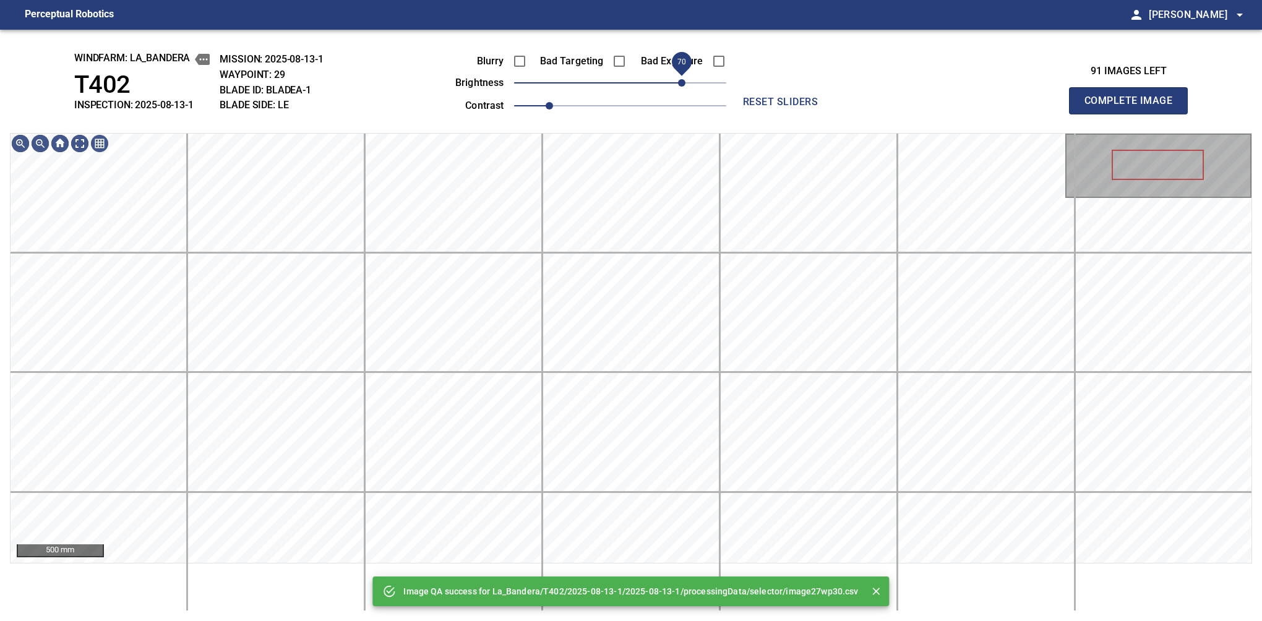
drag, startPoint x: 675, startPoint y: 79, endPoint x: 681, endPoint y: 80, distance: 6.5
click at [681, 80] on span "70" at bounding box center [620, 82] width 212 height 17
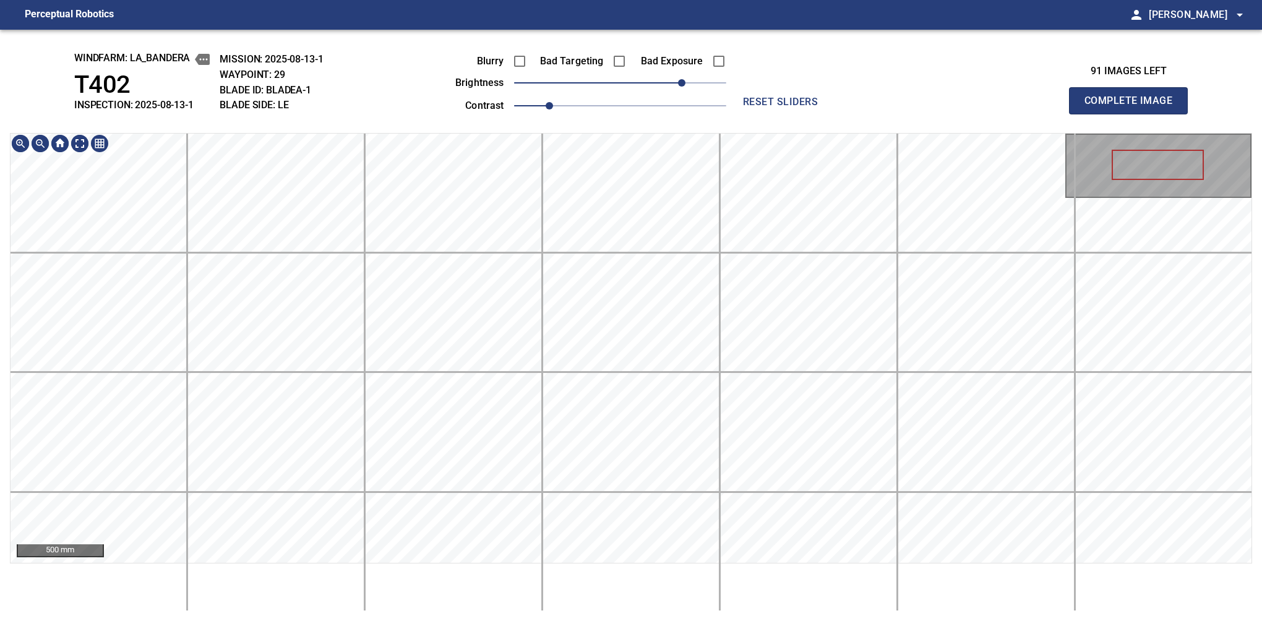
click at [639, 131] on div "windfarm: La_Bandera T402 INSPECTION: 2025-08-13-1 MISSION: 2025-08-13-1 WAYPOI…" at bounding box center [631, 326] width 1262 height 592
click at [553, 106] on span "1" at bounding box center [549, 105] width 7 height 7
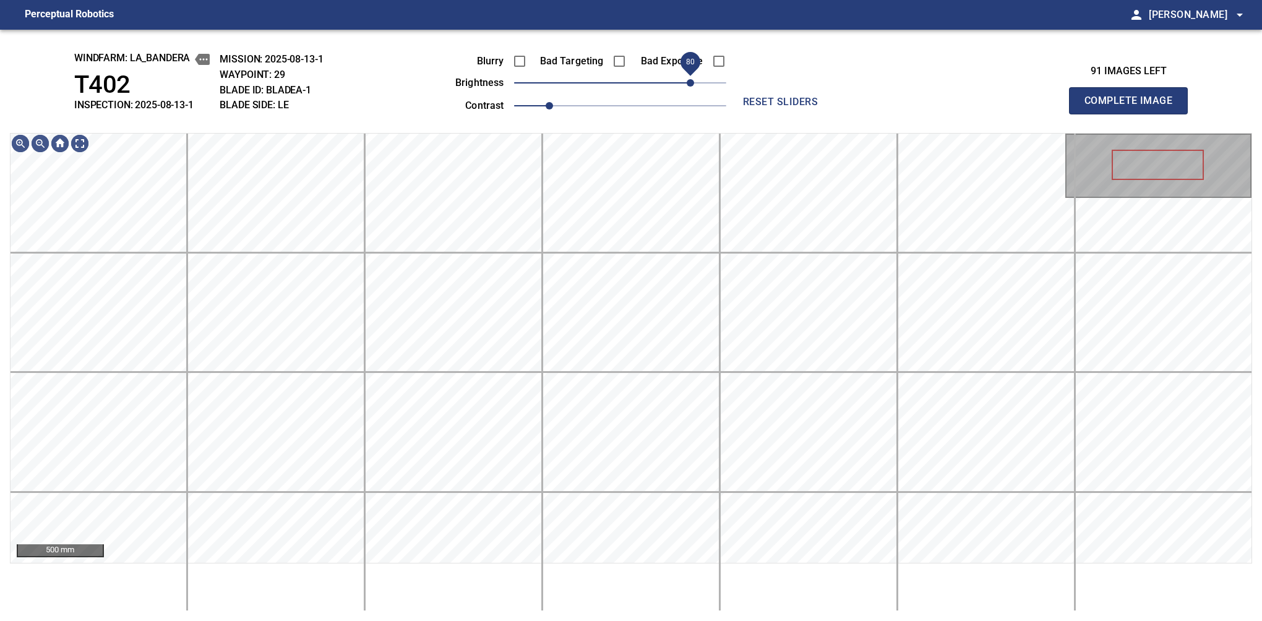
click at [688, 87] on span "80" at bounding box center [690, 82] width 7 height 7
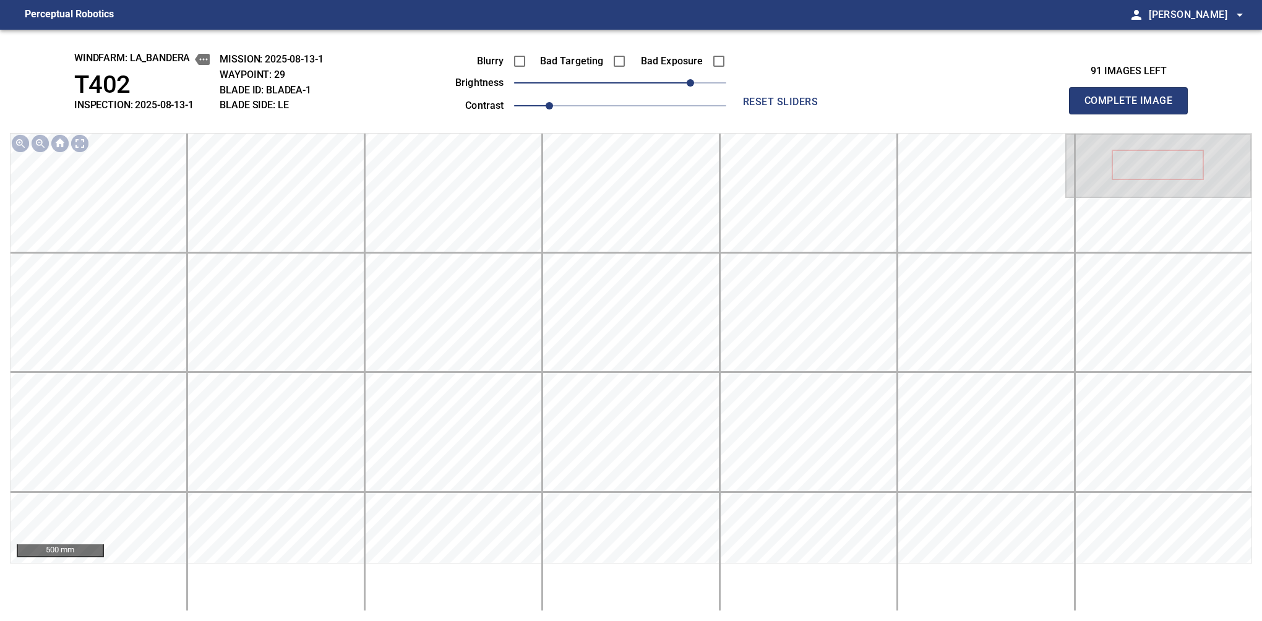
click at [1134, 114] on button "Complete Image" at bounding box center [1128, 100] width 119 height 27
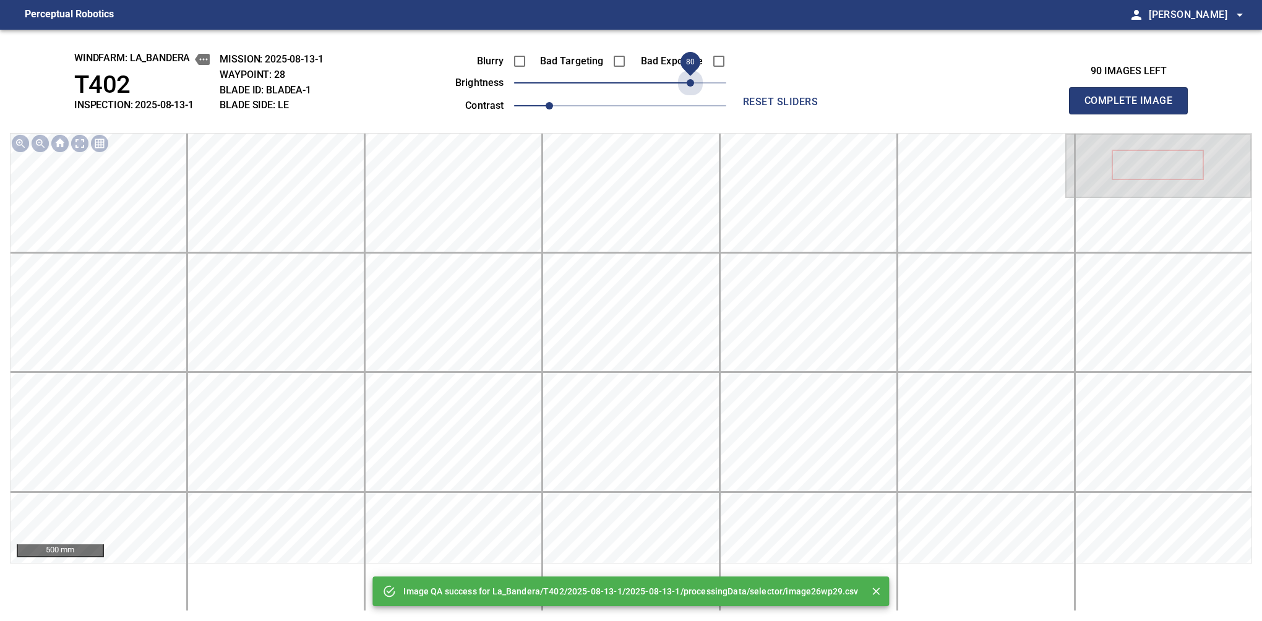
click at [688, 87] on span "80" at bounding box center [620, 82] width 212 height 17
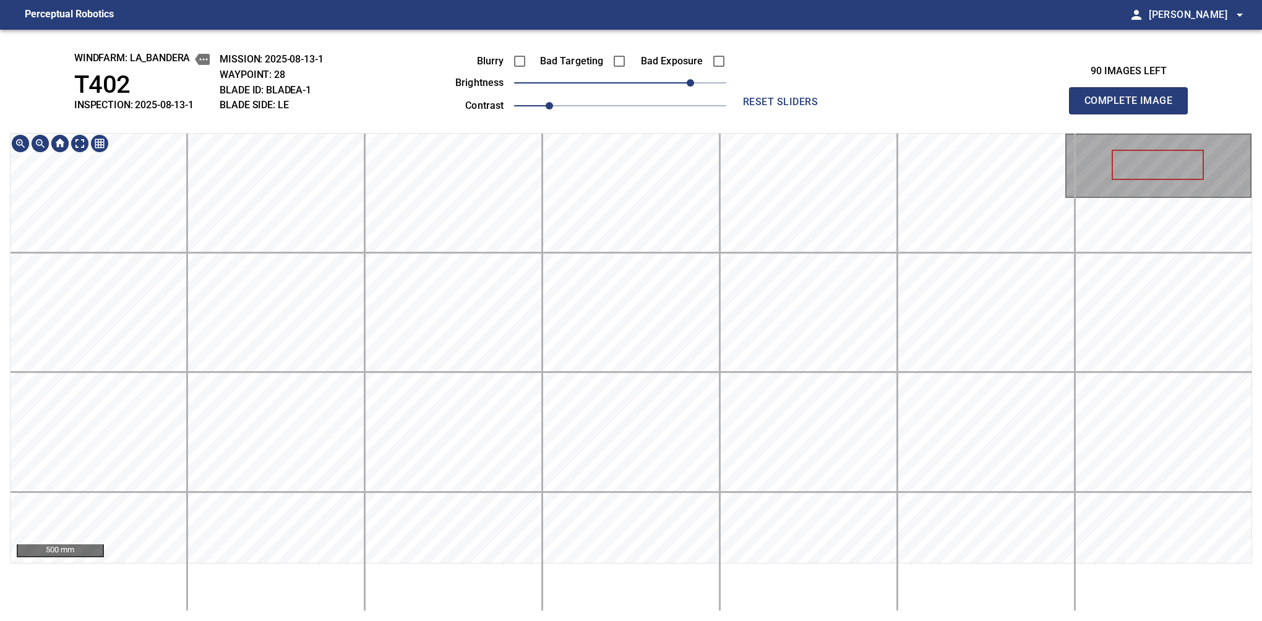
click at [621, 106] on div "windfarm: La_Bandera T402 INSPECTION: 2025-08-13-1 MISSION: 2025-08-13-1 WAYPOI…" at bounding box center [631, 326] width 1262 height 592
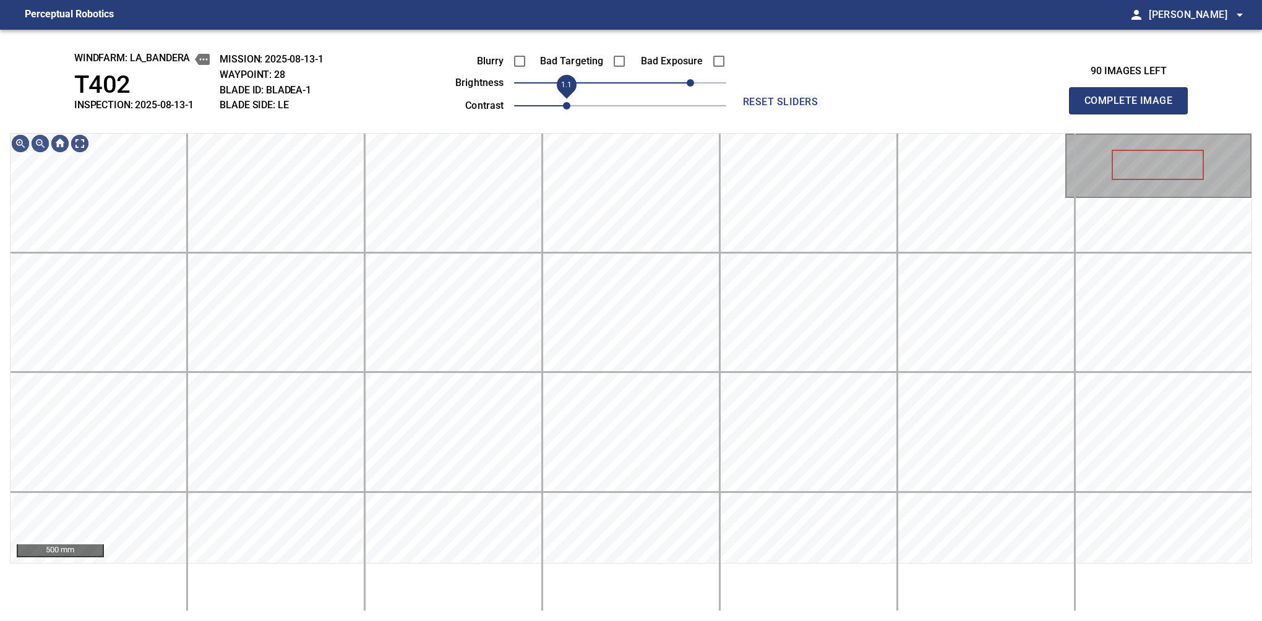
click at [563, 108] on span "1.1" at bounding box center [566, 105] width 7 height 7
click at [684, 83] on span "70" at bounding box center [681, 82] width 7 height 7
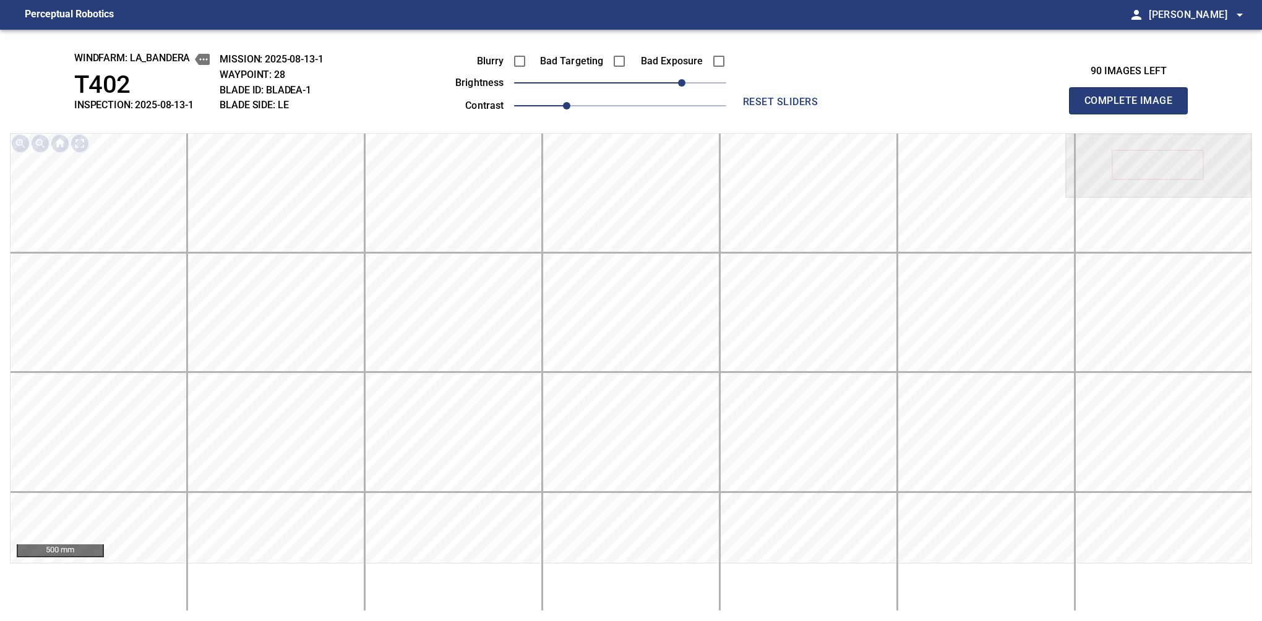
click at [1134, 114] on button "Complete Image" at bounding box center [1128, 100] width 119 height 27
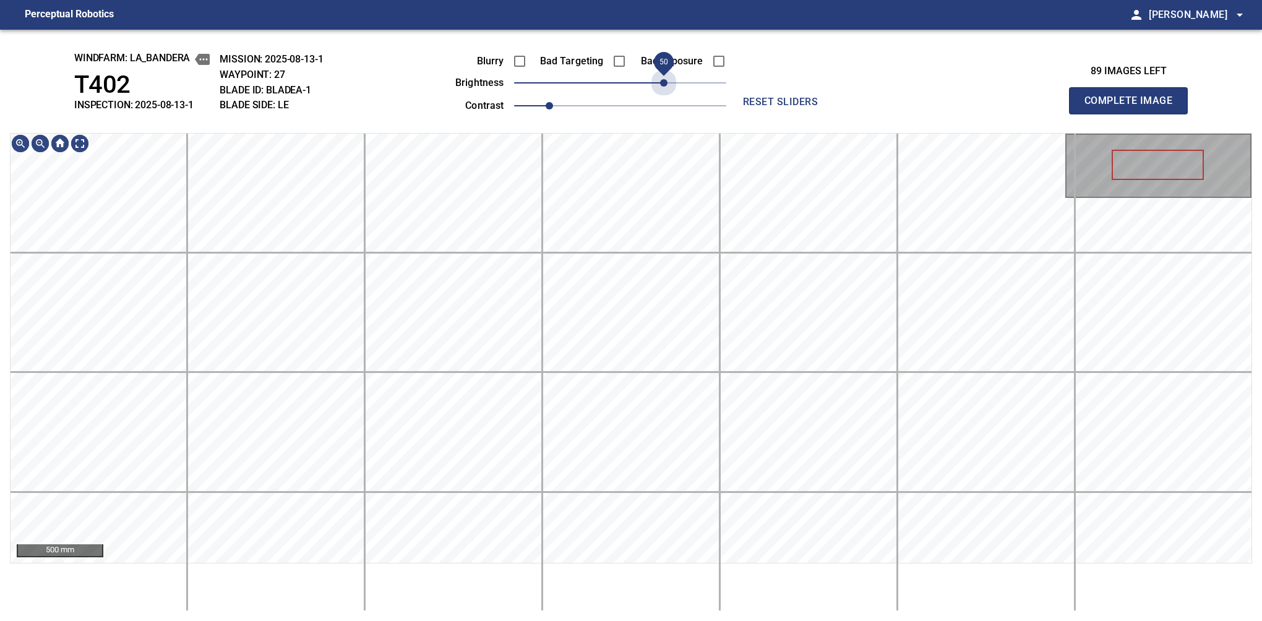
drag, startPoint x: 636, startPoint y: 76, endPoint x: 666, endPoint y: 67, distance: 30.9
click at [666, 79] on span "50" at bounding box center [663, 82] width 7 height 7
click at [563, 108] on span "1.1" at bounding box center [566, 105] width 7 height 7
click at [664, 87] on div "windfarm: La_Bandera T402 INSPECTION: 2025-08-13-1 MISSION: 2025-08-13-1 WAYPOI…" at bounding box center [631, 326] width 1262 height 592
click at [1134, 114] on button "Complete Image" at bounding box center [1128, 100] width 119 height 27
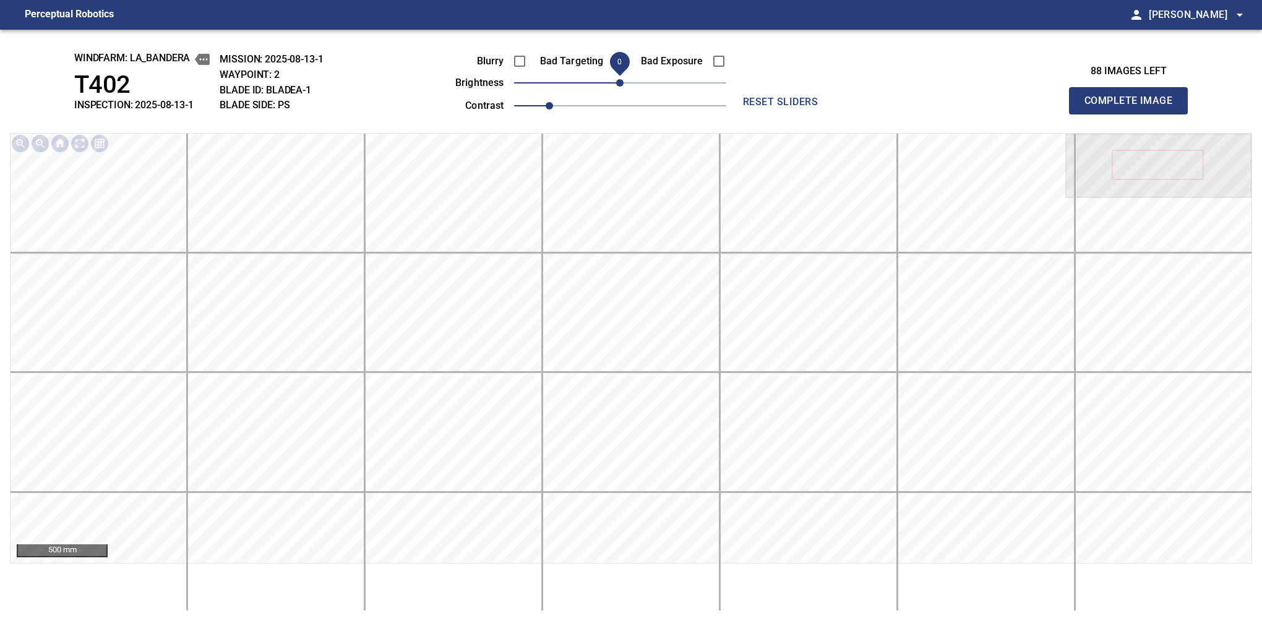
click at [1134, 114] on button "Complete Image" at bounding box center [1128, 100] width 119 height 27
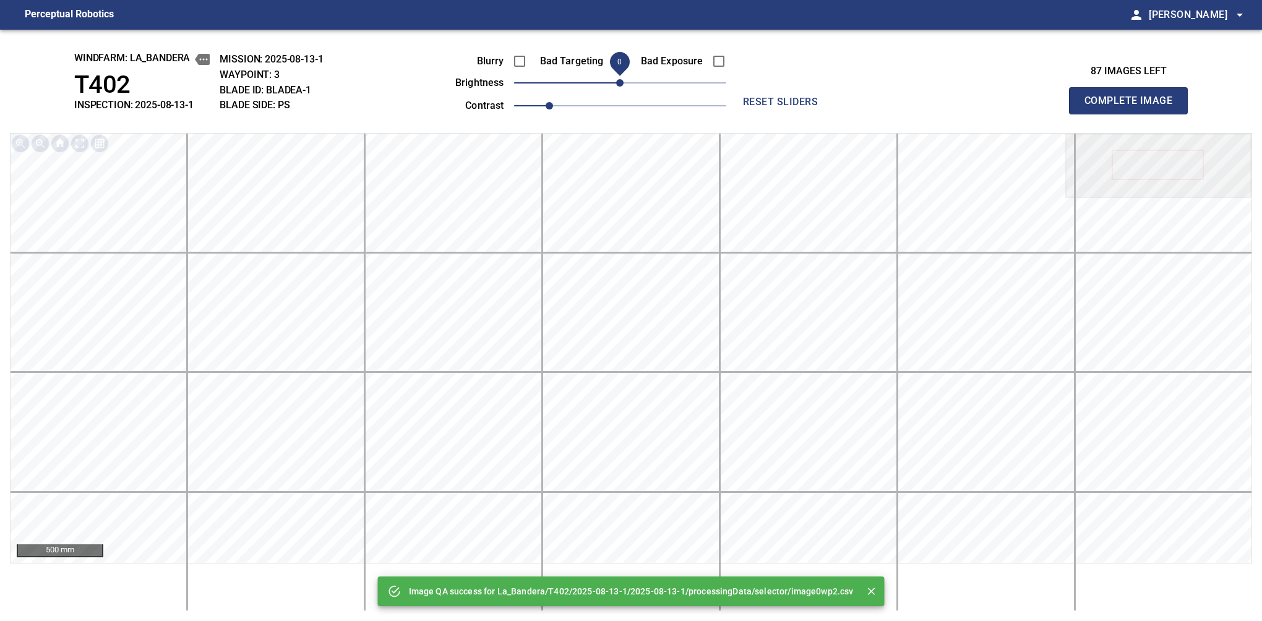
click at [1134, 114] on button "Complete Image" at bounding box center [1128, 100] width 119 height 27
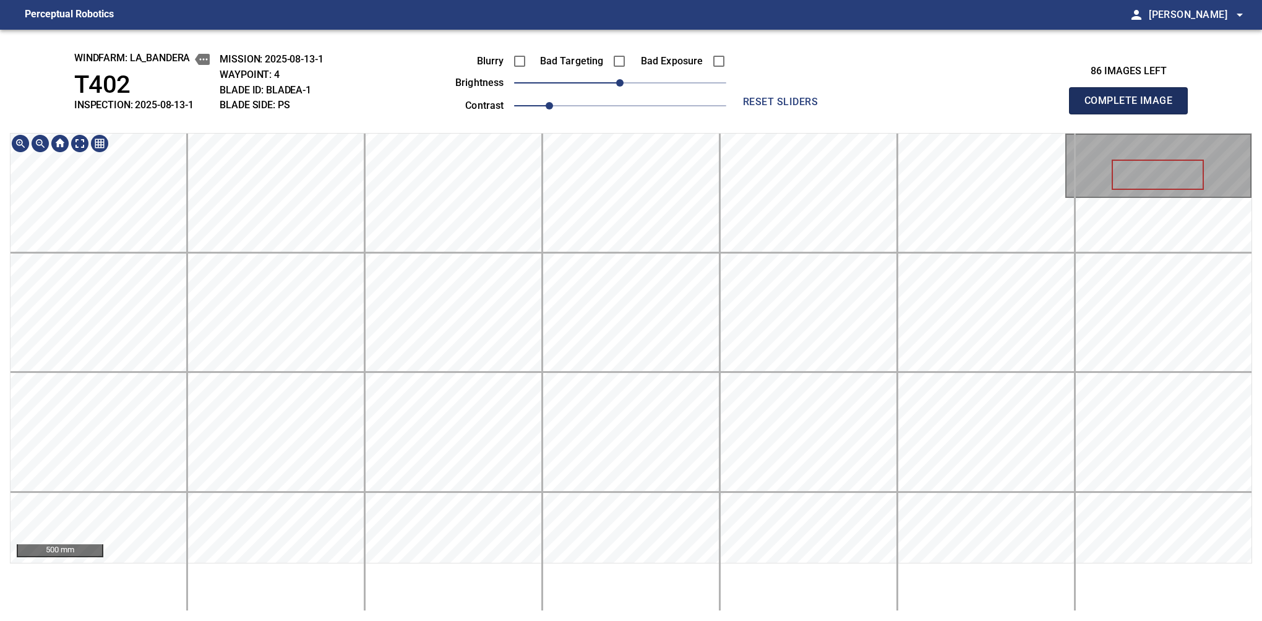
click at [1134, 114] on button "Complete Image" at bounding box center [1128, 100] width 119 height 27
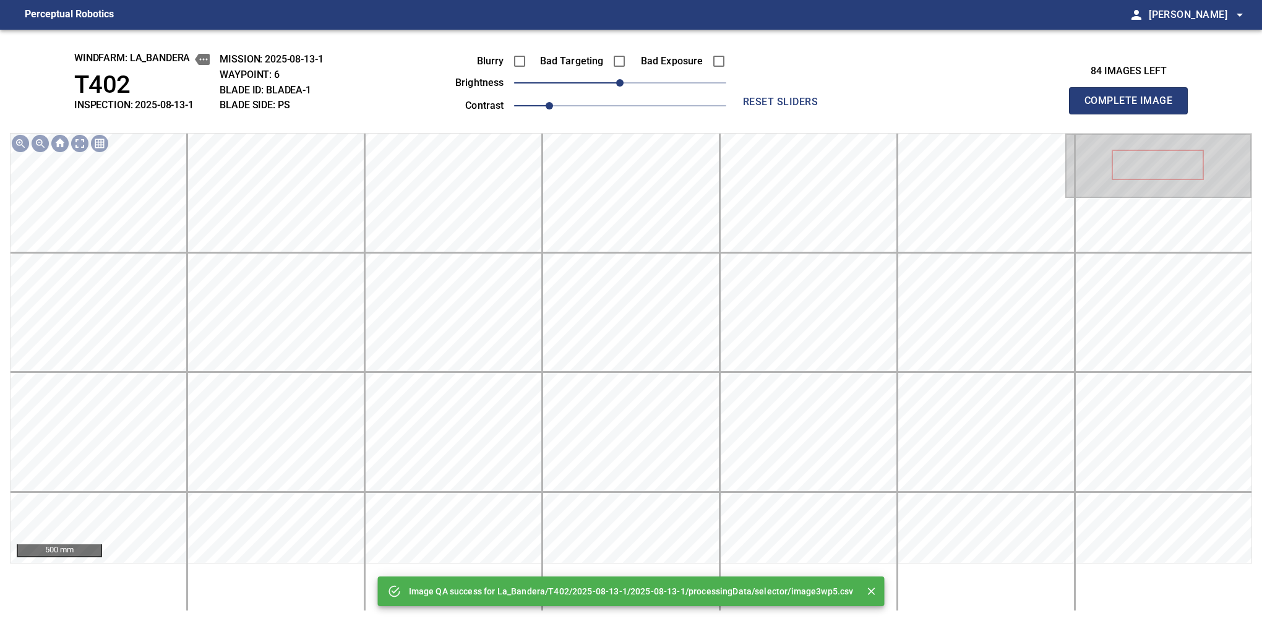
click at [1134, 114] on button "Complete Image" at bounding box center [1128, 100] width 119 height 27
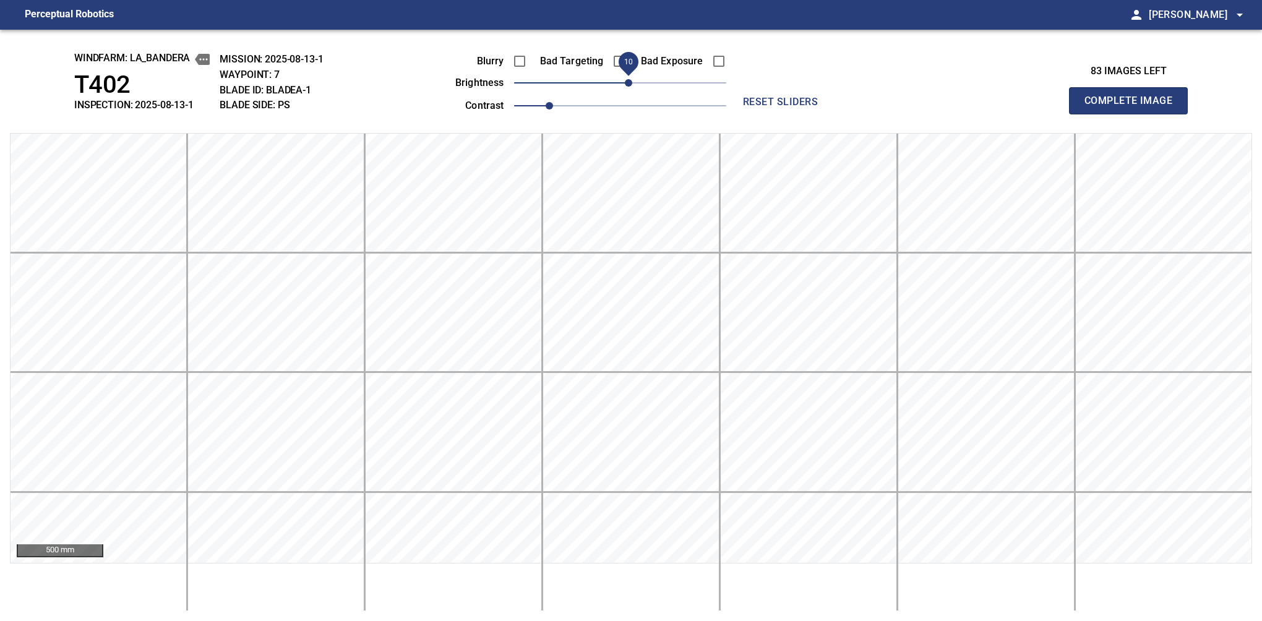
click at [625, 80] on span "10" at bounding box center [628, 82] width 7 height 7
click at [1134, 114] on button "Complete Image" at bounding box center [1128, 100] width 119 height 27
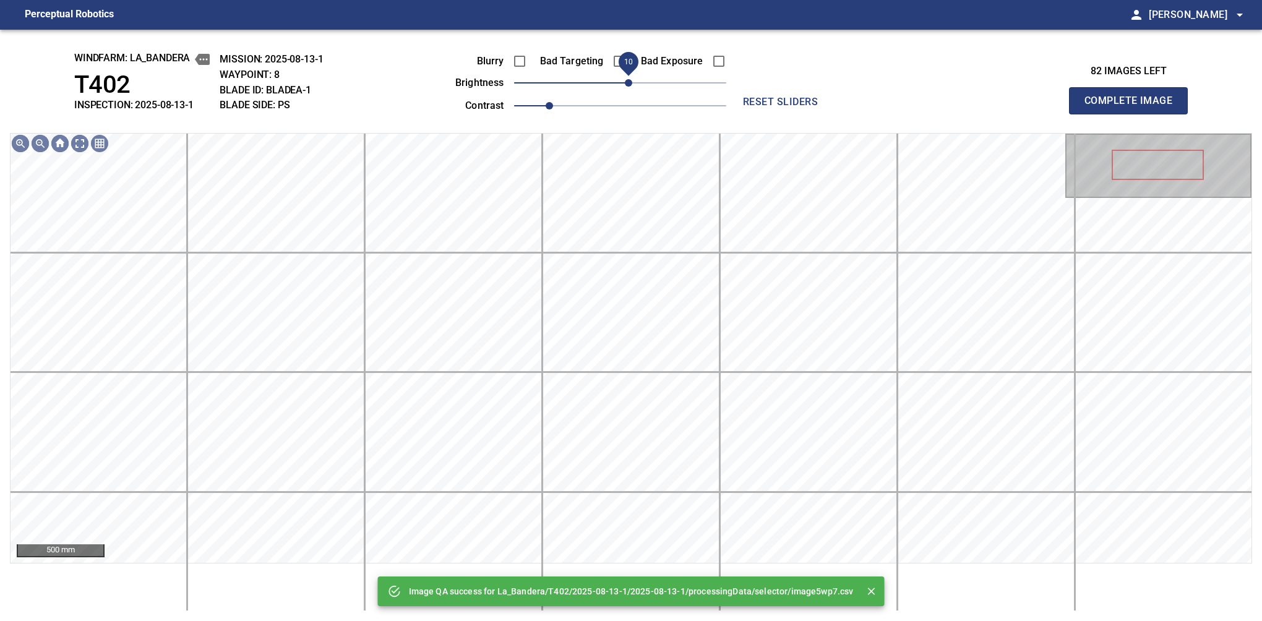
click at [625, 85] on span "10" at bounding box center [628, 82] width 7 height 7
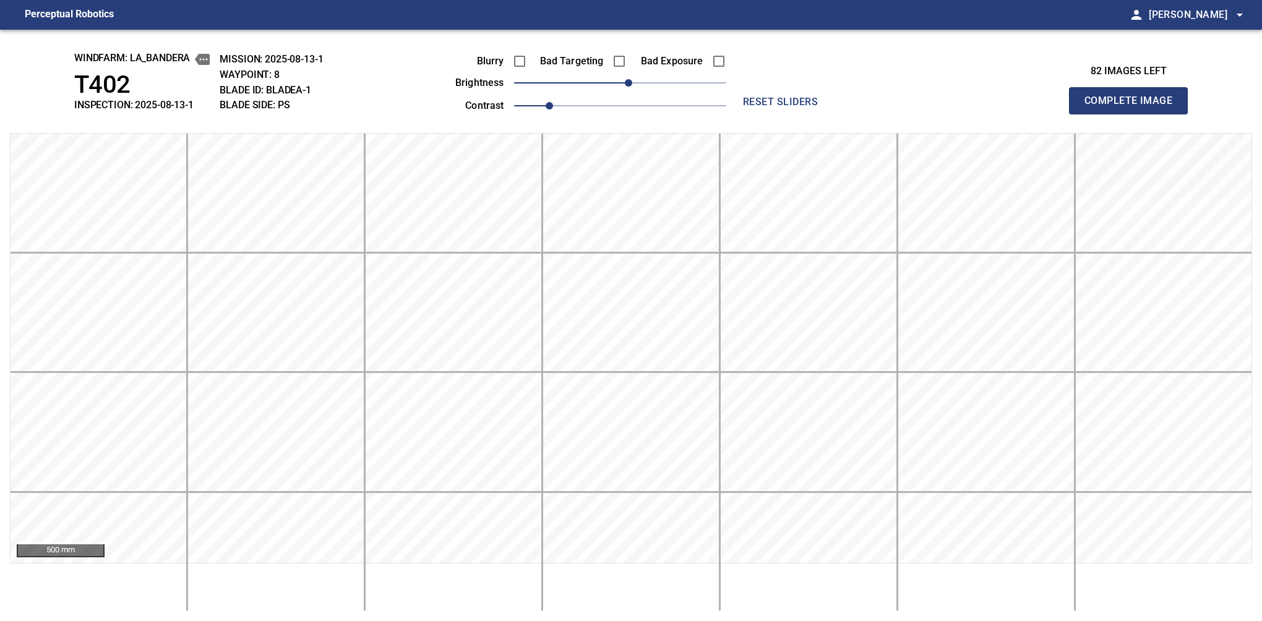
click at [1134, 114] on button "Complete Image" at bounding box center [1128, 100] width 119 height 27
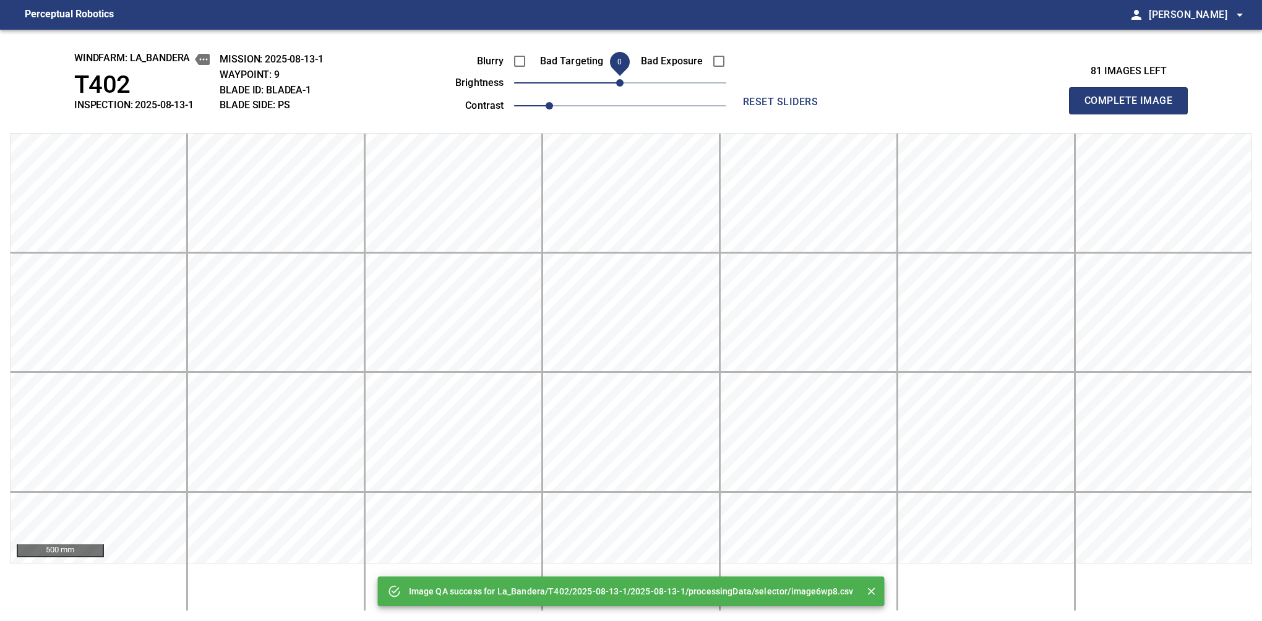
click at [1134, 114] on button "Complete Image" at bounding box center [1128, 100] width 119 height 27
drag, startPoint x: 627, startPoint y: 87, endPoint x: 636, endPoint y: 81, distance: 10.6
click at [636, 81] on span "20" at bounding box center [637, 82] width 7 height 7
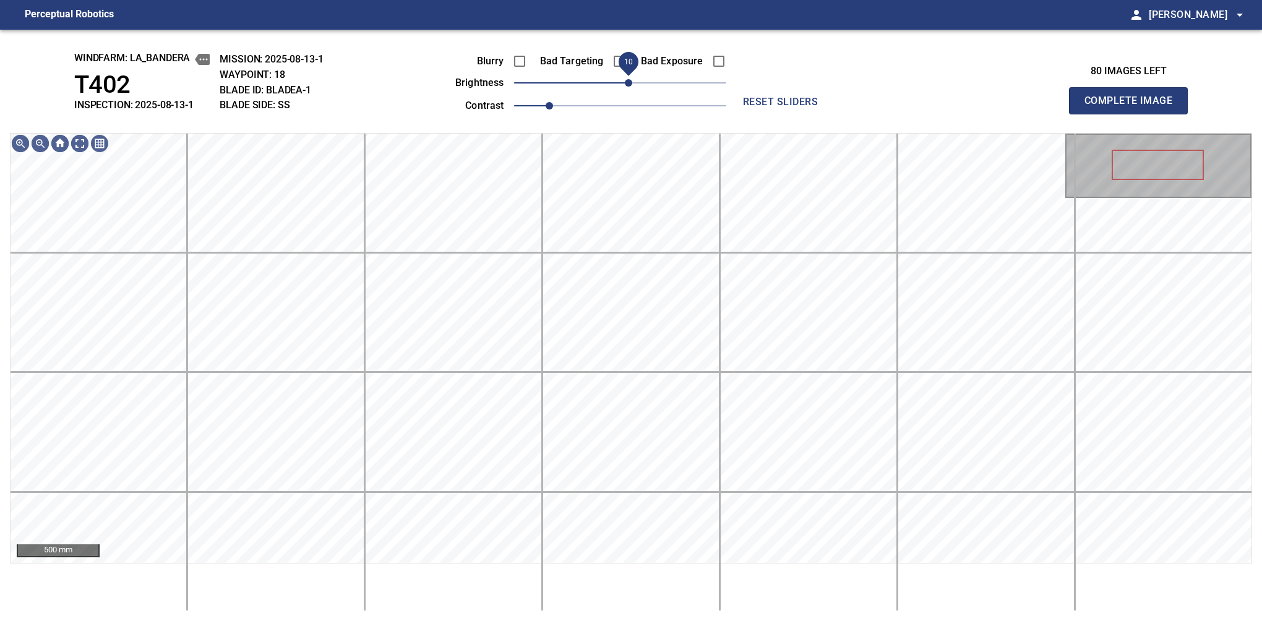
drag, startPoint x: 636, startPoint y: 81, endPoint x: 628, endPoint y: 82, distance: 8.1
click at [628, 82] on span "10" at bounding box center [628, 82] width 7 height 7
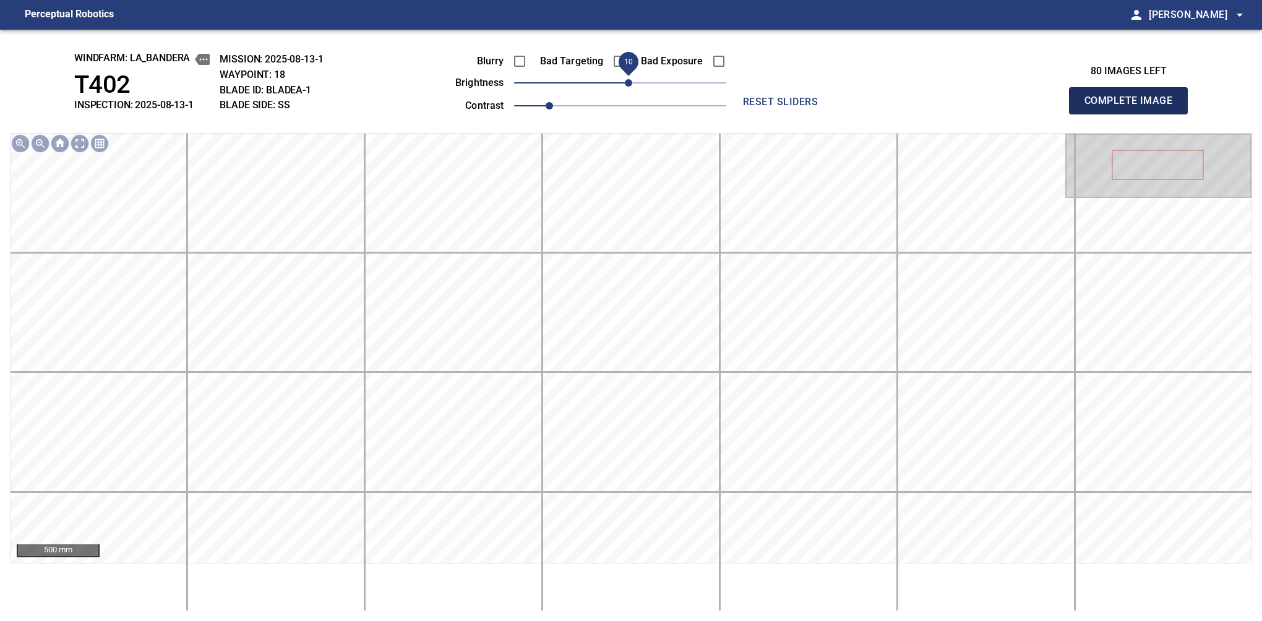
click at [1134, 114] on button "Complete Image" at bounding box center [1128, 100] width 119 height 27
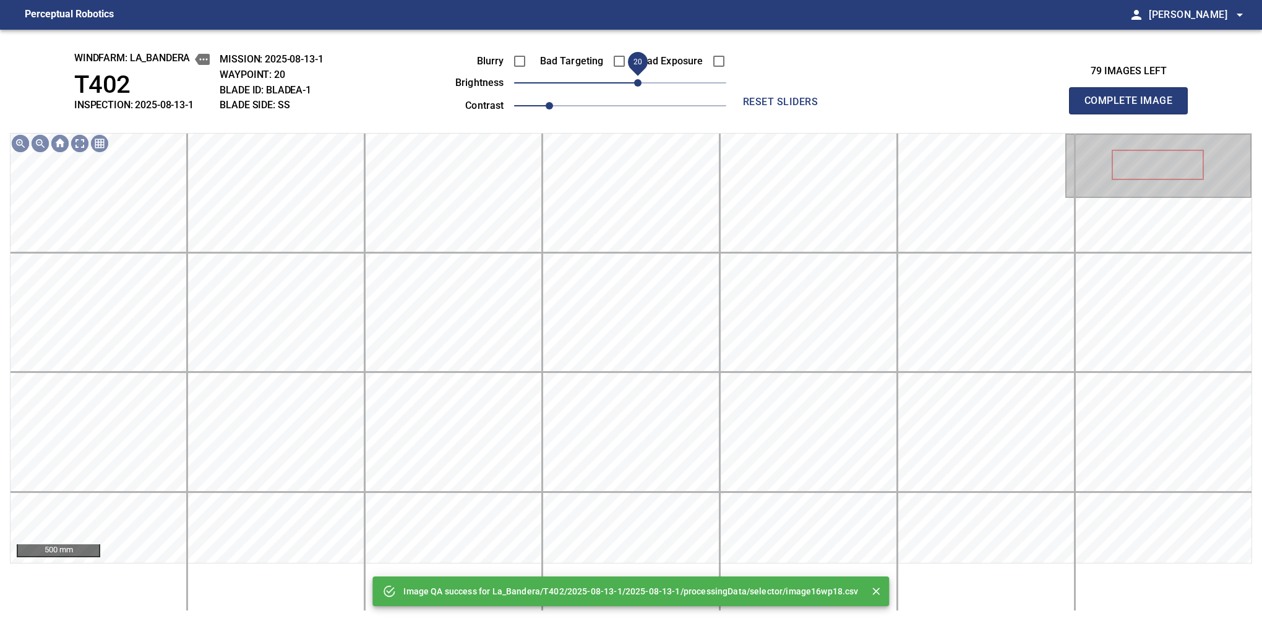
drag, startPoint x: 624, startPoint y: 84, endPoint x: 636, endPoint y: 82, distance: 12.5
click at [636, 82] on span "20" at bounding box center [637, 82] width 7 height 7
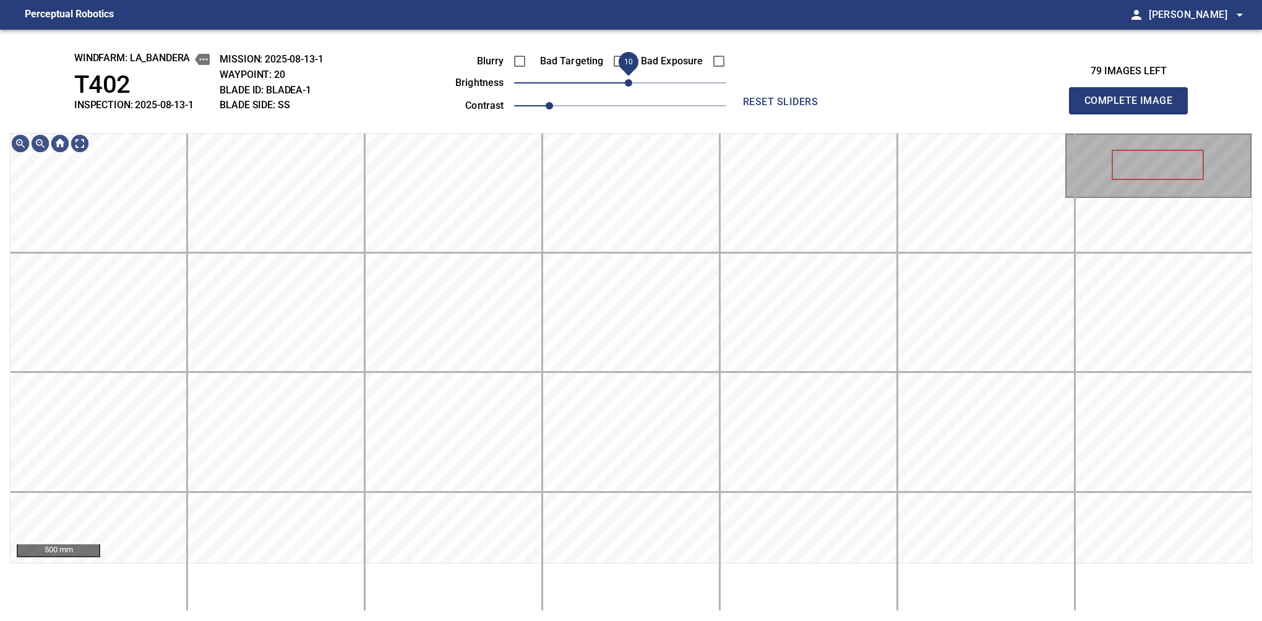
drag, startPoint x: 639, startPoint y: 89, endPoint x: 632, endPoint y: 89, distance: 6.8
click at [632, 87] on span "10" at bounding box center [628, 82] width 7 height 7
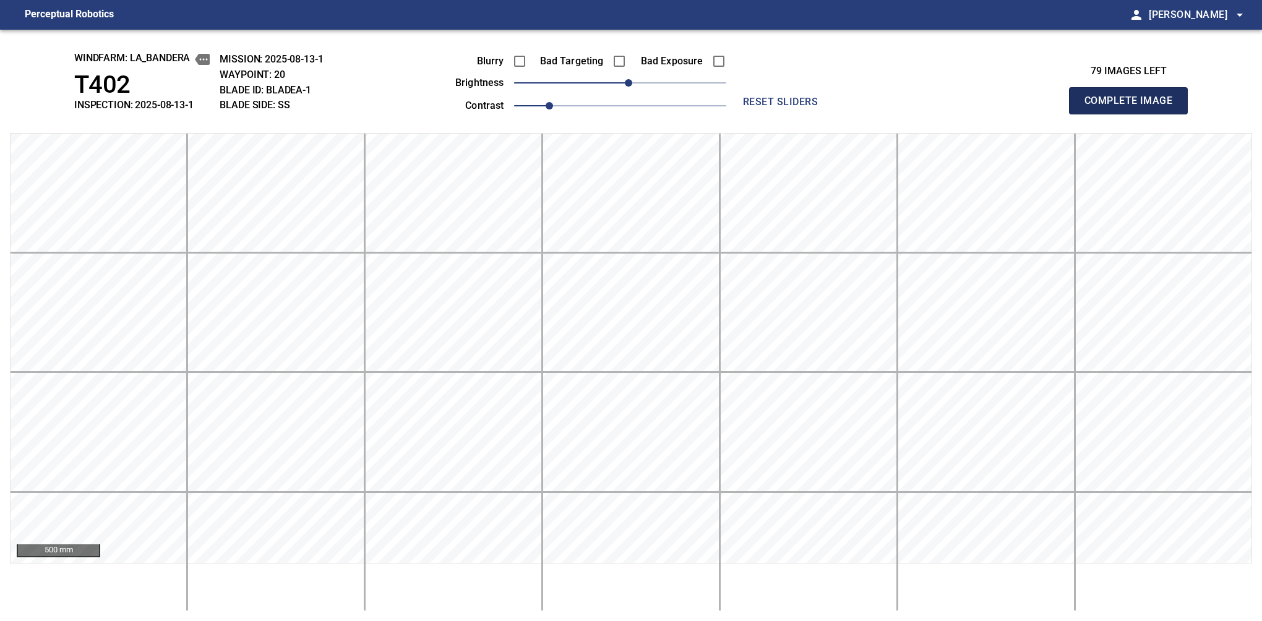
click at [1134, 114] on button "Complete Image" at bounding box center [1128, 100] width 119 height 27
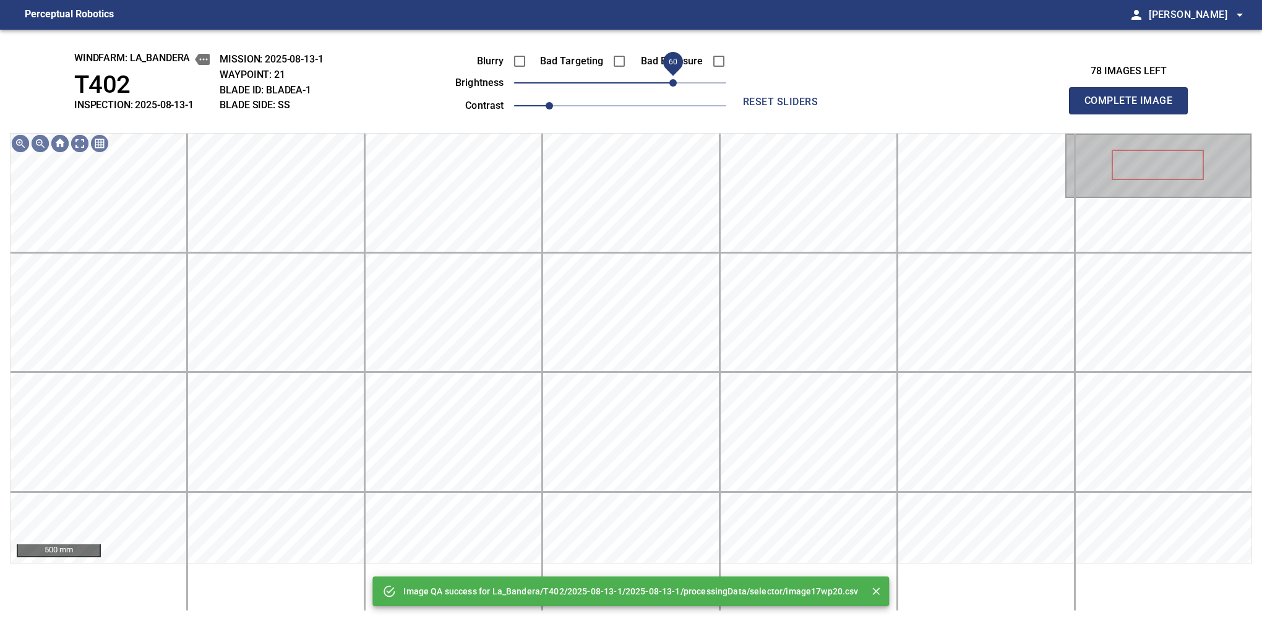
drag, startPoint x: 630, startPoint y: 92, endPoint x: 673, endPoint y: 77, distance: 45.8
click at [673, 77] on span "60" at bounding box center [620, 82] width 212 height 17
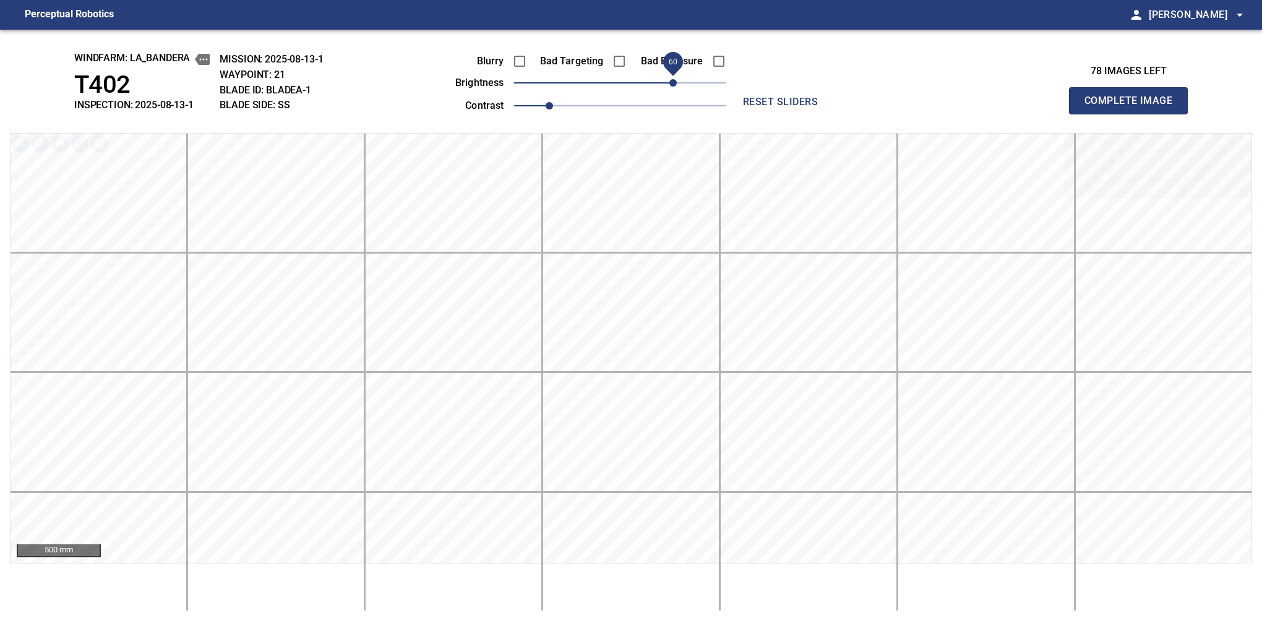
click at [1134, 114] on button "Complete Image" at bounding box center [1128, 100] width 119 height 27
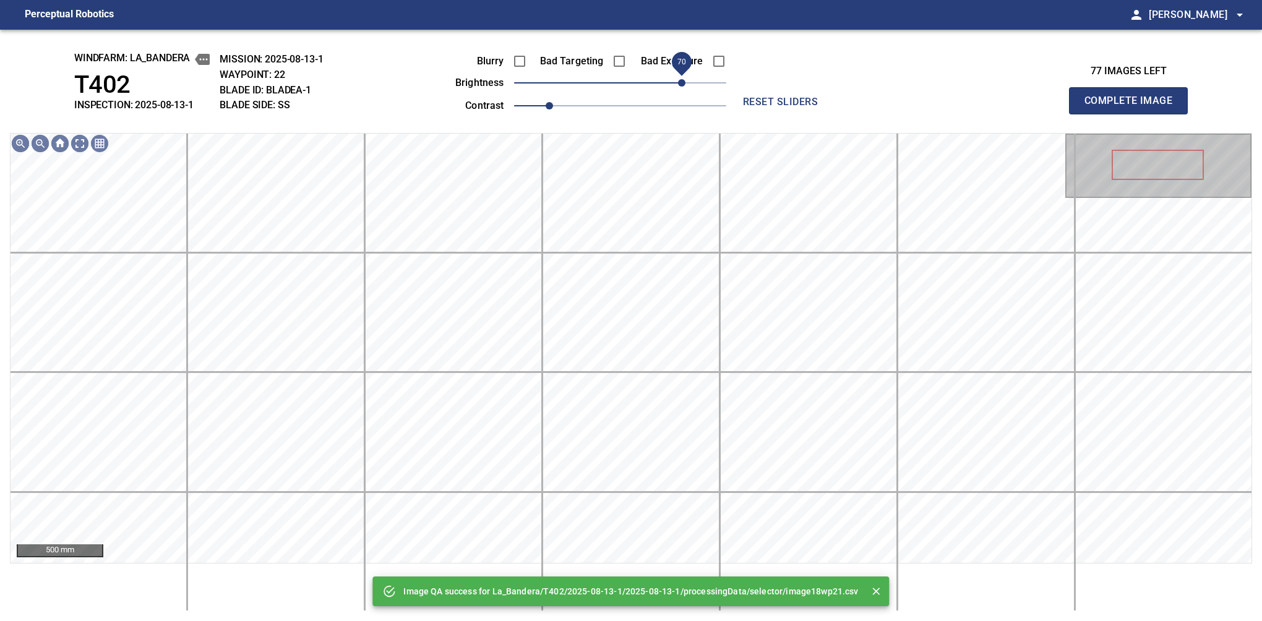
drag, startPoint x: 673, startPoint y: 77, endPoint x: 684, endPoint y: 92, distance: 18.2
click at [684, 92] on span "70" at bounding box center [620, 82] width 212 height 17
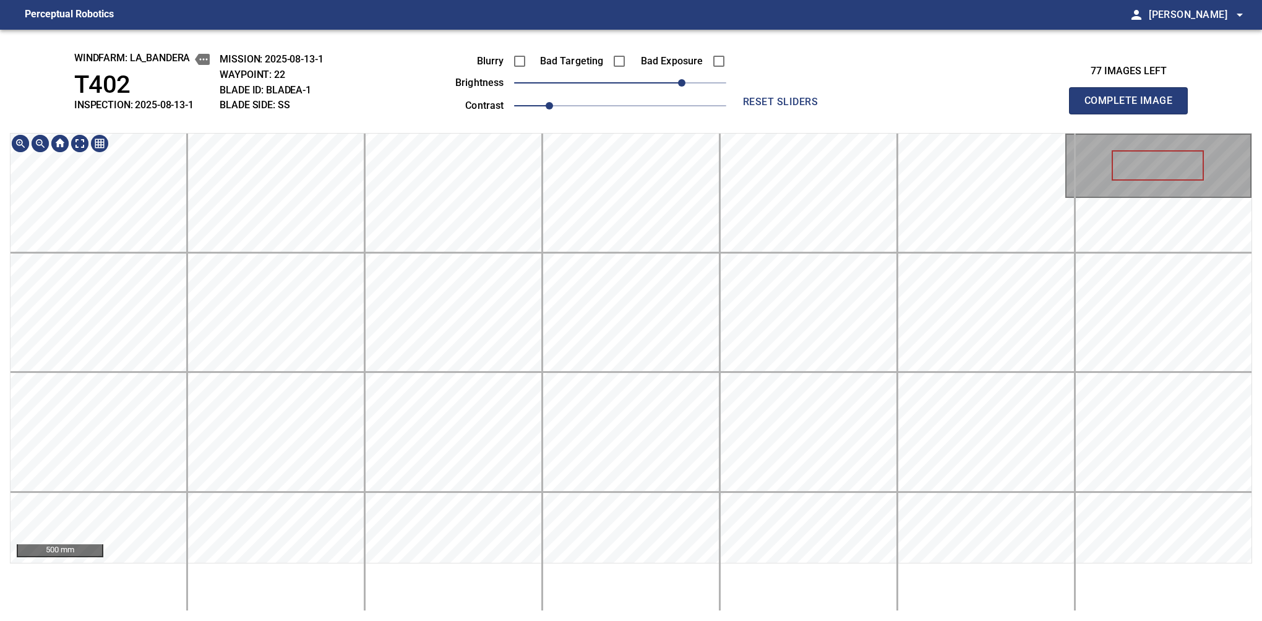
click at [578, 81] on div "windfarm: La_Bandera T402 INSPECTION: 2025-08-13-1 MISSION: 2025-08-13-1 WAYPOI…" at bounding box center [631, 326] width 1262 height 592
click at [1134, 114] on button "Complete Image" at bounding box center [1128, 100] width 119 height 27
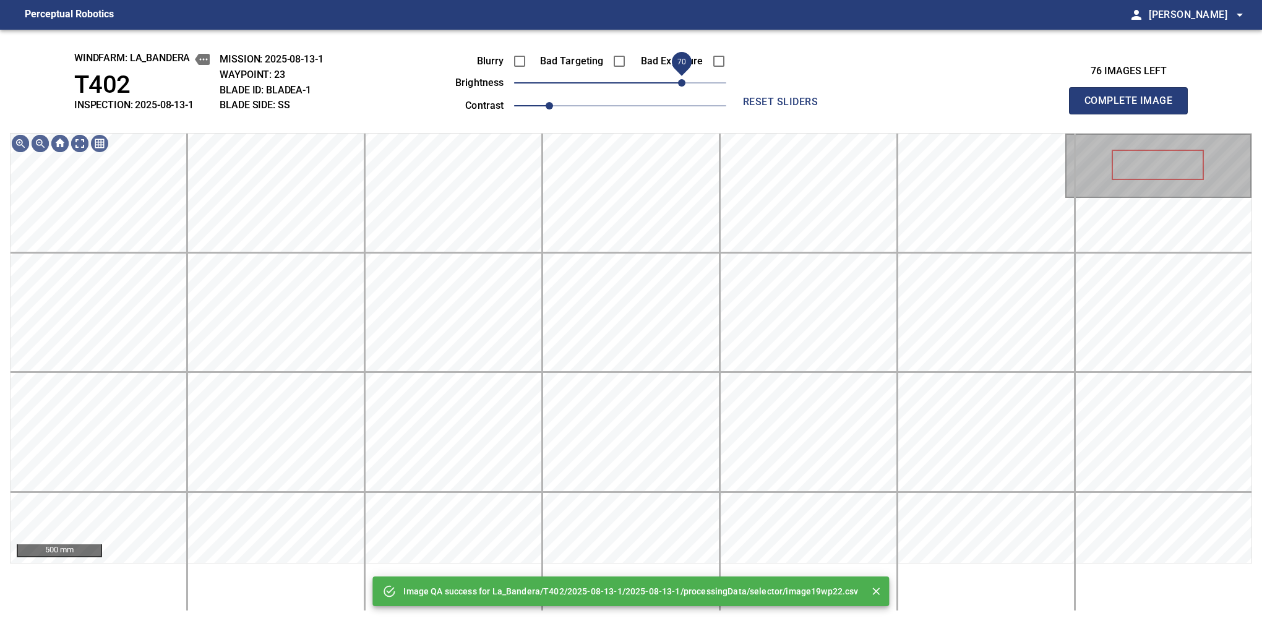
drag, startPoint x: 649, startPoint y: 79, endPoint x: 680, endPoint y: 72, distance: 31.1
click at [680, 79] on span "70" at bounding box center [681, 82] width 7 height 7
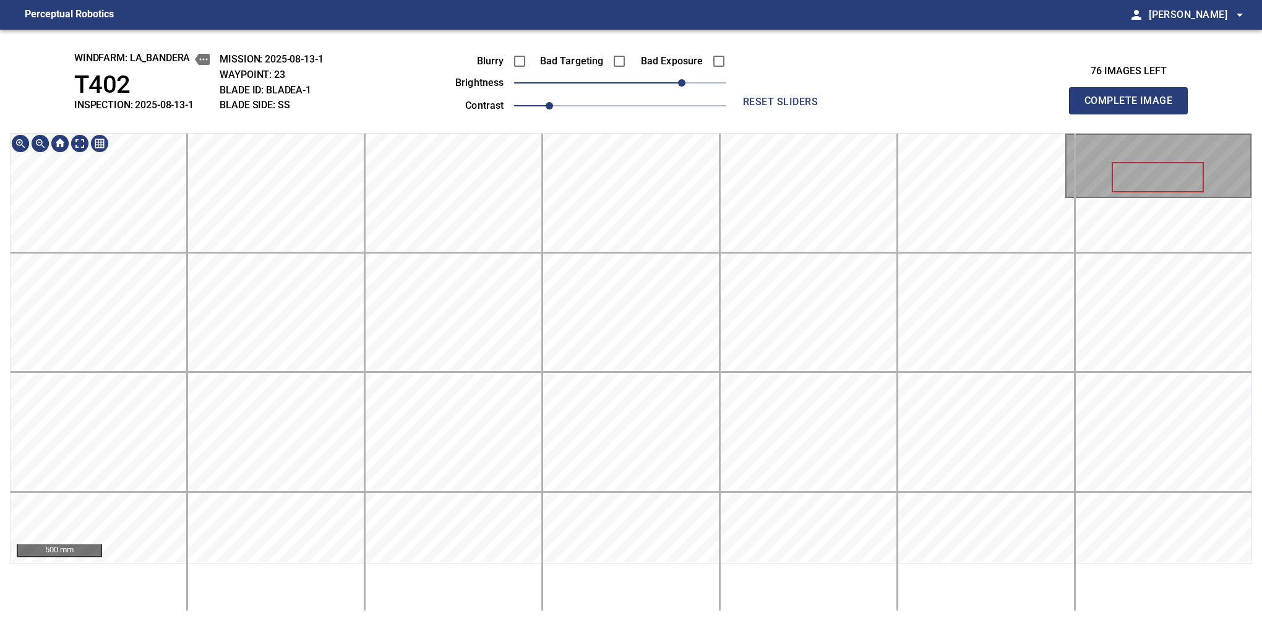
click at [630, 33] on div "windfarm: La_Bandera T402 INSPECTION: 2025-08-13-1 MISSION: 2025-08-13-1 WAYPOI…" at bounding box center [631, 326] width 1262 height 592
click at [1134, 114] on button "Complete Image" at bounding box center [1128, 100] width 119 height 27
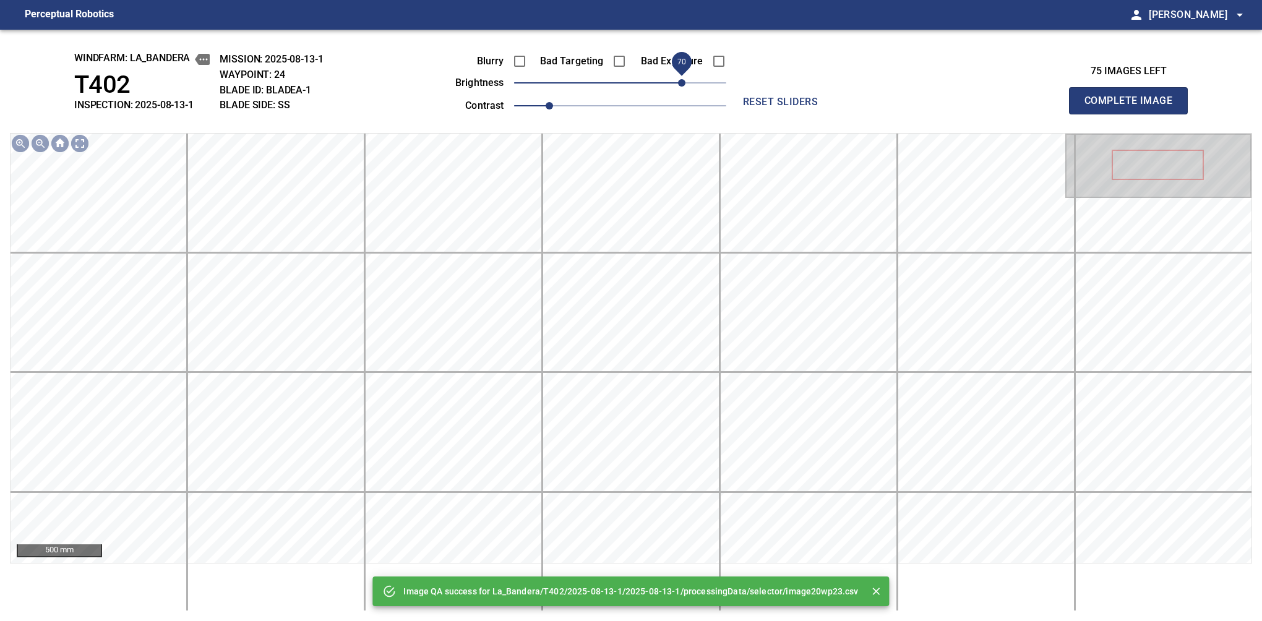
drag, startPoint x: 663, startPoint y: 81, endPoint x: 682, endPoint y: 77, distance: 19.7
click at [682, 77] on span "70" at bounding box center [620, 82] width 212 height 17
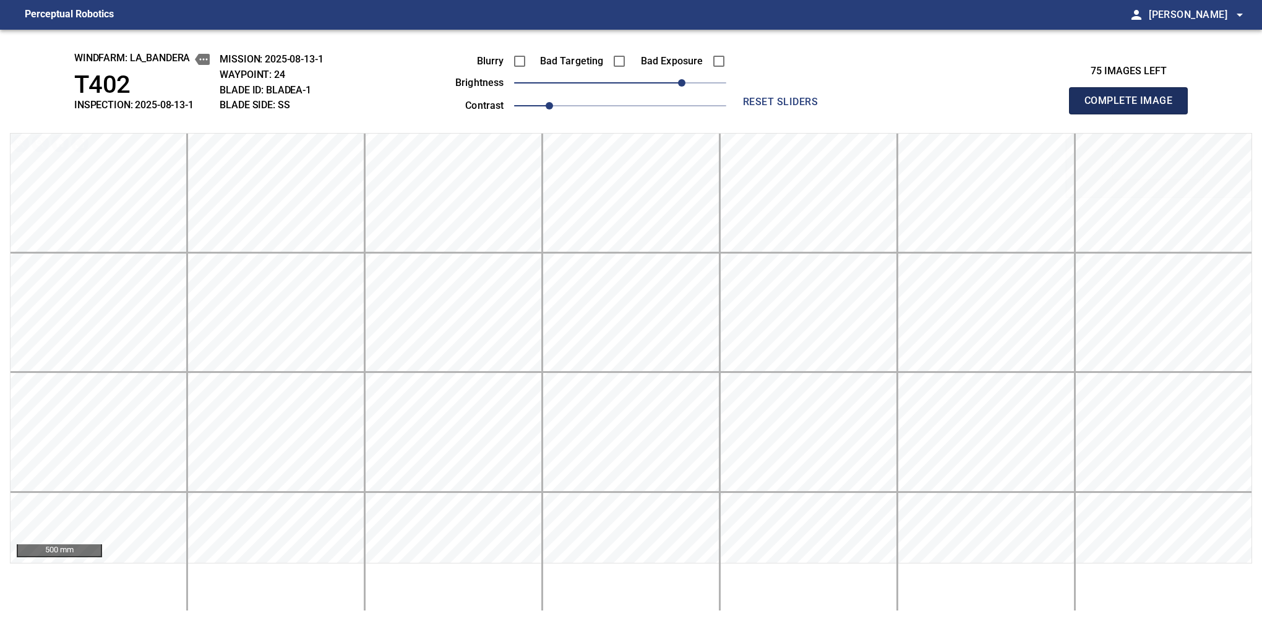
click at [1134, 114] on button "Complete Image" at bounding box center [1128, 100] width 119 height 27
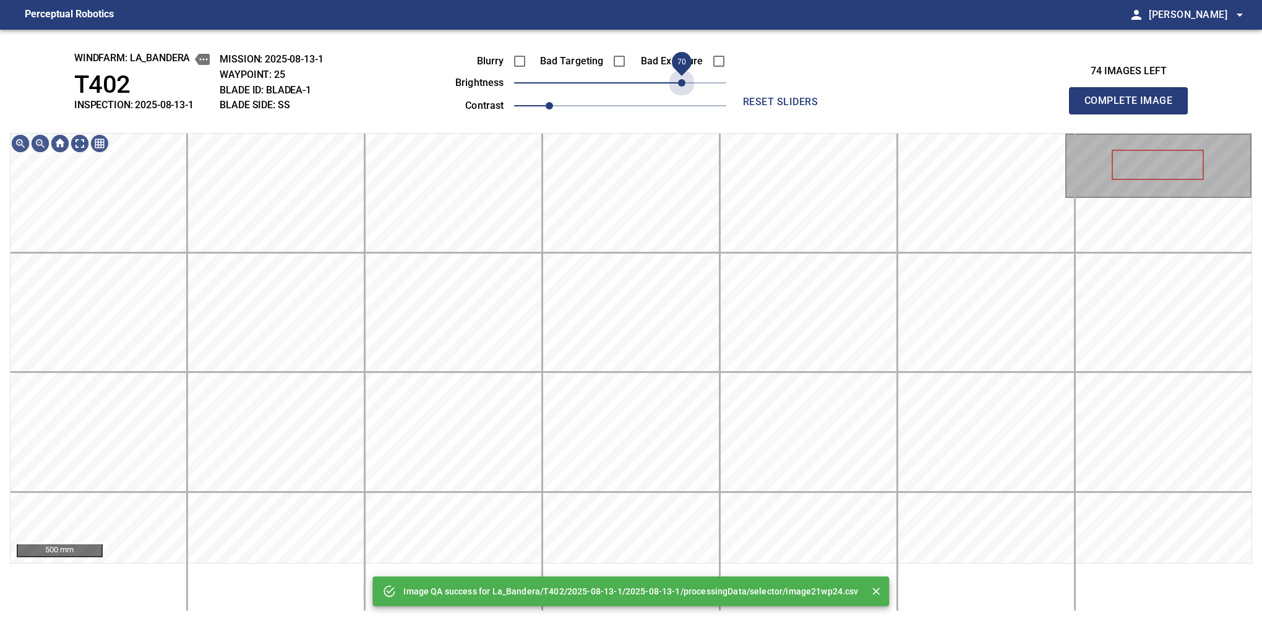
click at [678, 82] on span "70" at bounding box center [620, 82] width 212 height 17
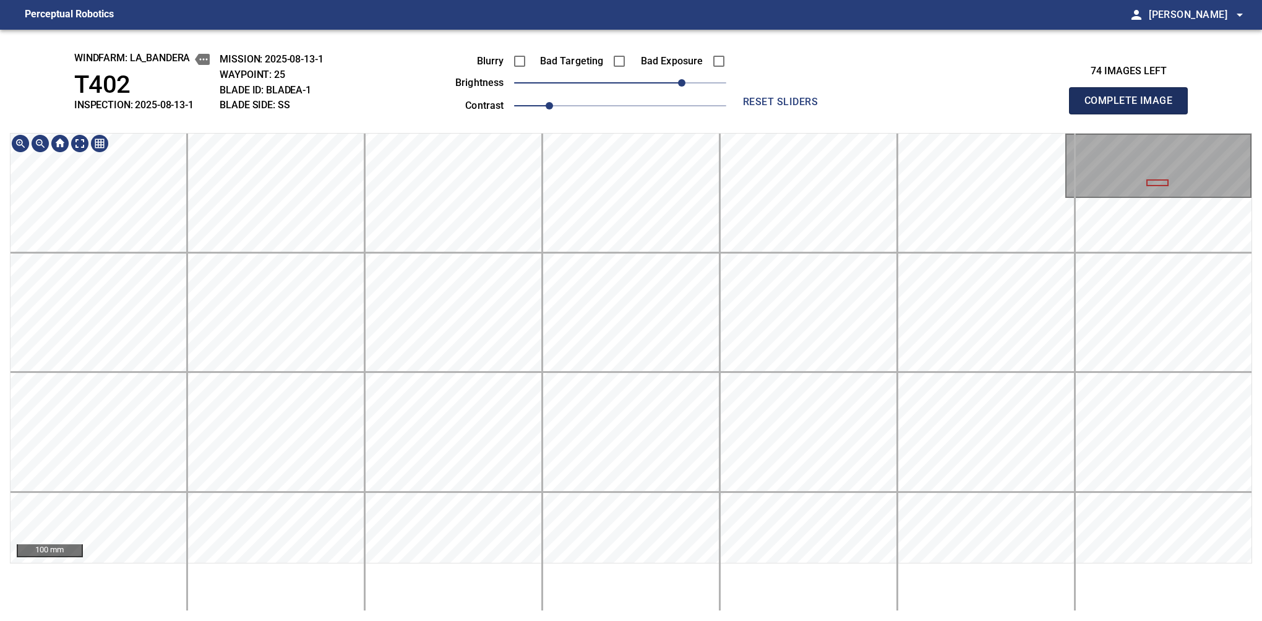
click at [1134, 114] on button "Complete Image" at bounding box center [1128, 100] width 119 height 27
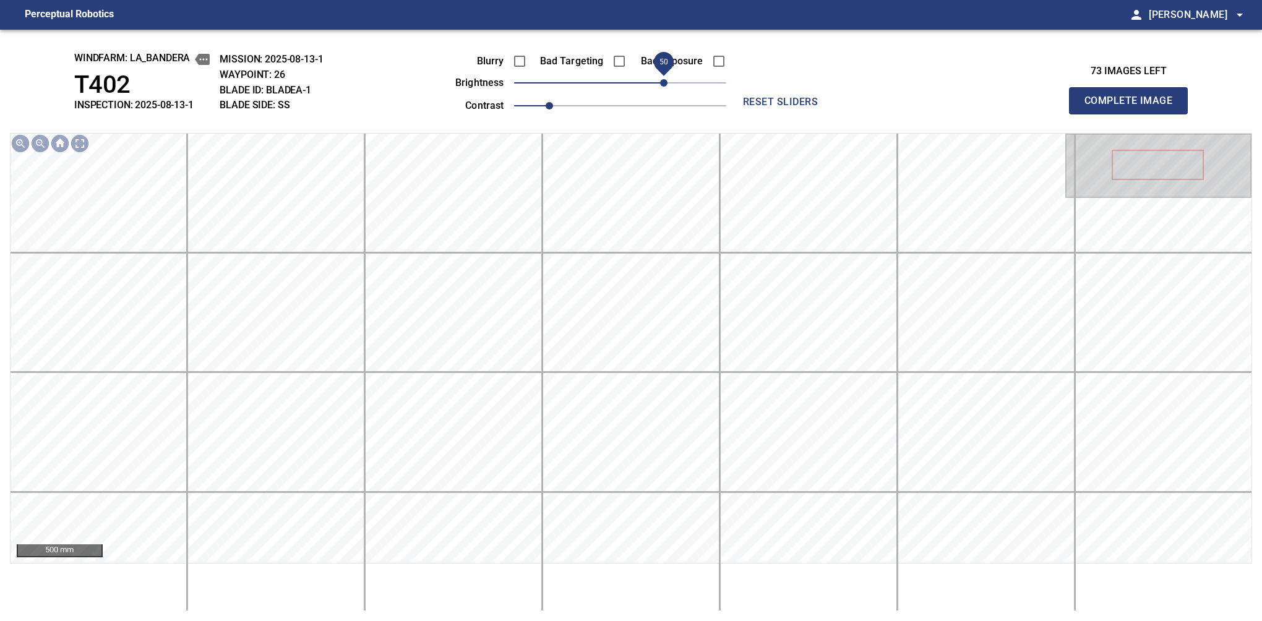
drag, startPoint x: 645, startPoint y: 84, endPoint x: 662, endPoint y: 84, distance: 17.3
click at [662, 84] on span "50" at bounding box center [663, 82] width 7 height 7
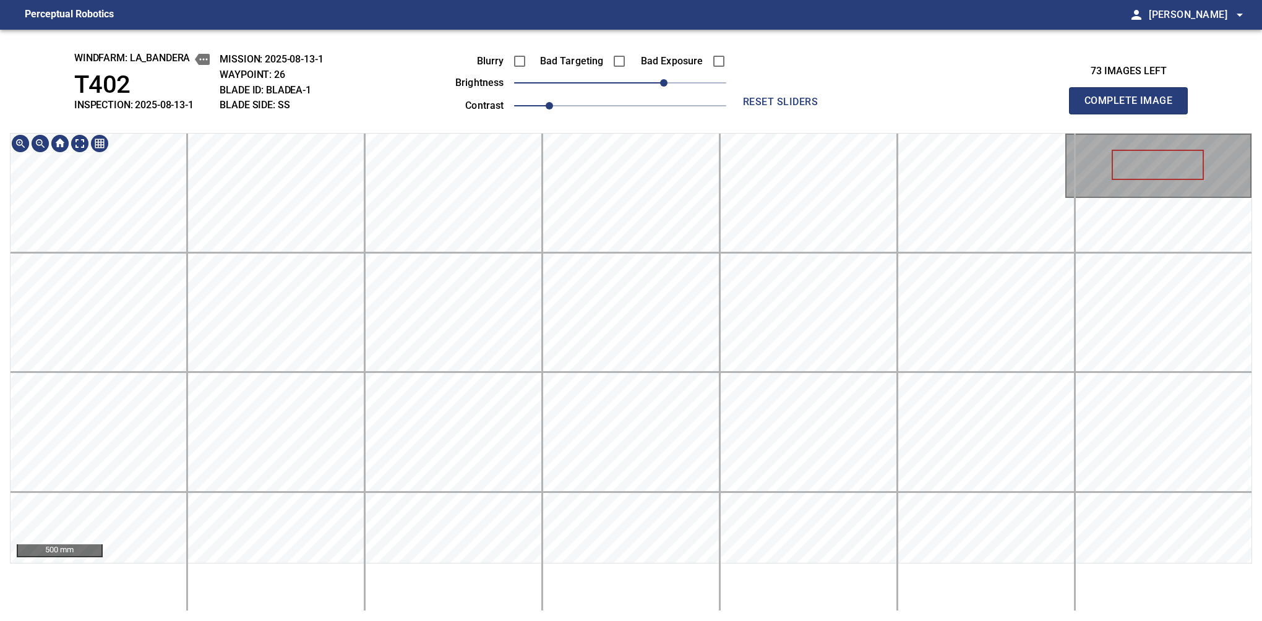
click at [688, 93] on div "windfarm: La_Bandera T402 INSPECTION: 2025-08-13-1 MISSION: 2025-08-13-1 WAYPOI…" at bounding box center [631, 326] width 1262 height 592
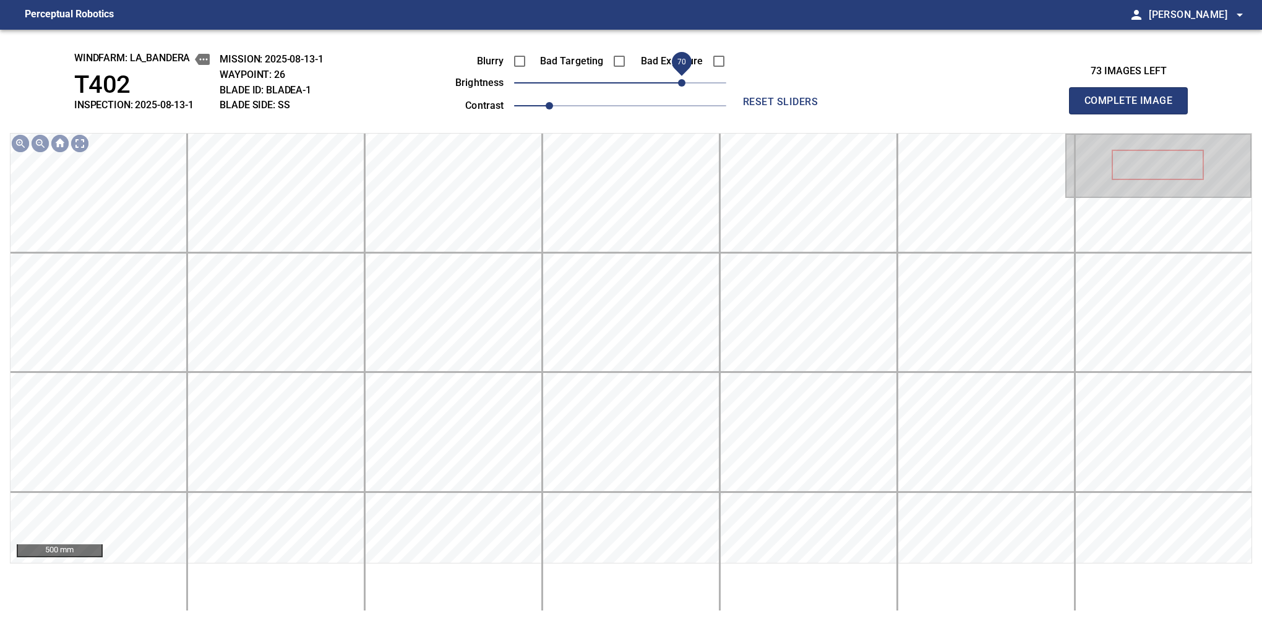
drag, startPoint x: 673, startPoint y: 79, endPoint x: 680, endPoint y: 74, distance: 8.3
click at [680, 79] on span "70" at bounding box center [681, 82] width 7 height 7
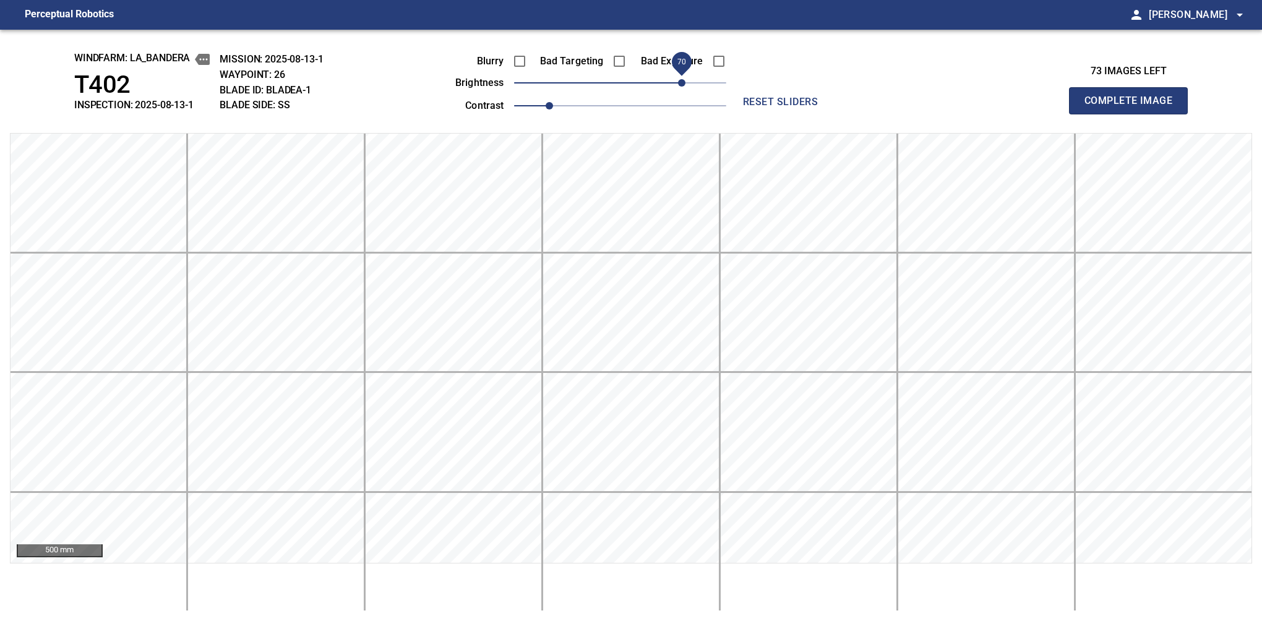
click at [1134, 114] on button "Complete Image" at bounding box center [1128, 100] width 119 height 27
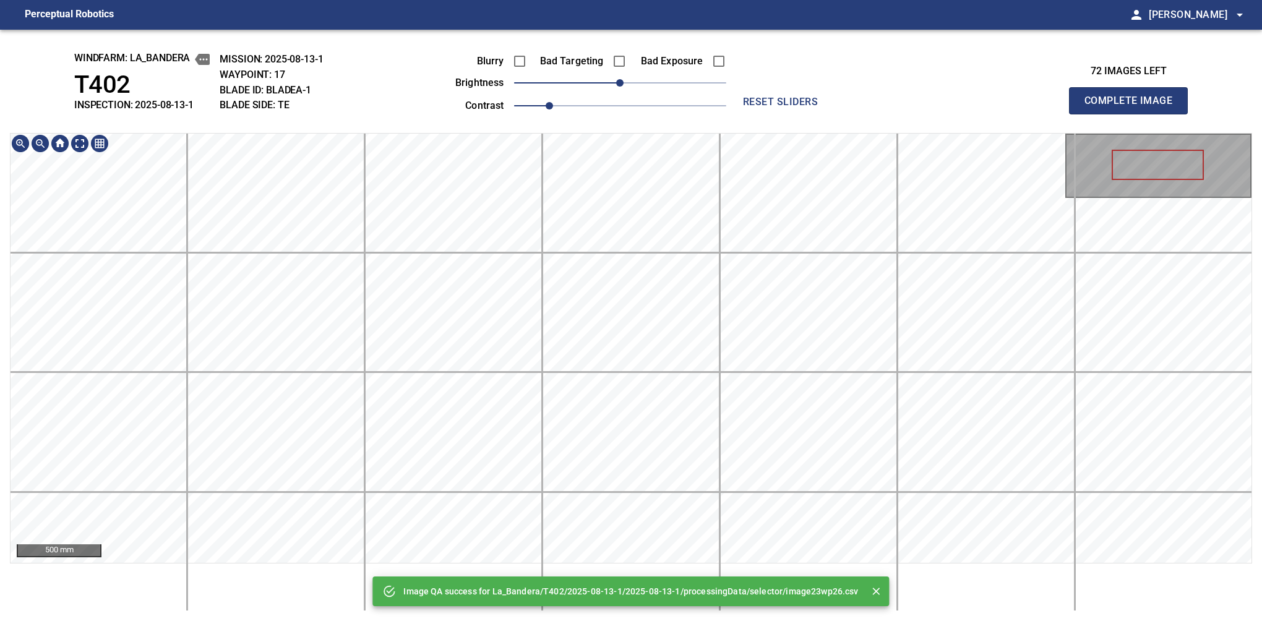
click at [1134, 114] on button "Complete Image" at bounding box center [1128, 100] width 119 height 27
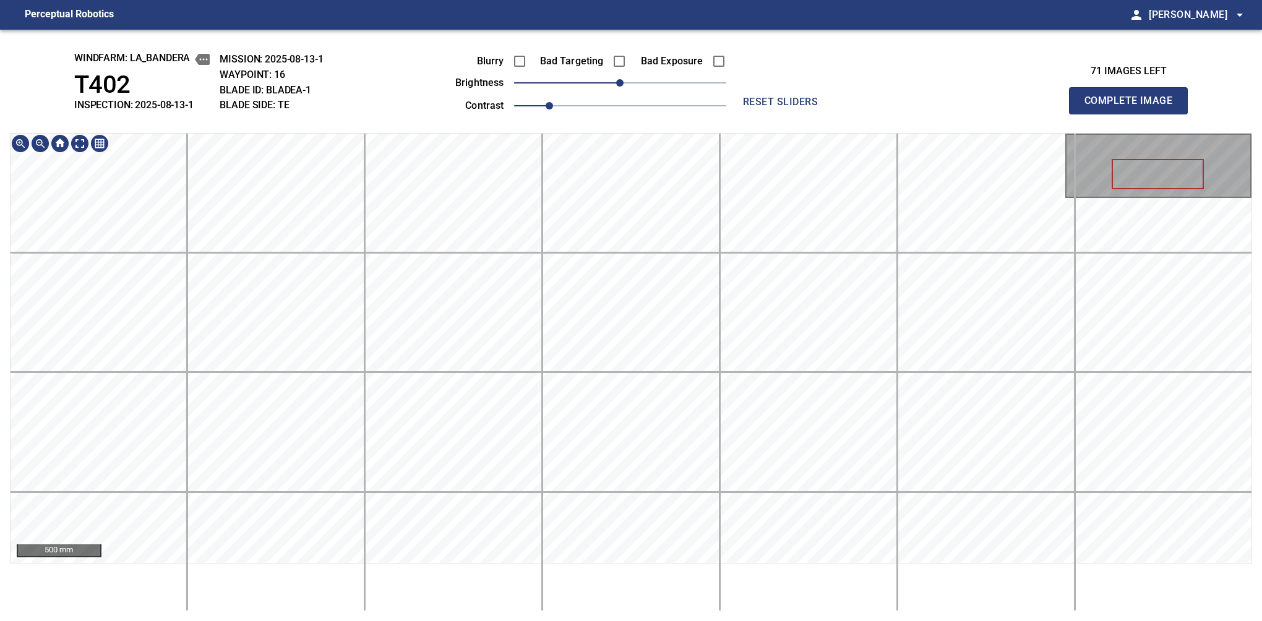
click at [1134, 114] on button "Complete Image" at bounding box center [1128, 100] width 119 height 27
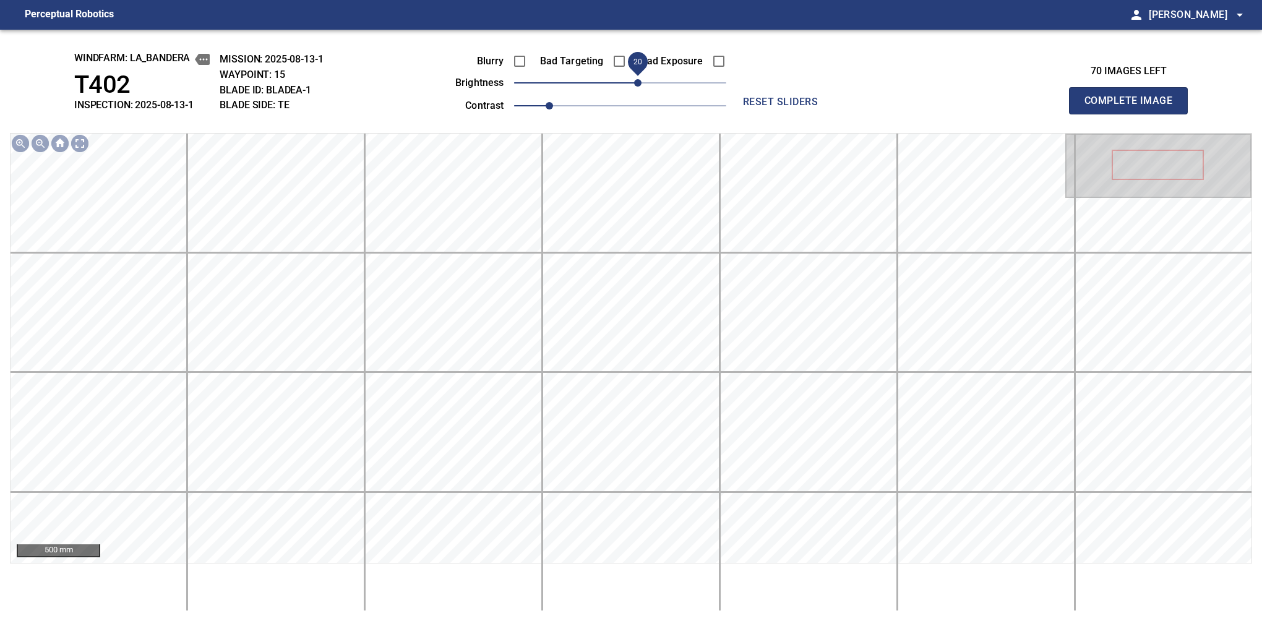
drag, startPoint x: 624, startPoint y: 84, endPoint x: 635, endPoint y: 80, distance: 11.4
click at [635, 80] on span "20" at bounding box center [637, 82] width 7 height 7
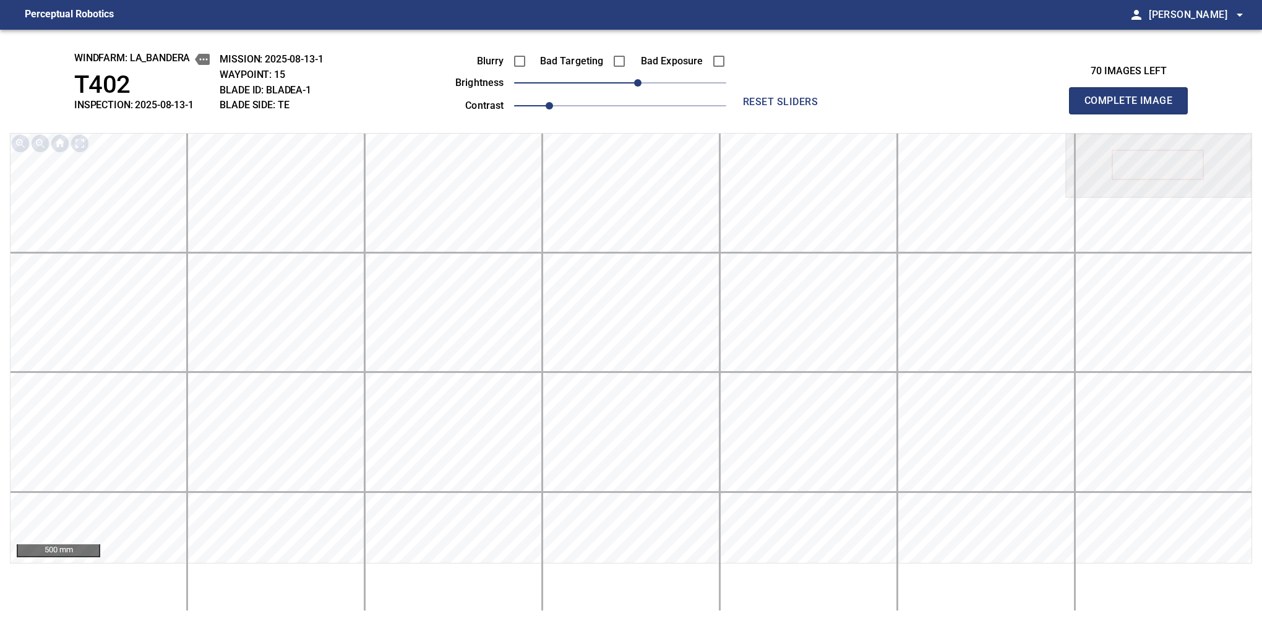
click at [1134, 114] on button "Complete Image" at bounding box center [1128, 100] width 119 height 27
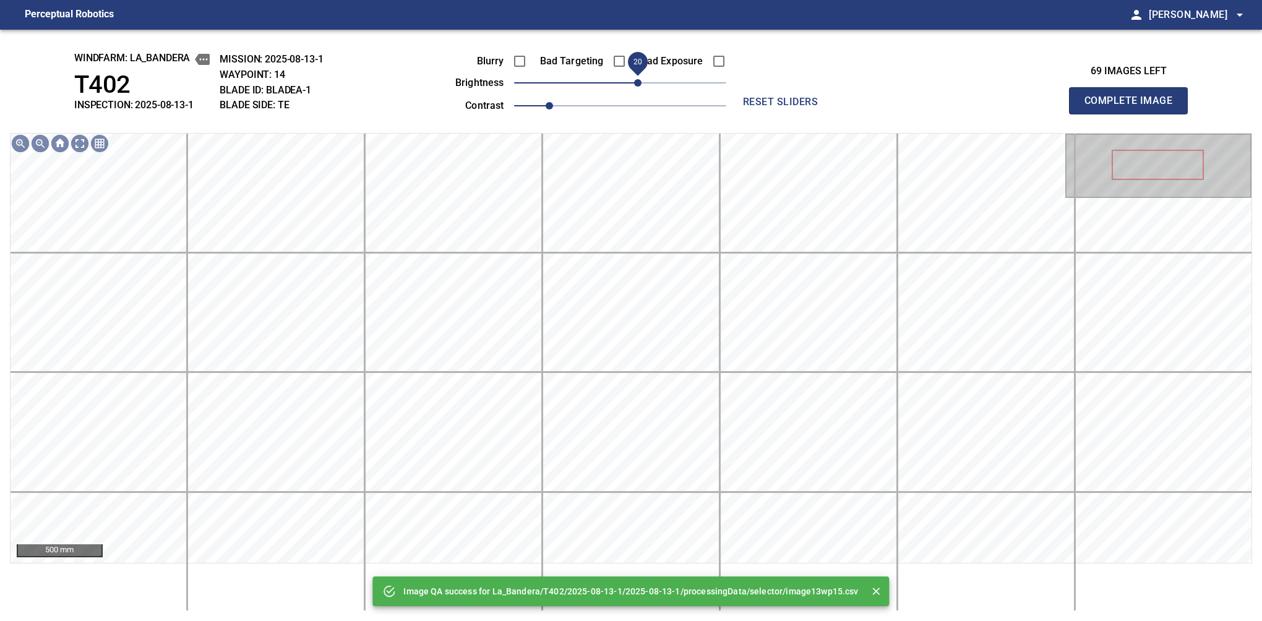
drag, startPoint x: 622, startPoint y: 87, endPoint x: 637, endPoint y: 87, distance: 14.9
click at [637, 87] on span "20" at bounding box center [637, 82] width 7 height 7
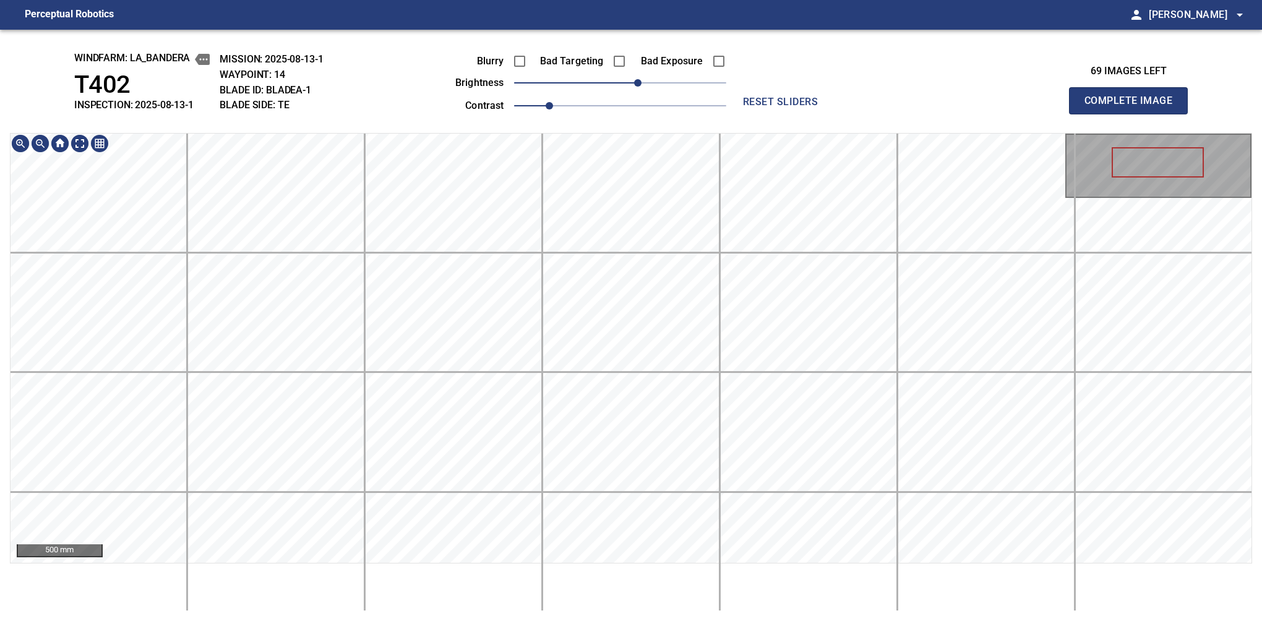
click at [670, 569] on div "500 mm" at bounding box center [631, 372] width 1243 height 478
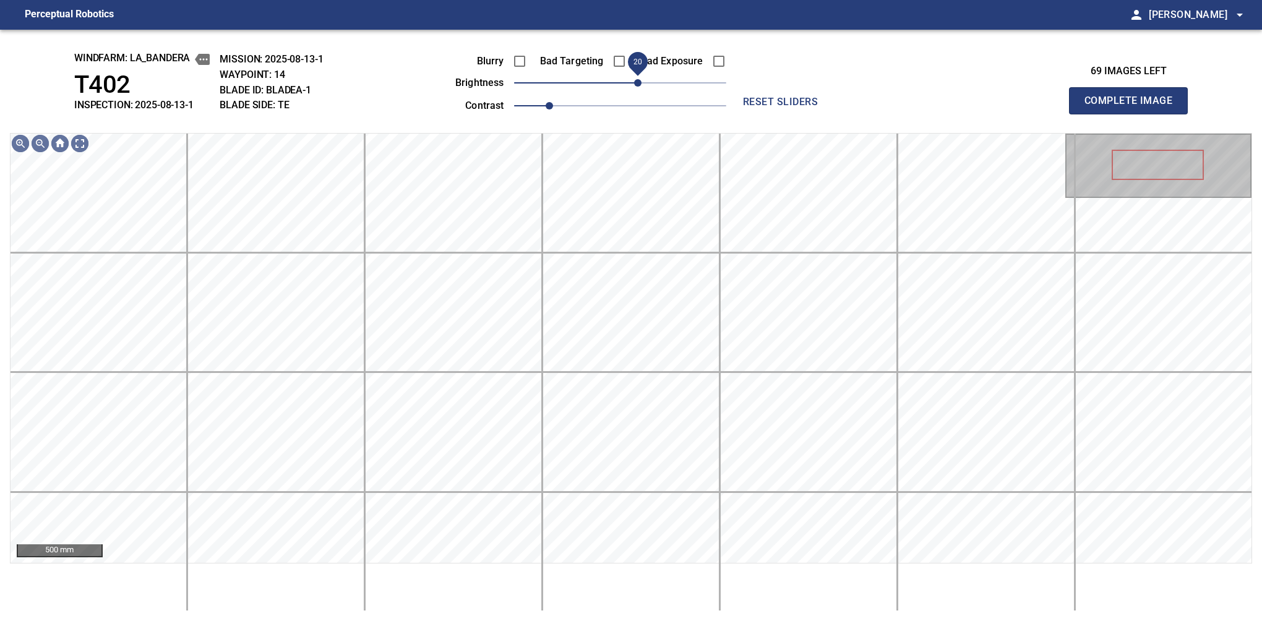
drag, startPoint x: 645, startPoint y: 80, endPoint x: 642, endPoint y: 87, distance: 7.8
click at [642, 87] on span "20" at bounding box center [637, 82] width 7 height 7
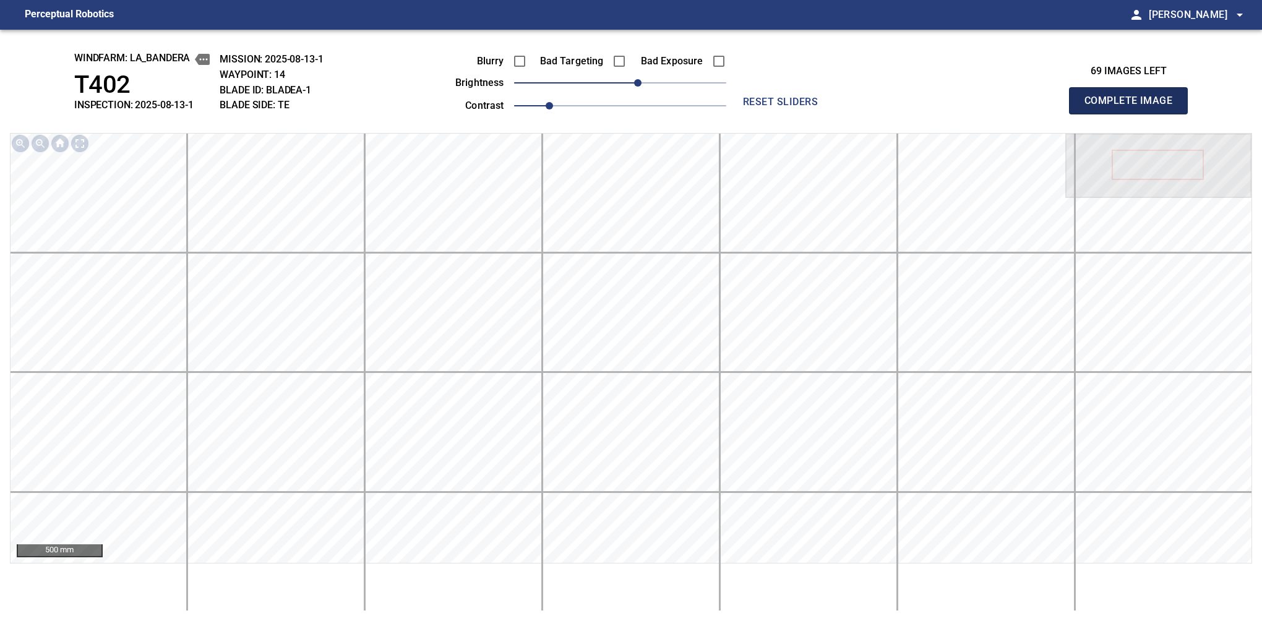
click at [1134, 114] on button "Complete Image" at bounding box center [1128, 100] width 119 height 27
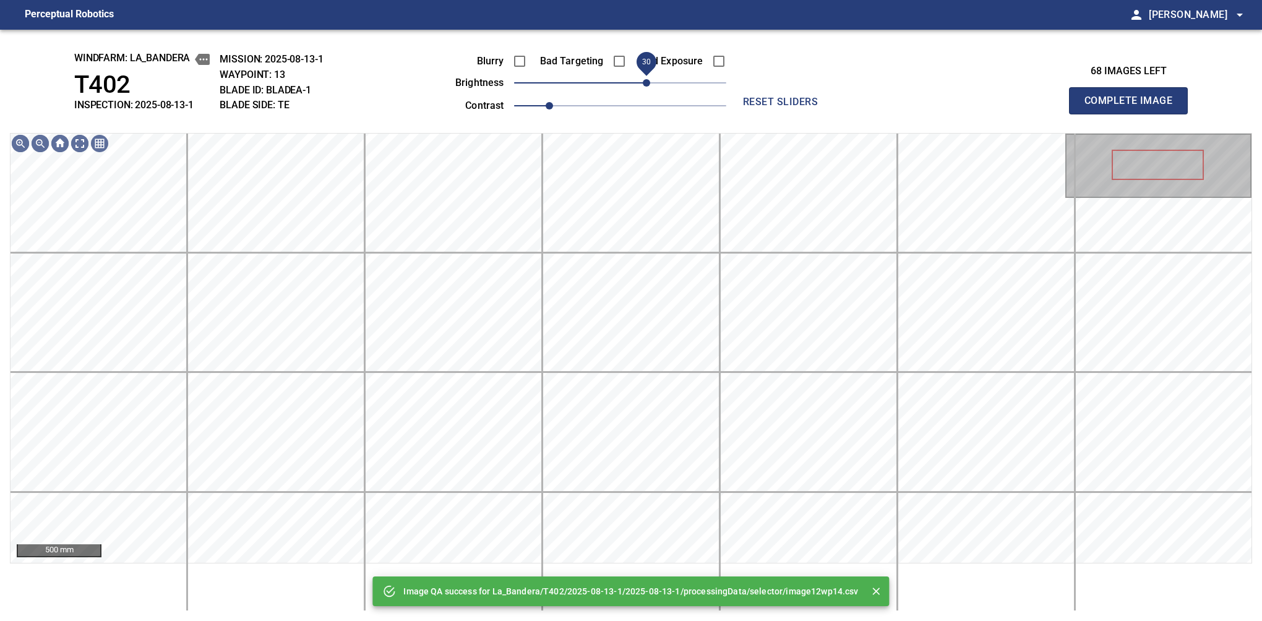
drag, startPoint x: 639, startPoint y: 82, endPoint x: 649, endPoint y: 80, distance: 9.6
click at [649, 80] on span "30" at bounding box center [646, 82] width 7 height 7
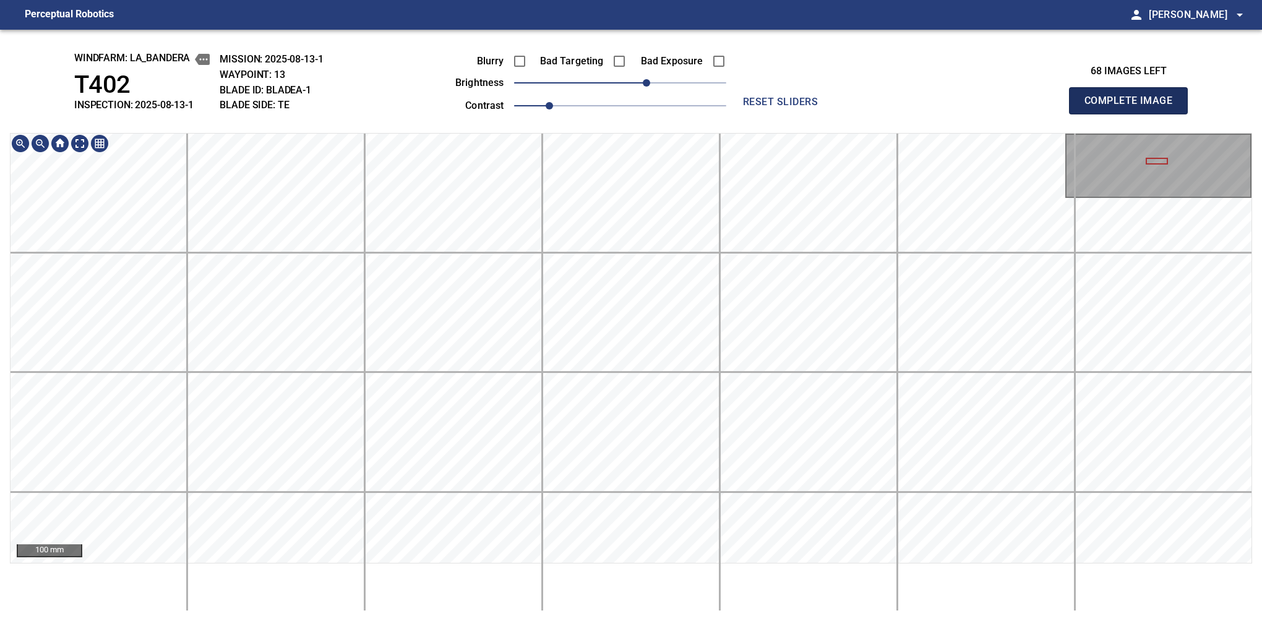
click at [1134, 114] on button "Complete Image" at bounding box center [1128, 100] width 119 height 27
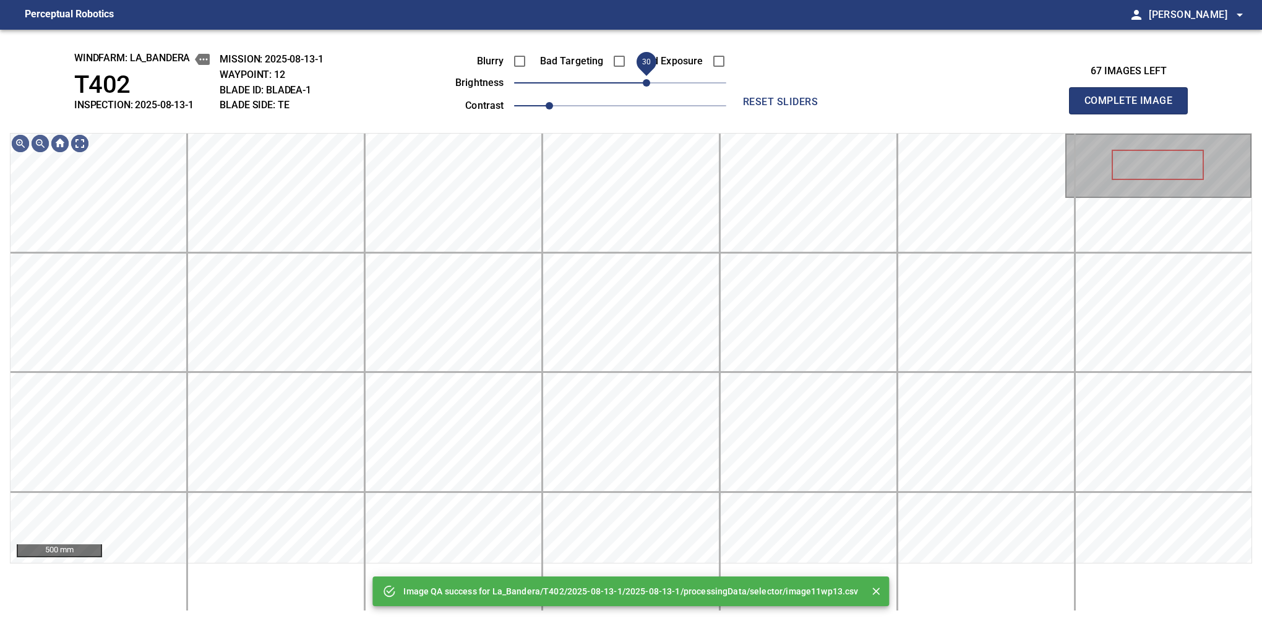
click at [648, 82] on span "30" at bounding box center [646, 82] width 7 height 7
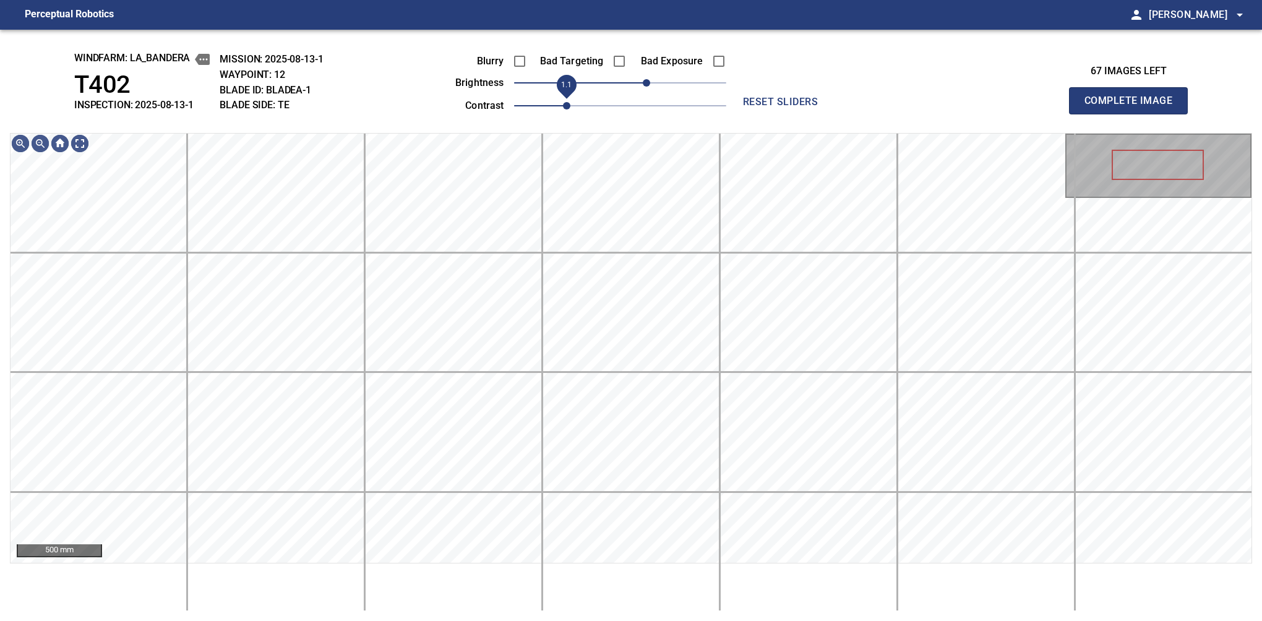
click at [563, 108] on span "1.1" at bounding box center [566, 105] width 7 height 7
drag, startPoint x: 641, startPoint y: 80, endPoint x: 648, endPoint y: 76, distance: 8.1
click at [648, 79] on span "30" at bounding box center [646, 82] width 7 height 7
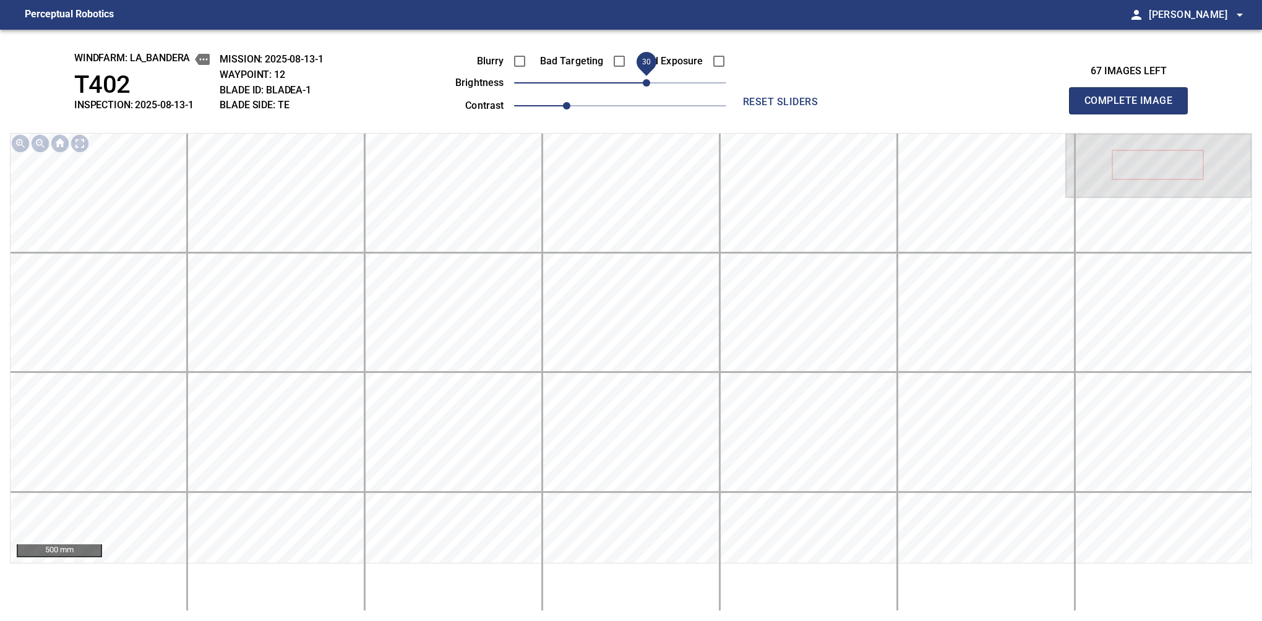
click at [1134, 114] on button "Complete Image" at bounding box center [1128, 100] width 119 height 27
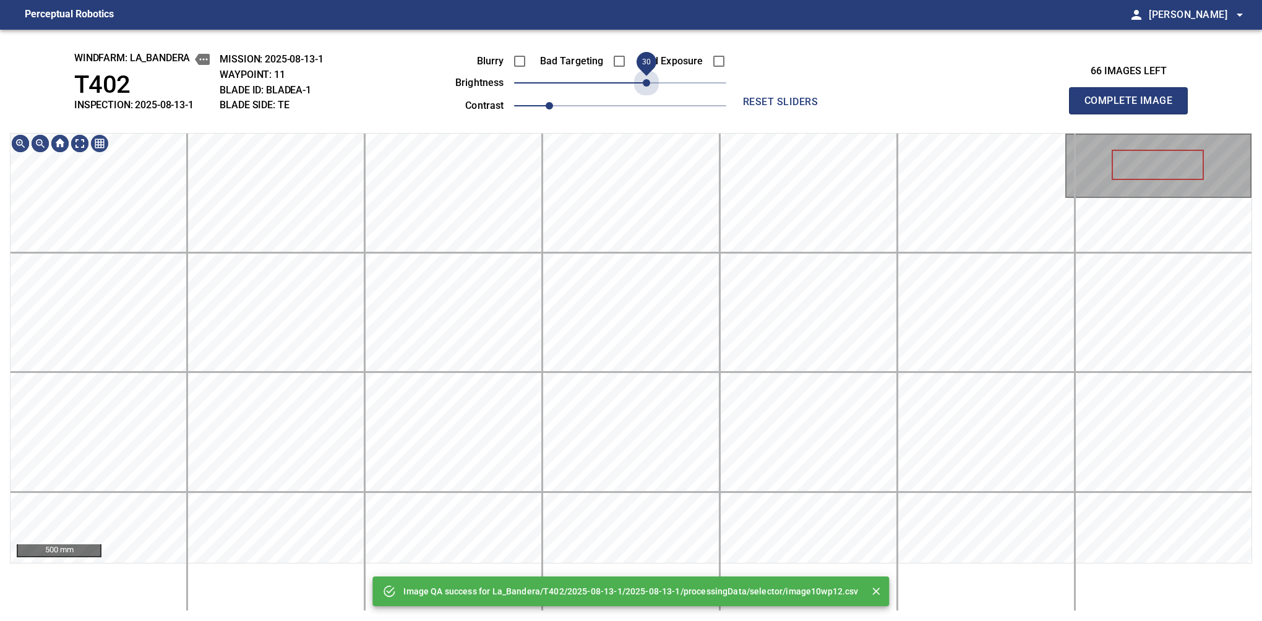
click at [648, 76] on span "30" at bounding box center [620, 82] width 212 height 17
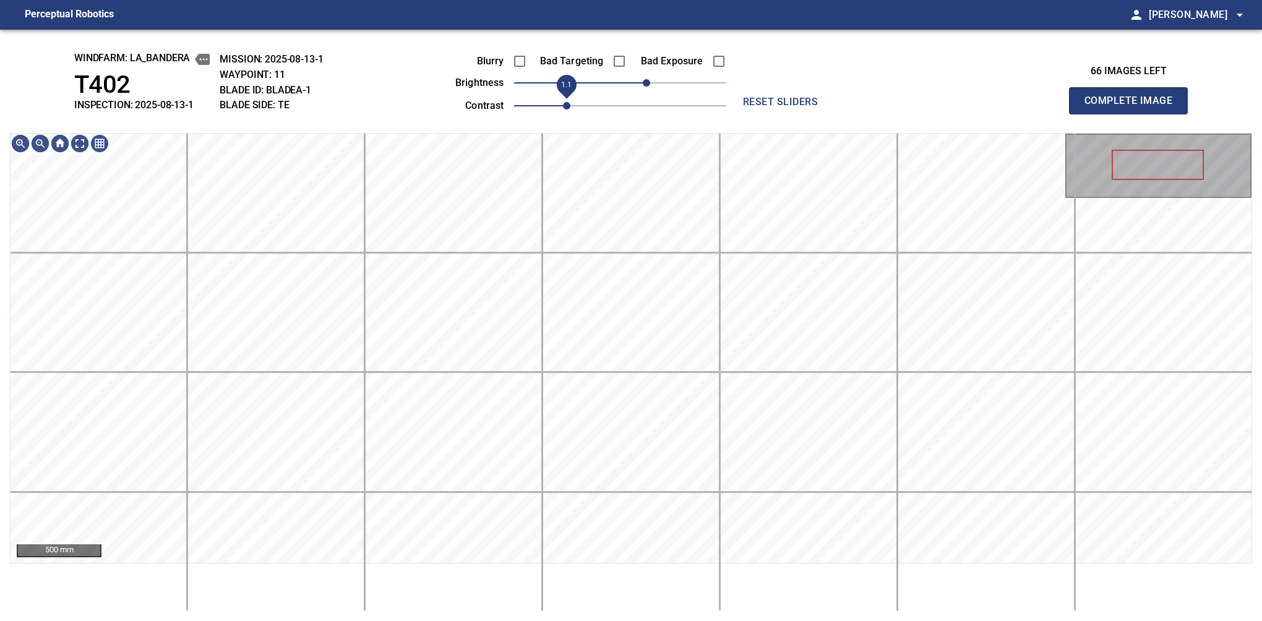
drag, startPoint x: 557, startPoint y: 104, endPoint x: 565, endPoint y: 104, distance: 8.0
click at [565, 104] on span "1.1" at bounding box center [566, 105] width 7 height 7
click at [639, 83] on span "20" at bounding box center [637, 82] width 7 height 7
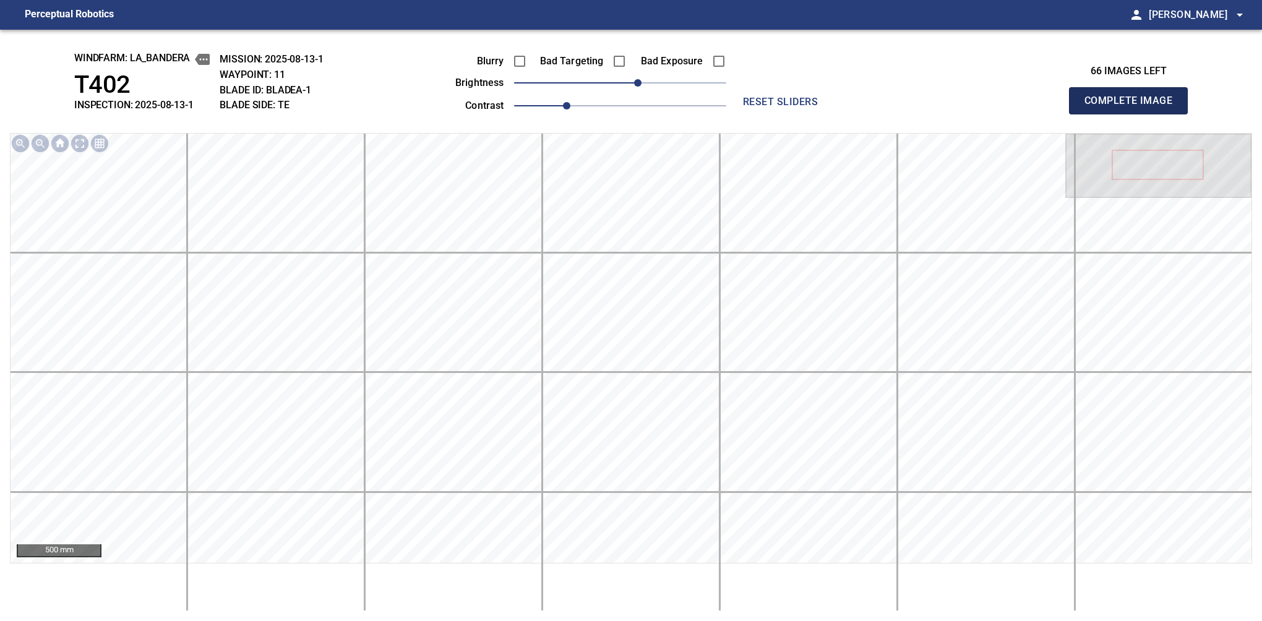
click at [1134, 114] on button "Complete Image" at bounding box center [1128, 100] width 119 height 27
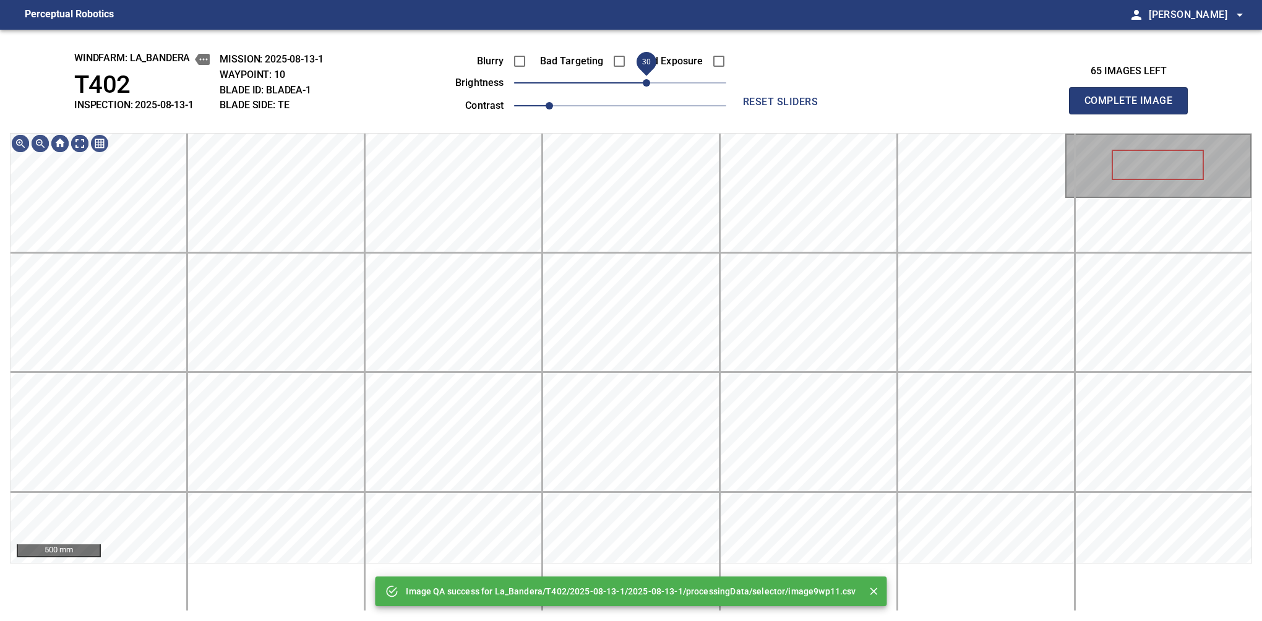
drag, startPoint x: 639, startPoint y: 83, endPoint x: 645, endPoint y: 83, distance: 6.8
click at [645, 83] on span "30" at bounding box center [620, 82] width 212 height 17
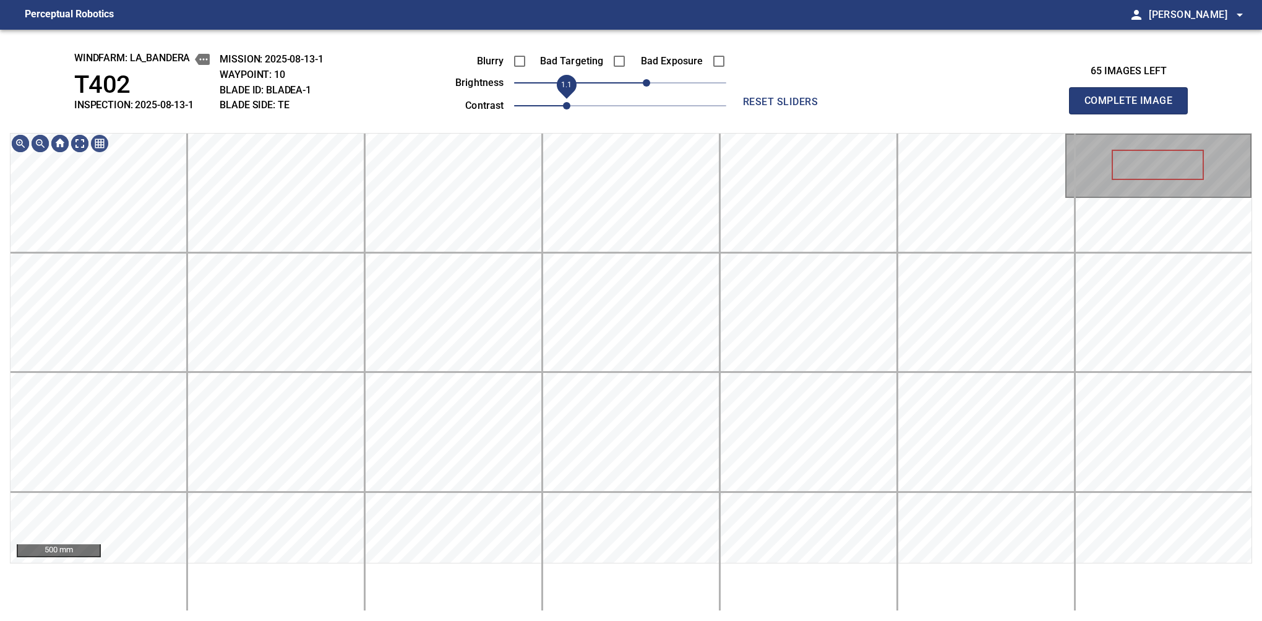
drag, startPoint x: 552, startPoint y: 104, endPoint x: 561, endPoint y: 104, distance: 8.7
click at [563, 104] on span "1.1" at bounding box center [566, 105] width 7 height 7
click at [602, 98] on div "windfarm: La_Bandera T402 INSPECTION: 2025-08-13-1 MISSION: 2025-08-13-1 WAYPOI…" at bounding box center [631, 326] width 1262 height 592
click at [1134, 114] on button "Complete Image" at bounding box center [1128, 100] width 119 height 27
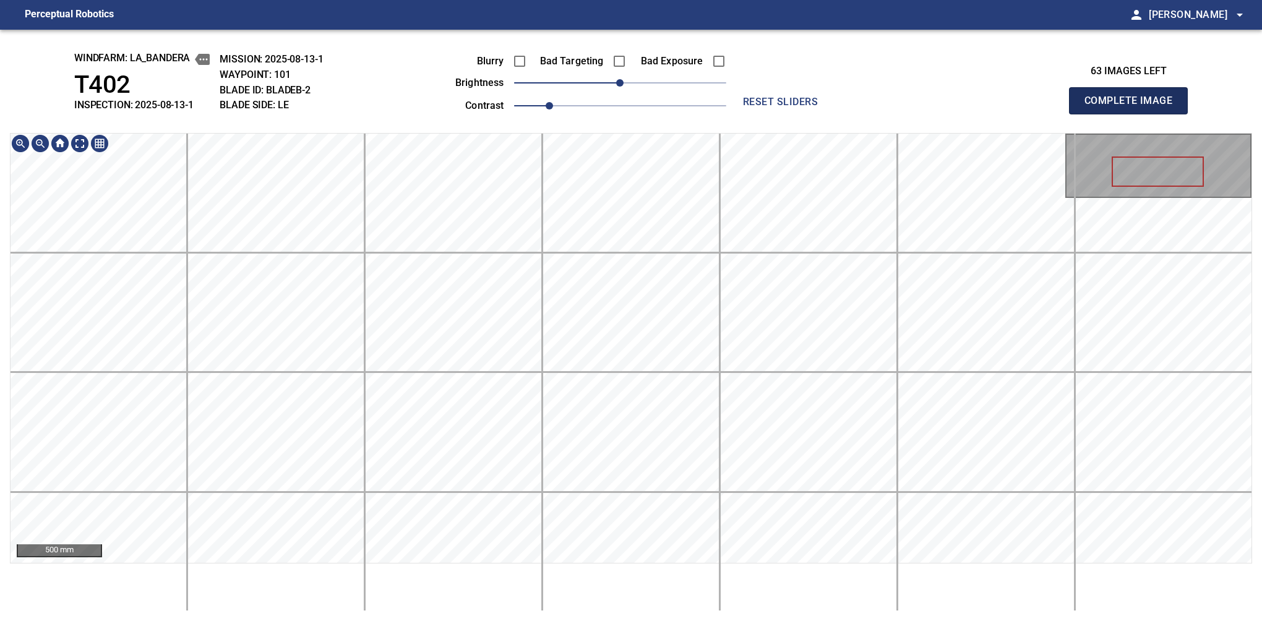
click at [1134, 114] on button "Complete Image" at bounding box center [1128, 100] width 119 height 27
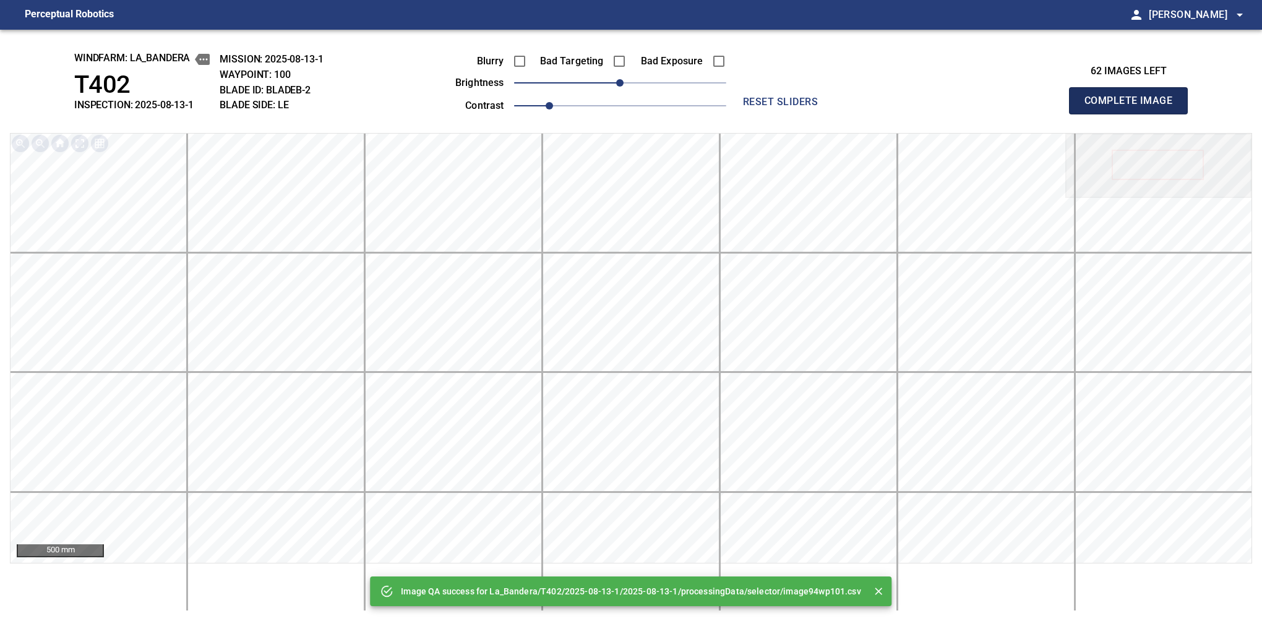
click at [1134, 114] on button "Complete Image" at bounding box center [1128, 100] width 119 height 27
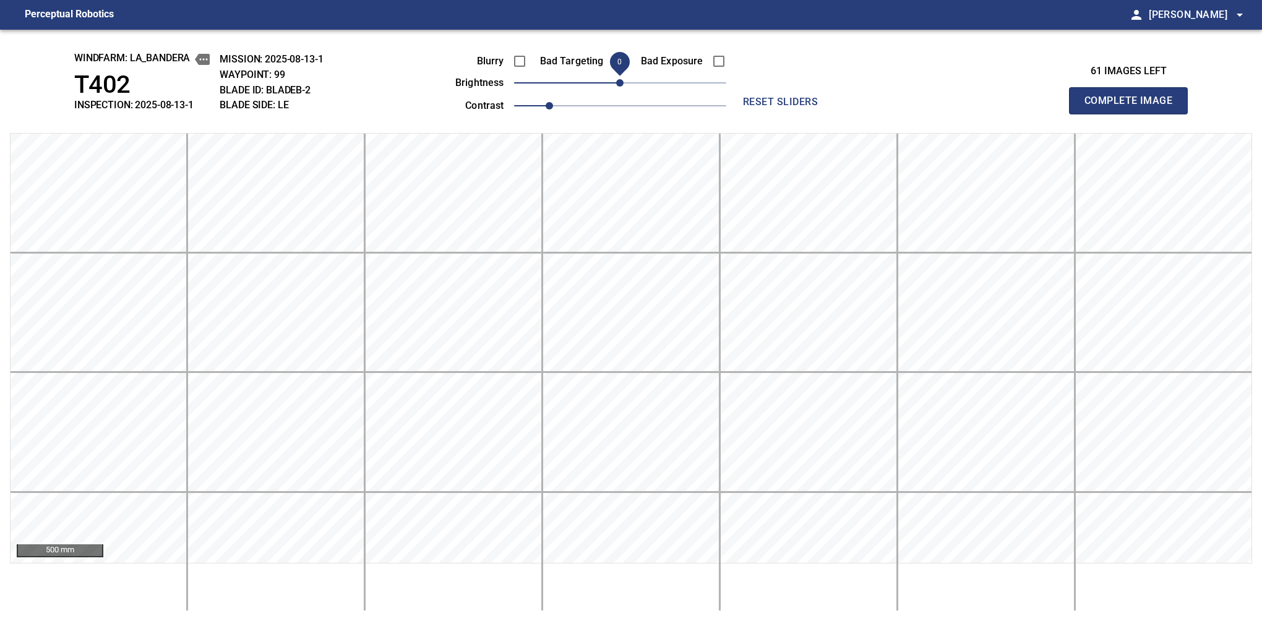
click at [1134, 114] on button "Complete Image" at bounding box center [1128, 100] width 119 height 27
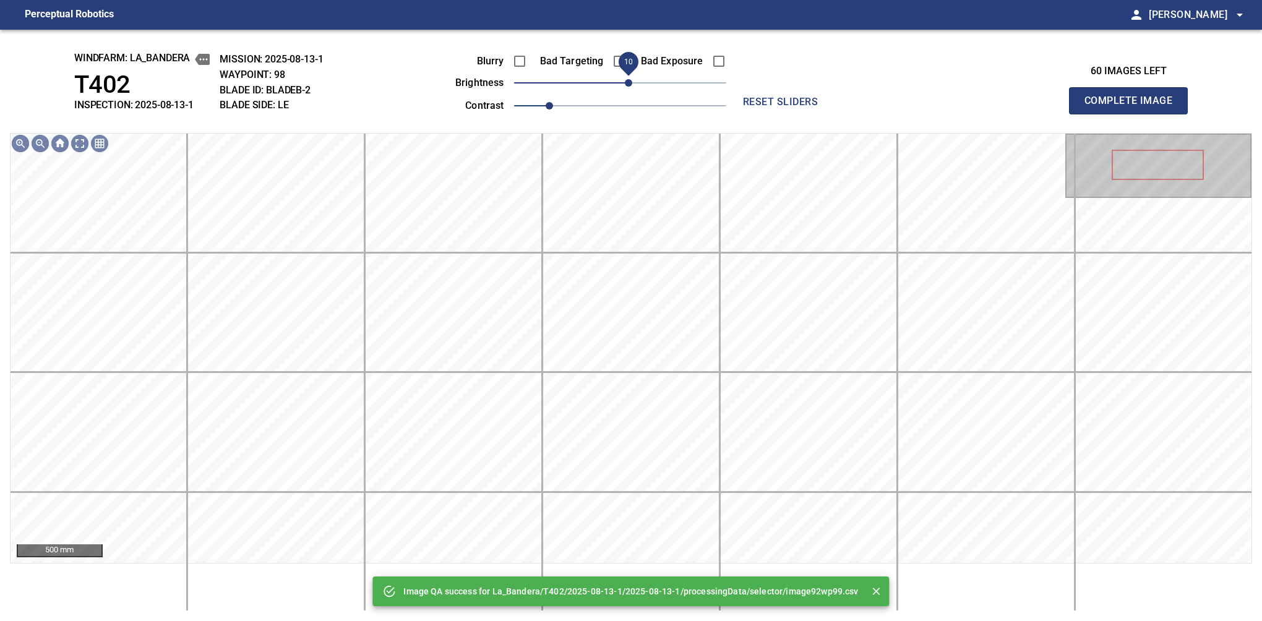
drag, startPoint x: 623, startPoint y: 89, endPoint x: 628, endPoint y: 85, distance: 6.6
click at [628, 85] on span "10" at bounding box center [628, 82] width 7 height 7
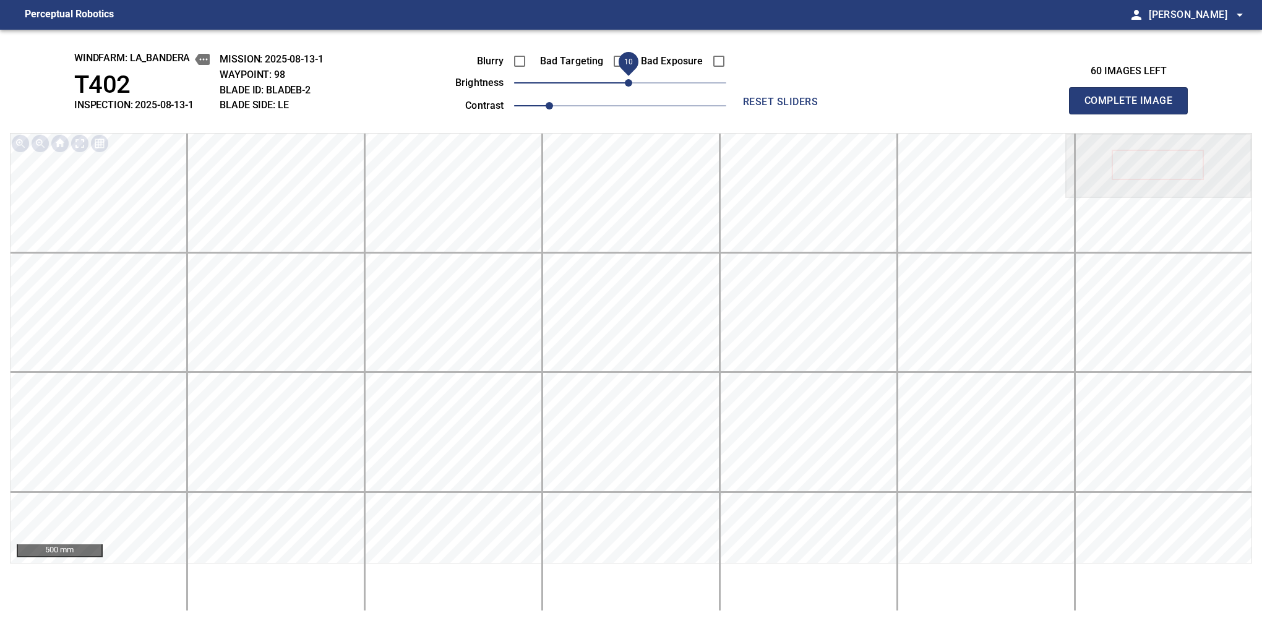
click at [1134, 114] on button "Complete Image" at bounding box center [1128, 100] width 119 height 27
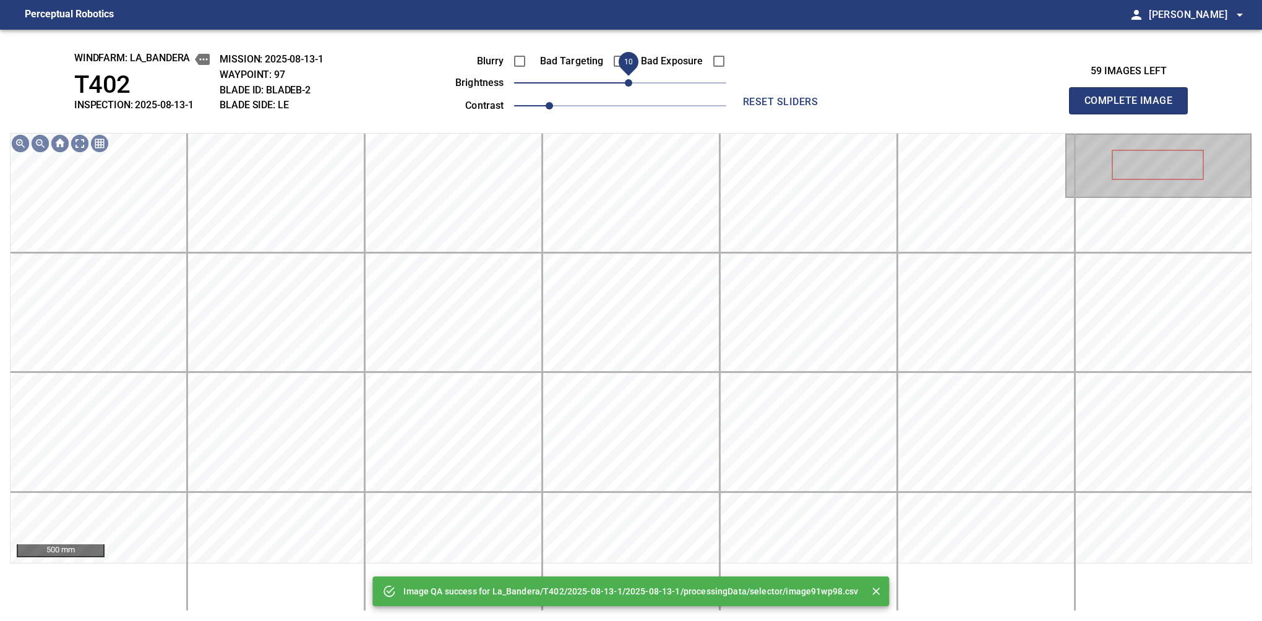
drag, startPoint x: 624, startPoint y: 85, endPoint x: 631, endPoint y: 79, distance: 9.2
click at [631, 79] on span "10" at bounding box center [628, 82] width 7 height 7
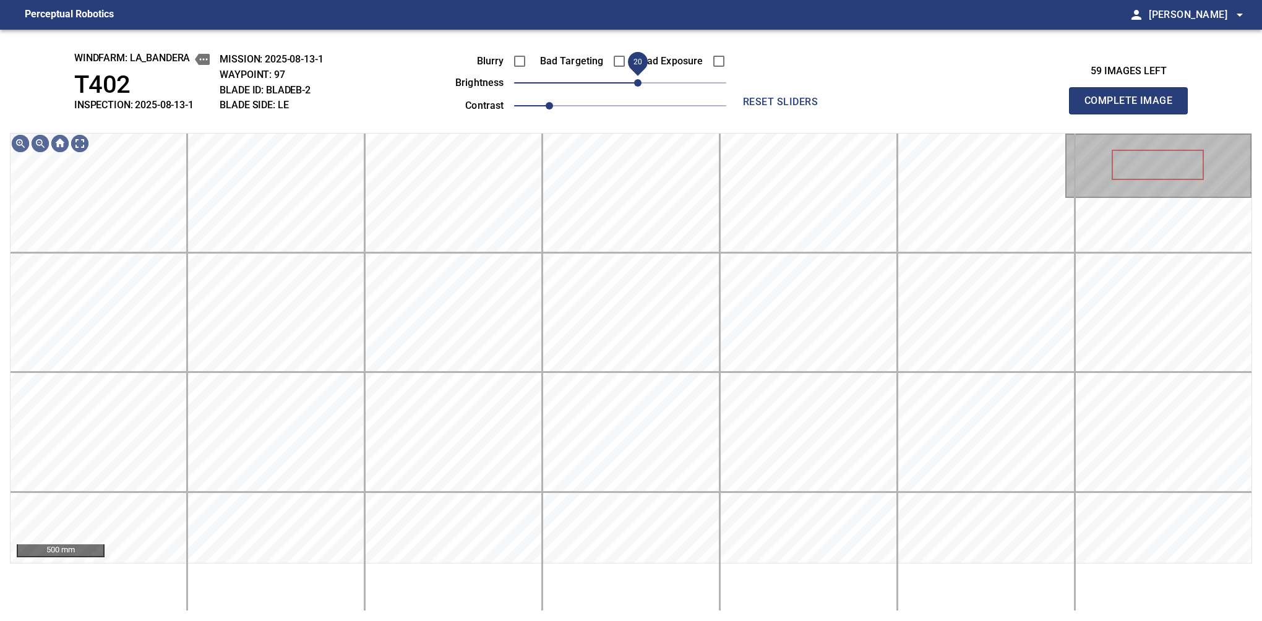
click at [636, 79] on span "20" at bounding box center [637, 82] width 7 height 7
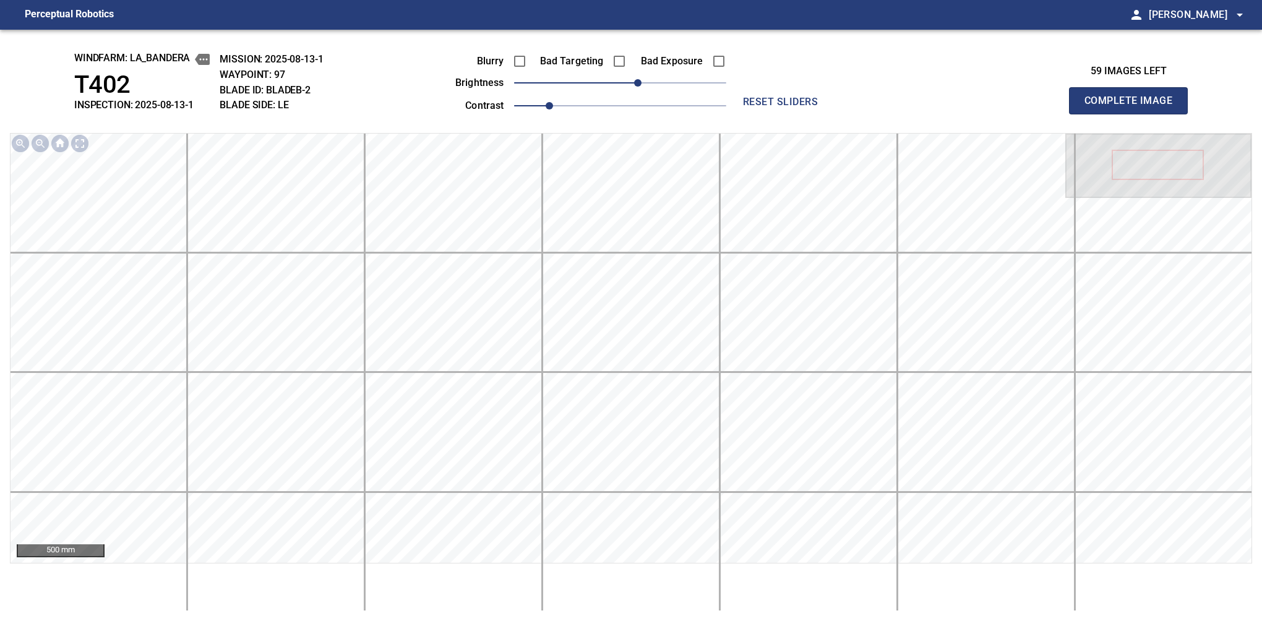
click at [1134, 114] on button "Complete Image" at bounding box center [1128, 100] width 119 height 27
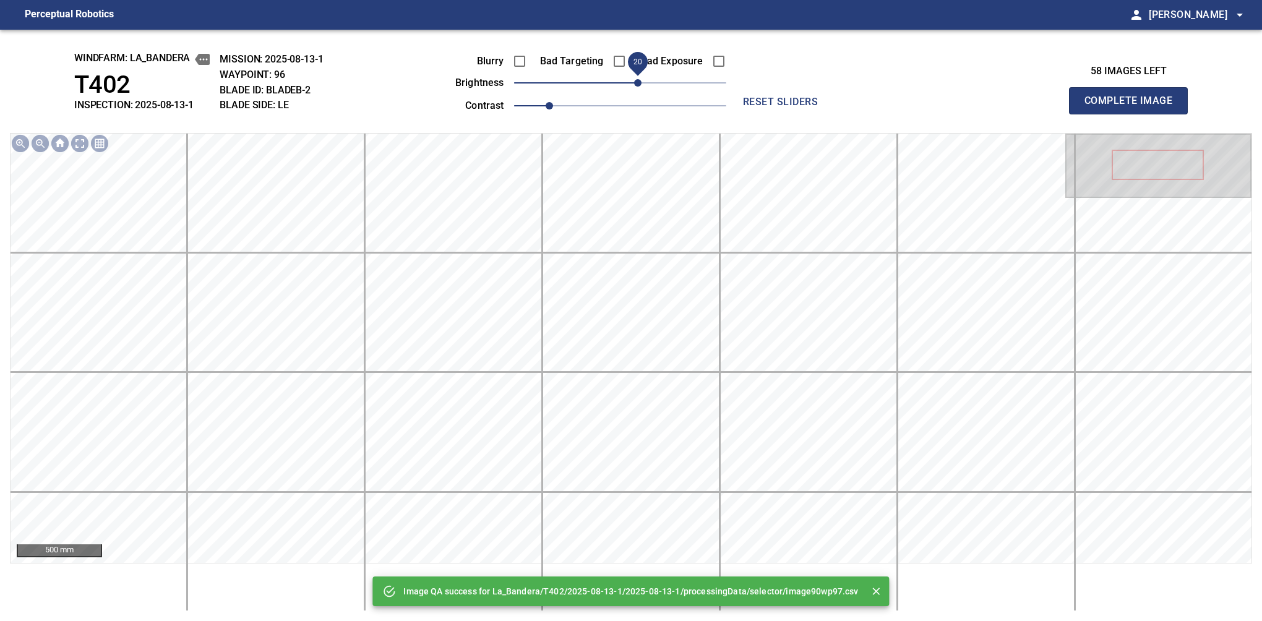
click at [639, 79] on span "20" at bounding box center [620, 82] width 212 height 17
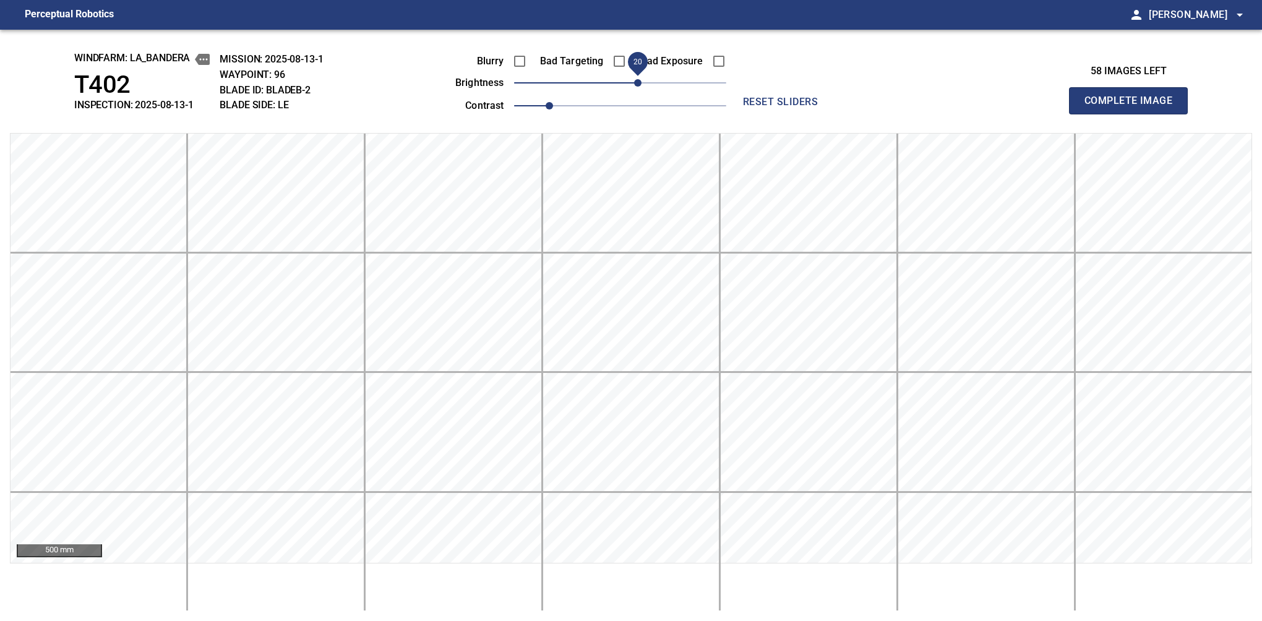
click at [1134, 114] on button "Complete Image" at bounding box center [1128, 100] width 119 height 27
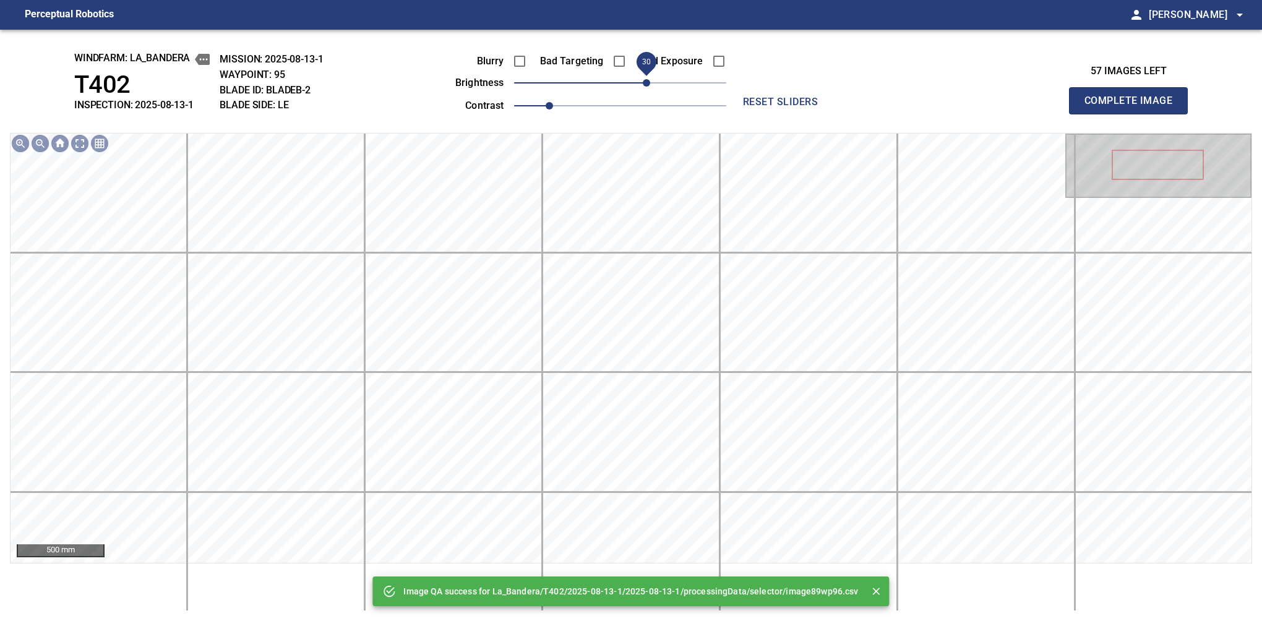
click at [642, 77] on span "30" at bounding box center [620, 82] width 212 height 17
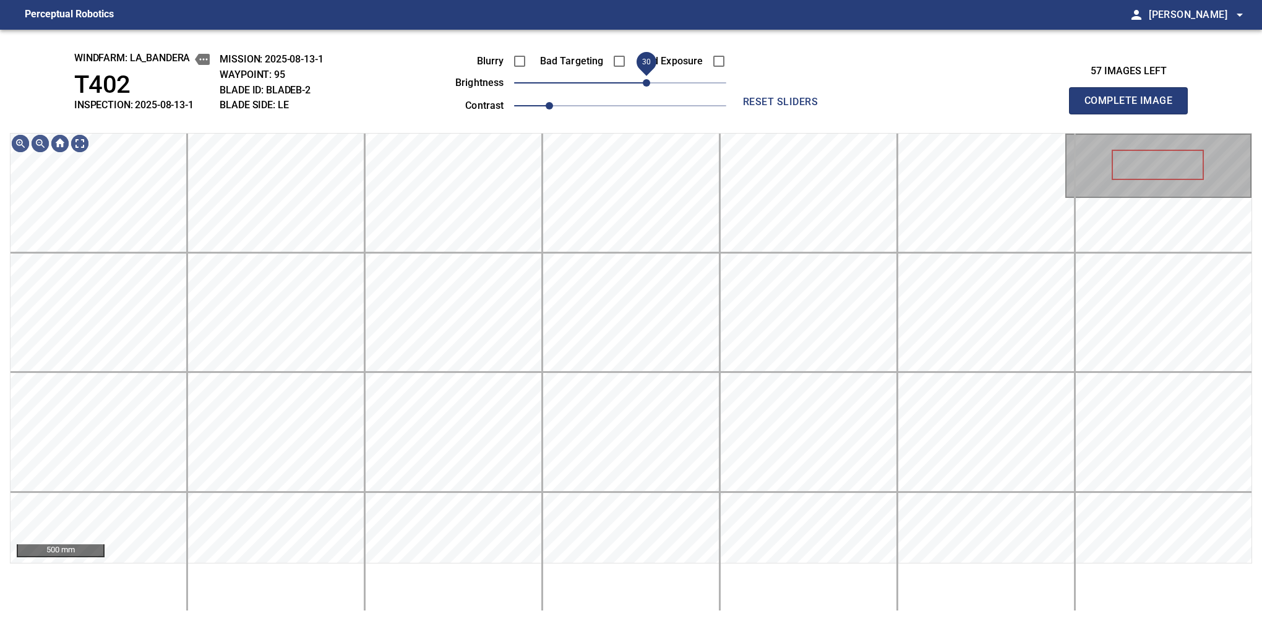
drag, startPoint x: 649, startPoint y: 79, endPoint x: 643, endPoint y: 81, distance: 6.7
click at [643, 81] on span "30" at bounding box center [646, 82] width 7 height 7
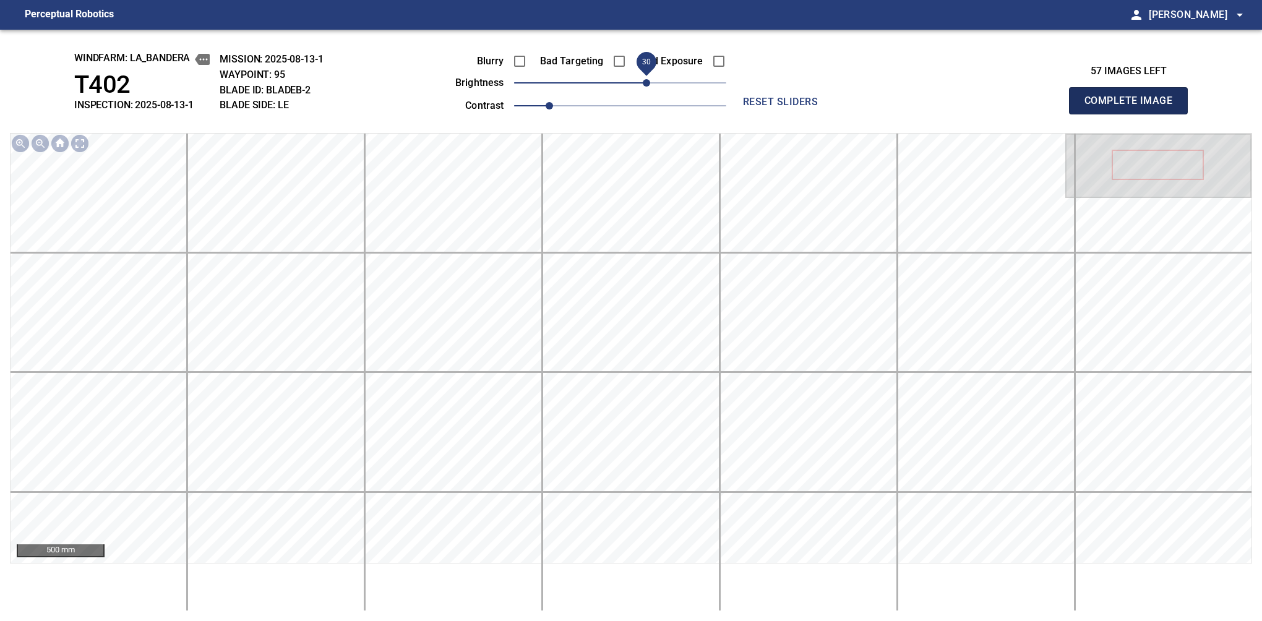
click at [1134, 114] on button "Complete Image" at bounding box center [1128, 100] width 119 height 27
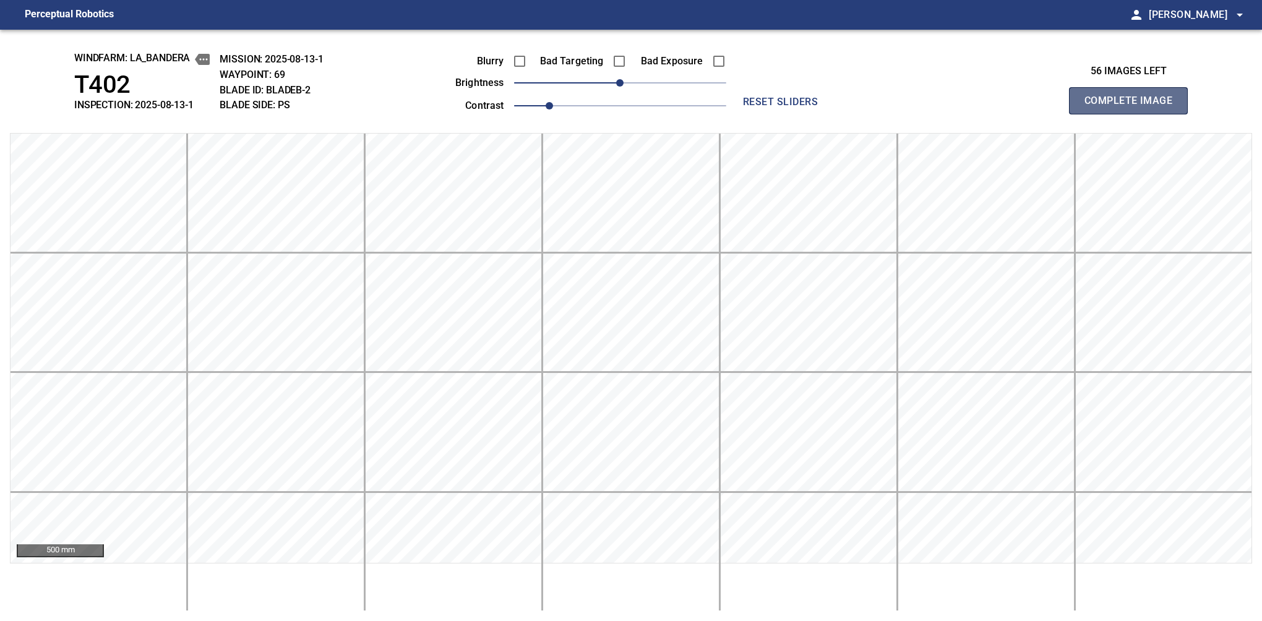
click at [1134, 114] on button "Complete Image" at bounding box center [1128, 100] width 119 height 27
drag, startPoint x: 627, startPoint y: 82, endPoint x: 636, endPoint y: 79, distance: 9.6
click at [636, 79] on span "20" at bounding box center [637, 82] width 7 height 7
click at [1134, 114] on button "Complete Image" at bounding box center [1128, 100] width 119 height 27
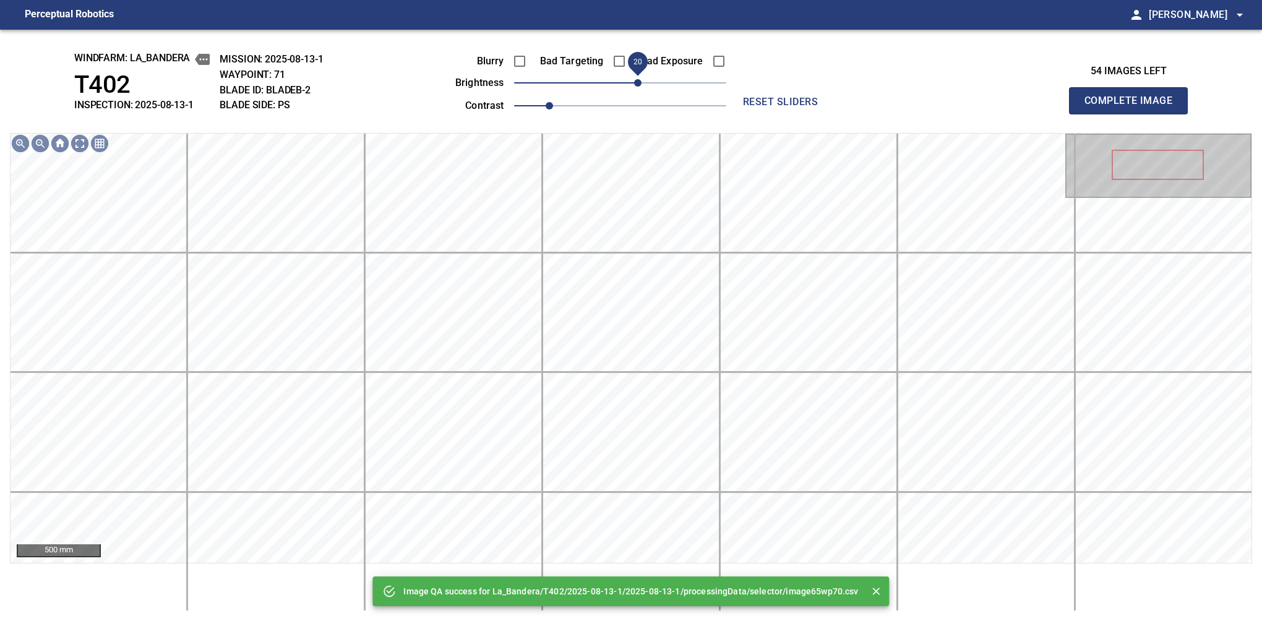
drag, startPoint x: 626, startPoint y: 82, endPoint x: 639, endPoint y: 79, distance: 12.6
click at [639, 79] on span "20" at bounding box center [637, 82] width 7 height 7
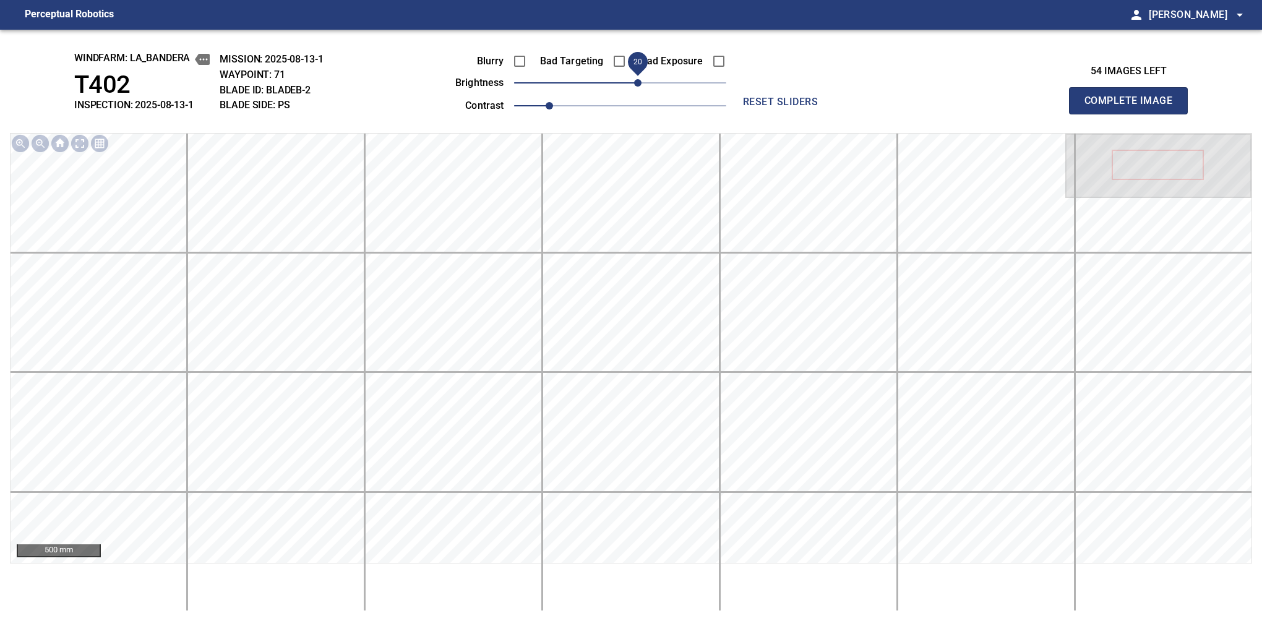
click at [1134, 114] on button "Complete Image" at bounding box center [1128, 100] width 119 height 27
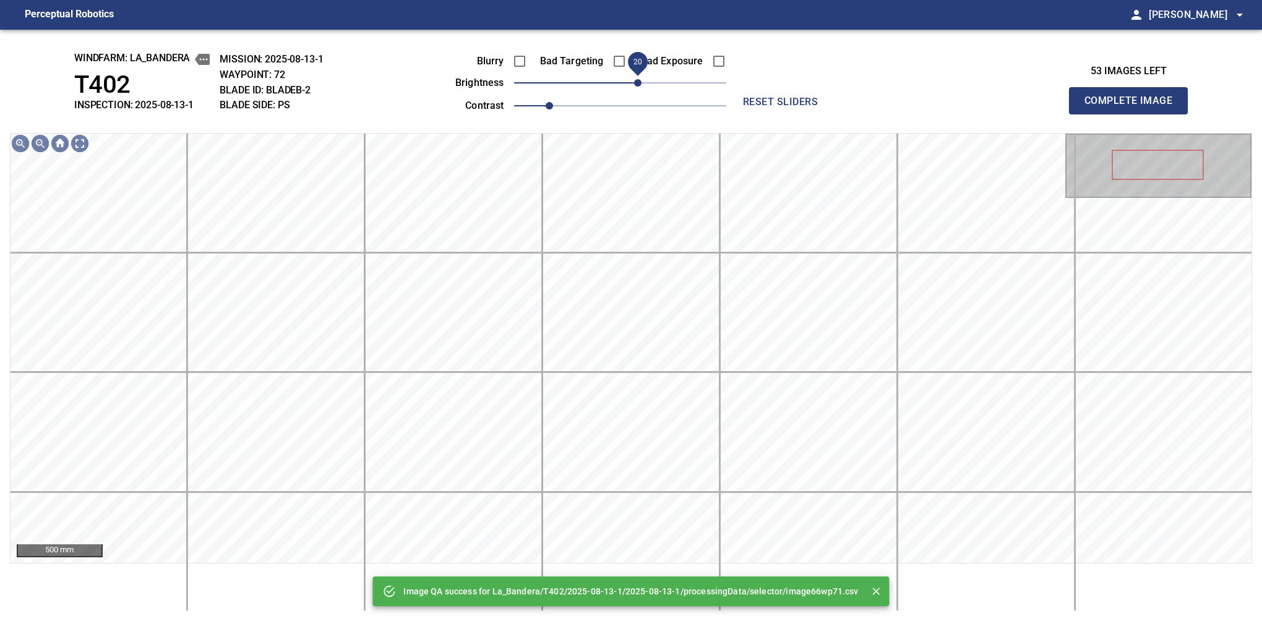
drag, startPoint x: 621, startPoint y: 90, endPoint x: 636, endPoint y: 82, distance: 17.2
click at [636, 82] on span "20" at bounding box center [637, 82] width 7 height 7
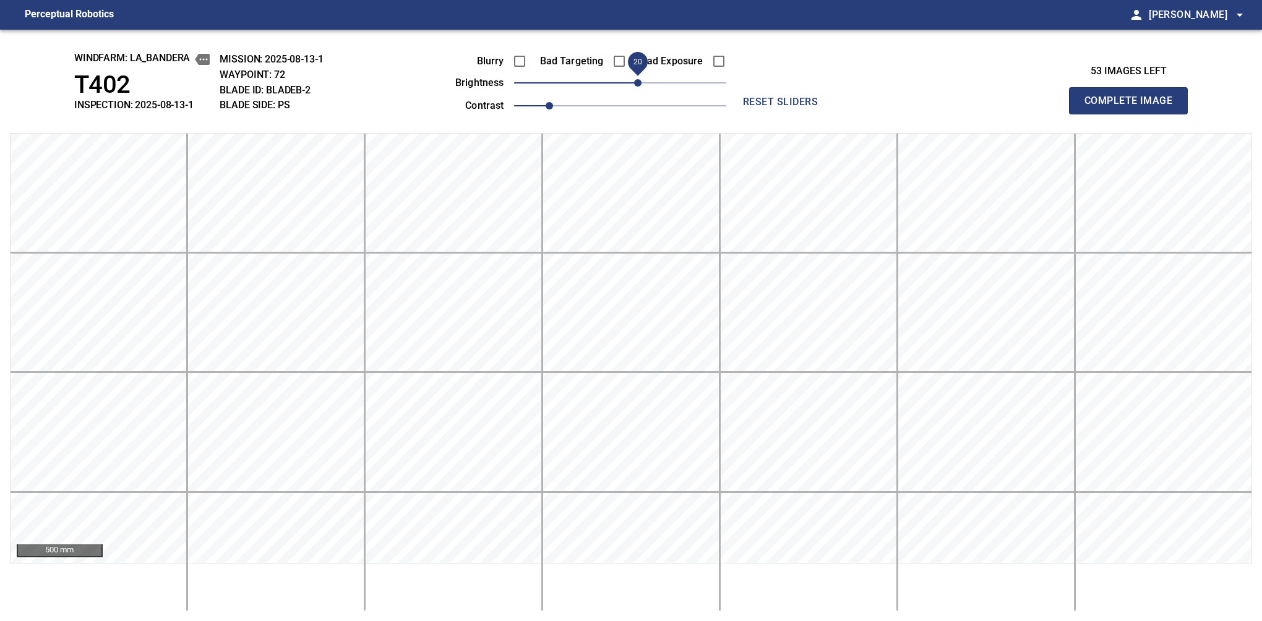
click at [635, 82] on span "20" at bounding box center [637, 82] width 7 height 7
click at [1134, 114] on button "Complete Image" at bounding box center [1128, 100] width 119 height 27
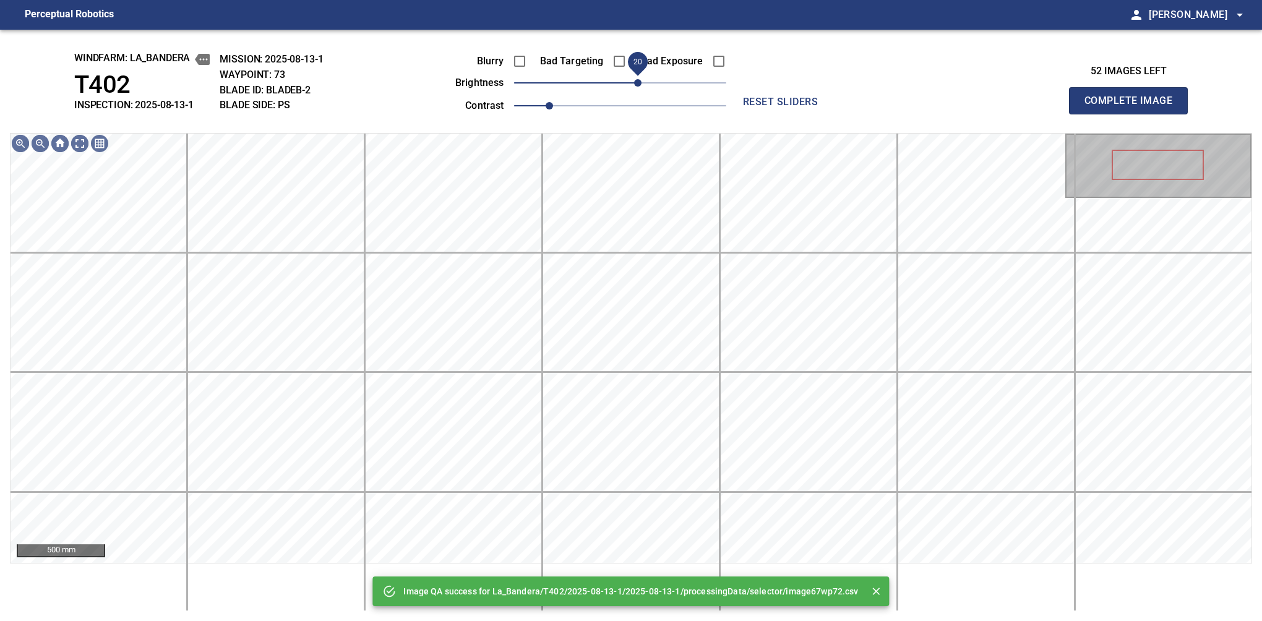
click at [639, 82] on span "20" at bounding box center [637, 82] width 7 height 7
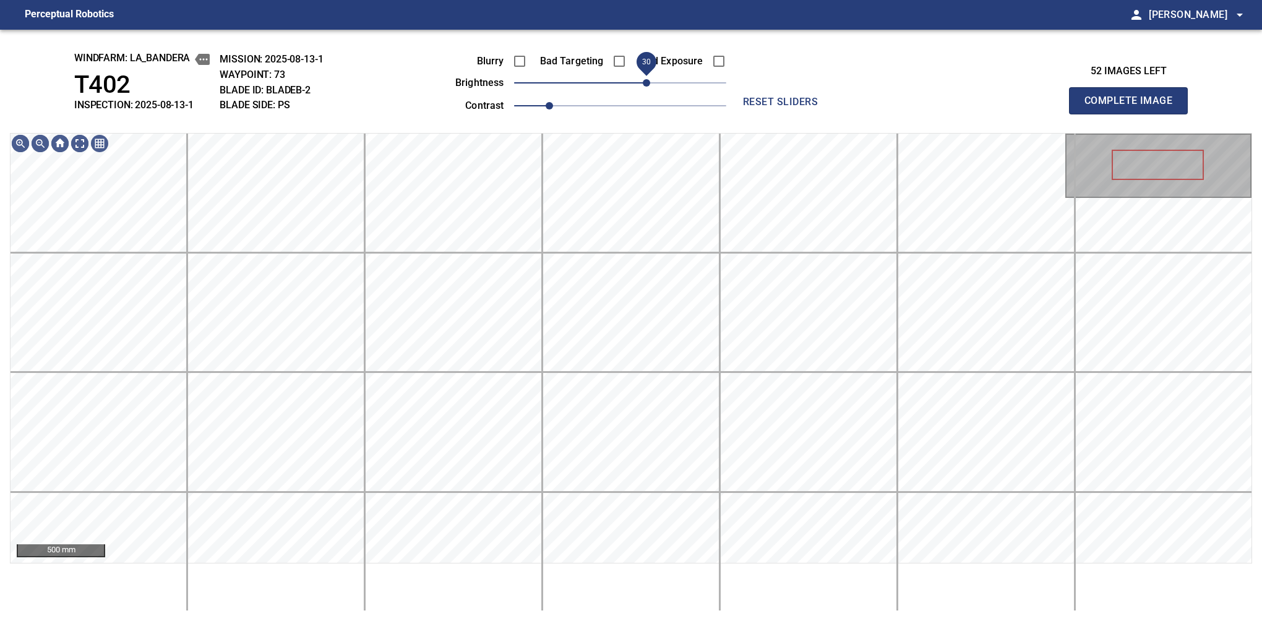
drag, startPoint x: 639, startPoint y: 82, endPoint x: 645, endPoint y: 78, distance: 7.2
click at [645, 79] on span "30" at bounding box center [646, 82] width 7 height 7
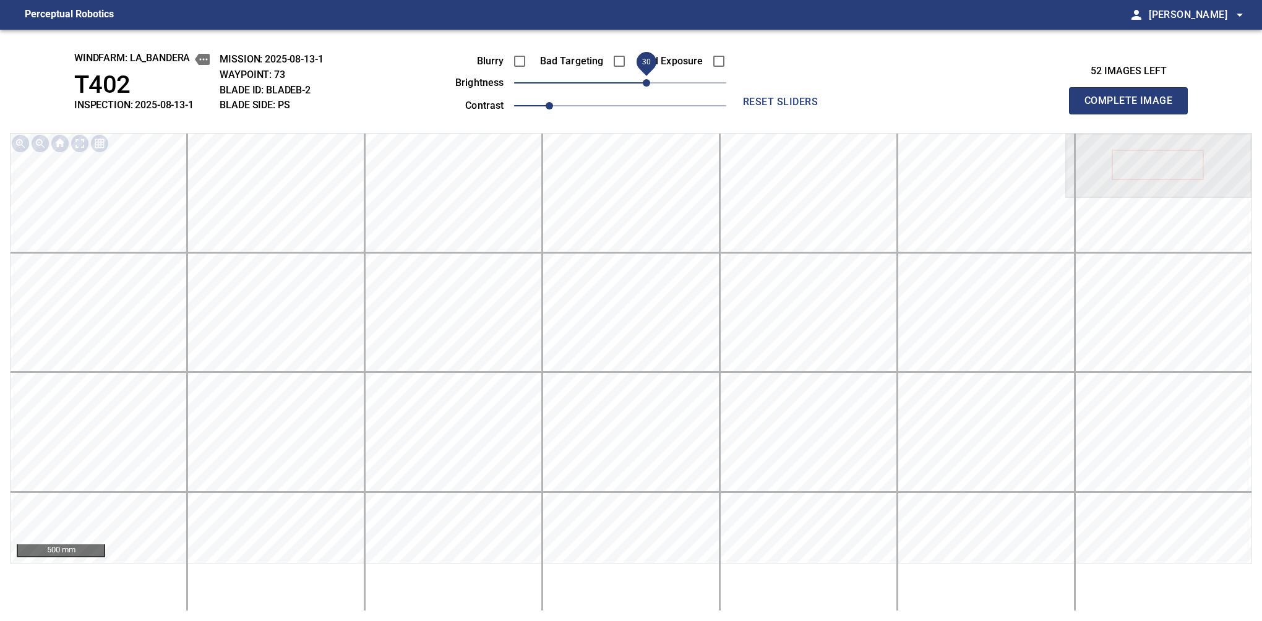
click at [1134, 114] on button "Complete Image" at bounding box center [1128, 100] width 119 height 27
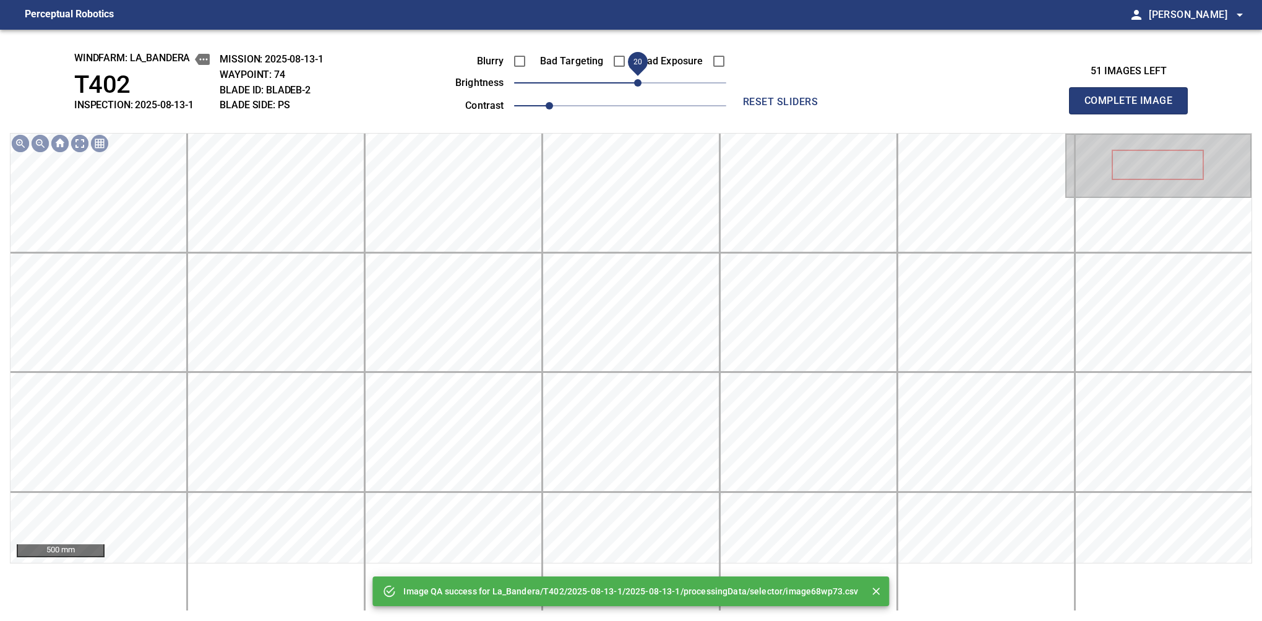
drag, startPoint x: 645, startPoint y: 78, endPoint x: 639, endPoint y: 84, distance: 9.2
click at [639, 84] on span "20" at bounding box center [620, 82] width 212 height 17
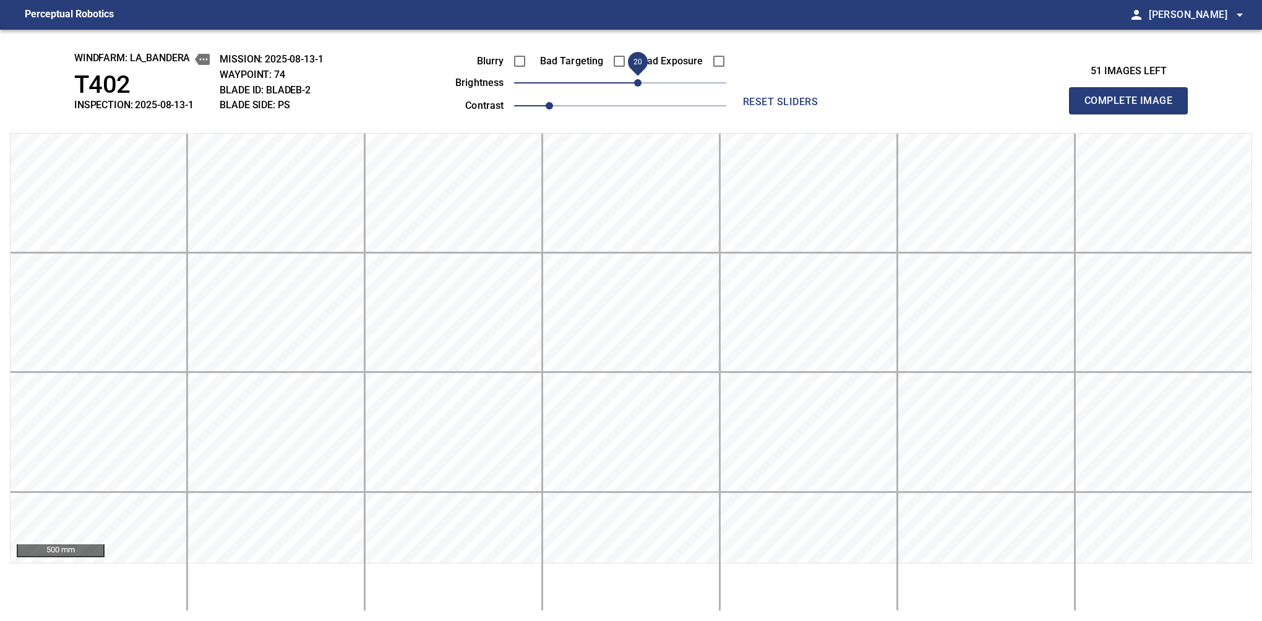
click at [1134, 114] on button "Complete Image" at bounding box center [1128, 100] width 119 height 27
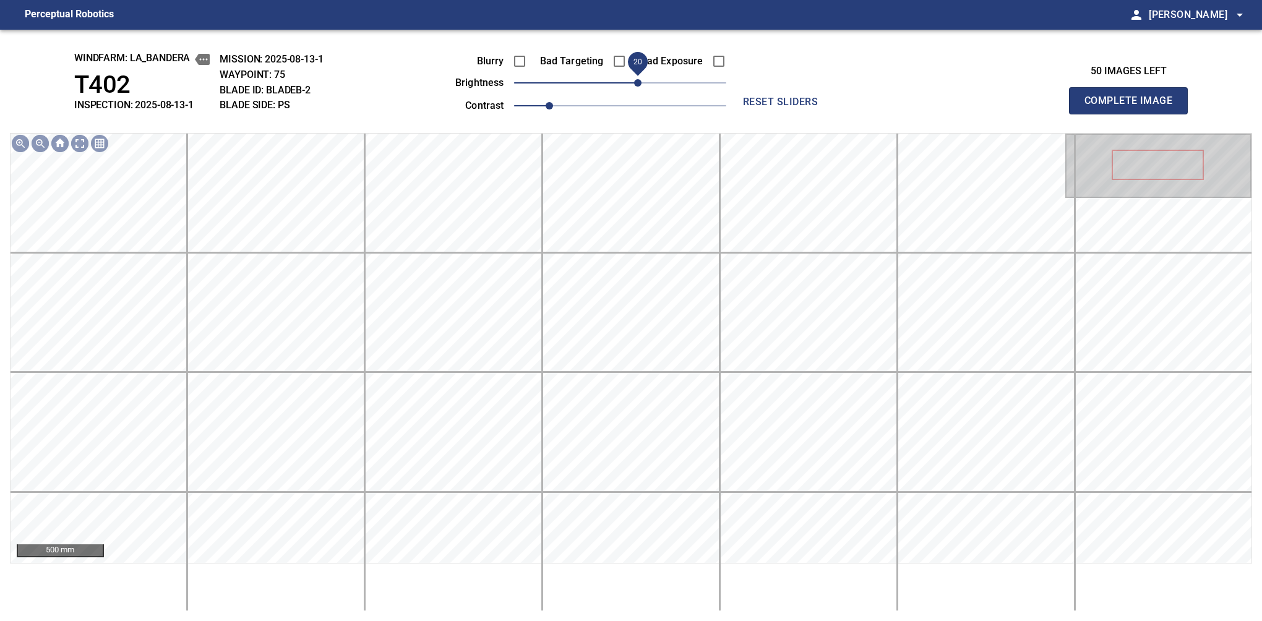
click at [639, 79] on span "20" at bounding box center [637, 82] width 7 height 7
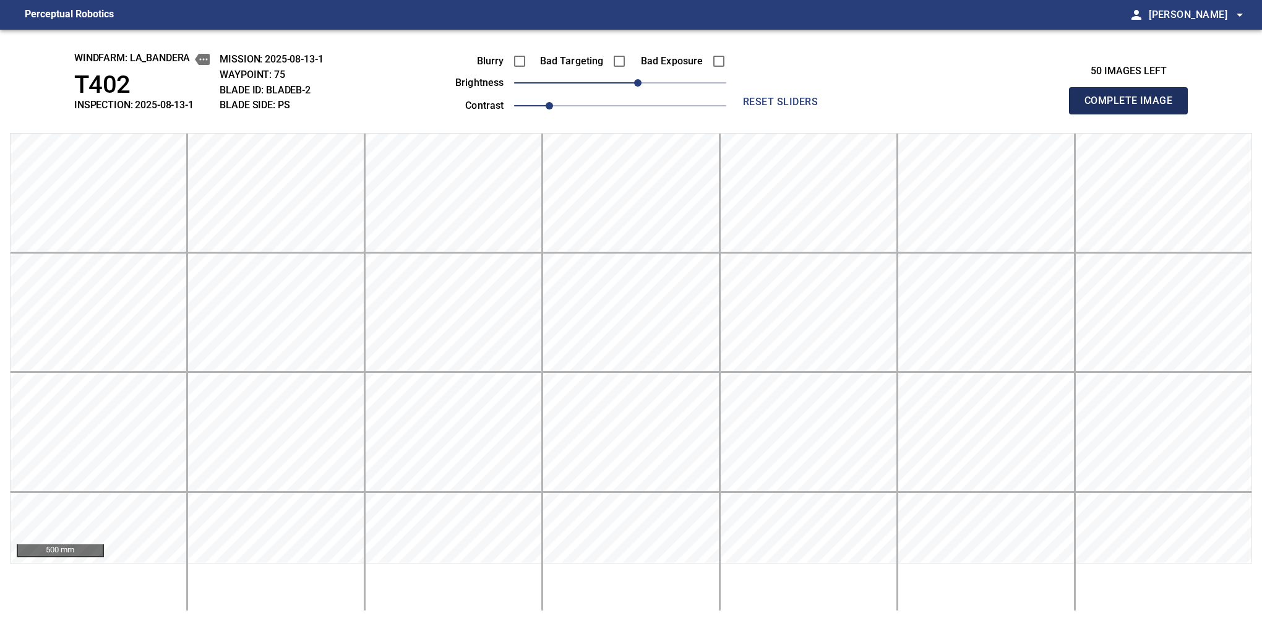
click at [1134, 114] on button "Complete Image" at bounding box center [1128, 100] width 119 height 27
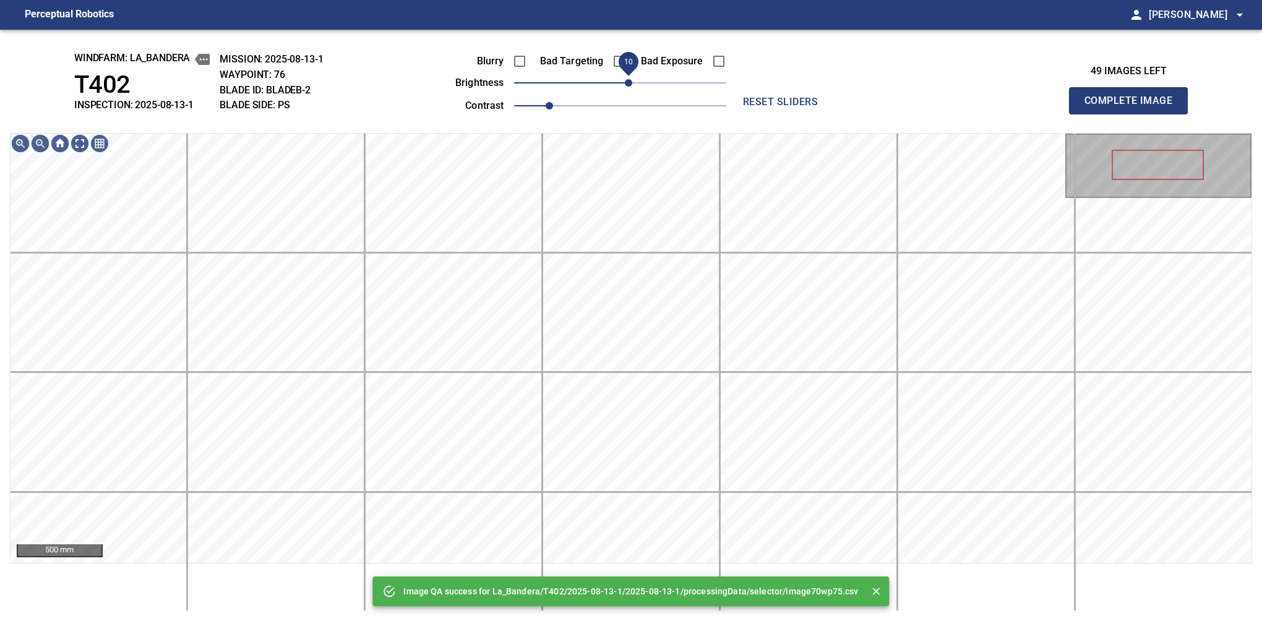
drag, startPoint x: 639, startPoint y: 77, endPoint x: 632, endPoint y: 84, distance: 9.2
click at [632, 84] on span "10" at bounding box center [620, 82] width 212 height 17
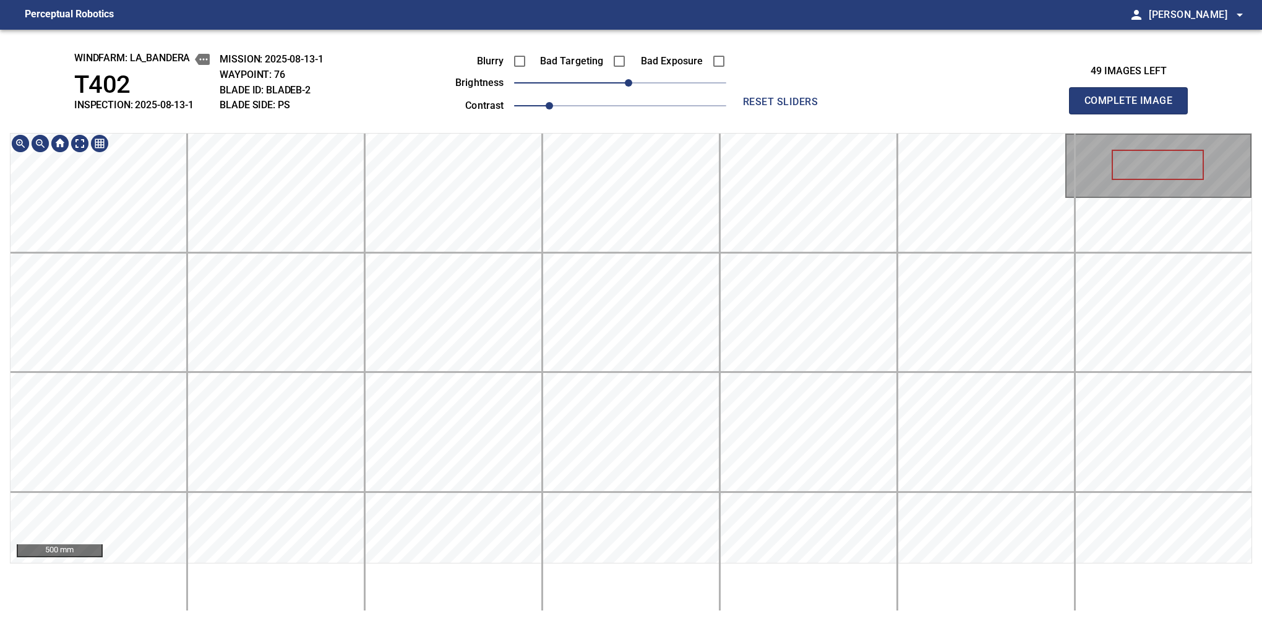
click at [1134, 114] on button "Complete Image" at bounding box center [1128, 100] width 119 height 27
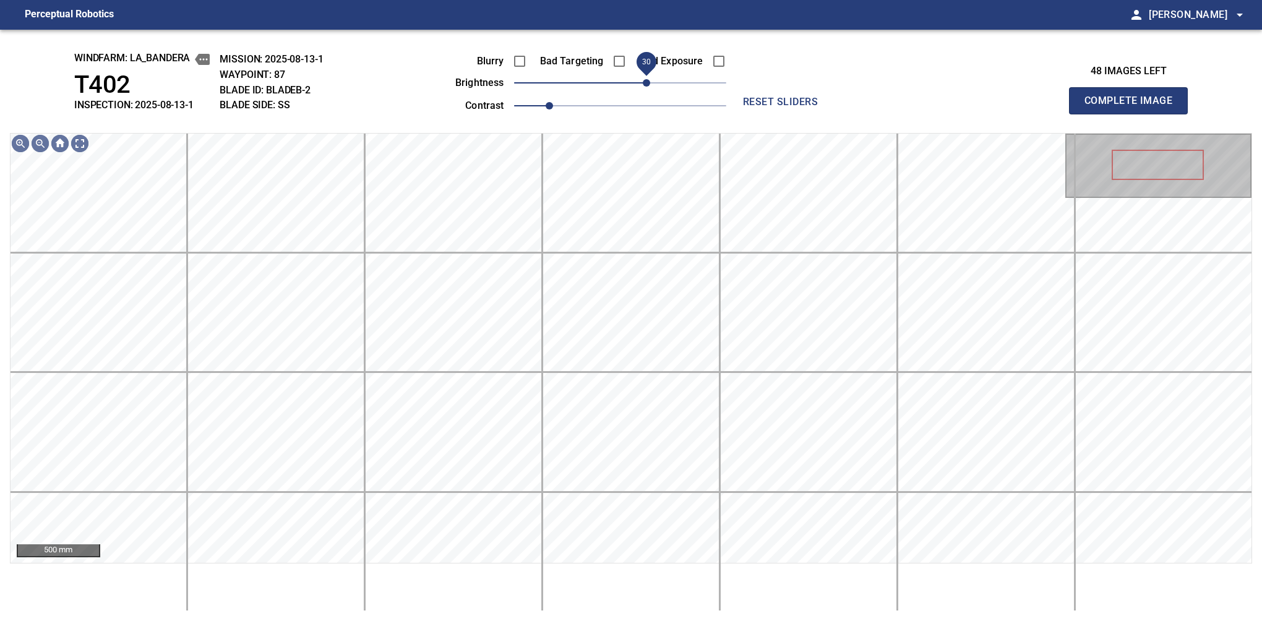
drag, startPoint x: 619, startPoint y: 79, endPoint x: 643, endPoint y: 88, distance: 25.9
click at [643, 87] on span "30" at bounding box center [646, 82] width 7 height 7
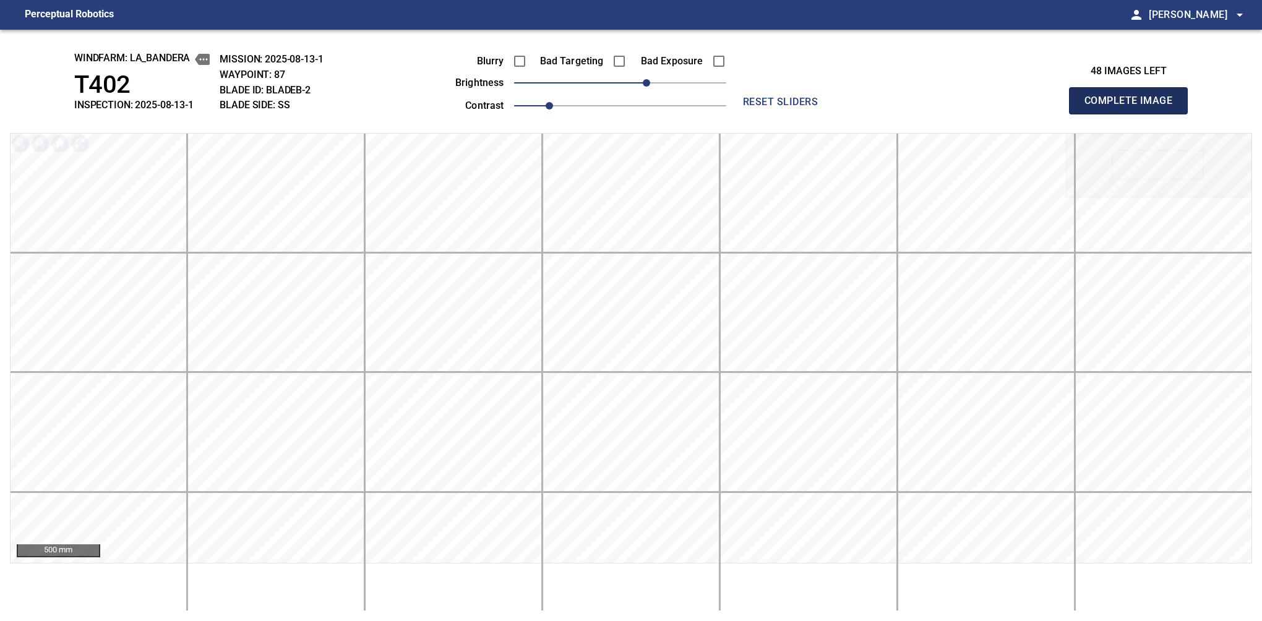
click at [1134, 114] on button "Complete Image" at bounding box center [1128, 100] width 119 height 27
click at [643, 88] on span "30" at bounding box center [620, 82] width 212 height 17
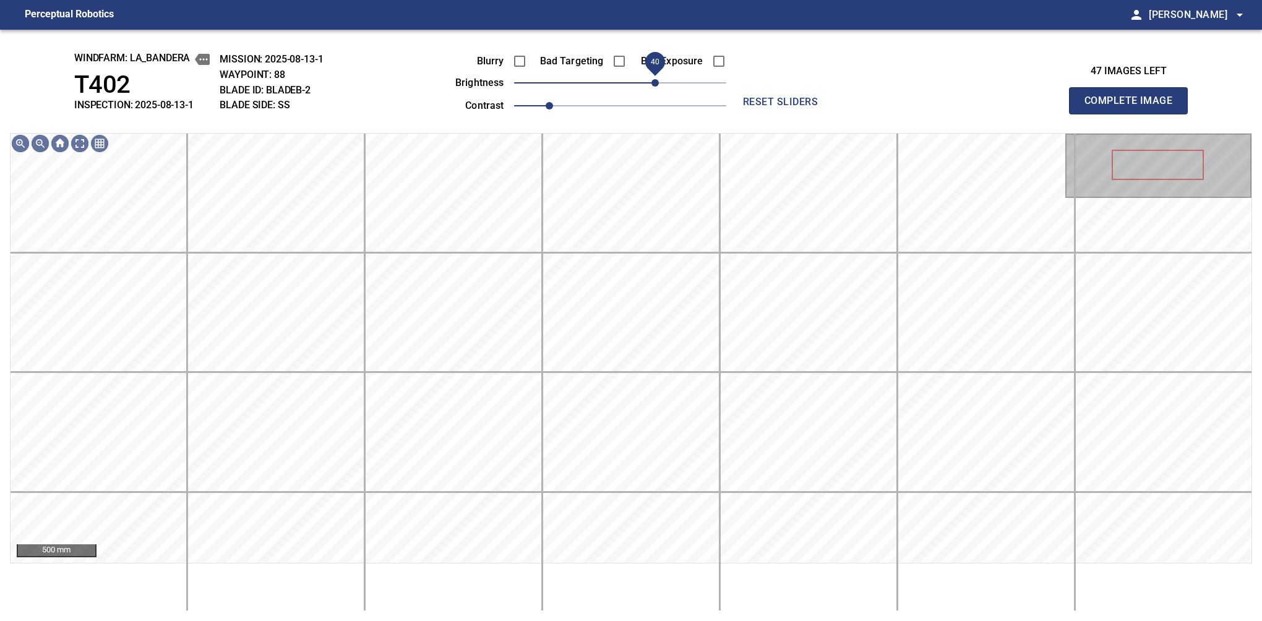
drag, startPoint x: 643, startPoint y: 88, endPoint x: 654, endPoint y: 82, distance: 12.5
click at [654, 82] on span "40" at bounding box center [655, 82] width 7 height 7
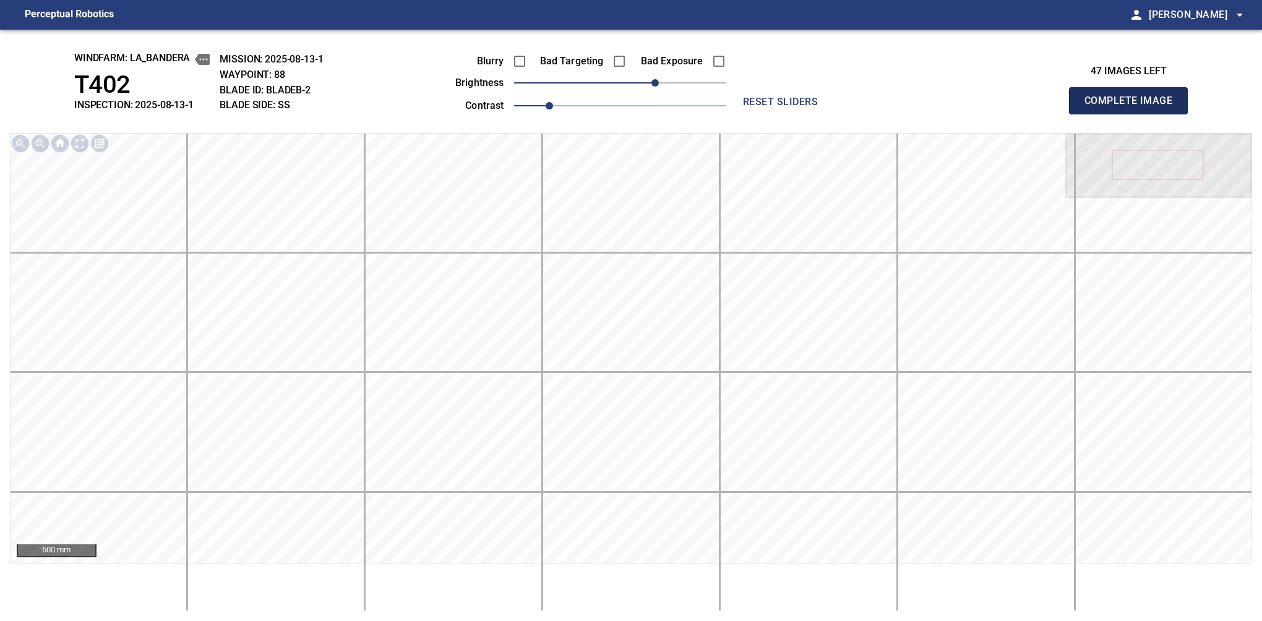
click at [1134, 114] on button "Complete Image" at bounding box center [1128, 100] width 119 height 27
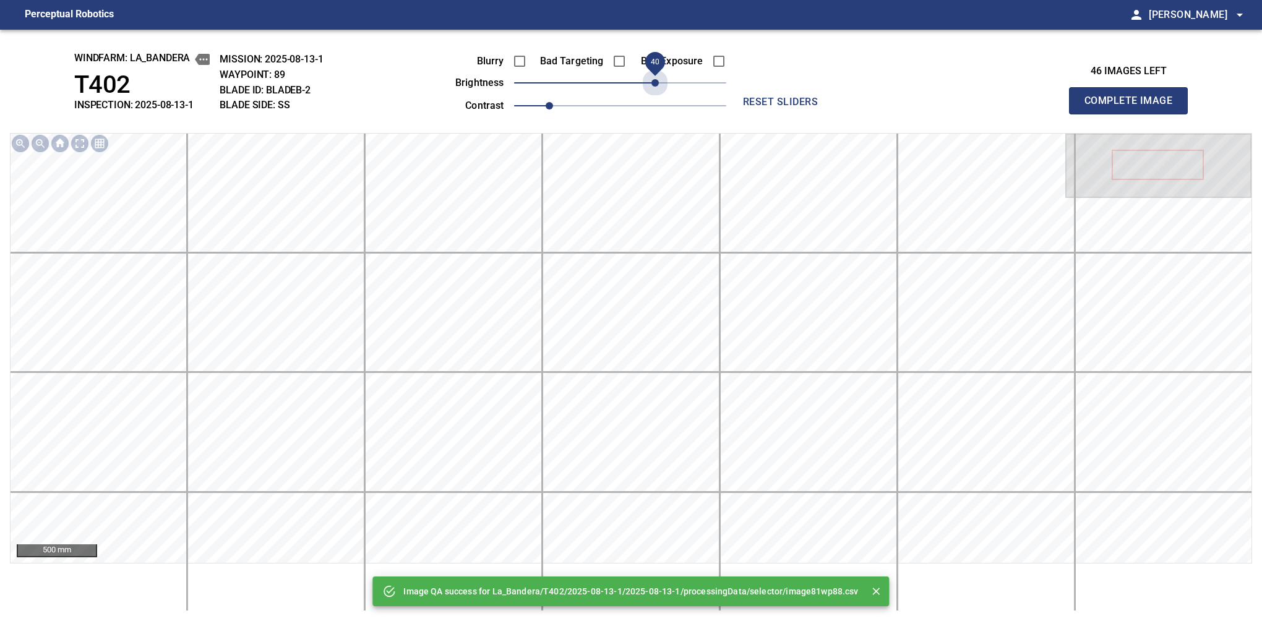
click at [654, 82] on span "40" at bounding box center [620, 82] width 212 height 17
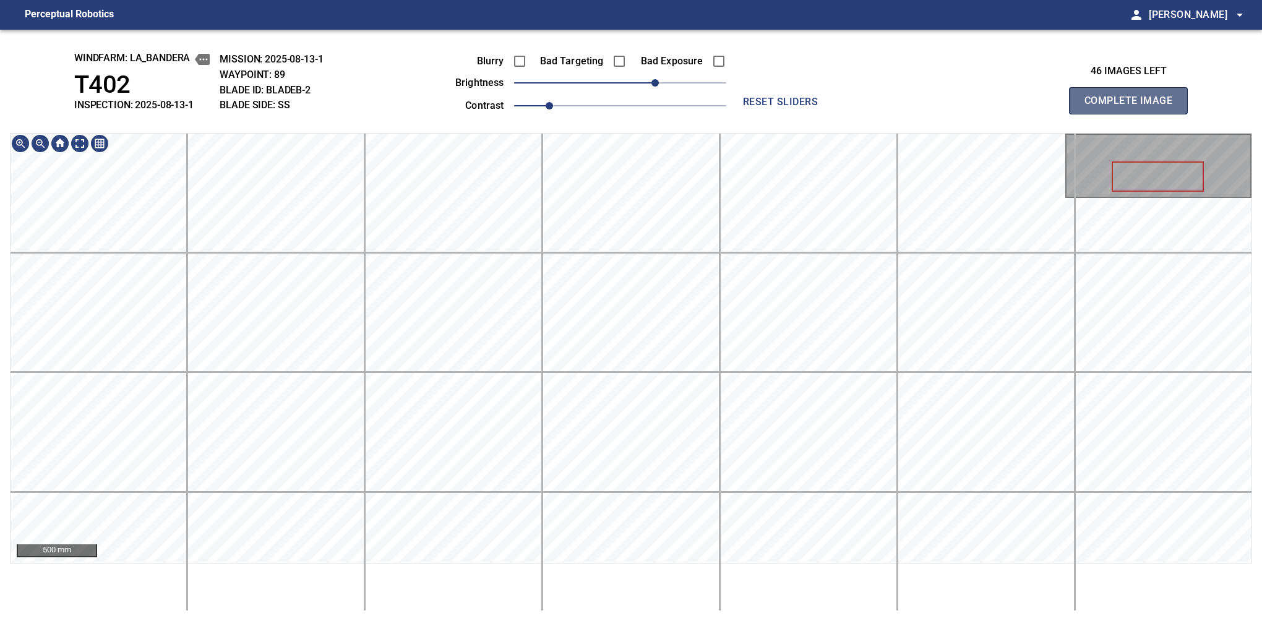
click at [1134, 114] on button "Complete Image" at bounding box center [1128, 100] width 119 height 27
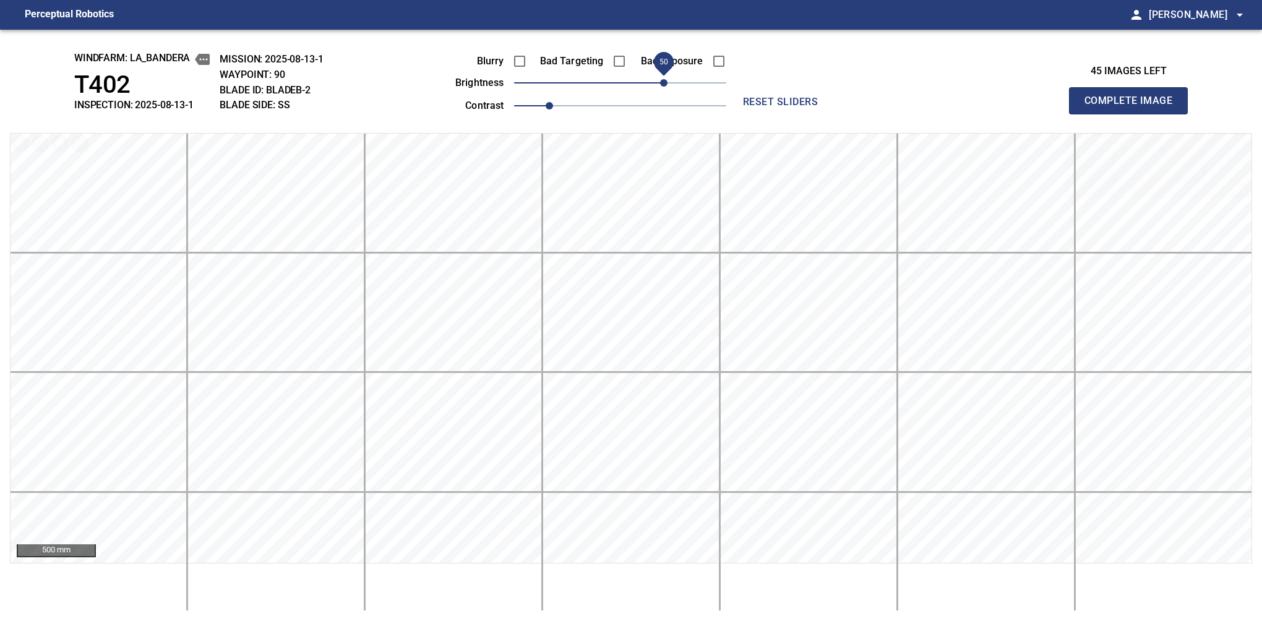
drag, startPoint x: 621, startPoint y: 89, endPoint x: 660, endPoint y: 78, distance: 41.1
click at [660, 79] on span "50" at bounding box center [663, 82] width 7 height 7
click at [1134, 114] on button "Complete Image" at bounding box center [1128, 100] width 119 height 27
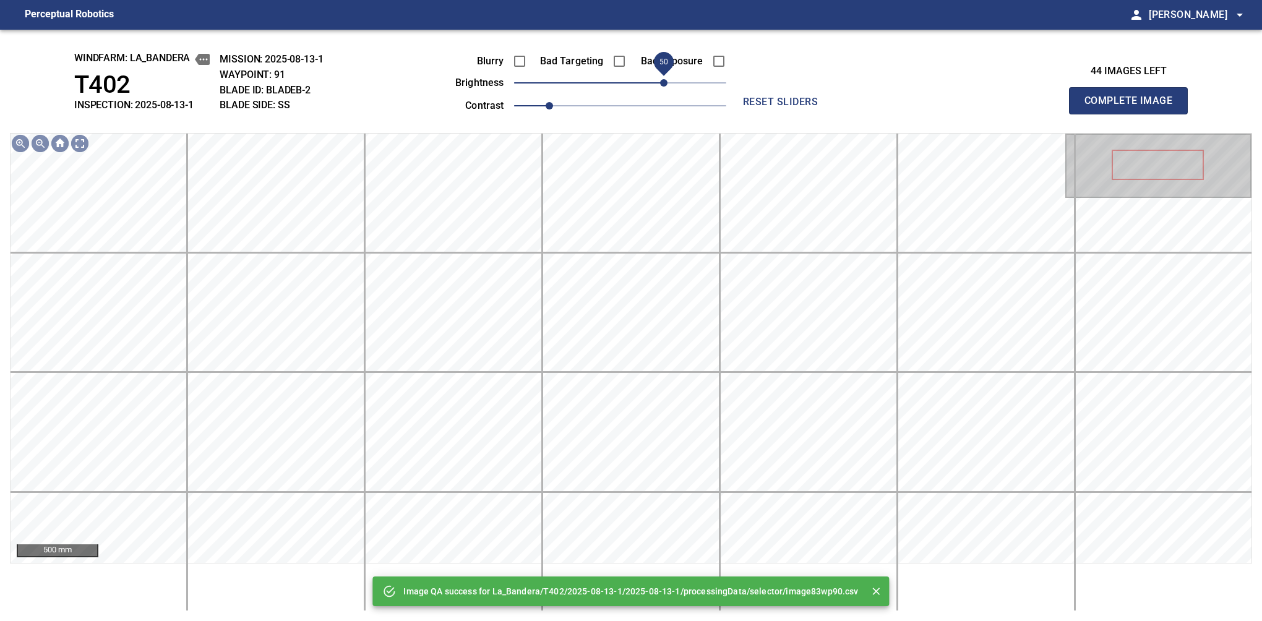
drag, startPoint x: 629, startPoint y: 82, endPoint x: 668, endPoint y: 84, distance: 39.1
click at [668, 84] on span "50" at bounding box center [663, 82] width 7 height 7
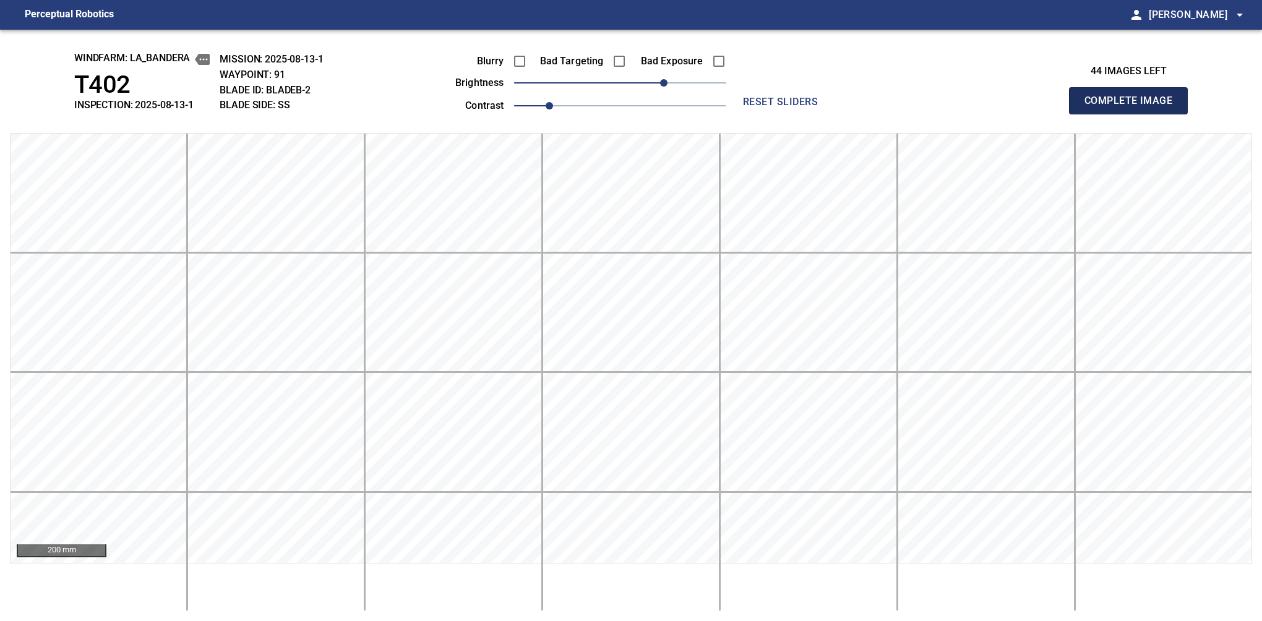
click at [1134, 114] on button "Complete Image" at bounding box center [1128, 100] width 119 height 27
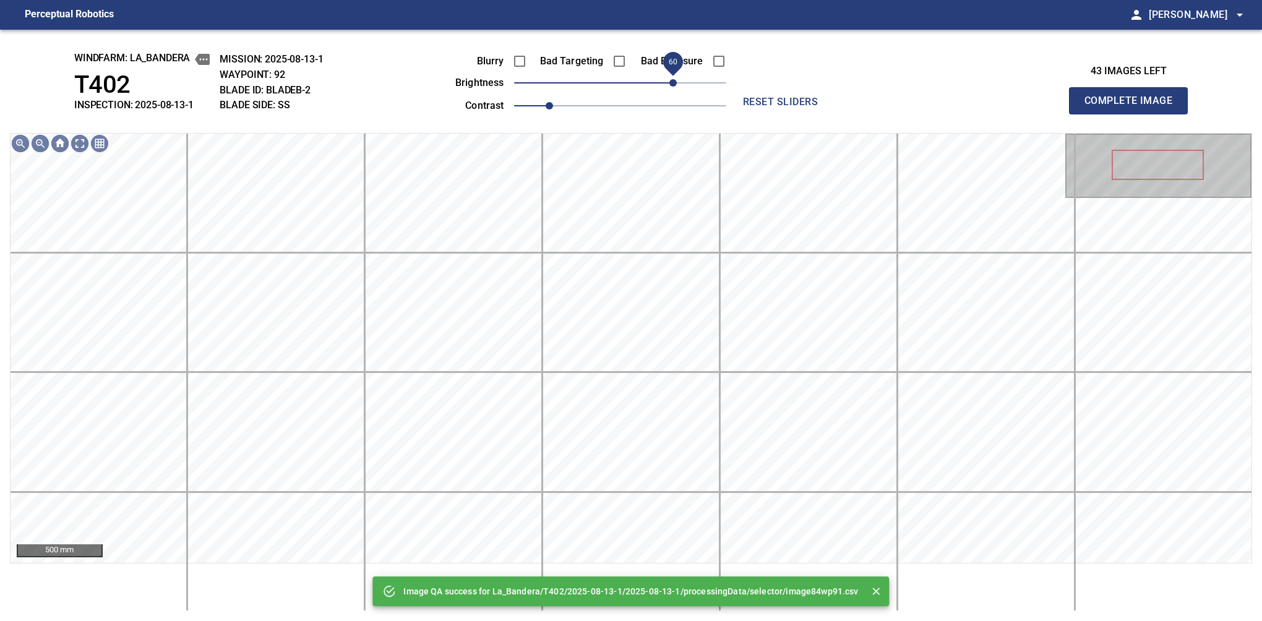
drag, startPoint x: 665, startPoint y: 85, endPoint x: 673, endPoint y: 77, distance: 11.8
click at [673, 77] on span "60" at bounding box center [620, 82] width 212 height 17
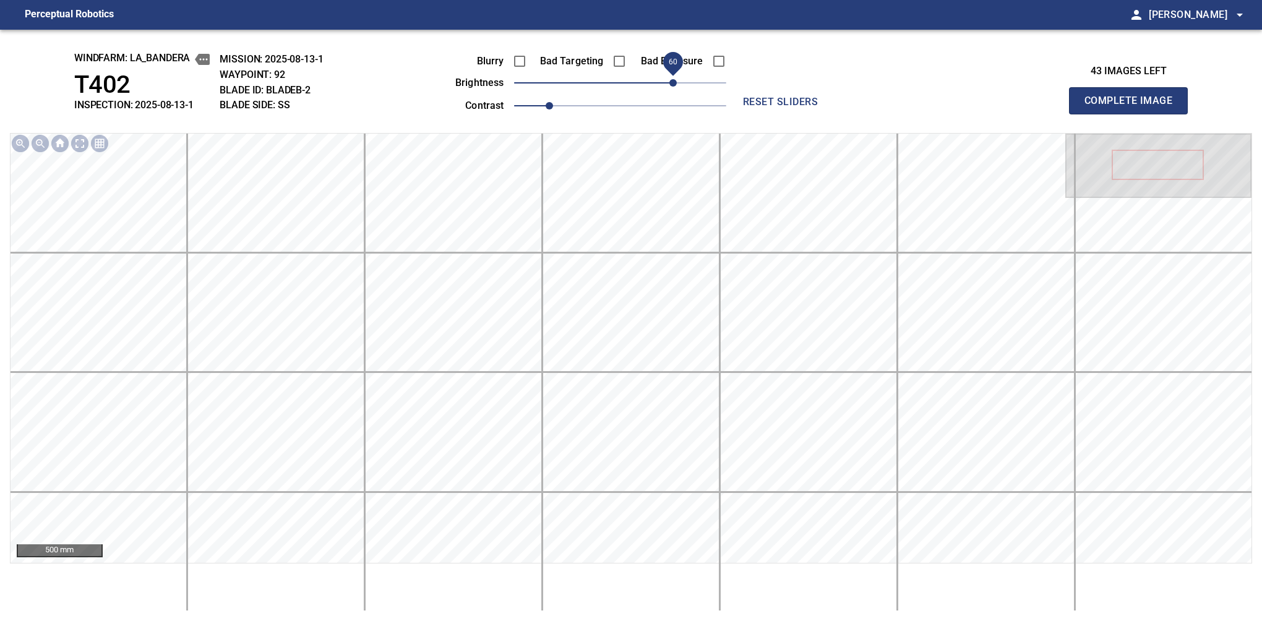
click at [1134, 114] on button "Complete Image" at bounding box center [1128, 100] width 119 height 27
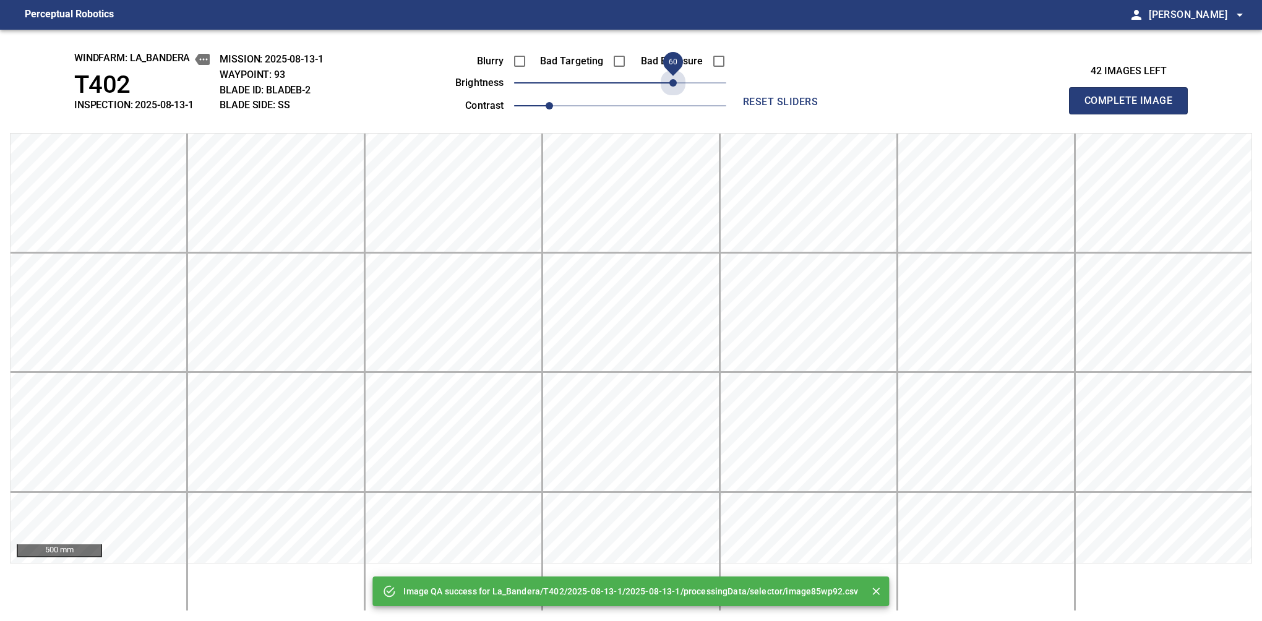
click at [673, 77] on span "60" at bounding box center [620, 82] width 212 height 17
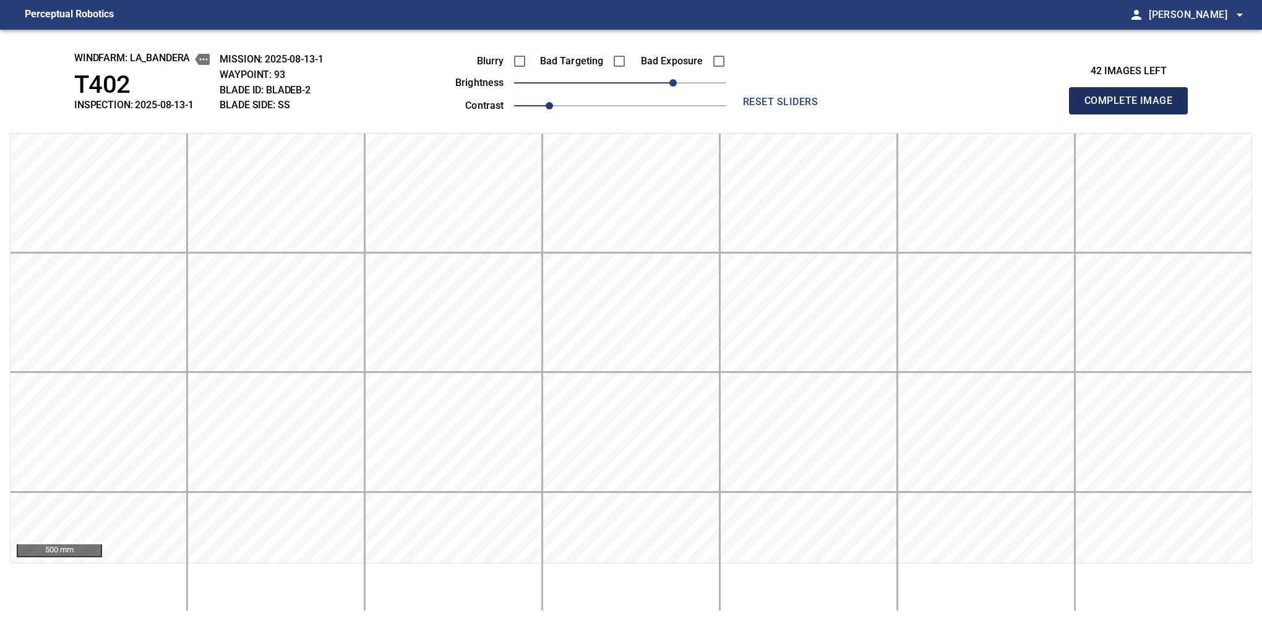
click at [1134, 114] on button "Complete Image" at bounding box center [1128, 100] width 119 height 27
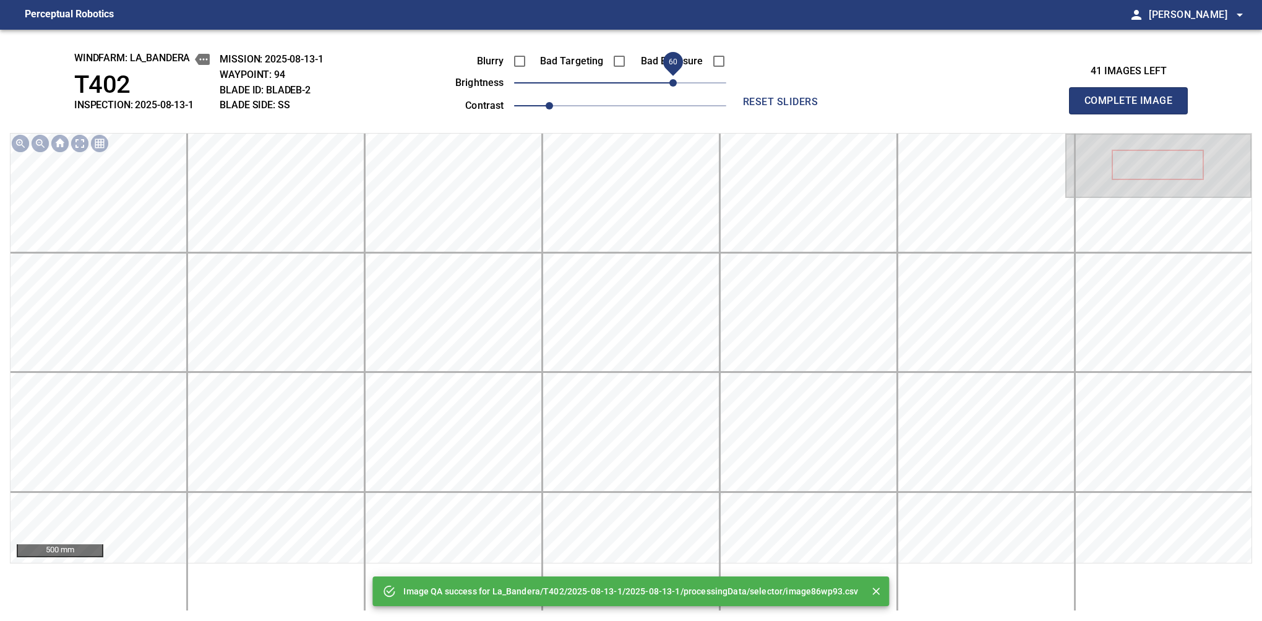
click at [671, 79] on span "60" at bounding box center [620, 82] width 212 height 17
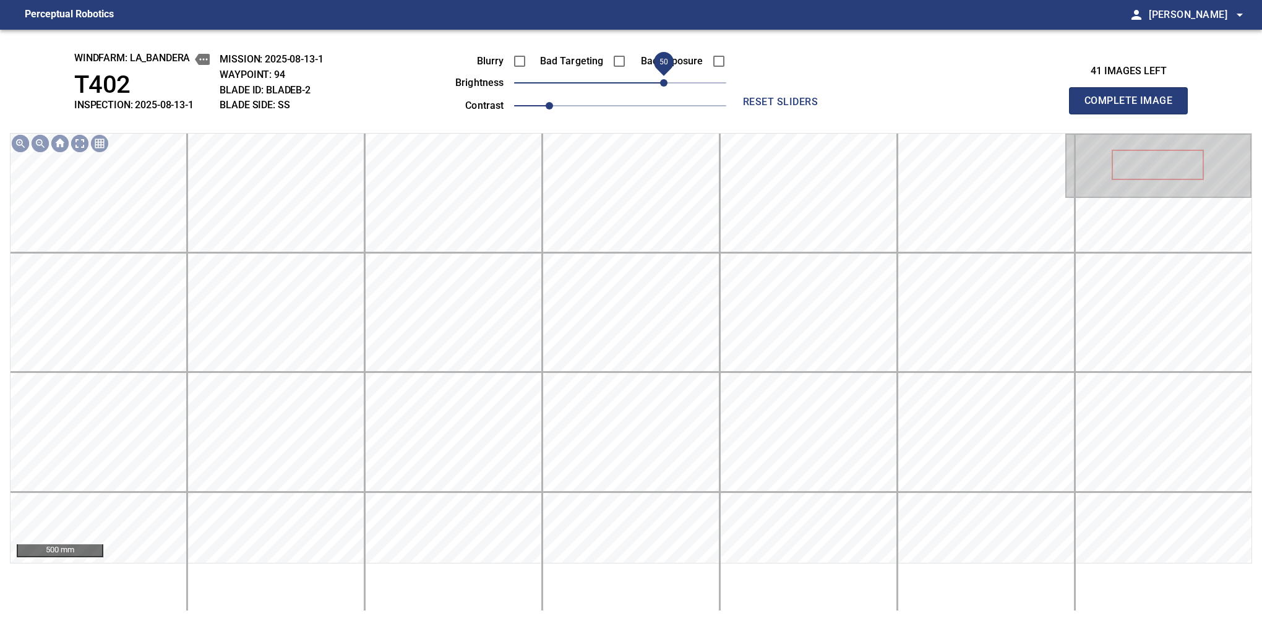
drag, startPoint x: 671, startPoint y: 79, endPoint x: 660, endPoint y: 89, distance: 14.9
click at [660, 87] on span "50" at bounding box center [663, 82] width 7 height 7
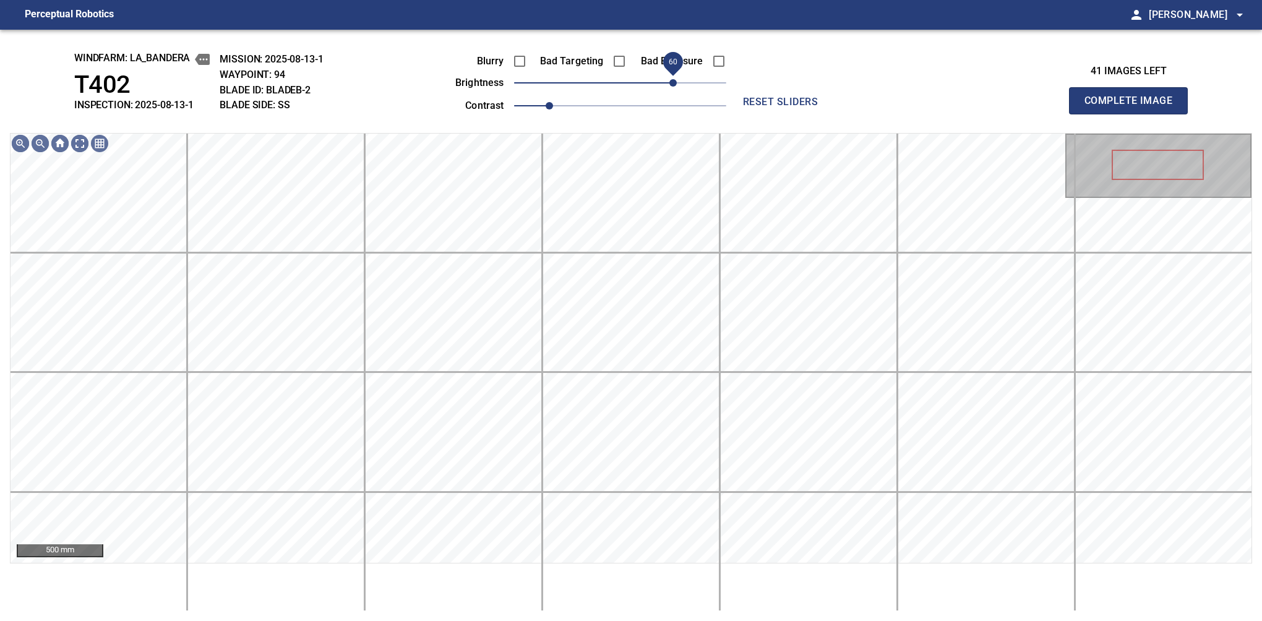
drag, startPoint x: 666, startPoint y: 84, endPoint x: 673, endPoint y: 74, distance: 11.9
click at [673, 79] on span "60" at bounding box center [673, 82] width 7 height 7
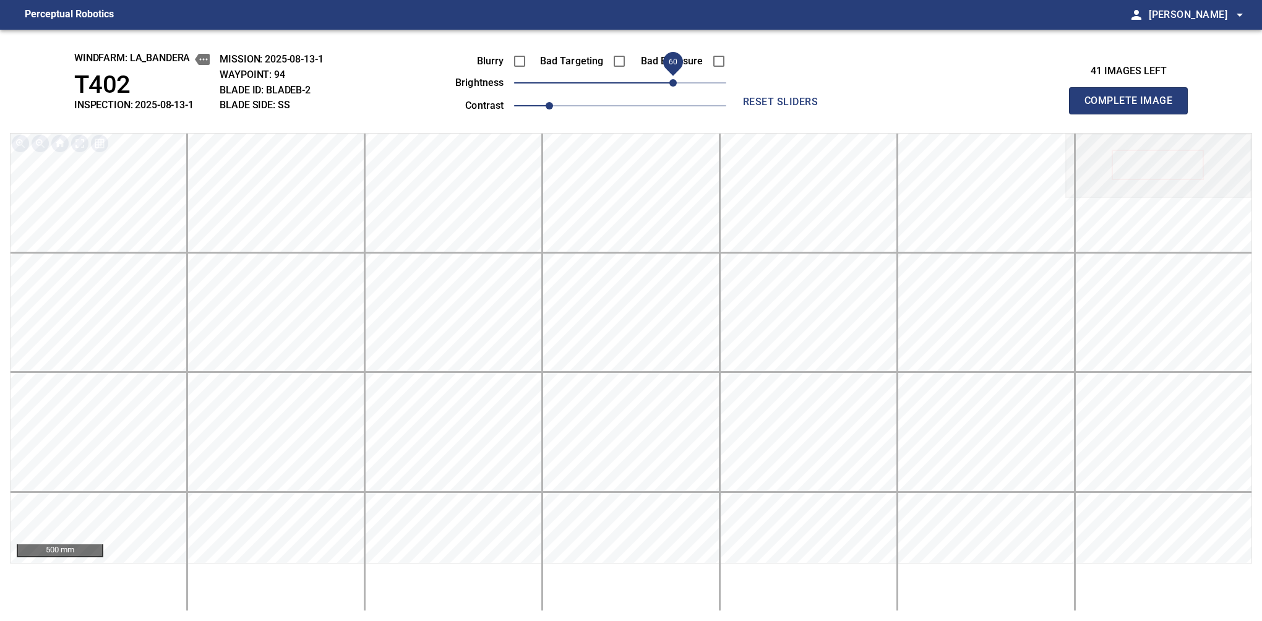
click at [1134, 114] on button "Complete Image" at bounding box center [1128, 100] width 119 height 27
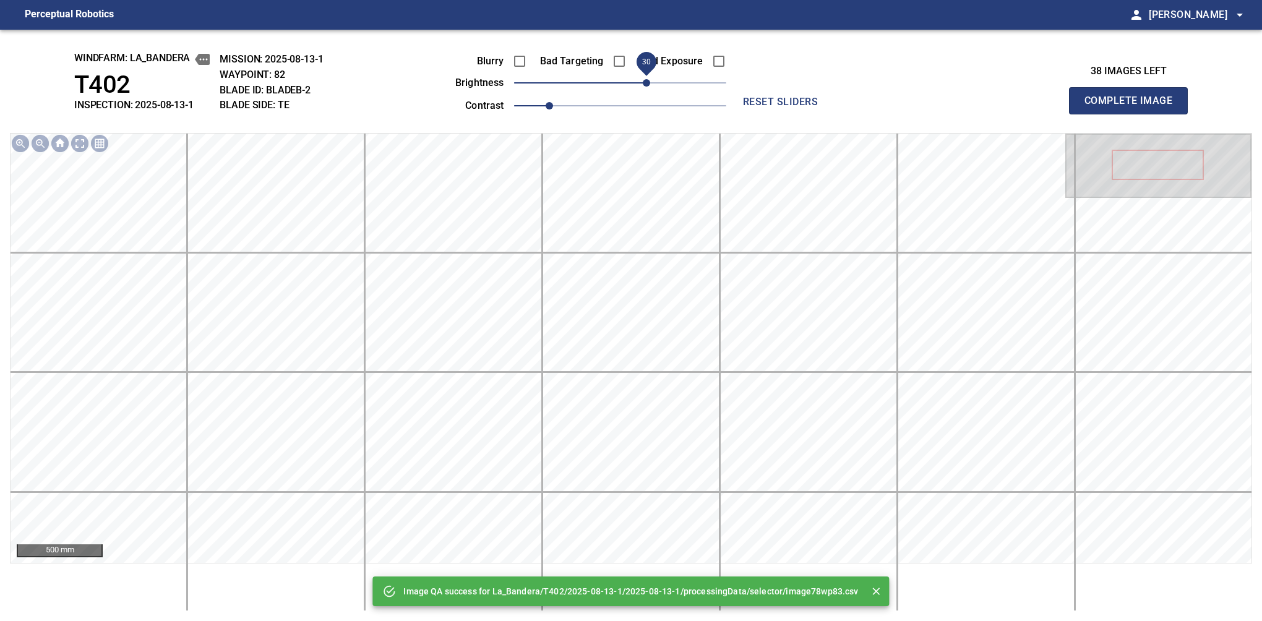
drag, startPoint x: 638, startPoint y: 82, endPoint x: 649, endPoint y: 79, distance: 10.8
click at [649, 79] on span "30" at bounding box center [646, 82] width 7 height 7
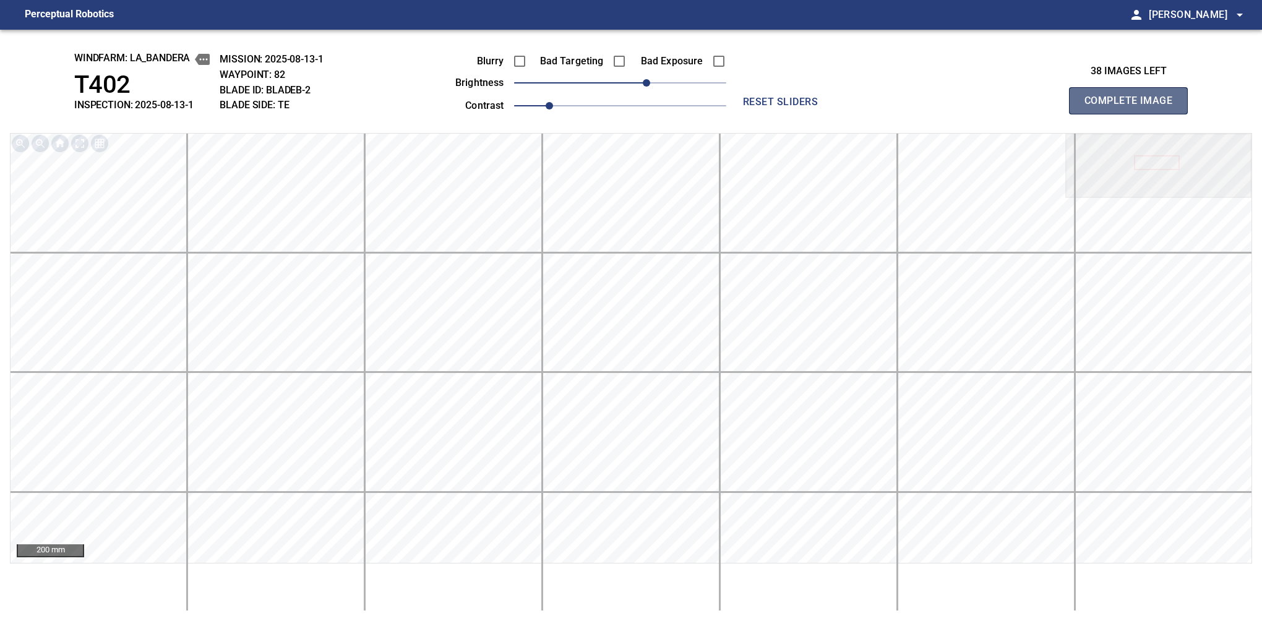
click at [1134, 114] on button "Complete Image" at bounding box center [1128, 100] width 119 height 27
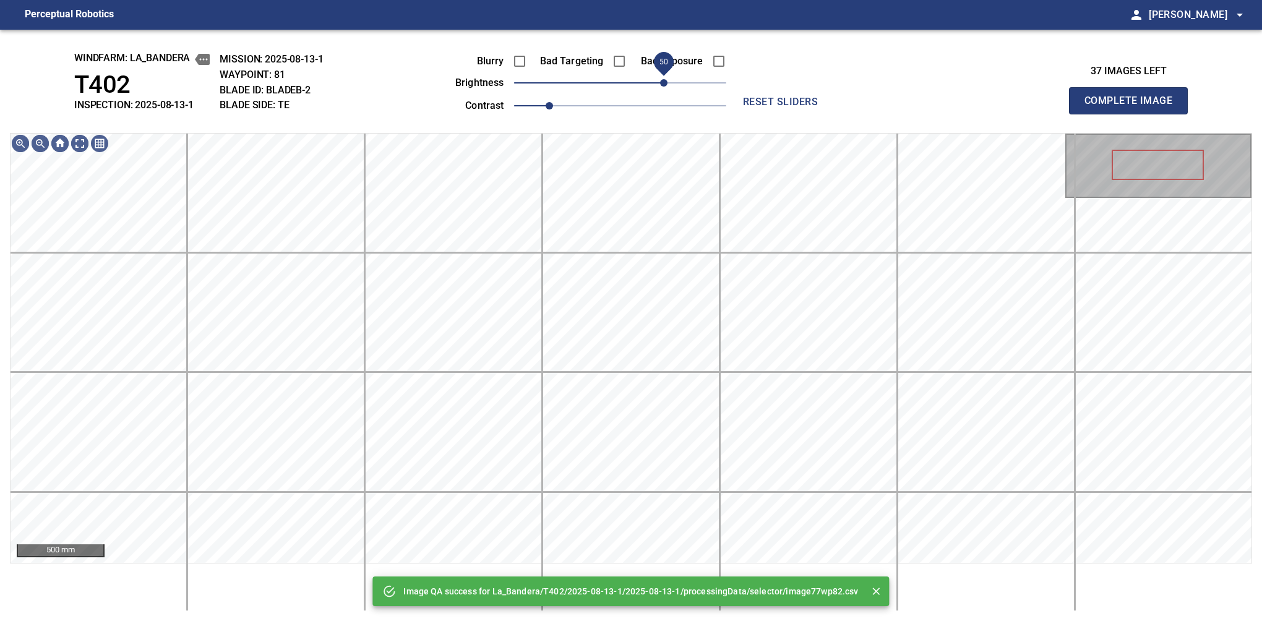
drag, startPoint x: 652, startPoint y: 77, endPoint x: 660, endPoint y: 75, distance: 8.9
click at [660, 75] on span "50" at bounding box center [620, 82] width 212 height 17
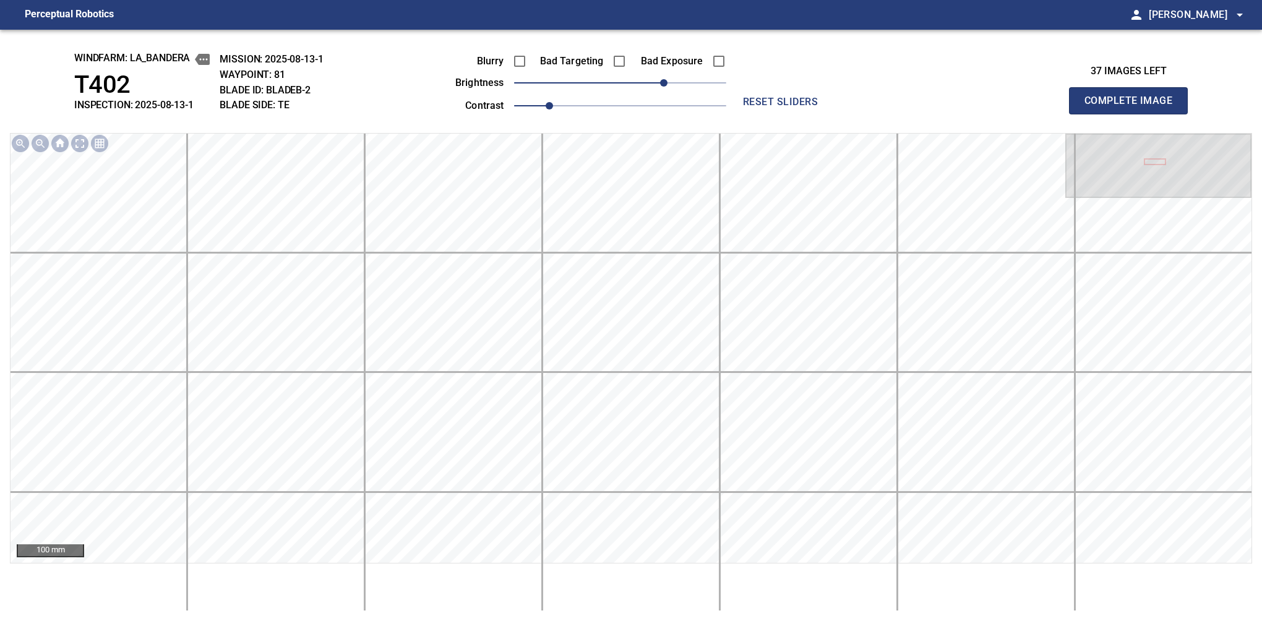
click at [1134, 114] on button "Complete Image" at bounding box center [1128, 100] width 119 height 27
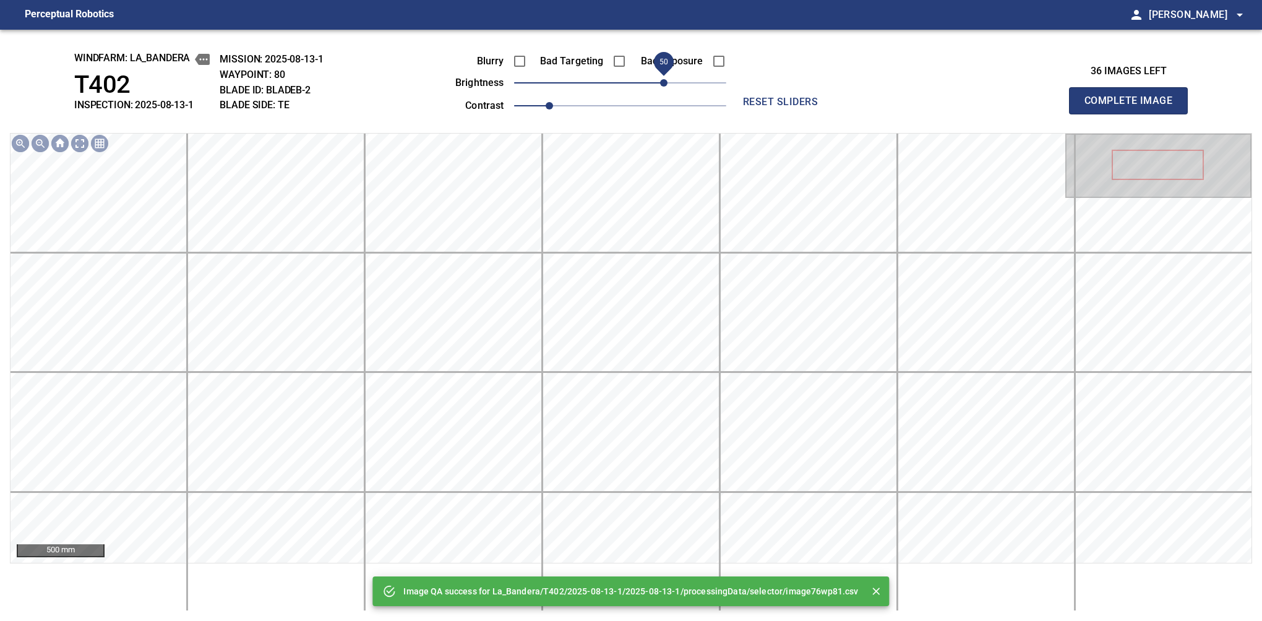
drag, startPoint x: 654, startPoint y: 77, endPoint x: 662, endPoint y: 71, distance: 10.6
click at [662, 74] on span "50" at bounding box center [620, 82] width 212 height 17
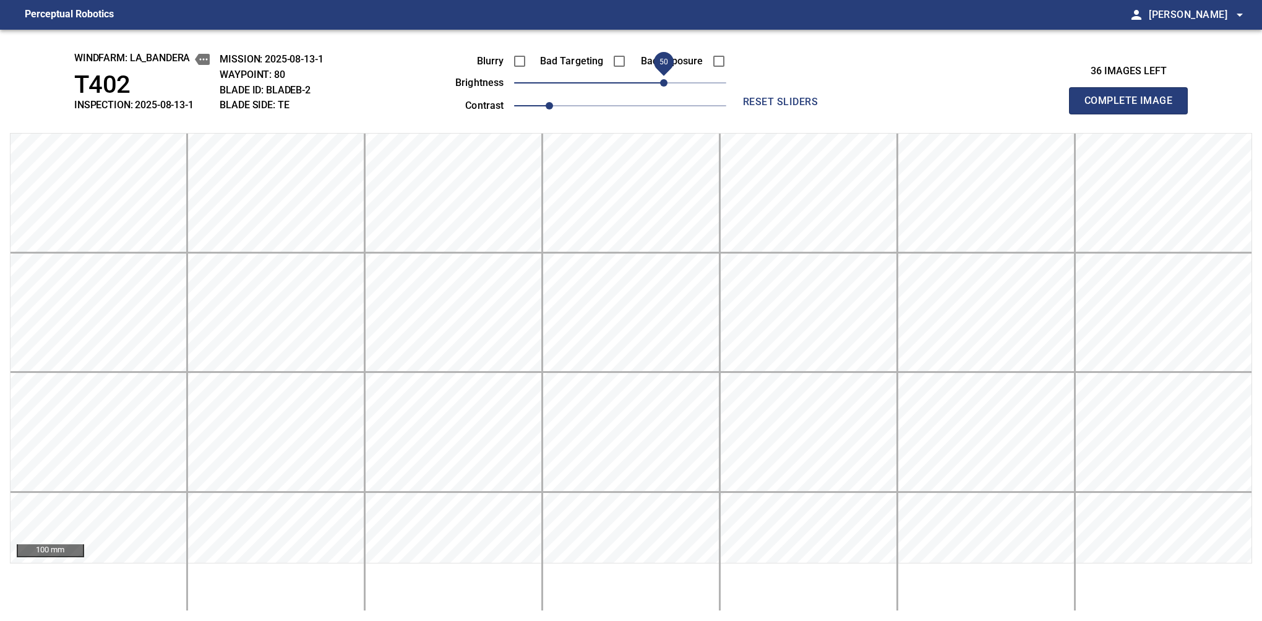
click at [1134, 114] on button "Complete Image" at bounding box center [1128, 100] width 119 height 27
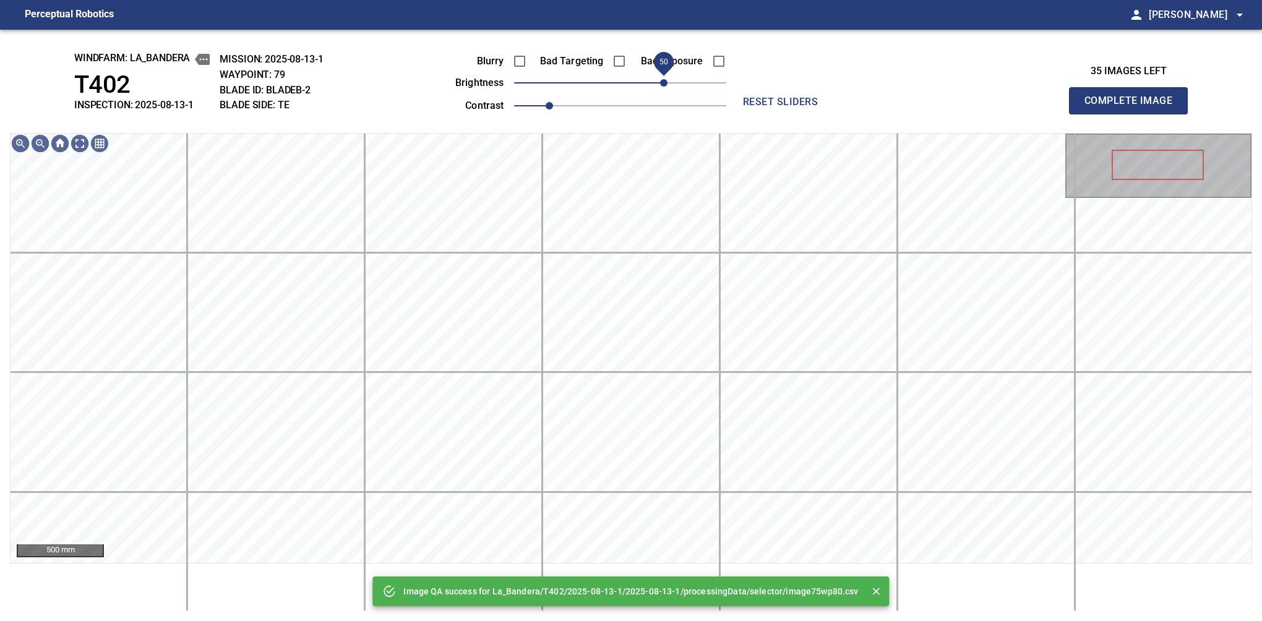
click at [660, 88] on span "50" at bounding box center [620, 82] width 212 height 17
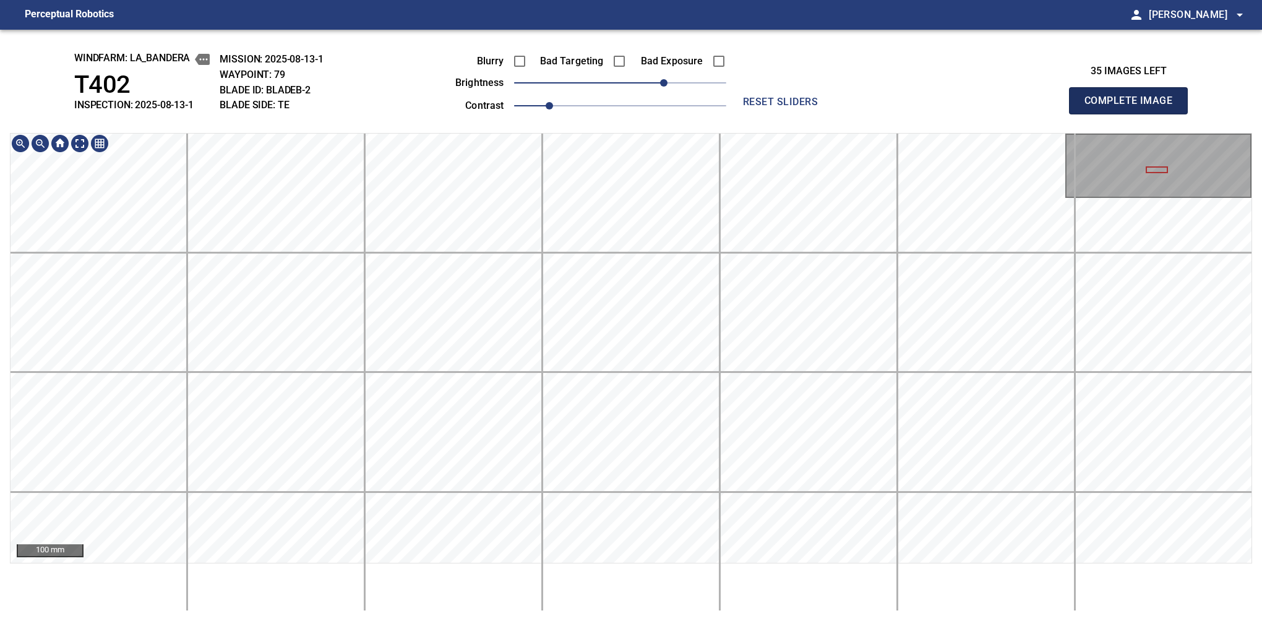
click at [1134, 114] on button "Complete Image" at bounding box center [1128, 100] width 119 height 27
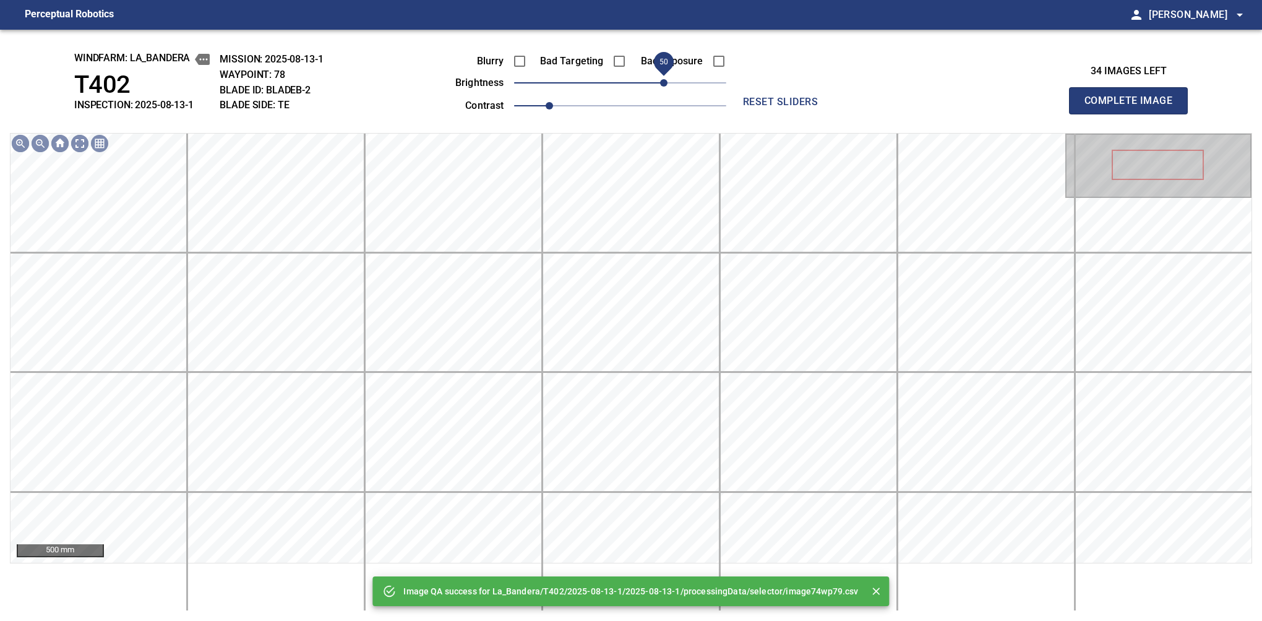
drag, startPoint x: 655, startPoint y: 78, endPoint x: 666, endPoint y: 78, distance: 10.5
click at [666, 78] on span "50" at bounding box center [620, 82] width 212 height 17
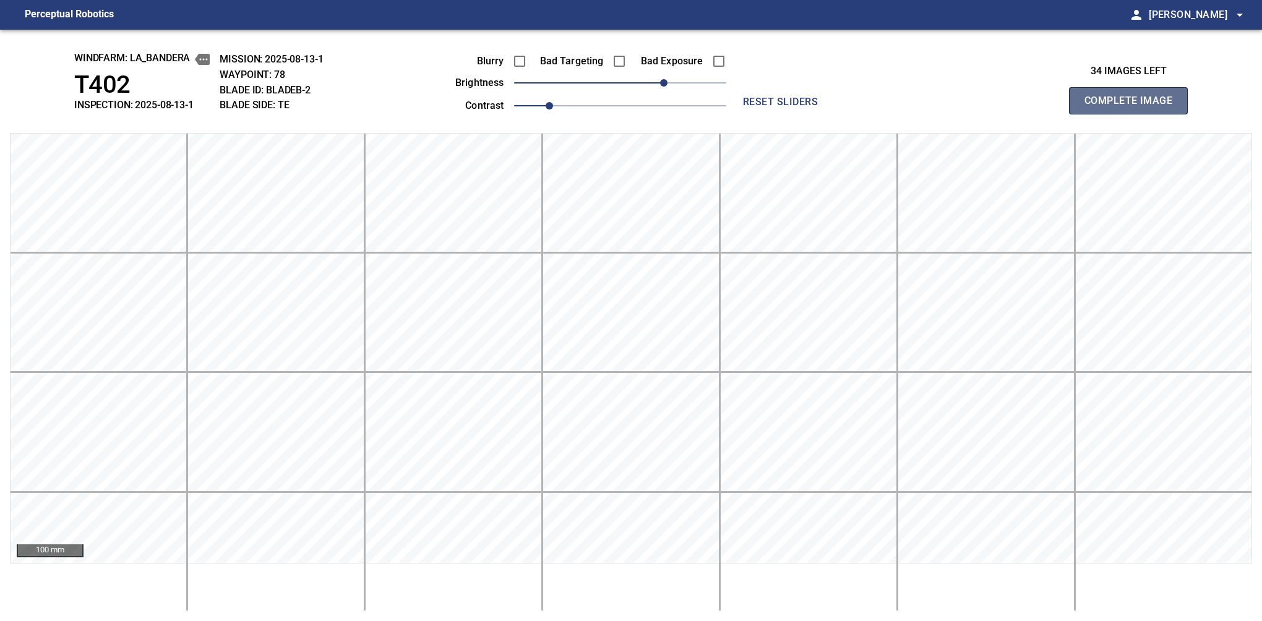
click at [1134, 114] on button "Complete Image" at bounding box center [1128, 100] width 119 height 27
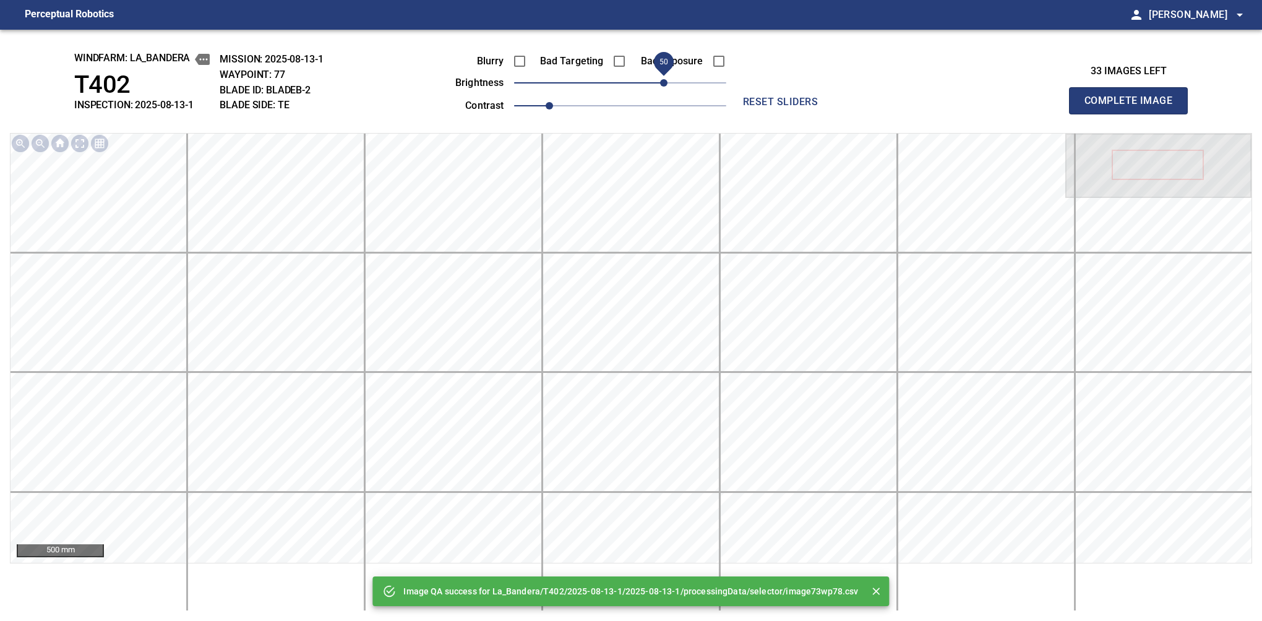
drag, startPoint x: 668, startPoint y: 94, endPoint x: 668, endPoint y: 81, distance: 13.0
click at [668, 81] on span "50" at bounding box center [620, 82] width 212 height 17
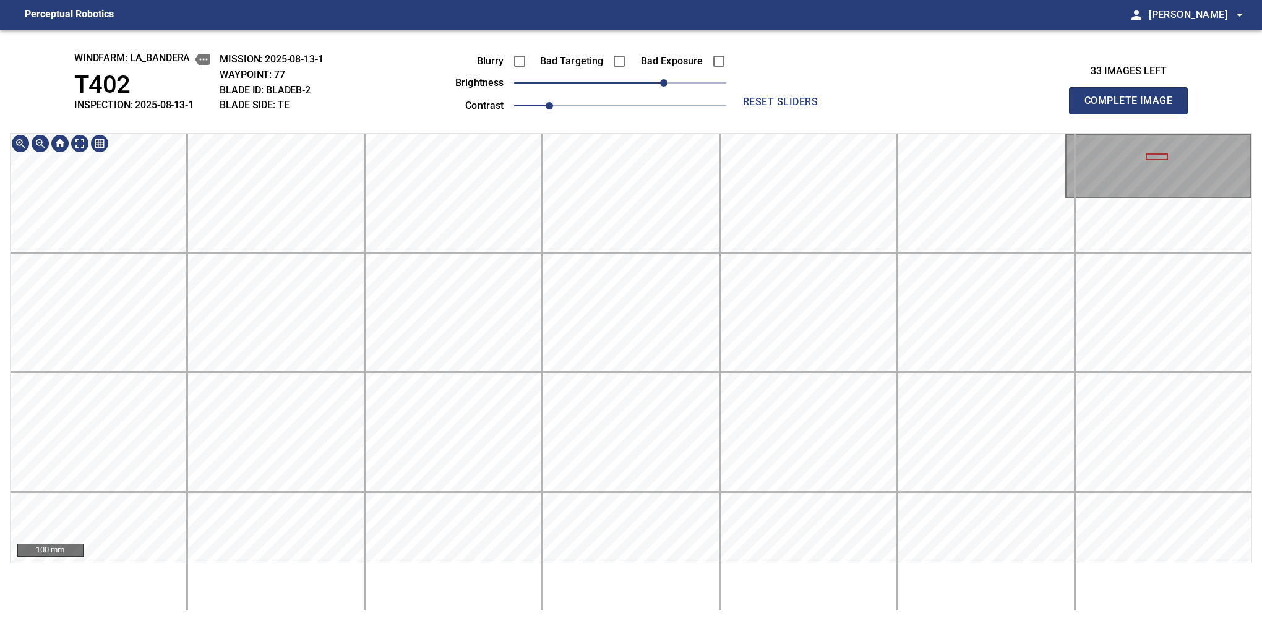
drag, startPoint x: 1151, startPoint y: 126, endPoint x: 1188, endPoint y: 161, distance: 50.3
click at [1134, 114] on button "Complete Image" at bounding box center [1128, 100] width 119 height 27
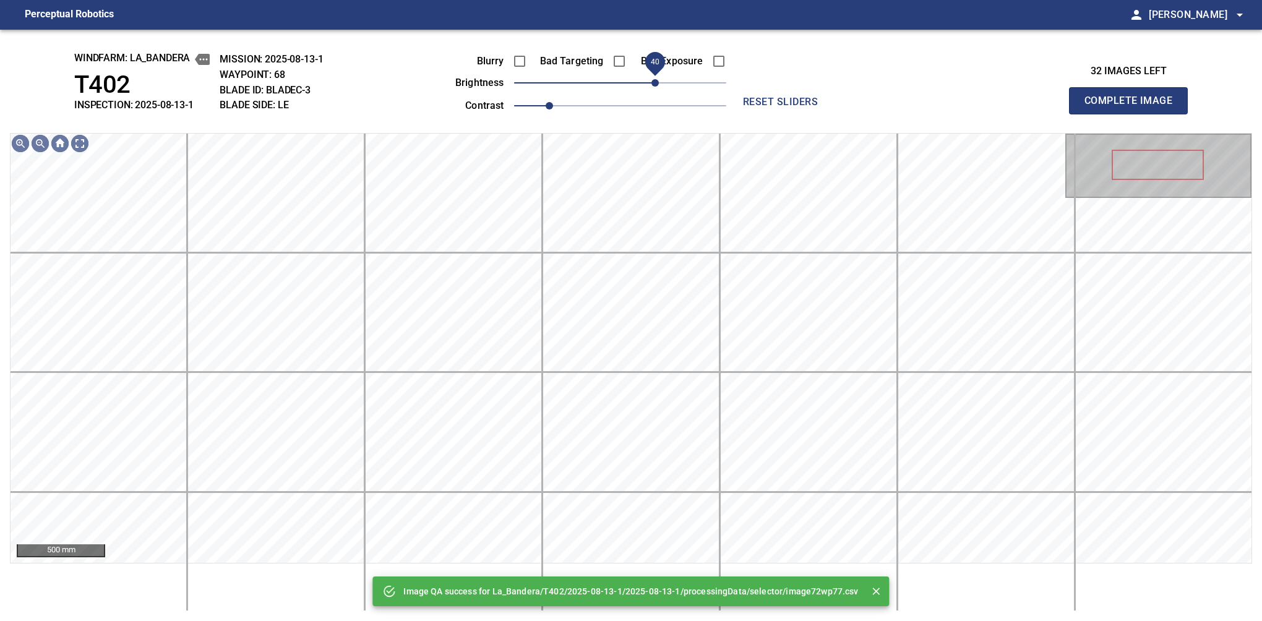
click at [654, 87] on span "40" at bounding box center [655, 82] width 7 height 7
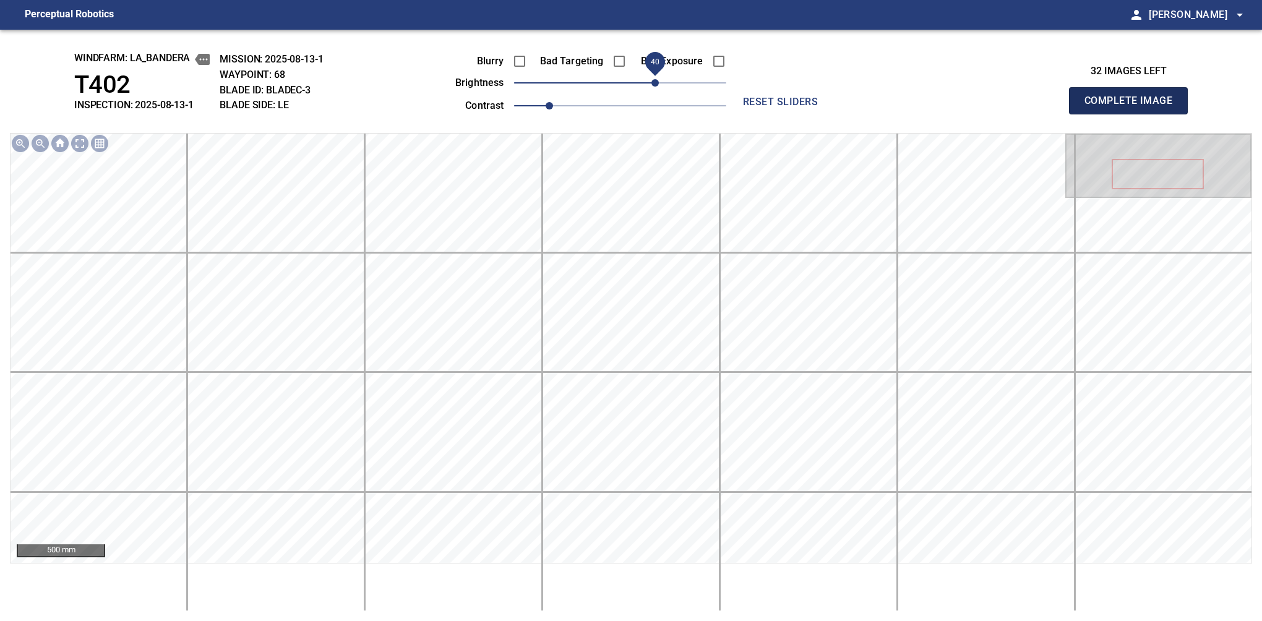
click at [1134, 114] on button "Complete Image" at bounding box center [1128, 100] width 119 height 27
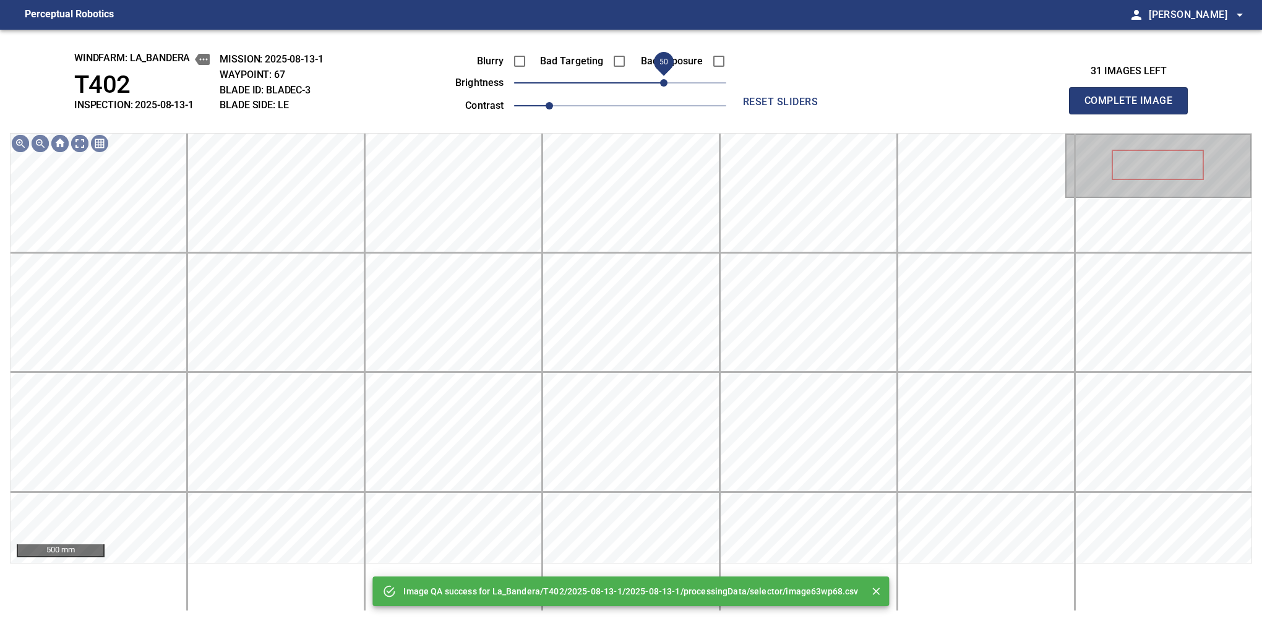
drag, startPoint x: 654, startPoint y: 85, endPoint x: 668, endPoint y: 81, distance: 15.3
click at [668, 81] on span "50" at bounding box center [620, 82] width 212 height 17
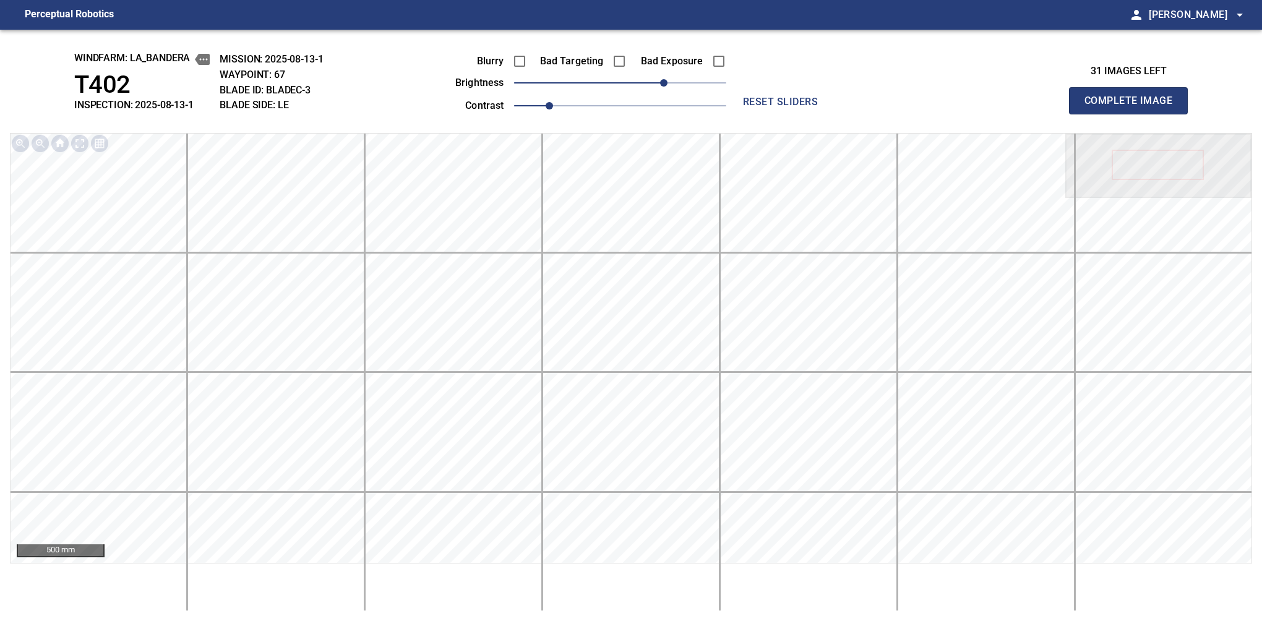
click at [1134, 114] on button "Complete Image" at bounding box center [1128, 100] width 119 height 27
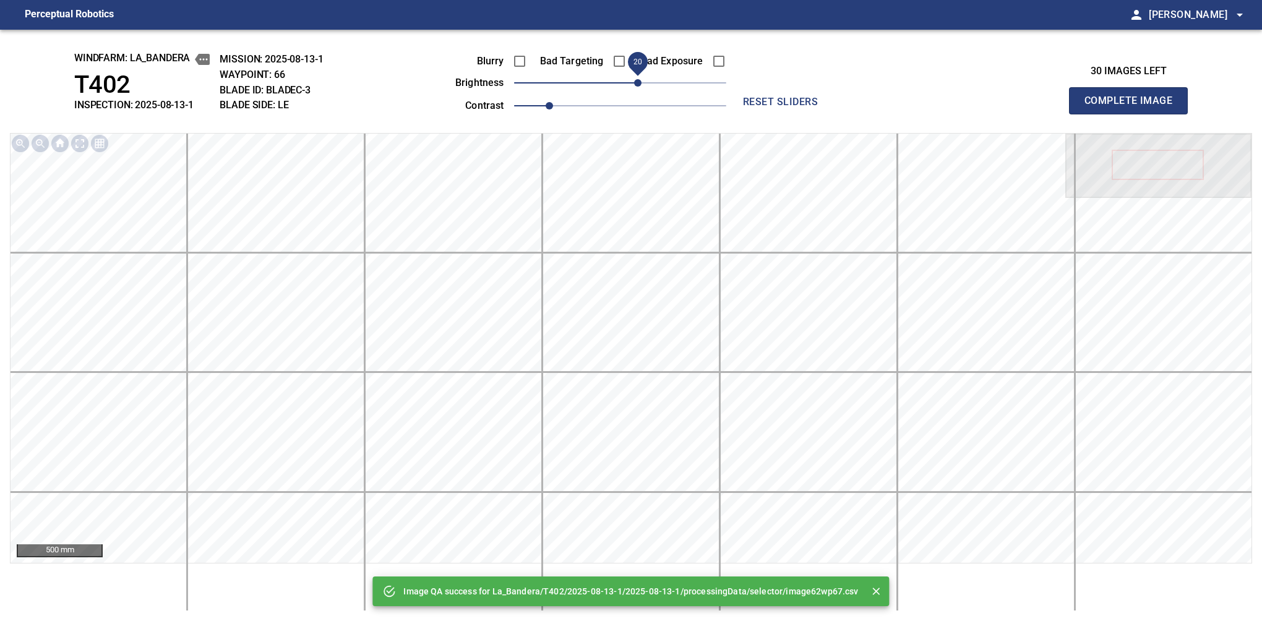
drag, startPoint x: 668, startPoint y: 81, endPoint x: 641, endPoint y: 81, distance: 27.2
click at [641, 81] on span "20" at bounding box center [620, 82] width 212 height 17
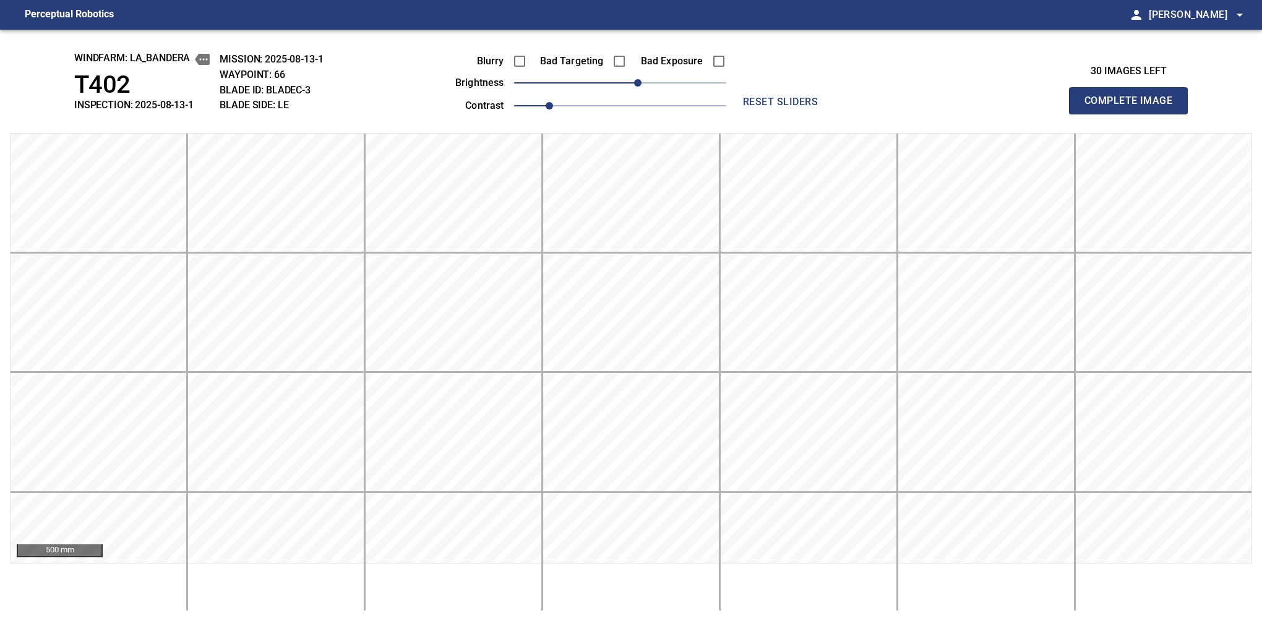
click at [1134, 114] on button "Complete Image" at bounding box center [1128, 100] width 119 height 27
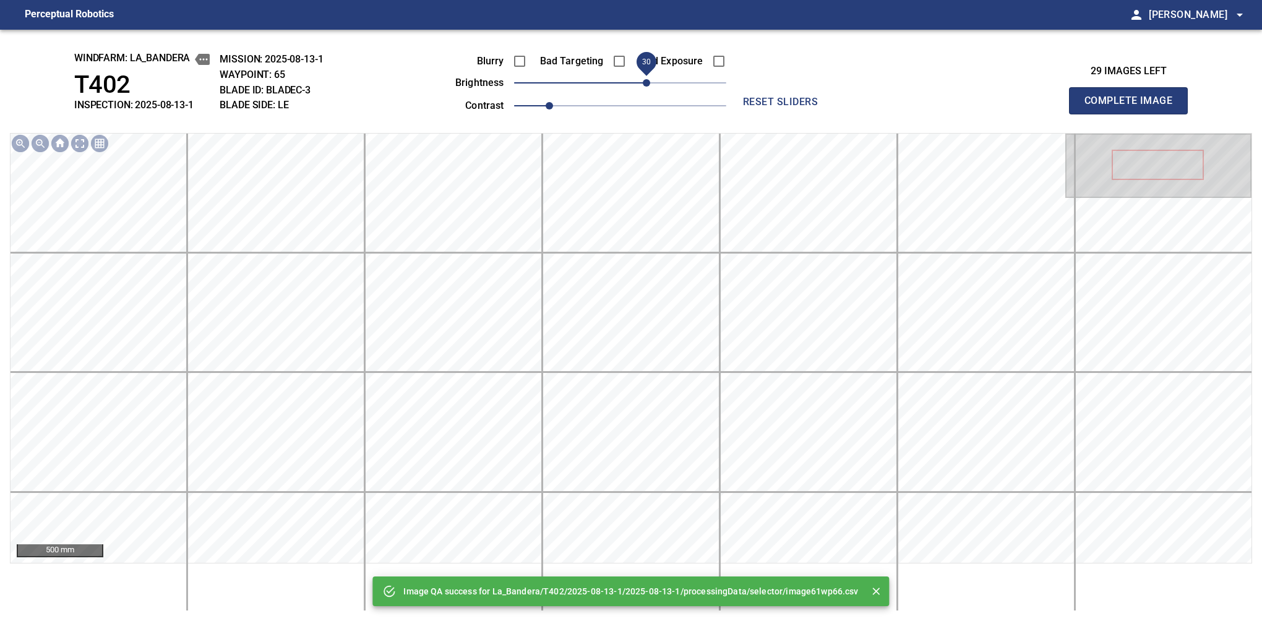
drag, startPoint x: 641, startPoint y: 81, endPoint x: 651, endPoint y: 81, distance: 9.9
click at [651, 81] on span "30" at bounding box center [620, 82] width 212 height 17
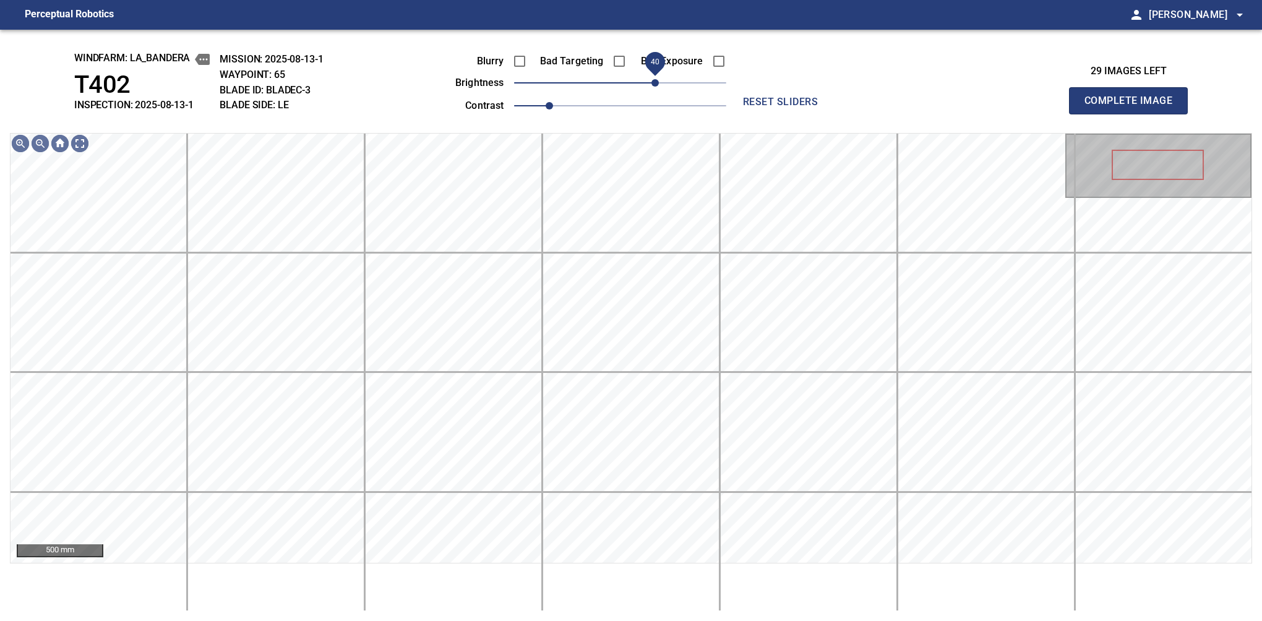
click at [656, 81] on span "40" at bounding box center [655, 82] width 7 height 7
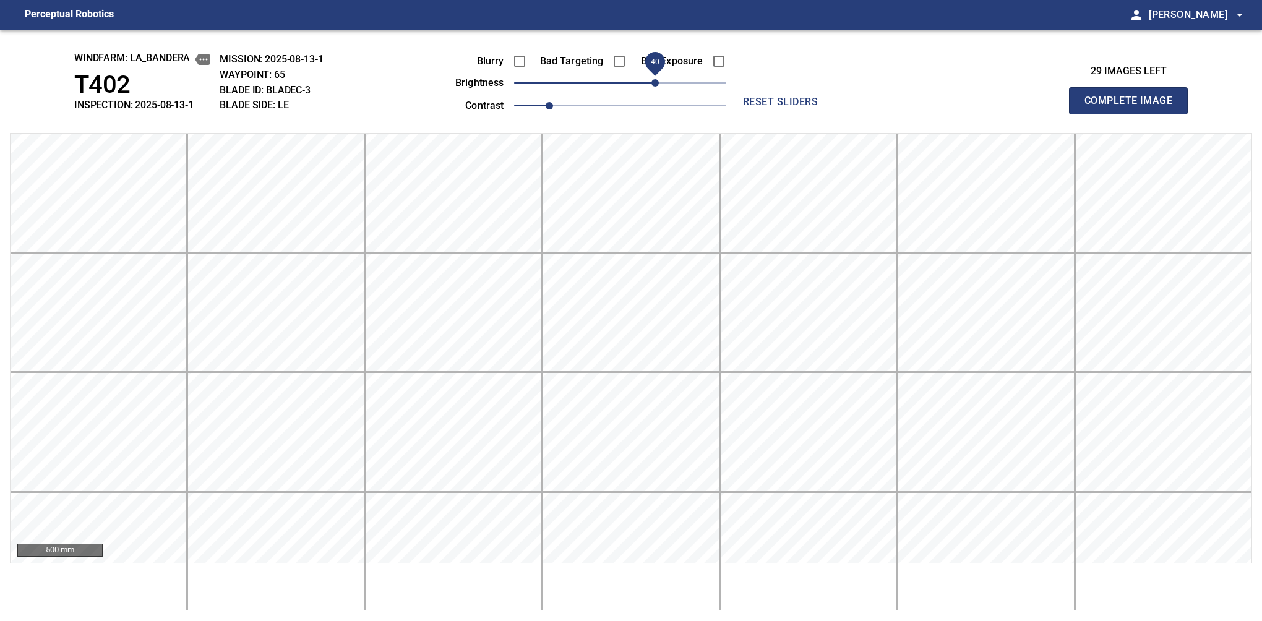
click at [658, 79] on span "40" at bounding box center [655, 82] width 7 height 7
click at [1134, 114] on button "Complete Image" at bounding box center [1128, 100] width 119 height 27
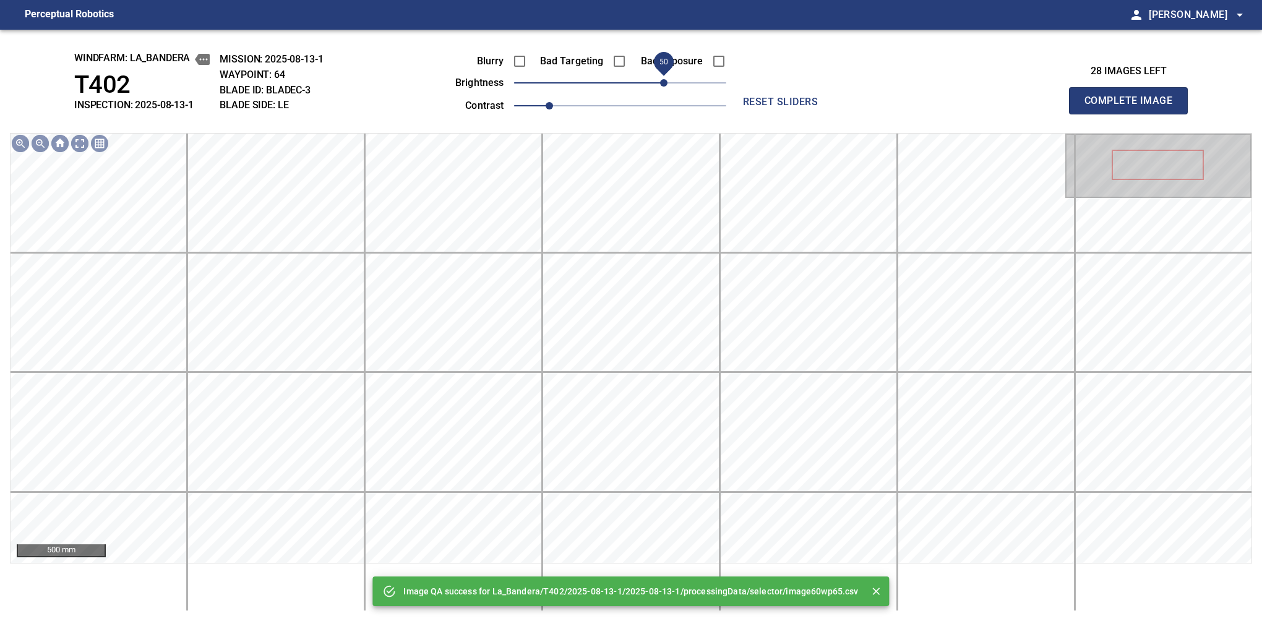
click at [665, 79] on span "50" at bounding box center [620, 82] width 212 height 17
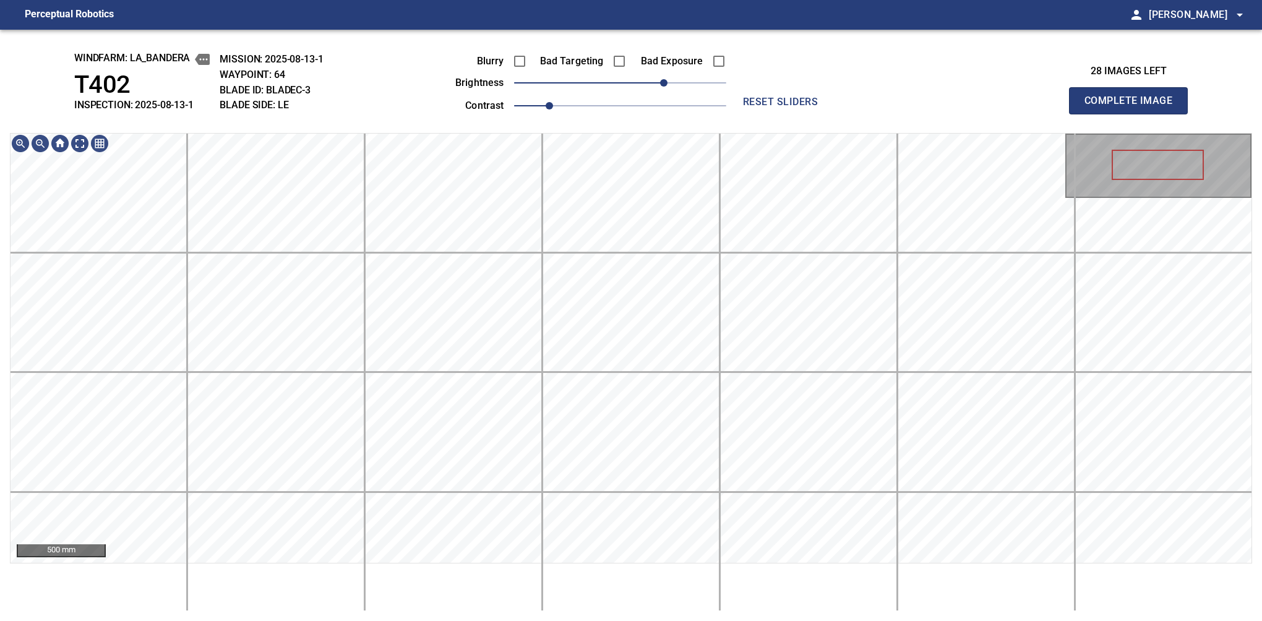
drag, startPoint x: 1126, startPoint y: 116, endPoint x: 217, endPoint y: 613, distance: 1036.4
click at [1134, 114] on button "Complete Image" at bounding box center [1128, 100] width 119 height 27
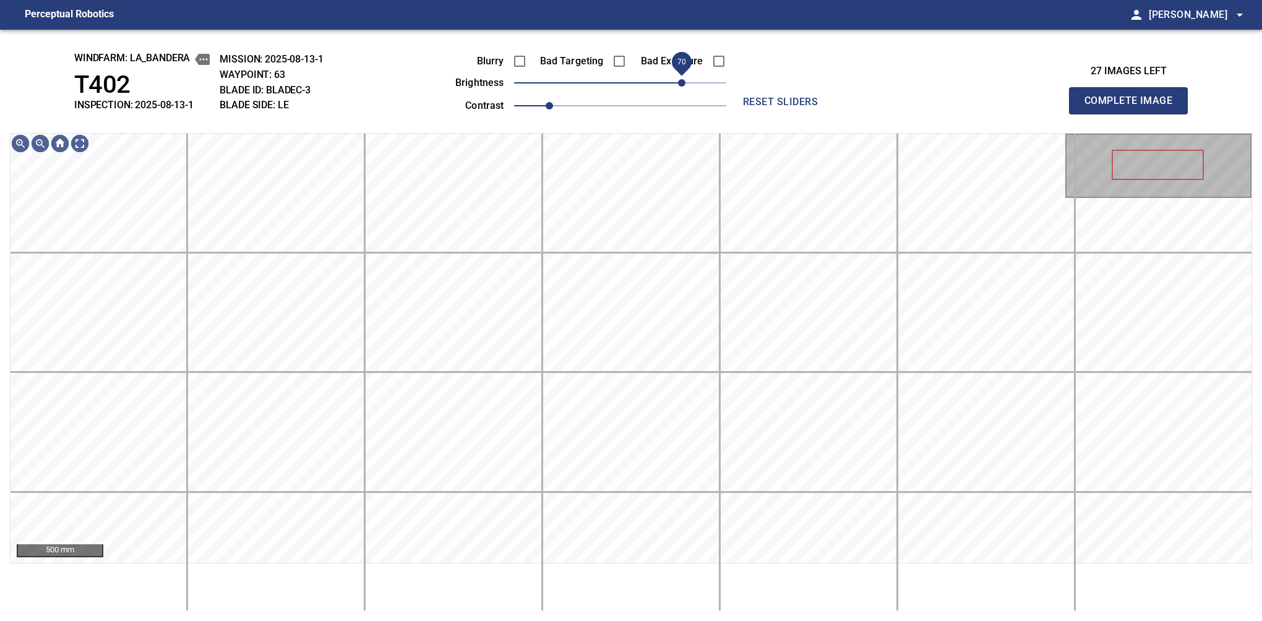
drag, startPoint x: 619, startPoint y: 85, endPoint x: 680, endPoint y: 83, distance: 61.3
click at [680, 83] on span "70" at bounding box center [681, 82] width 7 height 7
click at [563, 102] on span "1.1" at bounding box center [566, 105] width 7 height 7
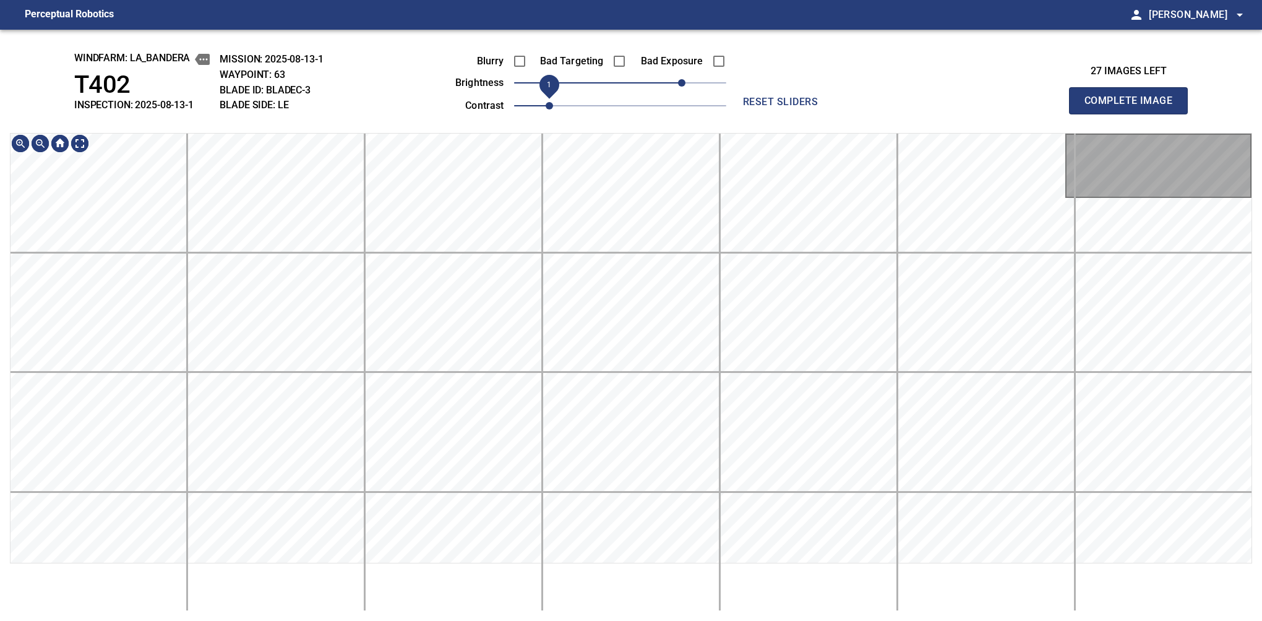
click at [553, 106] on span "1" at bounding box center [549, 105] width 7 height 7
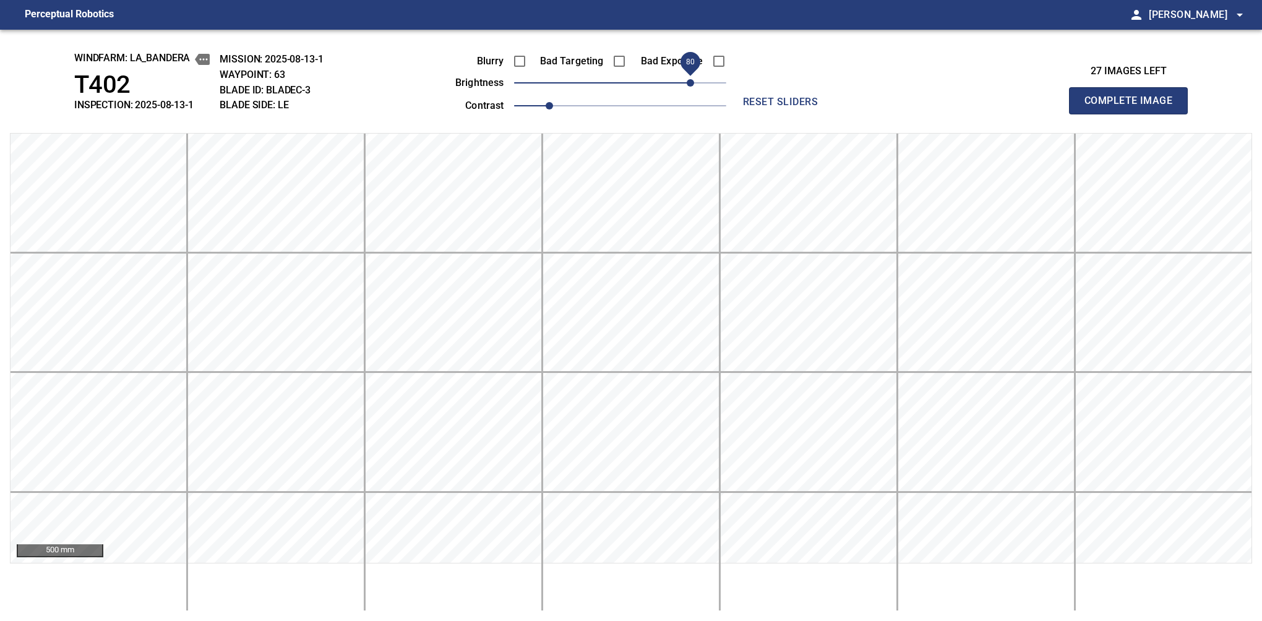
drag, startPoint x: 682, startPoint y: 87, endPoint x: 691, endPoint y: 74, distance: 15.1
click at [691, 79] on span "80" at bounding box center [690, 82] width 7 height 7
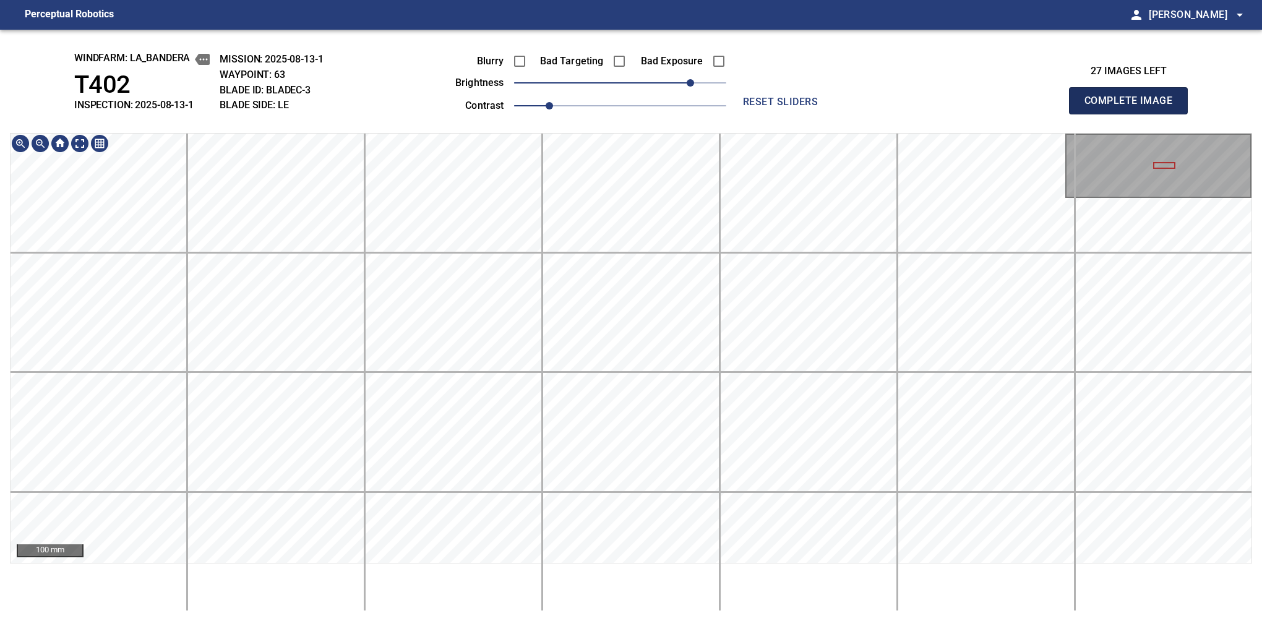
click at [1134, 114] on button "Complete Image" at bounding box center [1128, 100] width 119 height 27
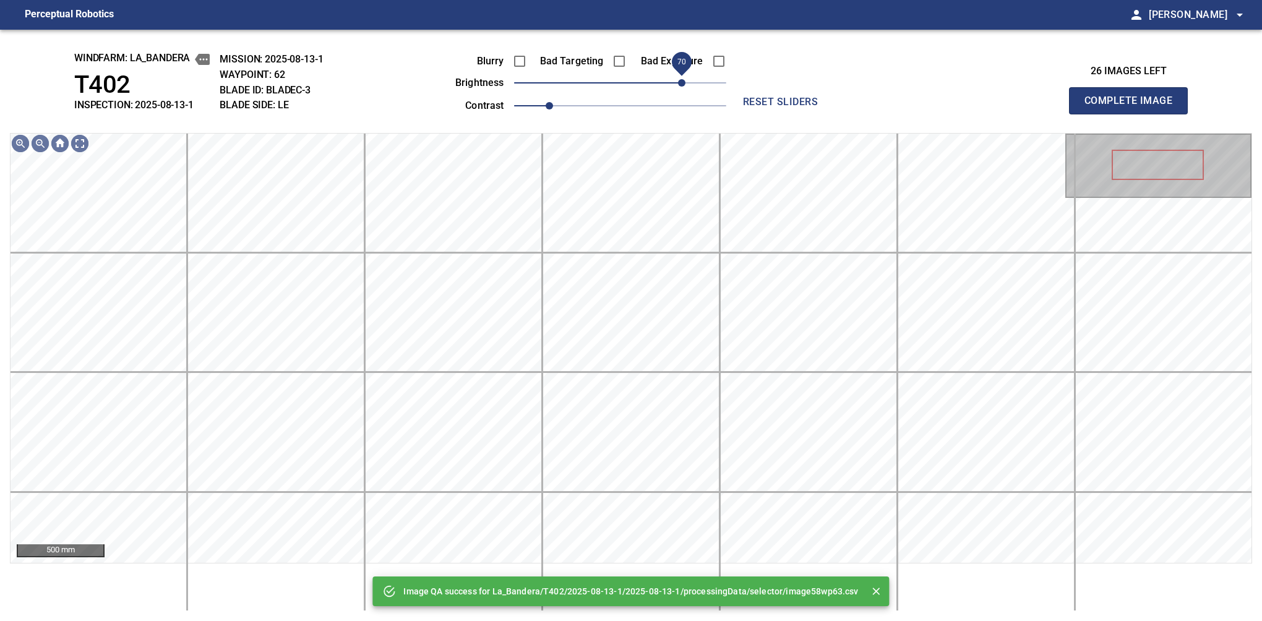
drag, startPoint x: 671, startPoint y: 79, endPoint x: 680, endPoint y: 77, distance: 9.5
click at [680, 77] on span "70" at bounding box center [620, 82] width 212 height 17
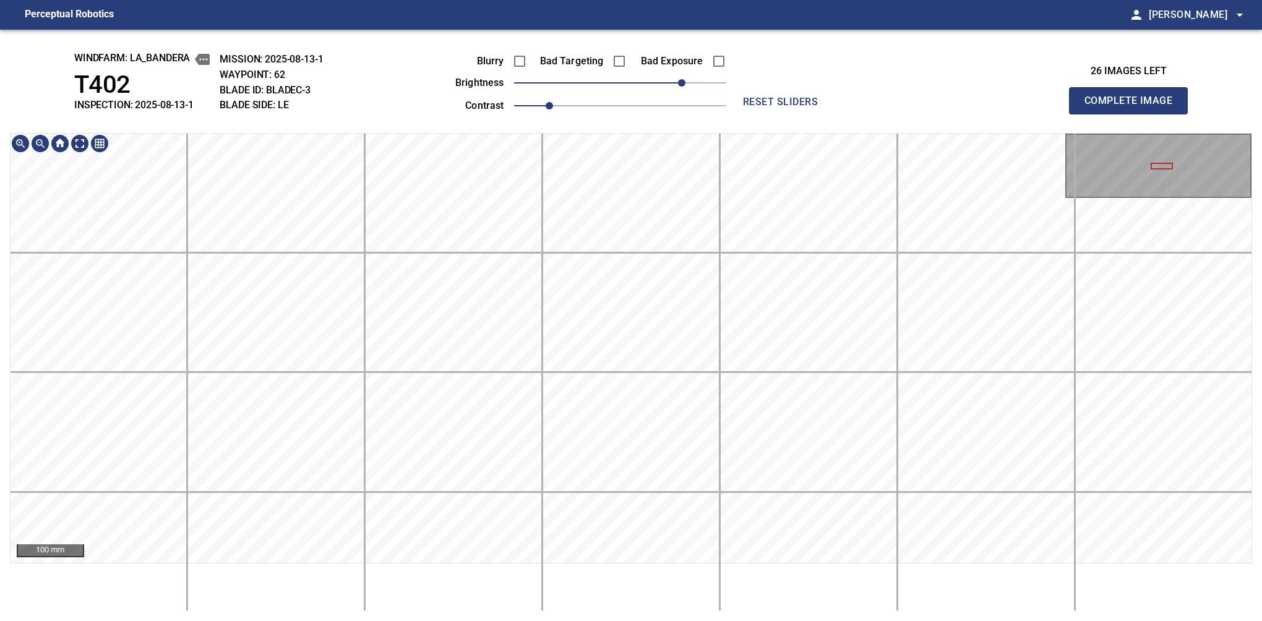
click at [1134, 114] on button "Complete Image" at bounding box center [1128, 100] width 119 height 27
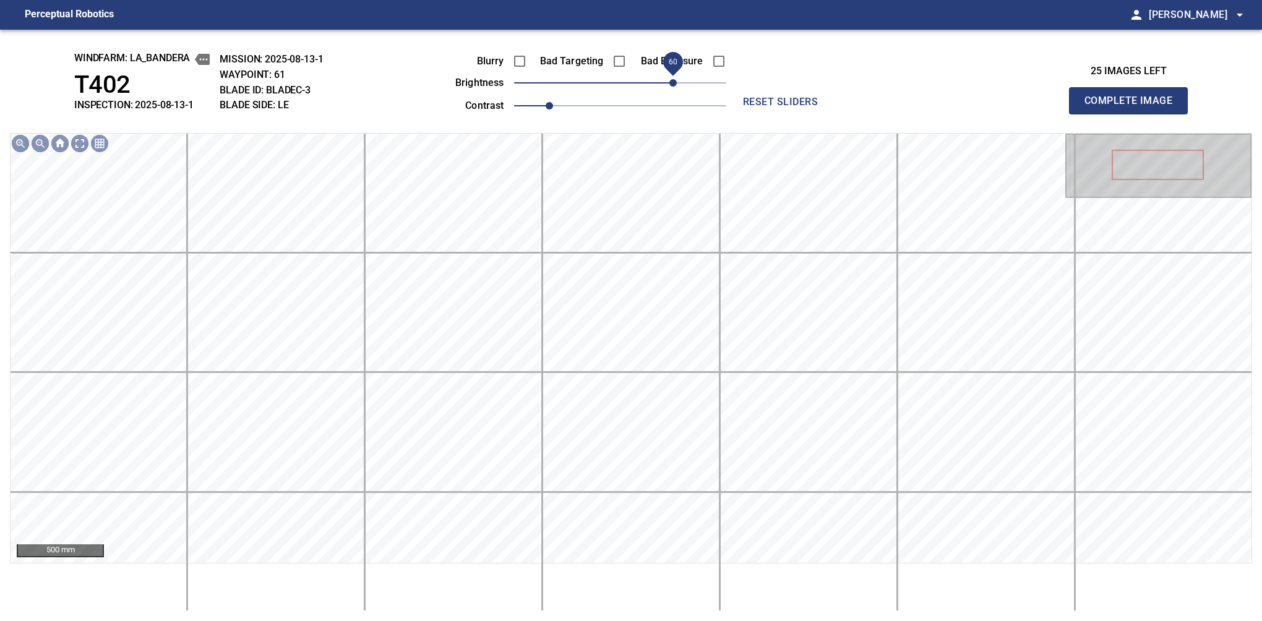
click at [670, 79] on span "60" at bounding box center [673, 82] width 7 height 7
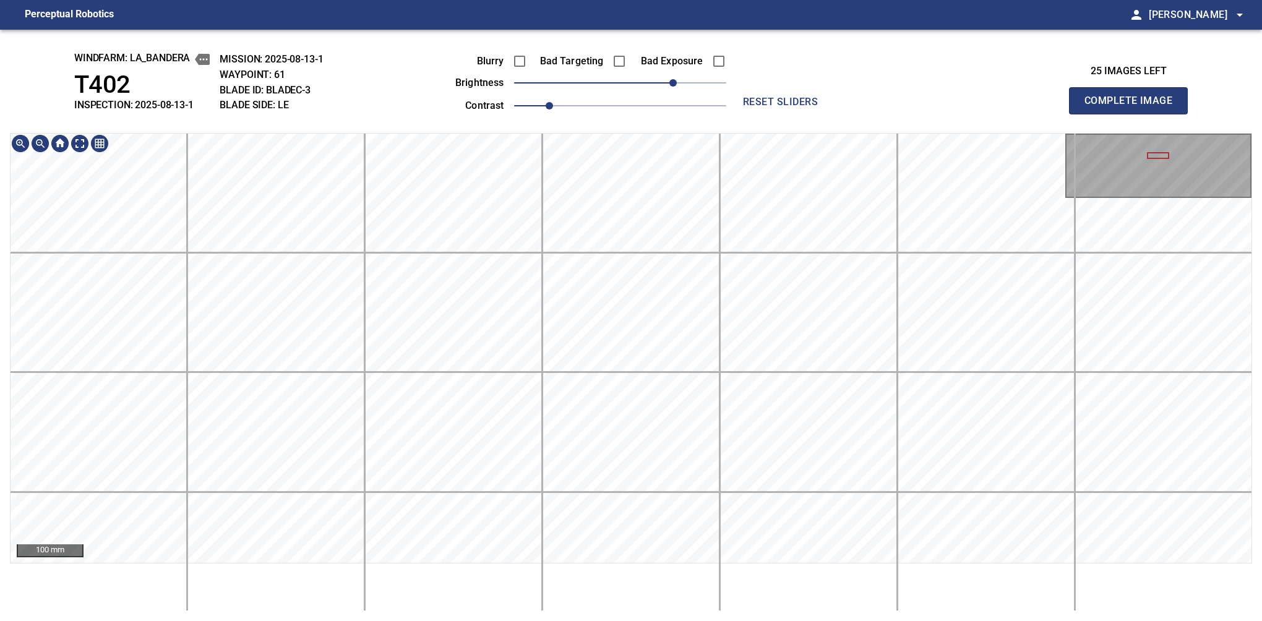
click at [1134, 114] on button "Complete Image" at bounding box center [1128, 100] width 119 height 27
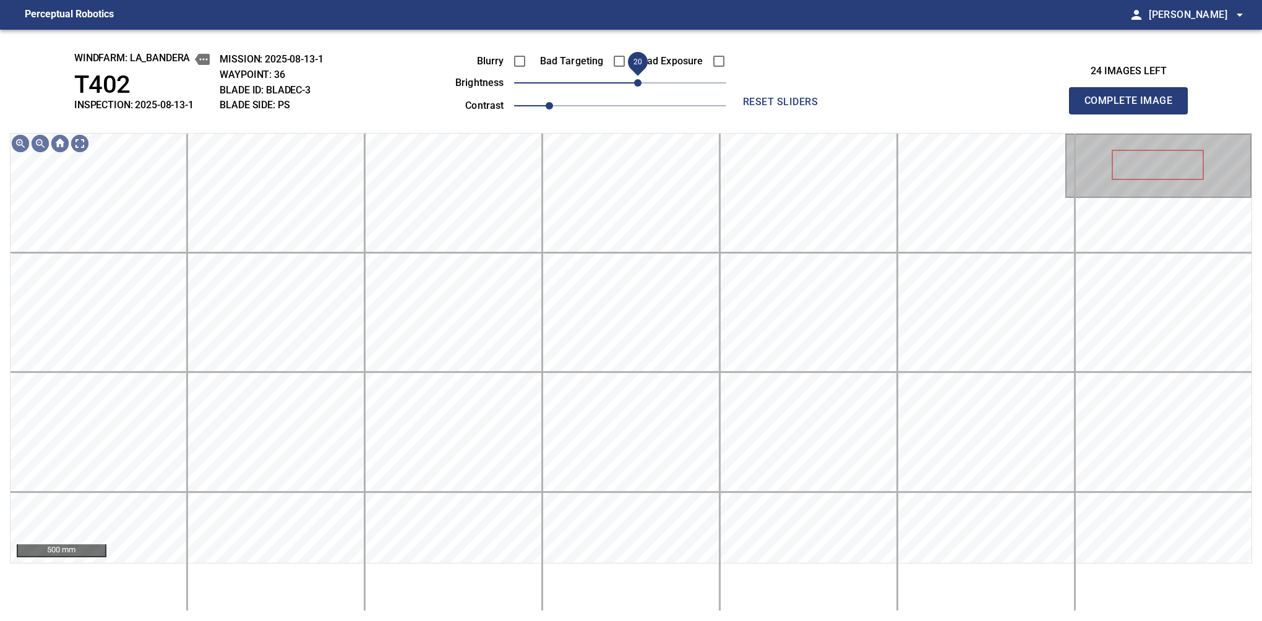
drag, startPoint x: 625, startPoint y: 83, endPoint x: 634, endPoint y: 80, distance: 9.0
click at [634, 80] on span "20" at bounding box center [637, 82] width 7 height 7
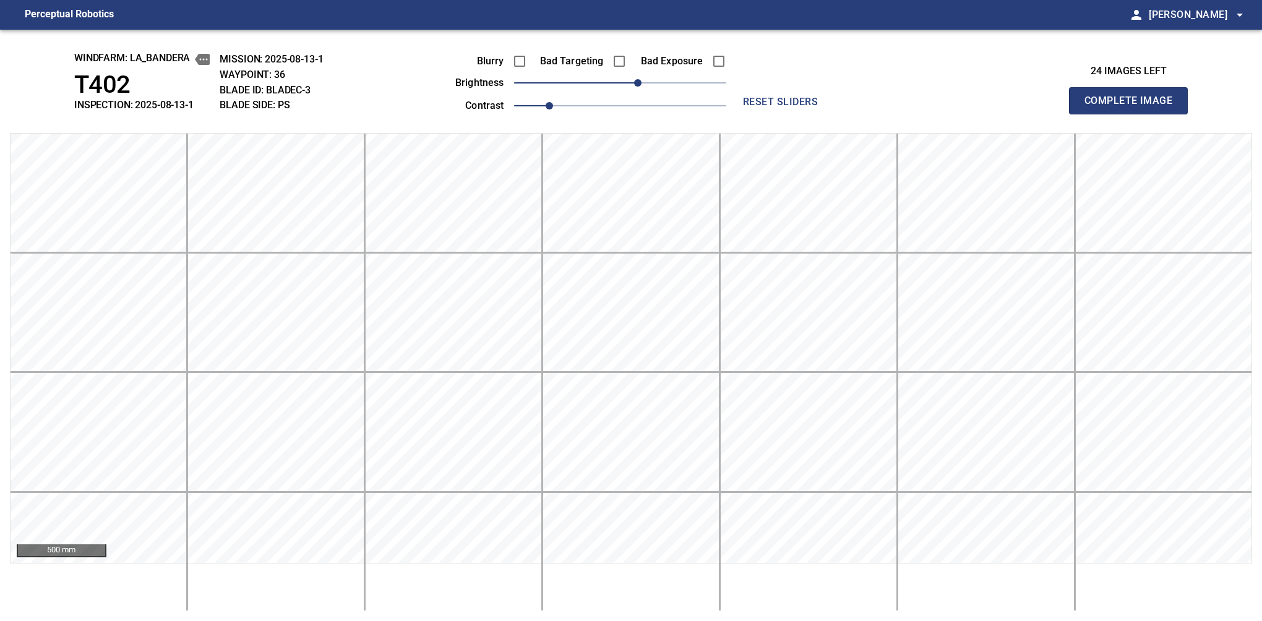
click at [1134, 114] on button "Complete Image" at bounding box center [1128, 100] width 119 height 27
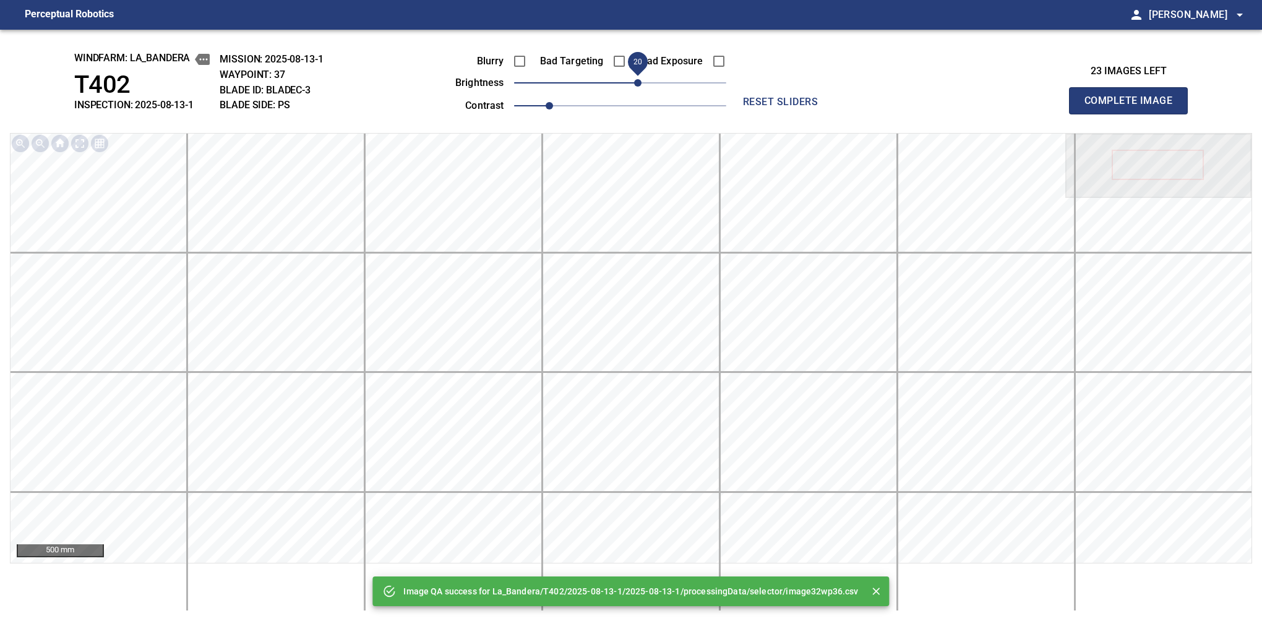
click at [640, 82] on span "20" at bounding box center [637, 82] width 7 height 7
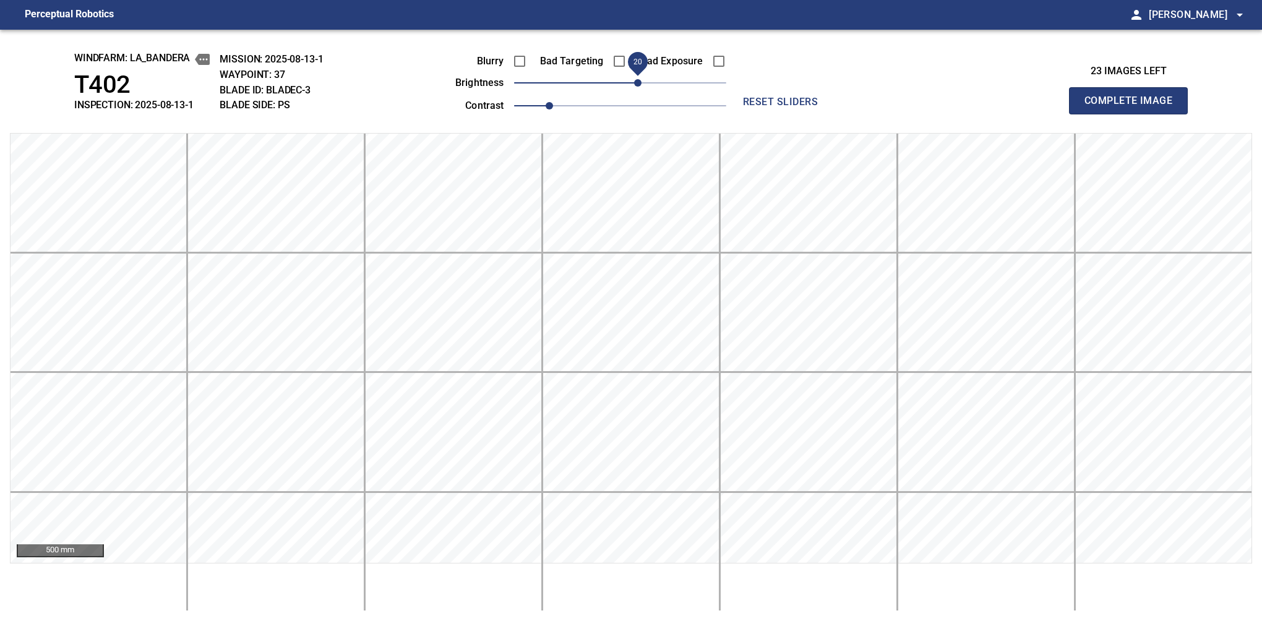
click at [1134, 114] on button "Complete Image" at bounding box center [1128, 100] width 119 height 27
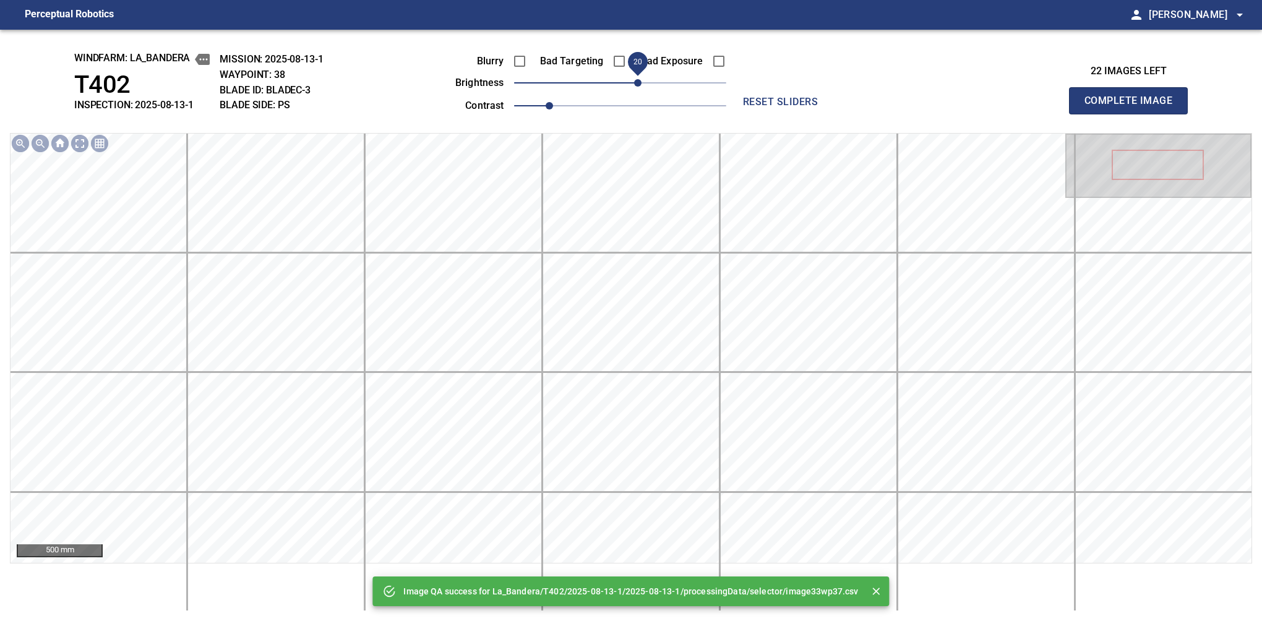
click at [640, 87] on span "20" at bounding box center [637, 82] width 7 height 7
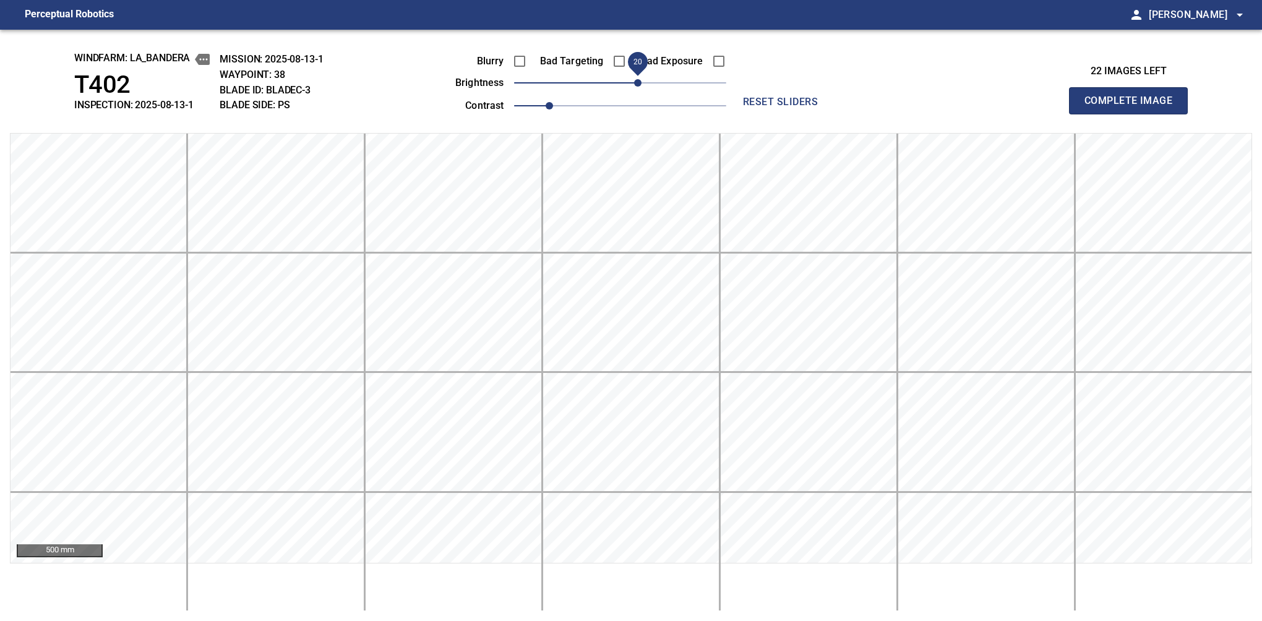
click at [1134, 114] on button "Complete Image" at bounding box center [1128, 100] width 119 height 27
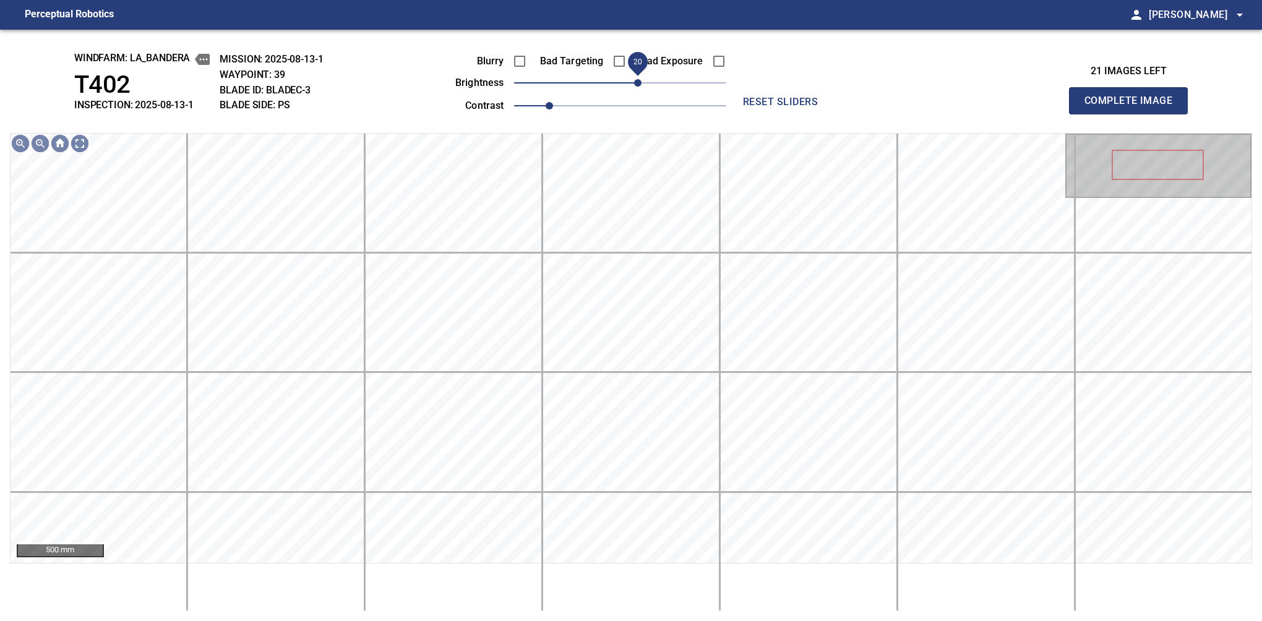
drag, startPoint x: 626, startPoint y: 85, endPoint x: 637, endPoint y: 80, distance: 12.0
click at [637, 80] on span "20" at bounding box center [637, 82] width 7 height 7
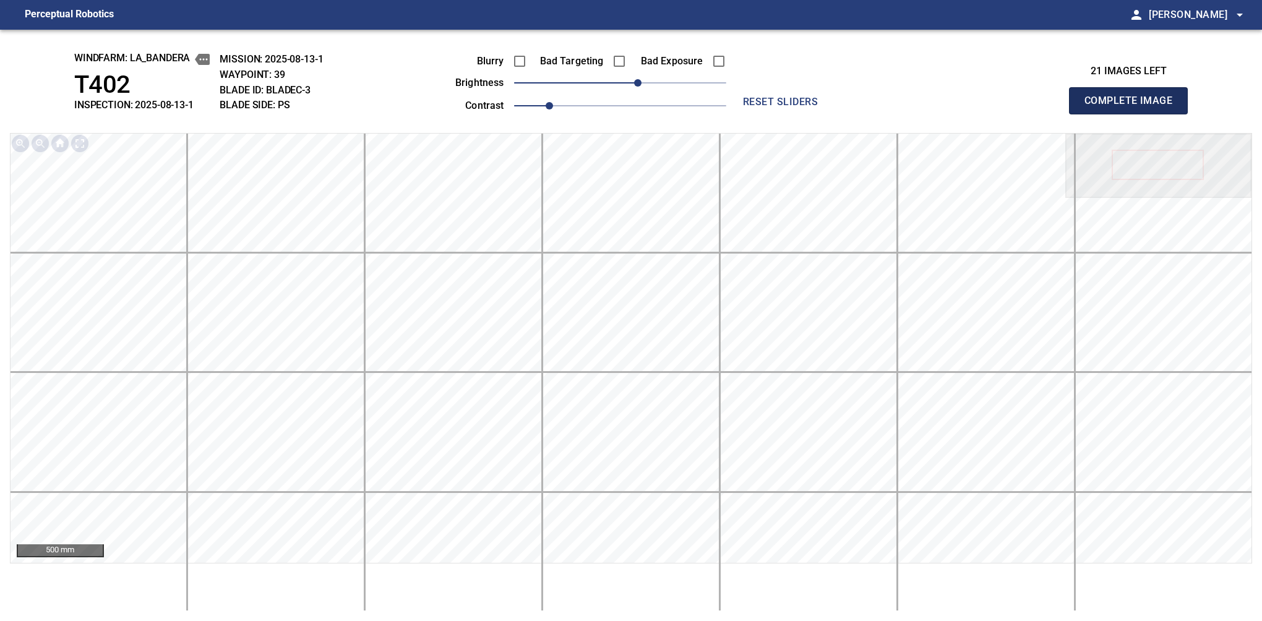
click at [1134, 114] on button "Complete Image" at bounding box center [1128, 100] width 119 height 27
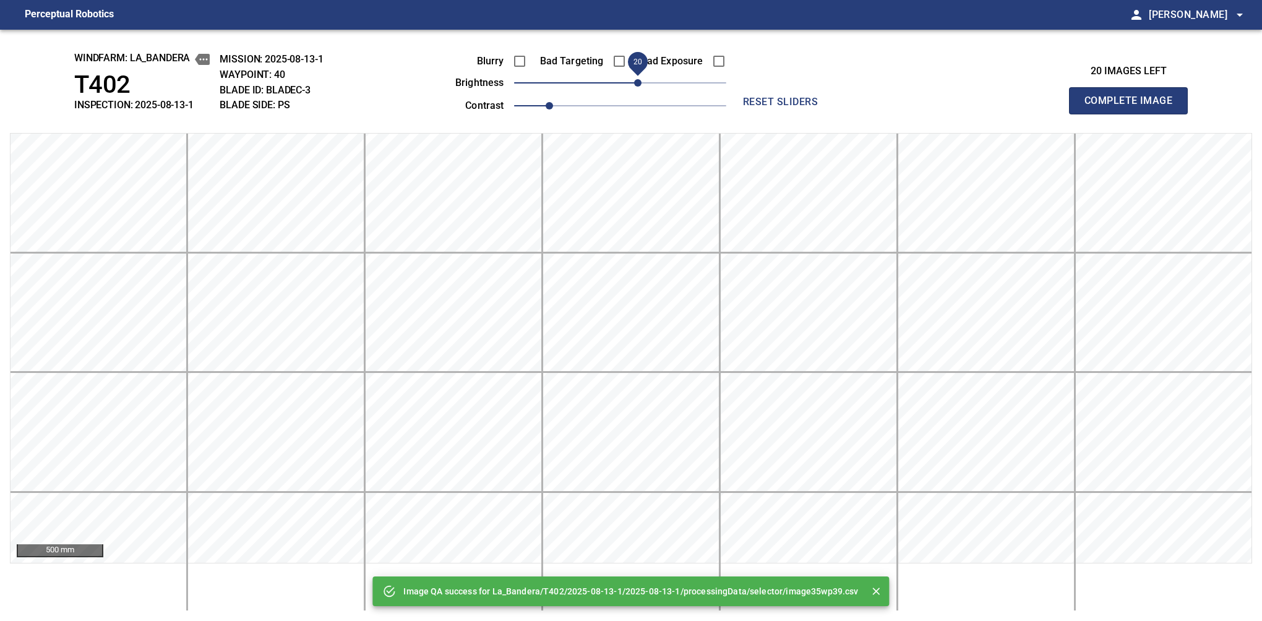
click at [637, 83] on span "20" at bounding box center [637, 82] width 7 height 7
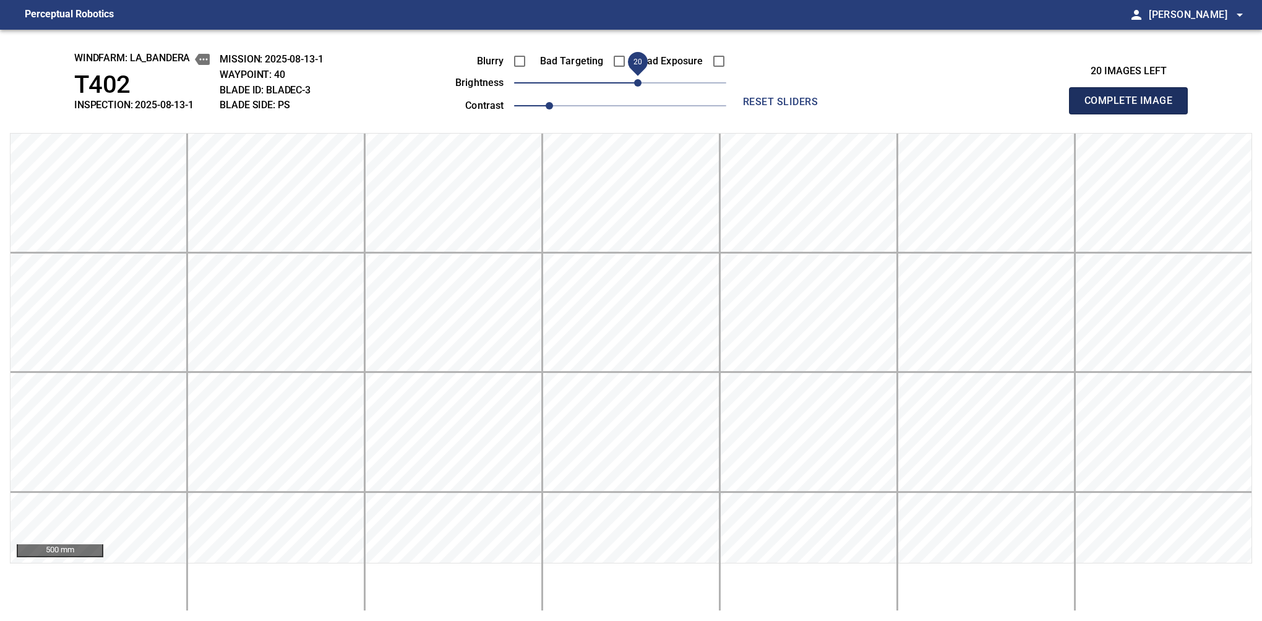
click at [1134, 114] on button "Complete Image" at bounding box center [1128, 100] width 119 height 27
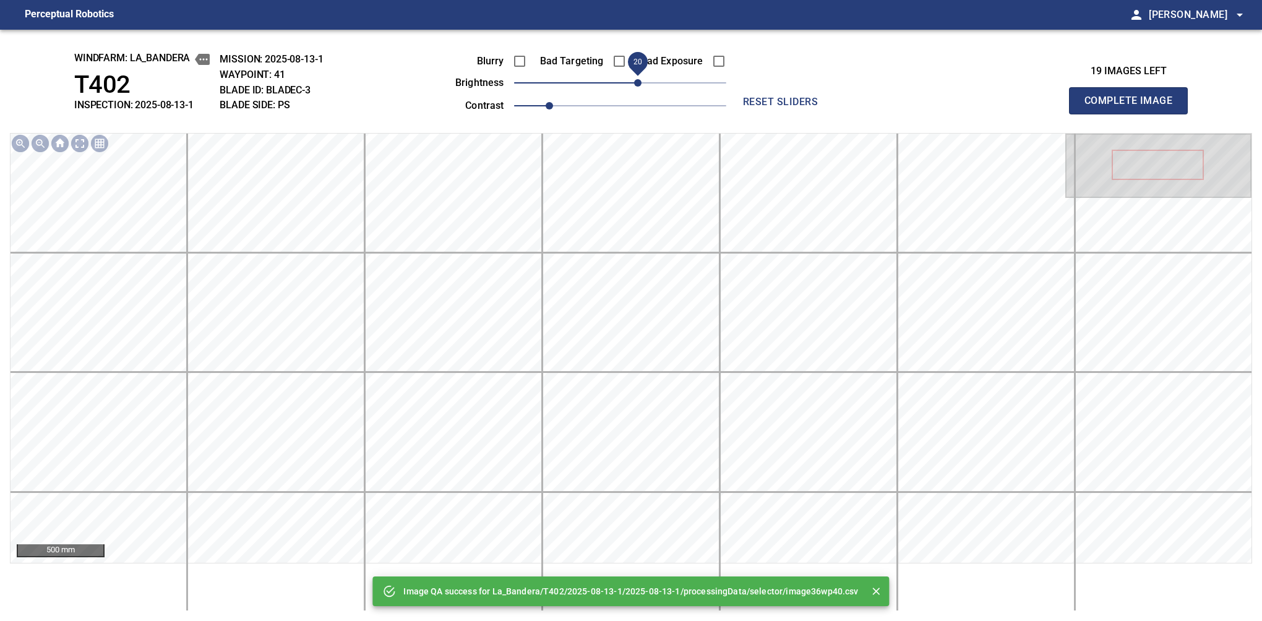
drag, startPoint x: 624, startPoint y: 87, endPoint x: 640, endPoint y: 83, distance: 15.9
click at [640, 83] on span "20" at bounding box center [637, 82] width 7 height 7
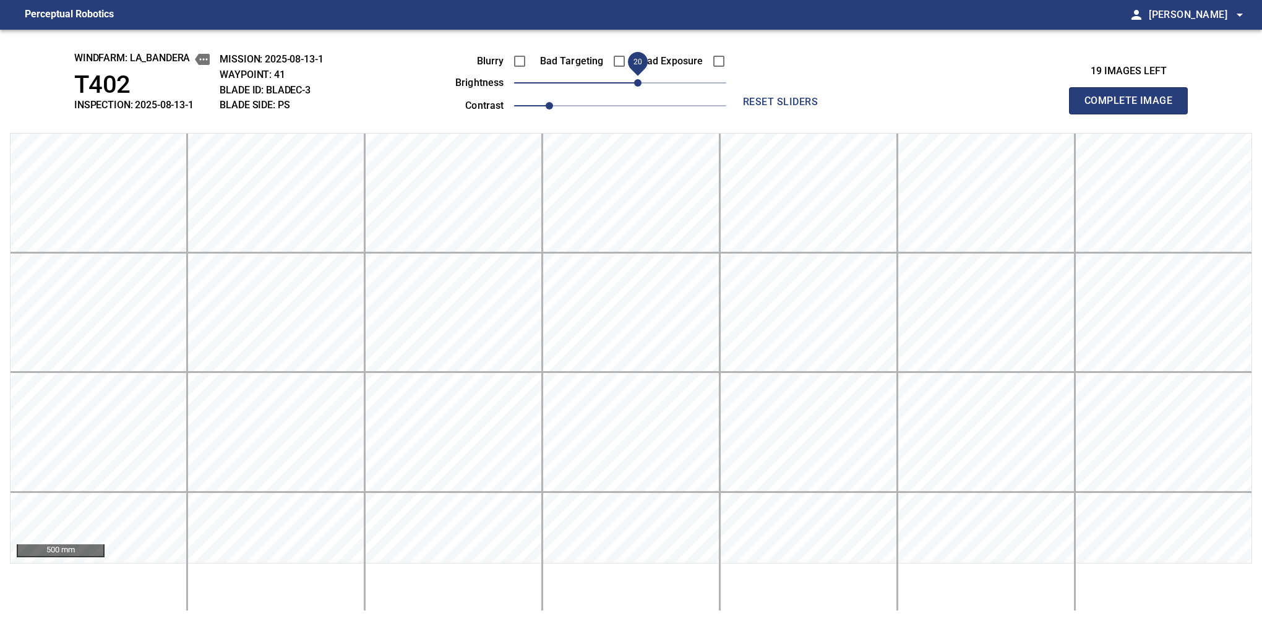
click at [1134, 114] on button "Complete Image" at bounding box center [1128, 100] width 119 height 27
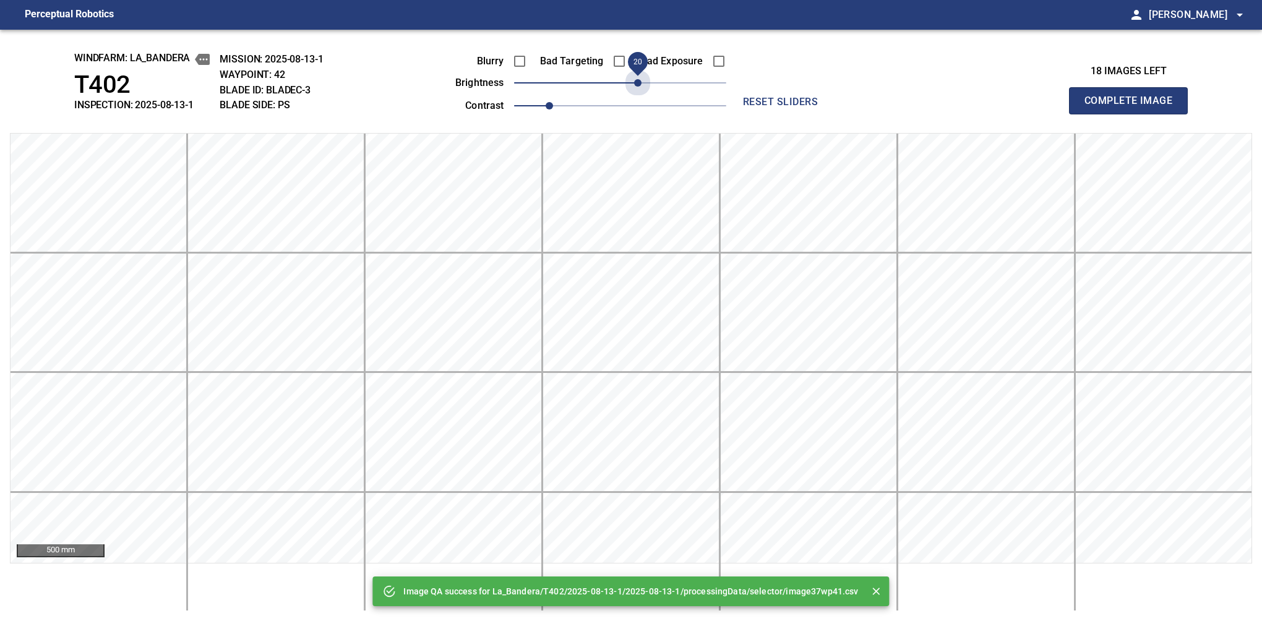
click at [637, 83] on span "20" at bounding box center [620, 82] width 212 height 17
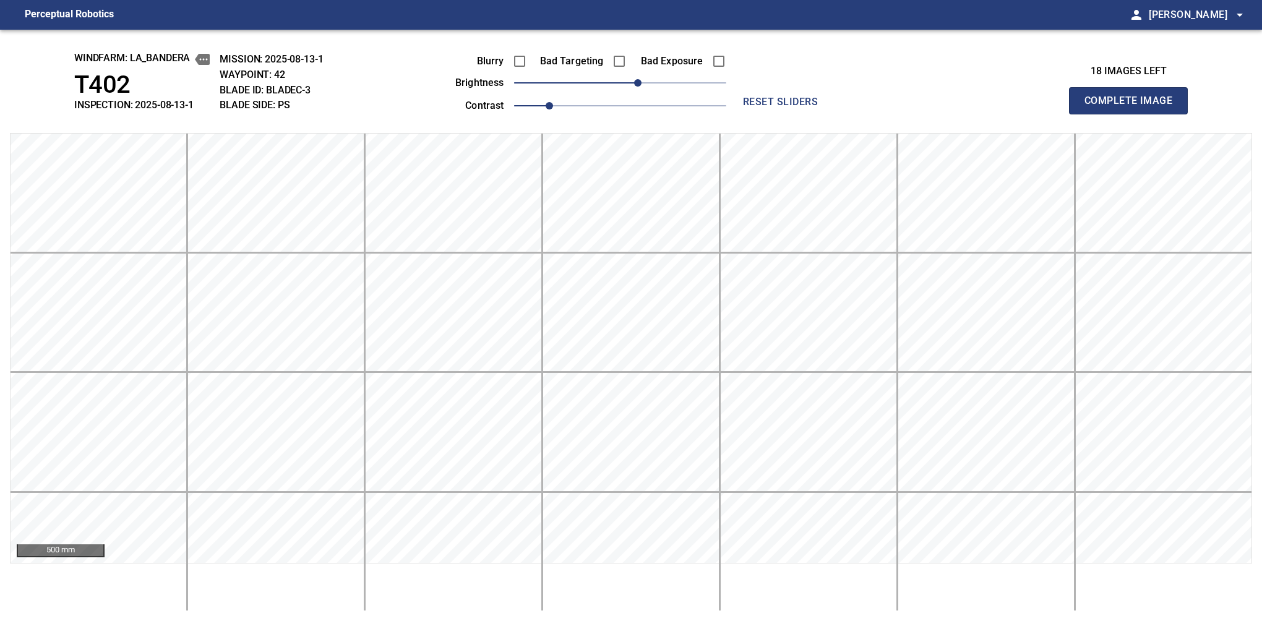
click at [1134, 114] on button "Complete Image" at bounding box center [1128, 100] width 119 height 27
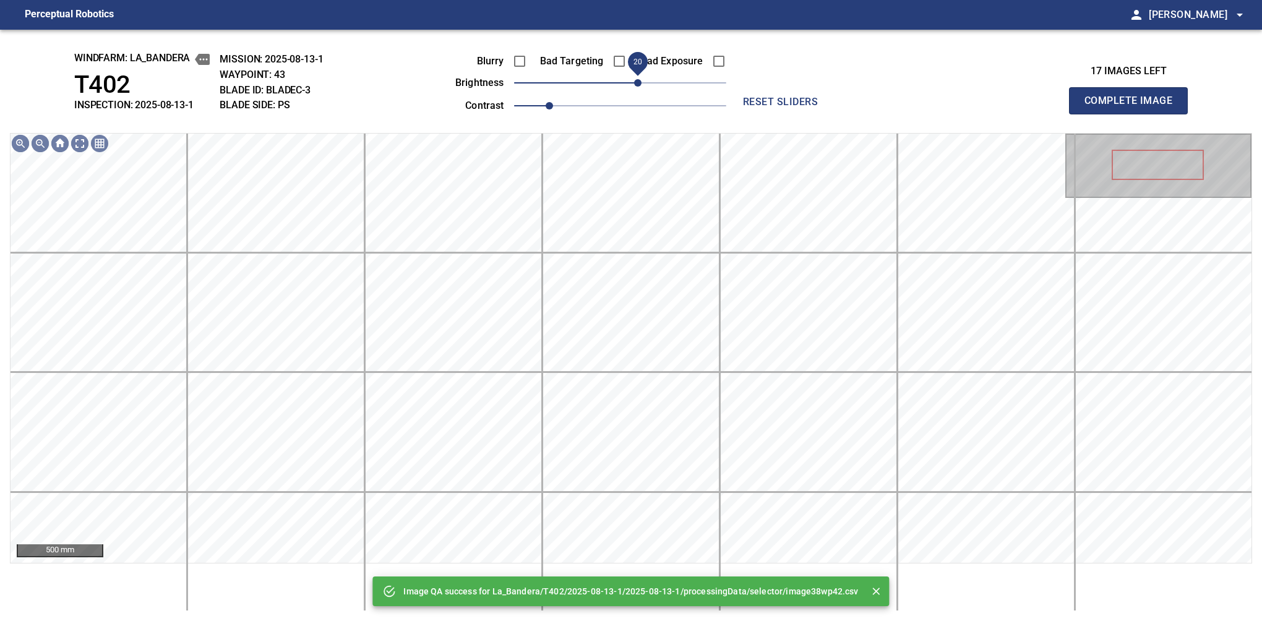
click at [637, 79] on span "20" at bounding box center [637, 82] width 7 height 7
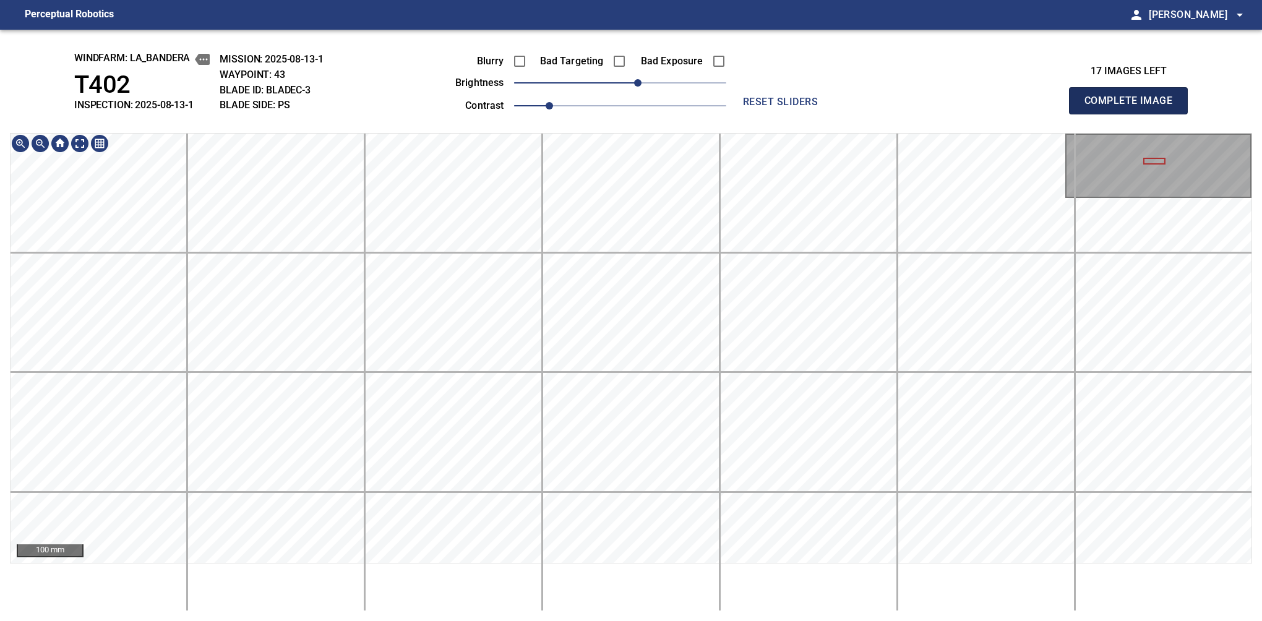
click at [1134, 114] on button "Complete Image" at bounding box center [1128, 100] width 119 height 27
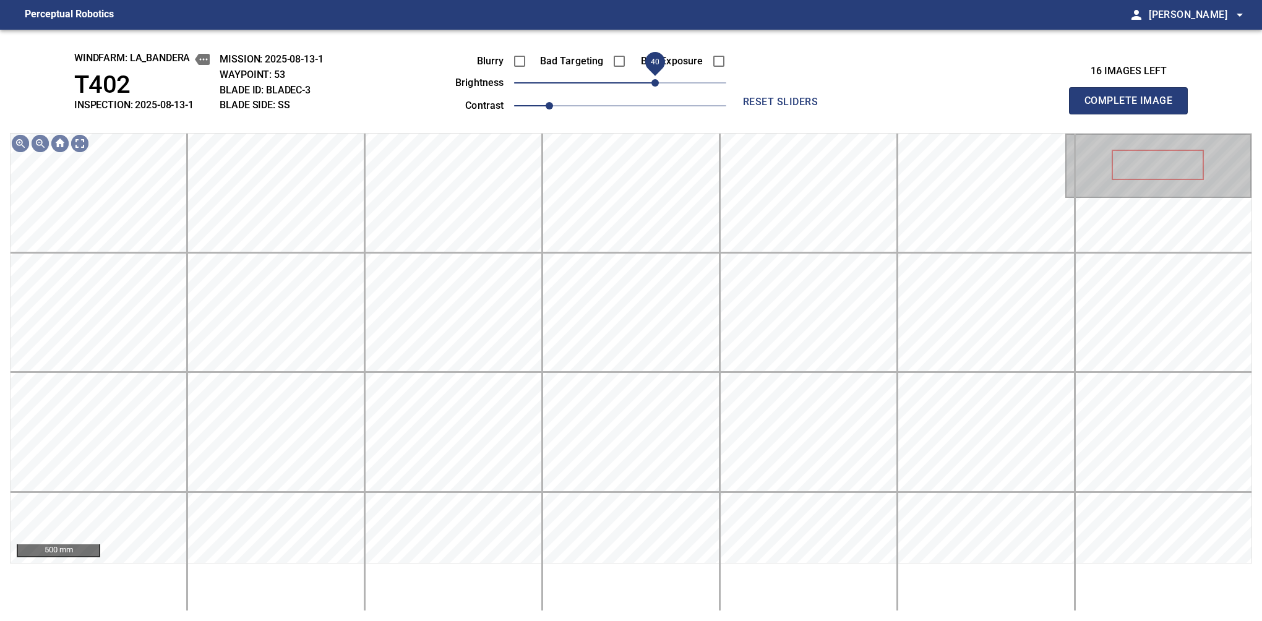
drag, startPoint x: 626, startPoint y: 90, endPoint x: 654, endPoint y: 79, distance: 29.8
click at [654, 79] on span "40" at bounding box center [655, 82] width 7 height 7
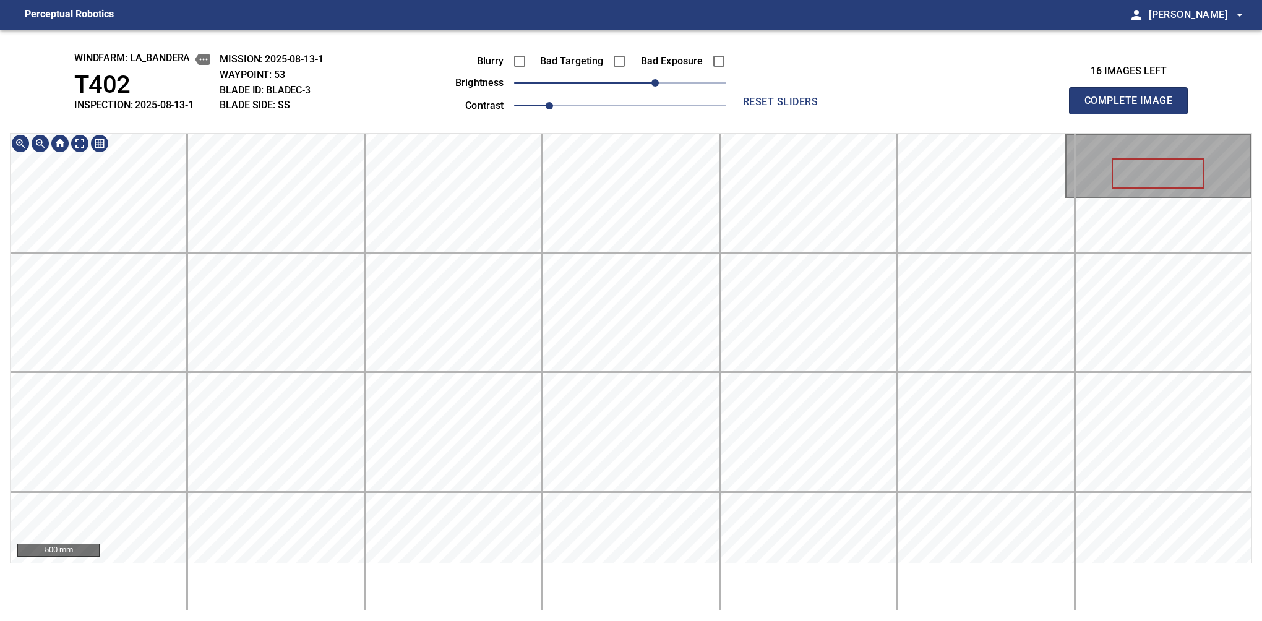
click at [1134, 114] on button "Complete Image" at bounding box center [1128, 100] width 119 height 27
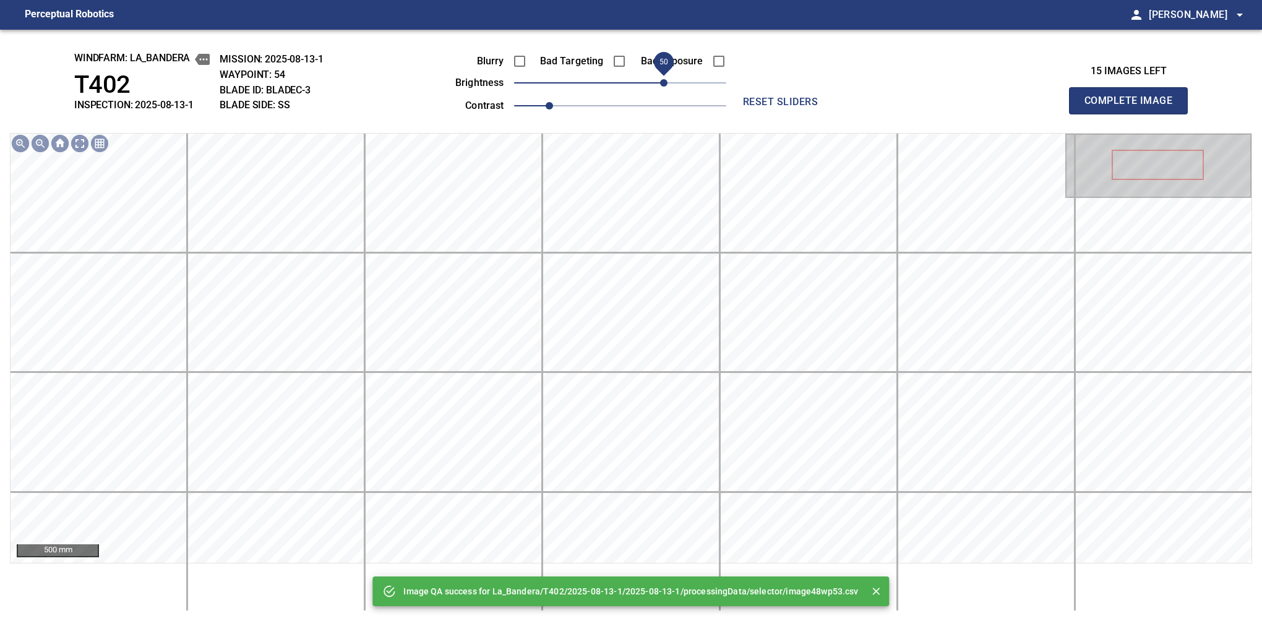
drag, startPoint x: 658, startPoint y: 85, endPoint x: 667, endPoint y: 83, distance: 8.9
click at [667, 83] on span "50" at bounding box center [663, 82] width 7 height 7
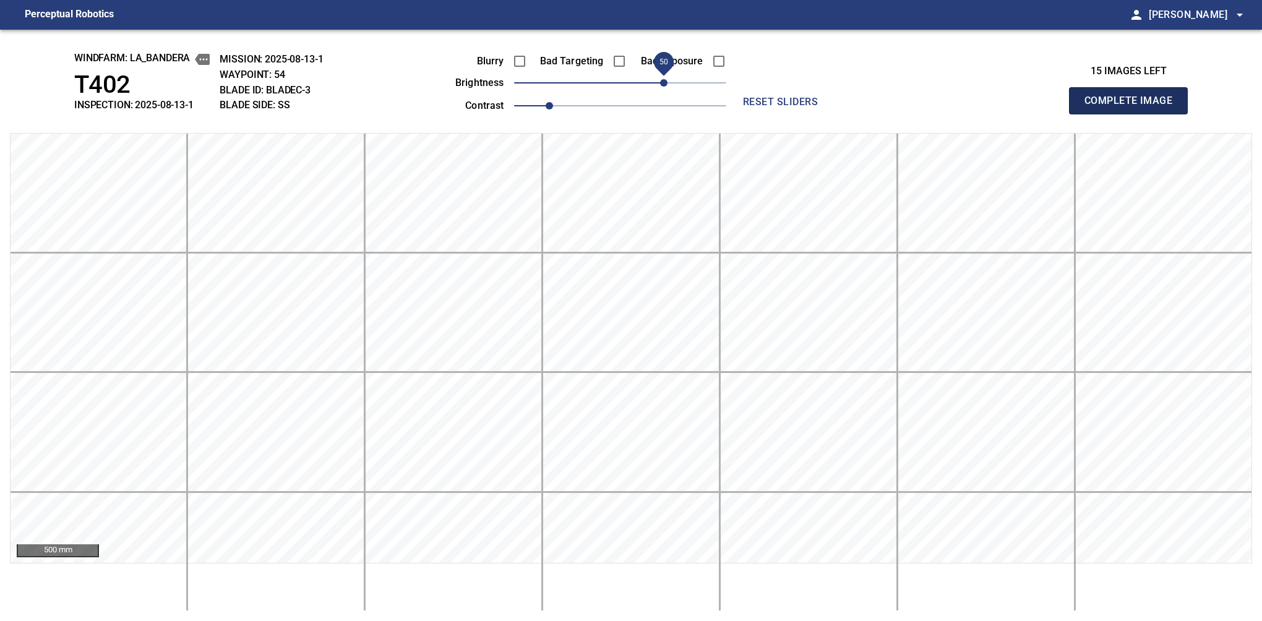
click at [1134, 114] on button "Complete Image" at bounding box center [1128, 100] width 119 height 27
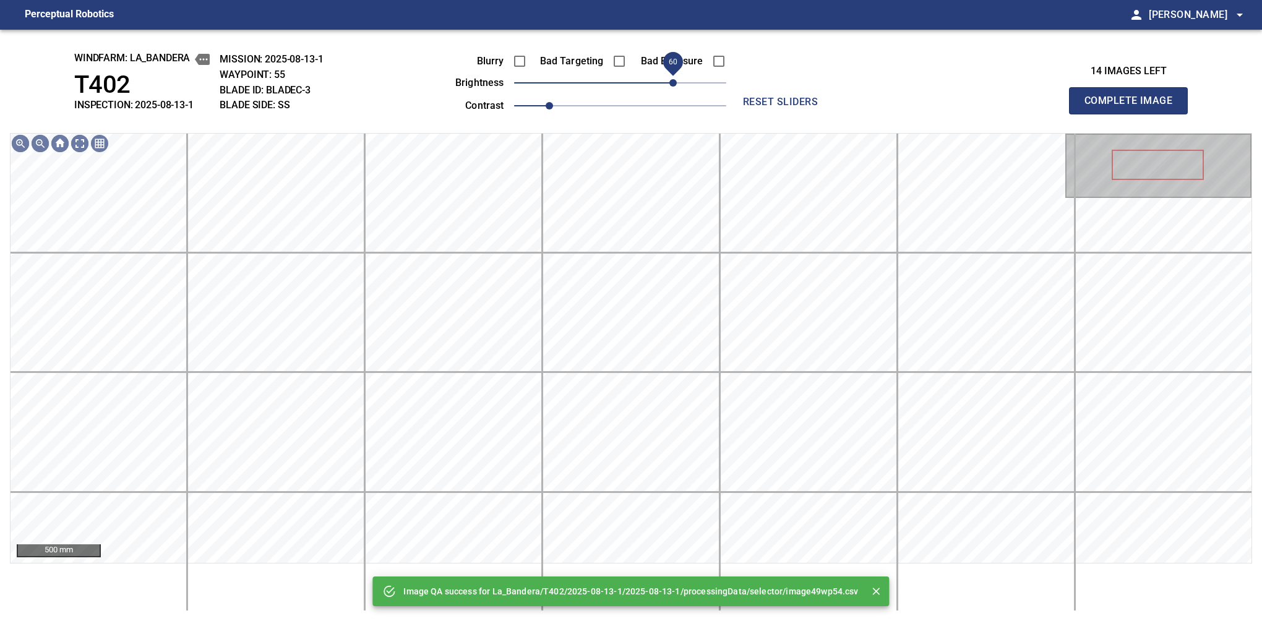
click at [673, 77] on span "60" at bounding box center [620, 82] width 212 height 17
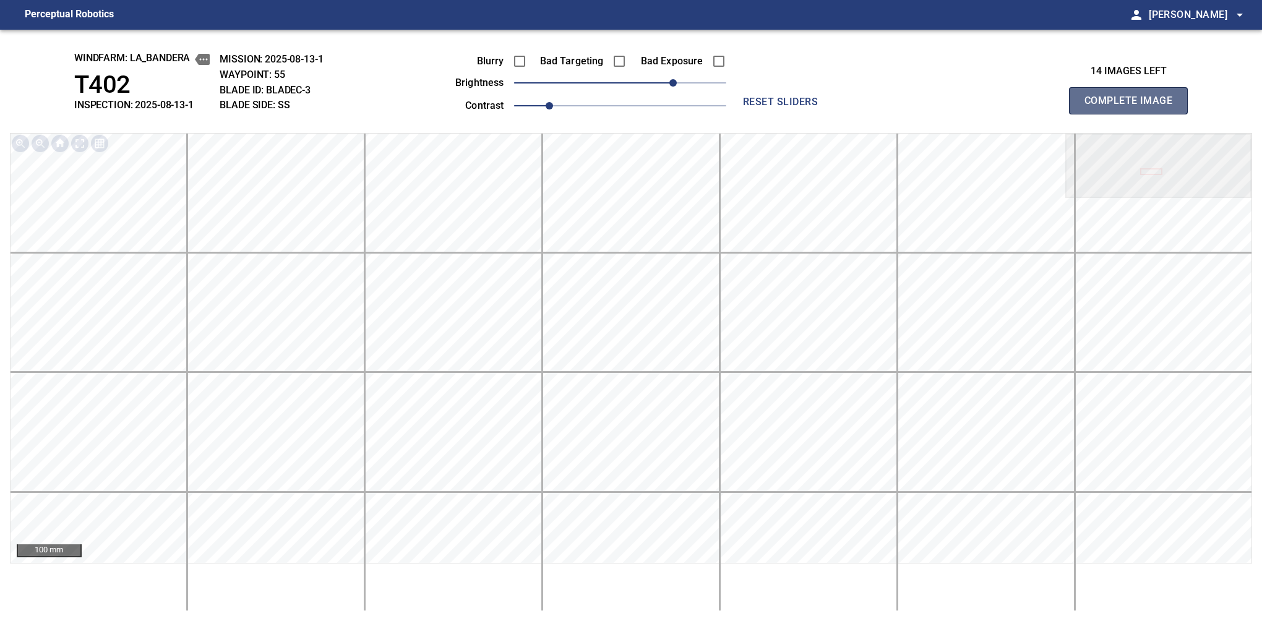
click at [1134, 114] on button "Complete Image" at bounding box center [1128, 100] width 119 height 27
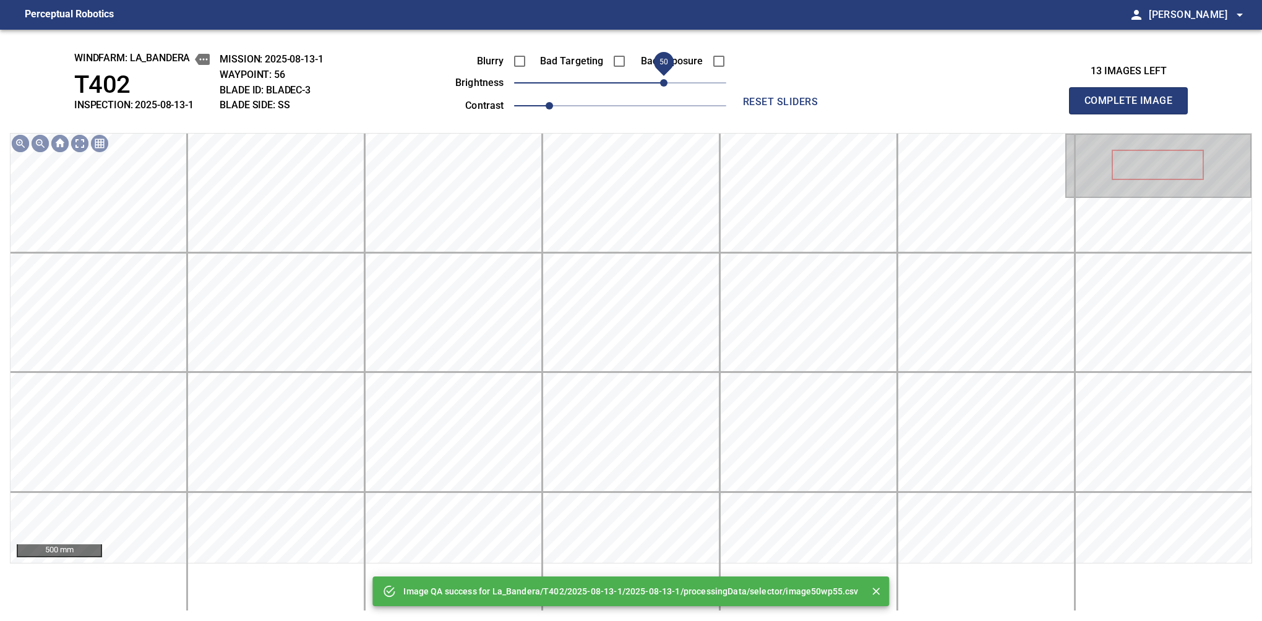
click at [667, 87] on span "50" at bounding box center [620, 82] width 212 height 17
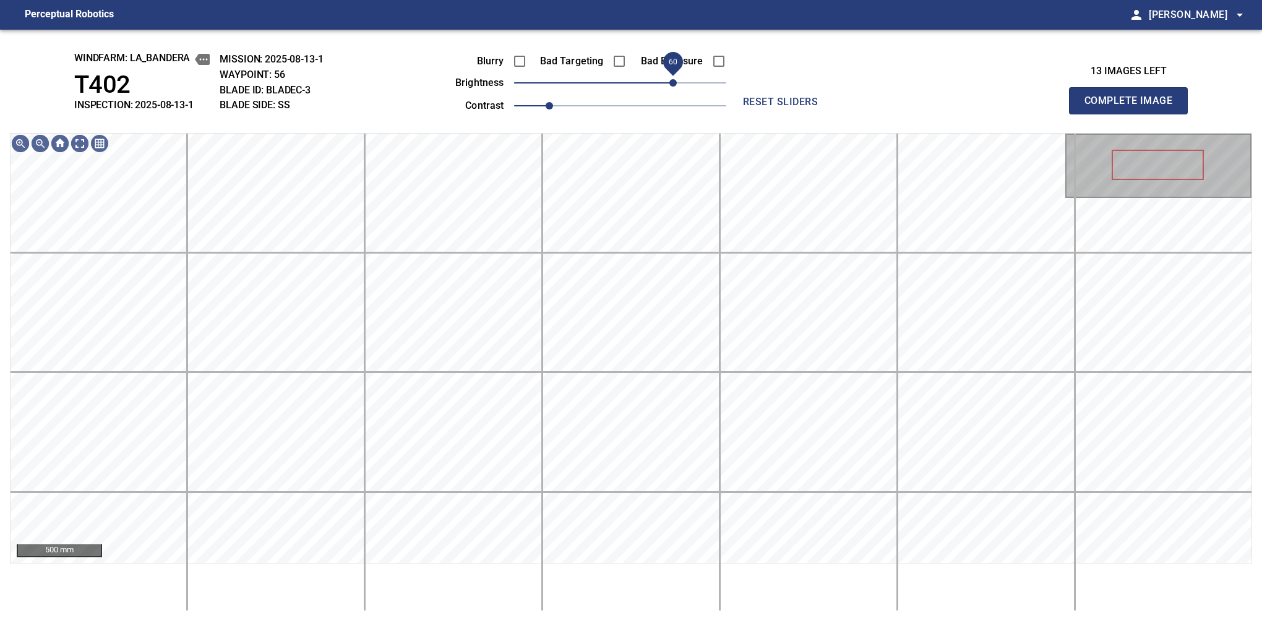
drag, startPoint x: 667, startPoint y: 87, endPoint x: 673, endPoint y: 85, distance: 6.5
click at [673, 85] on span "60" at bounding box center [673, 82] width 7 height 7
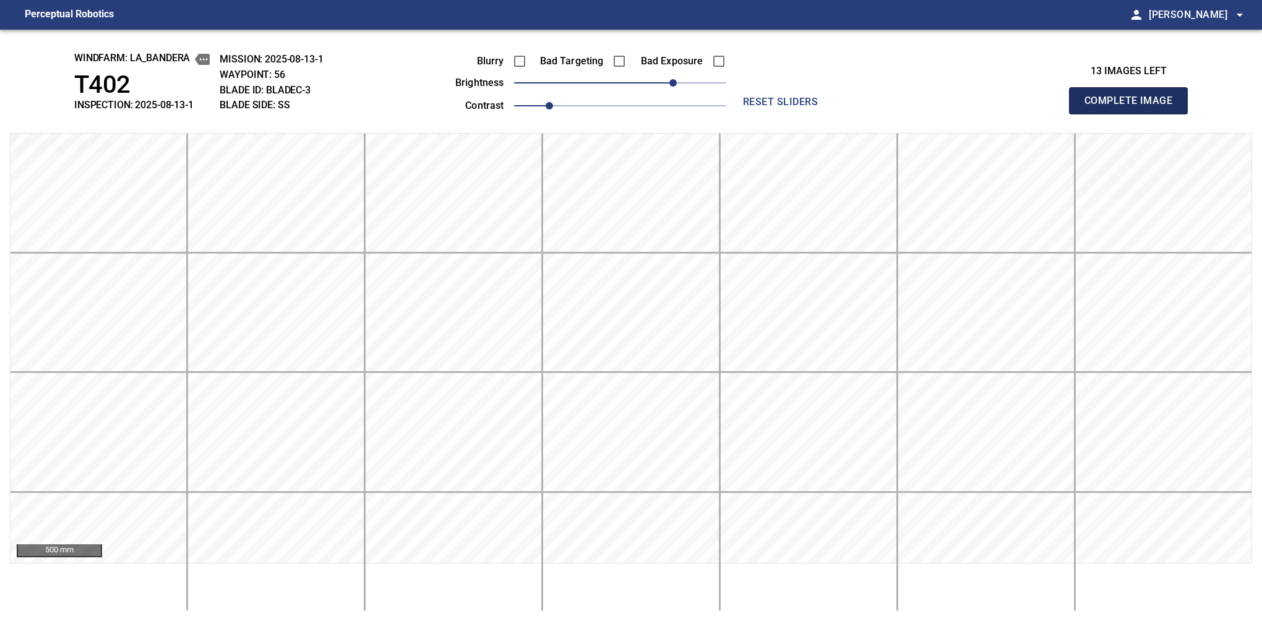
click at [1134, 114] on button "Complete Image" at bounding box center [1128, 100] width 119 height 27
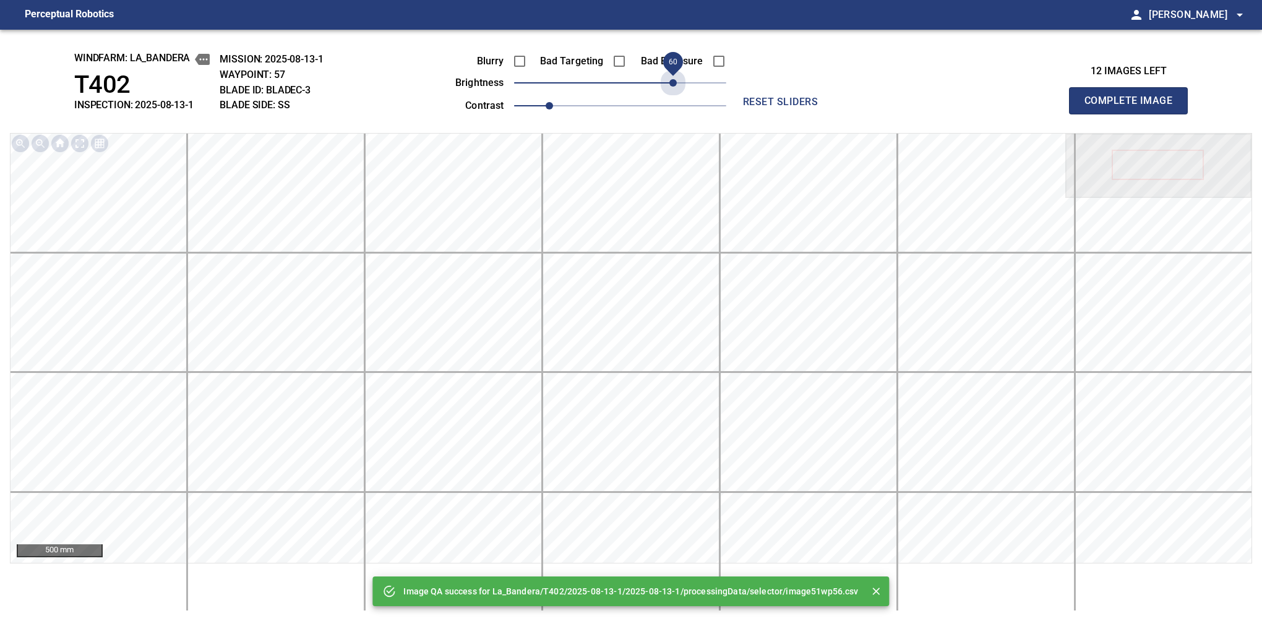
click at [673, 83] on span "60" at bounding box center [620, 82] width 212 height 17
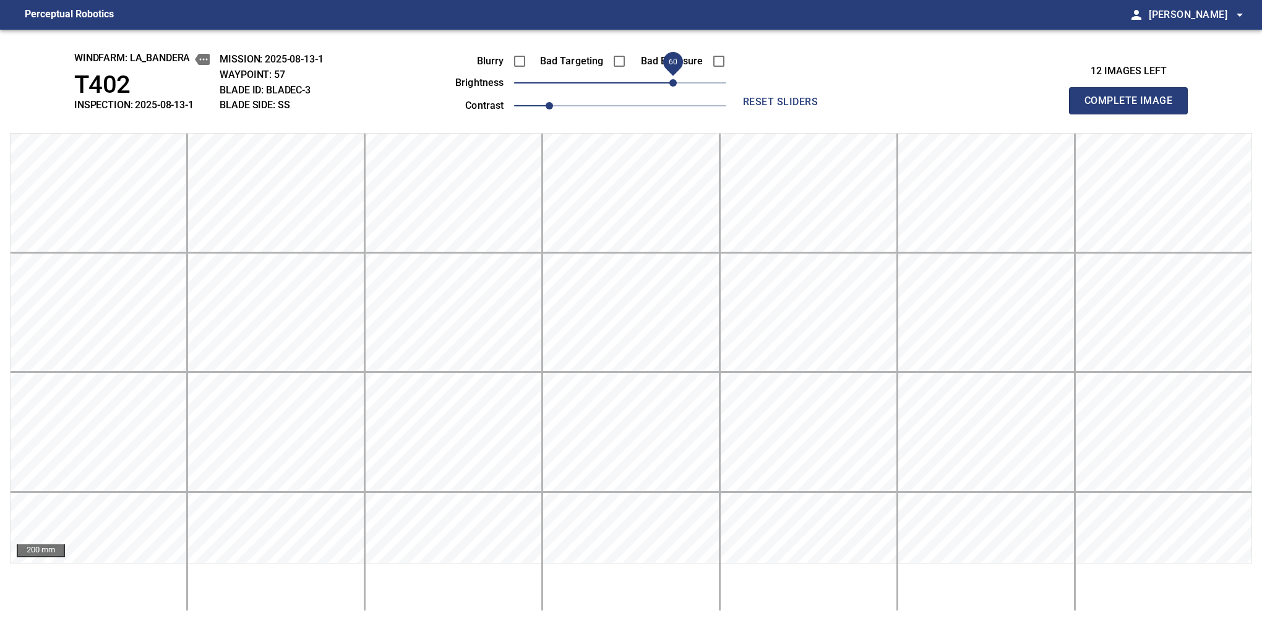
click at [1134, 114] on button "Complete Image" at bounding box center [1128, 100] width 119 height 27
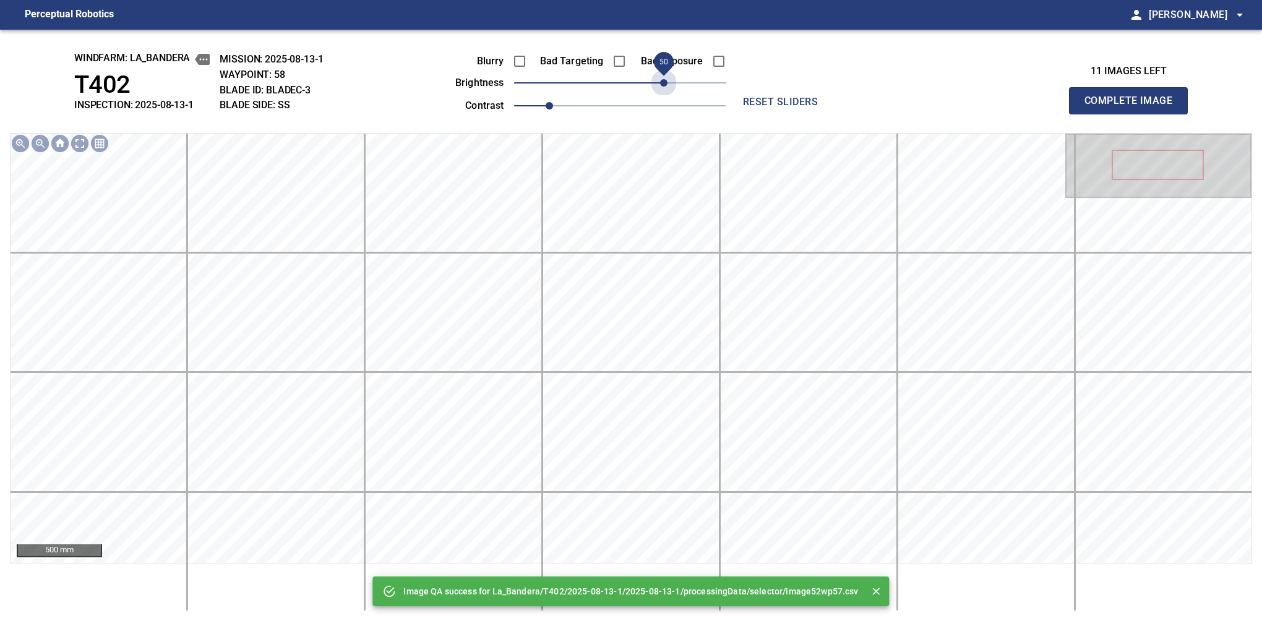
click at [663, 79] on span "50" at bounding box center [620, 82] width 212 height 17
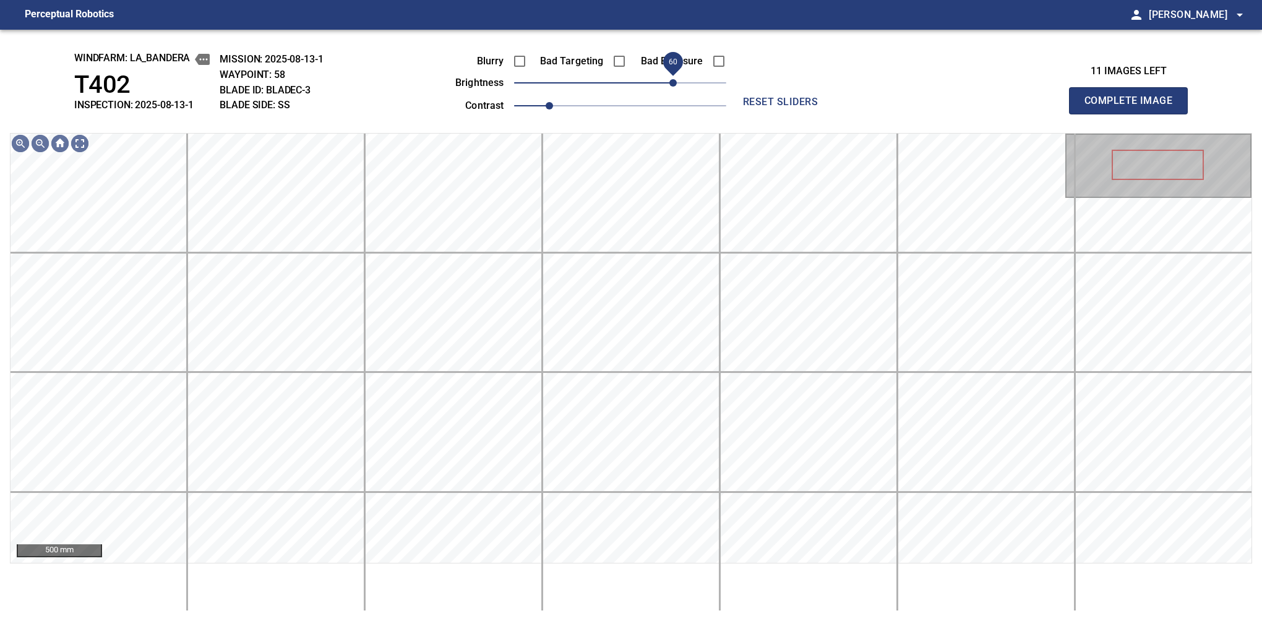
click at [670, 79] on span "60" at bounding box center [673, 82] width 7 height 7
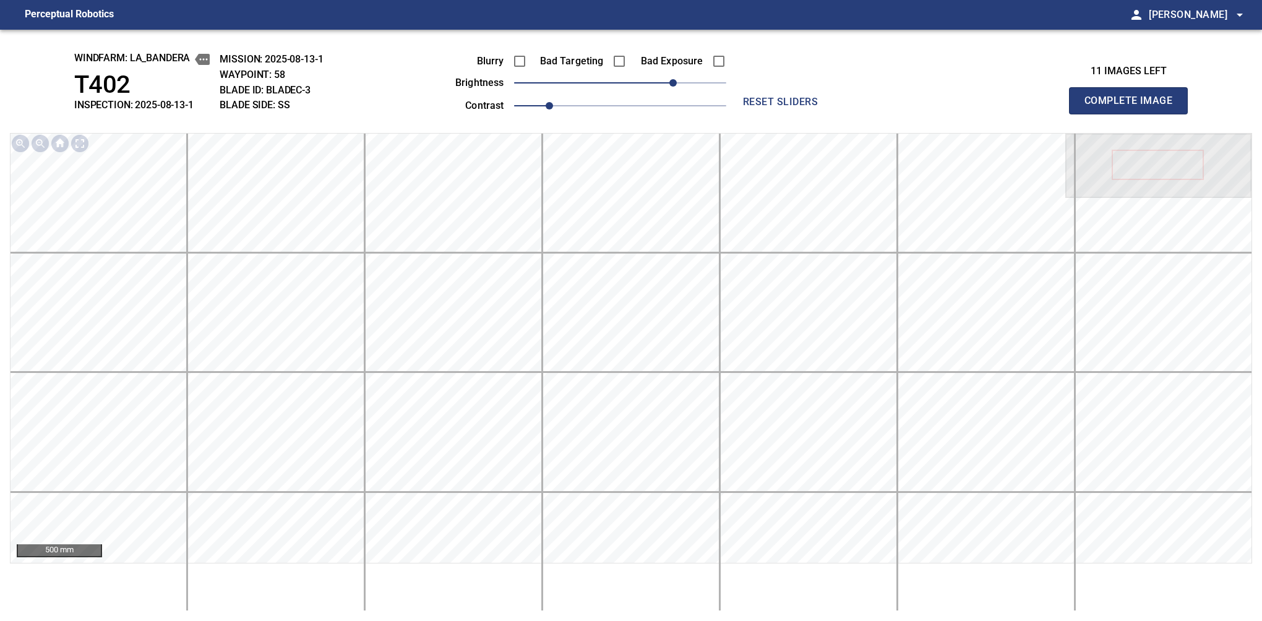
click at [1134, 114] on button "Complete Image" at bounding box center [1128, 100] width 119 height 27
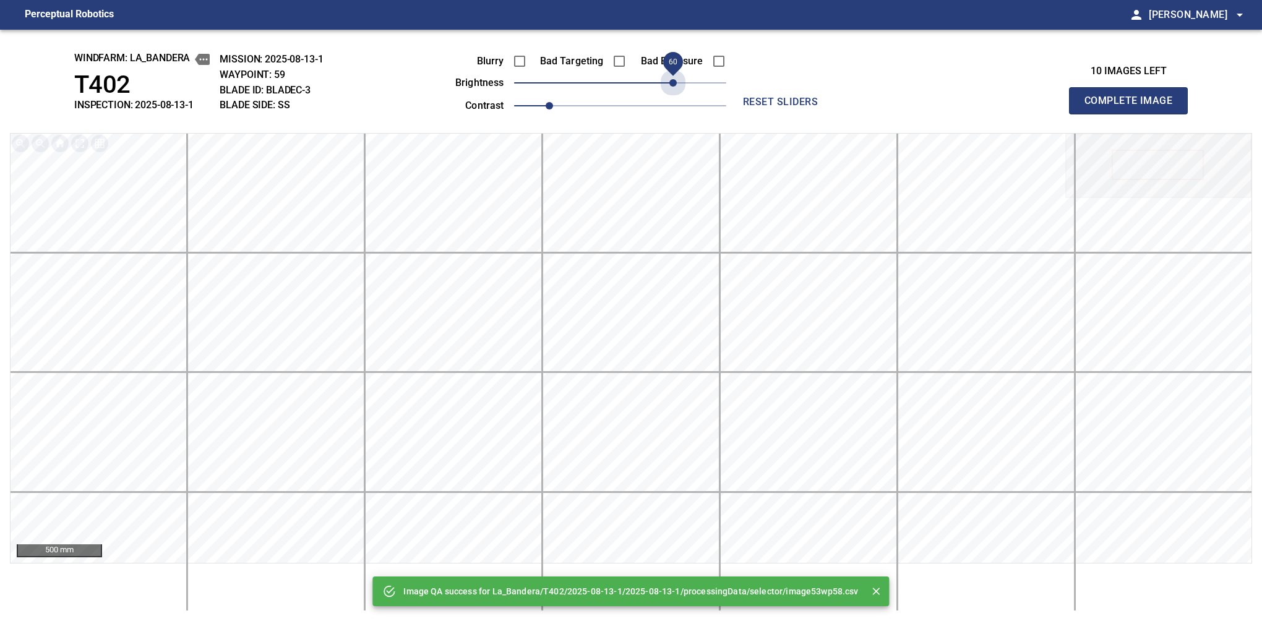
click at [669, 79] on span "60" at bounding box center [620, 82] width 212 height 17
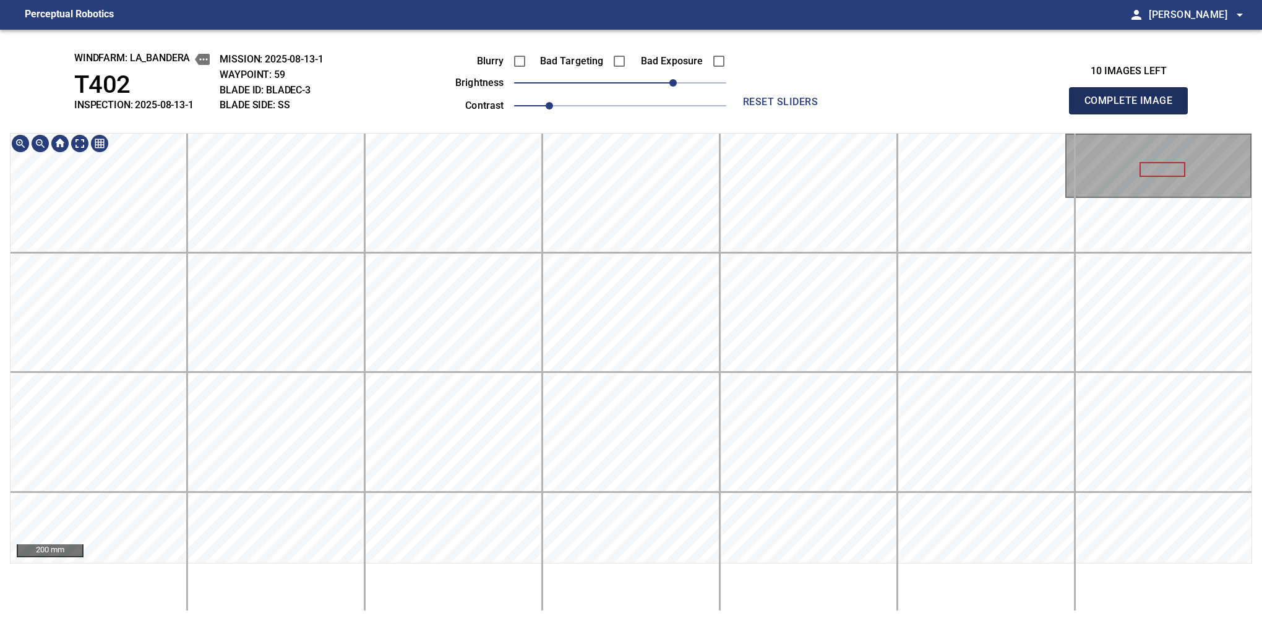
click at [1134, 114] on button "Complete Image" at bounding box center [1128, 100] width 119 height 27
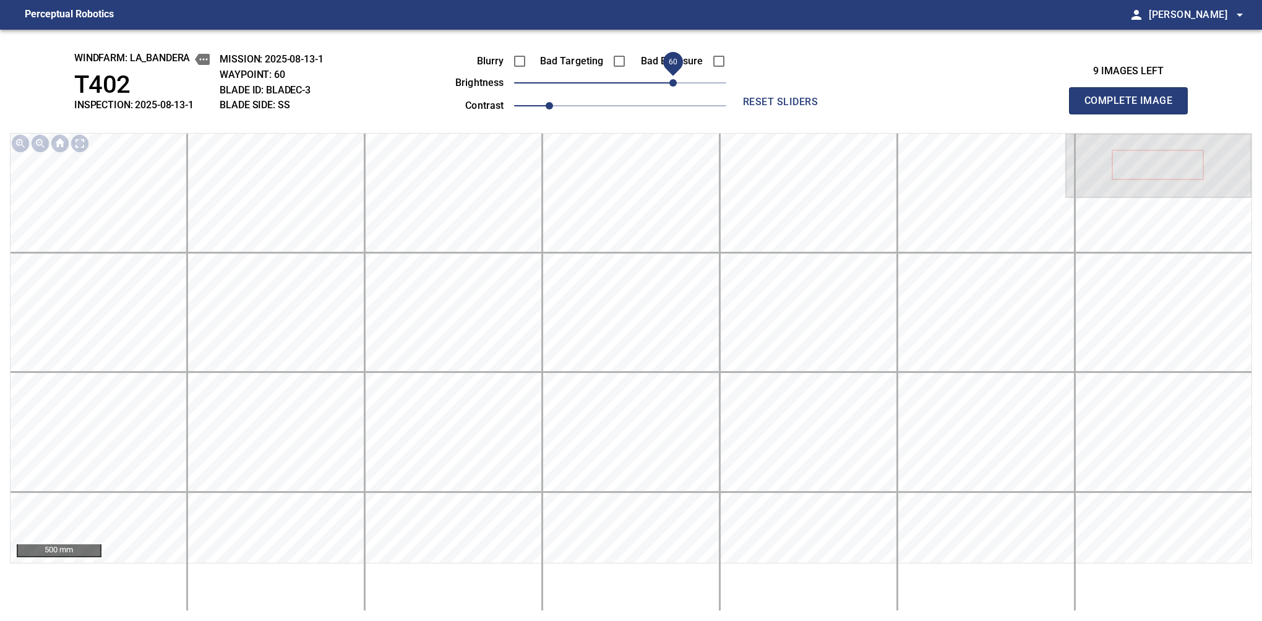
drag, startPoint x: 645, startPoint y: 83, endPoint x: 673, endPoint y: 83, distance: 27.8
click at [673, 83] on span "60" at bounding box center [620, 82] width 212 height 17
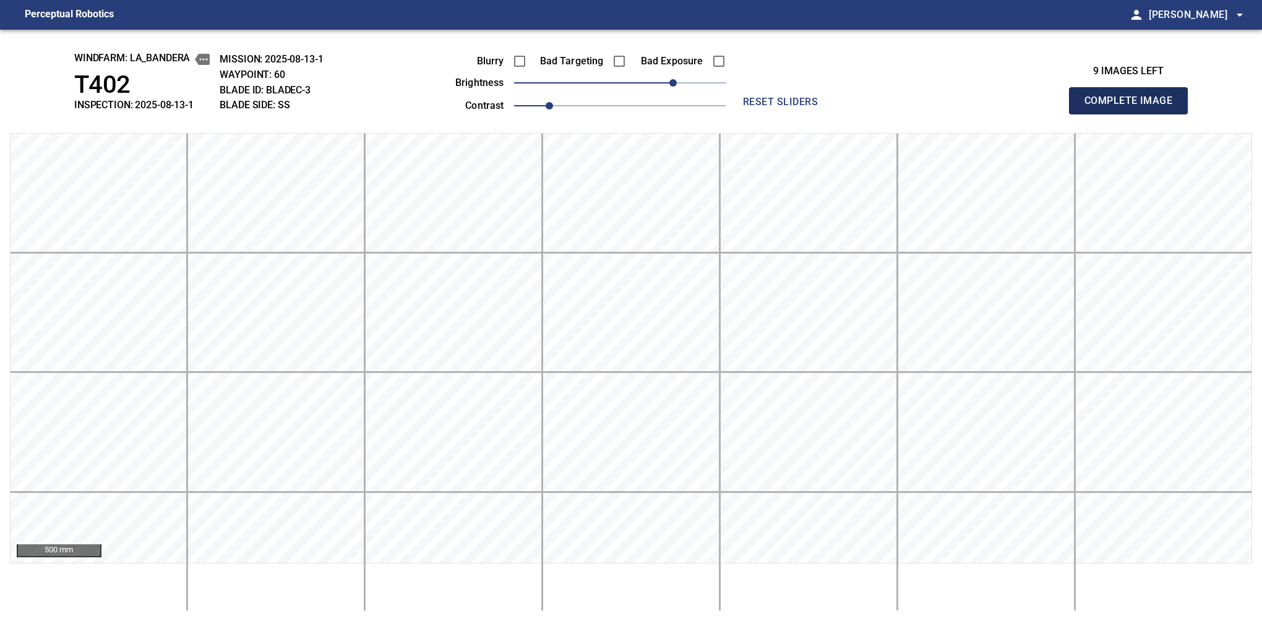
click at [1134, 114] on button "Complete Image" at bounding box center [1128, 100] width 119 height 27
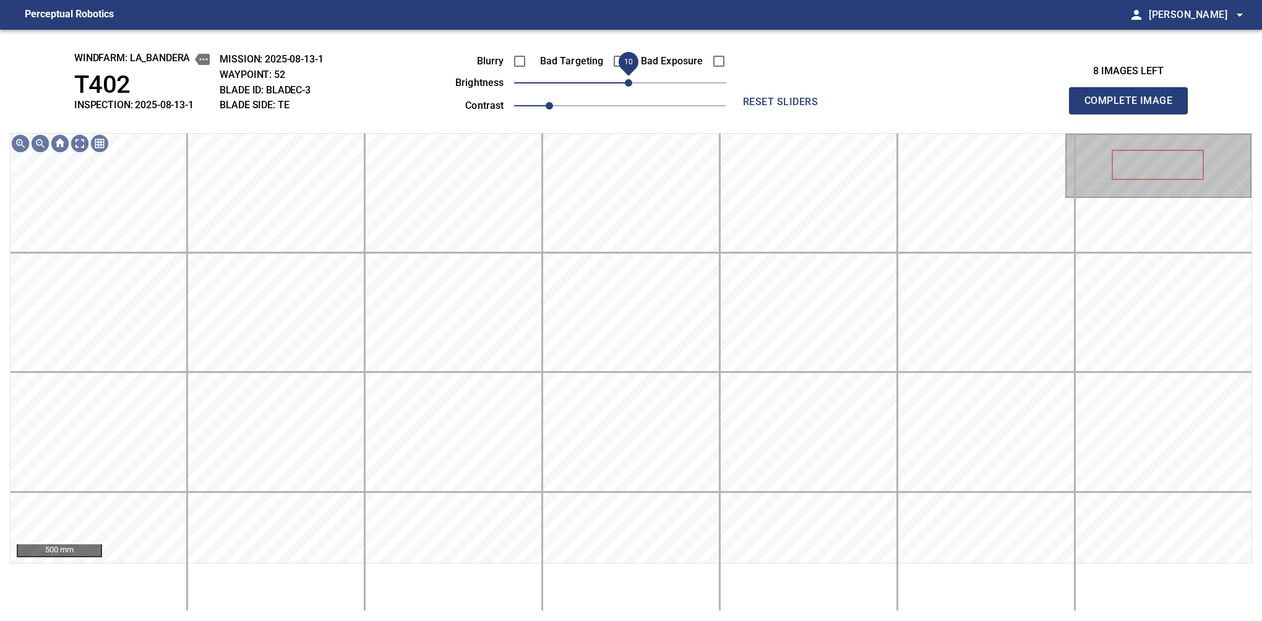
drag, startPoint x: 673, startPoint y: 83, endPoint x: 631, endPoint y: 93, distance: 44.0
click at [631, 92] on span "10" at bounding box center [620, 82] width 212 height 17
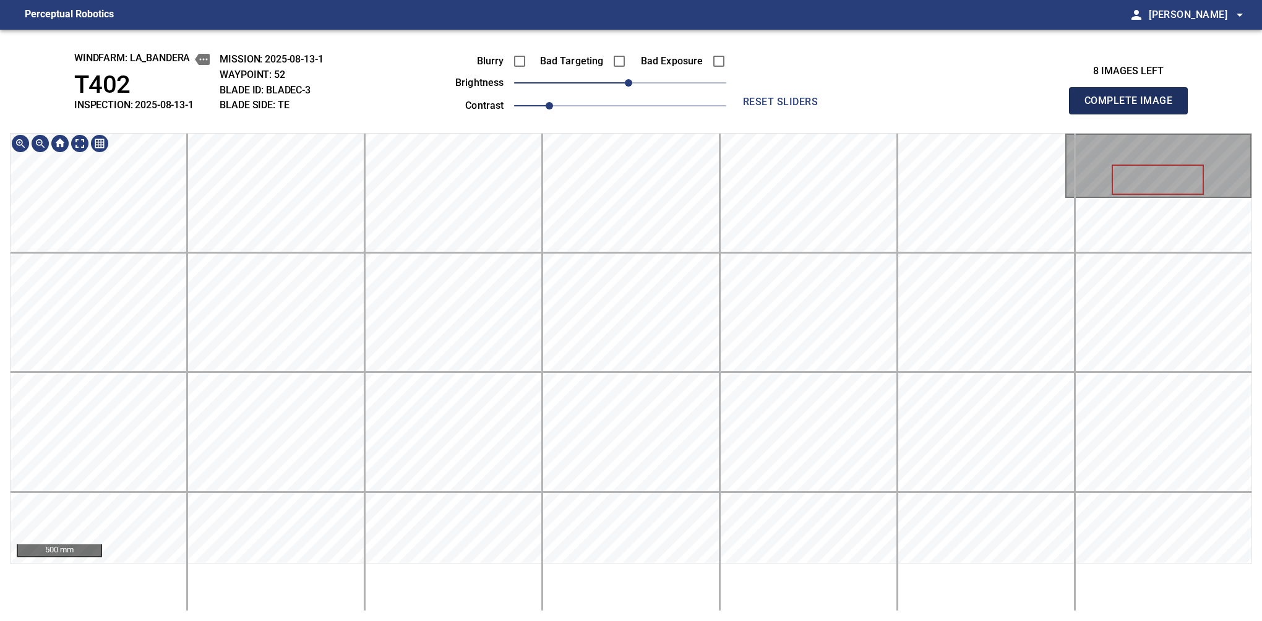
click at [1134, 114] on button "Complete Image" at bounding box center [1128, 100] width 119 height 27
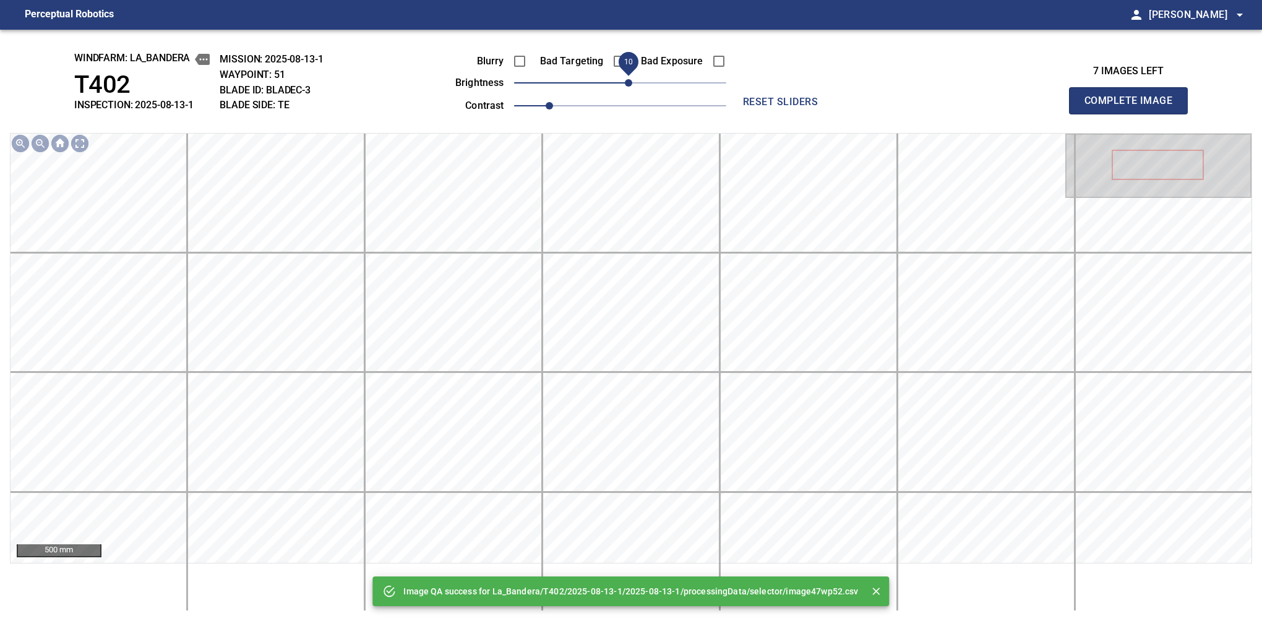
click at [626, 72] on span "10" at bounding box center [629, 62] width 28 height 28
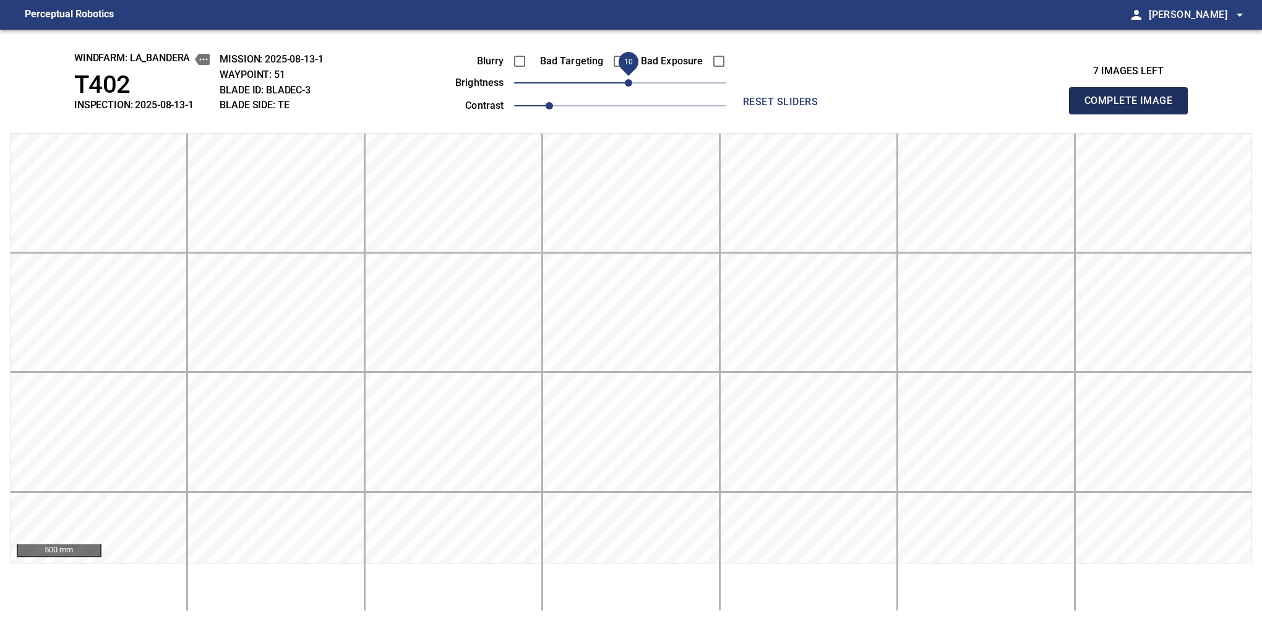
click at [1134, 114] on button "Complete Image" at bounding box center [1128, 100] width 119 height 27
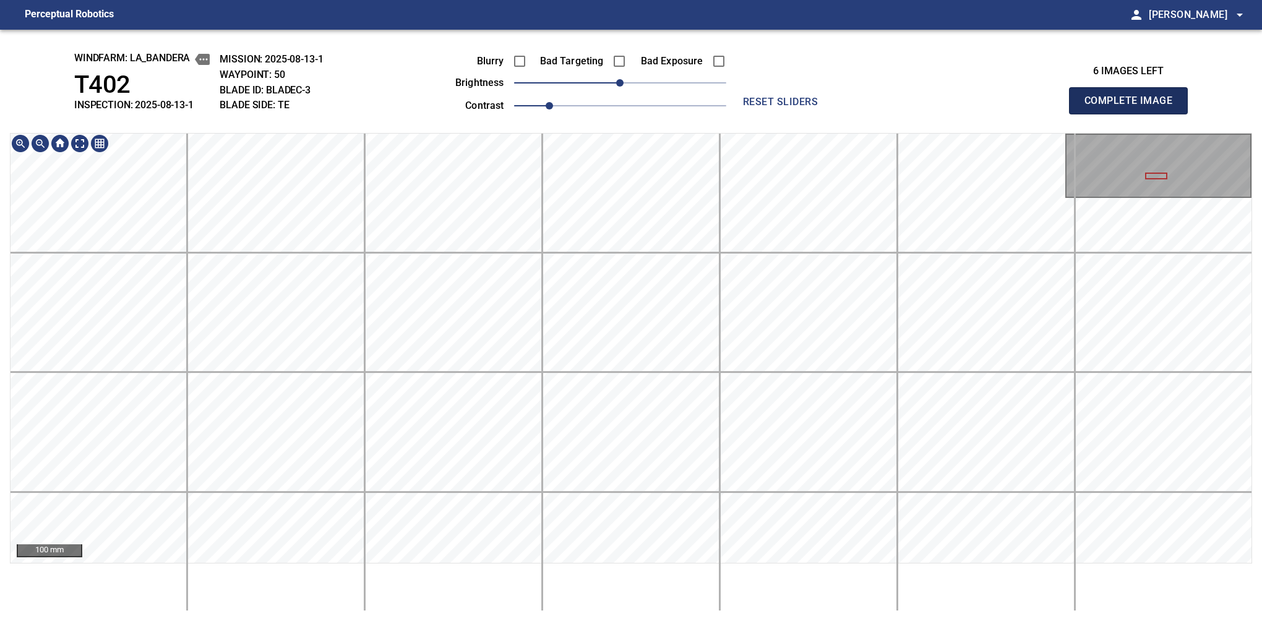
click at [1134, 114] on button "Complete Image" at bounding box center [1128, 100] width 119 height 27
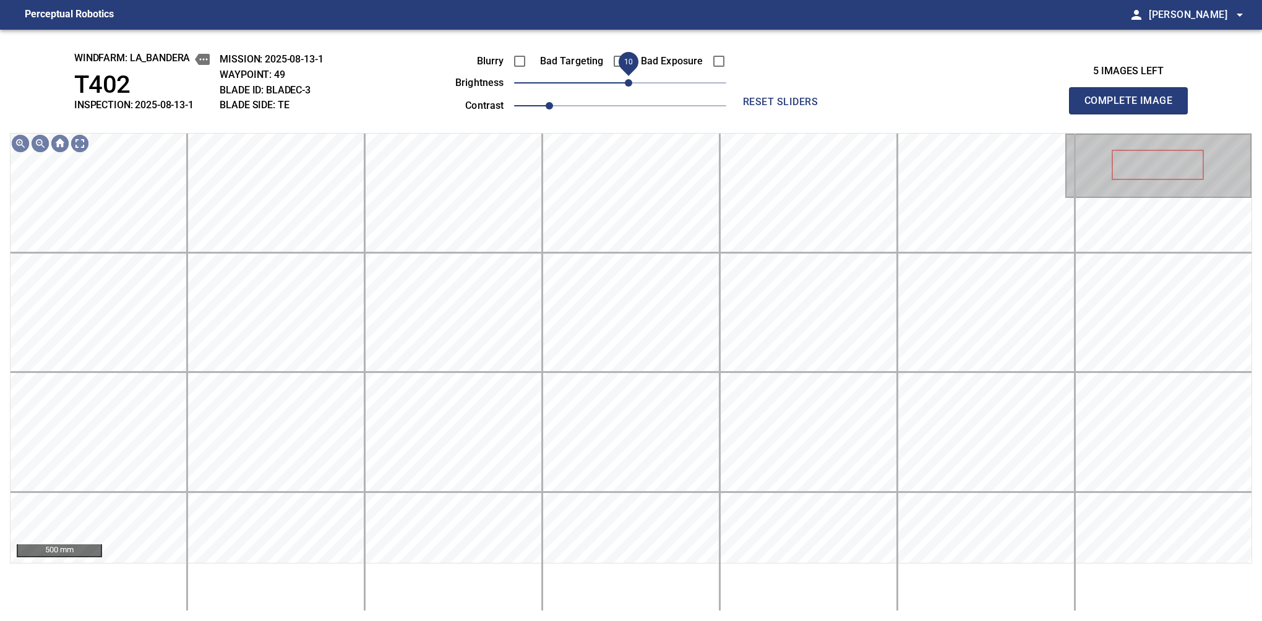
click at [628, 82] on span "10" at bounding box center [628, 82] width 7 height 7
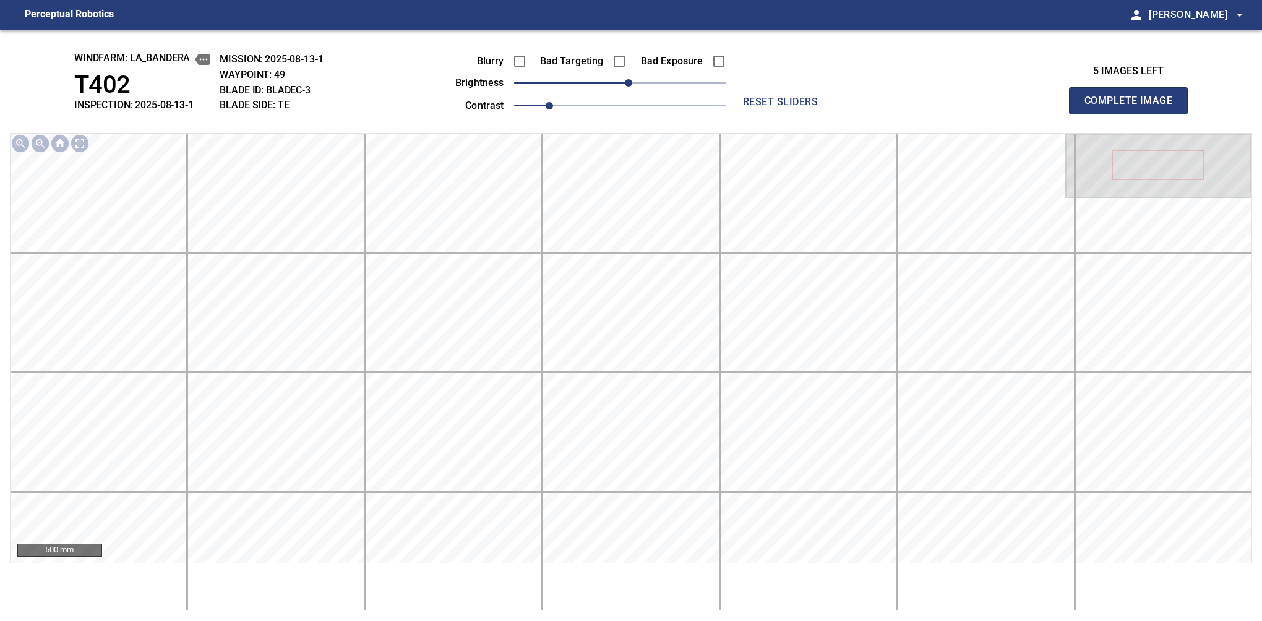
click at [1134, 114] on button "Complete Image" at bounding box center [1128, 100] width 119 height 27
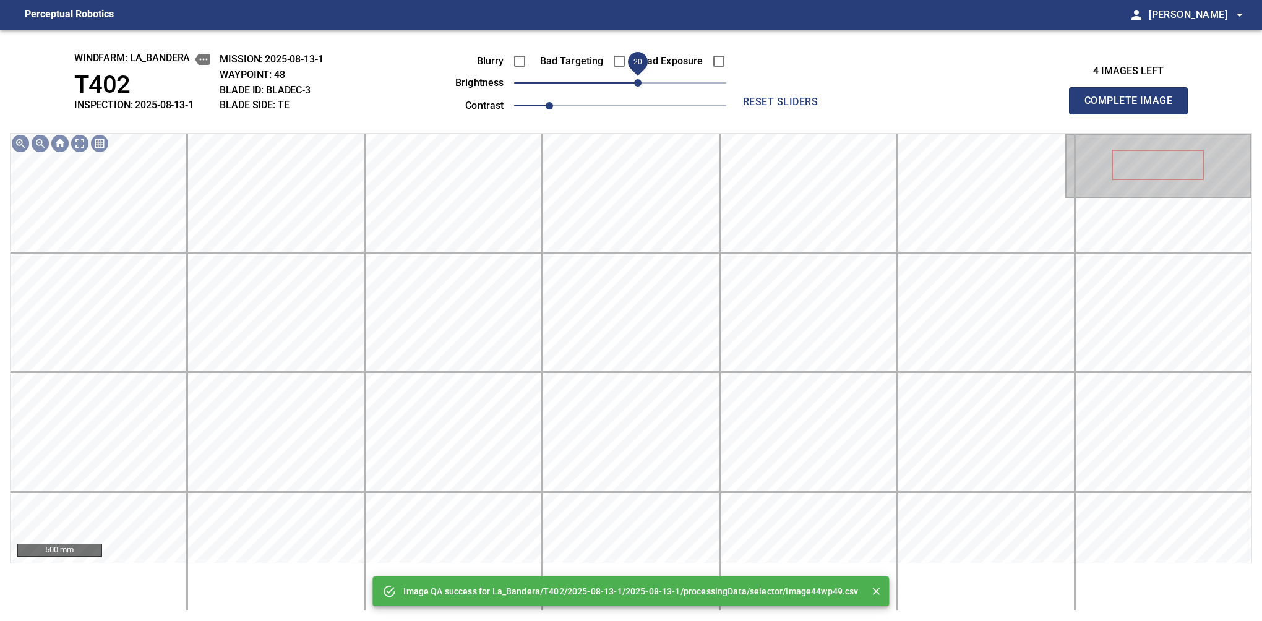
click at [634, 82] on span "20" at bounding box center [637, 82] width 7 height 7
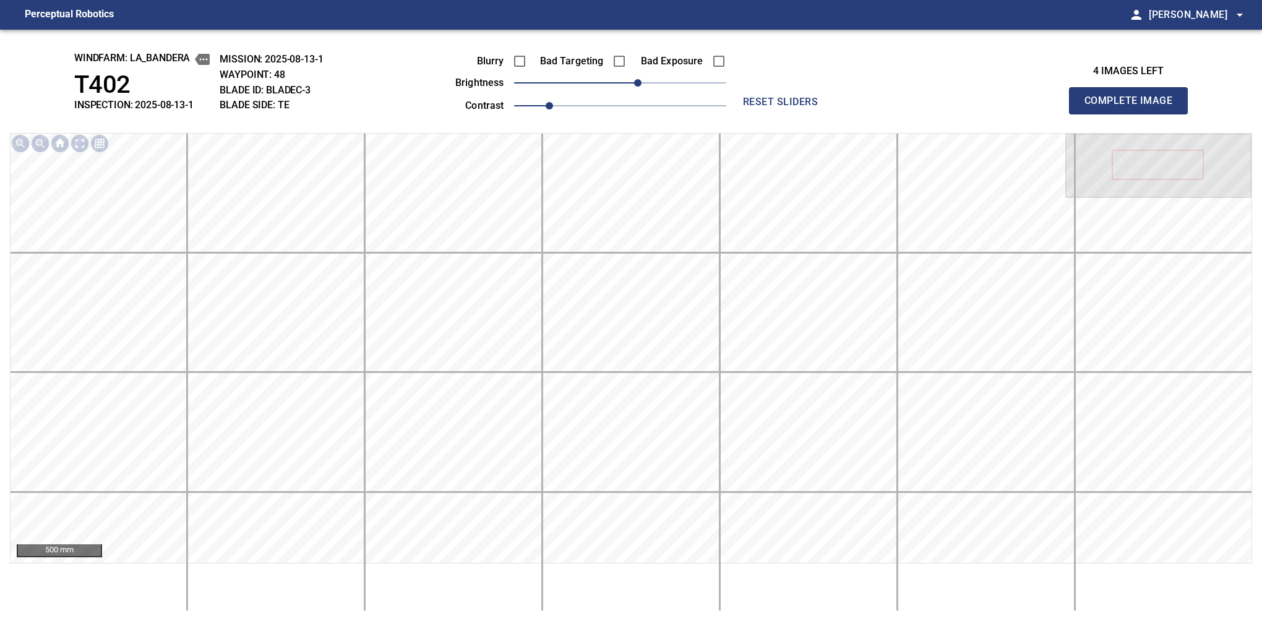
click at [1134, 114] on button "Complete Image" at bounding box center [1128, 100] width 119 height 27
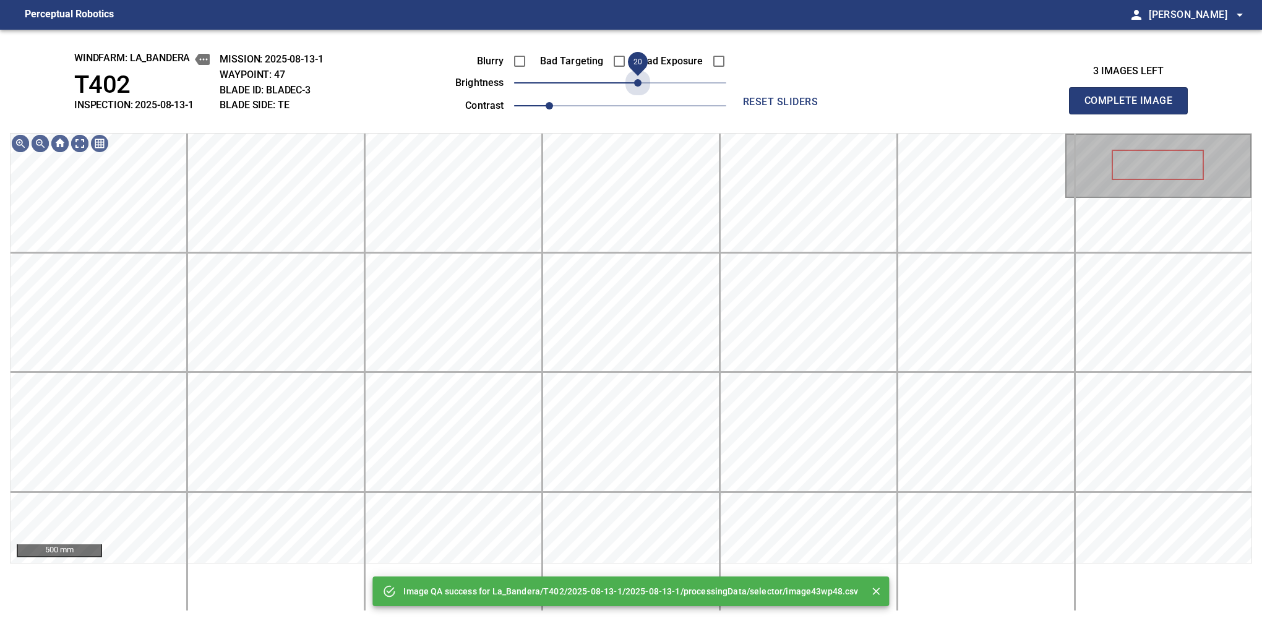
click at [634, 82] on span "20" at bounding box center [620, 82] width 212 height 17
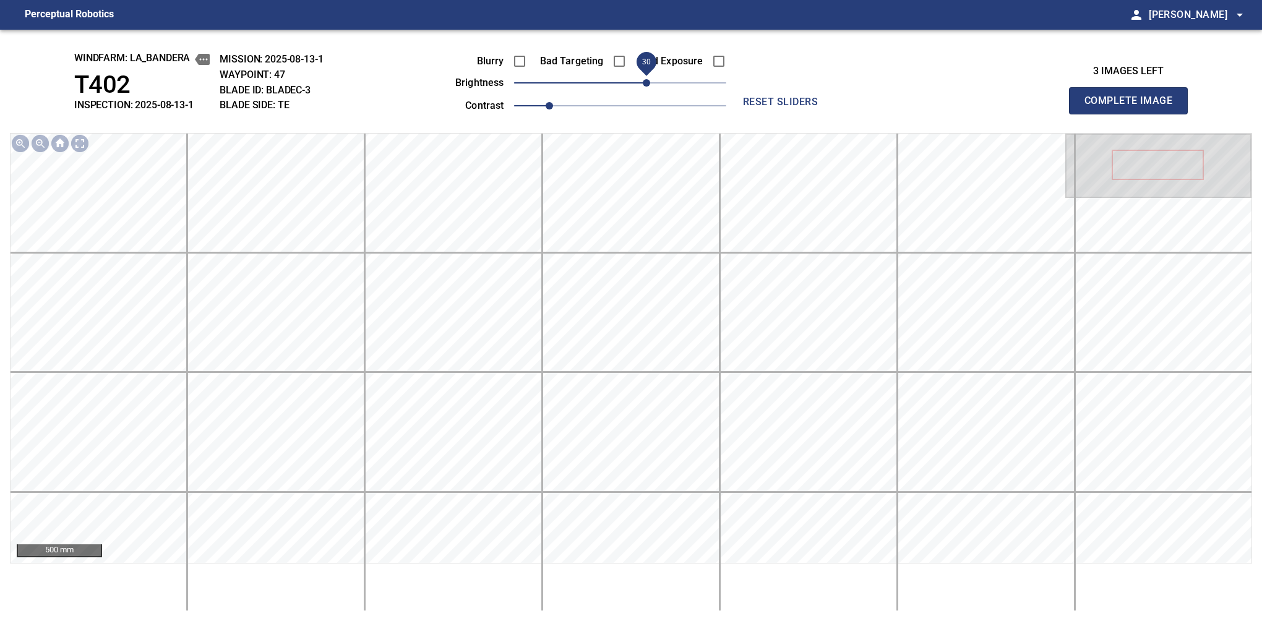
click at [643, 79] on span "30" at bounding box center [646, 82] width 7 height 7
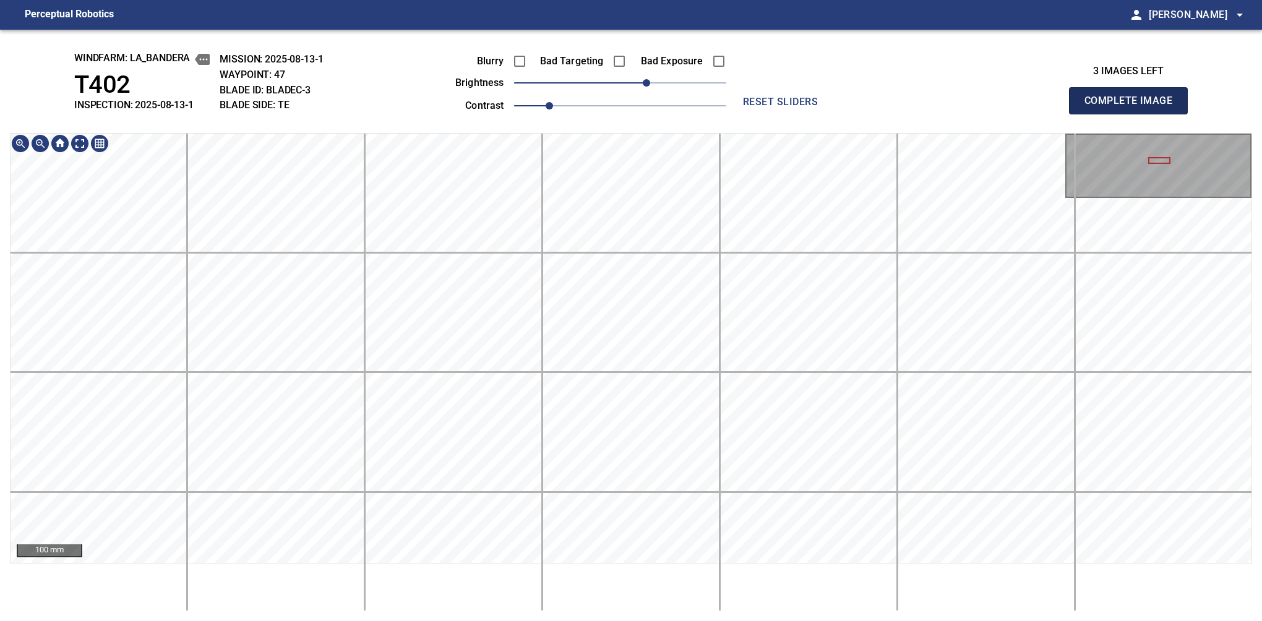
click at [1134, 114] on button "Complete Image" at bounding box center [1128, 100] width 119 height 27
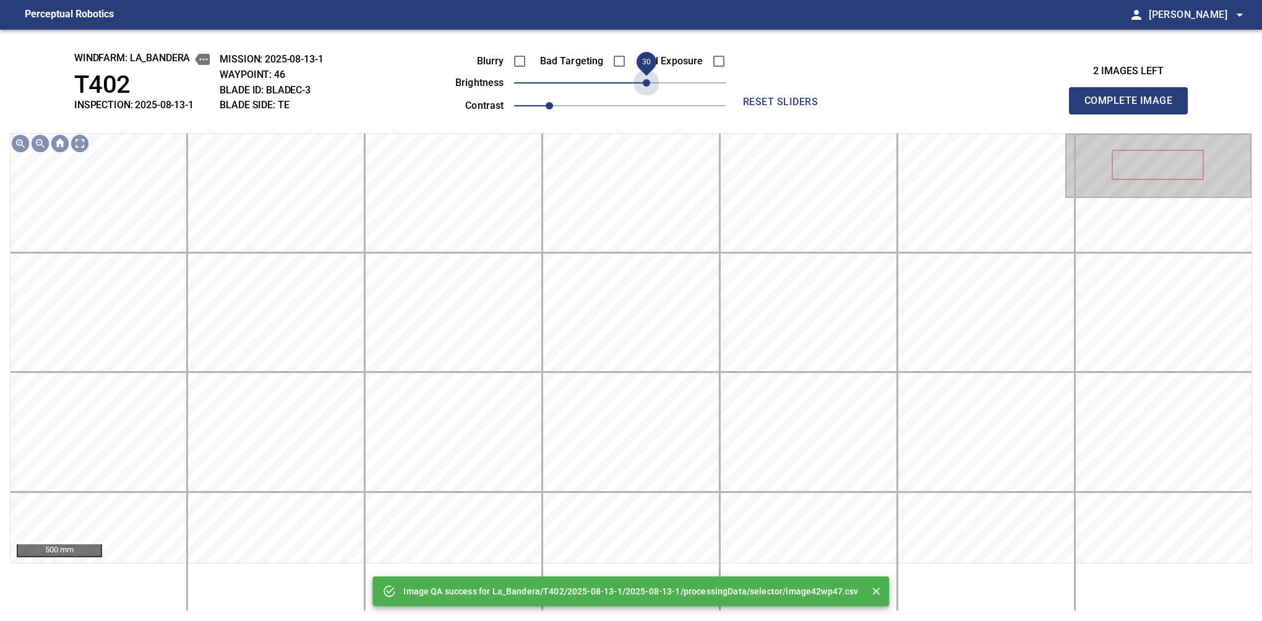
drag, startPoint x: 623, startPoint y: 80, endPoint x: 651, endPoint y: 82, distance: 27.9
click at [650, 82] on span "30" at bounding box center [646, 82] width 7 height 7
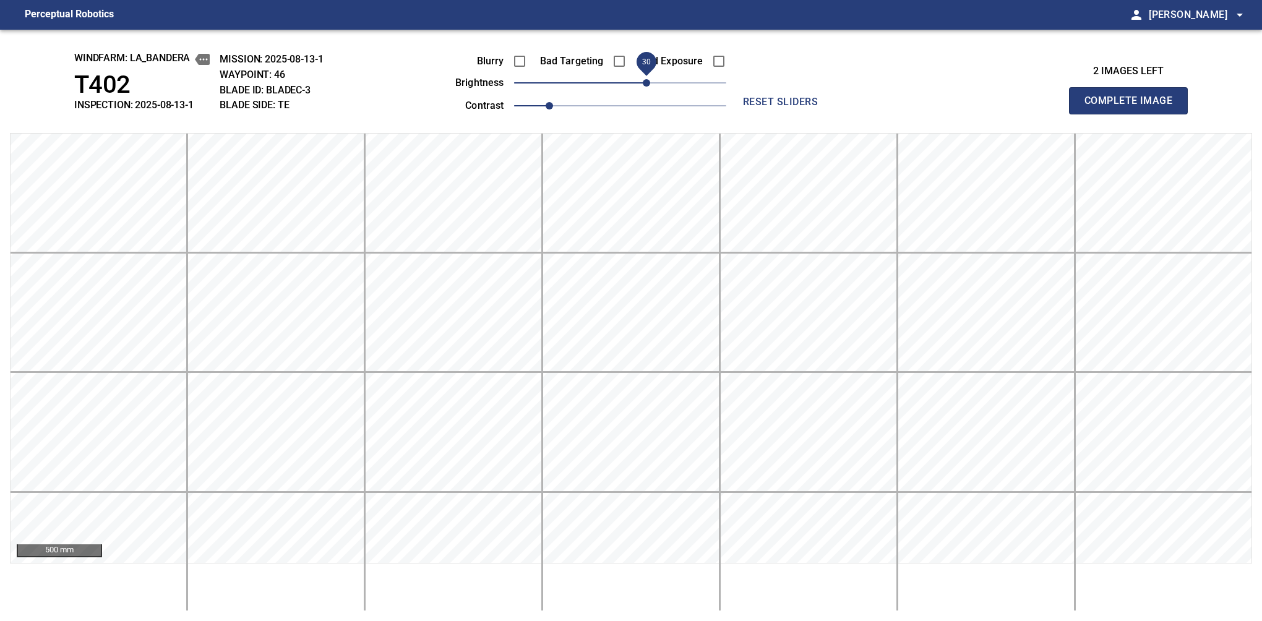
click at [644, 79] on span "30" at bounding box center [646, 82] width 7 height 7
click at [1134, 114] on button "Complete Image" at bounding box center [1128, 100] width 119 height 27
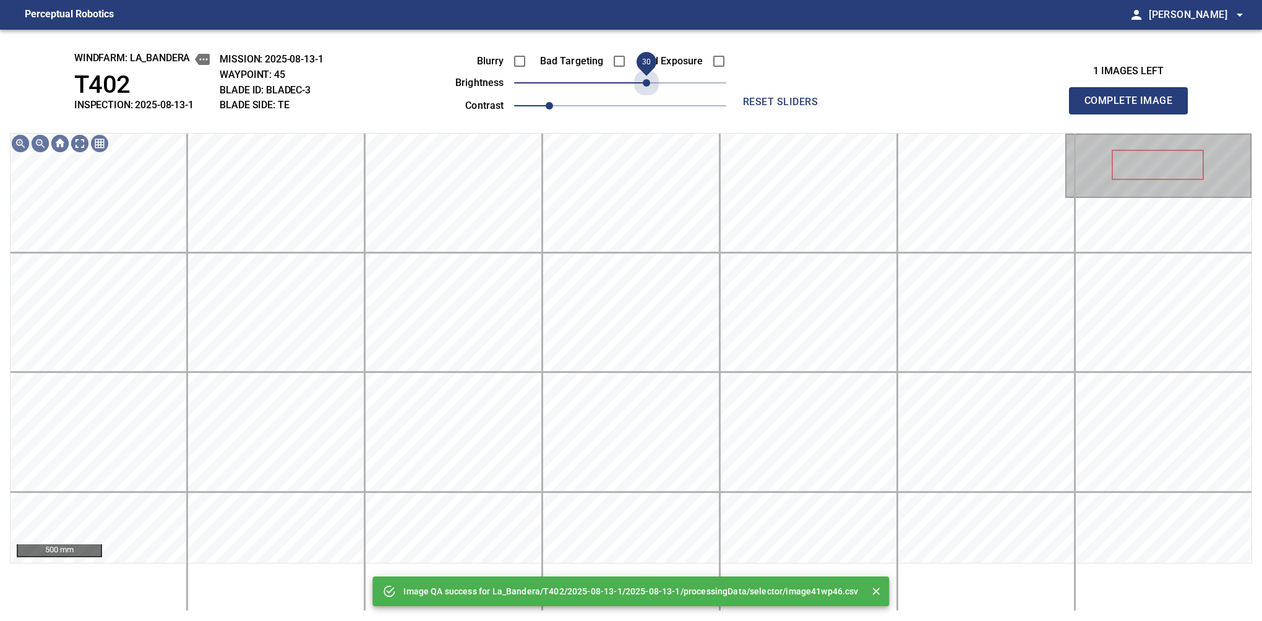
click at [644, 76] on span "30" at bounding box center [620, 82] width 212 height 17
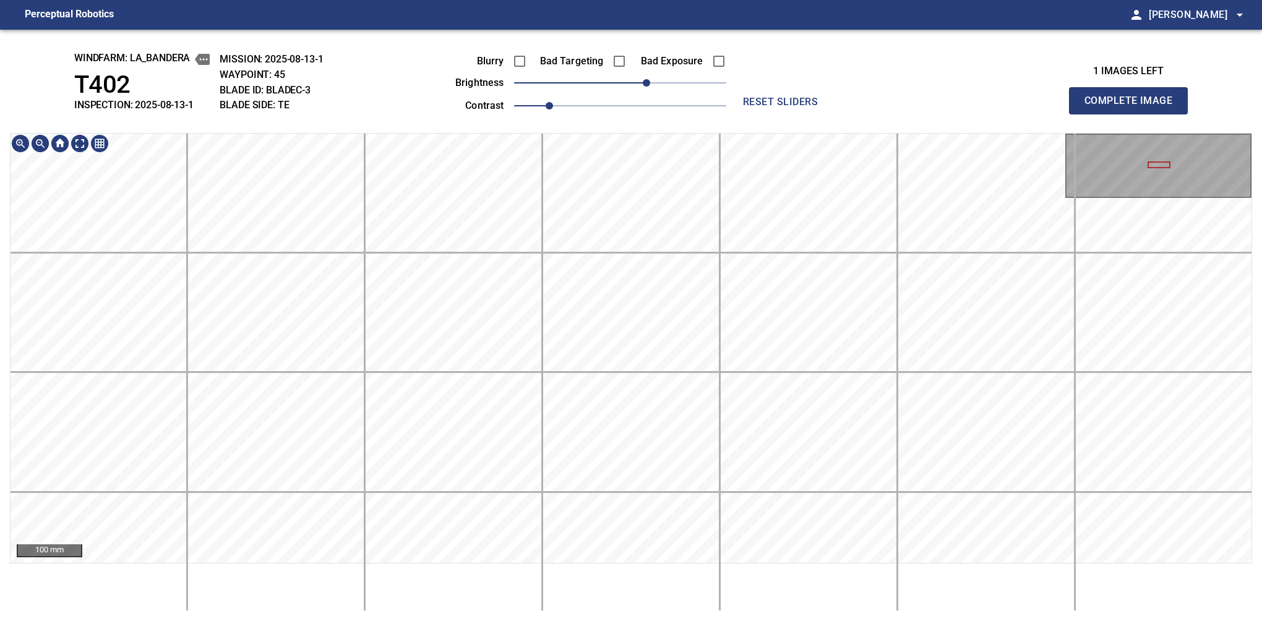
click at [647, 128] on div "windfarm: La_Bandera T402 INSPECTION: 2025-08-13-1 MISSION: 2025-08-13-1 WAYPOI…" at bounding box center [631, 326] width 1262 height 592
click at [1134, 114] on button "Complete Image" at bounding box center [1128, 100] width 119 height 27
